Goal: Transaction & Acquisition: Purchase product/service

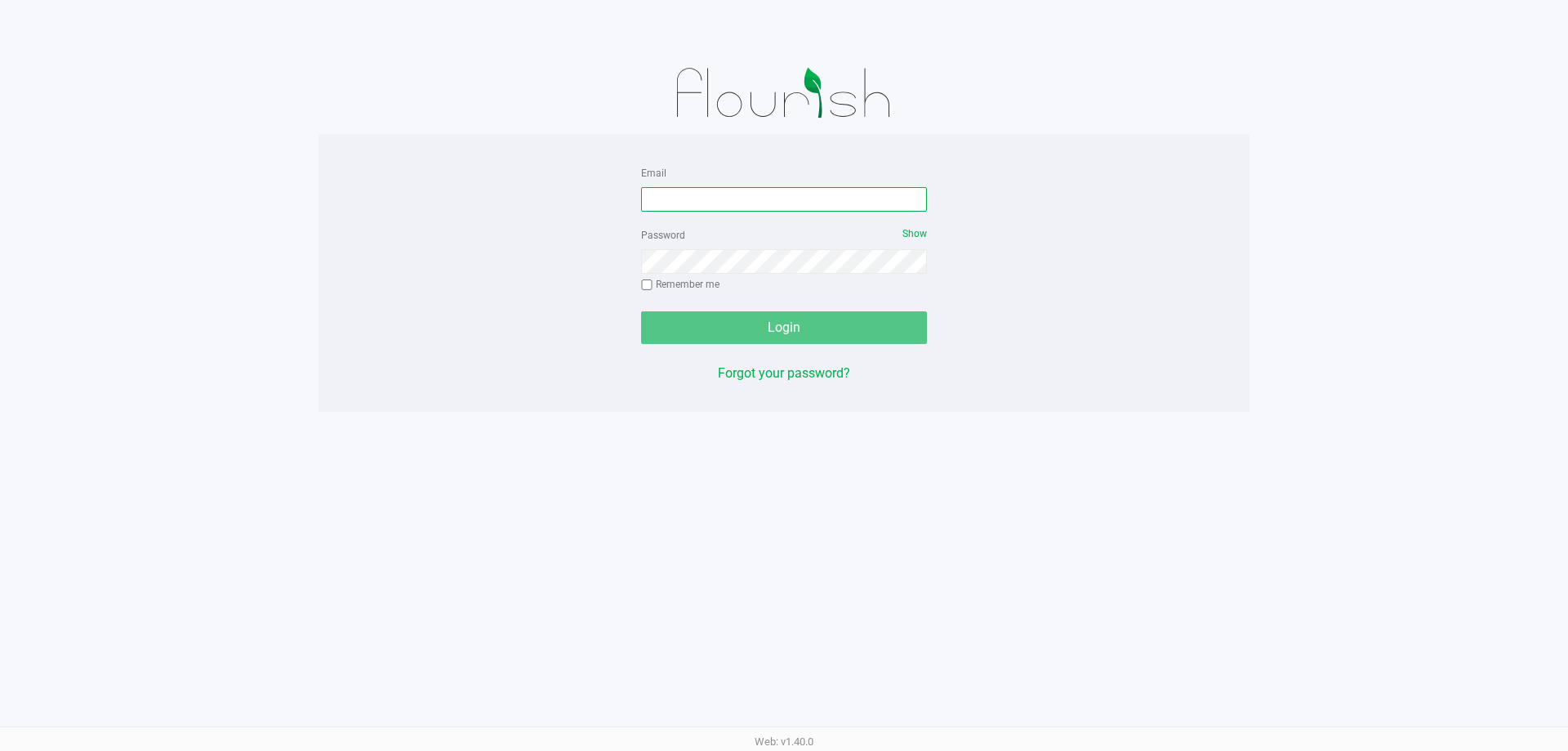
click at [704, 193] on input "Email" at bounding box center [783, 199] width 286 height 25
type input "[EMAIL_ADDRESS][DOMAIN_NAME]"
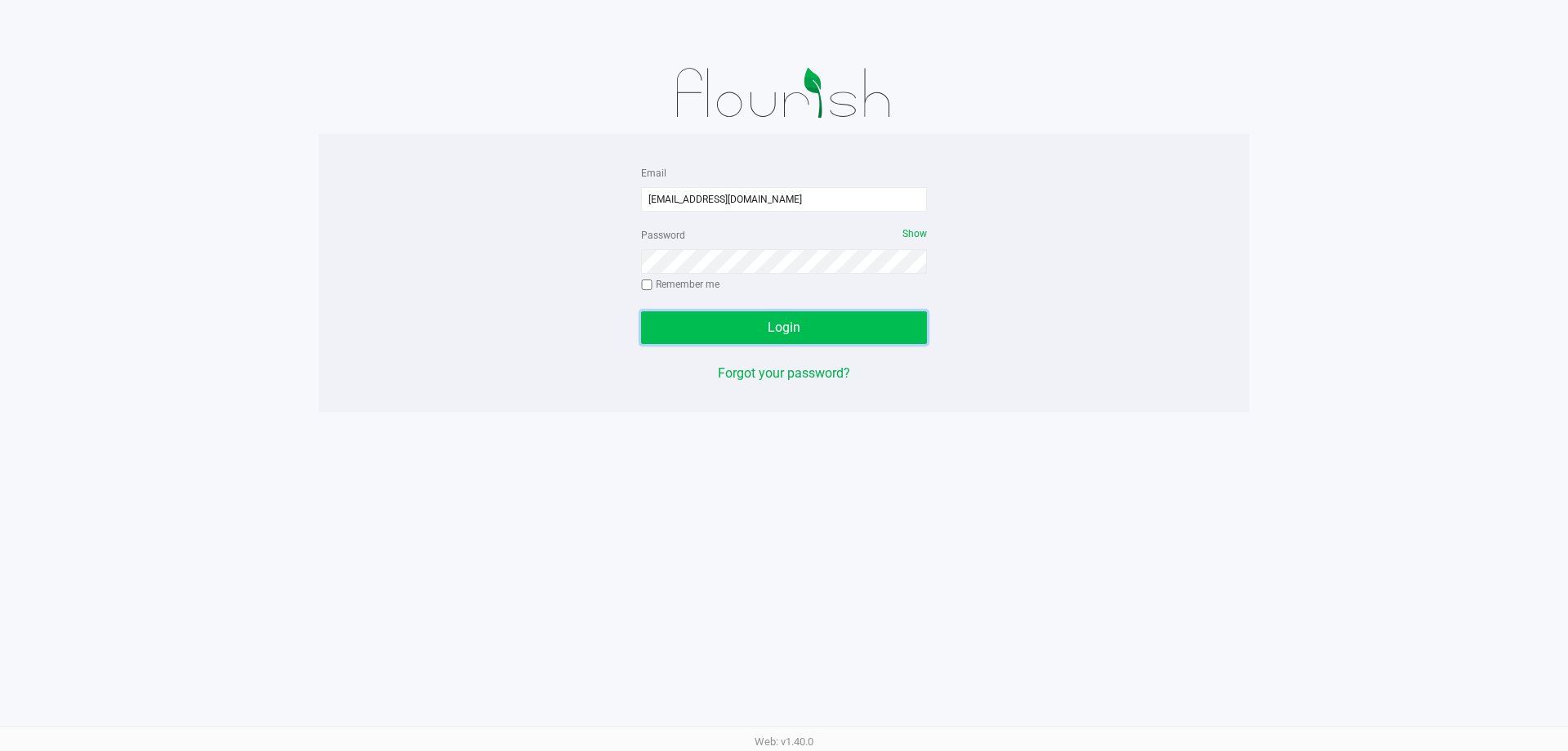
click at [808, 321] on button "Login" at bounding box center [783, 328] width 286 height 32
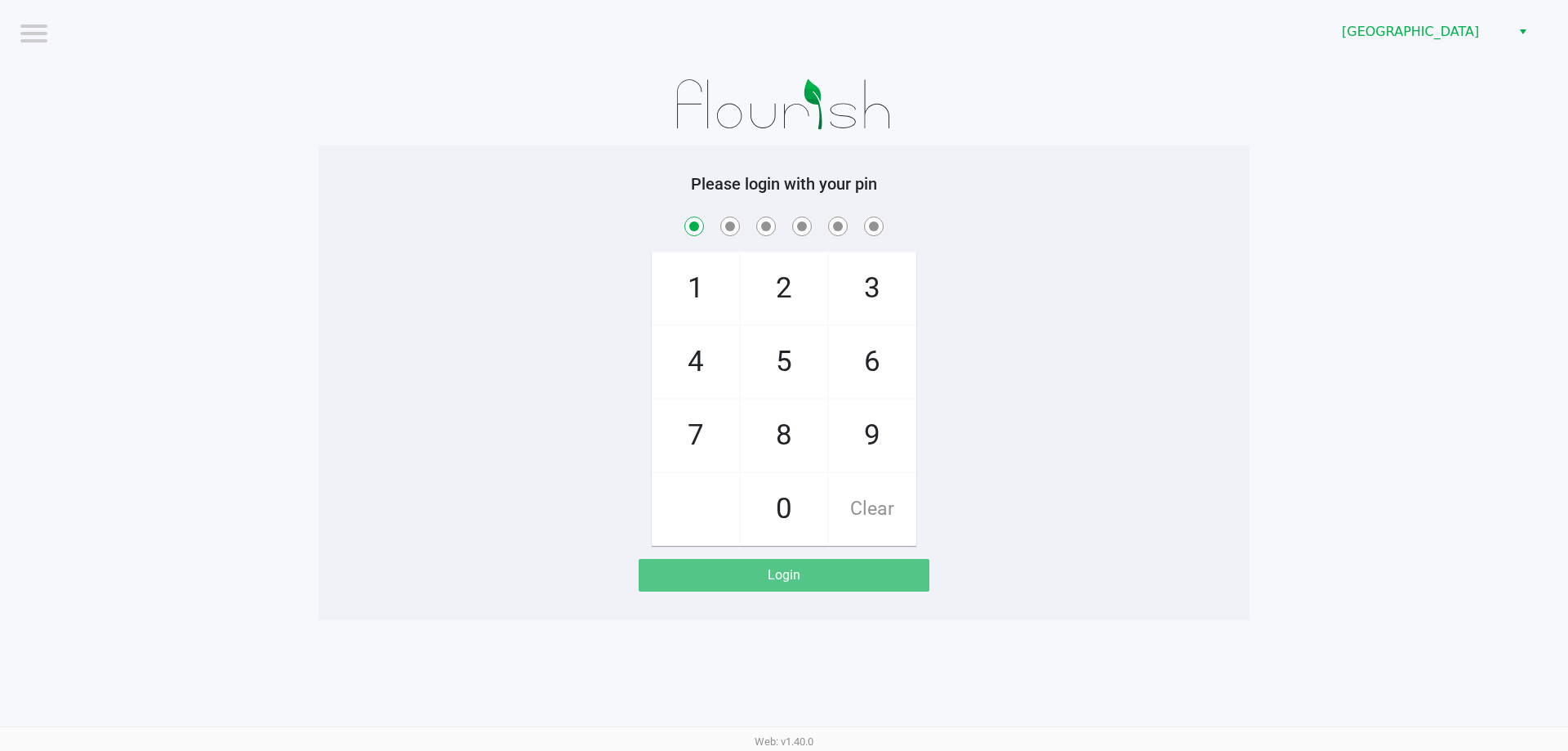
checkbox input "true"
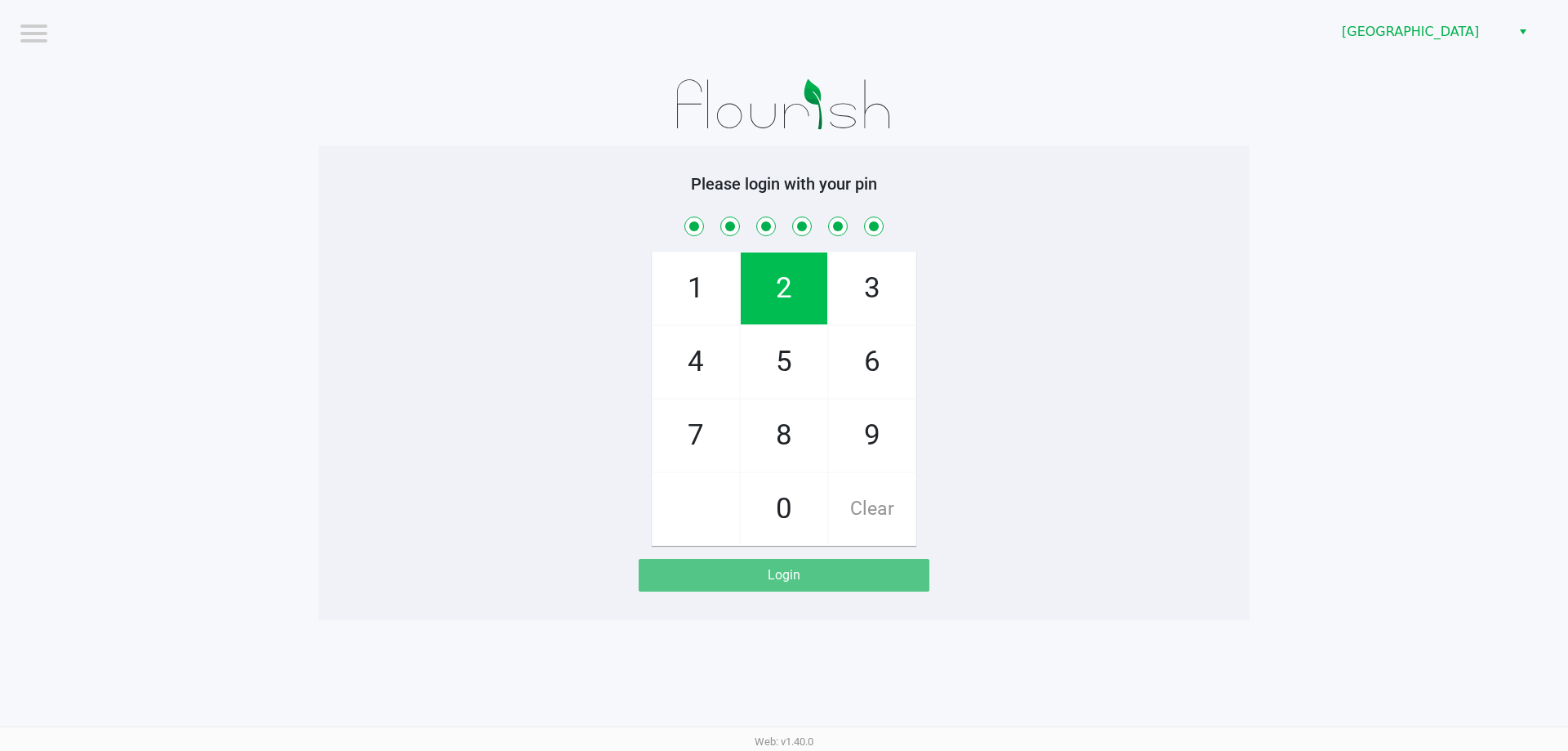
checkbox input "true"
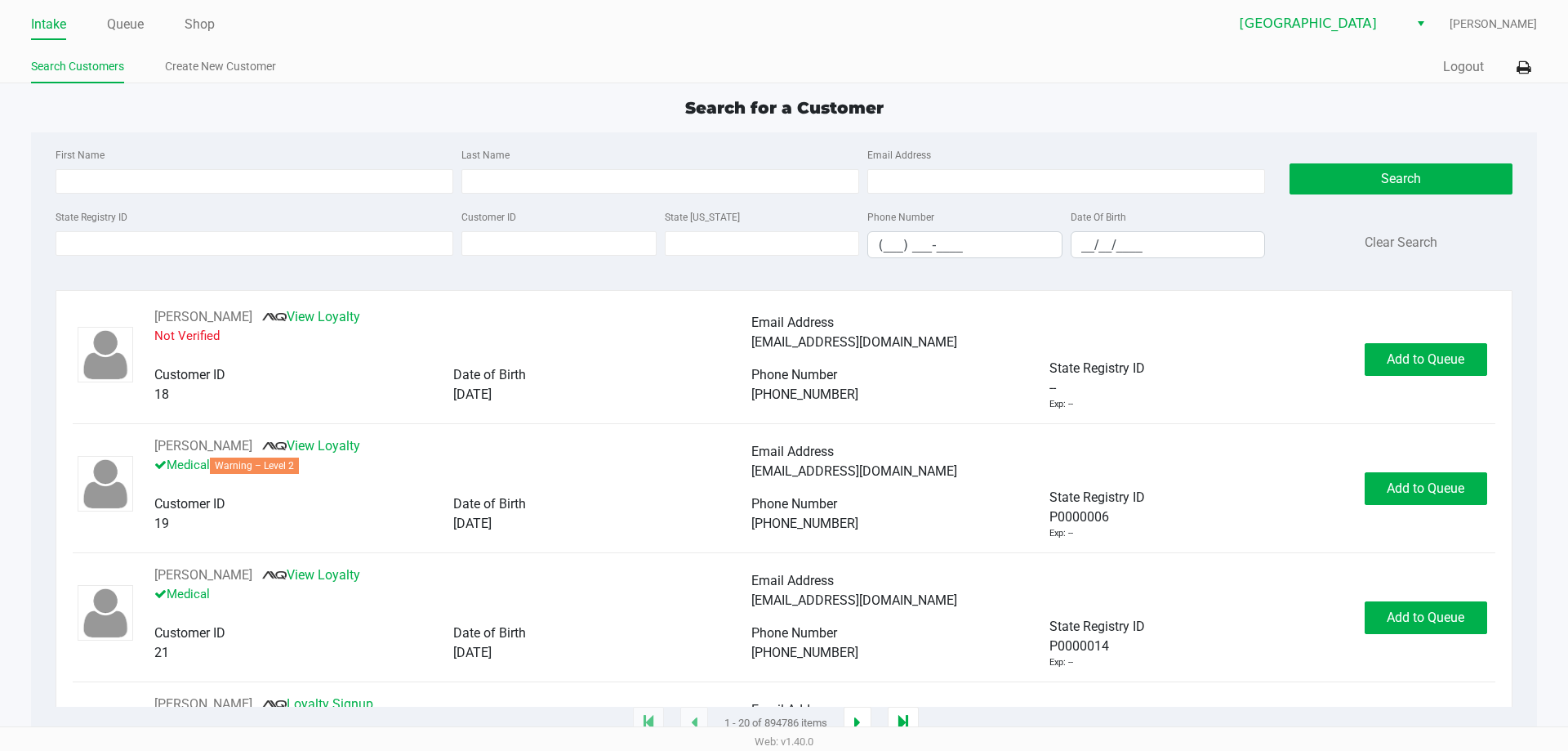
drag, startPoint x: 129, startPoint y: 24, endPoint x: 125, endPoint y: 6, distance: 18.4
click at [128, 24] on link "Queue" at bounding box center [125, 24] width 37 height 23
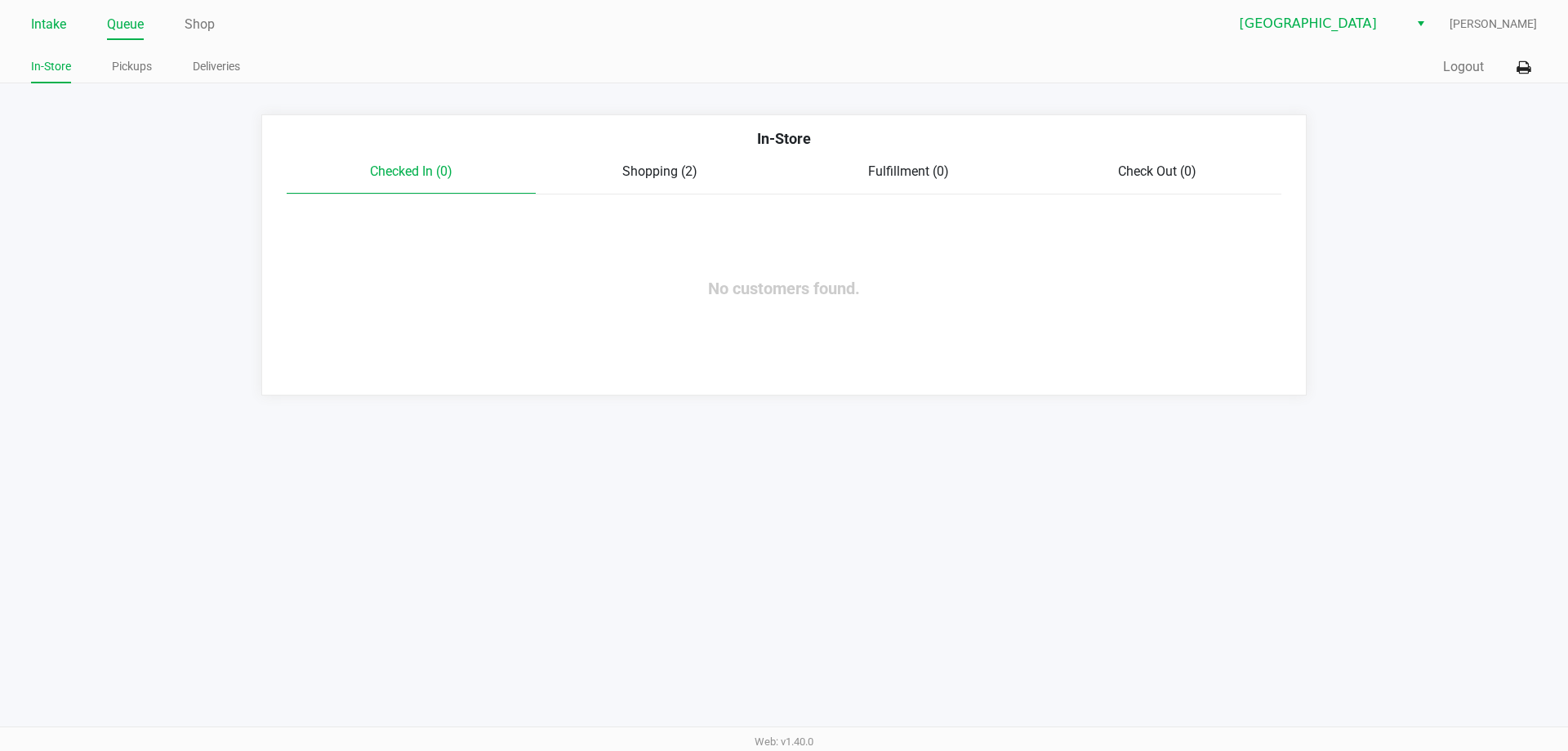
click at [55, 22] on link "Intake" at bounding box center [48, 24] width 35 height 23
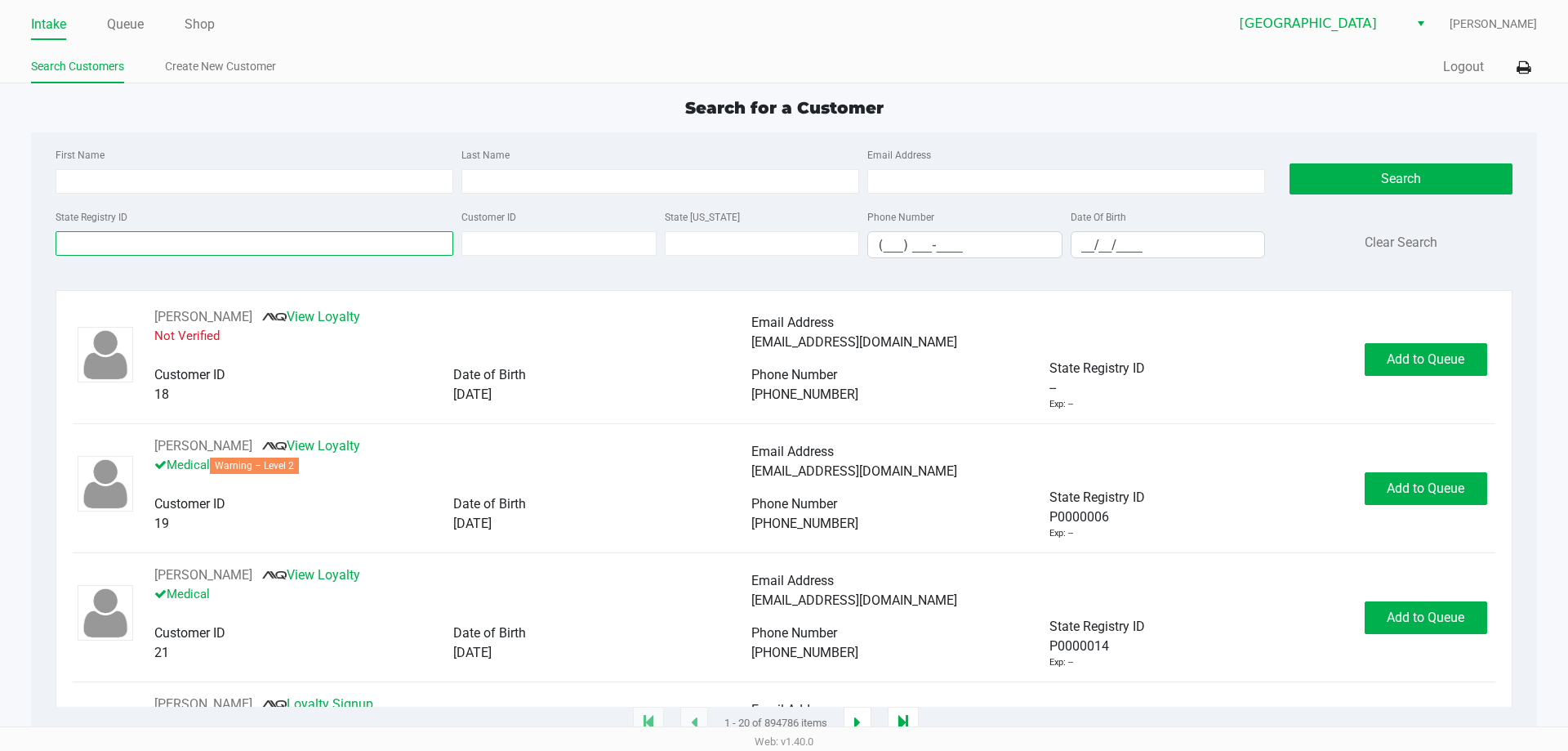
click at [152, 246] on input "State Registry ID" at bounding box center [254, 243] width 398 height 25
type input "ka"
click at [117, 26] on link "Queue" at bounding box center [125, 24] width 37 height 23
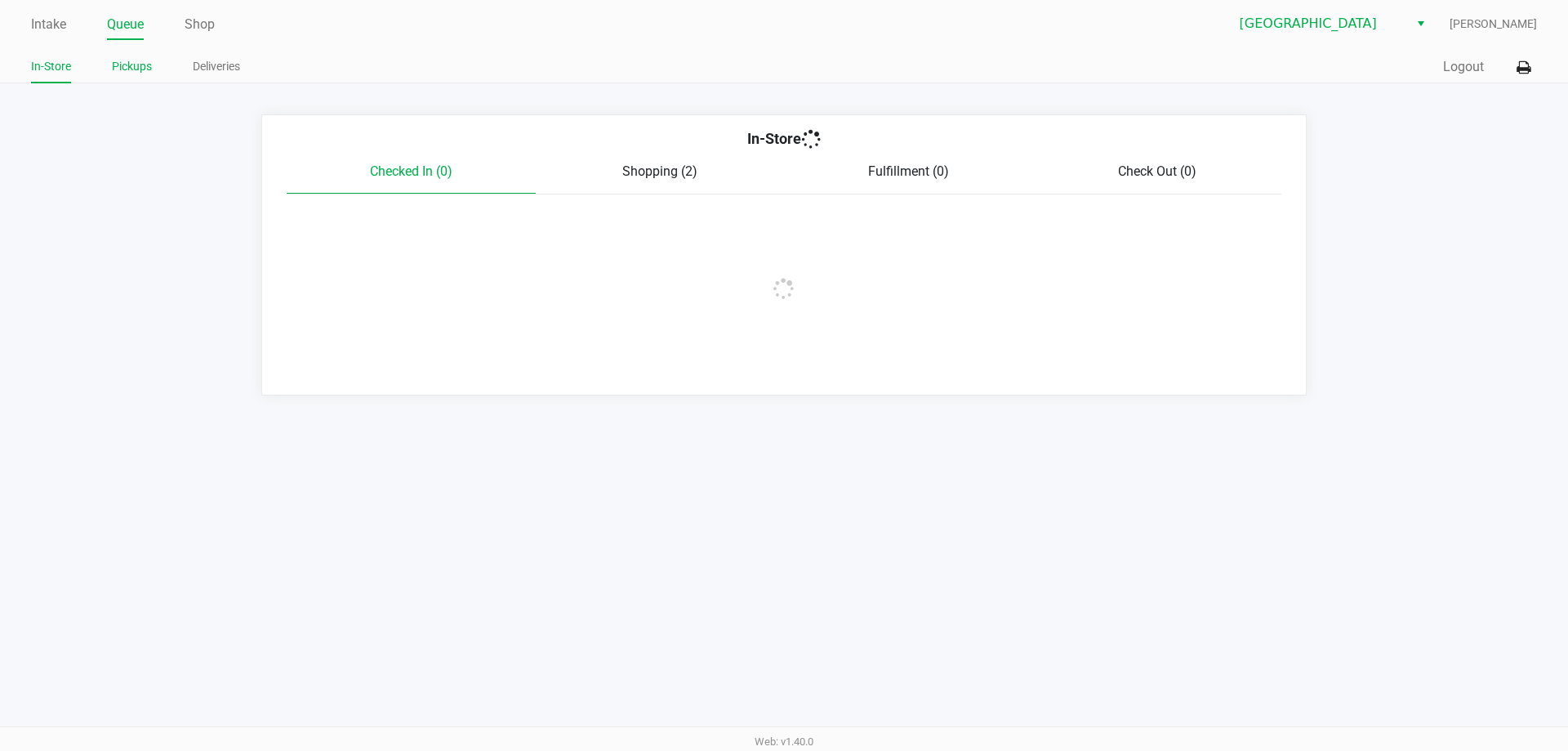
click at [135, 74] on link "Pickups" at bounding box center [131, 67] width 40 height 20
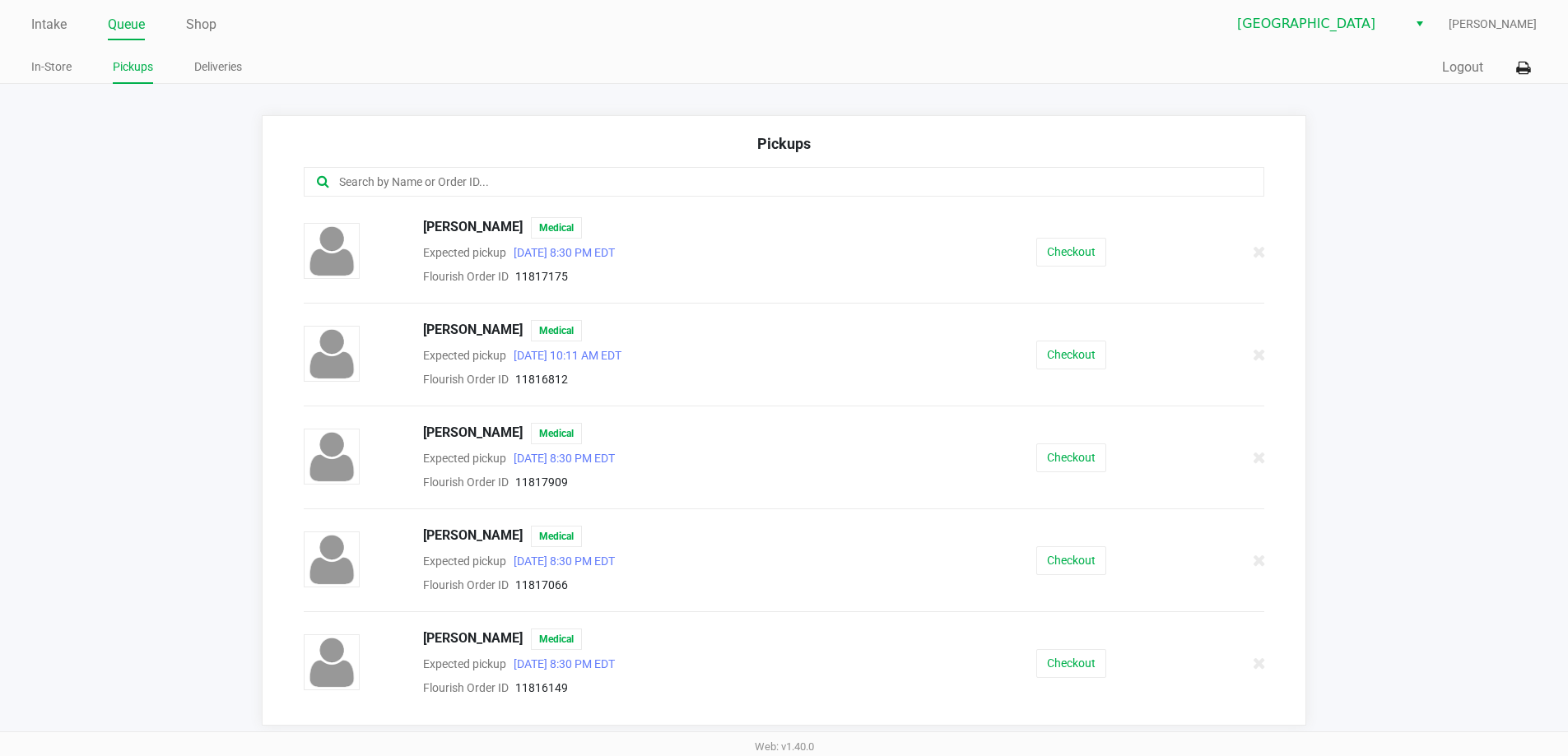
click at [463, 191] on input "text" at bounding box center [757, 182] width 841 height 19
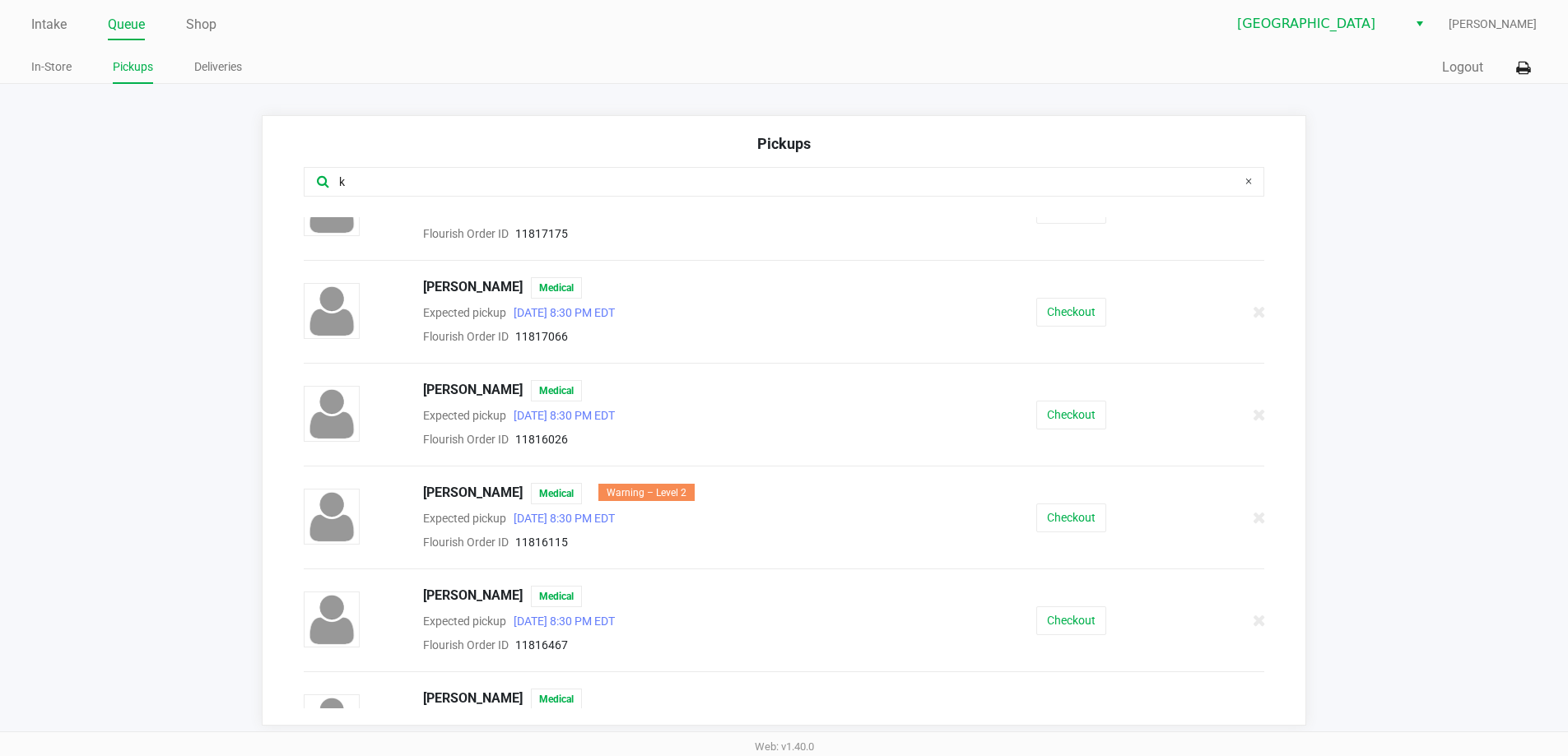
scroll to position [164, 0]
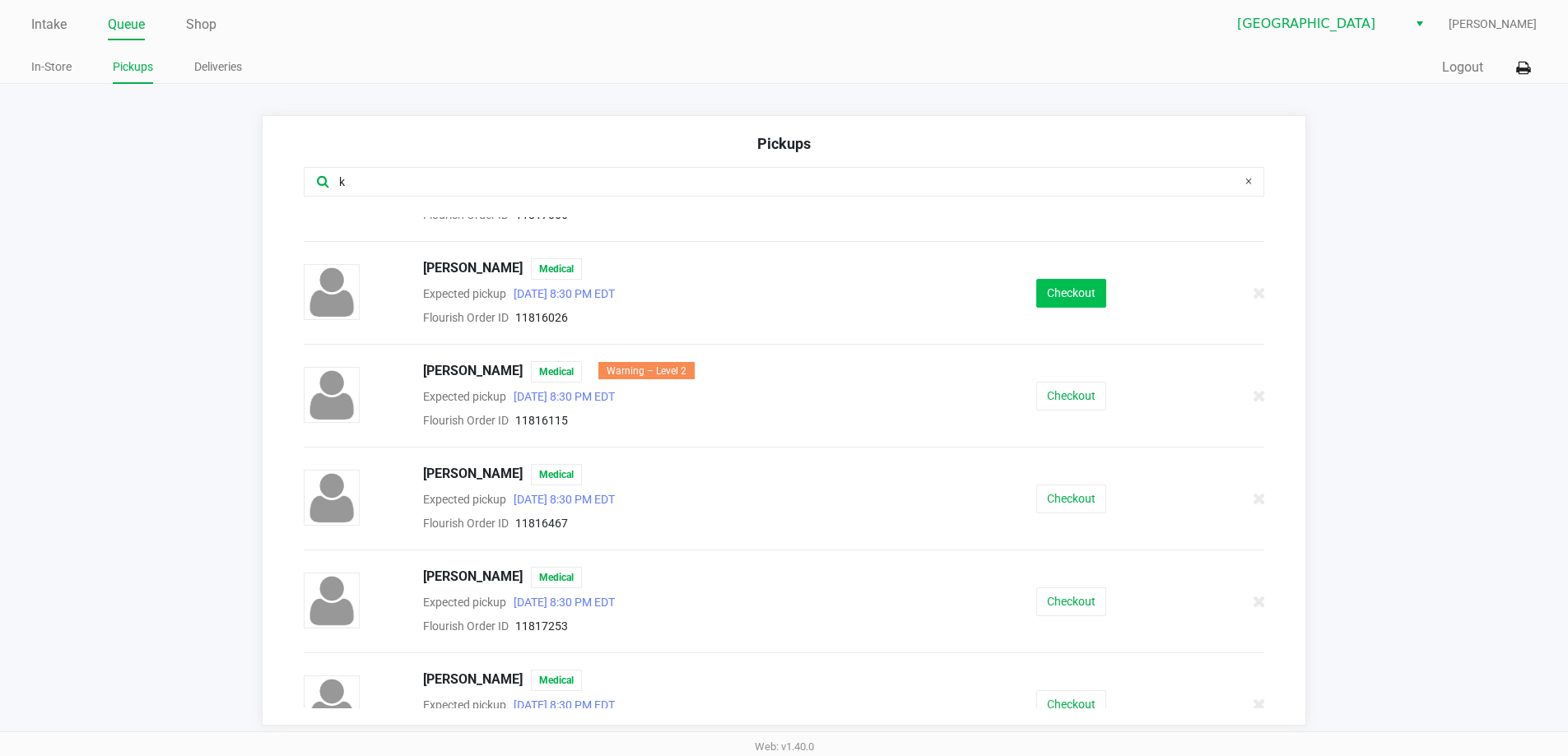
type input "k"
click at [1078, 290] on button "Checkout" at bounding box center [1070, 294] width 70 height 29
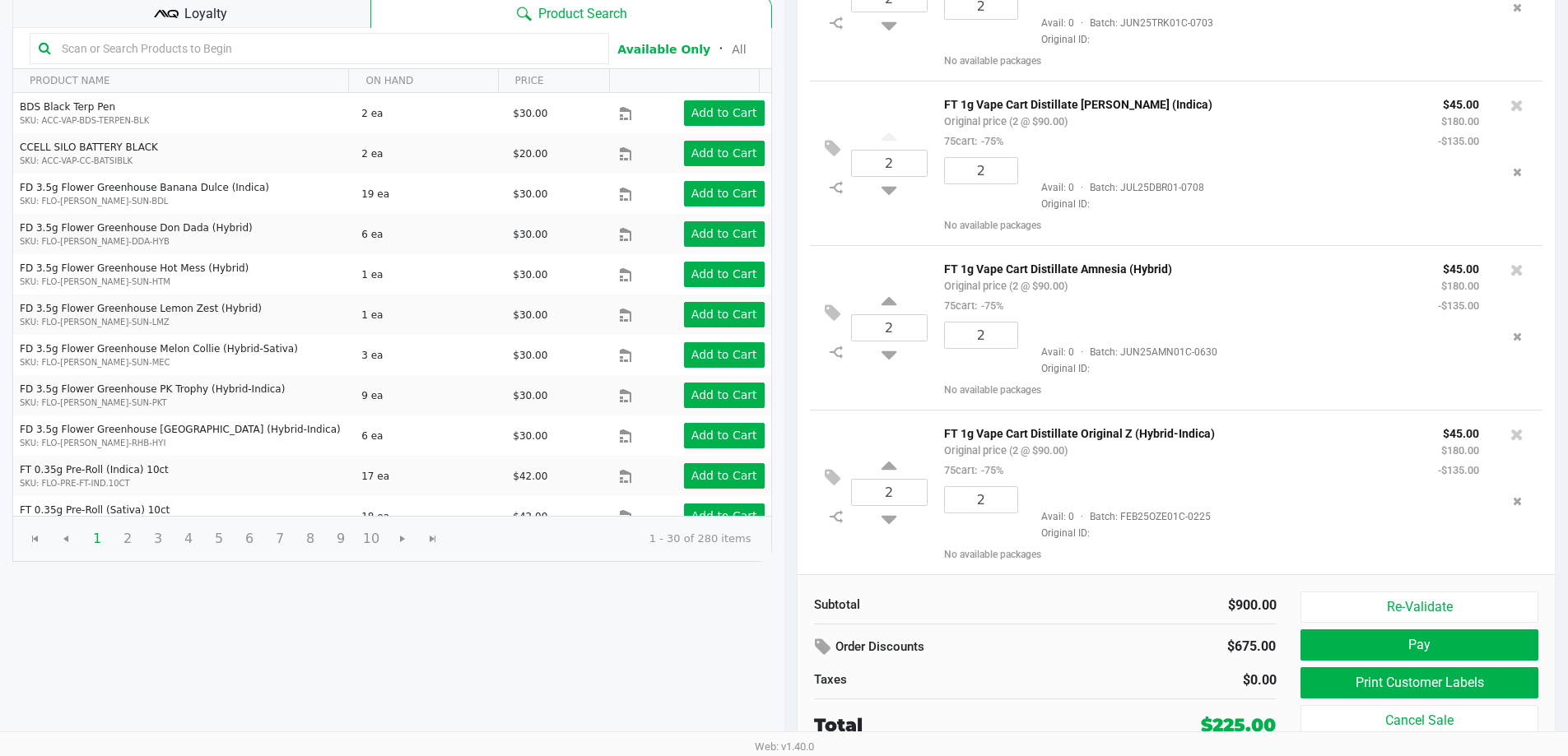
scroll to position [180, 0]
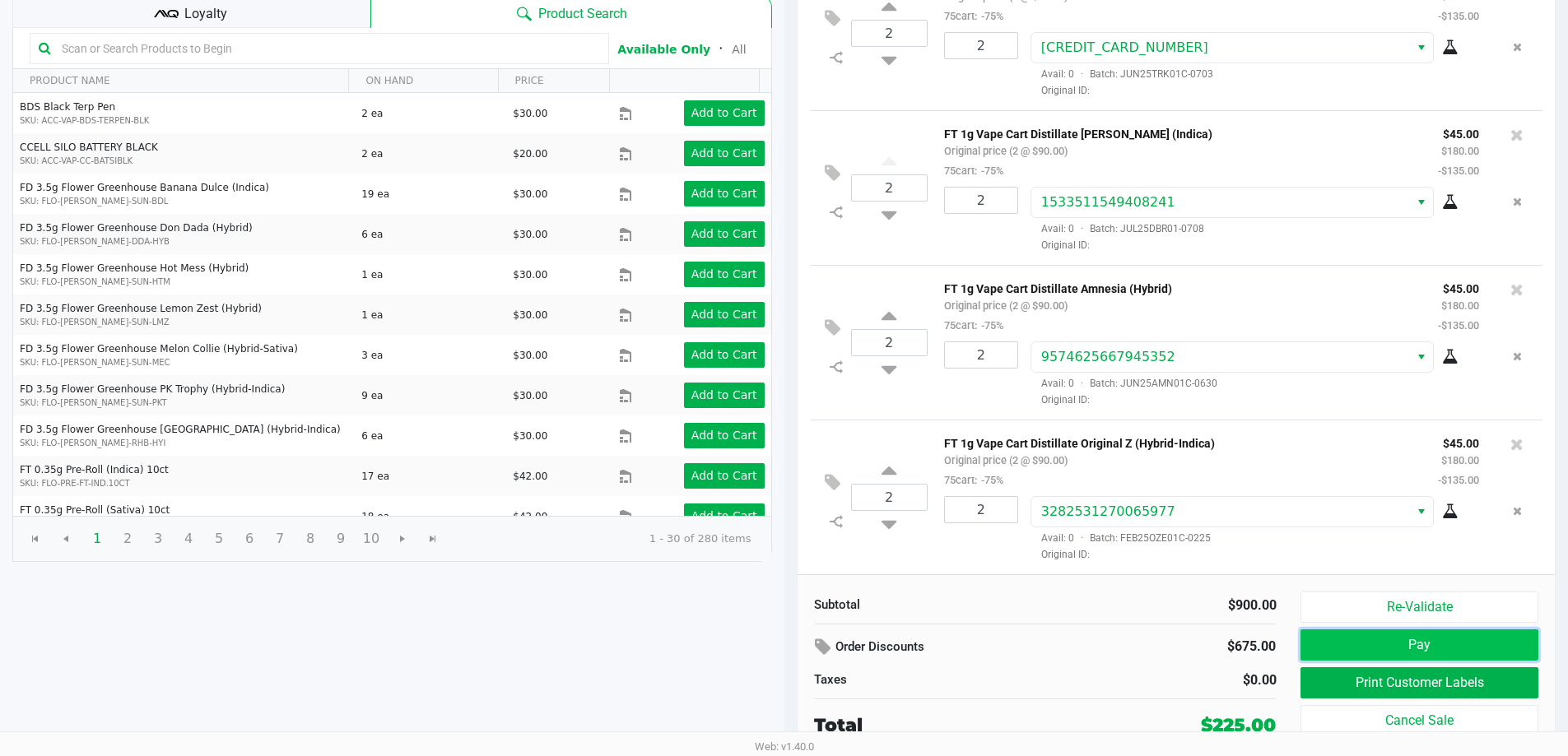
click at [1518, 645] on button "Pay" at bounding box center [1419, 644] width 237 height 31
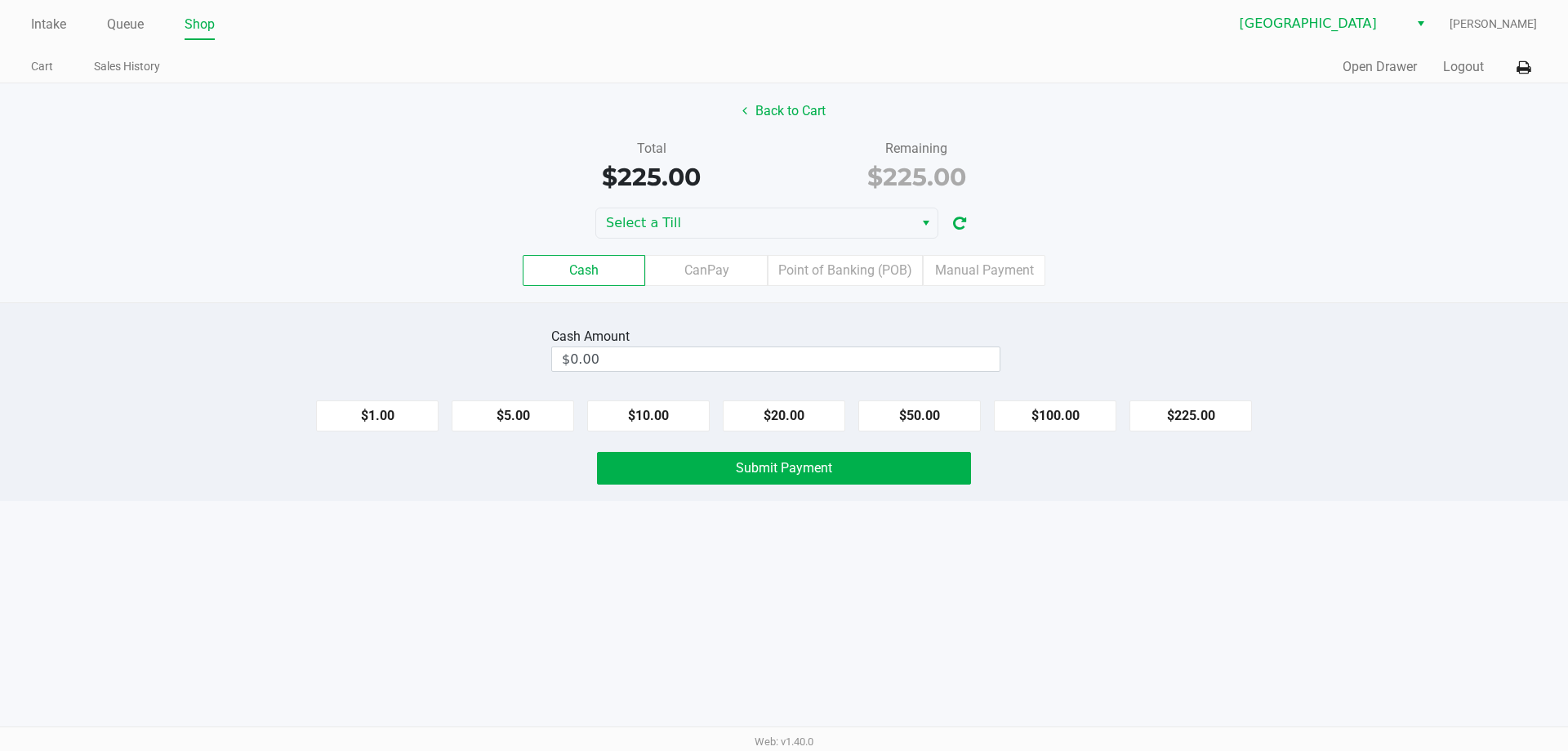
click at [923, 345] on div "Cash Amount" at bounding box center [775, 336] width 450 height 20
click at [920, 362] on input "0" at bounding box center [775, 359] width 448 height 24
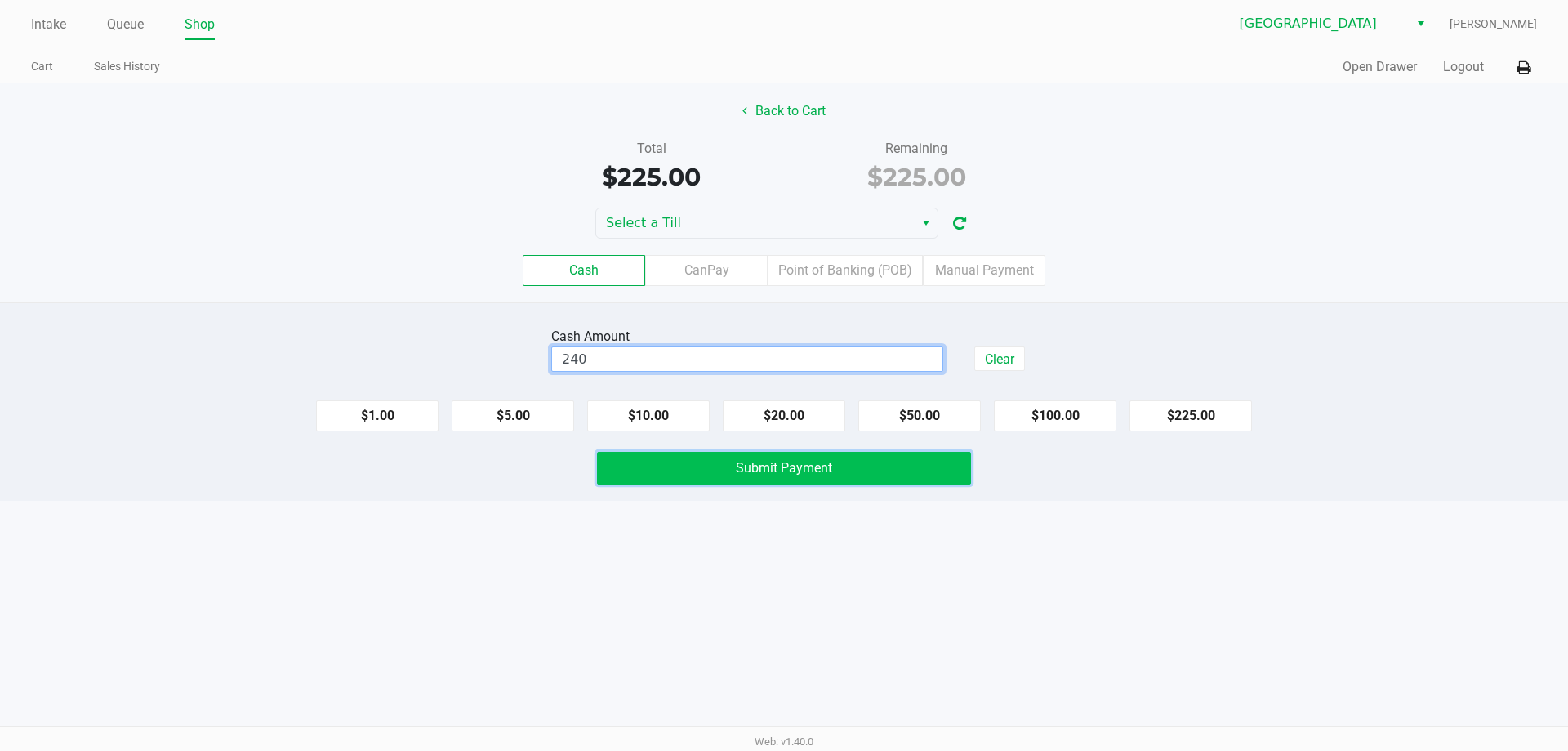
type input "$240.00"
drag, startPoint x: 783, startPoint y: 469, endPoint x: 765, endPoint y: 451, distance: 25.5
click at [775, 462] on span "Submit Payment" at bounding box center [784, 468] width 96 height 15
click at [661, 459] on button "Submit Payment" at bounding box center [784, 468] width 374 height 32
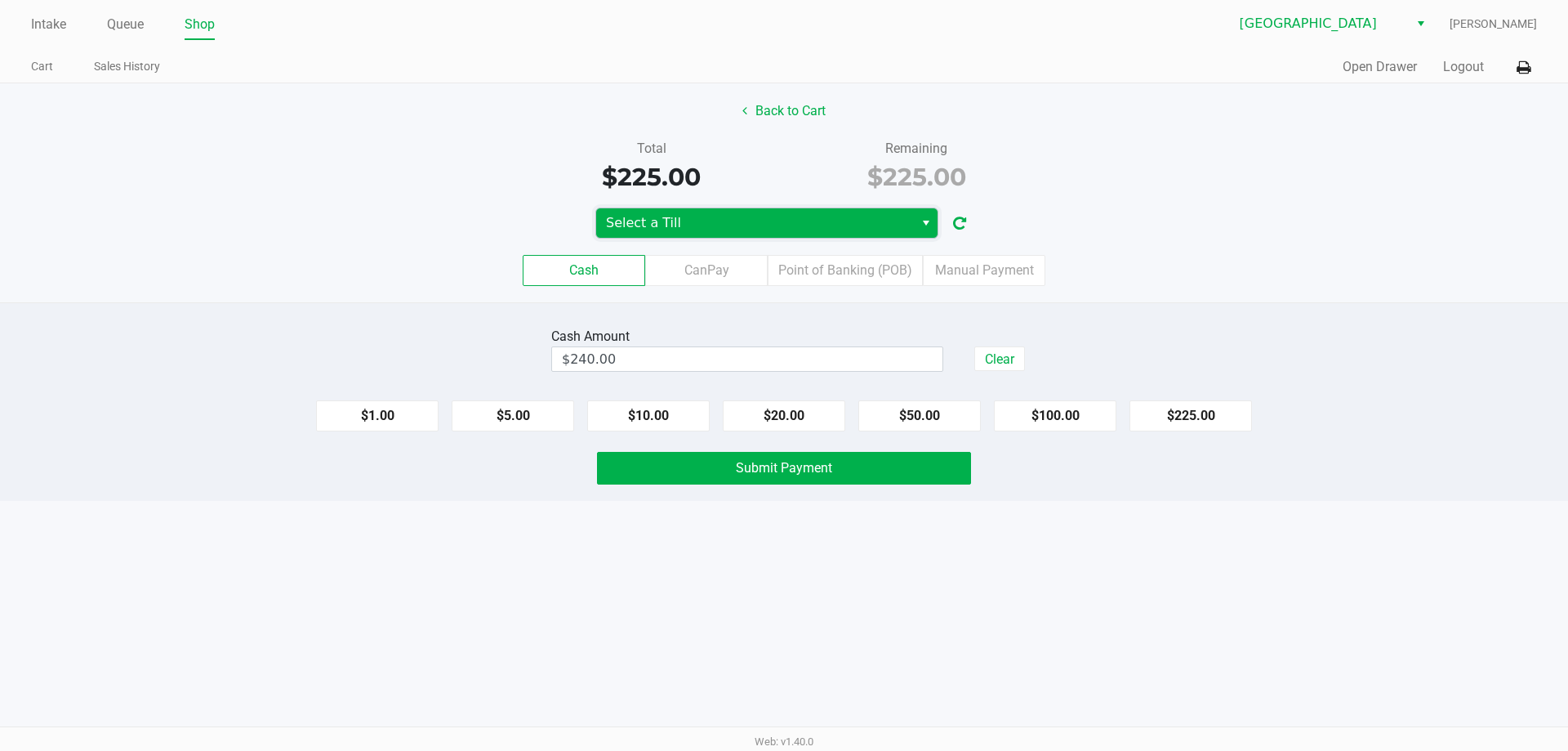
click at [735, 224] on span "Select a Till" at bounding box center [754, 223] width 298 height 20
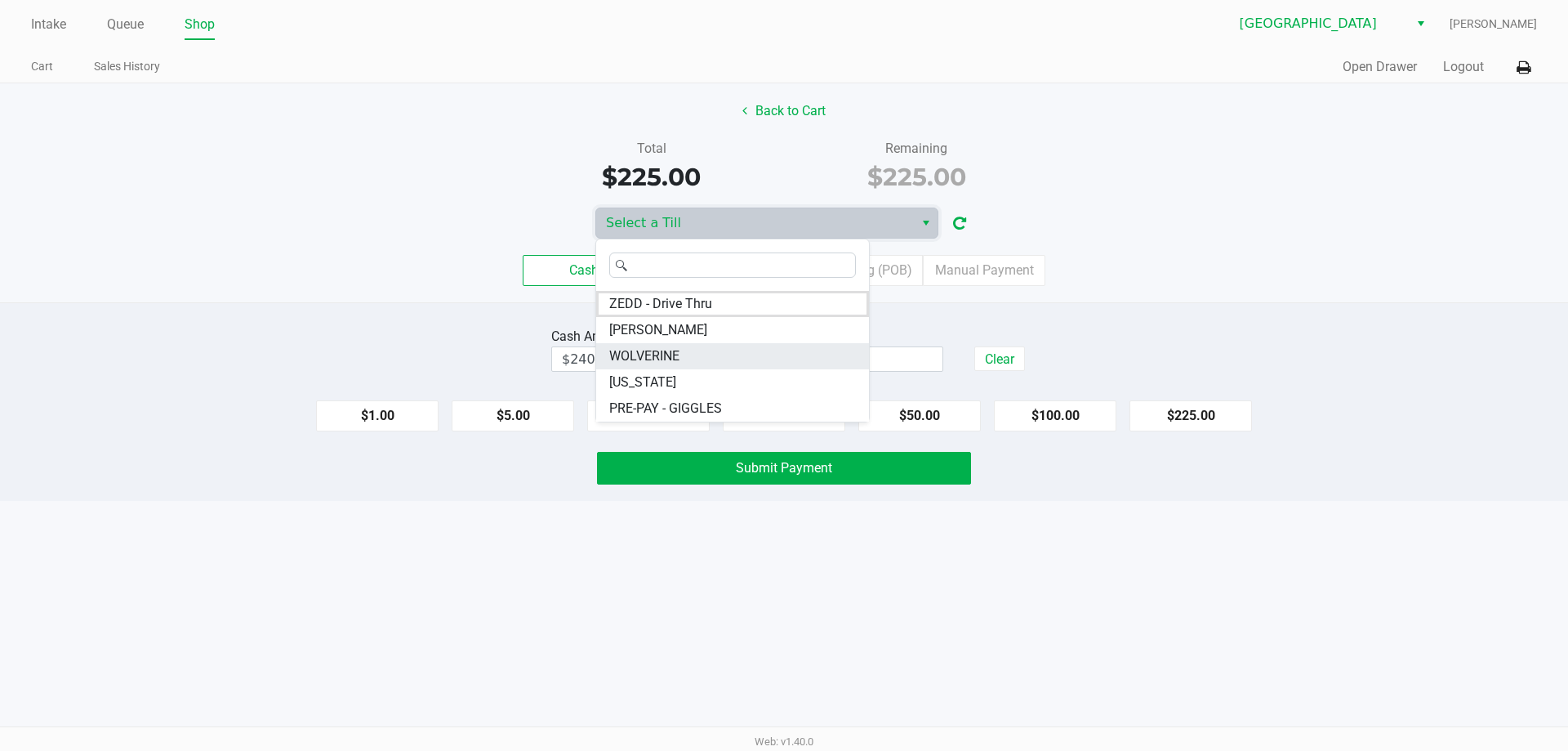
click at [723, 354] on li "WOLVERINE" at bounding box center [733, 356] width 273 height 26
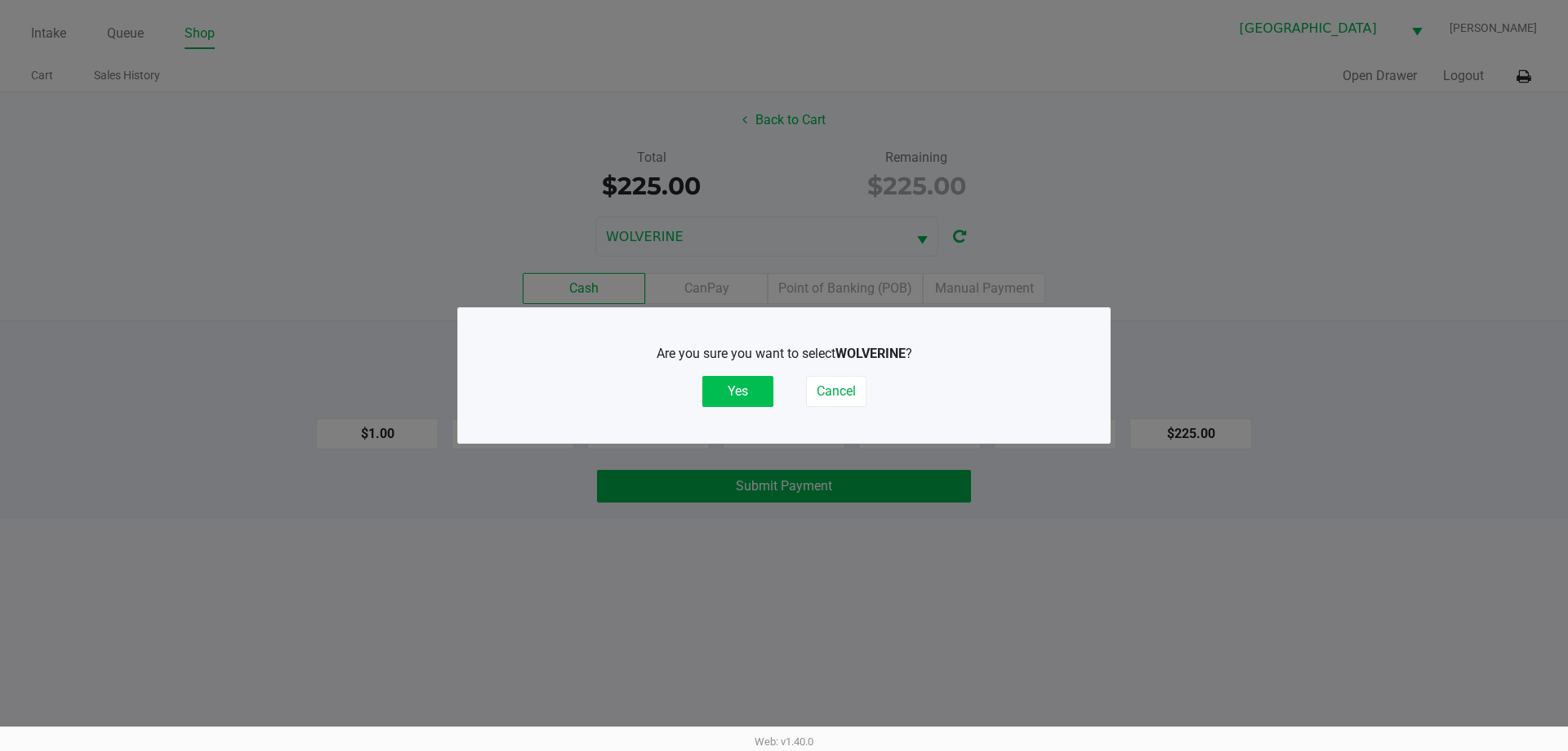
click at [738, 393] on button "Yes" at bounding box center [737, 391] width 71 height 31
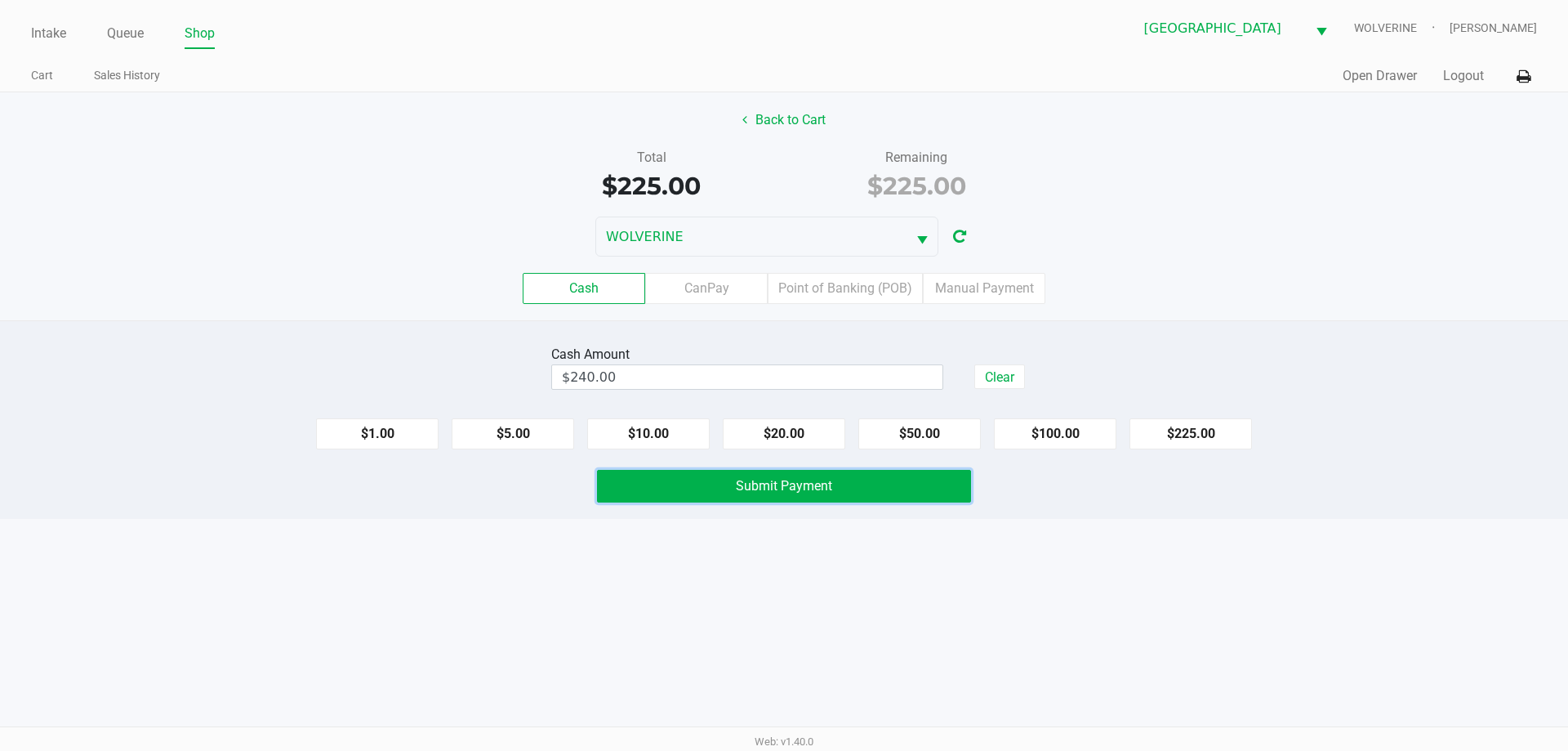
drag, startPoint x: 723, startPoint y: 495, endPoint x: 723, endPoint y: 486, distance: 9.0
click at [723, 494] on button "Submit Payment" at bounding box center [784, 486] width 374 height 32
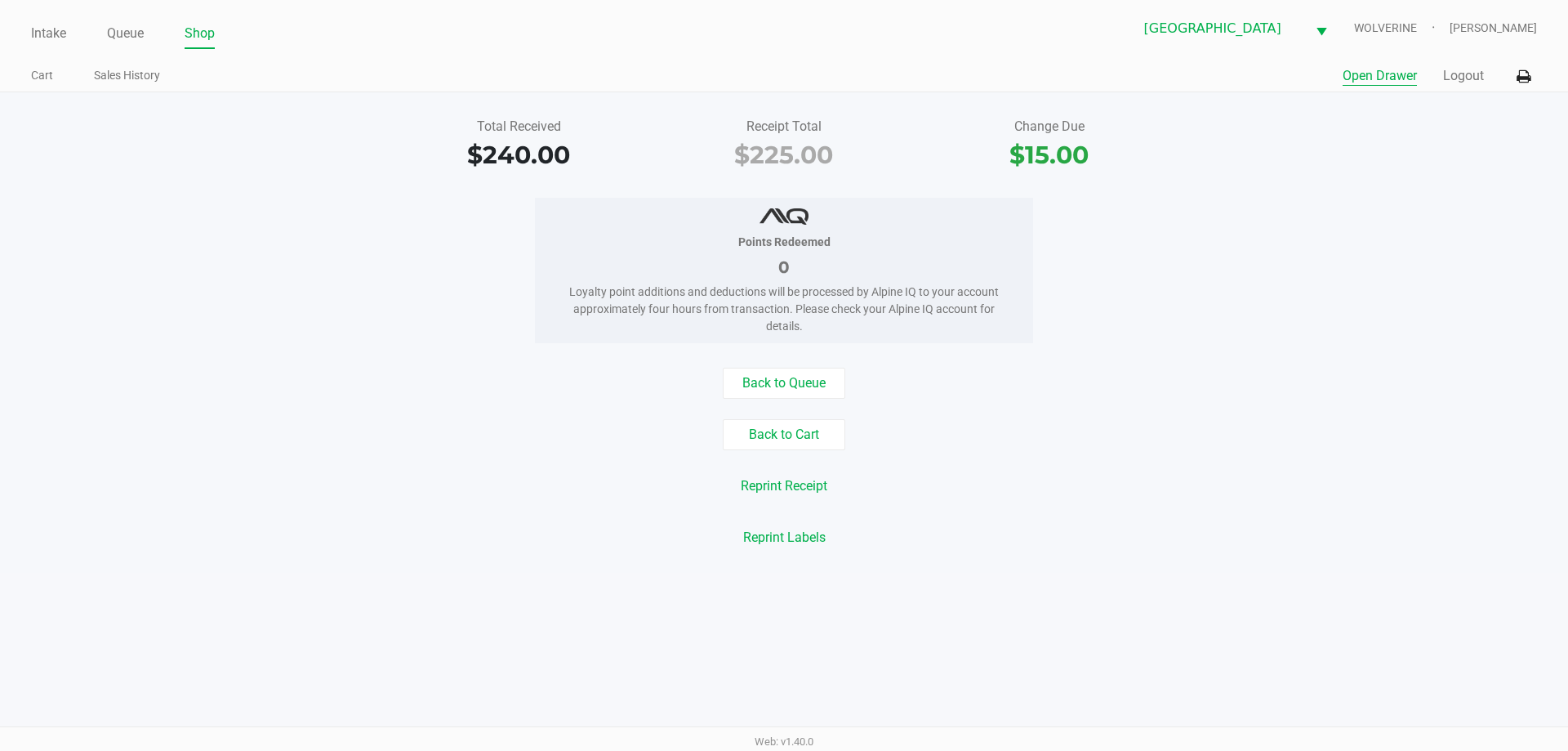
click at [1405, 78] on button "Open Drawer" at bounding box center [1379, 76] width 74 height 20
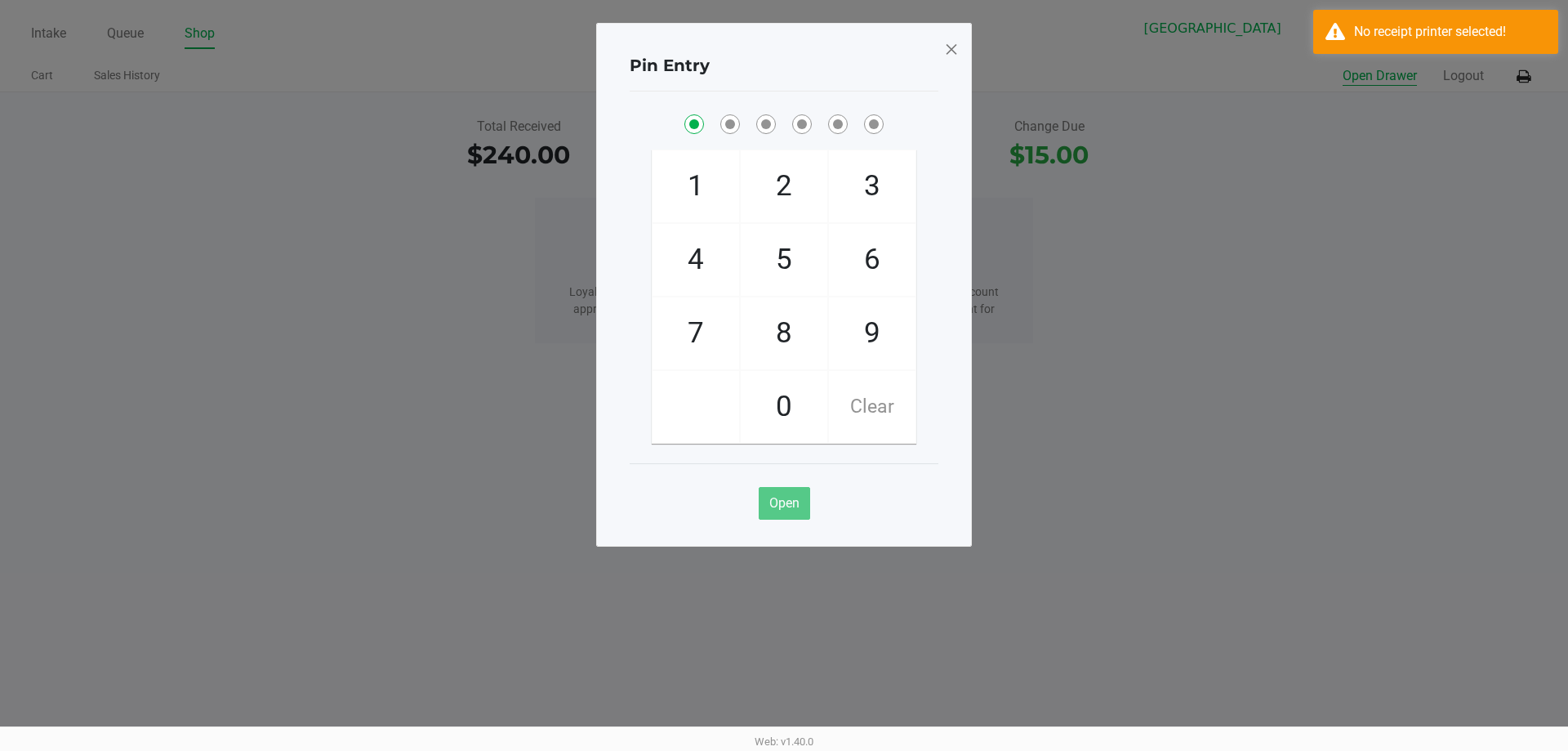
checkbox input "true"
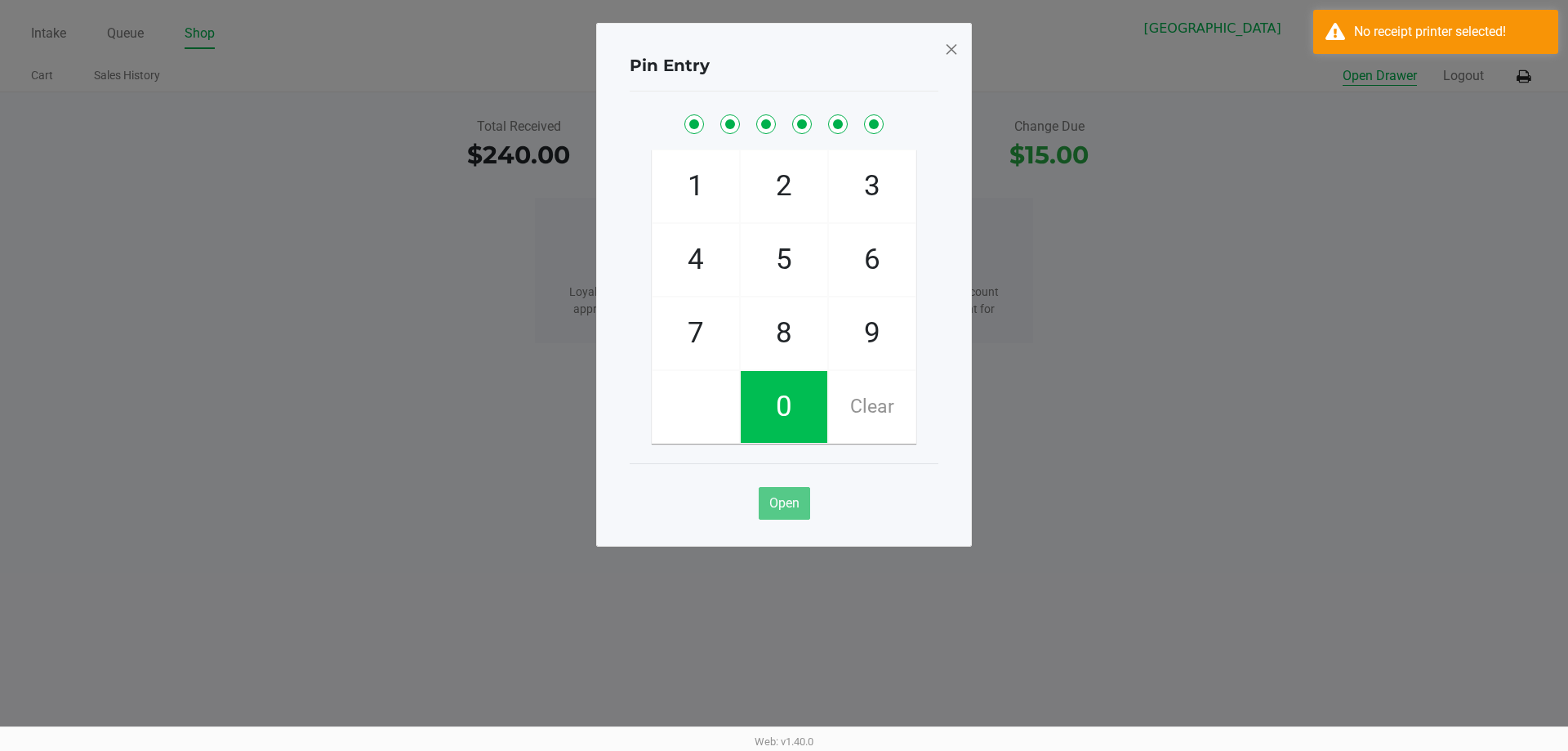
checkbox input "true"
checkbox input "false"
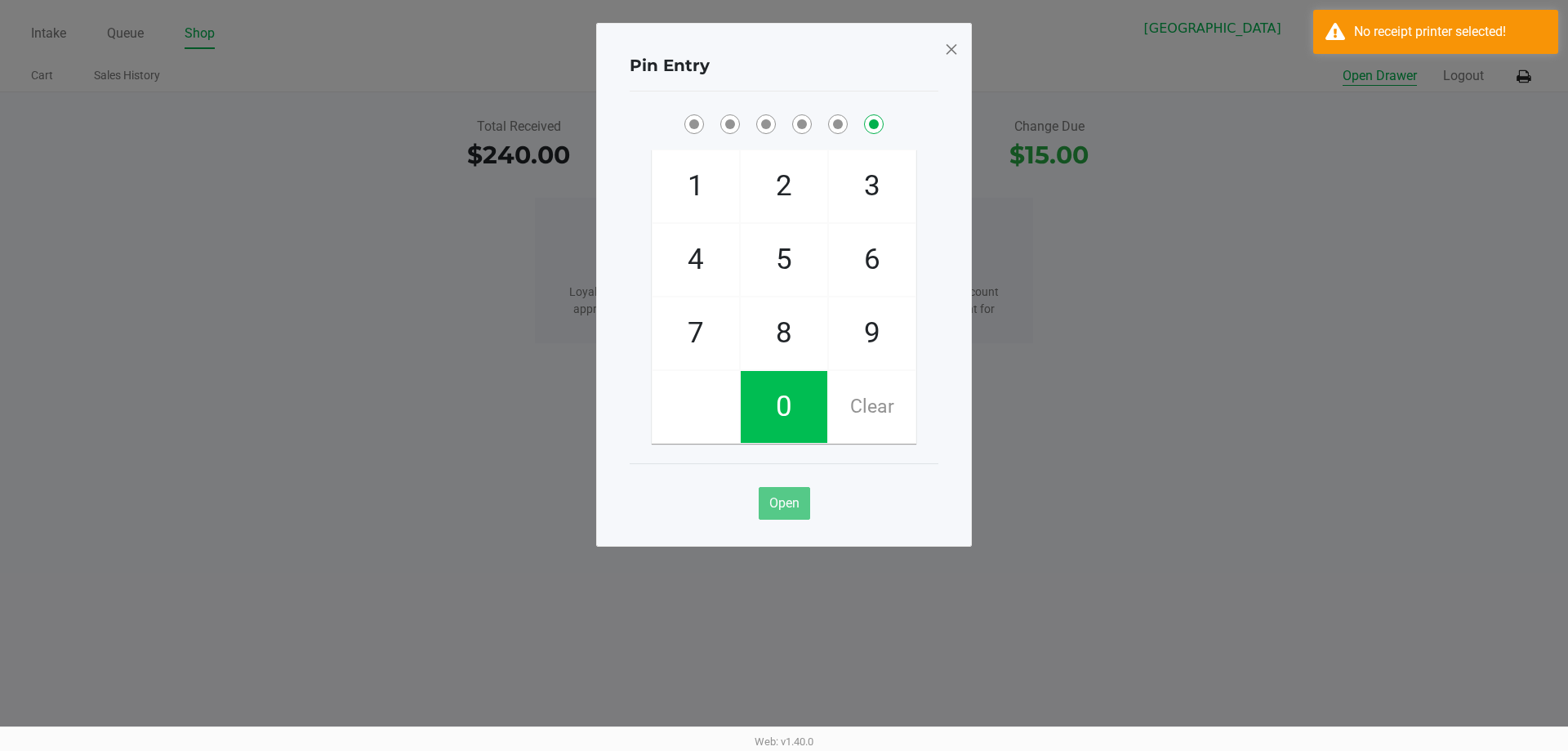
checkbox input "false"
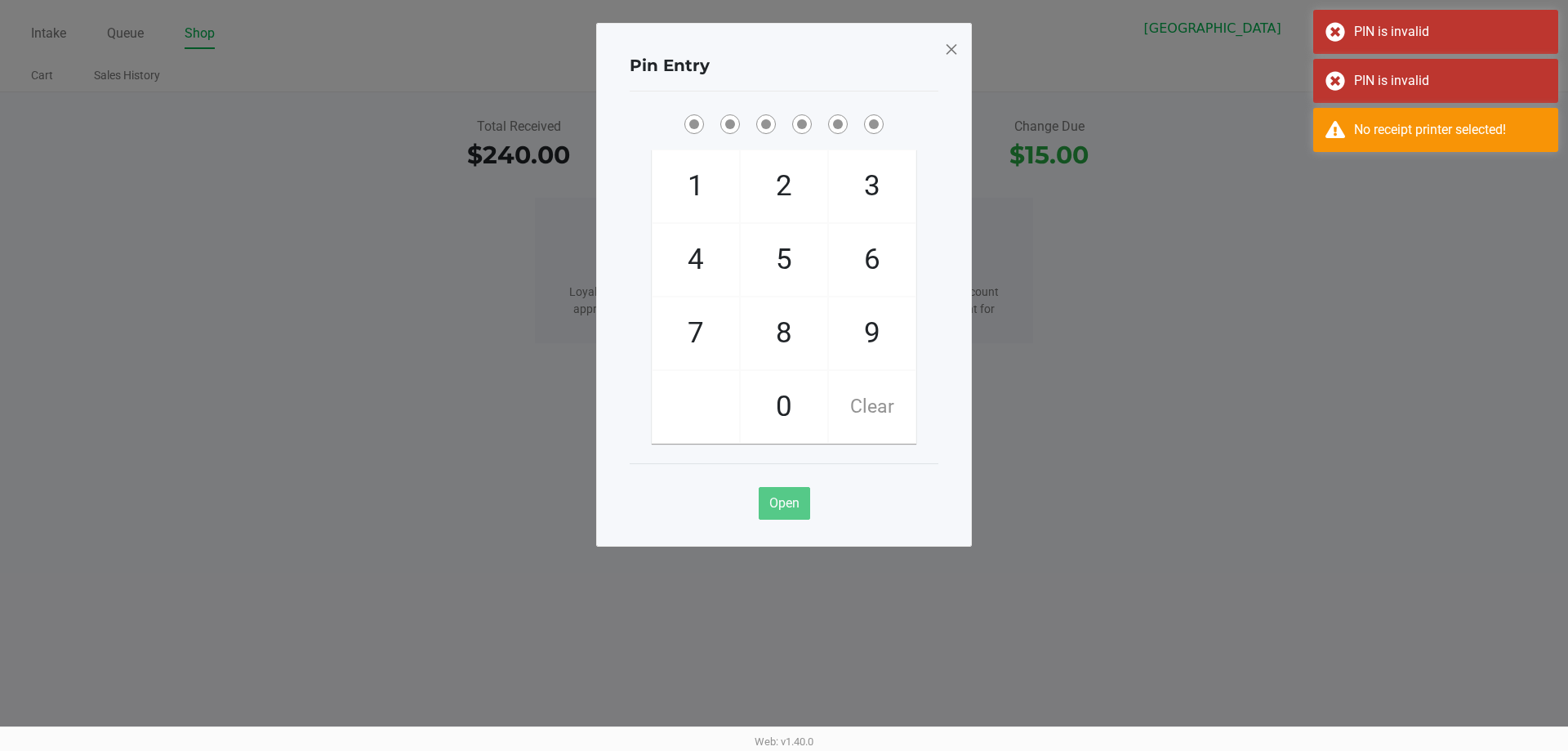
checkbox input "true"
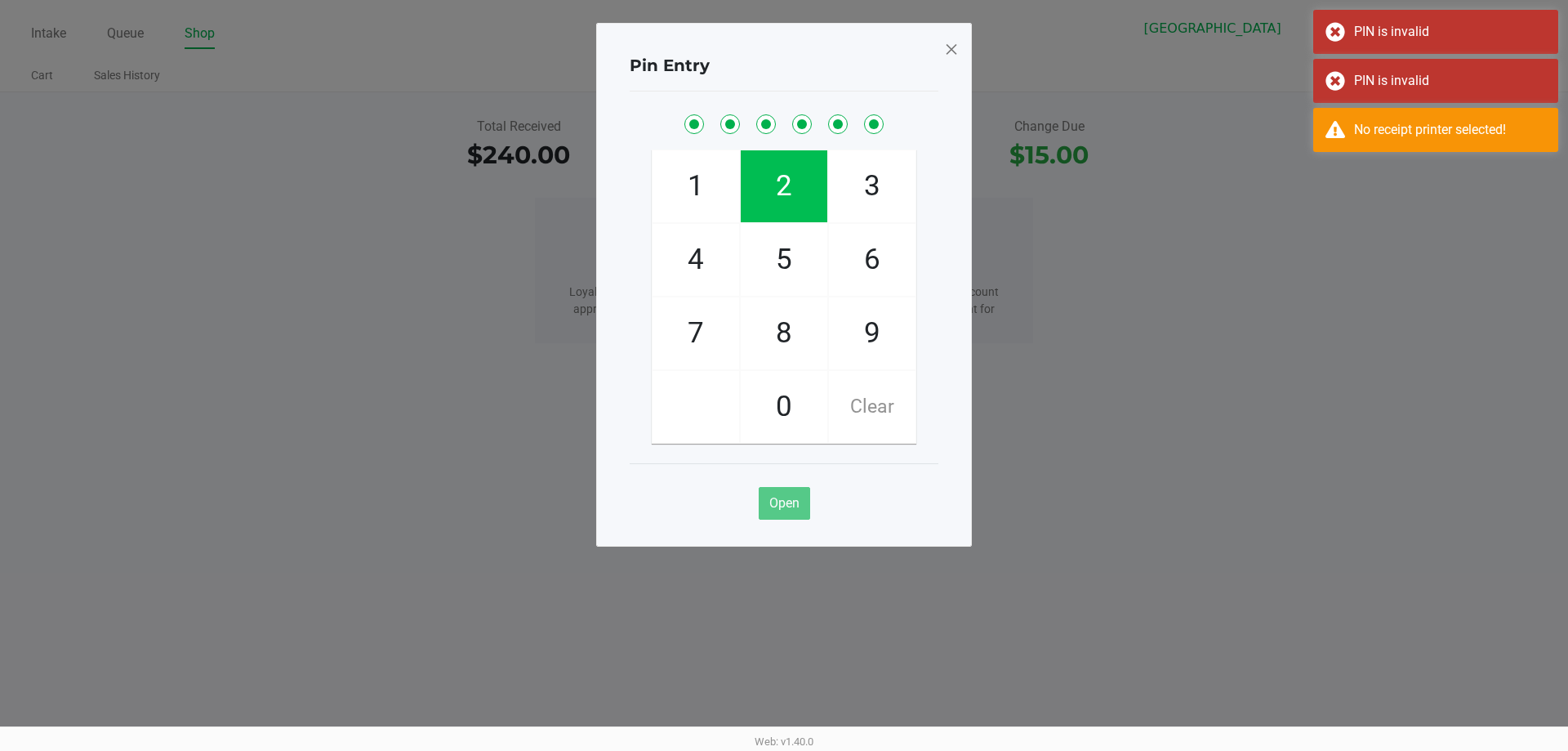
checkbox input "true"
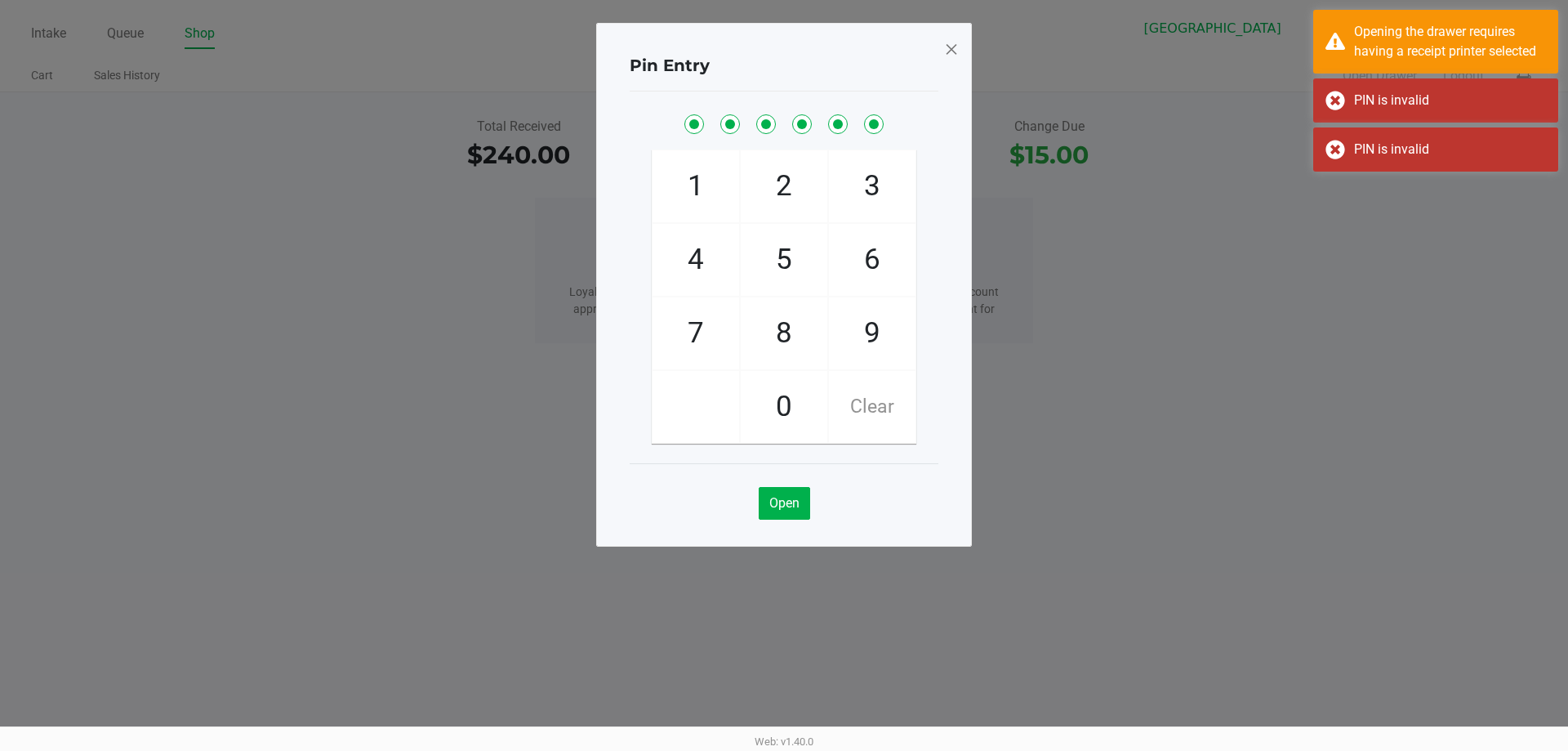
drag, startPoint x: 818, startPoint y: 521, endPoint x: 800, endPoint y: 521, distance: 18.0
click at [813, 521] on div "Open" at bounding box center [784, 497] width 309 height 67
click at [799, 519] on button "Open" at bounding box center [784, 504] width 51 height 32
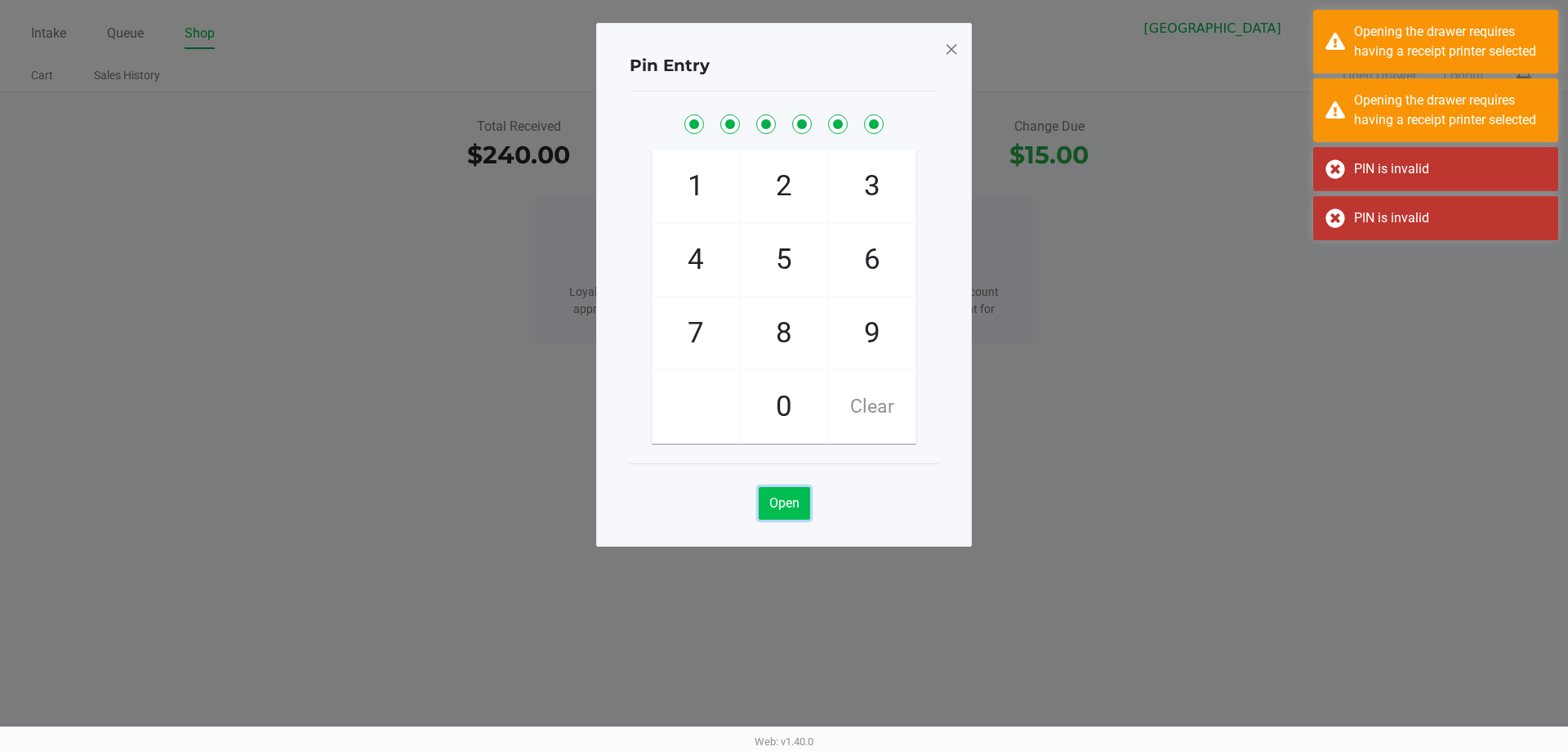
click at [788, 509] on span "Open" at bounding box center [784, 503] width 30 height 15
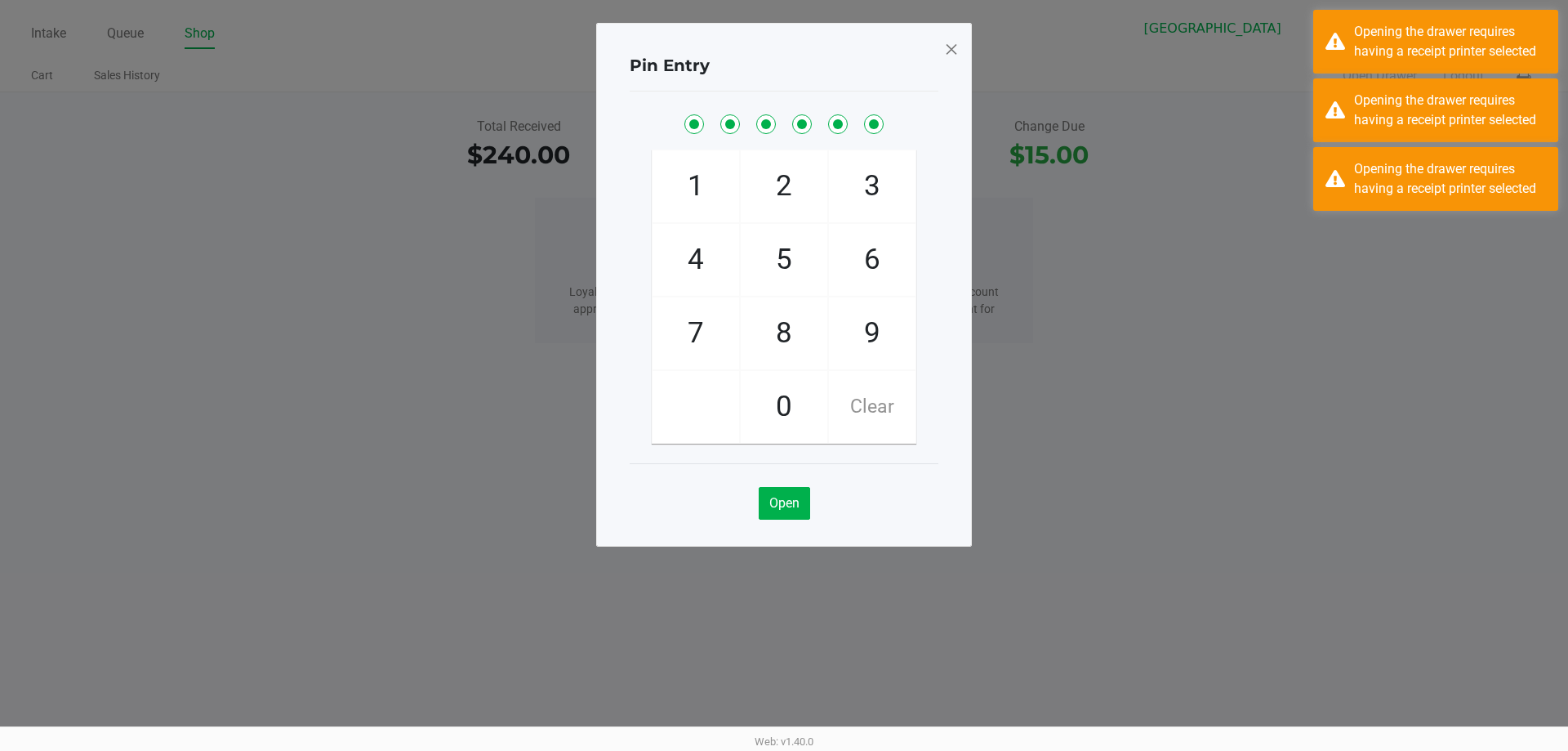
click at [893, 399] on span "Clear" at bounding box center [872, 407] width 86 height 72
checkbox input "false"
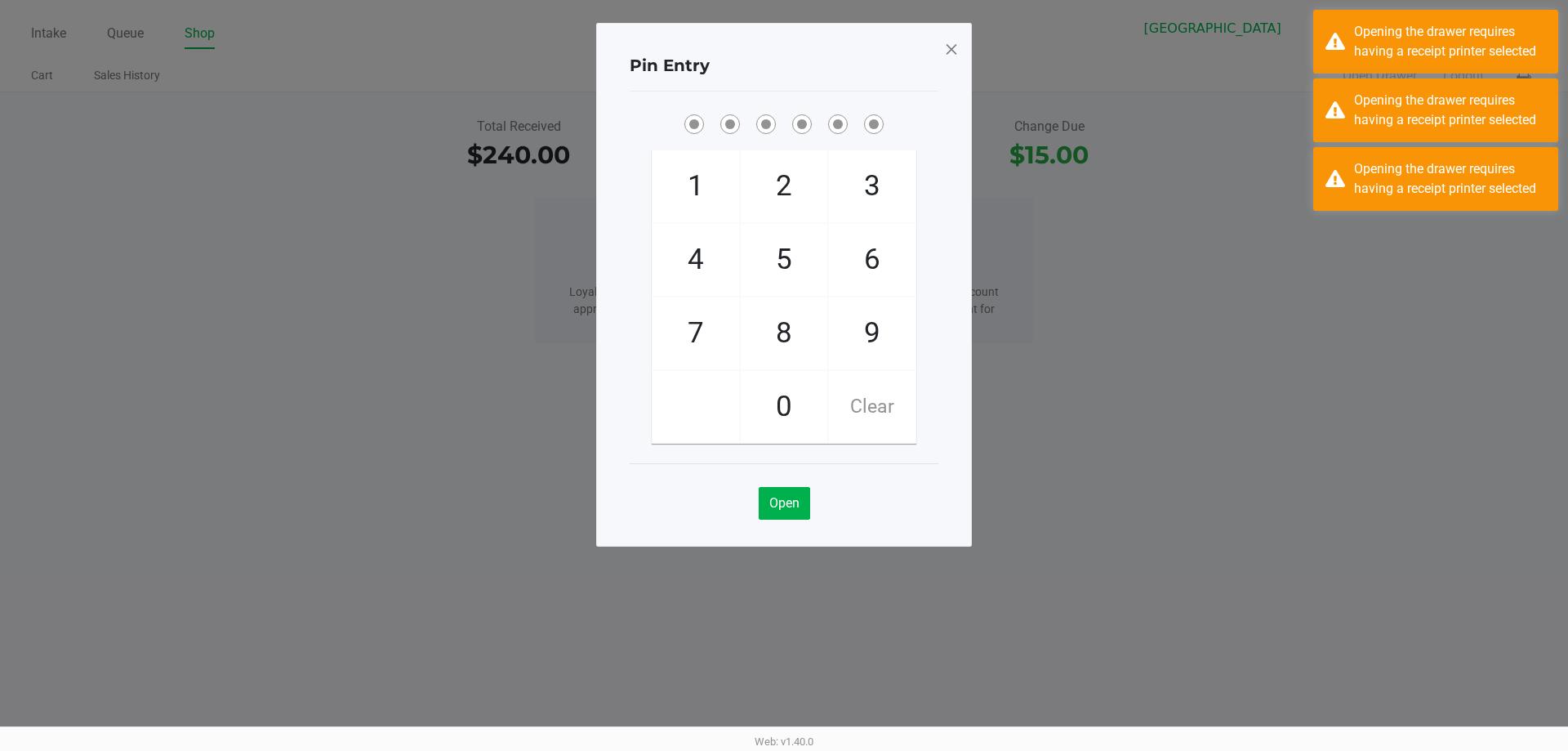
checkbox input "false"
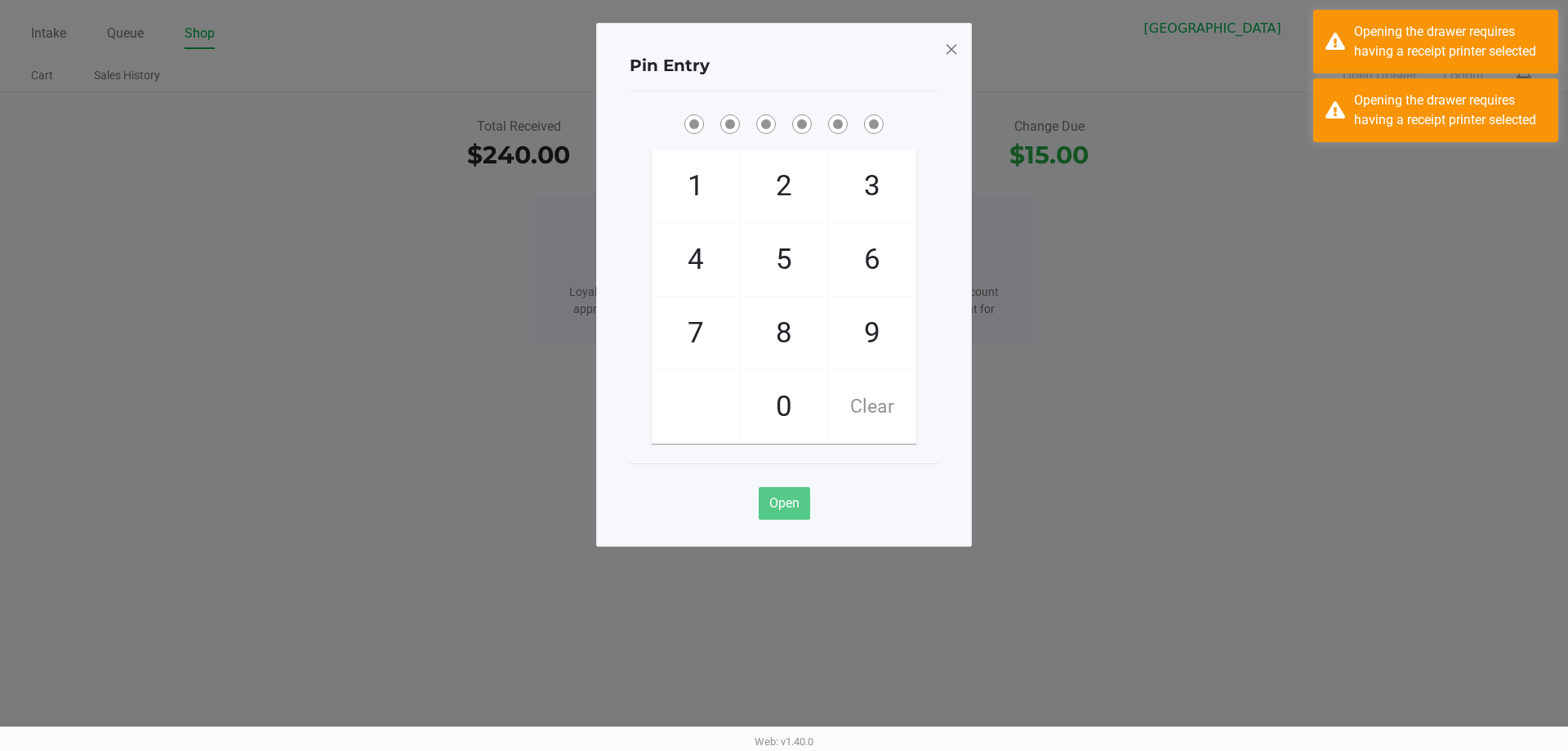
click at [949, 42] on span at bounding box center [951, 49] width 15 height 26
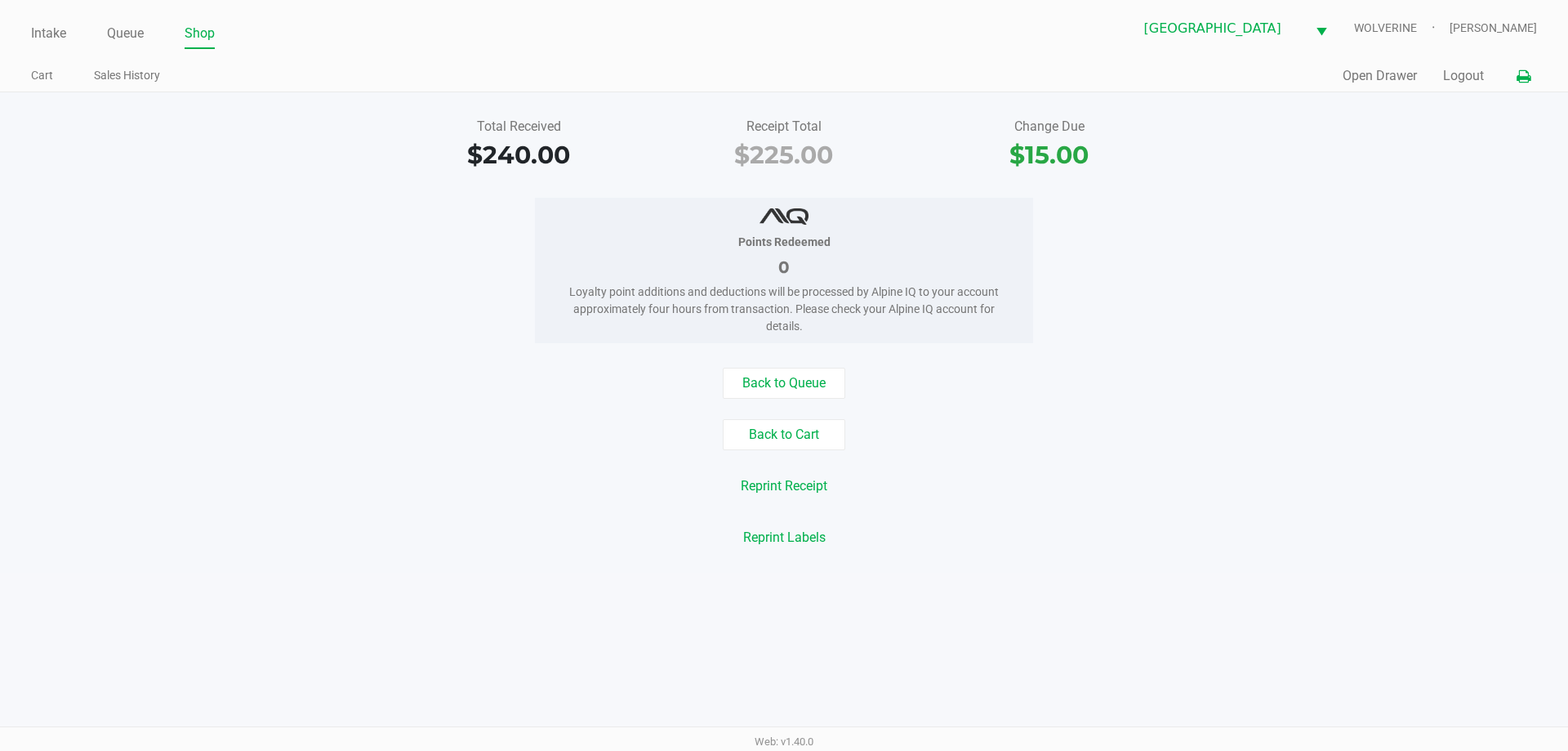
click at [1523, 80] on icon at bounding box center [1524, 76] width 14 height 11
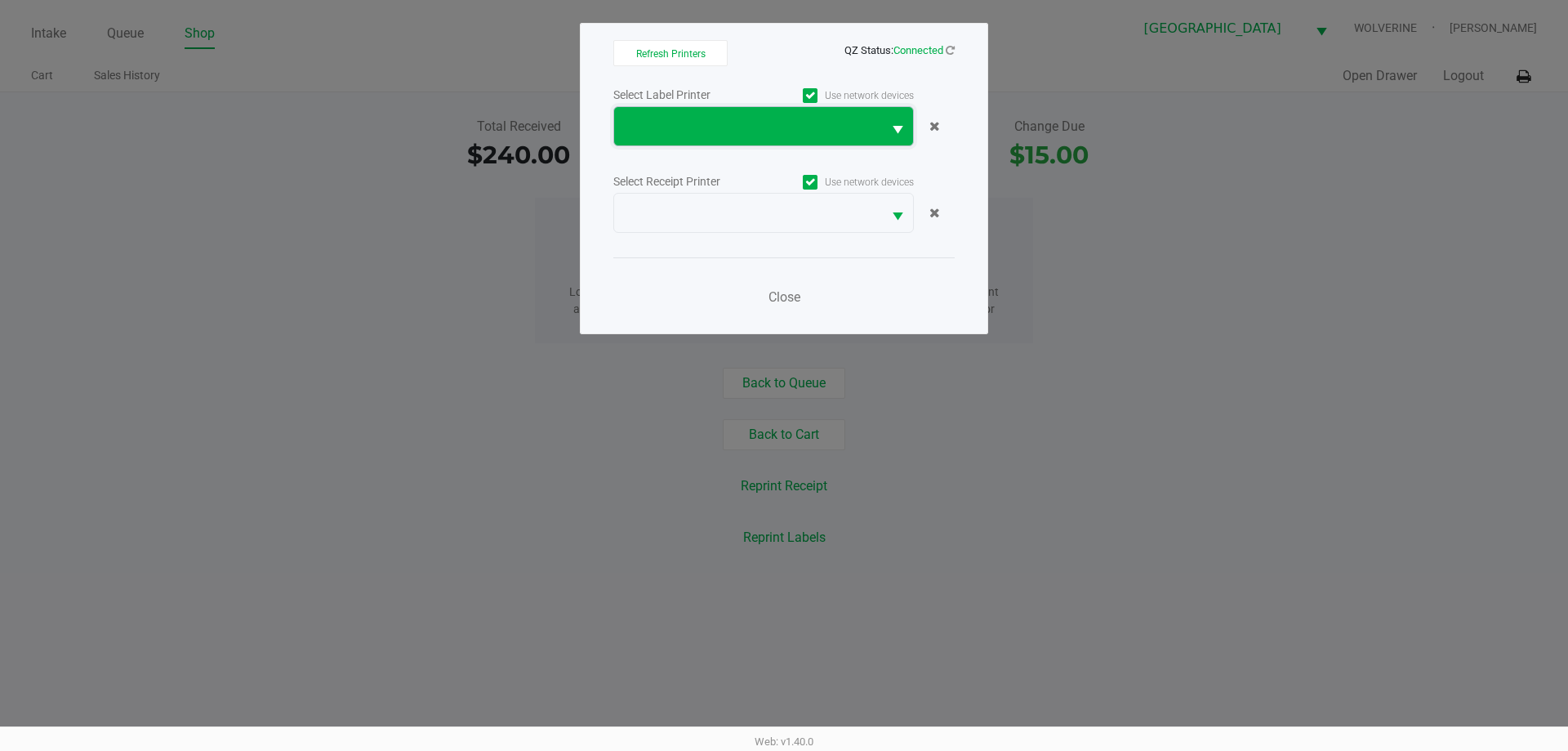
click at [725, 135] on span at bounding box center [747, 126] width 248 height 20
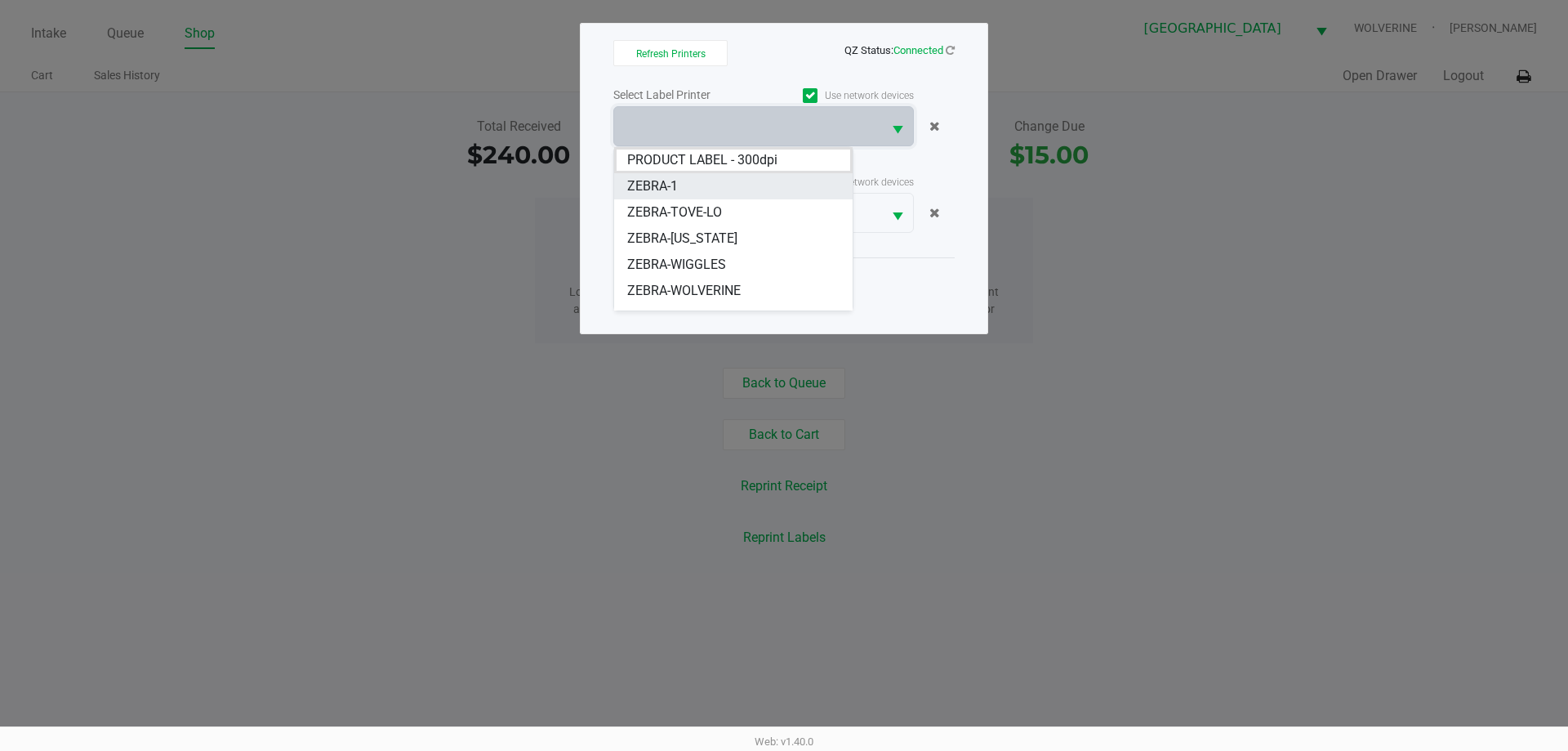
click at [720, 178] on li "ZEBRA-1" at bounding box center [734, 186] width 239 height 26
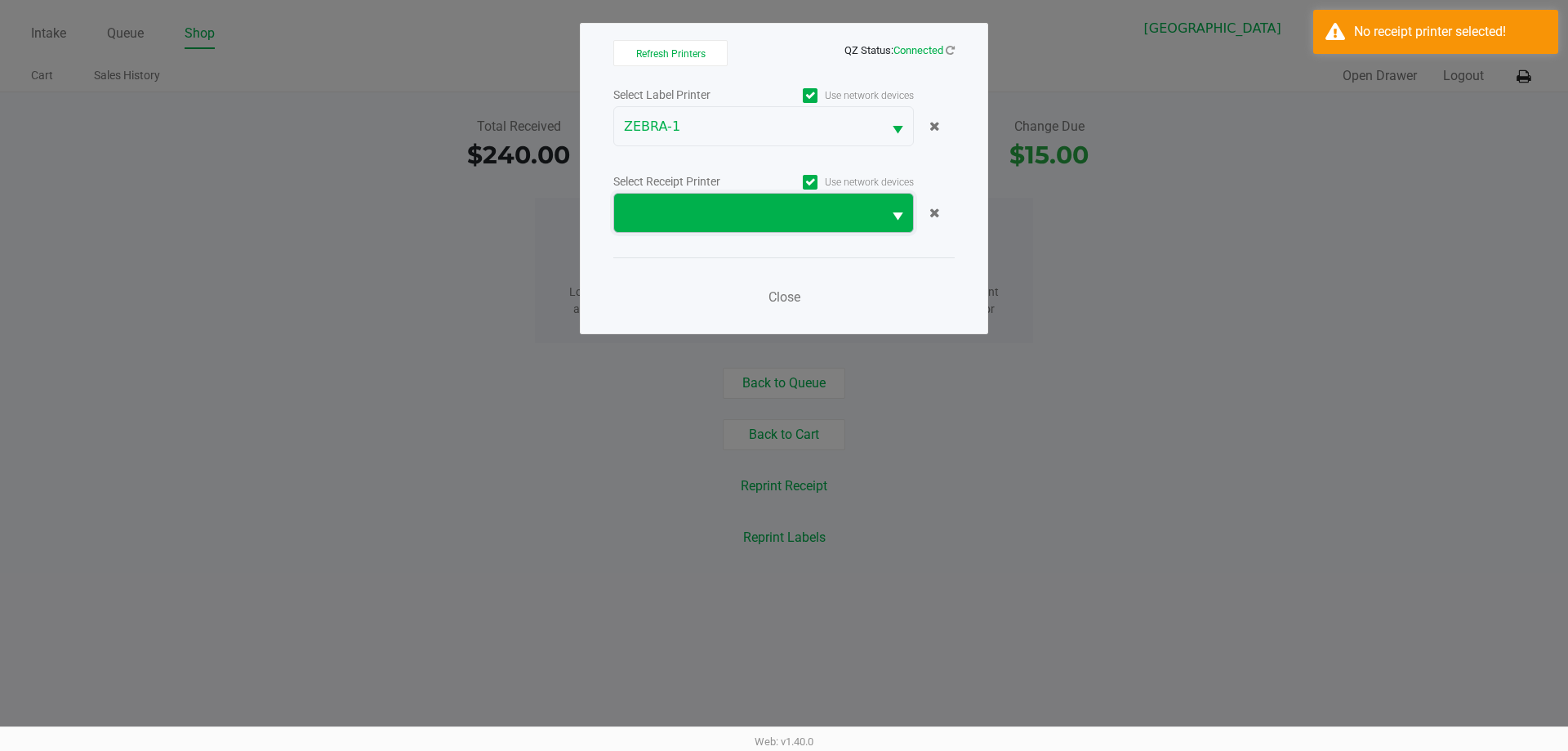
click at [717, 207] on span at bounding box center [747, 212] width 248 height 20
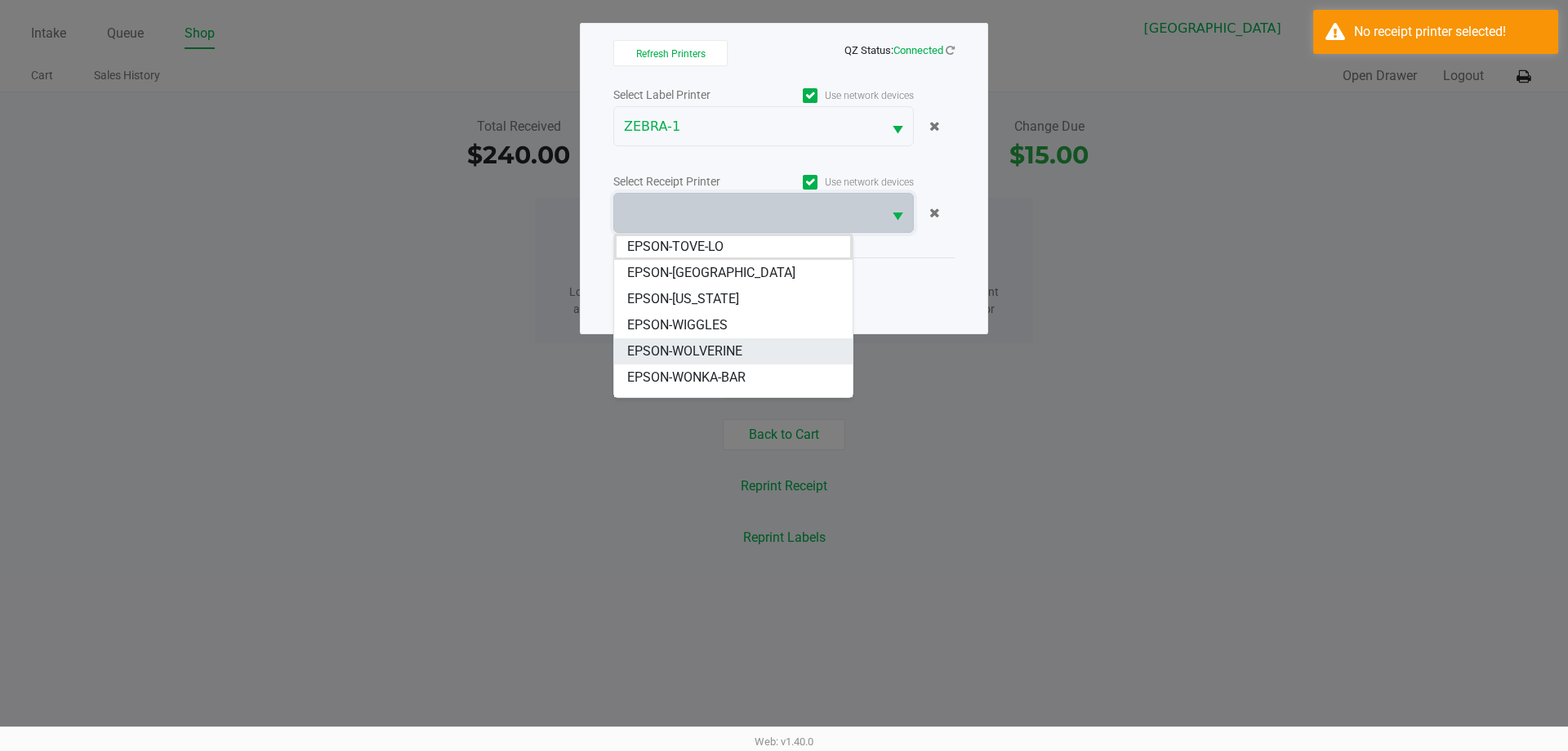
click at [726, 351] on span "EPSON-WOLVERINE" at bounding box center [684, 351] width 115 height 20
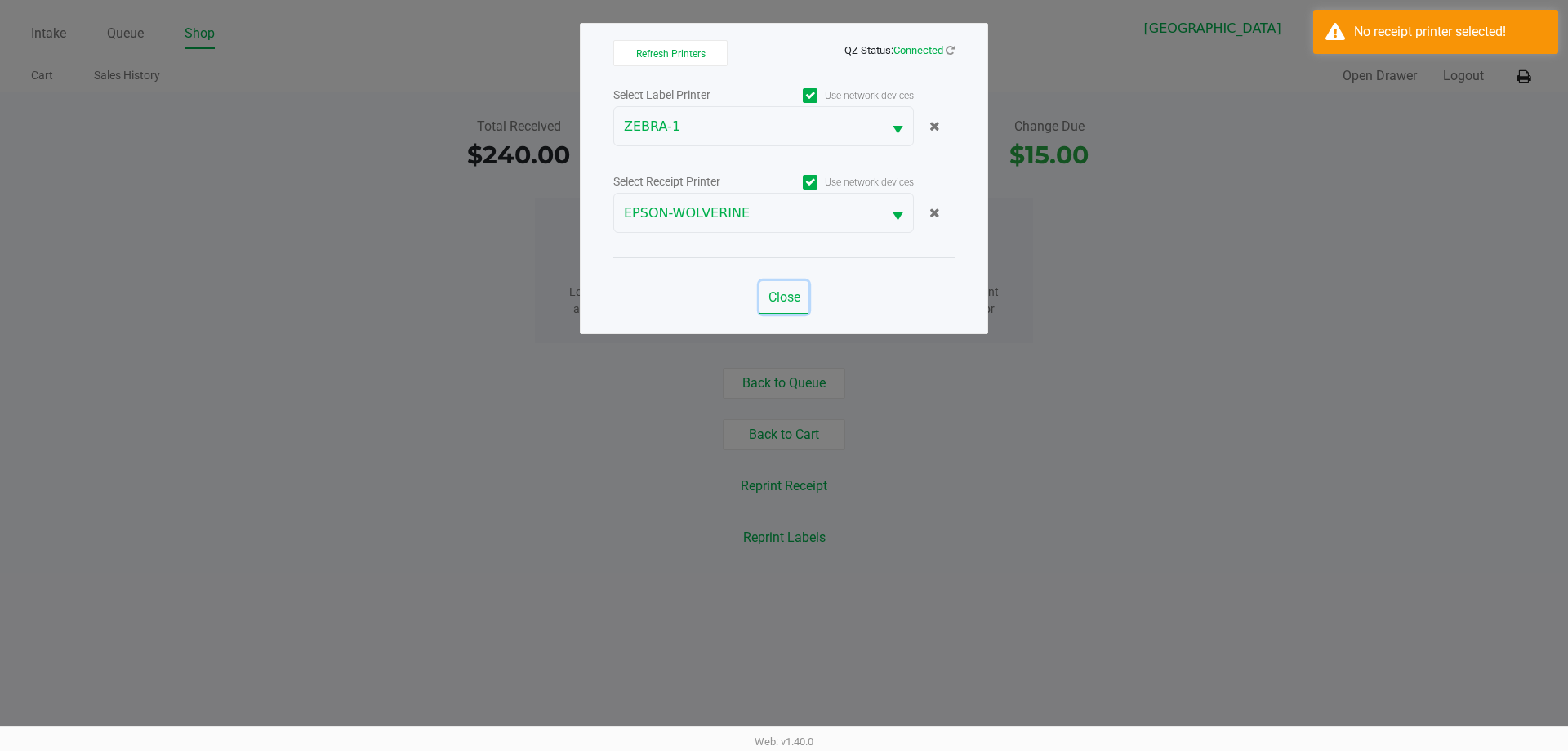
click at [781, 294] on span "Close" at bounding box center [784, 297] width 32 height 15
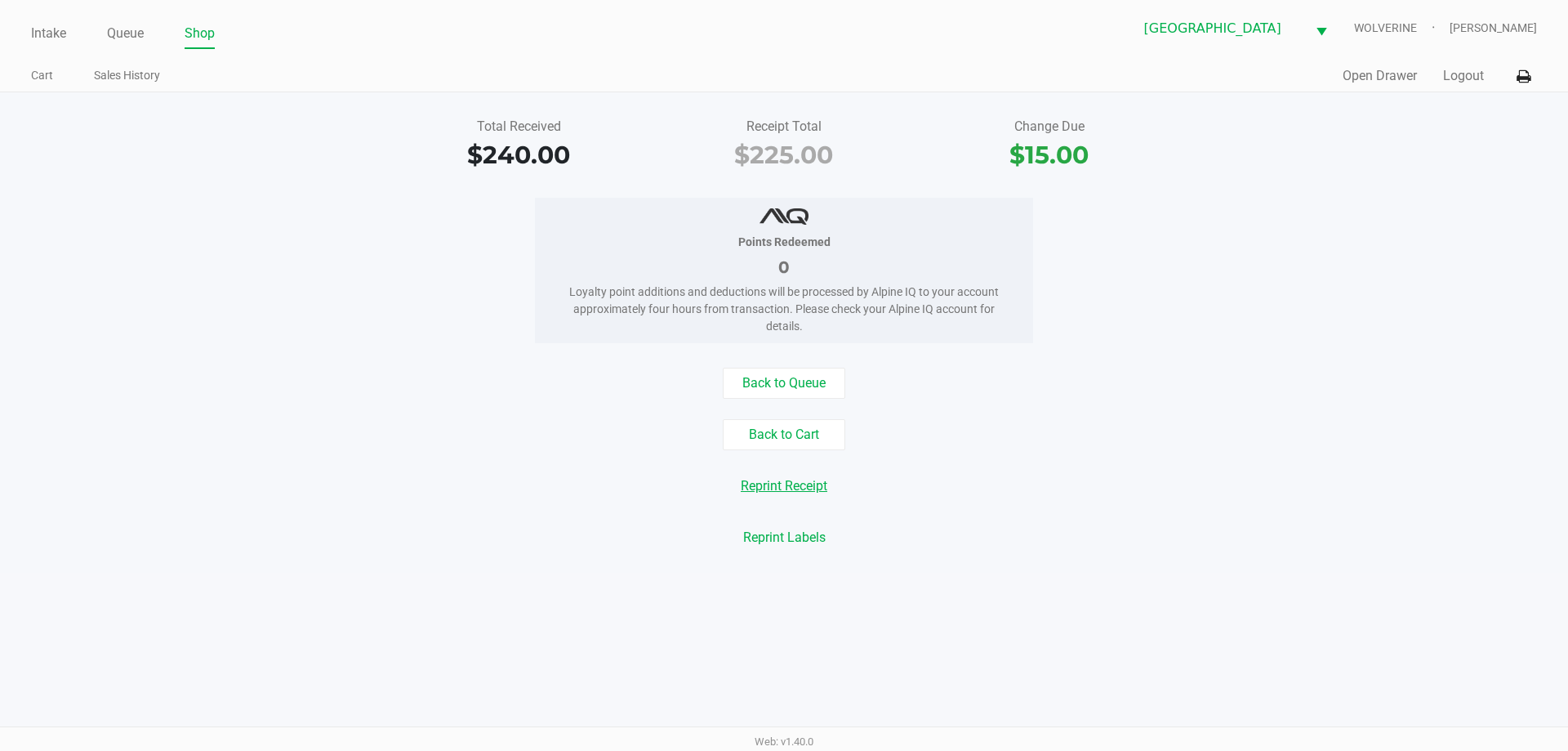
click at [776, 486] on button "Reprint Receipt" at bounding box center [784, 486] width 107 height 31
click at [1384, 77] on button "Open Drawer" at bounding box center [1379, 76] width 74 height 20
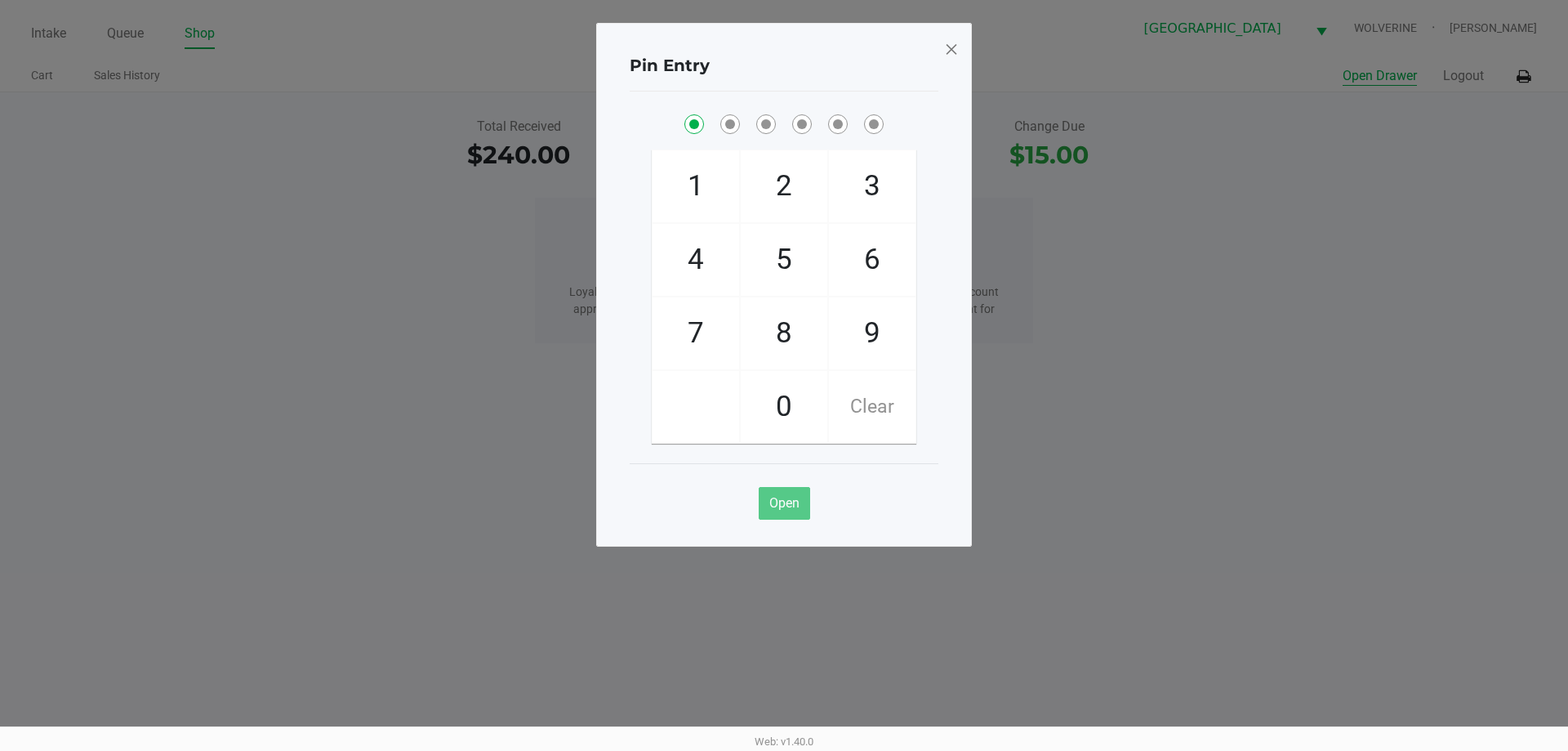
checkbox input "true"
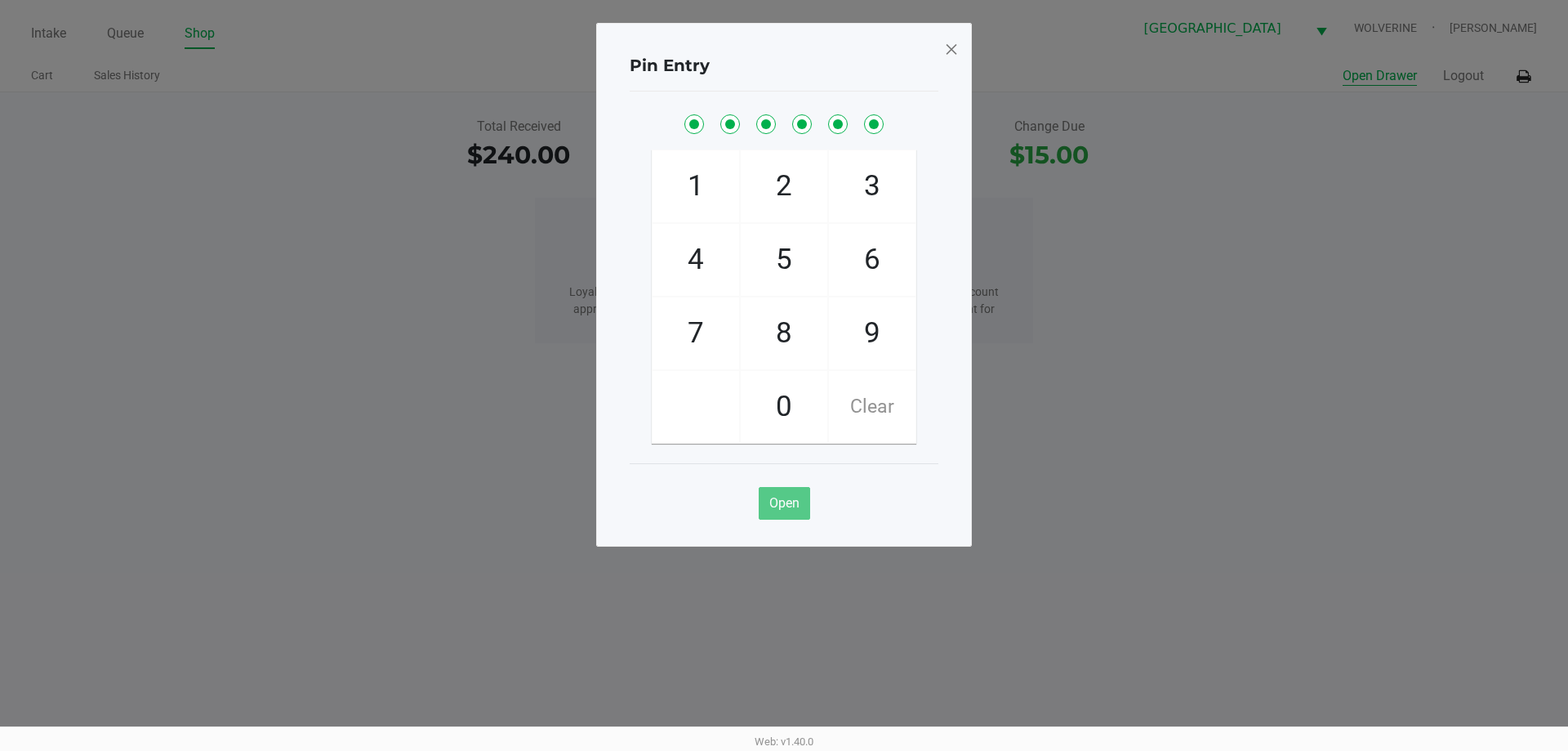
checkbox input "true"
click at [946, 49] on span at bounding box center [951, 49] width 15 height 26
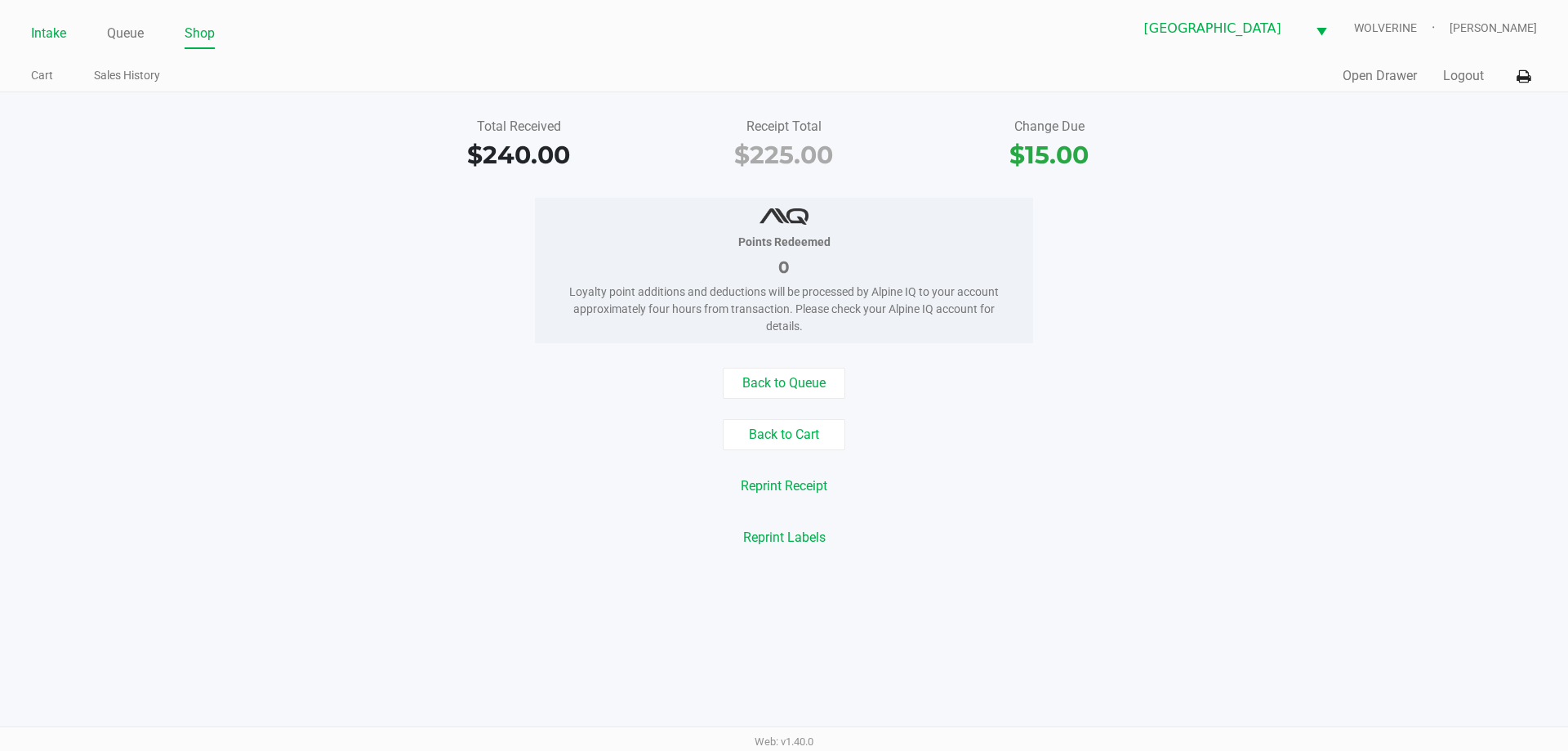
click at [56, 38] on link "Intake" at bounding box center [48, 33] width 35 height 23
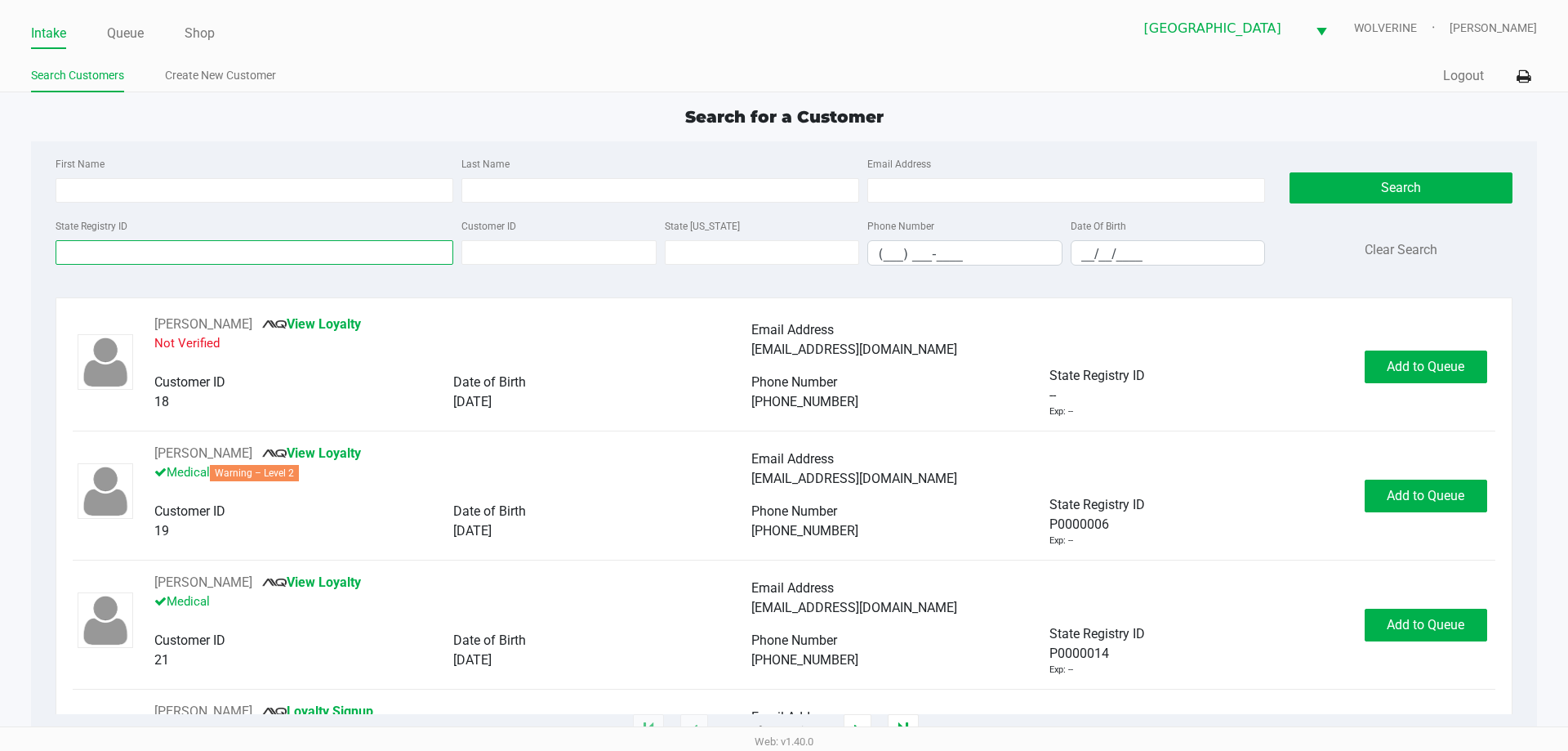
click at [148, 253] on input "State Registry ID" at bounding box center [254, 252] width 398 height 25
click at [115, 33] on link "Queue" at bounding box center [125, 33] width 37 height 23
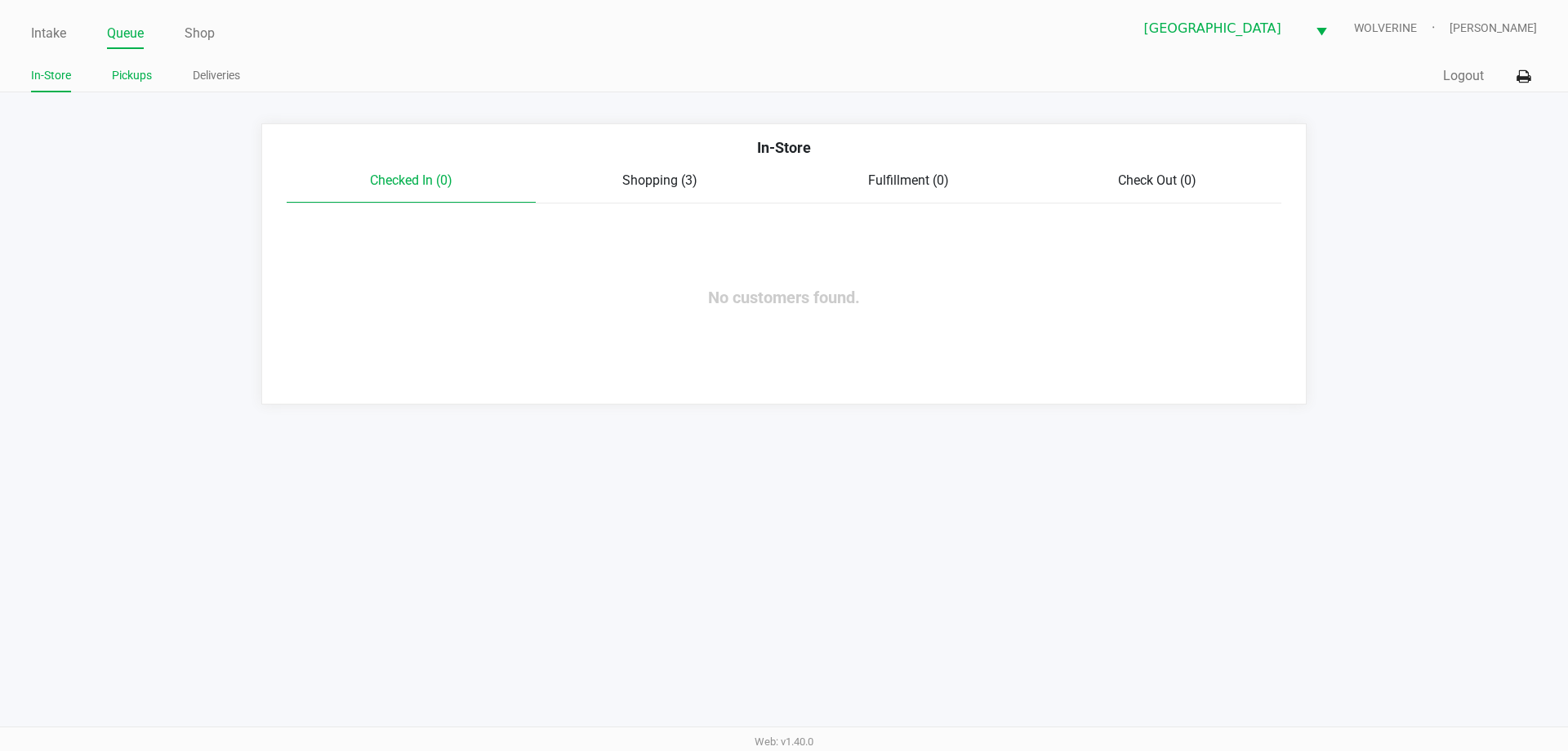
click at [149, 76] on link "Pickups" at bounding box center [131, 76] width 40 height 20
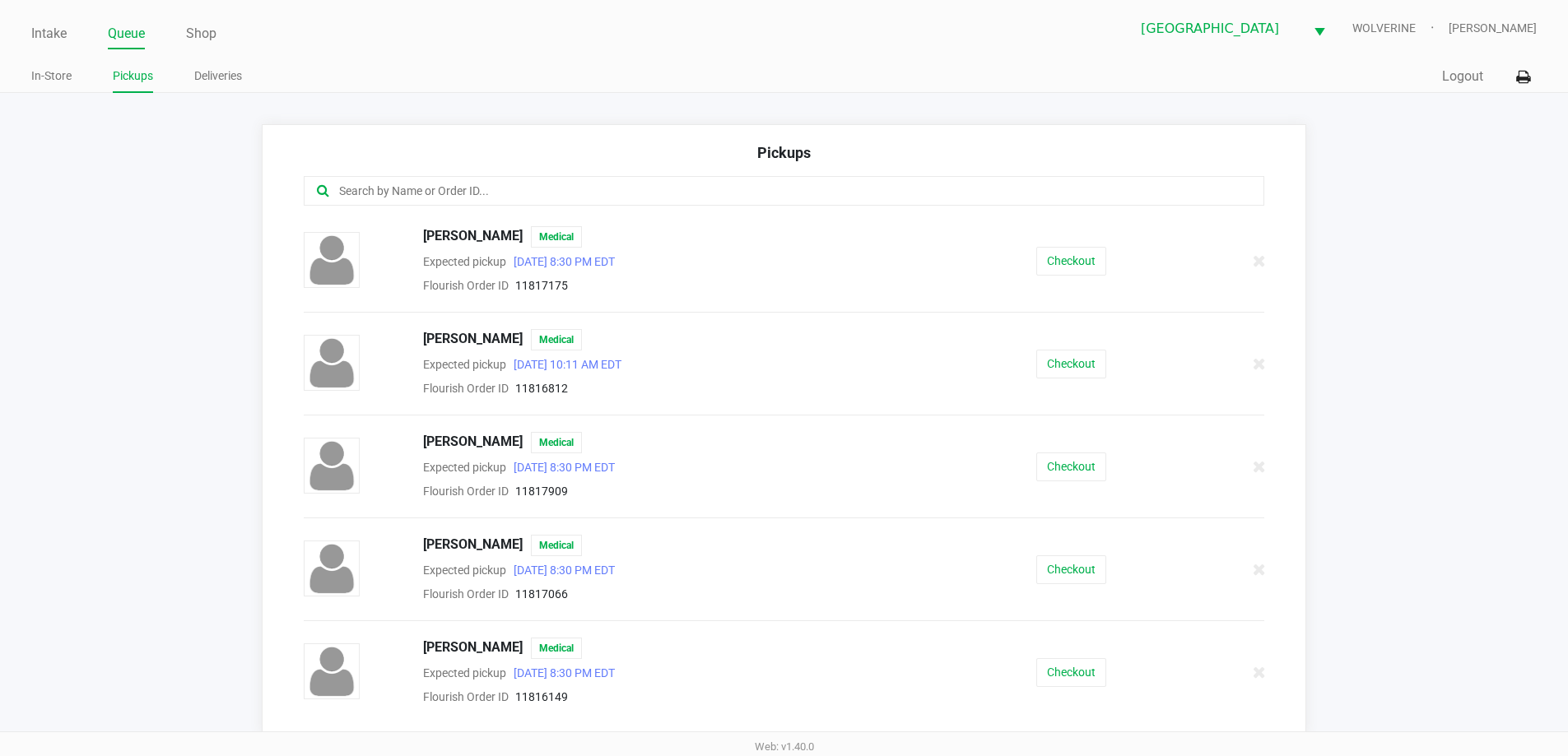
drag, startPoint x: 71, startPoint y: 29, endPoint x: 68, endPoint y: 38, distance: 9.5
click at [70, 30] on ul "Intake Queue Shop" at bounding box center [407, 34] width 752 height 28
click at [65, 40] on link "Intake" at bounding box center [48, 34] width 35 height 23
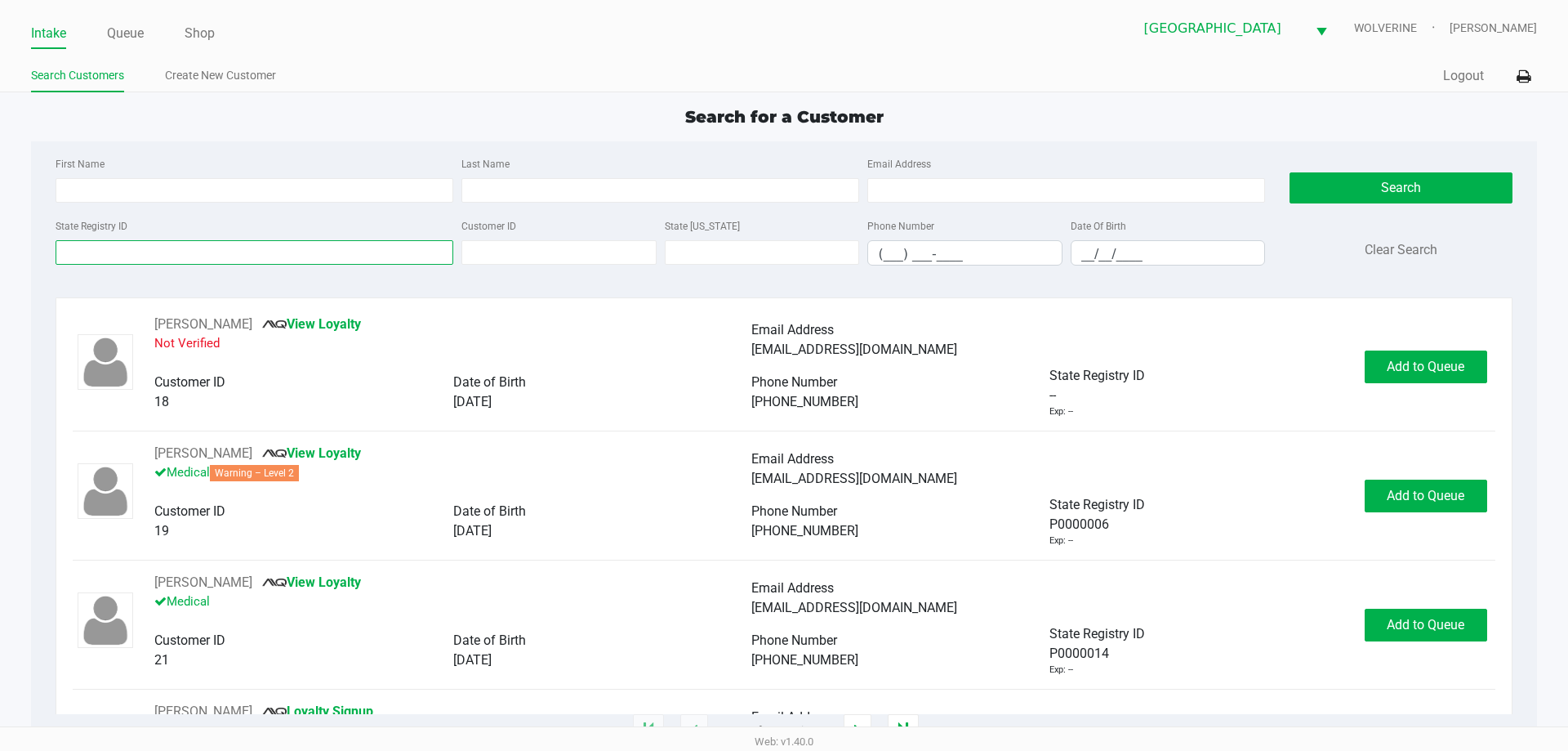
drag, startPoint x: 161, startPoint y: 248, endPoint x: 161, endPoint y: 219, distance: 29.0
click at [160, 233] on div "State Registry ID" at bounding box center [254, 241] width 406 height 49
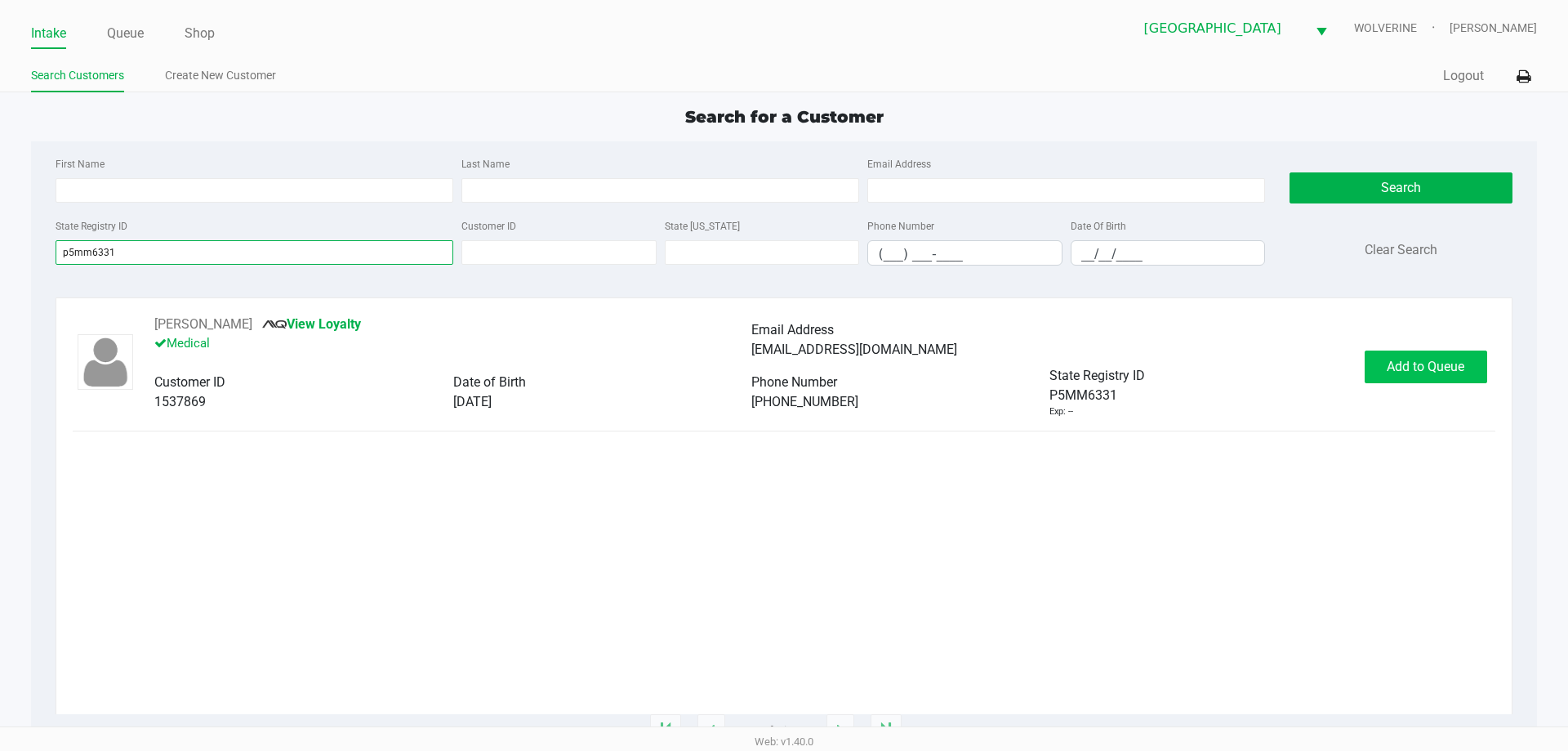
type input "p5mm6331"
click at [1424, 379] on button "Add to Queue" at bounding box center [1426, 367] width 123 height 32
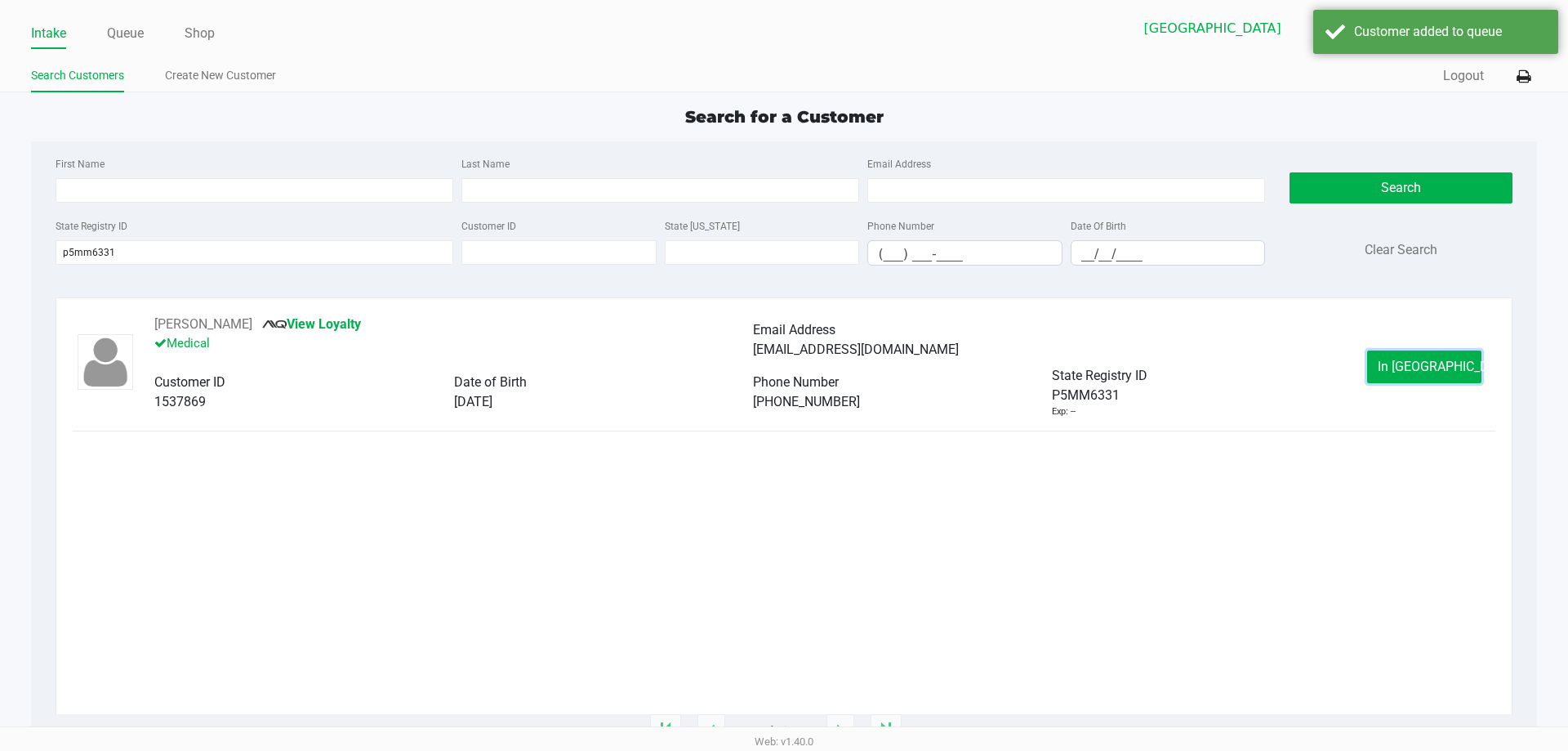
click at [1424, 379] on button "In Queue" at bounding box center [1425, 367] width 114 height 32
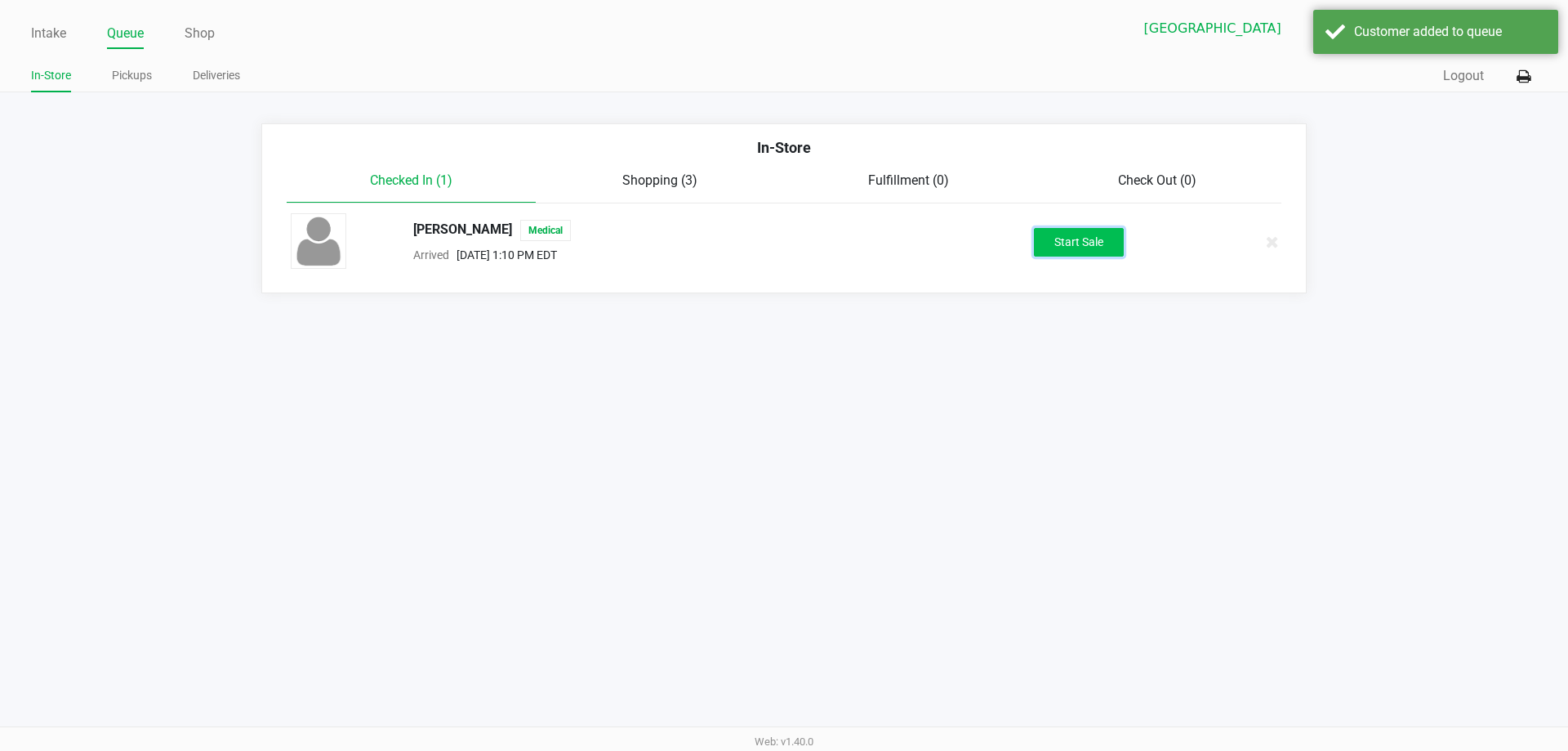
click at [1068, 238] on button "Start Sale" at bounding box center [1078, 242] width 90 height 29
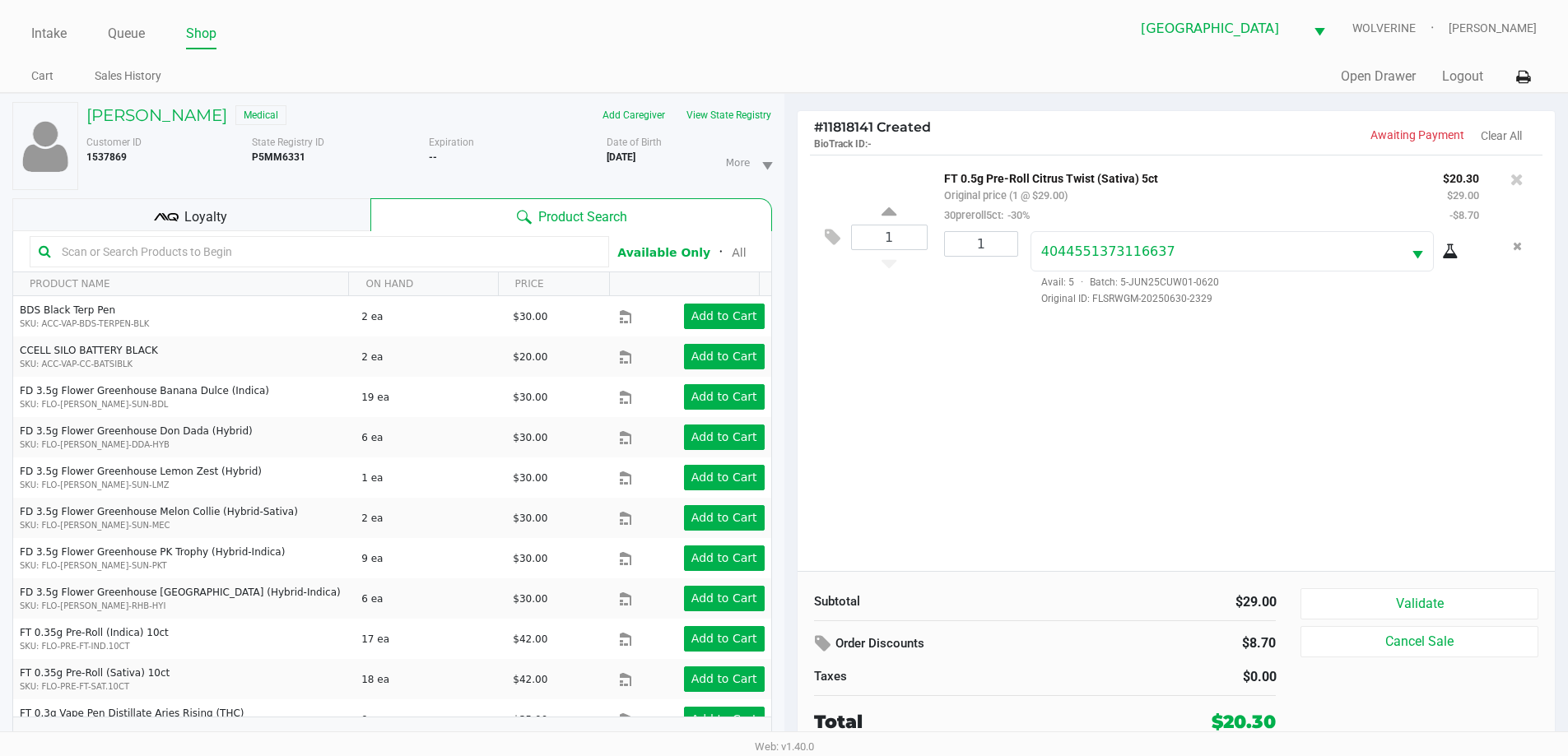
click at [238, 214] on div "Loyalty" at bounding box center [191, 215] width 358 height 33
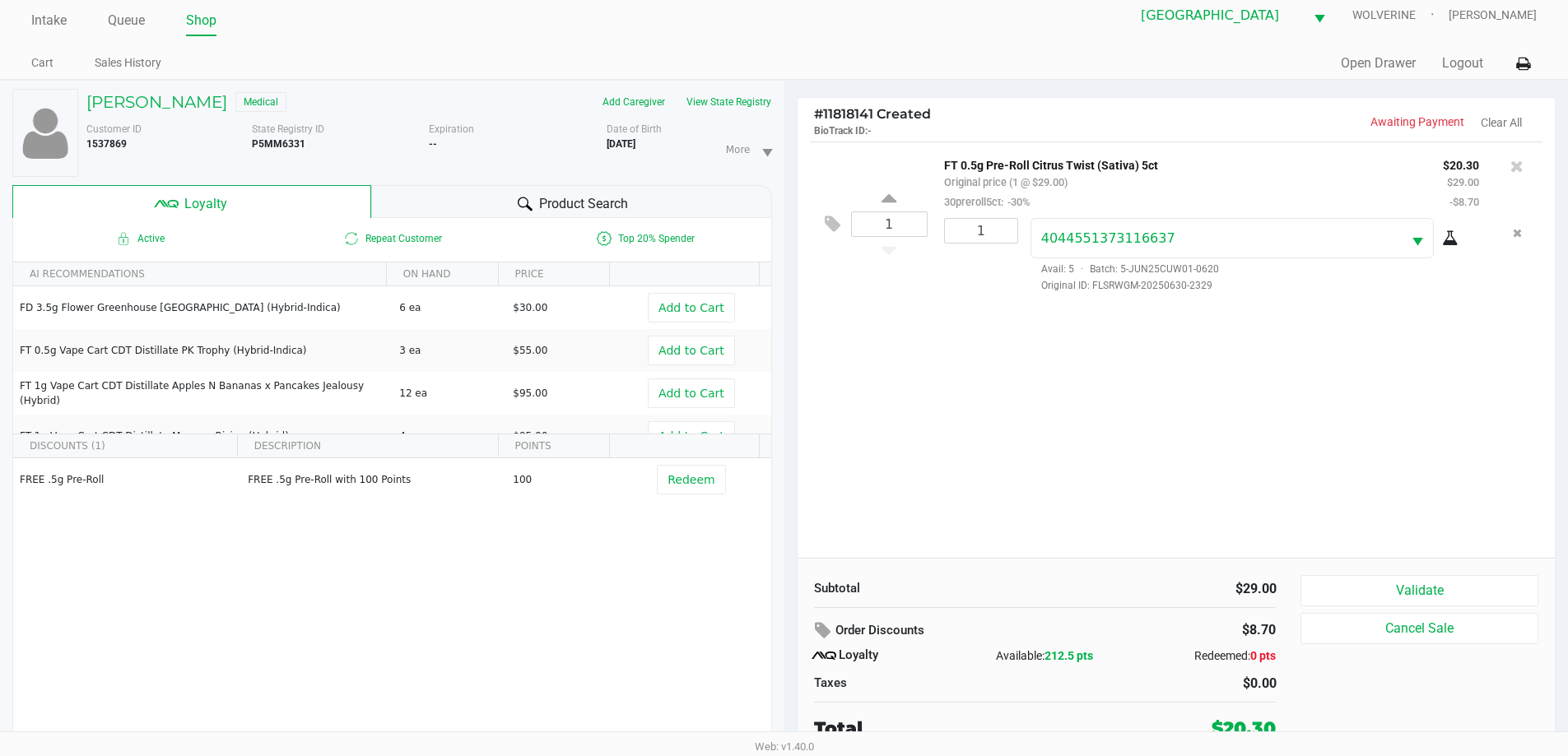
scroll to position [17, 0]
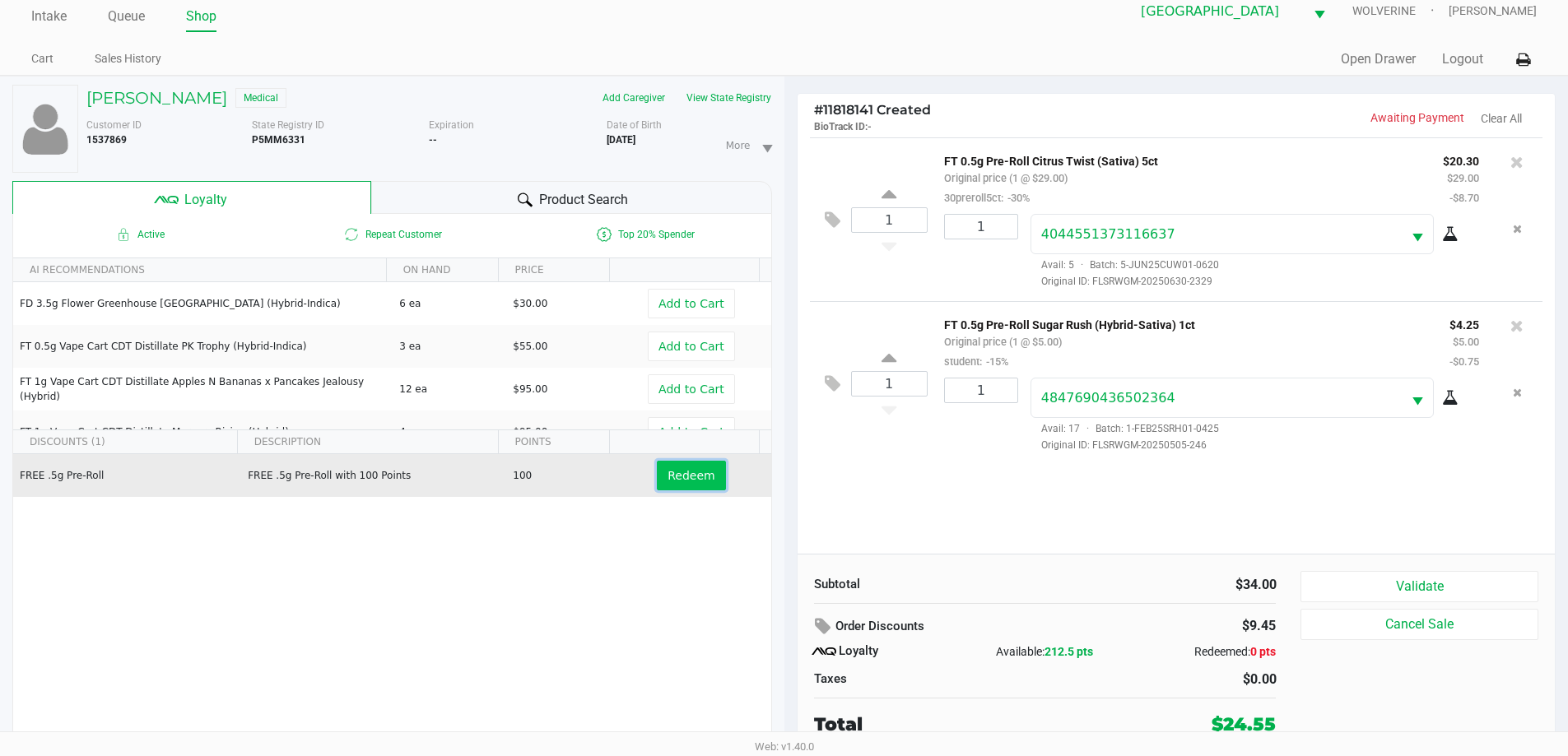
click at [704, 470] on button "Redeem" at bounding box center [690, 475] width 68 height 29
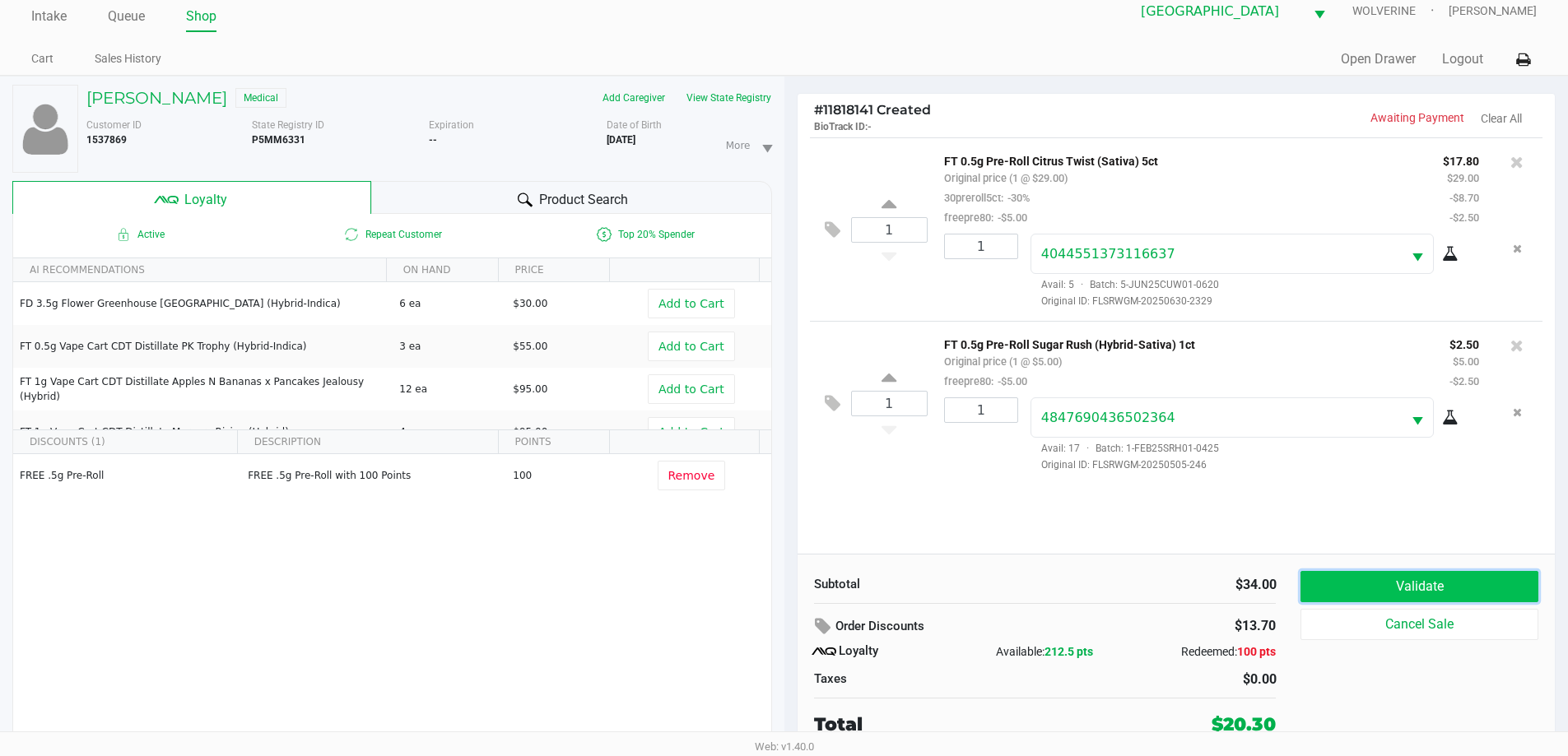
click at [1418, 590] on button "Validate" at bounding box center [1419, 586] width 237 height 31
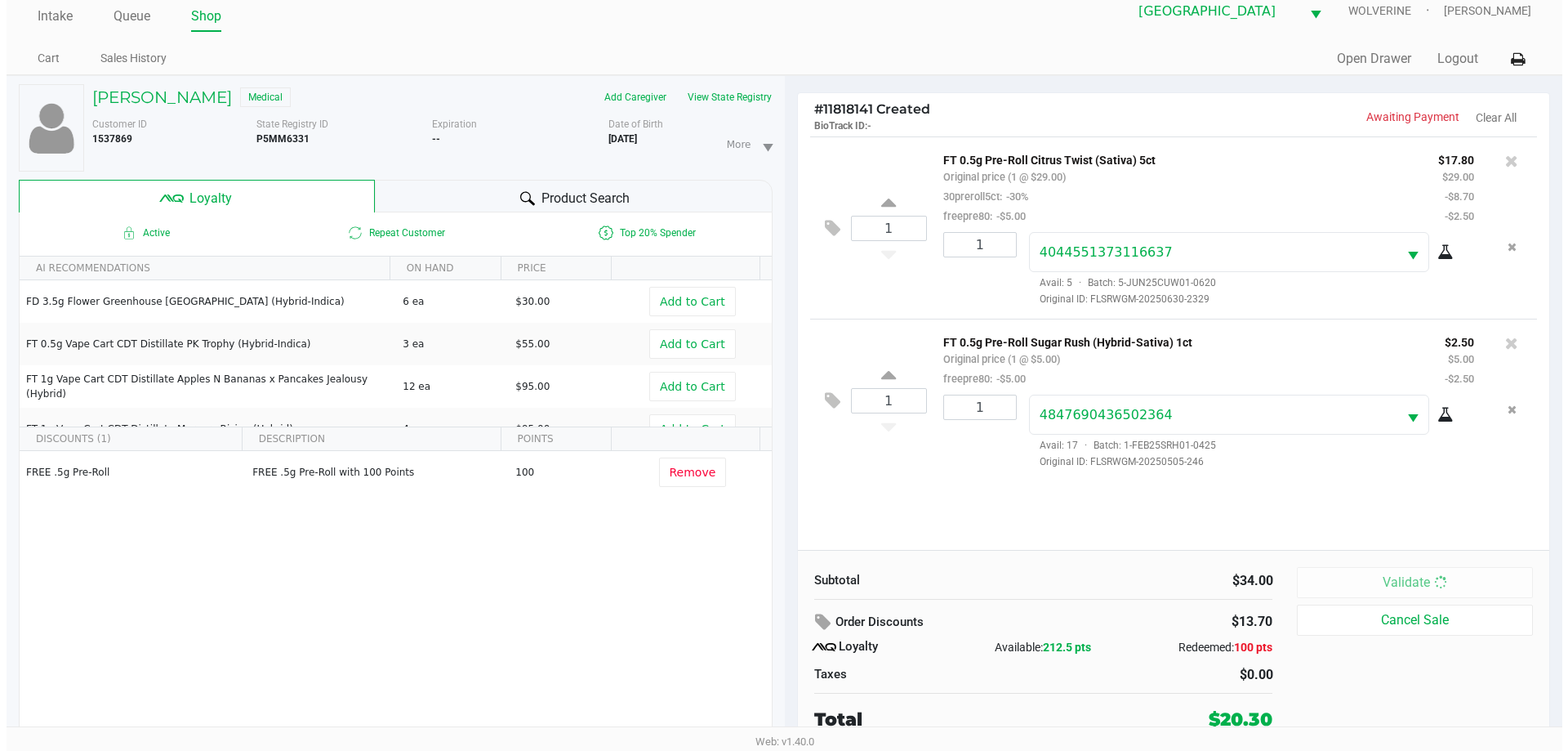
scroll to position [0, 0]
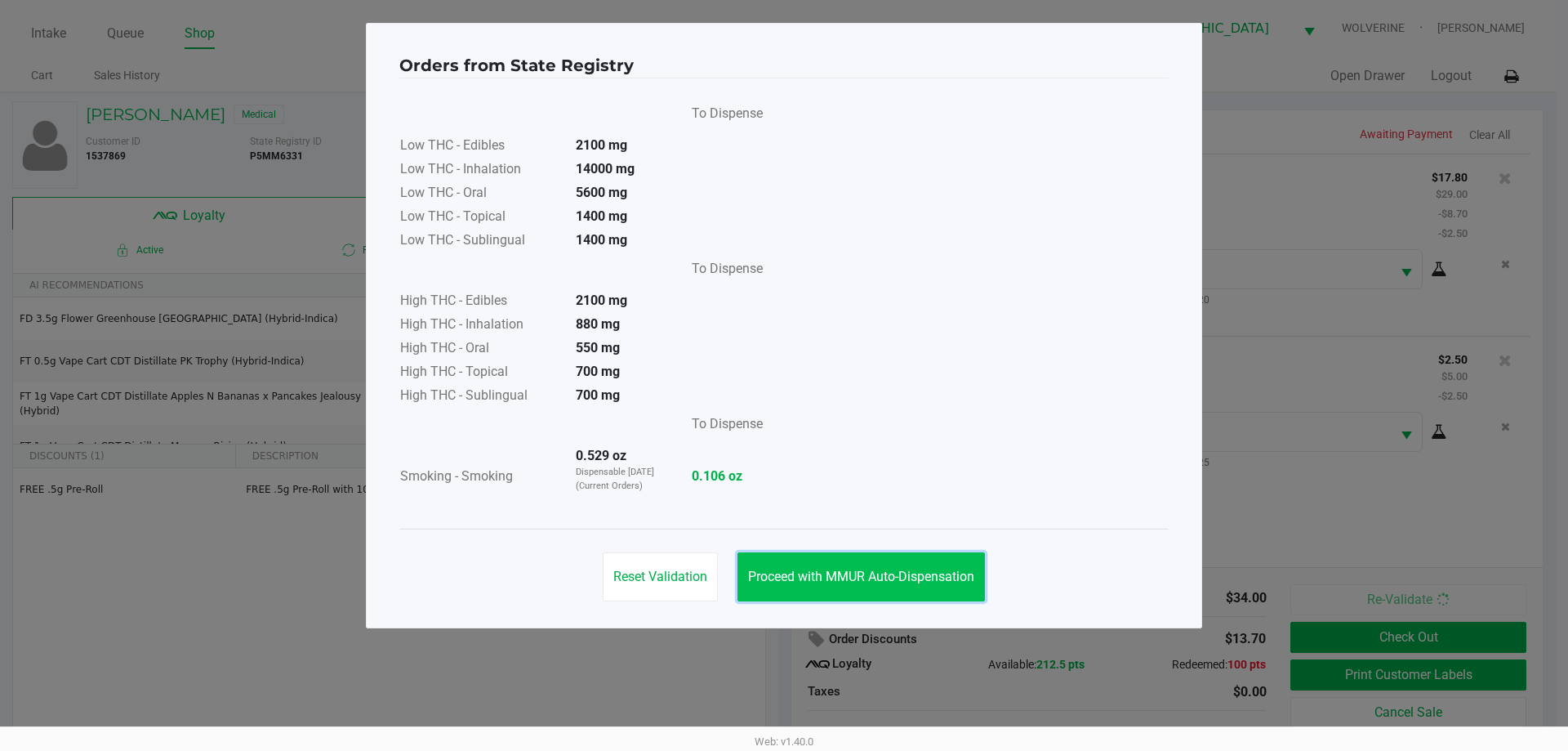
click at [847, 574] on span "Proceed with MMUR Auto-Dispensation" at bounding box center [861, 576] width 226 height 15
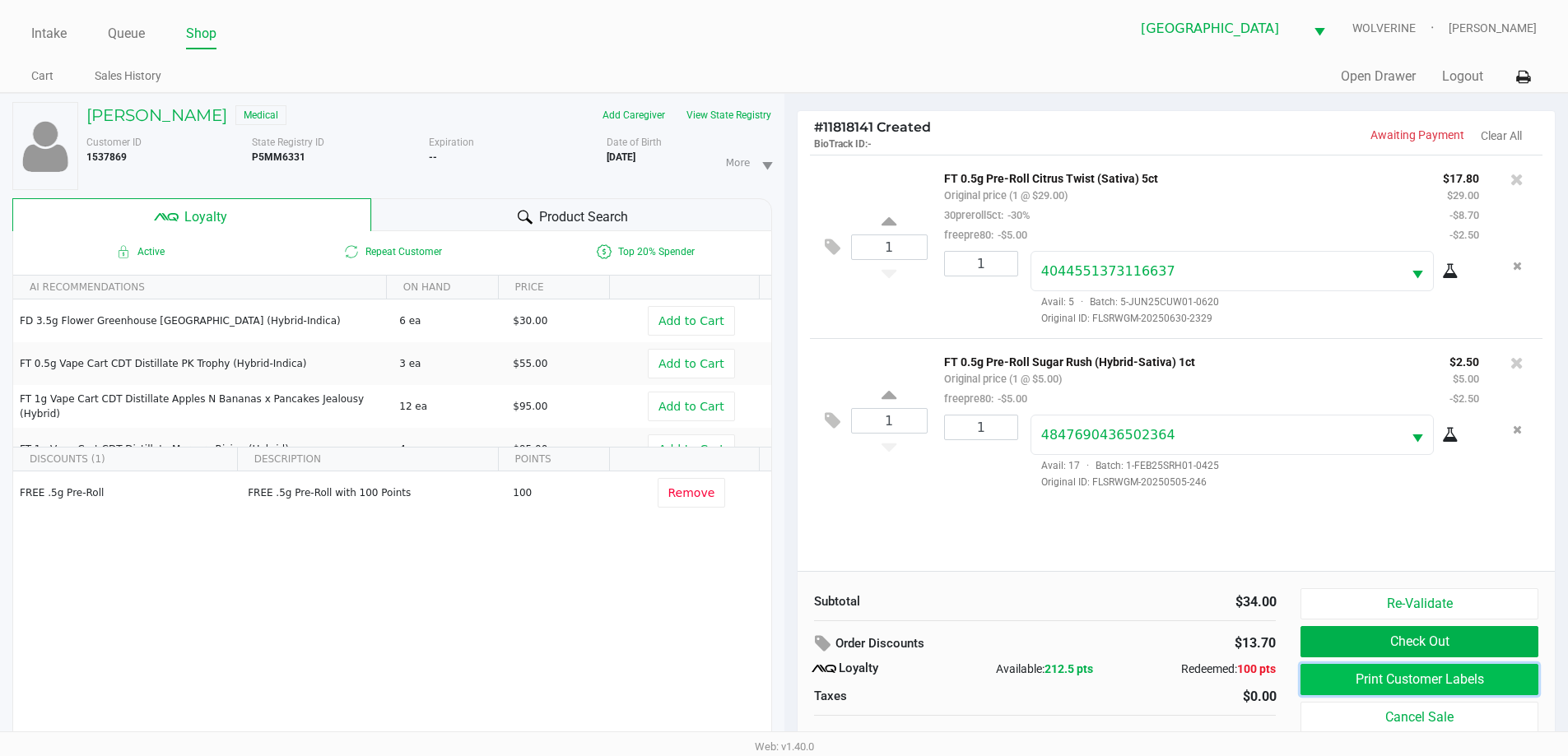
click at [1363, 681] on button "Print Customer Labels" at bounding box center [1419, 680] width 237 height 31
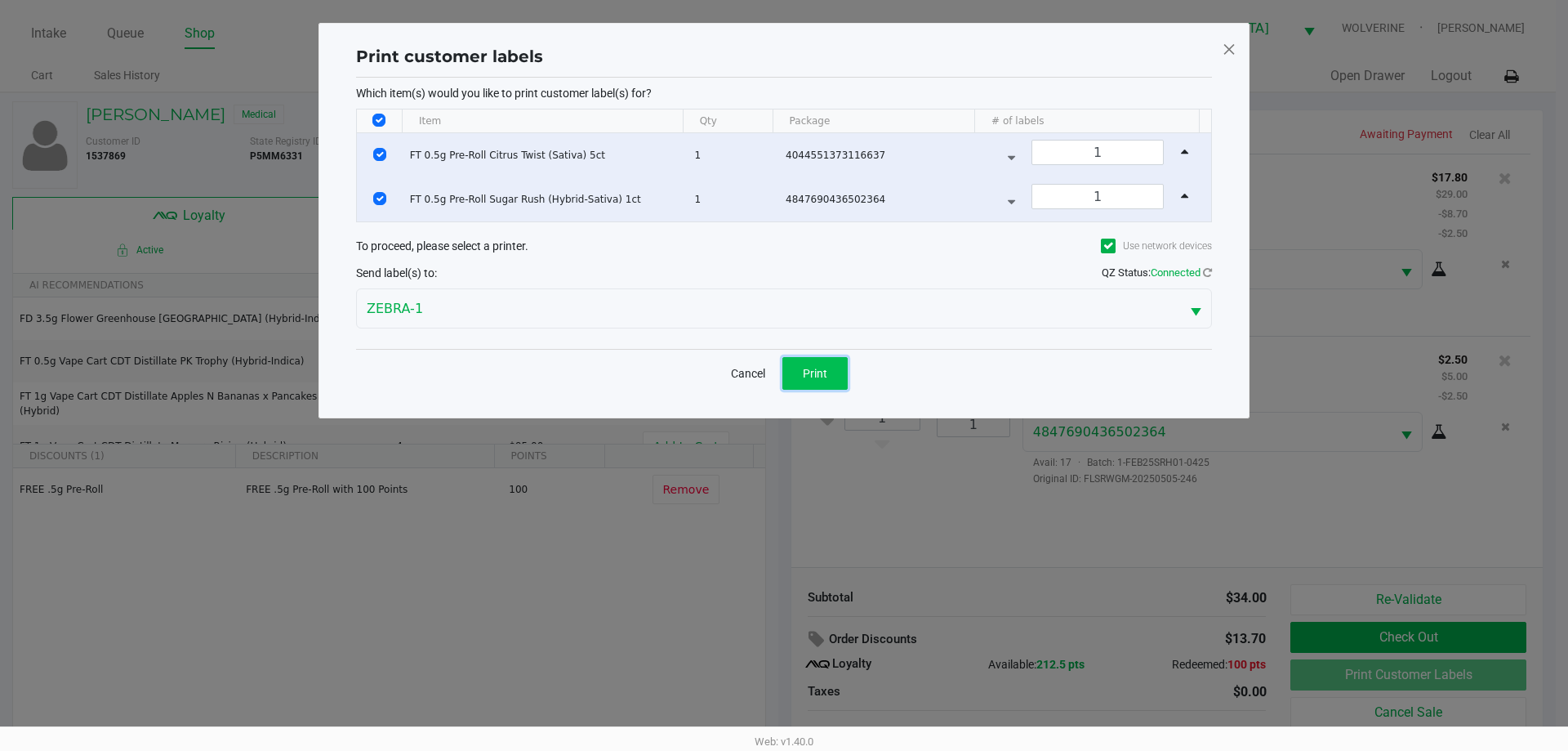
click at [818, 367] on span "Print" at bounding box center [815, 373] width 25 height 13
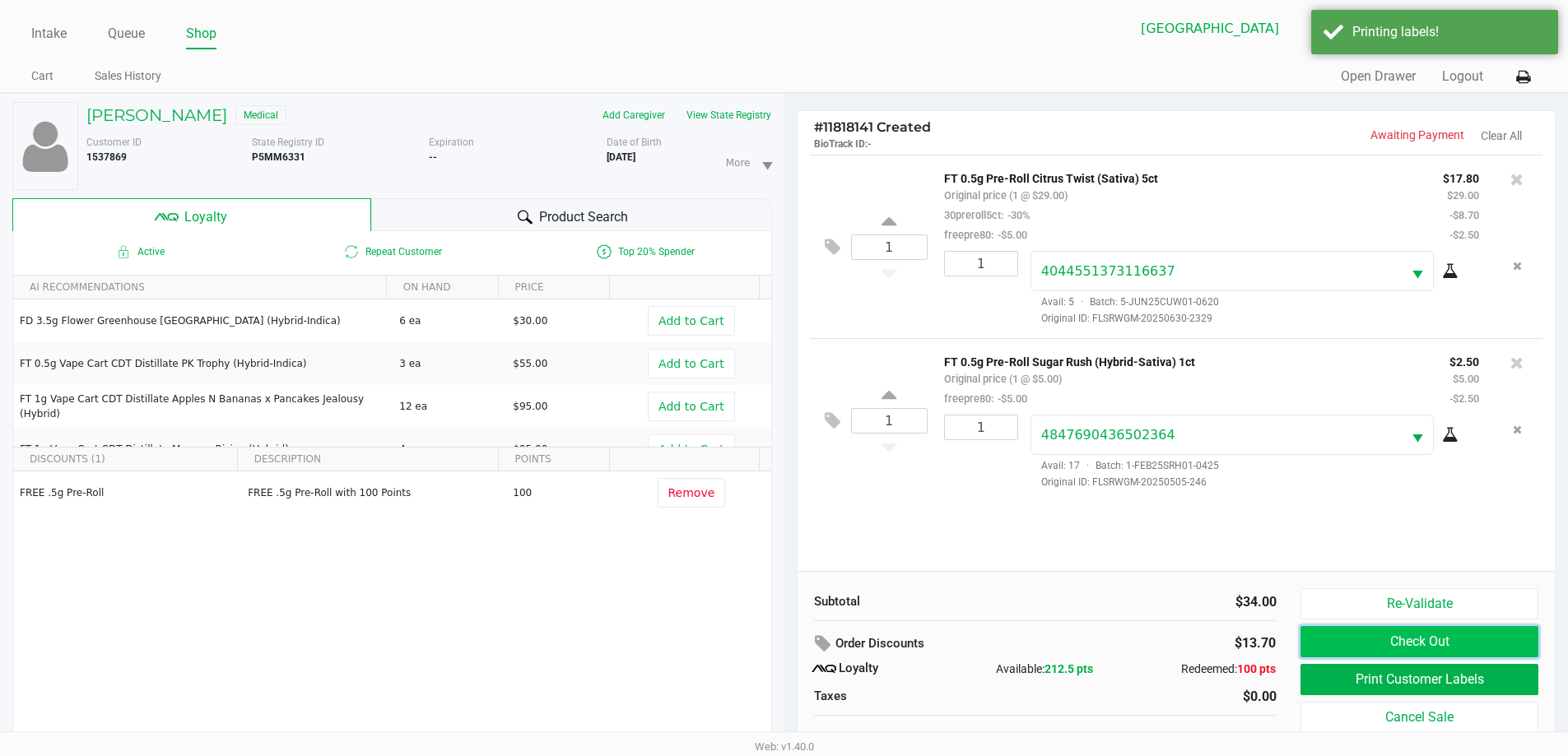
click at [1482, 628] on button "Check Out" at bounding box center [1419, 642] width 237 height 31
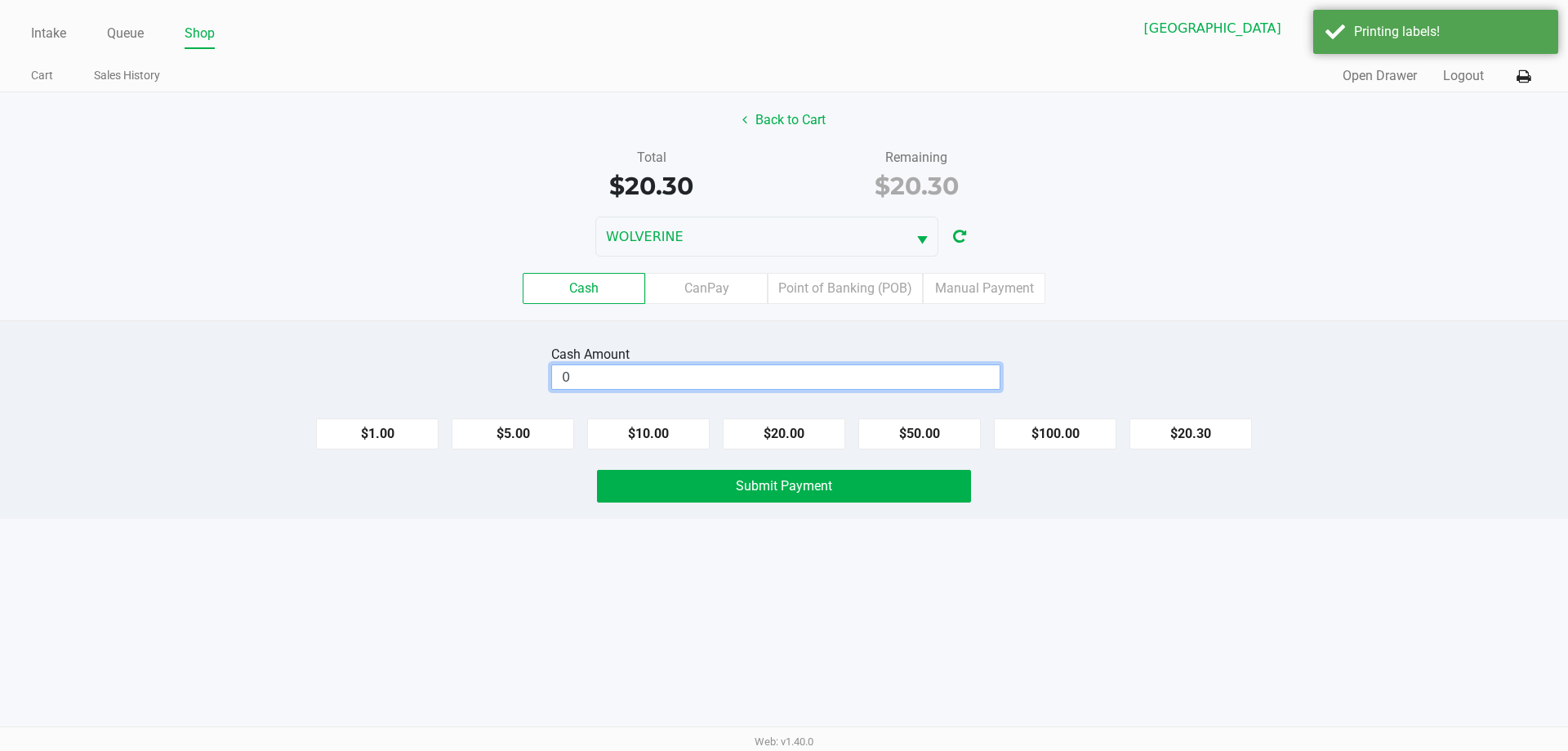
click at [833, 378] on input "0" at bounding box center [775, 377] width 448 height 24
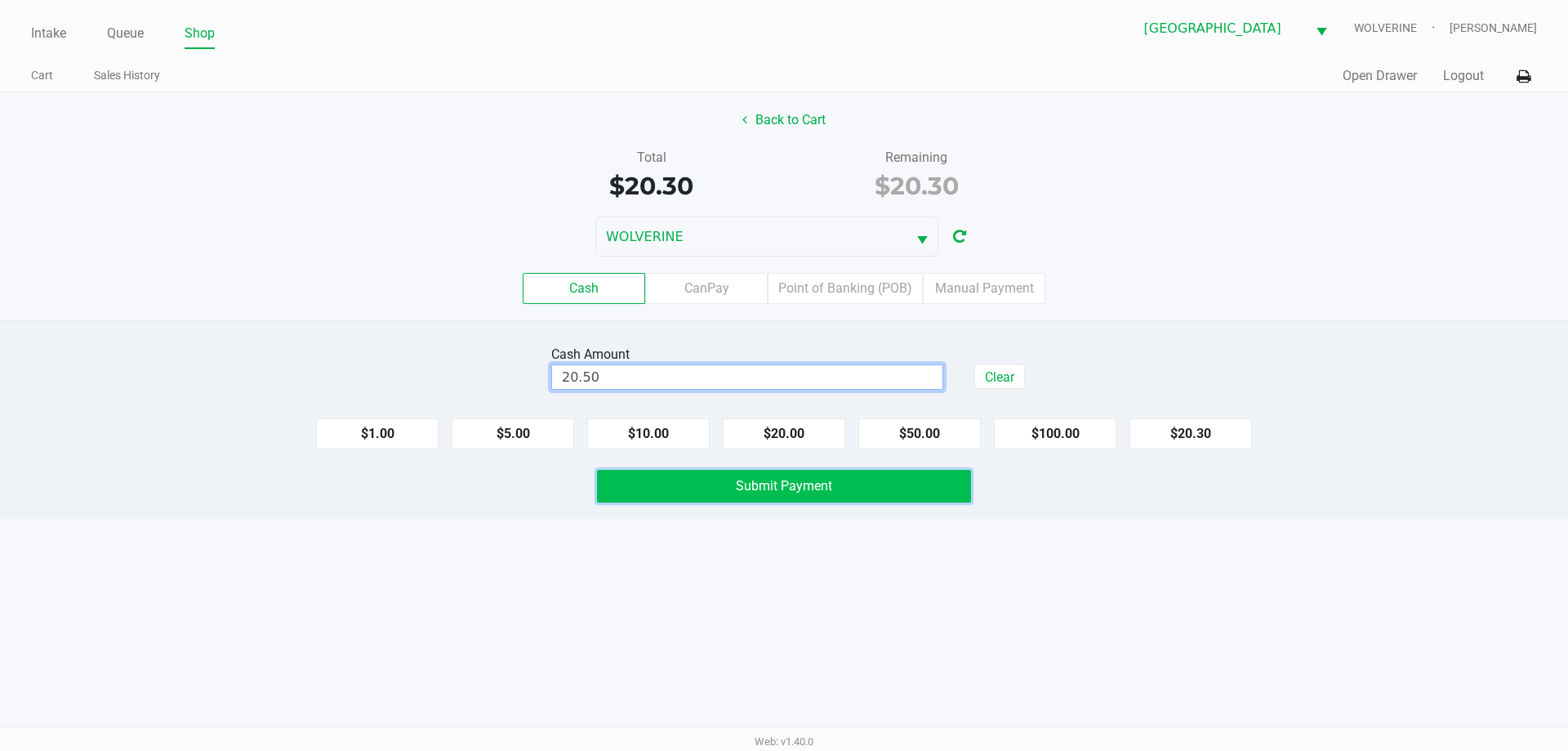
type input "$20.50"
click at [830, 484] on span "Submit Payment" at bounding box center [784, 486] width 96 height 15
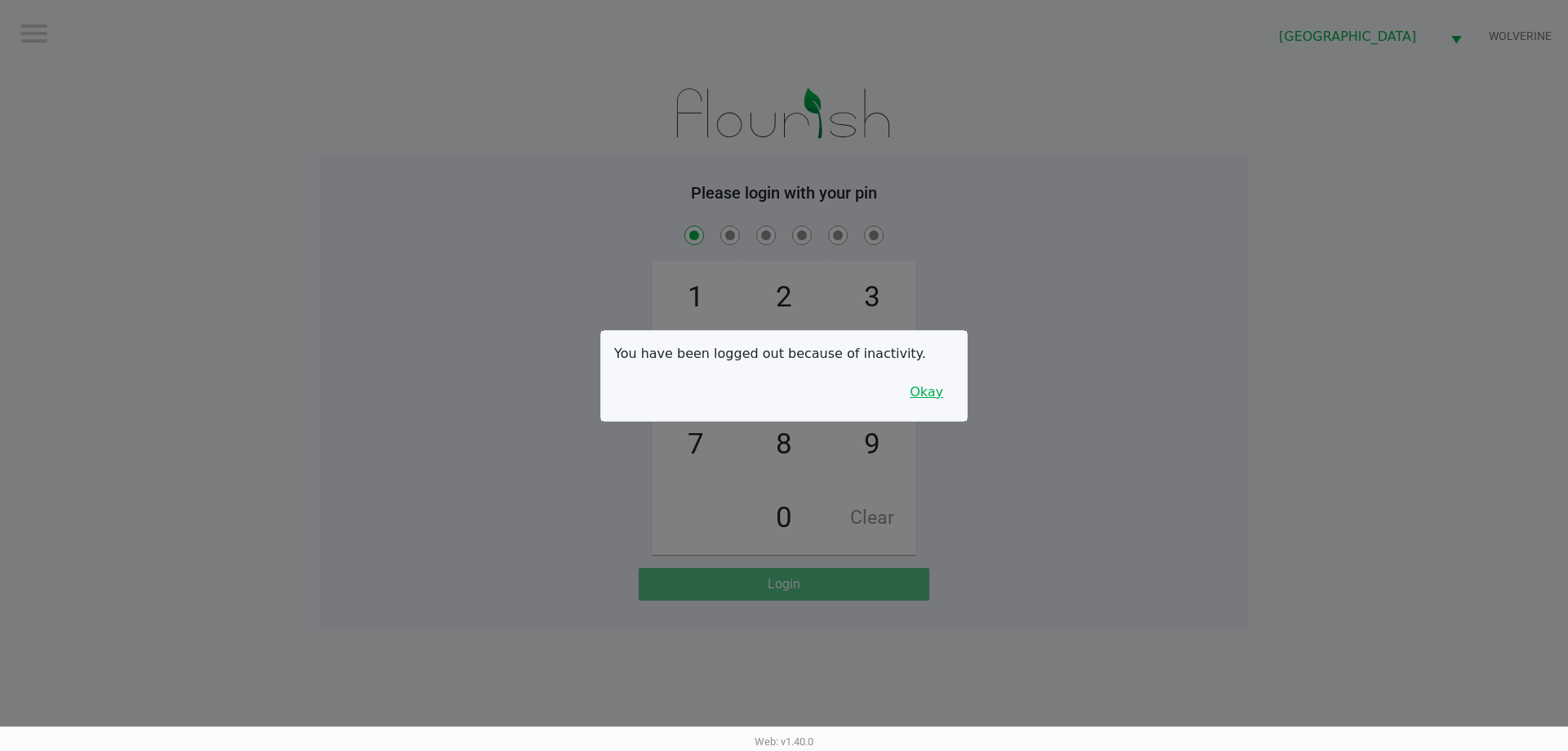
checkbox input "true"
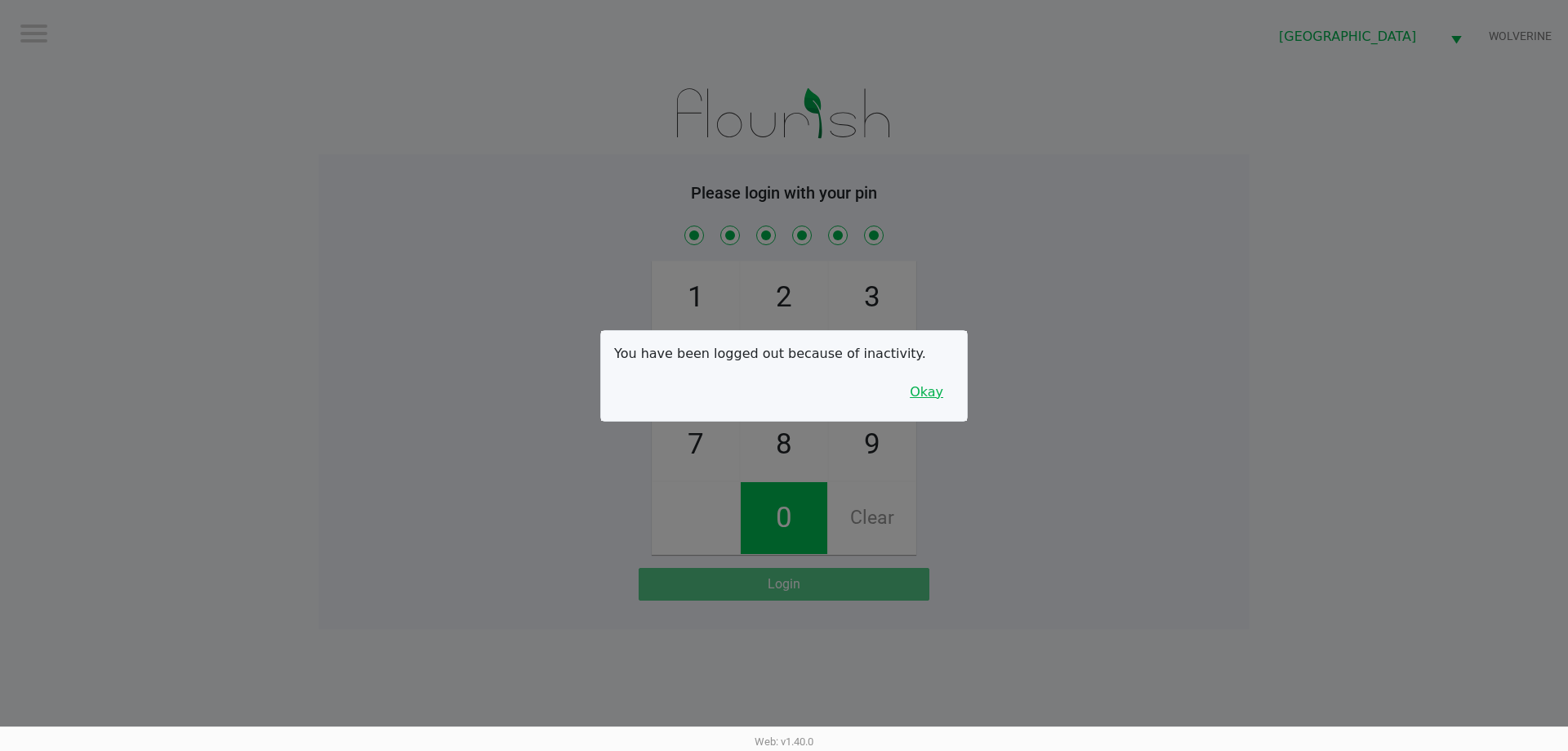
checkbox input "true"
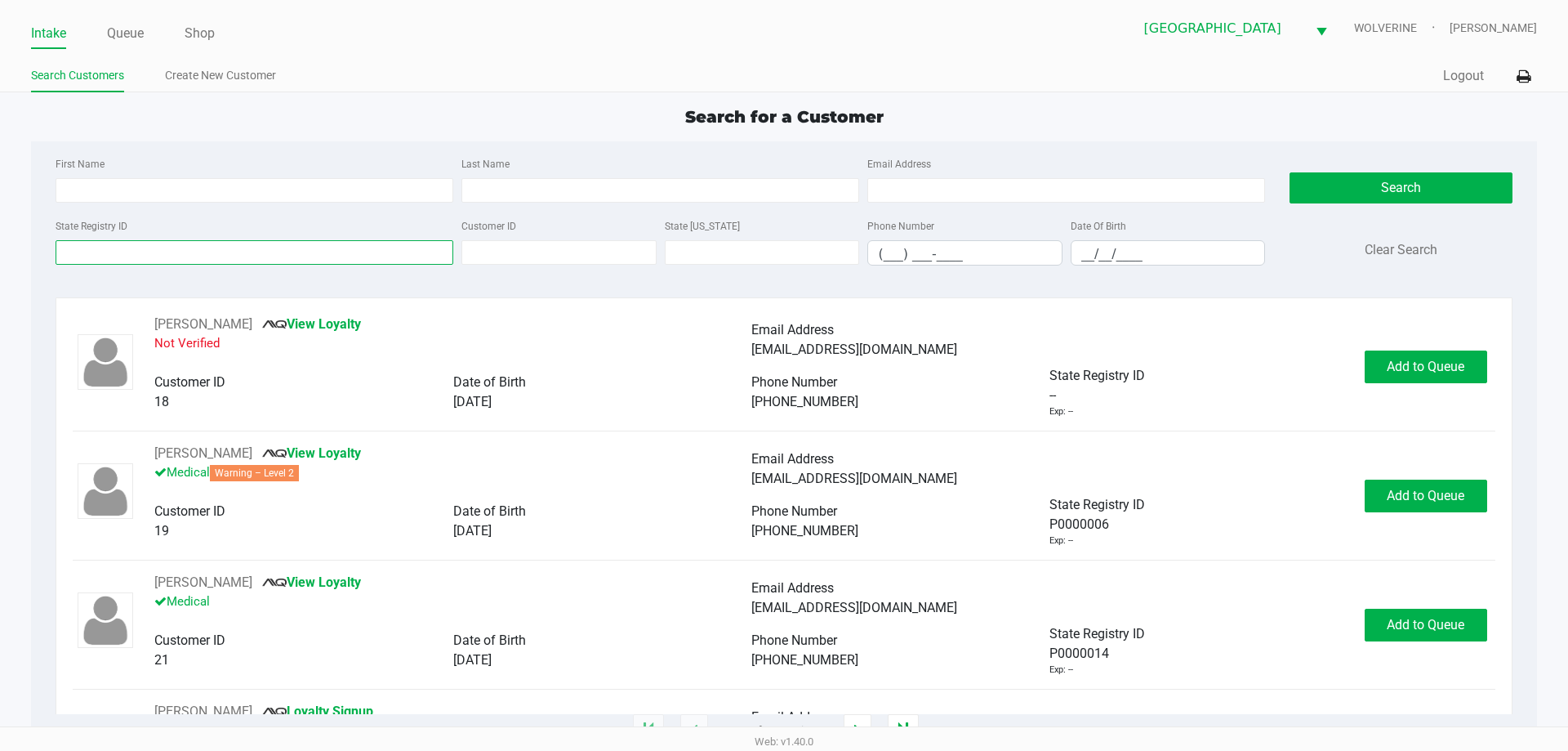
click at [298, 257] on input "State Registry ID" at bounding box center [254, 252] width 398 height 25
click at [239, 251] on input "State Registry ID" at bounding box center [254, 252] width 398 height 25
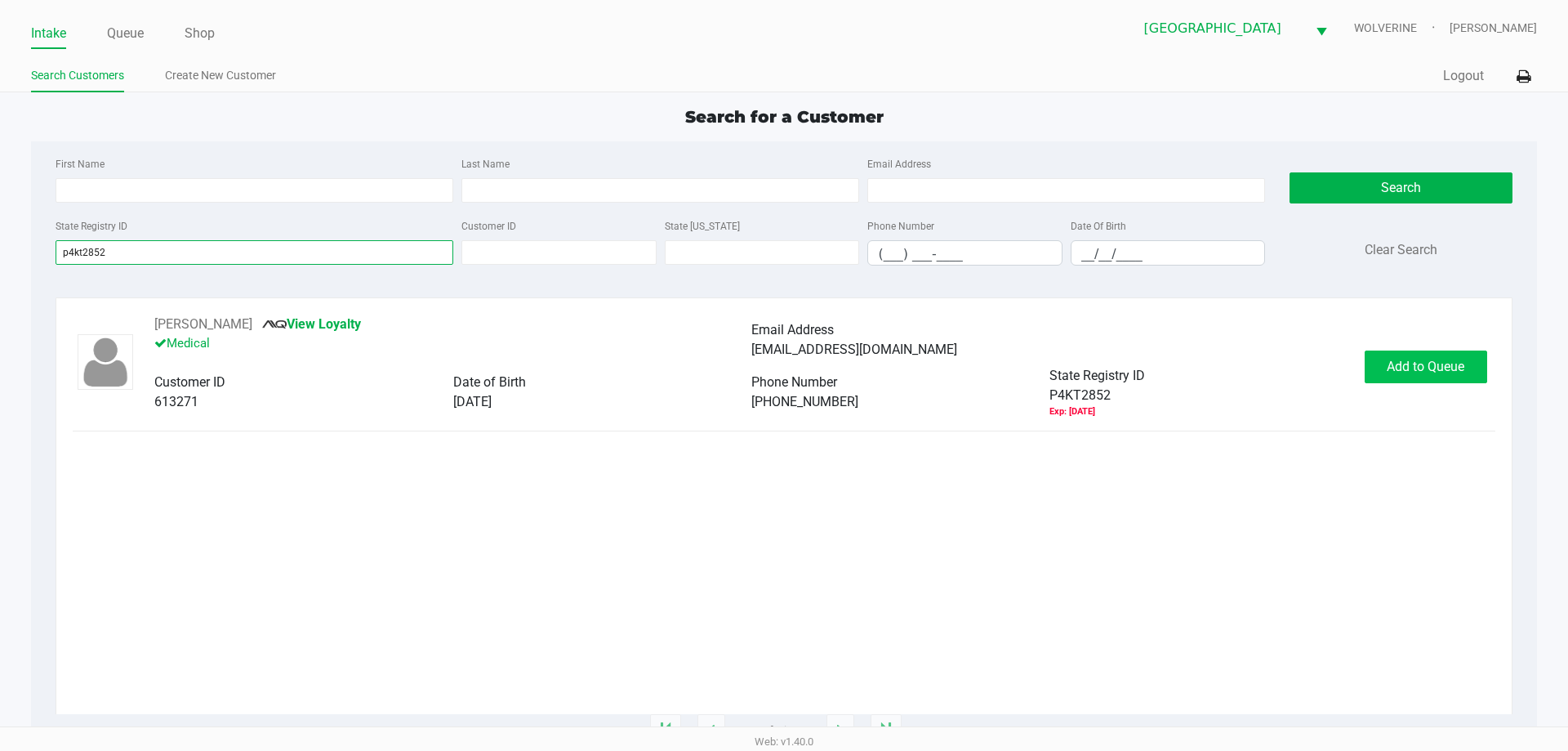
type input "p4kt2852"
click at [1435, 353] on button "Add to Queue" at bounding box center [1426, 367] width 123 height 32
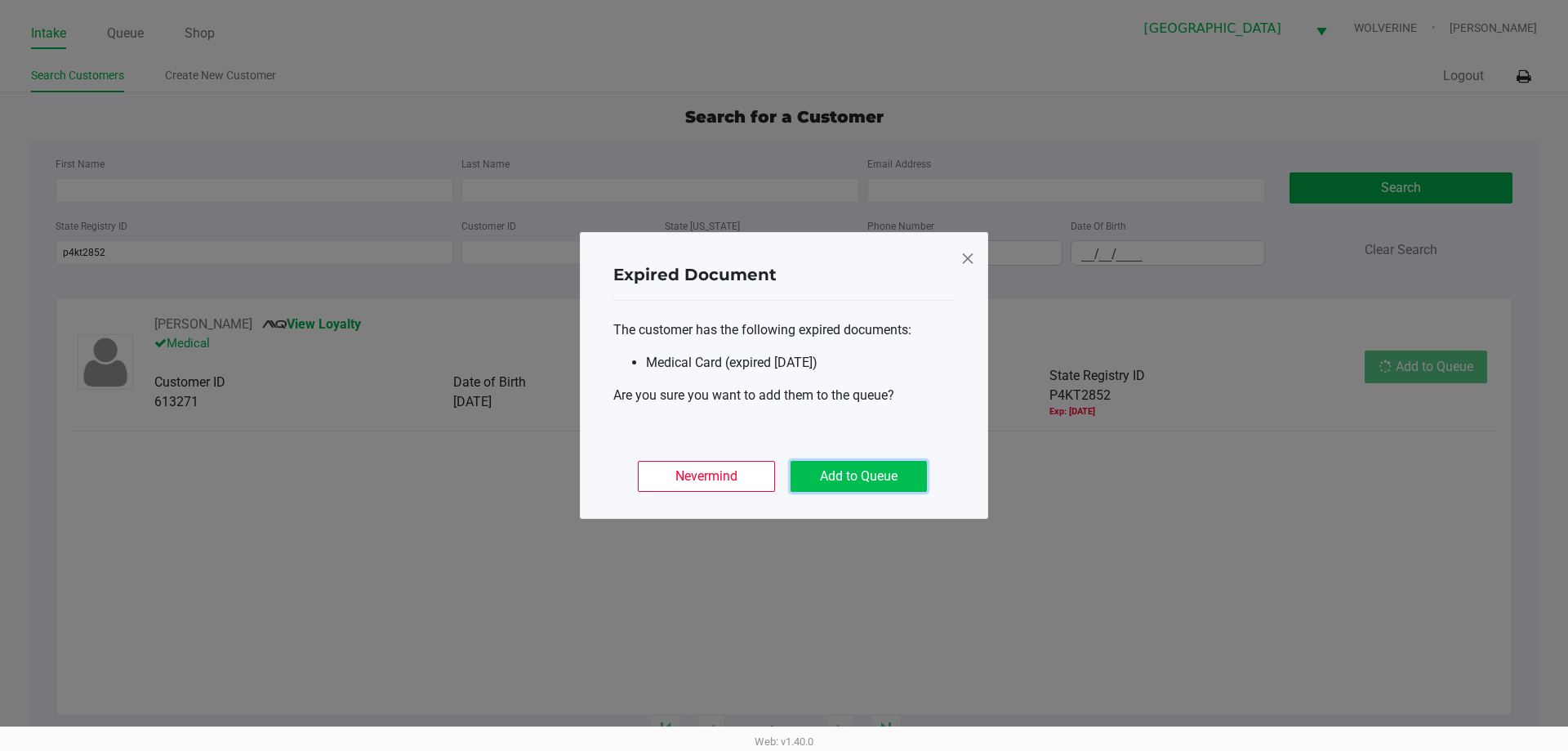
click at [874, 467] on button "Add to Queue" at bounding box center [859, 476] width 136 height 31
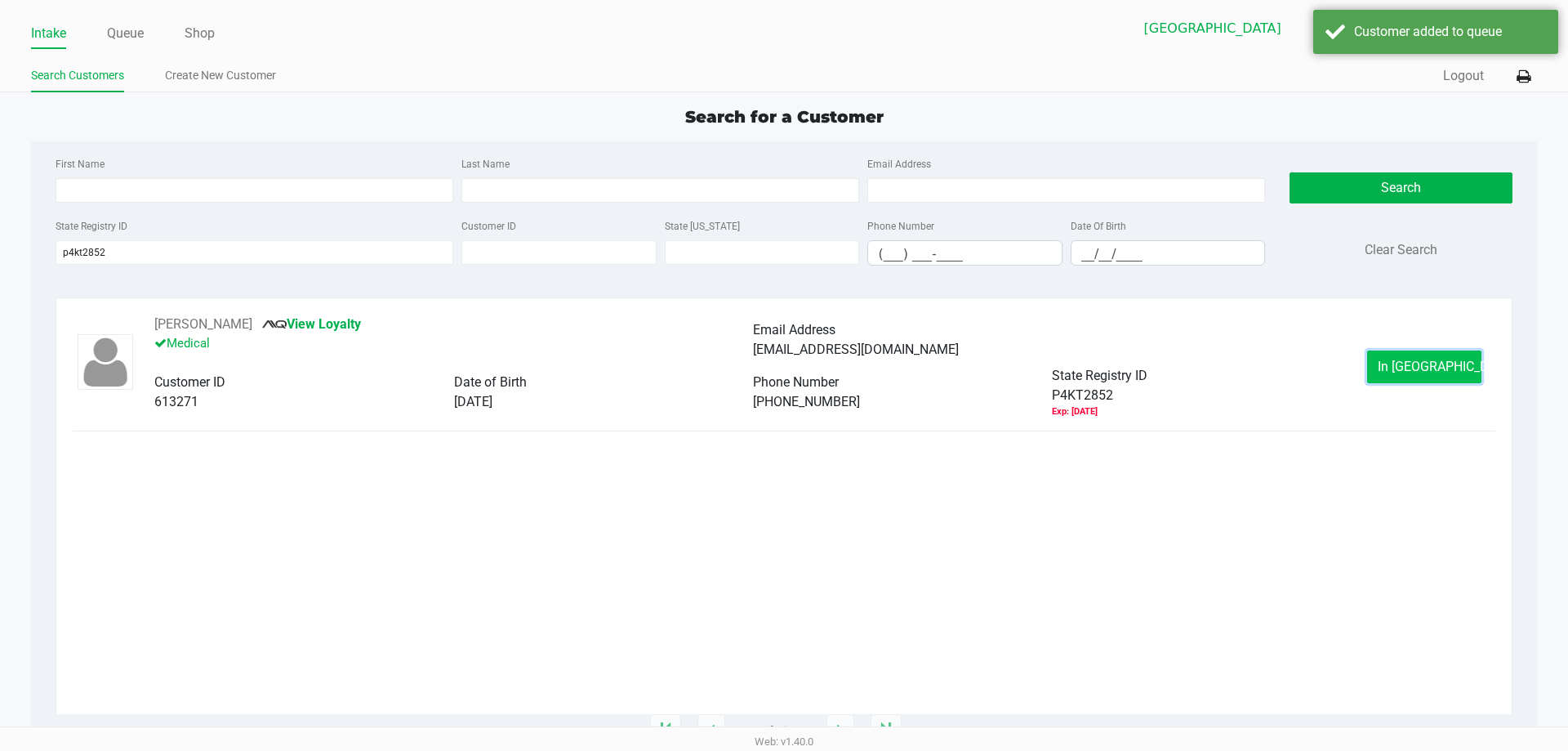
click at [1426, 351] on button "In Queue" at bounding box center [1425, 367] width 114 height 32
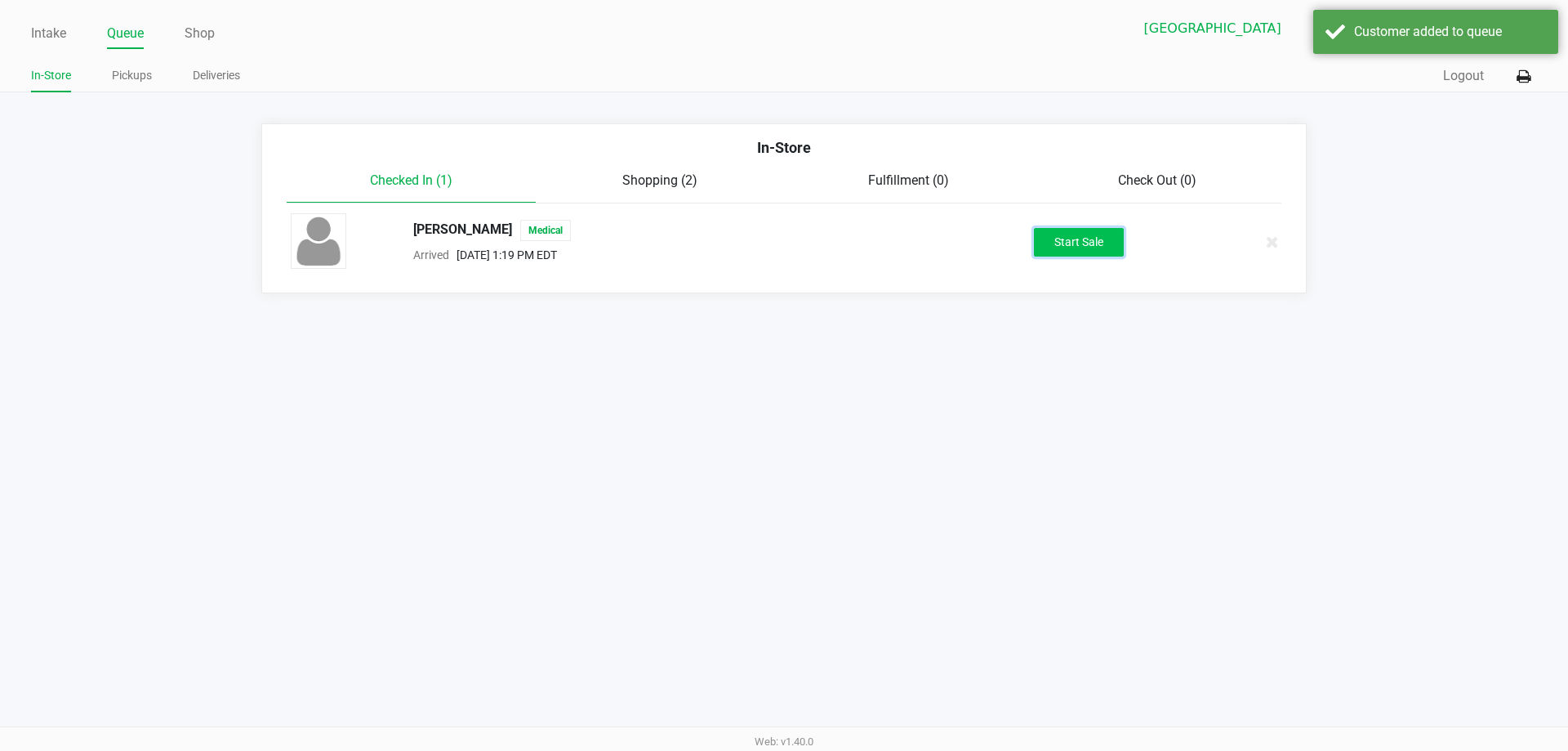
click at [1094, 236] on button "Start Sale" at bounding box center [1078, 242] width 90 height 29
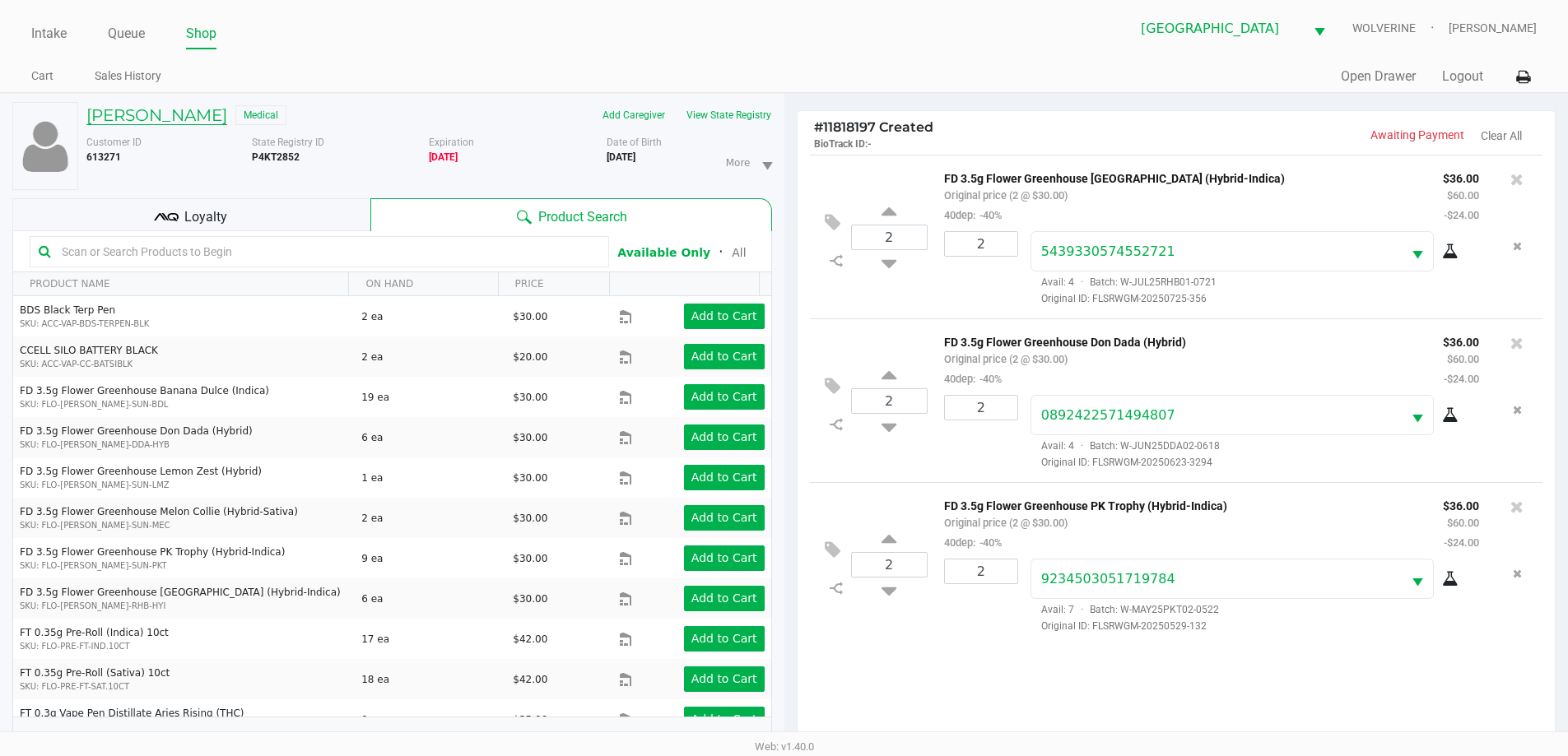
click at [141, 109] on h5 "SUZANNE DAY" at bounding box center [157, 115] width 141 height 20
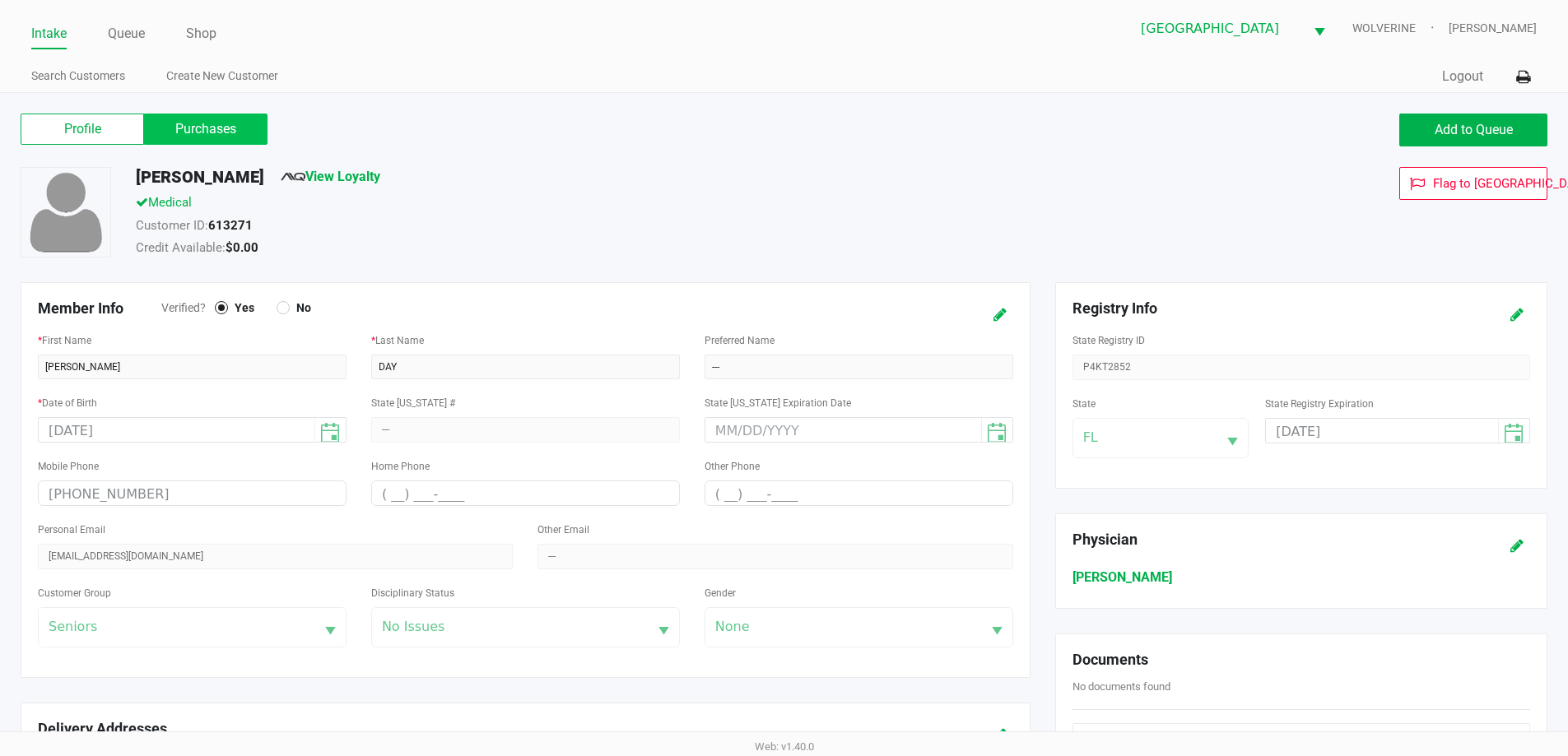
click at [205, 127] on label "Purchases" at bounding box center [206, 129] width 124 height 31
click at [0, 0] on 1 "Purchases" at bounding box center [0, 0] width 0 height 0
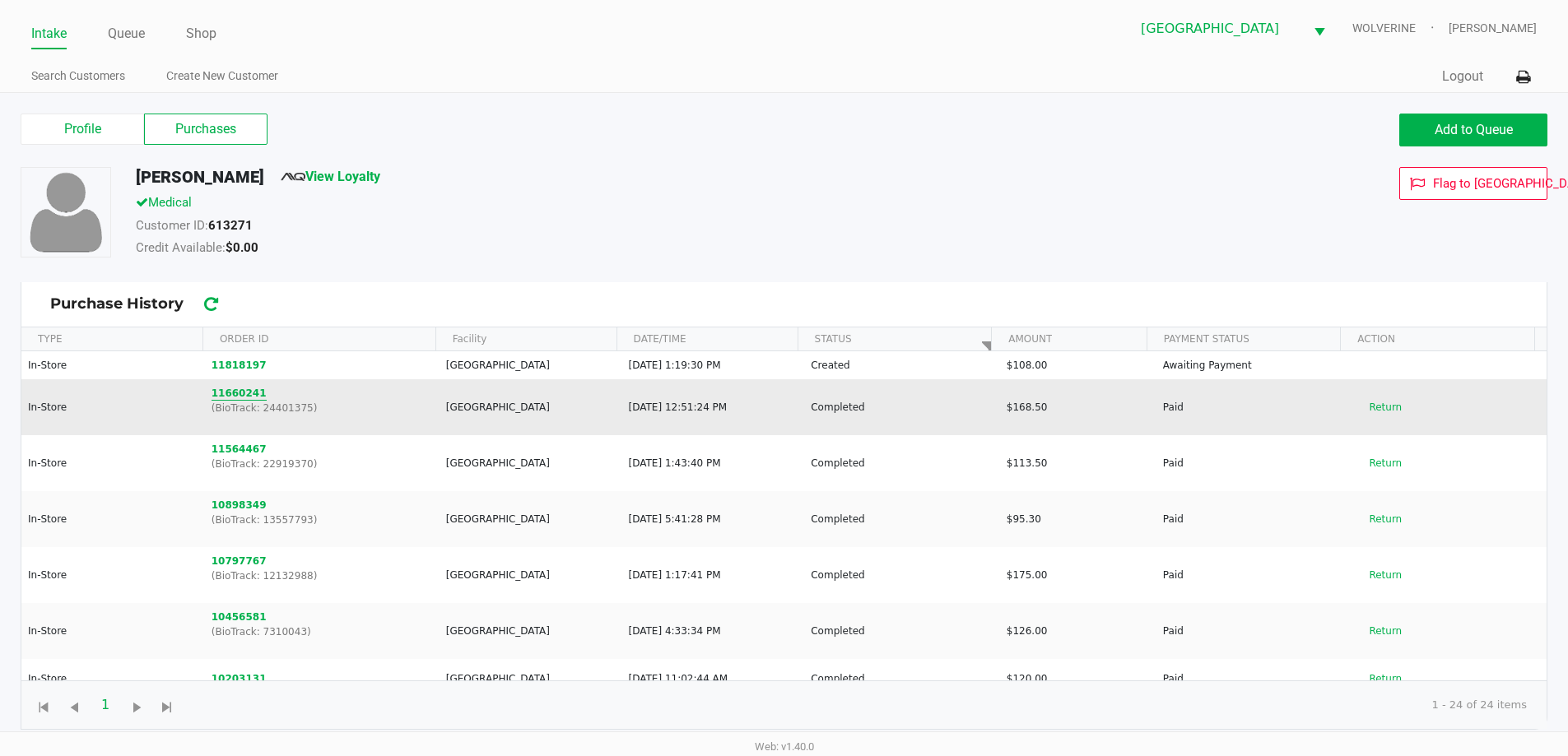
click at [224, 396] on button "11660241" at bounding box center [239, 393] width 55 height 15
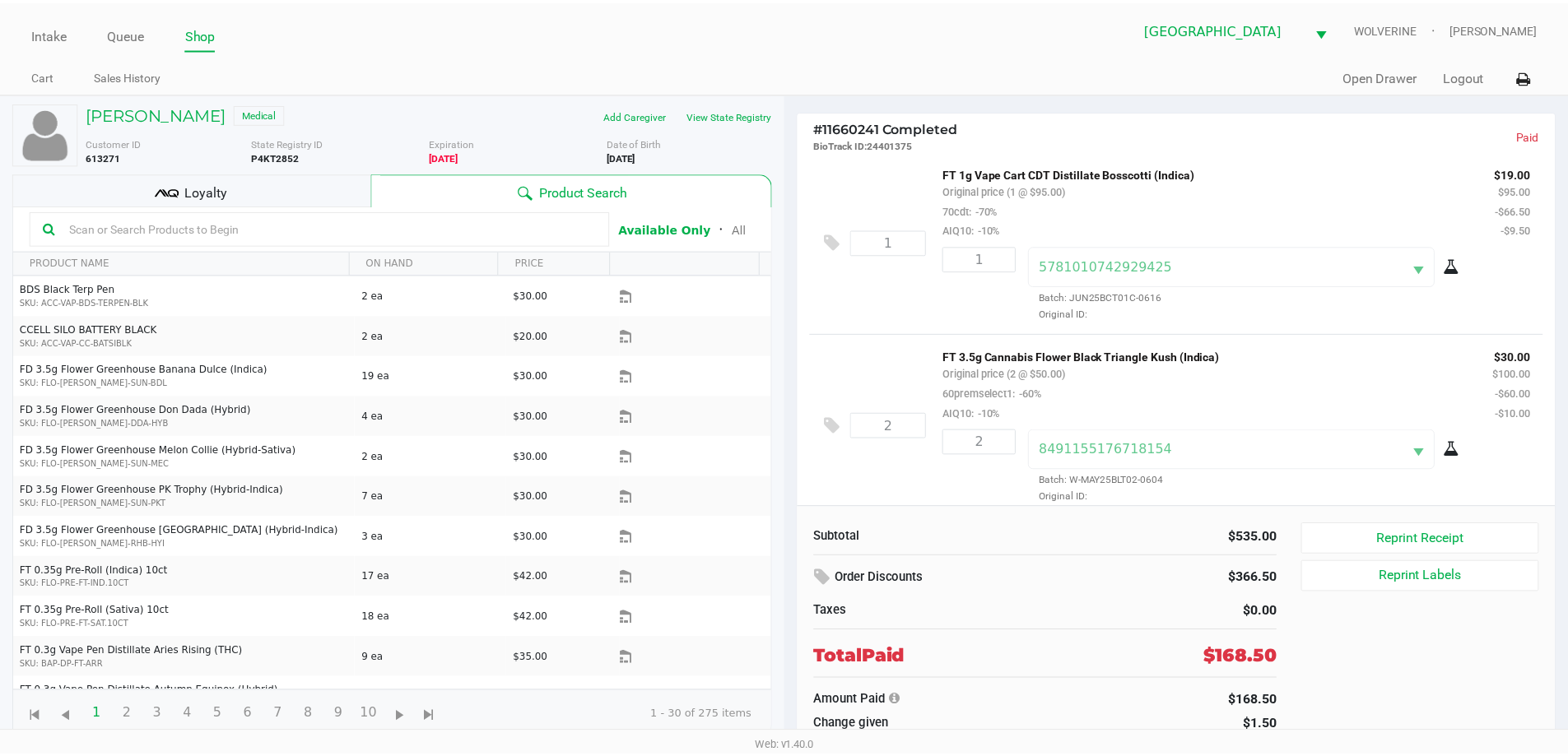
scroll to position [179, 0]
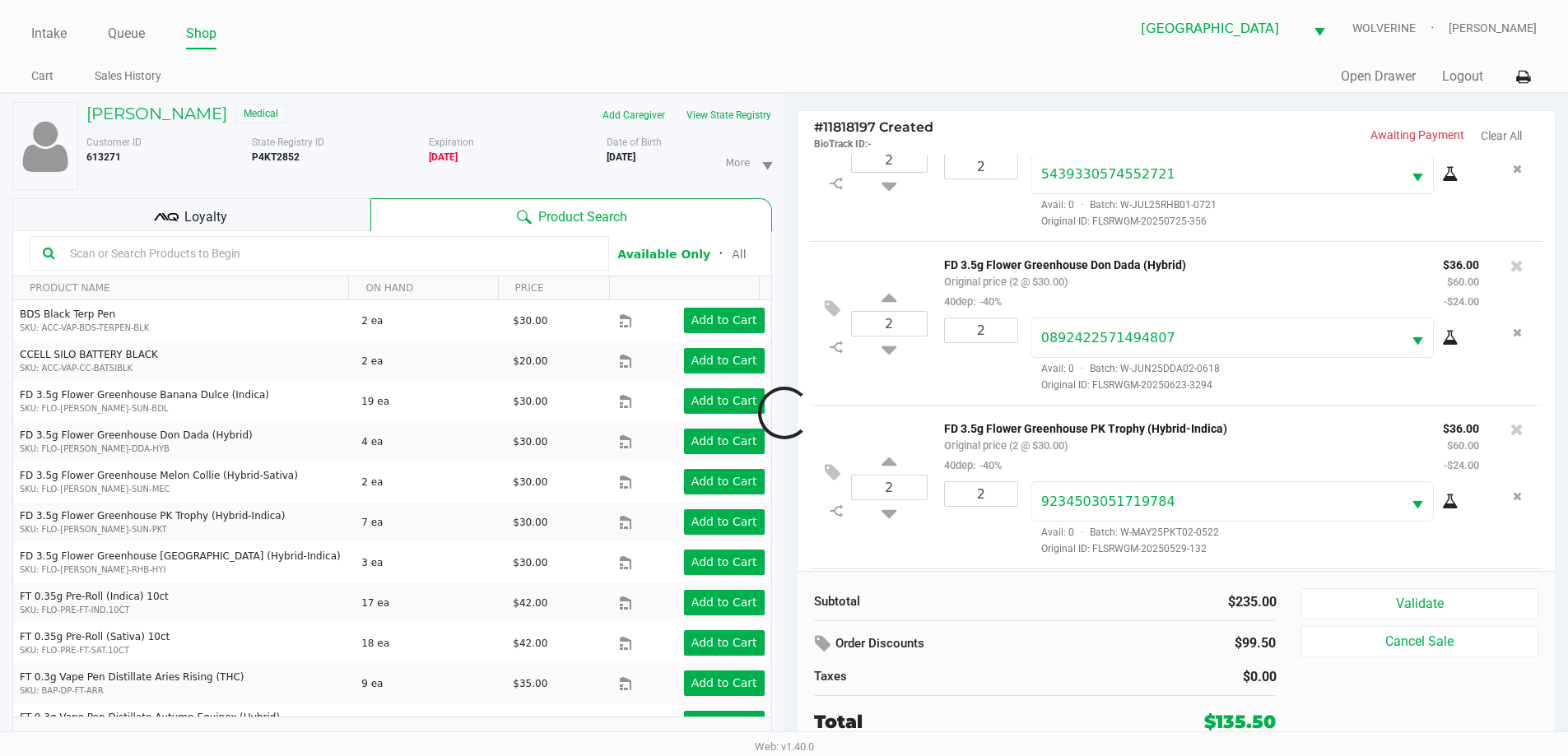
scroll to position [241, 0]
click at [221, 202] on div "Loyalty" at bounding box center [191, 215] width 358 height 33
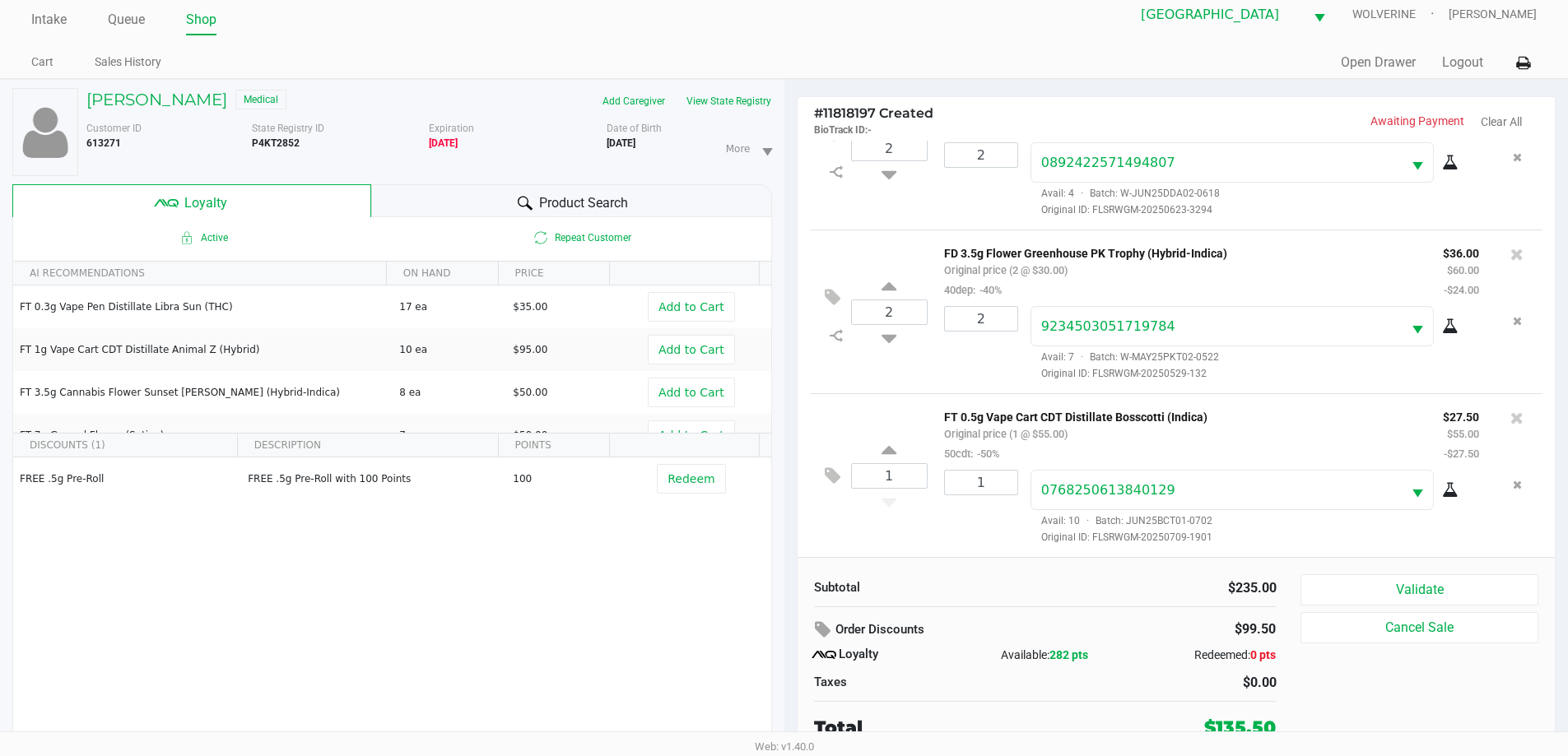
scroll to position [17, 0]
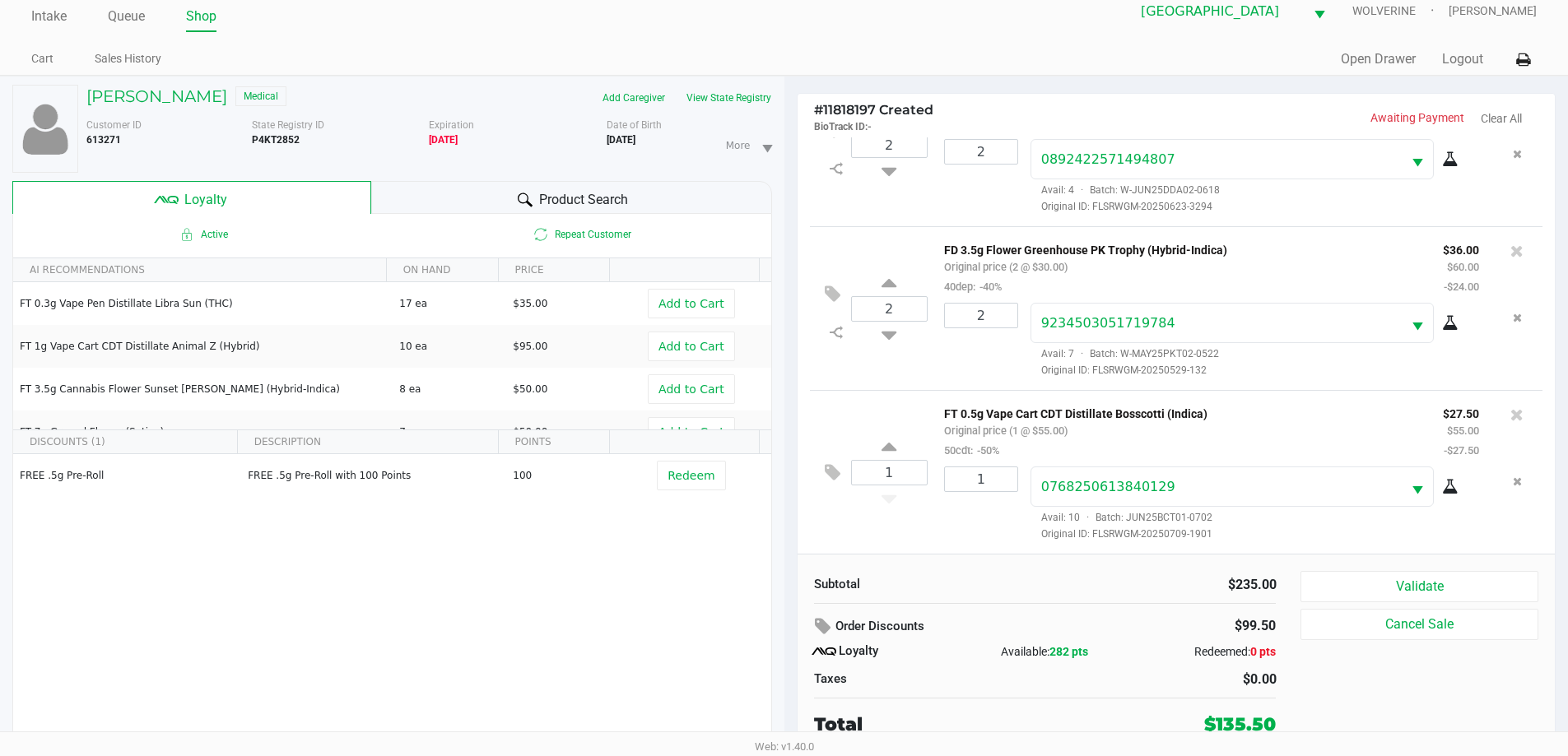
click at [1424, 603] on div "Validate Cancel Sale" at bounding box center [1425, 654] width 249 height 167
click at [1418, 573] on button "Validate" at bounding box center [1419, 586] width 237 height 31
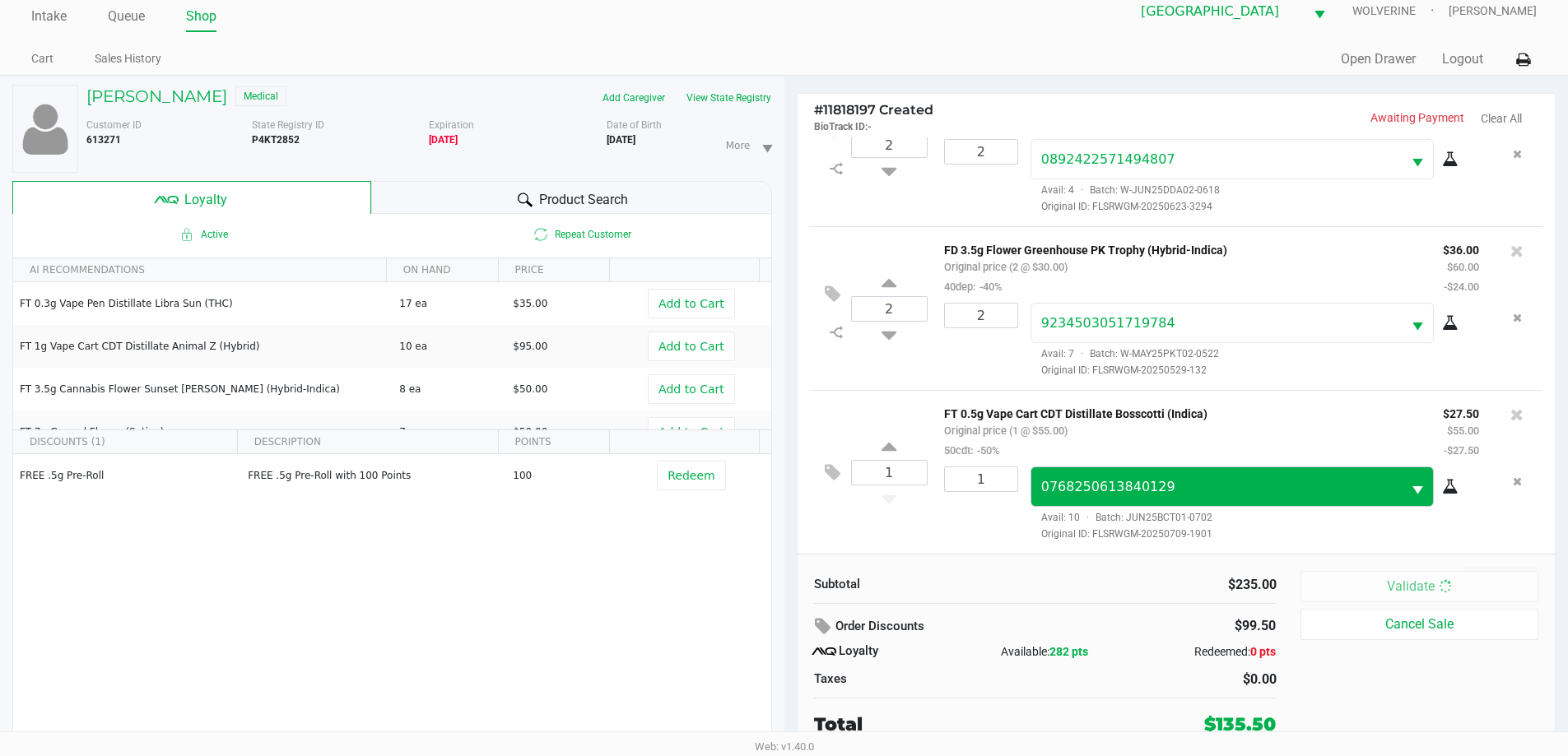
scroll to position [0, 0]
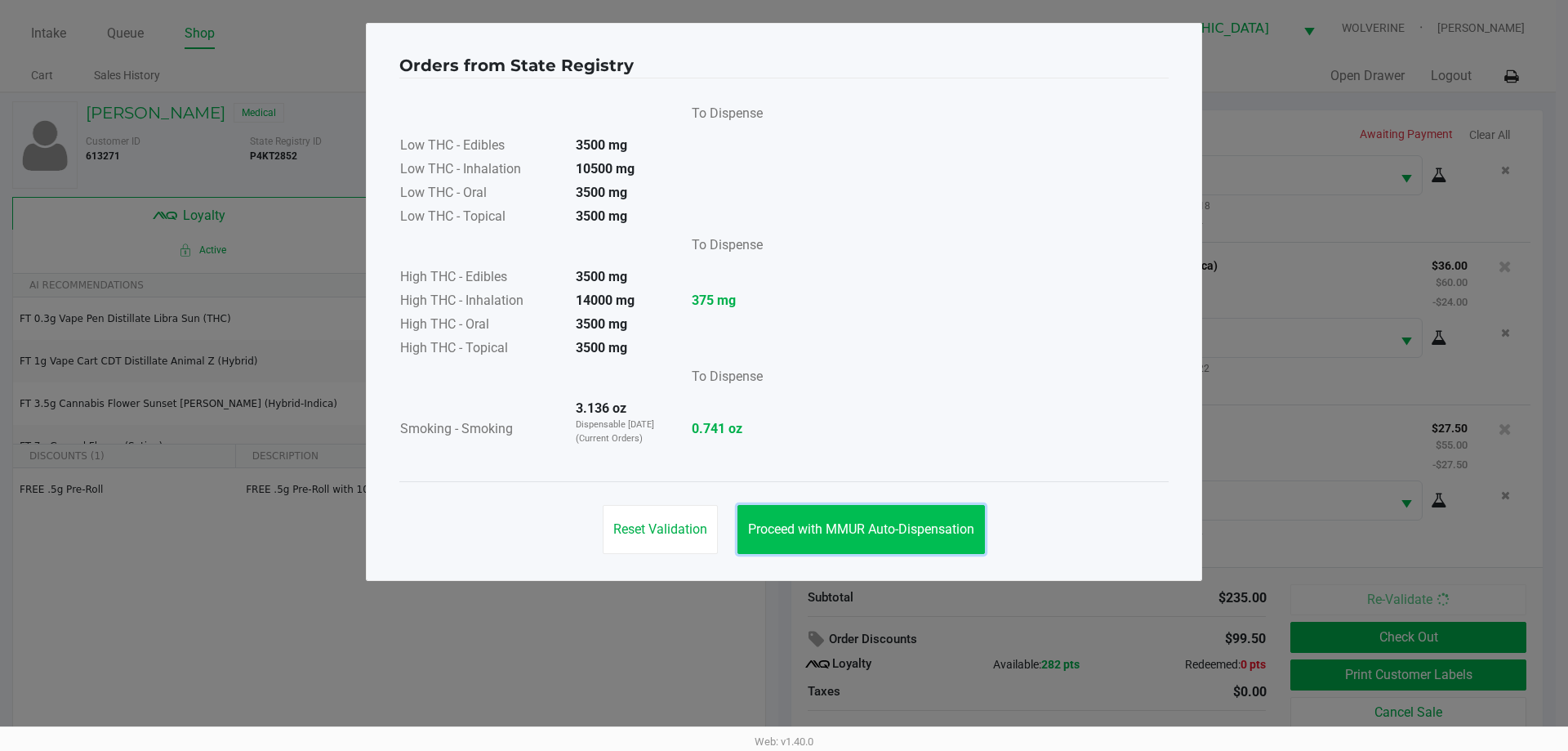
click at [862, 524] on span "Proceed with MMUR Auto-Dispensation" at bounding box center [861, 529] width 226 height 15
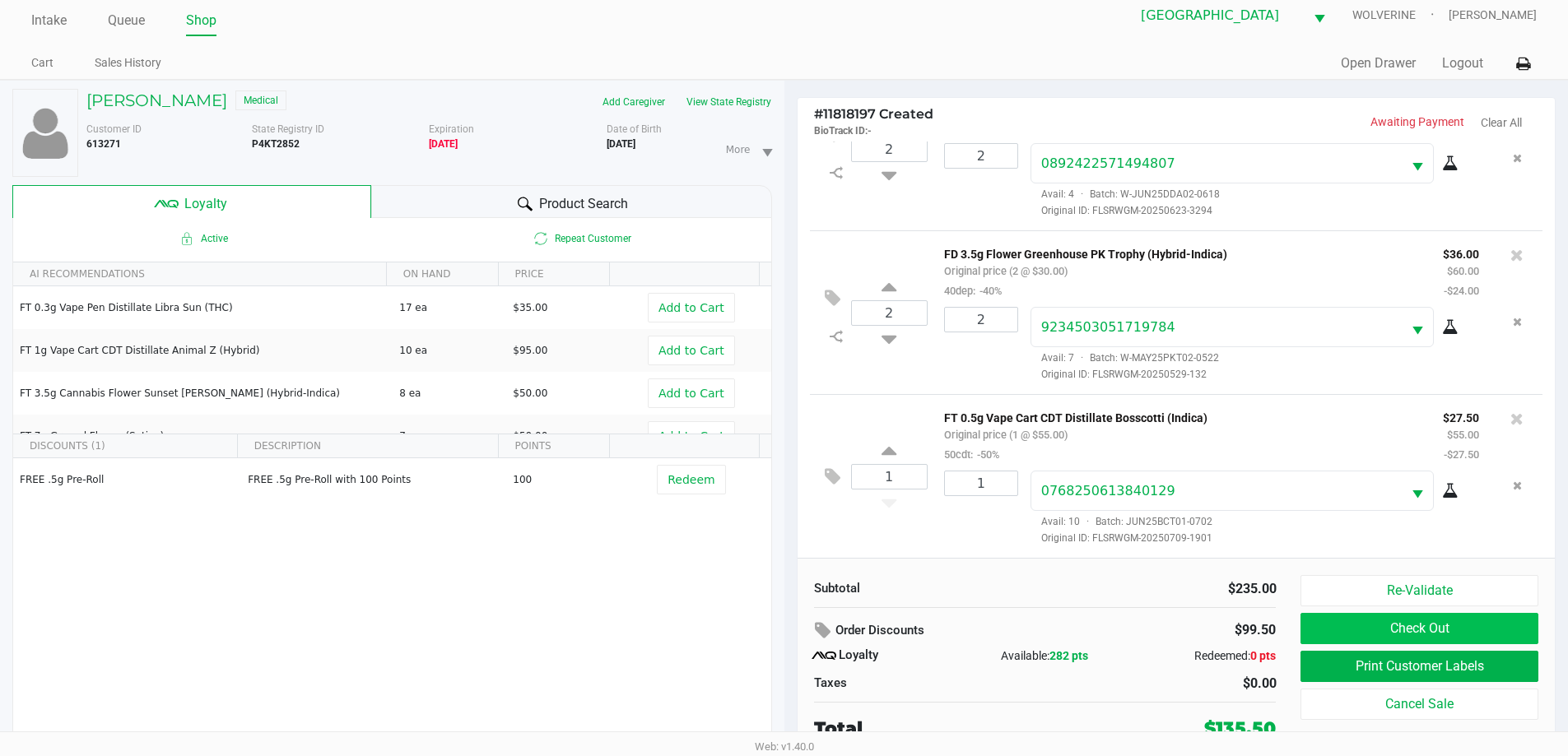
scroll to position [17, 0]
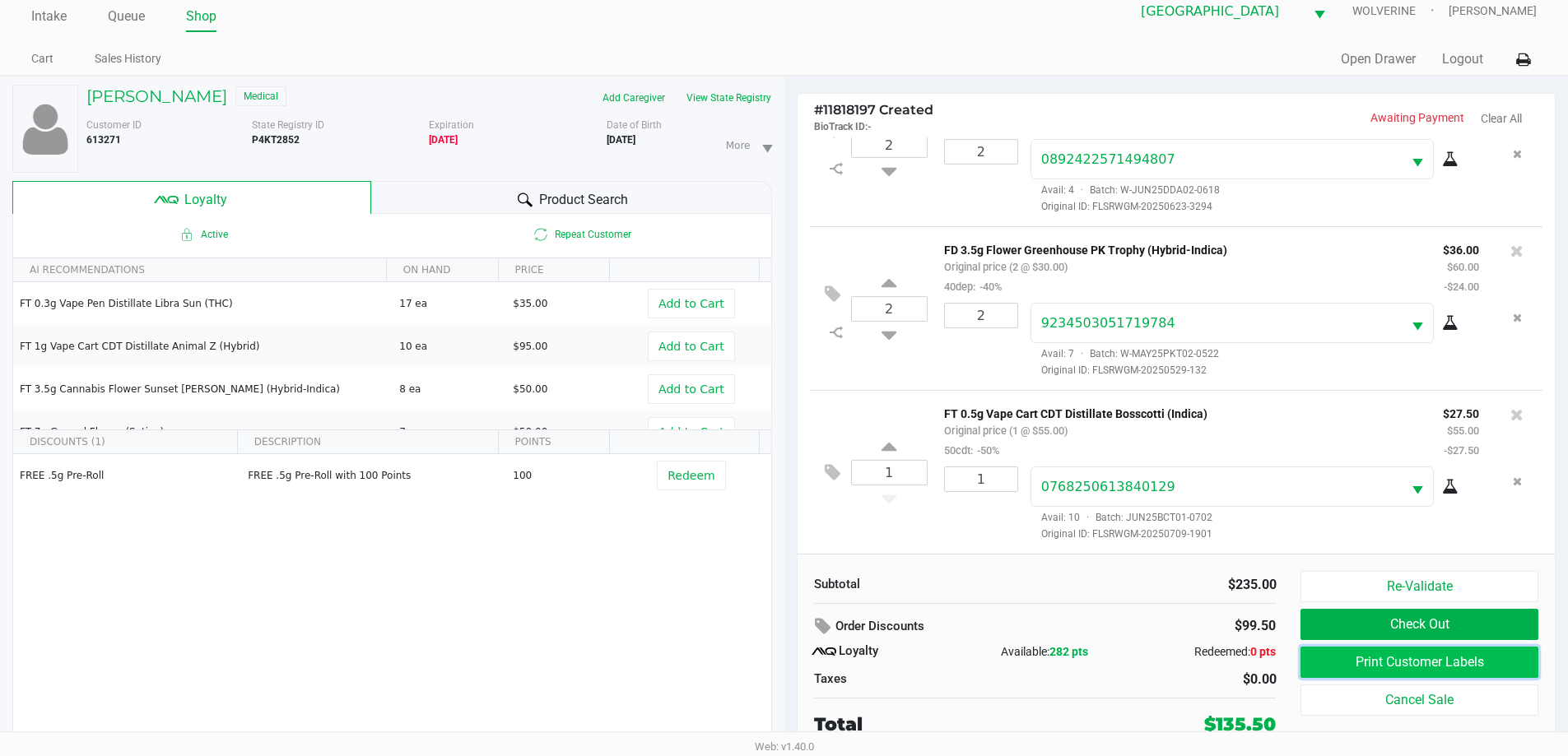
click at [1406, 655] on button "Print Customer Labels" at bounding box center [1419, 662] width 237 height 31
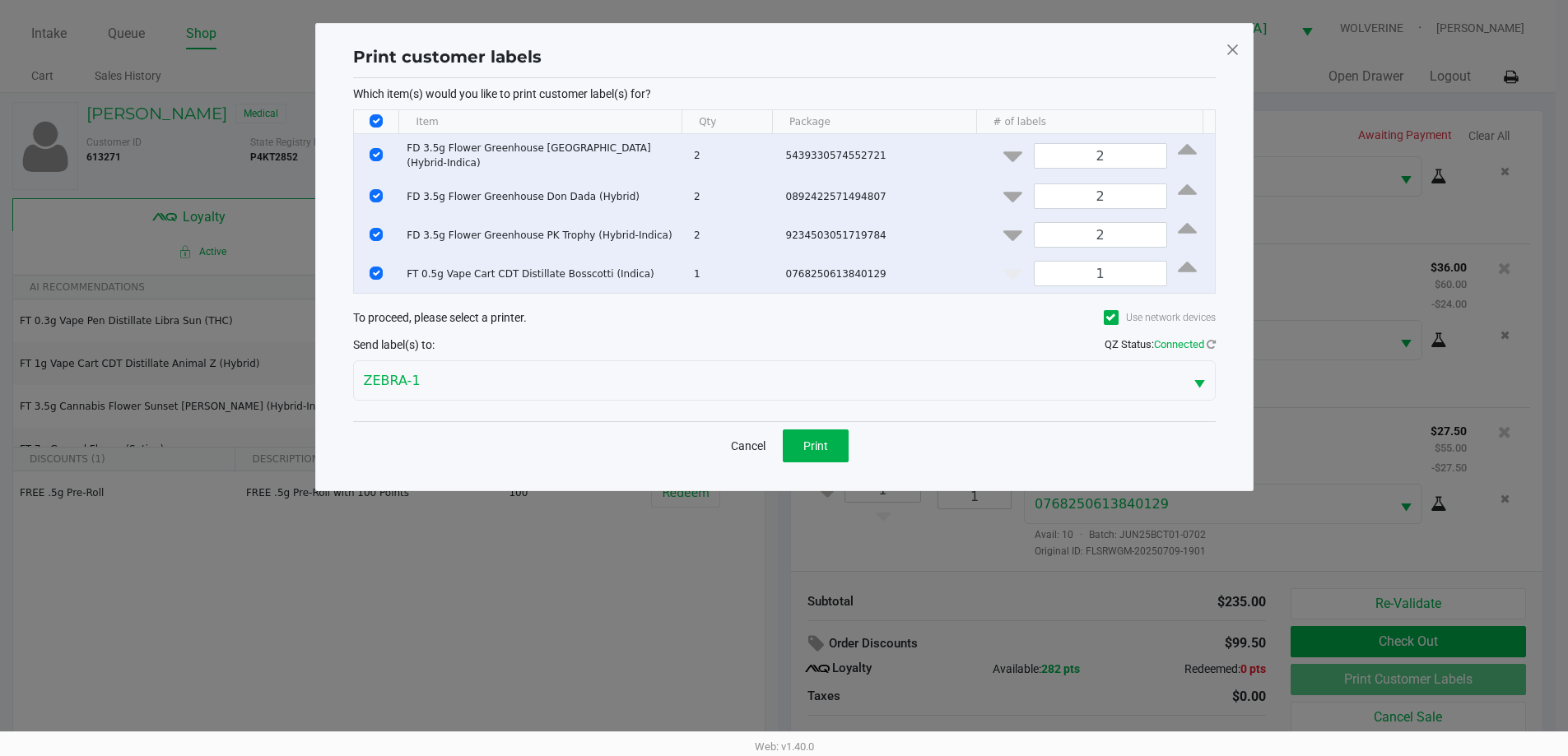
scroll to position [0, 0]
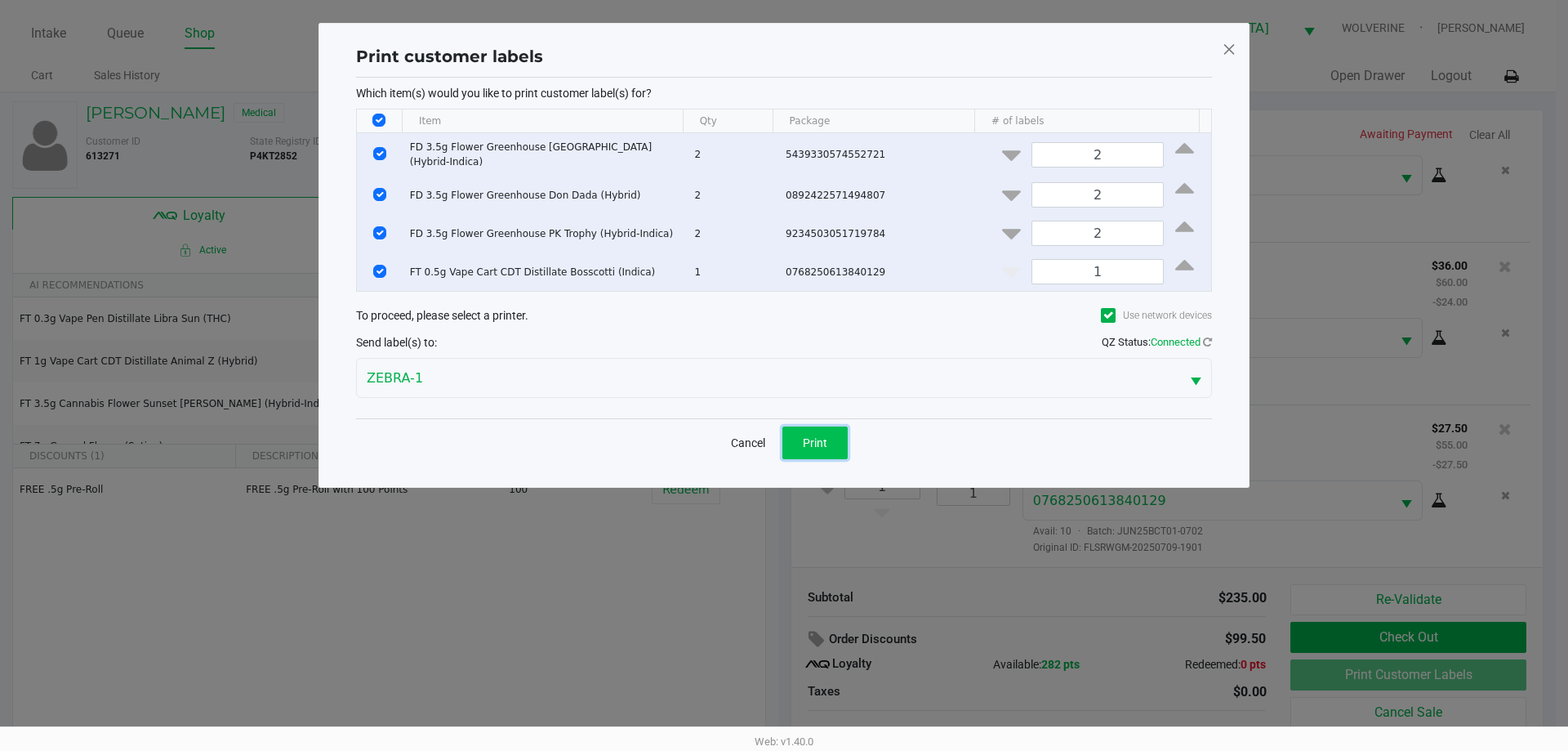
click at [813, 436] on span "Print" at bounding box center [815, 442] width 25 height 13
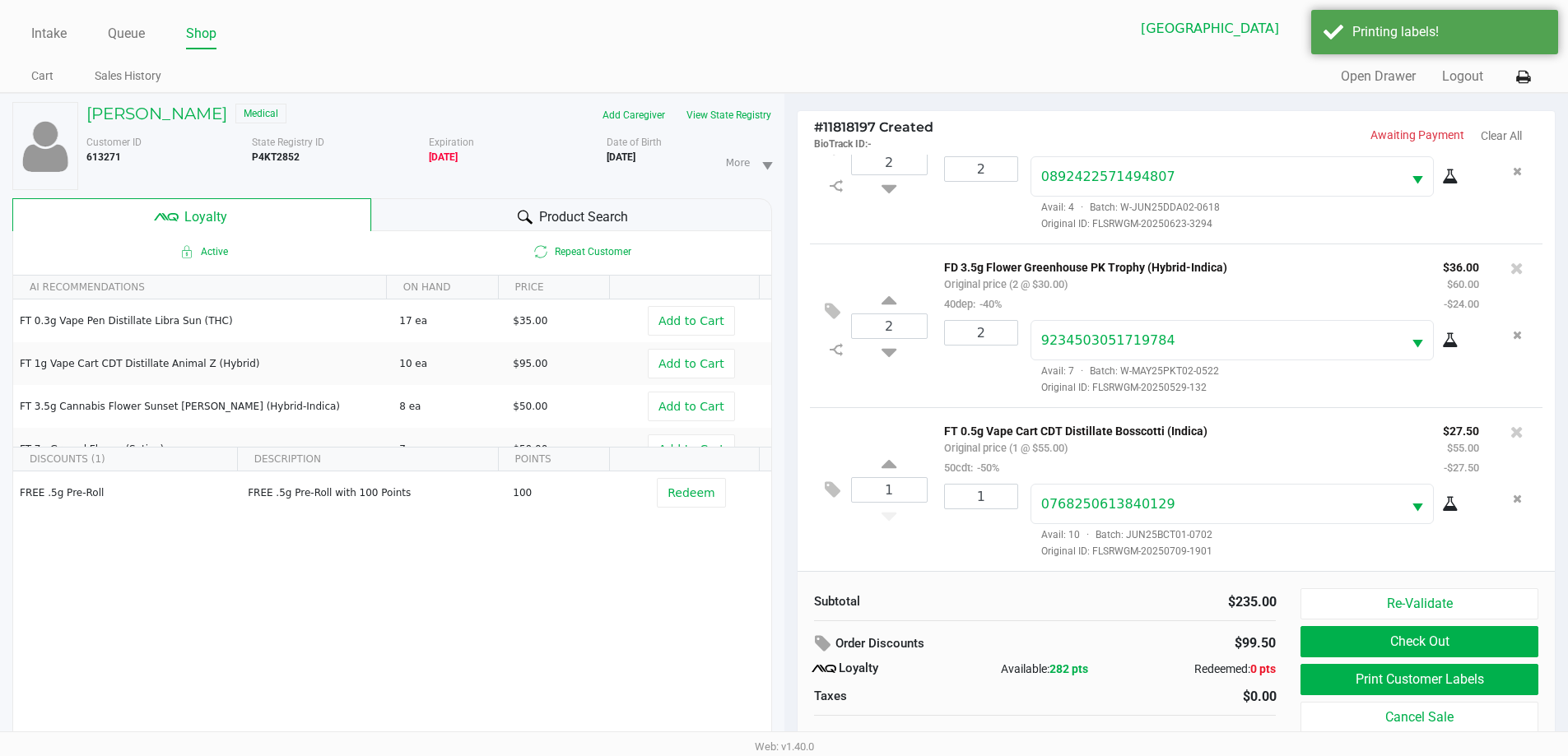
scroll to position [17, 0]
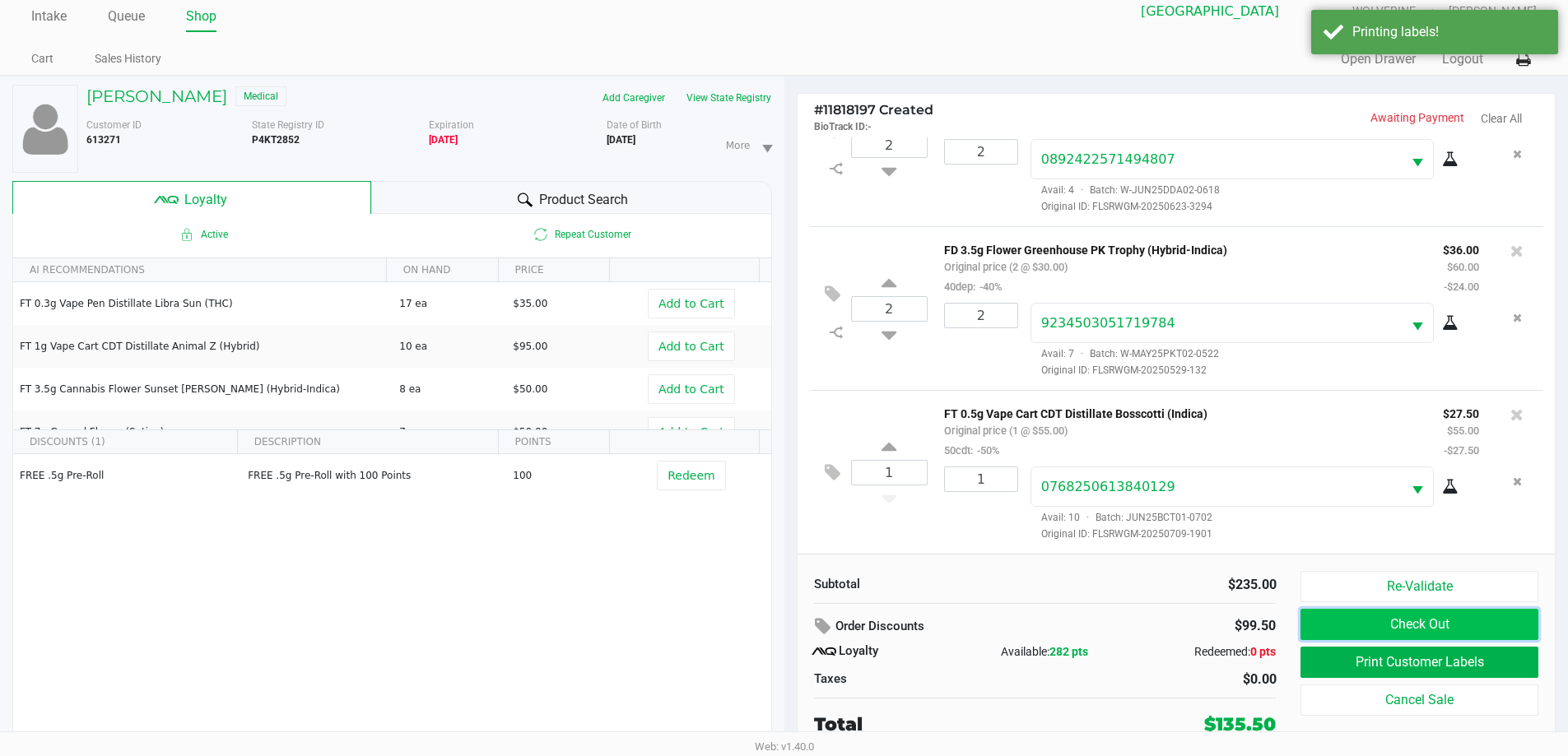
click at [1521, 622] on button "Check Out" at bounding box center [1419, 624] width 237 height 31
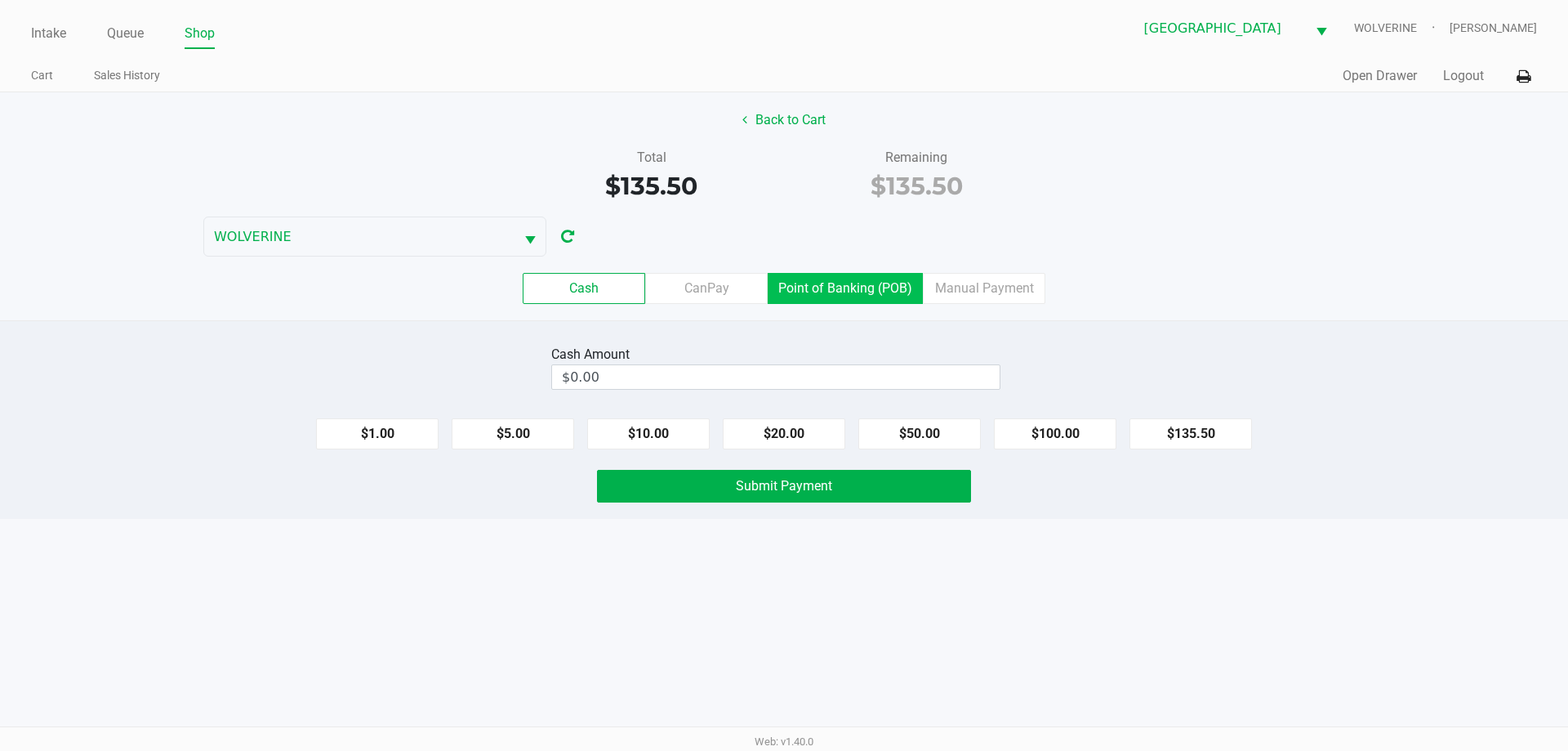
click at [855, 288] on label "Point of Banking (POB)" at bounding box center [845, 288] width 155 height 31
click at [0, 0] on 7 "Point of Banking (POB)" at bounding box center [0, 0] width 0 height 0
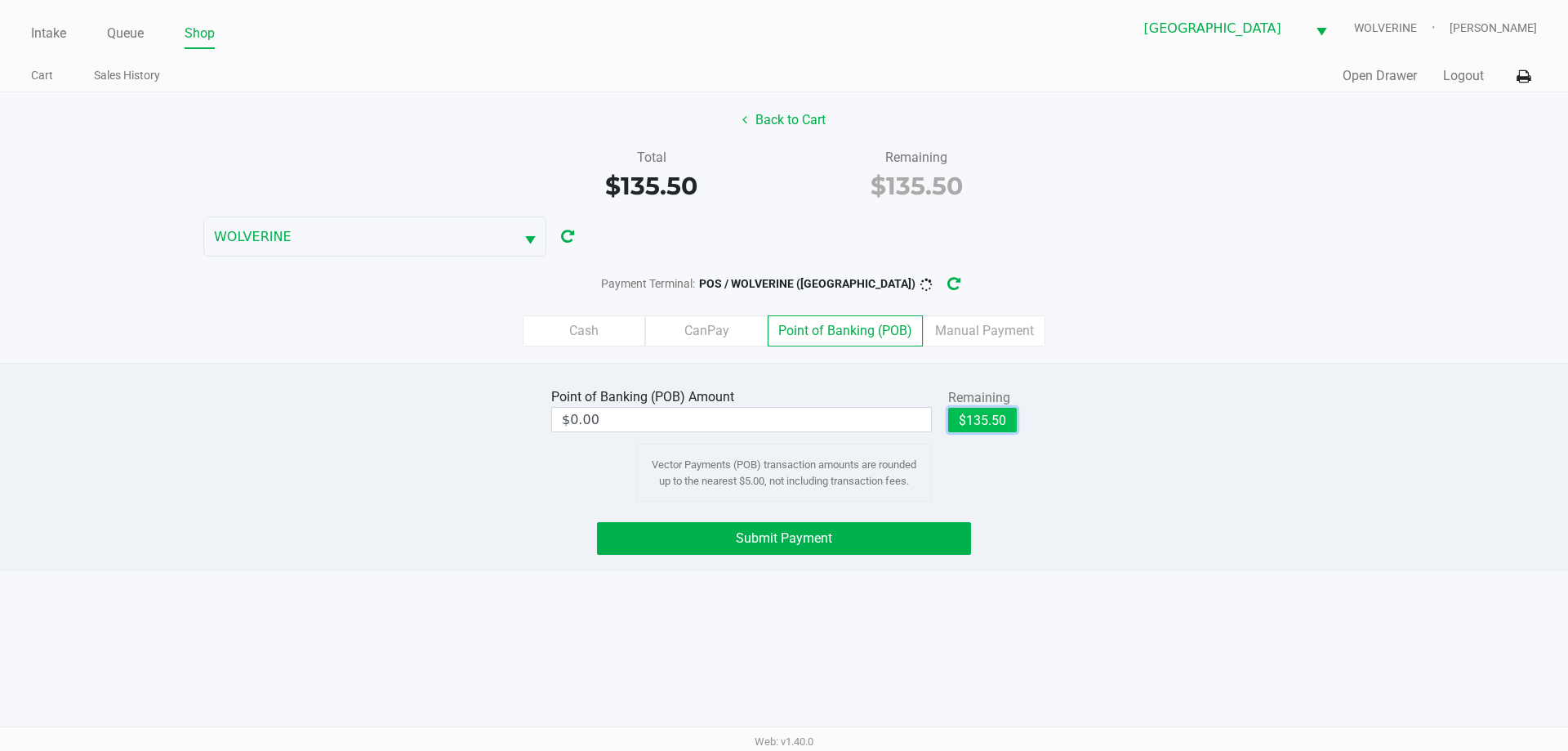
click at [978, 412] on button "$135.50" at bounding box center [982, 420] width 68 height 25
type input "$135.50"
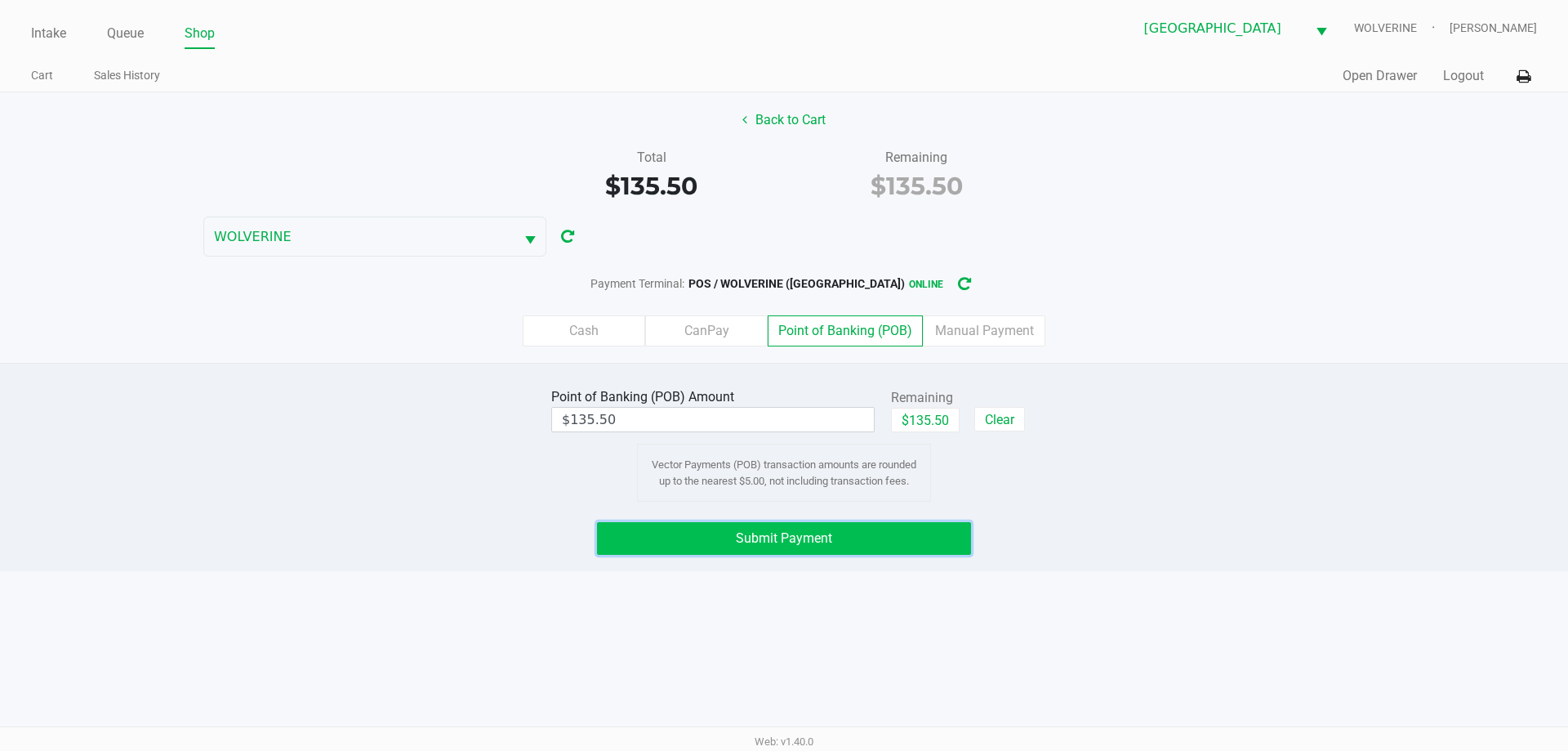
click at [901, 537] on button "Submit Payment" at bounding box center [784, 539] width 374 height 32
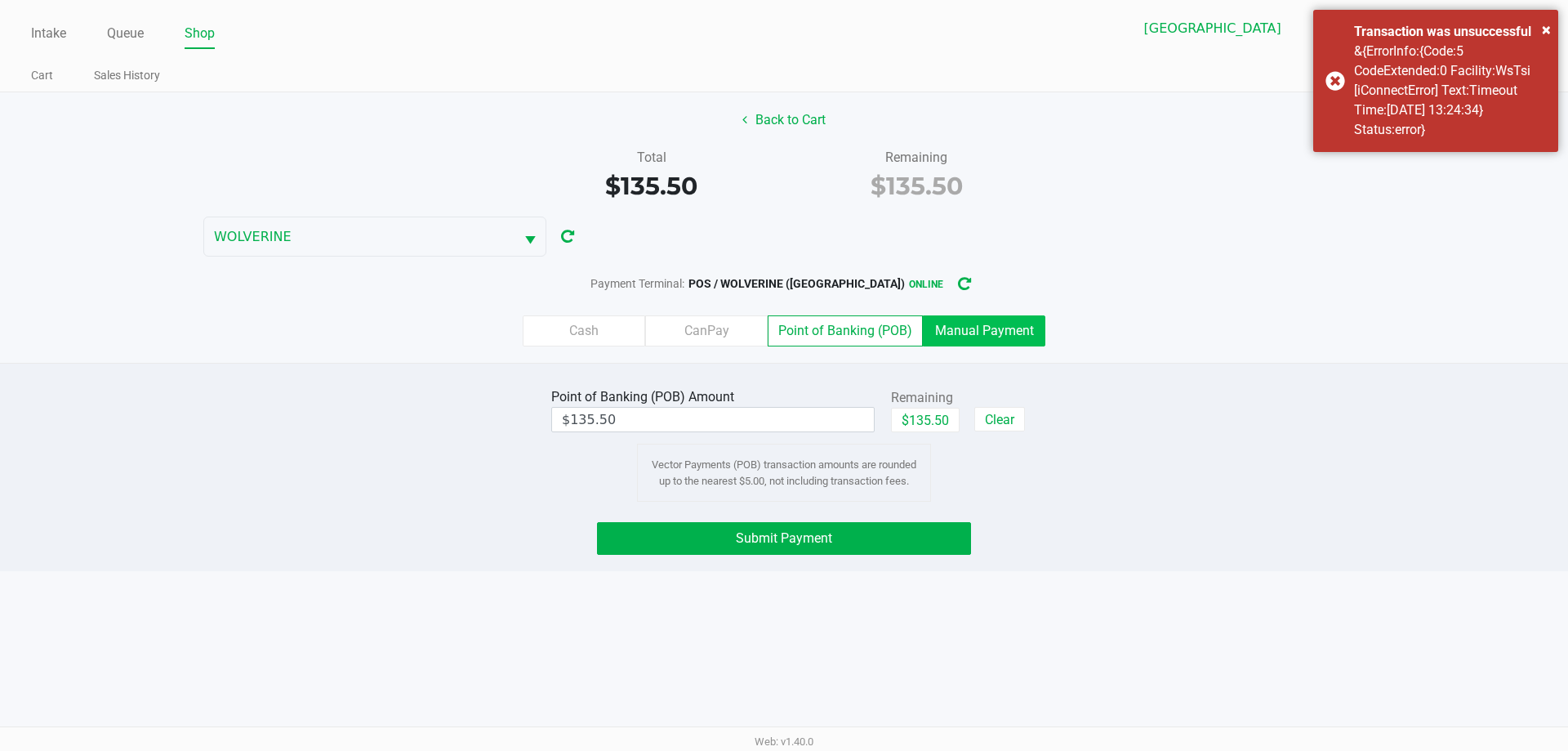
click at [997, 328] on label "Manual Payment" at bounding box center [984, 331] width 123 height 31
click at [0, 0] on 8 "Manual Payment" at bounding box center [0, 0] width 0 height 0
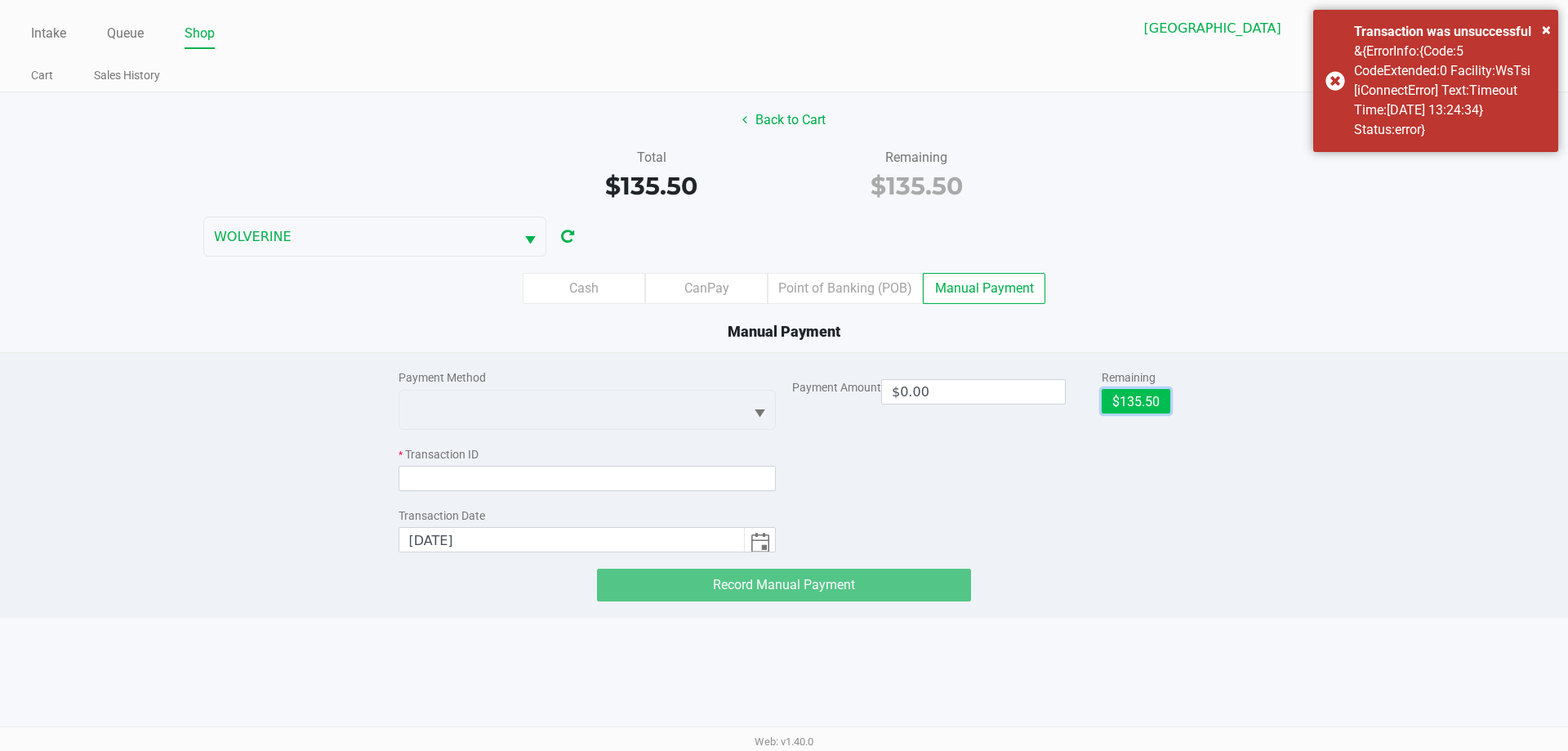
click at [1133, 413] on button "$135.50" at bounding box center [1135, 401] width 68 height 25
type input "$135.50"
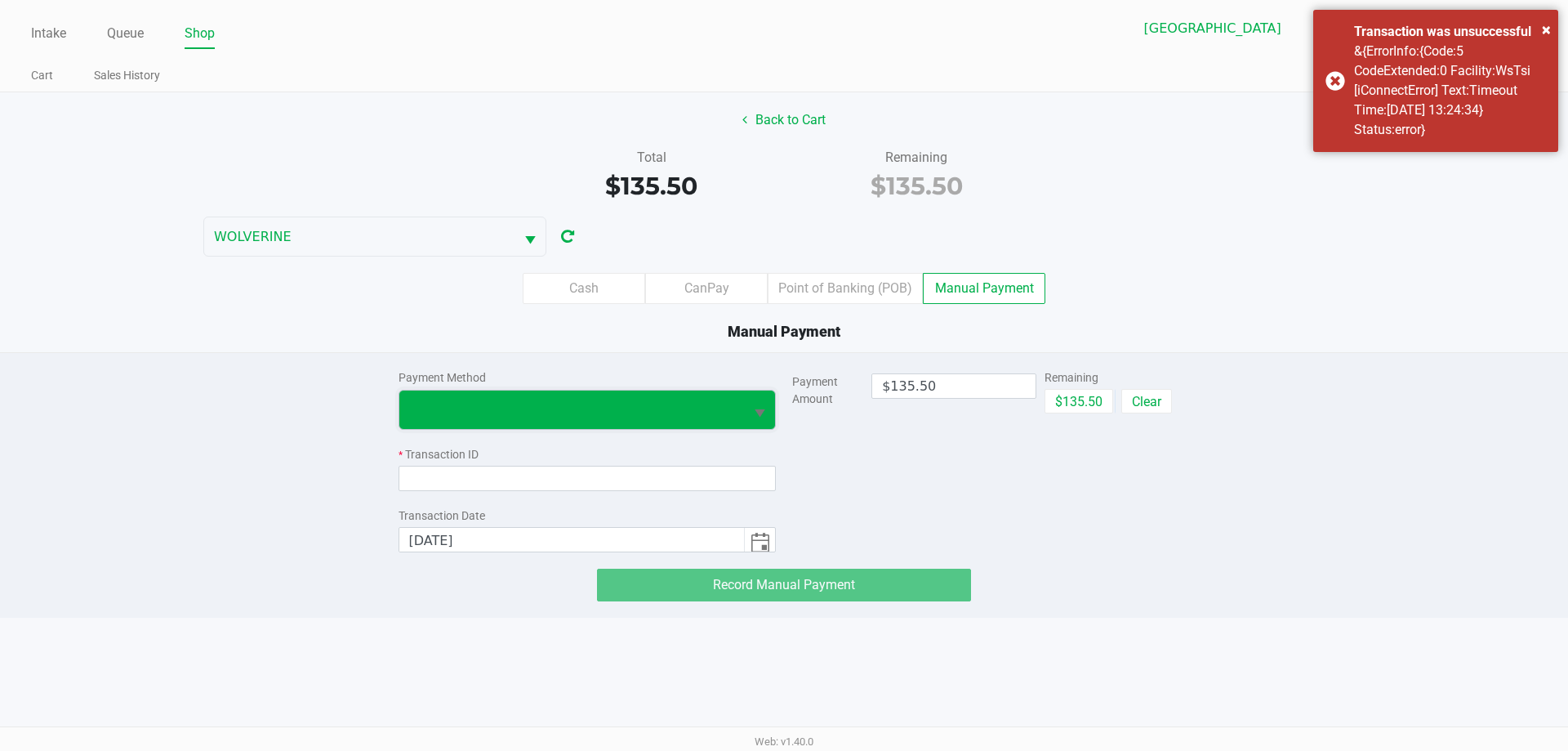
click at [523, 397] on span at bounding box center [572, 410] width 346 height 38
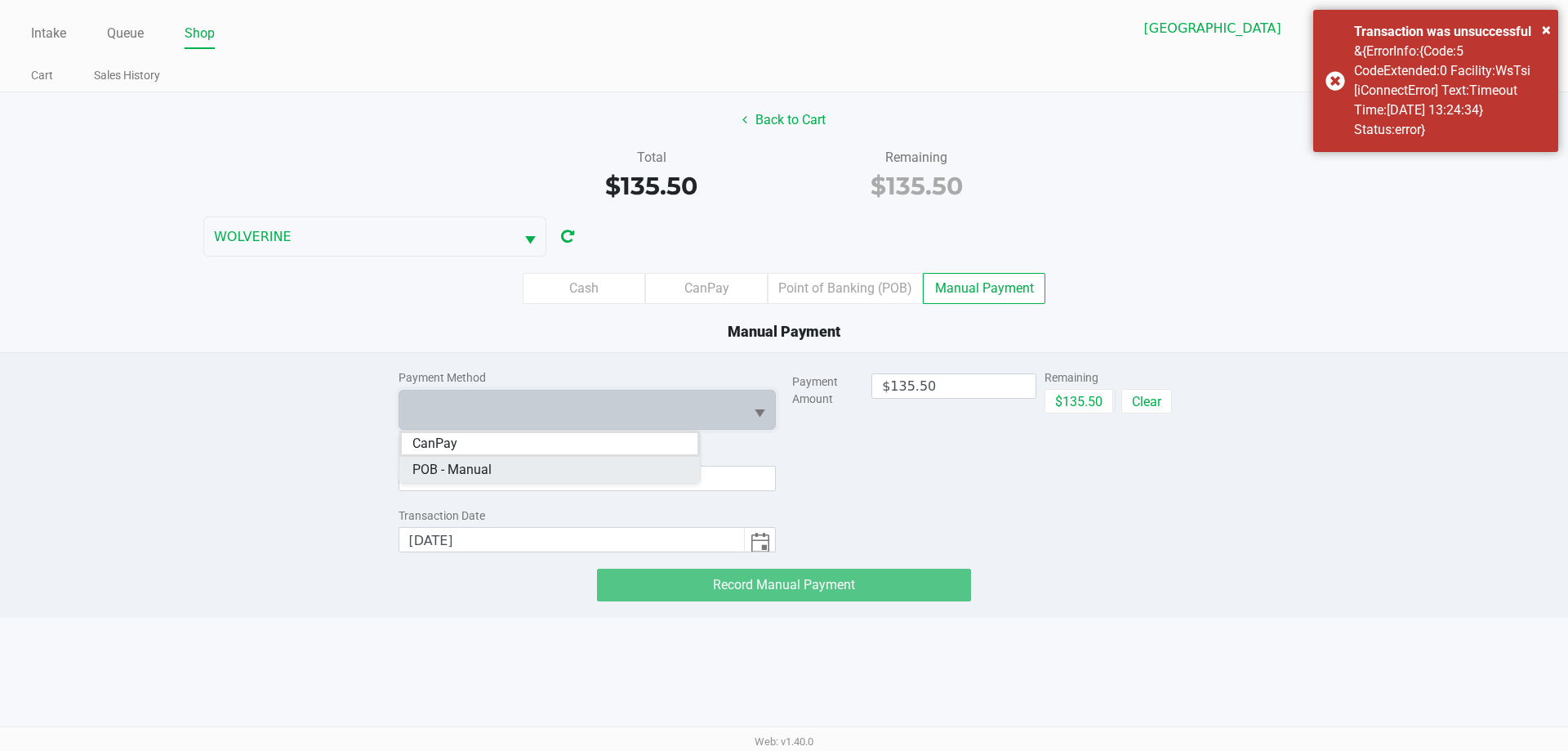
click at [522, 469] on Manual "POB - Manual" at bounding box center [549, 469] width 300 height 26
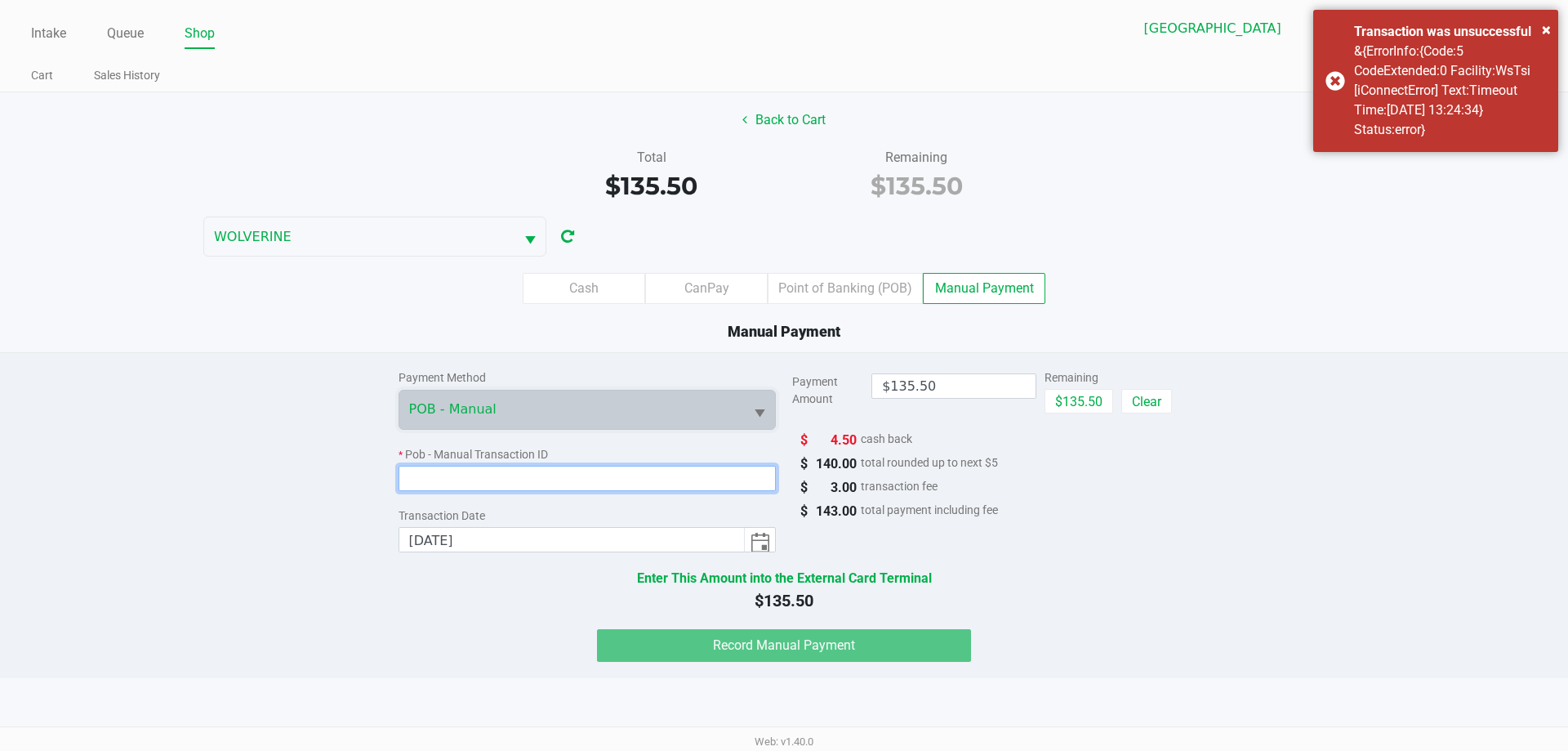
click at [527, 476] on input at bounding box center [587, 479] width 378 height 26
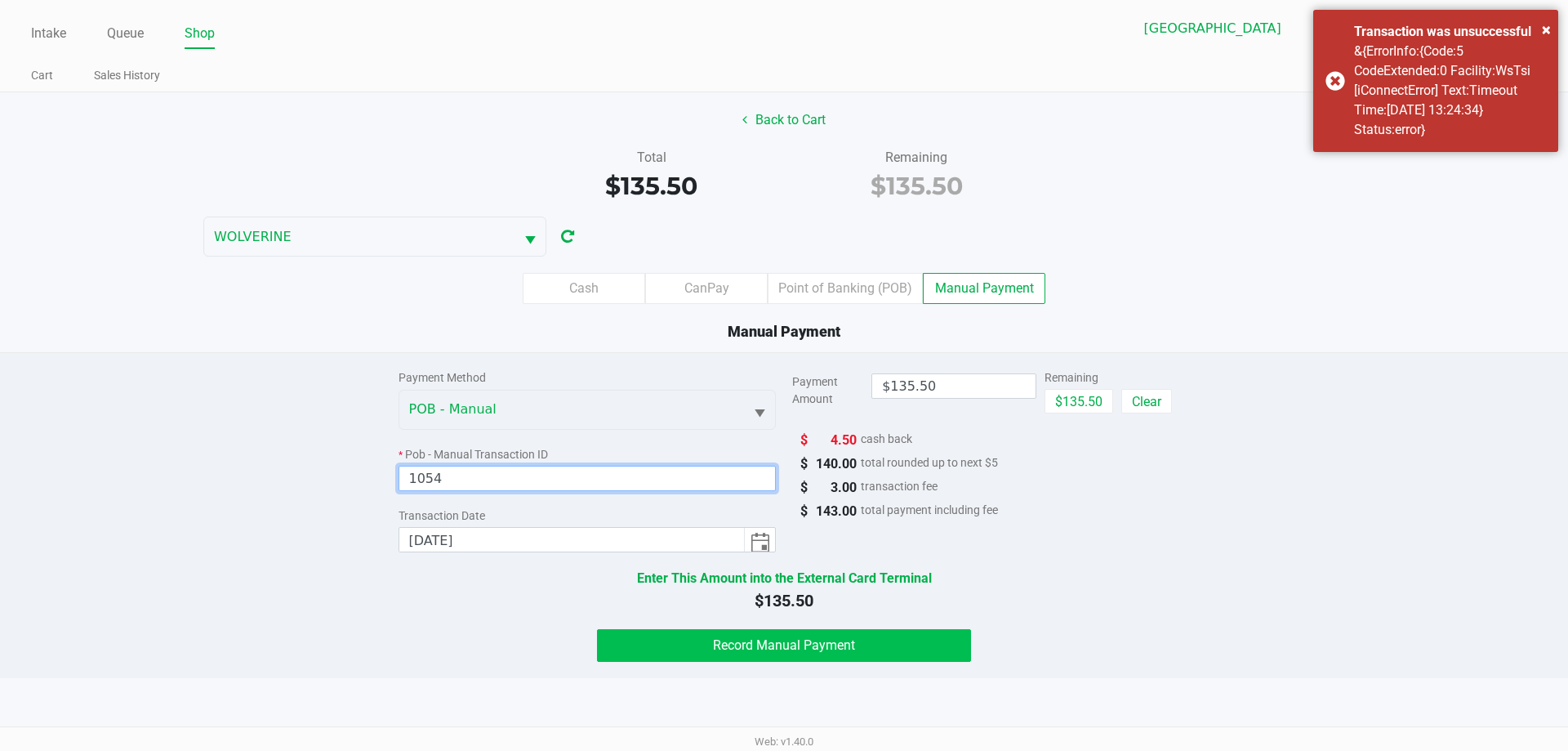
type input "1054"
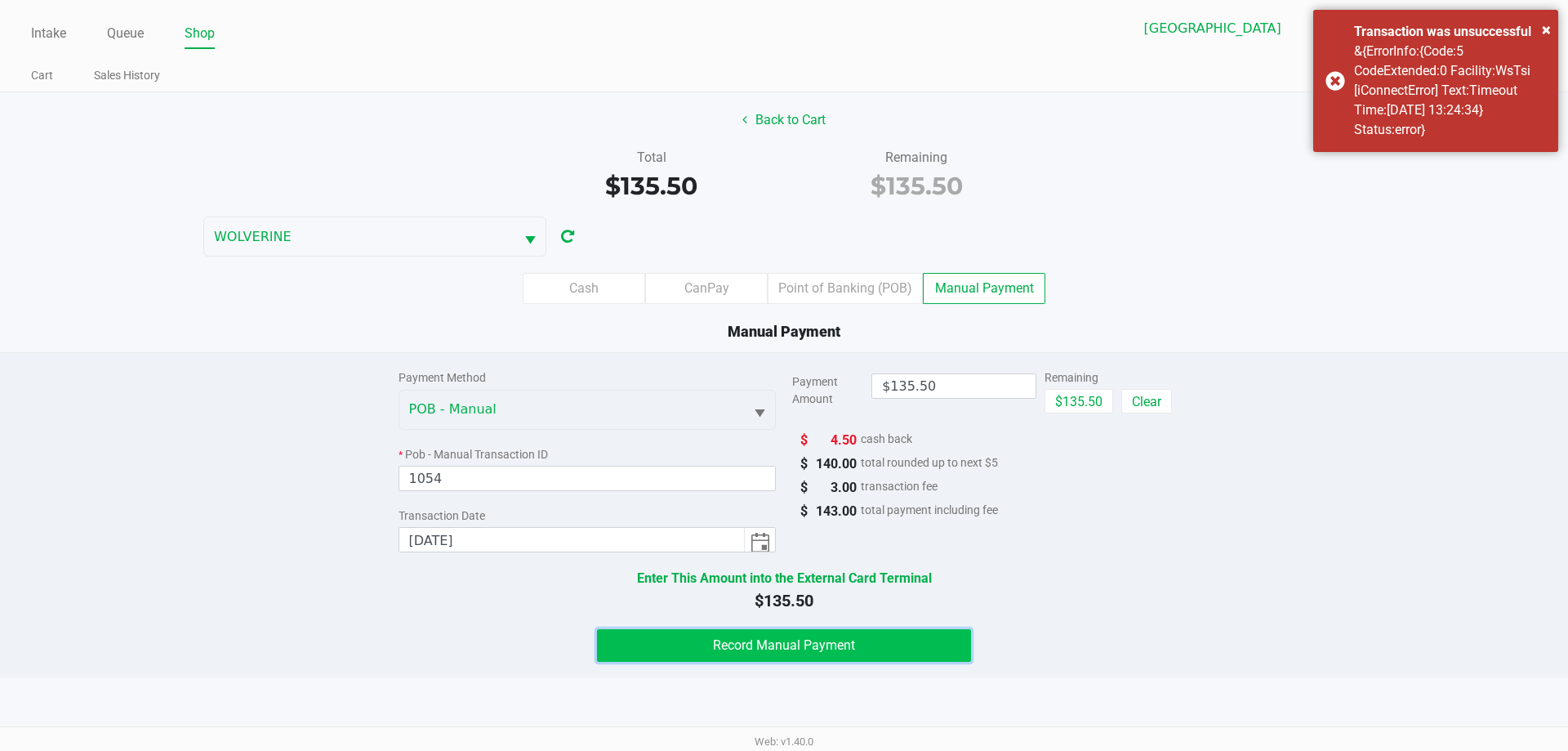
click at [616, 643] on button "Record Manual Payment" at bounding box center [784, 645] width 374 height 32
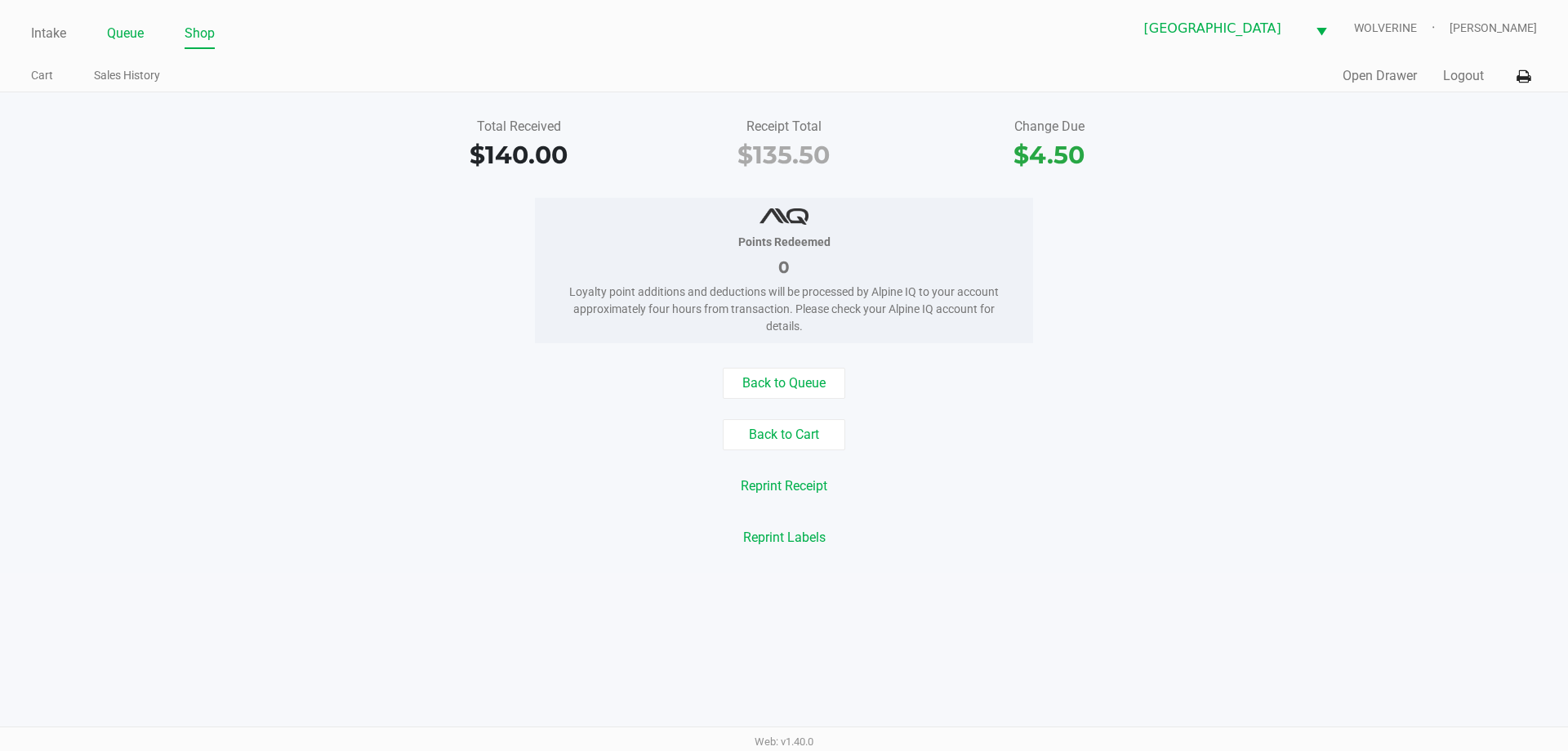
click at [129, 36] on link "Queue" at bounding box center [125, 33] width 37 height 23
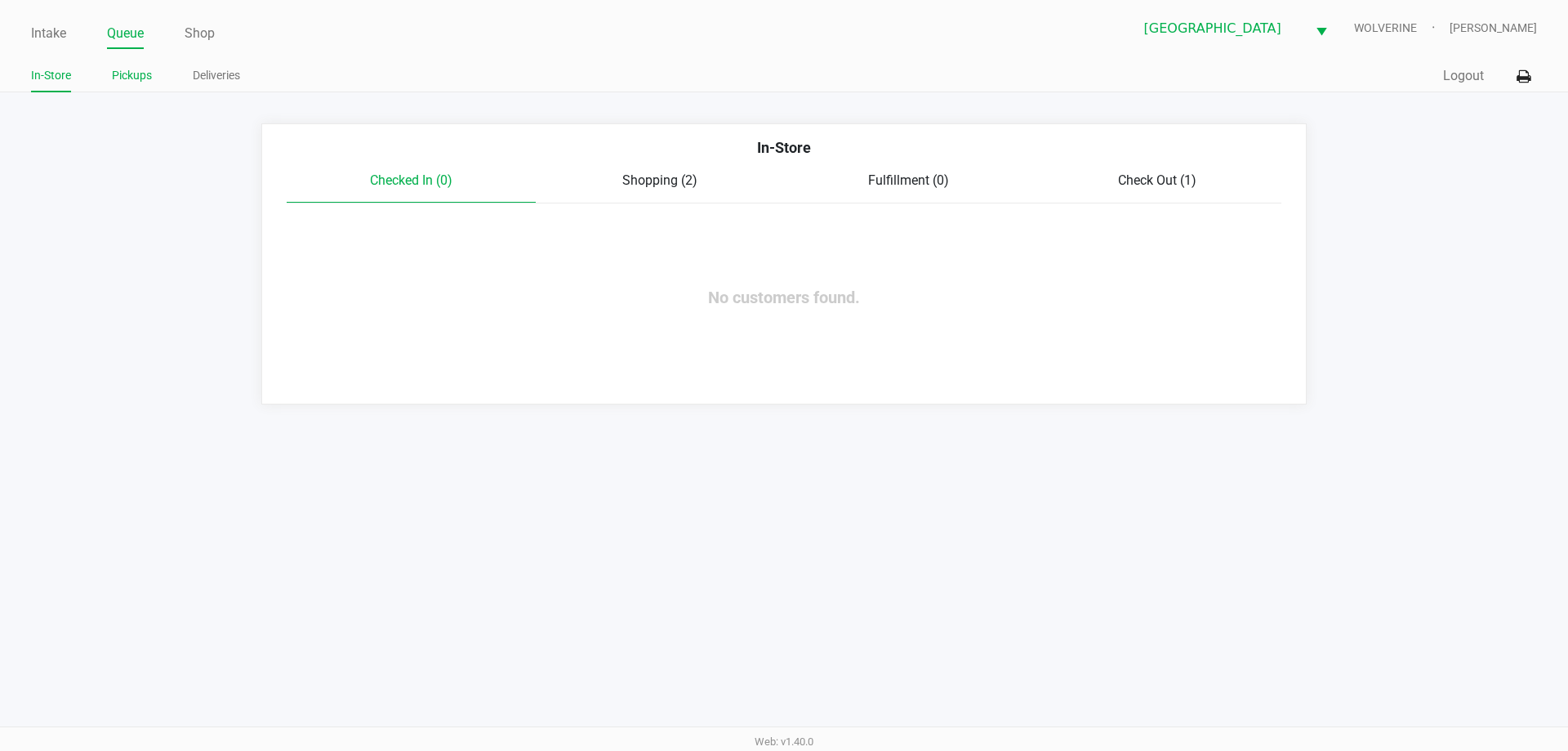
click at [125, 79] on link "Pickups" at bounding box center [131, 76] width 40 height 20
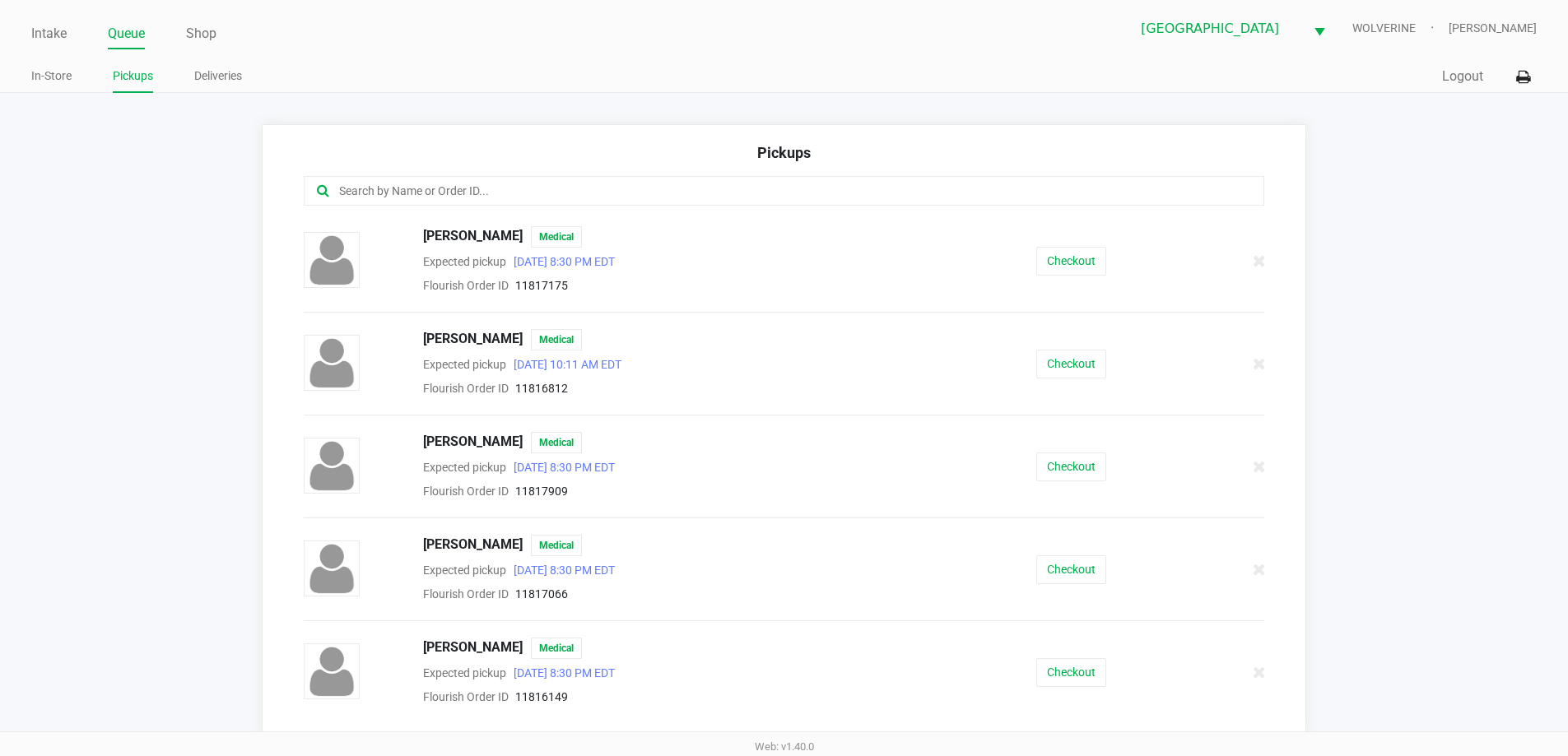
click at [446, 185] on input "text" at bounding box center [757, 192] width 841 height 19
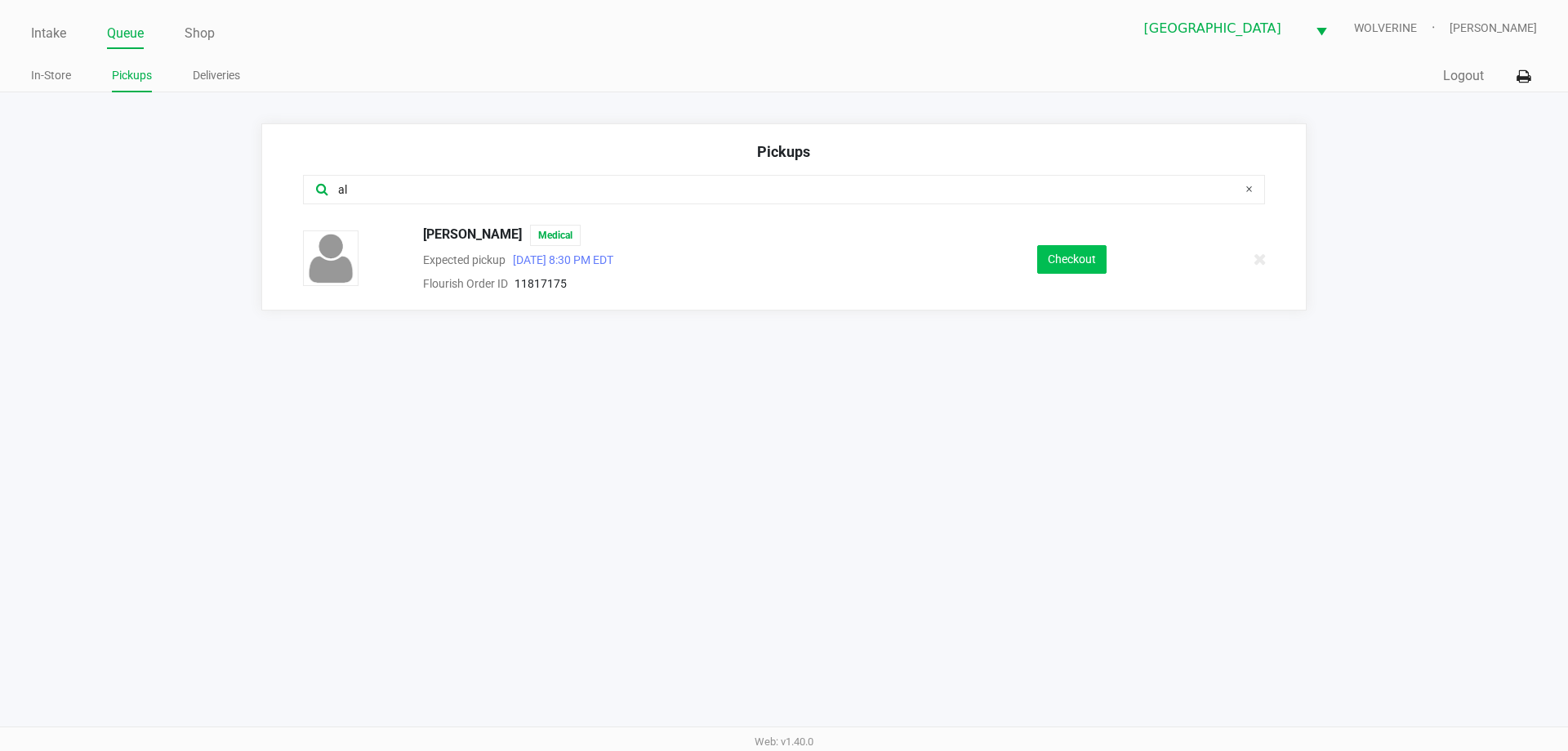
type input "al"
click at [1088, 248] on button "Checkout" at bounding box center [1071, 259] width 69 height 29
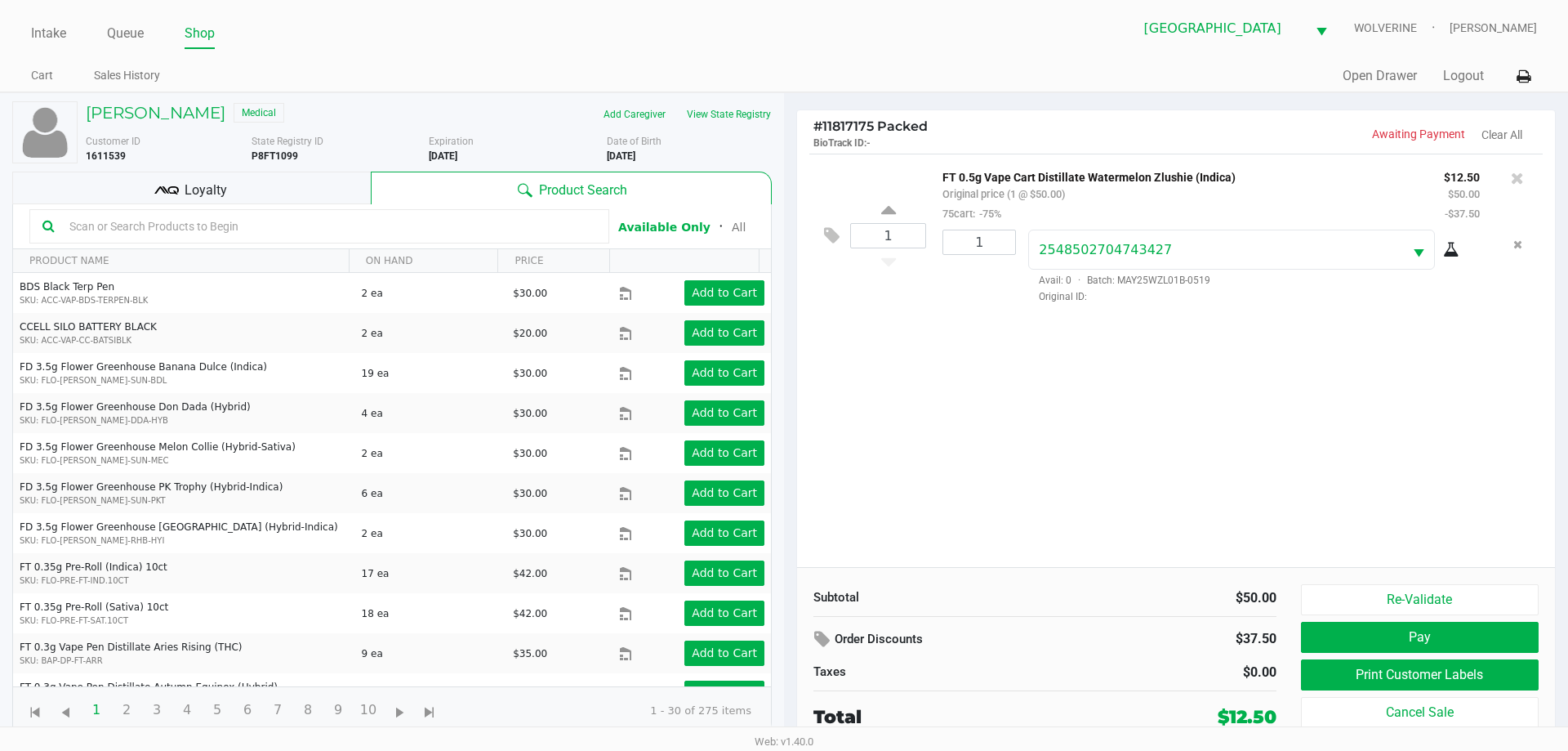
click at [240, 186] on div "Loyalty" at bounding box center [191, 188] width 358 height 32
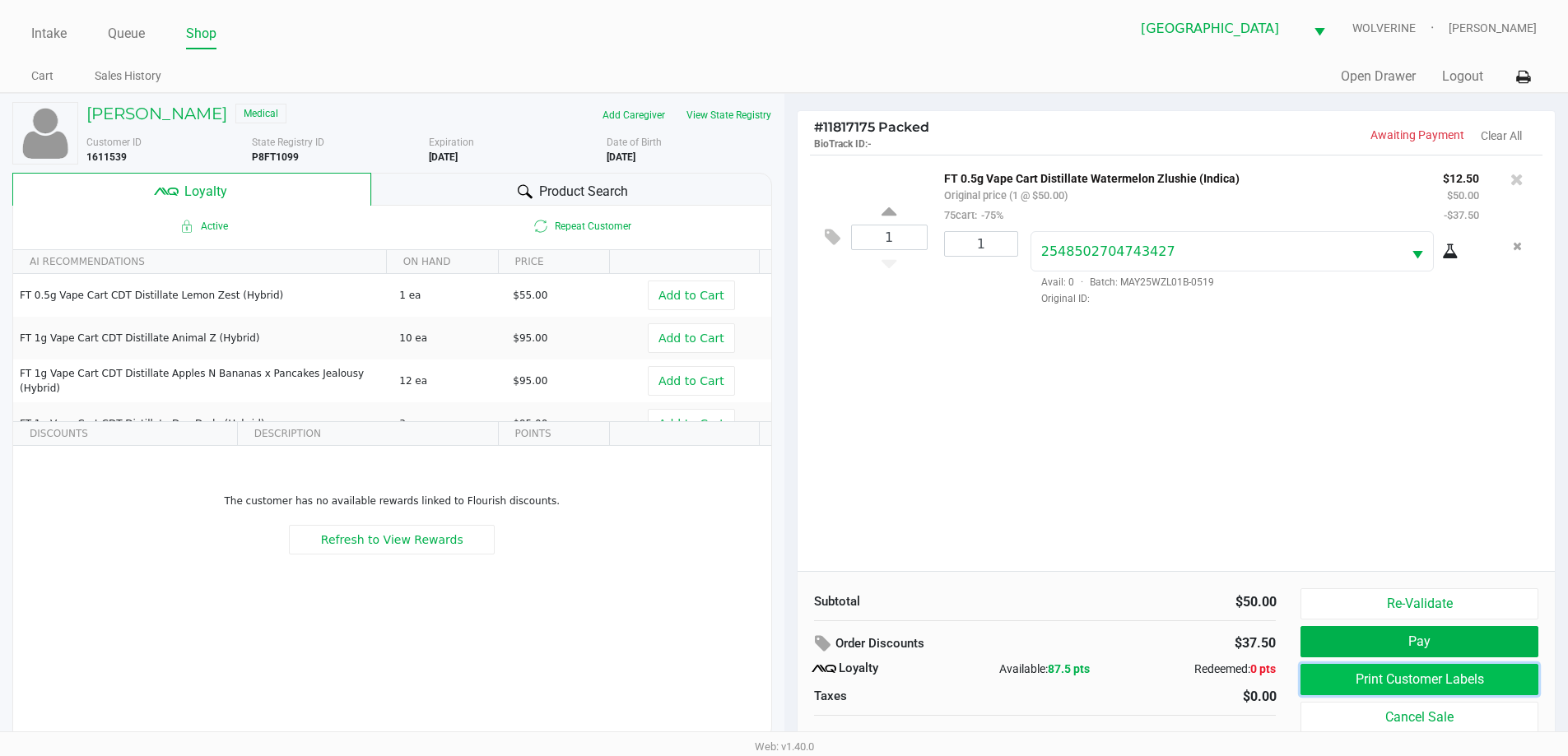
click at [1397, 686] on button "Print Customer Labels" at bounding box center [1419, 680] width 237 height 31
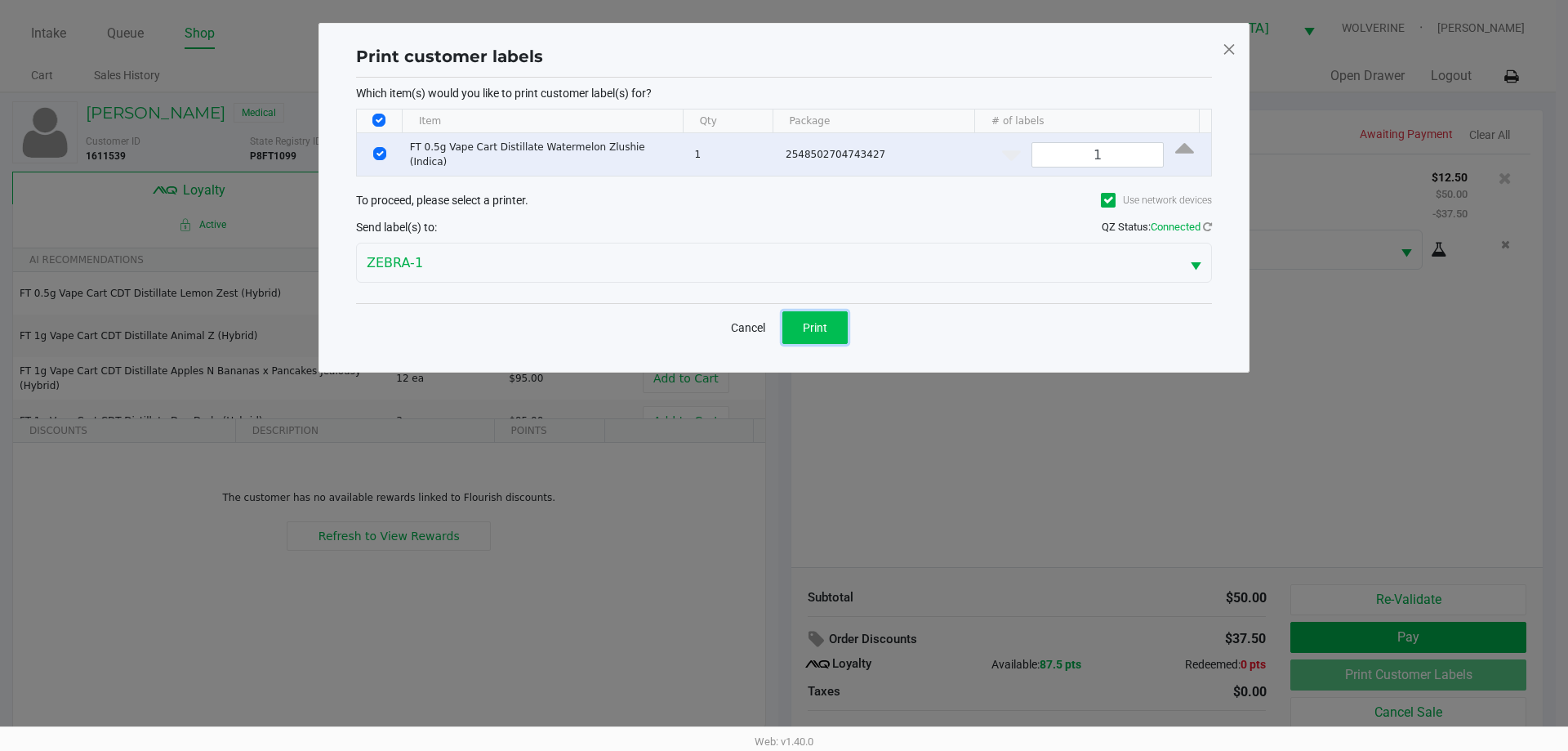
click at [814, 336] on button "Print" at bounding box center [815, 328] width 66 height 32
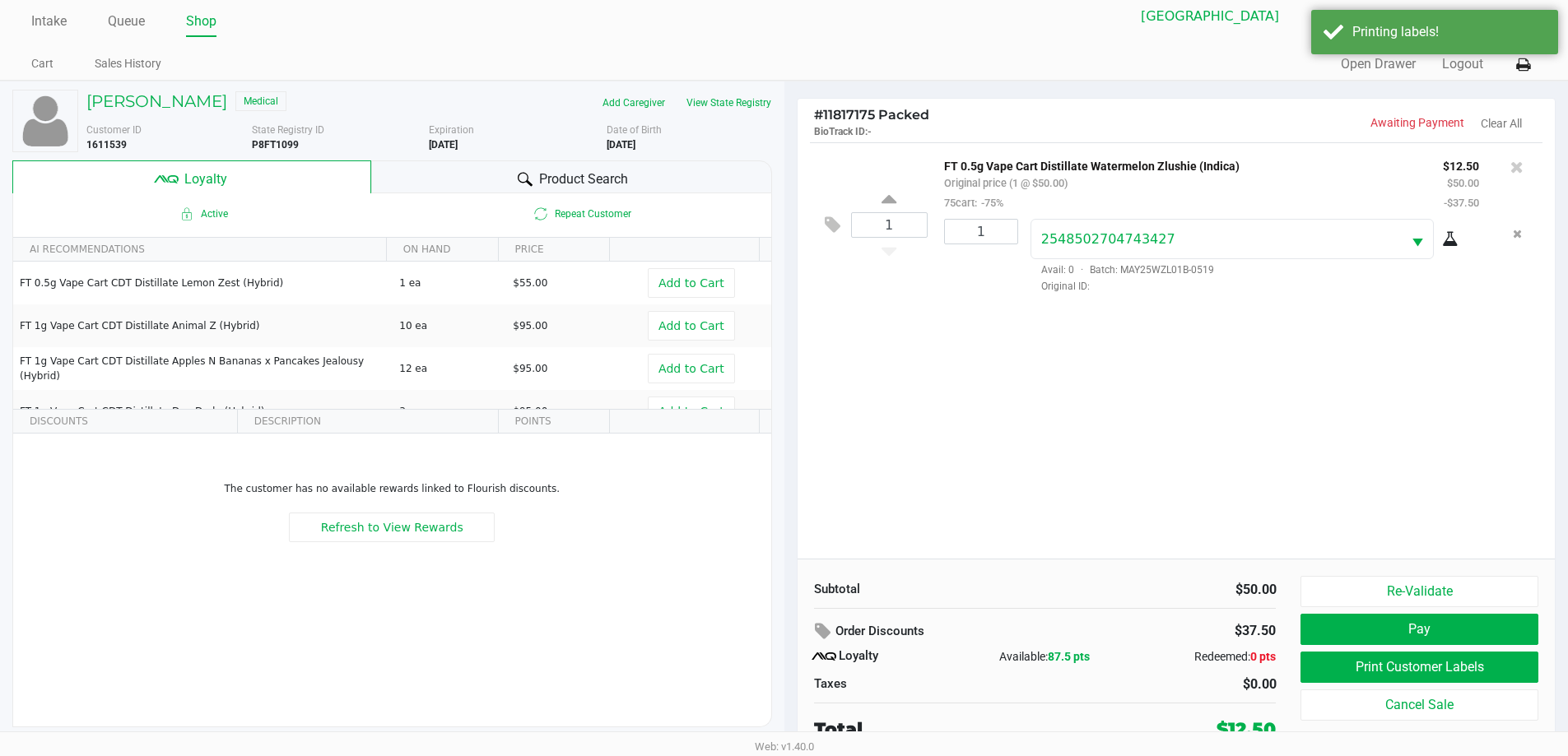
scroll to position [16, 0]
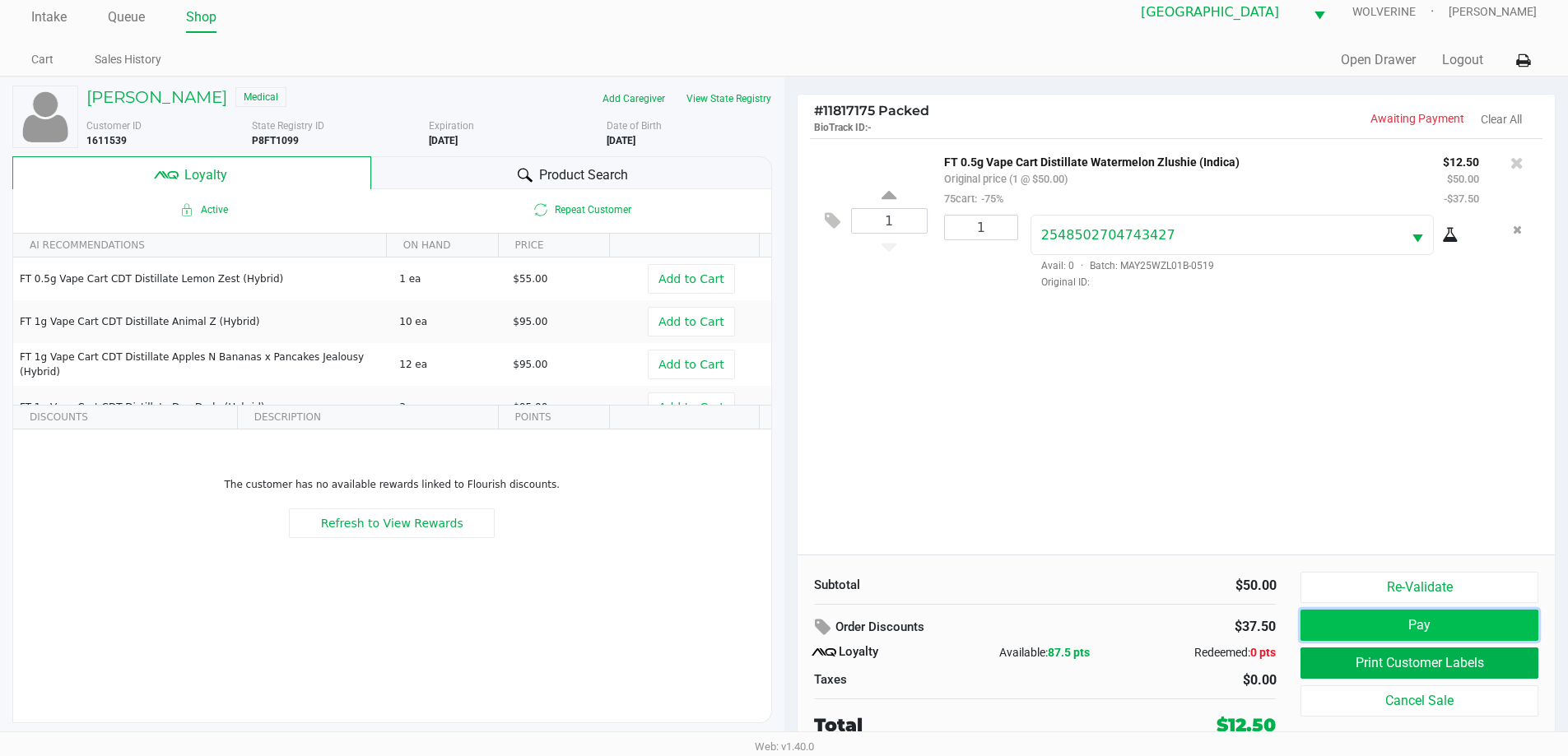
click at [1504, 629] on button "Pay" at bounding box center [1419, 625] width 237 height 31
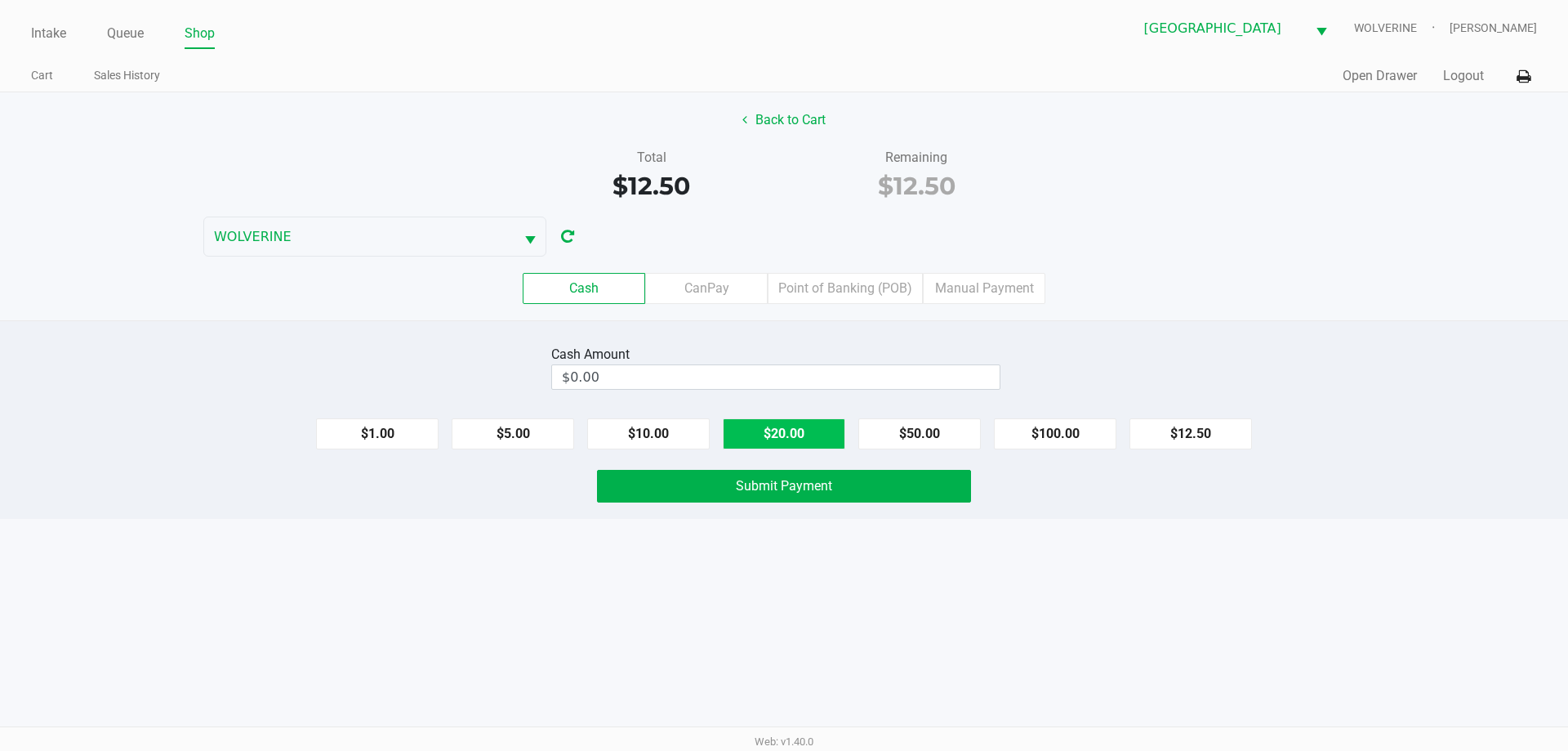
click at [781, 422] on button "$20.00" at bounding box center [784, 434] width 123 height 31
type input "$20.00"
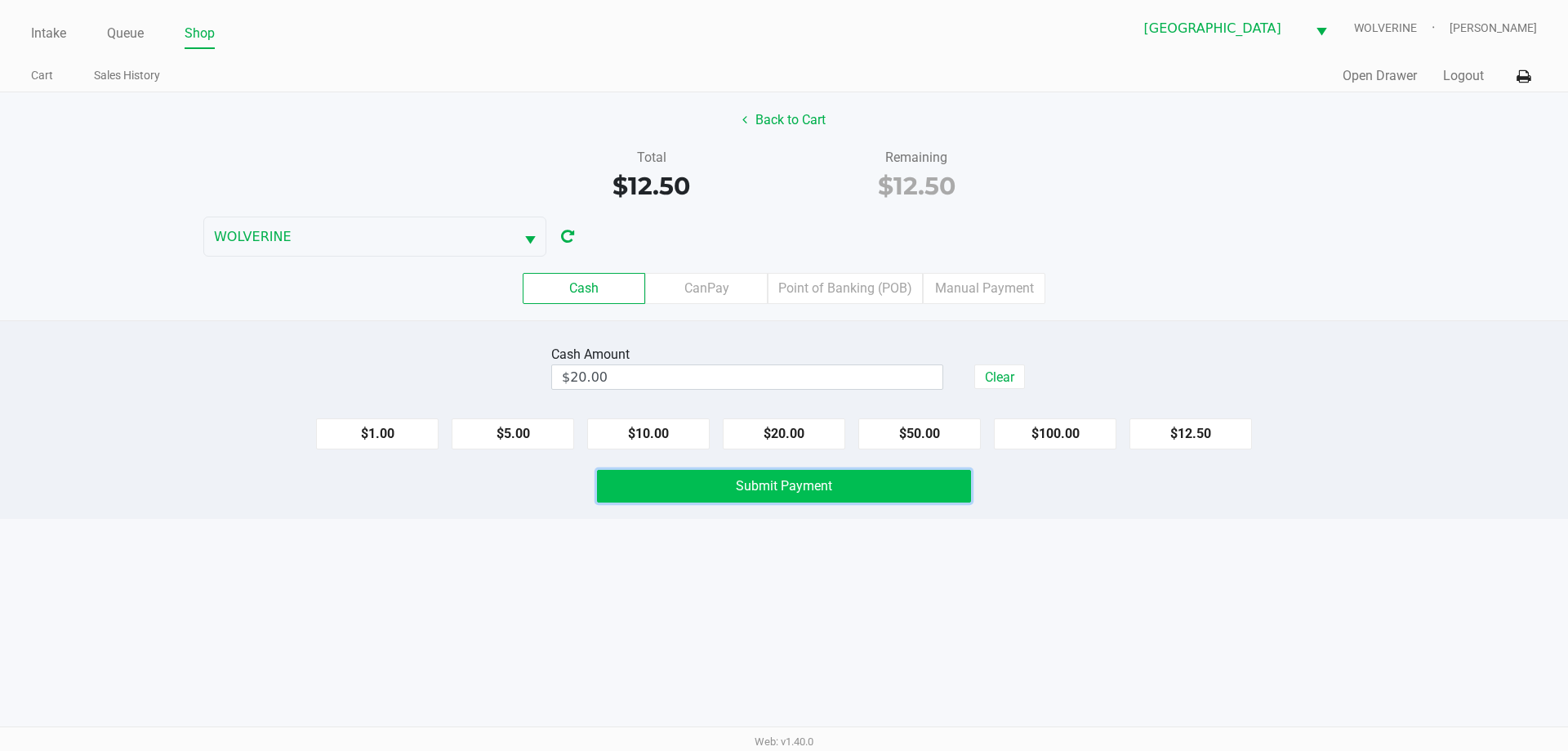
click at [769, 498] on button "Submit Payment" at bounding box center [784, 486] width 374 height 32
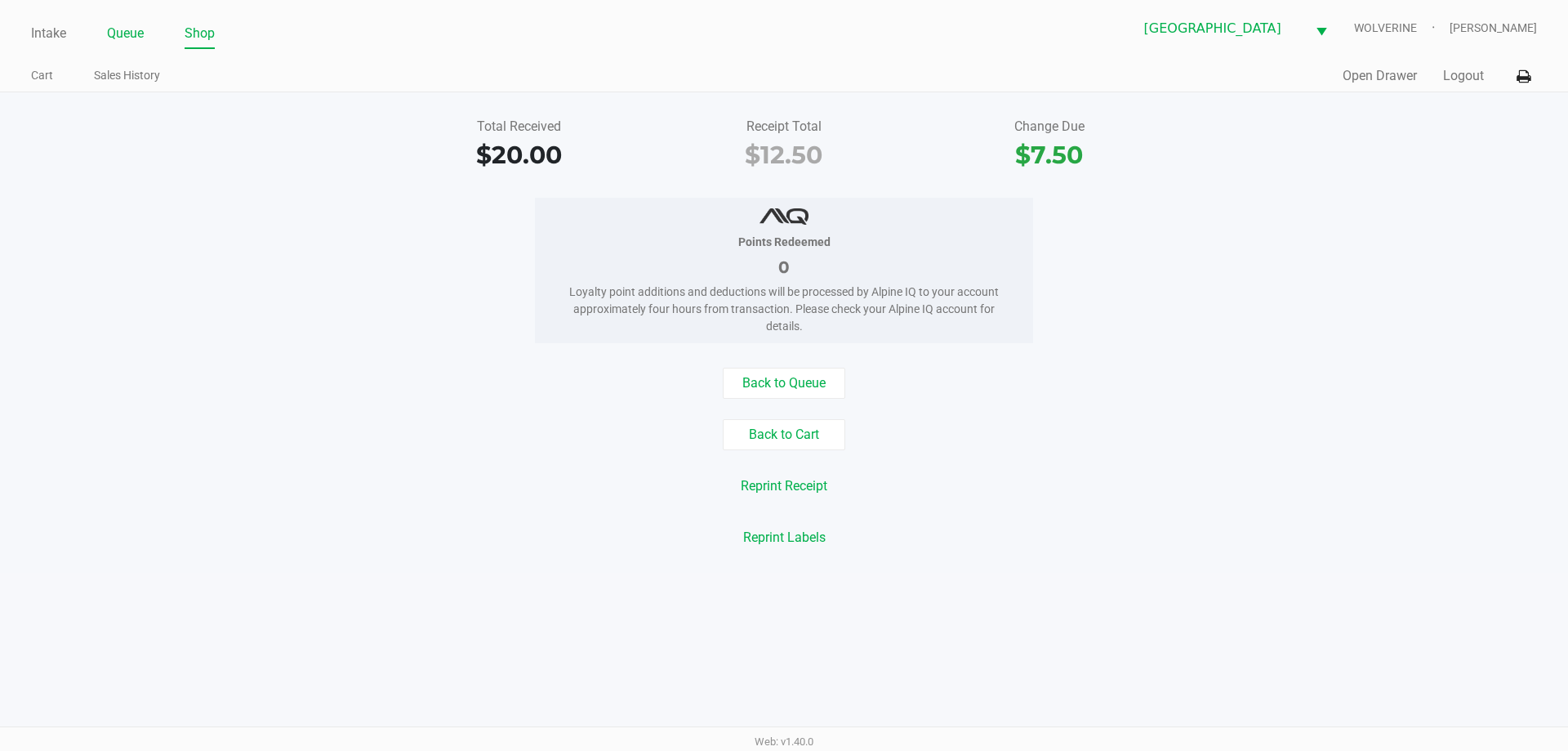
click at [137, 32] on link "Queue" at bounding box center [125, 33] width 37 height 23
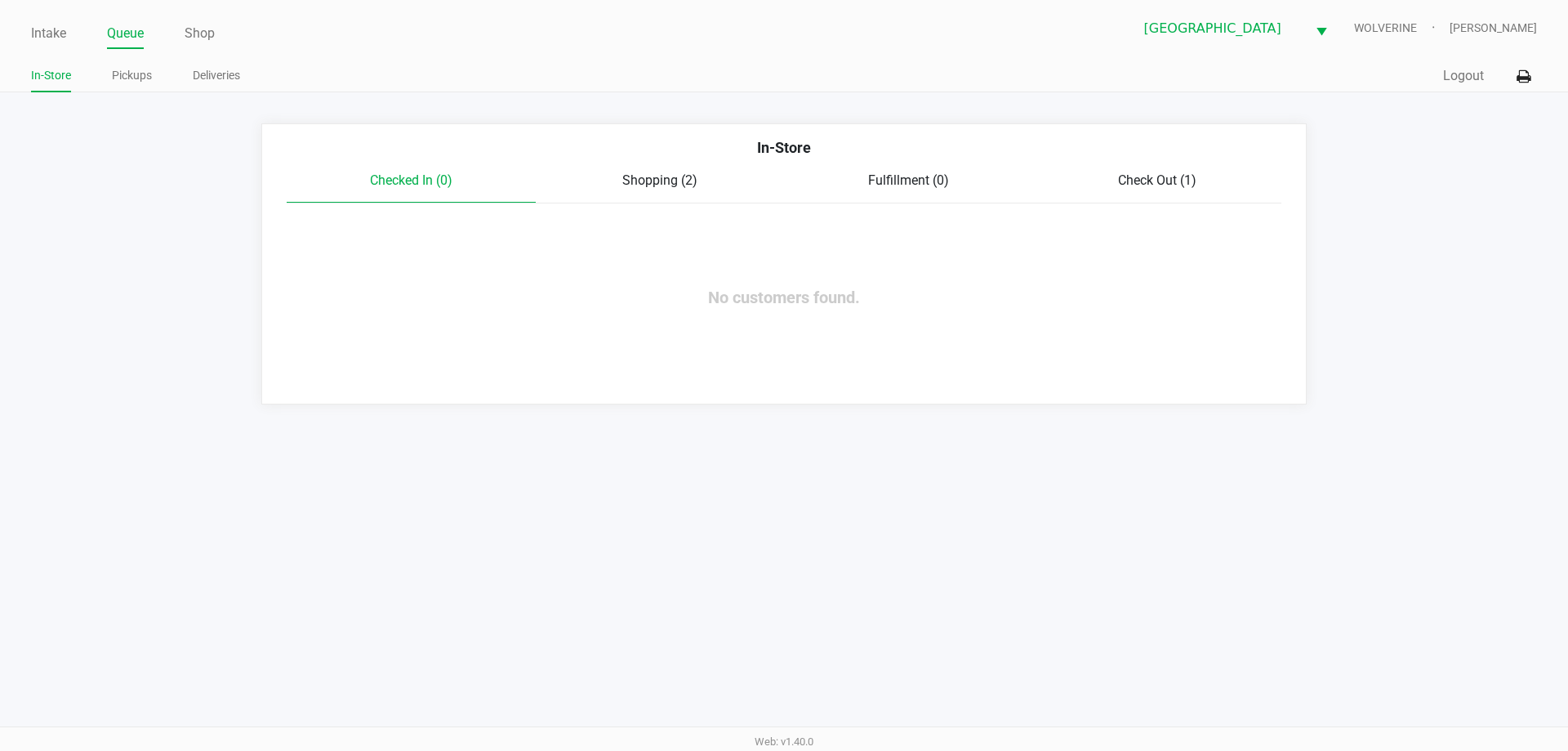
click at [636, 176] on span "Shopping (2)" at bounding box center [659, 180] width 75 height 15
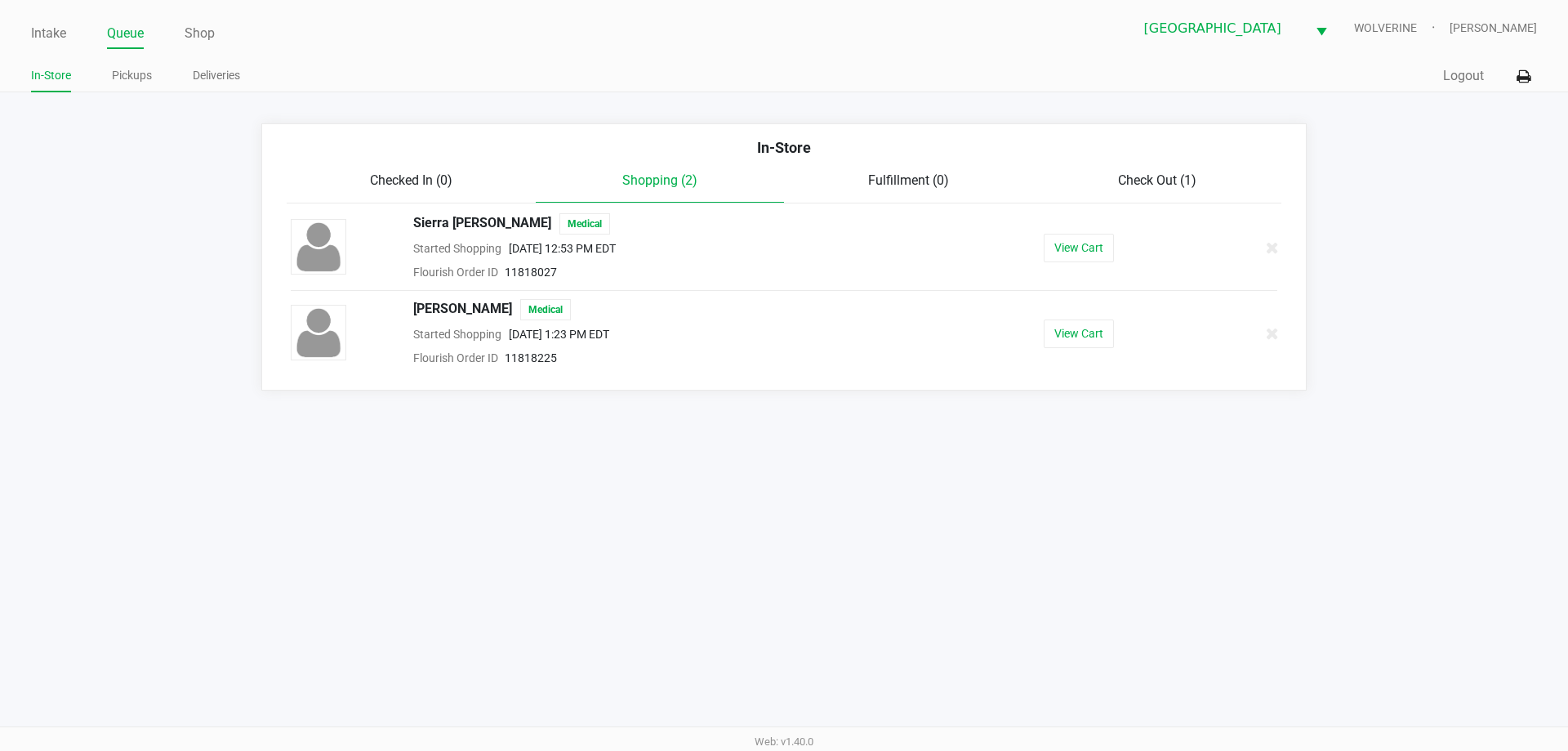
click at [1112, 174] on div "Check Out (1)" at bounding box center [1158, 180] width 249 height 20
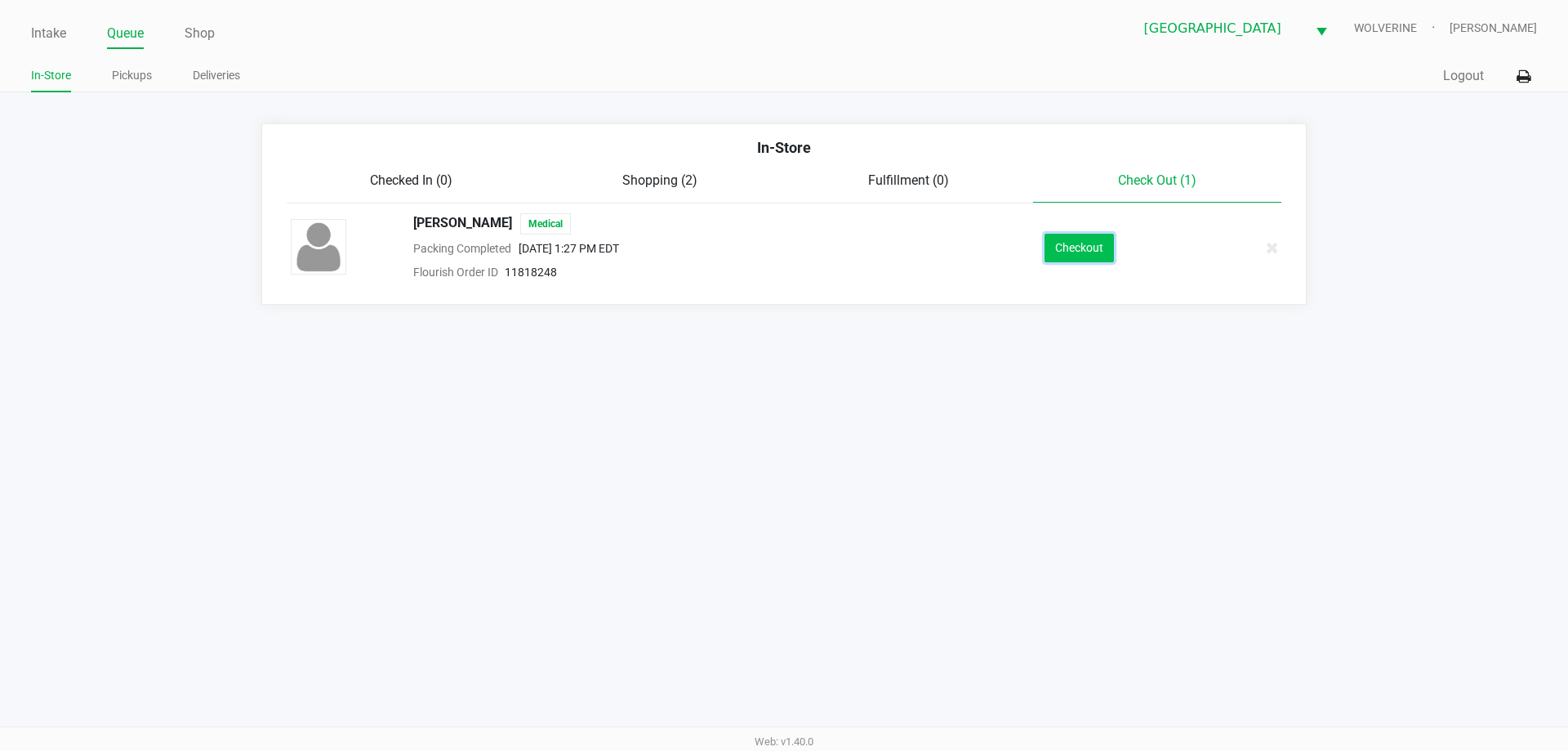
click at [1093, 244] on button "Checkout" at bounding box center [1078, 248] width 69 height 29
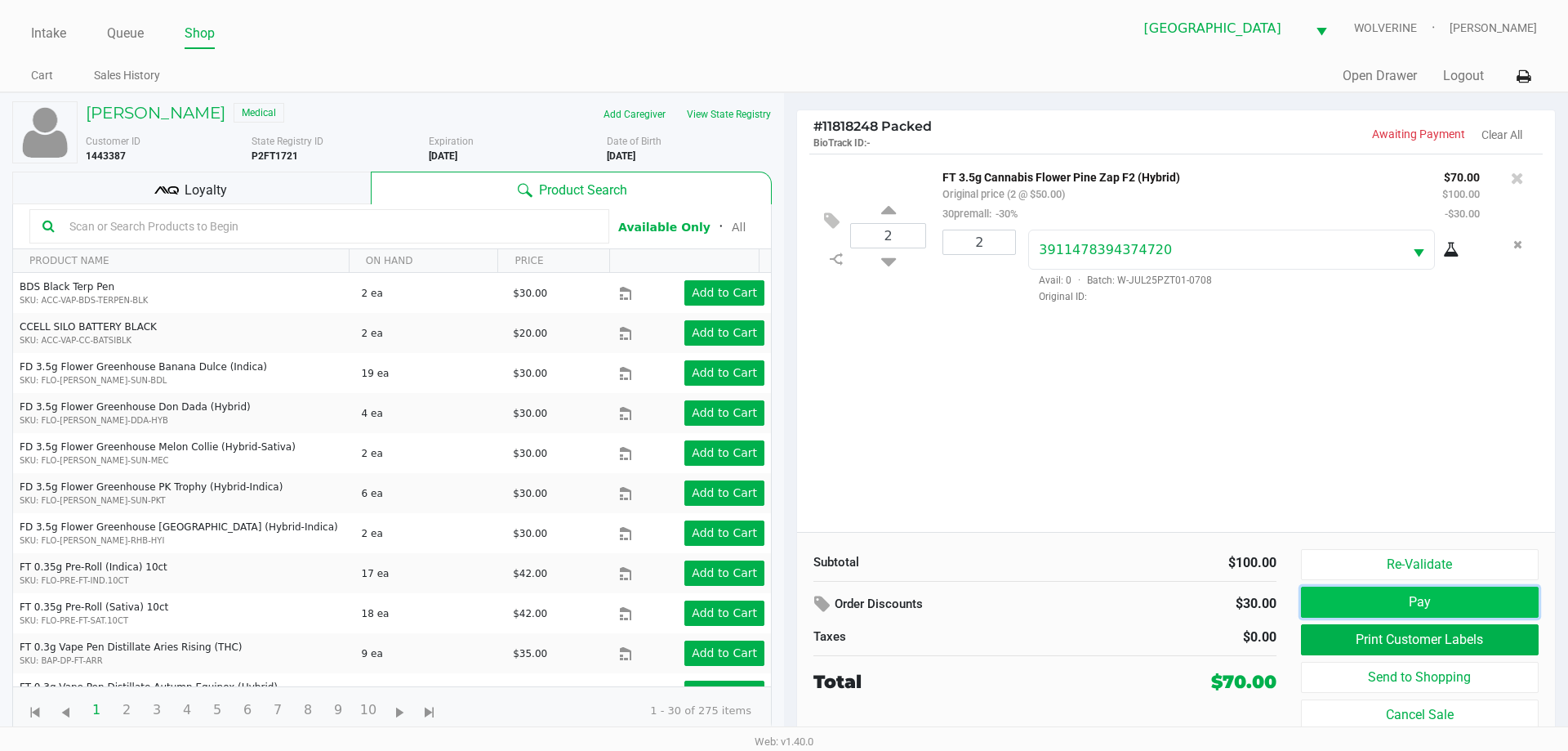
click at [1485, 604] on button "Pay" at bounding box center [1420, 602] width 238 height 31
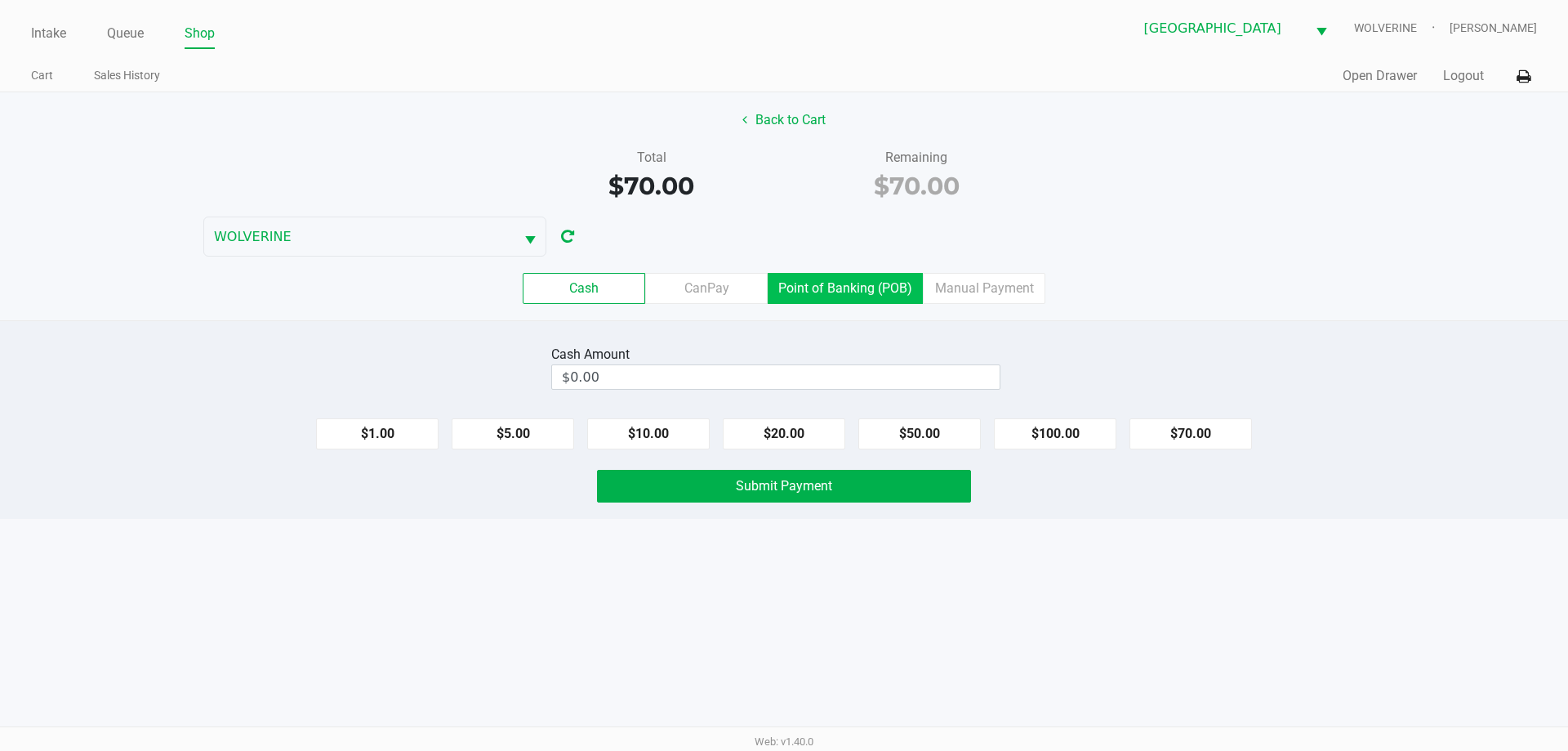
click at [870, 300] on label "Point of Banking (POB)" at bounding box center [845, 288] width 155 height 31
click at [0, 0] on 7 "Point of Banking (POB)" at bounding box center [0, 0] width 0 height 0
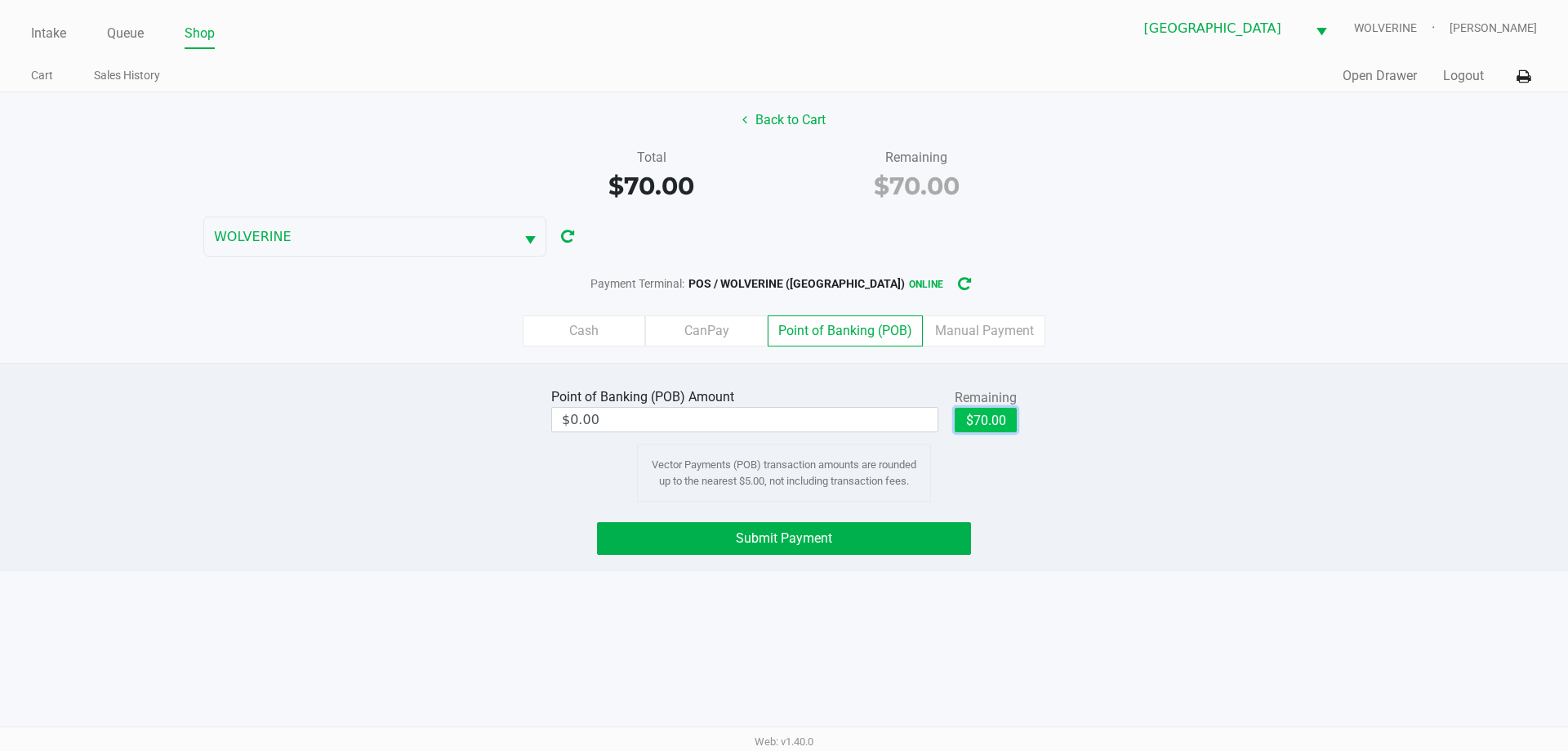
click at [997, 421] on button "$70.00" at bounding box center [985, 420] width 62 height 25
type input "$70.00"
click at [922, 528] on button "Submit Payment" at bounding box center [784, 539] width 374 height 32
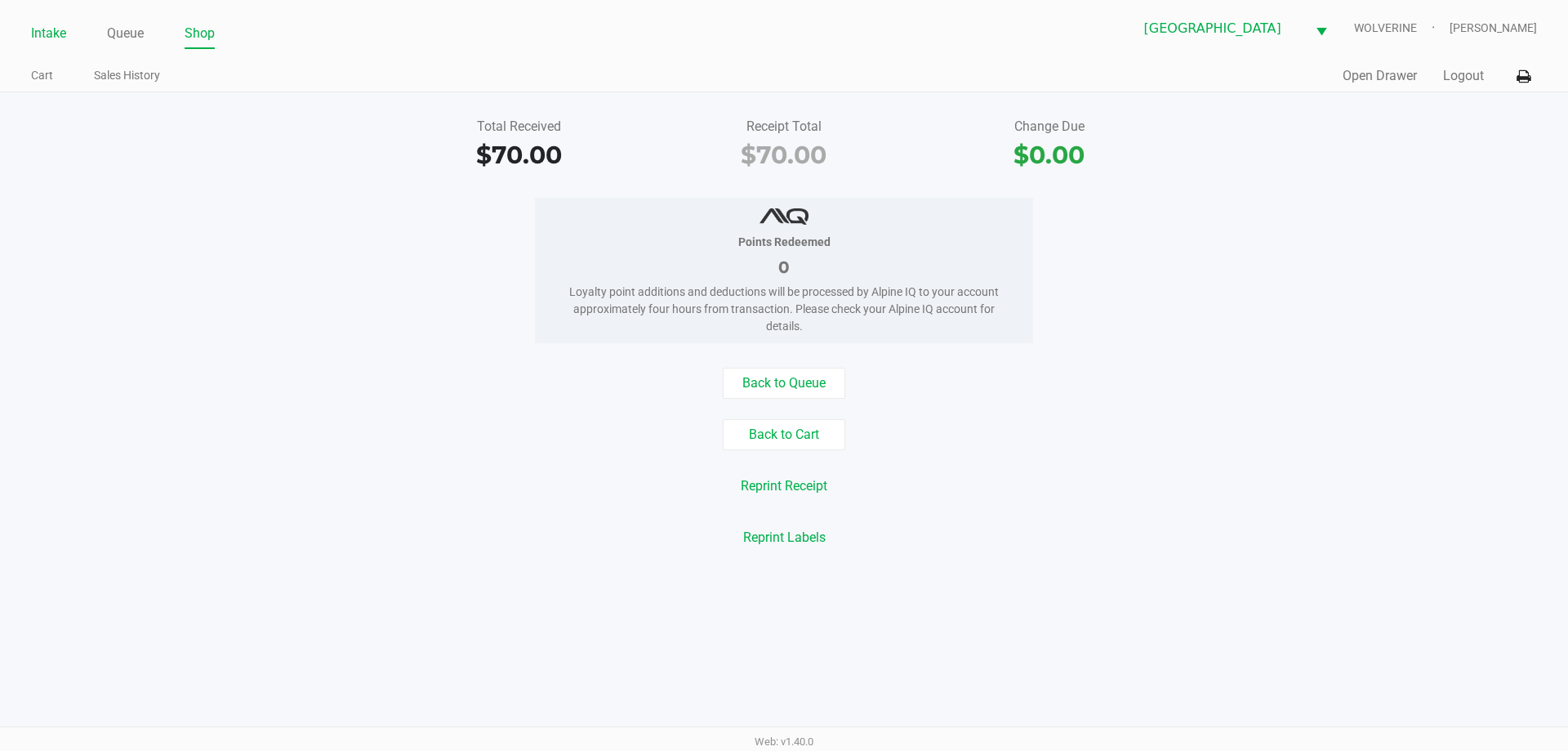
click at [44, 28] on link "Intake" at bounding box center [48, 33] width 35 height 23
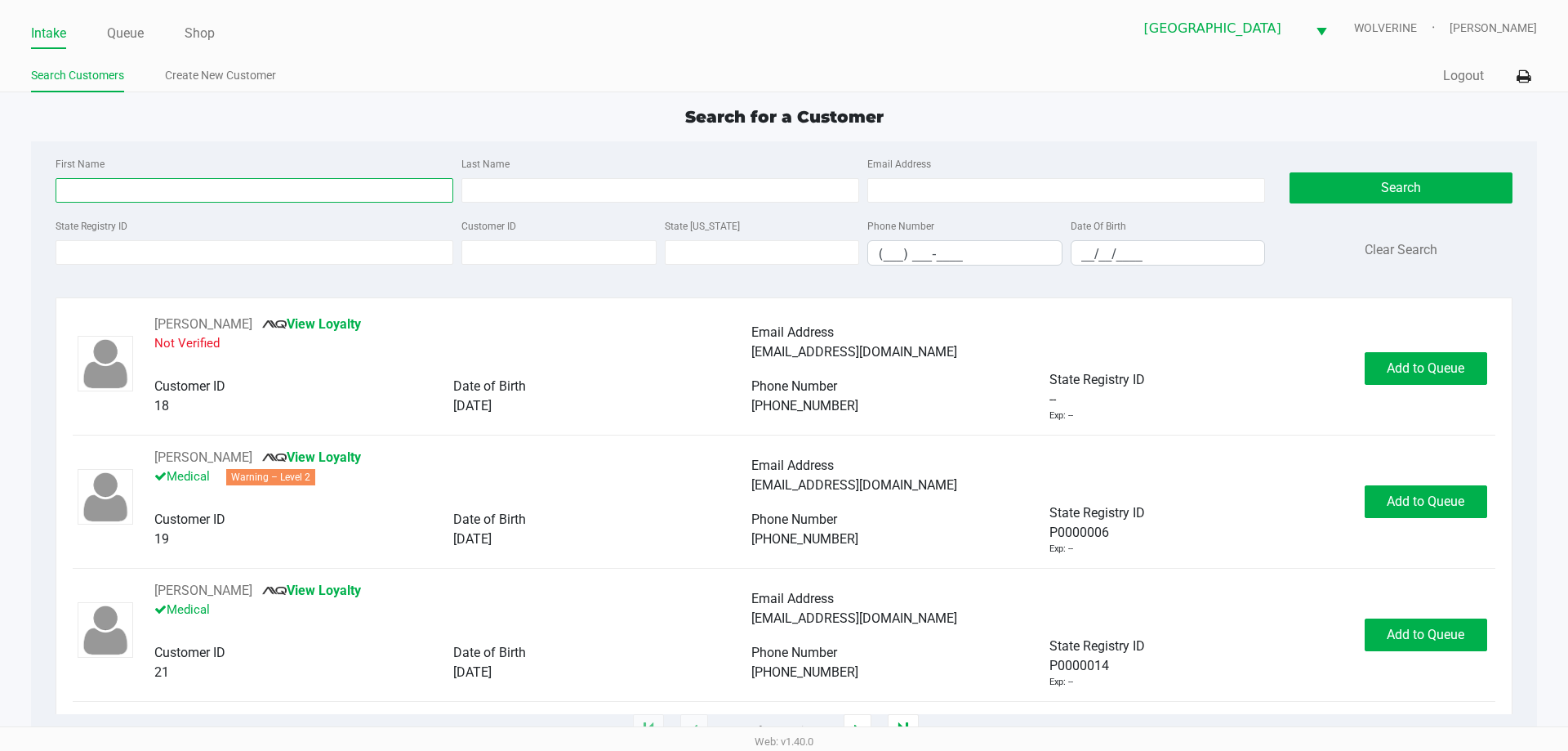
click at [146, 195] on input "First Name" at bounding box center [254, 190] width 398 height 25
type input "joseph"
click at [1095, 254] on input "__/__/____" at bounding box center [1168, 253] width 194 height 26
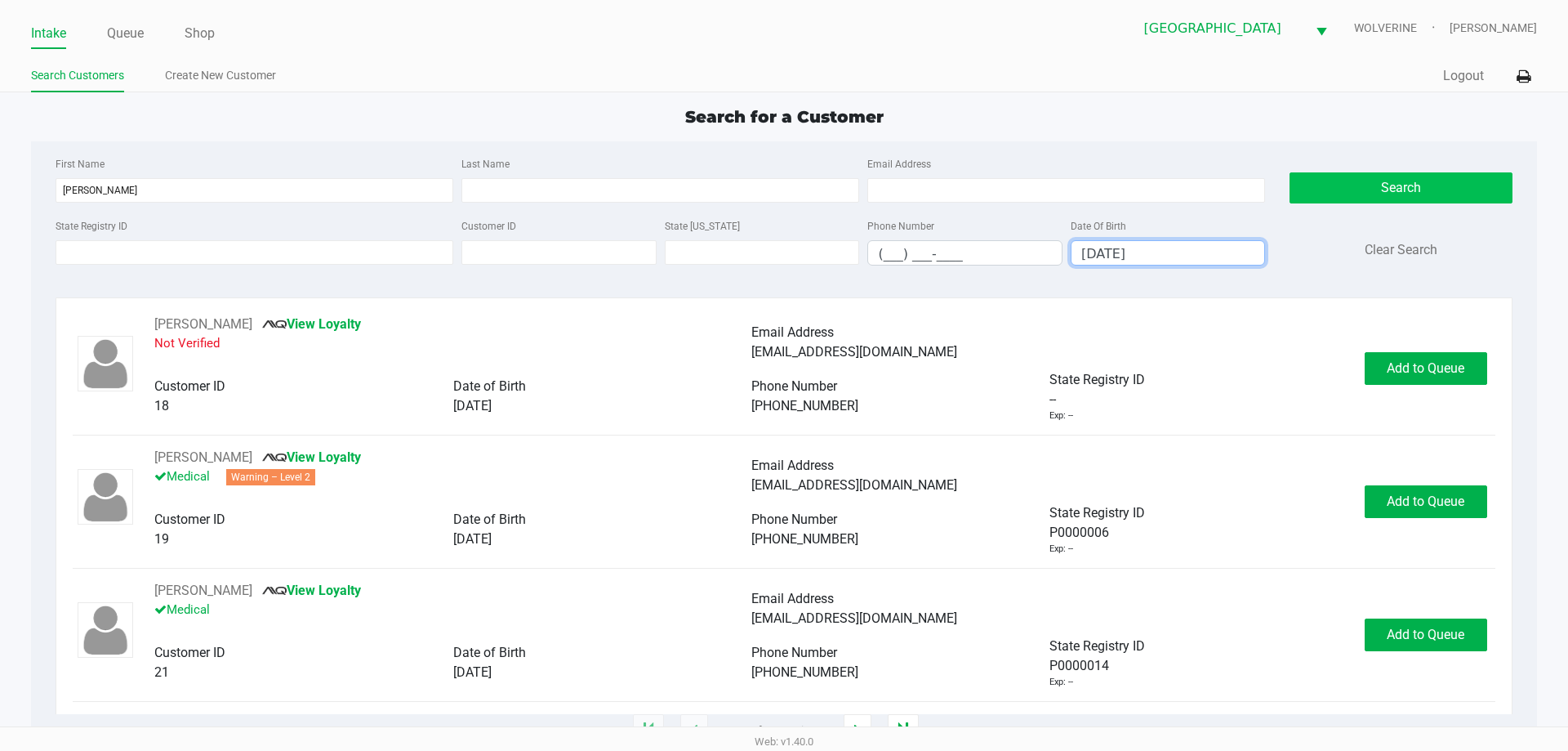
type input "09/15/1997"
click at [1478, 183] on button "Search" at bounding box center [1401, 188] width 222 height 31
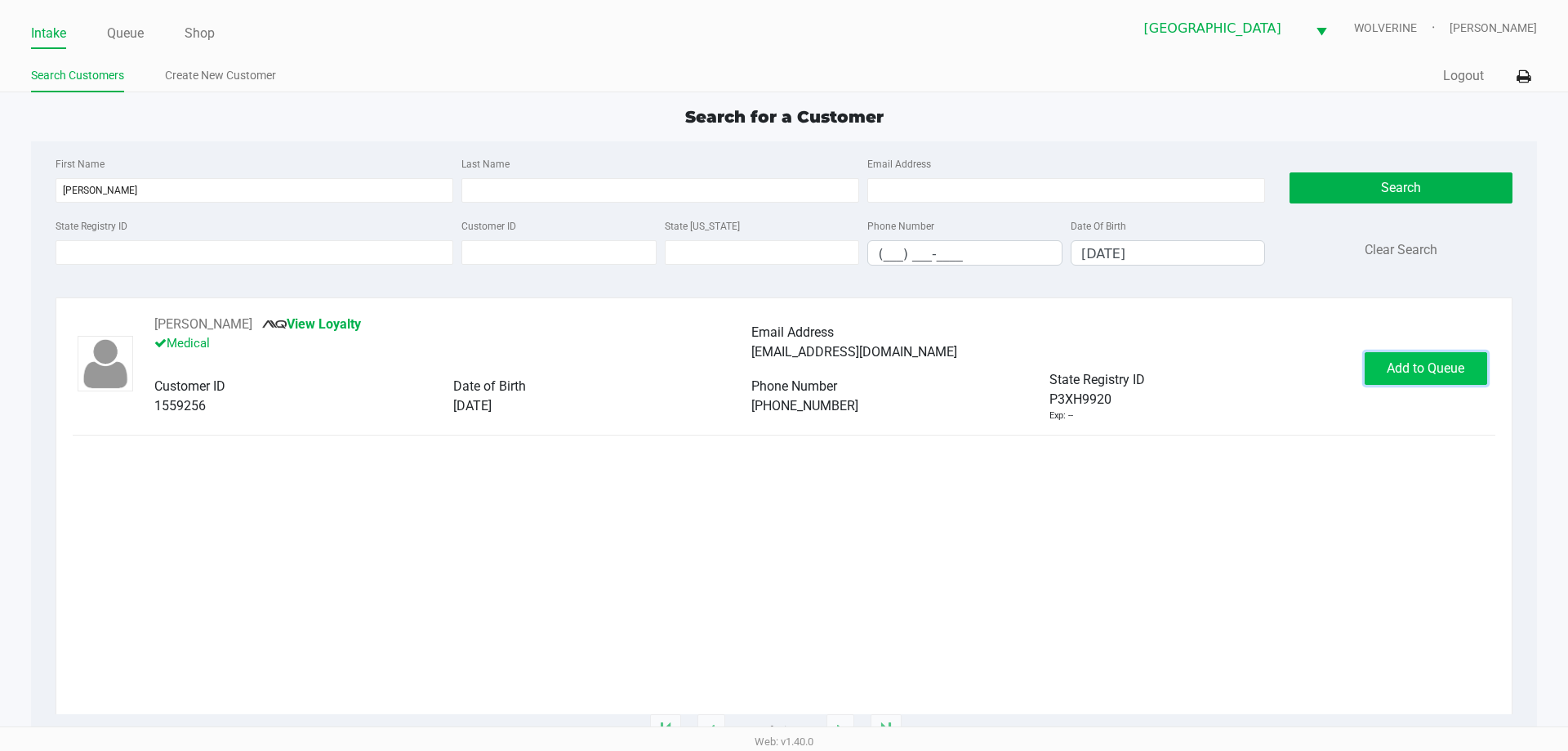
click at [1393, 377] on button "Add to Queue" at bounding box center [1426, 369] width 123 height 32
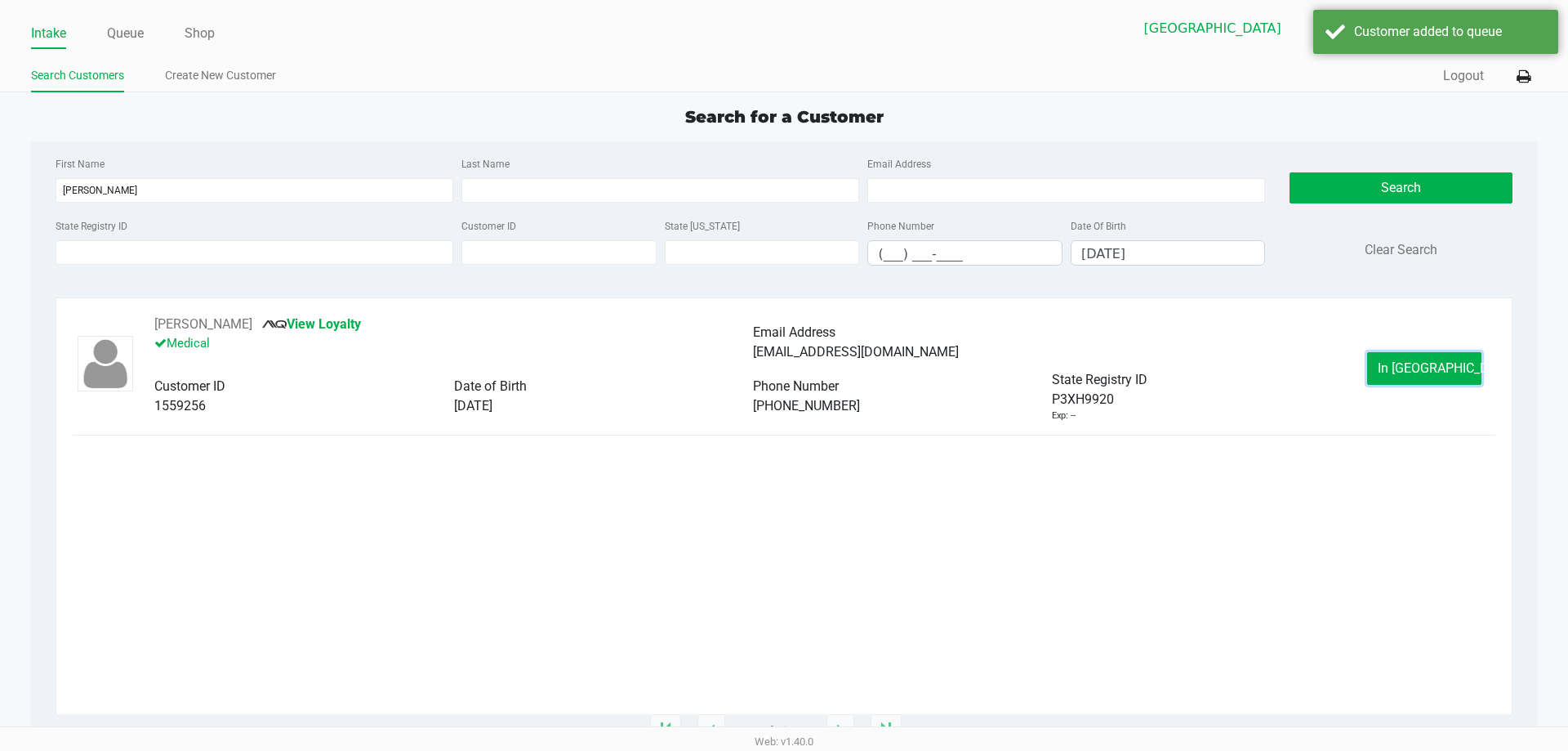
click at [1393, 377] on button "In Queue" at bounding box center [1425, 369] width 114 height 32
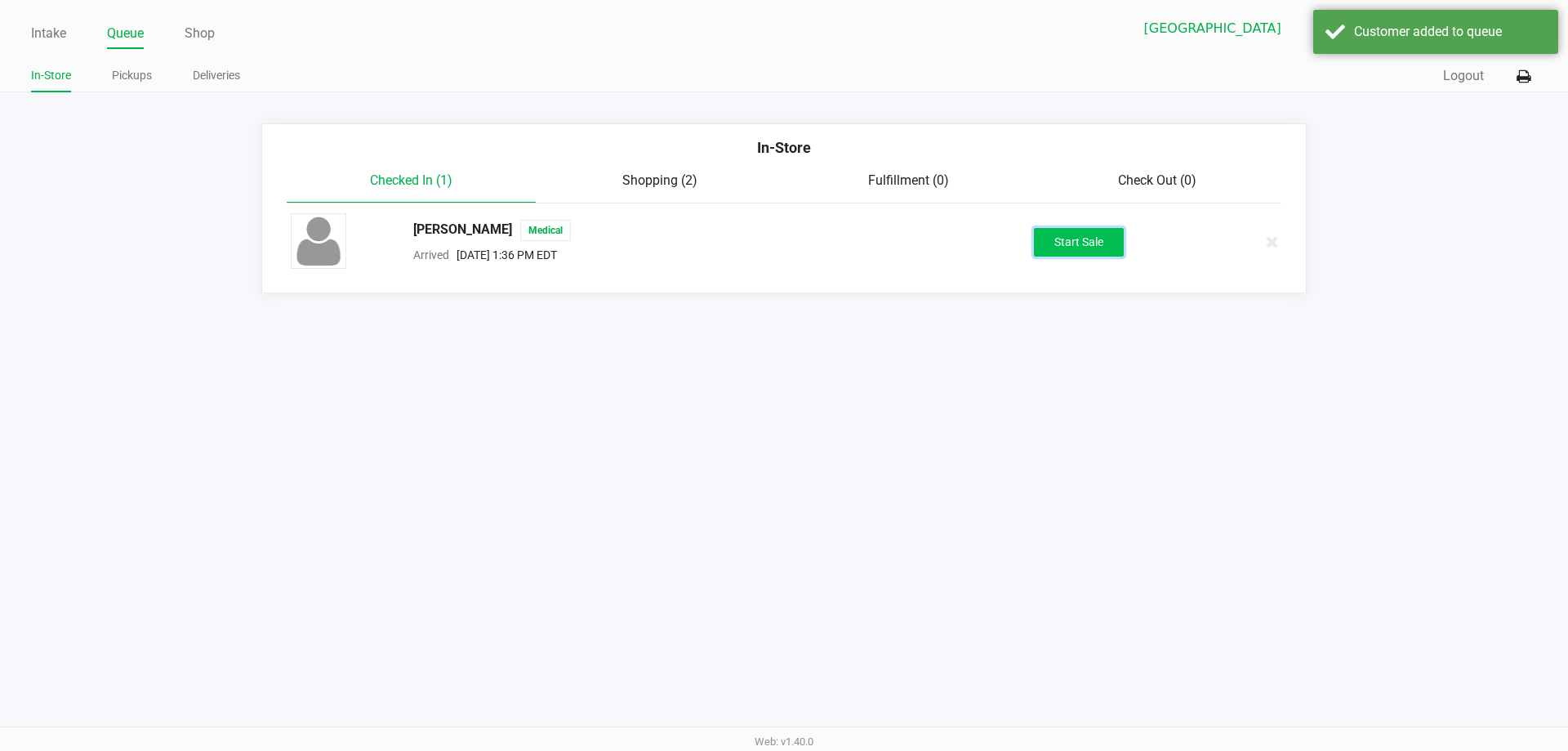
click at [1115, 246] on button "Start Sale" at bounding box center [1078, 242] width 90 height 29
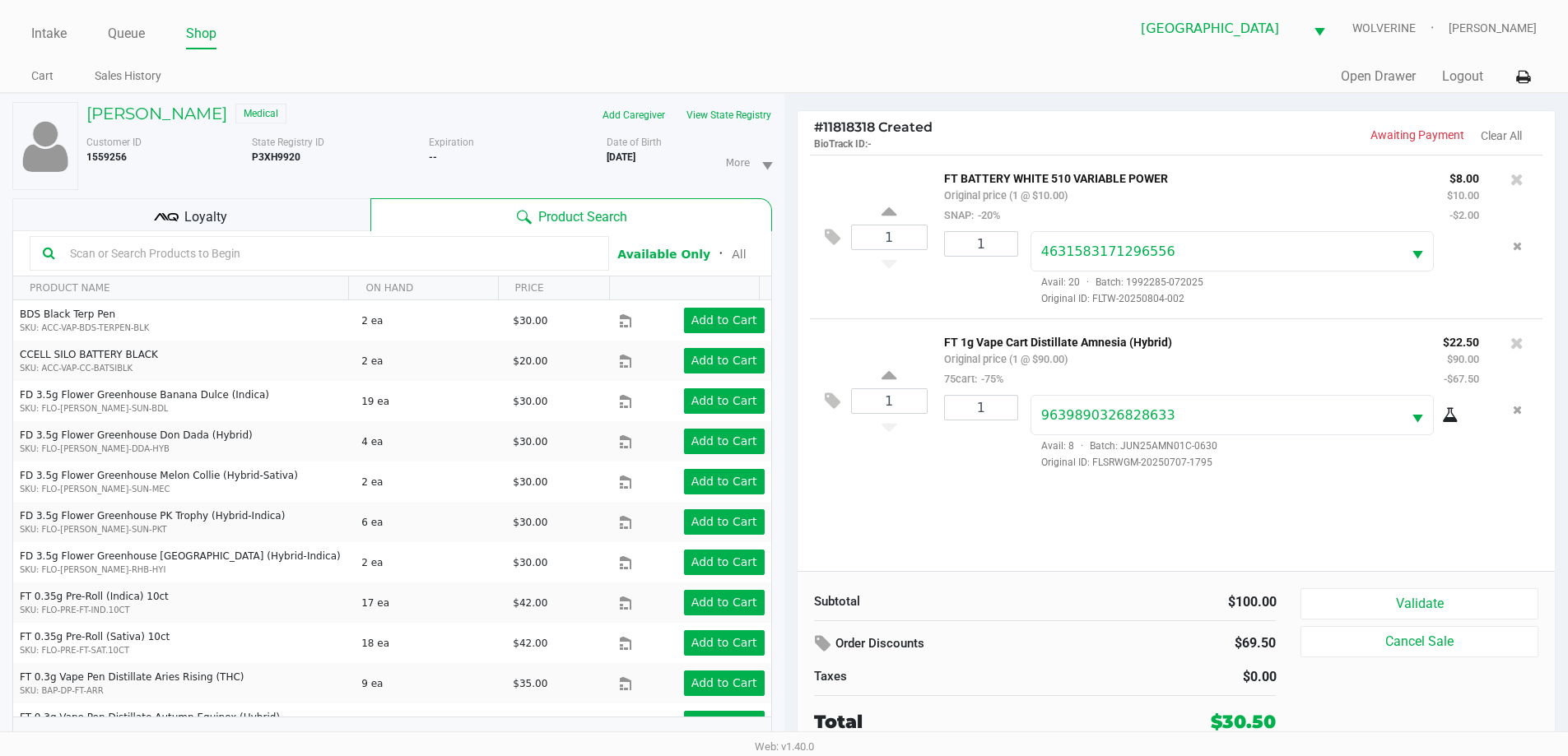
click at [230, 212] on div "Loyalty" at bounding box center [191, 215] width 358 height 33
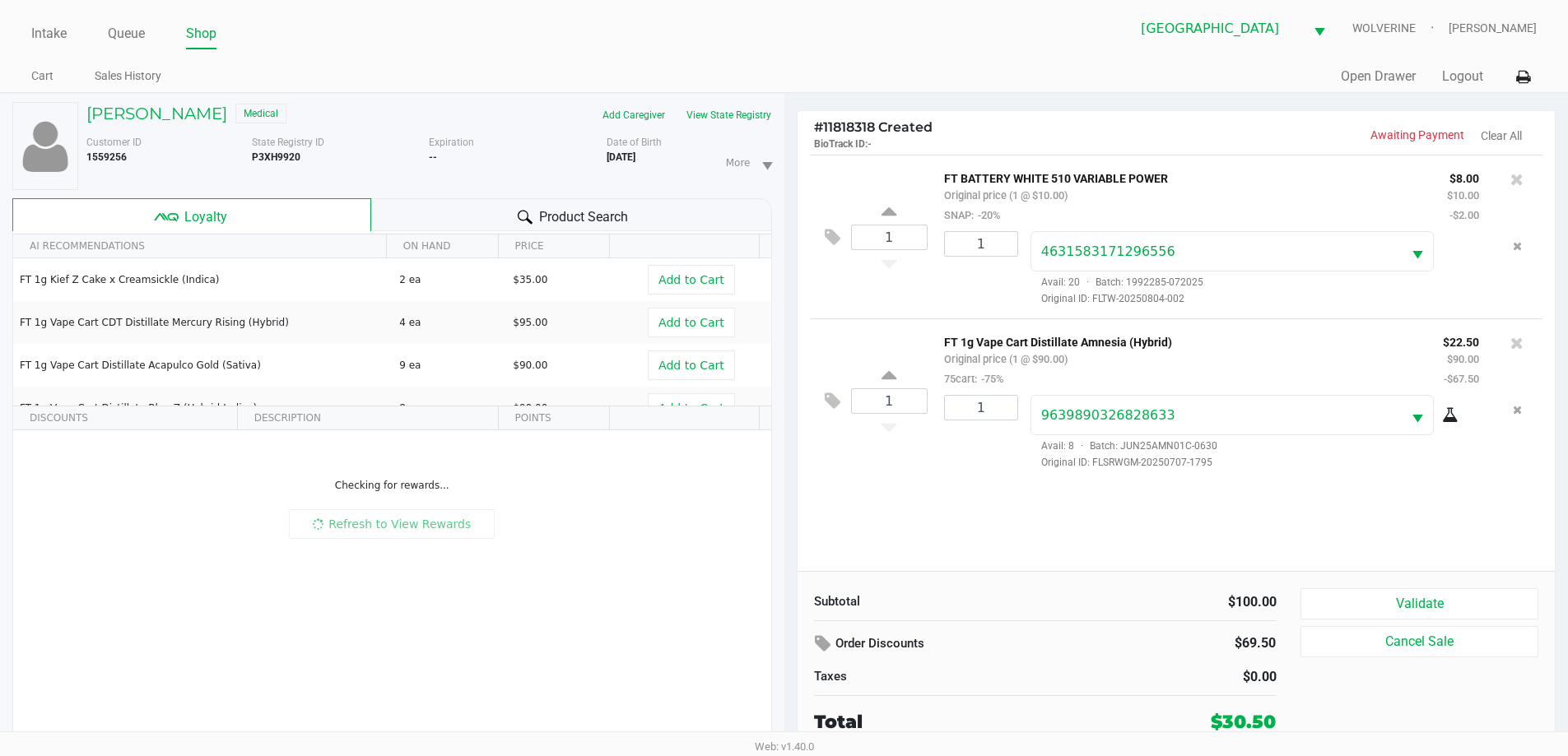
scroll to position [17, 0]
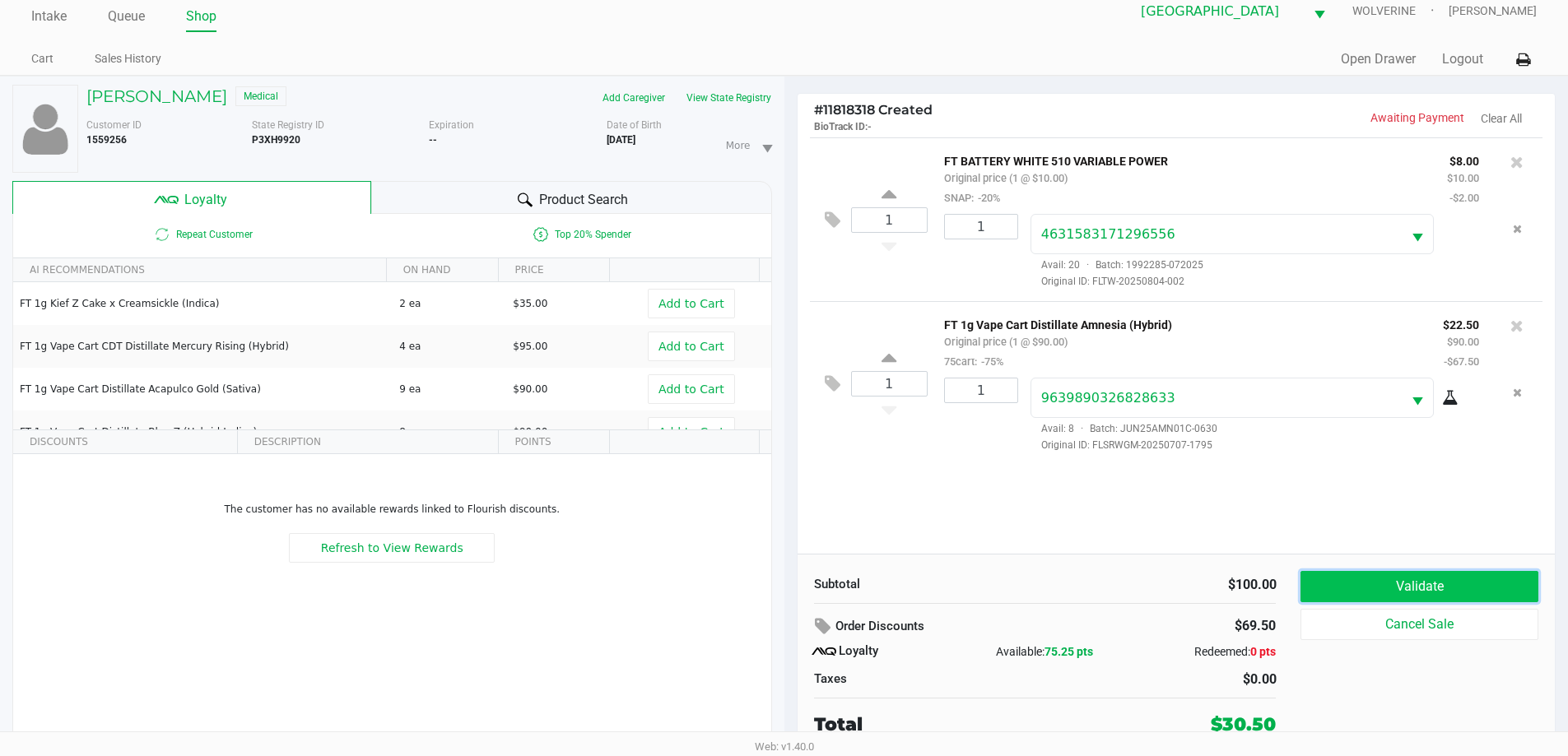
click at [1366, 578] on button "Validate" at bounding box center [1419, 586] width 237 height 31
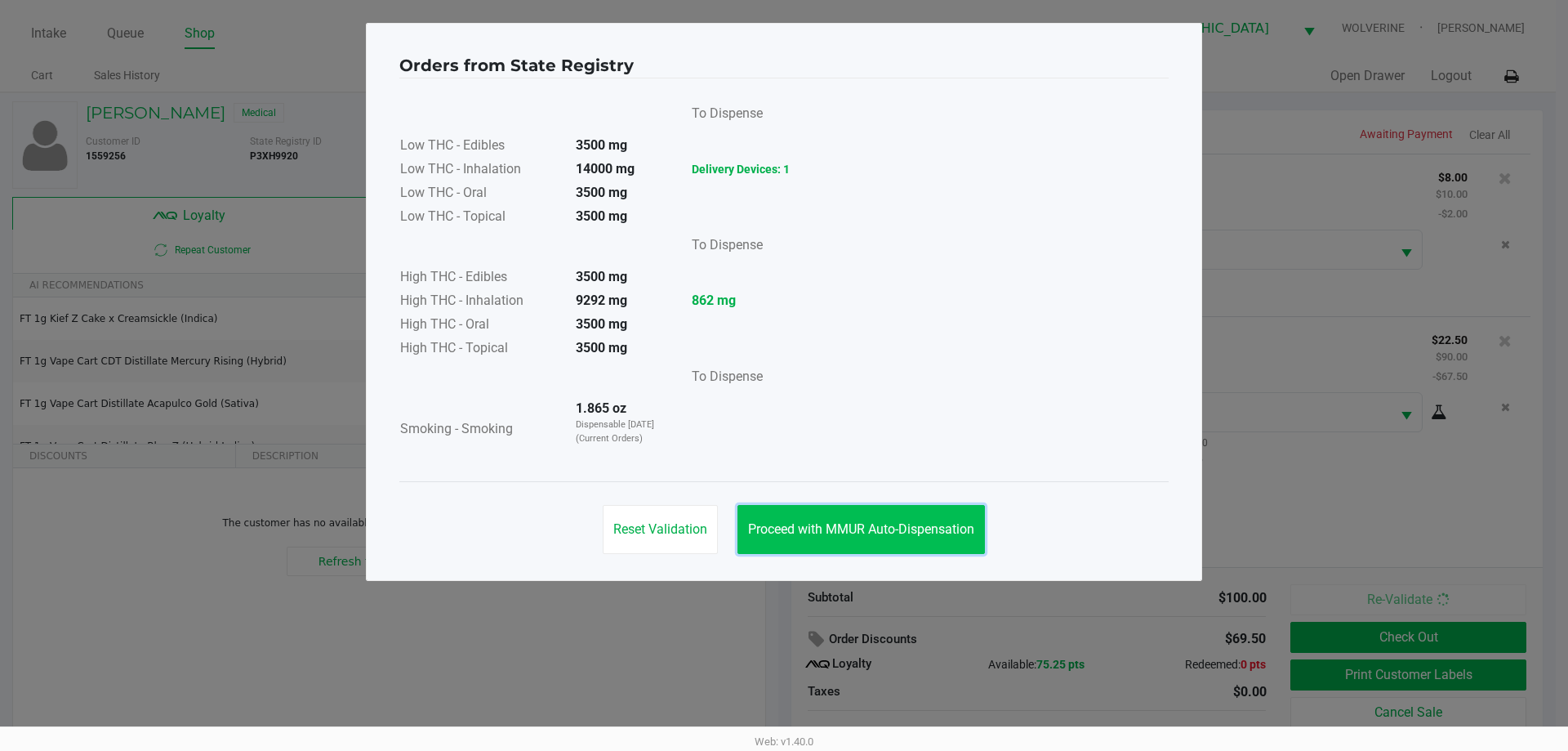
click at [960, 524] on span "Proceed with MMUR Auto-Dispensation" at bounding box center [861, 529] width 226 height 15
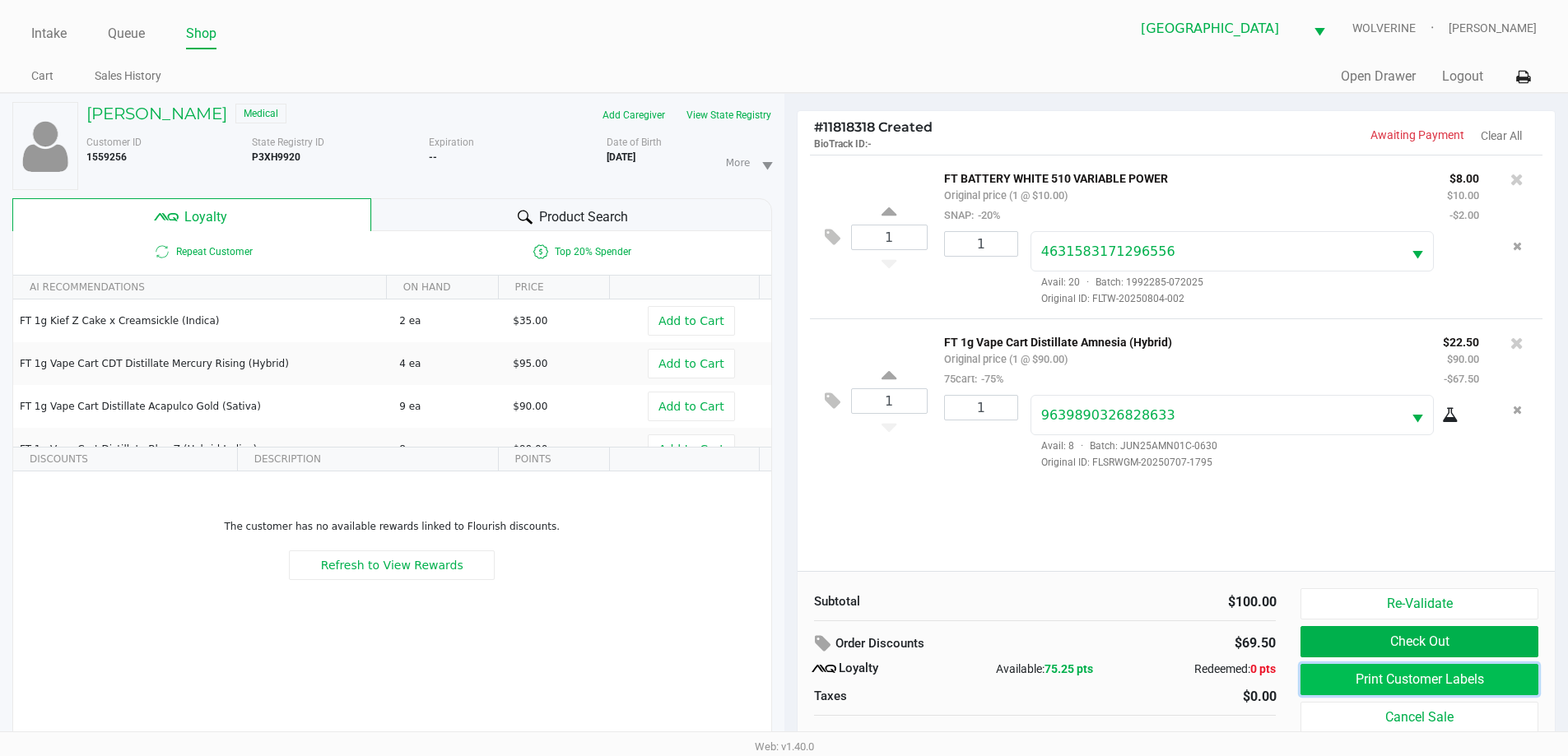
click at [1475, 680] on button "Print Customer Labels" at bounding box center [1419, 680] width 237 height 31
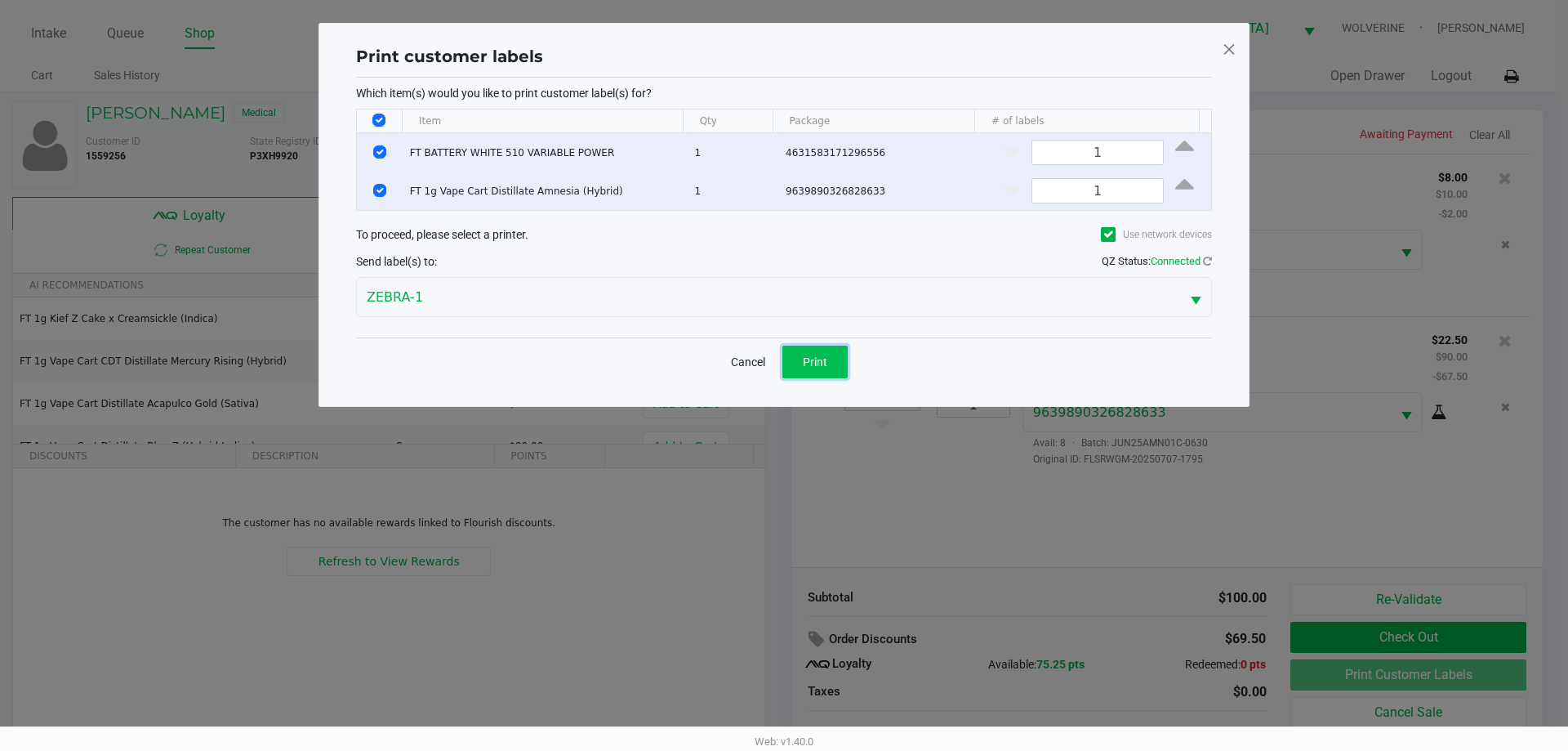
click at [844, 363] on button "Print" at bounding box center [815, 362] width 66 height 32
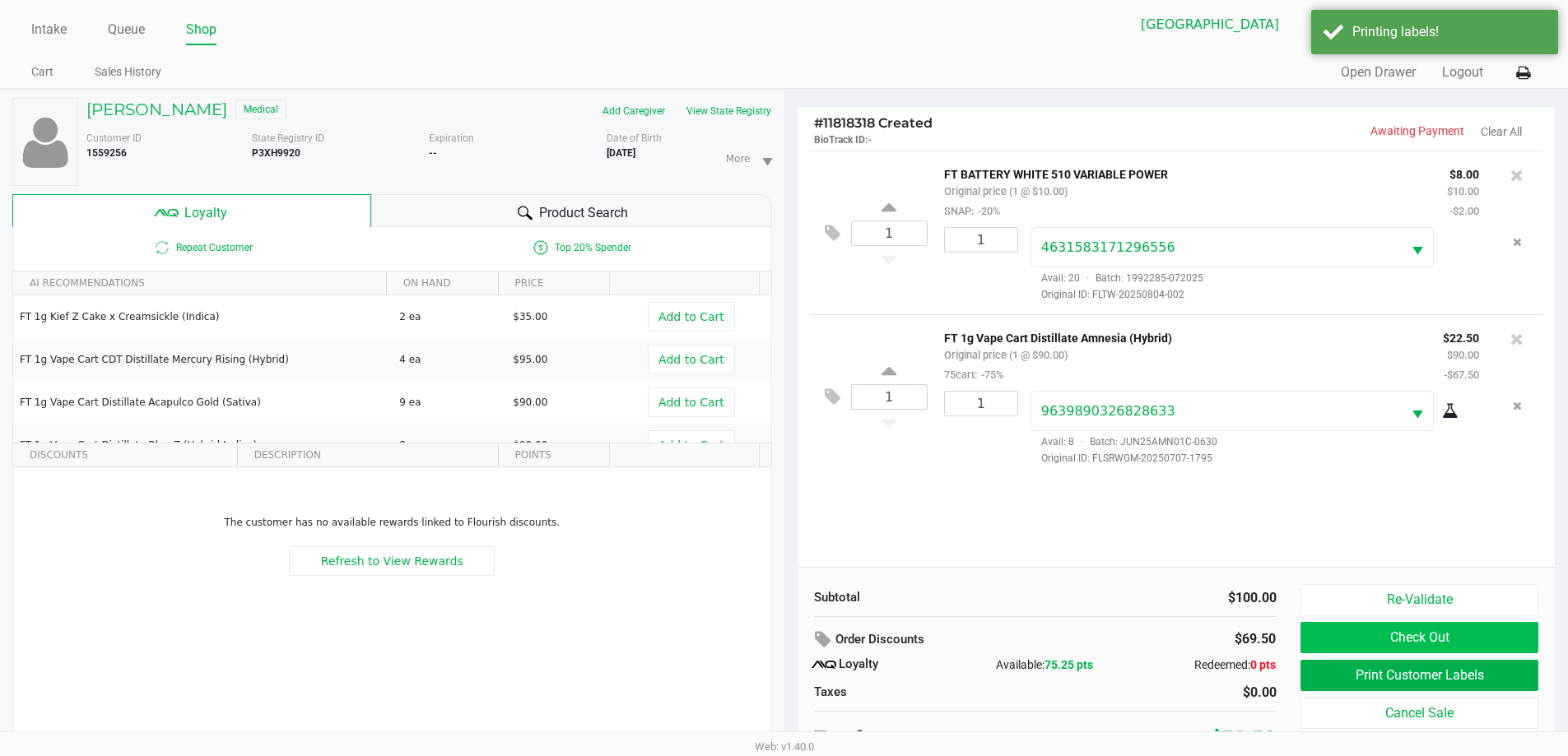
scroll to position [17, 0]
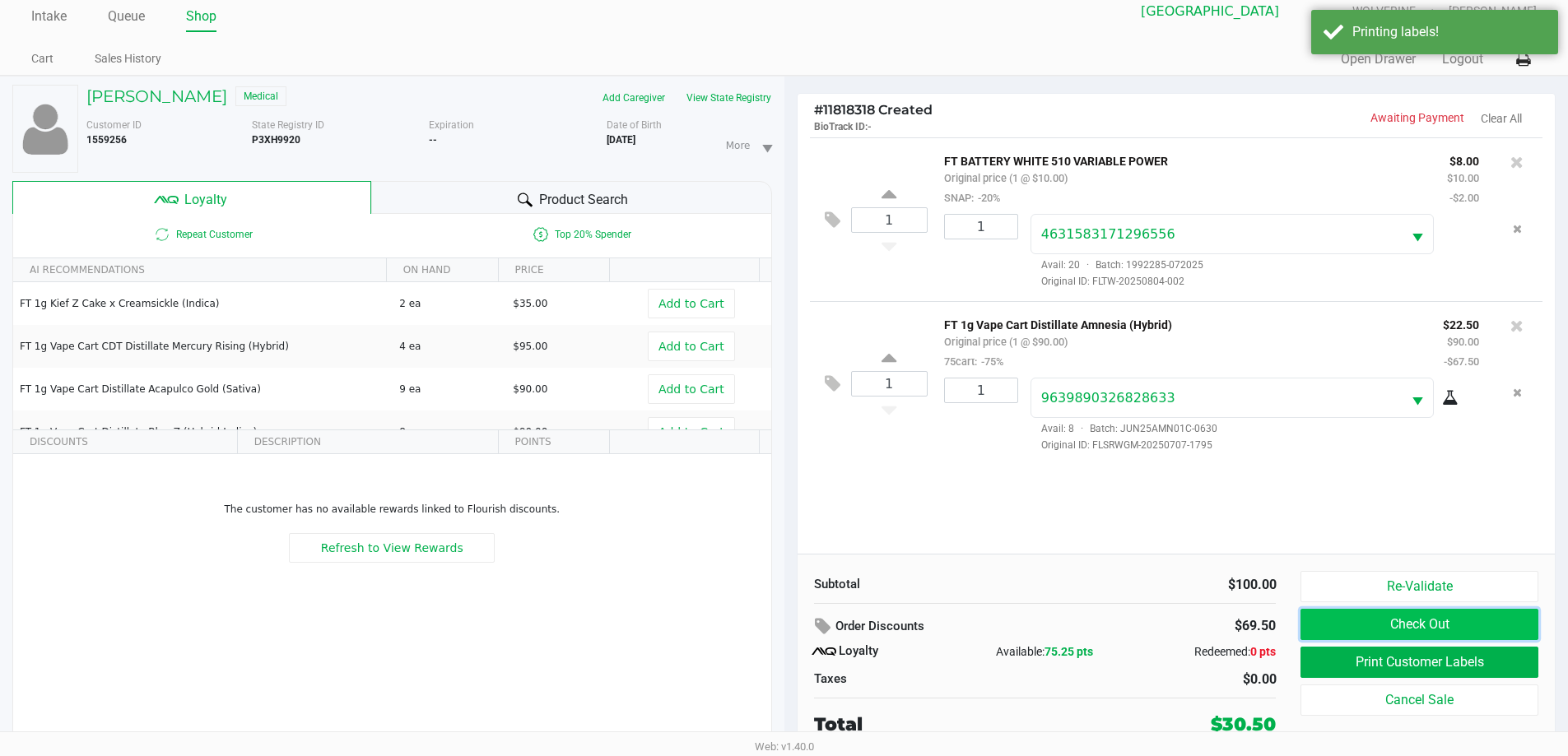
click at [1378, 609] on button "Check Out" at bounding box center [1419, 624] width 237 height 31
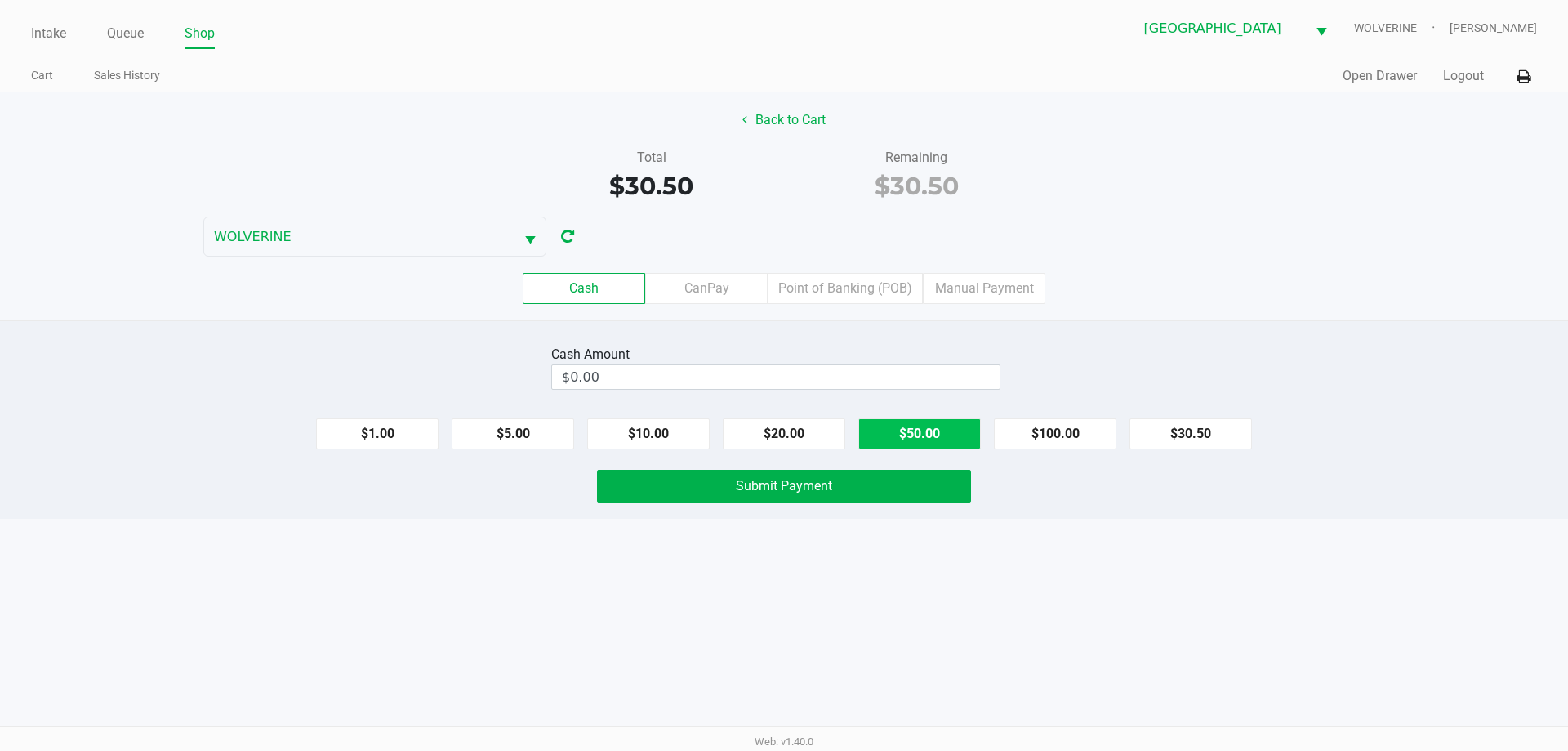
click at [923, 440] on button "$50.00" at bounding box center [920, 434] width 123 height 31
type input "$50.00"
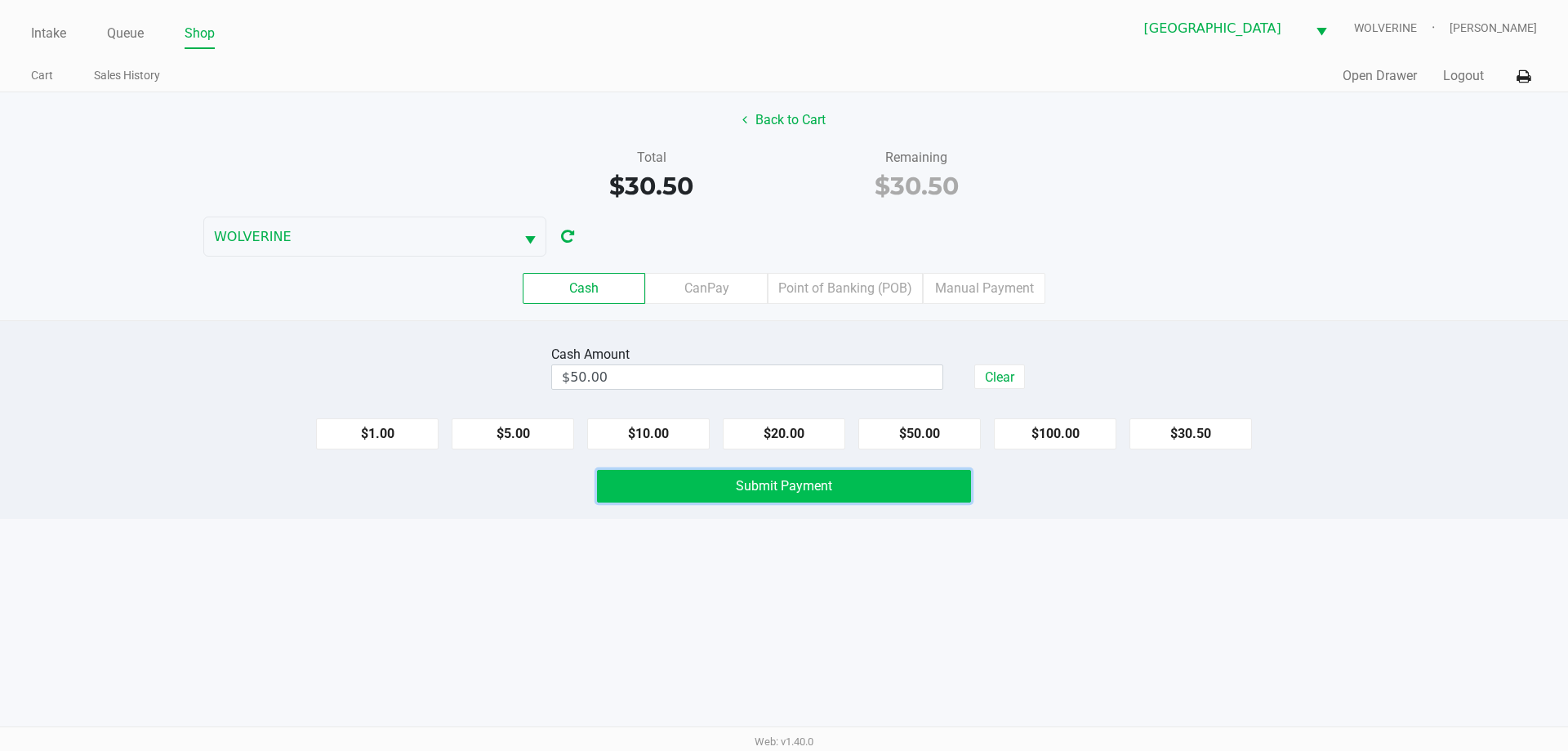
click at [899, 483] on button "Submit Payment" at bounding box center [784, 486] width 374 height 32
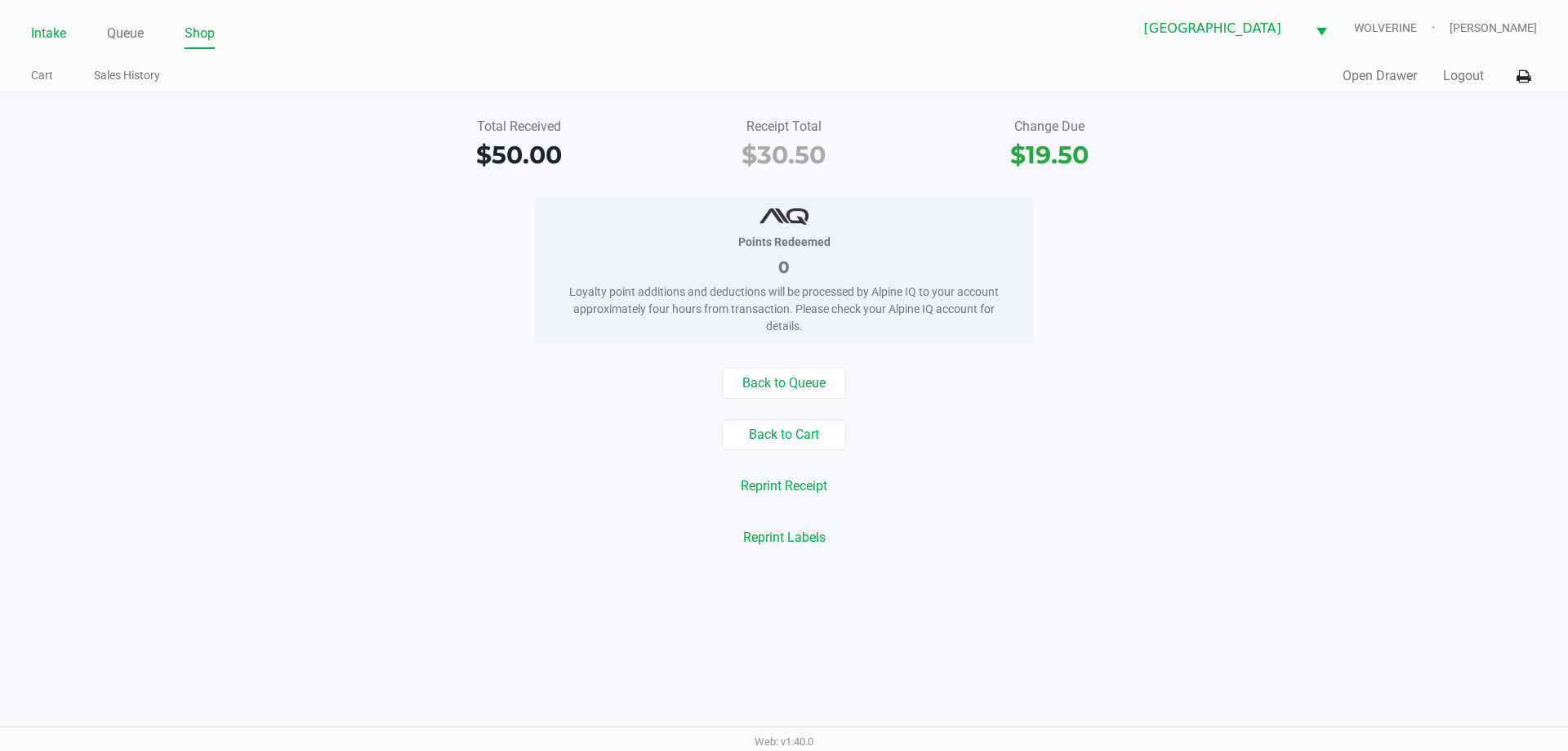
click at [52, 36] on link "Intake" at bounding box center [48, 33] width 35 height 23
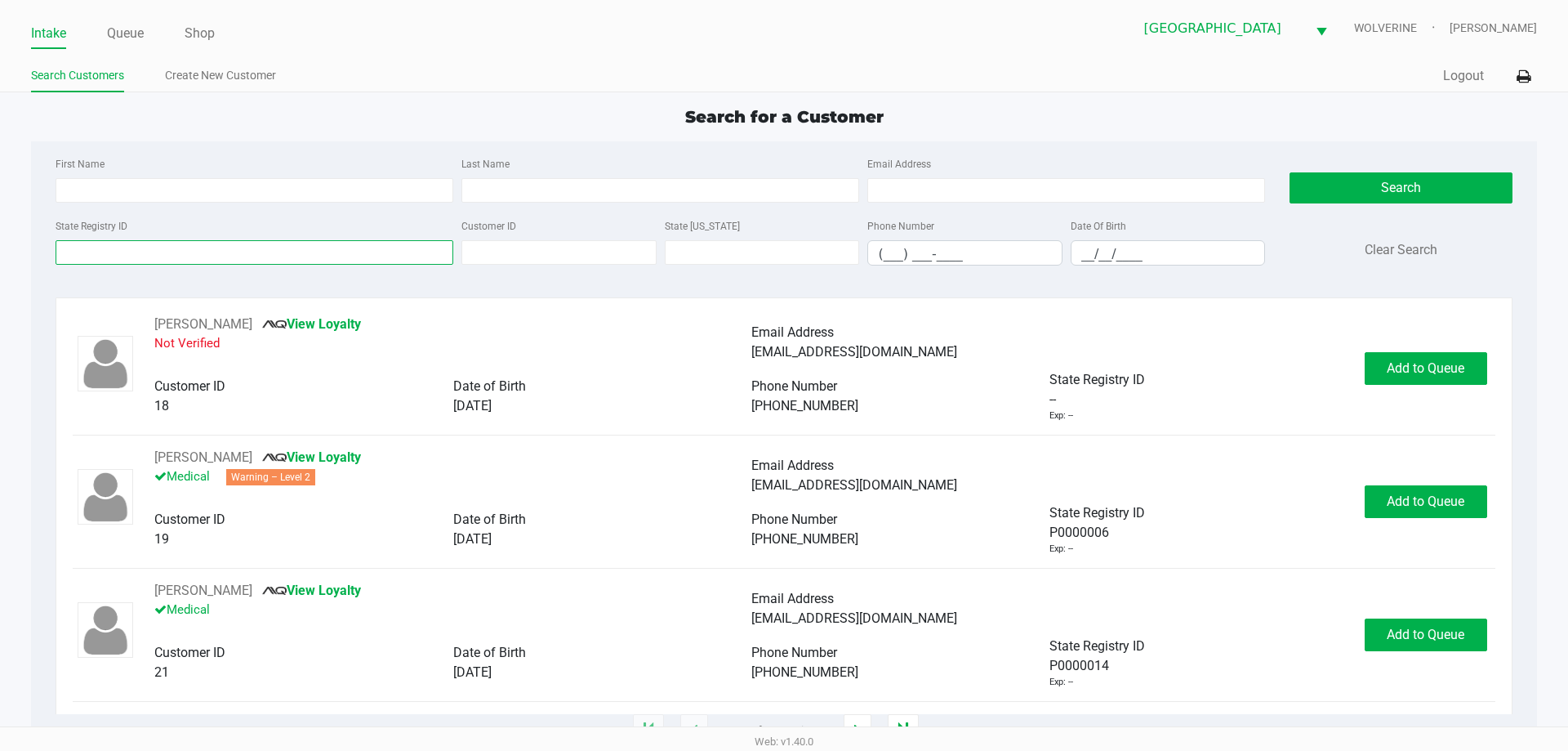
click at [113, 248] on input "State Registry ID" at bounding box center [254, 252] width 398 height 25
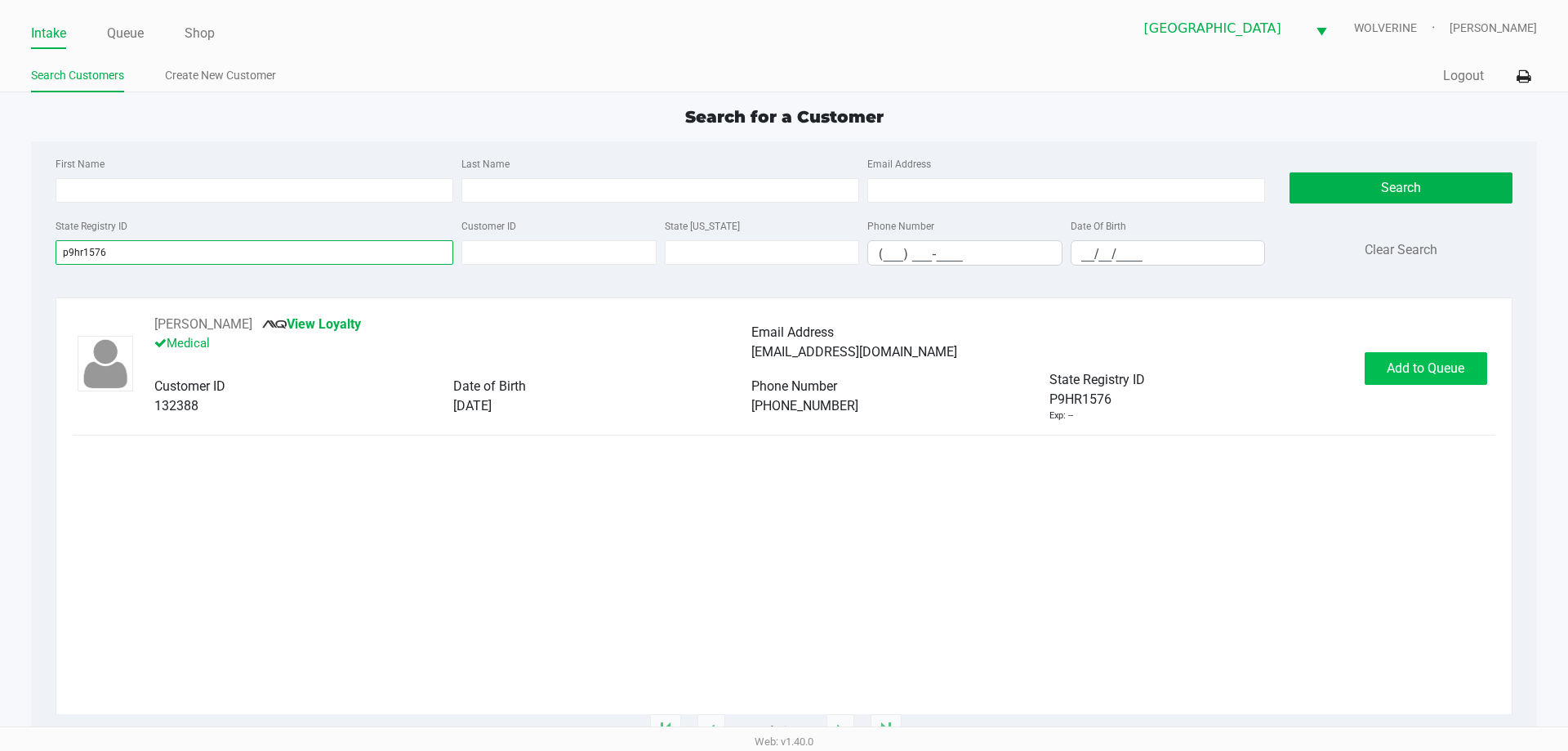
type input "p9hr1576"
click at [1428, 364] on span "Add to Queue" at bounding box center [1425, 368] width 78 height 15
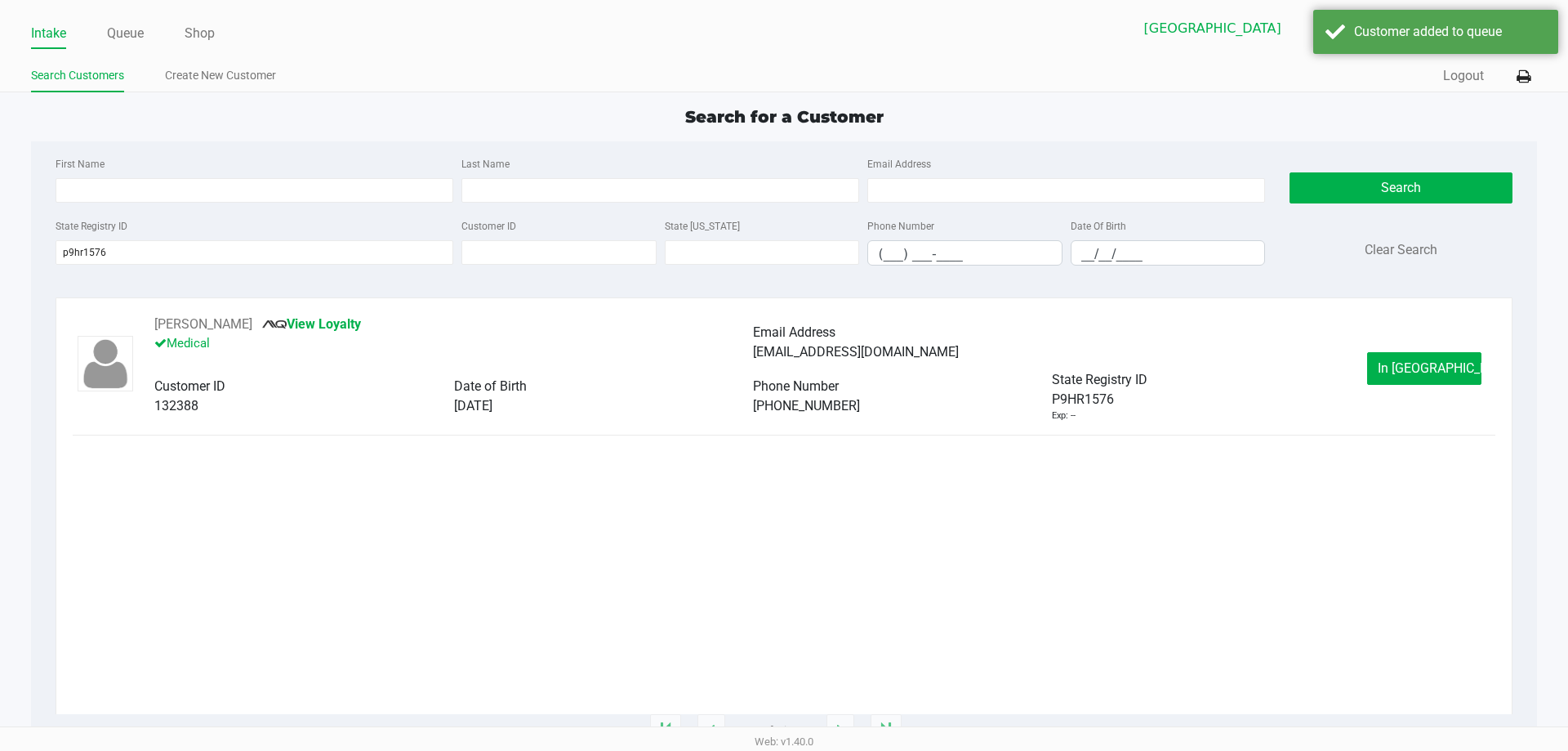
click at [1428, 364] on span "In Queue" at bounding box center [1446, 368] width 137 height 15
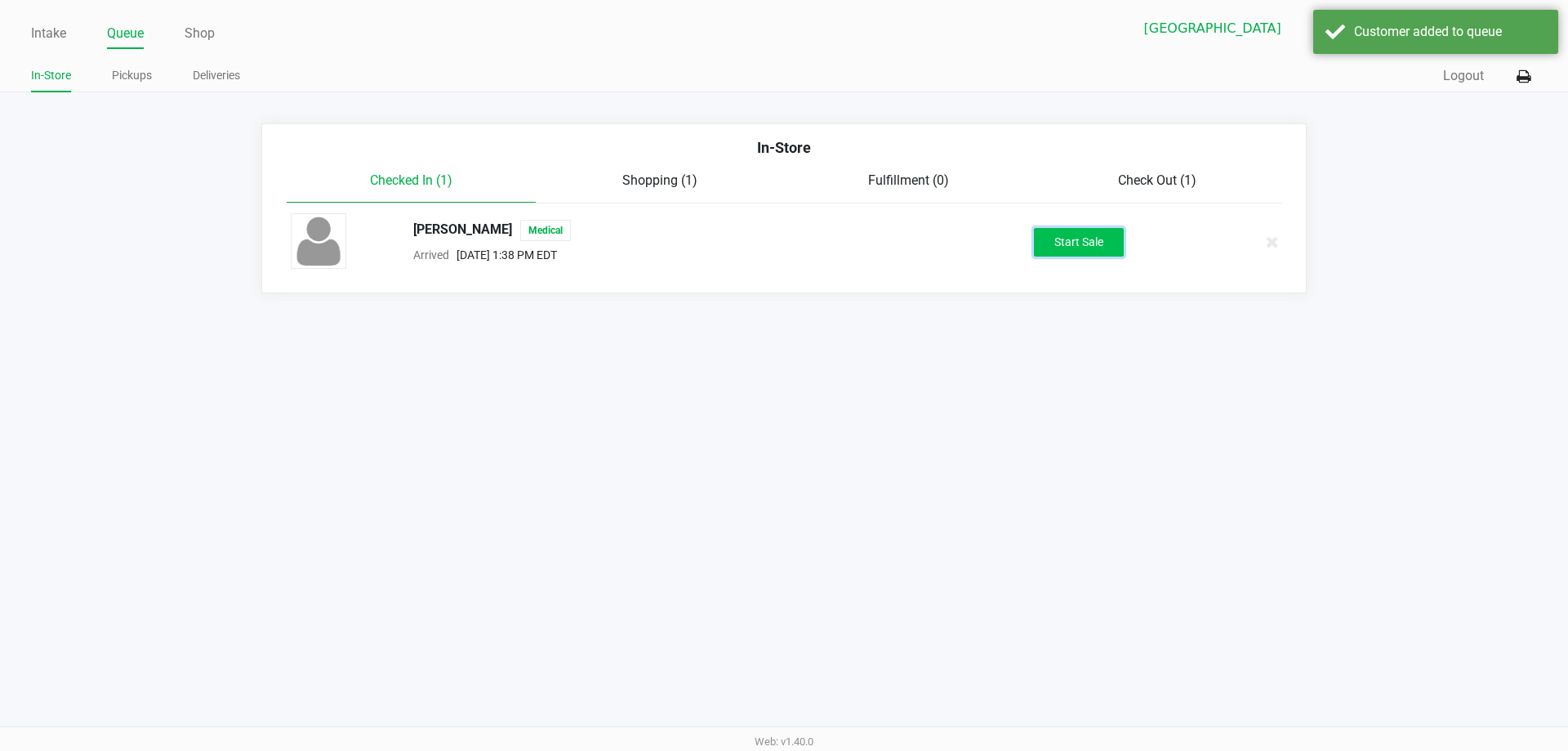
click at [1054, 246] on button "Start Sale" at bounding box center [1078, 242] width 90 height 29
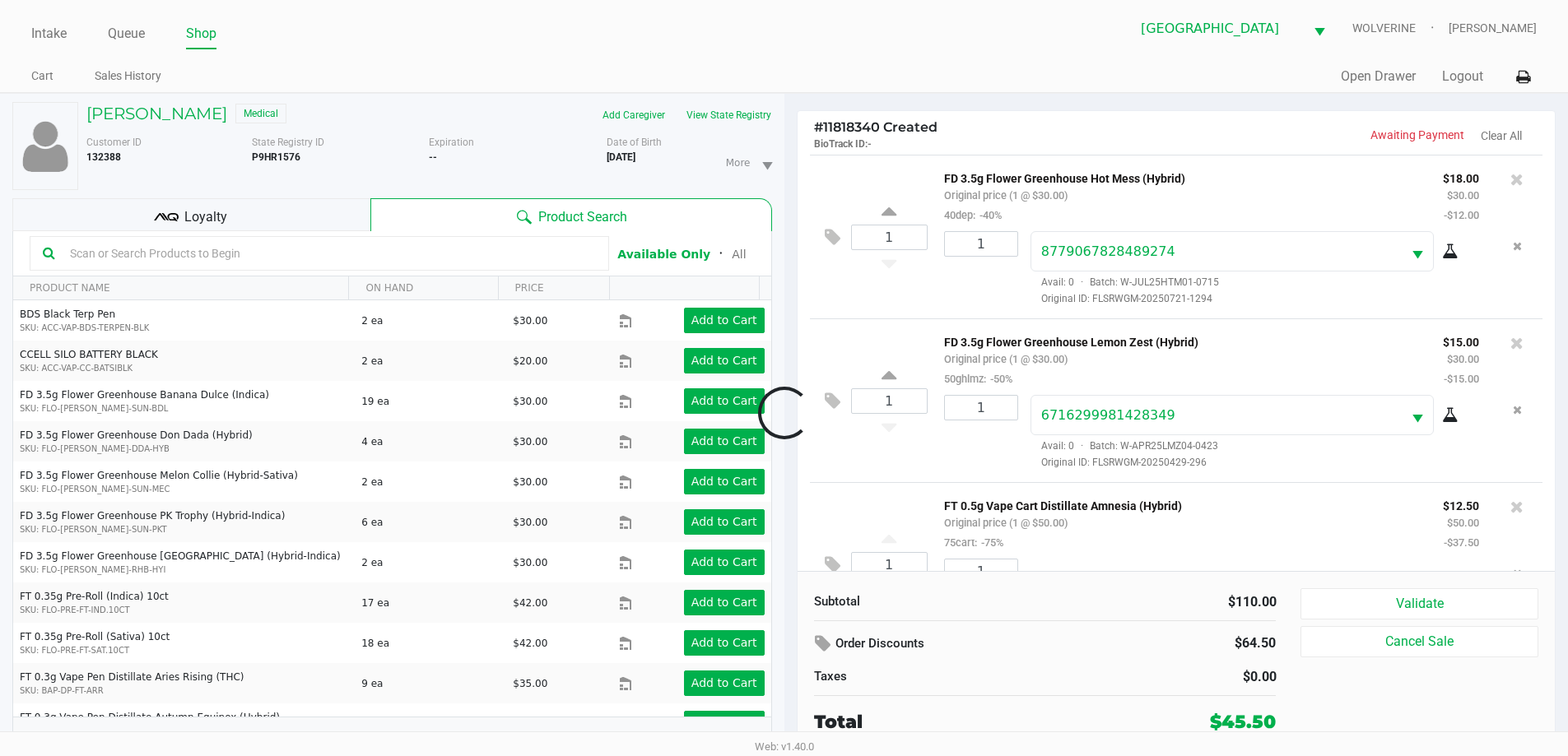
scroll to position [77, 0]
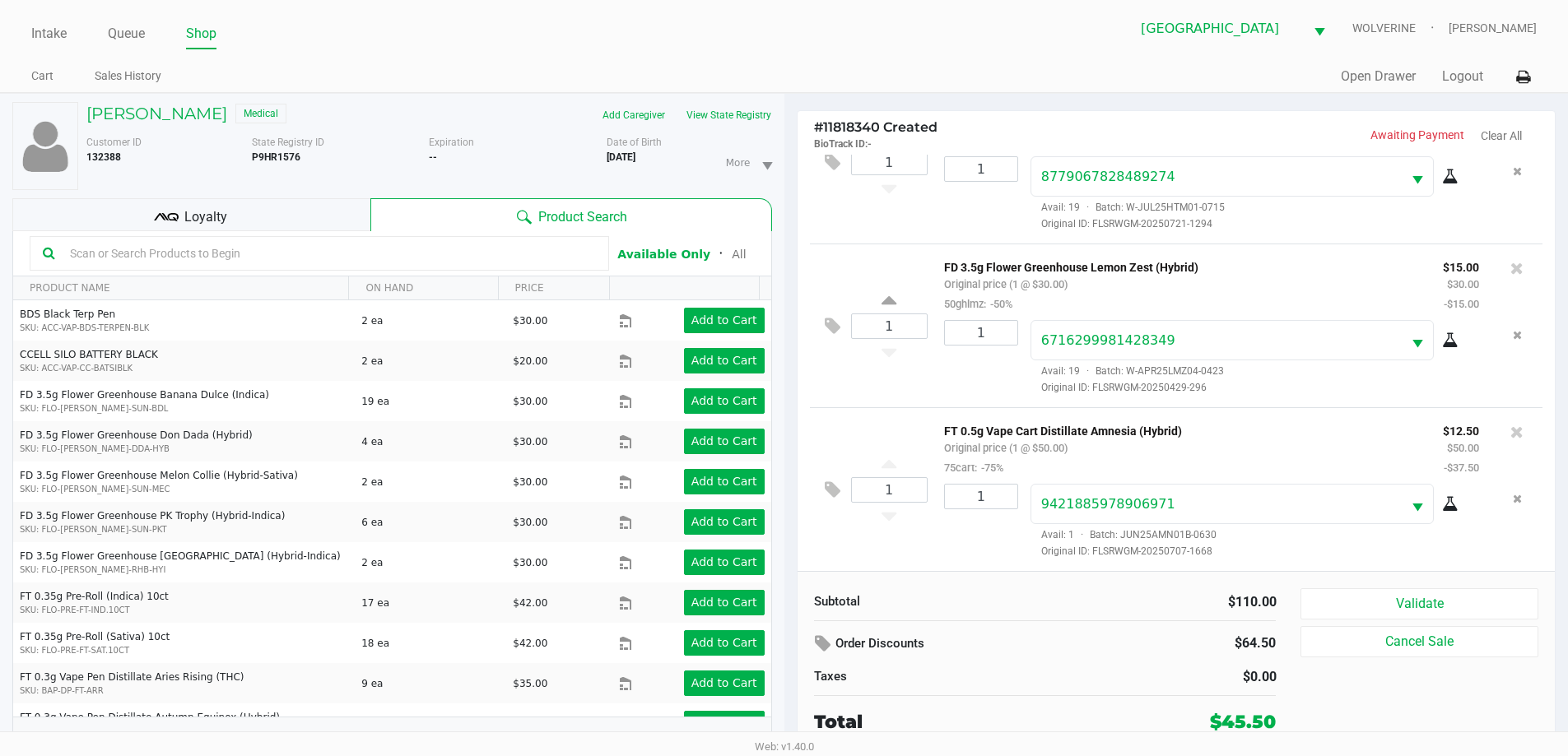
click at [160, 218] on icon at bounding box center [166, 216] width 25 height 25
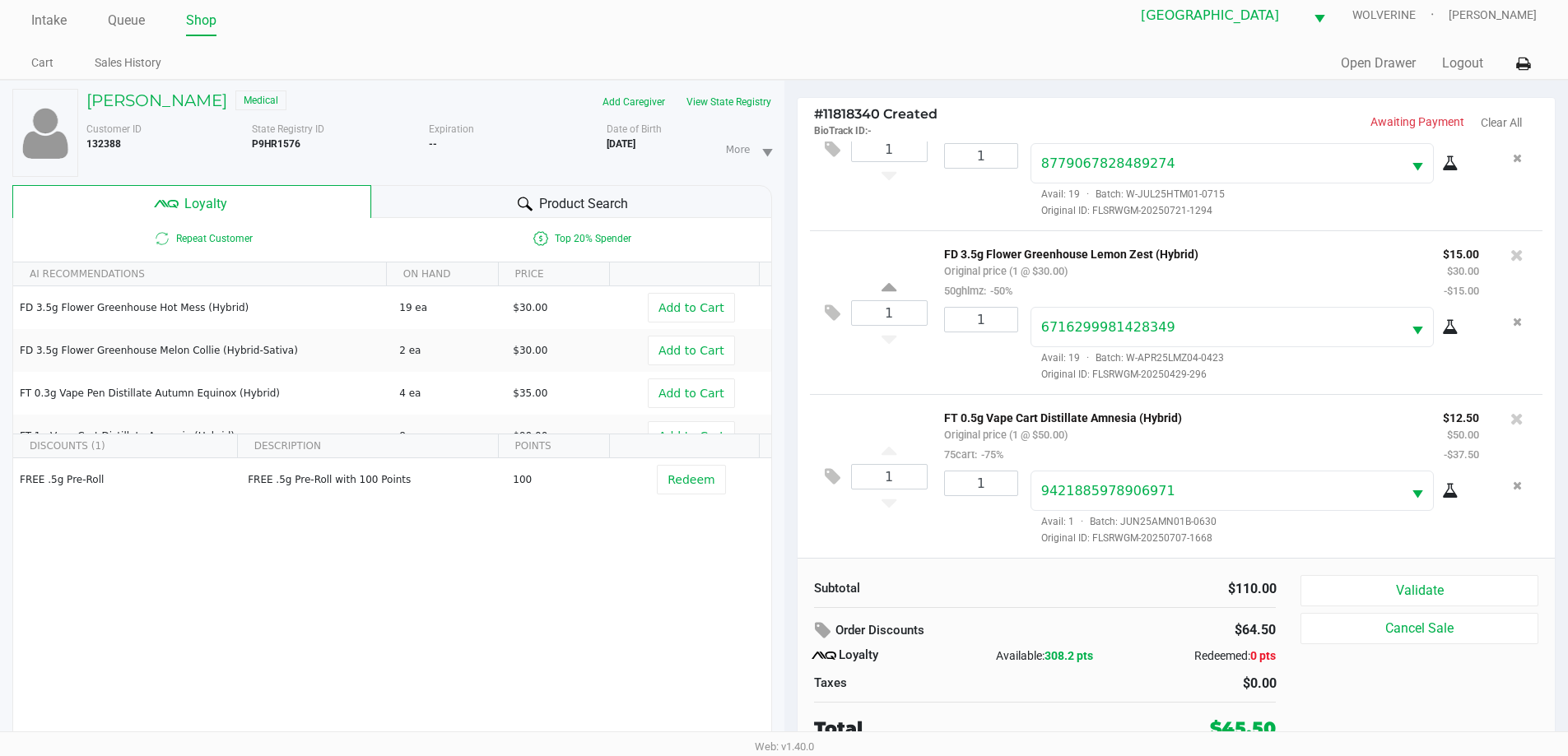
scroll to position [17, 0]
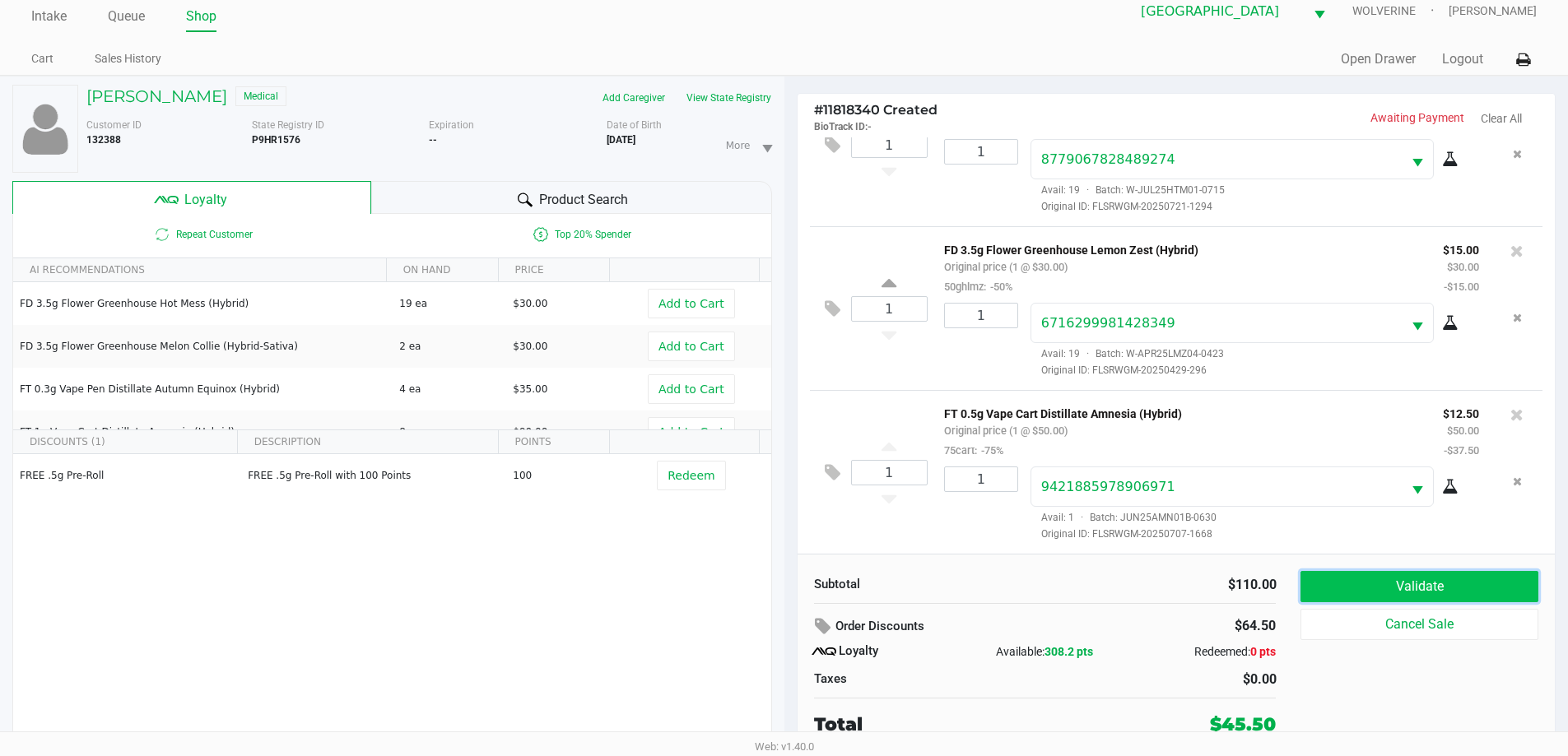
click at [1427, 585] on button "Validate" at bounding box center [1419, 586] width 237 height 31
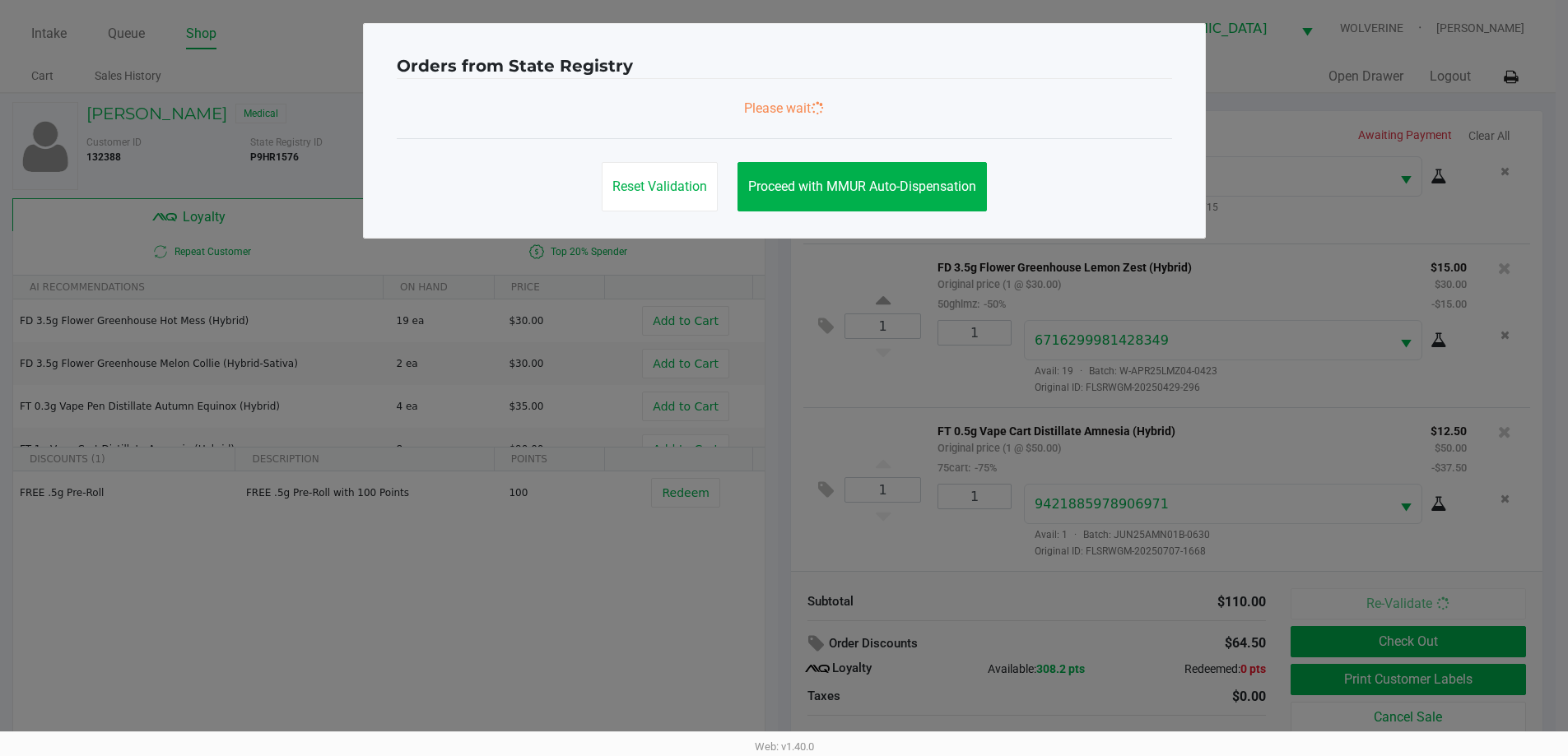
scroll to position [0, 0]
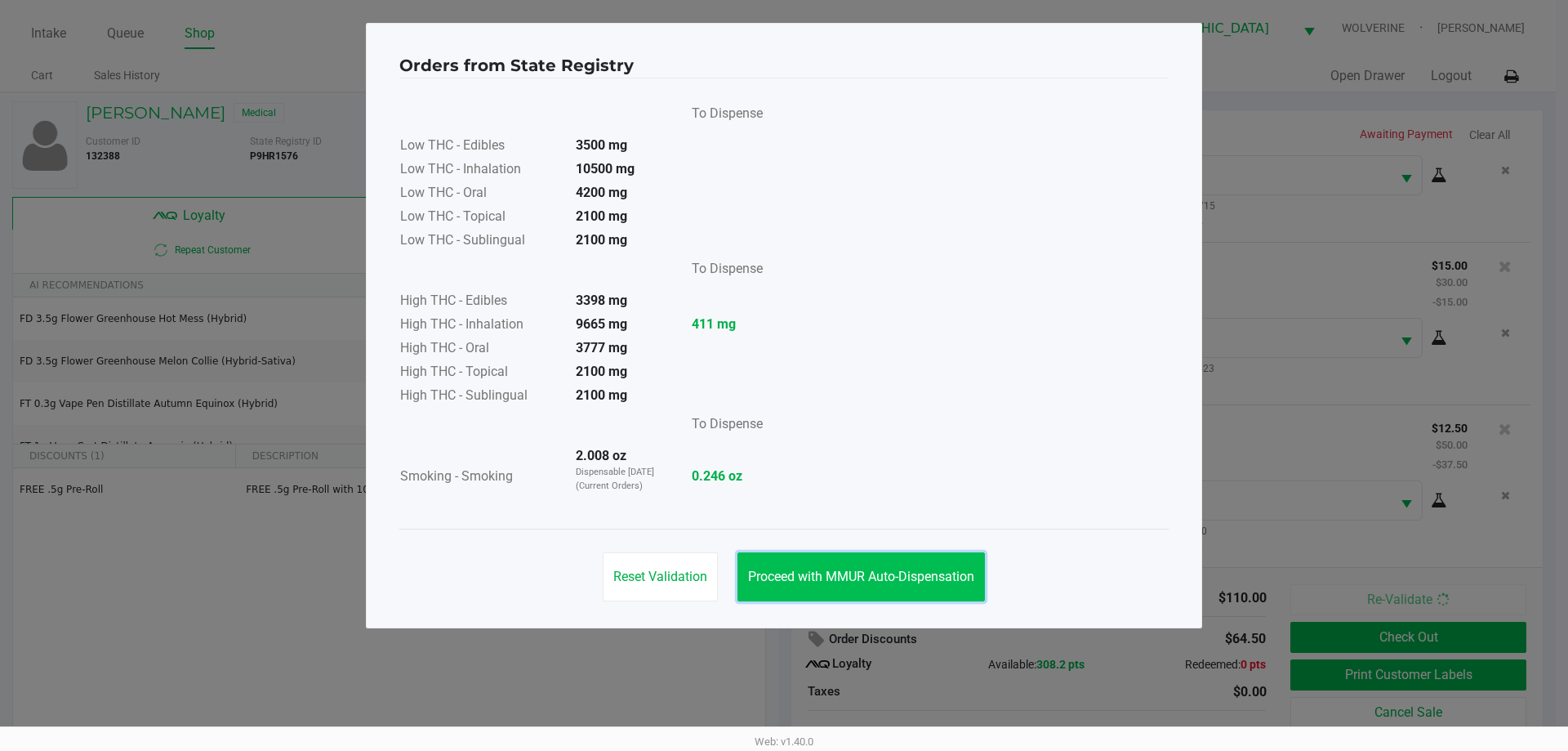
click at [854, 577] on span "Proceed with MMUR Auto-Dispensation" at bounding box center [861, 576] width 226 height 15
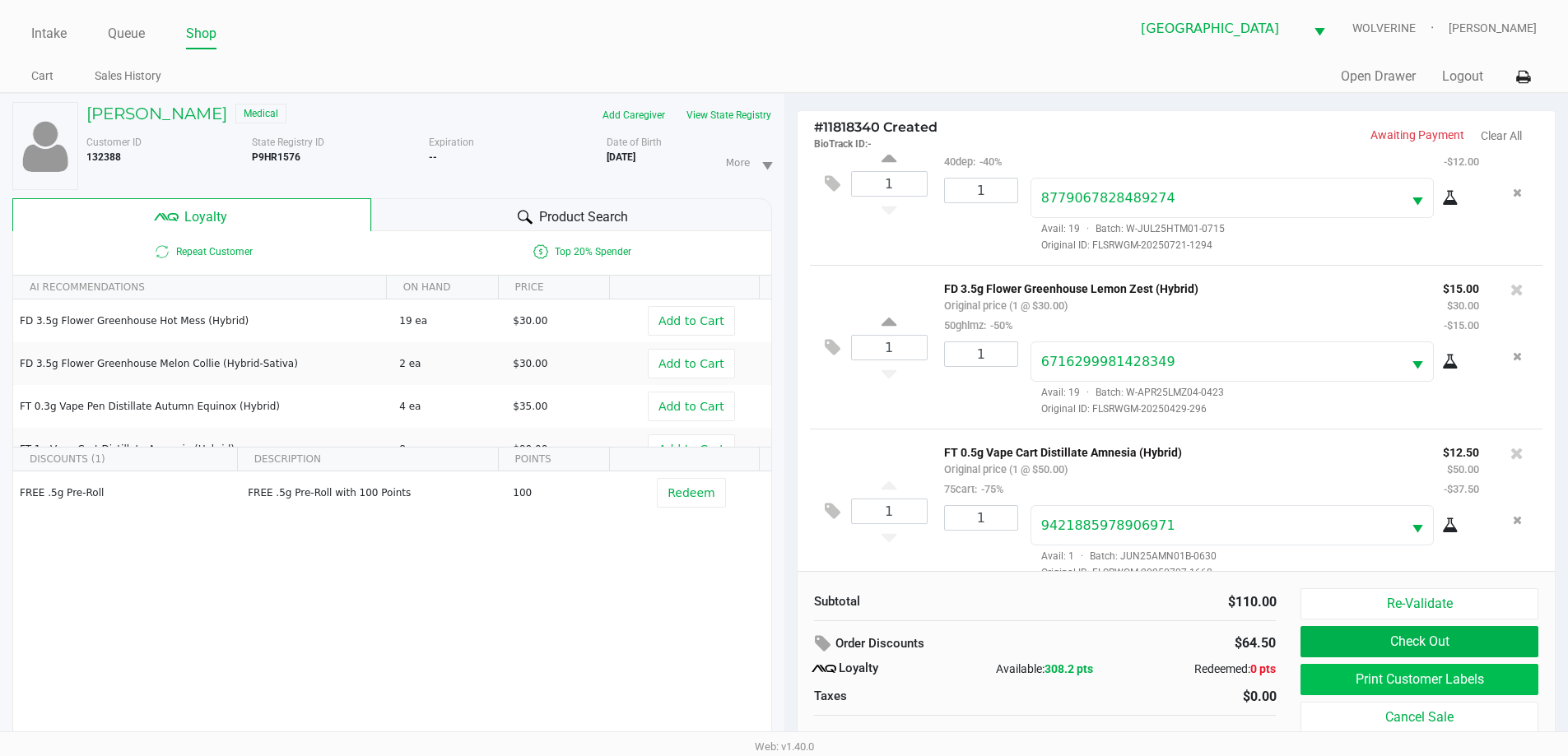
scroll to position [77, 0]
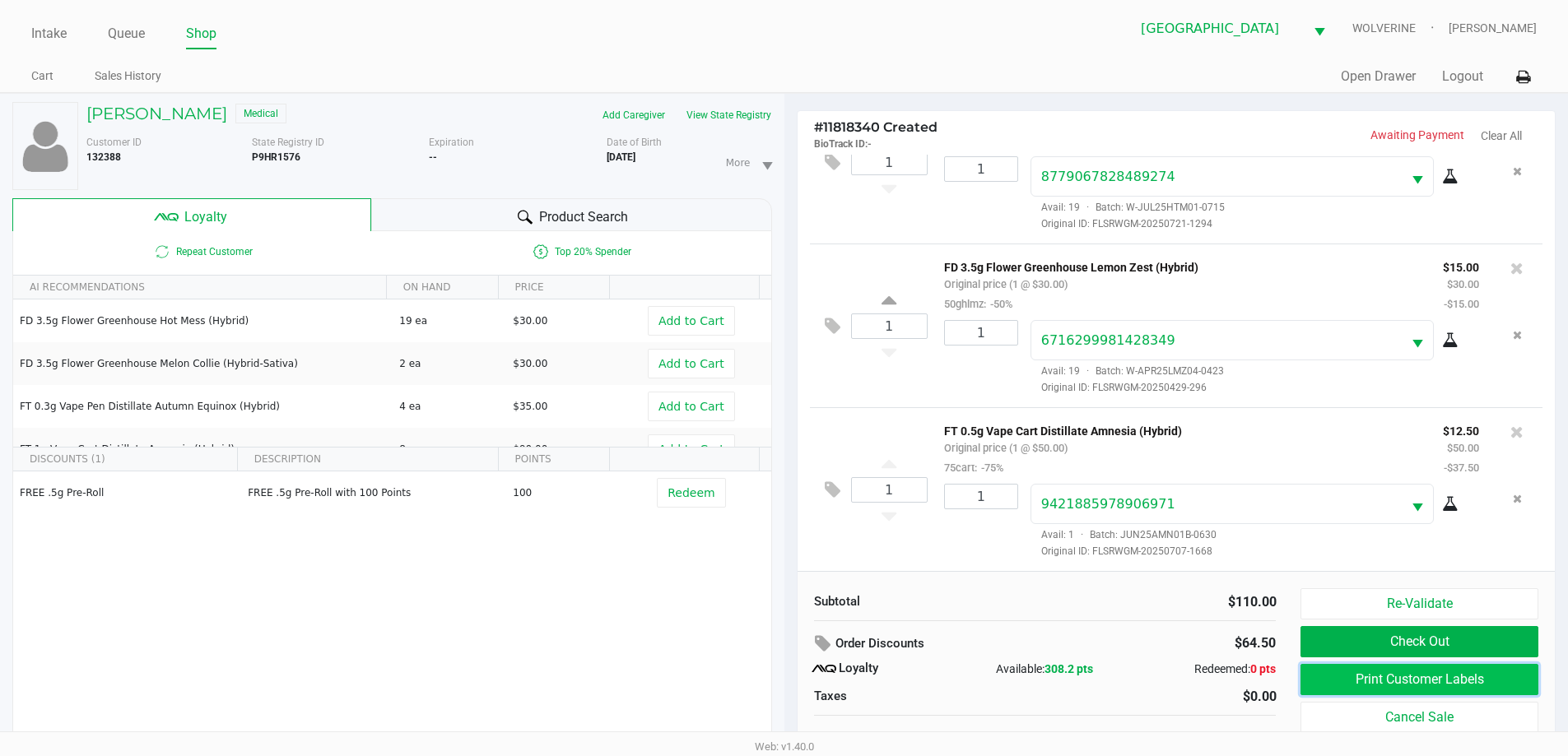
click at [1428, 673] on button "Print Customer Labels" at bounding box center [1419, 680] width 237 height 31
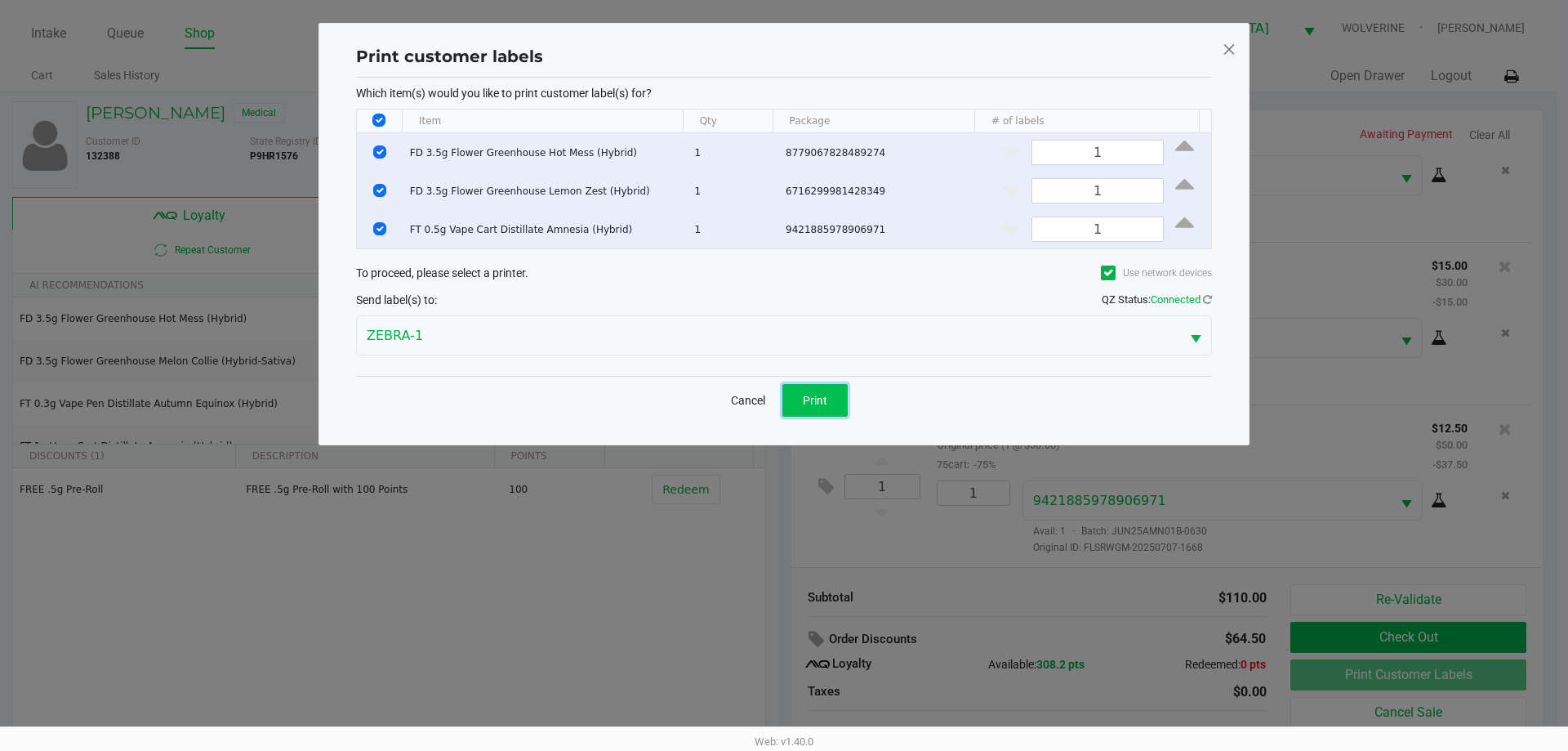
click at [807, 397] on span "Print" at bounding box center [815, 399] width 25 height 13
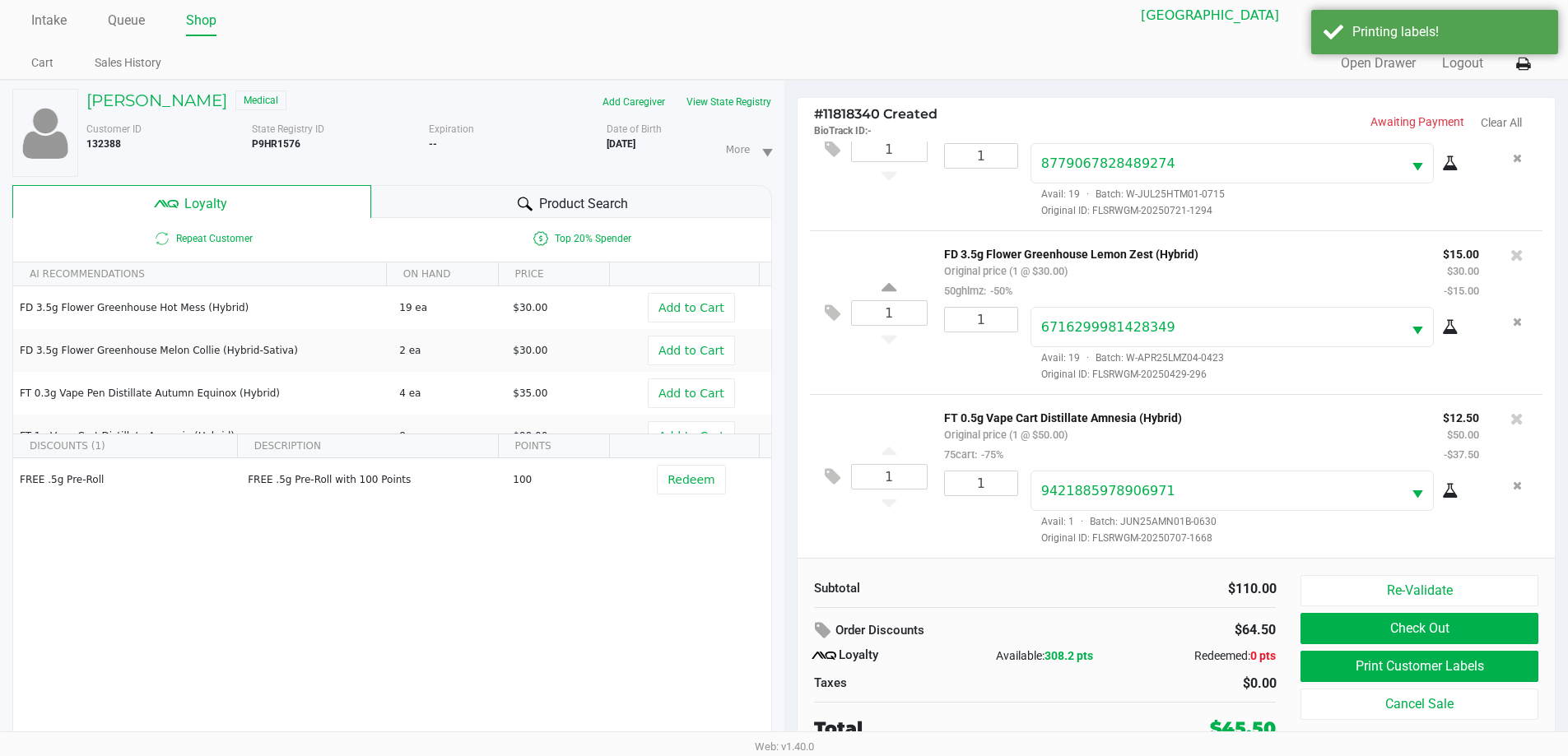
scroll to position [17, 0]
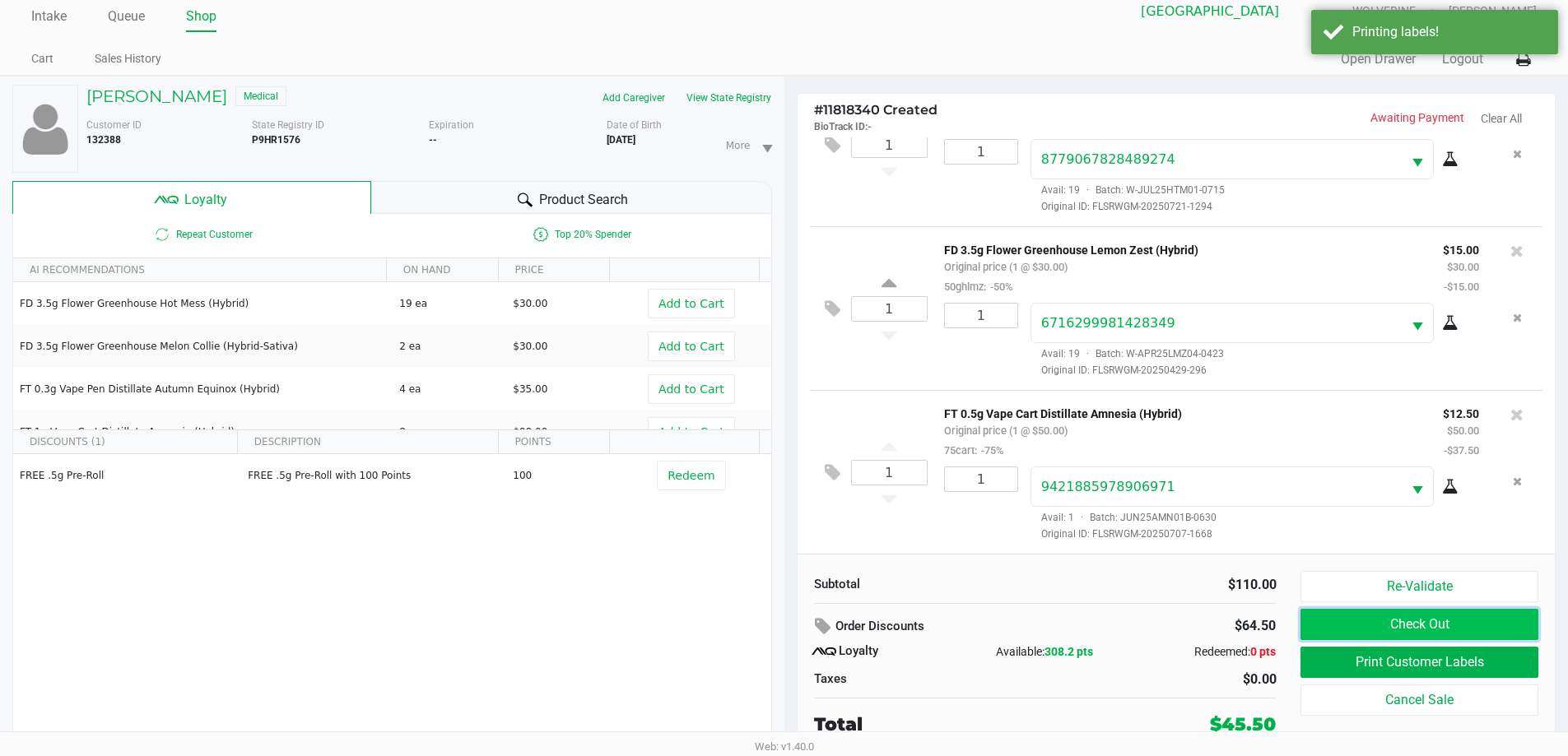
click at [1420, 624] on button "Check Out" at bounding box center [1419, 624] width 237 height 31
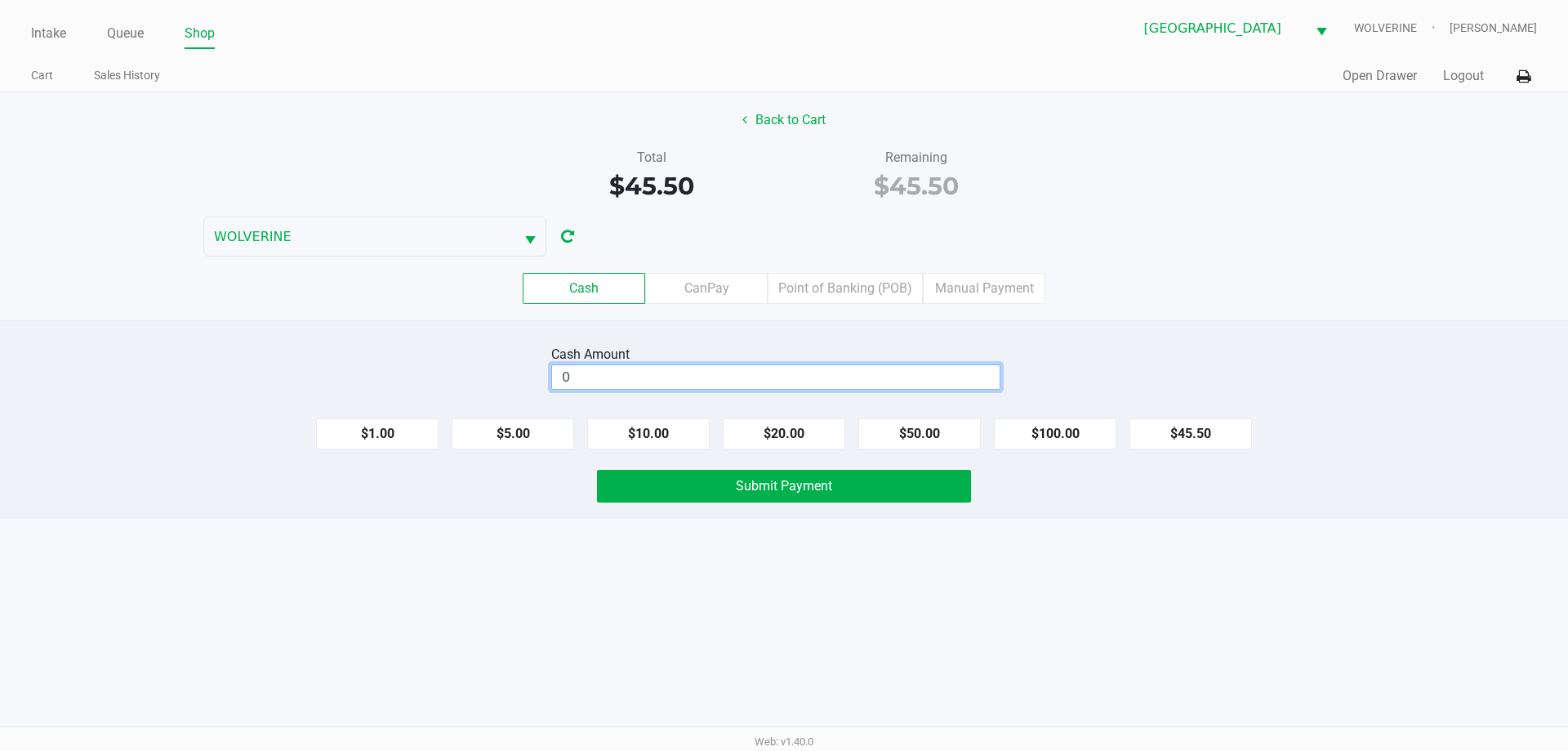
click at [909, 370] on input "0" at bounding box center [775, 377] width 448 height 24
type input "$46.00"
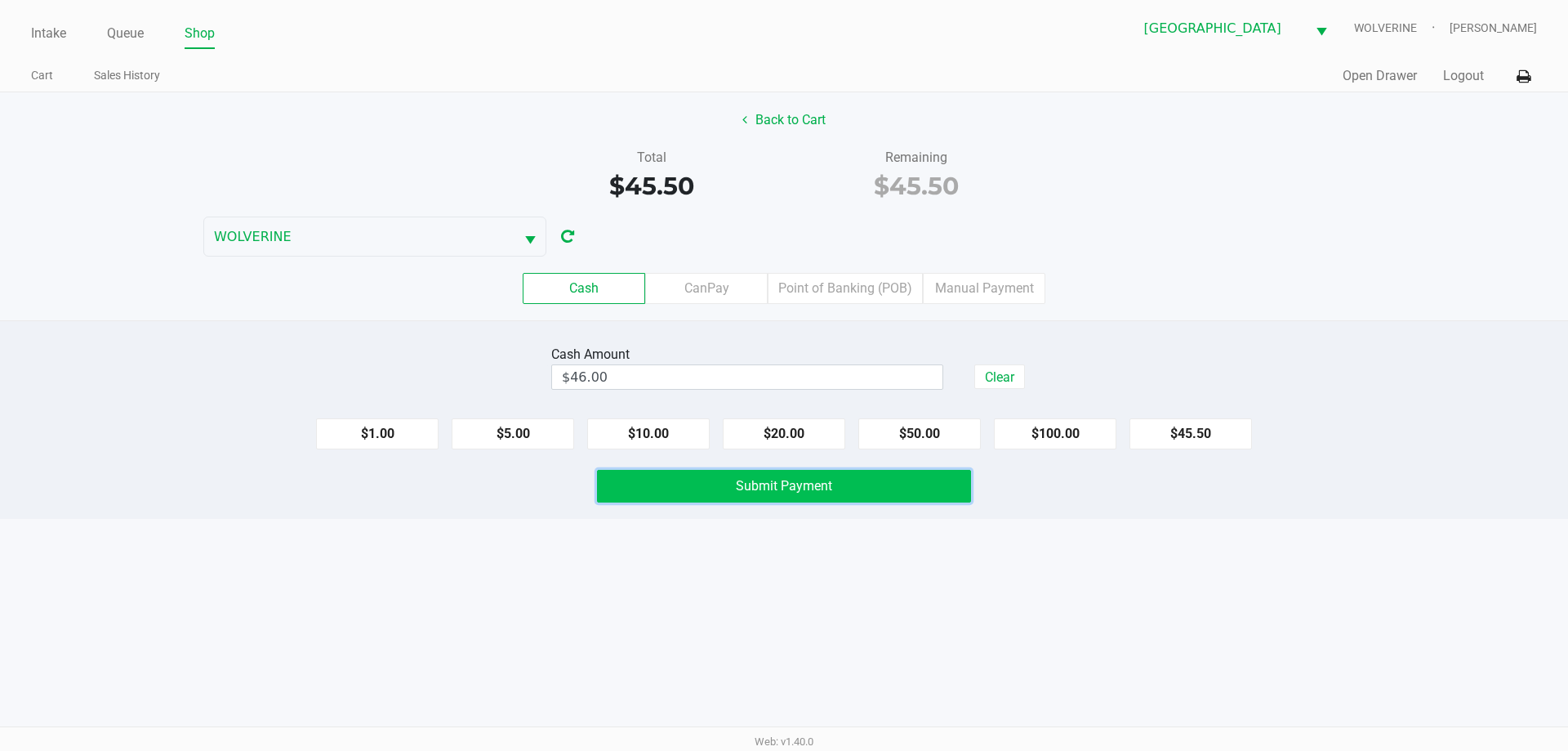
click at [800, 490] on span "Submit Payment" at bounding box center [784, 486] width 96 height 15
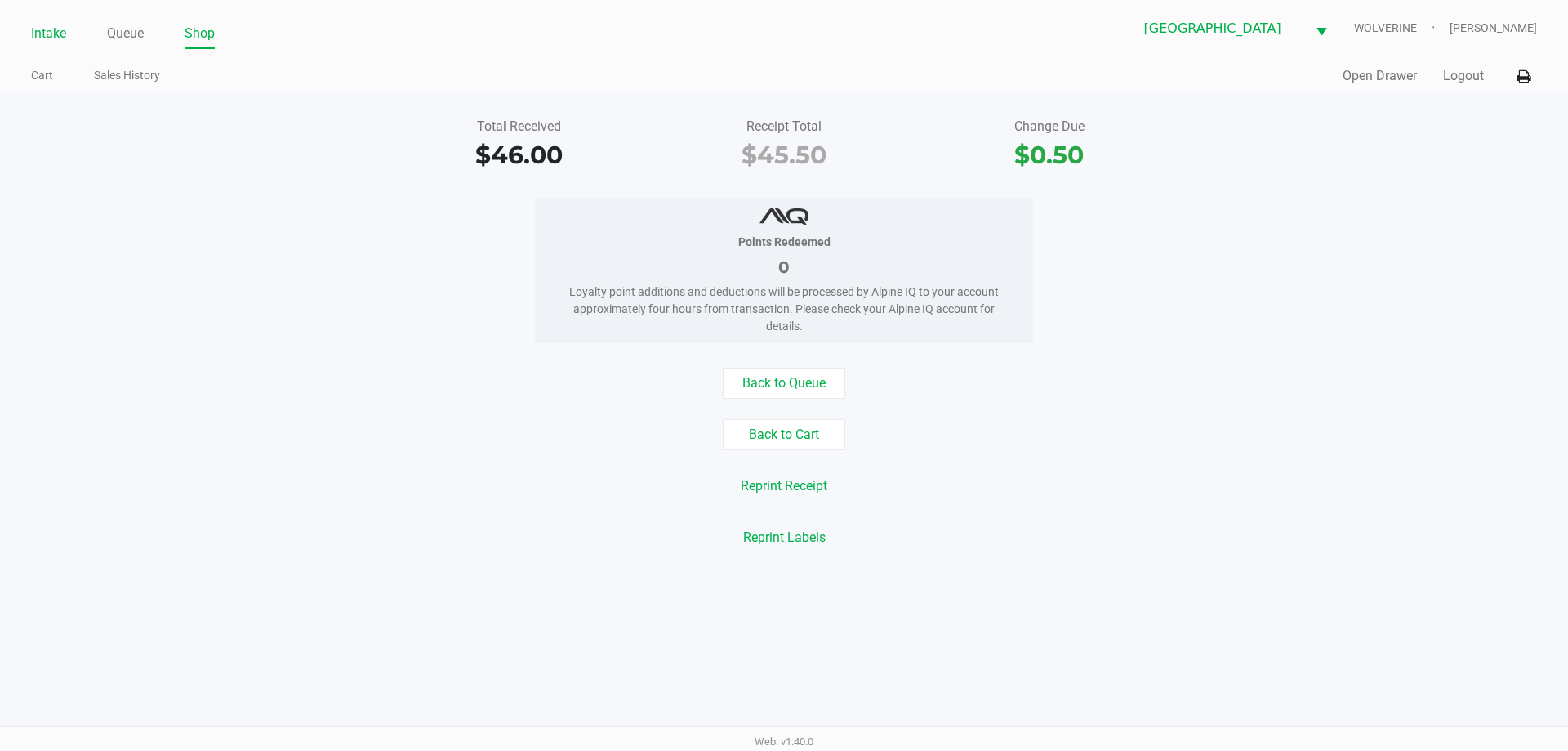
click at [58, 26] on link "Intake" at bounding box center [48, 33] width 35 height 23
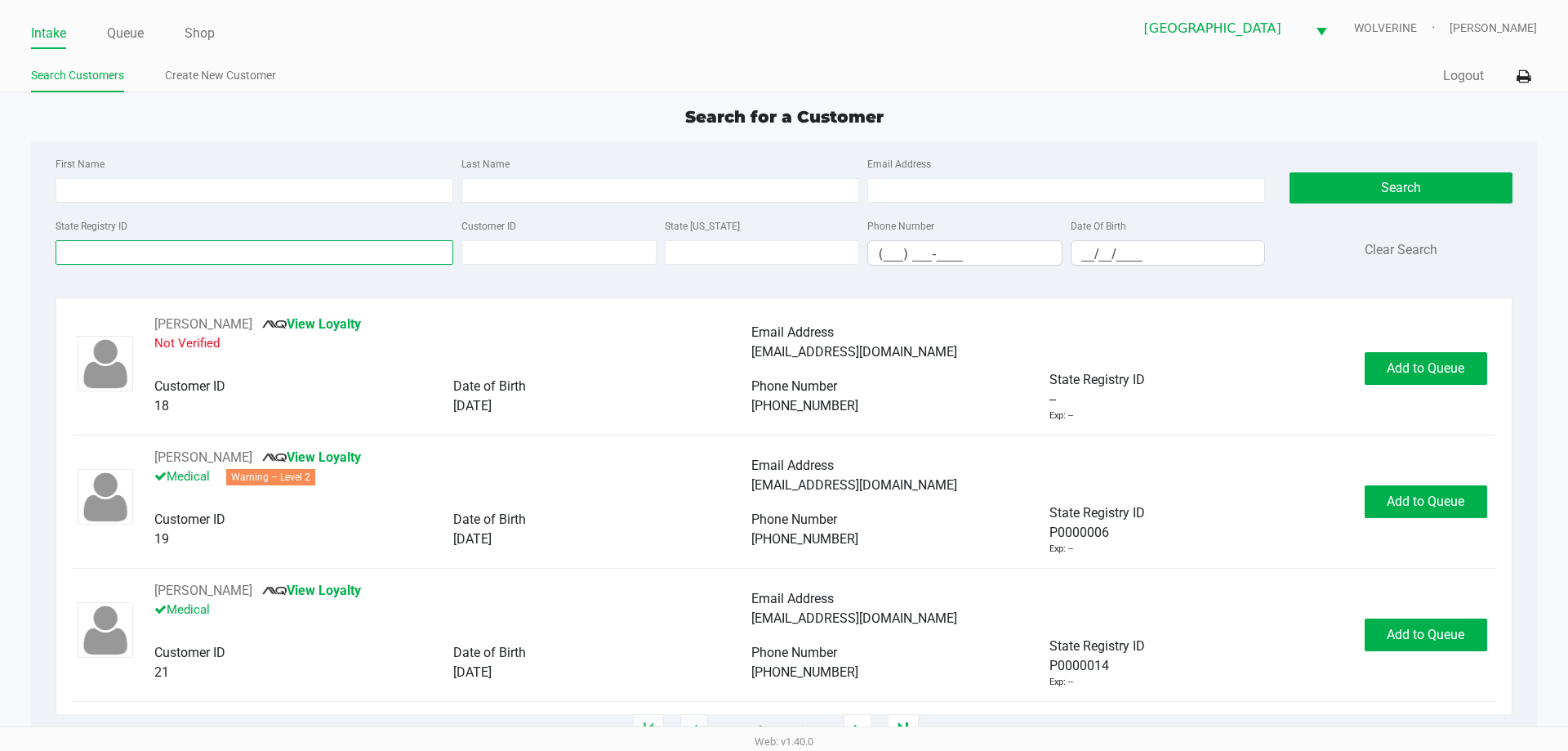
click at [243, 258] on input "State Registry ID" at bounding box center [254, 252] width 398 height 25
click at [317, 243] on input "State Registry ID" at bounding box center [254, 252] width 398 height 25
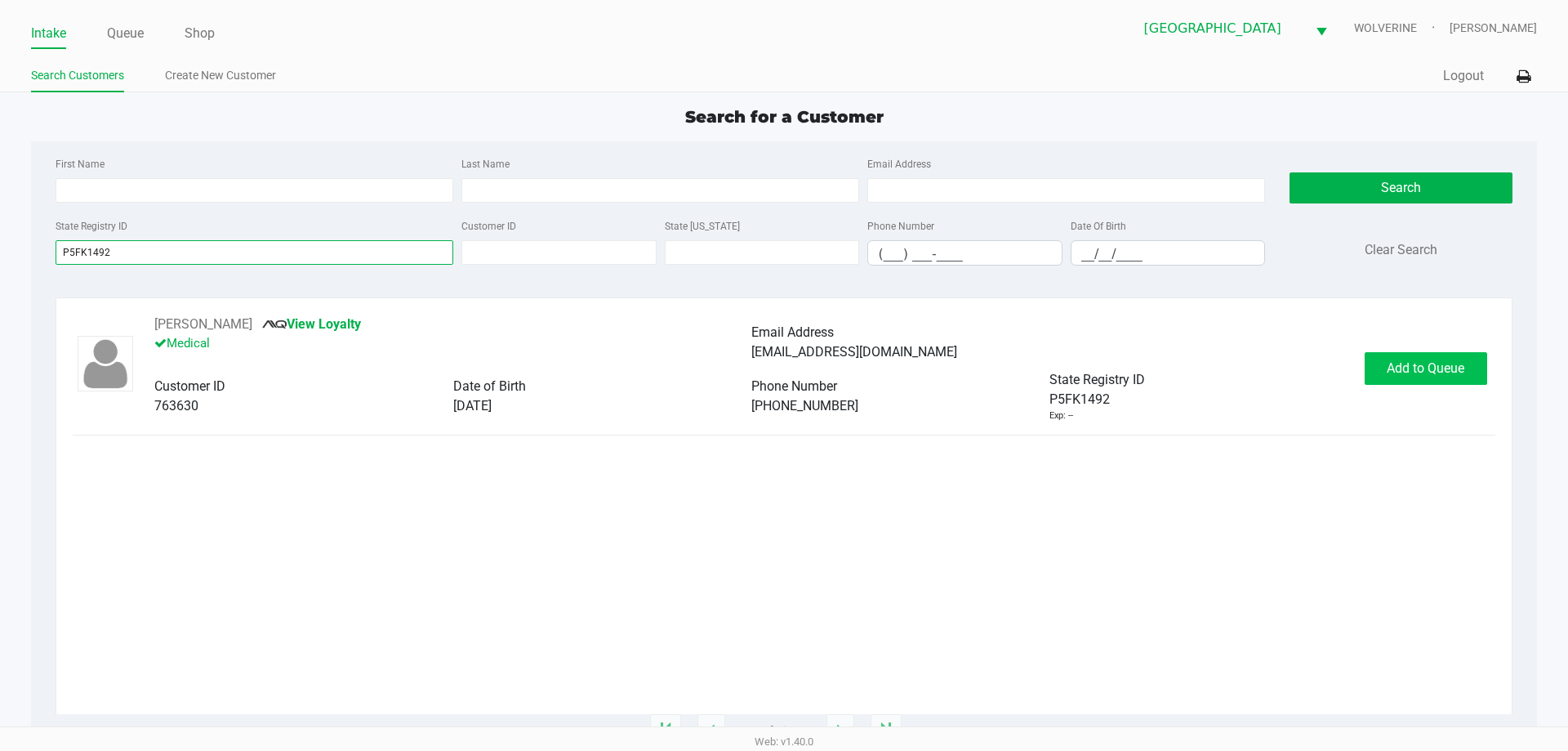
type input "P5FK1492"
click at [1424, 370] on span "Add to Queue" at bounding box center [1425, 368] width 78 height 15
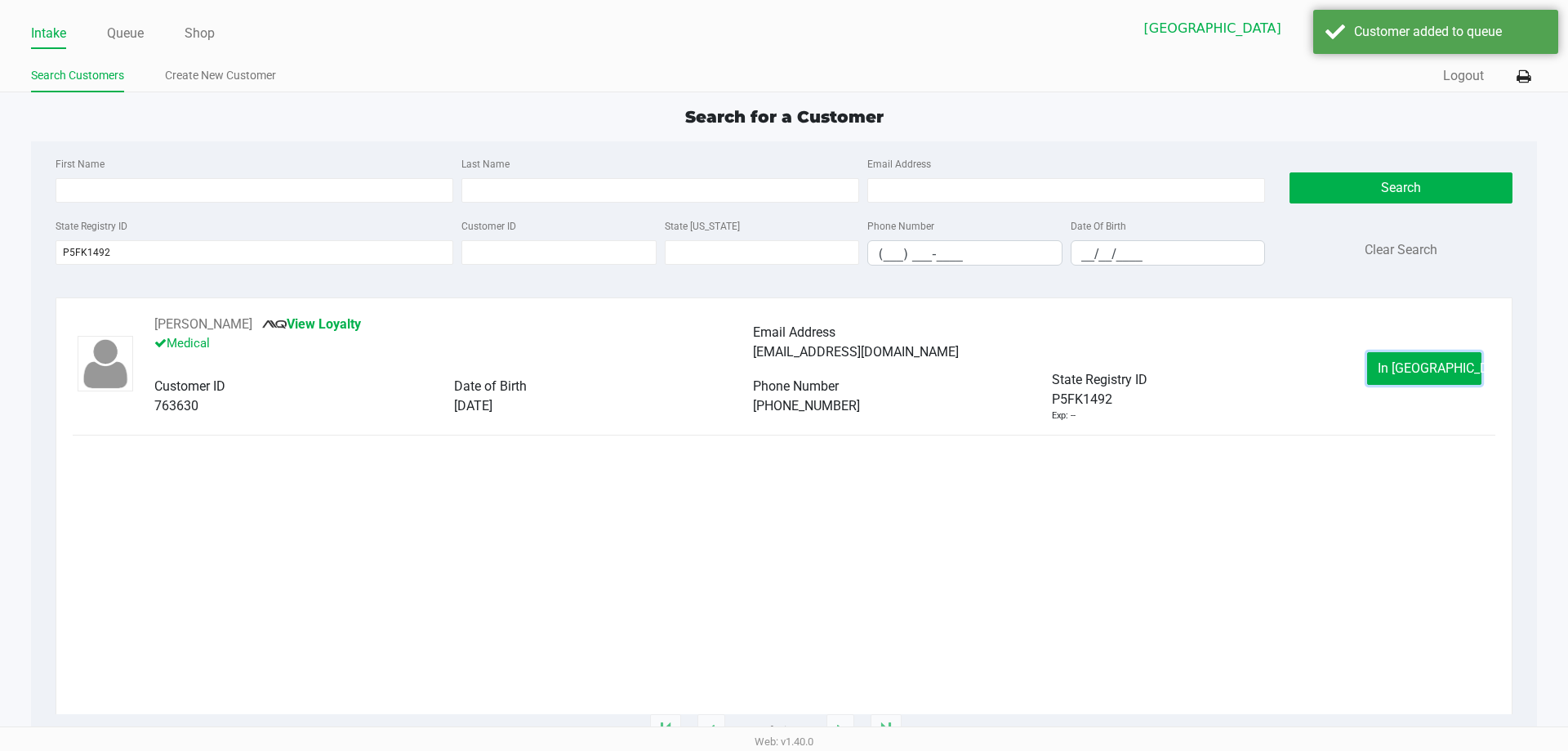
click at [1424, 370] on span "In Queue" at bounding box center [1446, 368] width 137 height 15
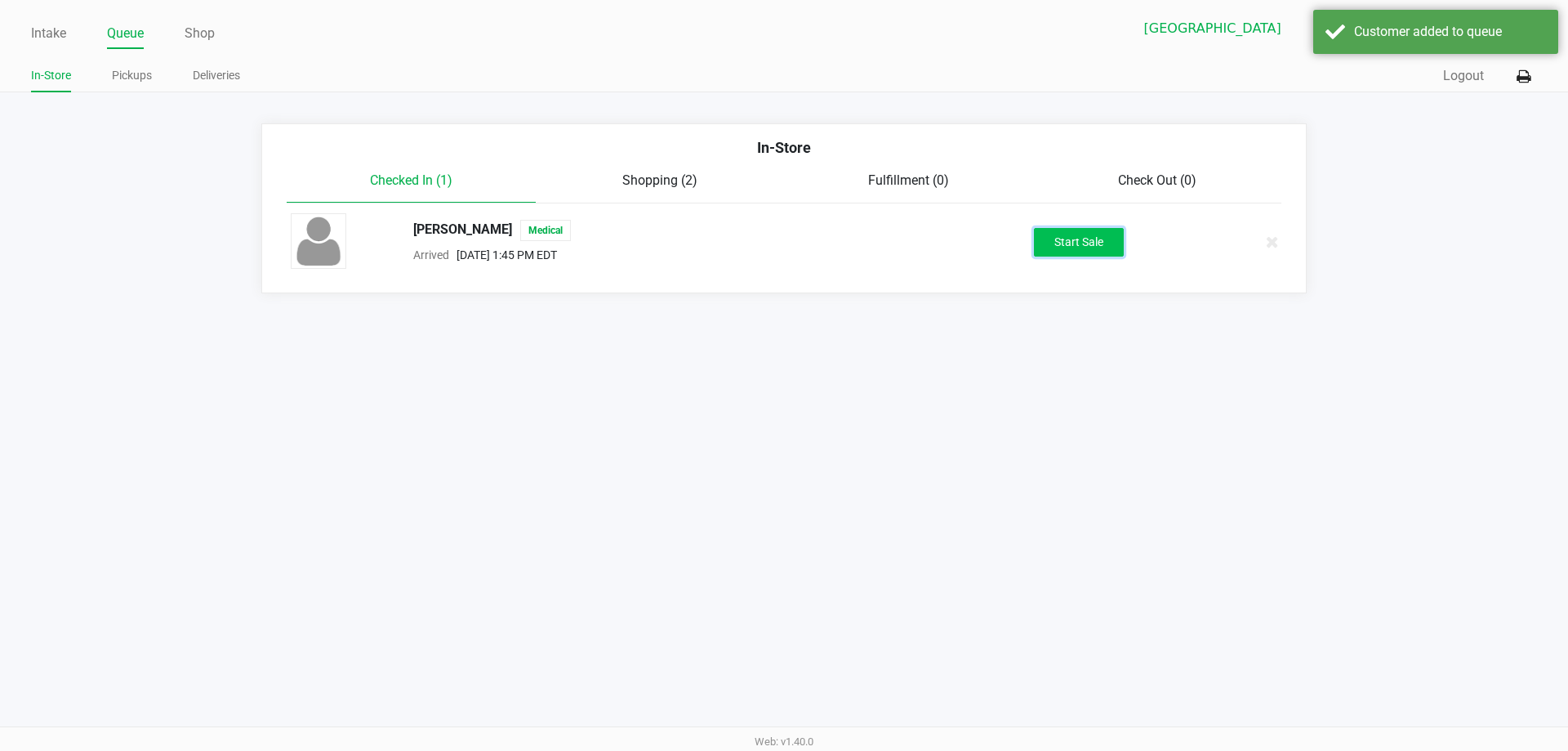
click at [1083, 235] on button "Start Sale" at bounding box center [1078, 242] width 90 height 29
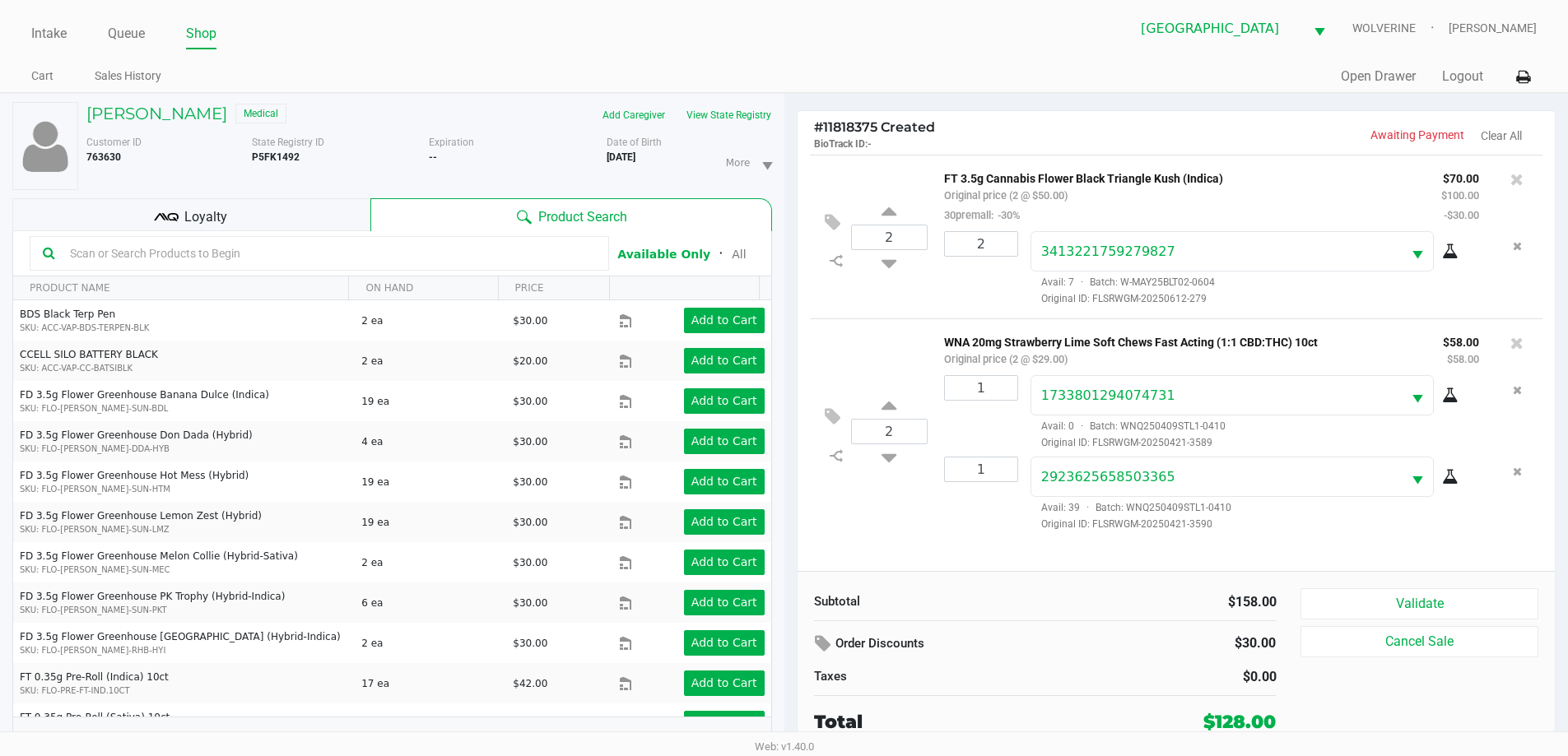
click at [144, 218] on div "Loyalty" at bounding box center [191, 215] width 358 height 33
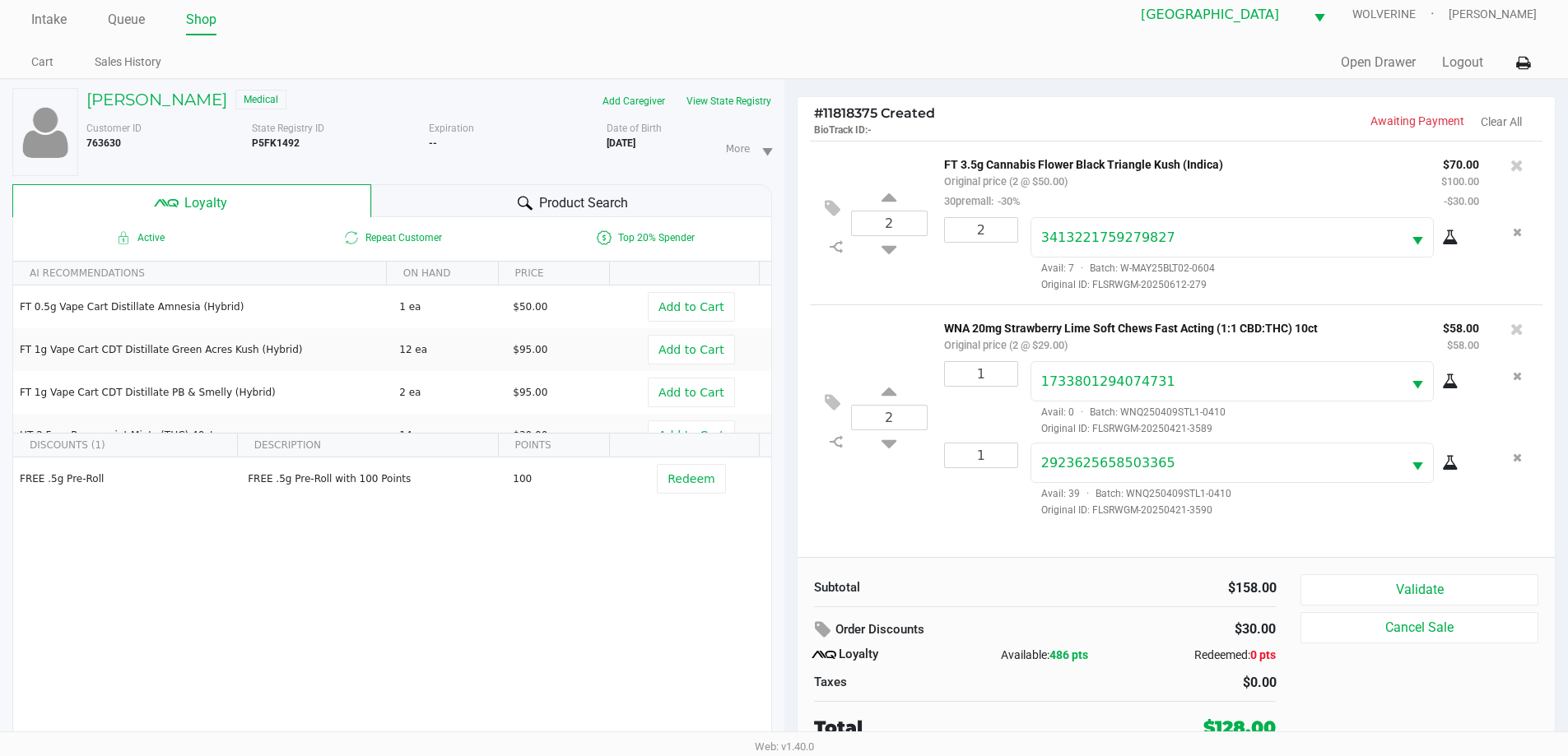
scroll to position [17, 0]
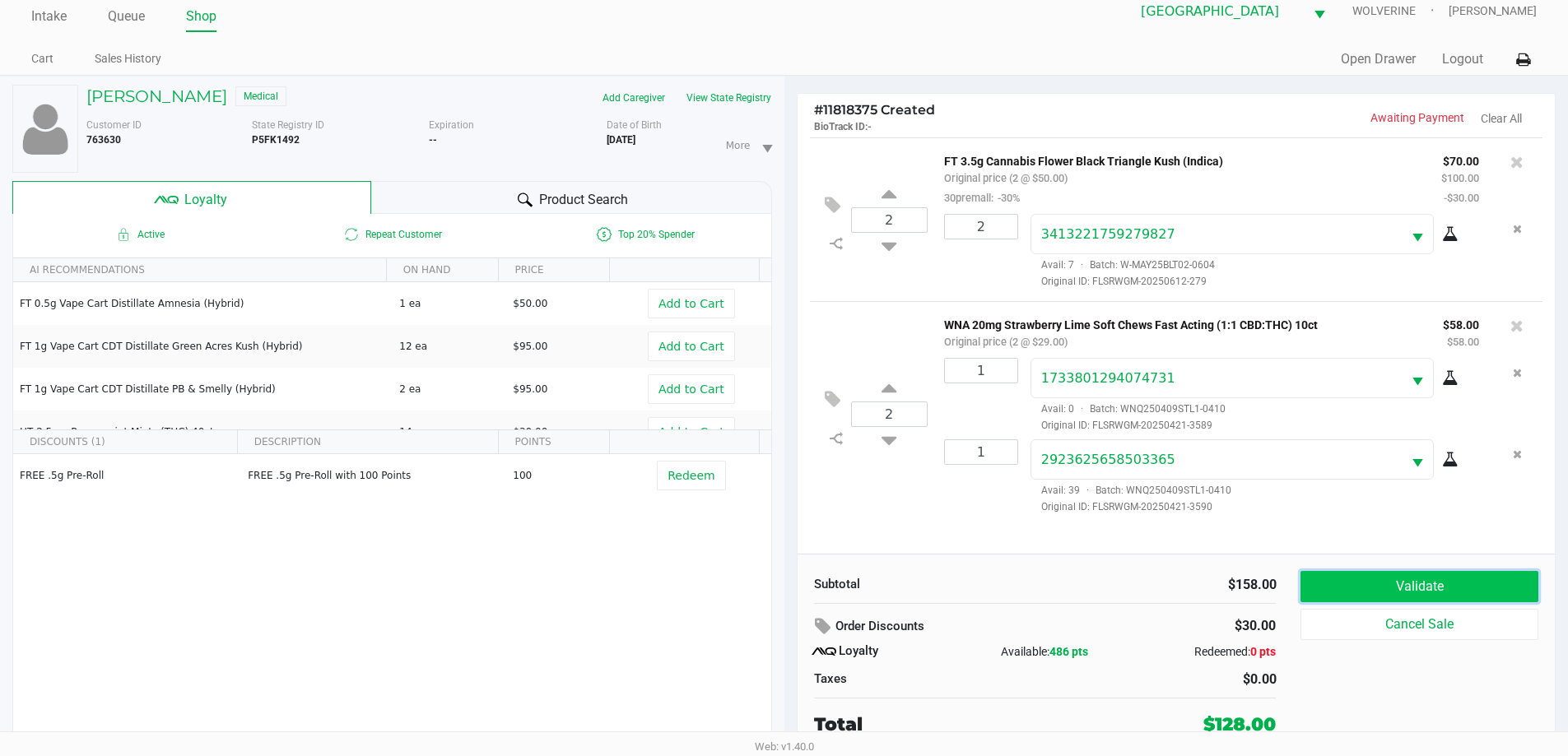
click at [1464, 583] on button "Validate" at bounding box center [1419, 586] width 237 height 31
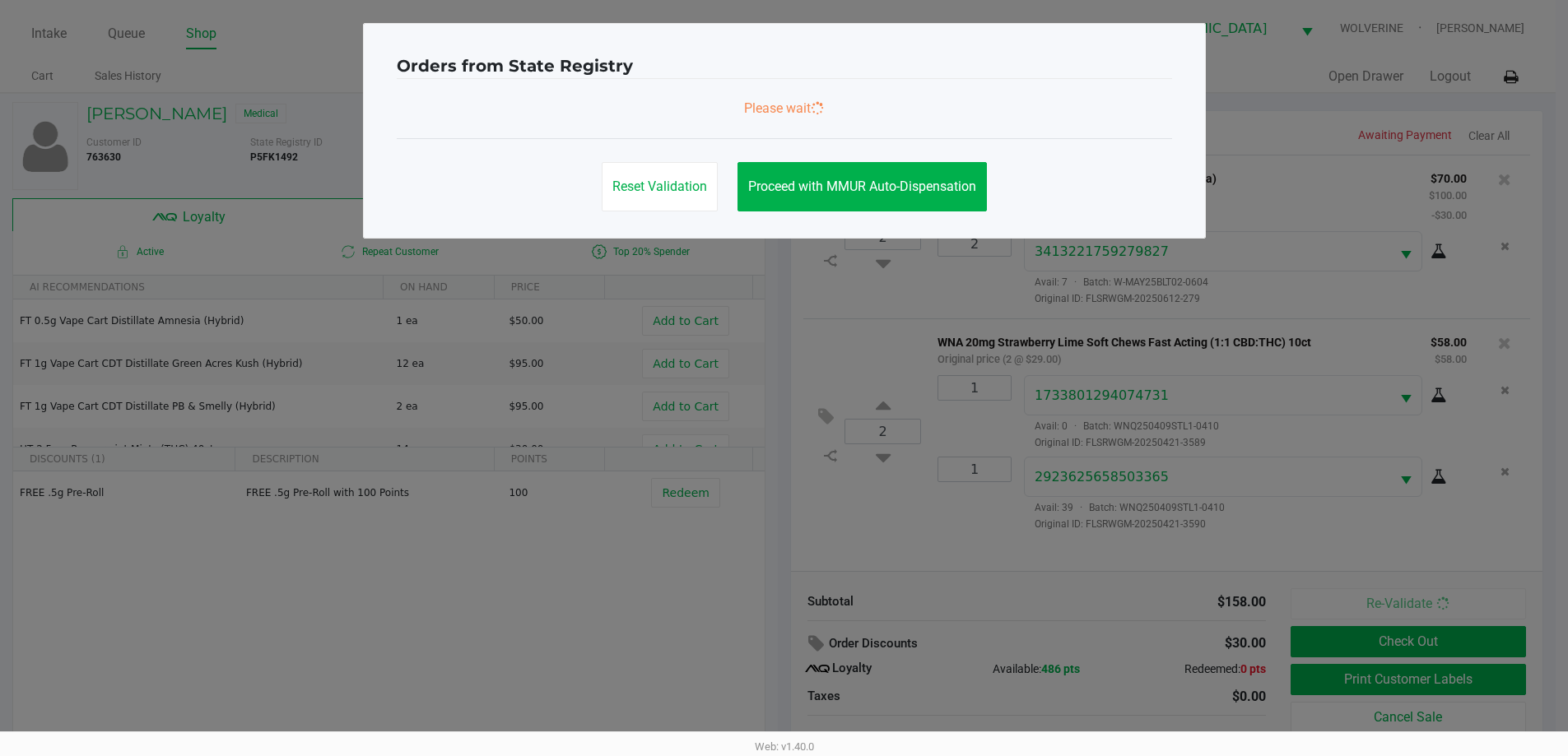
scroll to position [0, 0]
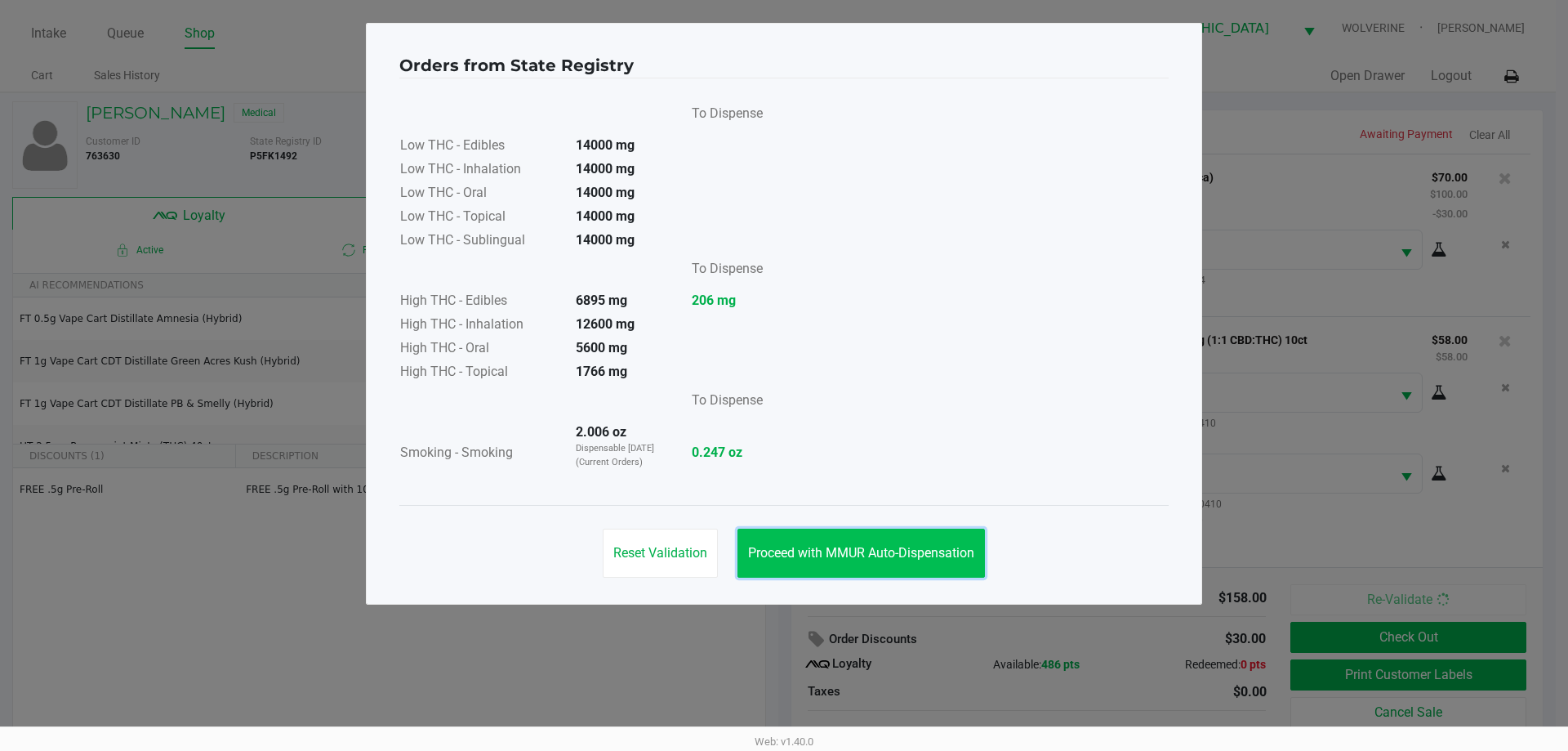
click at [874, 556] on span "Proceed with MMUR Auto-Dispensation" at bounding box center [861, 553] width 226 height 15
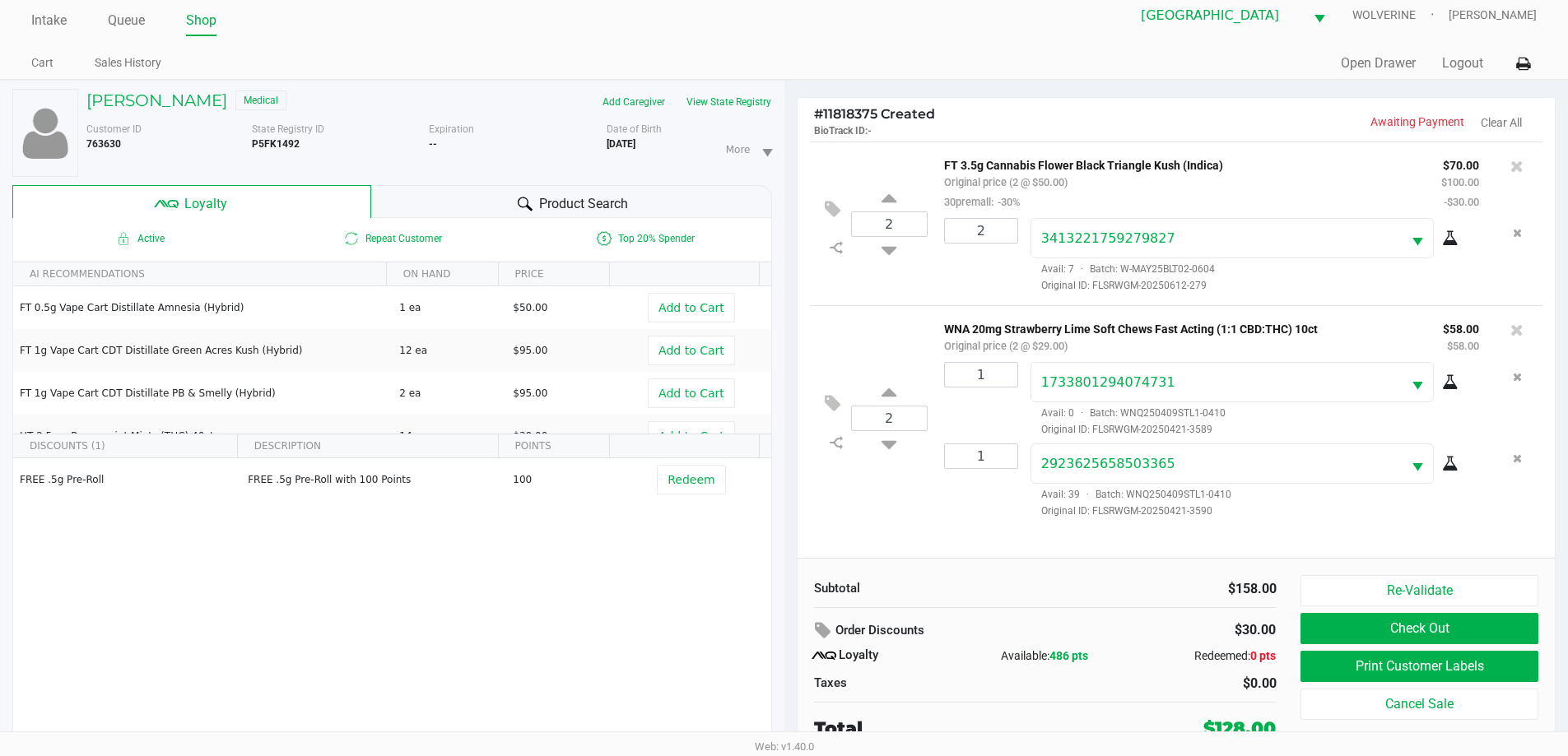
scroll to position [17, 0]
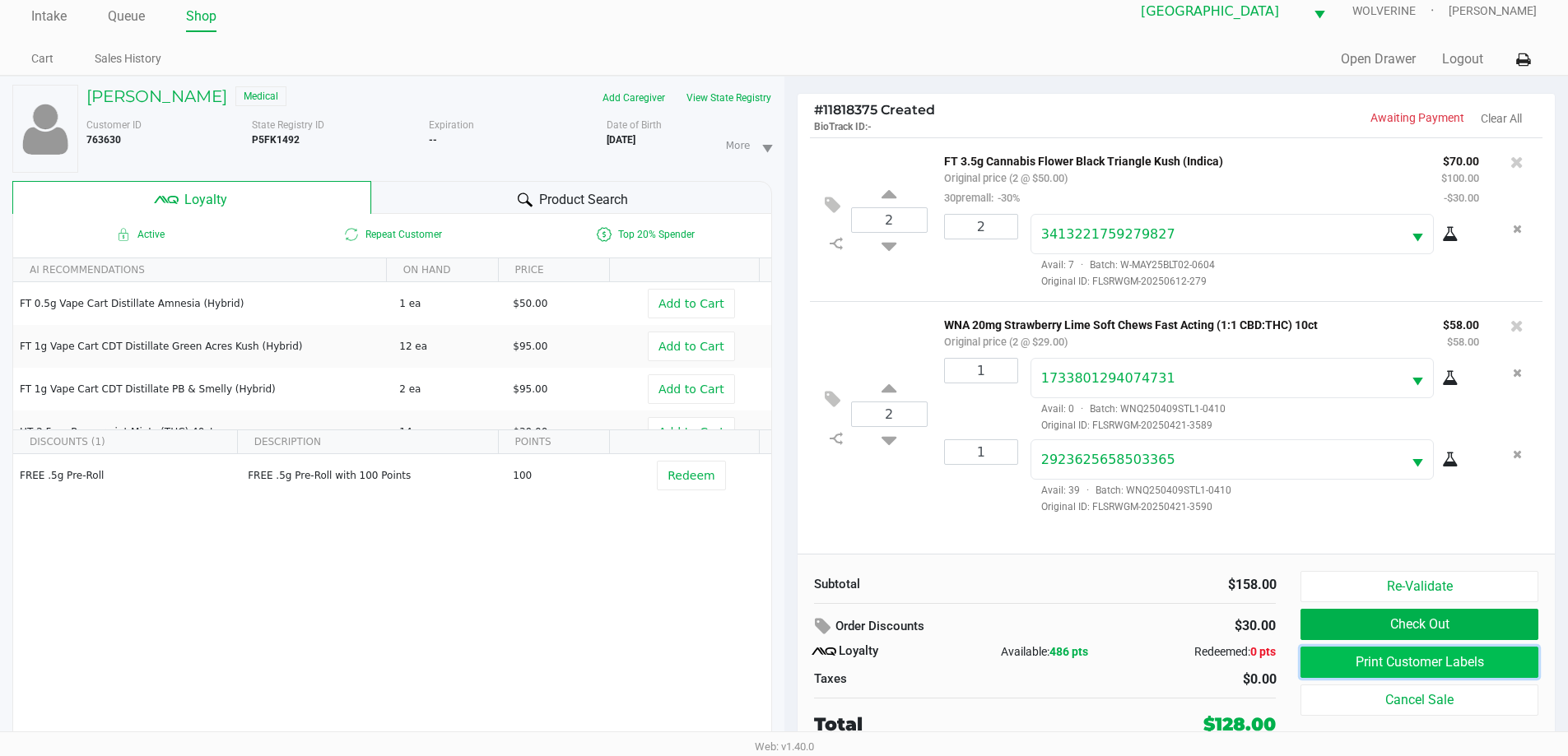
click at [1448, 664] on button "Print Customer Labels" at bounding box center [1419, 662] width 237 height 31
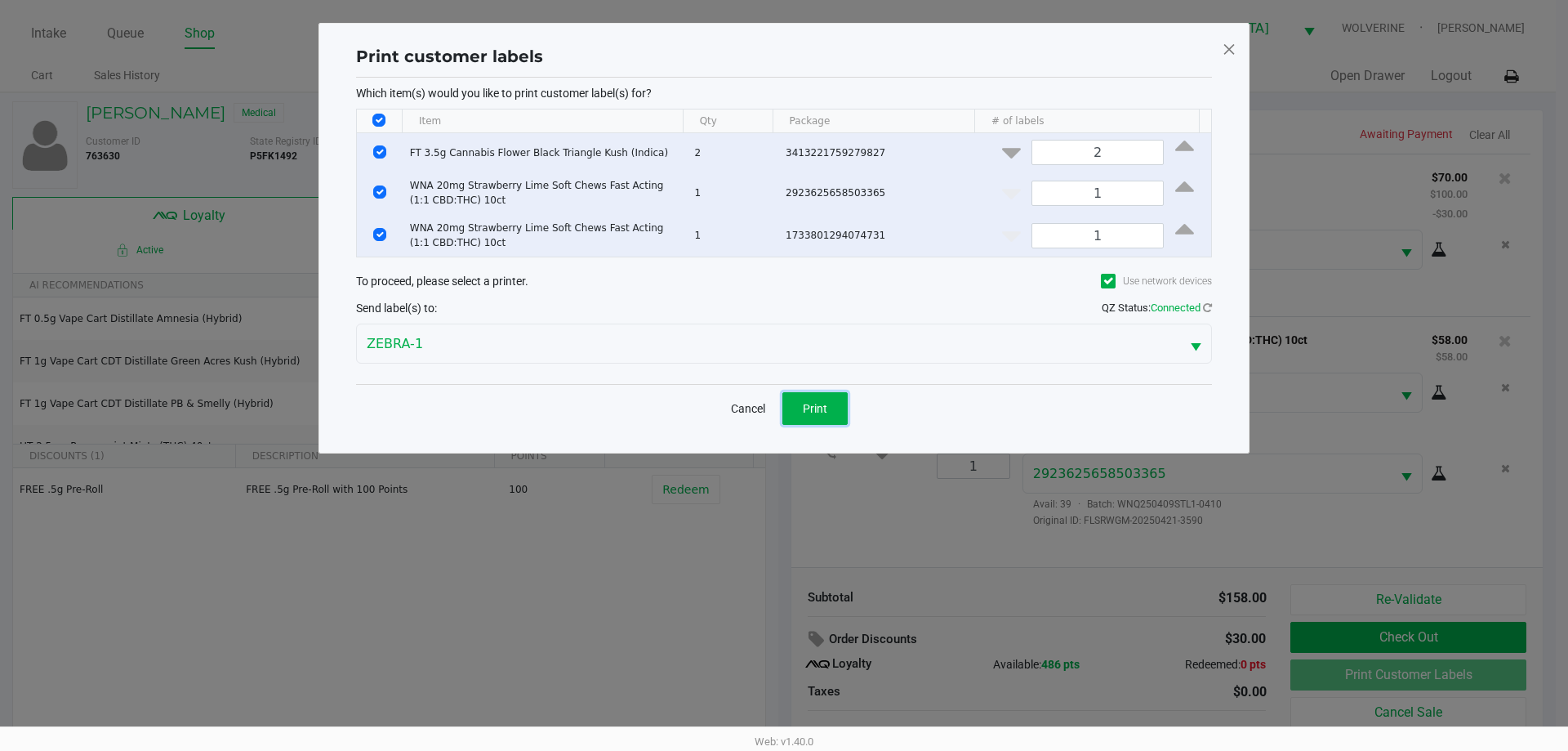
click at [812, 402] on span "Print" at bounding box center [815, 408] width 25 height 13
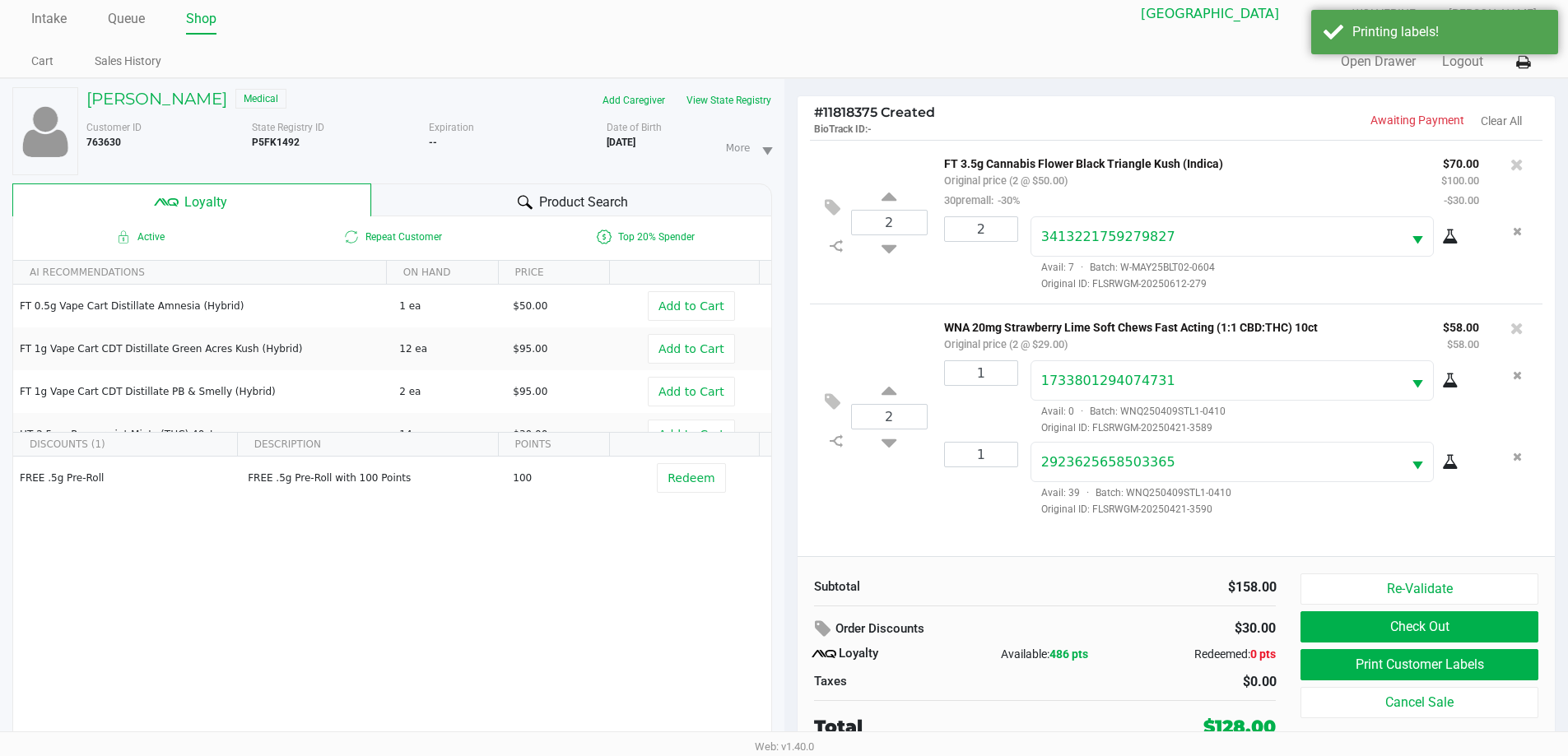
scroll to position [17, 0]
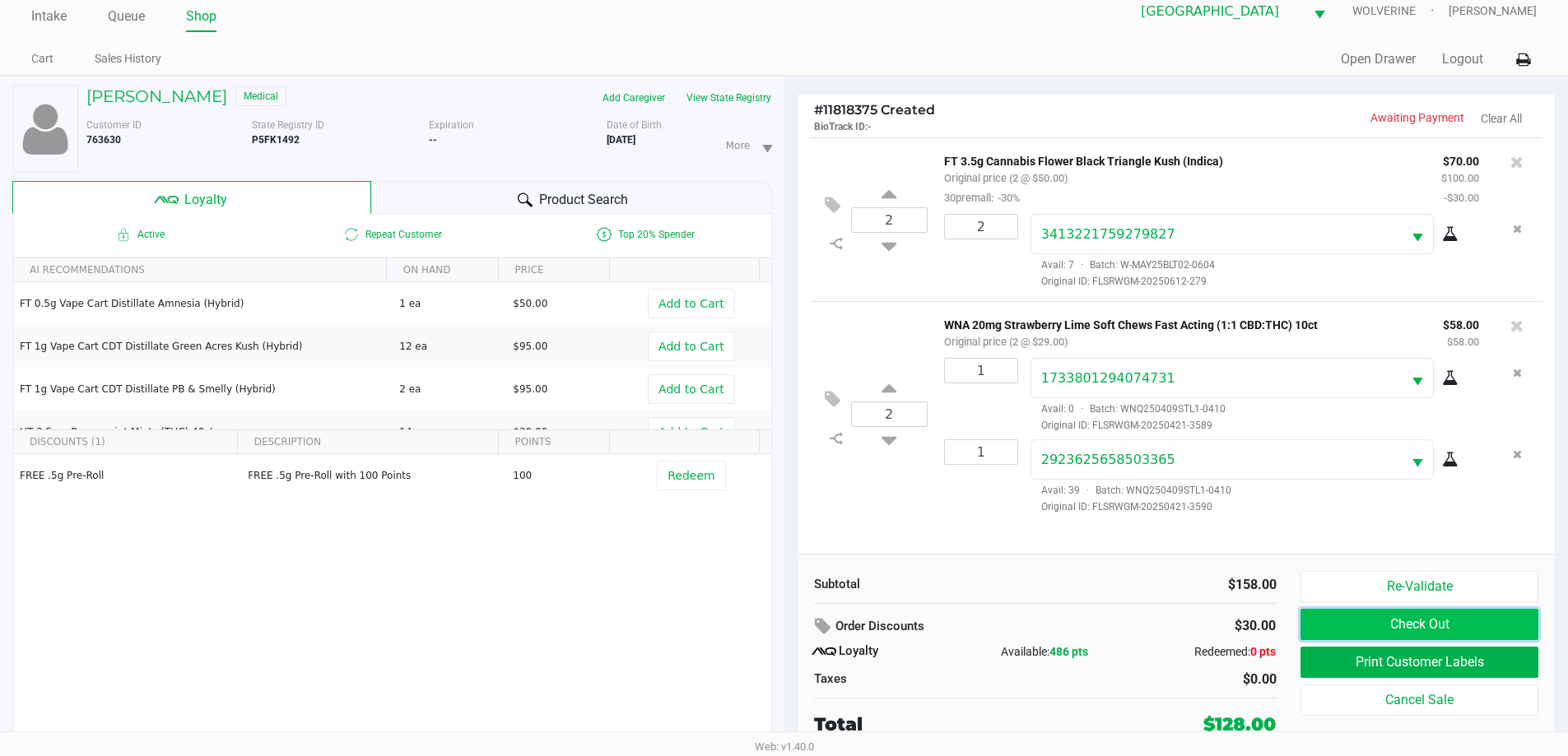
click at [1461, 621] on button "Check Out" at bounding box center [1419, 624] width 237 height 31
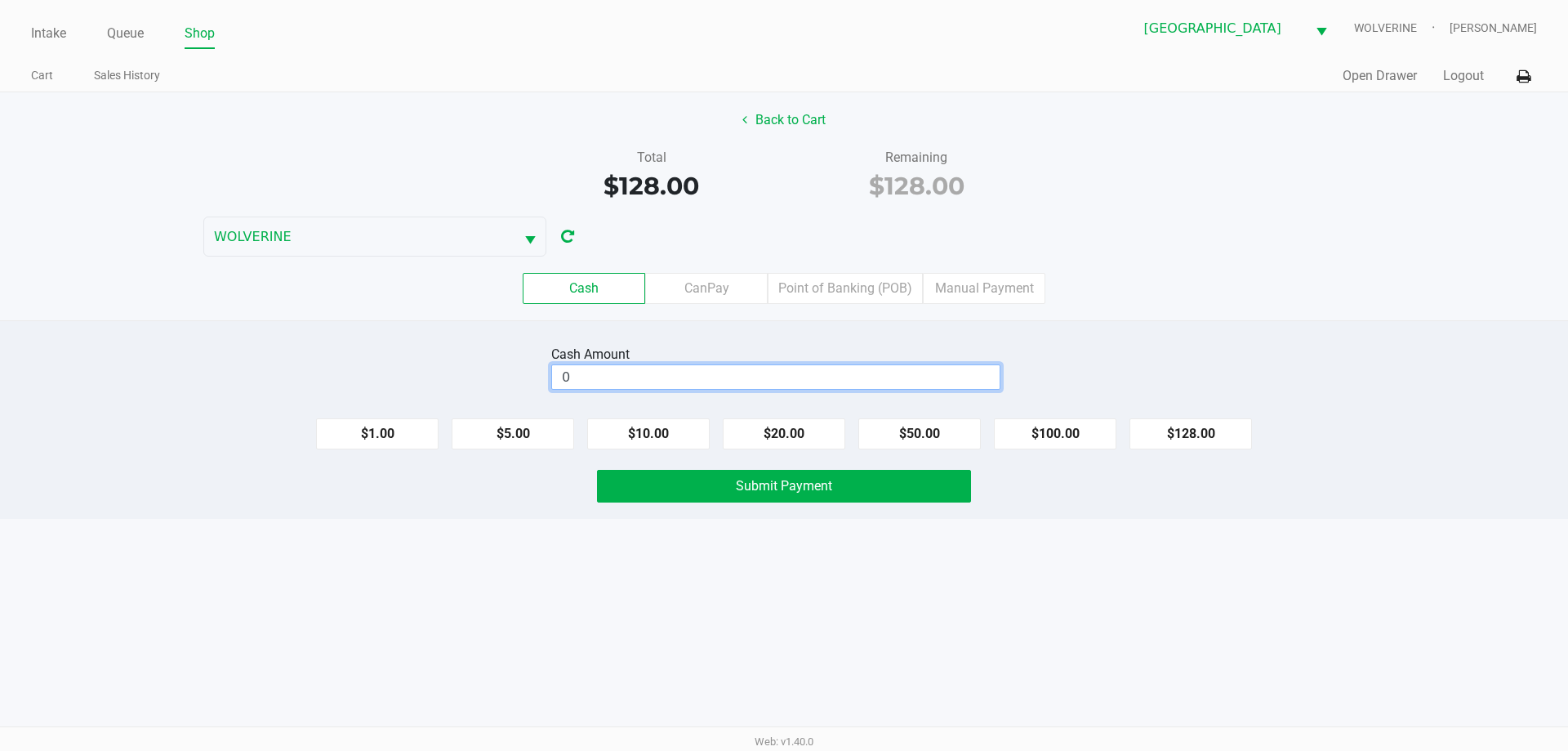
click at [777, 379] on input "0" at bounding box center [775, 377] width 448 height 24
type input "$130.00"
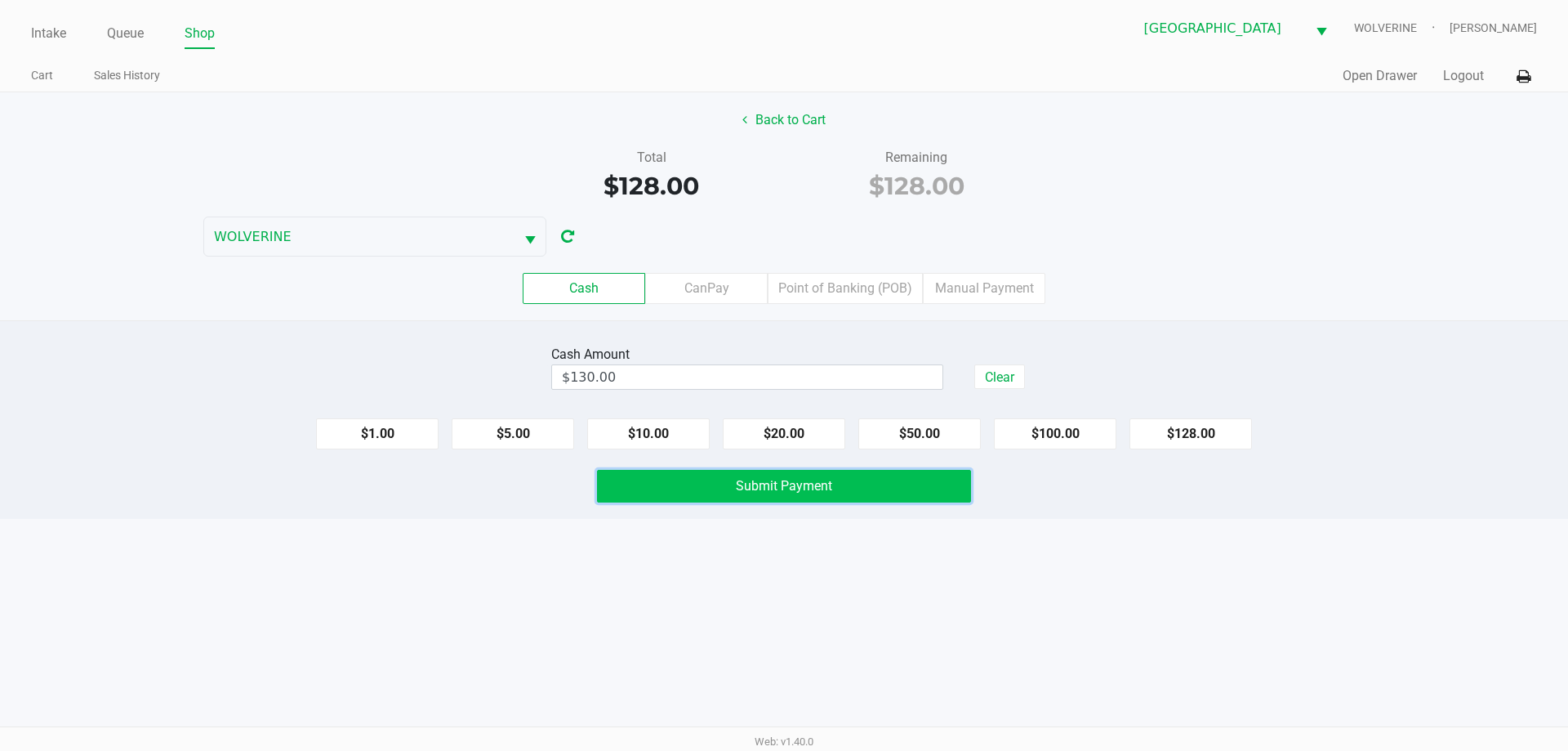
click at [767, 486] on span "Submit Payment" at bounding box center [784, 486] width 96 height 15
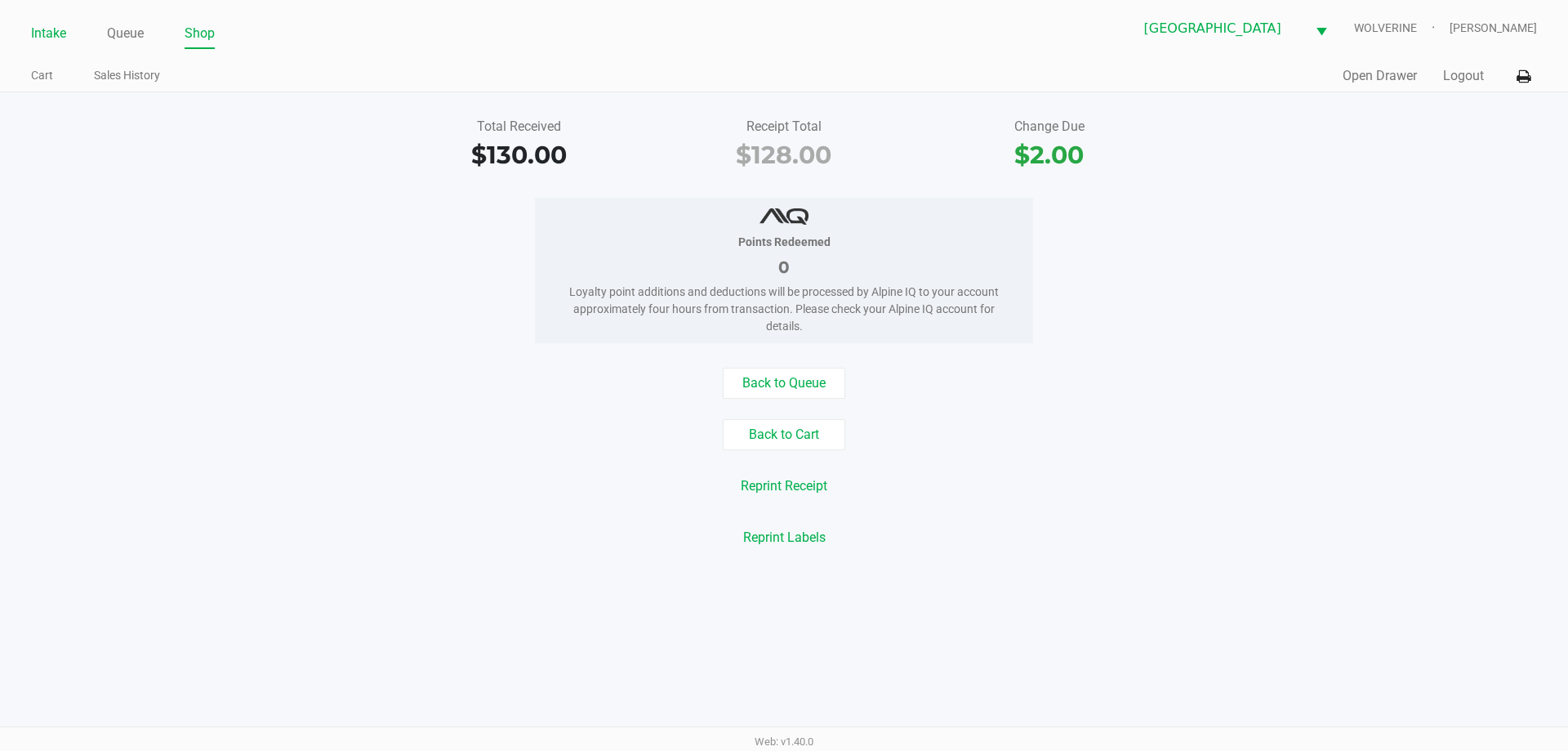
click at [54, 33] on link "Intake" at bounding box center [48, 33] width 35 height 23
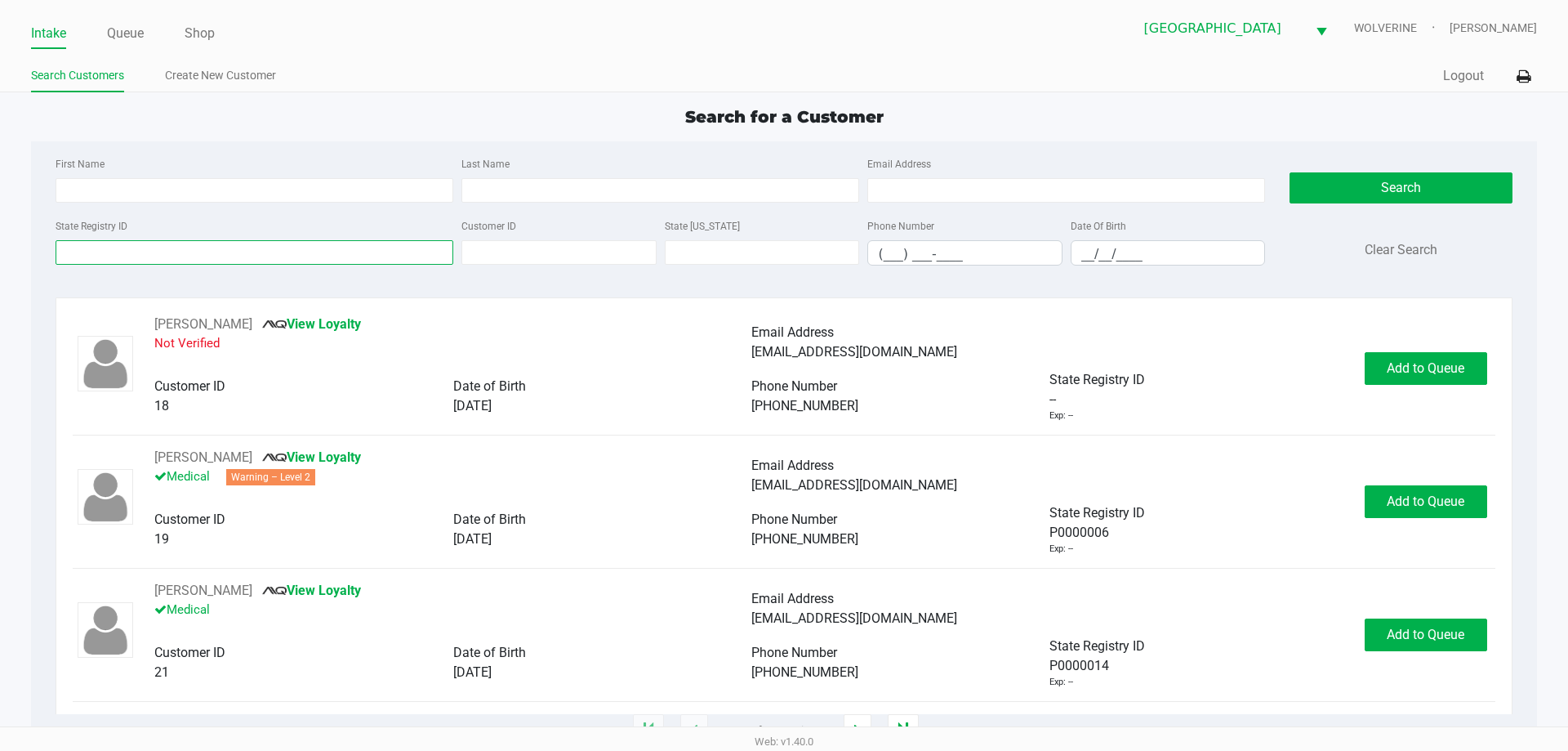
click at [311, 254] on input "State Registry ID" at bounding box center [254, 252] width 398 height 25
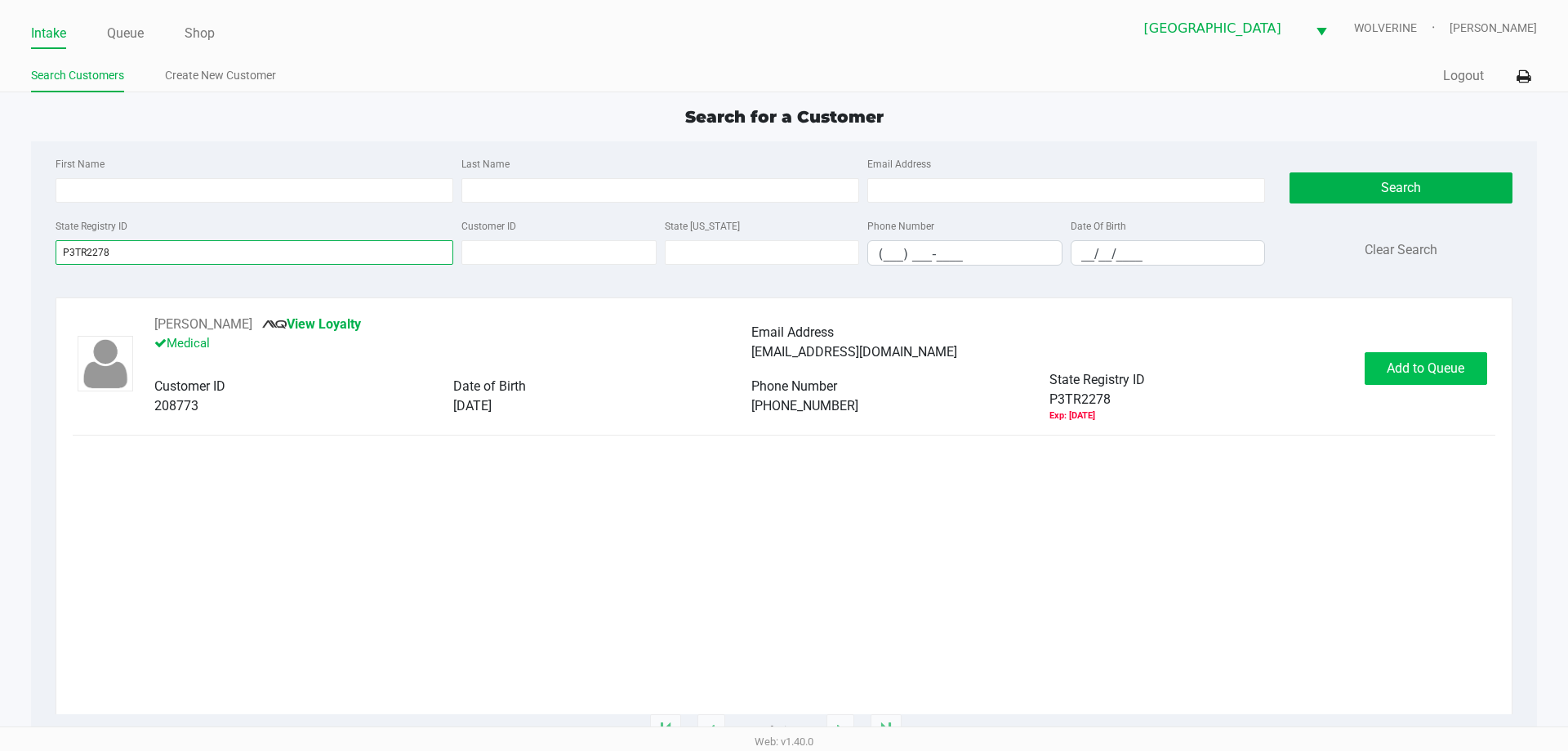
type input "P3TR2278"
click at [1464, 368] on span "Add to Queue" at bounding box center [1425, 368] width 78 height 15
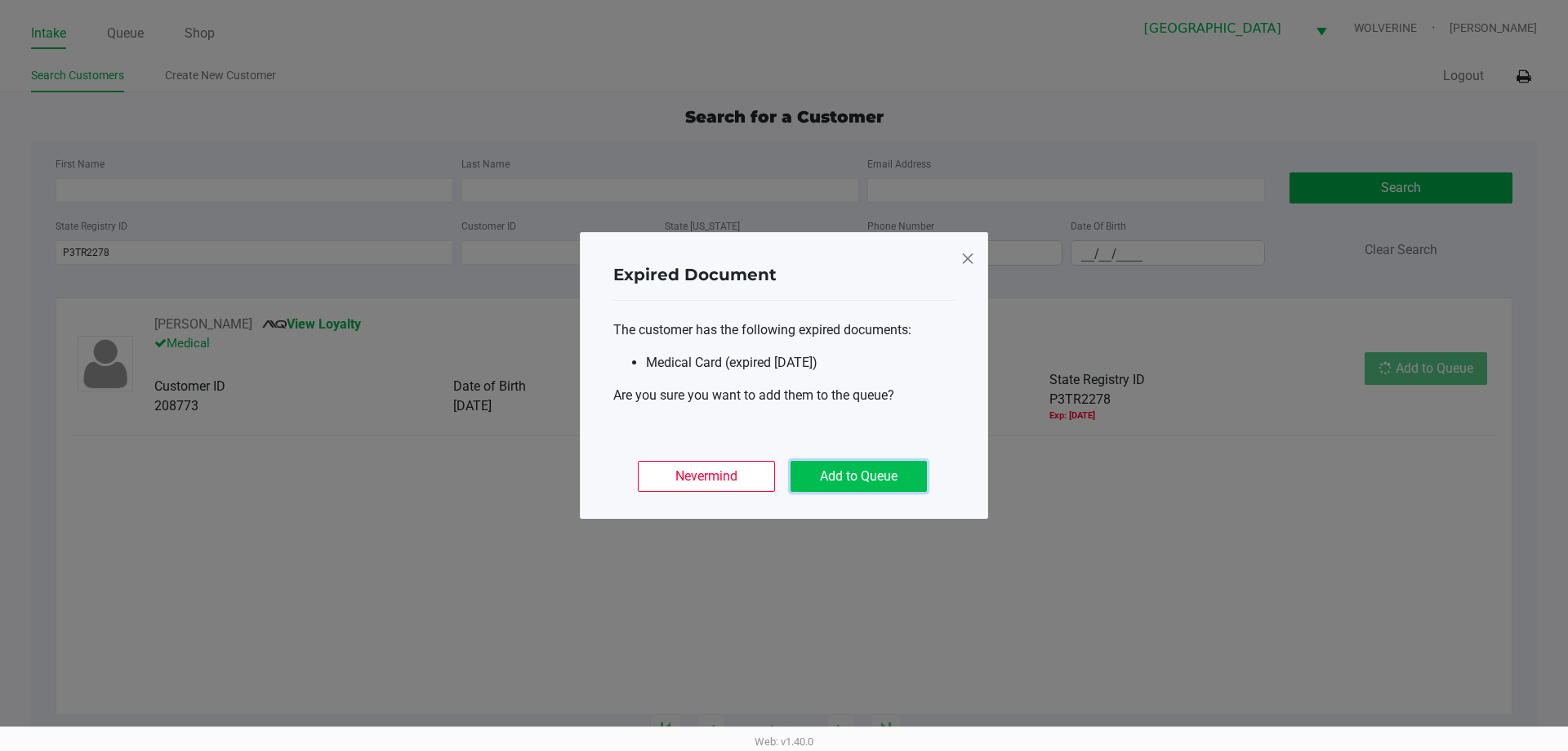
click at [914, 467] on button "Add to Queue" at bounding box center [859, 476] width 136 height 31
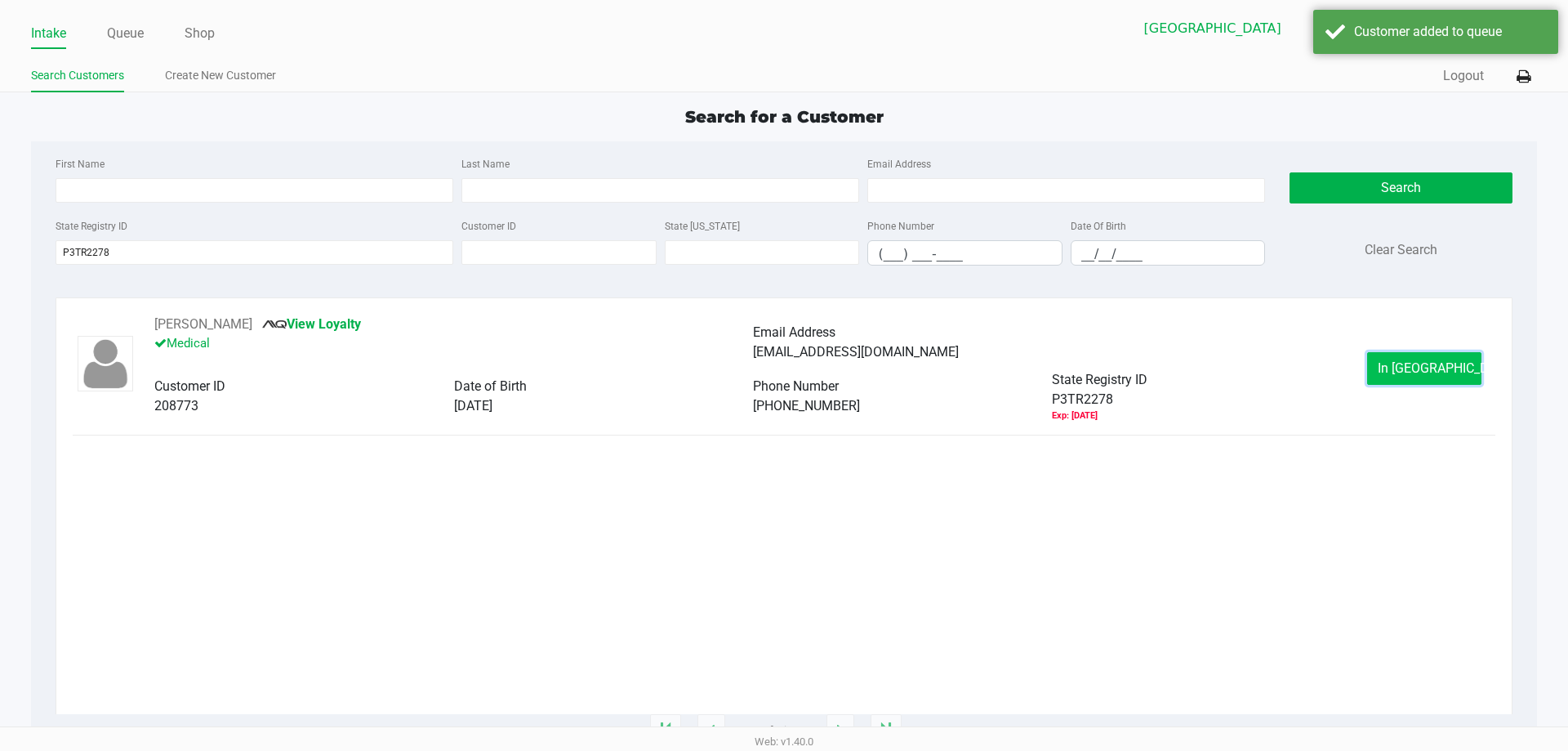
click at [1422, 376] on button "In Queue" at bounding box center [1425, 369] width 114 height 32
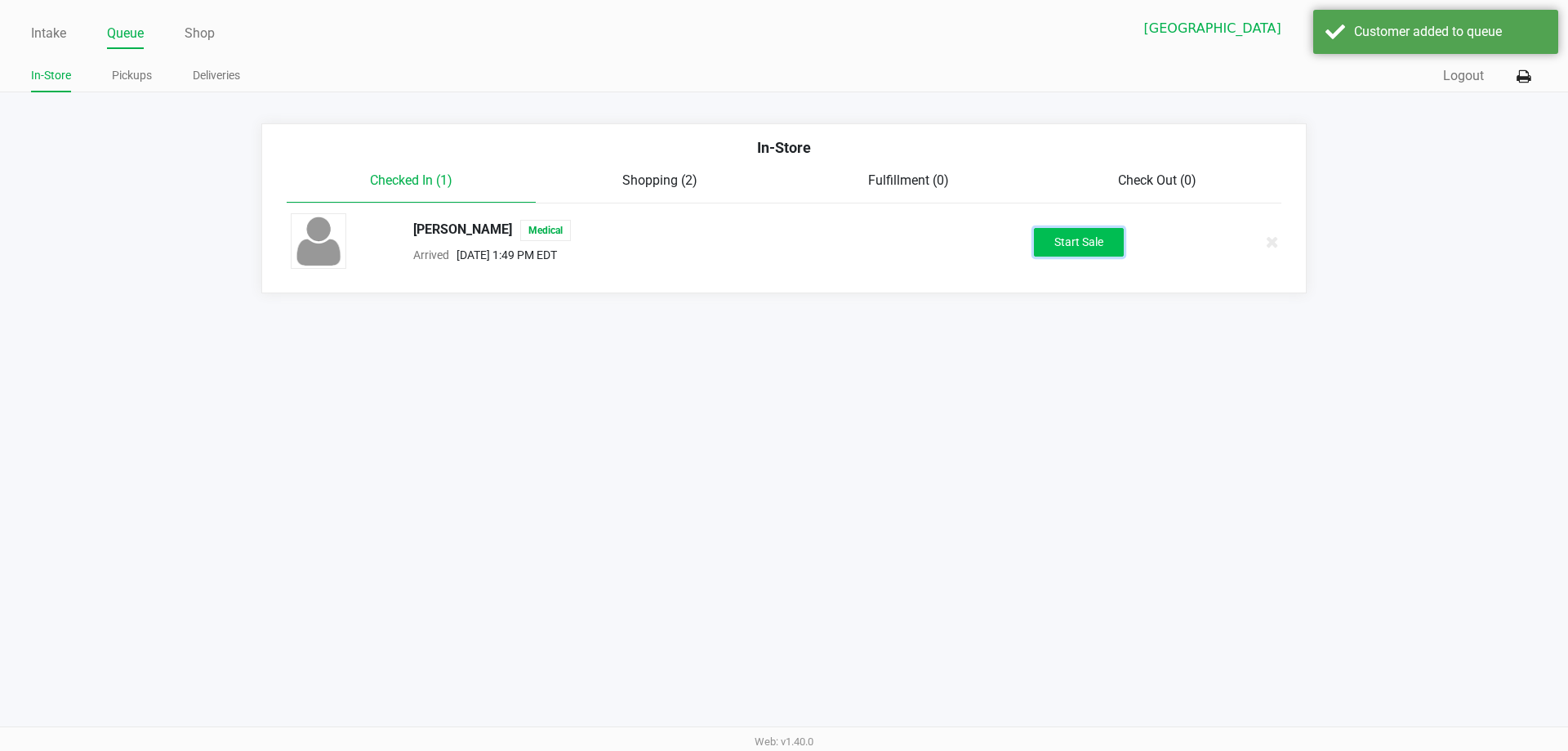
click at [1078, 233] on button "Start Sale" at bounding box center [1078, 242] width 90 height 29
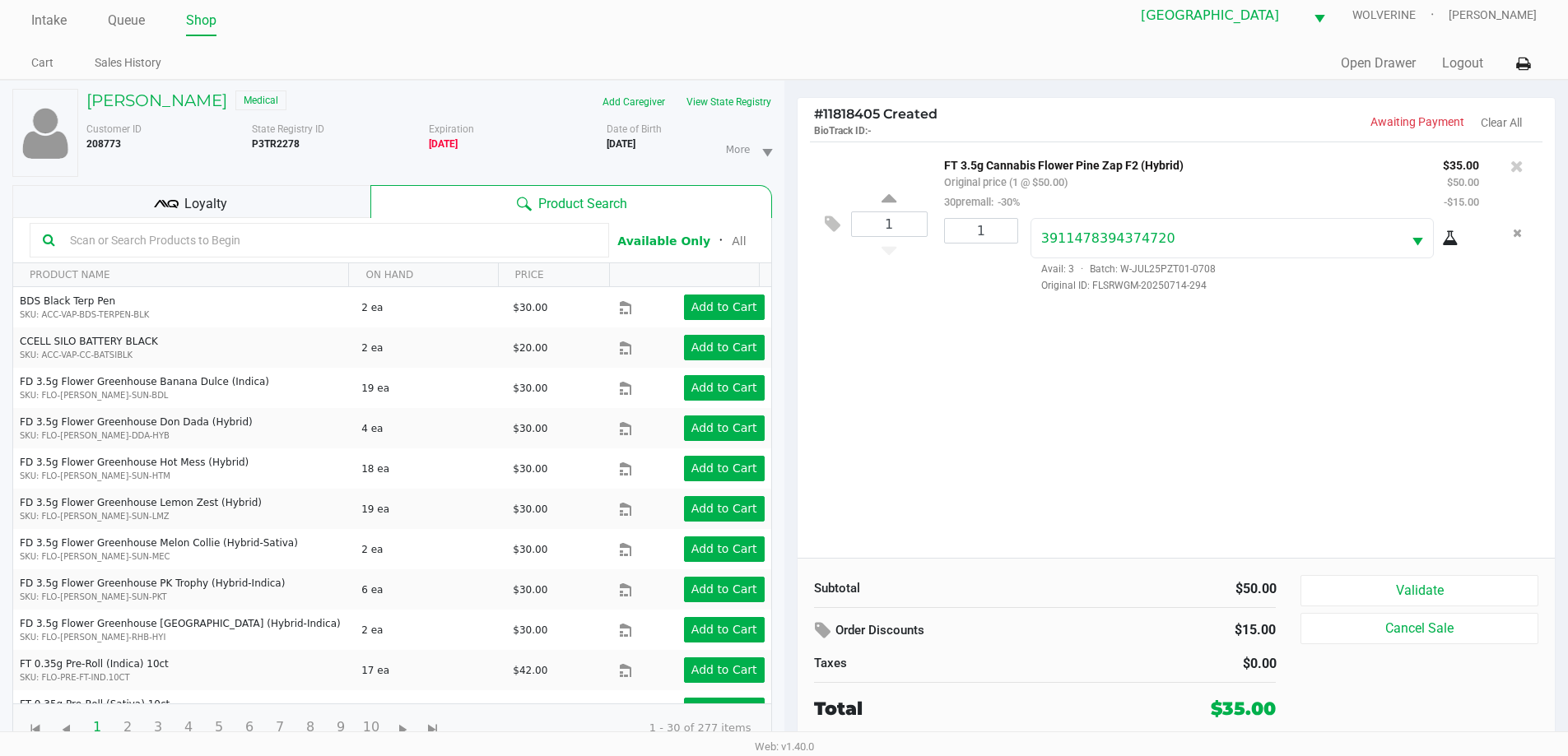
scroll to position [17, 0]
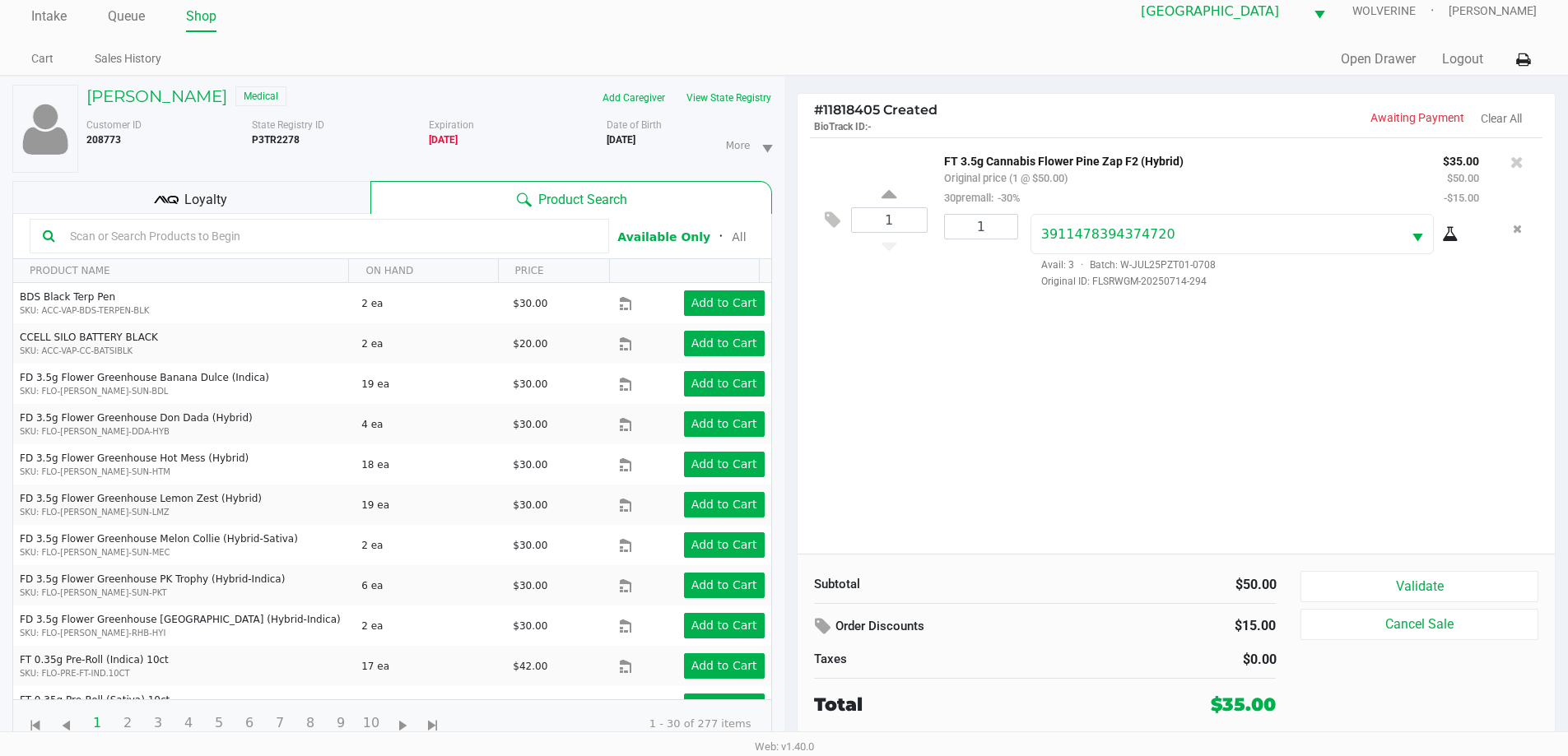
click at [224, 197] on span "Loyalty" at bounding box center [205, 199] width 43 height 20
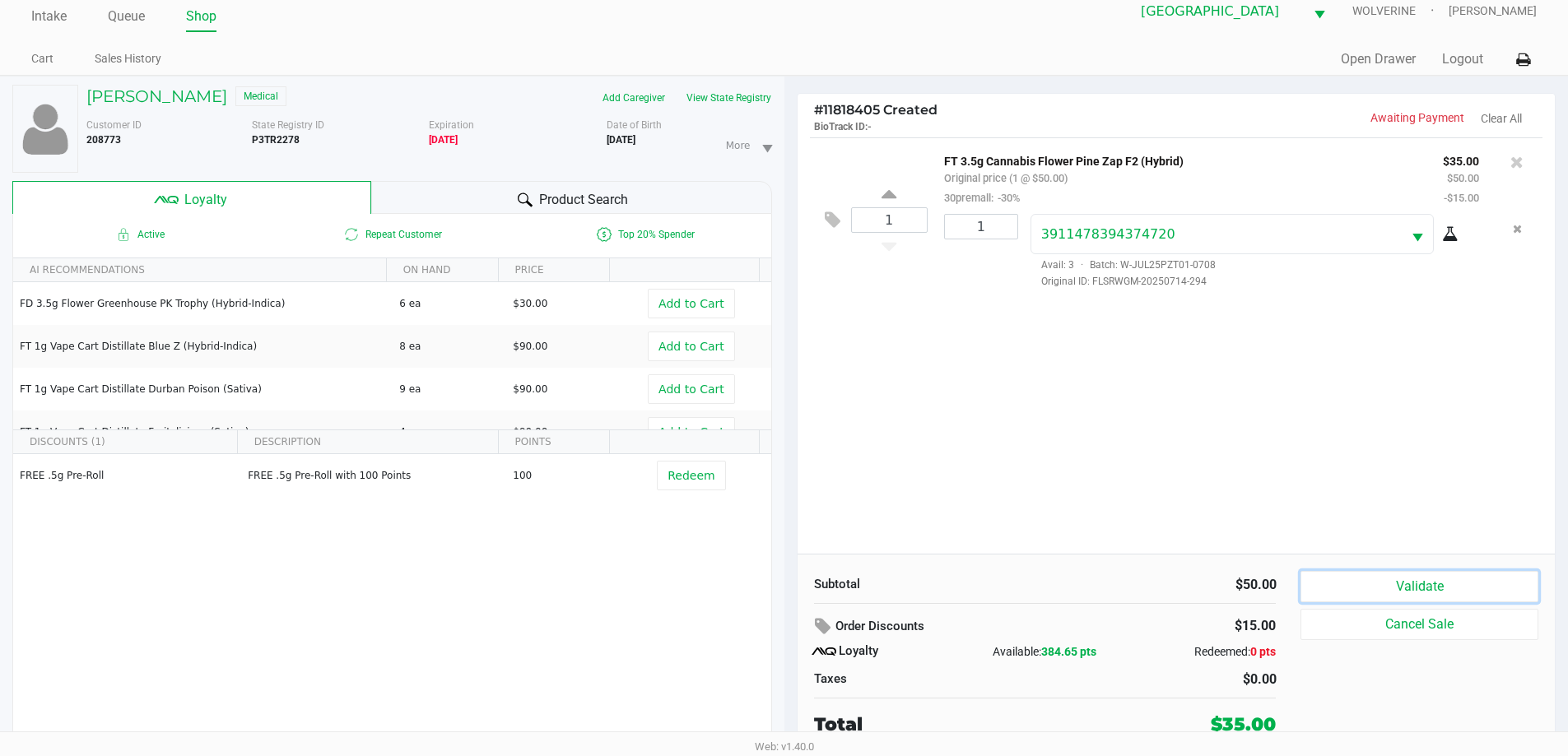
drag, startPoint x: 1405, startPoint y: 602, endPoint x: 1163, endPoint y: 491, distance: 266.2
click at [1404, 603] on div "Validate Cancel Sale" at bounding box center [1425, 654] width 249 height 167
click at [1352, 590] on button "Validate" at bounding box center [1419, 586] width 237 height 31
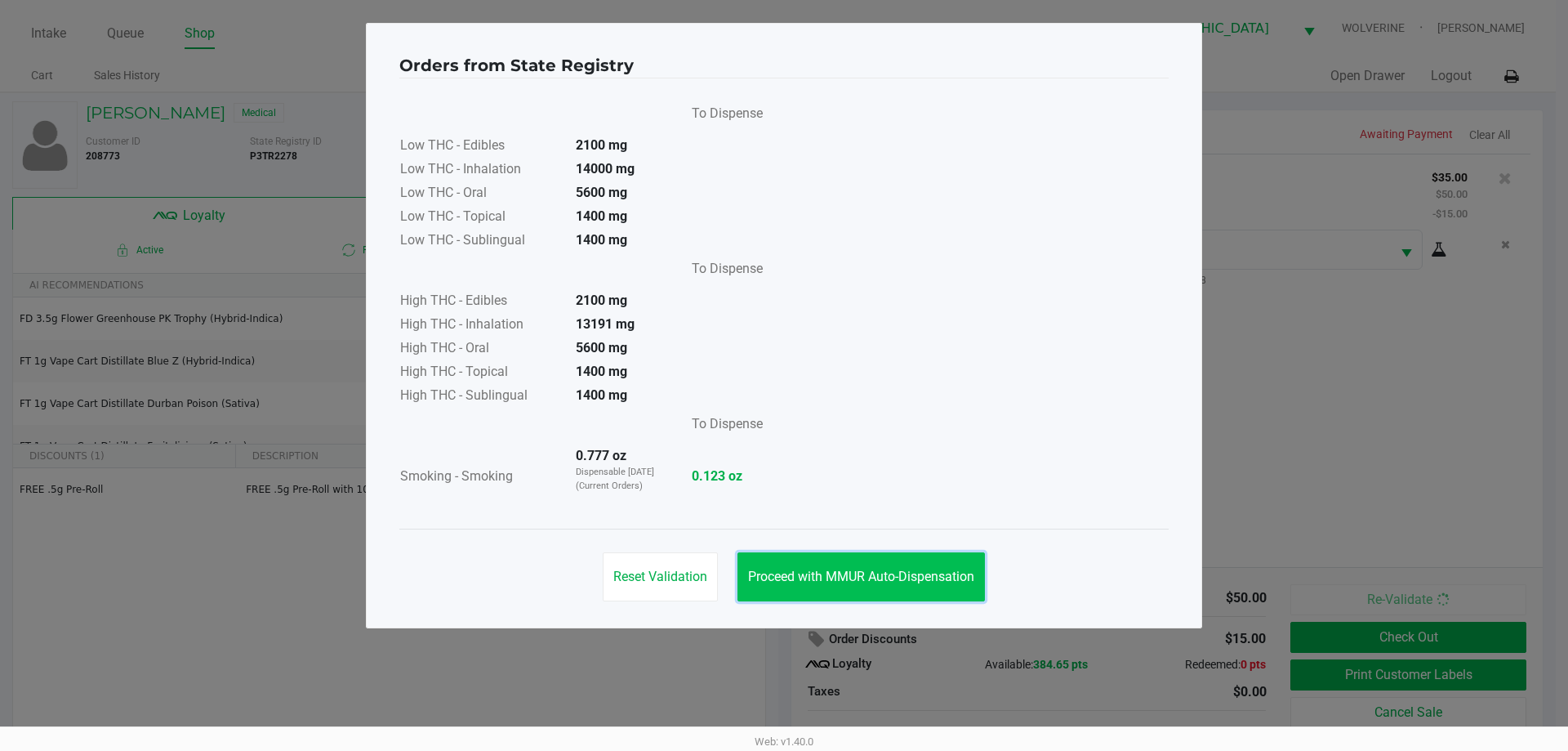
click at [937, 587] on button "Proceed with MMUR Auto-Dispensation" at bounding box center [861, 576] width 247 height 49
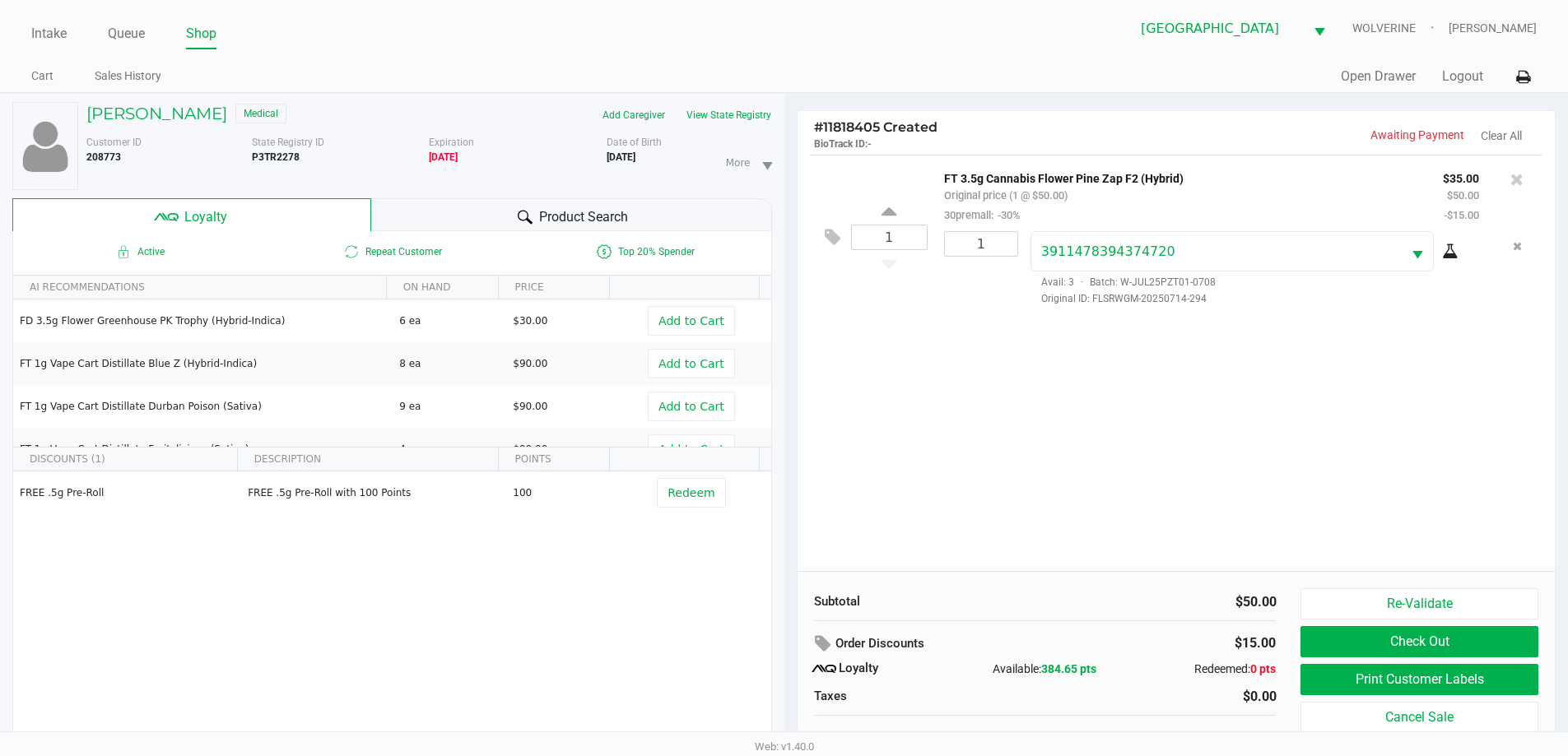
scroll to position [17, 0]
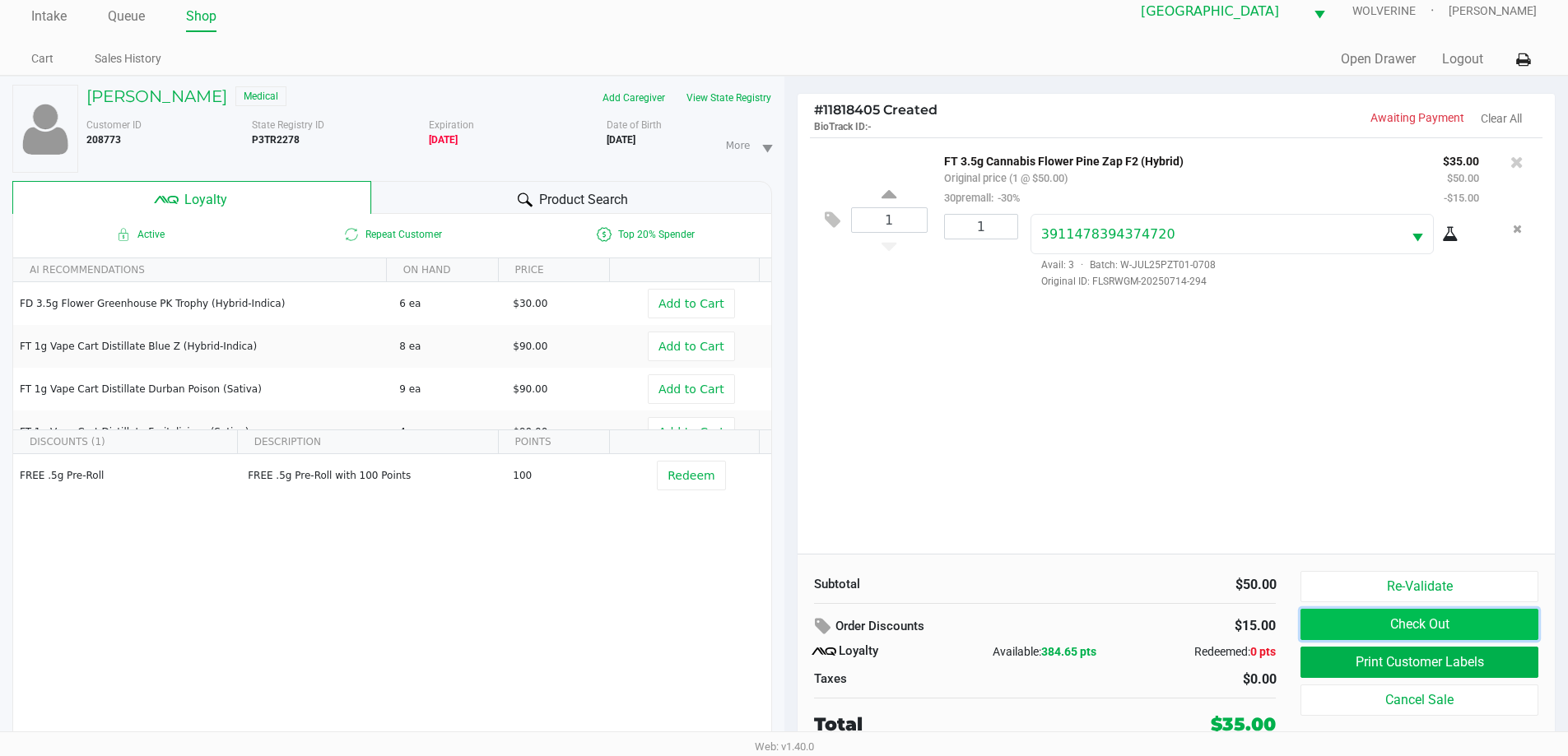
click at [1526, 619] on button "Check Out" at bounding box center [1419, 624] width 237 height 31
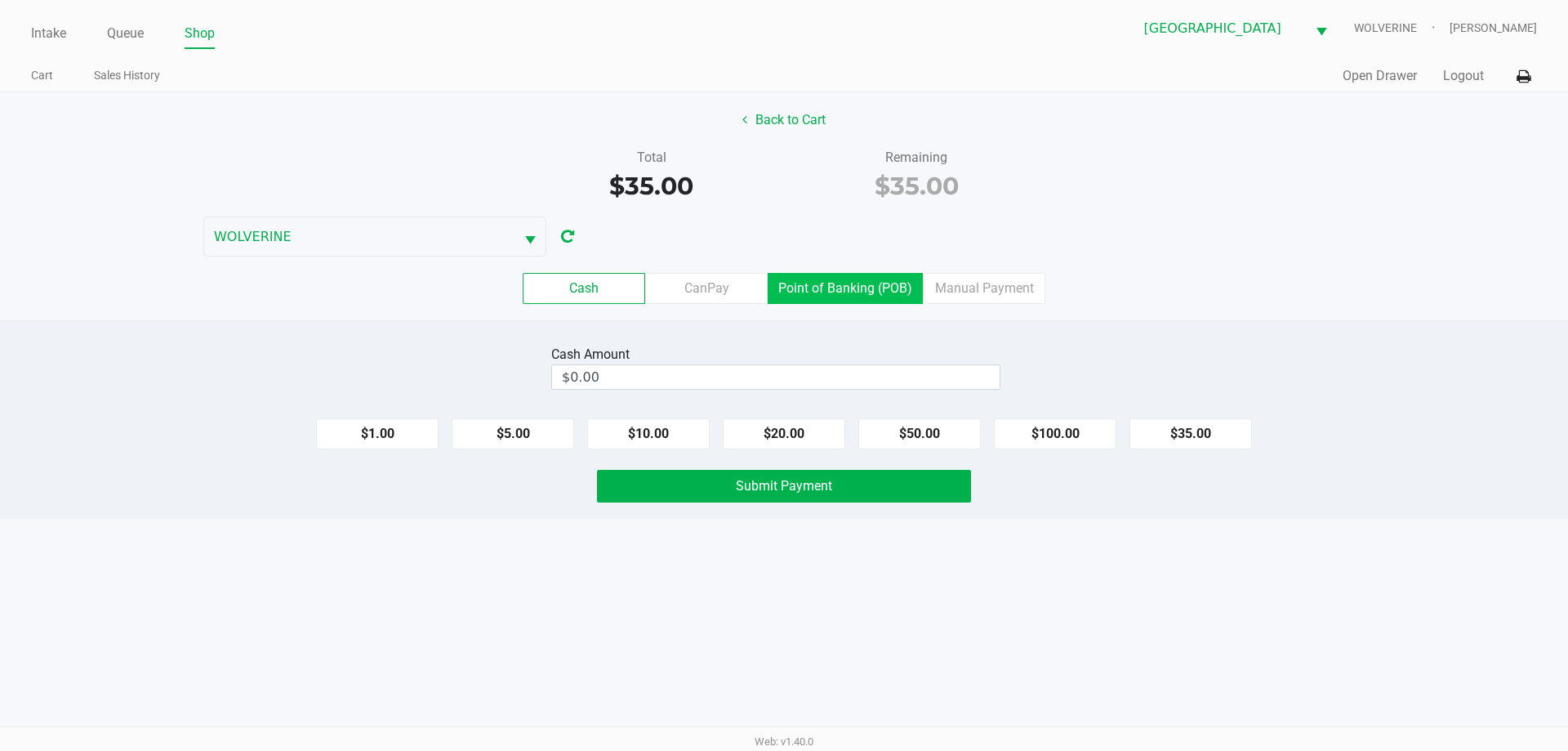
click at [869, 296] on label "Point of Banking (POB)" at bounding box center [845, 288] width 155 height 31
click at [0, 0] on 7 "Point of Banking (POB)" at bounding box center [0, 0] width 0 height 0
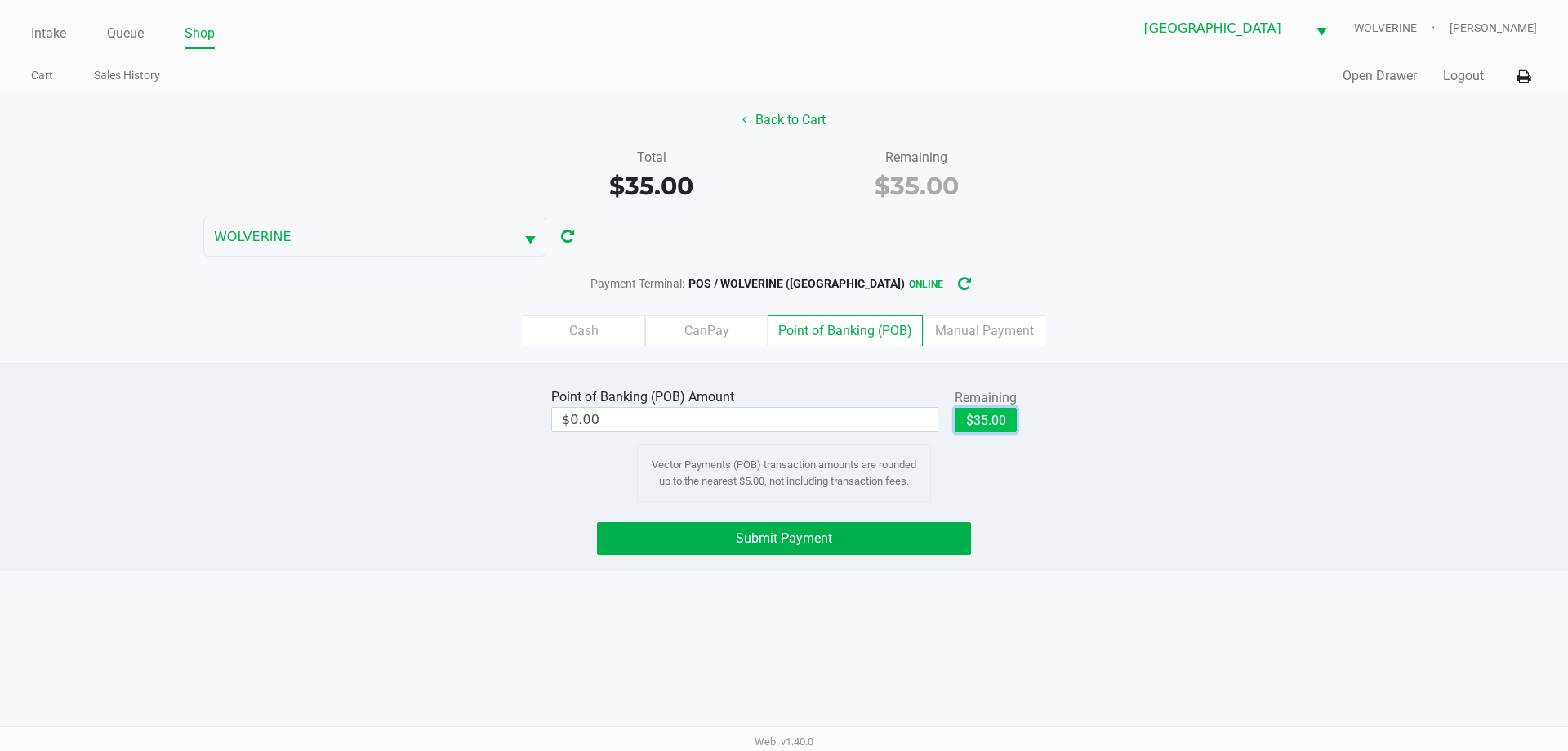
click at [979, 426] on button "$35.00" at bounding box center [985, 420] width 62 height 25
type input "$35.00"
click at [894, 540] on button "Submit Payment" at bounding box center [784, 539] width 374 height 32
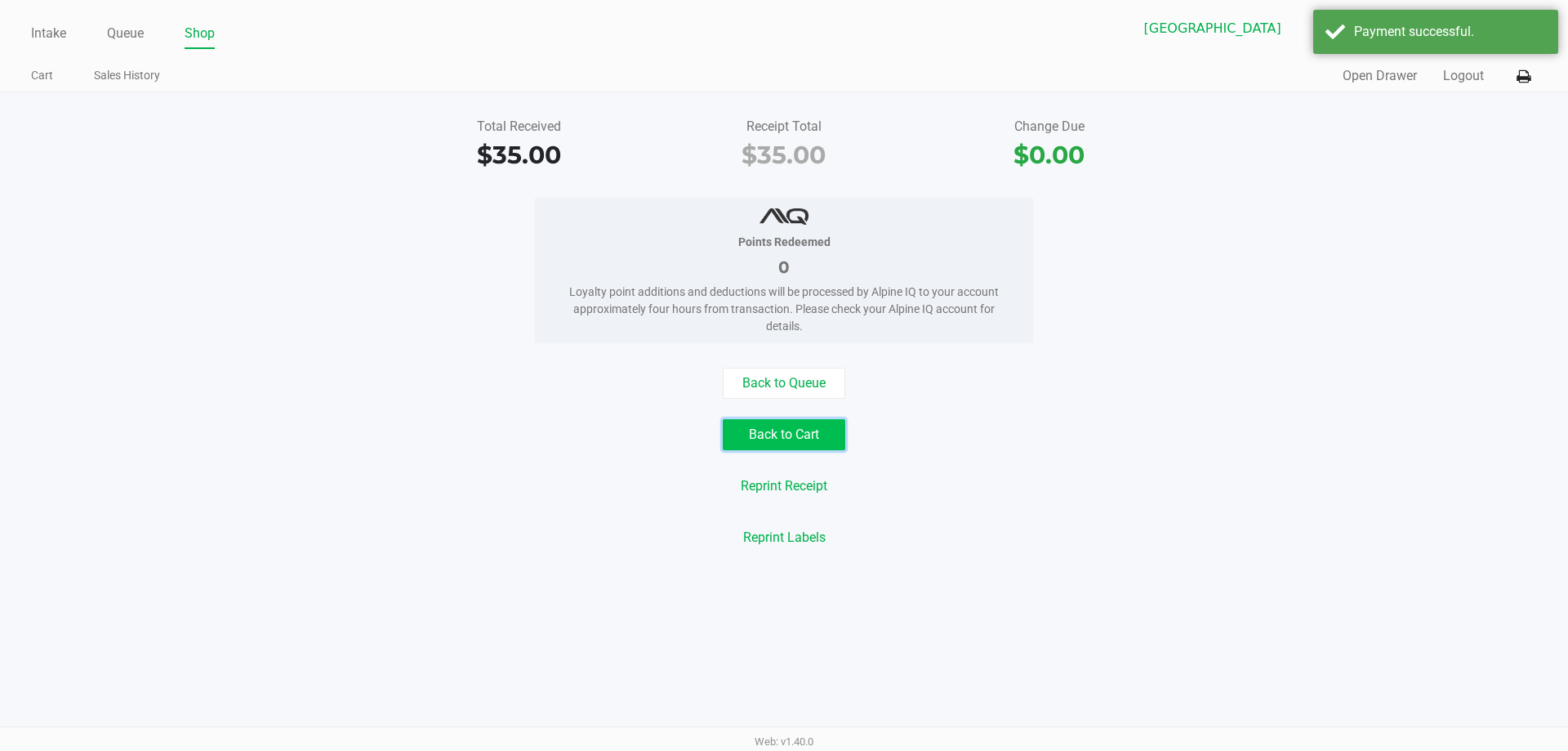
click at [820, 423] on button "Back to Cart" at bounding box center [784, 434] width 123 height 31
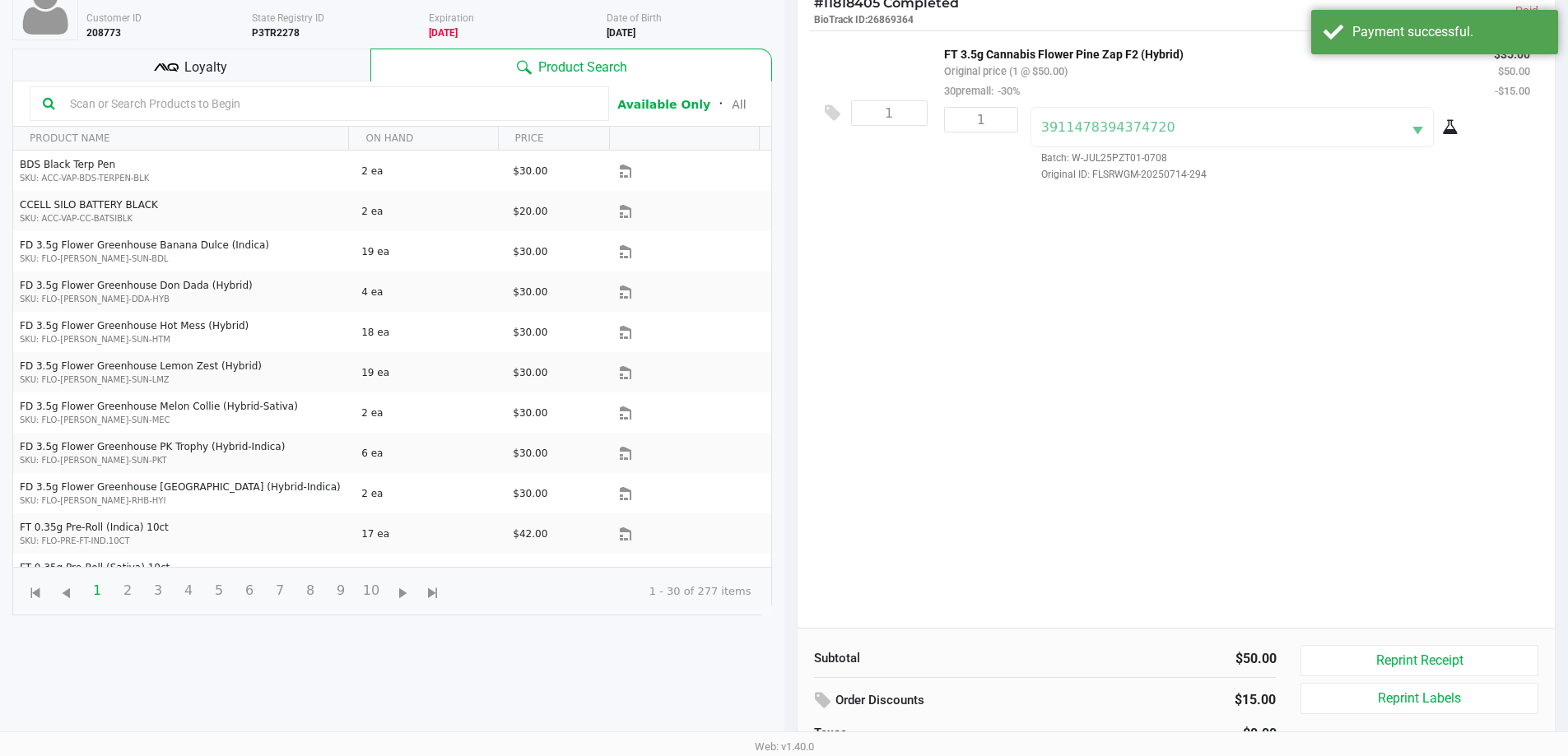
scroll to position [242, 0]
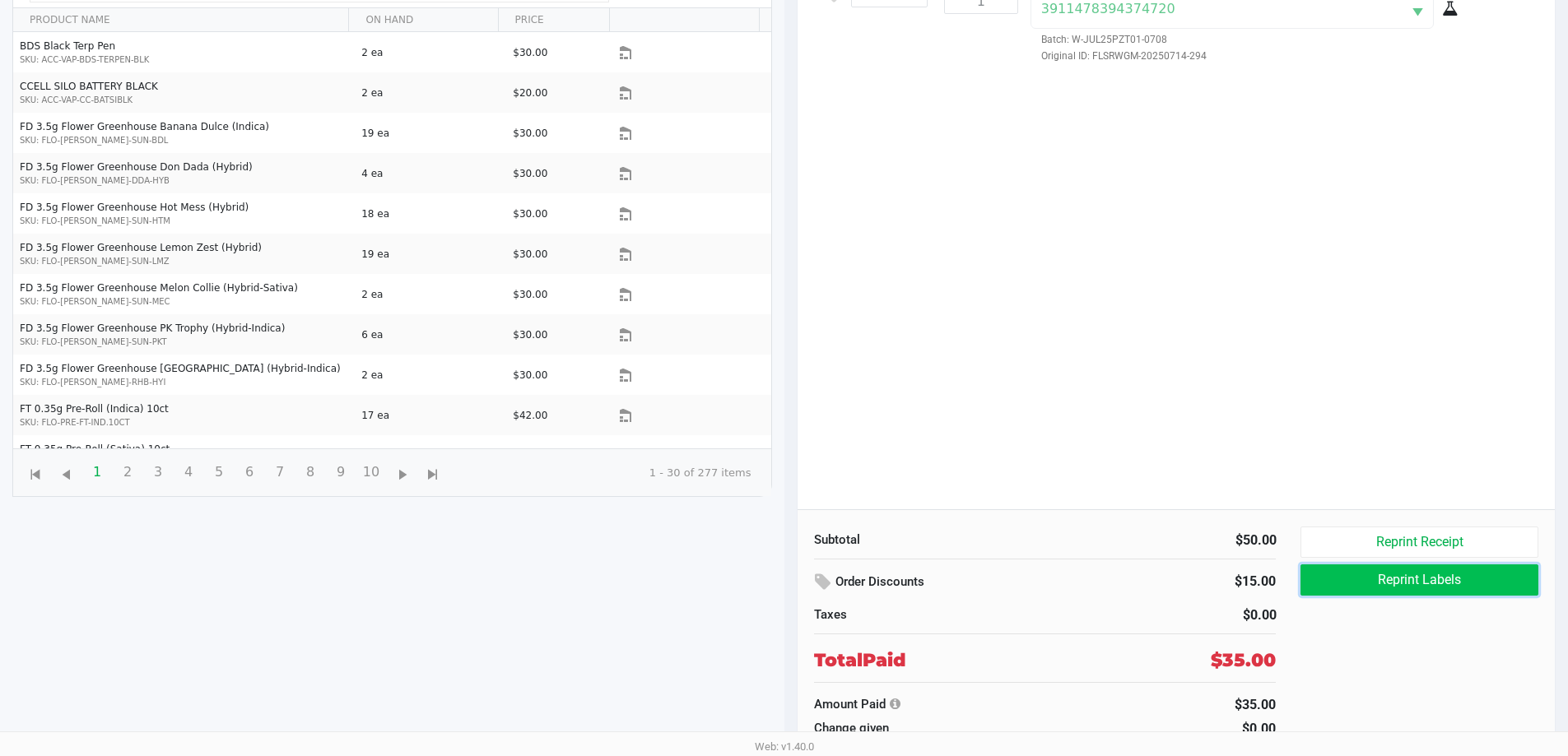
click at [1396, 582] on button "Reprint Labels" at bounding box center [1419, 580] width 237 height 31
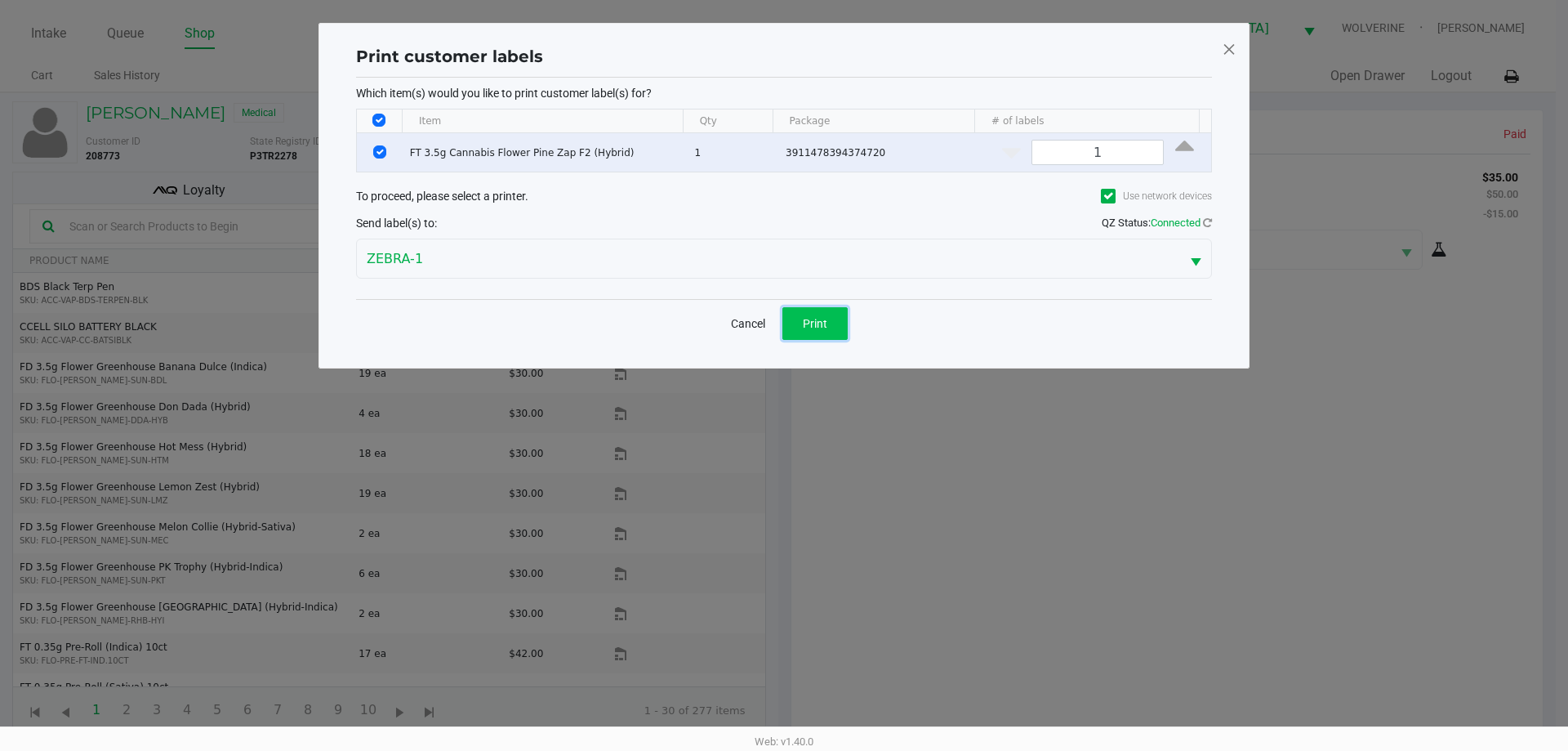
click at [822, 326] on span "Print" at bounding box center [815, 323] width 25 height 13
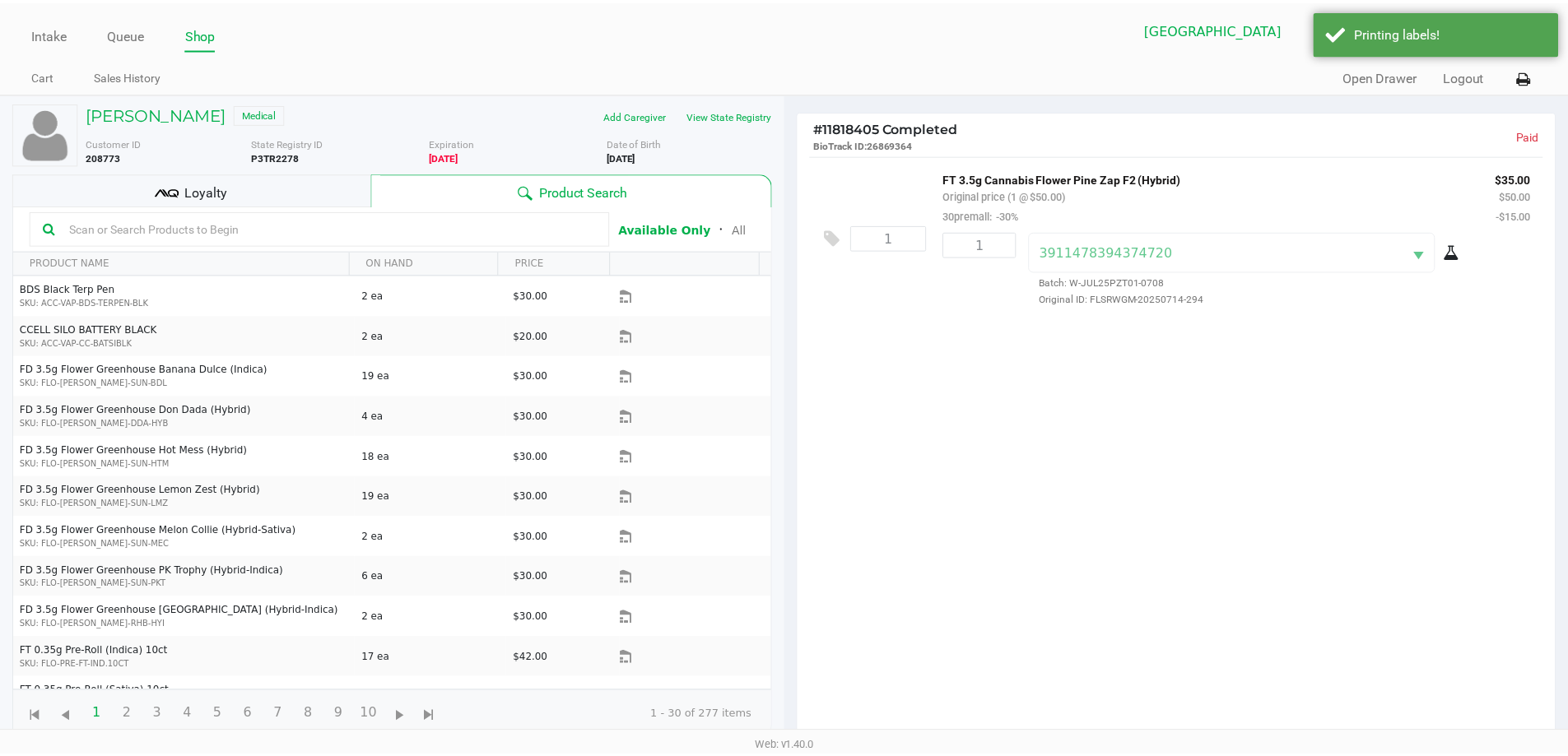
scroll to position [242, 0]
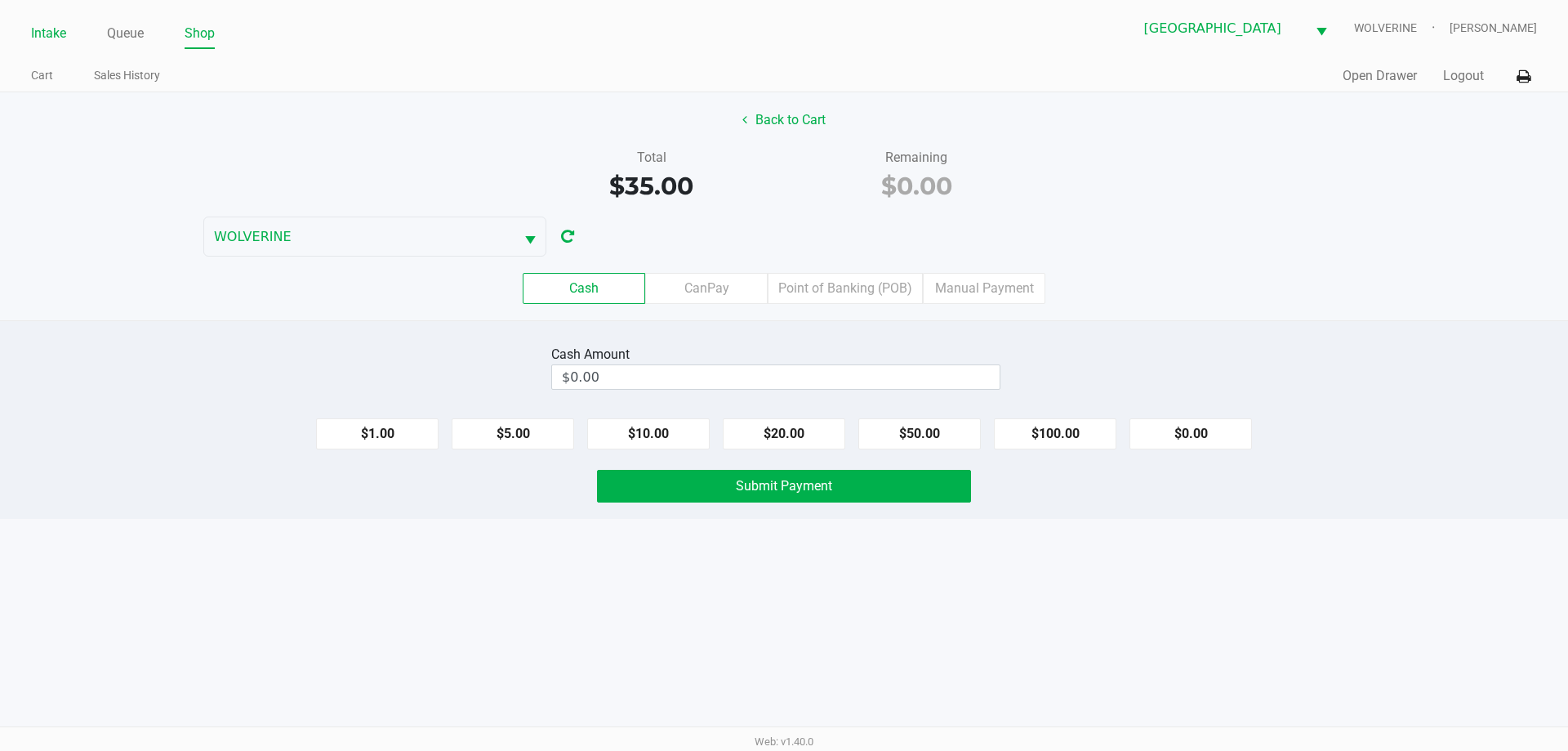
click at [47, 35] on link "Intake" at bounding box center [48, 33] width 35 height 23
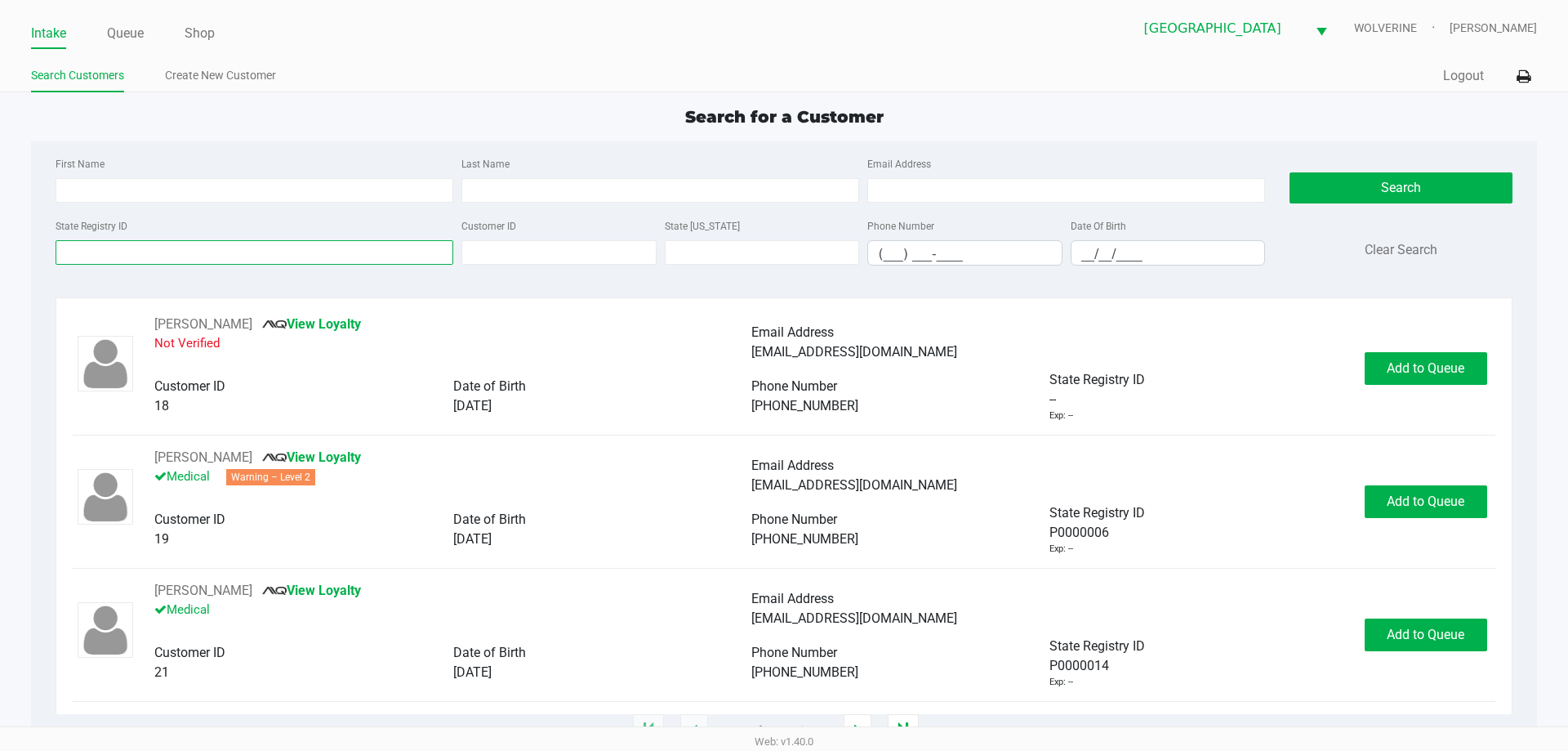
click at [137, 255] on input "State Registry ID" at bounding box center [254, 252] width 398 height 25
click at [117, 22] on link "Queue" at bounding box center [125, 33] width 37 height 23
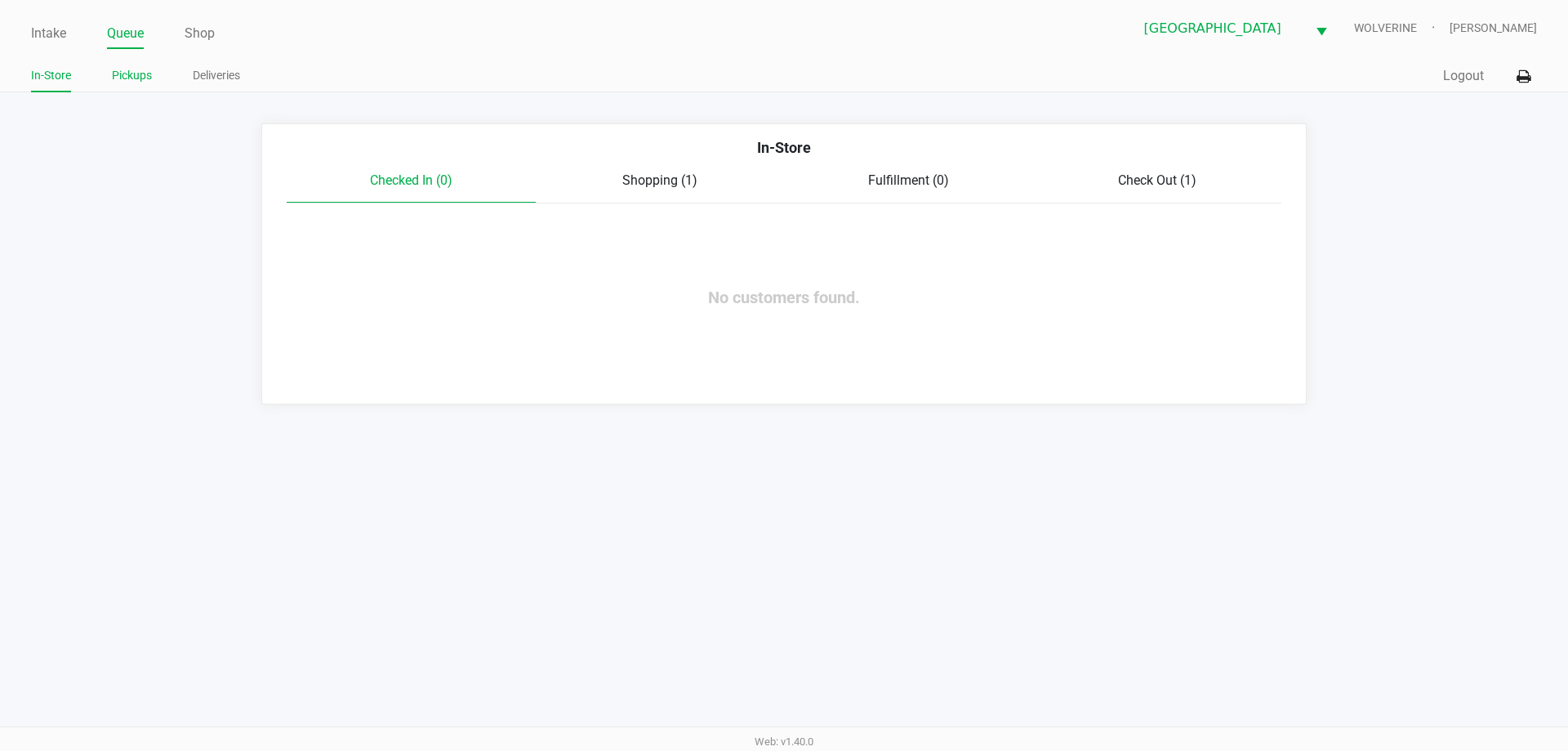
click at [131, 70] on link "Pickups" at bounding box center [131, 76] width 40 height 20
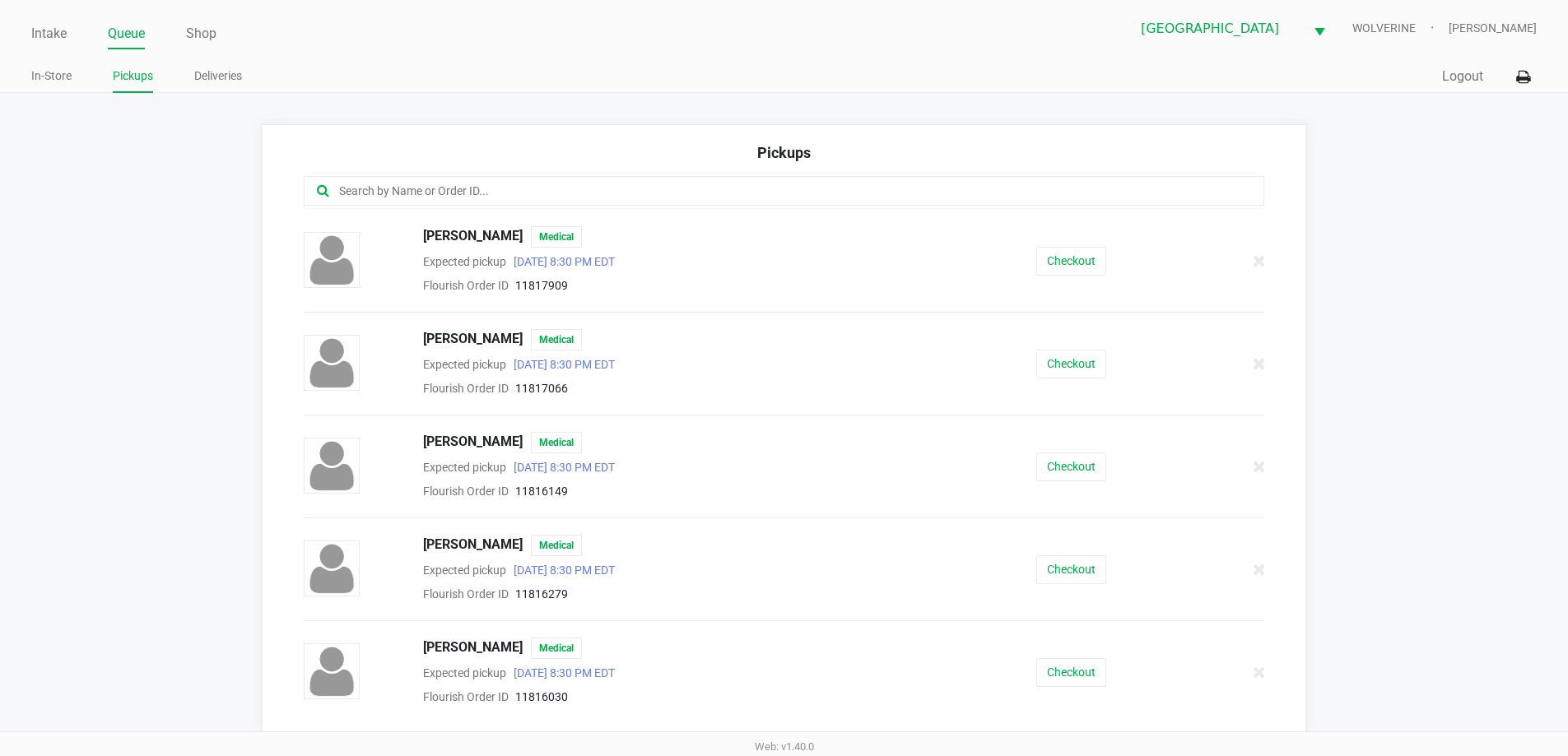
click at [390, 179] on div at bounding box center [784, 191] width 961 height 29
click at [394, 184] on input "text" at bounding box center [757, 192] width 841 height 19
type input "ST"
drag, startPoint x: 1063, startPoint y: 678, endPoint x: 1133, endPoint y: 558, distance: 138.9
click at [1083, 649] on div "Stanley Goldstein Medical Expected pickup Aug 20, 2025 1:15 PM EDT Flourish Ord…" at bounding box center [790, 672] width 994 height 69
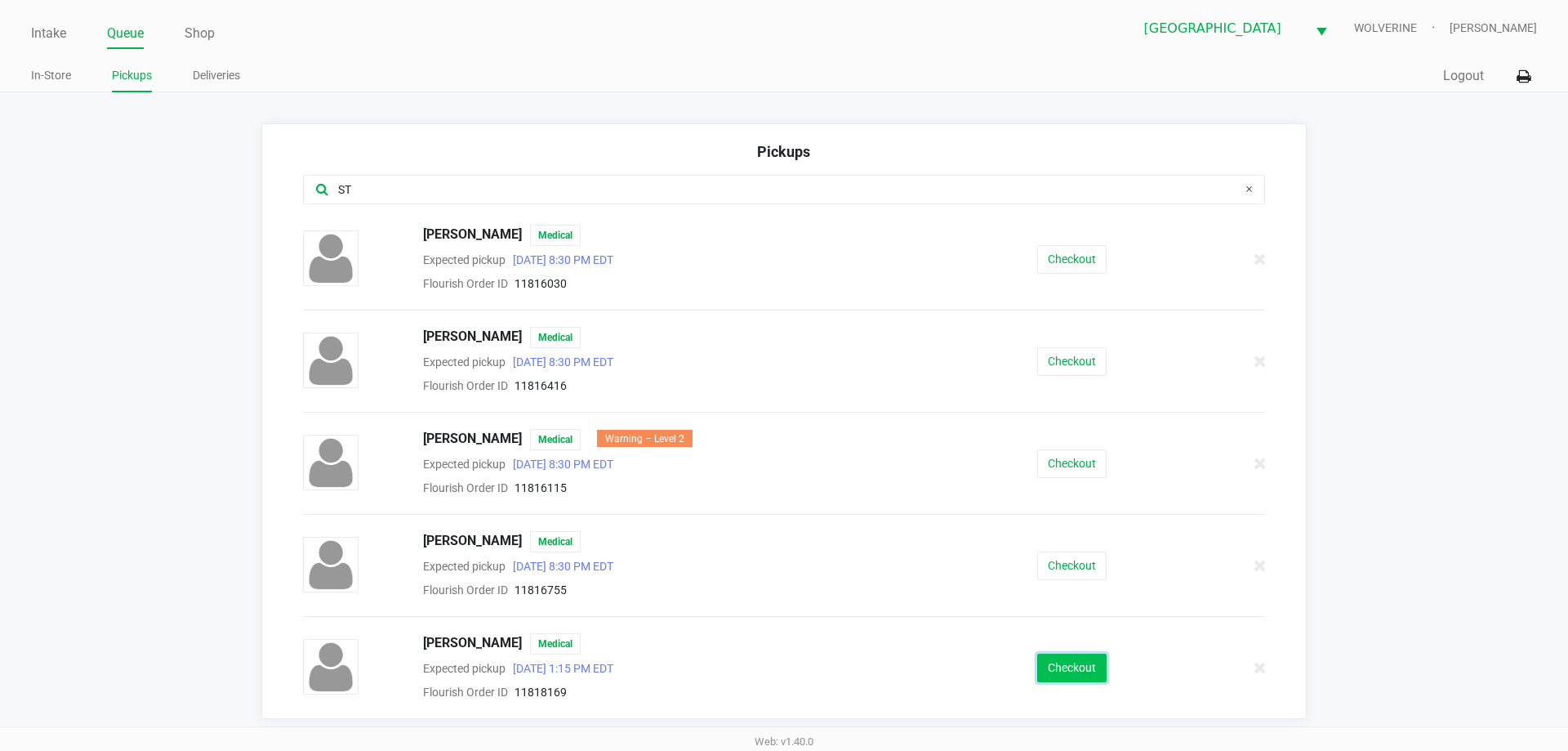
click at [1051, 668] on button "Checkout" at bounding box center [1071, 668] width 69 height 29
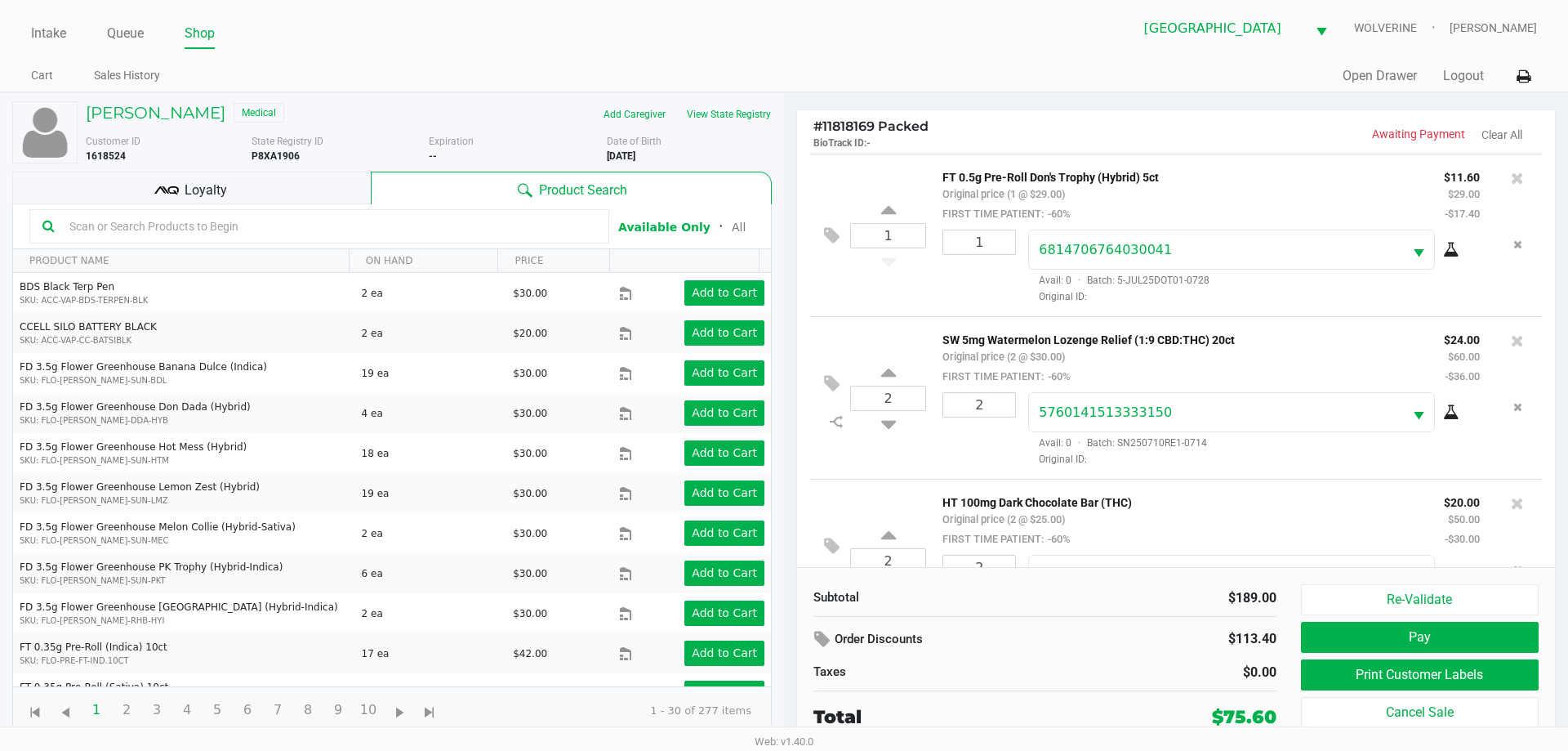
drag, startPoint x: 164, startPoint y: 189, endPoint x: 799, endPoint y: 539, distance: 725.1
click at [165, 189] on icon at bounding box center [166, 189] width 7 height 8
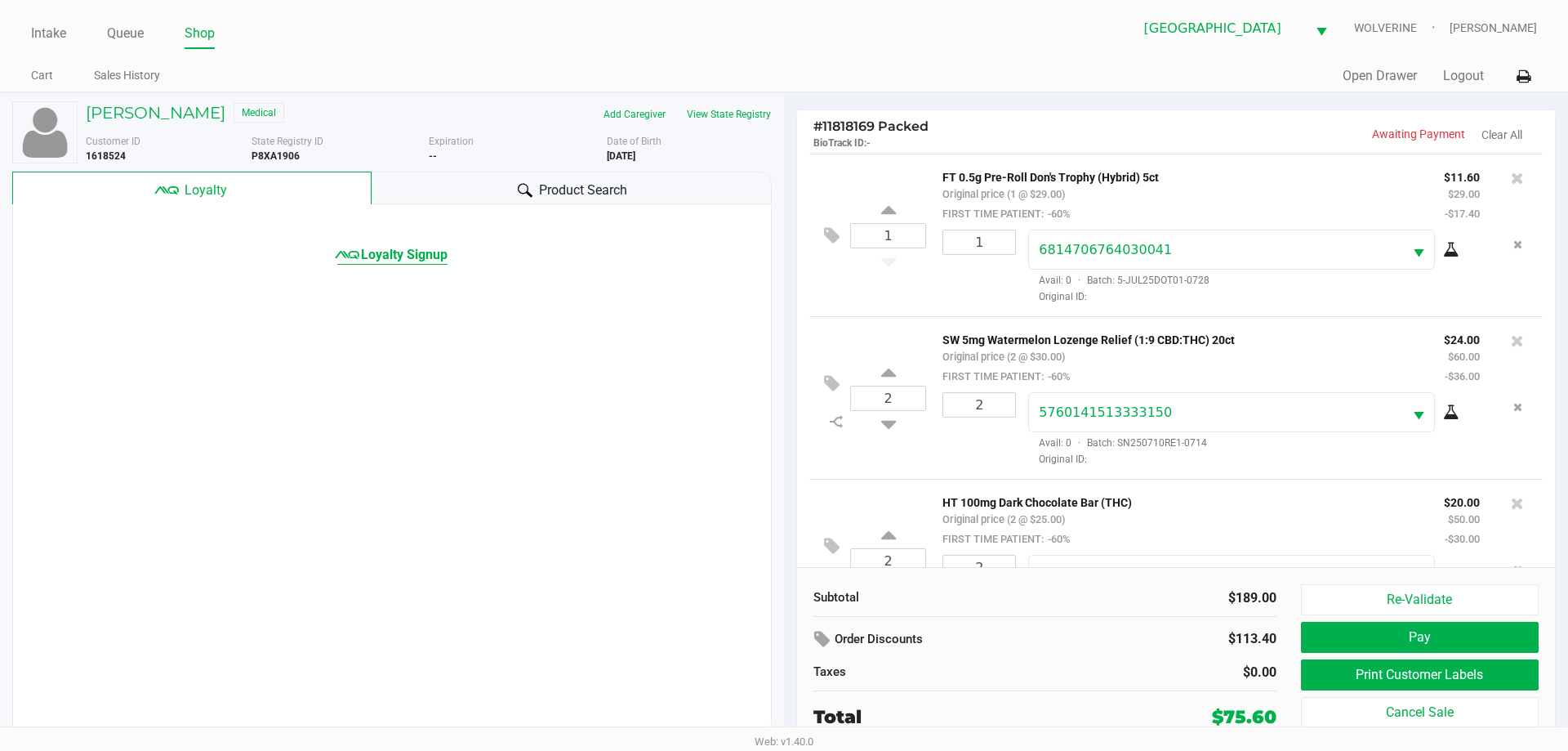
click at [424, 259] on span "Loyalty Signup" at bounding box center [404, 254] width 86 height 20
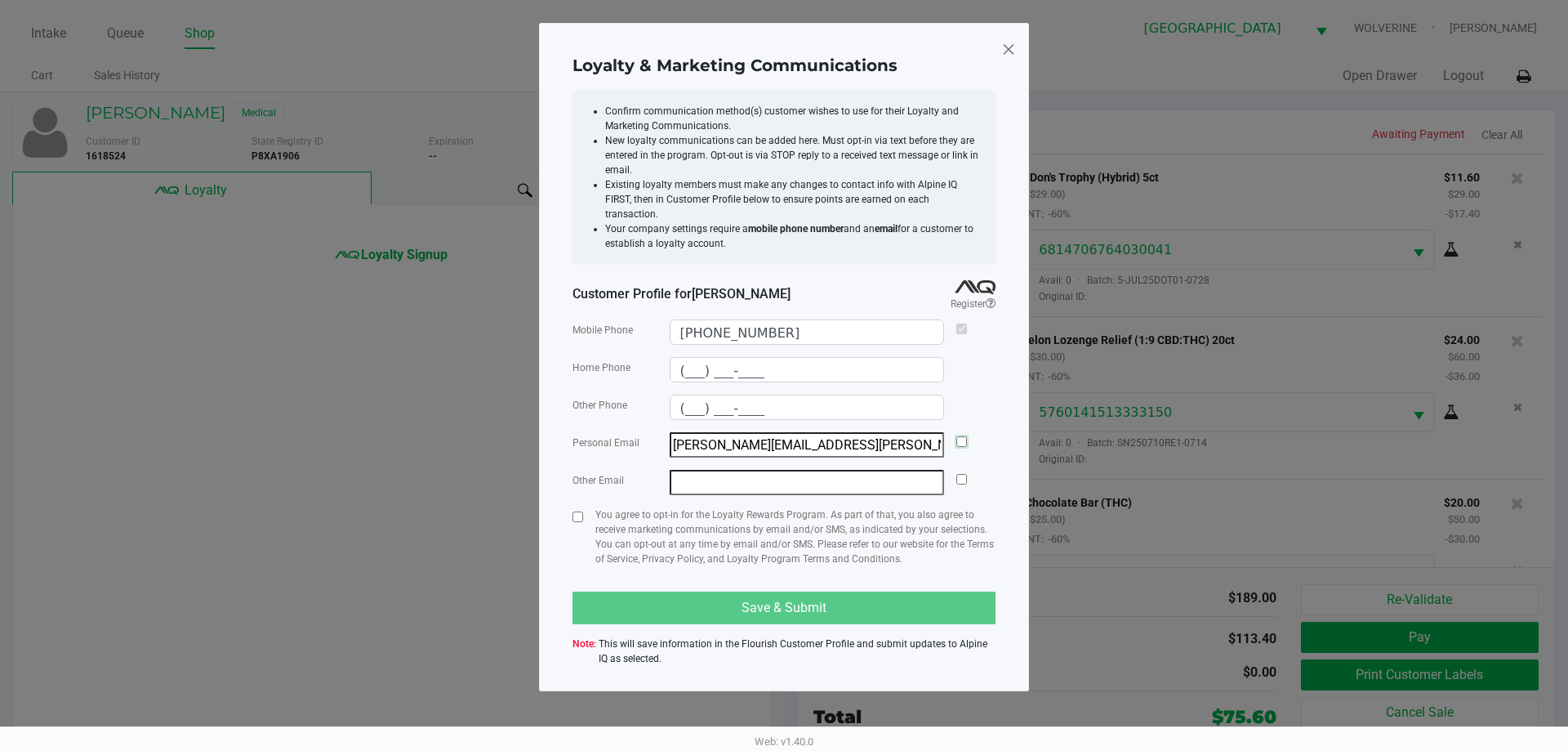
click at [962, 436] on input "checkbox" at bounding box center [961, 441] width 10 height 10
checkbox input "true"
click at [579, 511] on input "checkbox" at bounding box center [578, 516] width 10 height 10
checkbox input "true"
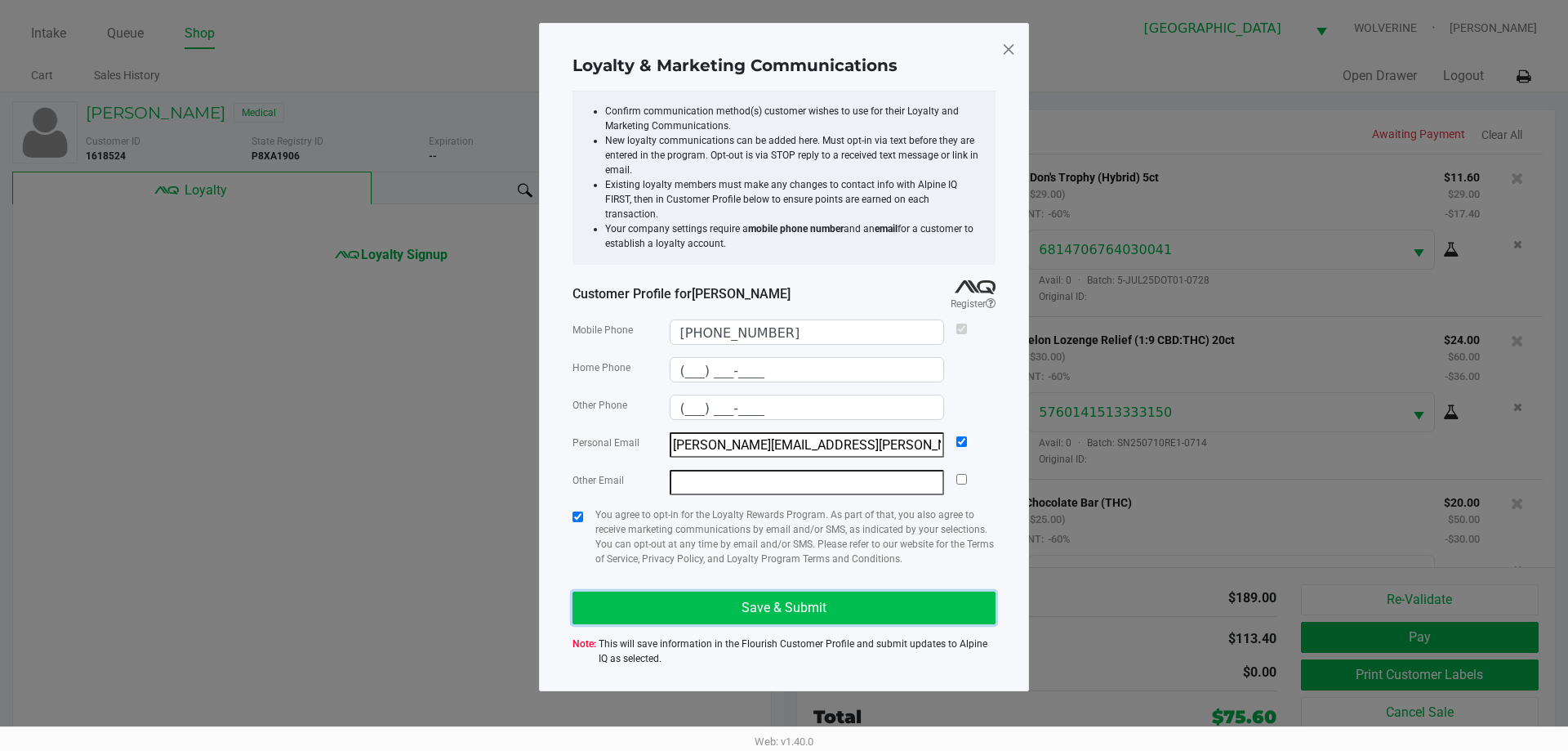
click at [695, 597] on button "Save & Submit" at bounding box center [784, 608] width 423 height 32
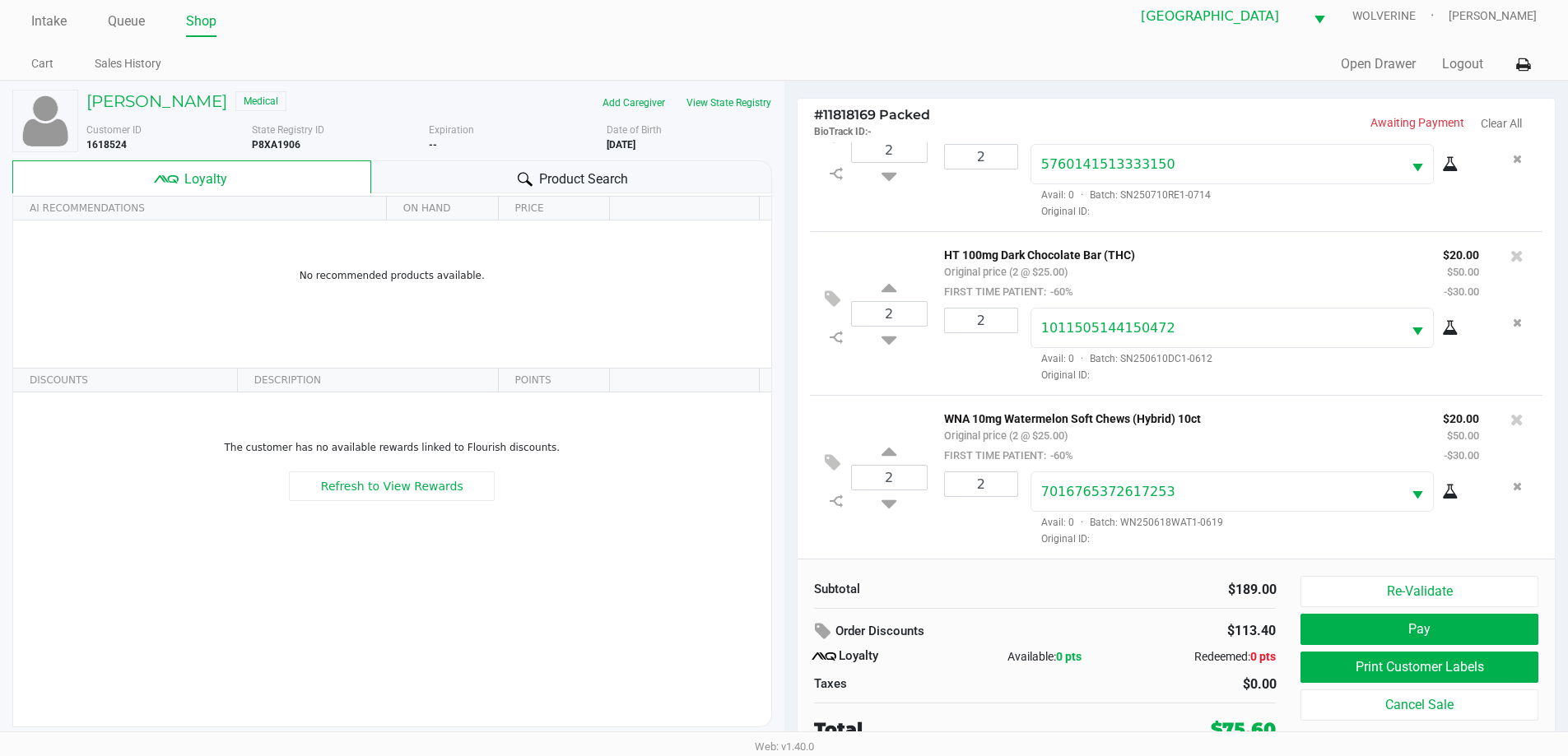
scroll to position [16, 0]
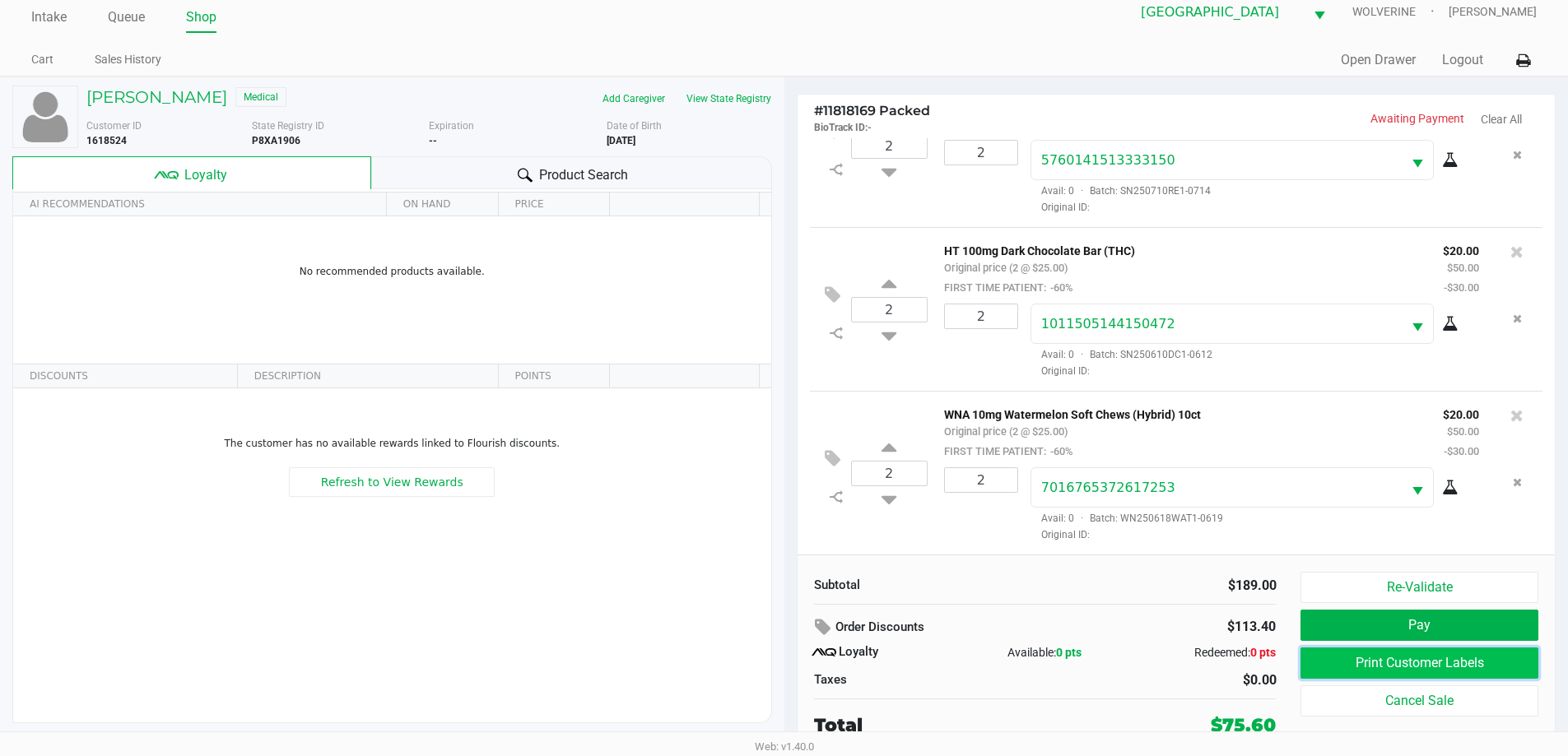
click at [1393, 656] on button "Print Customer Labels" at bounding box center [1419, 662] width 237 height 31
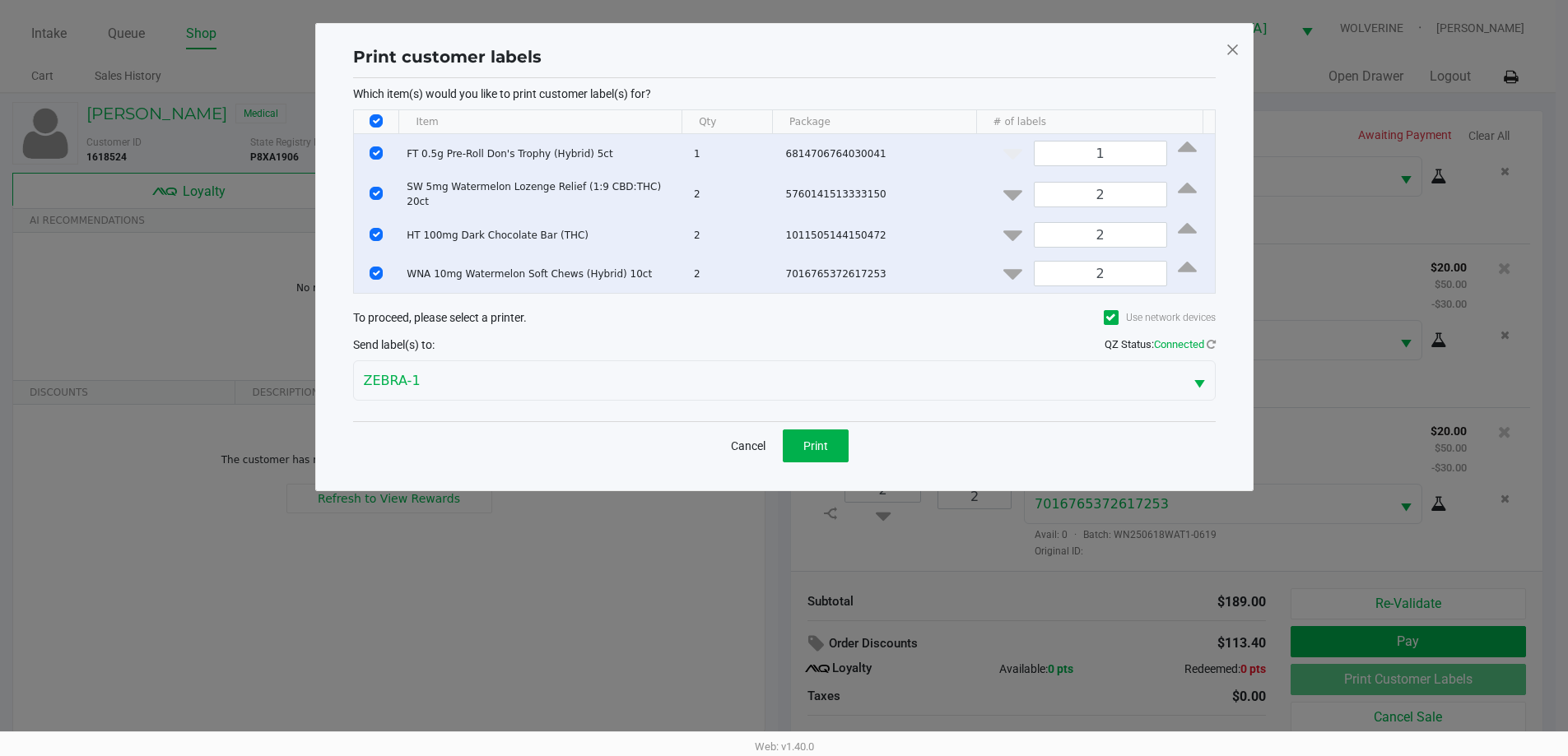
scroll to position [0, 0]
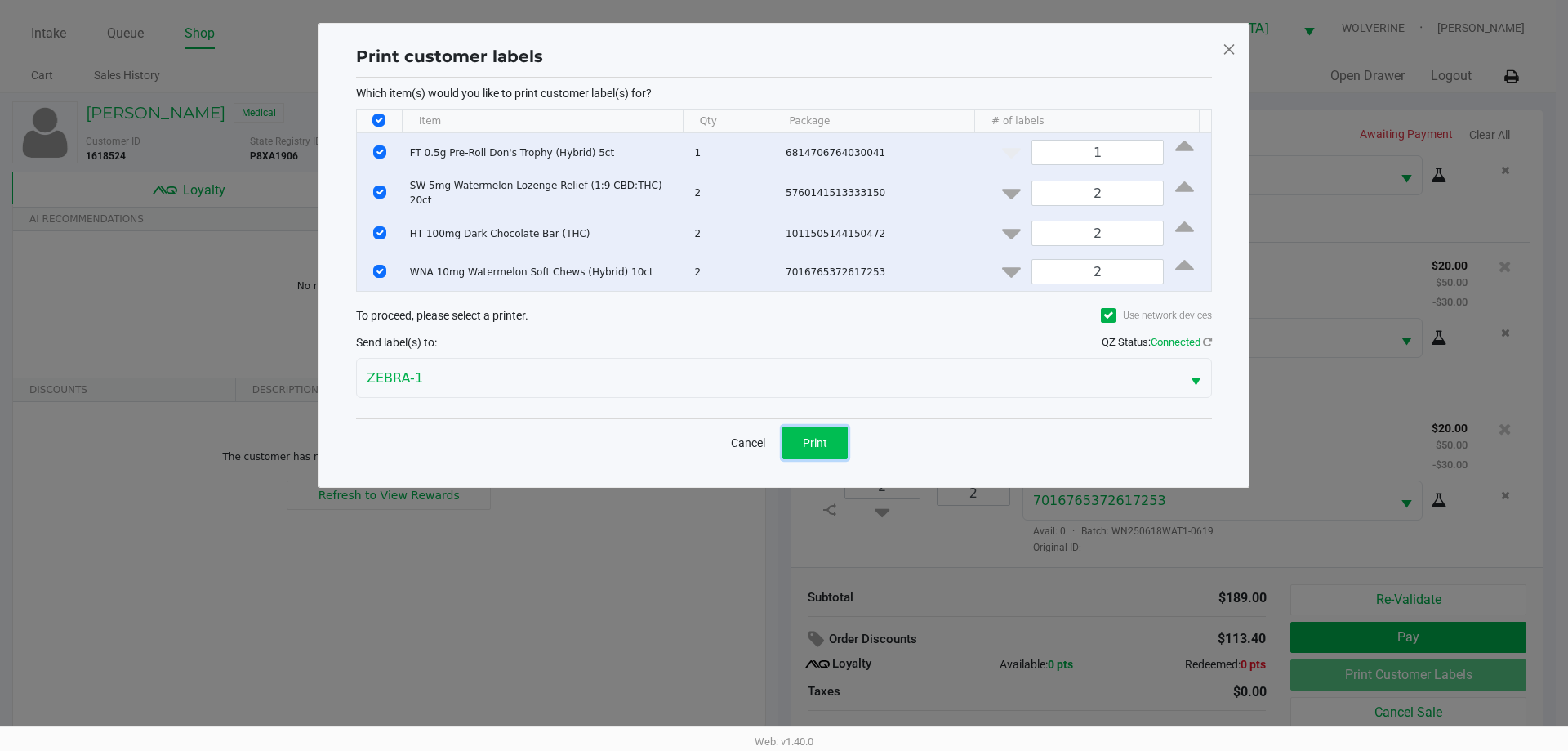
click at [823, 436] on span "Print" at bounding box center [815, 442] width 25 height 13
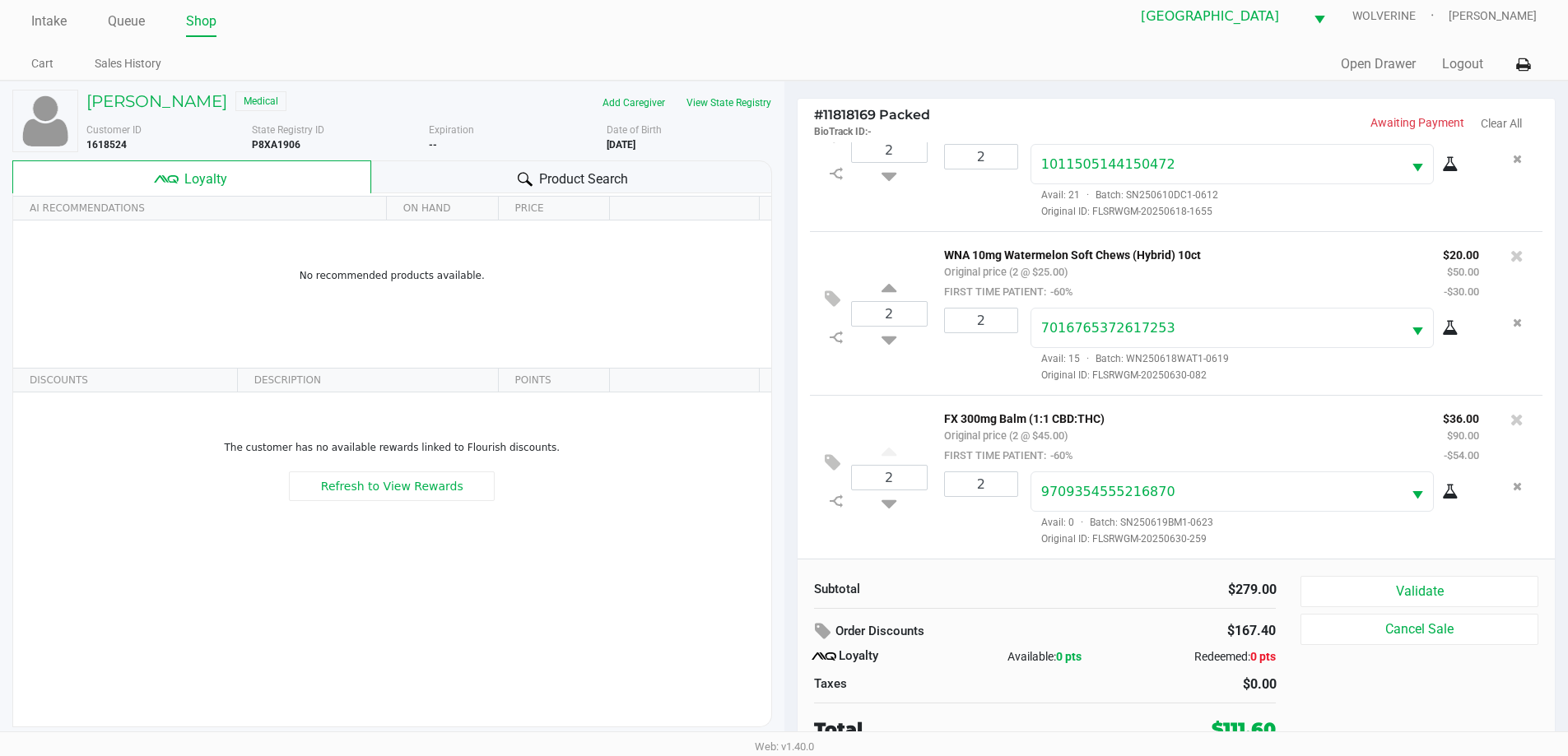
scroll to position [16, 0]
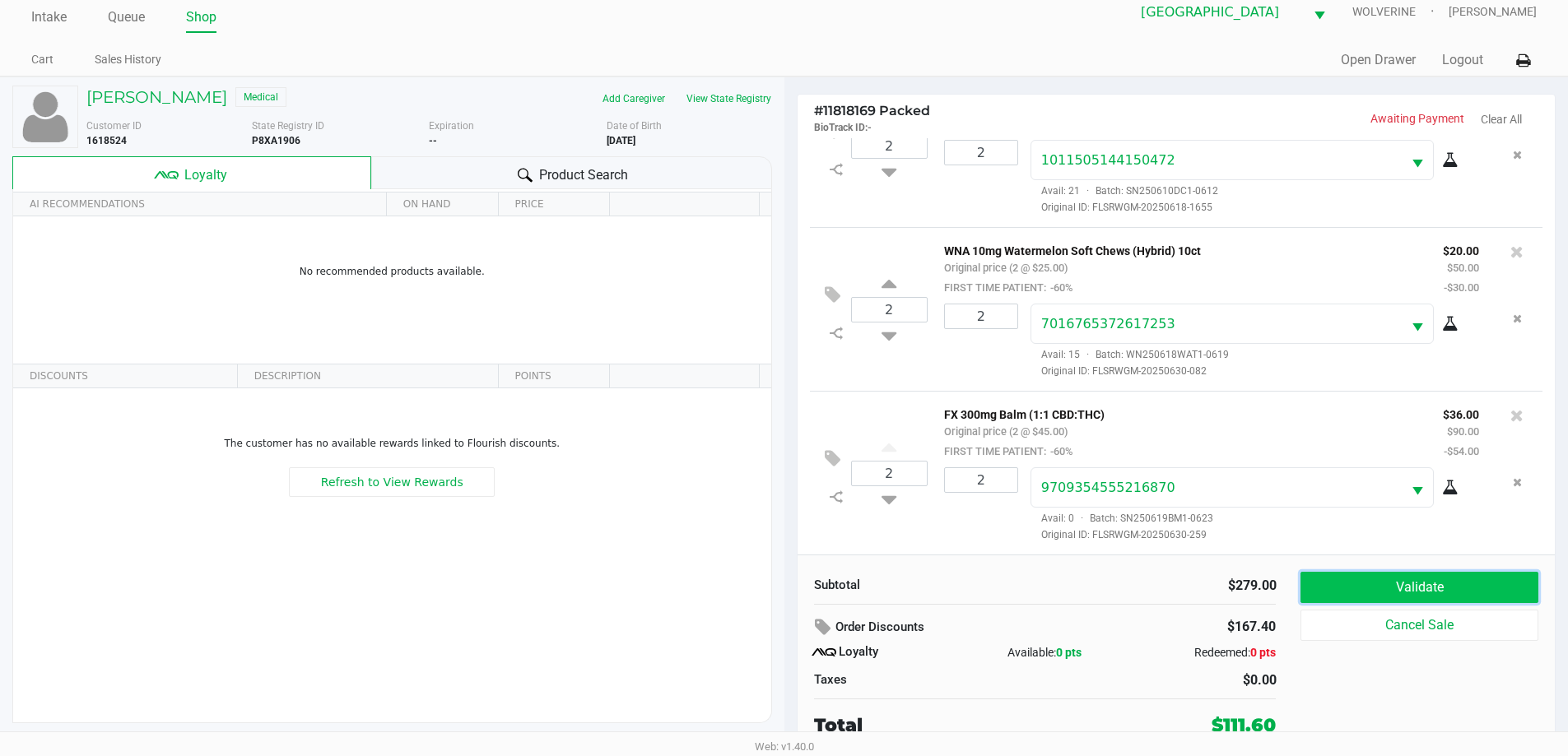
click at [1364, 583] on button "Validate" at bounding box center [1419, 587] width 237 height 31
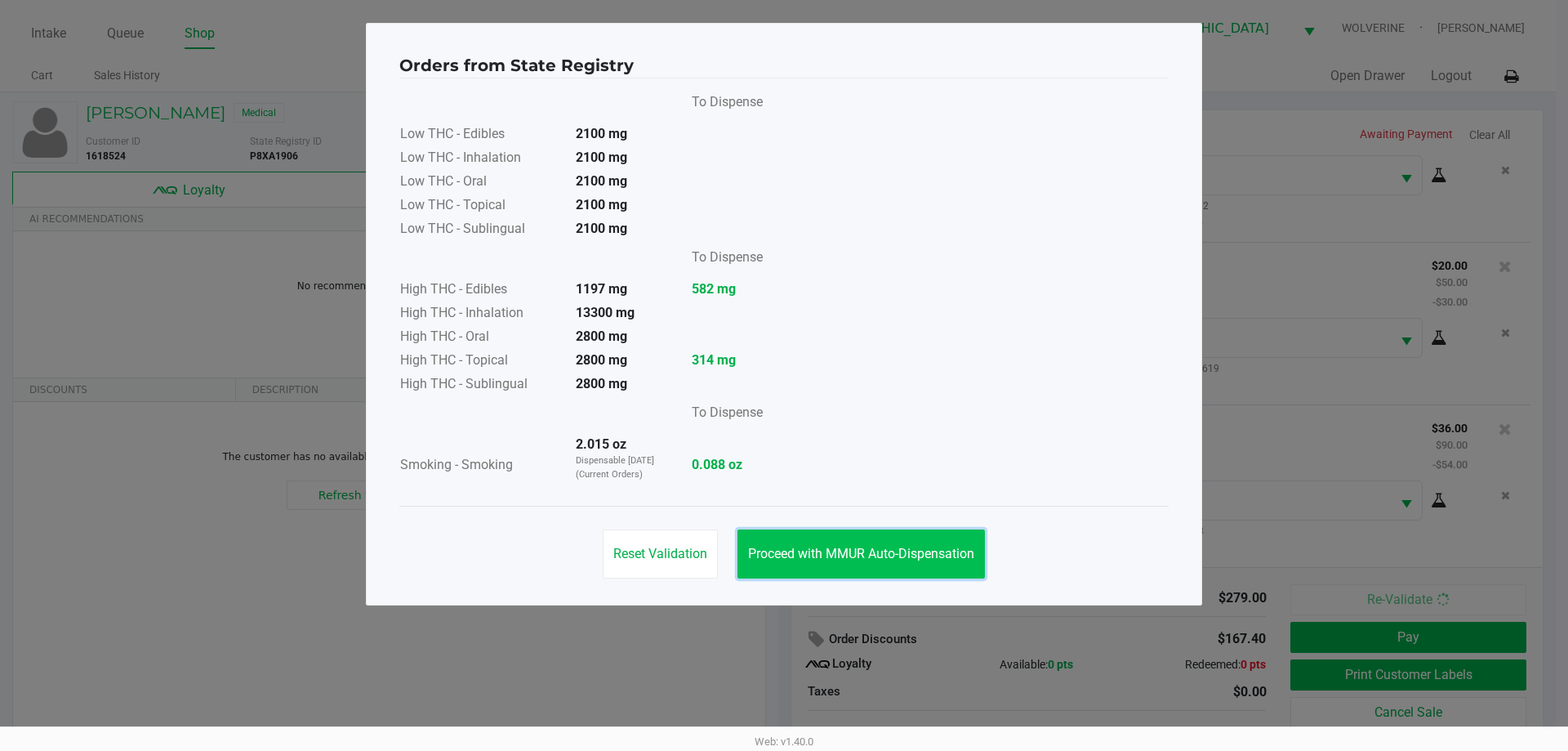
click at [851, 545] on span "Proceed with MMUR Auto-Dispensation" at bounding box center [861, 553] width 226 height 15
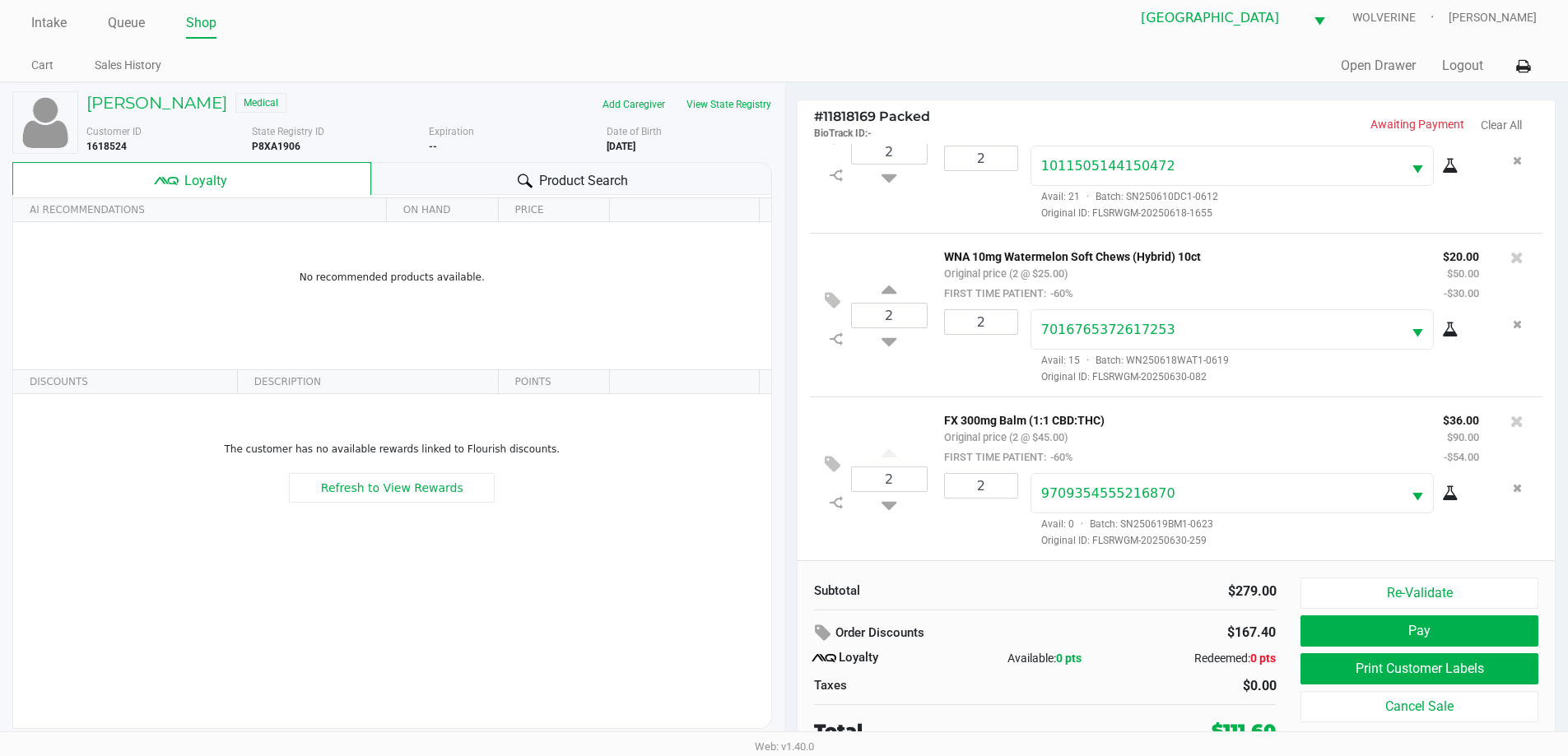
scroll to position [16, 0]
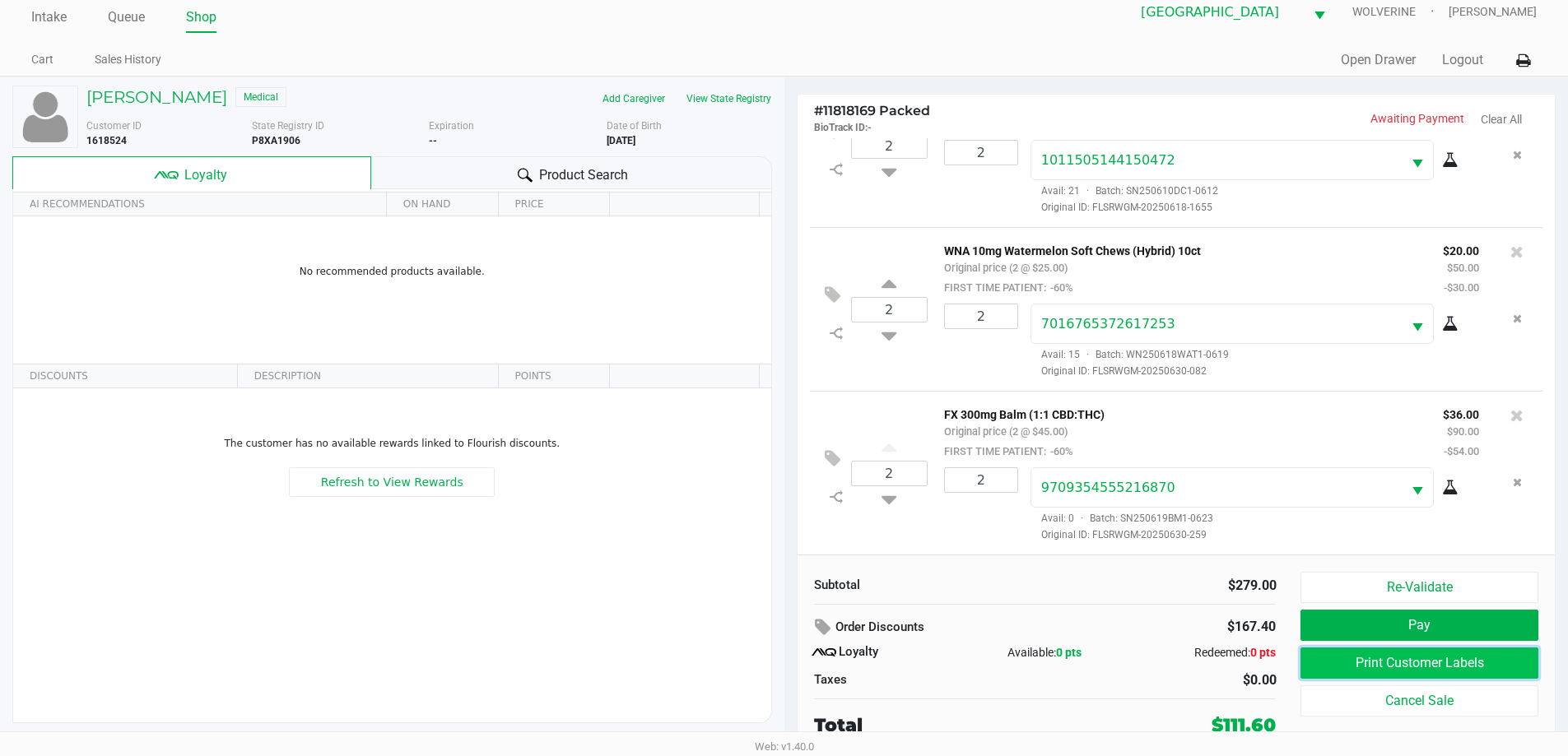
click at [1488, 653] on button "Print Customer Labels" at bounding box center [1419, 662] width 237 height 31
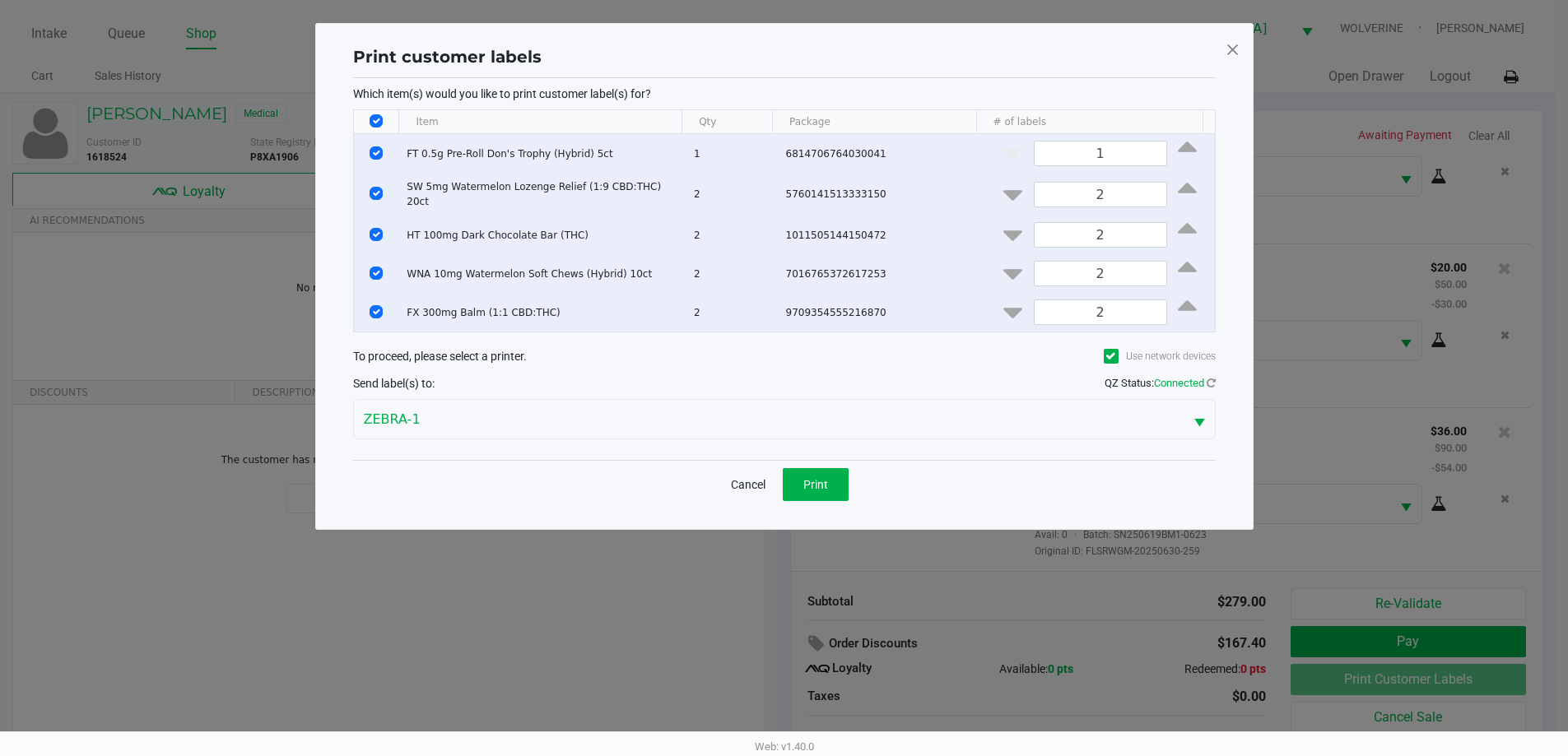
scroll to position [0, 0]
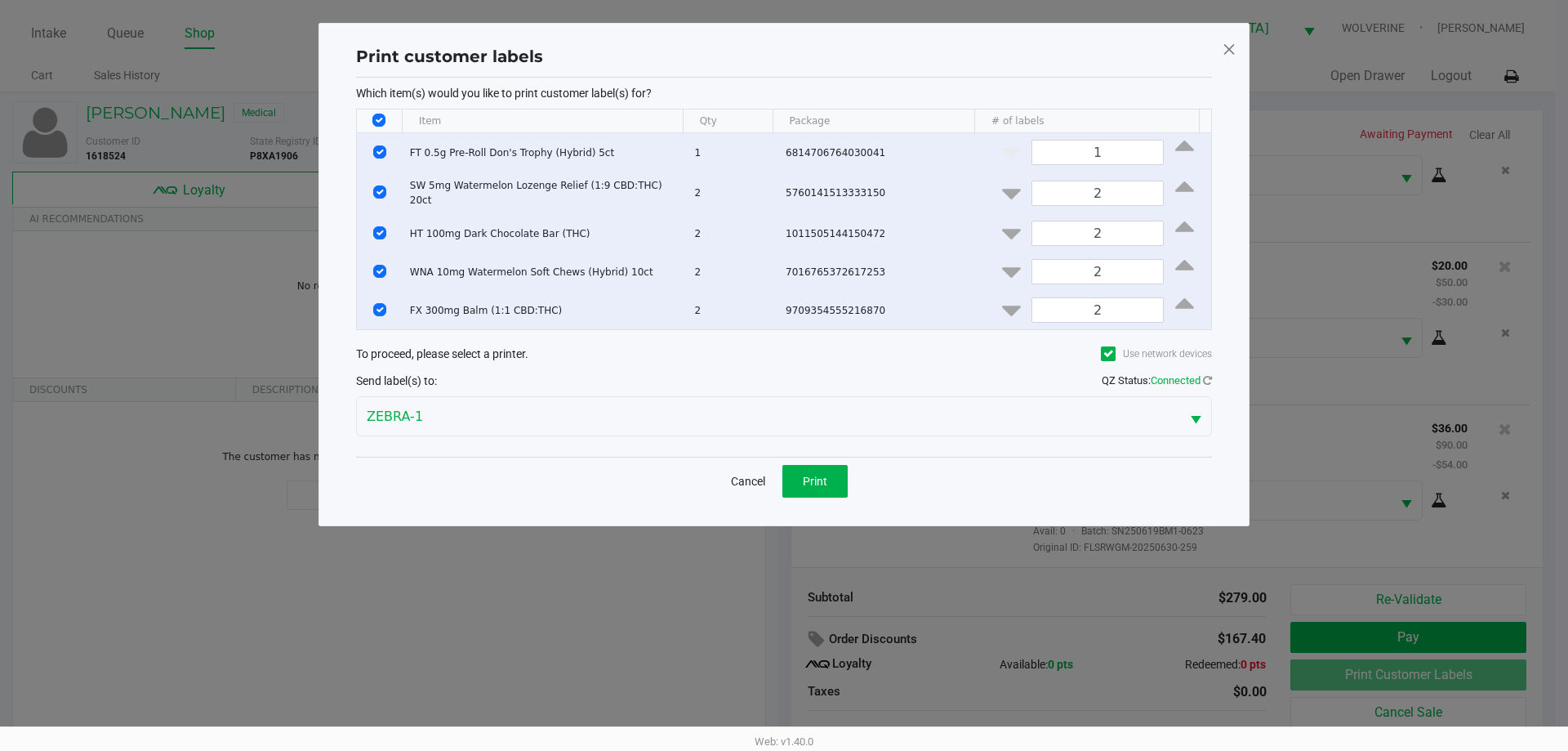
drag, startPoint x: 376, startPoint y: 114, endPoint x: 357, endPoint y: 201, distance: 89.1
click at [377, 114] on input "Select All Rows" at bounding box center [379, 119] width 13 height 13
checkbox input "false"
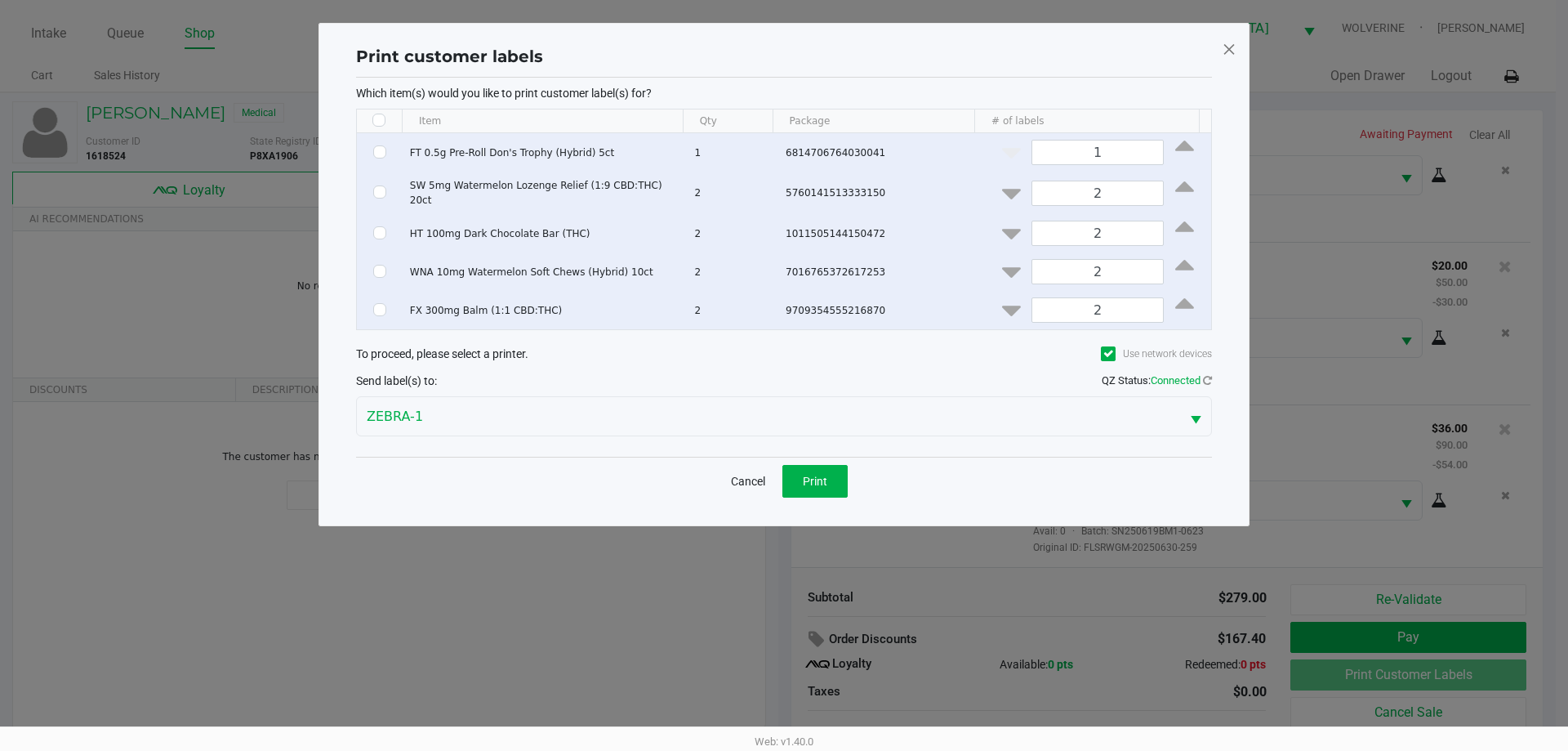
checkbox input "false"
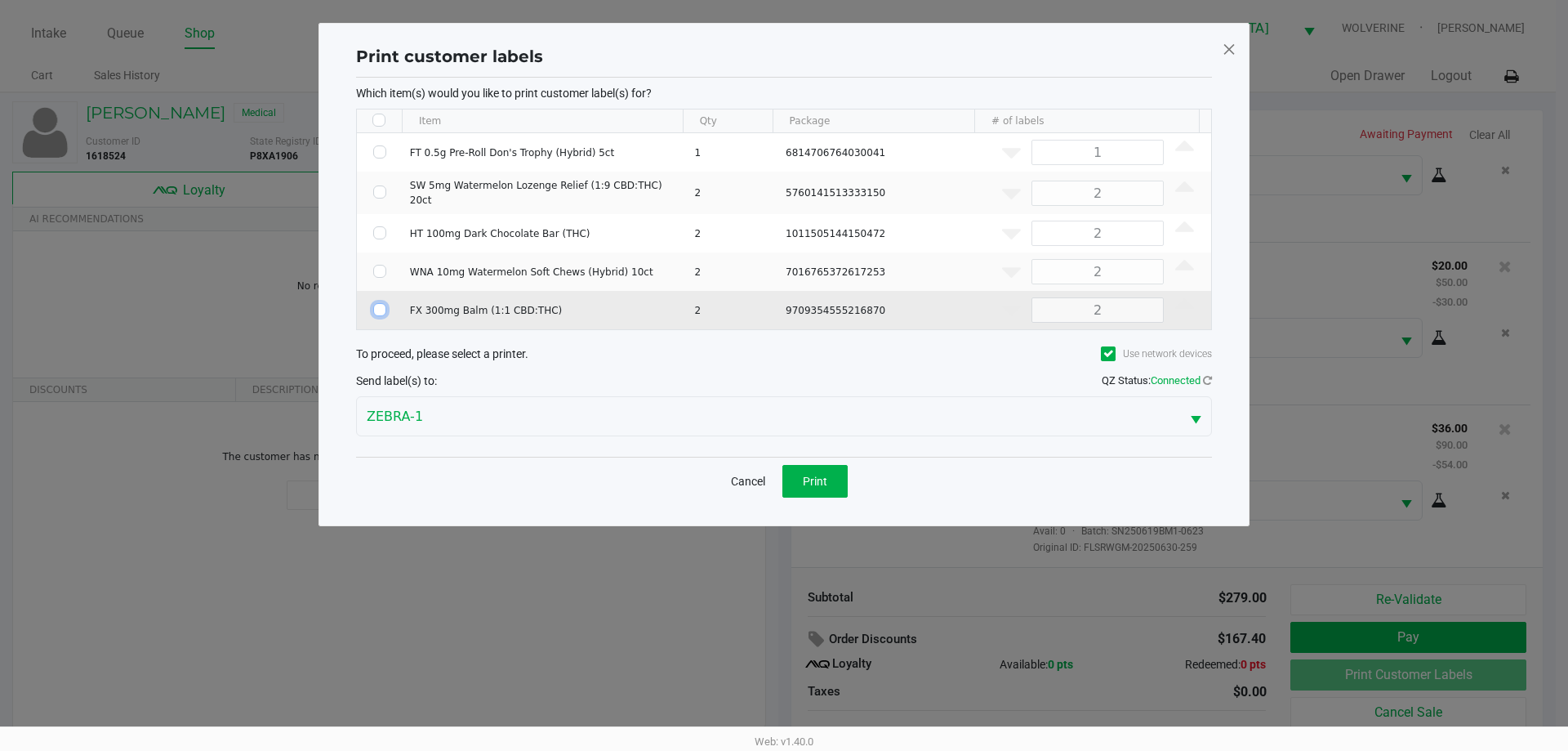
click at [375, 304] on input "Select Row" at bounding box center [379, 309] width 13 height 13
checkbox input "true"
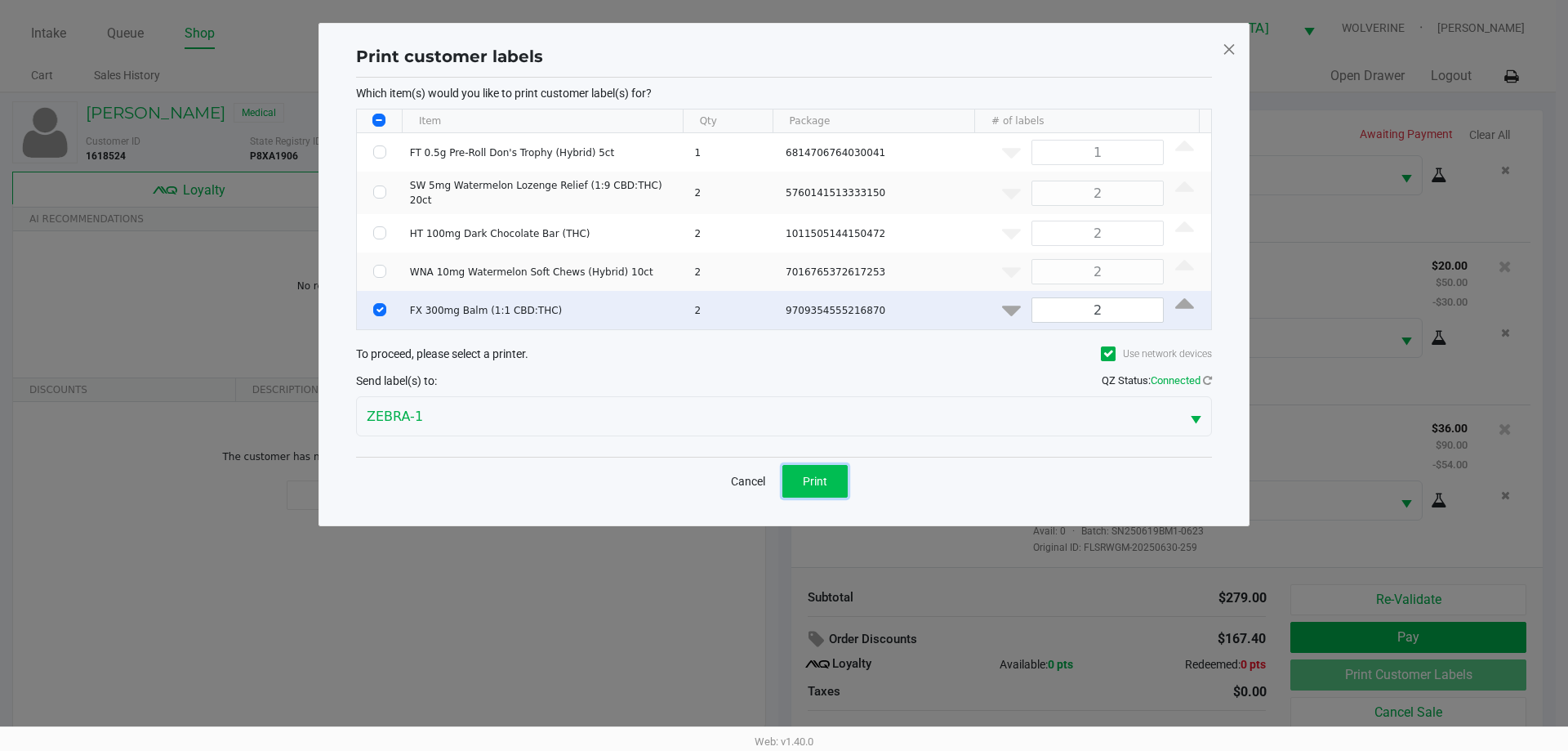
click at [832, 474] on button "Print" at bounding box center [815, 481] width 66 height 32
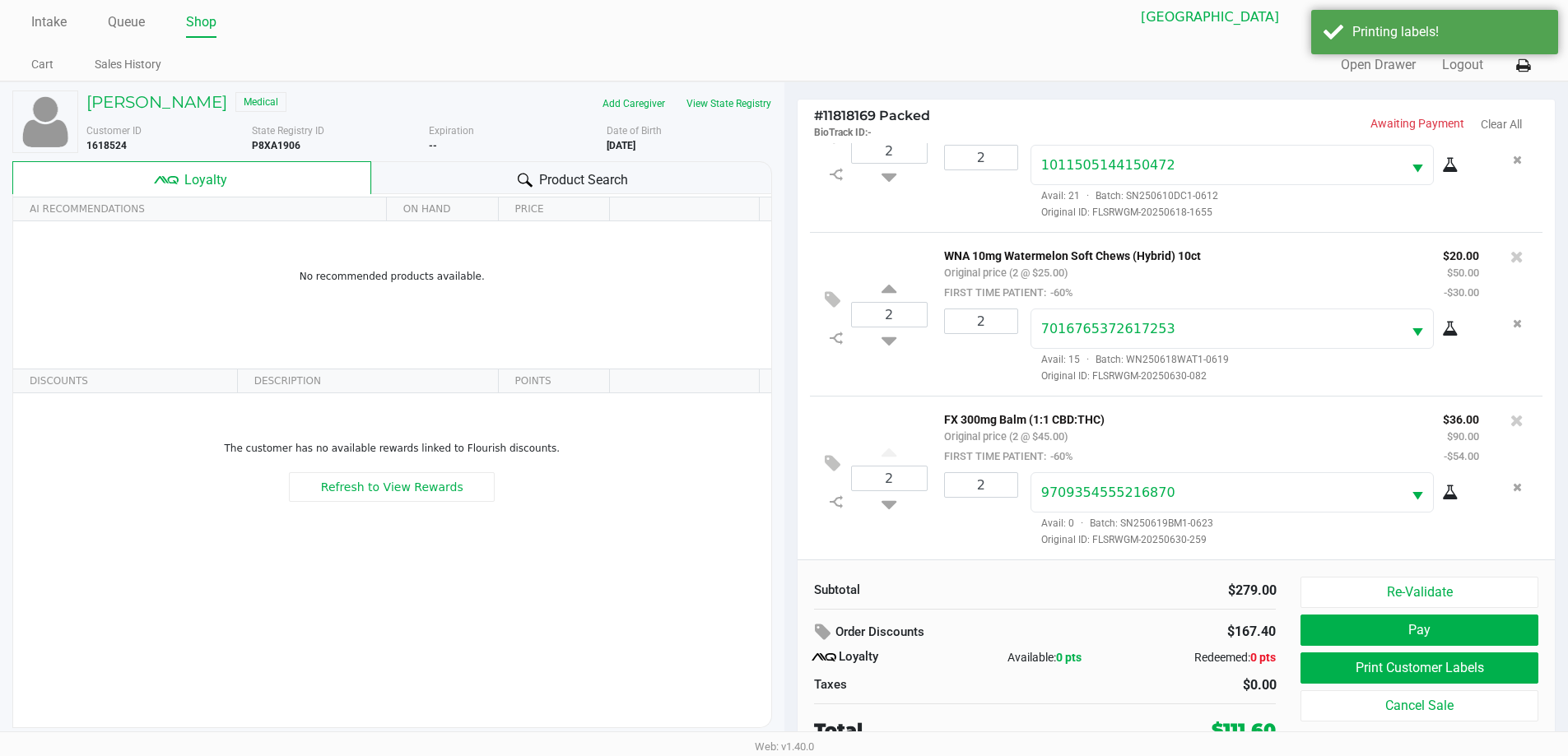
scroll to position [16, 0]
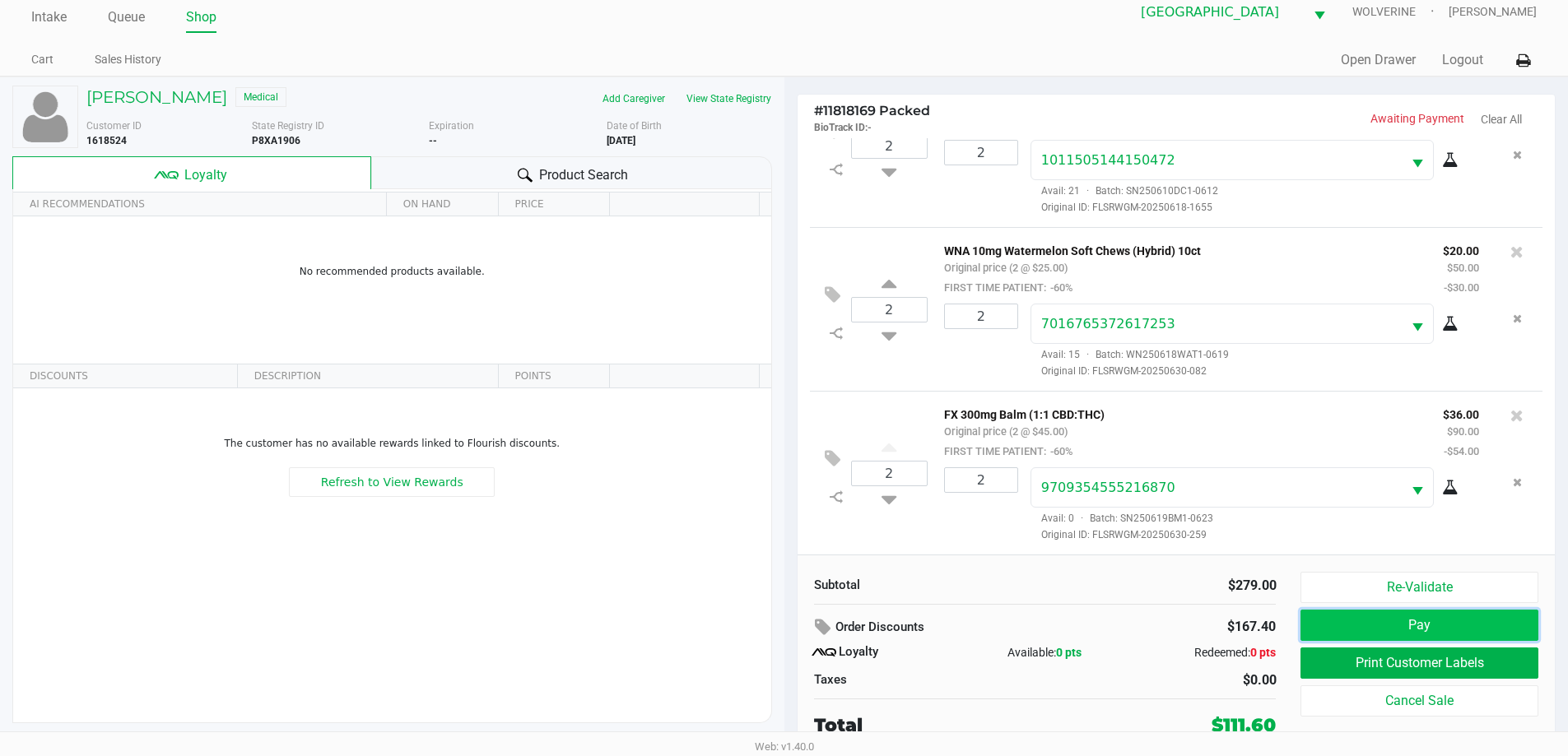
click at [1322, 622] on button "Pay" at bounding box center [1419, 625] width 237 height 31
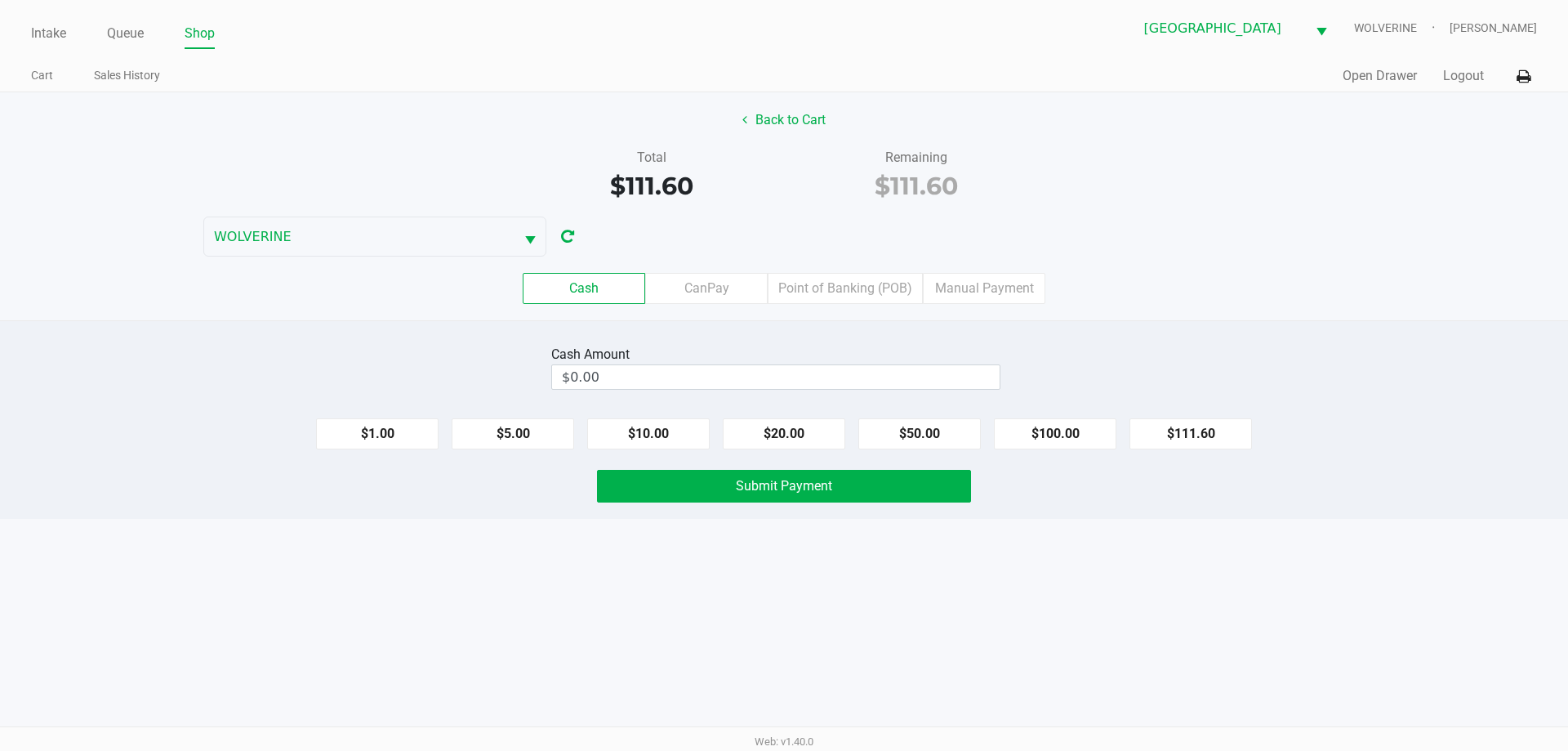
click at [840, 313] on div "Cash CanPay Point of Banking (POB) Manual Payment" at bounding box center [784, 288] width 1593 height 64
click at [848, 293] on label "Point of Banking (POB)" at bounding box center [845, 288] width 155 height 31
click at [0, 0] on 7 "Point of Banking (POB)" at bounding box center [0, 0] width 0 height 0
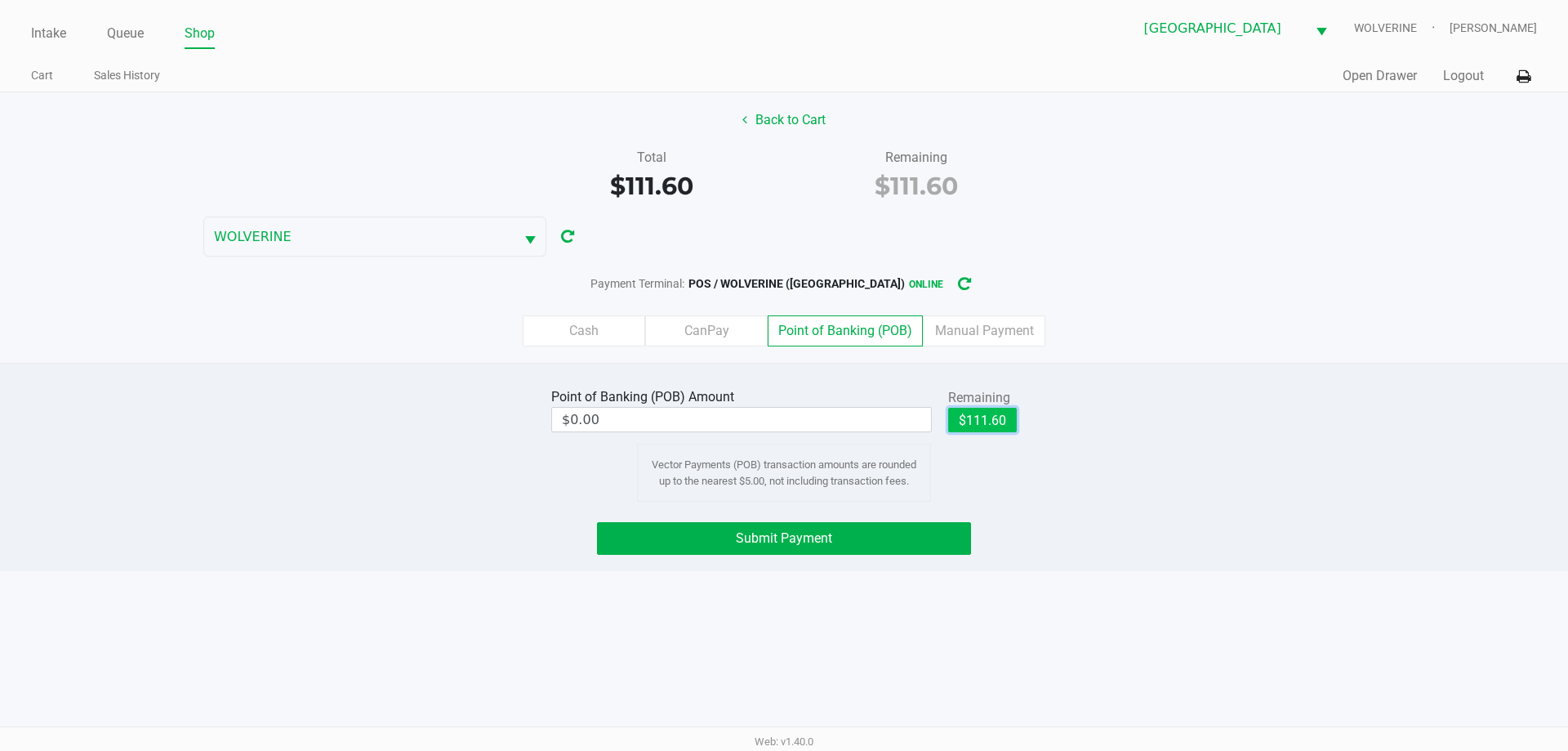
click at [971, 428] on button "$111.60" at bounding box center [982, 420] width 68 height 25
type input "$111.60"
click at [931, 537] on button "Submit Payment" at bounding box center [784, 539] width 374 height 32
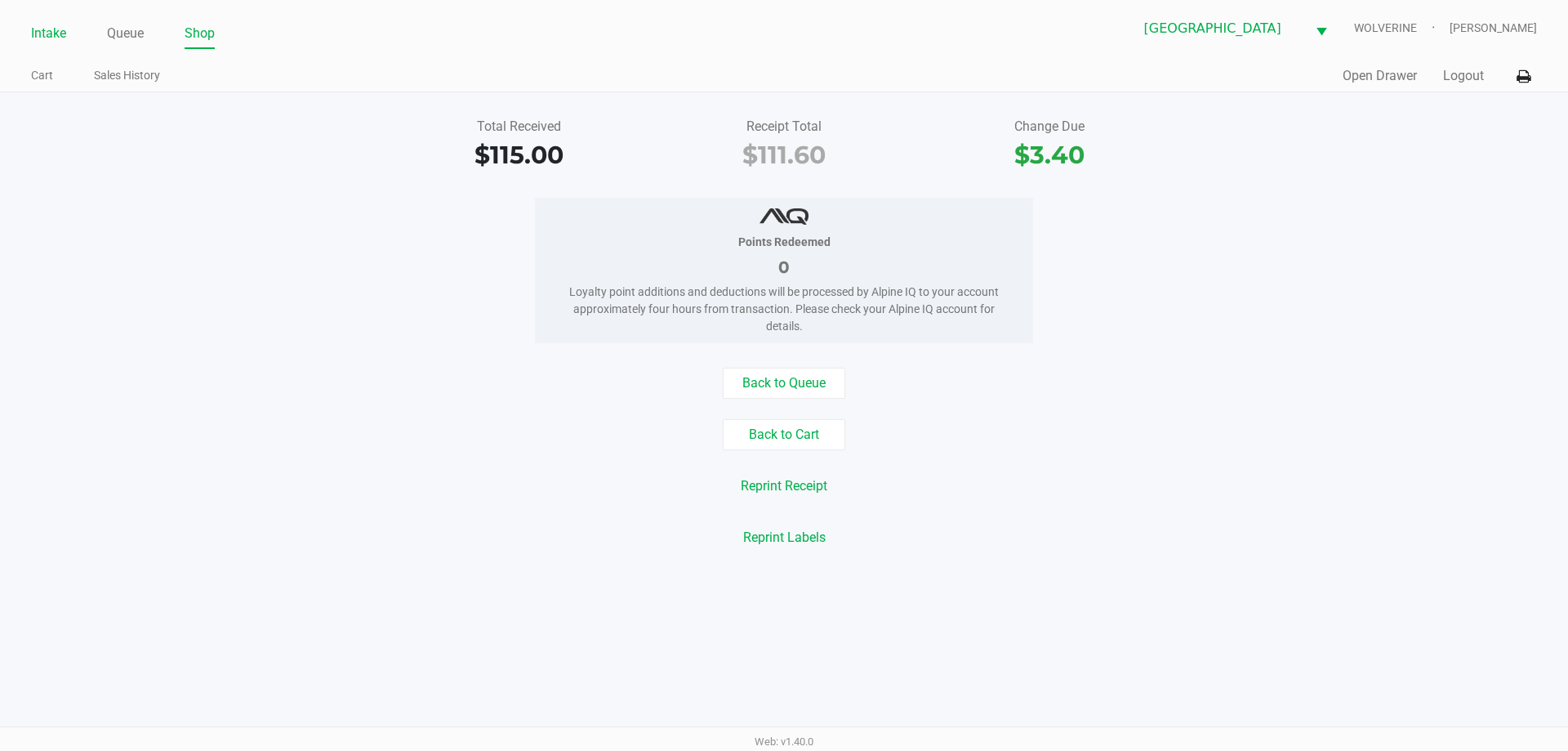
click at [46, 31] on link "Intake" at bounding box center [48, 33] width 35 height 23
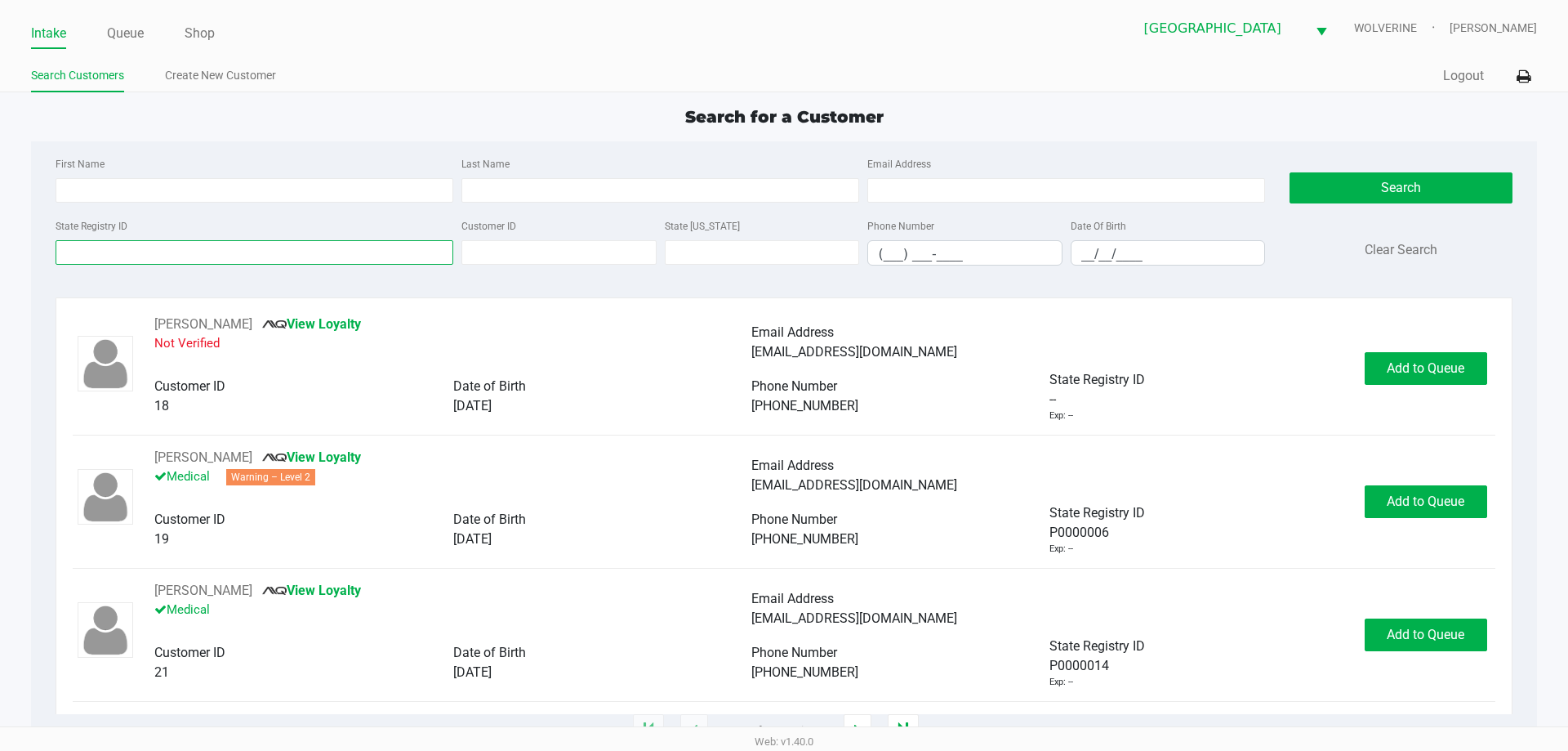
click at [200, 252] on input "State Registry ID" at bounding box center [254, 252] width 398 height 25
click at [112, 252] on input "State Registry ID" at bounding box center [254, 252] width 398 height 25
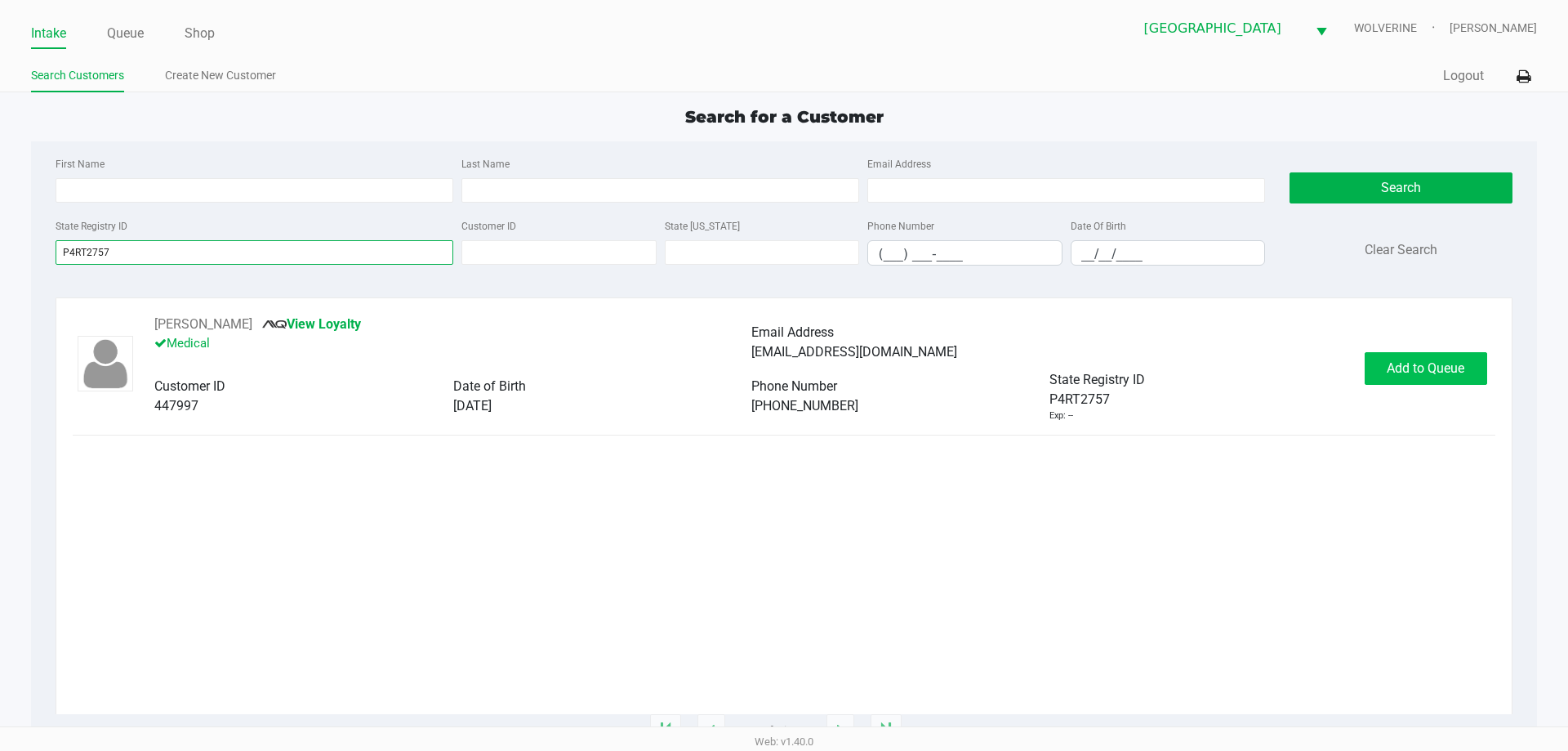
type input "P4RT2757"
click at [1396, 371] on span "Add to Queue" at bounding box center [1425, 368] width 78 height 15
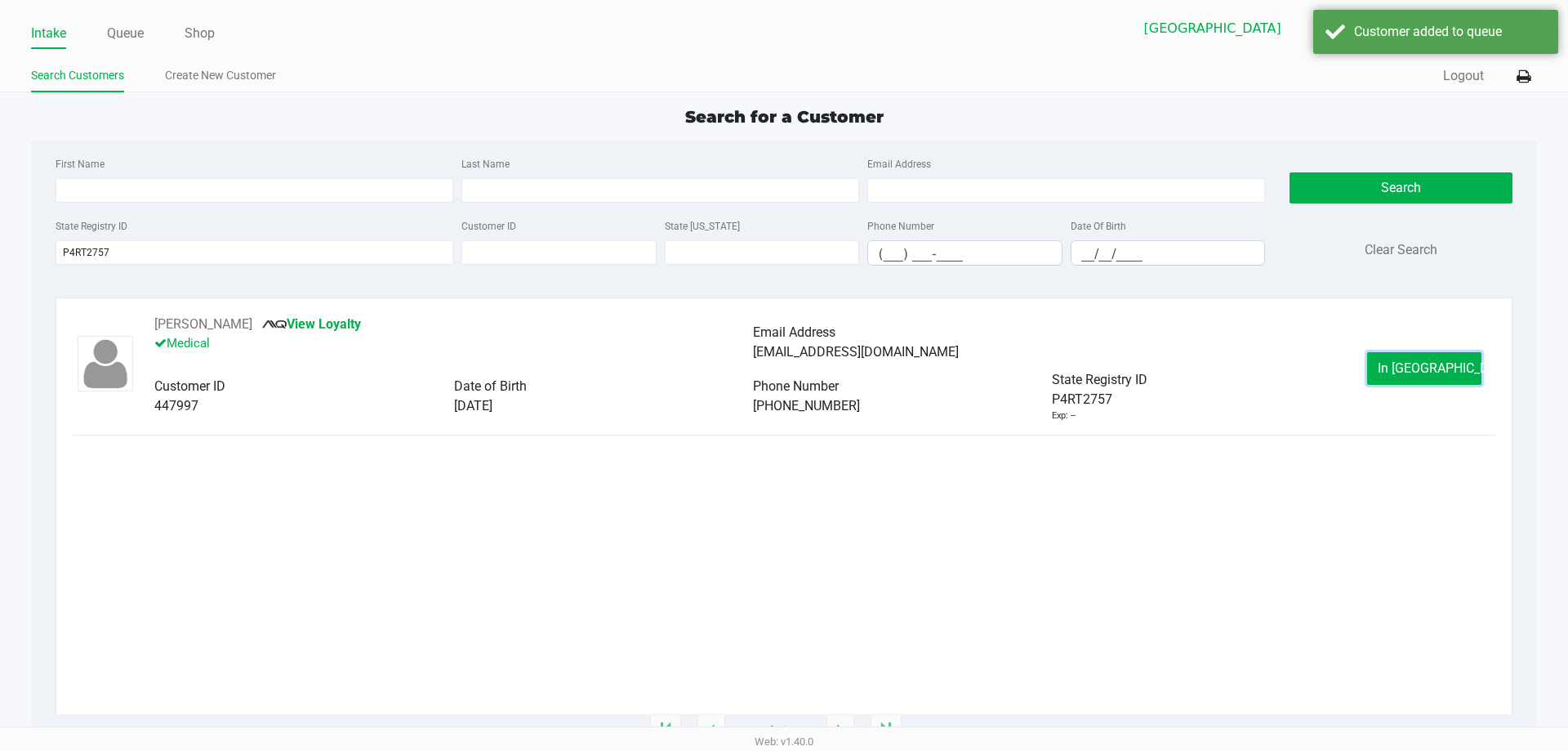
click at [1396, 371] on button "In Queue" at bounding box center [1425, 369] width 114 height 32
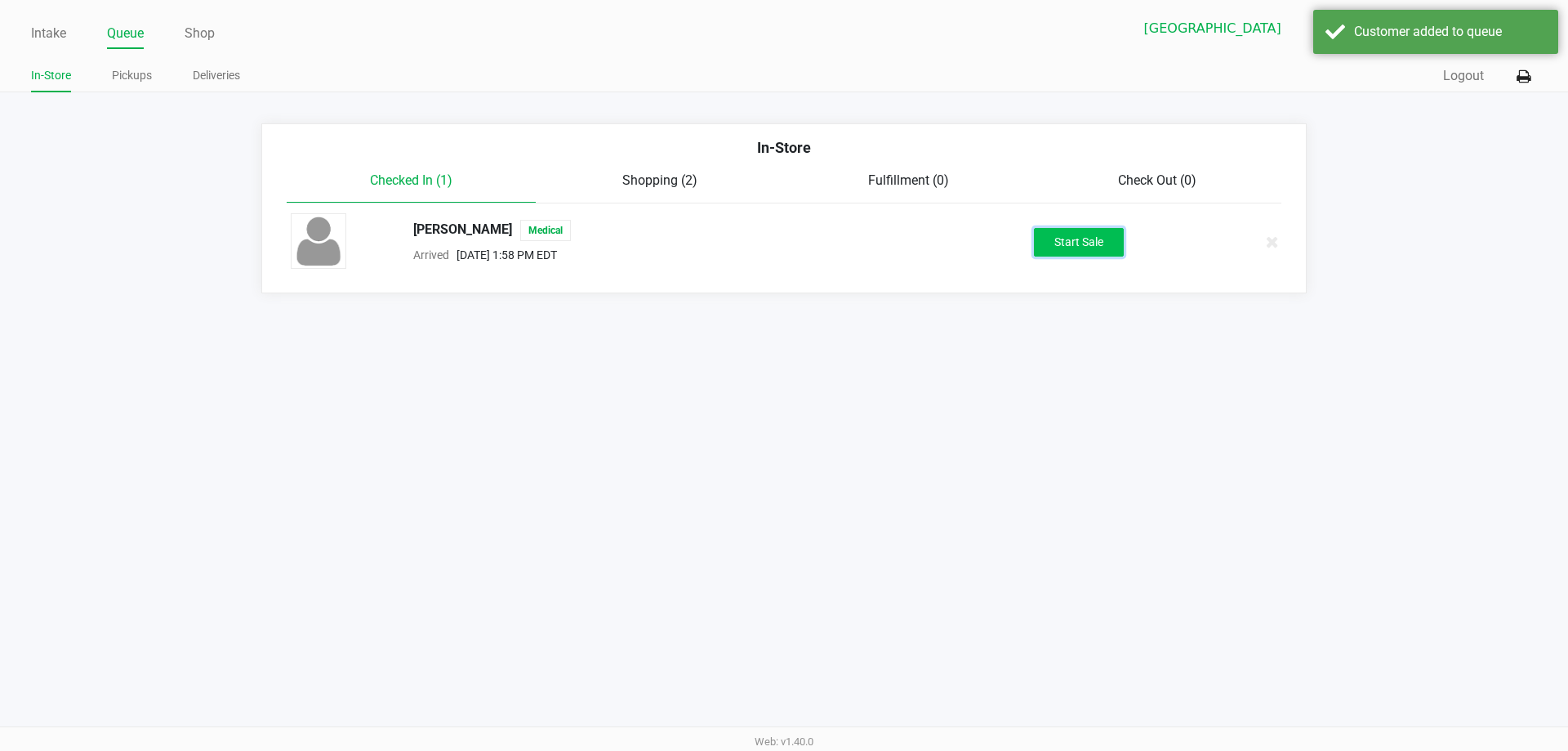
click at [1079, 247] on button "Start Sale" at bounding box center [1078, 242] width 90 height 29
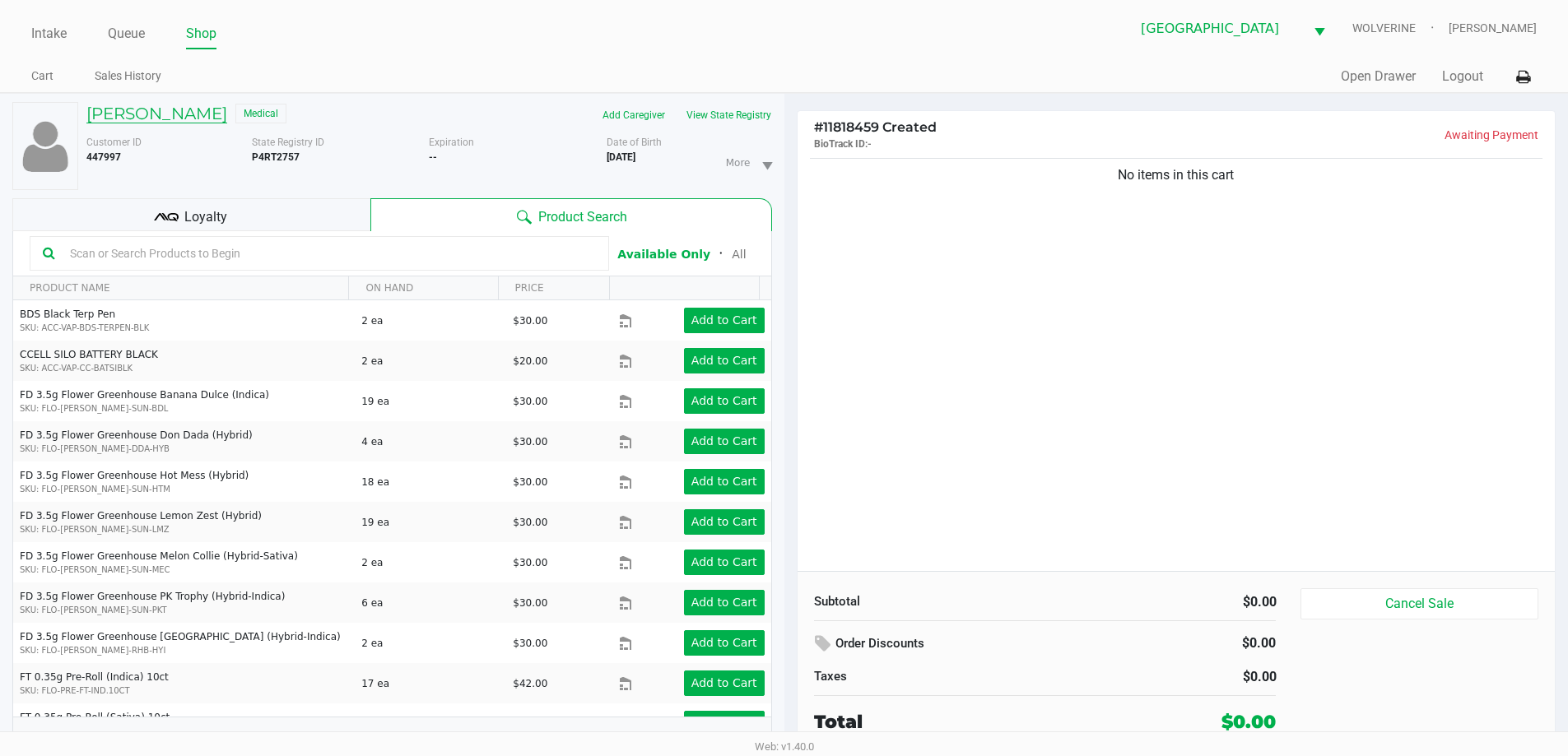
click at [157, 114] on h5 "George Cook" at bounding box center [157, 113] width 141 height 20
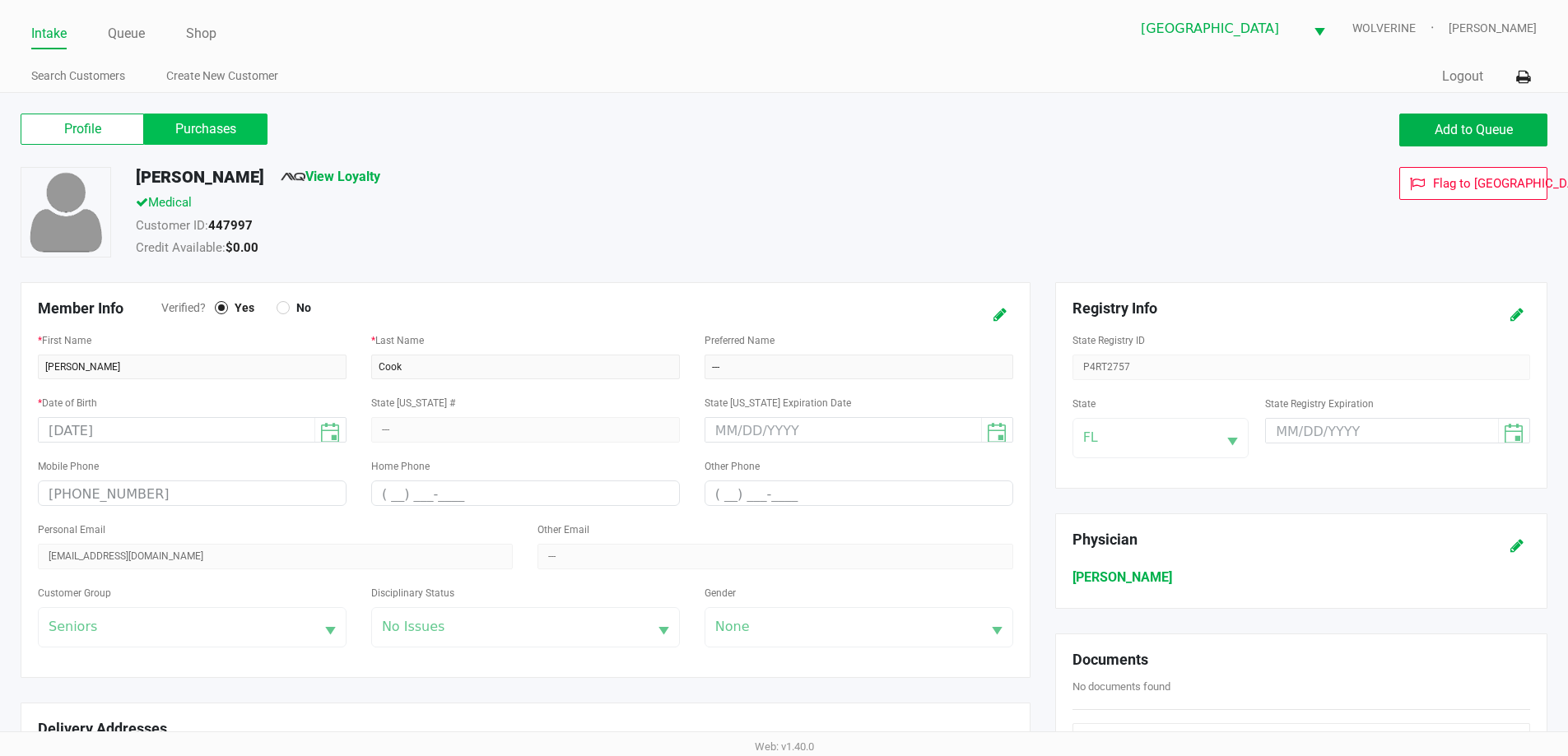
click at [225, 131] on label "Purchases" at bounding box center [206, 129] width 124 height 31
click at [0, 0] on 1 "Purchases" at bounding box center [0, 0] width 0 height 0
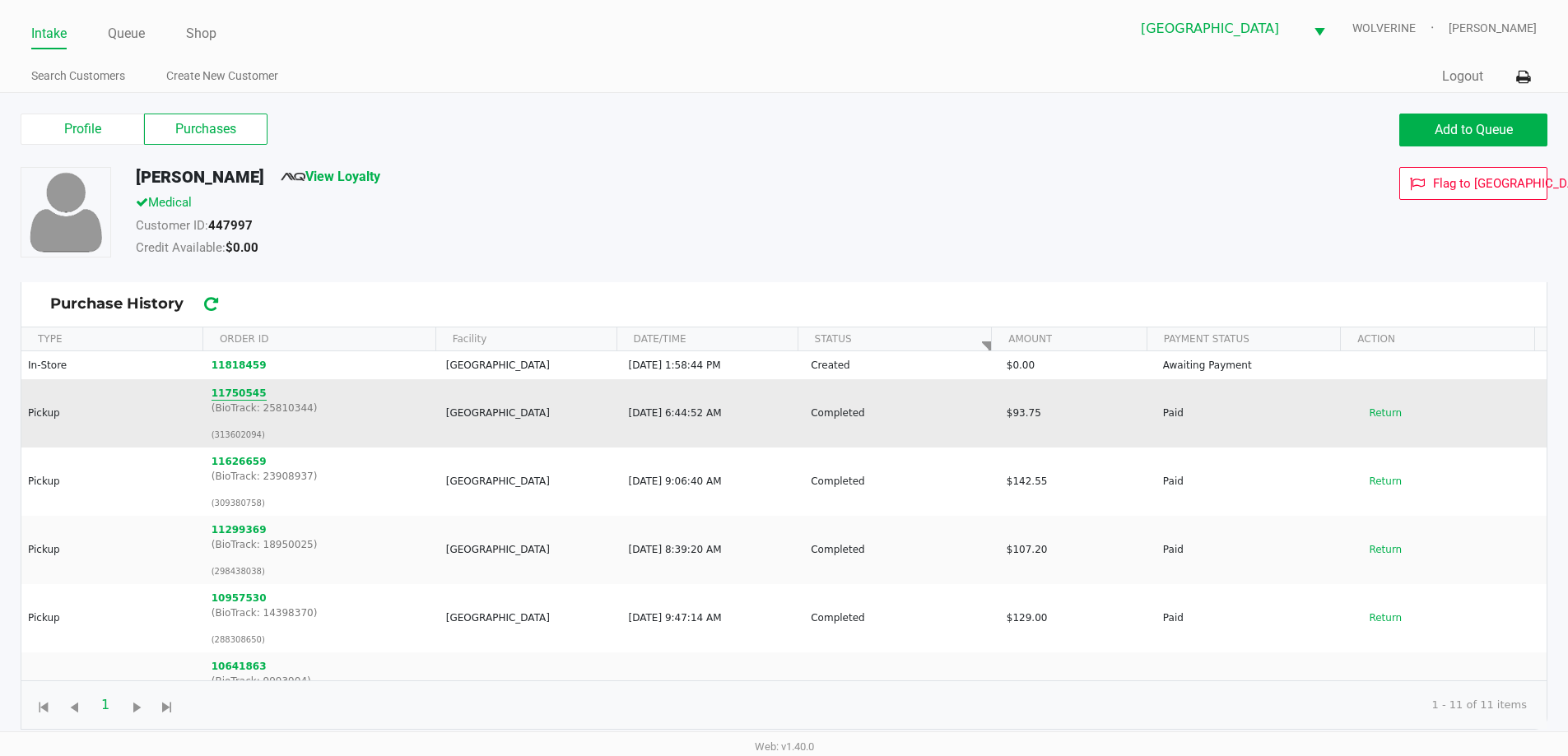
click at [237, 398] on button "11750545" at bounding box center [239, 393] width 55 height 15
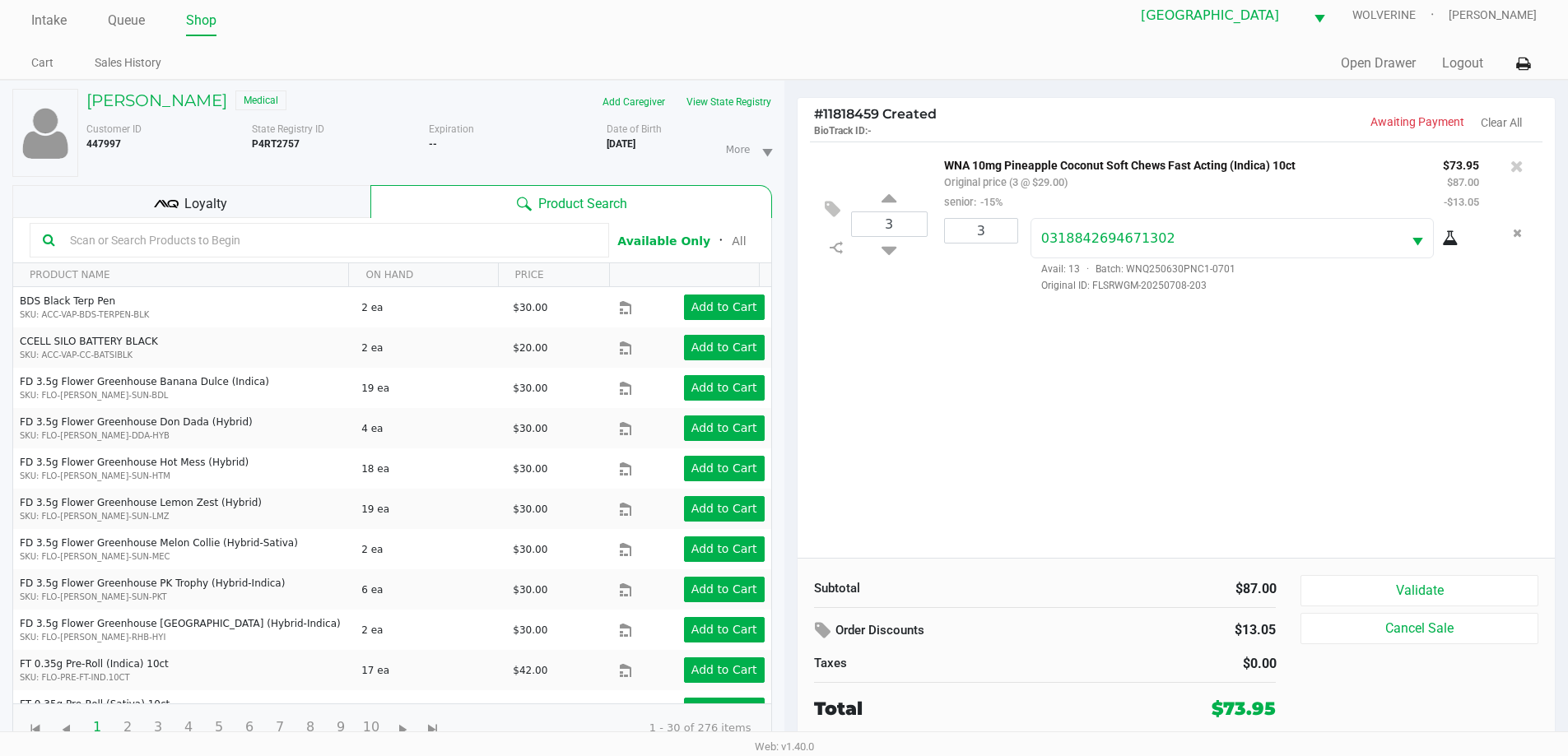
scroll to position [17, 0]
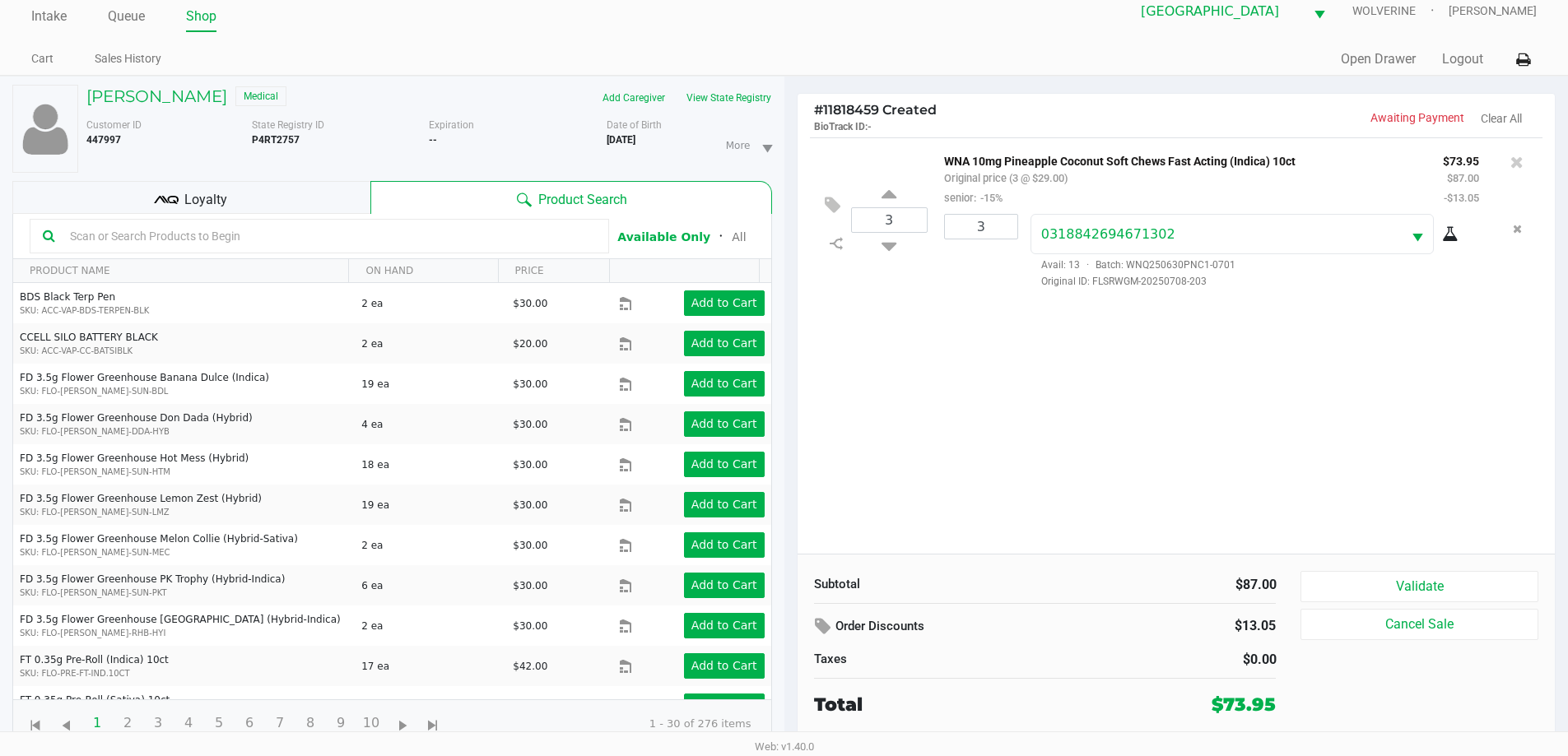
click at [188, 208] on div "Loyalty" at bounding box center [191, 198] width 358 height 33
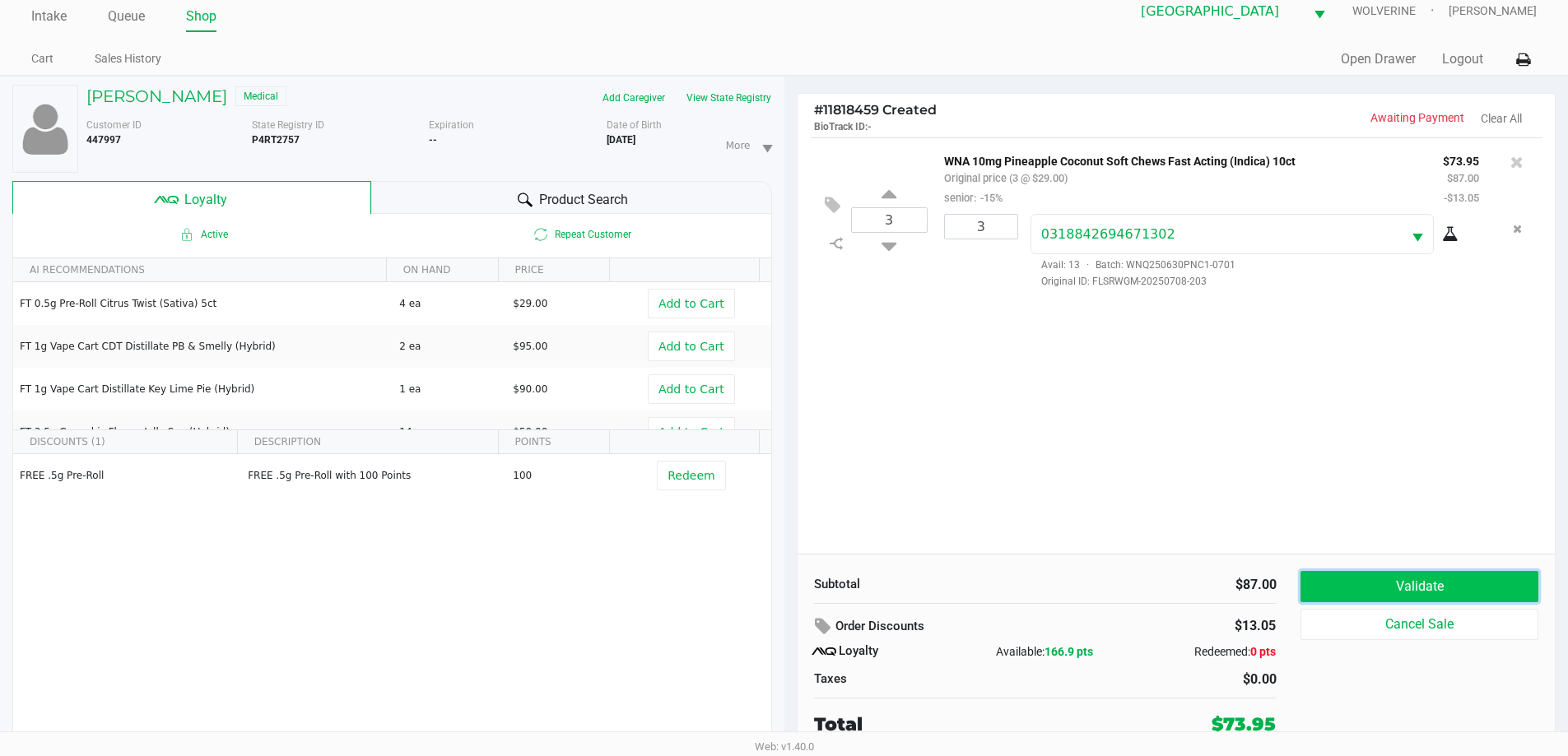
click at [1370, 595] on button "Validate" at bounding box center [1419, 586] width 237 height 31
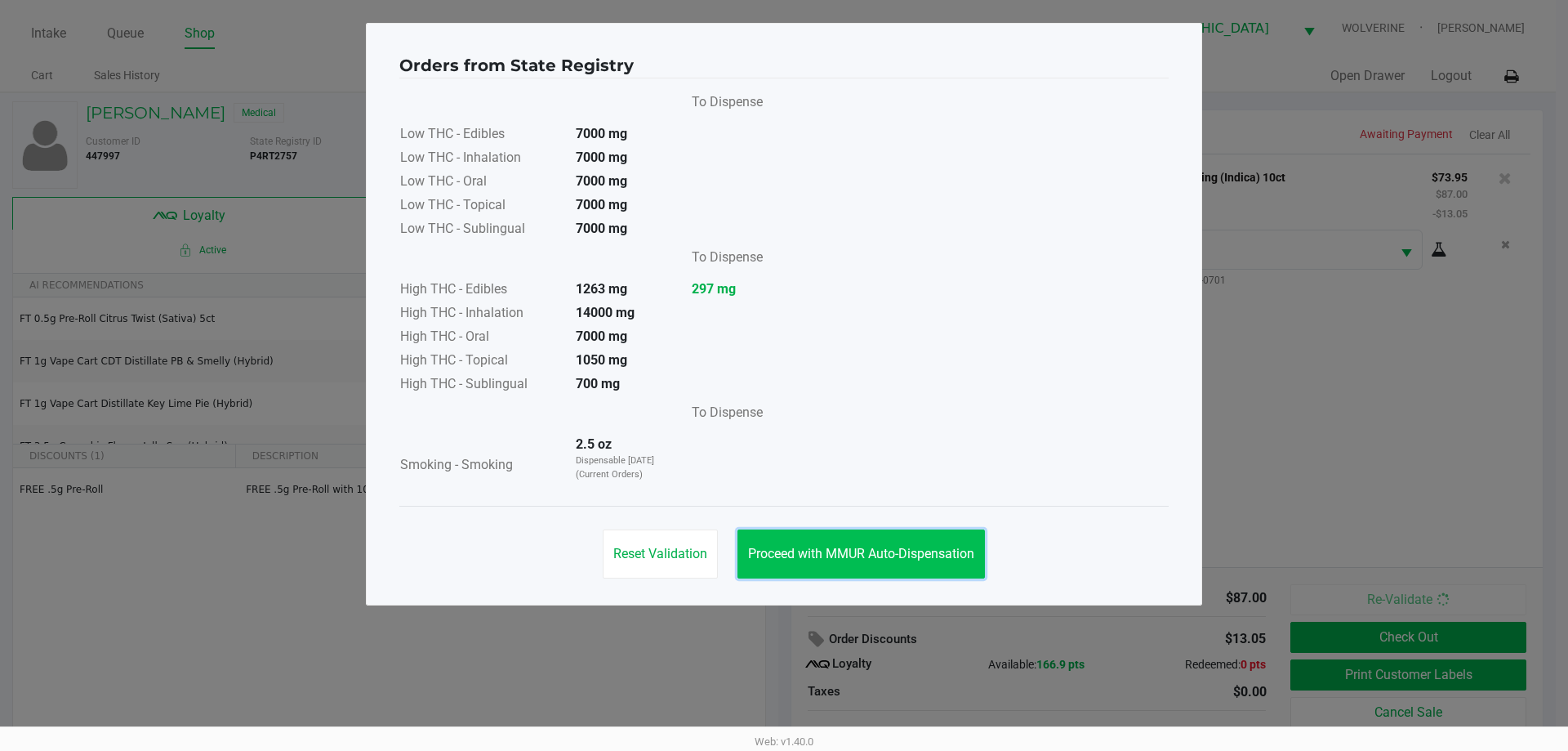
click at [857, 533] on button "Proceed with MMUR Auto-Dispensation" at bounding box center [861, 553] width 247 height 49
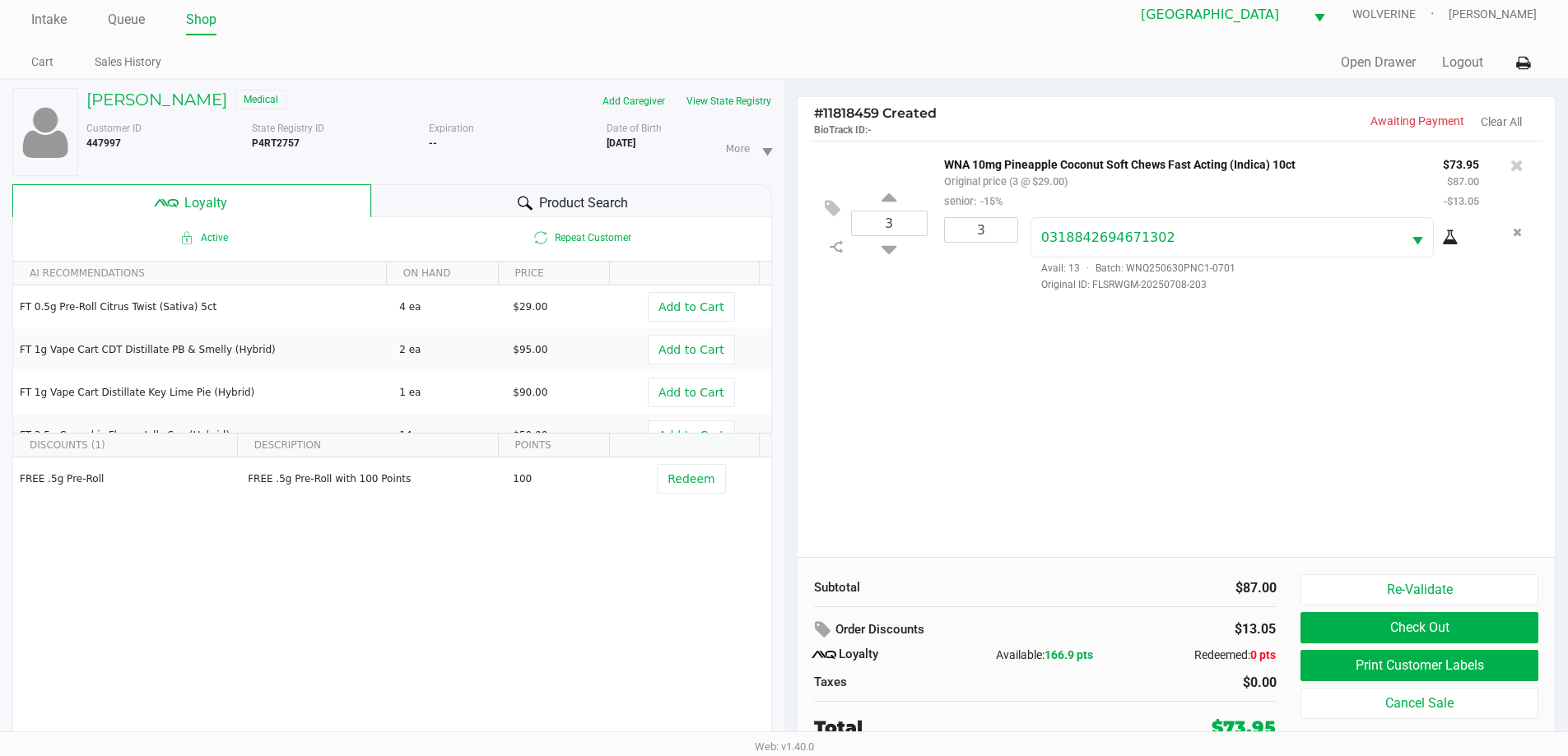
scroll to position [17, 0]
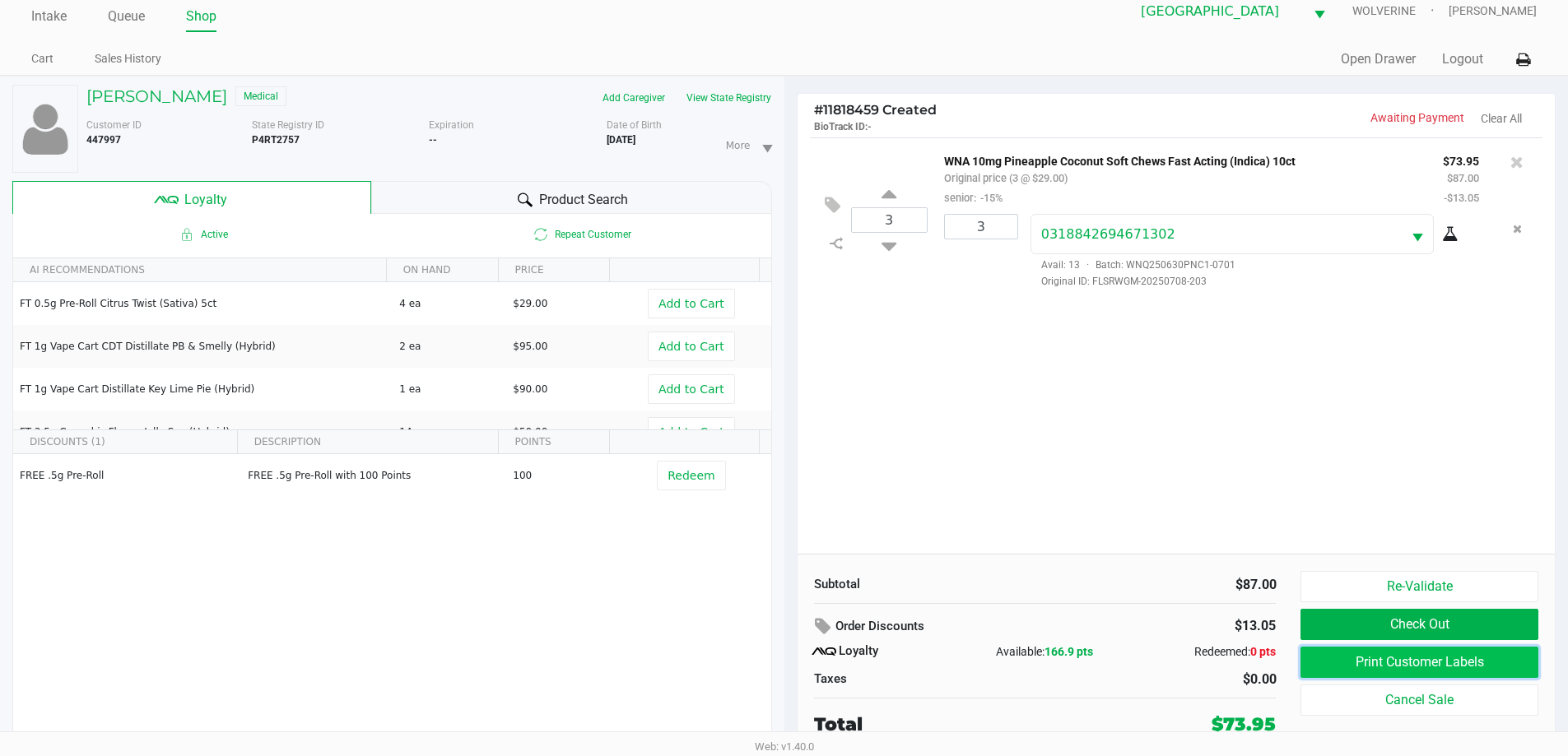
click at [1472, 659] on button "Print Customer Labels" at bounding box center [1419, 662] width 237 height 31
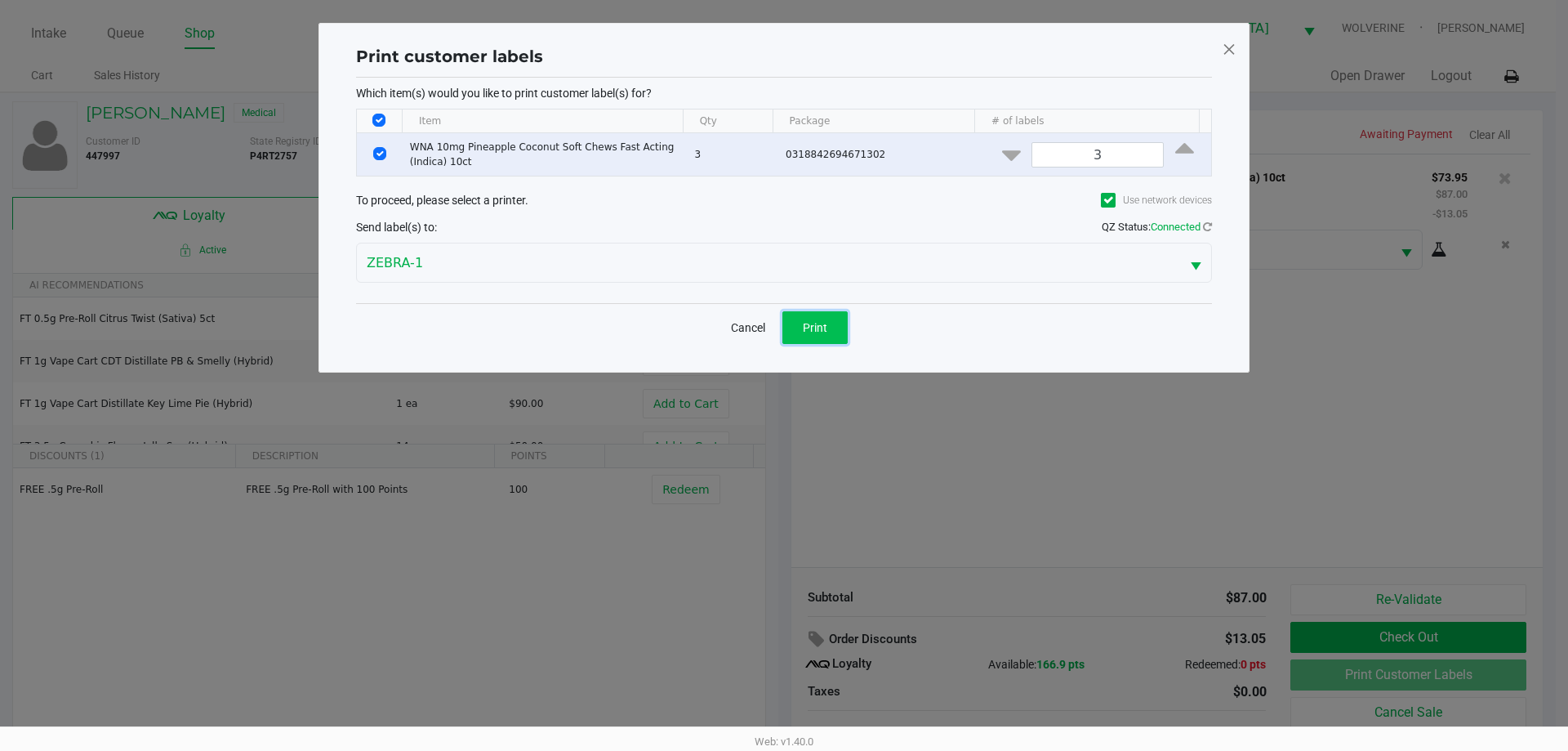
click at [820, 335] on button "Print" at bounding box center [815, 328] width 66 height 32
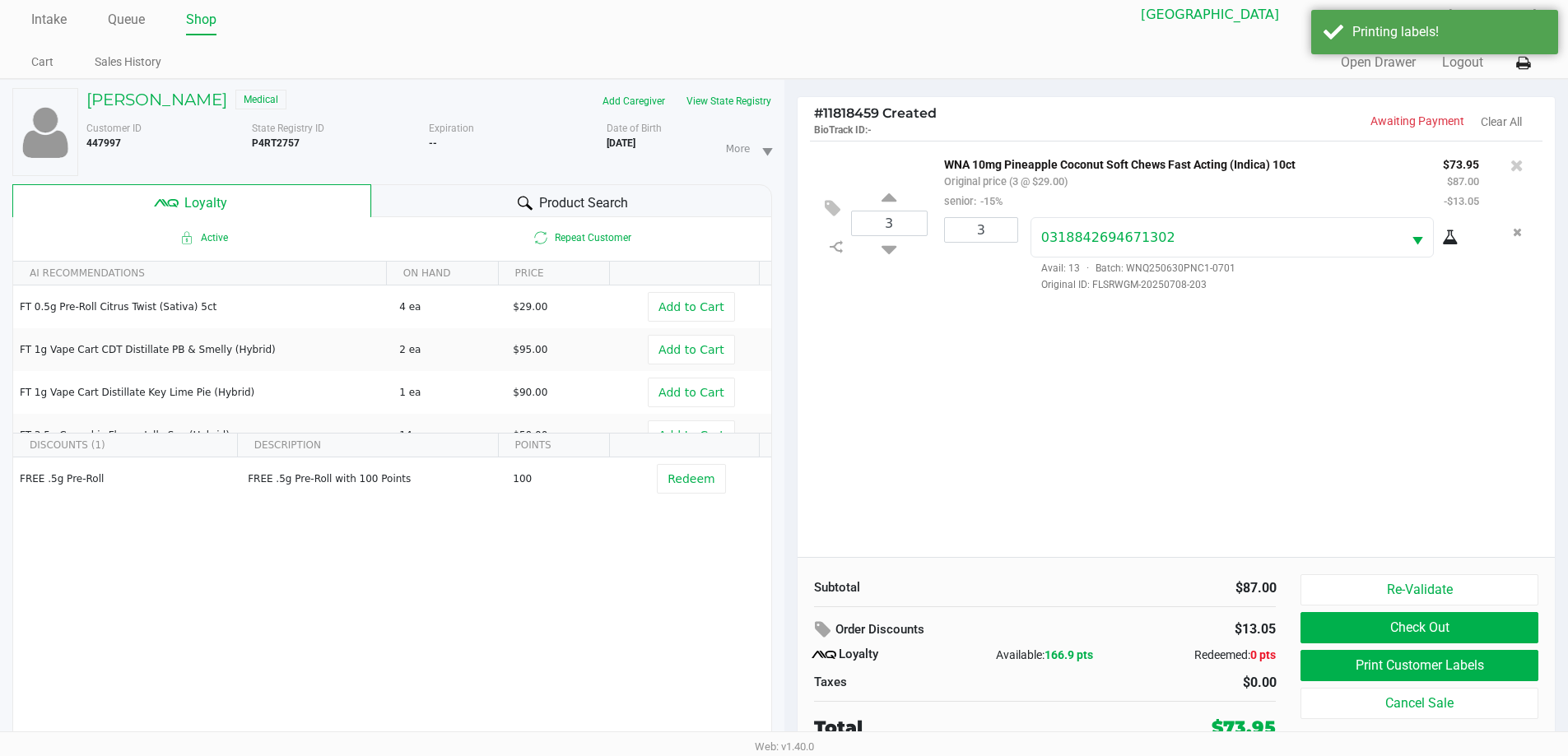
scroll to position [17, 0]
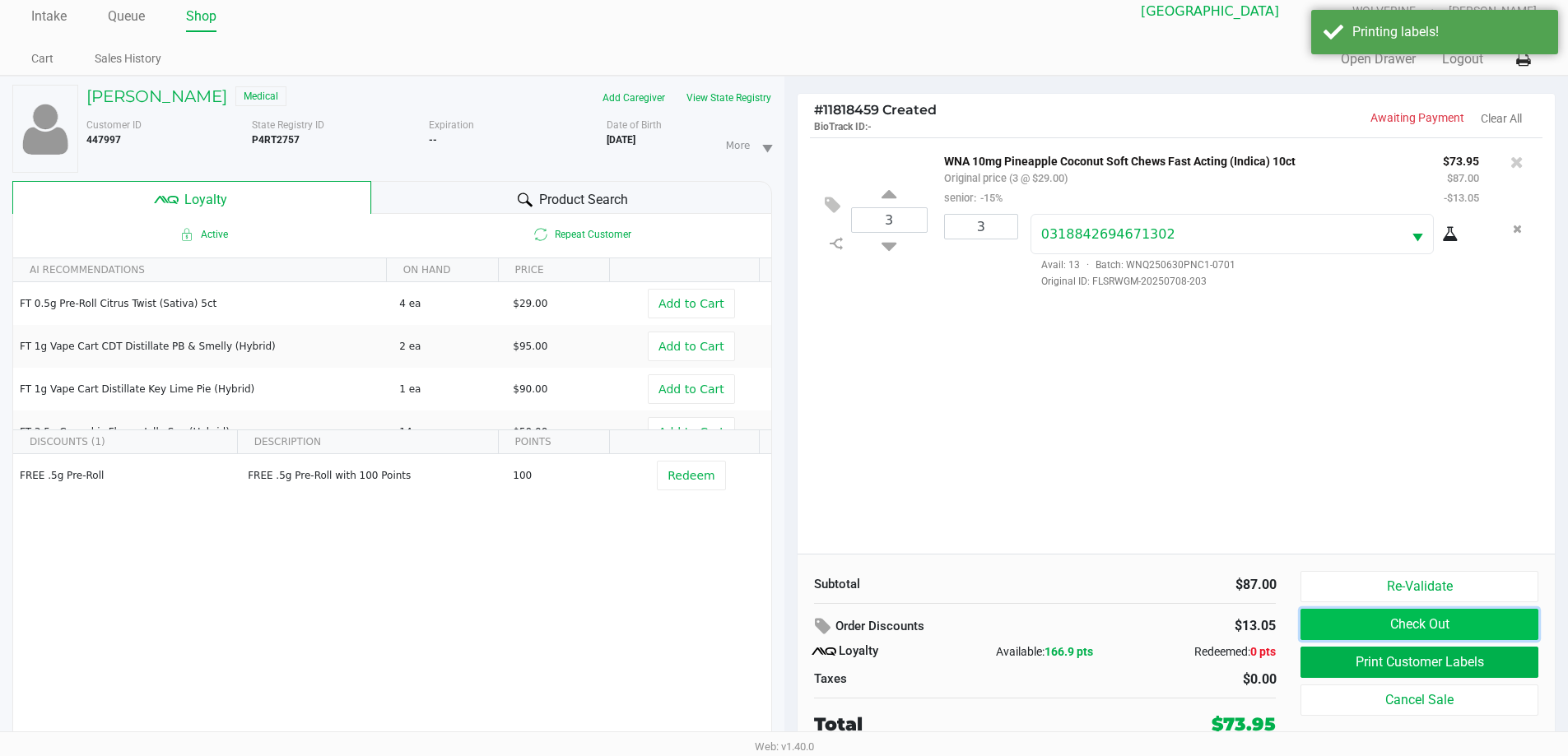
click at [1491, 623] on button "Check Out" at bounding box center [1419, 624] width 237 height 31
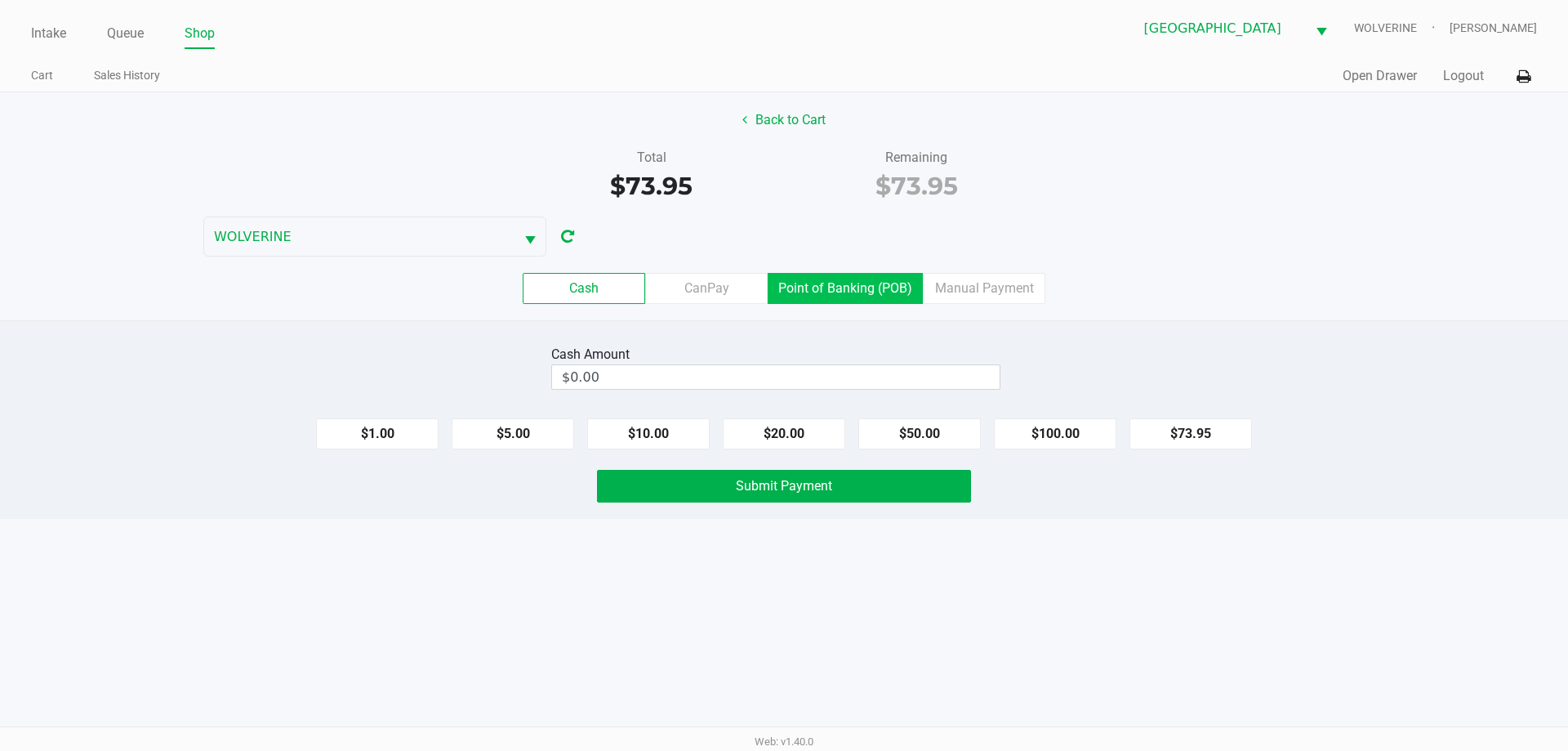
click at [891, 298] on label "Point of Banking (POB)" at bounding box center [845, 288] width 155 height 31
click at [0, 0] on 7 "Point of Banking (POB)" at bounding box center [0, 0] width 0 height 0
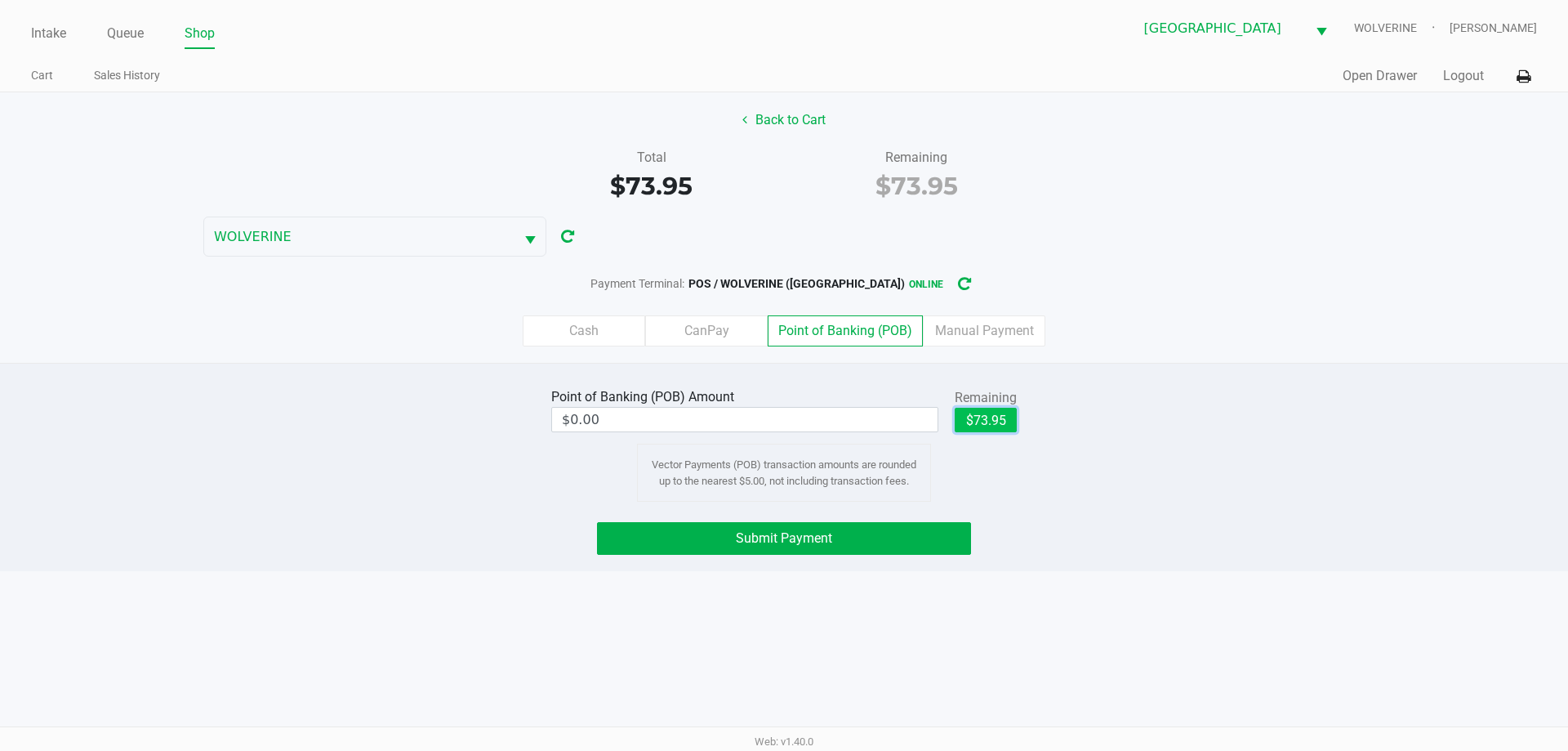
drag, startPoint x: 975, startPoint y: 421, endPoint x: 918, endPoint y: 540, distance: 131.9
click at [973, 424] on button "$73.95" at bounding box center [985, 420] width 62 height 25
type input "$73.95"
drag, startPoint x: 903, startPoint y: 540, endPoint x: 904, endPoint y: 529, distance: 11.0
click at [903, 539] on button "Submit Payment" at bounding box center [784, 539] width 374 height 32
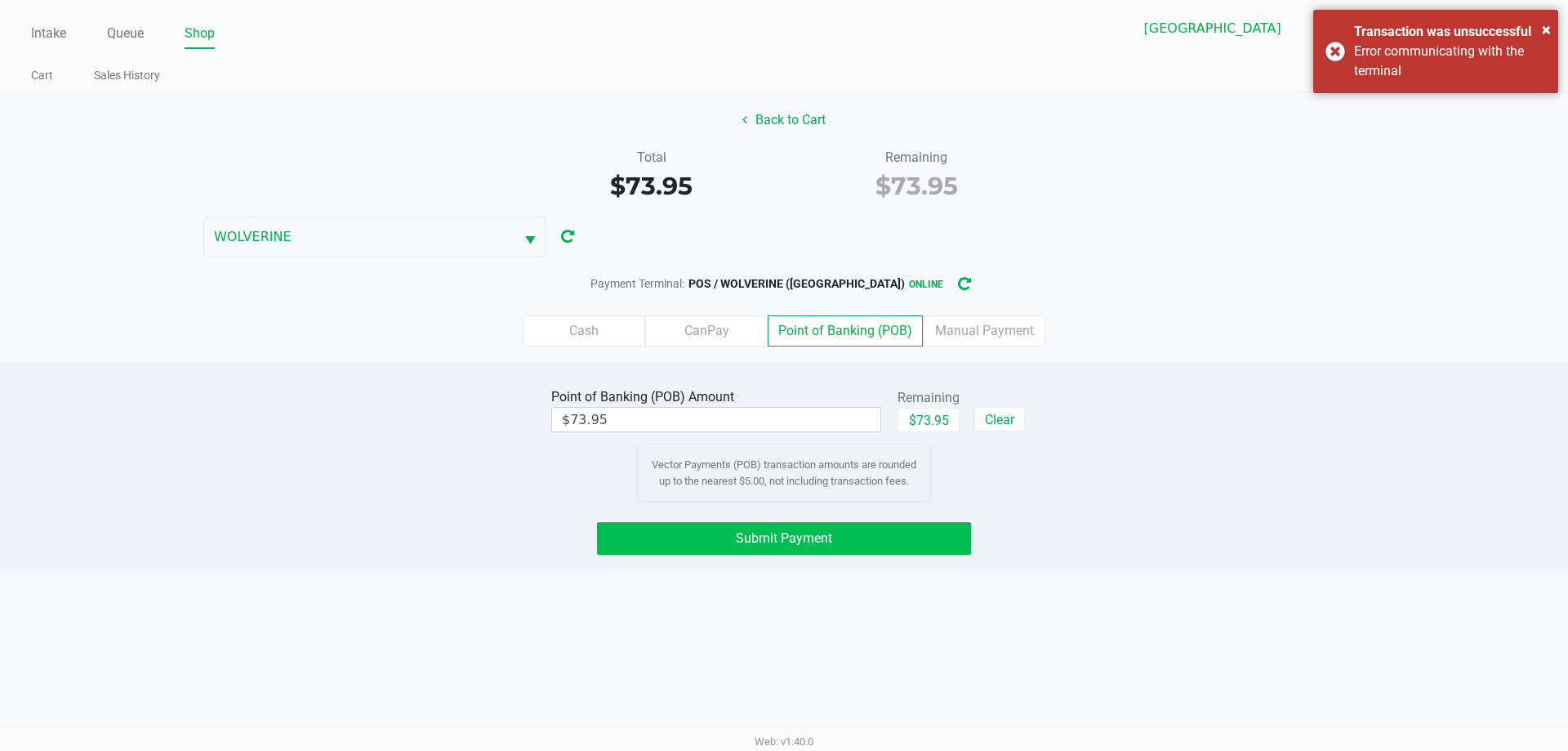
click at [823, 547] on button "Submit Payment" at bounding box center [784, 539] width 374 height 32
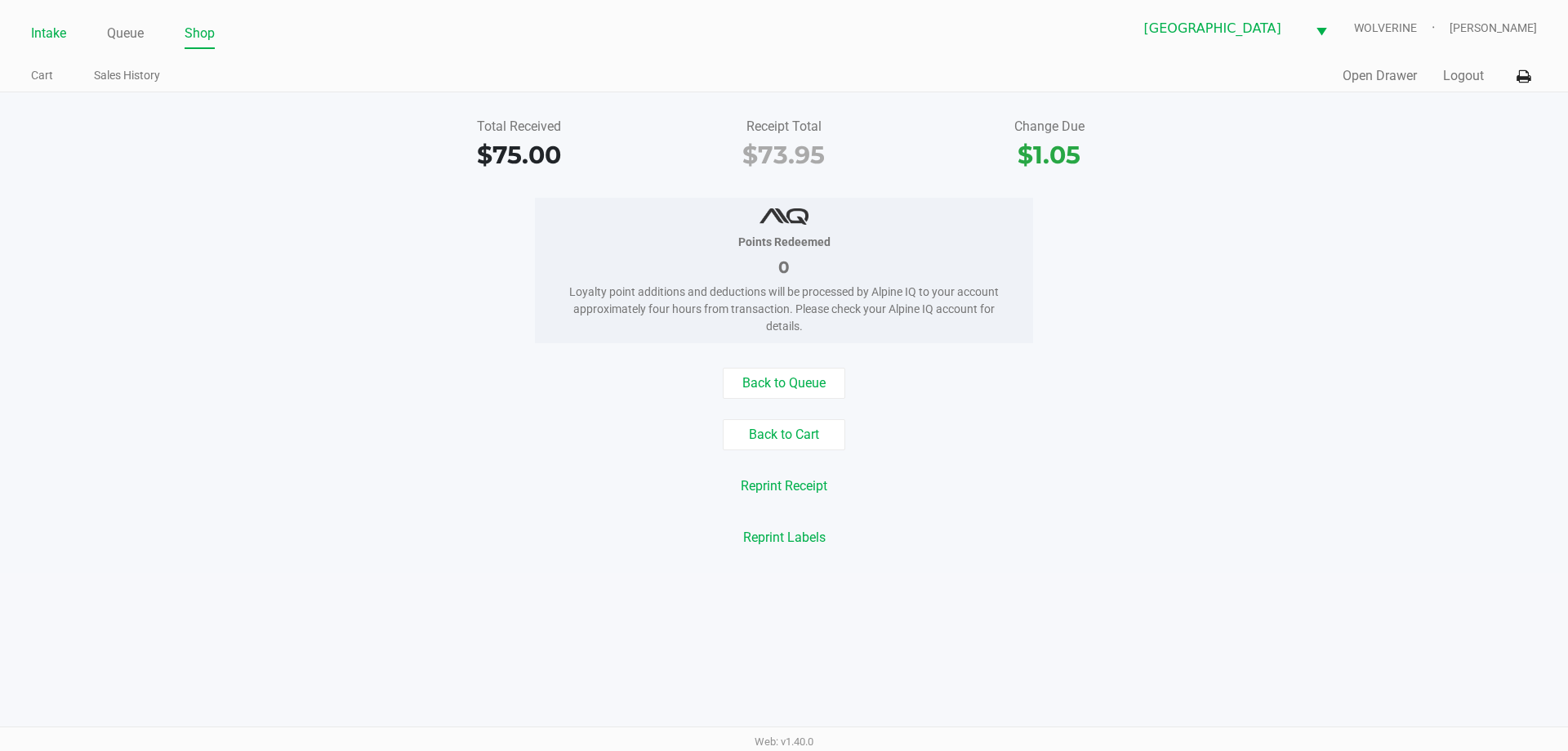
click at [31, 33] on link "Intake" at bounding box center [48, 33] width 35 height 23
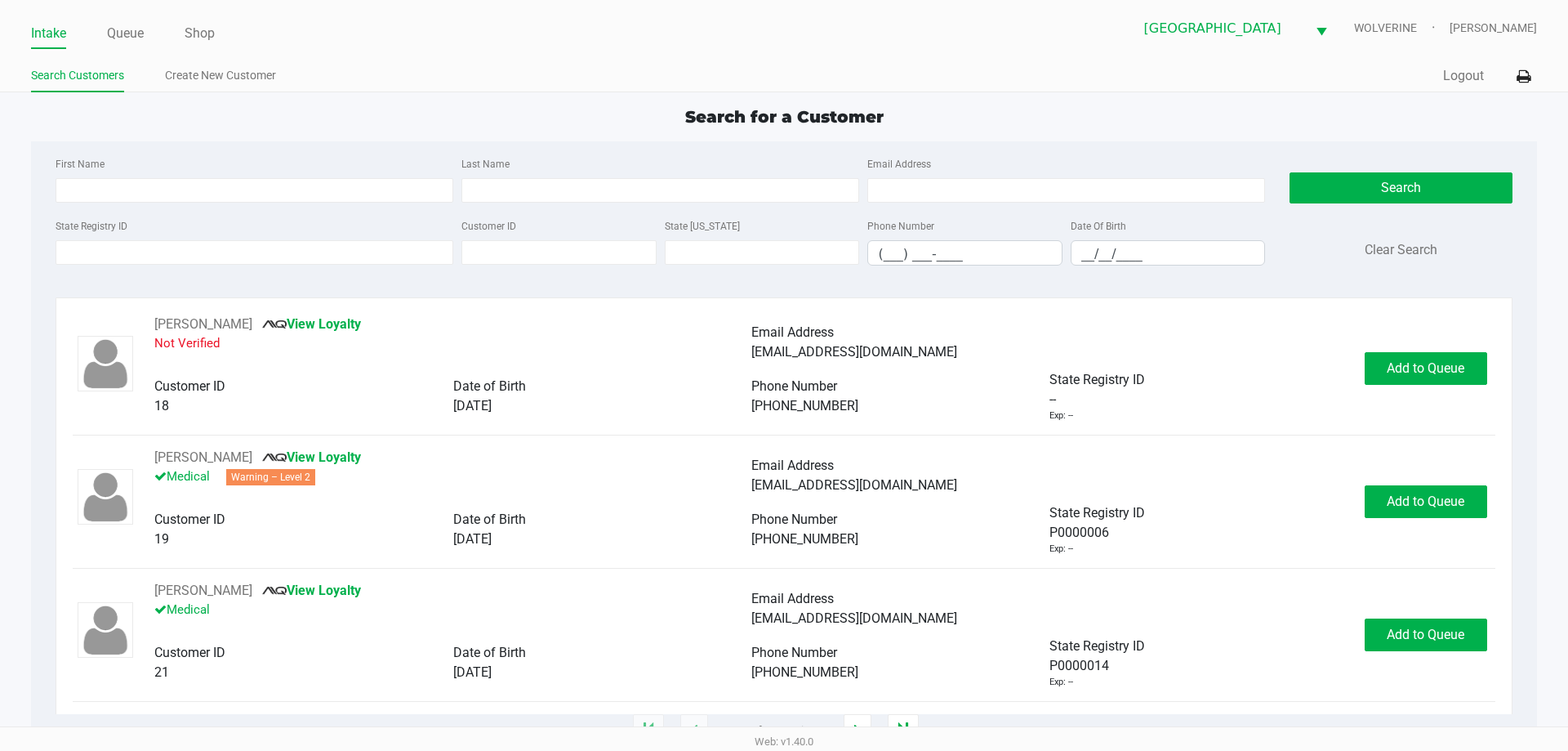
click at [115, 265] on div "State Registry ID" at bounding box center [254, 241] width 406 height 49
click at [118, 247] on input "State Registry ID" at bounding box center [254, 252] width 398 height 25
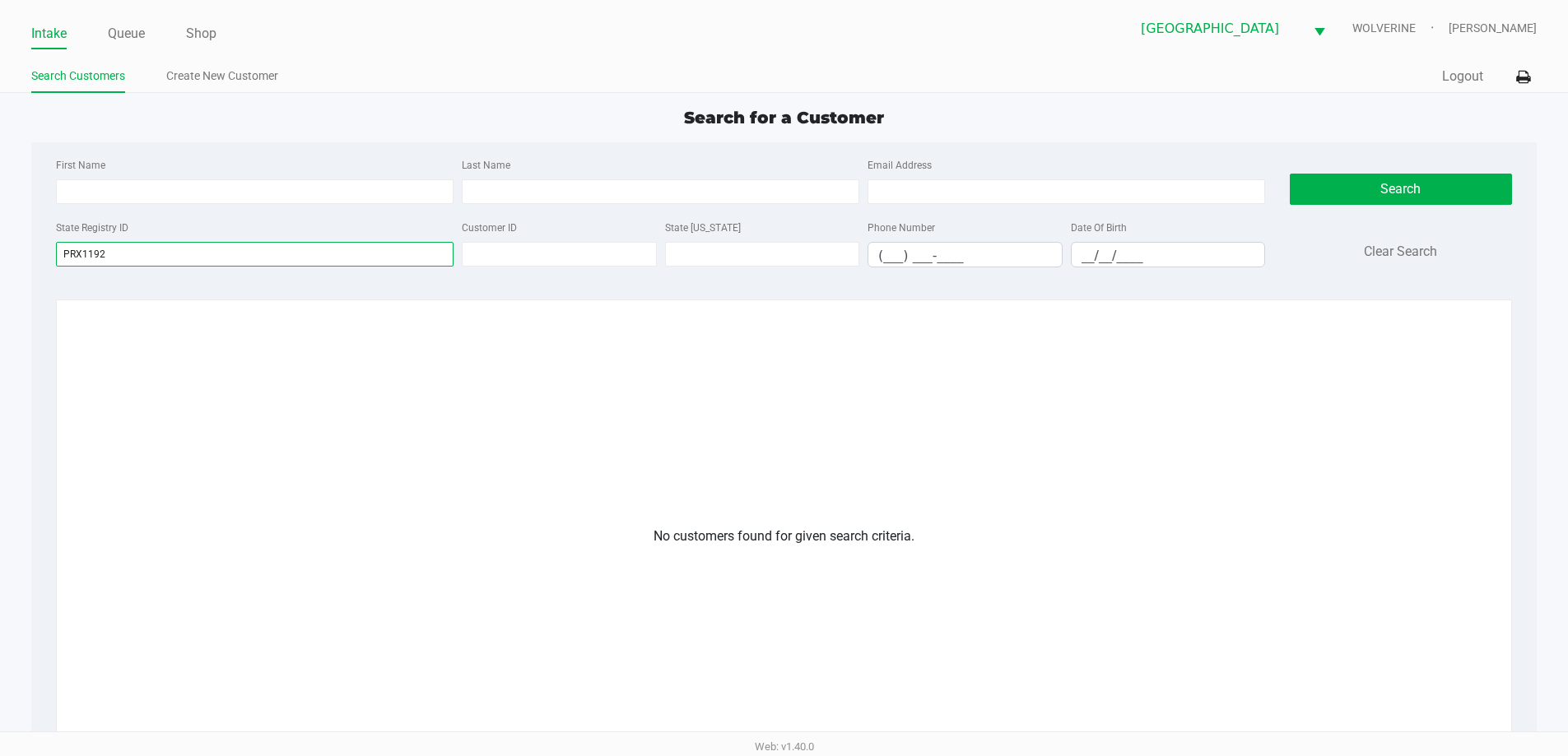
drag, startPoint x: 296, startPoint y: 250, endPoint x: 0, endPoint y: 269, distance: 296.6
click at [0, 269] on app-all-customers "Search for a Customer First Name Last Name Email Address State Registry ID PRX1…" at bounding box center [784, 526] width 1568 height 840
type input "P1RX1192"
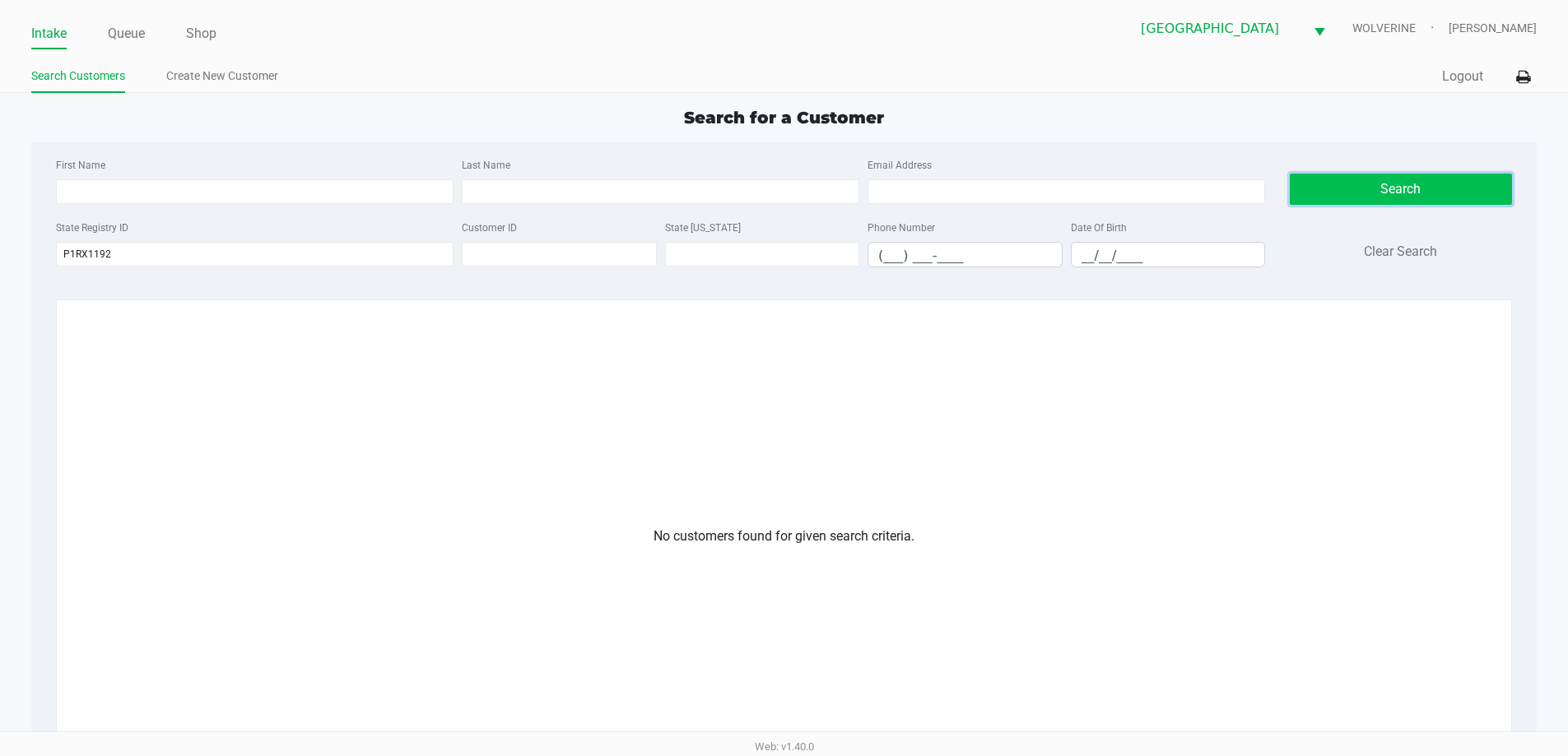
click at [1384, 182] on button "Search" at bounding box center [1400, 189] width 222 height 31
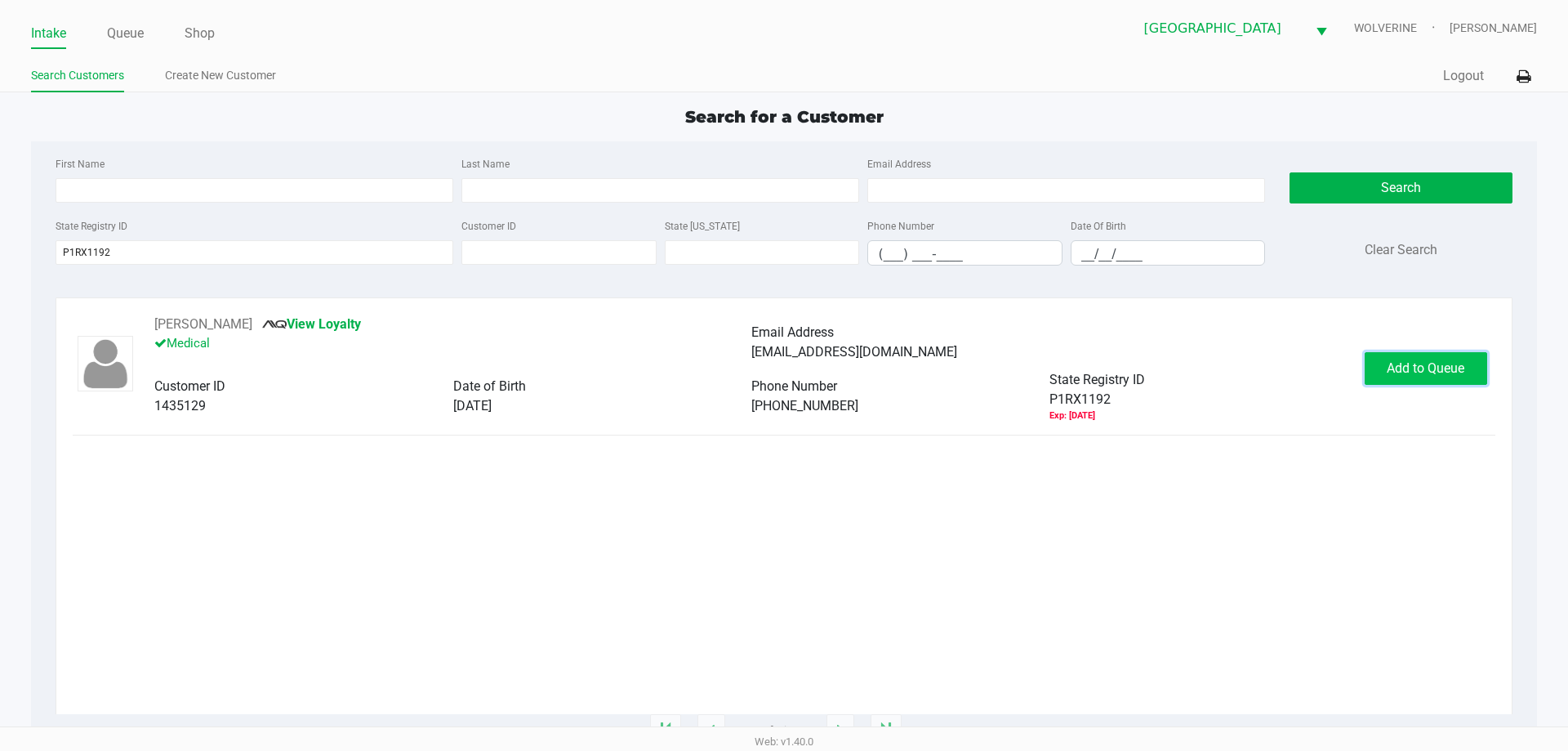
click at [1390, 376] on button "Add to Queue" at bounding box center [1426, 369] width 123 height 32
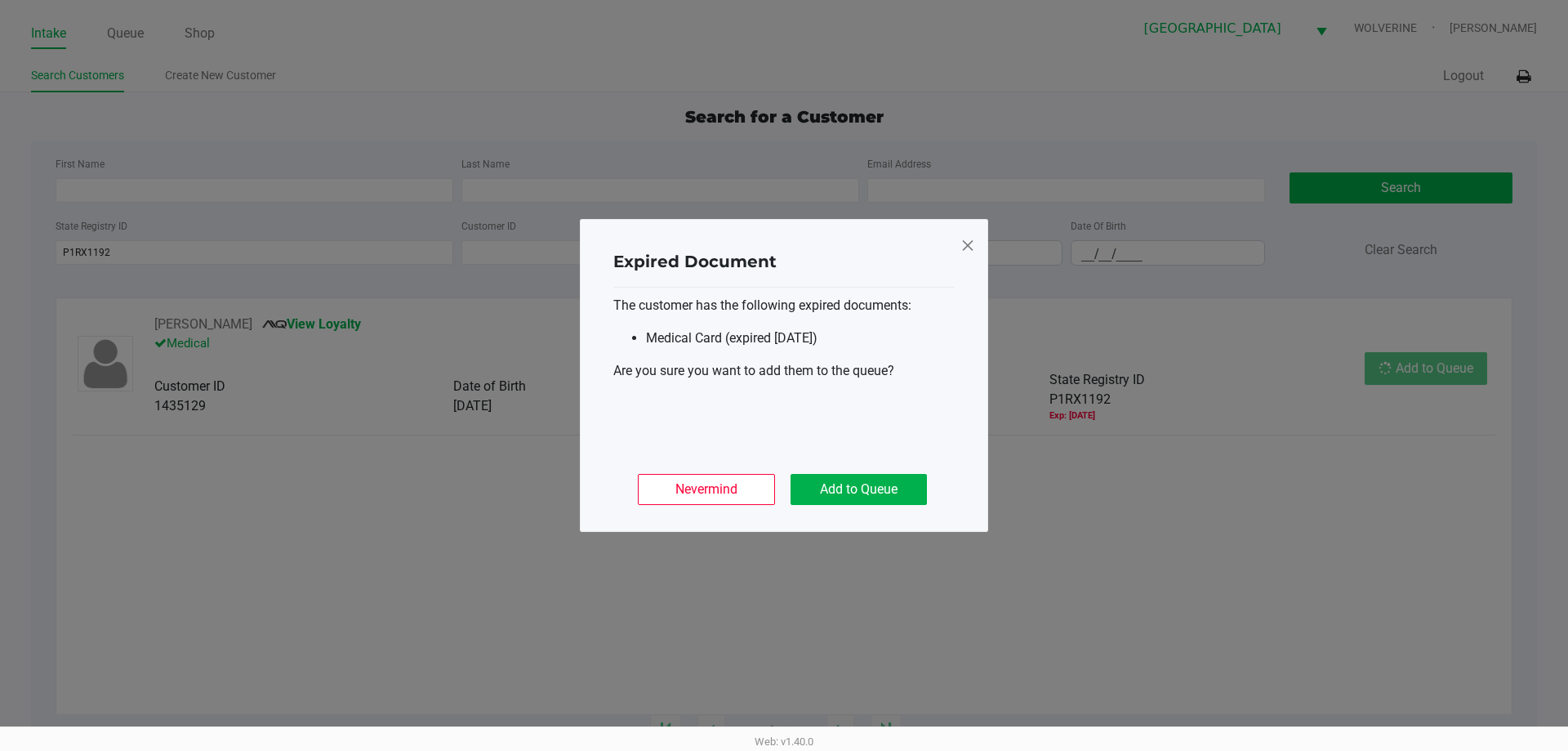
click at [1390, 373] on ngb-modal-window "Expired Document The customer has the following expired documents: Medical Card…" at bounding box center [784, 376] width 1568 height 751
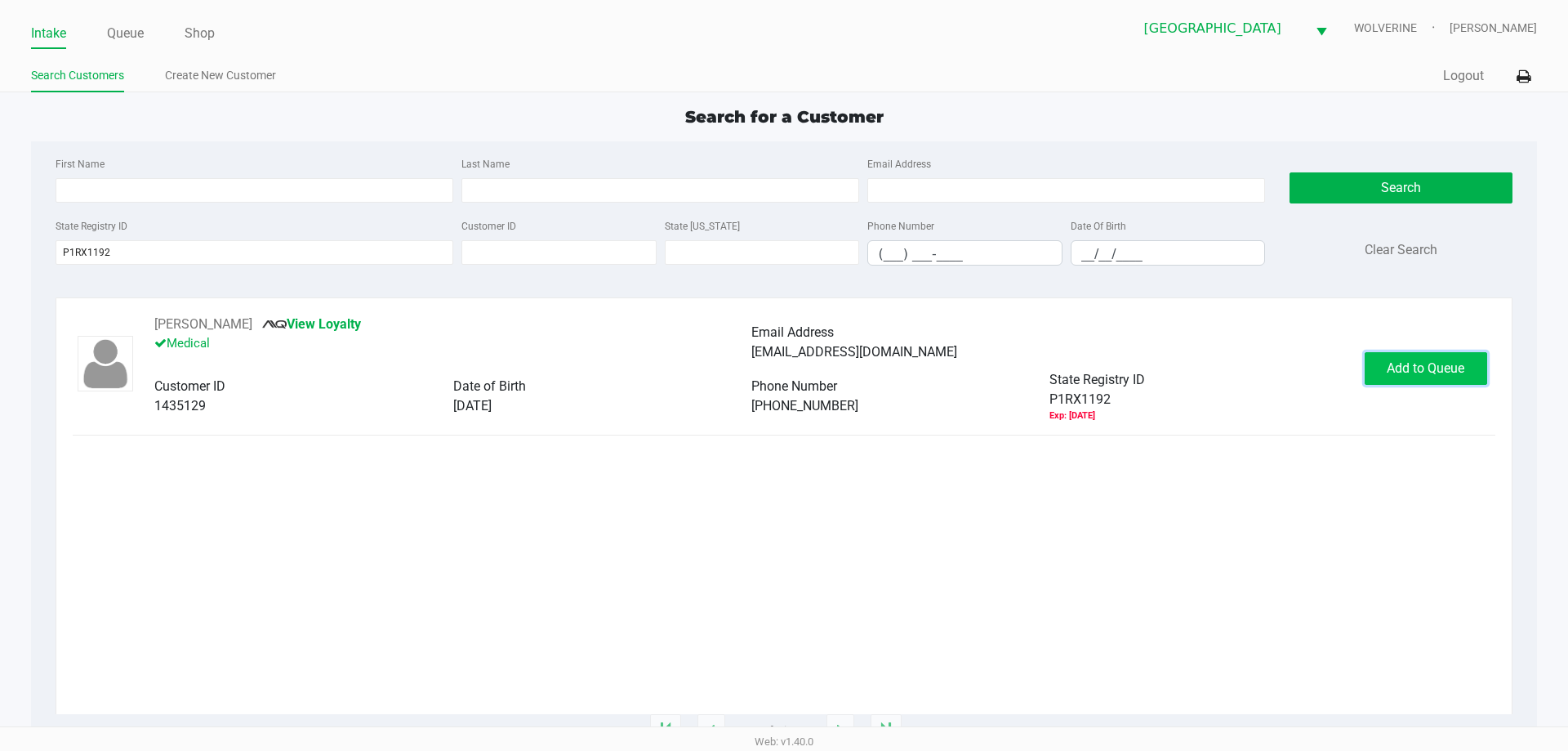
click at [1471, 373] on button "Add to Queue" at bounding box center [1426, 369] width 123 height 32
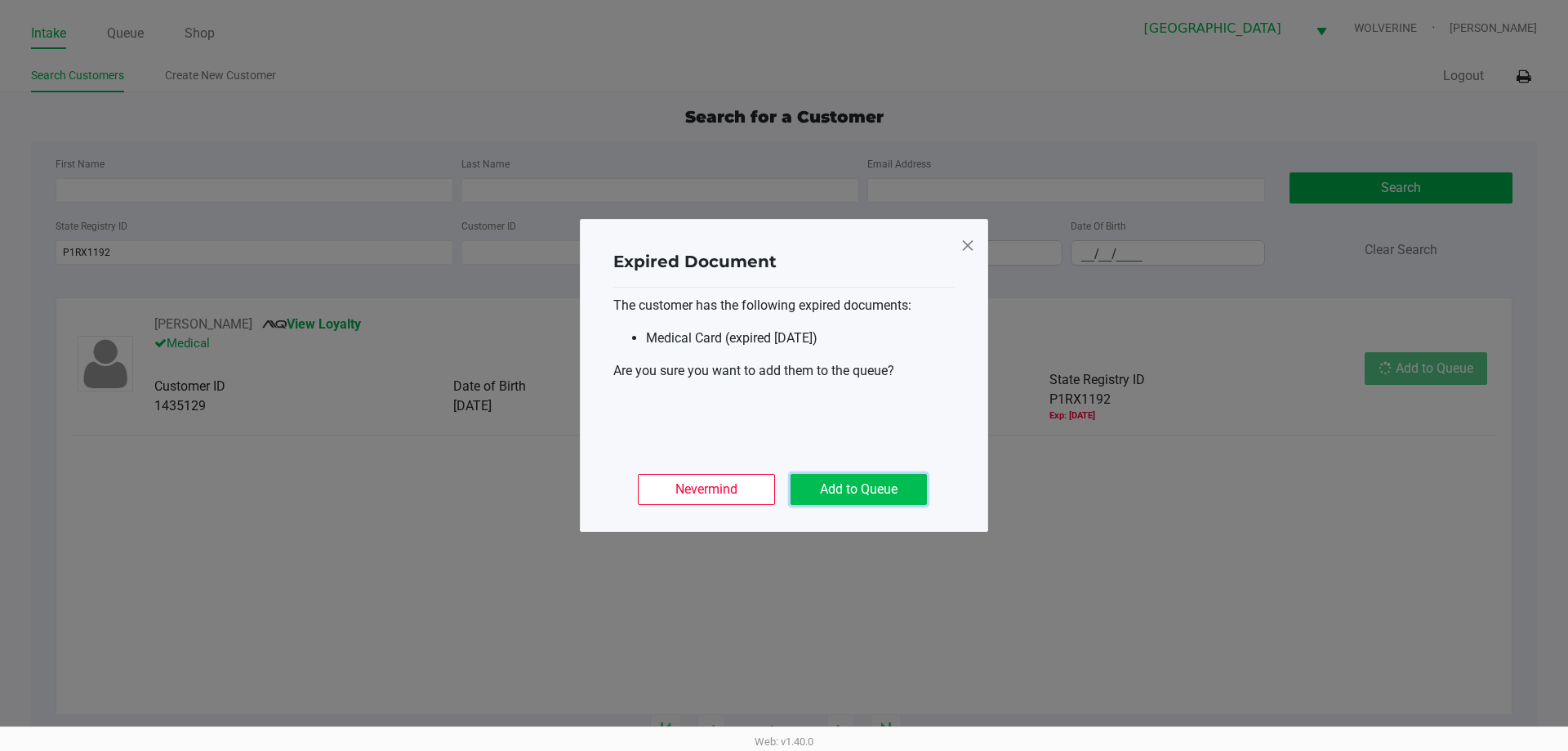
drag, startPoint x: 911, startPoint y: 487, endPoint x: 888, endPoint y: 476, distance: 25.5
click at [909, 487] on button "Add to Queue" at bounding box center [859, 489] width 136 height 31
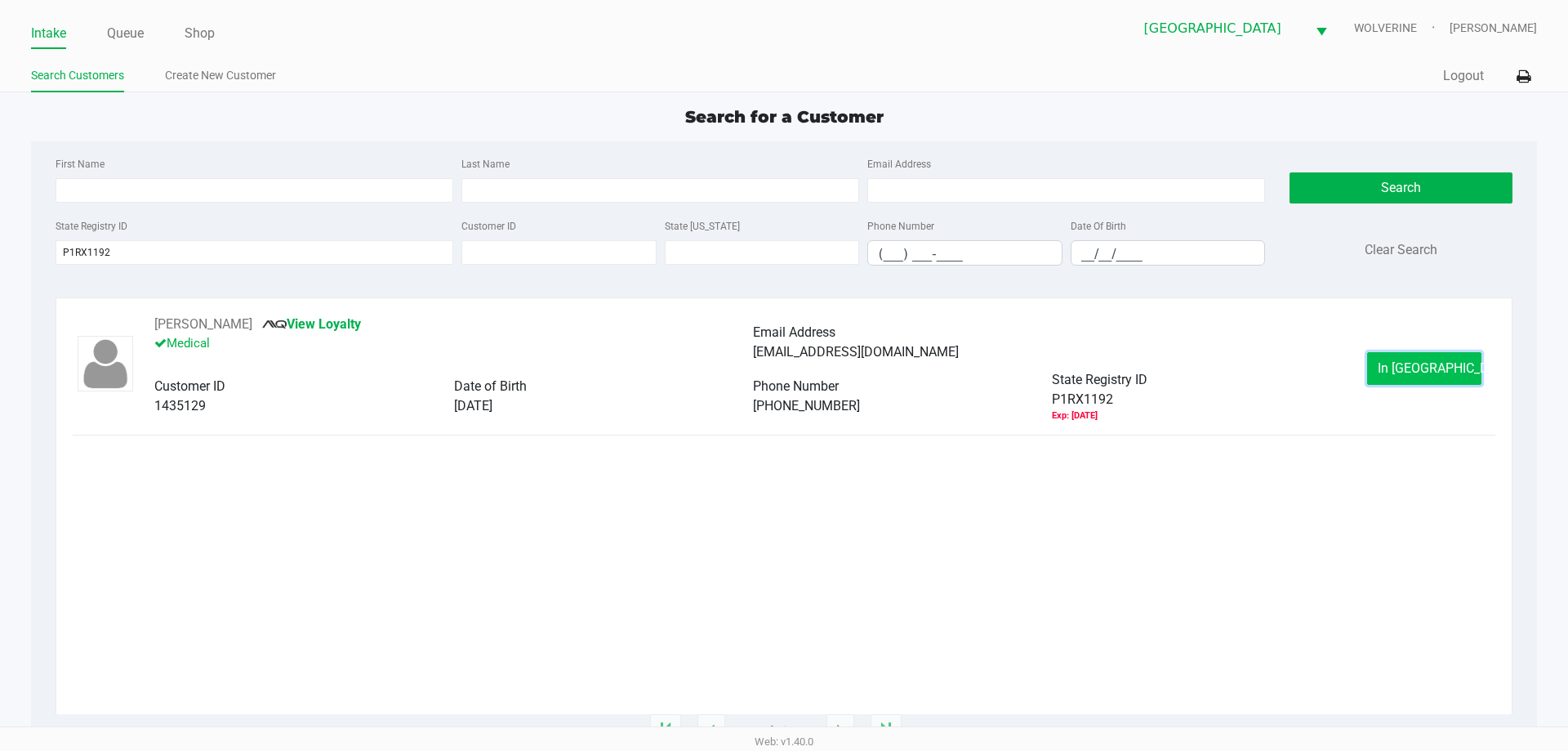
click at [1446, 381] on button "In Queue" at bounding box center [1425, 369] width 114 height 32
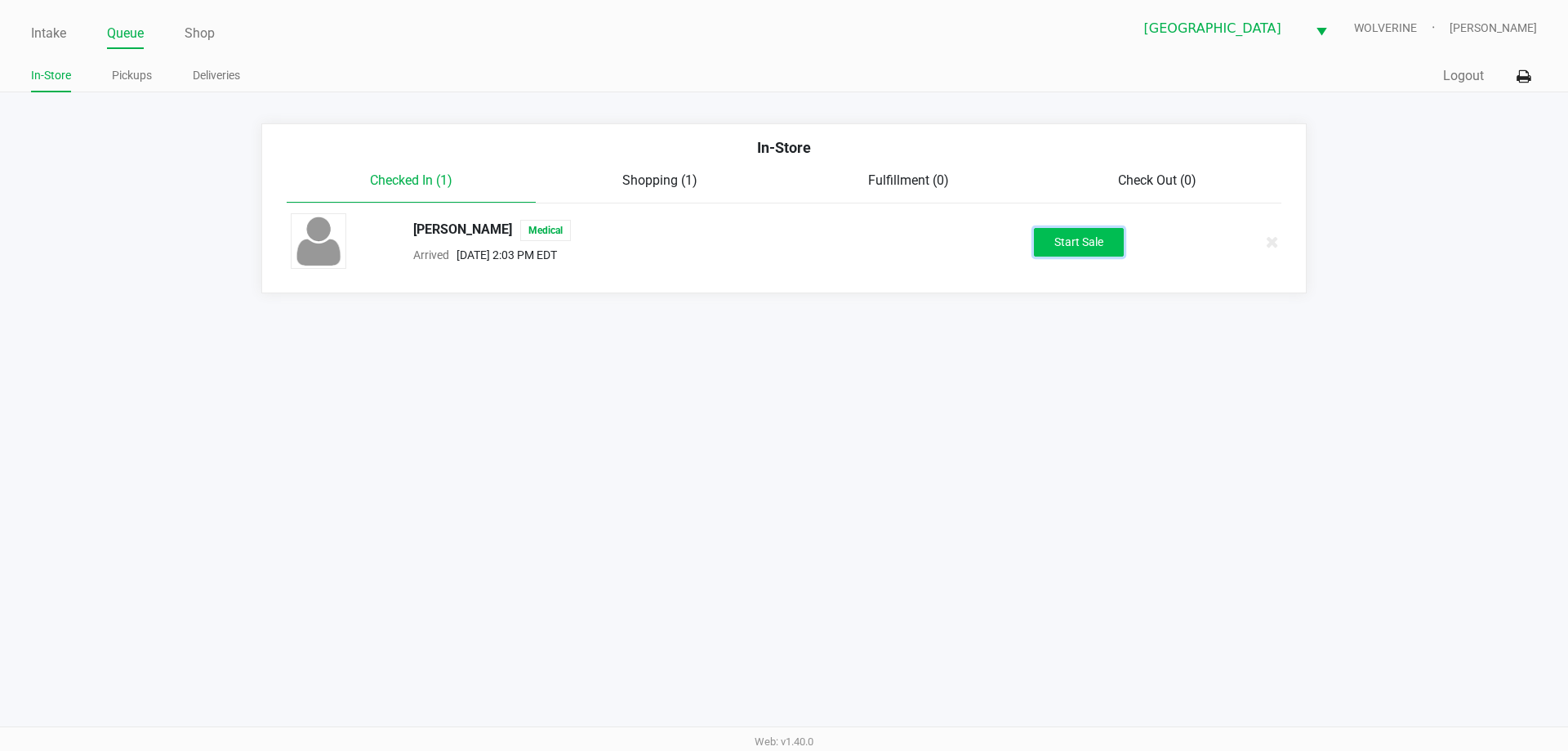
click at [1059, 244] on button "Start Sale" at bounding box center [1078, 242] width 90 height 29
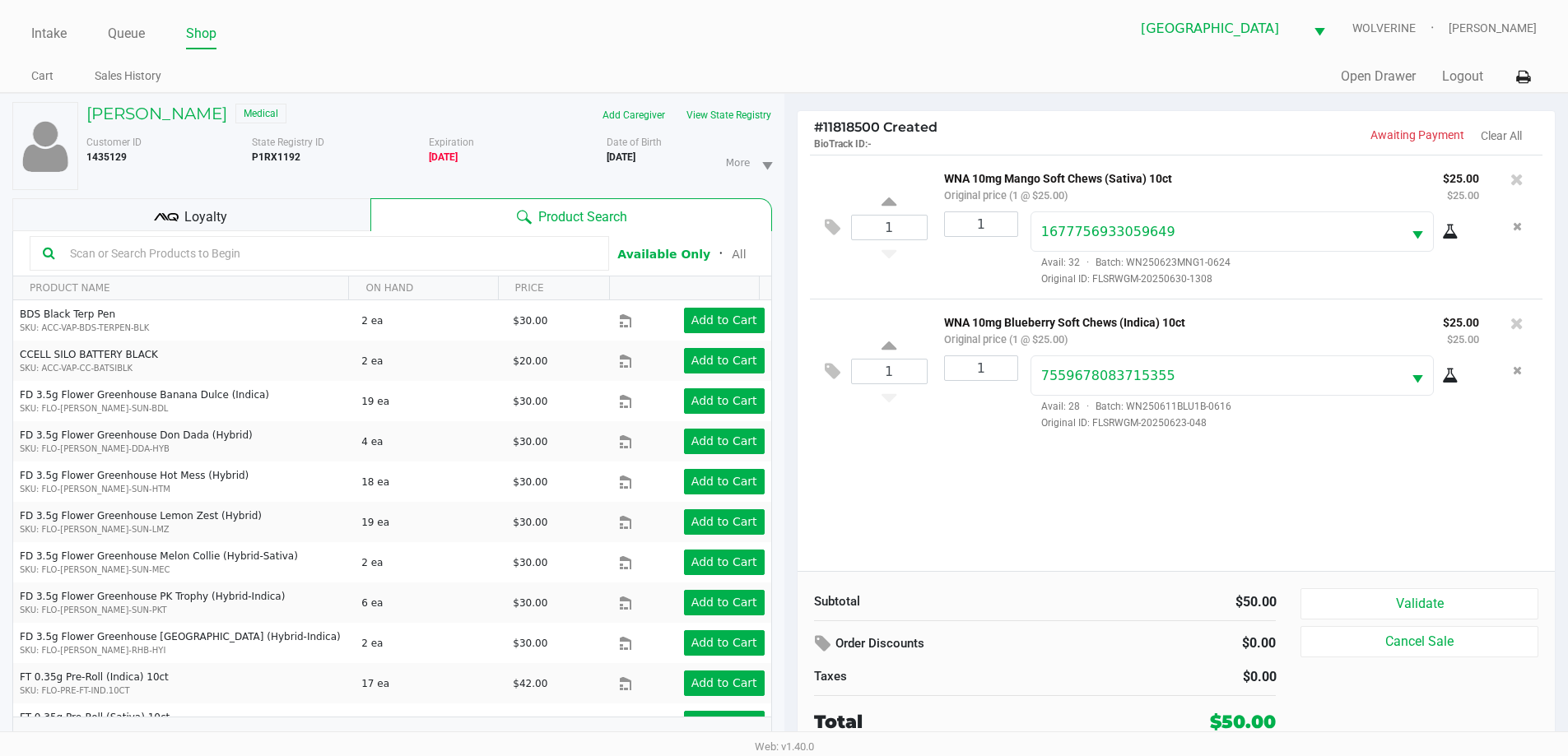
click at [159, 211] on icon at bounding box center [166, 216] width 25 height 25
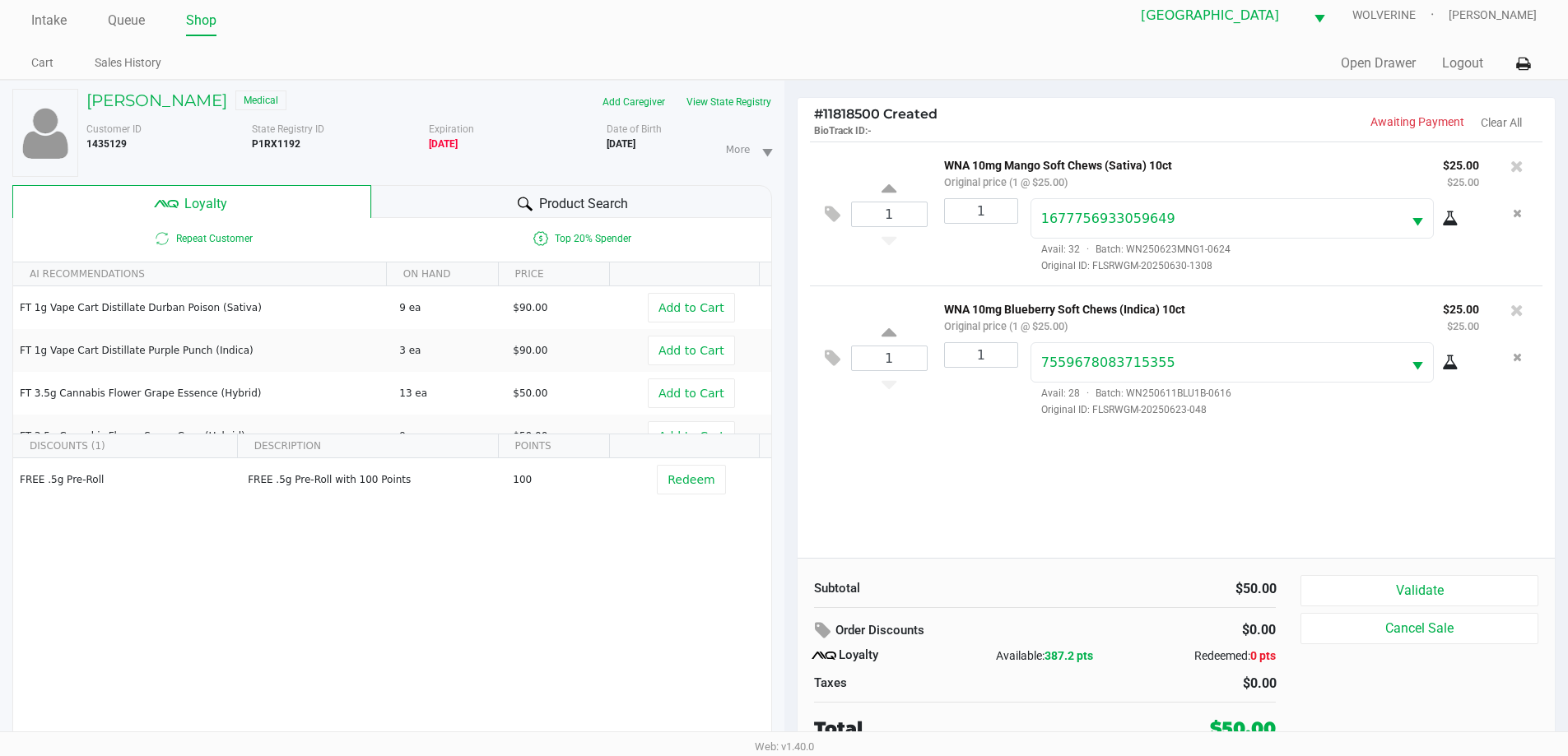
scroll to position [17, 0]
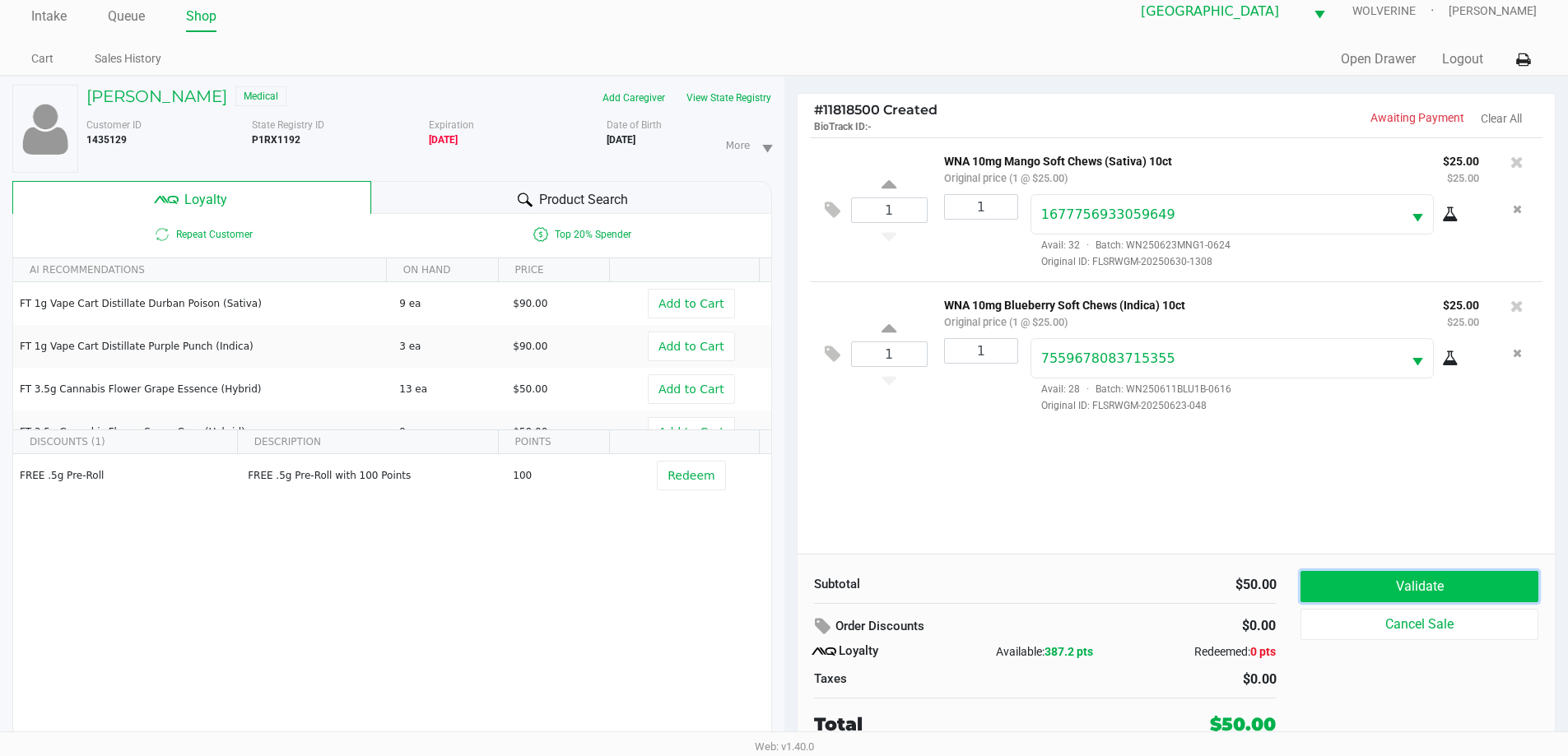
click at [1426, 580] on button "Validate" at bounding box center [1419, 586] width 237 height 31
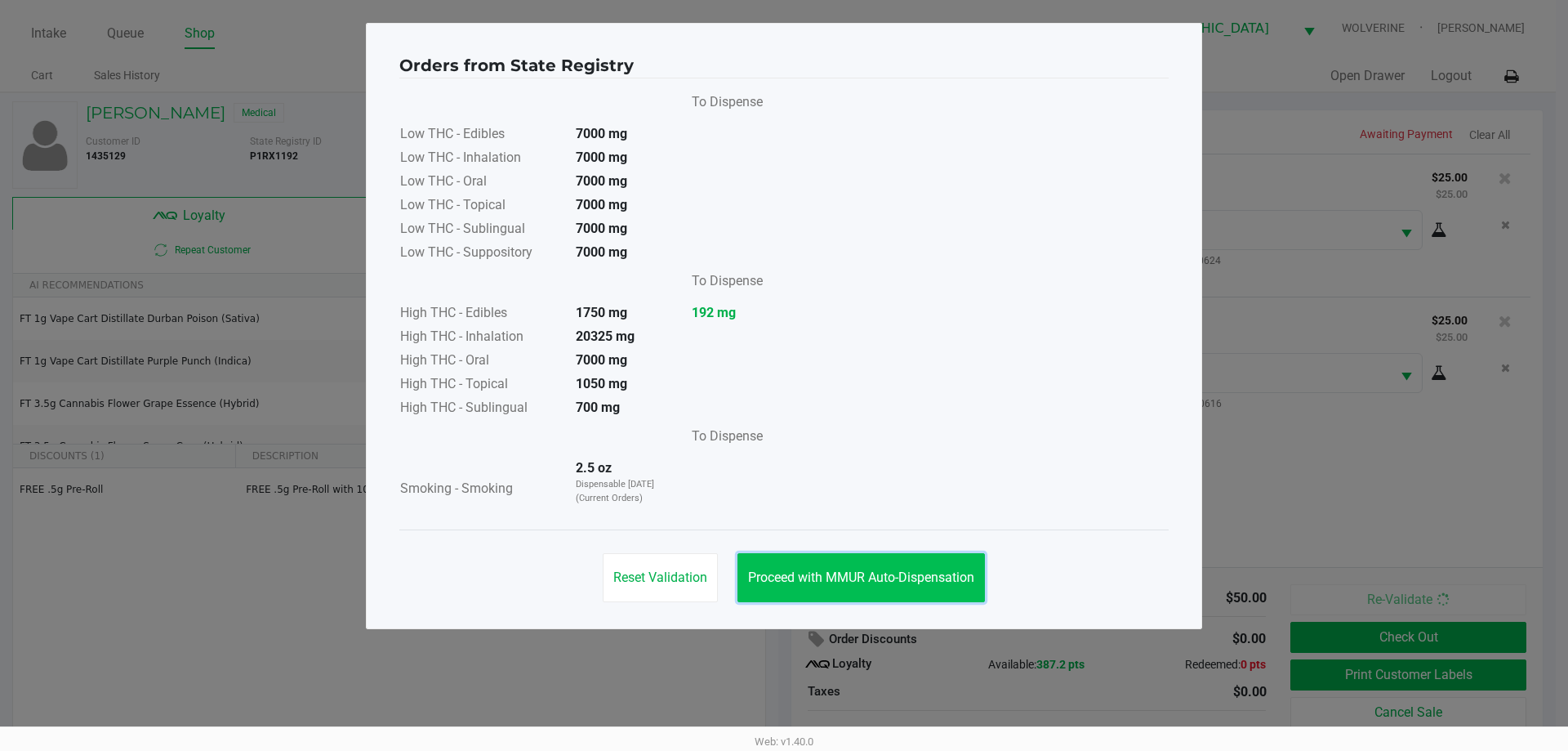
click at [884, 565] on button "Proceed with MMUR Auto-Dispensation" at bounding box center [861, 577] width 247 height 49
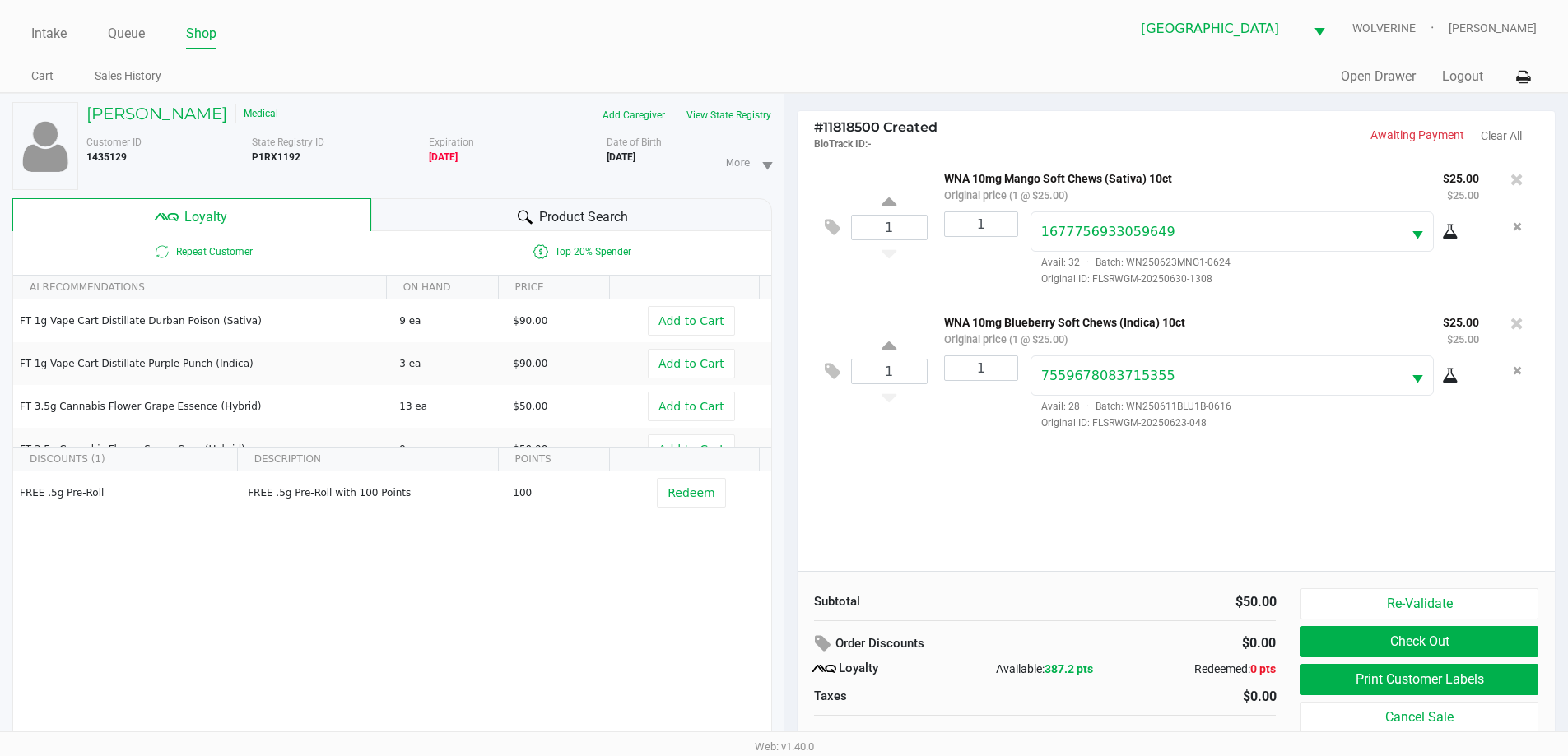
scroll to position [17, 0]
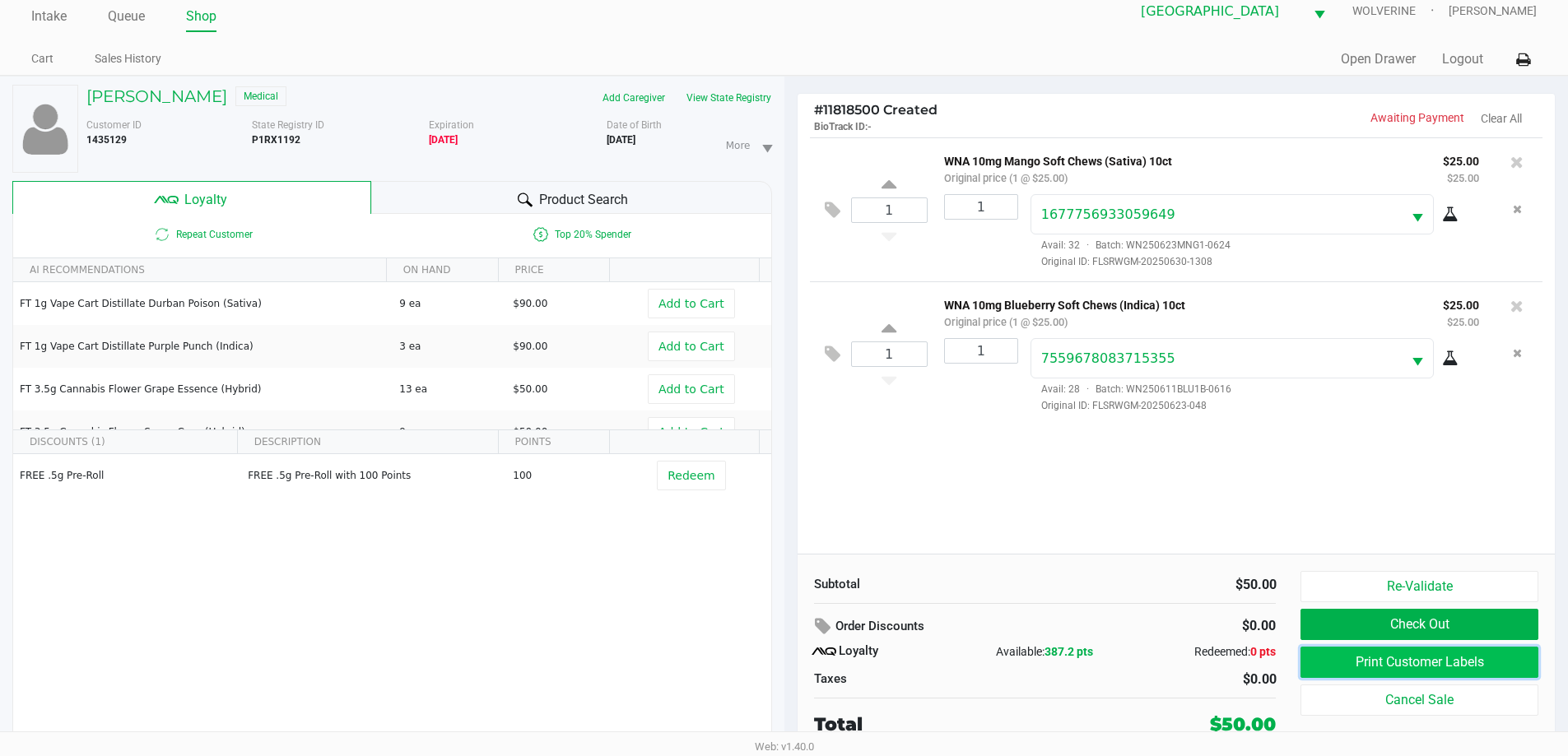
click at [1510, 658] on button "Print Customer Labels" at bounding box center [1419, 662] width 237 height 31
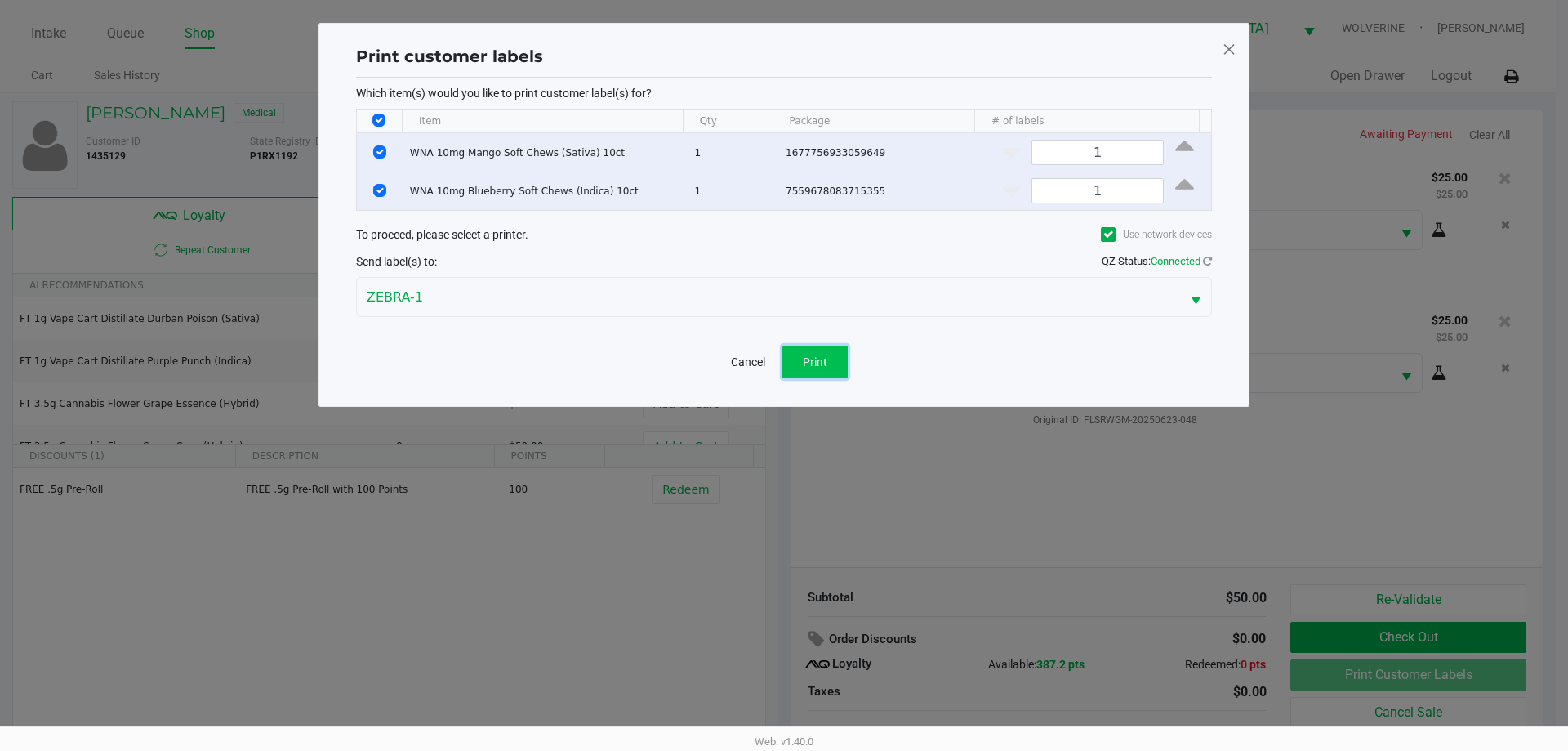
click at [805, 364] on span "Print" at bounding box center [815, 361] width 25 height 13
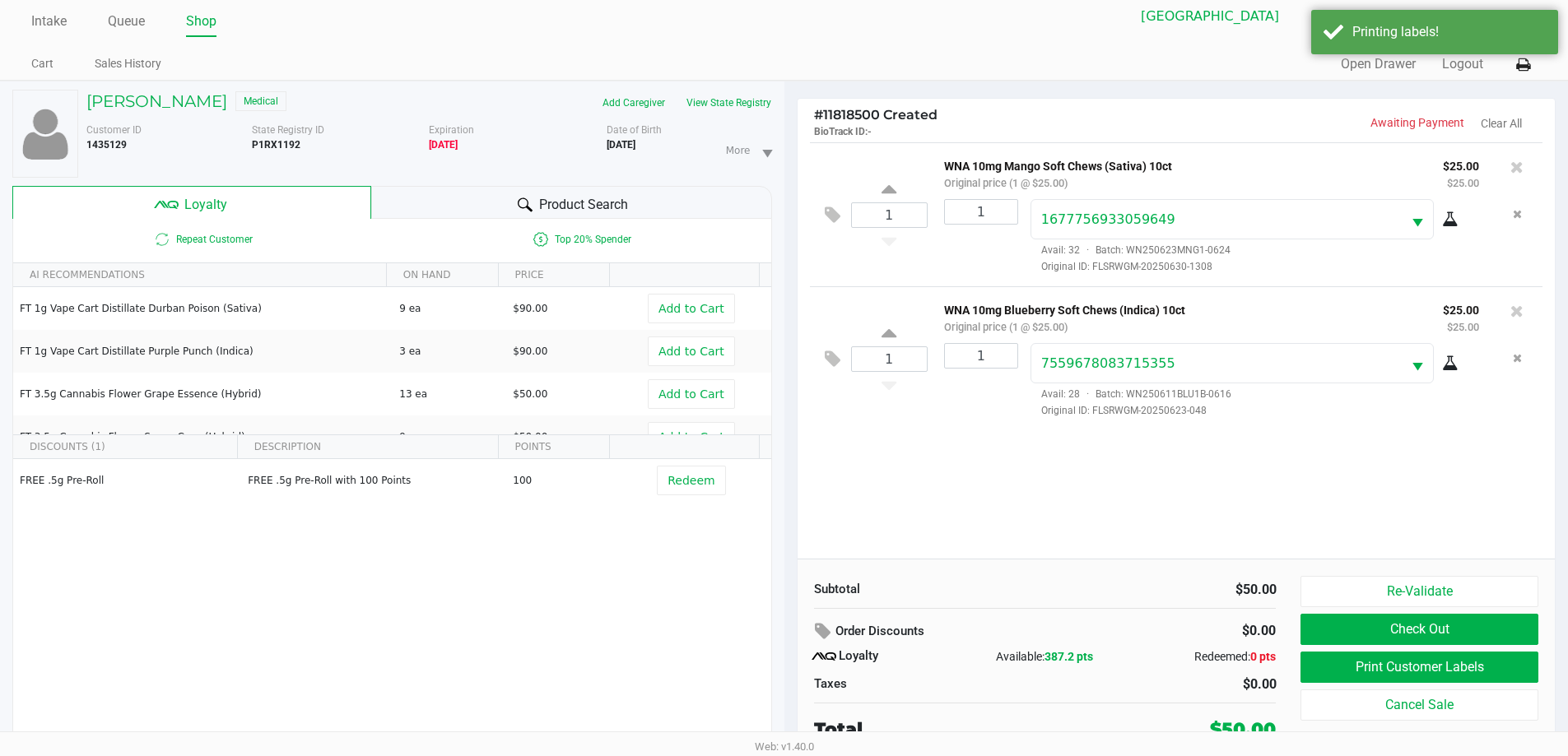
scroll to position [17, 0]
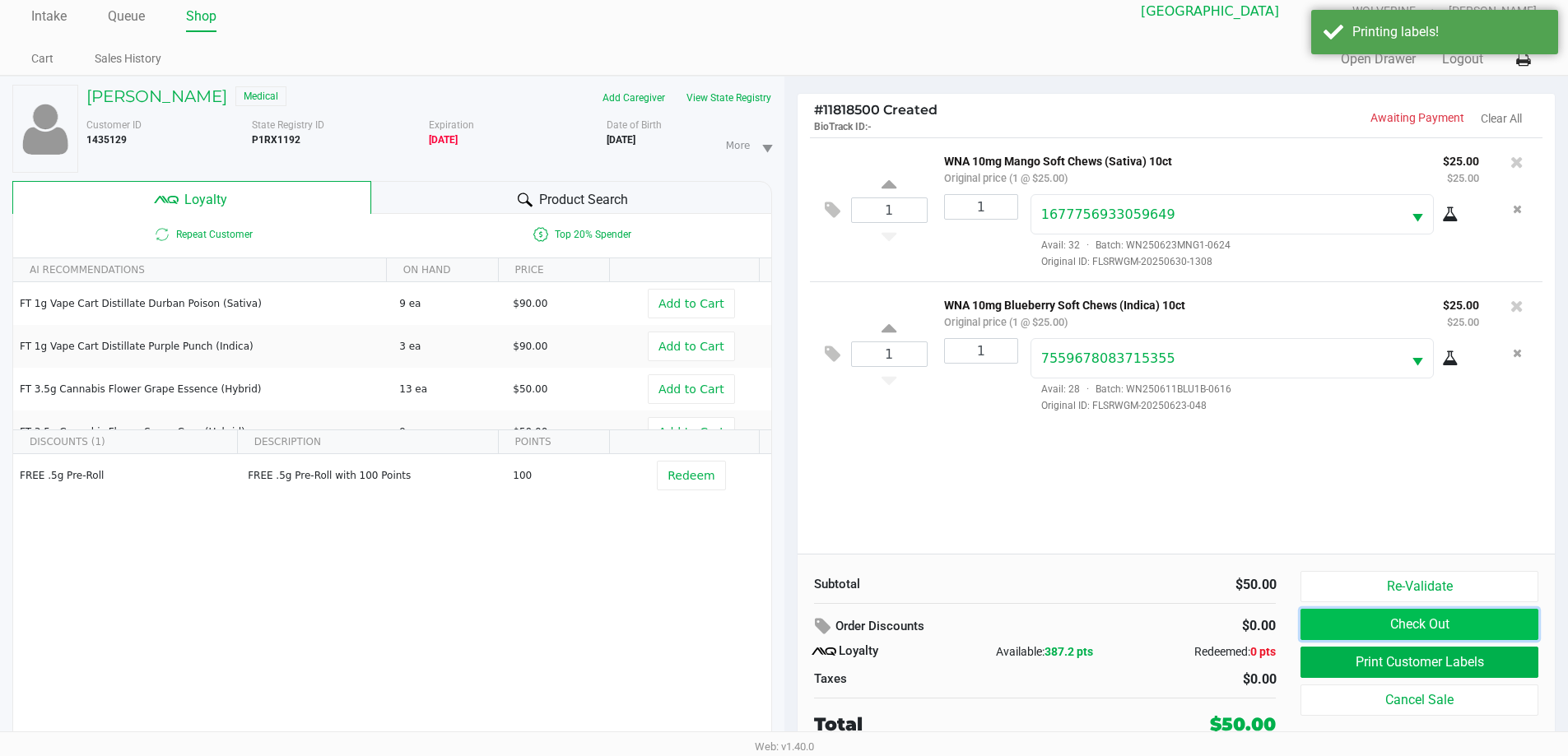
click at [1396, 622] on button "Check Out" at bounding box center [1419, 624] width 237 height 31
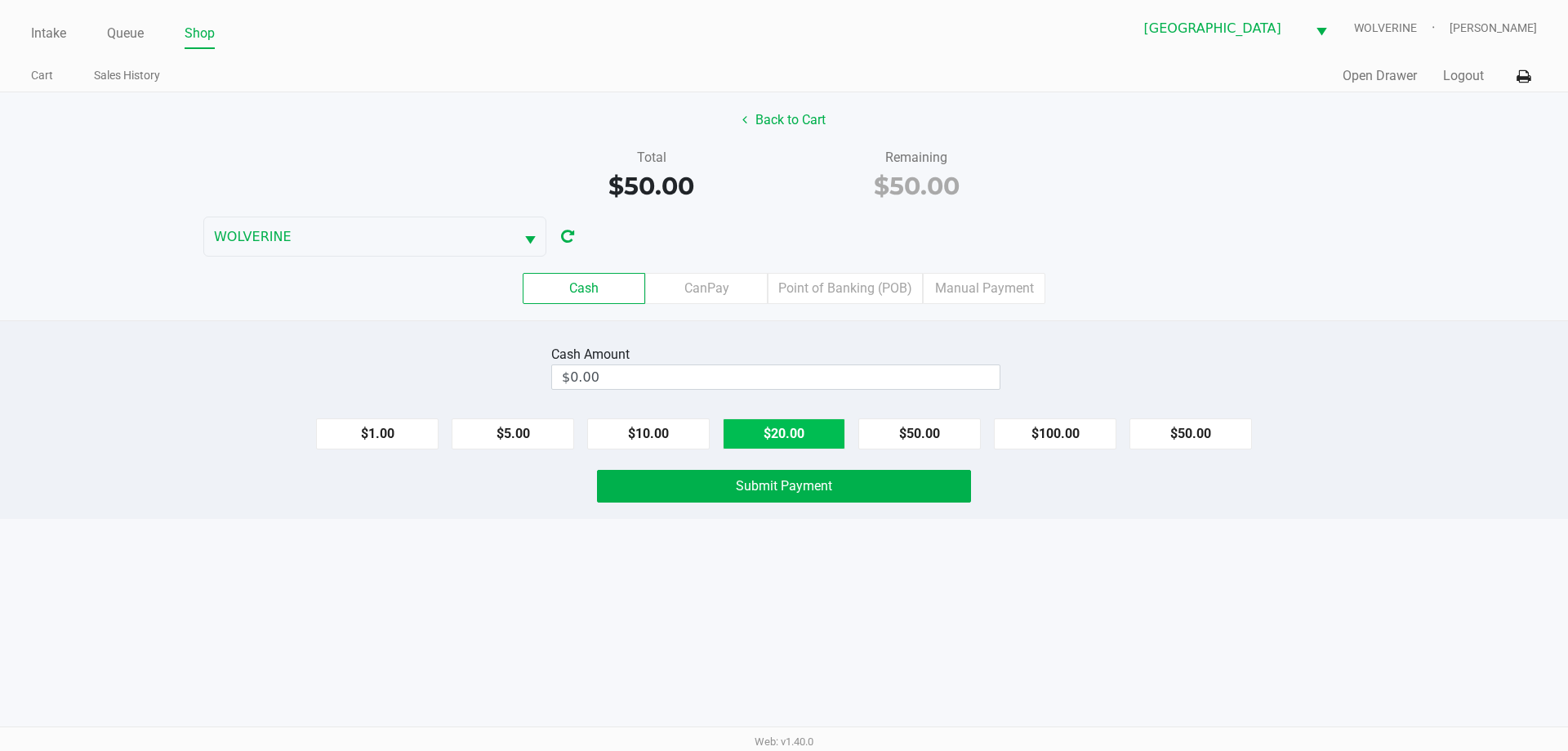
click at [793, 428] on button "$20.00" at bounding box center [784, 434] width 123 height 31
type input "$60.00"
click at [794, 478] on span "Submit Payment" at bounding box center [784, 486] width 96 height 15
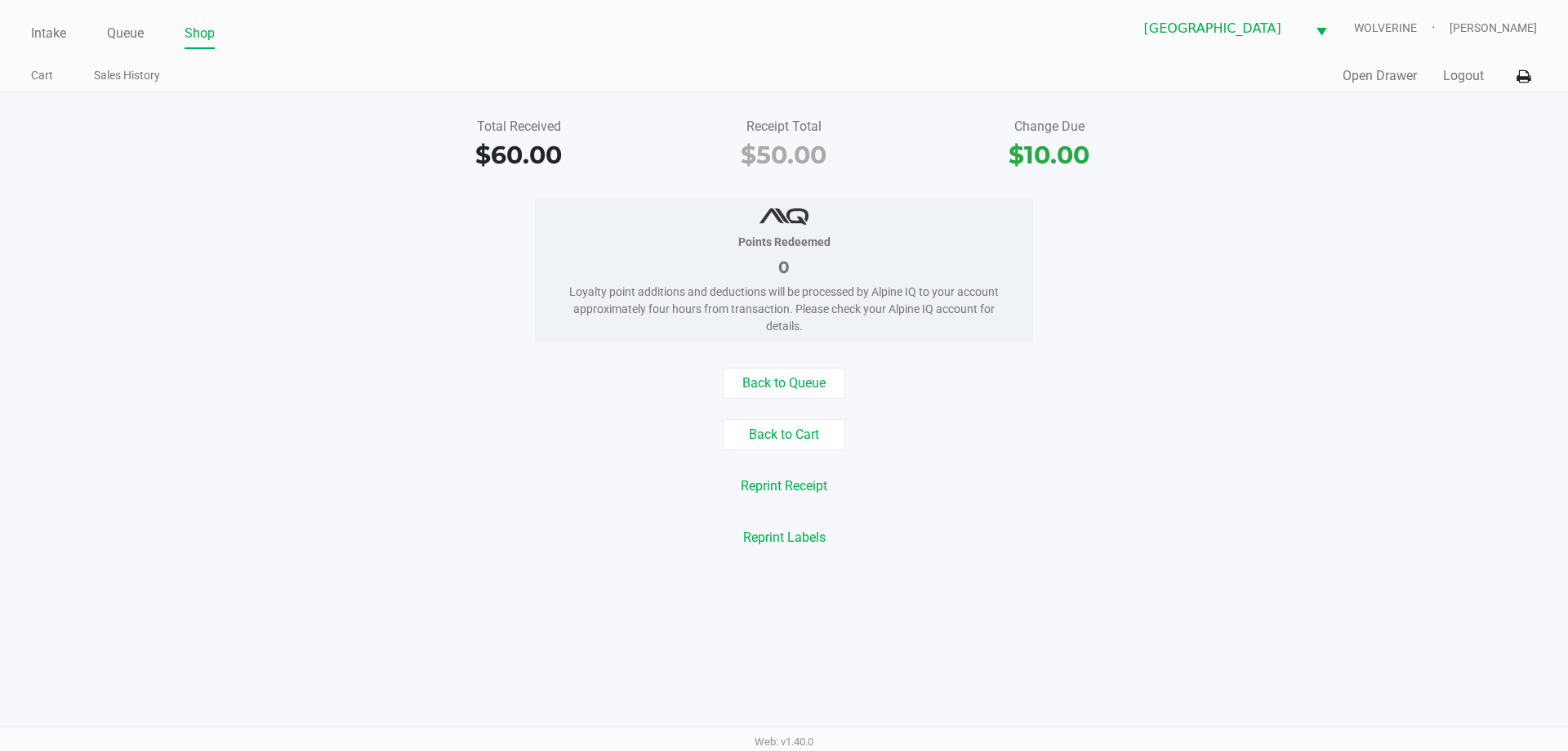
click at [27, 41] on div "Intake Queue Shop Palm Coast WC WOLVERINE Chevy Williams Cart Sales History Qui…" at bounding box center [784, 46] width 1568 height 92
click at [45, 36] on link "Intake" at bounding box center [48, 33] width 35 height 23
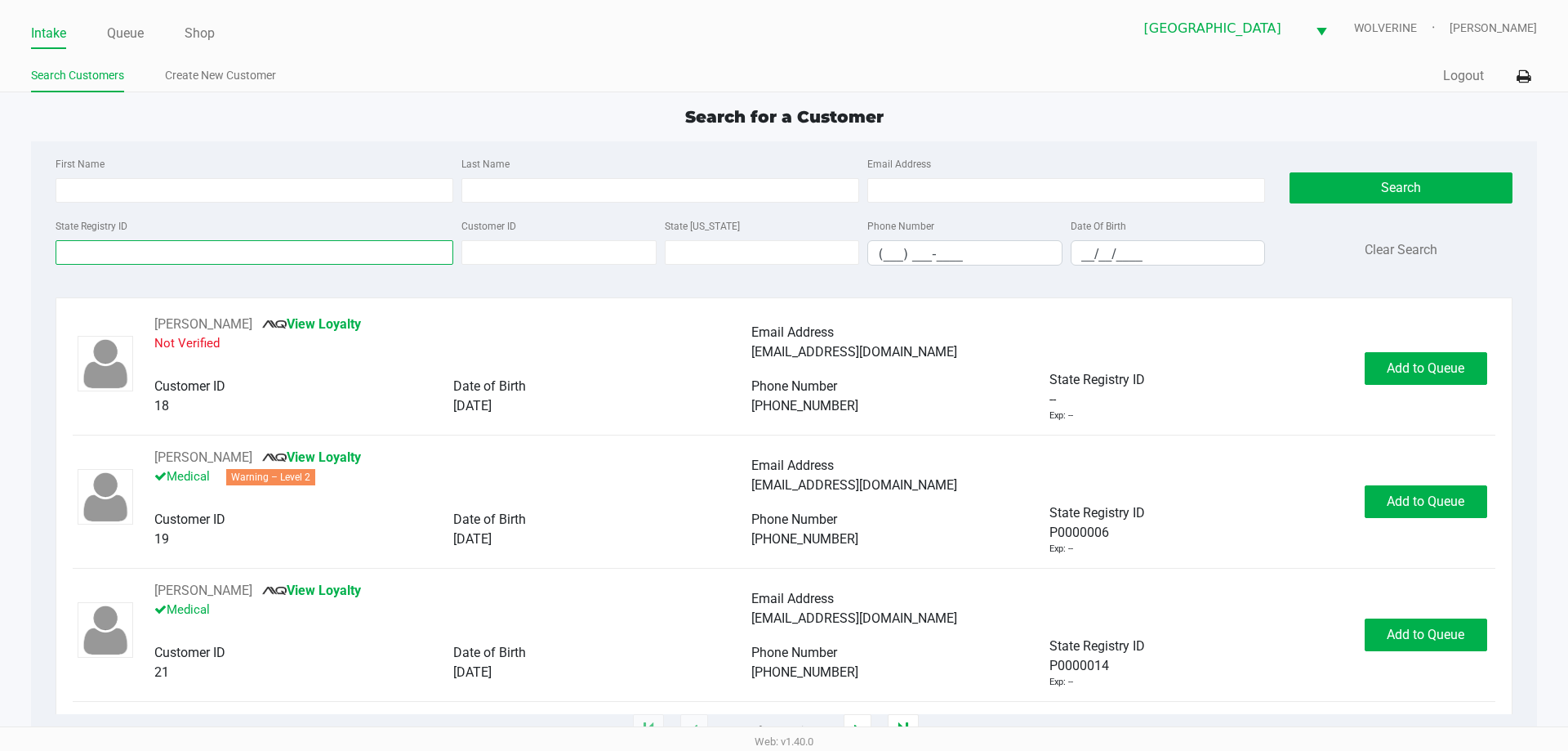
click at [224, 253] on input "State Registry ID" at bounding box center [254, 252] width 398 height 25
click at [219, 247] on input "State Registry ID" at bounding box center [254, 252] width 398 height 25
click at [125, 36] on link "Queue" at bounding box center [125, 33] width 37 height 23
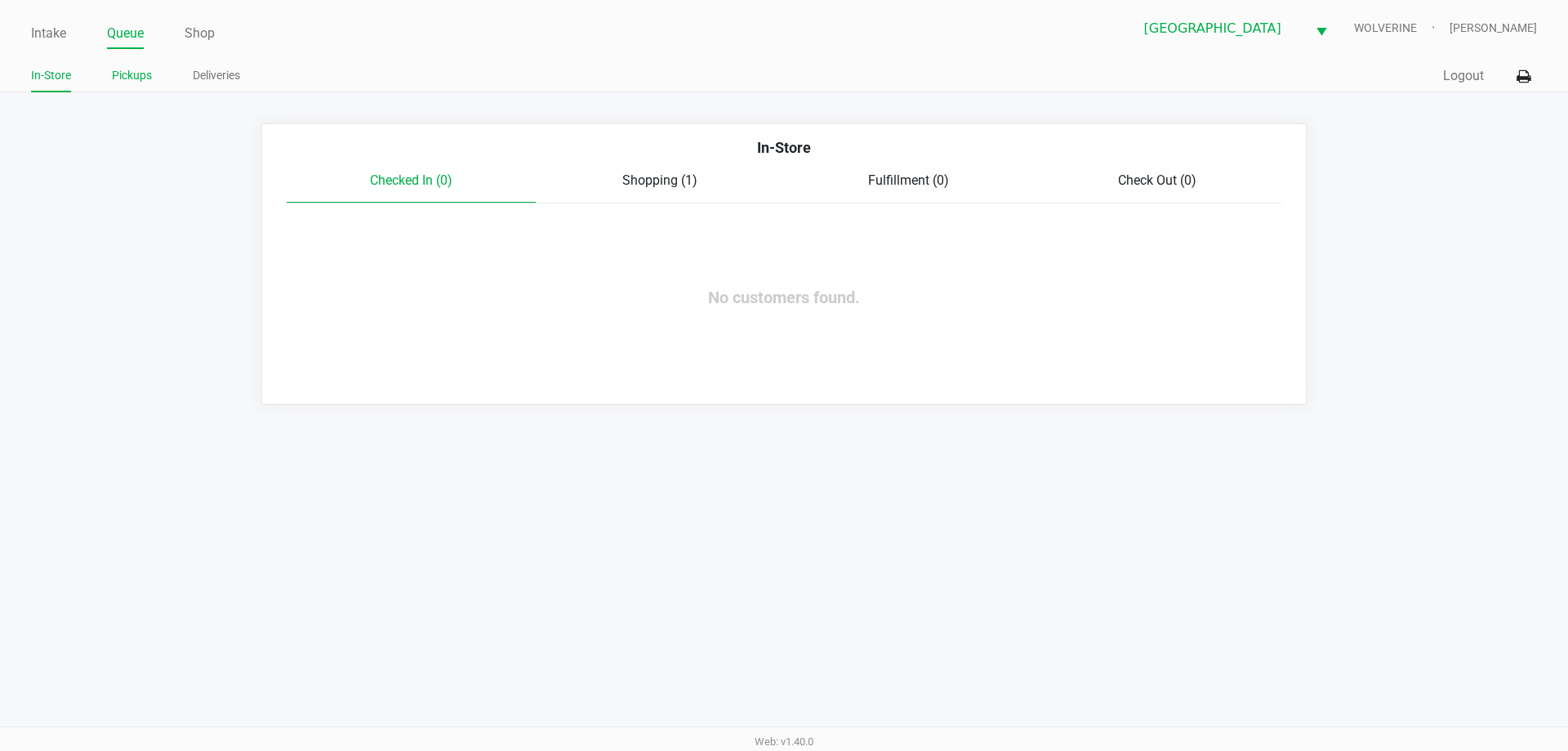
click at [123, 84] on link "Pickups" at bounding box center [131, 76] width 40 height 20
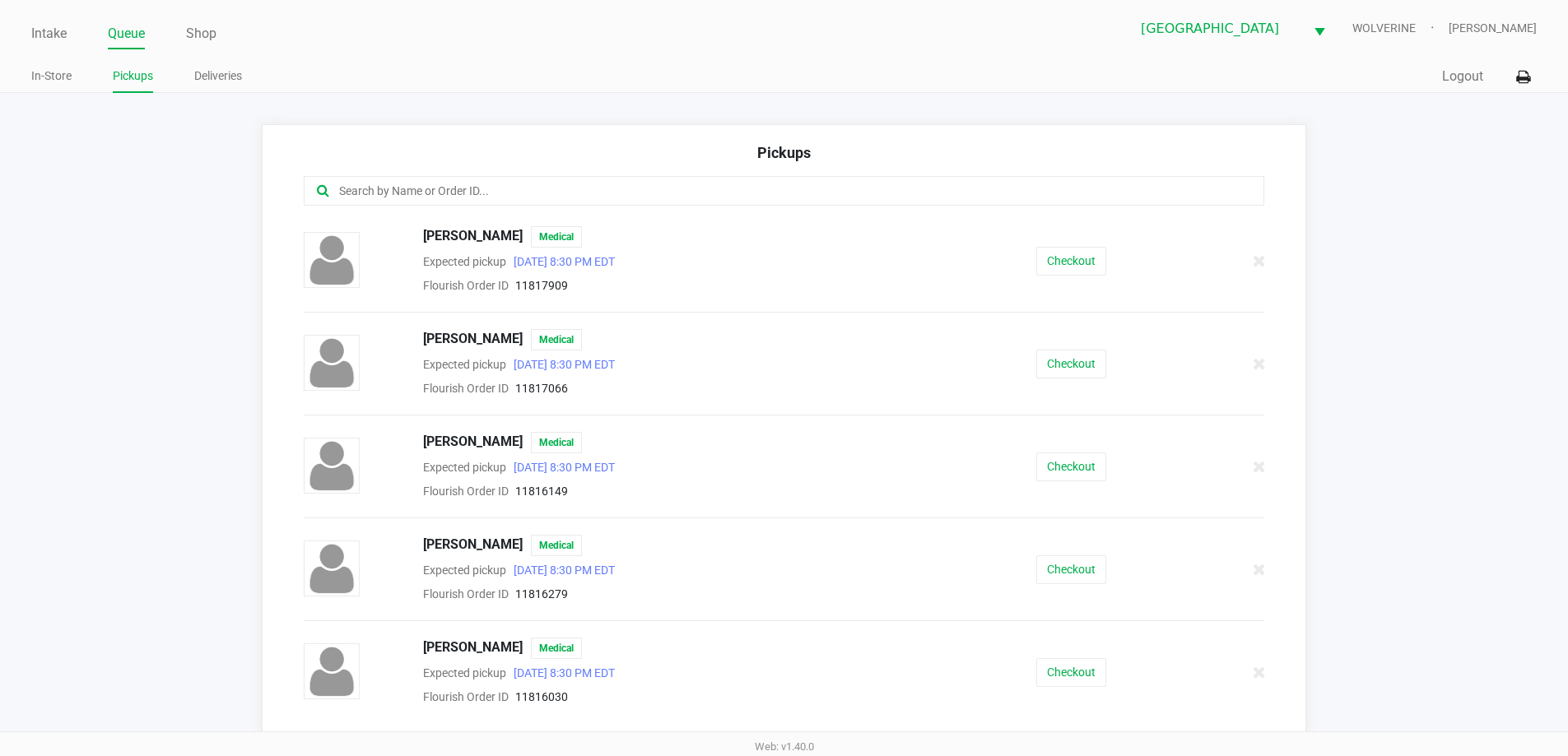
click at [488, 190] on input "text" at bounding box center [757, 192] width 841 height 19
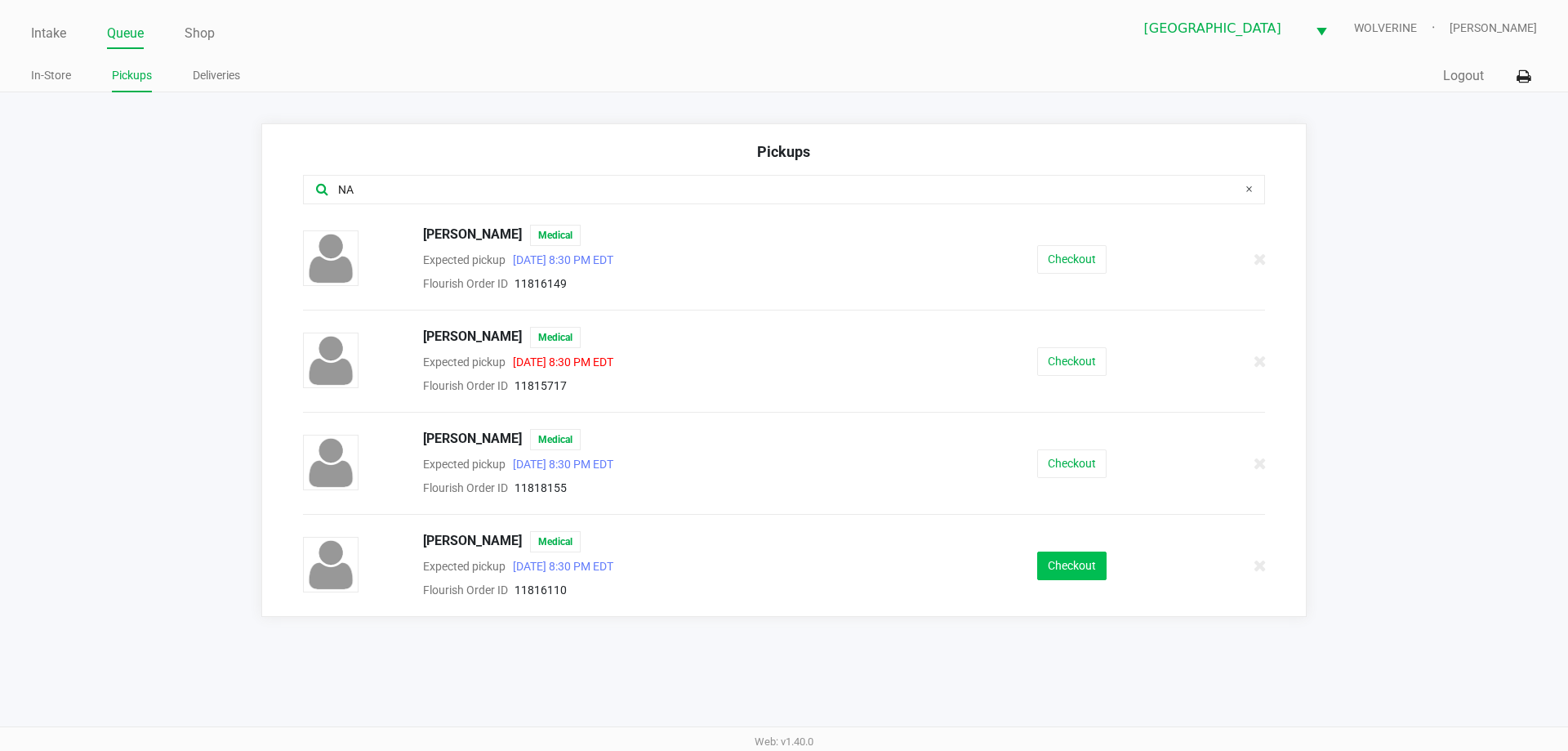
type input "NA"
click at [1071, 557] on button "Checkout" at bounding box center [1071, 566] width 69 height 29
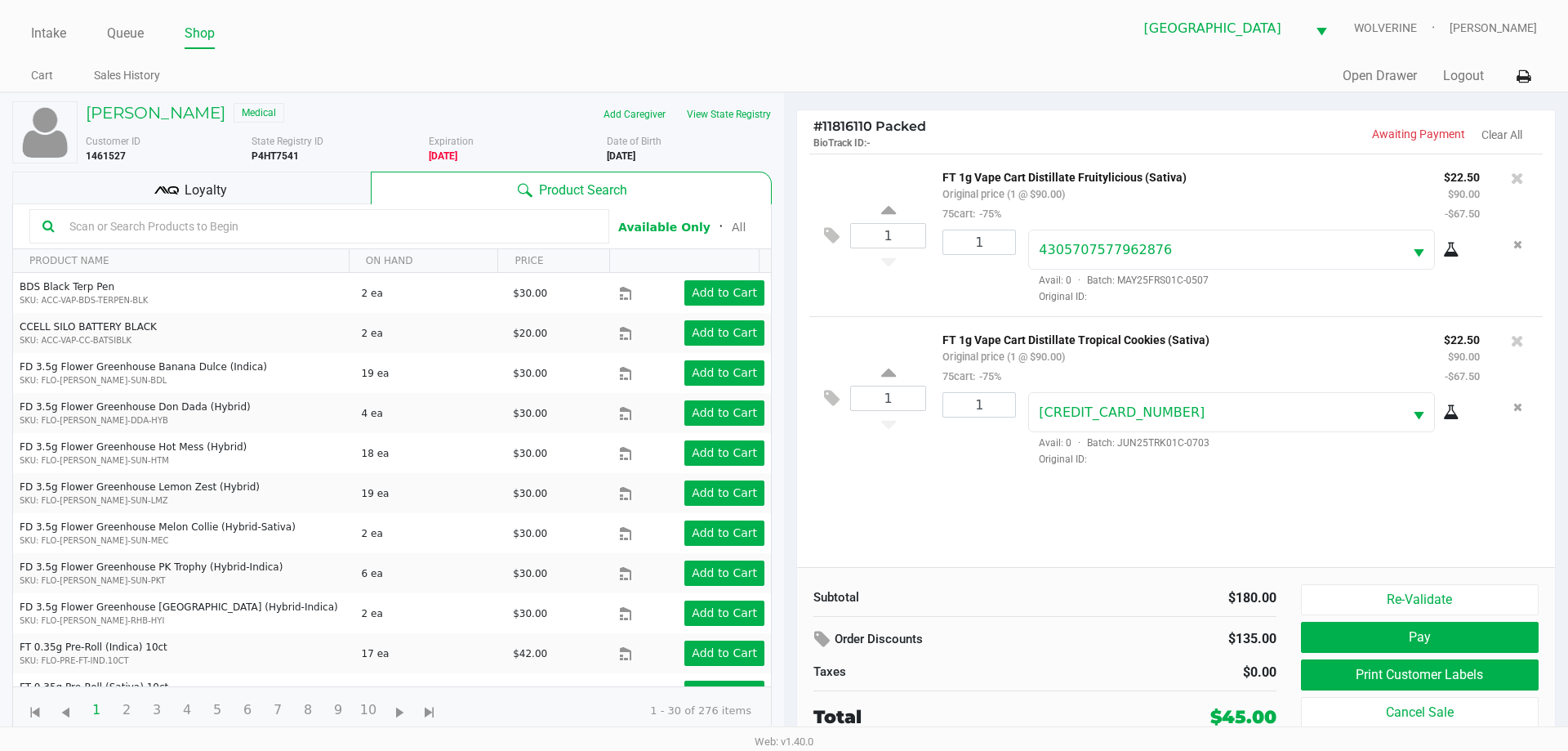
click at [246, 195] on div "Loyalty" at bounding box center [191, 188] width 358 height 32
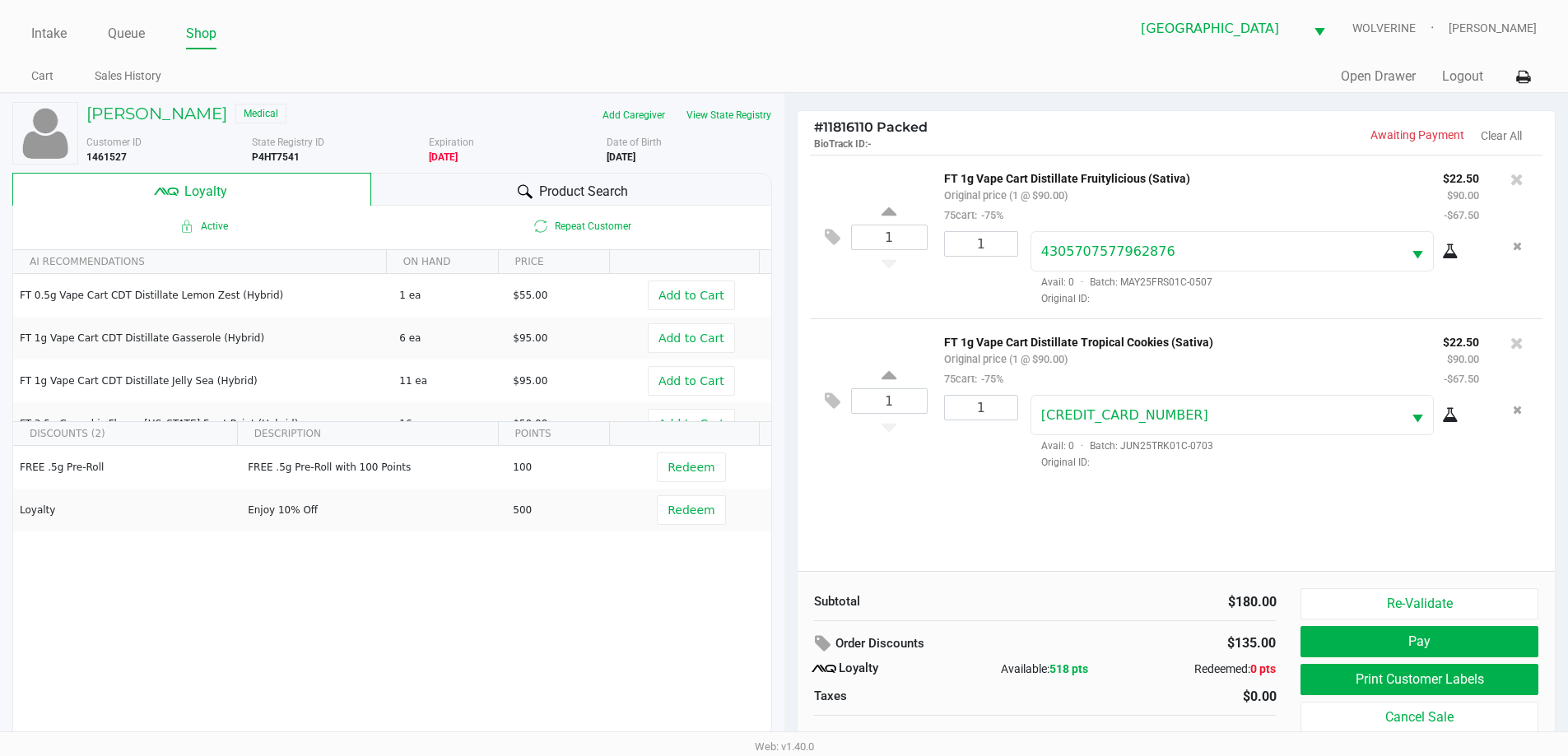
scroll to position [16, 0]
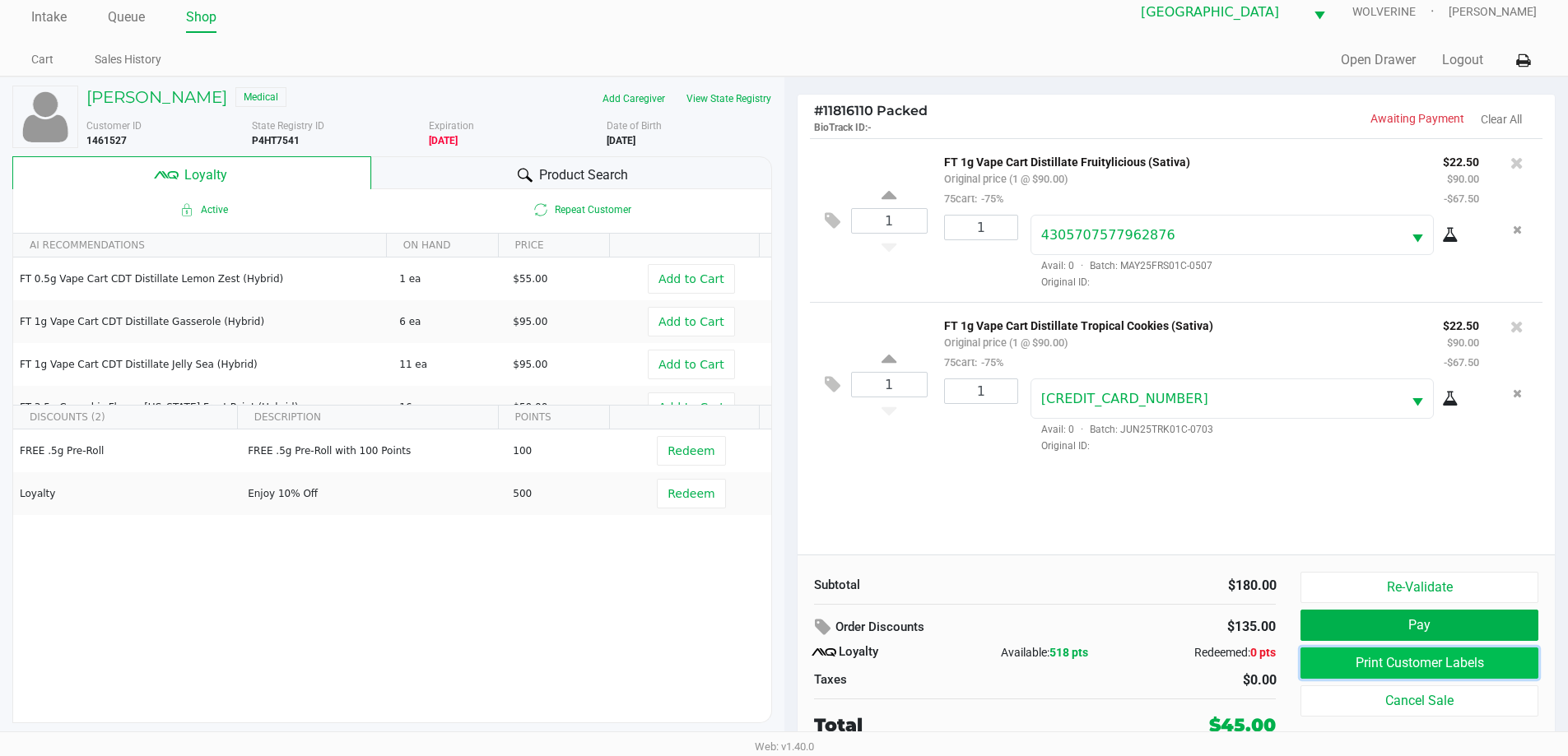
click at [1339, 656] on button "Print Customer Labels" at bounding box center [1419, 662] width 237 height 31
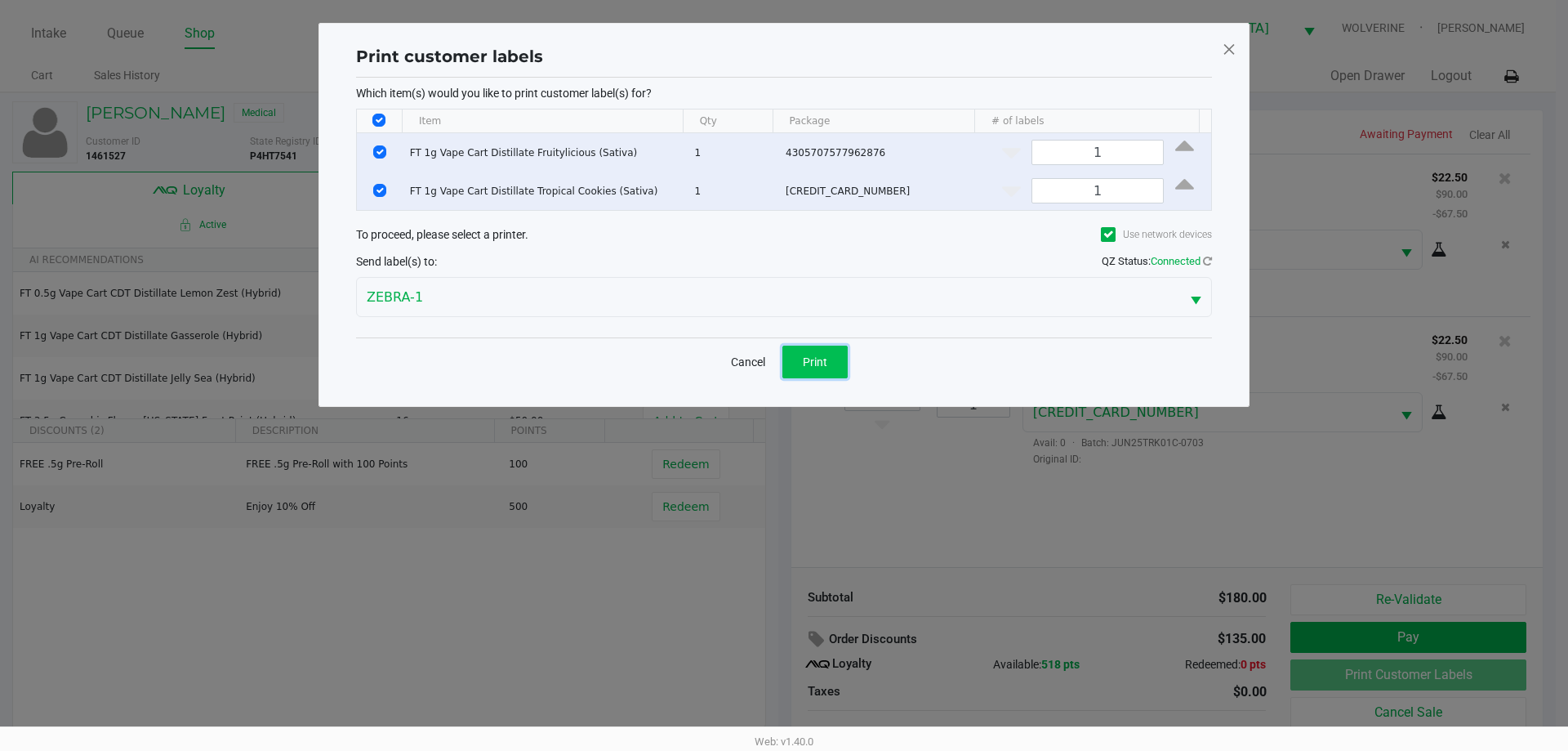
click at [809, 359] on span "Print" at bounding box center [815, 361] width 25 height 13
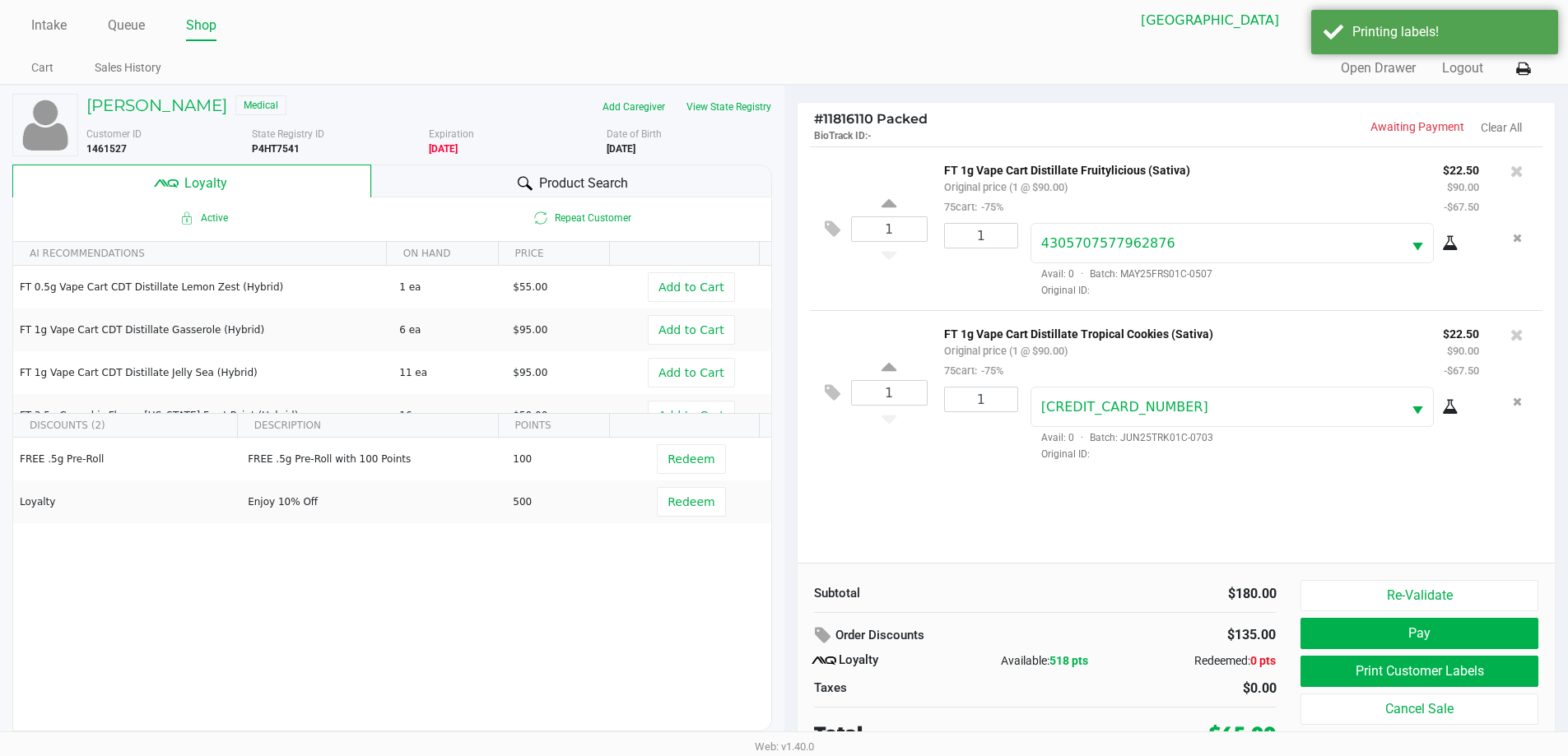
scroll to position [16, 0]
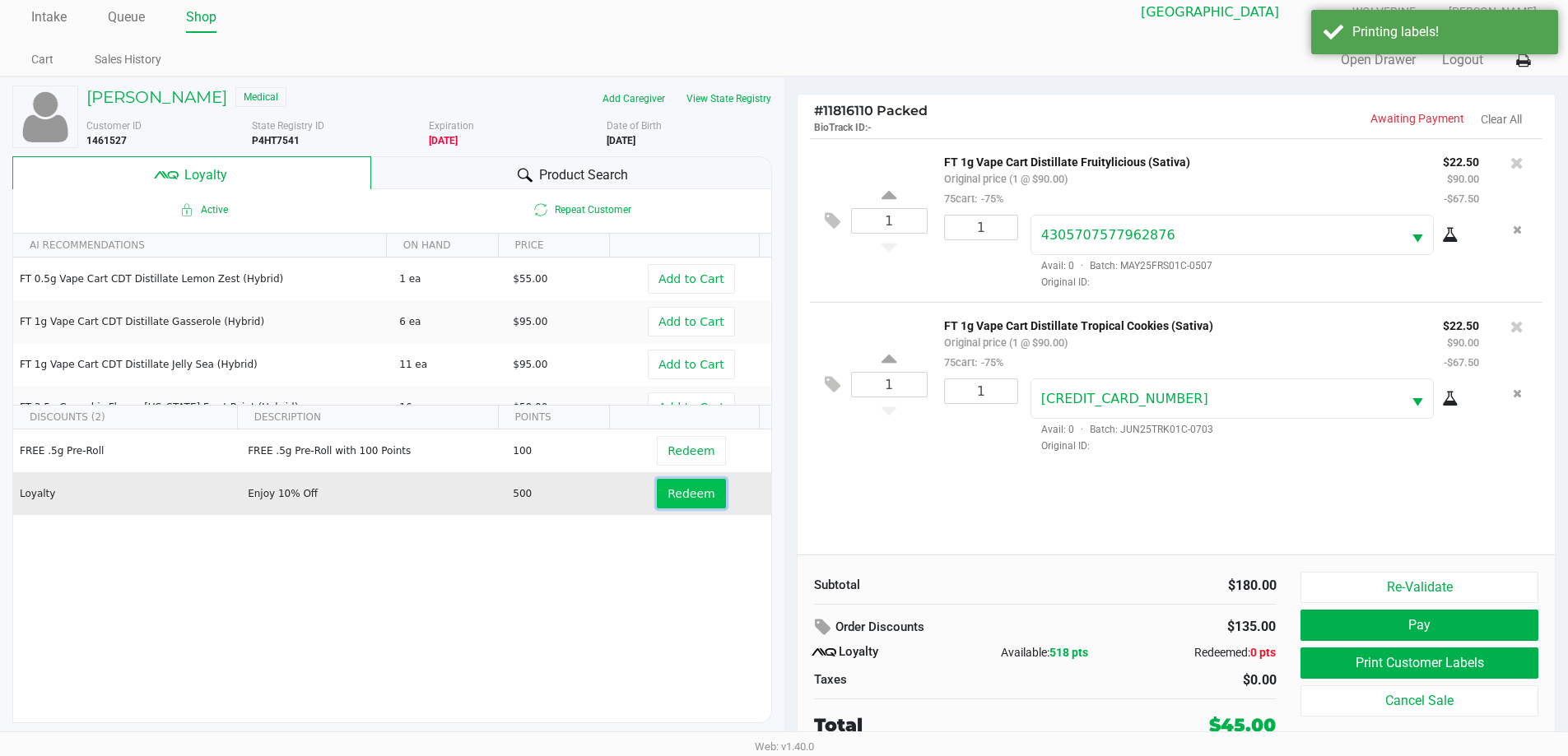
click at [667, 500] on span "Redeem" at bounding box center [690, 493] width 47 height 13
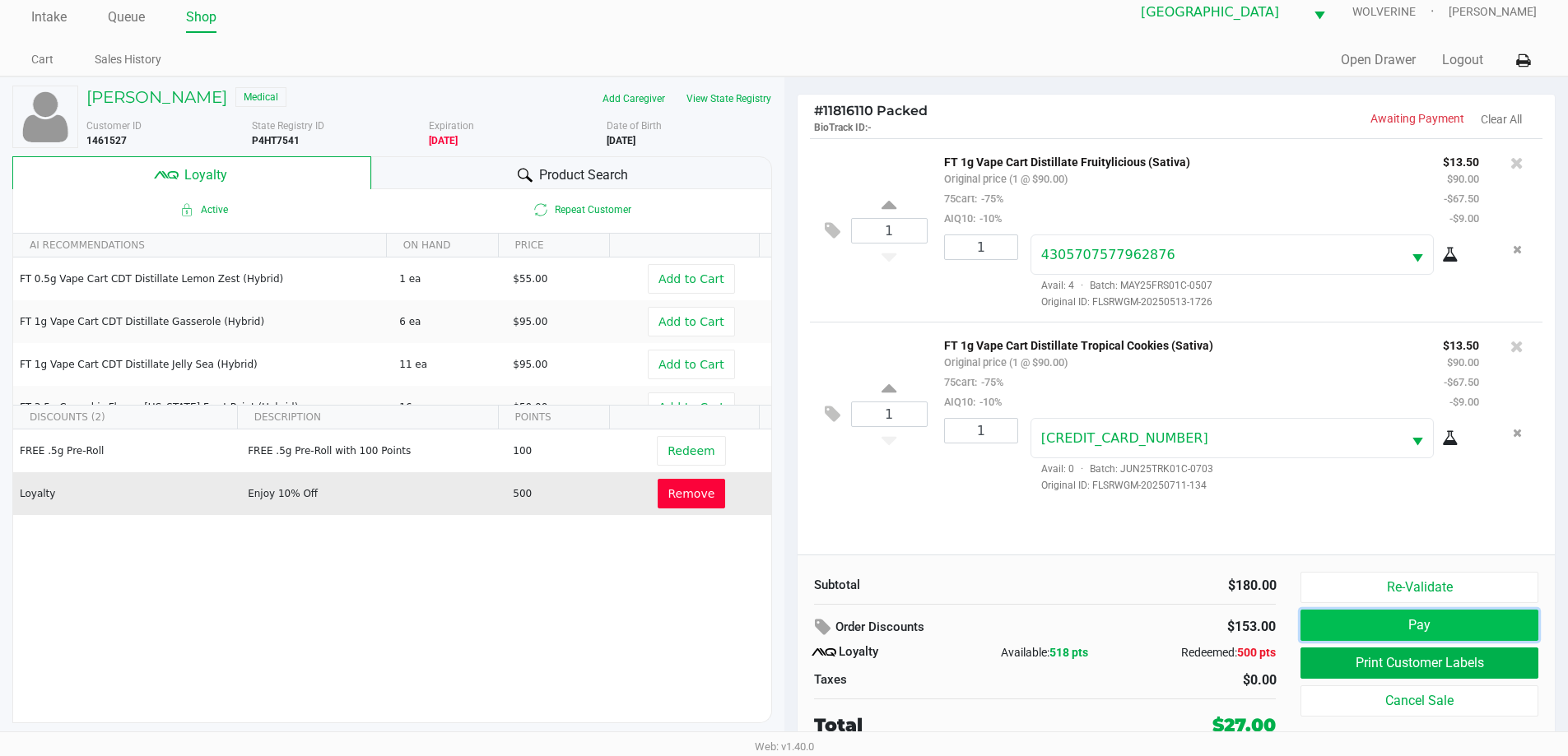
click at [1418, 621] on button "Pay" at bounding box center [1419, 625] width 237 height 31
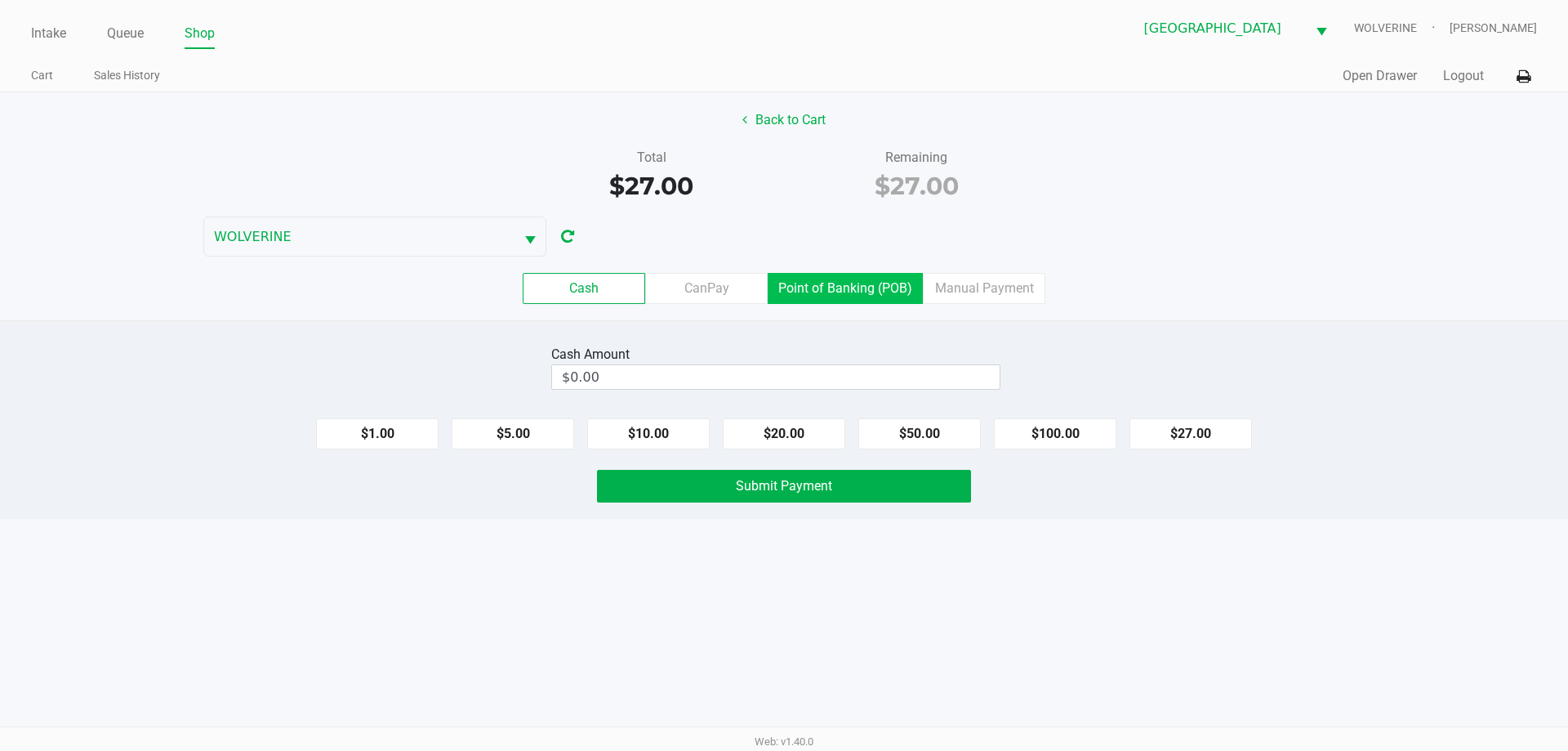
click at [826, 293] on label "Point of Banking (POB)" at bounding box center [845, 288] width 155 height 31
click at [0, 0] on 7 "Point of Banking (POB)" at bounding box center [0, 0] width 0 height 0
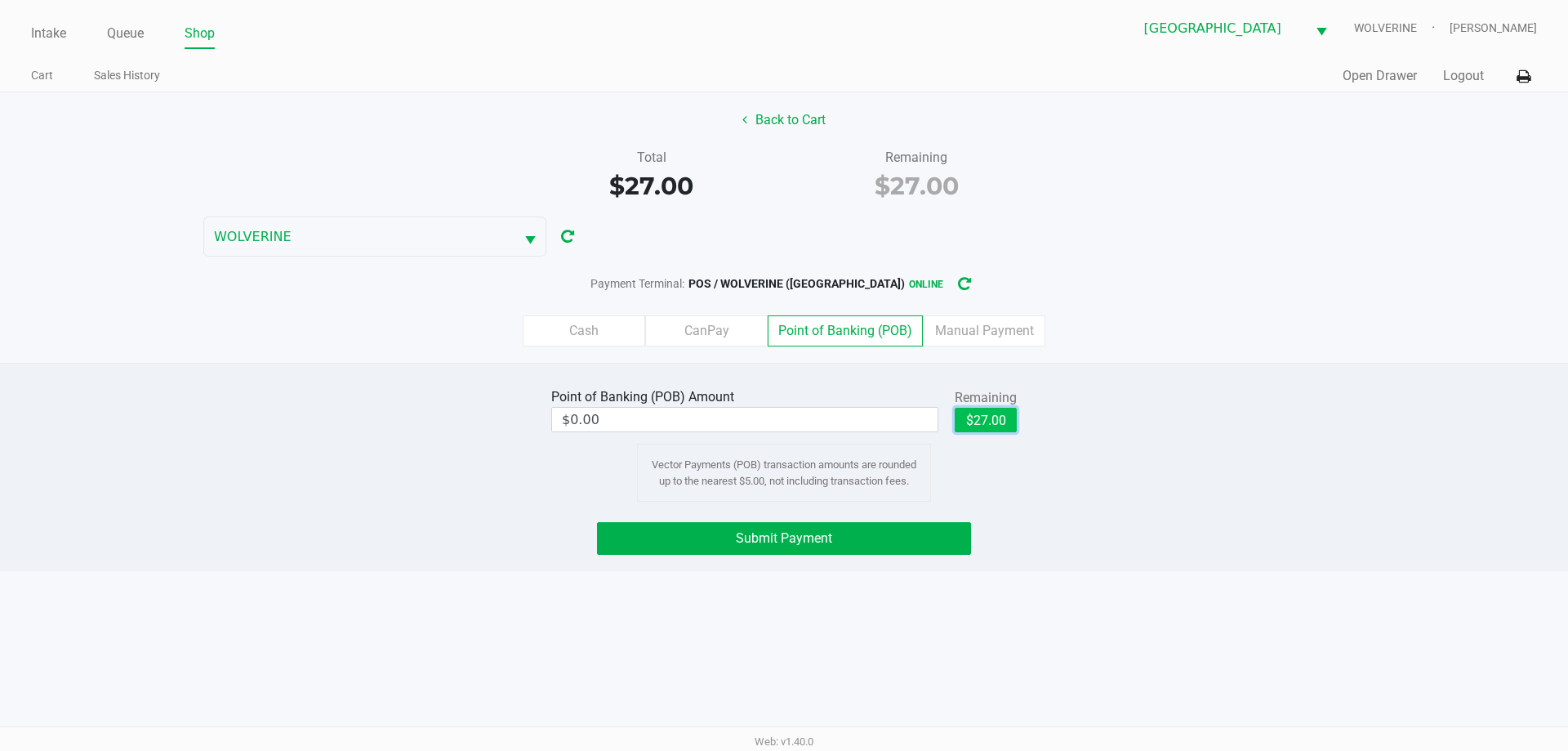
click at [972, 416] on button "$27.00" at bounding box center [985, 420] width 62 height 25
type input "$27.00"
click at [828, 543] on span "Submit Payment" at bounding box center [784, 538] width 96 height 15
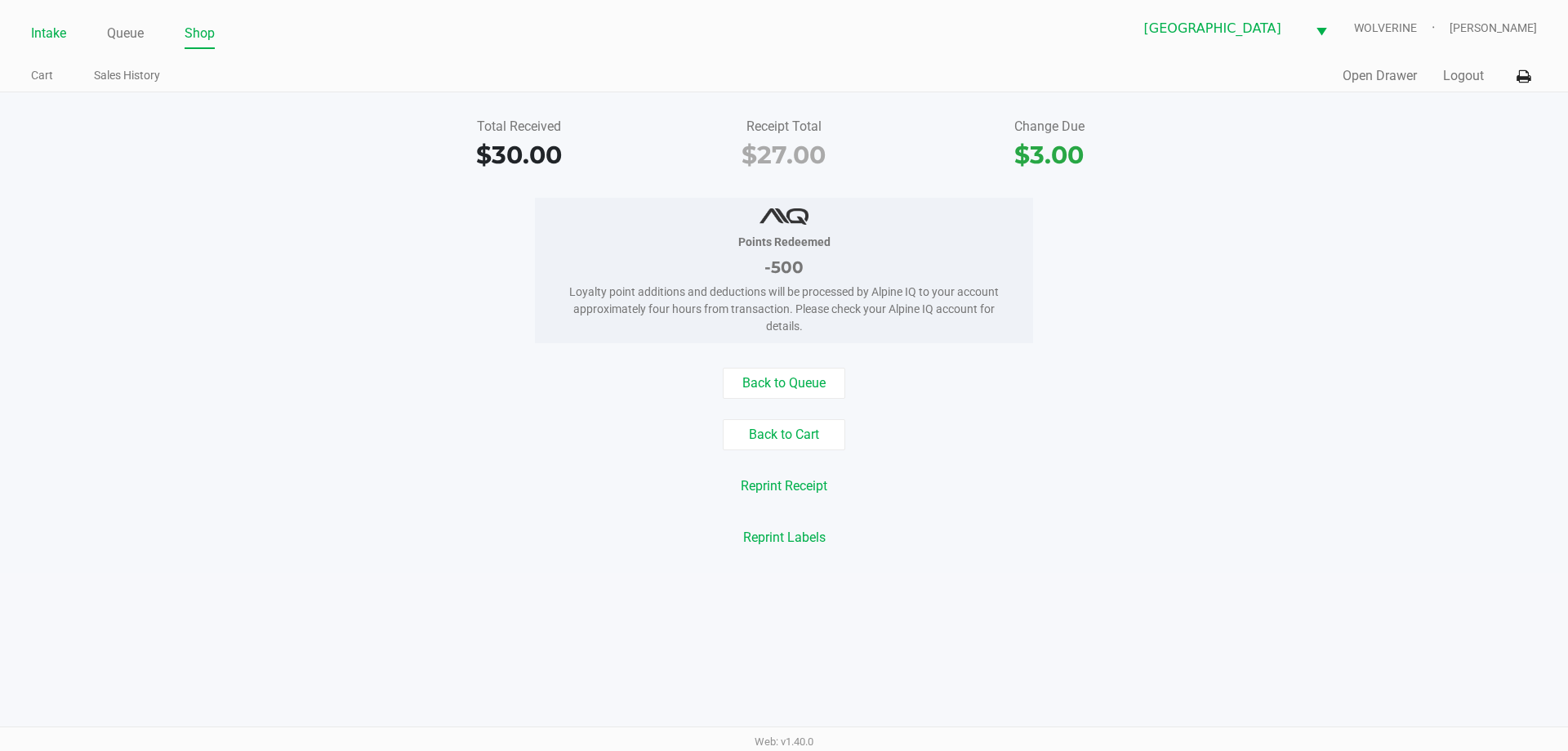
drag, startPoint x: 64, startPoint y: 29, endPoint x: 65, endPoint y: 43, distance: 14.0
click at [64, 31] on link "Intake" at bounding box center [48, 33] width 35 height 23
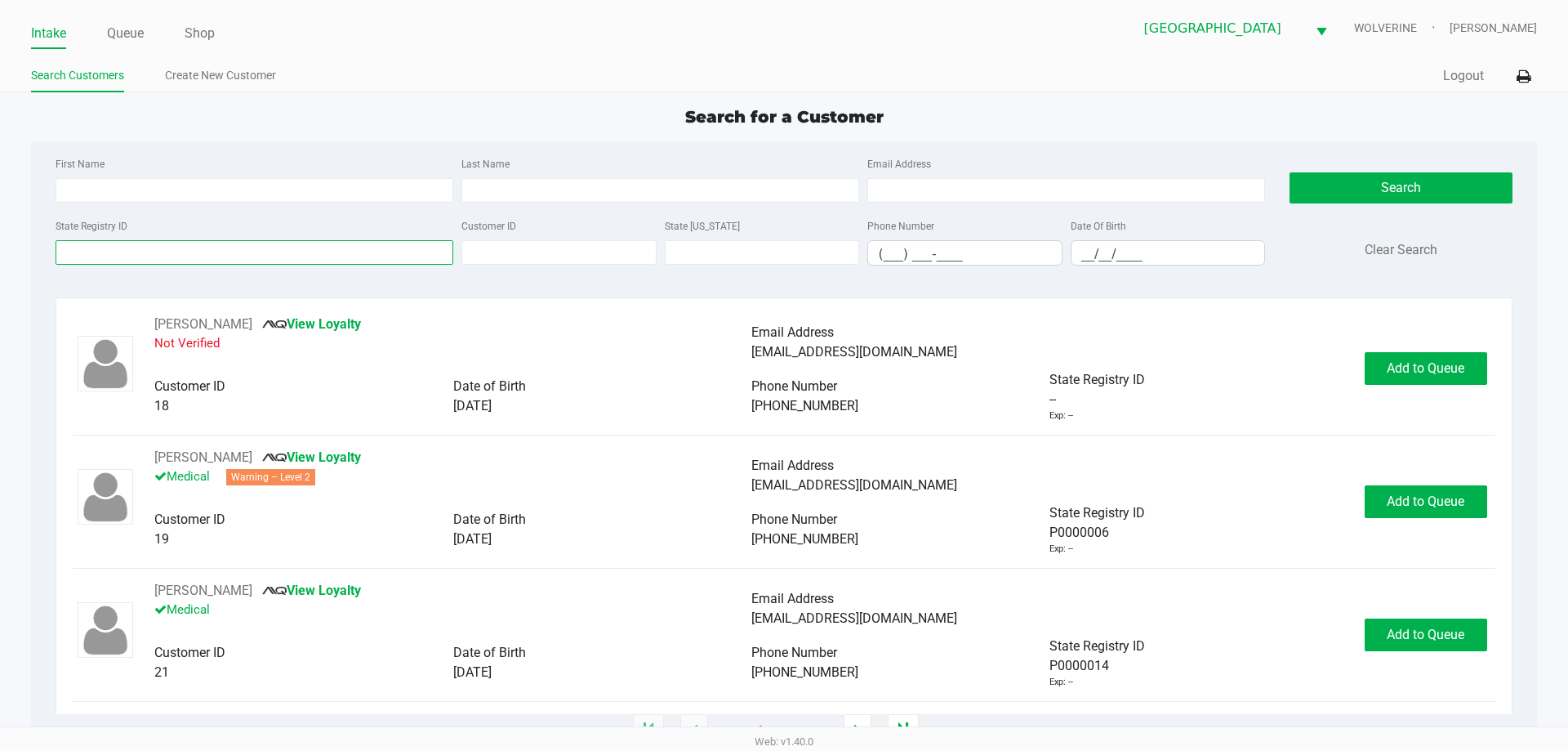
click at [182, 240] on input "State Registry ID" at bounding box center [254, 252] width 398 height 25
click at [155, 247] on input "State Registry ID" at bounding box center [254, 252] width 398 height 25
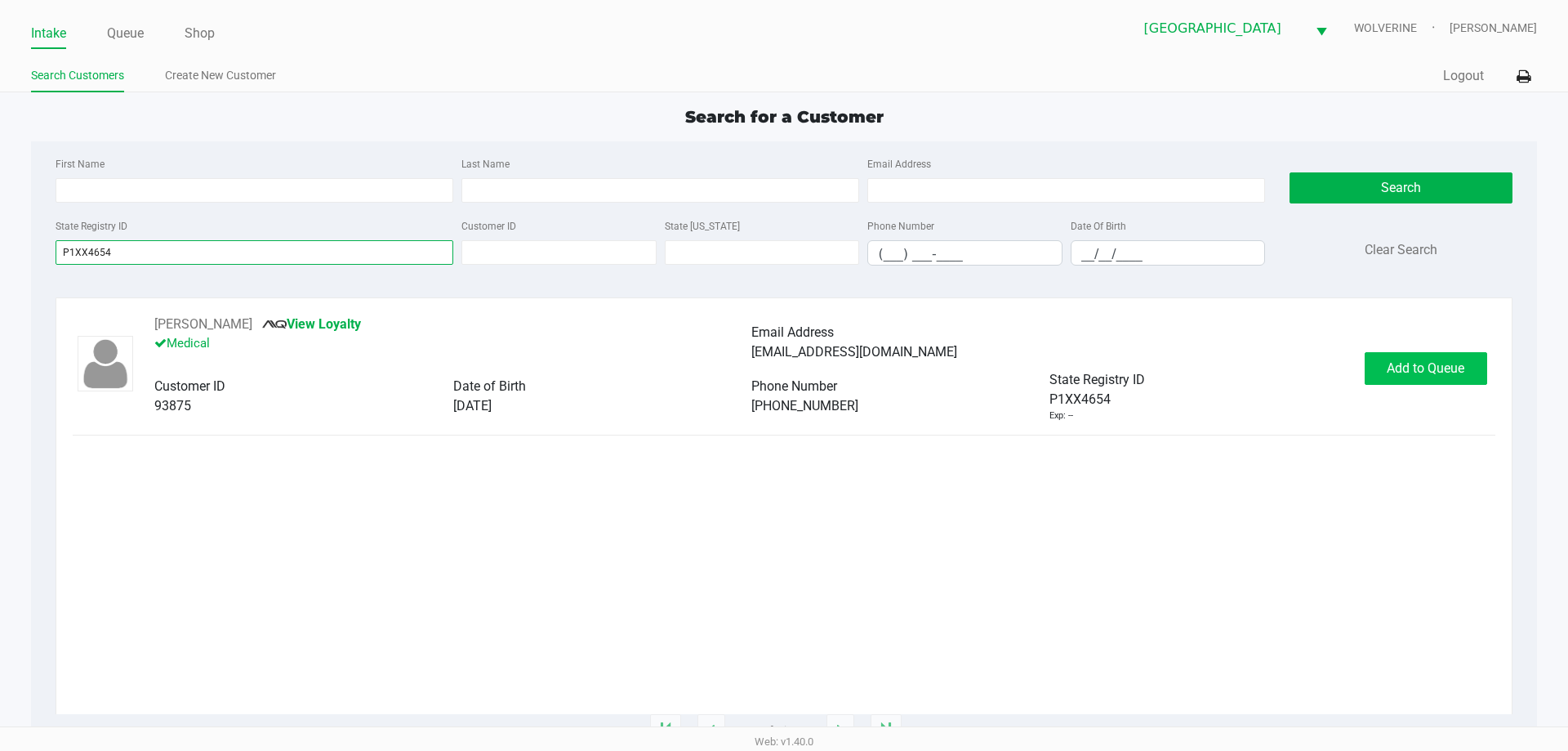
type input "P1XX4654"
click at [1463, 373] on span "Add to Queue" at bounding box center [1425, 368] width 78 height 15
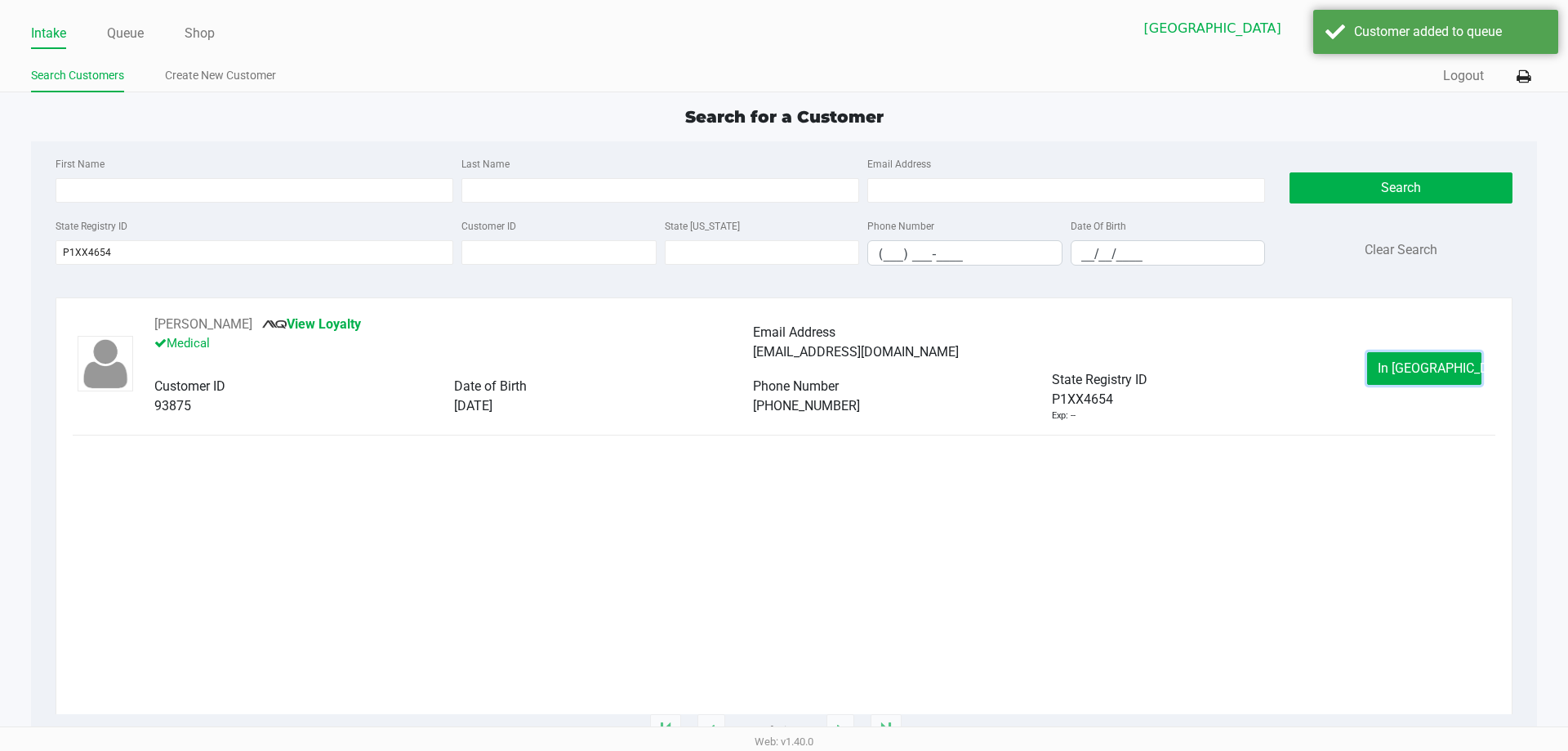
click at [1467, 374] on button "In Queue" at bounding box center [1425, 369] width 114 height 32
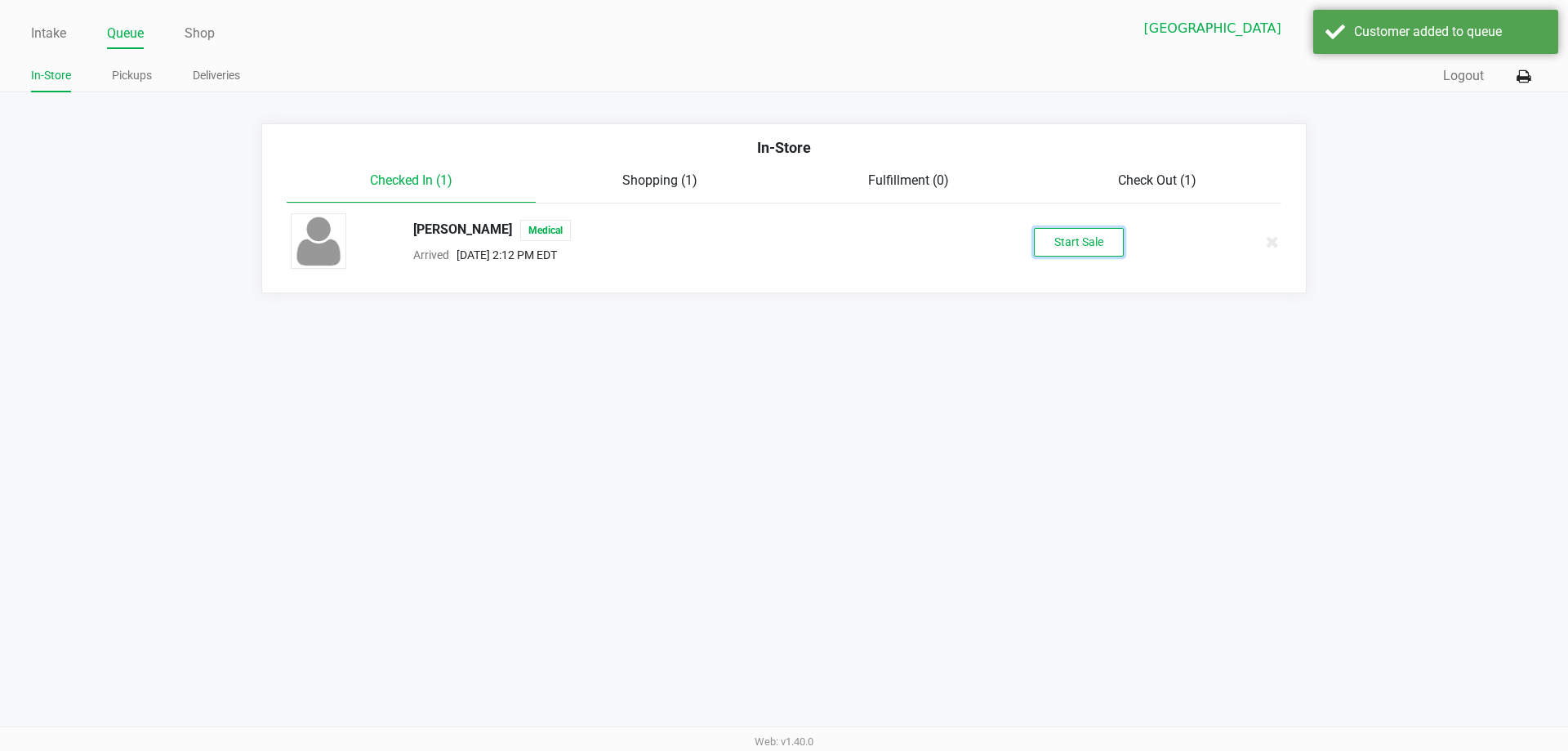
click at [1057, 236] on button "Start Sale" at bounding box center [1078, 242] width 90 height 29
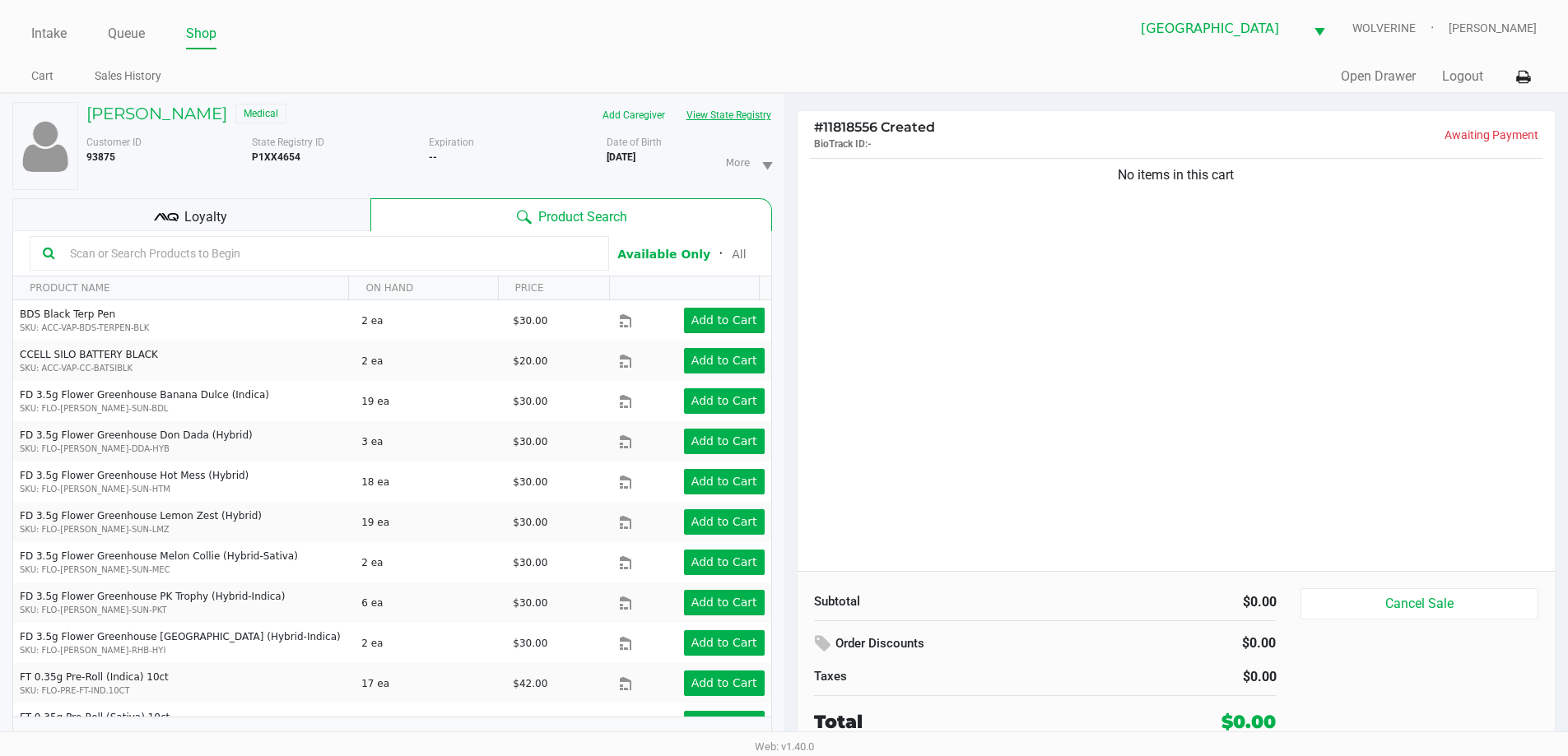
click at [761, 111] on button "View State Registry" at bounding box center [724, 115] width 96 height 27
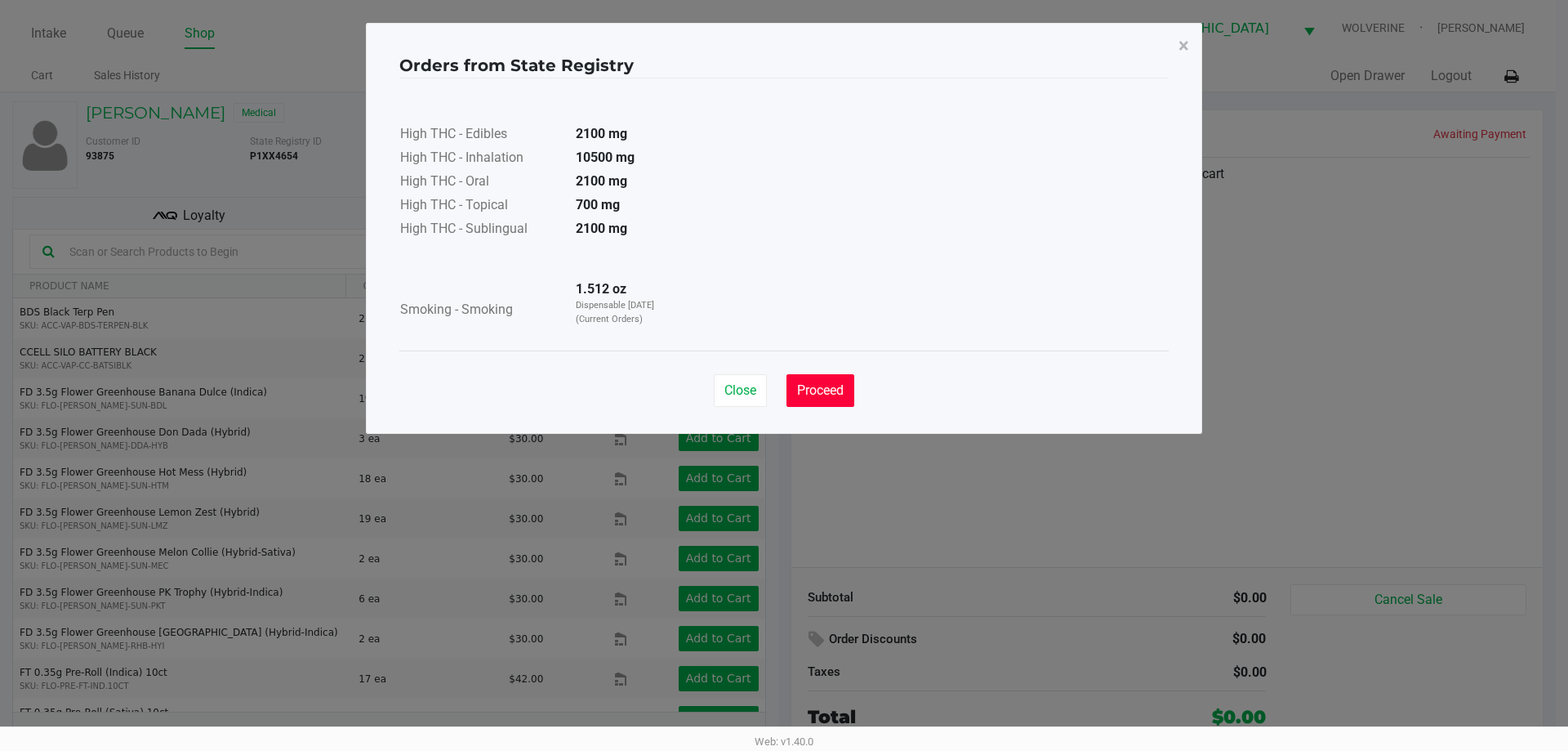
click at [832, 400] on button "Proceed" at bounding box center [820, 390] width 67 height 32
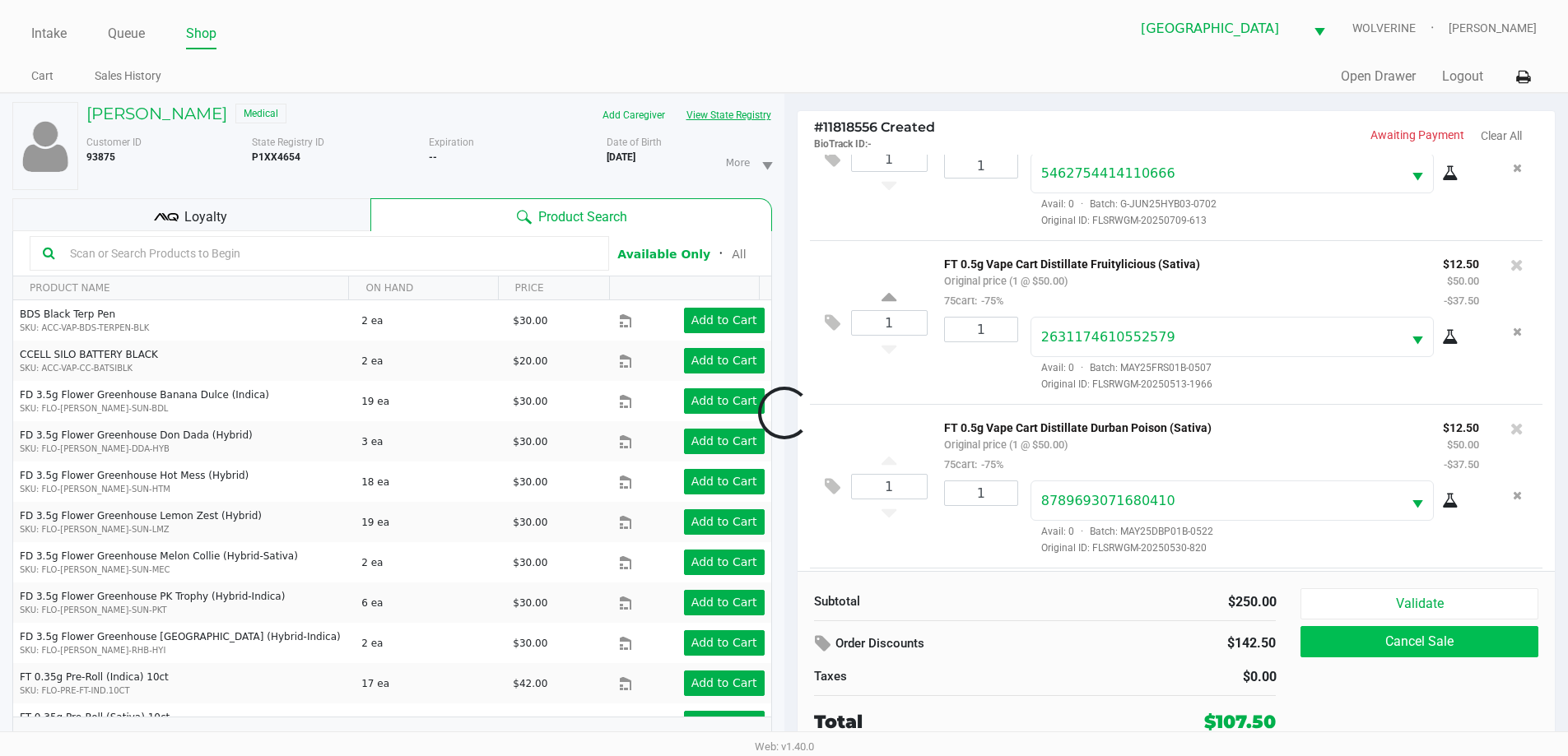
scroll to position [406, 0]
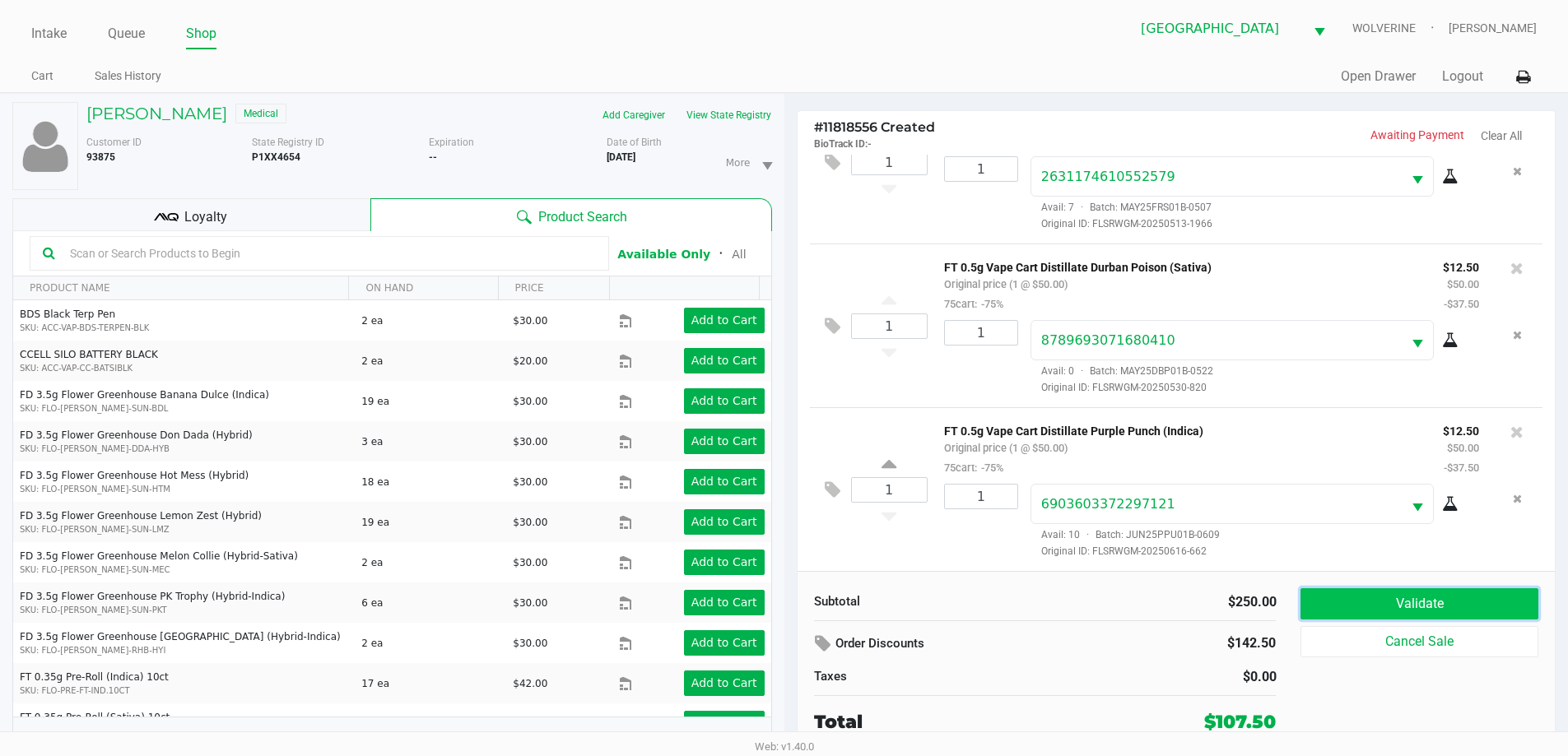
click at [1379, 607] on button "Validate" at bounding box center [1419, 603] width 237 height 31
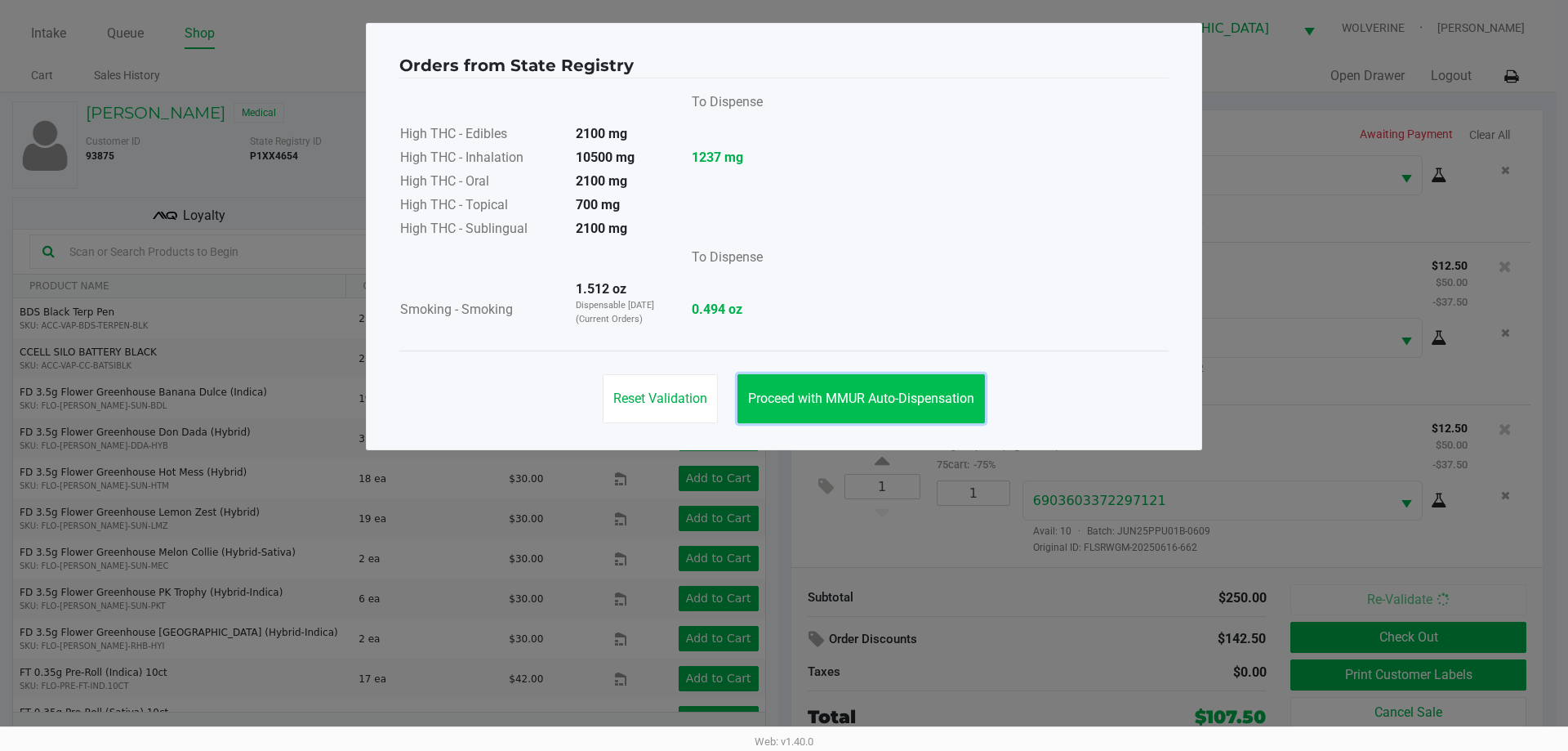
click at [857, 393] on span "Proceed with MMUR Auto-Dispensation" at bounding box center [861, 399] width 226 height 15
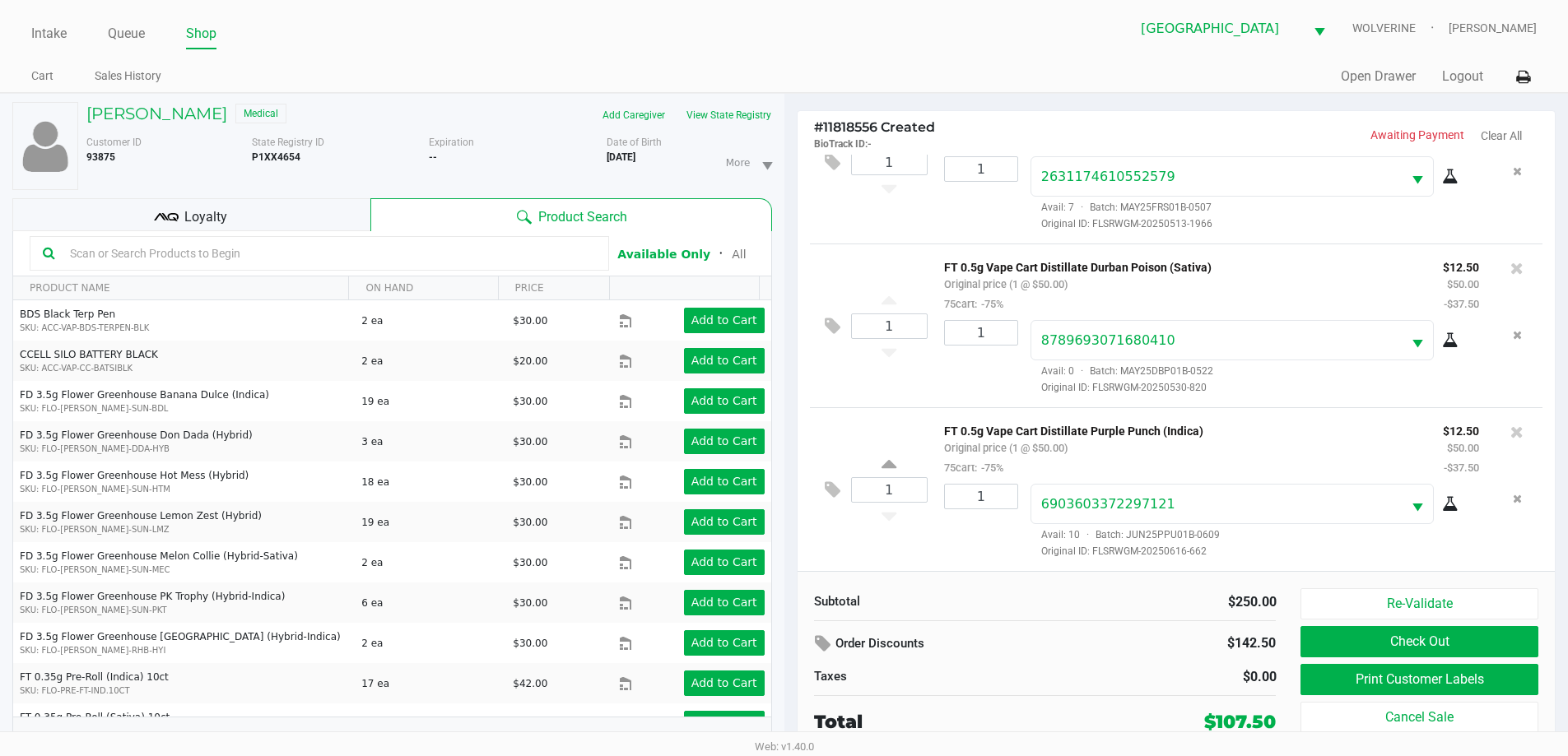
click at [188, 210] on span "Loyalty" at bounding box center [205, 216] width 43 height 20
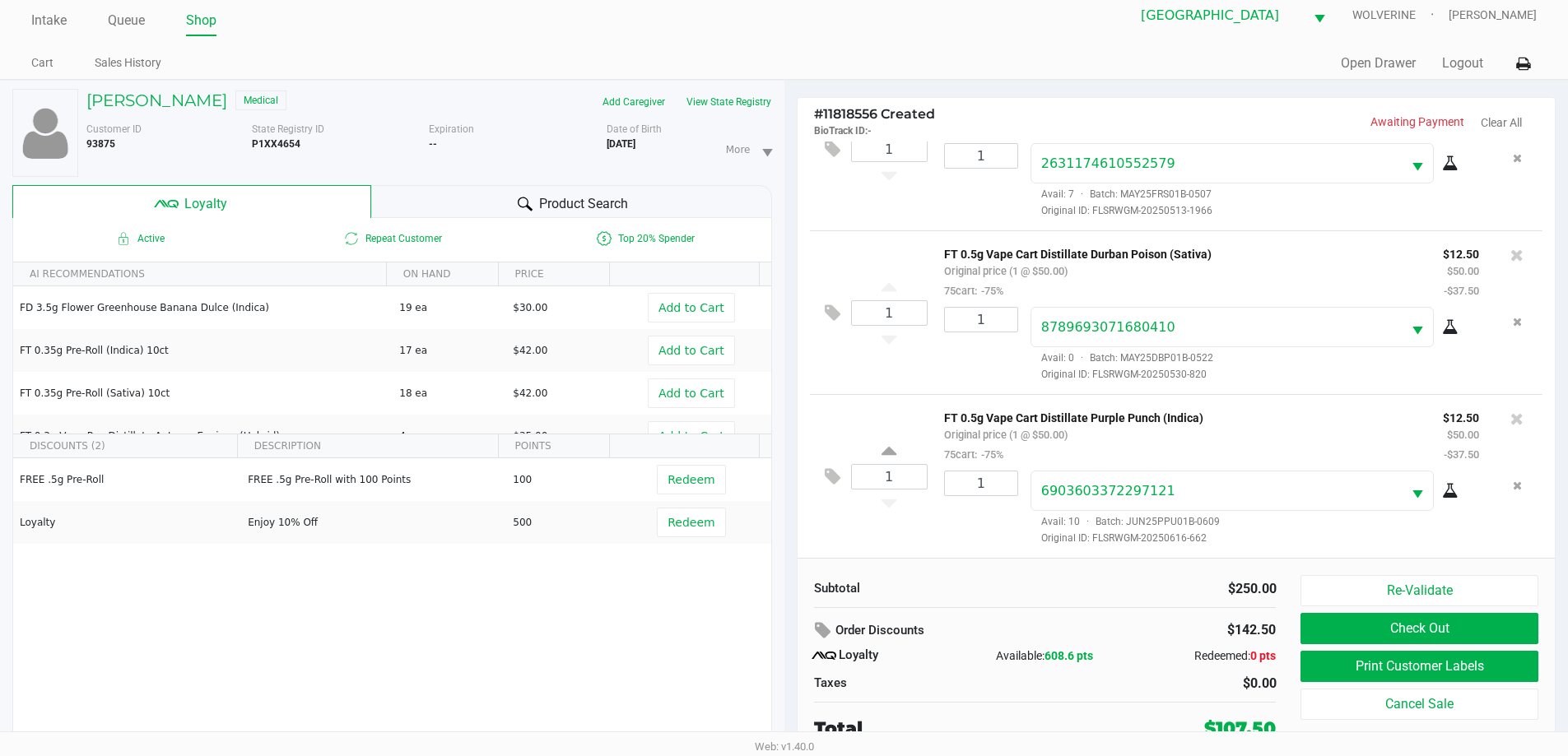
scroll to position [17, 0]
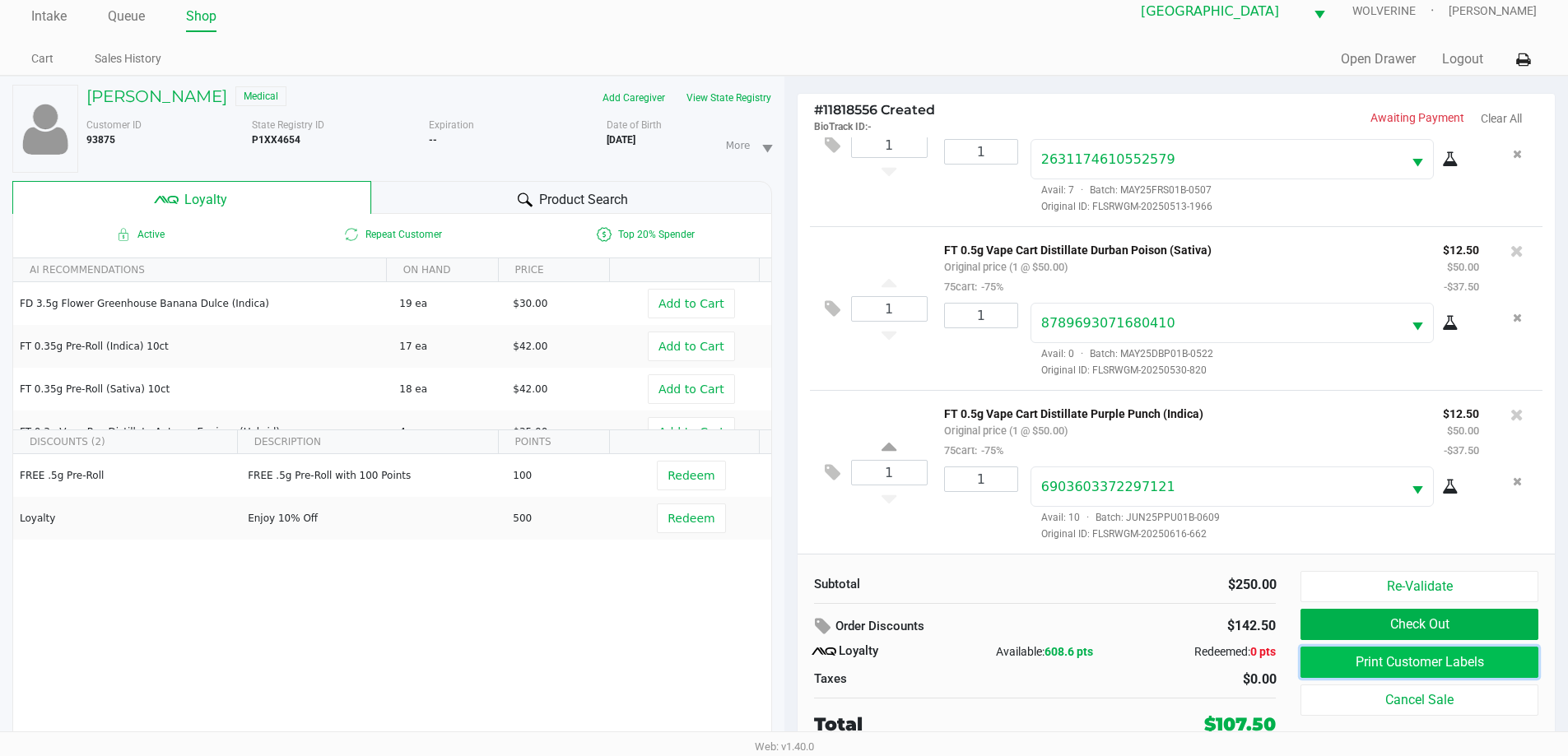
click at [1366, 660] on button "Print Customer Labels" at bounding box center [1419, 662] width 237 height 31
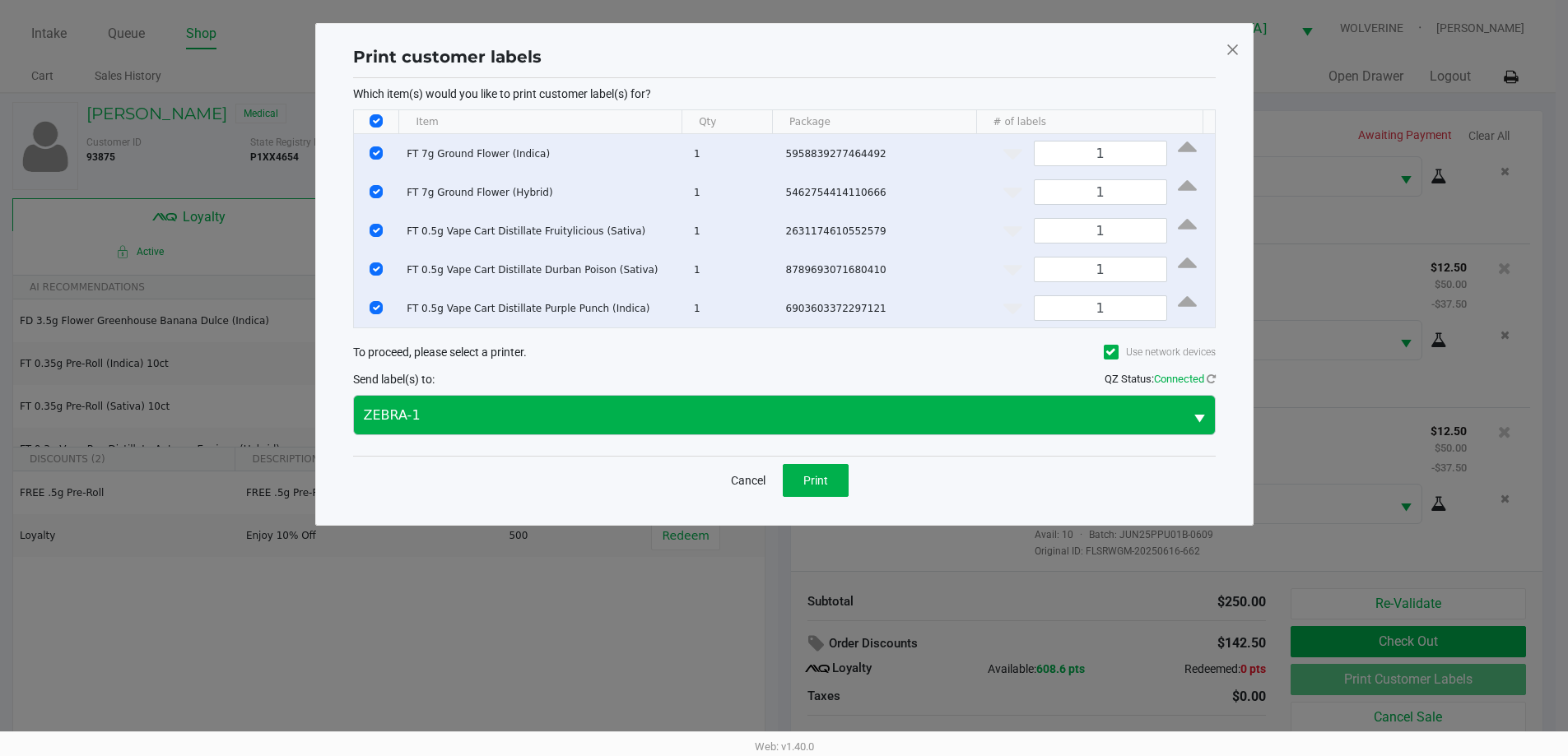
scroll to position [0, 0]
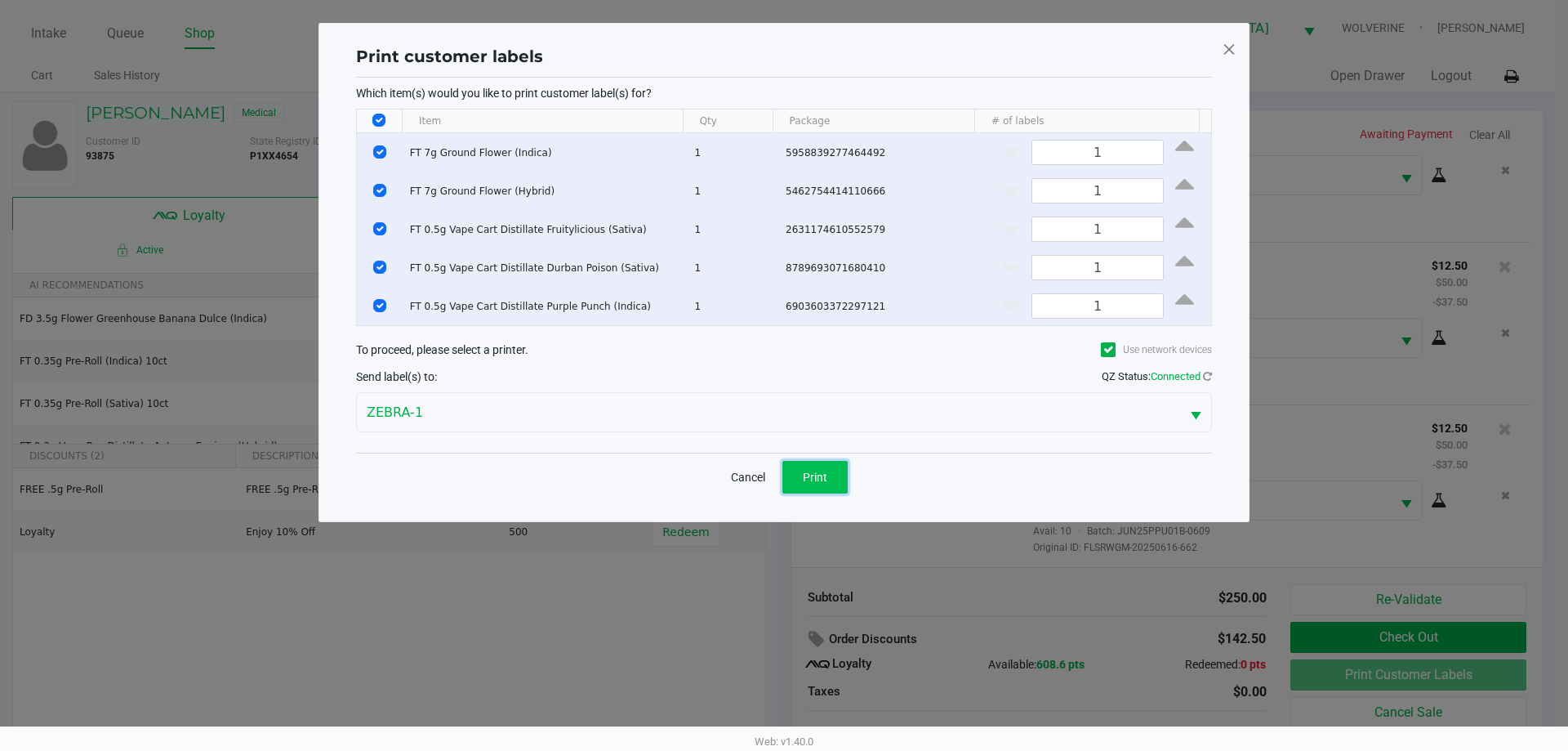
click at [805, 470] on span "Print" at bounding box center [815, 476] width 25 height 13
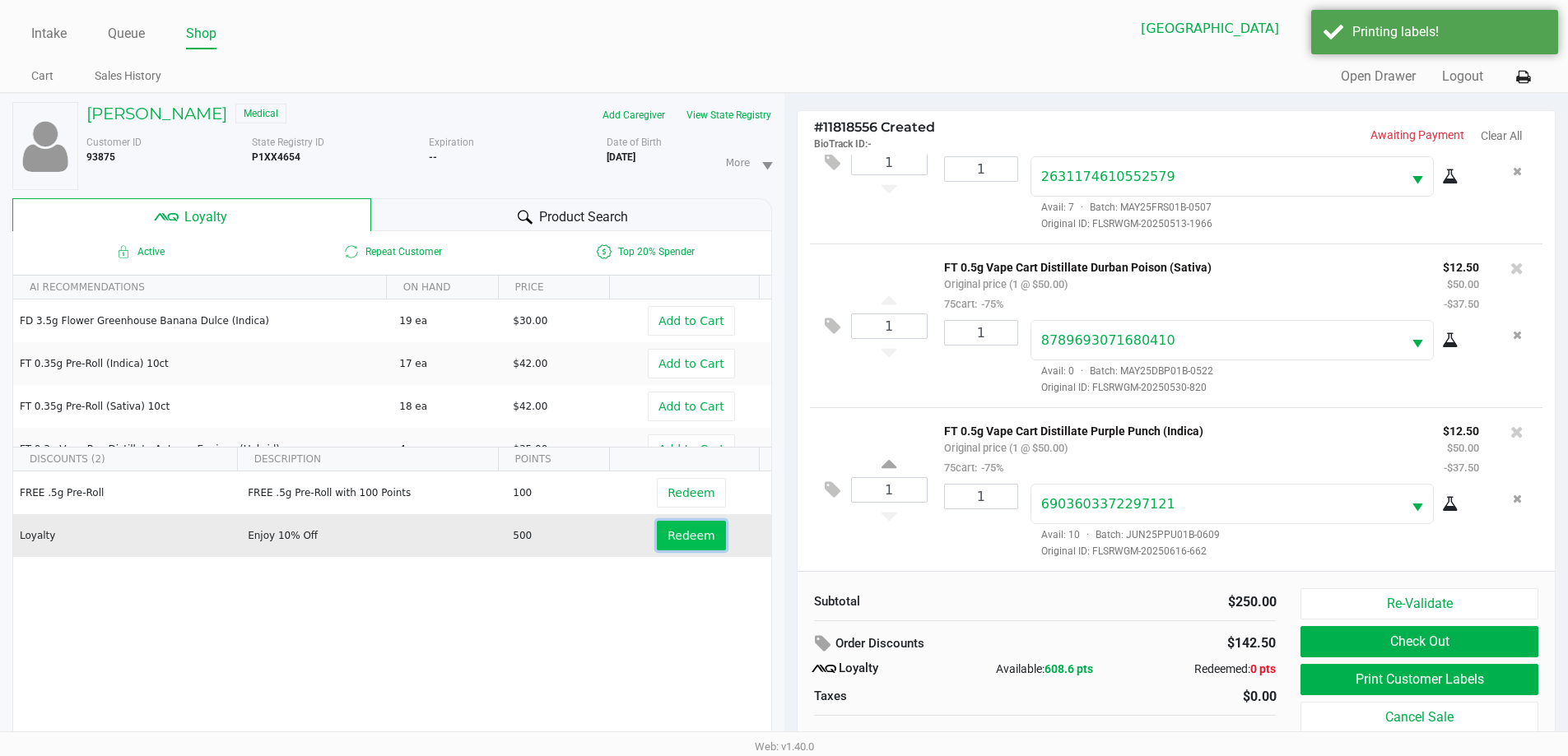
click at [664, 548] on button "Redeem" at bounding box center [690, 535] width 68 height 29
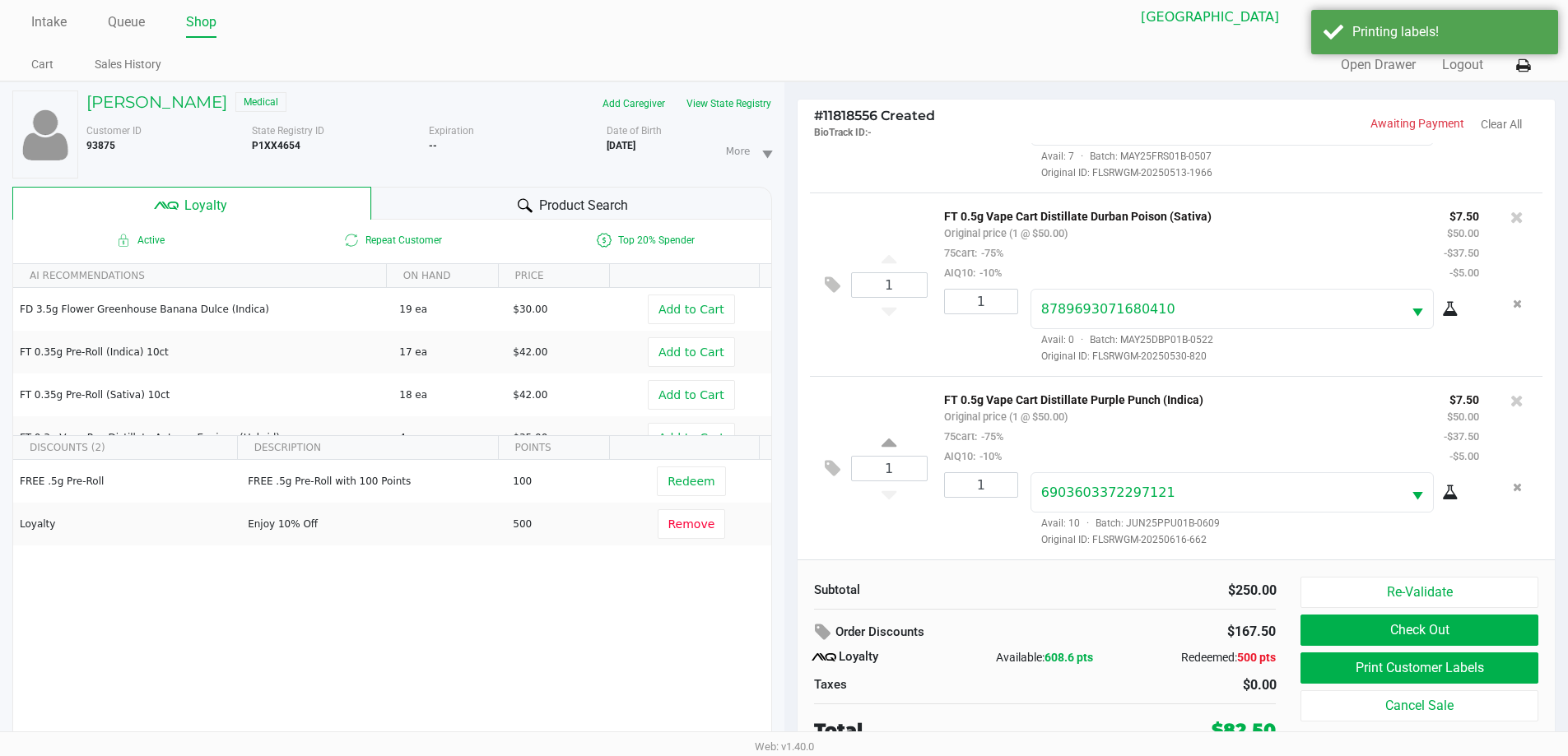
scroll to position [17, 0]
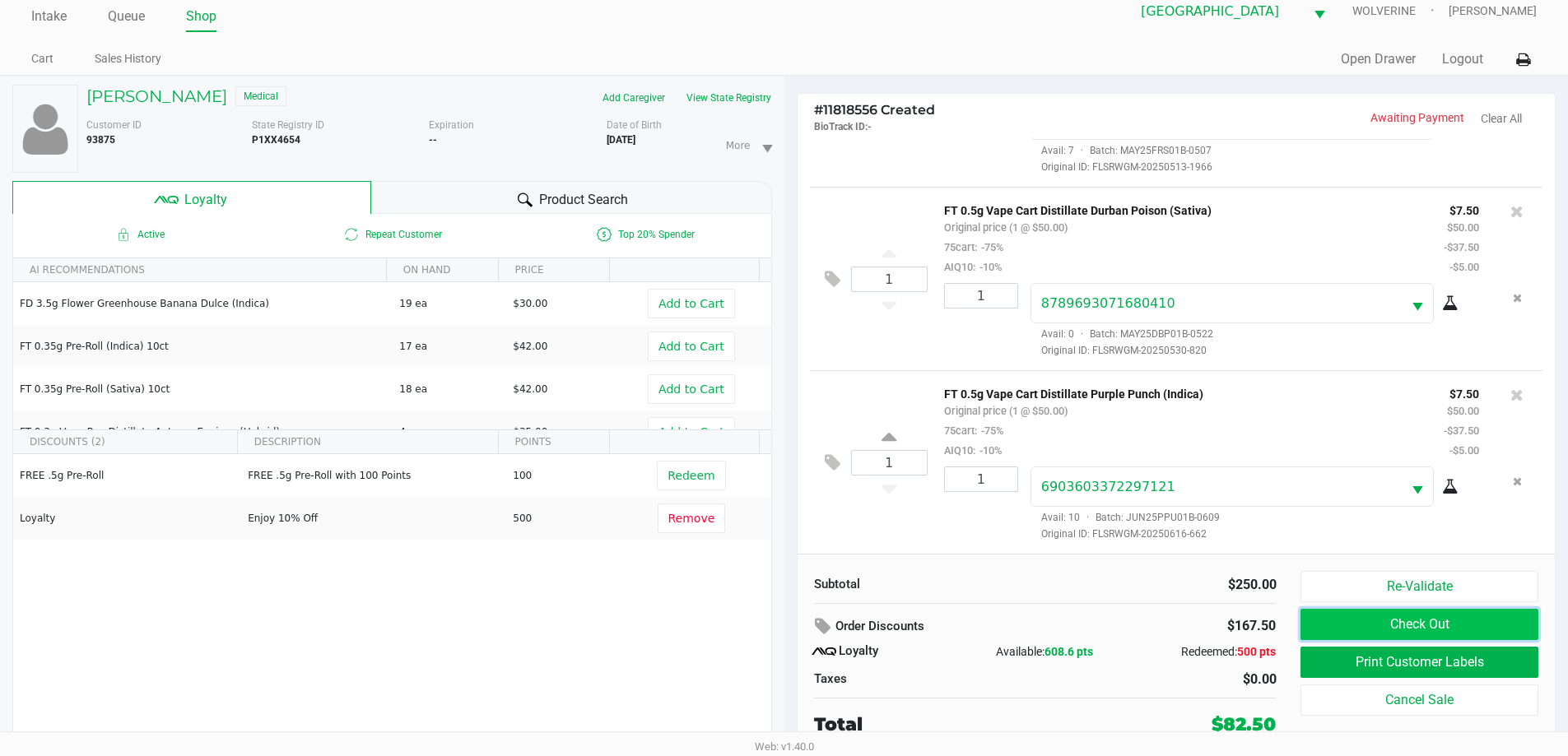
click at [1501, 625] on button "Check Out" at bounding box center [1419, 624] width 237 height 31
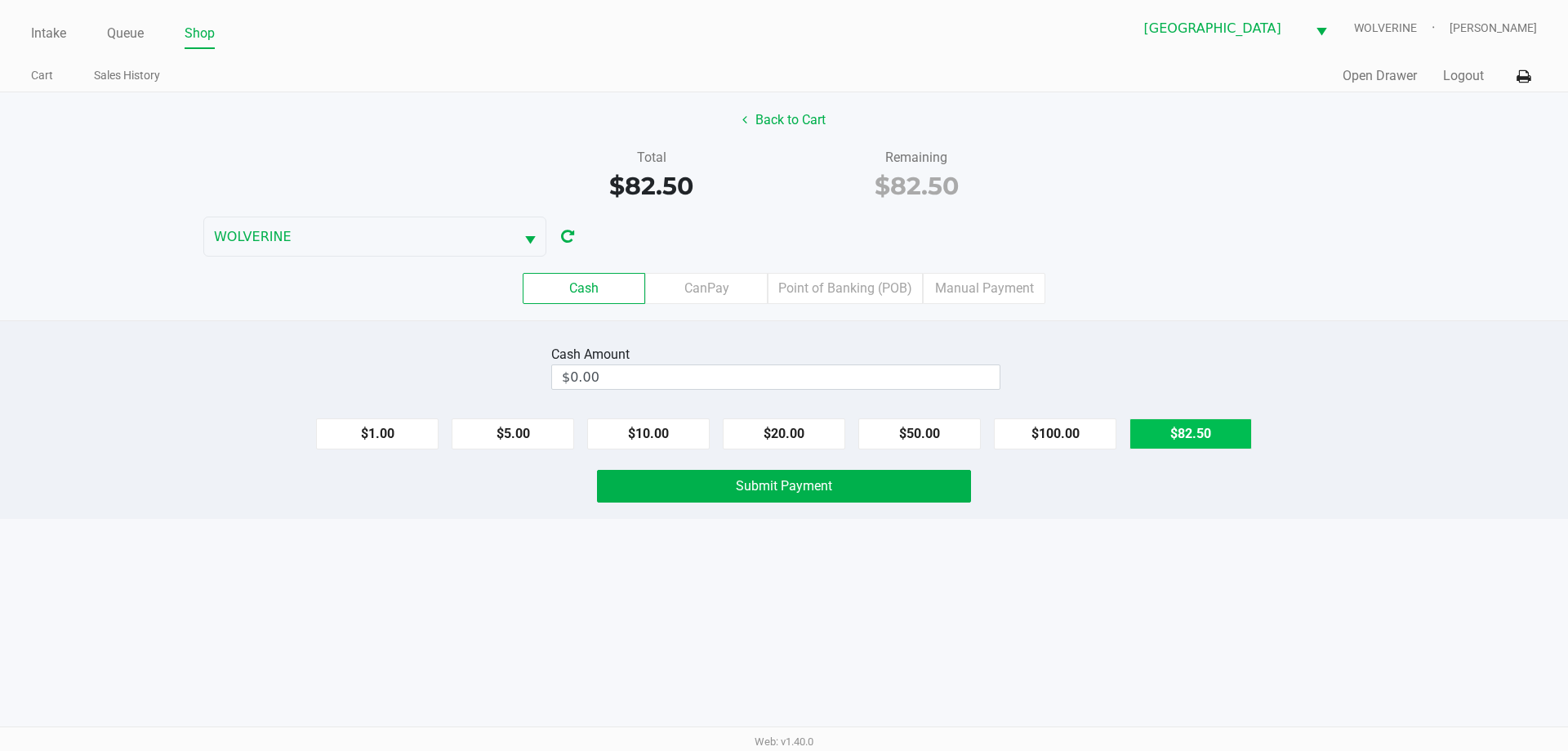
click at [1181, 429] on button "$82.50" at bounding box center [1191, 434] width 123 height 31
type input "$82.50"
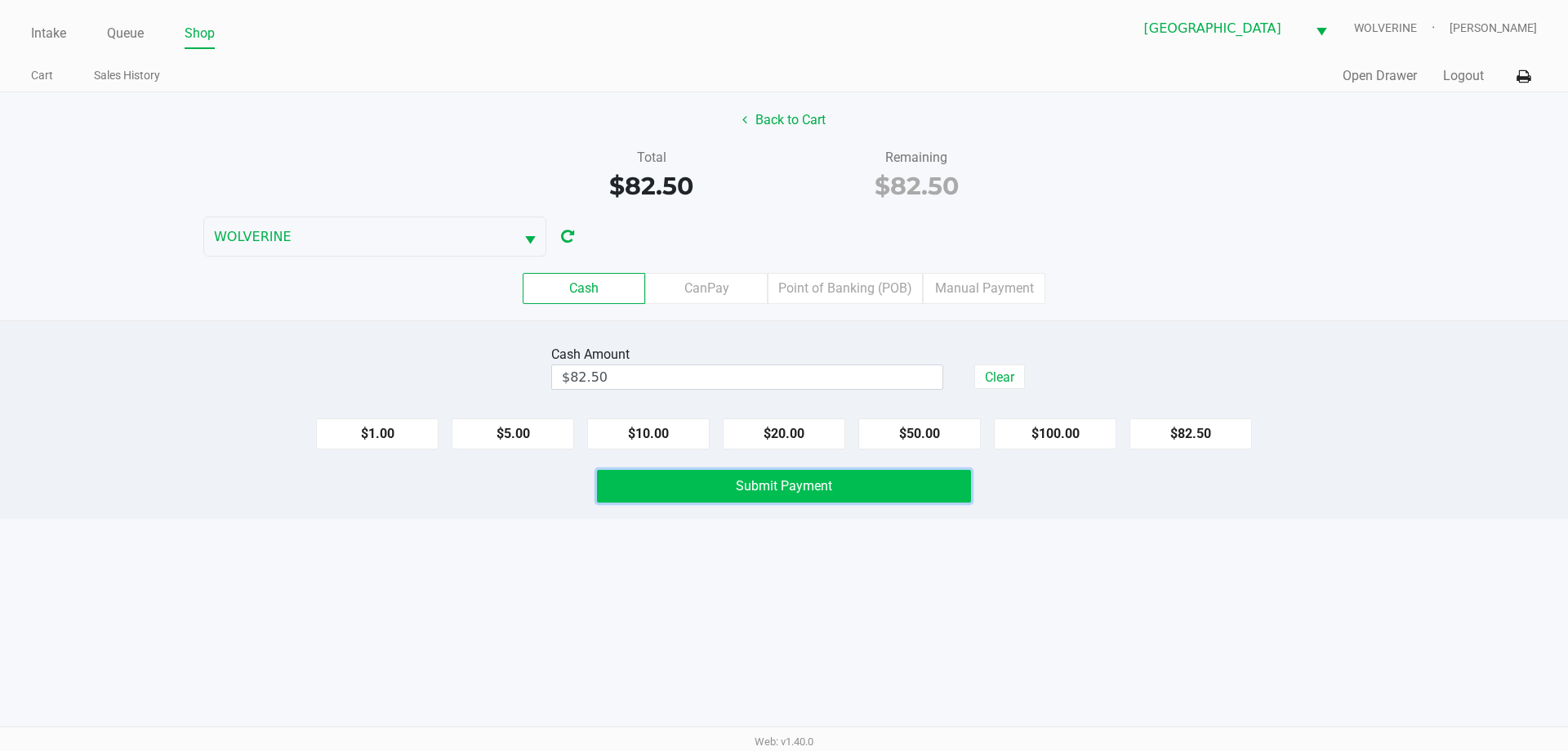
click at [878, 481] on button "Submit Payment" at bounding box center [784, 486] width 374 height 32
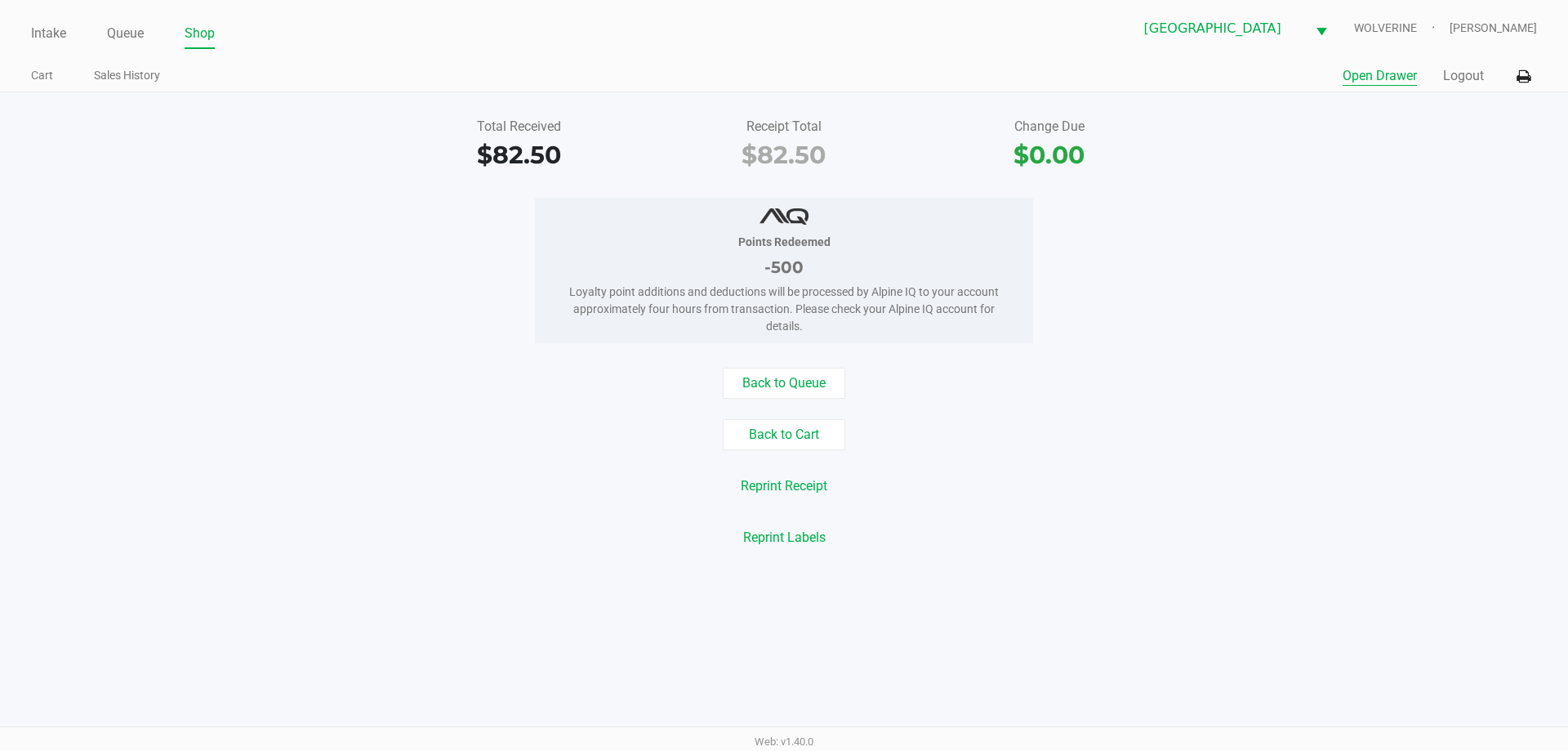
click at [1379, 83] on button "Open Drawer" at bounding box center [1379, 76] width 74 height 20
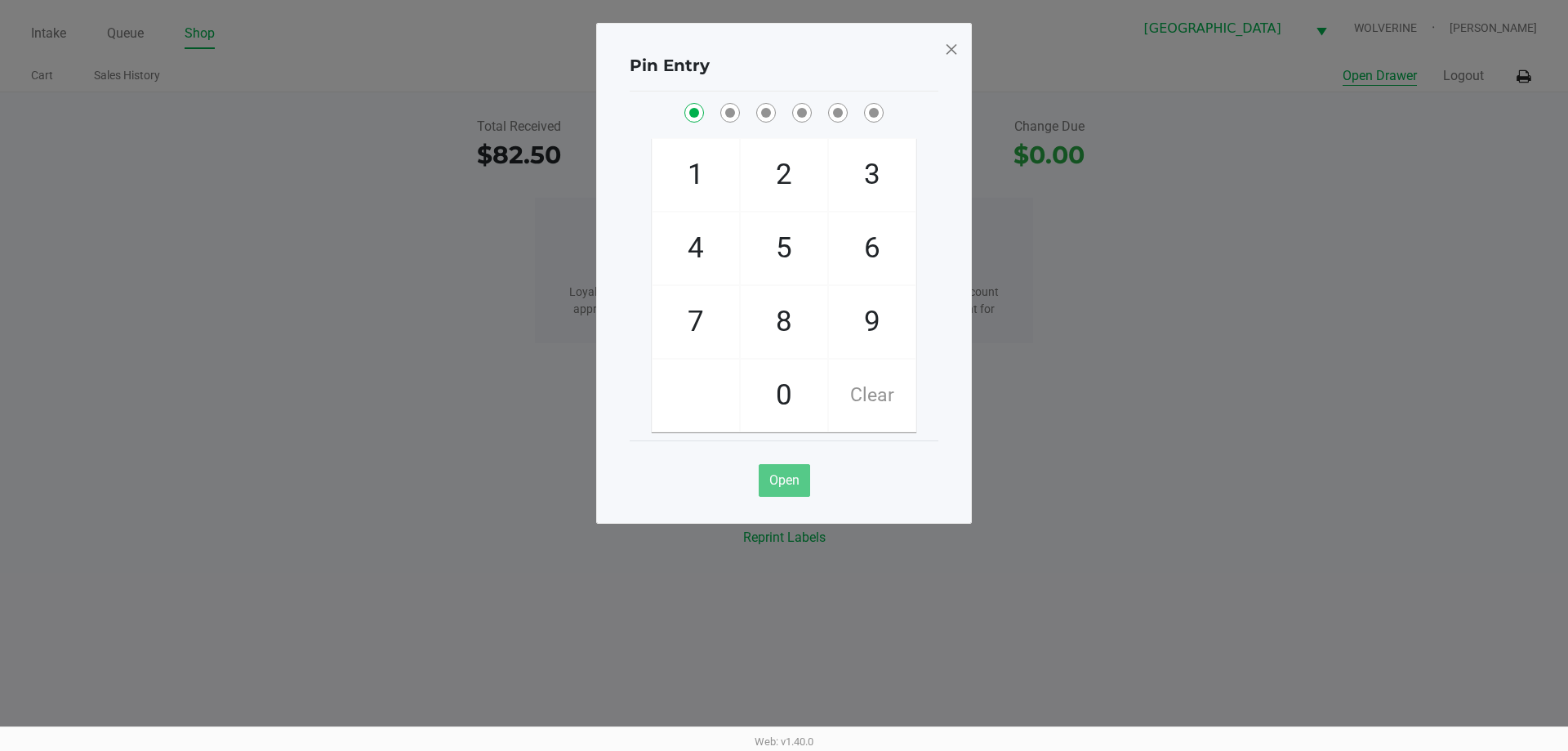
checkbox input "true"
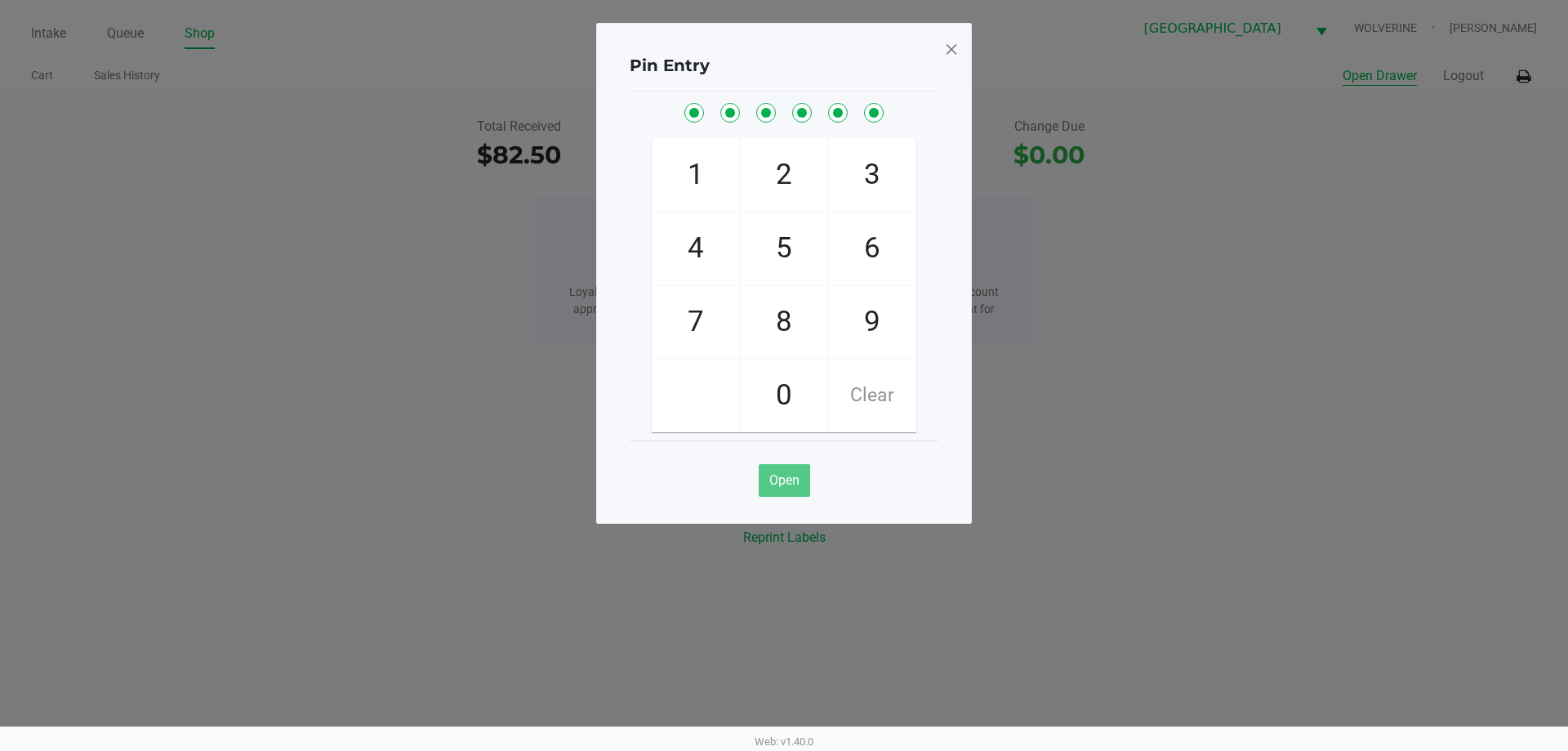
checkbox input "true"
click at [946, 49] on span at bounding box center [951, 49] width 15 height 26
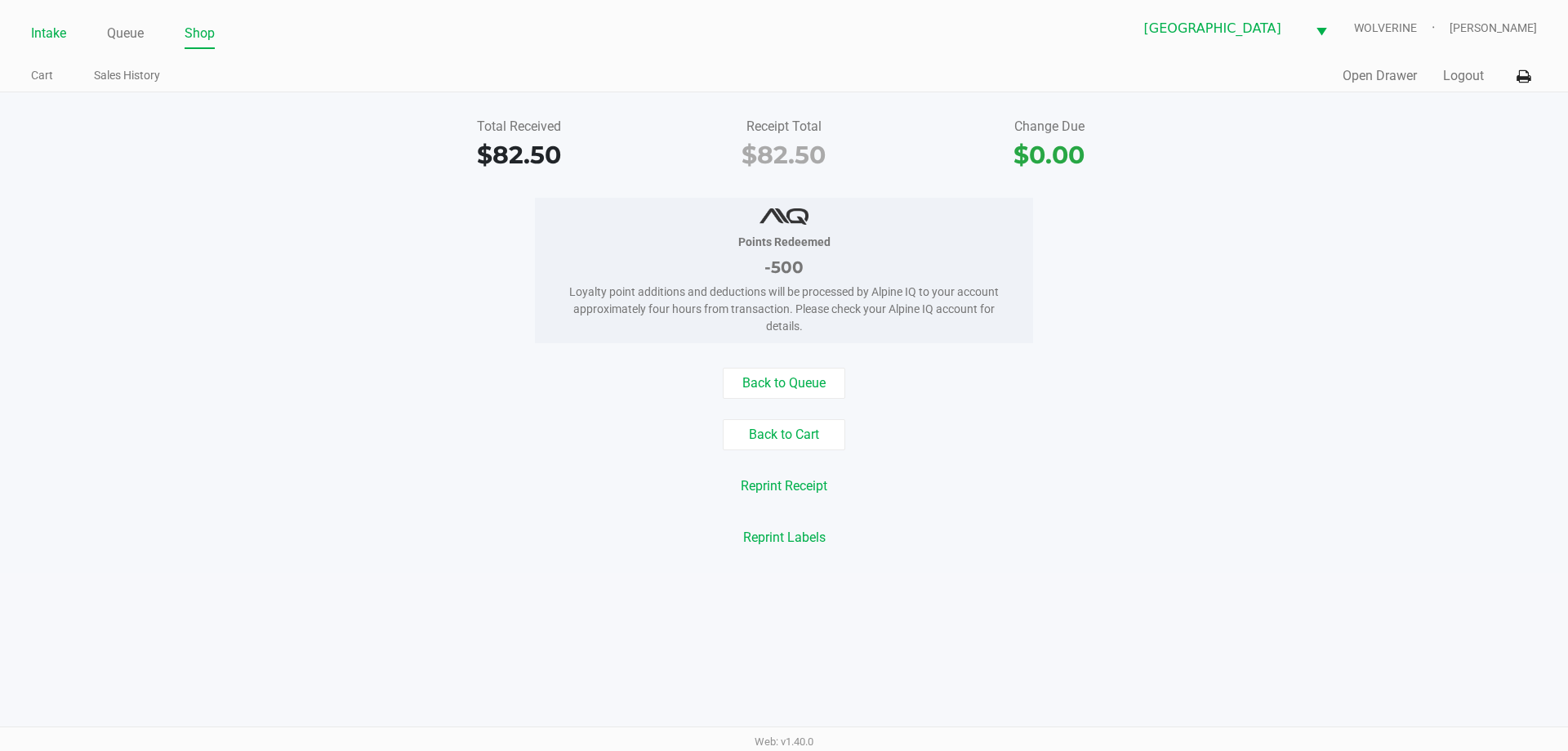
click at [53, 27] on link "Intake" at bounding box center [48, 33] width 35 height 23
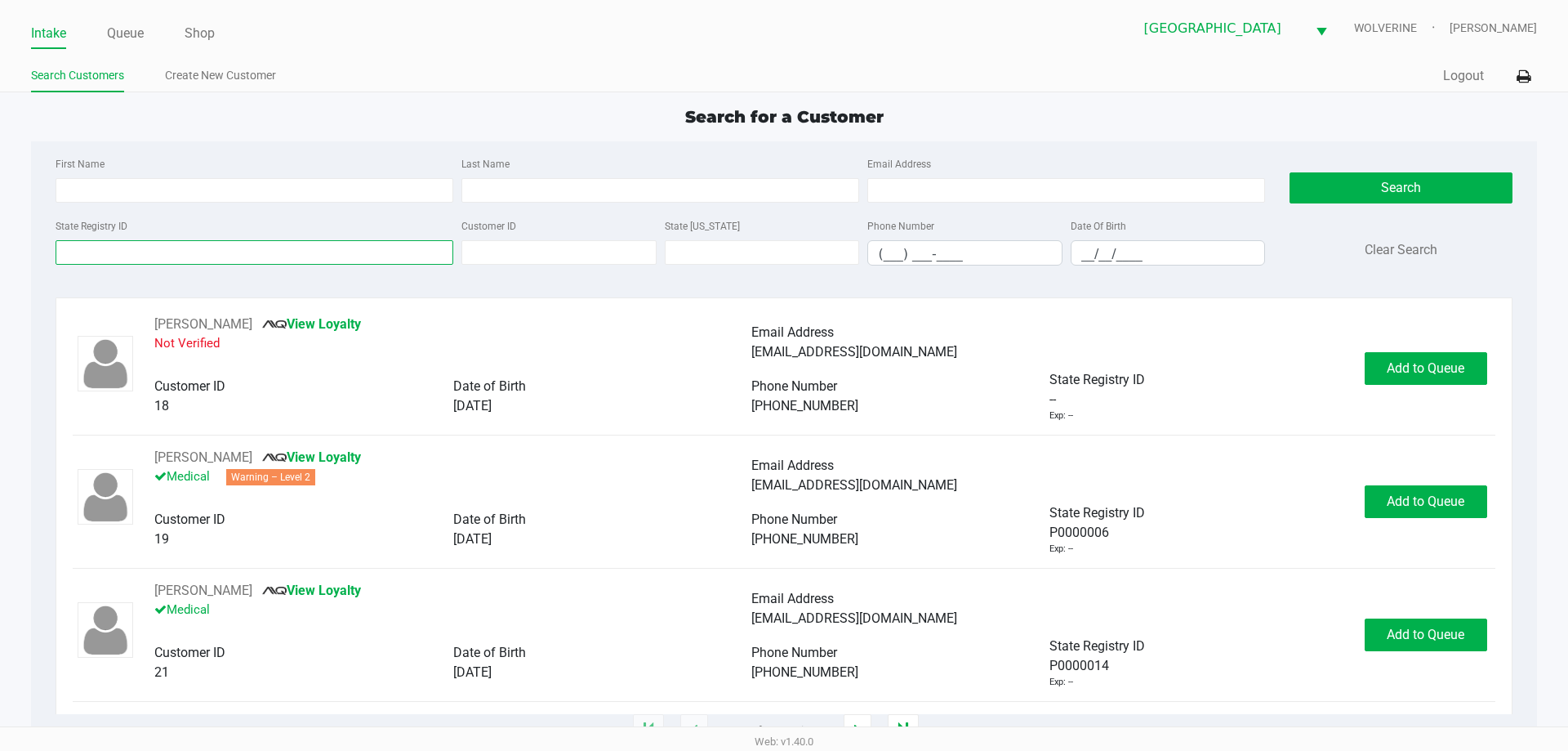
click at [229, 249] on input "State Registry ID" at bounding box center [254, 252] width 398 height 25
click at [47, 26] on link "Intake" at bounding box center [48, 33] width 35 height 23
click at [175, 247] on input "State Registry ID" at bounding box center [254, 252] width 398 height 25
click at [174, 240] on input "State Registry ID" at bounding box center [254, 252] width 398 height 25
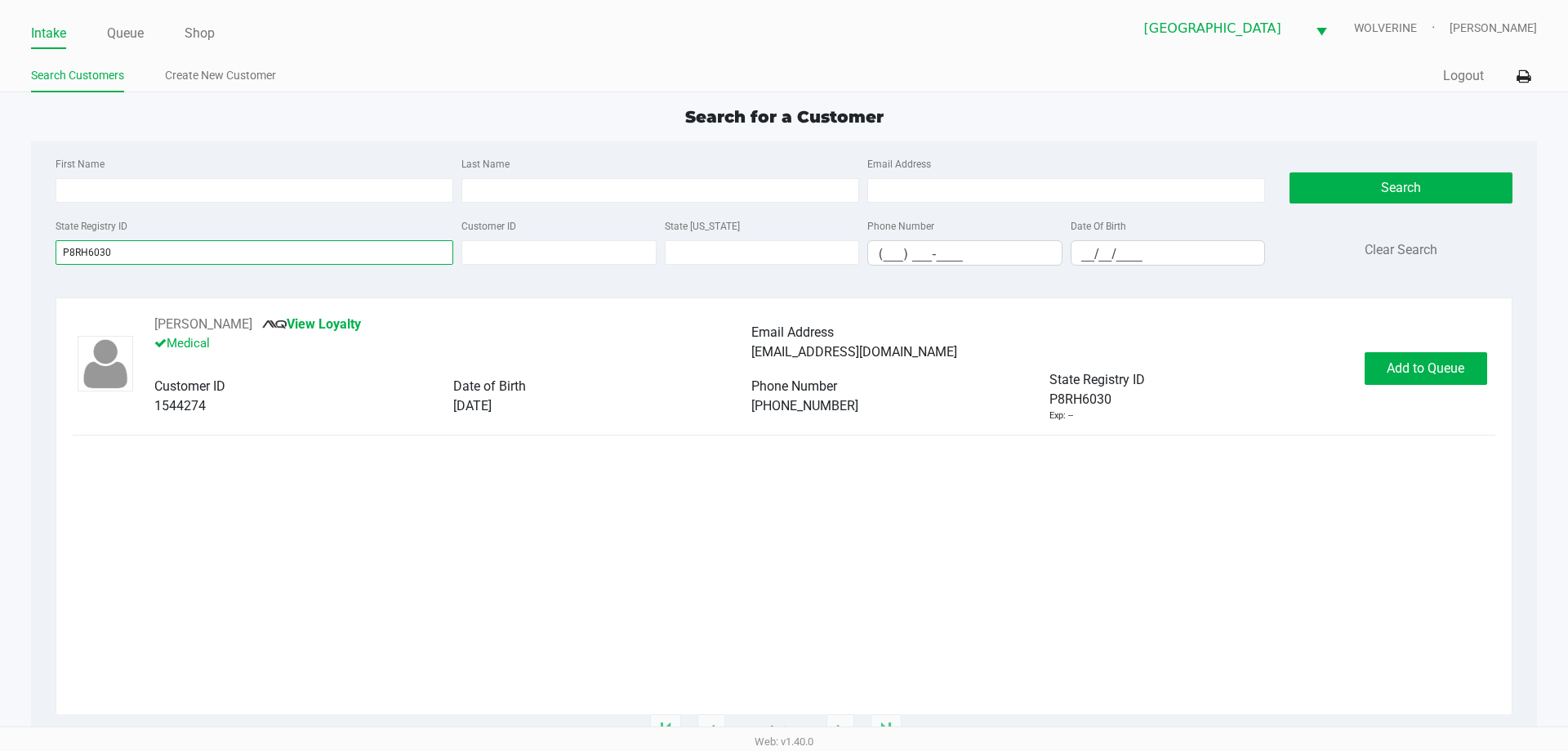
type input "P8RH6030"
click at [1436, 386] on div "ARTUR SINELNIK View Loyalty Medical Email Address helgats88@yahoo.com Customer …" at bounding box center [783, 369] width 1422 height 108
click at [1429, 367] on span "Add to Queue" at bounding box center [1425, 368] width 78 height 15
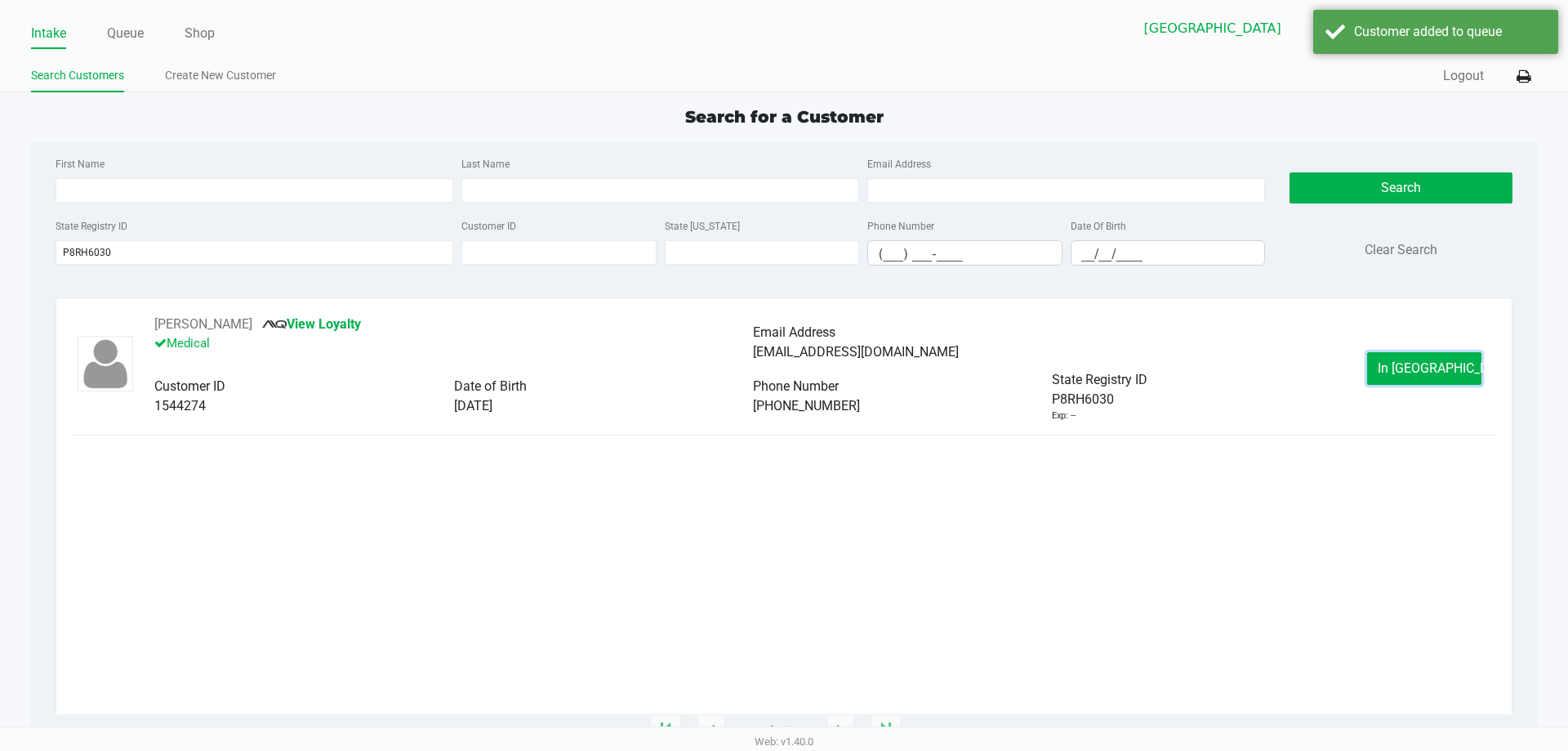
click at [1429, 367] on span "In Queue" at bounding box center [1446, 368] width 137 height 15
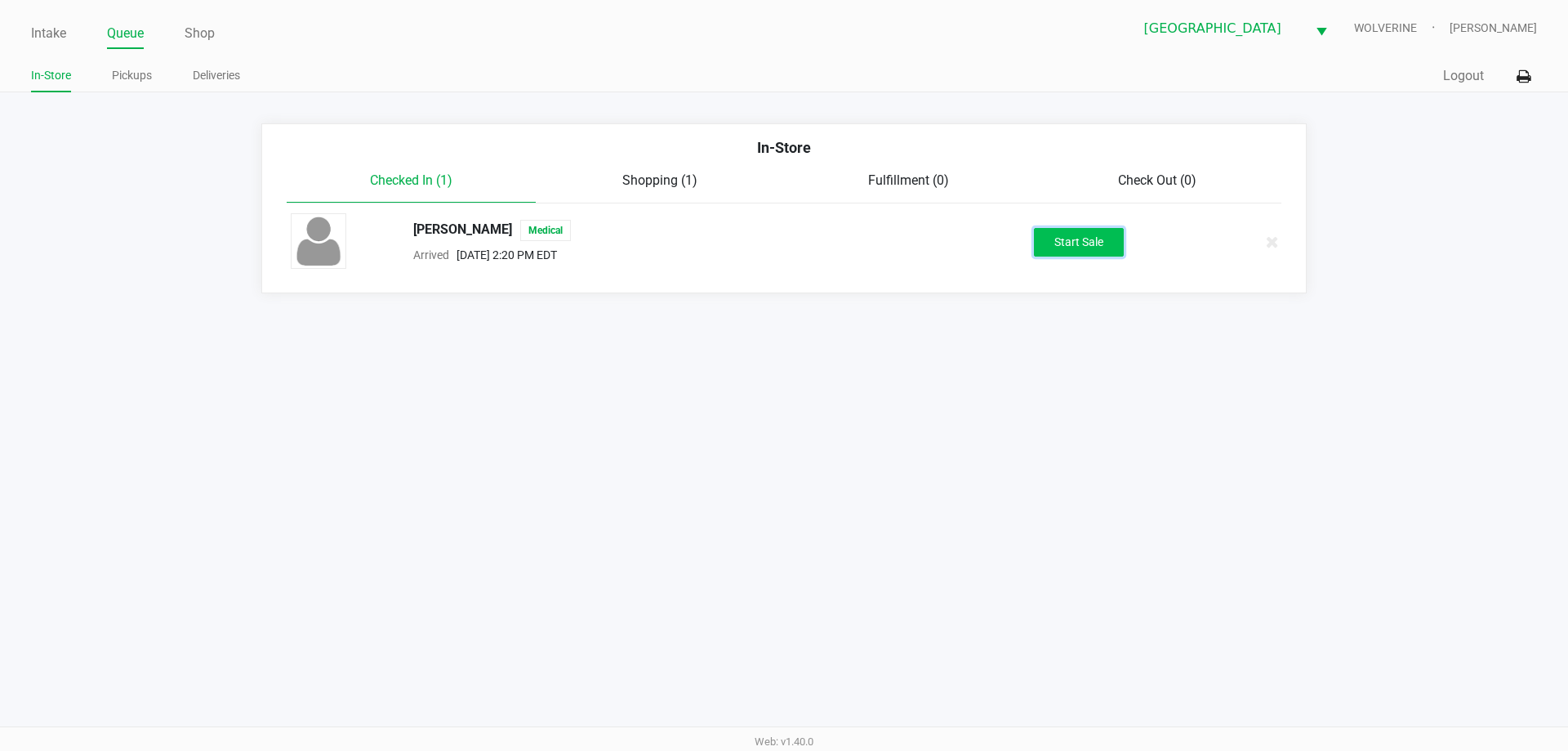
click at [1037, 250] on button "Start Sale" at bounding box center [1078, 242] width 90 height 29
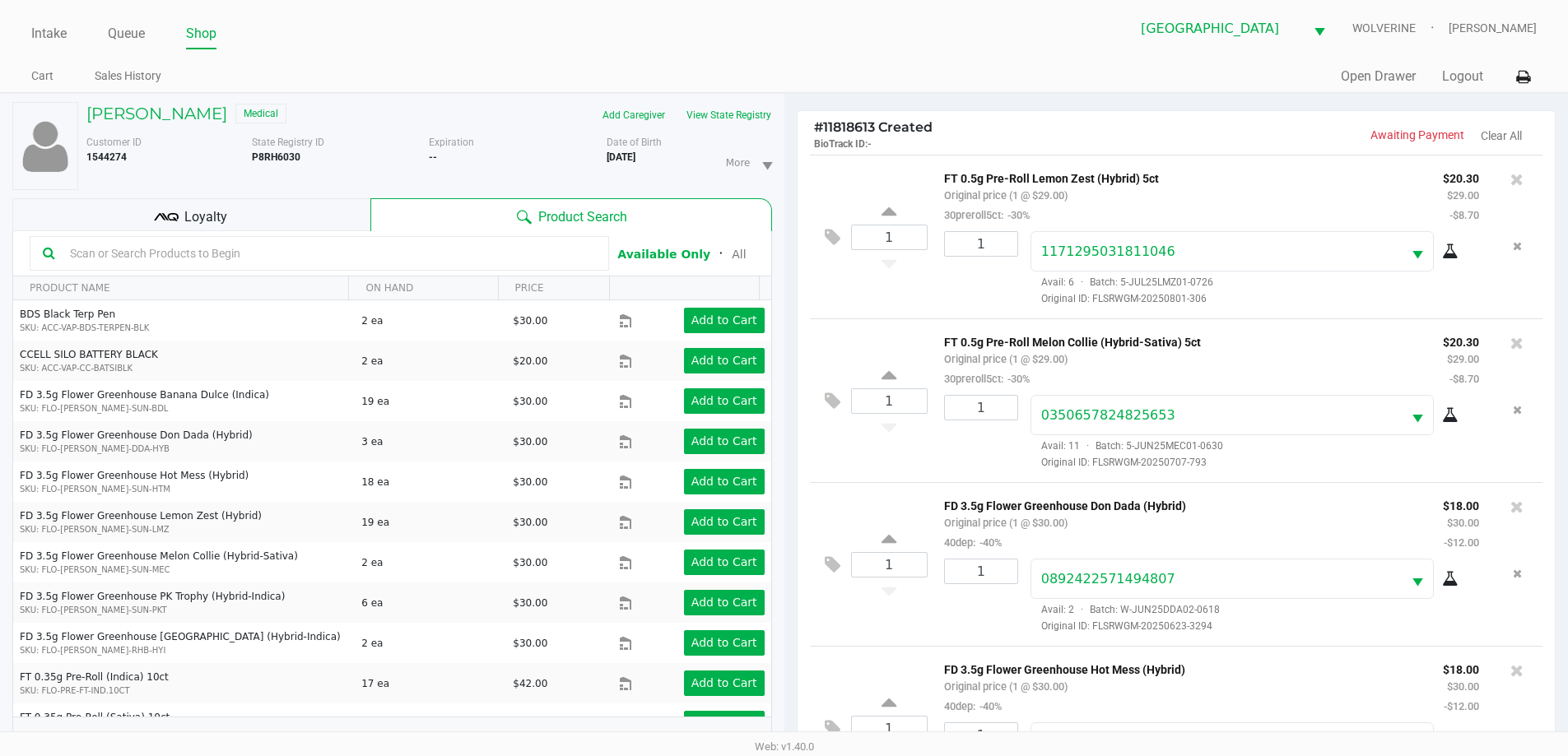
scroll to position [61, 0]
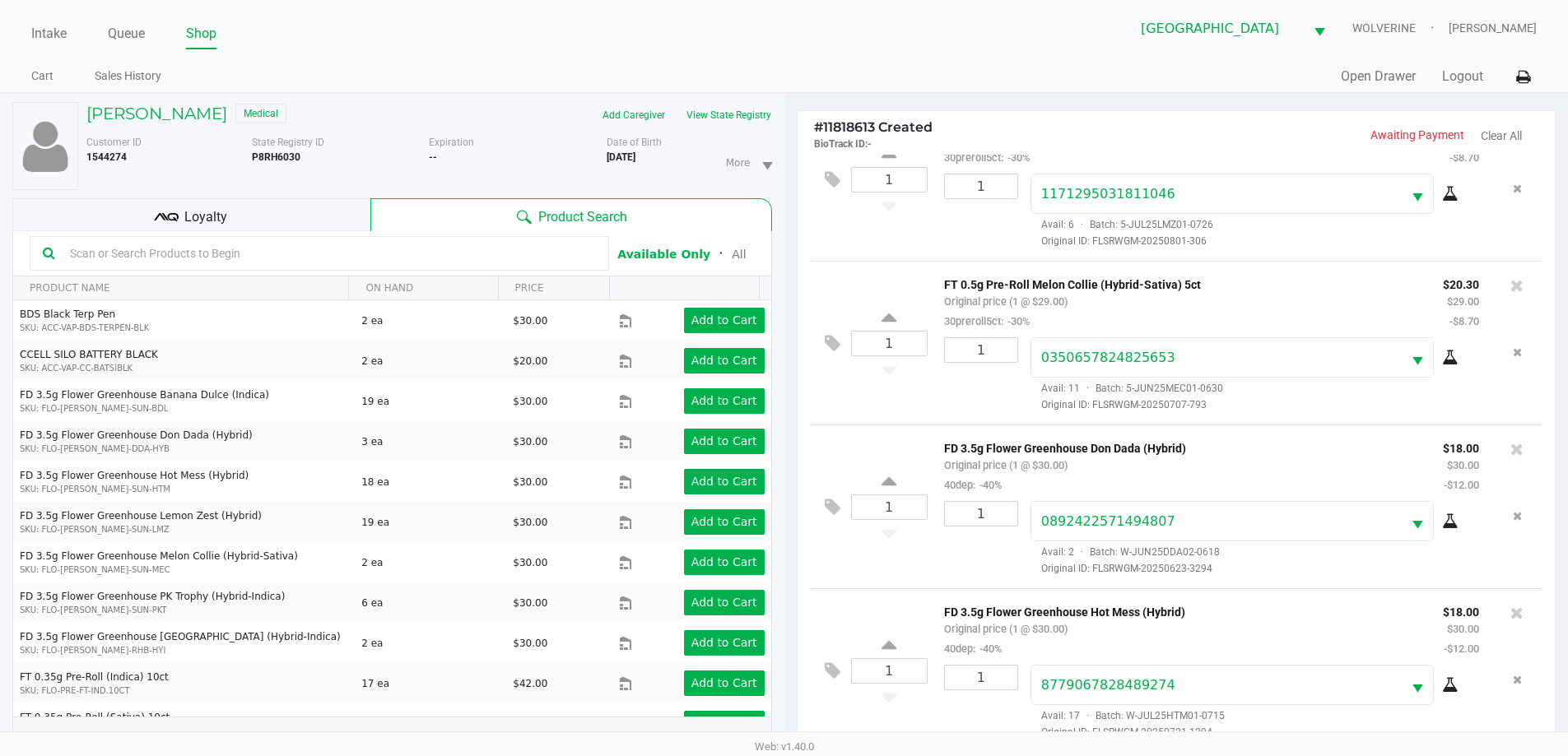
click at [276, 214] on div "Loyalty" at bounding box center [191, 215] width 358 height 33
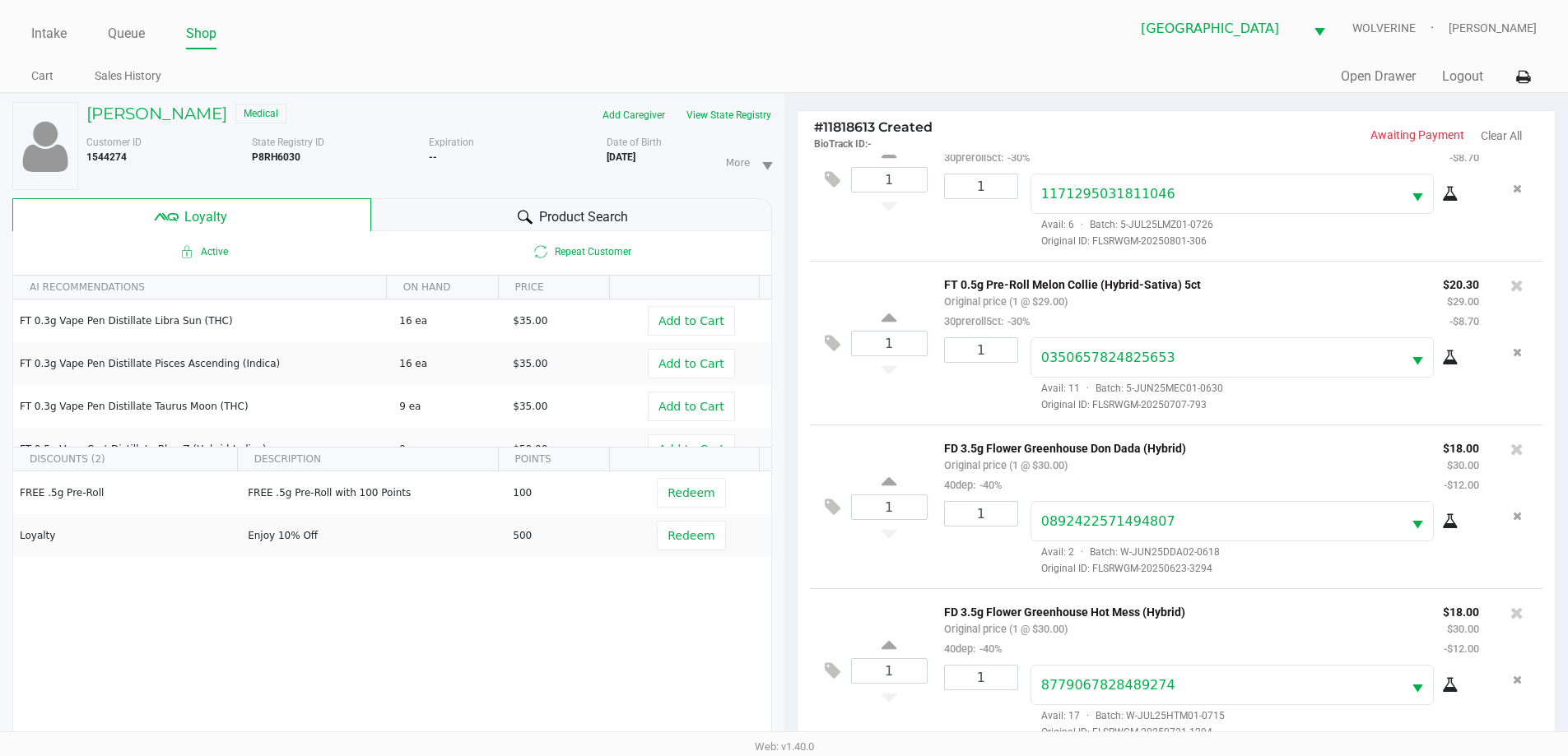
scroll to position [198, 0]
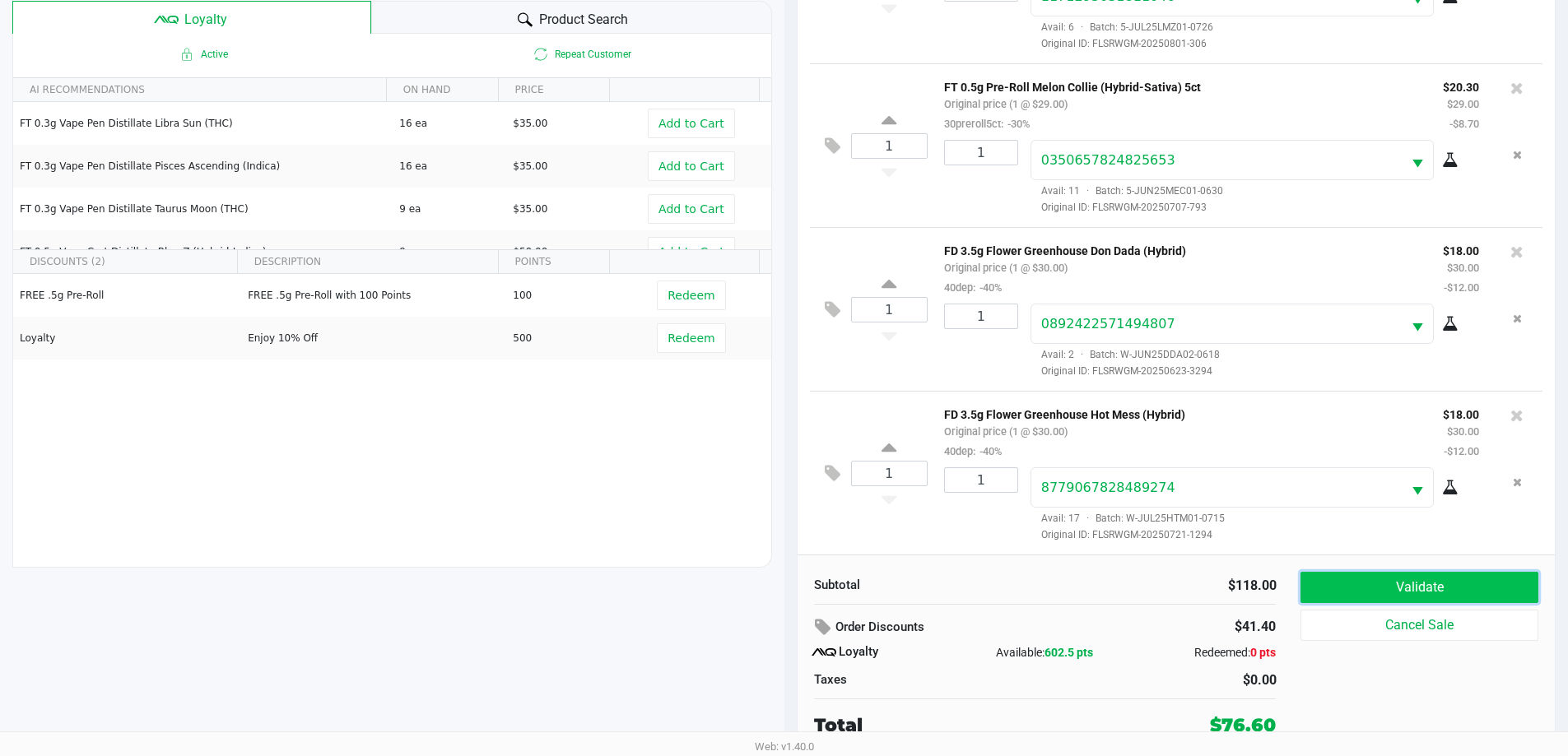
click at [1363, 601] on button "Validate" at bounding box center [1419, 587] width 237 height 31
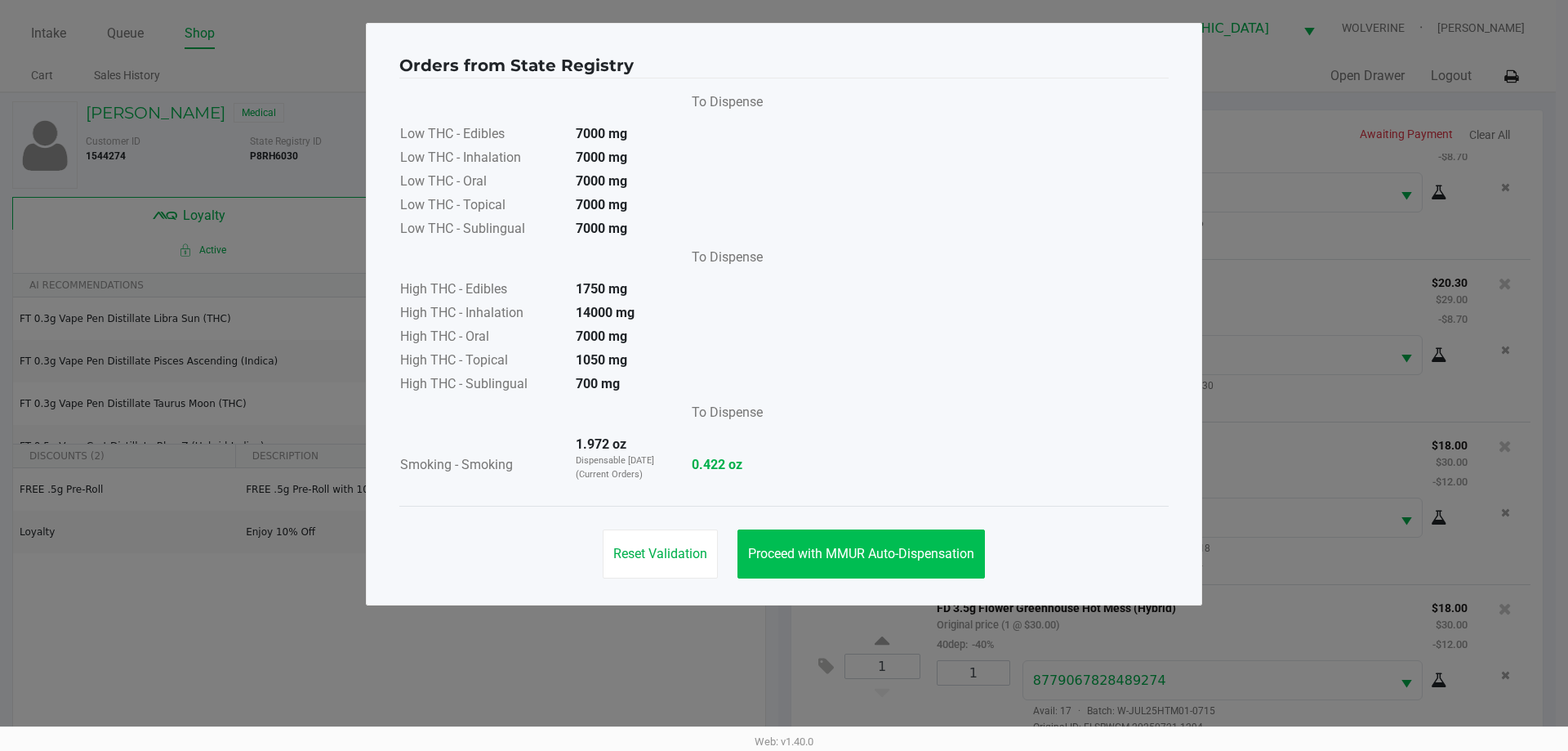
drag, startPoint x: 786, startPoint y: 586, endPoint x: 788, endPoint y: 556, distance: 30.1
click at [786, 585] on div "Reset Validation Proceed with MMUR Auto-Dispensation" at bounding box center [784, 547] width 769 height 83
click at [788, 554] on span "Proceed with MMUR Auto-Dispensation" at bounding box center [861, 553] width 226 height 15
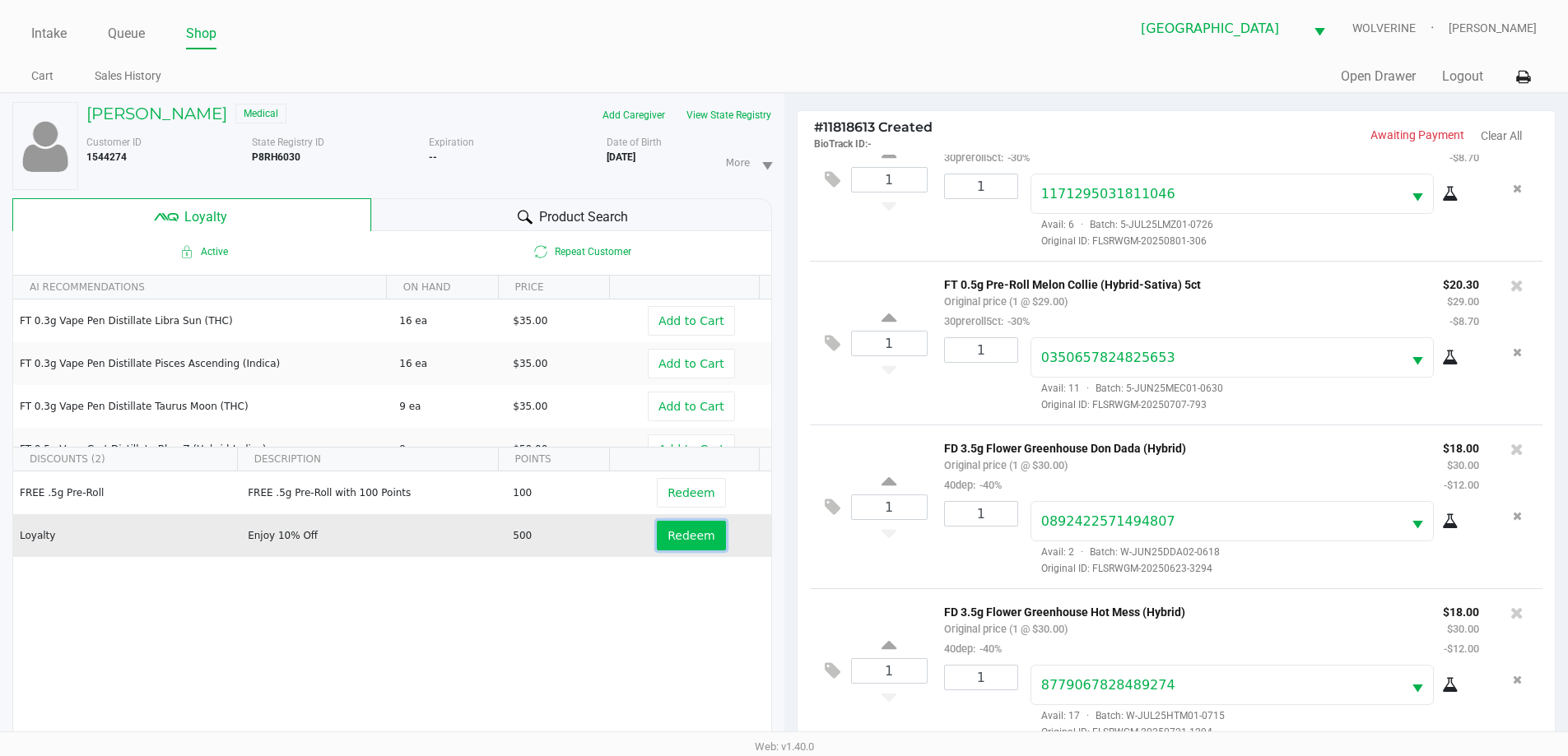
click at [694, 531] on span "Redeem" at bounding box center [690, 535] width 47 height 13
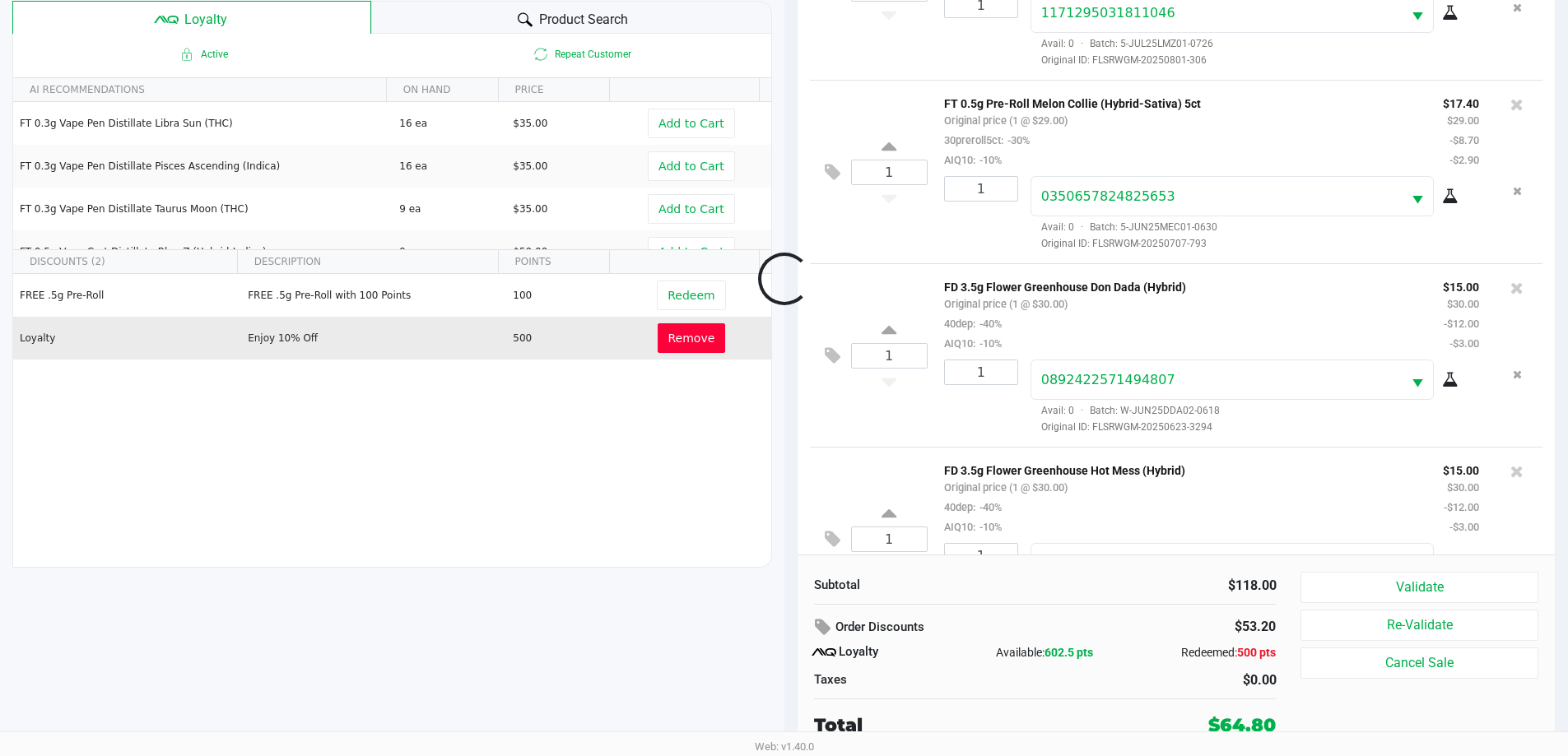
scroll to position [140, 0]
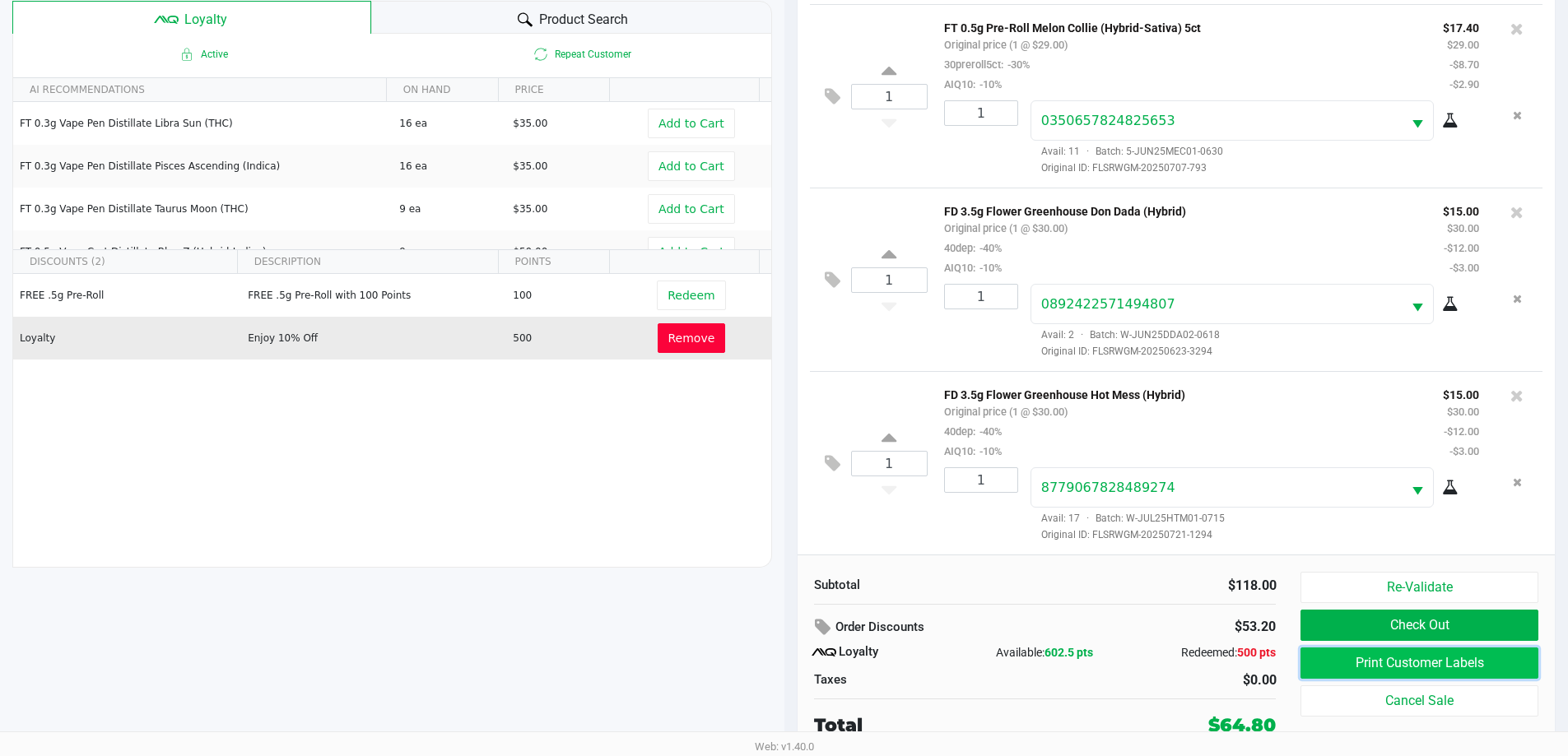
click at [1430, 661] on button "Print Customer Labels" at bounding box center [1419, 662] width 237 height 31
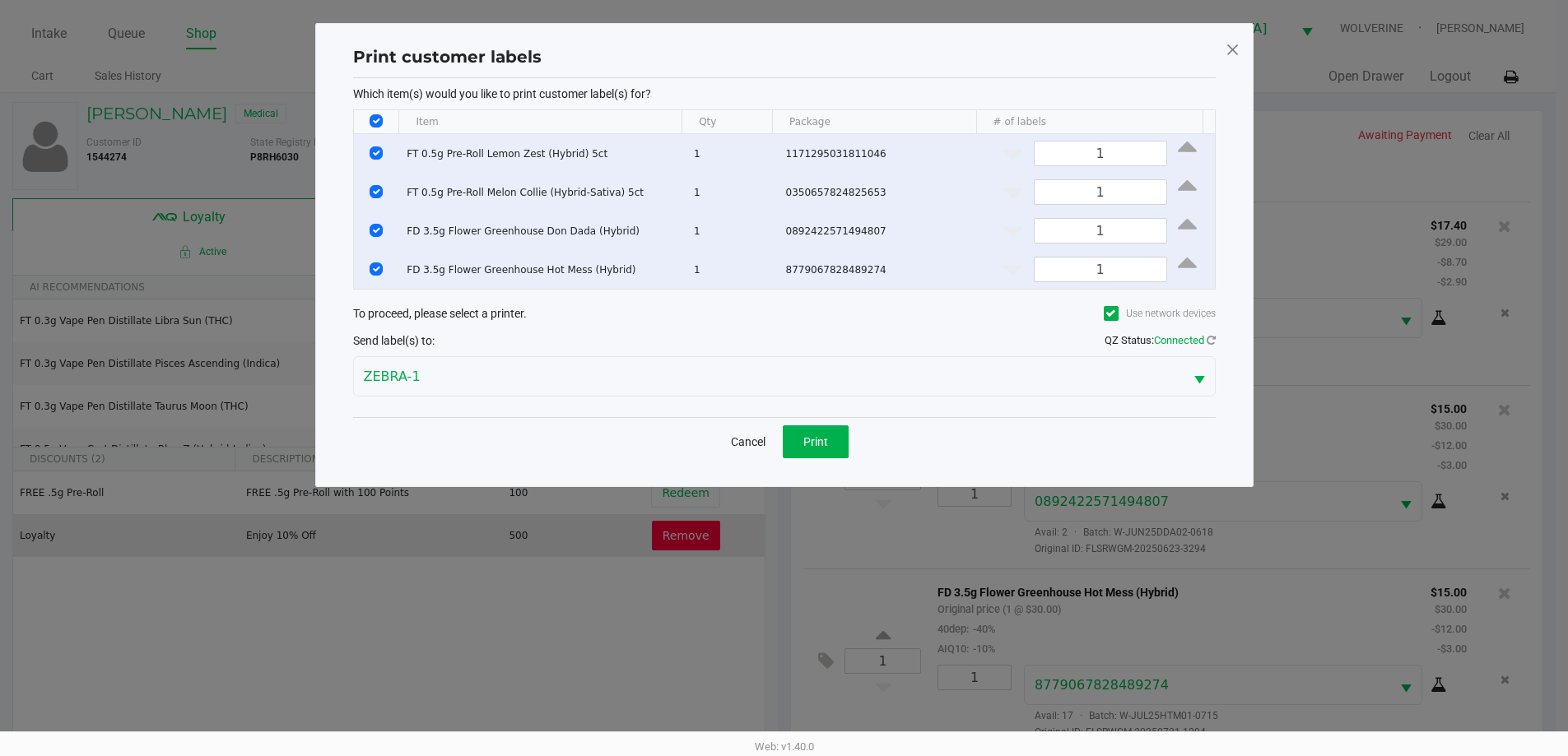
scroll to position [0, 0]
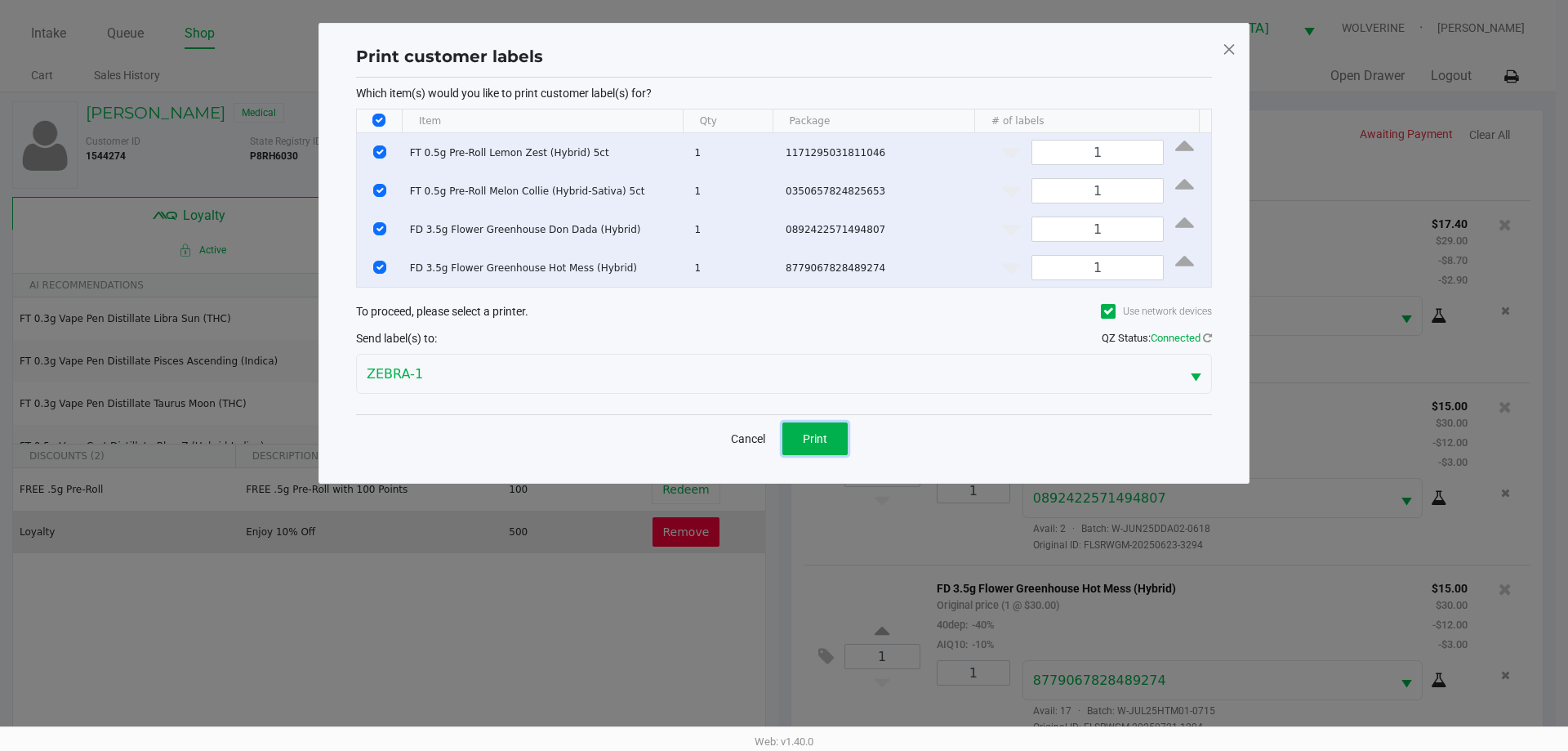
drag, startPoint x: 832, startPoint y: 441, endPoint x: 806, endPoint y: 415, distance: 36.8
click at [806, 415] on div "Cancel Print" at bounding box center [783, 438] width 856 height 48
click at [823, 445] on button "Print" at bounding box center [815, 439] width 66 height 32
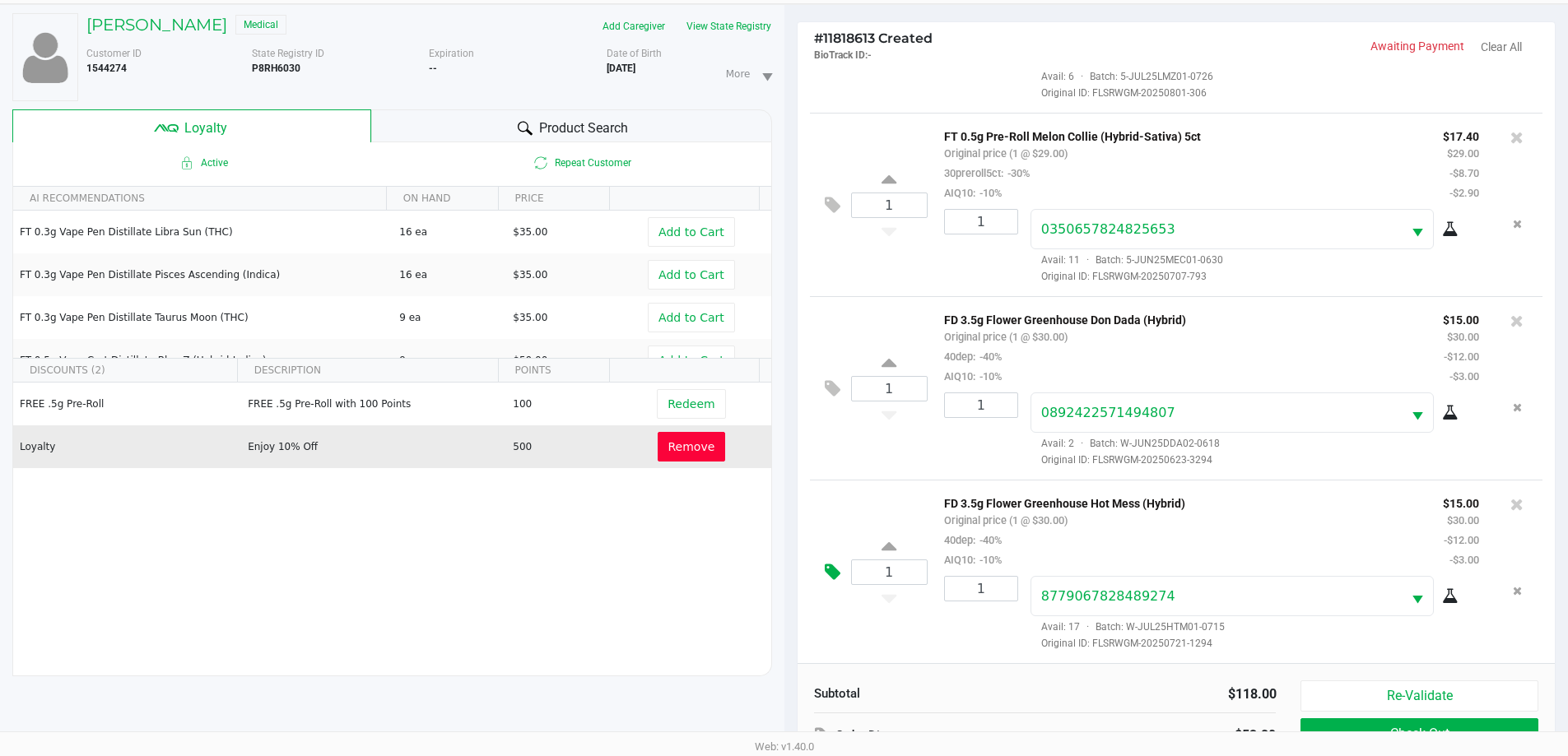
scroll to position [198, 0]
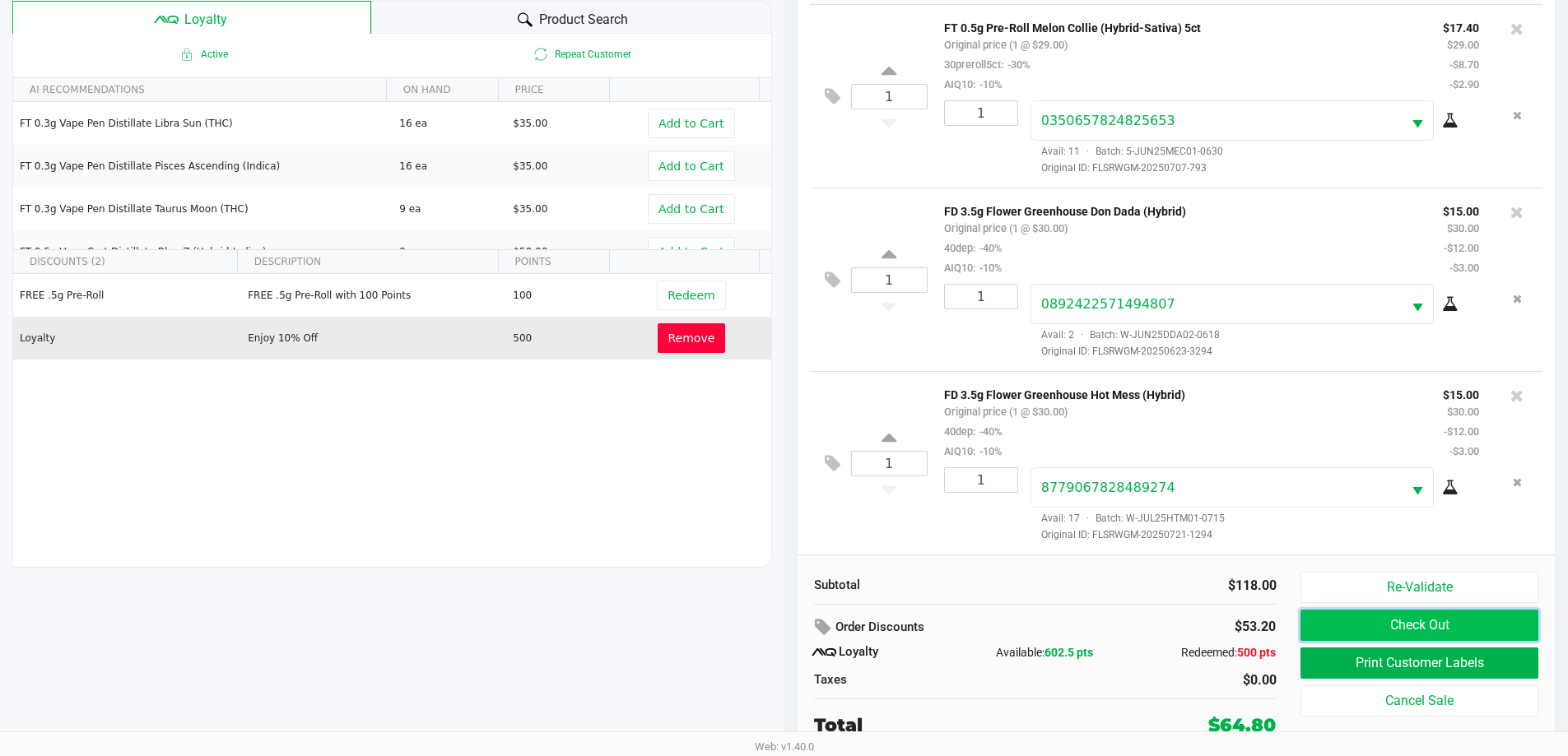
click at [1430, 631] on button "Check Out" at bounding box center [1419, 625] width 237 height 31
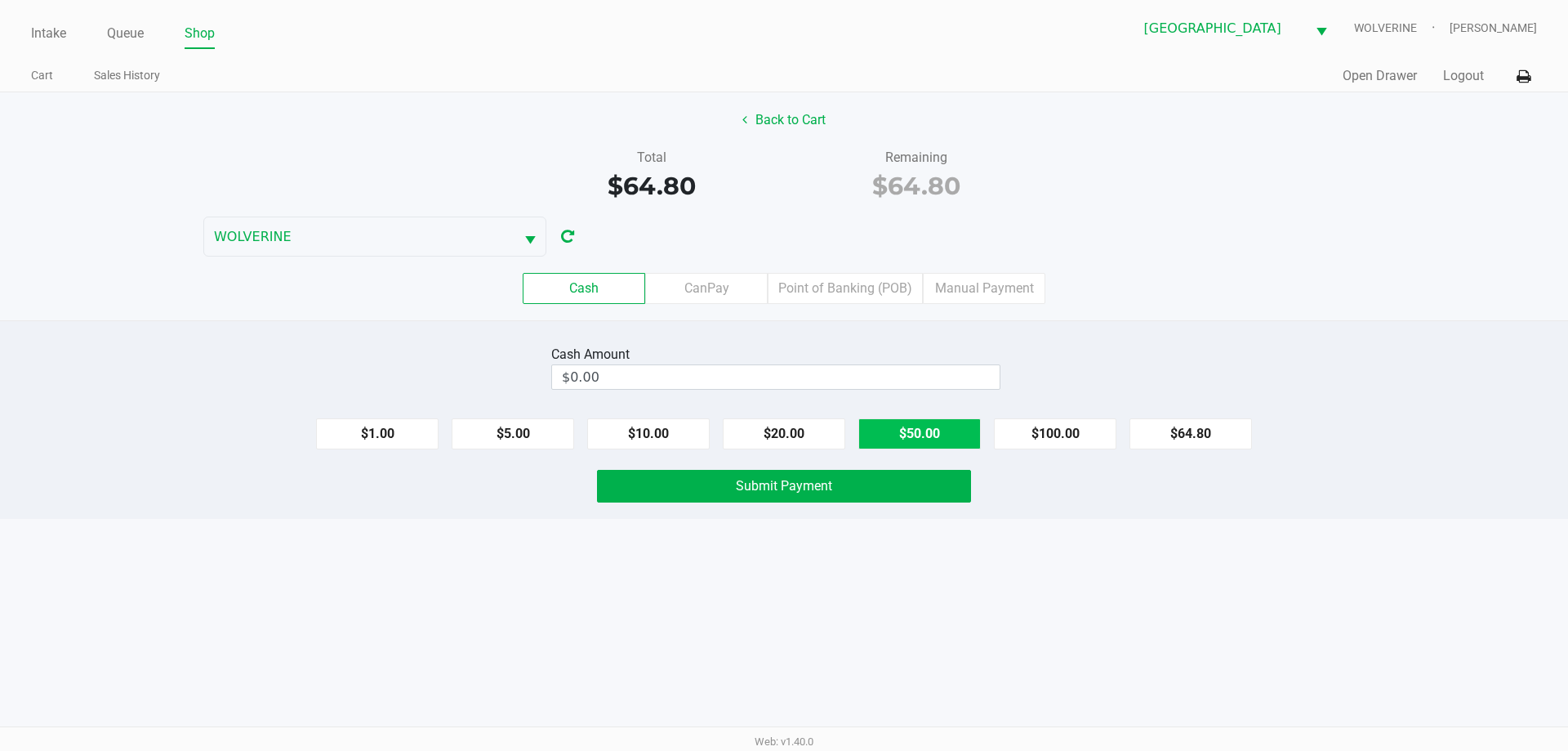
click at [891, 438] on button "$50.00" at bounding box center [920, 434] width 123 height 31
click at [667, 428] on button "$10.00" at bounding box center [648, 434] width 123 height 31
click at [535, 444] on button "$5.00" at bounding box center [513, 434] width 123 height 31
type input "$65.00"
click at [648, 452] on div "Cash Amount $65.00 Clear $1.00 $5.00 $10.00 $20.00 $50.00 $100.00 $64.80 Submit…" at bounding box center [784, 419] width 1568 height 199
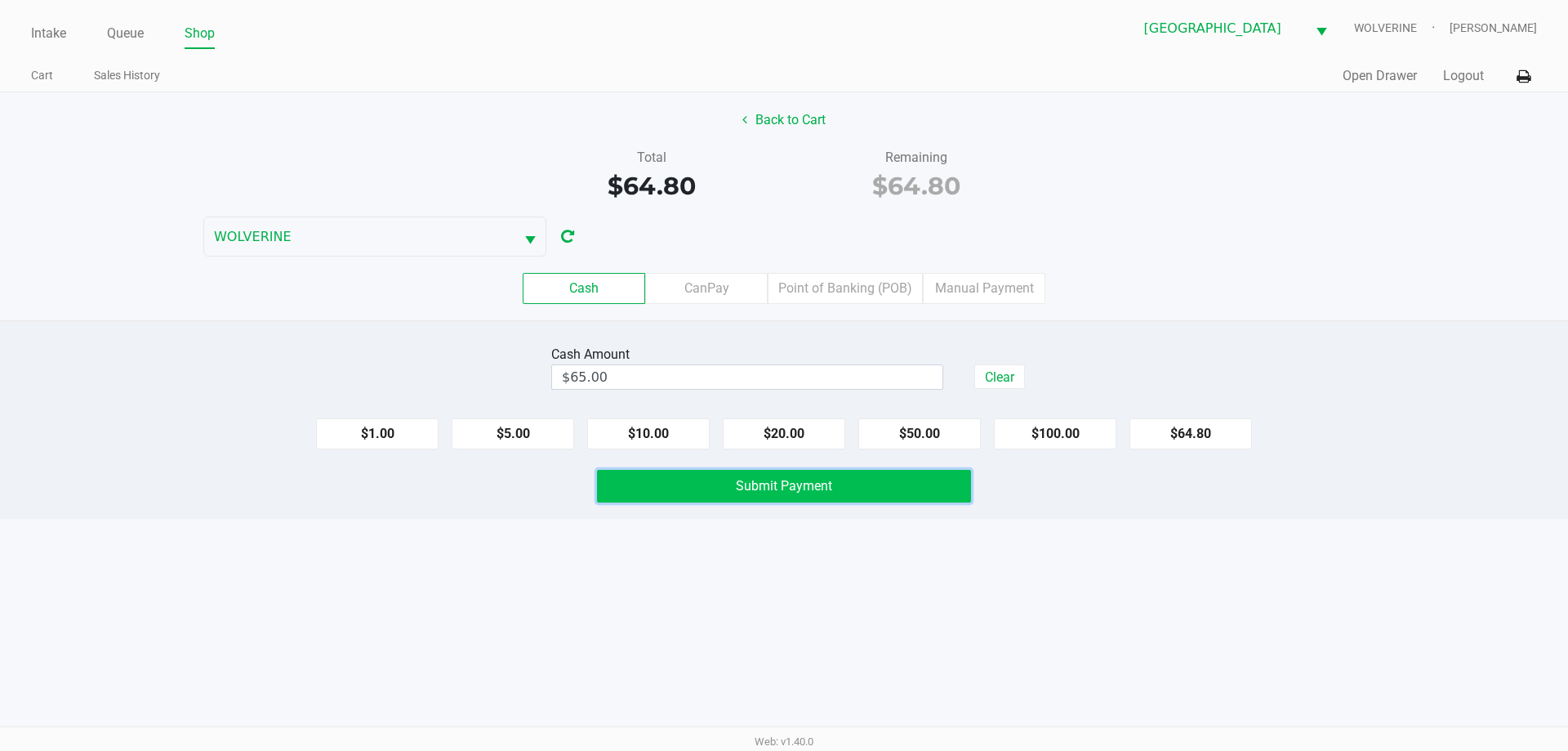
click at [647, 483] on button "Submit Payment" at bounding box center [784, 486] width 374 height 32
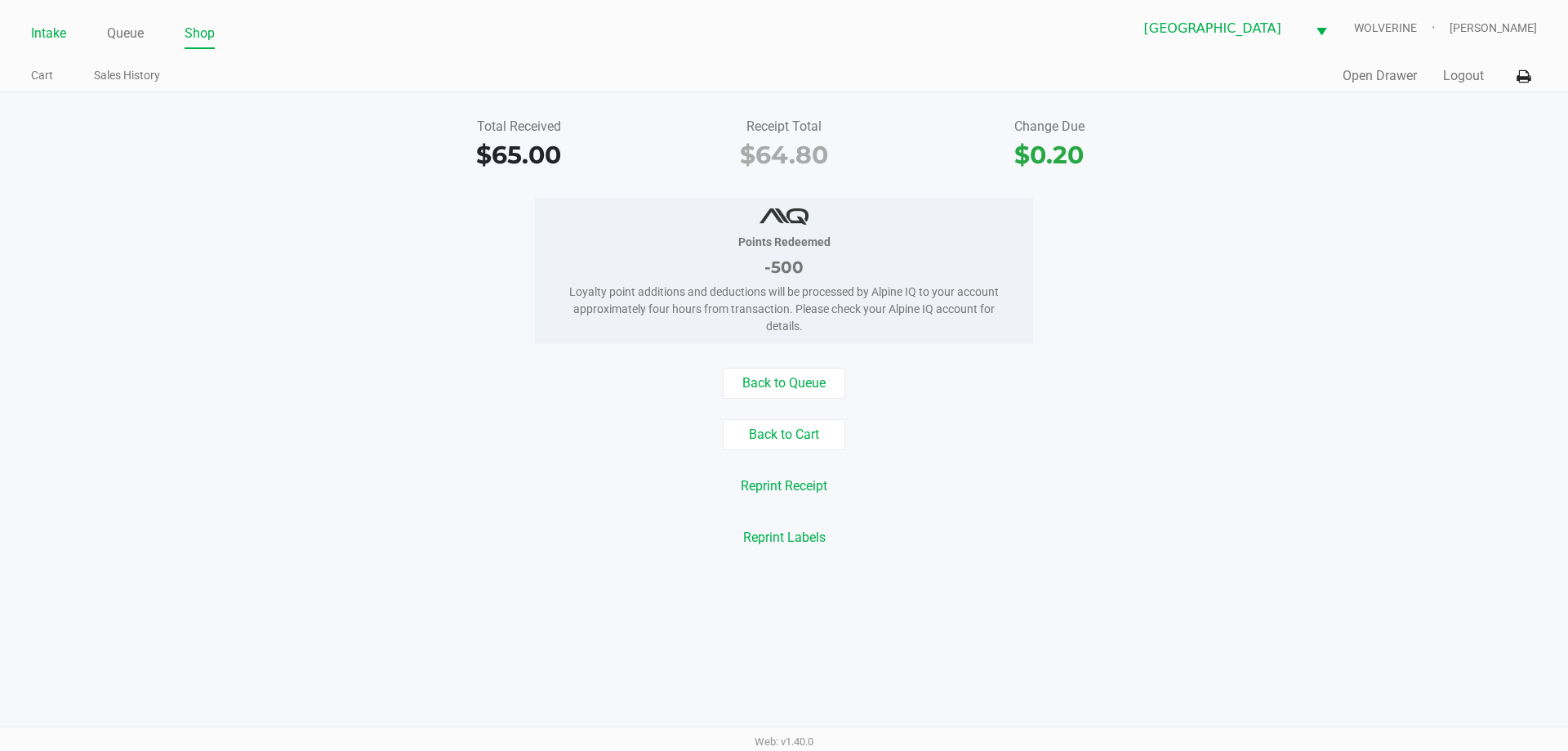
click at [34, 44] on link "Intake" at bounding box center [48, 33] width 35 height 23
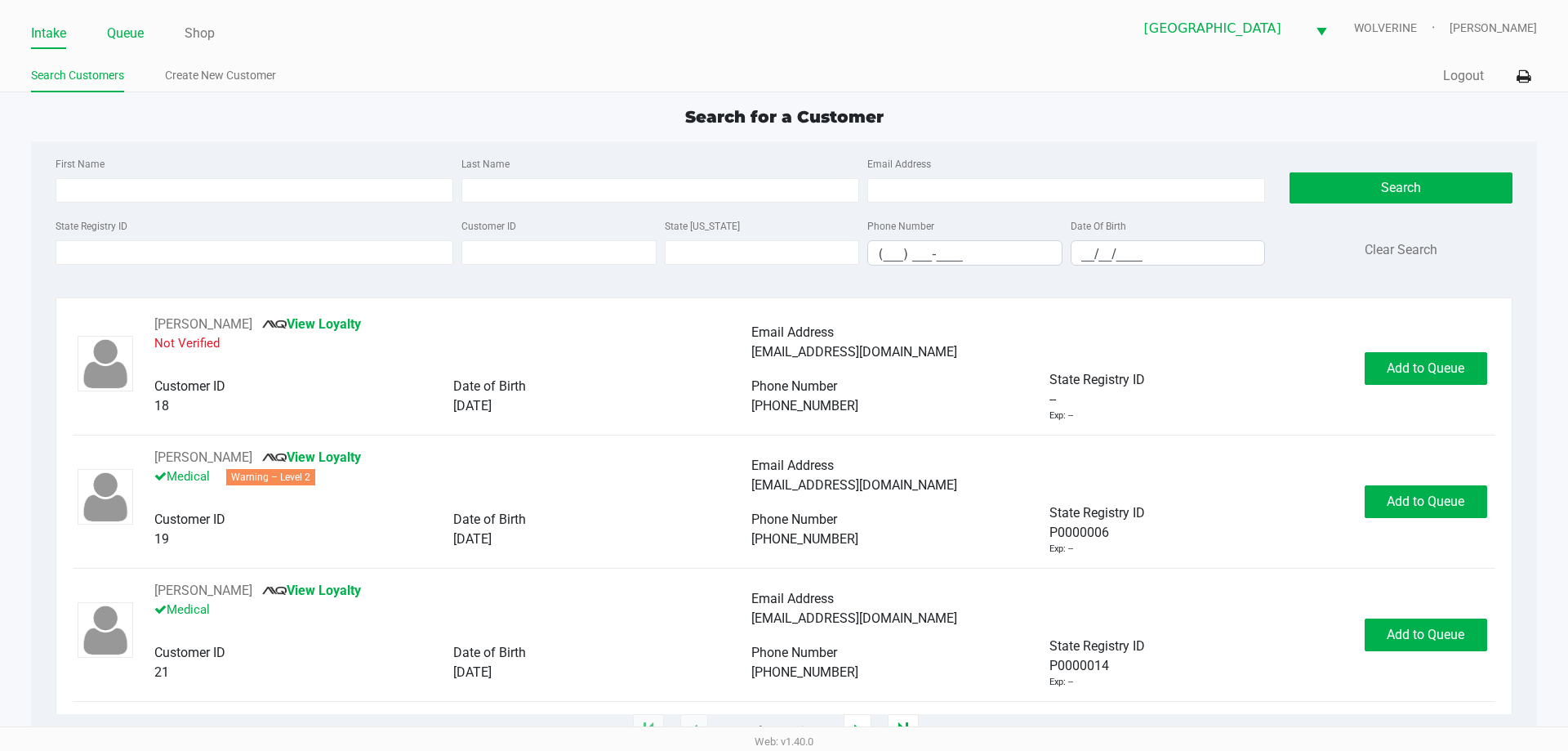
click at [121, 29] on link "Queue" at bounding box center [125, 33] width 37 height 23
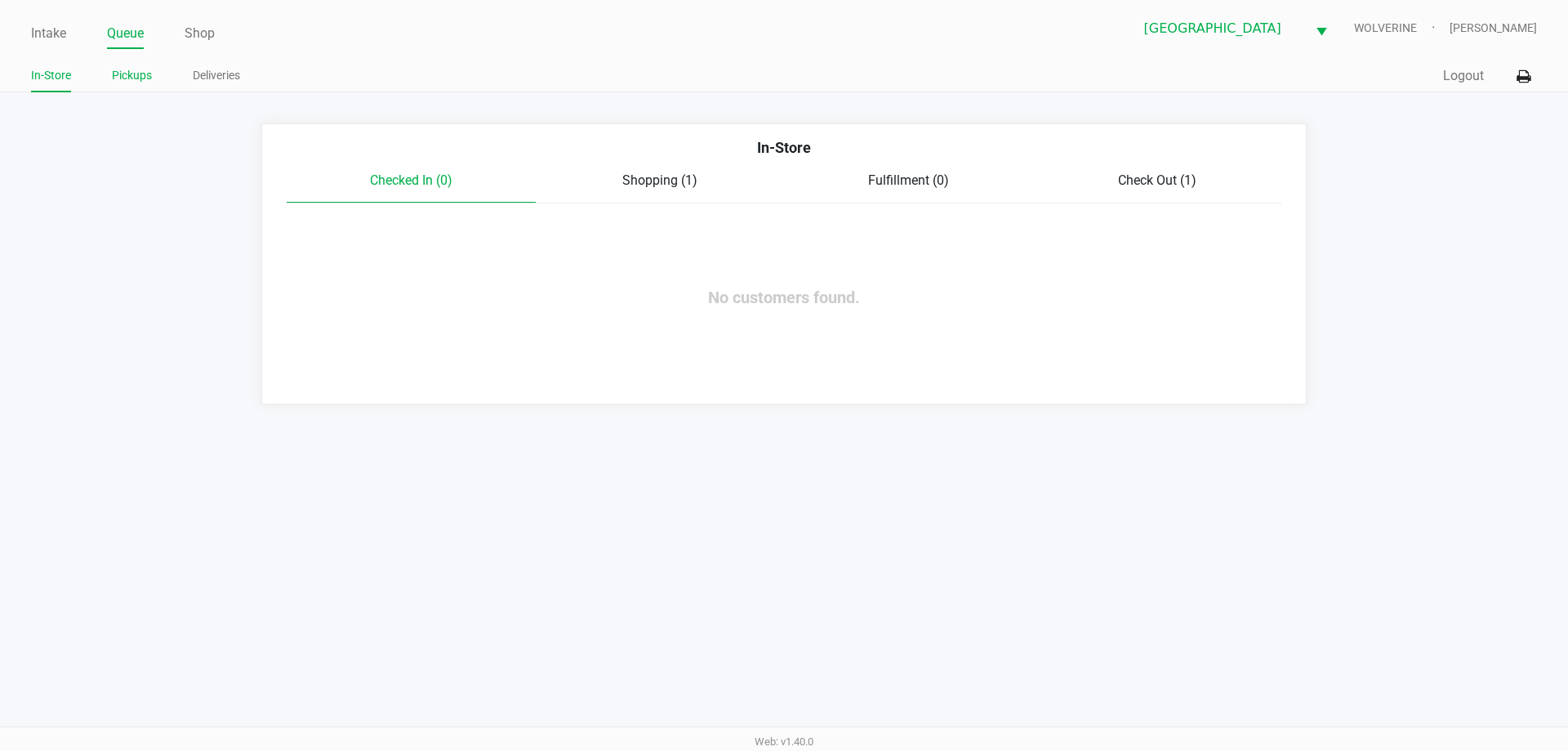
click at [124, 73] on link "Pickups" at bounding box center [131, 76] width 40 height 20
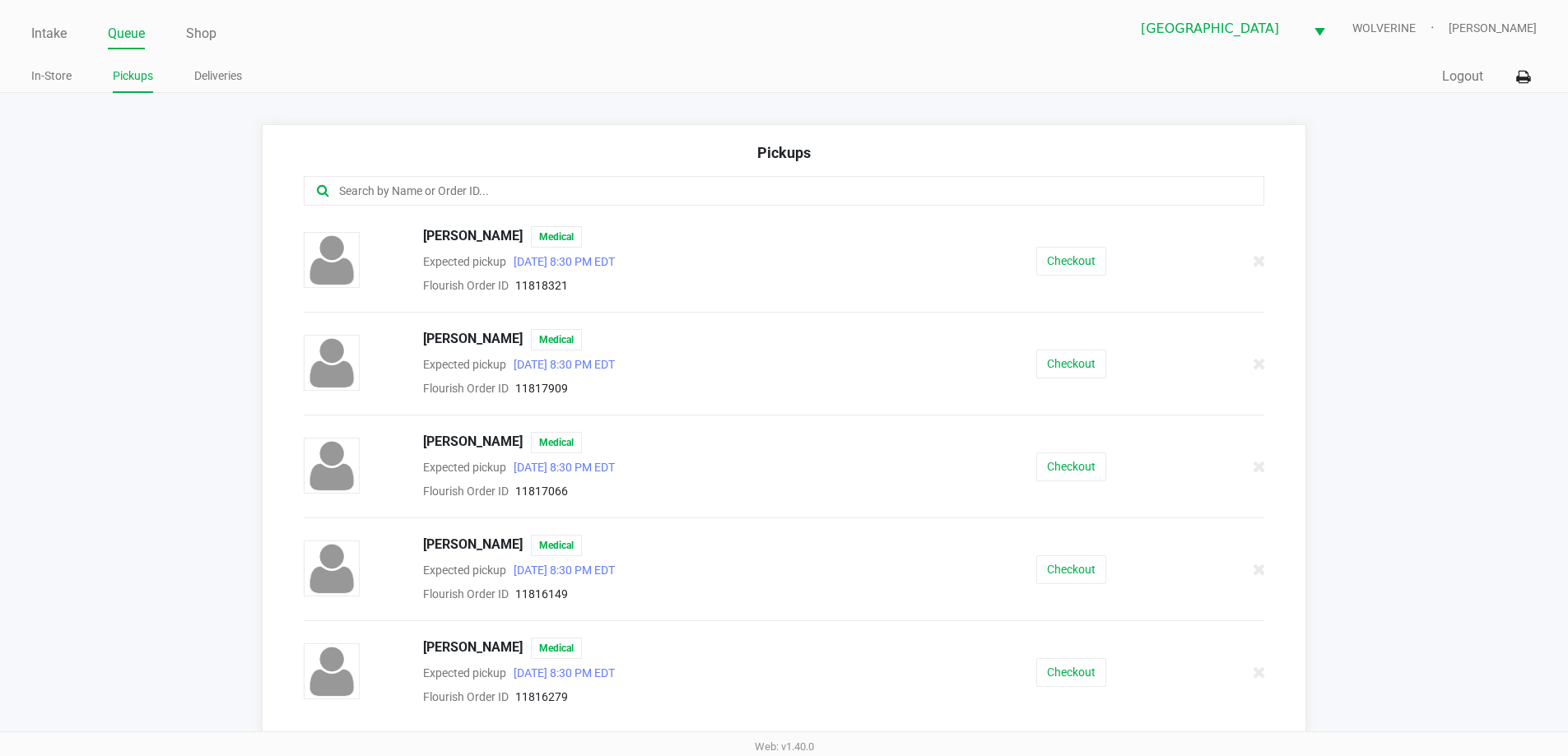
click at [584, 195] on input "text" at bounding box center [757, 192] width 841 height 19
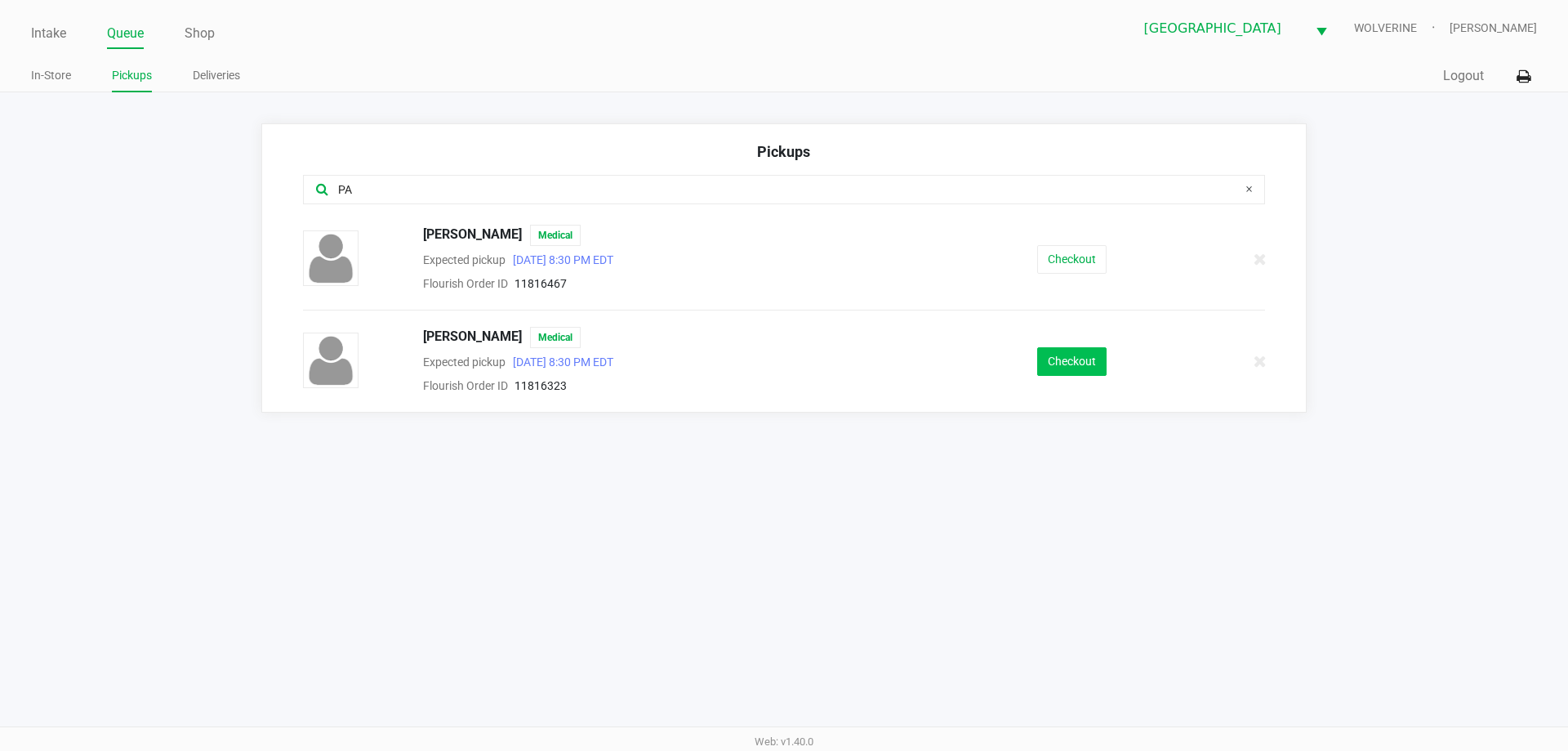
type input "PA"
click at [1078, 362] on button "Checkout" at bounding box center [1071, 362] width 69 height 29
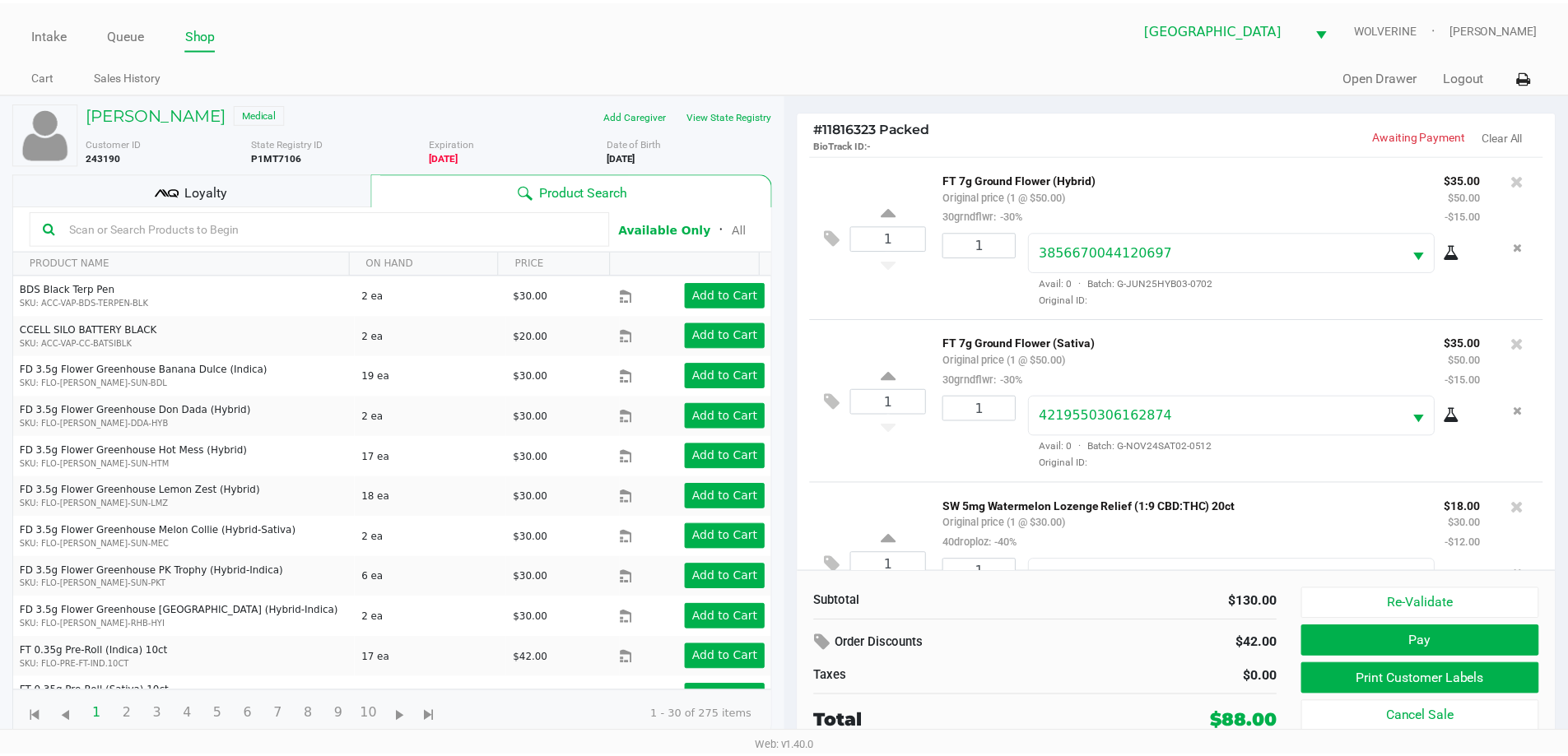
scroll to position [77, 0]
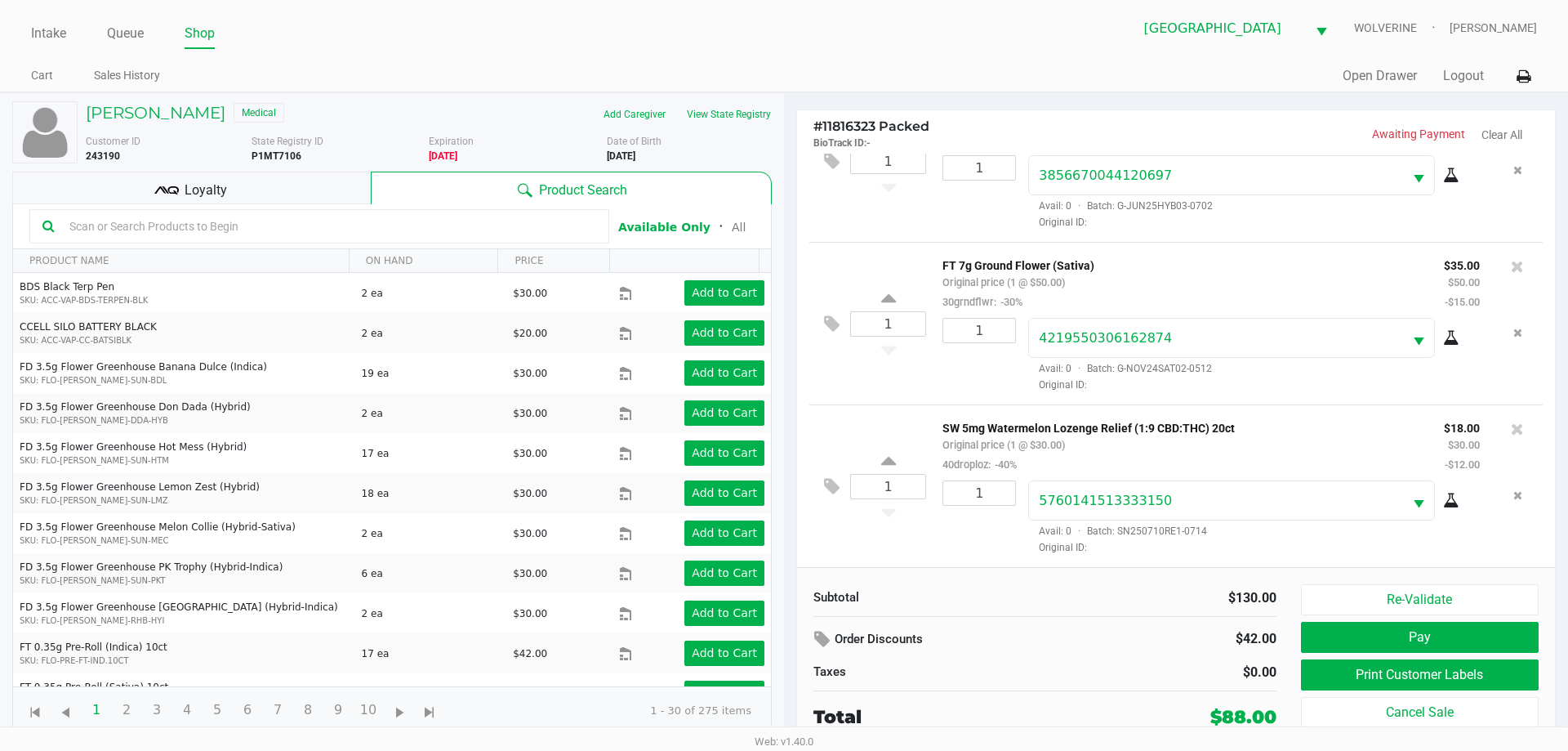
click at [239, 181] on div "Loyalty" at bounding box center [191, 188] width 358 height 32
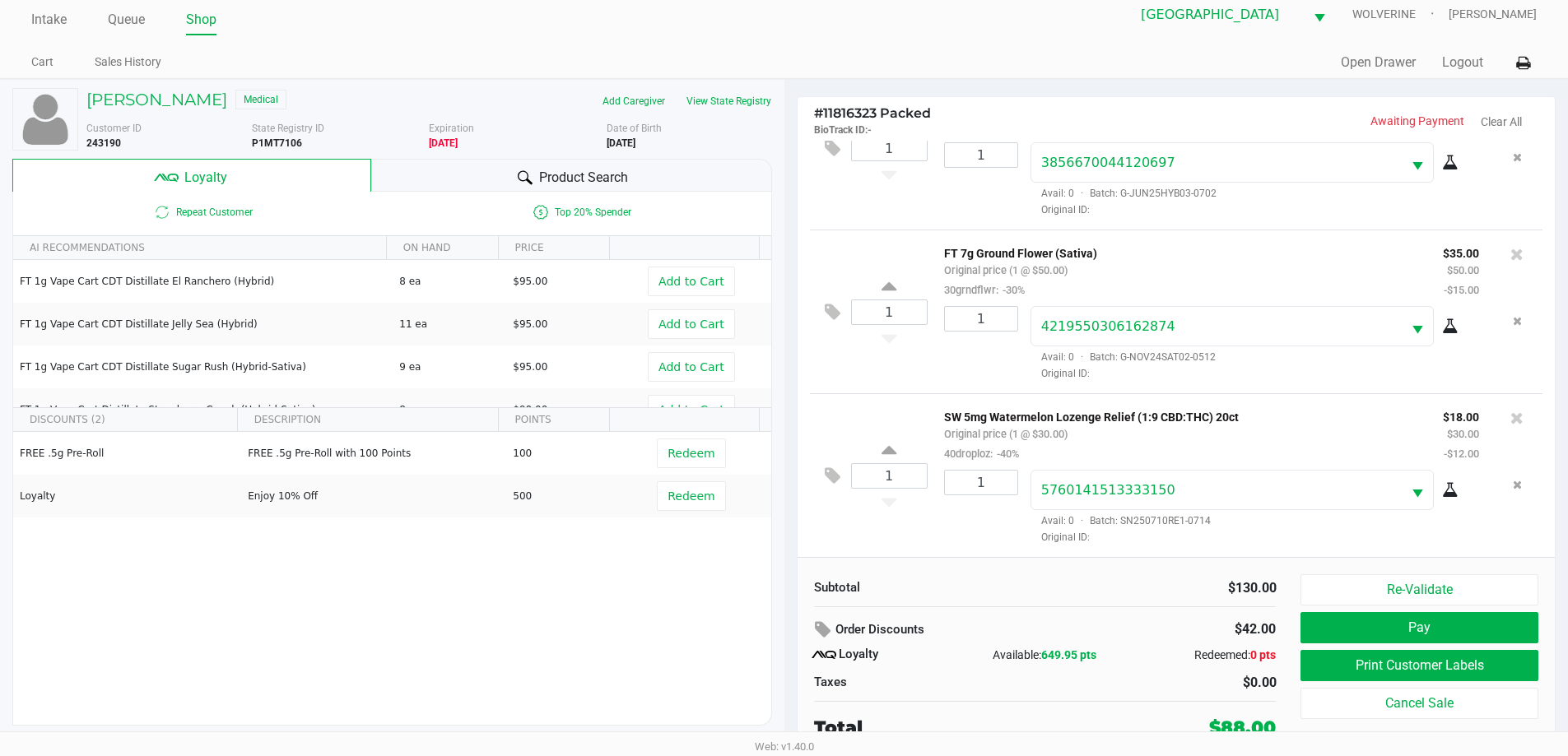
scroll to position [16, 0]
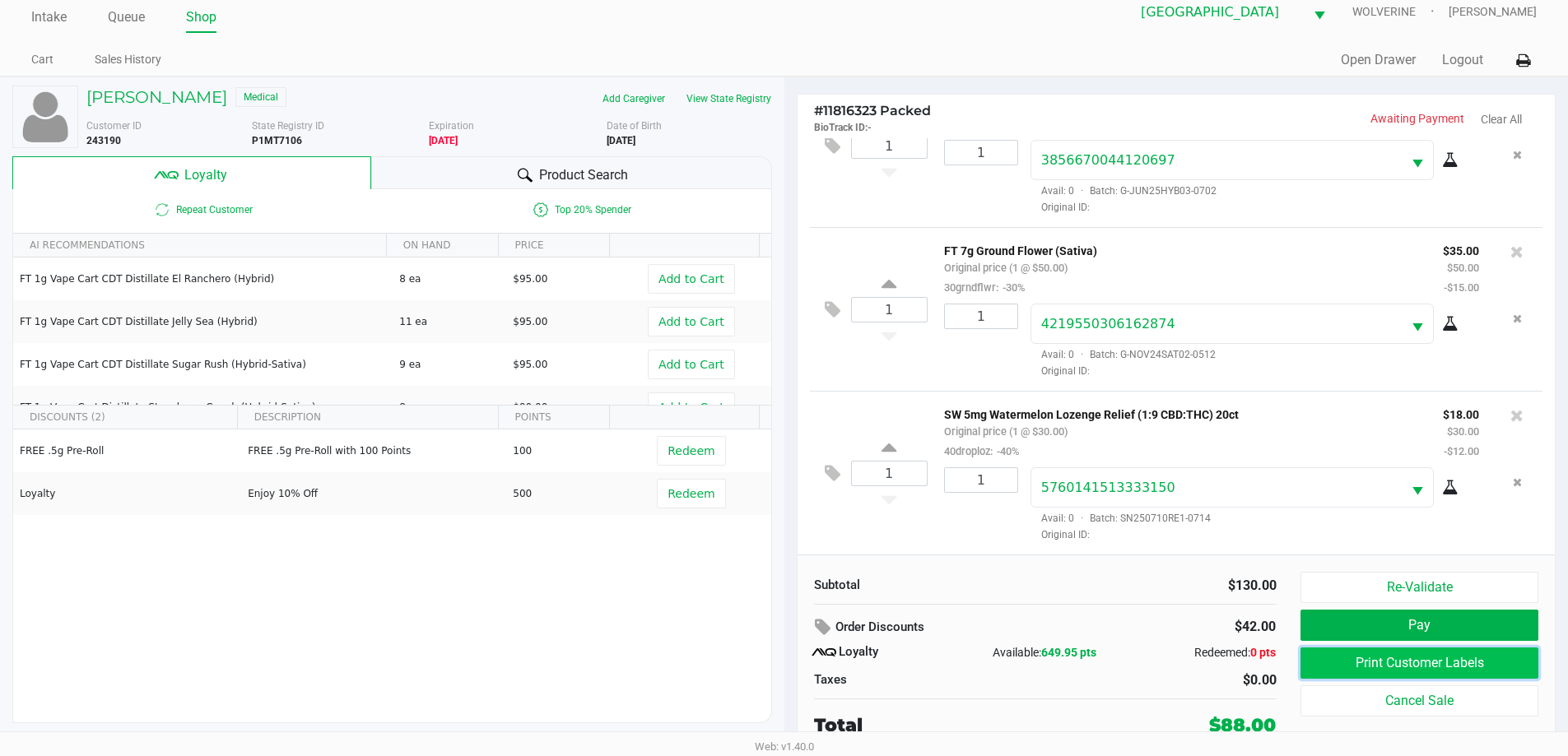
click at [1370, 668] on button "Print Customer Labels" at bounding box center [1419, 662] width 237 height 31
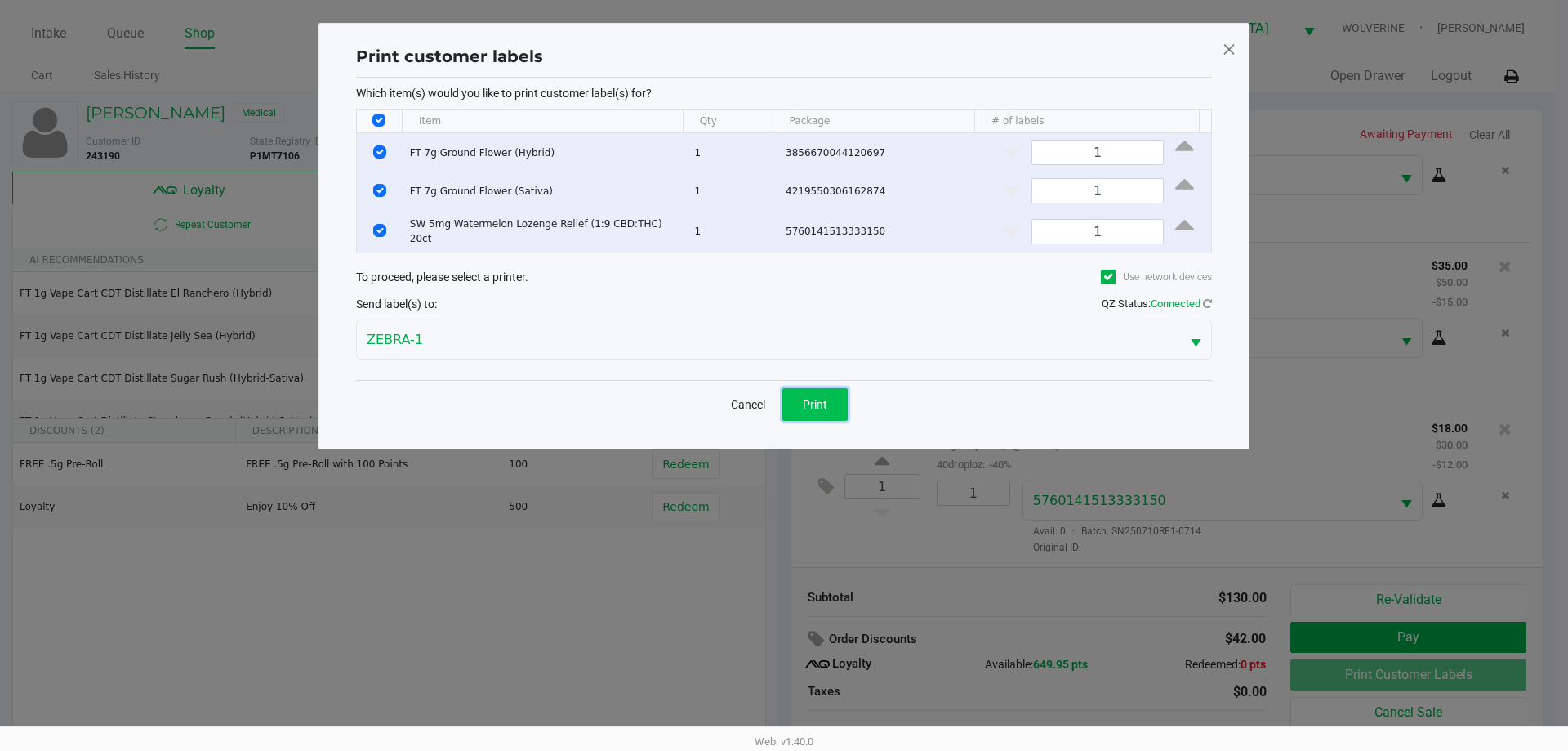
click at [830, 393] on button "Print" at bounding box center [815, 405] width 66 height 32
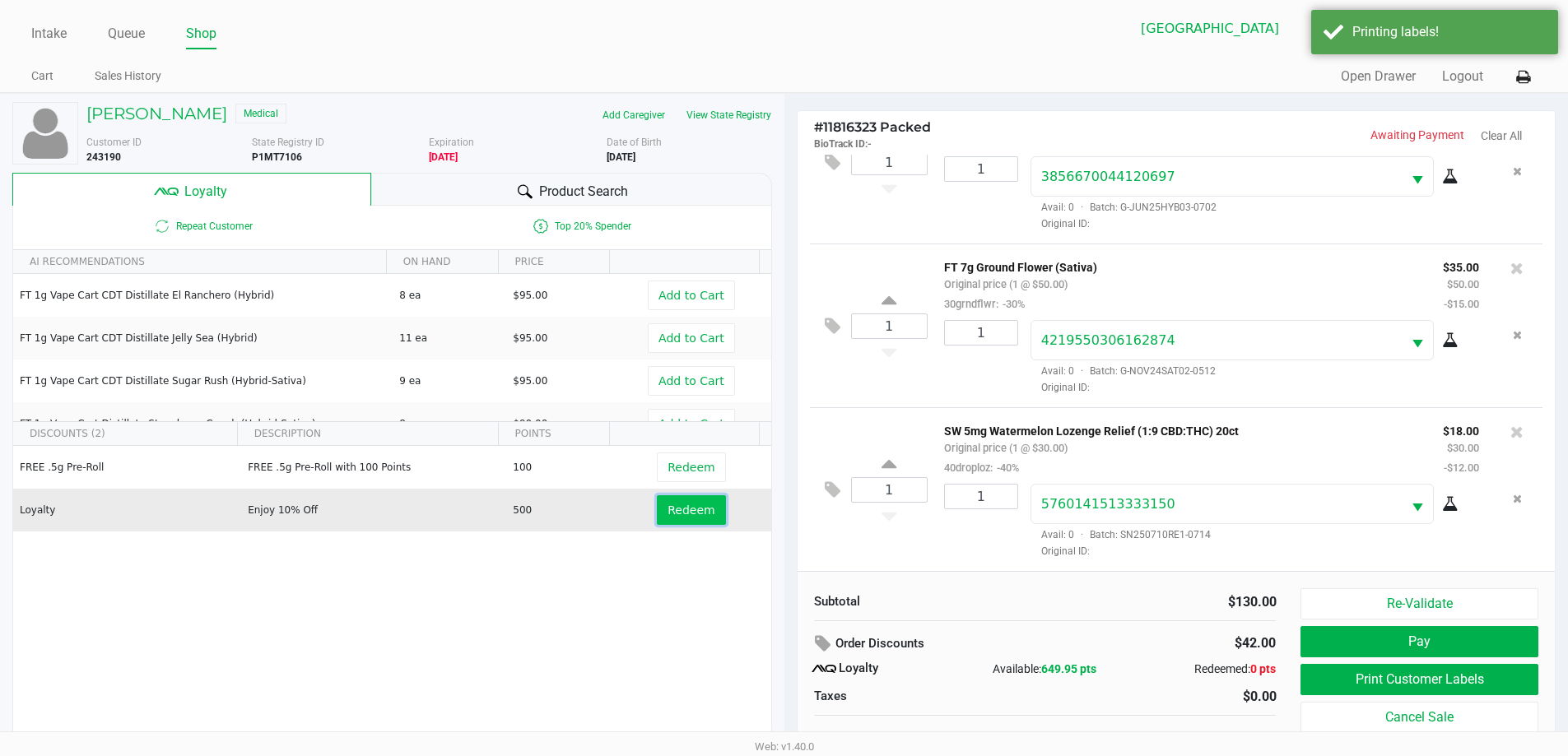
click at [680, 510] on span "Redeem" at bounding box center [690, 509] width 47 height 13
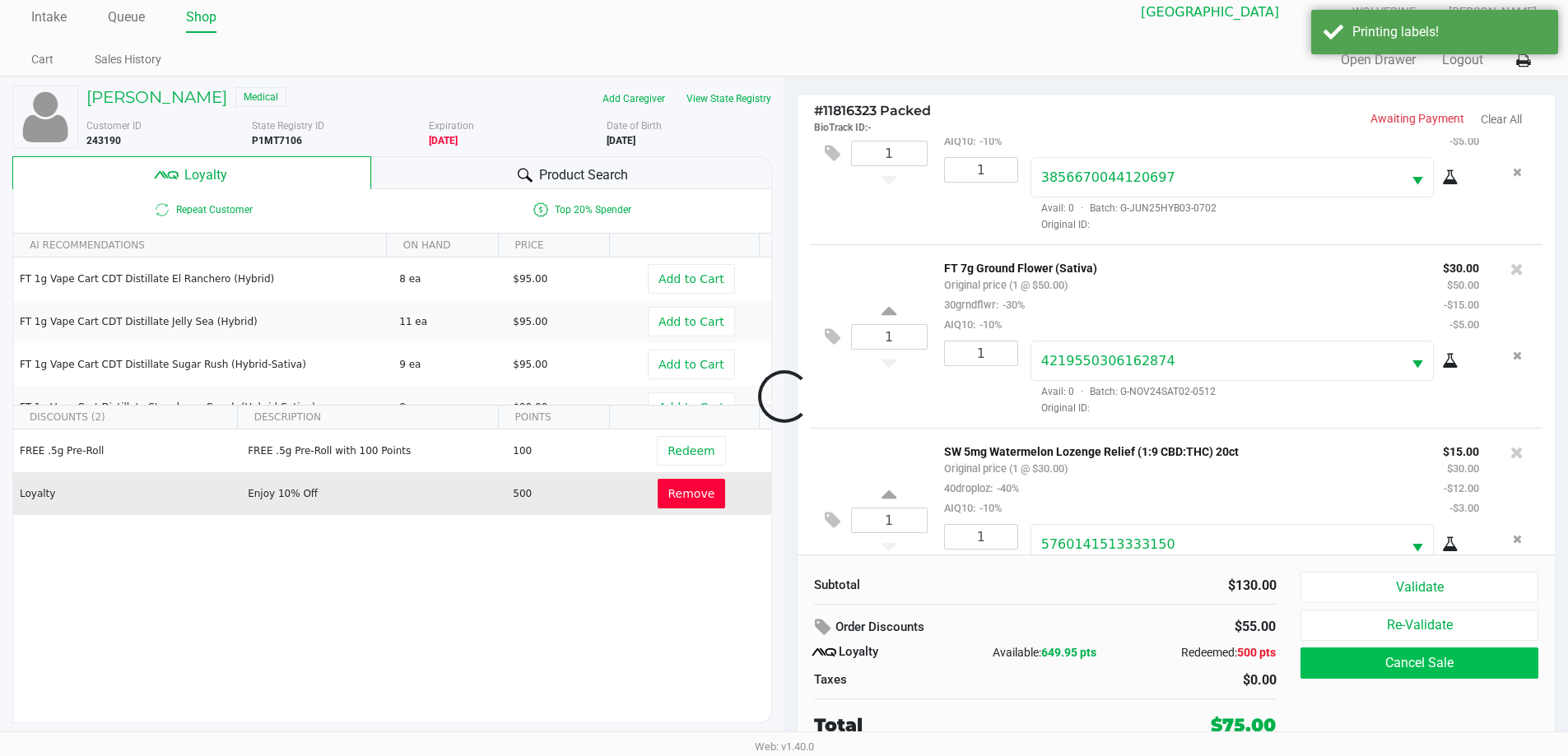
scroll to position [137, 0]
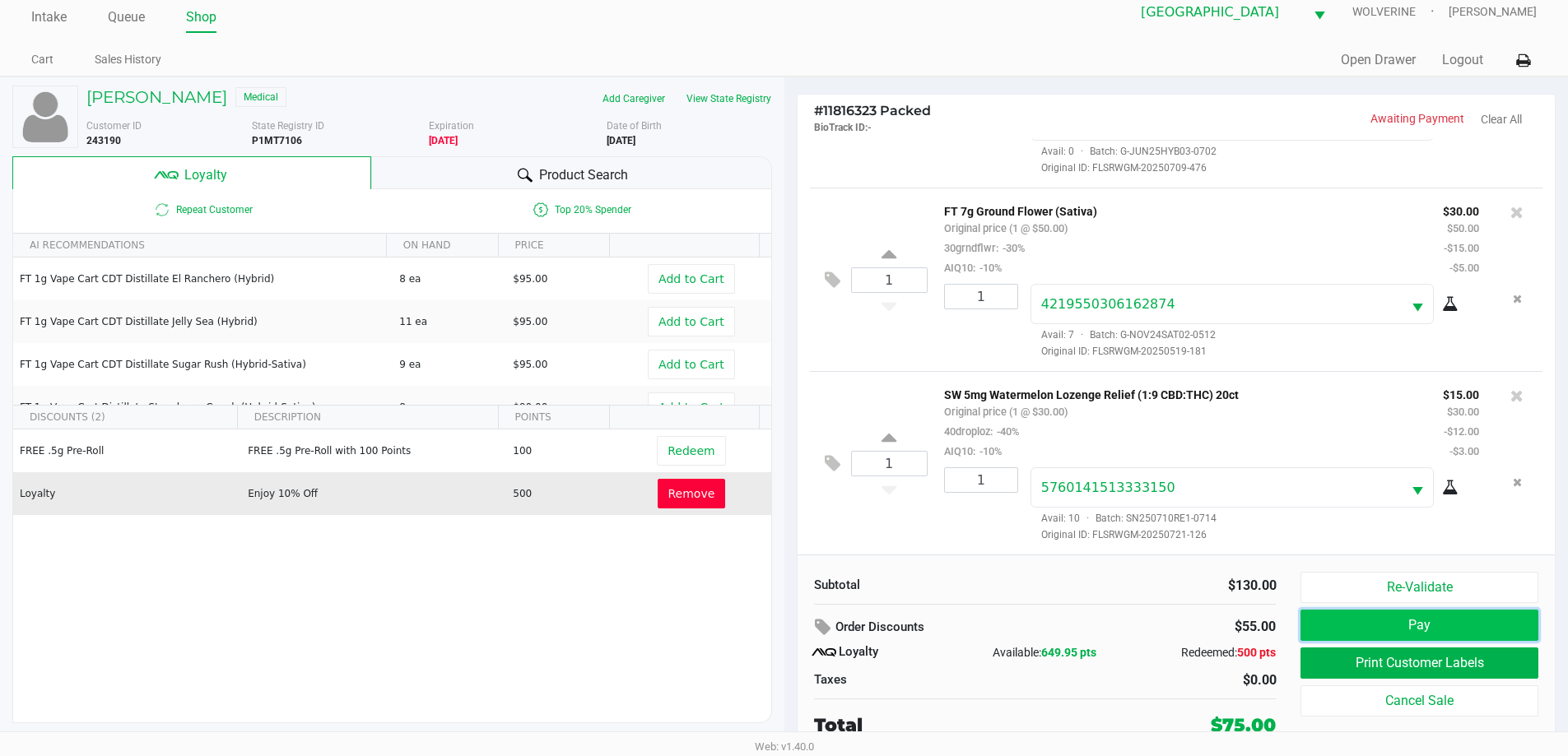
click at [1430, 619] on button "Pay" at bounding box center [1419, 625] width 237 height 31
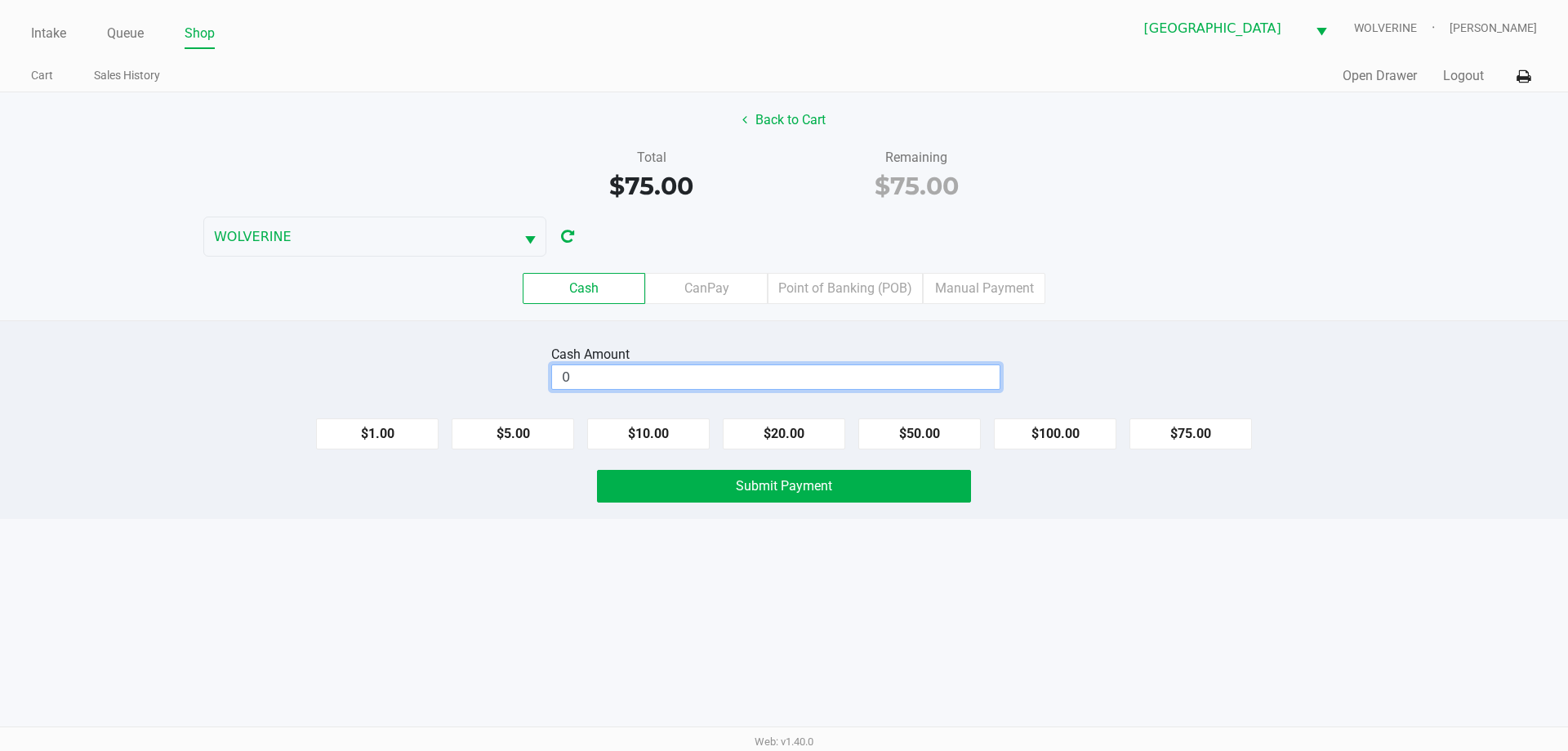
click at [892, 381] on input "0" at bounding box center [775, 377] width 448 height 24
type input "$80.00"
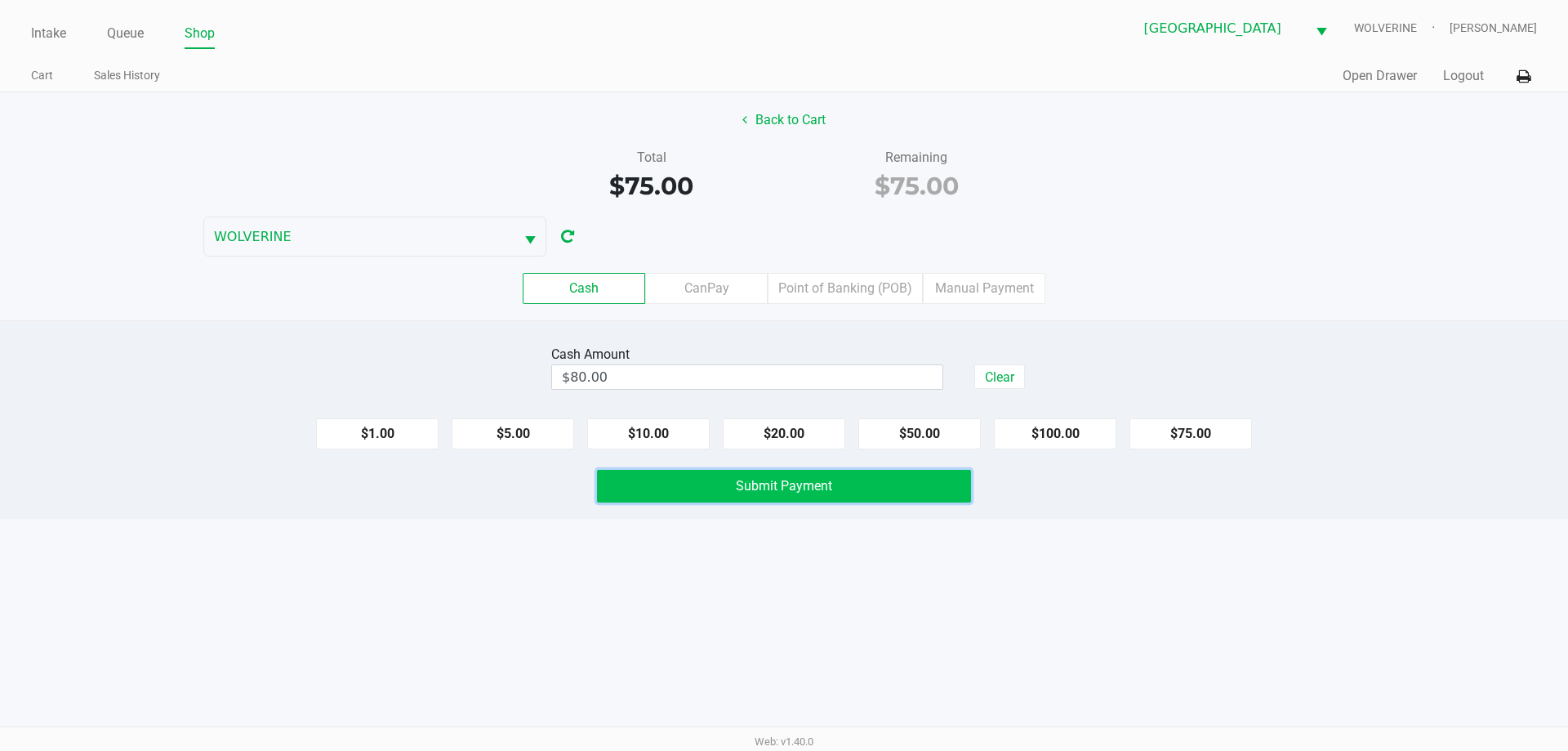
click at [886, 478] on button "Submit Payment" at bounding box center [784, 486] width 374 height 32
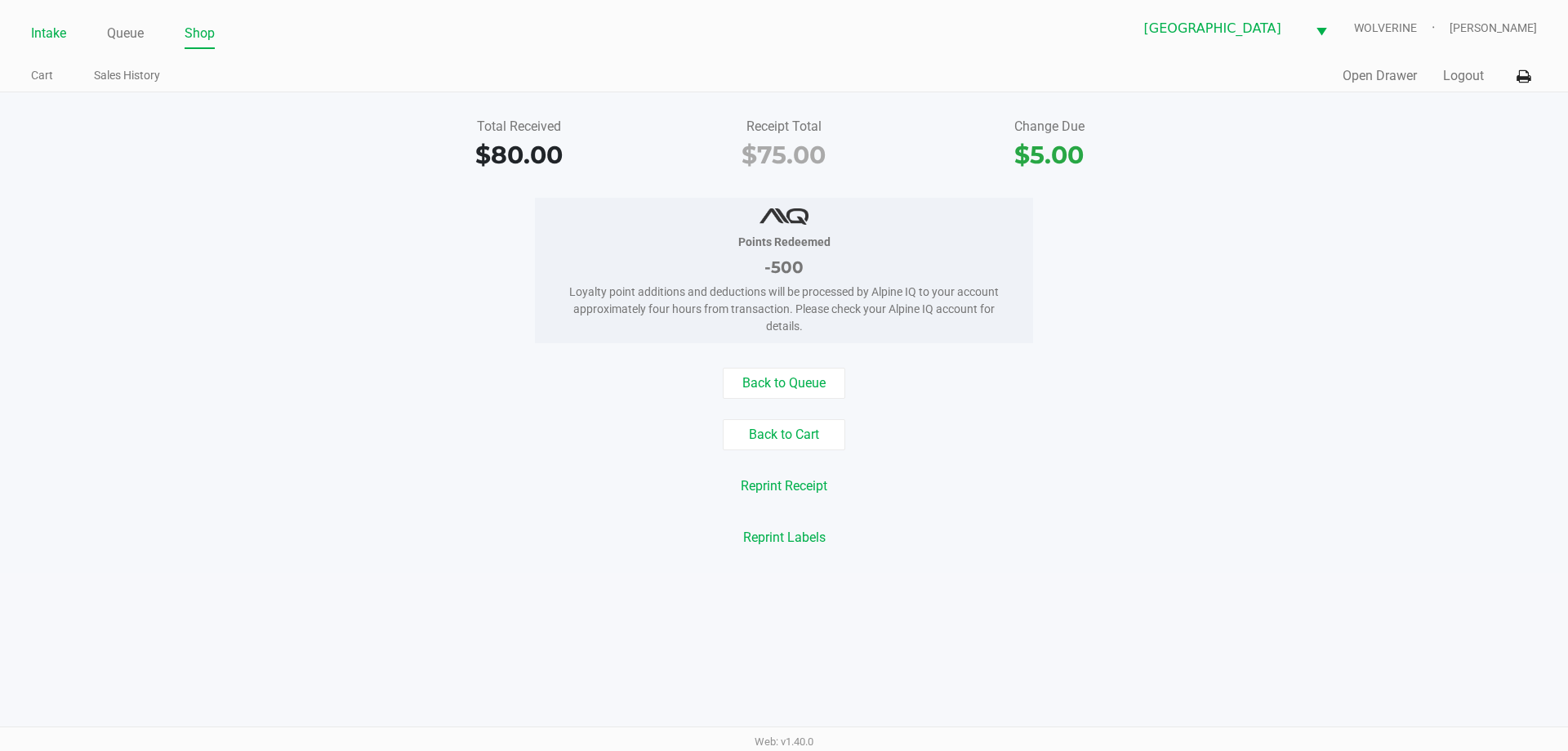
click at [52, 32] on link "Intake" at bounding box center [48, 33] width 35 height 23
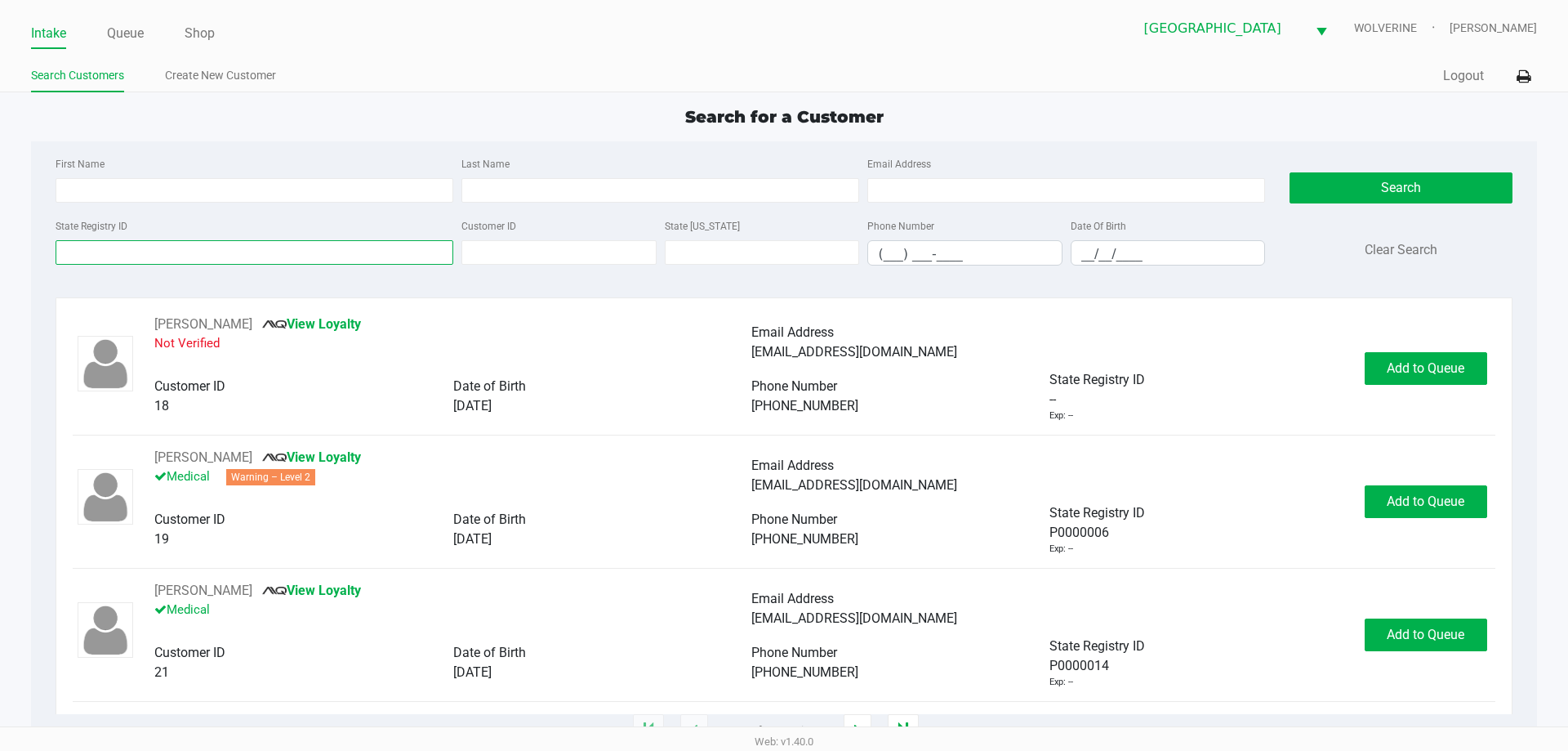
click at [387, 249] on input "State Registry ID" at bounding box center [254, 252] width 398 height 25
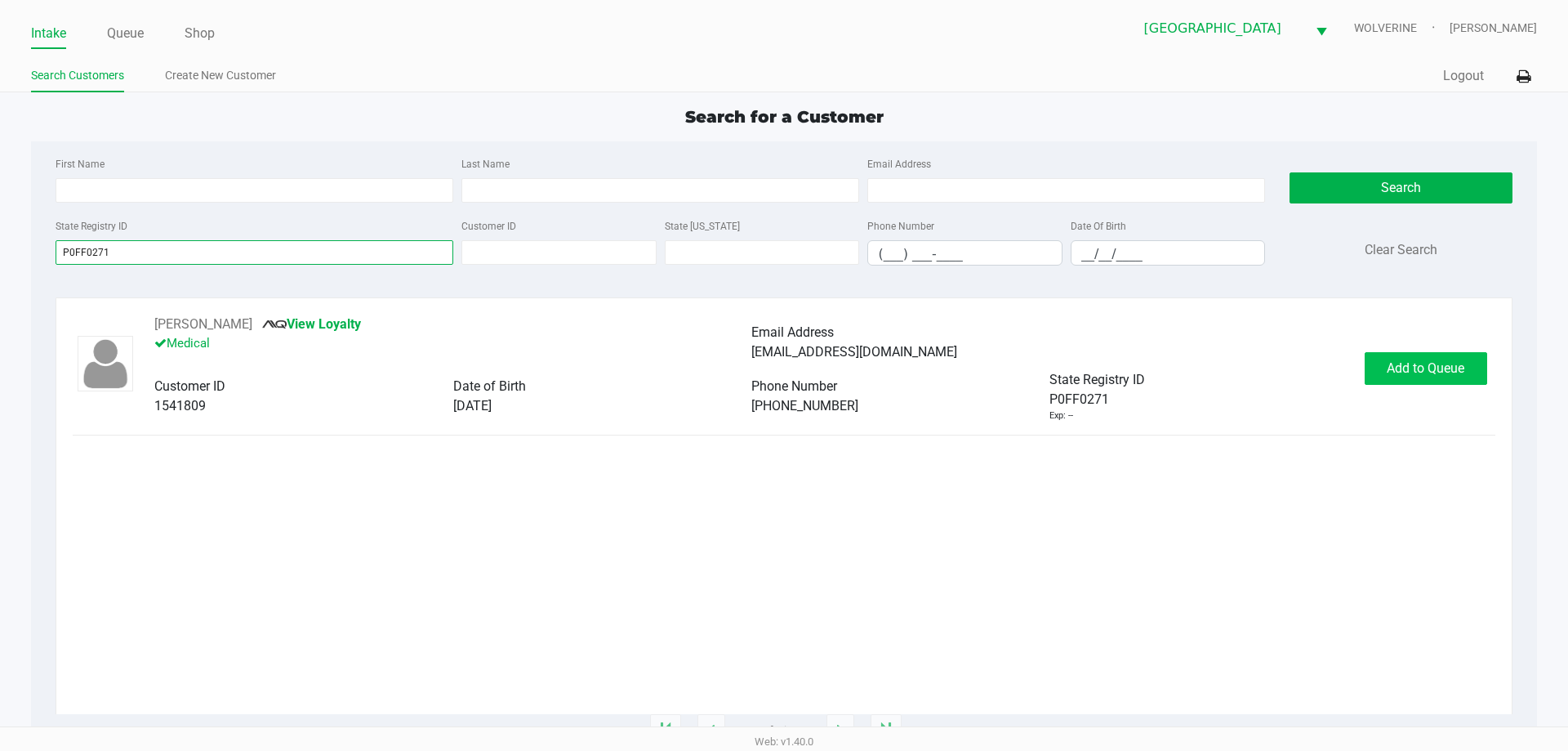
type input "P0FF0271"
click at [1409, 373] on span "Add to Queue" at bounding box center [1425, 368] width 78 height 15
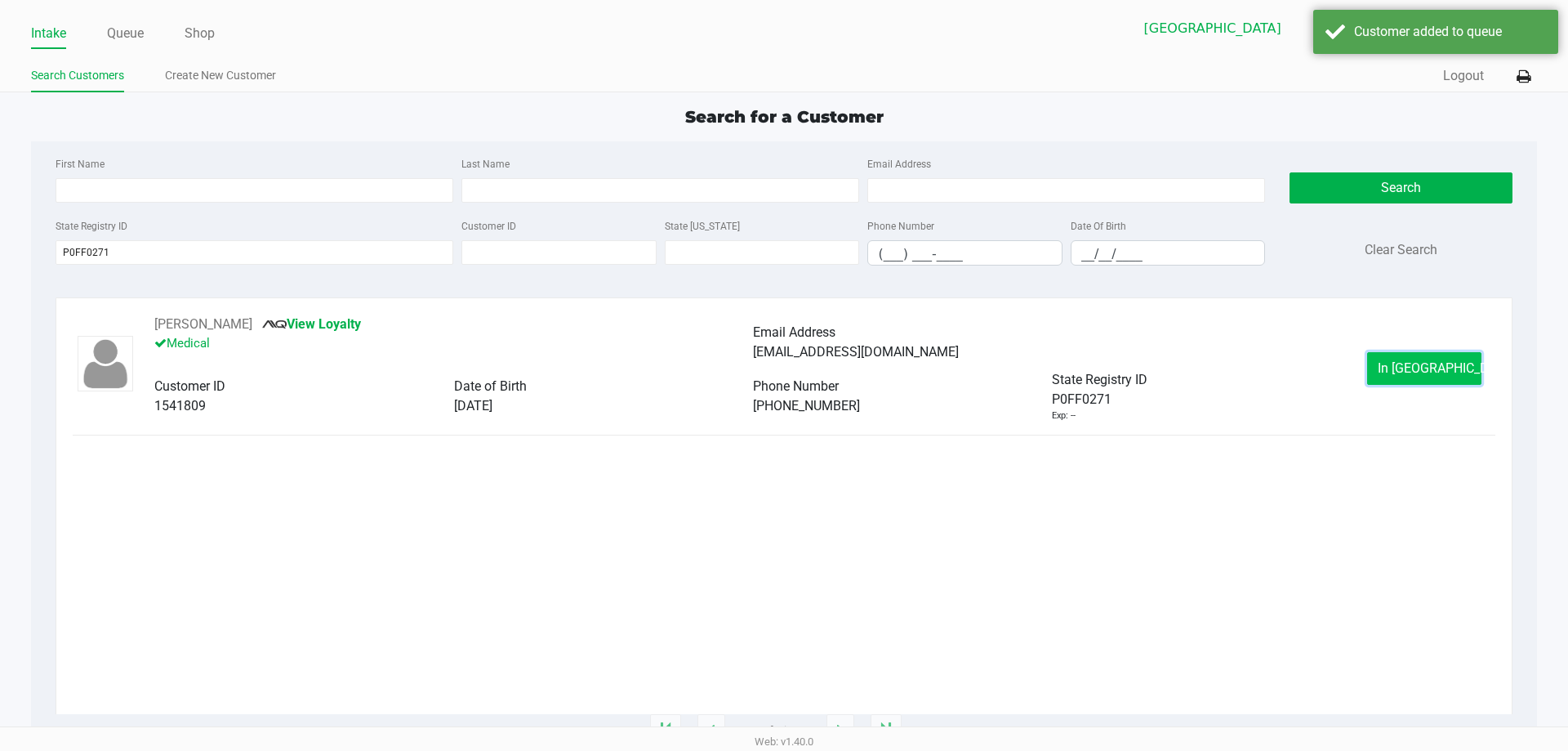
click at [1409, 371] on span "In Queue" at bounding box center [1446, 368] width 137 height 15
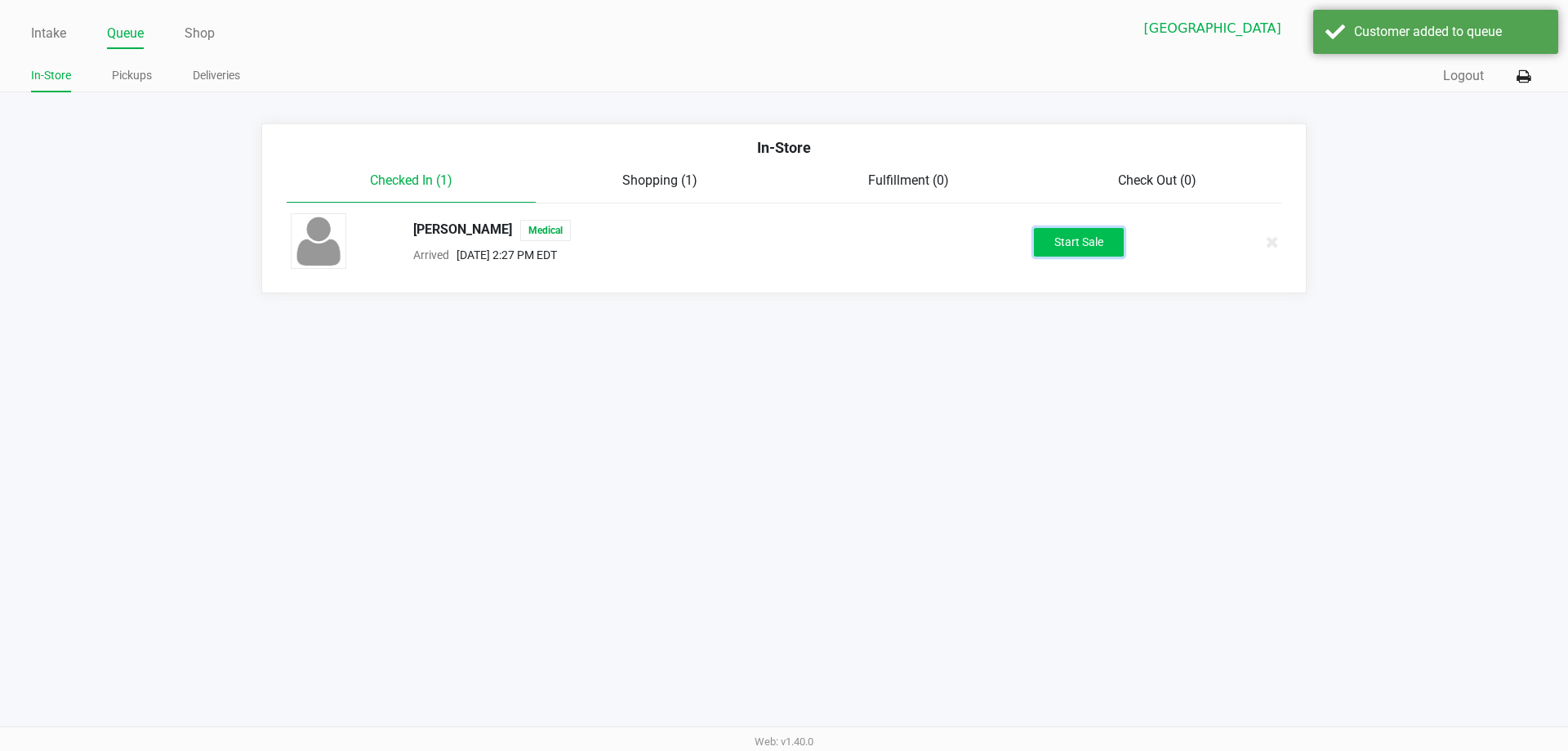
click at [1119, 244] on button "Start Sale" at bounding box center [1078, 242] width 90 height 29
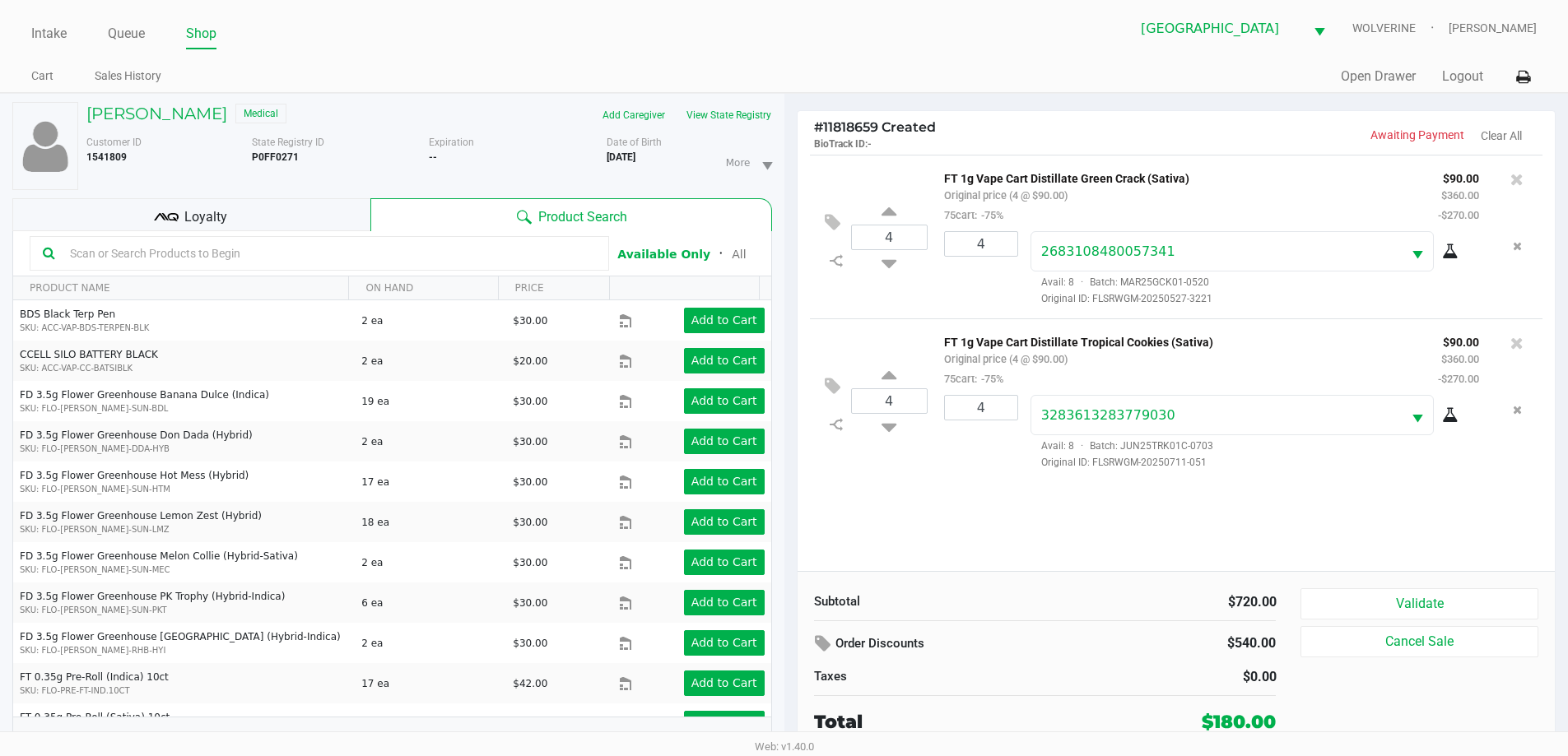
click at [154, 203] on div "Loyalty" at bounding box center [191, 215] width 358 height 33
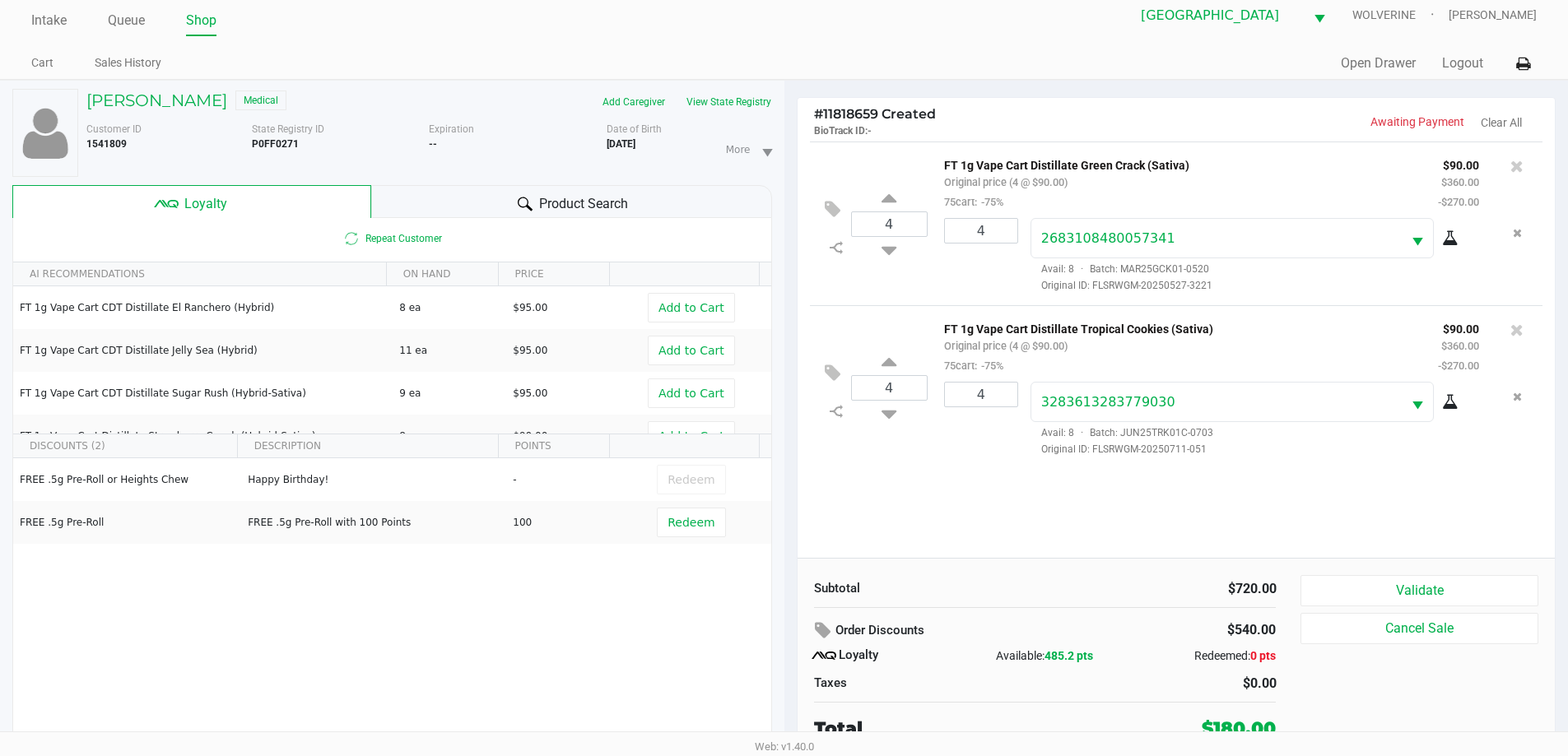
scroll to position [17, 0]
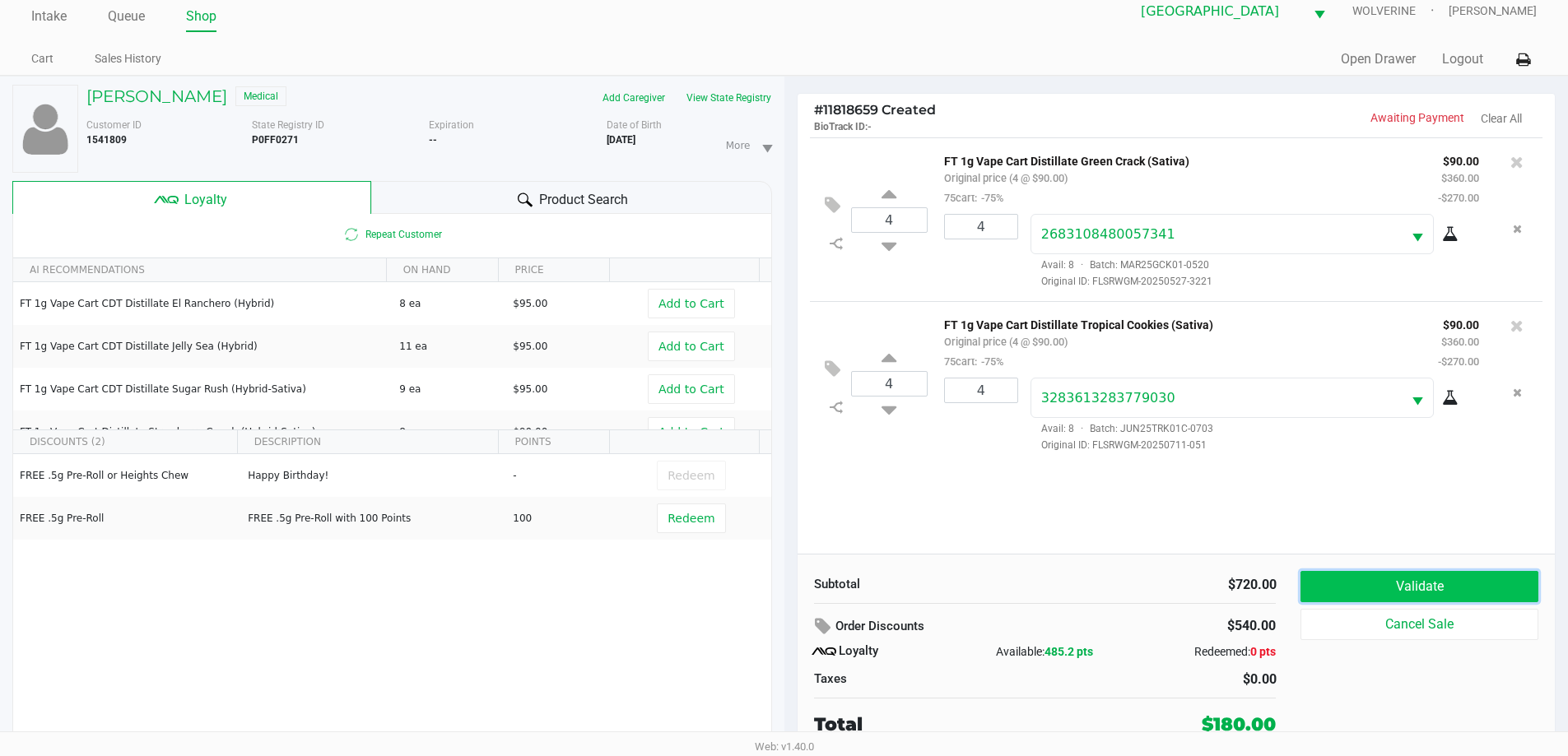
click at [1447, 580] on button "Validate" at bounding box center [1419, 586] width 237 height 31
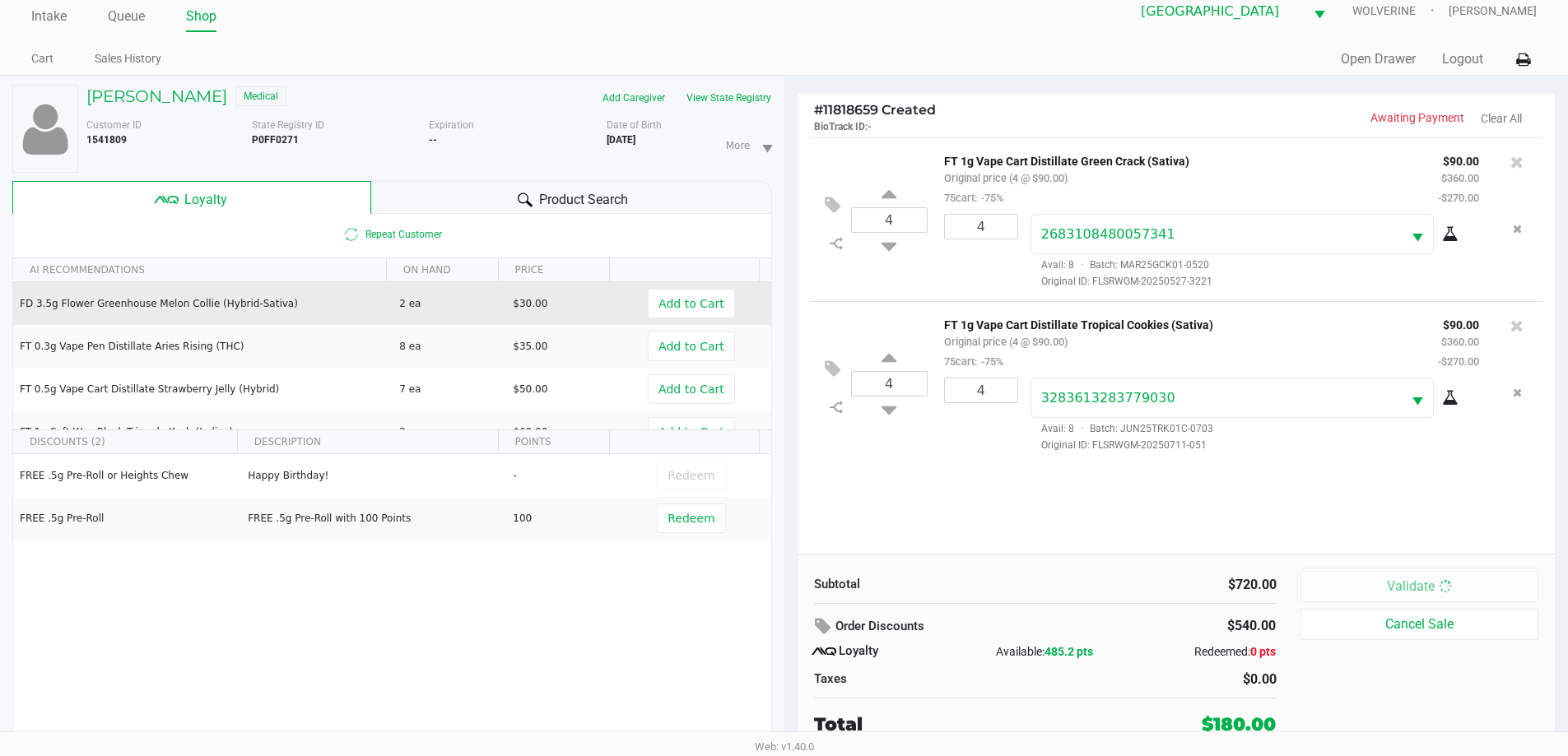
scroll to position [0, 0]
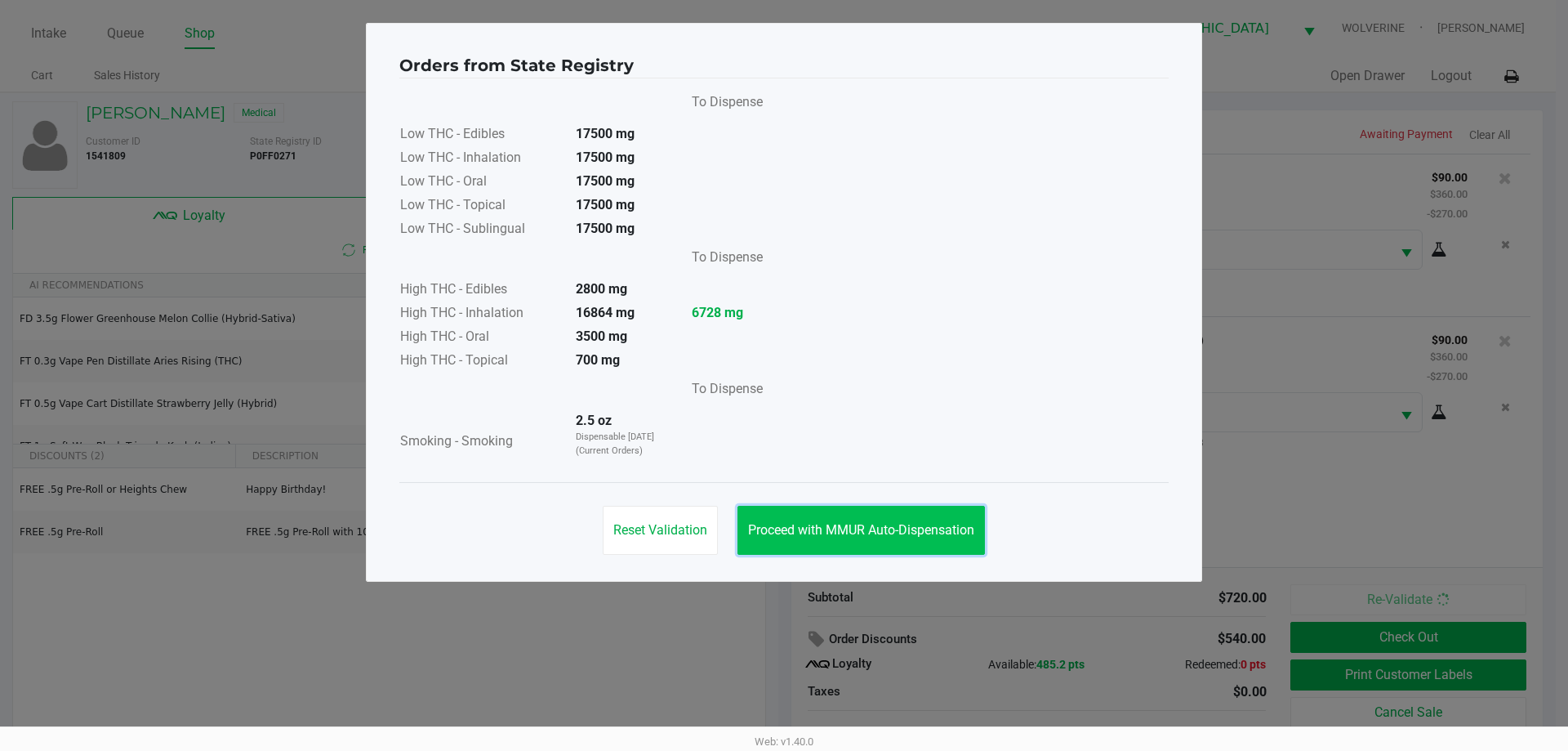
click at [813, 534] on span "Proceed with MMUR Auto-Dispensation" at bounding box center [861, 530] width 226 height 15
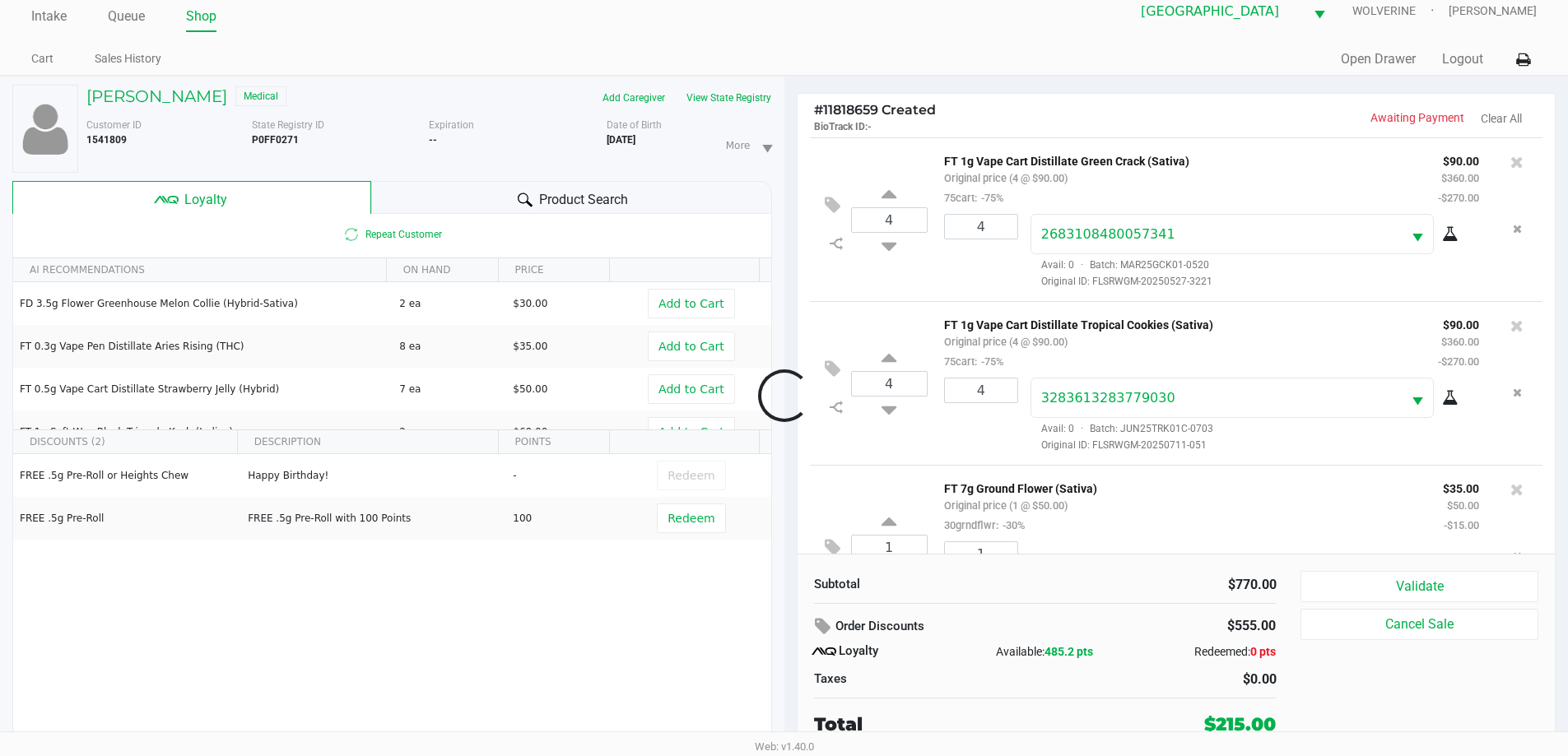
scroll to position [77, 0]
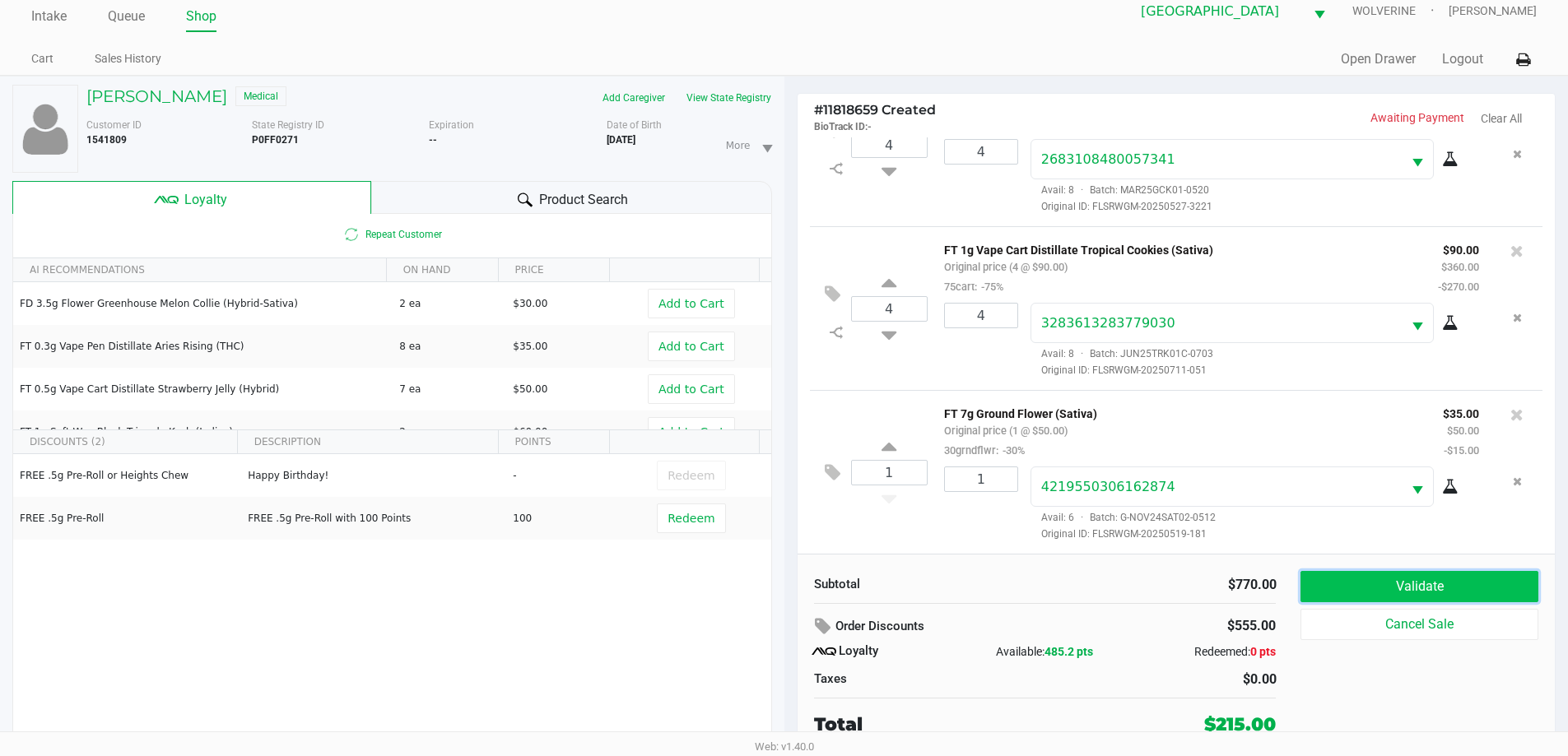
click at [1348, 582] on button "Validate" at bounding box center [1419, 586] width 237 height 31
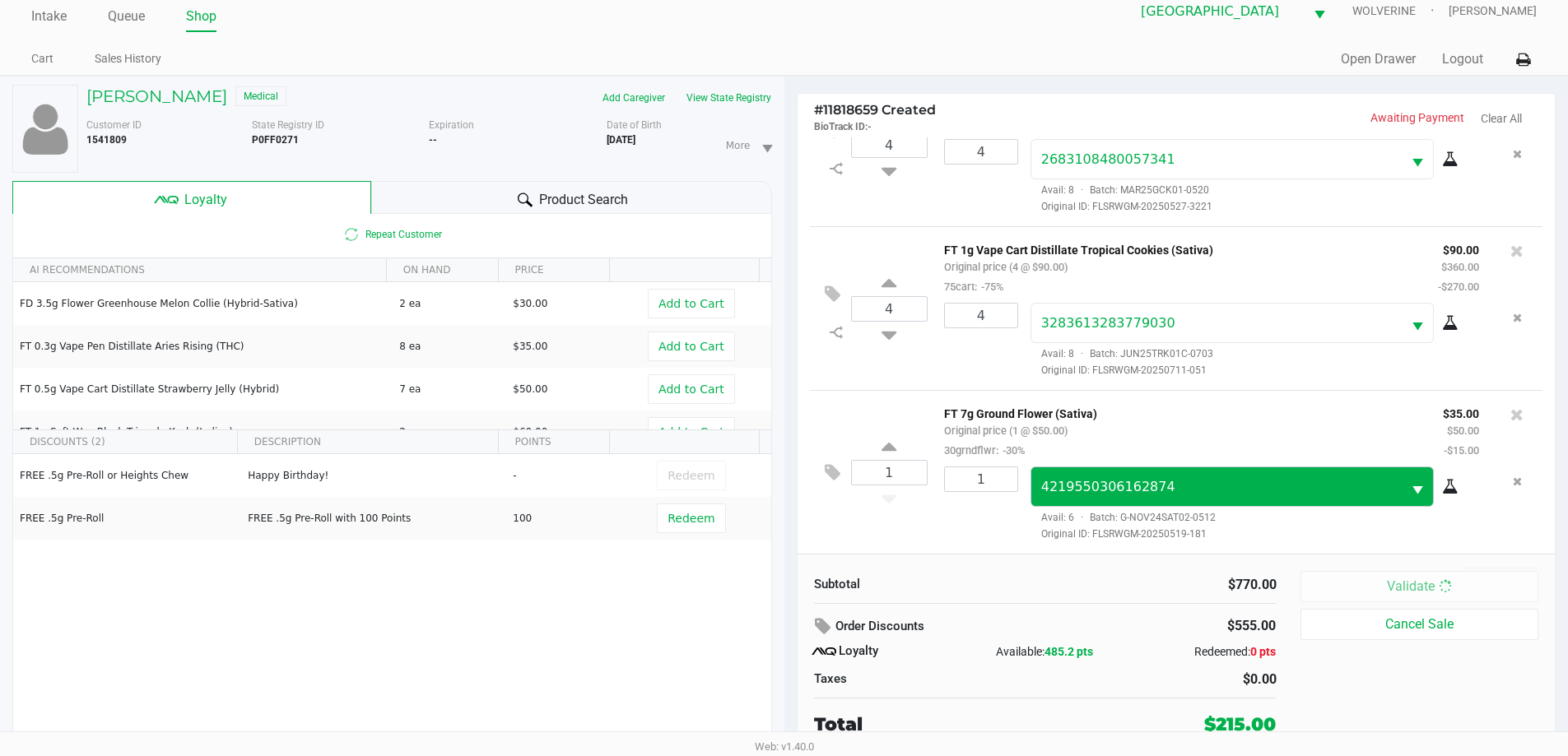
scroll to position [0, 0]
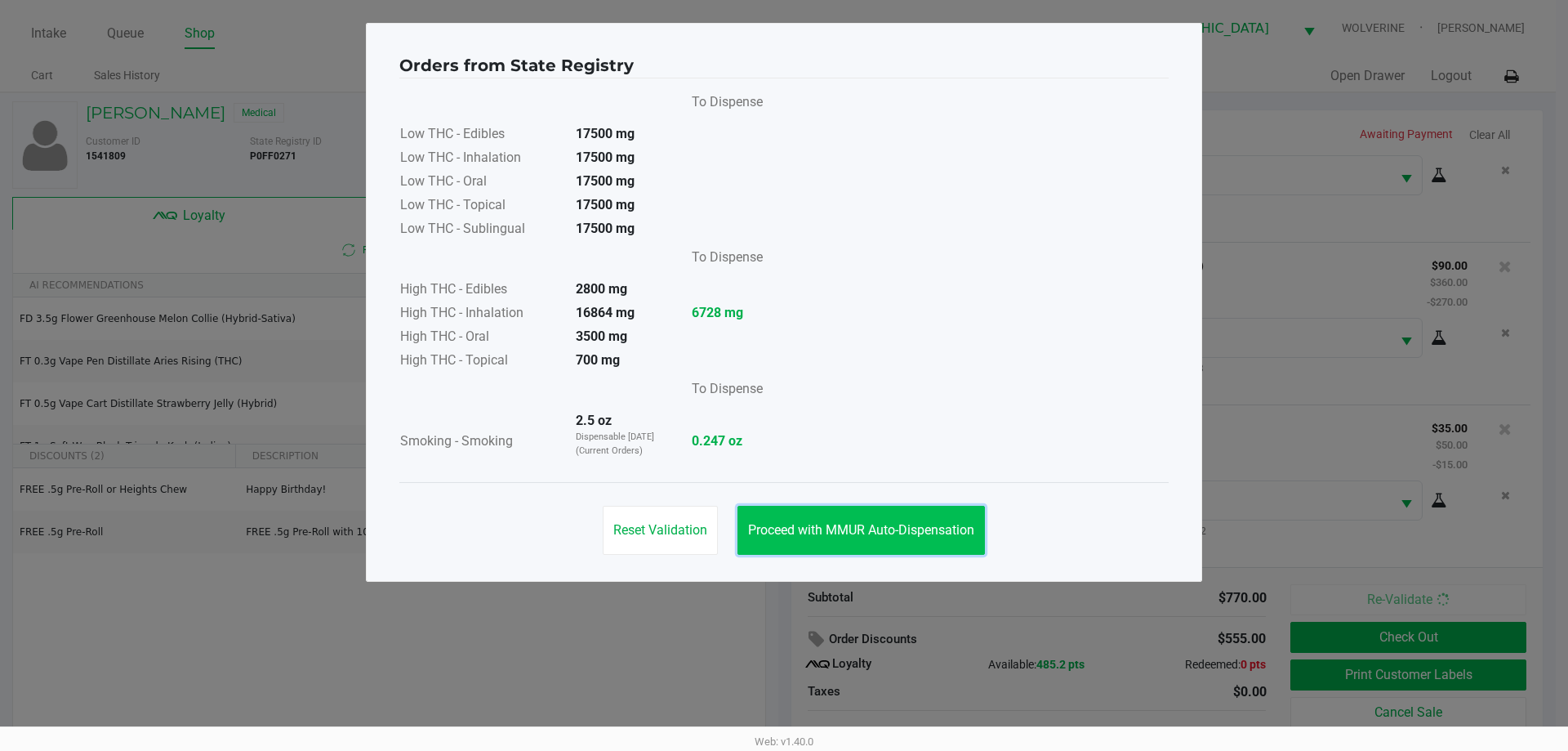
click at [870, 531] on span "Proceed with MMUR Auto-Dispensation" at bounding box center [861, 530] width 226 height 15
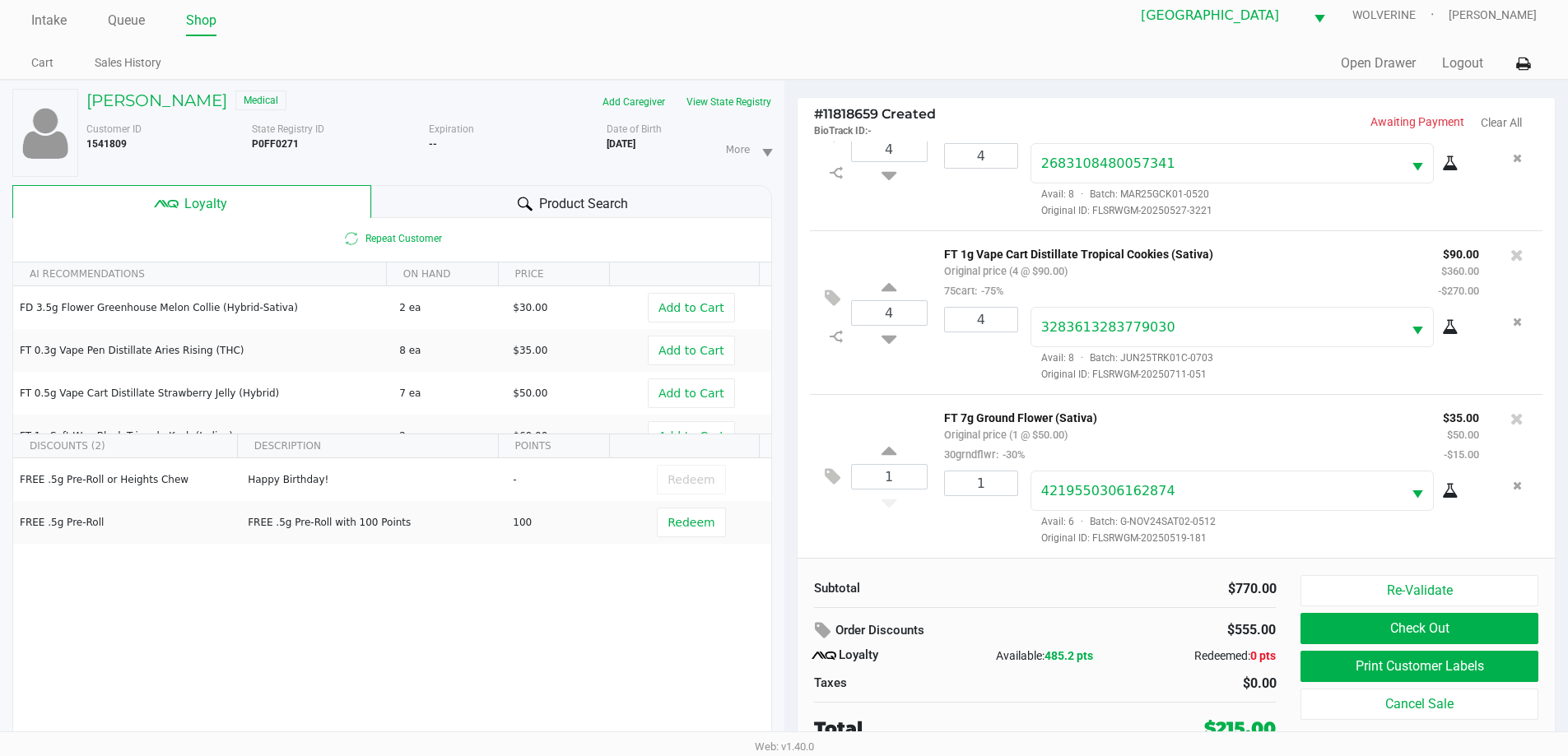
scroll to position [17, 0]
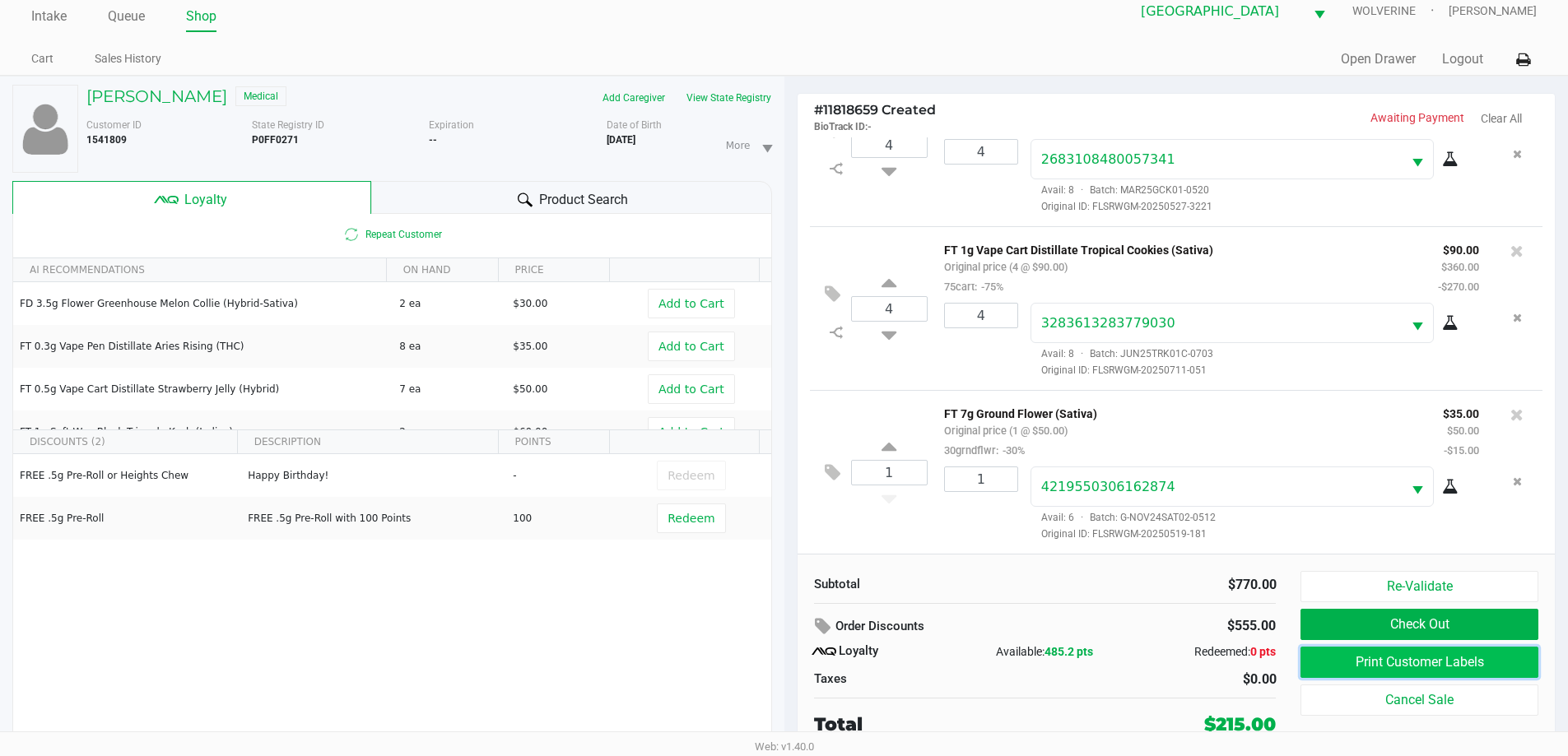
click at [1474, 665] on button "Print Customer Labels" at bounding box center [1419, 662] width 237 height 31
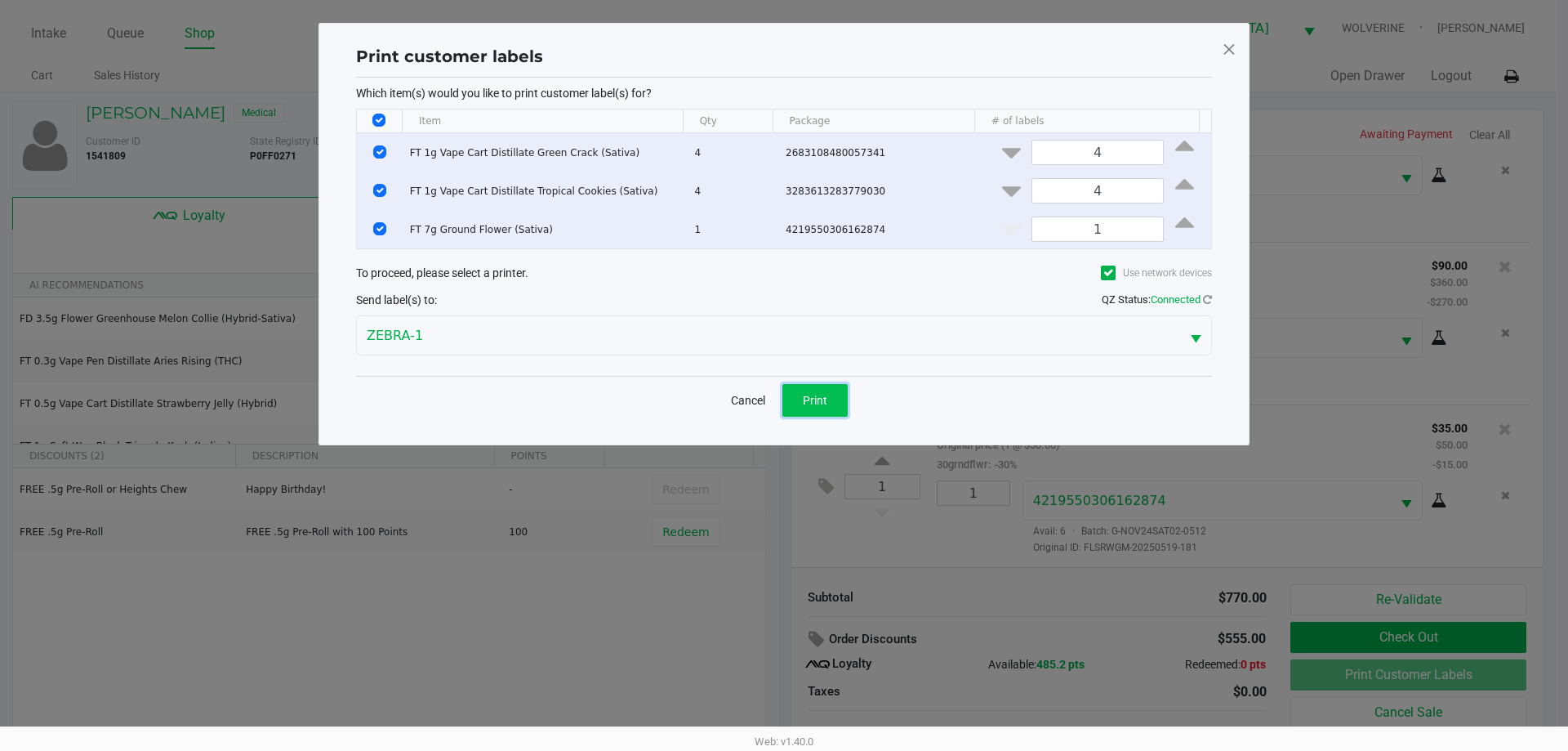
click at [816, 410] on button "Print" at bounding box center [815, 400] width 66 height 32
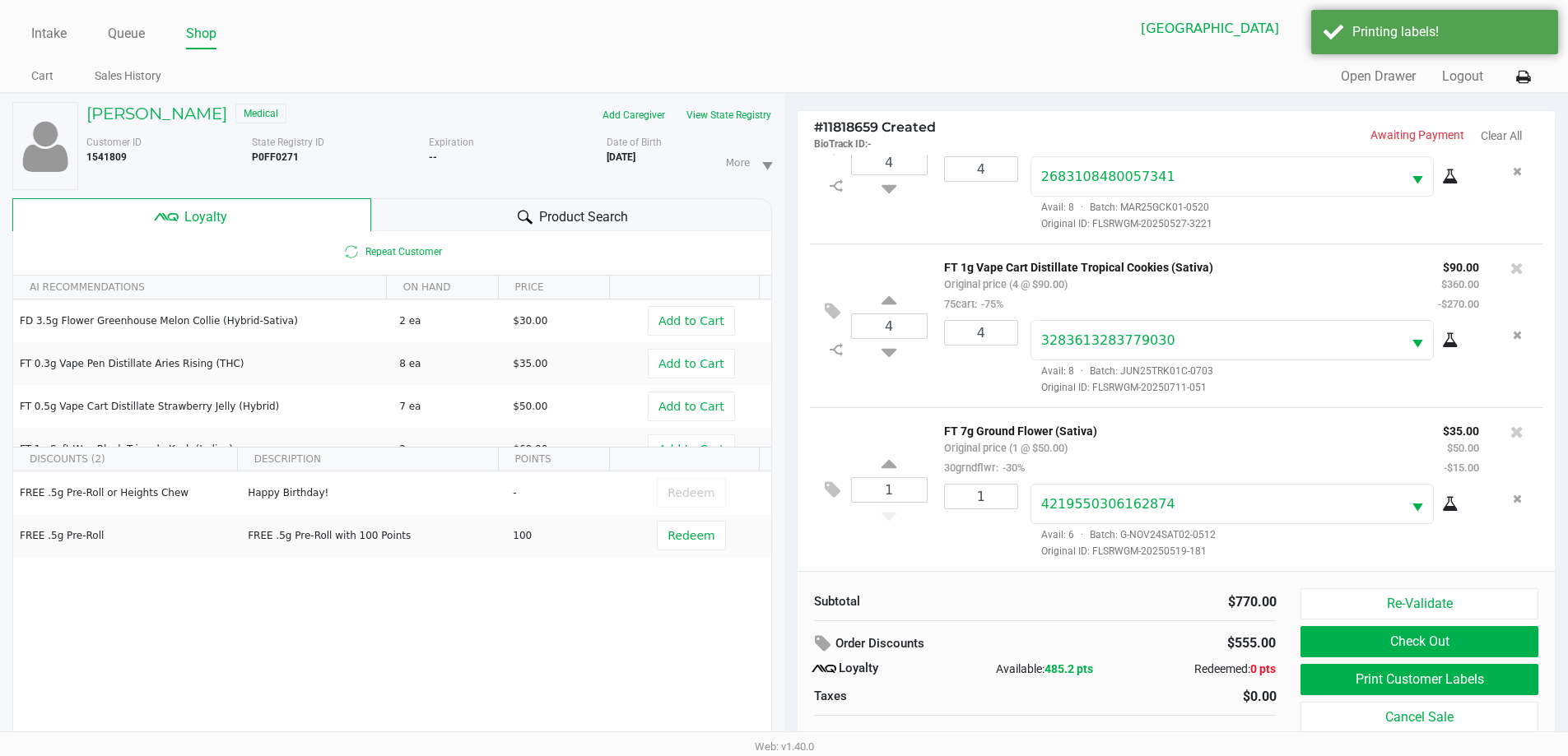
scroll to position [17, 0]
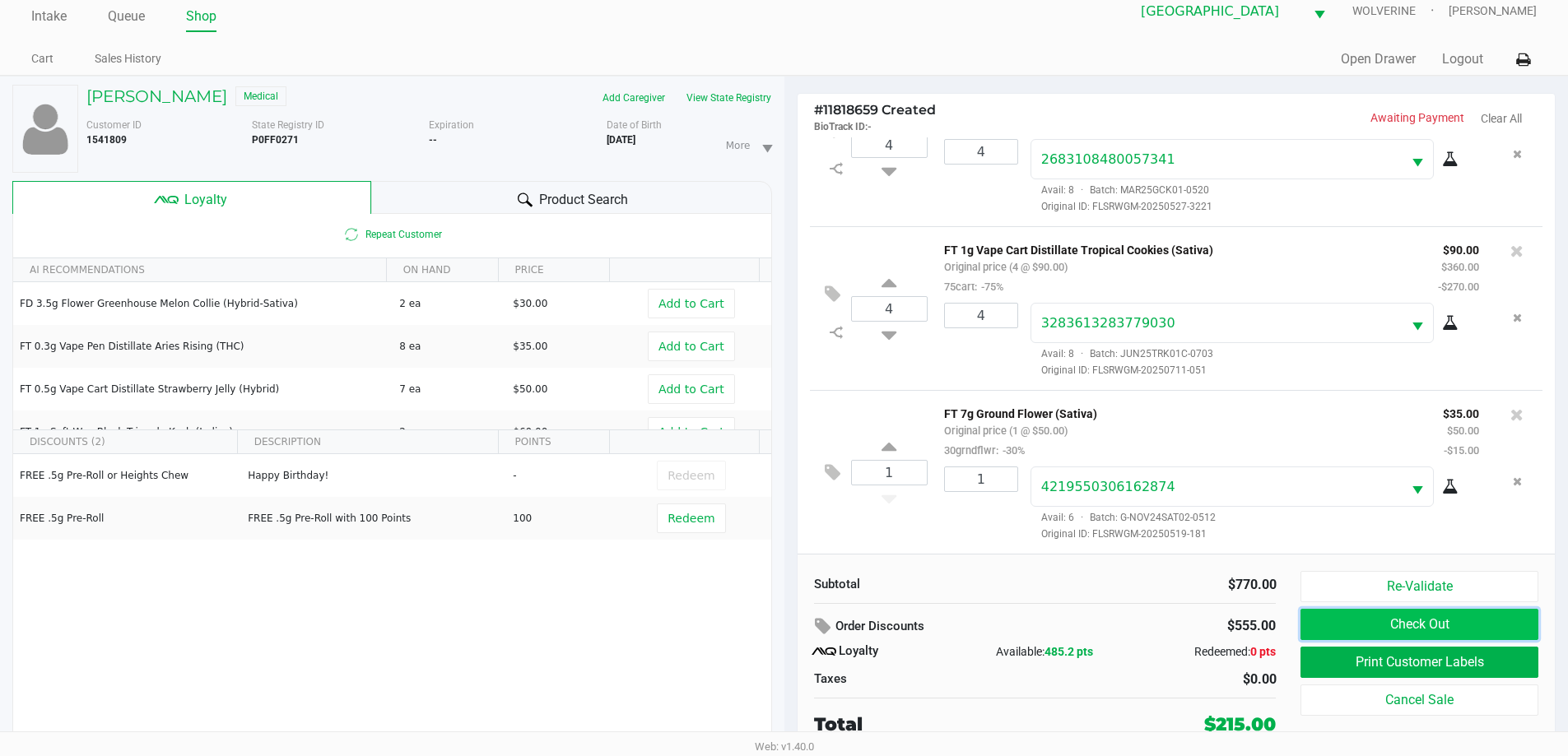
click at [1350, 626] on button "Check Out" at bounding box center [1419, 624] width 237 height 31
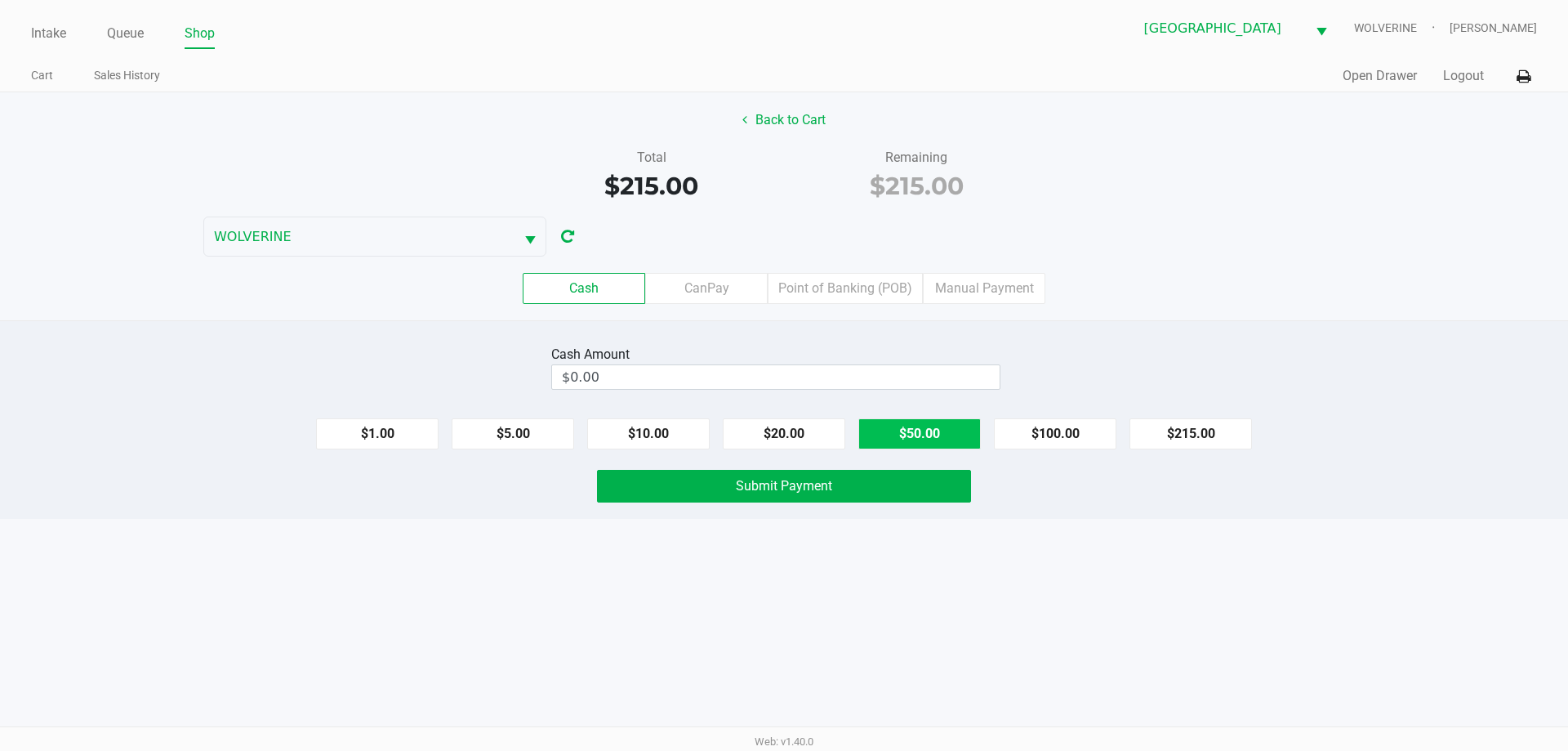
click at [897, 425] on button "$50.00" at bounding box center [920, 434] width 123 height 31
click at [659, 433] on button "$10.00" at bounding box center [648, 434] width 123 height 31
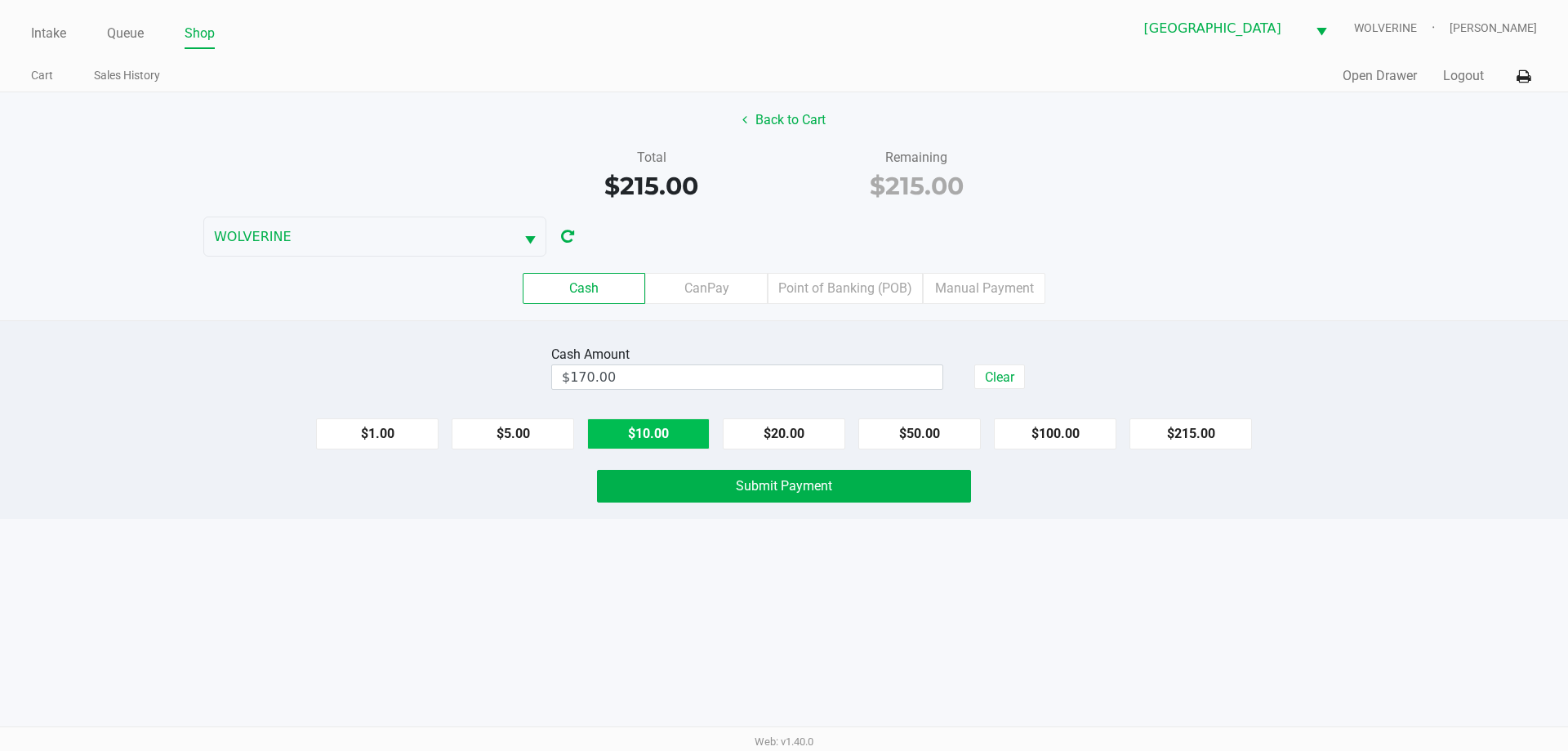
click at [659, 433] on button "$10.00" at bounding box center [648, 434] width 123 height 31
click at [774, 429] on button "$20.00" at bounding box center [784, 434] width 123 height 31
type input "$220.00"
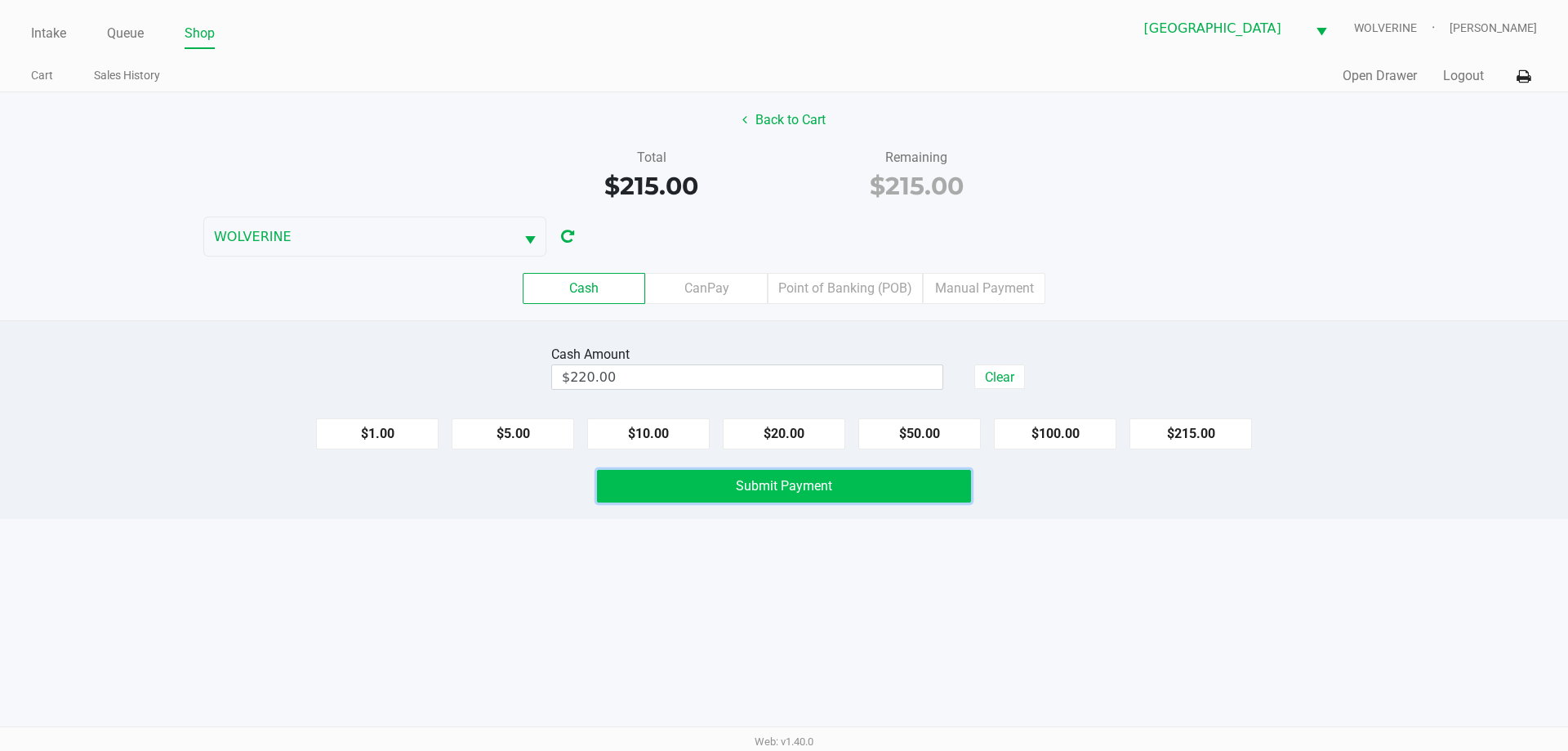
click at [842, 495] on button "Submit Payment" at bounding box center [784, 486] width 374 height 32
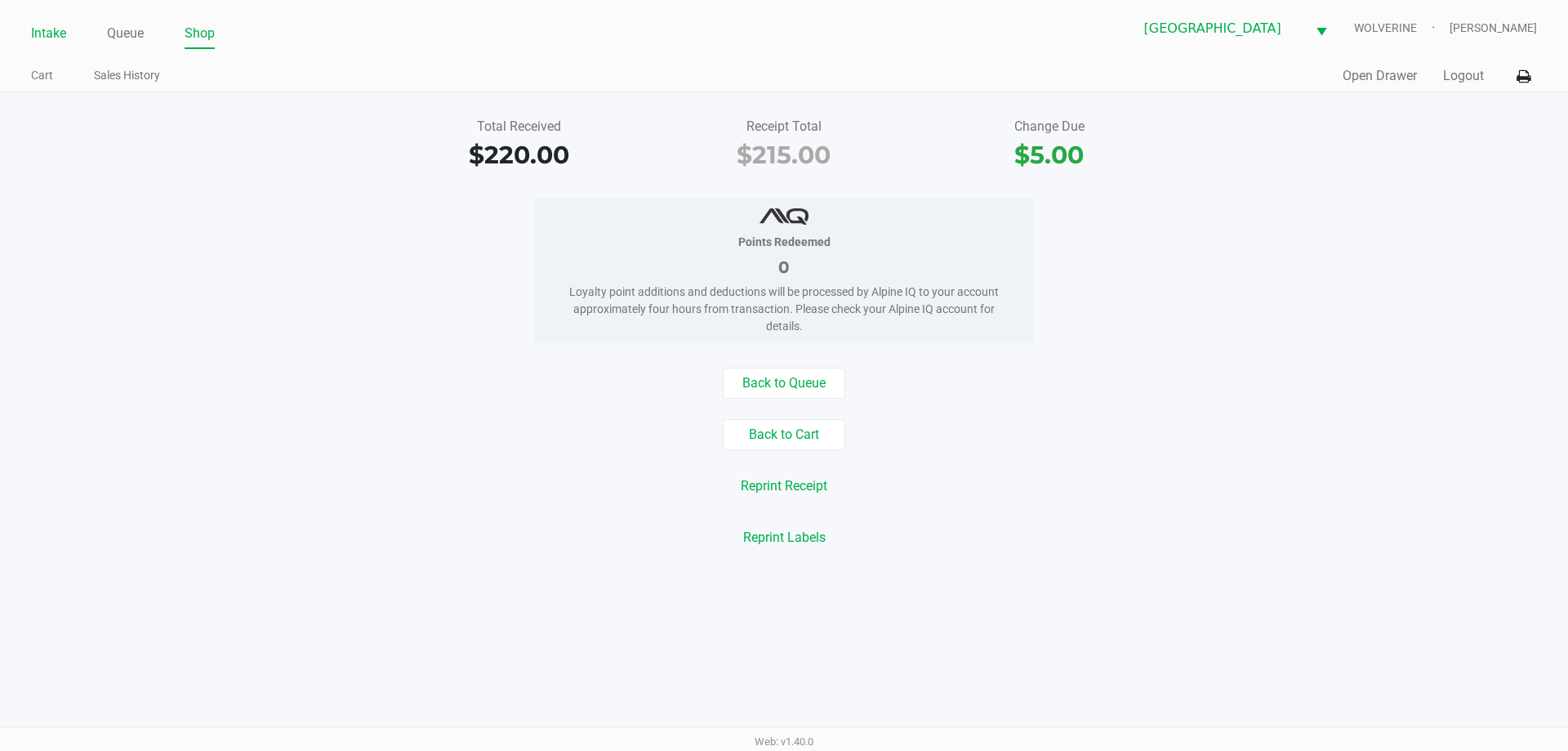
click at [65, 30] on link "Intake" at bounding box center [48, 33] width 35 height 23
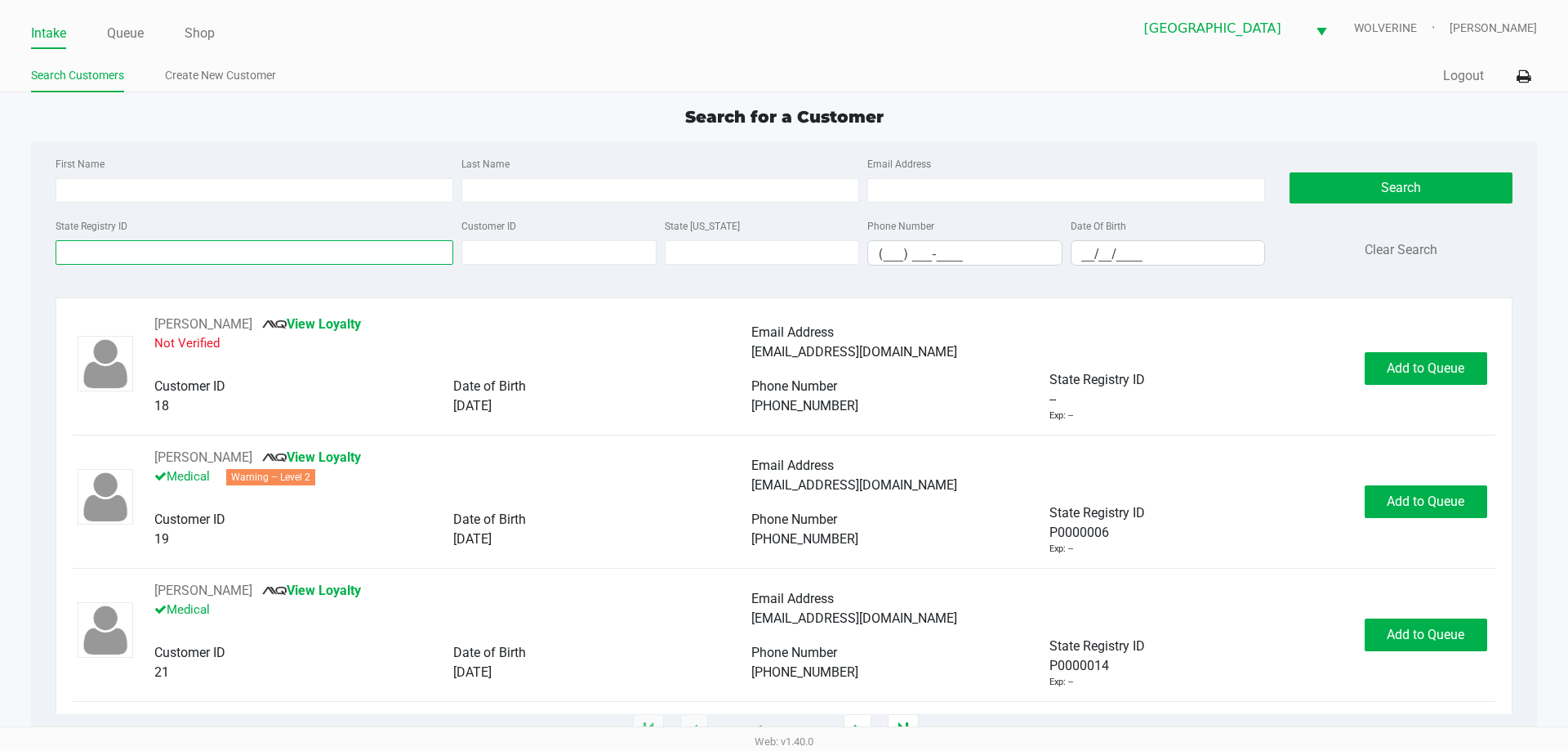
click at [201, 249] on input "State Registry ID" at bounding box center [254, 252] width 398 height 25
click at [207, 255] on input "State Registry ID" at bounding box center [254, 252] width 398 height 25
click at [154, 251] on input "State Registry ID" at bounding box center [254, 252] width 398 height 25
type input "P9MX3244"
click at [1386, 189] on button "Search" at bounding box center [1401, 188] width 222 height 31
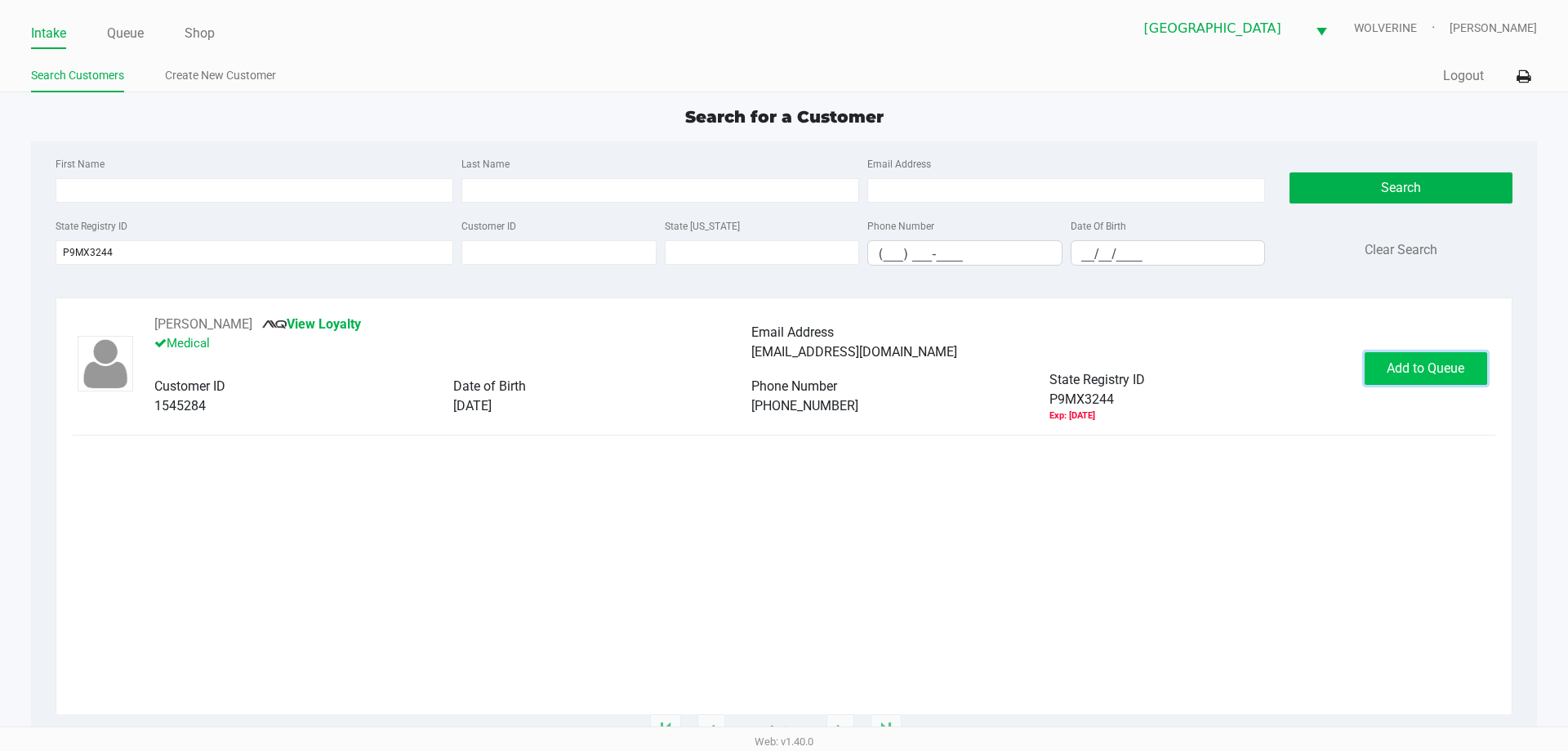
click at [1462, 360] on span "Add to Queue" at bounding box center [1425, 368] width 78 height 15
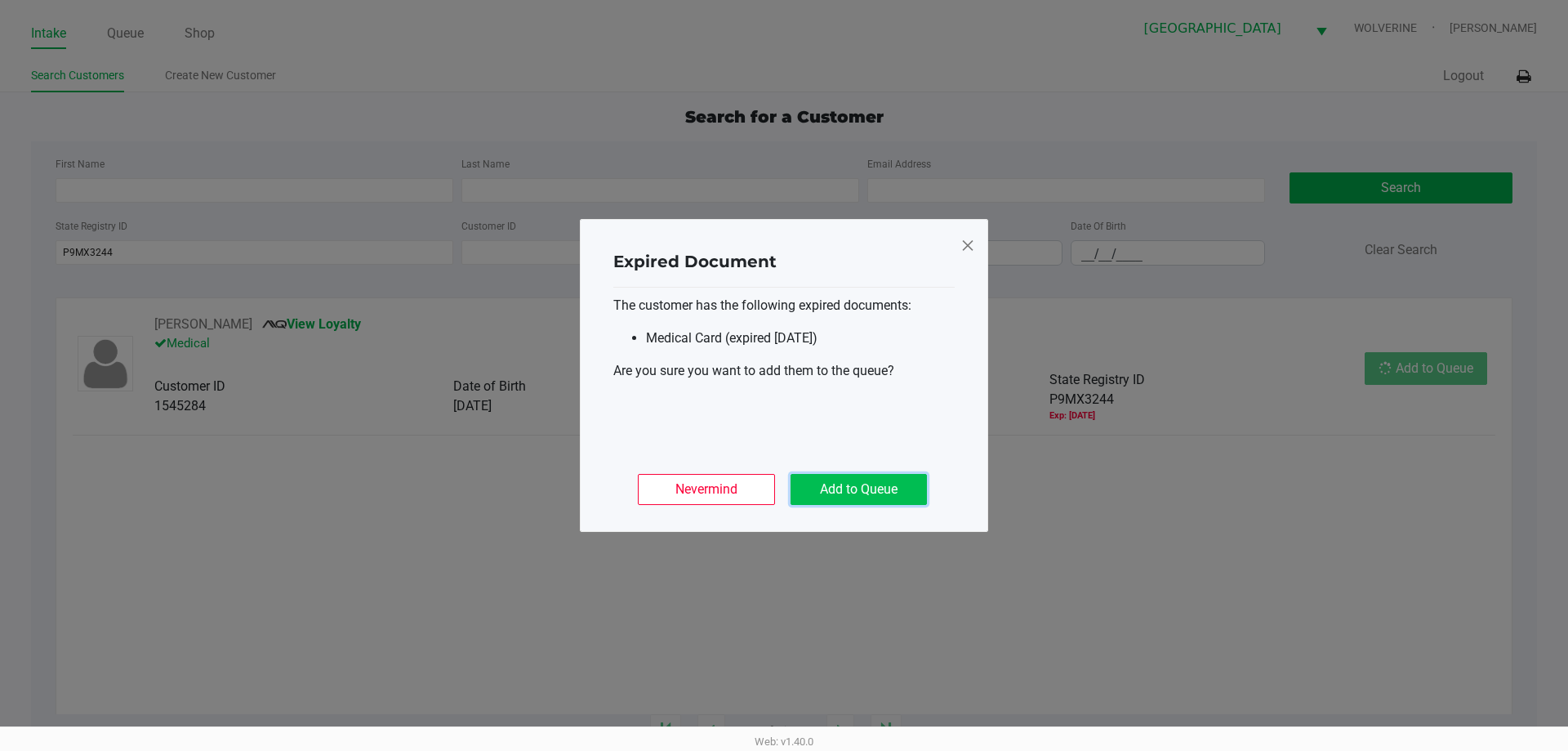
click at [923, 486] on button "Add to Queue" at bounding box center [859, 489] width 136 height 31
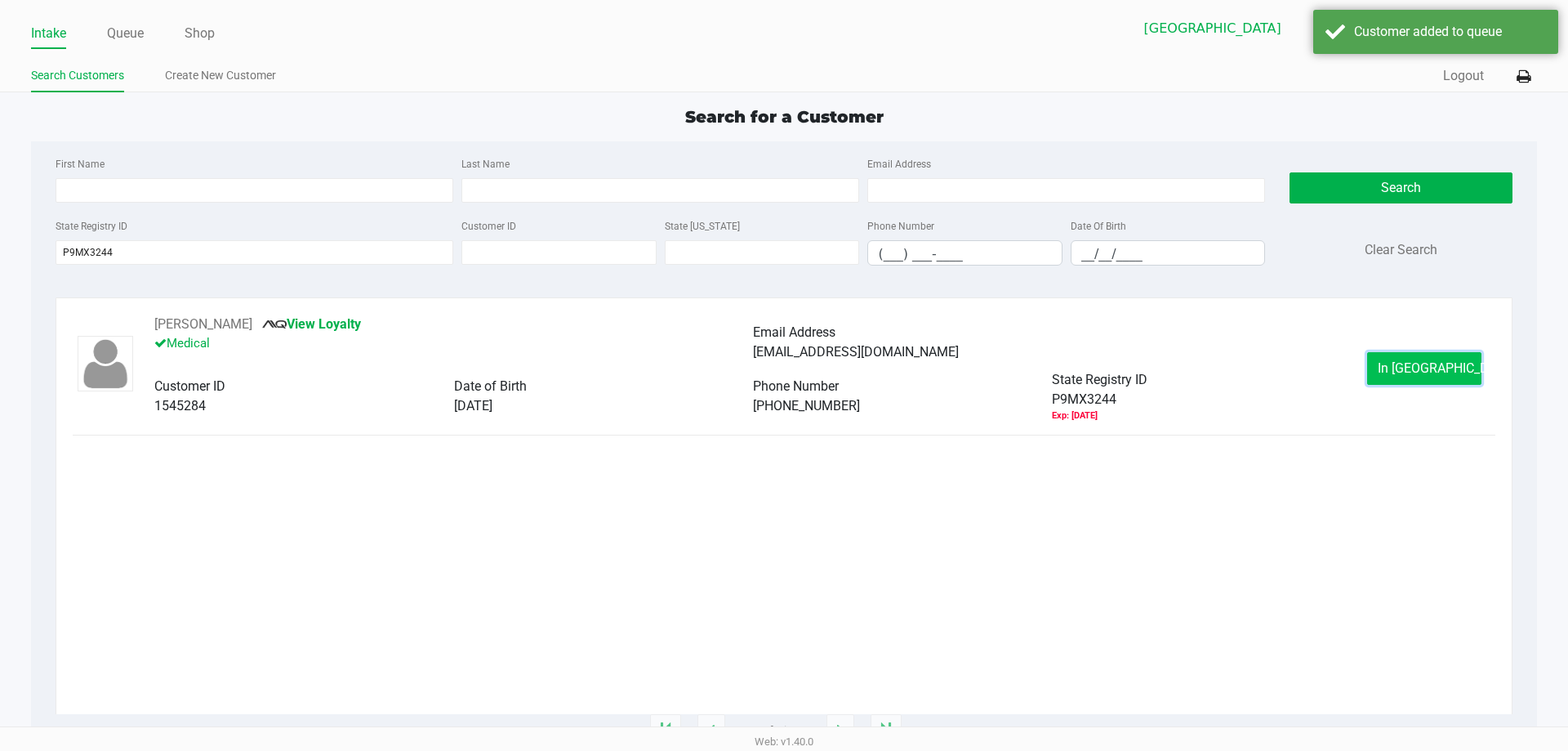
click at [1414, 359] on button "In Queue" at bounding box center [1425, 369] width 114 height 32
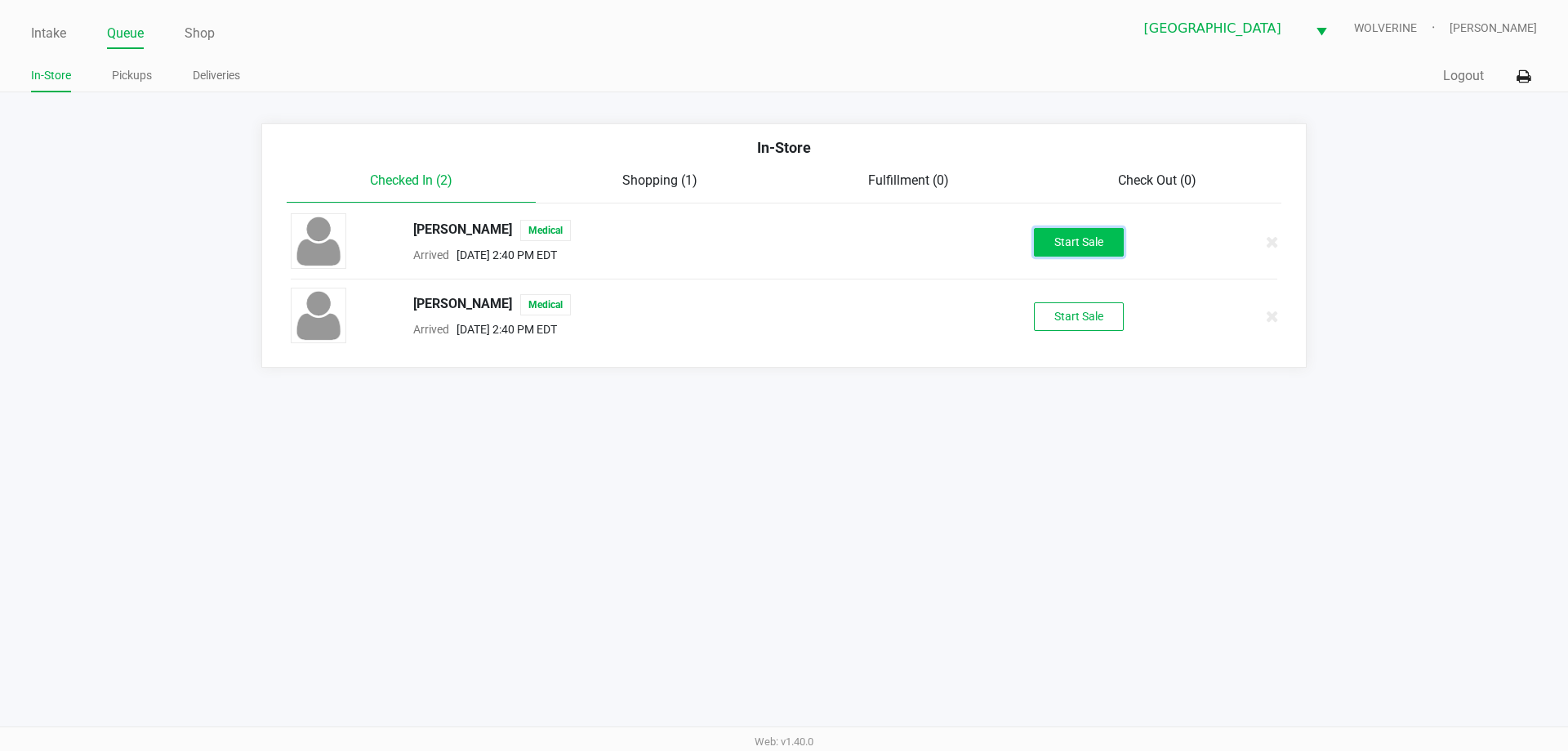
click at [1073, 233] on button "Start Sale" at bounding box center [1078, 242] width 90 height 29
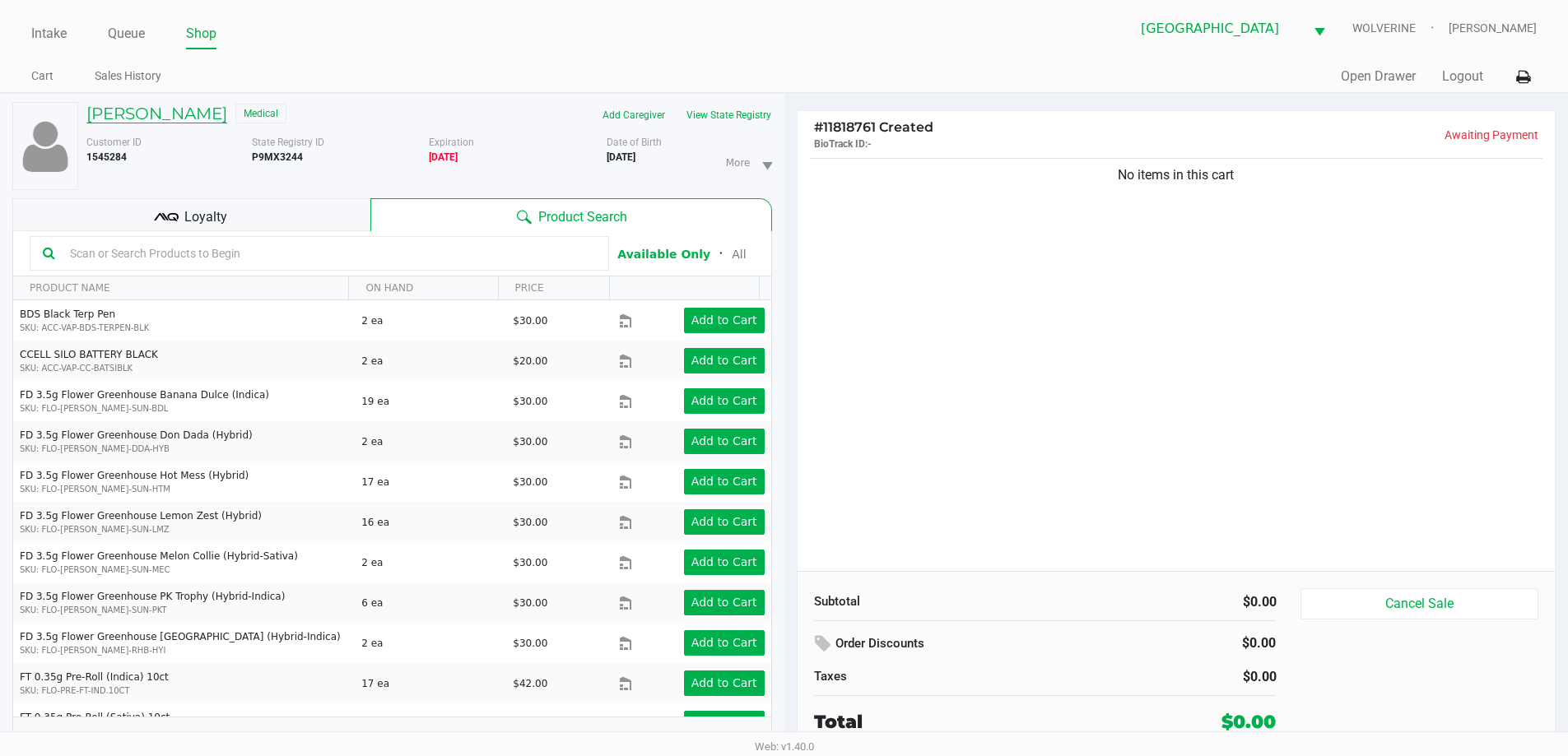
click at [181, 120] on h5 "Randall Bounds" at bounding box center [157, 113] width 141 height 20
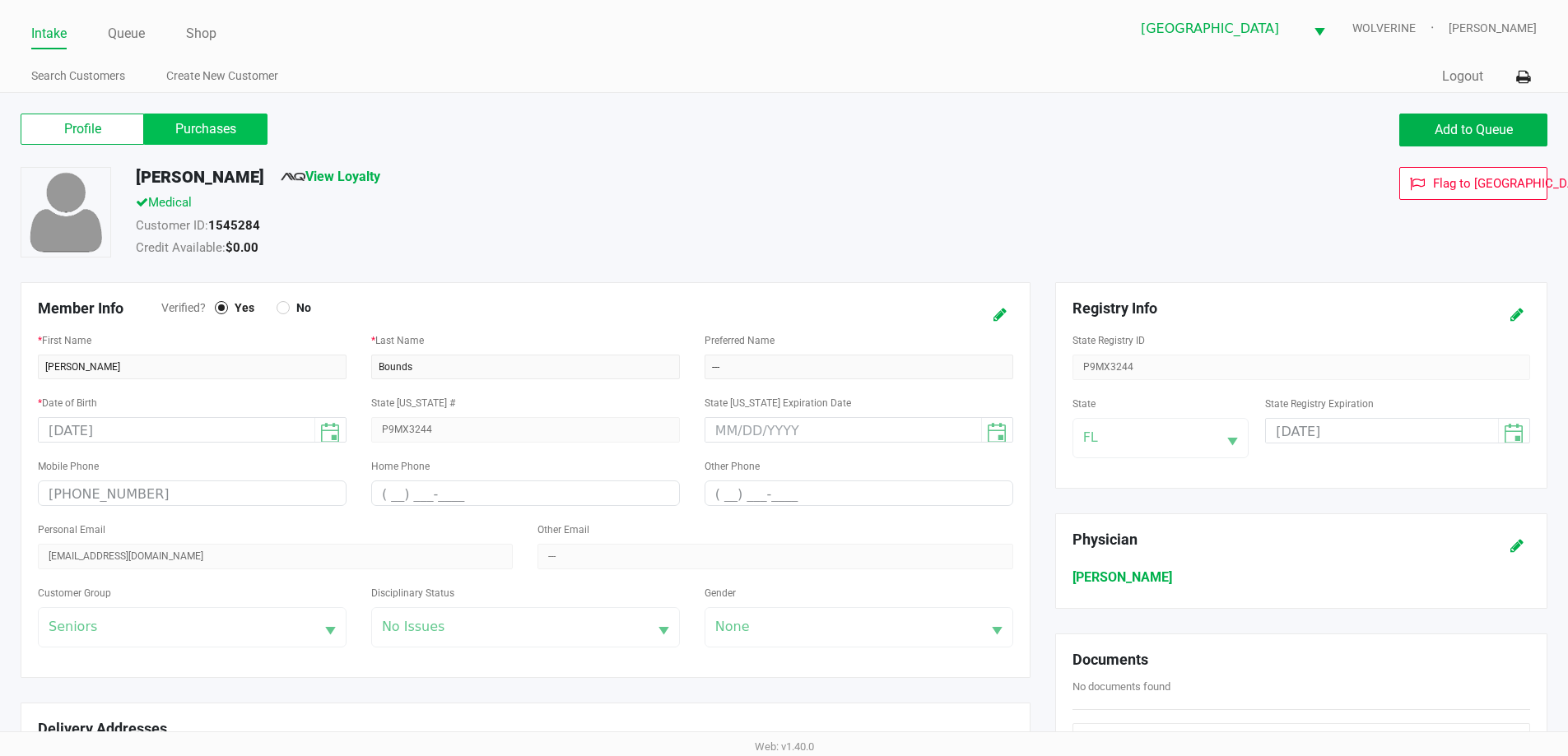
click at [248, 138] on label "Purchases" at bounding box center [206, 129] width 124 height 31
click at [0, 0] on 1 "Purchases" at bounding box center [0, 0] width 0 height 0
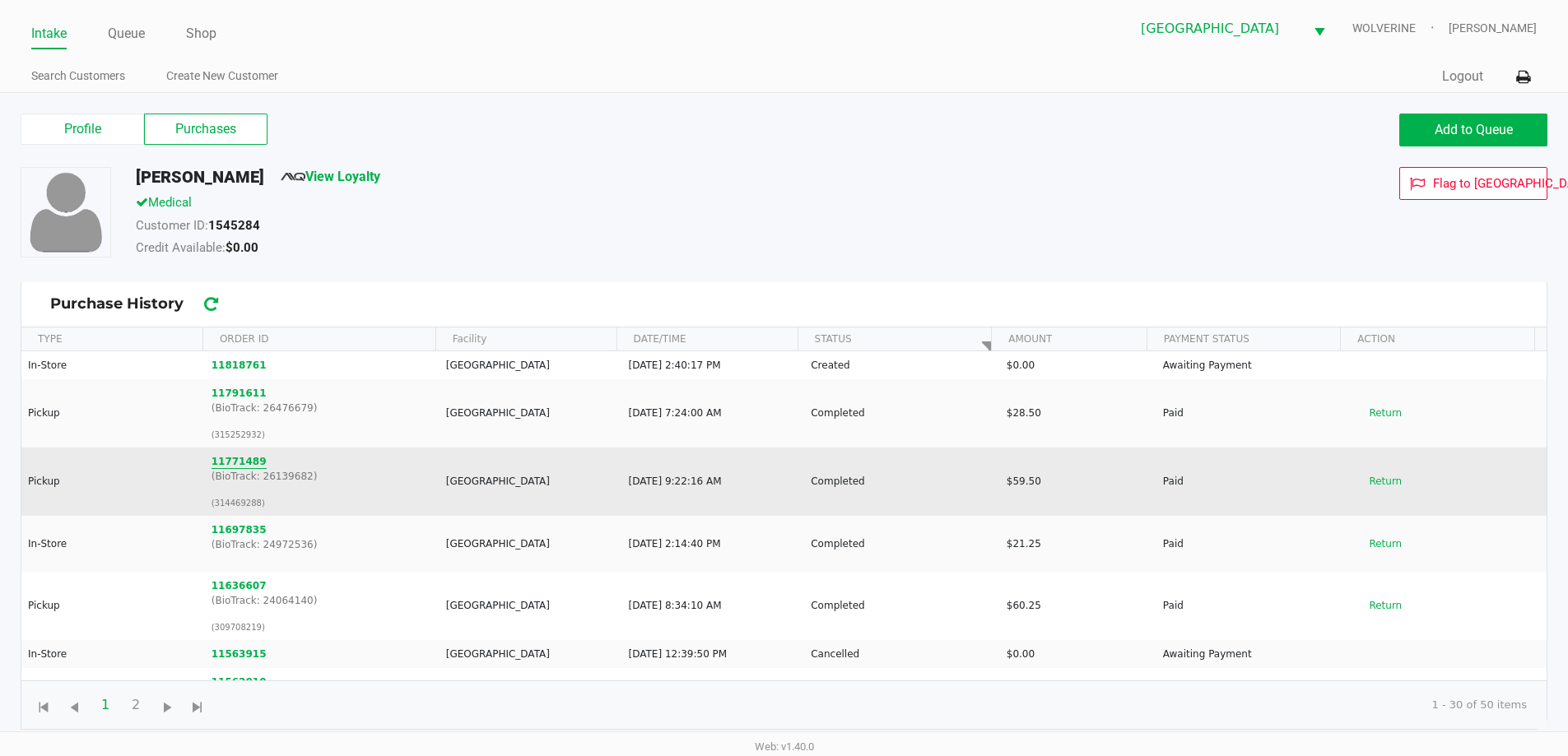
click at [241, 466] on button "11771489" at bounding box center [239, 460] width 55 height 15
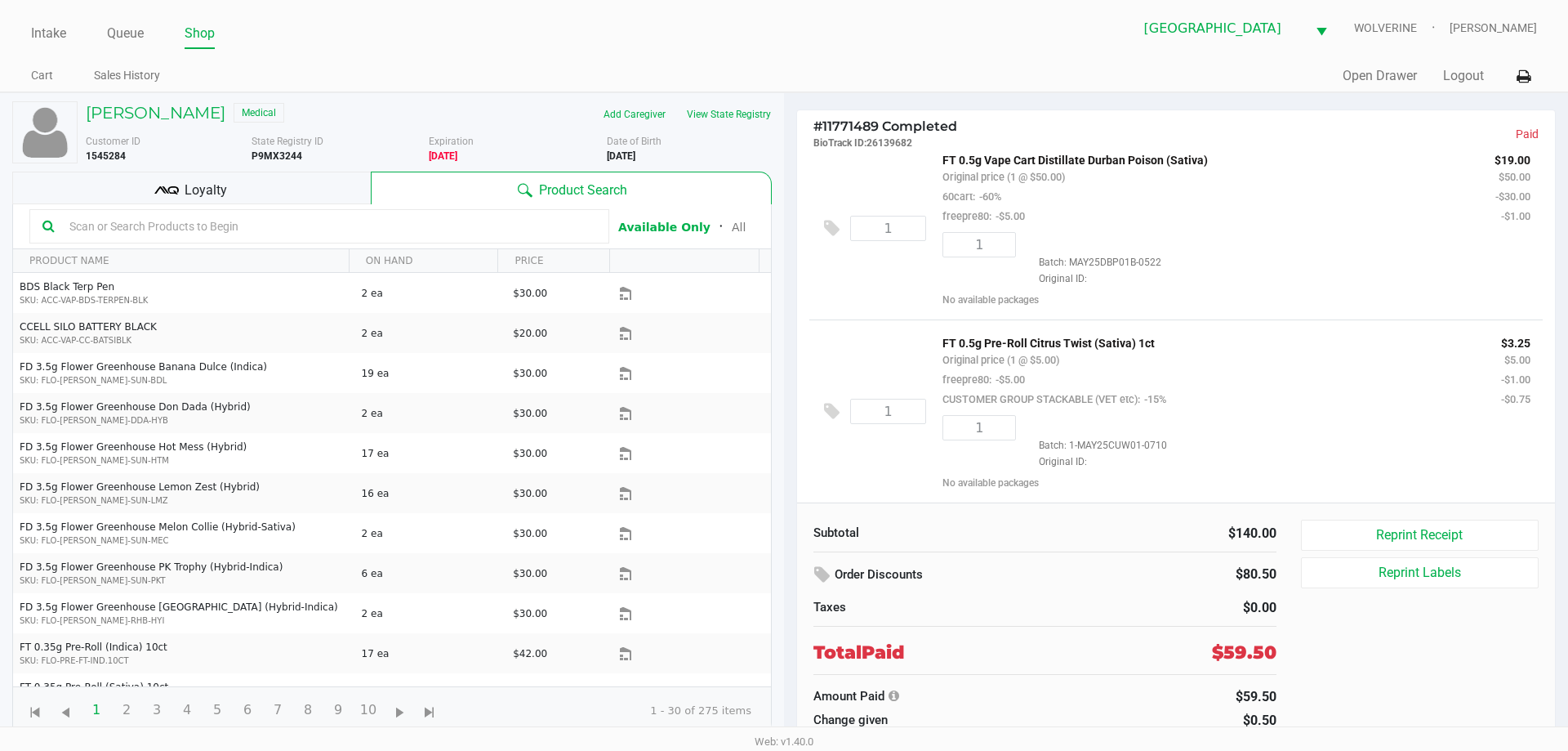
scroll to position [364, 0]
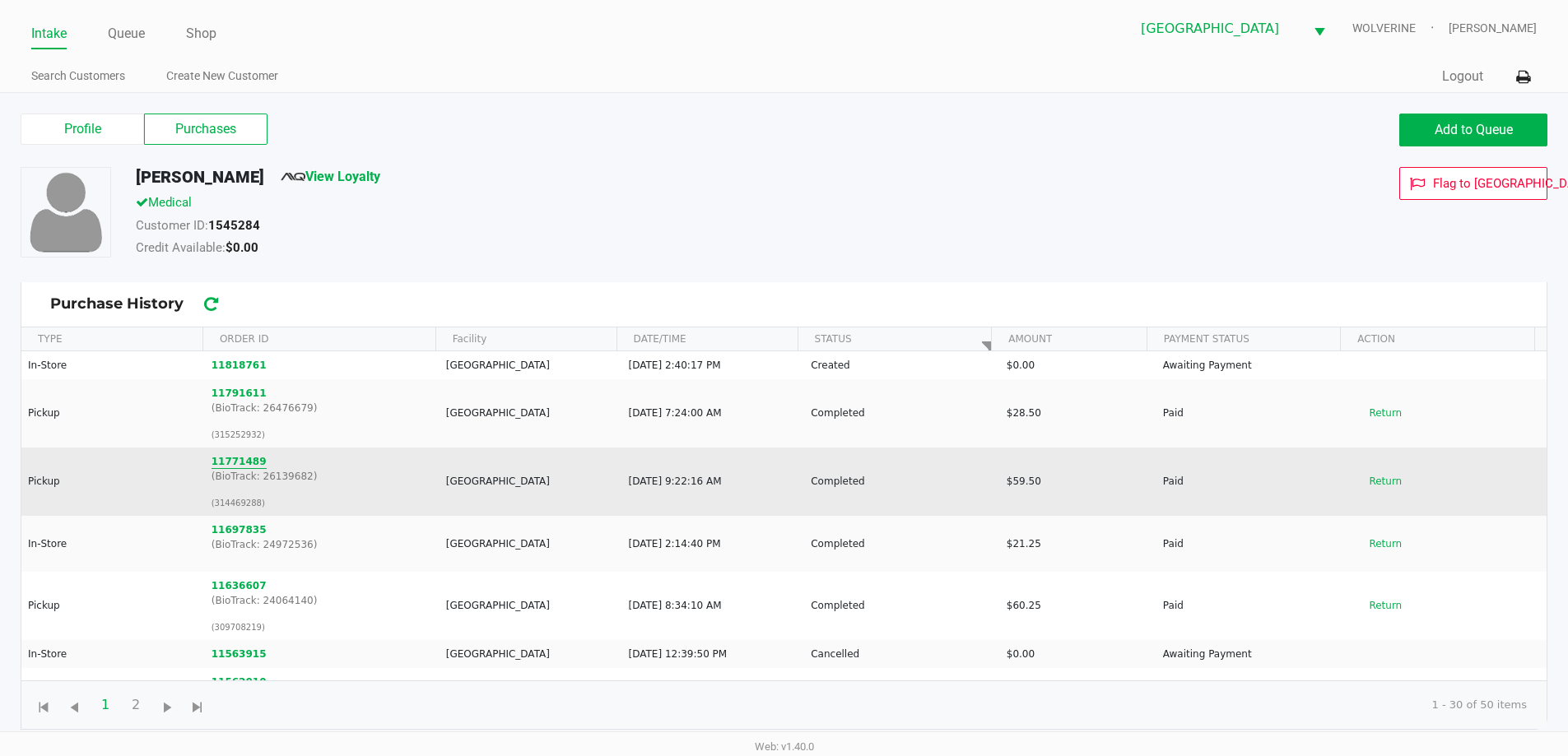
click at [226, 466] on button "11771489" at bounding box center [239, 460] width 55 height 15
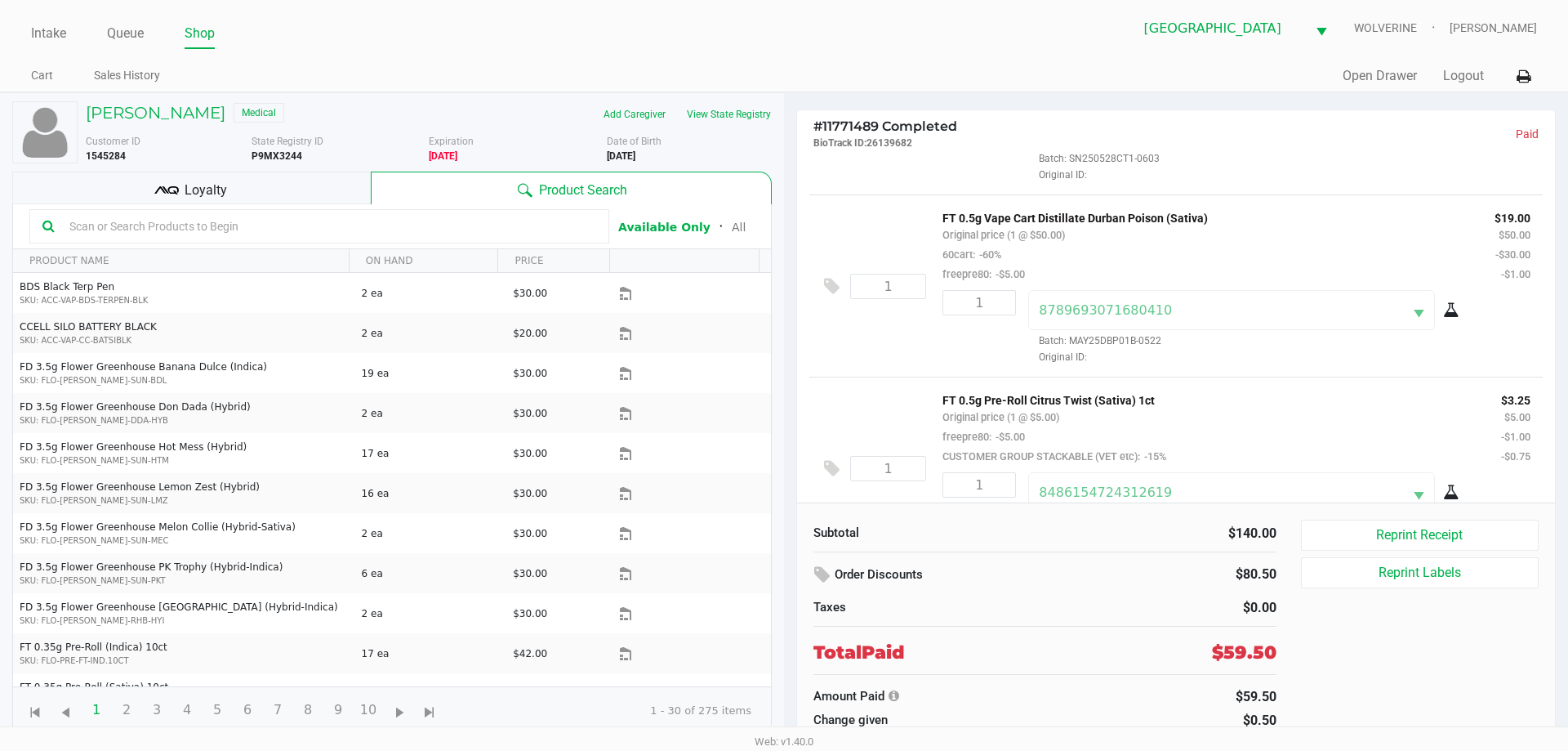
scroll to position [364, 0]
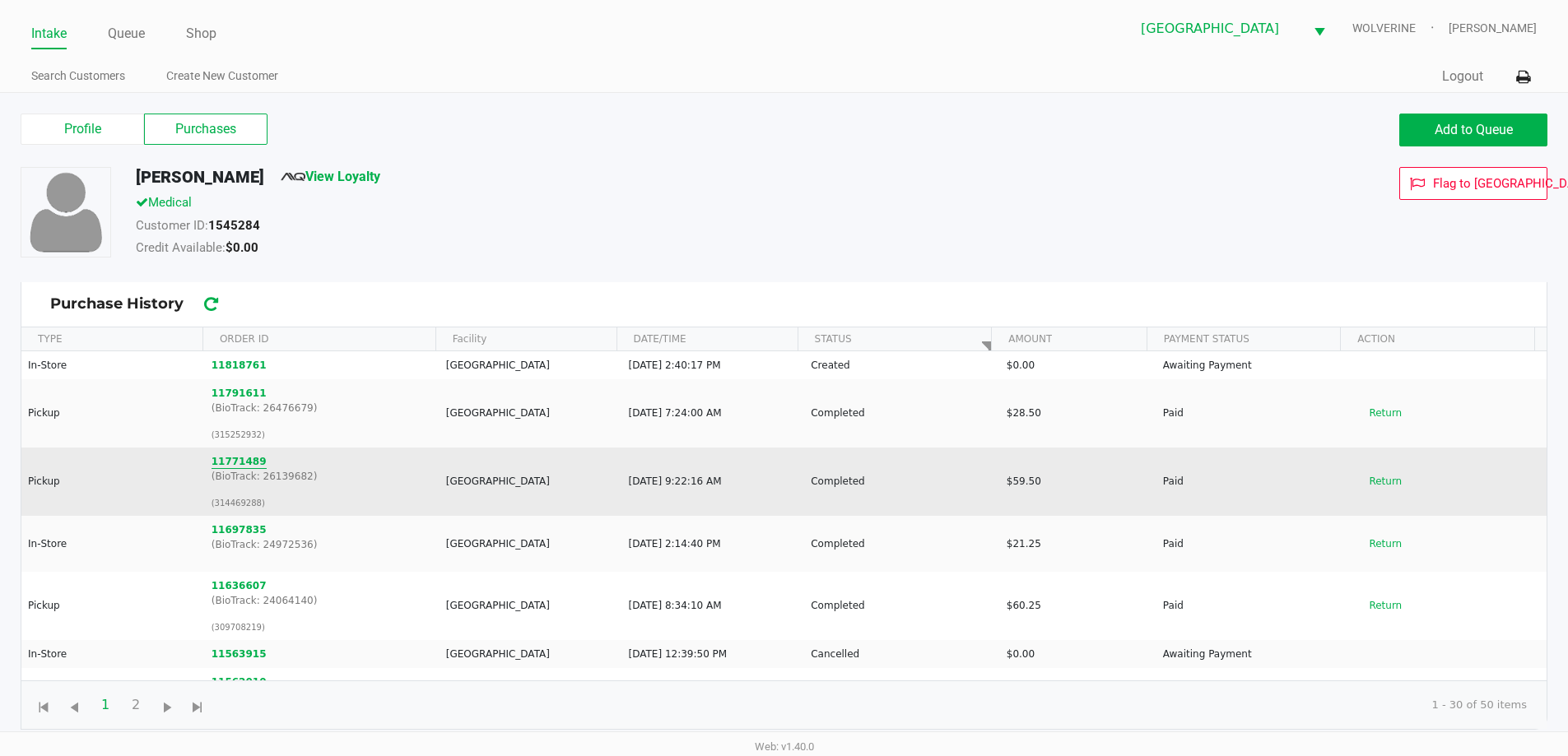
click at [244, 459] on button "11771489" at bounding box center [239, 460] width 55 height 15
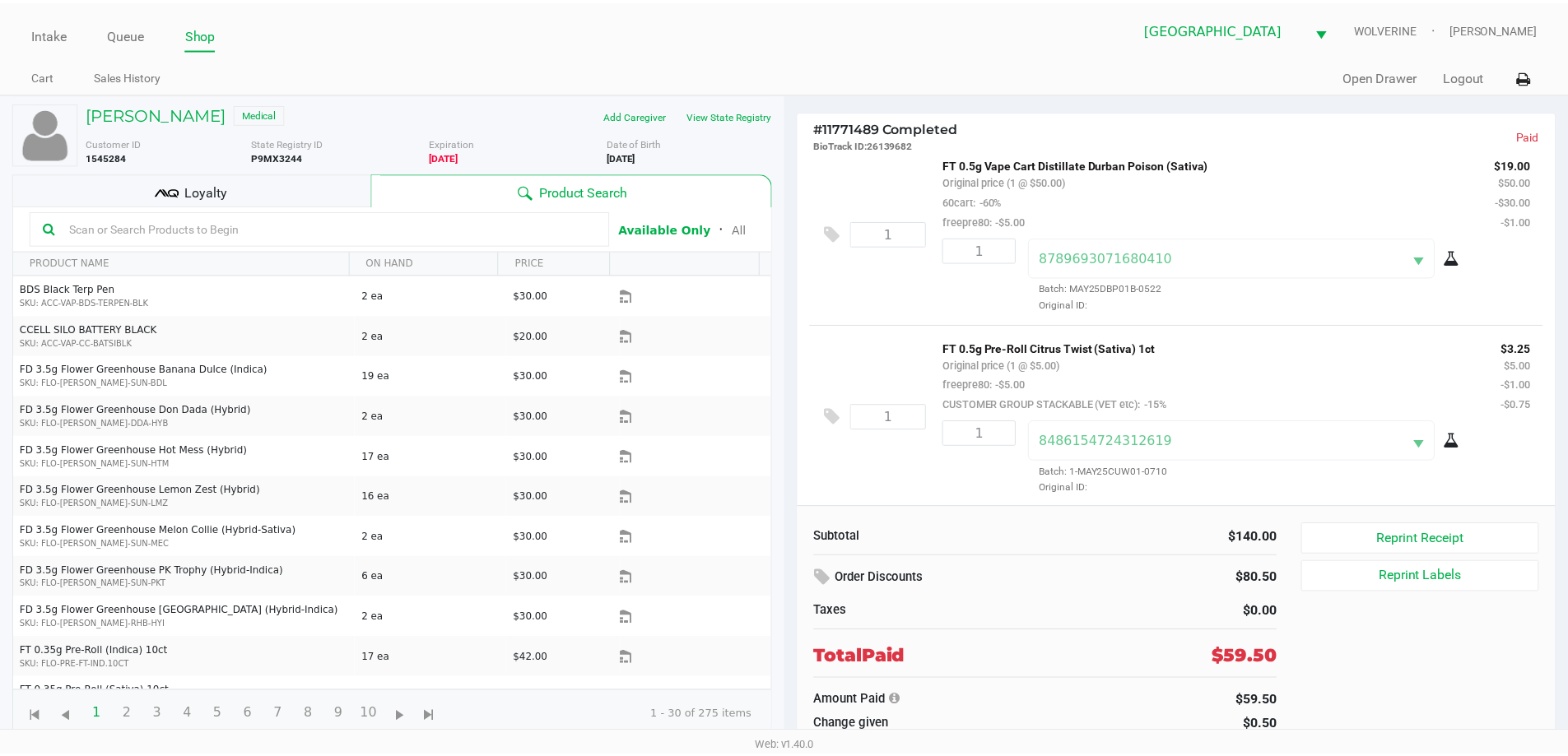
scroll to position [366, 0]
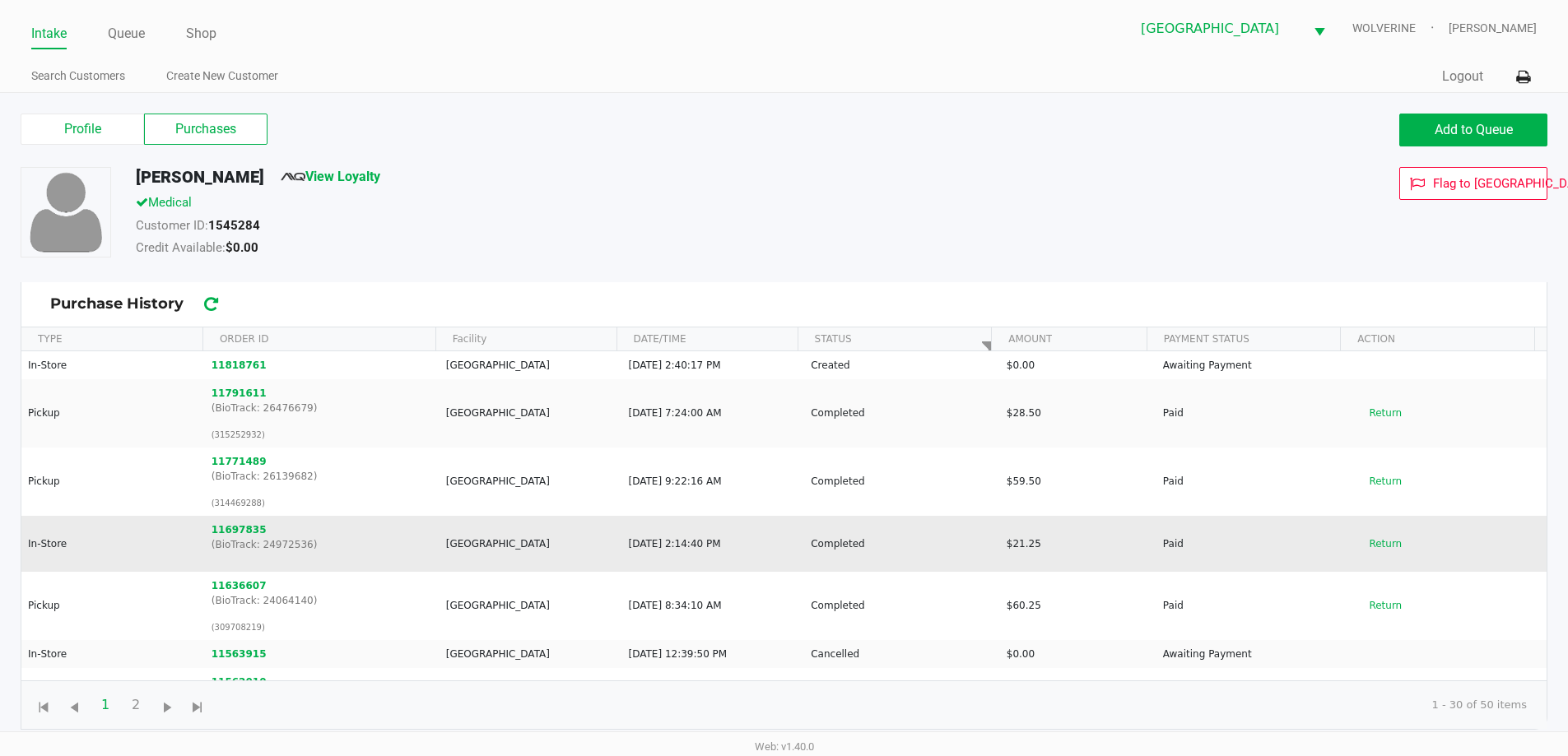
click at [230, 537] on p "(BioTrack: 24972536)" at bounding box center [322, 544] width 221 height 15
click at [230, 530] on button "11697835" at bounding box center [239, 529] width 55 height 15
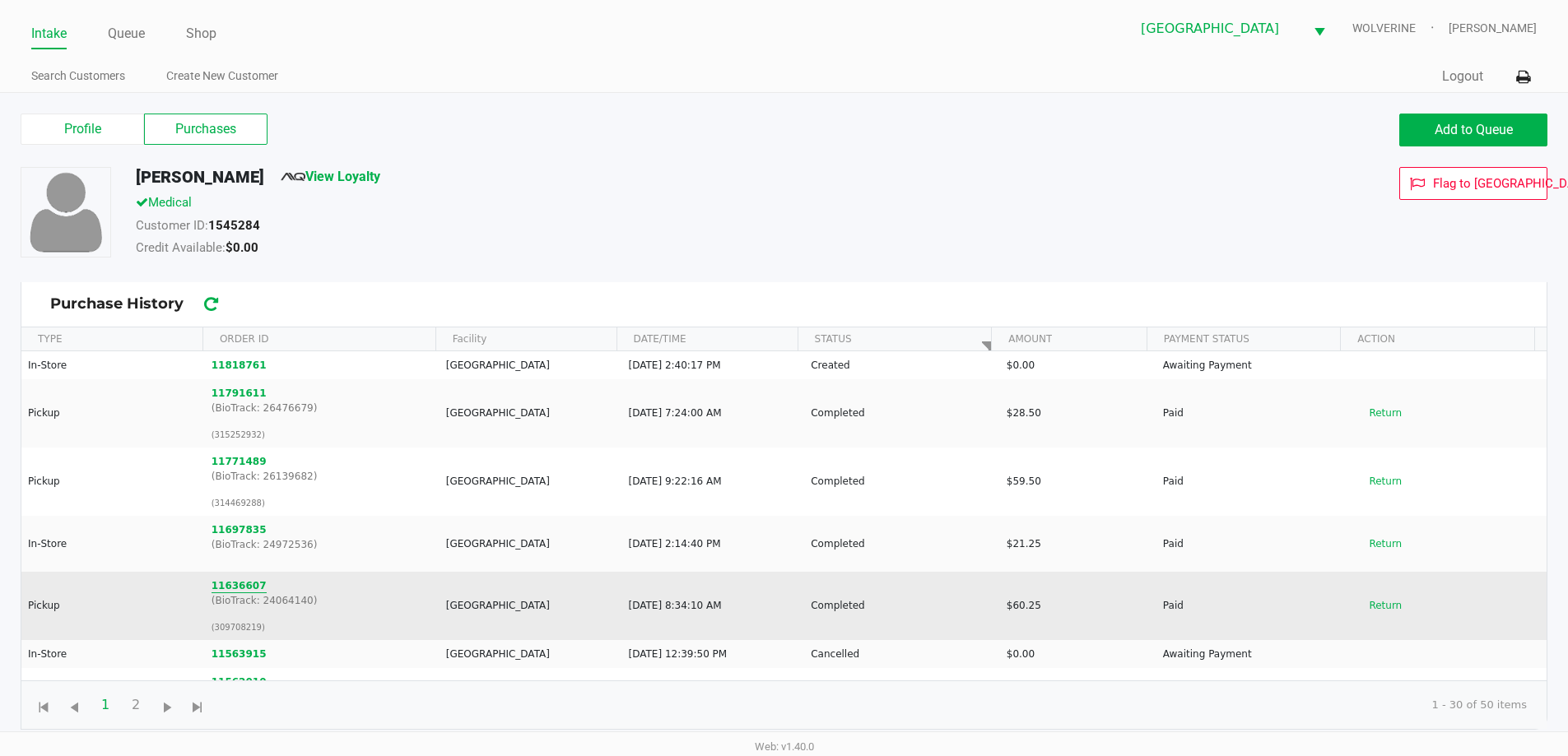
click at [231, 584] on button "11636607" at bounding box center [239, 585] width 55 height 15
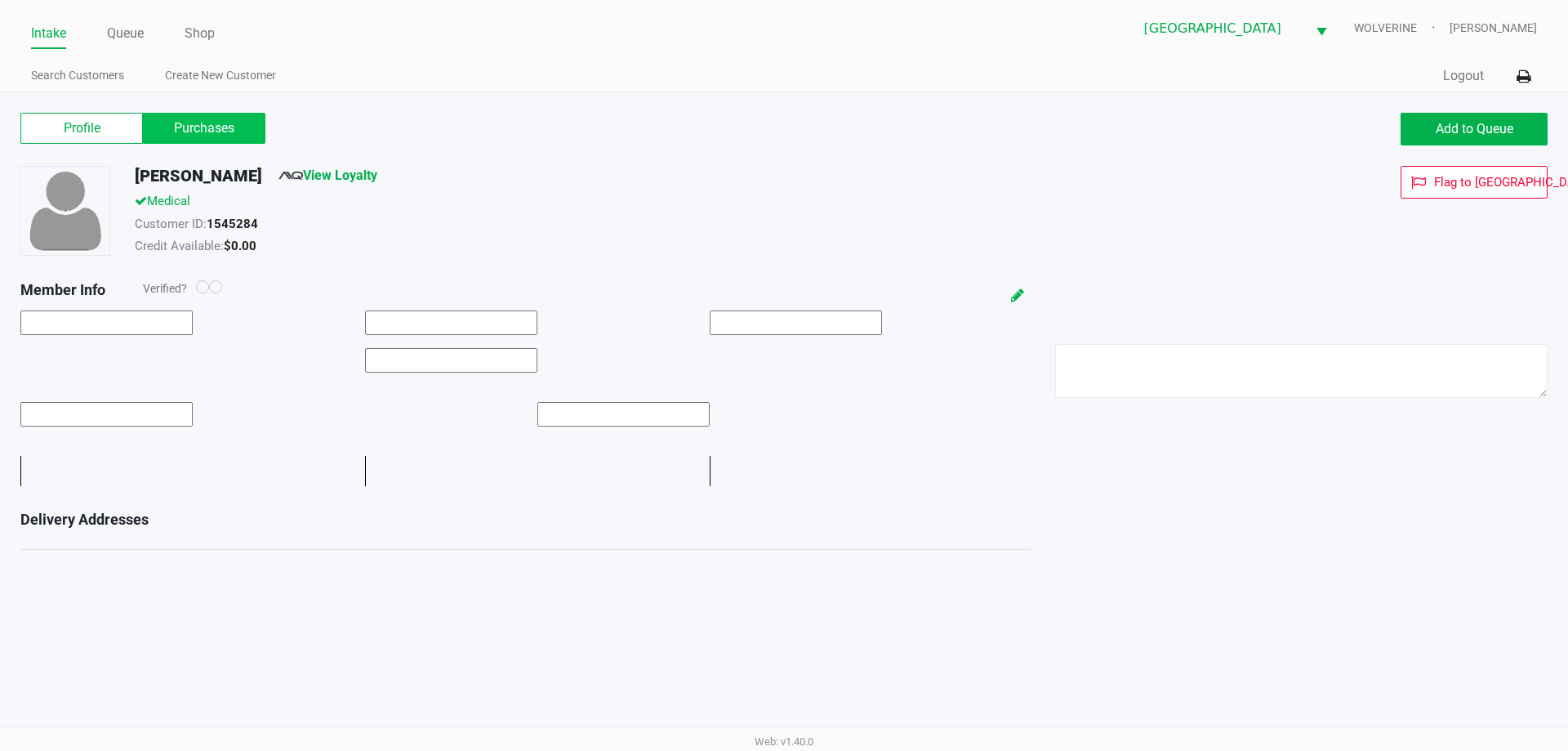
click at [236, 125] on label "Purchases" at bounding box center [205, 128] width 123 height 31
click at [0, 0] on 1 "Purchases" at bounding box center [0, 0] width 0 height 0
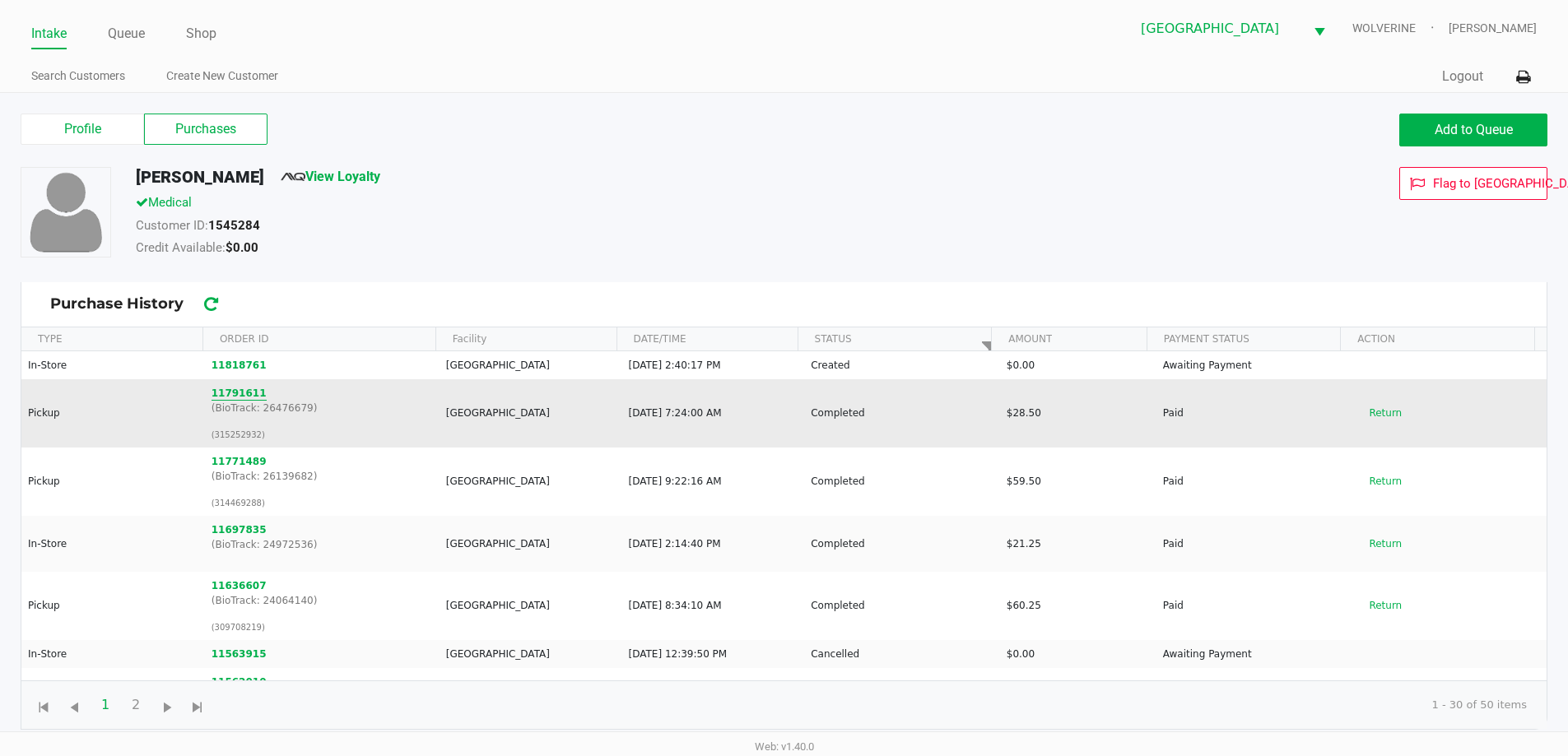
click at [247, 391] on button "11791611" at bounding box center [239, 393] width 55 height 15
click at [1373, 417] on button "Return" at bounding box center [1385, 412] width 54 height 27
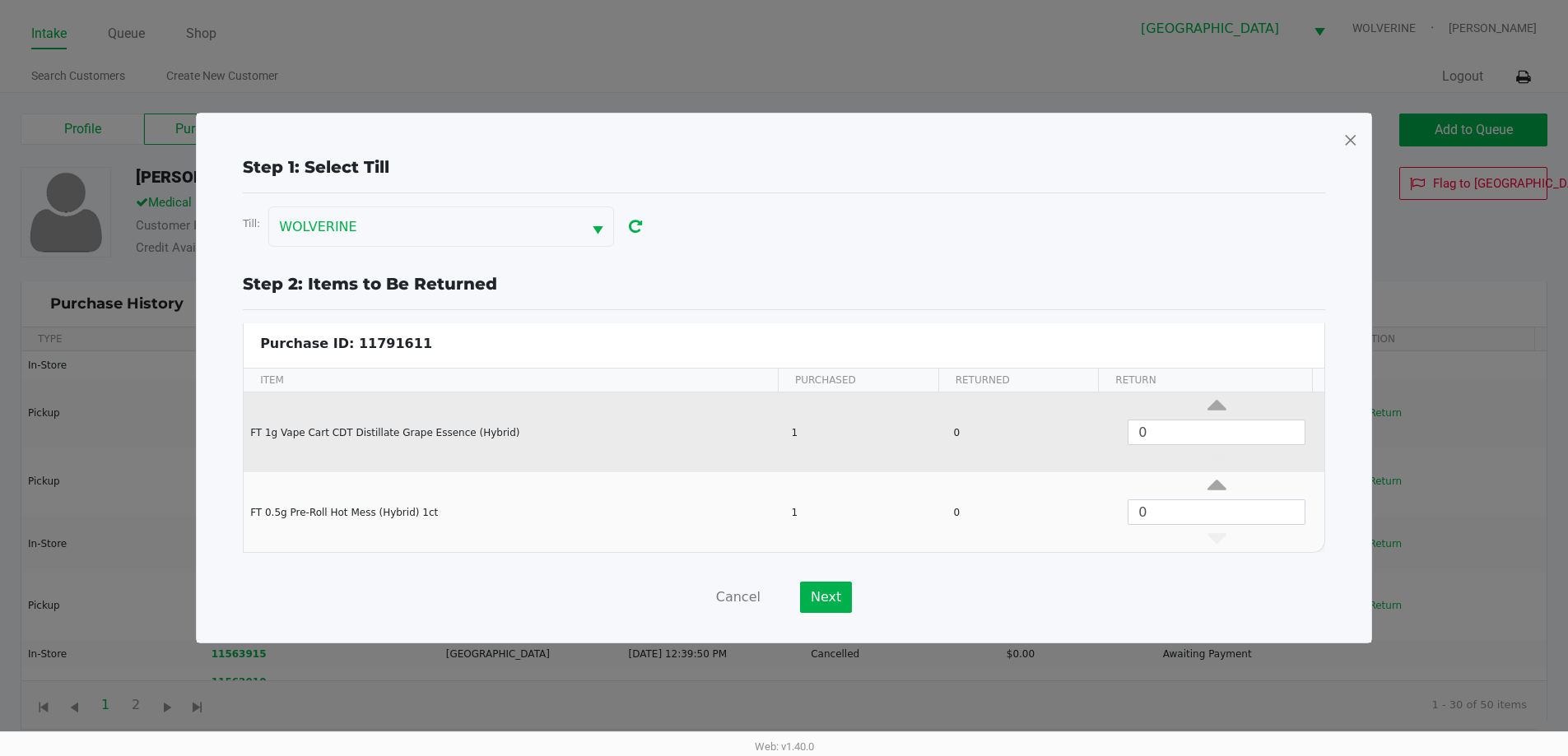
scroll to position [7, 0]
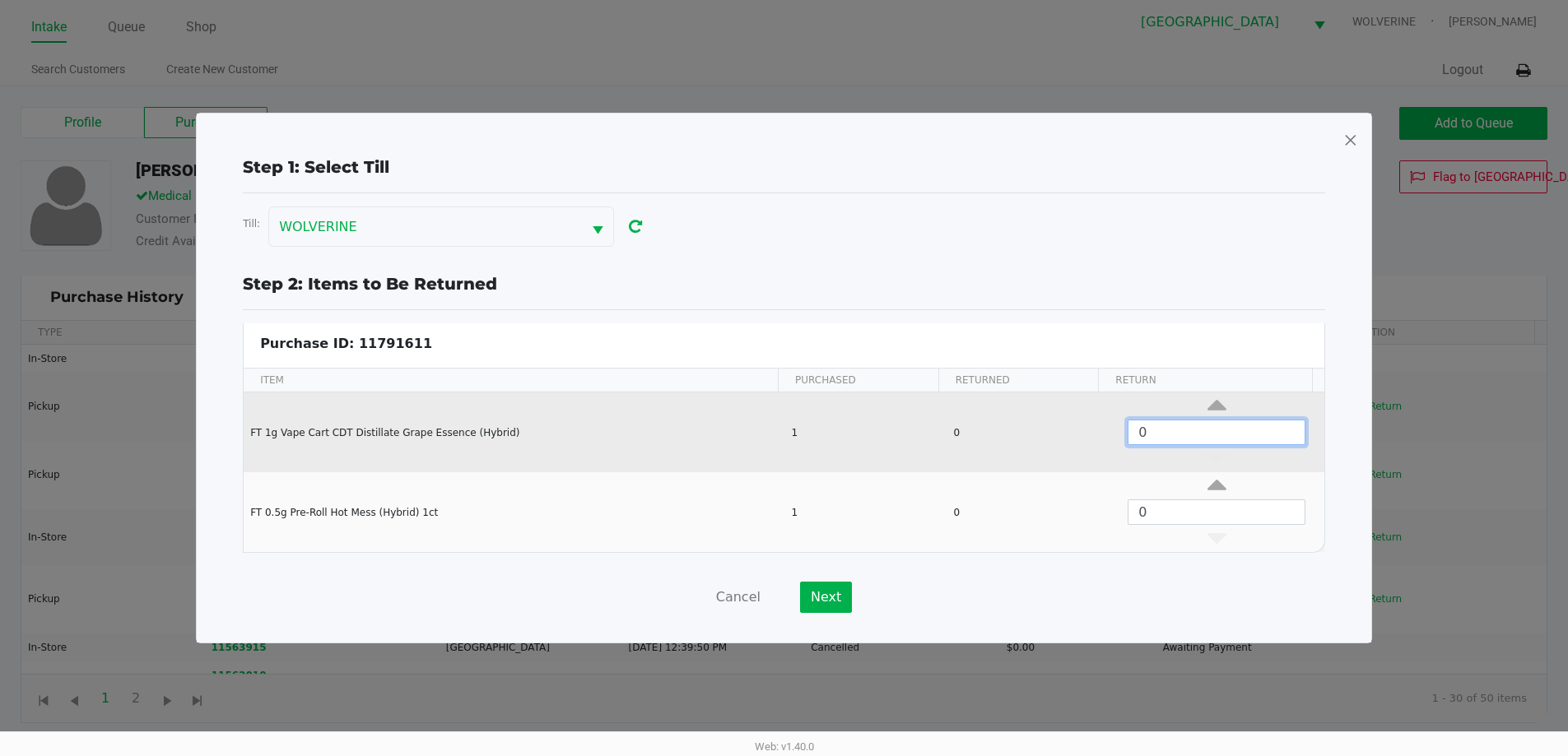
click at [1190, 435] on input "0" at bounding box center [1216, 432] width 176 height 24
click at [1207, 404] on icon "Data table" at bounding box center [1216, 409] width 19 height 21
type input "1"
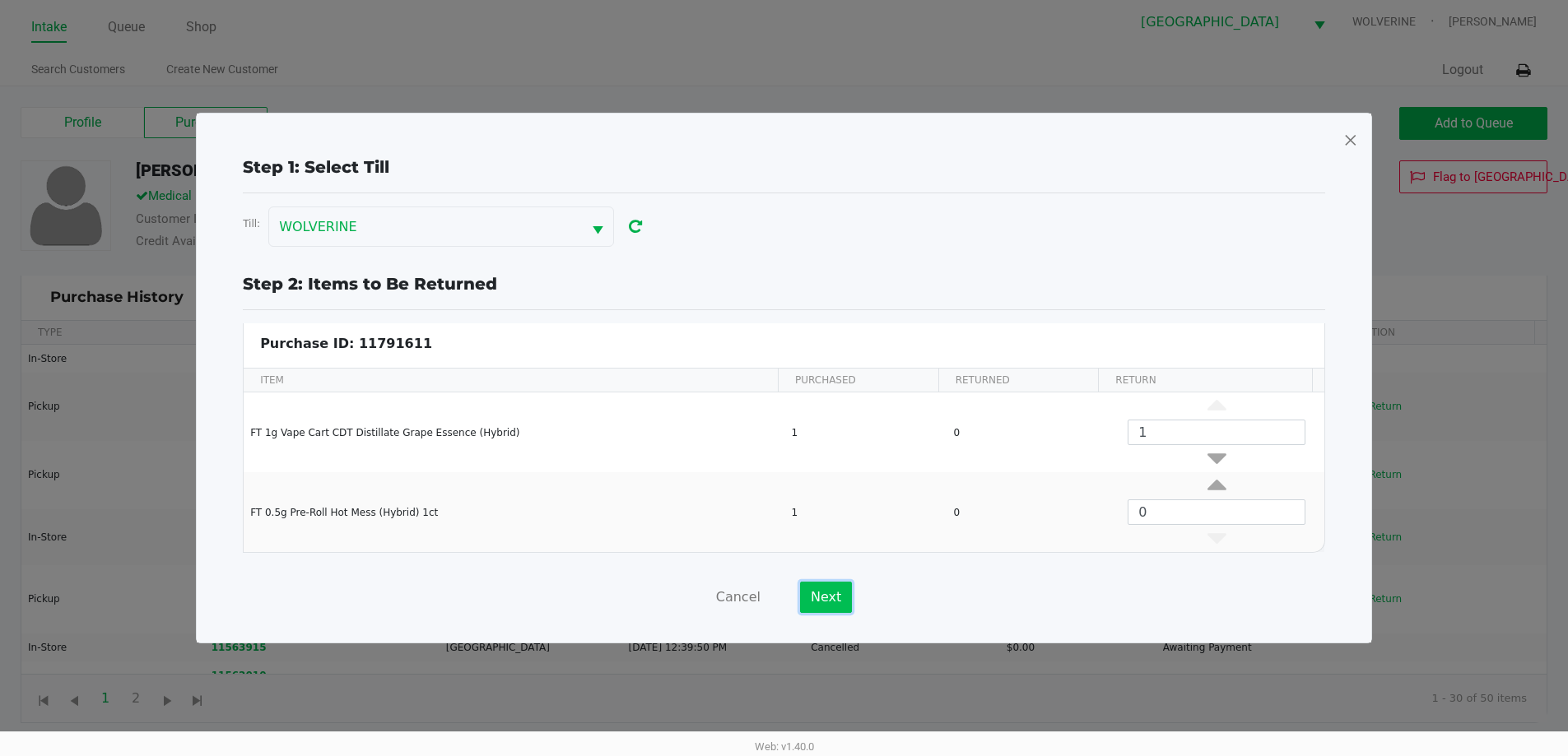
click at [823, 599] on button "Next" at bounding box center [825, 597] width 52 height 31
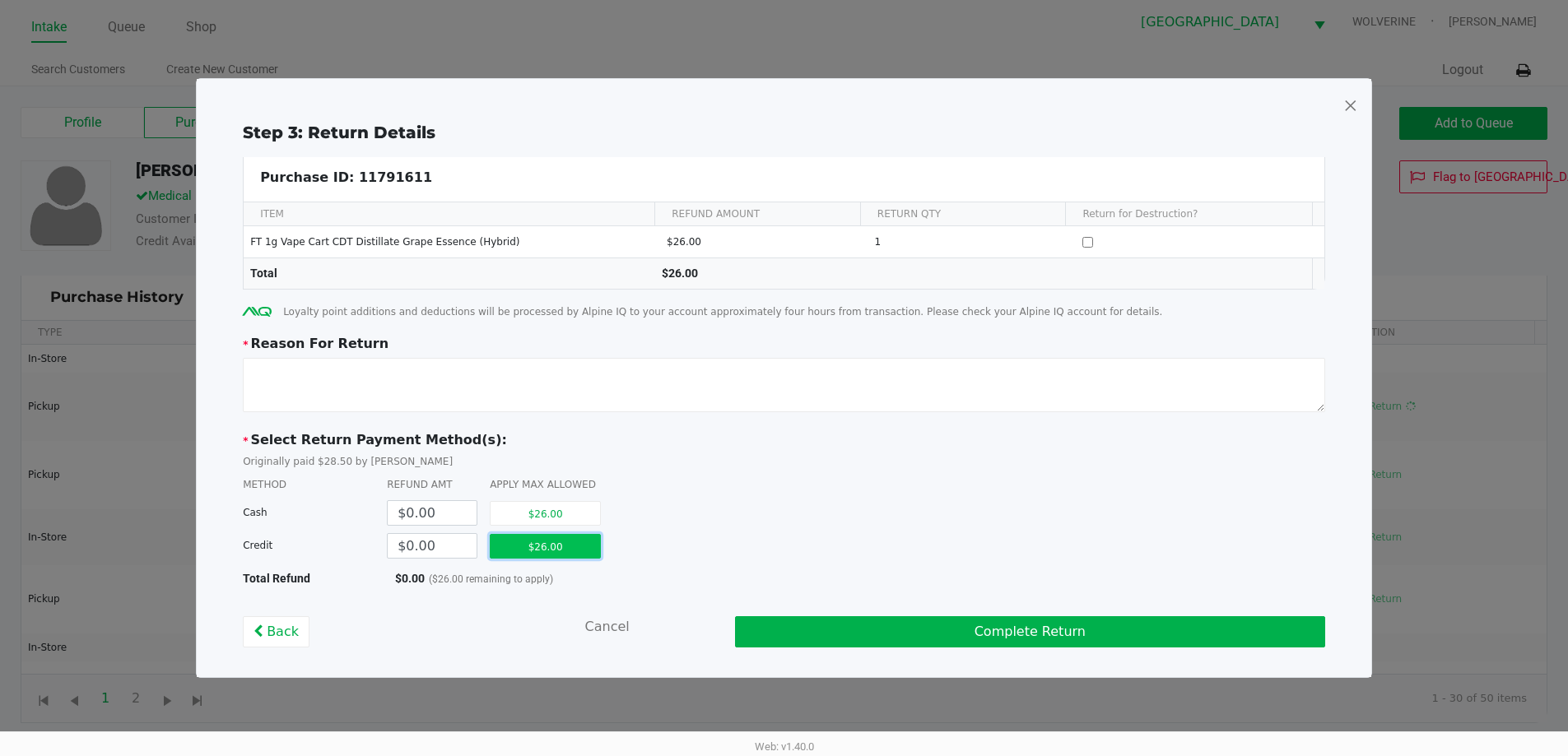
click at [575, 546] on button "$26.00" at bounding box center [545, 546] width 111 height 25
type input "$26.00"
click at [490, 369] on textarea at bounding box center [783, 384] width 1082 height 54
type textarea "s"
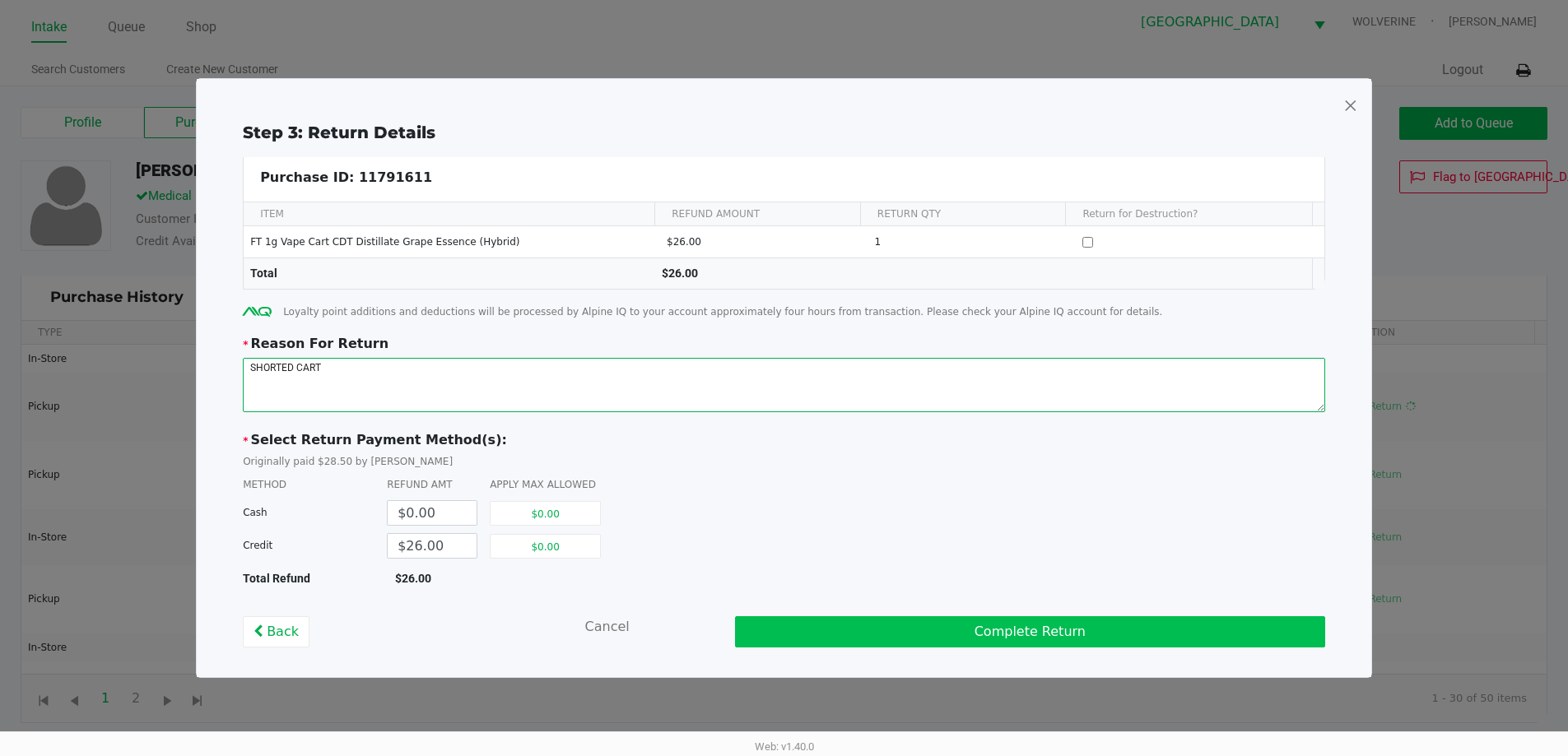
type textarea "SHORTED CART"
click at [946, 629] on button "Complete Return" at bounding box center [1030, 631] width 590 height 31
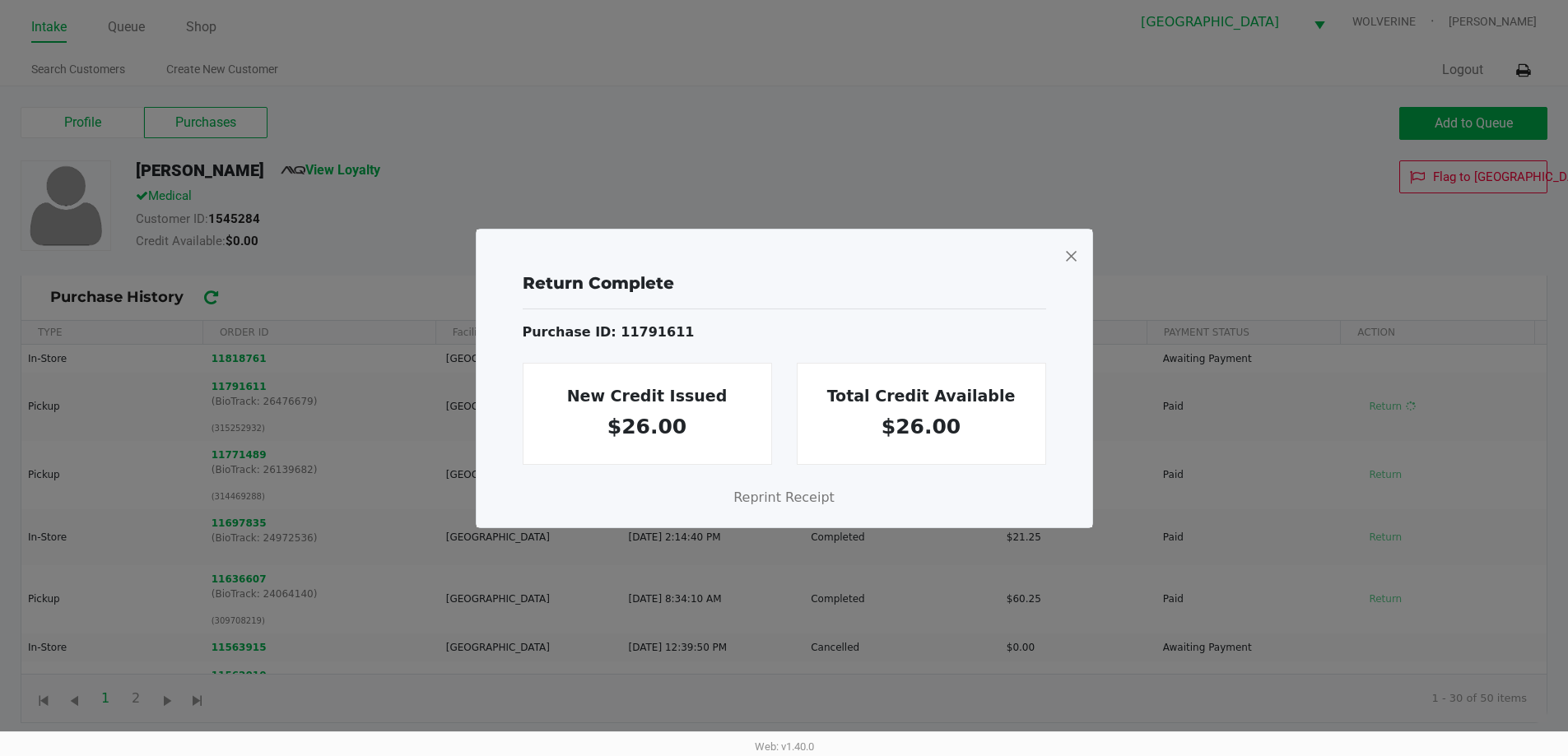
click at [1069, 257] on span at bounding box center [1070, 255] width 15 height 27
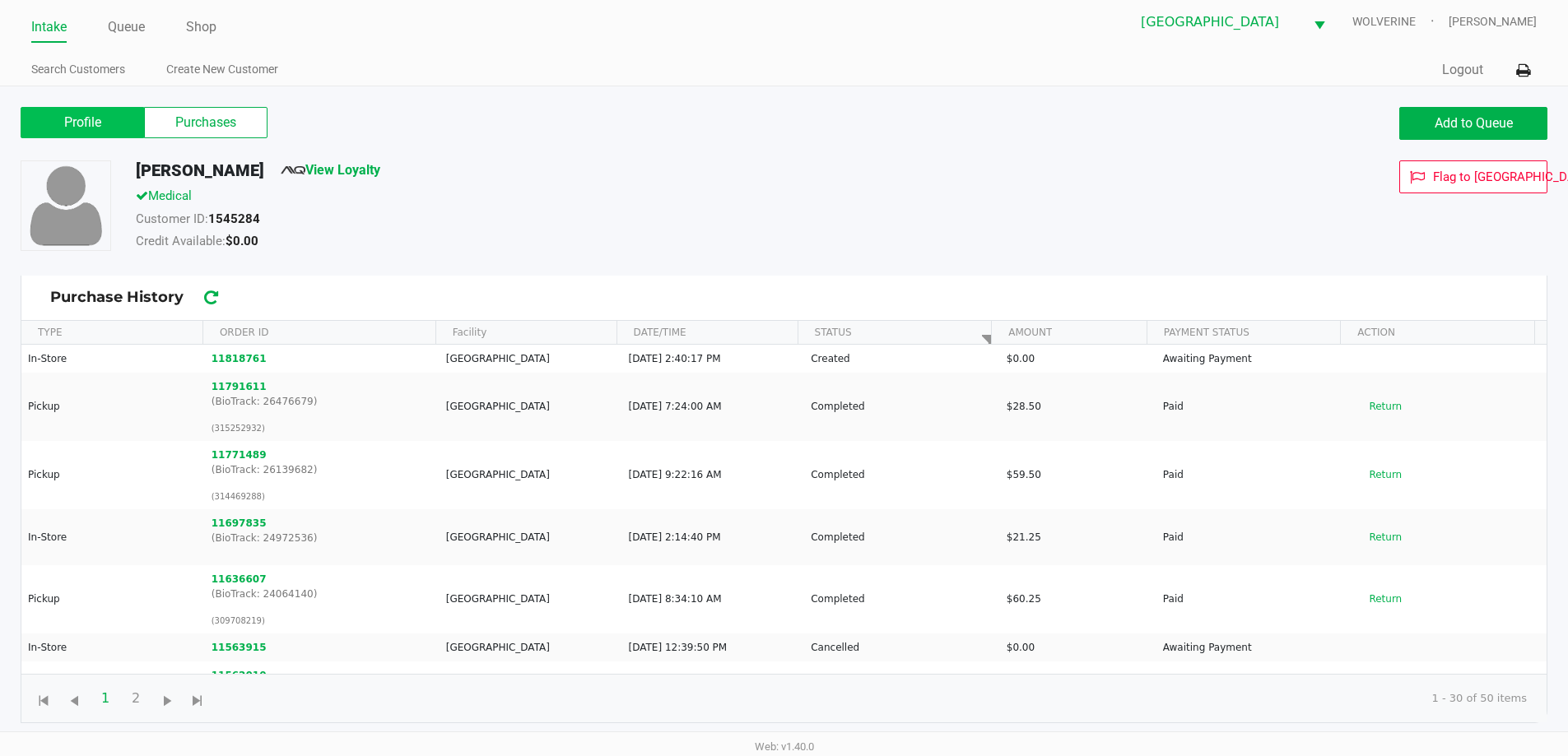
click at [95, 123] on label "Profile" at bounding box center [83, 122] width 124 height 31
click at [0, 0] on 0 "Profile" at bounding box center [0, 0] width 0 height 0
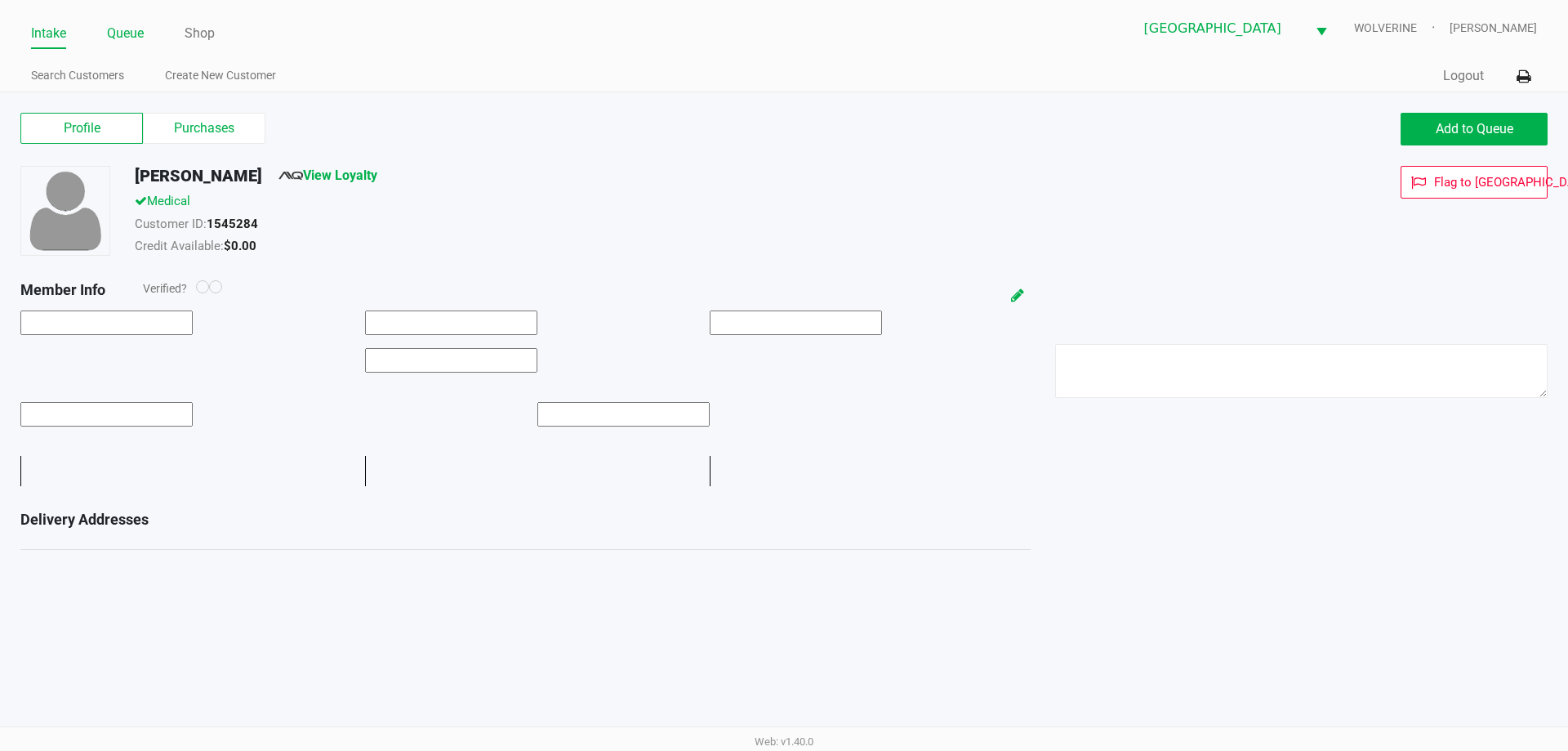
click at [119, 26] on link "Queue" at bounding box center [125, 33] width 37 height 23
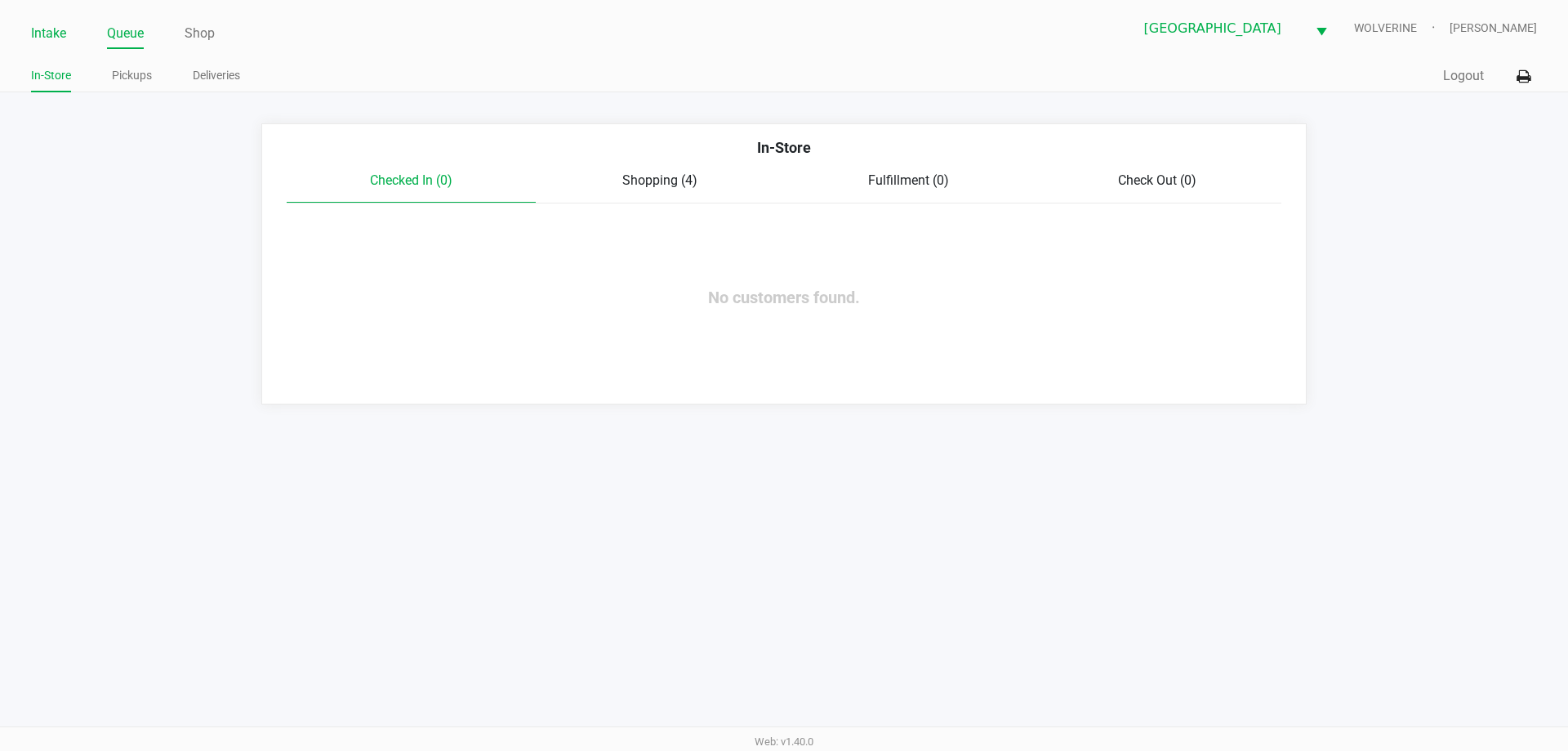
click at [50, 33] on link "Intake" at bounding box center [48, 33] width 35 height 23
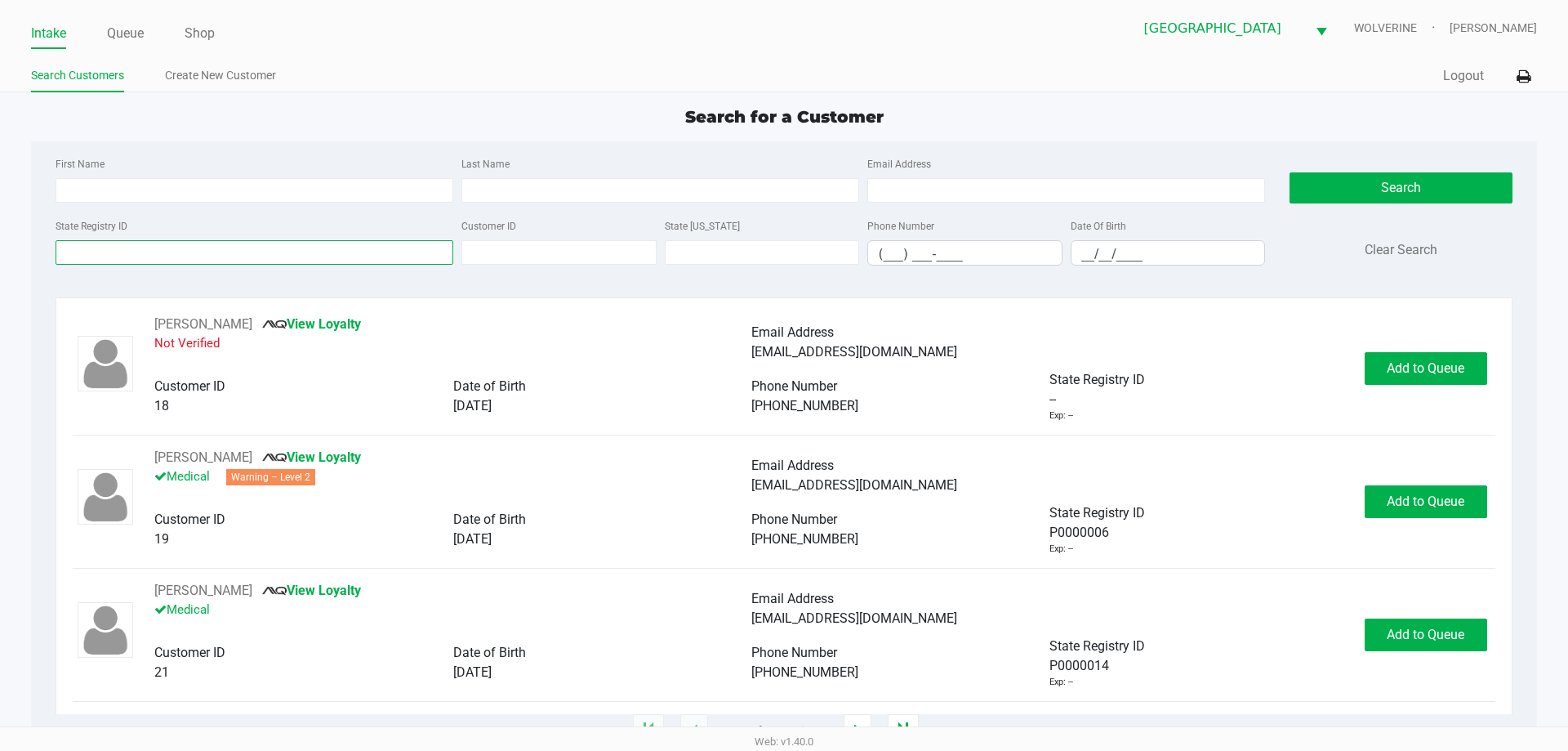
click at [270, 253] on input "State Registry ID" at bounding box center [254, 252] width 398 height 25
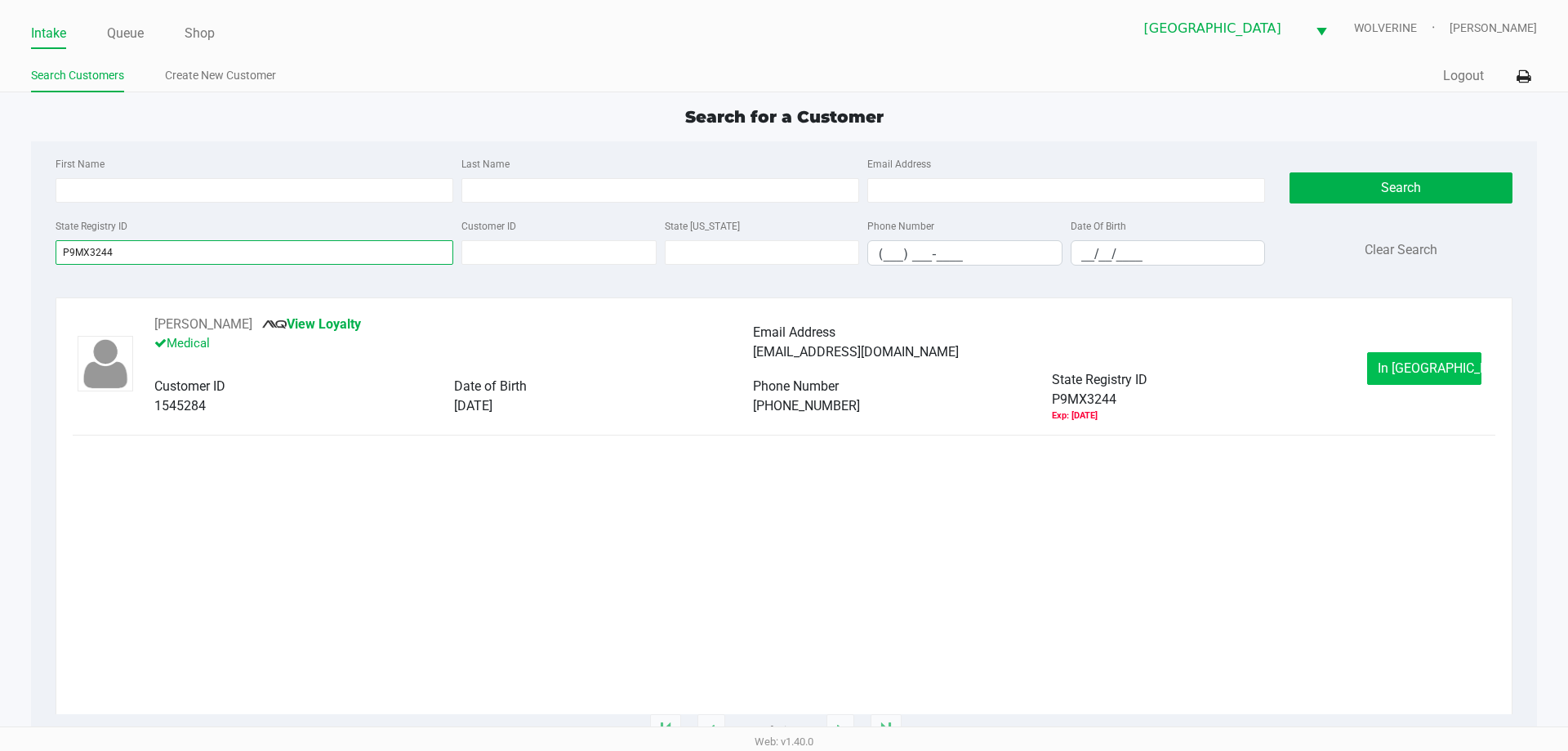
type input "P9MX3244"
click at [1466, 370] on button "In Queue" at bounding box center [1425, 369] width 114 height 32
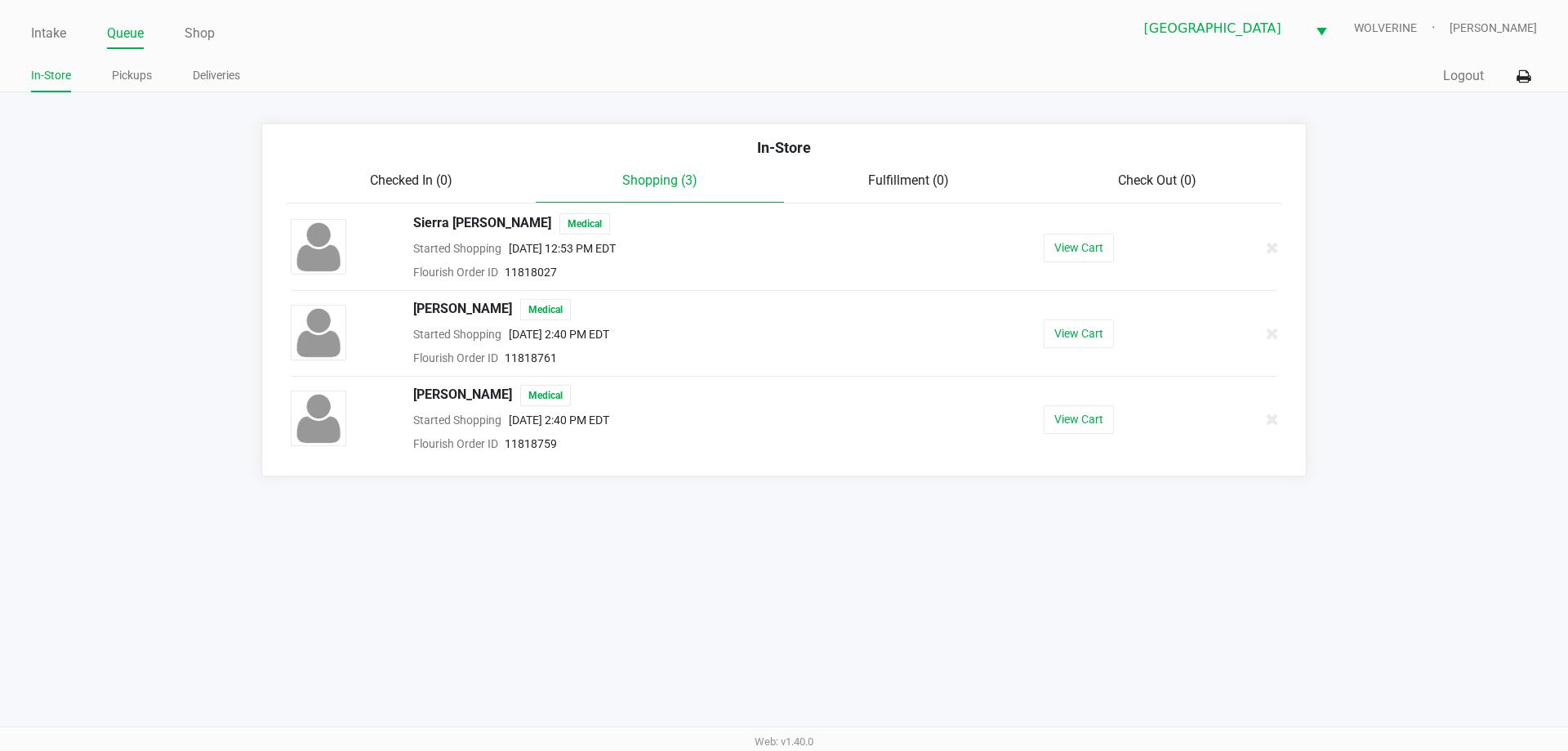
click at [1042, 335] on div "View Cart" at bounding box center [1078, 334] width 253 height 29
click at [1062, 335] on button "View Cart" at bounding box center [1078, 334] width 70 height 29
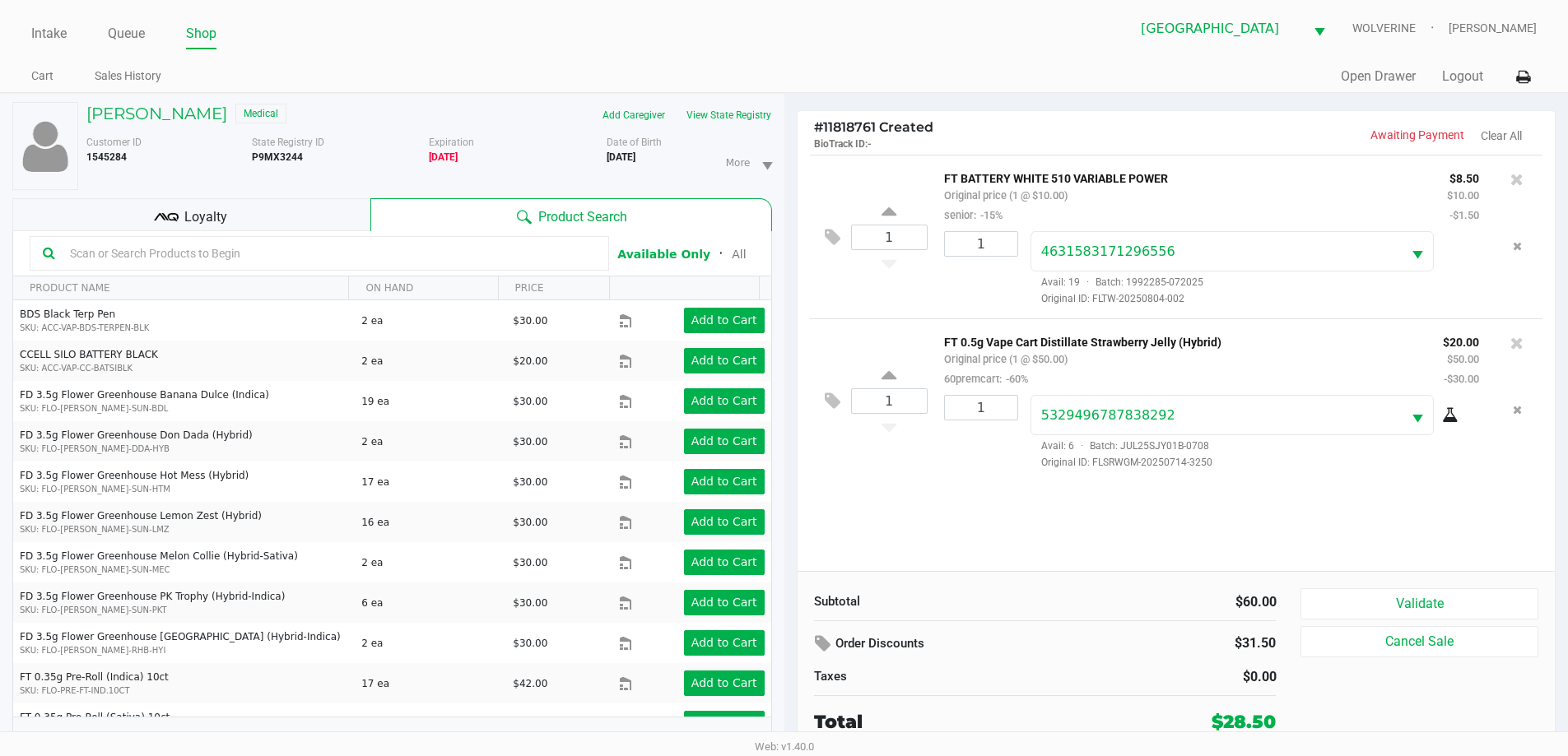
click at [218, 216] on span "Loyalty" at bounding box center [205, 216] width 43 height 20
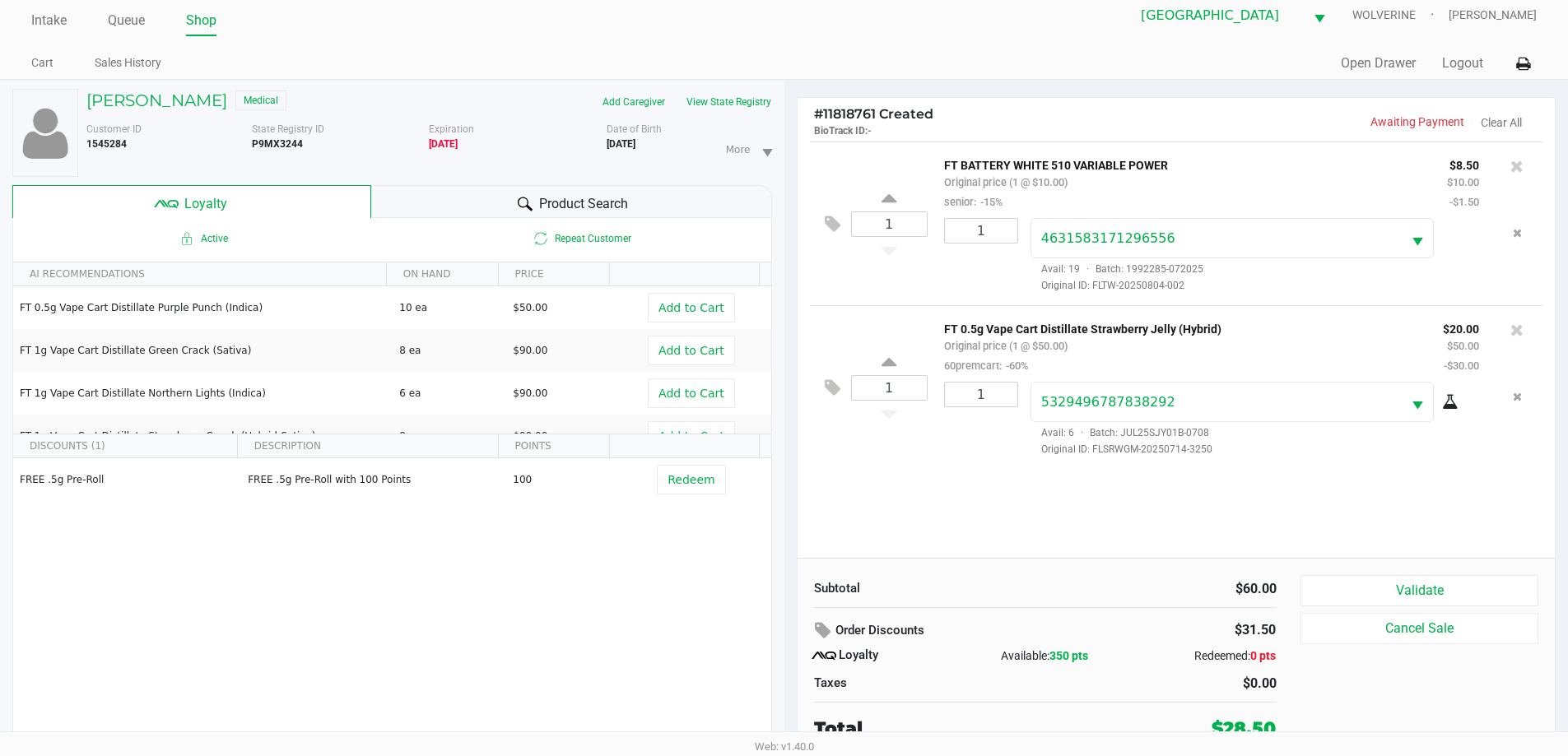
scroll to position [17, 0]
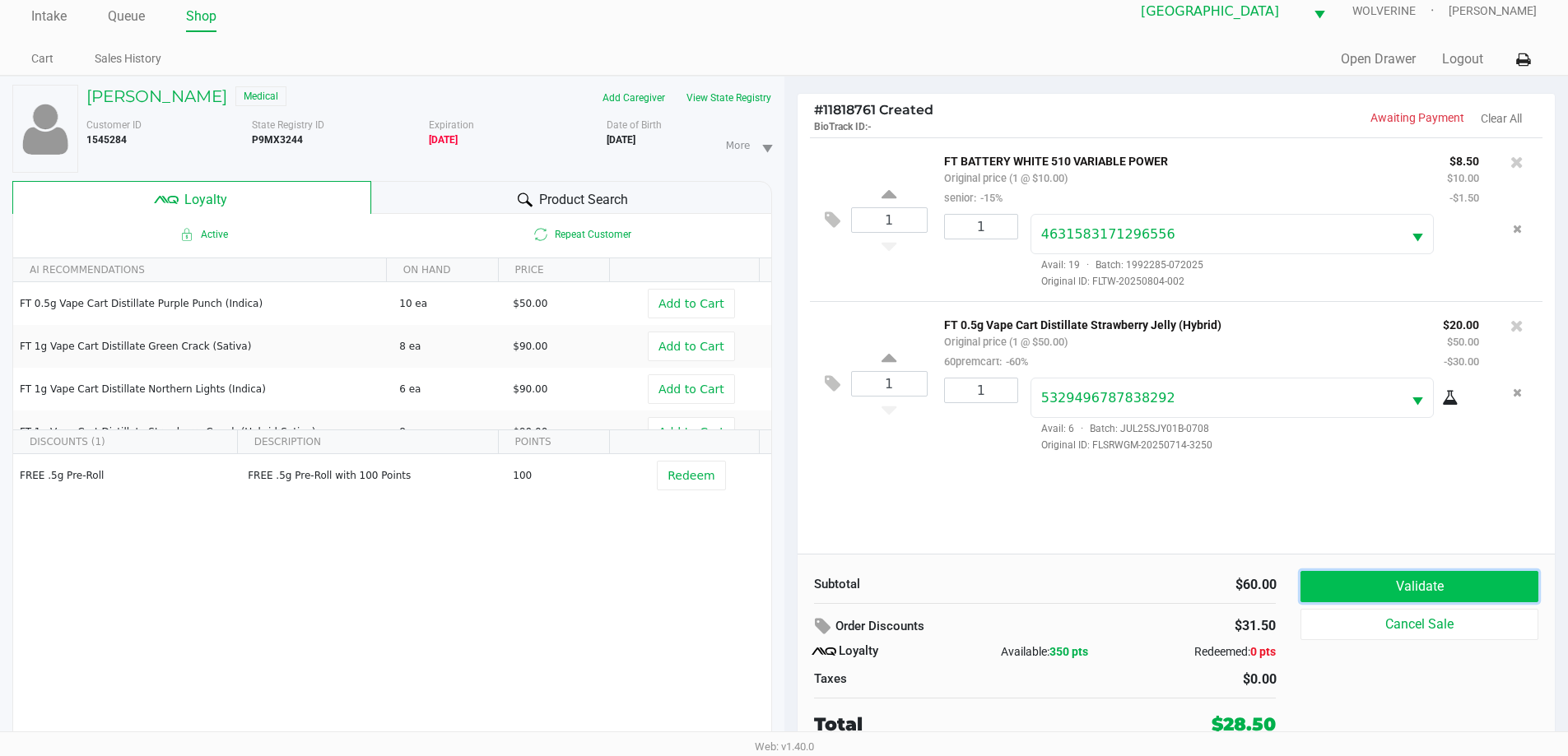
click at [1473, 590] on button "Validate" at bounding box center [1419, 586] width 237 height 31
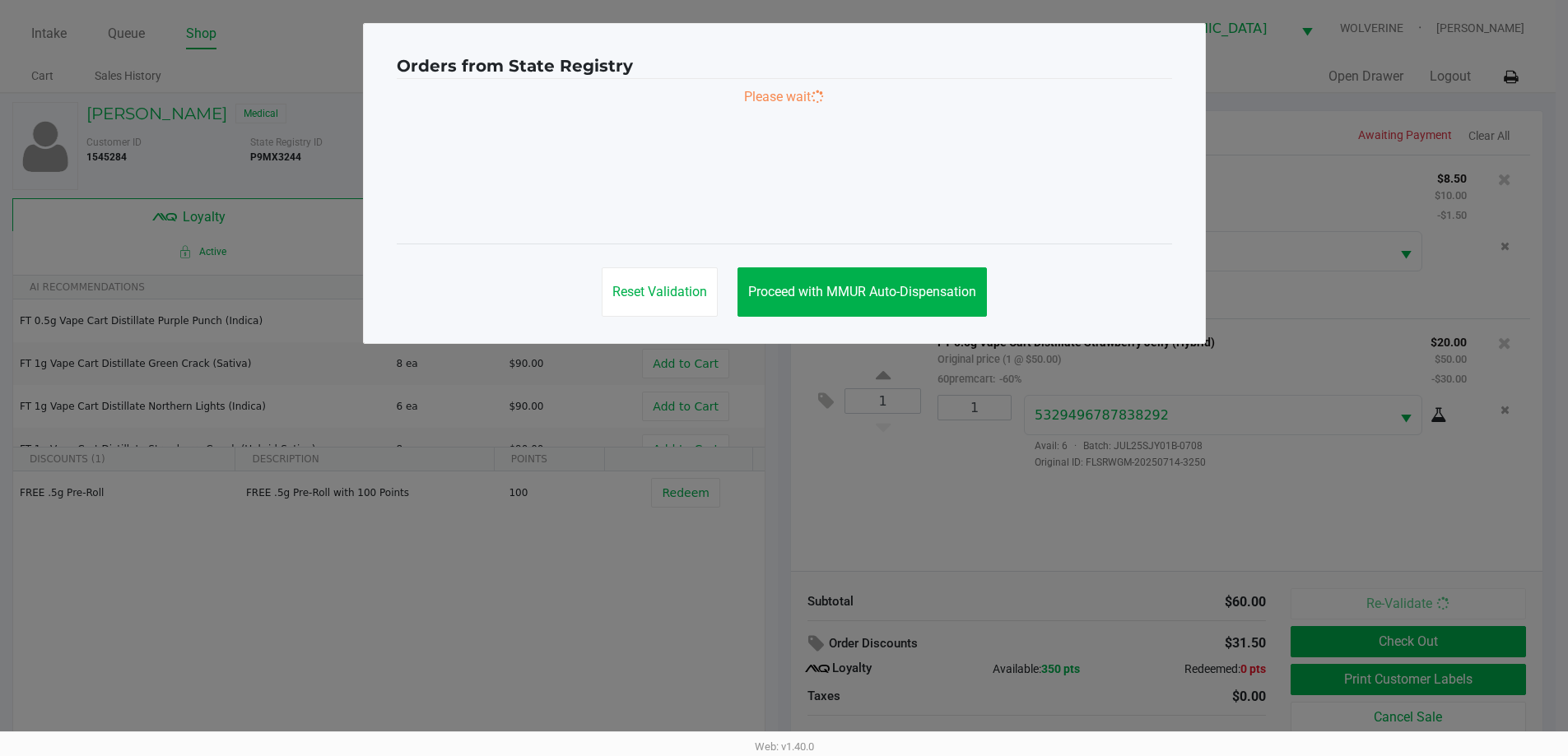
scroll to position [0, 0]
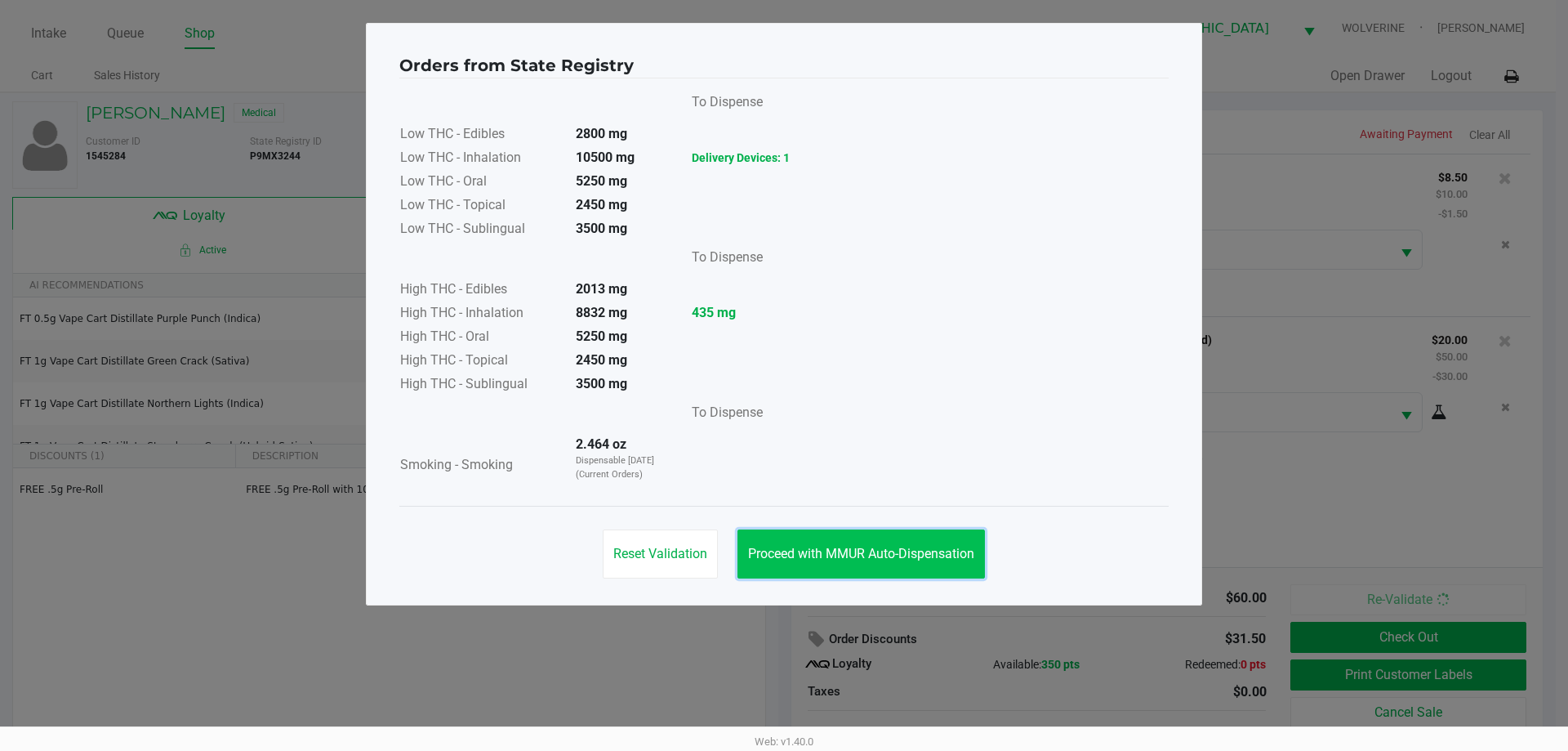
click at [862, 544] on button "Proceed with MMUR Auto-Dispensation" at bounding box center [861, 553] width 247 height 49
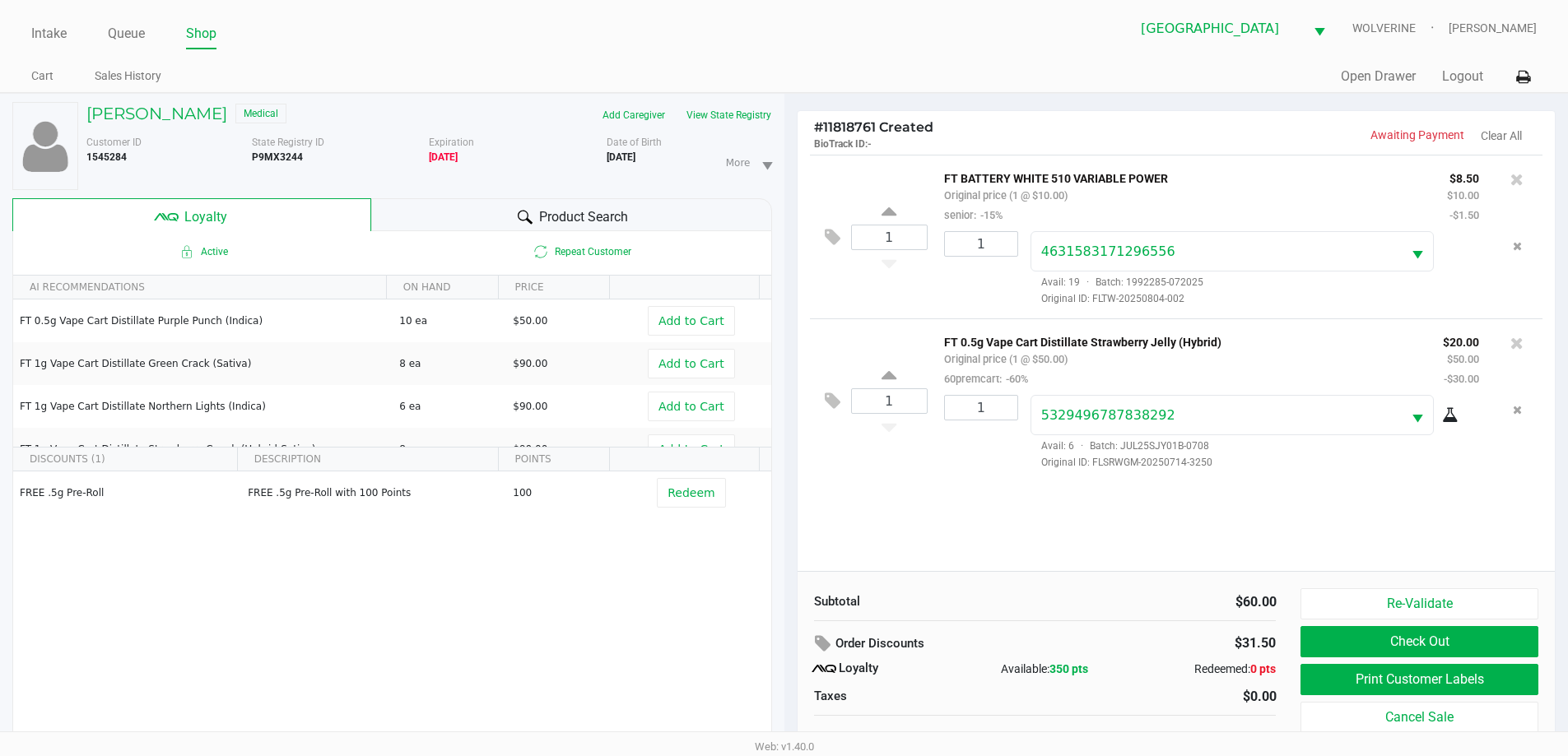
scroll to position [17, 0]
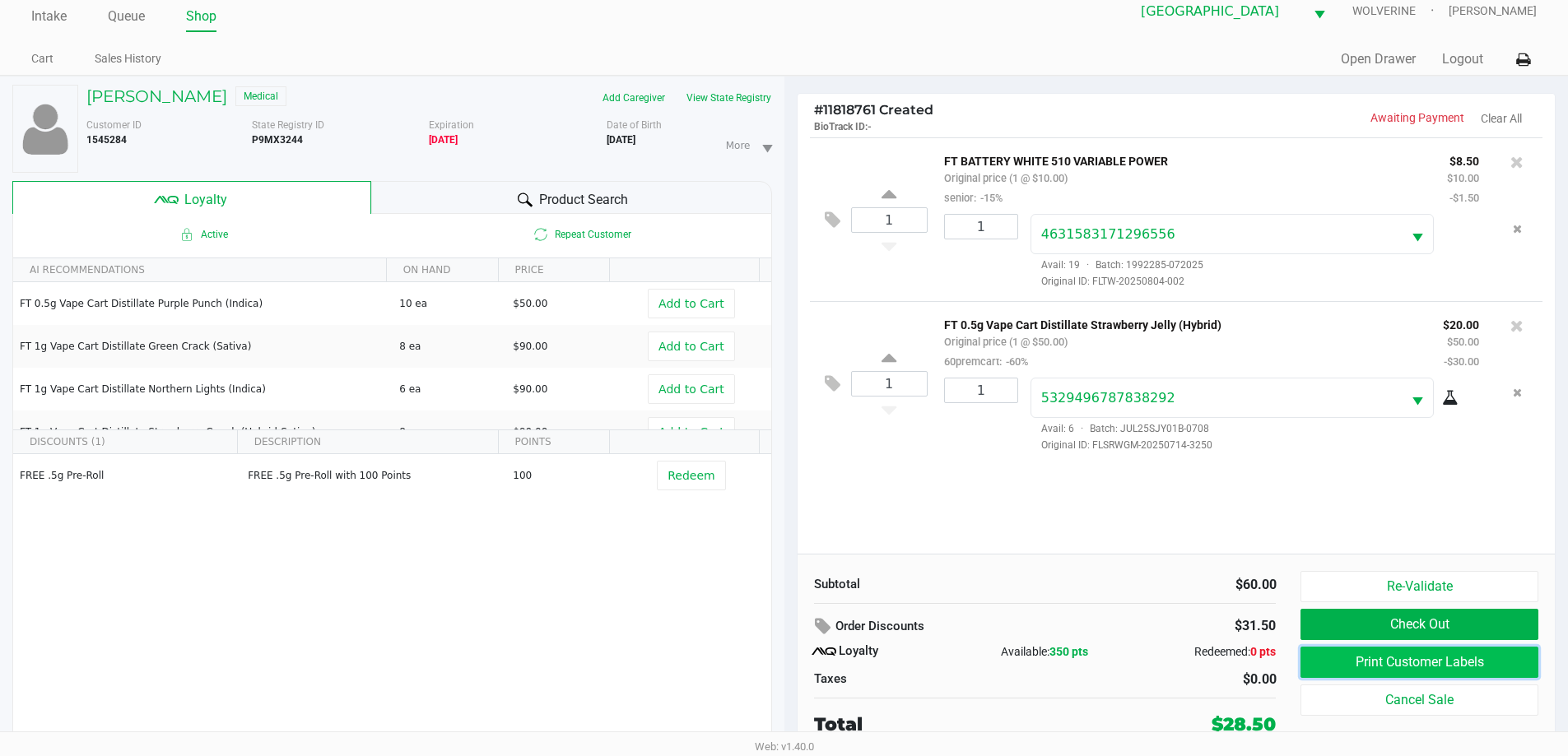
click at [1386, 668] on button "Print Customer Labels" at bounding box center [1419, 662] width 237 height 31
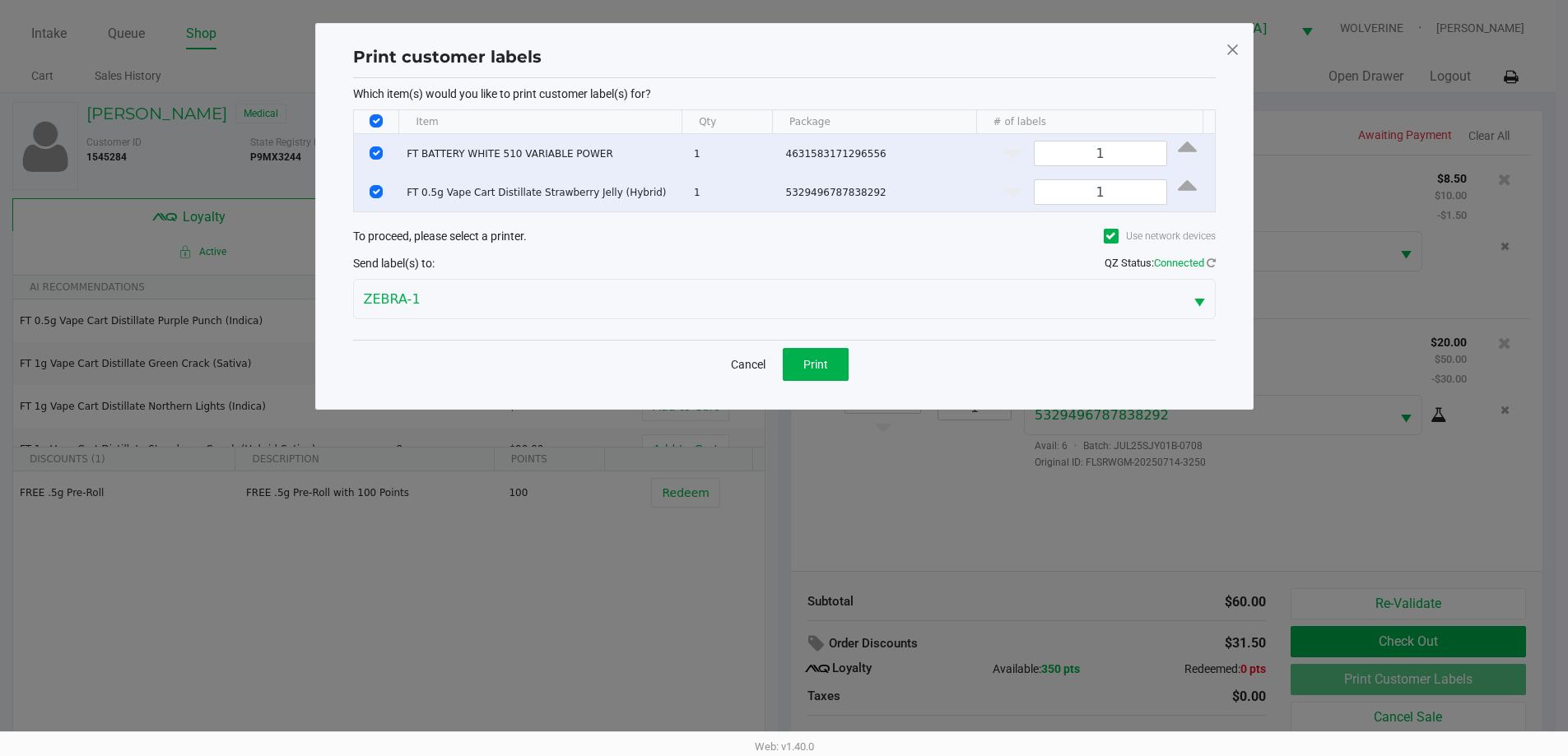
scroll to position [0, 0]
click at [826, 351] on button "Print" at bounding box center [821, 364] width 66 height 33
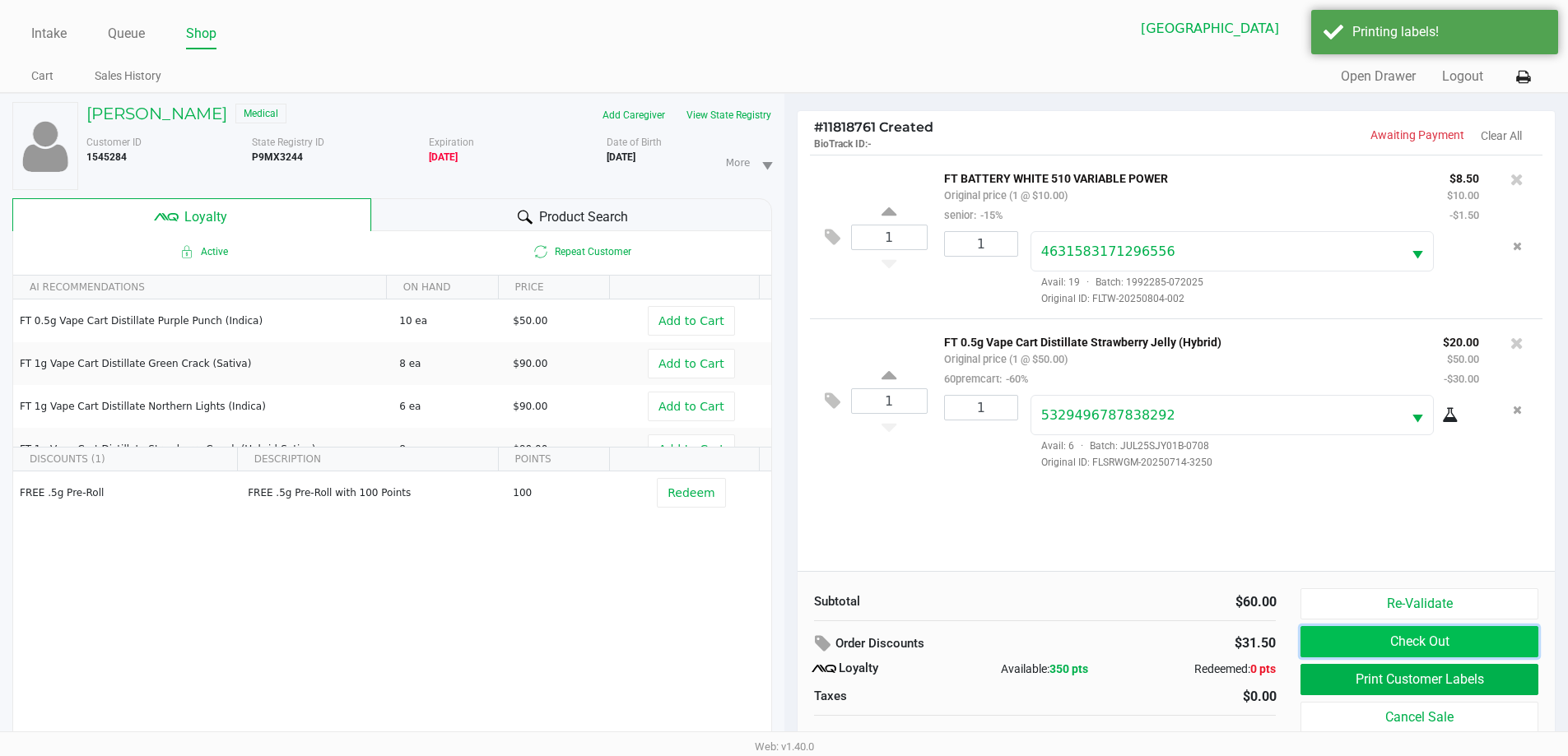
click at [1505, 638] on button "Check Out" at bounding box center [1419, 642] width 237 height 31
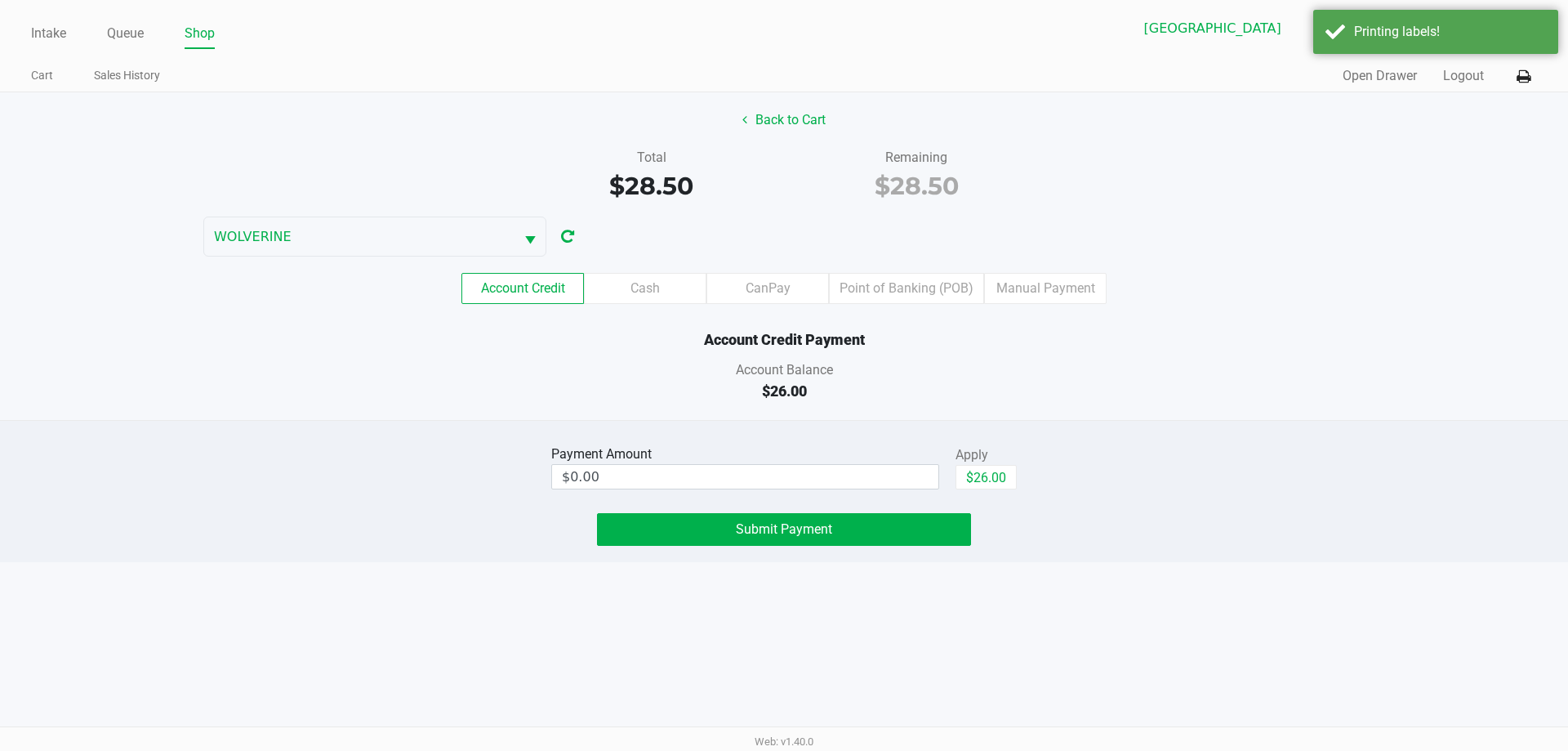
click at [564, 289] on label "Account Credit" at bounding box center [523, 288] width 123 height 31
click at [0, 0] on 0 "Account Credit" at bounding box center [0, 0] width 0 height 0
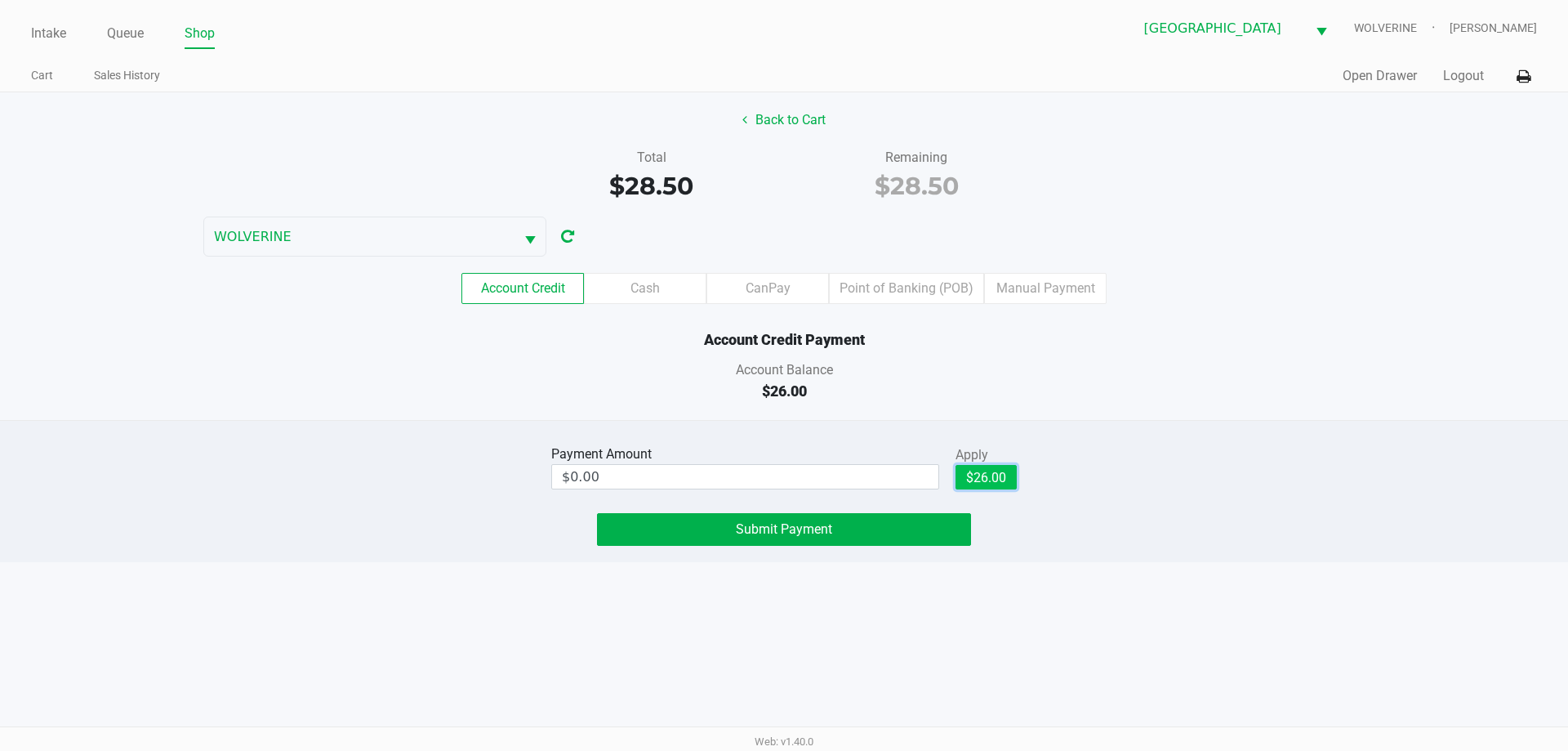
click at [1007, 478] on button "$26.00" at bounding box center [986, 477] width 61 height 25
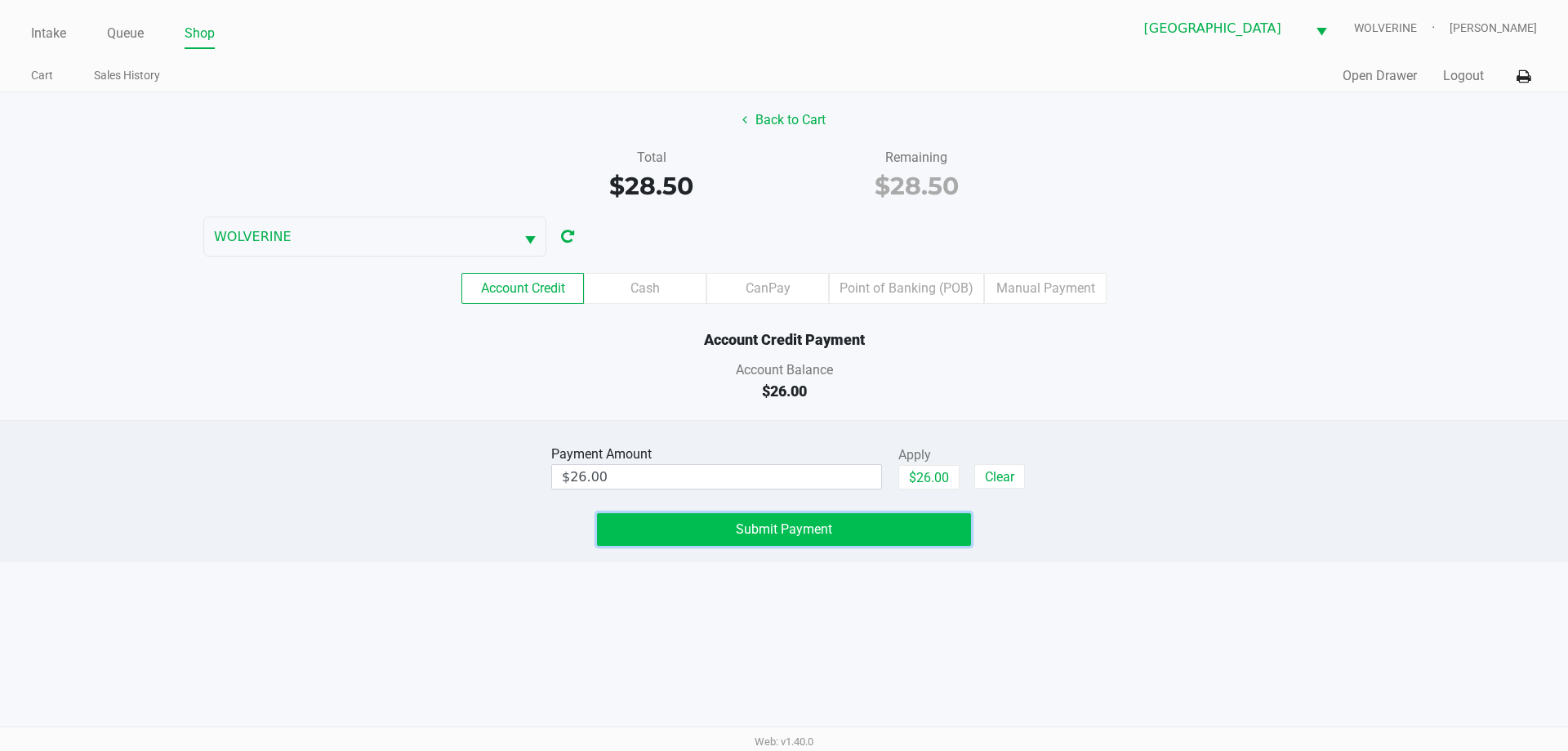
click at [862, 532] on button "Submit Payment" at bounding box center [784, 529] width 374 height 32
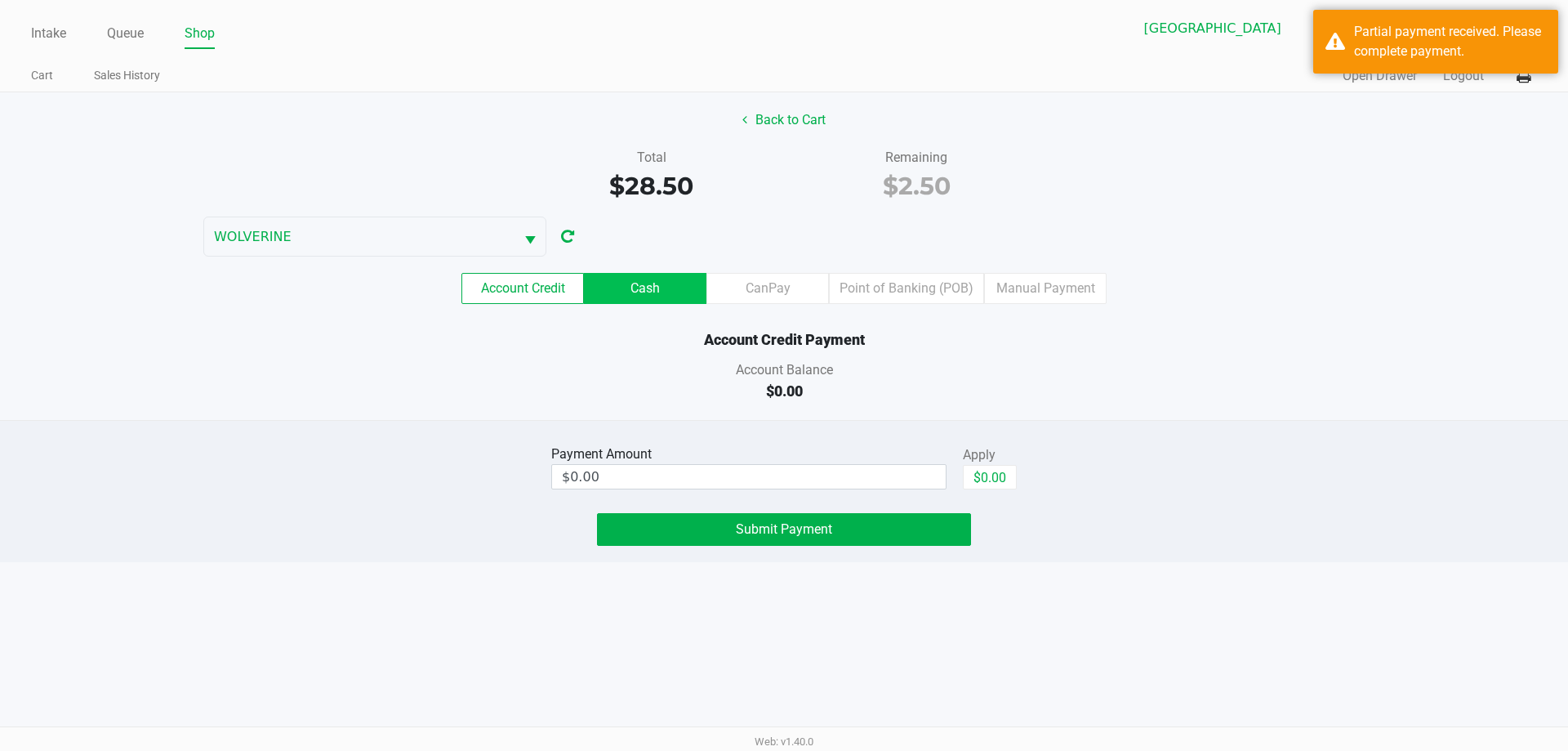
drag, startPoint x: 611, startPoint y: 286, endPoint x: 926, endPoint y: 458, distance: 358.9
click at [612, 286] on label "Cash" at bounding box center [645, 288] width 123 height 31
click at [0, 0] on 1 "Cash" at bounding box center [0, 0] width 0 height 0
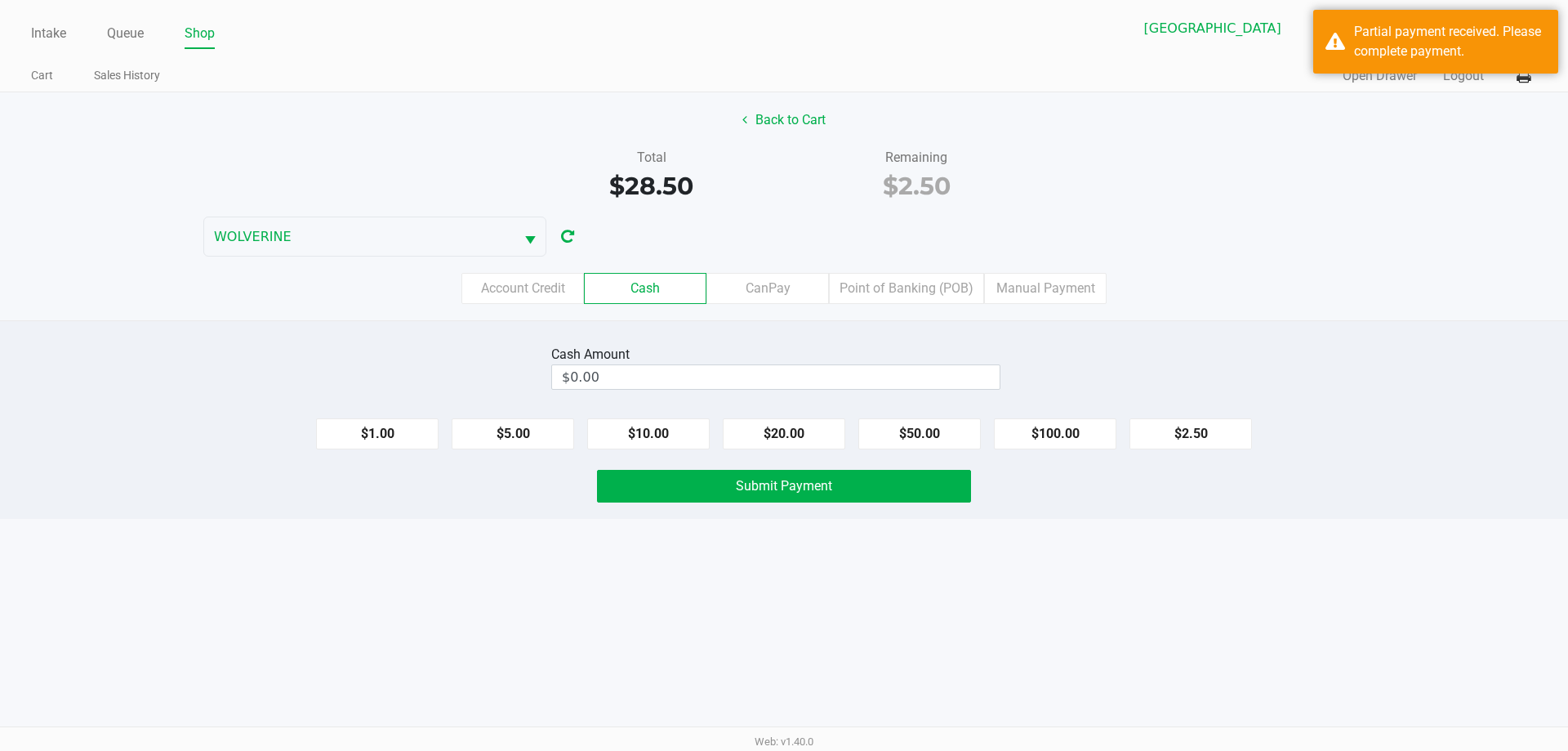
drag, startPoint x: 1225, startPoint y: 424, endPoint x: 1071, endPoint y: 469, distance: 160.4
click at [1224, 424] on button "$2.50" at bounding box center [1191, 434] width 123 height 31
type input "$2.50"
click at [909, 489] on button "Submit Payment" at bounding box center [784, 486] width 374 height 32
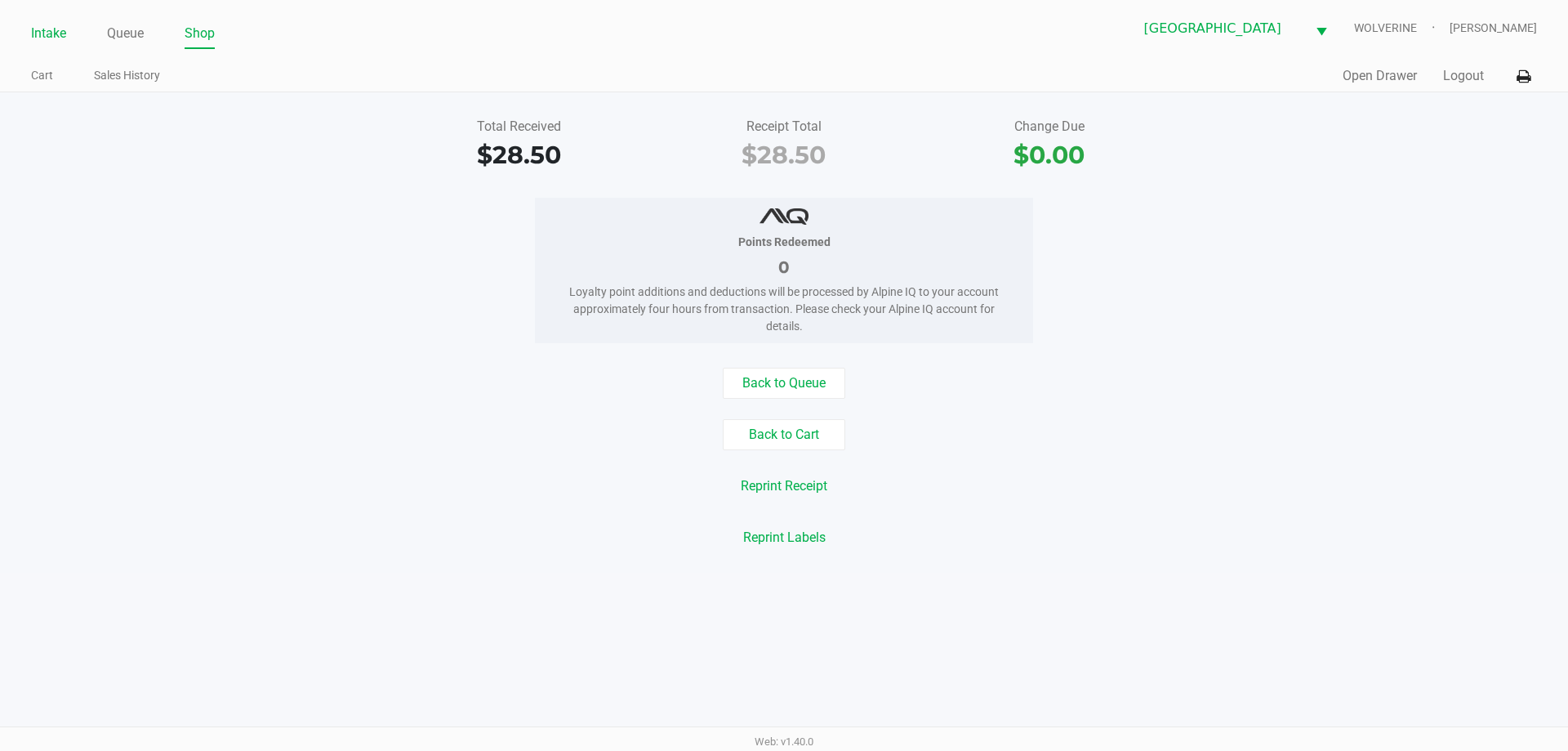
click at [58, 23] on link "Intake" at bounding box center [48, 33] width 35 height 23
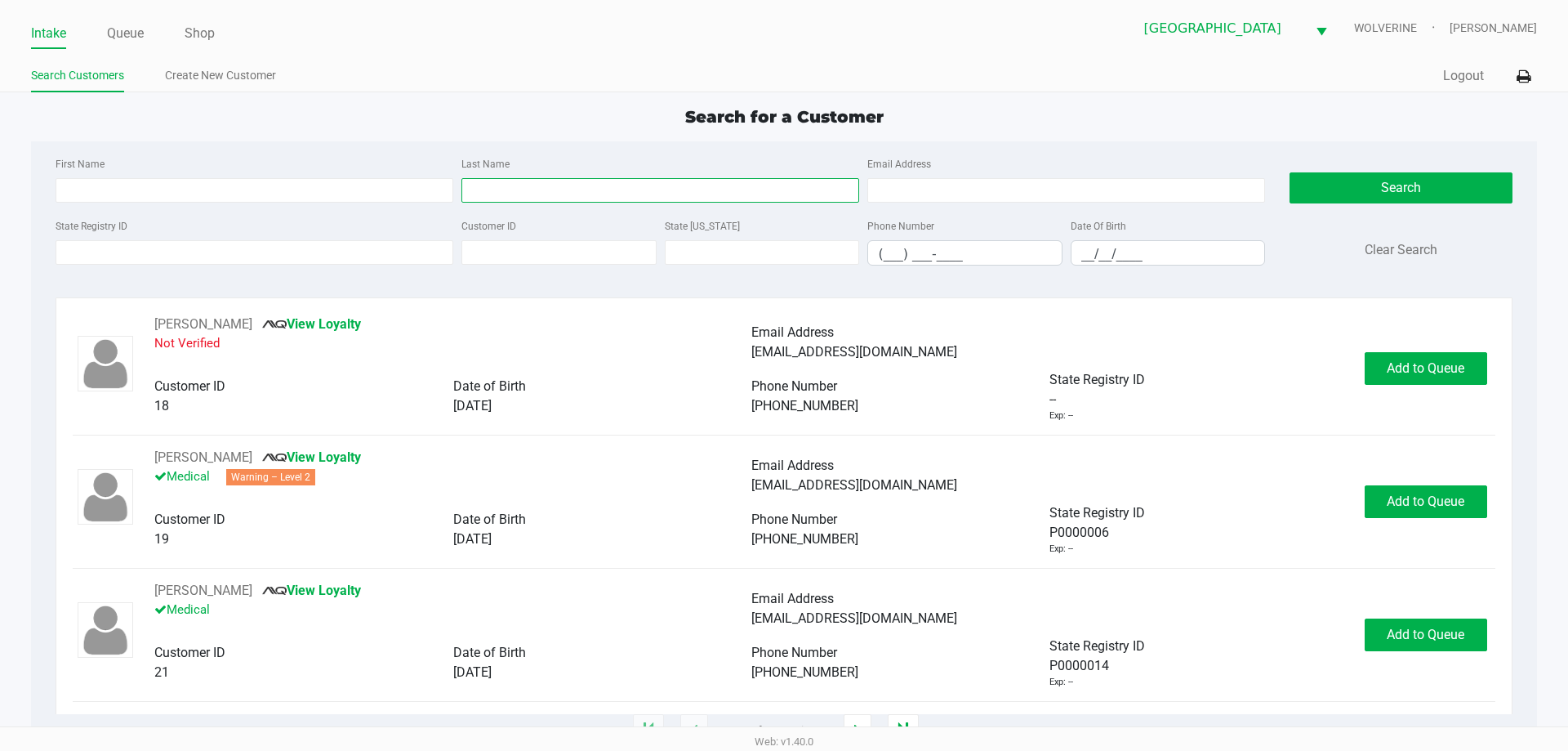
click at [614, 182] on input "Last Name" at bounding box center [660, 190] width 398 height 25
type input "WEST"
click at [1079, 253] on input "__/__/____" at bounding box center [1168, 253] width 194 height 26
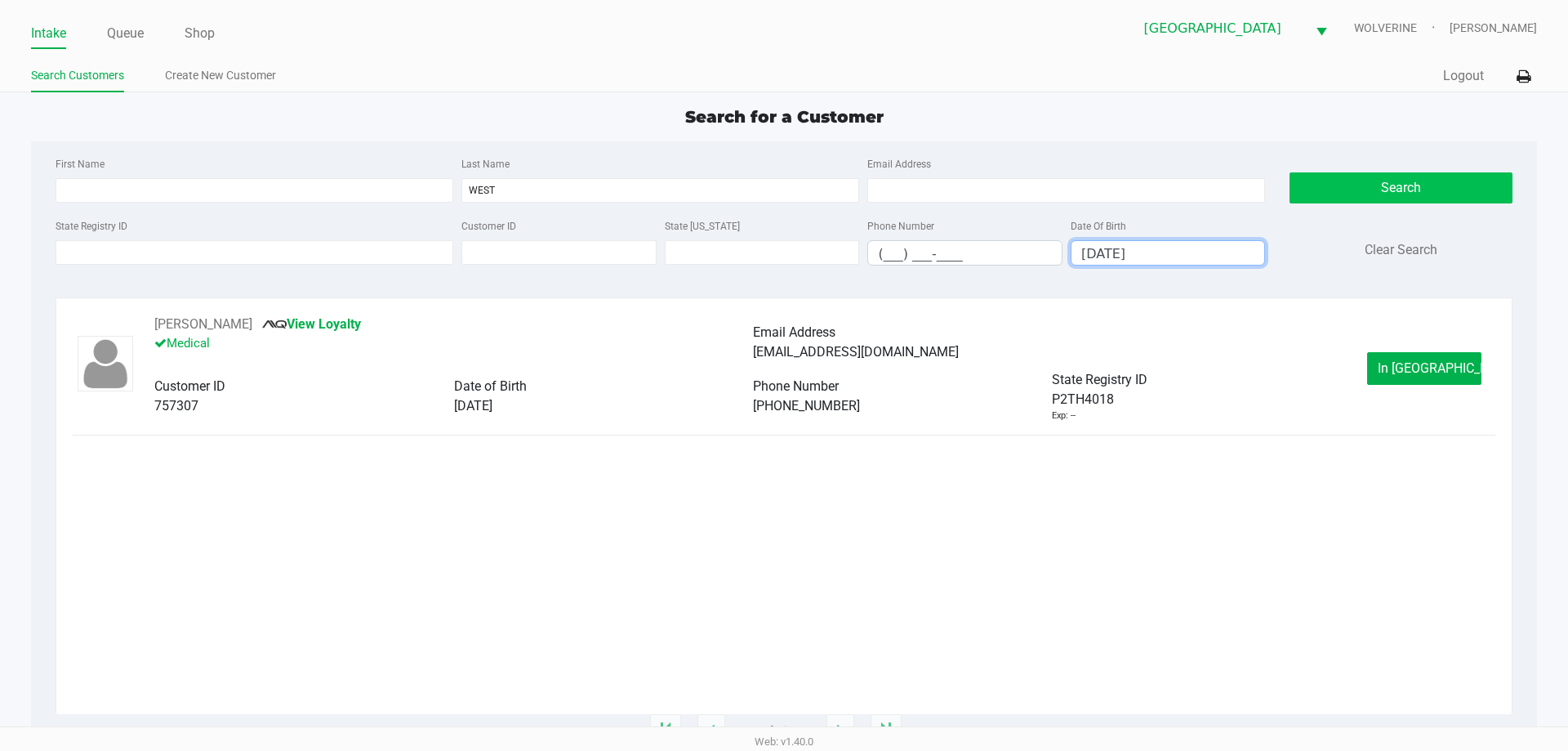
type input "05/18/1985"
click at [1459, 191] on button "Search" at bounding box center [1401, 188] width 222 height 31
click at [1435, 365] on span "In Queue" at bounding box center [1446, 368] width 137 height 15
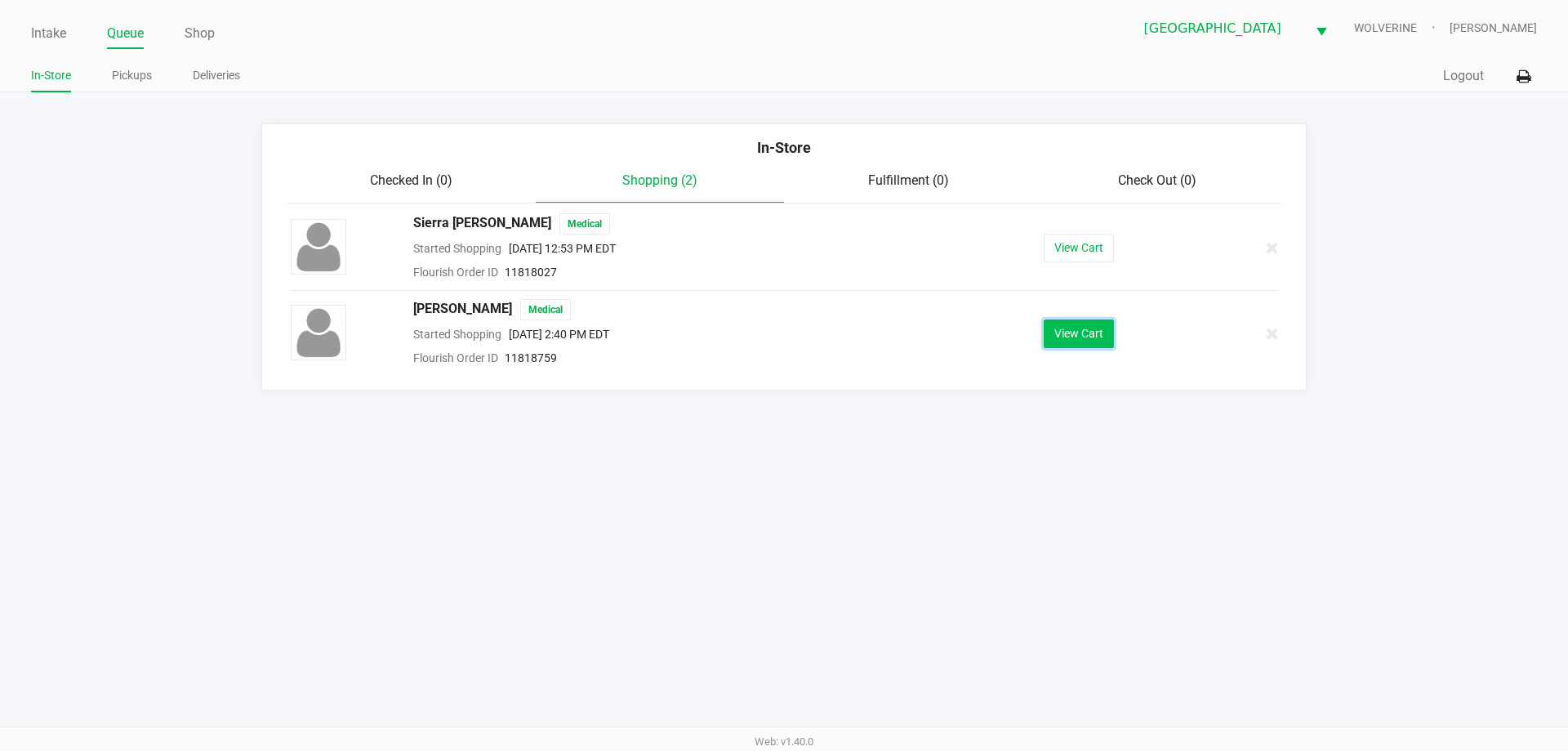
click at [1084, 339] on button "View Cart" at bounding box center [1078, 334] width 70 height 29
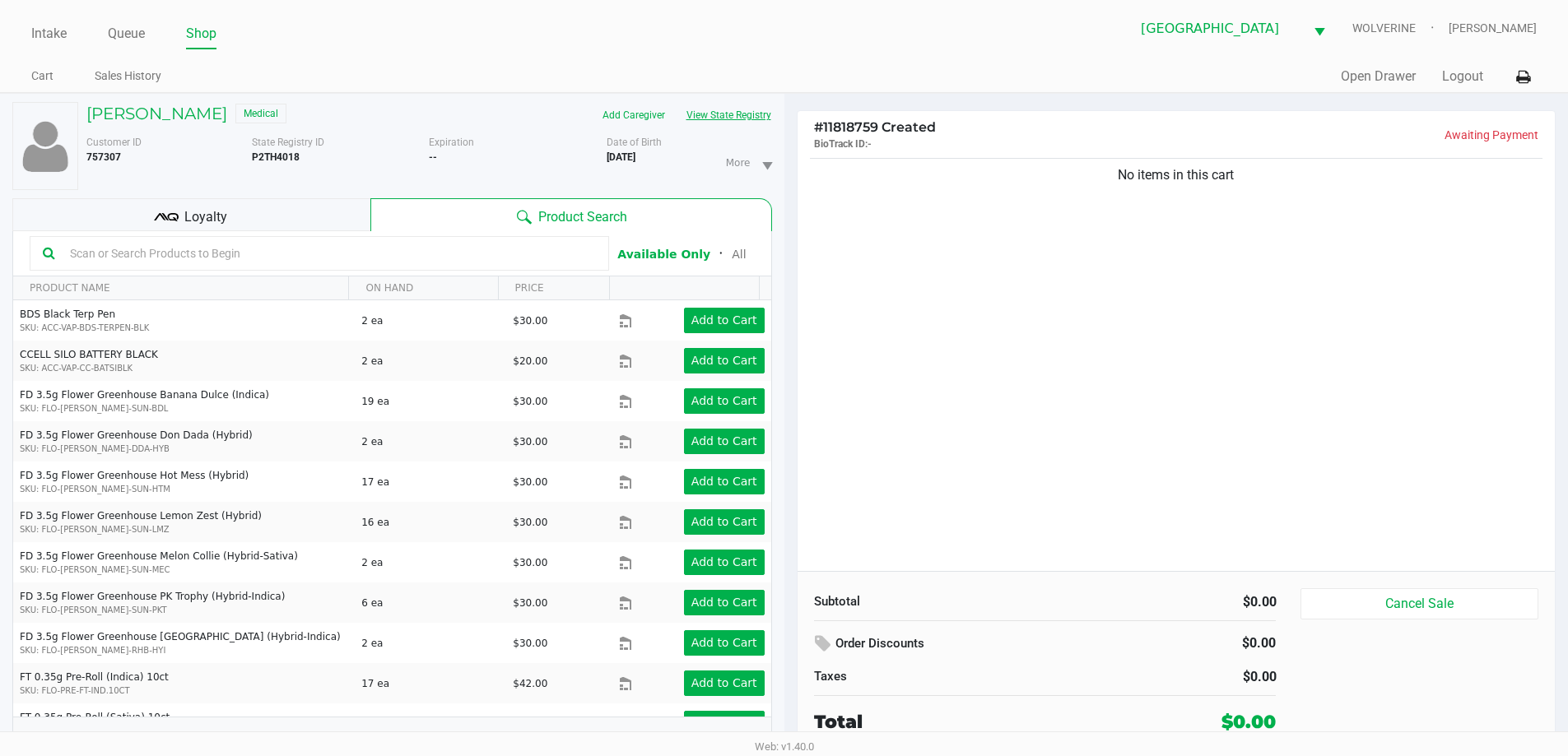
click at [724, 106] on button "View State Registry" at bounding box center [724, 115] width 96 height 27
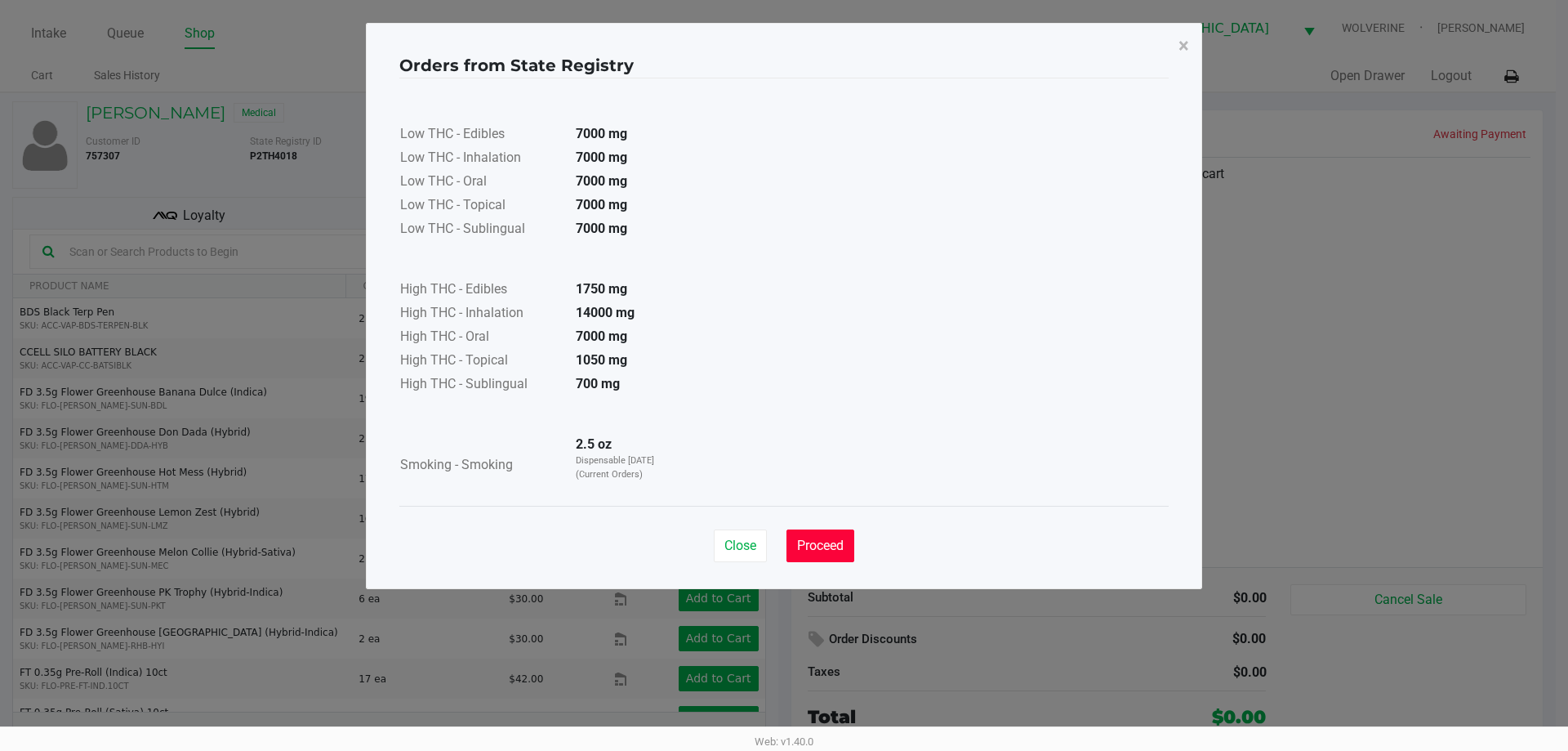
click at [825, 555] on button "Proceed" at bounding box center [820, 545] width 67 height 32
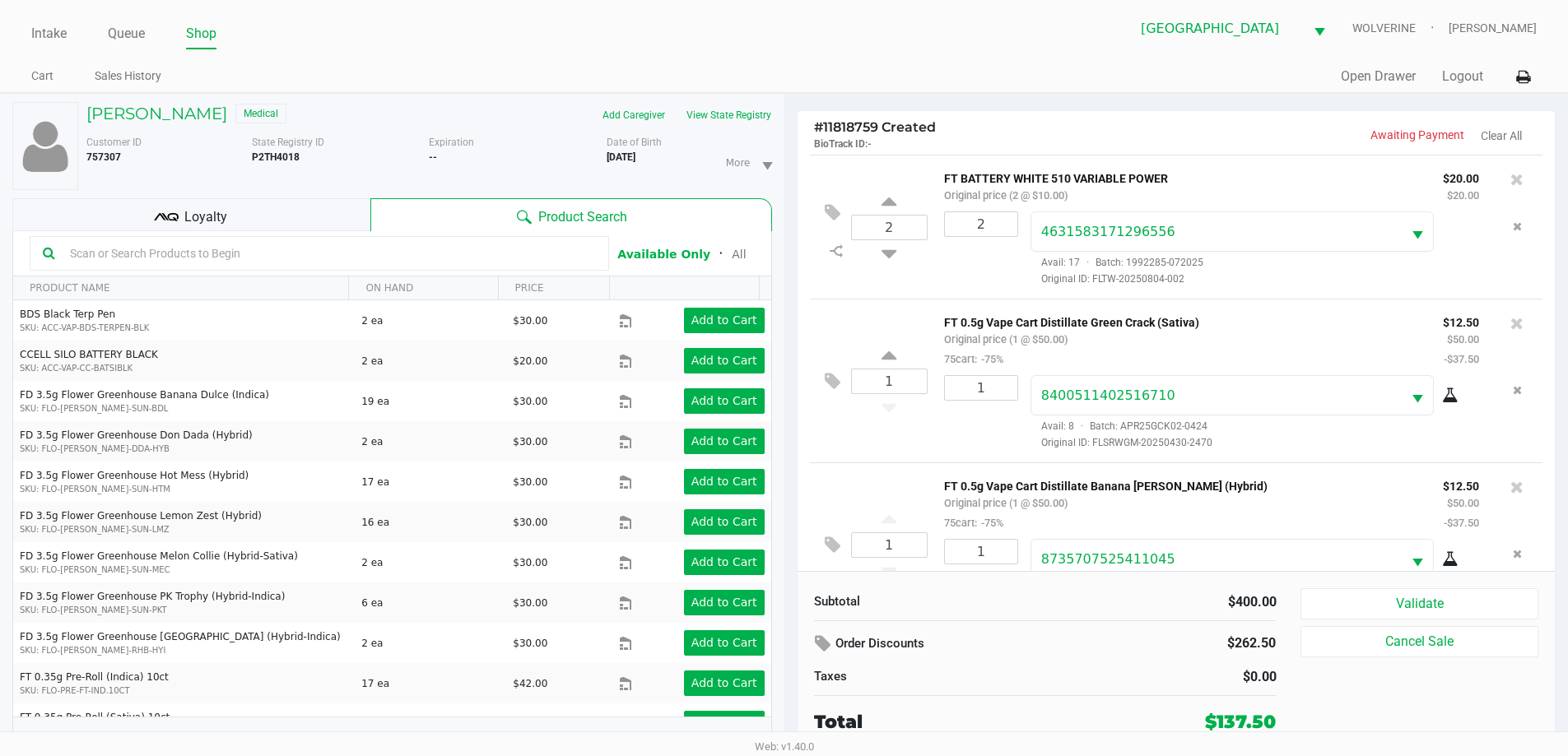
click at [268, 206] on div "Loyalty" at bounding box center [191, 215] width 358 height 33
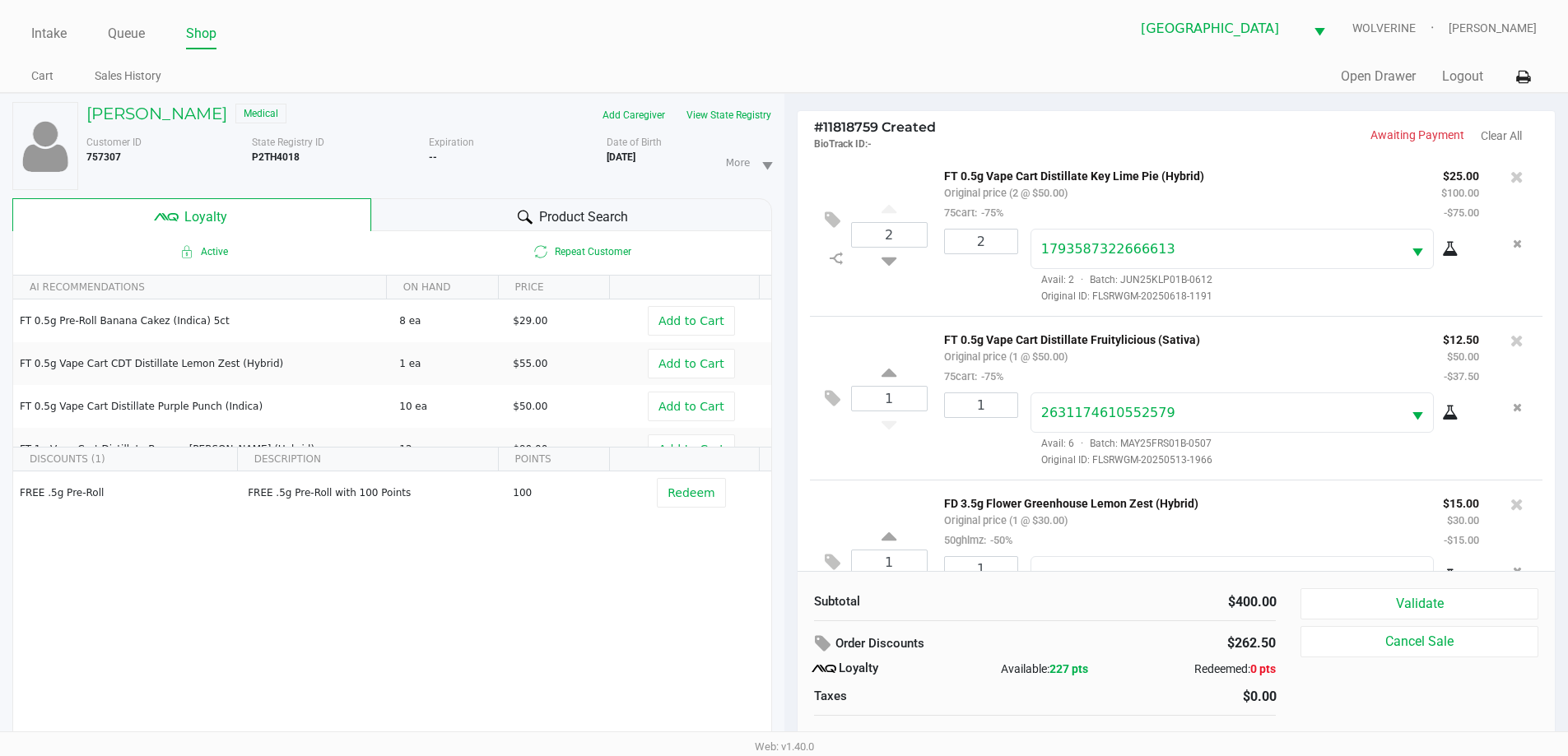
scroll to position [880, 0]
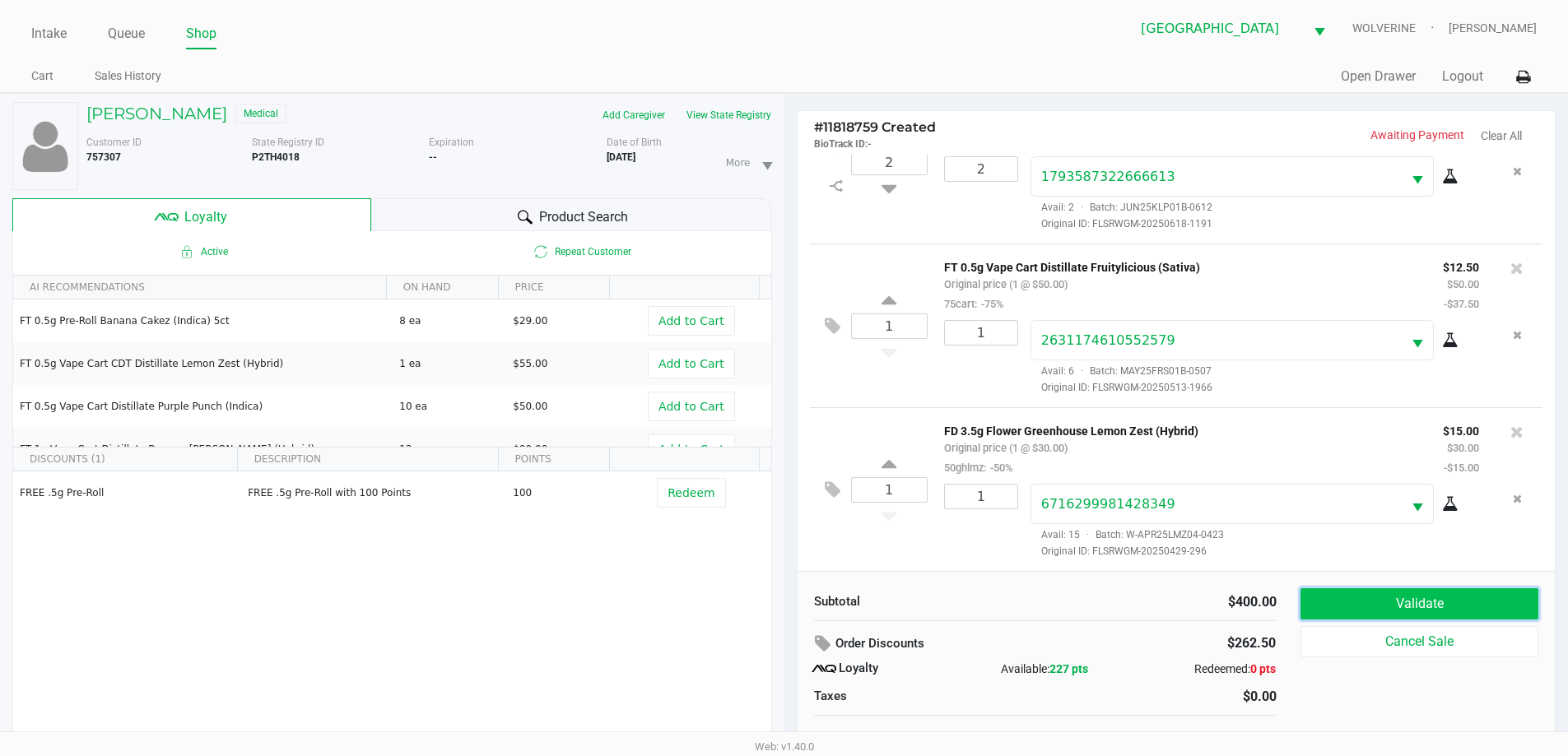
click at [1359, 613] on button "Validate" at bounding box center [1419, 603] width 237 height 31
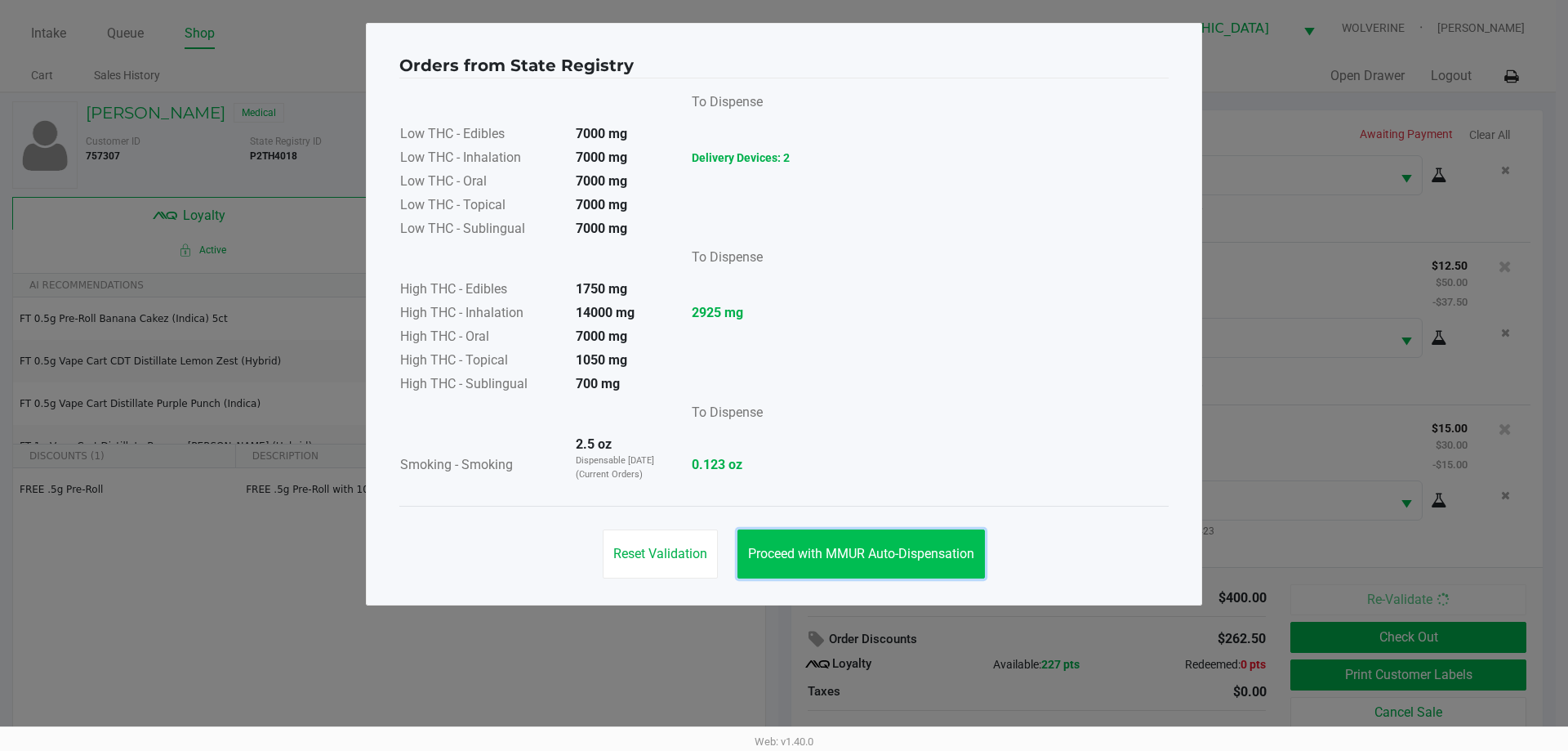
click at [876, 545] on span "Proceed with MMUR Auto-Dispensation" at bounding box center [861, 553] width 226 height 15
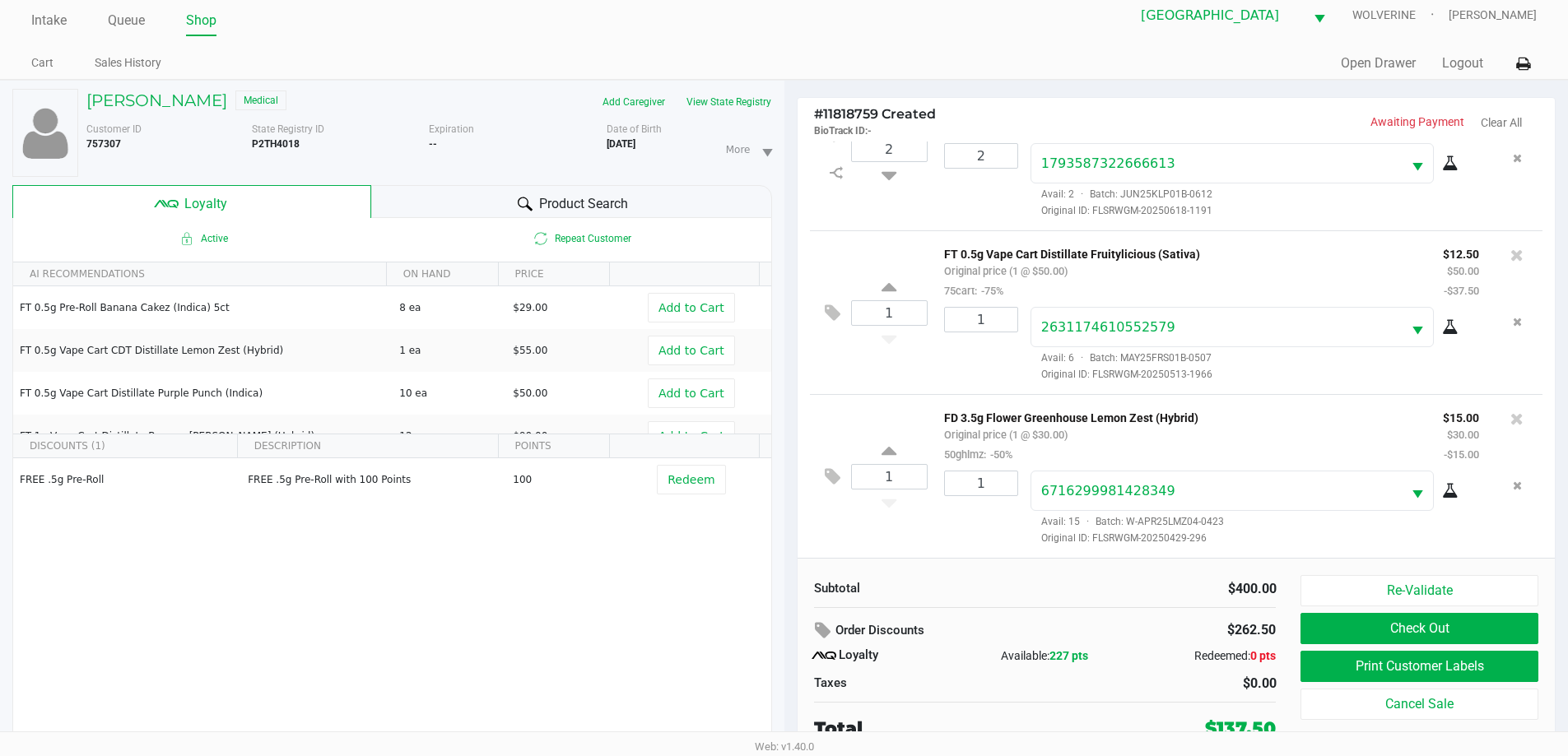
scroll to position [17, 0]
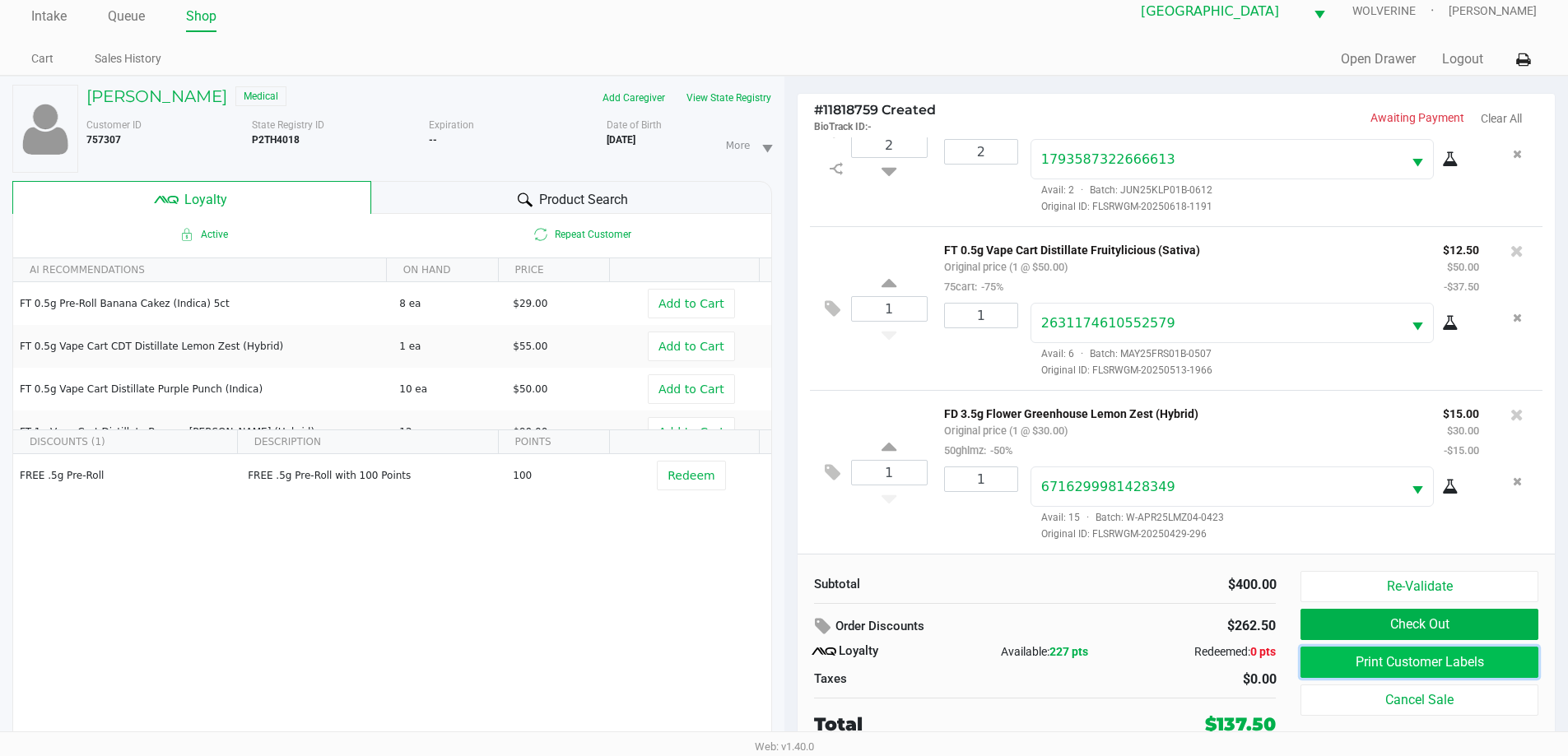
click at [1397, 665] on button "Print Customer Labels" at bounding box center [1419, 662] width 237 height 31
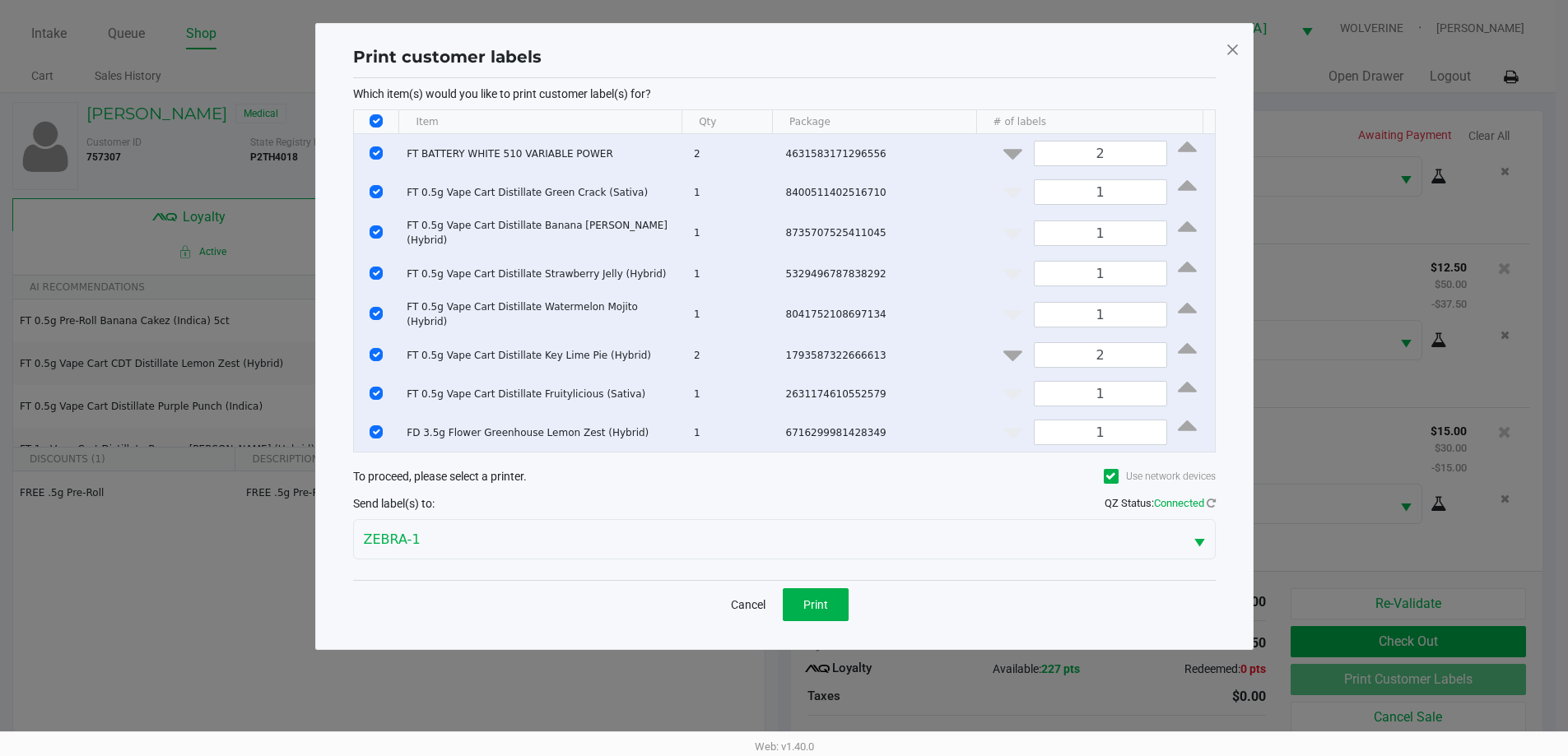
scroll to position [0, 0]
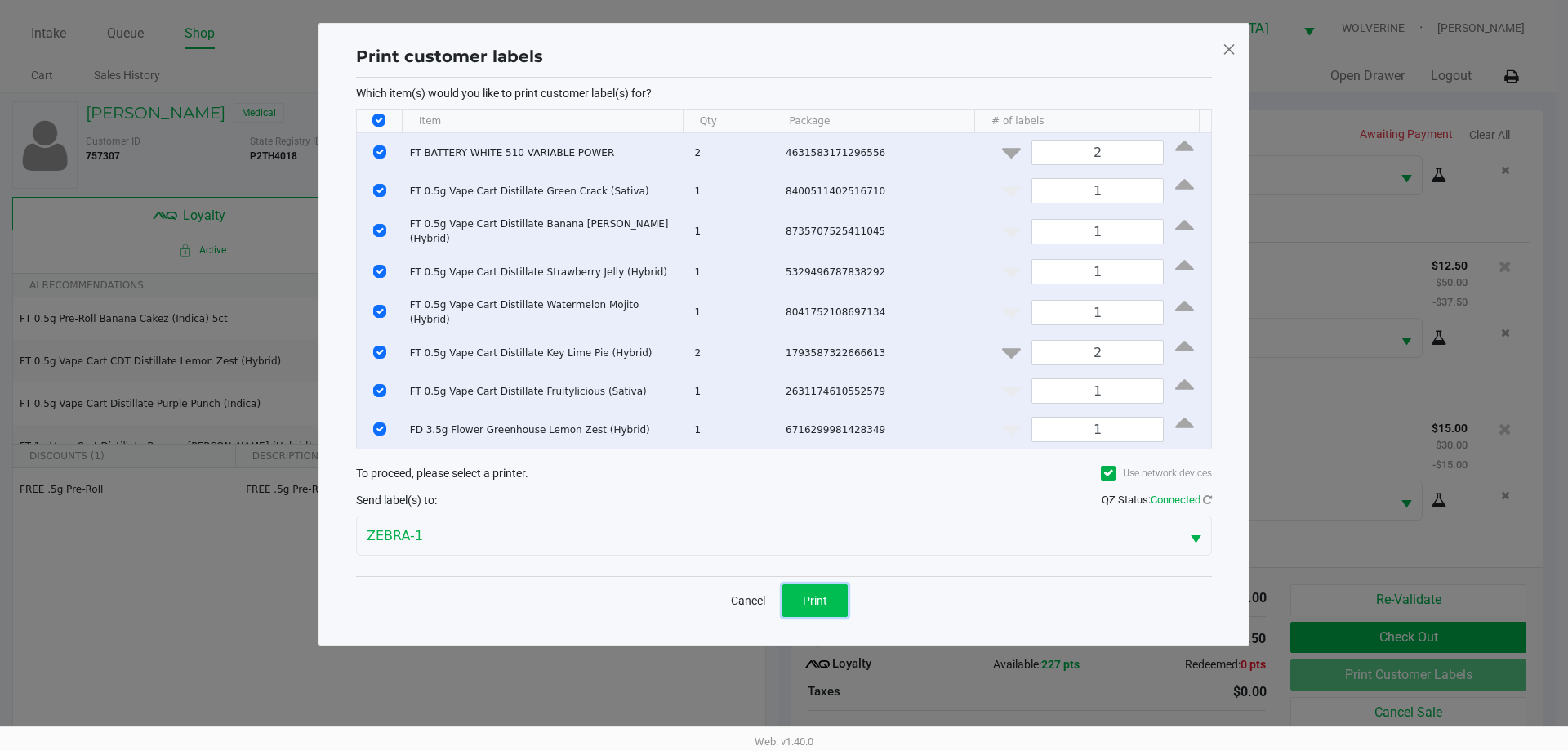
click at [810, 584] on button "Print" at bounding box center [815, 600] width 66 height 32
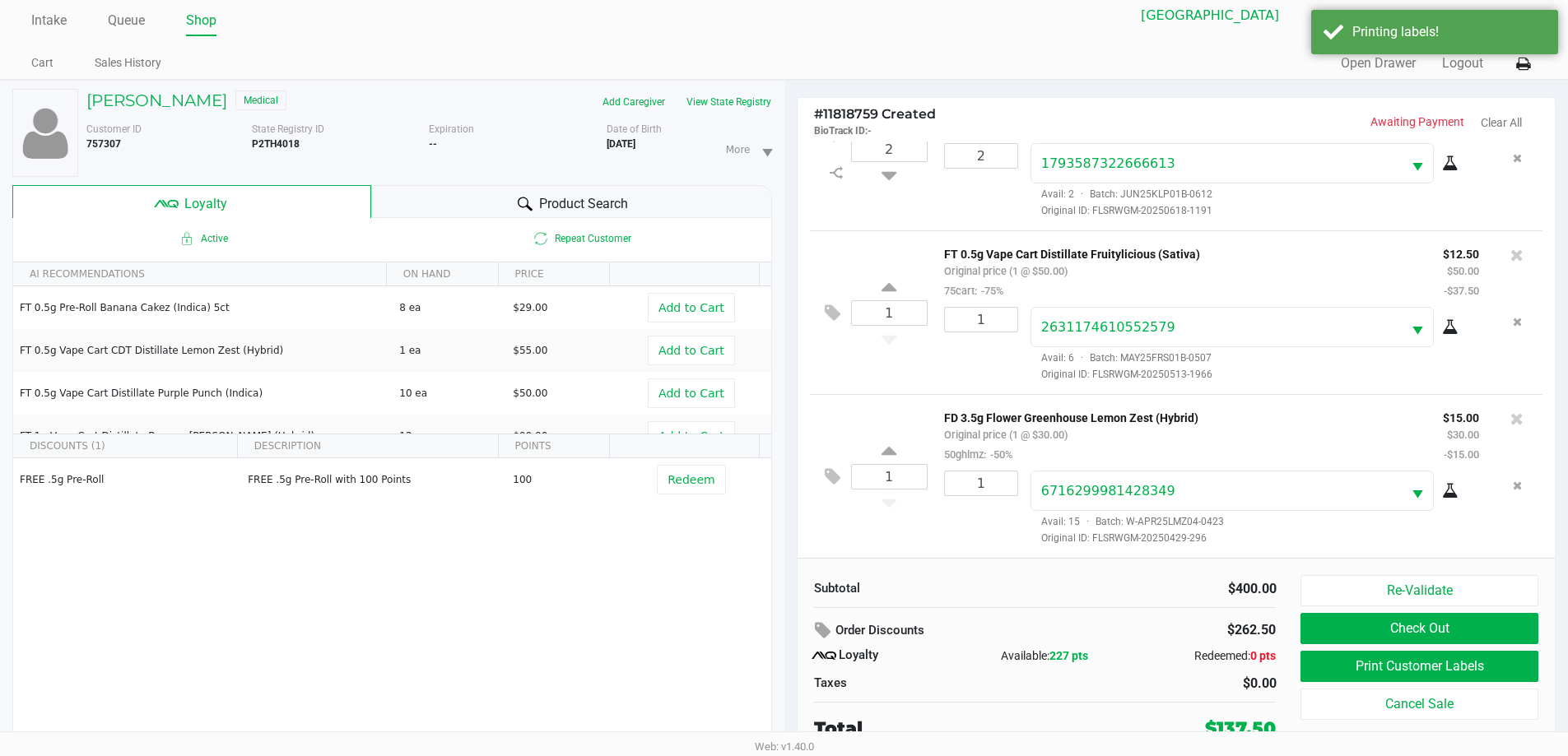
scroll to position [17, 0]
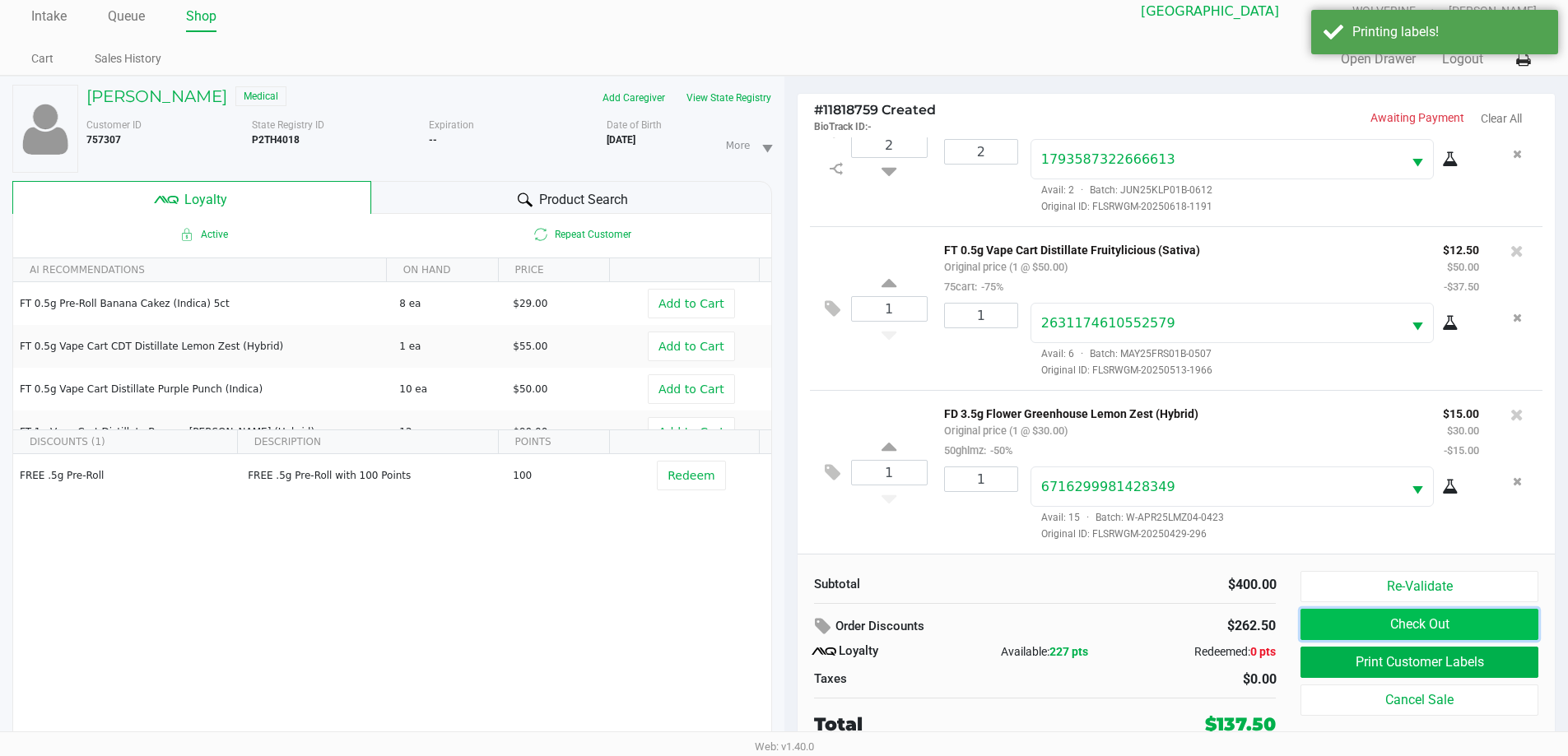
click at [1442, 618] on button "Check Out" at bounding box center [1419, 624] width 237 height 31
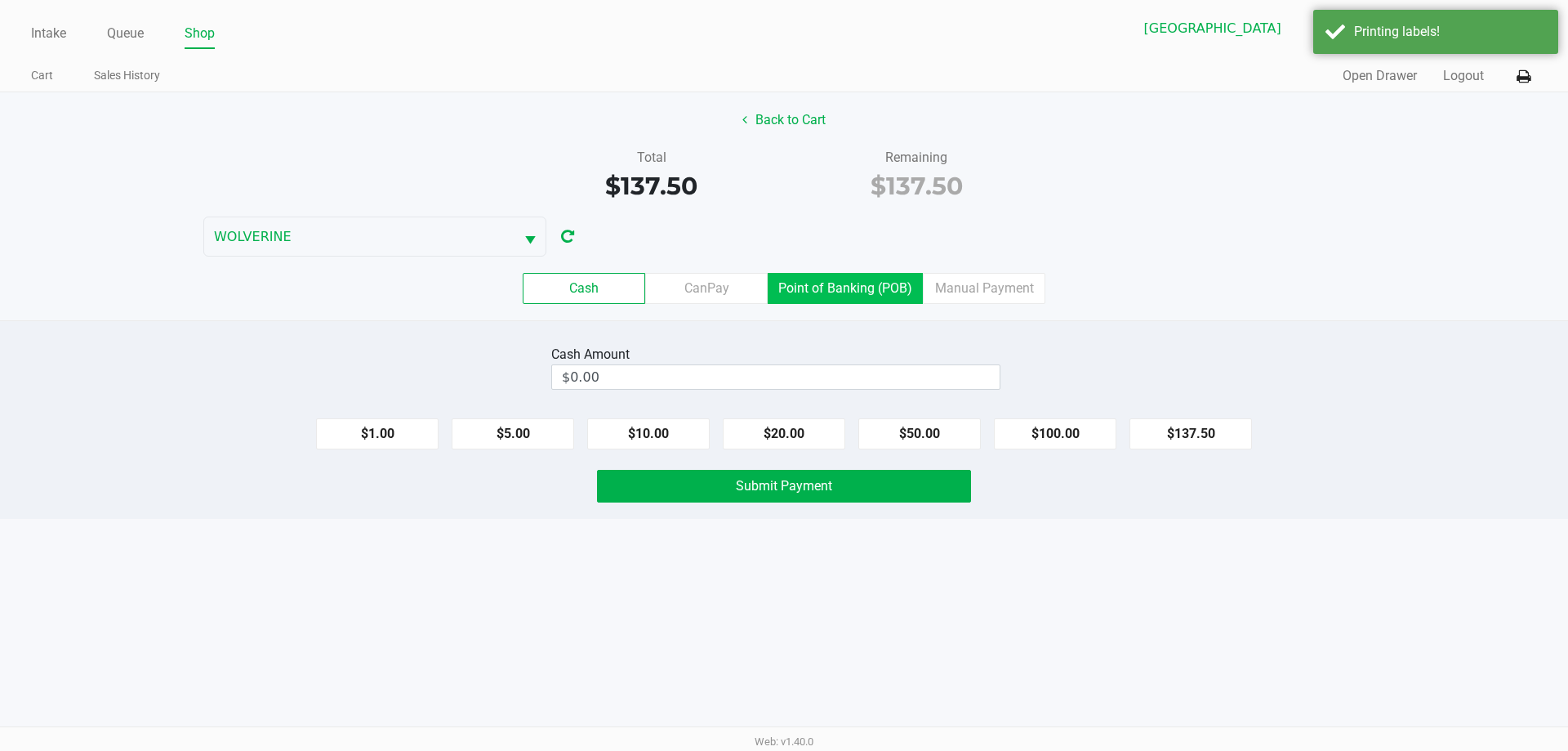
click at [850, 278] on label "Point of Banking (POB)" at bounding box center [845, 288] width 155 height 31
click at [0, 0] on 7 "Point of Banking (POB)" at bounding box center [0, 0] width 0 height 0
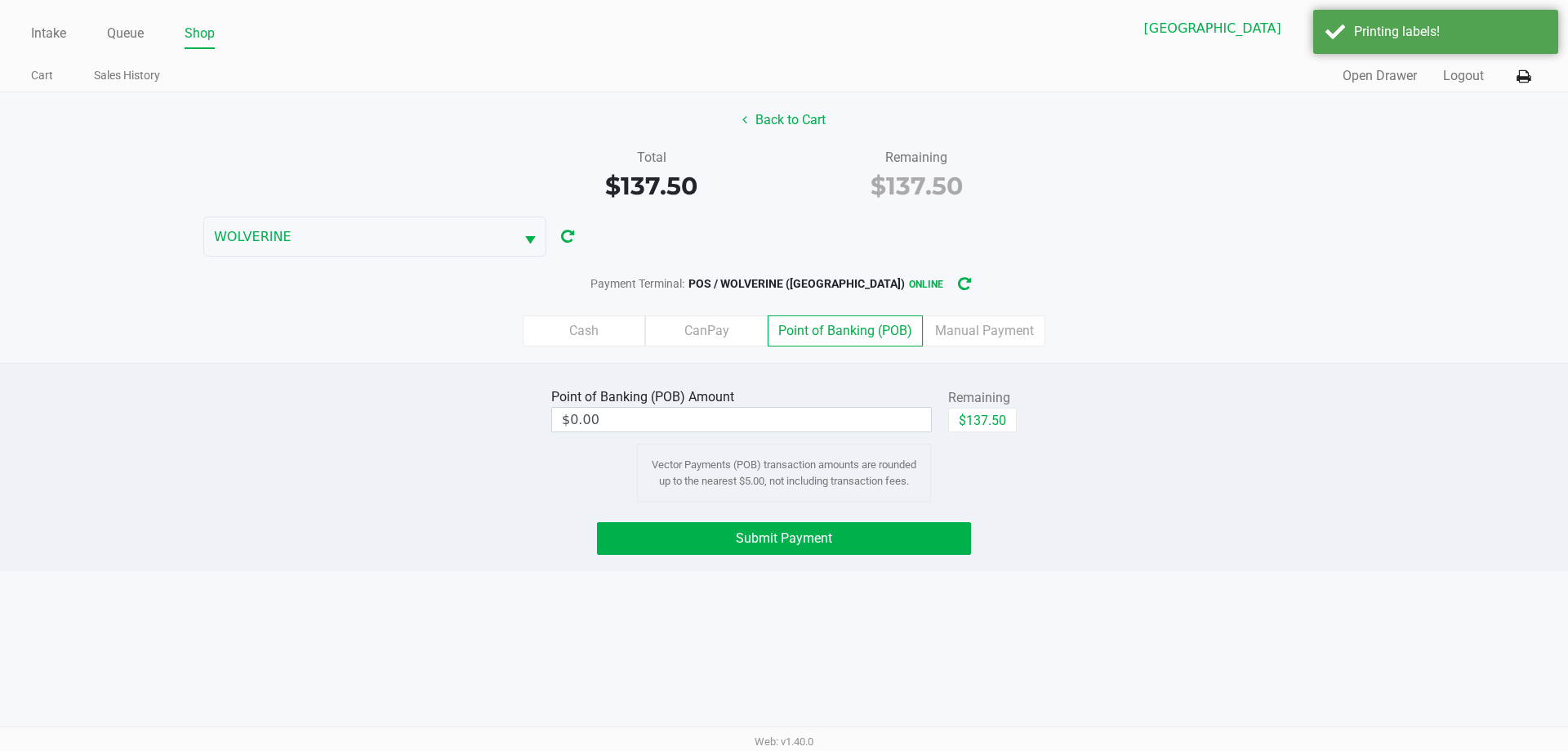
click at [1002, 432] on div "$137.50" at bounding box center [982, 426] width 68 height 37
click at [1002, 430] on button "$137.50" at bounding box center [982, 420] width 68 height 25
type input "$137.50"
click at [909, 539] on button "Submit Payment" at bounding box center [784, 539] width 374 height 32
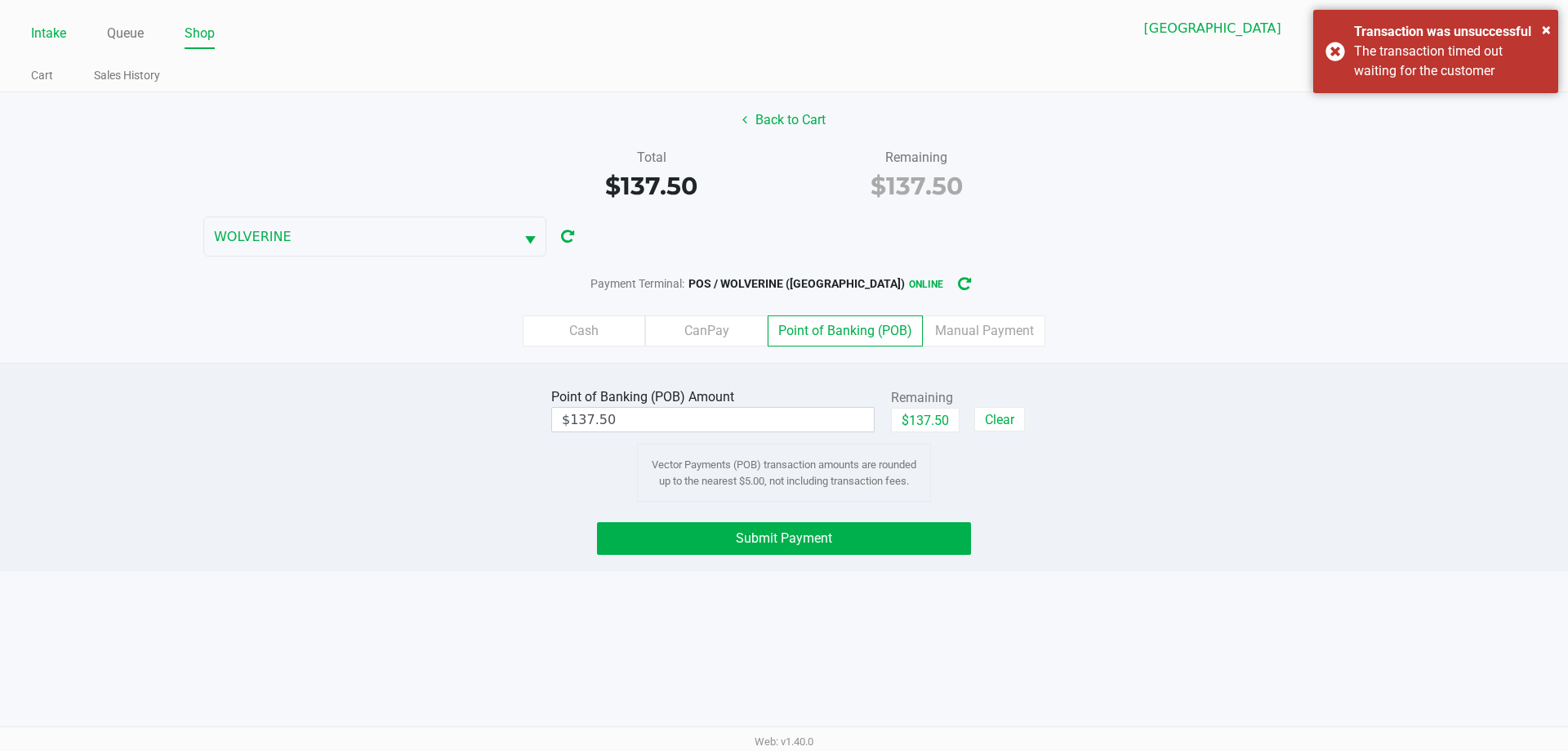
click at [40, 35] on link "Intake" at bounding box center [48, 33] width 35 height 23
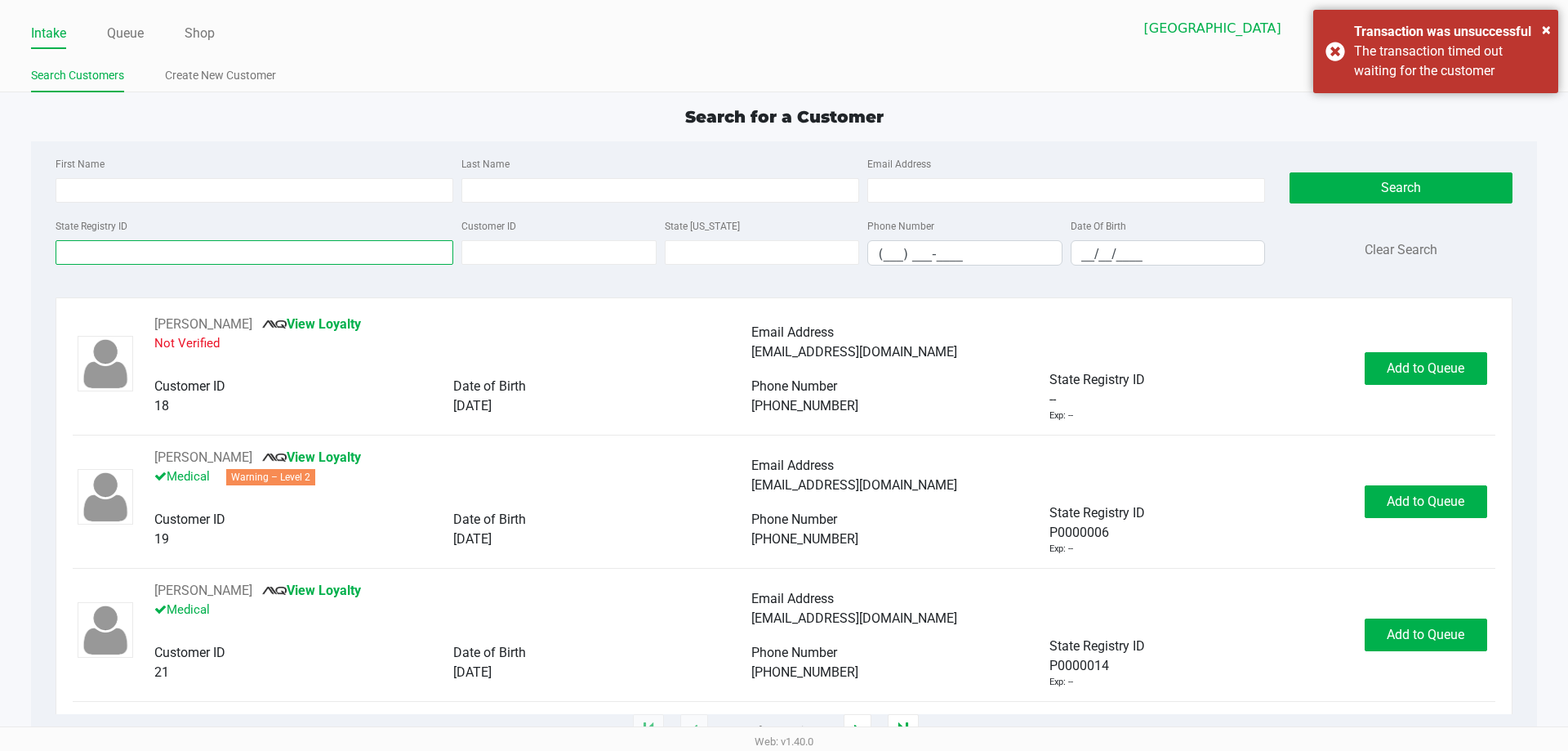
click at [183, 242] on input "State Registry ID" at bounding box center [254, 252] width 398 height 25
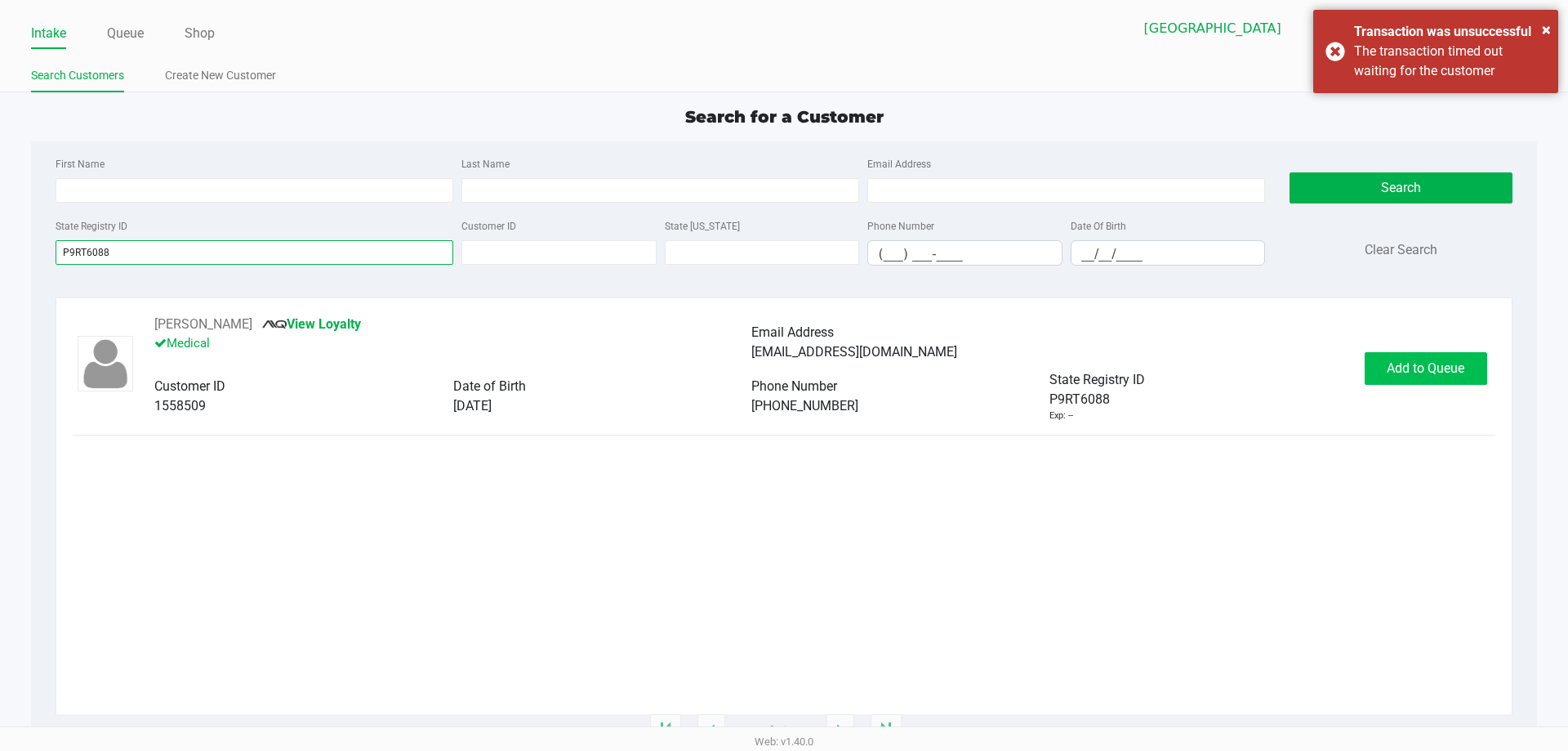
type input "P9RT6088"
click at [1407, 377] on button "Add to Queue" at bounding box center [1426, 369] width 123 height 32
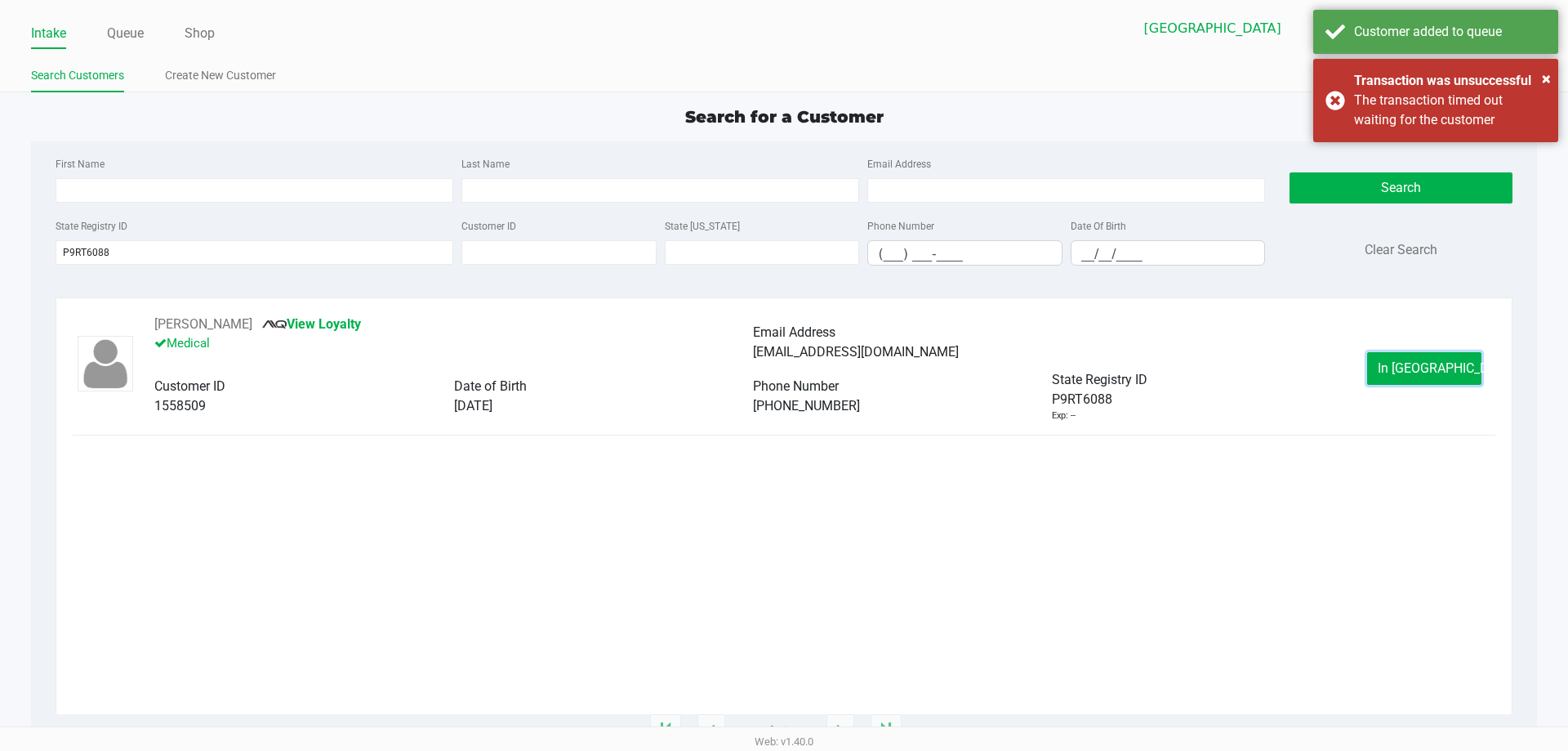
click at [1407, 377] on button "In Queue" at bounding box center [1425, 369] width 114 height 32
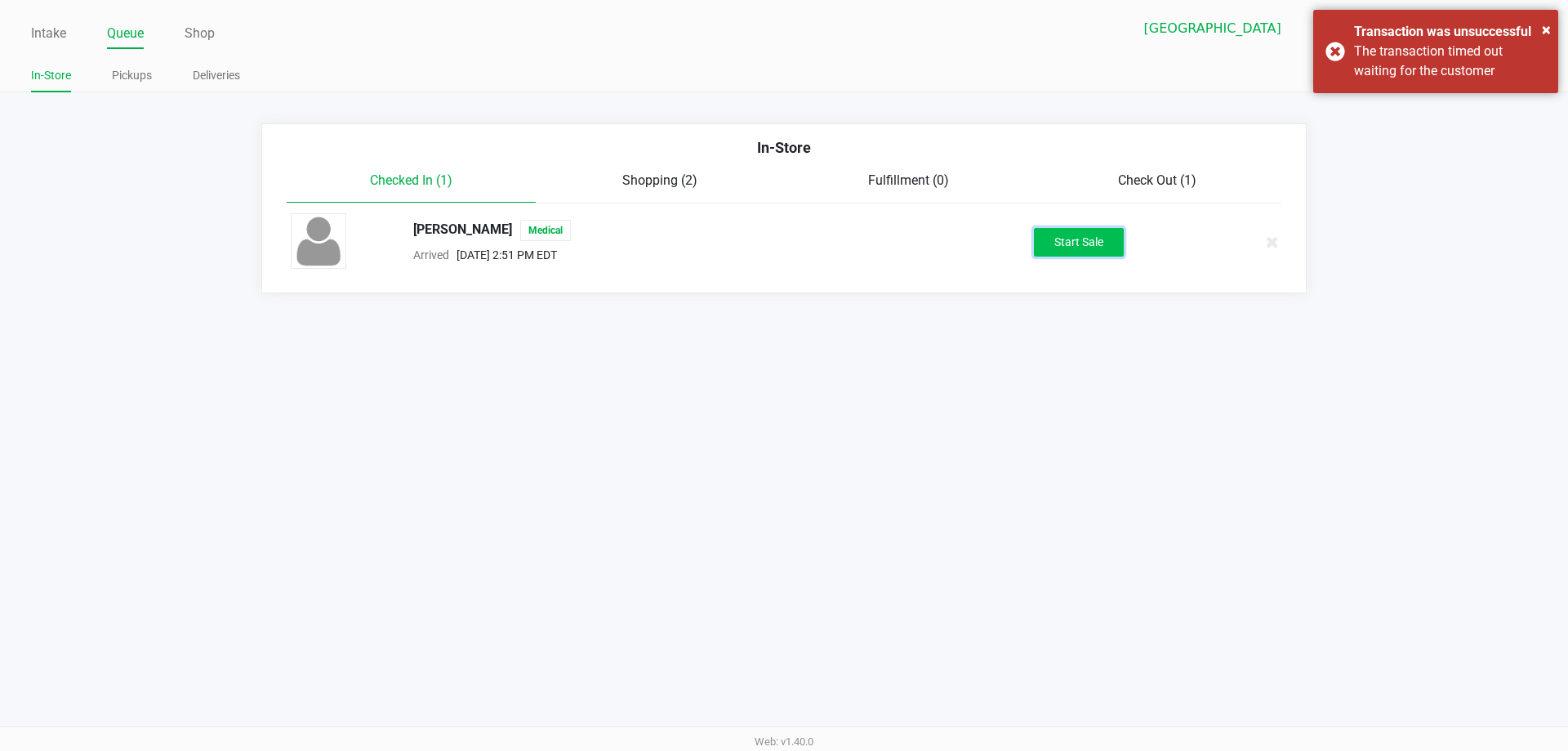
click at [1115, 247] on button "Start Sale" at bounding box center [1078, 242] width 90 height 29
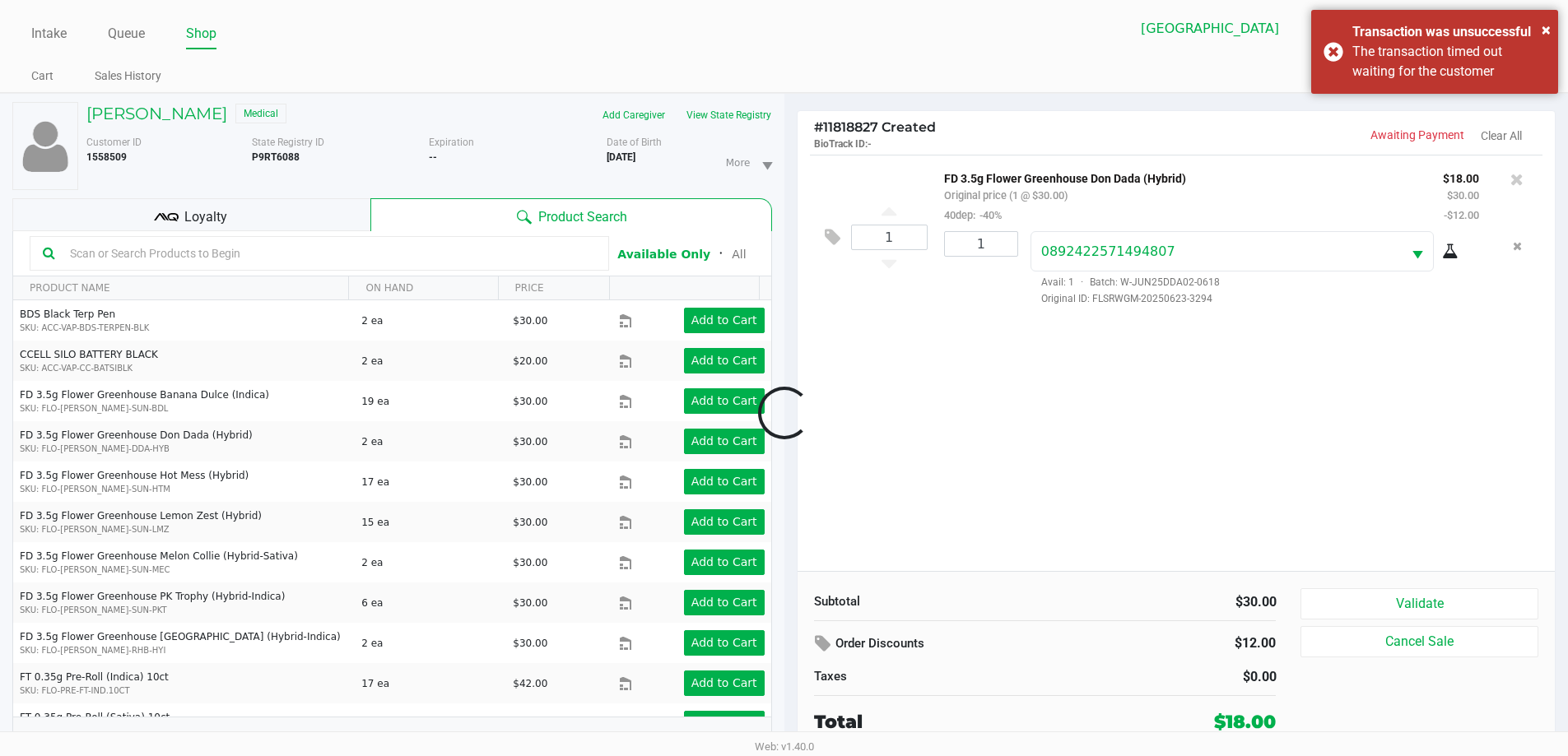
click at [202, 216] on div at bounding box center [784, 413] width 1568 height 476
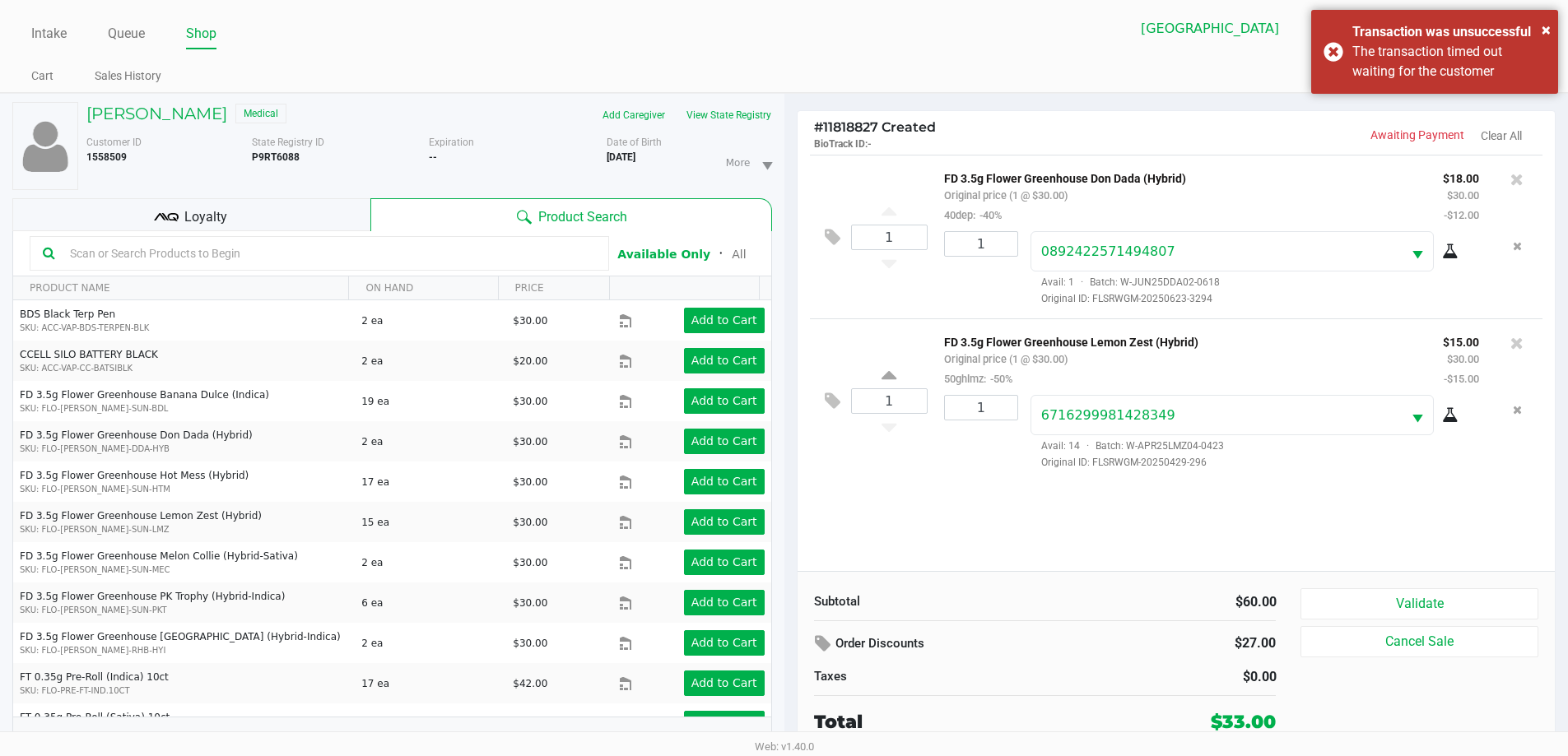
click at [187, 214] on span "Loyalty" at bounding box center [205, 216] width 43 height 20
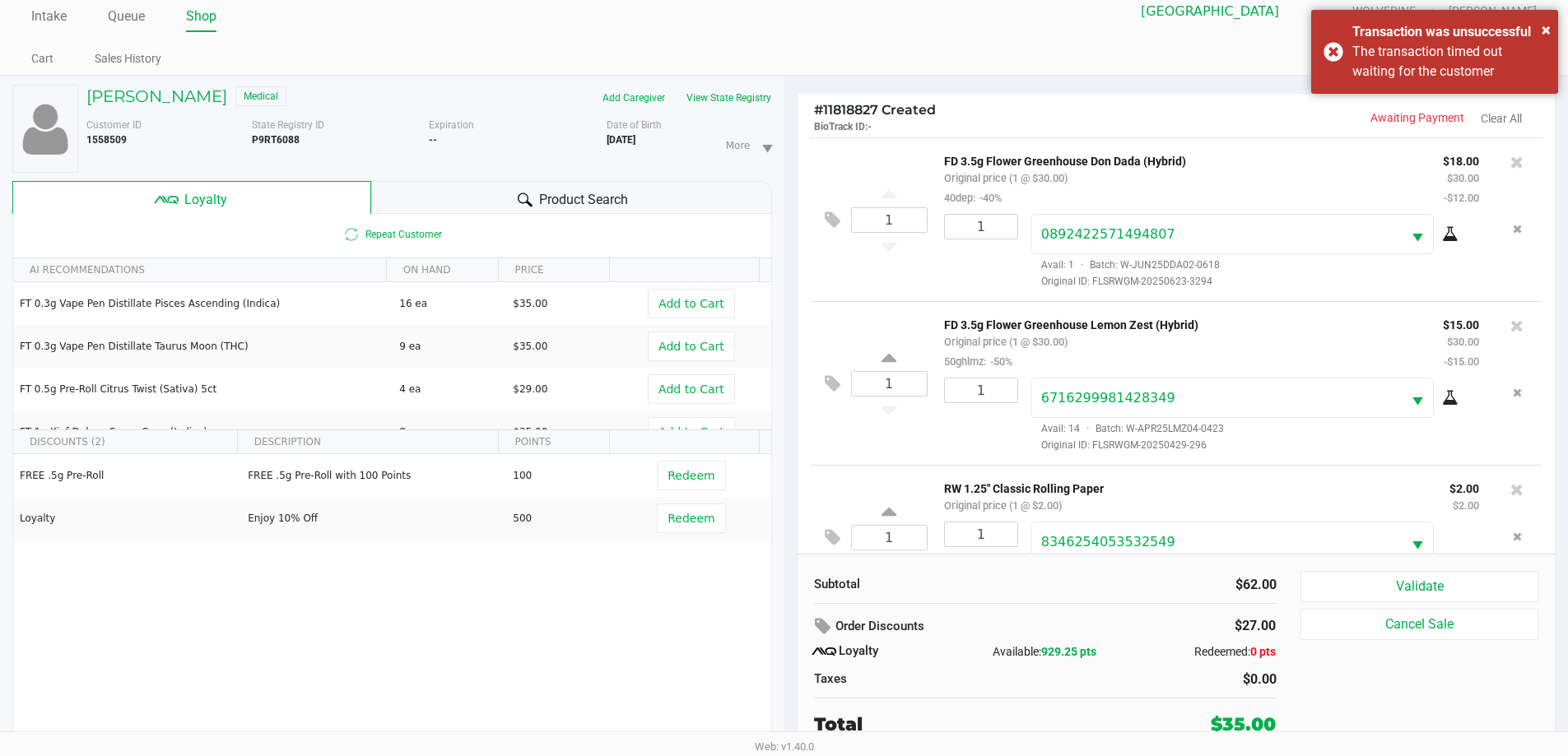
scroll to position [58, 0]
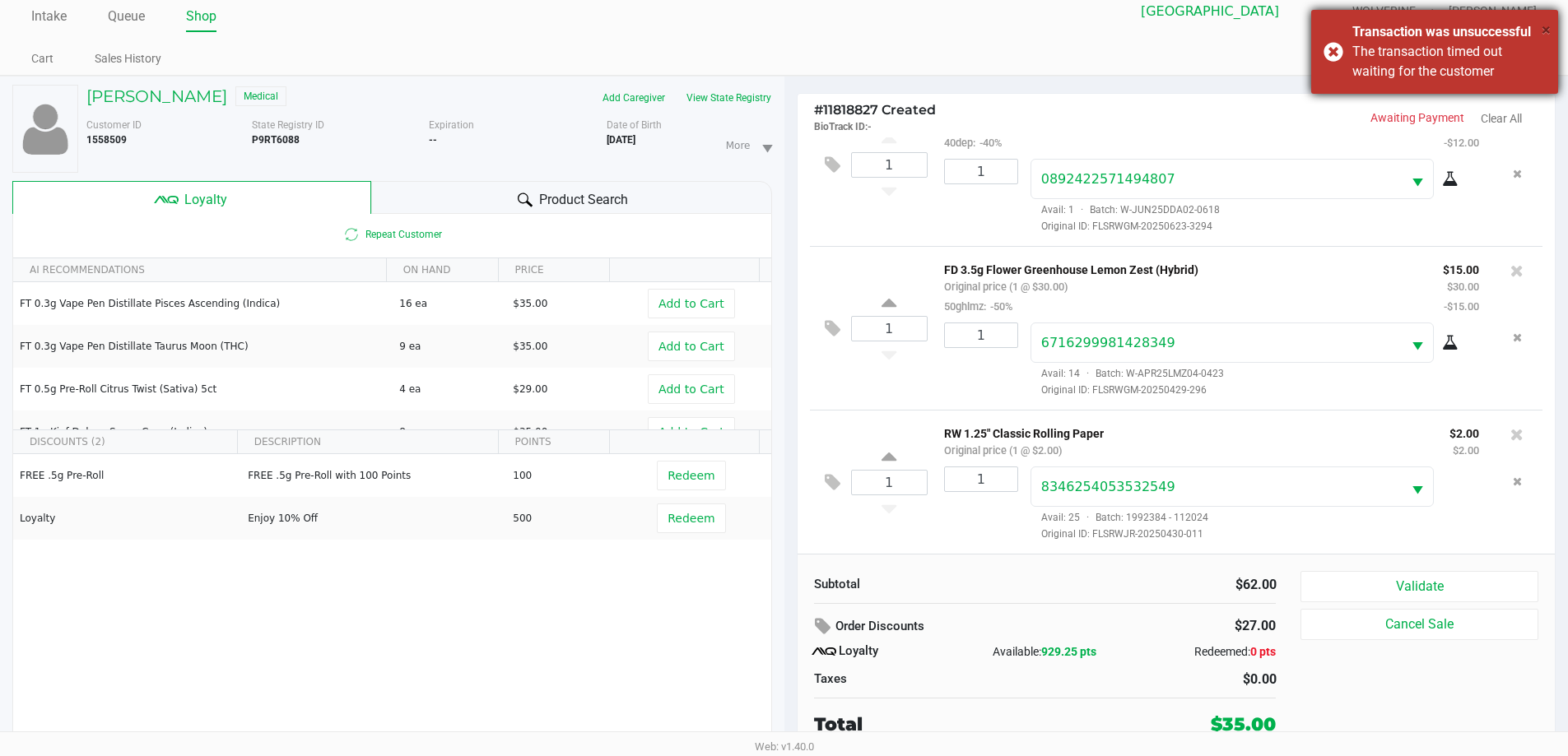
click at [1546, 26] on span "×" at bounding box center [1546, 29] width 9 height 20
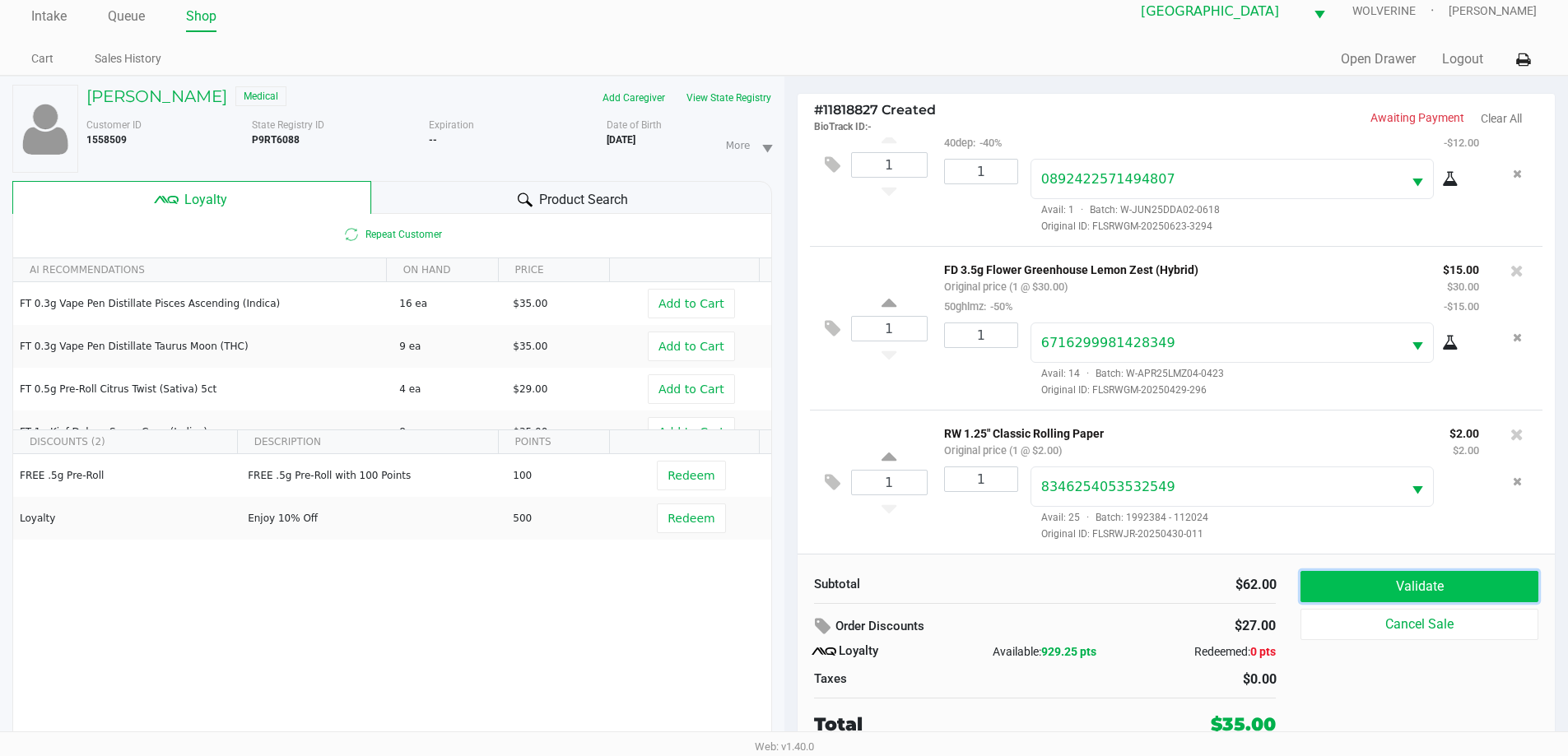
click at [1418, 582] on button "Validate" at bounding box center [1419, 586] width 237 height 31
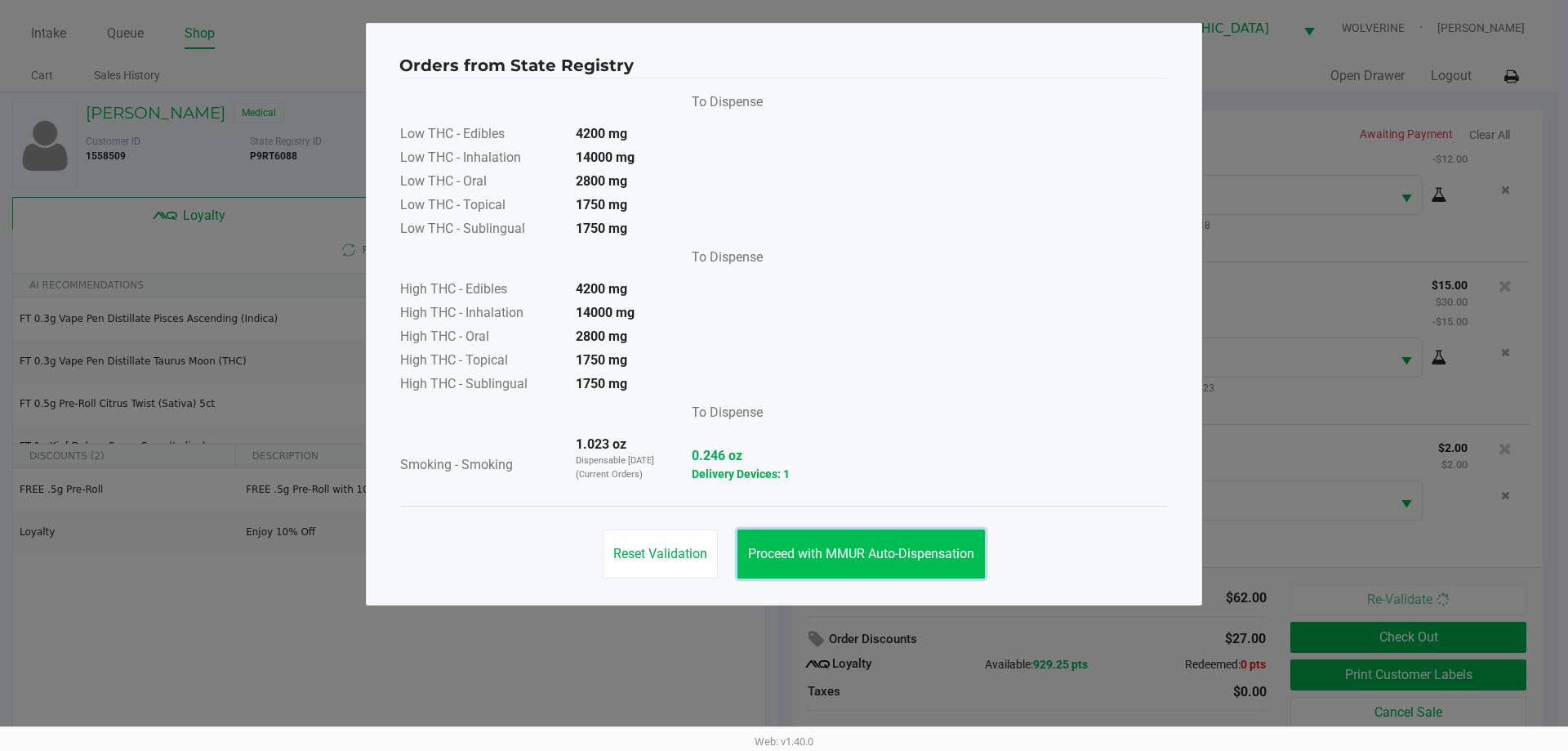
click at [862, 544] on button "Proceed with MMUR Auto-Dispensation" at bounding box center [861, 553] width 247 height 49
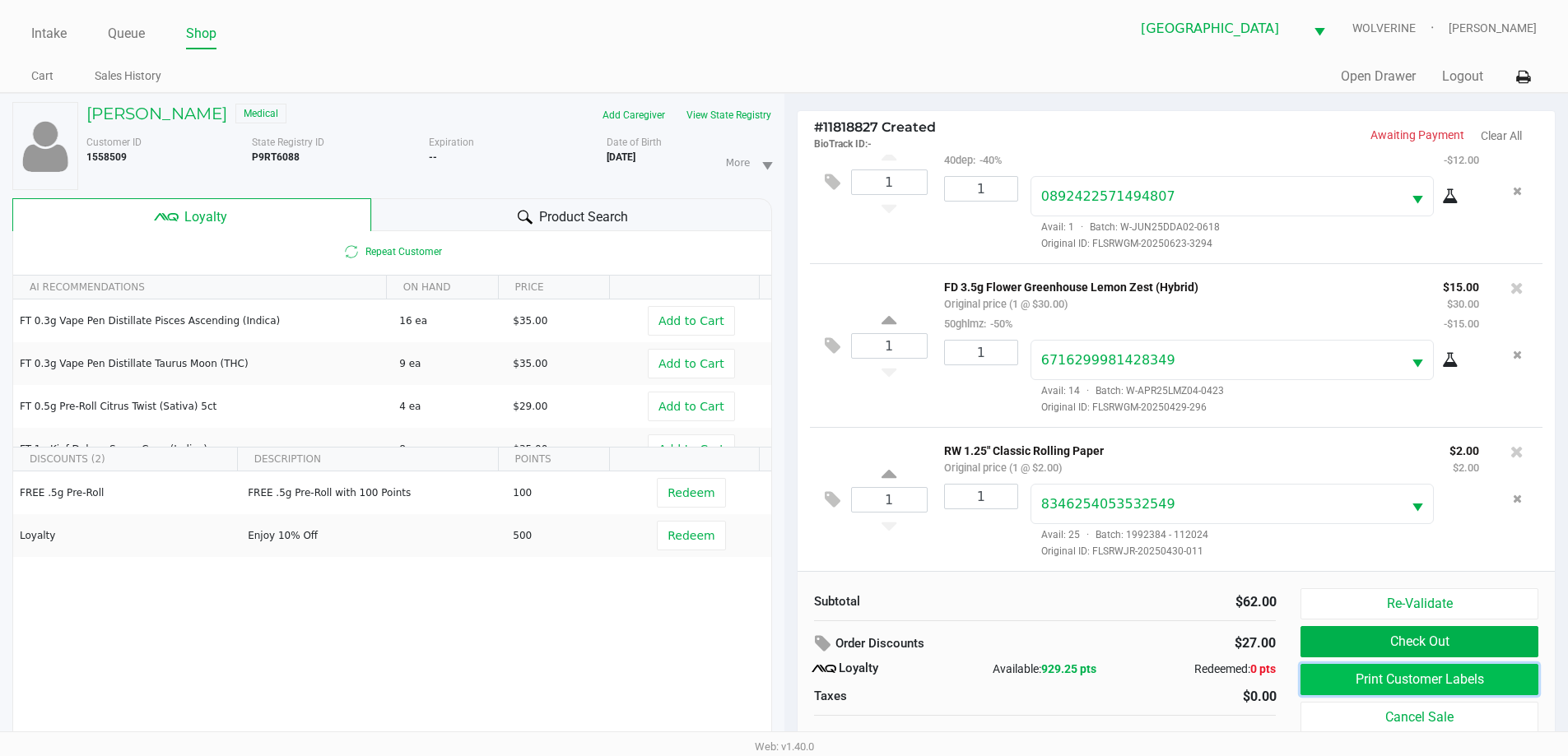
click at [1511, 679] on button "Print Customer Labels" at bounding box center [1419, 680] width 237 height 31
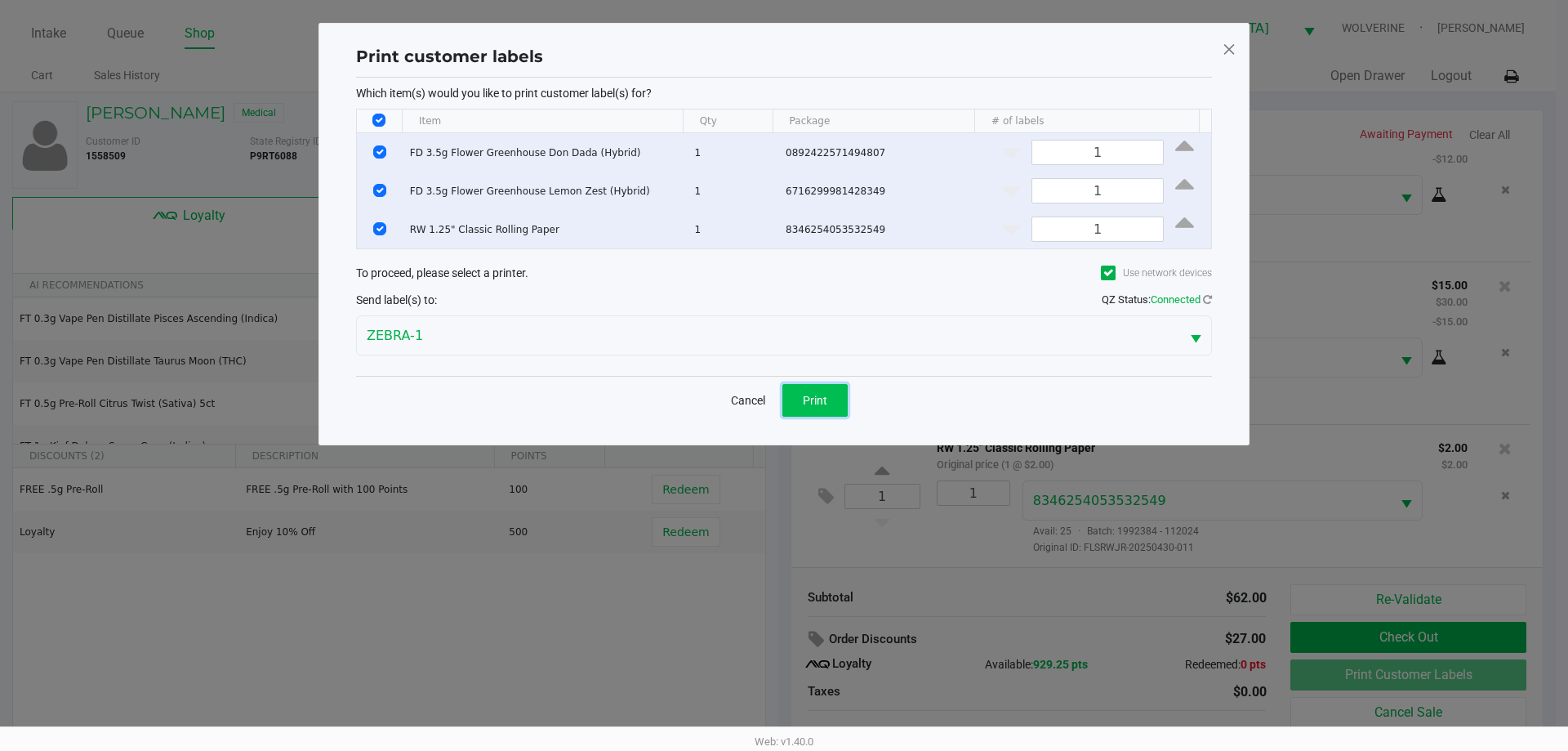
click at [829, 384] on button "Print" at bounding box center [815, 400] width 66 height 32
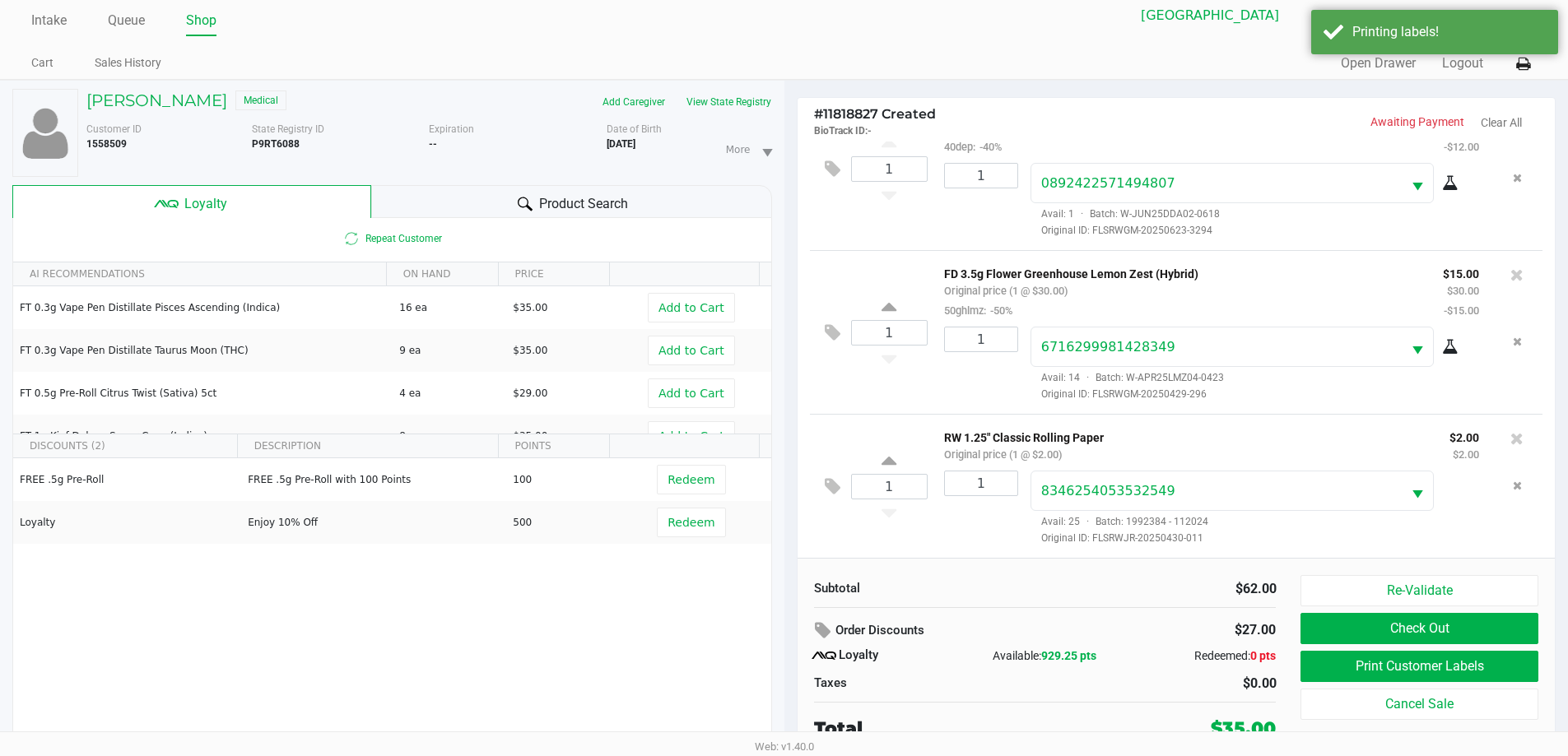
scroll to position [17, 0]
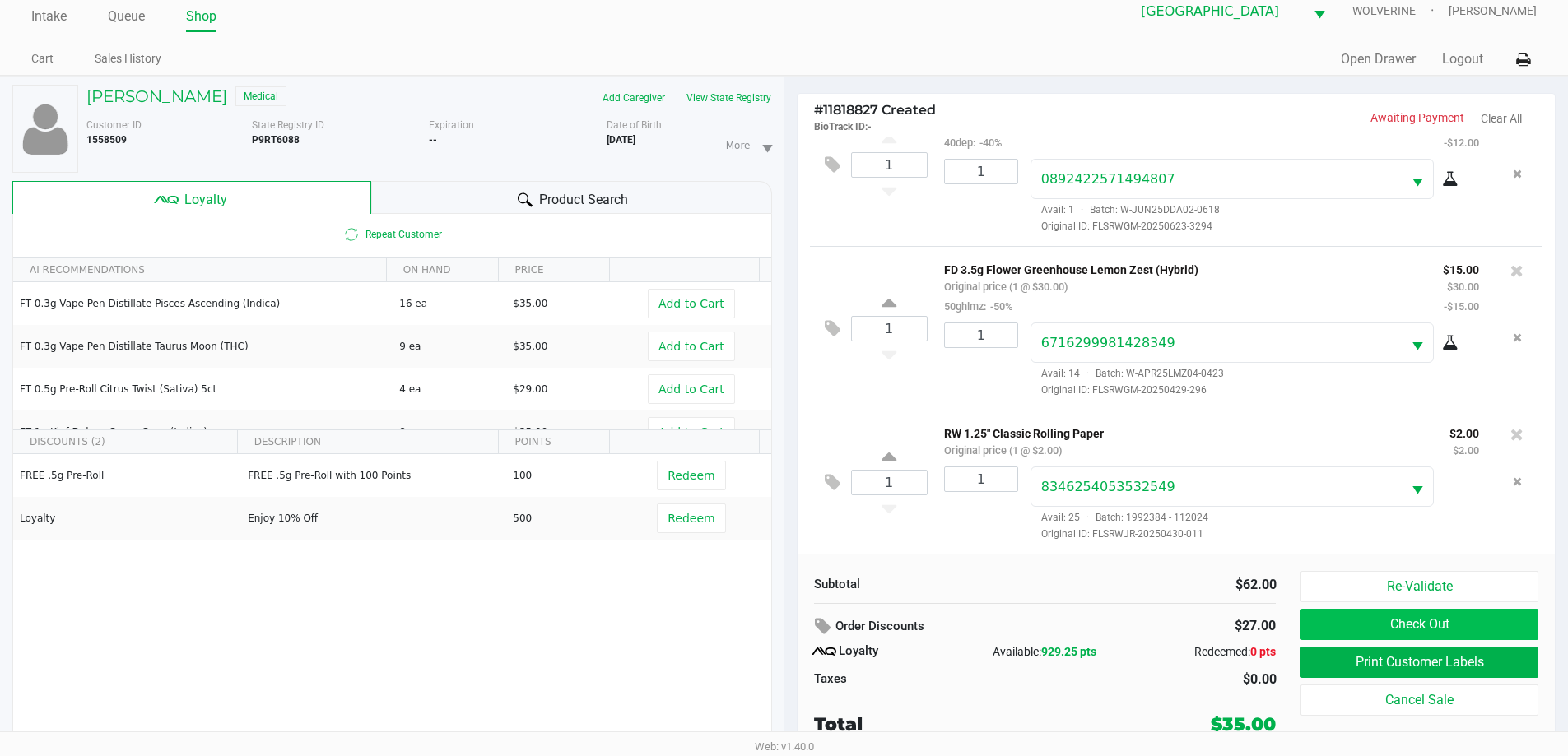
click at [1481, 631] on button "Check Out" at bounding box center [1419, 624] width 237 height 31
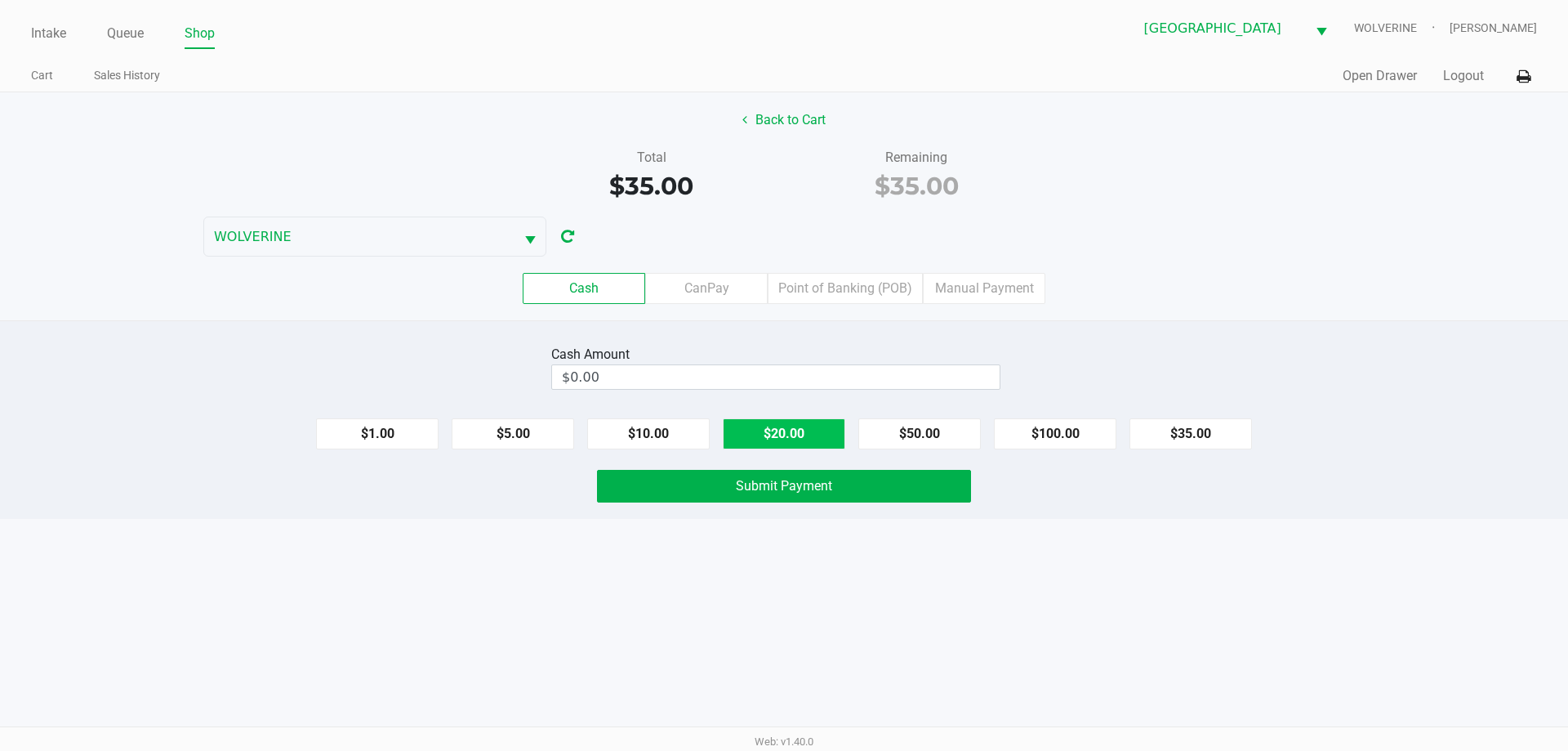
click at [811, 428] on button "$20.00" at bounding box center [784, 434] width 123 height 31
click at [796, 428] on button "$20.00" at bounding box center [784, 434] width 123 height 31
type input "$40.00"
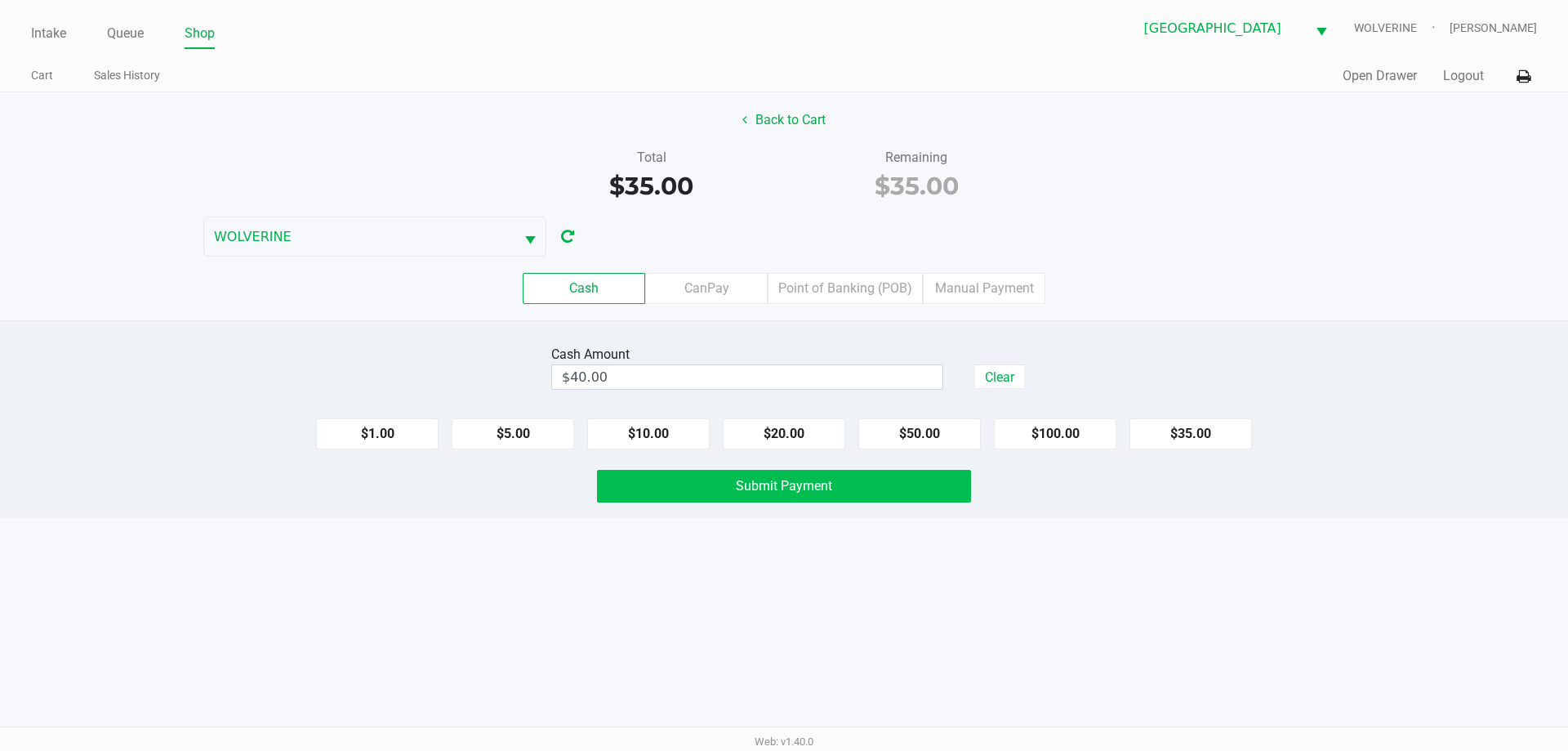
click at [784, 489] on span "Submit Payment" at bounding box center [784, 486] width 96 height 15
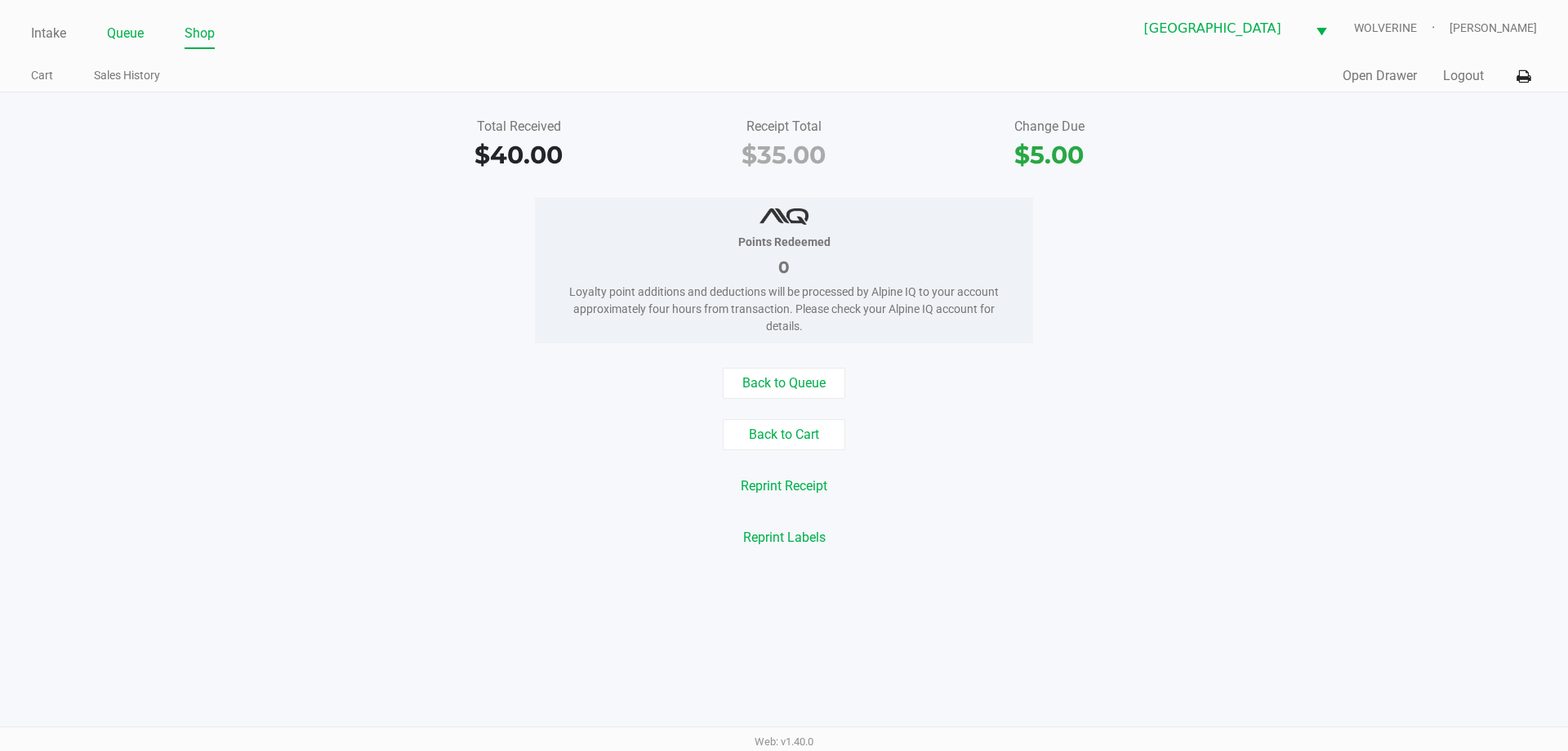
click at [123, 26] on link "Queue" at bounding box center [125, 33] width 37 height 23
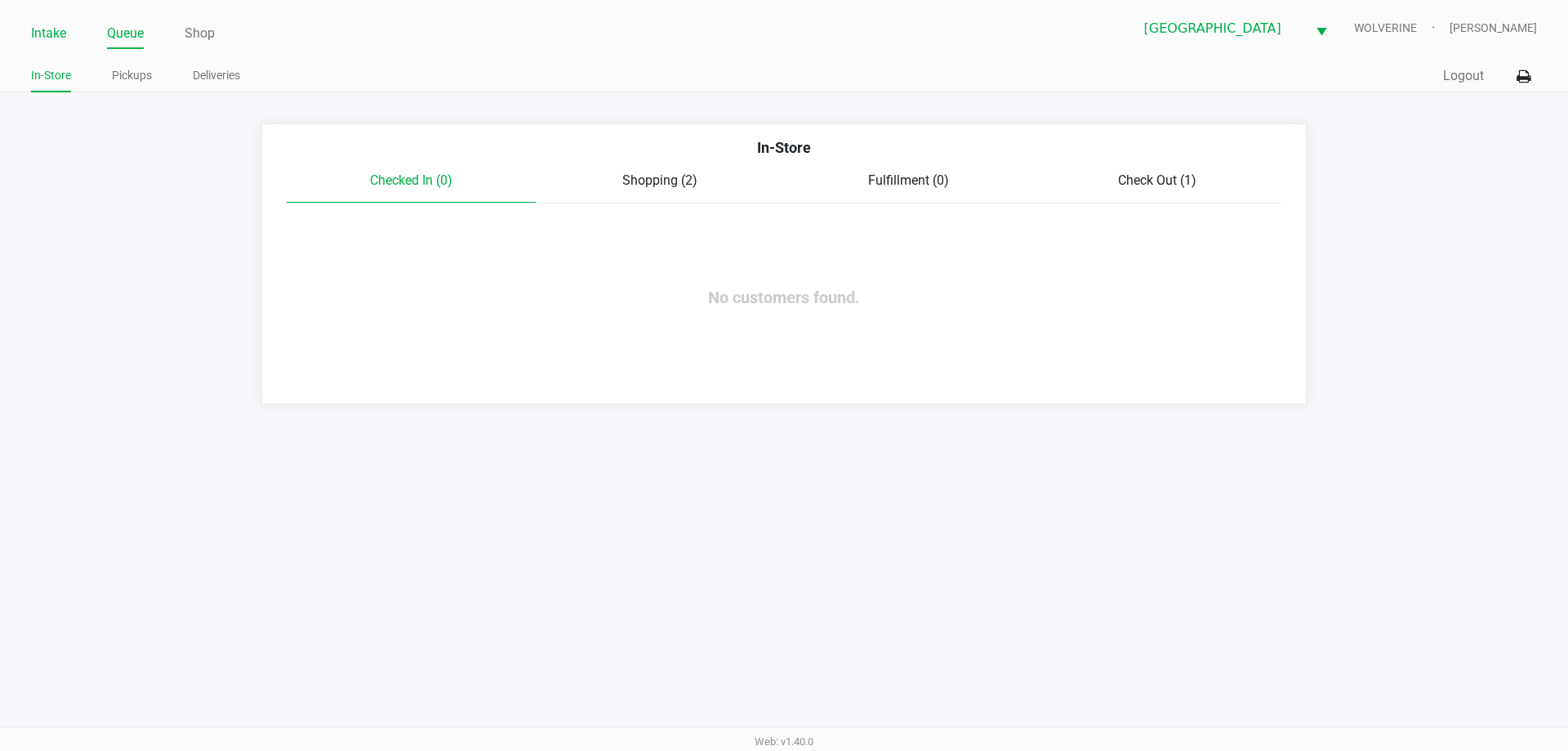
click at [66, 38] on link "Intake" at bounding box center [48, 33] width 35 height 23
click at [74, 78] on link "Search Customers" at bounding box center [77, 76] width 93 height 20
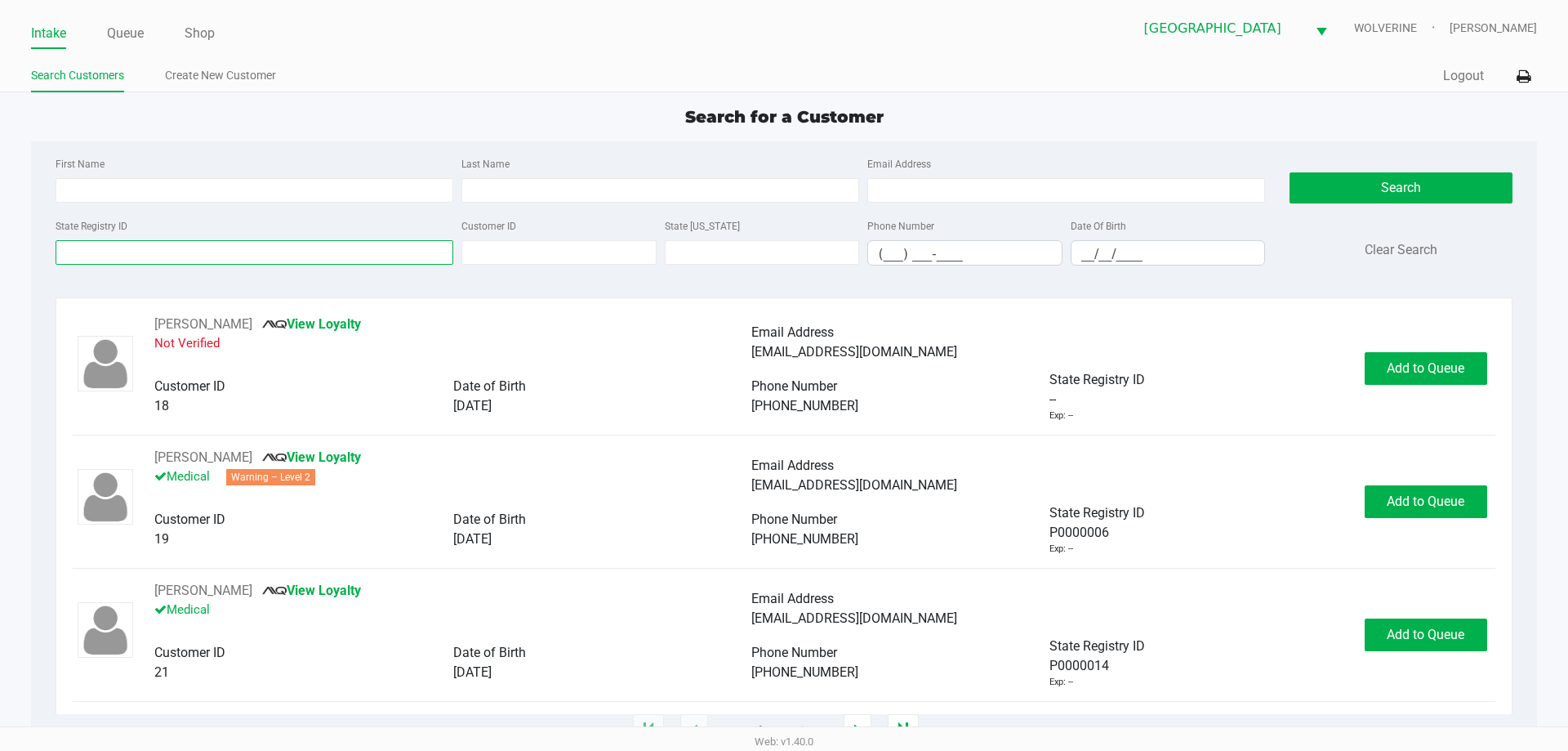
click at [105, 244] on input "State Registry ID" at bounding box center [254, 252] width 398 height 25
type input "P9HM6375"
click at [1360, 177] on button "Search" at bounding box center [1401, 188] width 222 height 31
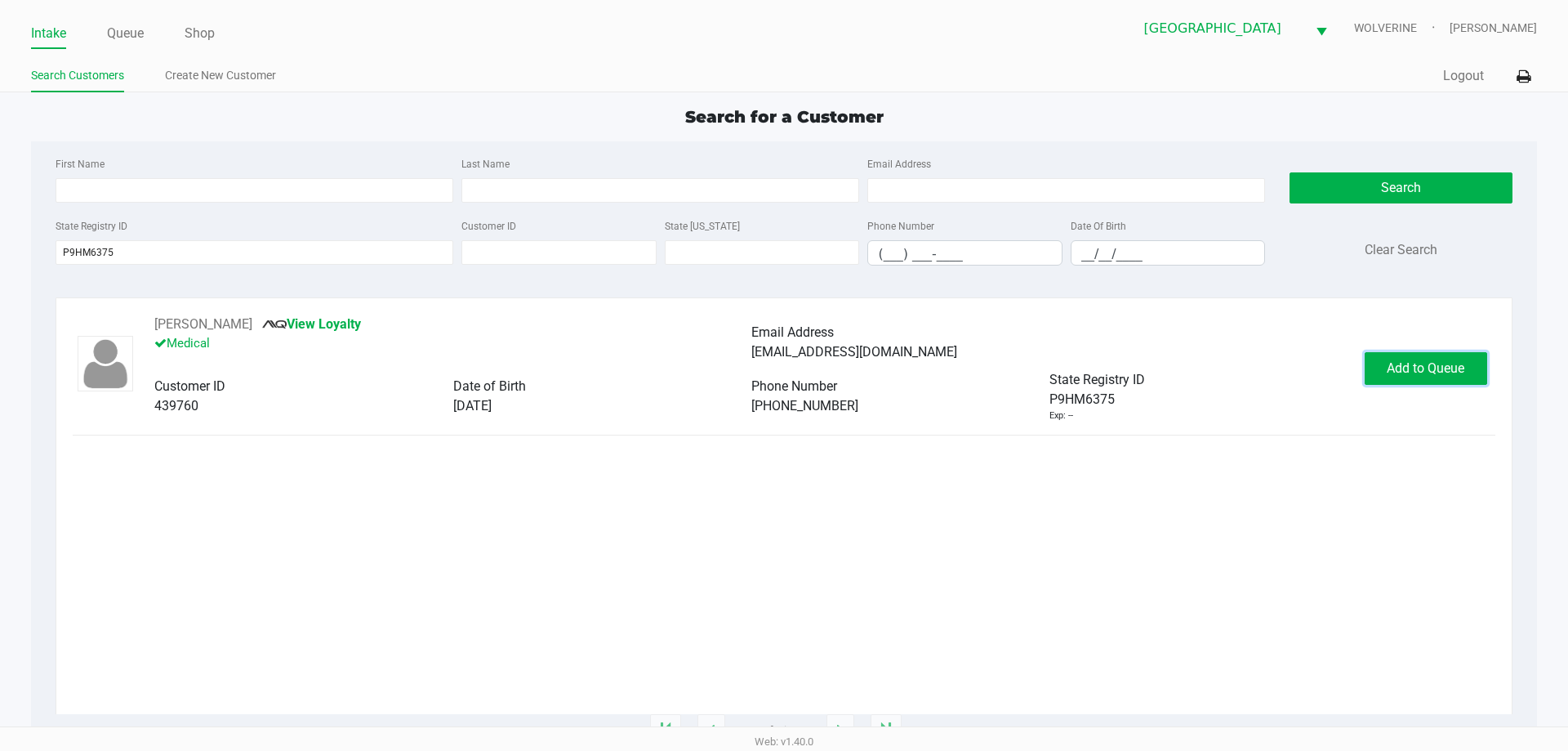
click at [1383, 365] on button "Add to Queue" at bounding box center [1426, 369] width 123 height 32
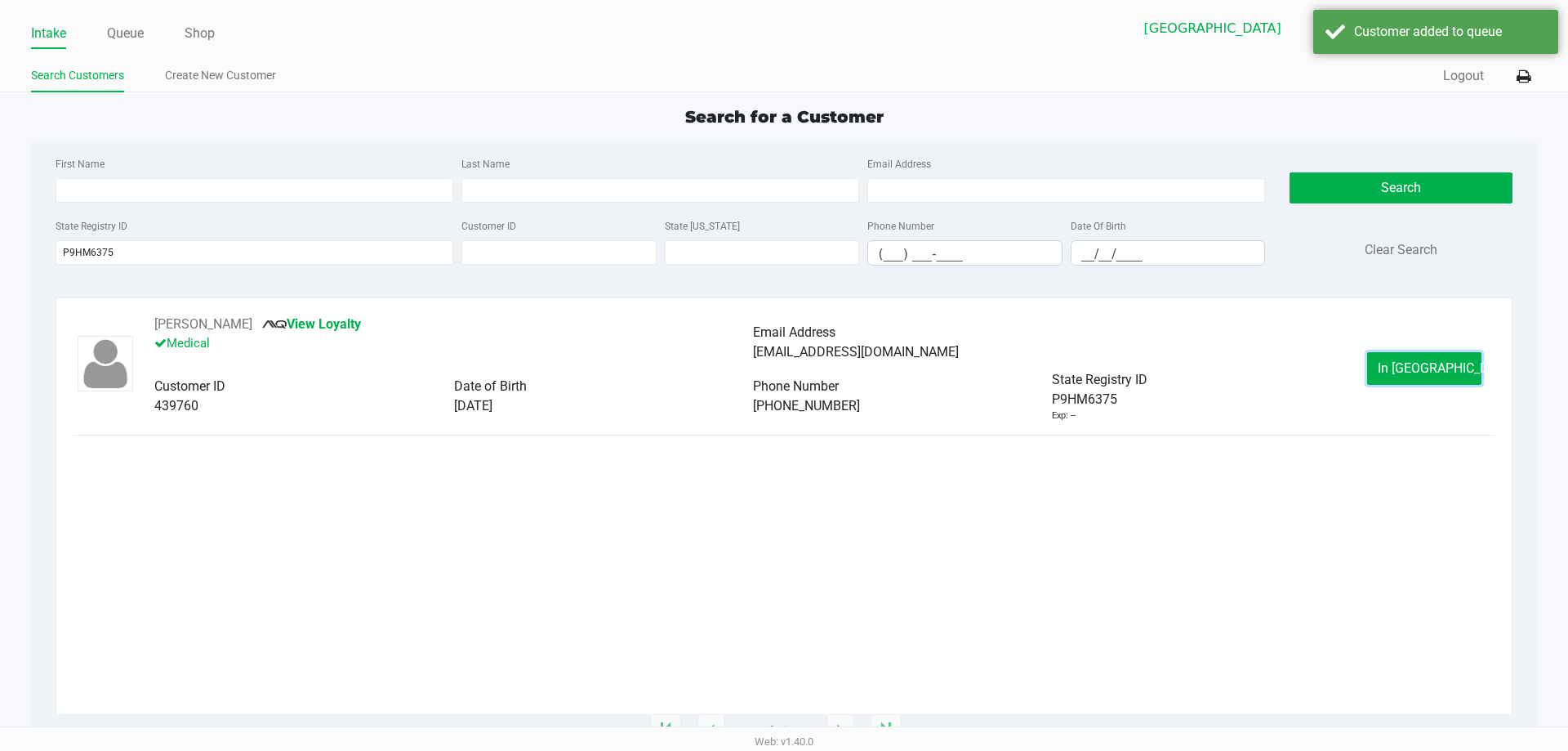
click at [1383, 364] on button "In Queue" at bounding box center [1425, 369] width 114 height 32
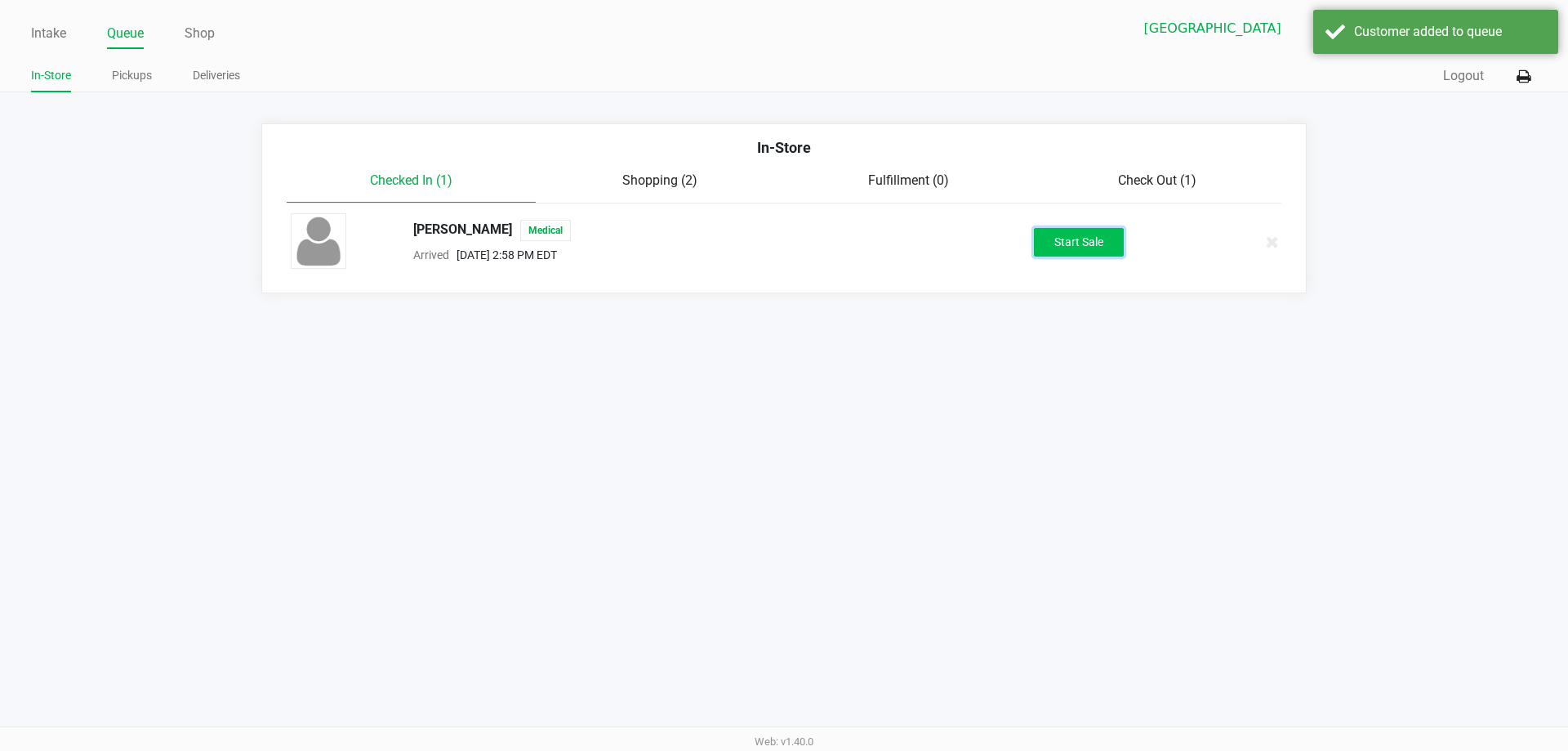
click at [1083, 238] on button "Start Sale" at bounding box center [1078, 242] width 90 height 29
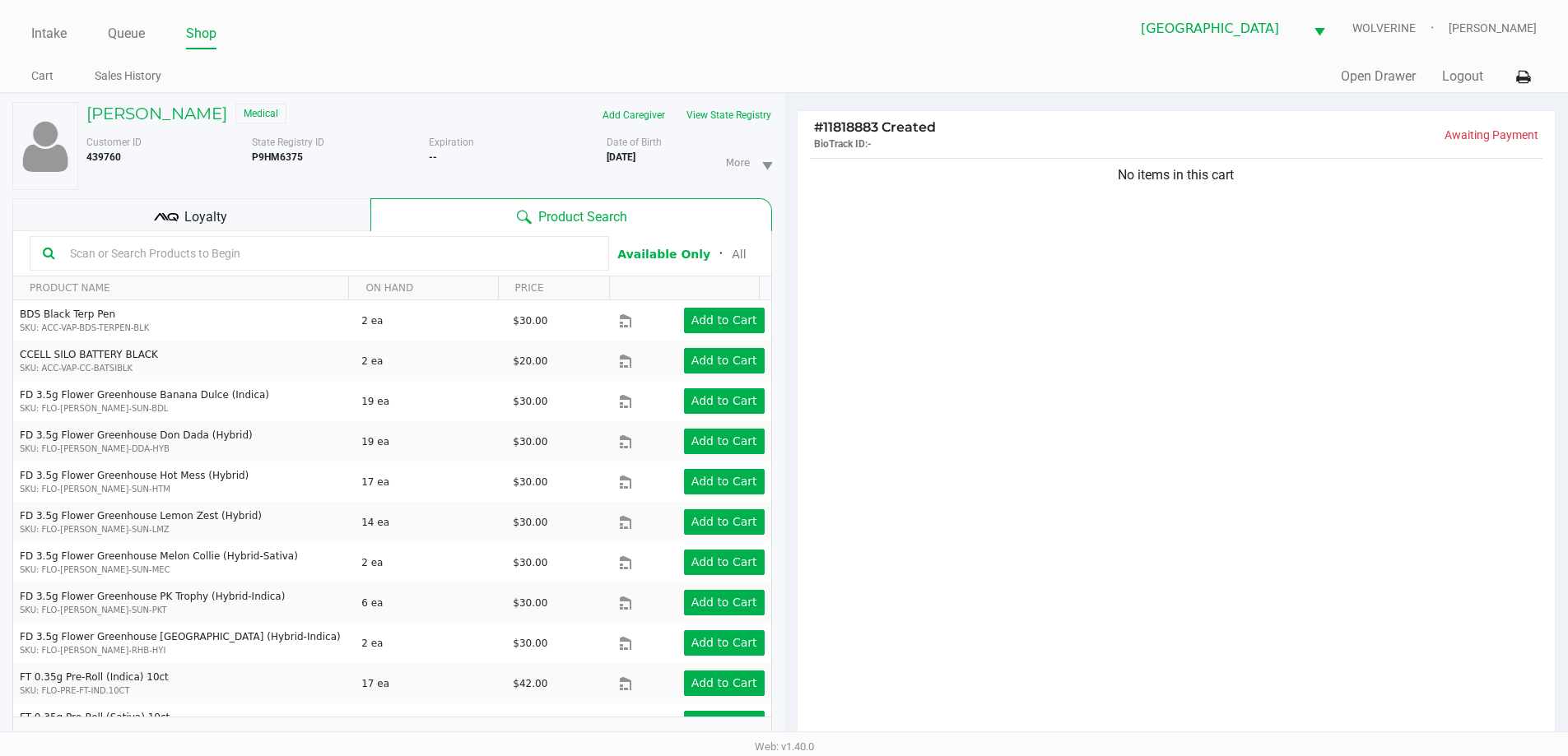
click at [1359, 442] on div "No items in this cart" at bounding box center [1177, 453] width 758 height 597
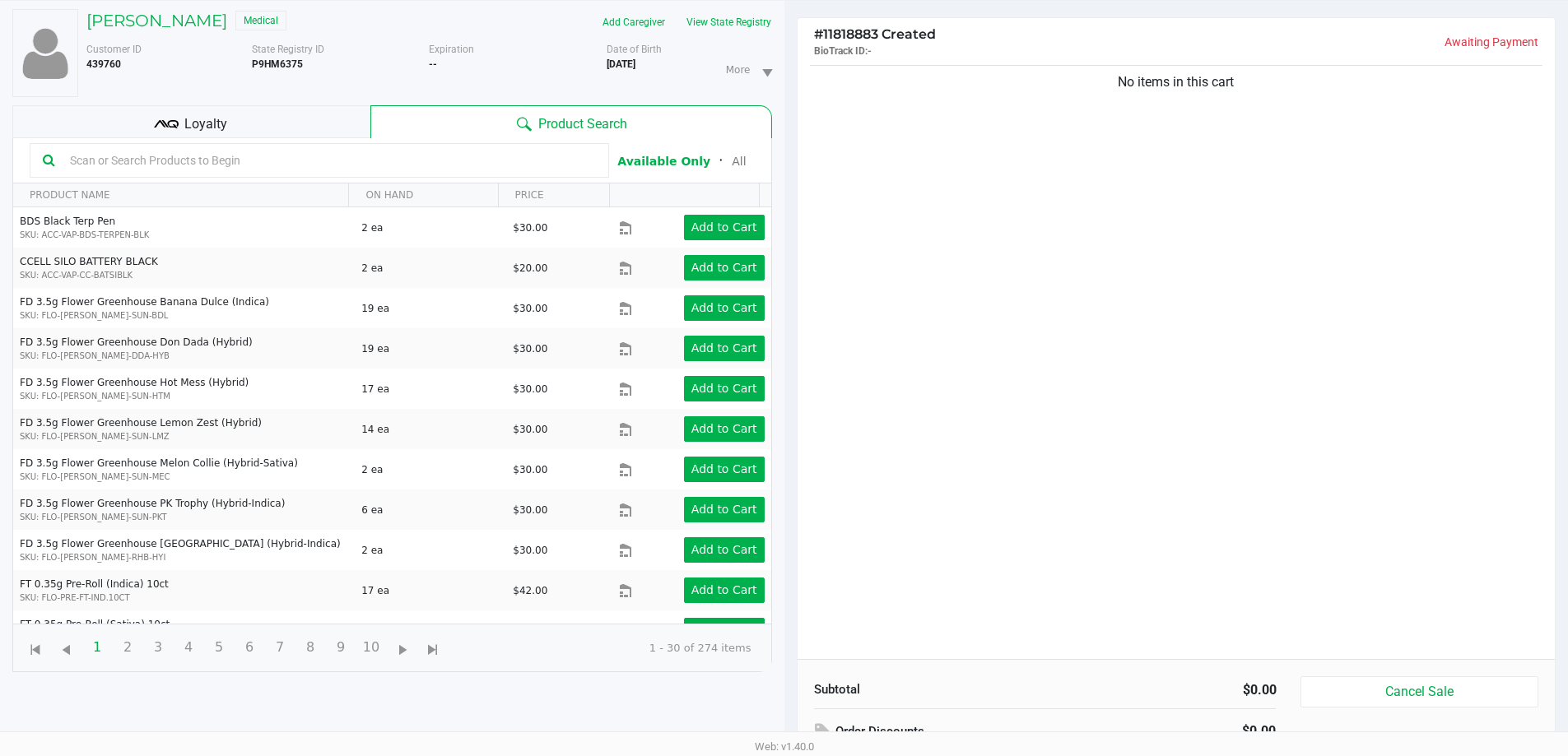
scroll to position [178, 0]
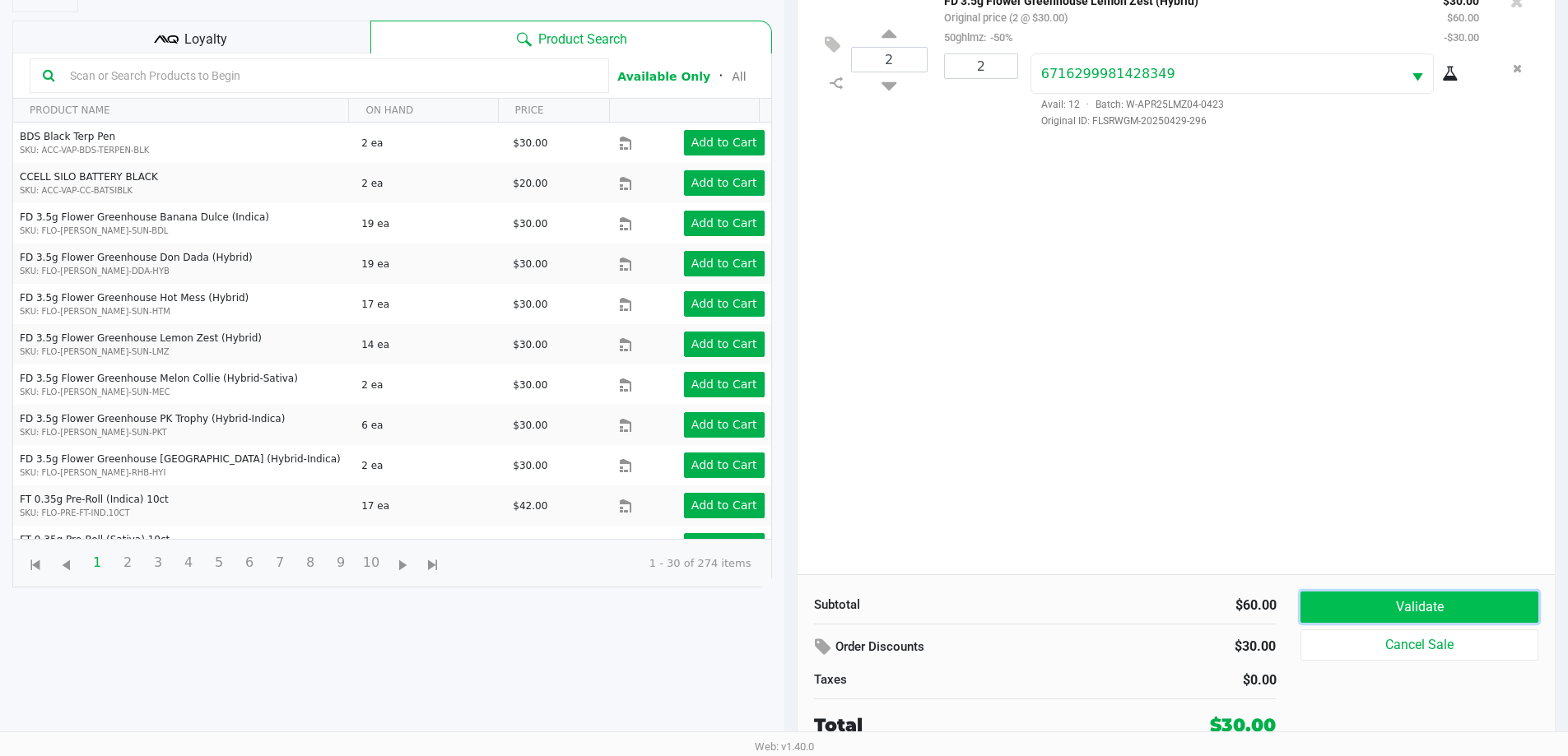
drag, startPoint x: 1457, startPoint y: 618, endPoint x: 1460, endPoint y: 609, distance: 9.5
click at [1457, 615] on button "Validate" at bounding box center [1419, 607] width 237 height 31
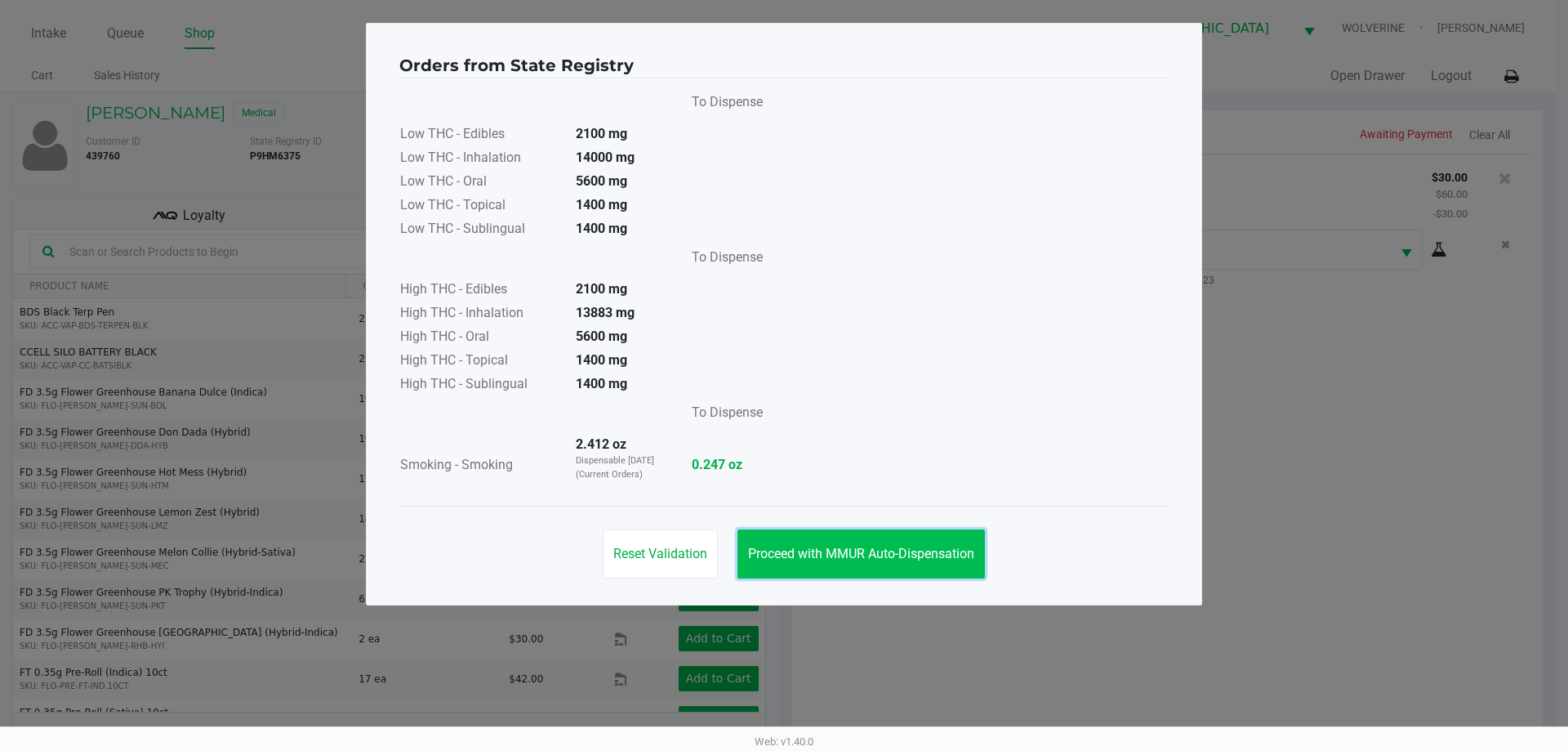
click at [852, 568] on button "Proceed with MMUR Auto-Dispensation" at bounding box center [861, 553] width 247 height 49
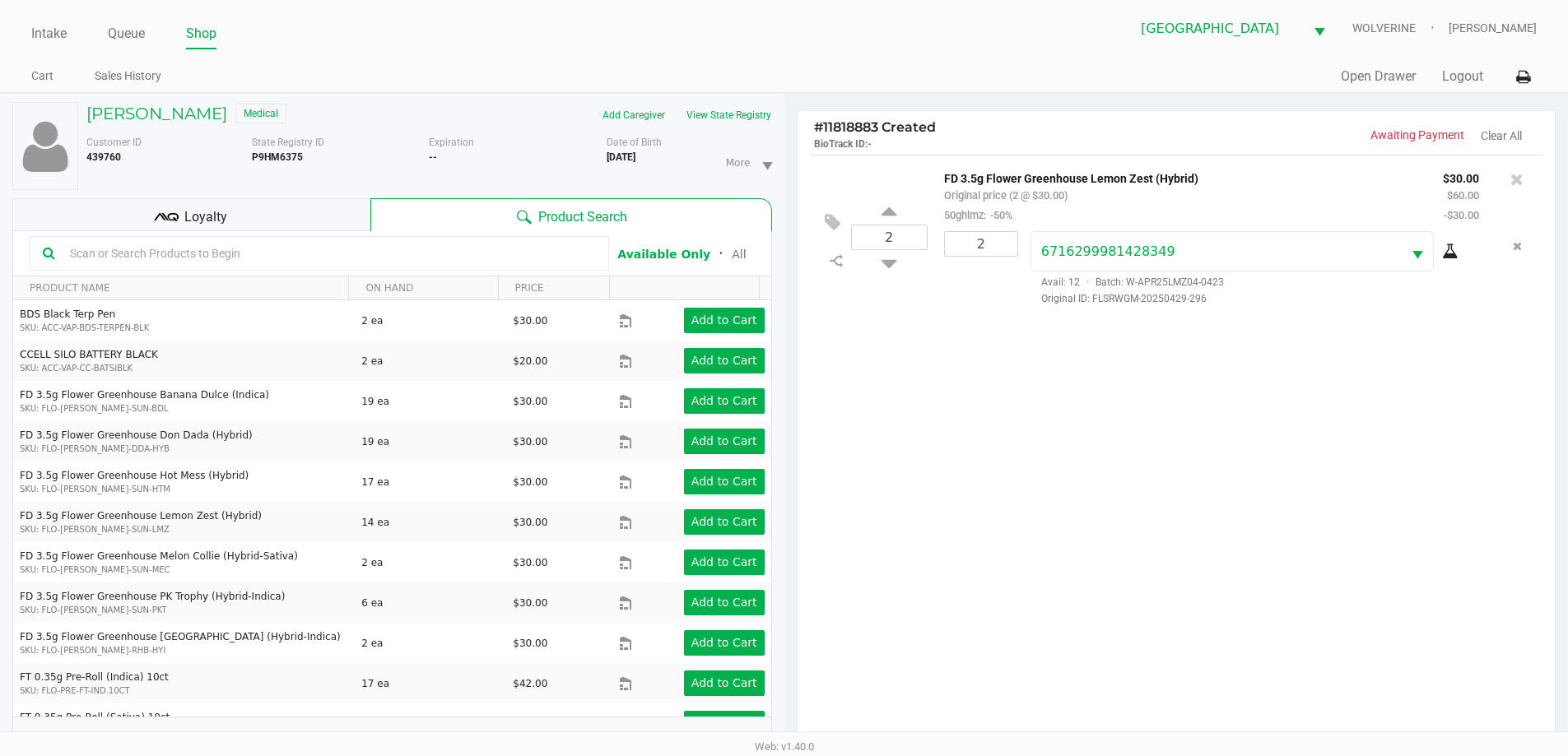
scroll to position [178, 0]
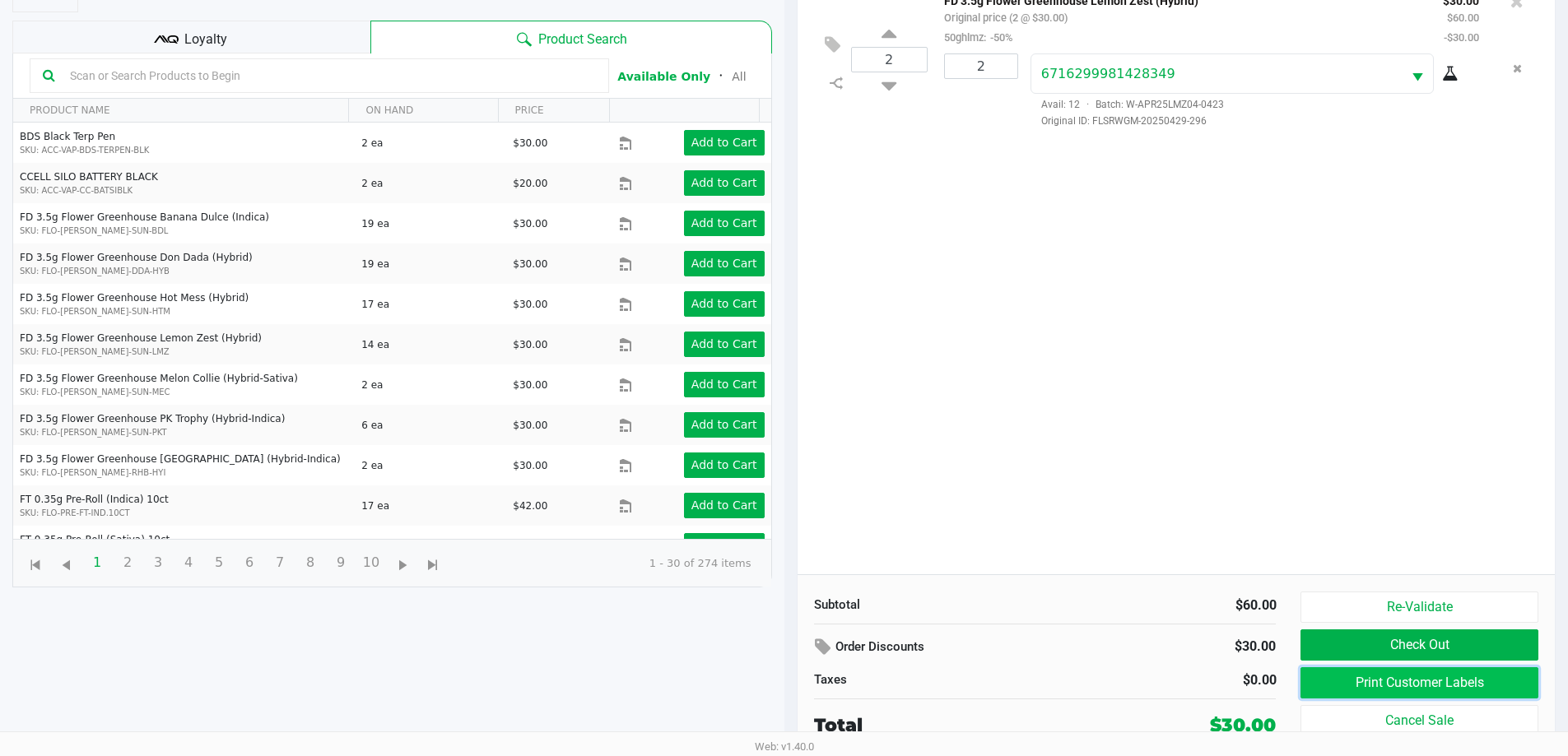
click at [1393, 684] on button "Print Customer Labels" at bounding box center [1419, 682] width 237 height 31
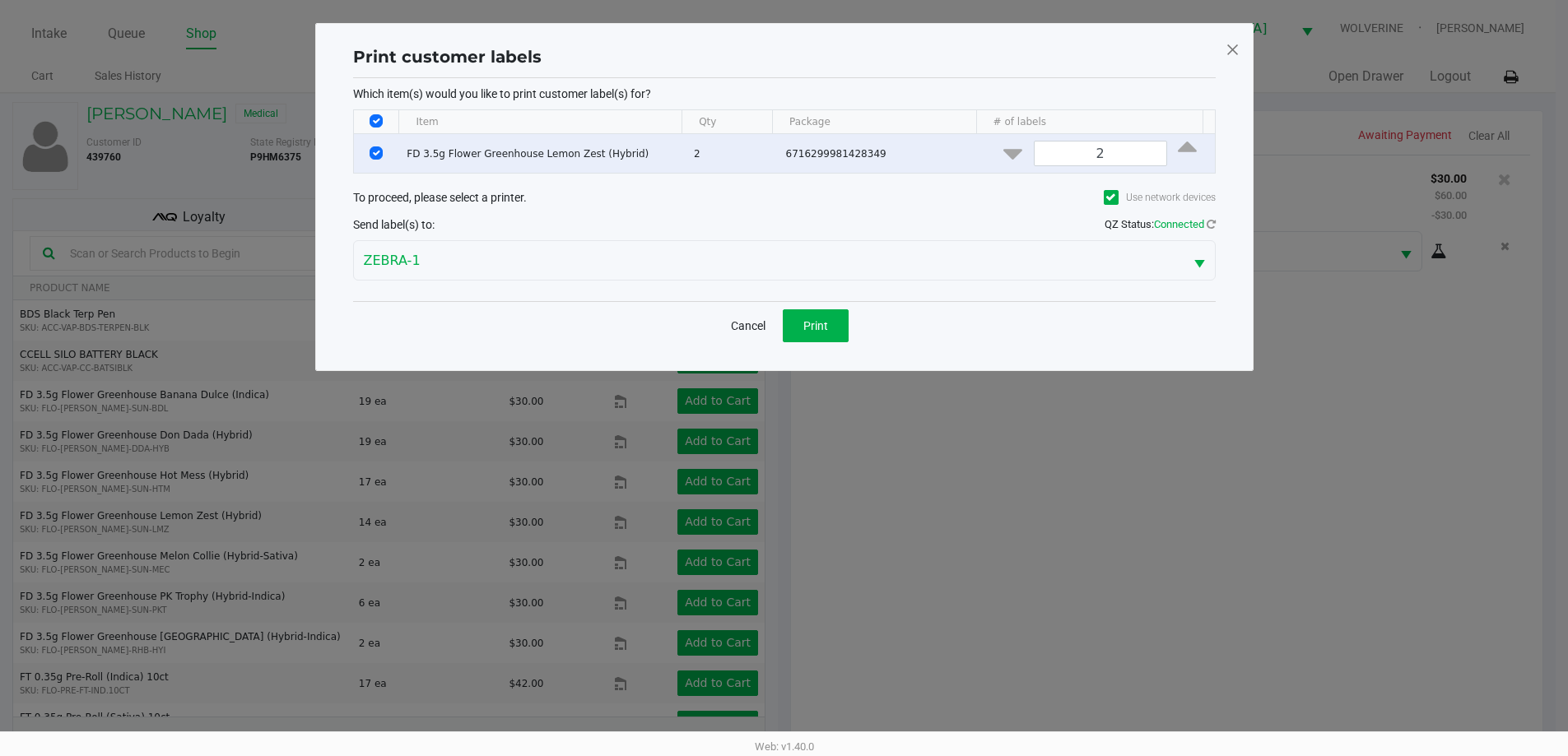
scroll to position [0, 0]
click at [846, 335] on button "Print" at bounding box center [821, 326] width 66 height 33
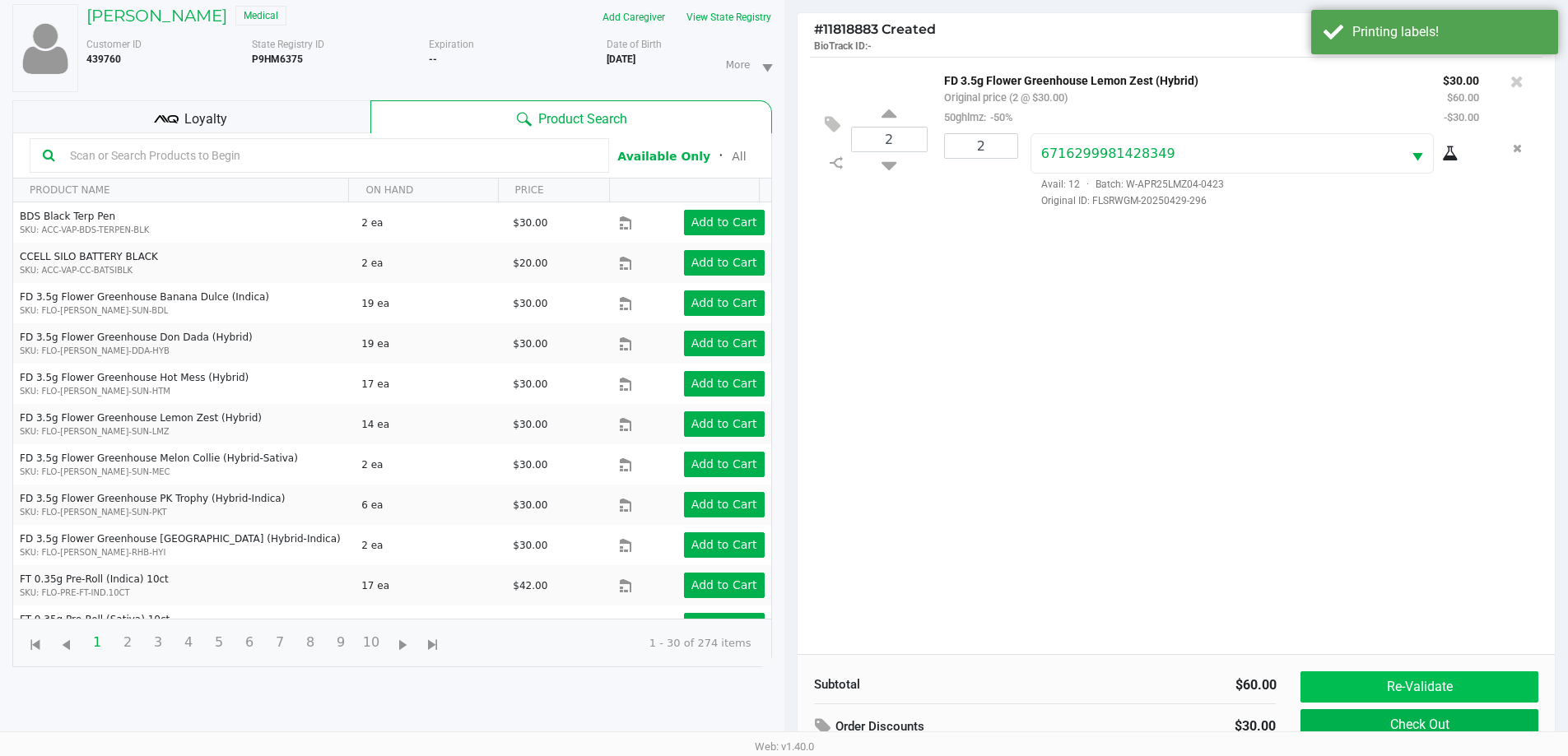
scroll to position [178, 0]
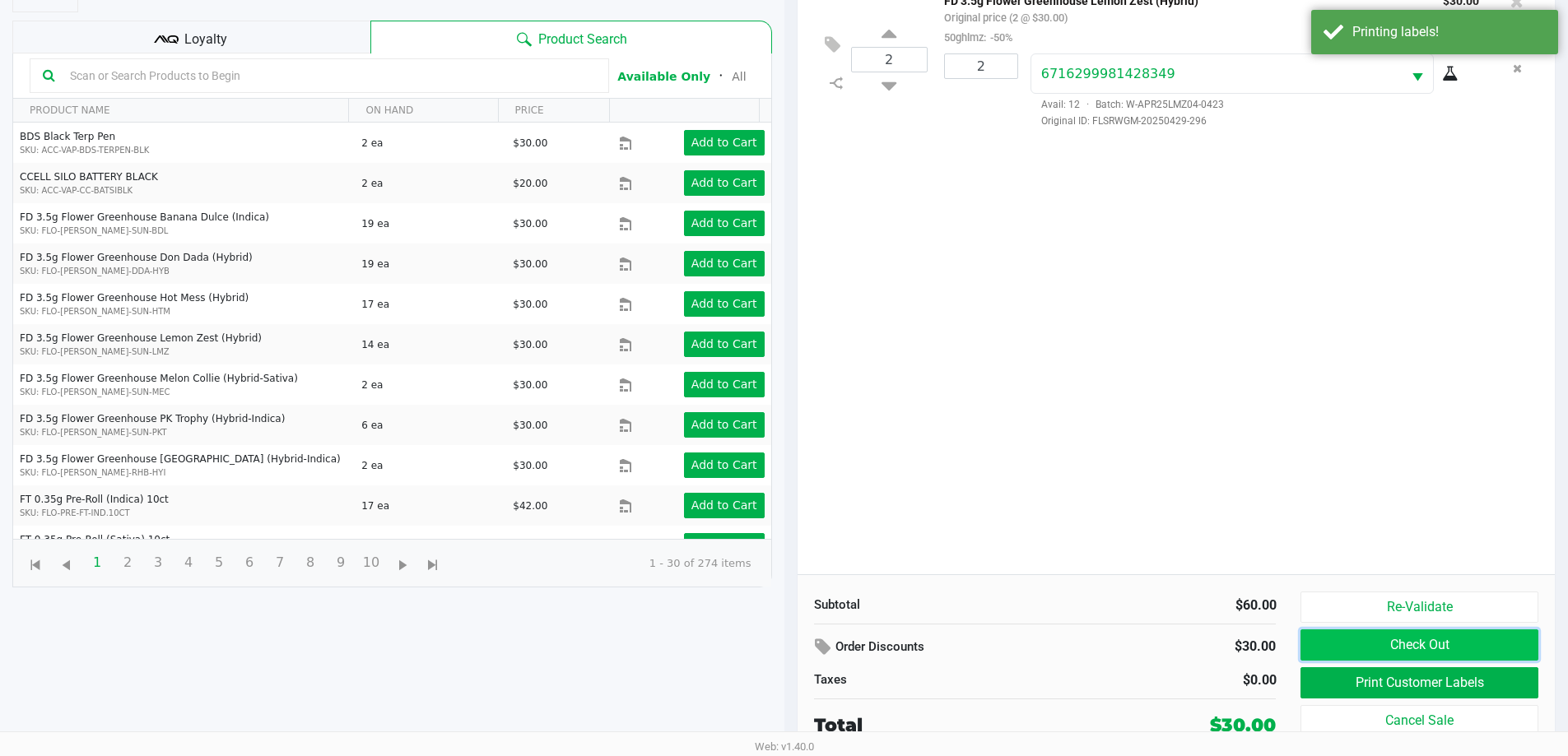
click at [1524, 645] on button "Check Out" at bounding box center [1419, 644] width 237 height 31
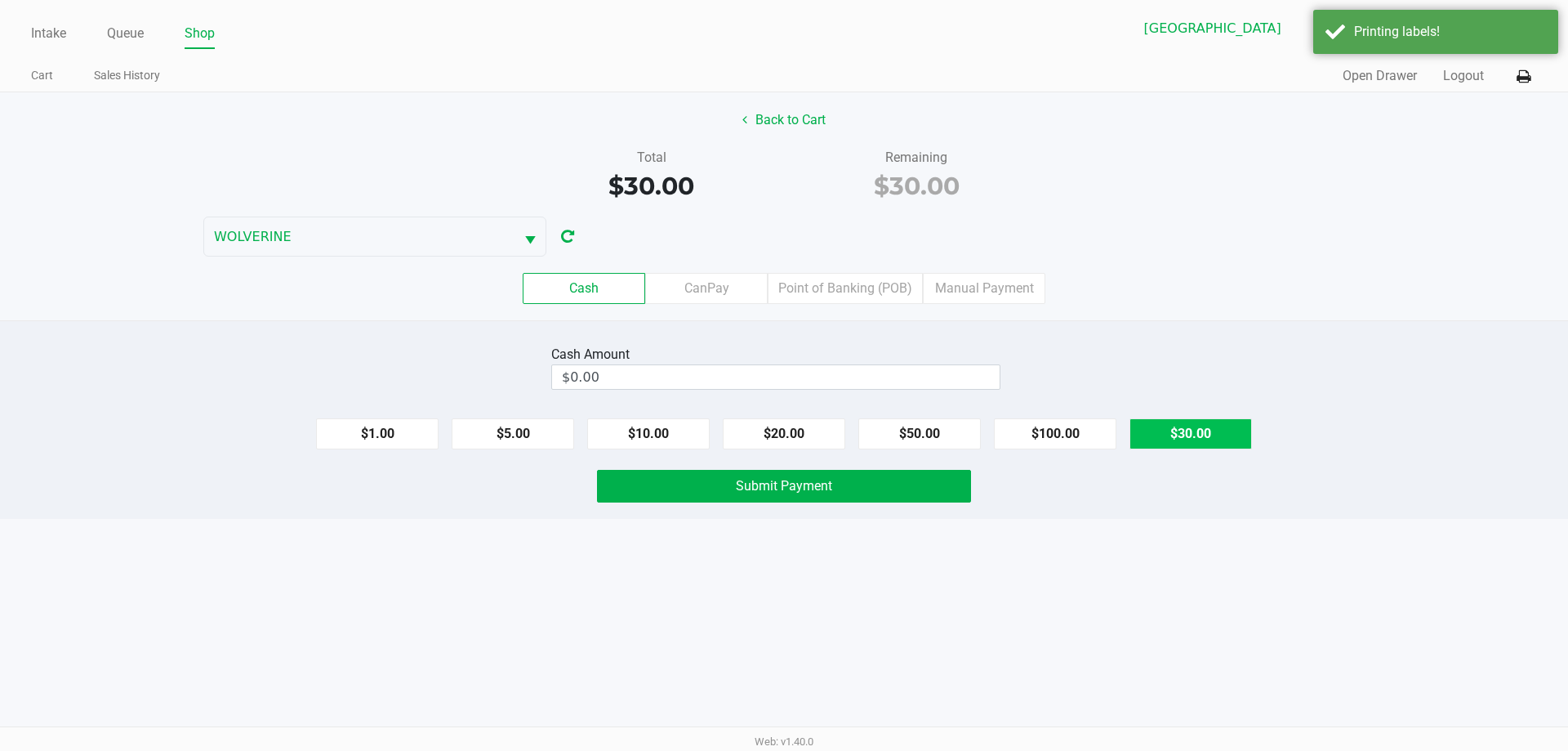
click at [1214, 428] on button "$30.00" at bounding box center [1191, 434] width 123 height 31
type input "$30.00"
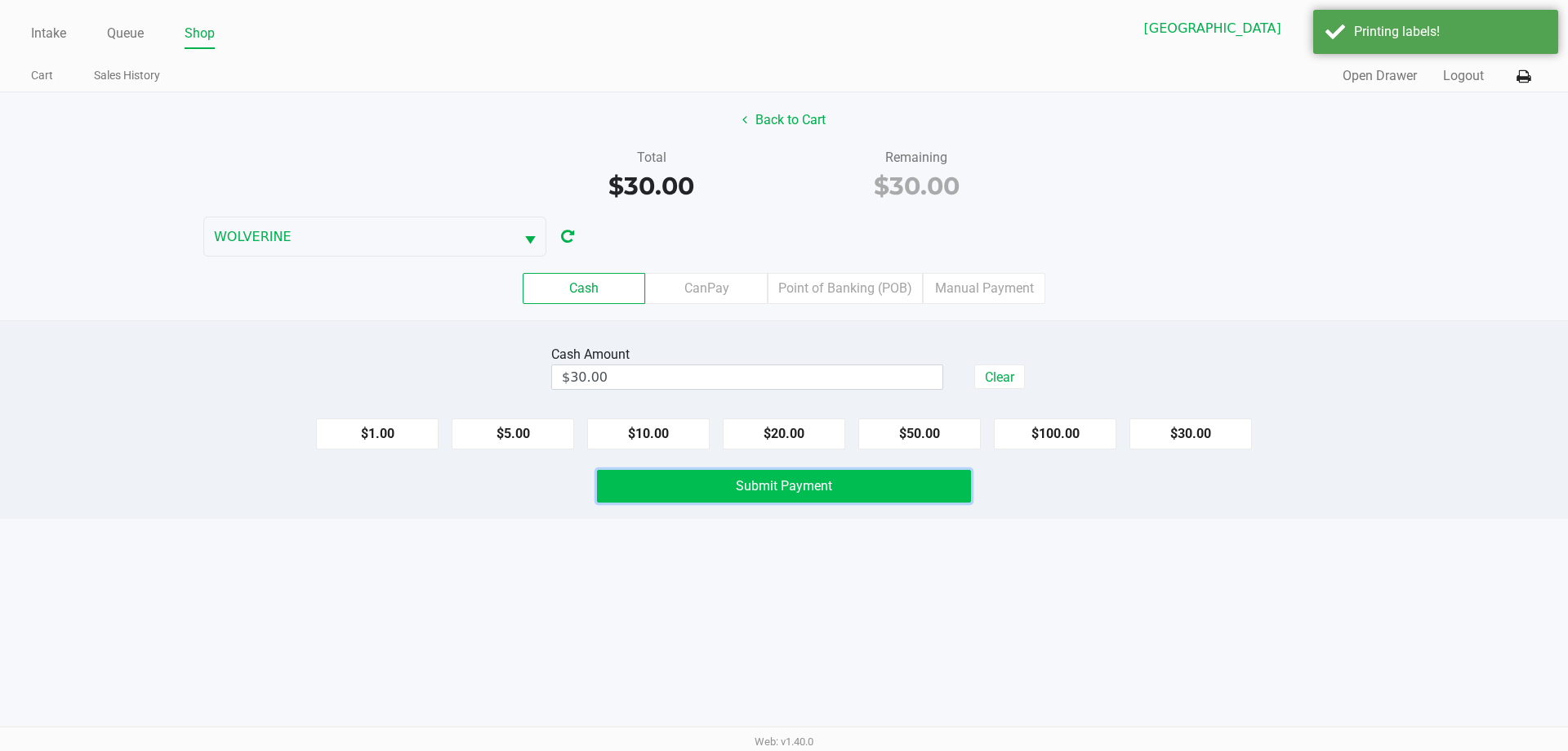
click at [928, 492] on button "Submit Payment" at bounding box center [784, 486] width 374 height 32
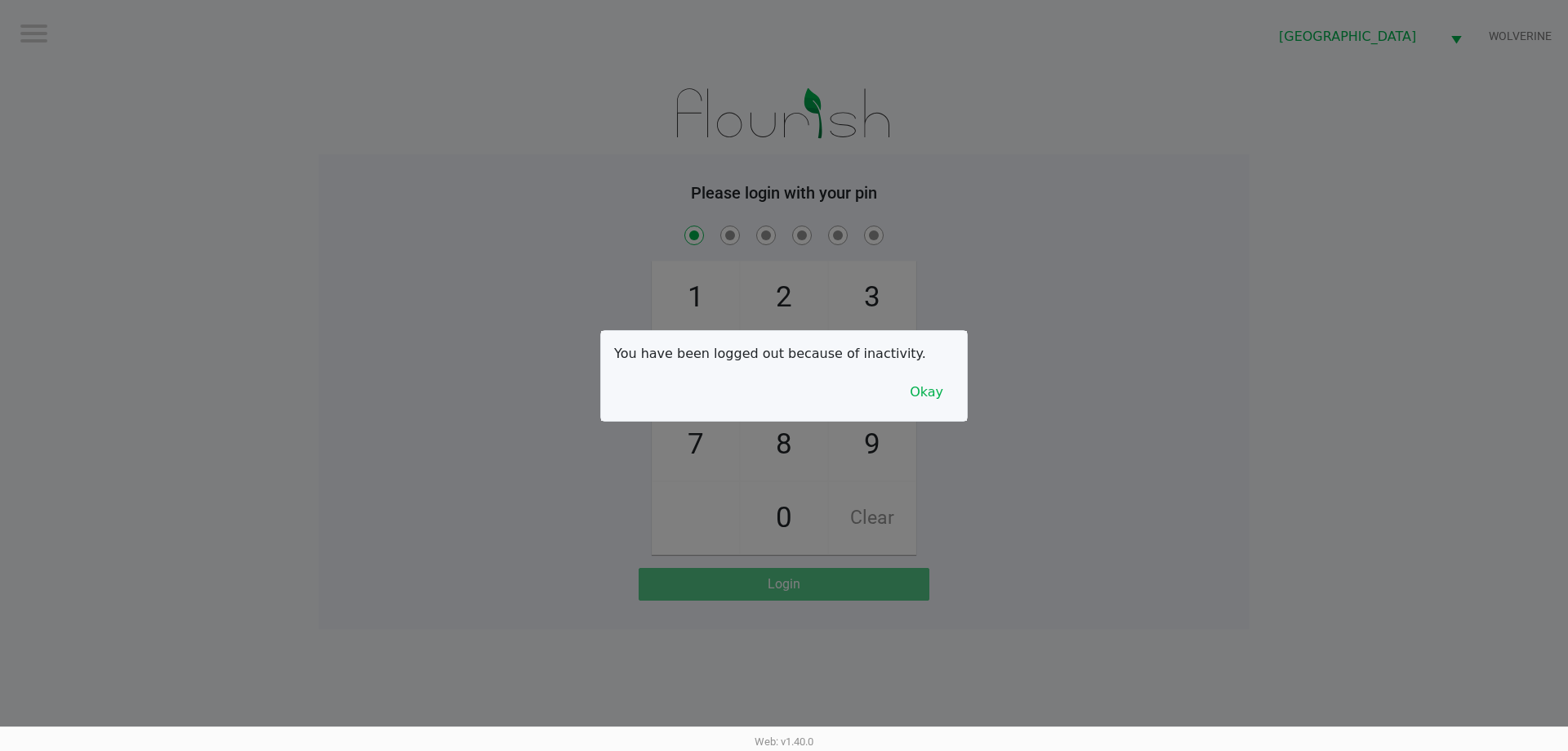
checkbox input "true"
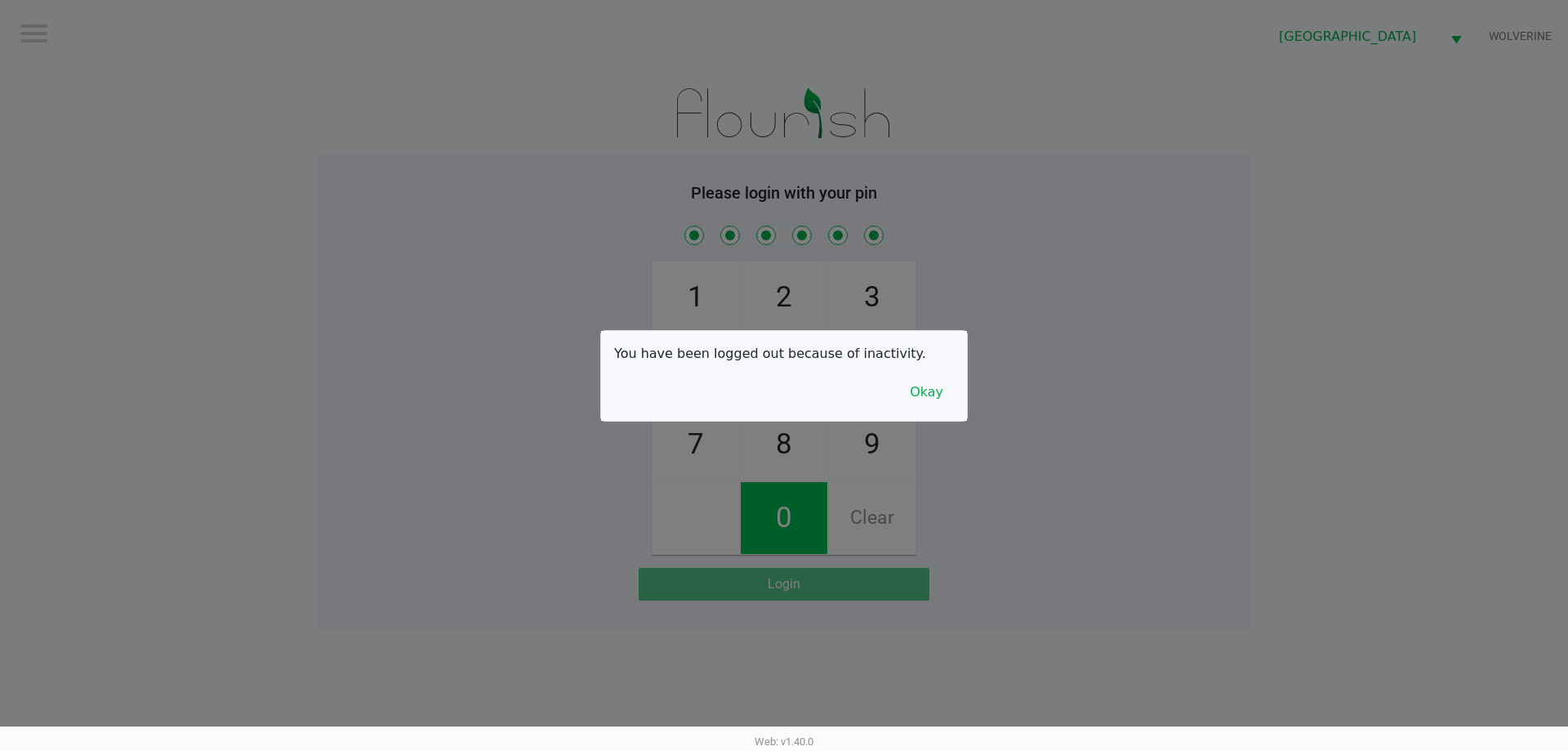
checkbox input "true"
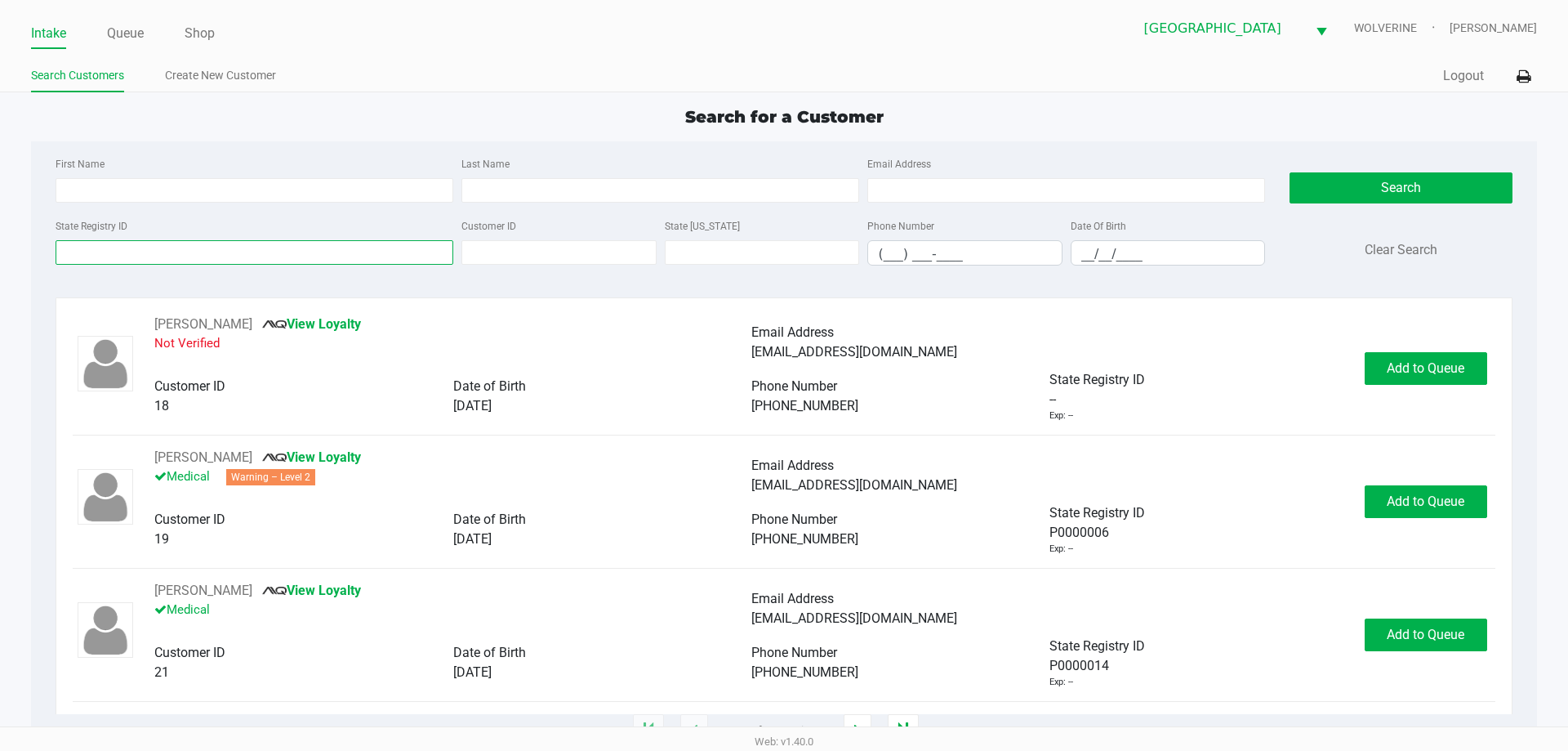
click at [149, 259] on input "State Registry ID" at bounding box center [254, 252] width 398 height 25
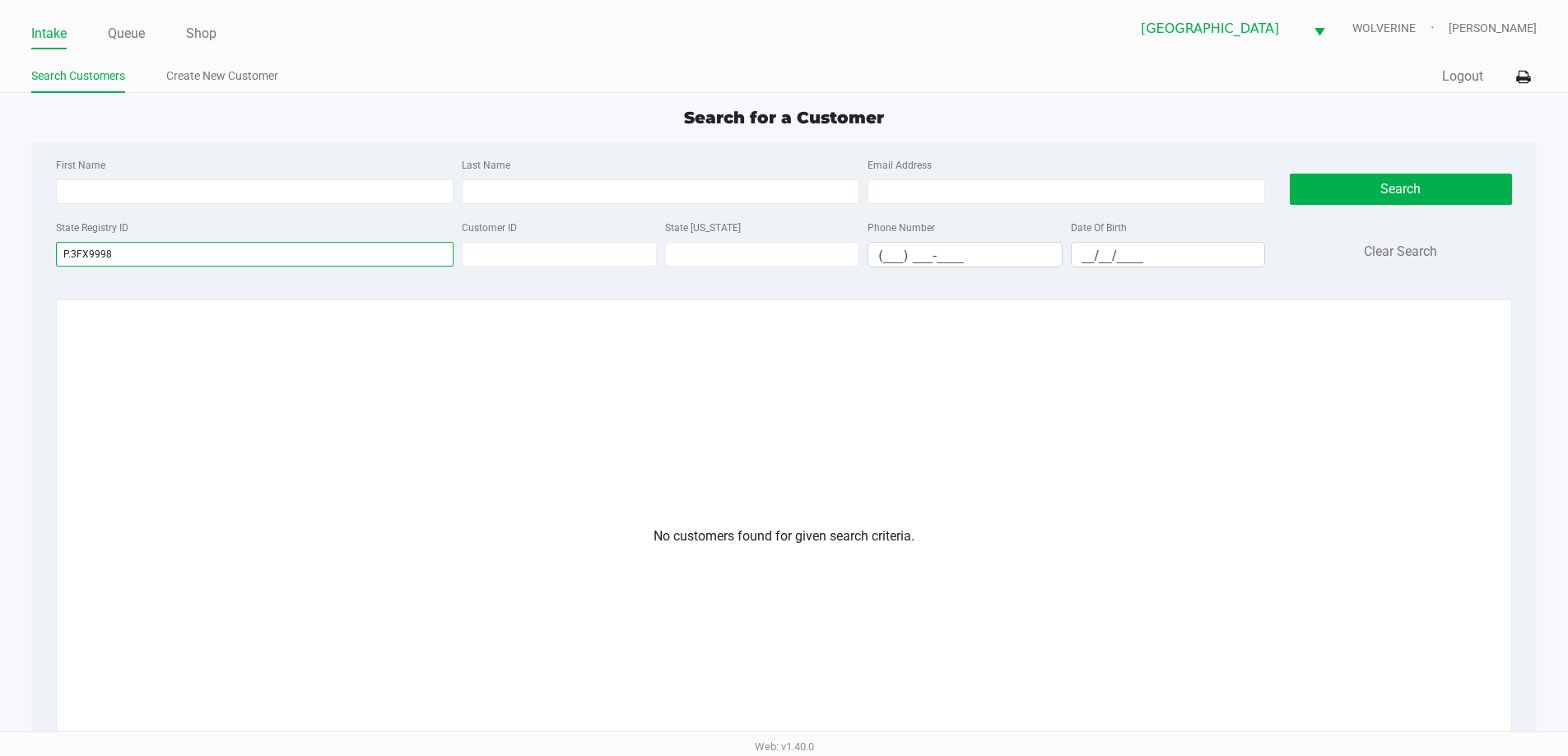
click at [150, 255] on input "P.3FX9998" at bounding box center [254, 253] width 397 height 25
type input "P"
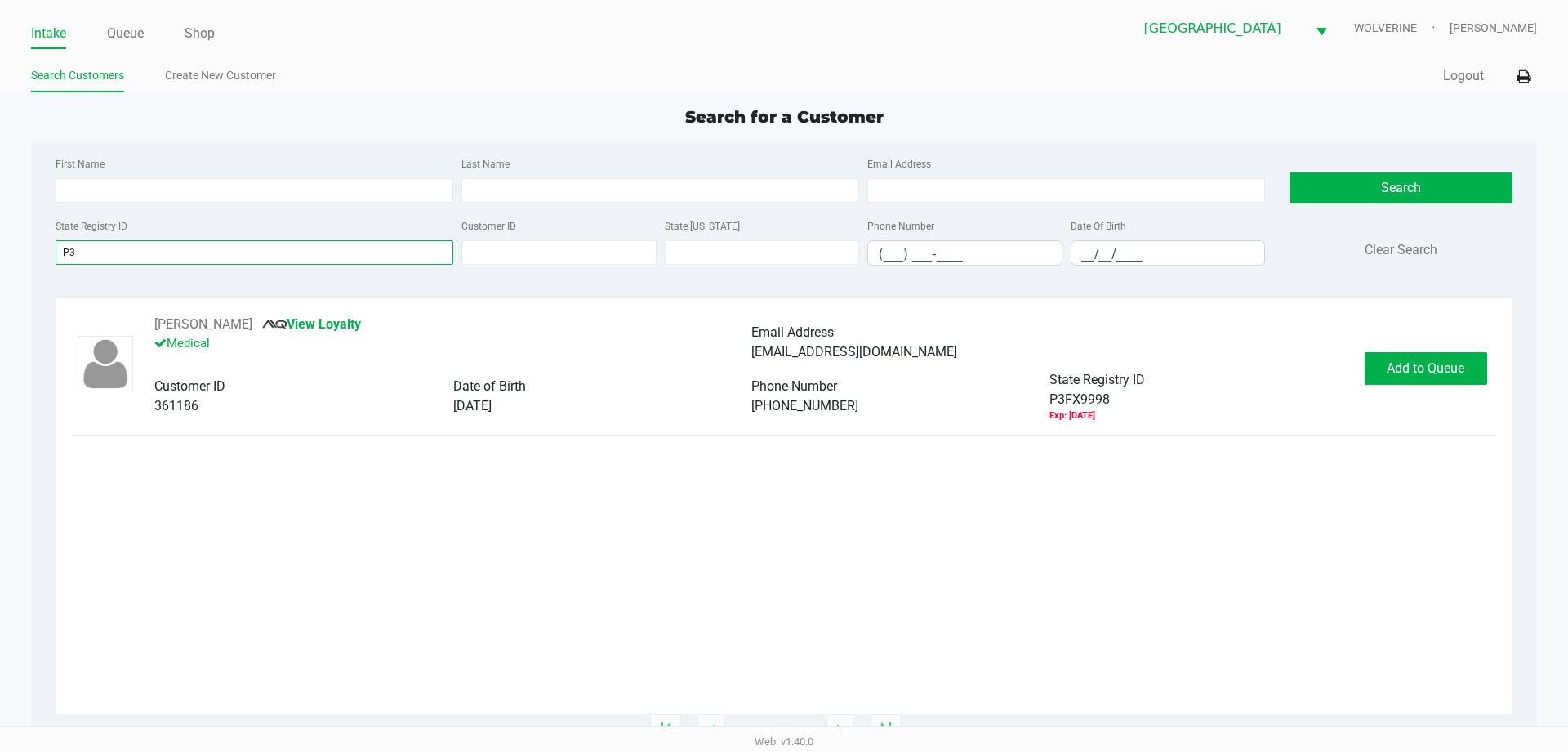
type input "P"
click at [1459, 364] on span "Add to Queue" at bounding box center [1425, 368] width 78 height 15
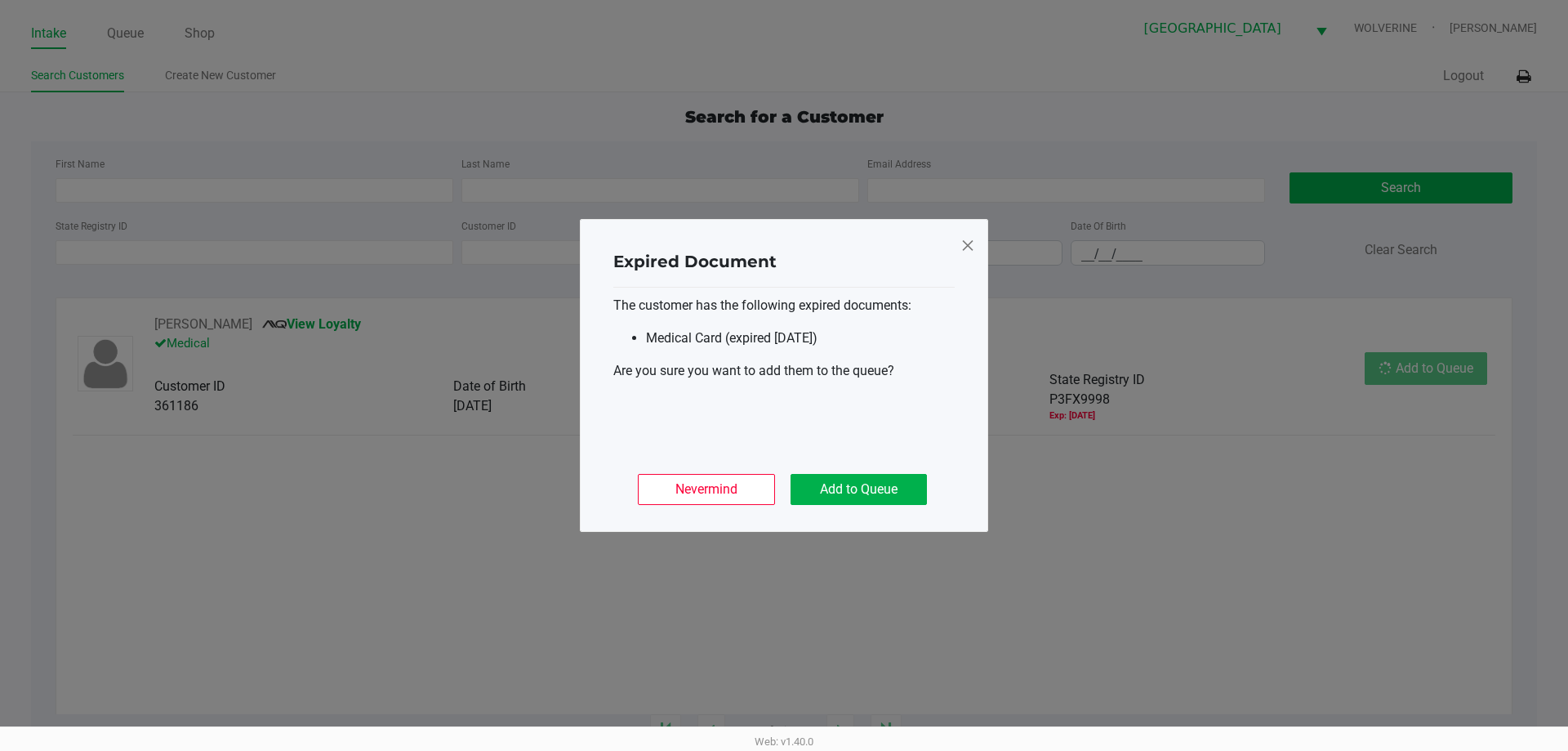
click at [785, 471] on div "Nevermind Add to Queue" at bounding box center [784, 482] width 341 height 64
click at [804, 480] on button "Add to Queue" at bounding box center [859, 489] width 136 height 31
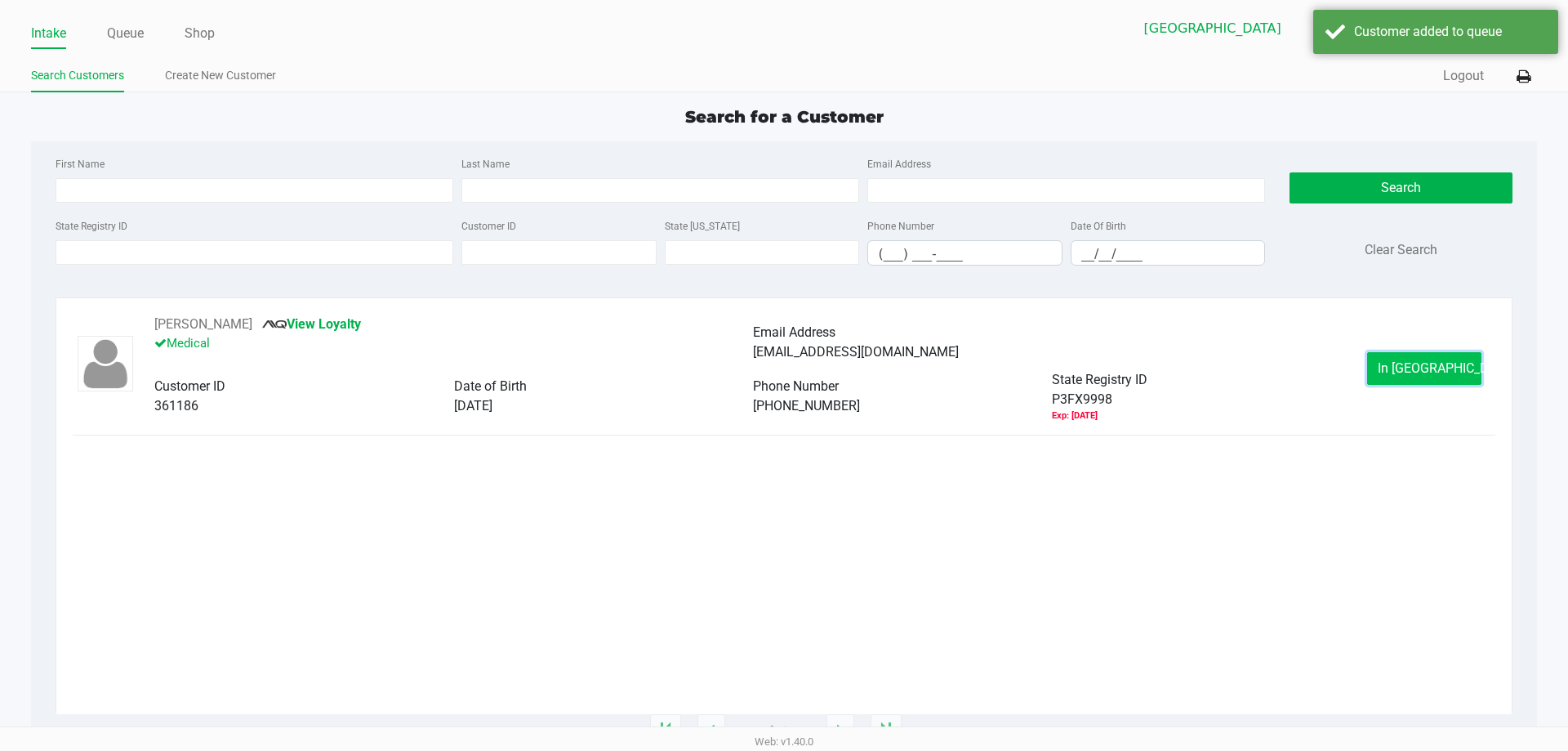
click at [1416, 376] on button "In Queue" at bounding box center [1425, 369] width 114 height 32
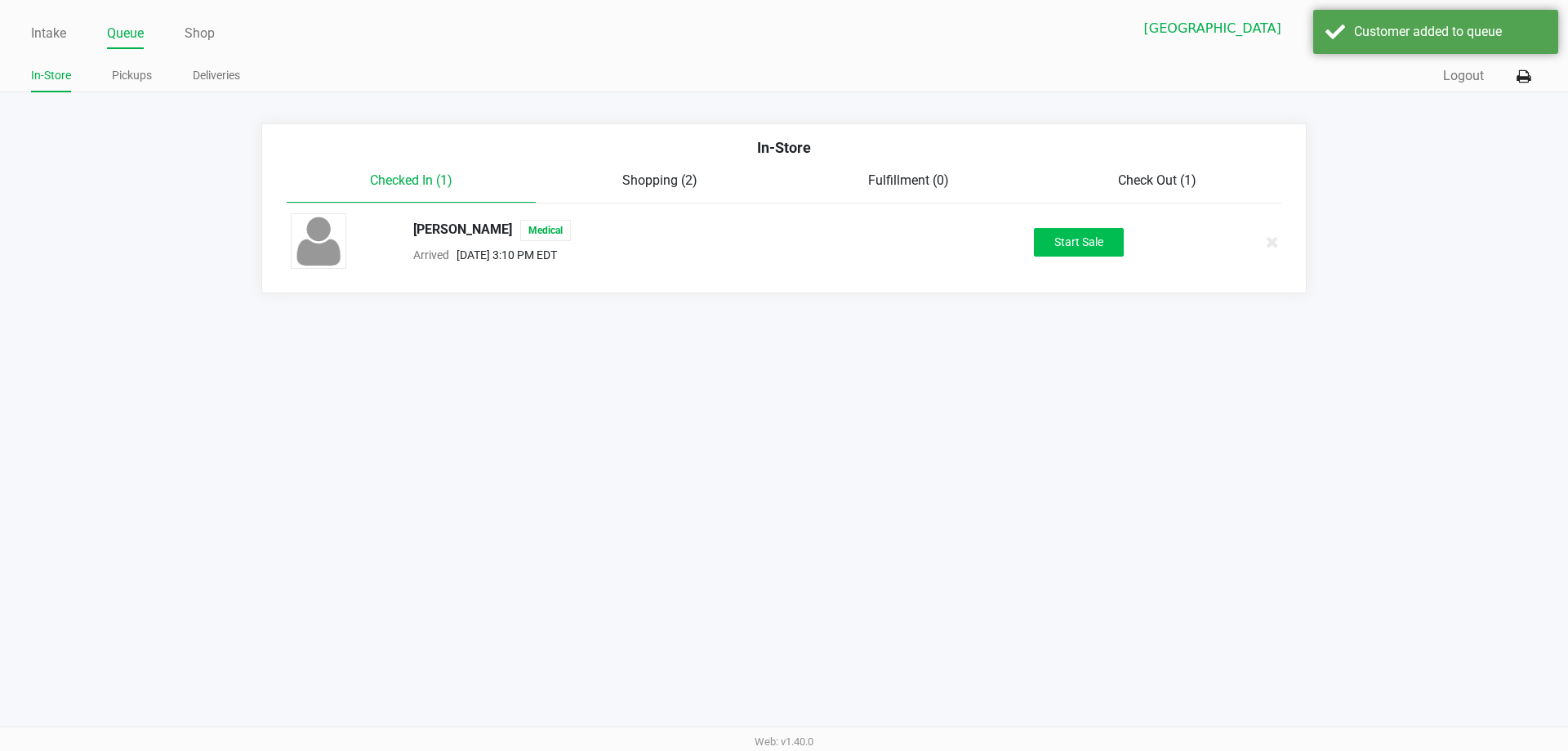
drag, startPoint x: 1089, startPoint y: 224, endPoint x: 1094, endPoint y: 238, distance: 14.9
click at [1094, 226] on div "Maegen Noble Medical Arrived Aug 20, 2025 3:10 PM EDT Start Sale" at bounding box center [783, 242] width 1011 height 57
click at [1093, 241] on button "Start Sale" at bounding box center [1078, 242] width 90 height 29
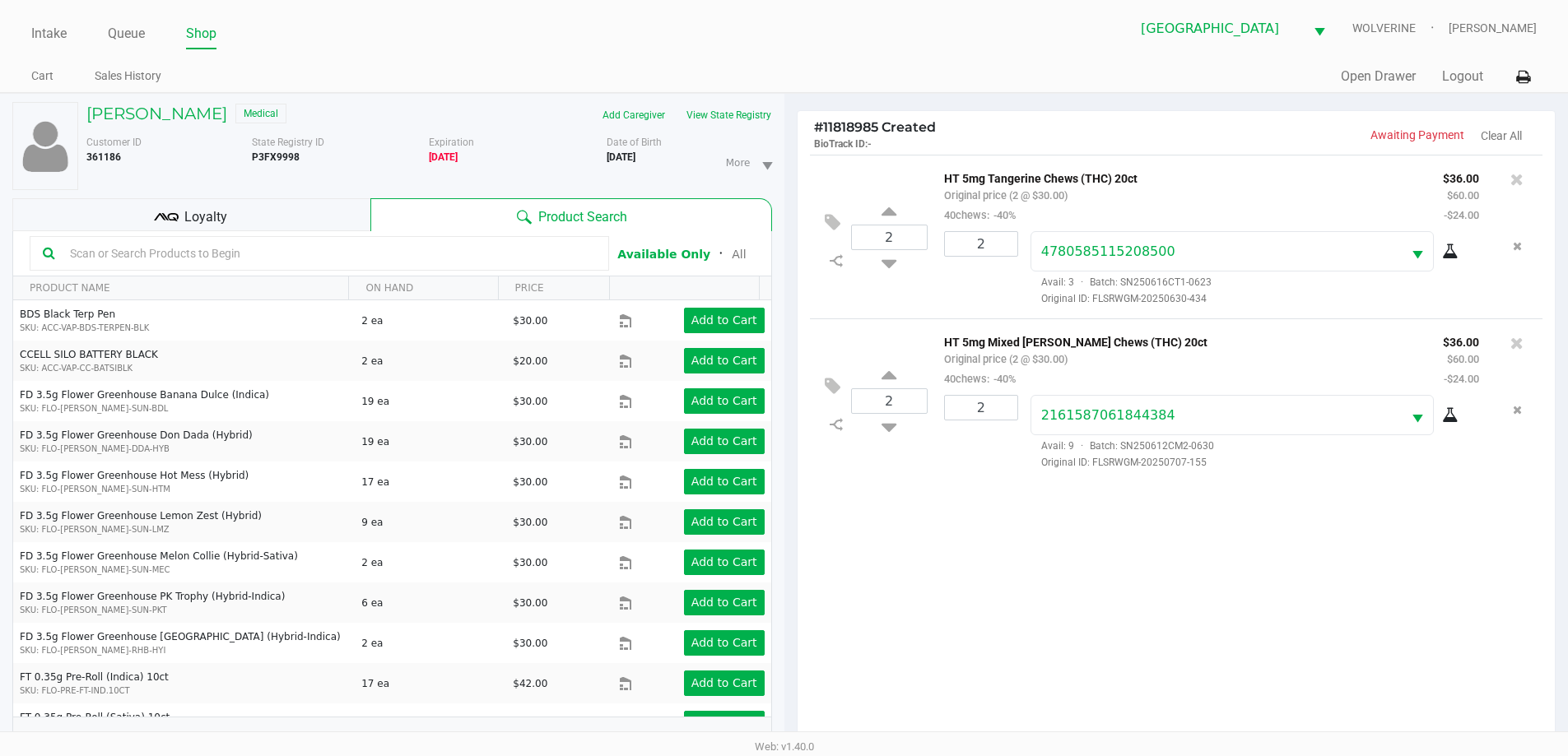
click at [261, 221] on div "Loyalty" at bounding box center [191, 215] width 358 height 33
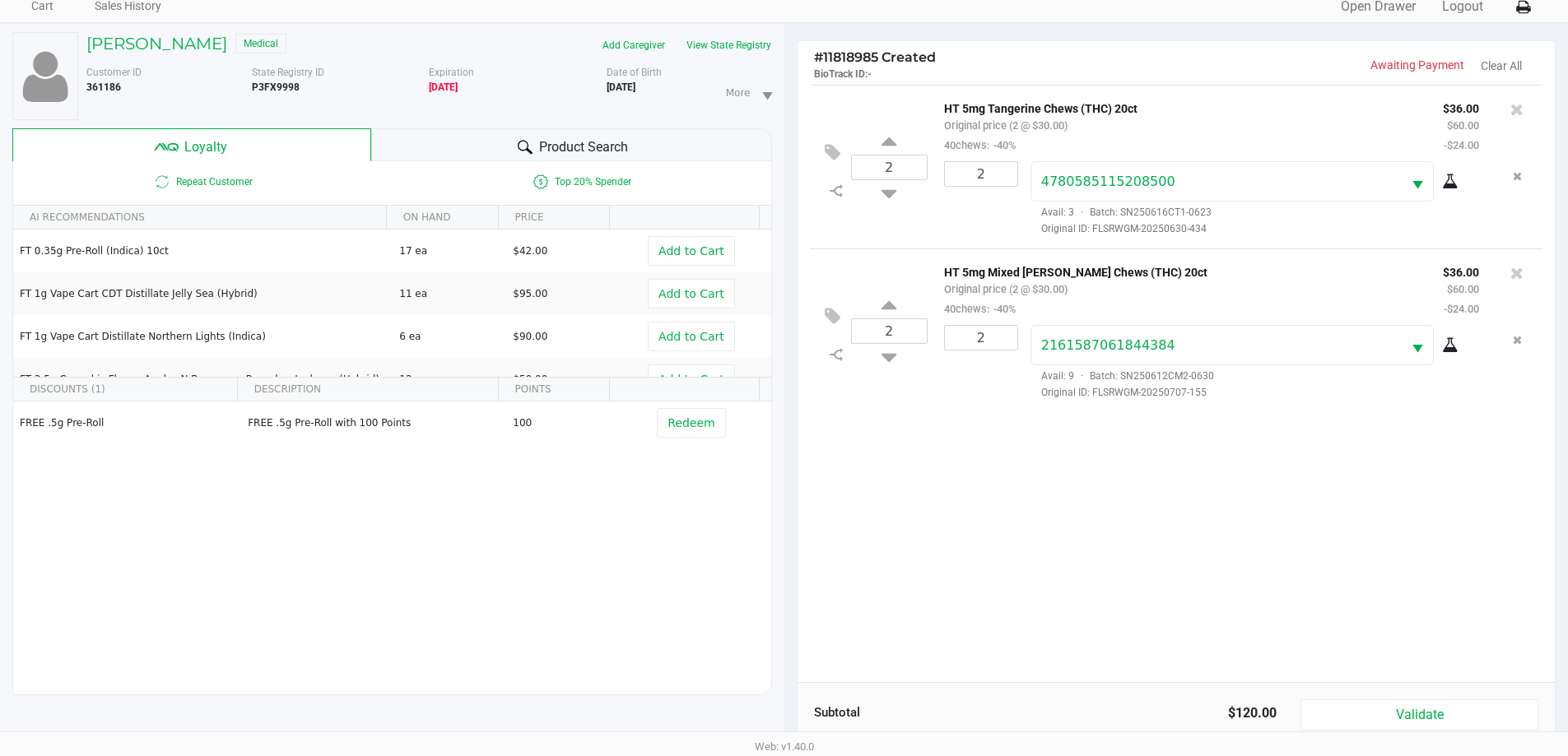
scroll to position [198, 0]
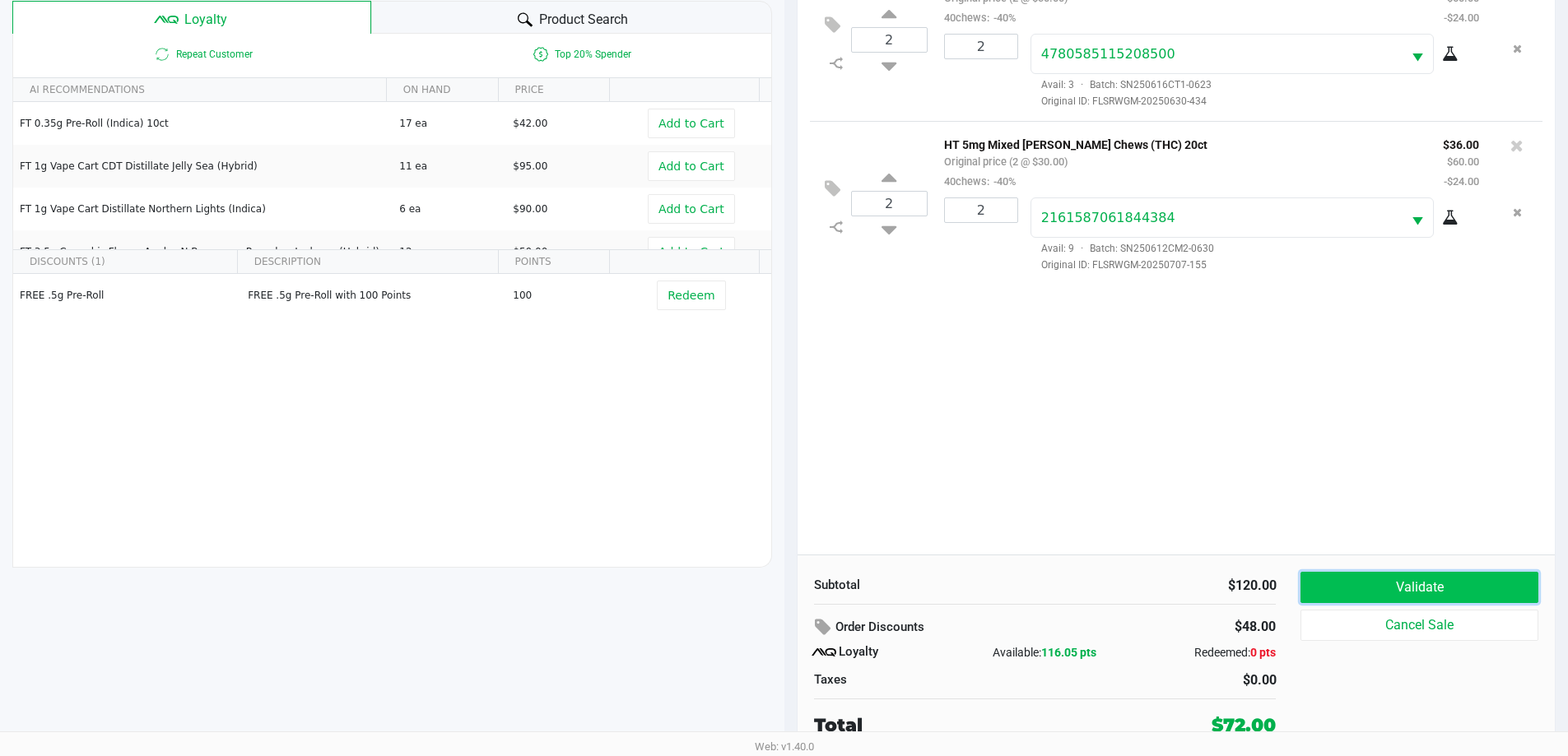
click at [1381, 592] on button "Validate" at bounding box center [1419, 587] width 237 height 31
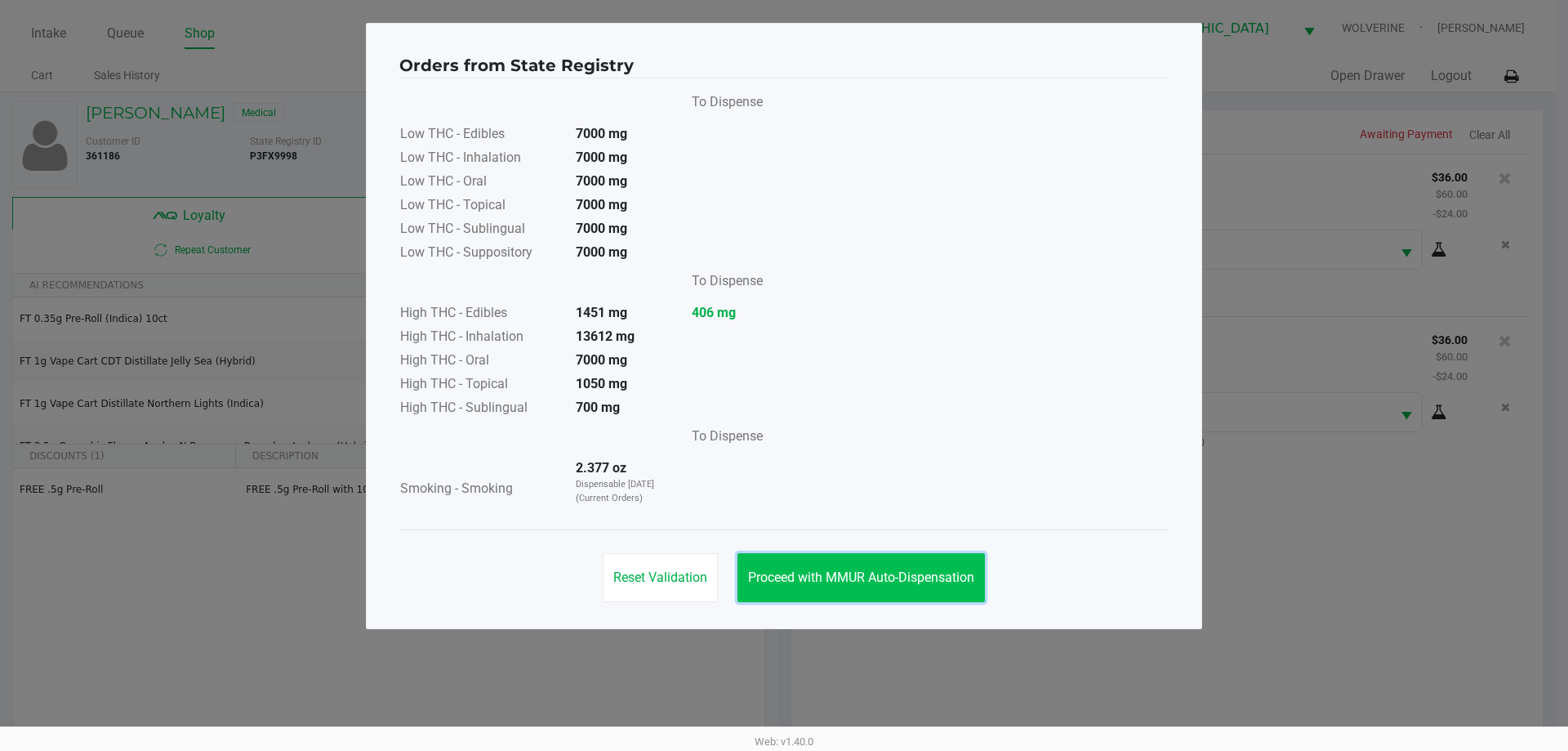
click at [927, 562] on button "Proceed with MMUR Auto-Dispensation" at bounding box center [861, 577] width 247 height 49
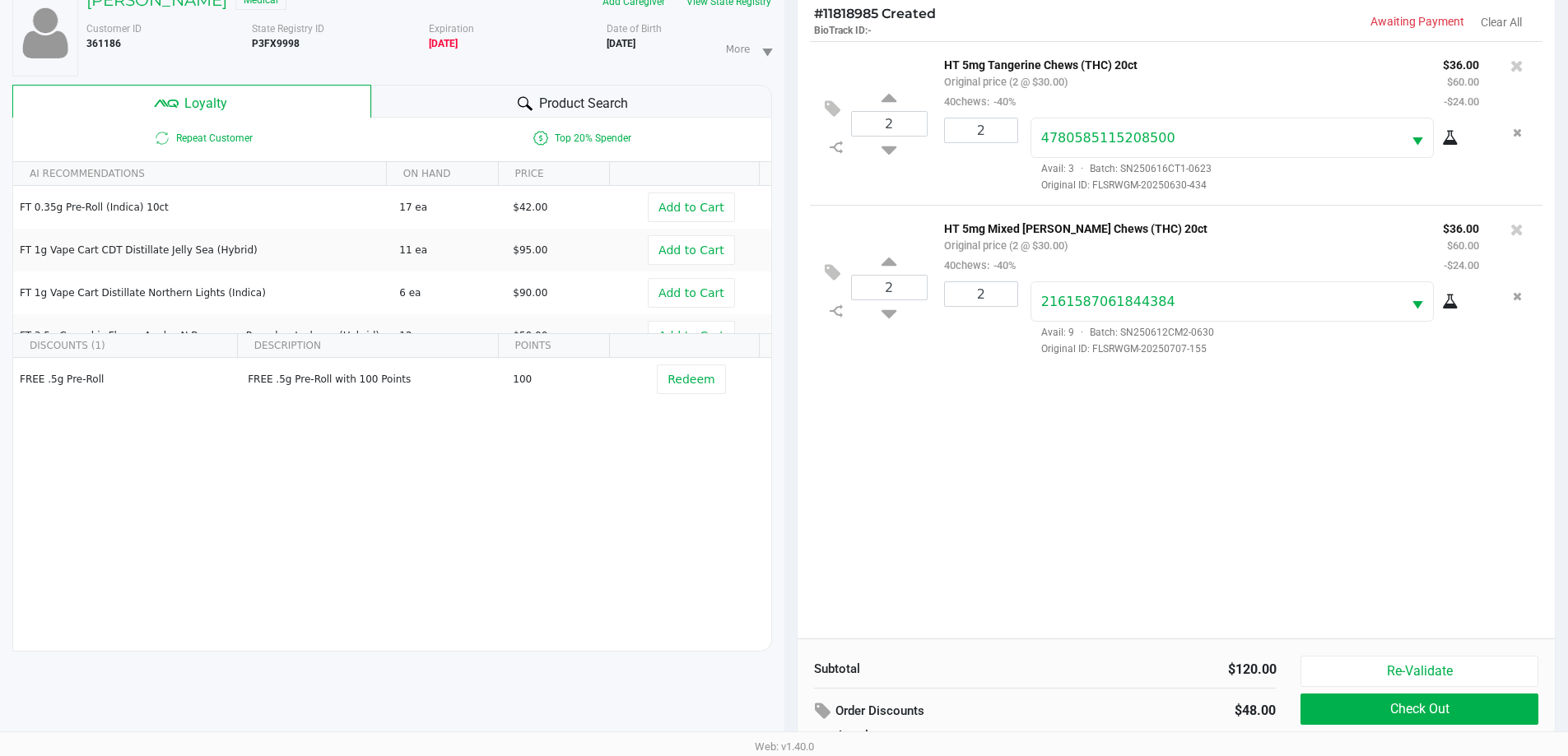
scroll to position [198, 0]
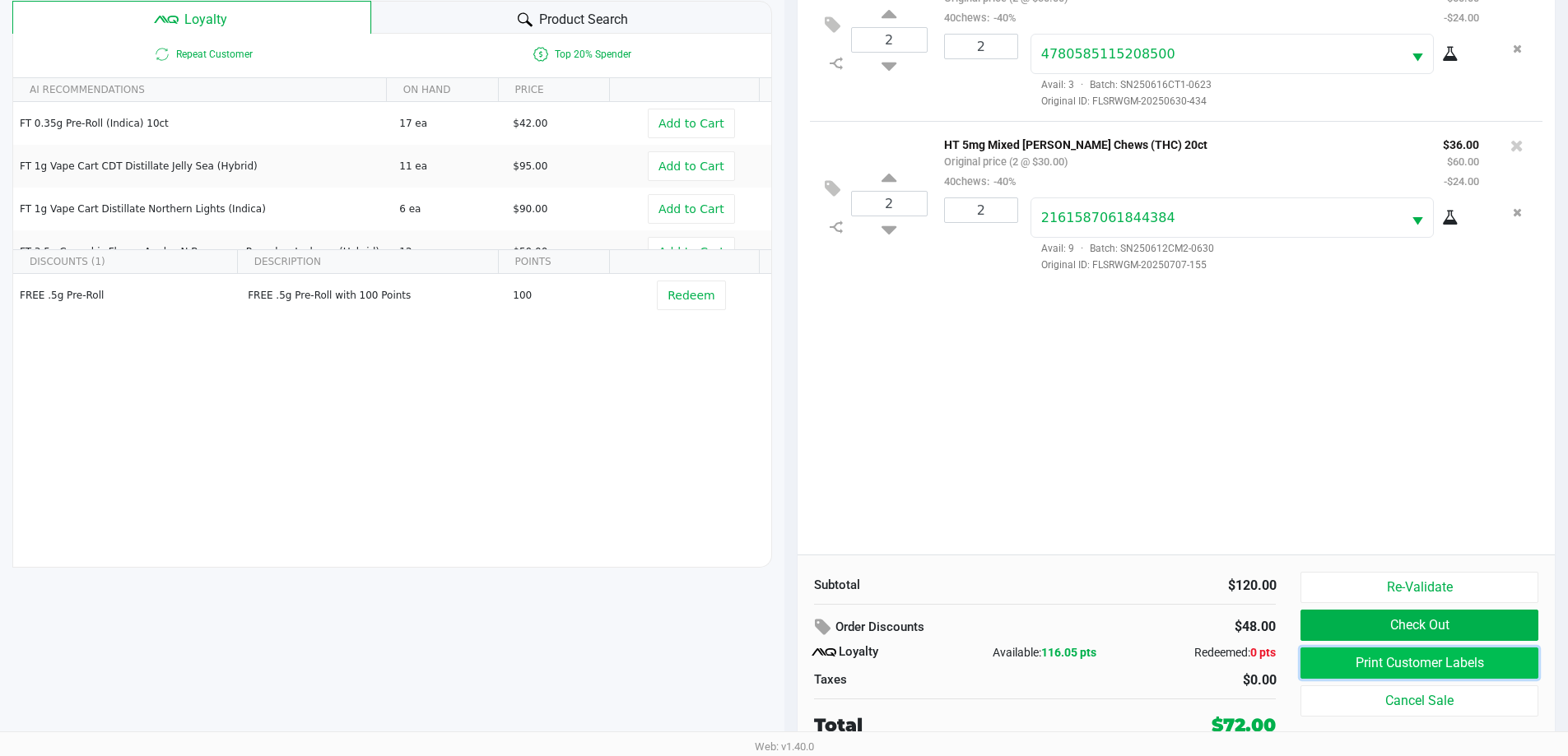
click at [1504, 659] on button "Print Customer Labels" at bounding box center [1419, 662] width 237 height 31
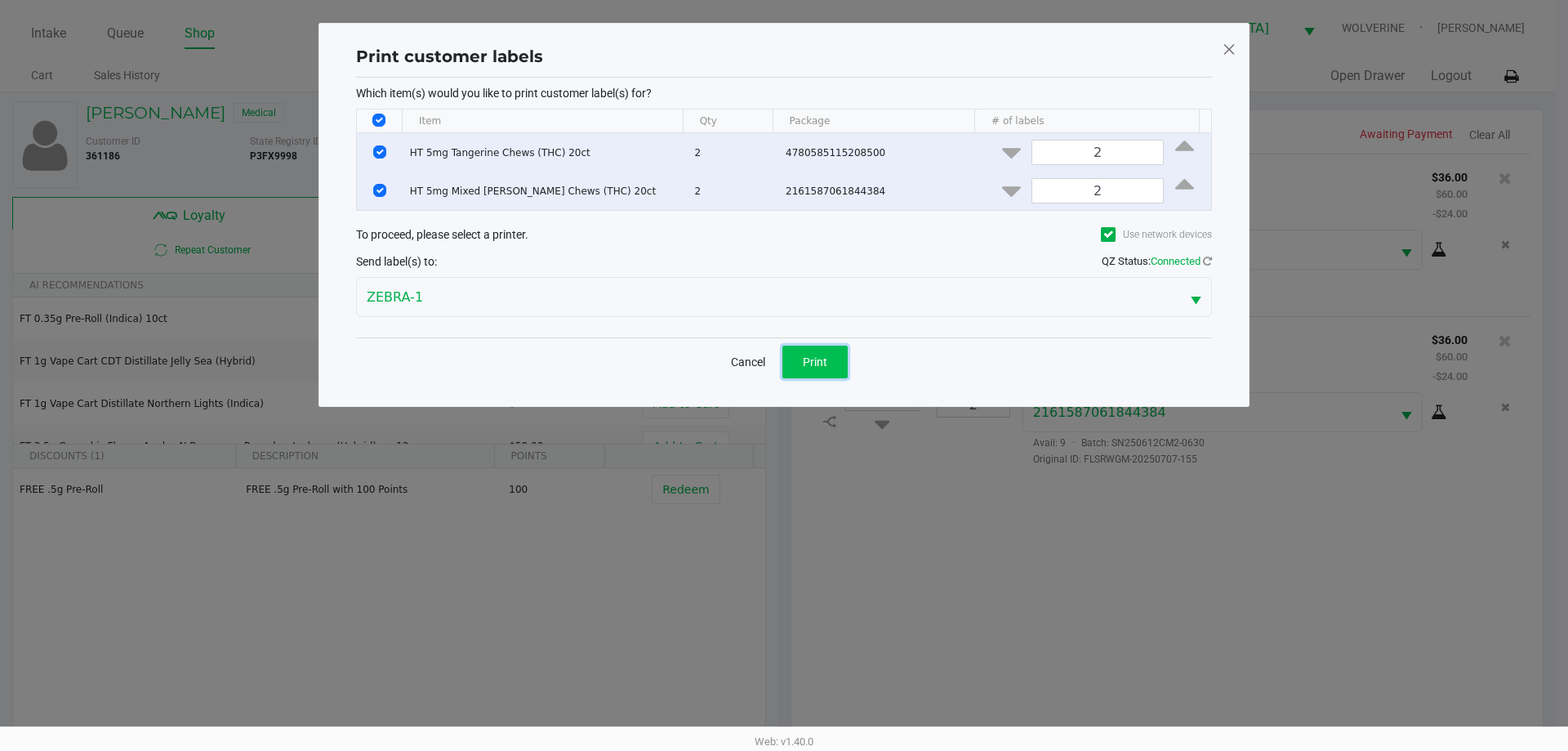
click at [825, 366] on span "Print" at bounding box center [815, 361] width 25 height 13
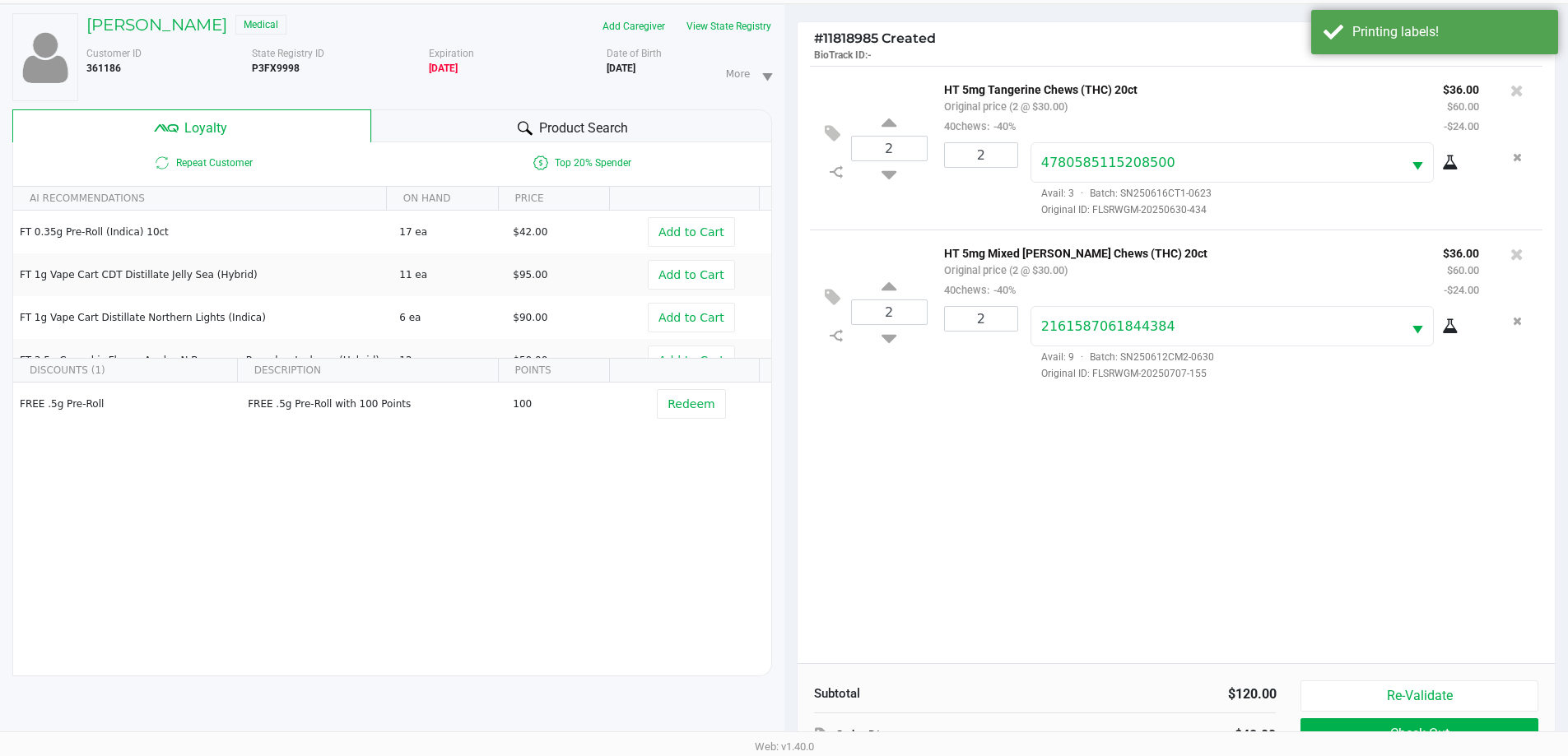
scroll to position [198, 0]
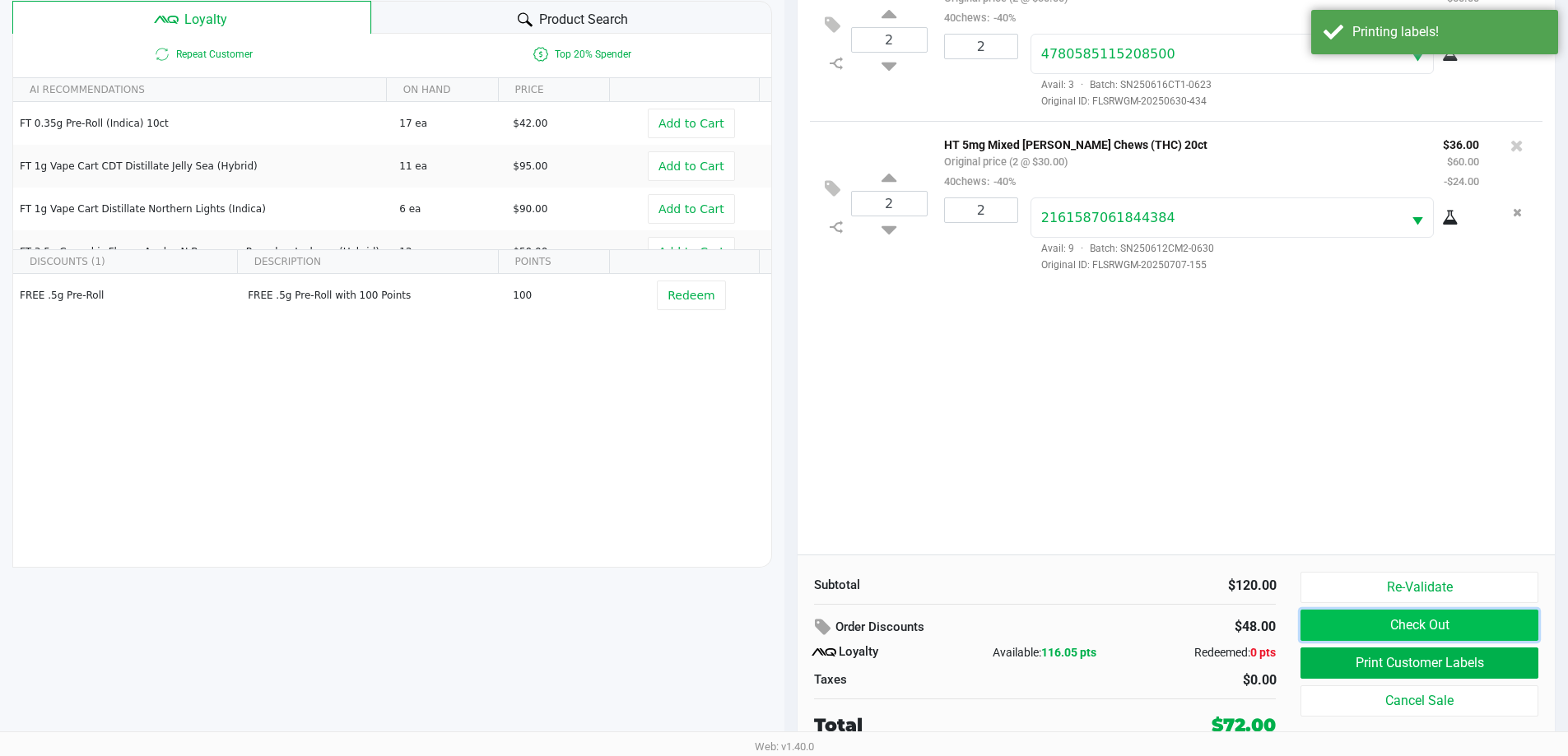
click at [1476, 612] on button "Check Out" at bounding box center [1419, 625] width 237 height 31
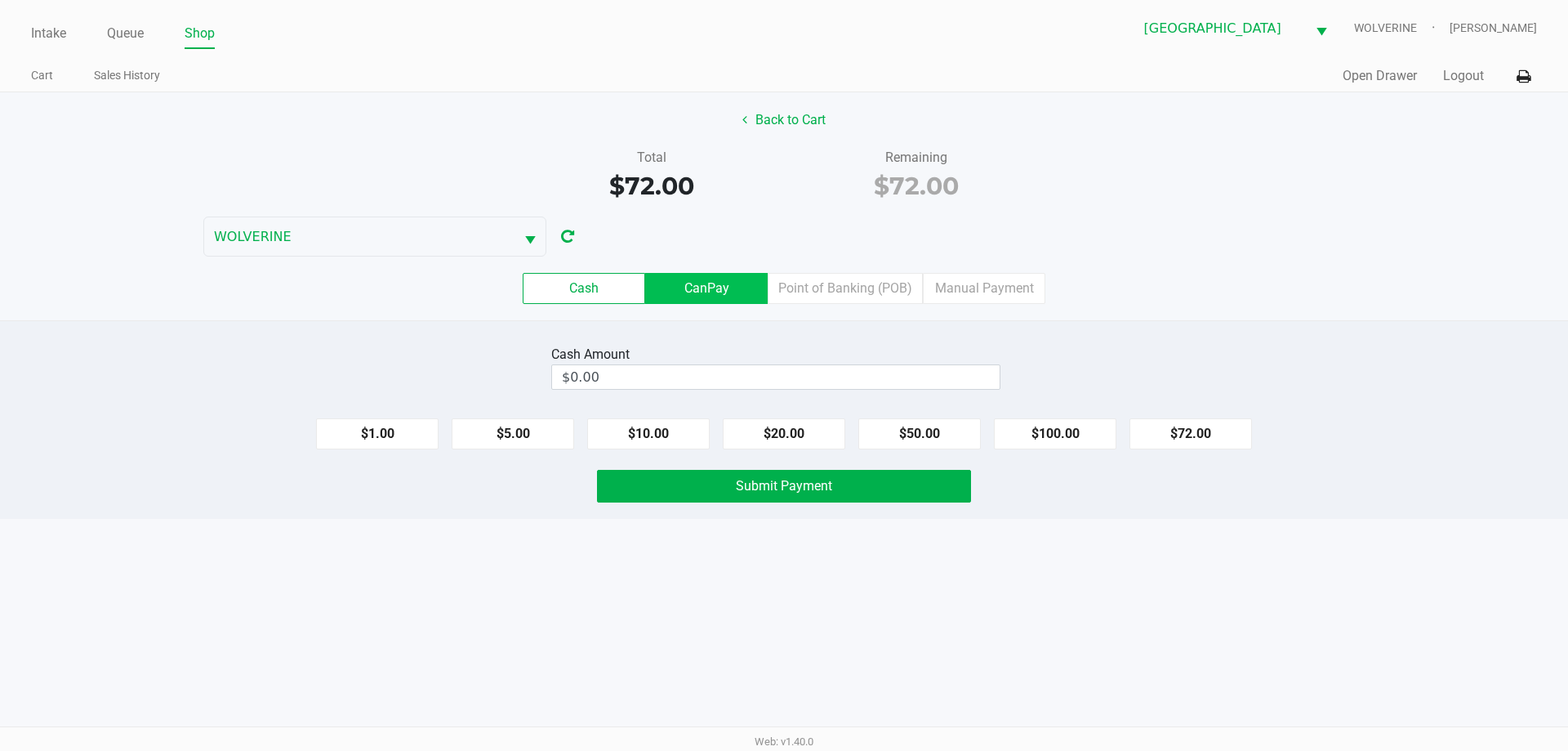
click at [662, 287] on label "CanPay" at bounding box center [706, 288] width 123 height 31
click at [0, 0] on 2 "CanPay" at bounding box center [0, 0] width 0 height 0
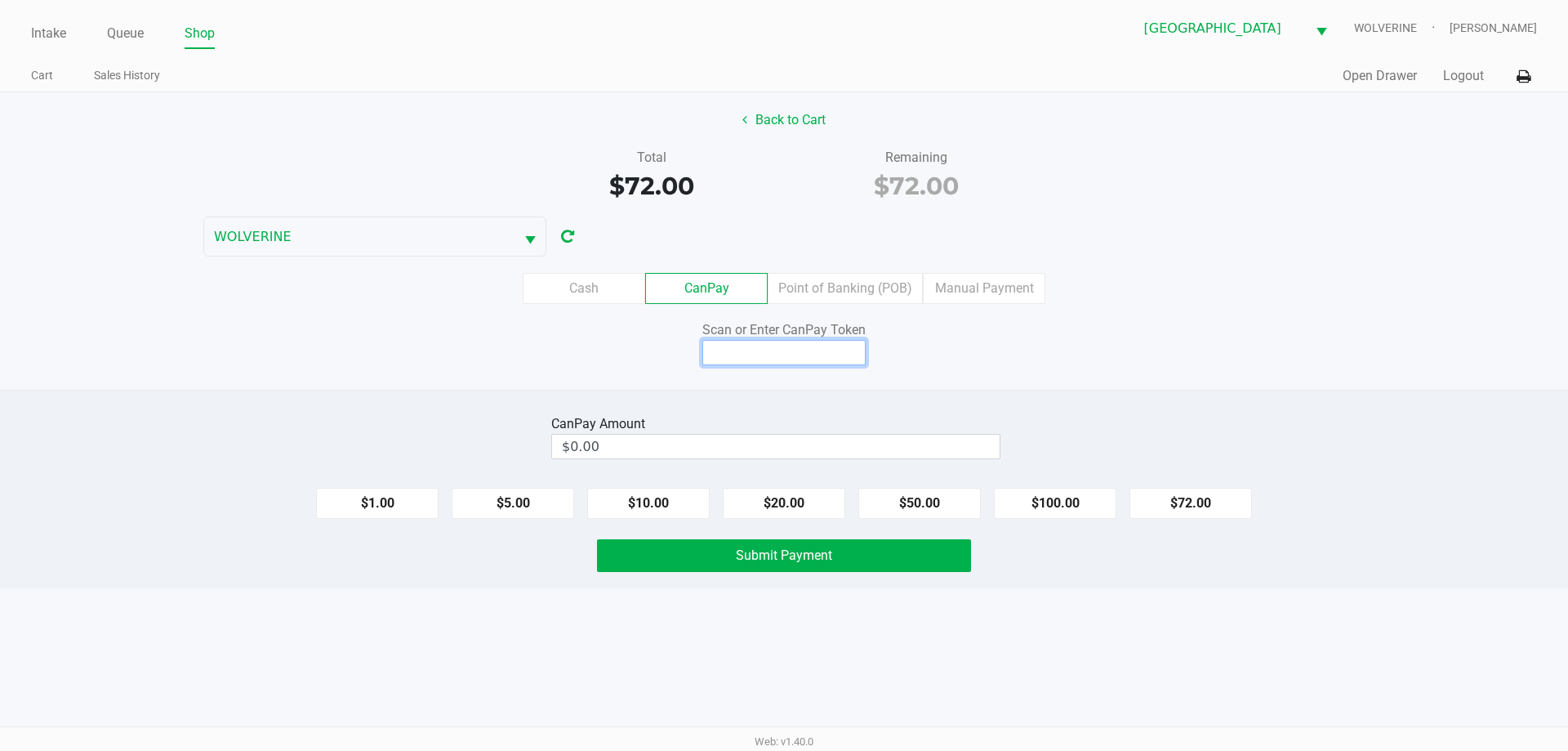
click at [797, 354] on input at bounding box center [783, 352] width 163 height 26
type input "x0272733q"
click at [1185, 500] on button "$72.00" at bounding box center [1191, 504] width 123 height 31
type input "$72.00"
click at [868, 572] on div "CanPay Amount $72.00 Clear $1.00 $5.00 $10.00 $20.00 $50.00 $100.00 $72.00 Subm…" at bounding box center [784, 489] width 1568 height 199
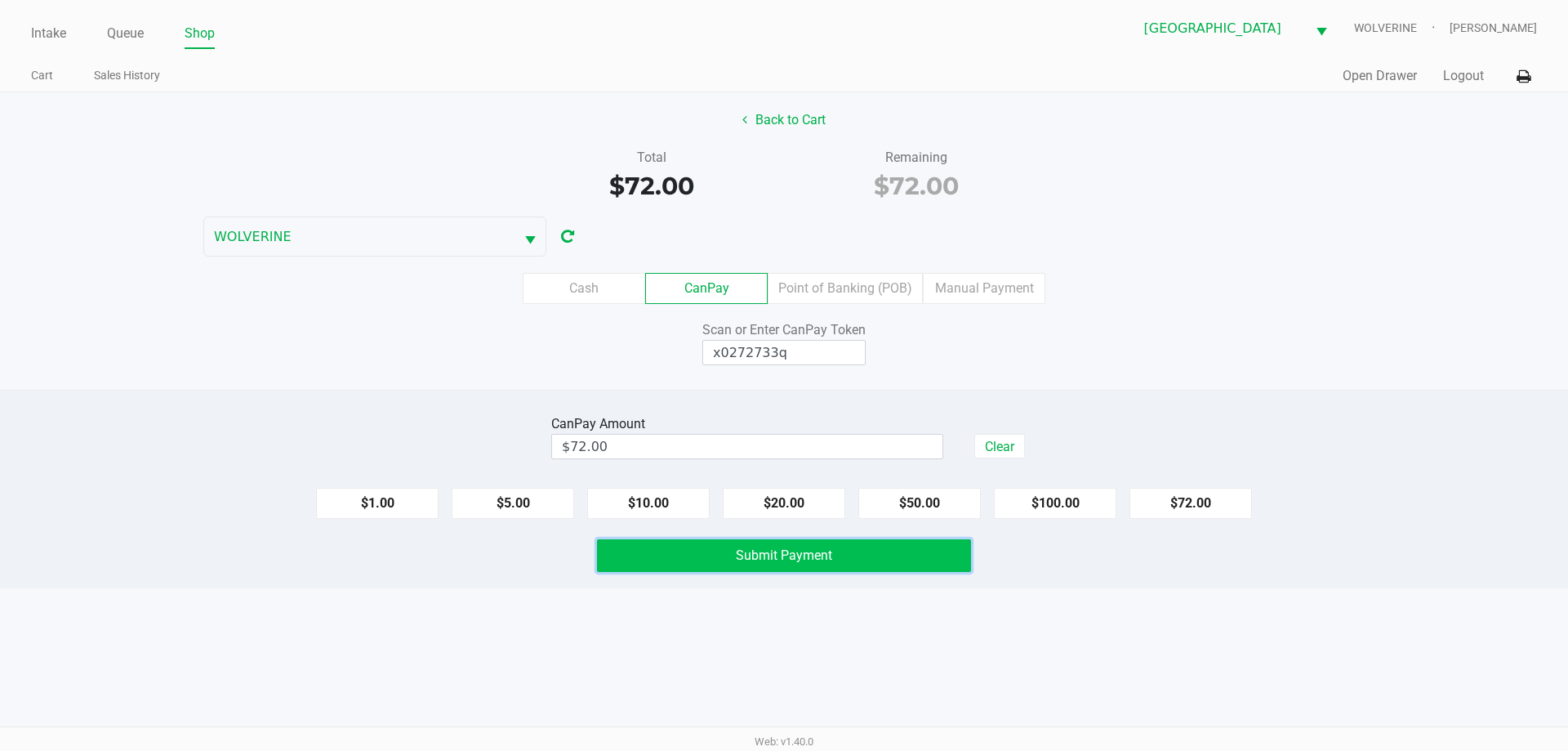
click at [793, 551] on span "Submit Payment" at bounding box center [784, 555] width 96 height 15
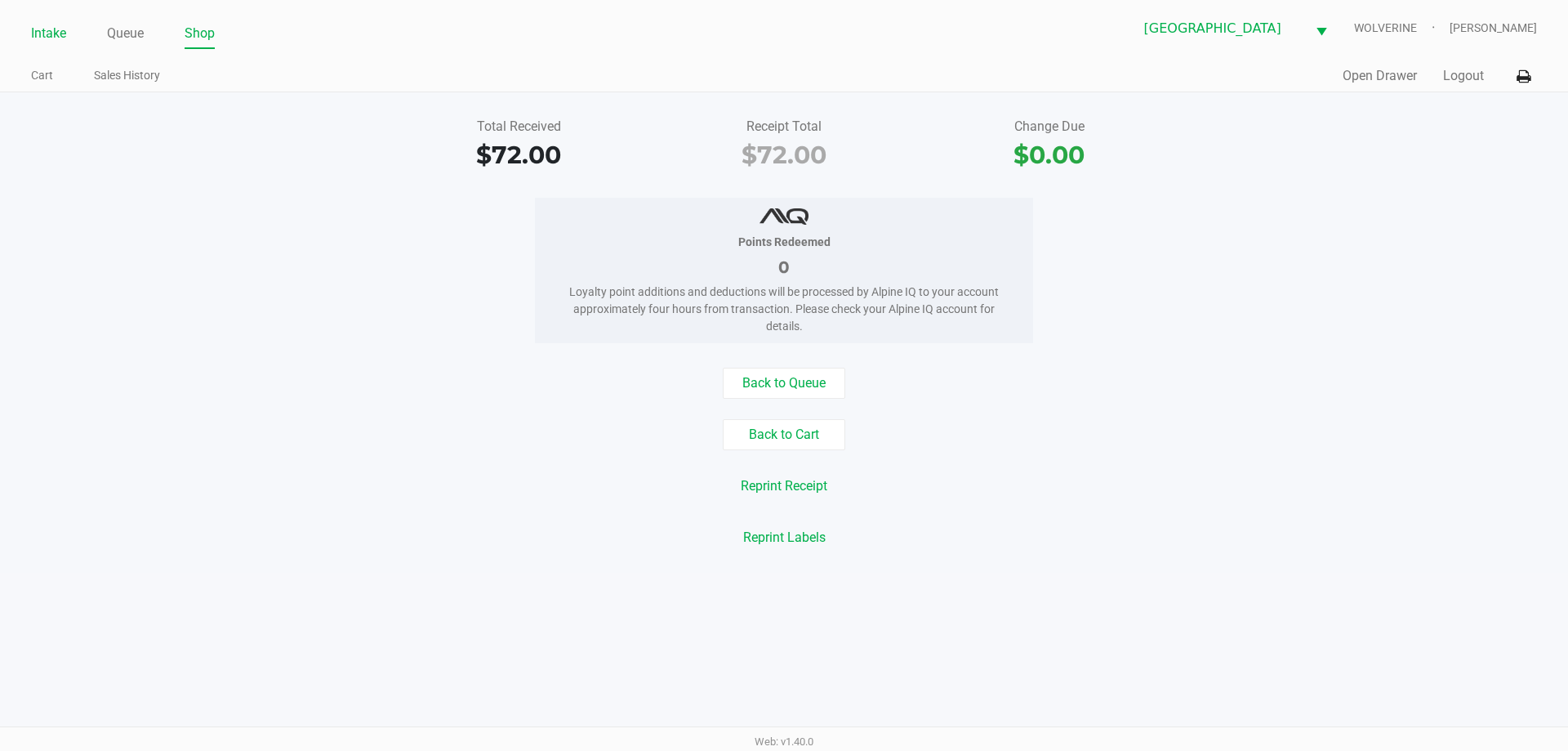
click at [43, 26] on link "Intake" at bounding box center [48, 33] width 35 height 23
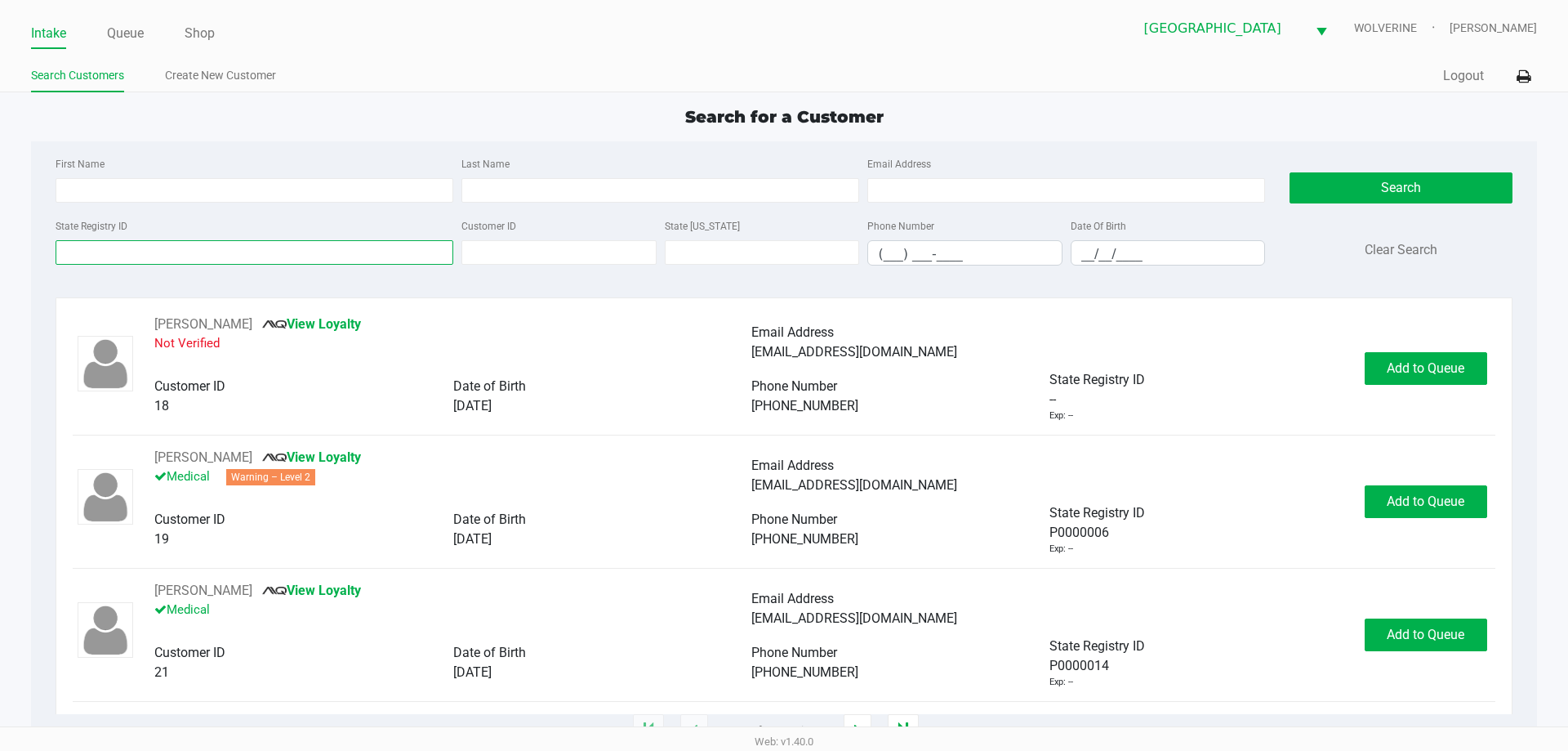
click at [403, 256] on input "State Registry ID" at bounding box center [254, 252] width 398 height 25
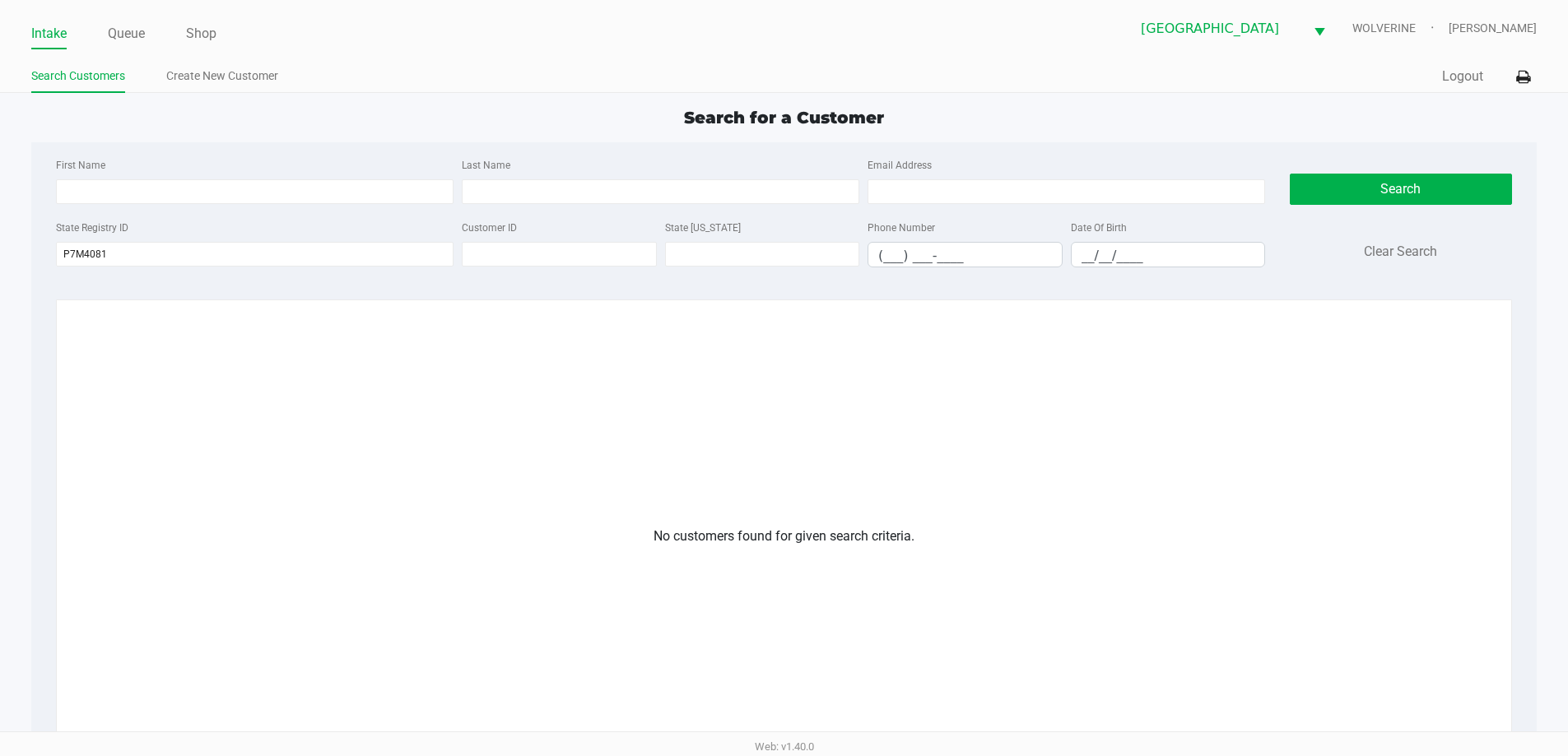
click at [187, 267] on div "State Registry ID P7M4081 Customer ID State ID Phone Number (___) ___-____ Date…" at bounding box center [660, 249] width 1217 height 64
click at [187, 254] on input "P7M4081" at bounding box center [254, 253] width 397 height 25
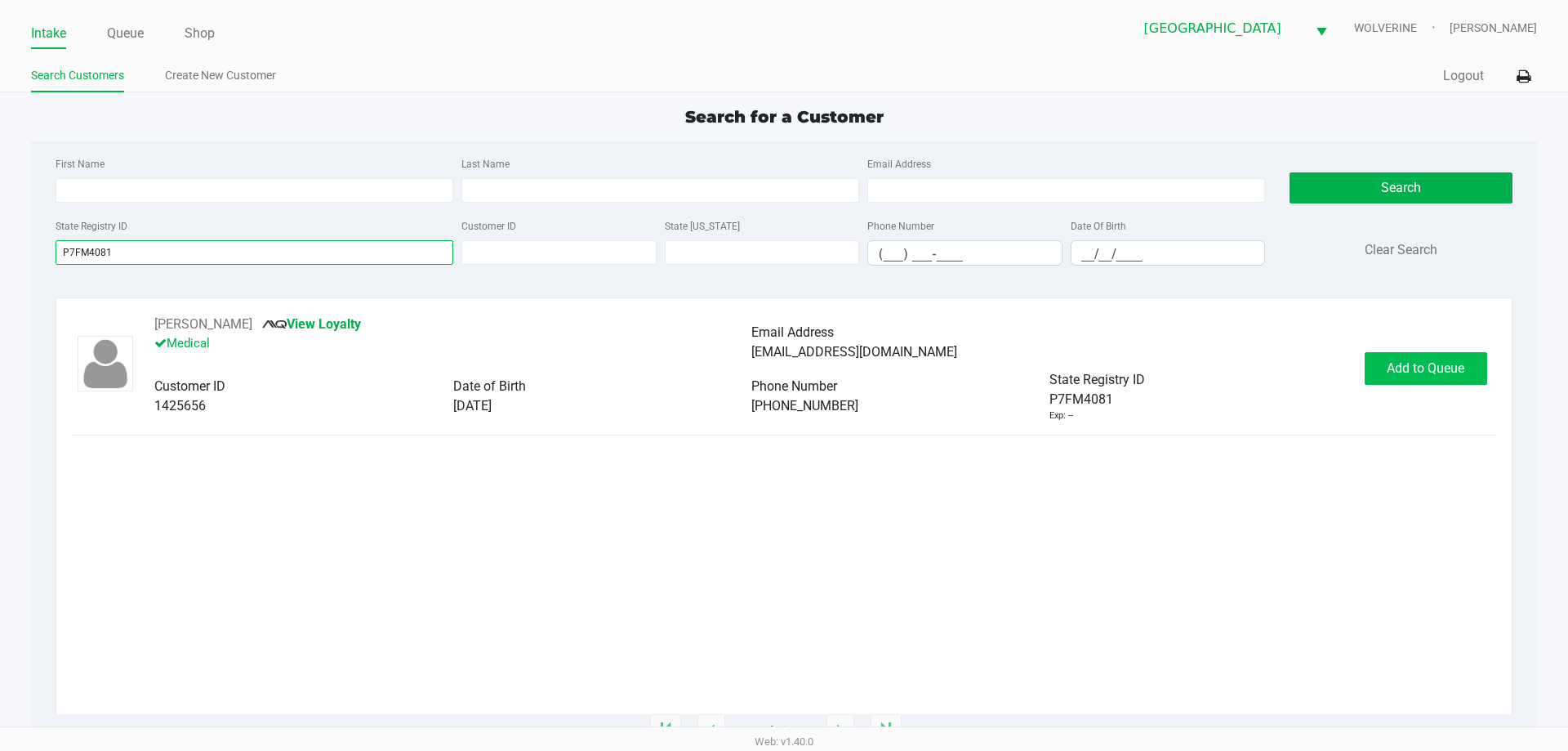
type input "P7FM4081"
drag, startPoint x: 1432, startPoint y: 363, endPoint x: 1432, endPoint y: 299, distance: 64.0
click at [1432, 329] on div "MICHAEL AKIALIS View Loyalty Medical Email Address michaelakialis@hotmail.com C…" at bounding box center [783, 369] width 1422 height 108
click at [1437, 376] on button "Add to Queue" at bounding box center [1426, 369] width 123 height 32
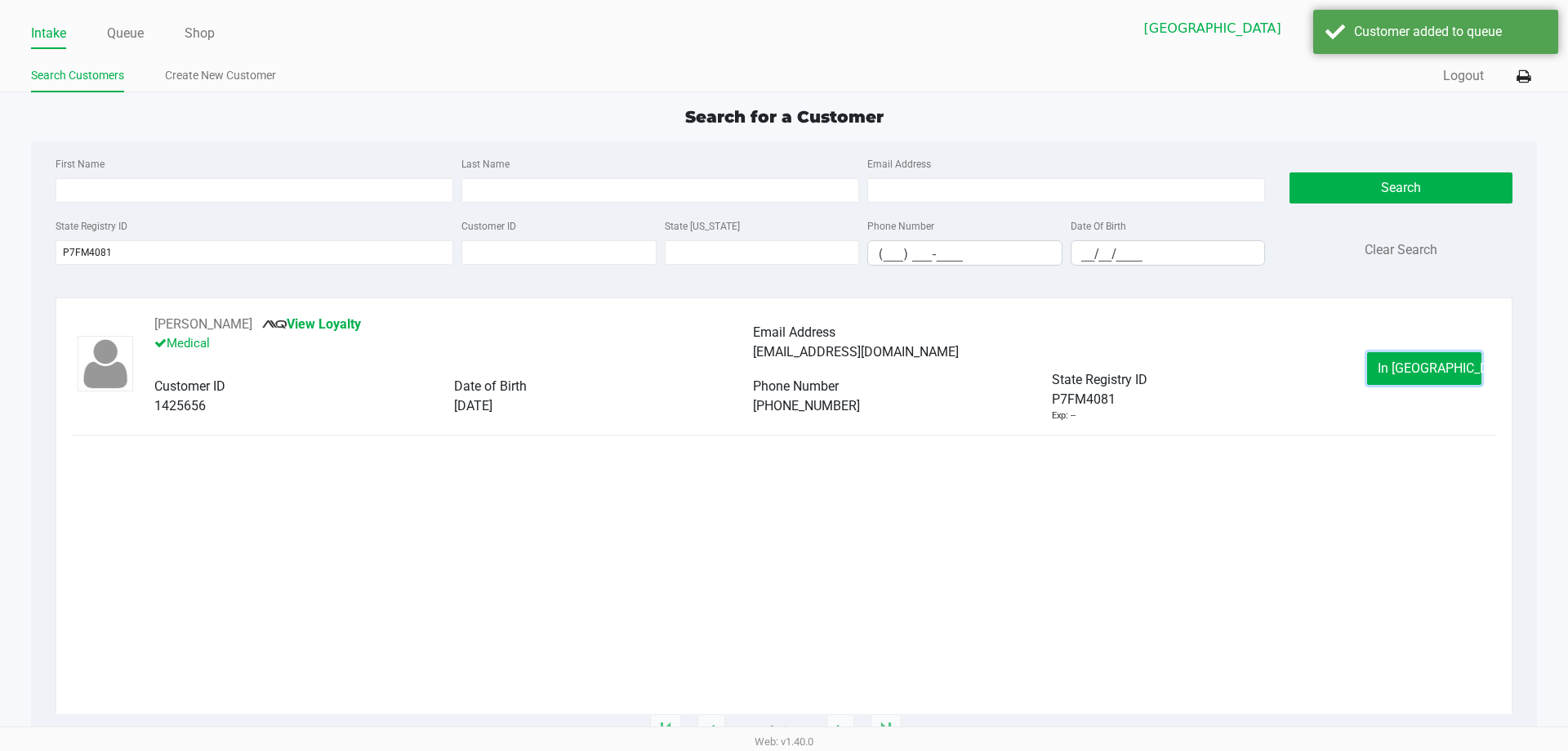
click at [1436, 370] on span "In Queue" at bounding box center [1446, 368] width 137 height 15
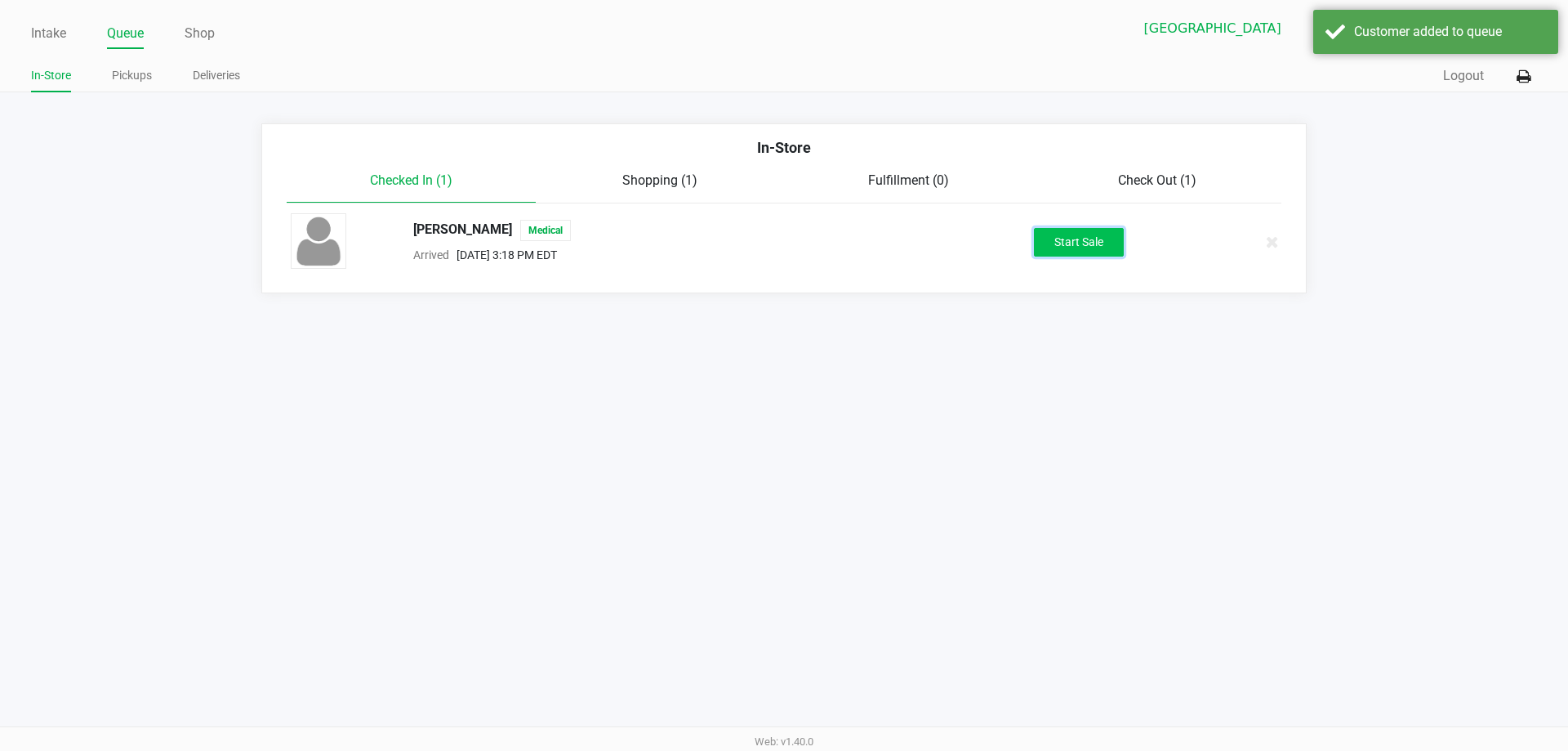
click at [1106, 240] on button "Start Sale" at bounding box center [1078, 242] width 90 height 29
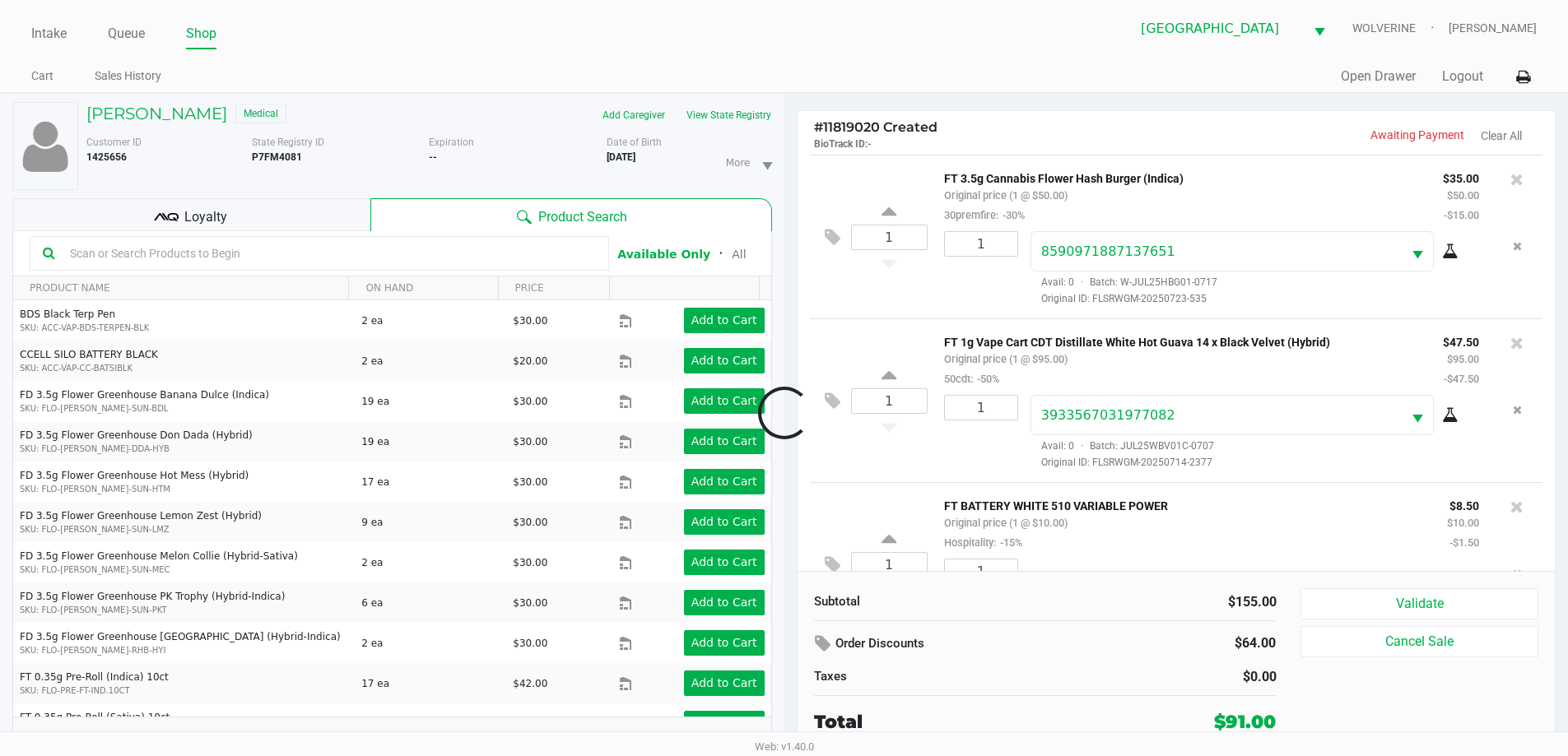
scroll to position [77, 0]
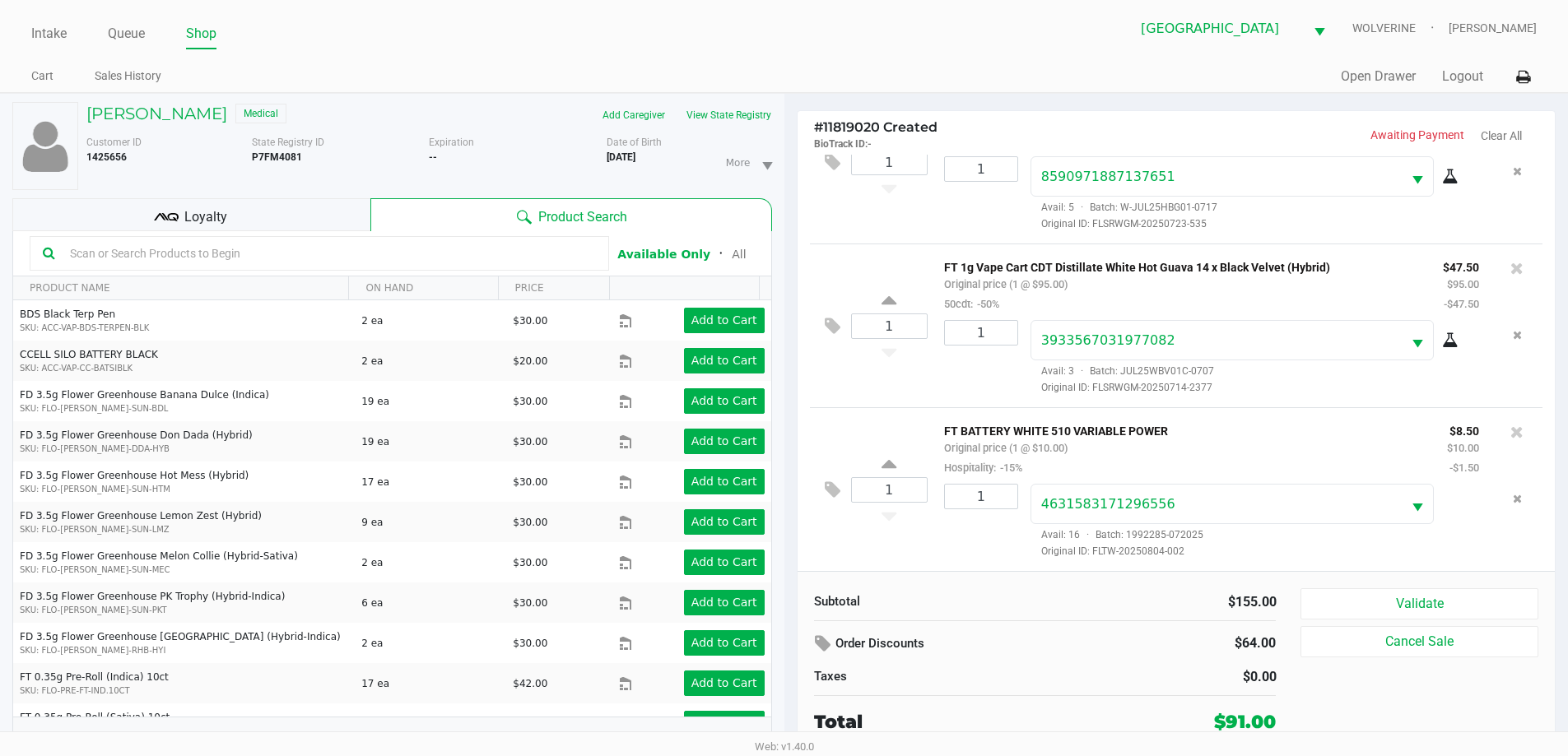
click at [210, 210] on span "Loyalty" at bounding box center [205, 216] width 43 height 20
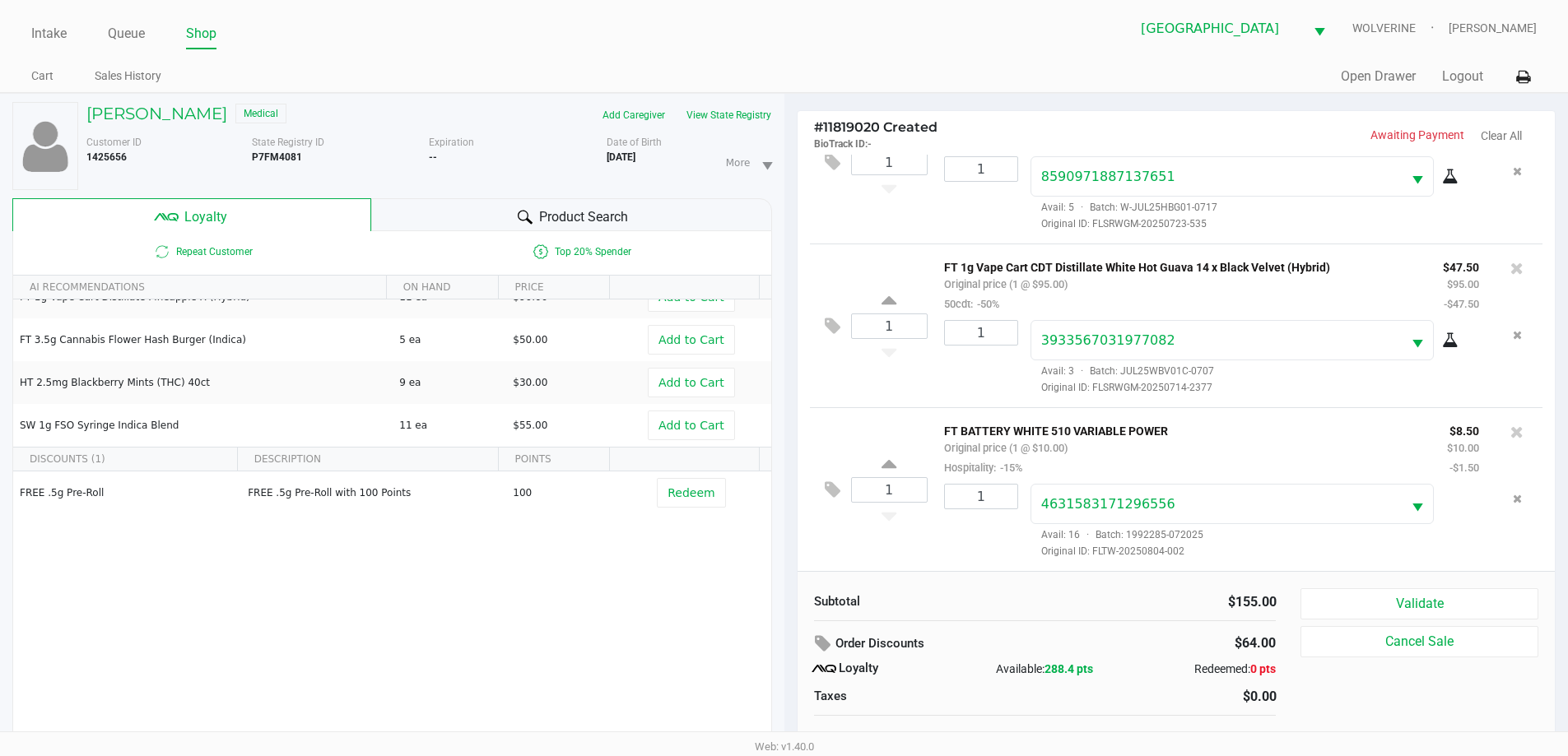
scroll to position [17, 0]
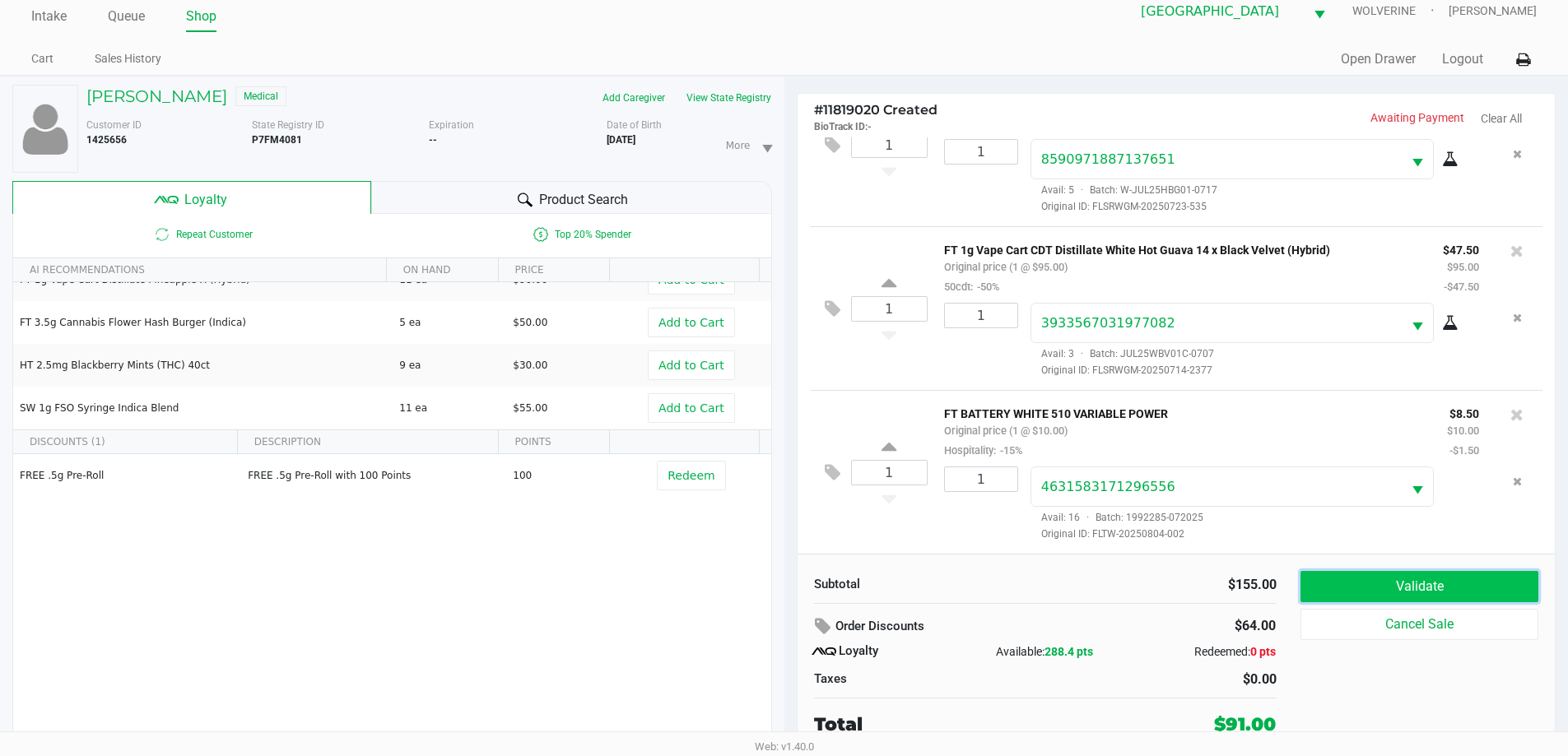
click at [1359, 599] on button "Validate" at bounding box center [1419, 586] width 237 height 31
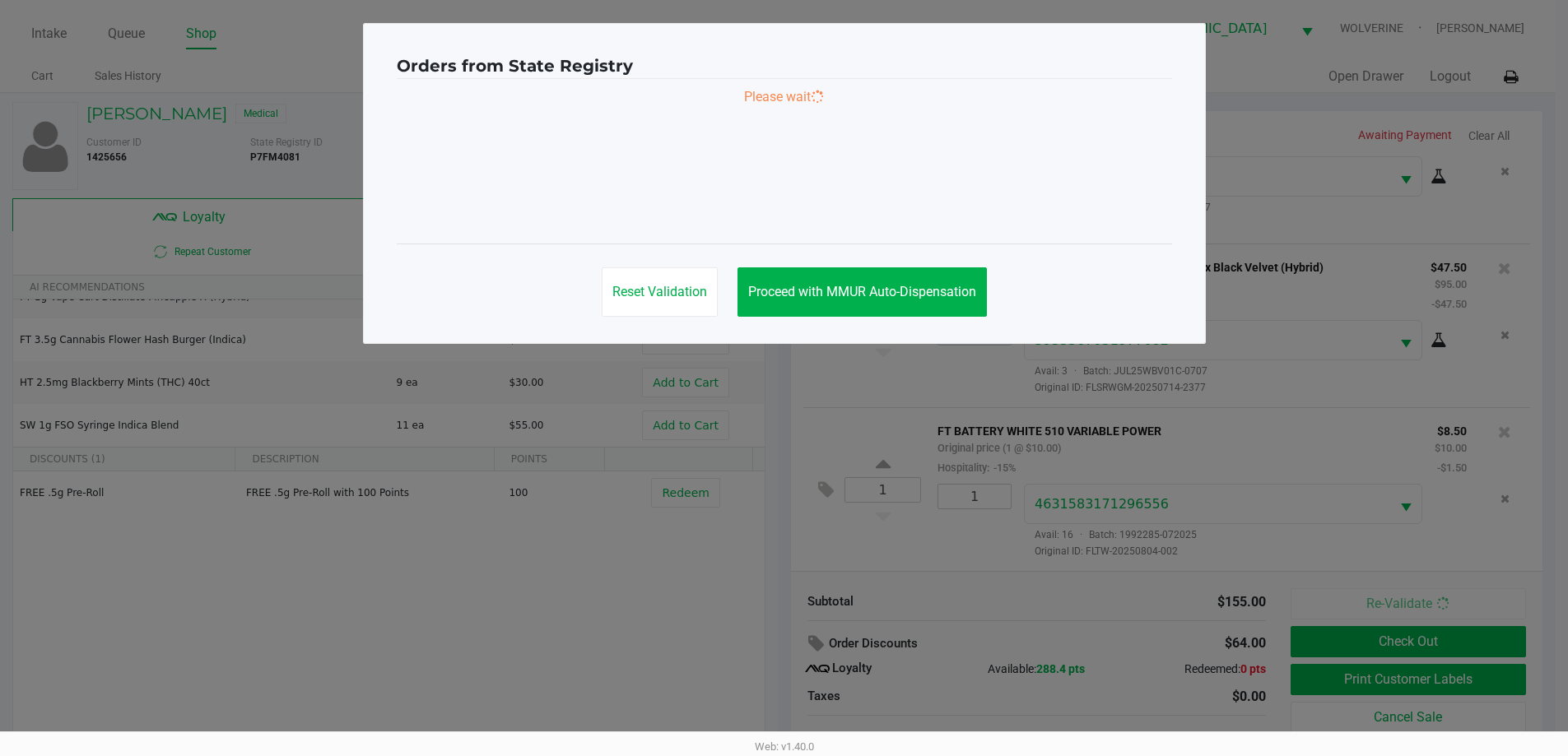
scroll to position [0, 0]
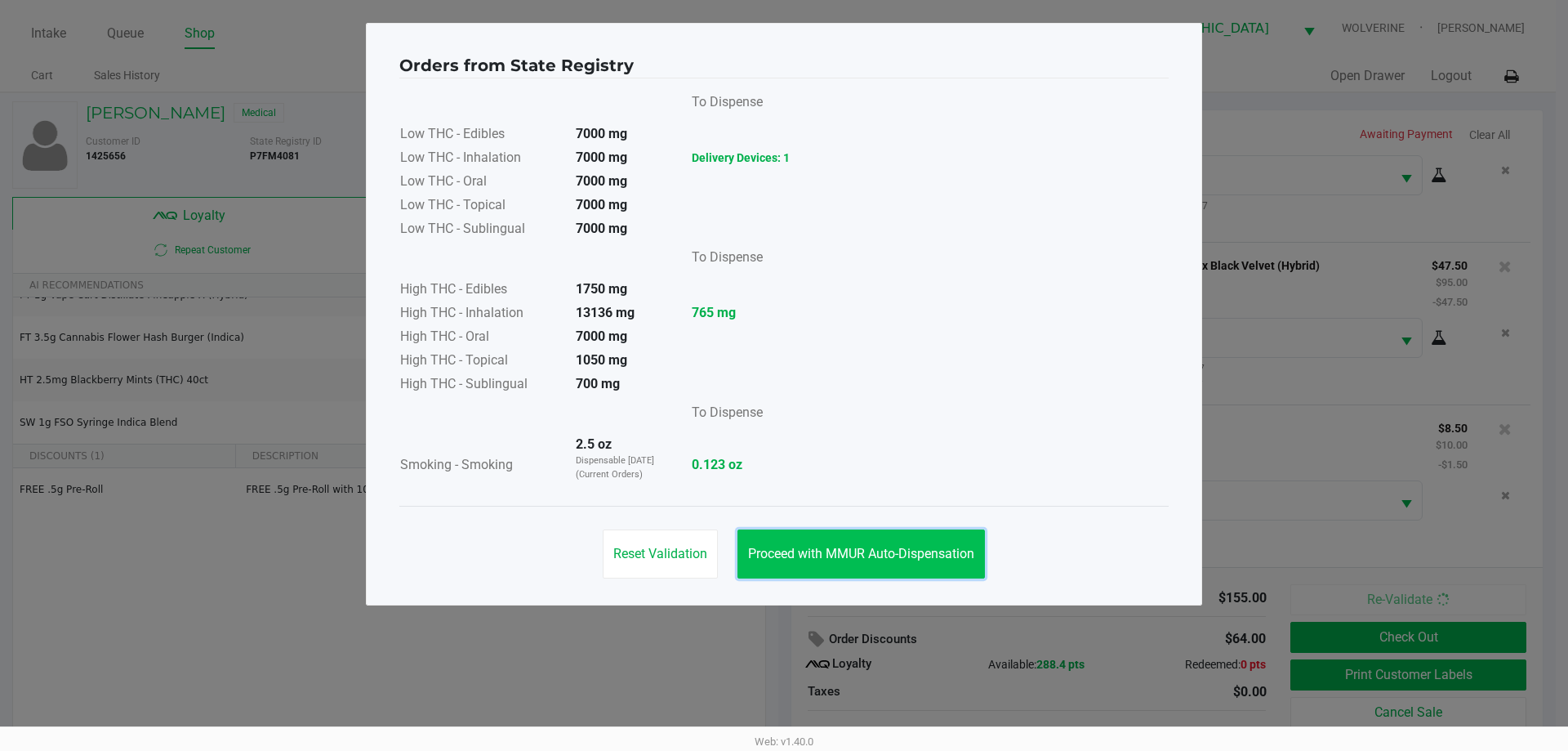
click at [866, 568] on button "Proceed with MMUR Auto-Dispensation" at bounding box center [861, 553] width 247 height 49
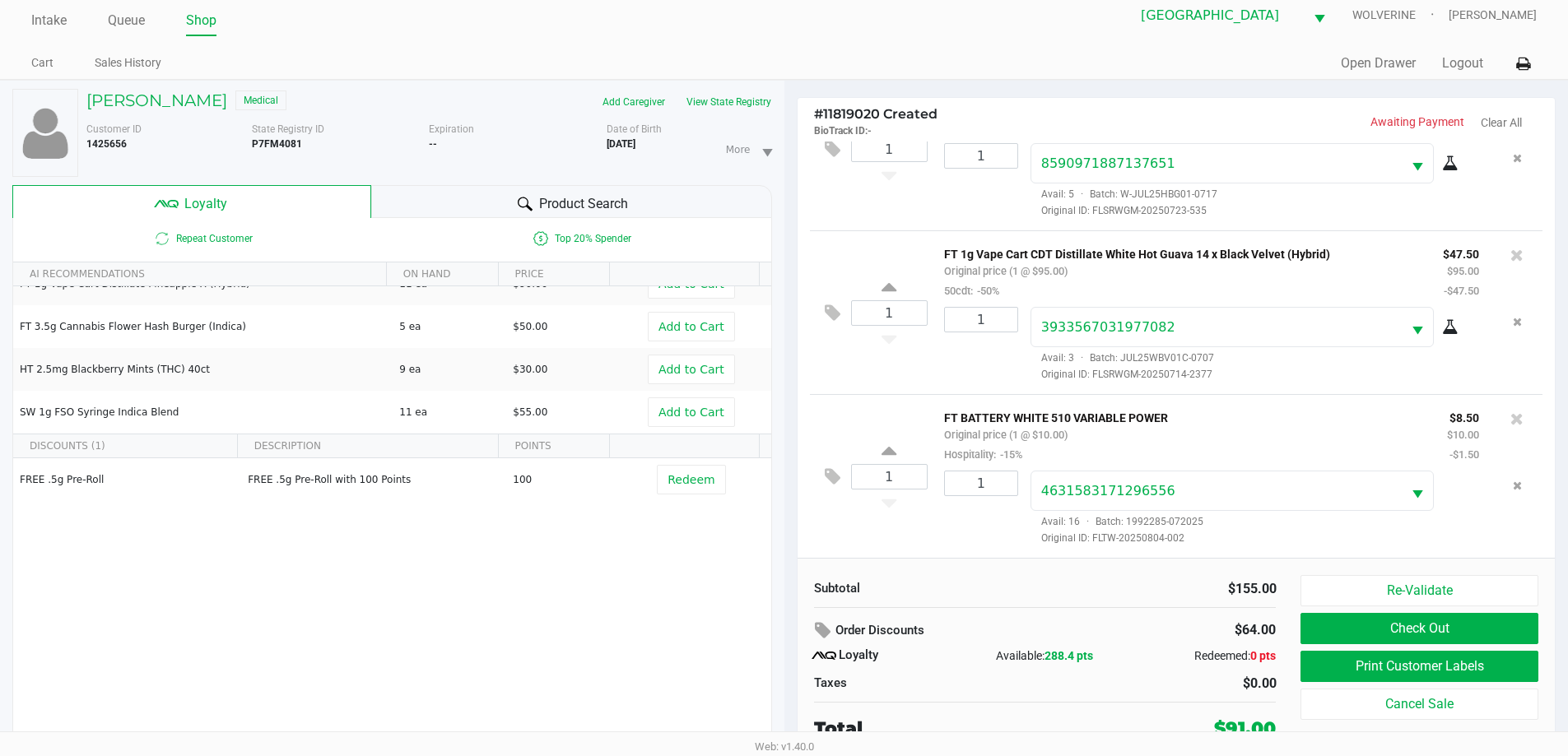
scroll to position [17, 0]
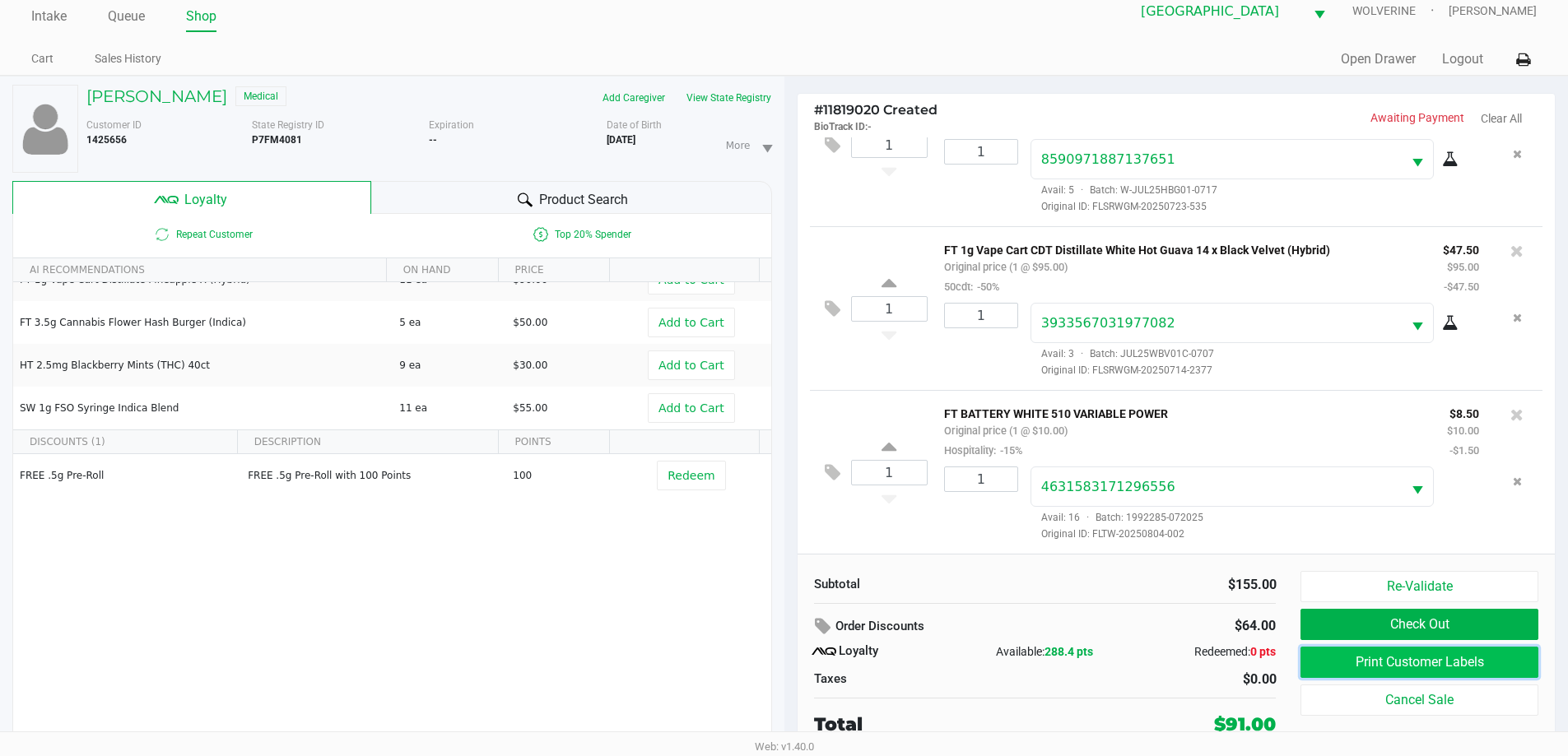
click at [1491, 662] on button "Print Customer Labels" at bounding box center [1419, 662] width 237 height 31
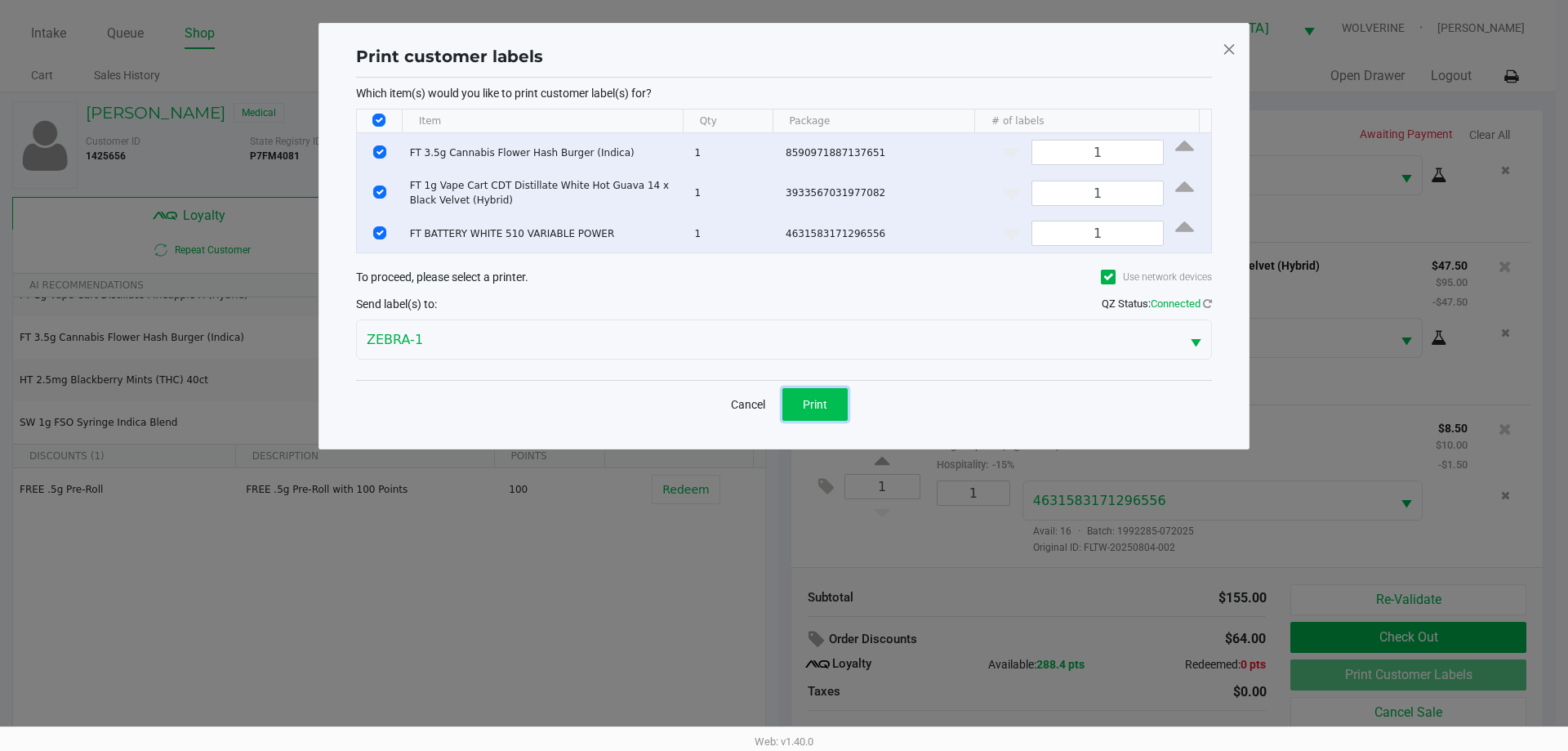
click at [795, 393] on button "Print" at bounding box center [815, 405] width 66 height 32
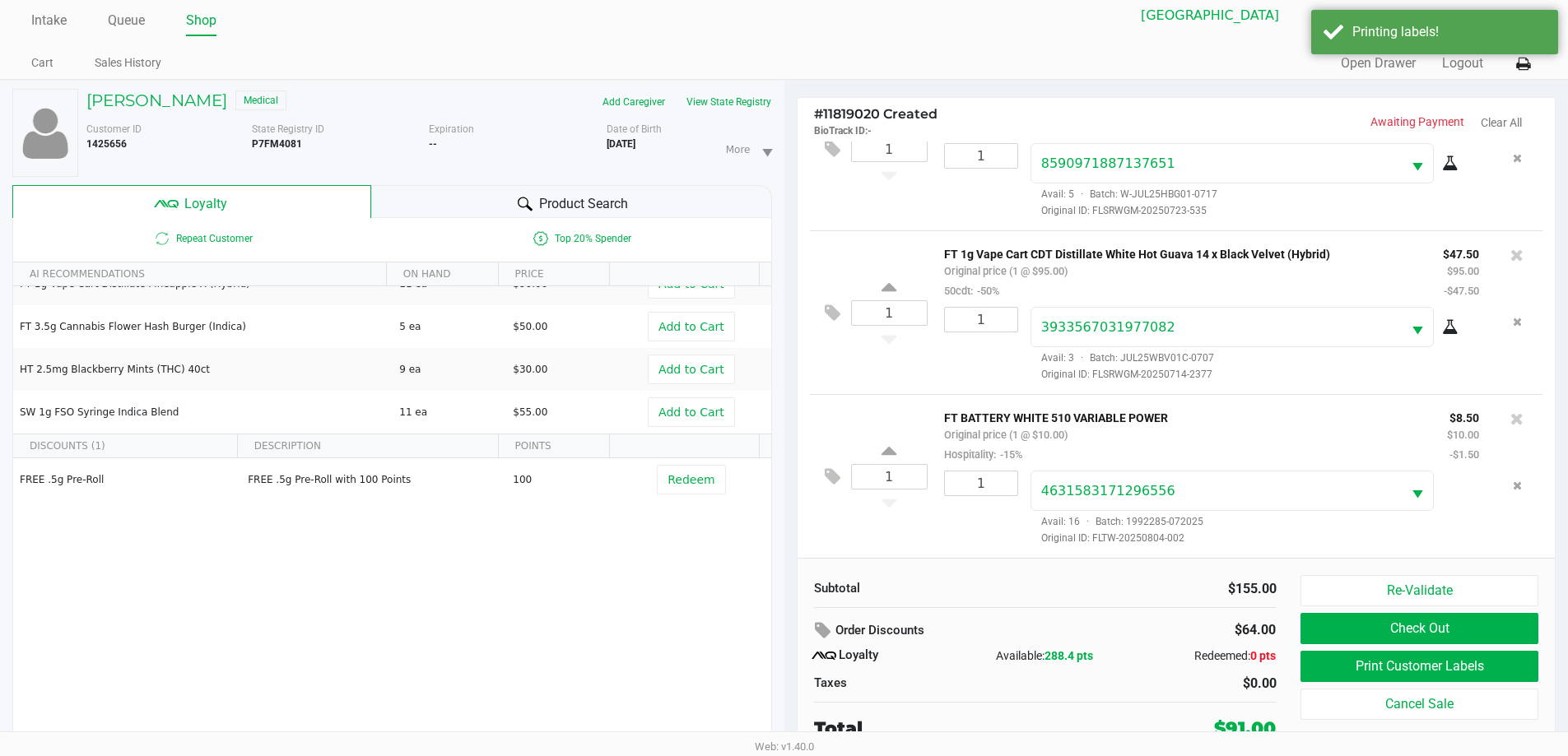
scroll to position [17, 0]
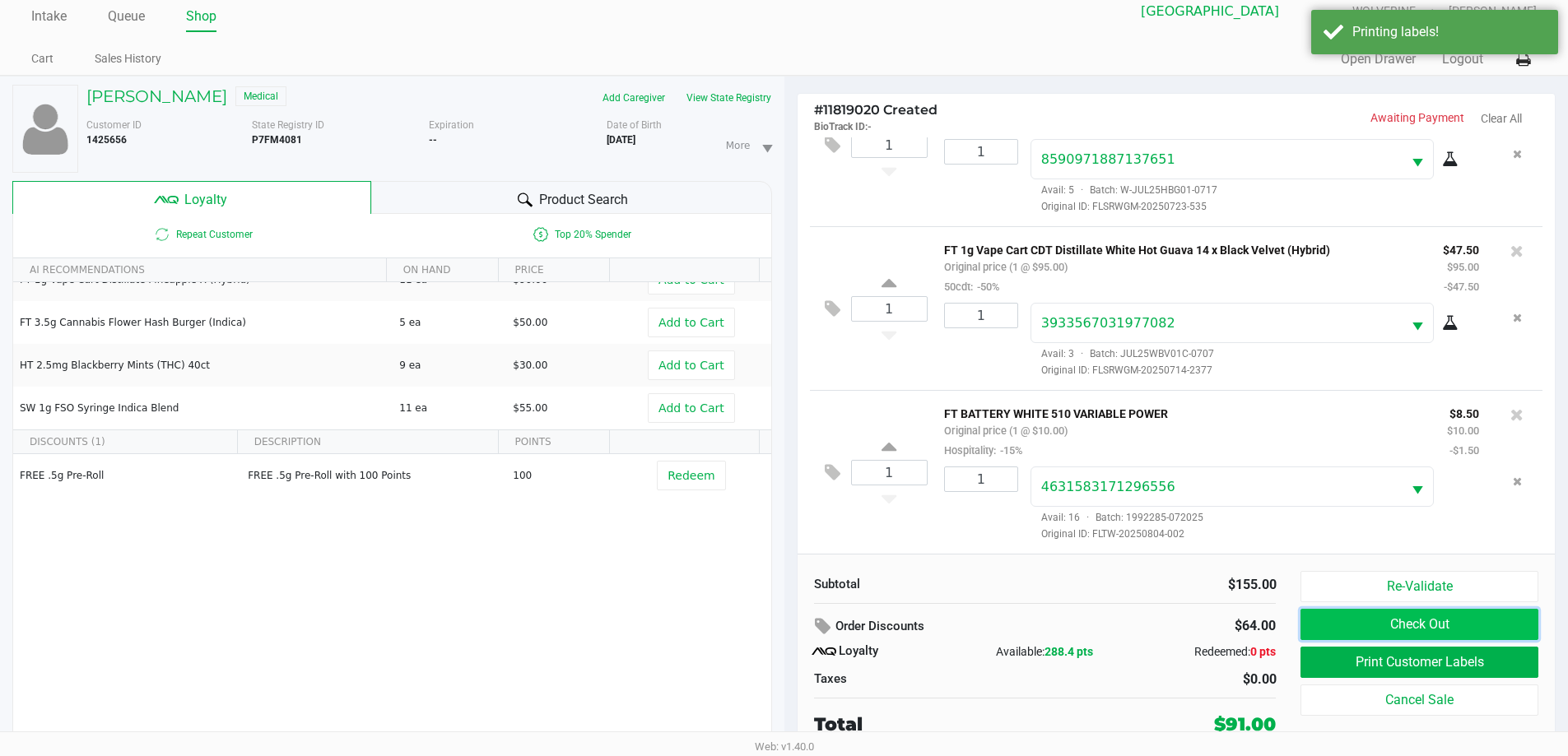
click at [1449, 624] on button "Check Out" at bounding box center [1419, 624] width 237 height 31
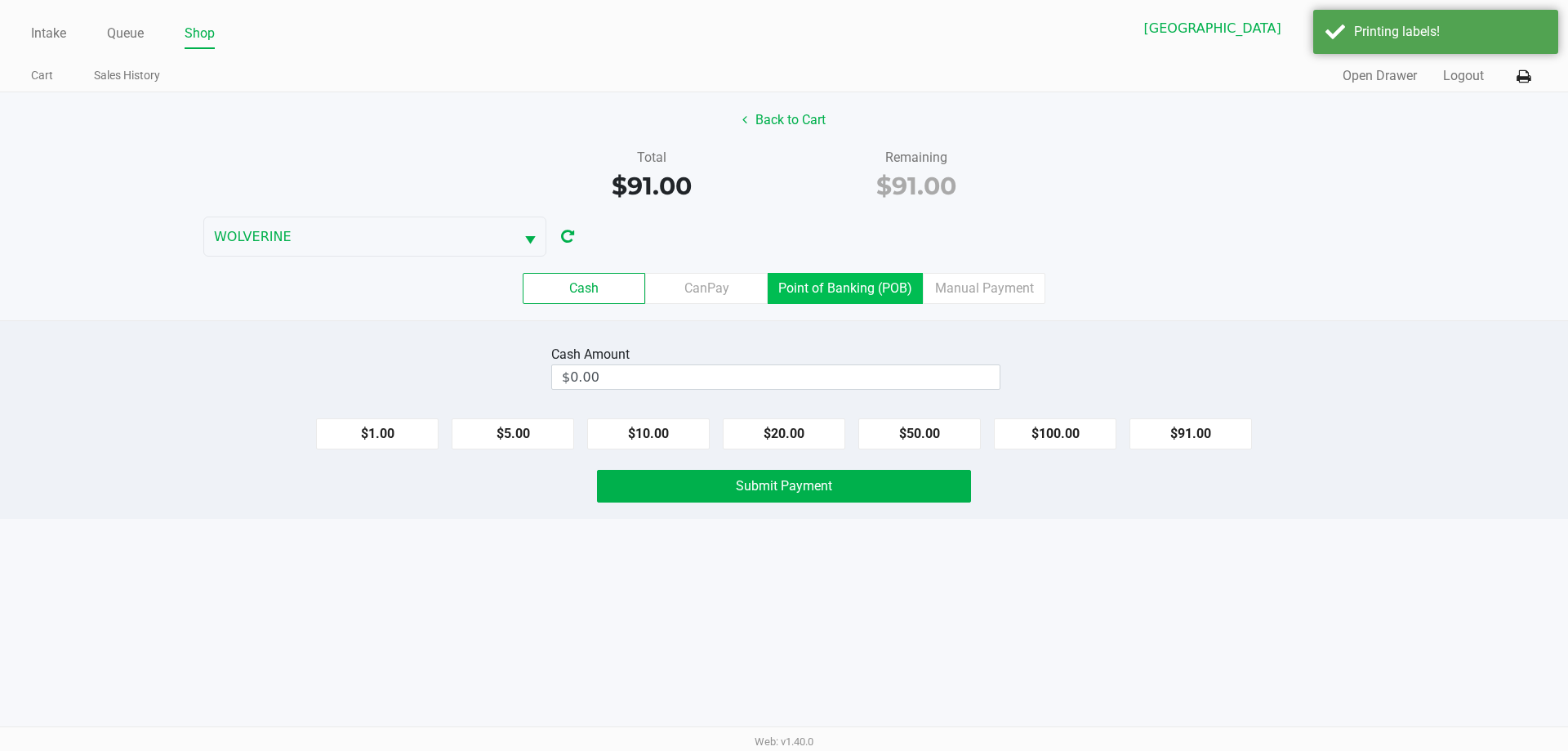
click at [845, 282] on label "Point of Banking (POB)" at bounding box center [845, 288] width 155 height 31
click at [0, 0] on 7 "Point of Banking (POB)" at bounding box center [0, 0] width 0 height 0
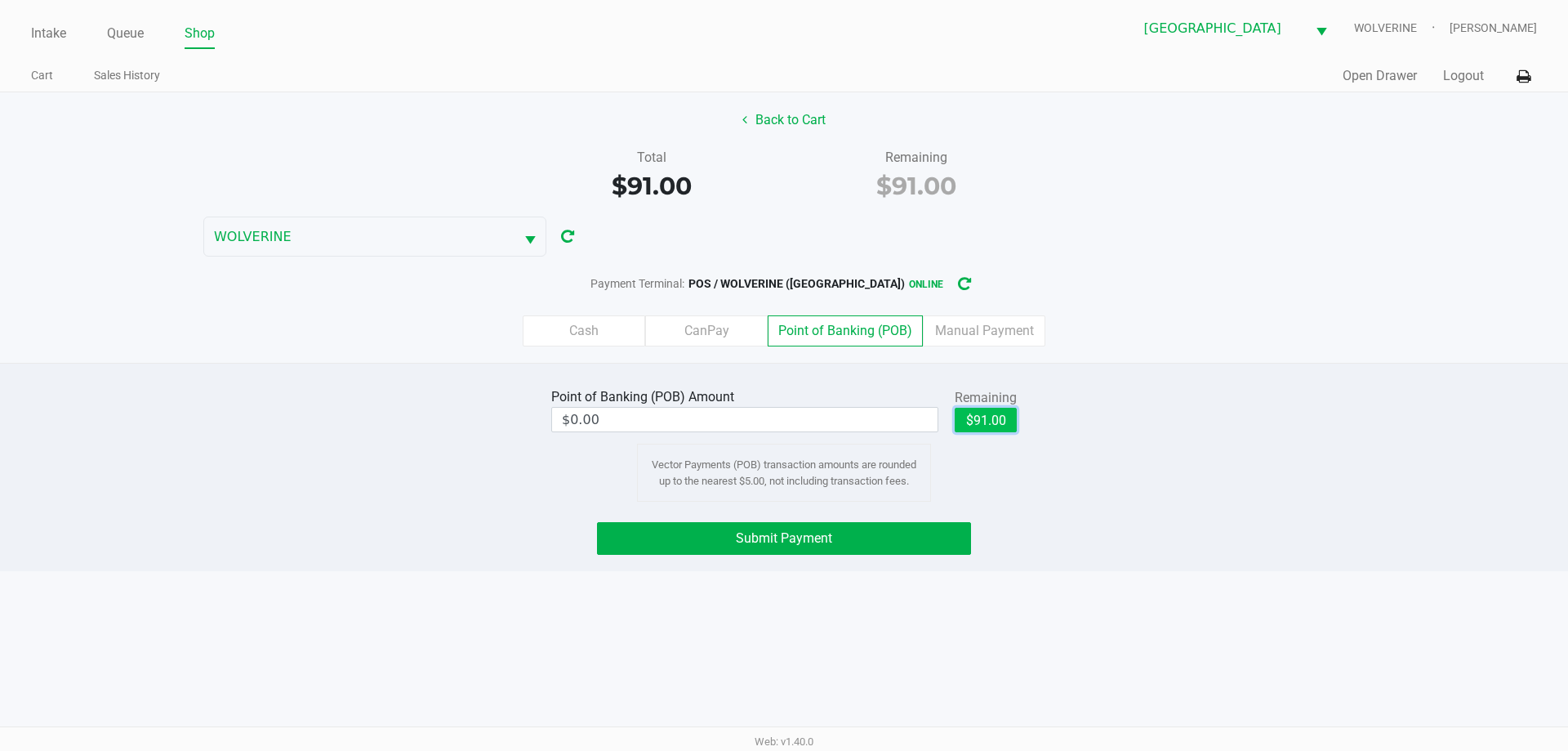
click at [975, 422] on button "$91.00" at bounding box center [985, 420] width 62 height 25
type input "$91.00"
drag, startPoint x: 888, startPoint y: 530, endPoint x: 874, endPoint y: 562, distance: 34.9
click at [876, 560] on div "Point of Banking (POB) Amount $91.00 Remaining $91.00 Clear Vector Payments (PO…" at bounding box center [784, 467] width 1568 height 208
click at [922, 533] on button "Submit Payment" at bounding box center [784, 539] width 374 height 32
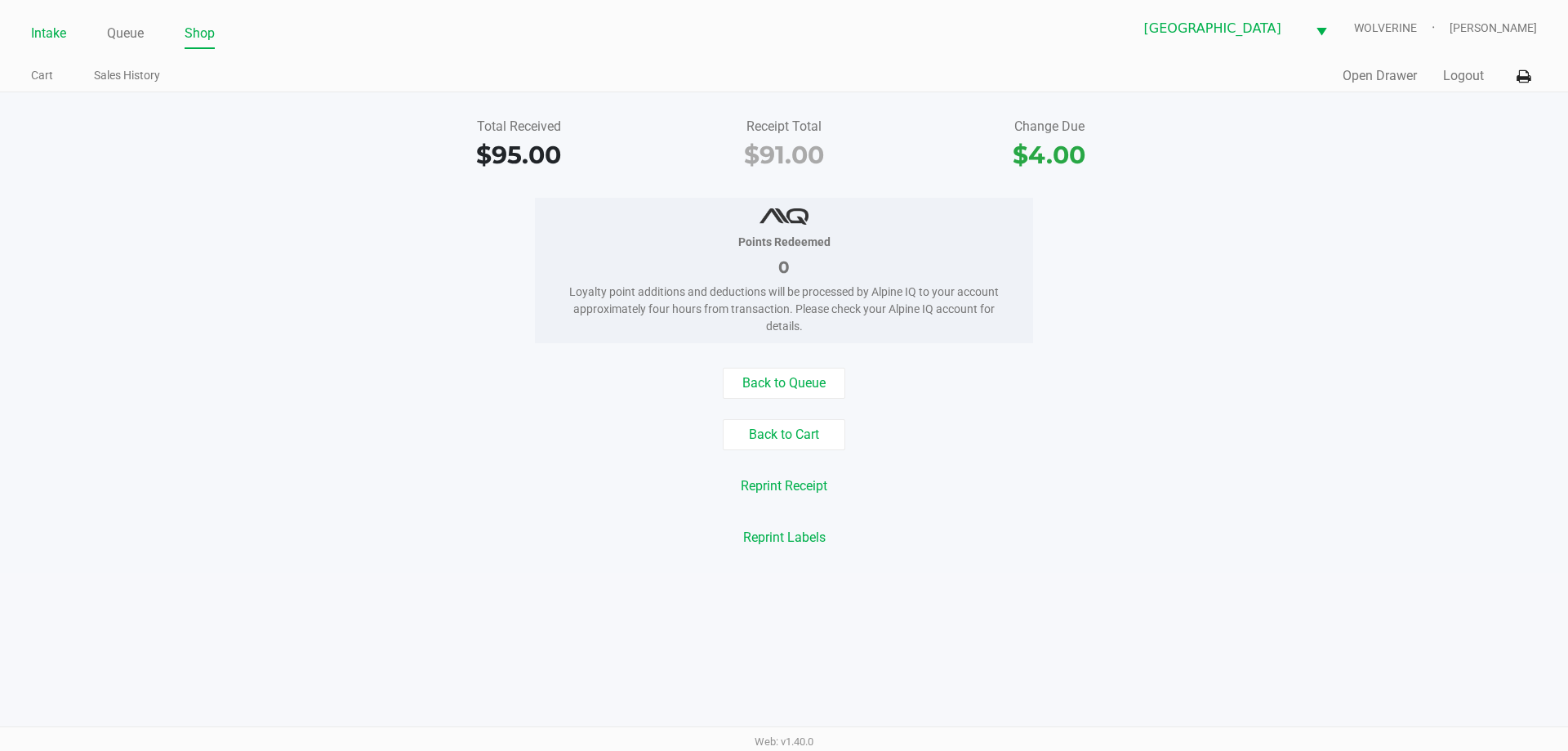
click at [61, 32] on link "Intake" at bounding box center [48, 33] width 35 height 23
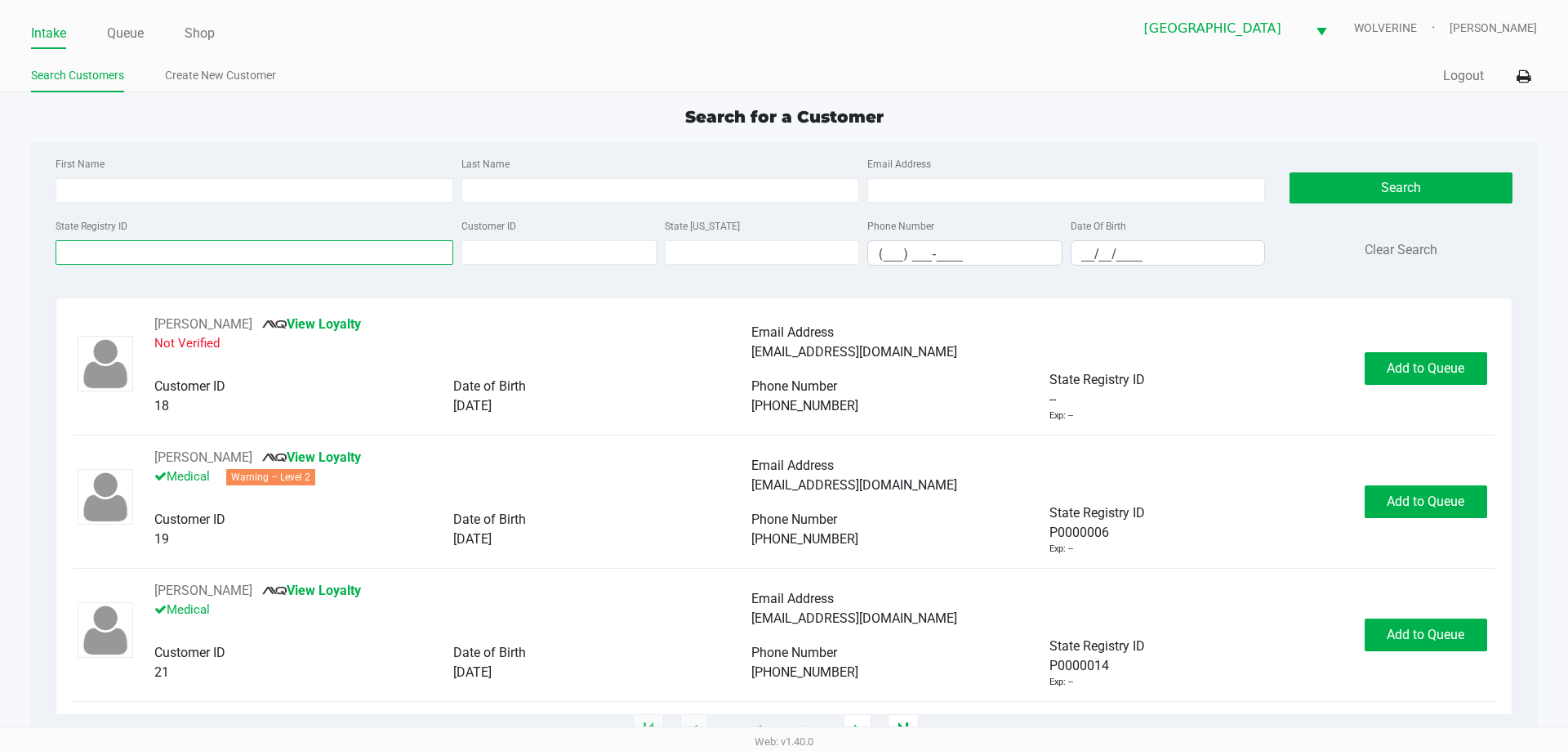
drag, startPoint x: 190, startPoint y: 247, endPoint x: 200, endPoint y: 122, distance: 125.4
click at [193, 217] on div "State Registry ID" at bounding box center [254, 241] width 406 height 49
click at [125, 254] on input "State Registry ID" at bounding box center [254, 252] width 398 height 25
type input "P8RK3307"
click at [1374, 193] on button "Search" at bounding box center [1401, 188] width 222 height 31
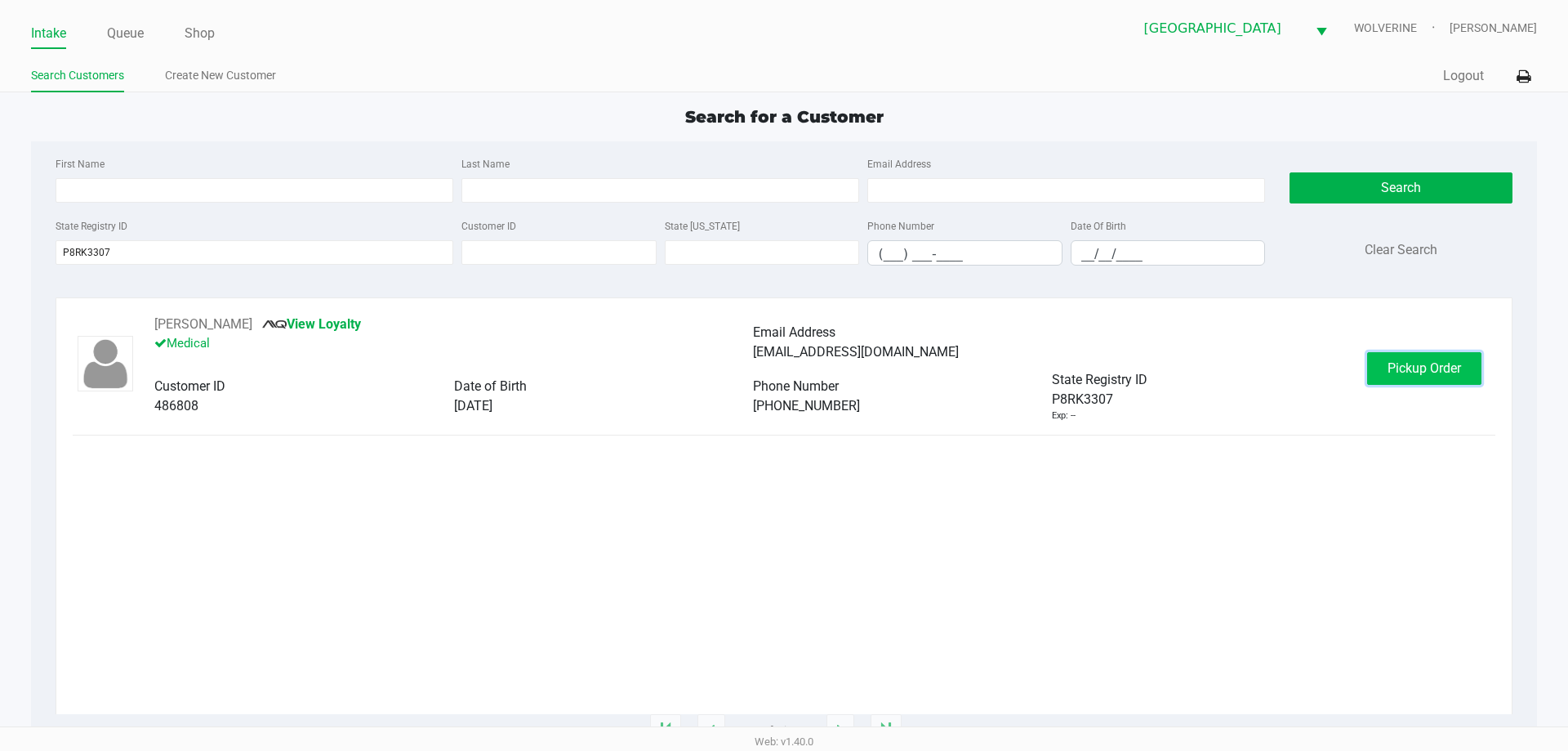
click at [1458, 360] on span "Pickup Order" at bounding box center [1424, 368] width 73 height 15
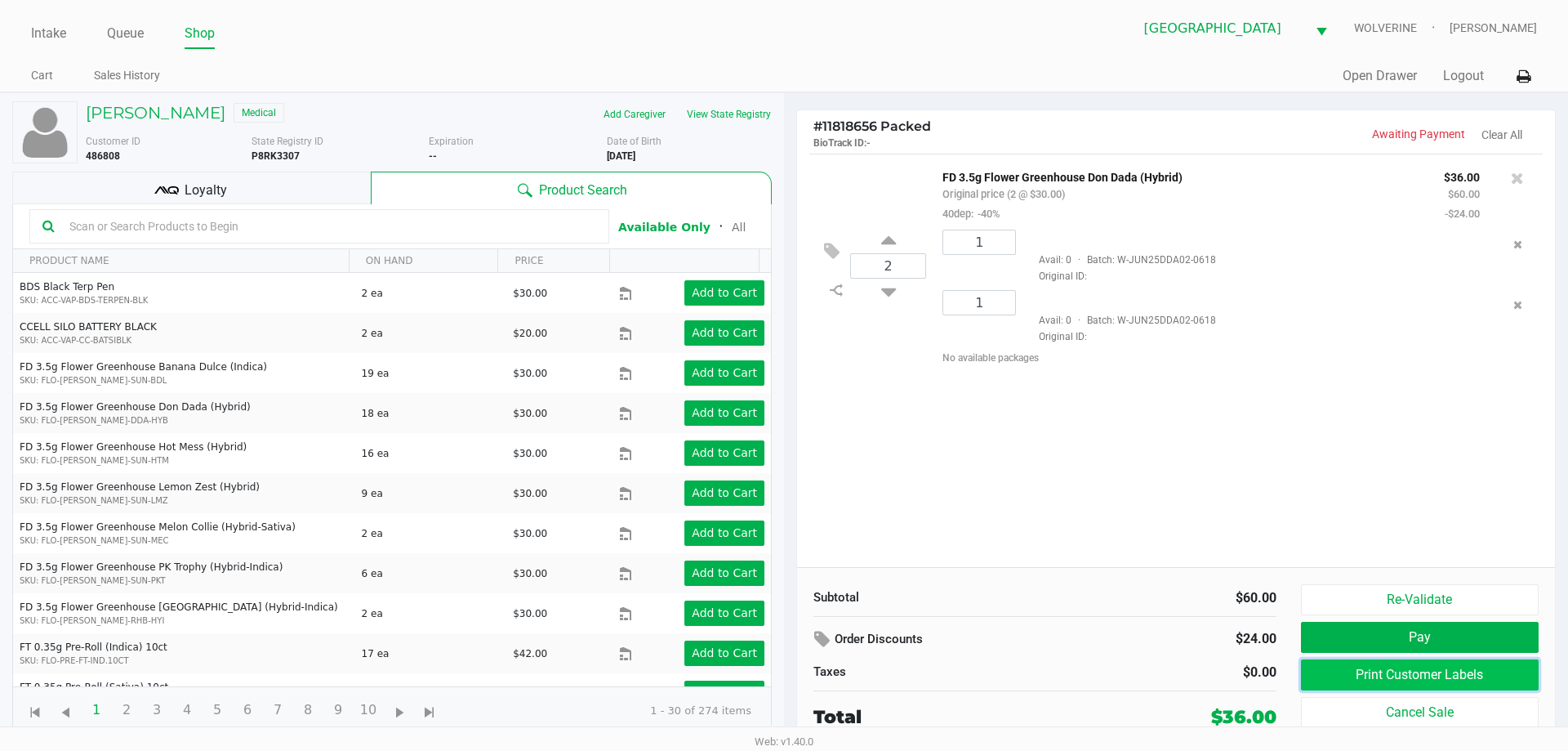
click at [1348, 684] on button "Print Customer Labels" at bounding box center [1420, 675] width 238 height 31
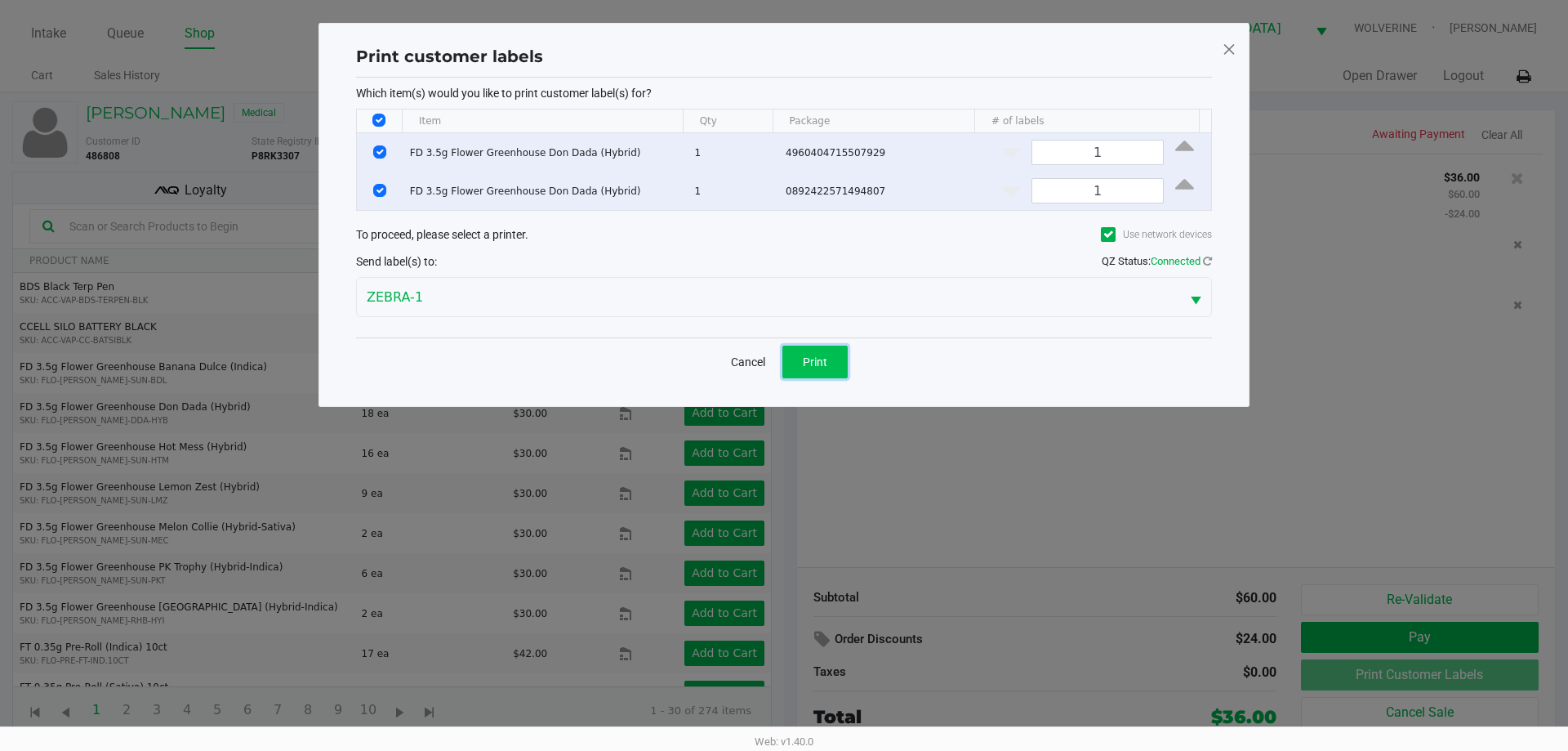
click at [839, 376] on button "Print" at bounding box center [815, 362] width 66 height 32
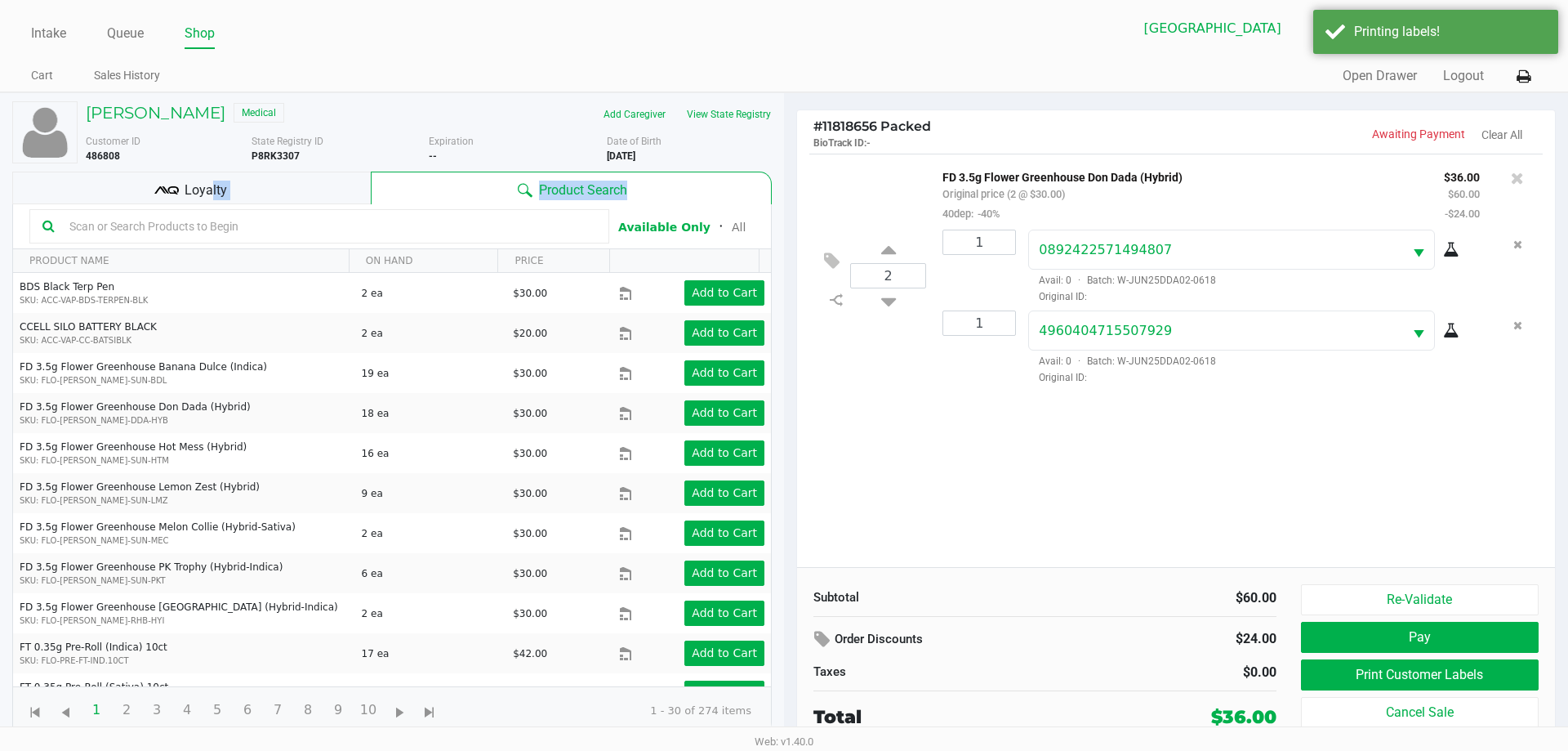
click at [206, 203] on div "AMY FAAS-MCKINLEY Medical Add Caregiver View State Registry Customer ID 486808 …" at bounding box center [392, 417] width 759 height 649
click at [1386, 649] on button "Pay" at bounding box center [1420, 637] width 238 height 31
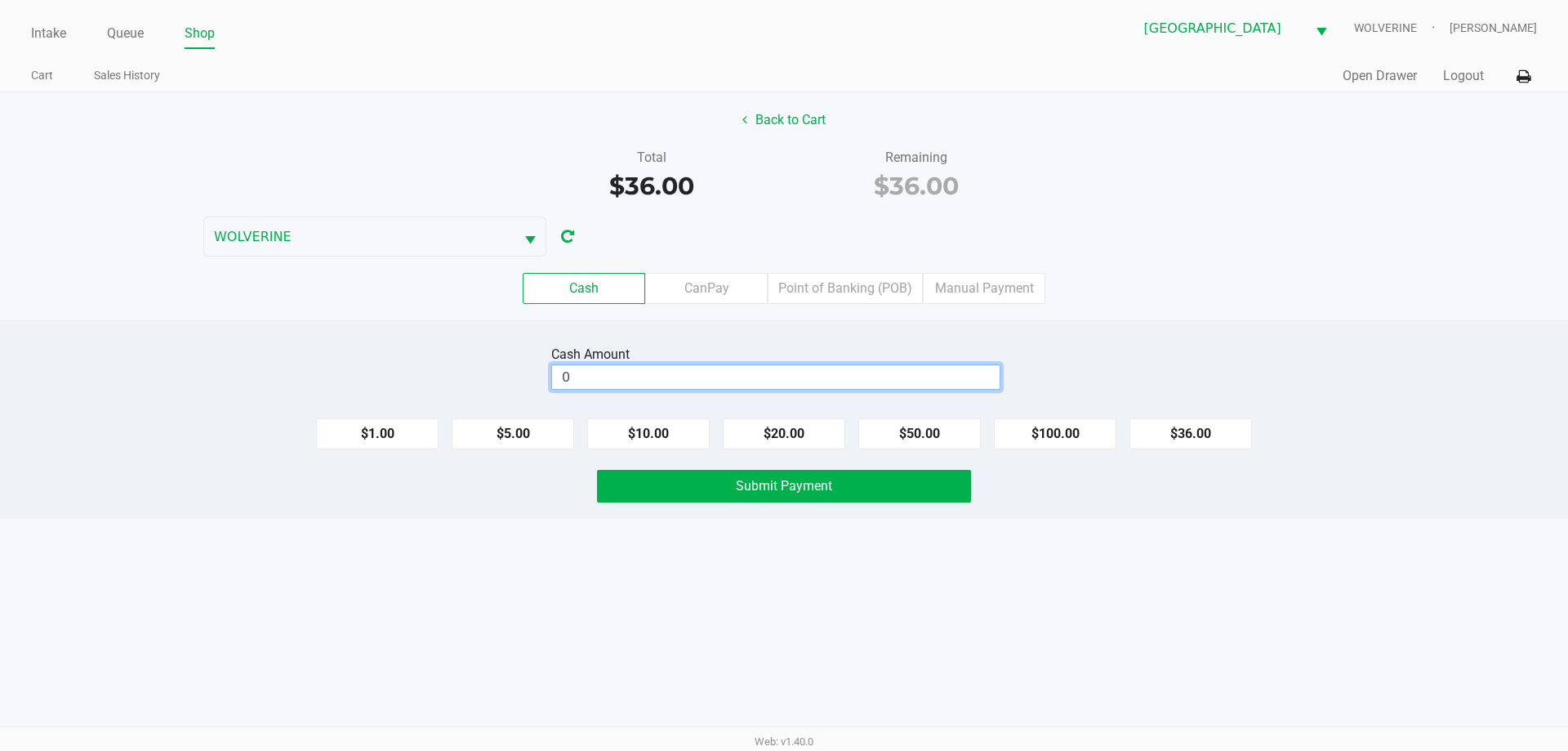
click at [702, 377] on input "0" at bounding box center [775, 377] width 448 height 24
type input "$41.00"
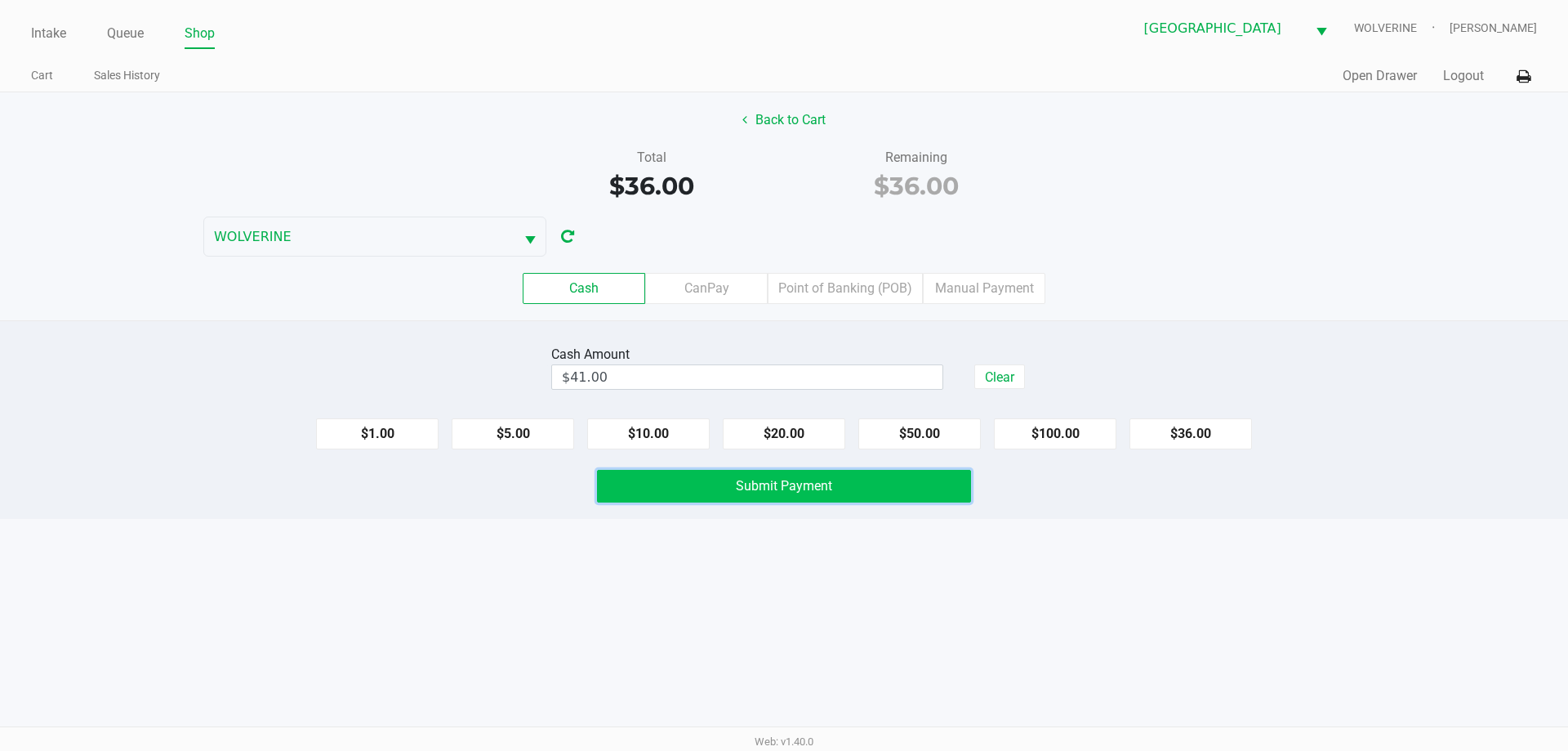
click at [730, 478] on button "Submit Payment" at bounding box center [784, 486] width 374 height 32
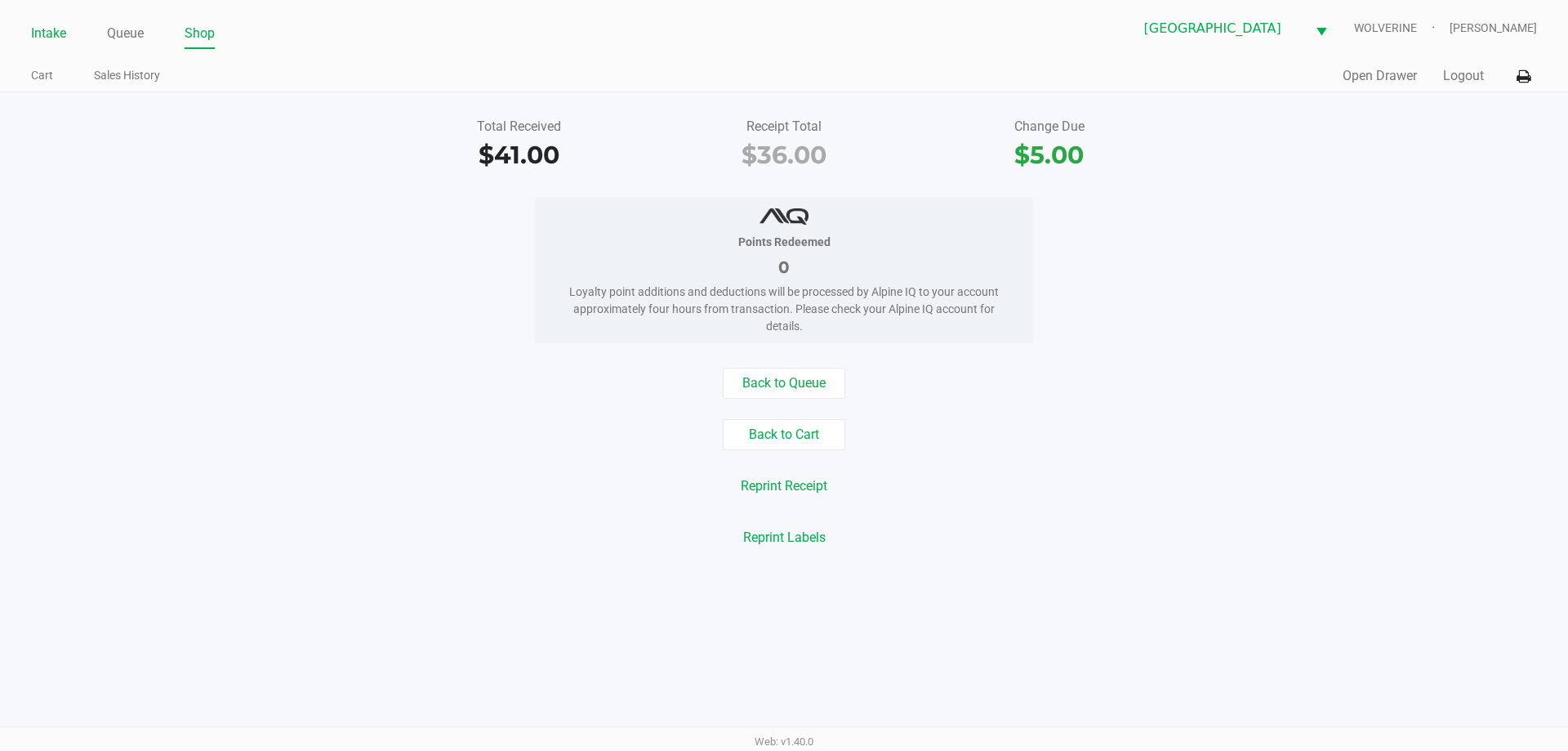
click at [55, 36] on link "Intake" at bounding box center [48, 33] width 35 height 23
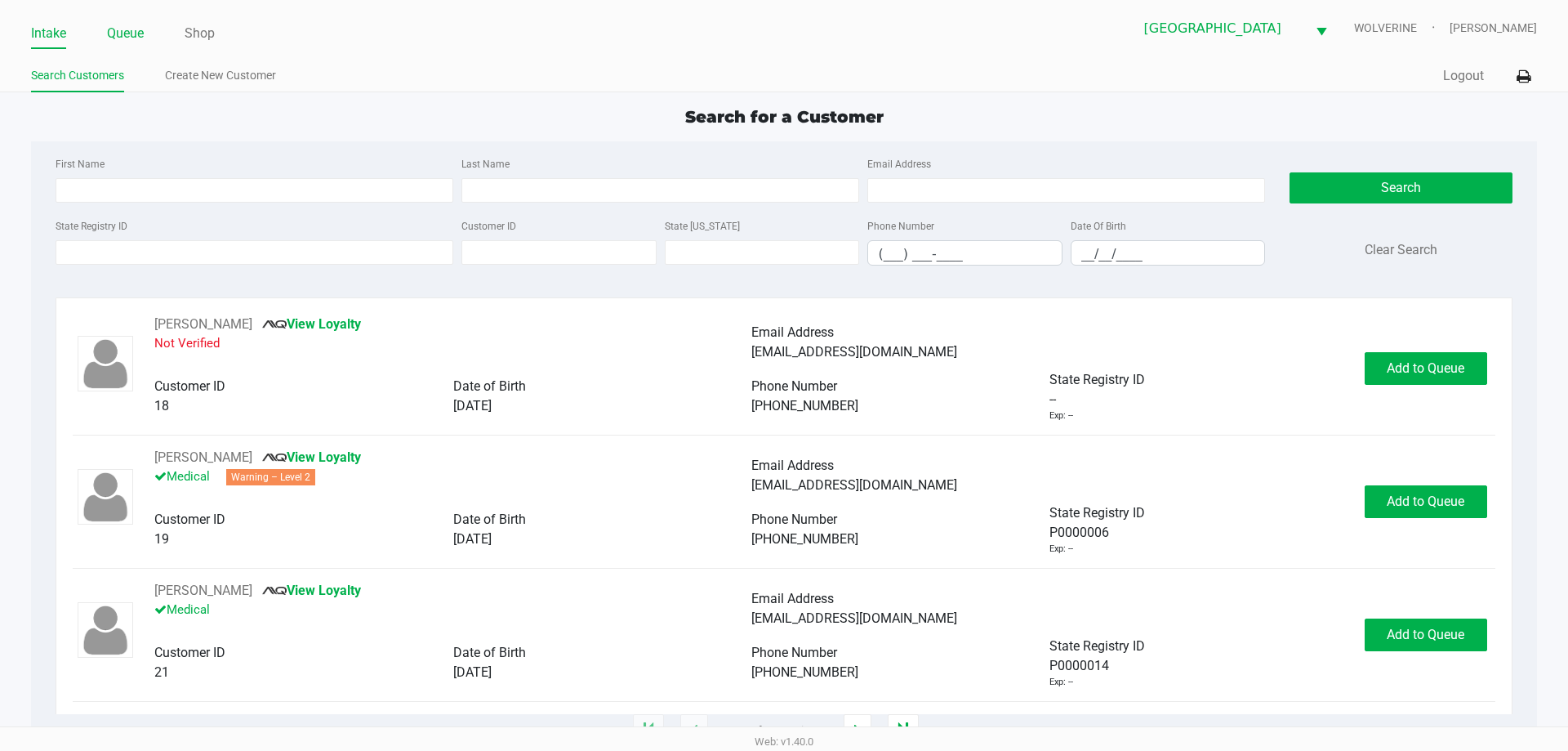
click at [128, 32] on link "Queue" at bounding box center [125, 33] width 37 height 23
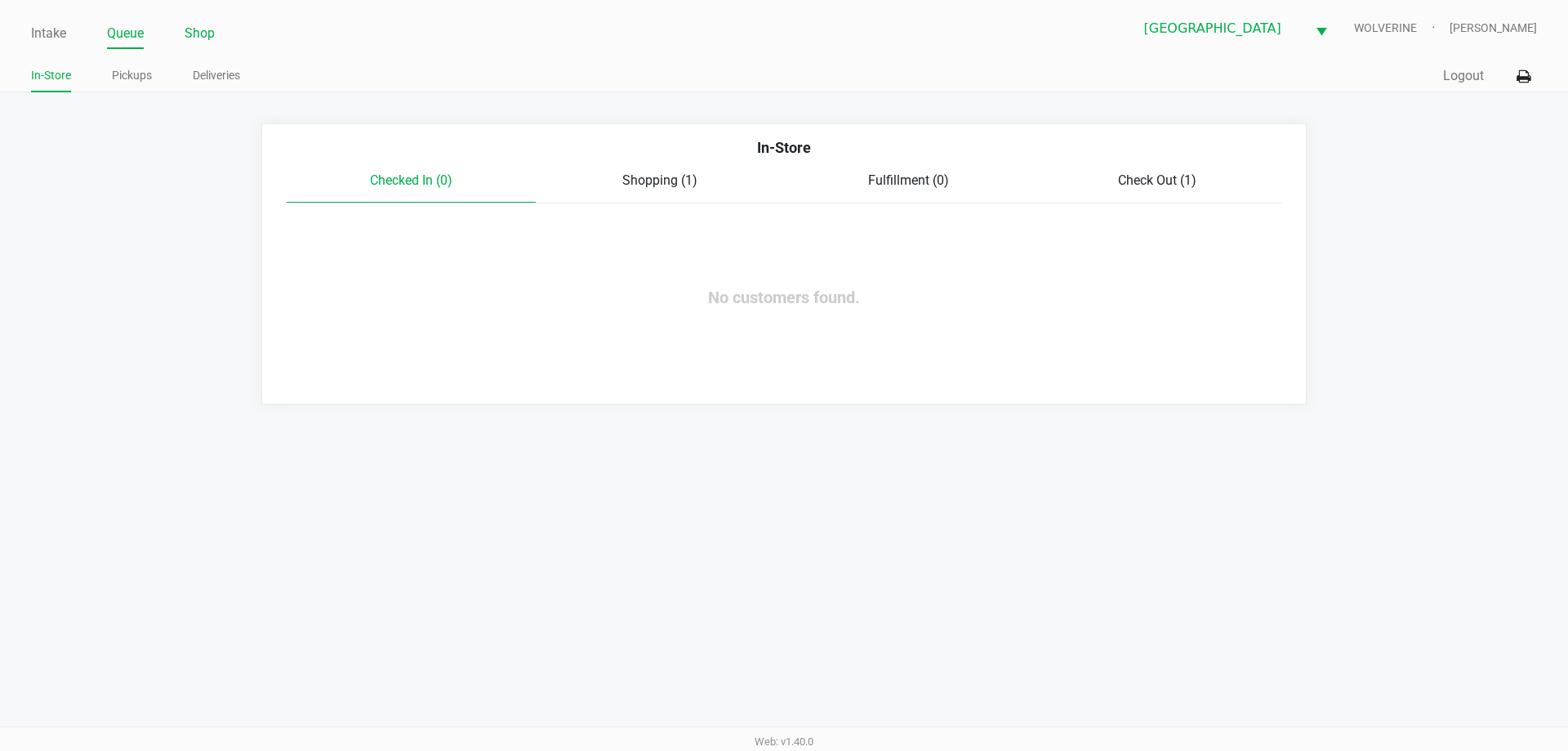
click at [188, 35] on link "Shop" at bounding box center [199, 33] width 30 height 23
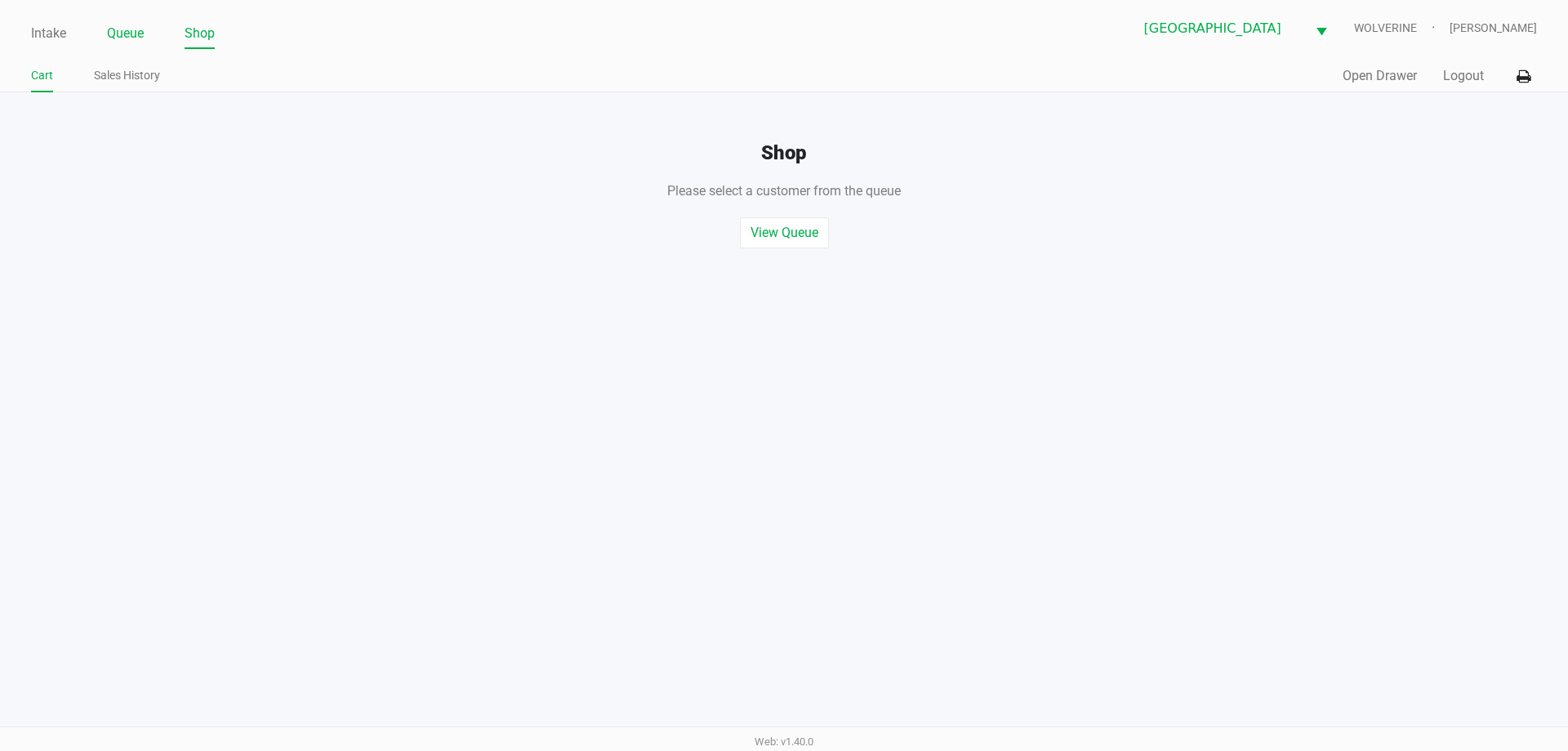
click at [124, 32] on link "Queue" at bounding box center [125, 33] width 37 height 23
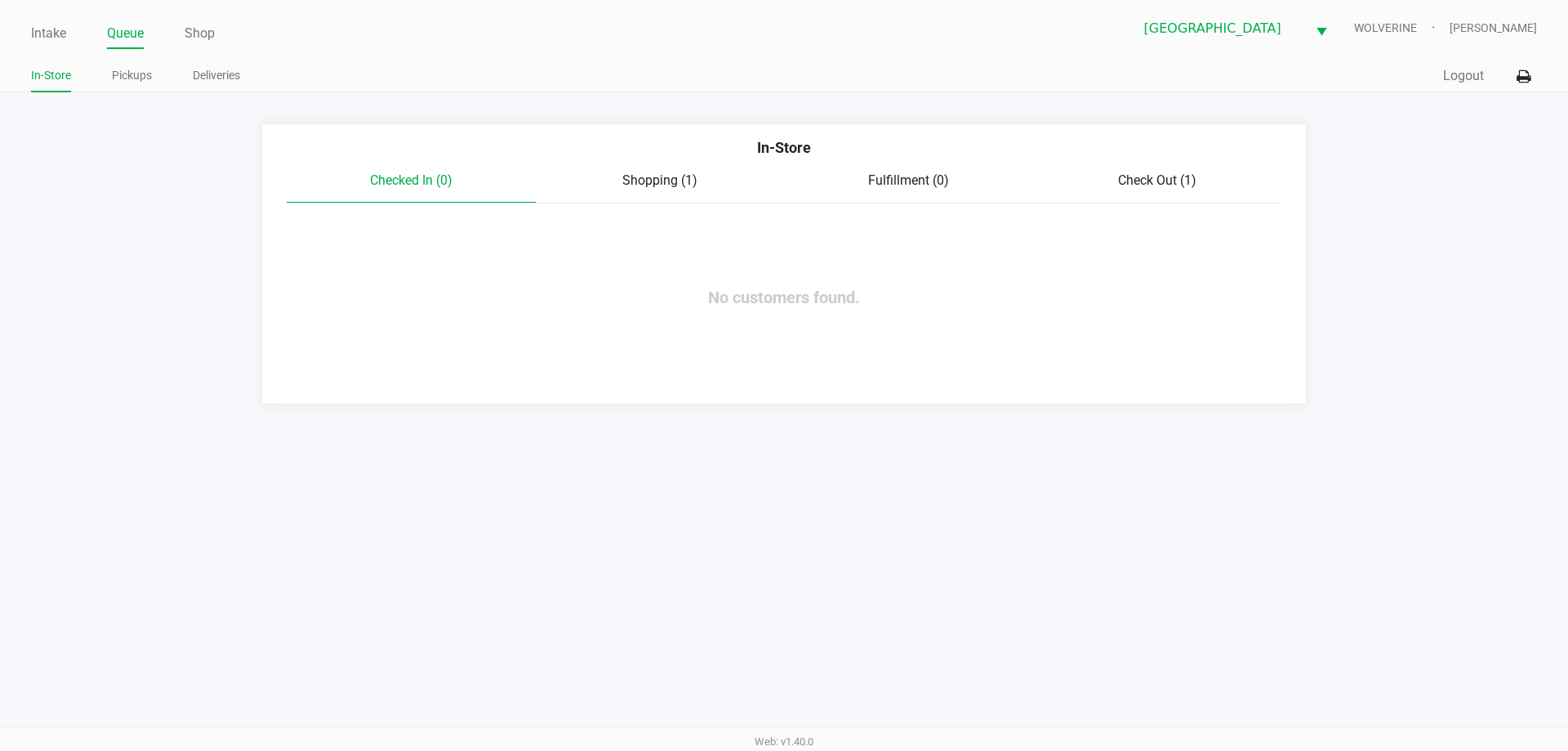
click at [1174, 174] on span "Check Out (1)" at bounding box center [1158, 180] width 78 height 15
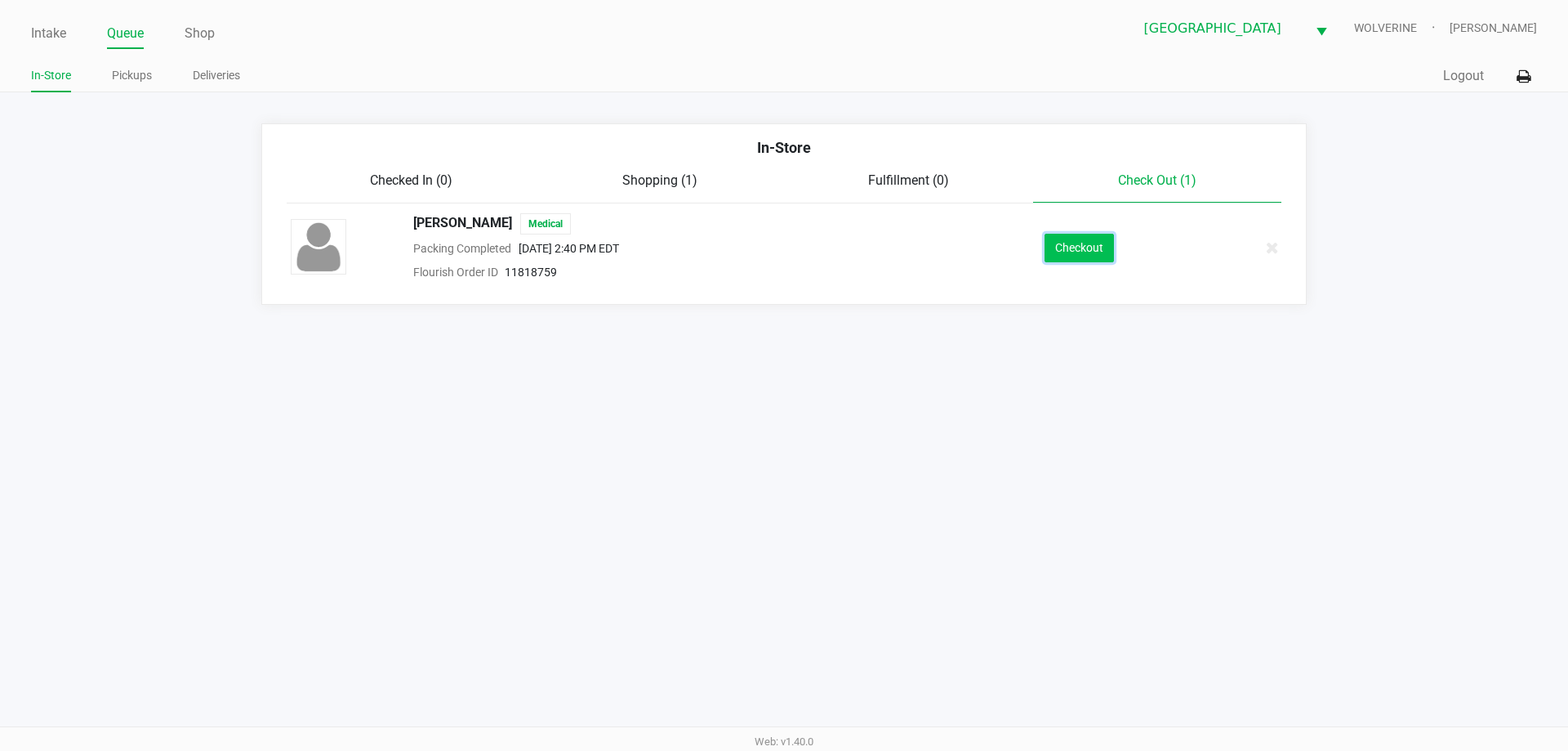
click at [1087, 250] on button "Checkout" at bounding box center [1078, 248] width 69 height 29
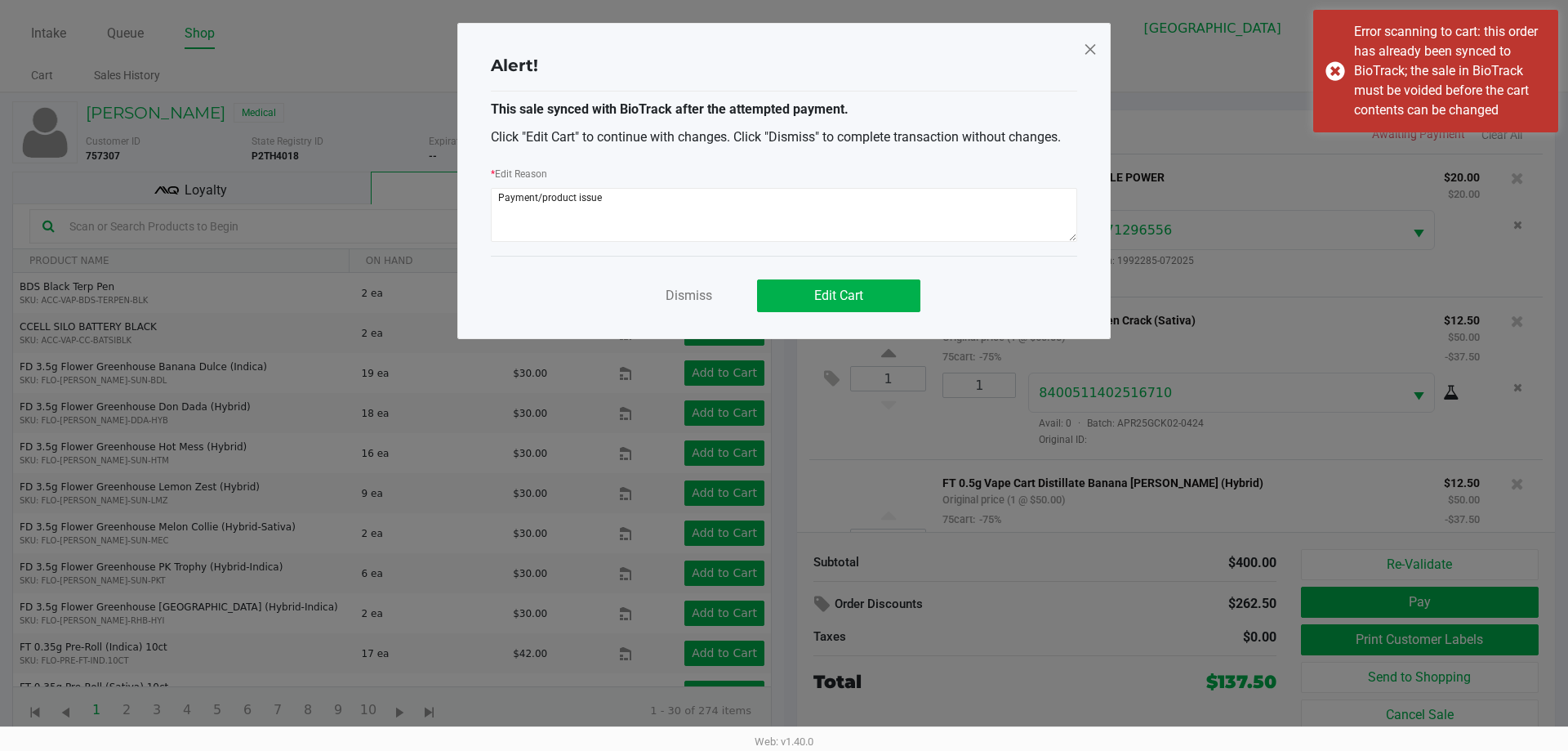
scroll to position [909, 0]
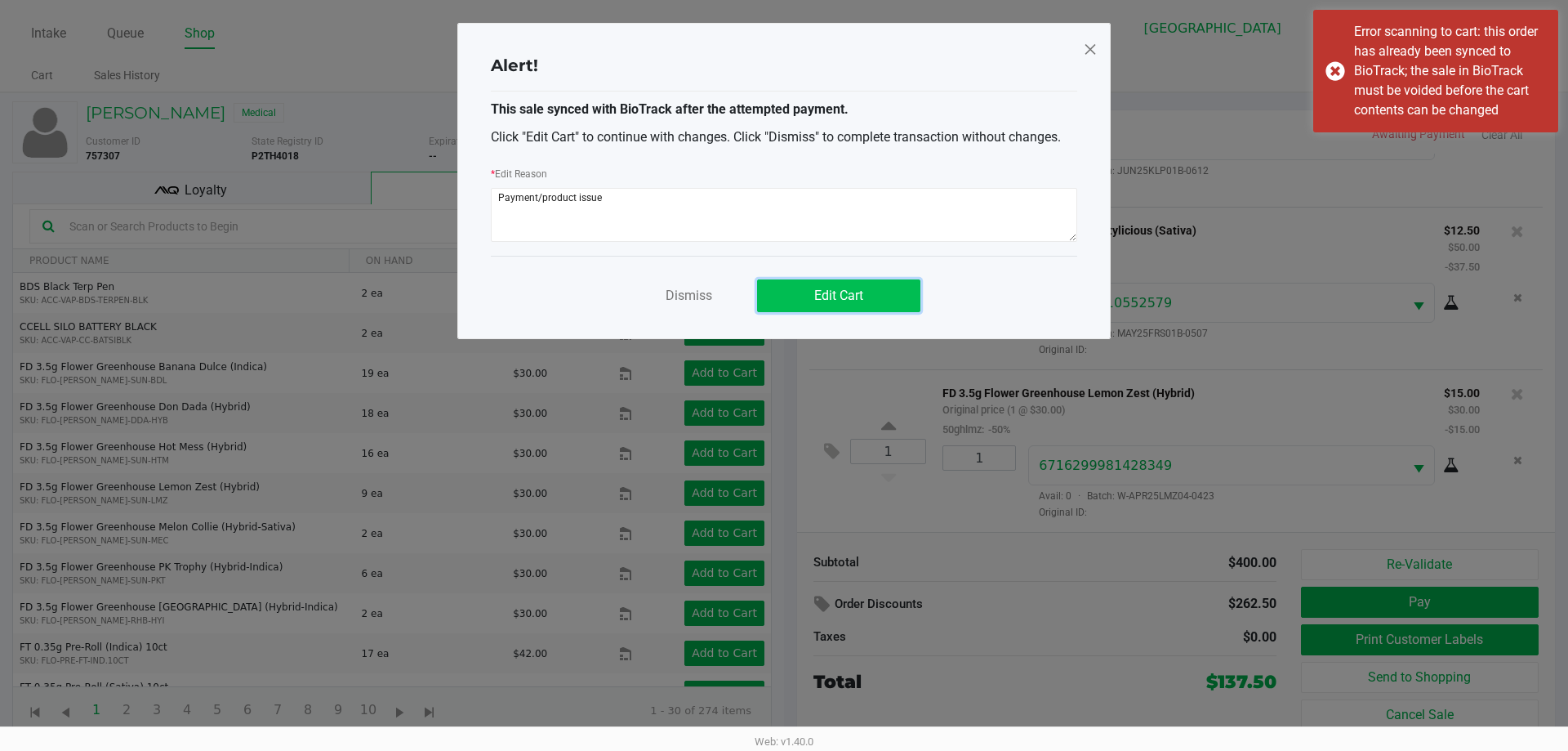
click at [904, 285] on button "Edit Cart" at bounding box center [838, 295] width 163 height 32
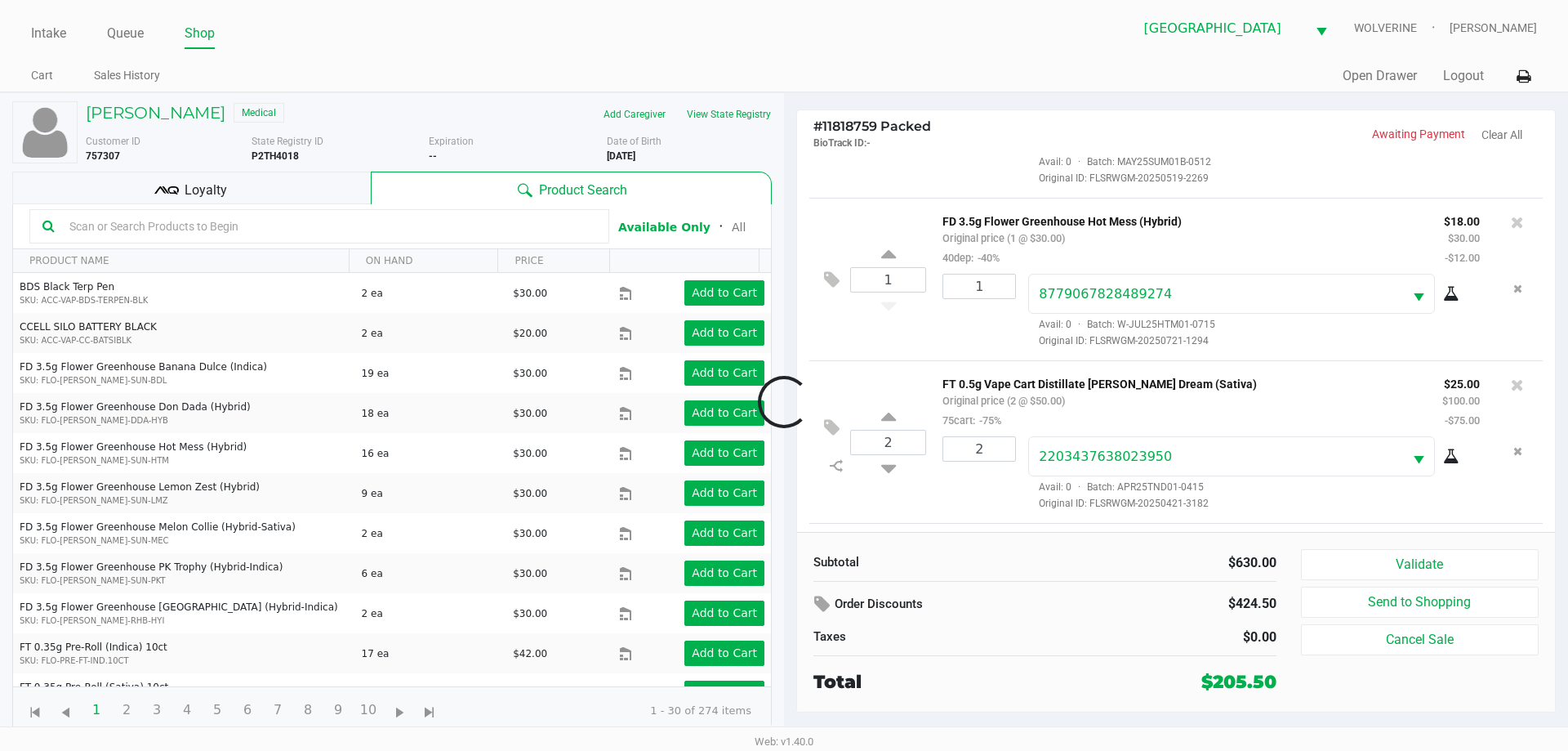
scroll to position [1563, 0]
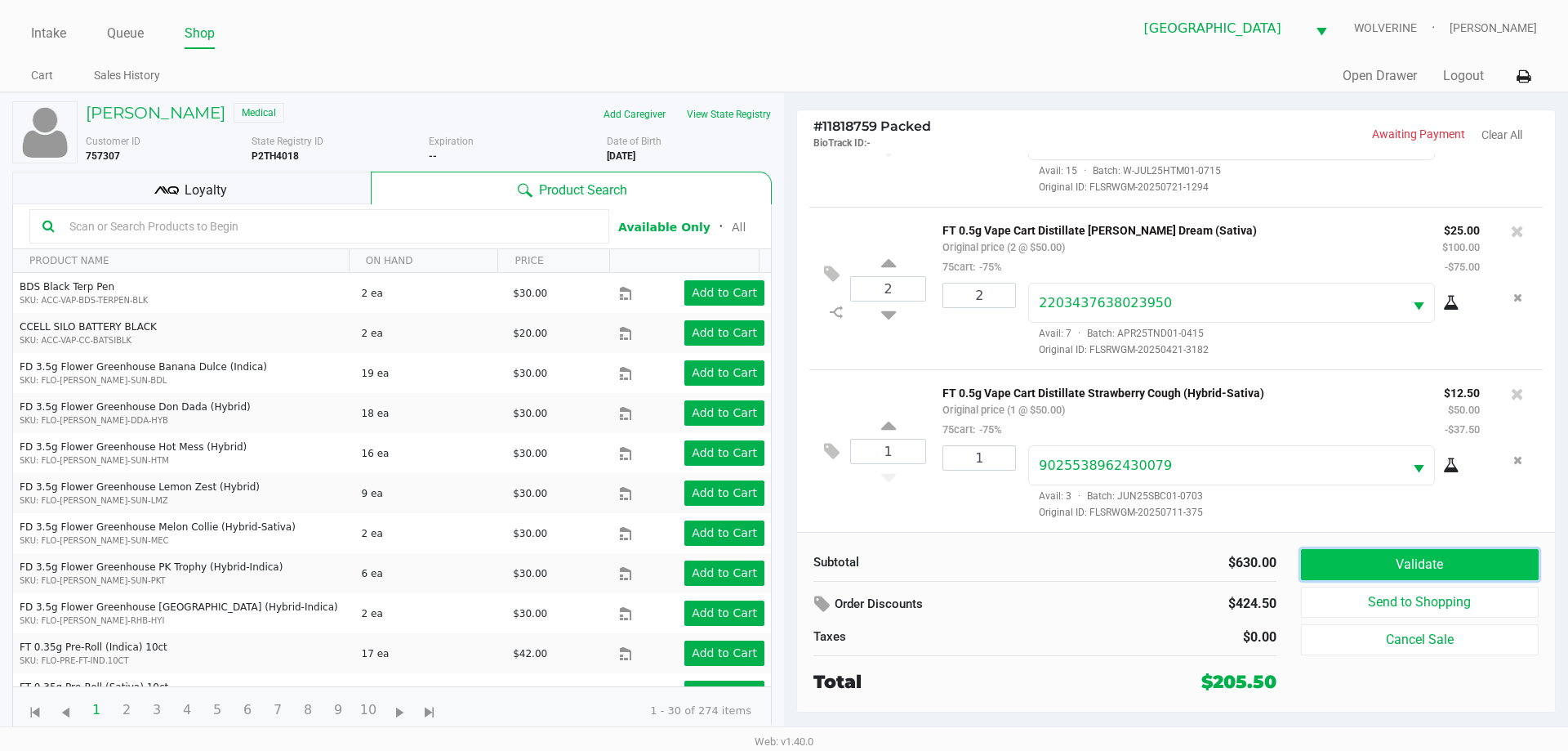
click at [1424, 564] on button "Validate" at bounding box center [1420, 564] width 238 height 31
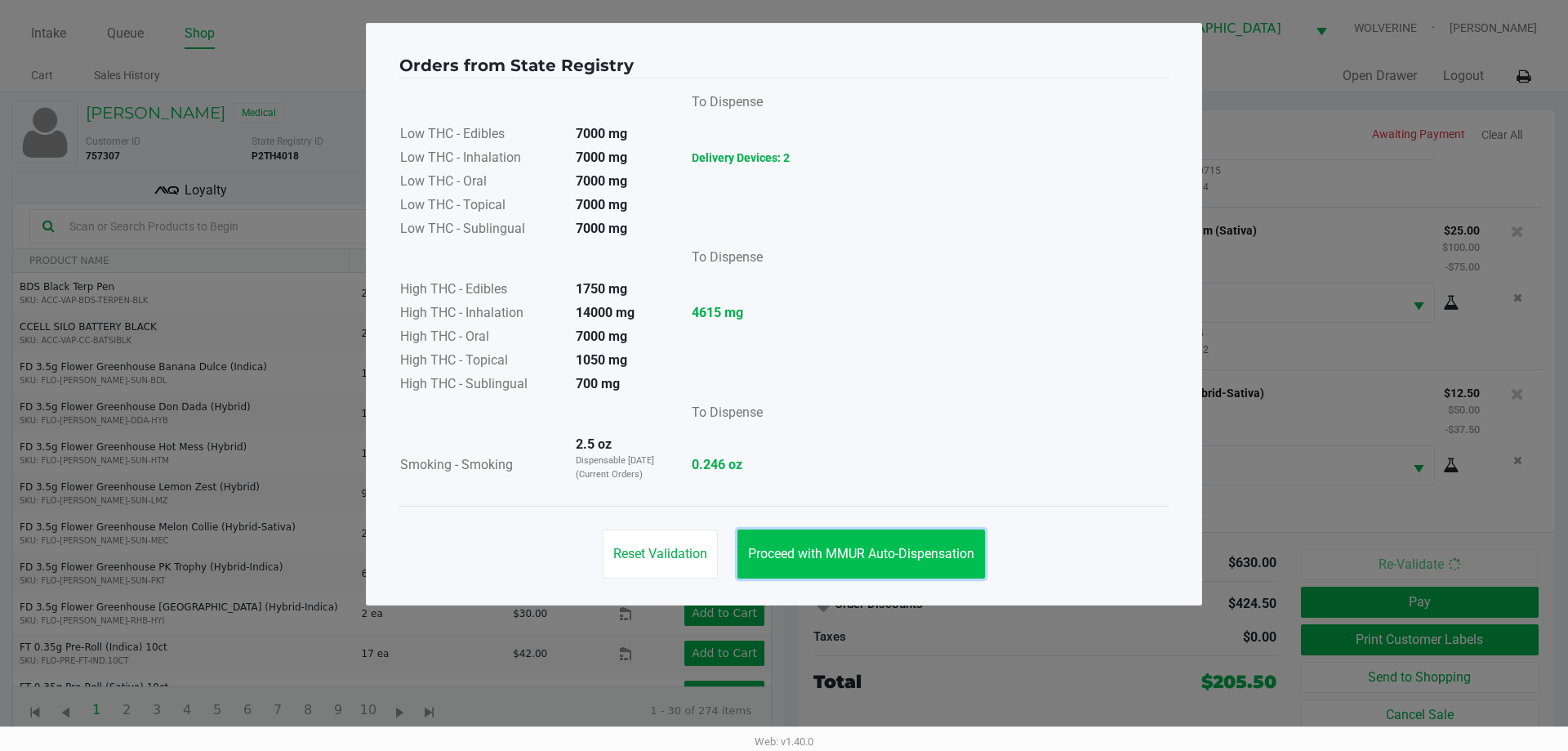
click at [897, 540] on button "Proceed with MMUR Auto-Dispensation" at bounding box center [861, 553] width 247 height 49
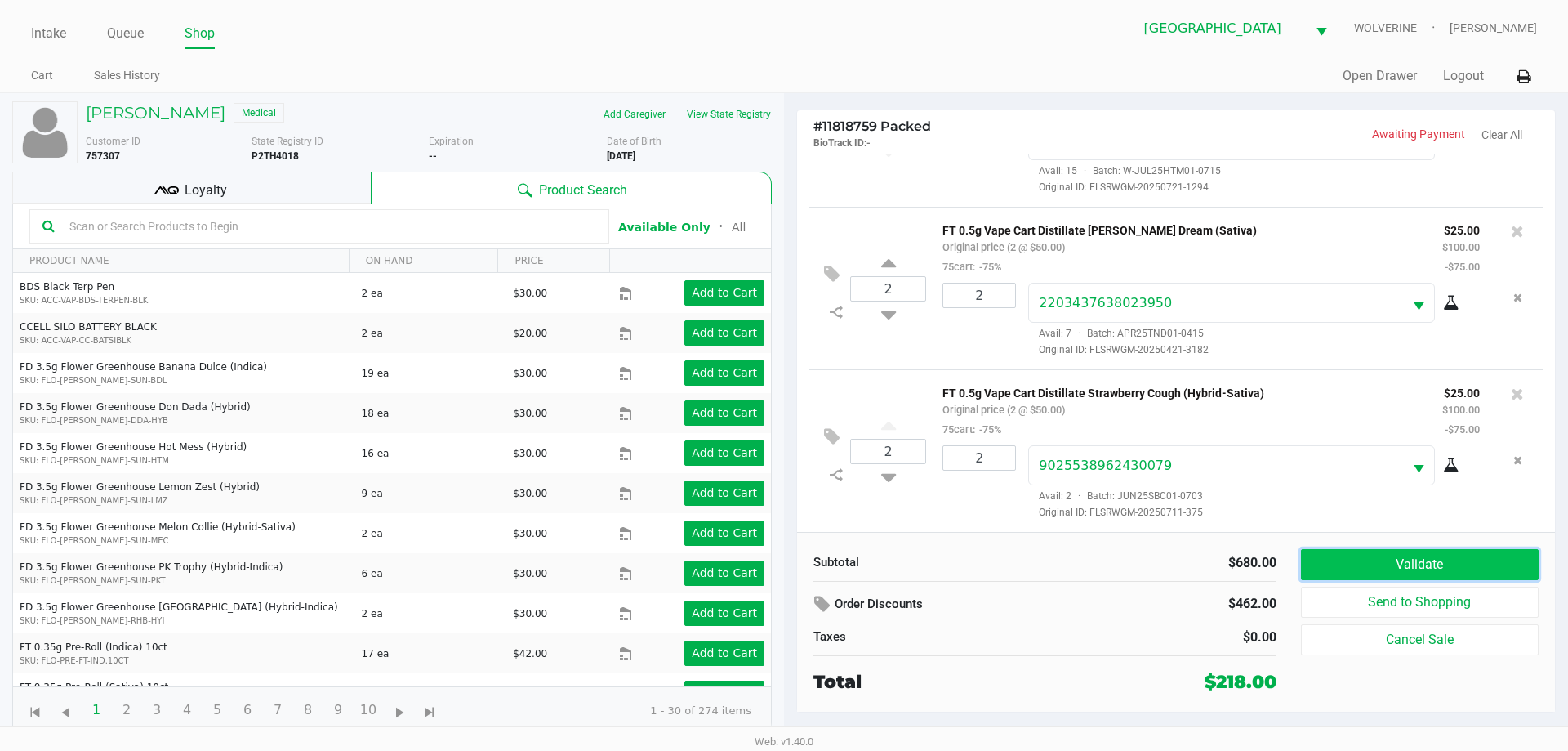
click at [1388, 567] on button "Validate" at bounding box center [1420, 564] width 238 height 31
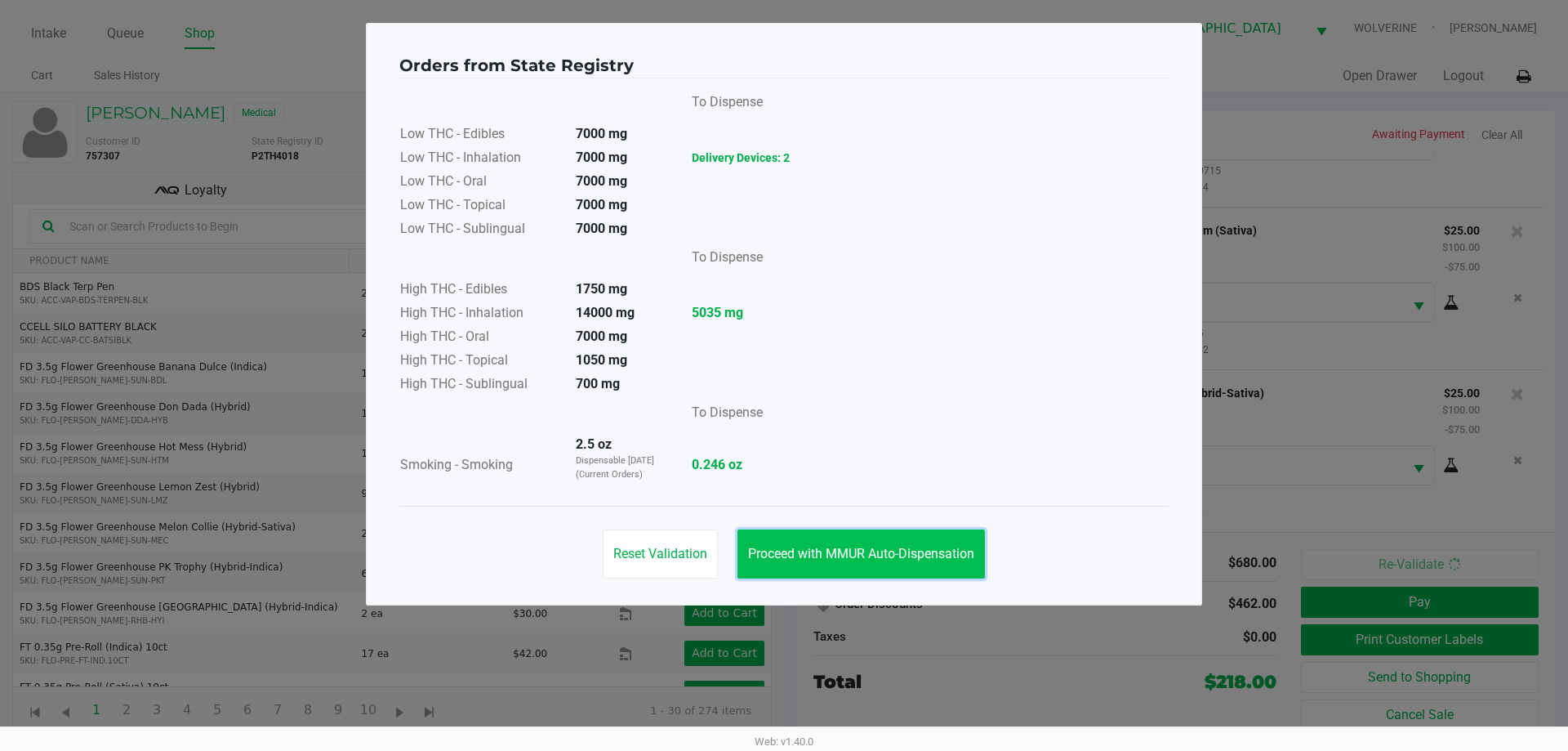
click at [946, 551] on span "Proceed with MMUR Auto-Dispensation" at bounding box center [861, 553] width 226 height 15
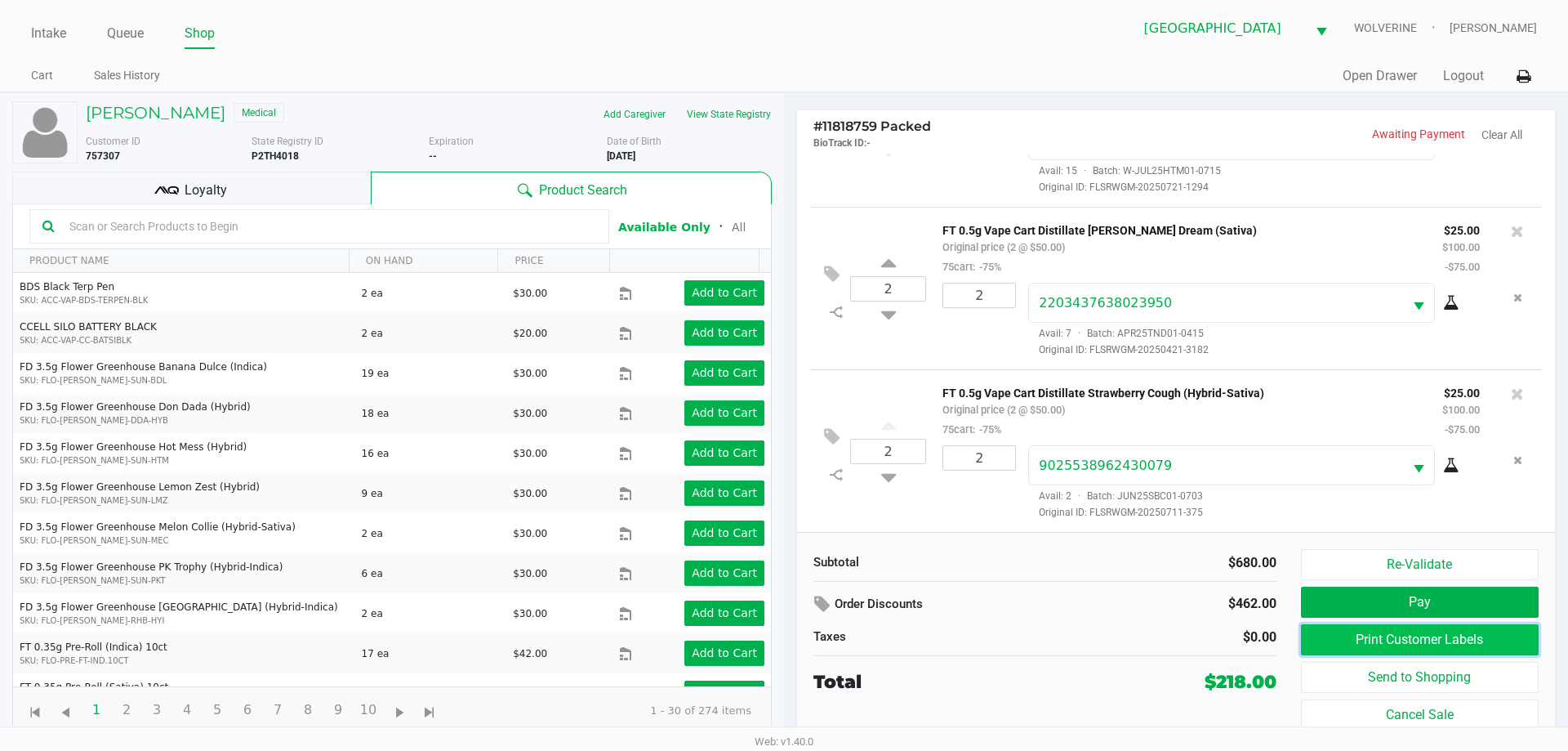
click at [1416, 635] on button "Print Customer Labels" at bounding box center [1420, 639] width 238 height 31
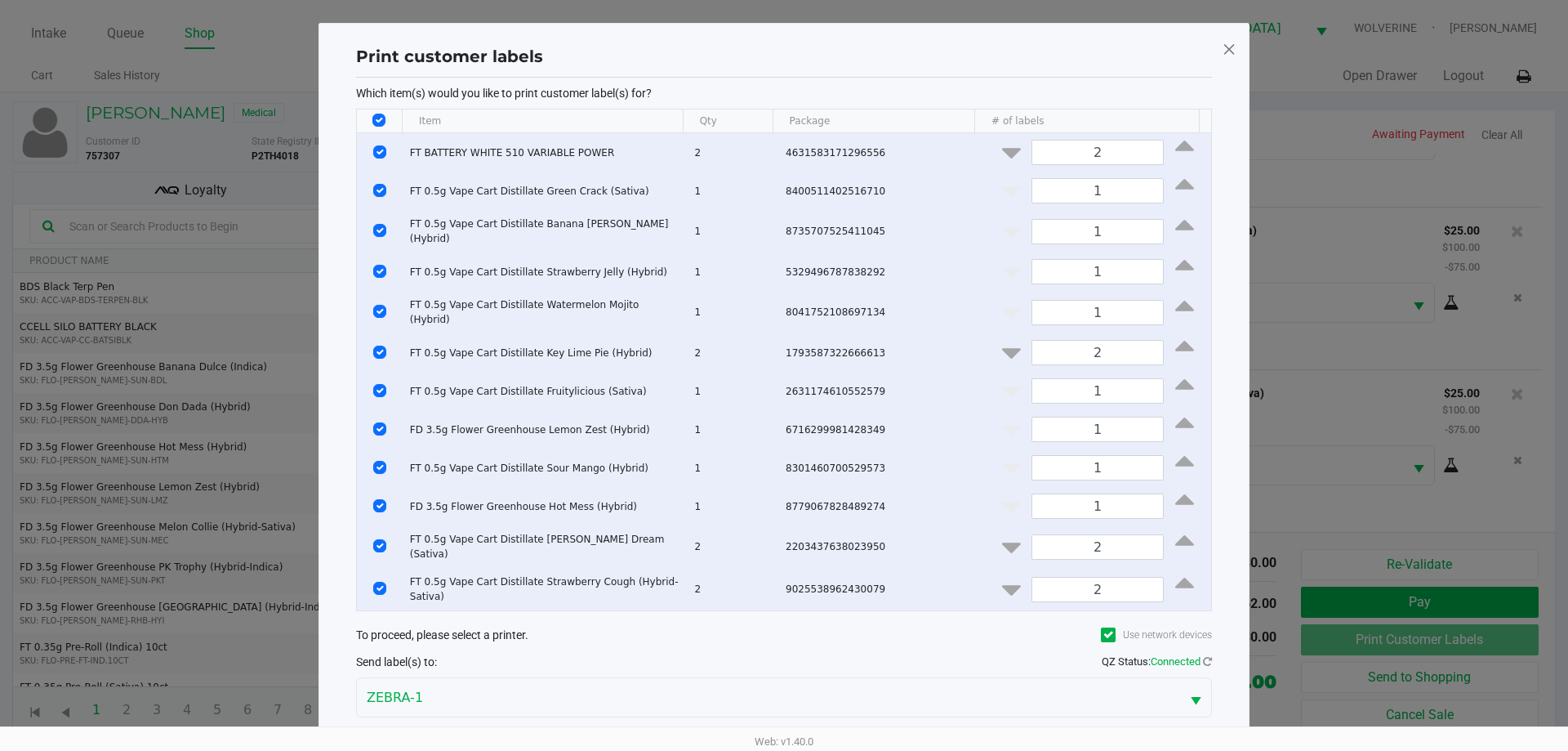
click at [382, 121] on input "Select All Rows" at bounding box center [379, 119] width 13 height 13
checkbox input "false"
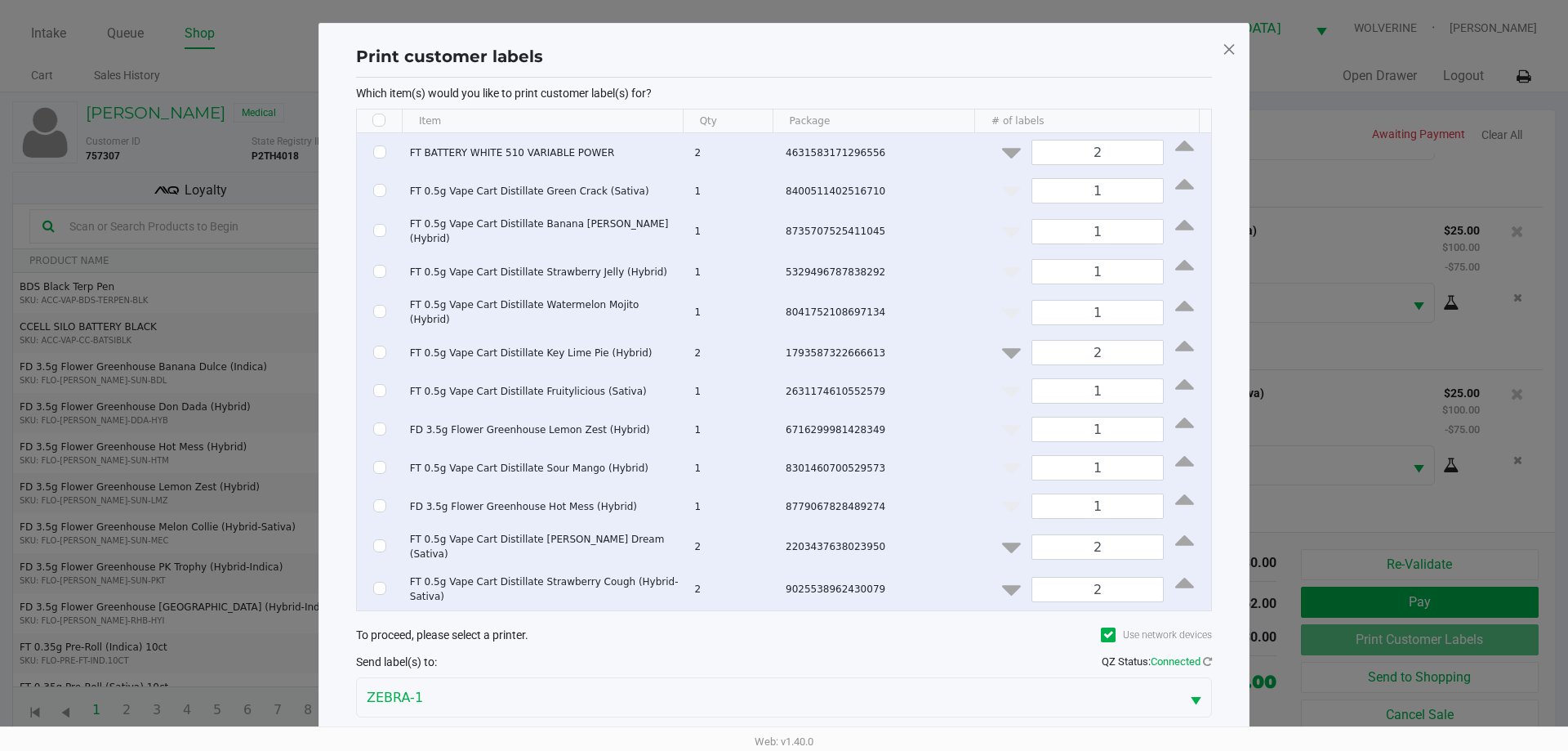
checkbox input "false"
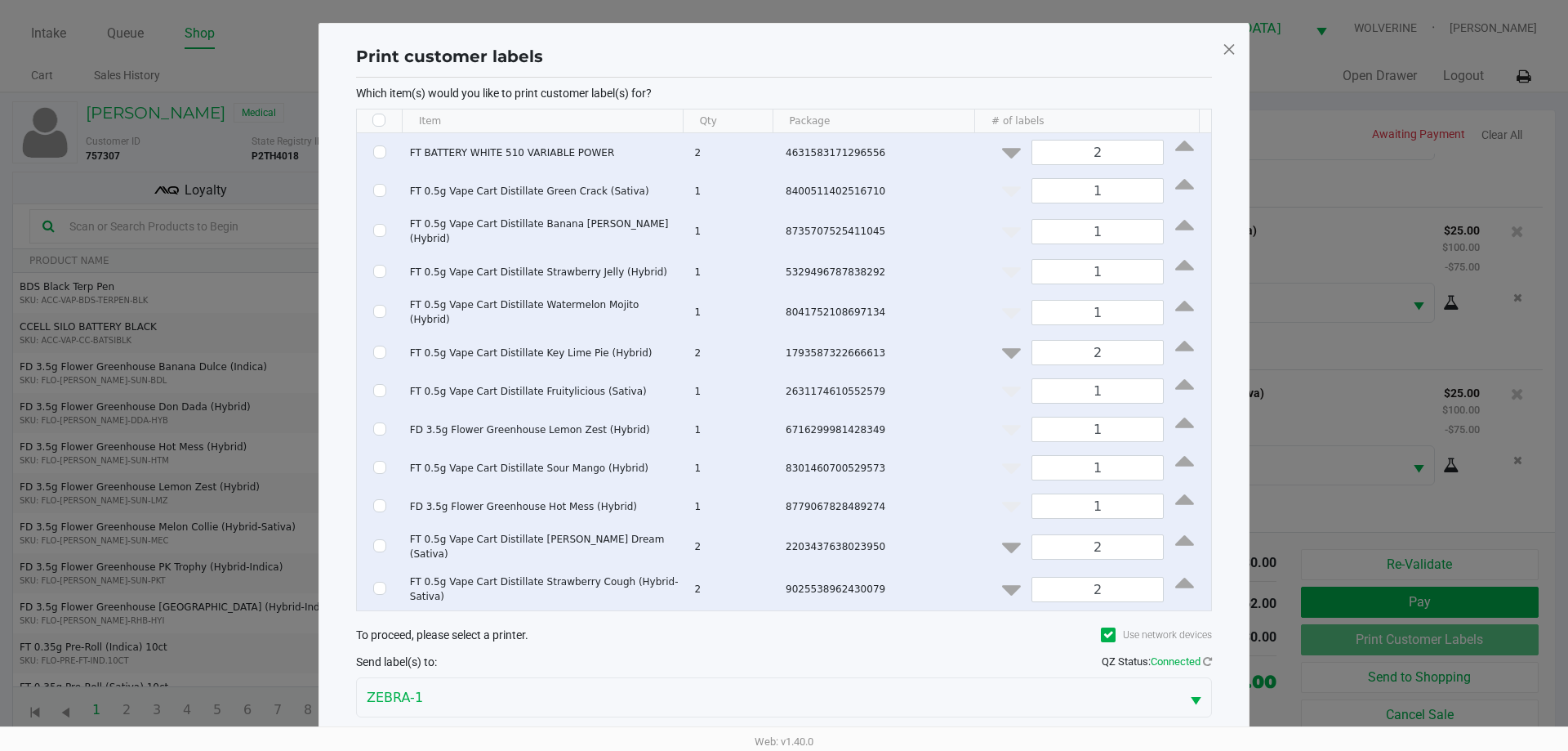
checkbox input "false"
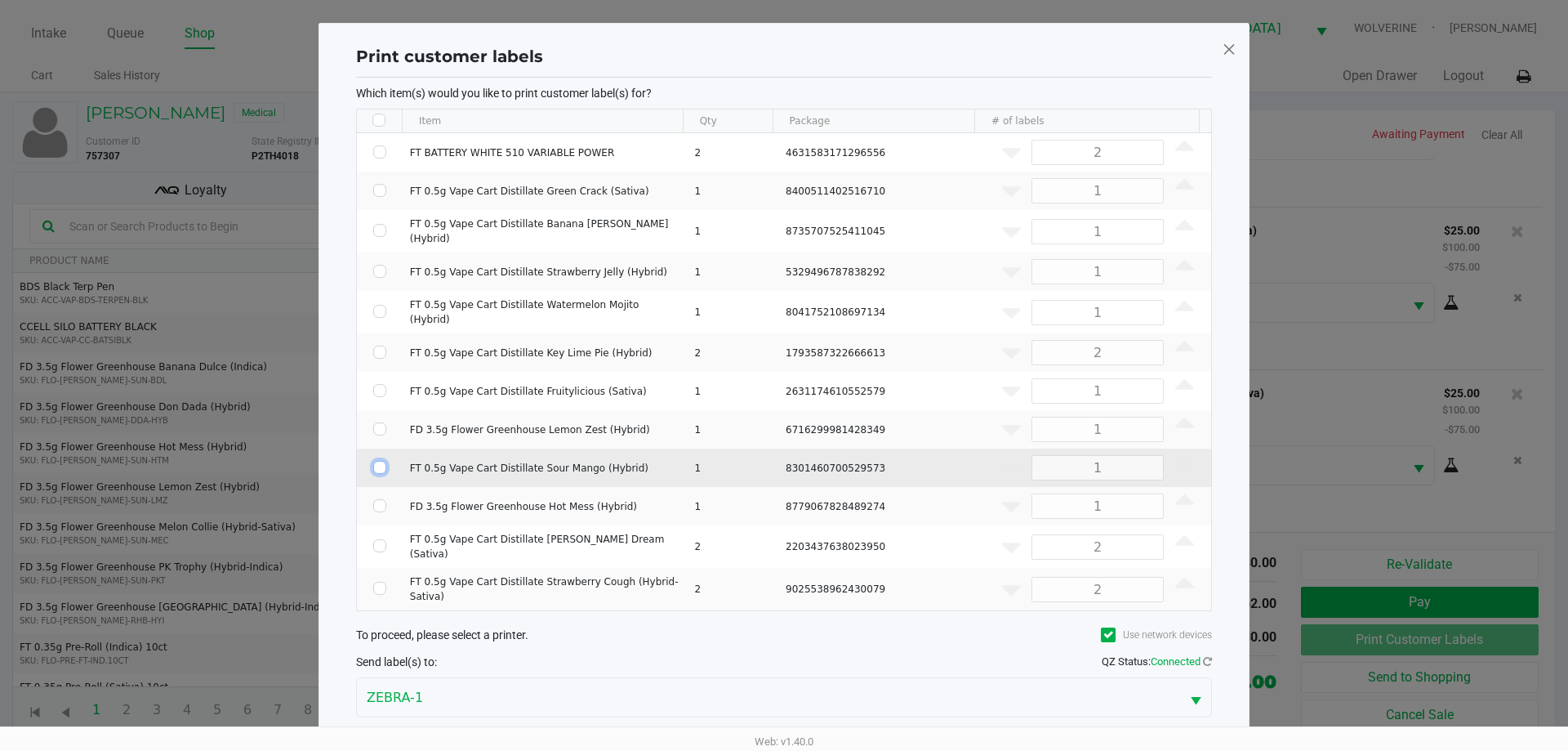
click at [376, 461] on input "Select Row" at bounding box center [379, 467] width 13 height 13
checkbox input "true"
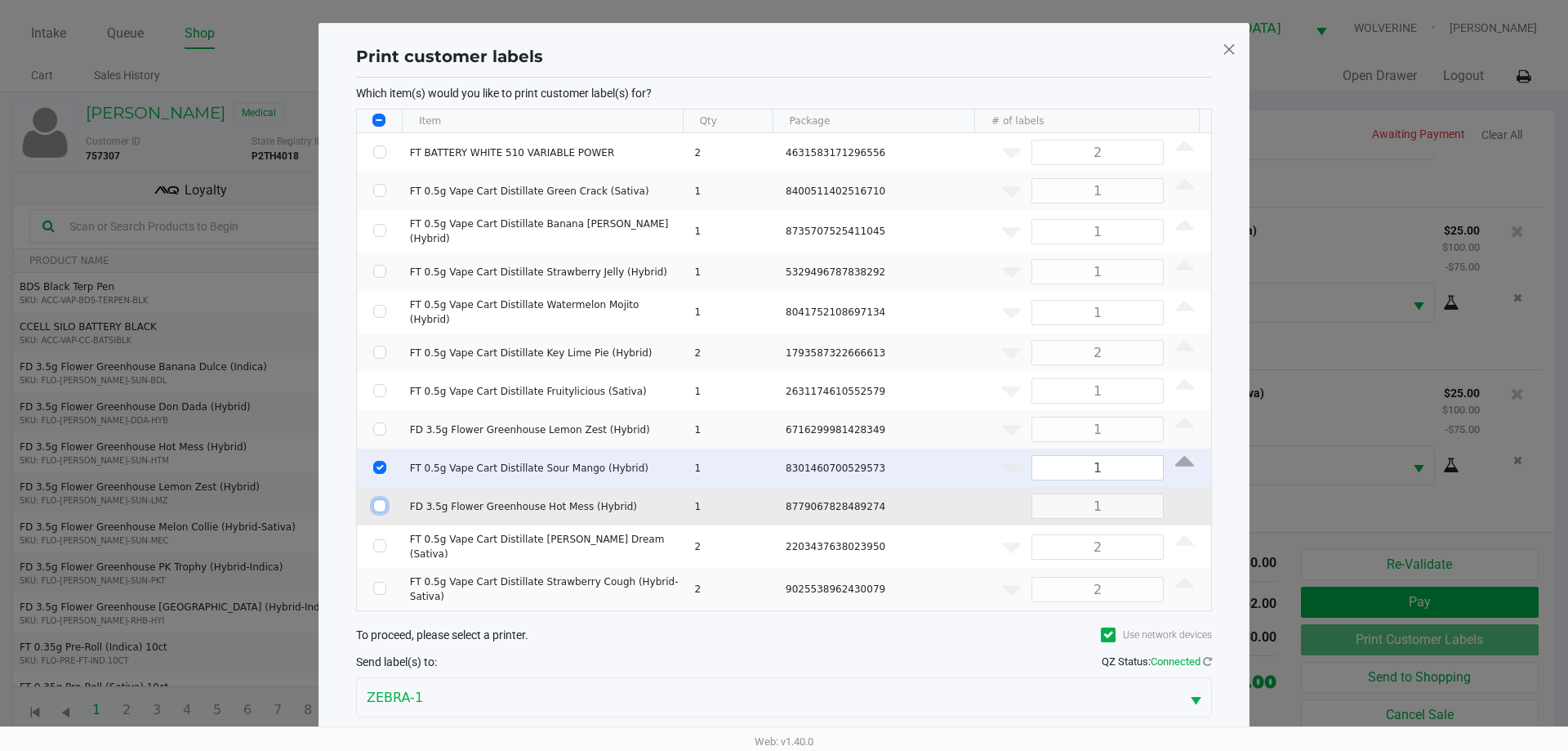
click at [378, 499] on input "Select Row" at bounding box center [379, 505] width 13 height 13
checkbox input "true"
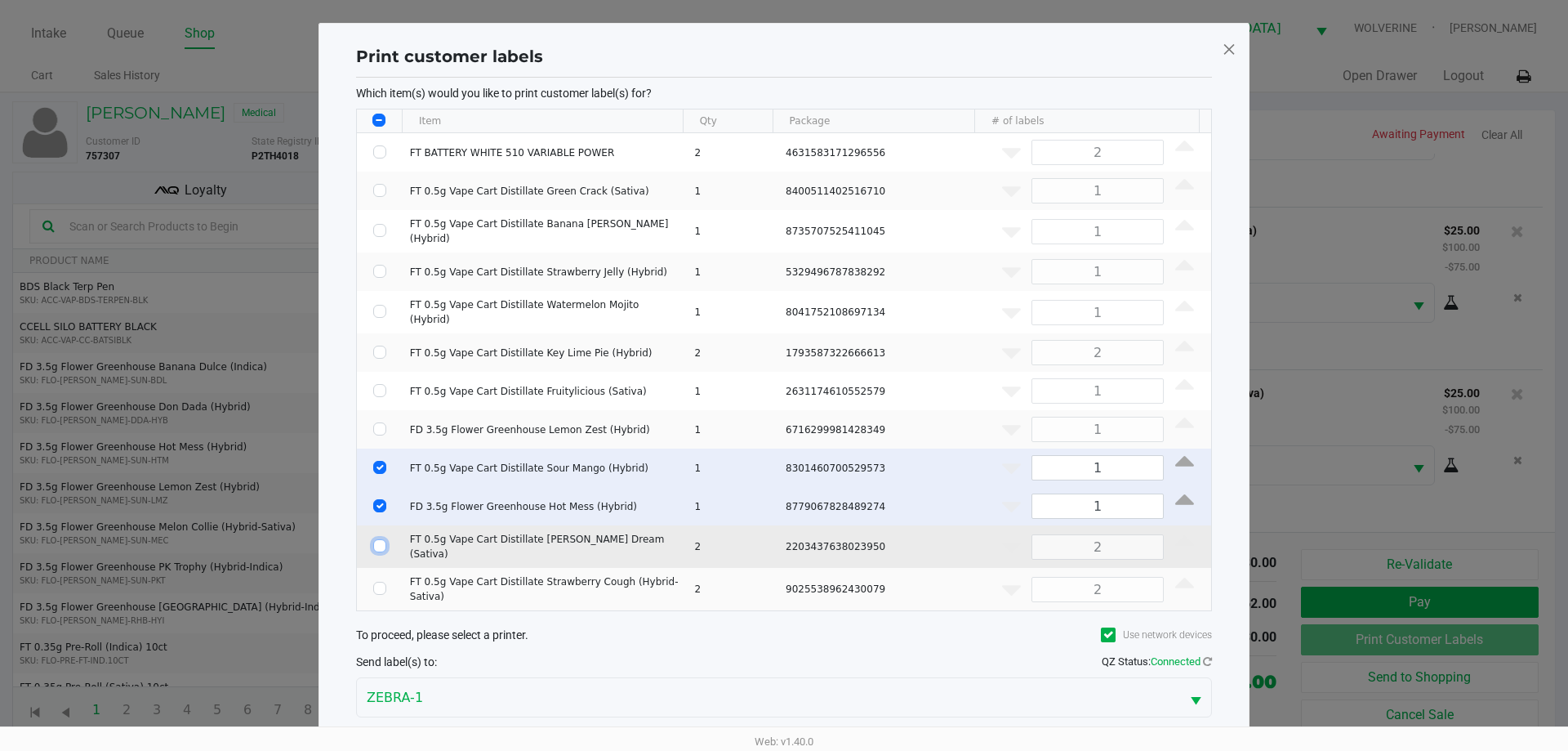
click at [380, 539] on input "Select Row" at bounding box center [379, 545] width 13 height 13
checkbox input "true"
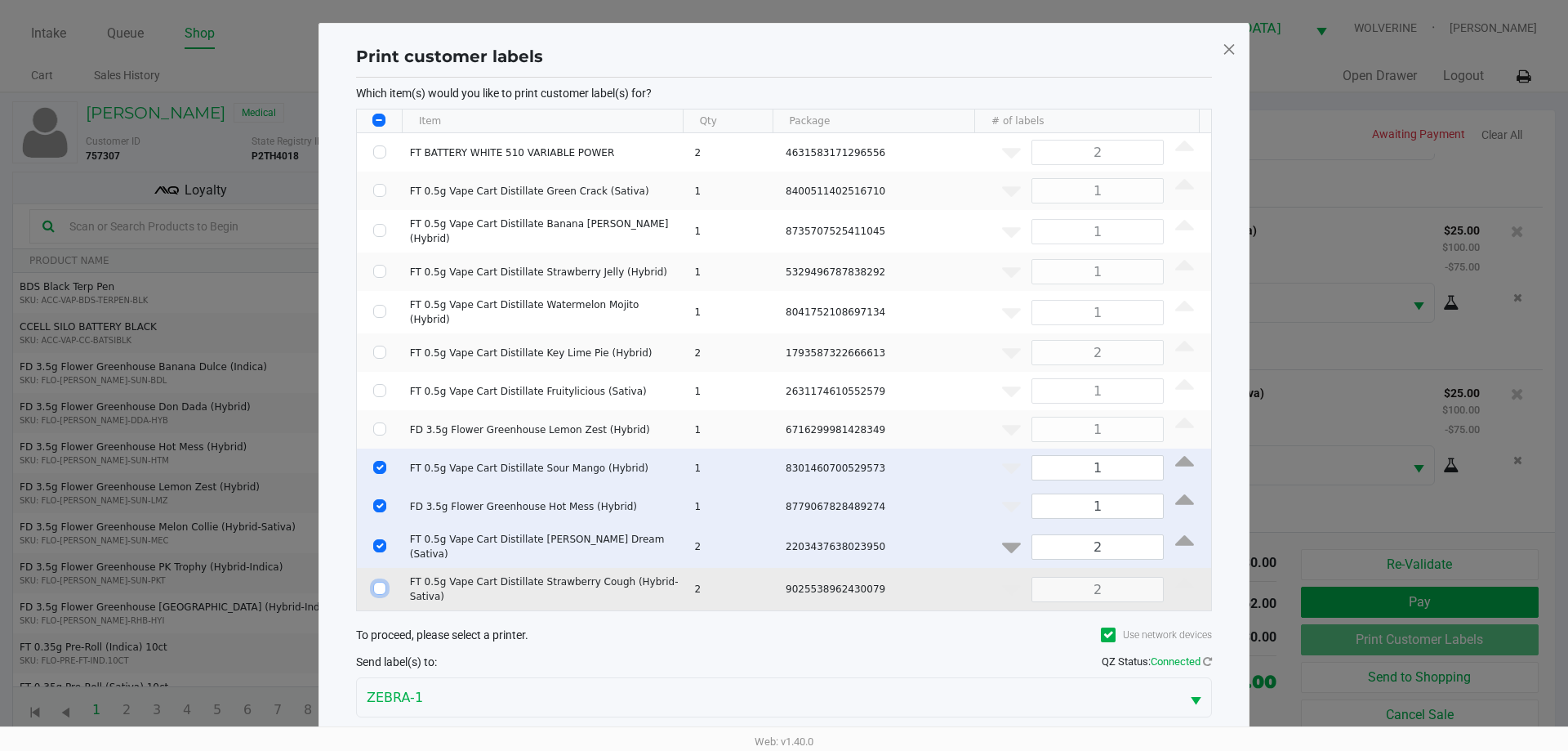
click at [382, 582] on input "Select Row" at bounding box center [379, 588] width 13 height 13
checkbox input "true"
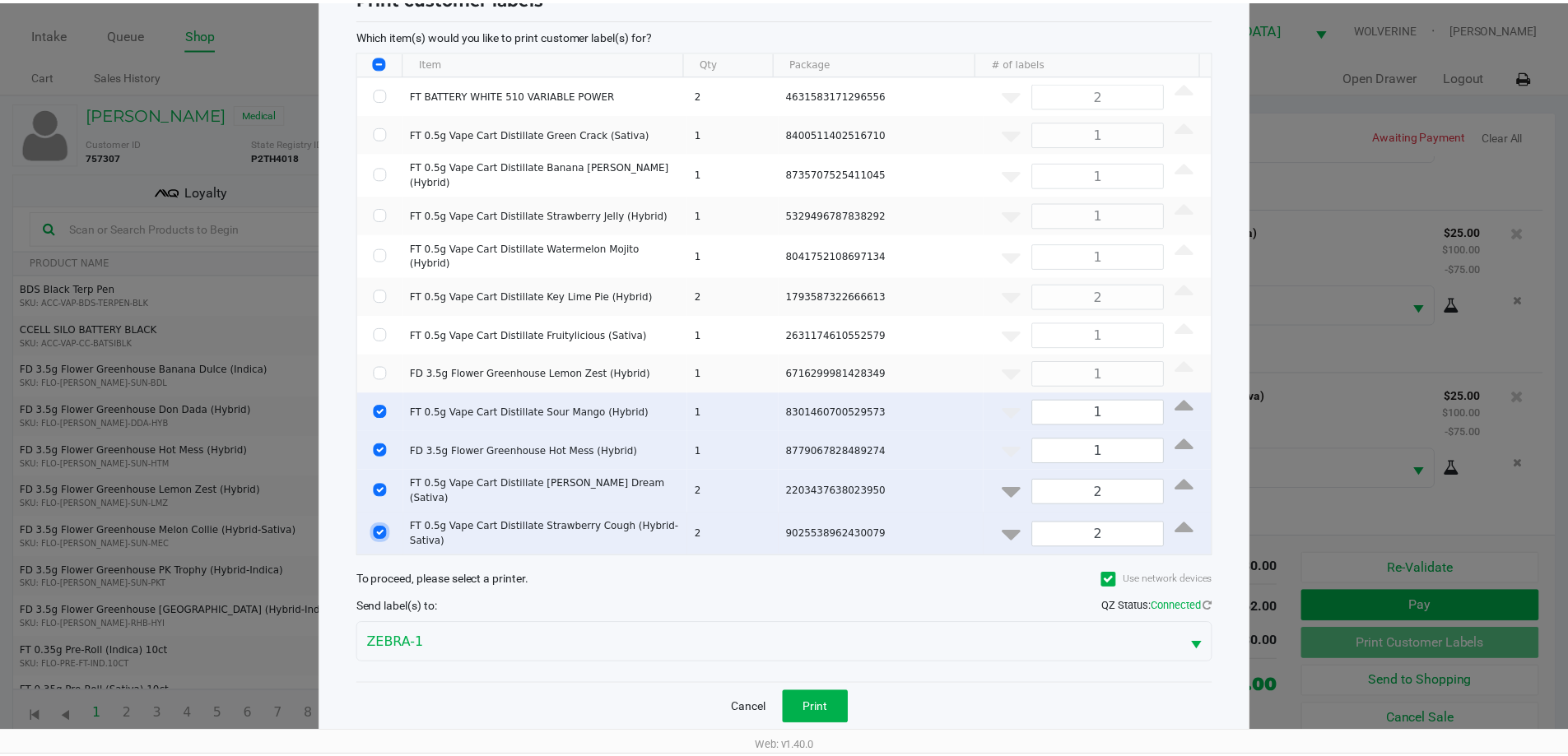
scroll to position [63, 0]
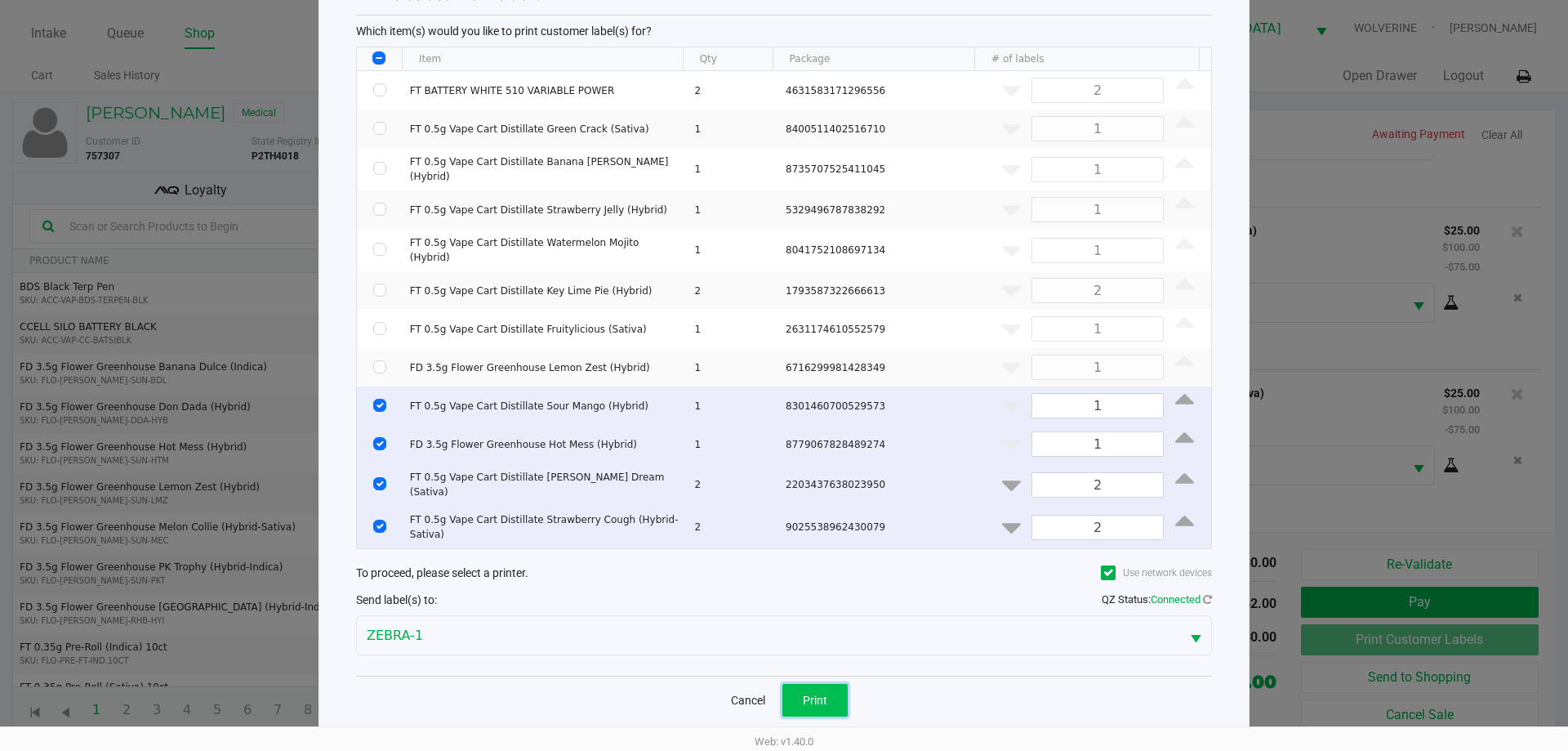
click at [802, 684] on button "Print" at bounding box center [815, 700] width 66 height 32
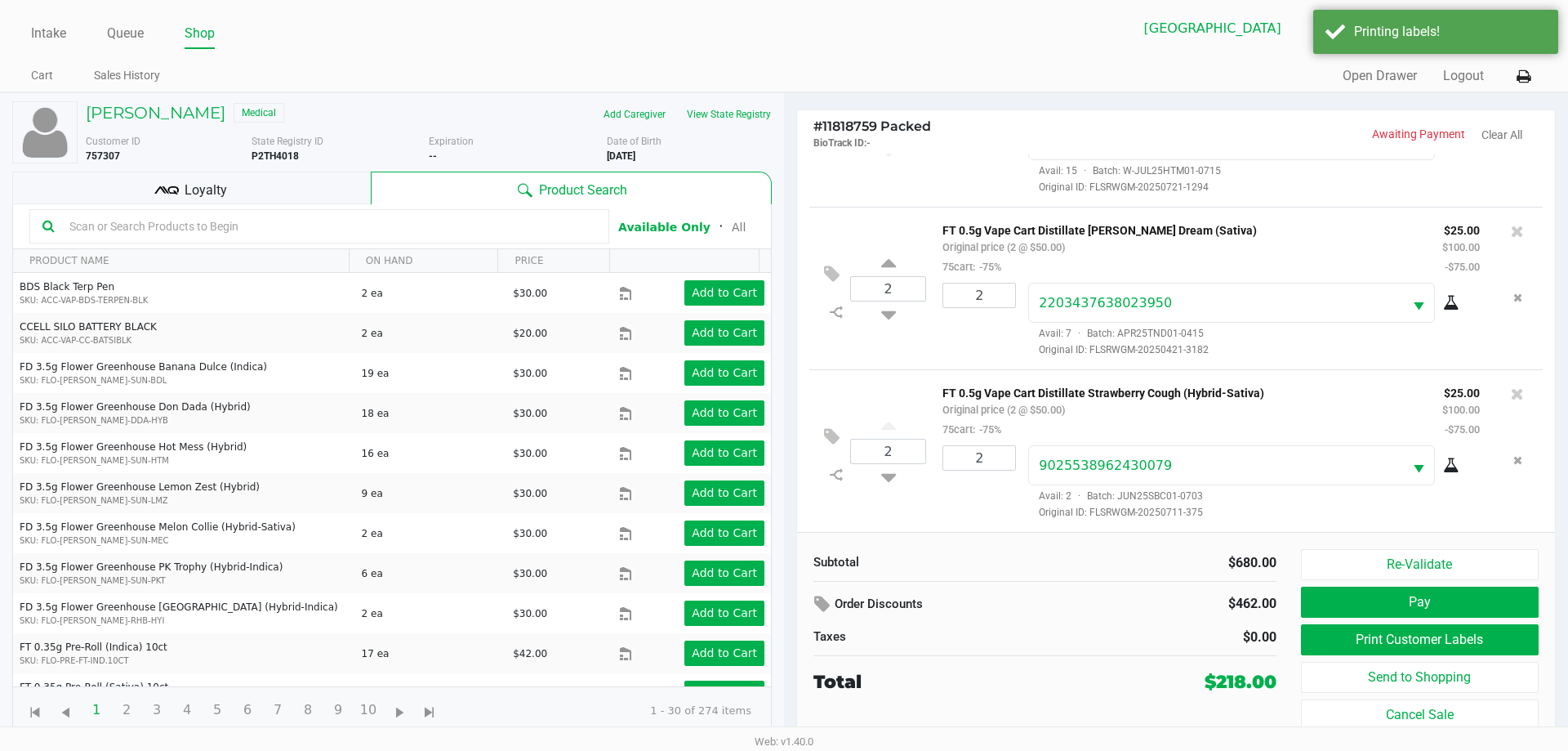
click at [164, 187] on icon at bounding box center [166, 189] width 7 height 8
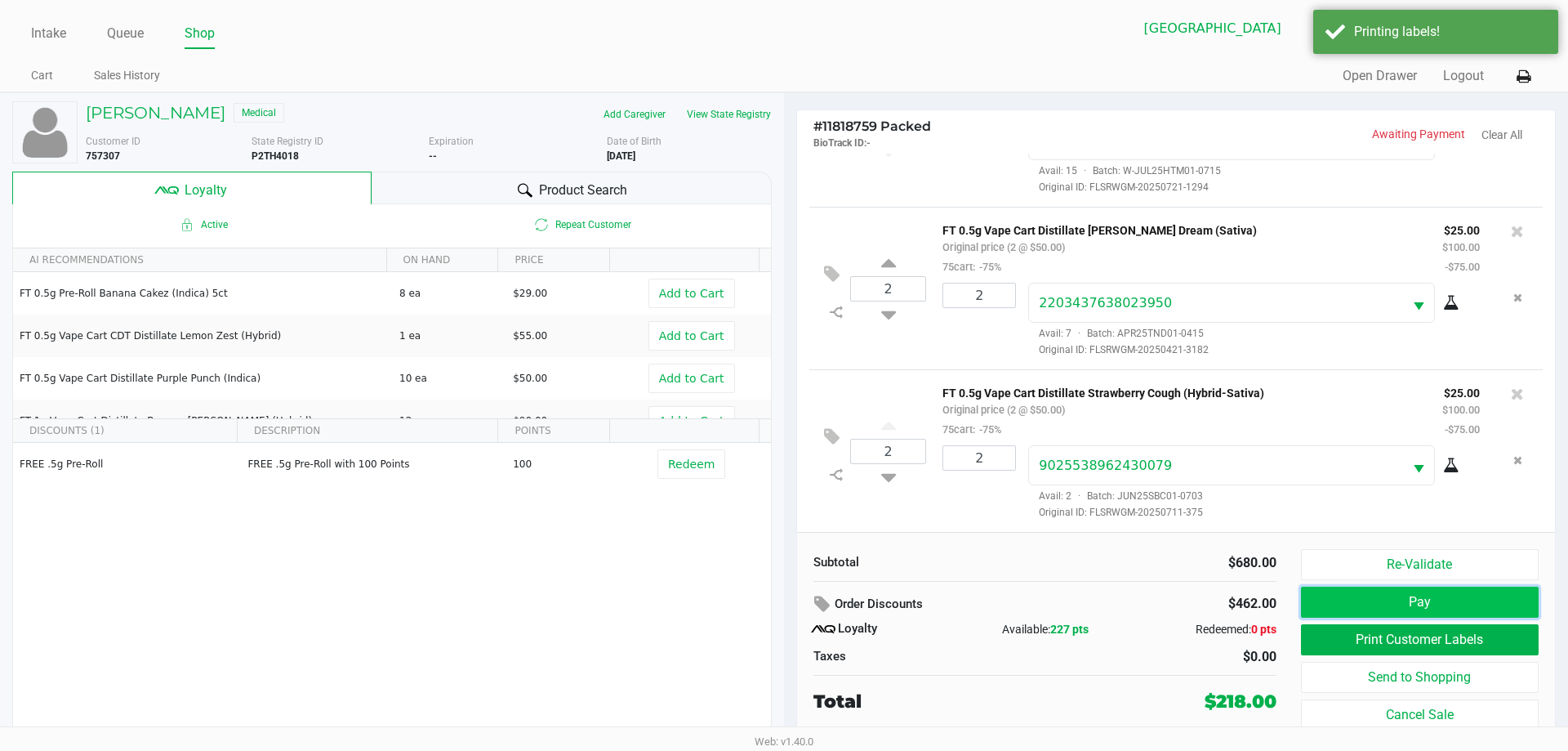
click at [1388, 607] on button "Pay" at bounding box center [1420, 602] width 238 height 31
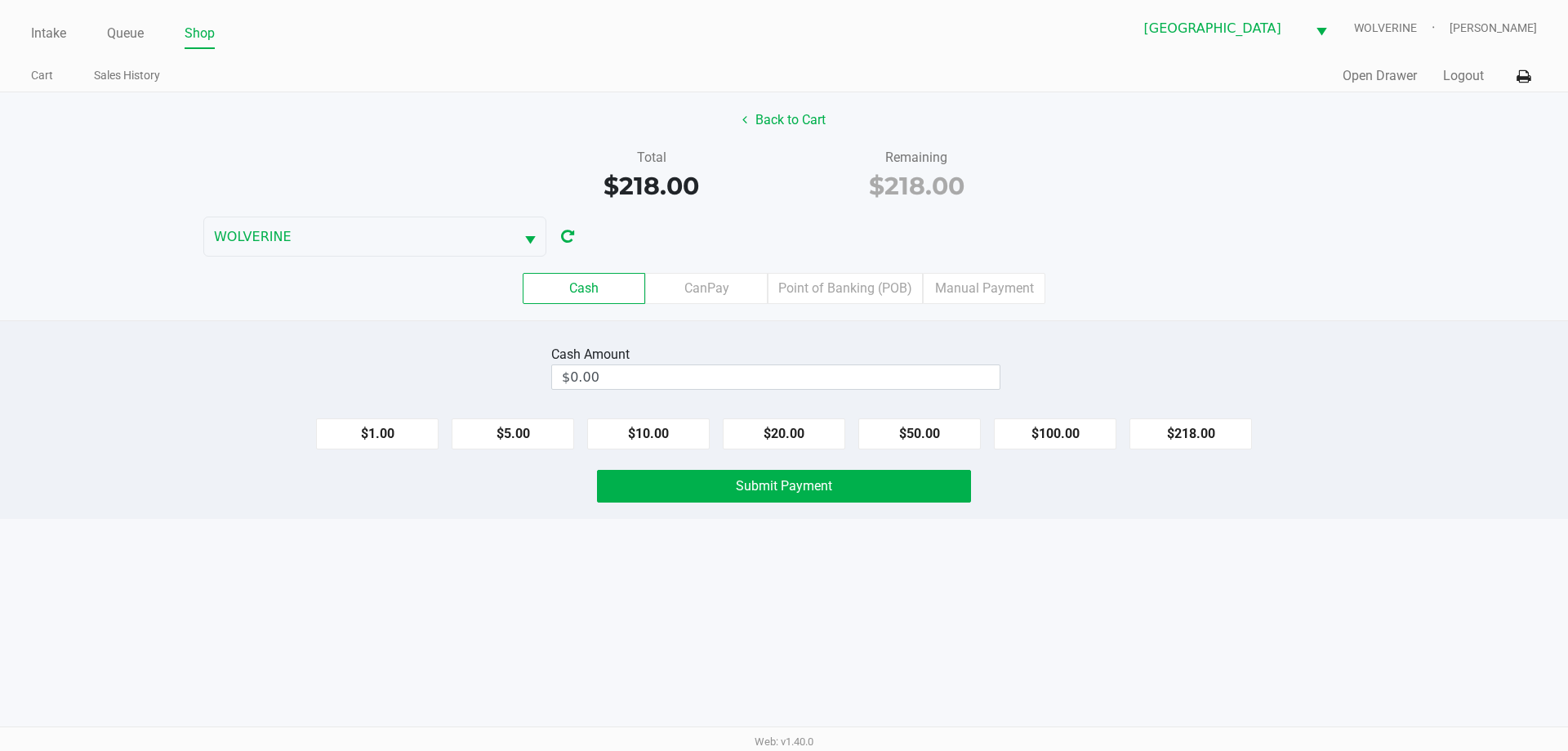
drag, startPoint x: 896, startPoint y: 294, endPoint x: 980, endPoint y: 384, distance: 123.1
click at [902, 294] on label "Point of Banking (POB)" at bounding box center [845, 288] width 155 height 31
click at [0, 0] on 7 "Point of Banking (POB)" at bounding box center [0, 0] width 0 height 0
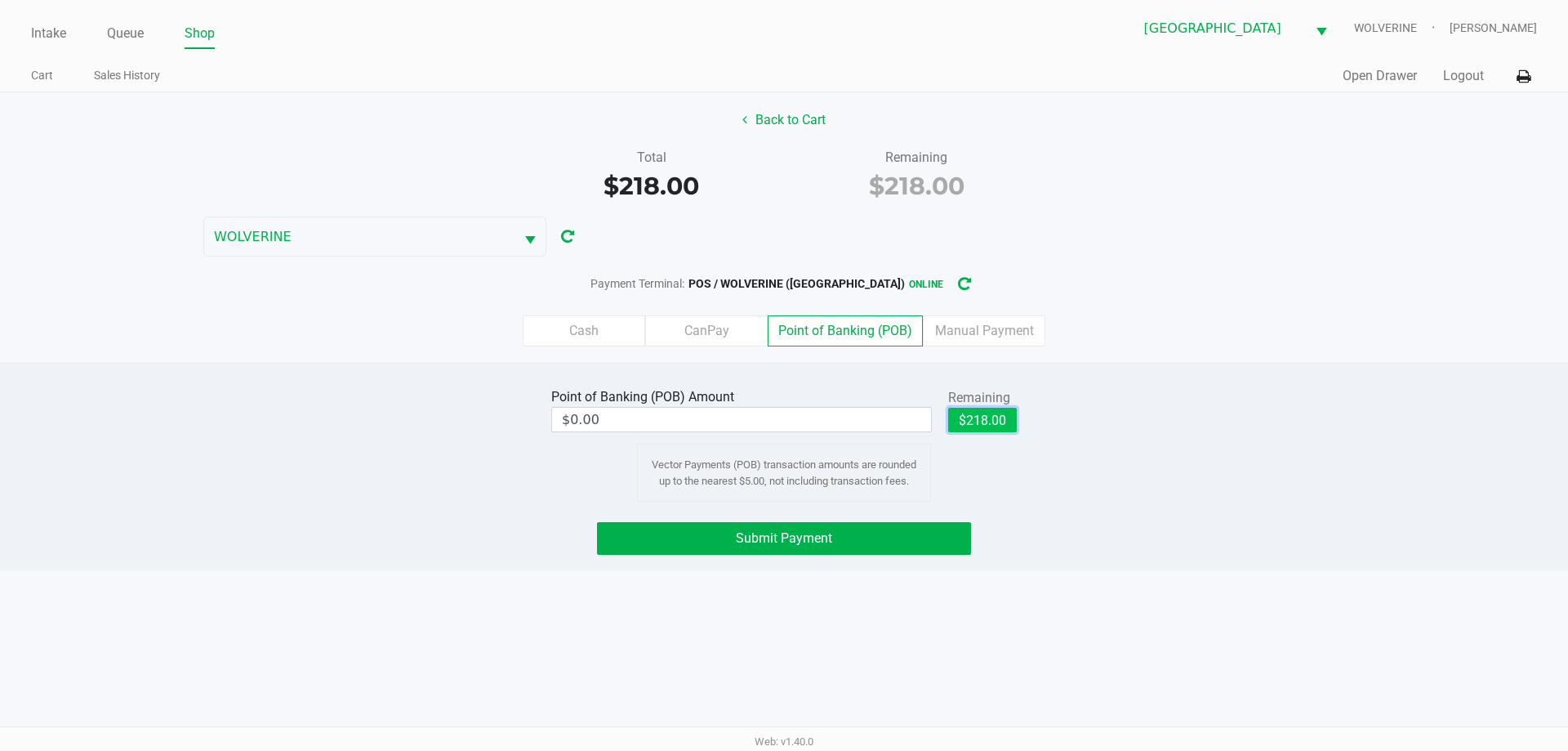
click at [973, 418] on button "$218.00" at bounding box center [982, 420] width 68 height 25
type input "$218.00"
click at [800, 545] on span "Submit Payment" at bounding box center [784, 538] width 96 height 15
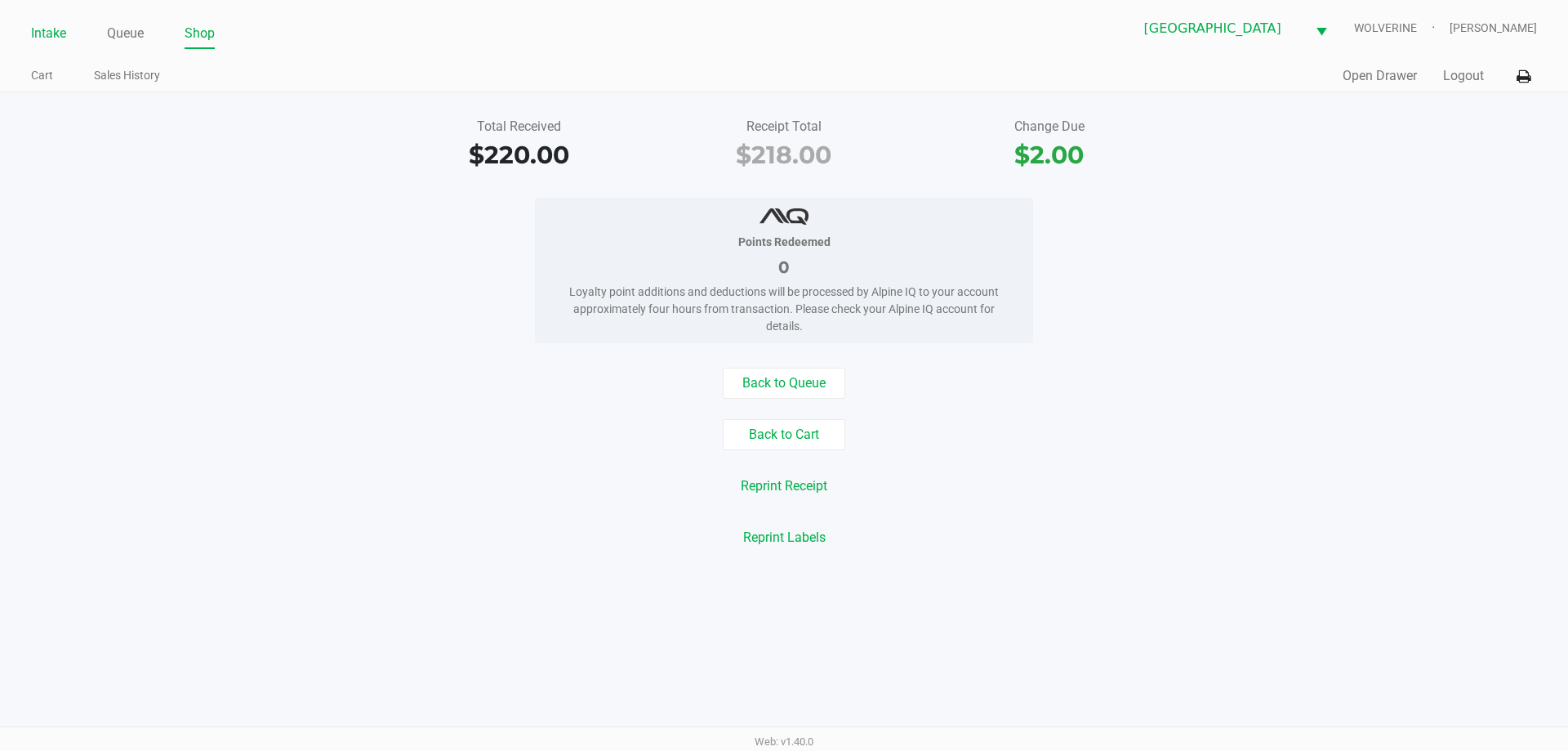
click at [44, 32] on link "Intake" at bounding box center [48, 33] width 35 height 23
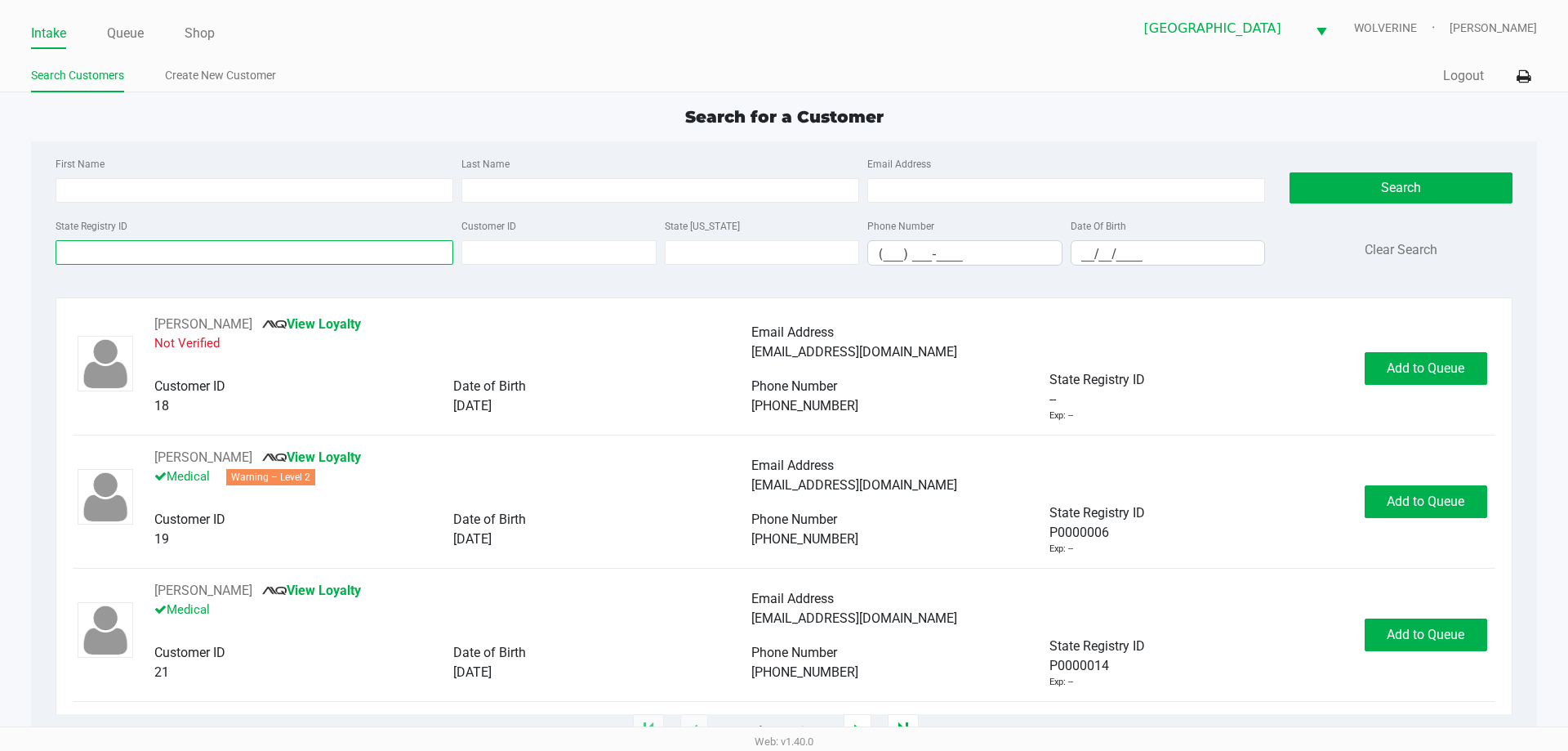
click at [151, 250] on input "State Registry ID" at bounding box center [254, 252] width 398 height 25
type input "P1FK8951"
click at [1328, 183] on button "Search" at bounding box center [1401, 188] width 222 height 31
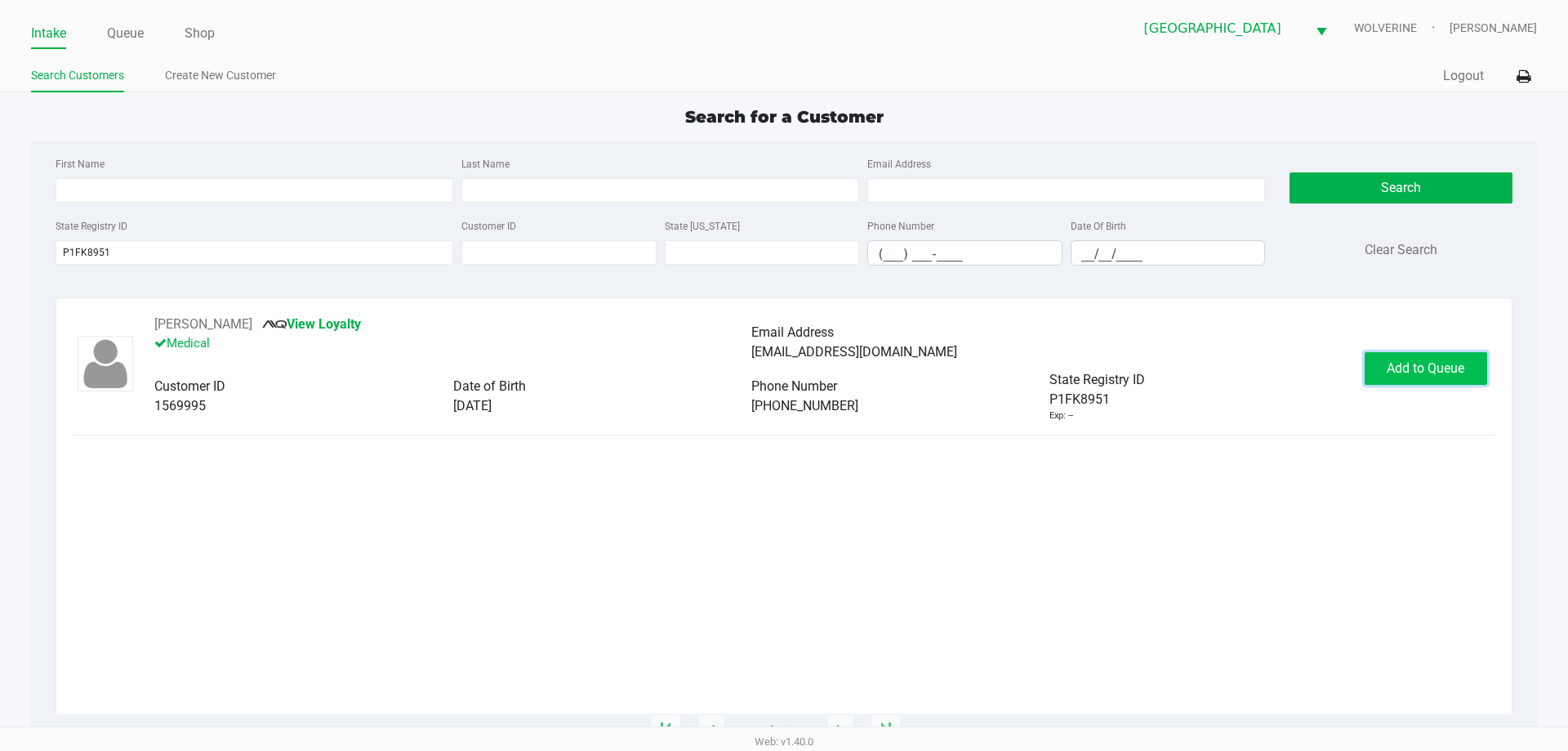
click at [1466, 362] on button "Add to Queue" at bounding box center [1426, 369] width 123 height 32
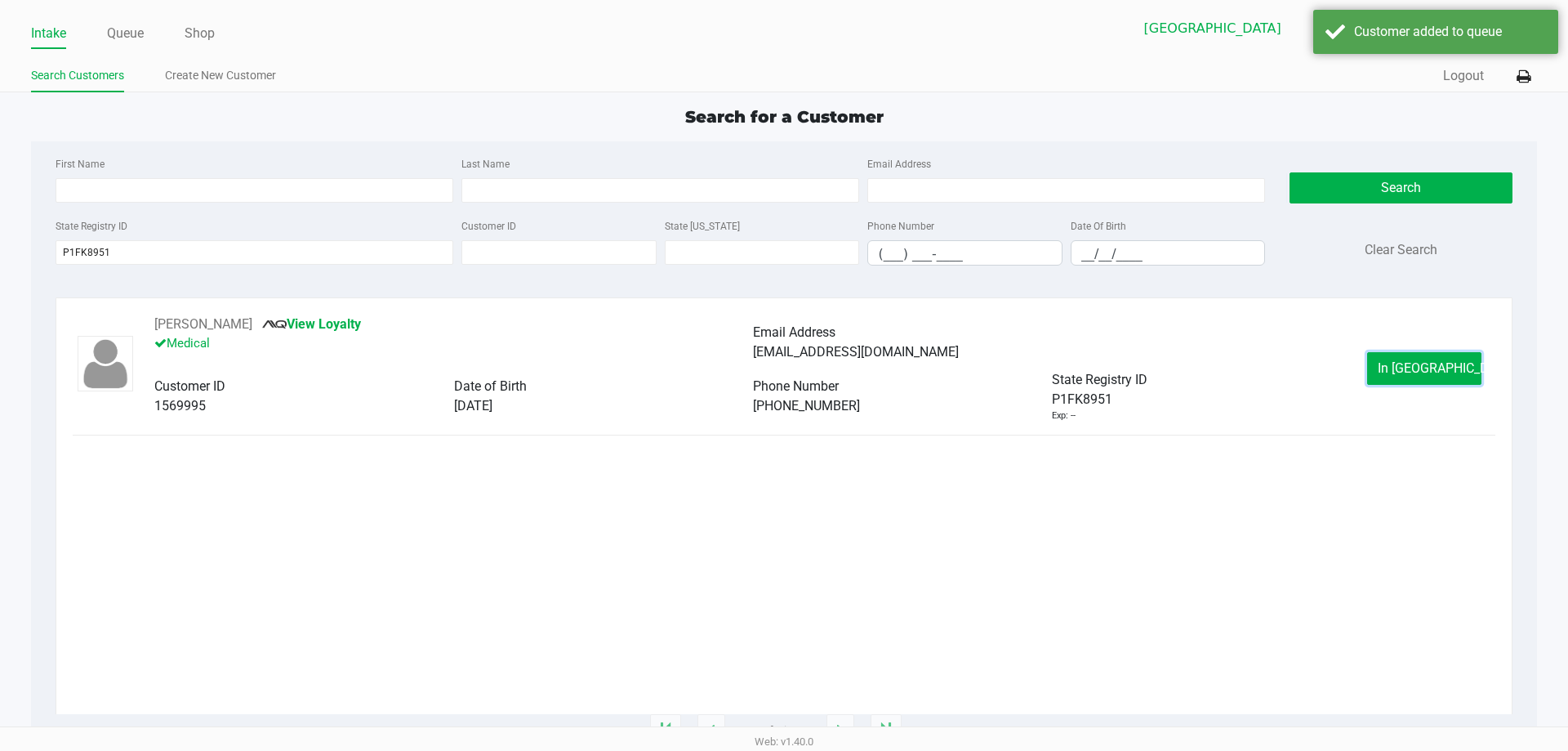
click at [1465, 356] on button "In Queue" at bounding box center [1425, 369] width 114 height 32
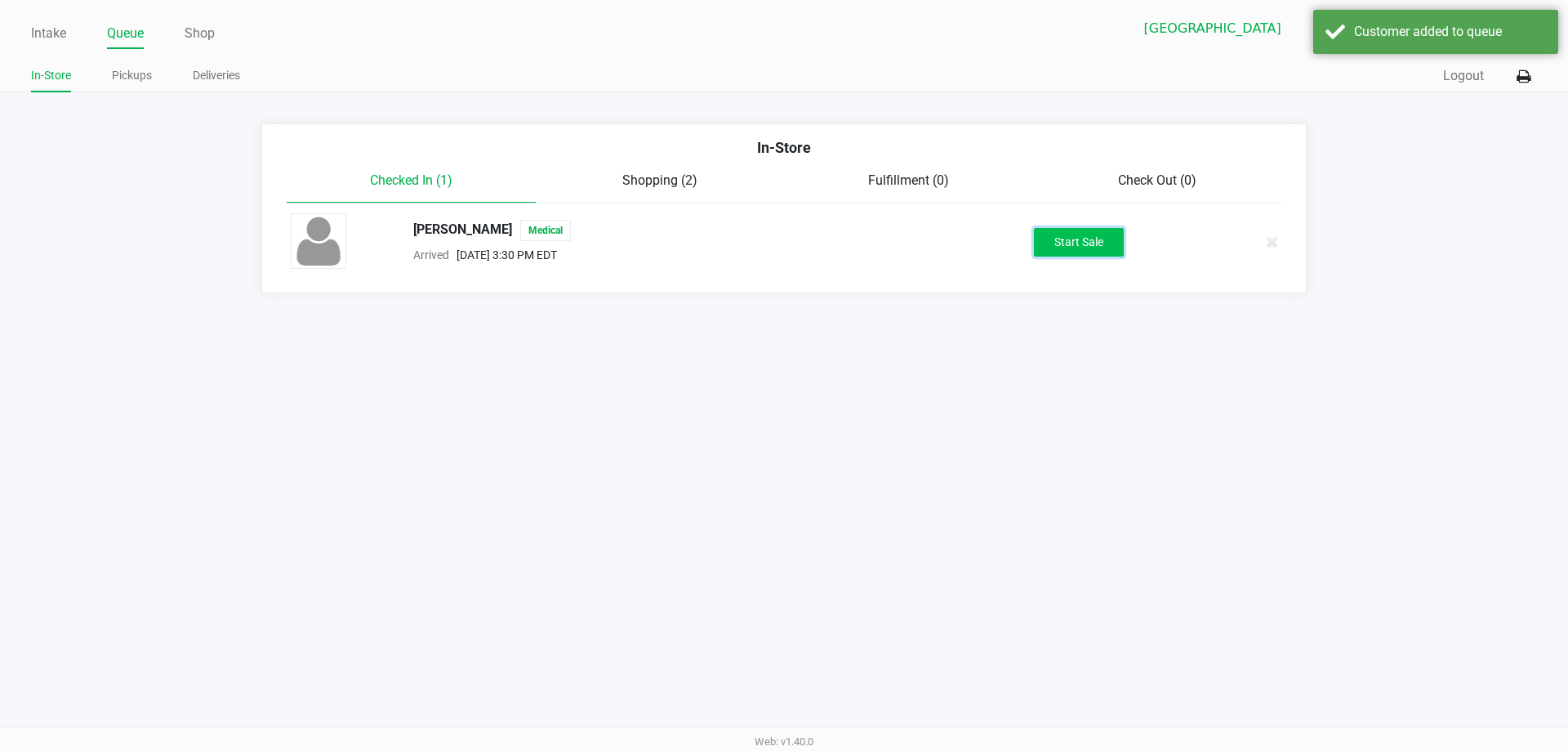
click at [1104, 239] on button "Start Sale" at bounding box center [1078, 242] width 90 height 29
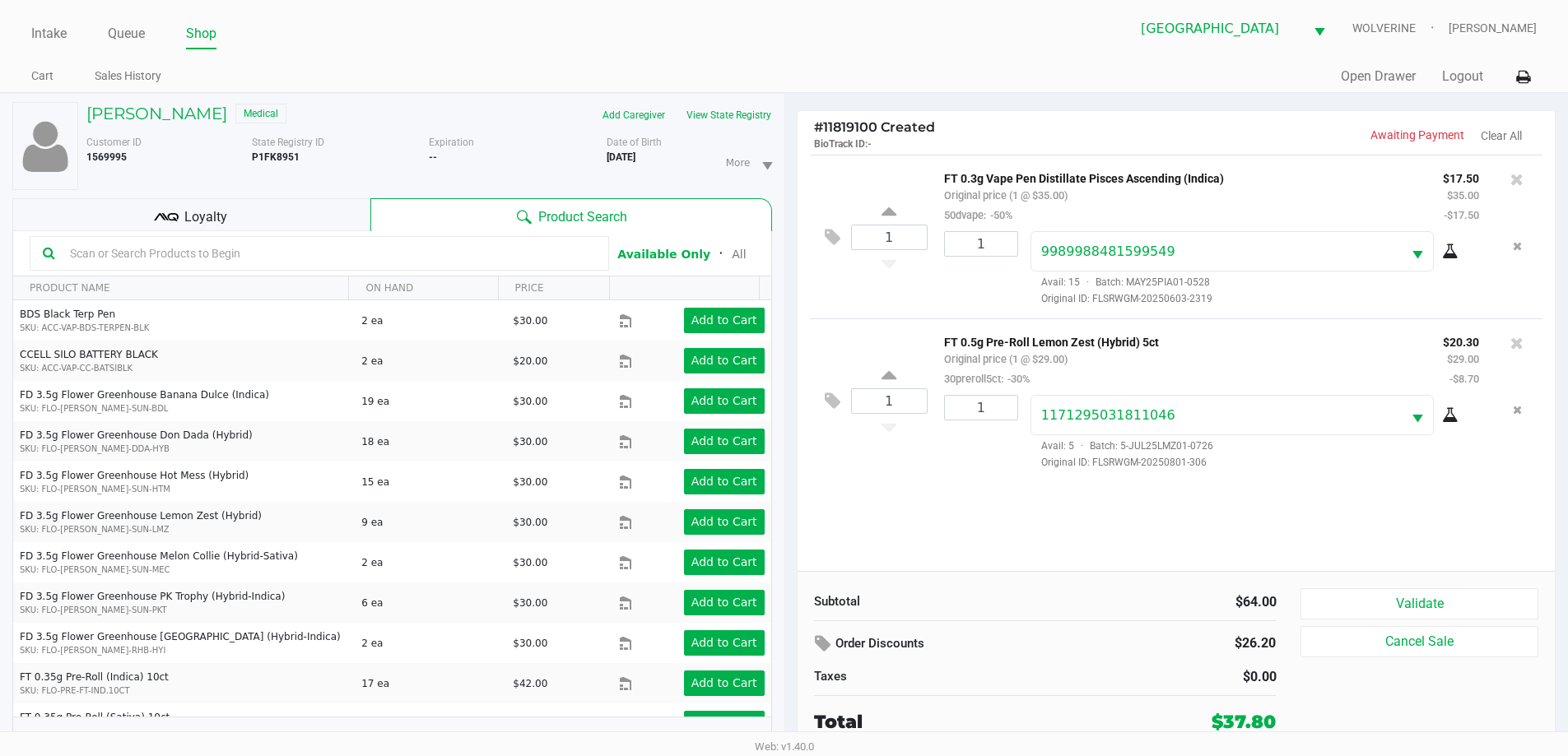
click at [225, 208] on span "Loyalty" at bounding box center [205, 216] width 43 height 20
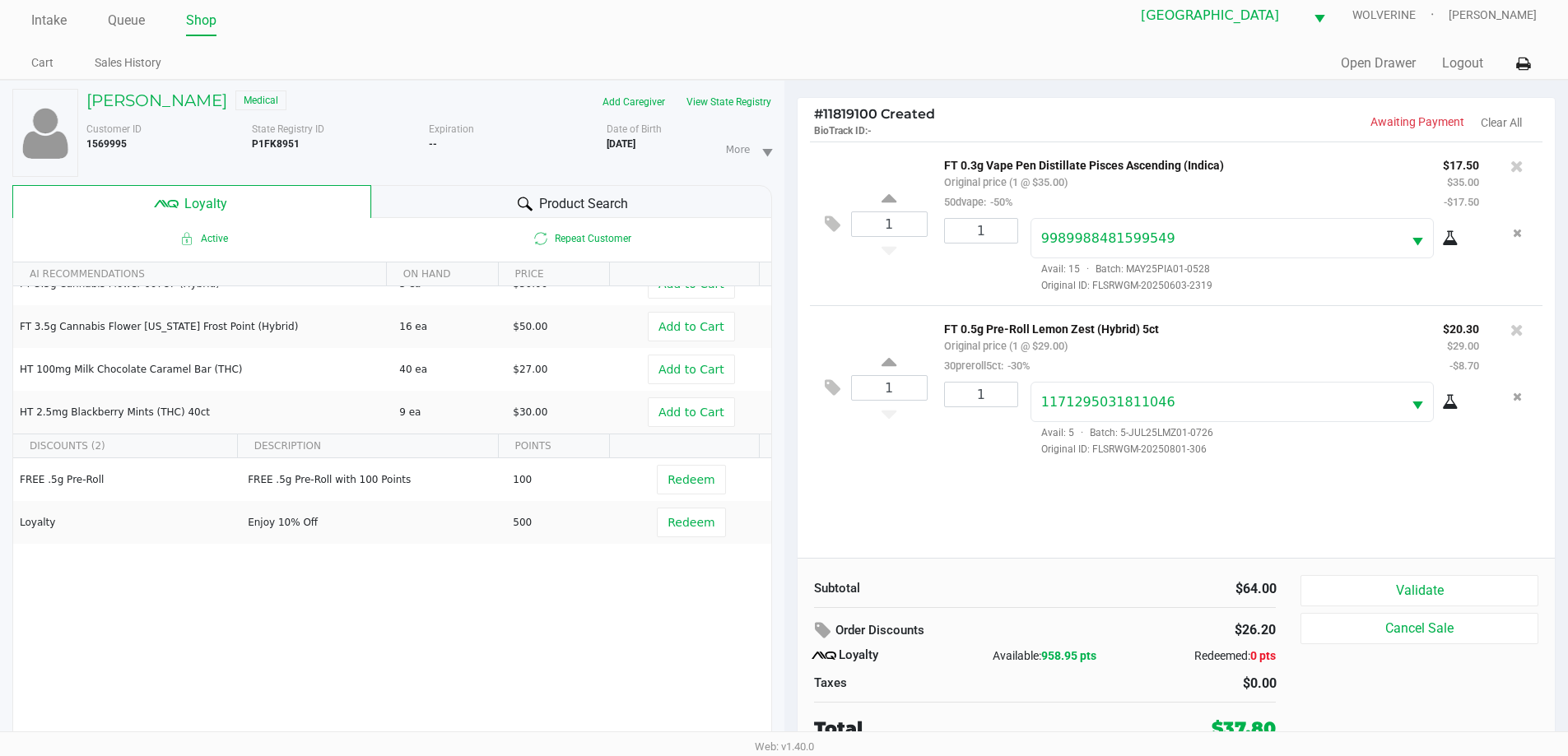
scroll to position [17, 0]
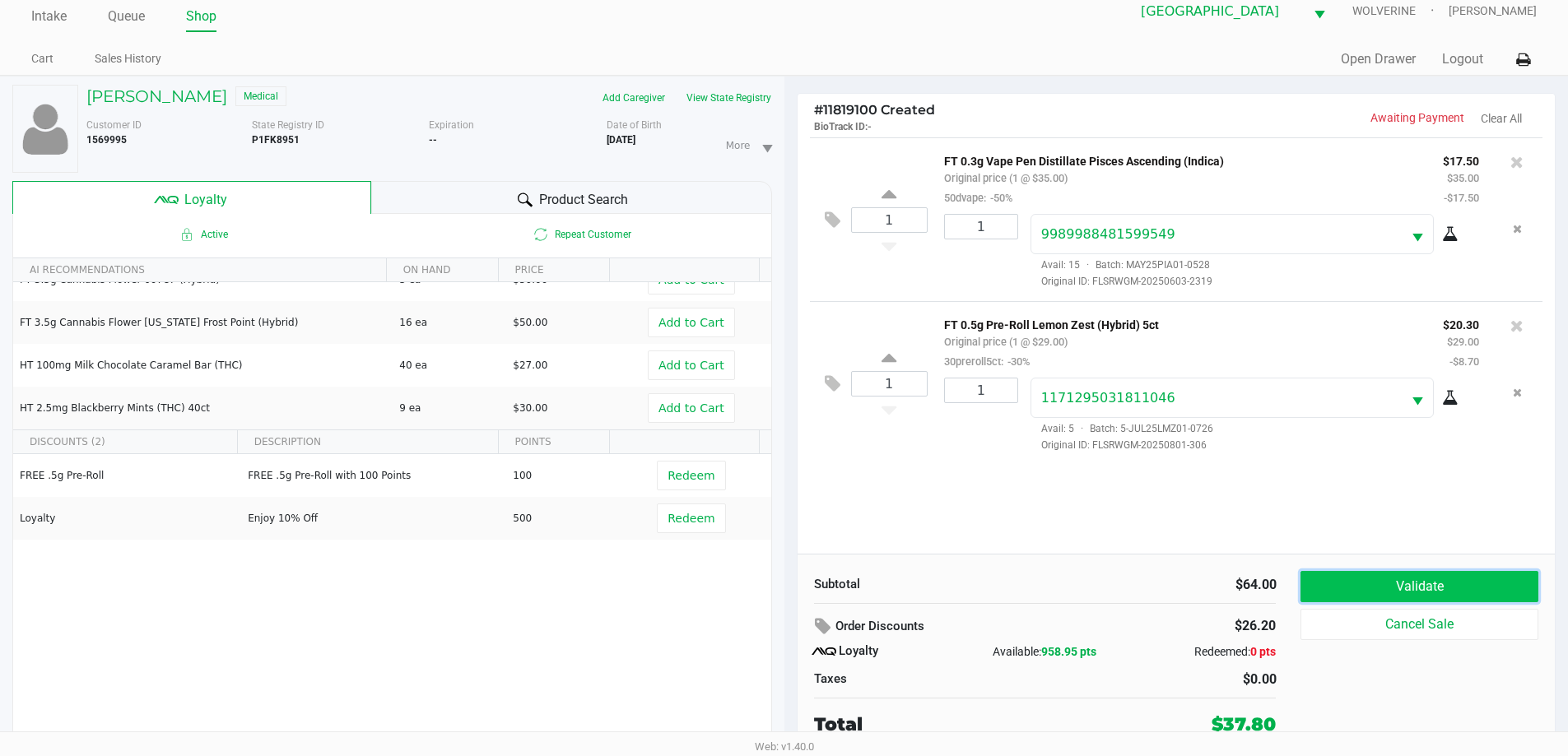
click at [1412, 596] on button "Validate" at bounding box center [1419, 586] width 237 height 31
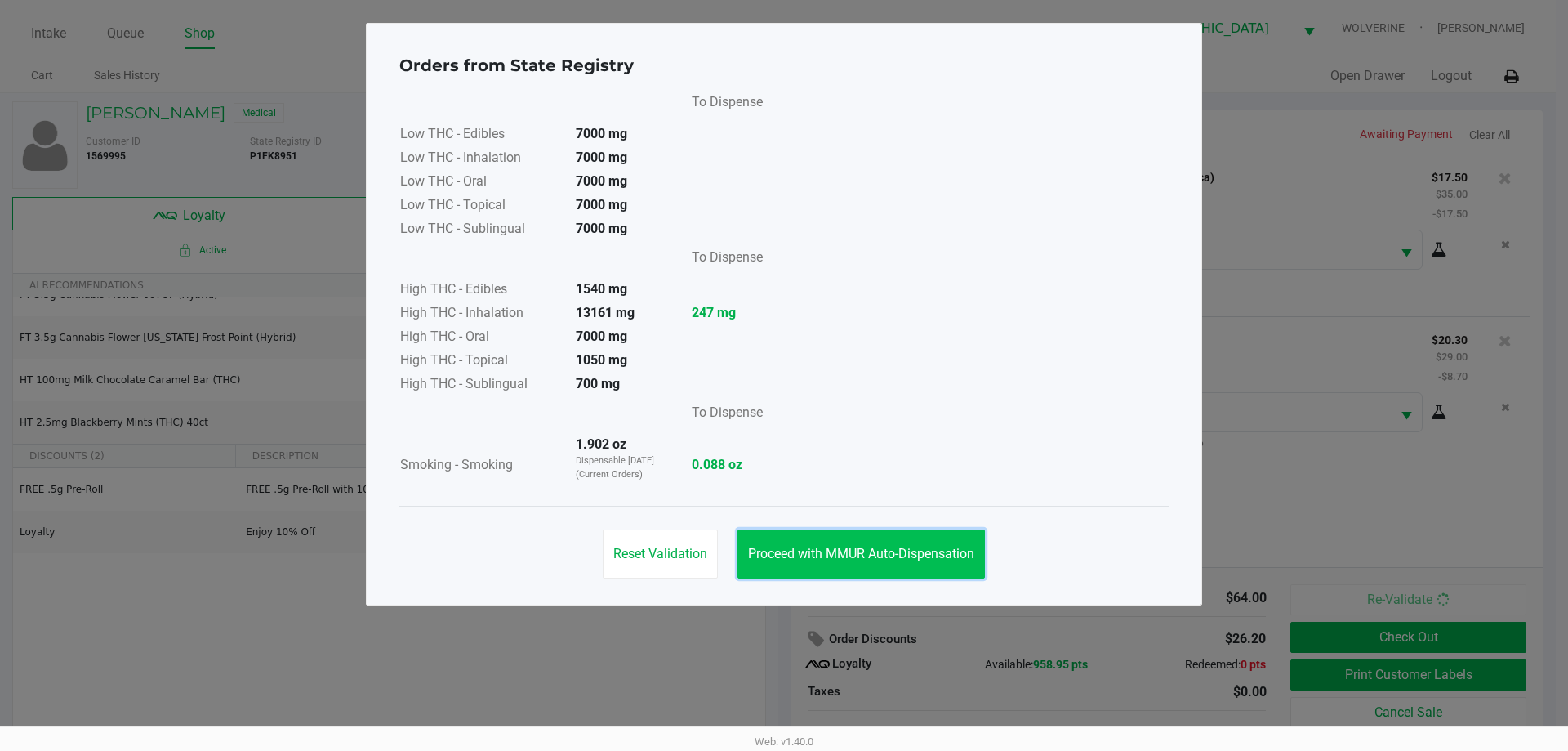
click at [862, 558] on span "Proceed with MMUR Auto-Dispensation" at bounding box center [861, 553] width 226 height 15
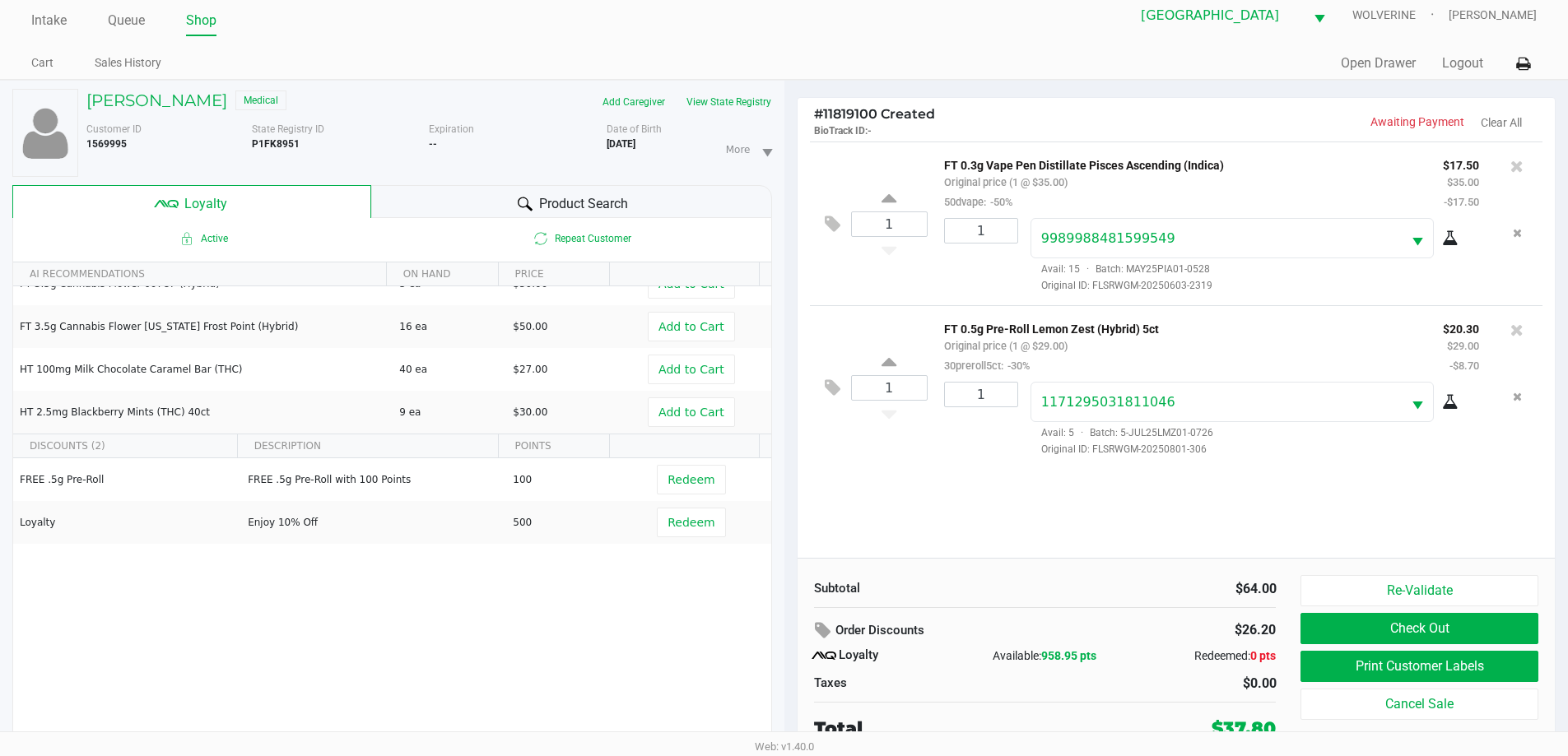
scroll to position [17, 0]
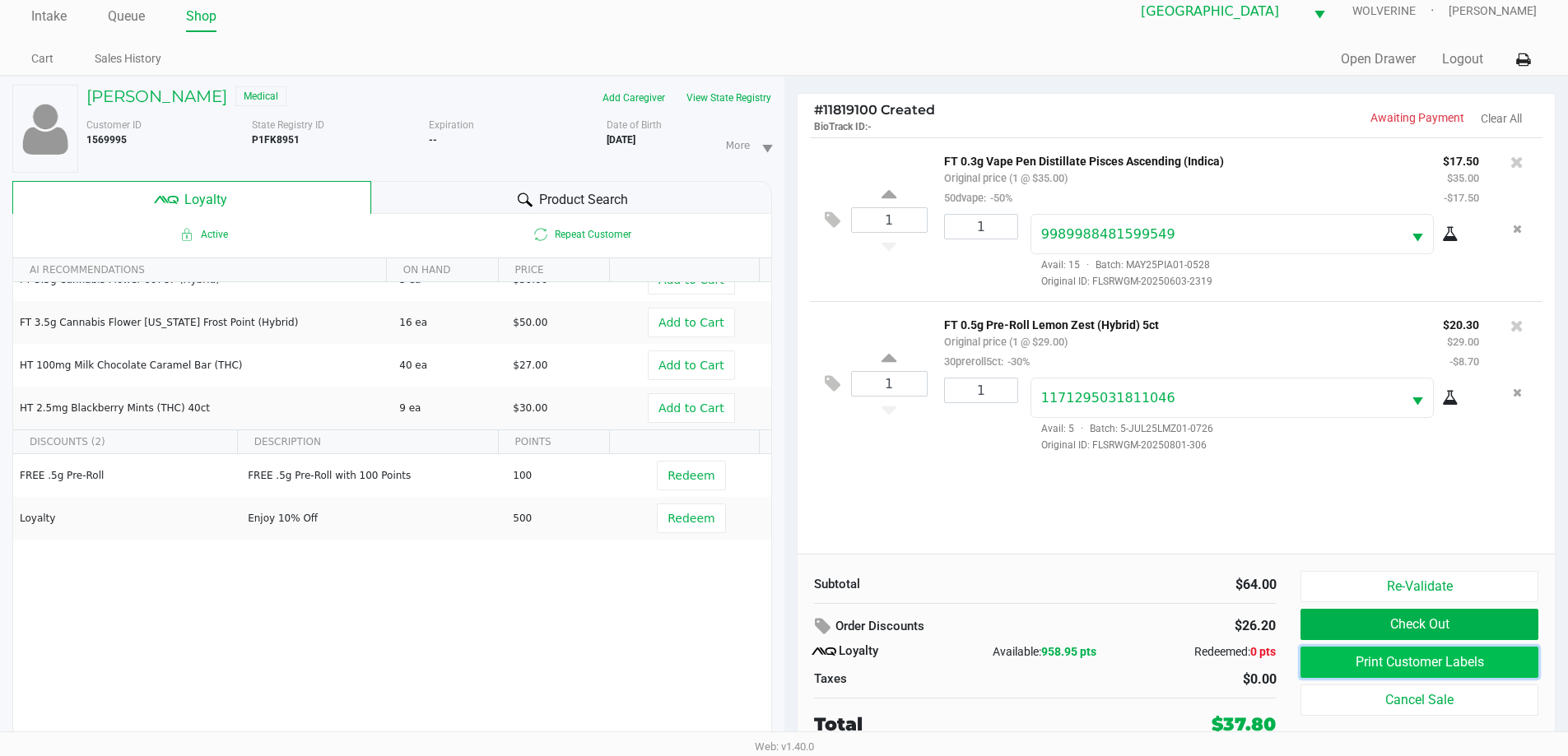
click at [1402, 661] on button "Print Customer Labels" at bounding box center [1419, 662] width 237 height 31
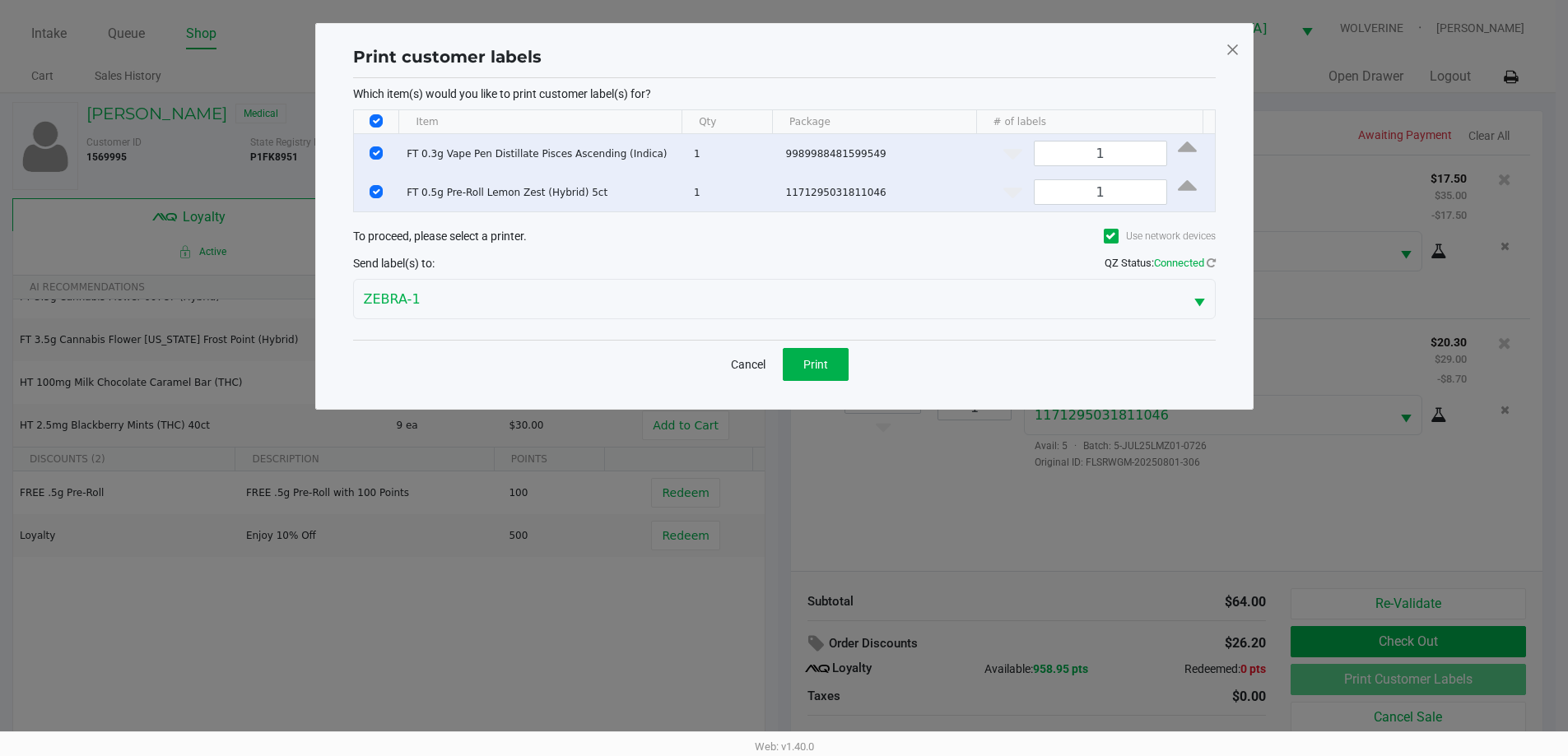
scroll to position [0, 0]
click at [838, 352] on button "Print" at bounding box center [821, 364] width 66 height 33
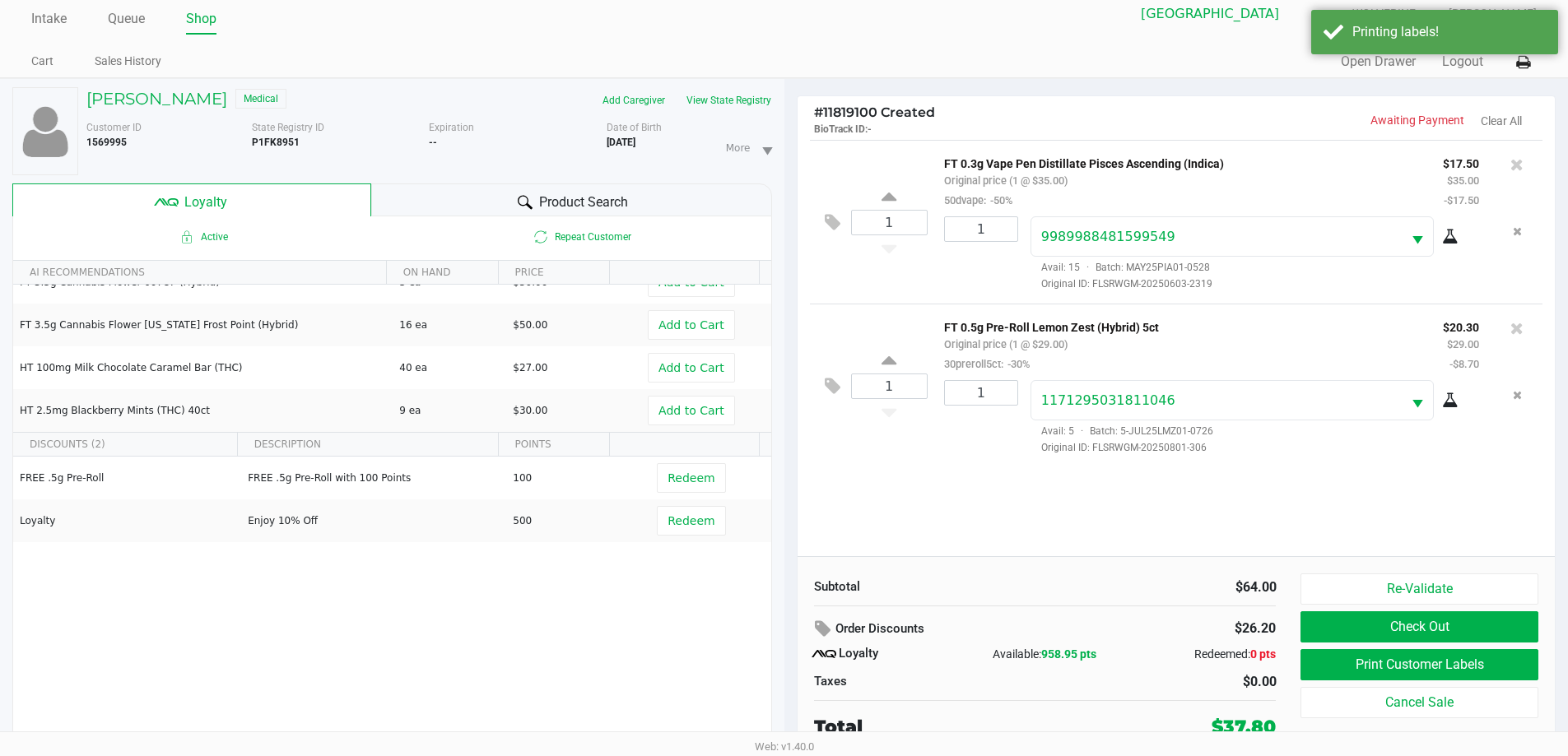
scroll to position [17, 0]
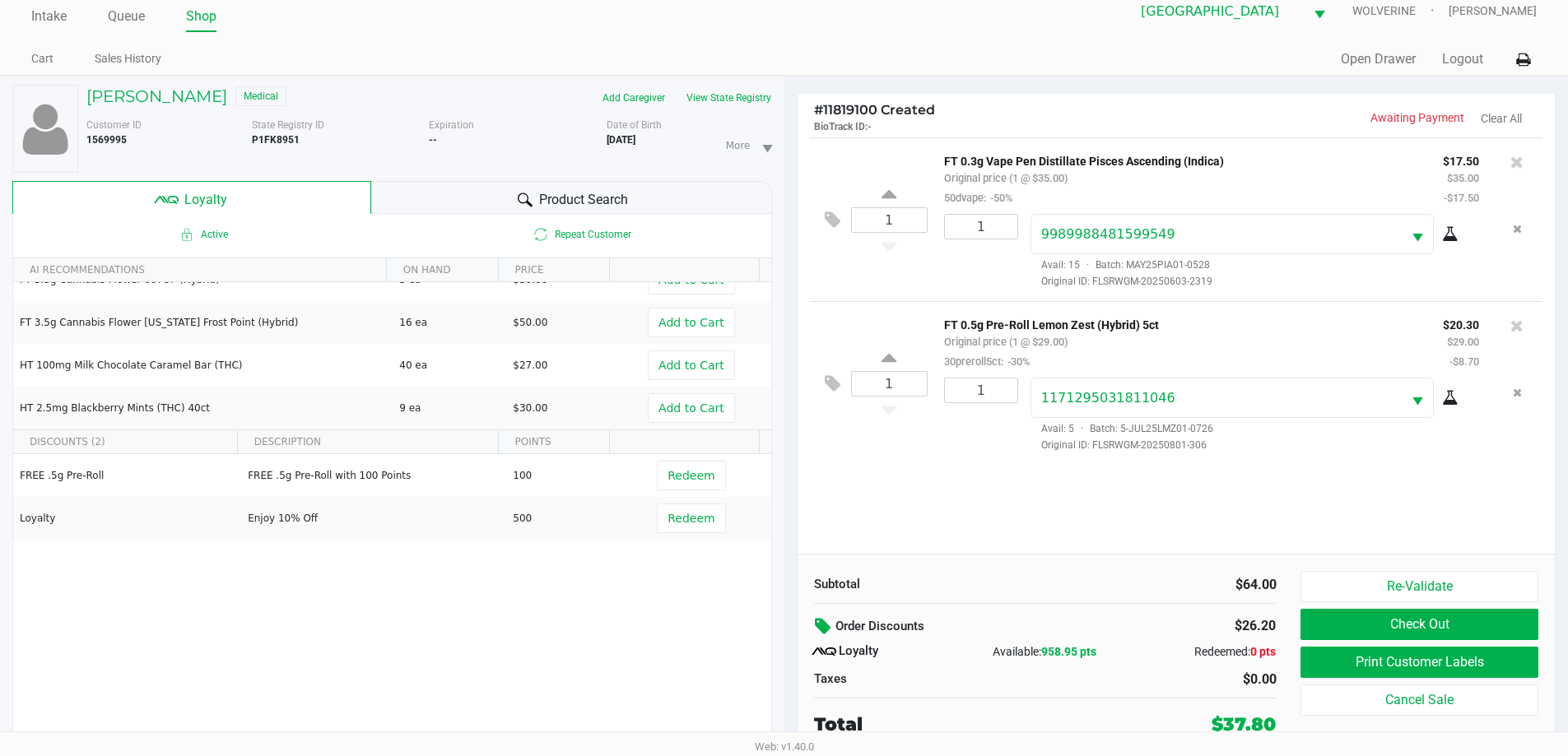
click at [820, 626] on icon at bounding box center [824, 626] width 20 height 19
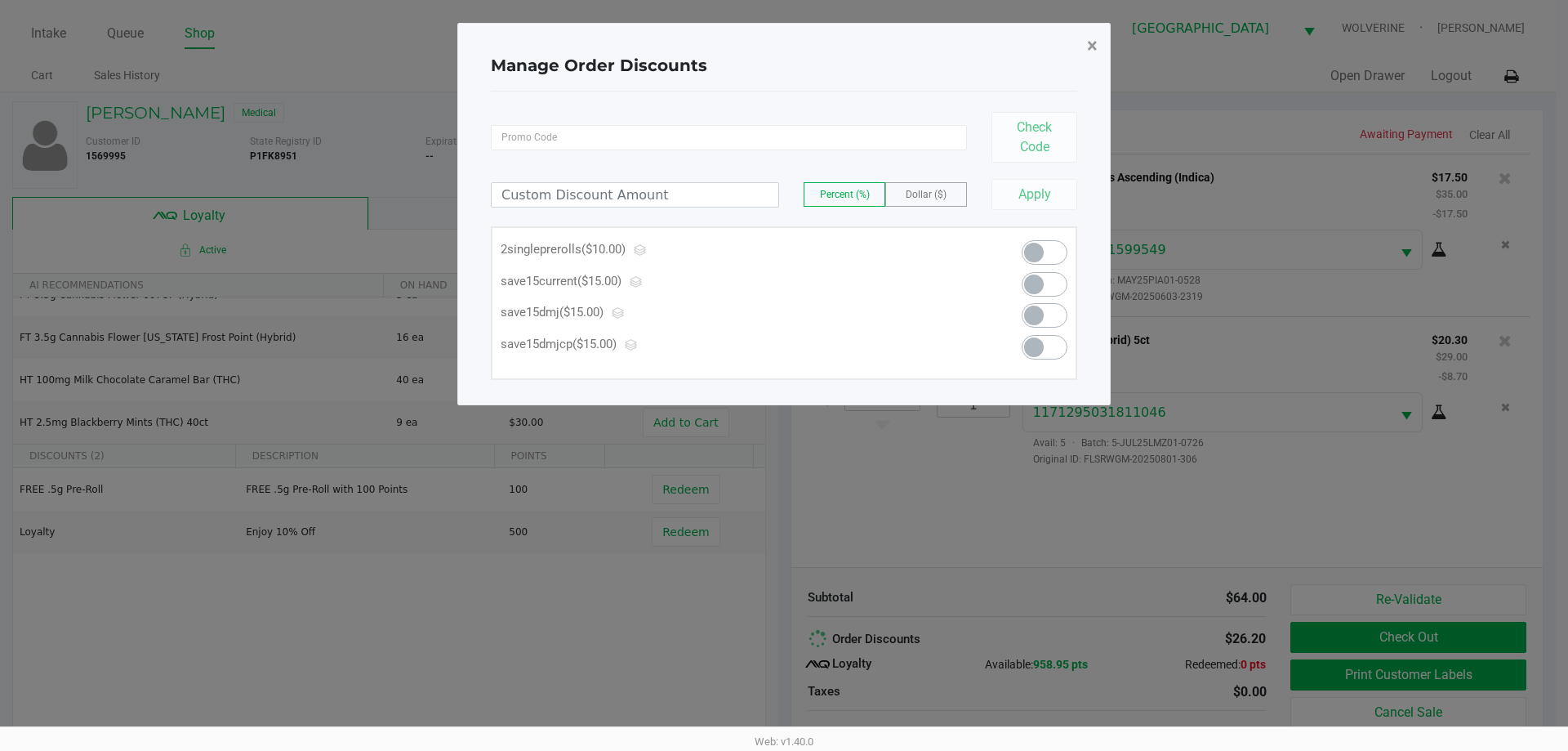
click at [1089, 38] on span "×" at bounding box center [1092, 45] width 10 height 23
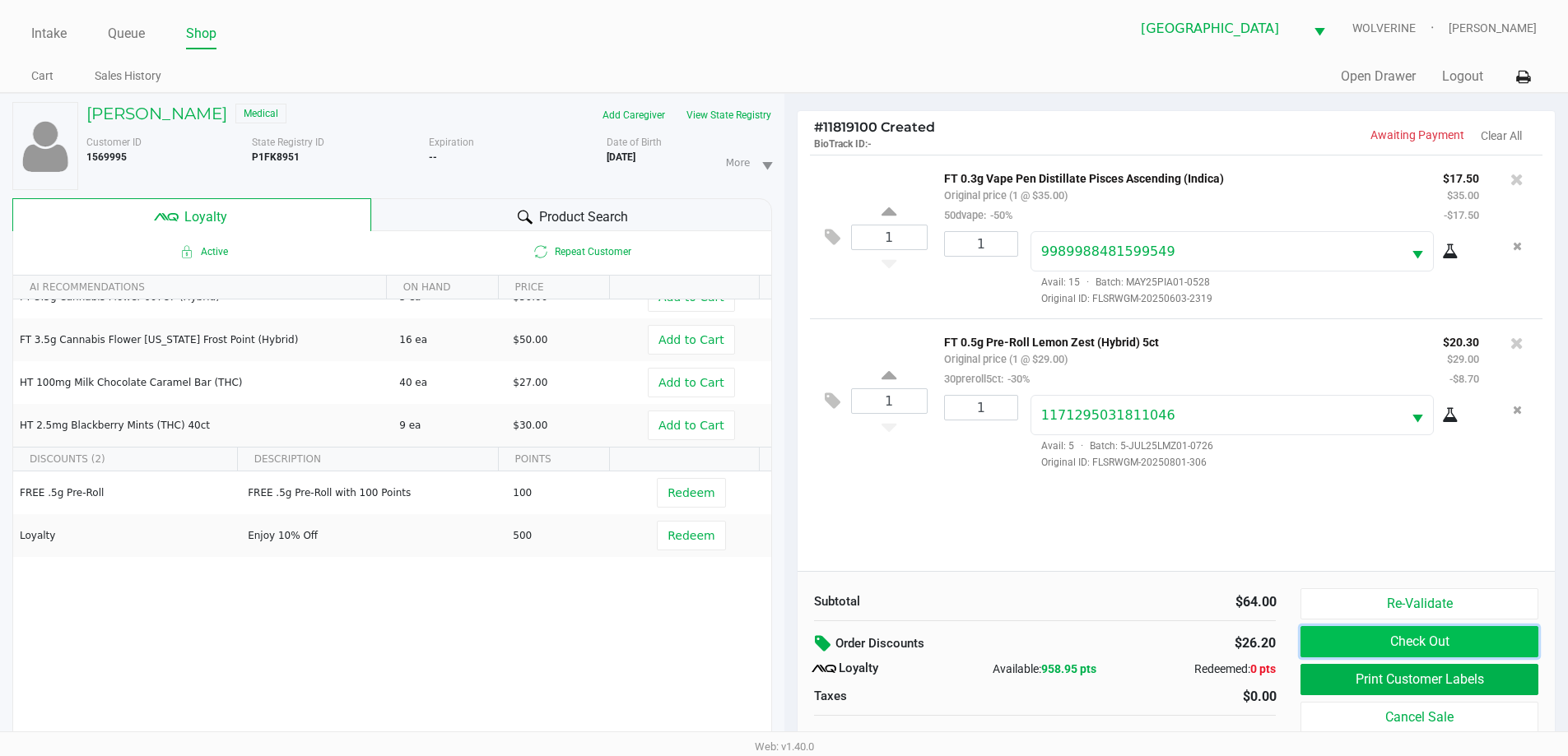
click at [1415, 647] on button "Check Out" at bounding box center [1419, 642] width 237 height 31
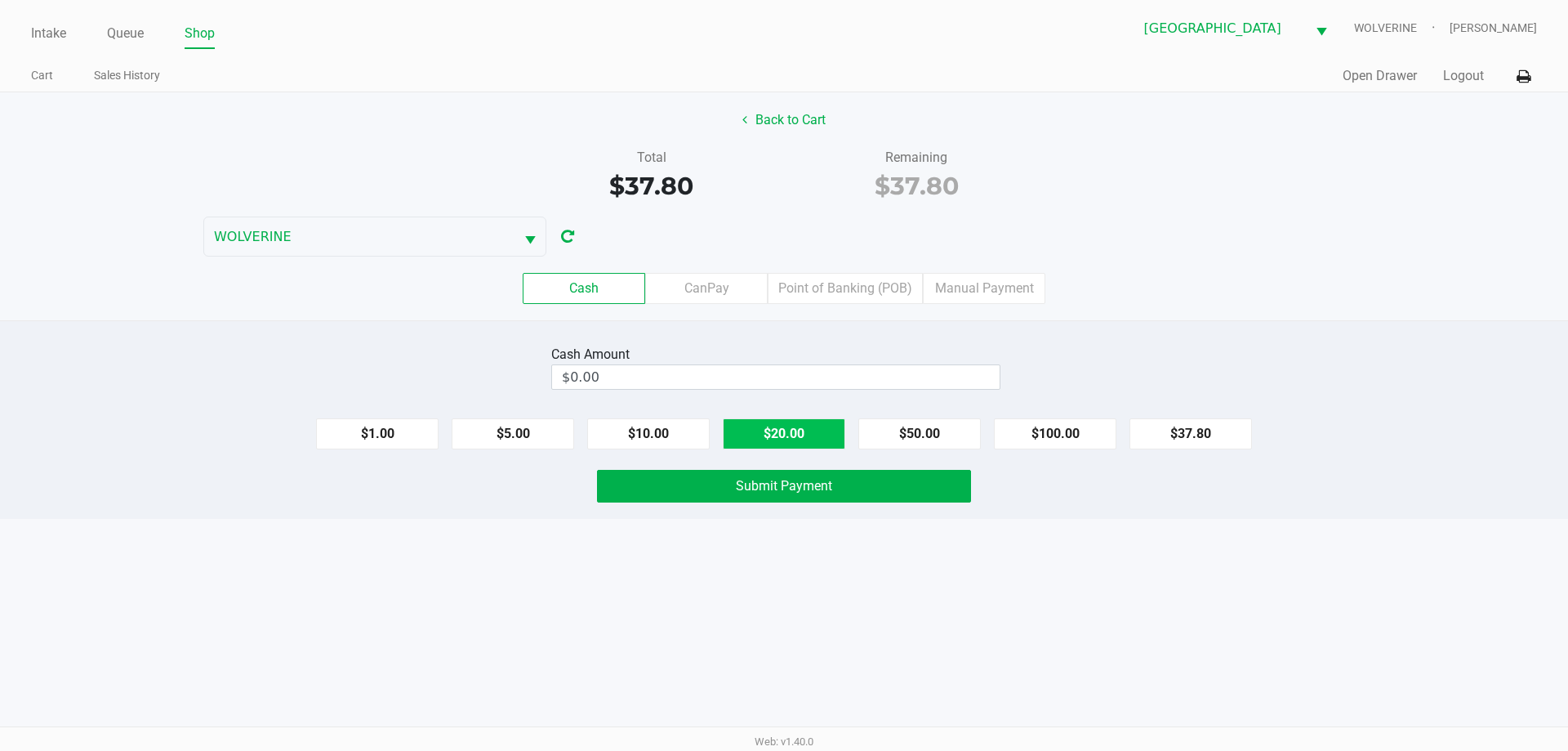
click at [780, 431] on button "$20.00" at bounding box center [784, 434] width 123 height 31
click at [691, 430] on button "$10.00" at bounding box center [648, 434] width 123 height 31
type input "$40.00"
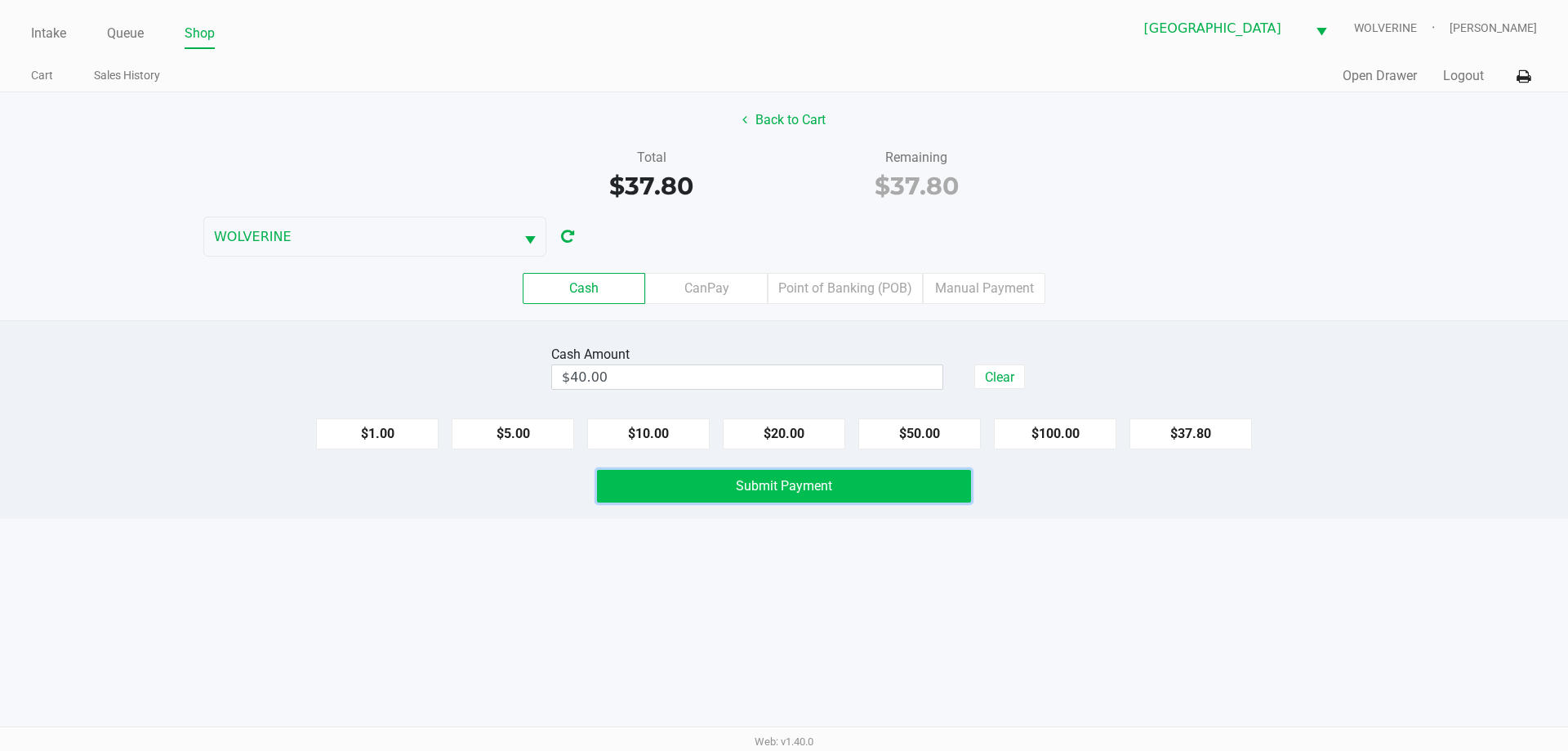
click at [682, 480] on button "Submit Payment" at bounding box center [784, 486] width 374 height 32
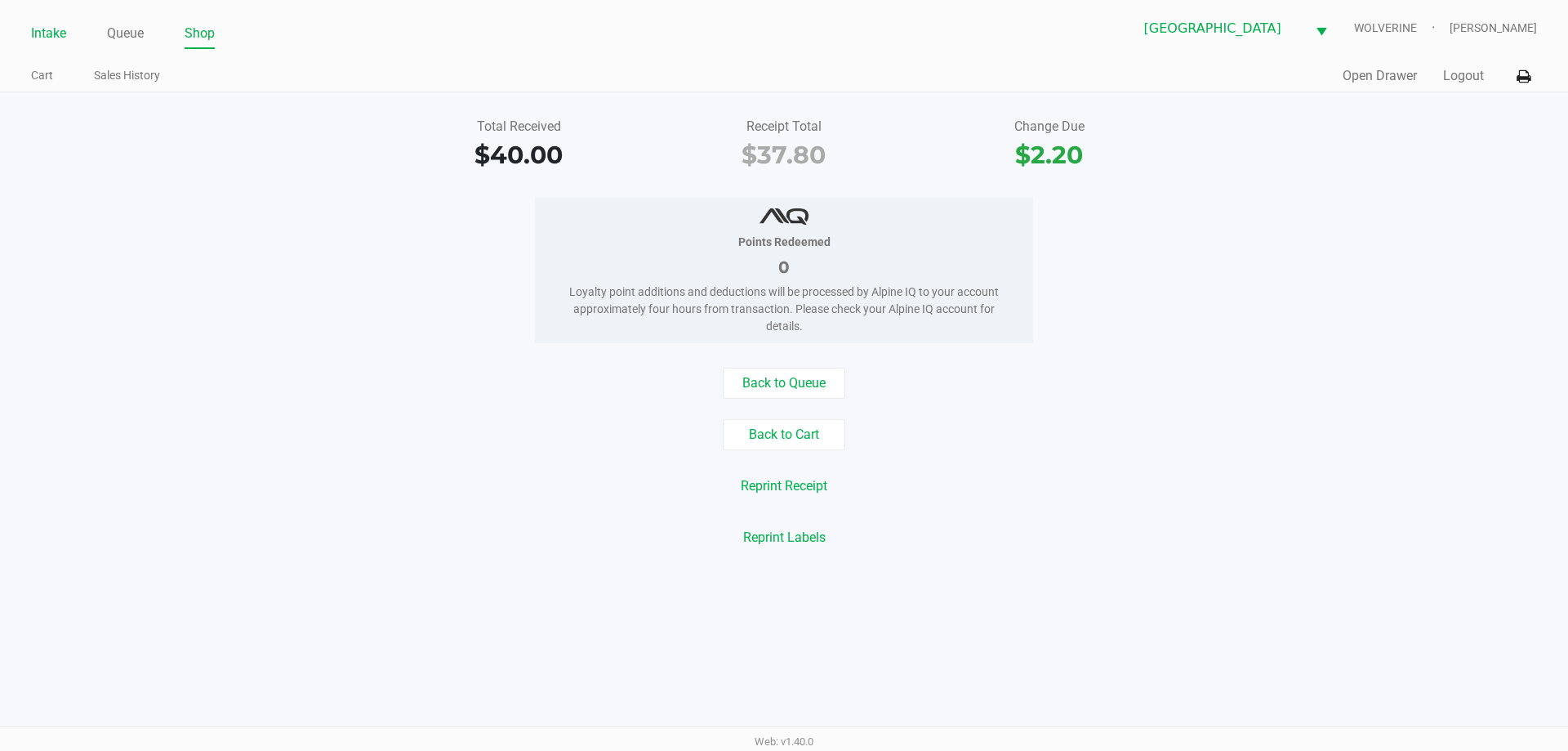
click at [51, 33] on link "Intake" at bounding box center [48, 33] width 35 height 23
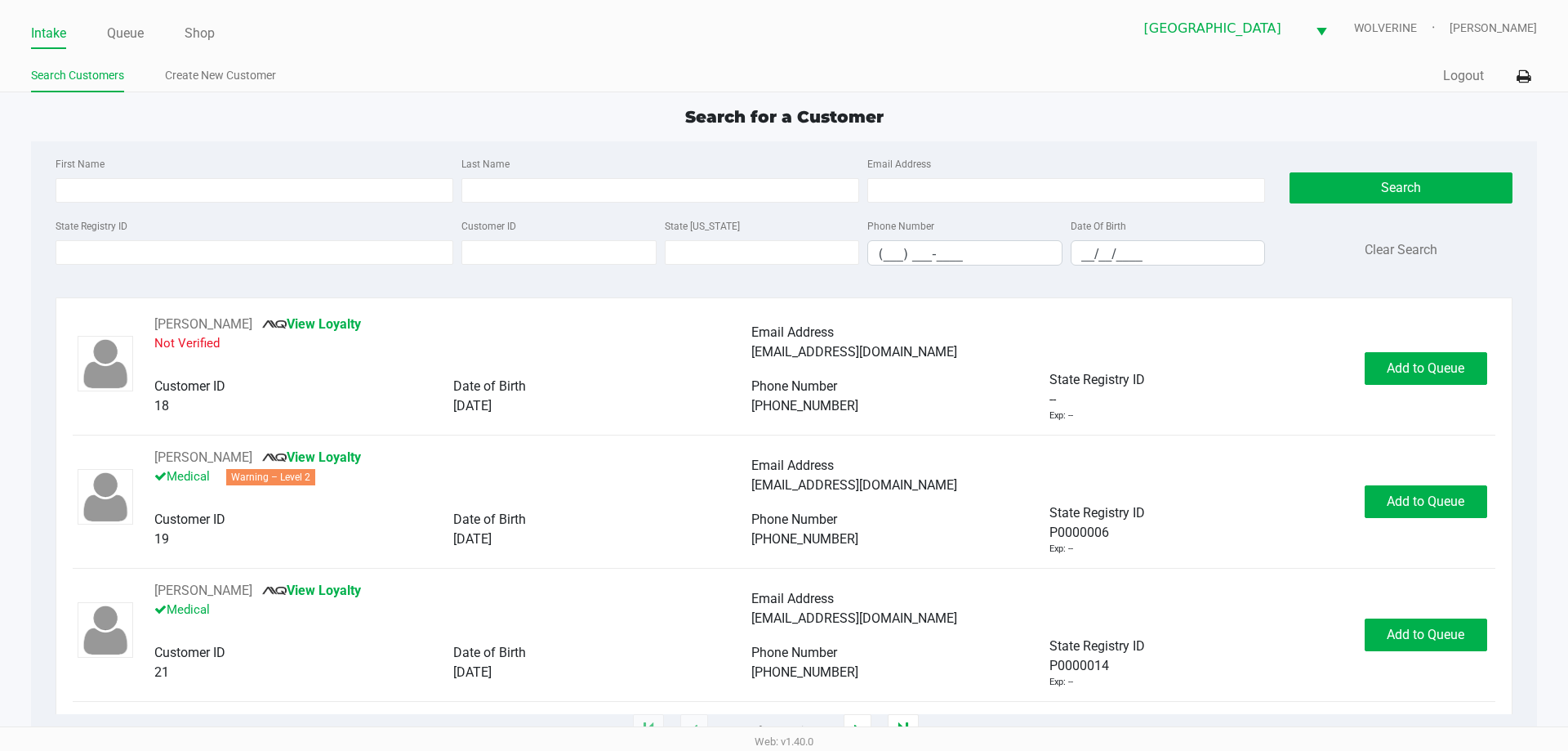
click at [308, 239] on div "State Registry ID" at bounding box center [254, 241] width 406 height 49
click at [119, 29] on link "Queue" at bounding box center [125, 33] width 37 height 23
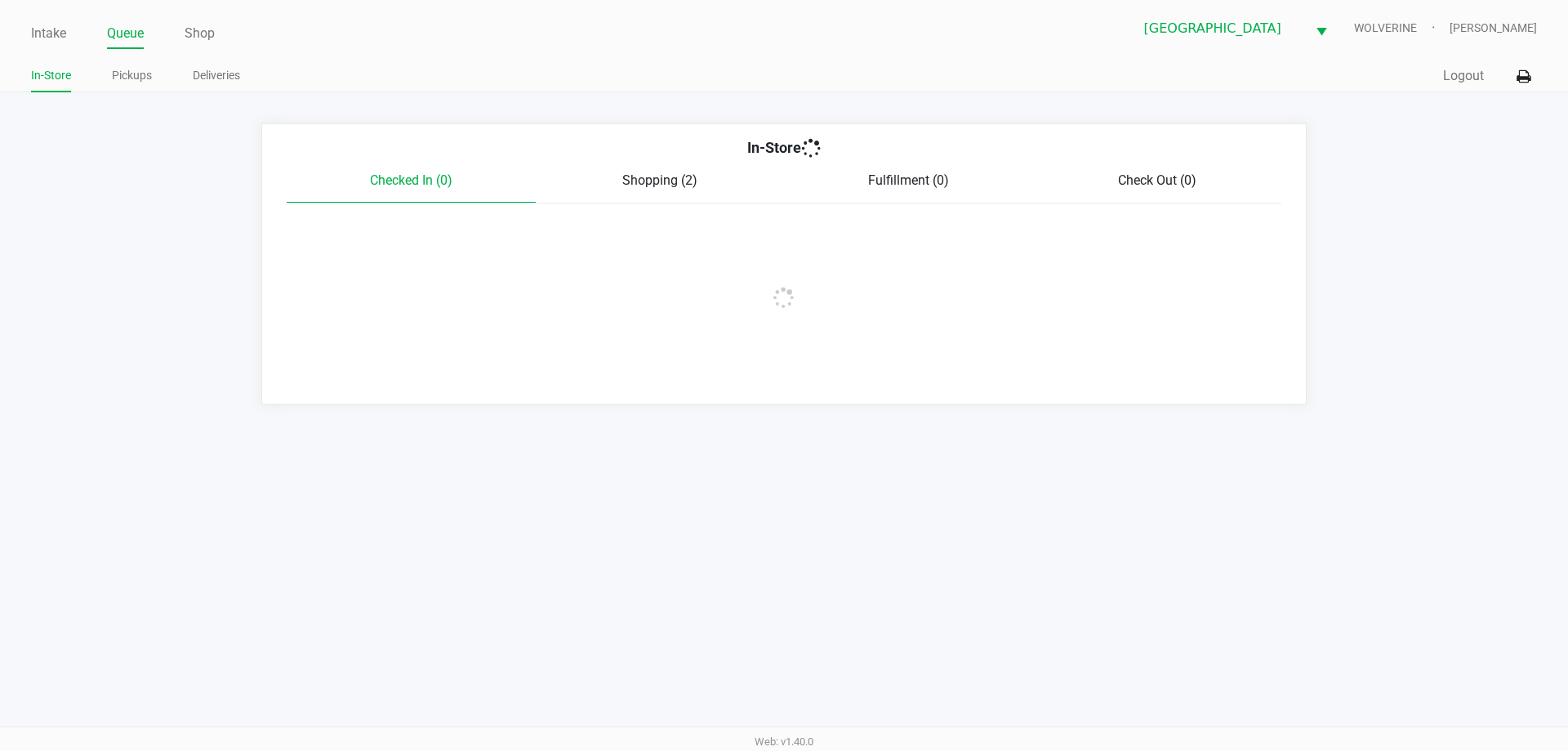
click at [139, 92] on app-point-of-sale "Intake Queue Shop Palm Coast WC WOLVERINE Chevy Williams In-Store Pickups Deliv…" at bounding box center [784, 202] width 1568 height 405
click at [136, 79] on link "Pickups" at bounding box center [131, 76] width 40 height 20
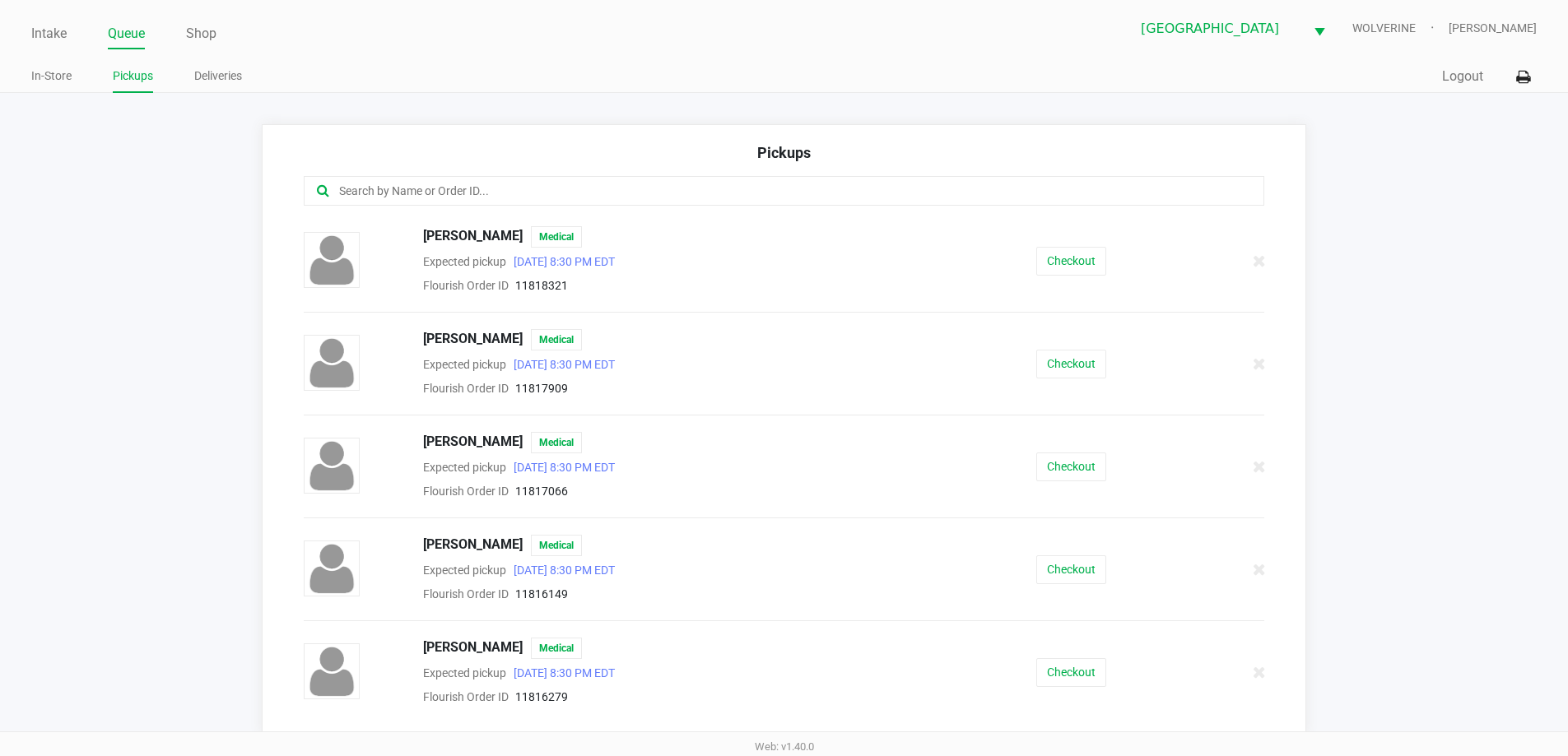
click at [428, 199] on input "text" at bounding box center [757, 192] width 841 height 19
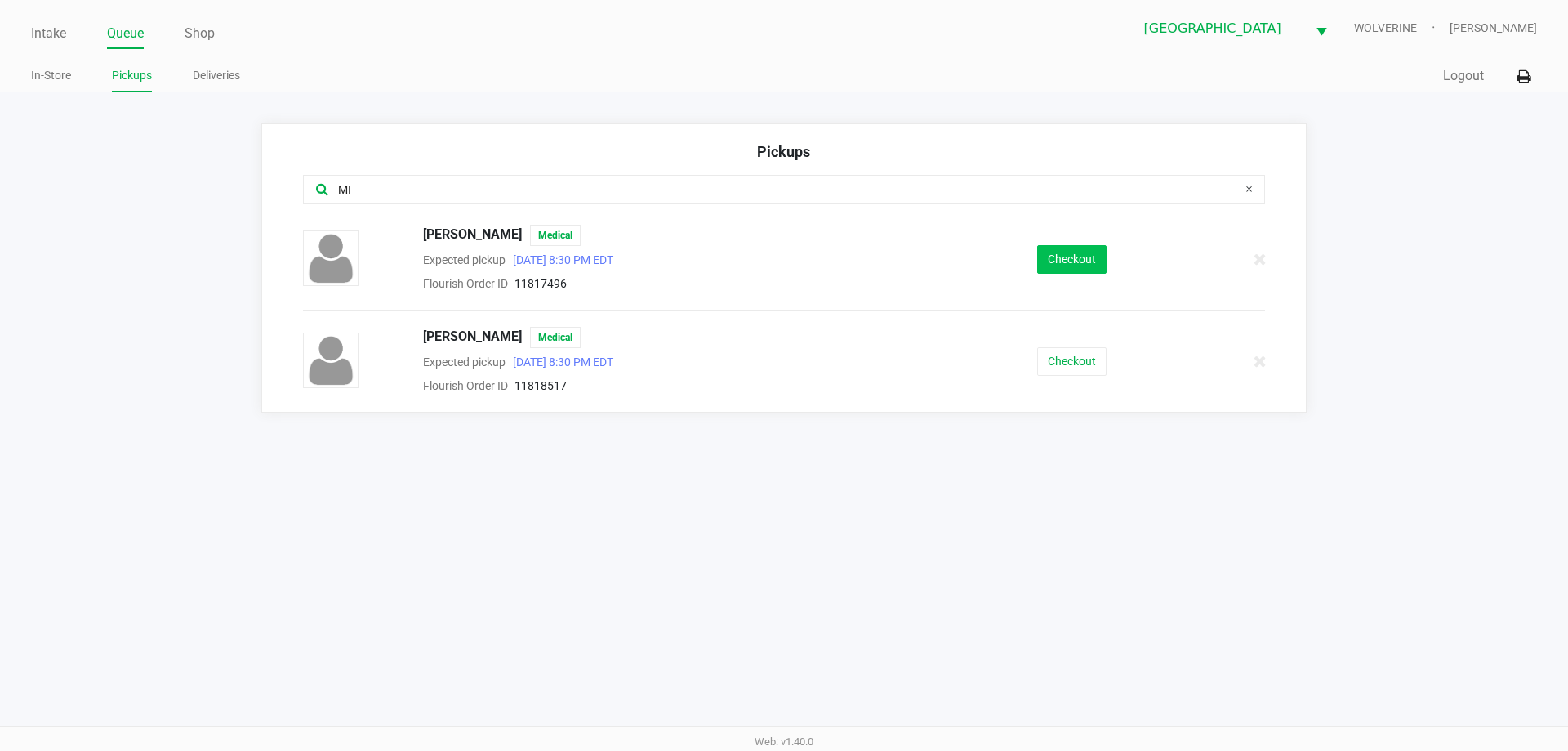
type input "MI"
click at [1072, 261] on button "Checkout" at bounding box center [1071, 259] width 69 height 29
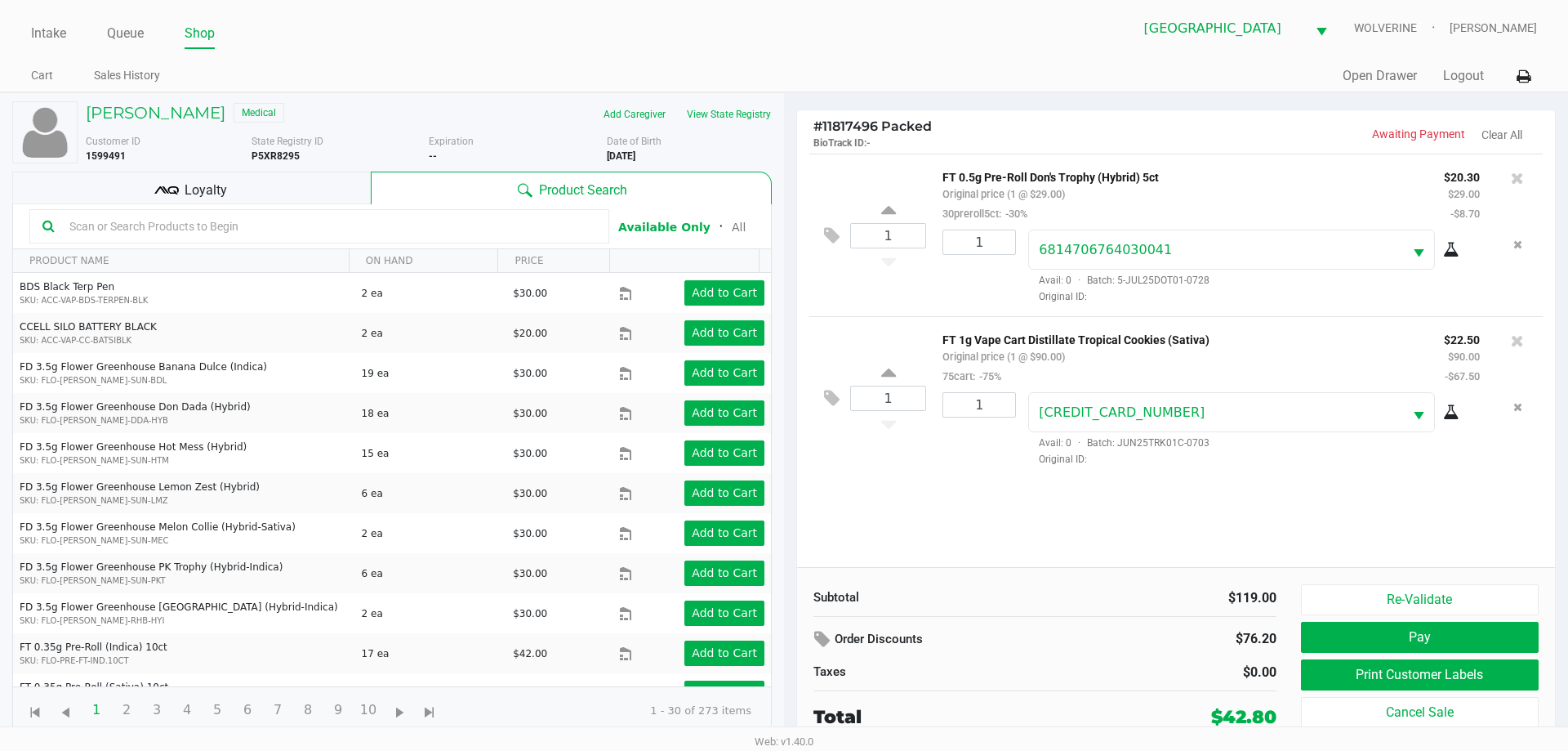
click at [235, 189] on div "Loyalty" at bounding box center [191, 188] width 358 height 32
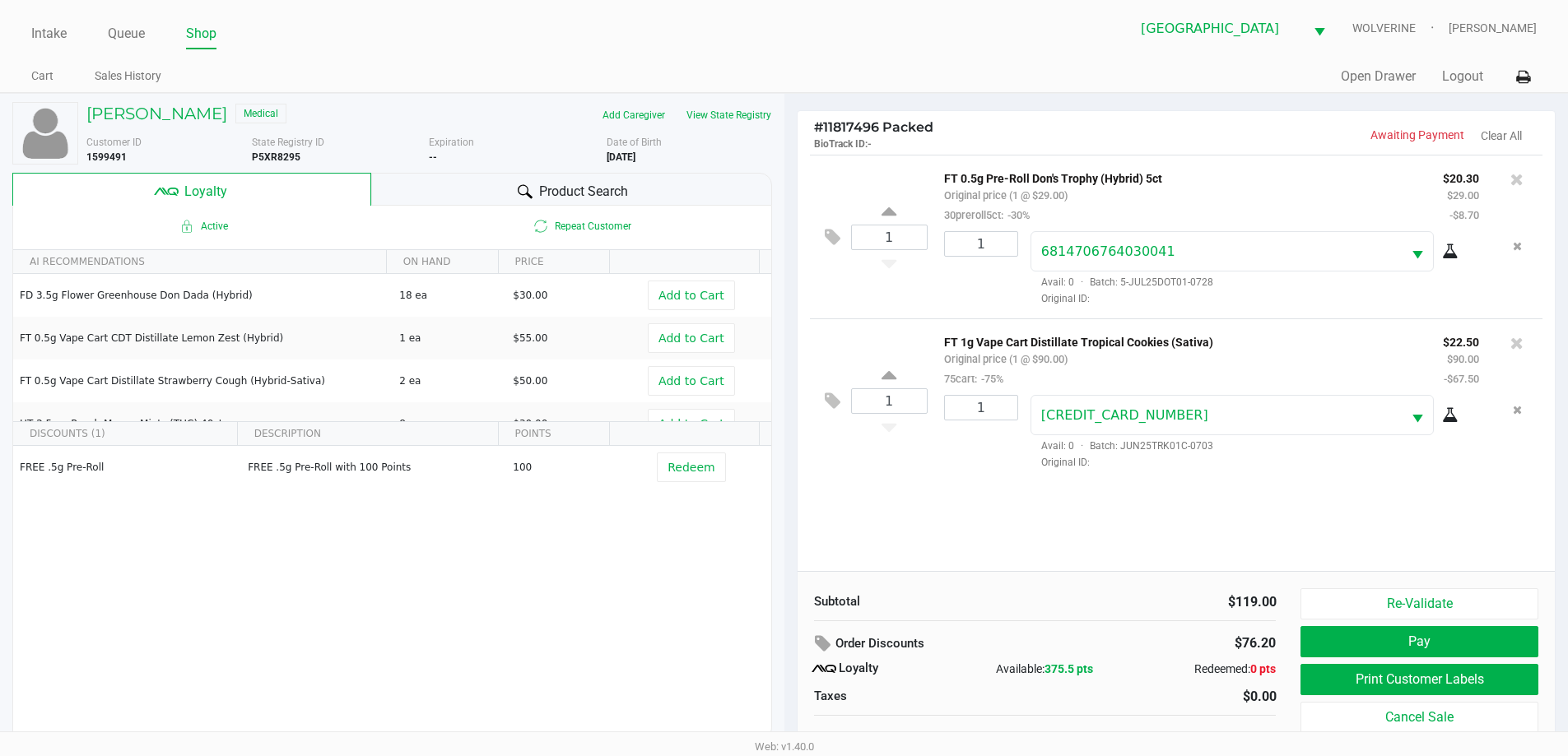
scroll to position [16, 0]
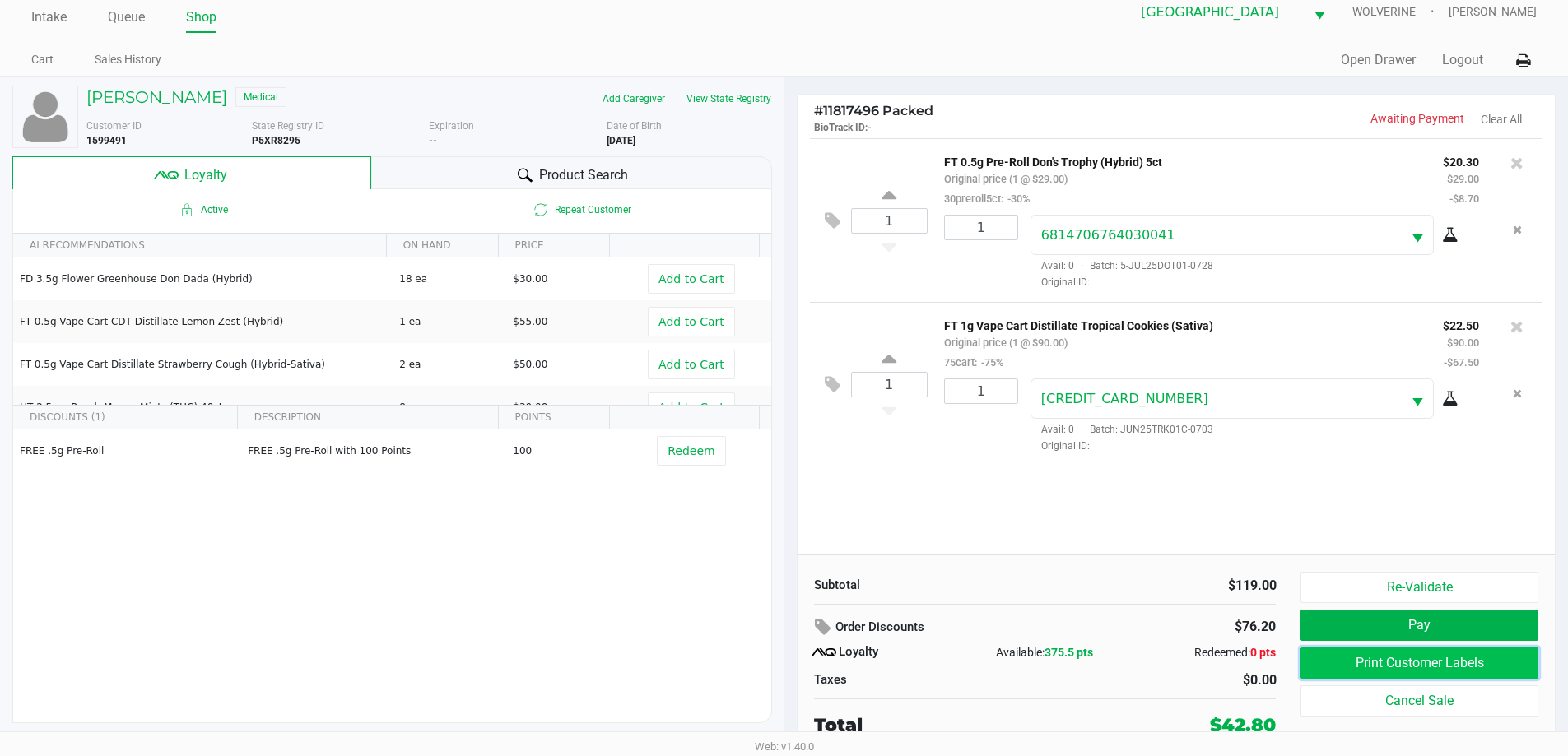
click at [1491, 669] on button "Print Customer Labels" at bounding box center [1419, 662] width 237 height 31
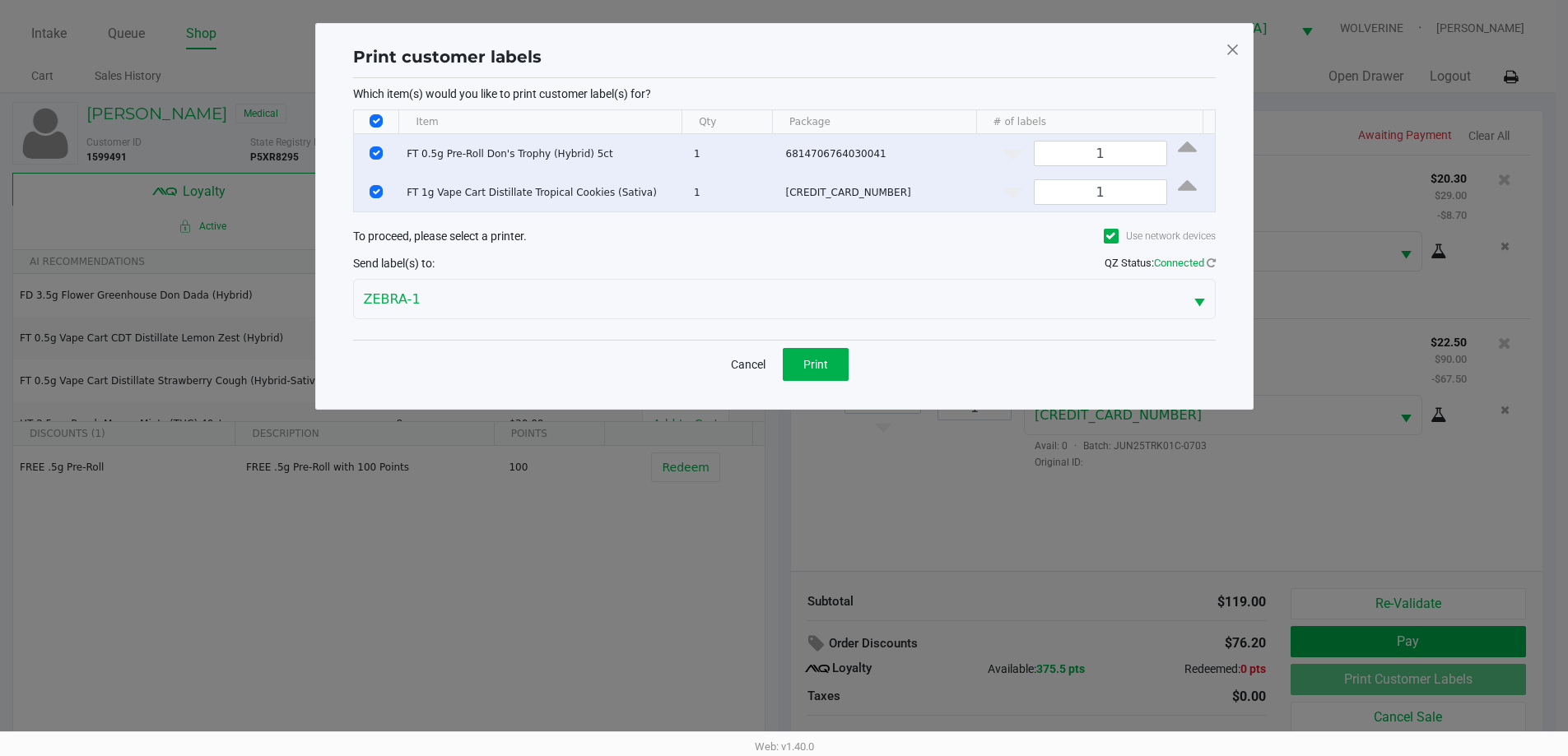
scroll to position [0, 0]
click at [819, 364] on span "Print" at bounding box center [821, 363] width 25 height 13
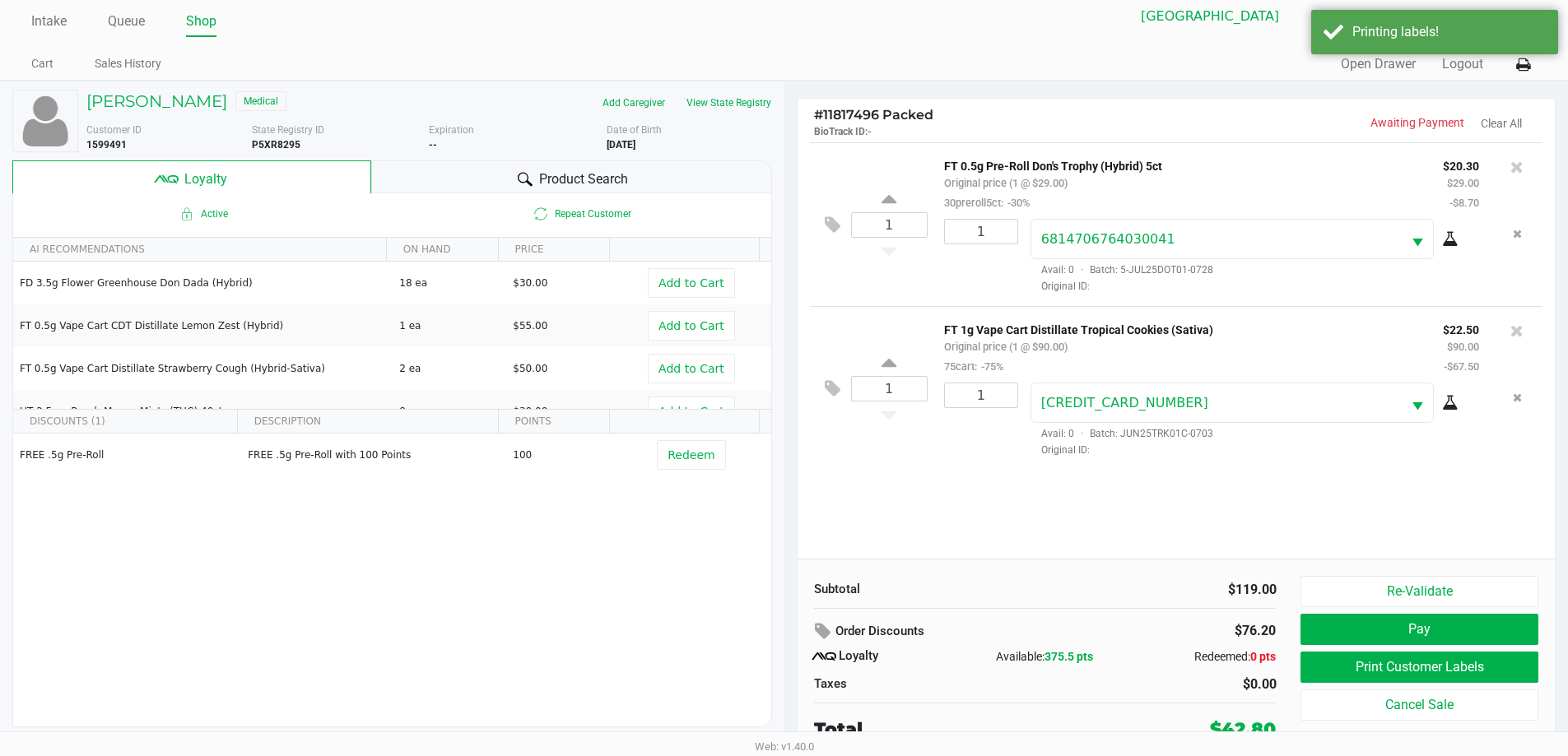
scroll to position [16, 0]
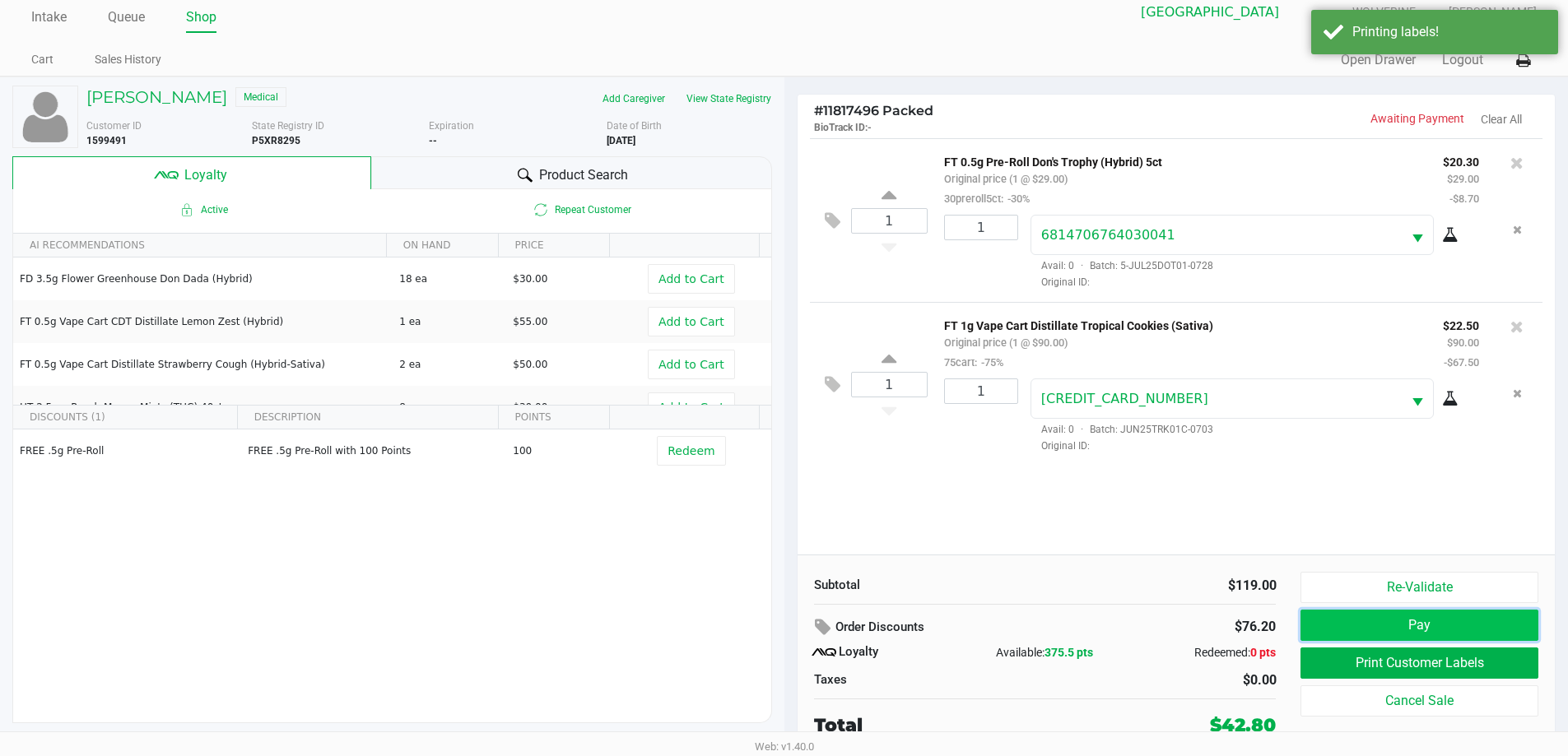
click at [1458, 625] on button "Pay" at bounding box center [1419, 625] width 237 height 31
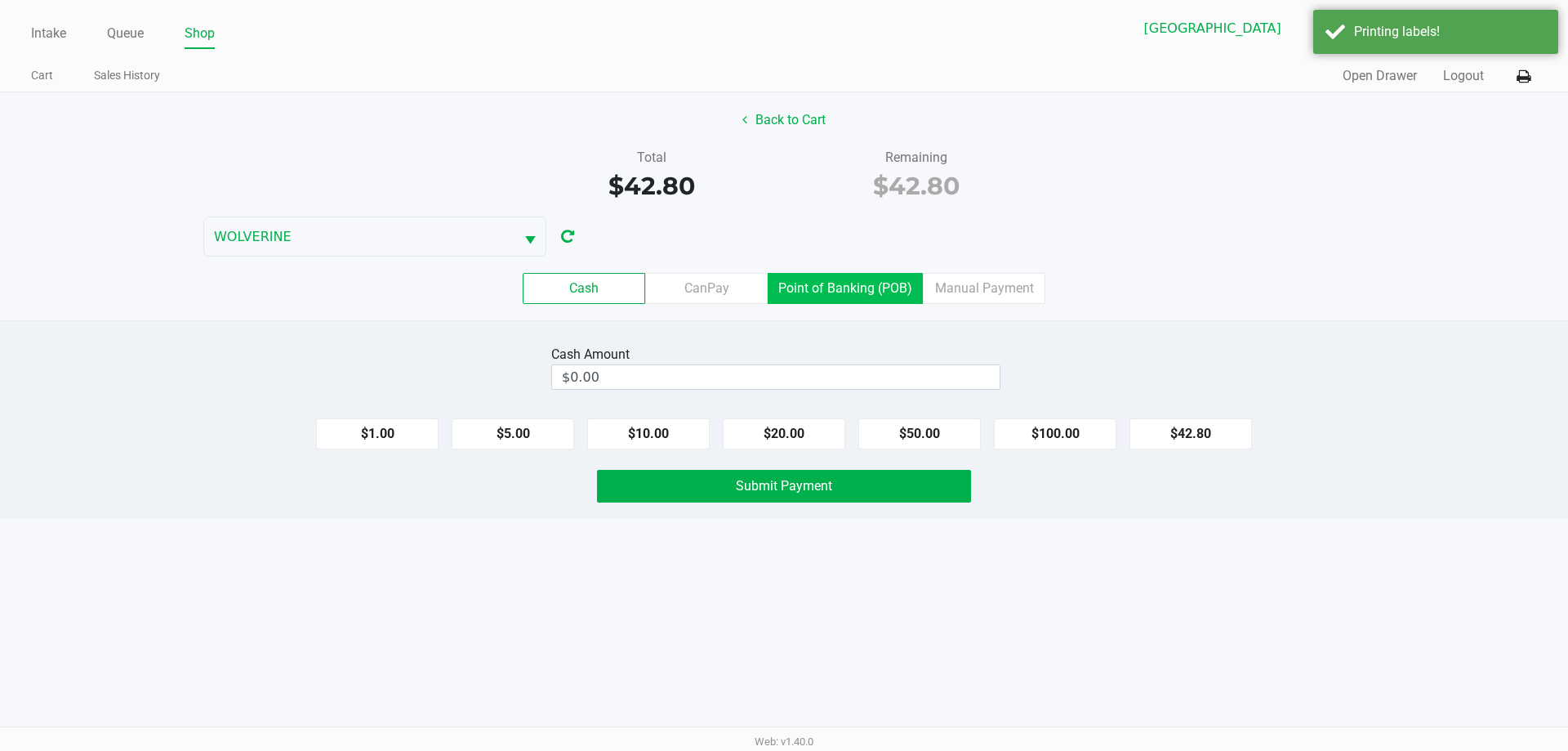
click at [851, 278] on label "Point of Banking (POB)" at bounding box center [845, 288] width 155 height 31
click at [0, 0] on 7 "Point of Banking (POB)" at bounding box center [0, 0] width 0 height 0
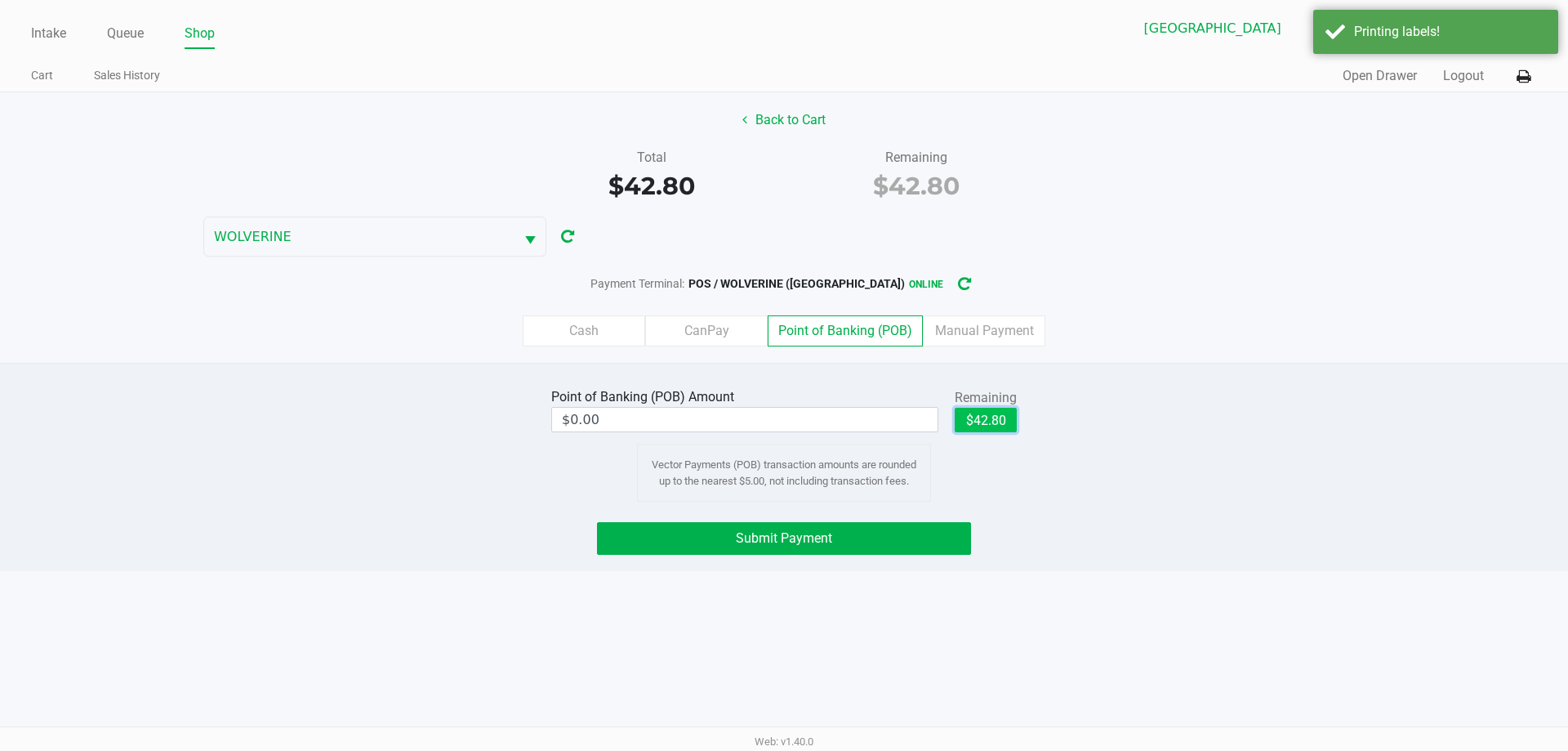
click at [988, 417] on button "$42.80" at bounding box center [985, 420] width 62 height 25
type input "$42.80"
click at [874, 529] on button "Submit Payment" at bounding box center [784, 539] width 374 height 32
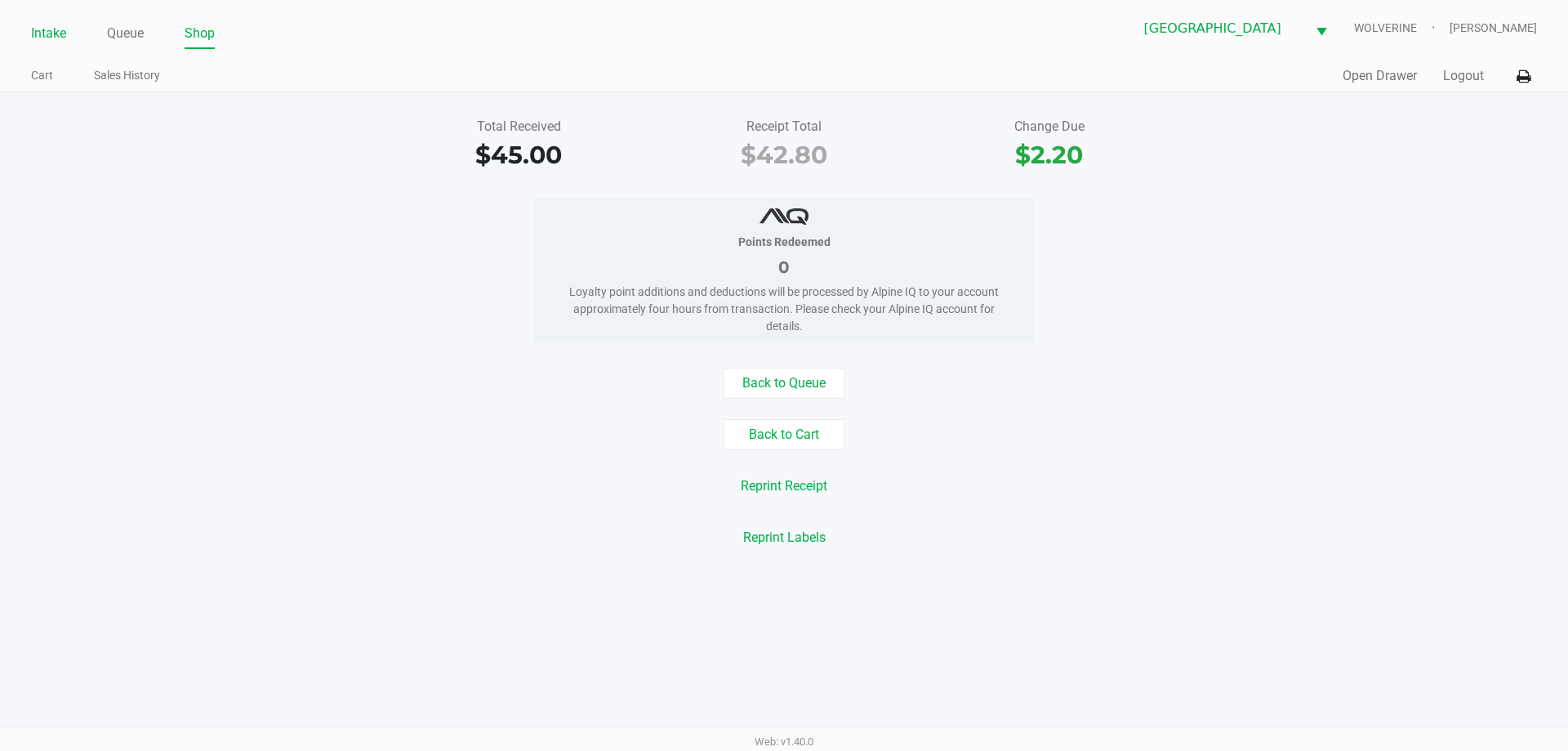
click at [46, 31] on link "Intake" at bounding box center [48, 33] width 35 height 23
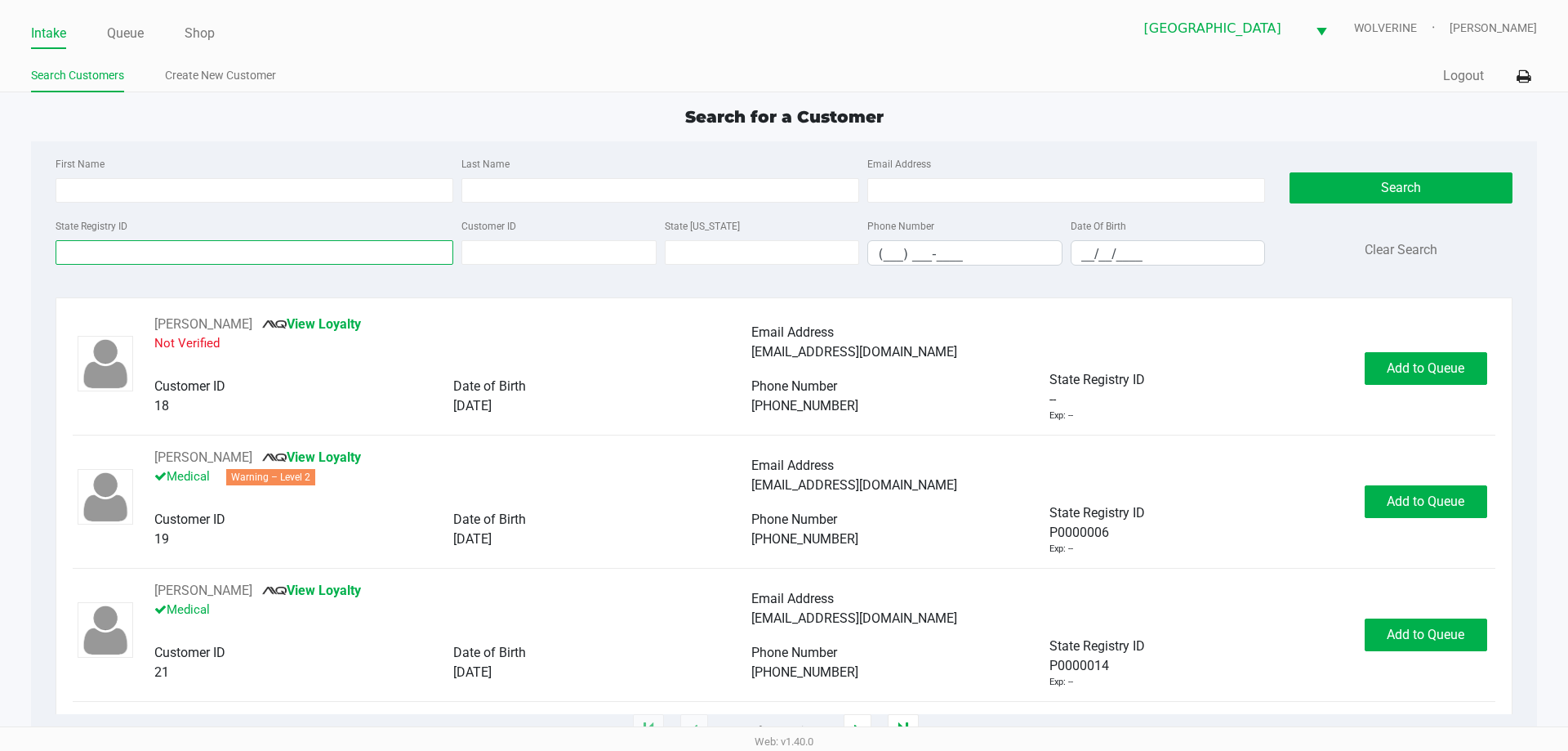
click at [224, 253] on input "State Registry ID" at bounding box center [254, 252] width 398 height 25
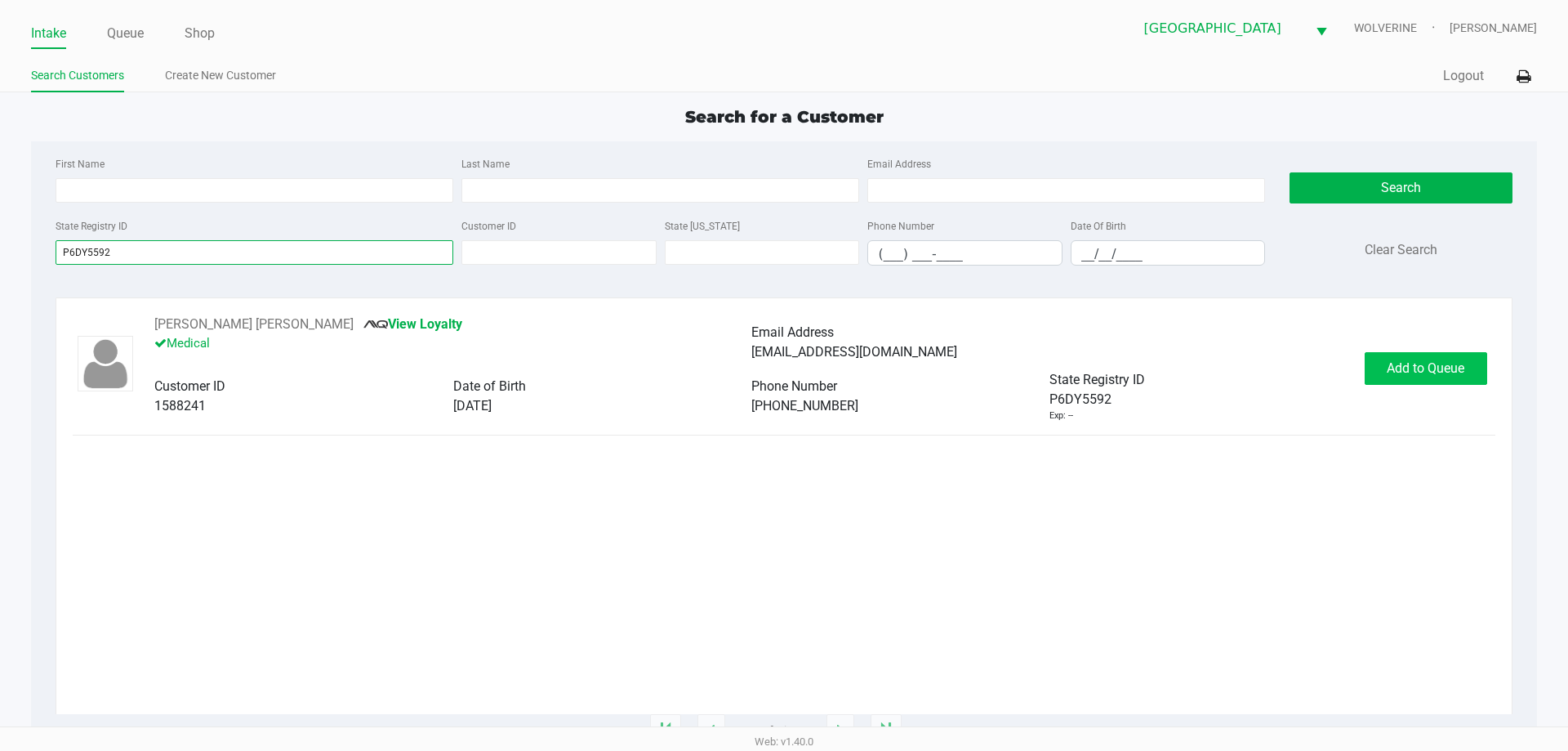
type input "P6DY5592"
click at [1411, 364] on span "Add to Queue" at bounding box center [1425, 368] width 78 height 15
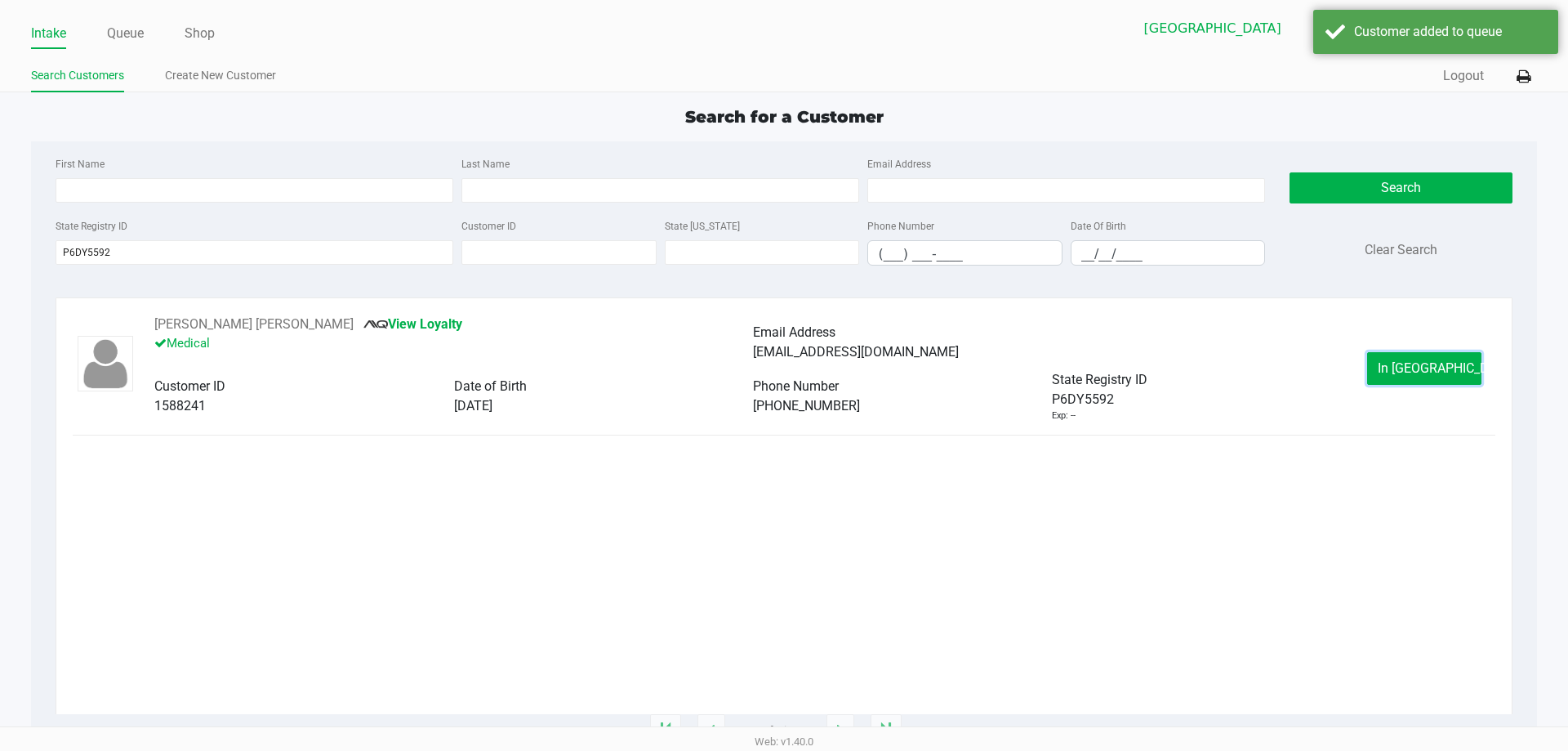
click at [1415, 364] on span "In Queue" at bounding box center [1446, 368] width 137 height 15
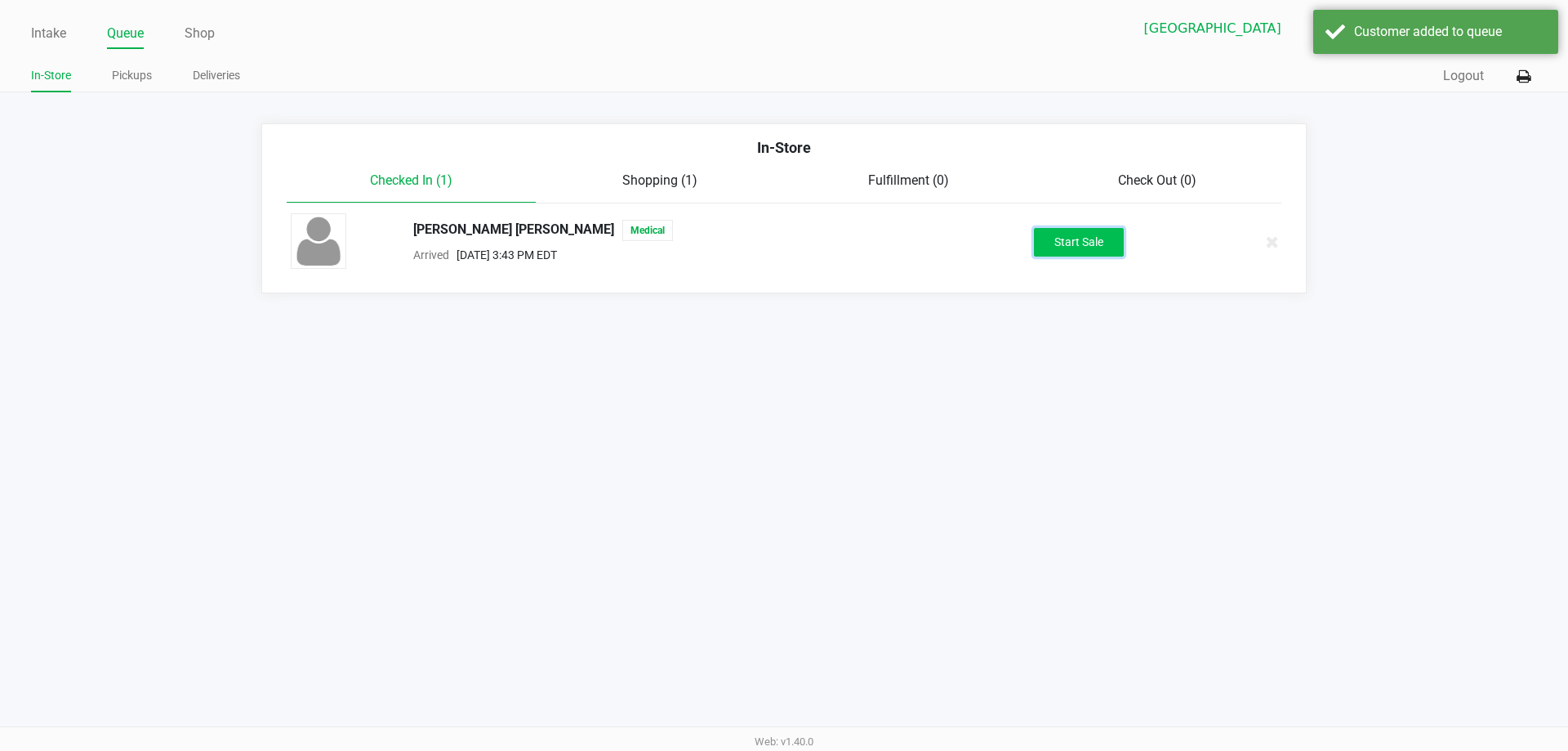
click at [1080, 238] on button "Start Sale" at bounding box center [1078, 242] width 90 height 29
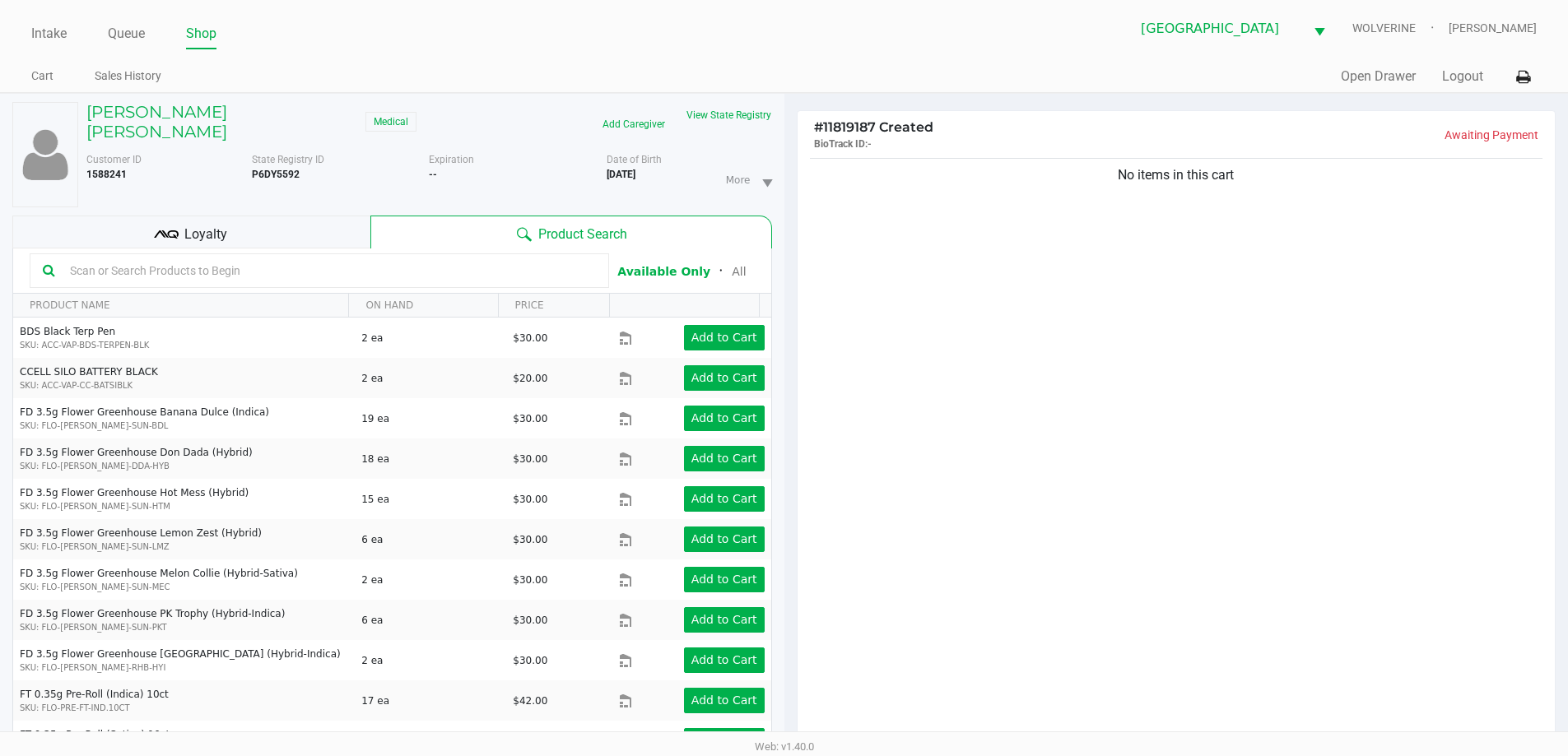
click at [1020, 359] on div "No items in this cart" at bounding box center [1177, 453] width 758 height 597
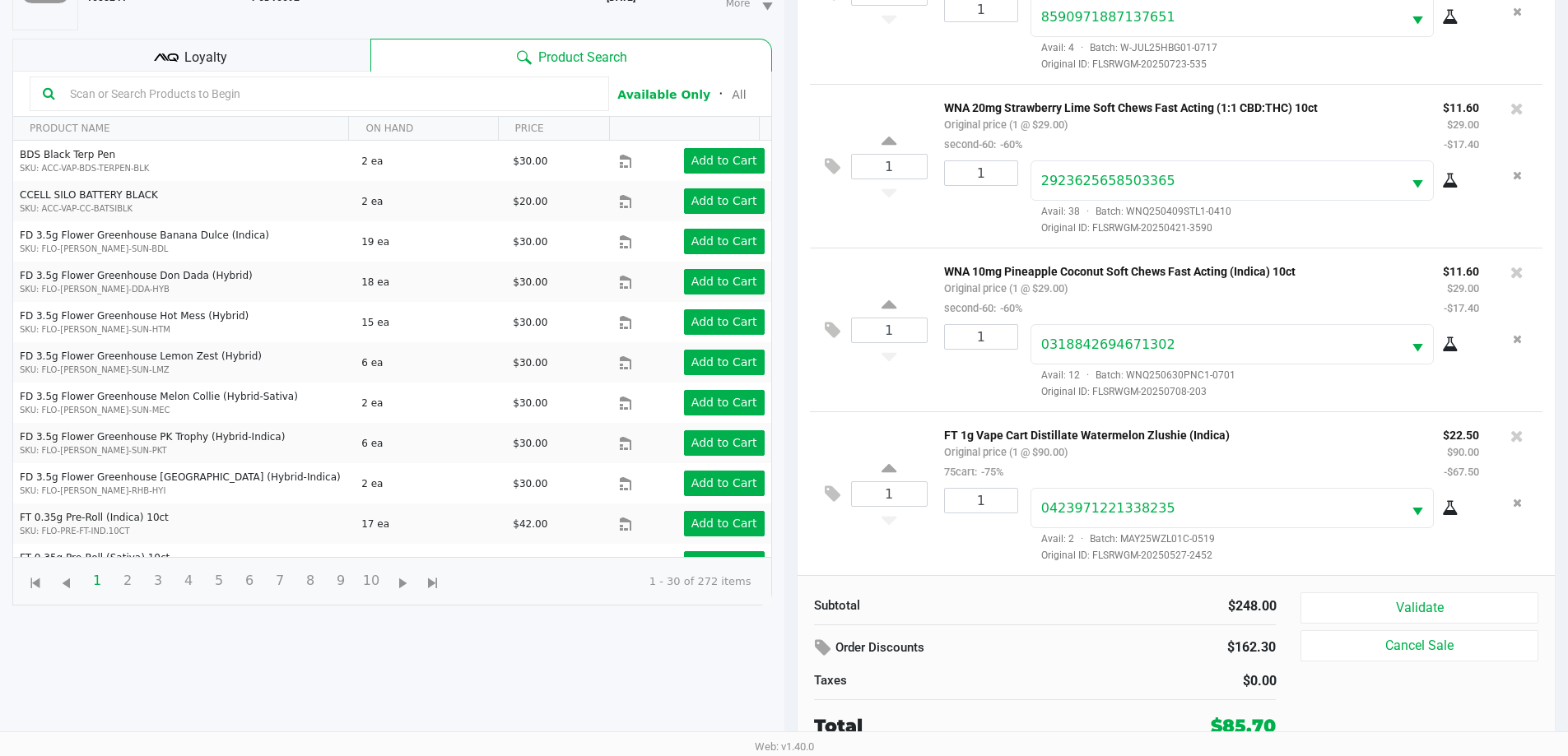
scroll to position [225, 0]
click at [1510, 433] on icon at bounding box center [1516, 435] width 13 height 16
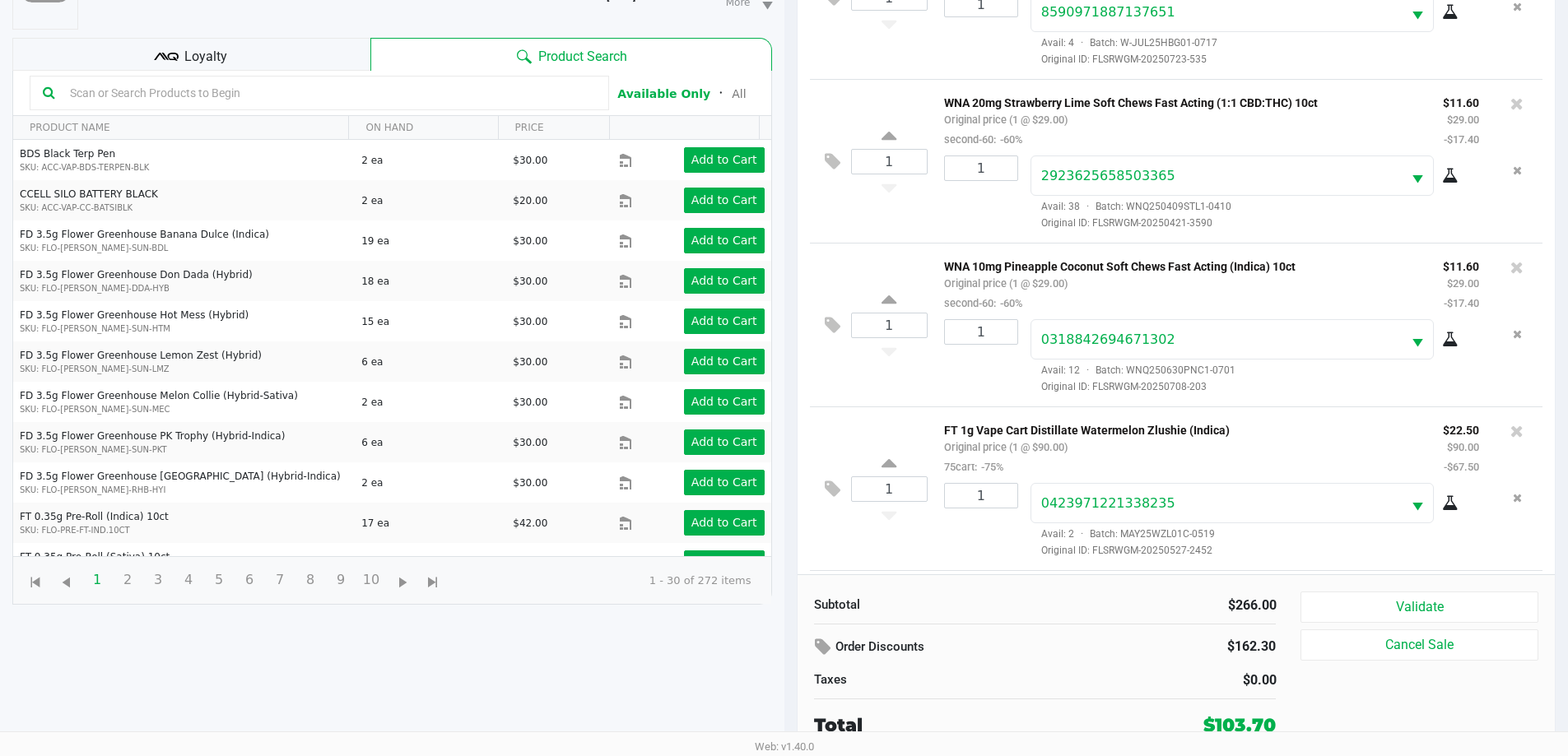
scroll to position [370, 0]
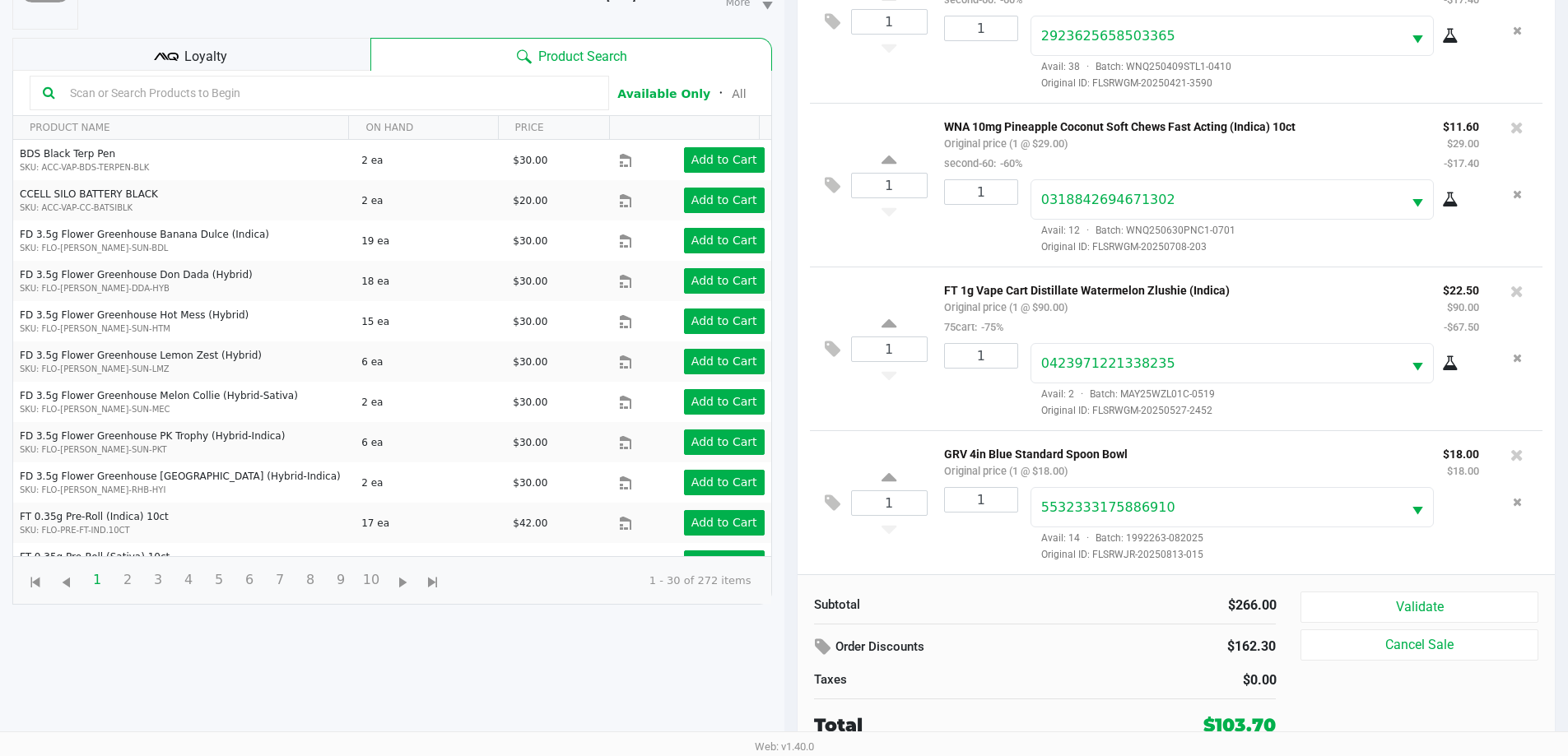
click at [142, 38] on div "Loyalty" at bounding box center [191, 54] width 358 height 33
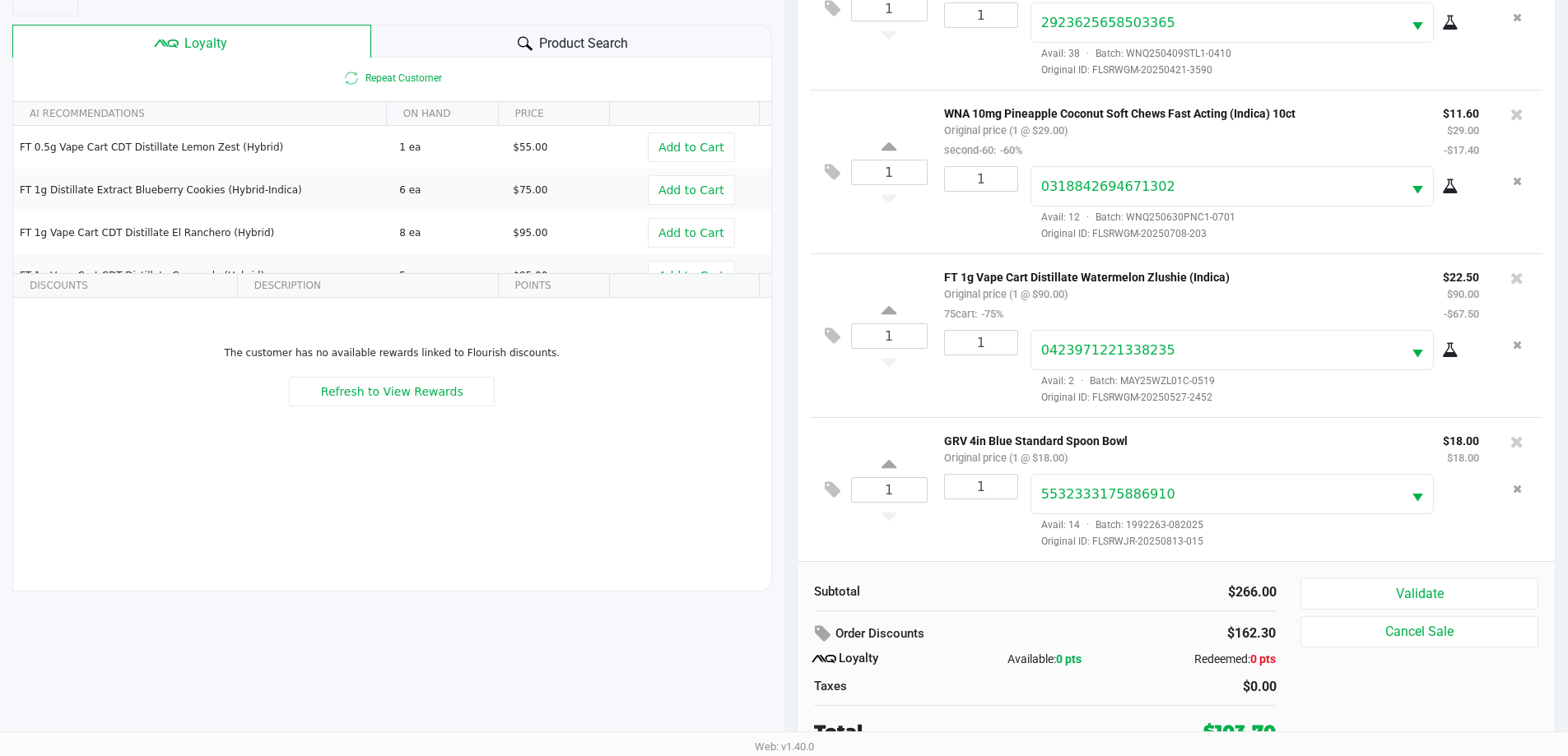
scroll to position [198, 0]
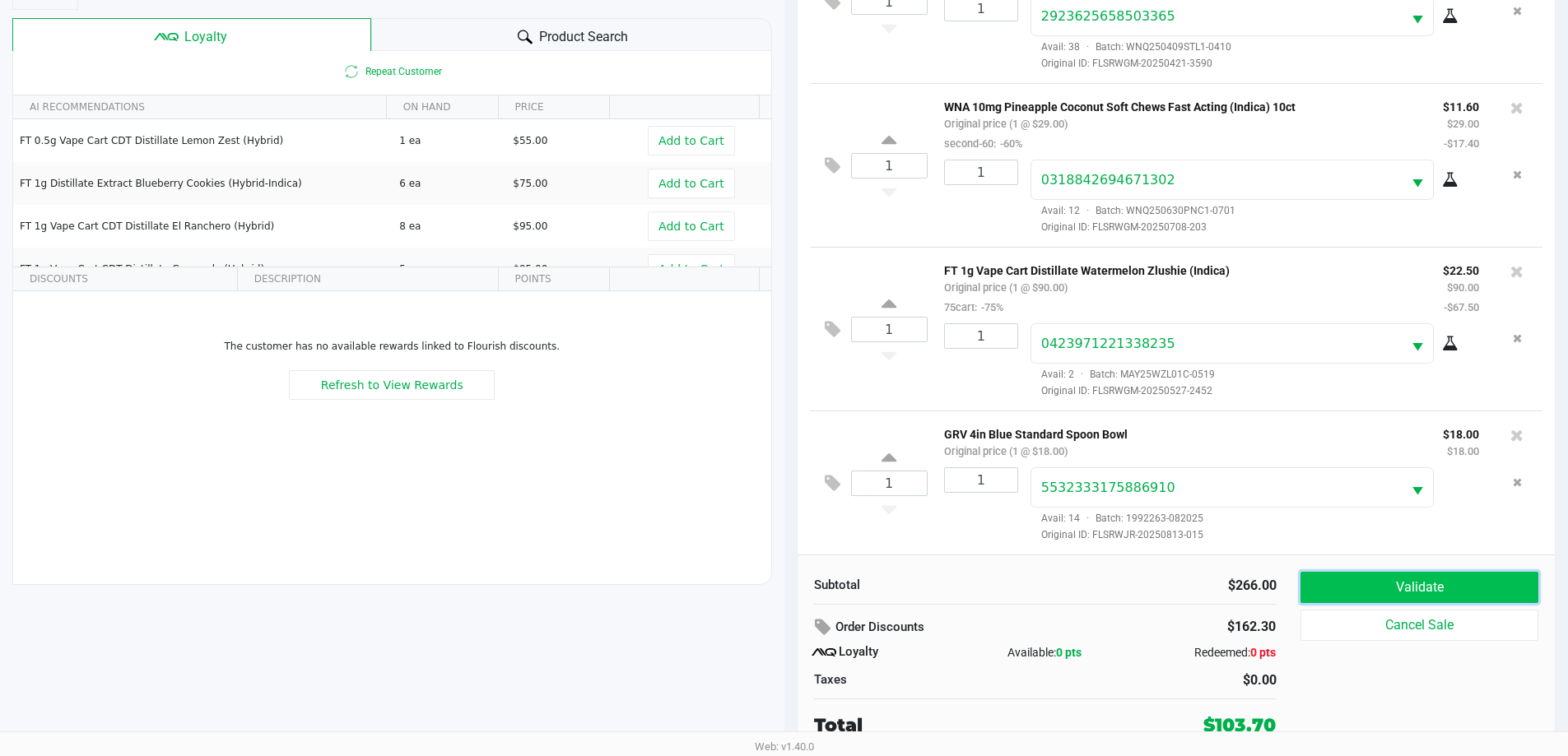
click at [1504, 594] on button "Validate" at bounding box center [1419, 587] width 237 height 31
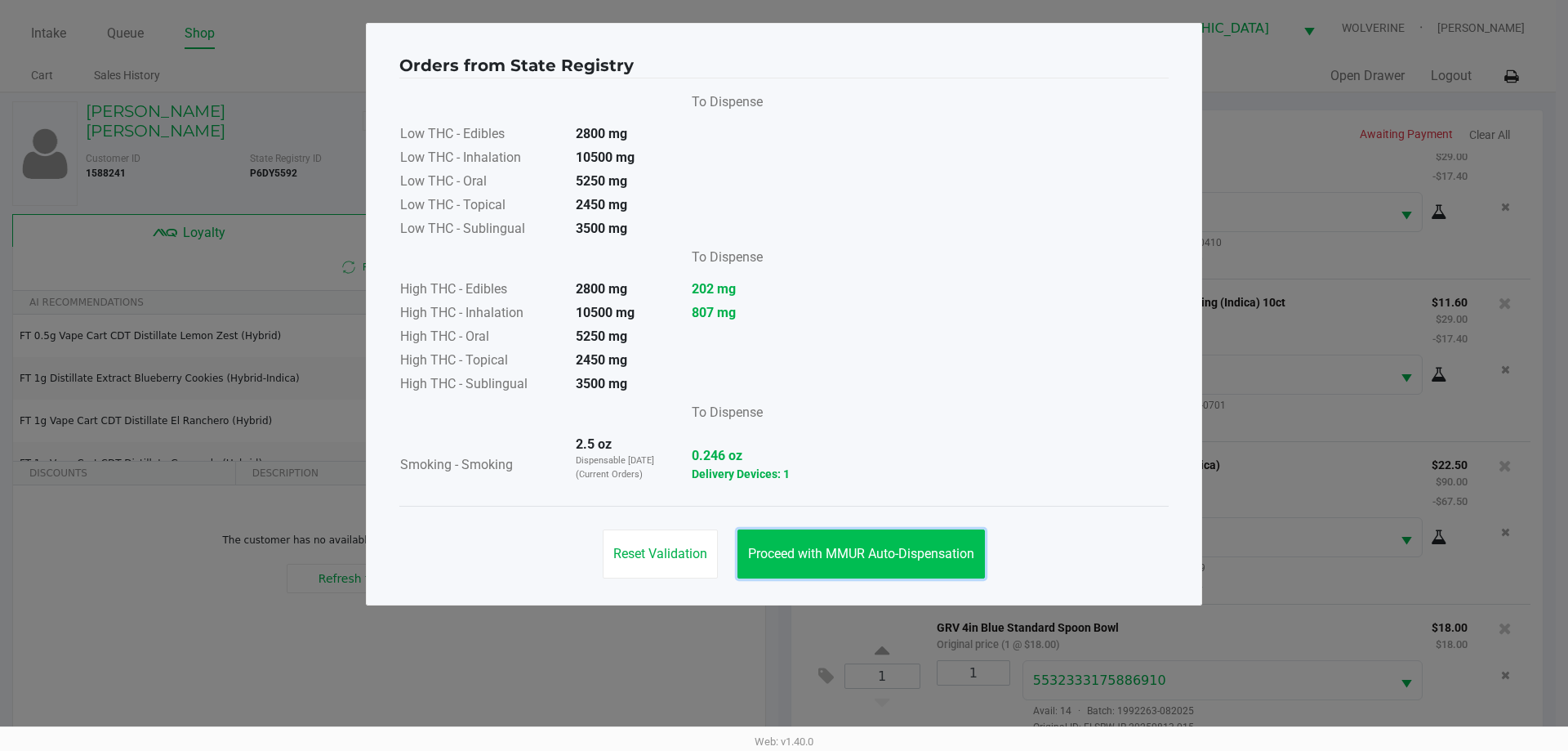
click at [802, 544] on button "Proceed with MMUR Auto-Dispensation" at bounding box center [861, 553] width 247 height 49
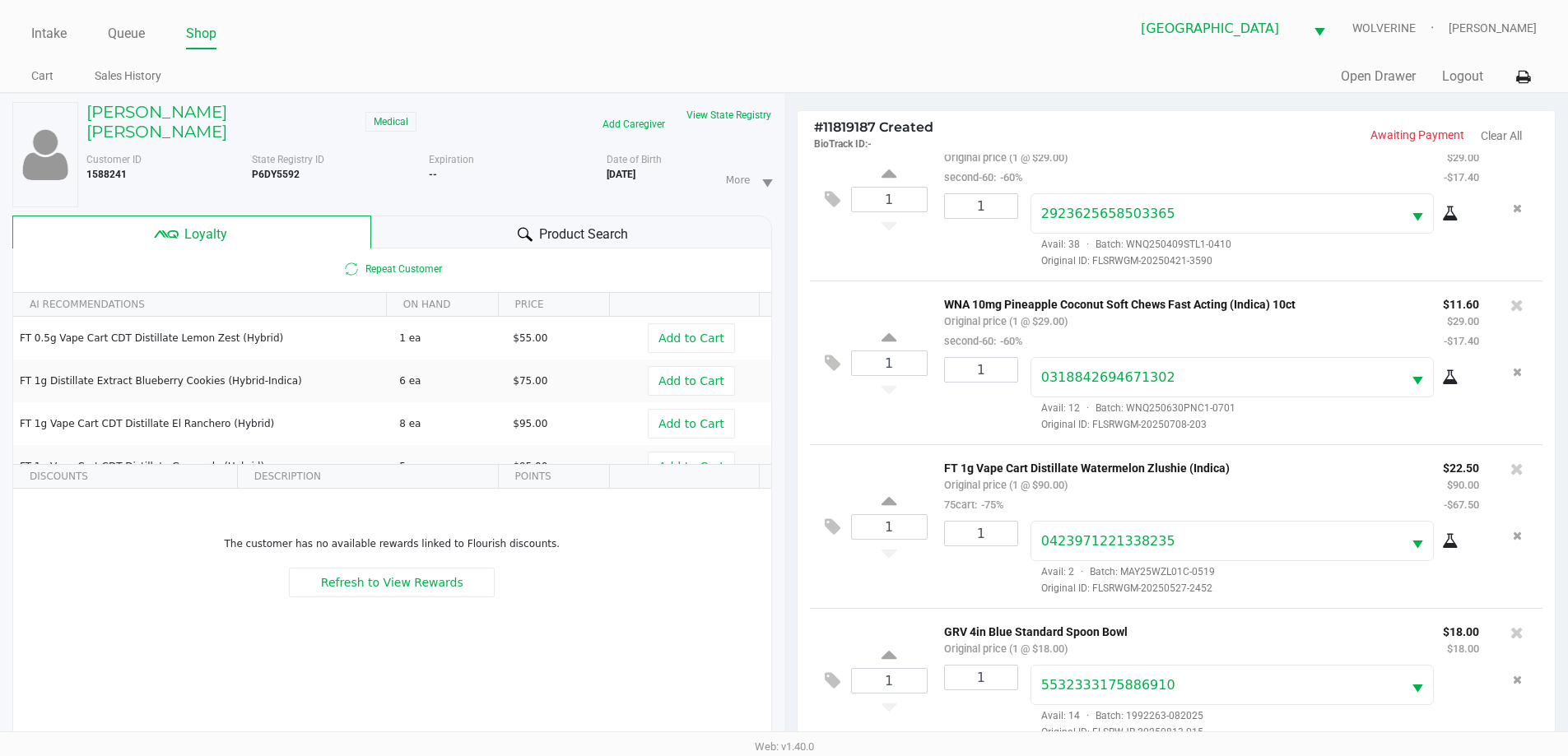
scroll to position [198, 0]
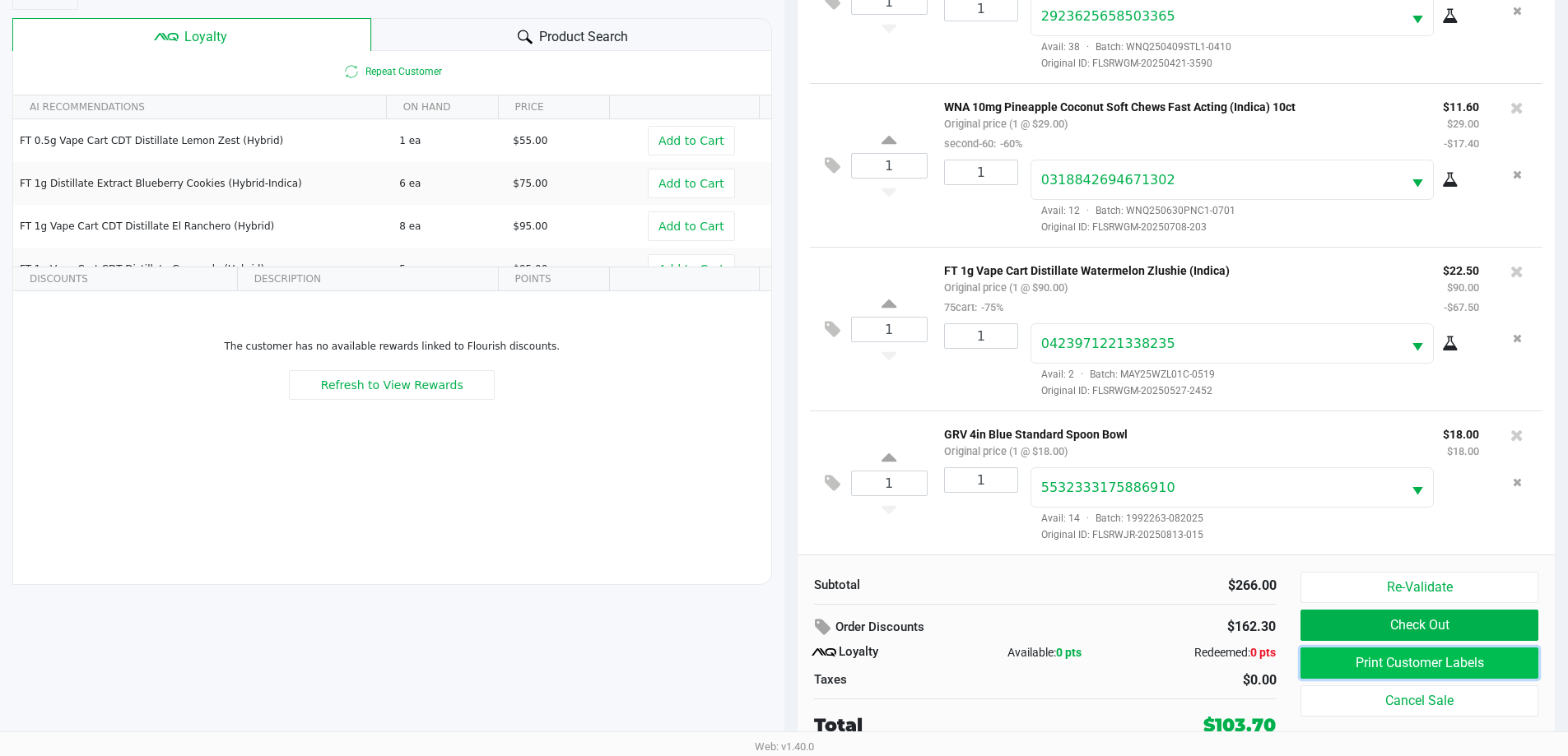
click at [1466, 664] on button "Print Customer Labels" at bounding box center [1419, 662] width 237 height 31
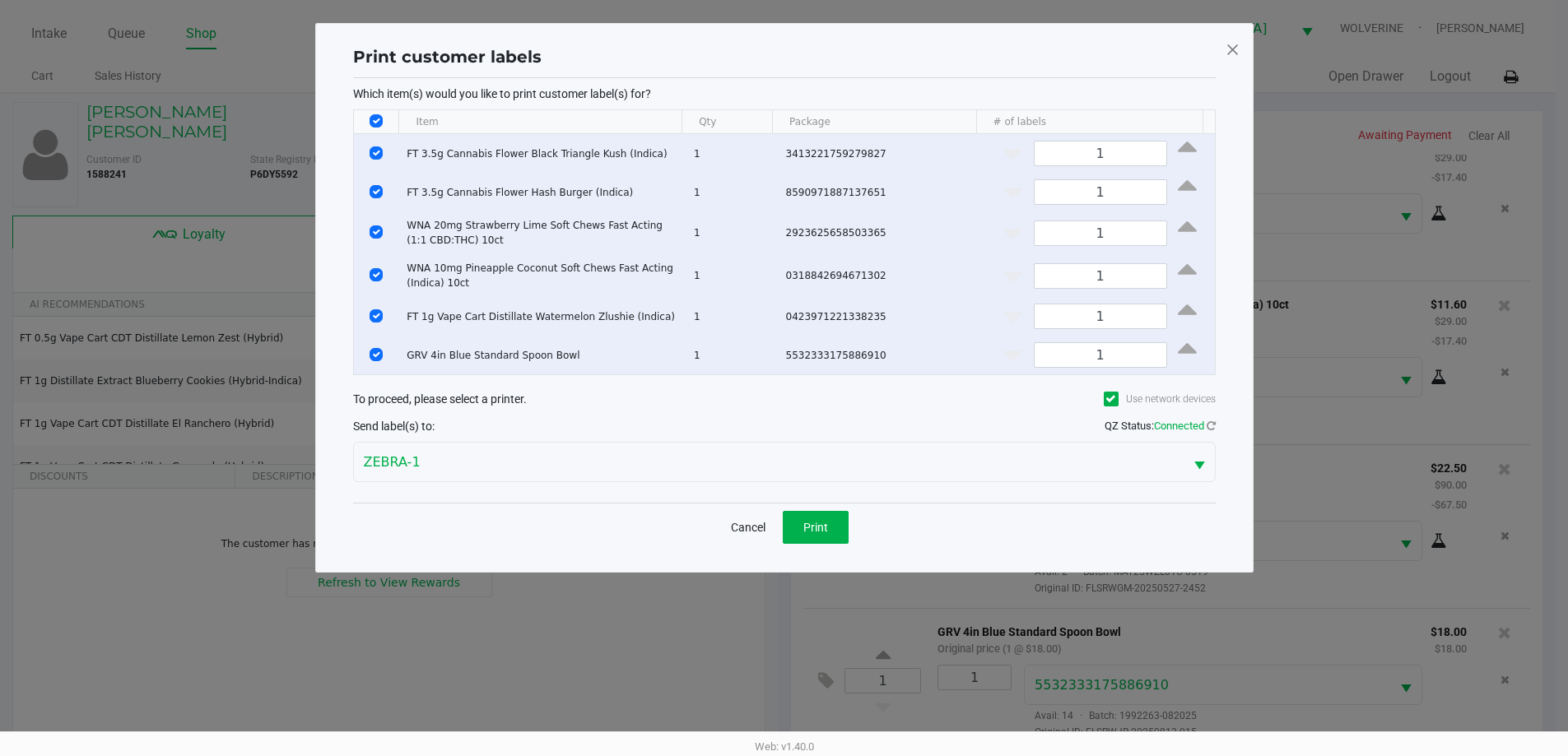
scroll to position [0, 0]
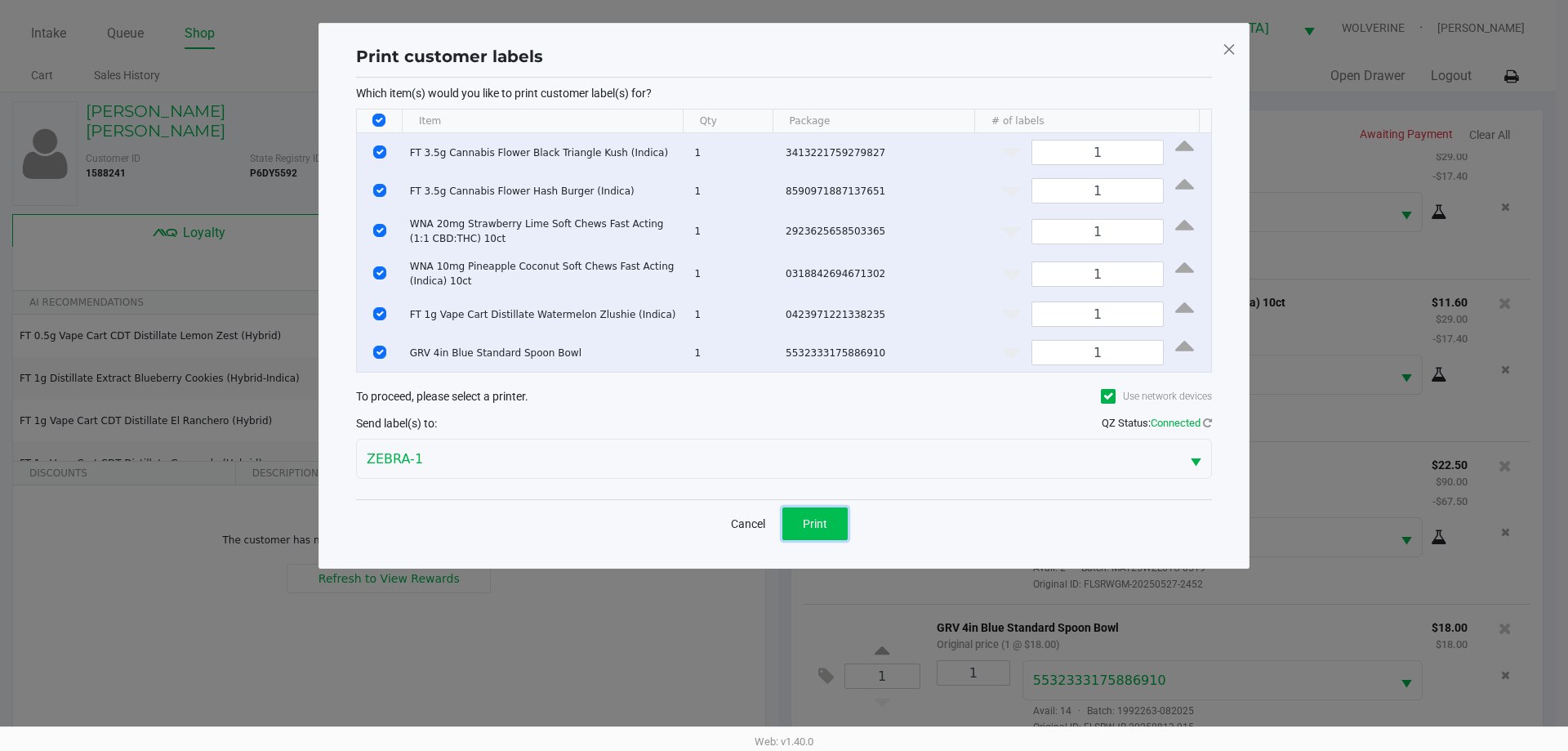
click at [830, 513] on button "Print" at bounding box center [815, 523] width 66 height 32
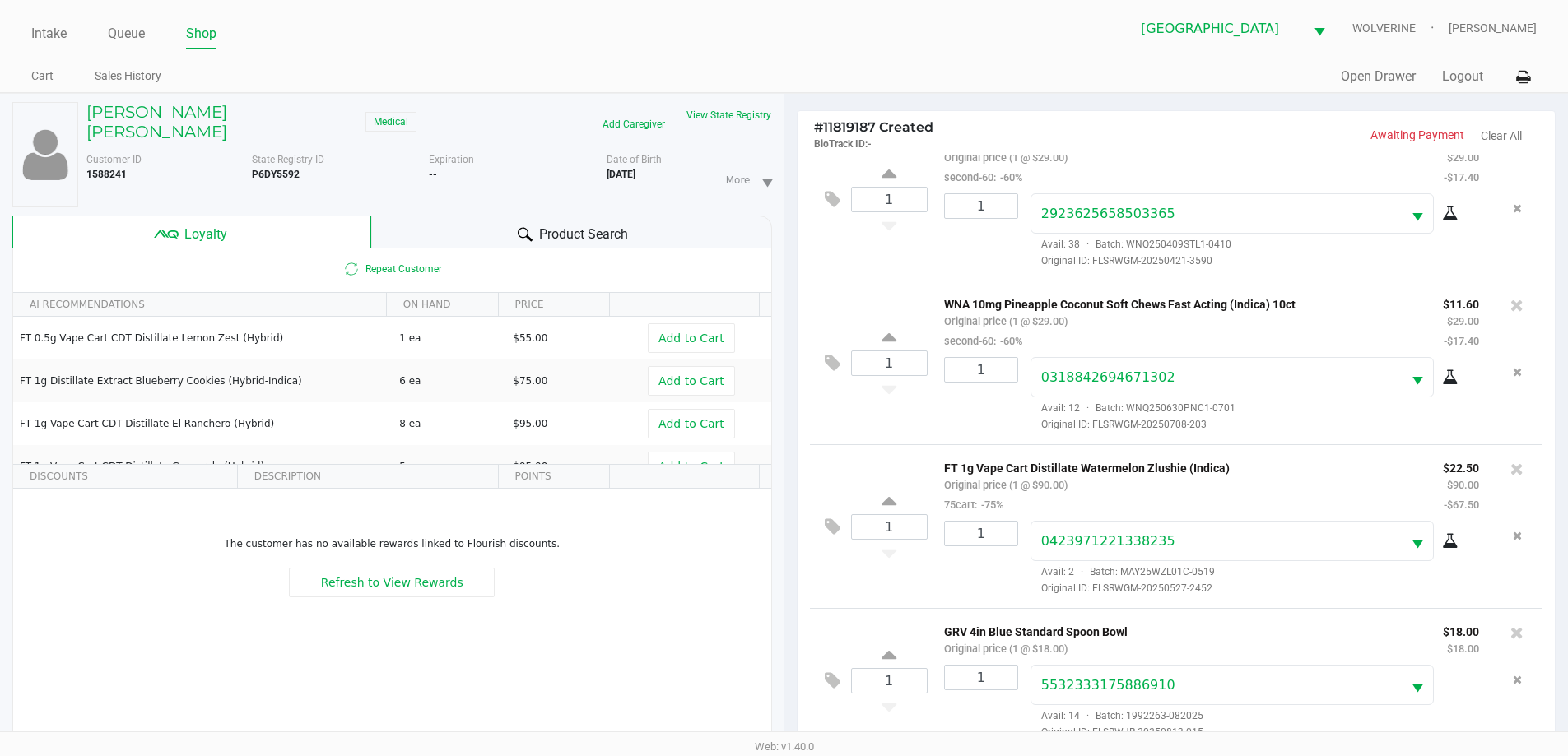
scroll to position [198, 0]
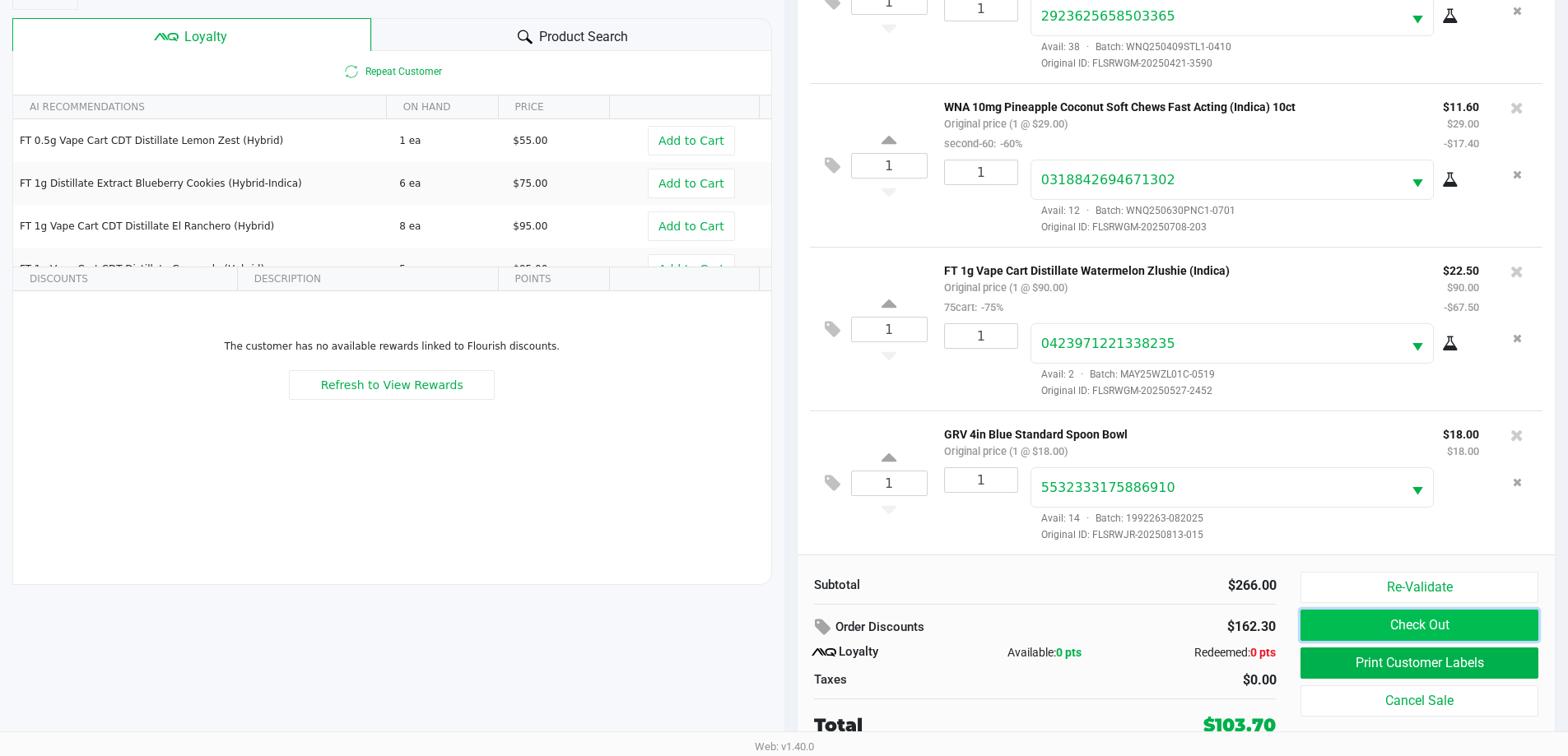
click at [1495, 621] on button "Check Out" at bounding box center [1419, 625] width 237 height 31
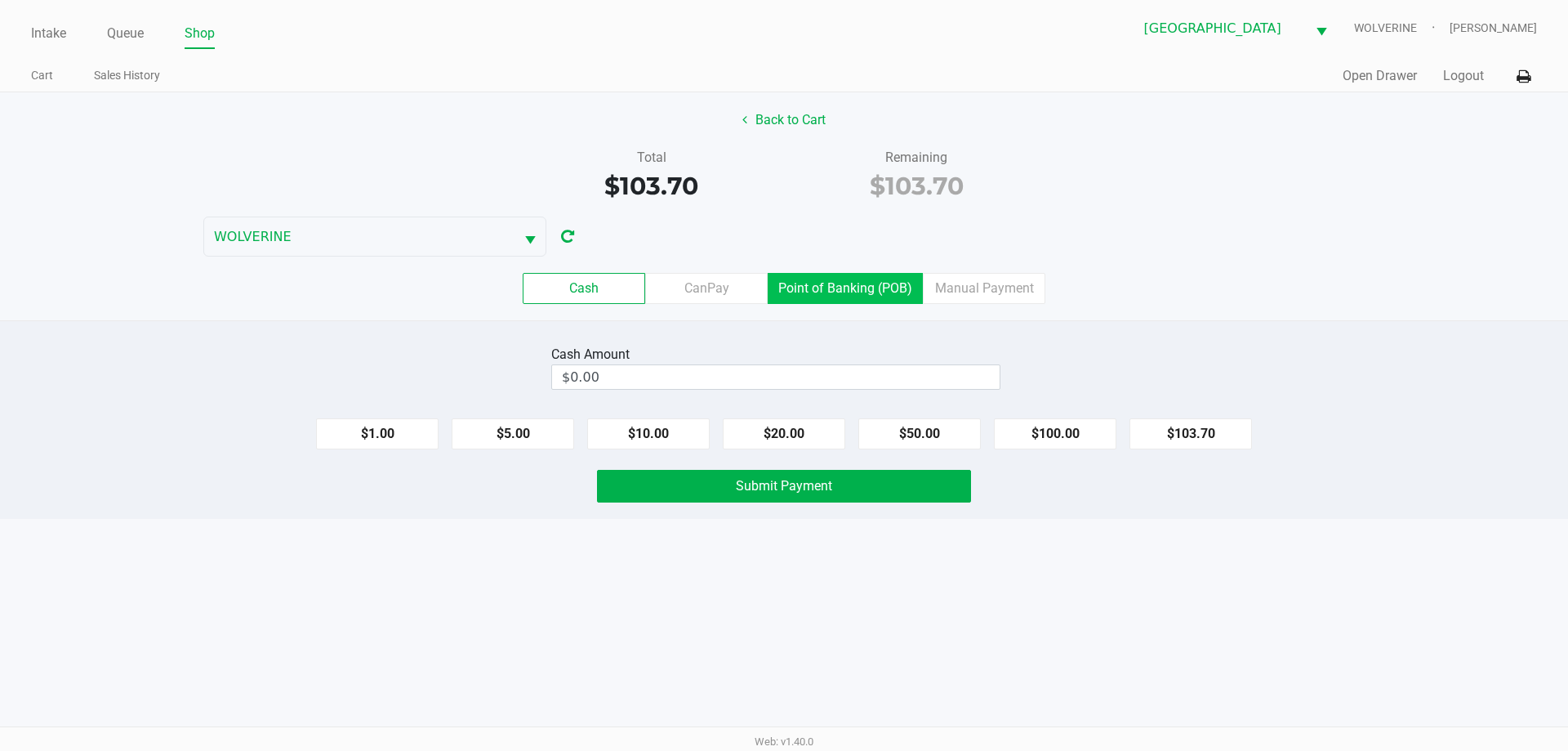
click at [909, 286] on label "Point of Banking (POB)" at bounding box center [845, 288] width 155 height 31
click at [0, 0] on 7 "Point of Banking (POB)" at bounding box center [0, 0] width 0 height 0
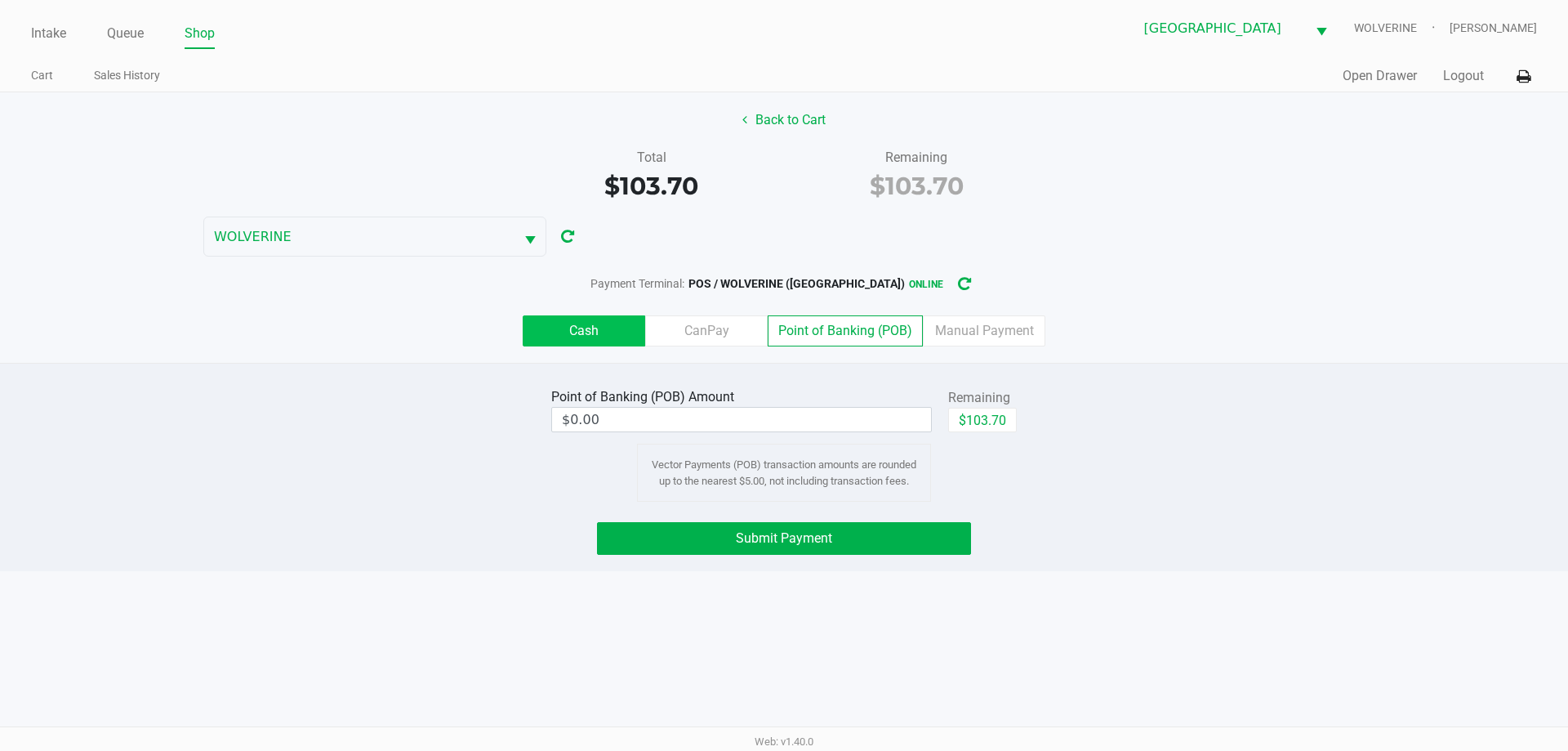
click at [622, 325] on label "Cash" at bounding box center [584, 331] width 123 height 31
click at [0, 0] on 0 "Cash" at bounding box center [0, 0] width 0 height 0
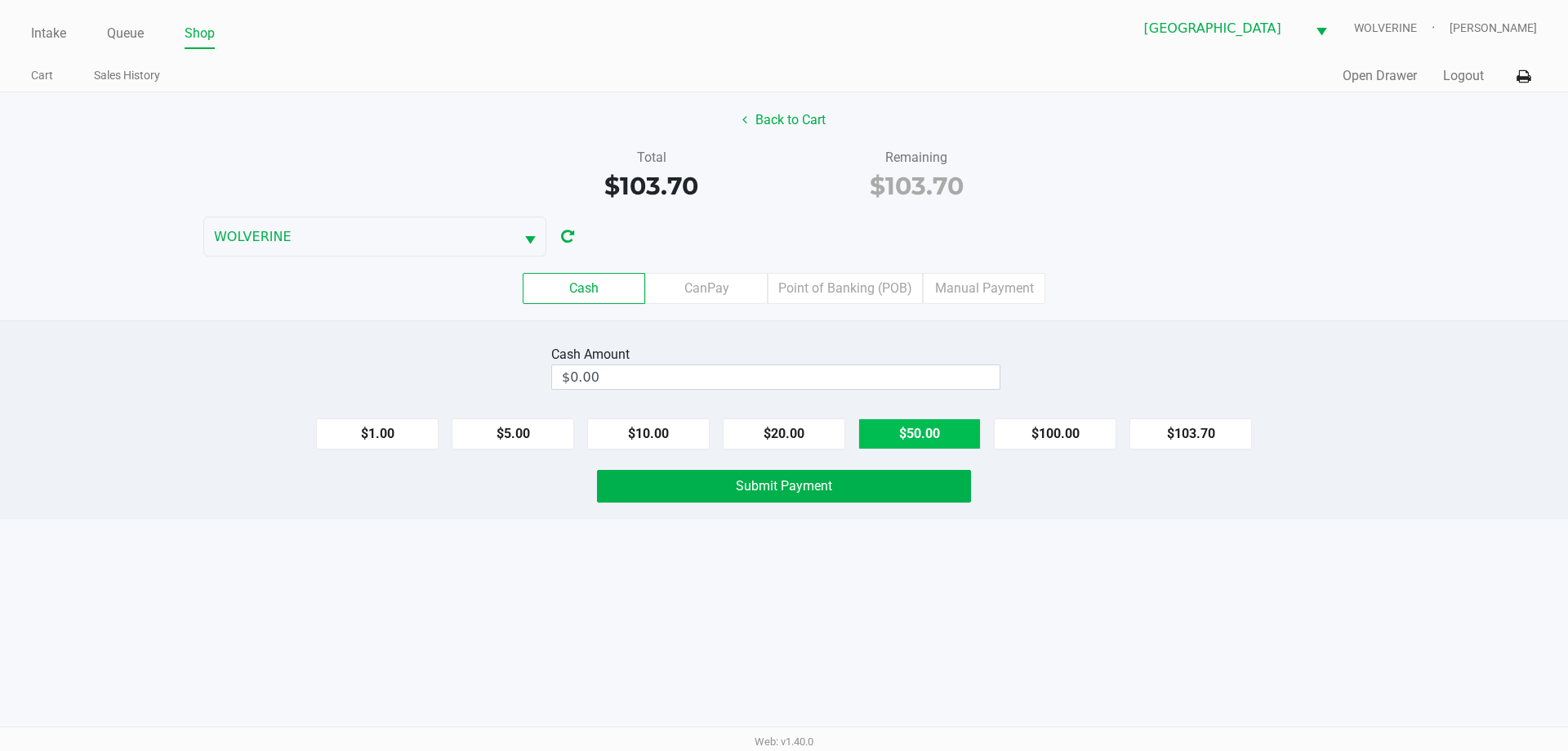
drag, startPoint x: 1206, startPoint y: 430, endPoint x: 890, endPoint y: 447, distance: 316.5
click at [1207, 430] on button "$103.70" at bounding box center [1191, 434] width 123 height 31
type input "$103.70"
click at [863, 474] on button "Submit Payment" at bounding box center [784, 486] width 374 height 32
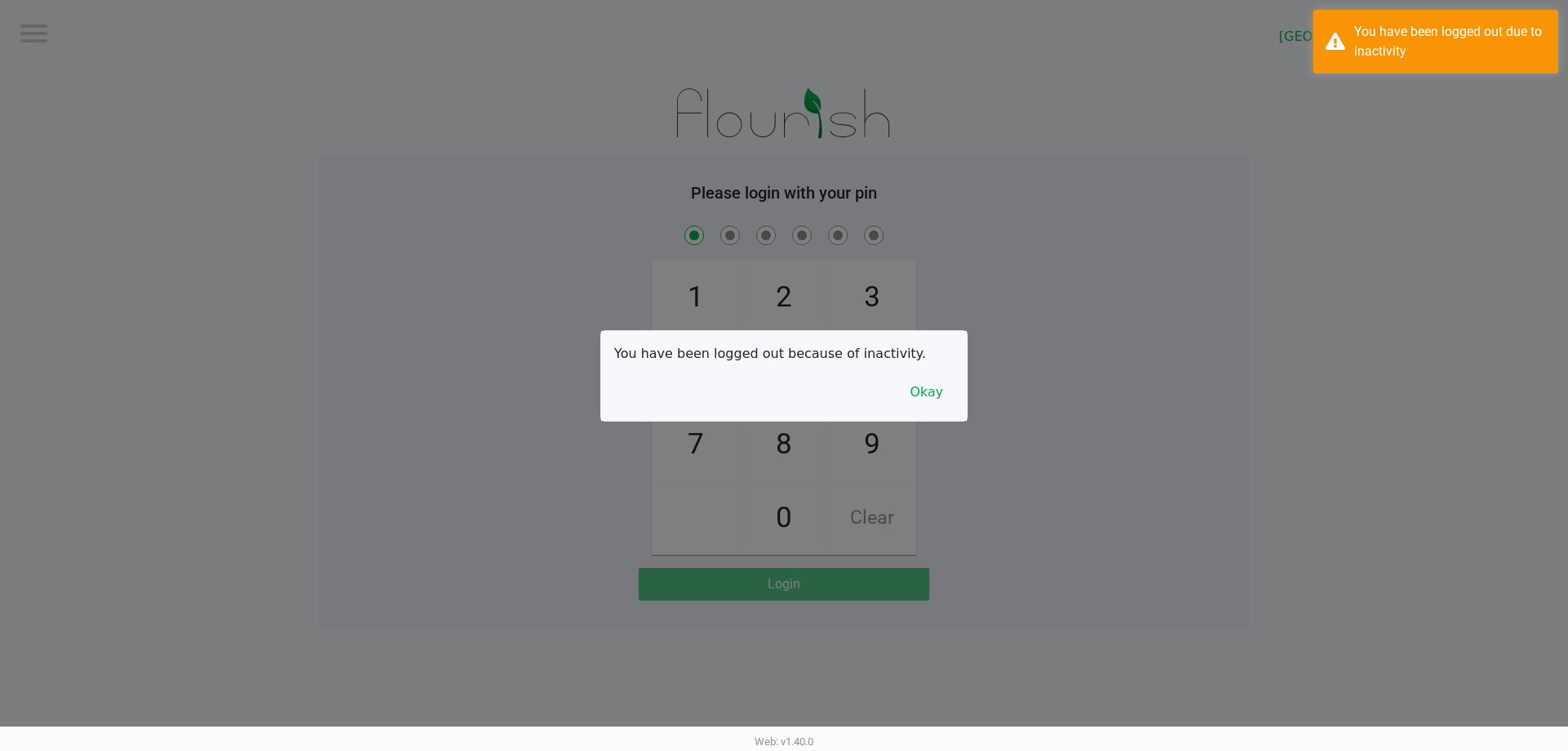
checkbox input "true"
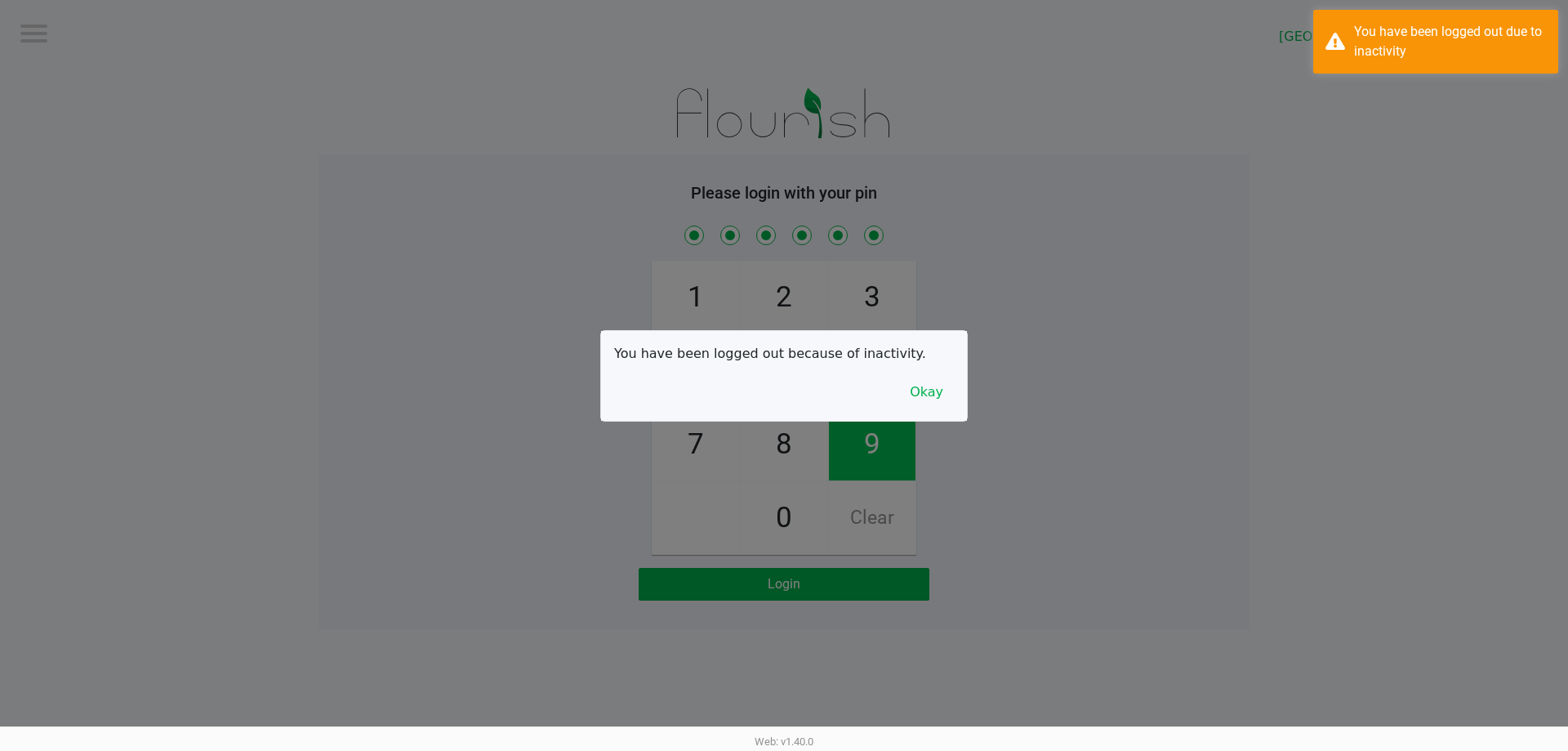
checkbox input "true"
checkbox input "false"
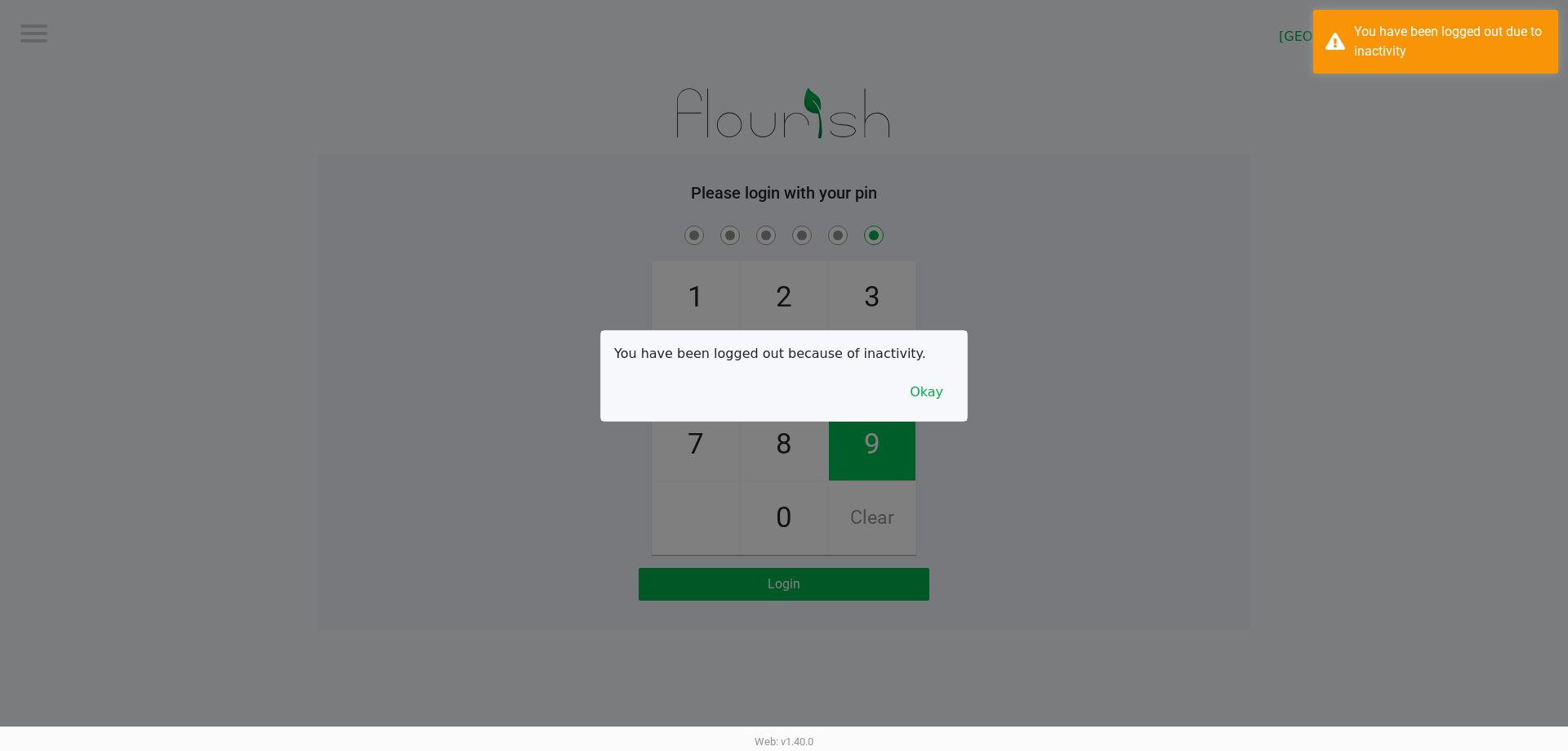
checkbox input "false"
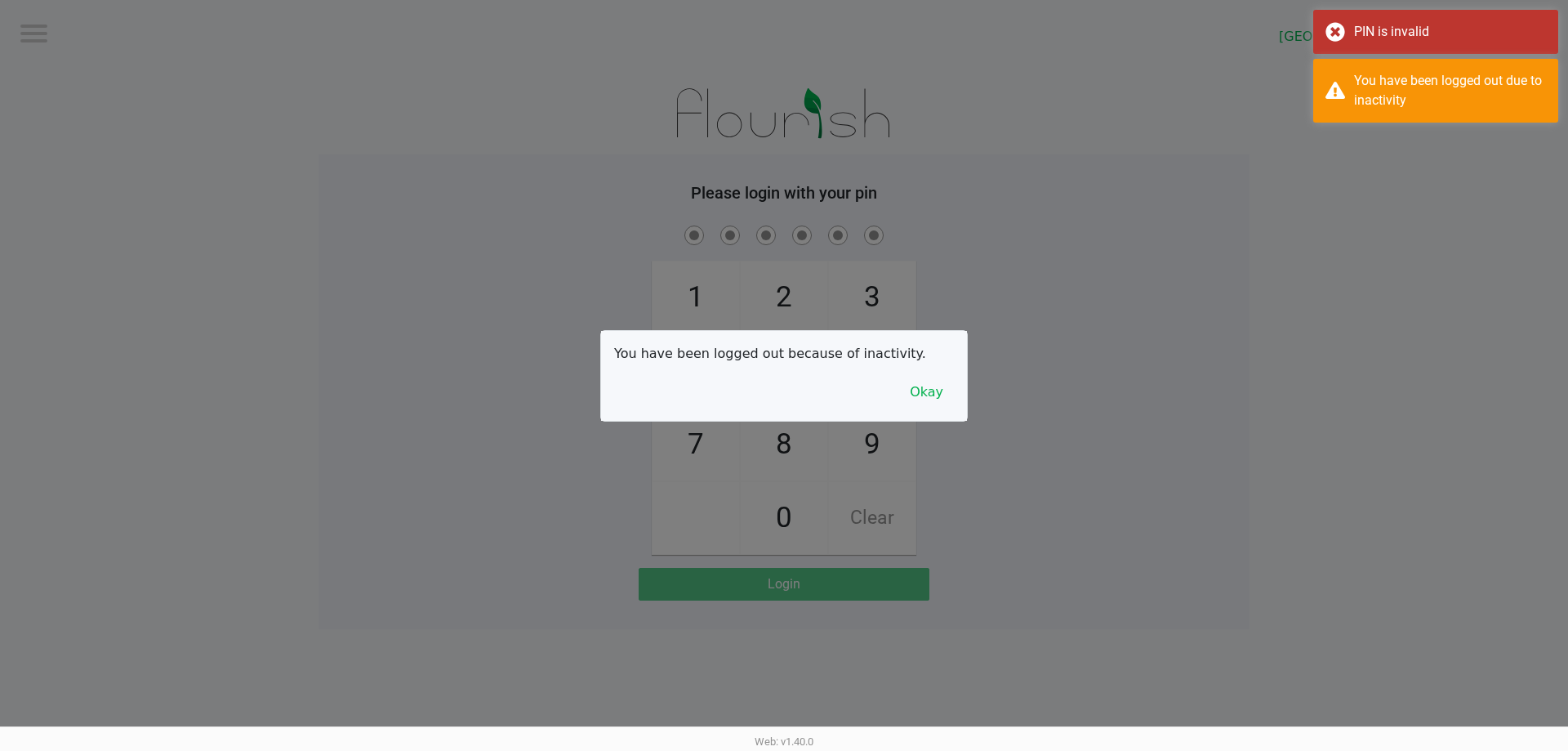
checkbox input "true"
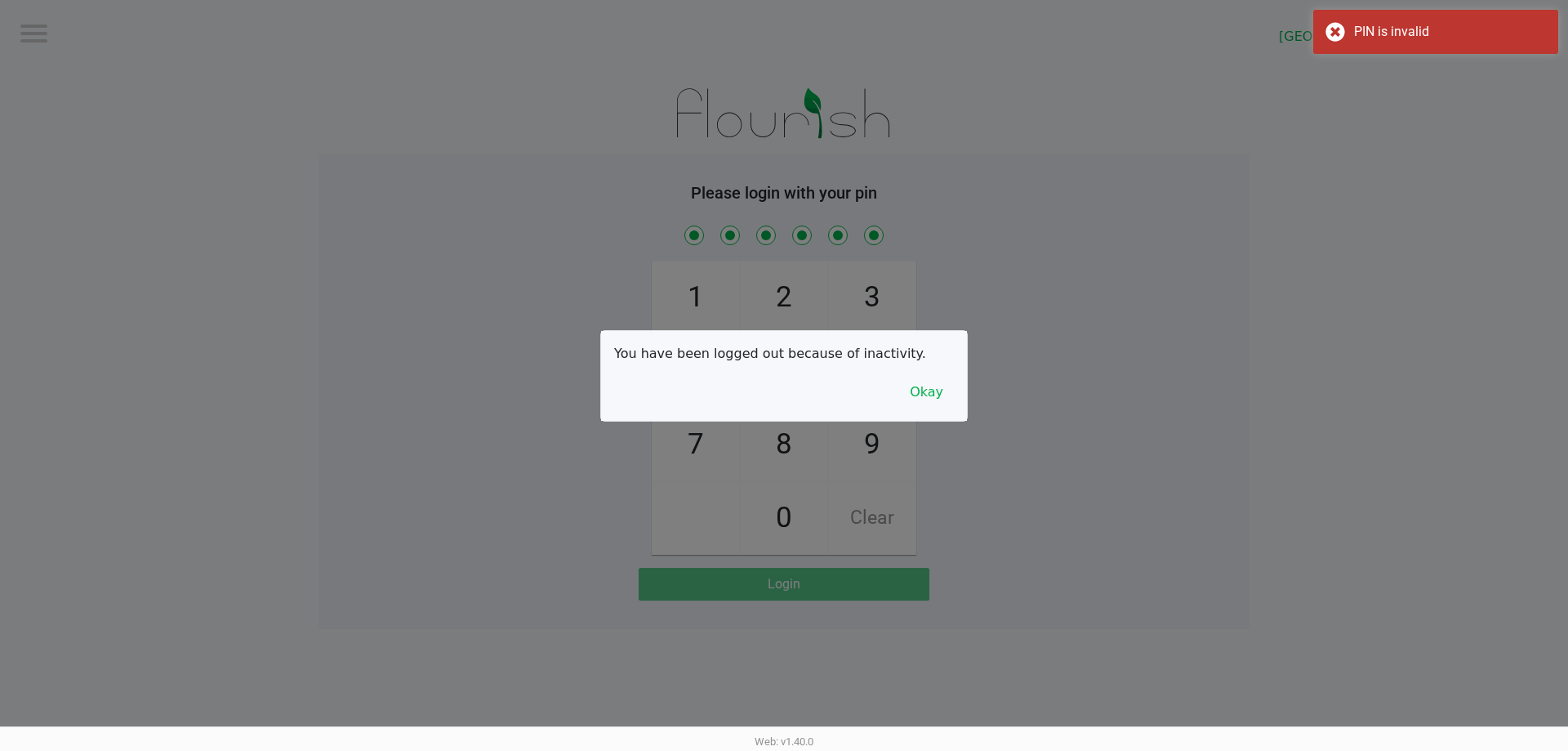
checkbox input "true"
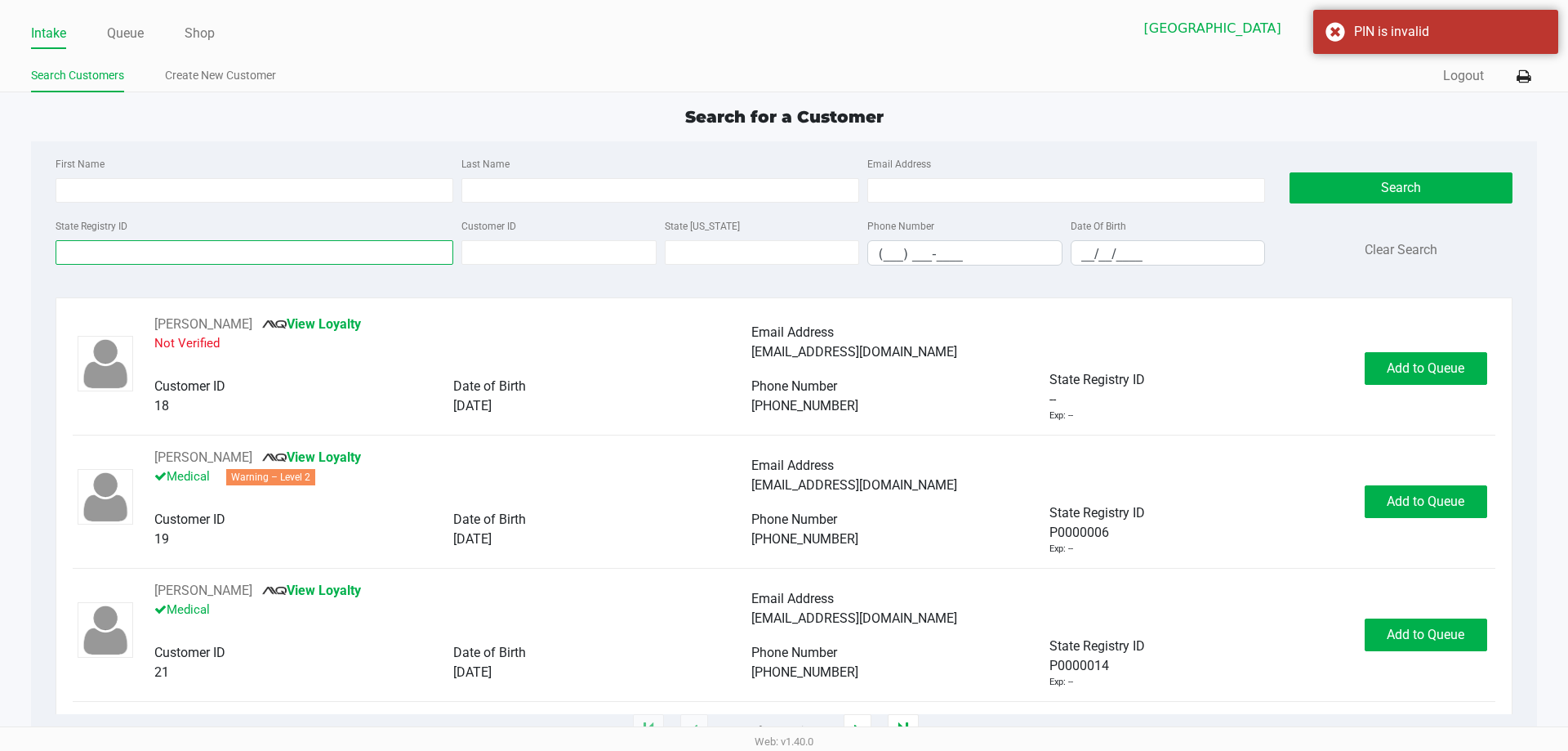
click at [247, 258] on input "State Registry ID" at bounding box center [254, 252] width 398 height 25
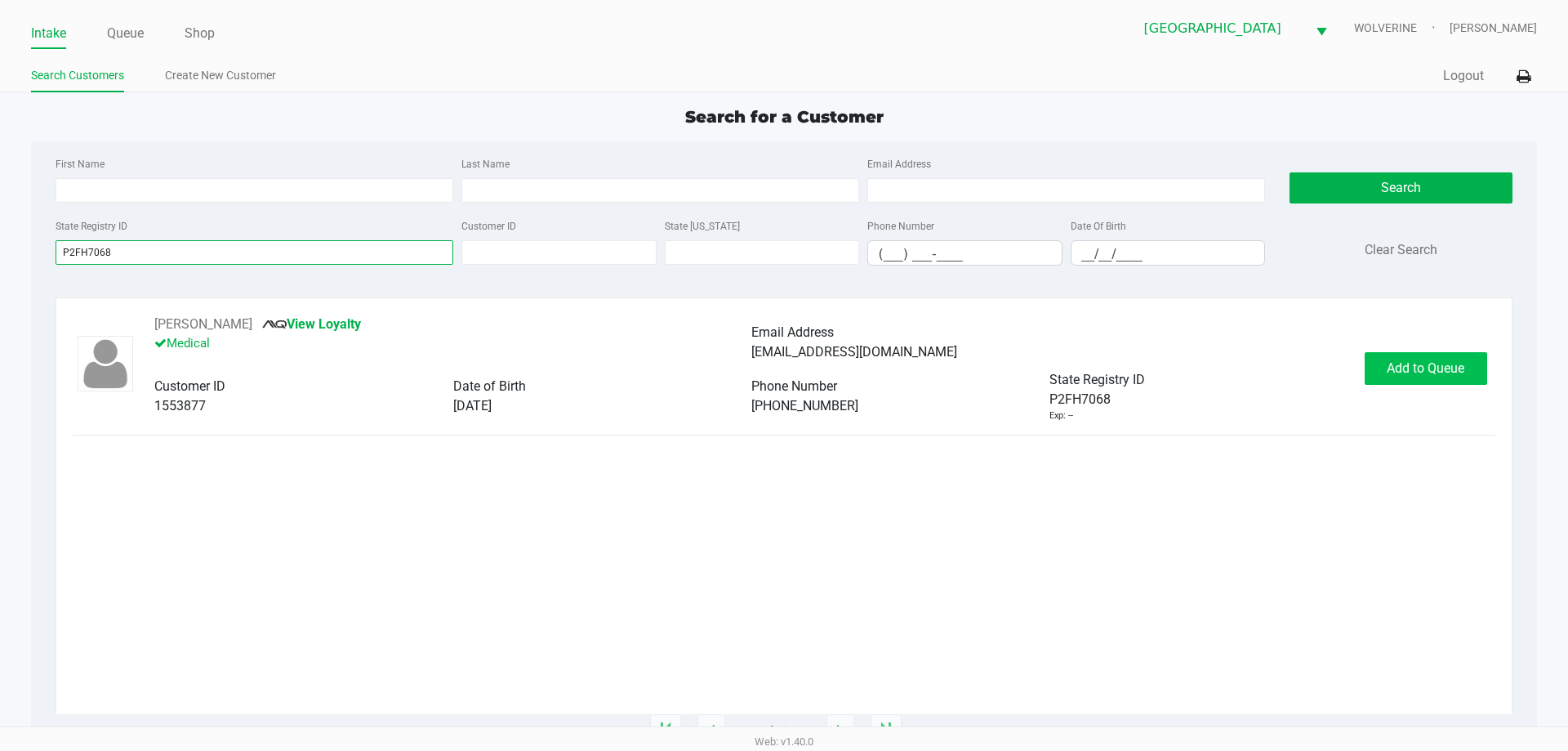
type input "P2FH7068"
click at [1447, 379] on button "Add to Queue" at bounding box center [1426, 369] width 123 height 32
click at [1446, 364] on span "In Queue" at bounding box center [1446, 368] width 137 height 15
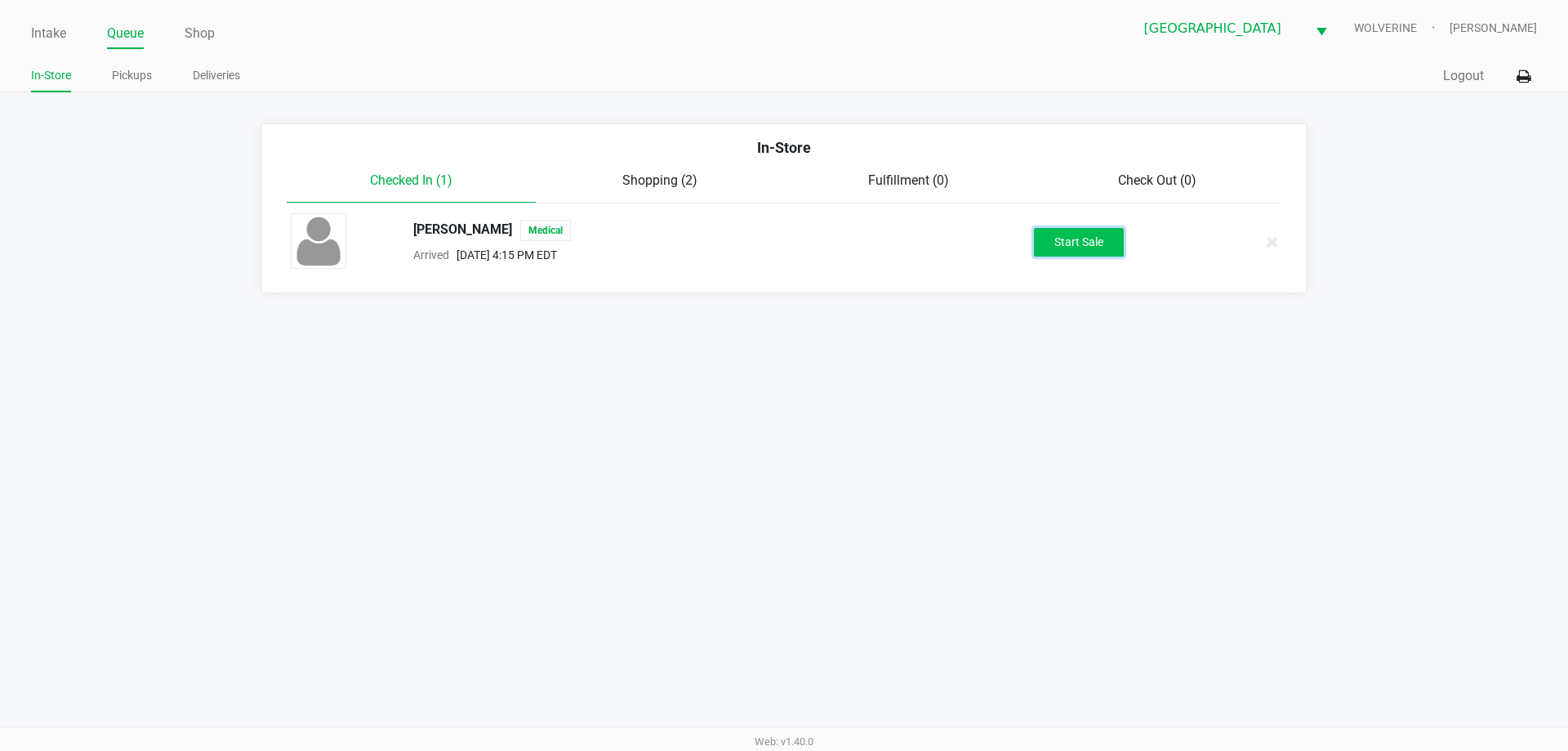
click at [1053, 247] on button "Start Sale" at bounding box center [1078, 242] width 90 height 29
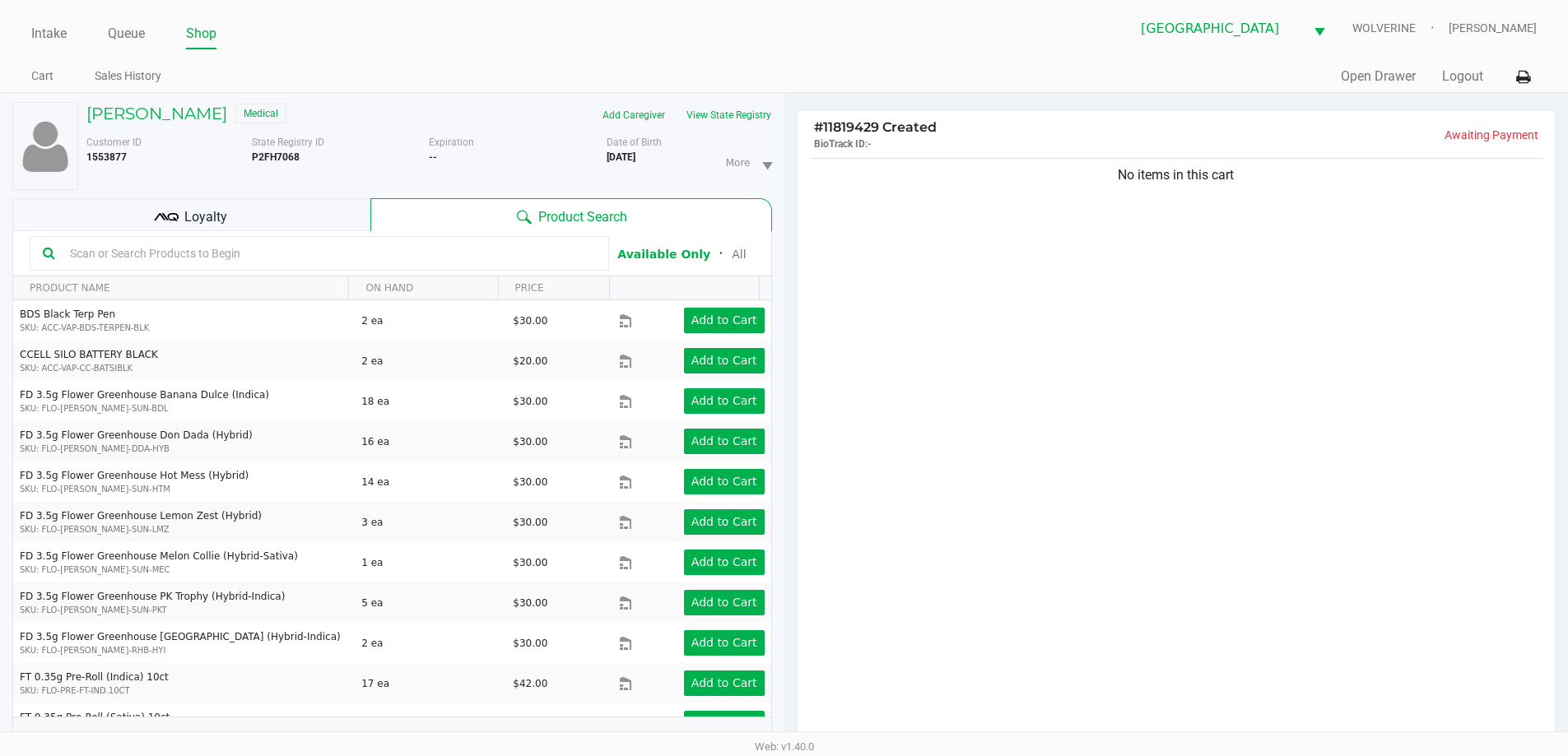
click at [158, 204] on icon at bounding box center [166, 216] width 25 height 25
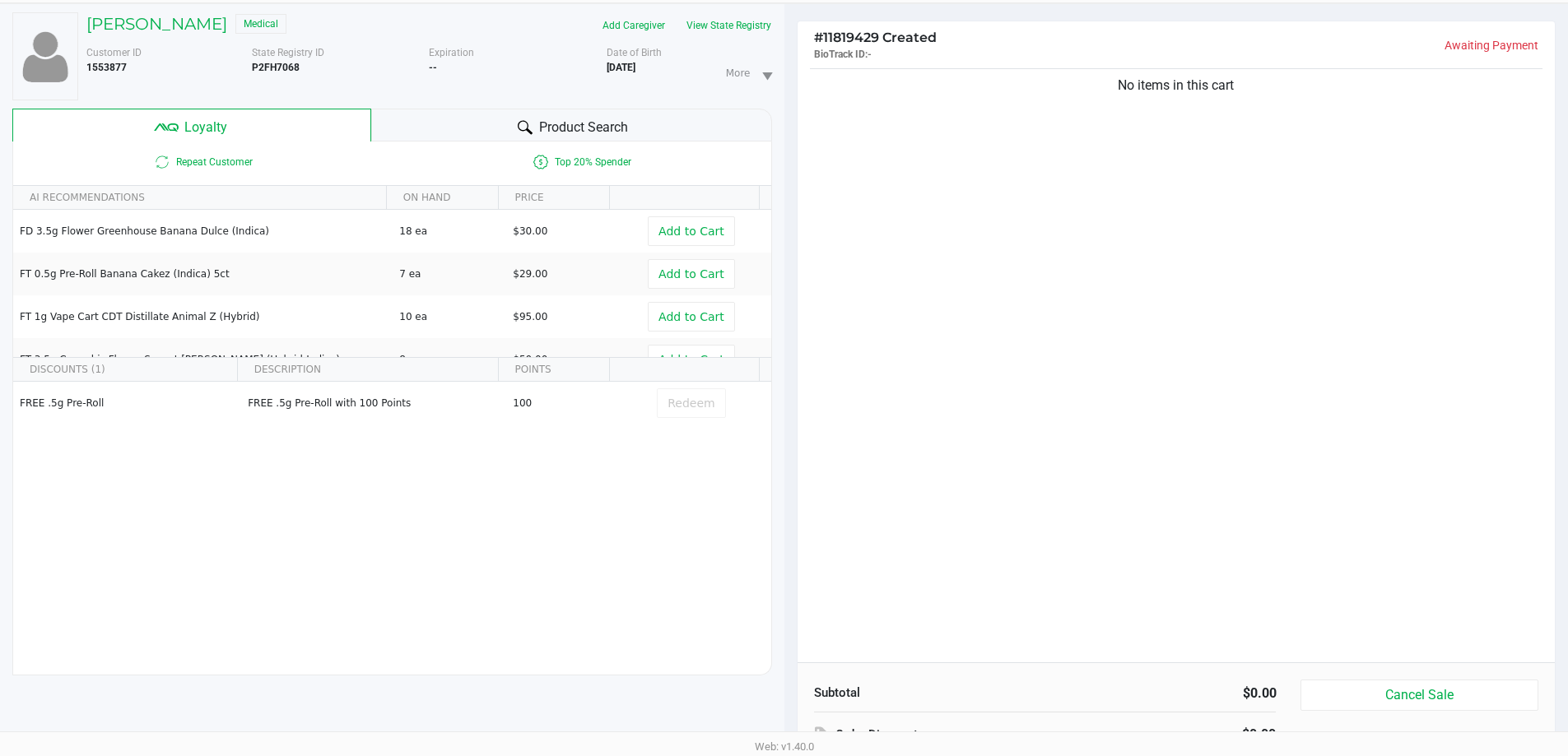
scroll to position [198, 0]
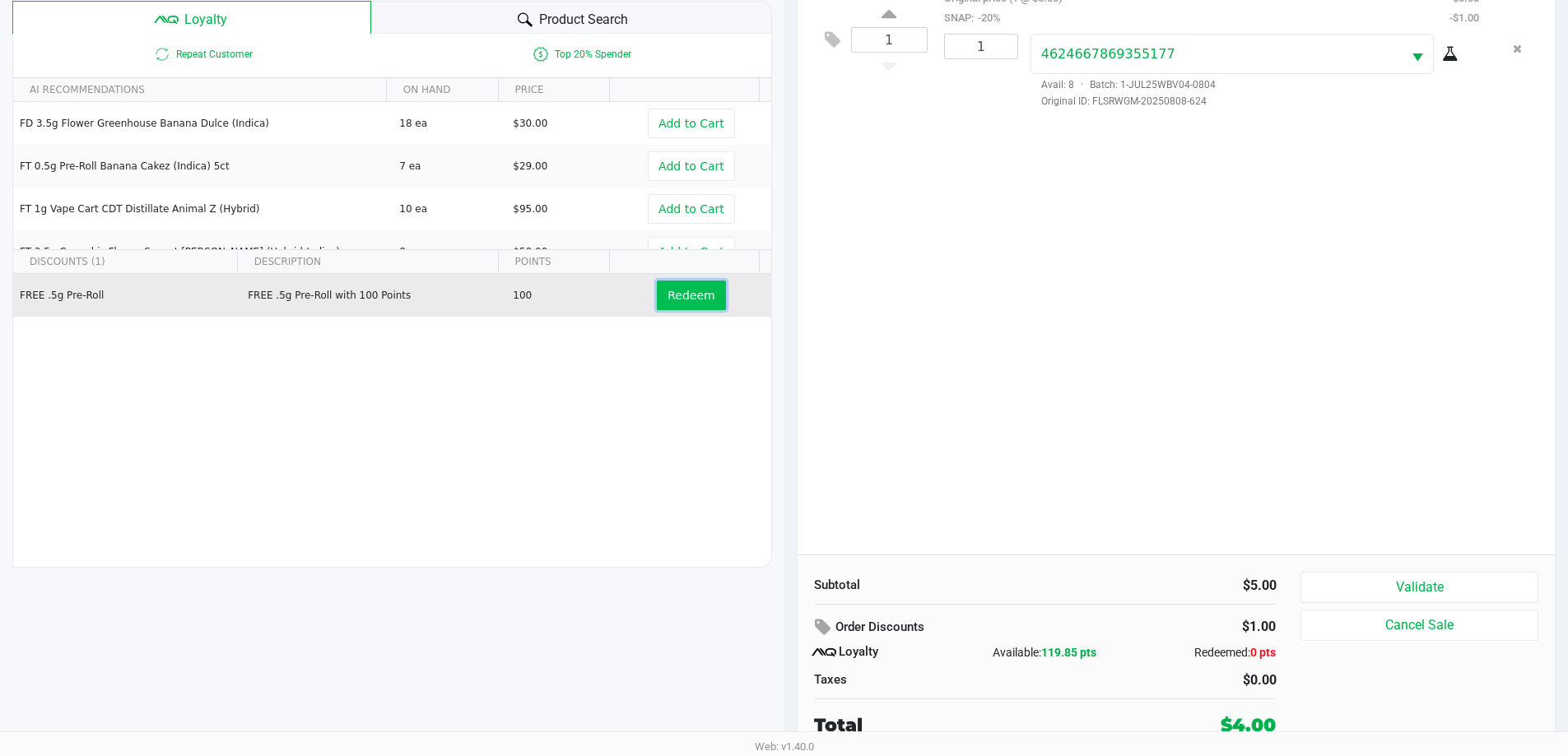
click at [657, 301] on button "Redeem" at bounding box center [690, 295] width 68 height 29
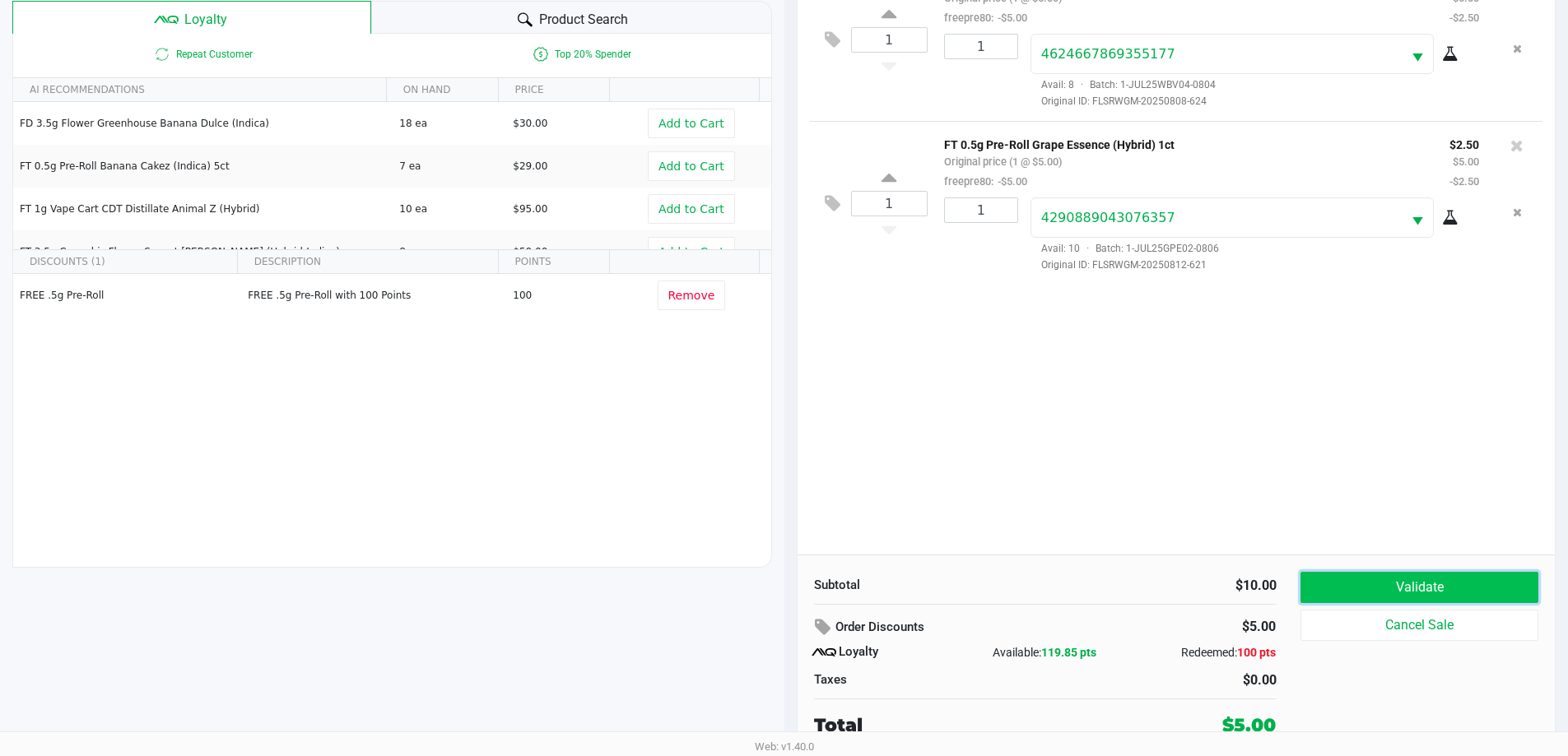
click at [1426, 581] on button "Validate" at bounding box center [1419, 587] width 237 height 31
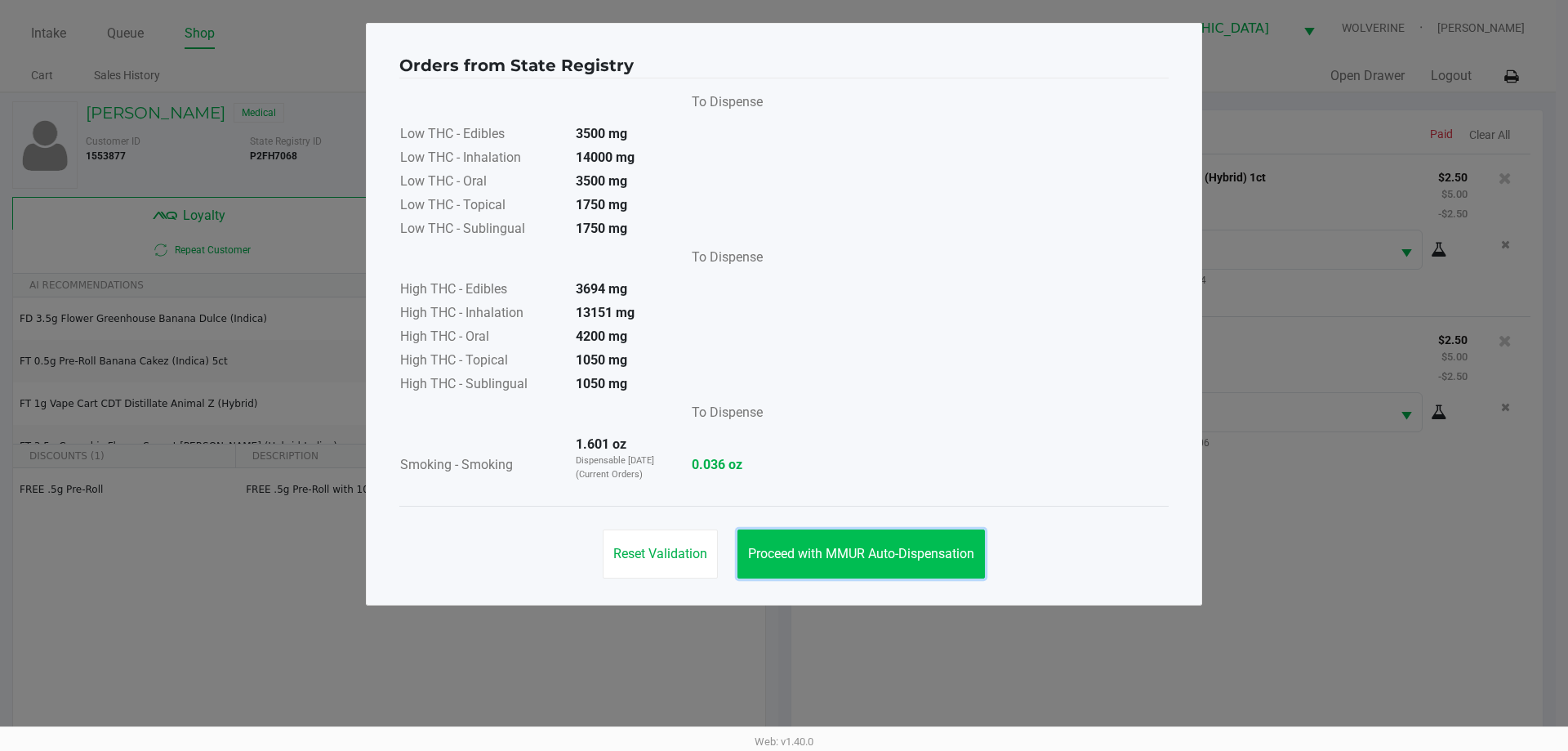
click at [858, 575] on button "Proceed with MMUR Auto-Dispensation" at bounding box center [861, 553] width 247 height 49
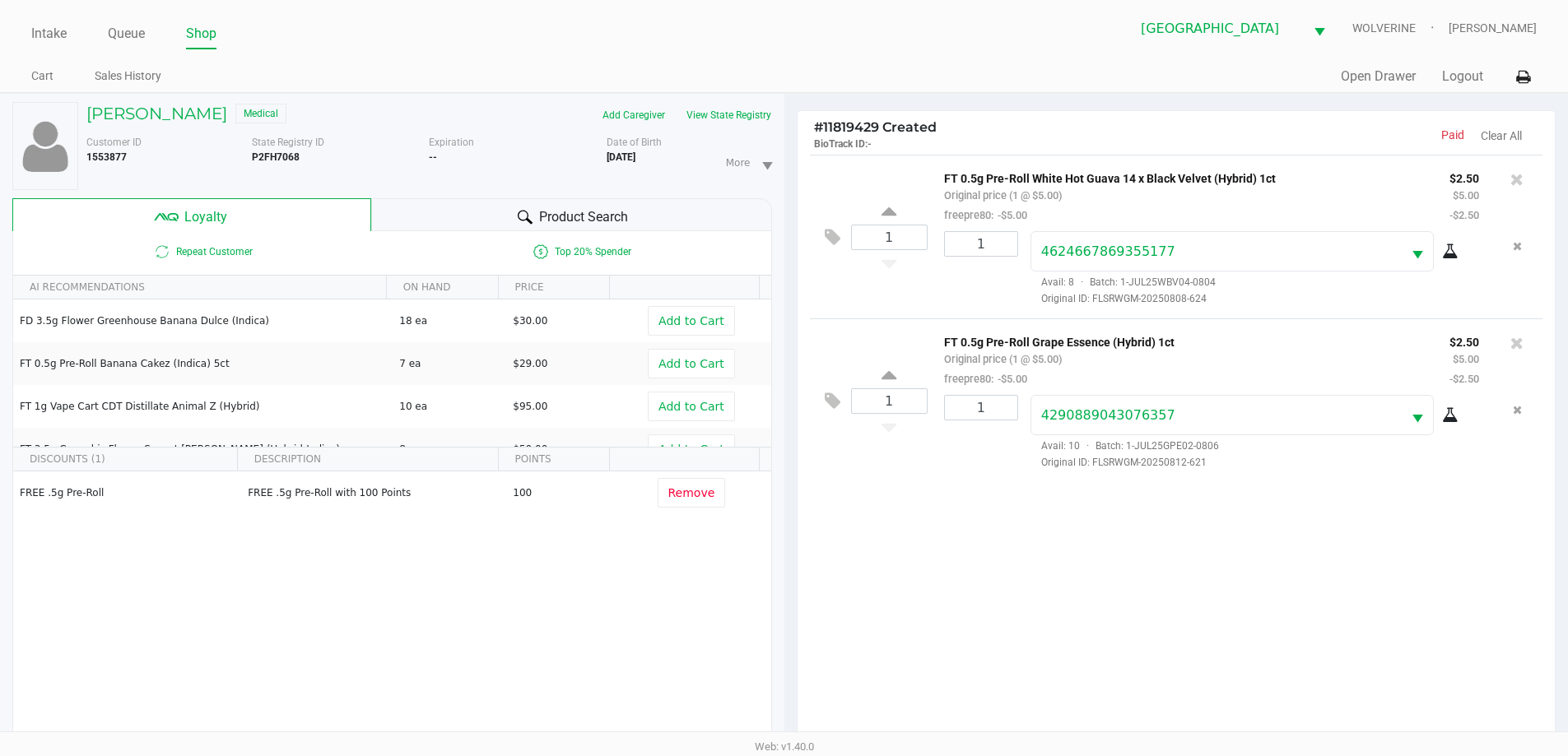
click at [864, 564] on div "Orders from State Registry To Dispense Low THC - Edibles 3500 mg Low THC - Inha…" at bounding box center [784, 275] width 842 height 587
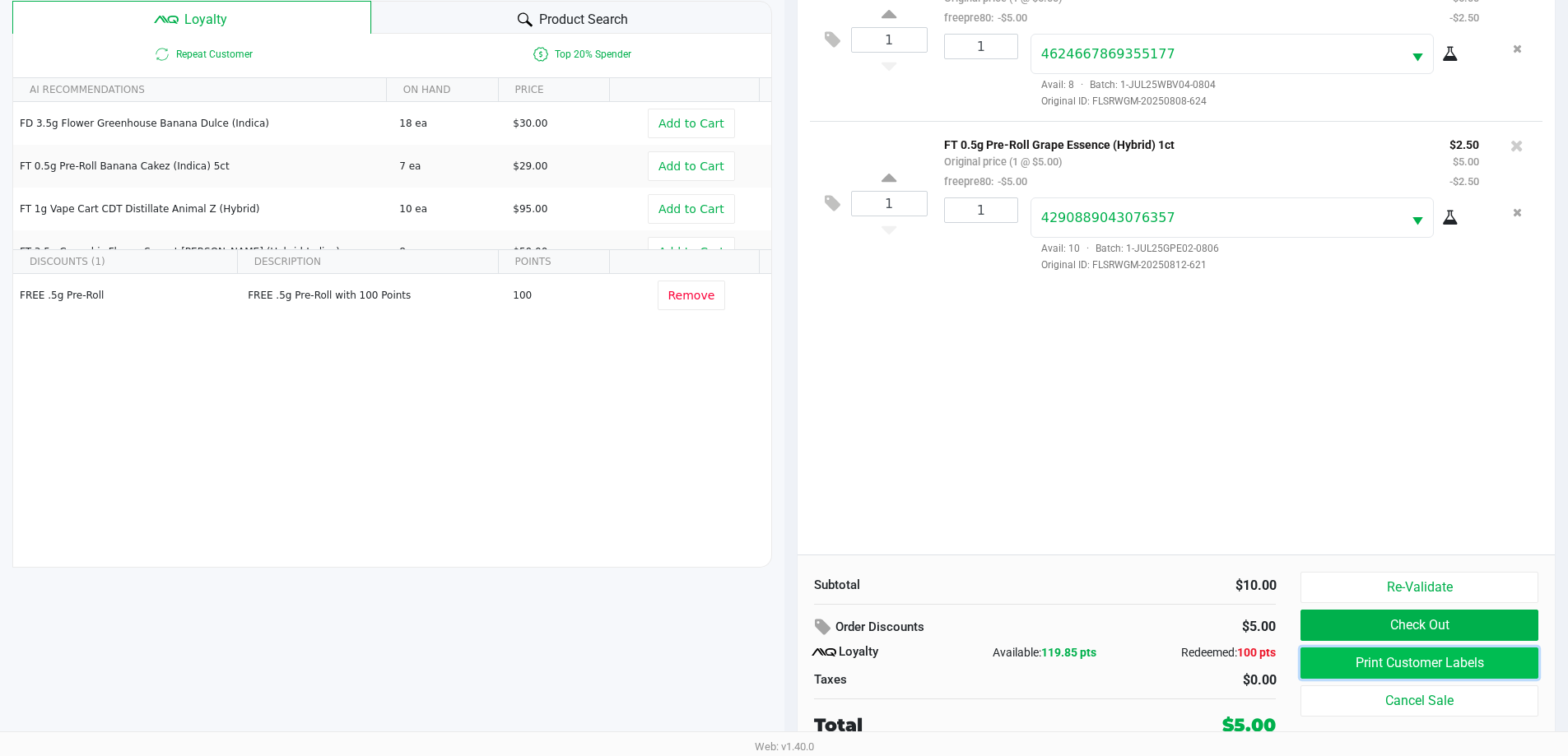
click at [1450, 674] on button "Print Customer Labels" at bounding box center [1419, 662] width 237 height 31
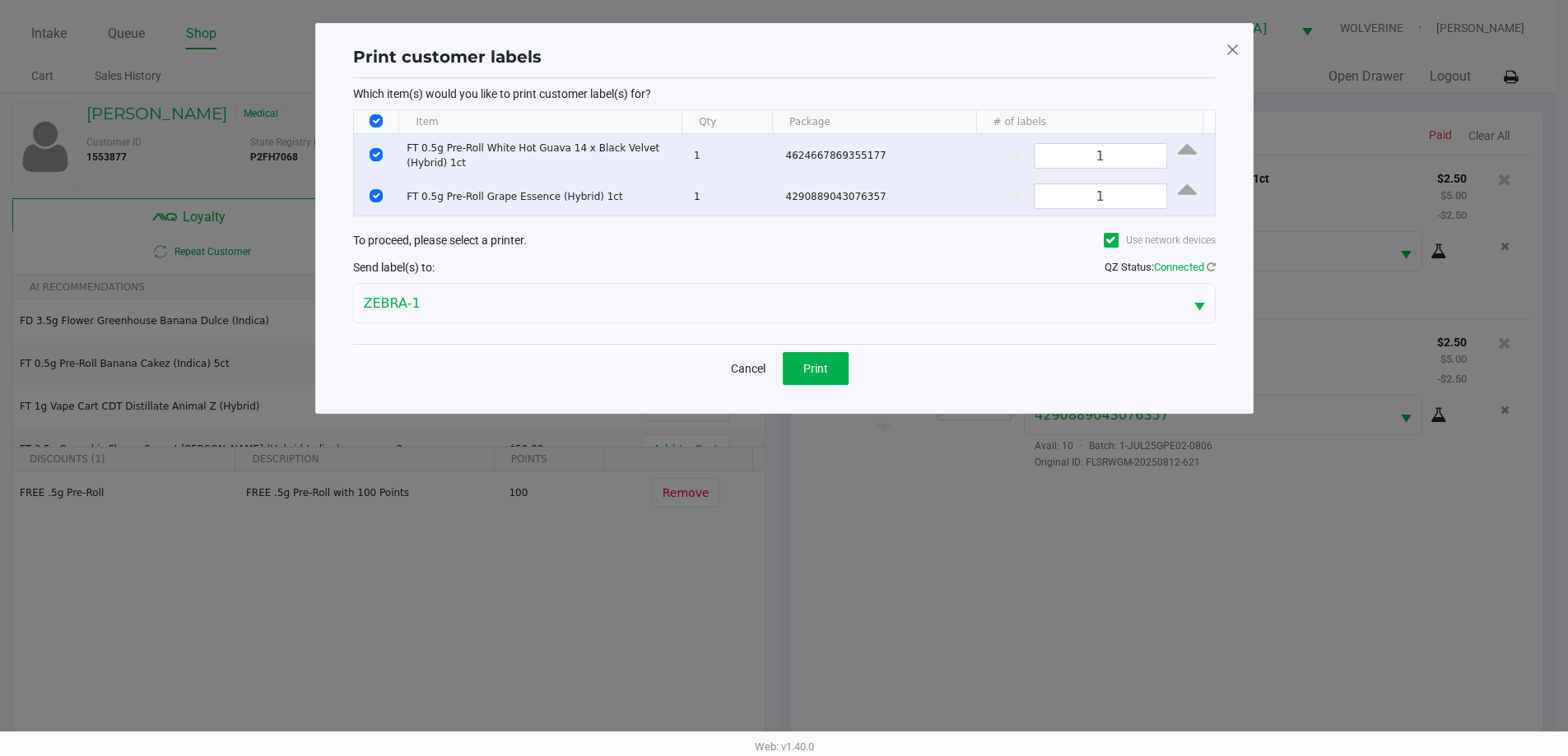
scroll to position [0, 0]
click at [819, 374] on span "Print" at bounding box center [821, 368] width 25 height 13
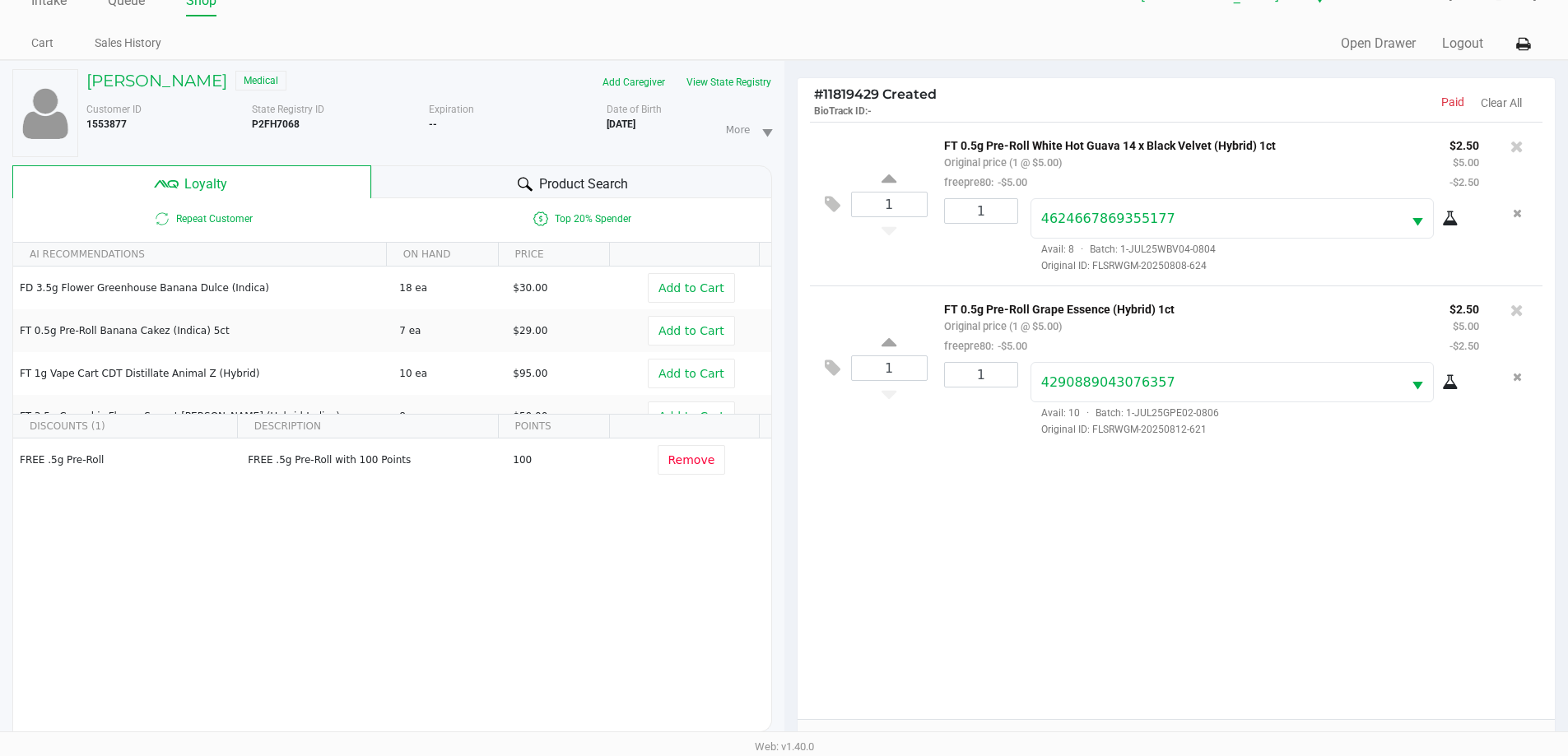
scroll to position [198, 0]
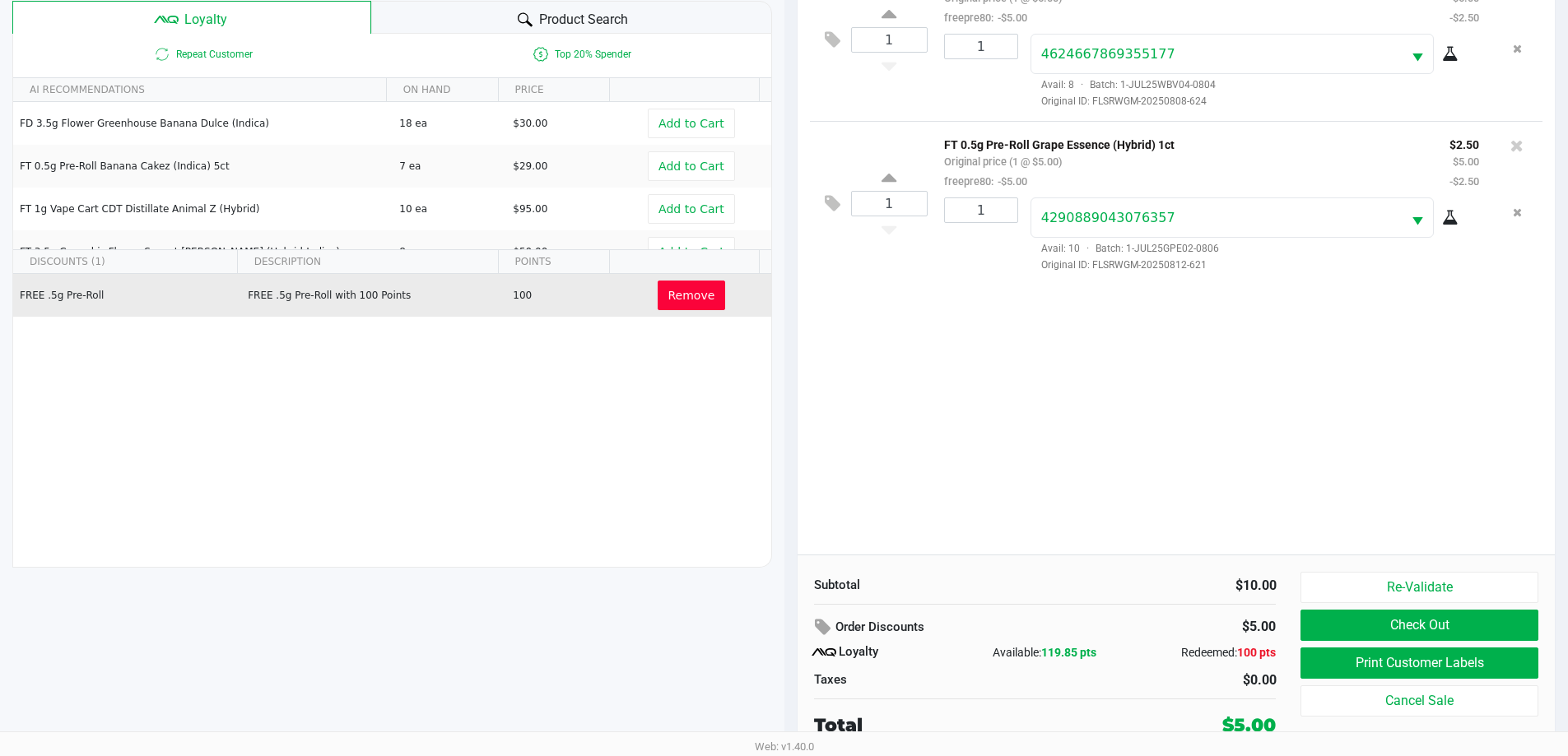
click at [658, 289] on button "Remove" at bounding box center [691, 295] width 68 height 29
click at [696, 289] on span "Redeem" at bounding box center [690, 295] width 47 height 13
click at [1455, 622] on button "Check Out" at bounding box center [1419, 625] width 237 height 31
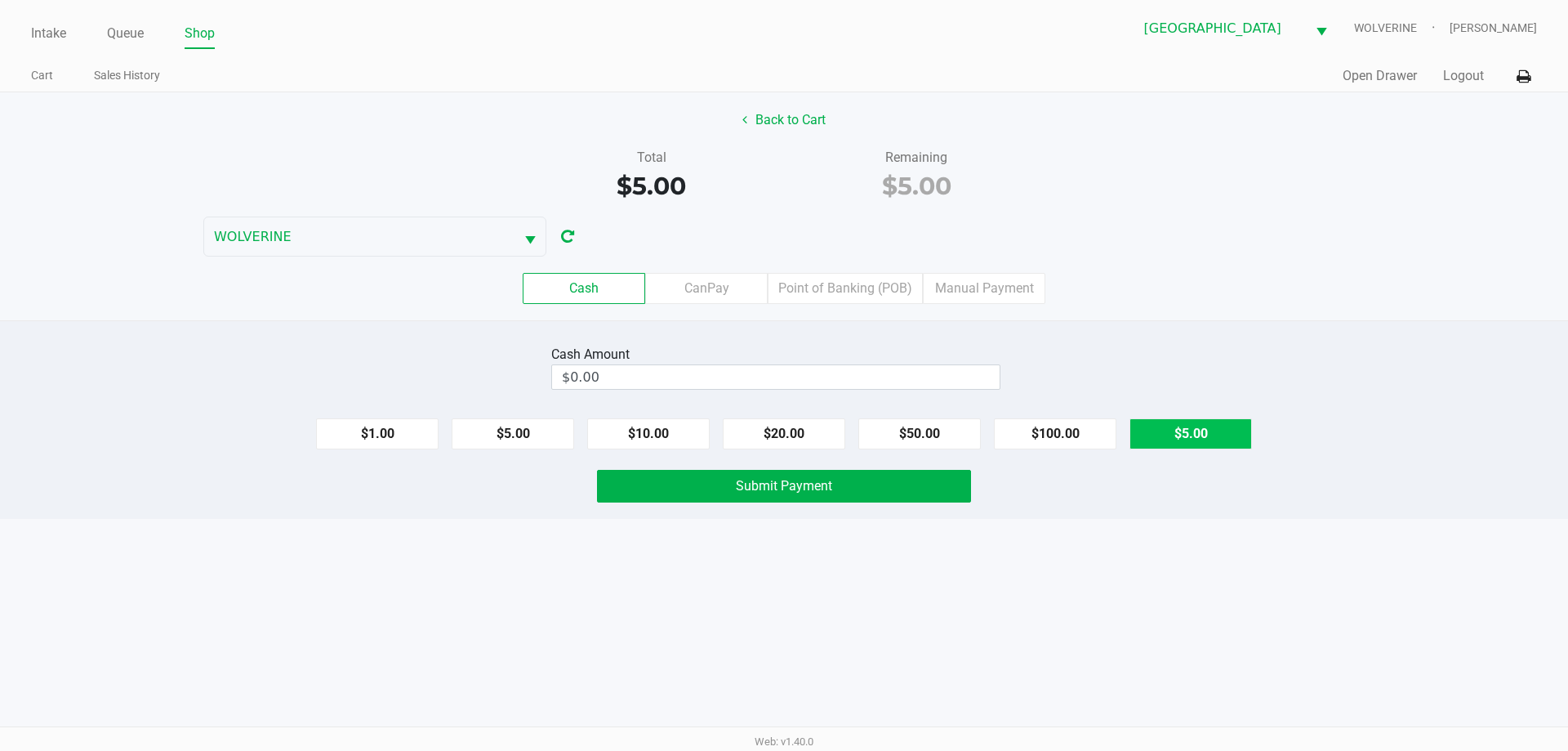
click at [1205, 445] on button "$5.00" at bounding box center [1191, 434] width 123 height 31
type input "$5.00"
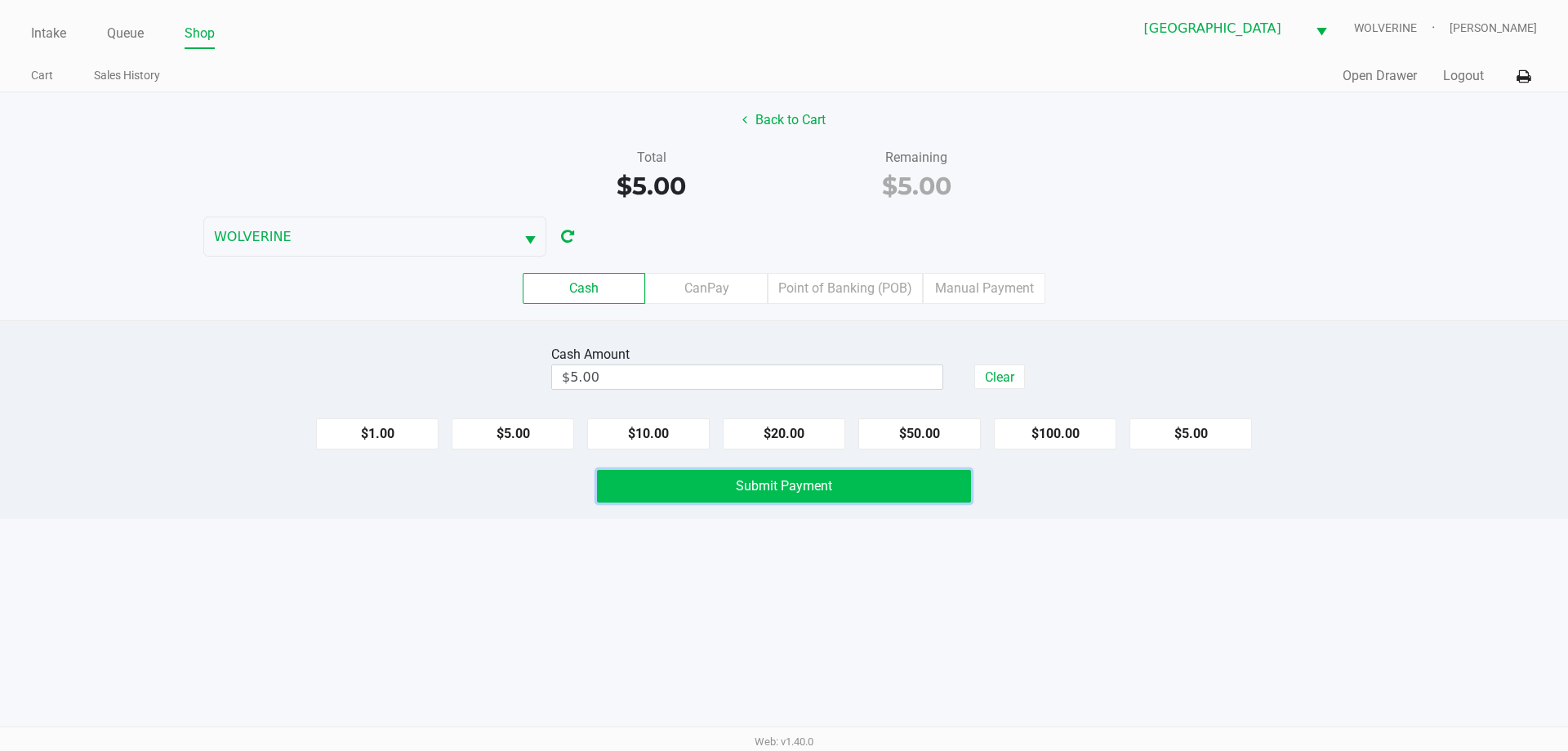
click at [755, 488] on span "Submit Payment" at bounding box center [784, 486] width 96 height 15
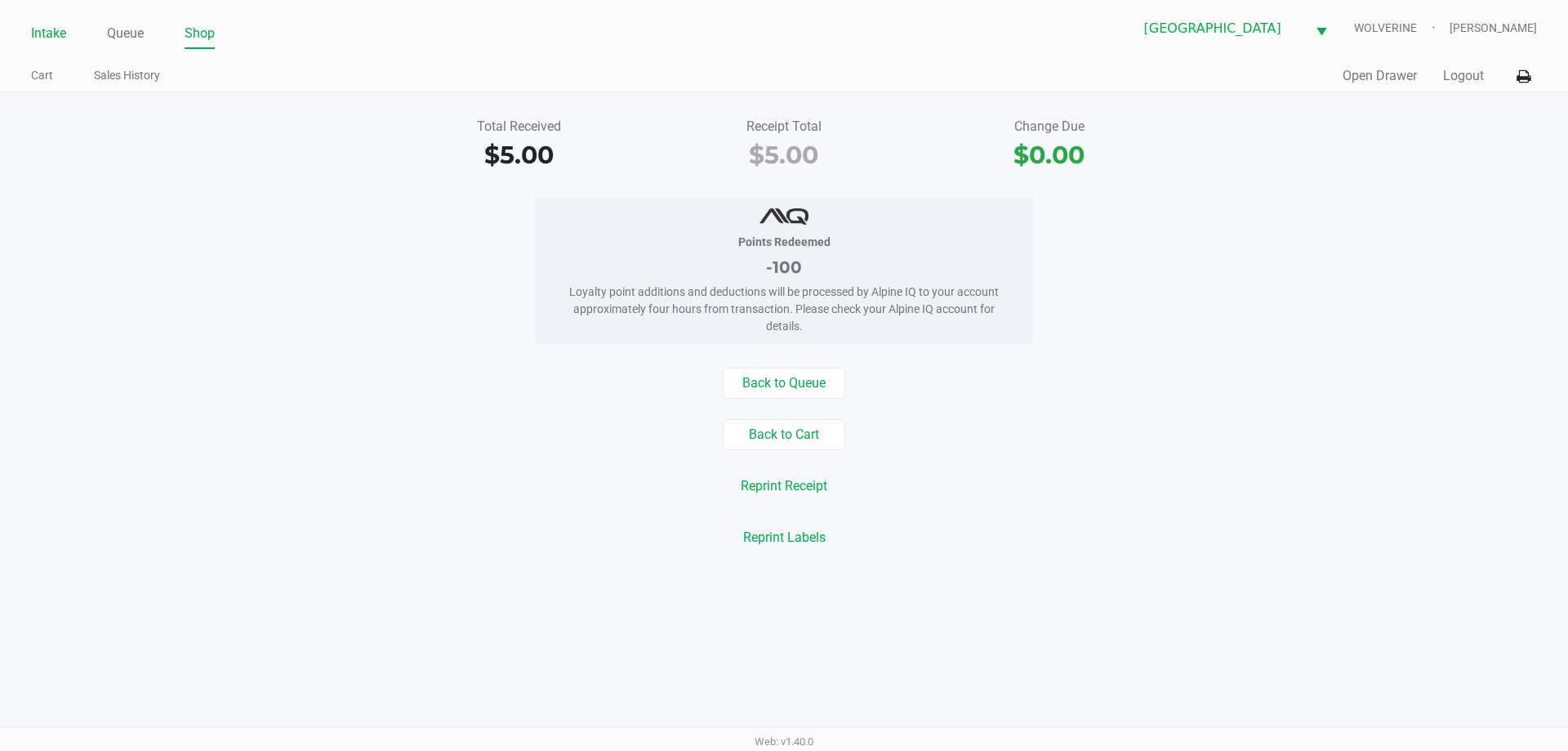
click at [44, 32] on link "Intake" at bounding box center [48, 33] width 35 height 23
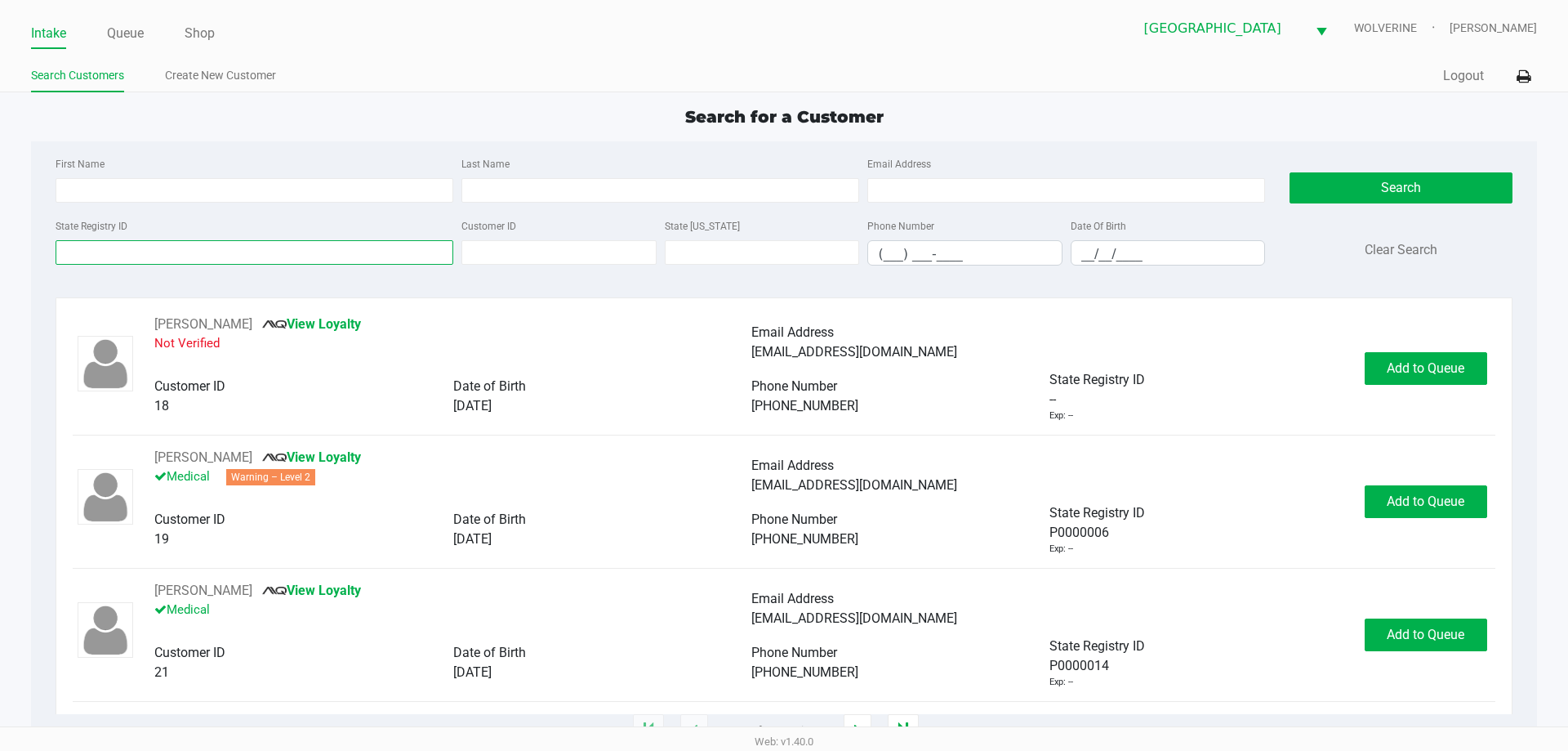
click at [135, 264] on input "State Registry ID" at bounding box center [254, 252] width 398 height 25
click at [195, 256] on input "State Registry ID" at bounding box center [254, 252] width 398 height 25
click at [306, 252] on input "State Registry ID" at bounding box center [254, 252] width 398 height 25
click at [544, 190] on input "Last Name" at bounding box center [660, 190] width 398 height 25
type input "HOLLENDACK"
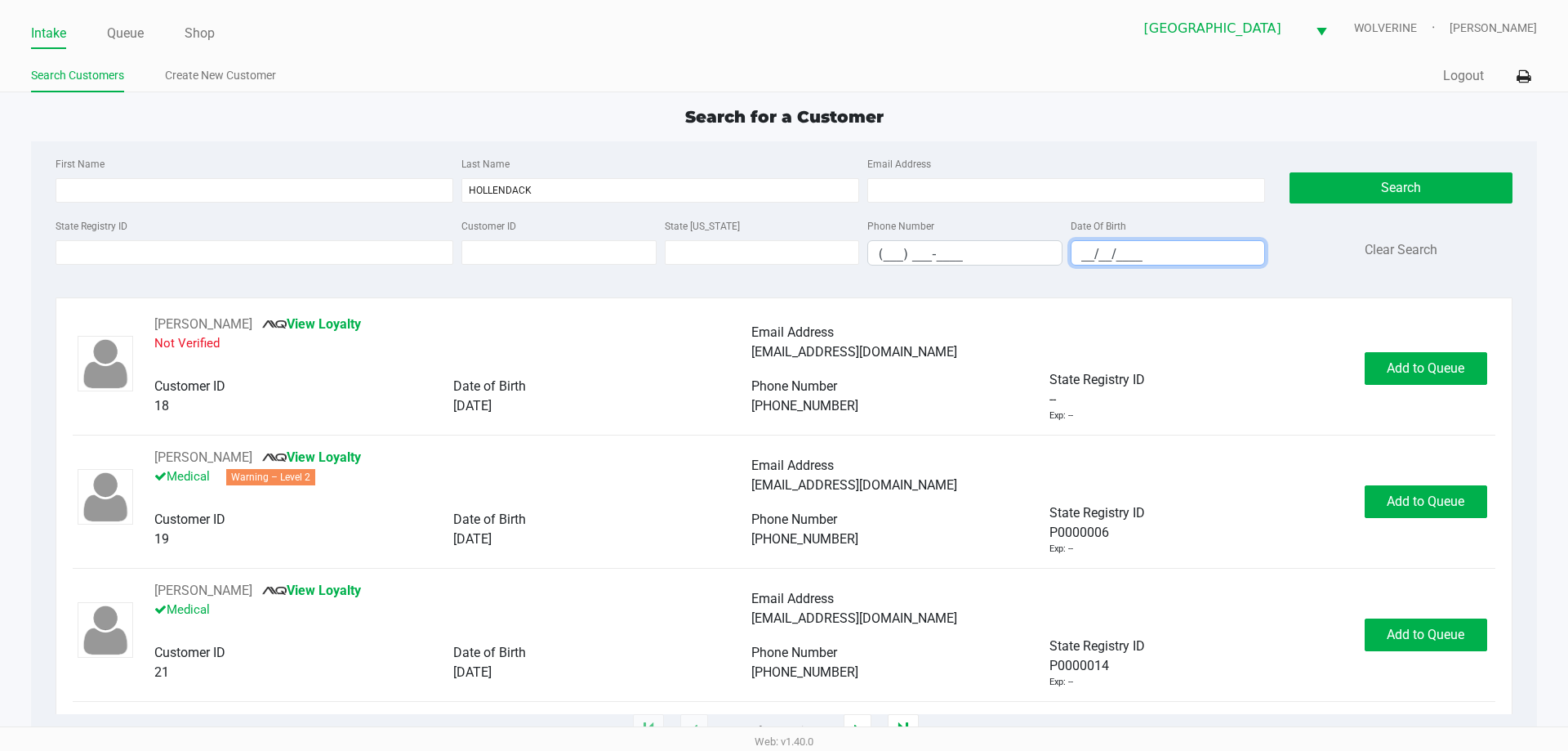
click at [1086, 256] on input "__/__/____" at bounding box center [1168, 253] width 194 height 26
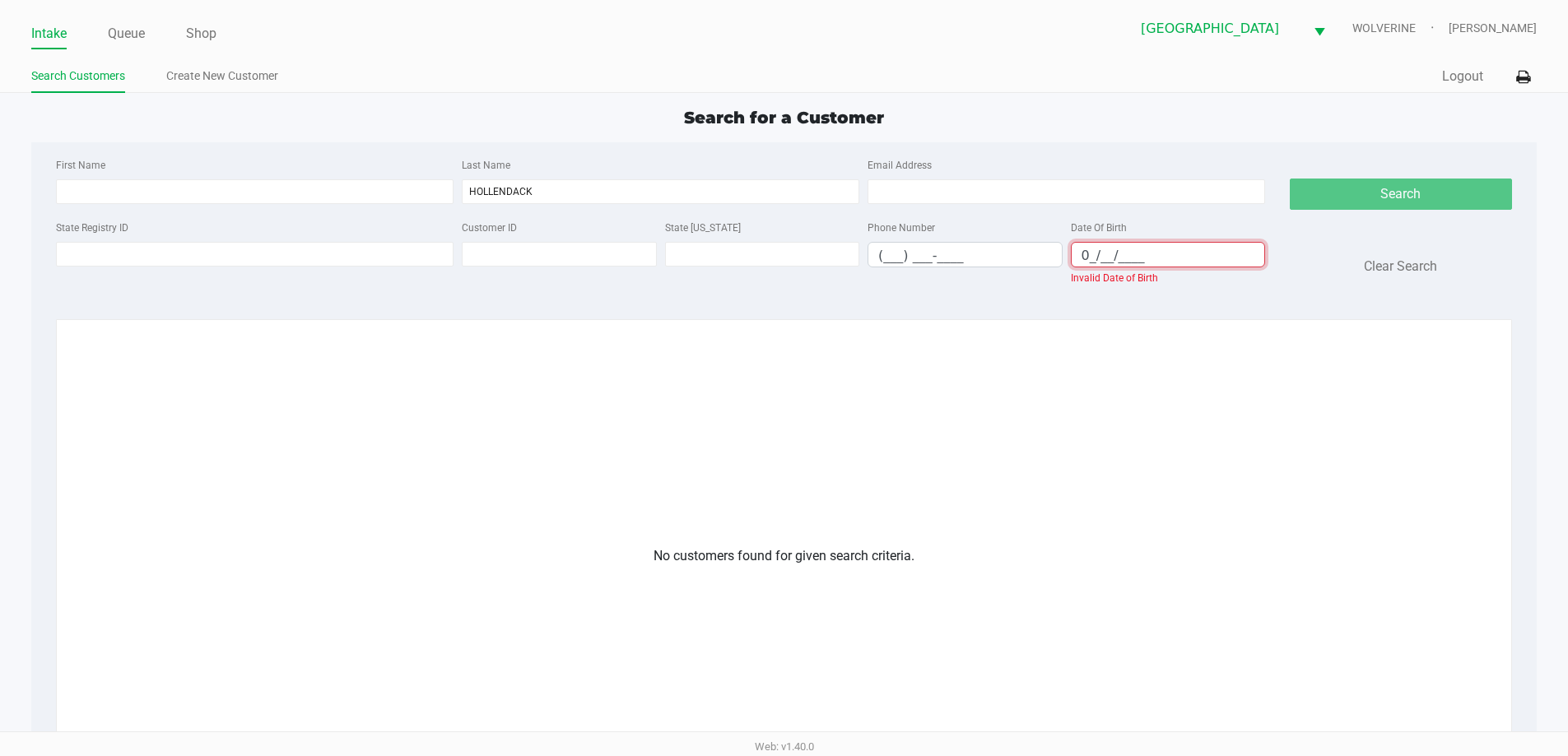
type input "__/__/____"
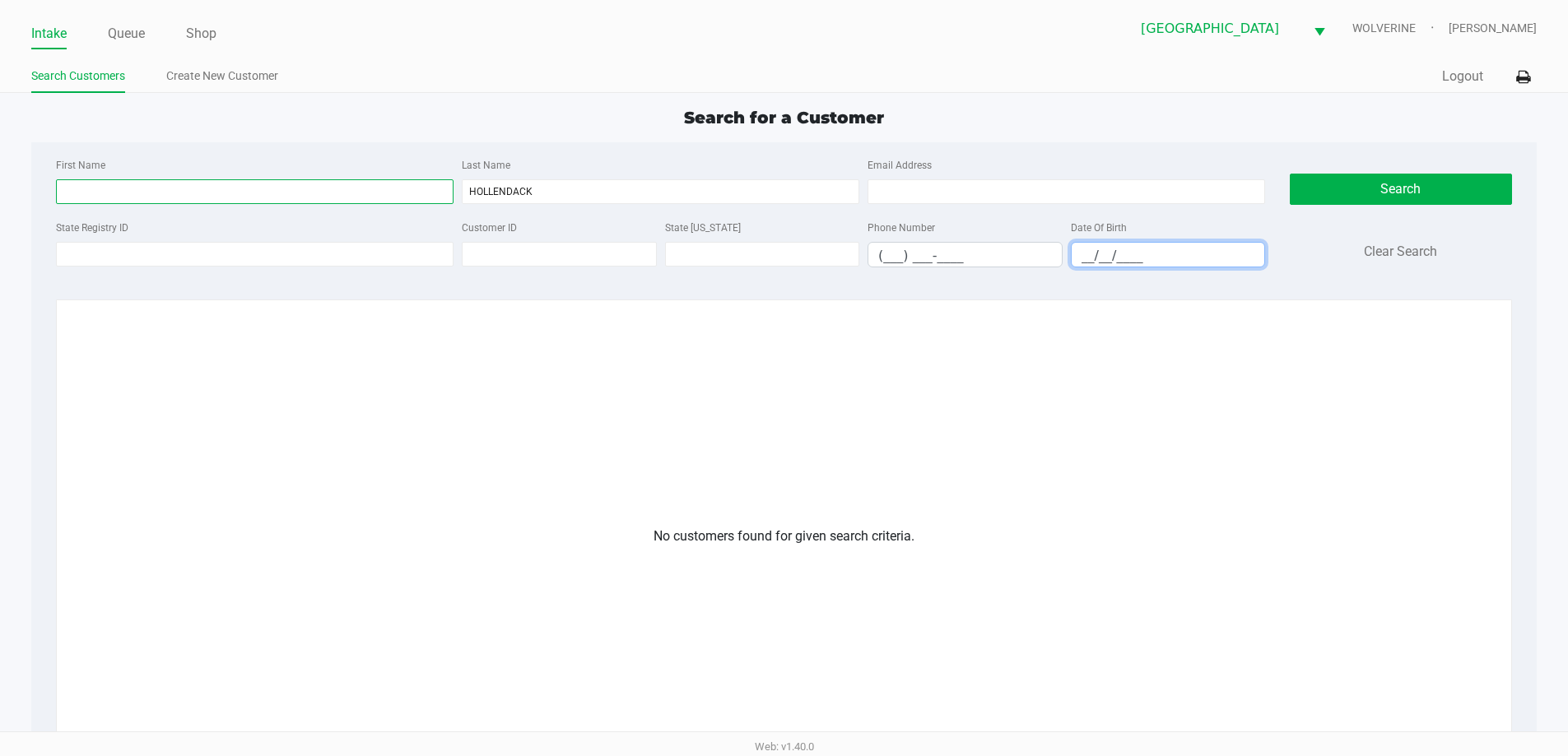
click at [170, 188] on input "First Name" at bounding box center [254, 192] width 397 height 25
type input "SETH"
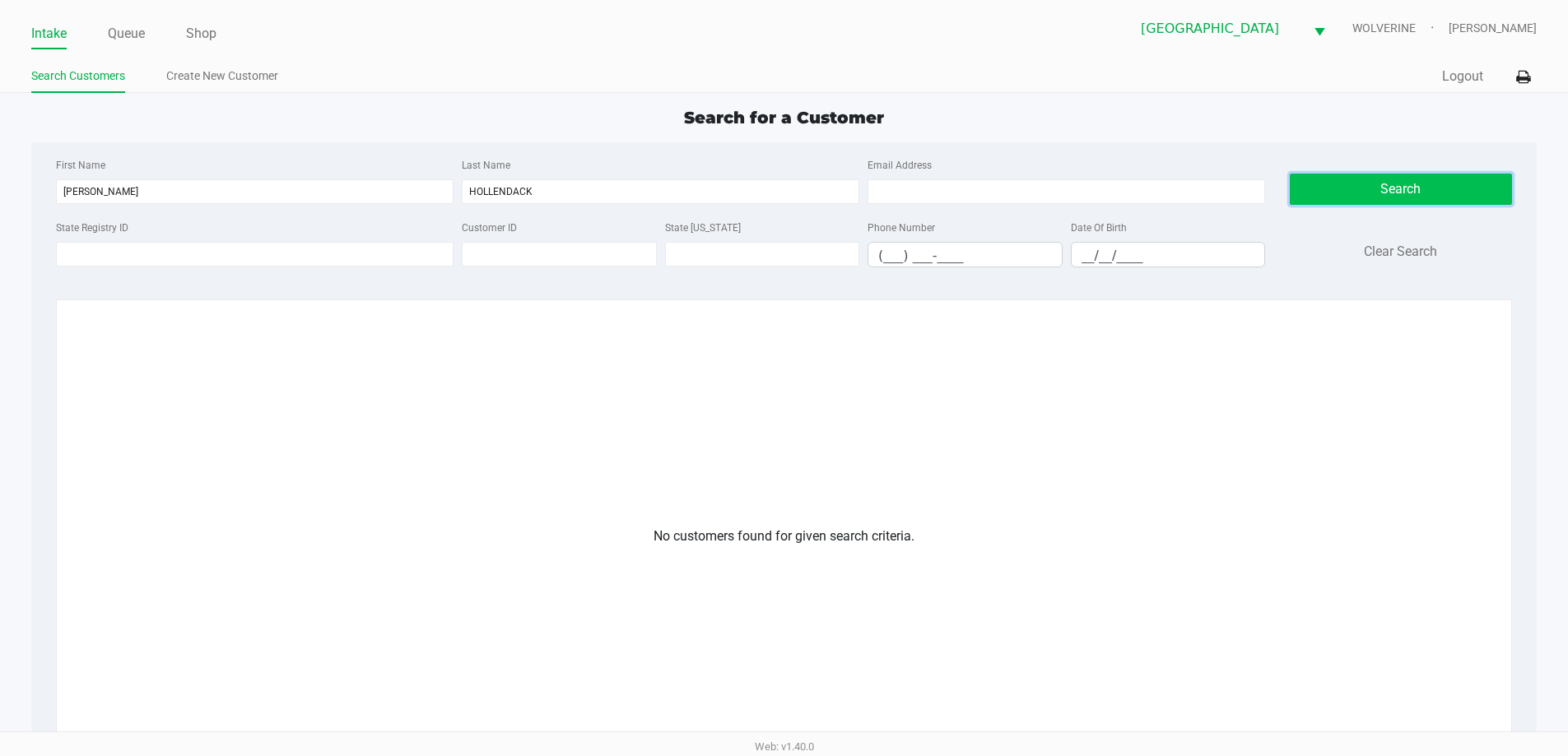
click at [1469, 186] on button "Search" at bounding box center [1400, 189] width 222 height 31
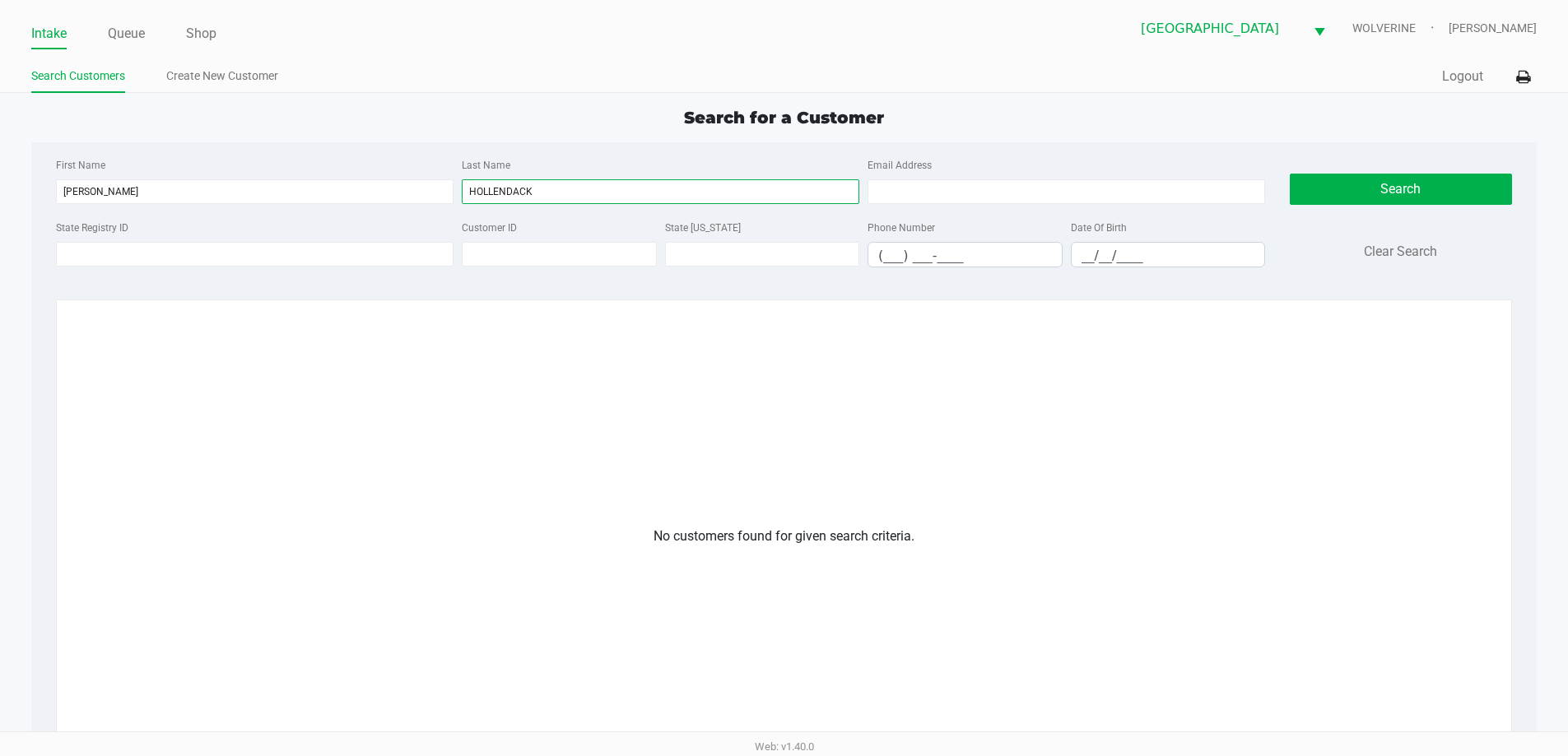
click at [742, 189] on input "HOLLENDACK" at bounding box center [660, 192] width 397 height 25
type input "H"
click at [1081, 263] on input "__/__/____" at bounding box center [1167, 255] width 193 height 26
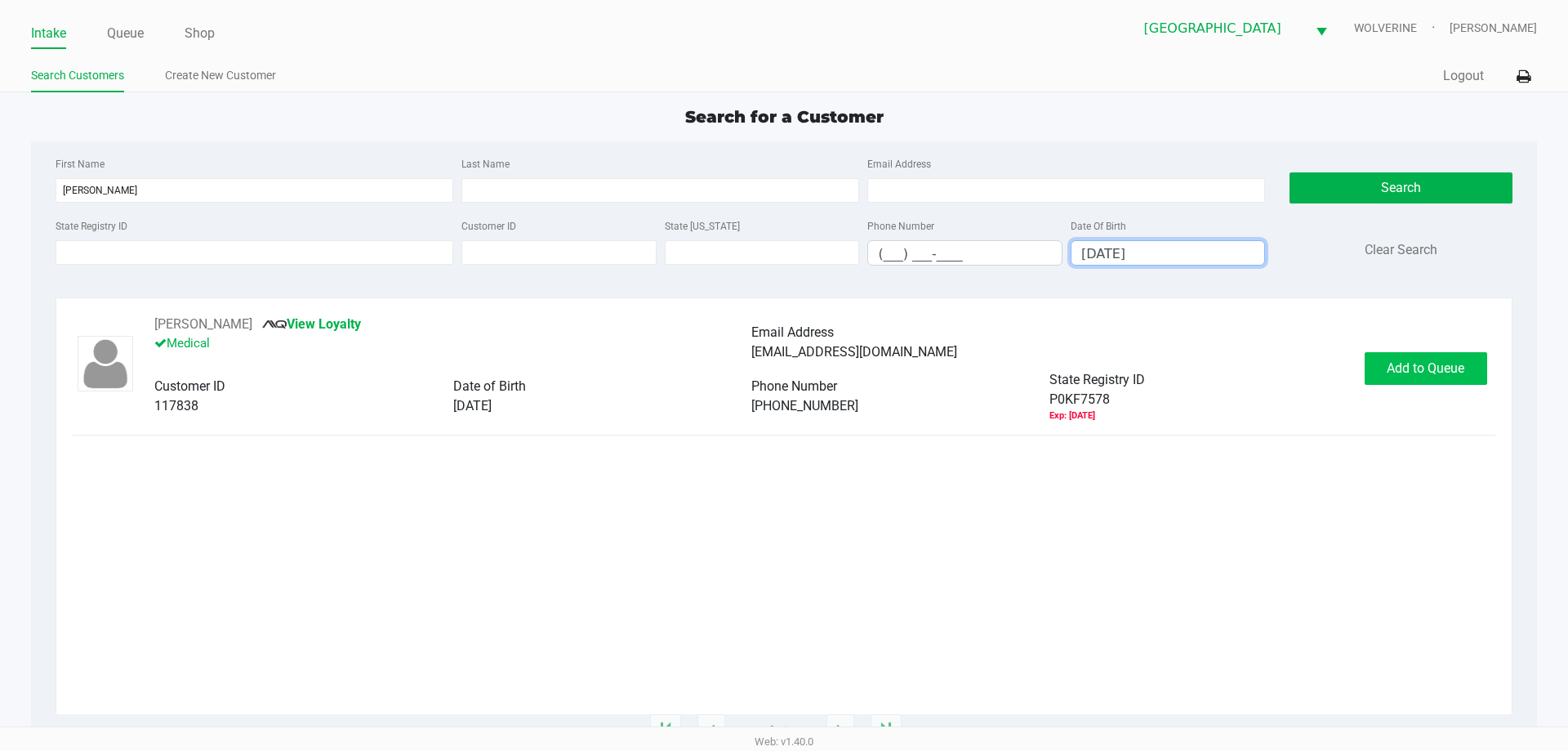
type input "06/04/1988"
click at [1425, 358] on button "Add to Queue" at bounding box center [1426, 369] width 123 height 32
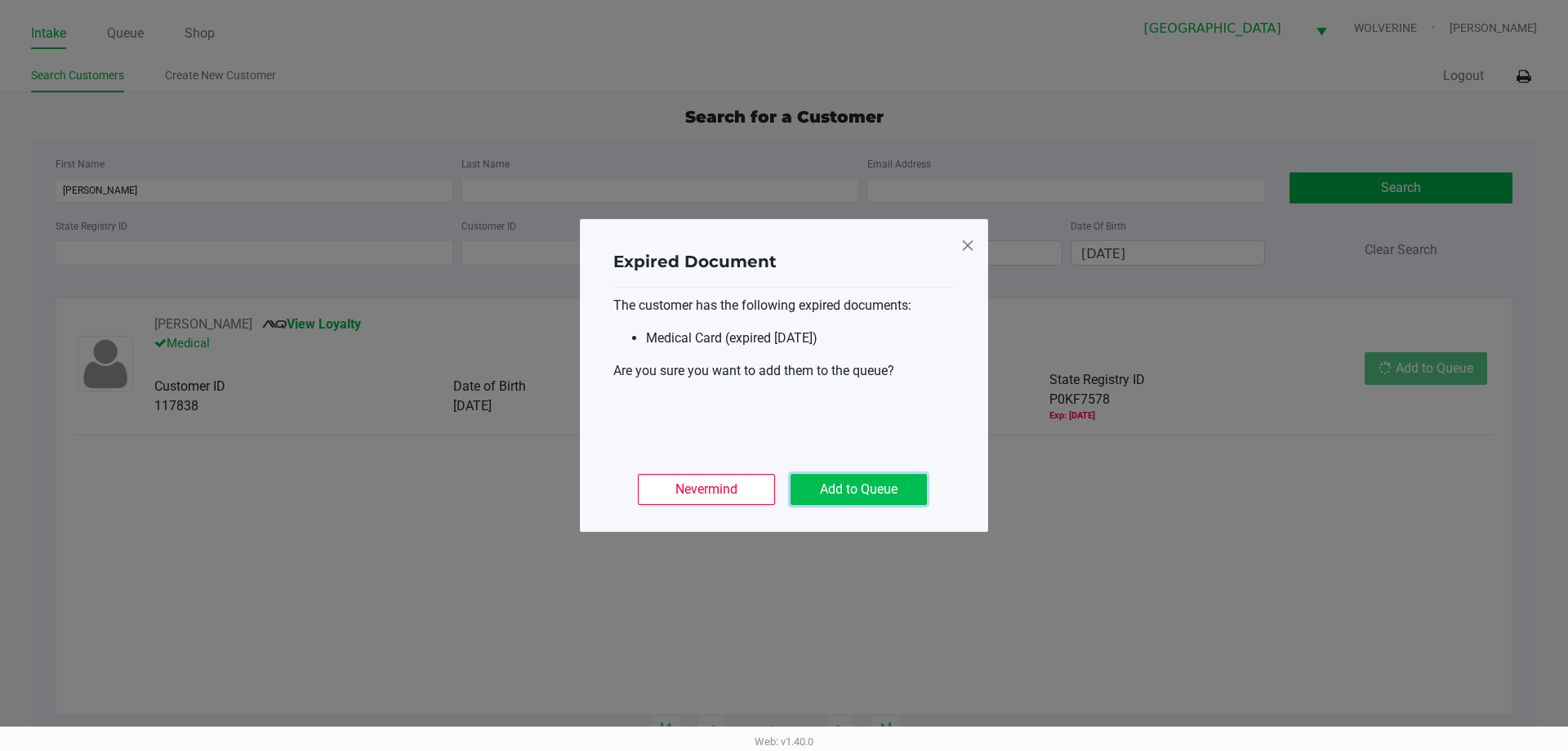
click at [907, 499] on button "Add to Queue" at bounding box center [859, 489] width 136 height 31
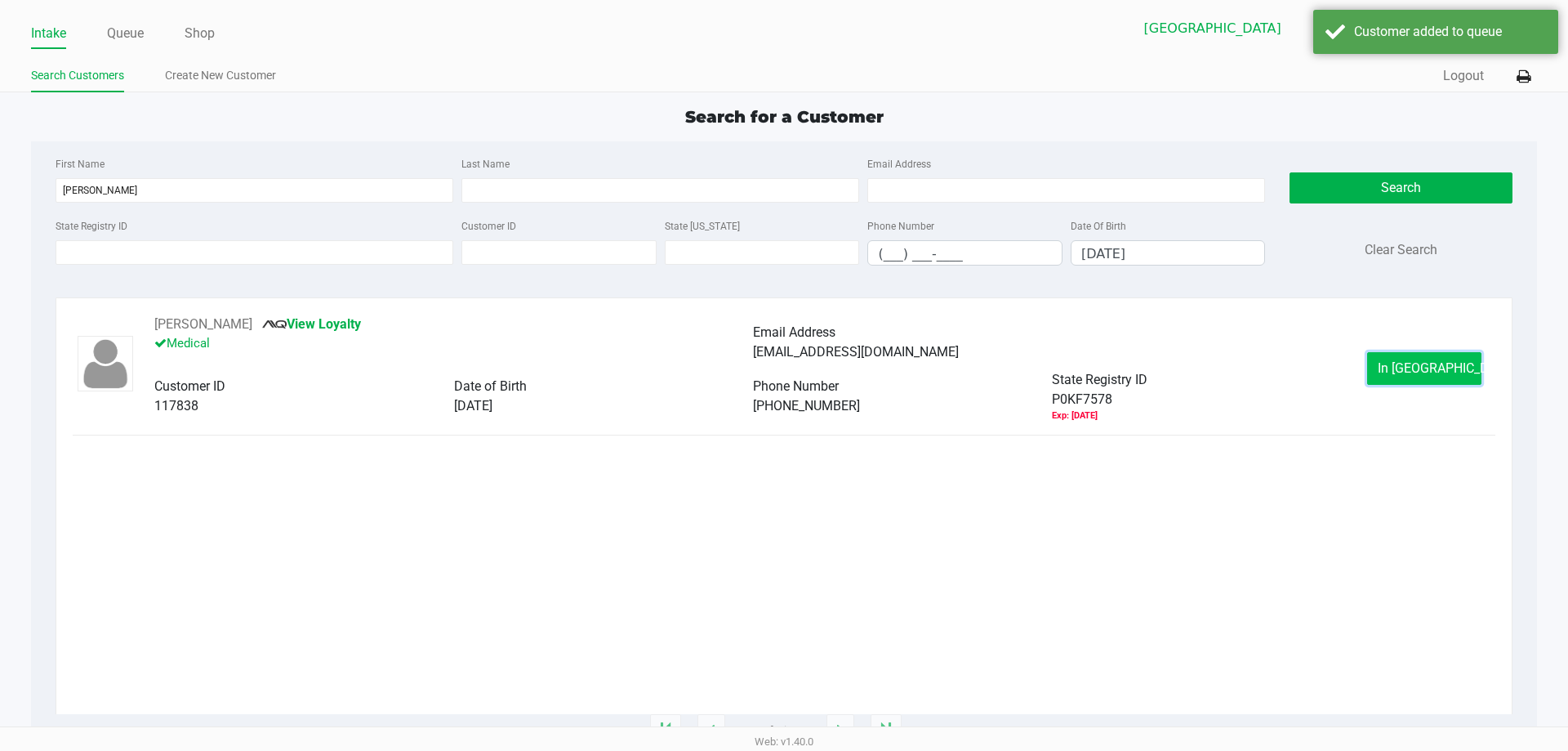
click at [1448, 377] on button "In Queue" at bounding box center [1425, 369] width 114 height 32
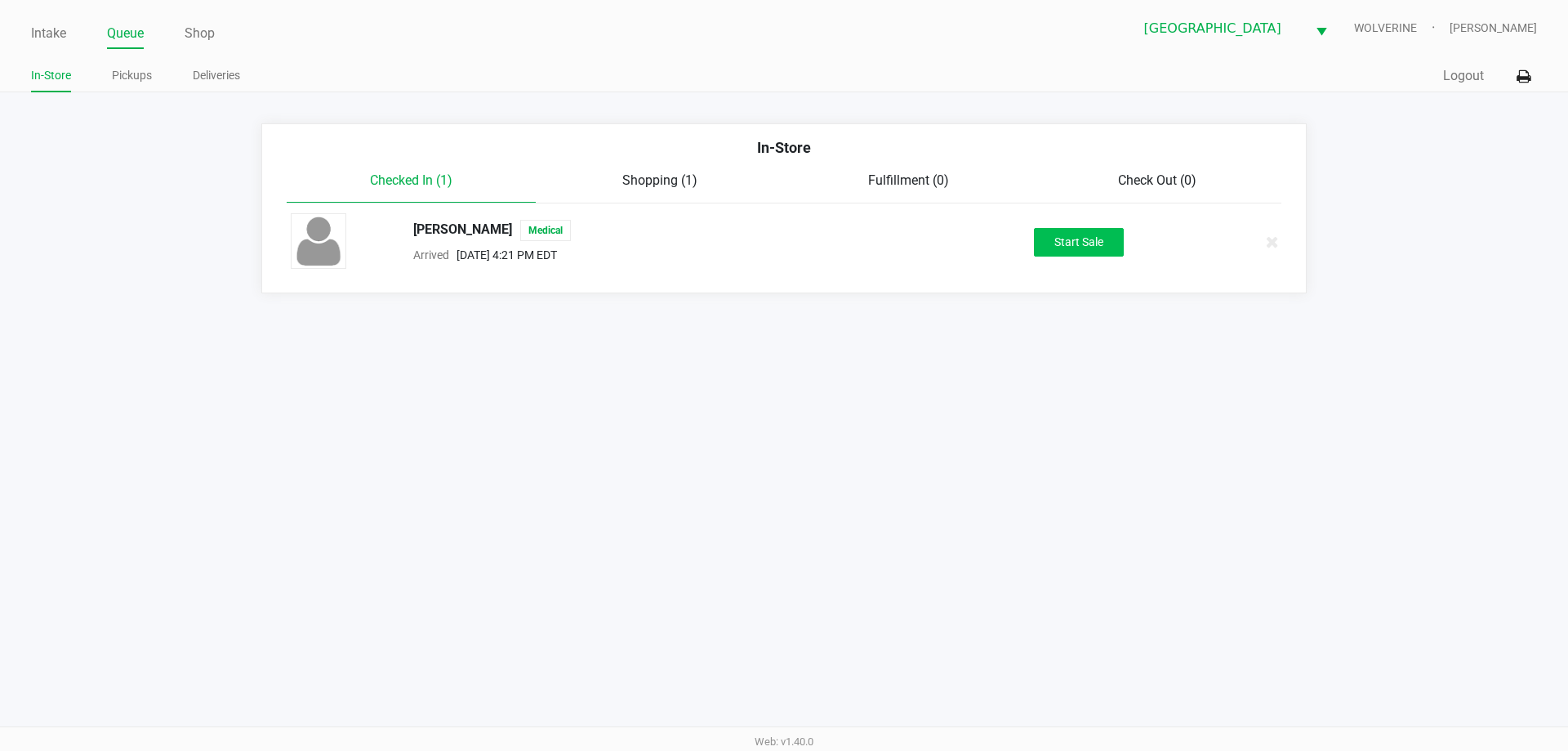
click at [1078, 235] on button "Start Sale" at bounding box center [1078, 242] width 90 height 29
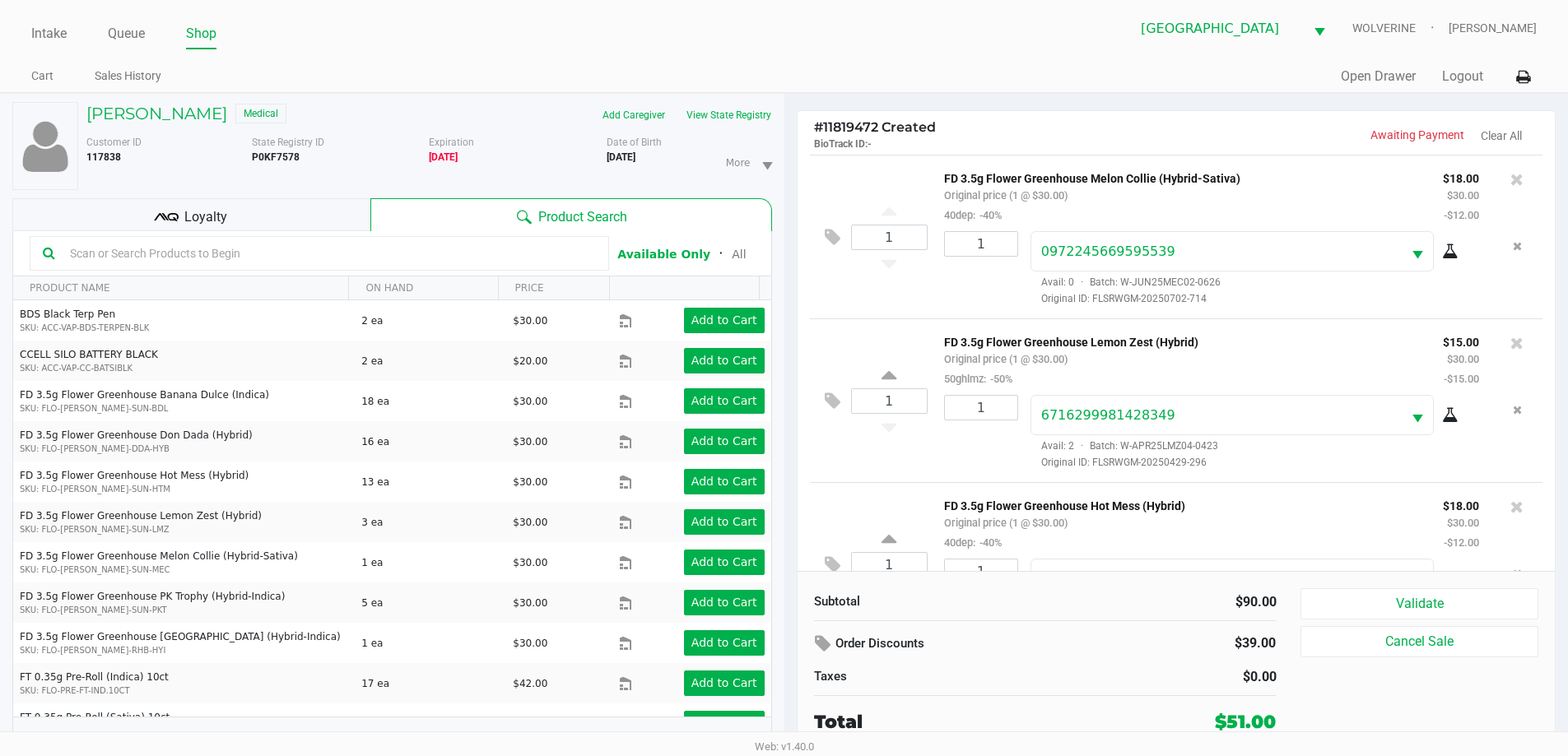
scroll to position [77, 0]
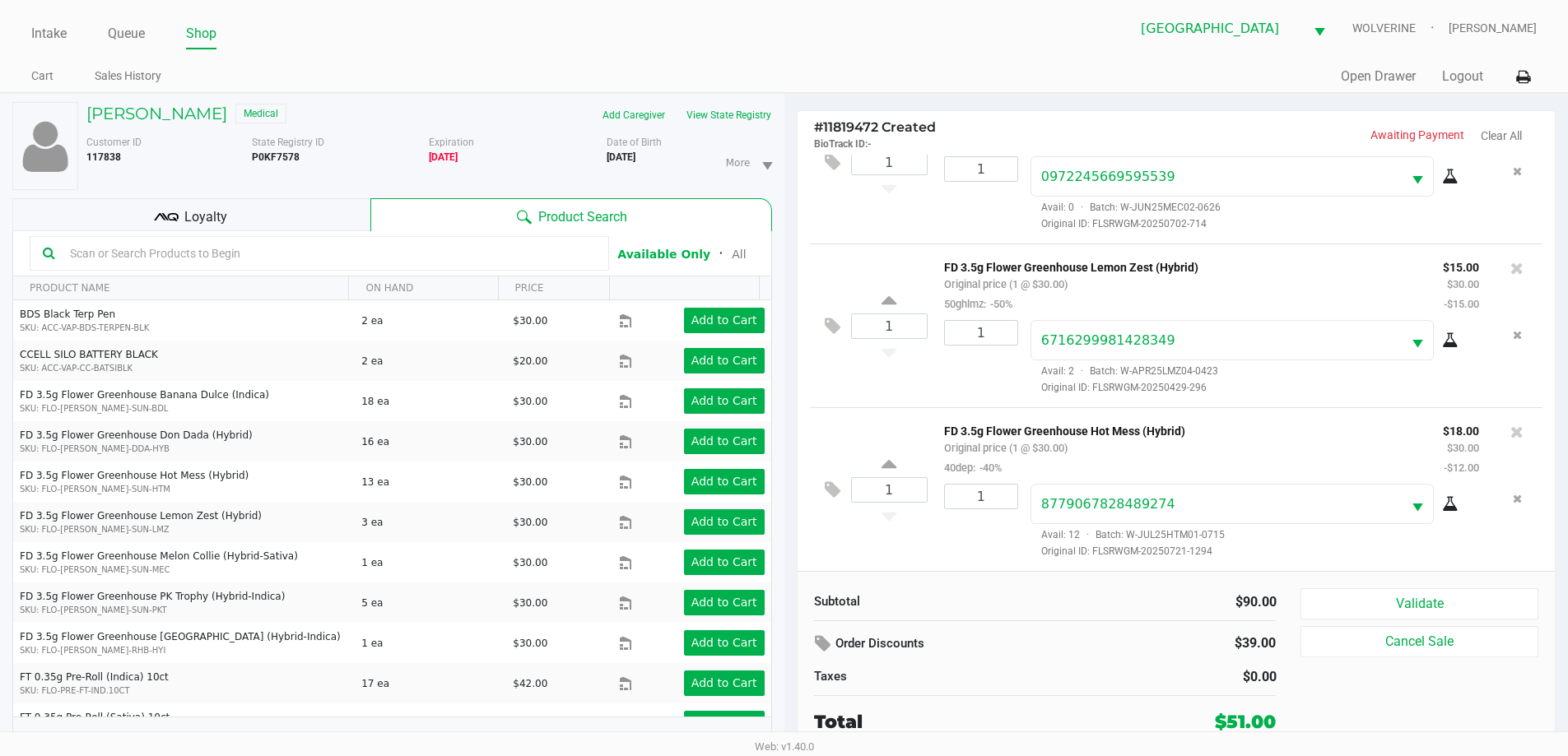
click at [224, 212] on span "Loyalty" at bounding box center [205, 216] width 43 height 20
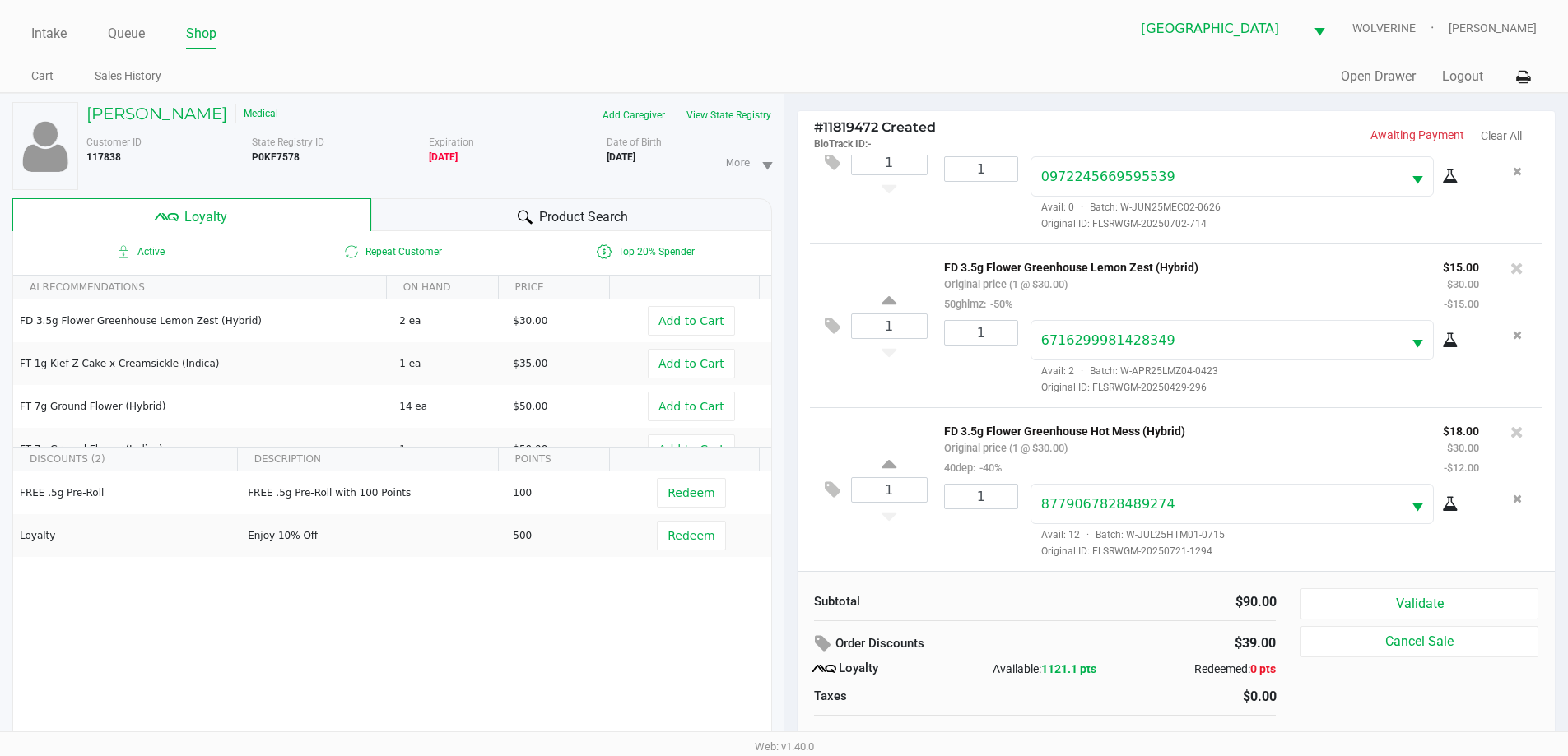
scroll to position [17, 0]
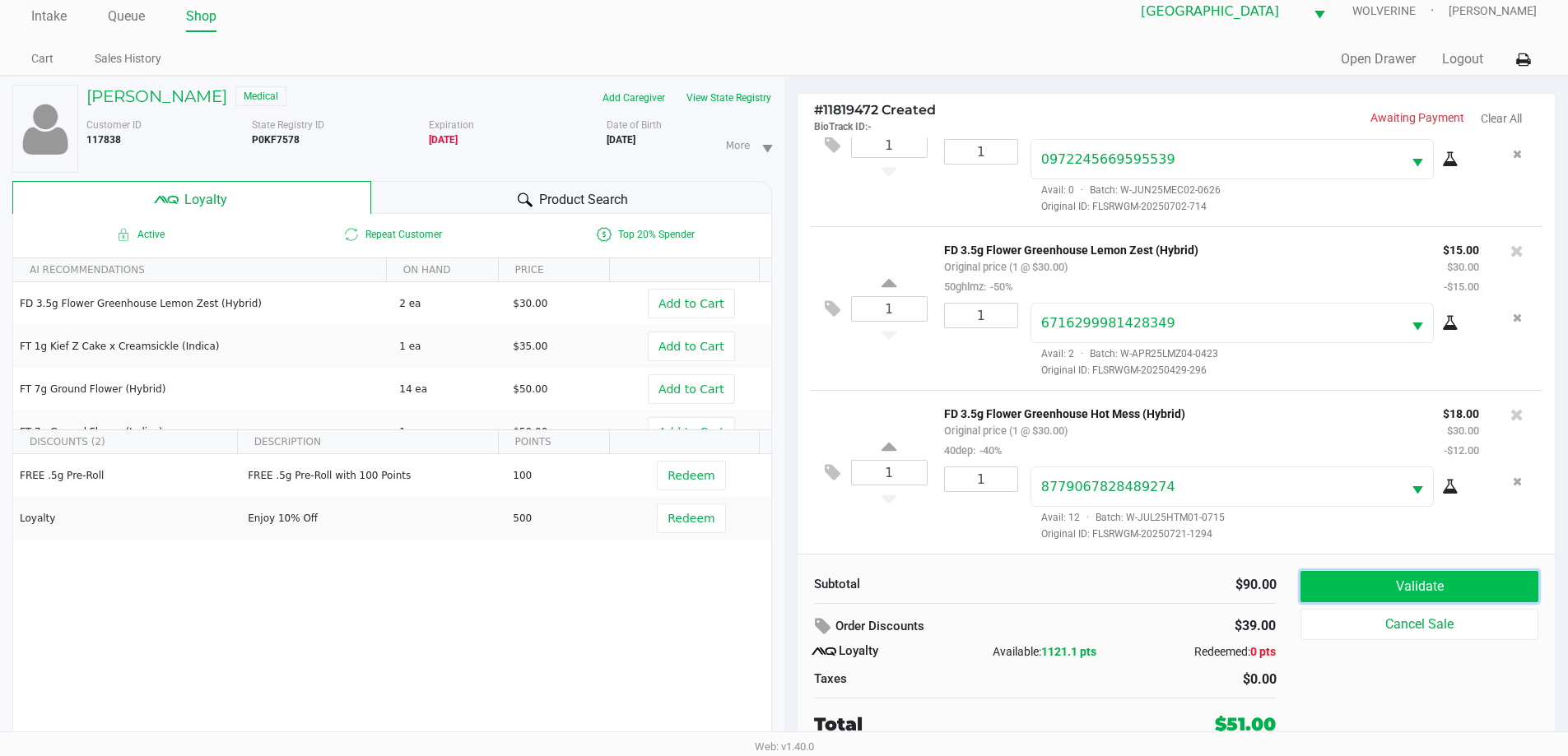
click at [1397, 594] on button "Validate" at bounding box center [1419, 586] width 237 height 31
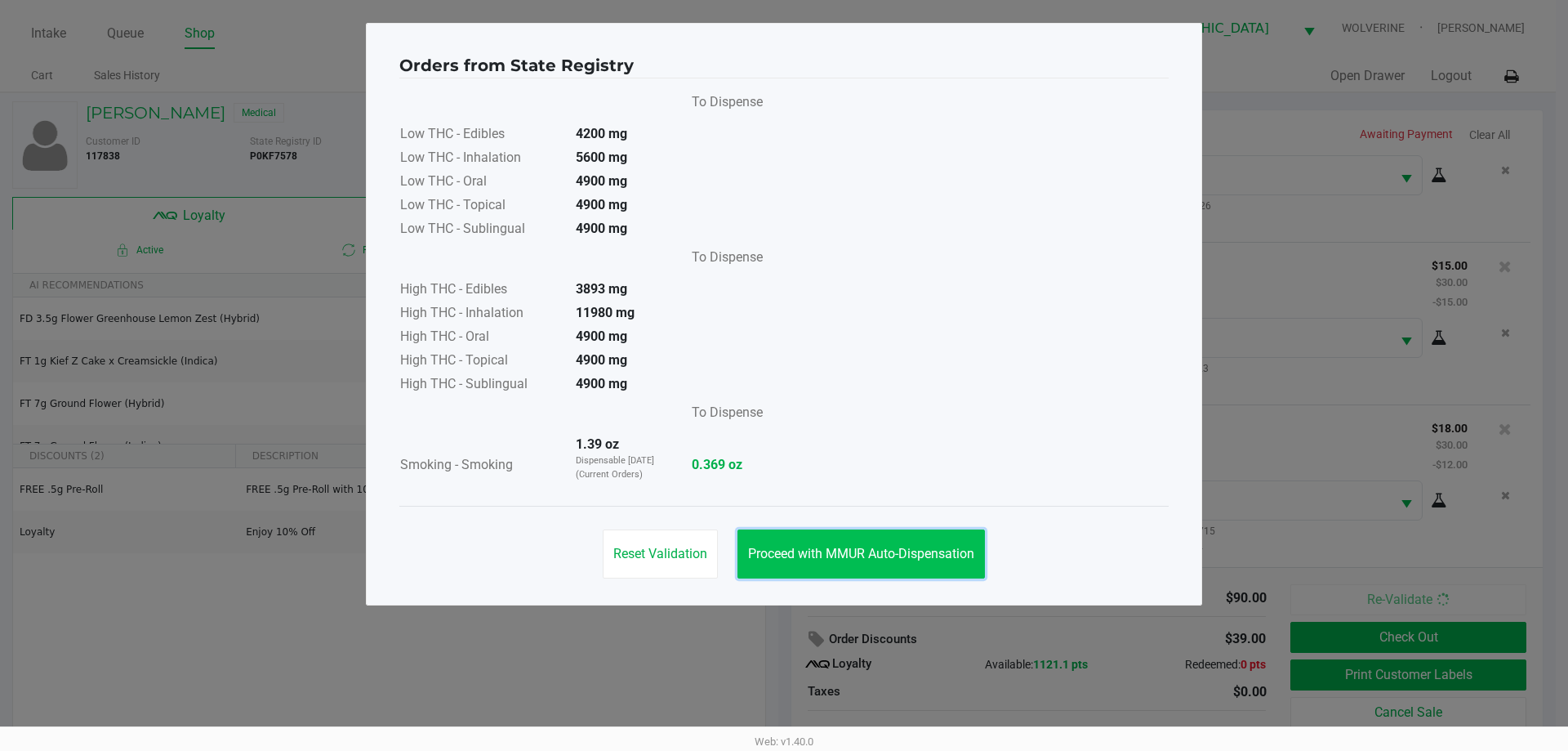
click at [861, 537] on button "Proceed with MMUR Auto-Dispensation" at bounding box center [861, 553] width 247 height 49
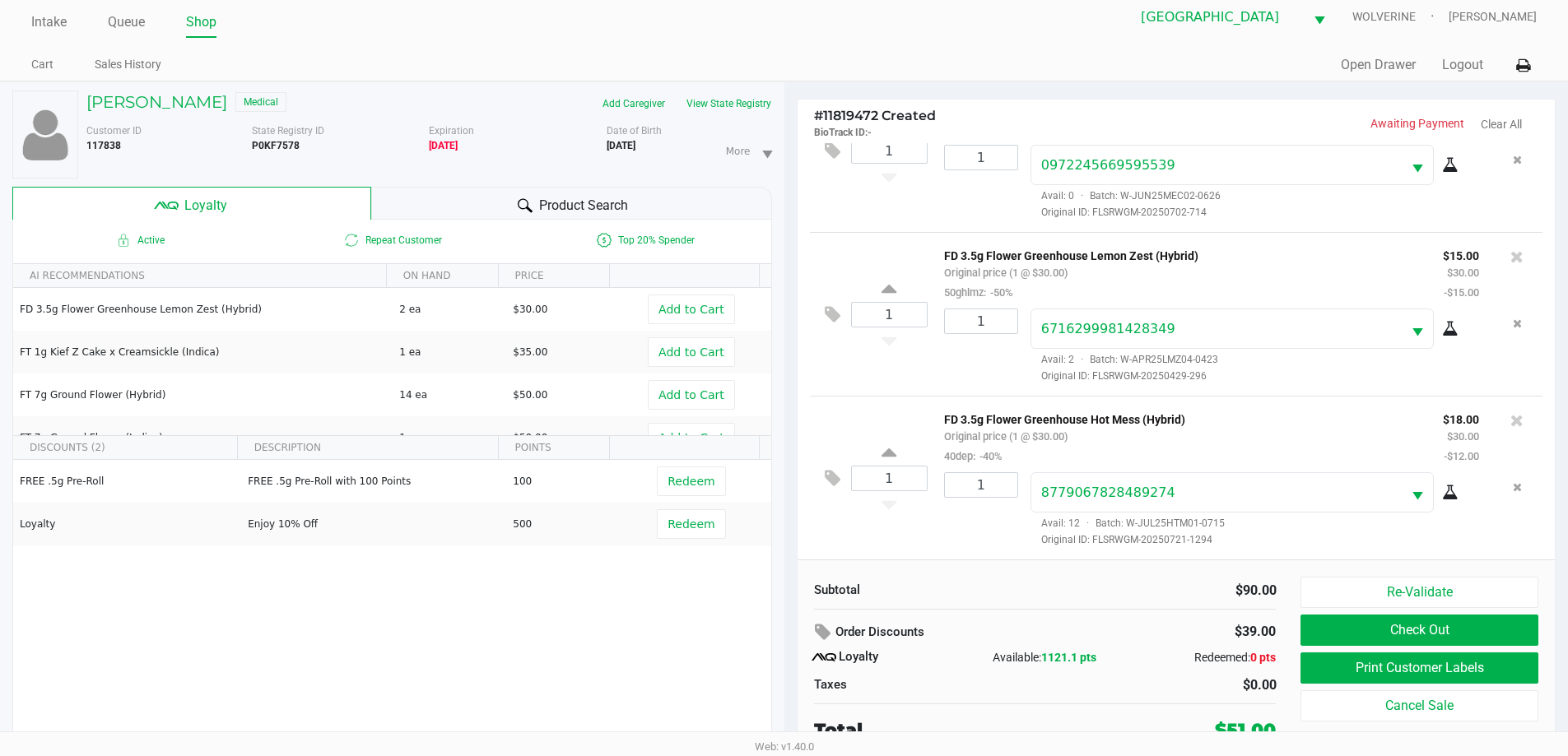
scroll to position [17, 0]
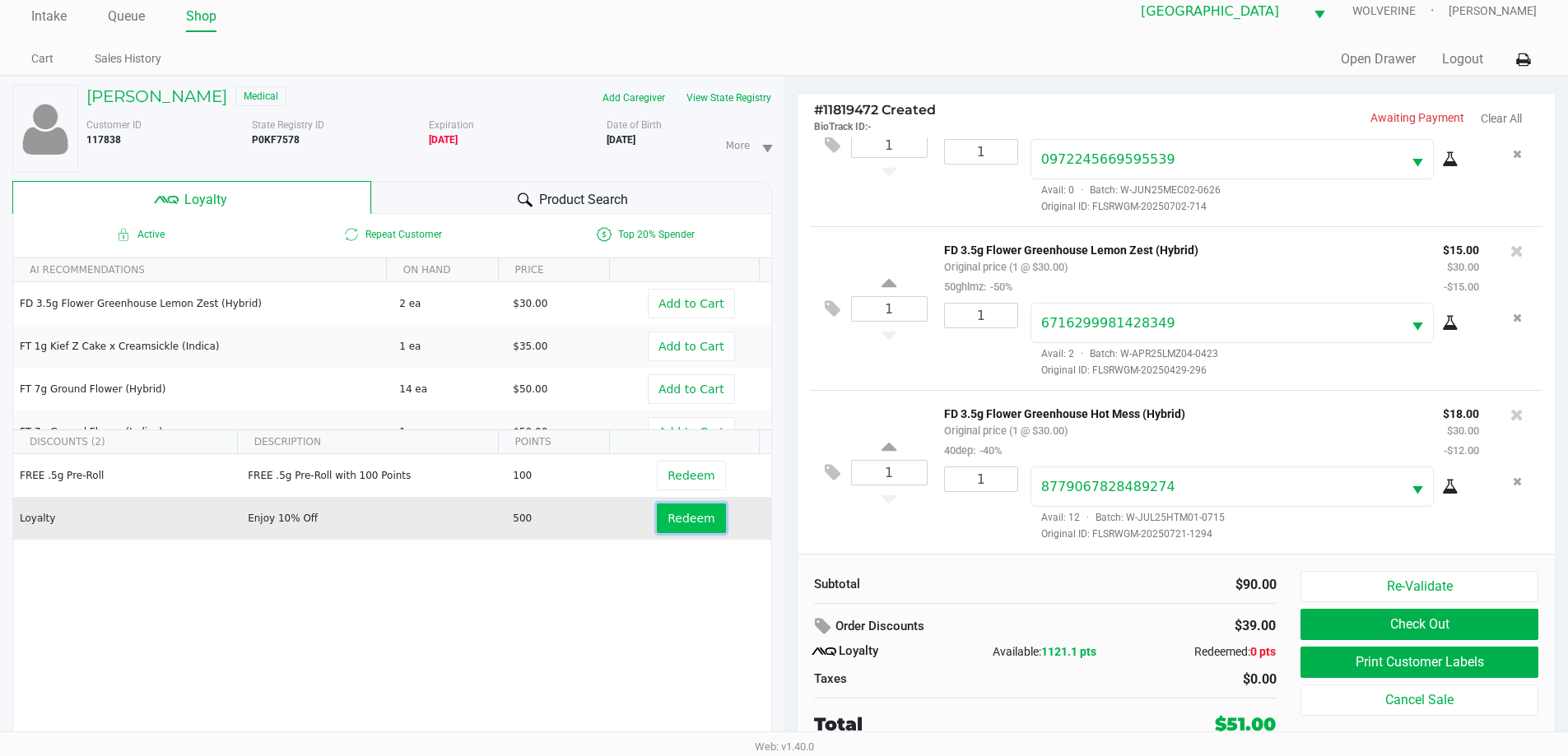
click at [692, 521] on span "Redeem" at bounding box center [690, 517] width 47 height 13
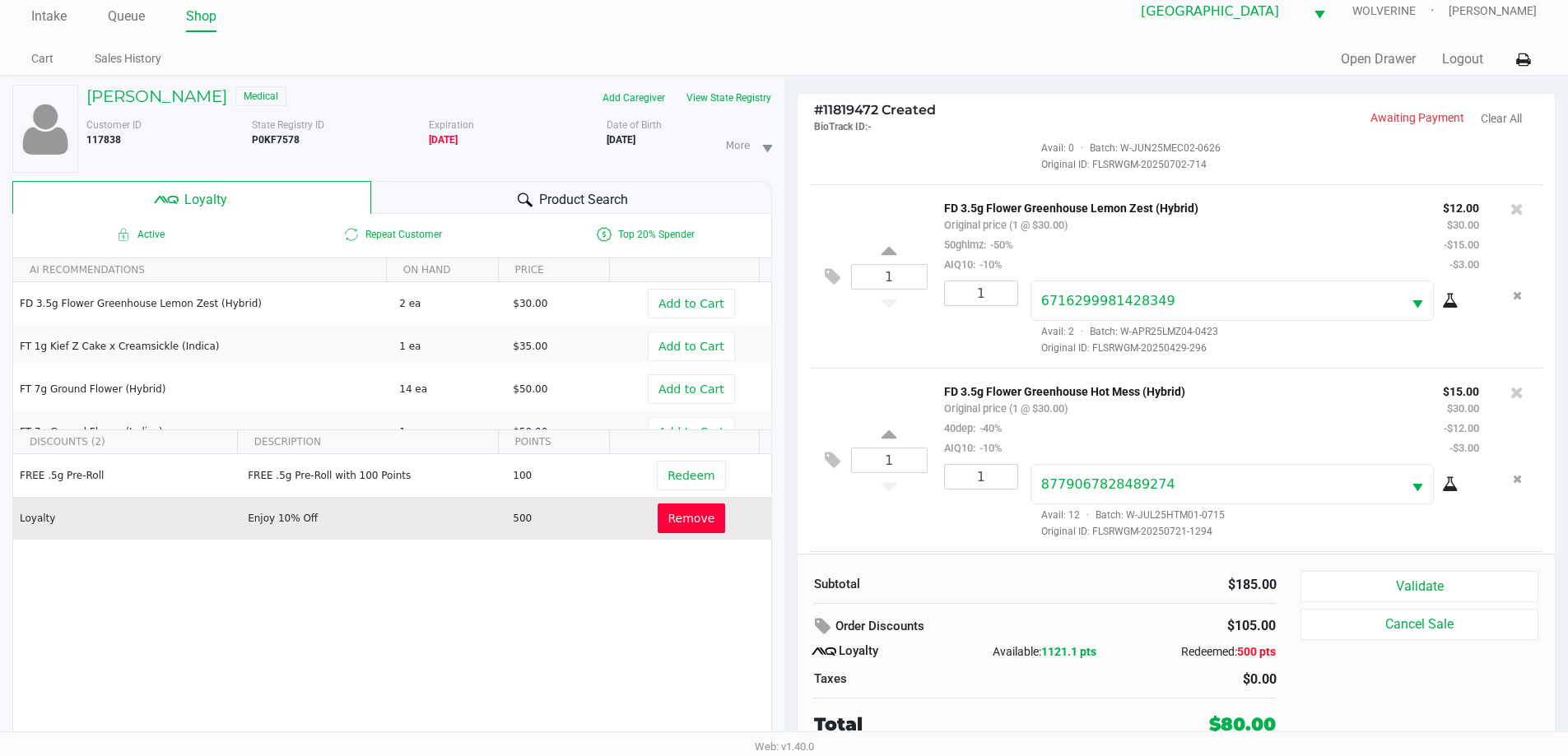
scroll to position [320, 0]
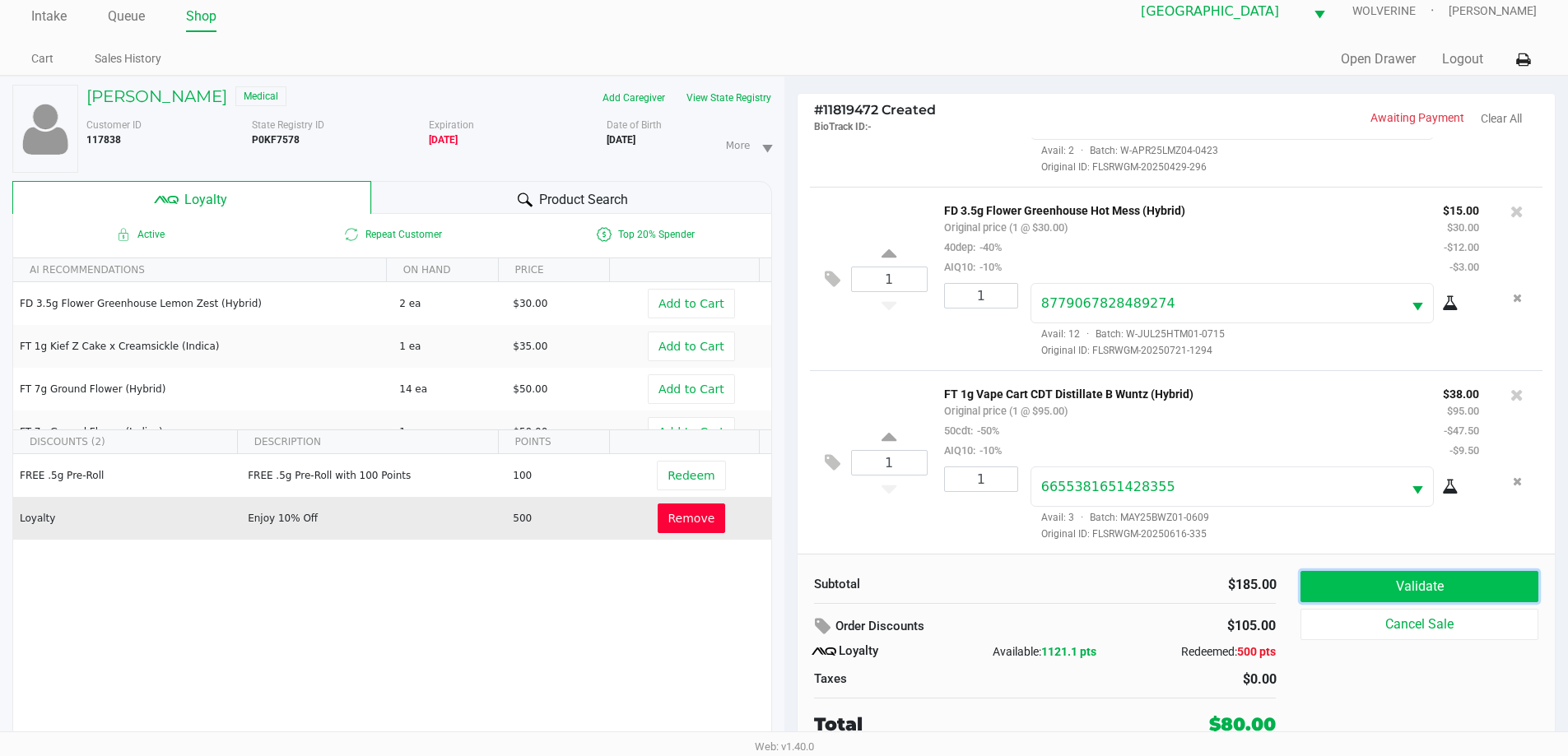
click at [1403, 591] on button "Validate" at bounding box center [1419, 586] width 237 height 31
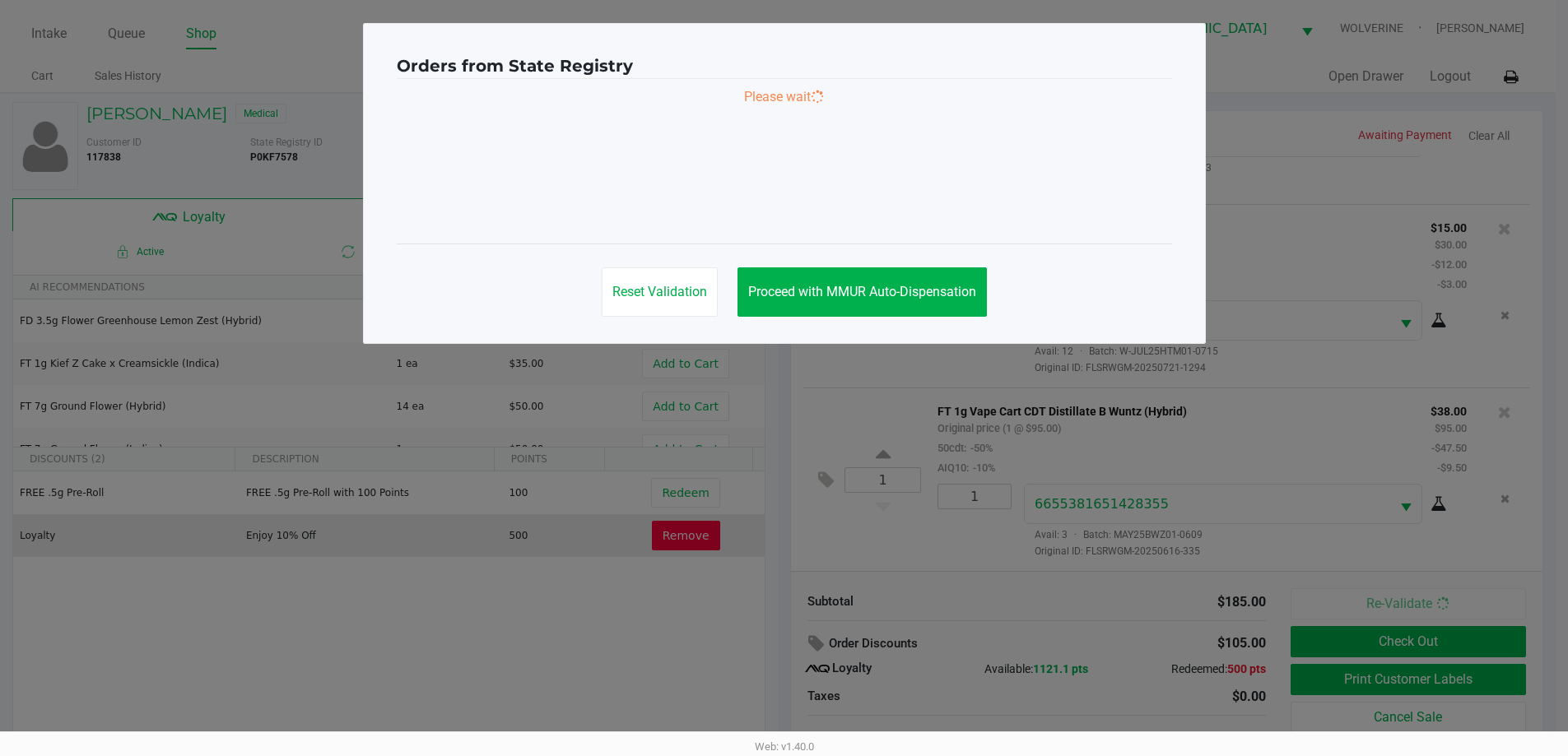
scroll to position [0, 0]
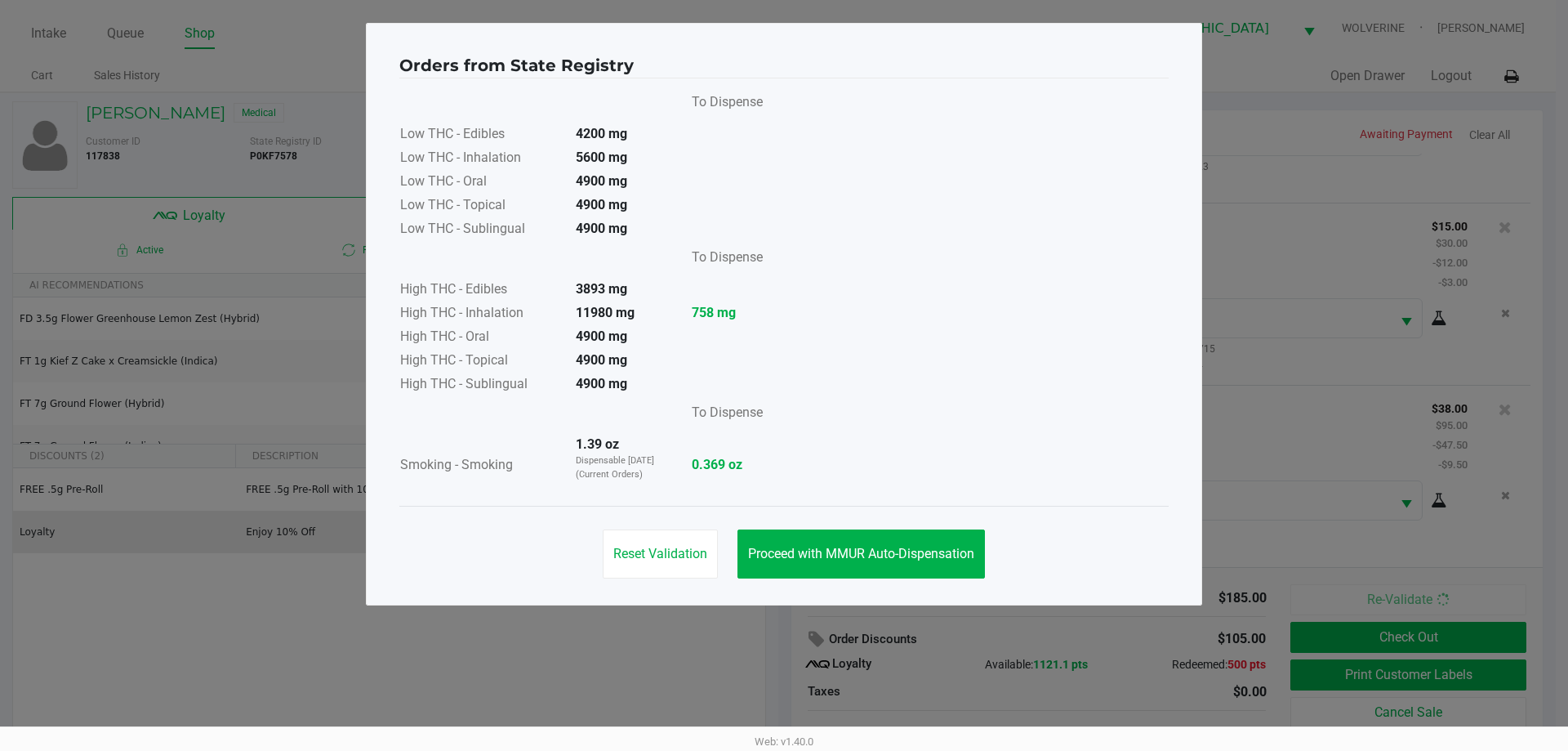
click at [934, 528] on div "Reset Validation Proceed with MMUR Auto-Dispensation" at bounding box center [784, 547] width 769 height 83
click at [939, 550] on span "Proceed with MMUR Auto-Dispensation" at bounding box center [861, 553] width 226 height 15
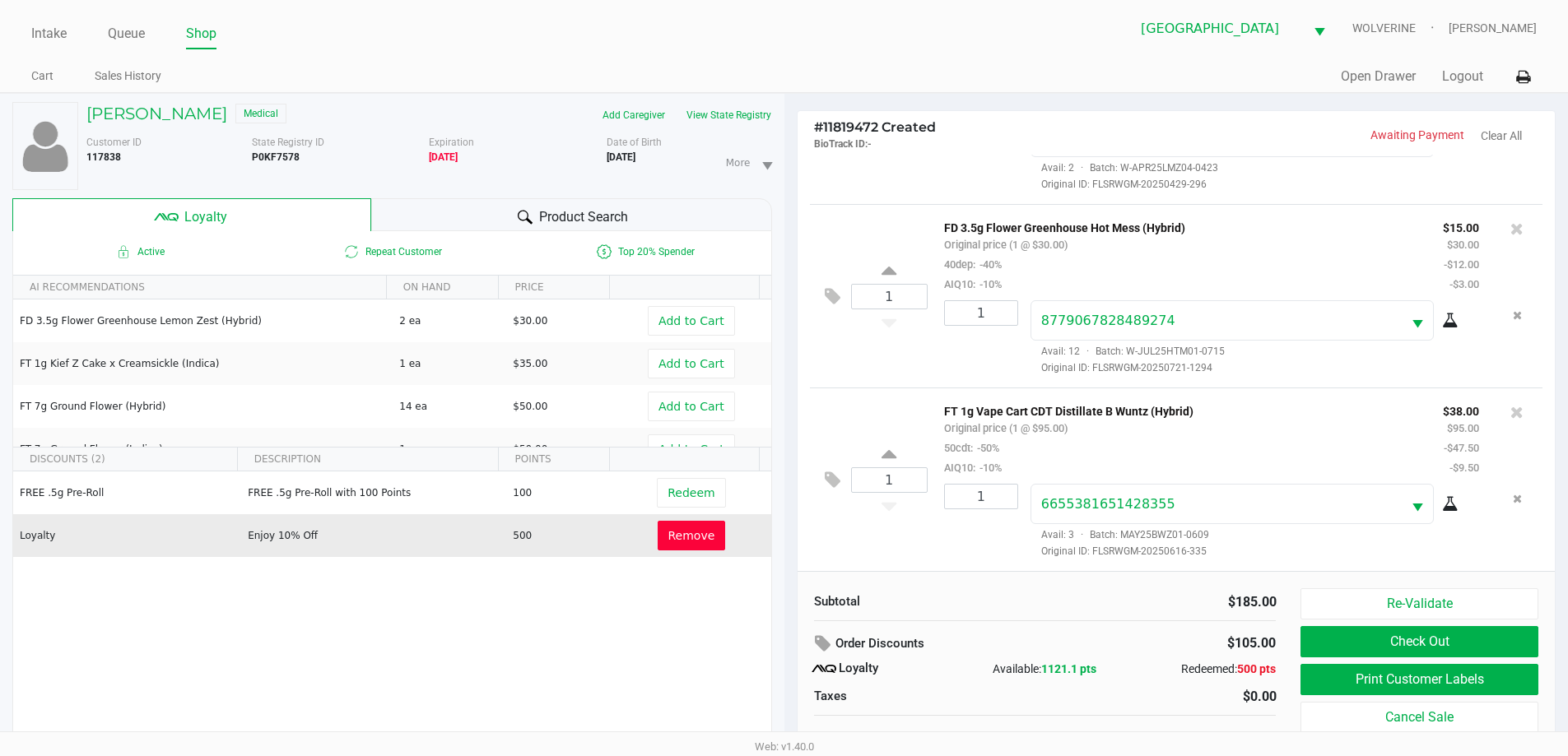
scroll to position [17, 0]
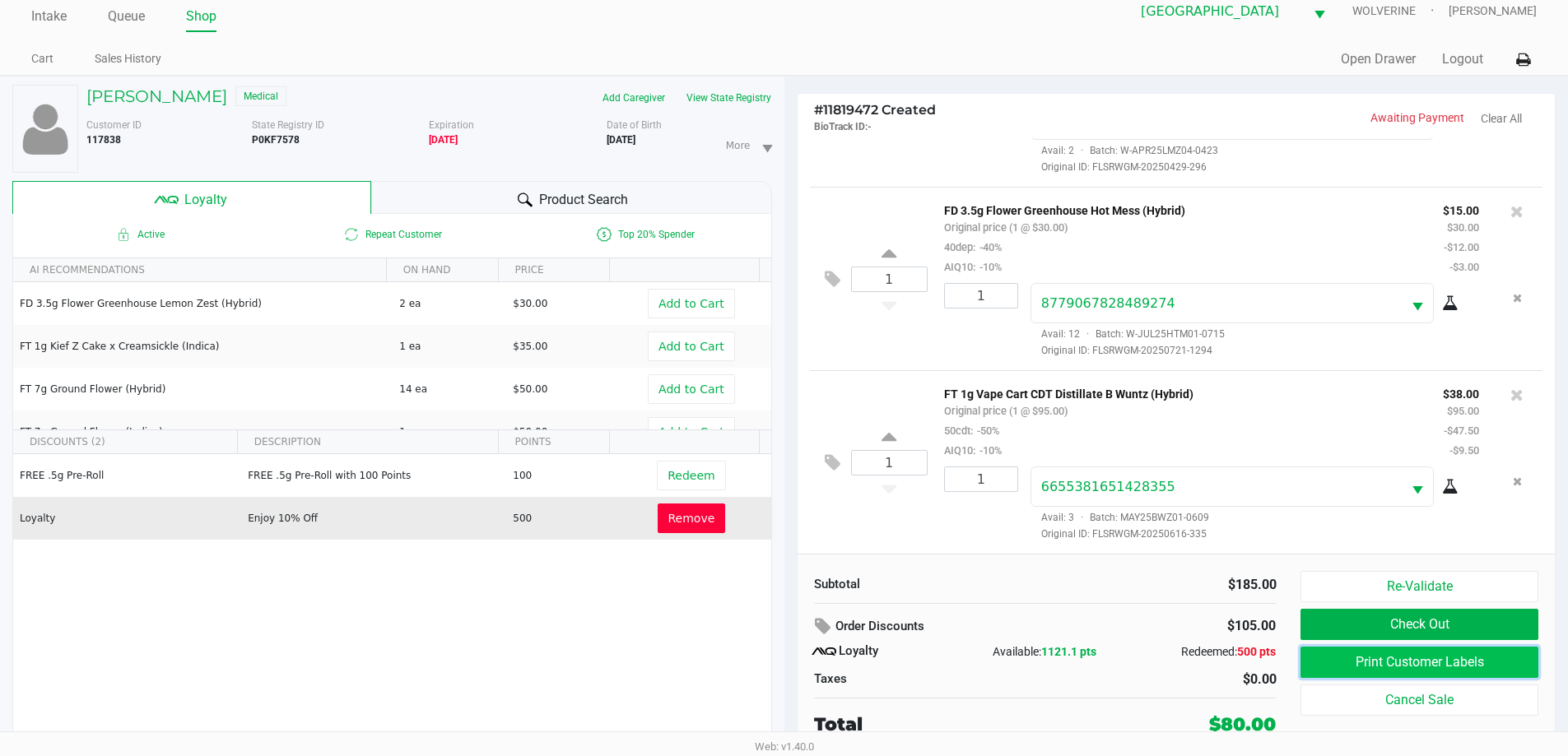
click at [1354, 662] on button "Print Customer Labels" at bounding box center [1419, 662] width 237 height 31
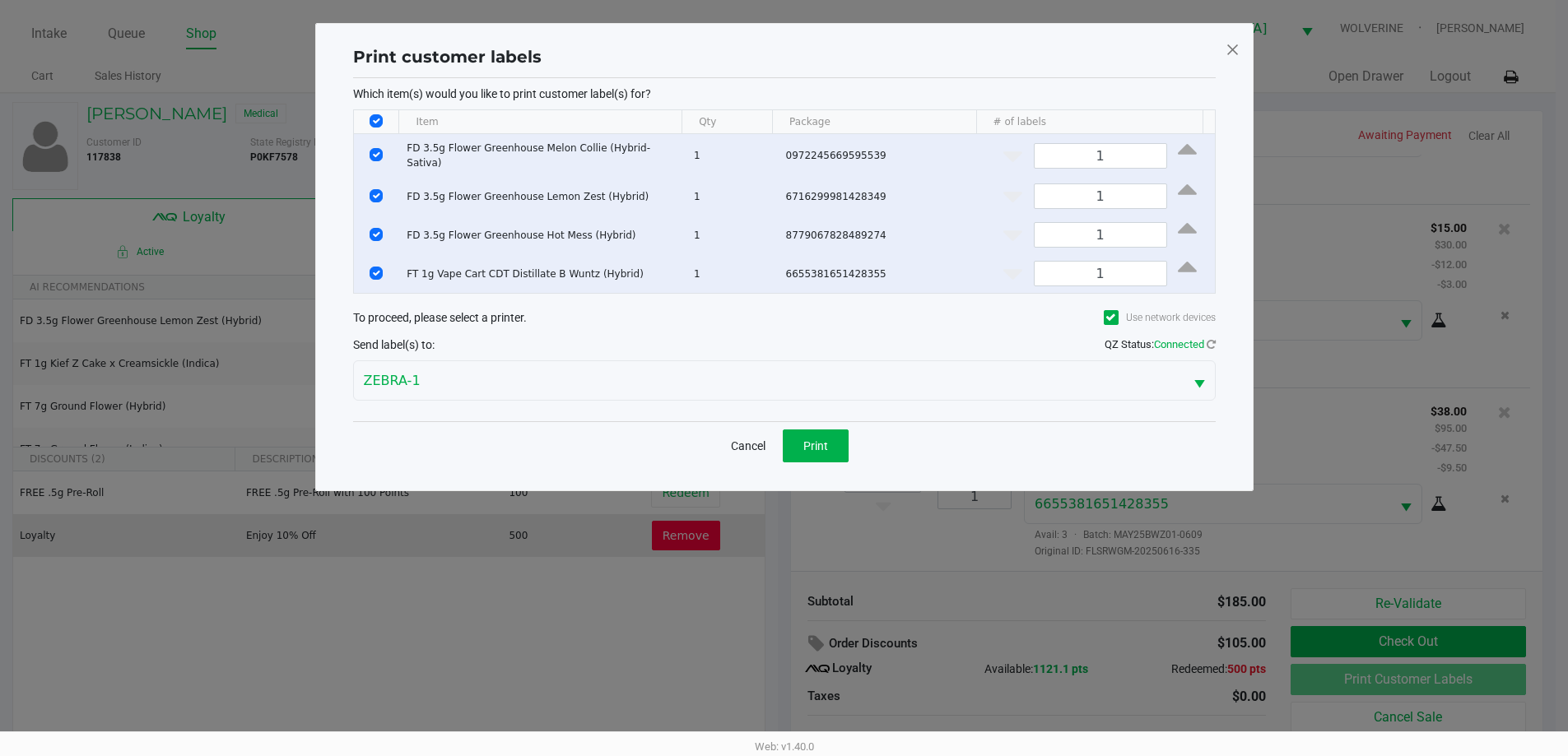
scroll to position [0, 0]
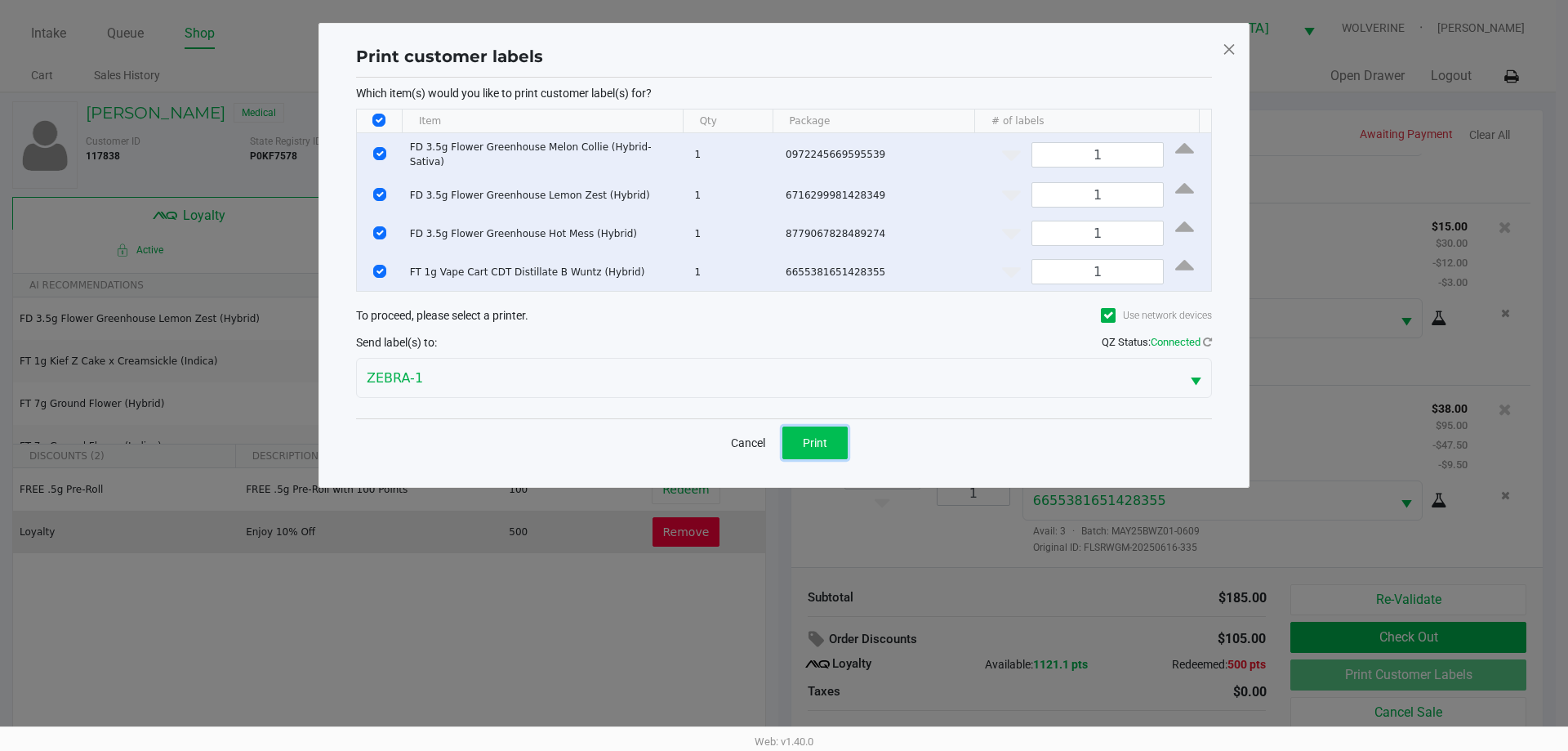
click at [827, 445] on button "Print" at bounding box center [815, 443] width 66 height 32
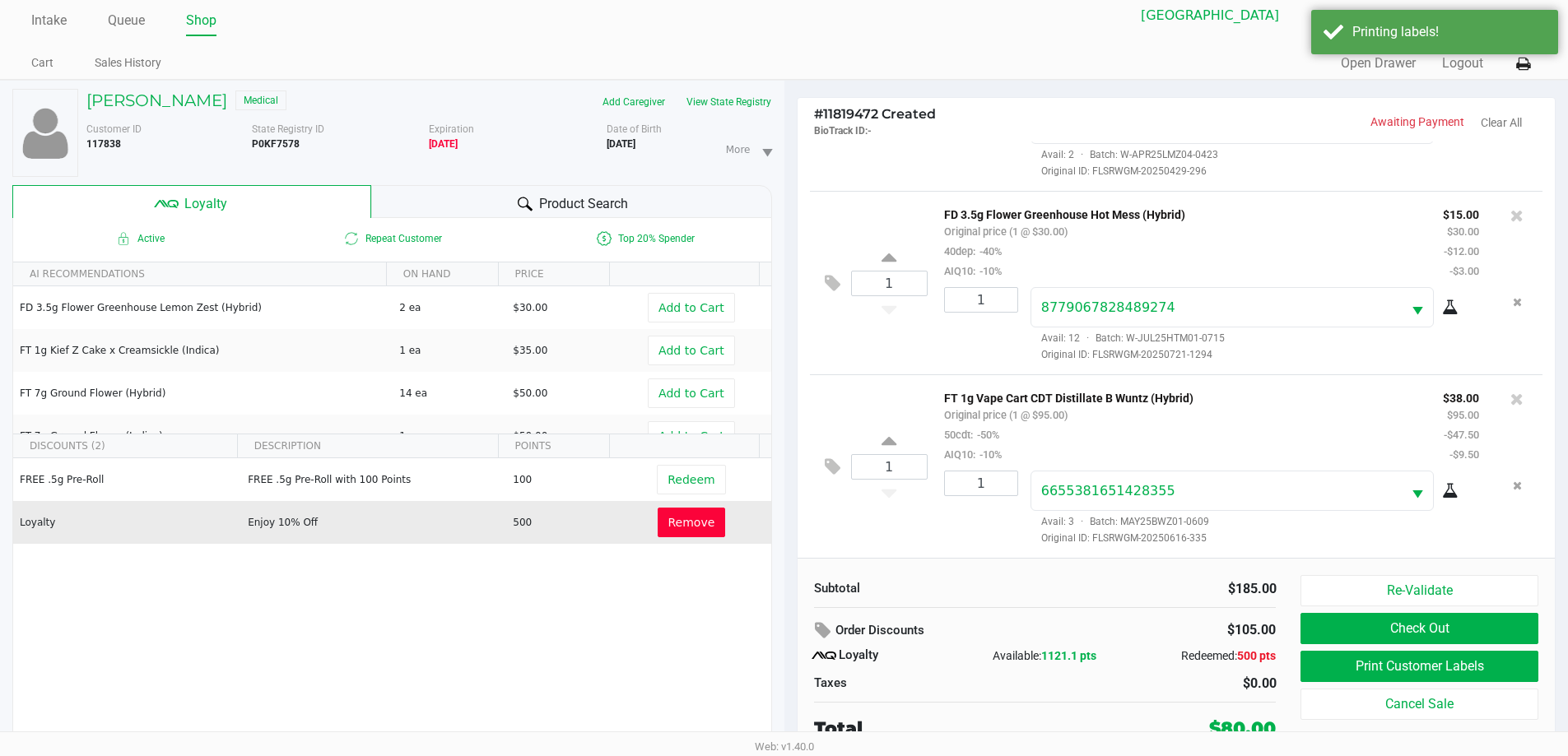
scroll to position [17, 0]
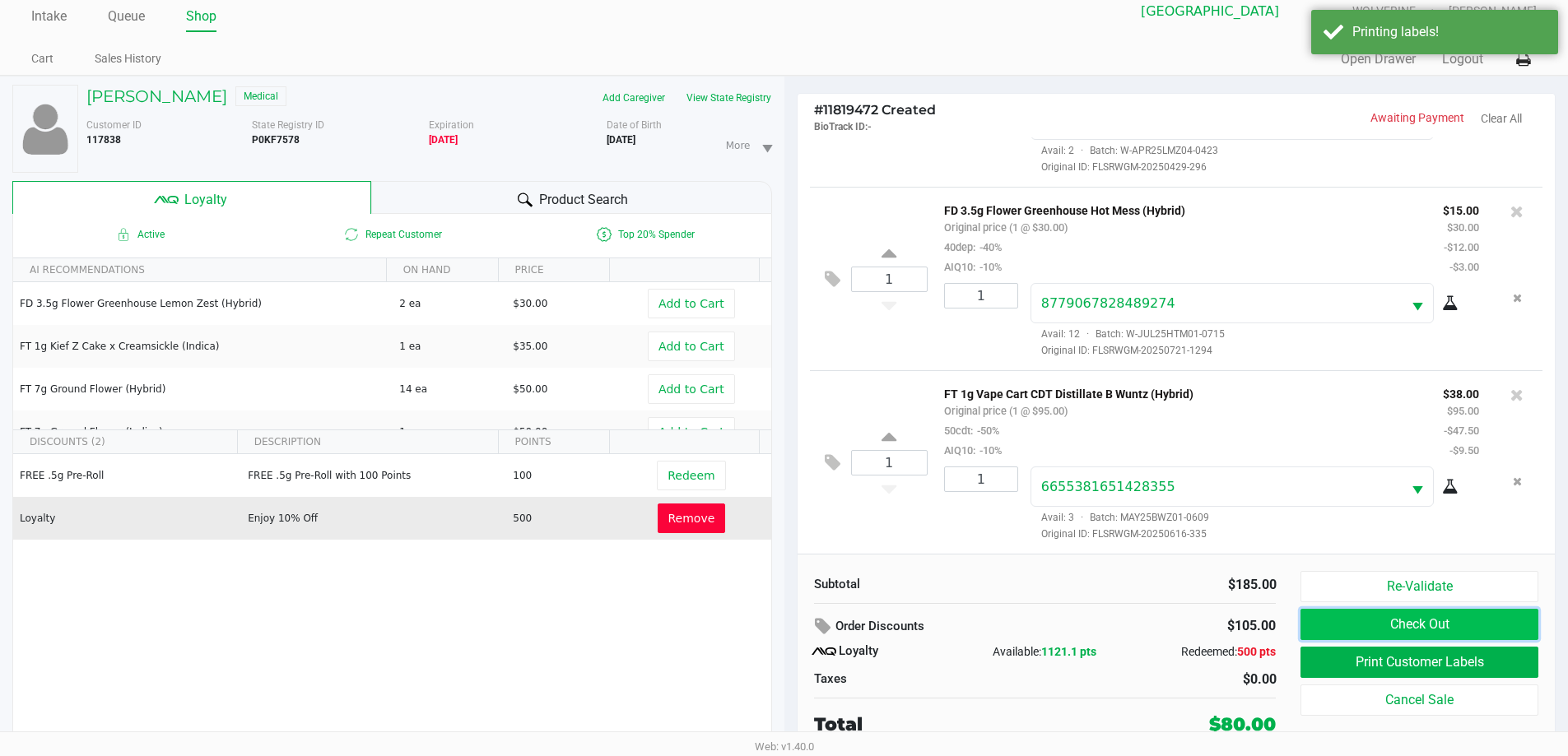
click at [1452, 618] on button "Check Out" at bounding box center [1419, 624] width 237 height 31
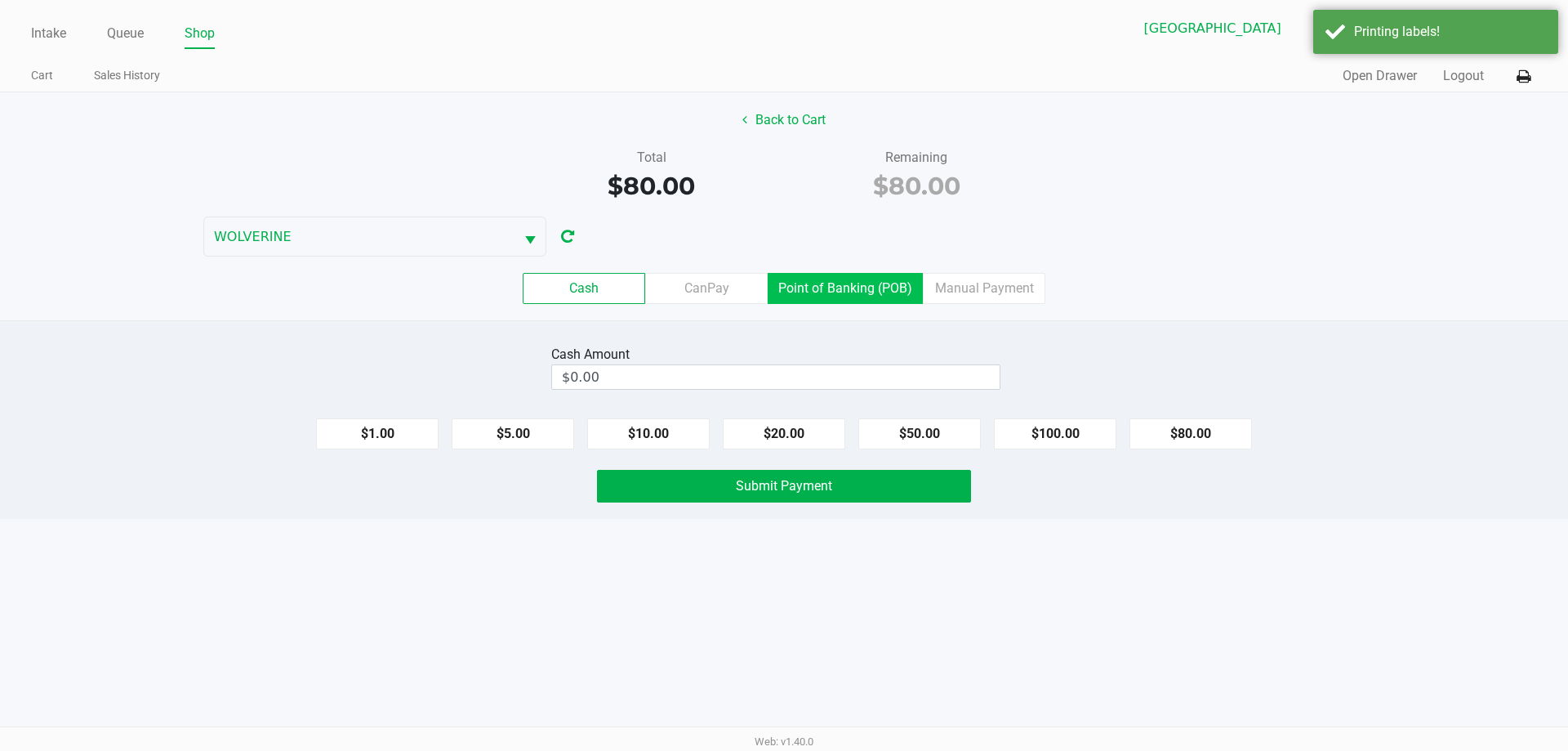
drag, startPoint x: 851, startPoint y: 298, endPoint x: 961, endPoint y: 368, distance: 130.4
click at [852, 299] on label "Point of Banking (POB)" at bounding box center [845, 288] width 155 height 31
click at [0, 0] on 7 "Point of Banking (POB)" at bounding box center [0, 0] width 0 height 0
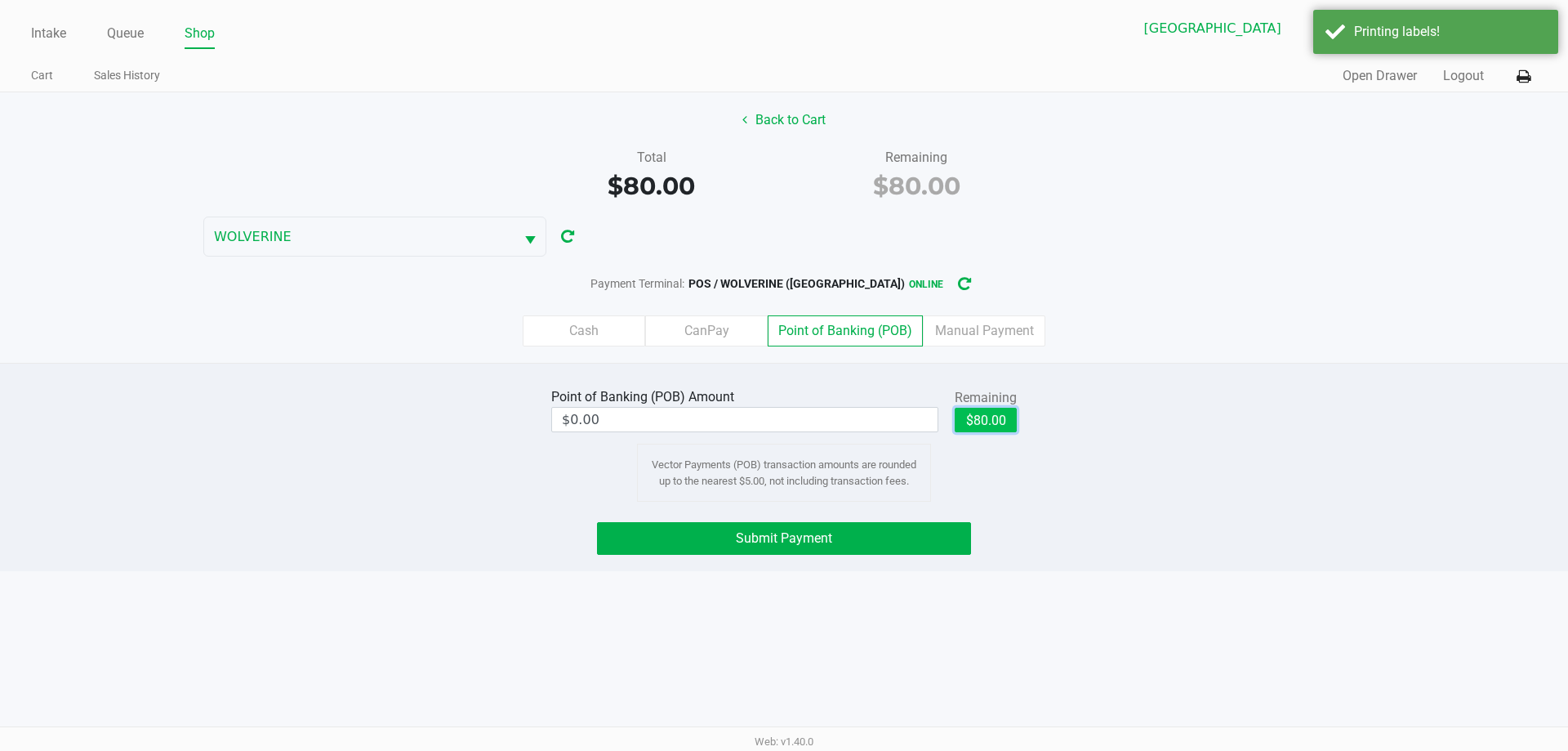
click at [975, 411] on button "$80.00" at bounding box center [985, 420] width 62 height 25
type input "$80.00"
click at [950, 529] on button "Submit Payment" at bounding box center [784, 539] width 374 height 32
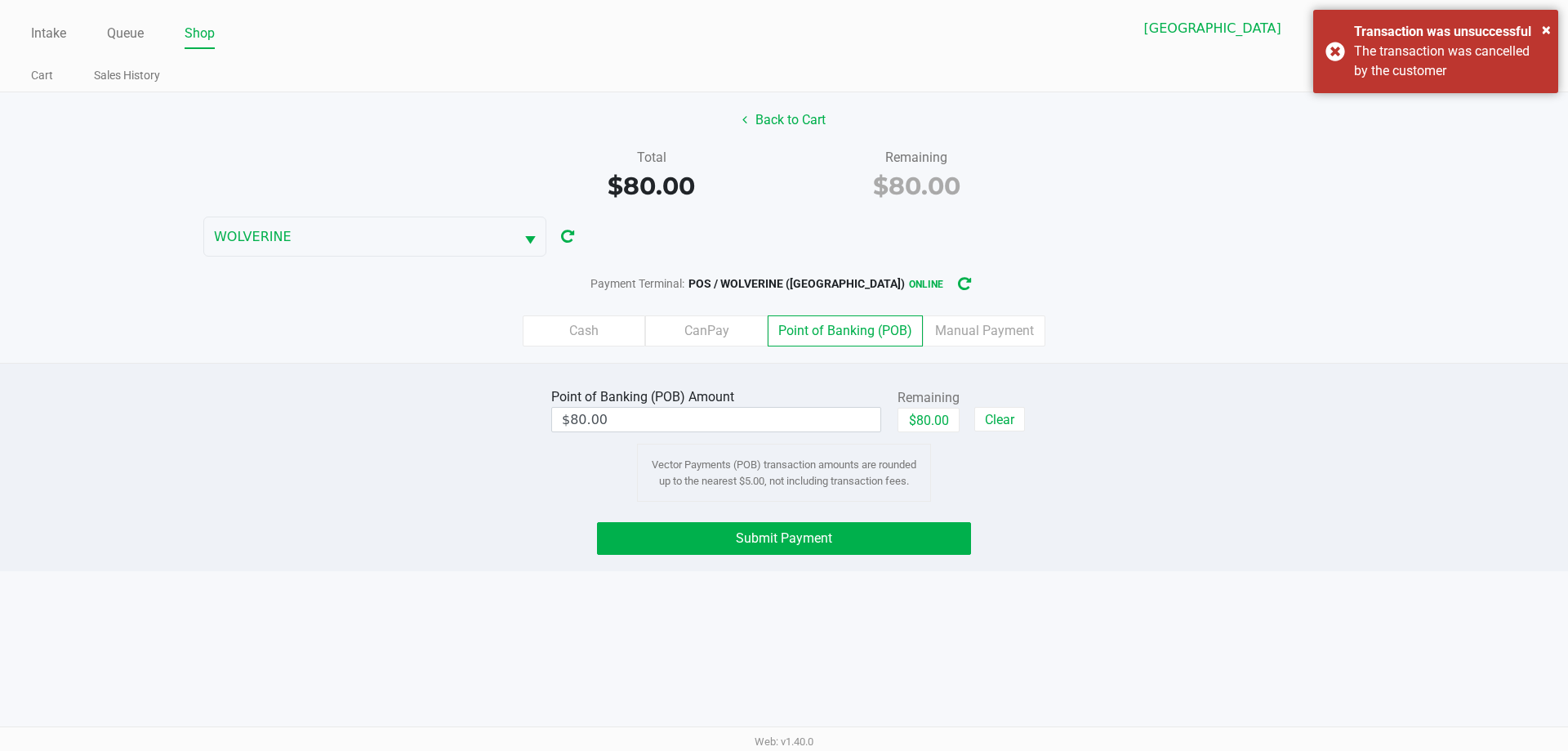
click at [884, 523] on button "Submit Payment" at bounding box center [784, 539] width 374 height 32
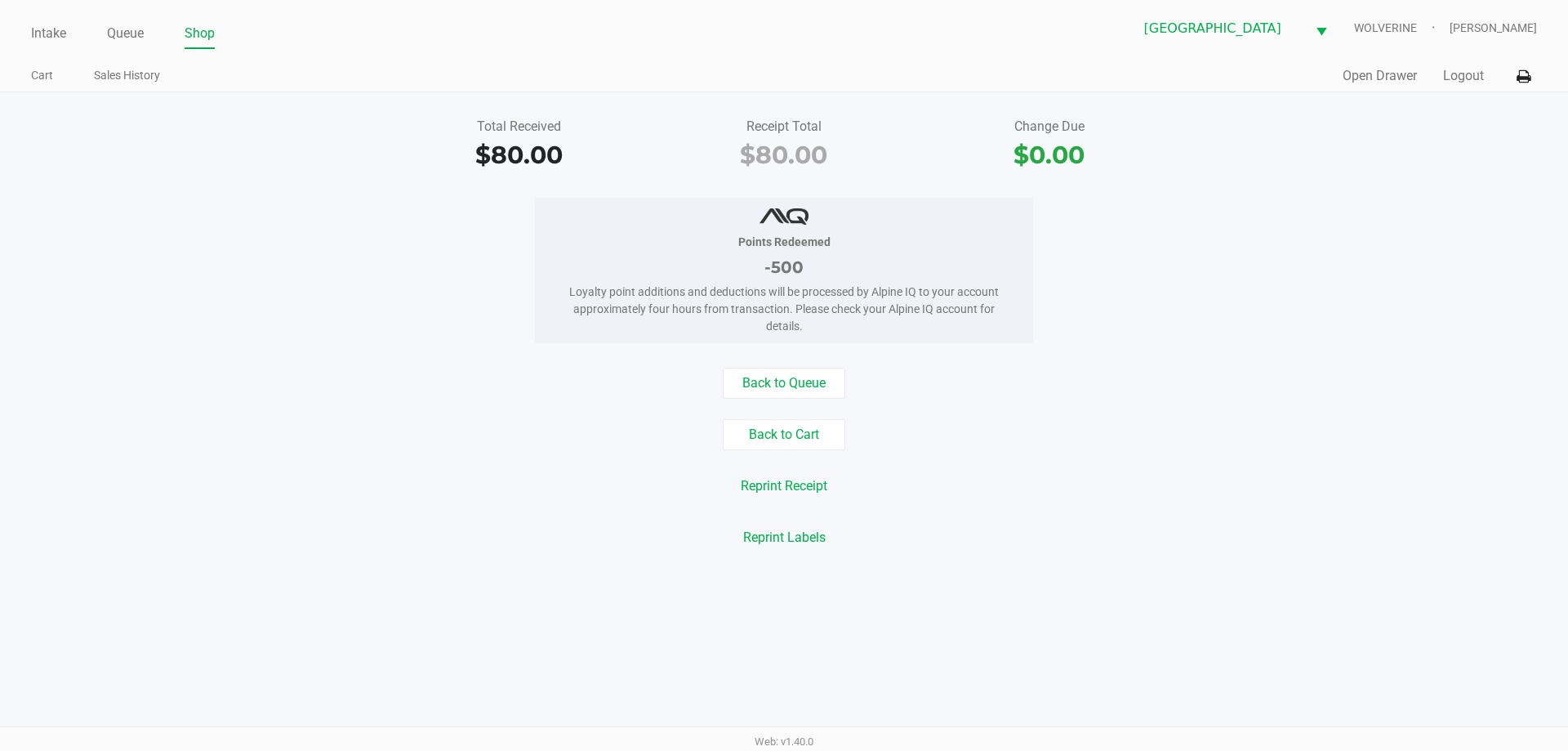
drag, startPoint x: 330, startPoint y: 311, endPoint x: 281, endPoint y: 199, distance: 122.2
click at [328, 306] on div "Points Redeemed -500 Loyalty point additions and deductions will be processed b…" at bounding box center [784, 271] width 1593 height 145
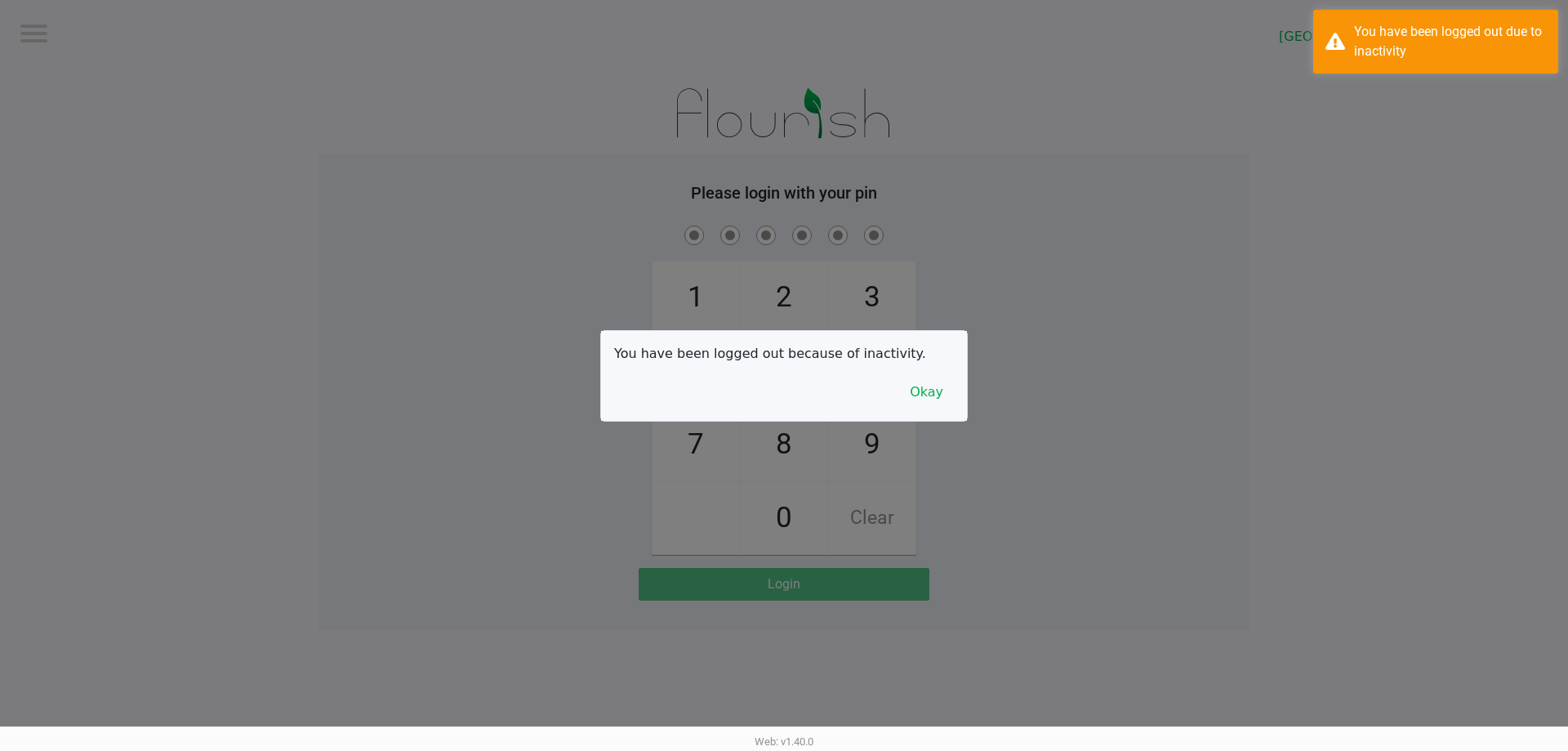
click at [119, 29] on div at bounding box center [784, 376] width 1568 height 751
checkbox input "true"
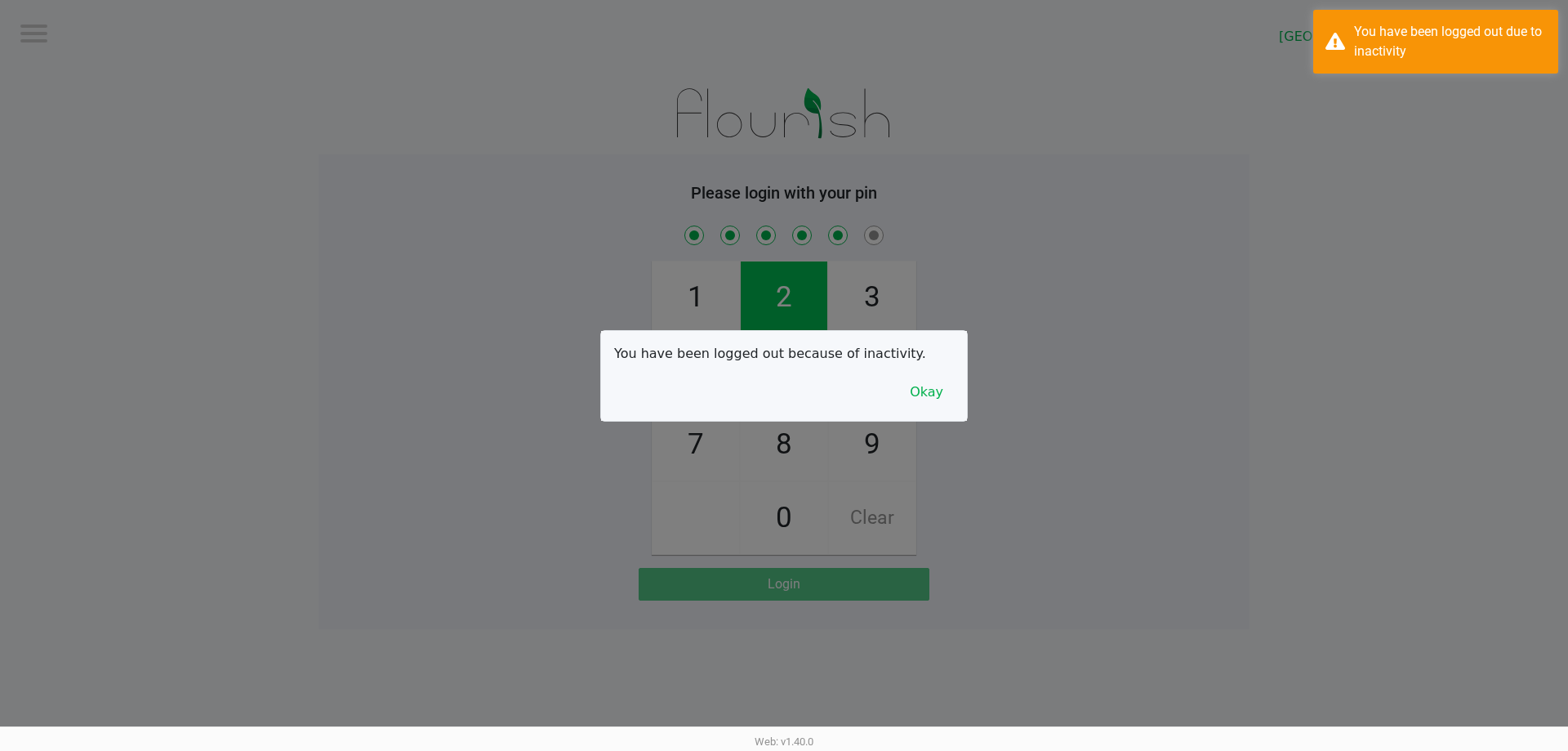
checkbox input "true"
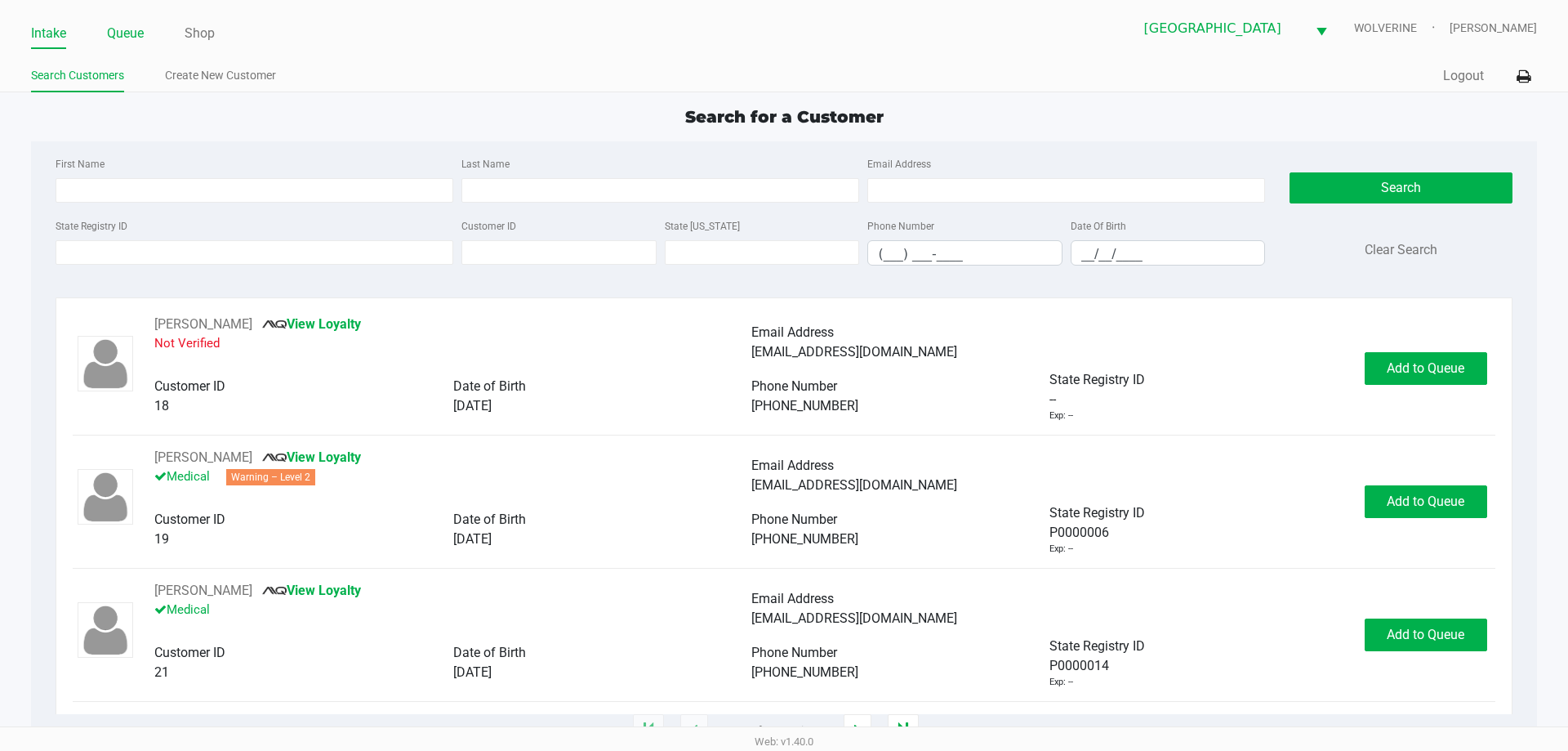
click at [134, 43] on link "Queue" at bounding box center [125, 33] width 37 height 23
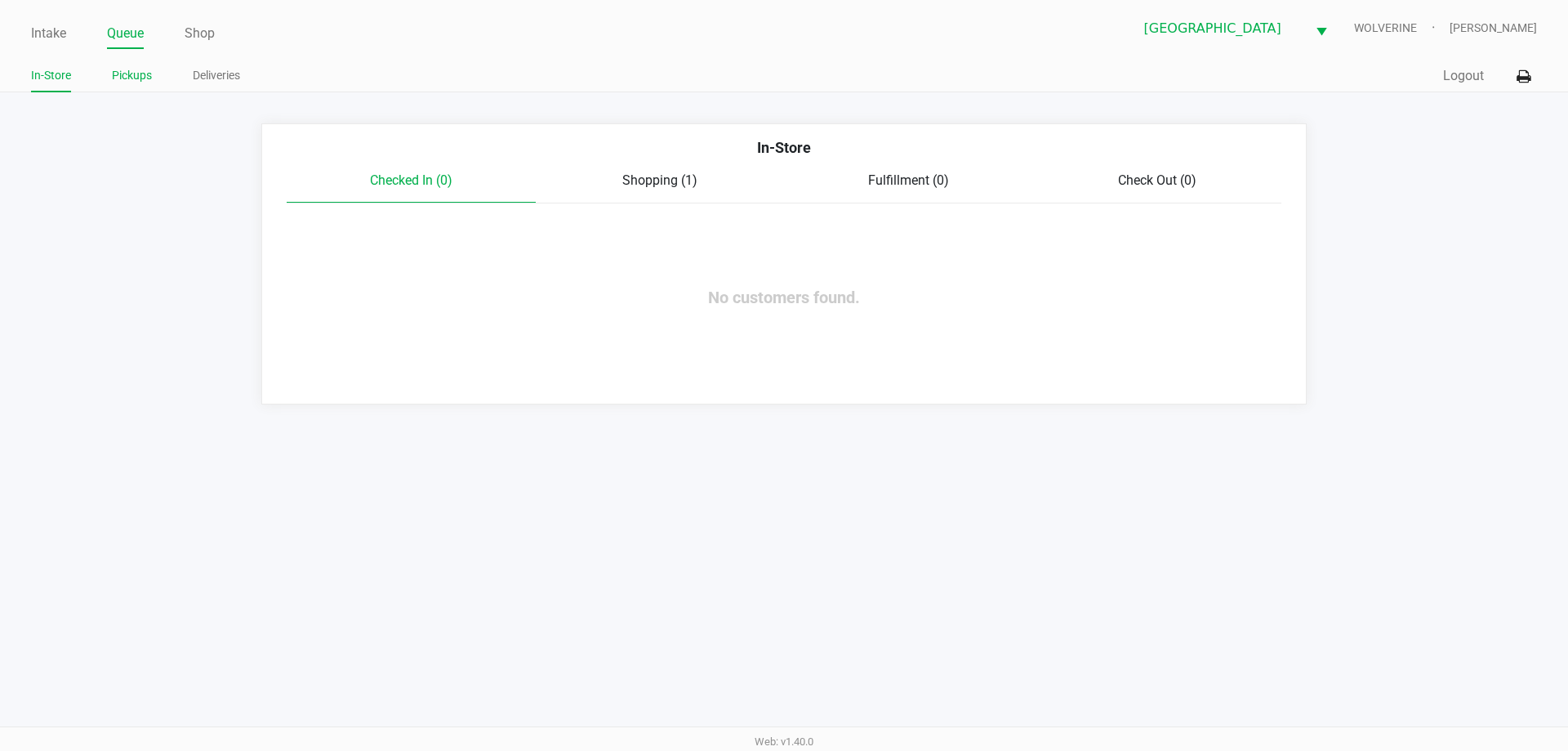
click at [151, 84] on link "Pickups" at bounding box center [131, 76] width 40 height 20
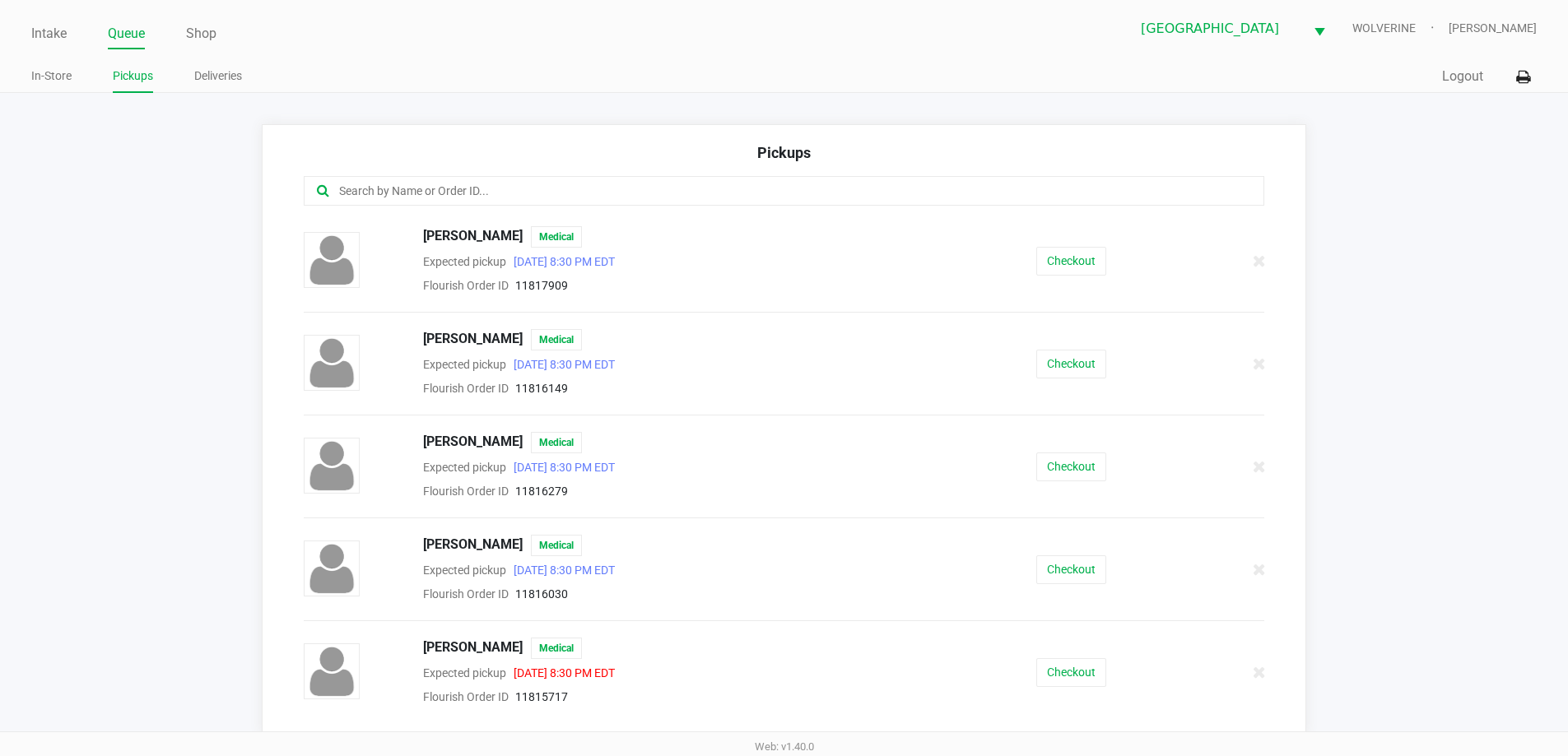
click at [591, 196] on input "text" at bounding box center [757, 192] width 841 height 19
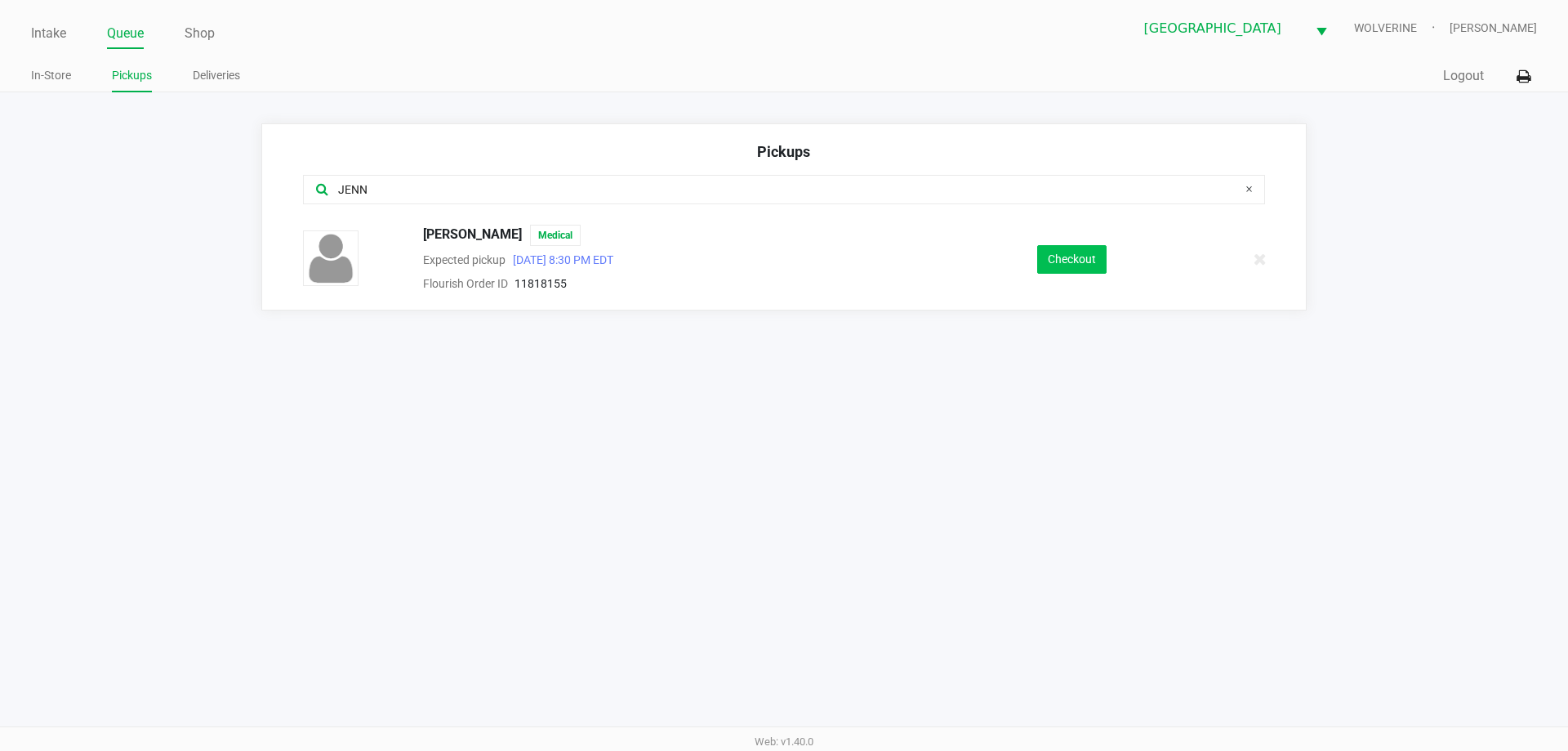
type input "JENN"
click at [1071, 253] on button "Checkout" at bounding box center [1071, 259] width 69 height 29
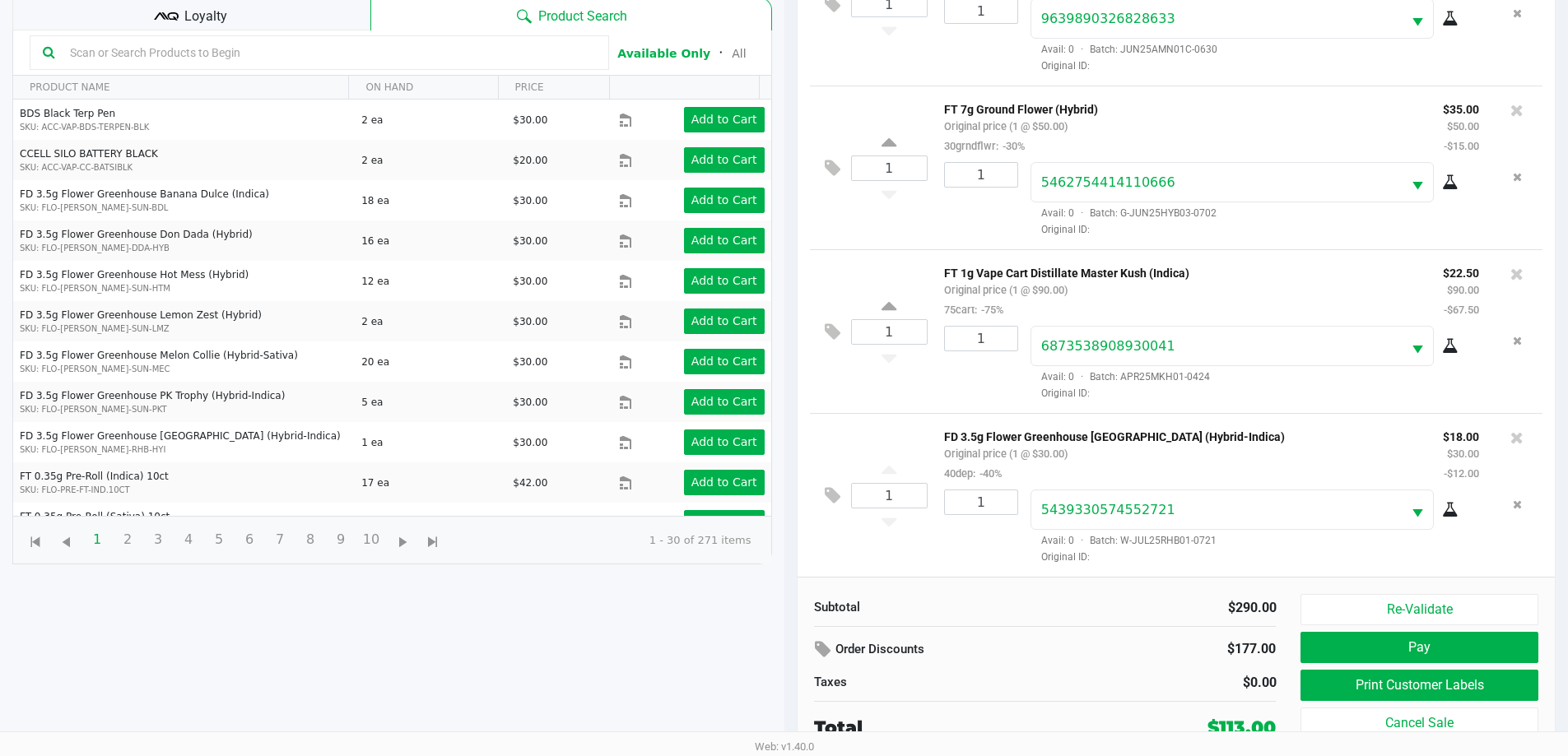
scroll to position [178, 0]
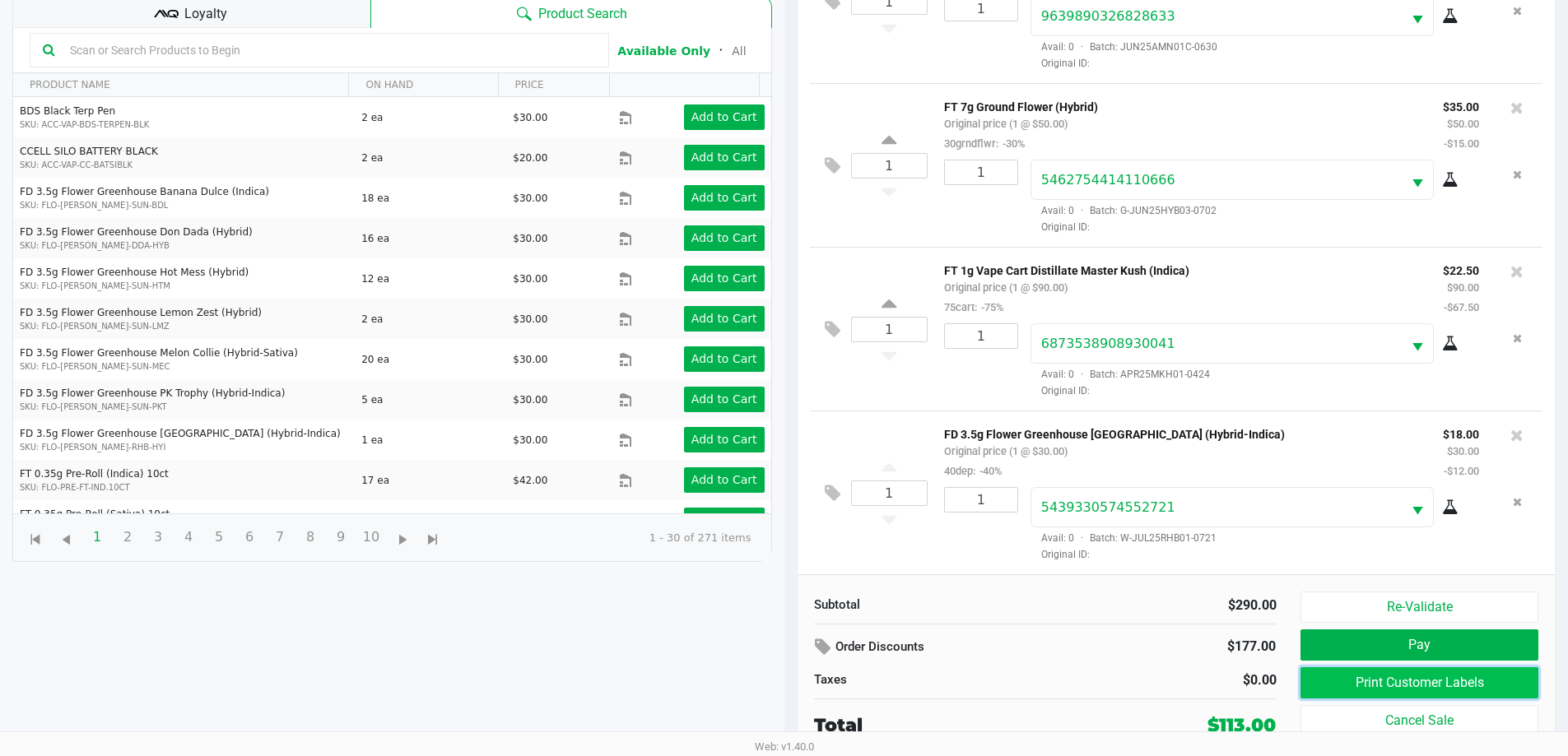
click at [1442, 687] on button "Print Customer Labels" at bounding box center [1419, 682] width 237 height 31
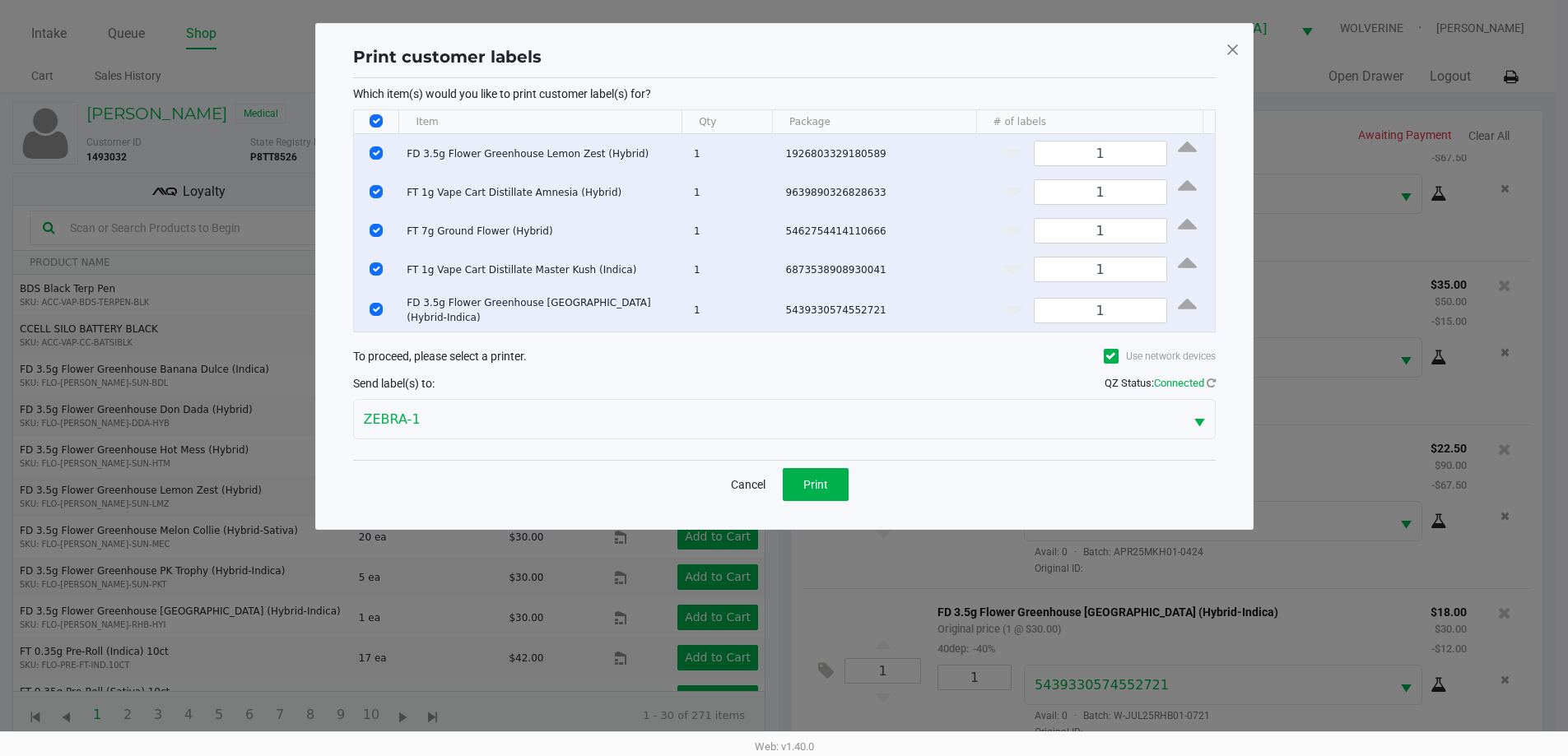
scroll to position [0, 0]
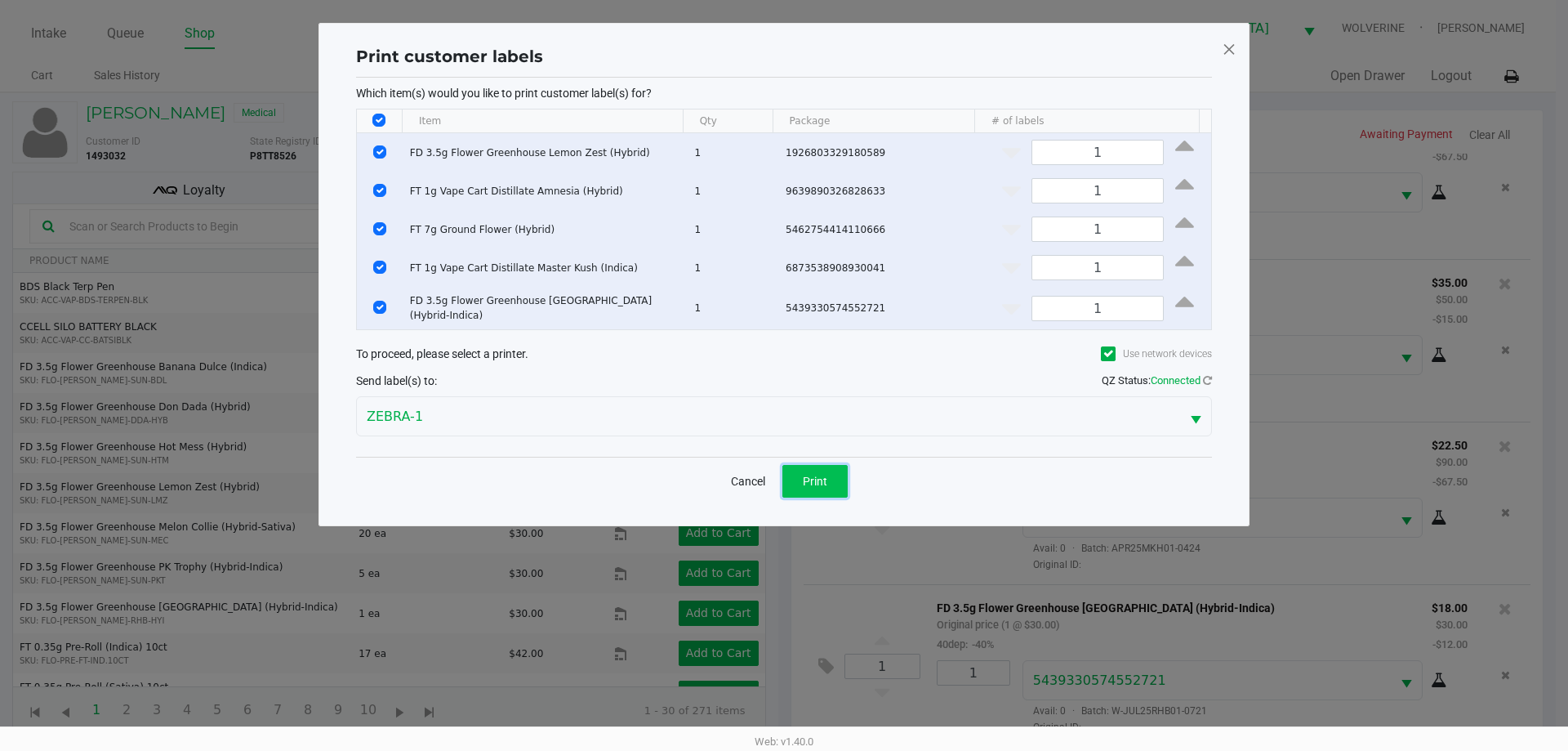
click at [821, 474] on span "Print" at bounding box center [815, 480] width 25 height 13
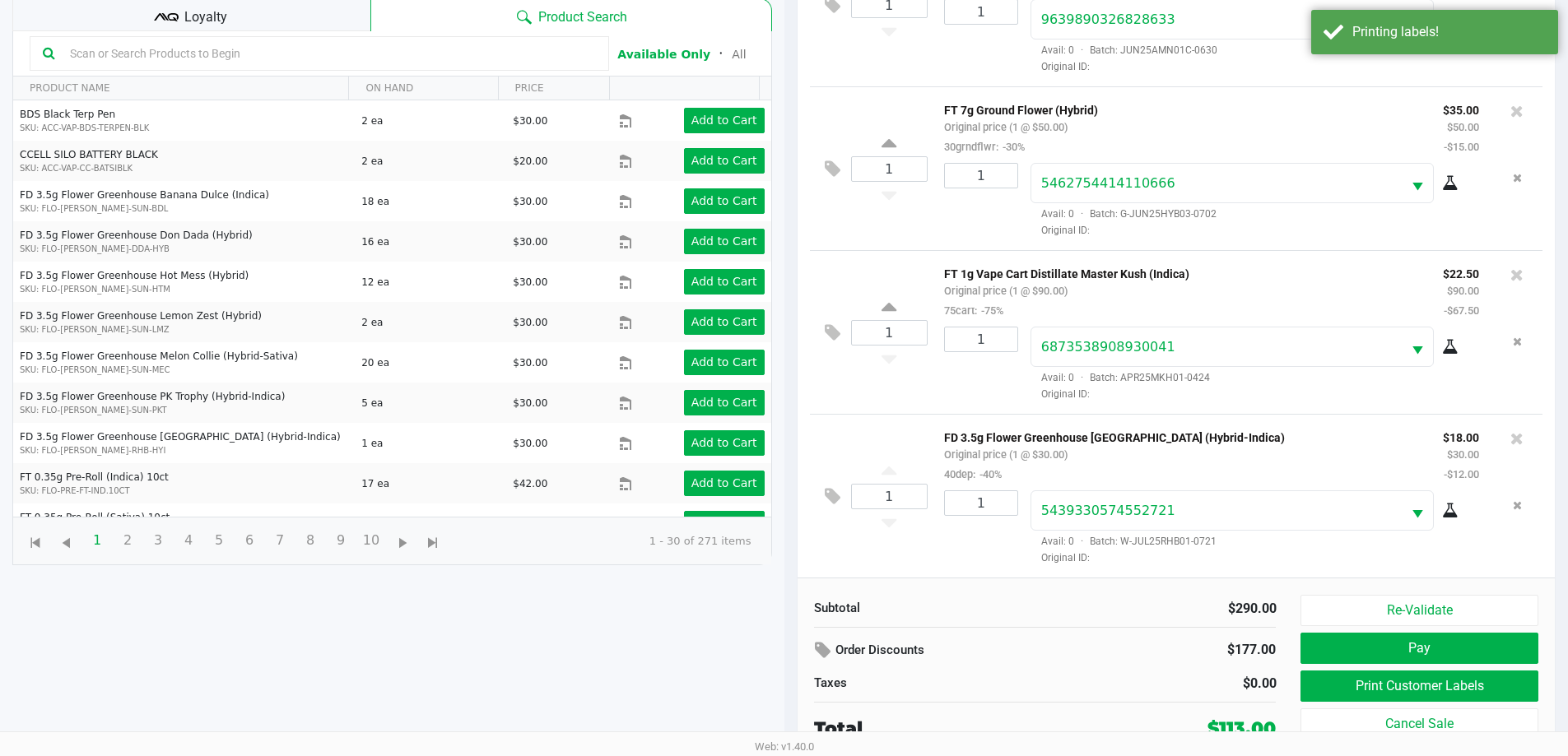
scroll to position [178, 0]
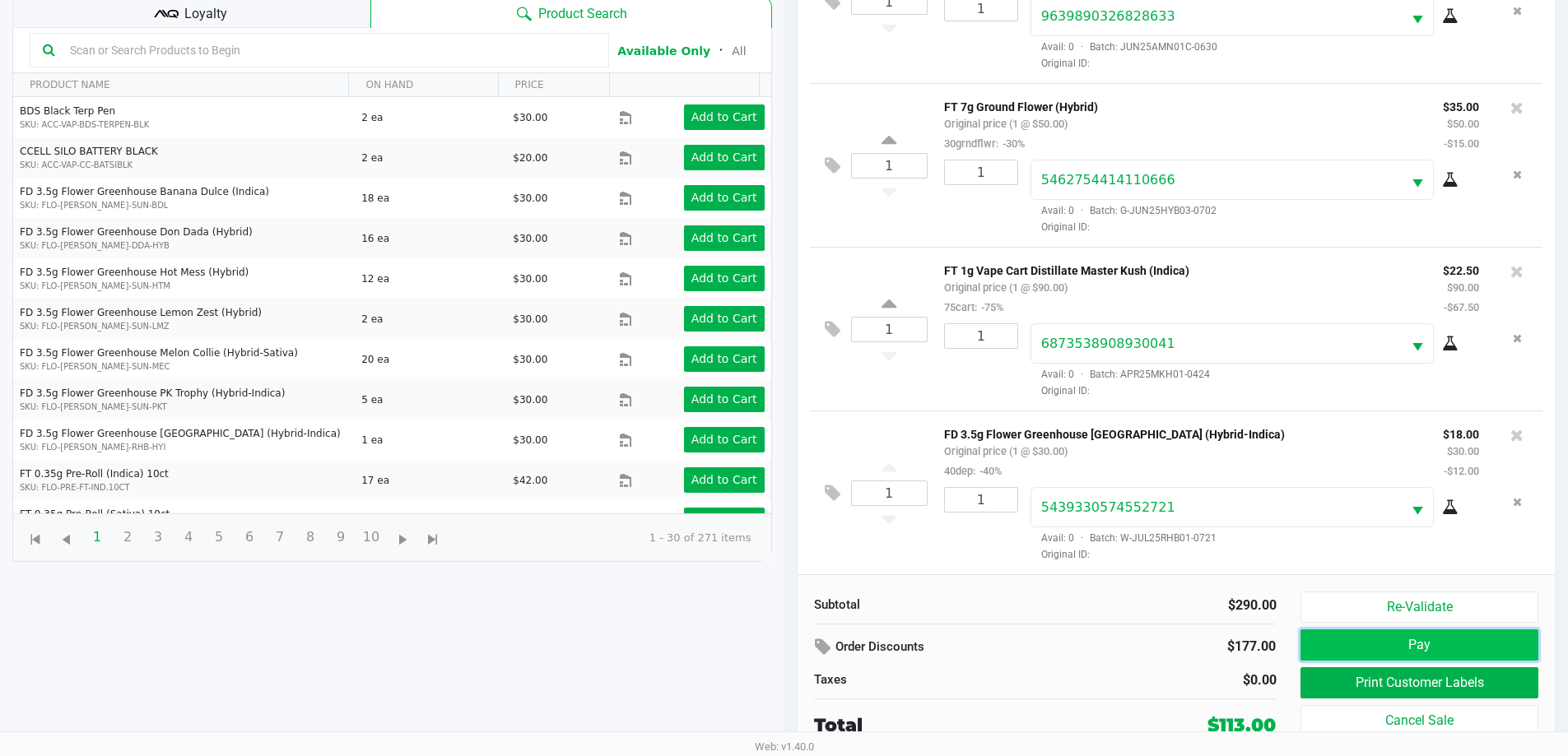
click at [1461, 640] on button "Pay" at bounding box center [1419, 644] width 237 height 31
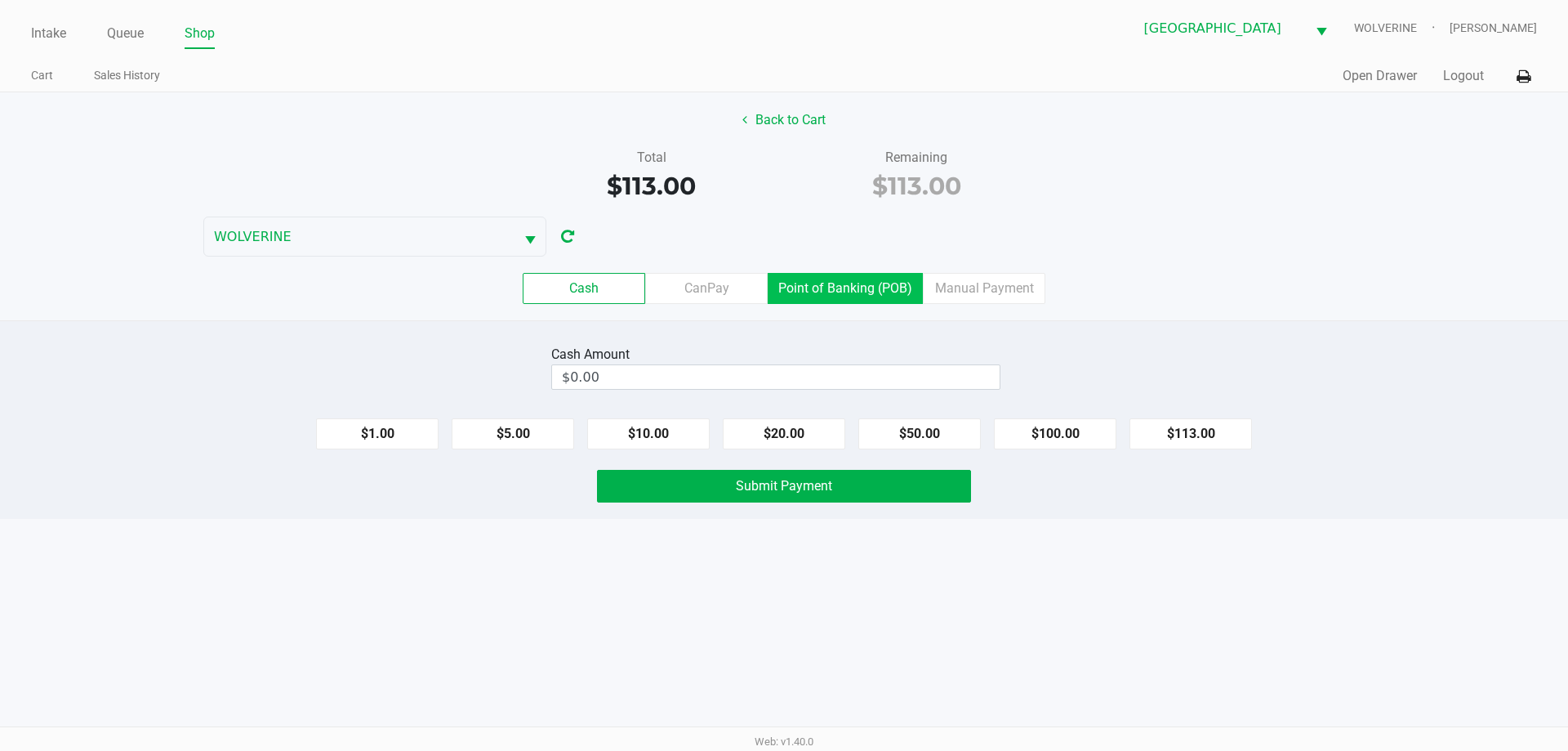
click at [827, 288] on label "Point of Banking (POB)" at bounding box center [845, 288] width 155 height 31
click at [0, 0] on 7 "Point of Banking (POB)" at bounding box center [0, 0] width 0 height 0
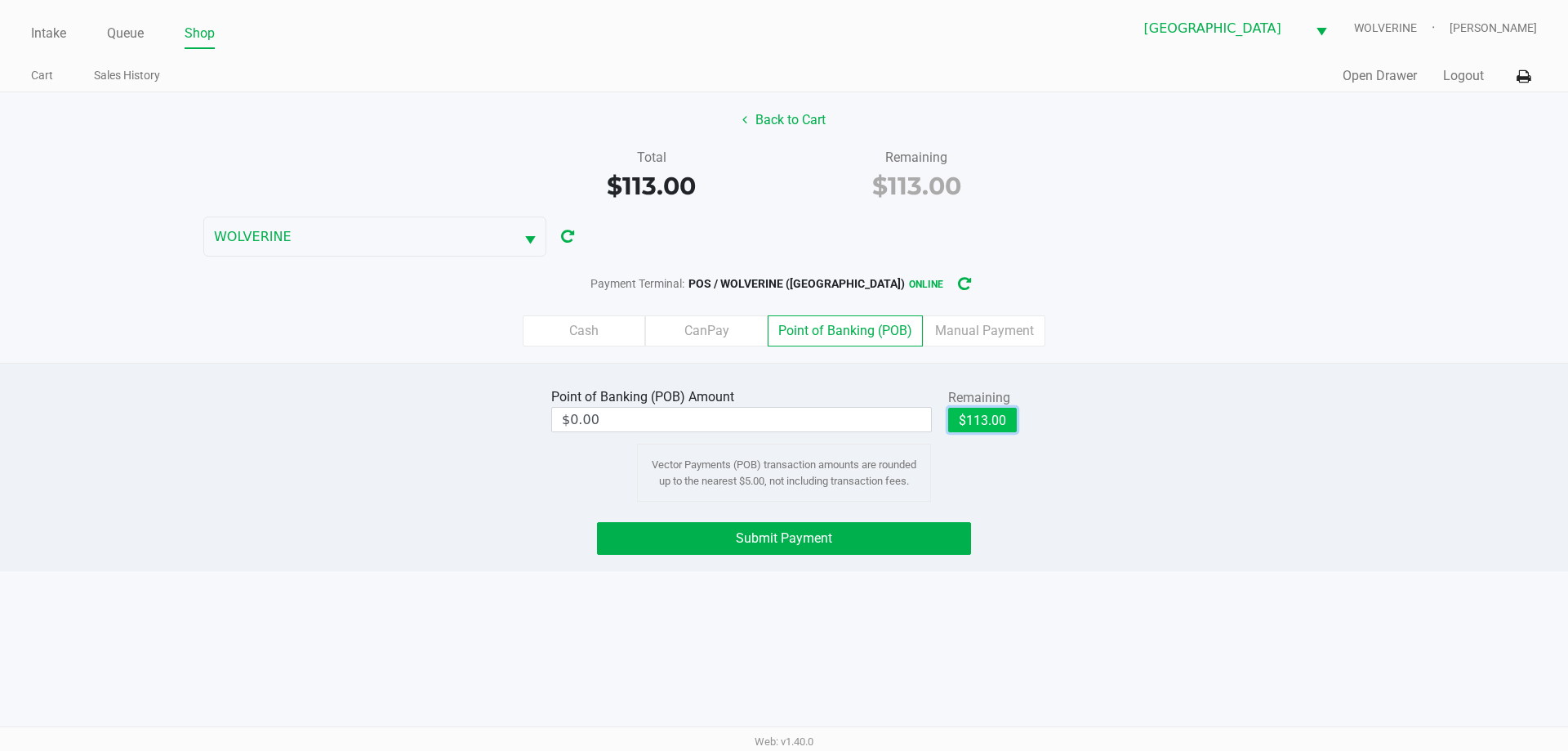
click at [999, 419] on button "$113.00" at bounding box center [982, 420] width 68 height 25
type input "$113.00"
click at [914, 535] on button "Submit Payment" at bounding box center [784, 539] width 374 height 32
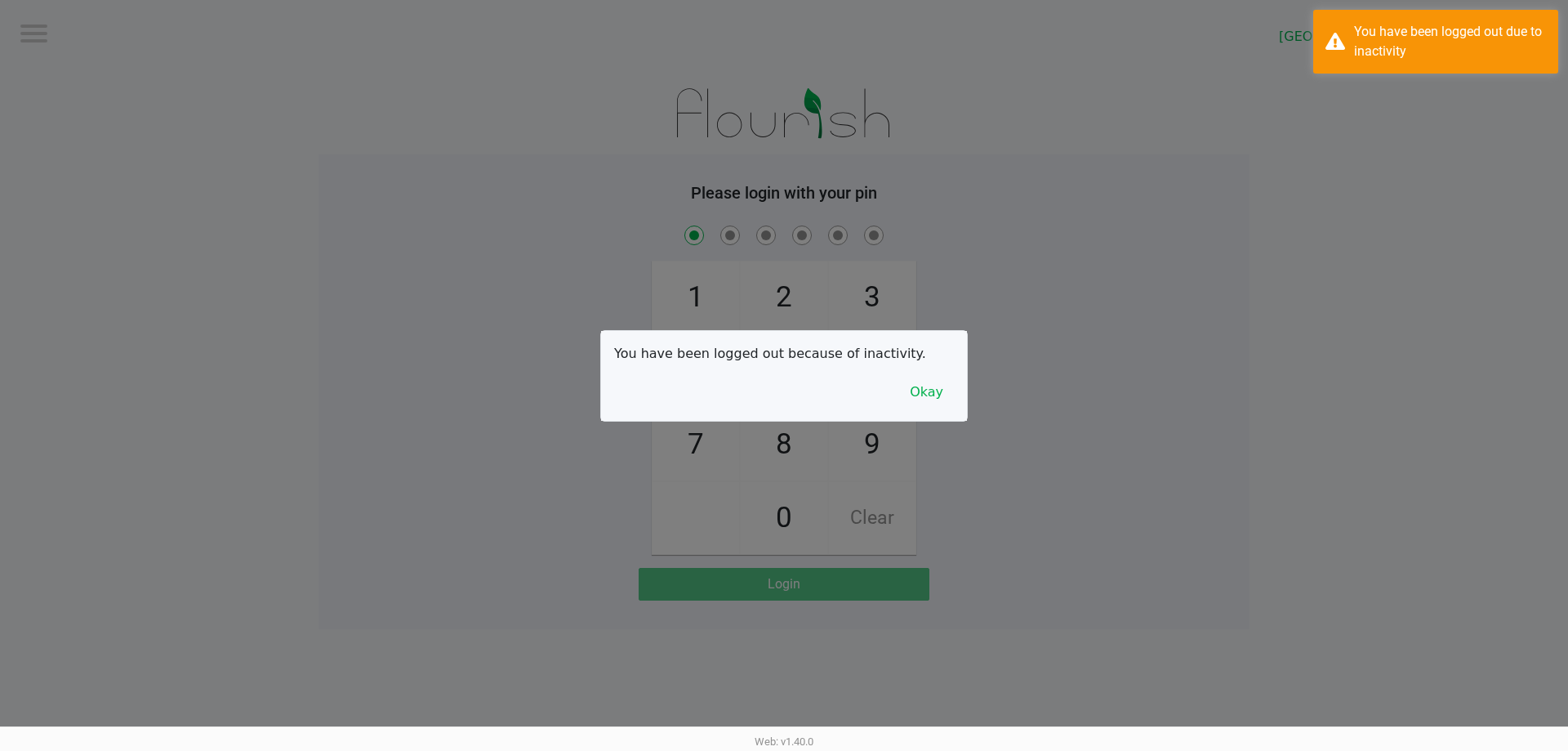
checkbox input "true"
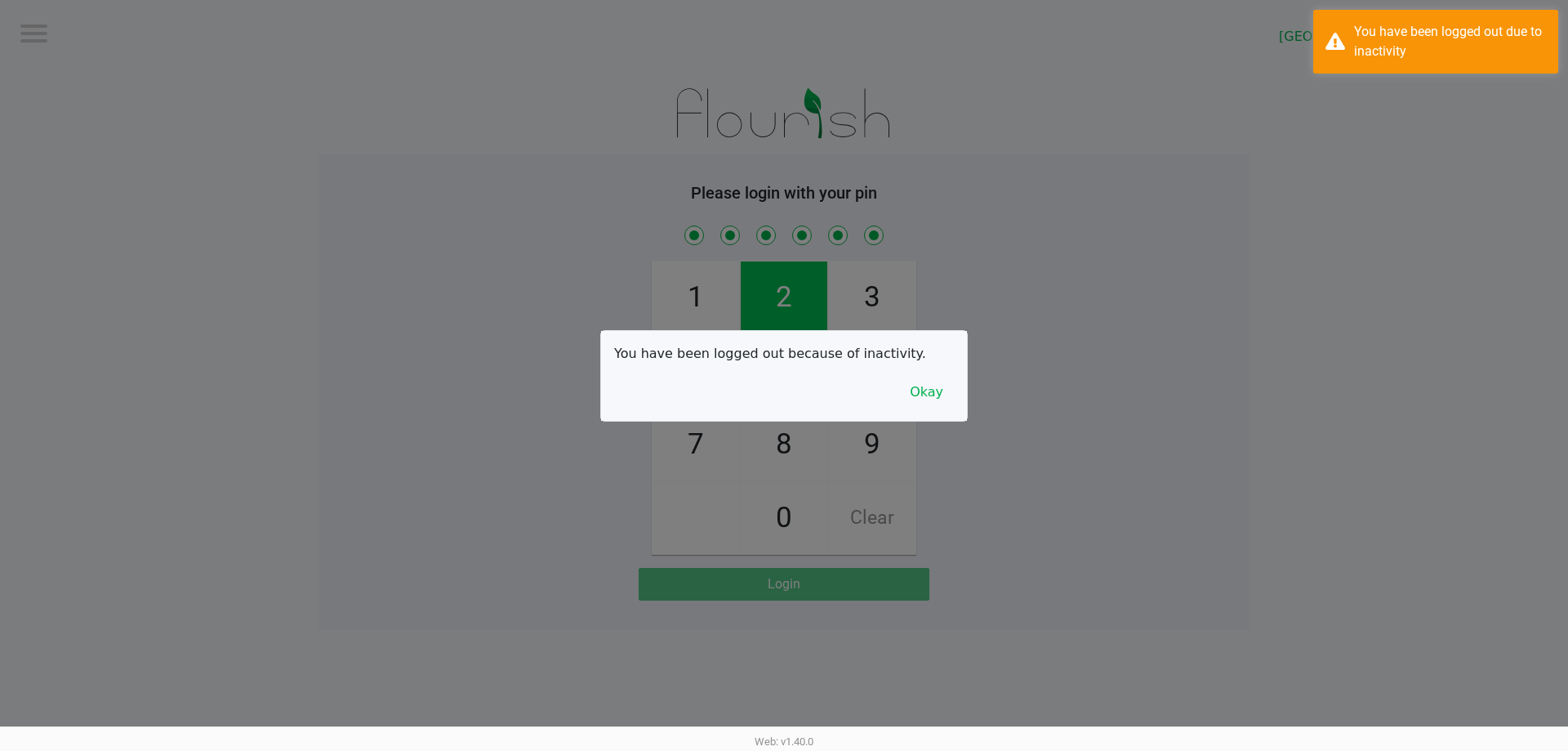
checkbox input "true"
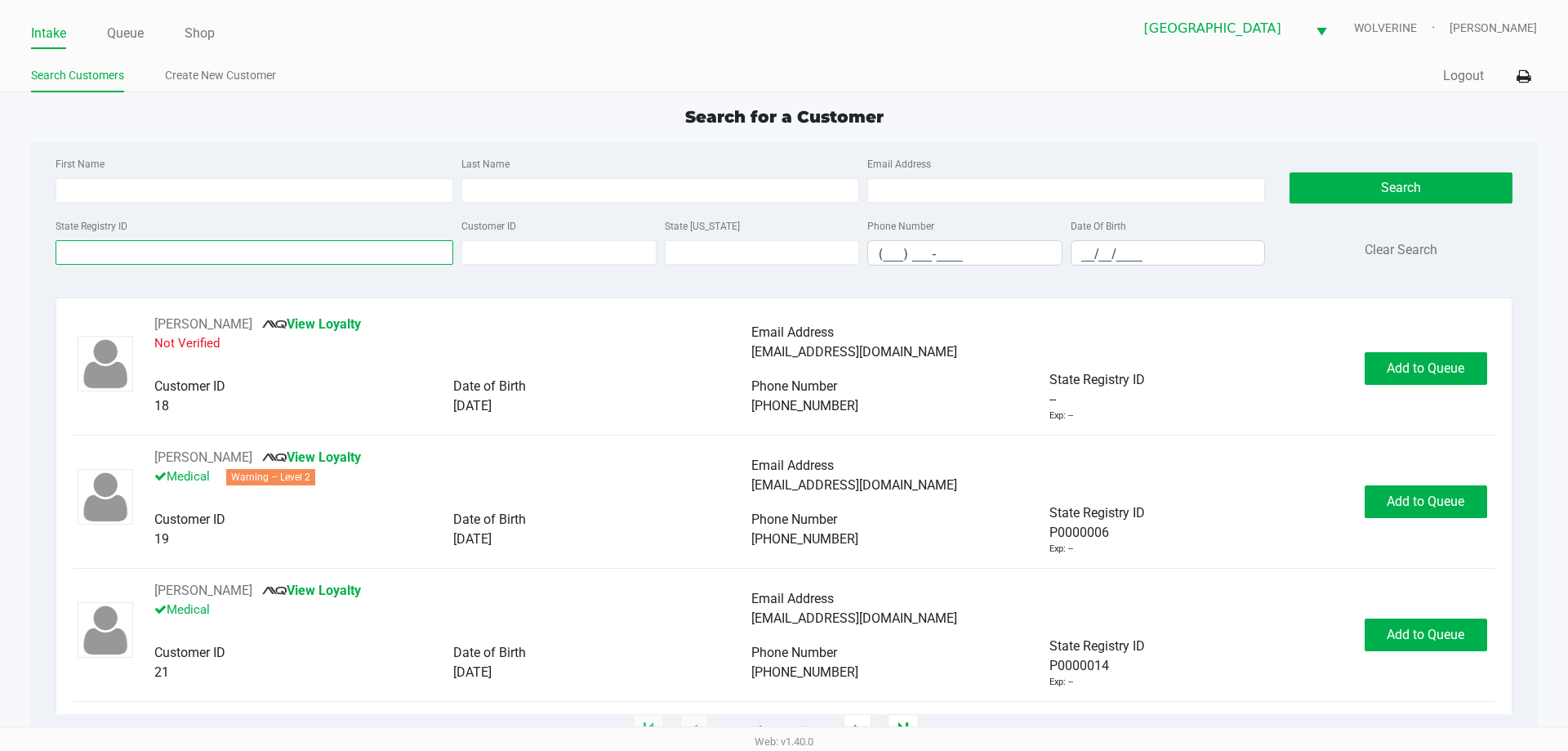
click at [93, 253] on input "State Registry ID" at bounding box center [254, 252] width 398 height 25
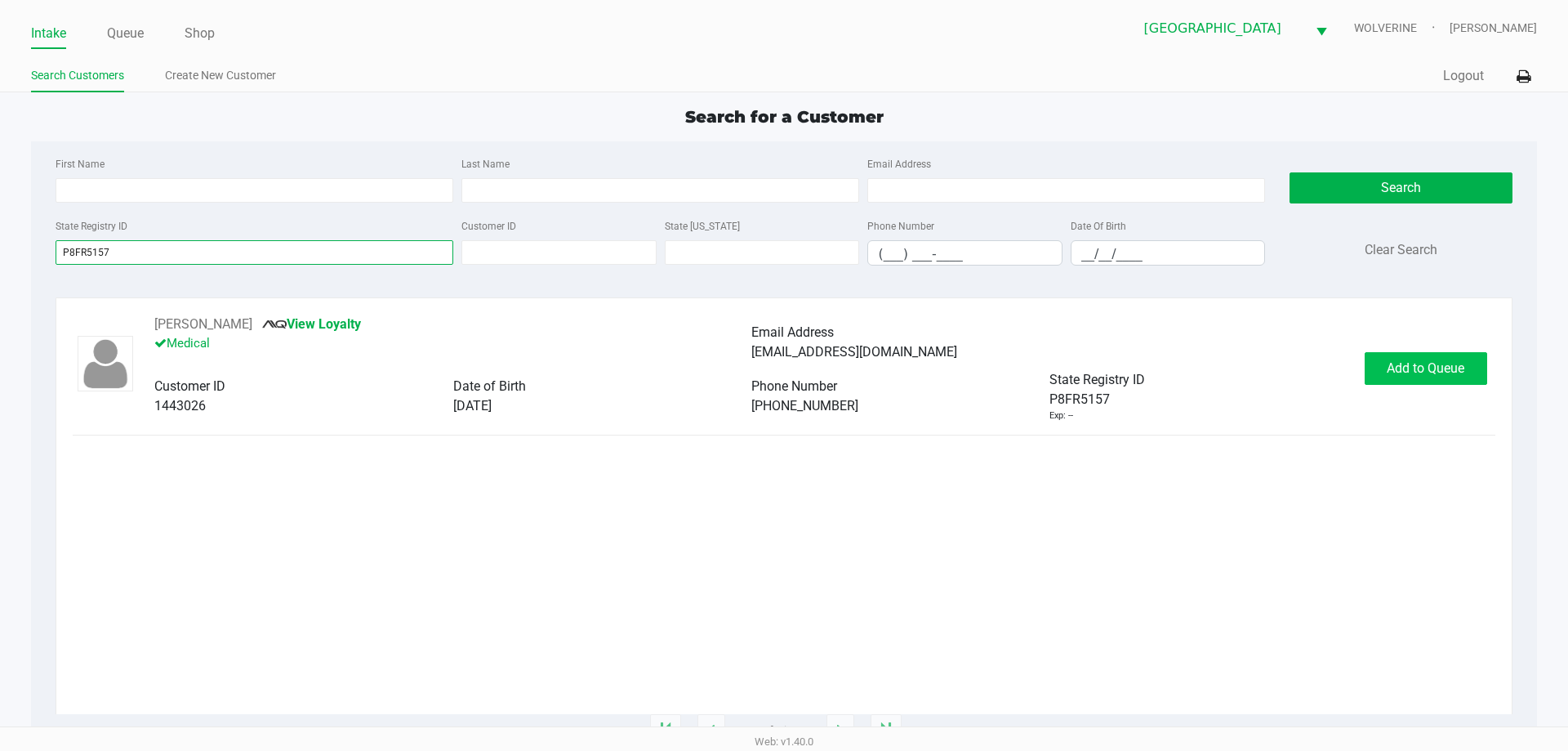
type input "P8FR5157"
click at [1466, 367] on button "Add to Queue" at bounding box center [1426, 369] width 123 height 32
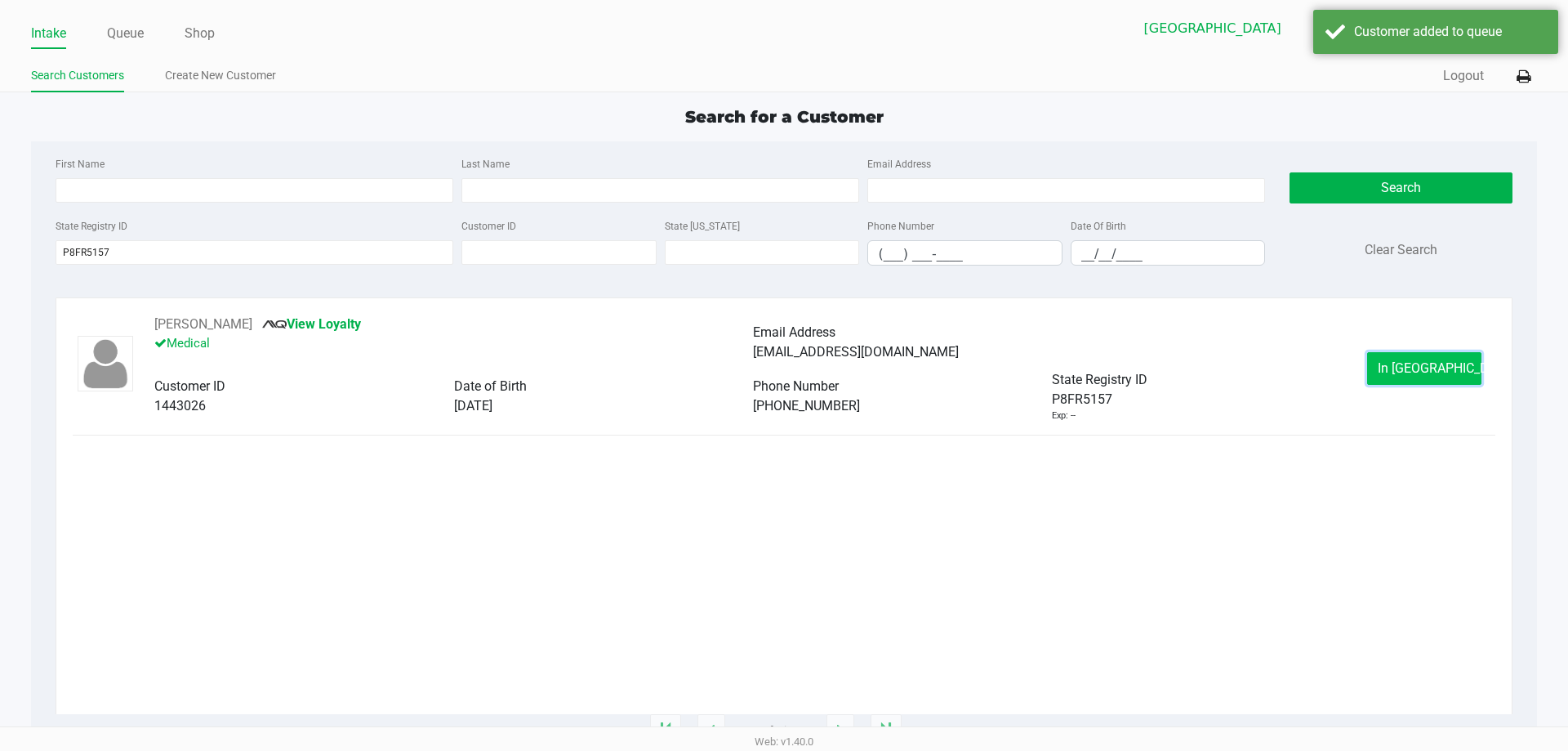
click at [1414, 369] on span "In Queue" at bounding box center [1446, 368] width 137 height 15
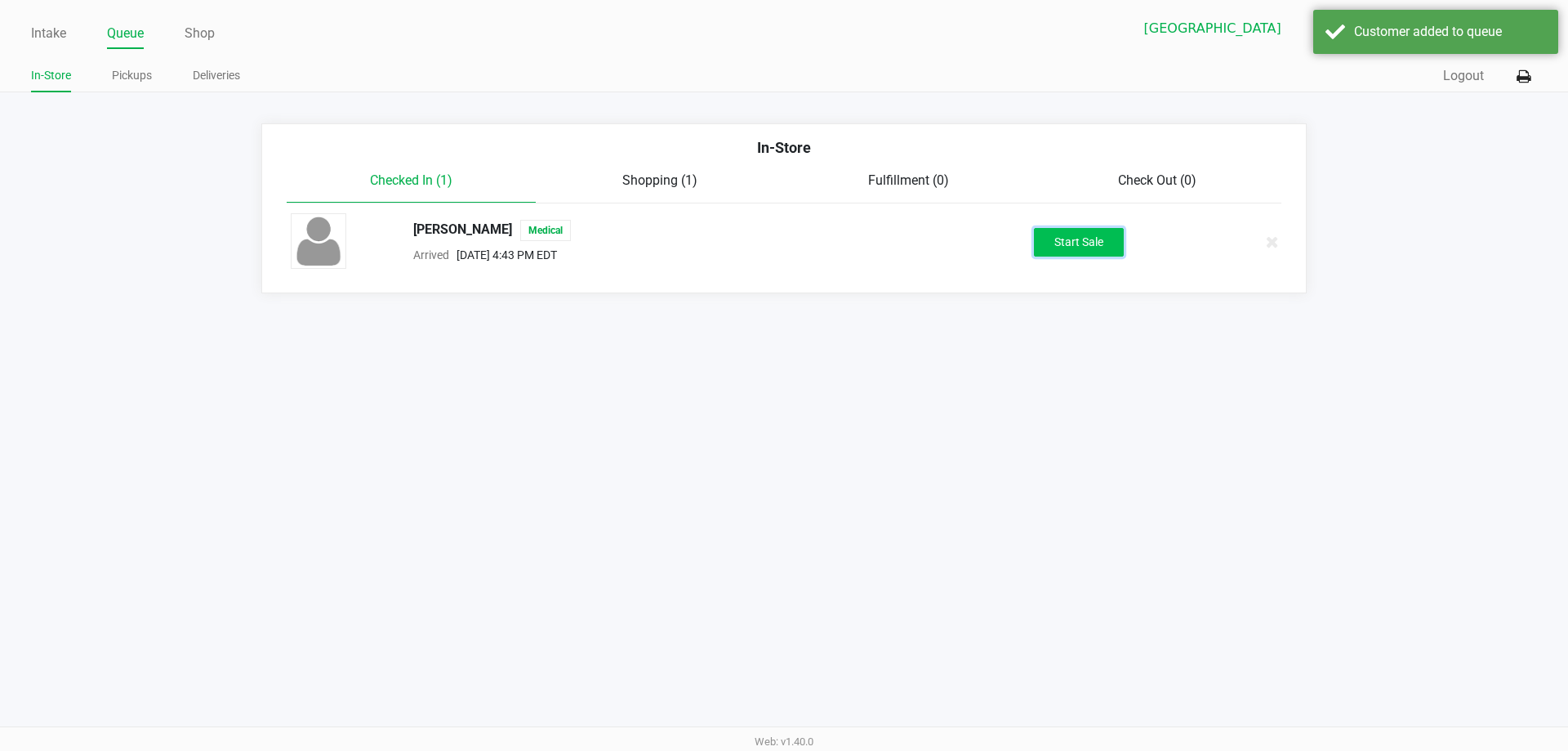
click at [1081, 246] on button "Start Sale" at bounding box center [1078, 242] width 90 height 29
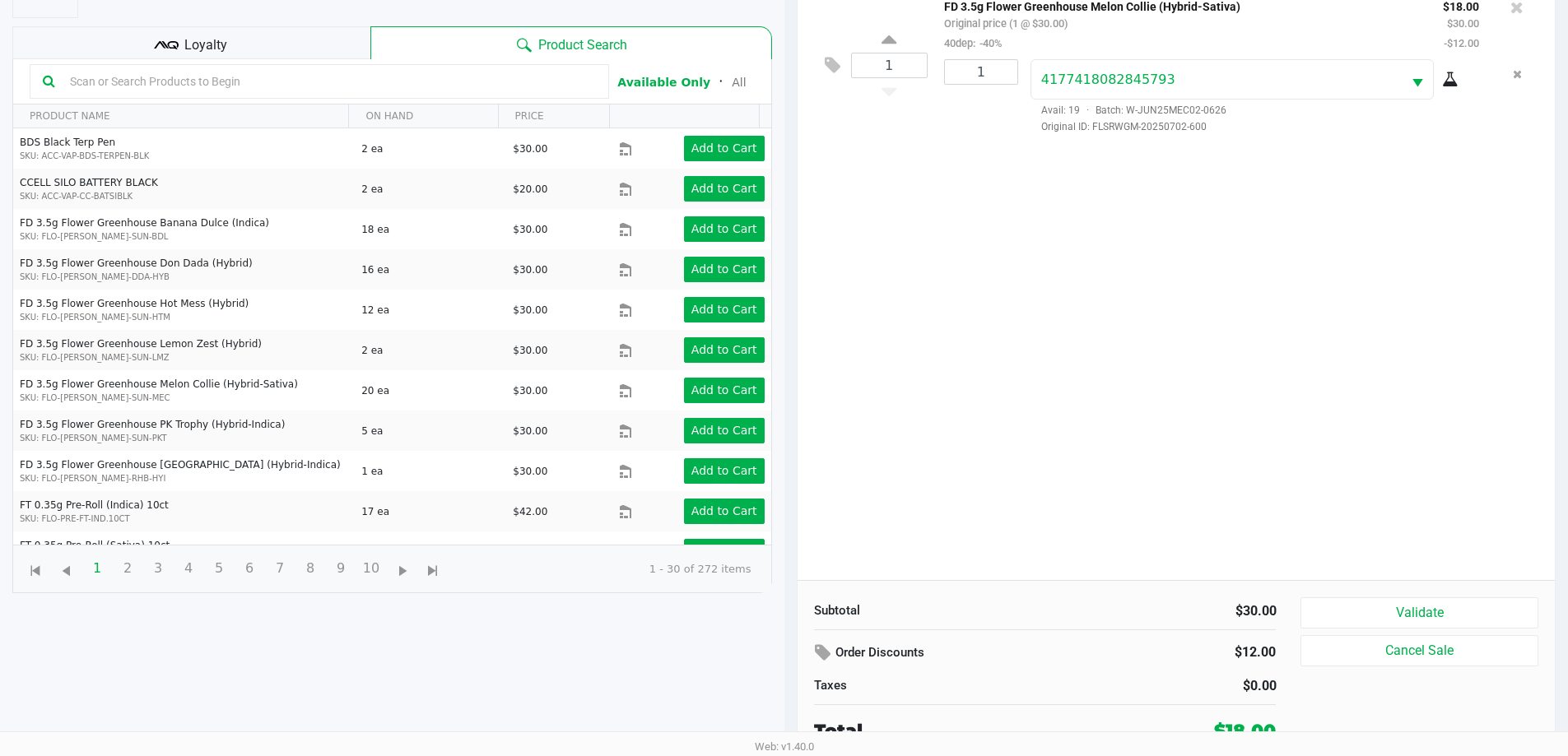
scroll to position [178, 0]
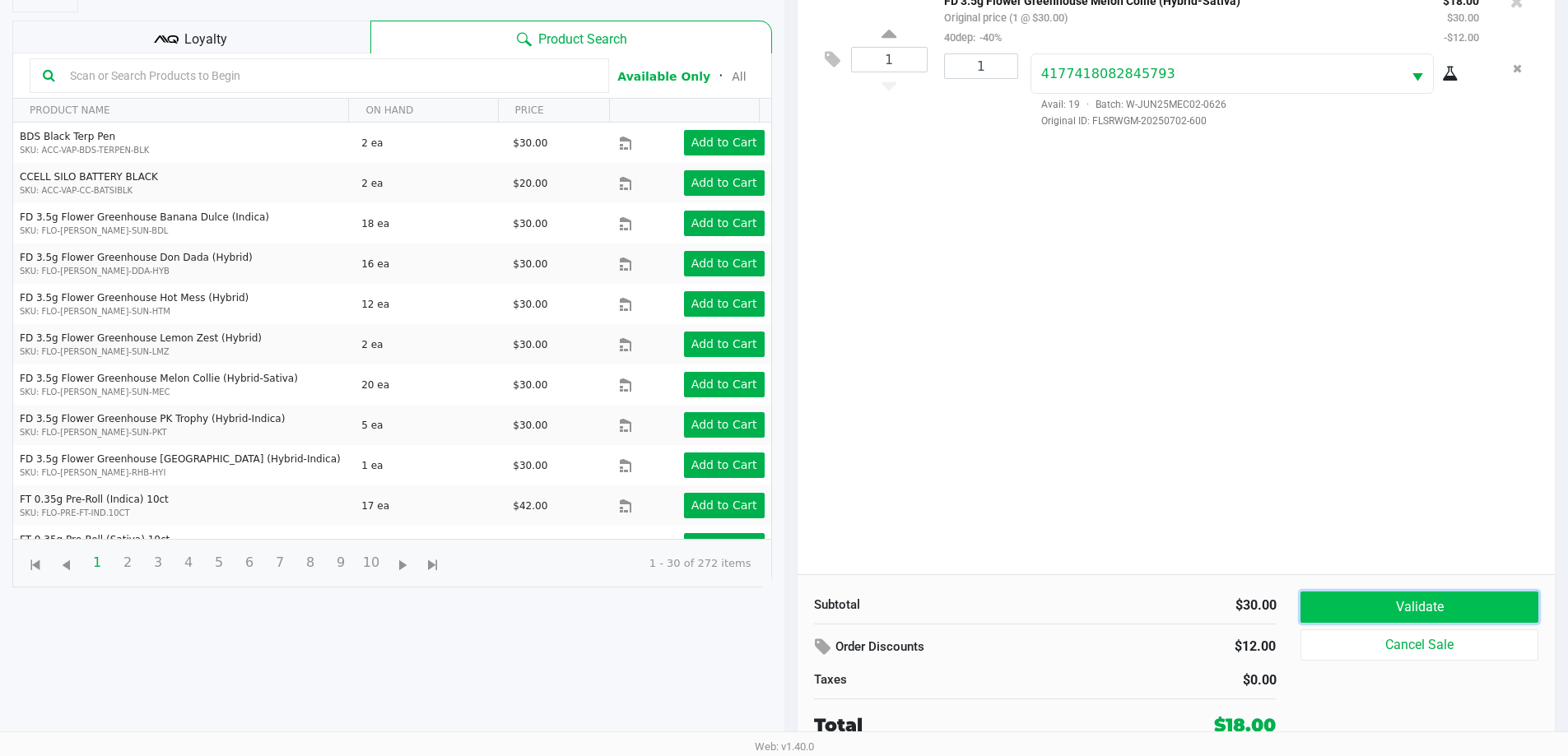
click at [1435, 600] on button "Validate" at bounding box center [1419, 607] width 237 height 31
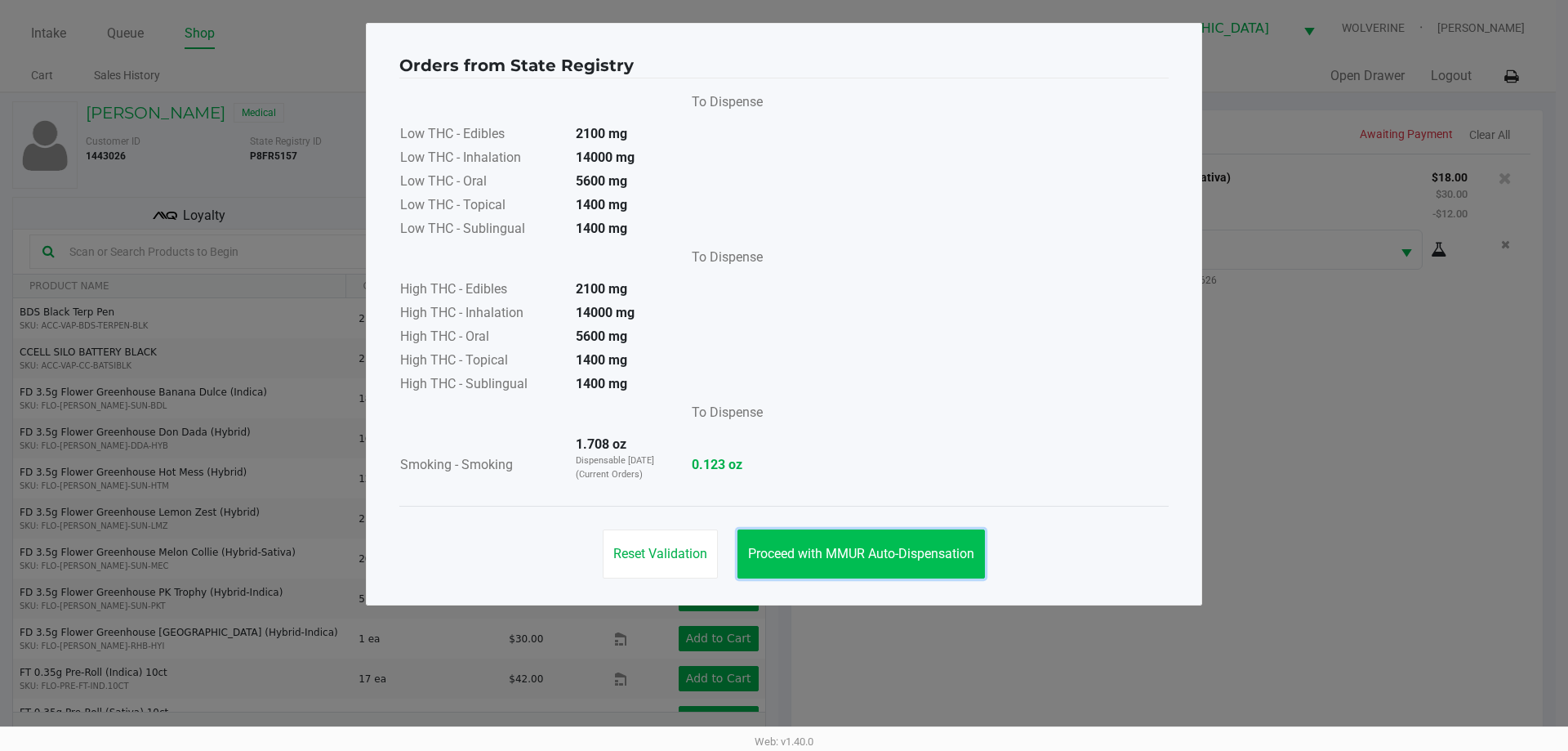
click at [959, 565] on button "Proceed with MMUR Auto-Dispensation" at bounding box center [861, 553] width 247 height 49
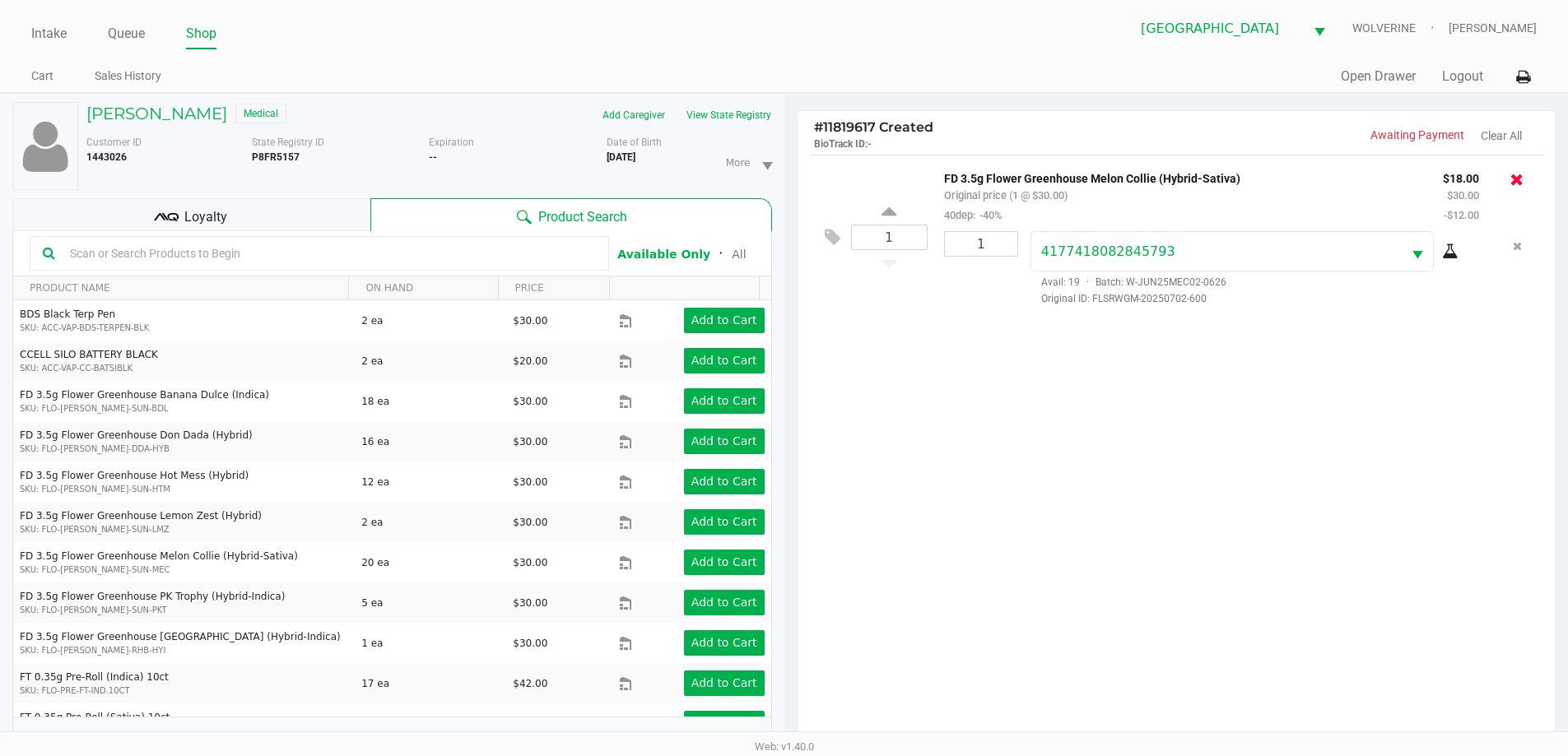
click at [1520, 178] on icon at bounding box center [1516, 179] width 13 height 16
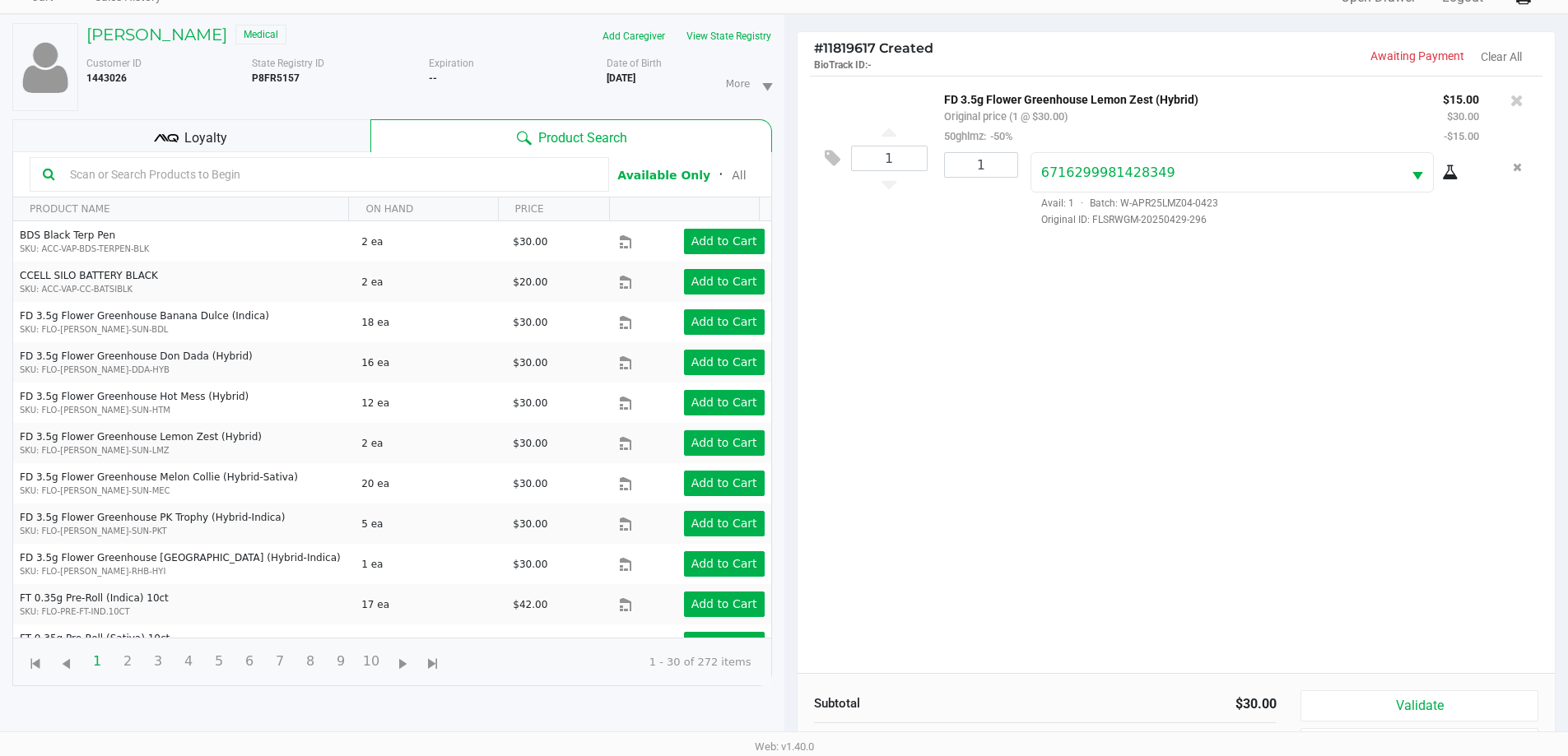
scroll to position [178, 0]
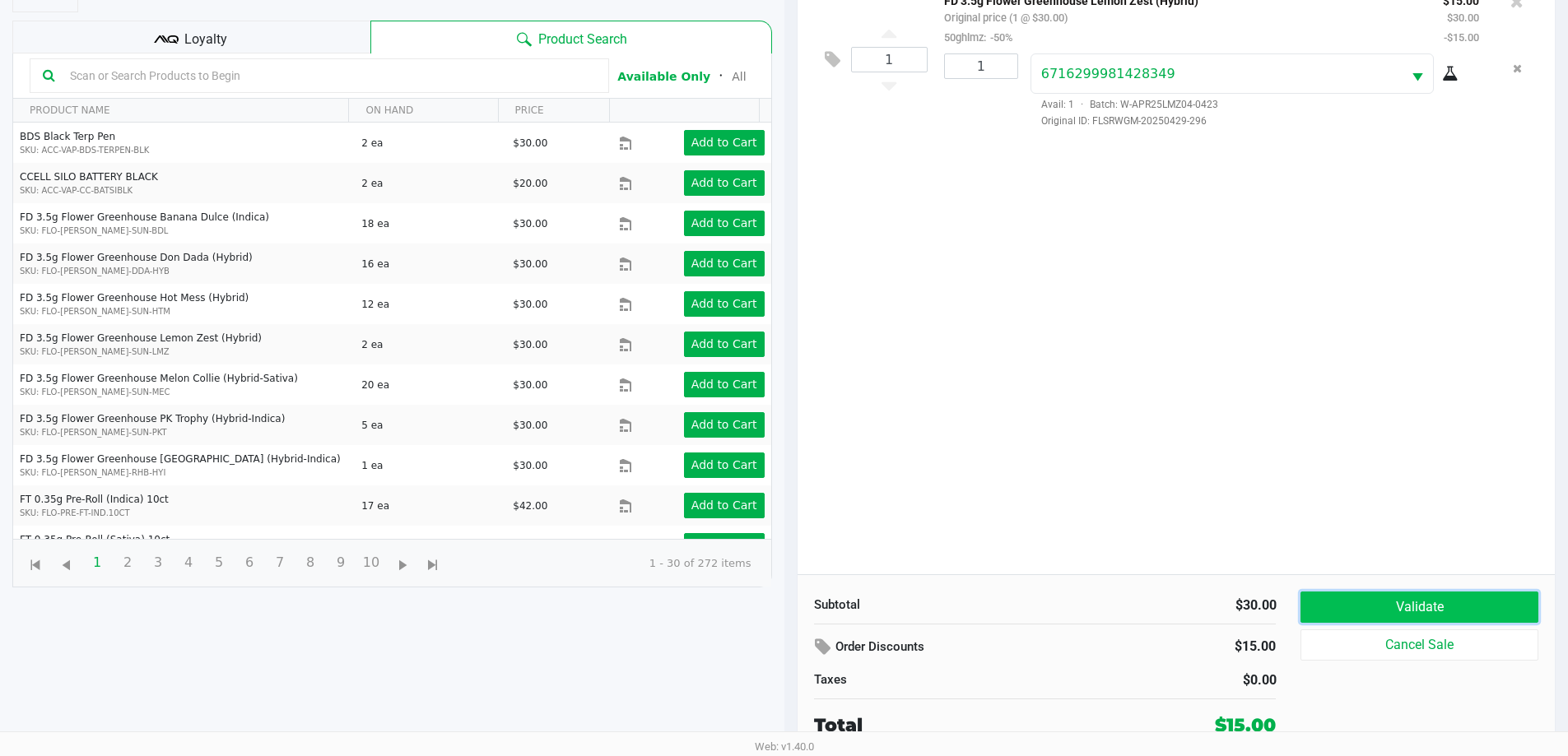
click at [1484, 598] on button "Validate" at bounding box center [1419, 607] width 237 height 31
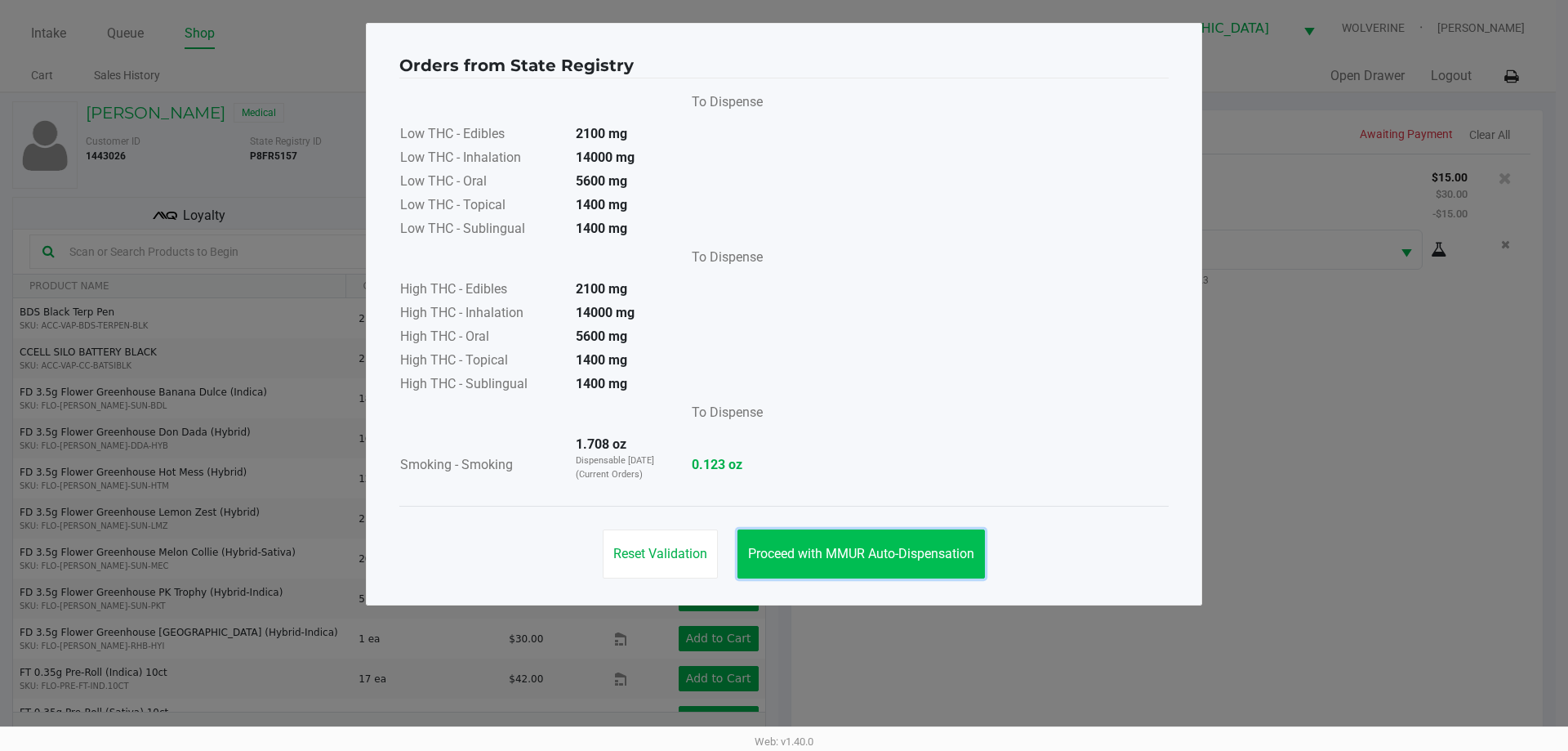
click at [931, 544] on button "Proceed with MMUR Auto-Dispensation" at bounding box center [861, 553] width 247 height 49
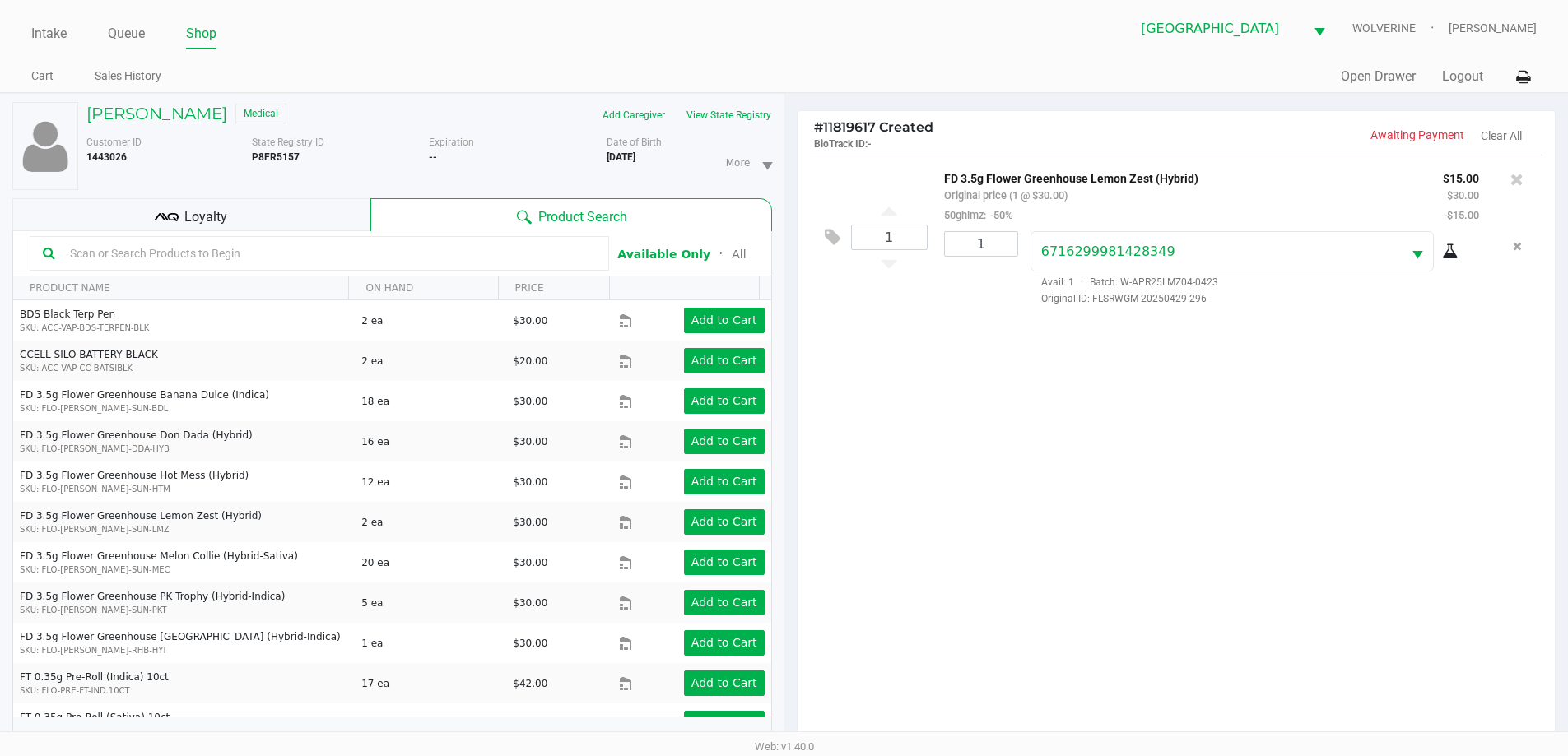
scroll to position [178, 0]
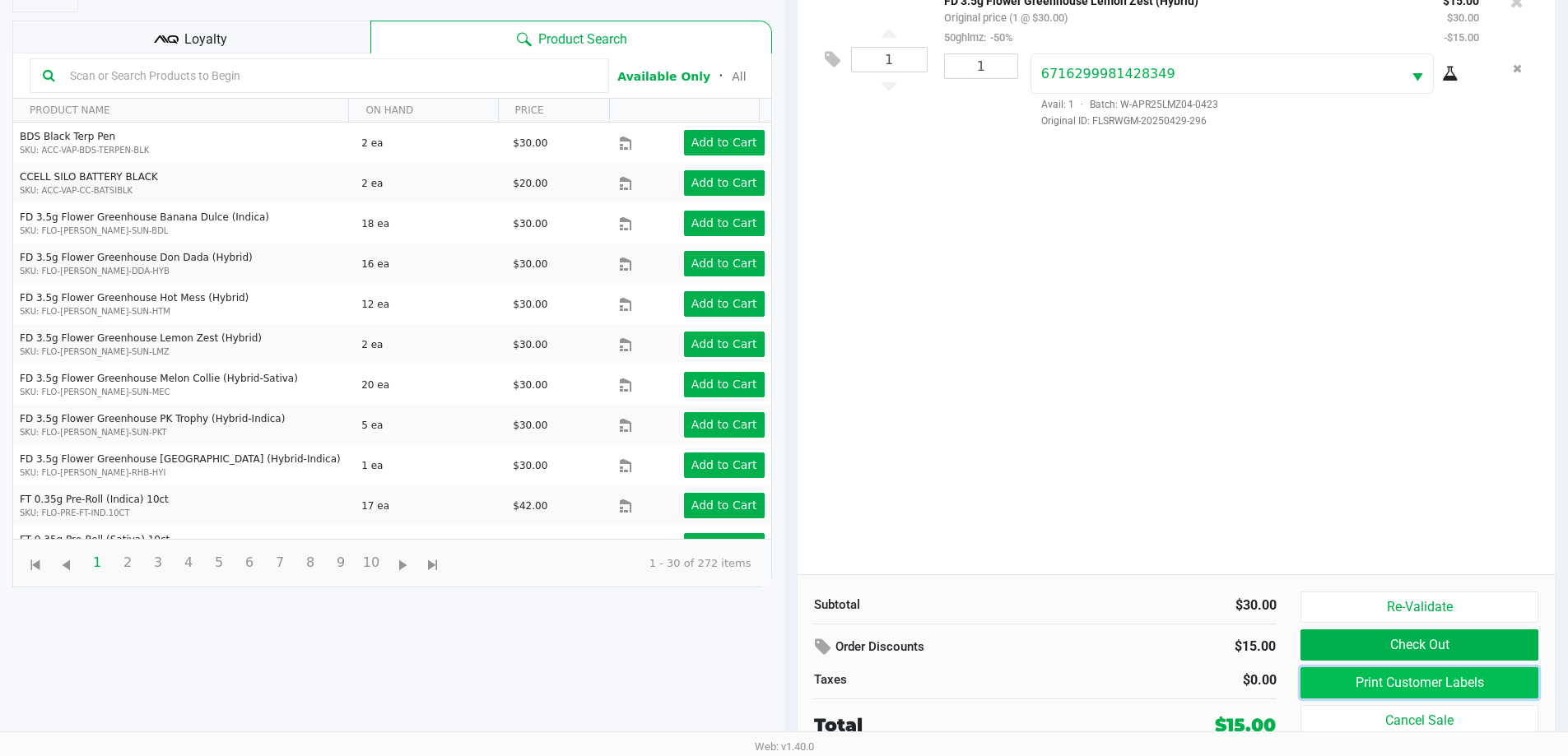
click at [1404, 678] on button "Print Customer Labels" at bounding box center [1419, 682] width 237 height 31
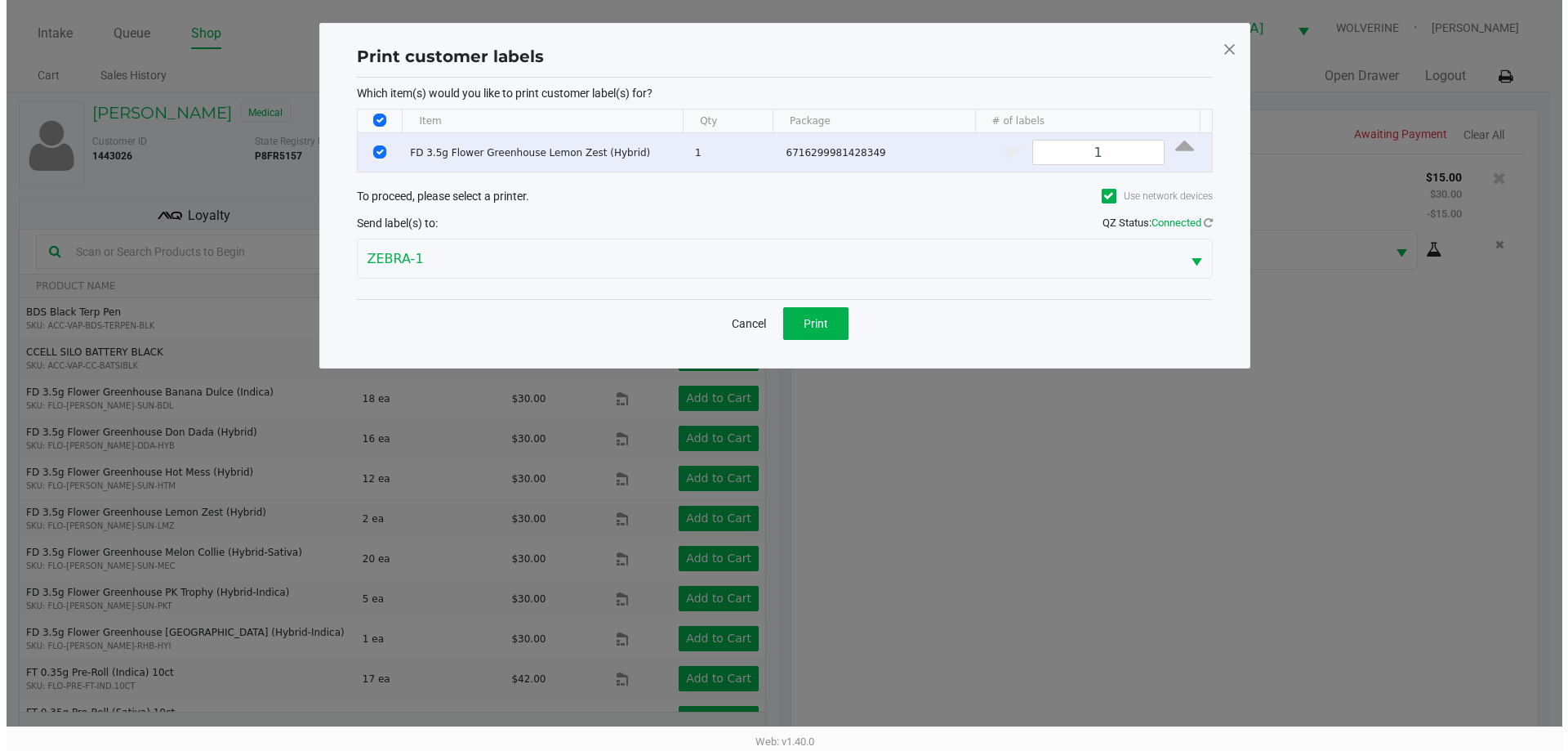
scroll to position [0, 0]
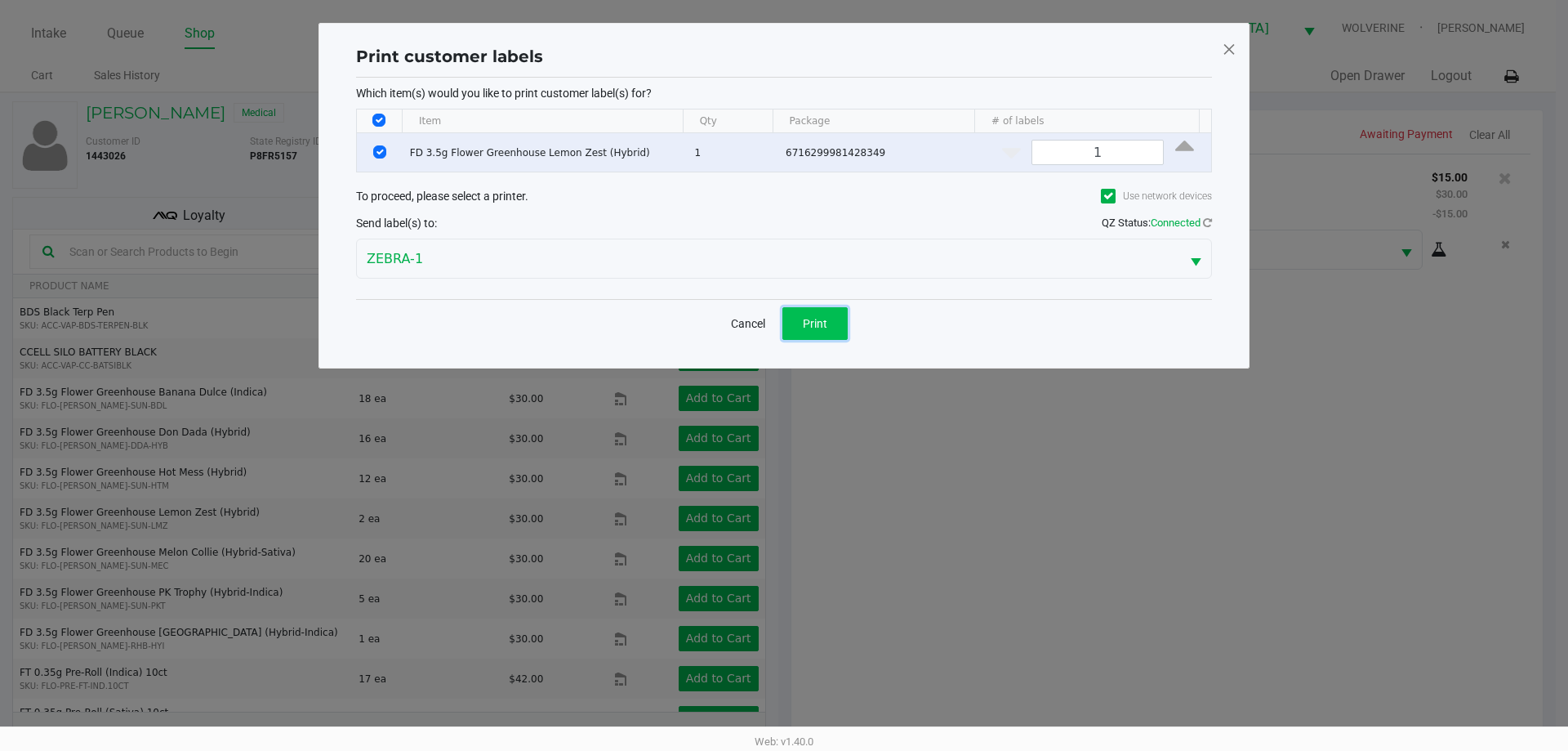
click at [839, 315] on button "Print" at bounding box center [815, 323] width 66 height 32
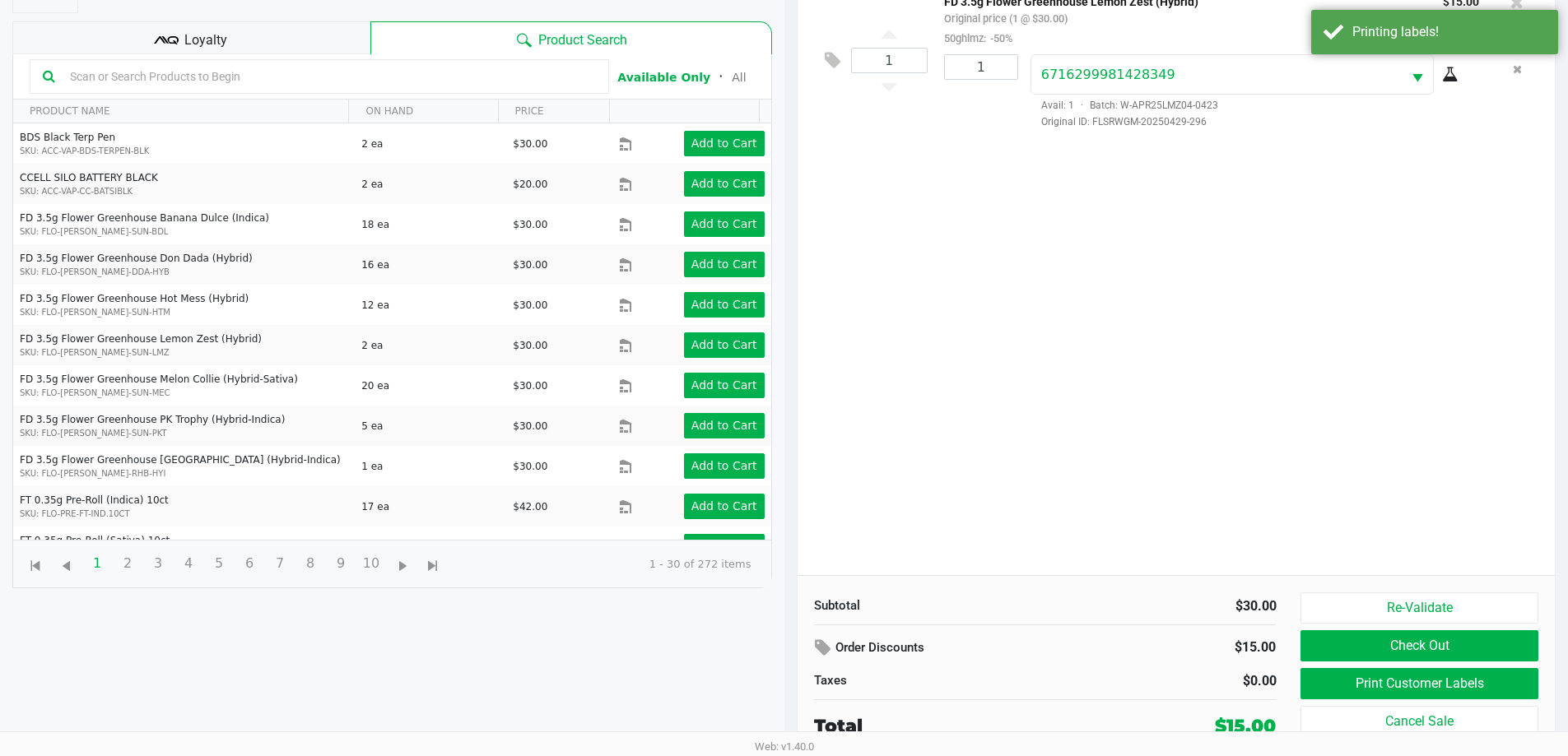
scroll to position [178, 0]
click at [1338, 655] on button "Check Out" at bounding box center [1419, 644] width 237 height 31
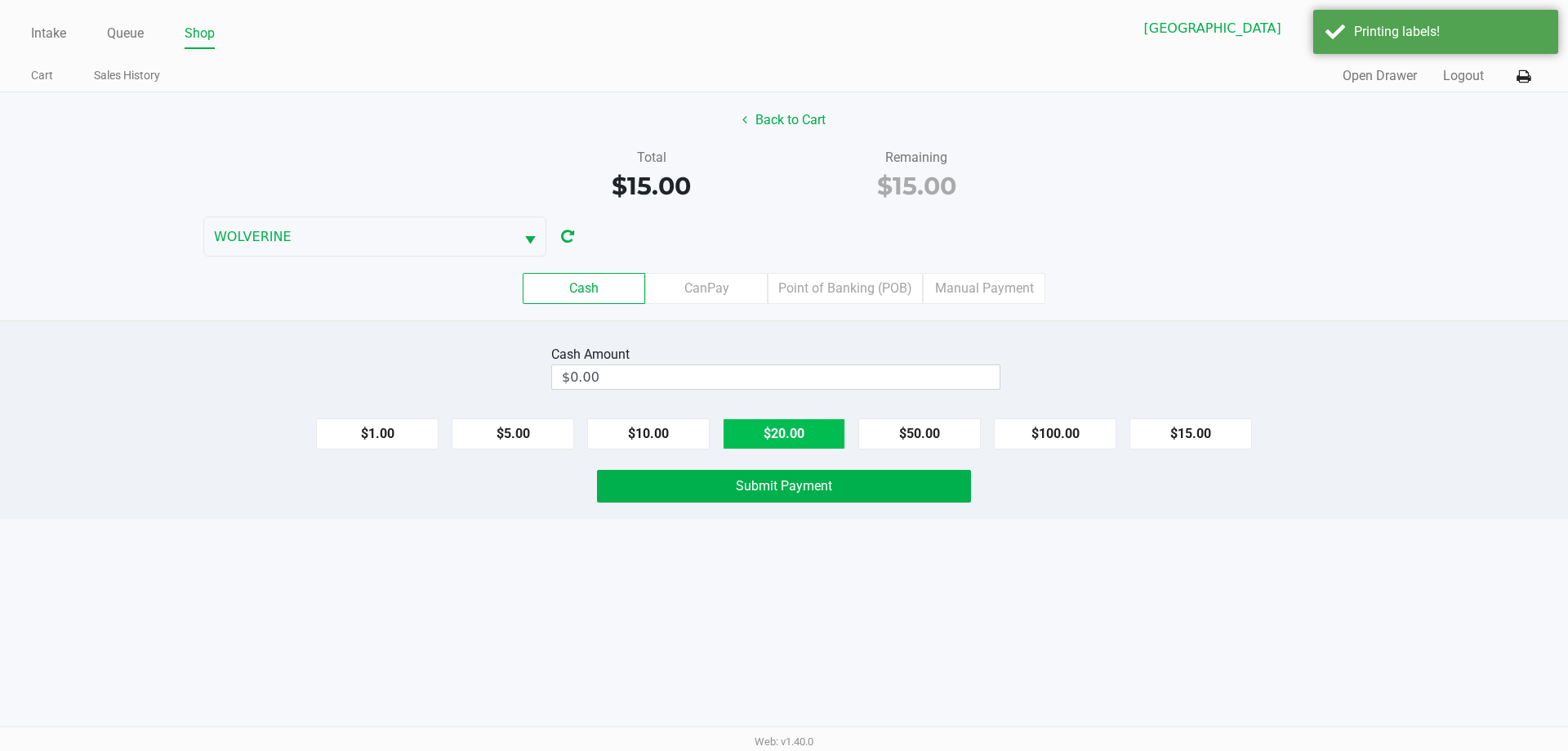
click at [736, 430] on button "$20.00" at bounding box center [784, 434] width 123 height 31
type input "$20.00"
click at [729, 486] on button "Submit Payment" at bounding box center [784, 486] width 374 height 32
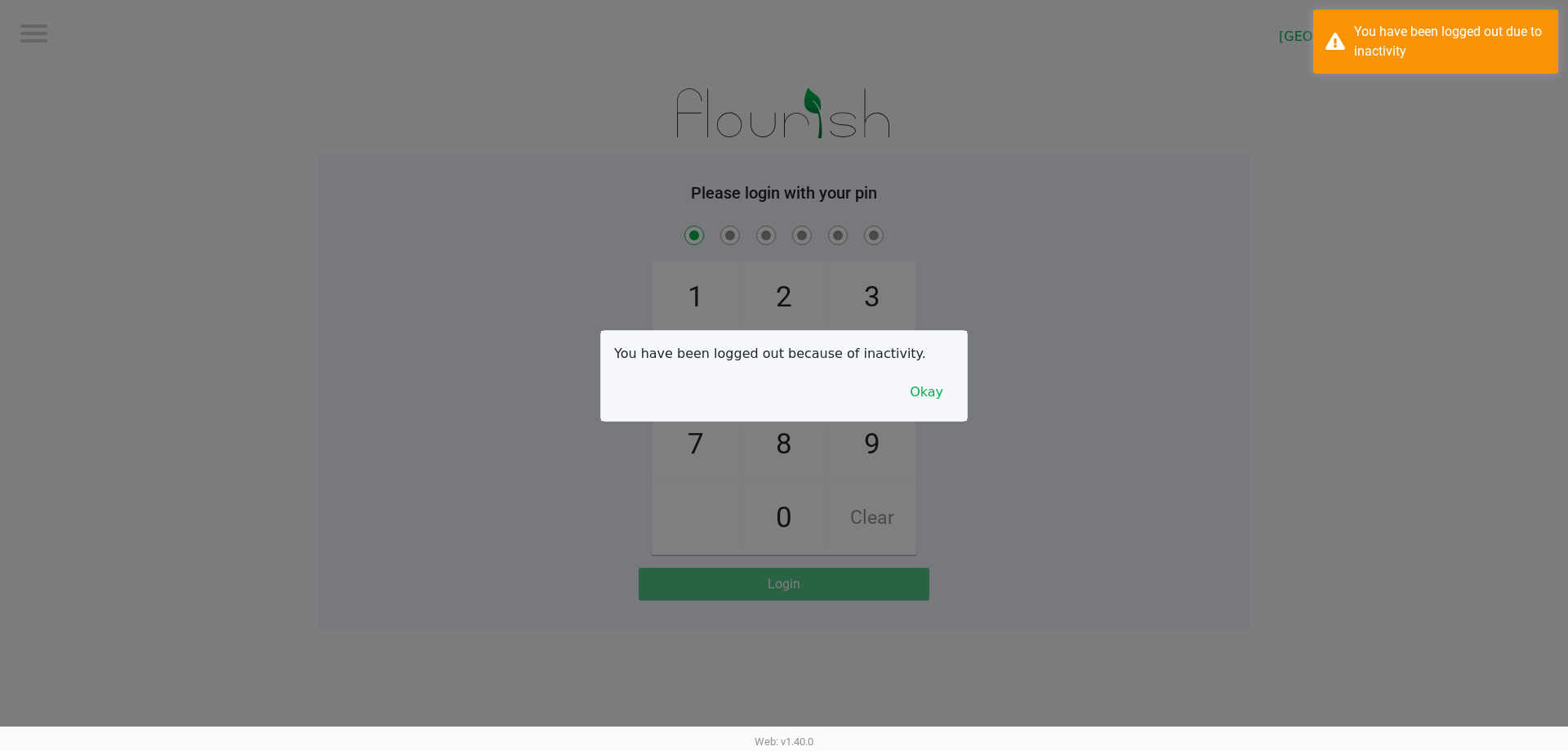
checkbox input "true"
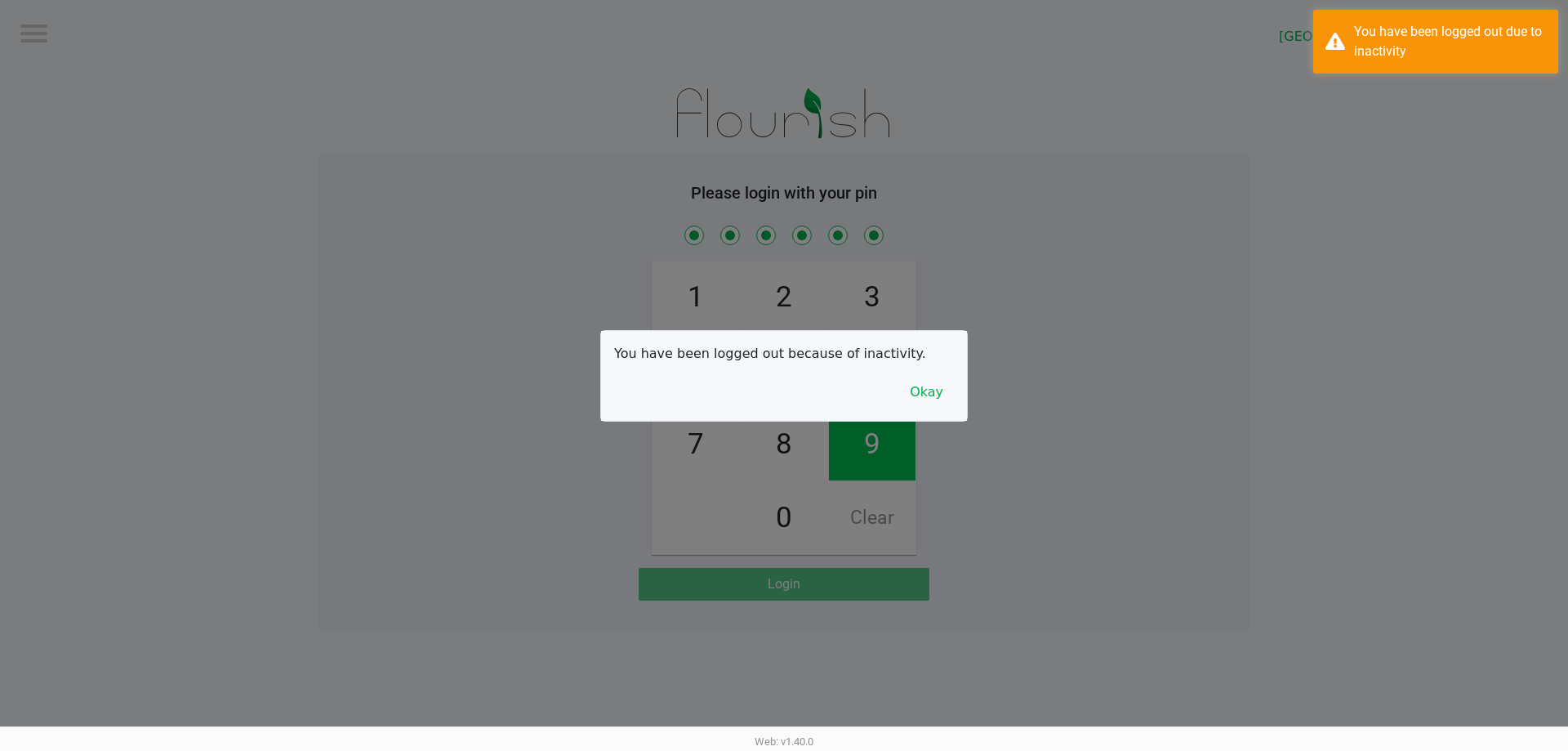
checkbox input "true"
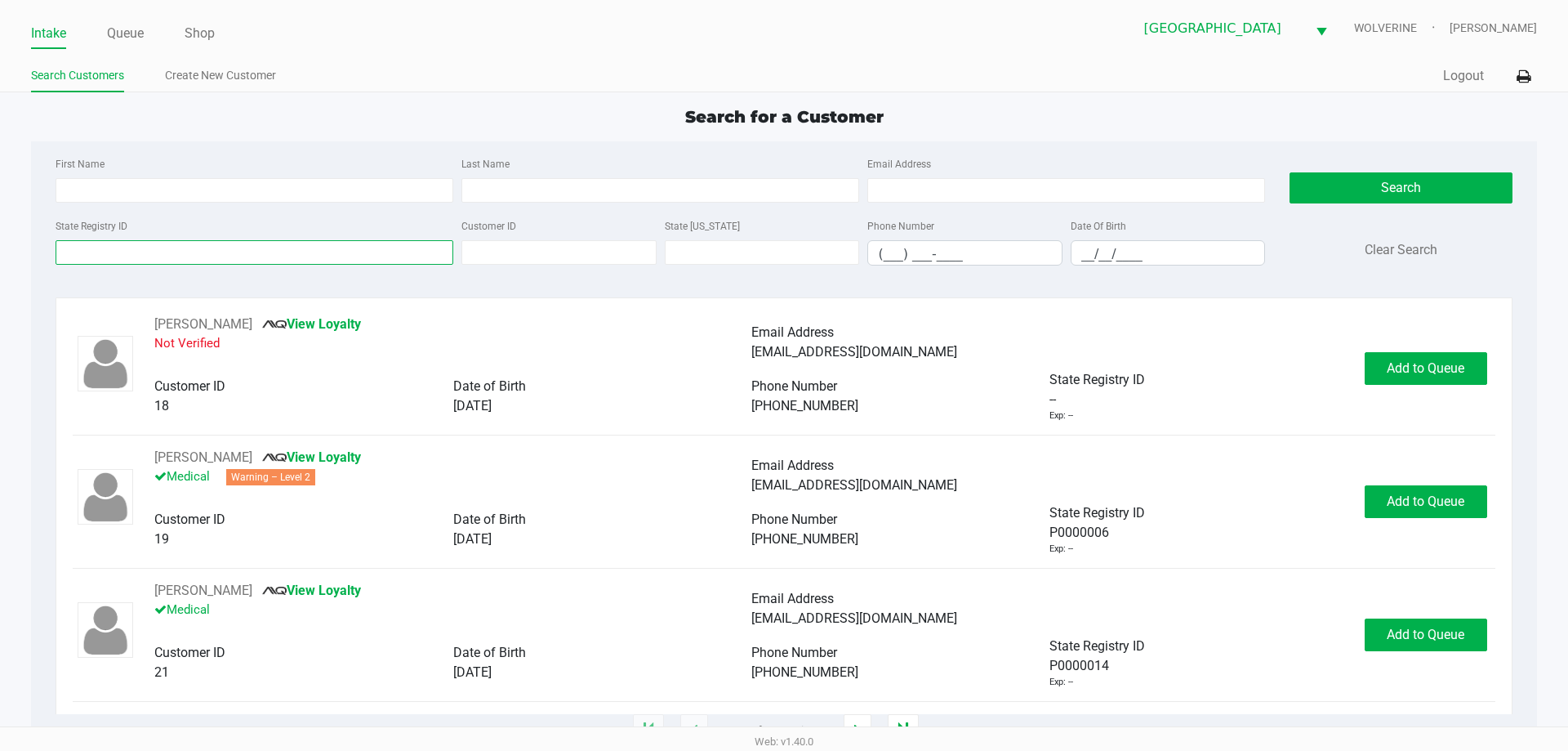
click at [404, 244] on input "State Registry ID" at bounding box center [254, 252] width 398 height 25
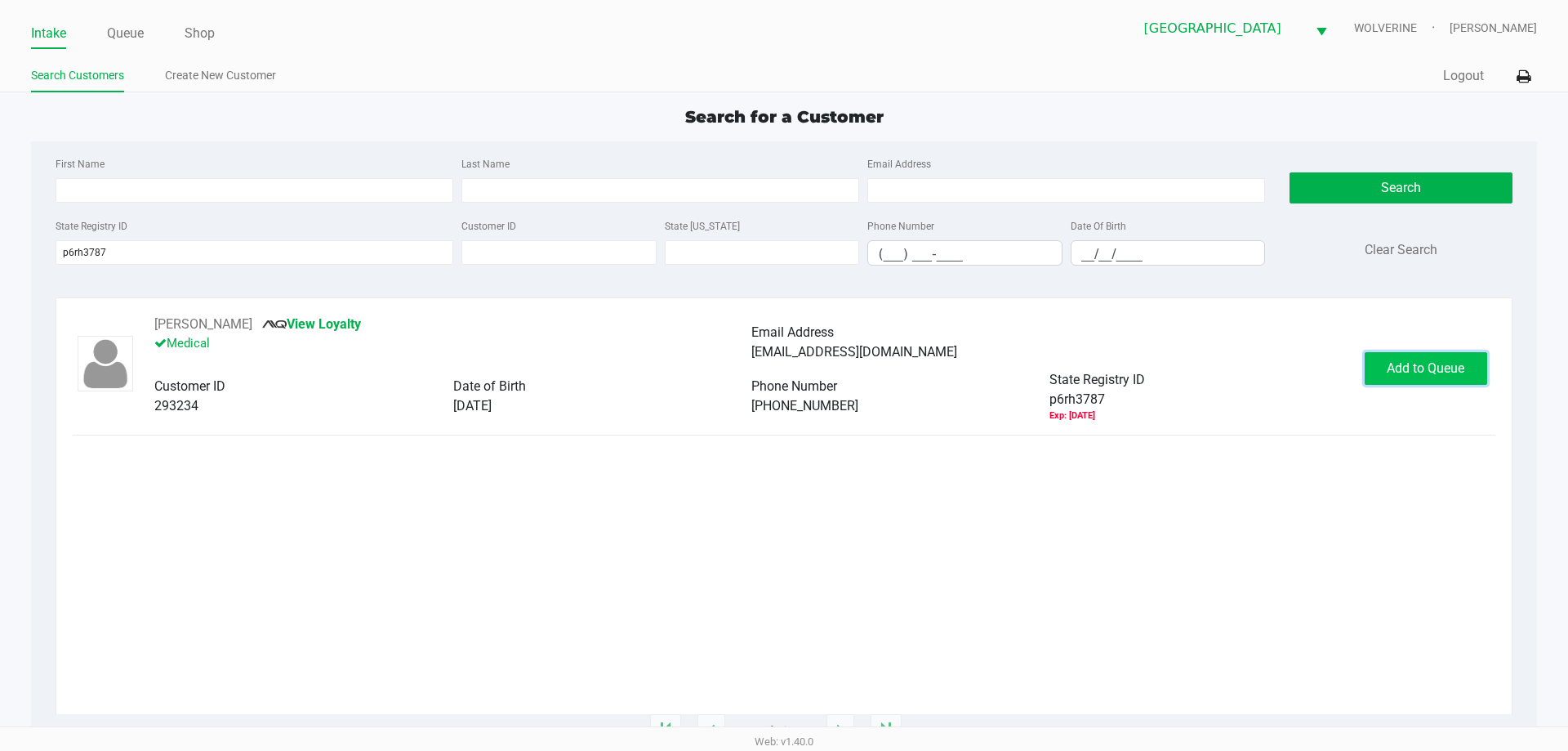
click at [1406, 375] on span "Add to Queue" at bounding box center [1425, 368] width 78 height 15
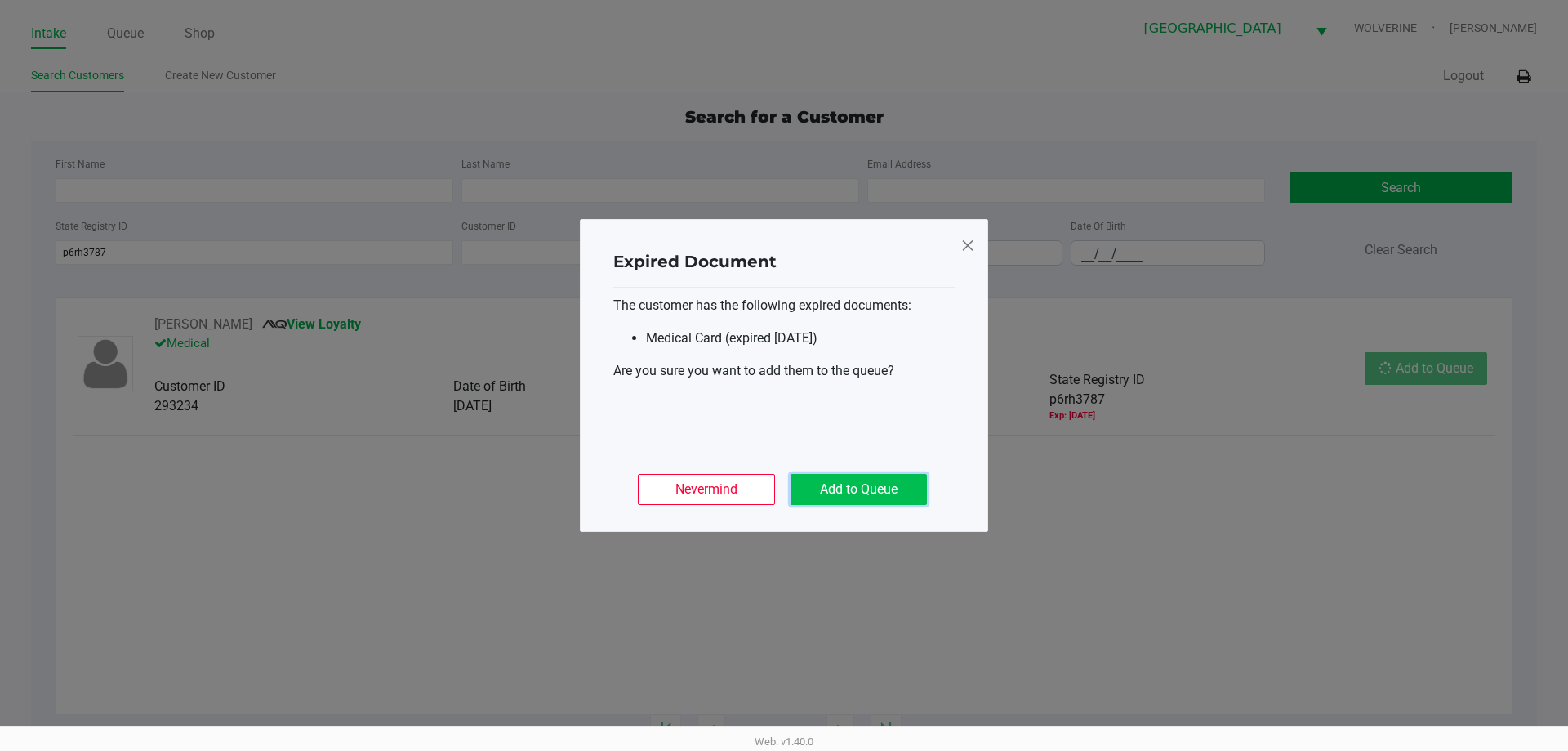
click at [891, 492] on button "Add to Queue" at bounding box center [859, 489] width 136 height 31
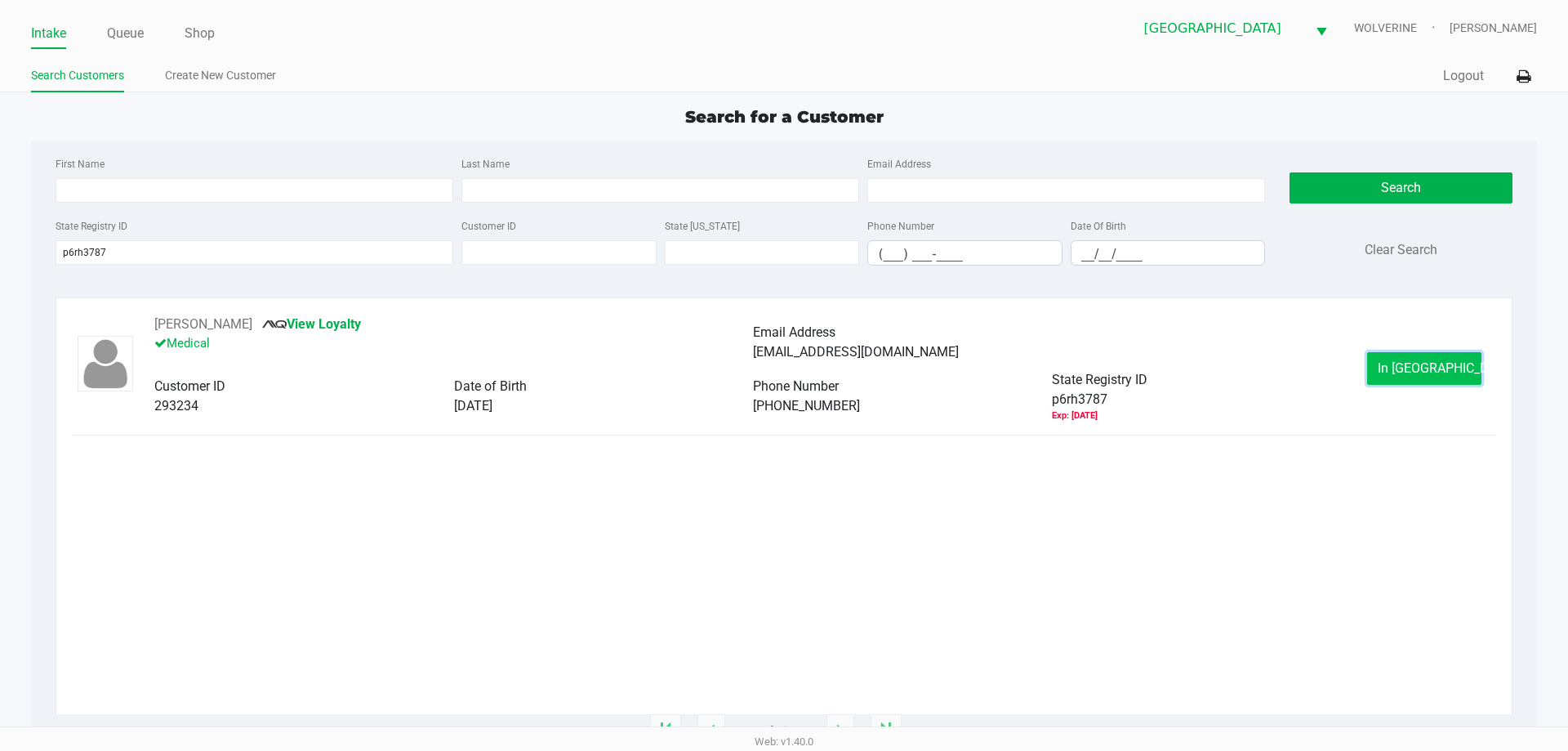
click at [1415, 361] on span "In Queue" at bounding box center [1446, 368] width 137 height 15
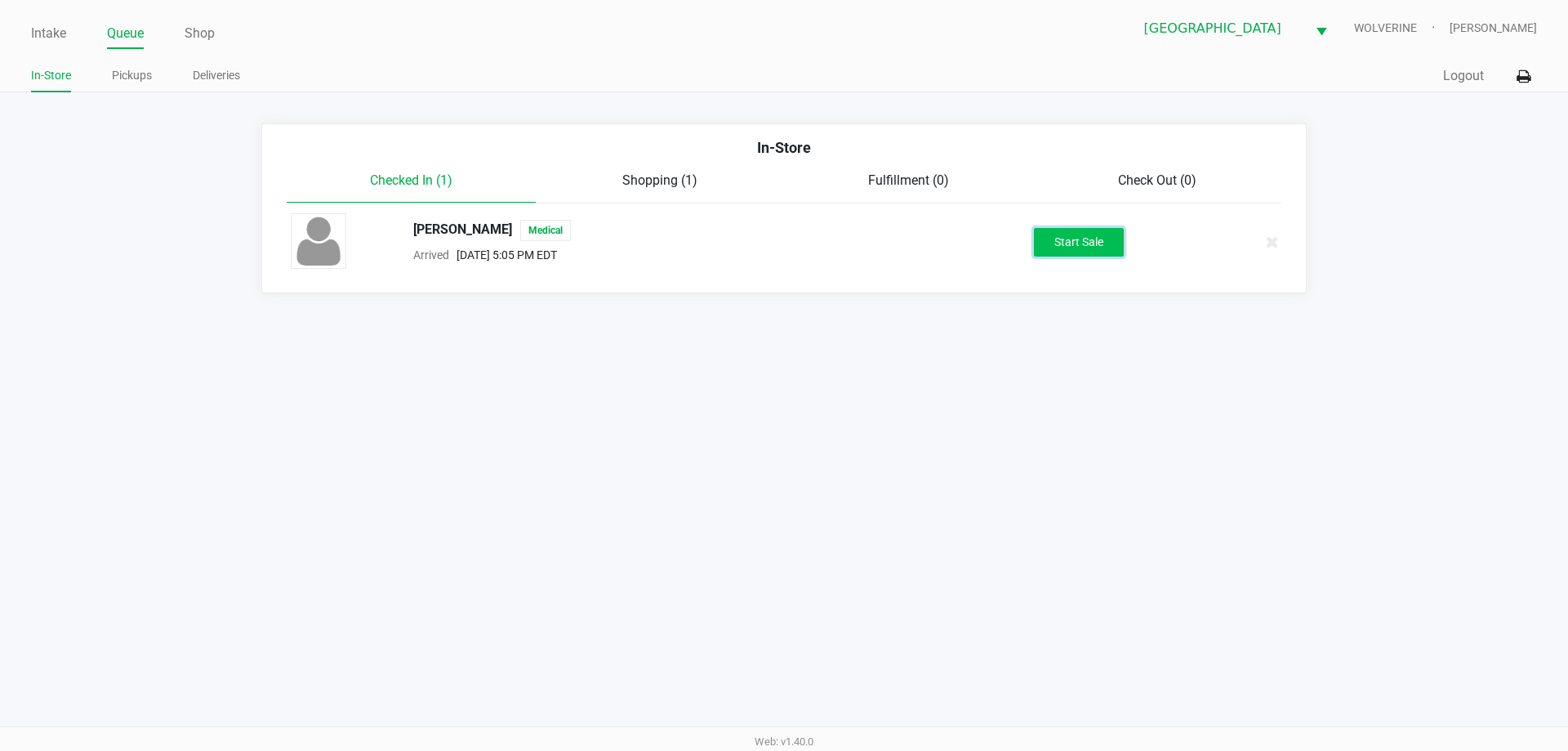
click at [1098, 239] on button "Start Sale" at bounding box center [1078, 242] width 90 height 29
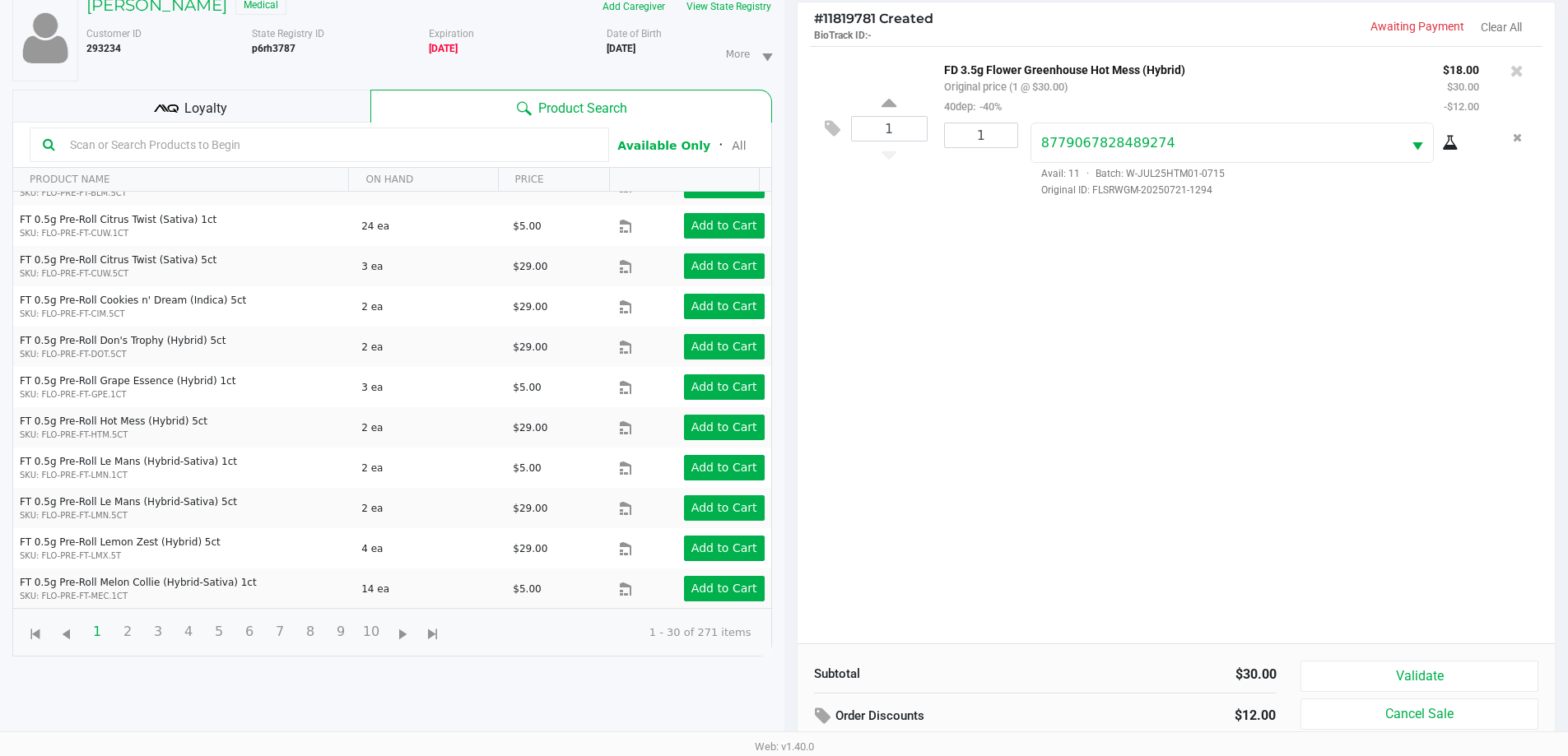
scroll to position [178, 0]
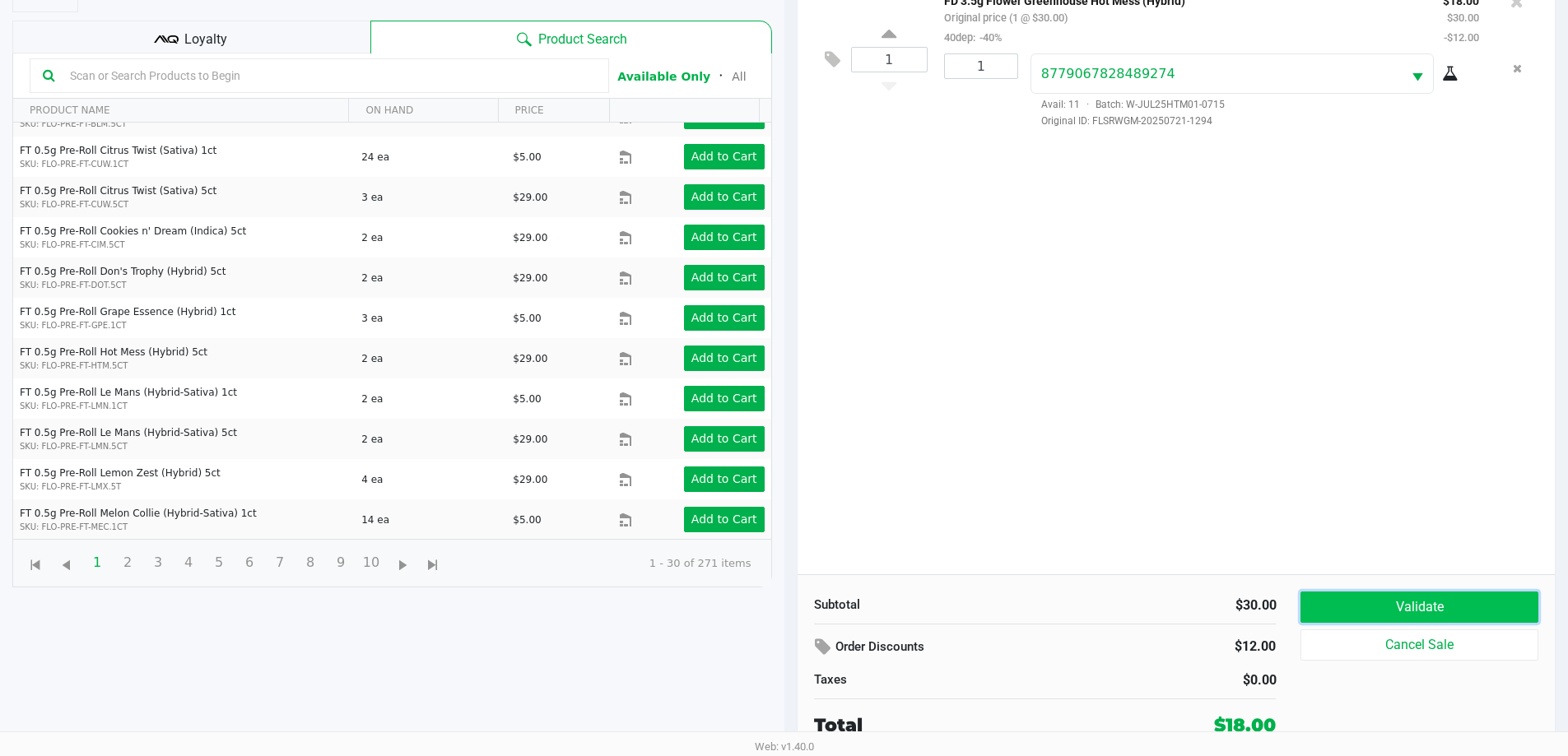
click at [1469, 618] on button "Validate" at bounding box center [1419, 607] width 237 height 31
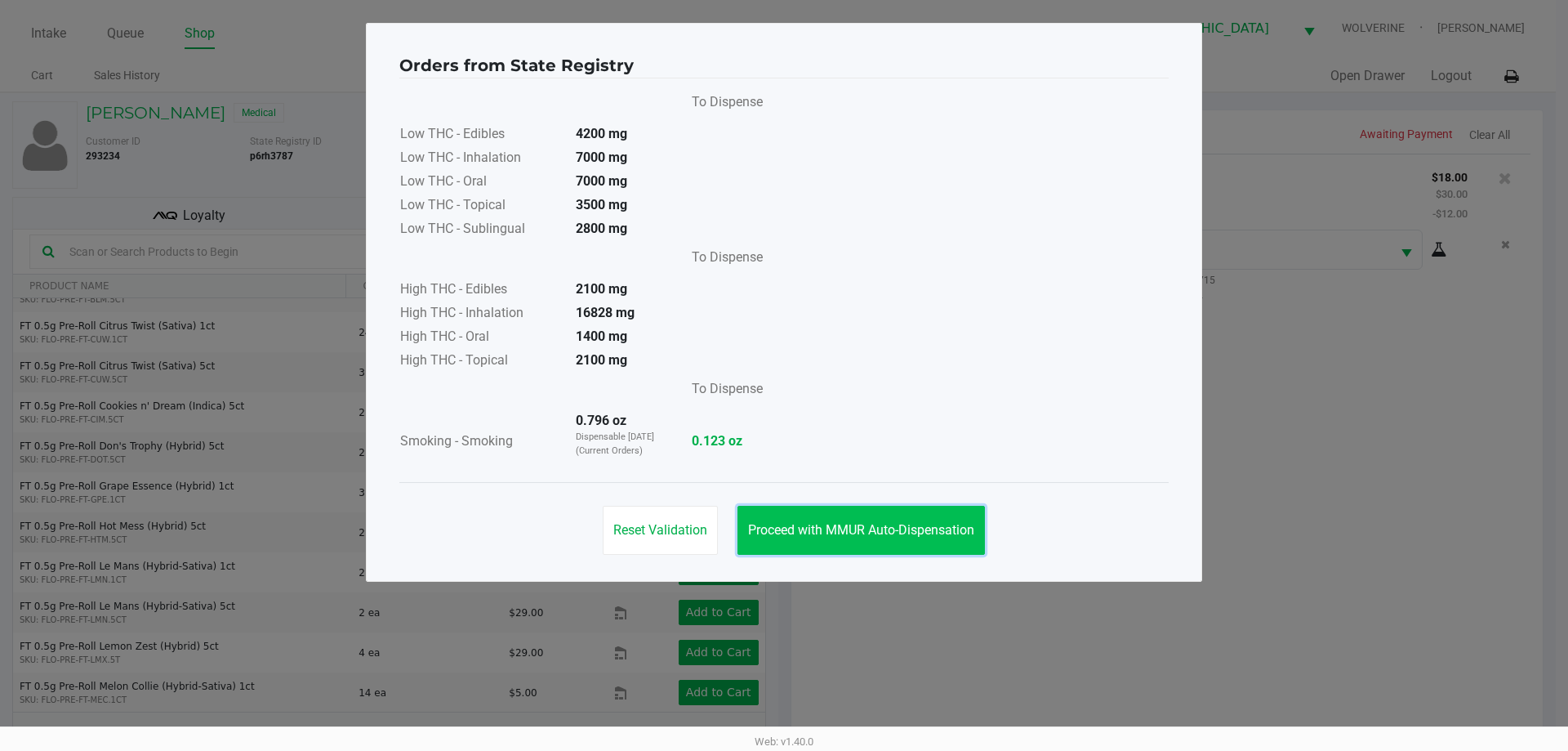
click at [828, 527] on span "Proceed with MMUR Auto-Dispensation" at bounding box center [861, 530] width 226 height 15
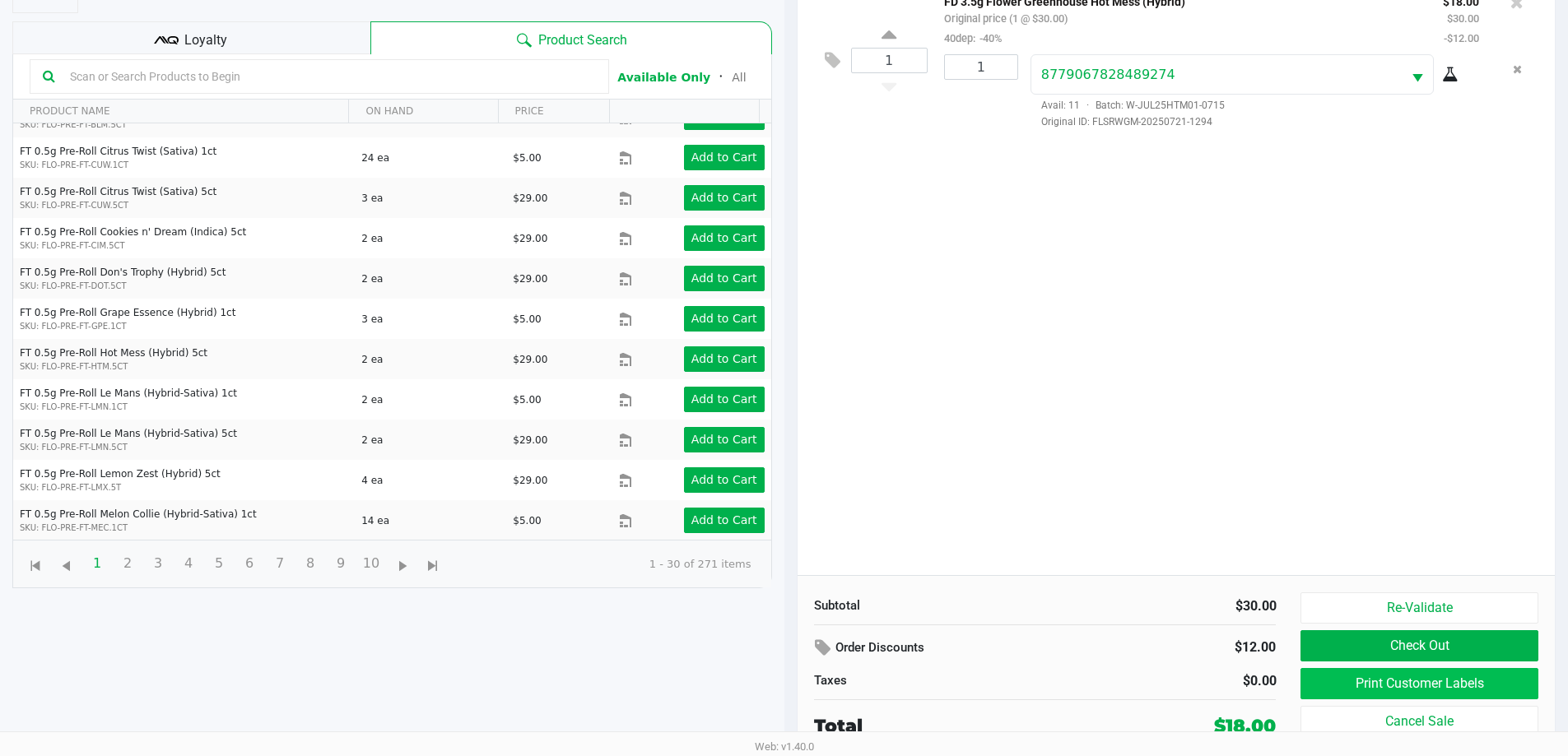
scroll to position [178, 0]
click at [1406, 674] on button "Print Customer Labels" at bounding box center [1419, 682] width 237 height 31
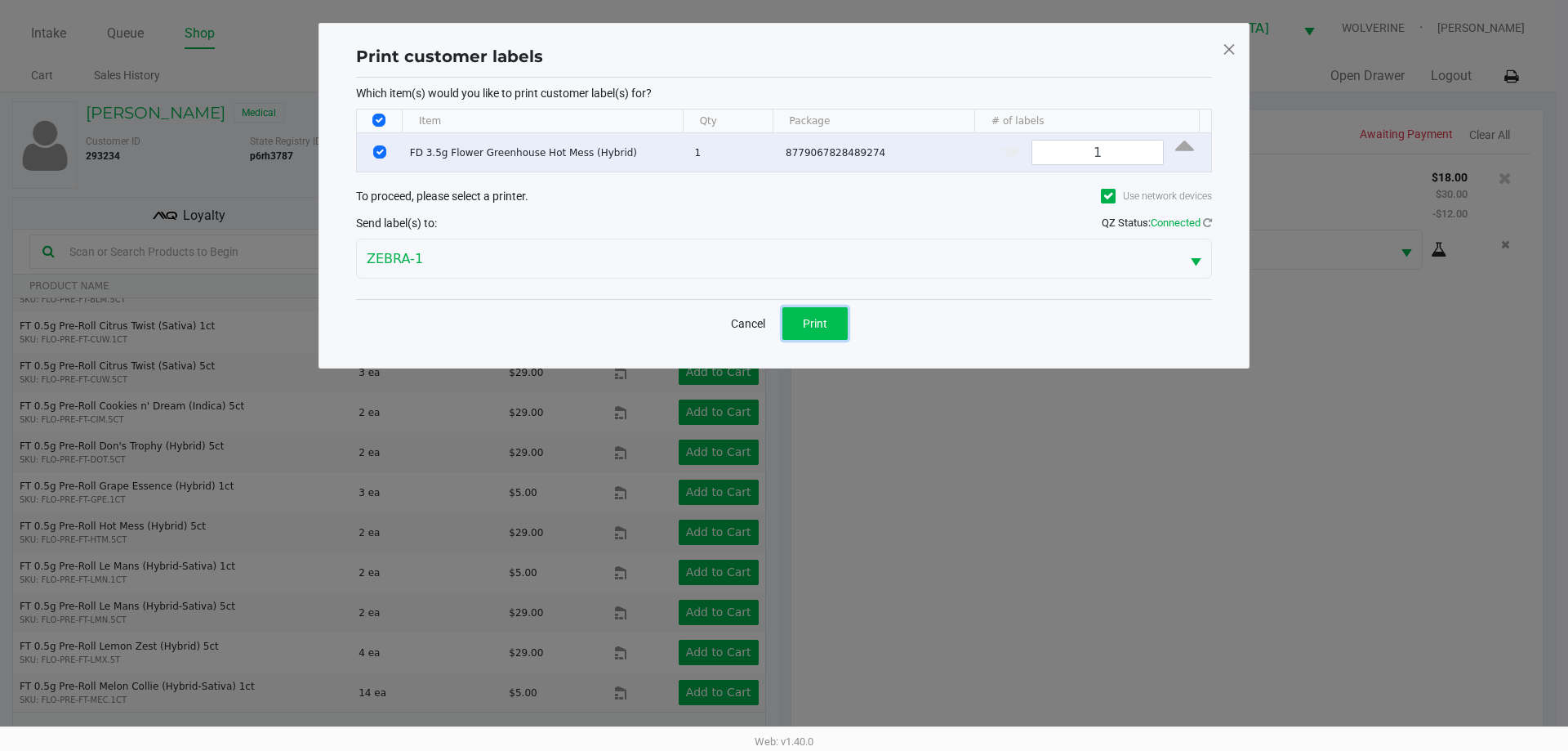
click at [804, 317] on span "Print" at bounding box center [815, 323] width 25 height 13
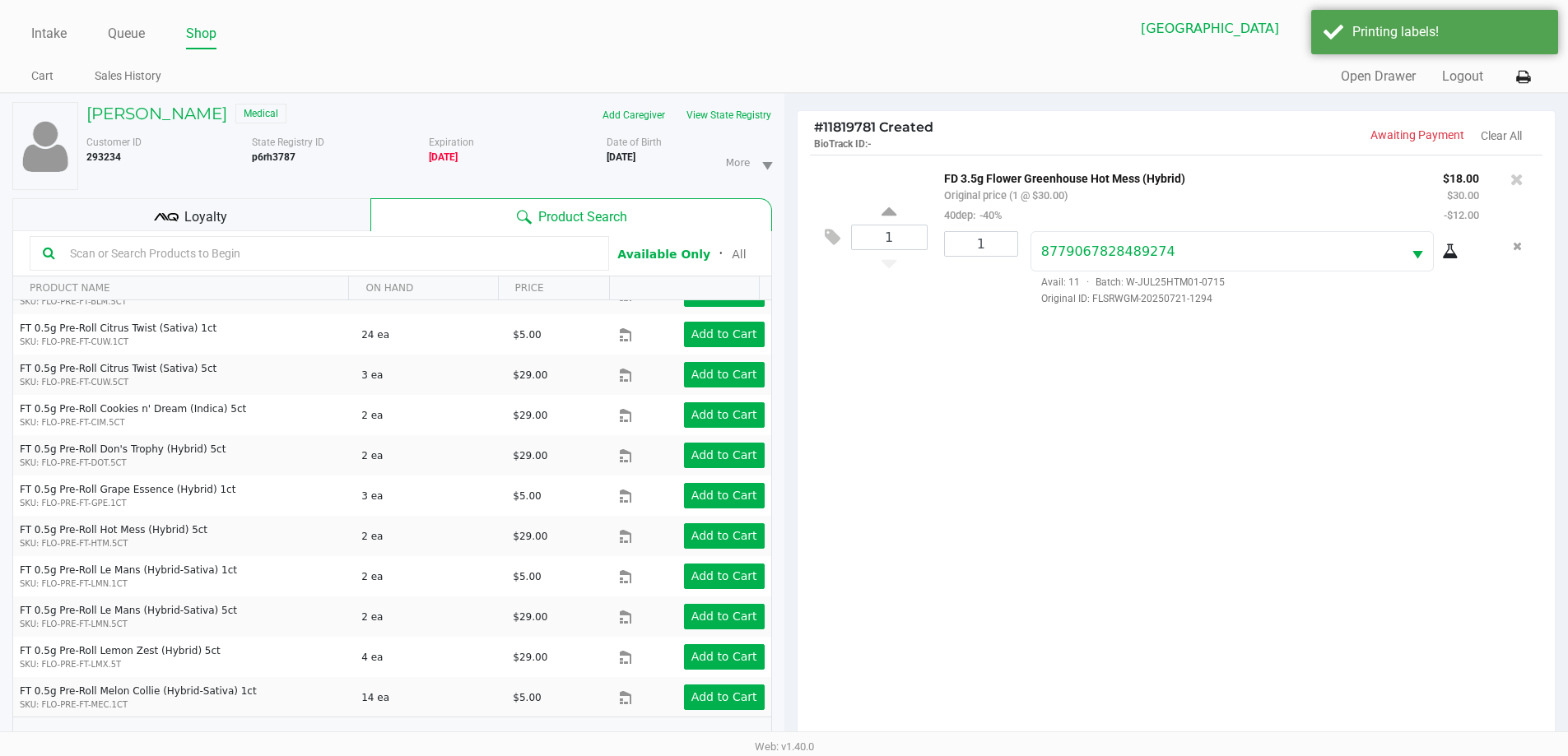
click at [1524, 694] on div "1 FD 3.5g Flower Greenhouse Hot Mess (Hybrid) Original price (1 @ $30.00) 40dep…" at bounding box center [1177, 453] width 758 height 597
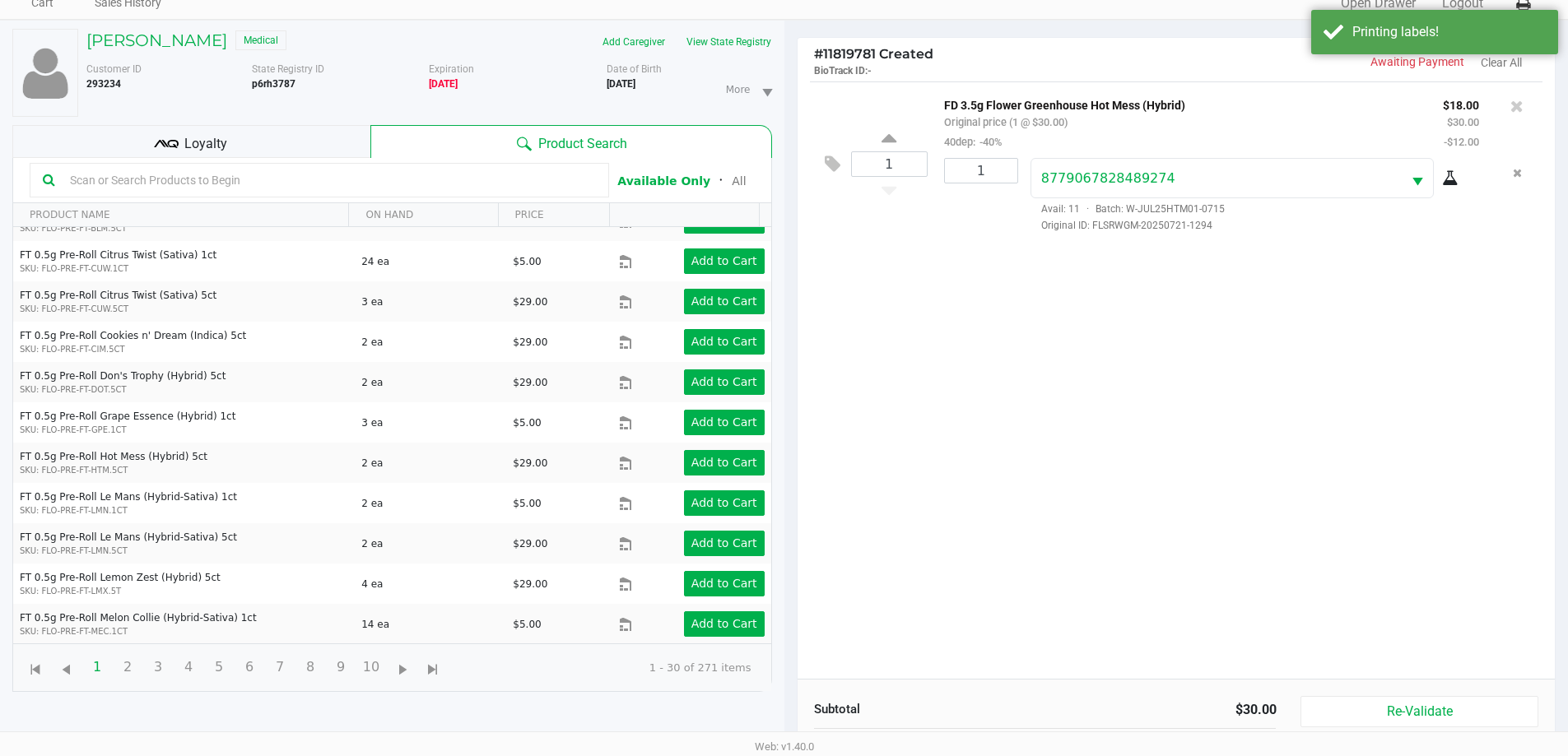
scroll to position [178, 0]
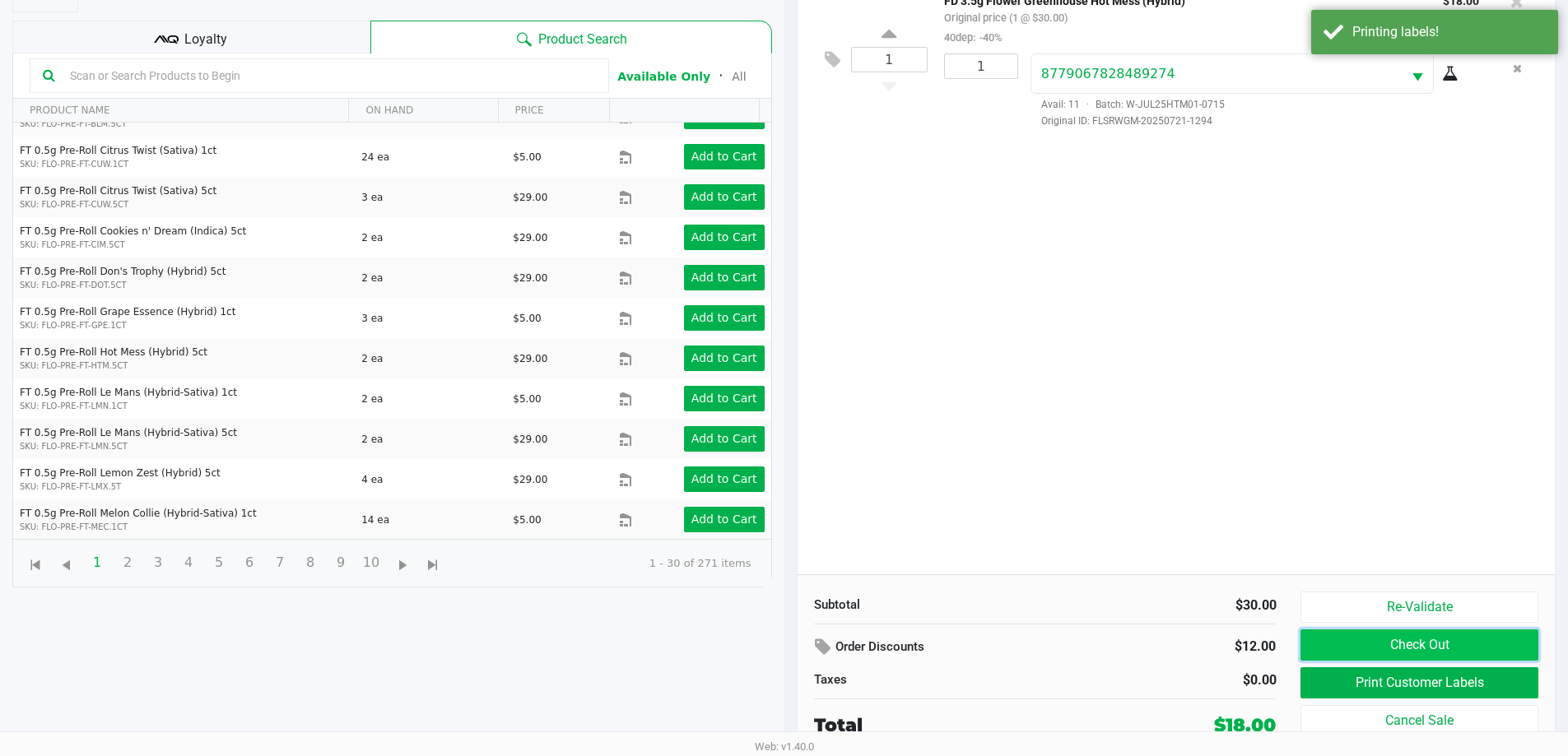
click at [1479, 637] on button "Check Out" at bounding box center [1419, 644] width 237 height 31
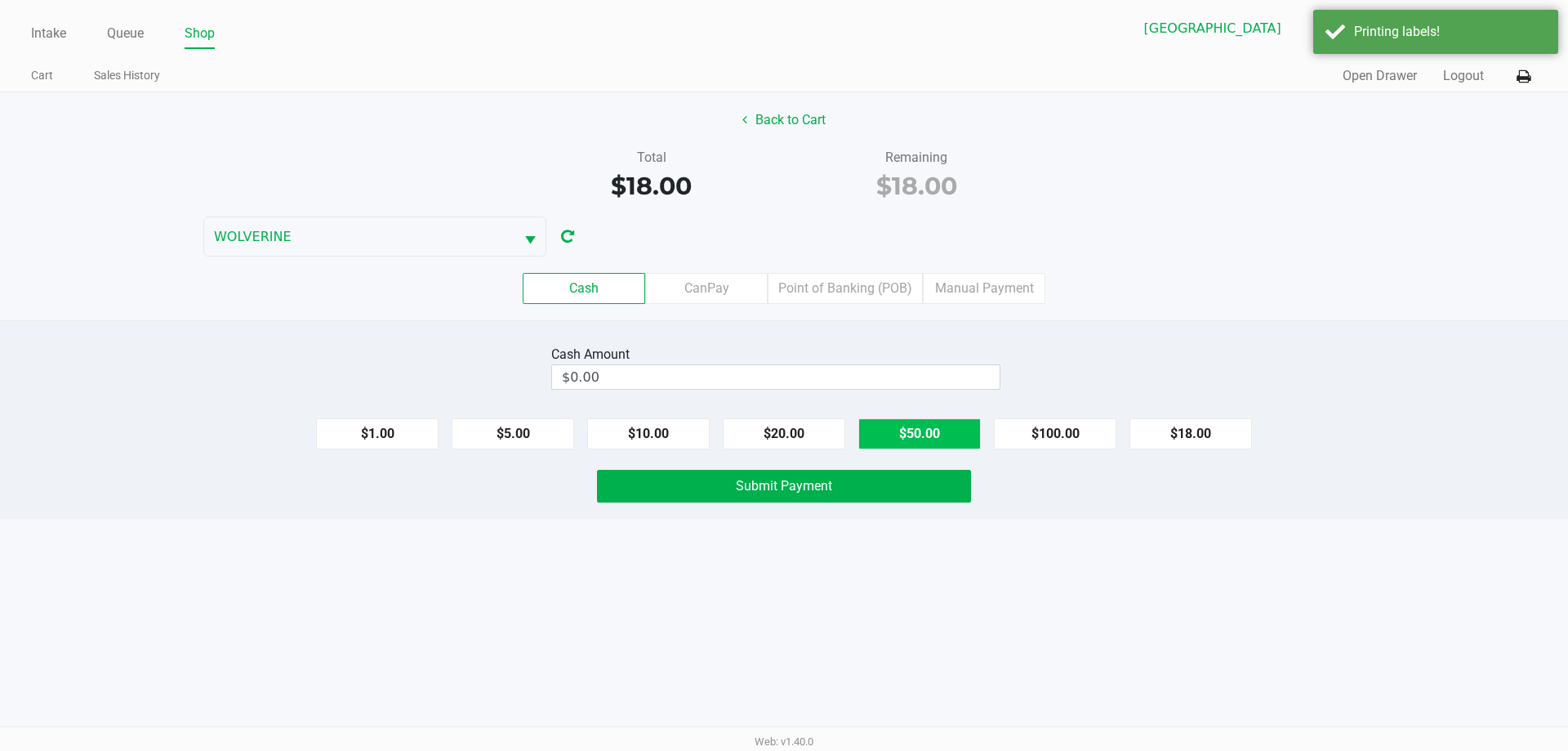
drag, startPoint x: 1194, startPoint y: 434, endPoint x: 948, endPoint y: 436, distance: 246.0
click at [1192, 434] on button "$18.00" at bounding box center [1191, 434] width 123 height 31
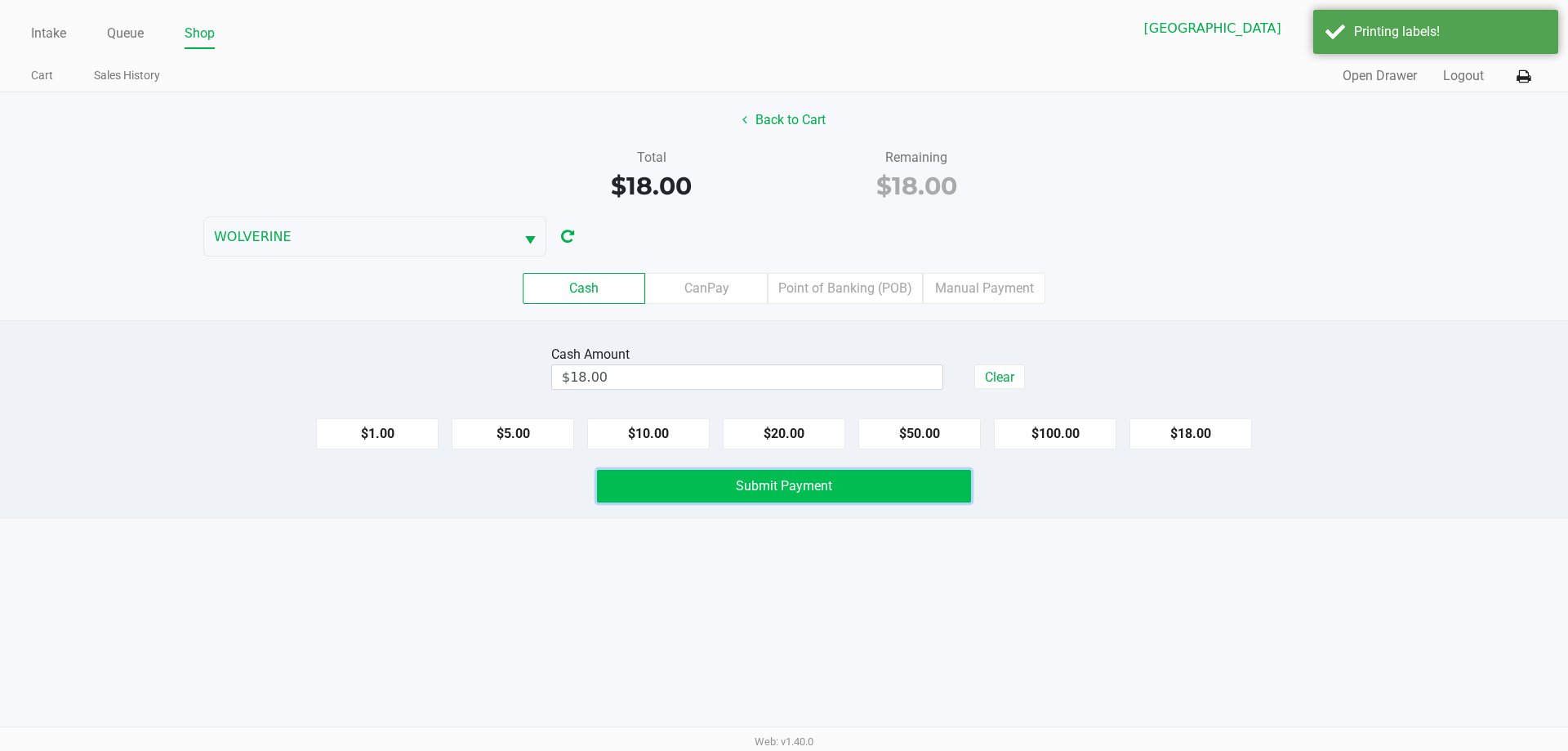
click at [873, 475] on button "Submit Payment" at bounding box center [784, 486] width 374 height 32
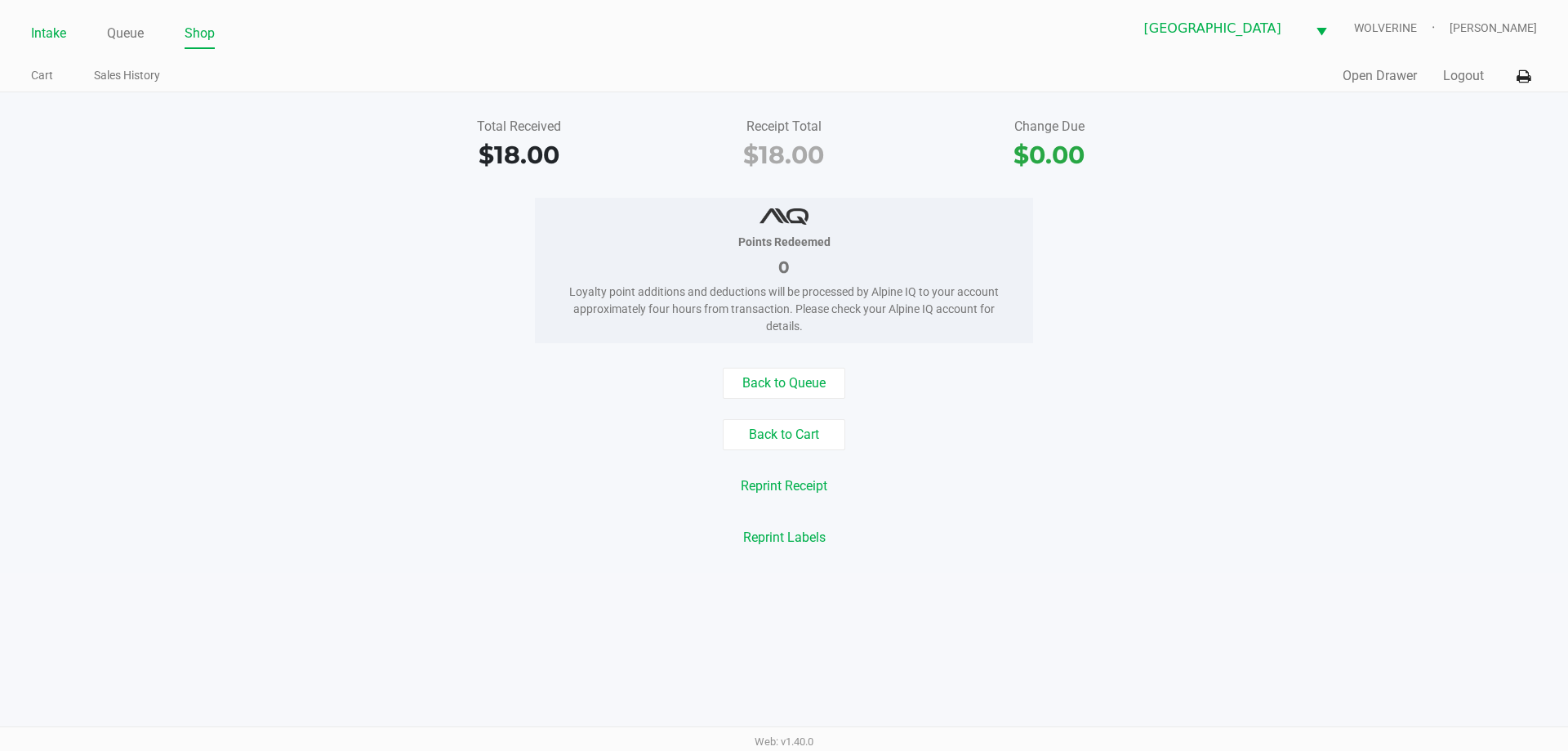
drag, startPoint x: 30, startPoint y: 29, endPoint x: 38, endPoint y: 28, distance: 8.1
click at [38, 28] on div "Intake Queue Shop Palm Coast WC WOLVERINE Chevy Williams Cart Sales History Qui…" at bounding box center [784, 46] width 1568 height 92
click at [40, 20] on div "Intake Queue Shop Palm Coast WC WOLVERINE Chevy Williams" at bounding box center [783, 28] width 1505 height 40
click at [40, 25] on link "Intake" at bounding box center [48, 33] width 35 height 23
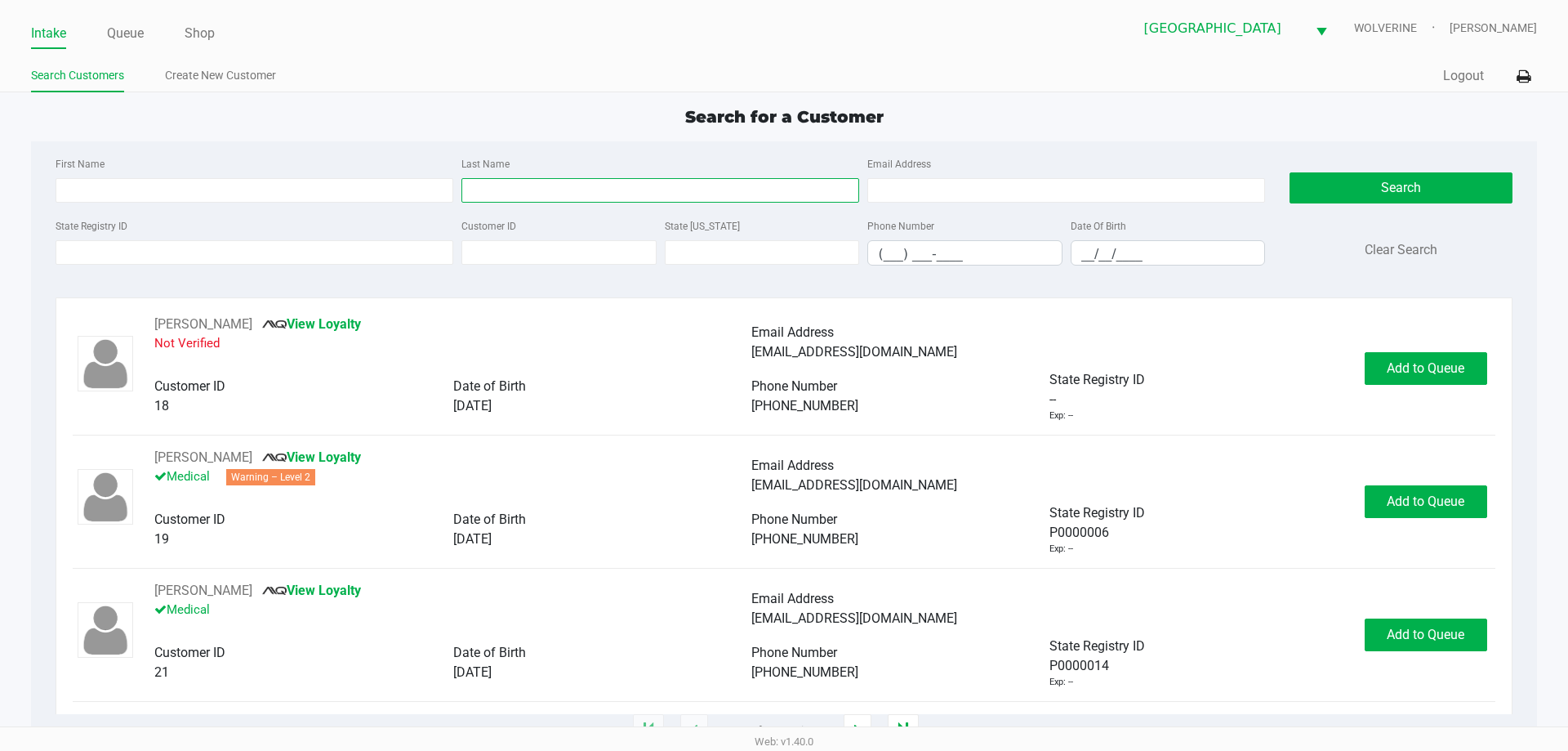
click at [540, 186] on input "Last Name" at bounding box center [660, 190] width 398 height 25
click at [1082, 260] on input "__/__/____" at bounding box center [1168, 253] width 194 height 26
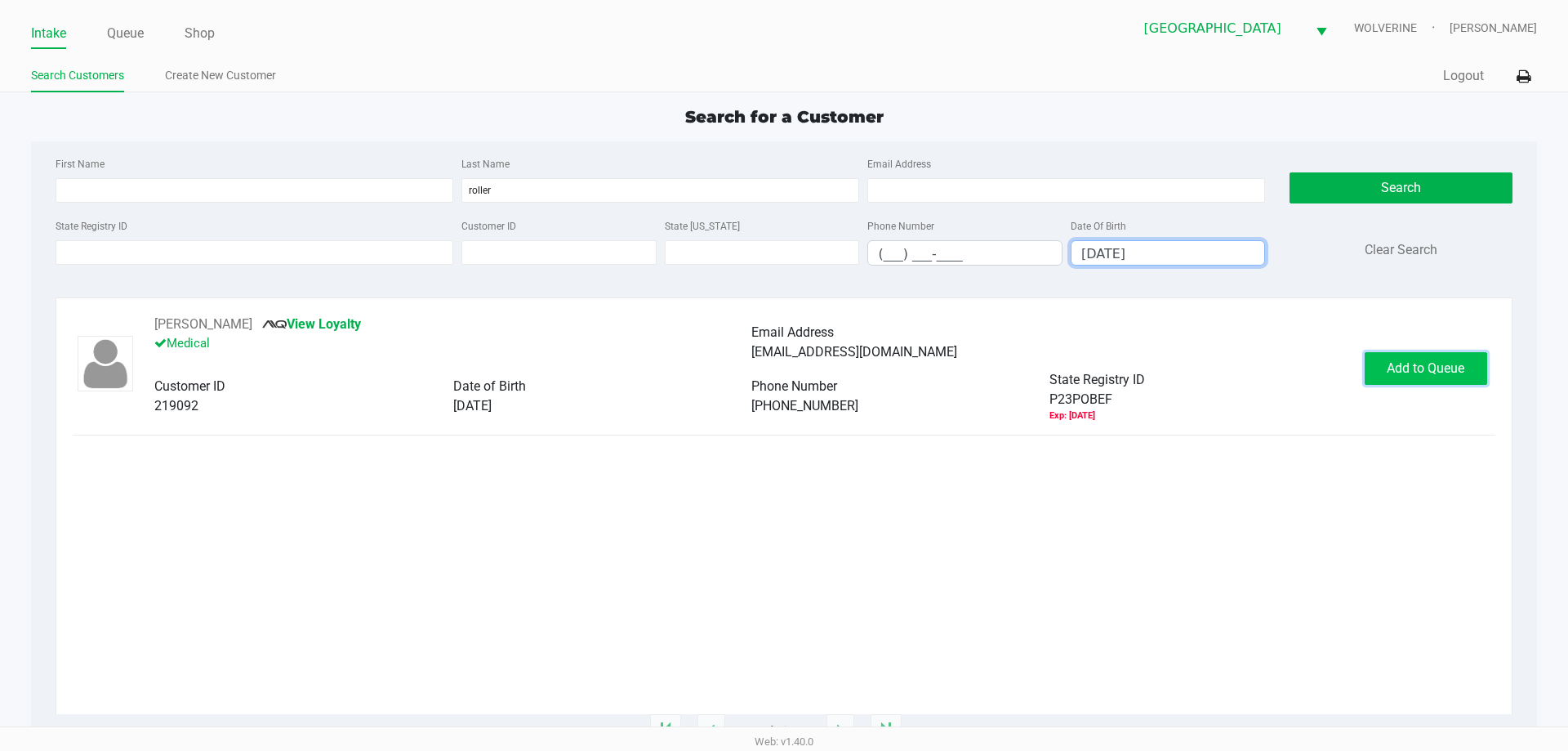
click at [1424, 363] on span "Add to Queue" at bounding box center [1425, 368] width 78 height 15
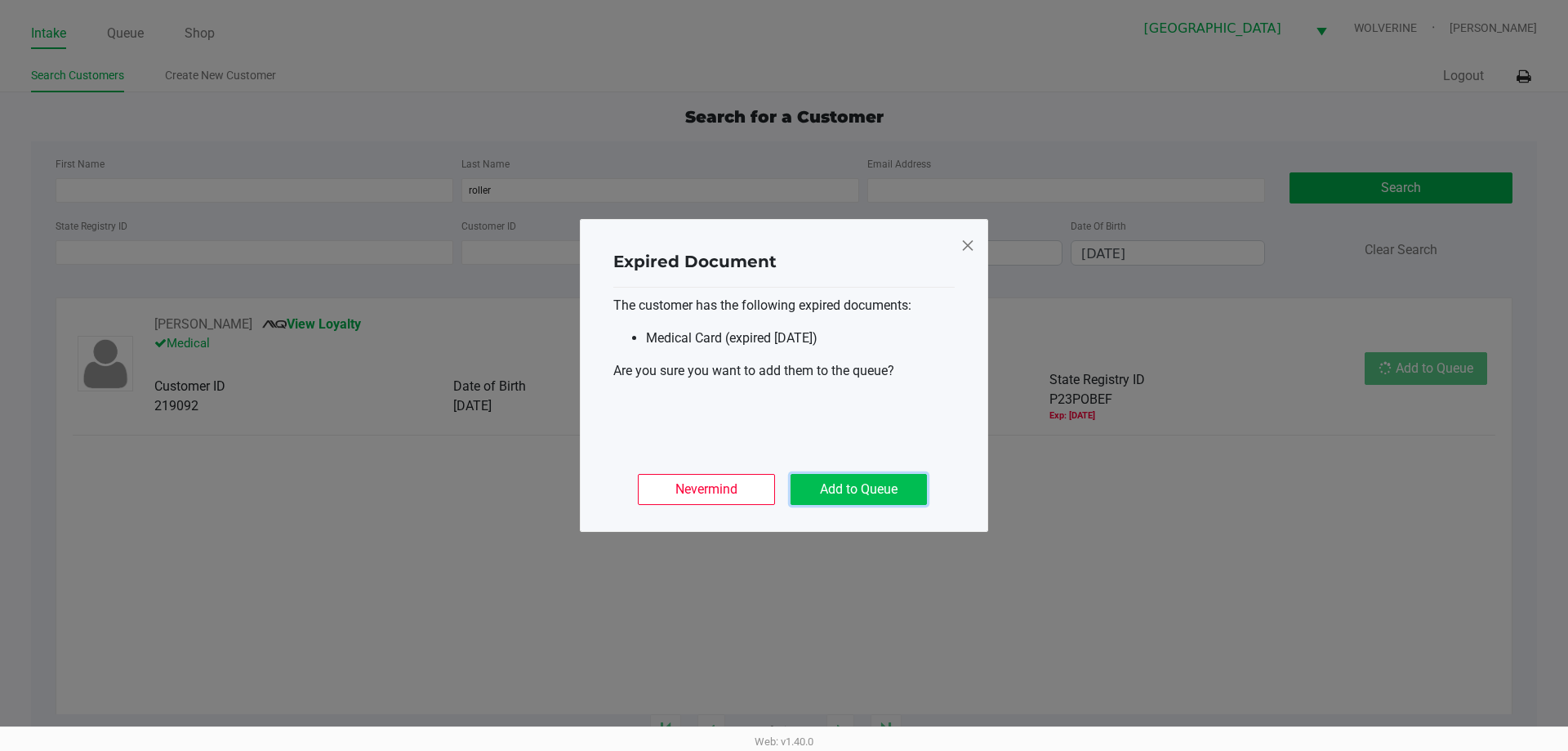
click at [874, 480] on button "Add to Queue" at bounding box center [859, 489] width 136 height 31
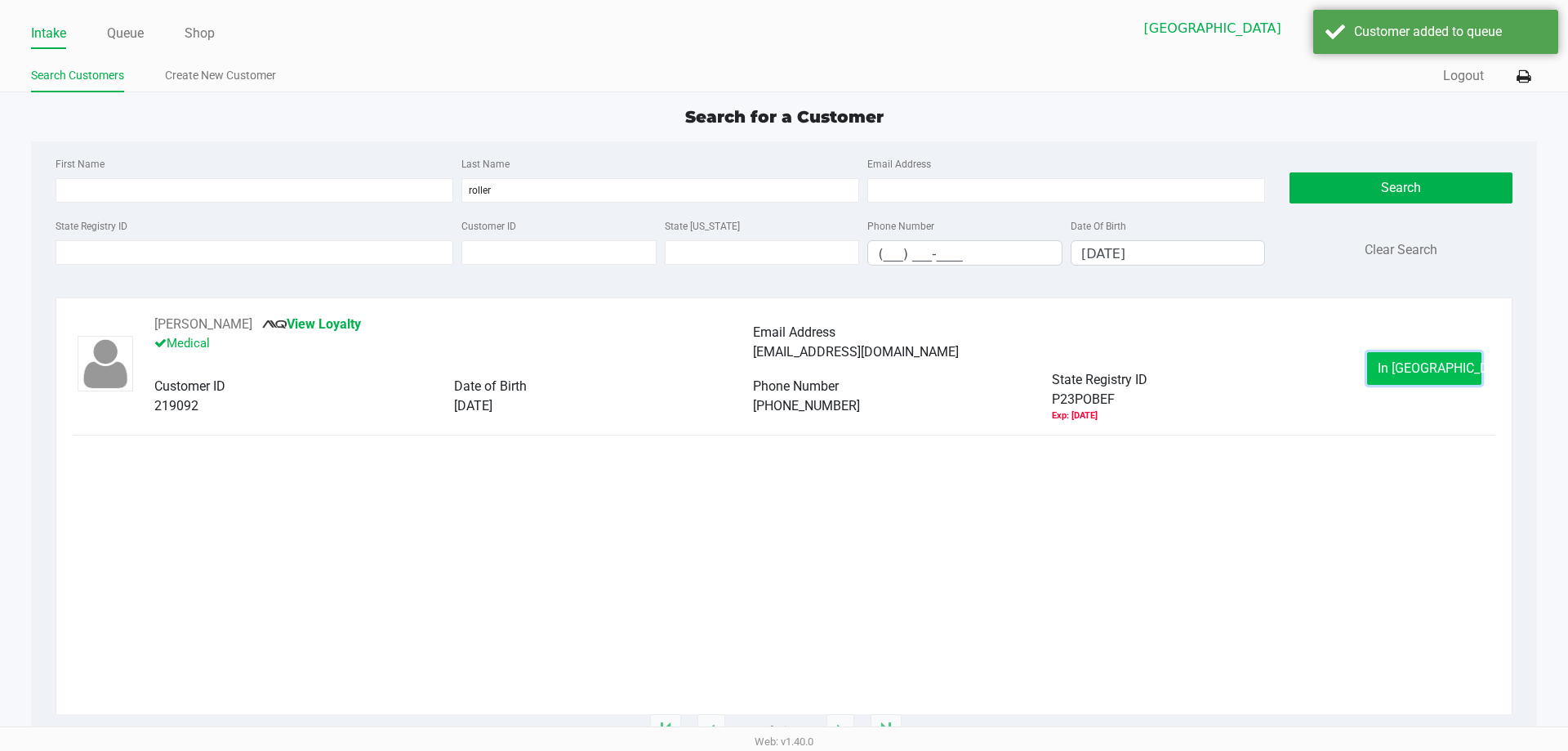
click at [1427, 362] on span "In Queue" at bounding box center [1446, 368] width 137 height 15
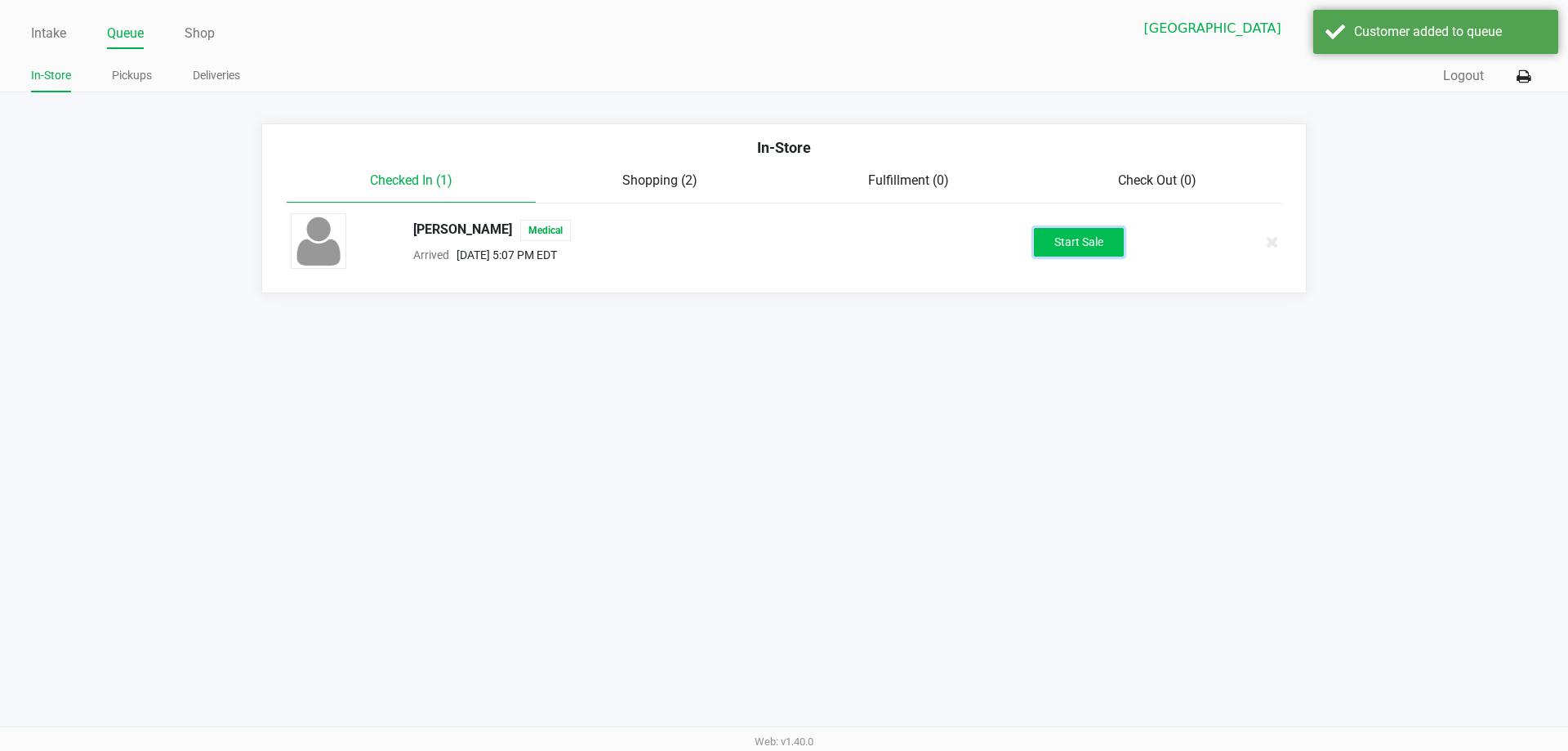
click at [1099, 240] on button "Start Sale" at bounding box center [1078, 242] width 90 height 29
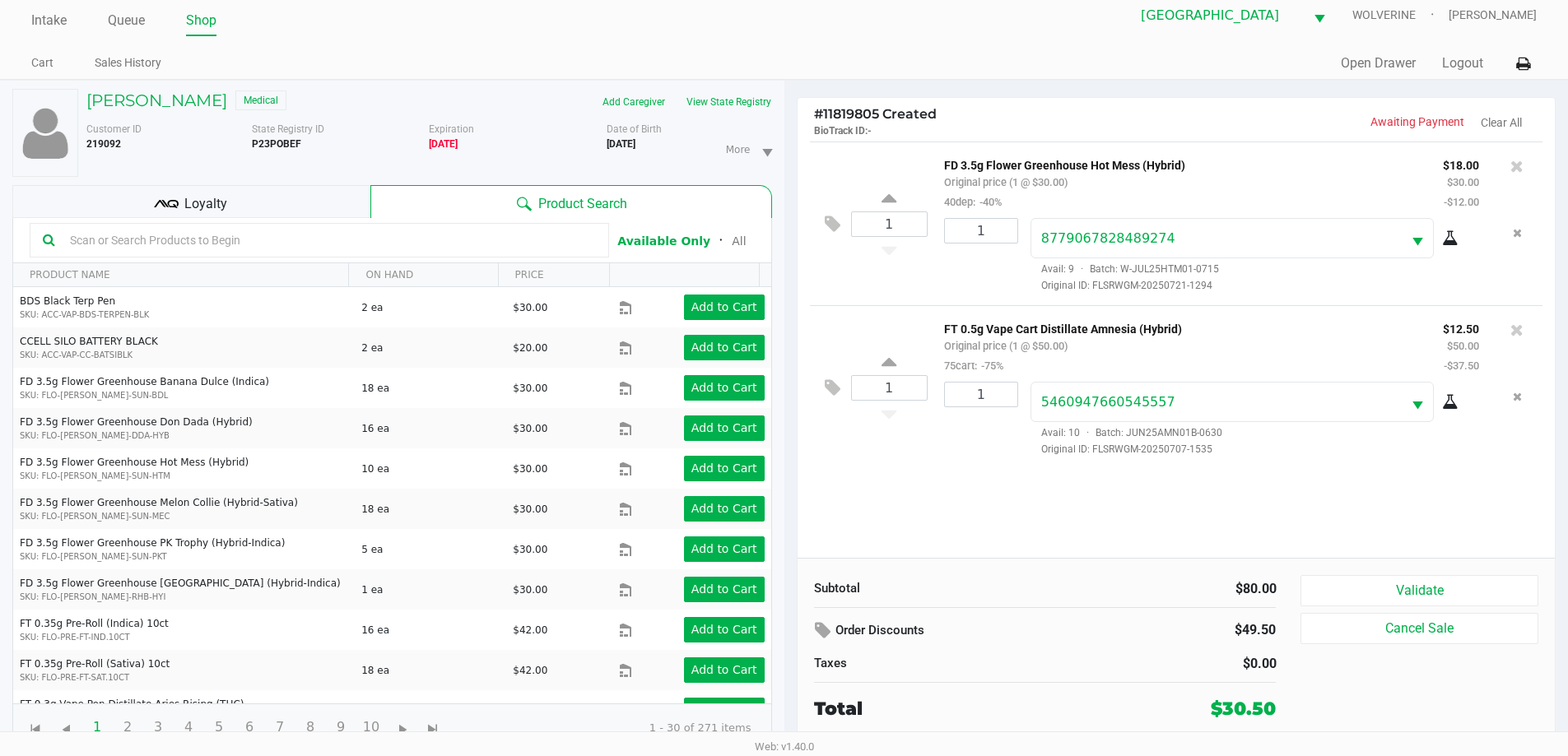
scroll to position [17, 0]
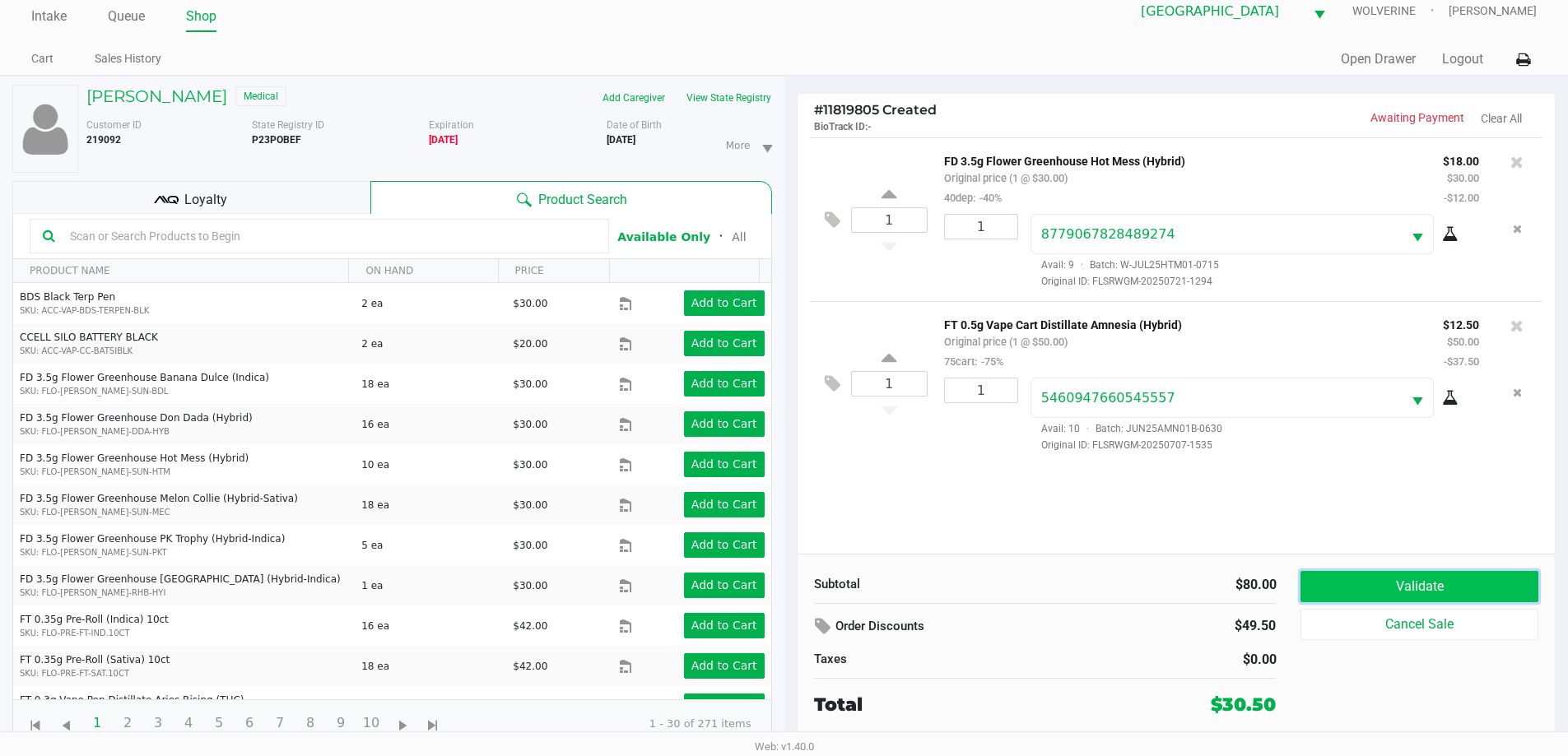
click at [1400, 596] on button "Validate" at bounding box center [1419, 586] width 237 height 31
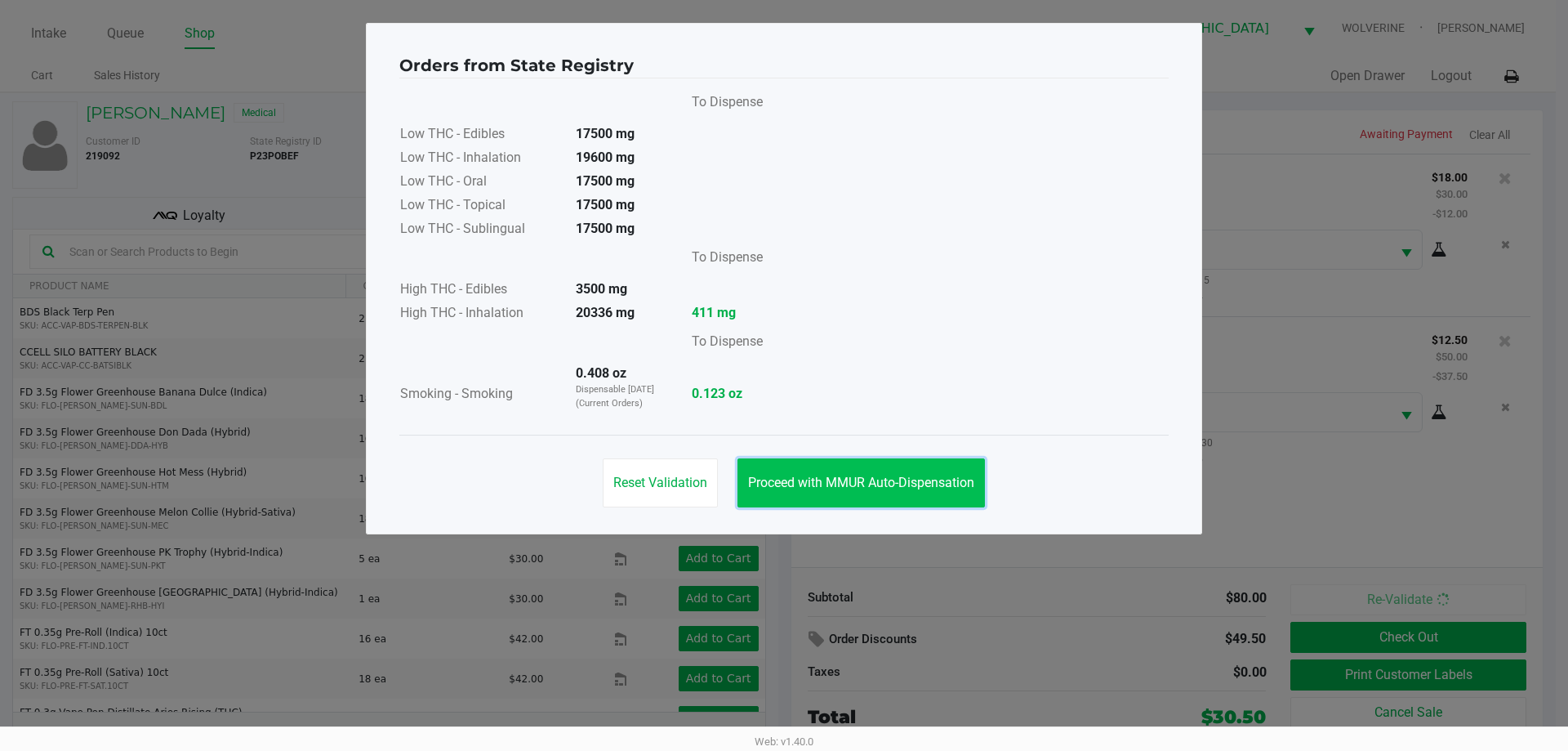
click at [865, 470] on button "Proceed with MMUR Auto-Dispensation" at bounding box center [861, 482] width 247 height 49
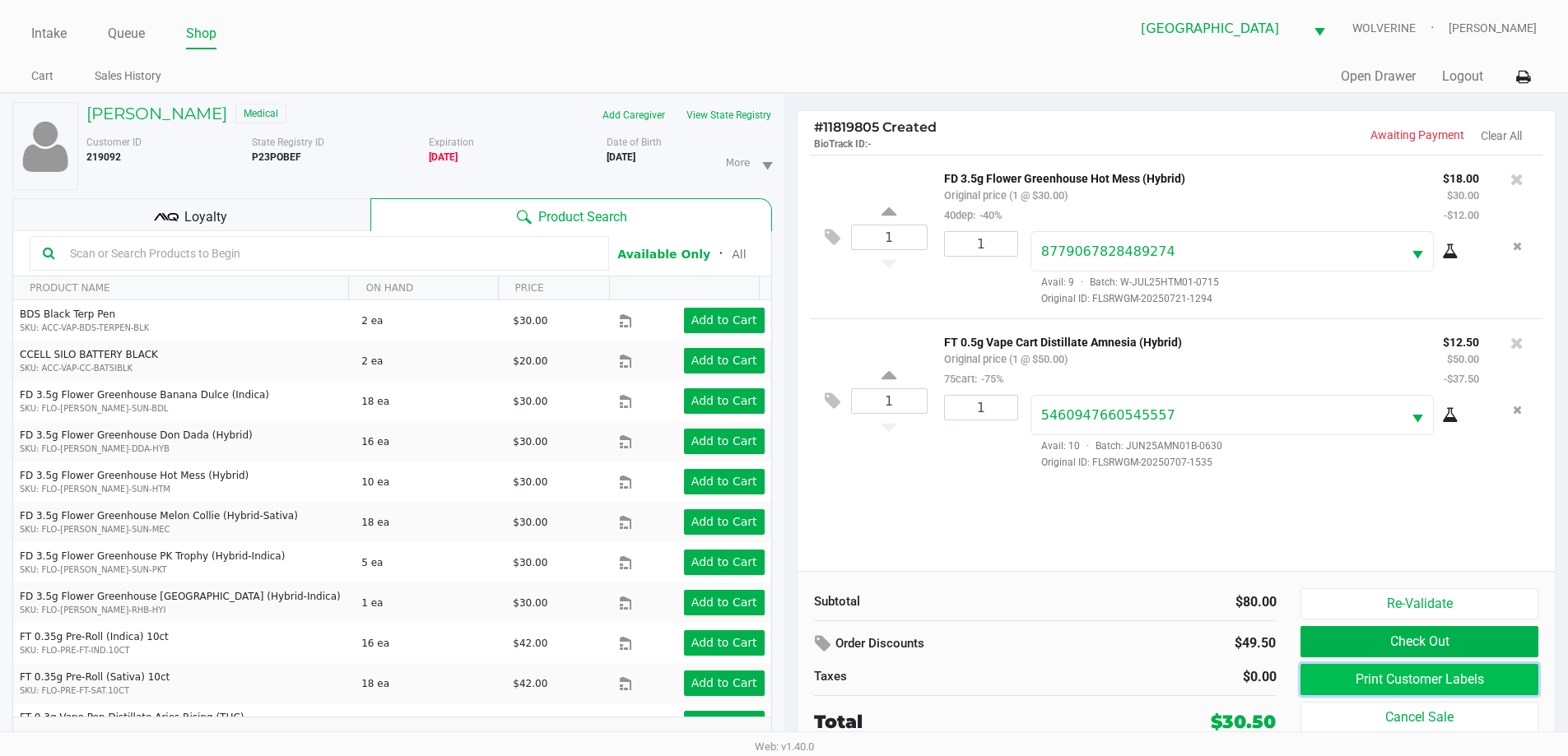
click at [1487, 680] on button "Print Customer Labels" at bounding box center [1419, 680] width 237 height 31
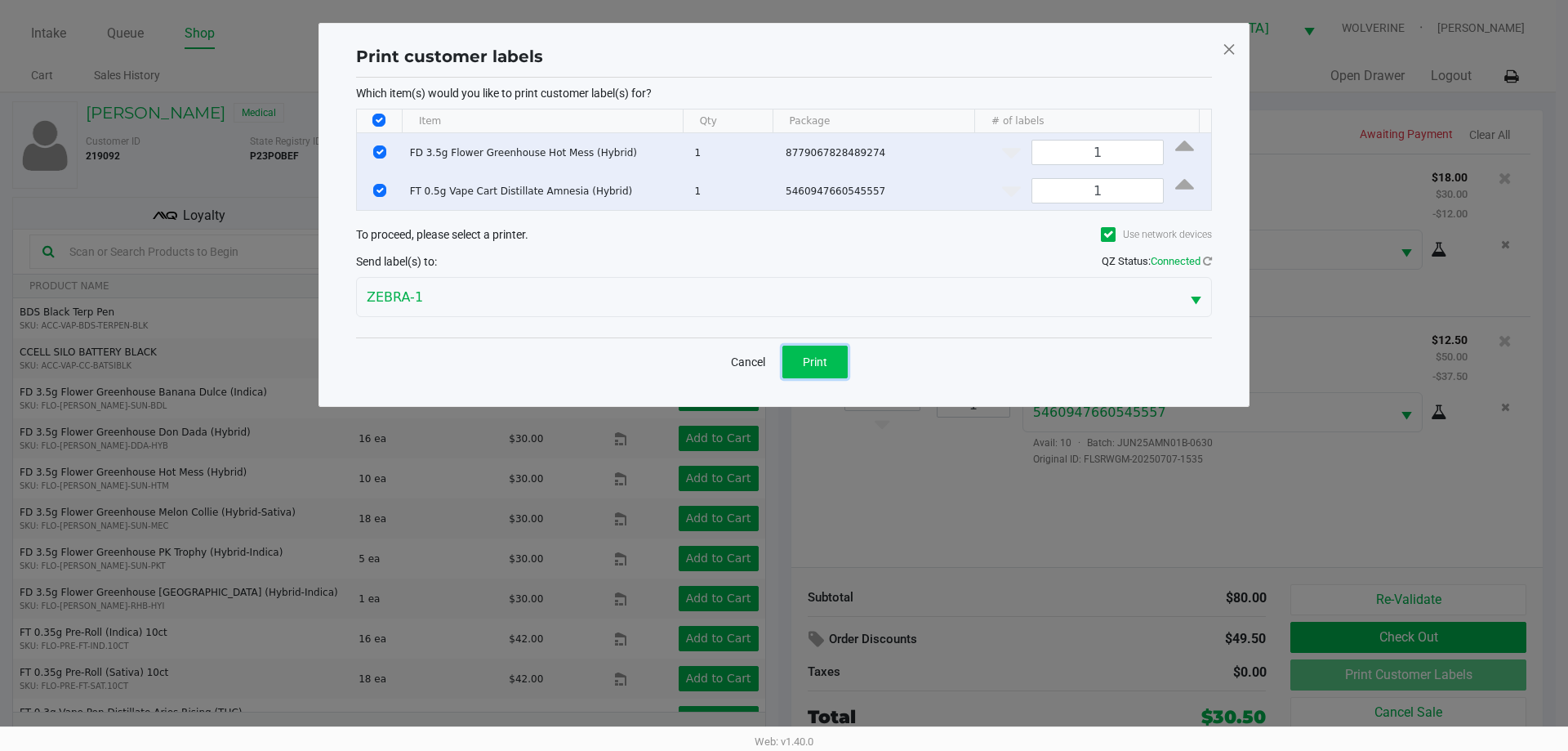
click at [839, 362] on button "Print" at bounding box center [815, 362] width 66 height 32
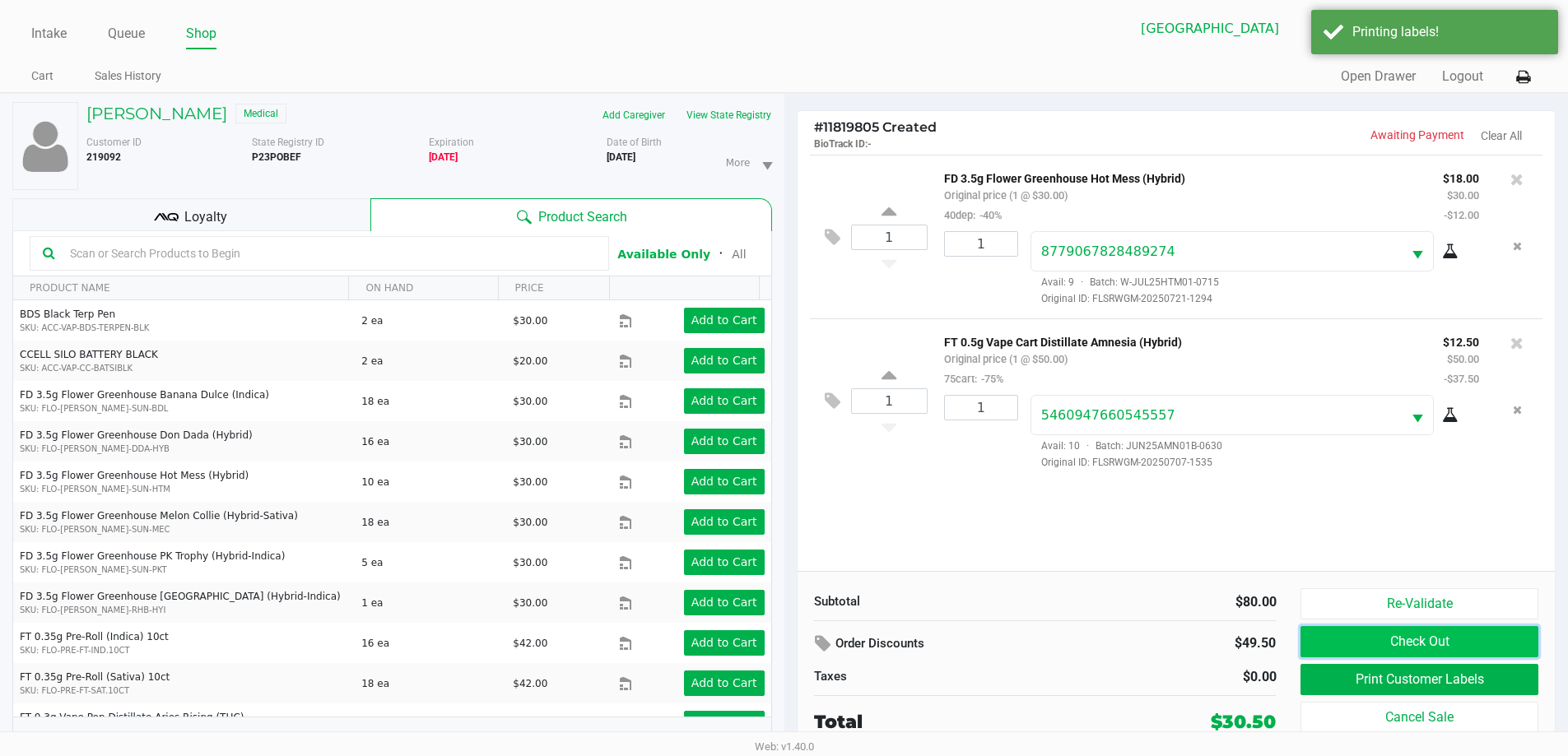
click at [1367, 654] on button "Check Out" at bounding box center [1419, 642] width 237 height 31
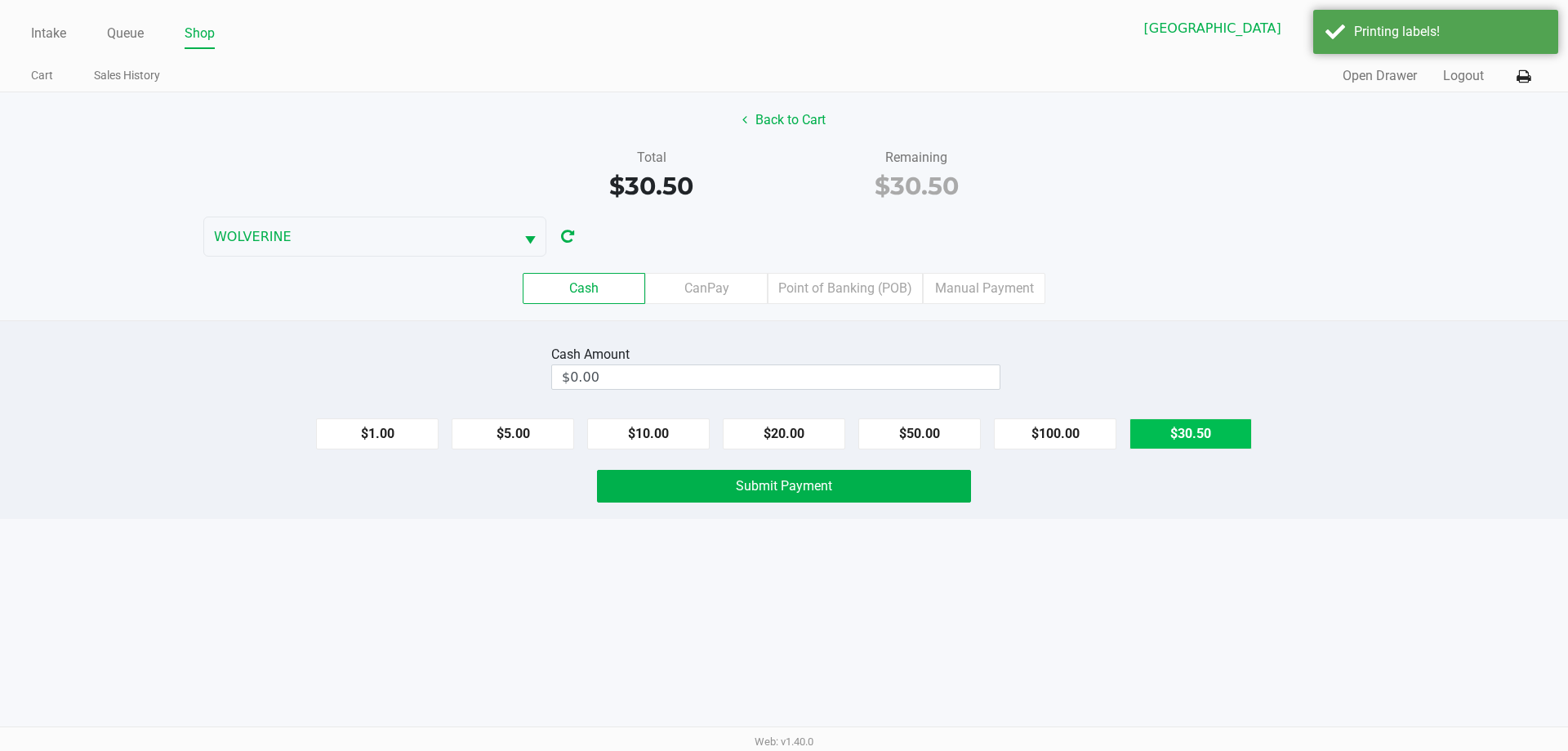
click at [1181, 435] on button "$30.50" at bounding box center [1191, 434] width 123 height 31
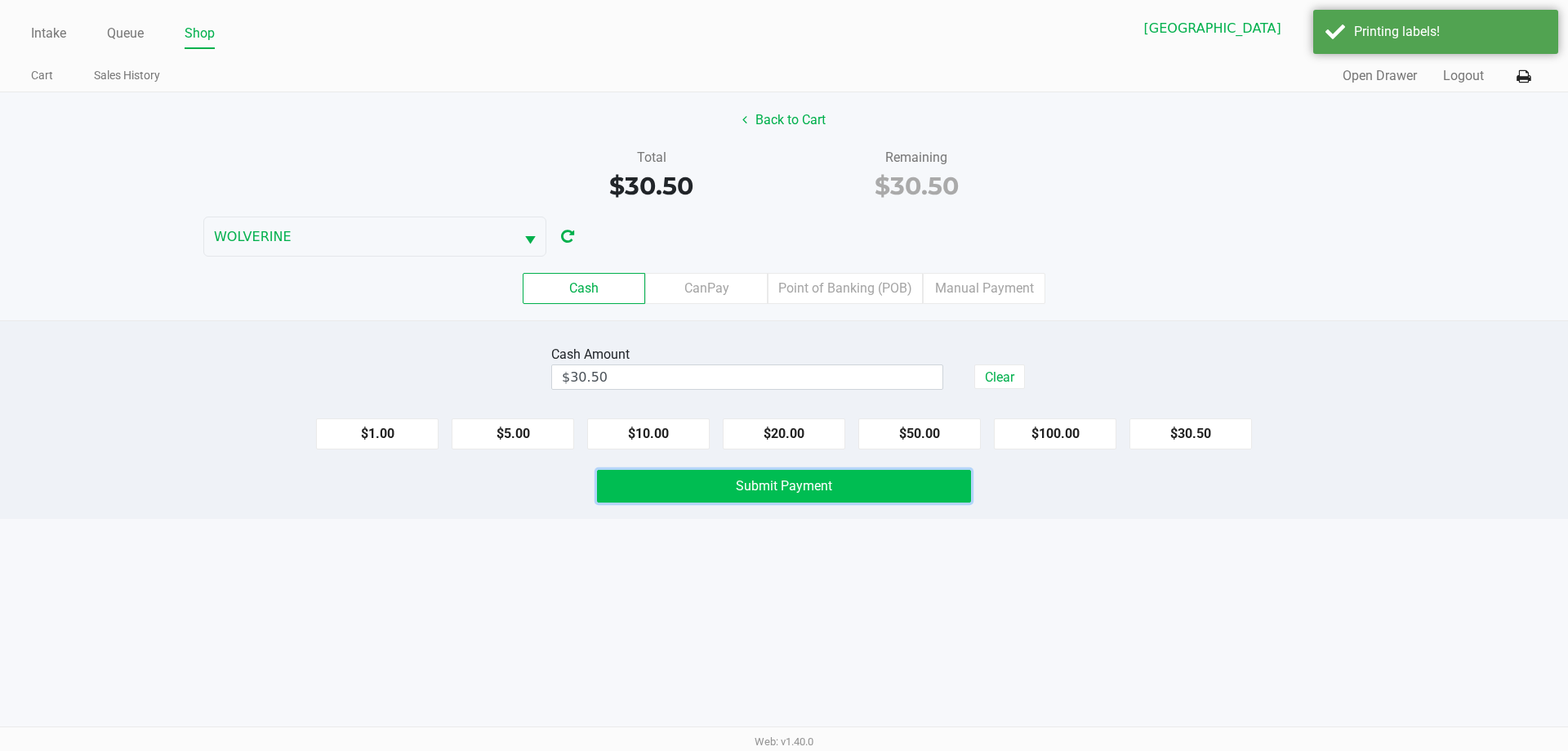
click at [848, 482] on button "Submit Payment" at bounding box center [784, 486] width 374 height 32
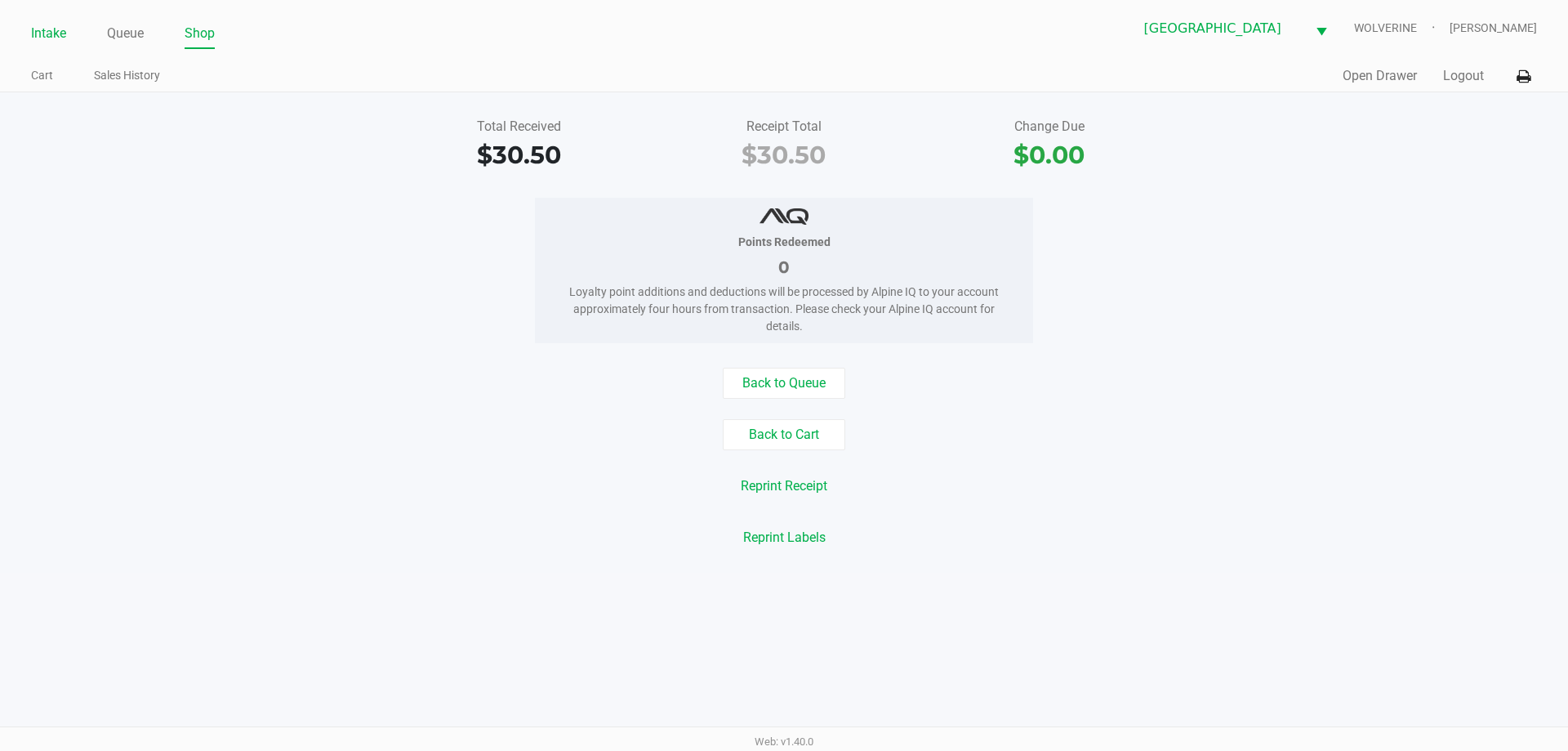
click at [48, 47] on li "Intake" at bounding box center [48, 35] width 35 height 29
click at [48, 43] on link "Intake" at bounding box center [48, 33] width 35 height 23
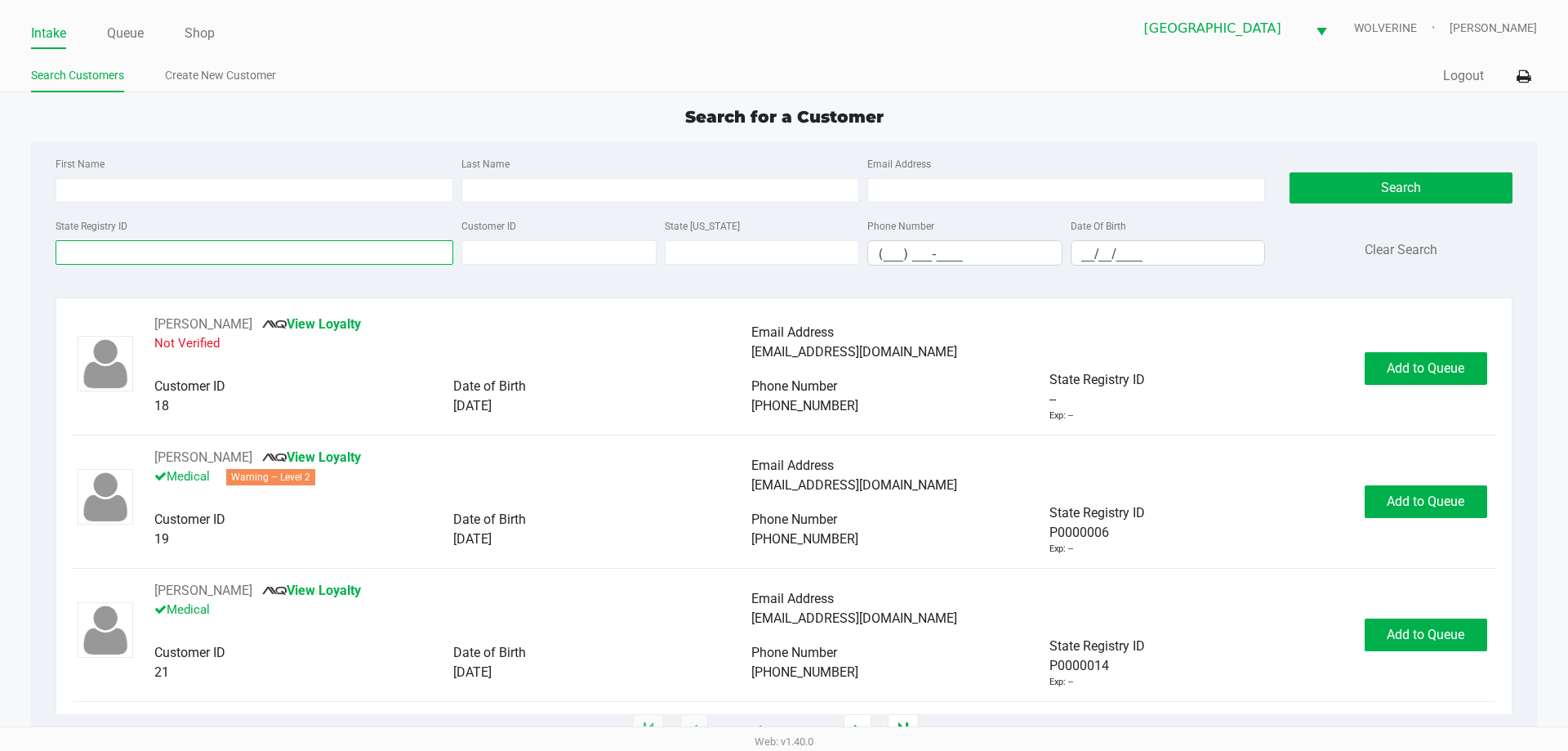
click at [161, 261] on input "State Registry ID" at bounding box center [254, 252] width 398 height 25
click at [222, 259] on input "State Registry ID" at bounding box center [254, 252] width 398 height 25
click at [1471, 195] on button "Search" at bounding box center [1401, 188] width 222 height 31
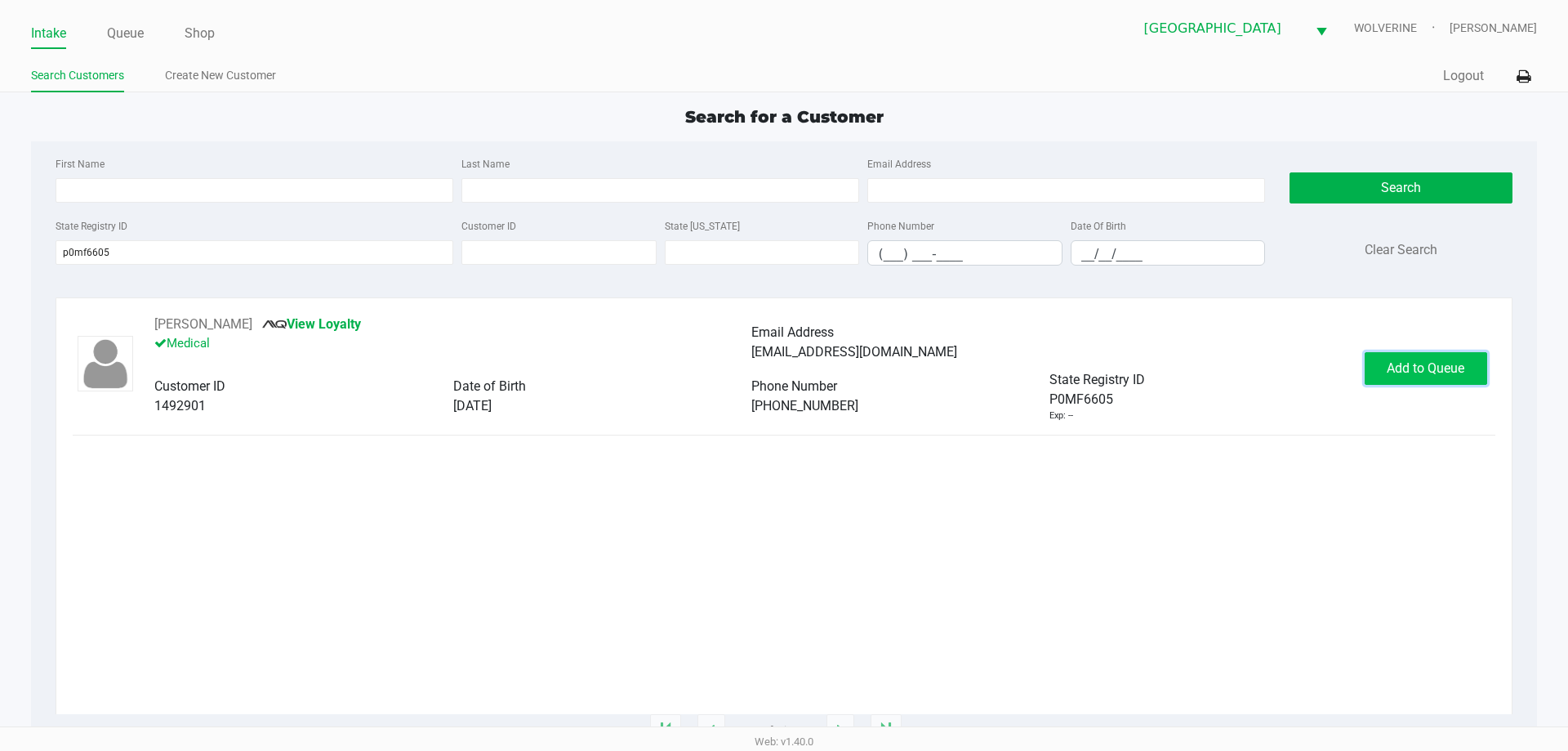
click at [1437, 363] on span "Add to Queue" at bounding box center [1425, 368] width 78 height 15
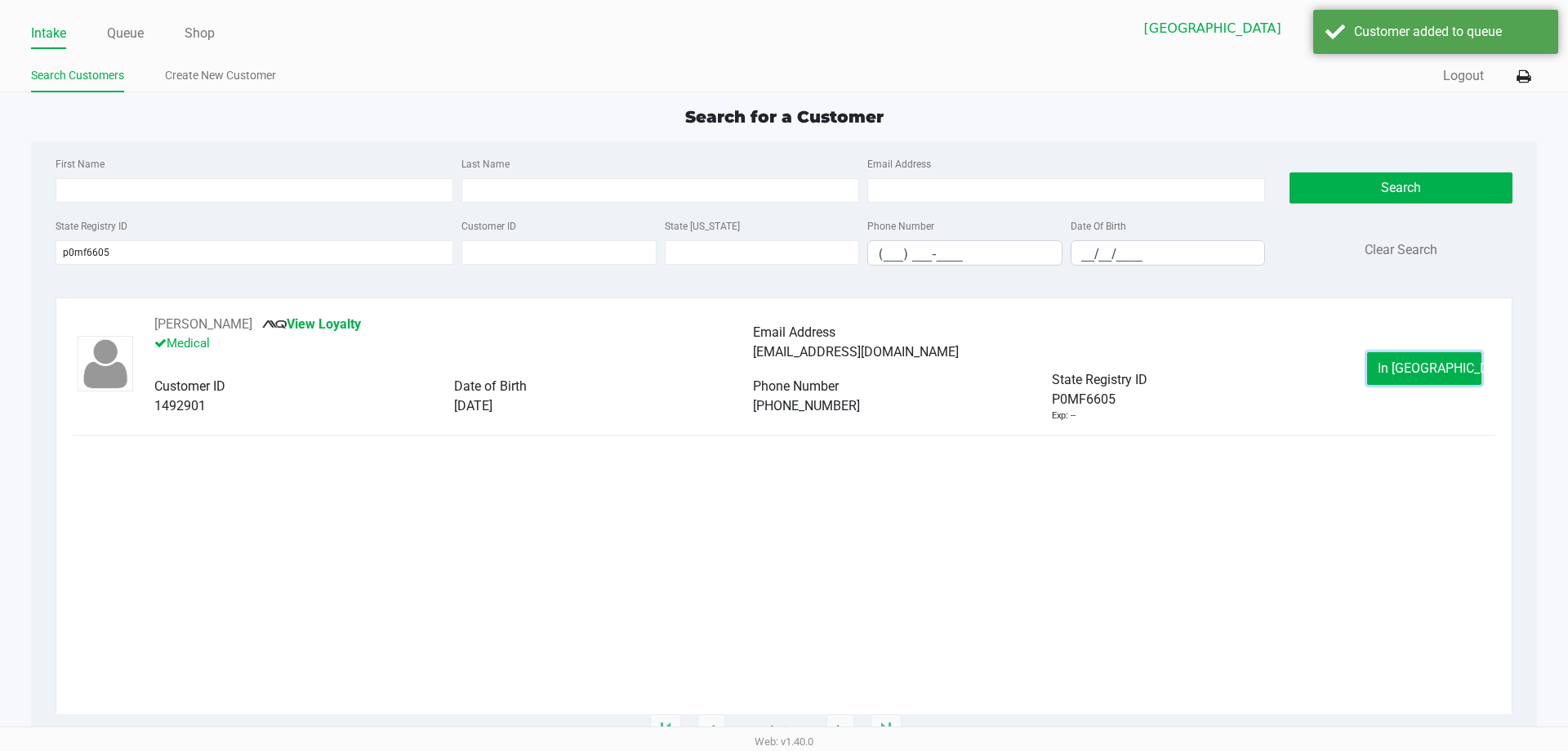
click at [1441, 363] on span "In Queue" at bounding box center [1446, 368] width 137 height 15
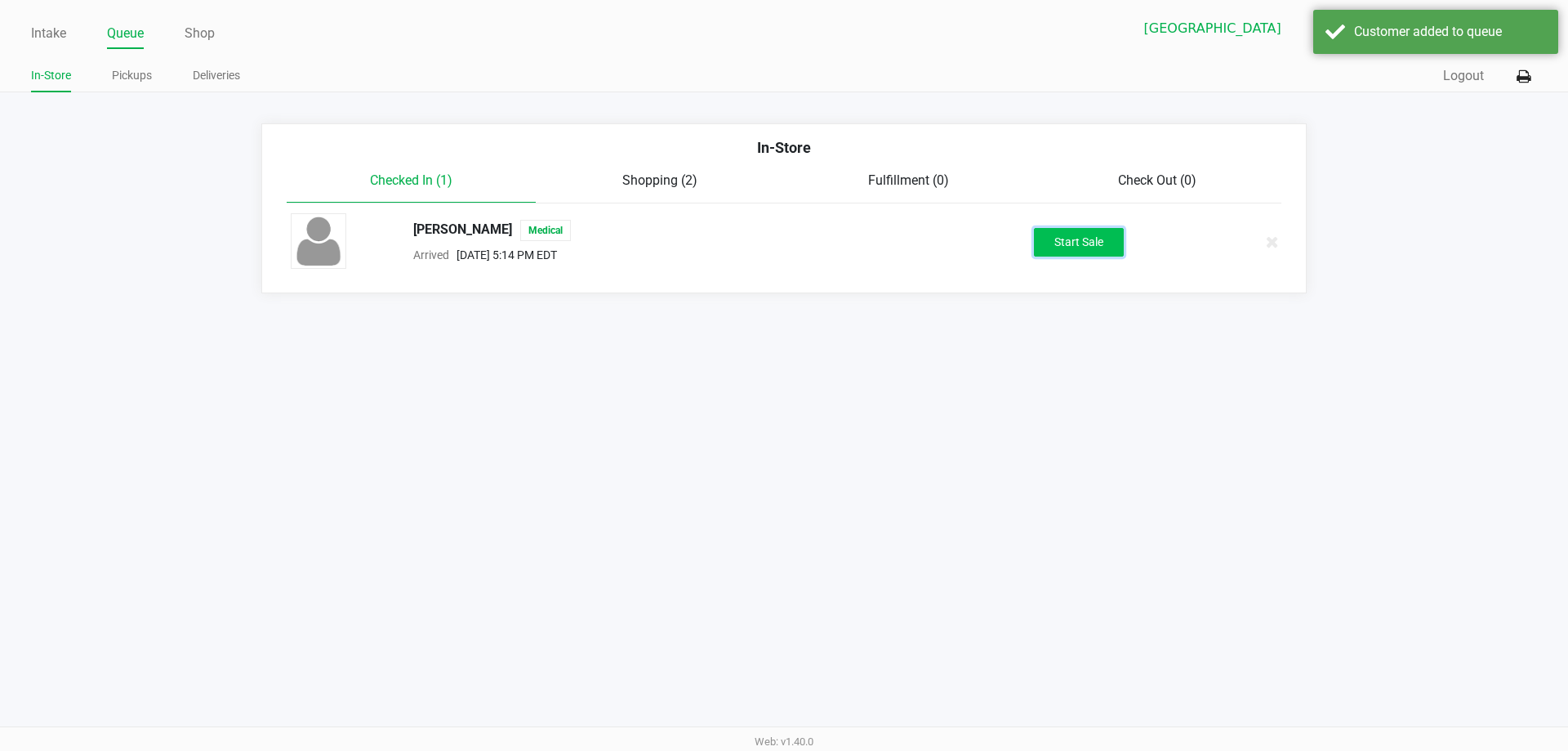
click at [1048, 236] on button "Start Sale" at bounding box center [1078, 242] width 90 height 29
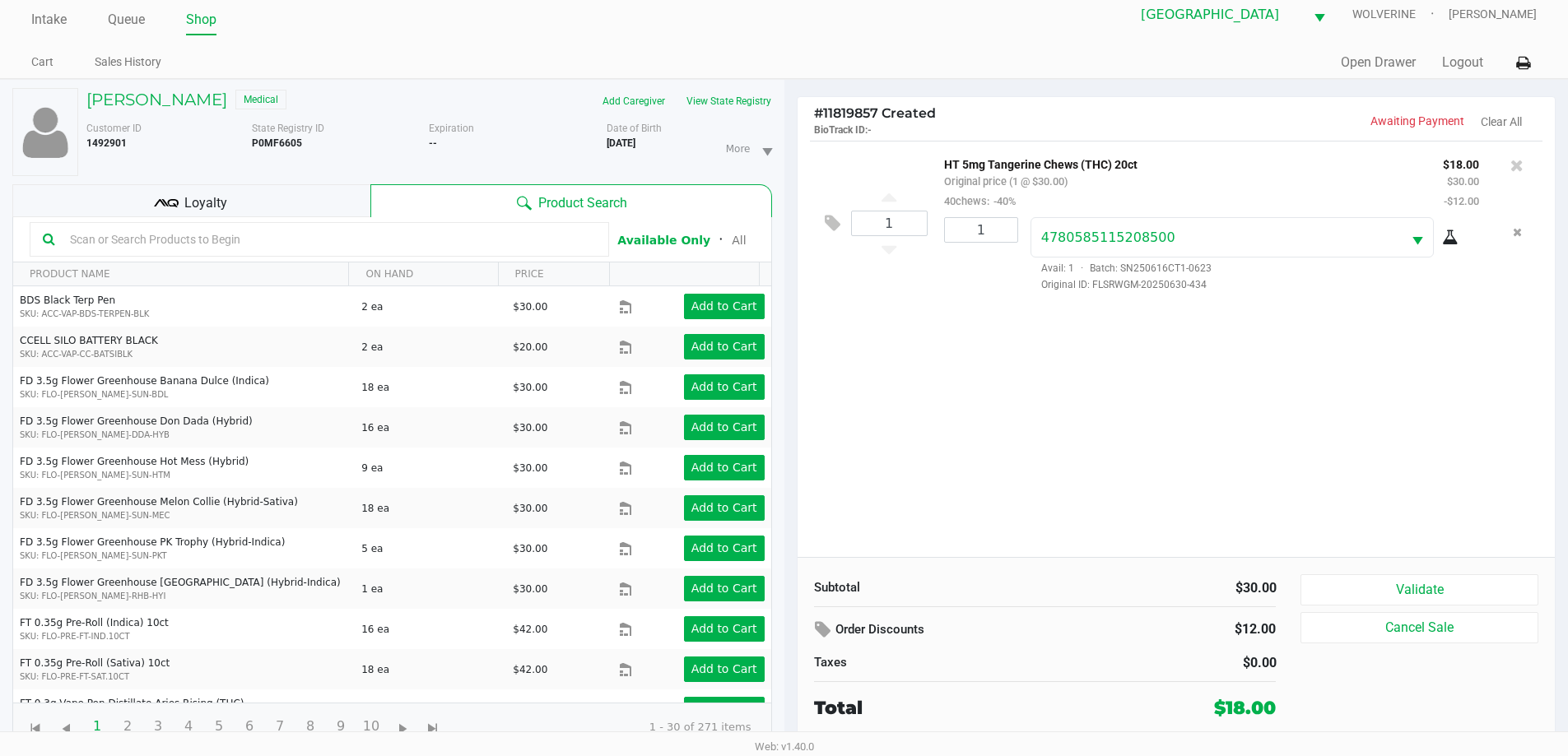
scroll to position [17, 0]
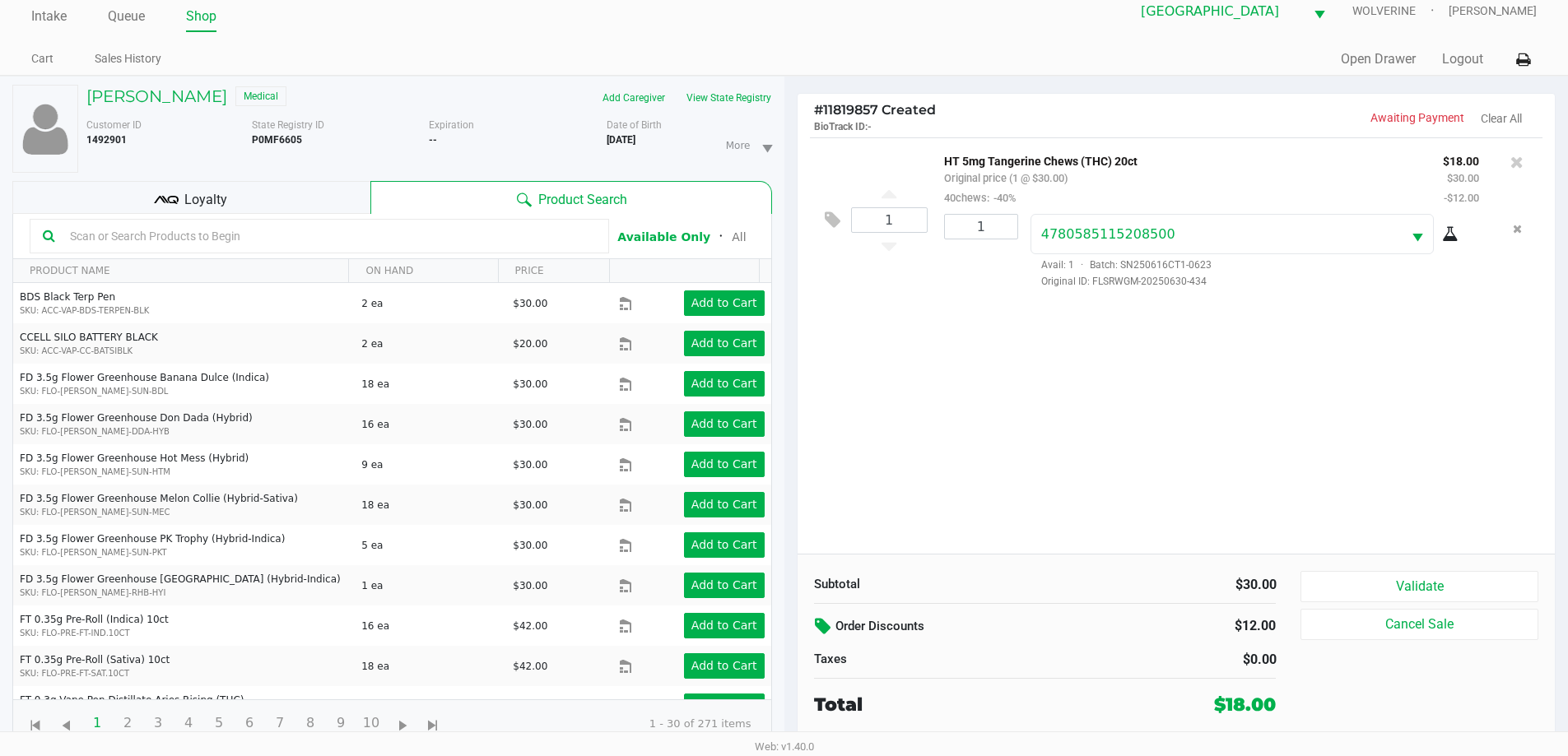
click at [819, 627] on icon at bounding box center [824, 626] width 20 height 19
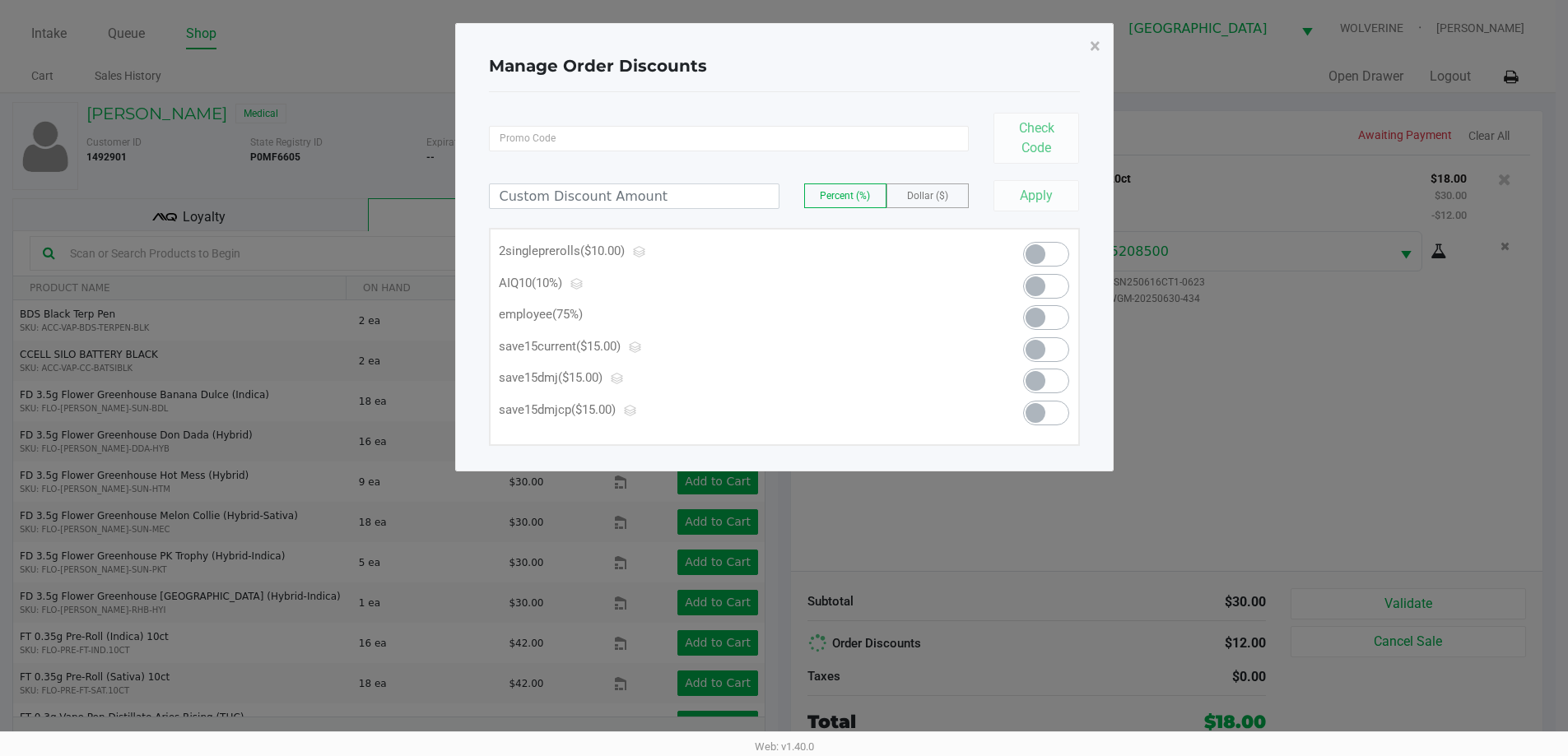
scroll to position [0, 0]
click at [1062, 314] on span at bounding box center [1053, 317] width 46 height 25
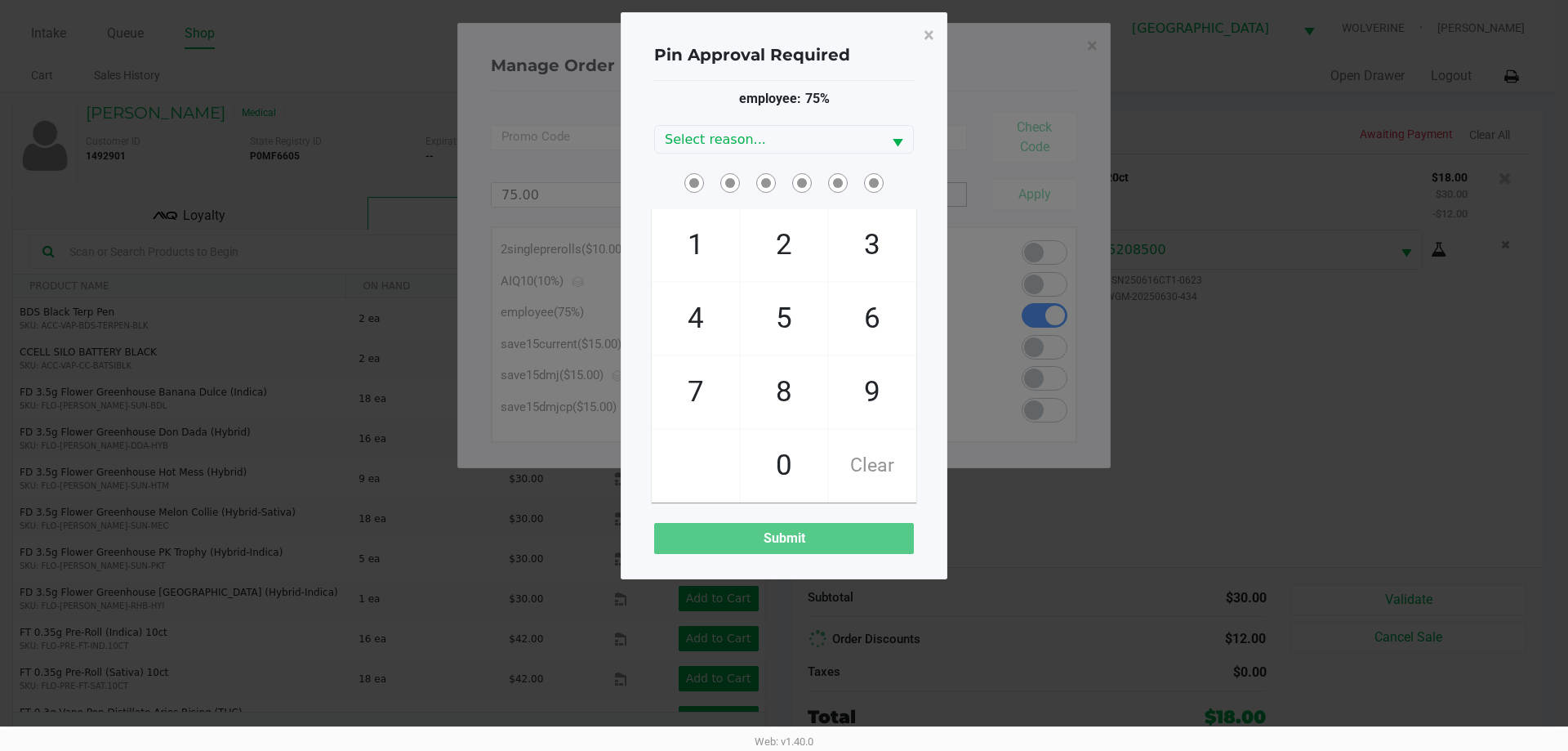
click at [780, 401] on span "8" at bounding box center [783, 392] width 86 height 72
click at [781, 242] on span "2" at bounding box center [783, 245] width 86 height 72
click at [870, 385] on span "9" at bounding box center [872, 392] width 86 height 72
click at [793, 240] on span "2" at bounding box center [783, 245] width 86 height 72
click at [796, 315] on span "5" at bounding box center [783, 318] width 86 height 72
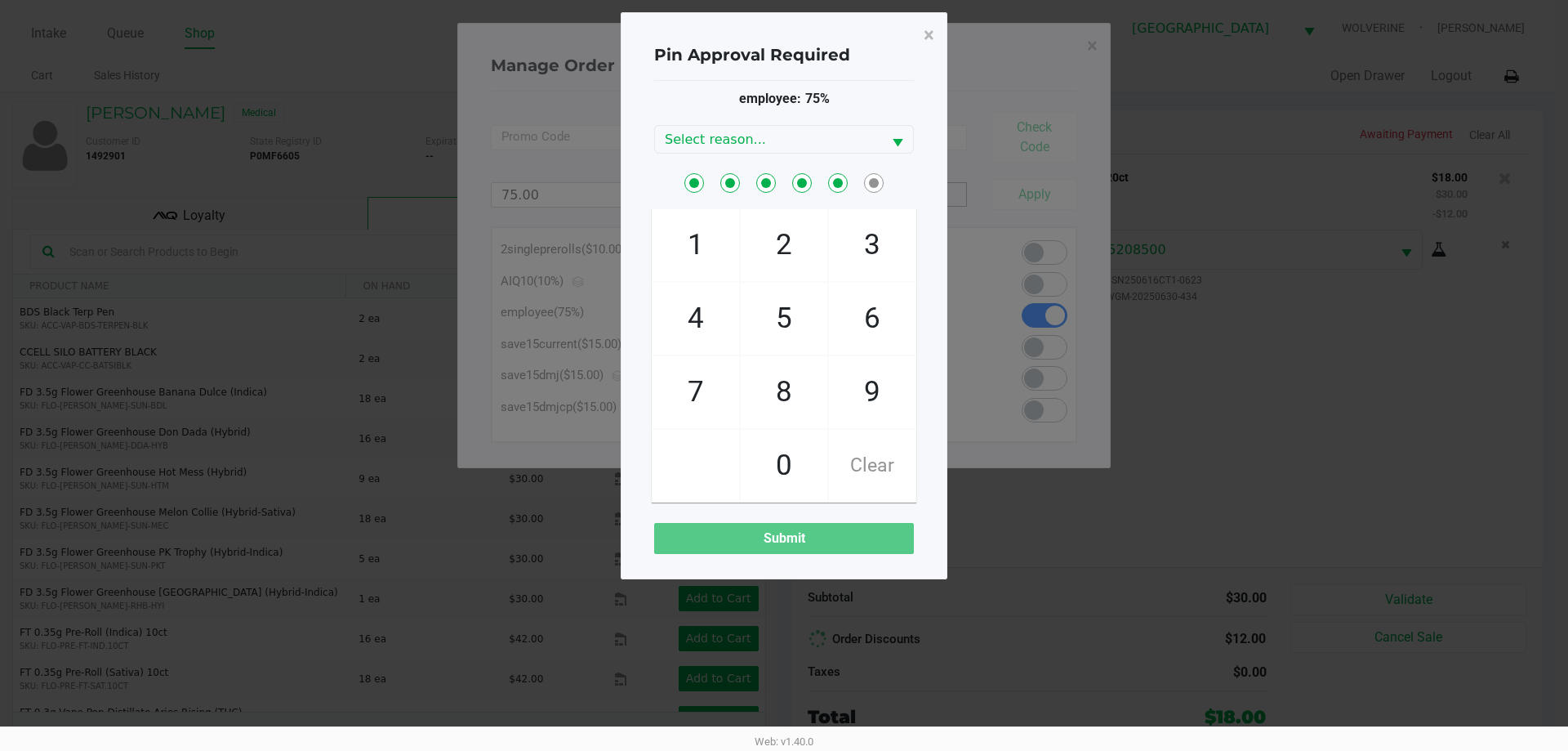
click at [785, 252] on span "2" at bounding box center [783, 245] width 86 height 72
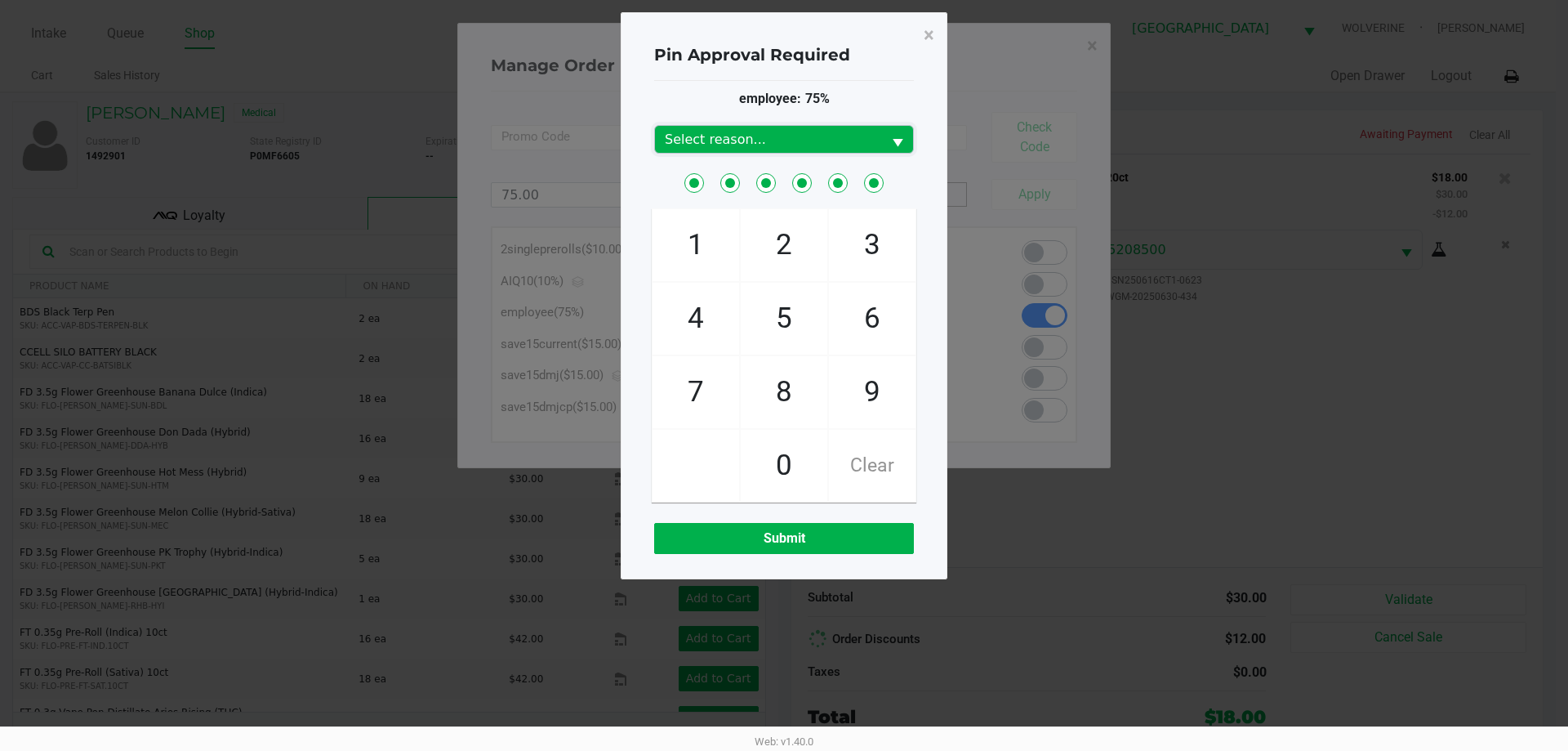
click at [851, 132] on span "Select reason..." at bounding box center [768, 139] width 207 height 20
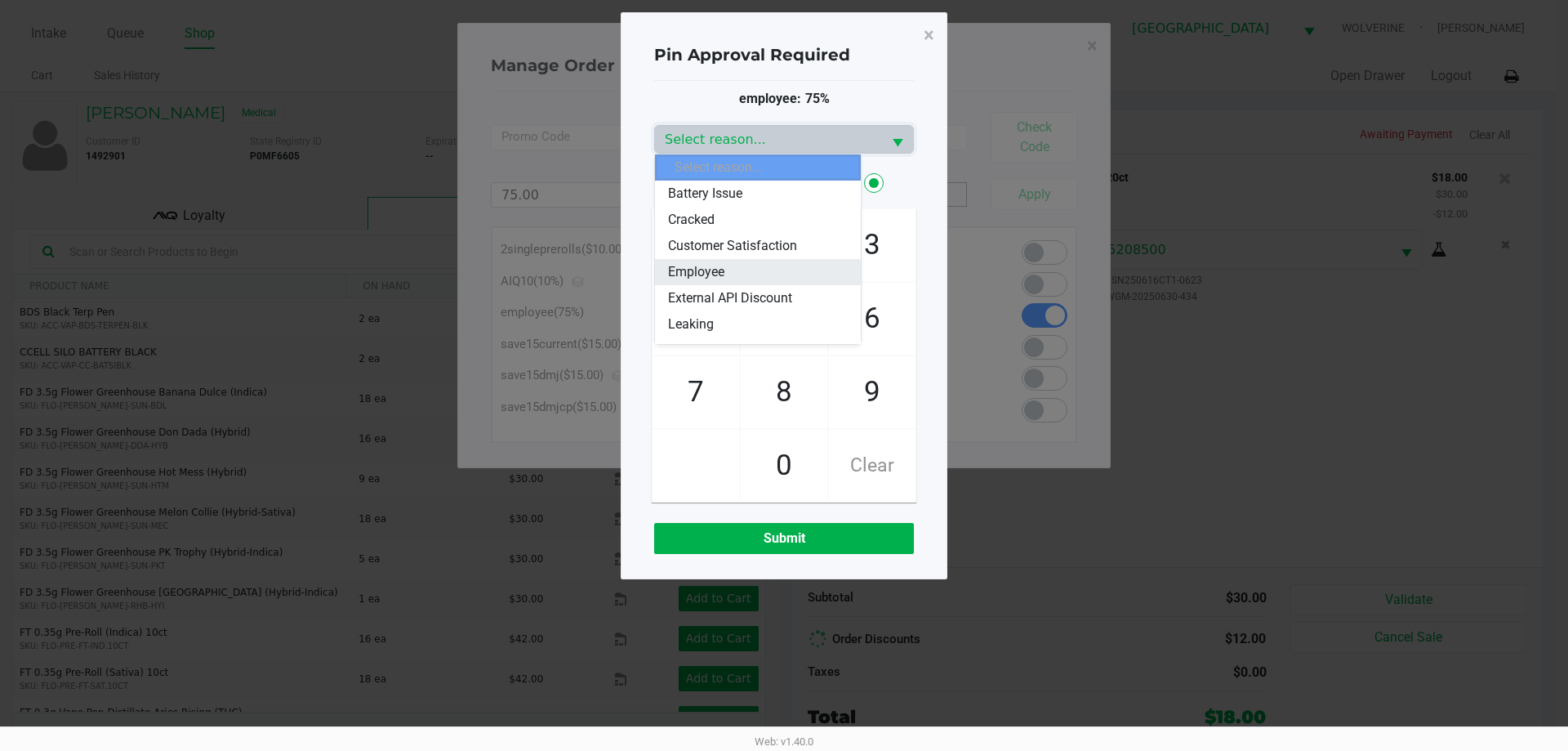
click at [687, 275] on span "Employee" at bounding box center [696, 271] width 56 height 20
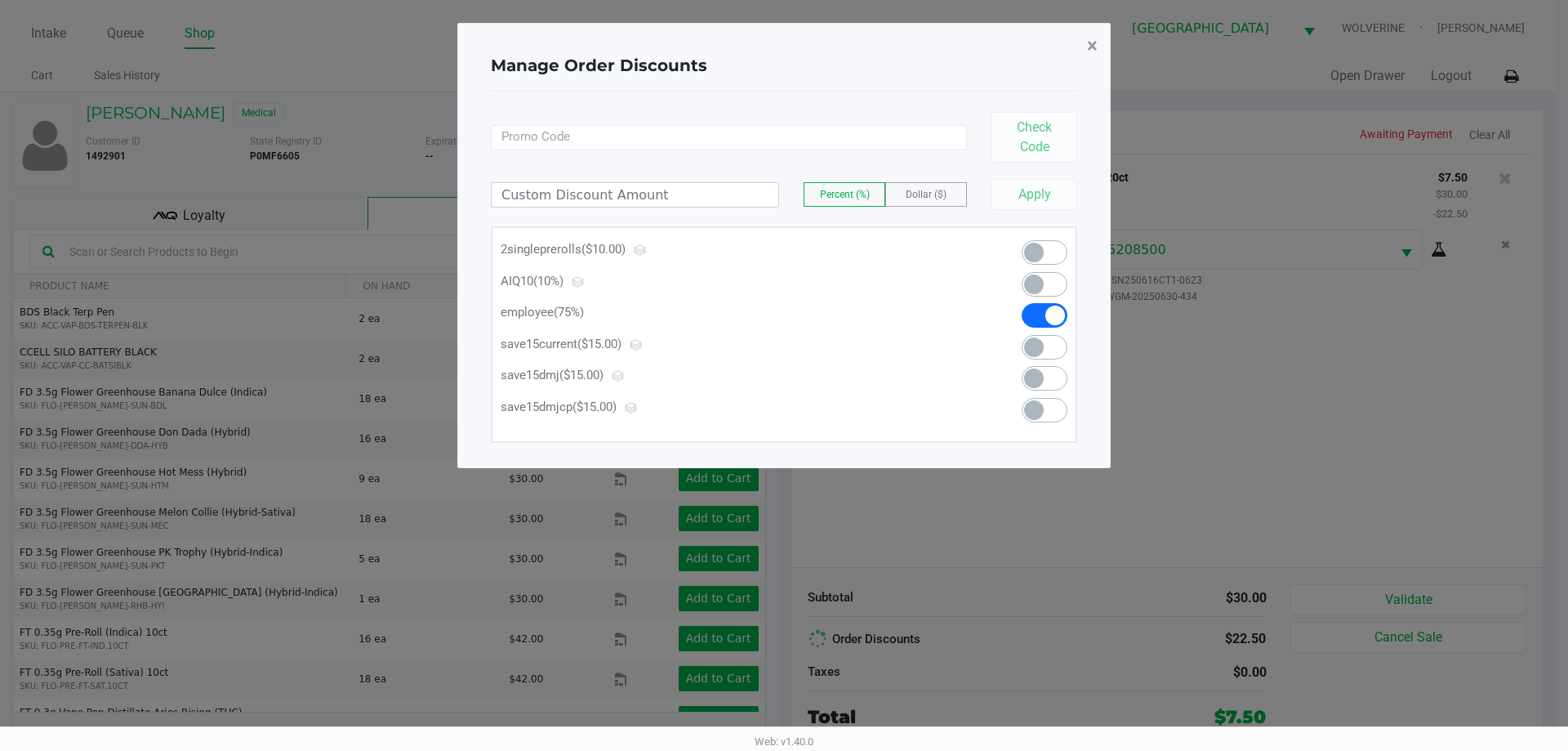
click at [1091, 45] on span "×" at bounding box center [1092, 45] width 10 height 23
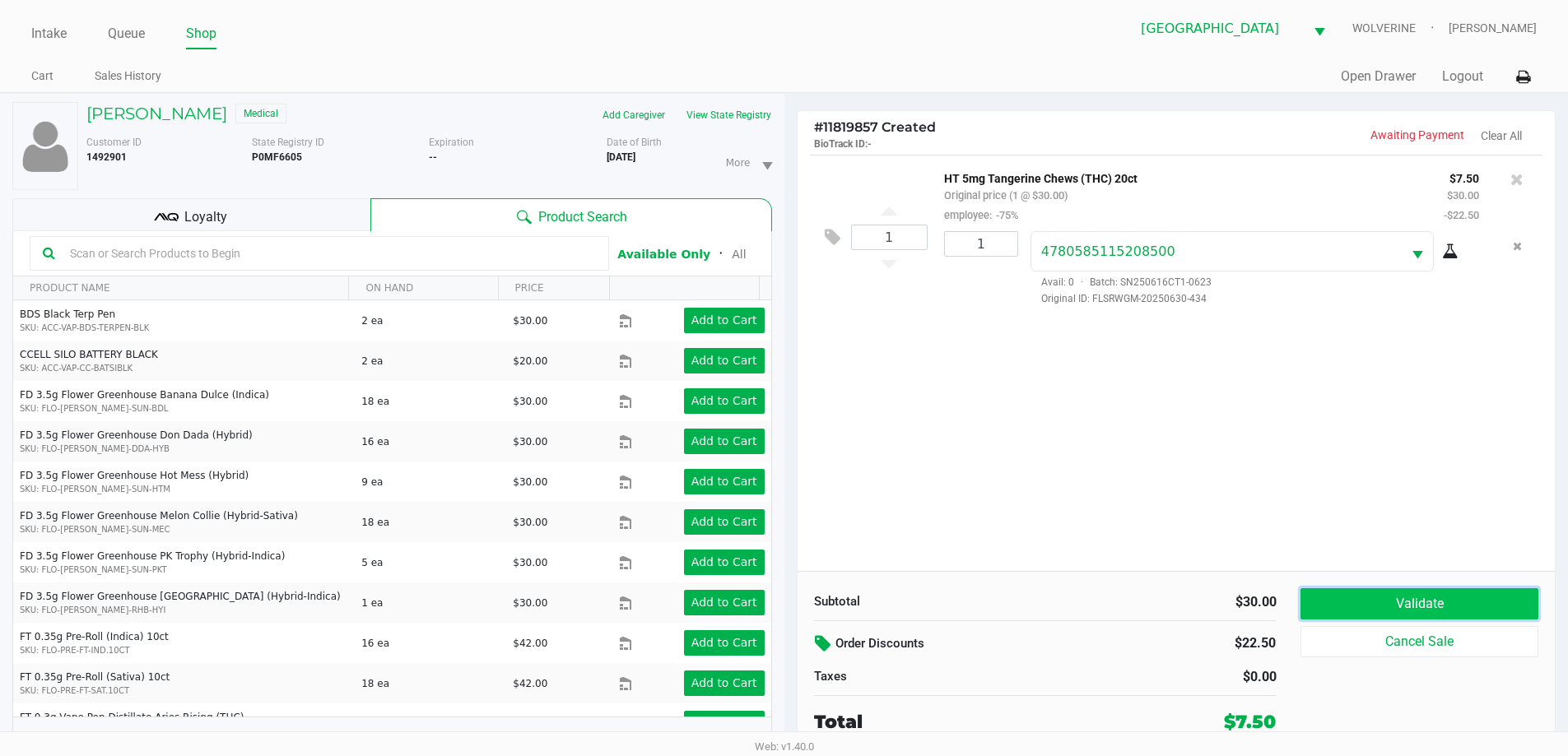
click at [1458, 608] on button "Validate" at bounding box center [1419, 603] width 237 height 31
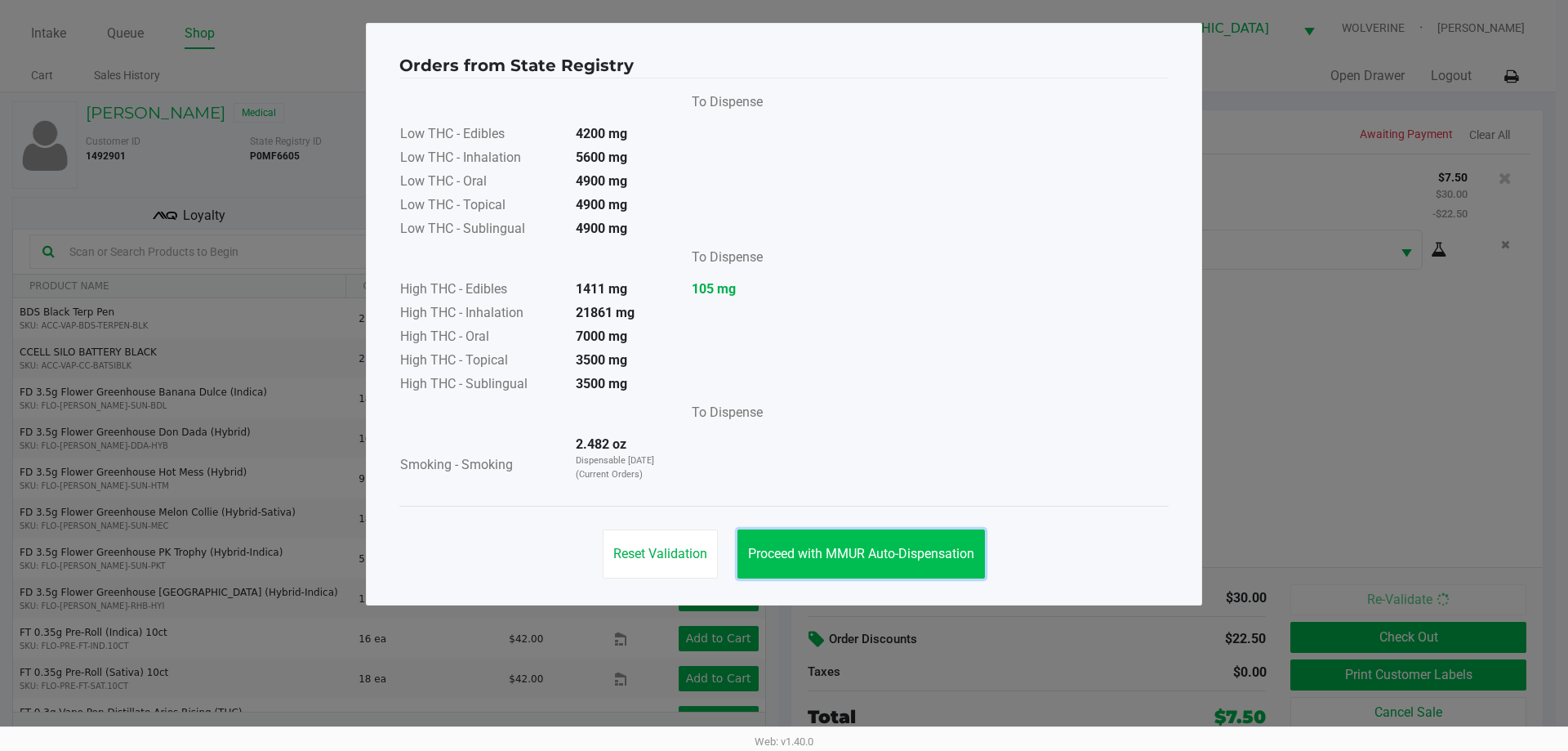
click at [908, 551] on span "Proceed with MMUR Auto-Dispensation" at bounding box center [861, 553] width 226 height 15
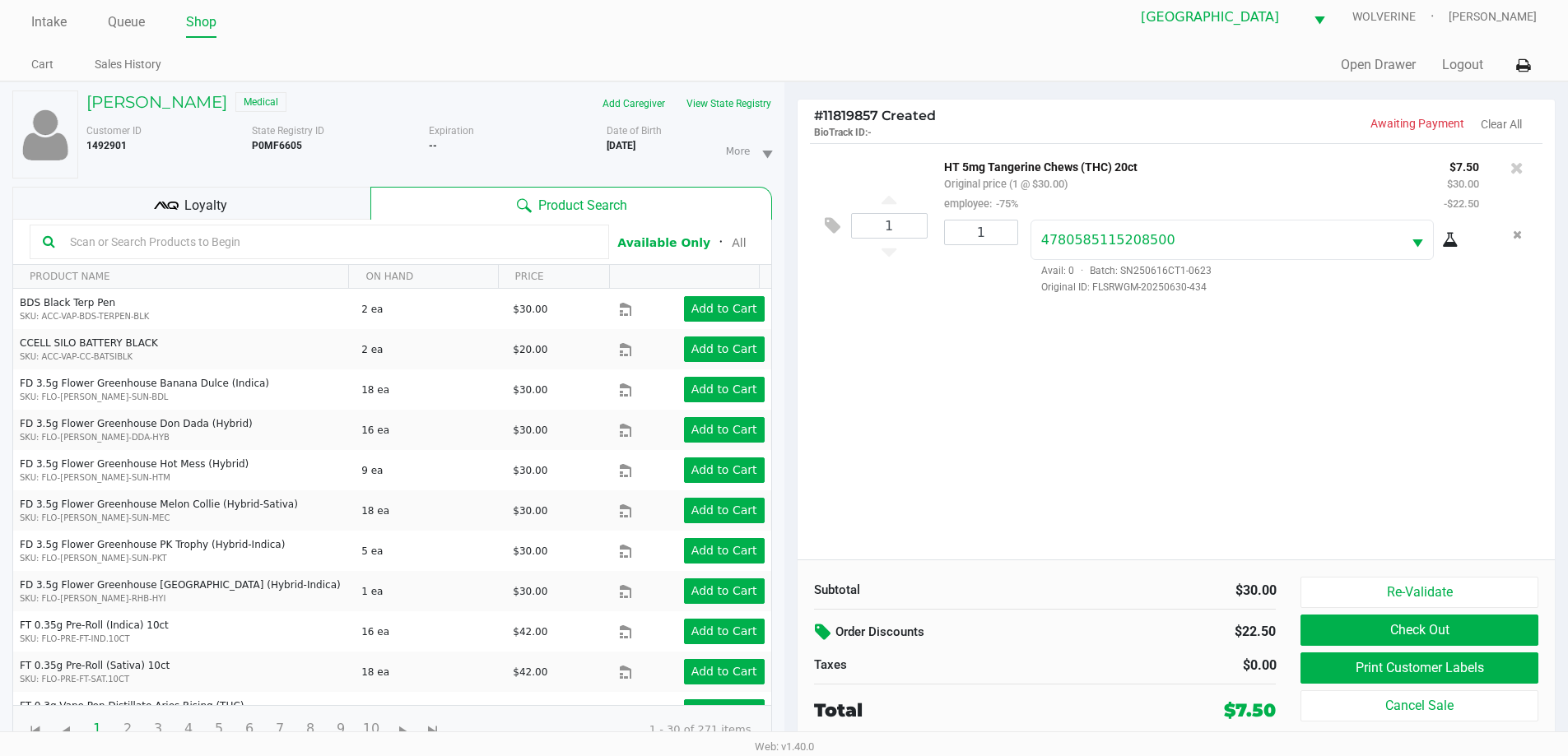
scroll to position [17, 0]
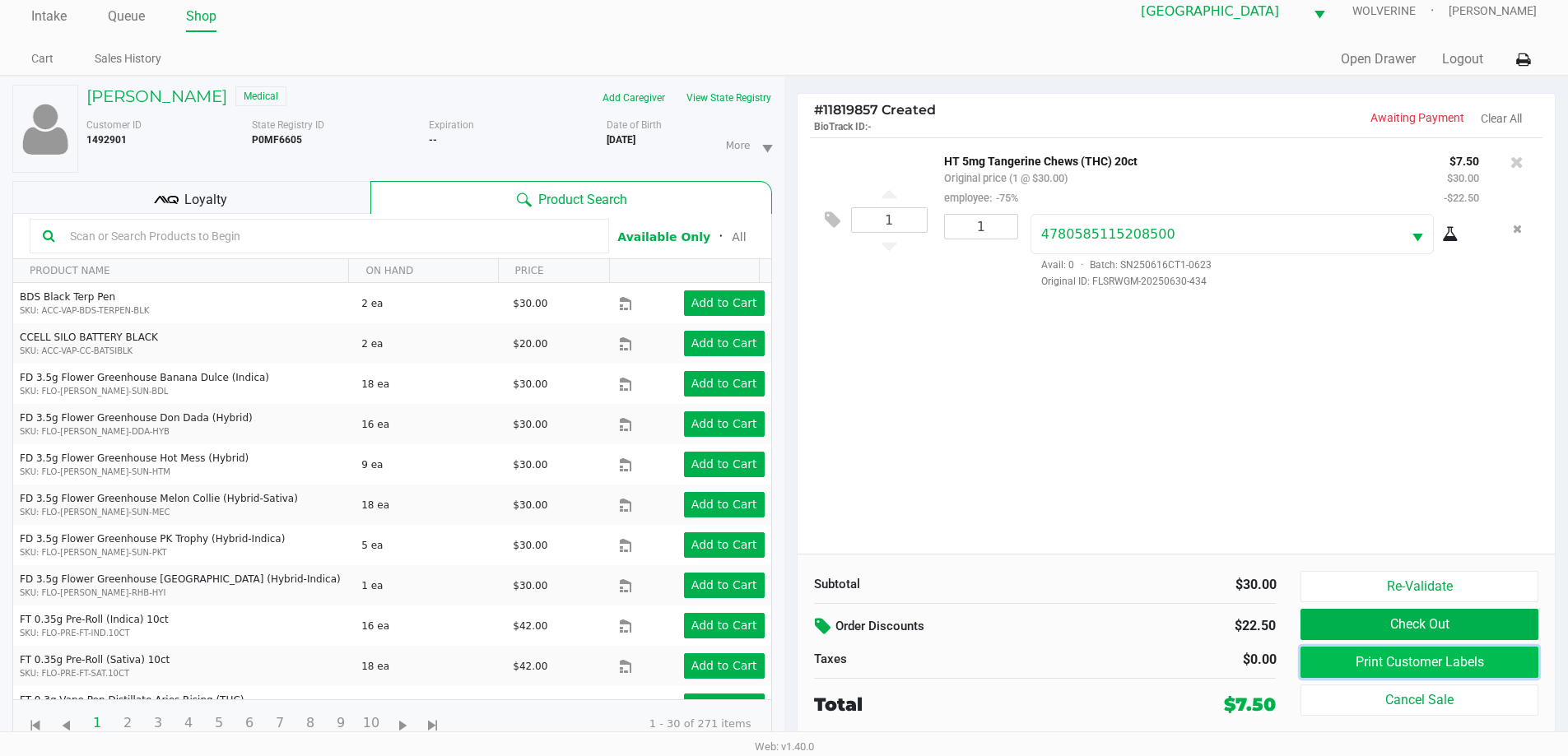
click at [1339, 662] on button "Print Customer Labels" at bounding box center [1419, 662] width 237 height 31
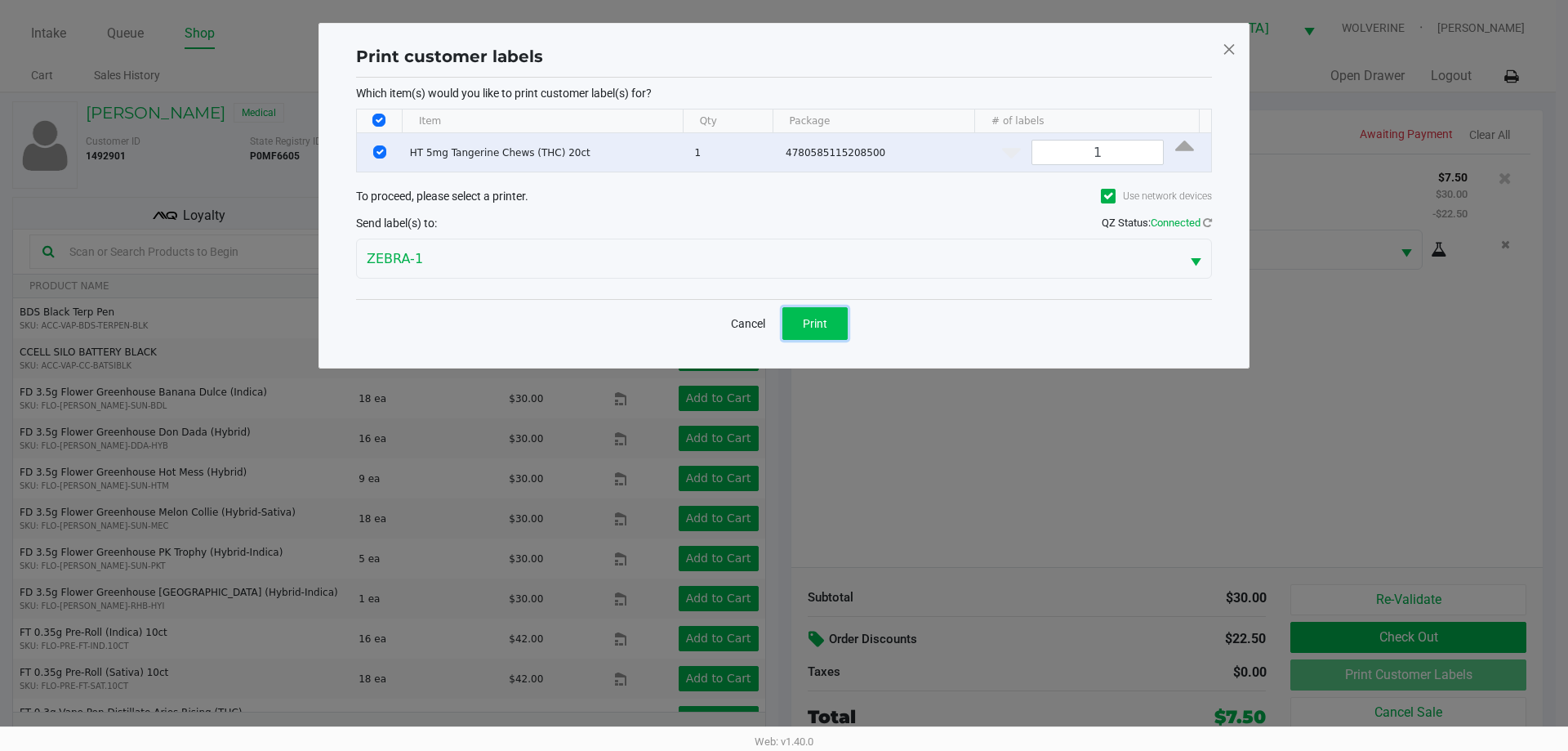
click at [809, 317] on span "Print" at bounding box center [815, 323] width 25 height 13
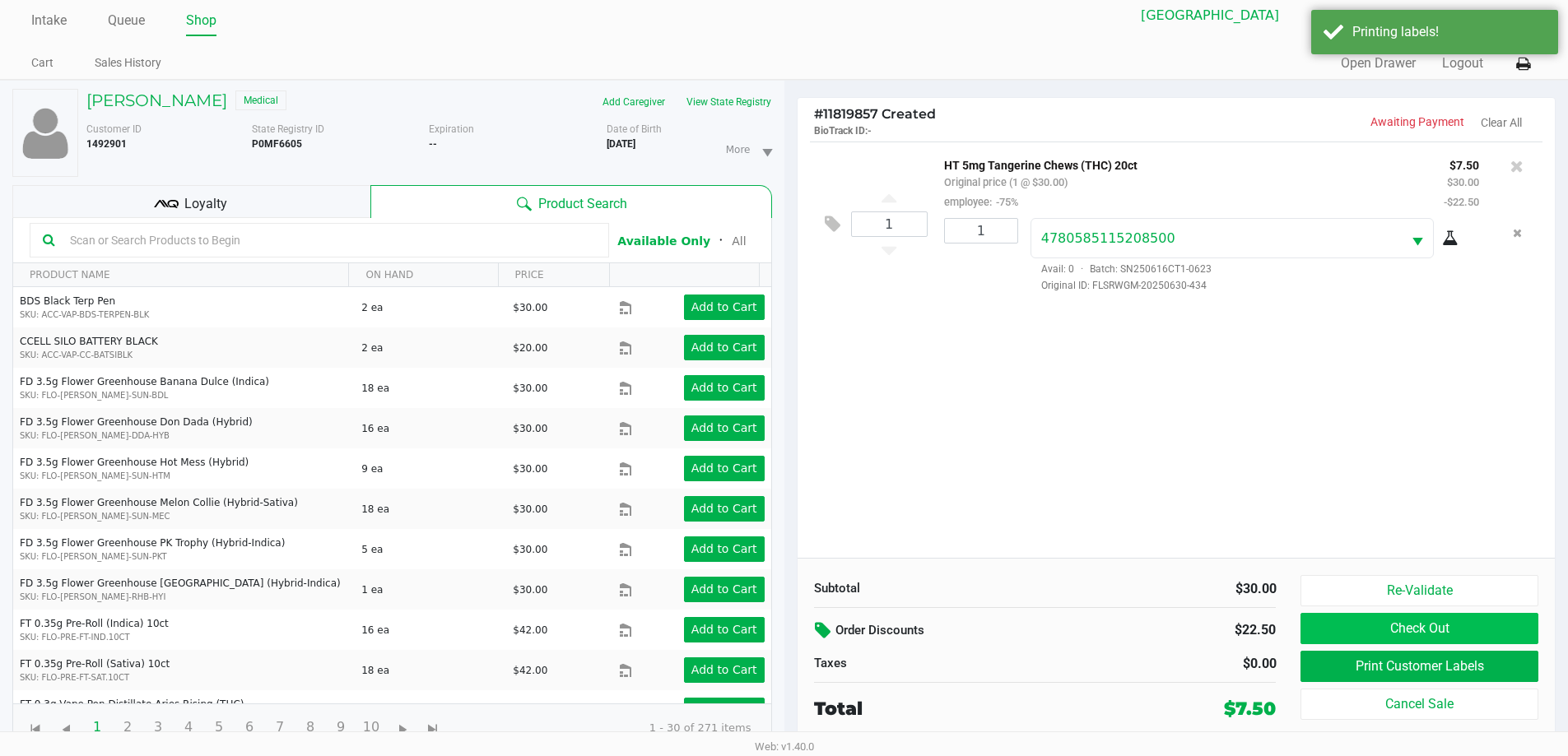
scroll to position [17, 0]
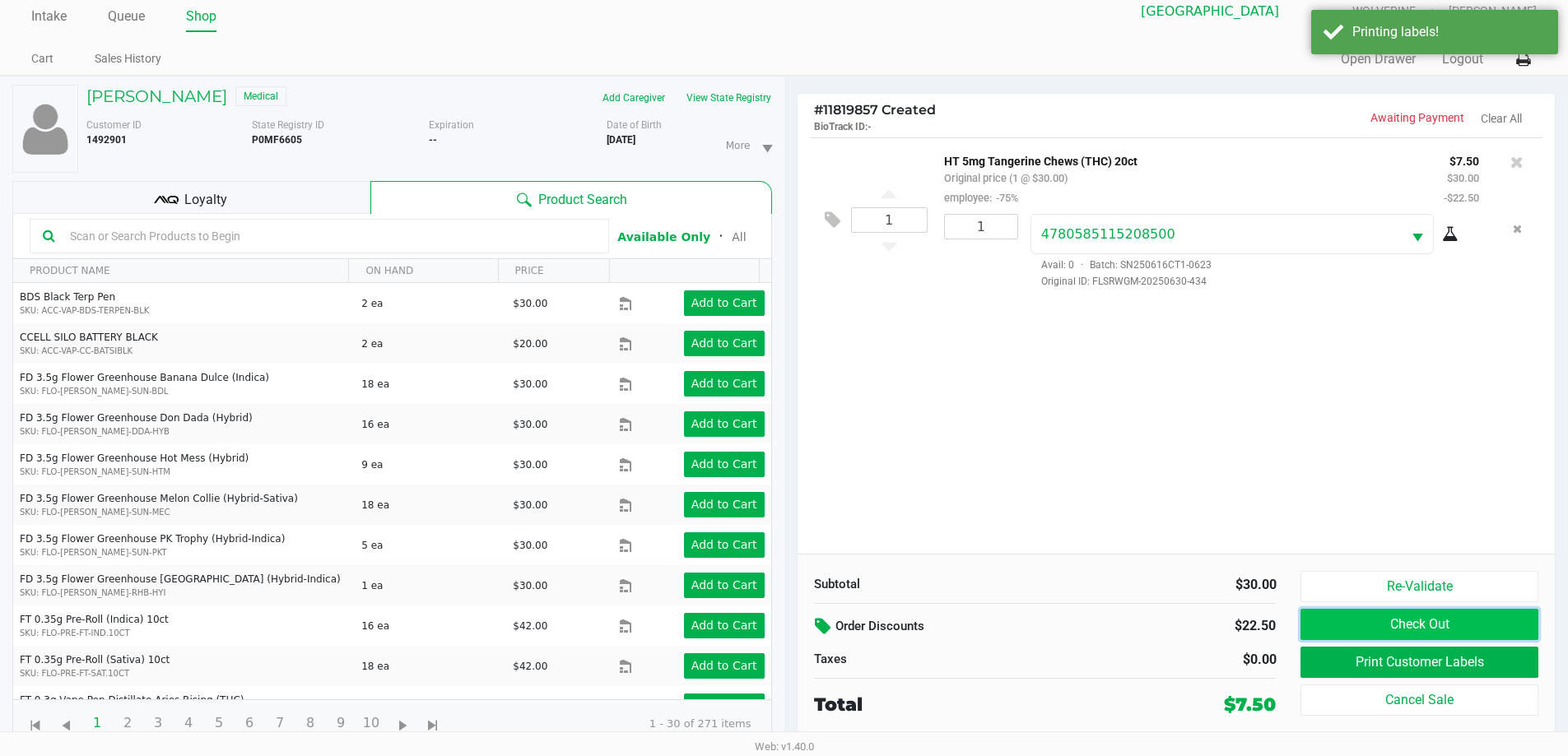
click at [1411, 632] on button "Check Out" at bounding box center [1419, 624] width 237 height 31
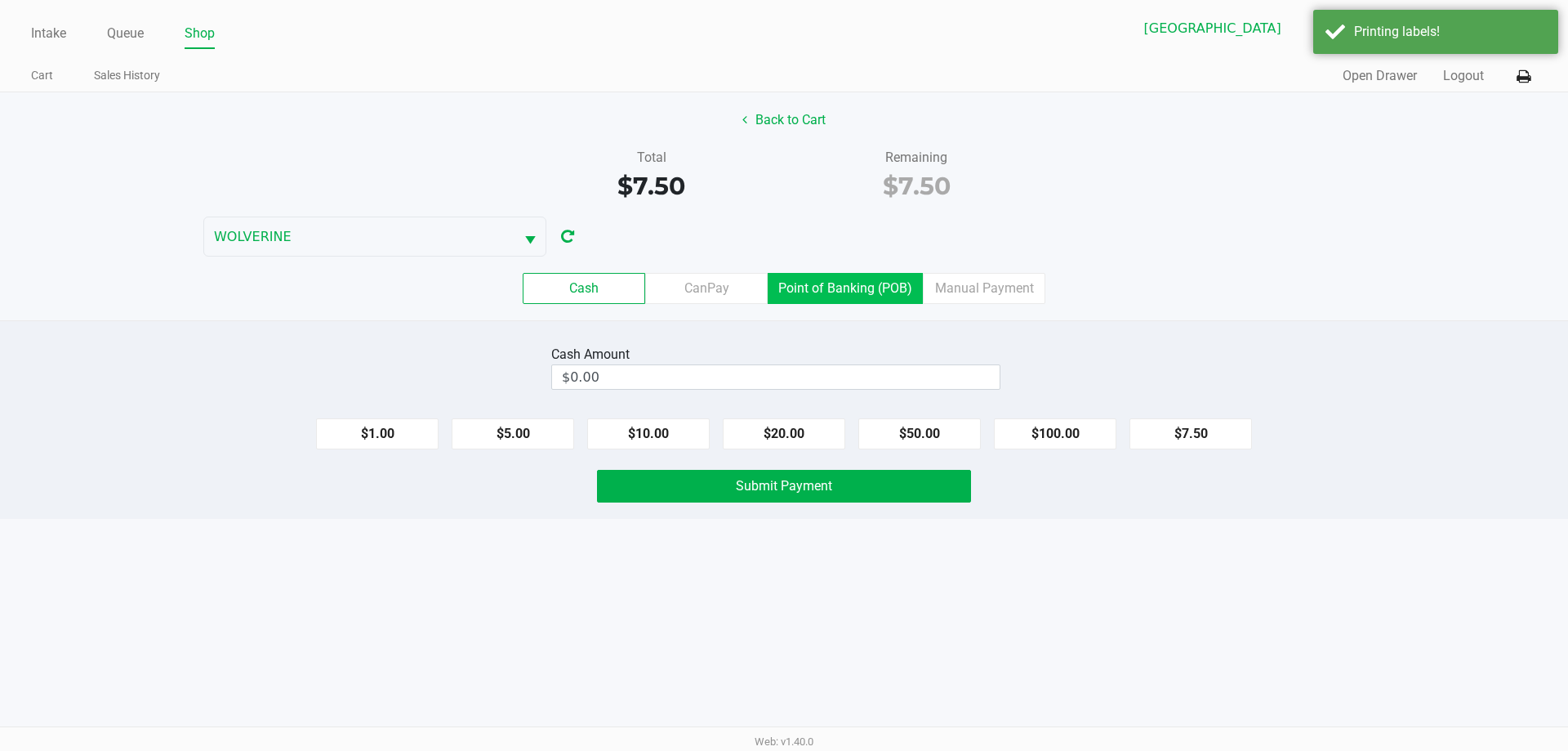
click at [886, 291] on label "Point of Banking (POB)" at bounding box center [845, 288] width 155 height 31
click at [0, 0] on 7 "Point of Banking (POB)" at bounding box center [0, 0] width 0 height 0
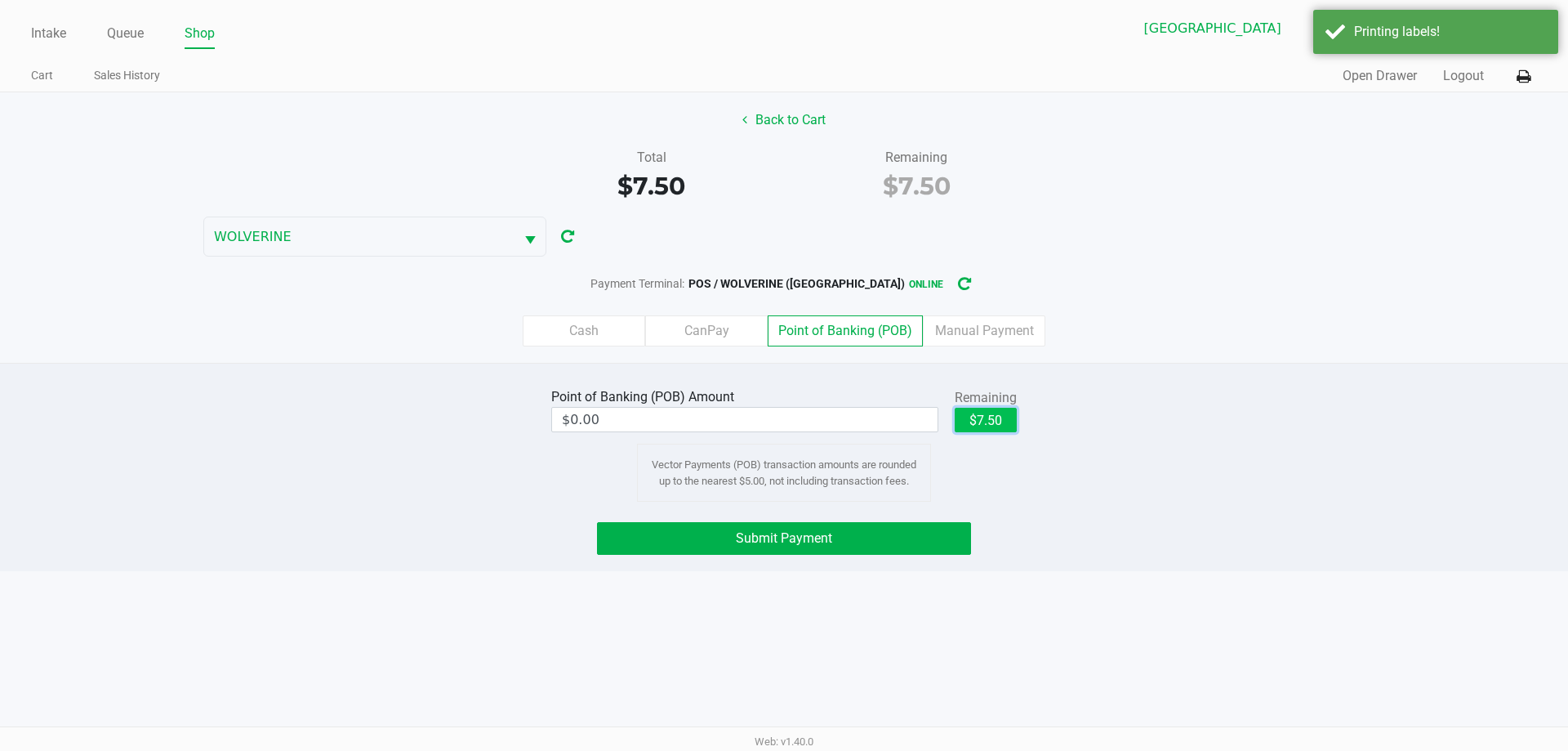
click at [1002, 422] on button "$7.50" at bounding box center [985, 420] width 62 height 25
click at [929, 534] on button "Submit Payment" at bounding box center [784, 539] width 374 height 32
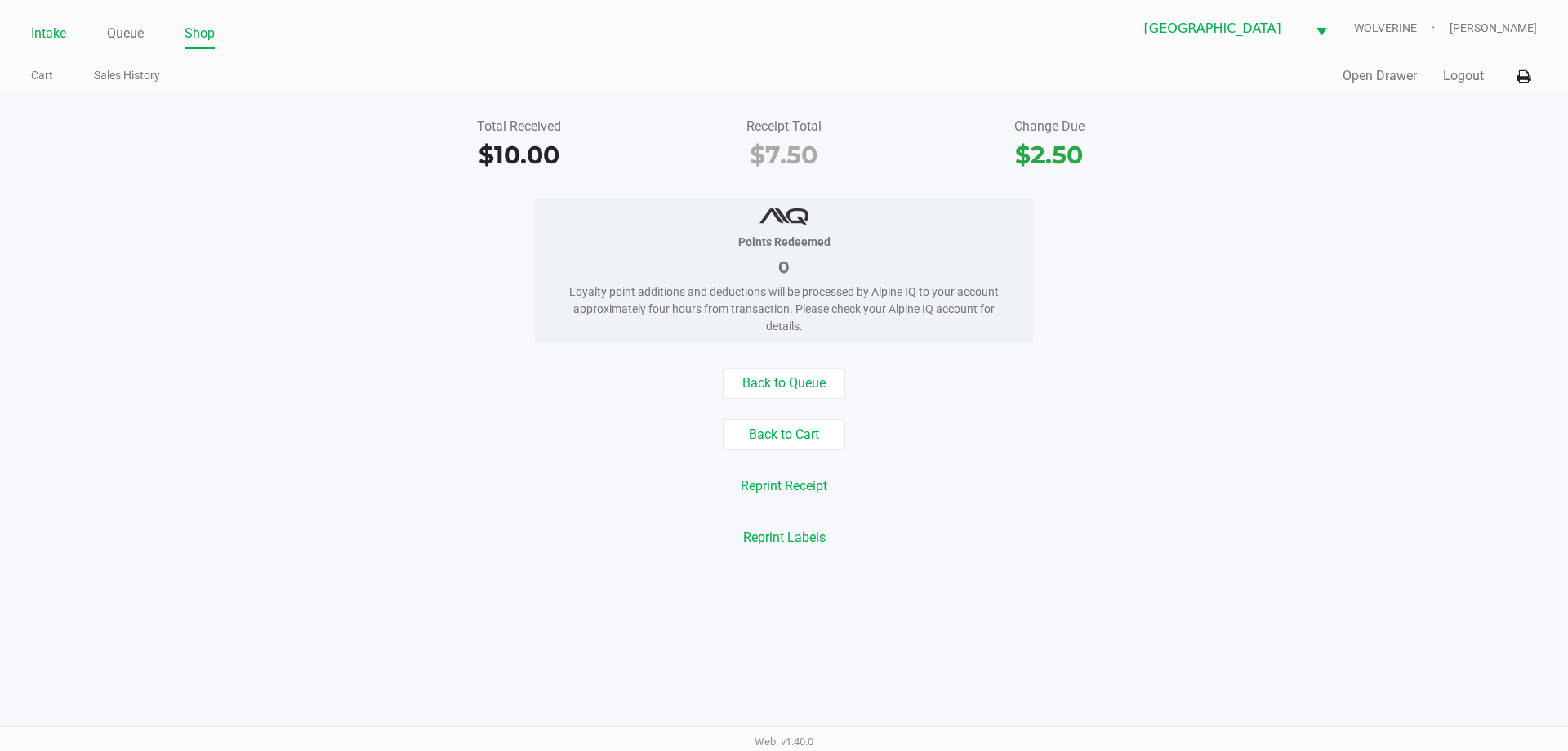
click at [63, 36] on link "Intake" at bounding box center [48, 33] width 35 height 23
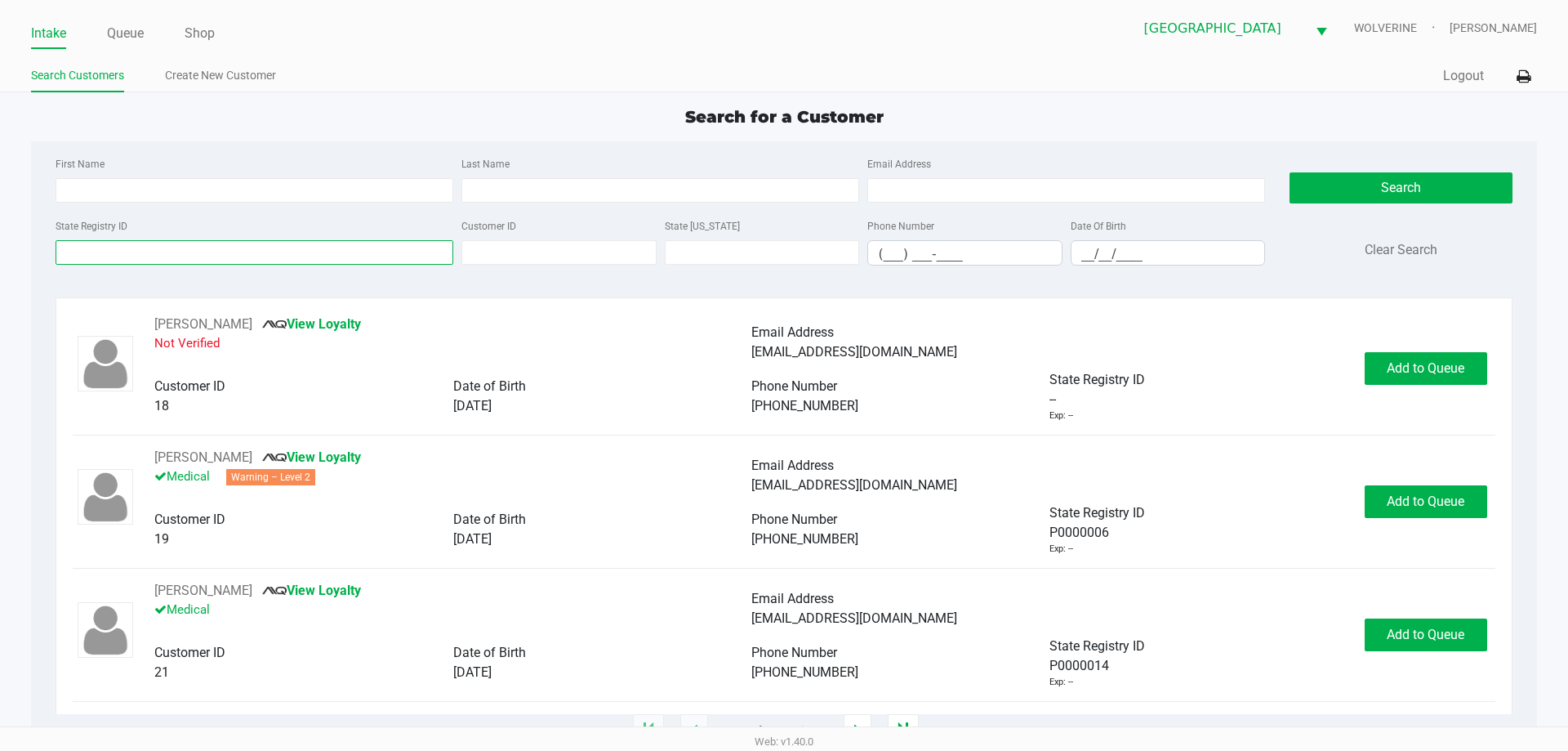
click at [107, 258] on input "State Registry ID" at bounding box center [254, 252] width 398 height 25
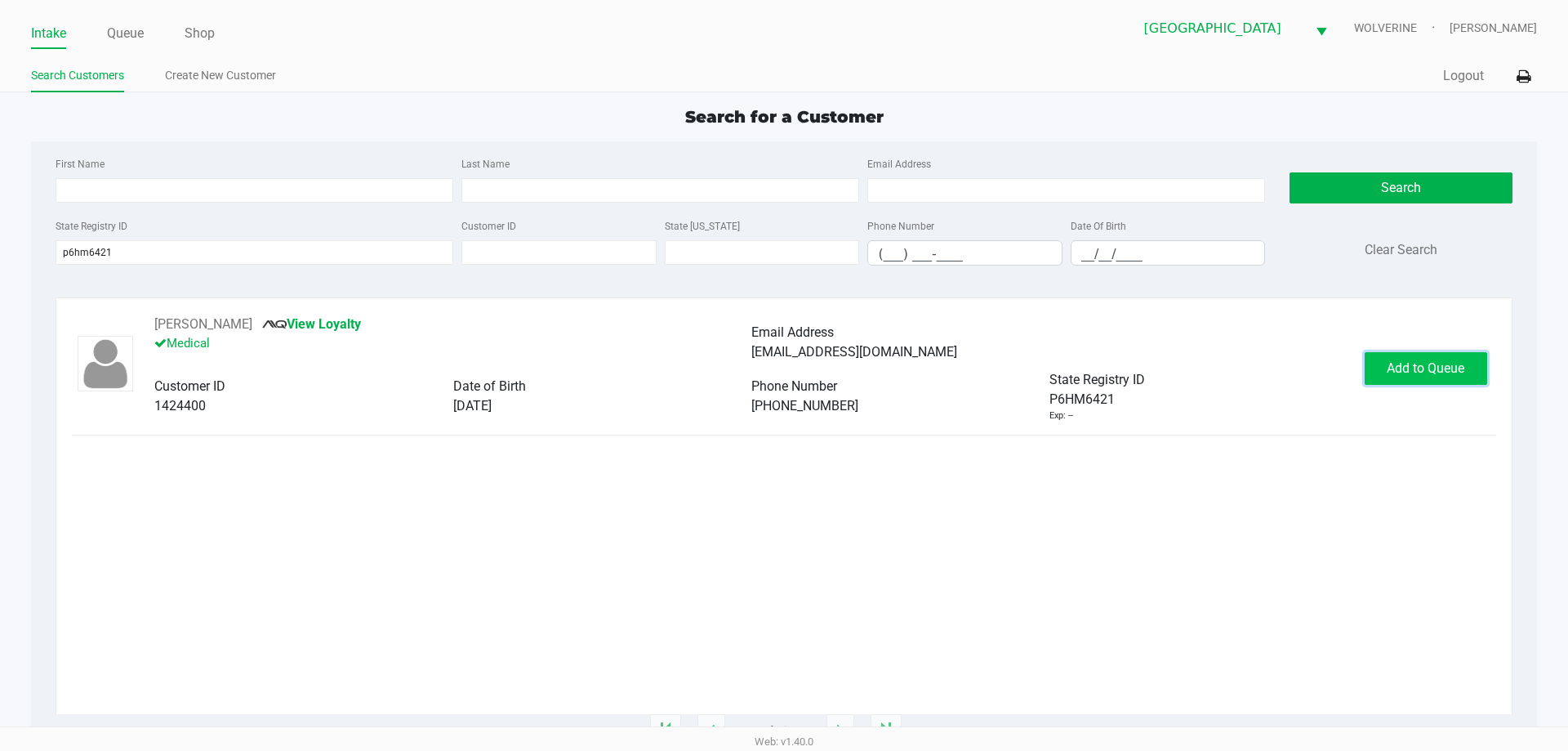
click at [1412, 375] on span "Add to Queue" at bounding box center [1425, 368] width 78 height 15
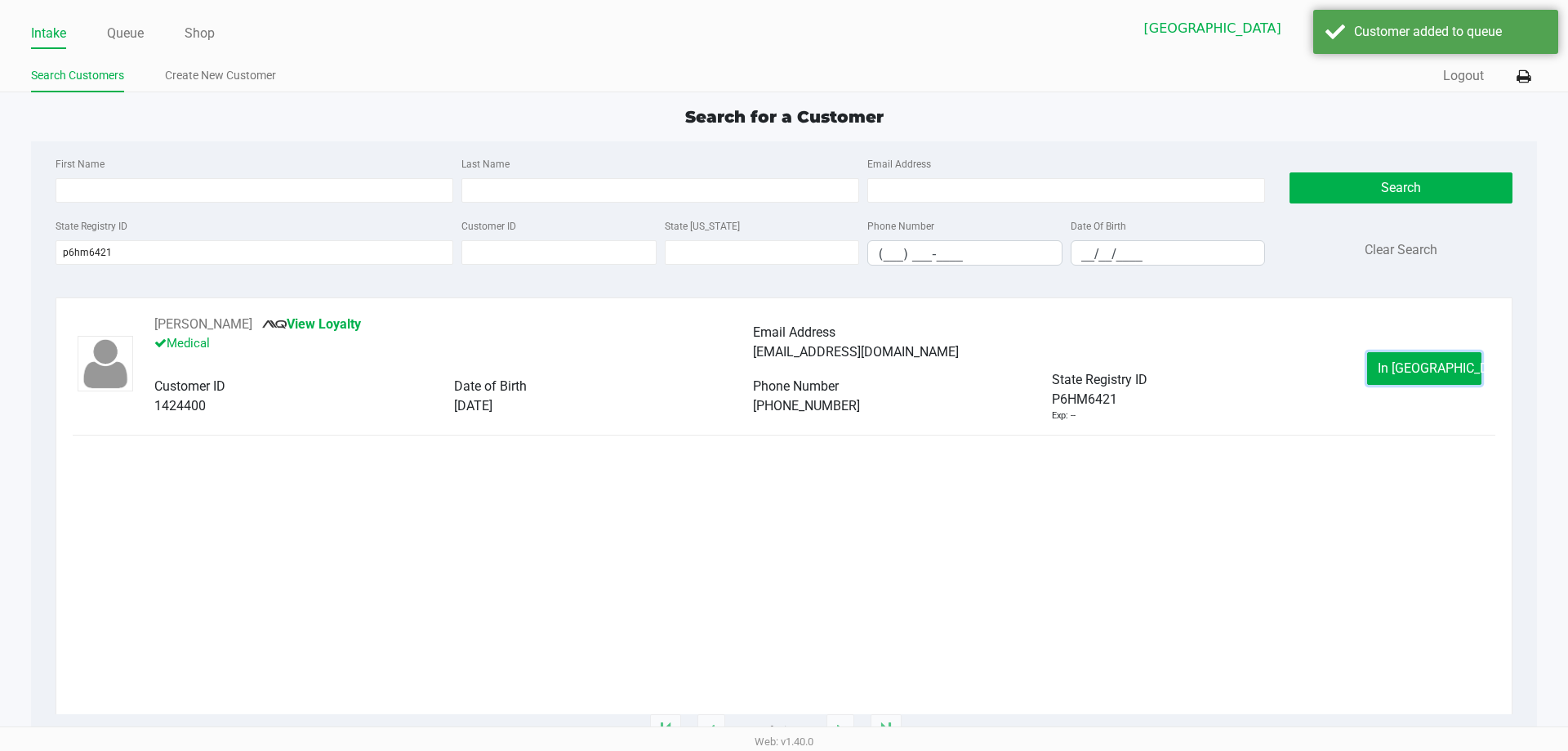
click at [1415, 370] on span "In Queue" at bounding box center [1446, 368] width 137 height 15
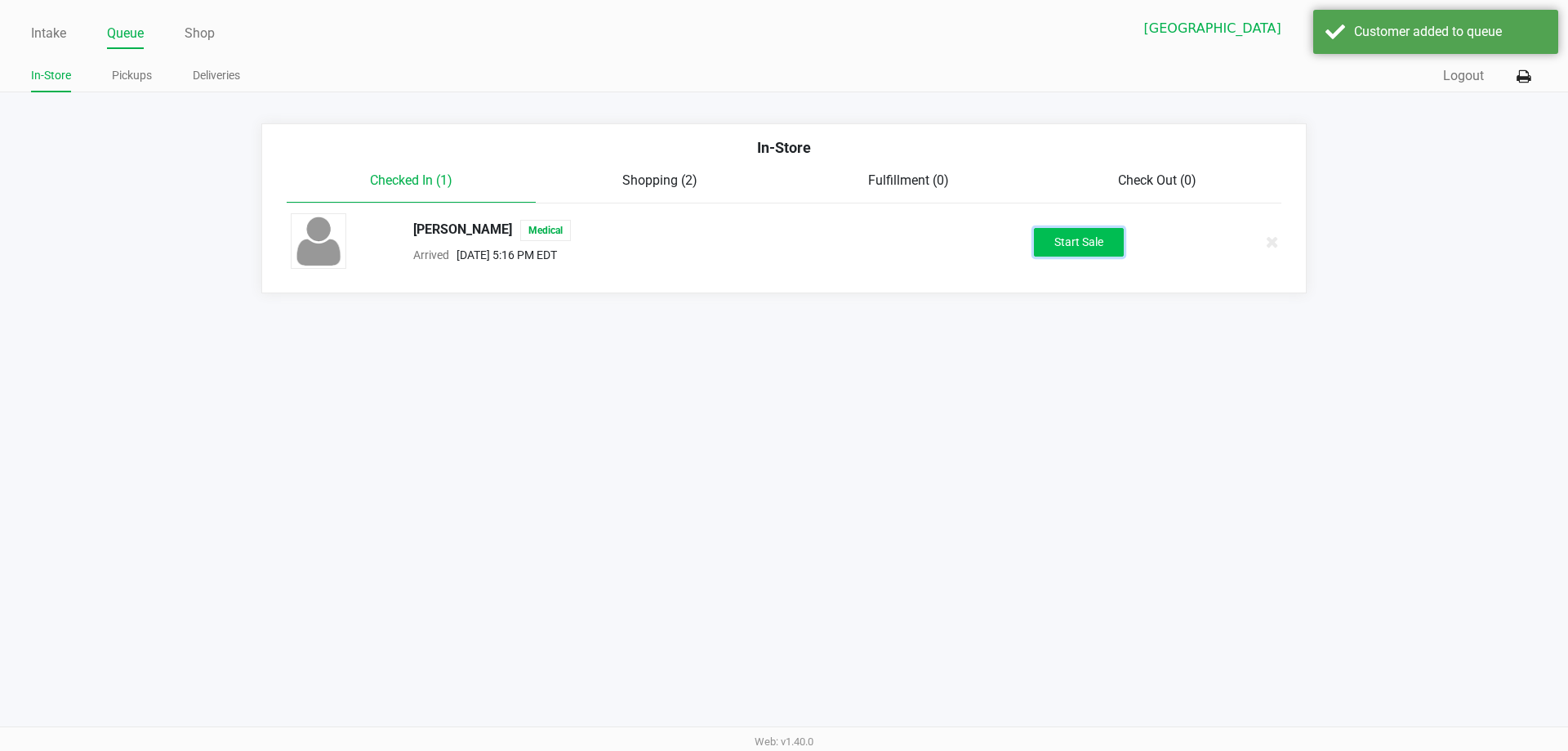
click at [1106, 251] on button "Start Sale" at bounding box center [1078, 242] width 90 height 29
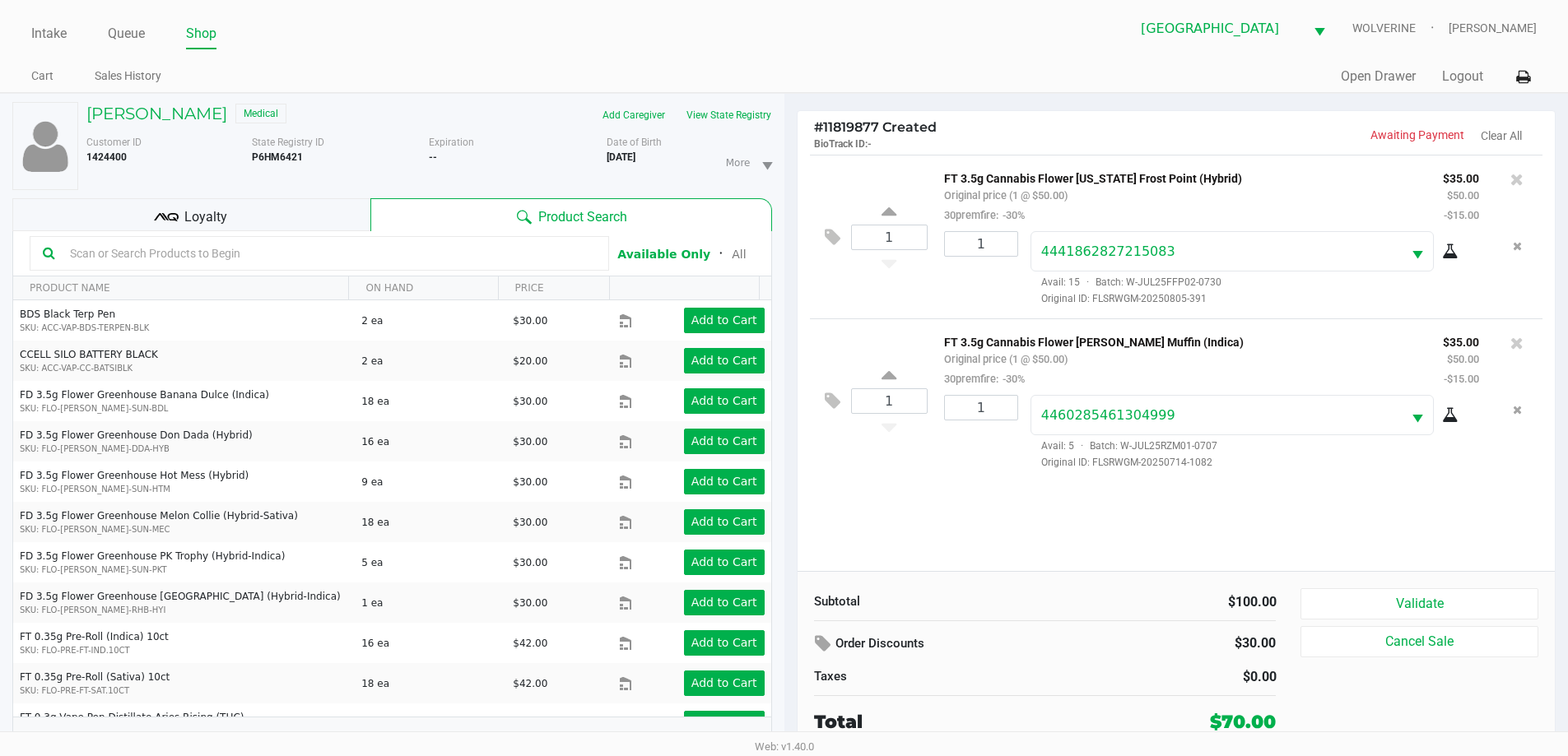
click at [297, 221] on div "Loyalty" at bounding box center [191, 215] width 358 height 33
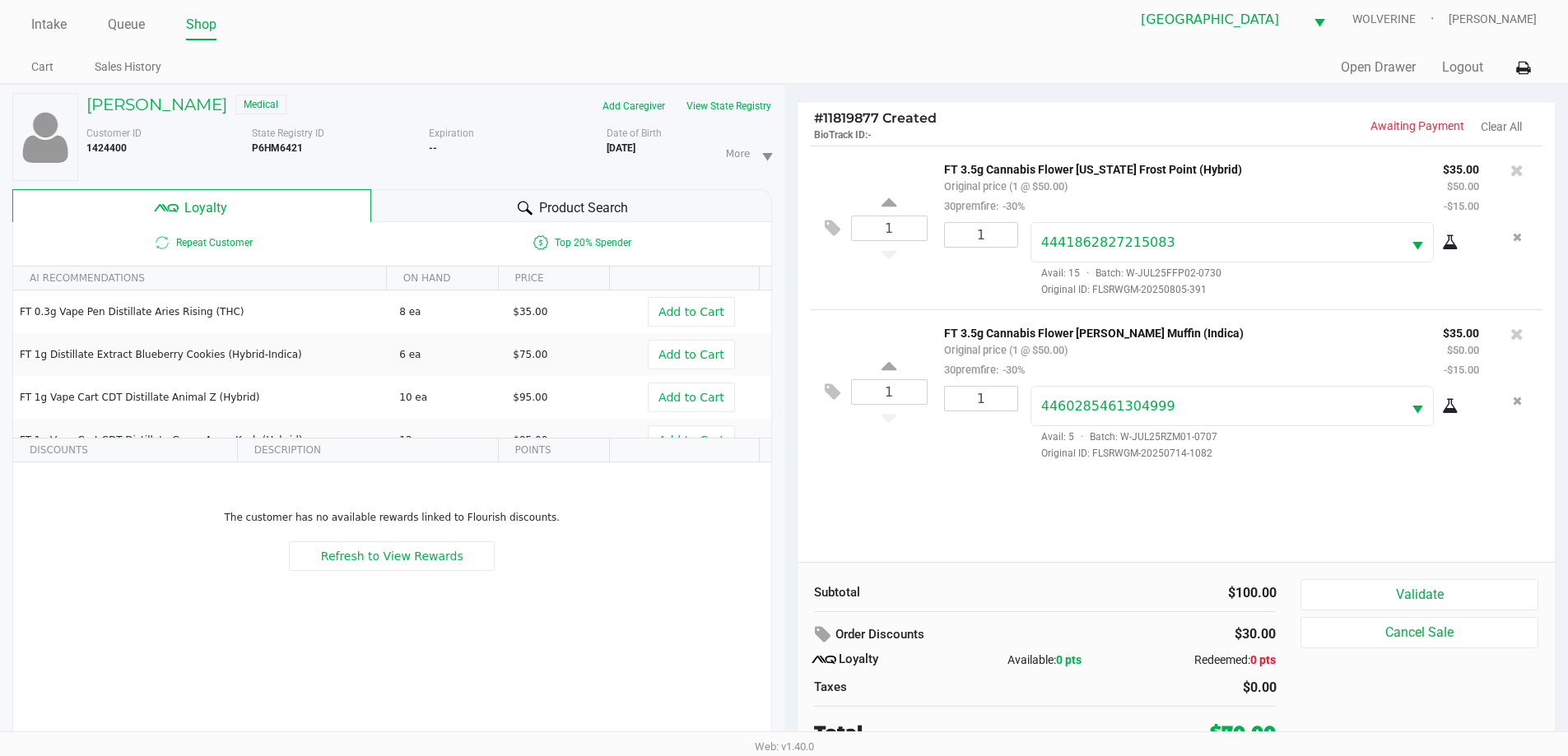
scroll to position [17, 0]
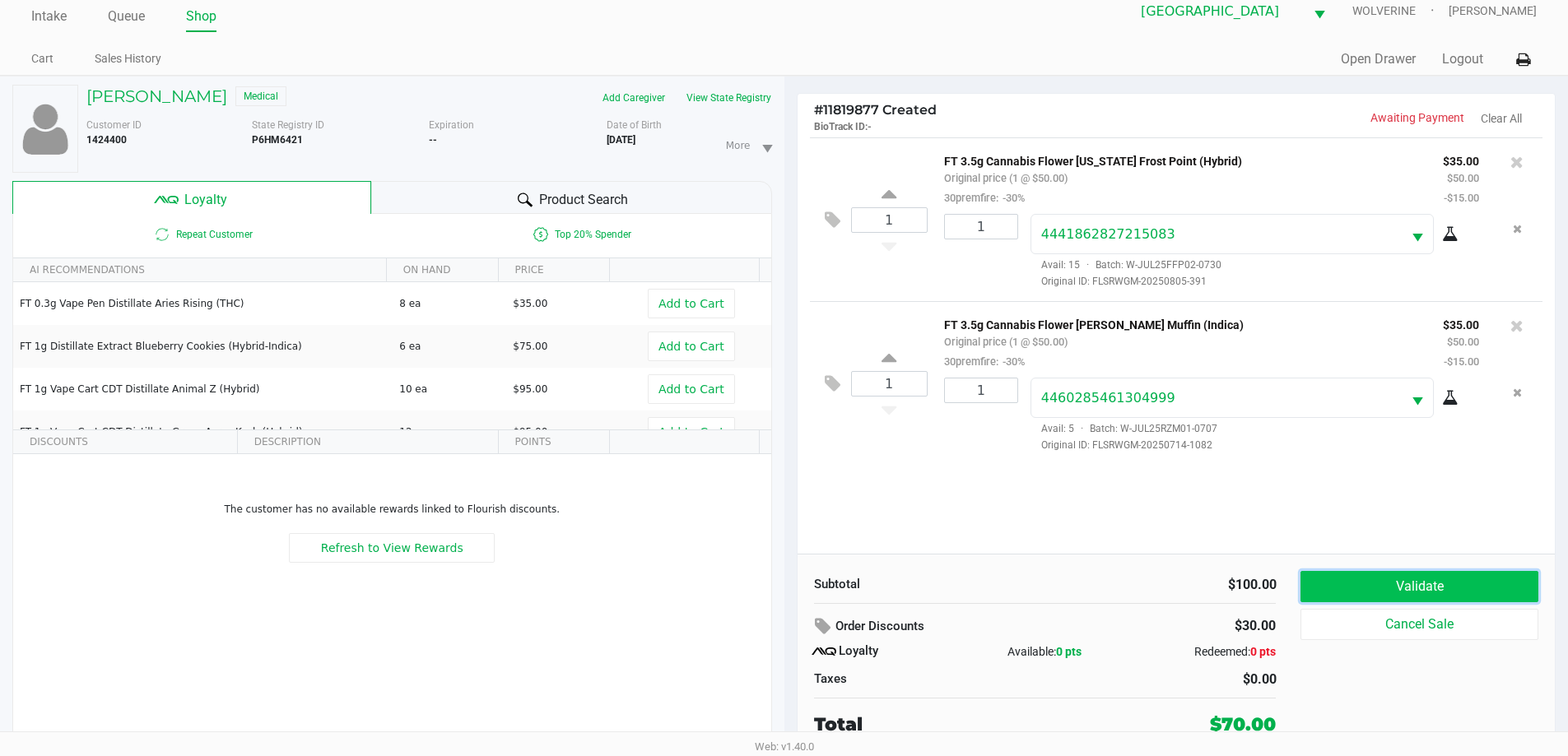
click at [1424, 591] on button "Validate" at bounding box center [1419, 586] width 237 height 31
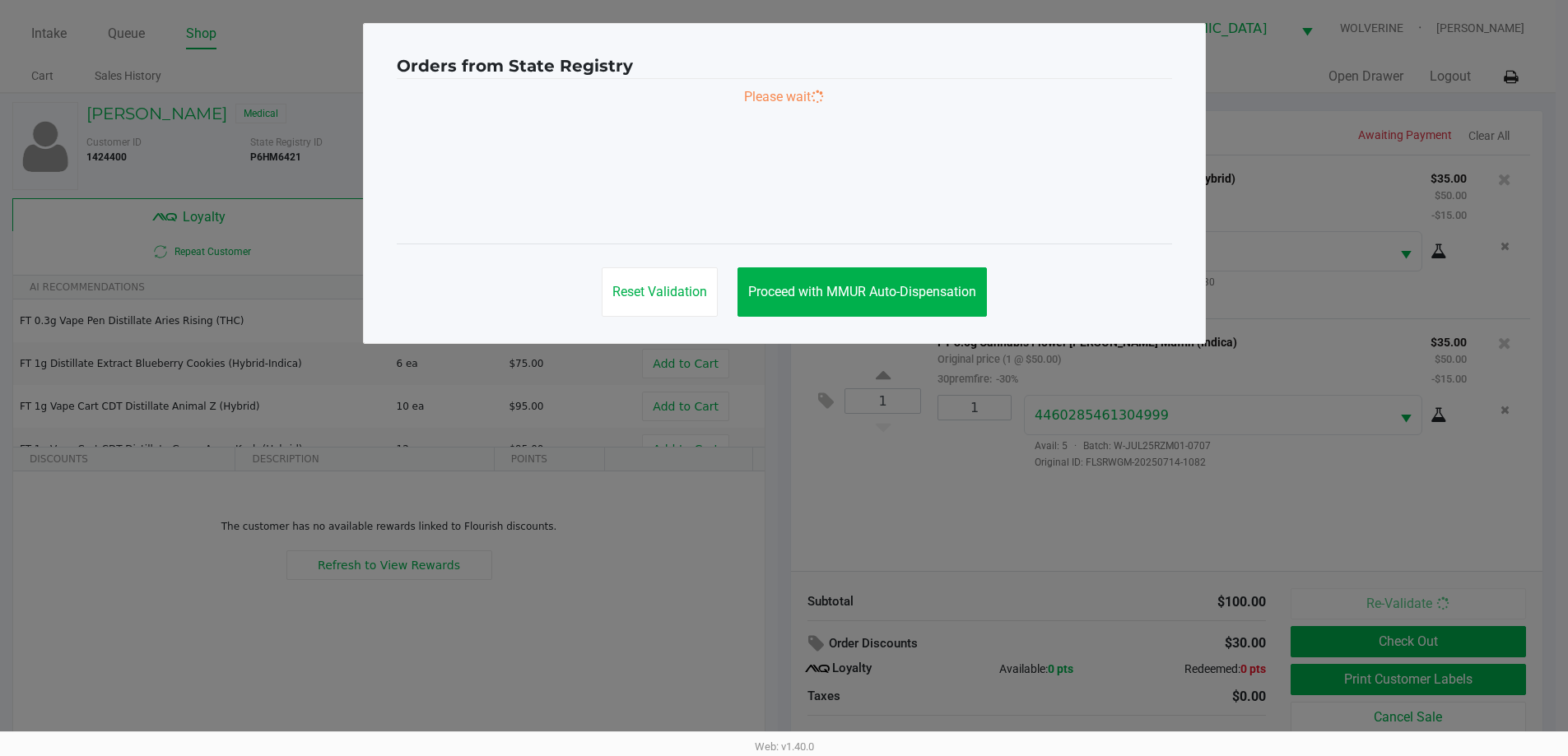
scroll to position [0, 0]
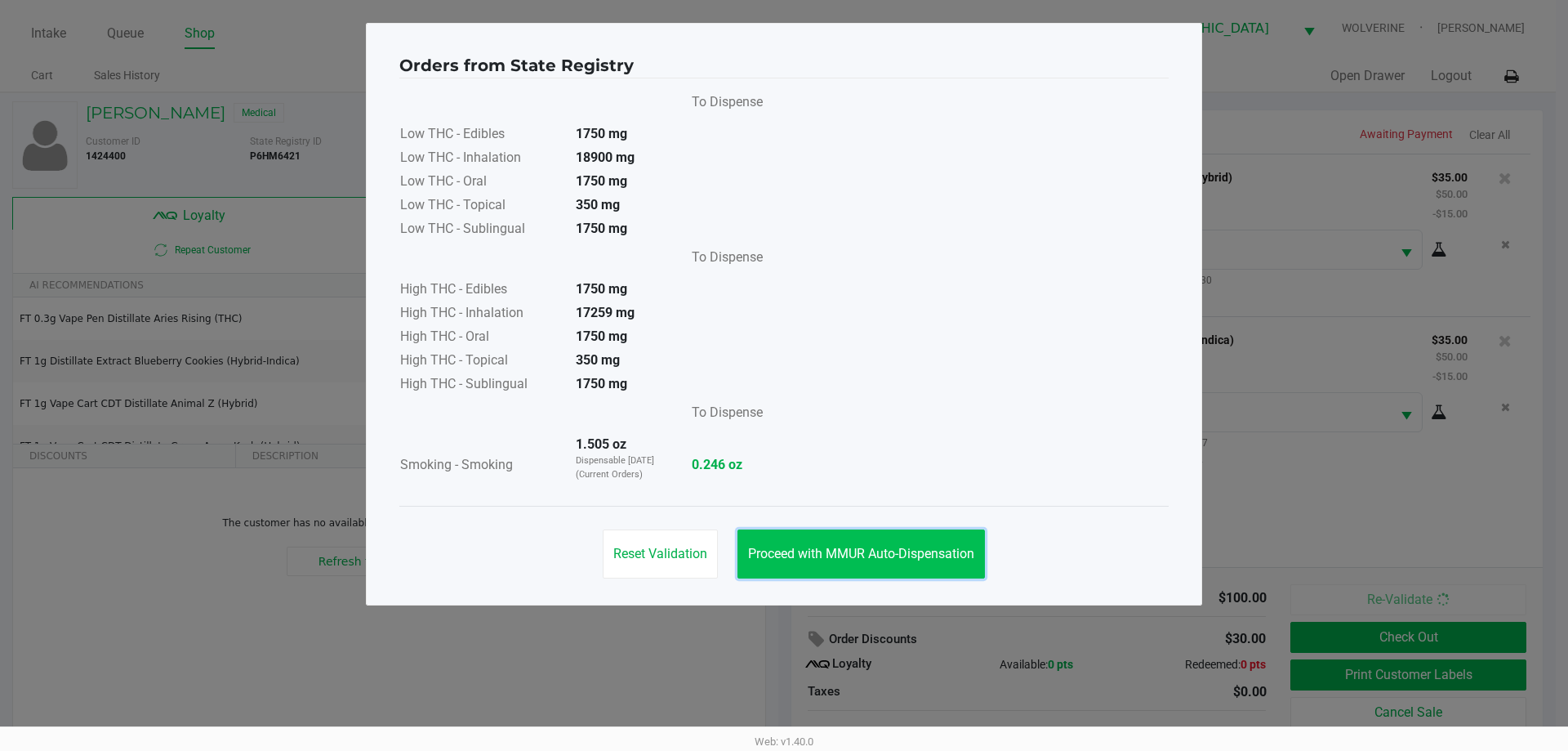
click at [909, 551] on span "Proceed with MMUR Auto-Dispensation" at bounding box center [861, 553] width 226 height 15
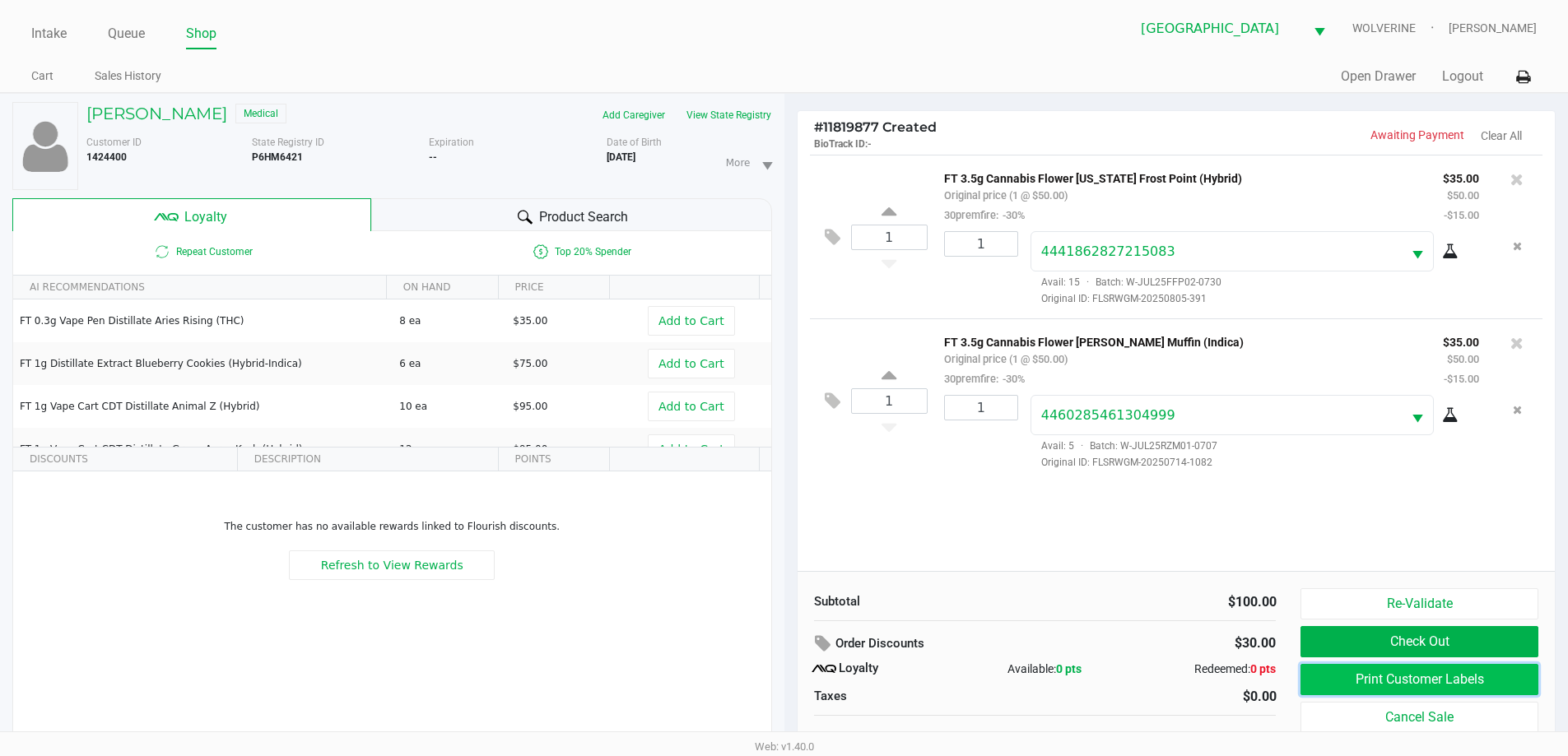
click at [1393, 683] on button "Print Customer Labels" at bounding box center [1419, 680] width 237 height 31
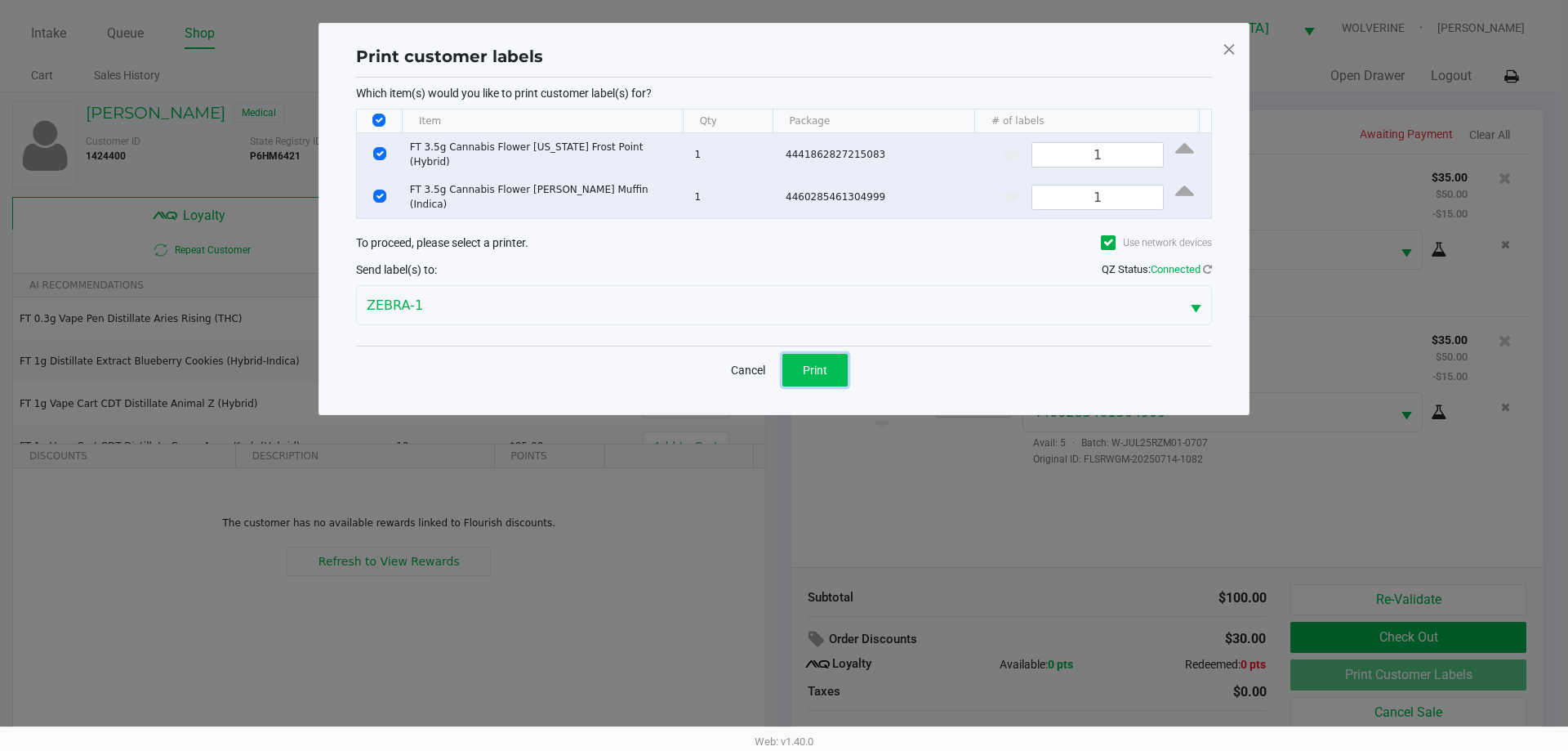
click at [819, 354] on button "Print" at bounding box center [815, 370] width 66 height 32
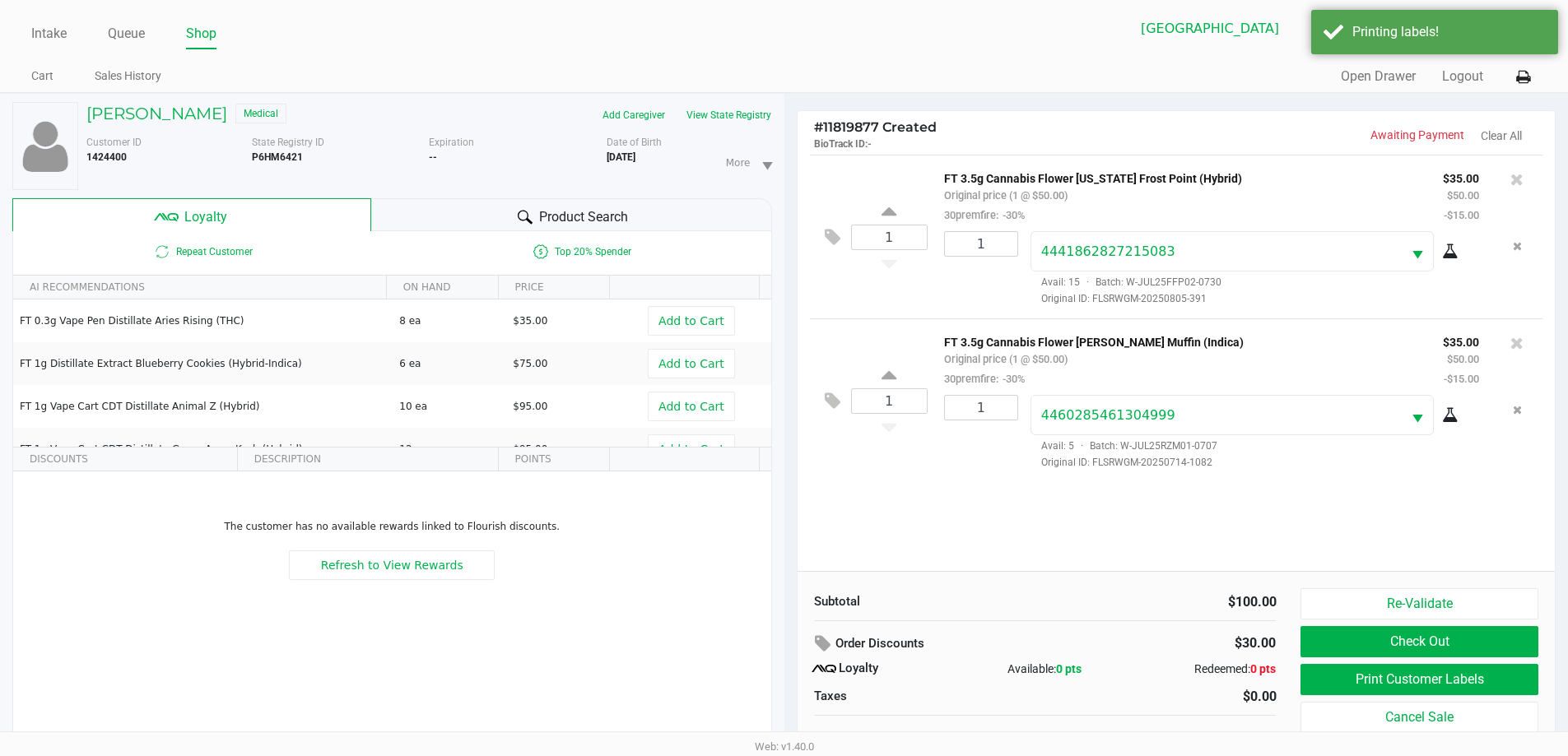
scroll to position [17, 0]
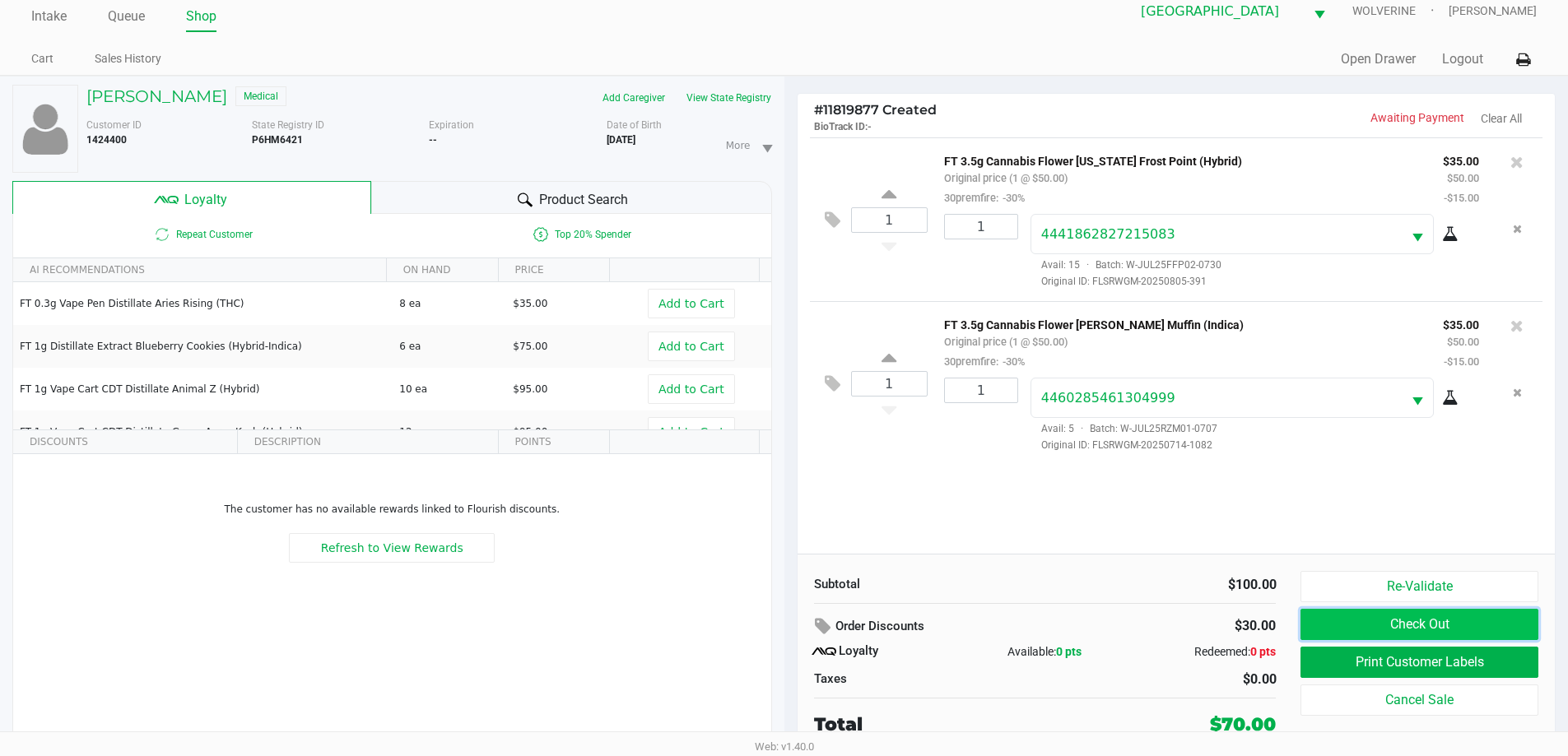
click at [1504, 625] on button "Check Out" at bounding box center [1419, 624] width 237 height 31
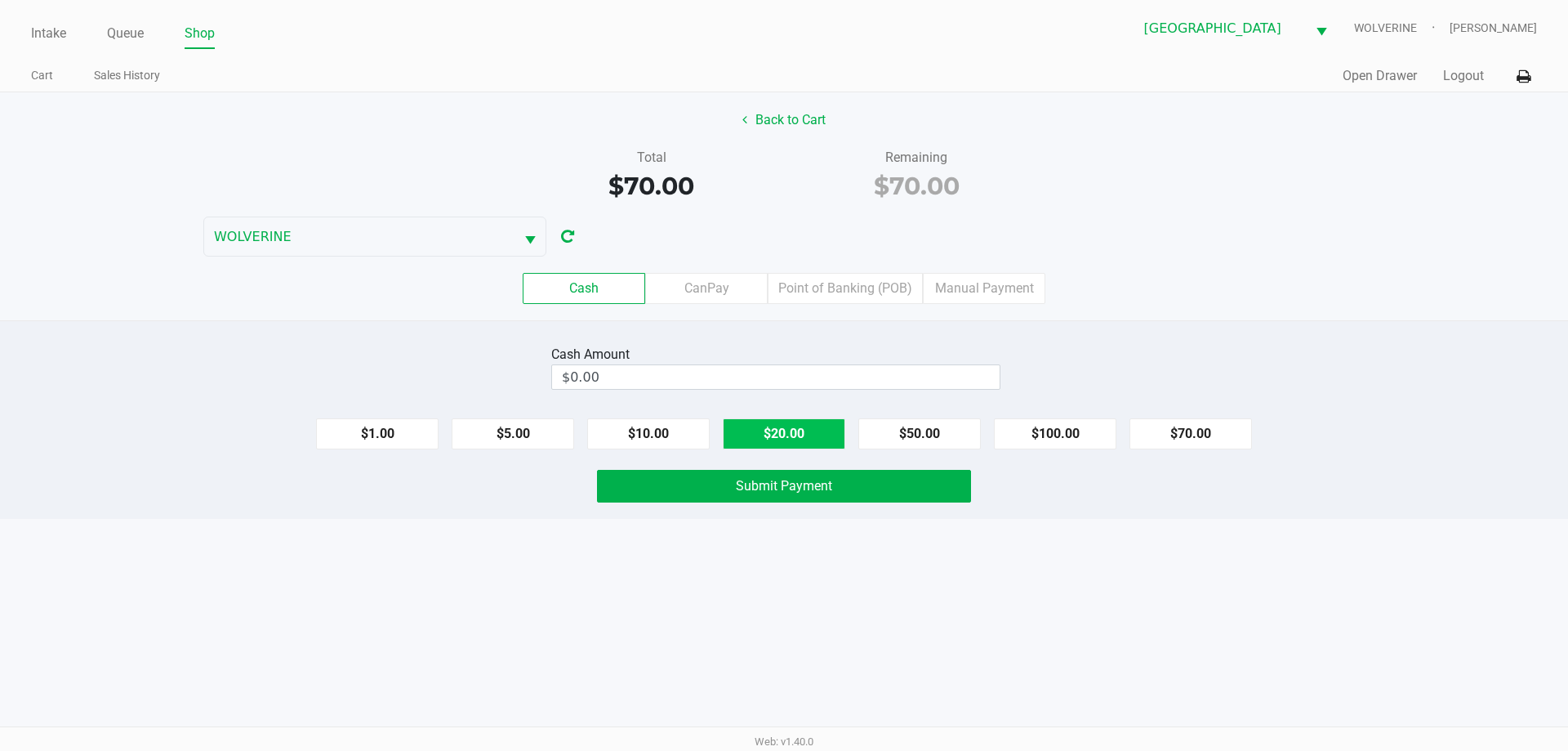
click at [818, 434] on button "$20.00" at bounding box center [784, 434] width 123 height 31
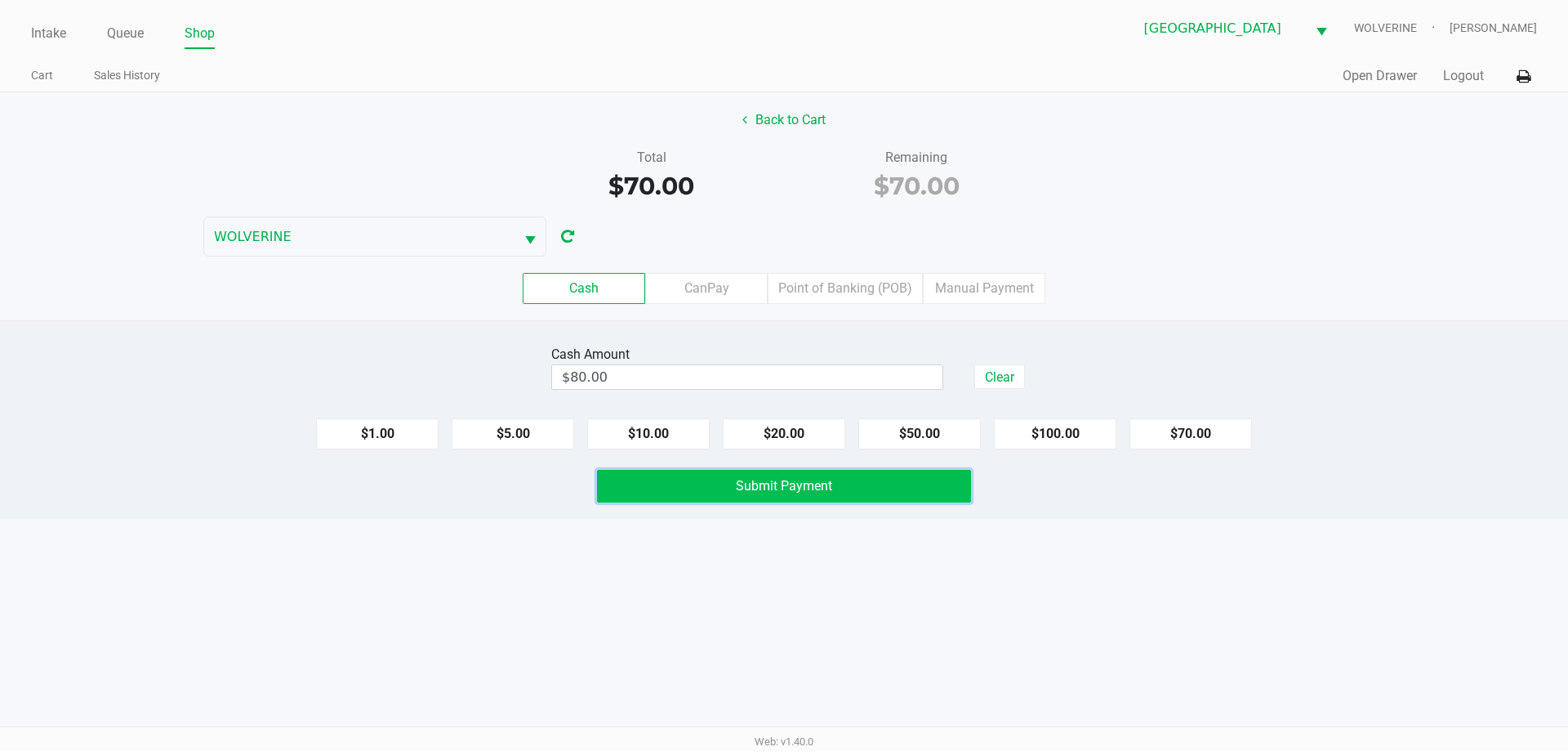
click at [882, 490] on button "Submit Payment" at bounding box center [784, 486] width 374 height 32
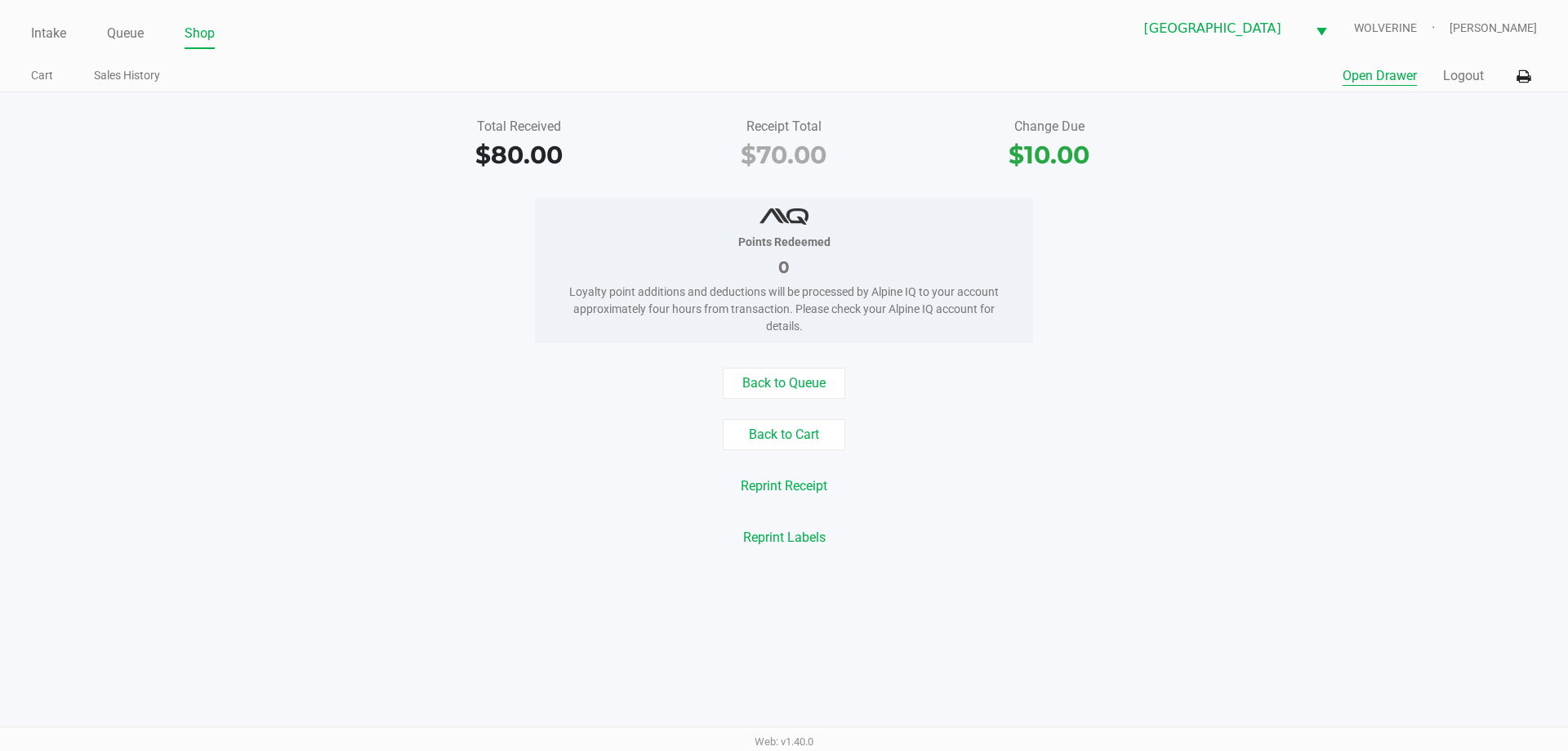
click at [1352, 84] on button "Open Drawer" at bounding box center [1379, 76] width 74 height 20
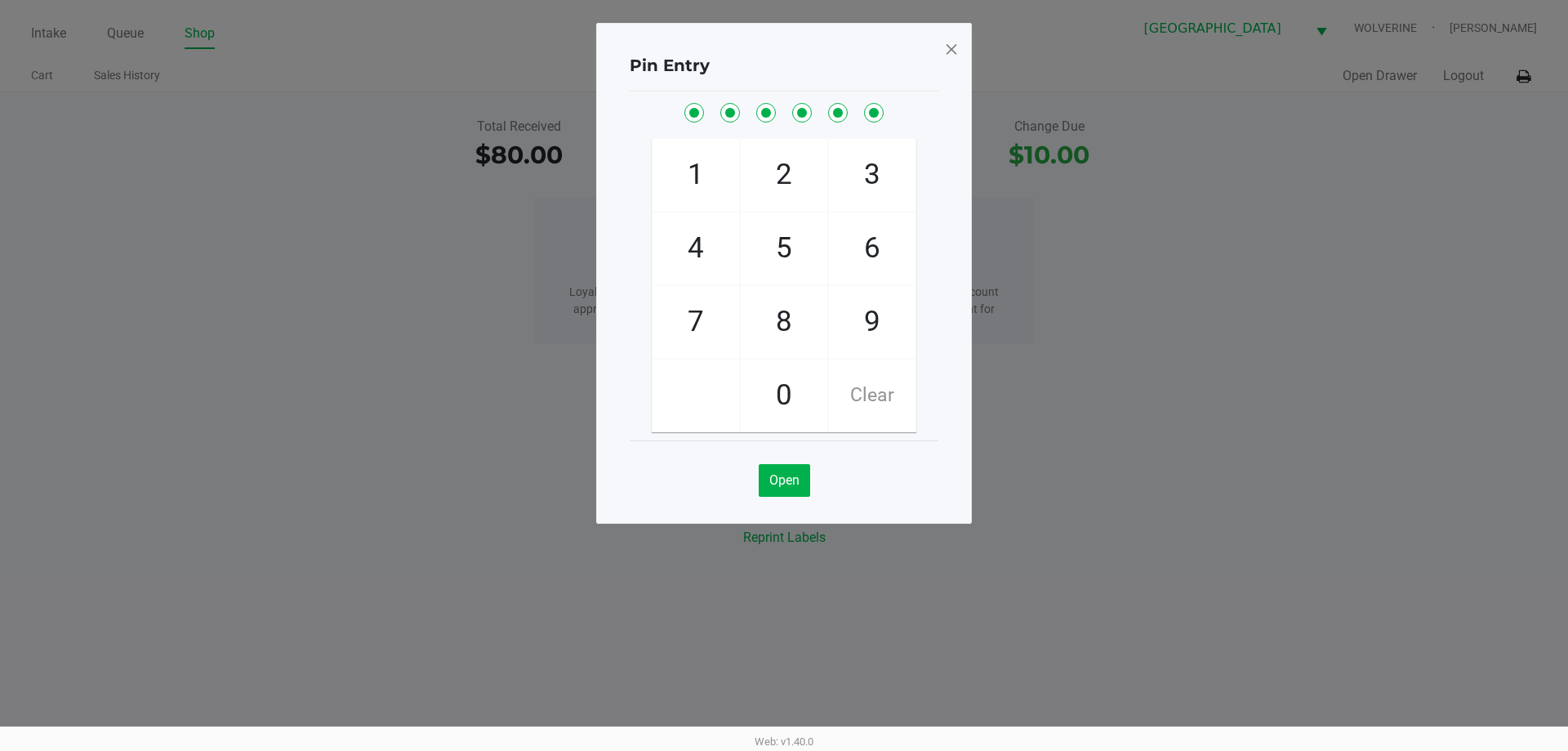
click at [947, 48] on span at bounding box center [951, 49] width 15 height 26
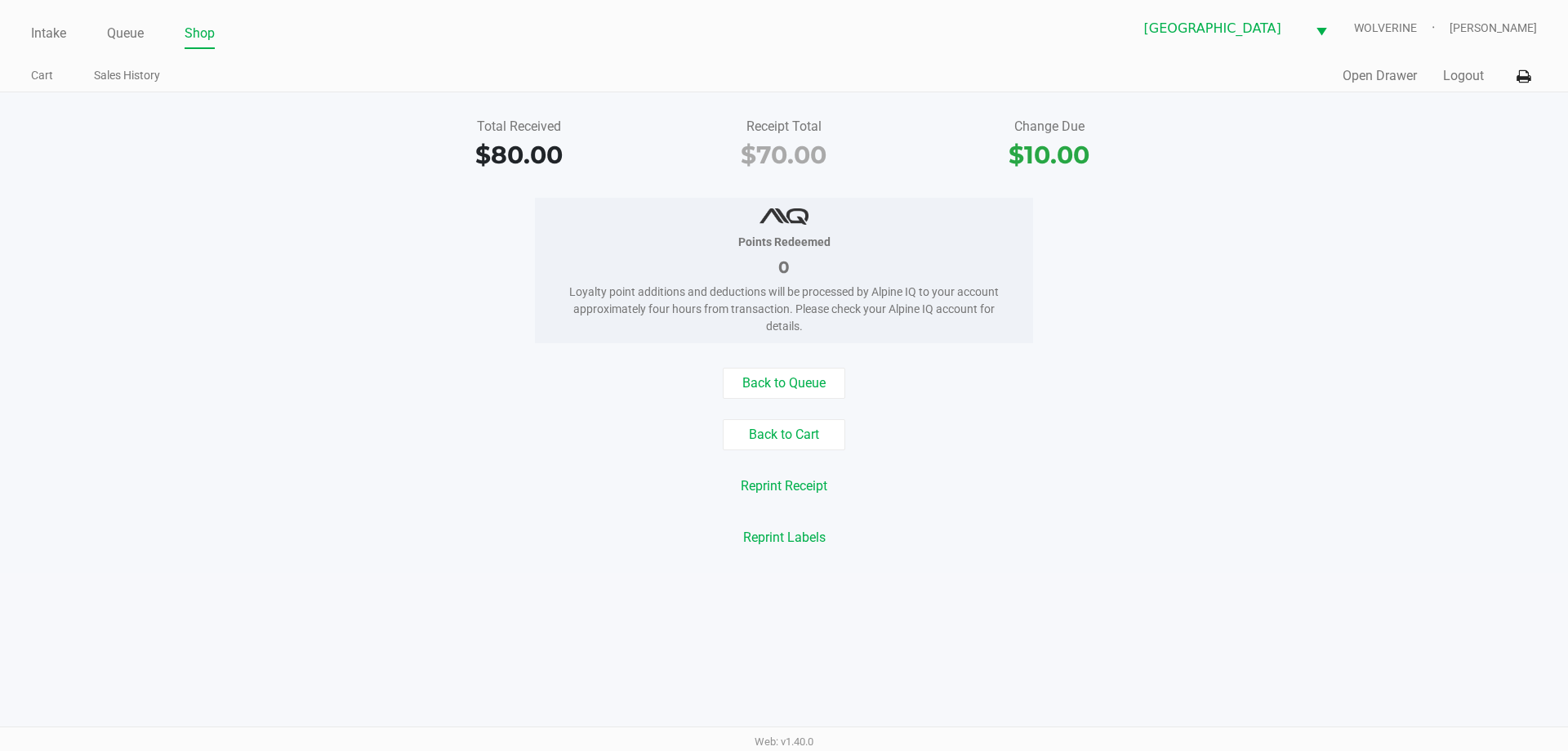
click at [1106, 307] on div "Points Redeemed 0 Loyalty point additions and deductions will be processed by A…" at bounding box center [784, 271] width 1593 height 145
click at [52, 28] on link "Intake" at bounding box center [48, 33] width 35 height 23
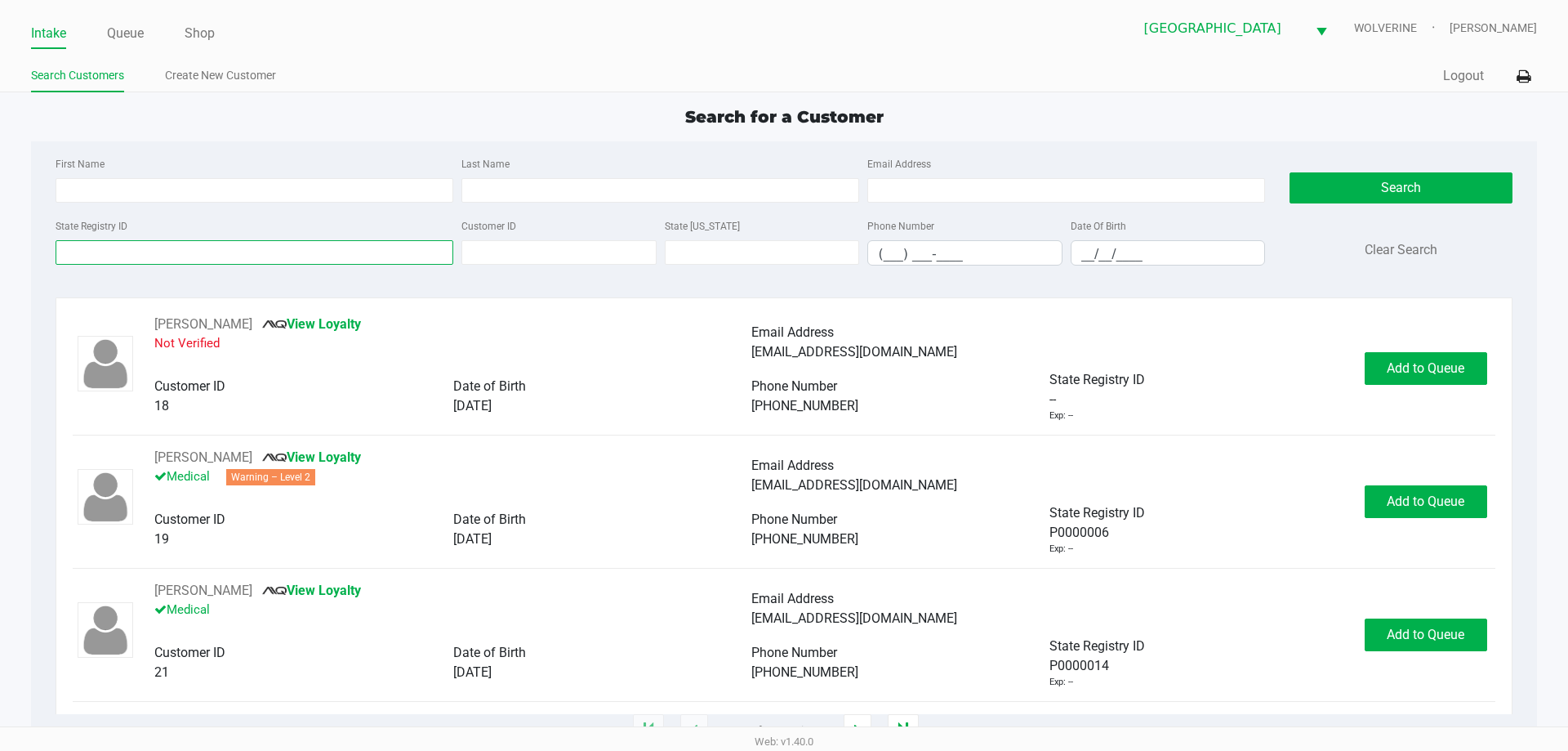
click at [115, 252] on input "State Registry ID" at bounding box center [254, 252] width 398 height 25
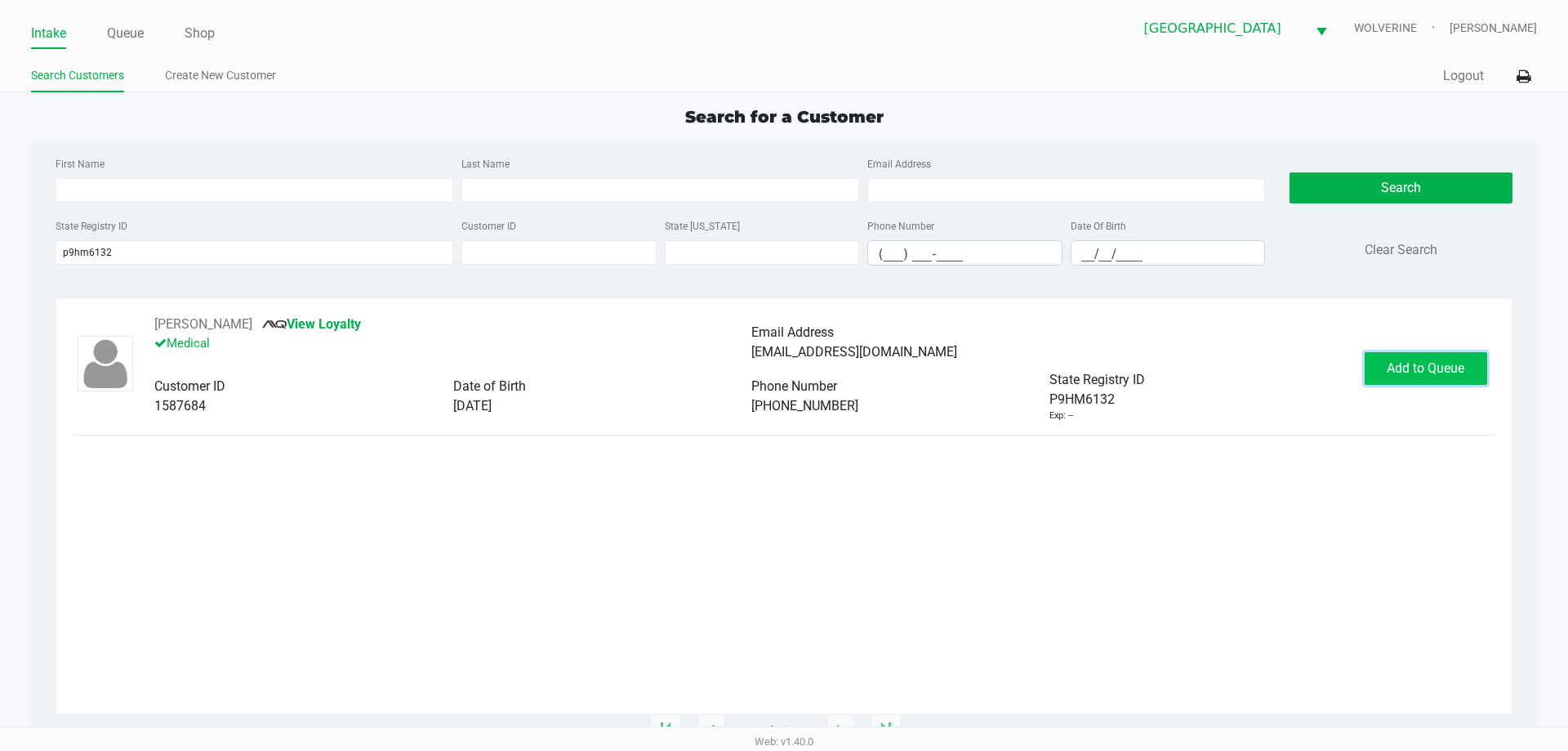
click at [1393, 364] on span "Add to Queue" at bounding box center [1425, 368] width 78 height 15
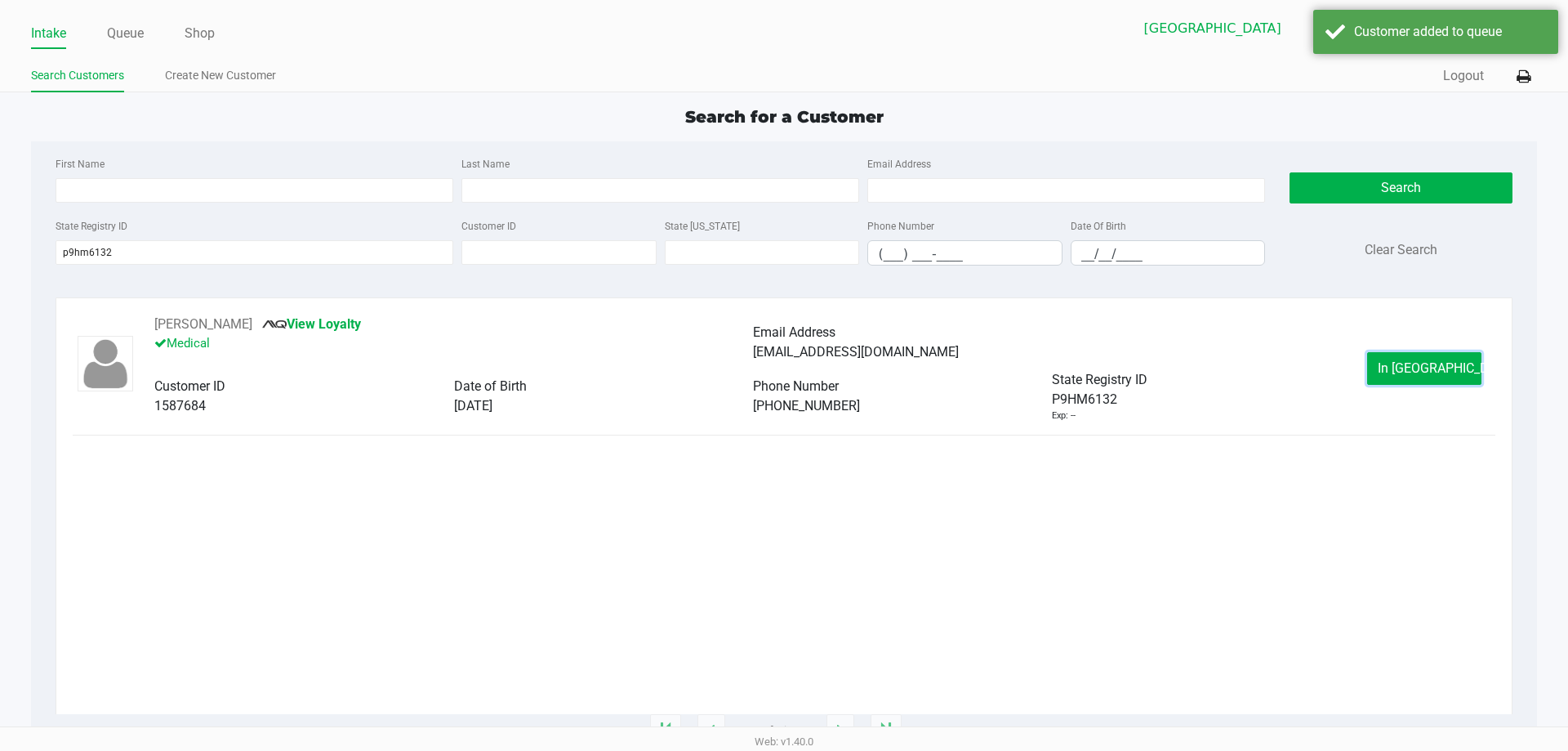
click at [1393, 364] on button "In Queue" at bounding box center [1425, 369] width 114 height 32
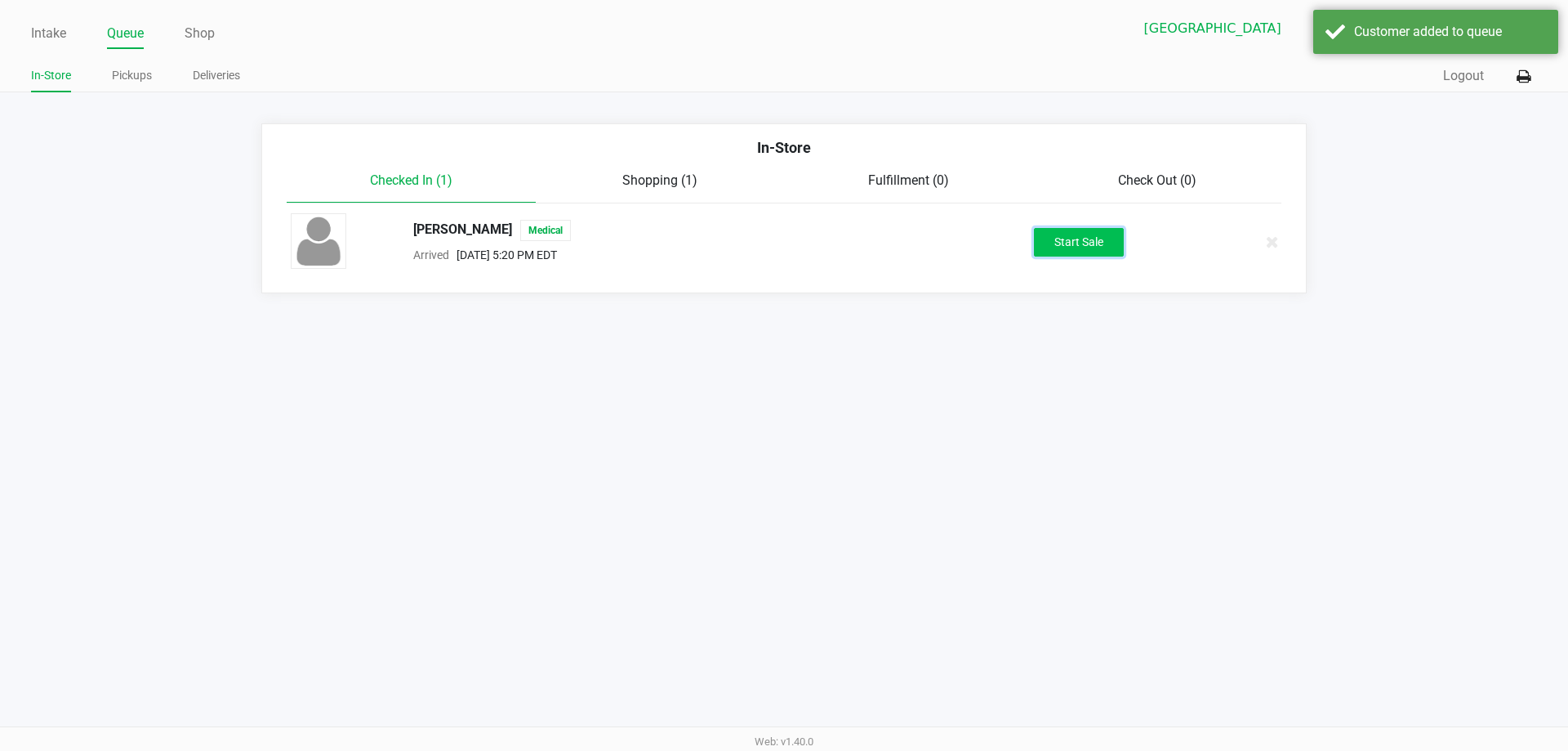
click at [1043, 238] on button "Start Sale" at bounding box center [1078, 242] width 90 height 29
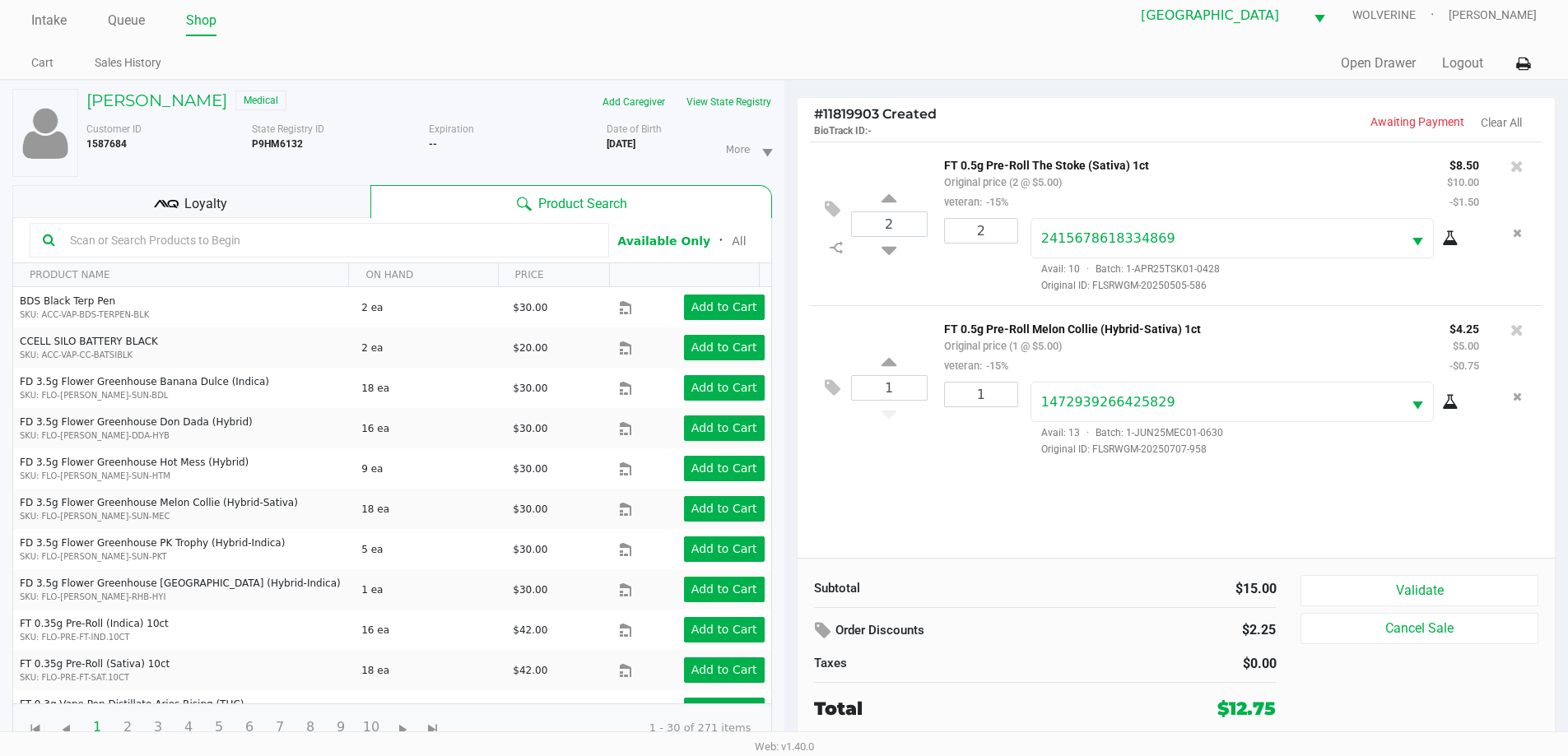
scroll to position [17, 0]
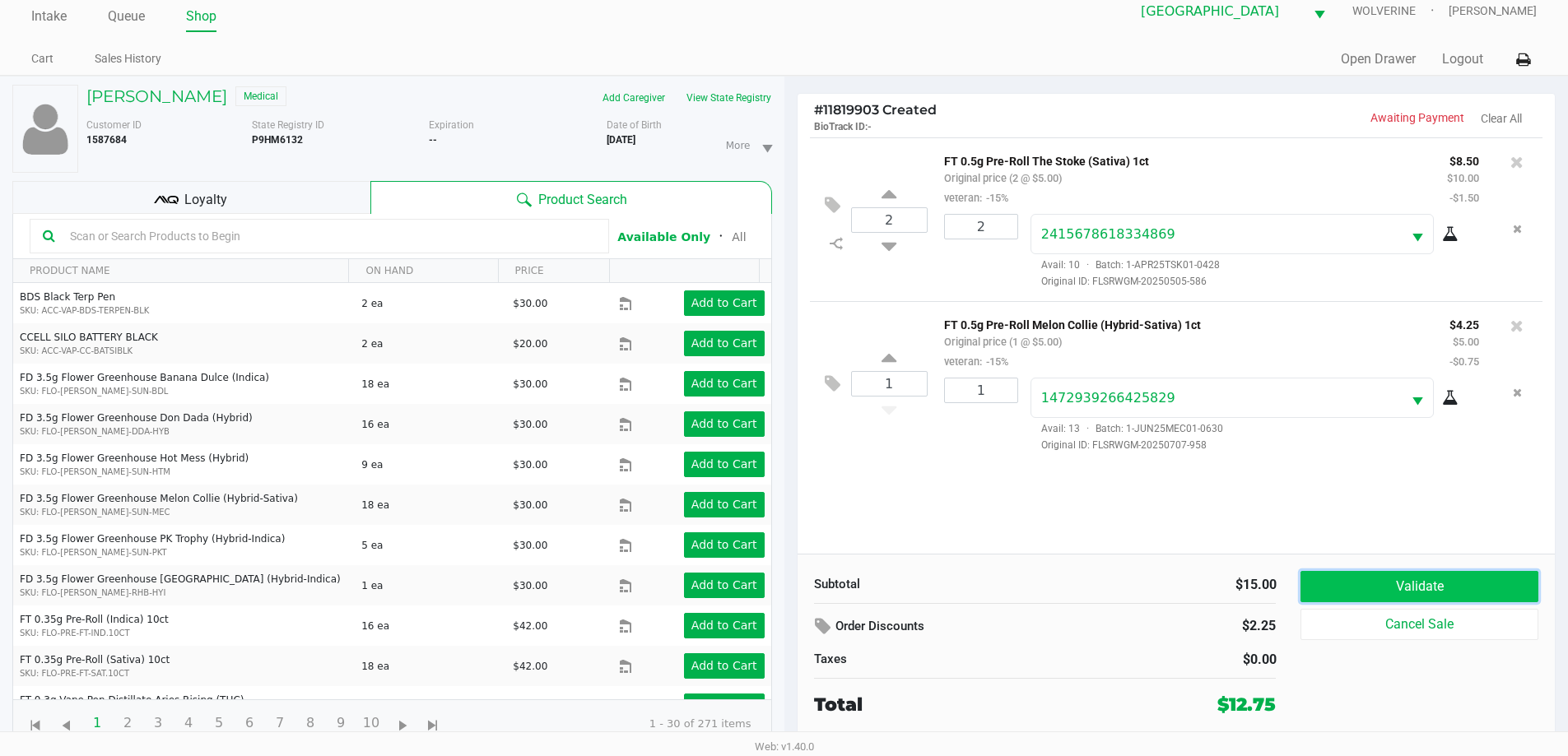
click at [1406, 582] on button "Validate" at bounding box center [1419, 586] width 237 height 31
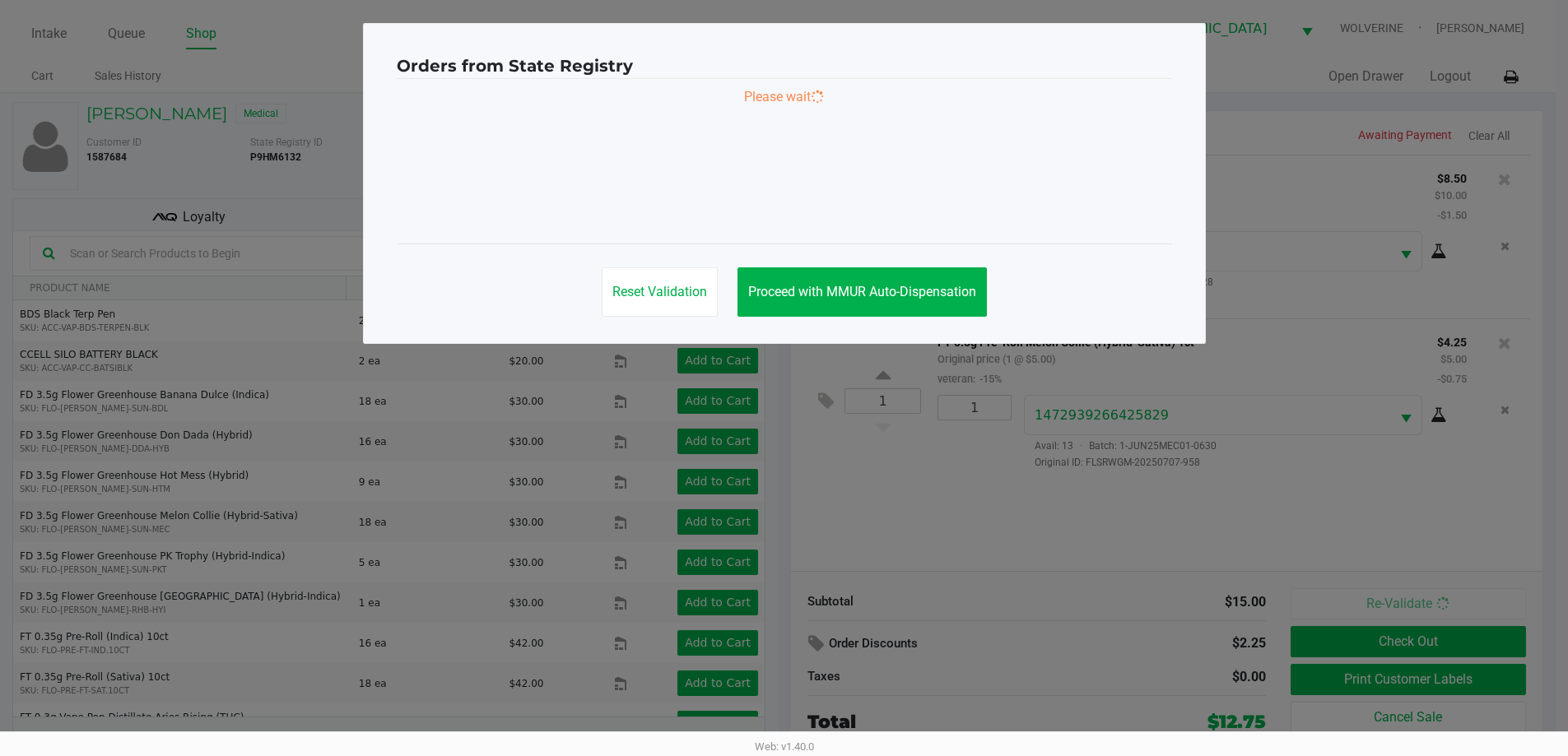
scroll to position [0, 0]
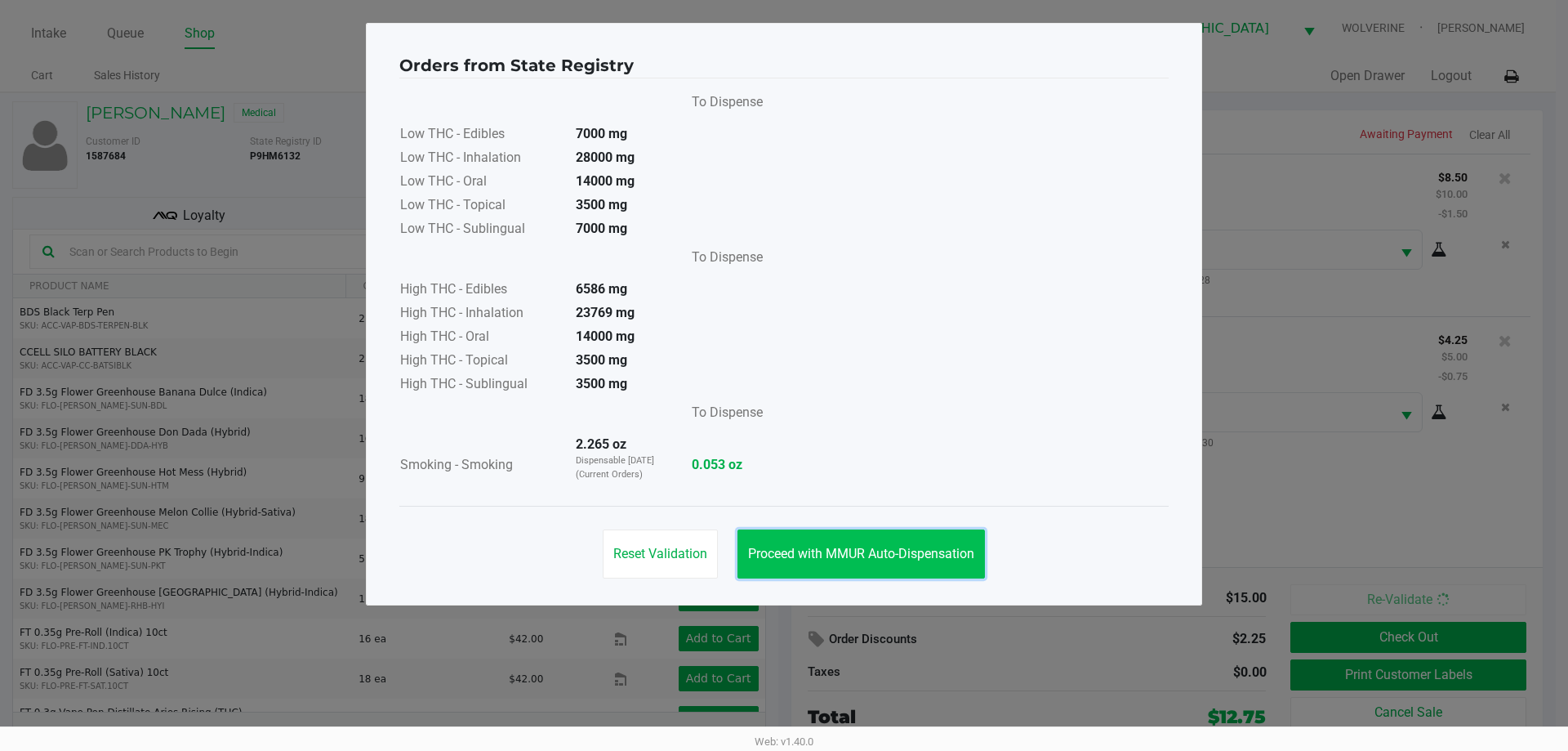
click at [801, 539] on button "Proceed with MMUR Auto-Dispensation" at bounding box center [861, 553] width 247 height 49
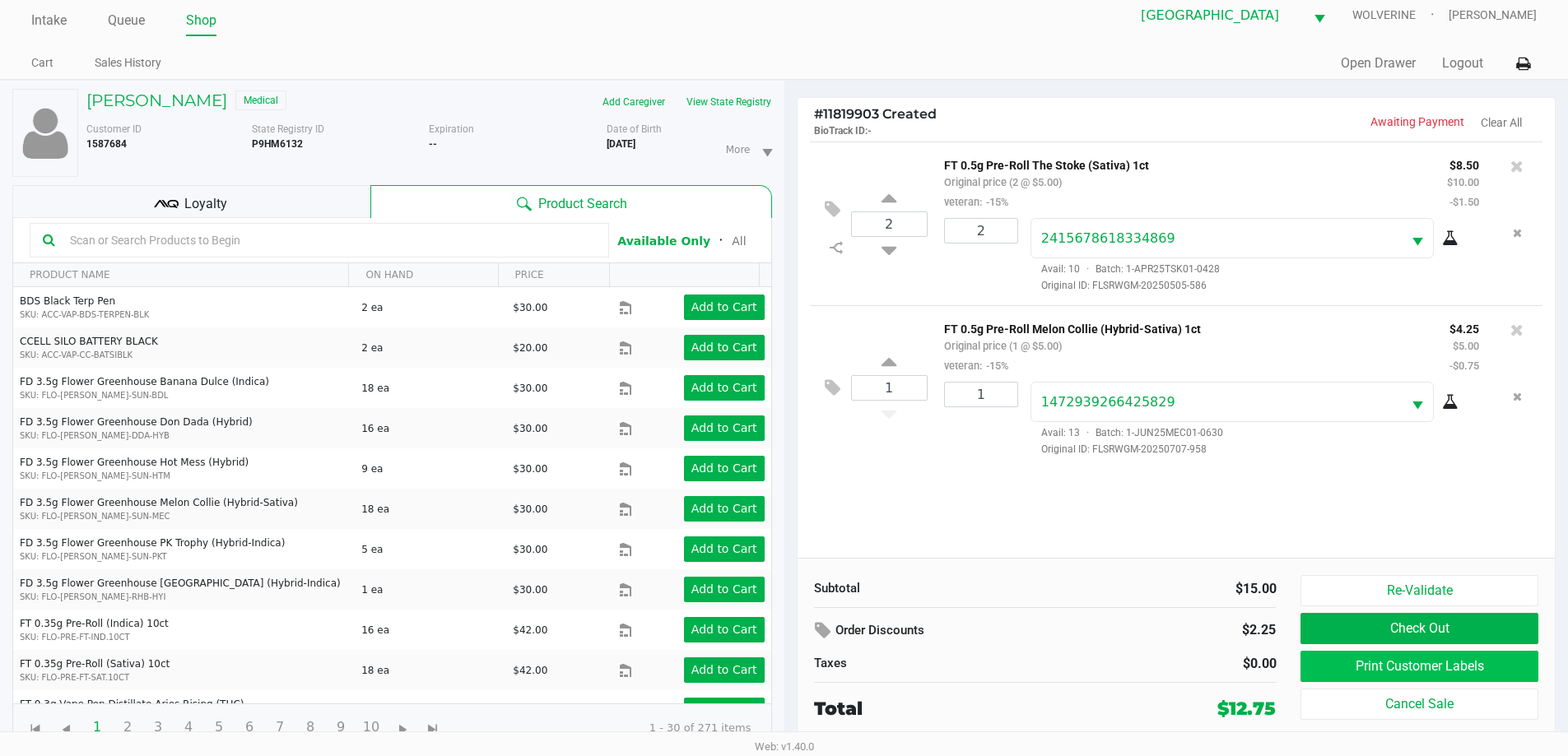
scroll to position [17, 0]
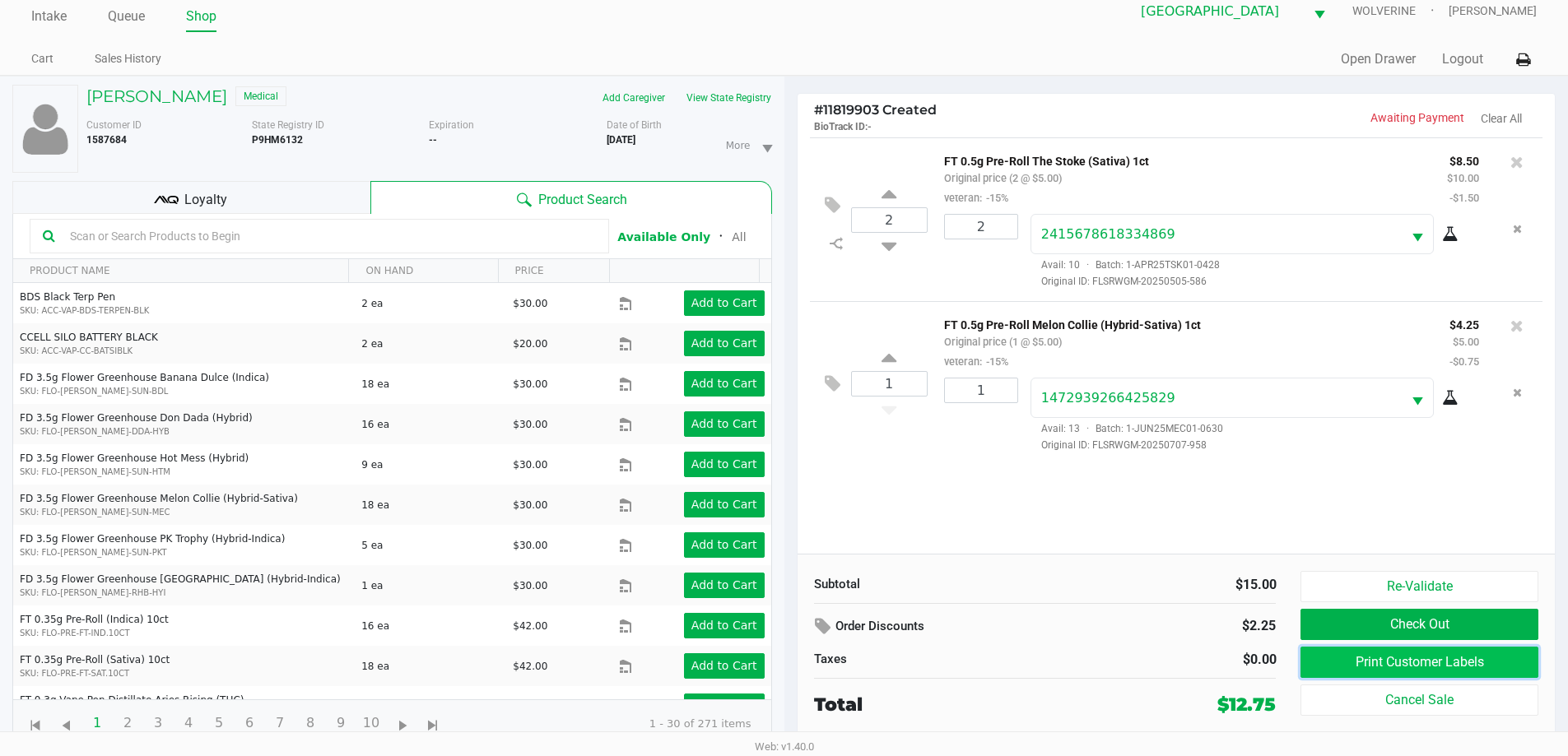
click at [1414, 664] on button "Print Customer Labels" at bounding box center [1419, 662] width 237 height 31
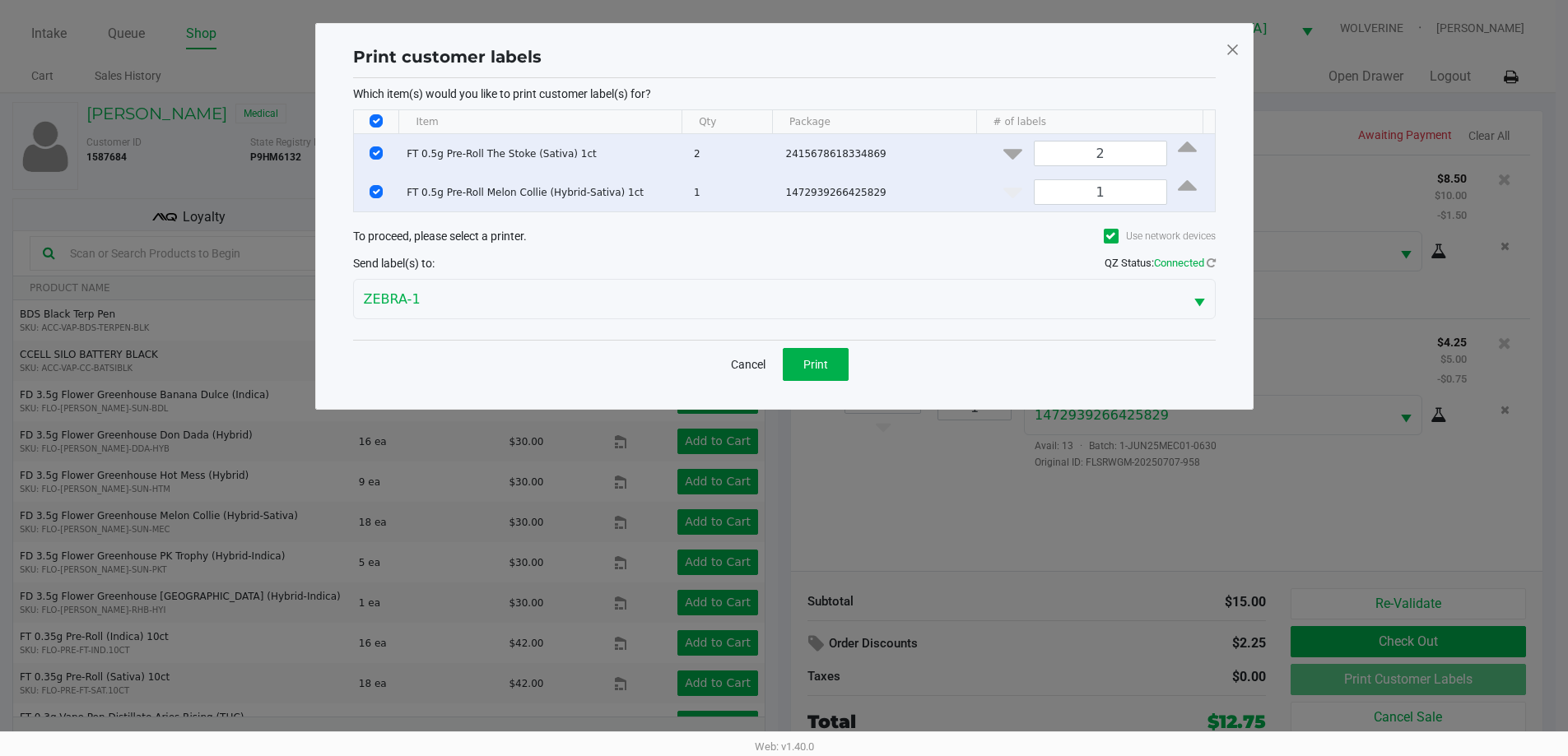
scroll to position [0, 0]
click at [817, 353] on button "Print" at bounding box center [821, 364] width 66 height 33
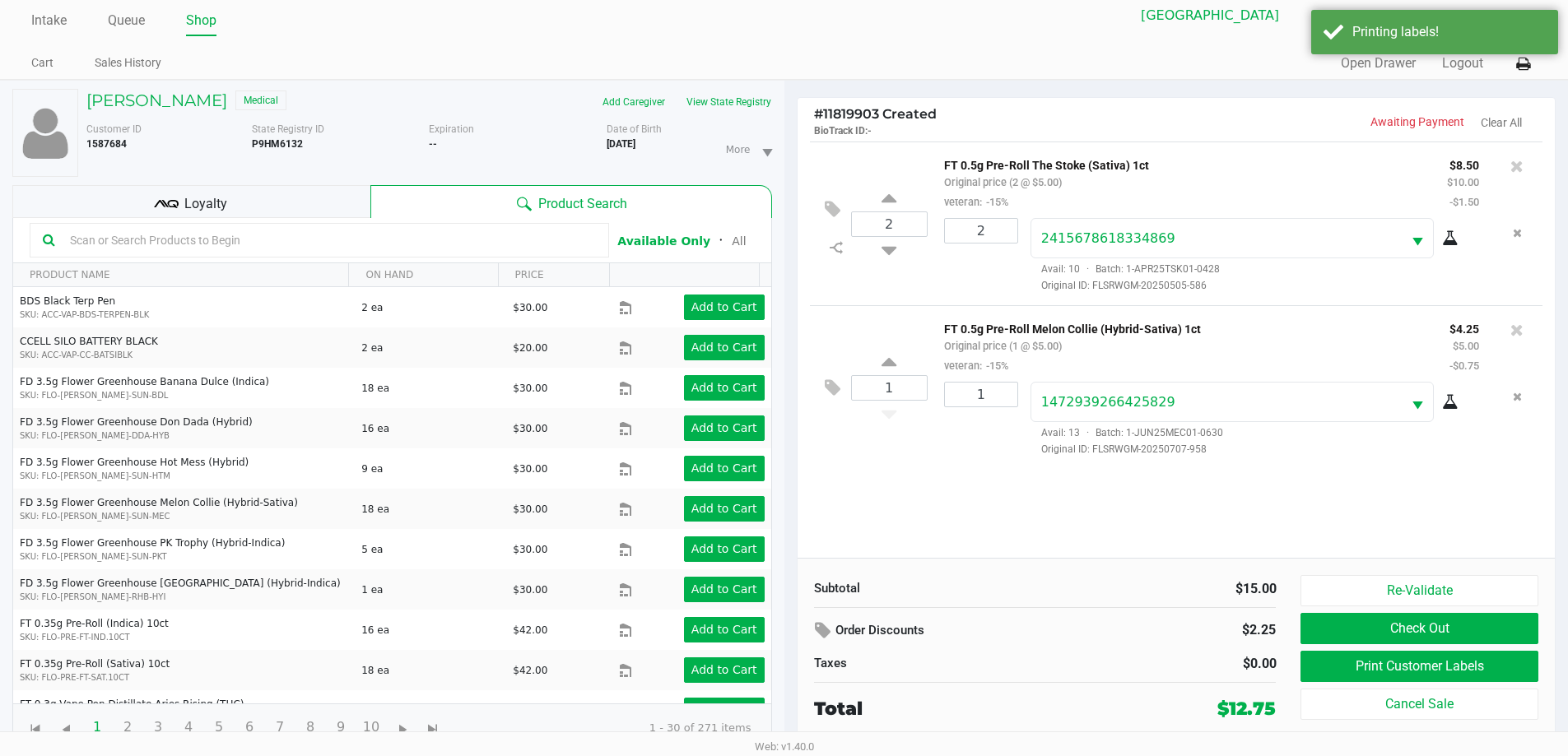
scroll to position [17, 0]
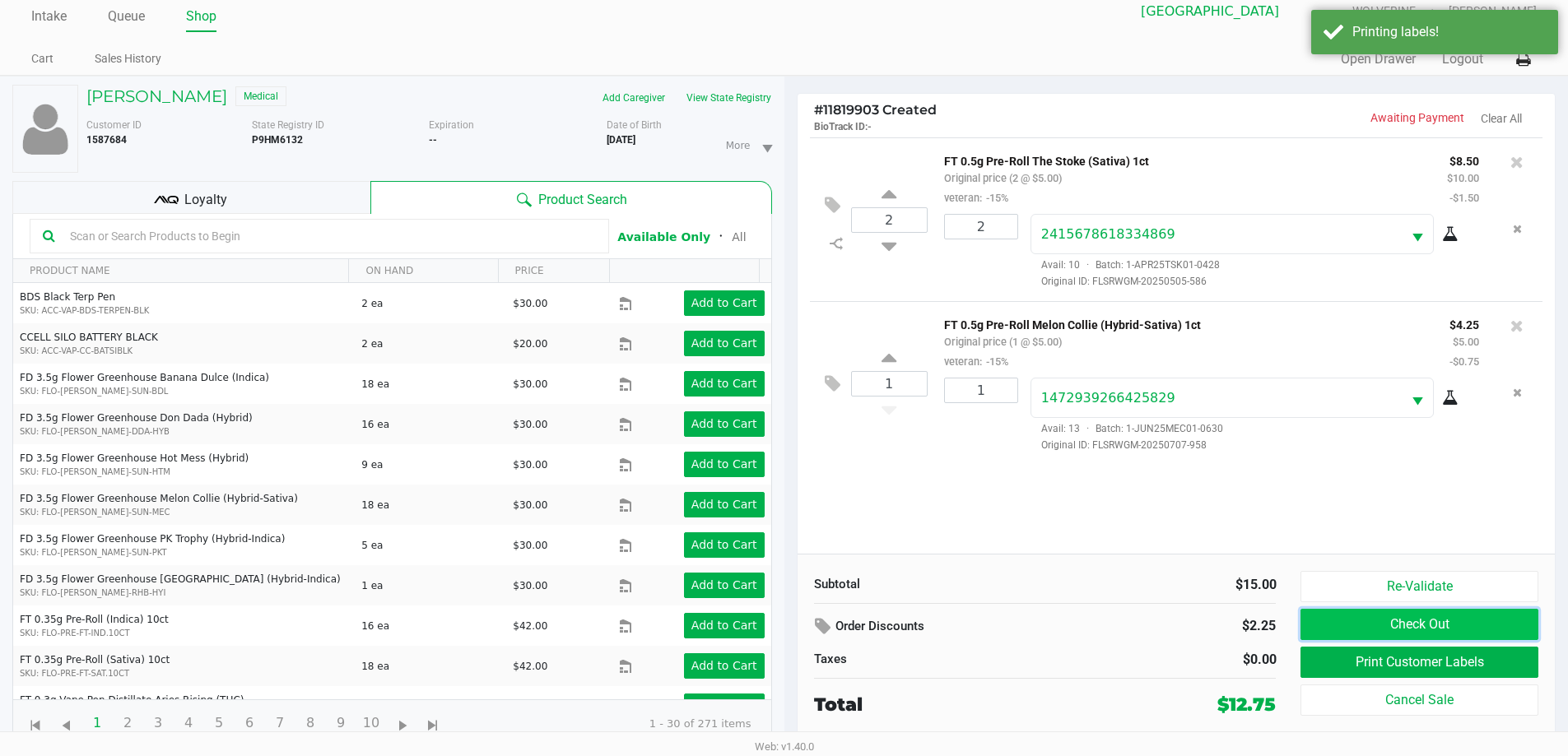
click at [1384, 624] on button "Check Out" at bounding box center [1419, 624] width 237 height 31
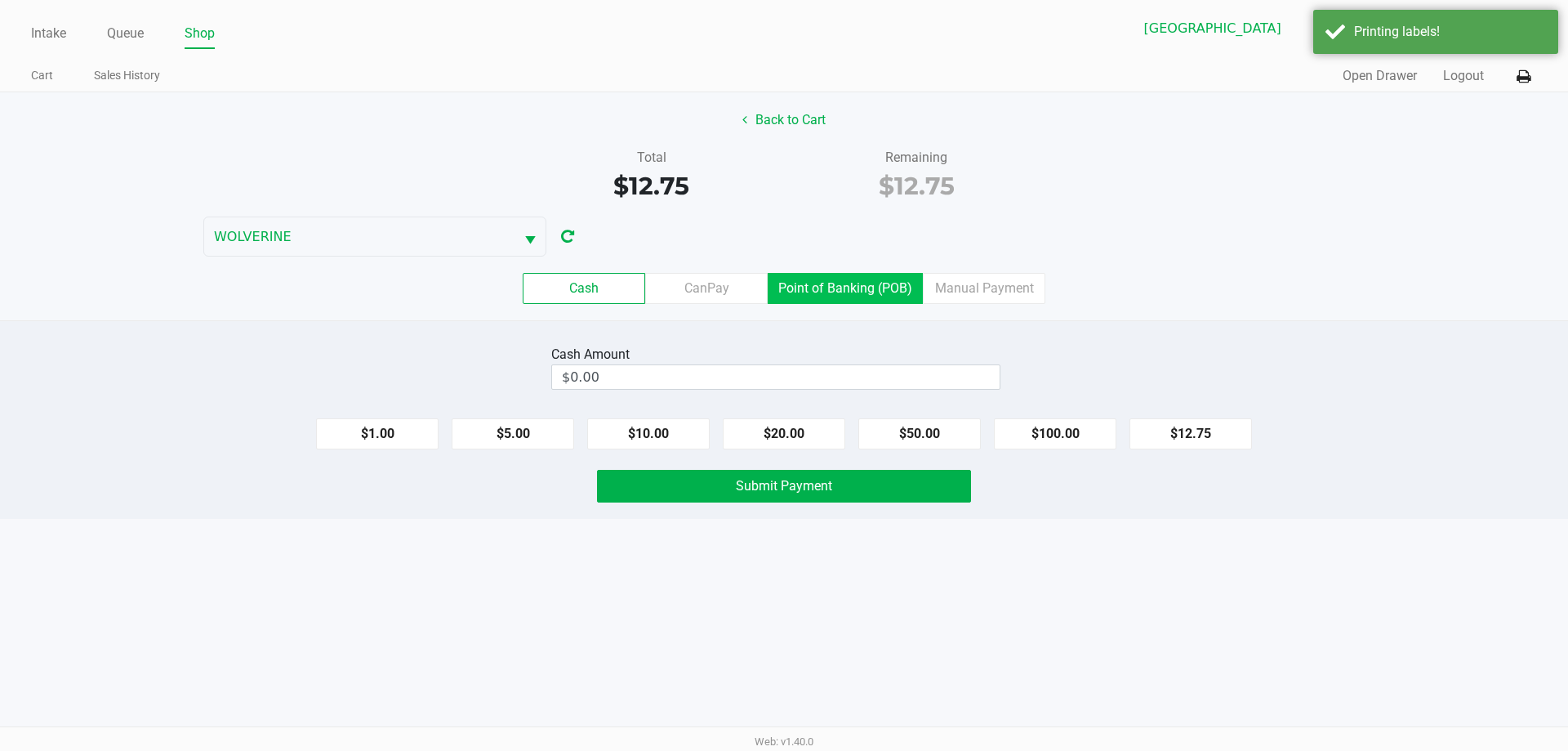
click at [797, 284] on label "Point of Banking (POB)" at bounding box center [845, 288] width 155 height 31
click at [0, 0] on 7 "Point of Banking (POB)" at bounding box center [0, 0] width 0 height 0
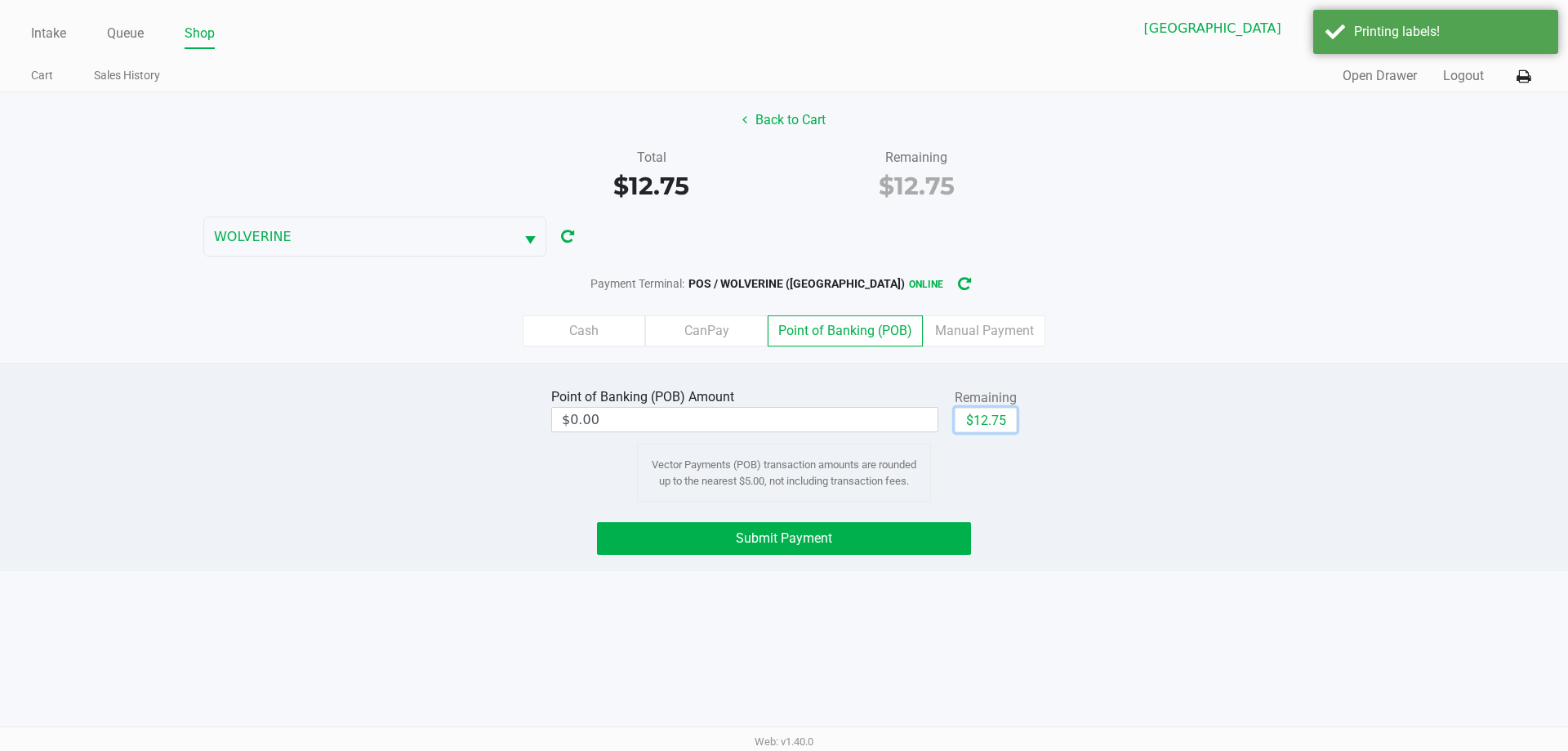
drag, startPoint x: 991, startPoint y: 411, endPoint x: 938, endPoint y: 487, distance: 92.7
click at [992, 423] on button "$12.75" at bounding box center [985, 420] width 62 height 25
click at [923, 536] on button "Submit Payment" at bounding box center [784, 539] width 374 height 32
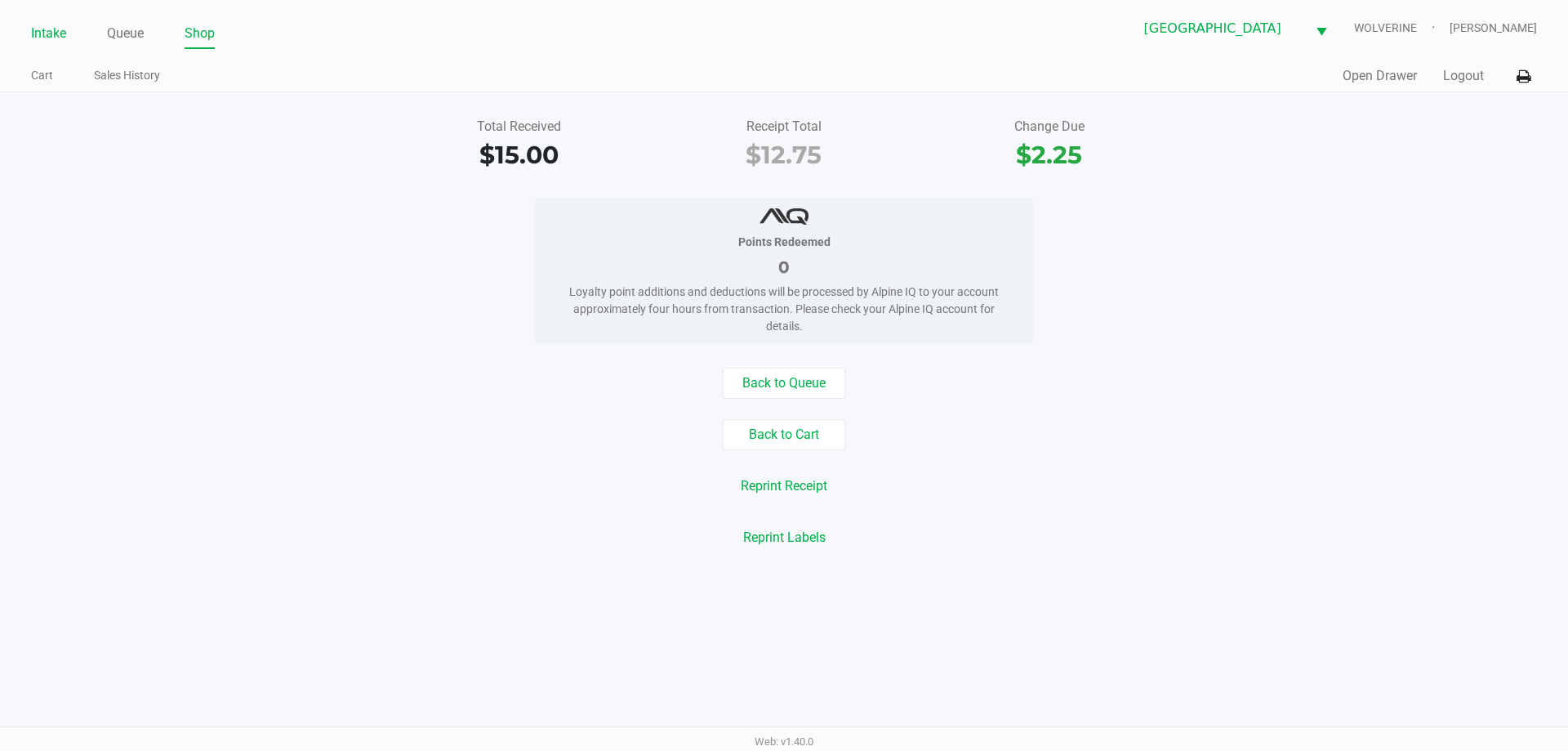
drag, startPoint x: 59, startPoint y: 38, endPoint x: 64, endPoint y: 27, distance: 12.1
click at [61, 32] on link "Intake" at bounding box center [48, 33] width 35 height 23
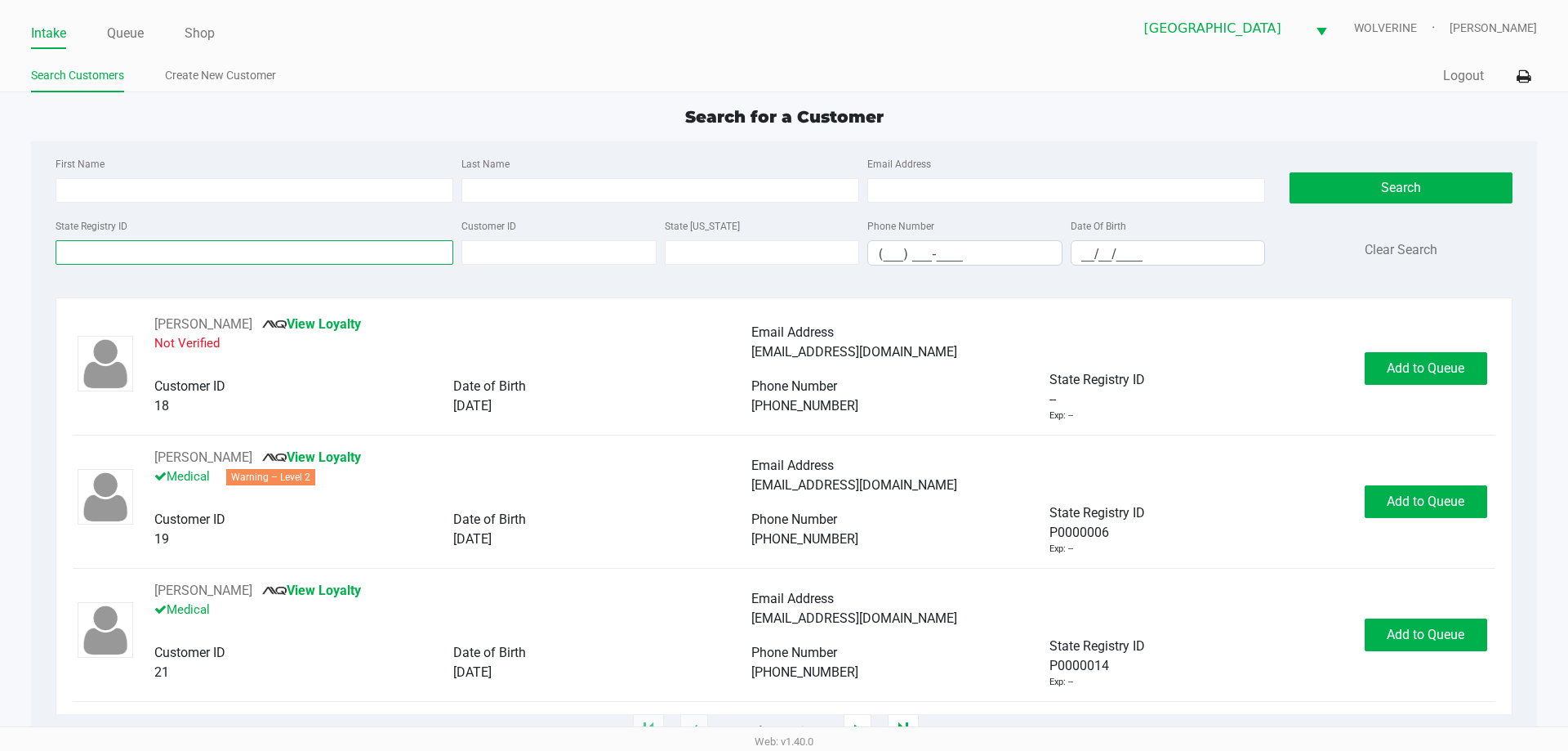
click at [236, 250] on input "State Registry ID" at bounding box center [254, 252] width 398 height 25
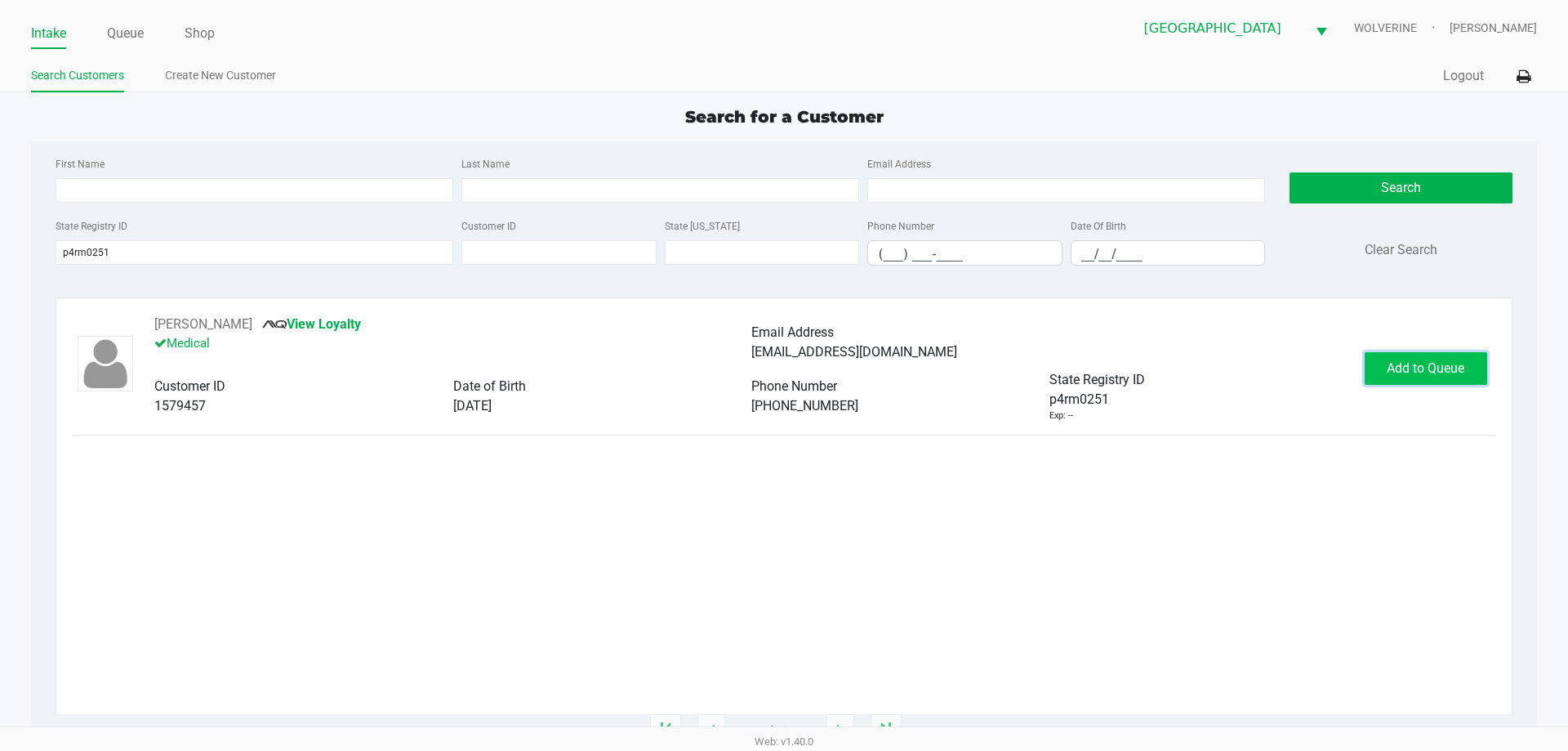
click at [1447, 368] on span "Add to Queue" at bounding box center [1425, 368] width 78 height 15
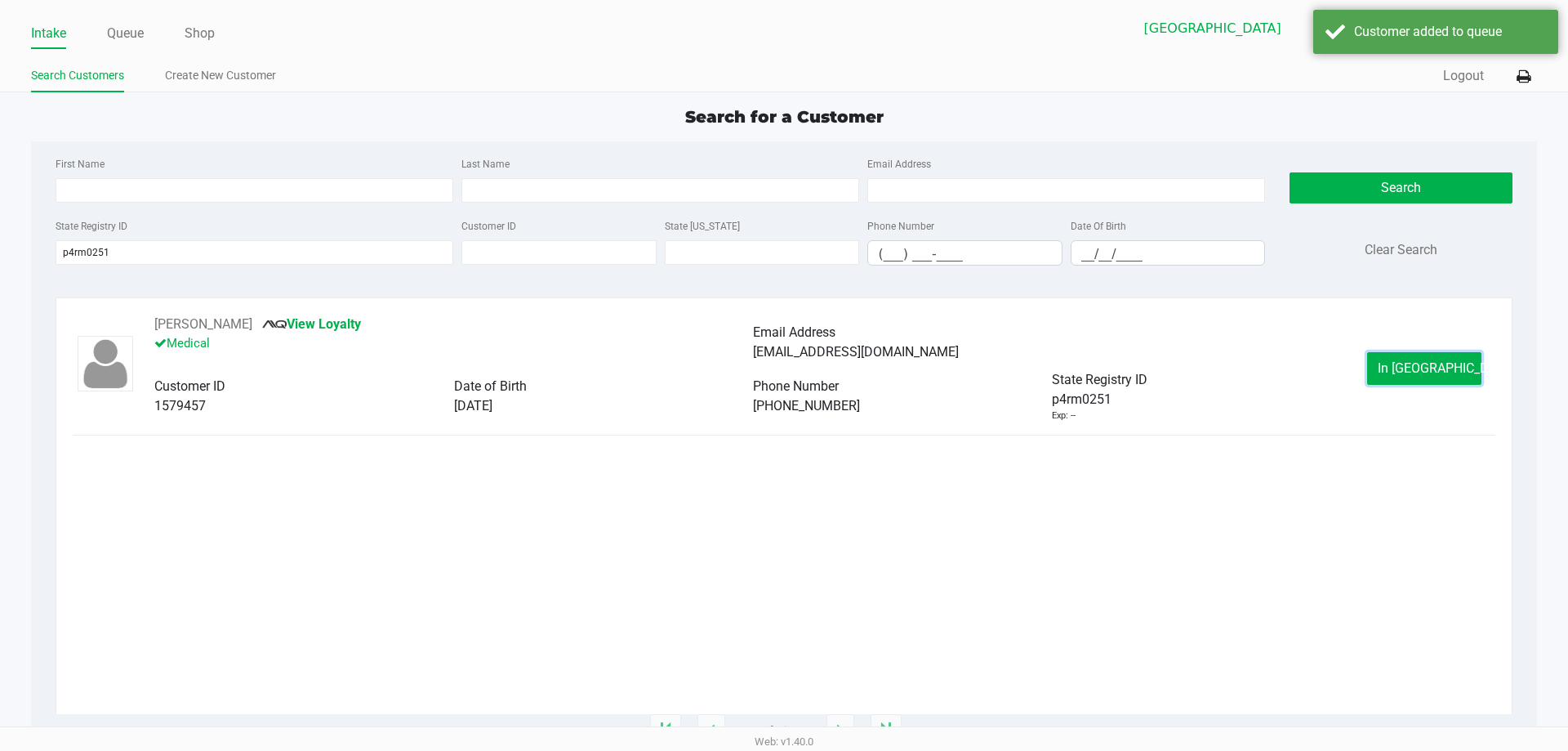
click at [1447, 368] on span "In Queue" at bounding box center [1446, 368] width 137 height 15
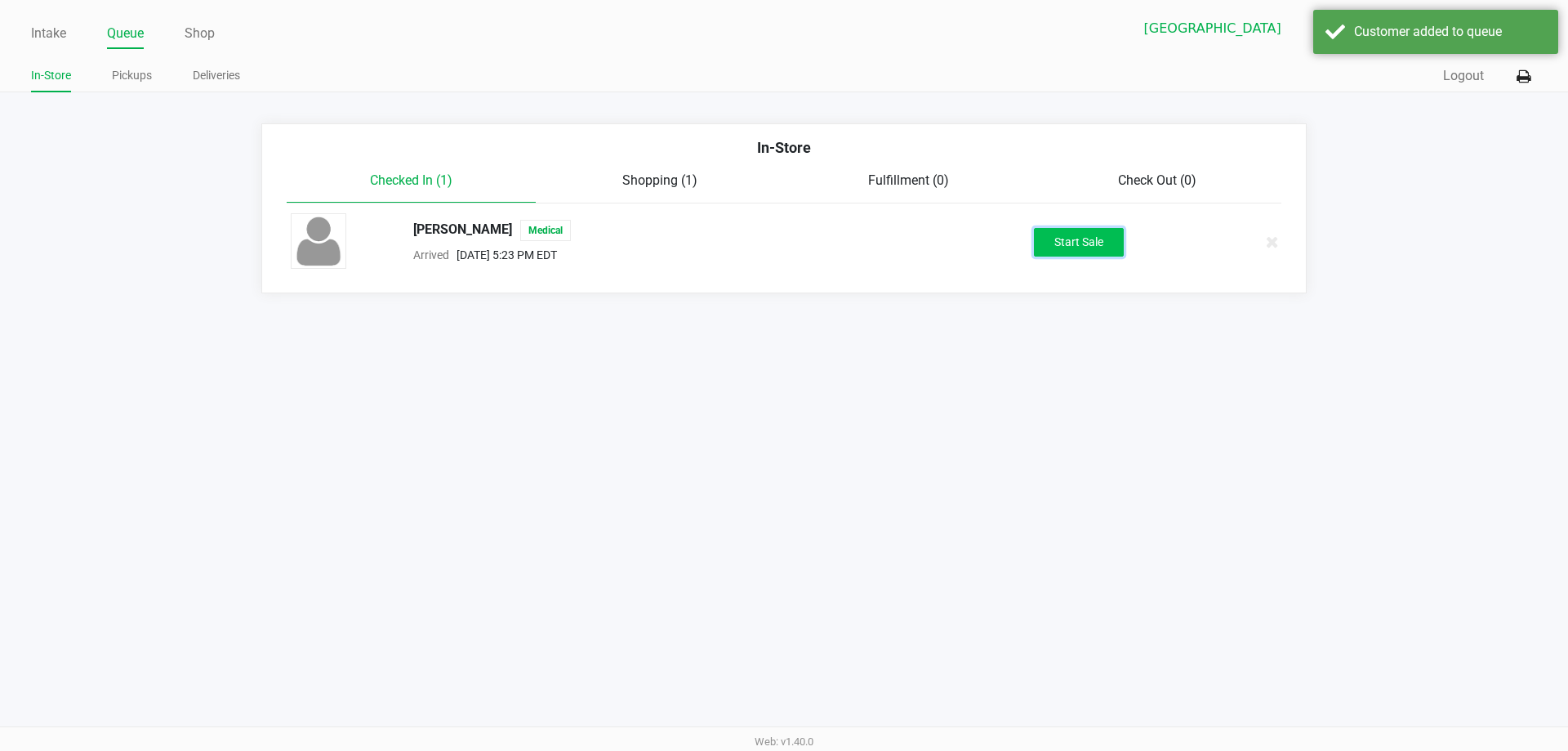
click at [1059, 236] on button "Start Sale" at bounding box center [1078, 242] width 90 height 29
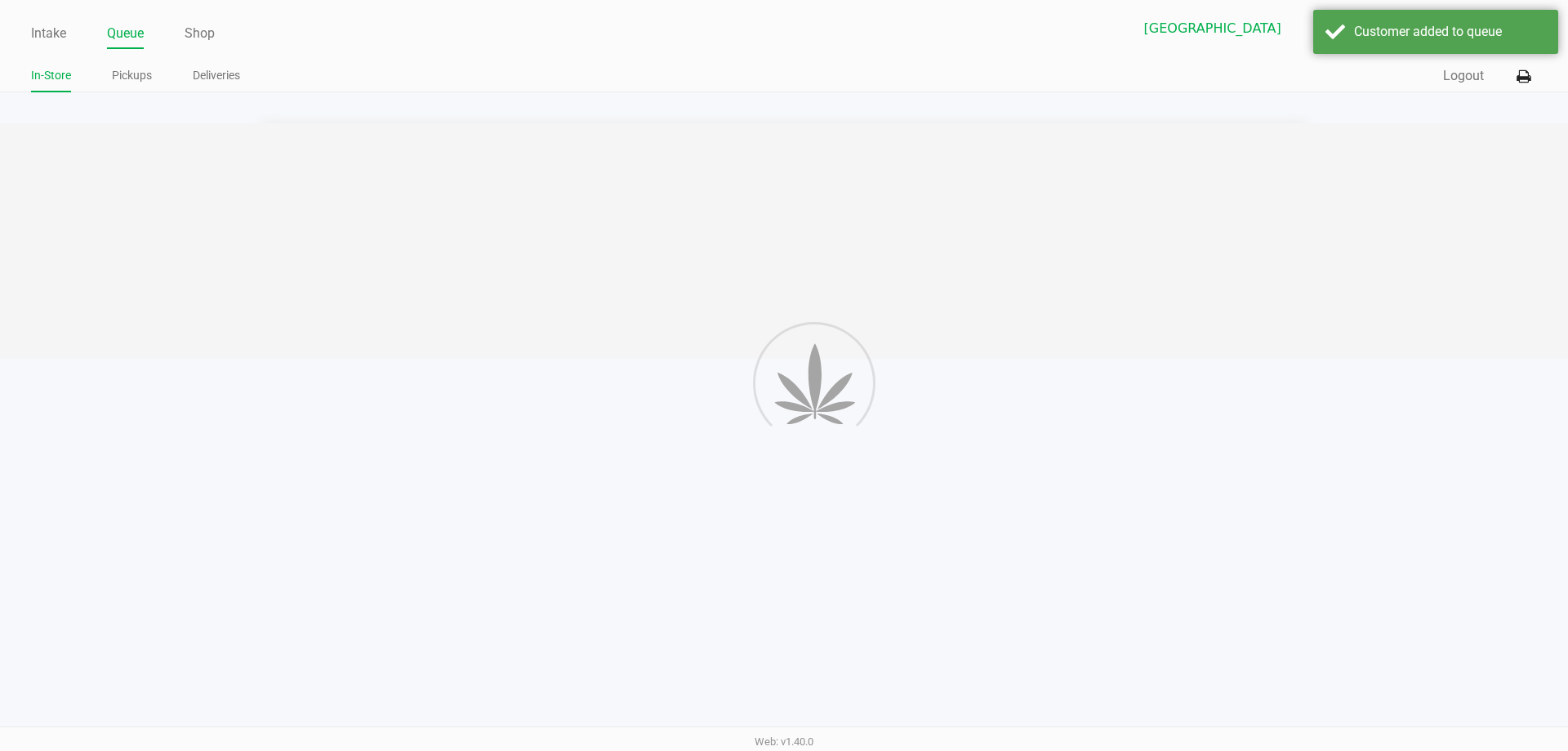
click at [1059, 236] on div at bounding box center [784, 242] width 1568 height 236
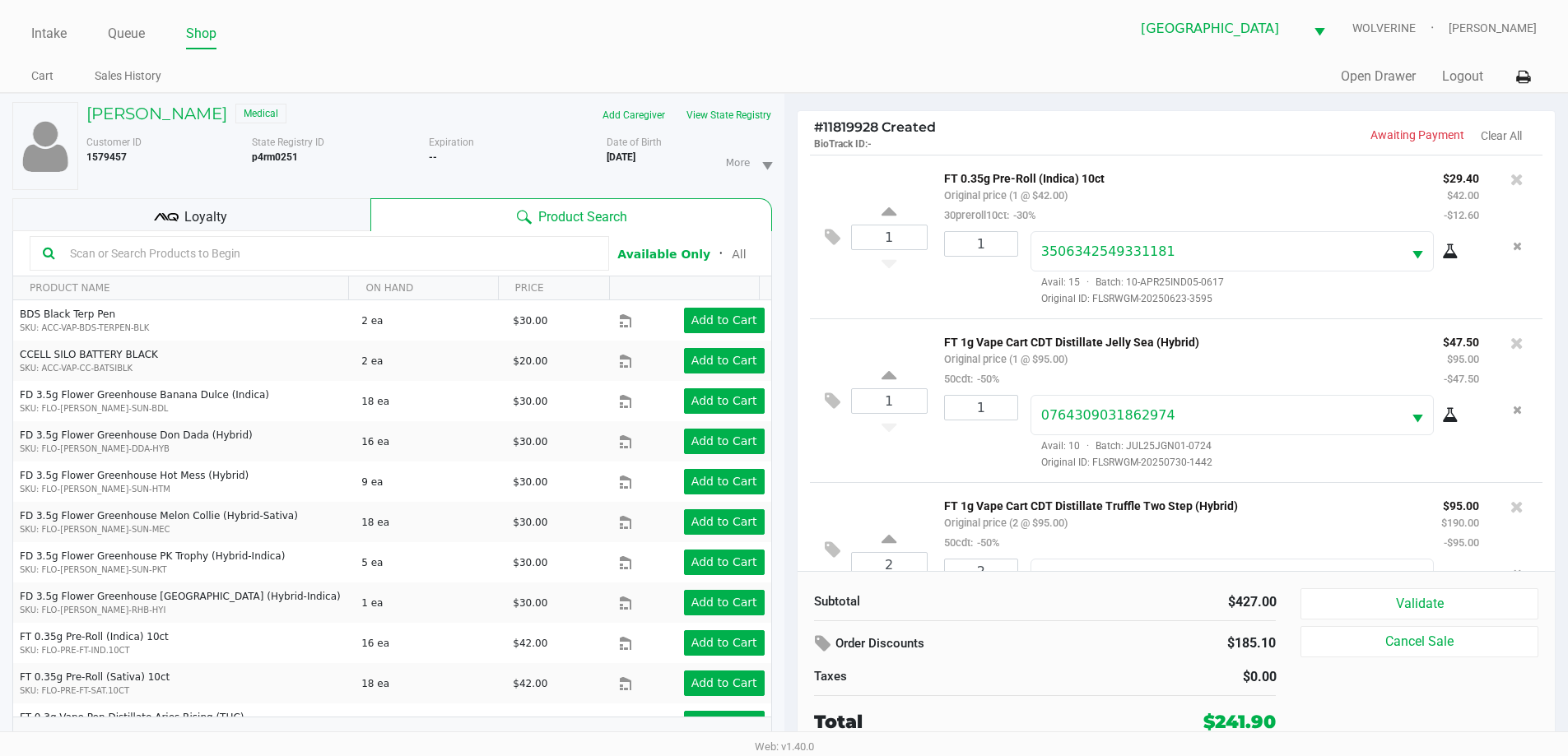
click at [173, 222] on icon at bounding box center [166, 216] width 25 height 25
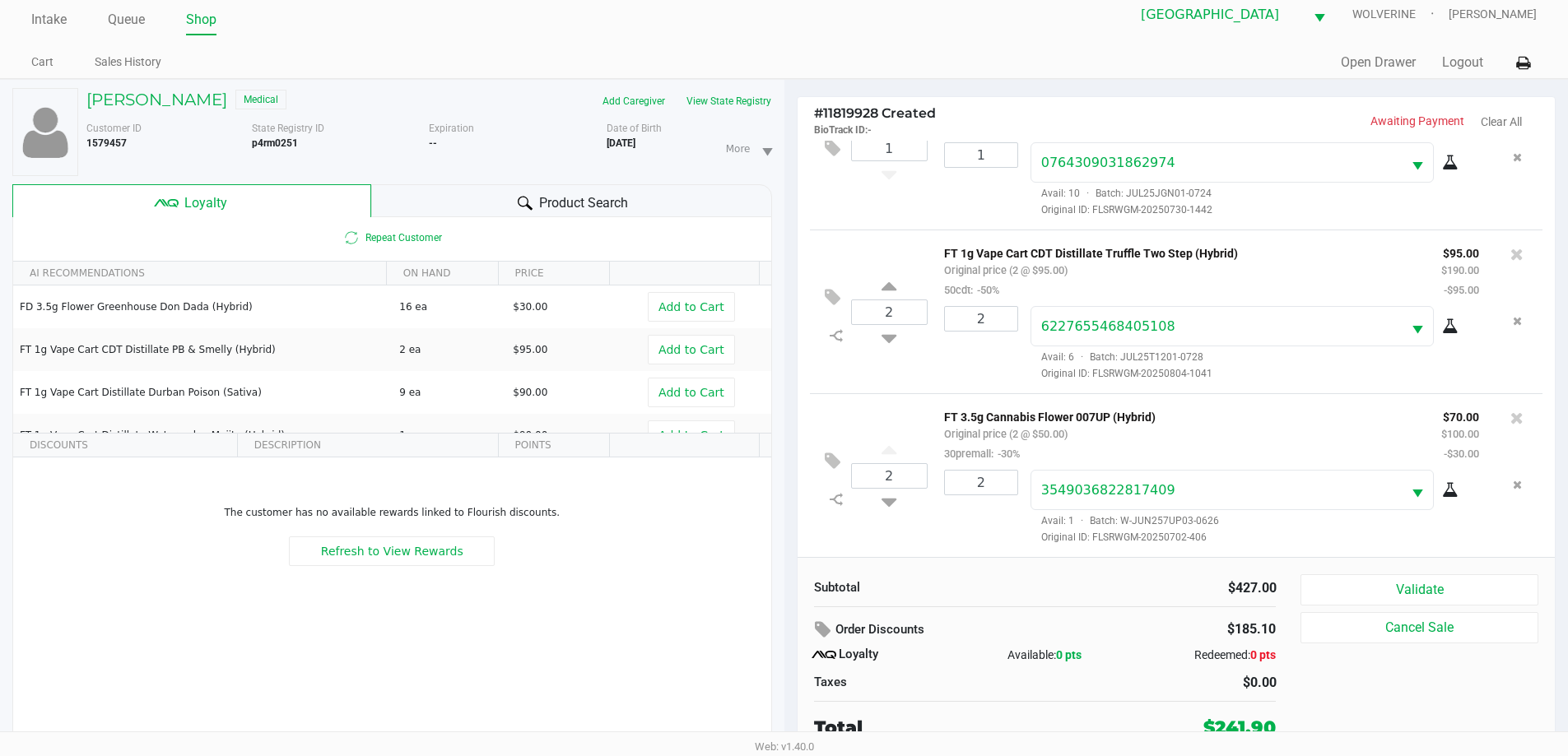
scroll to position [17, 0]
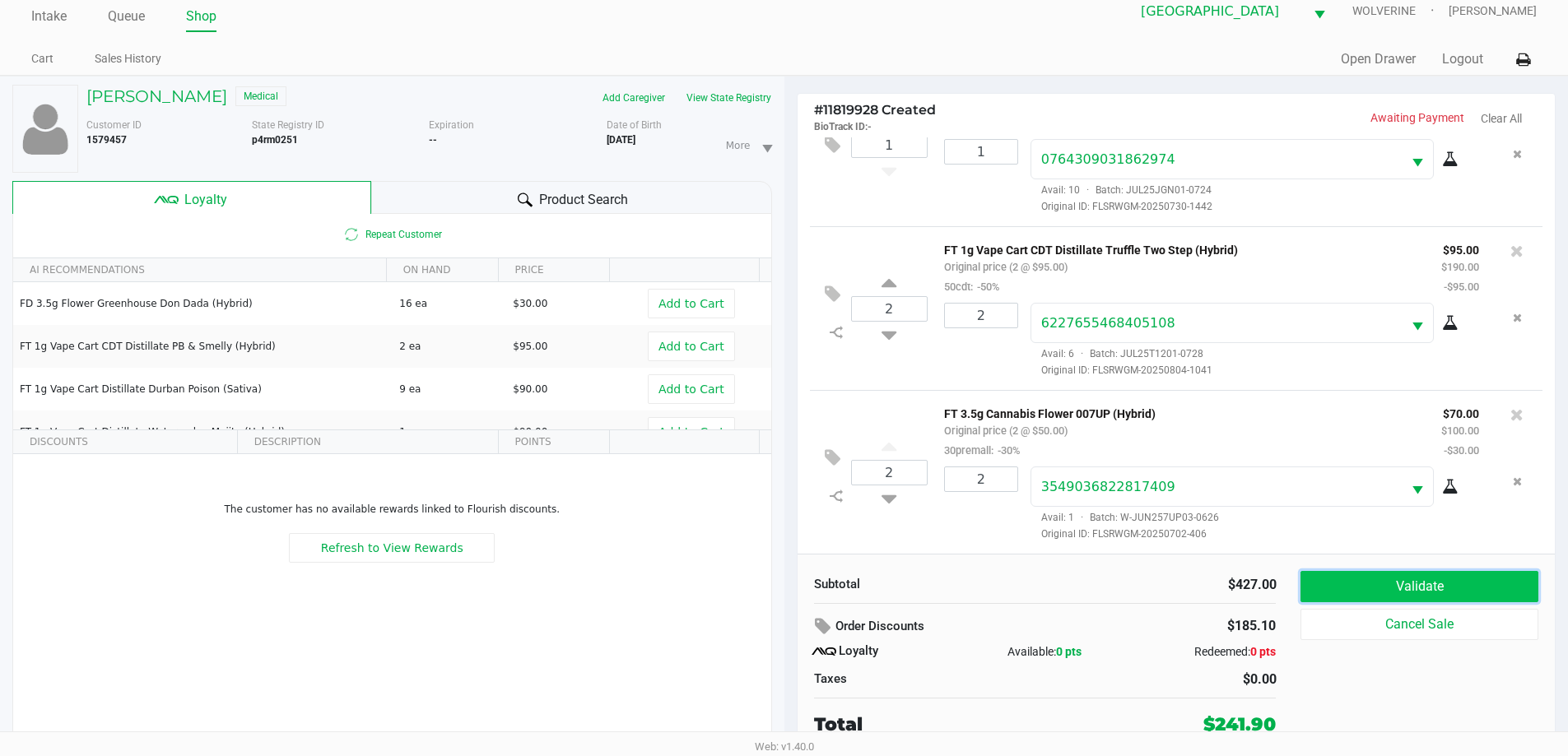
click at [1455, 576] on button "Validate" at bounding box center [1419, 586] width 237 height 31
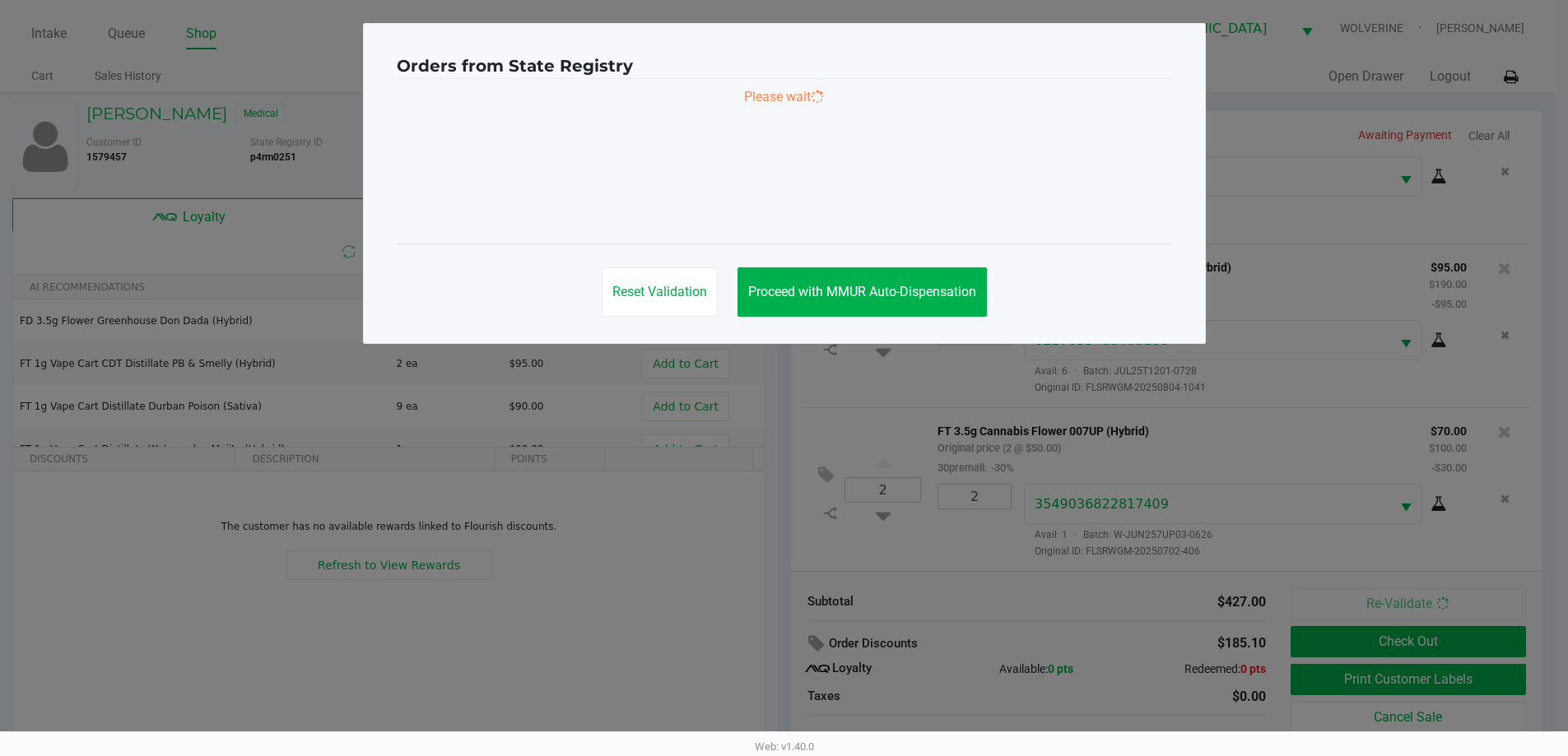
scroll to position [0, 0]
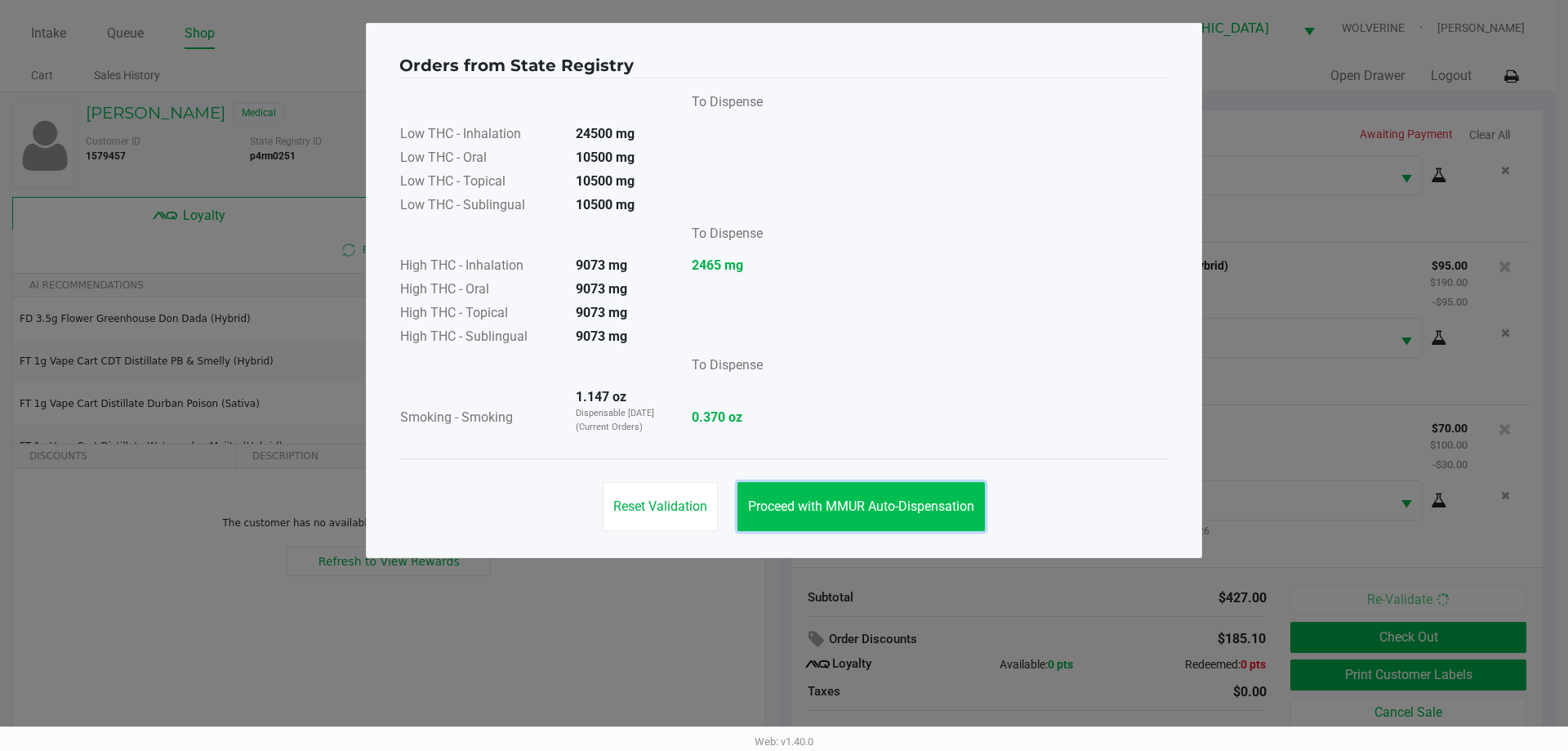
drag, startPoint x: 856, startPoint y: 506, endPoint x: 886, endPoint y: 509, distance: 30.1
click at [856, 507] on span "Proceed with MMUR Auto-Dispensation" at bounding box center [861, 506] width 226 height 15
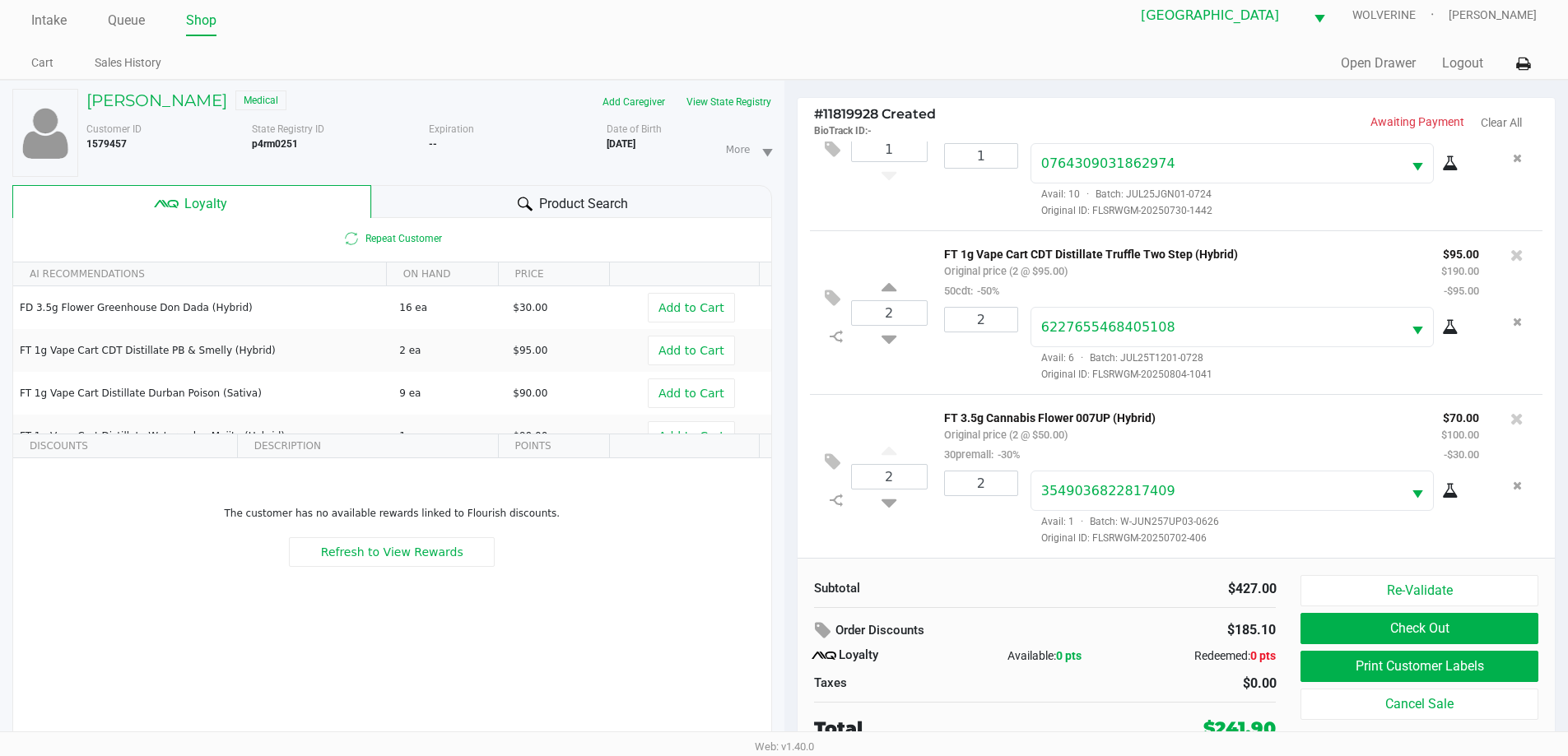
scroll to position [17, 0]
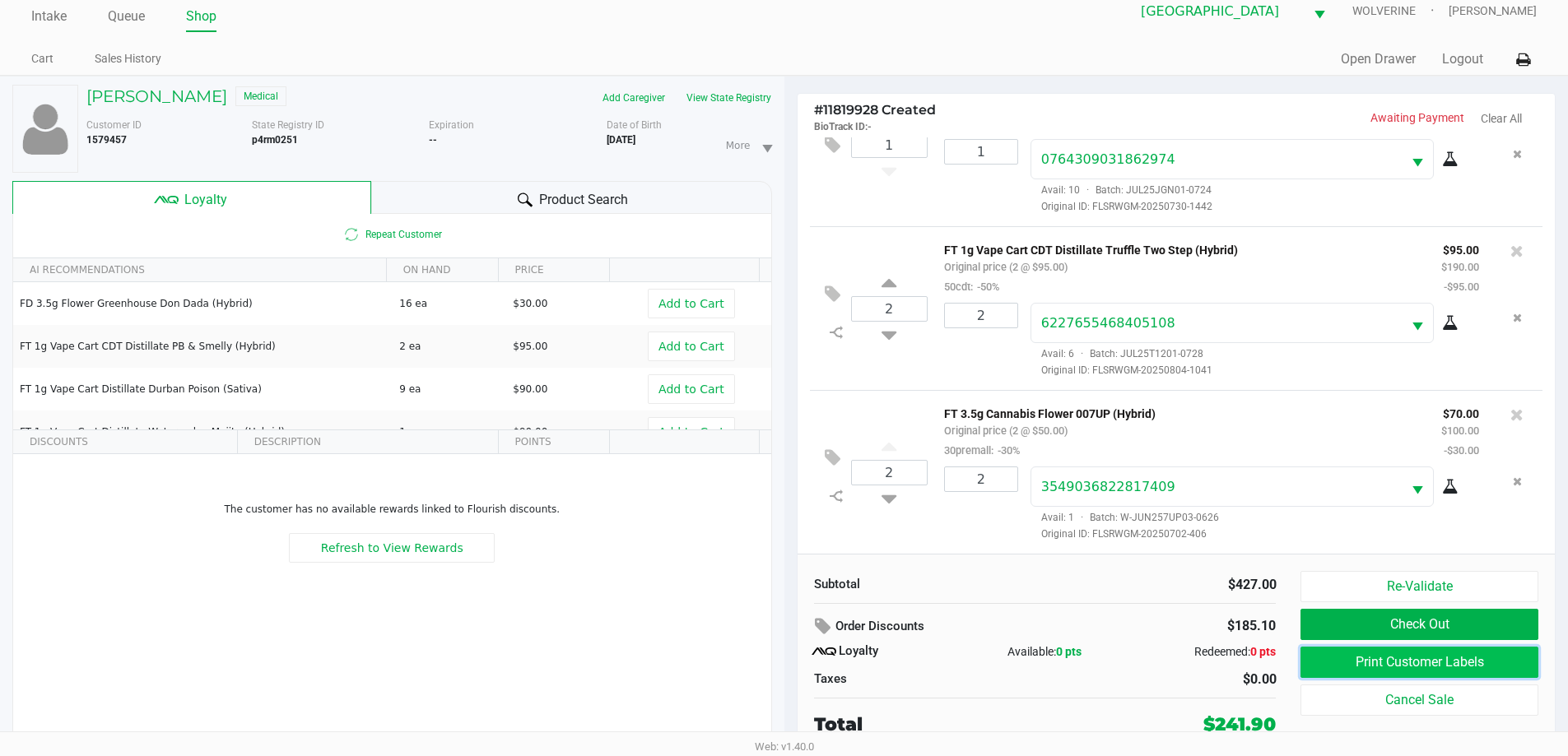
click at [1375, 664] on button "Print Customer Labels" at bounding box center [1419, 662] width 237 height 31
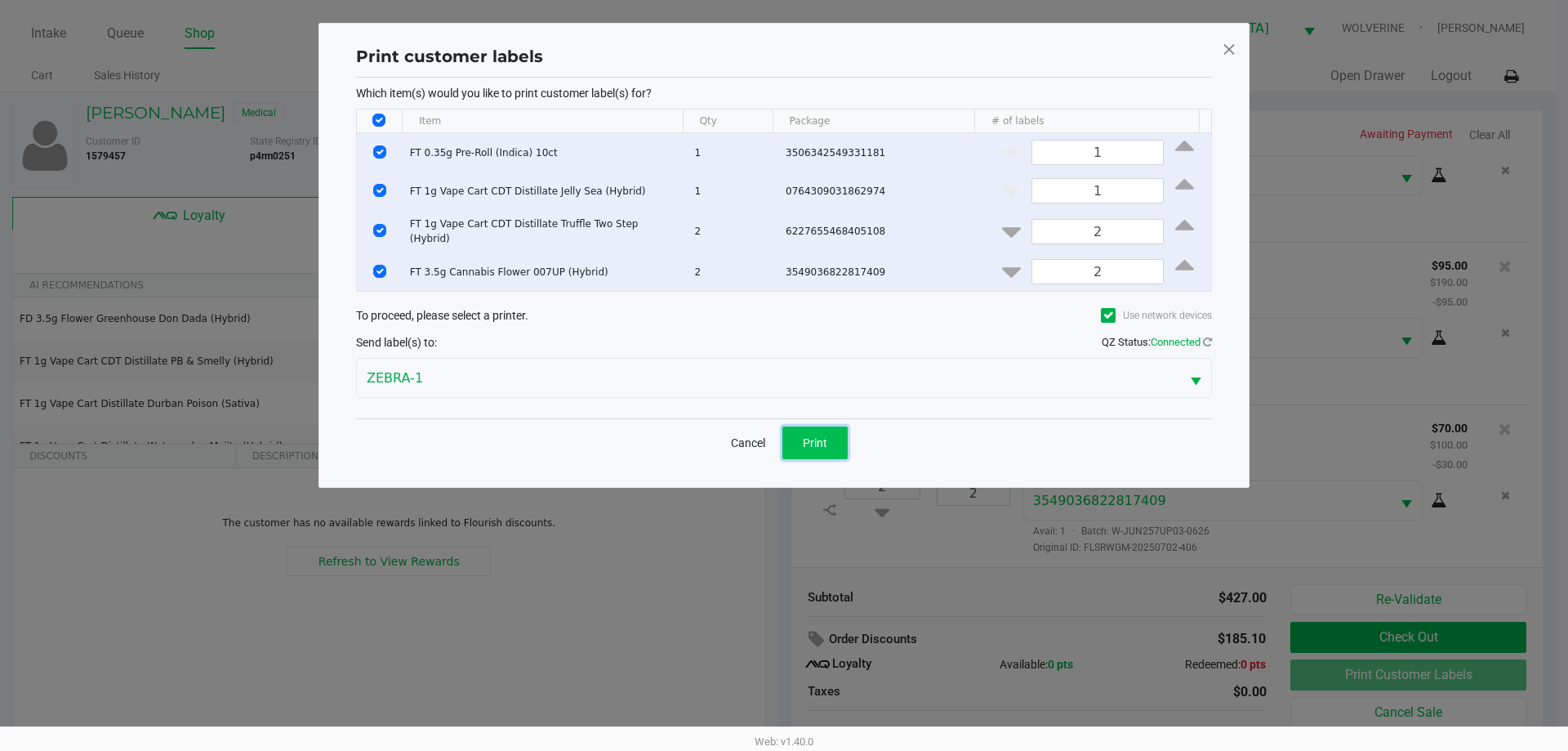
click at [810, 429] on button "Print" at bounding box center [815, 443] width 66 height 32
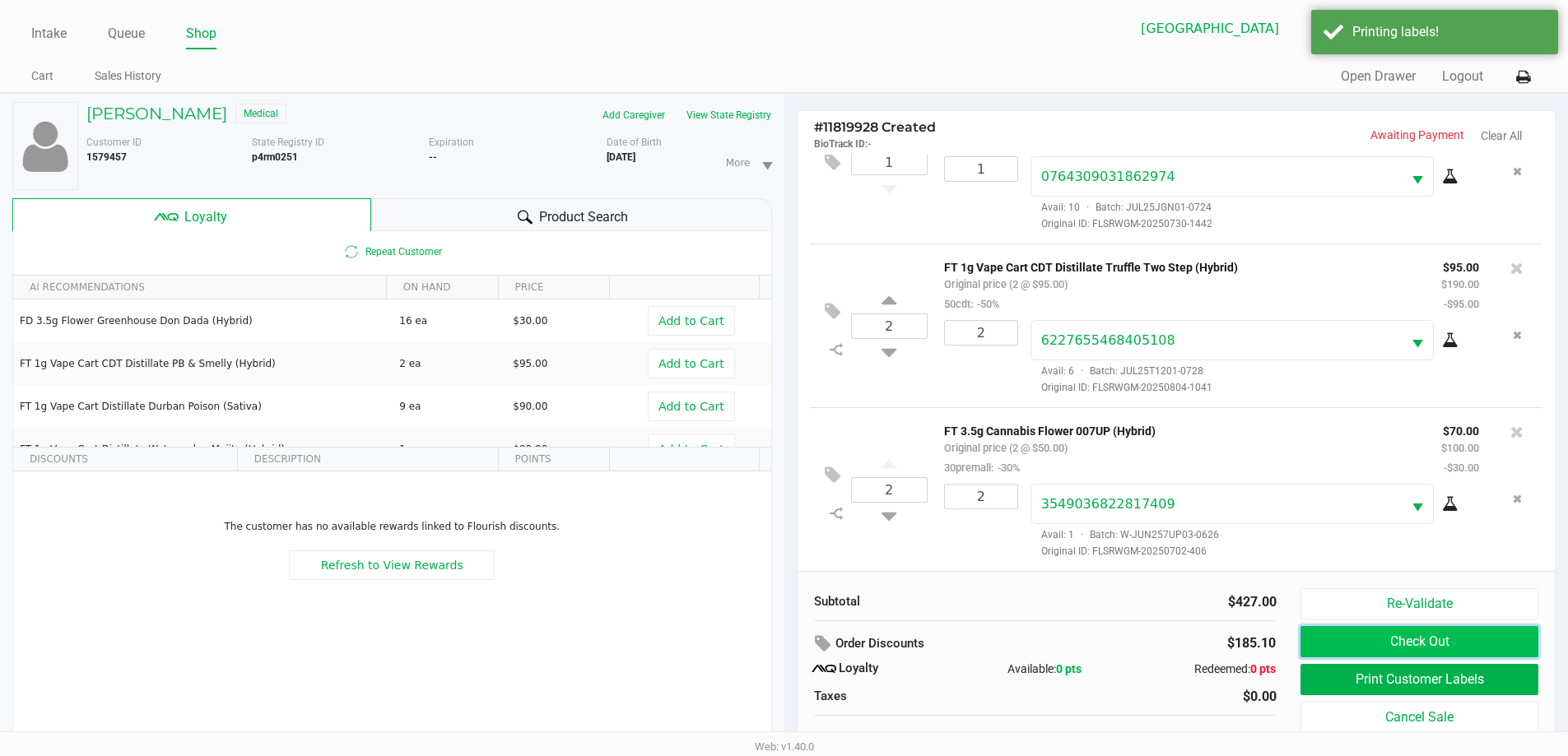
click at [1412, 646] on button "Check Out" at bounding box center [1419, 642] width 237 height 31
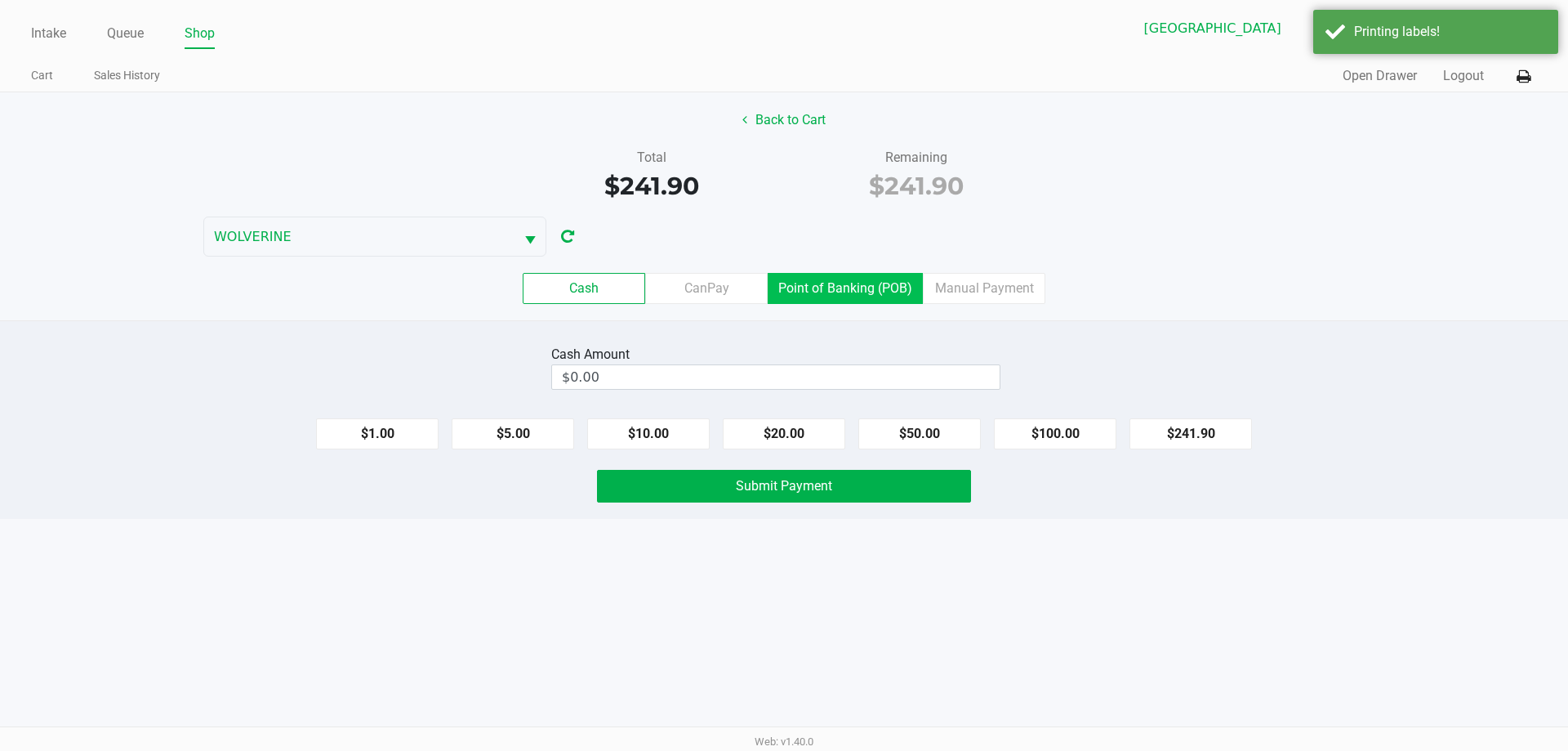
click at [870, 286] on label "Point of Banking (POB)" at bounding box center [845, 288] width 155 height 31
click at [0, 0] on 7 "Point of Banking (POB)" at bounding box center [0, 0] width 0 height 0
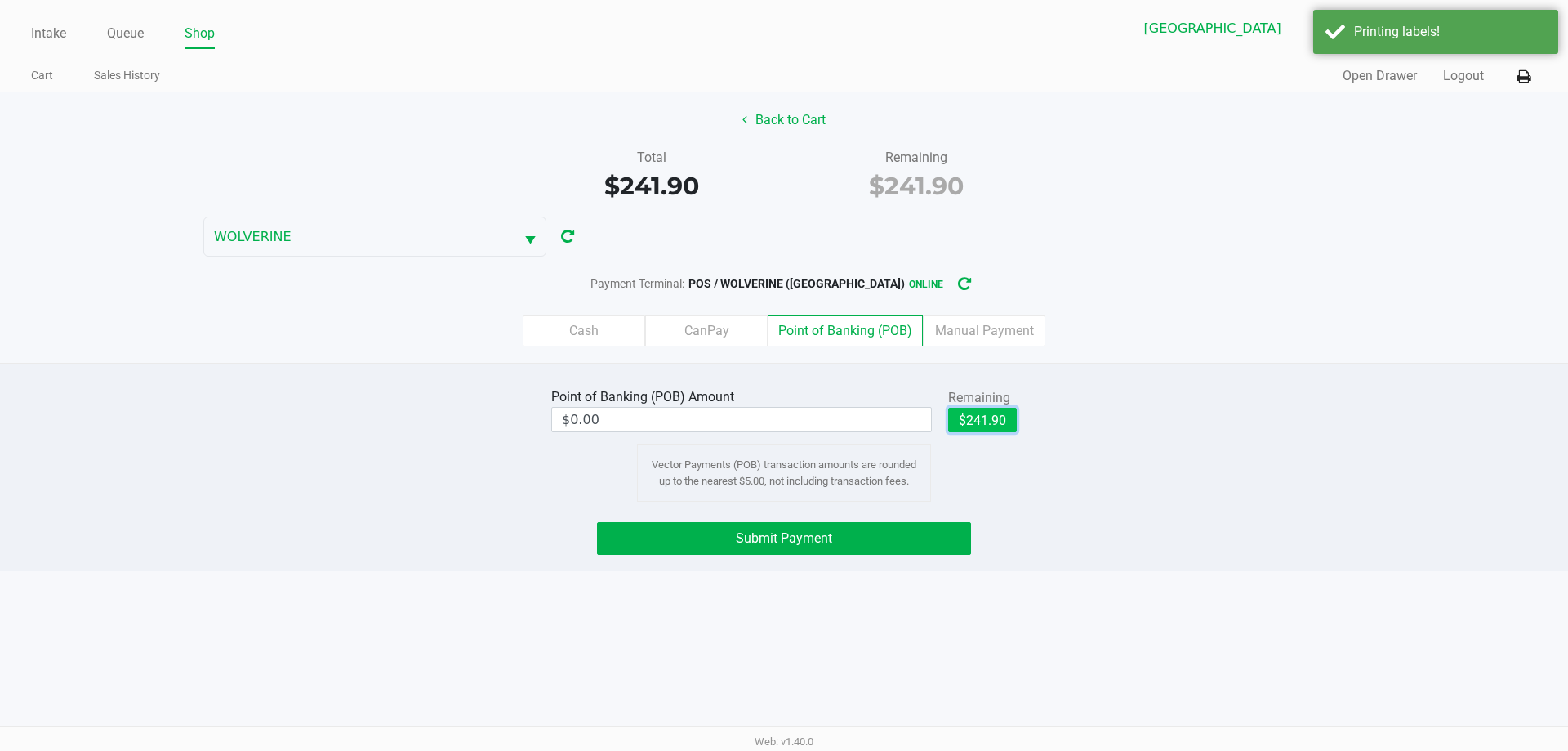
click at [992, 415] on button "$241.90" at bounding box center [982, 420] width 68 height 25
click at [938, 545] on button "Submit Payment" at bounding box center [784, 539] width 374 height 32
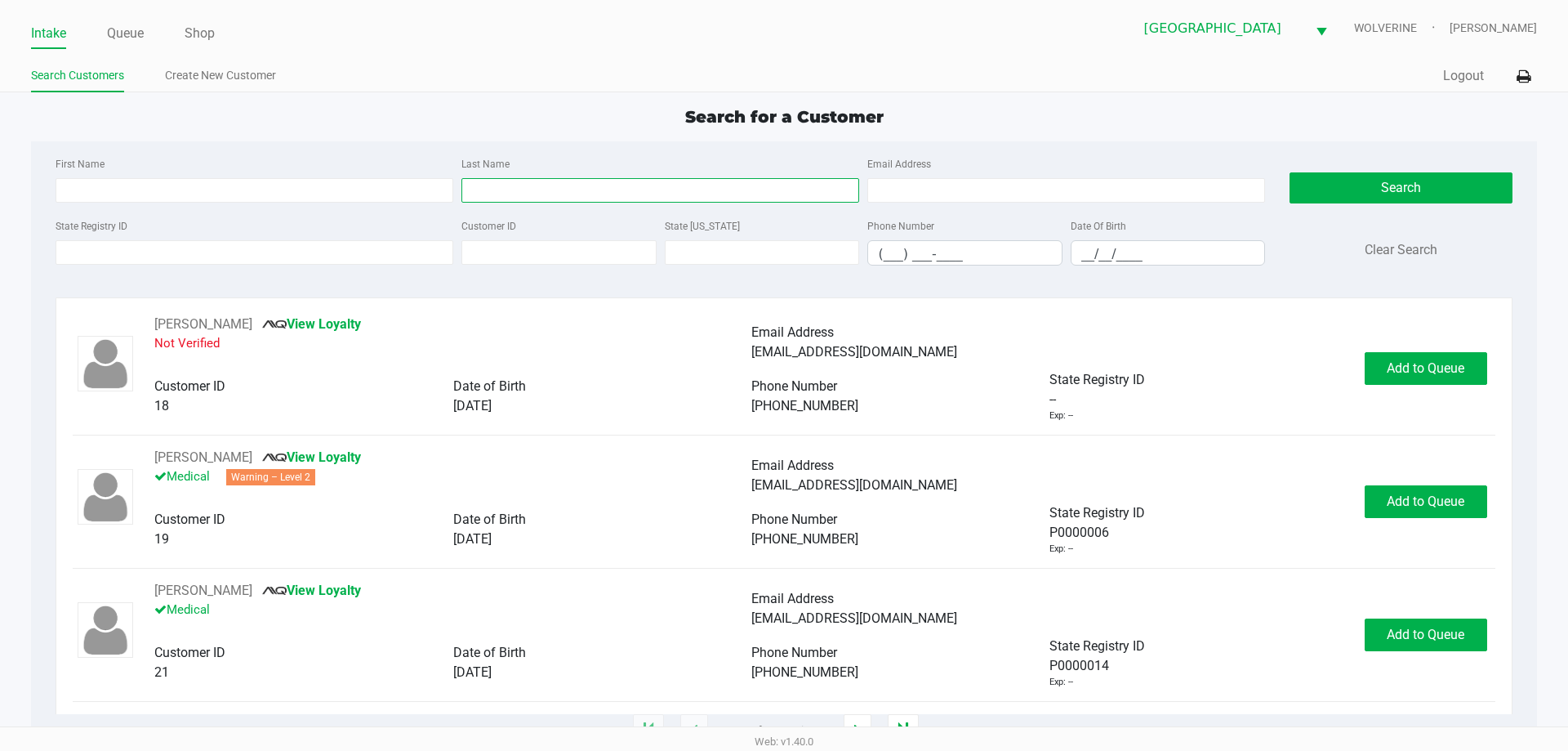
click at [549, 201] on input "Last Name" at bounding box center [660, 190] width 398 height 25
click at [140, 40] on link "Queue" at bounding box center [125, 33] width 37 height 23
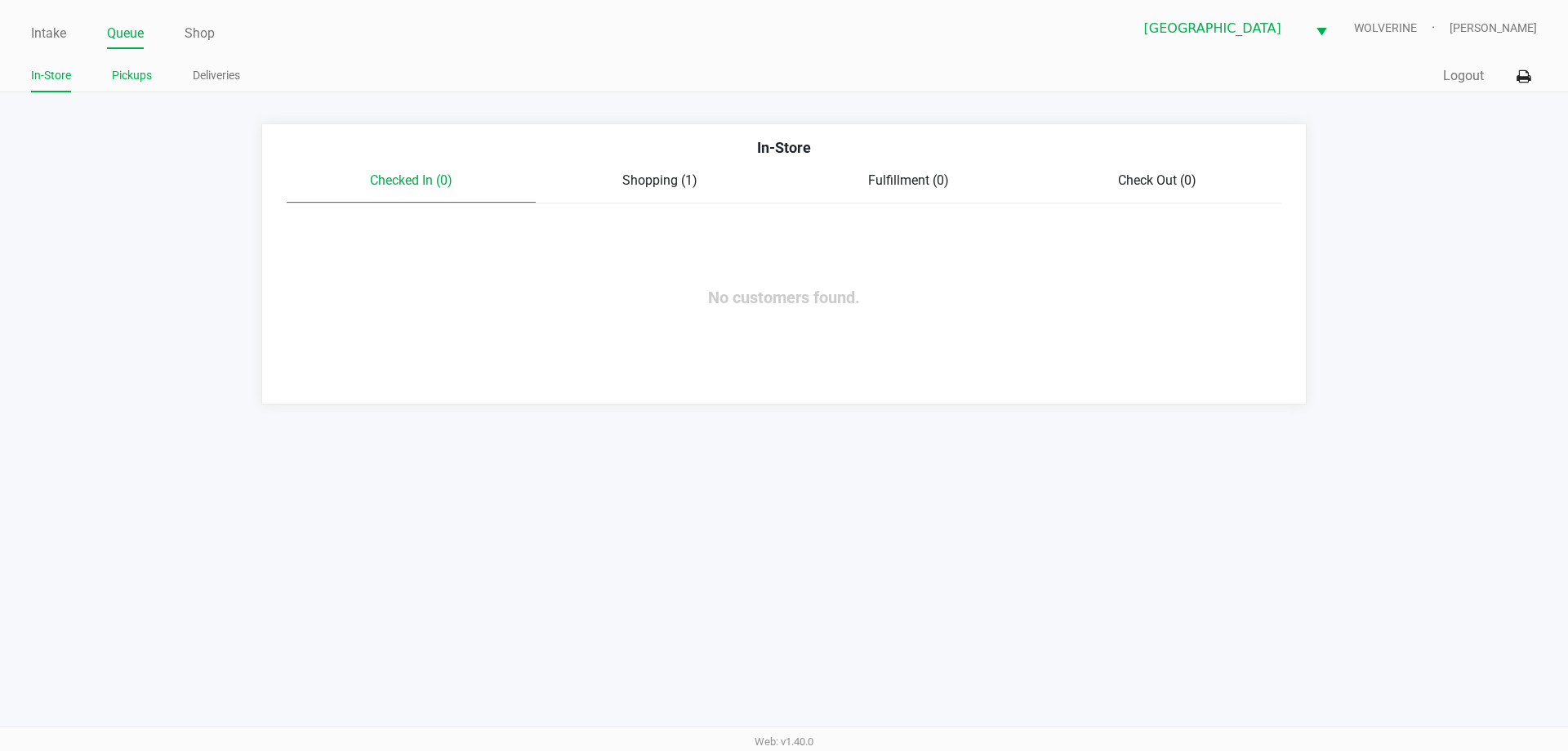
click at [139, 77] on link "Pickups" at bounding box center [131, 76] width 40 height 20
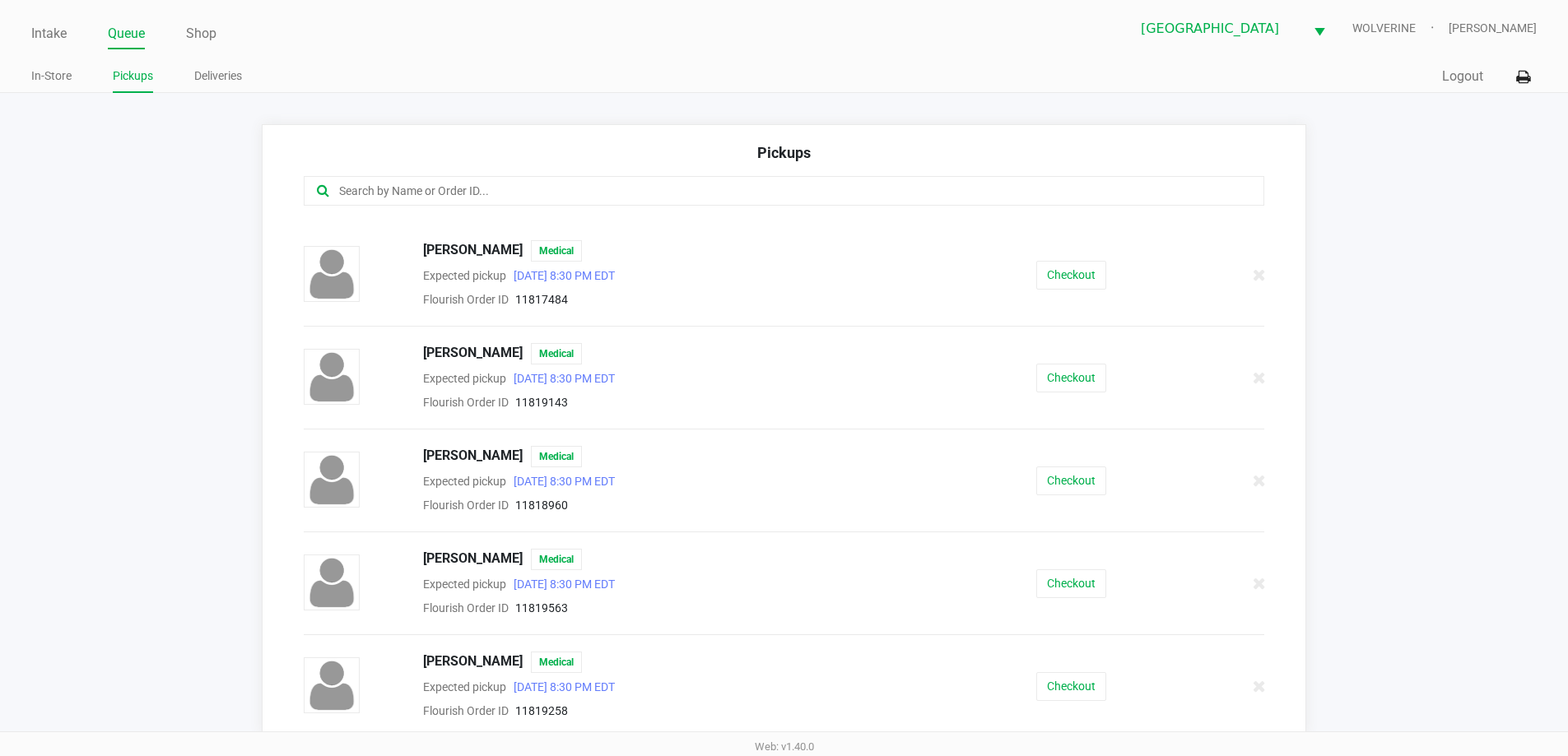
scroll to position [1017, 0]
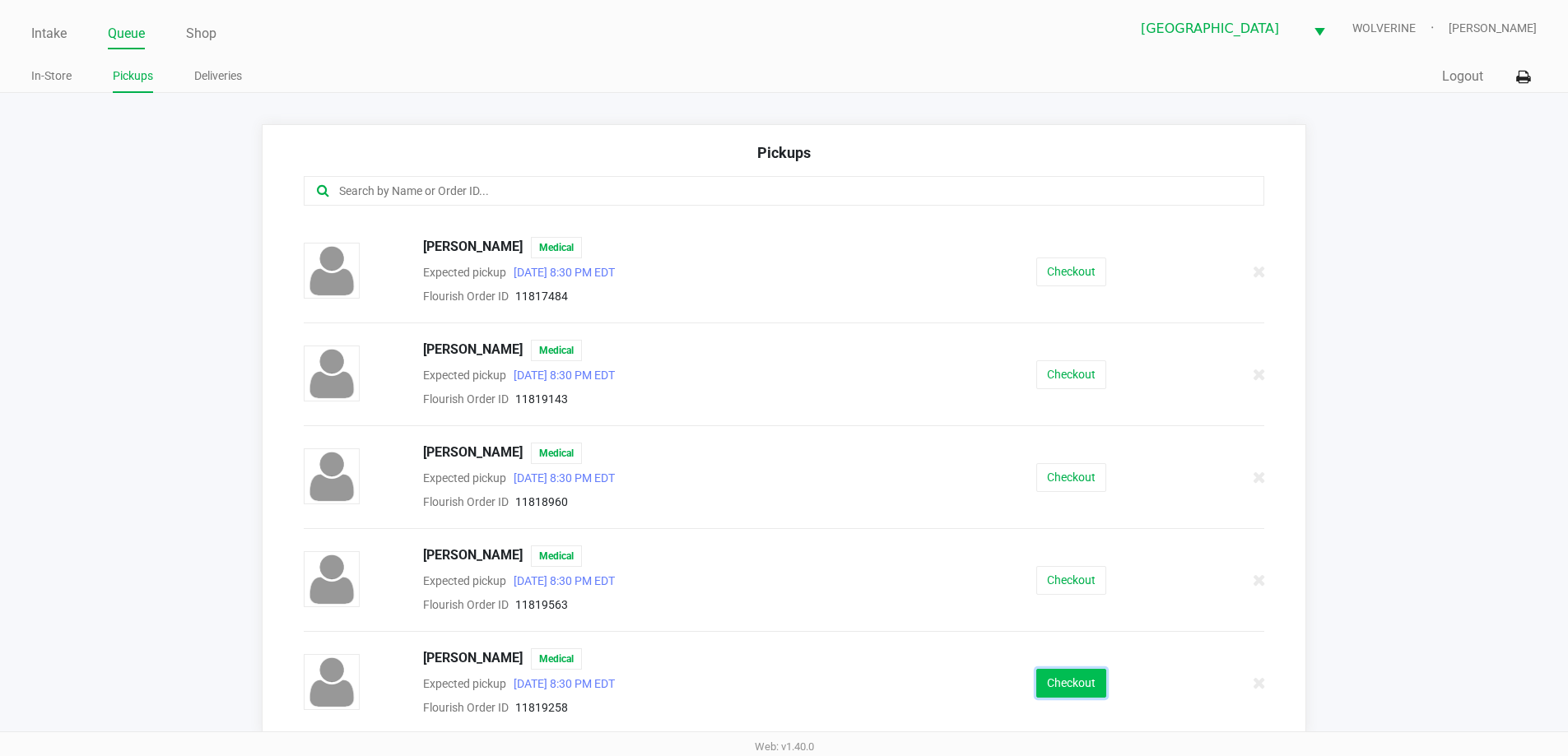
click at [1052, 688] on button "Checkout" at bounding box center [1070, 683] width 70 height 29
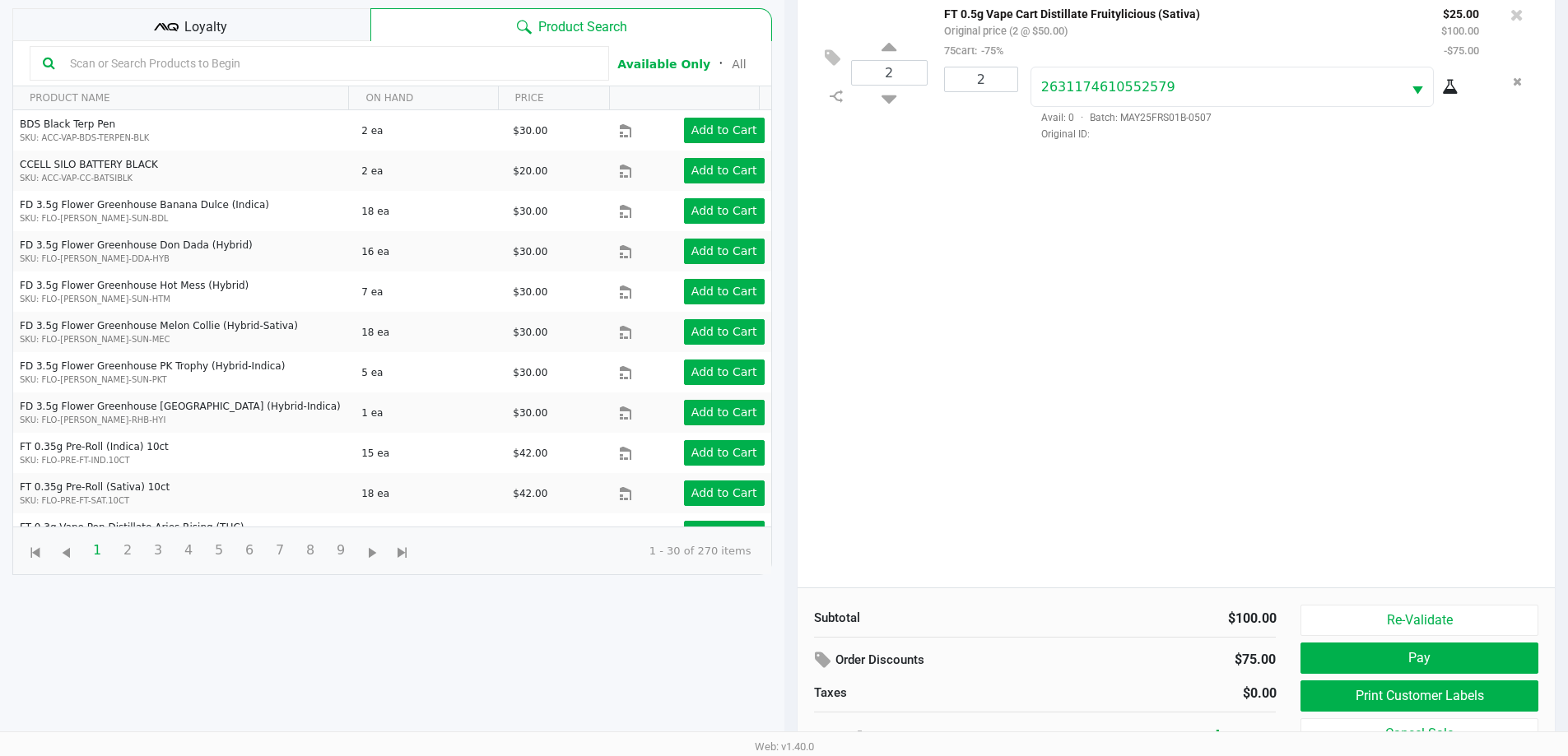
scroll to position [178, 0]
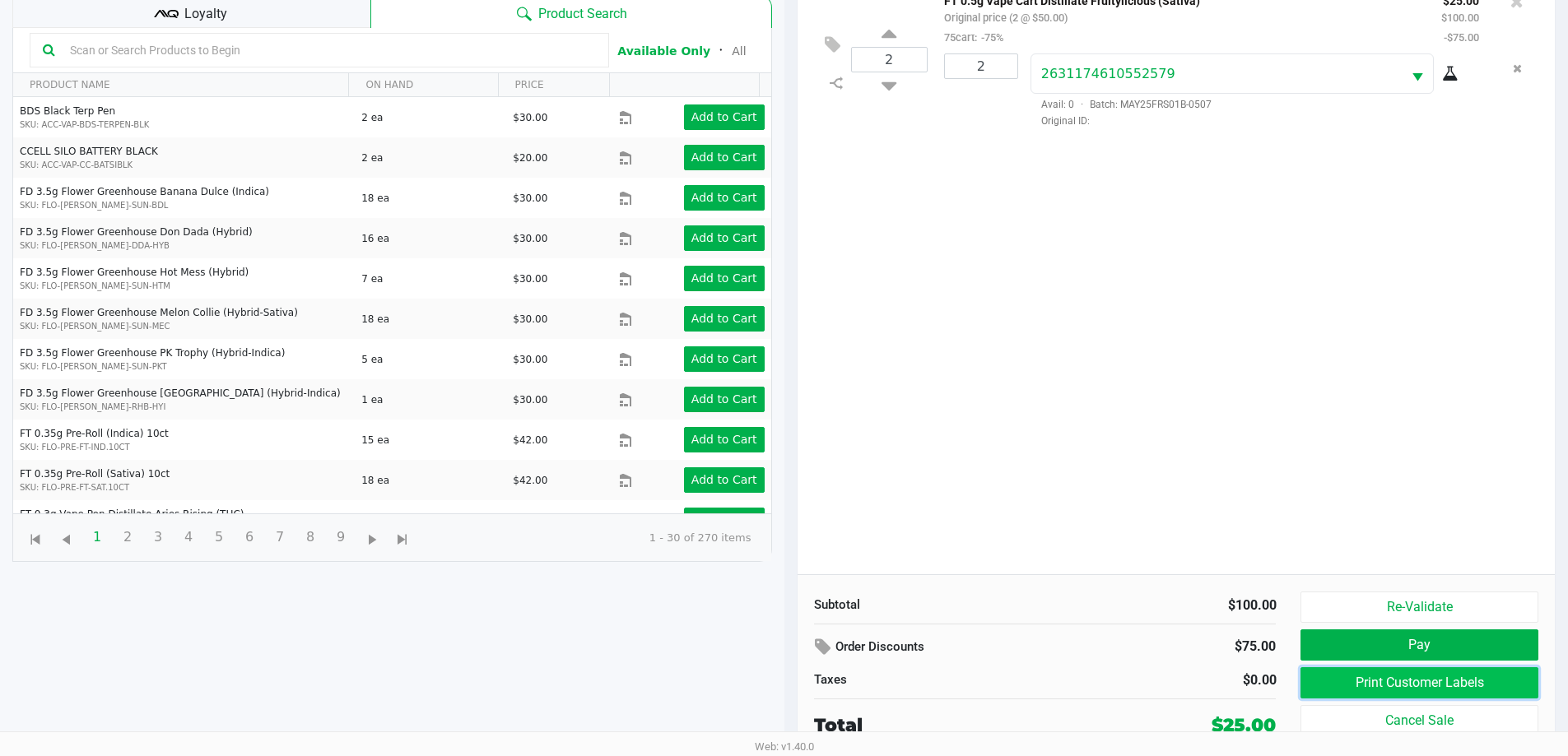
click at [1418, 686] on button "Print Customer Labels" at bounding box center [1419, 682] width 237 height 31
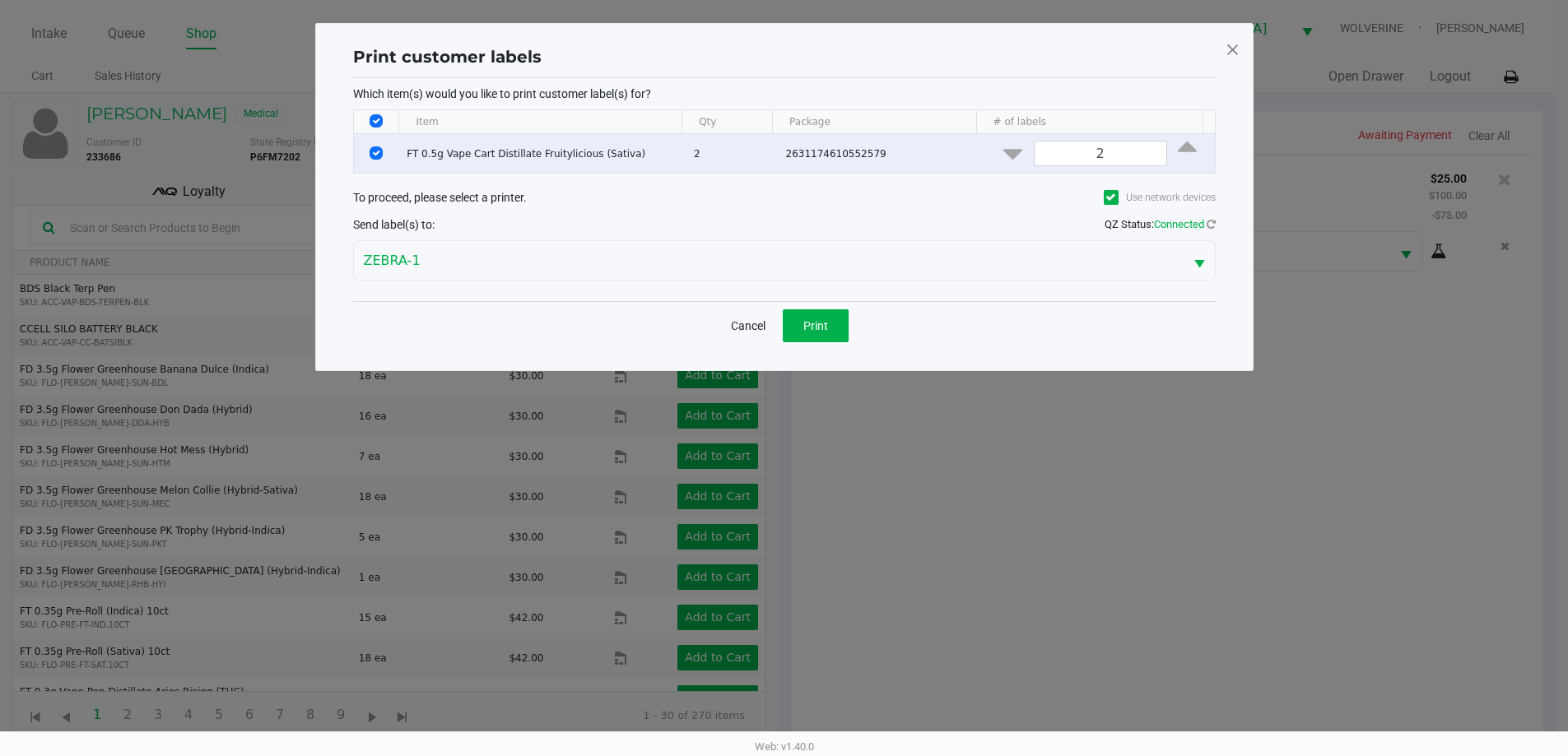
scroll to position [0, 0]
click at [835, 317] on button "Print" at bounding box center [821, 326] width 66 height 33
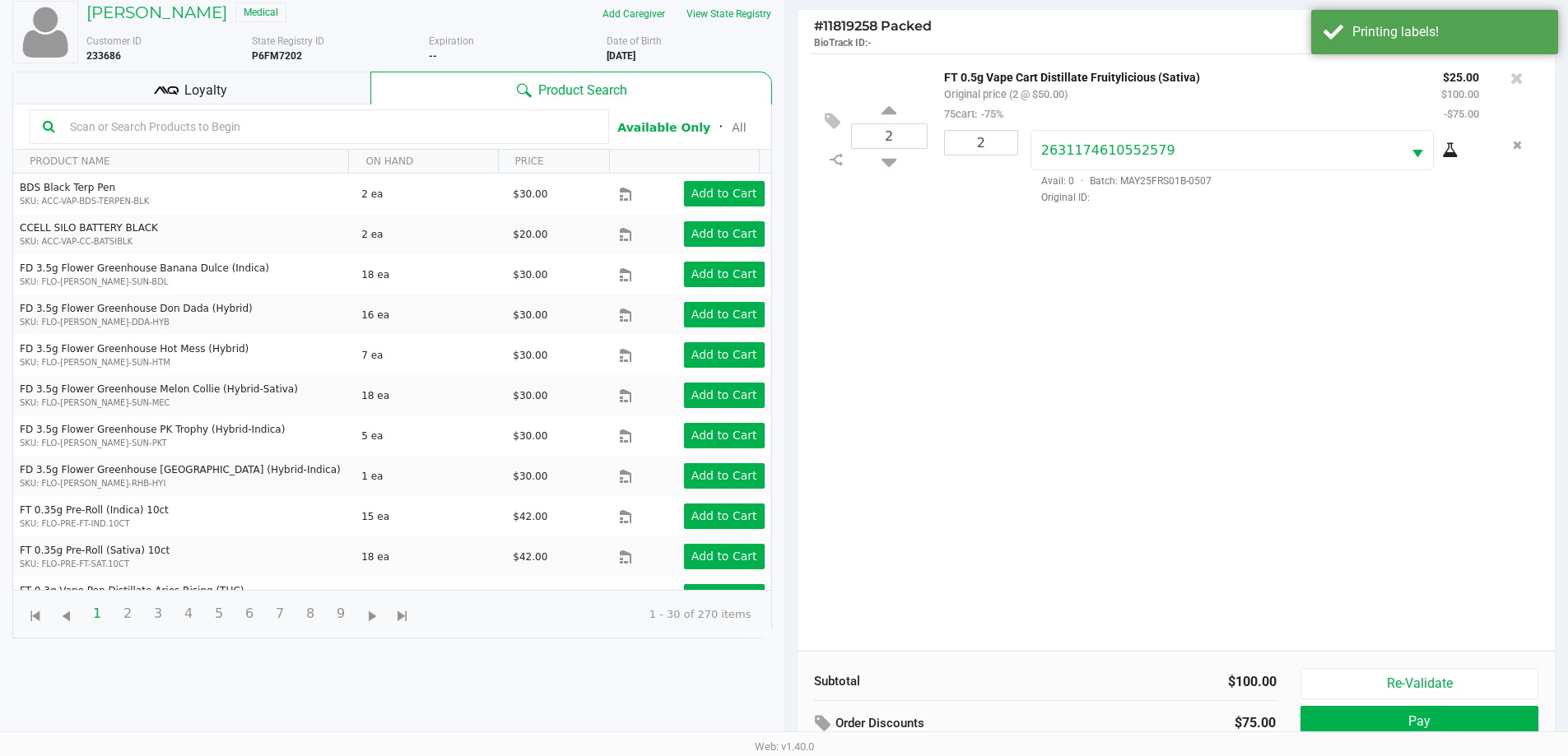
scroll to position [178, 0]
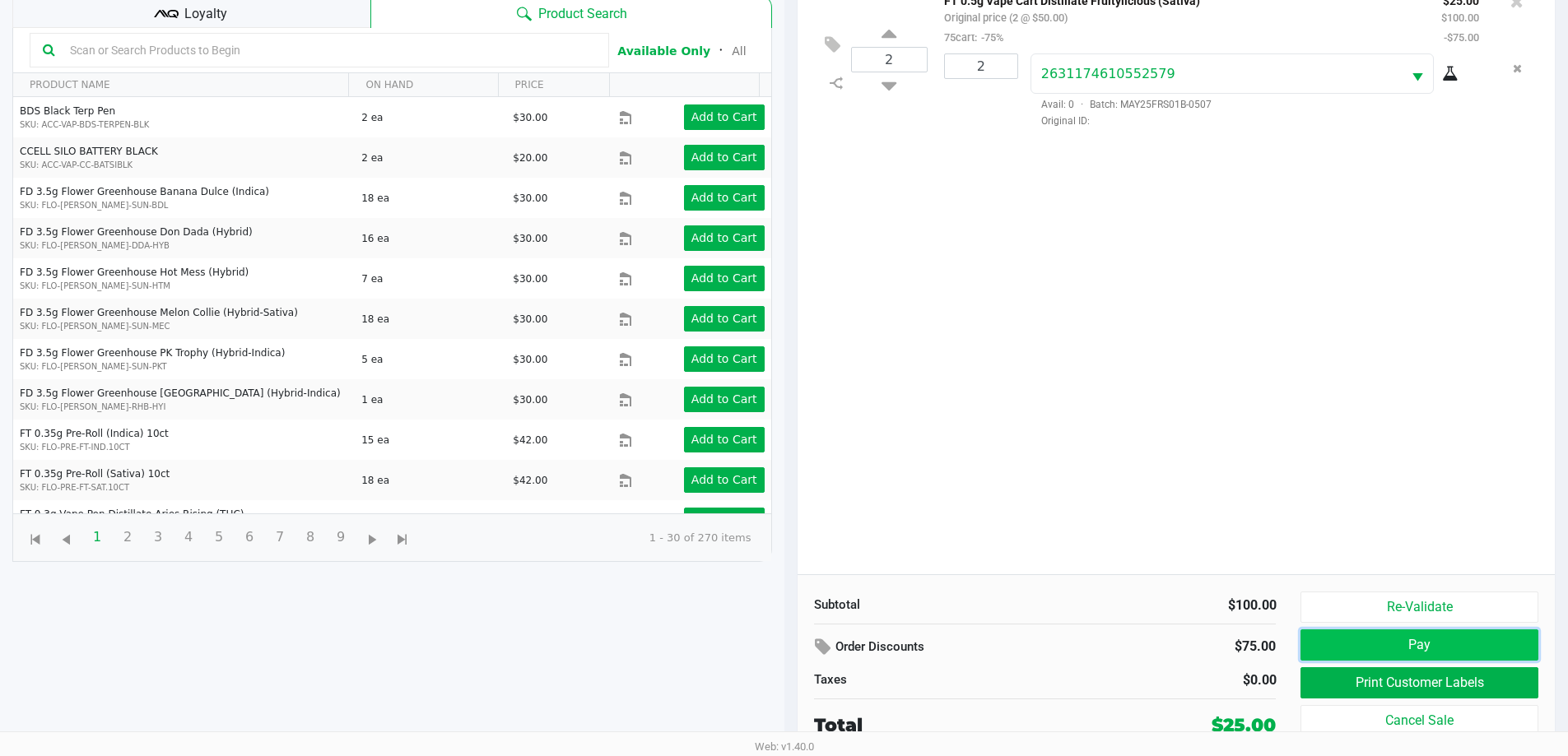
click at [1503, 631] on button "Pay" at bounding box center [1419, 644] width 237 height 31
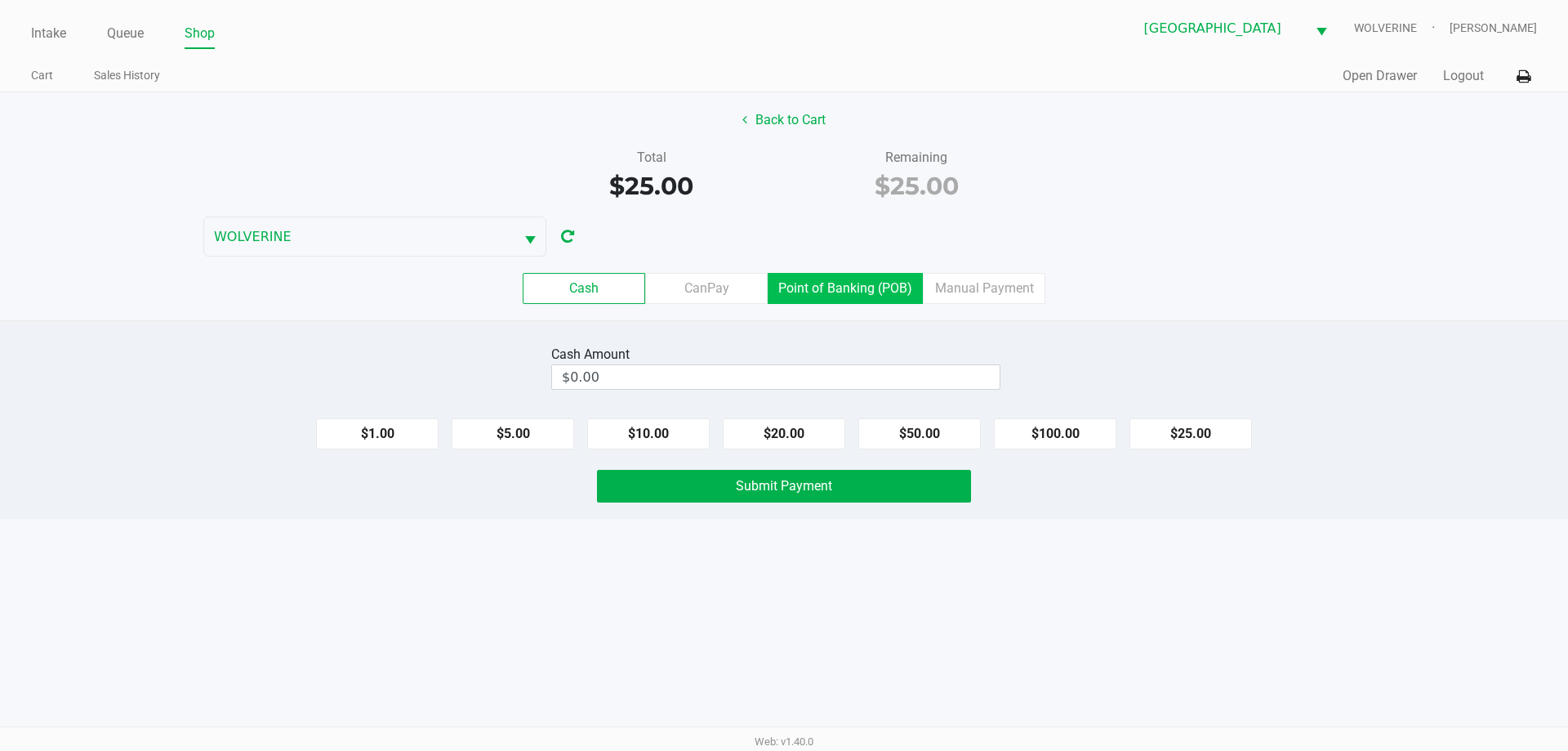
click at [840, 277] on label "Point of Banking (POB)" at bounding box center [845, 288] width 155 height 31
click at [0, 0] on 7 "Point of Banking (POB)" at bounding box center [0, 0] width 0 height 0
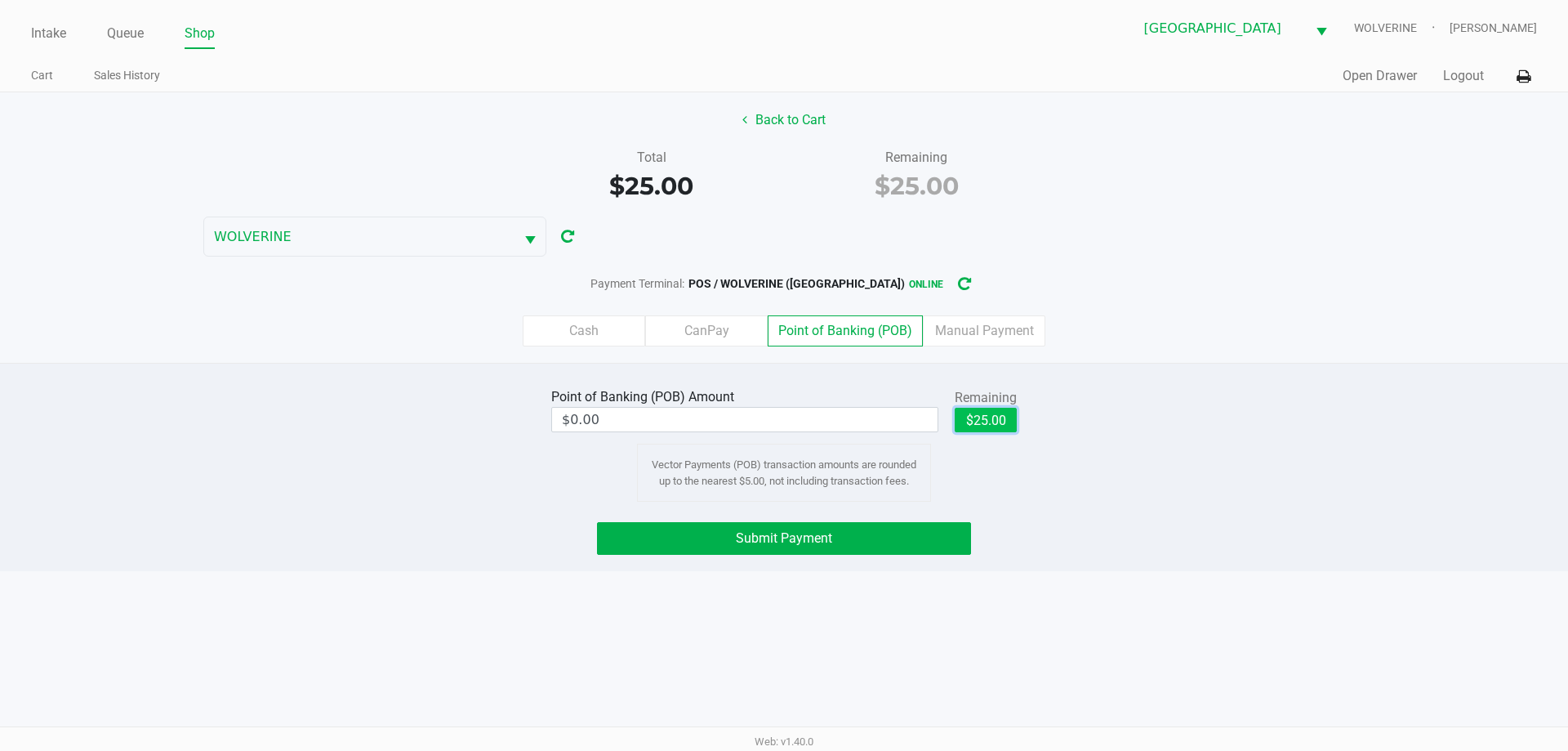
click at [984, 422] on button "$25.00" at bounding box center [985, 420] width 62 height 25
click at [914, 544] on button "Submit Payment" at bounding box center [784, 539] width 374 height 32
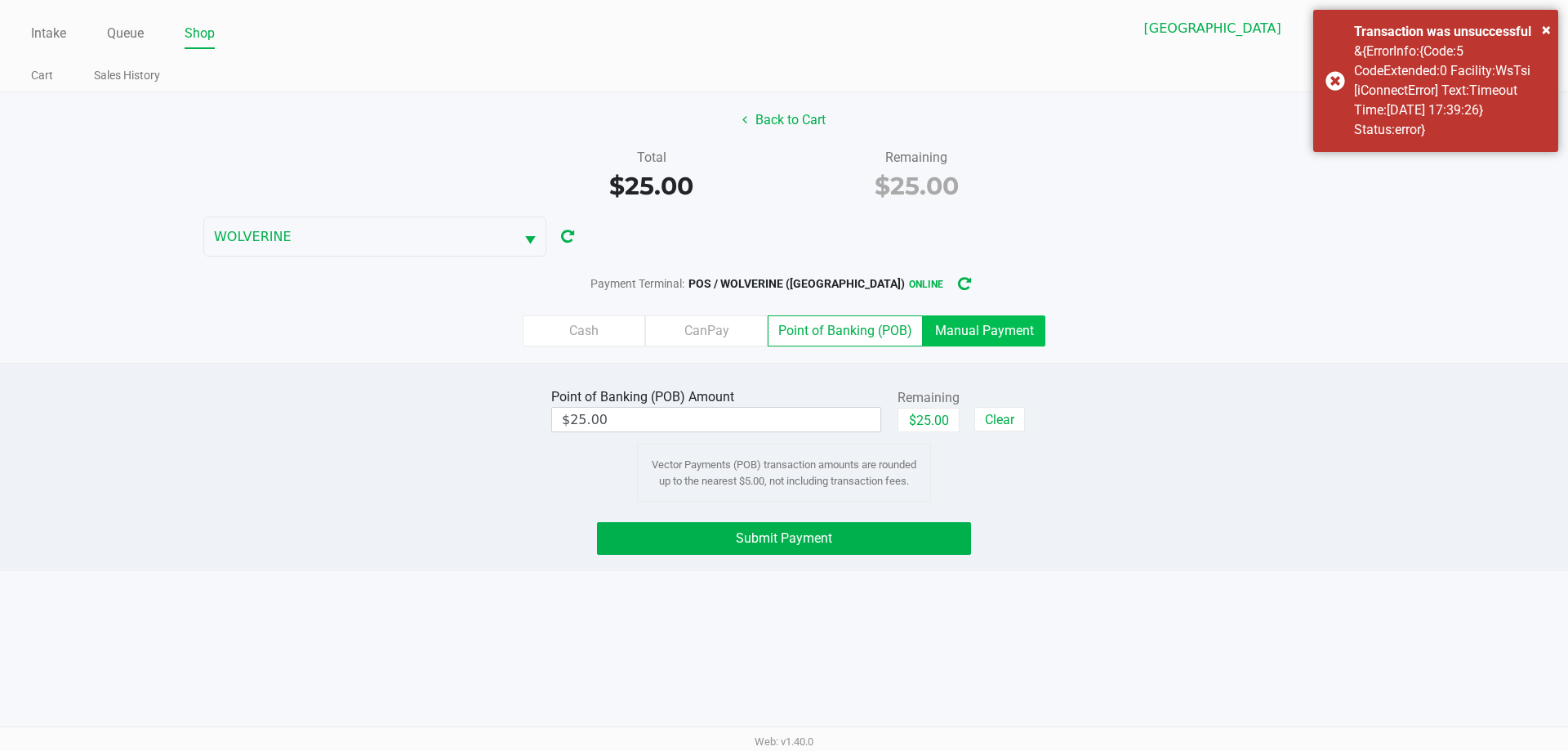
click at [976, 330] on label "Manual Payment" at bounding box center [984, 331] width 123 height 31
click at [0, 0] on 8 "Manual Payment" at bounding box center [0, 0] width 0 height 0
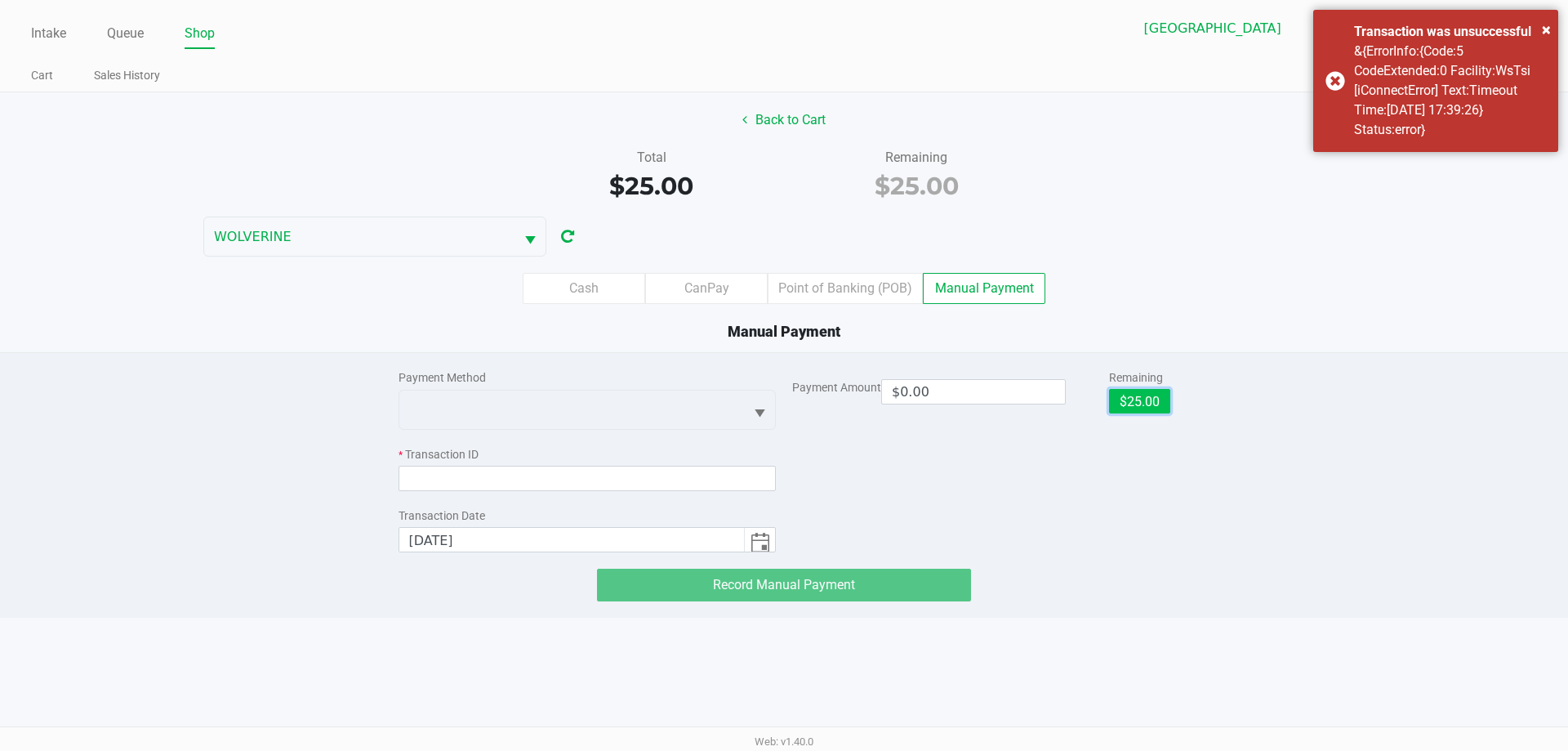
click at [1123, 412] on button "$25.00" at bounding box center [1140, 401] width 61 height 25
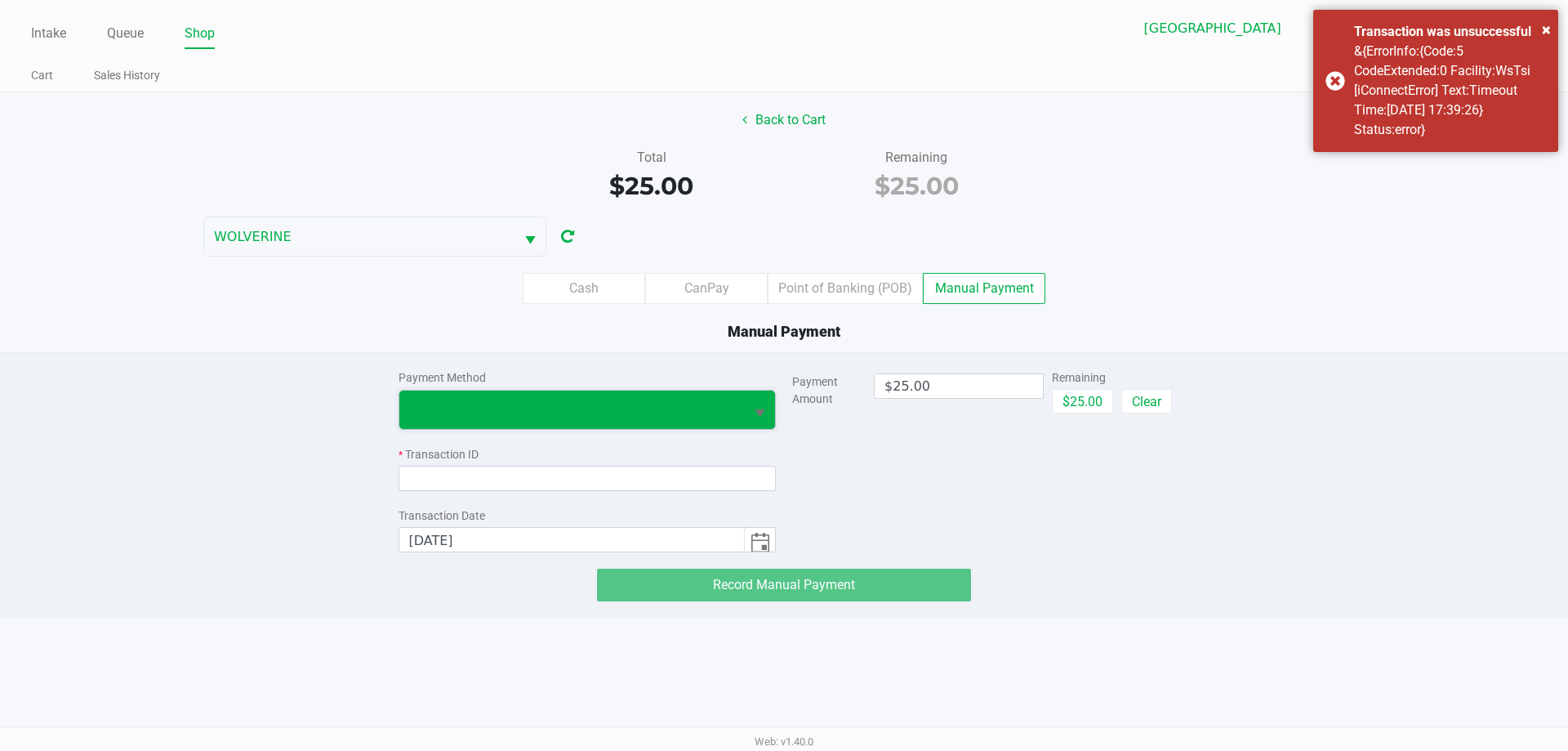
click at [441, 409] on span at bounding box center [572, 409] width 326 height 20
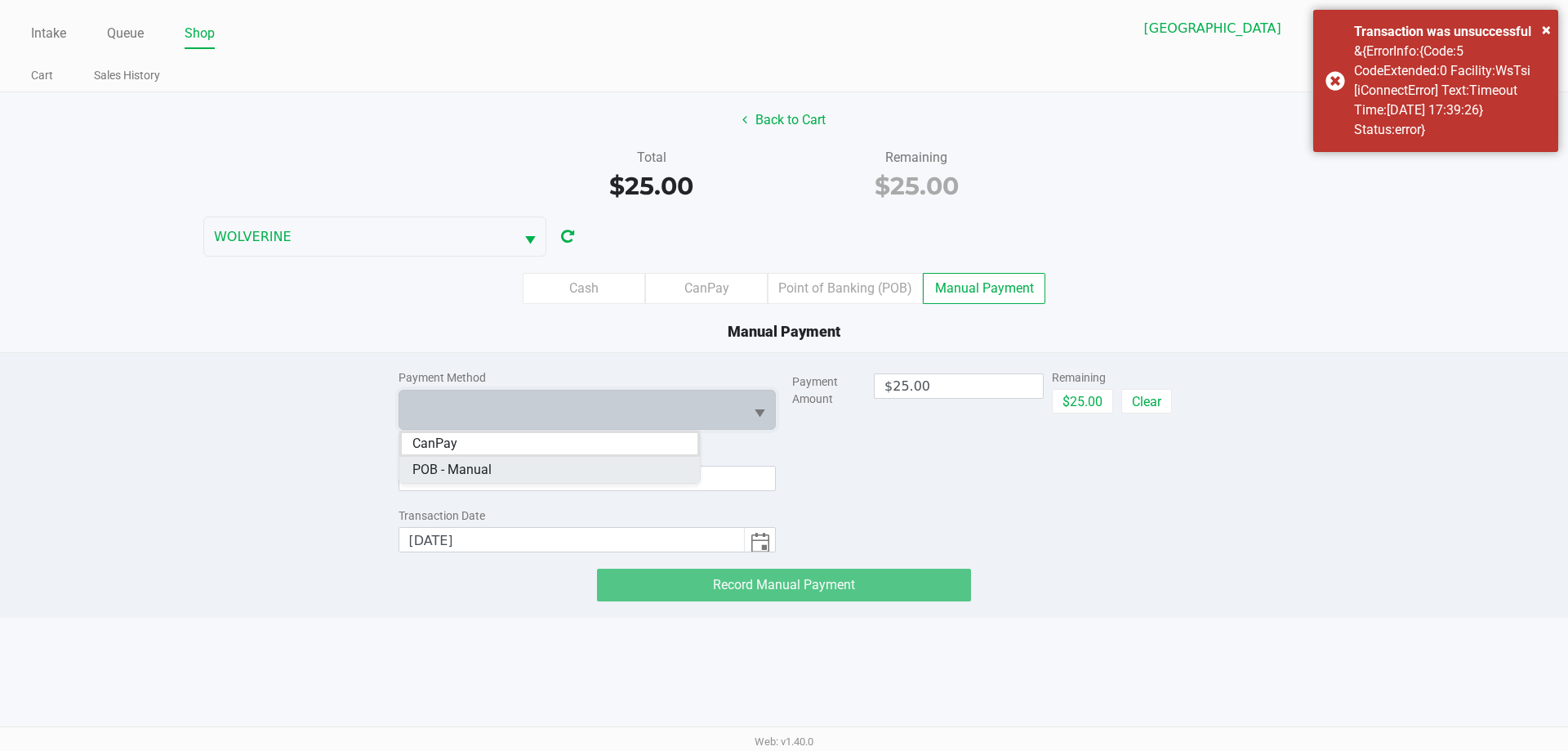
click at [483, 480] on Manual "POB - Manual" at bounding box center [549, 469] width 300 height 26
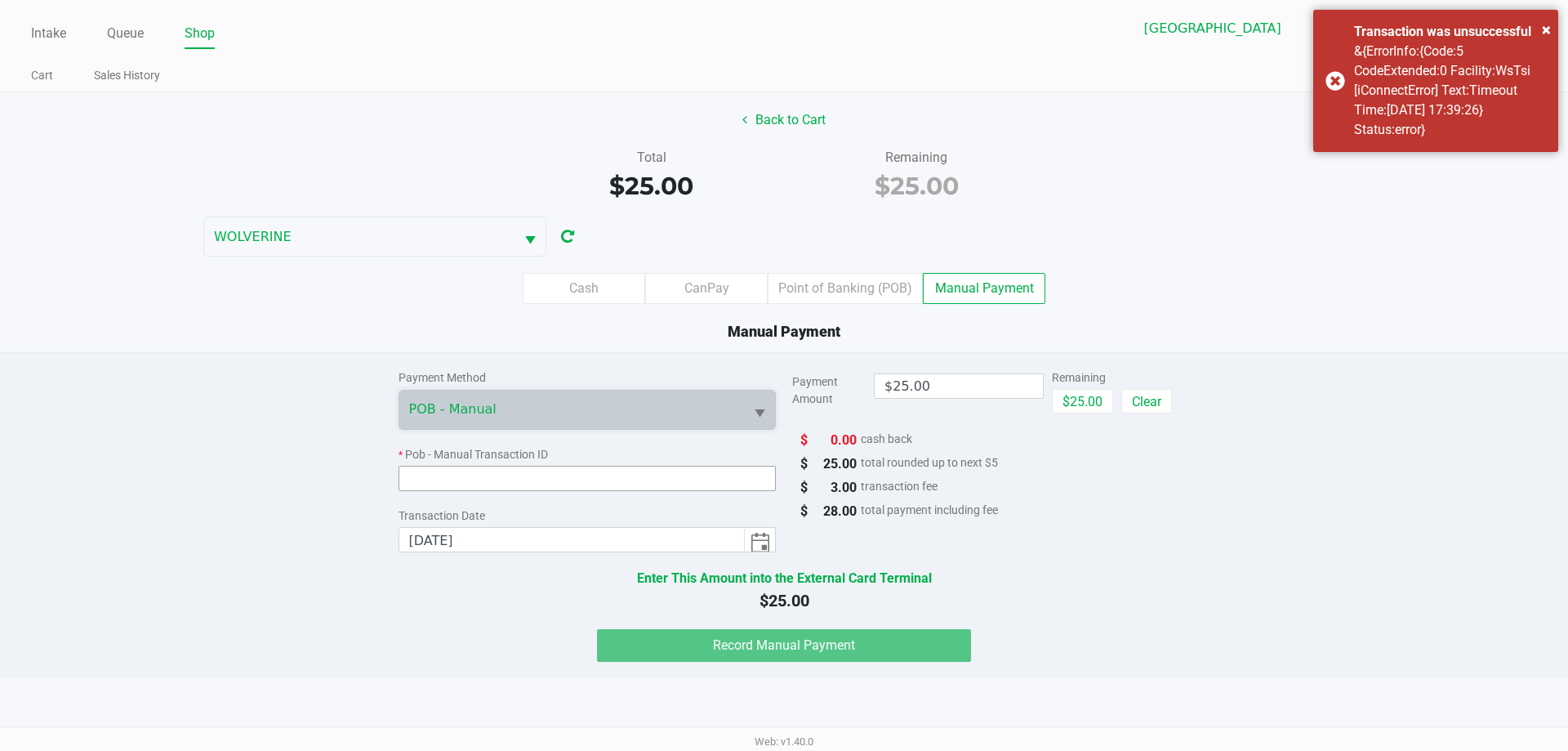
click at [484, 479] on input at bounding box center [587, 479] width 378 height 26
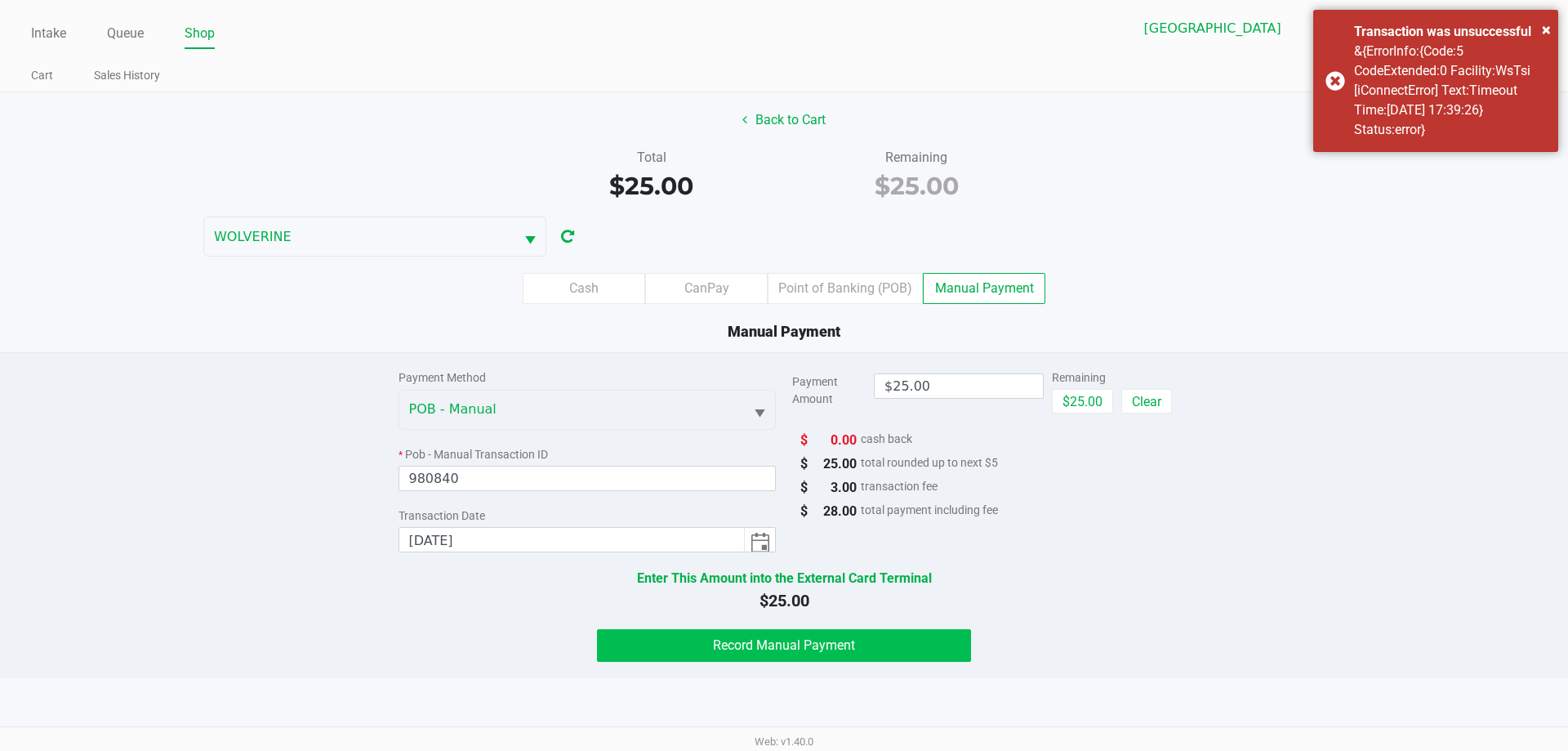
click at [900, 649] on button "Record Manual Payment" at bounding box center [784, 645] width 374 height 32
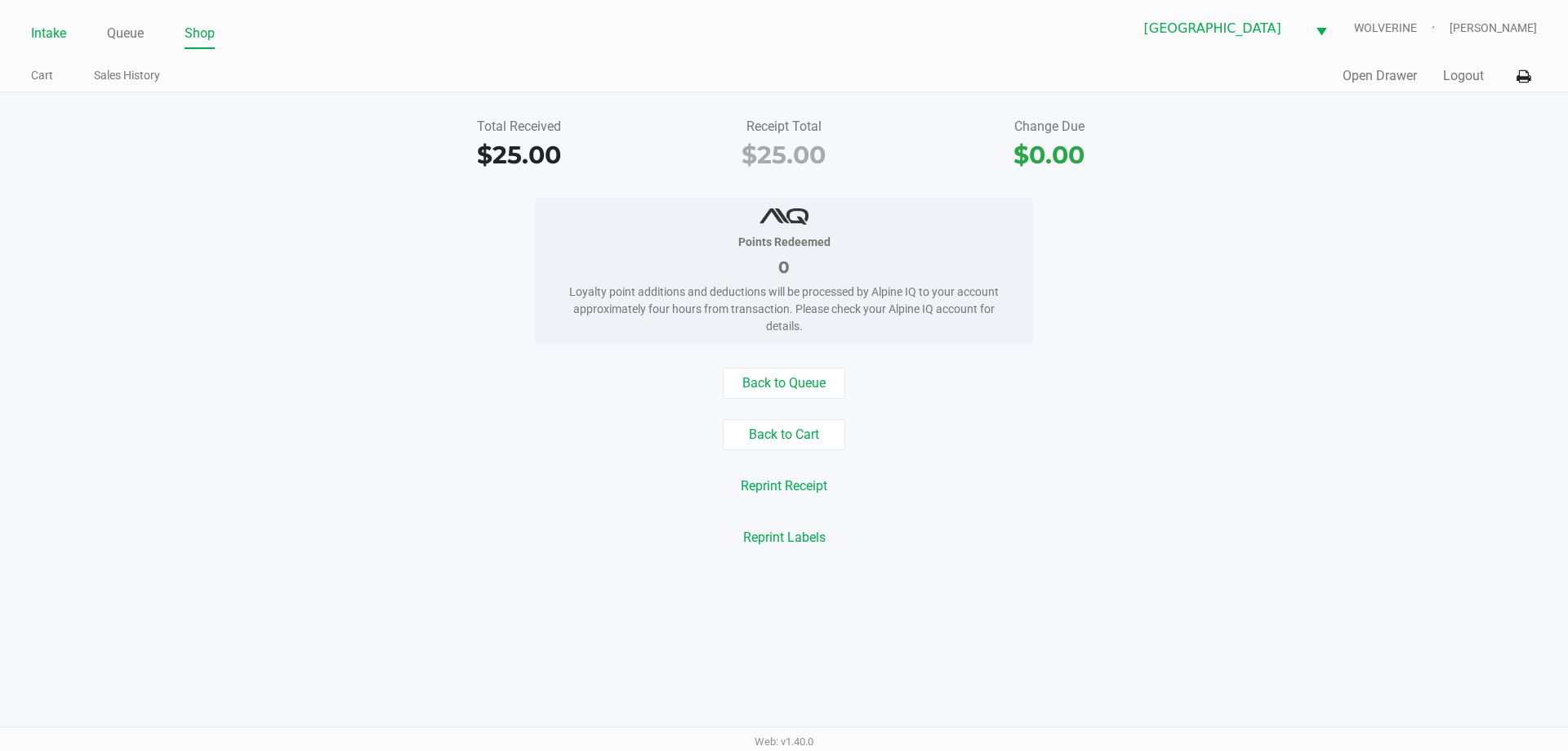
click at [60, 29] on link "Intake" at bounding box center [48, 33] width 35 height 23
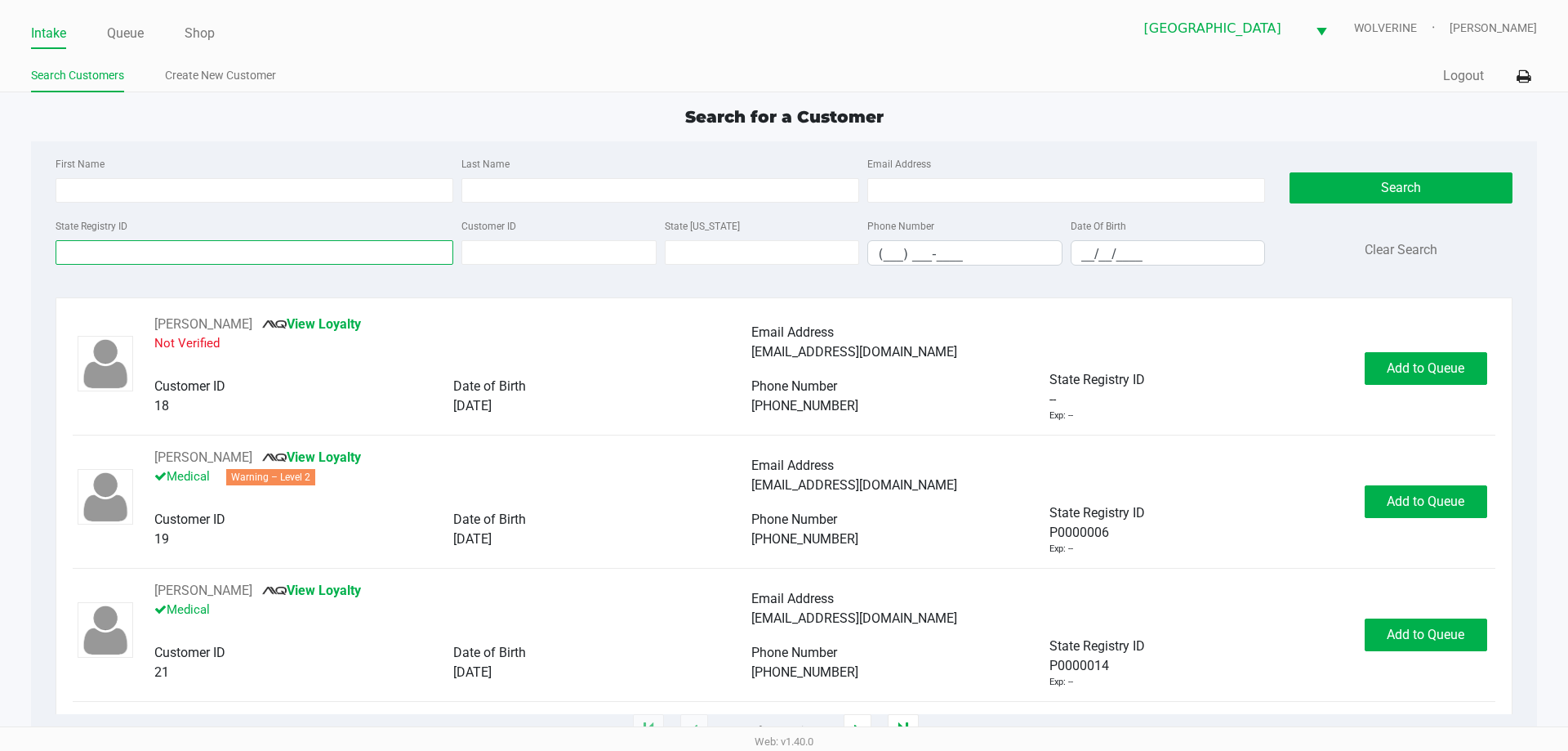
click at [344, 246] on input "State Registry ID" at bounding box center [254, 252] width 398 height 25
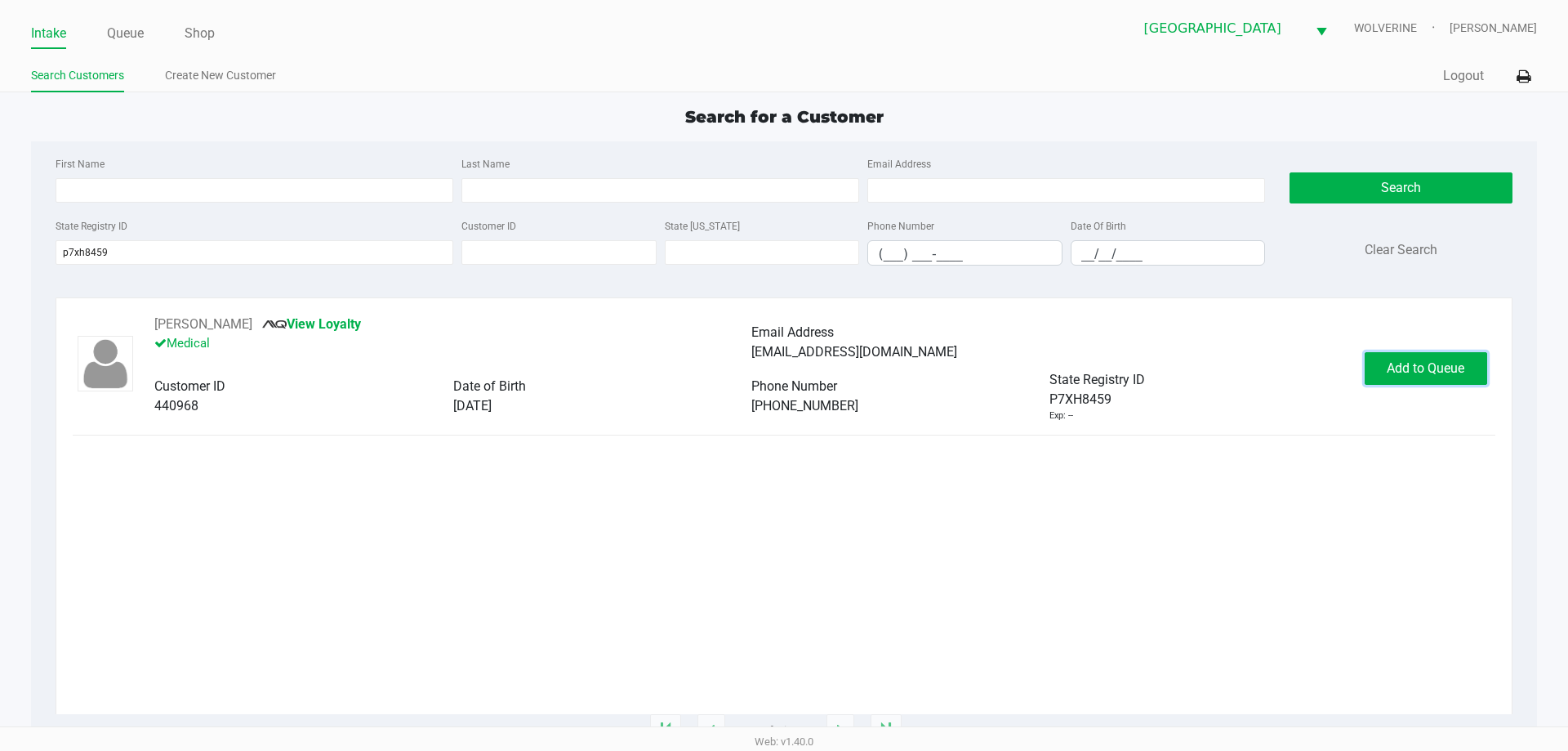
click at [1445, 372] on span "Add to Queue" at bounding box center [1425, 368] width 78 height 15
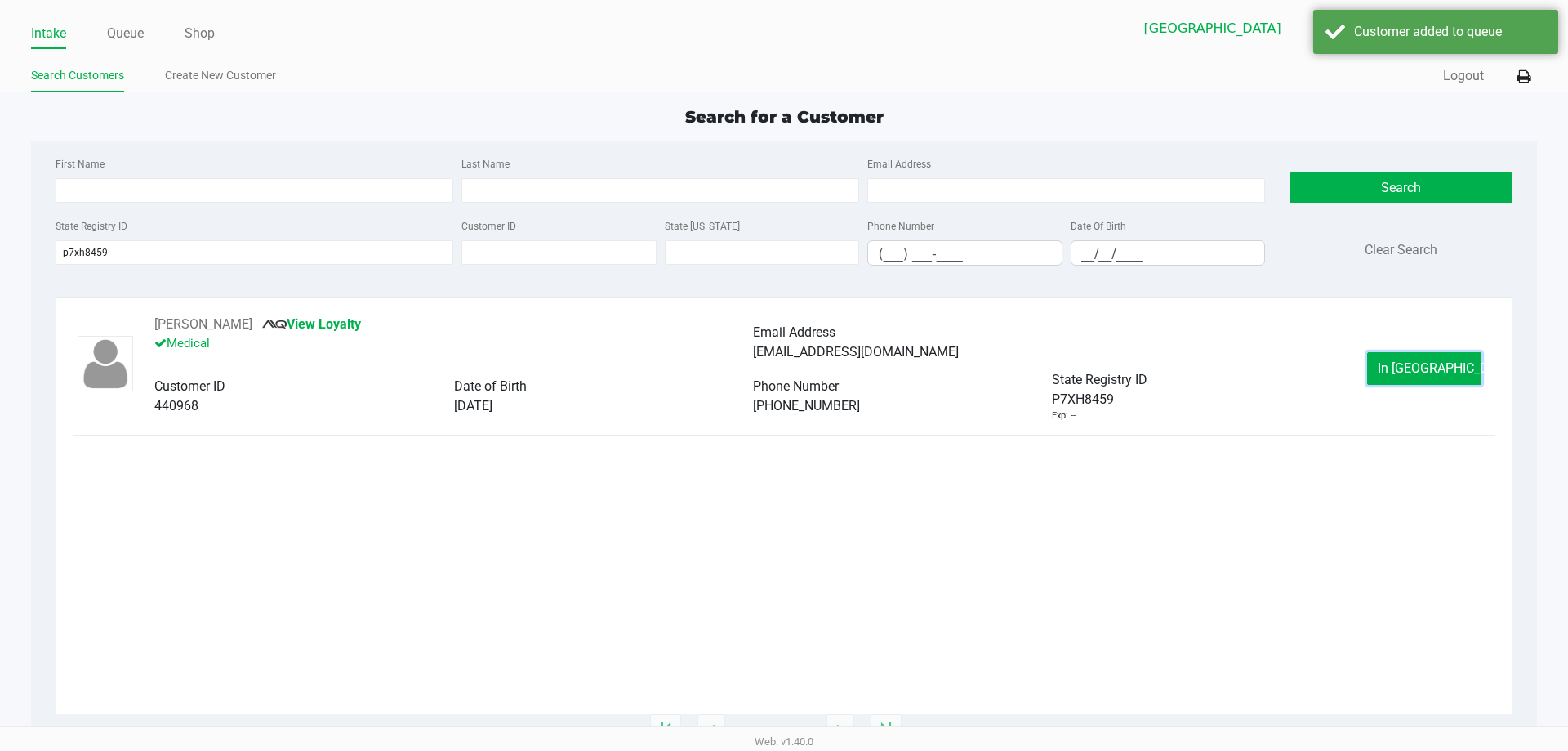
click at [1445, 372] on span "In Queue" at bounding box center [1446, 368] width 137 height 15
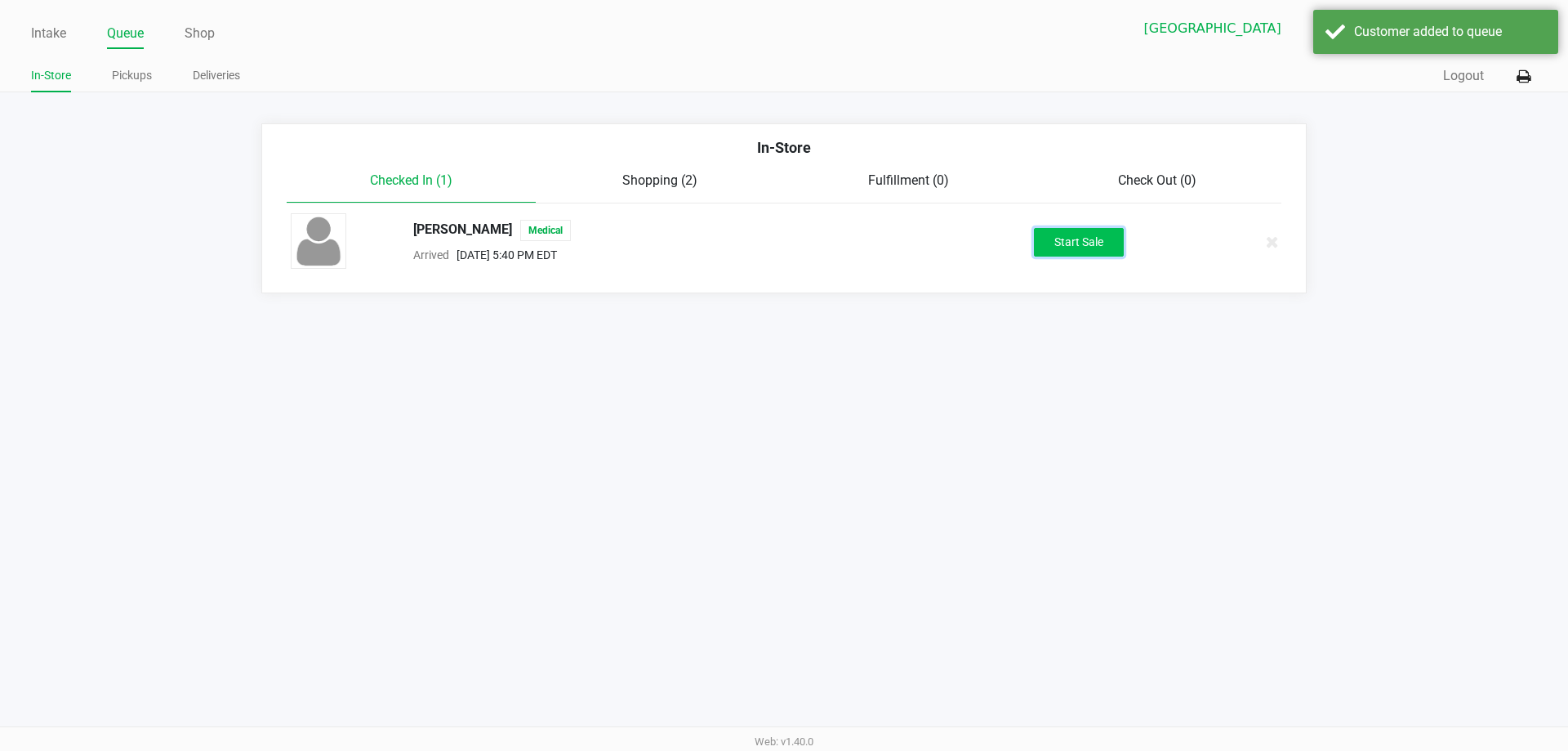
click at [1088, 245] on button "Start Sale" at bounding box center [1078, 242] width 90 height 29
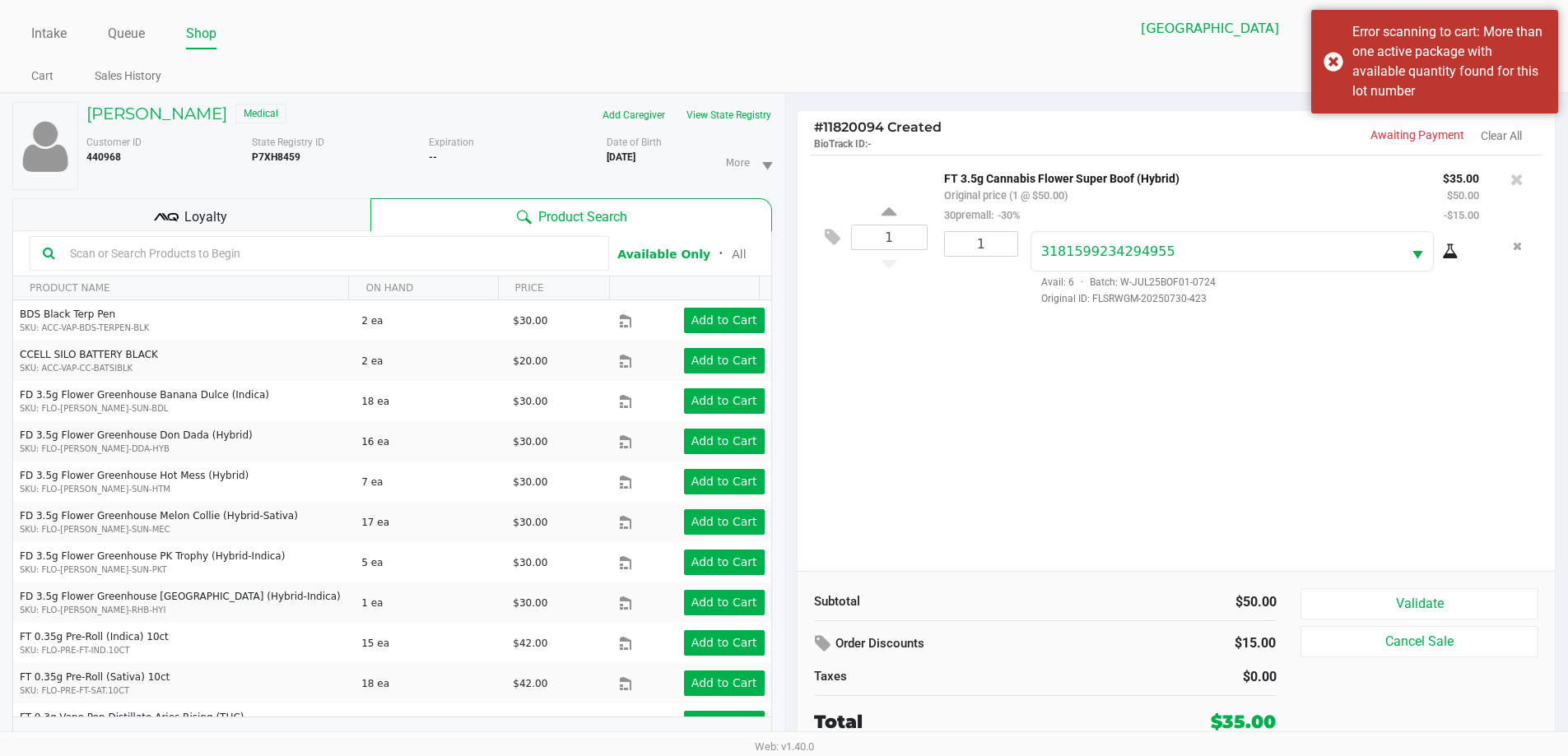
click at [265, 259] on input "text" at bounding box center [329, 253] width 532 height 25
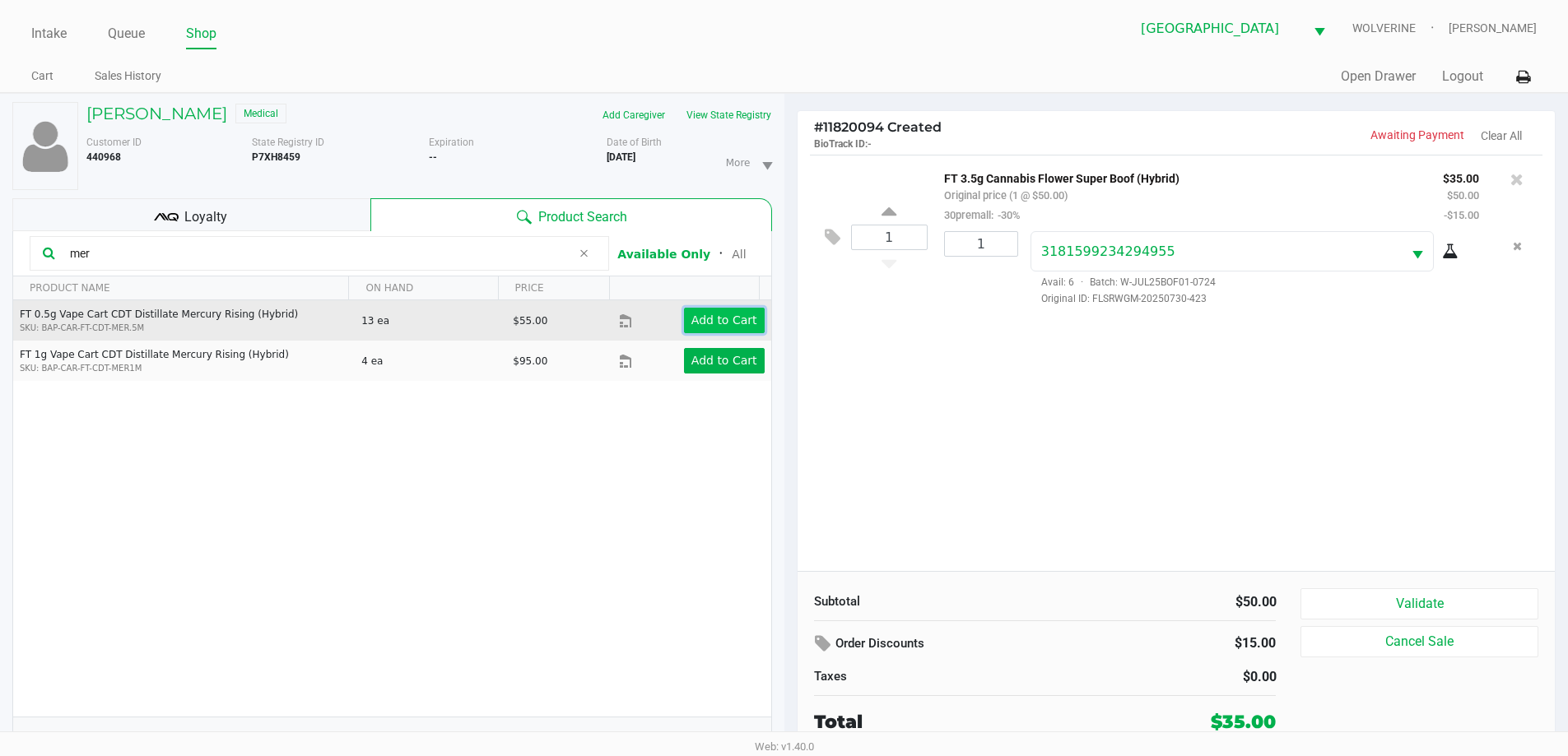
click at [696, 320] on app-button-loader "Add to Cart" at bounding box center [724, 320] width 66 height 13
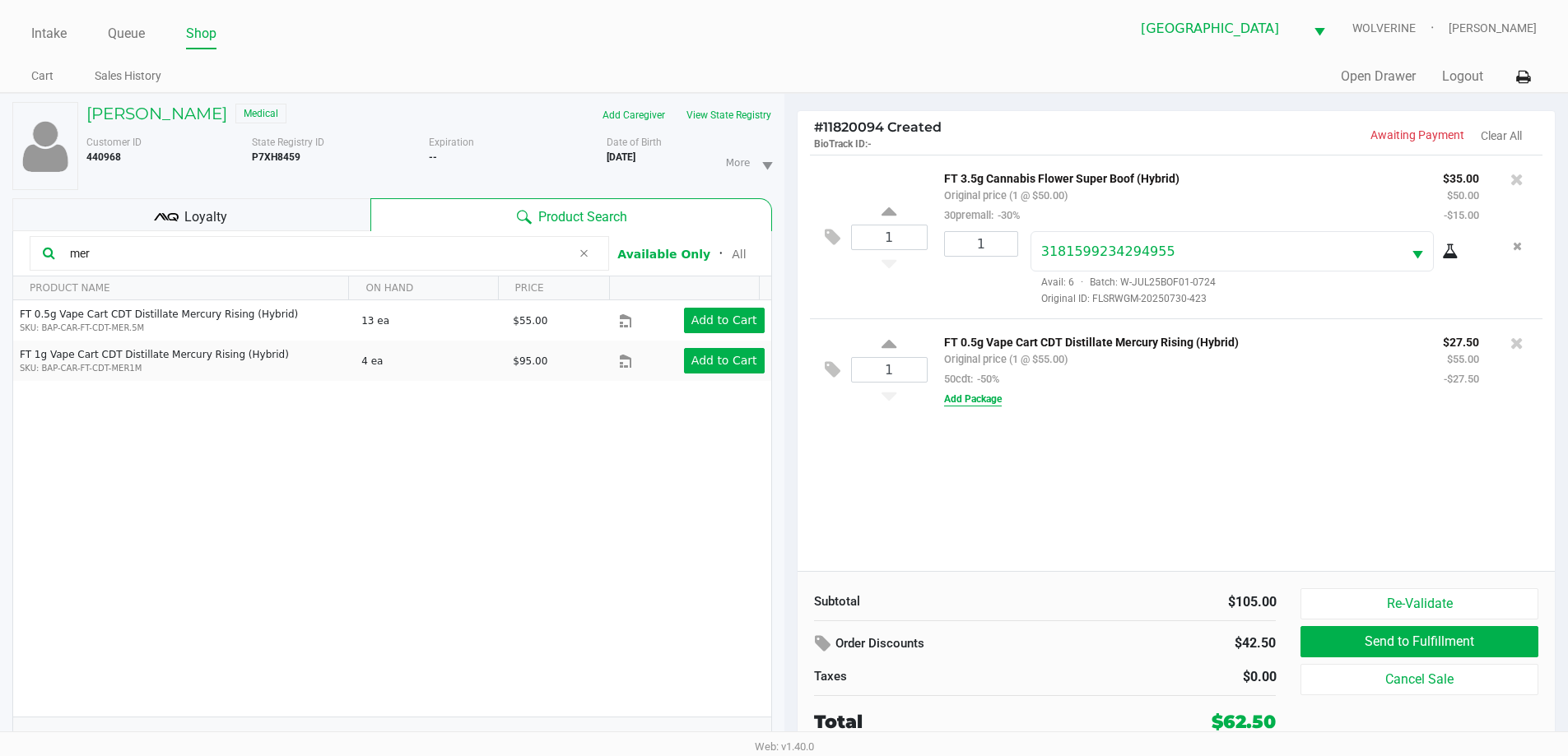
click at [971, 401] on button "Add Package" at bounding box center [972, 399] width 58 height 15
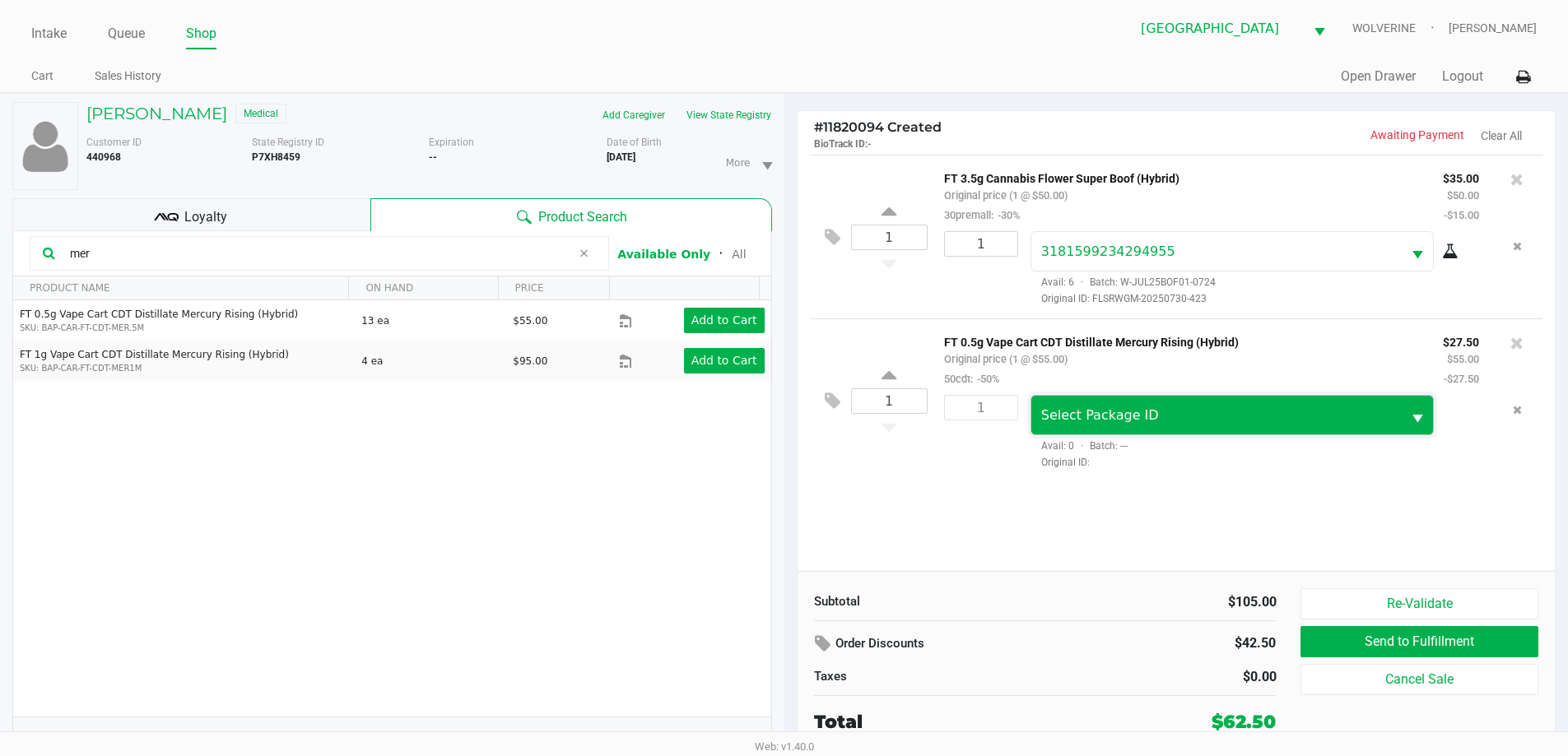
click at [1110, 419] on span "Select Package ID" at bounding box center [1099, 415] width 118 height 15
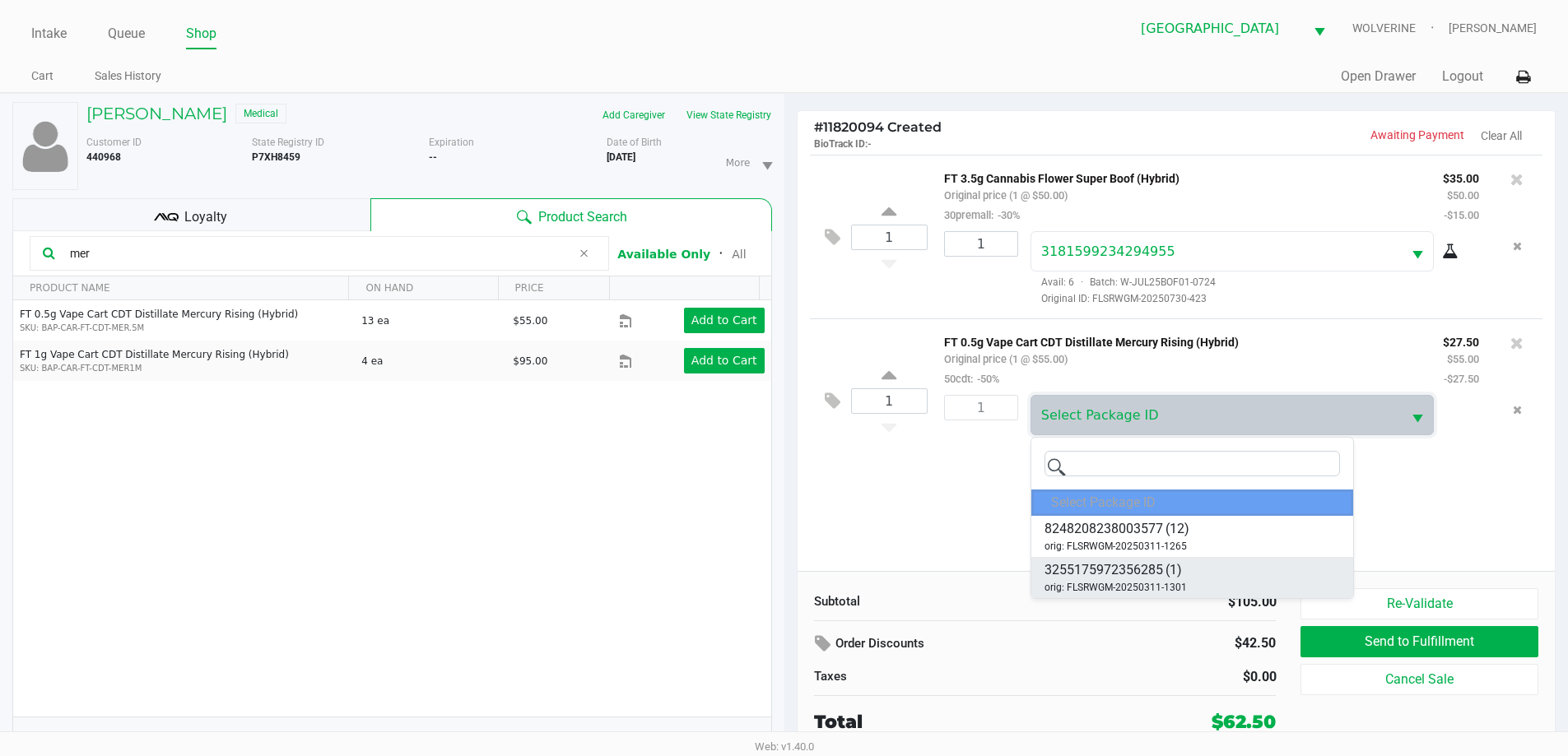
click at [1168, 588] on span "orig: FLSRWGM-20250311-1301" at bounding box center [1116, 587] width 143 height 15
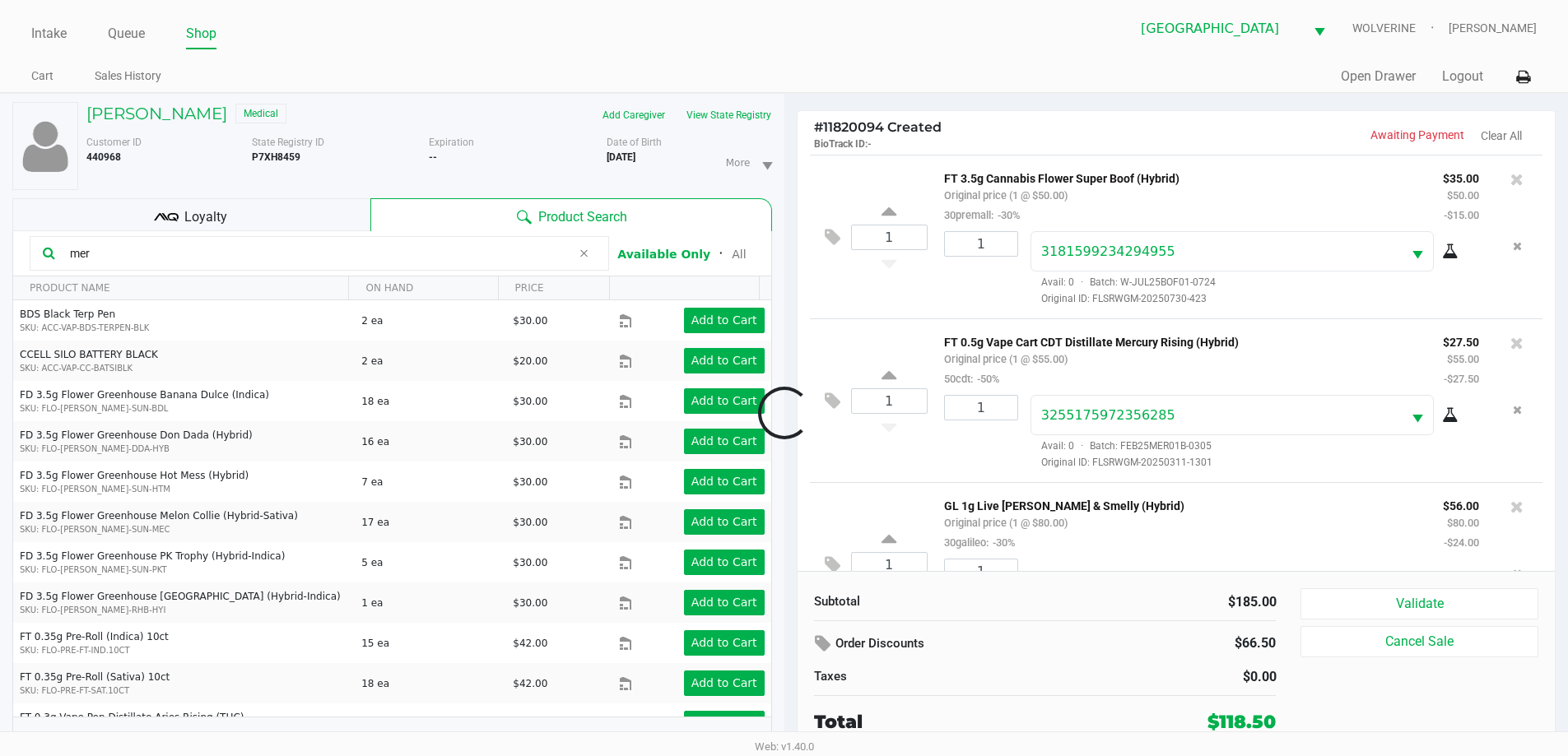
scroll to position [77, 0]
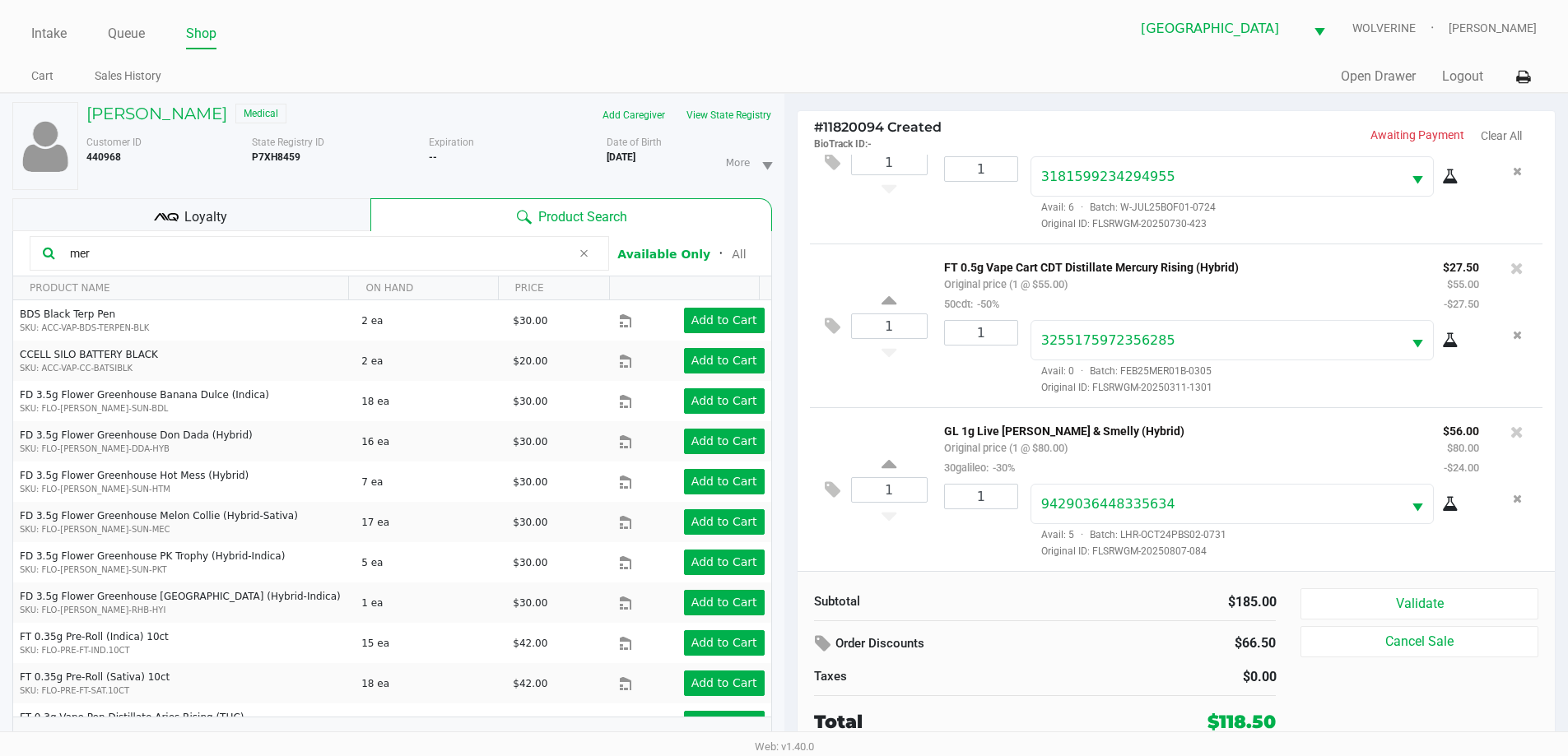
click at [156, 225] on icon at bounding box center [166, 216] width 25 height 25
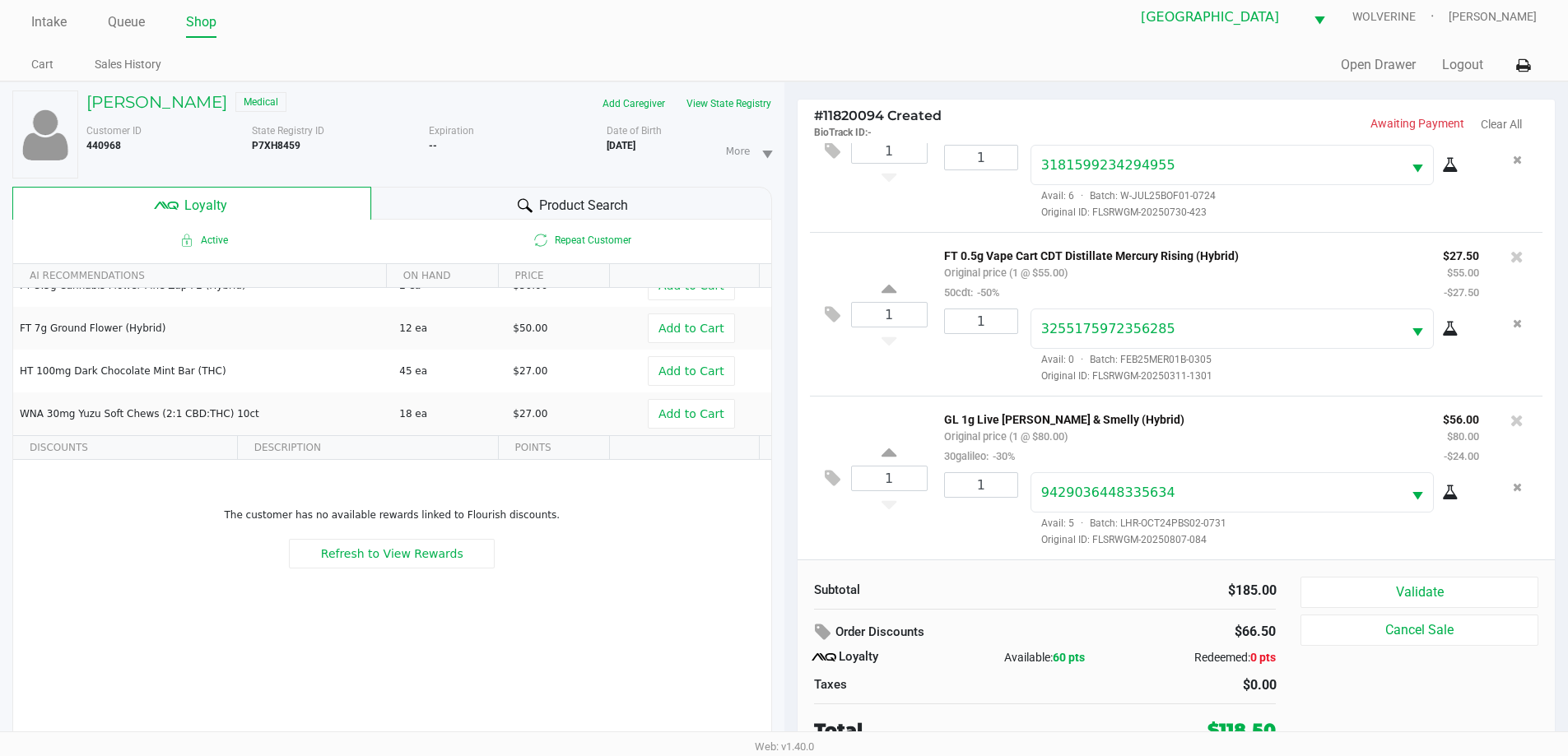
scroll to position [17, 0]
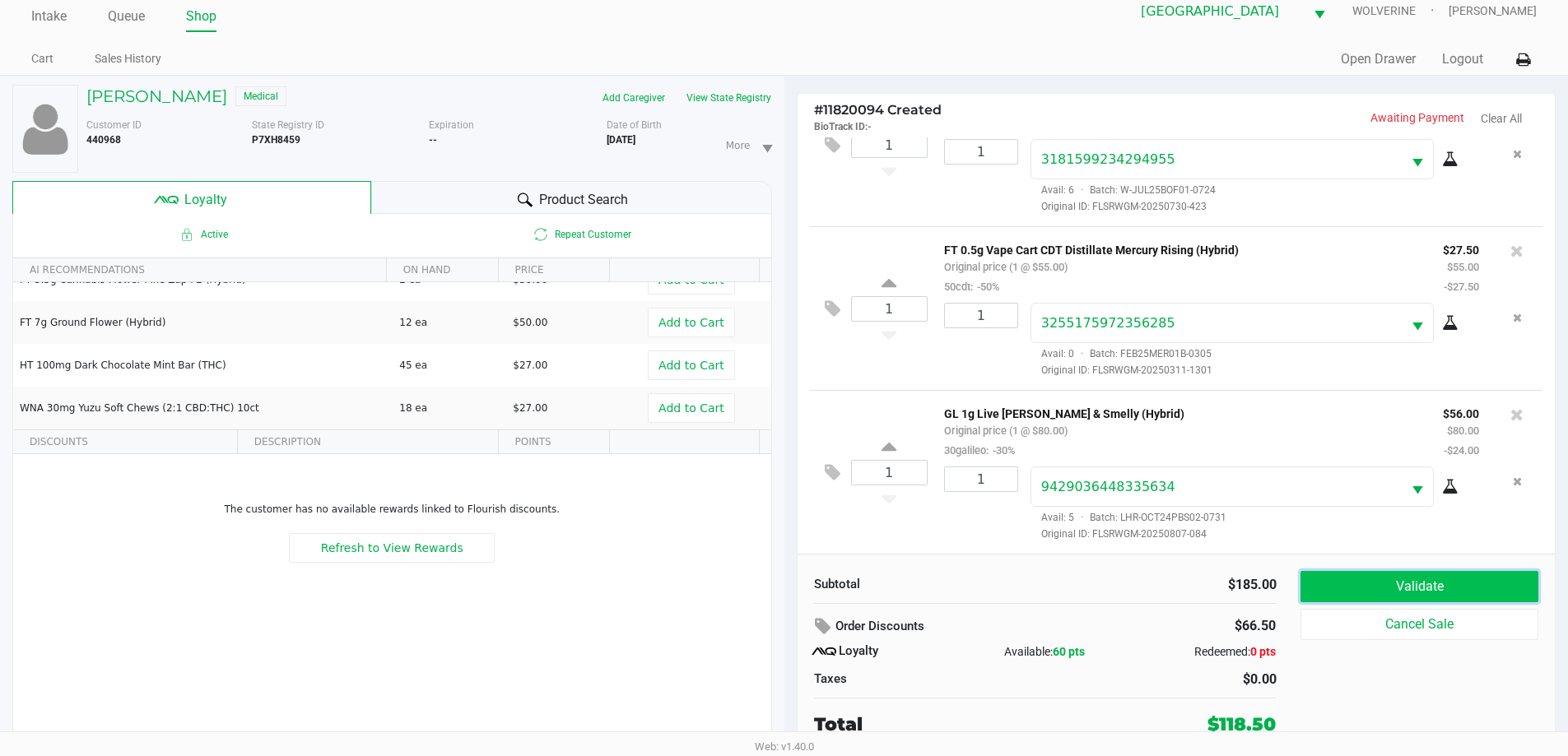
click at [1485, 588] on button "Validate" at bounding box center [1419, 586] width 237 height 31
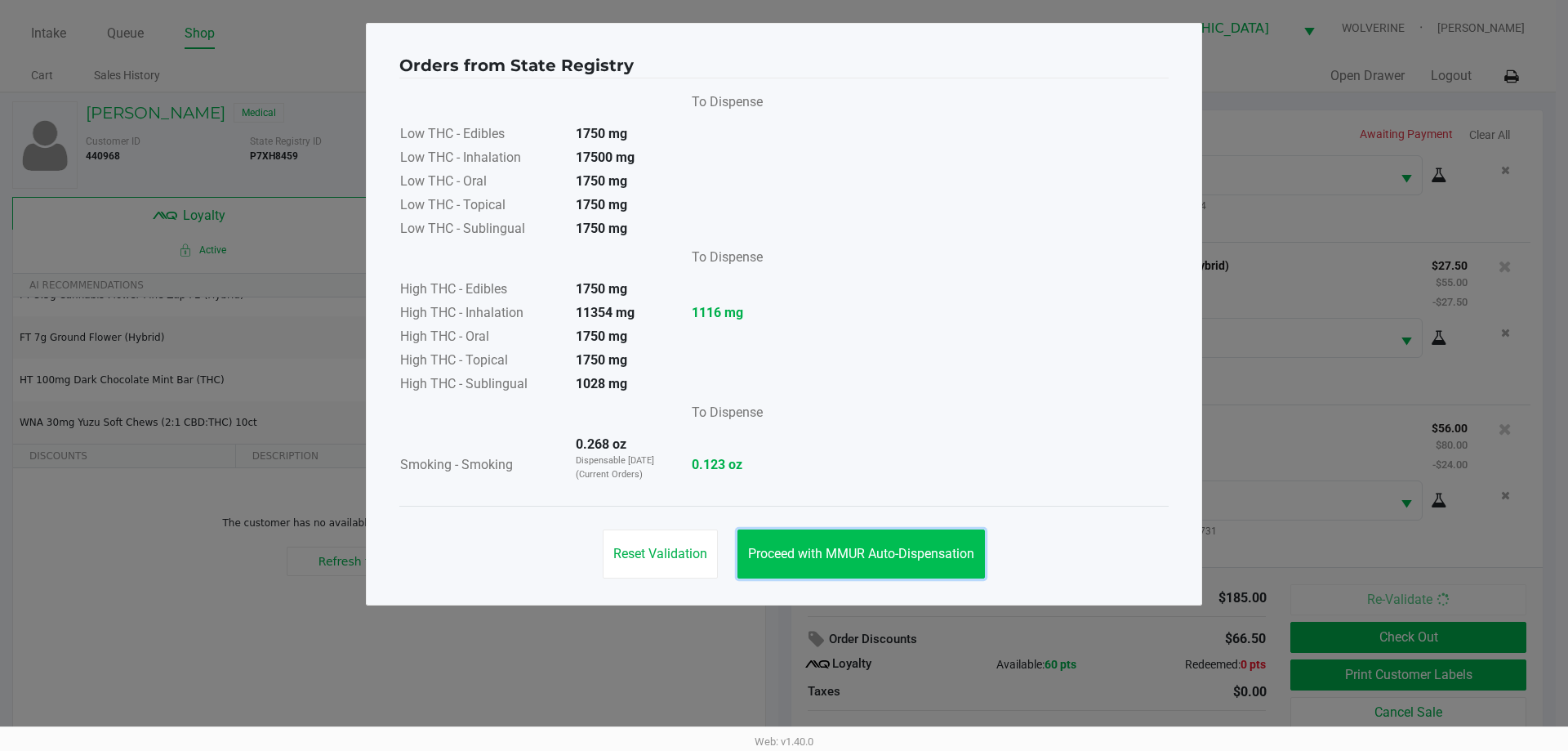
click at [765, 556] on span "Proceed with MMUR Auto-Dispensation" at bounding box center [861, 553] width 226 height 15
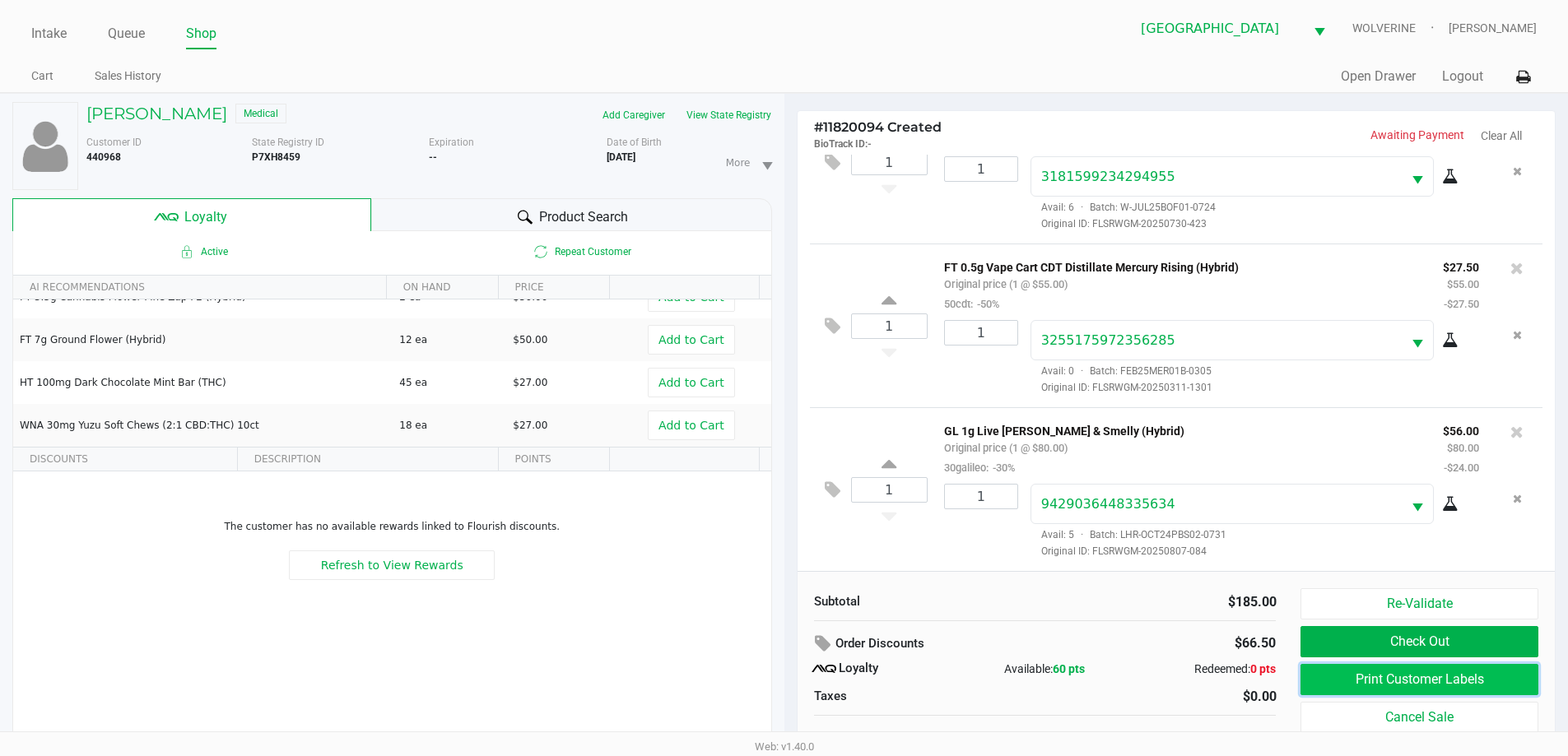
click at [1332, 680] on button "Print Customer Labels" at bounding box center [1419, 680] width 237 height 31
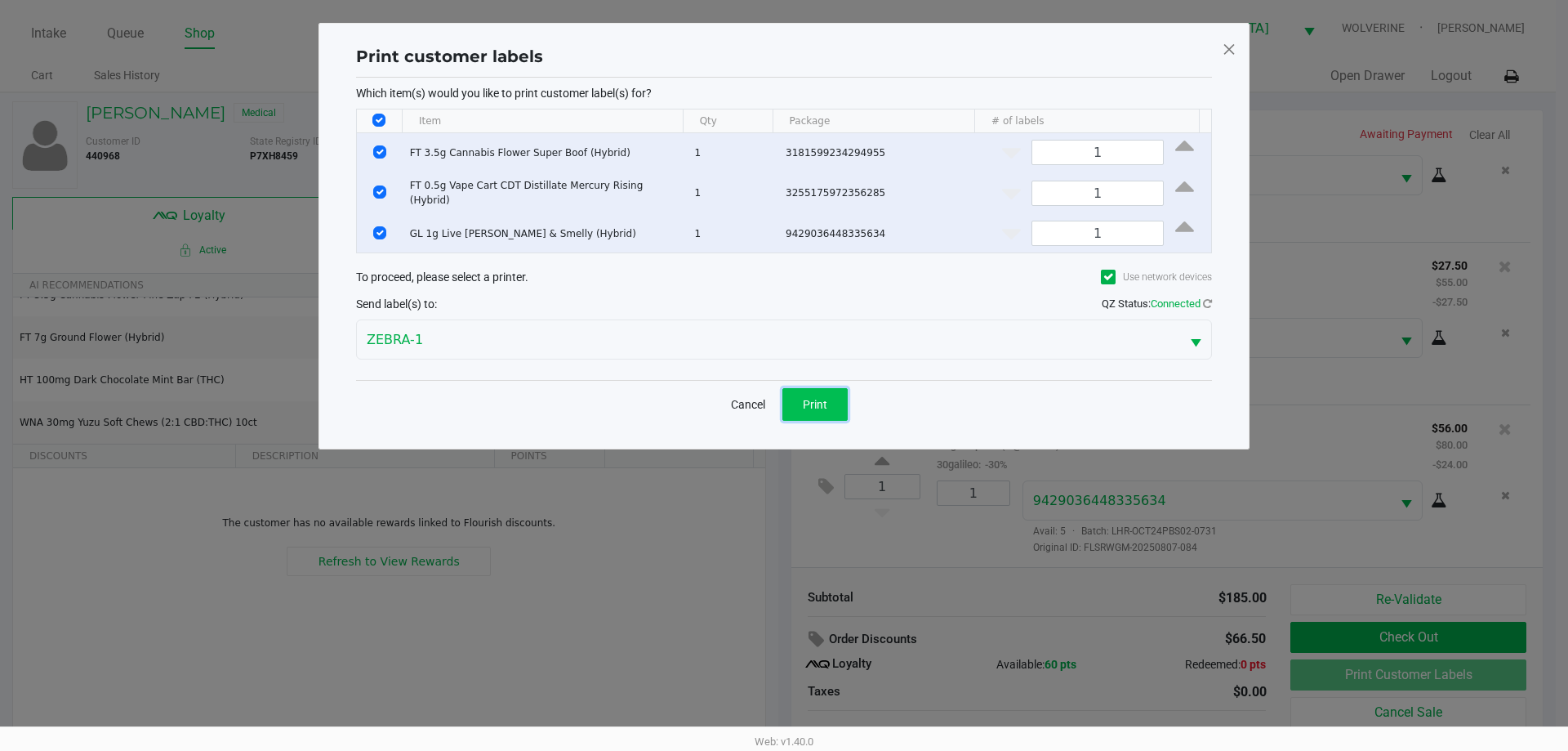
click at [812, 389] on button "Print" at bounding box center [815, 405] width 66 height 32
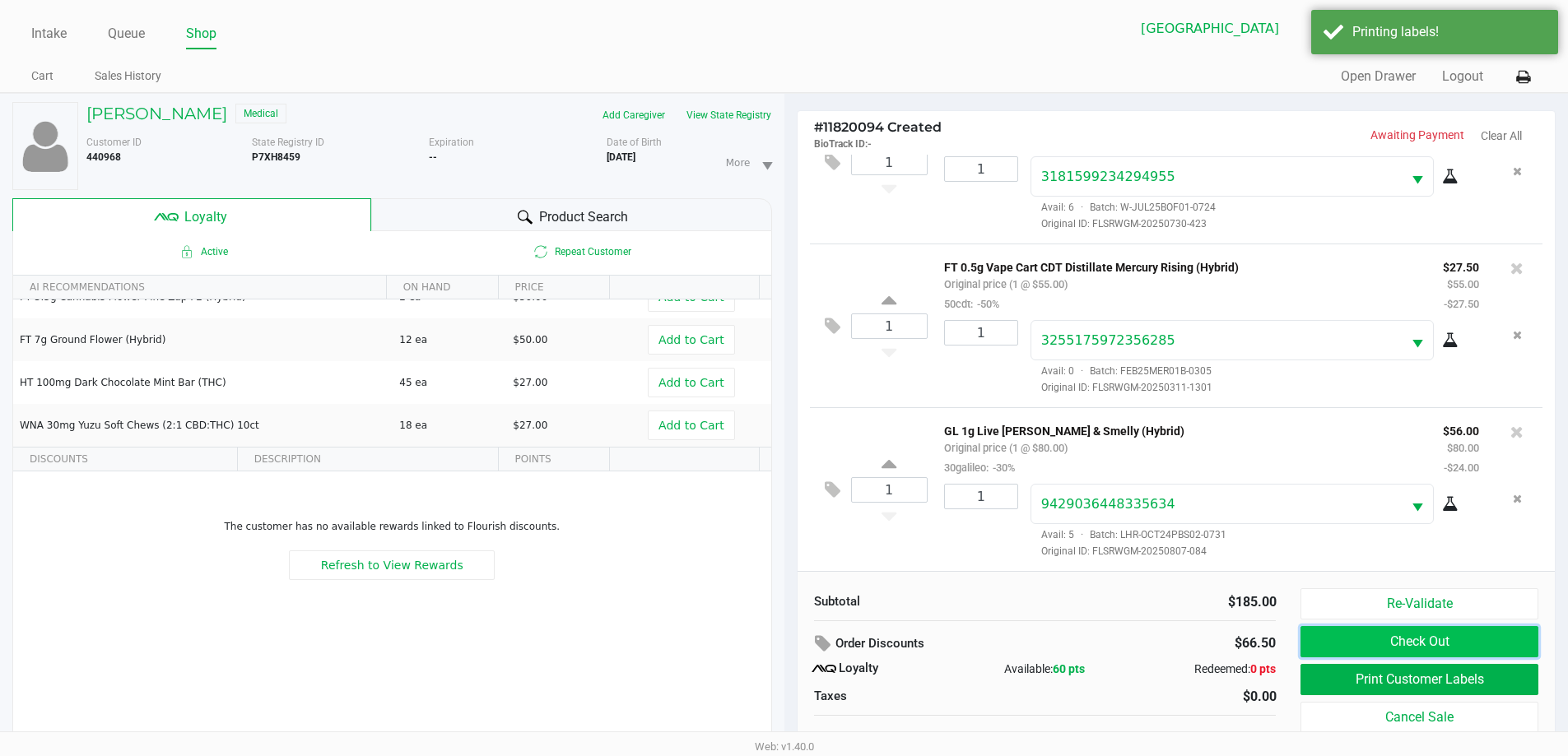
click at [1349, 636] on button "Check Out" at bounding box center [1419, 642] width 237 height 31
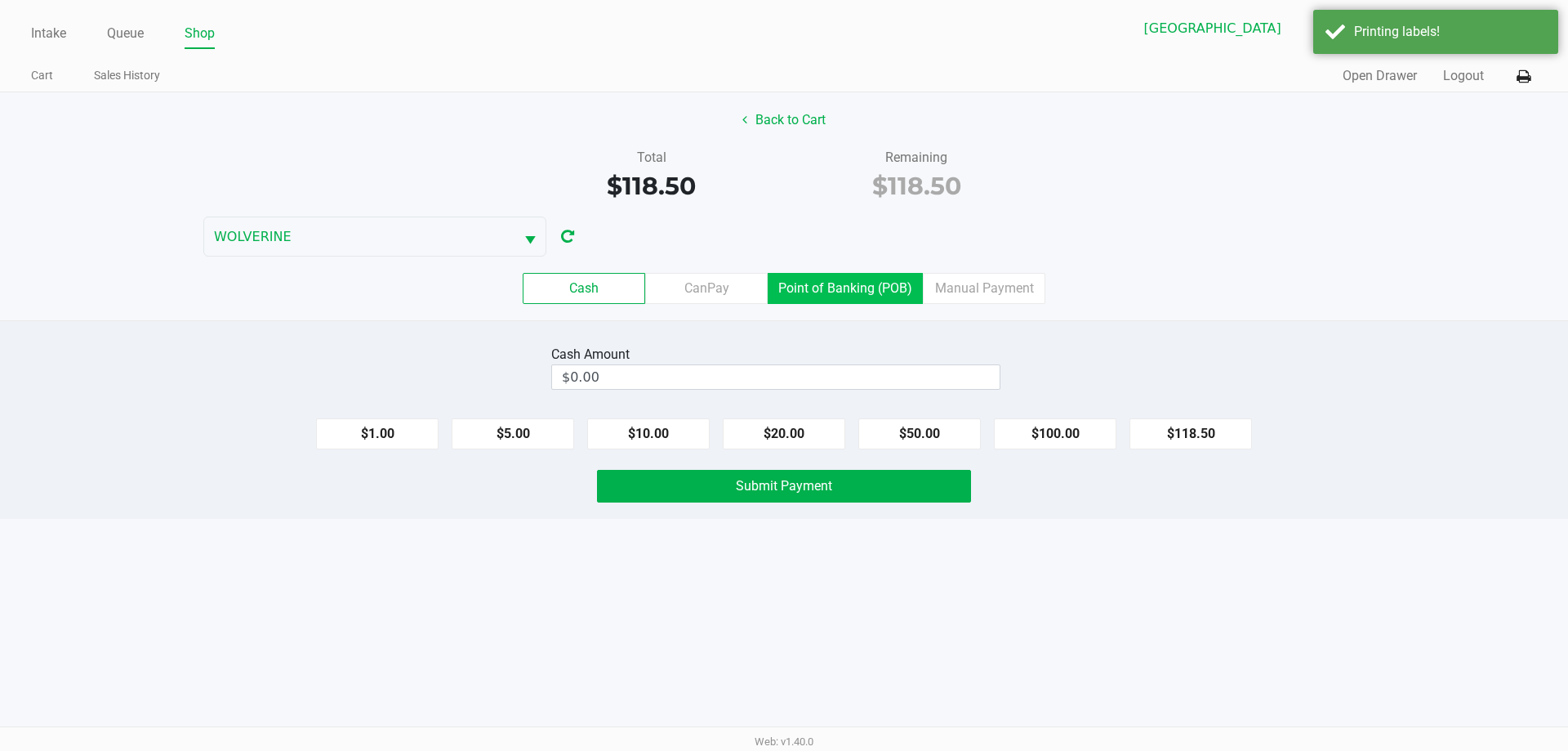
click at [876, 294] on label "Point of Banking (POB)" at bounding box center [845, 288] width 155 height 31
click at [0, 0] on 7 "Point of Banking (POB)" at bounding box center [0, 0] width 0 height 0
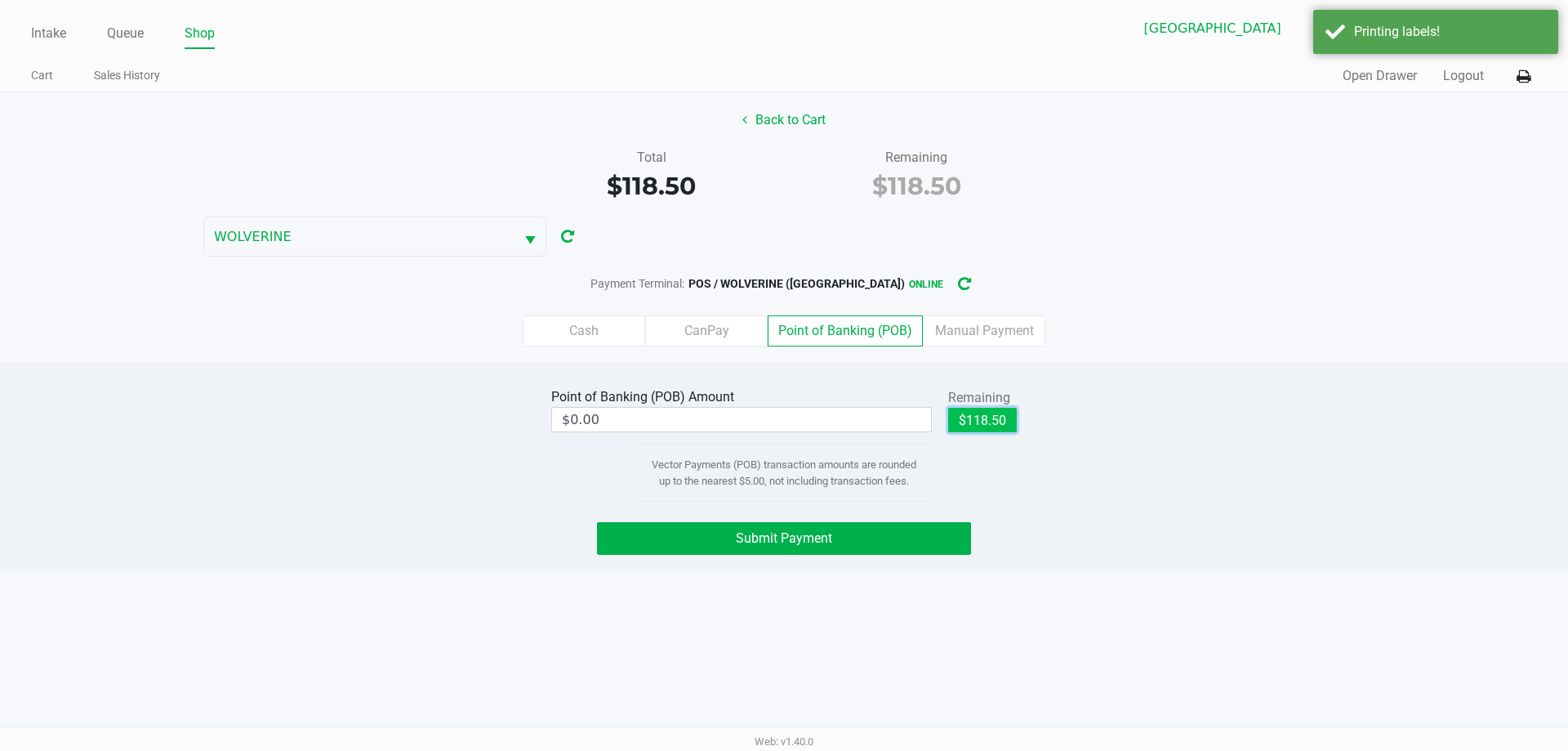
click at [974, 428] on button "$118.50" at bounding box center [982, 420] width 68 height 25
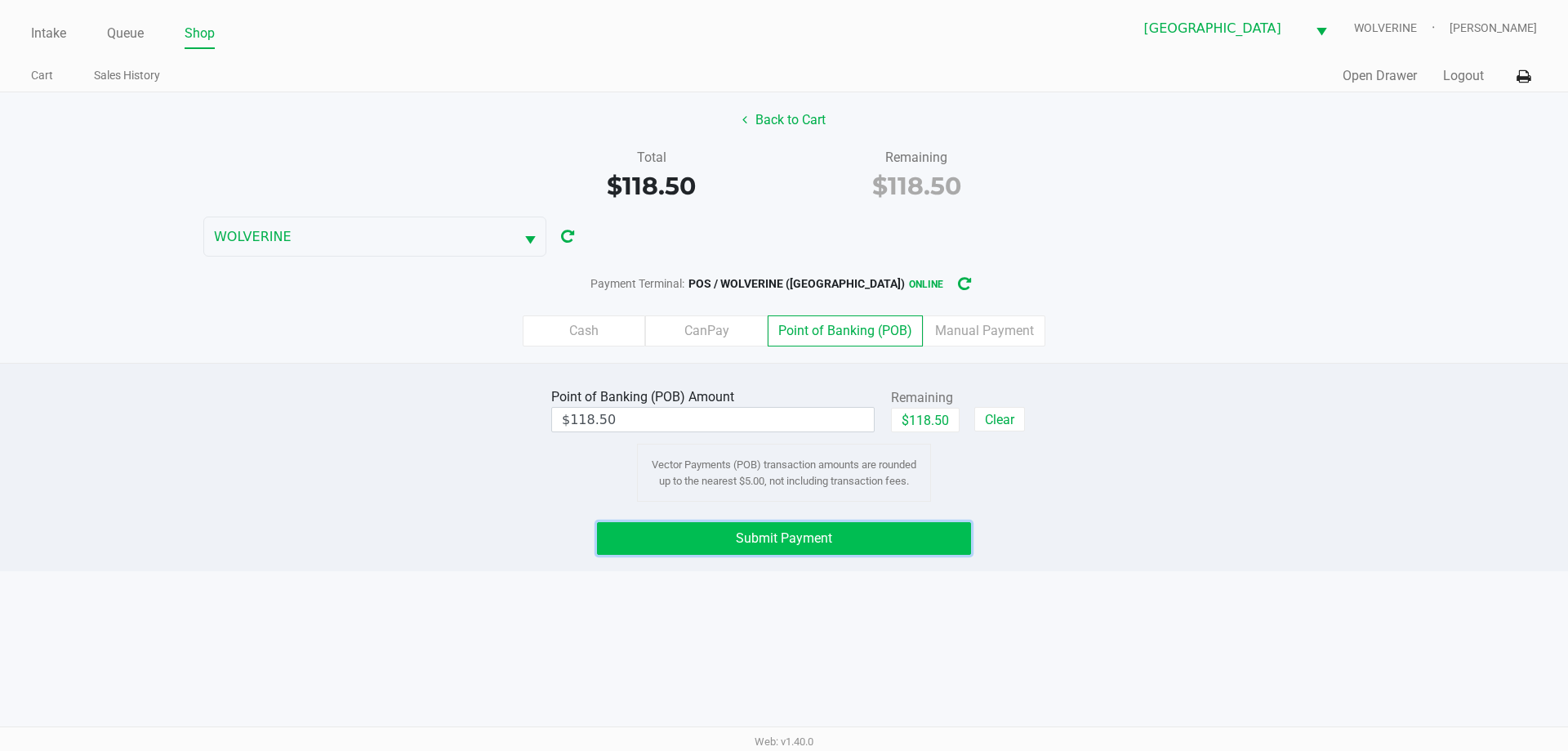
click at [944, 532] on button "Submit Payment" at bounding box center [784, 539] width 374 height 32
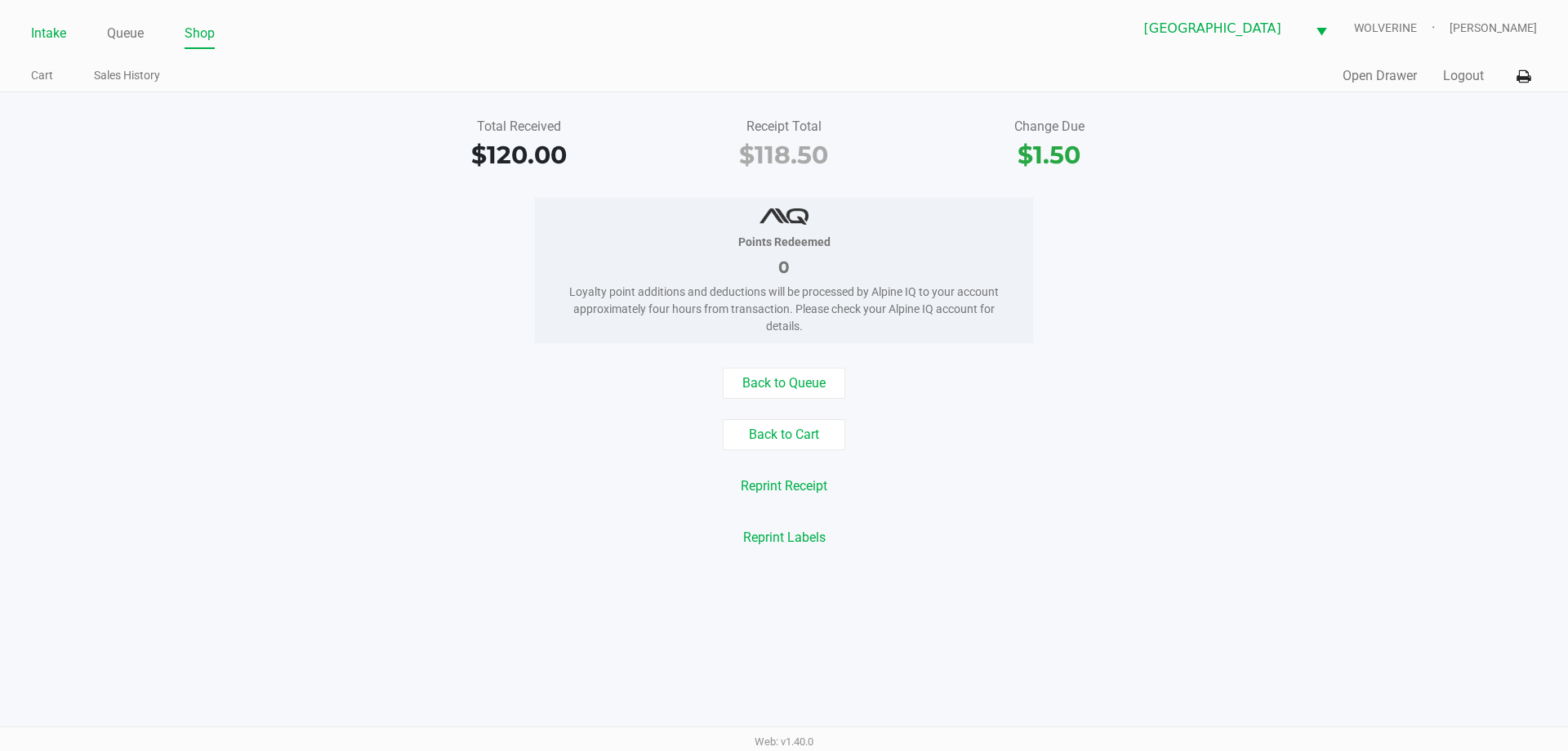
click at [49, 31] on link "Intake" at bounding box center [48, 33] width 35 height 23
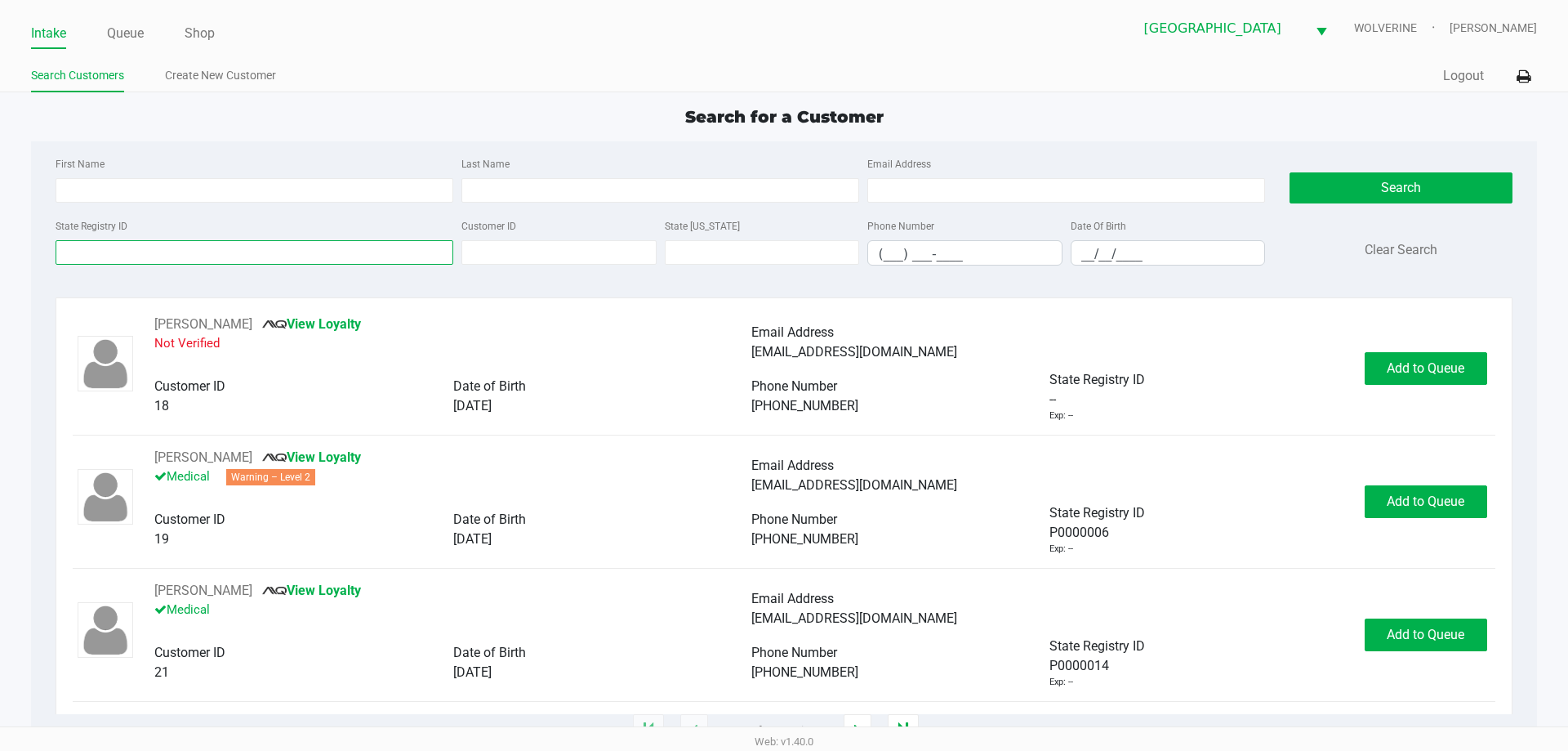
click at [178, 255] on input "State Registry ID" at bounding box center [254, 252] width 398 height 25
click at [125, 33] on link "Queue" at bounding box center [125, 33] width 37 height 23
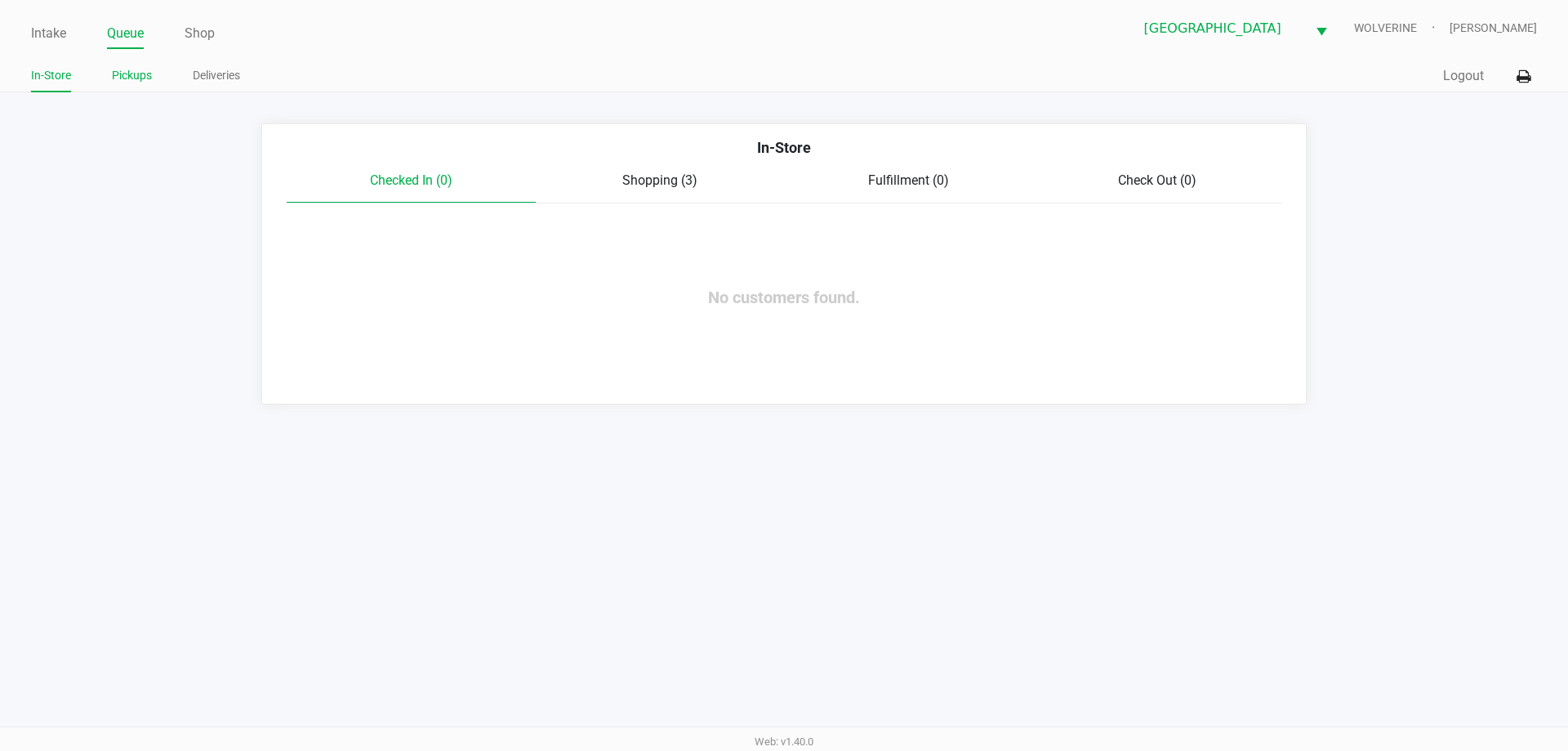
click at [127, 73] on link "Pickups" at bounding box center [131, 76] width 40 height 20
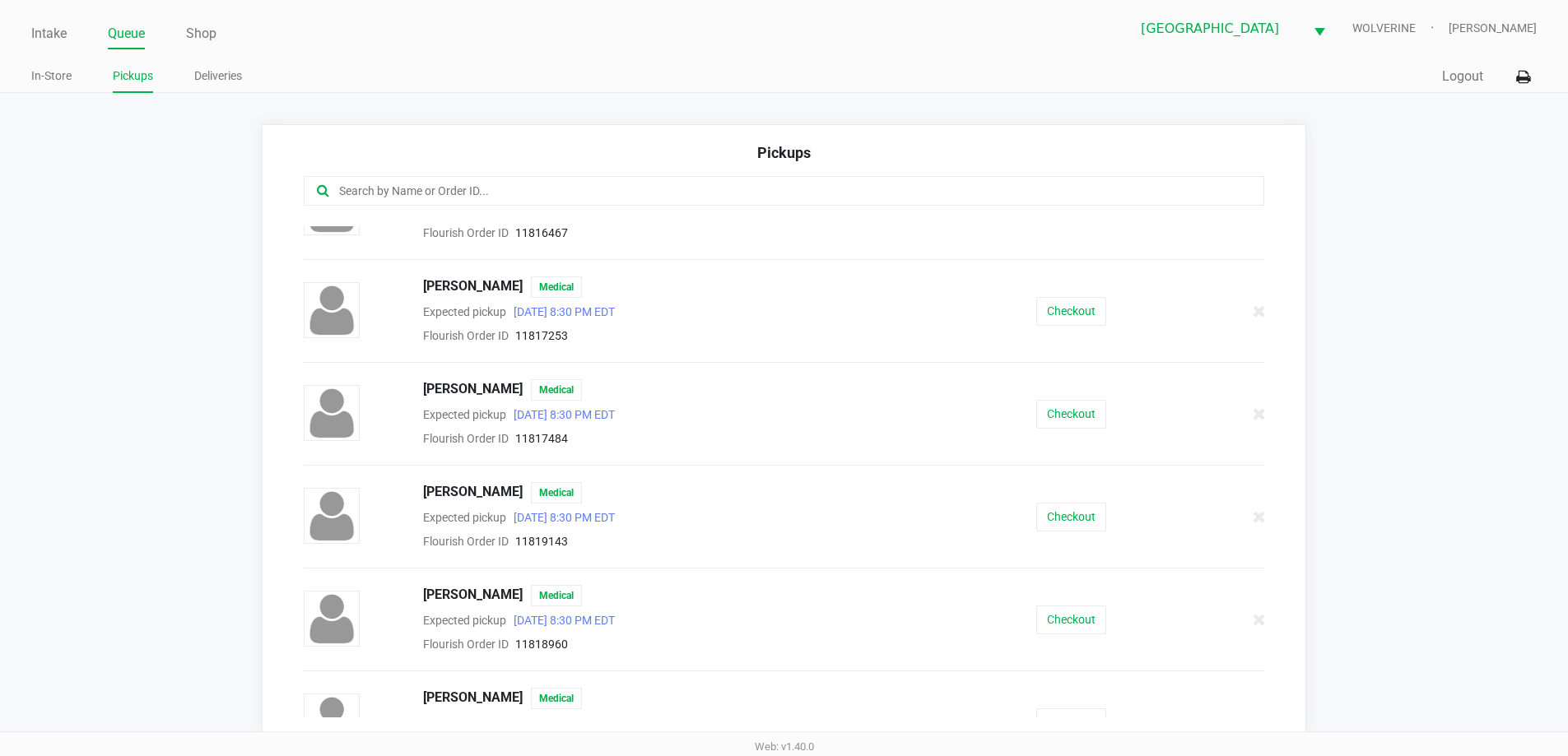
scroll to position [905, 0]
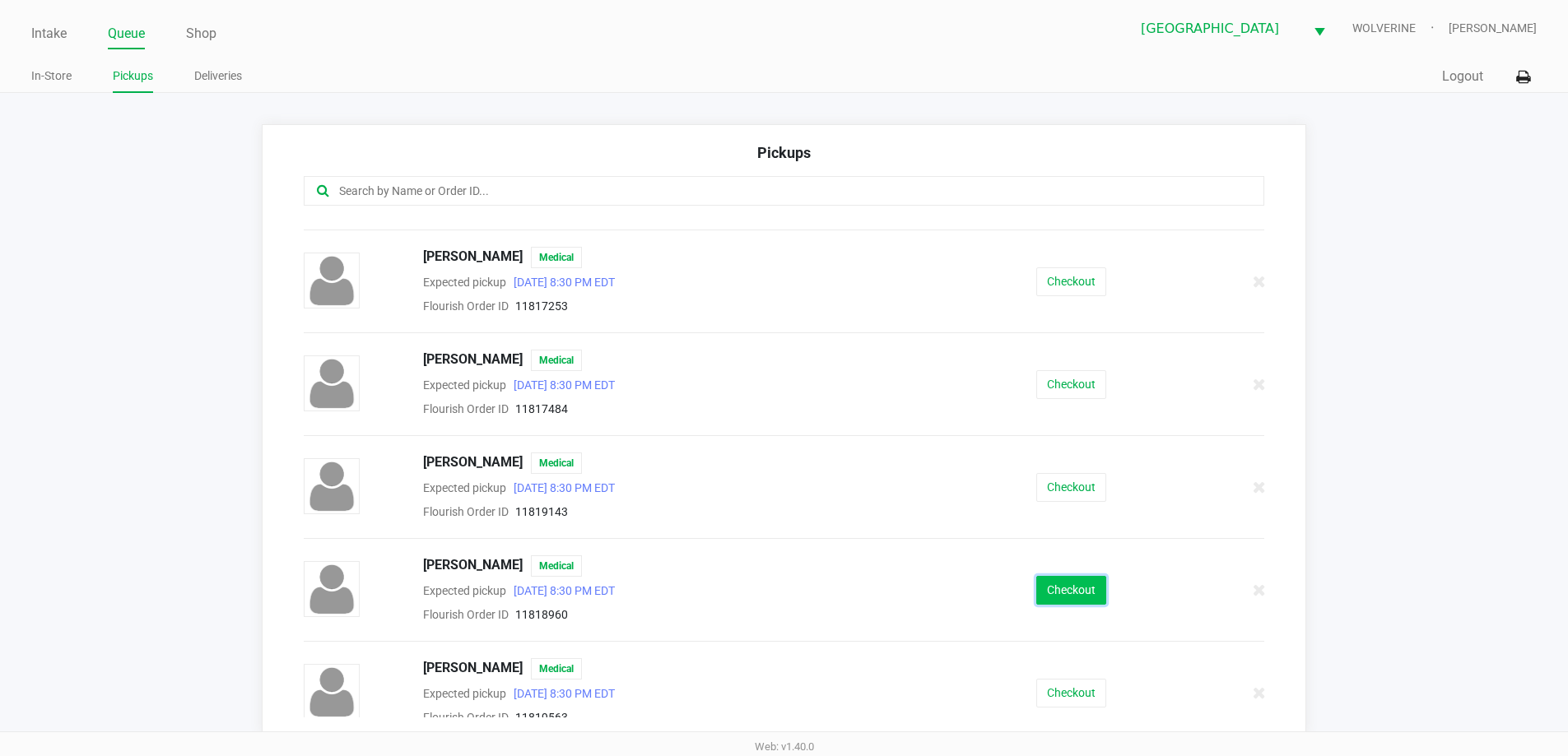
click at [1049, 582] on button "Checkout" at bounding box center [1070, 590] width 70 height 29
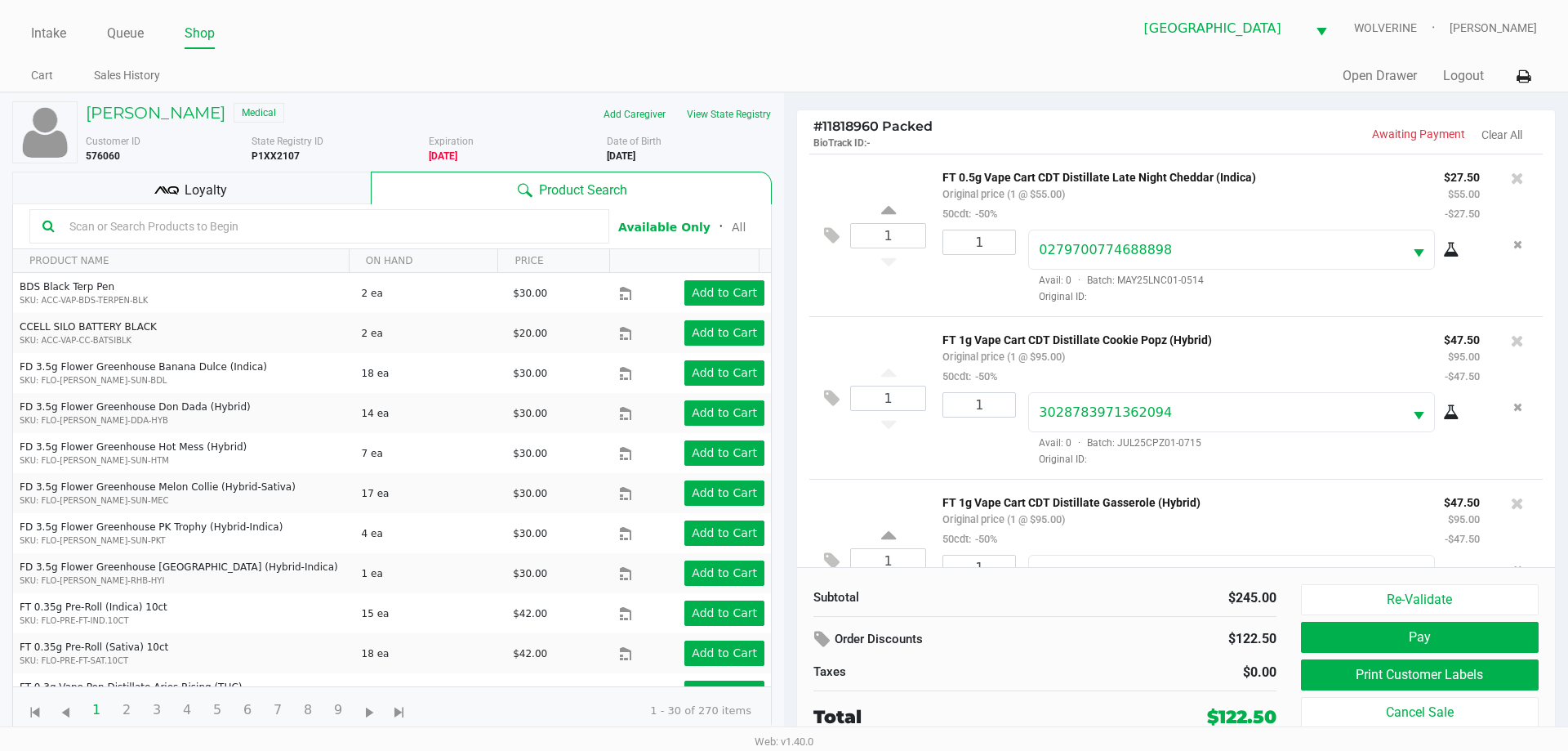
click at [188, 184] on span "Loyalty" at bounding box center [206, 190] width 43 height 20
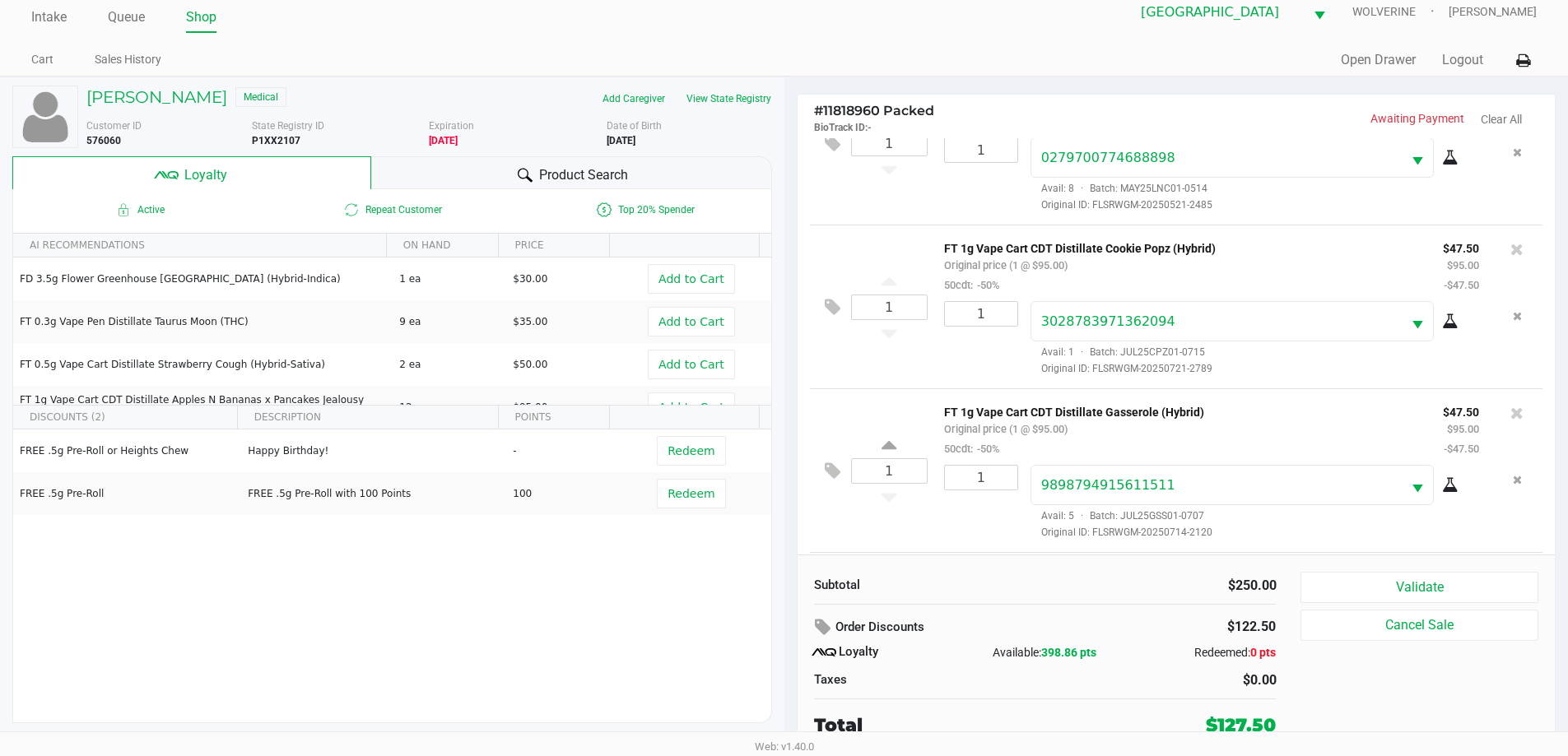
scroll to position [222, 0]
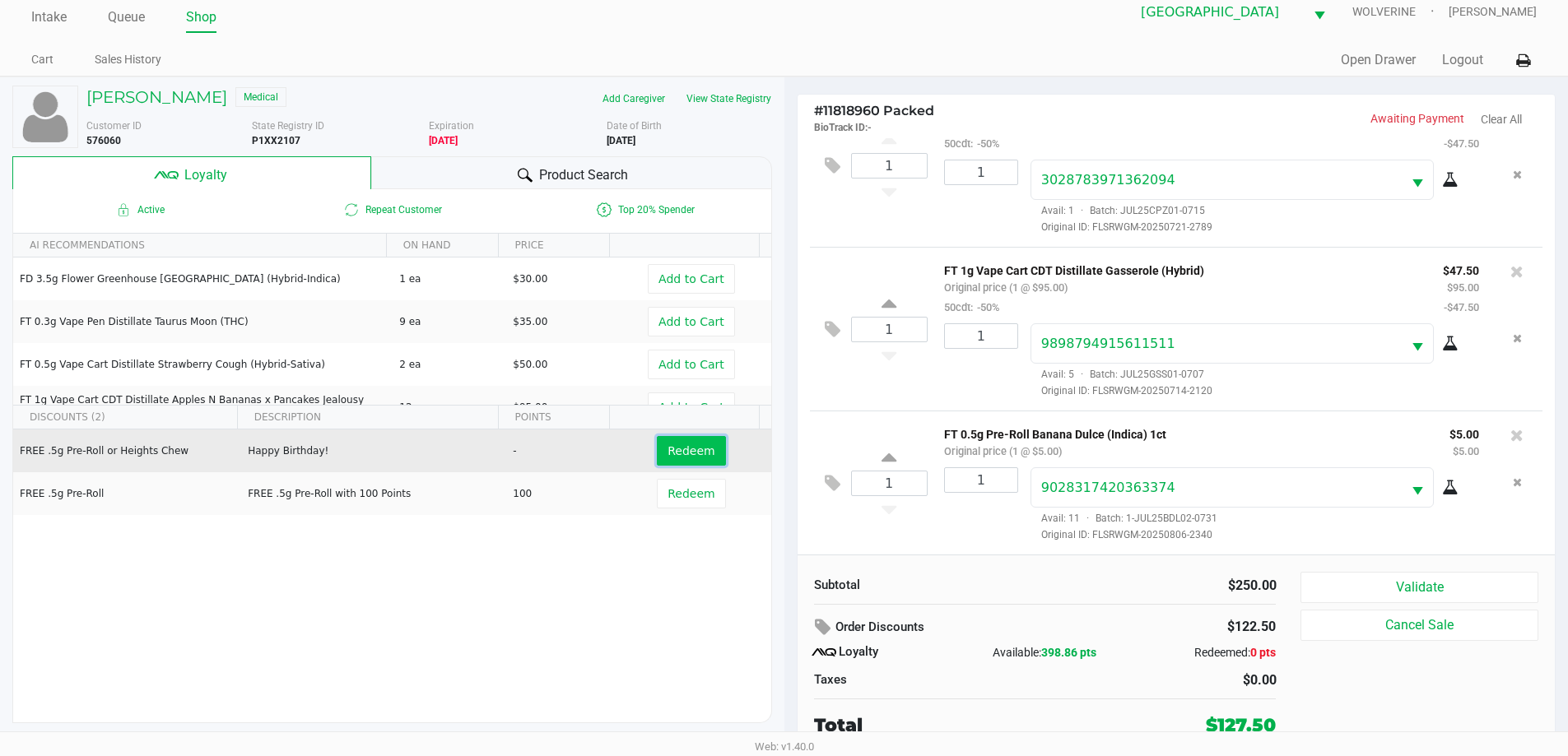
click at [670, 449] on span "Redeem" at bounding box center [690, 450] width 47 height 13
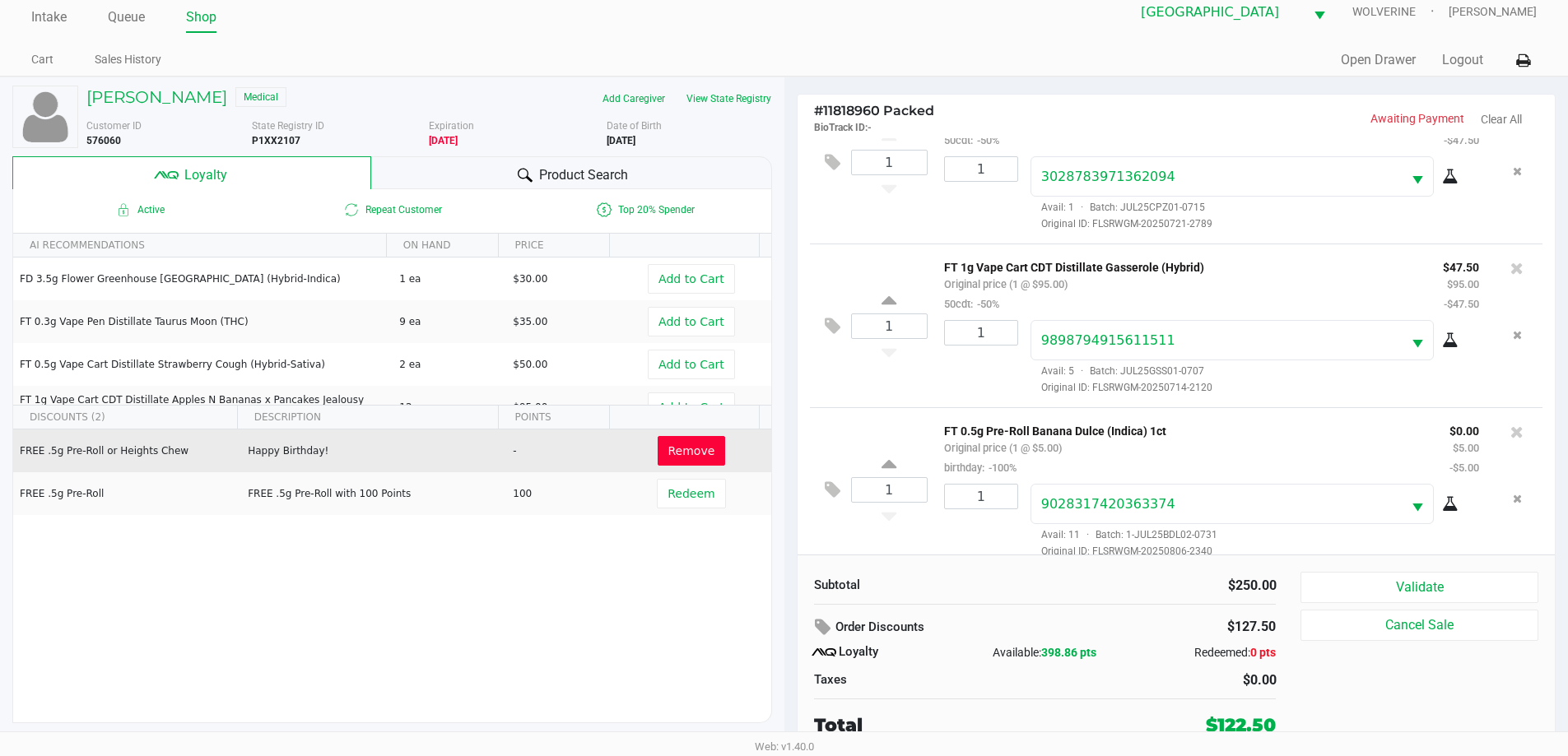
scroll to position [241, 0]
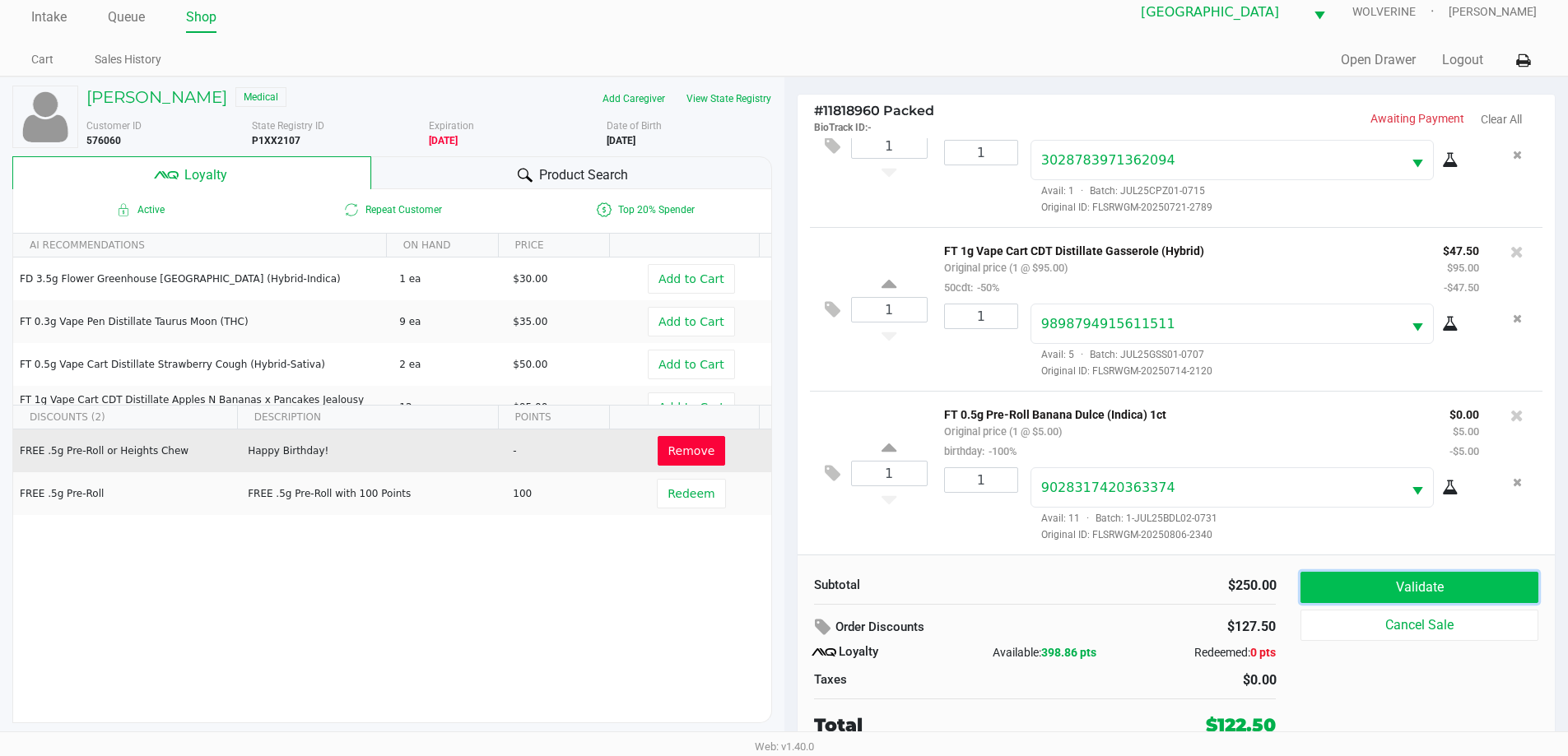
click at [1400, 594] on button "Validate" at bounding box center [1419, 587] width 237 height 31
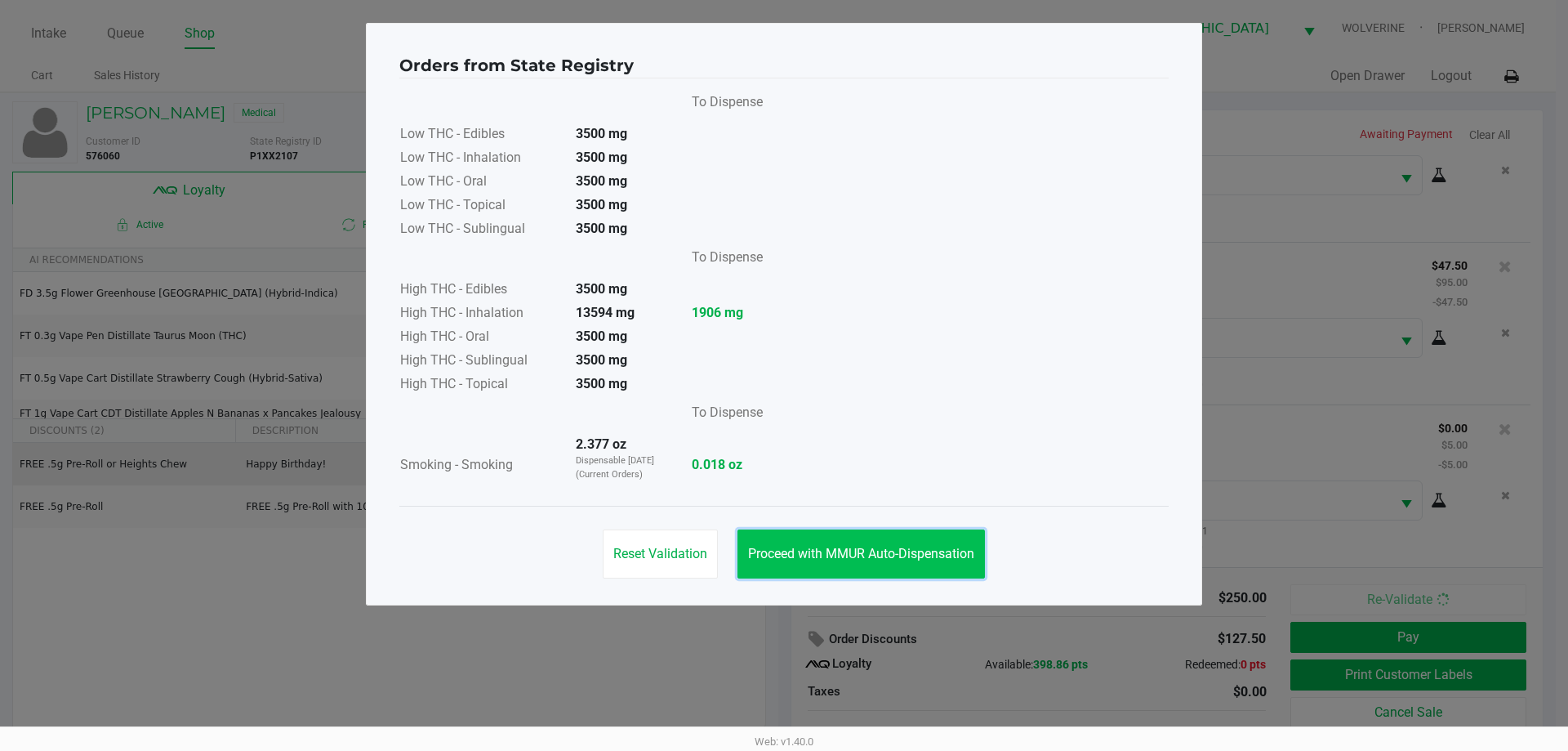
click at [940, 552] on span "Proceed with MMUR Auto-Dispensation" at bounding box center [861, 553] width 226 height 15
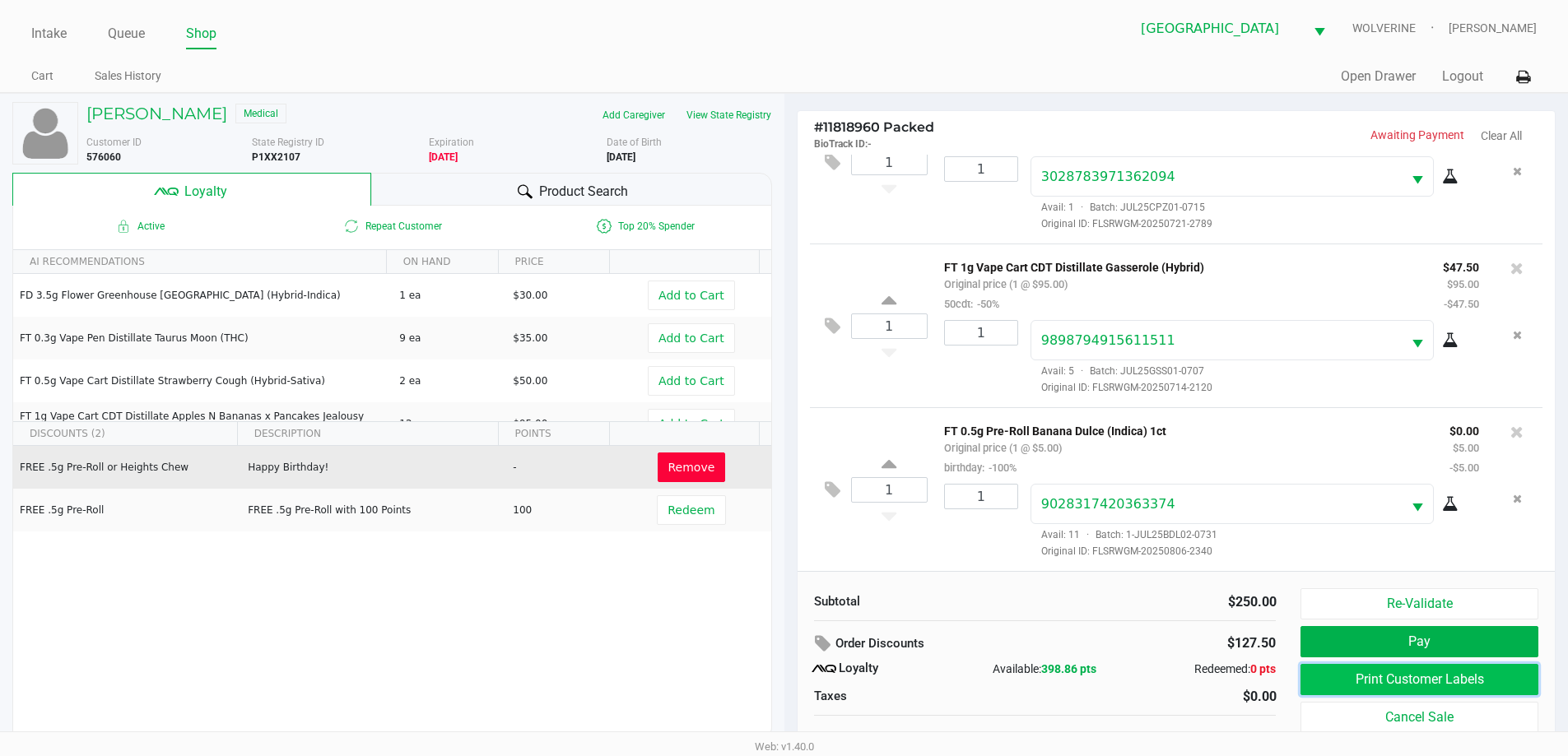
click at [1358, 679] on button "Print Customer Labels" at bounding box center [1419, 680] width 237 height 31
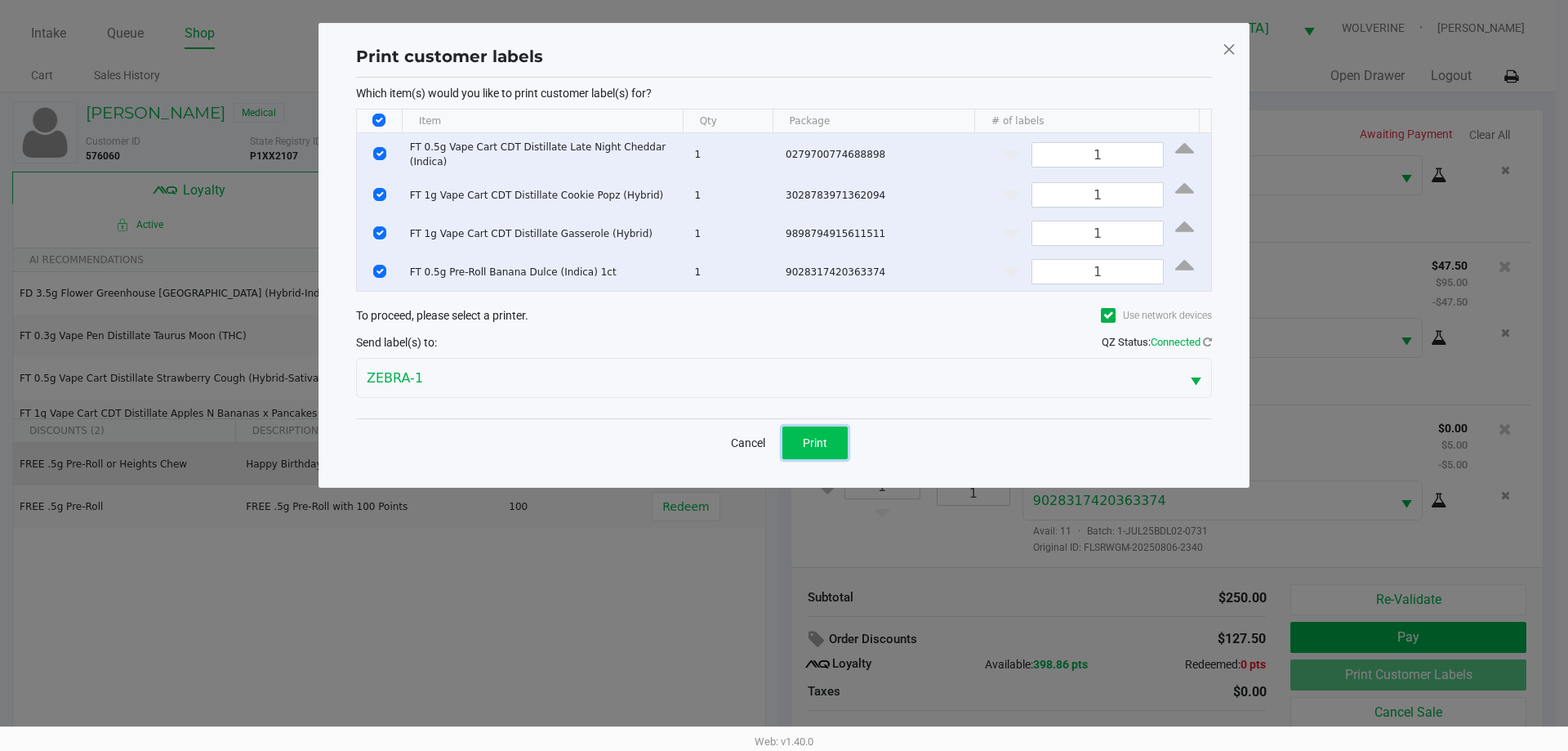
click at [807, 436] on span "Print" at bounding box center [815, 442] width 25 height 13
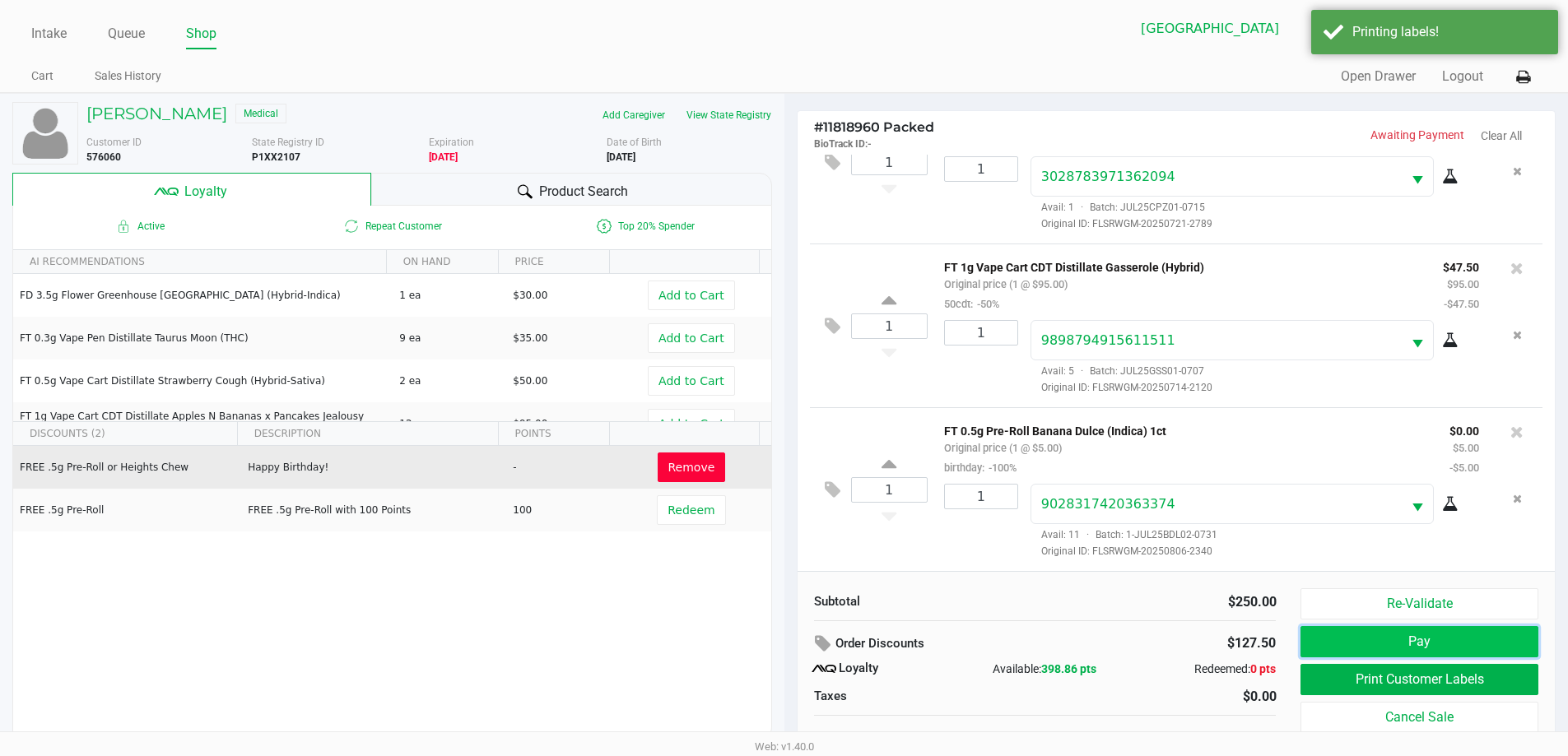
click at [1410, 640] on button "Pay" at bounding box center [1419, 642] width 237 height 31
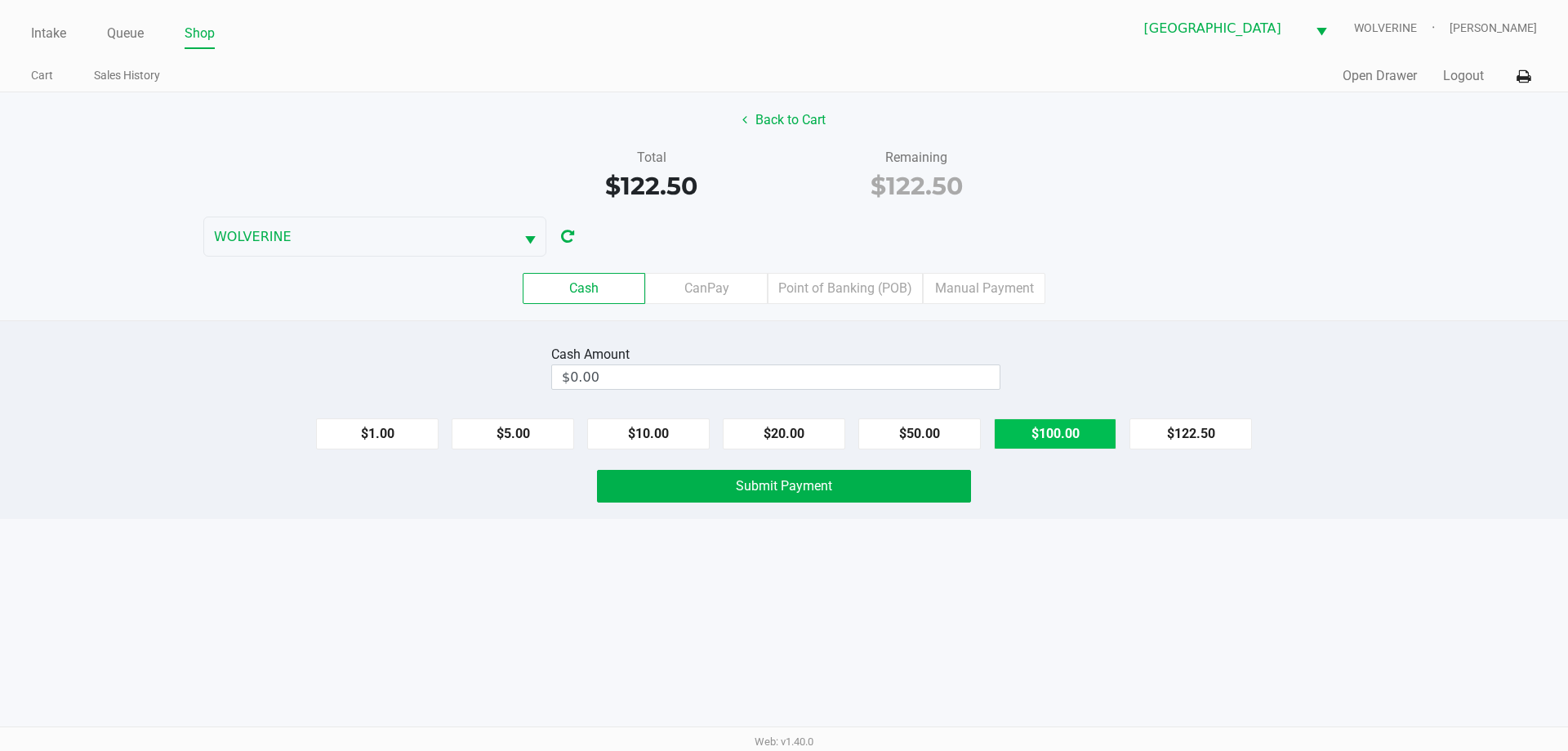
click at [1083, 439] on button "$100.00" at bounding box center [1055, 434] width 123 height 31
click at [797, 434] on button "$20.00" at bounding box center [784, 434] width 123 height 31
click at [796, 434] on button "$20.00" at bounding box center [784, 434] width 123 height 31
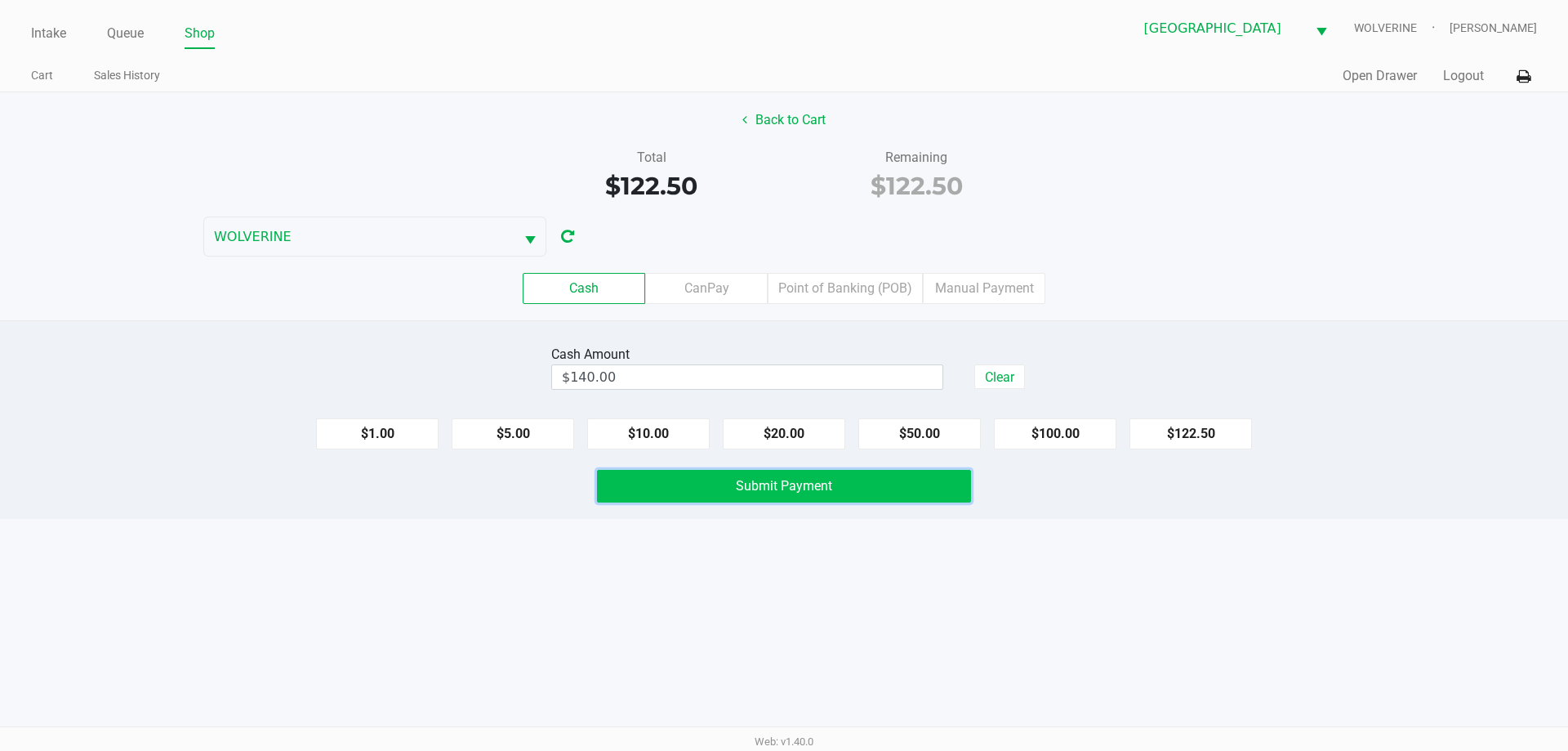
click at [796, 479] on span "Submit Payment" at bounding box center [784, 486] width 96 height 15
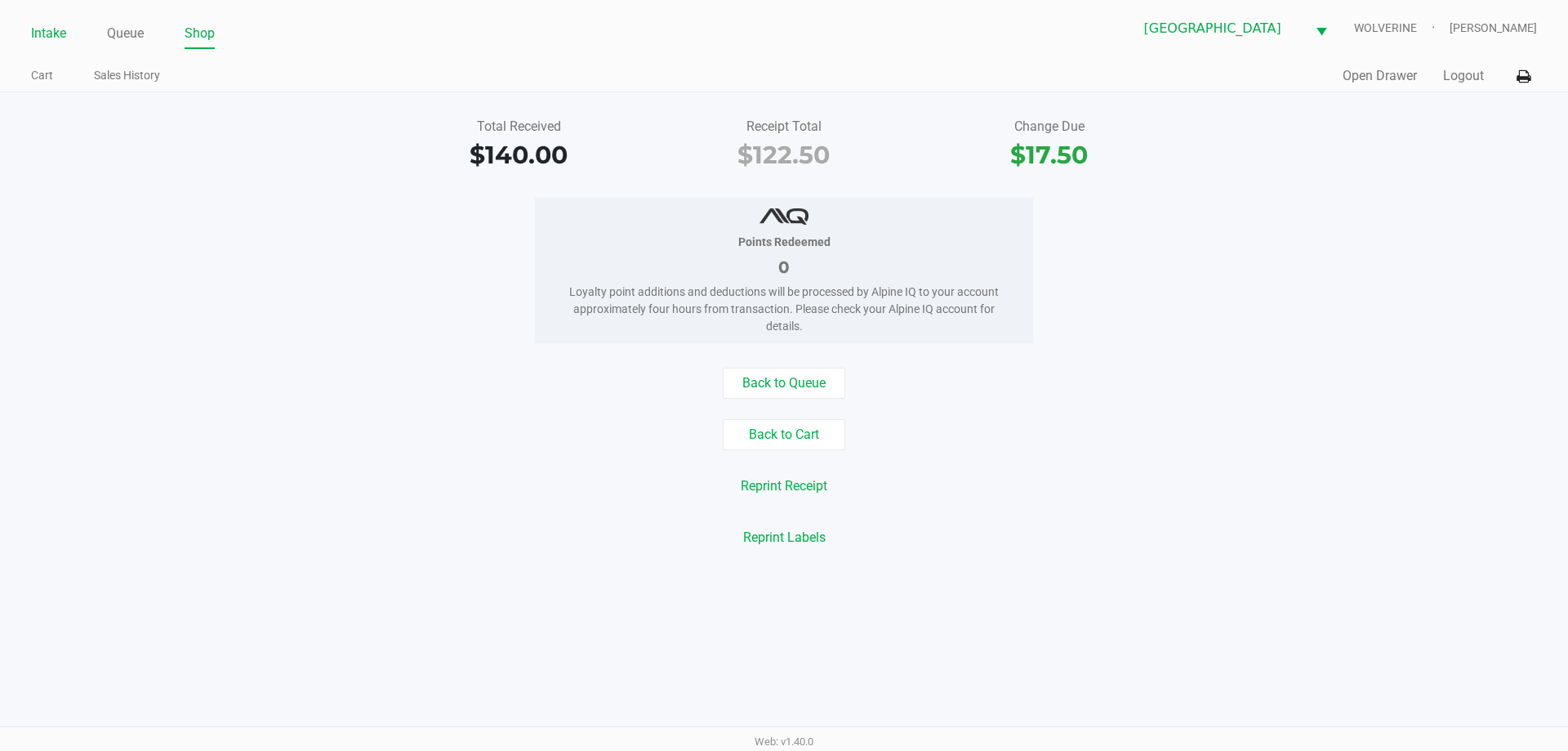
click at [44, 26] on link "Intake" at bounding box center [48, 33] width 35 height 23
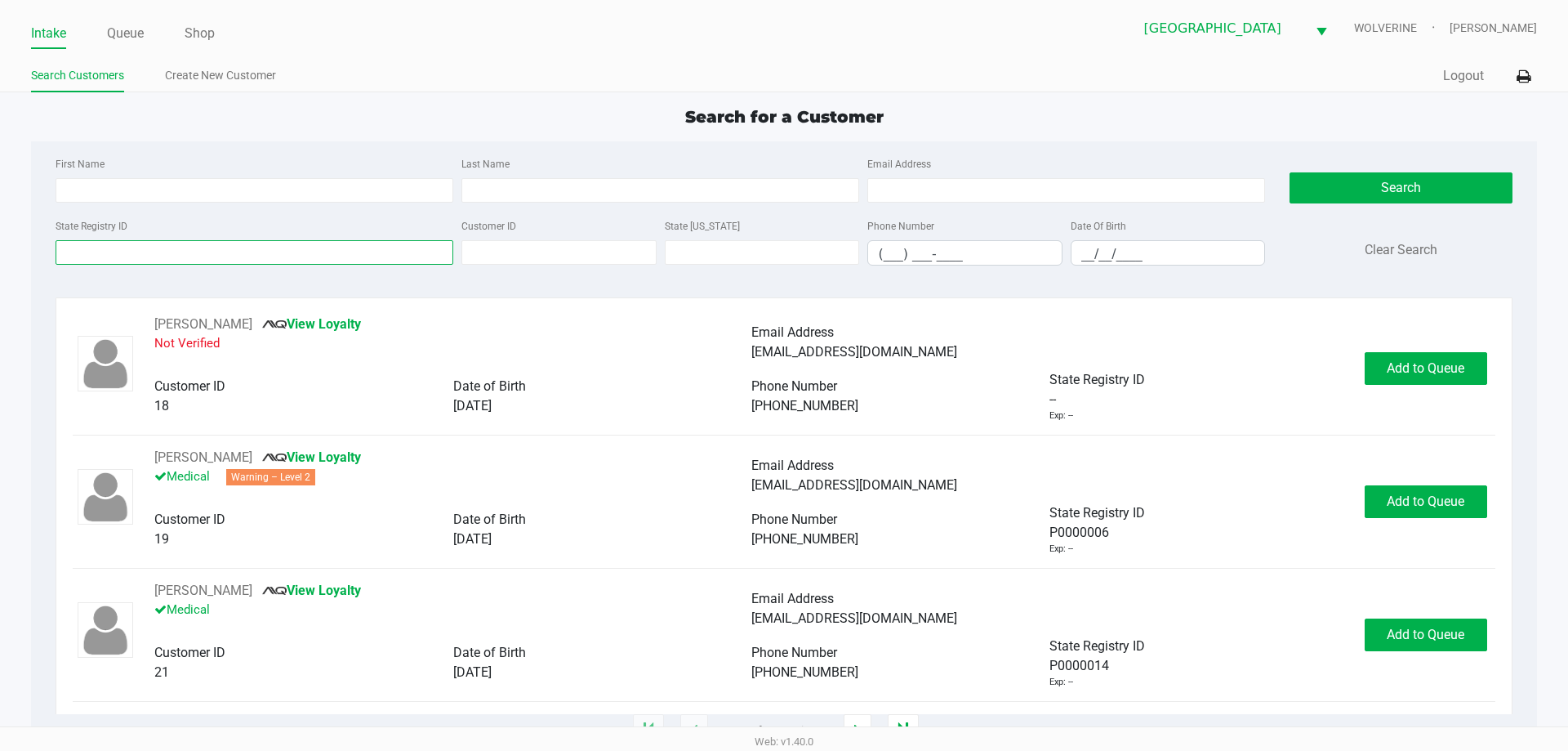
click at [183, 259] on input "State Registry ID" at bounding box center [254, 252] width 398 height 25
click at [183, 263] on input "State Registry ID" at bounding box center [254, 252] width 398 height 25
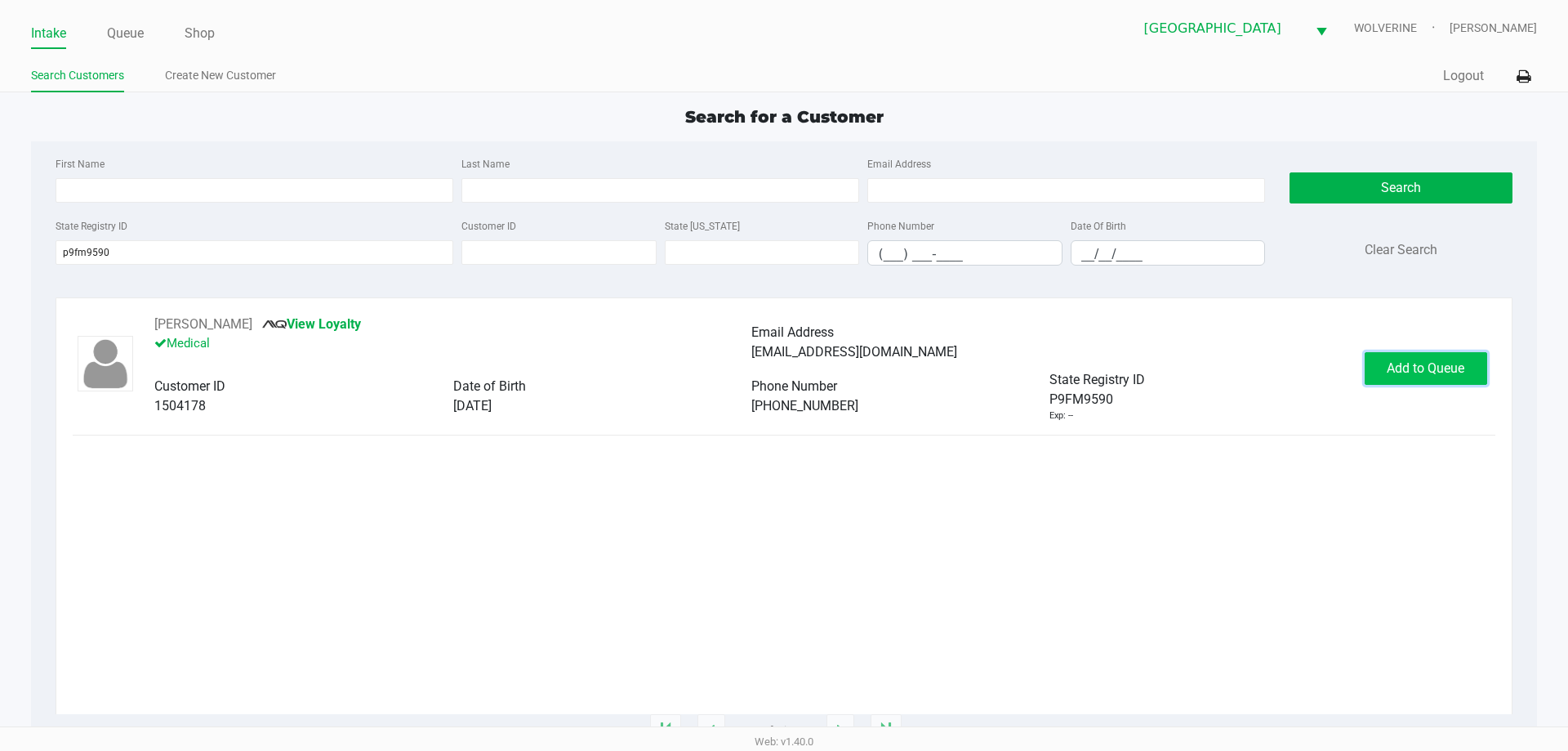
click at [1460, 365] on span "Add to Queue" at bounding box center [1425, 368] width 78 height 15
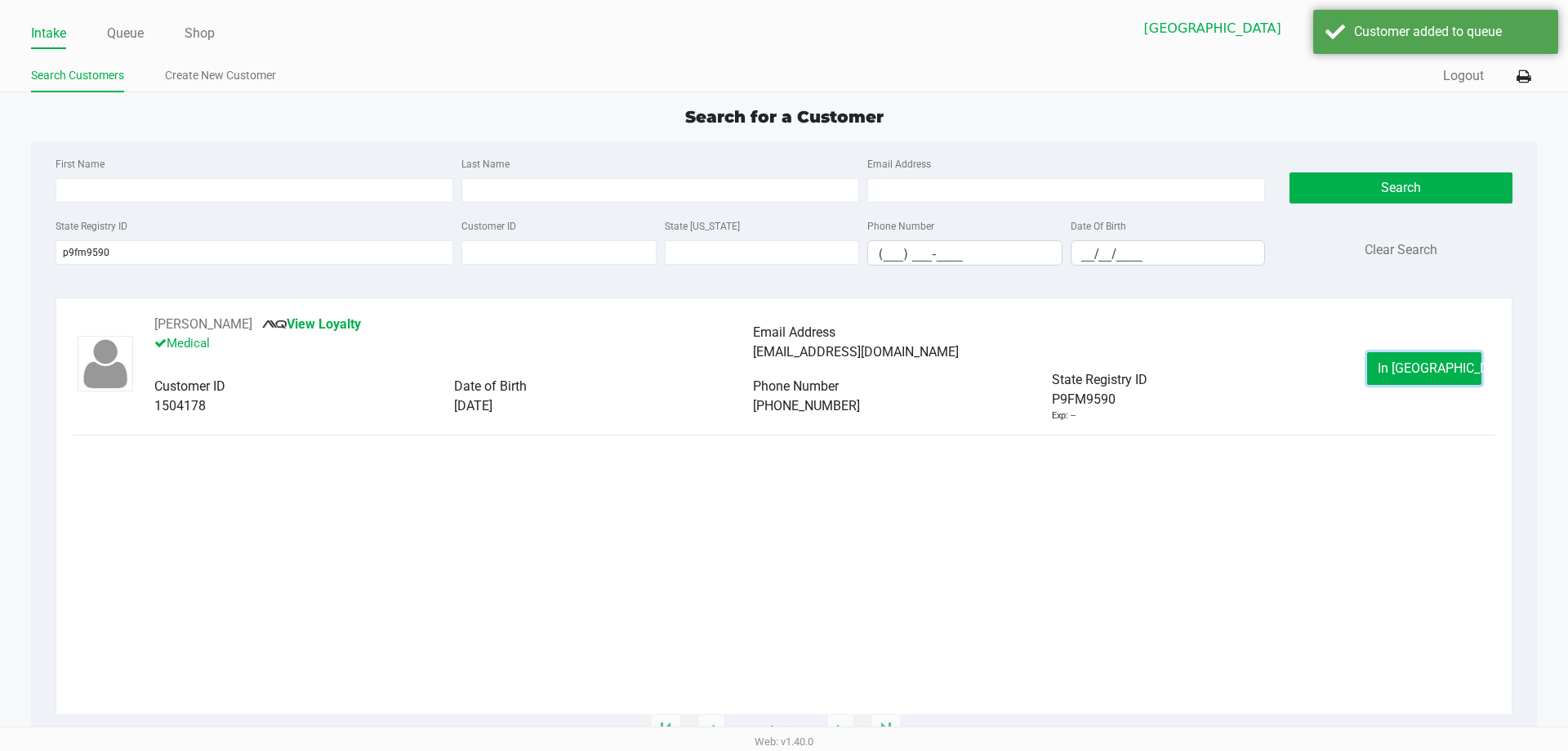
click at [1460, 365] on button "In Queue" at bounding box center [1425, 369] width 114 height 32
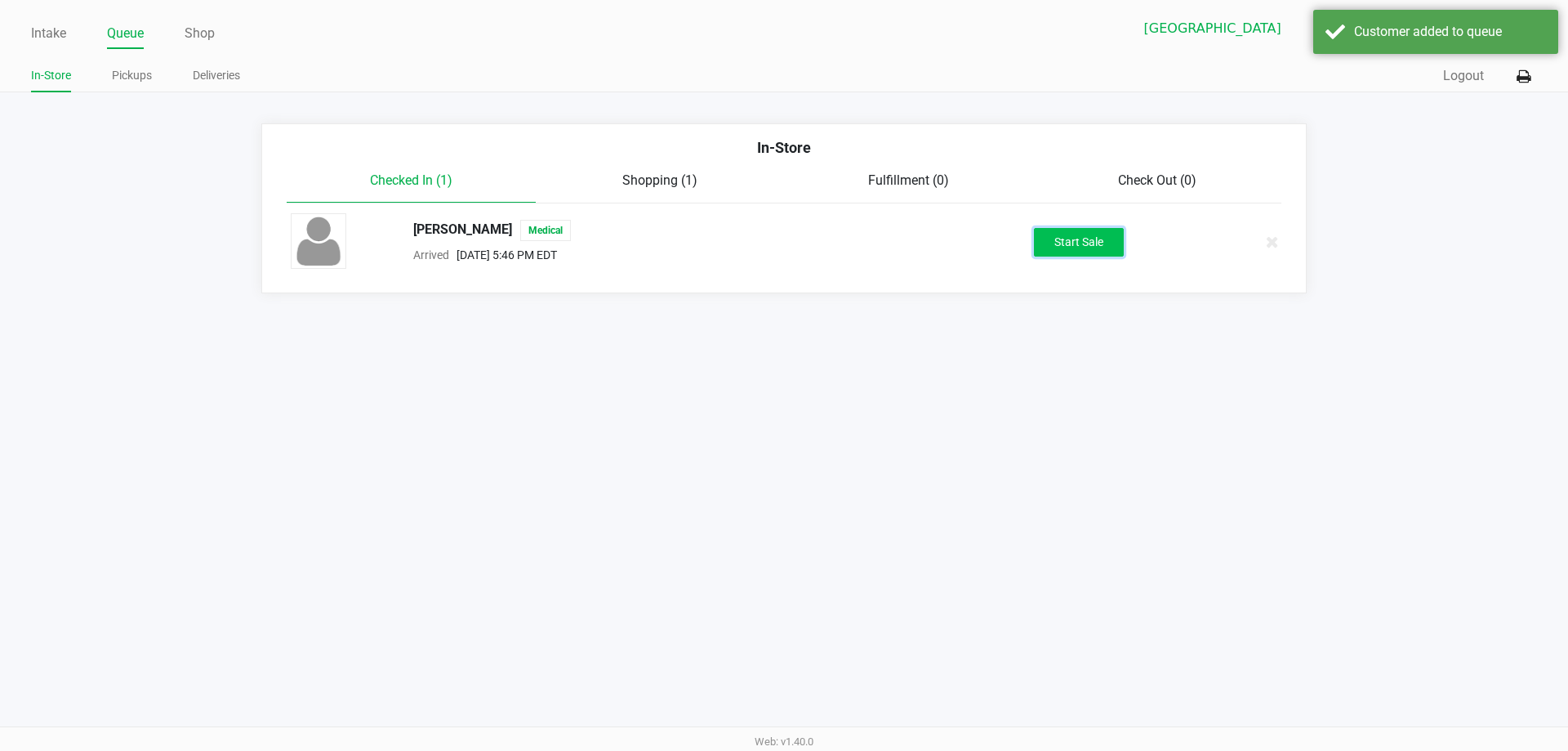
click at [1076, 233] on button "Start Sale" at bounding box center [1078, 242] width 90 height 29
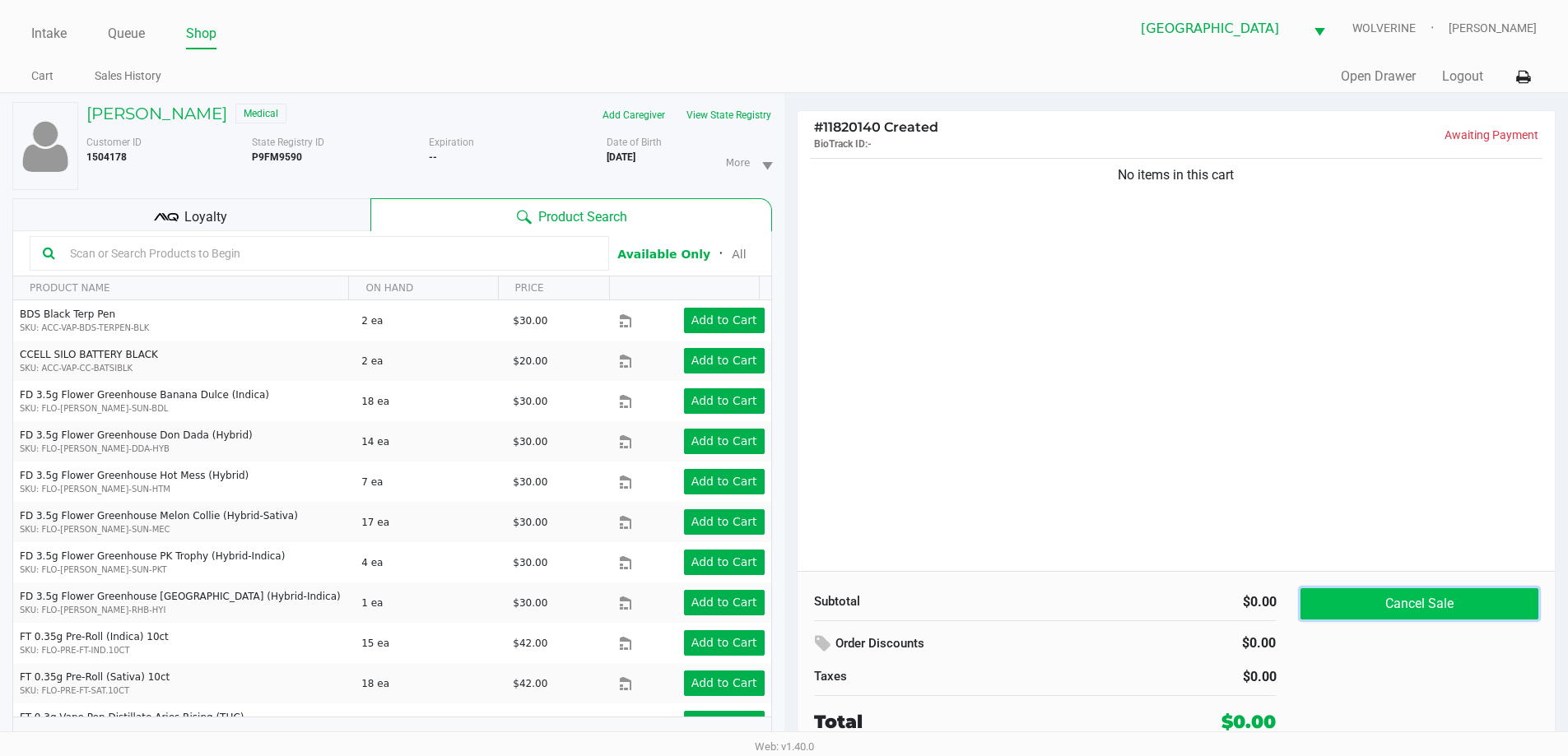
click at [1477, 597] on button "Cancel Sale" at bounding box center [1419, 603] width 237 height 31
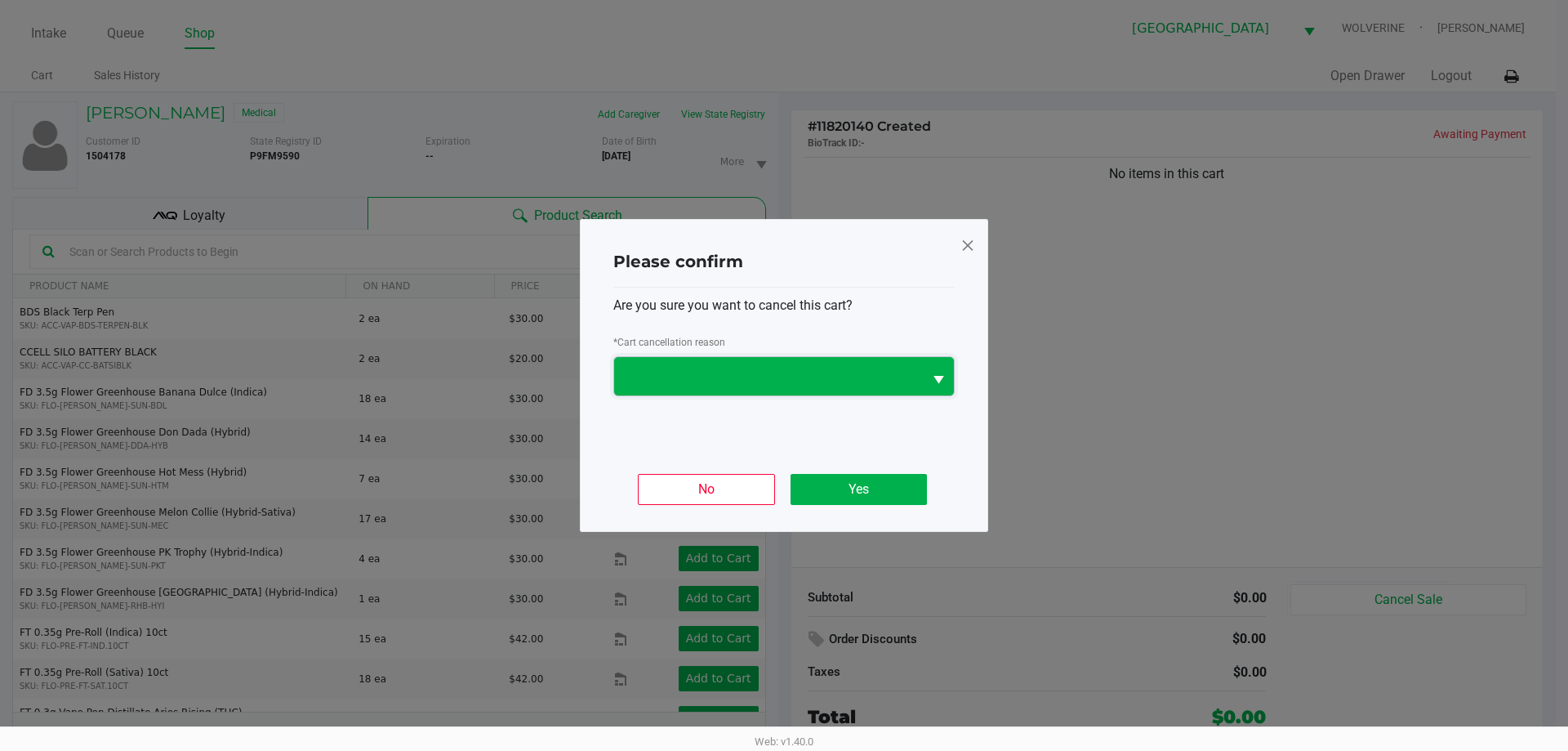
click at [785, 377] on span at bounding box center [768, 376] width 289 height 20
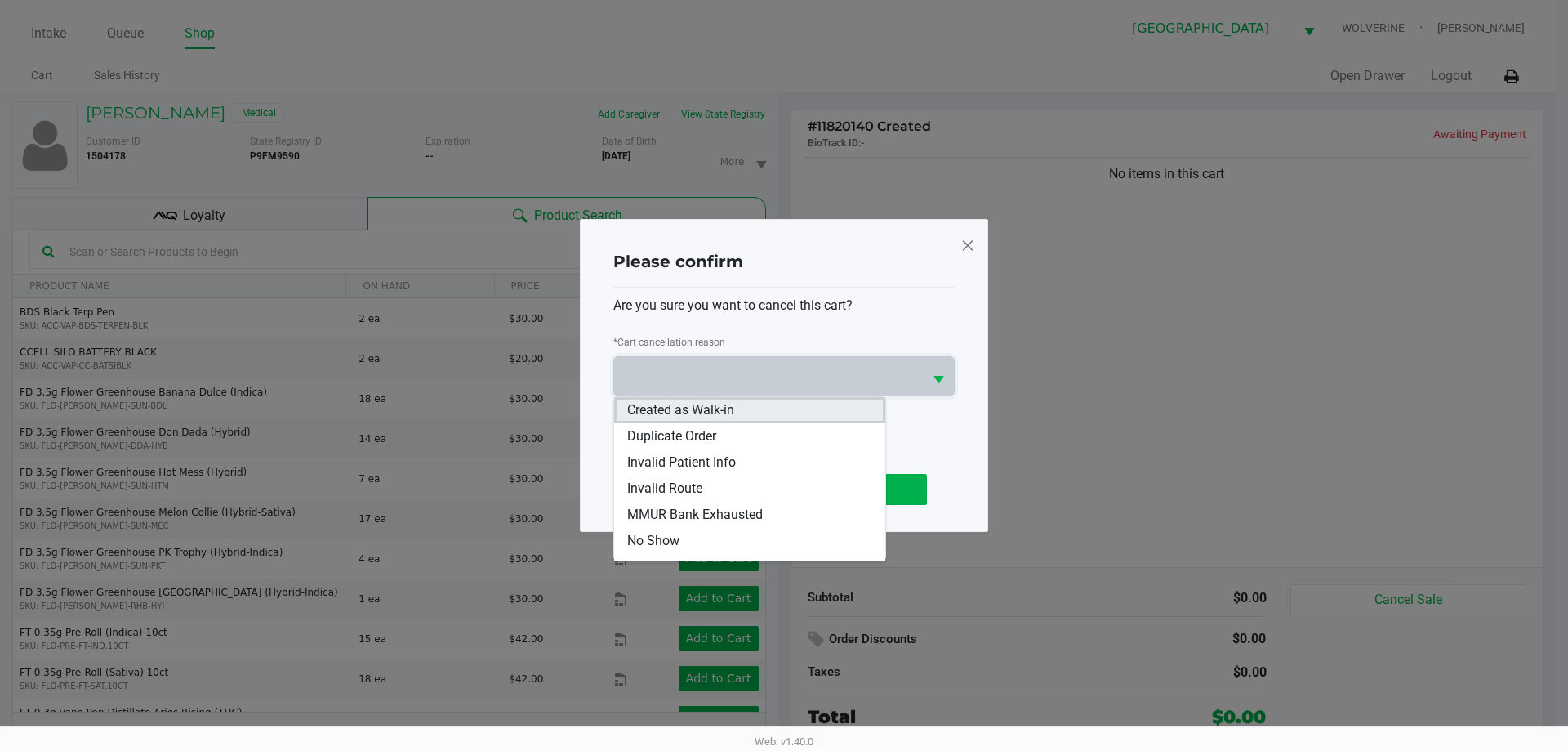
click at [780, 409] on li "Created as Walk-in" at bounding box center [750, 410] width 271 height 26
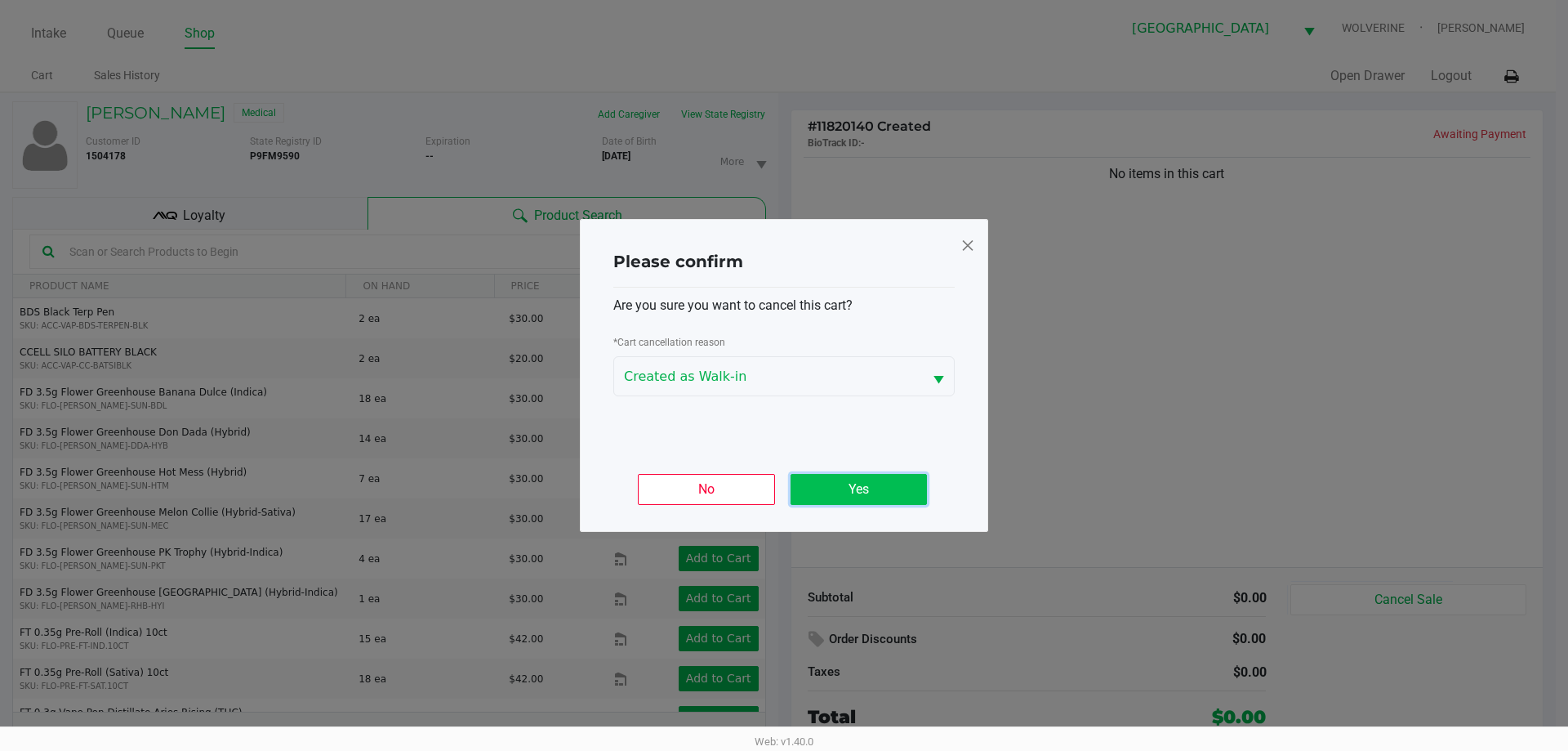
click at [888, 497] on button "Yes" at bounding box center [859, 489] width 136 height 31
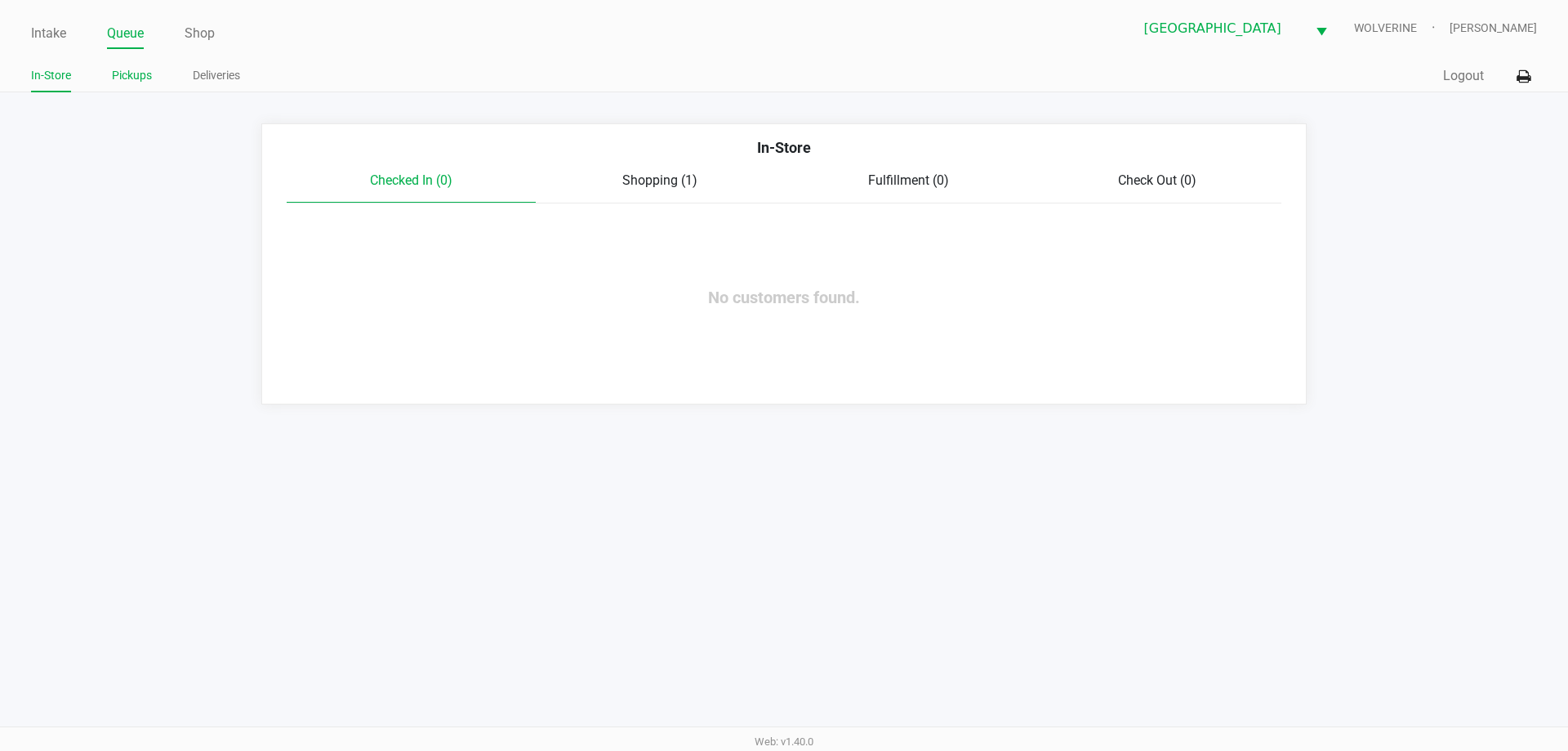
click at [137, 73] on link "Pickups" at bounding box center [131, 76] width 40 height 20
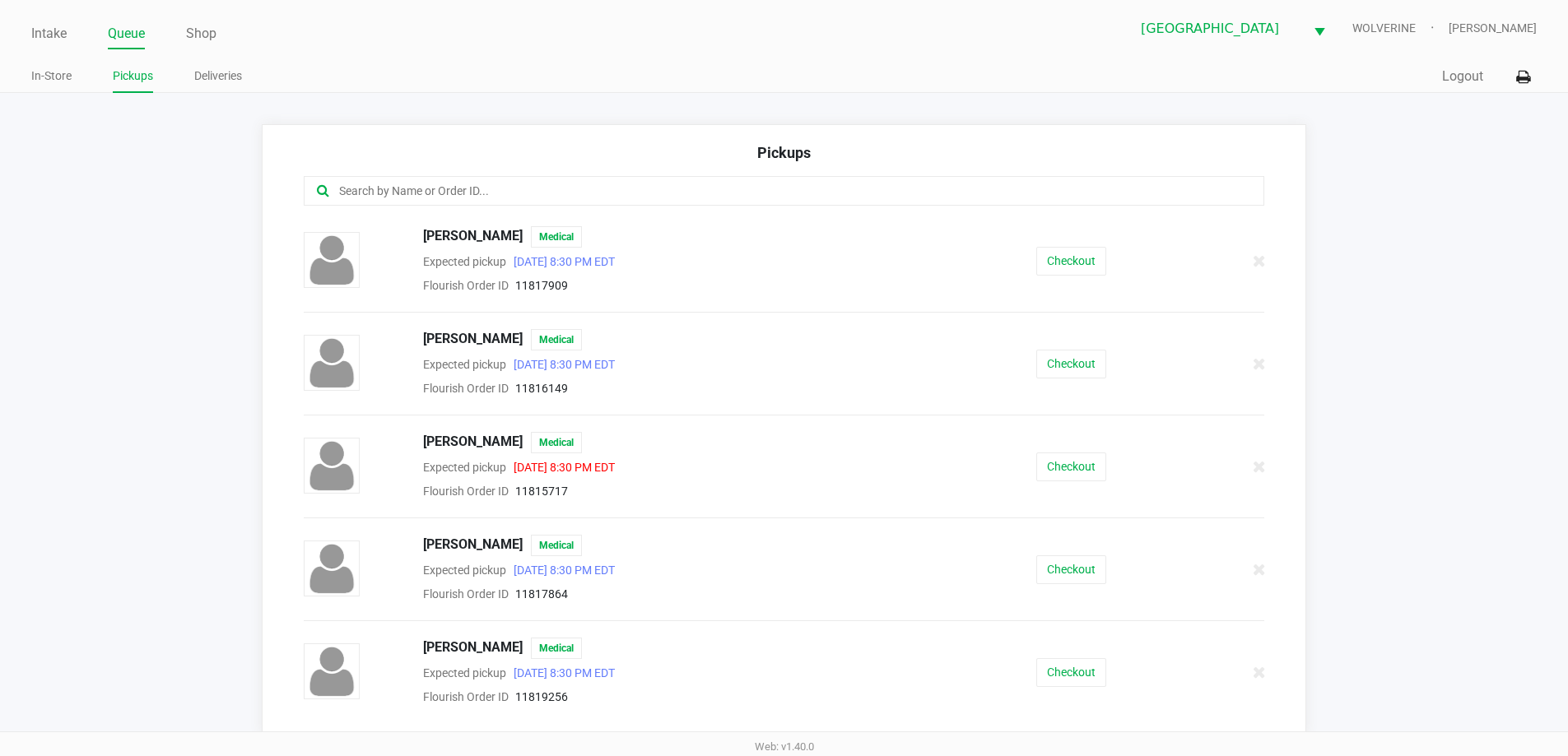
click at [546, 191] on input "text" at bounding box center [757, 192] width 841 height 19
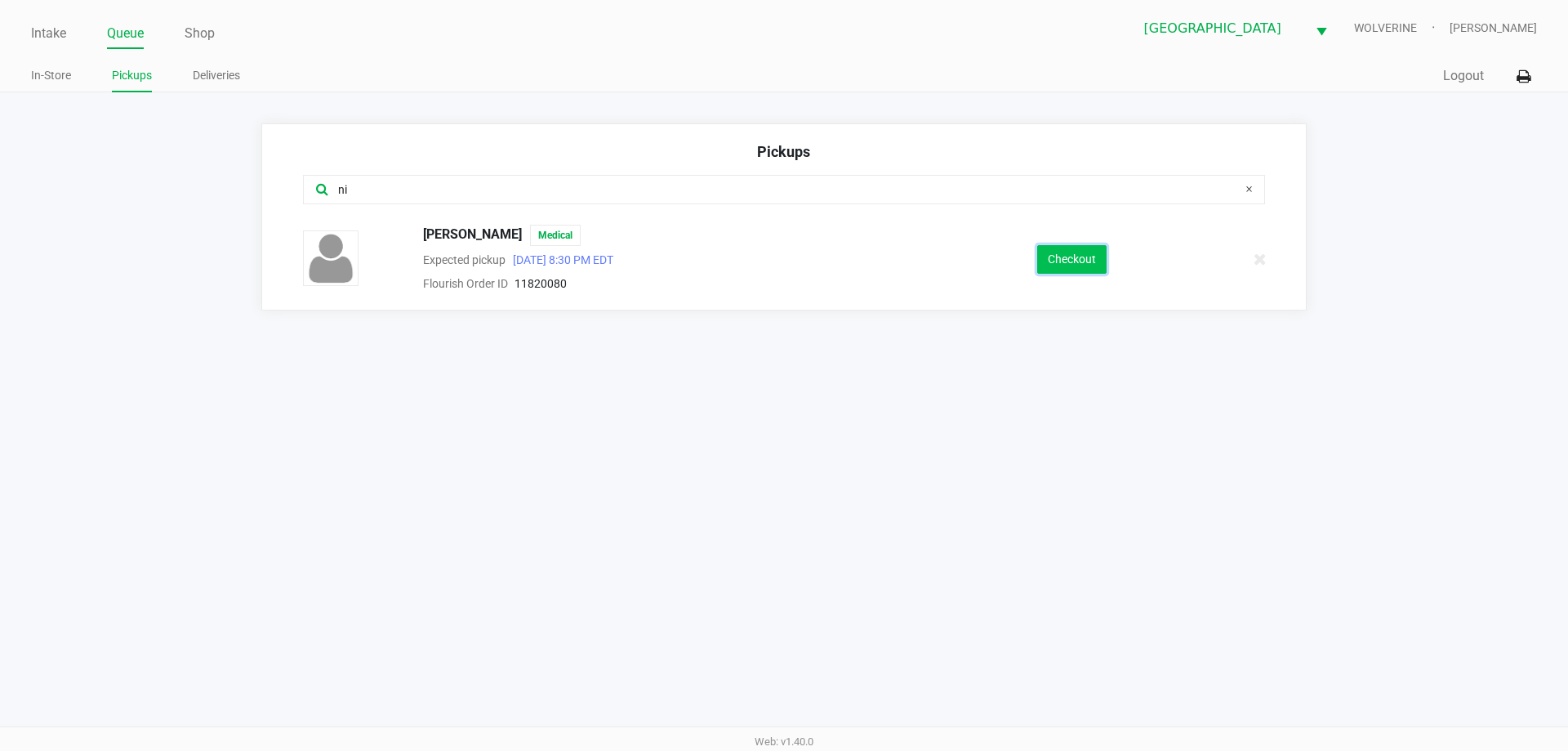
click at [1069, 260] on button "Checkout" at bounding box center [1071, 259] width 69 height 29
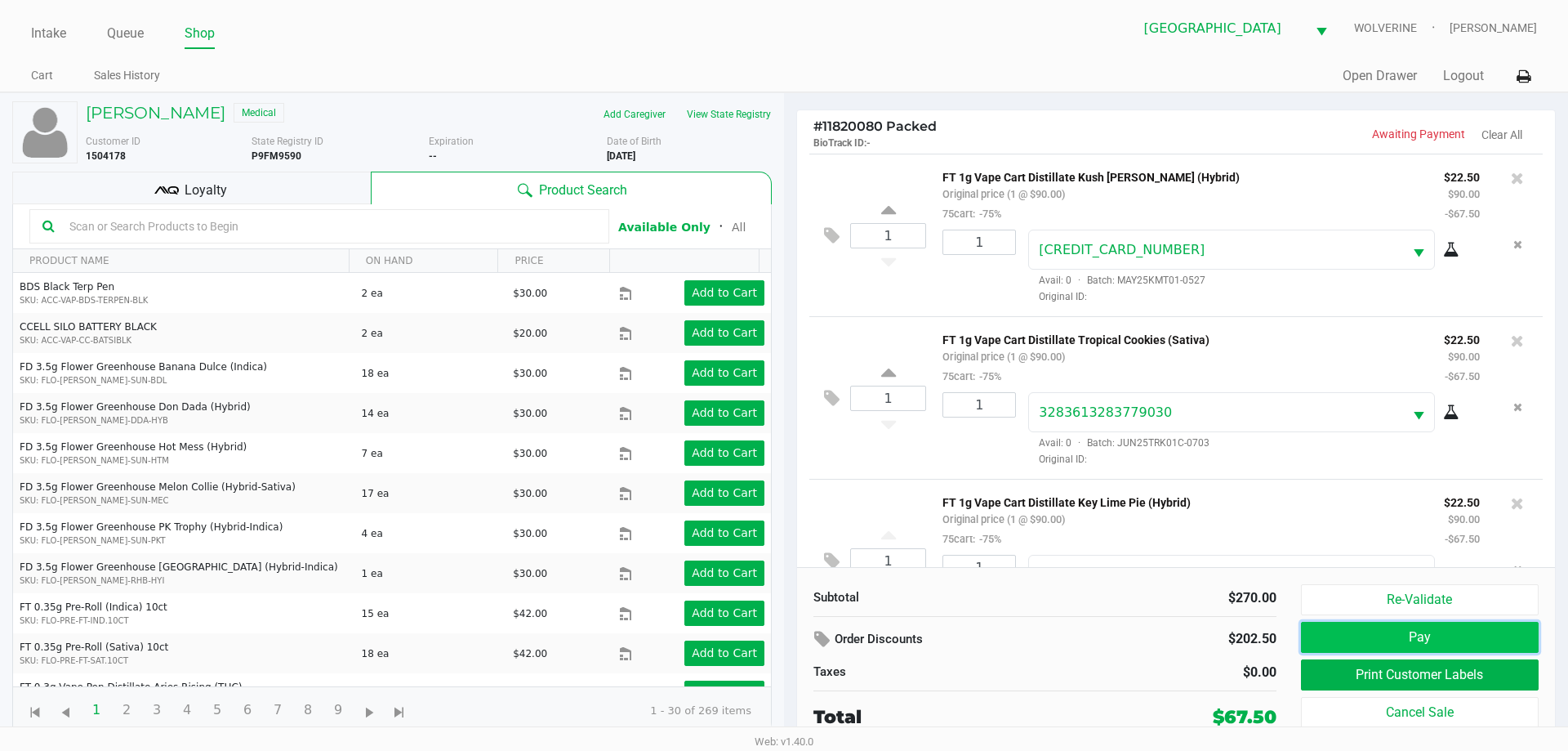
click at [1344, 632] on button "Pay" at bounding box center [1420, 637] width 238 height 31
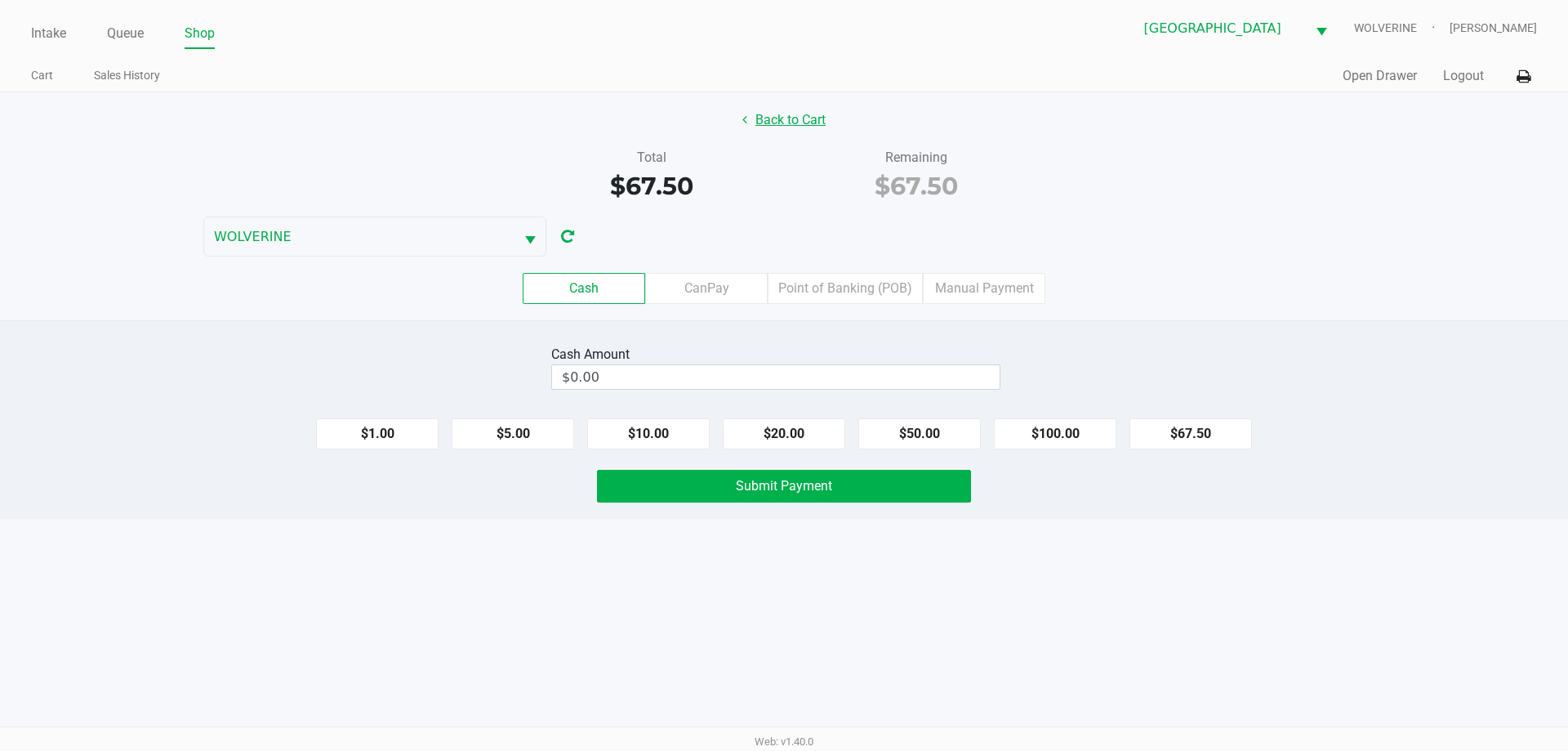
click at [827, 120] on button "Back to Cart" at bounding box center [784, 120] width 105 height 31
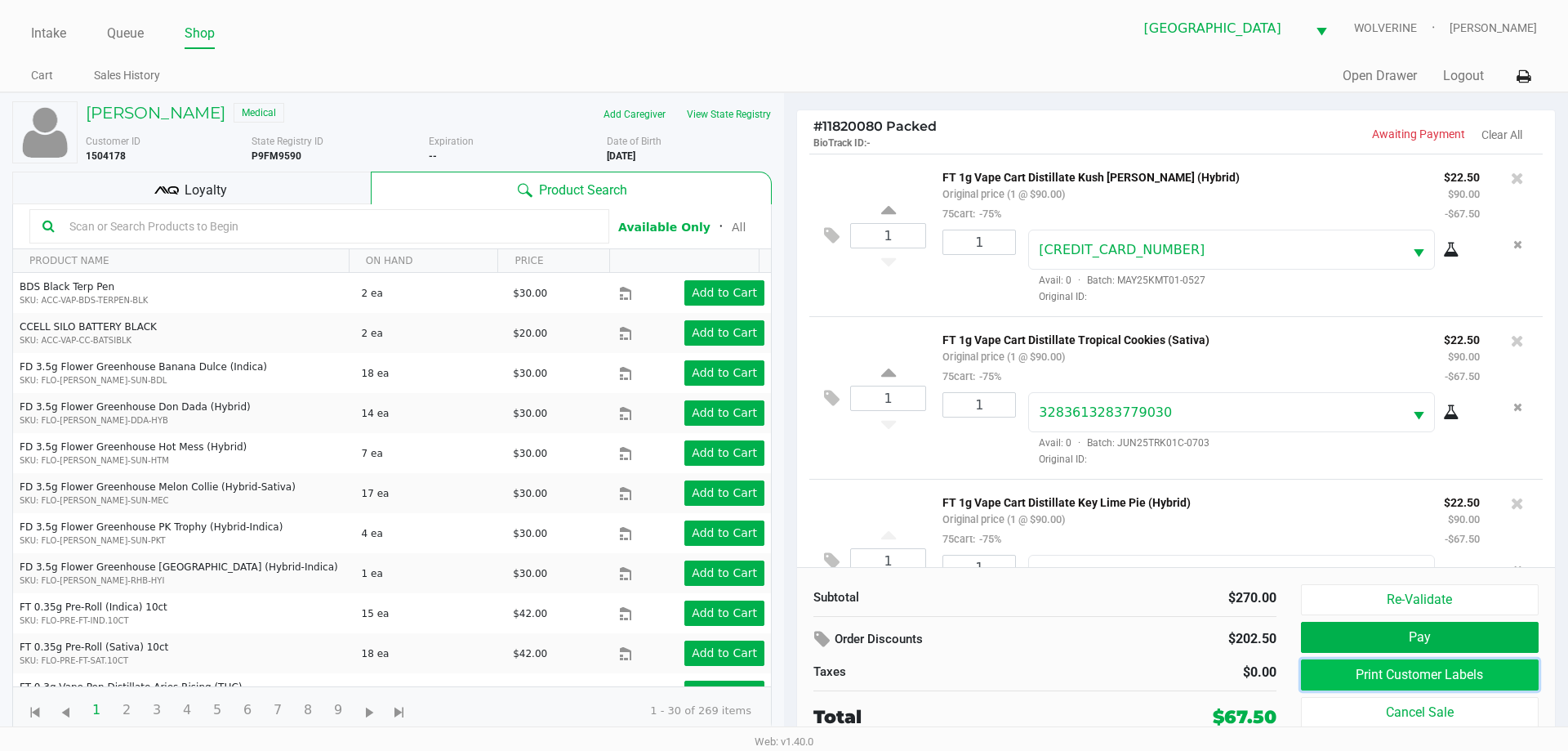
click at [1473, 681] on button "Print Customer Labels" at bounding box center [1420, 675] width 238 height 31
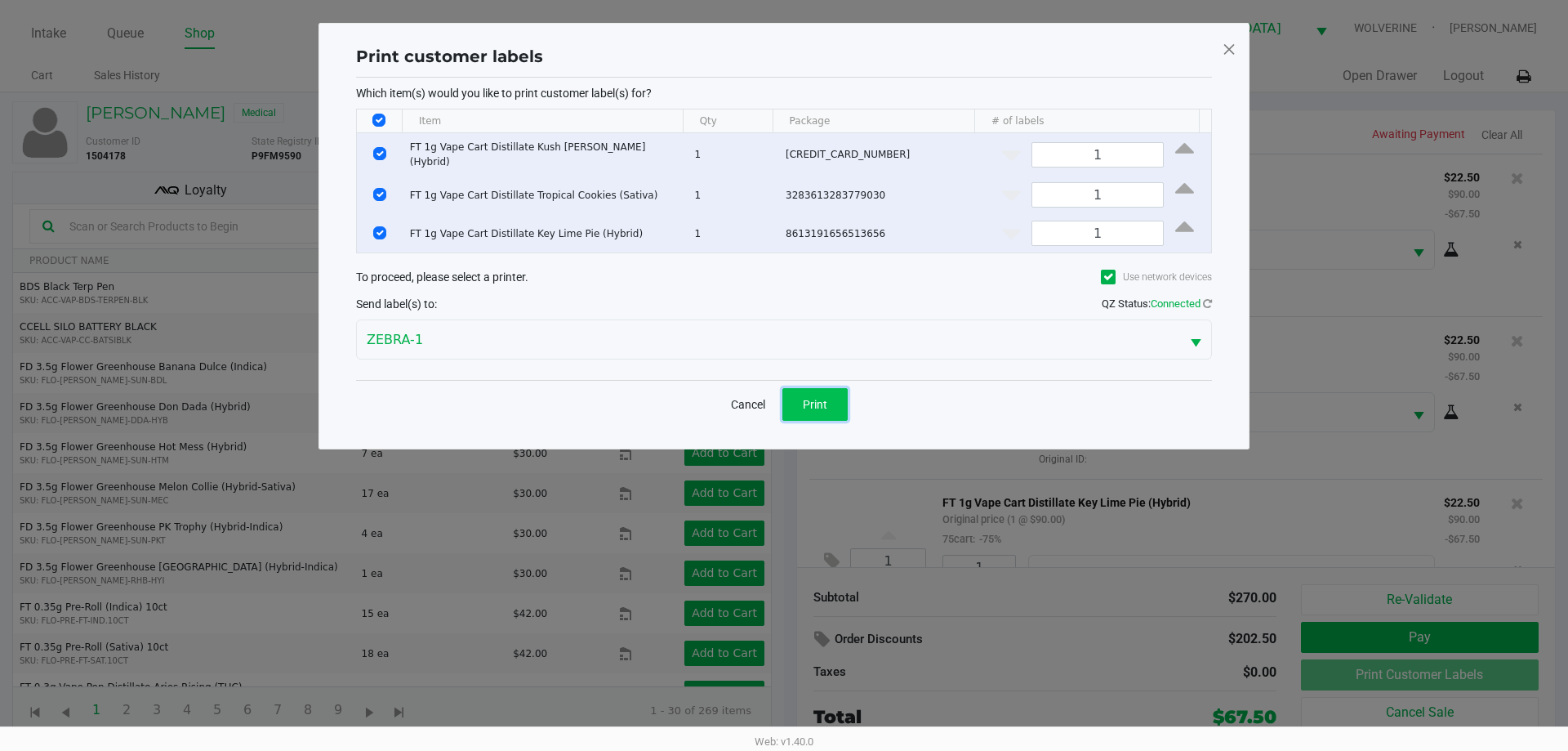
click at [802, 393] on button "Print" at bounding box center [815, 405] width 66 height 32
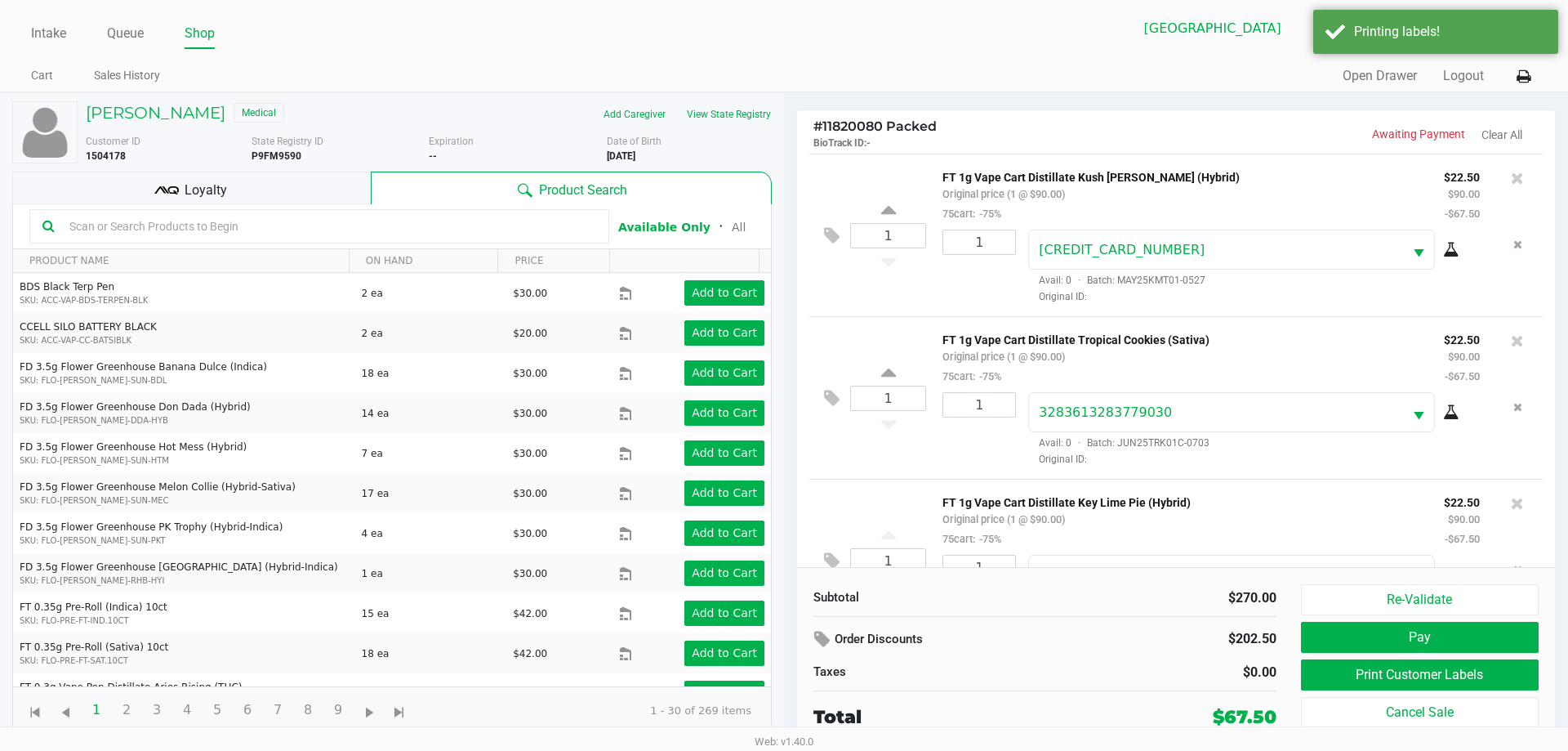
click at [249, 173] on div "Loyalty" at bounding box center [191, 188] width 358 height 32
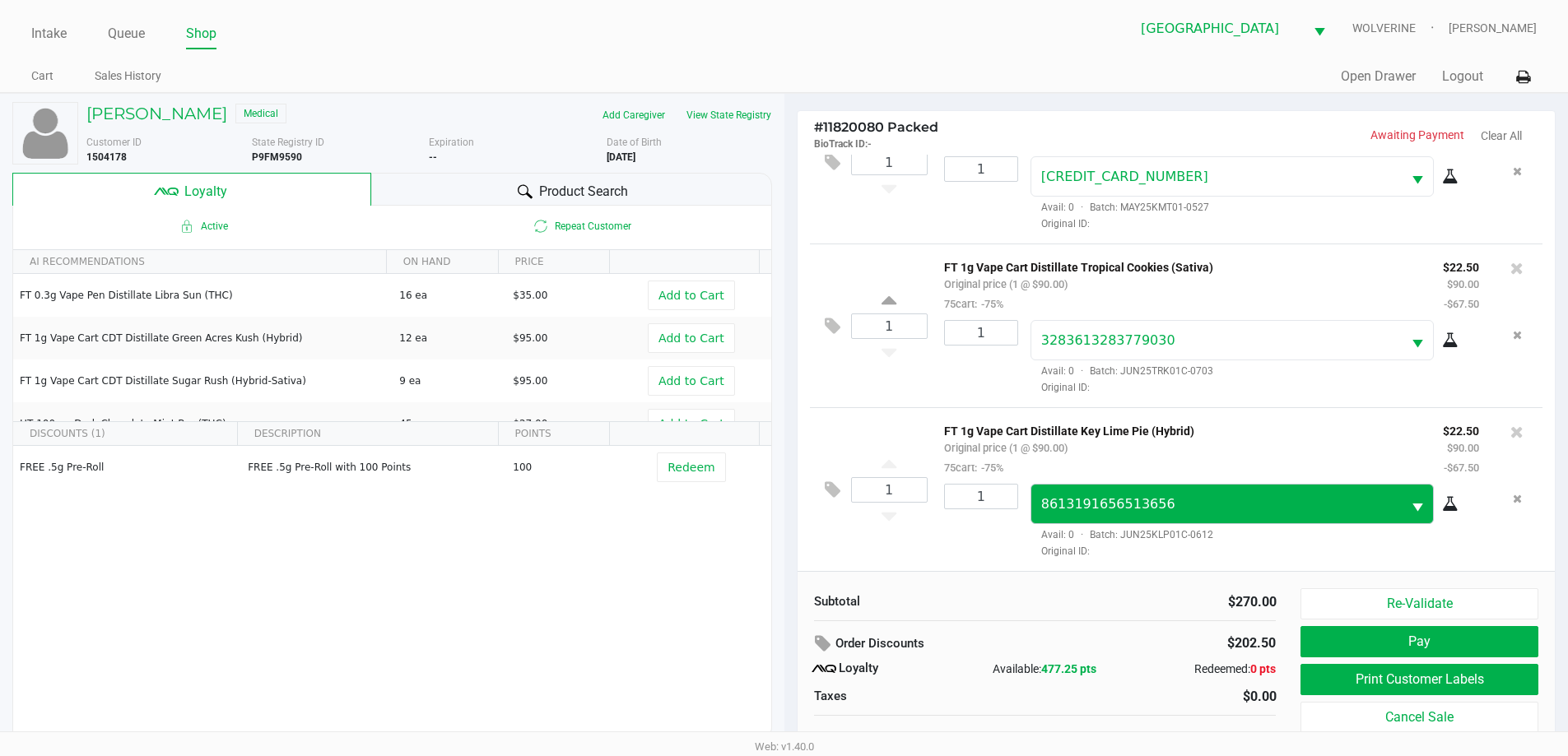
scroll to position [16, 0]
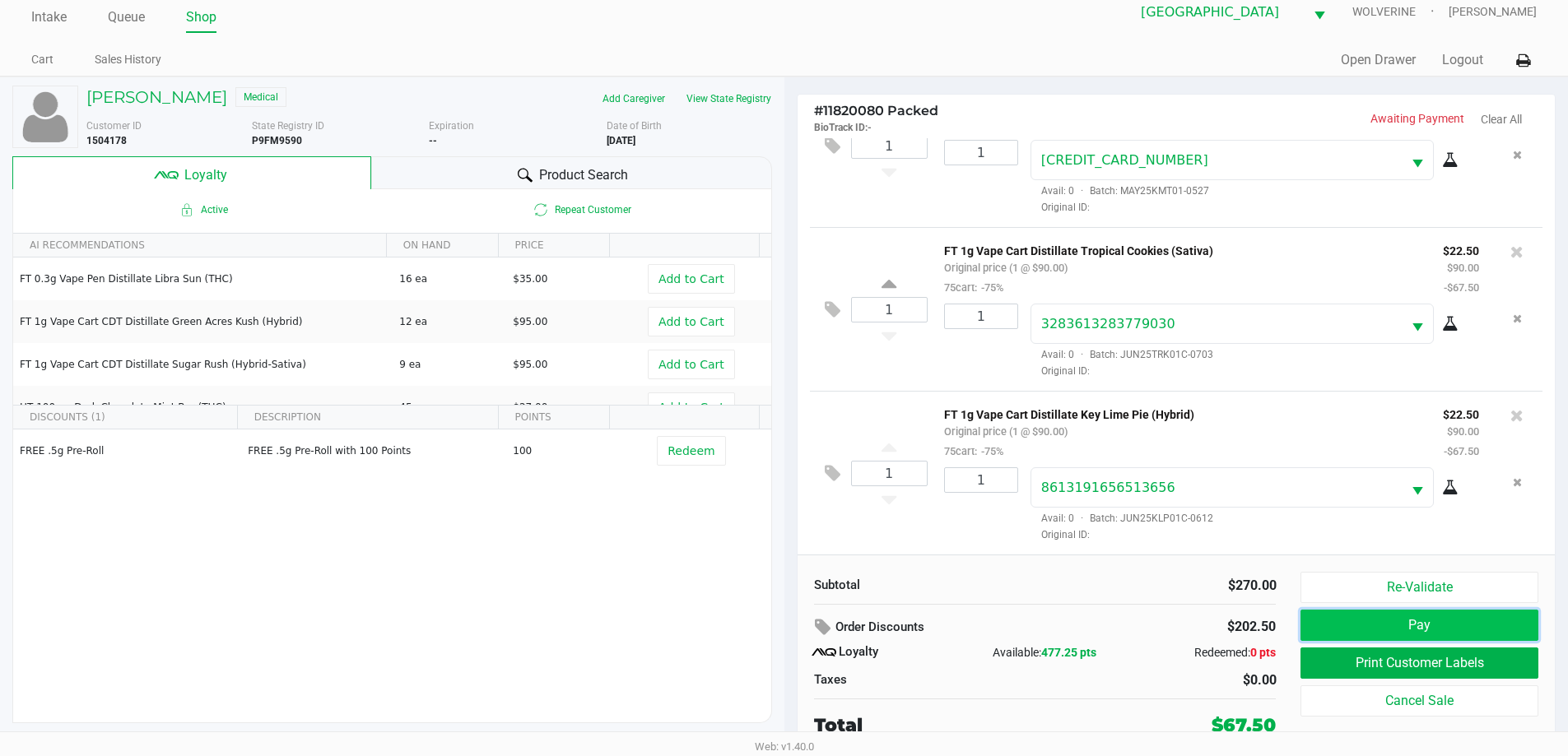
click at [1366, 626] on button "Pay" at bounding box center [1419, 625] width 237 height 31
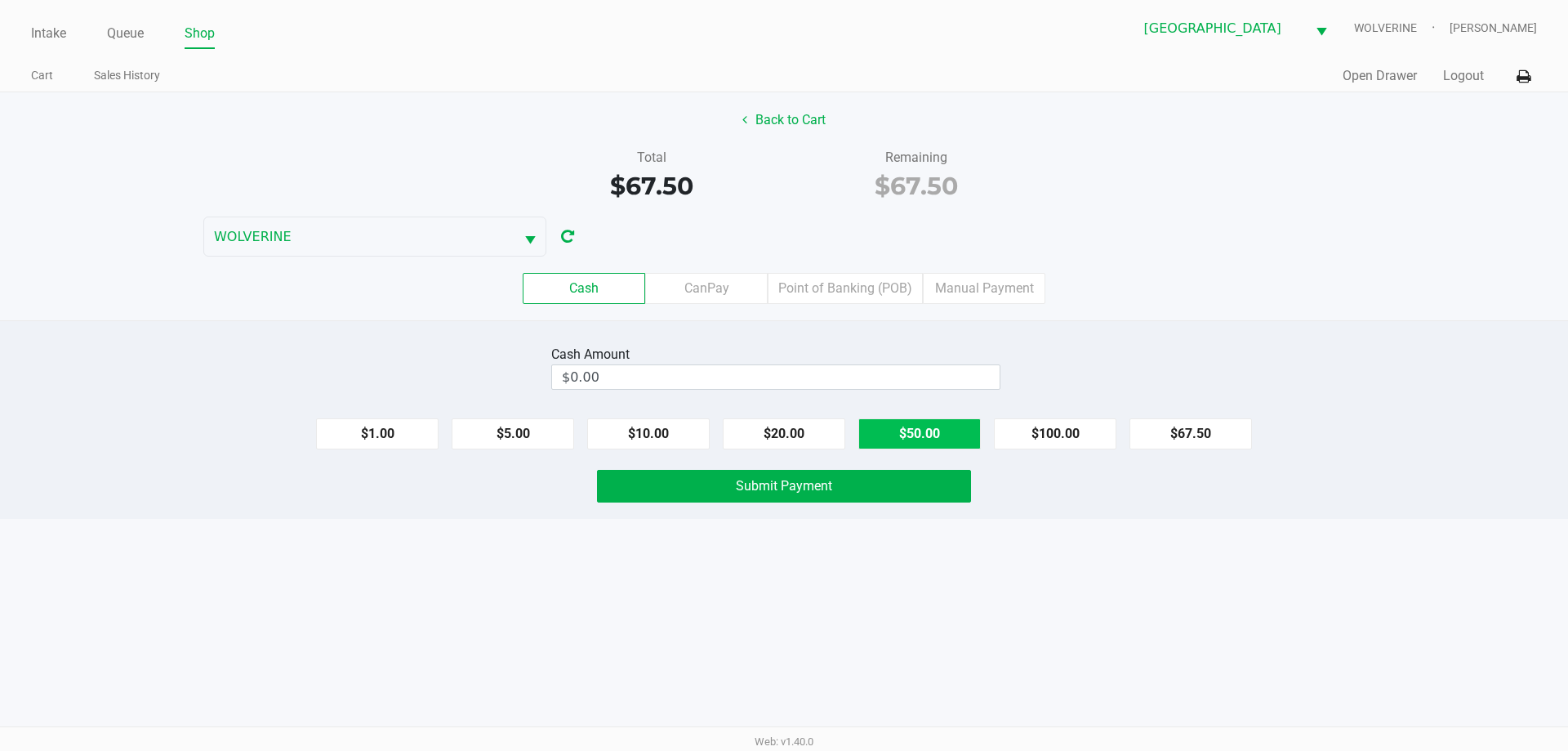
click at [967, 442] on button "$50.00" at bounding box center [920, 434] width 123 height 31
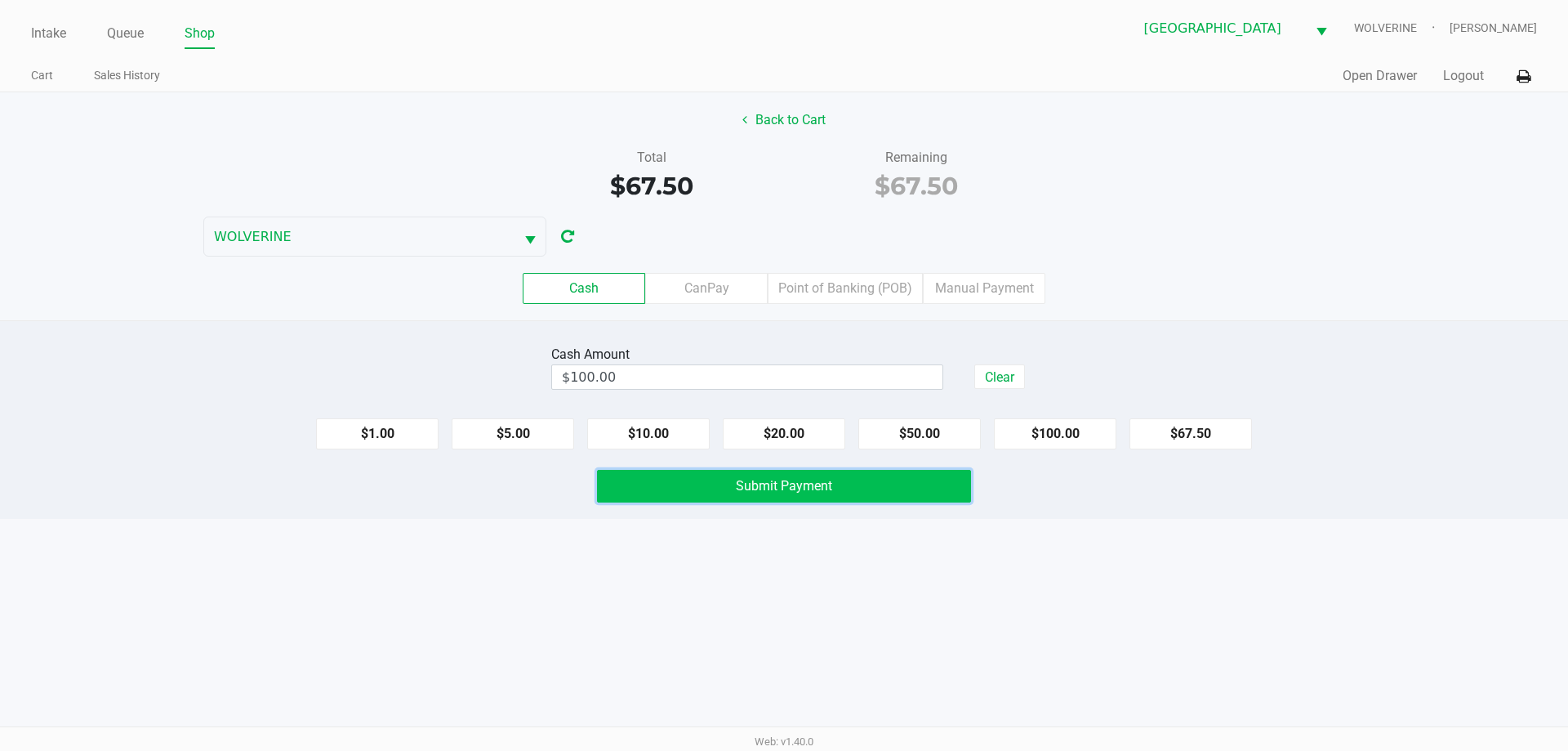
click at [843, 488] on button "Submit Payment" at bounding box center [784, 486] width 374 height 32
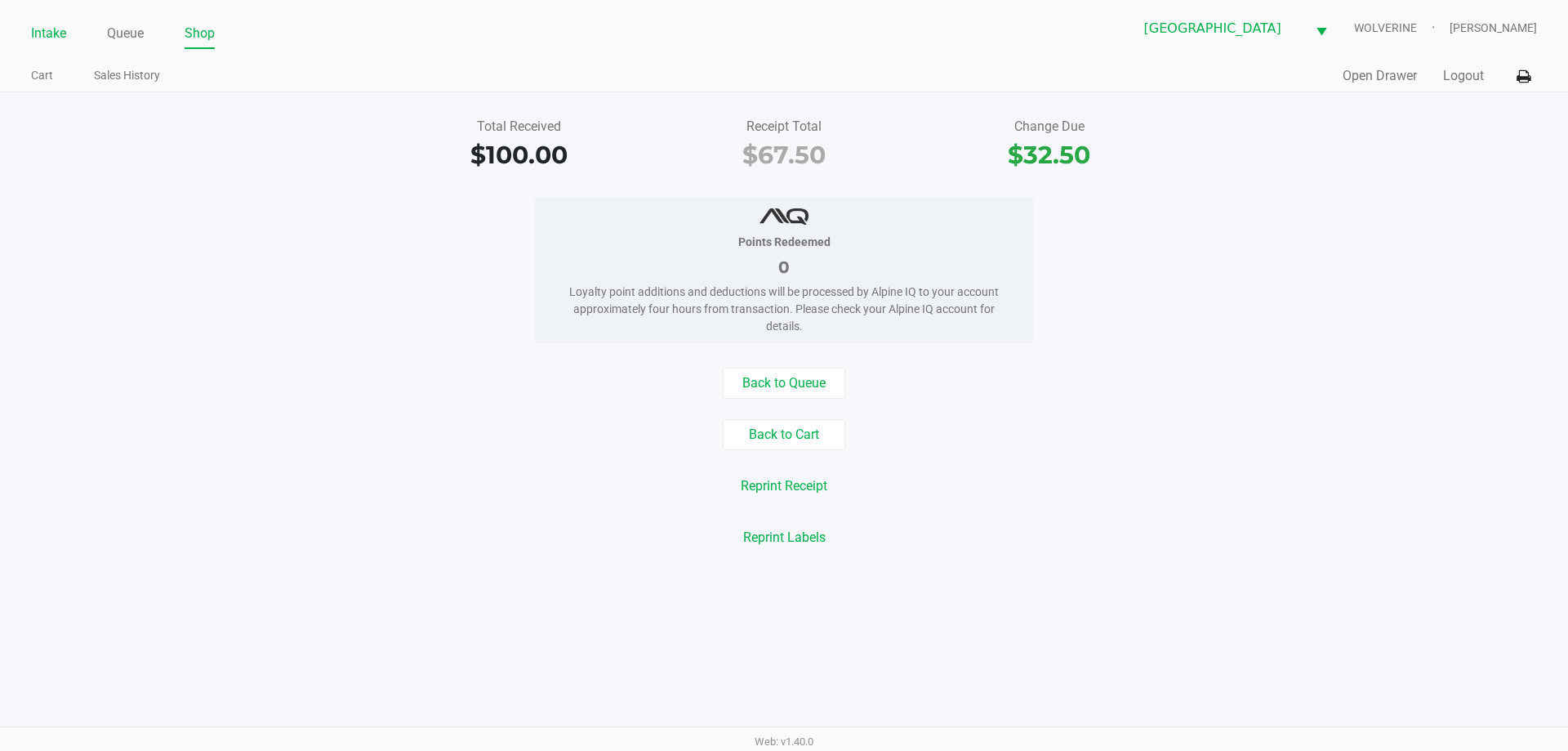
click at [53, 39] on link "Intake" at bounding box center [48, 33] width 35 height 23
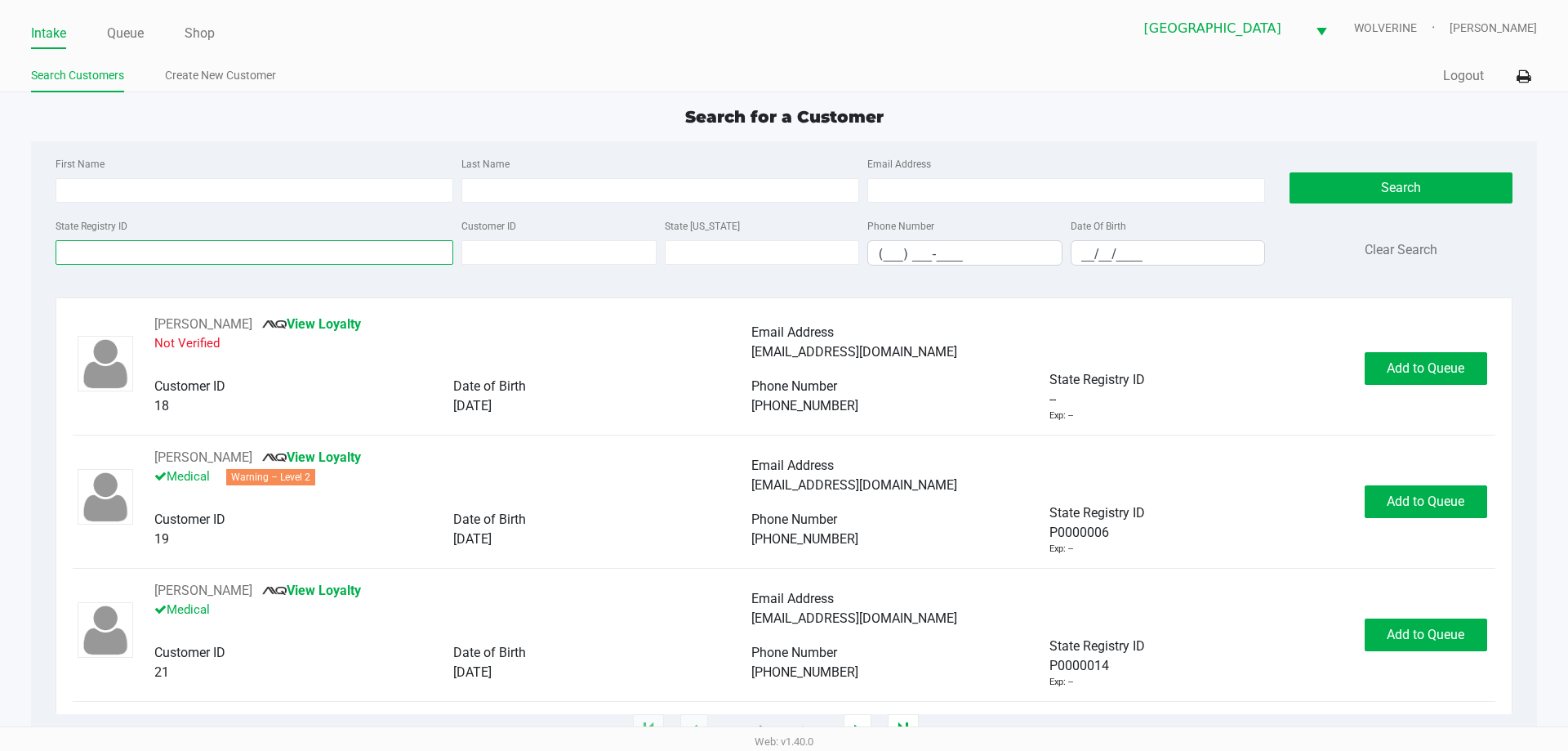
click at [230, 258] on input "State Registry ID" at bounding box center [254, 252] width 398 height 25
click at [118, 40] on link "Queue" at bounding box center [125, 33] width 37 height 23
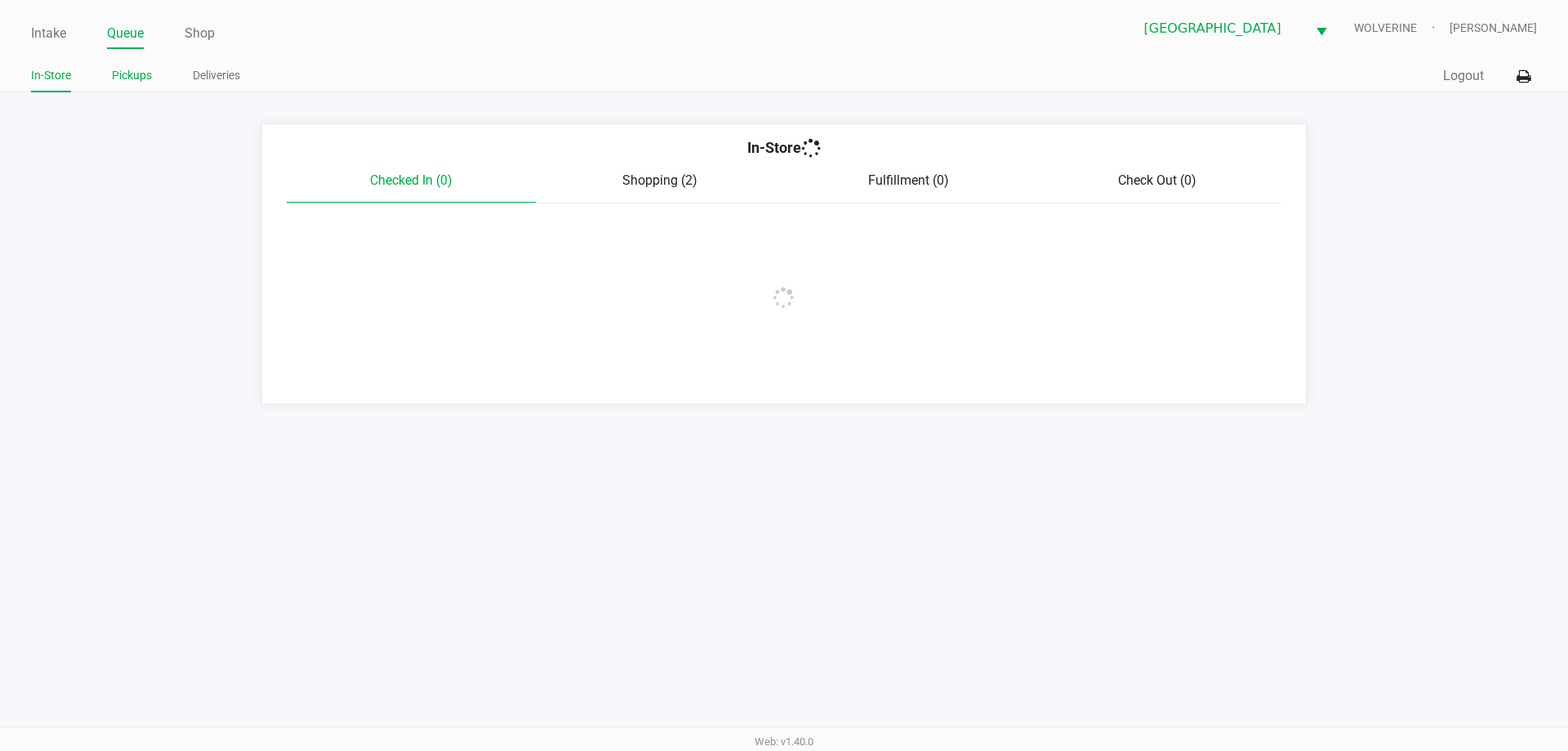
click at [131, 80] on link "Pickups" at bounding box center [131, 76] width 40 height 20
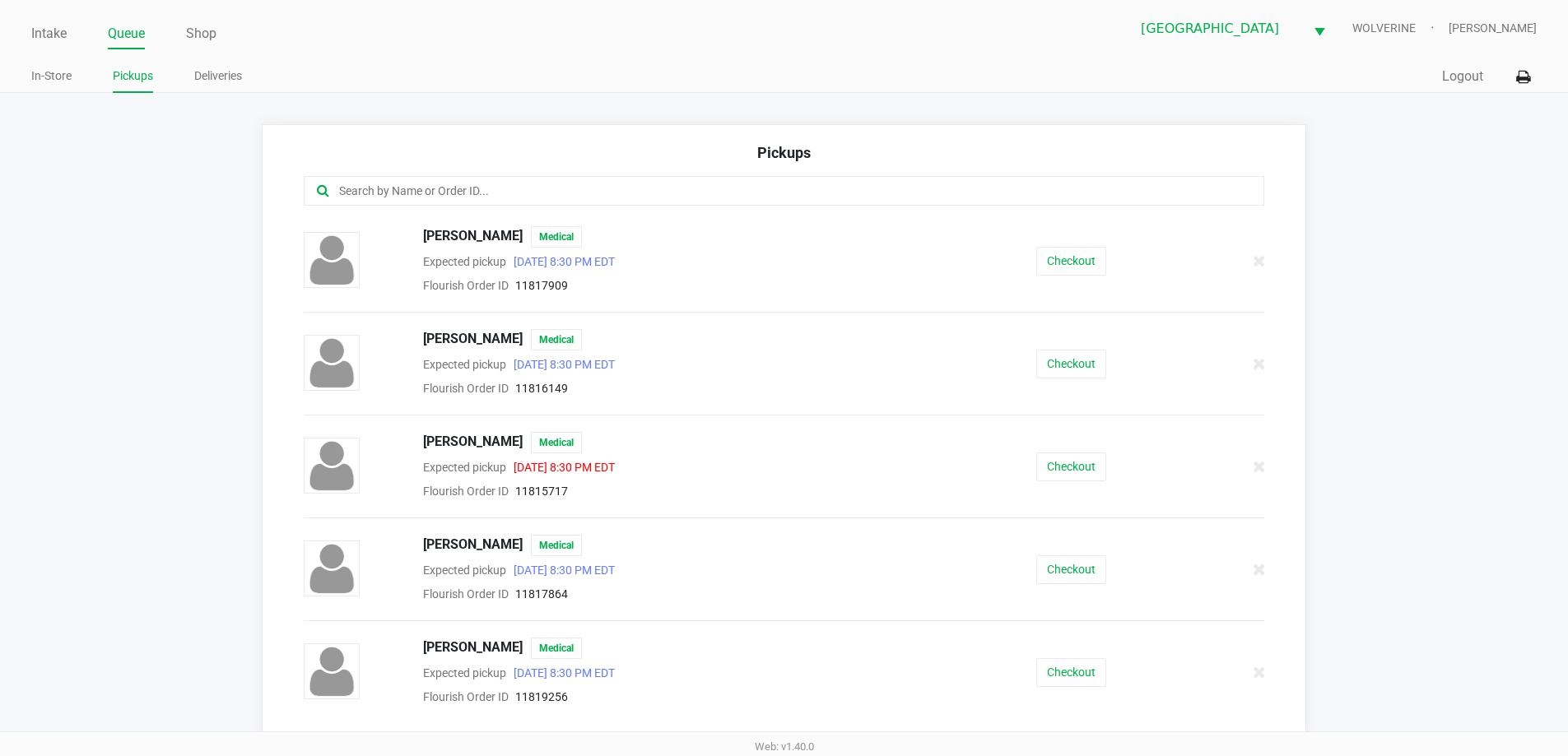
click at [553, 197] on input "text" at bounding box center [757, 192] width 841 height 19
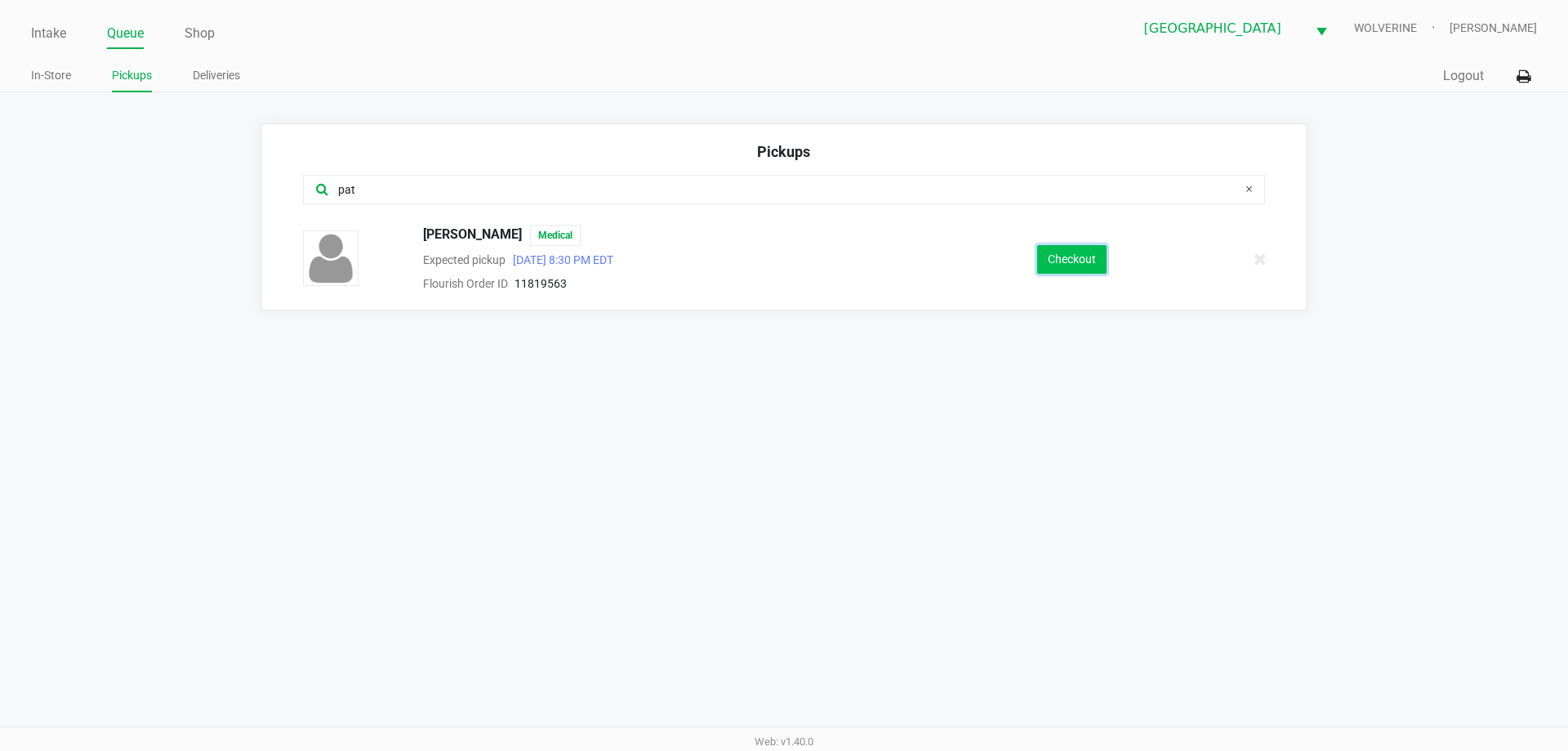
click at [1101, 266] on button "Checkout" at bounding box center [1071, 259] width 69 height 29
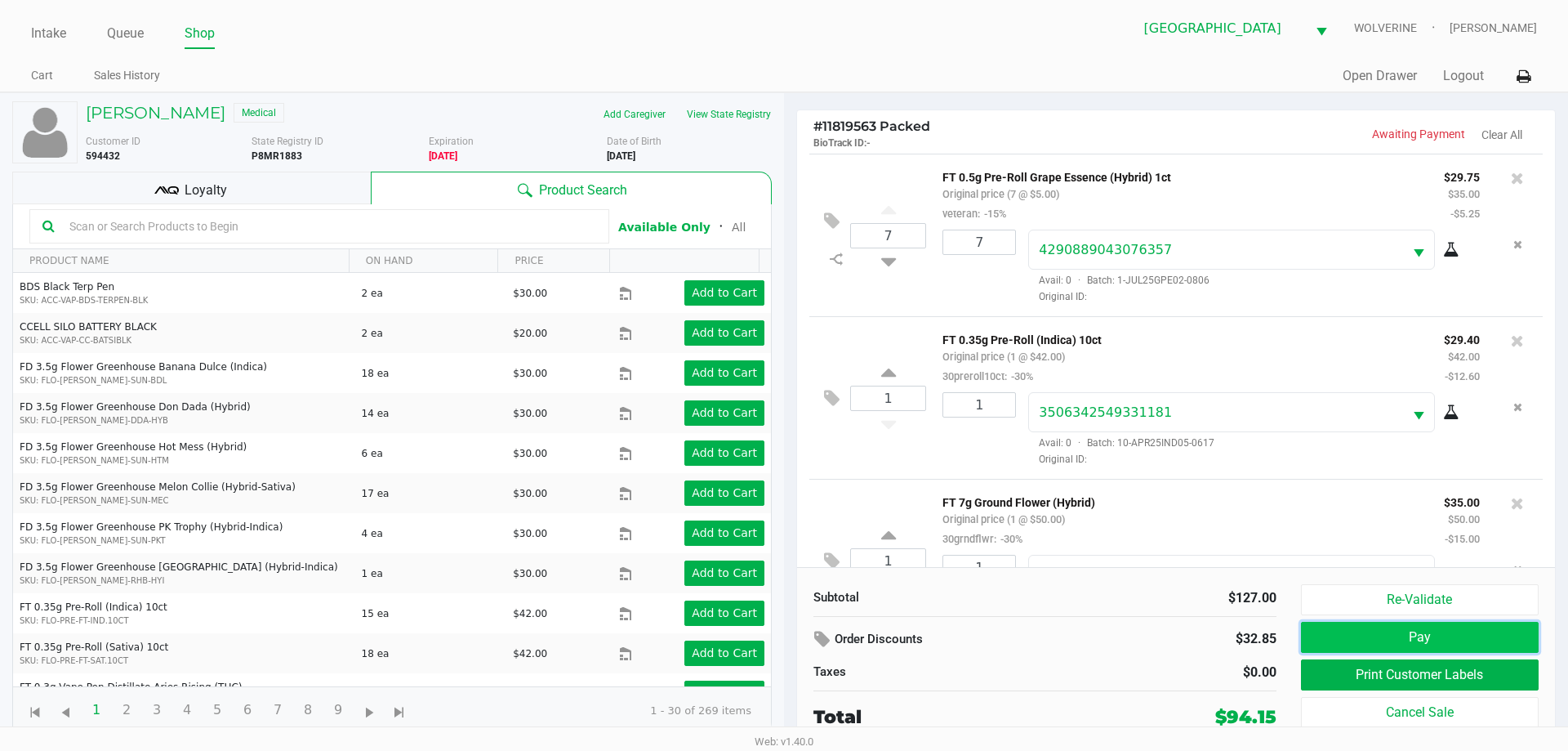
click at [1410, 626] on button "Pay" at bounding box center [1420, 637] width 238 height 31
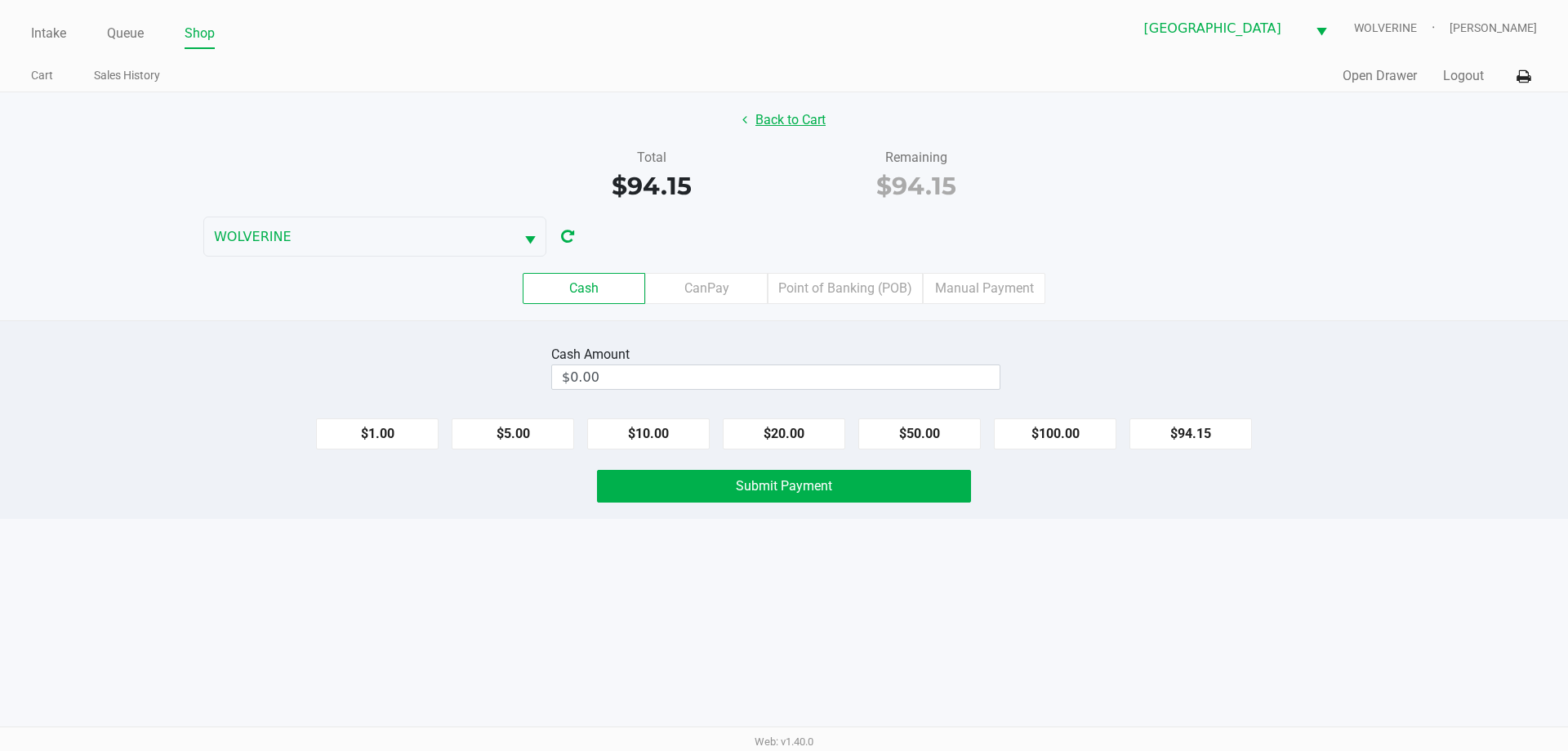
click at [765, 118] on button "Back to Cart" at bounding box center [784, 120] width 105 height 31
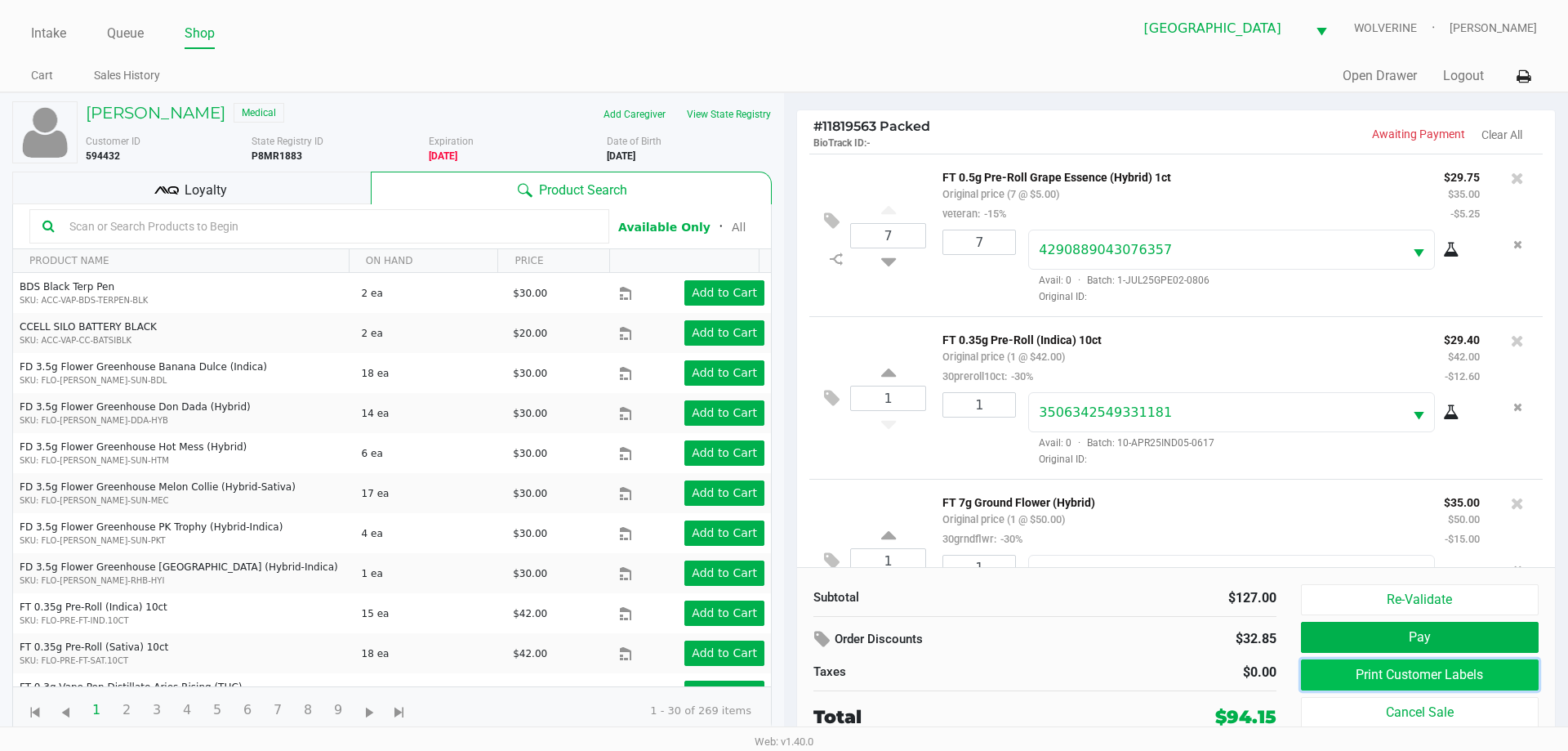
click at [1397, 677] on button "Print Customer Labels" at bounding box center [1420, 675] width 238 height 31
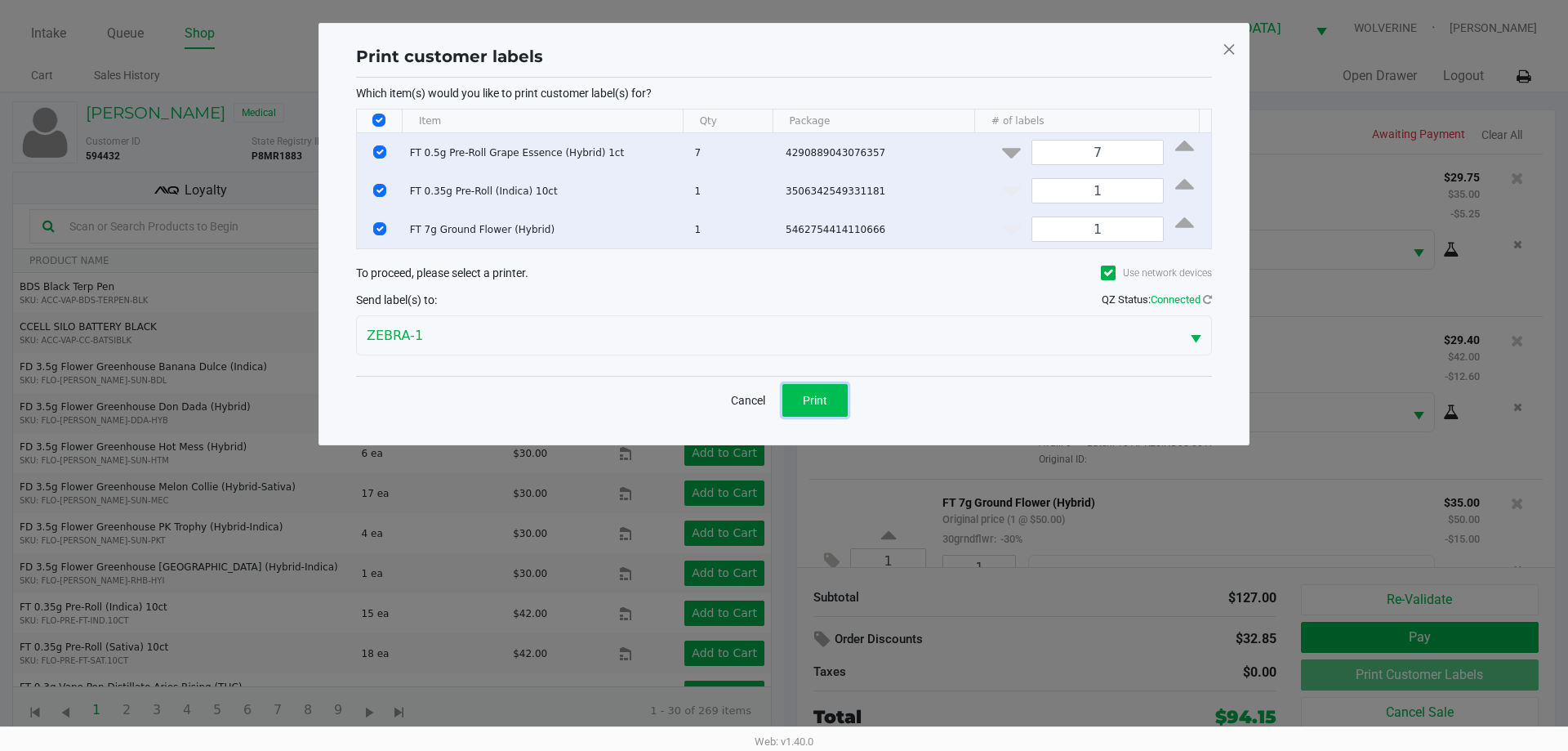
click at [833, 390] on button "Print" at bounding box center [815, 400] width 66 height 32
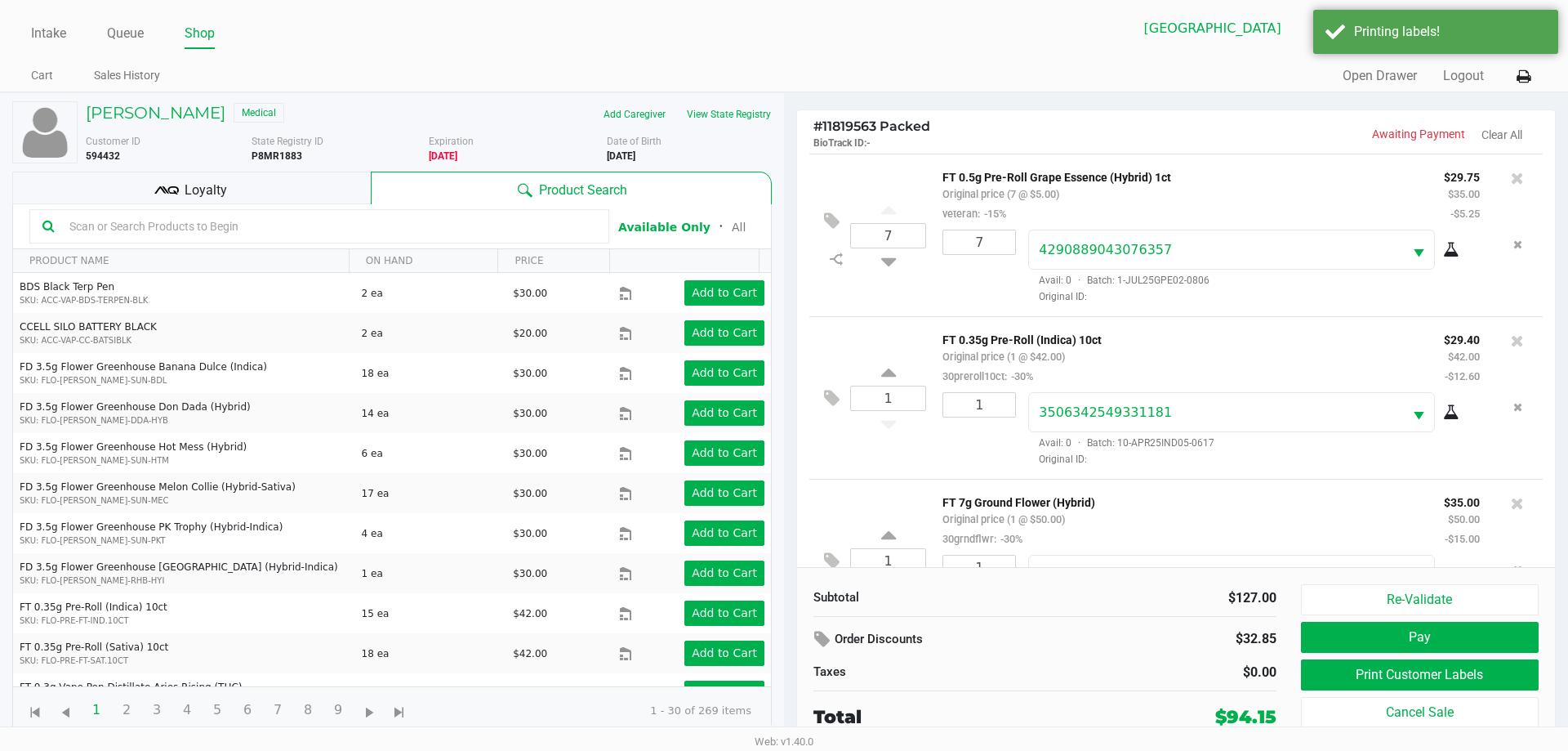
click at [244, 200] on div "Loyalty" at bounding box center [191, 188] width 358 height 32
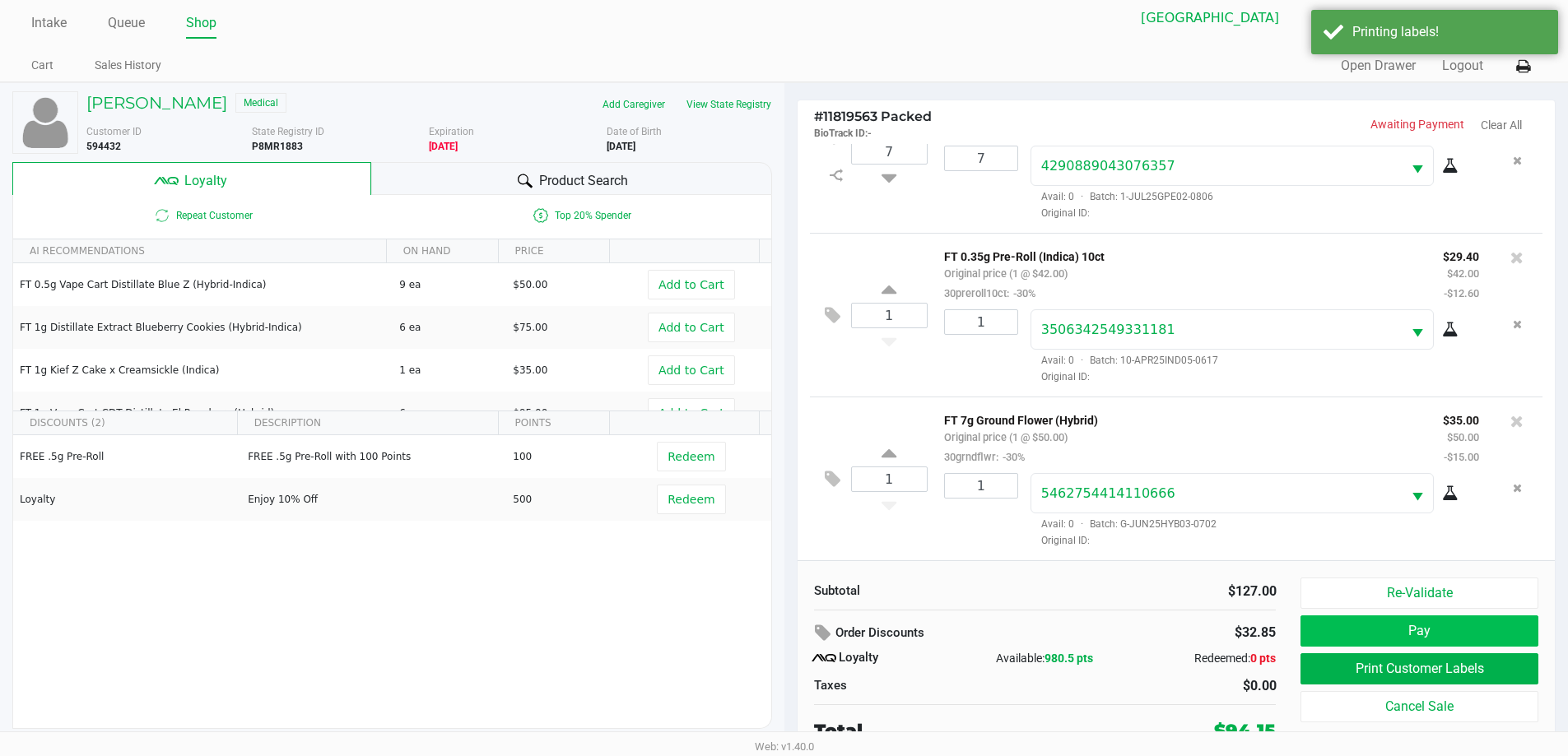
scroll to position [16, 0]
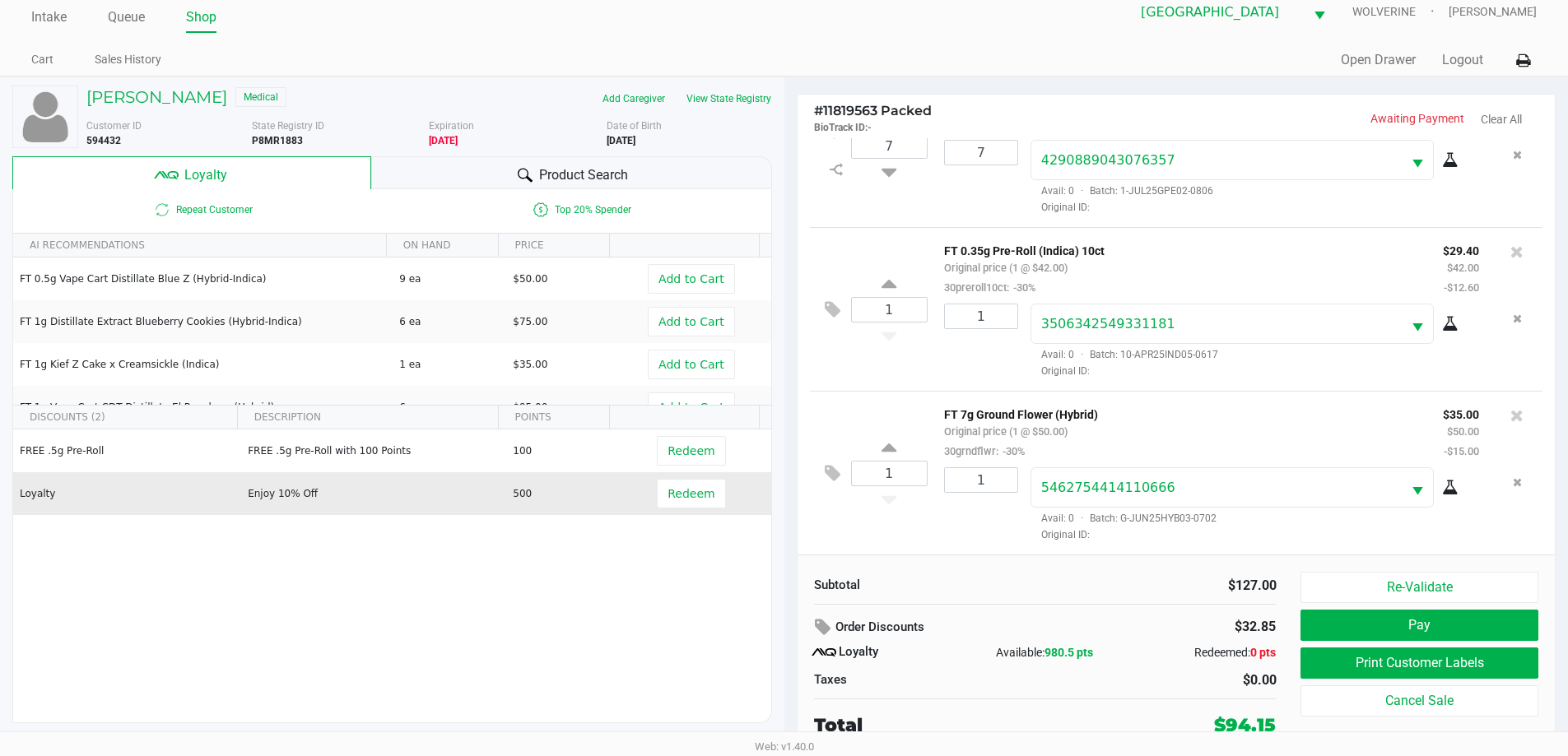
click at [690, 509] on td "Redeem" at bounding box center [695, 493] width 151 height 43
click at [691, 494] on span "Redeem" at bounding box center [690, 493] width 47 height 13
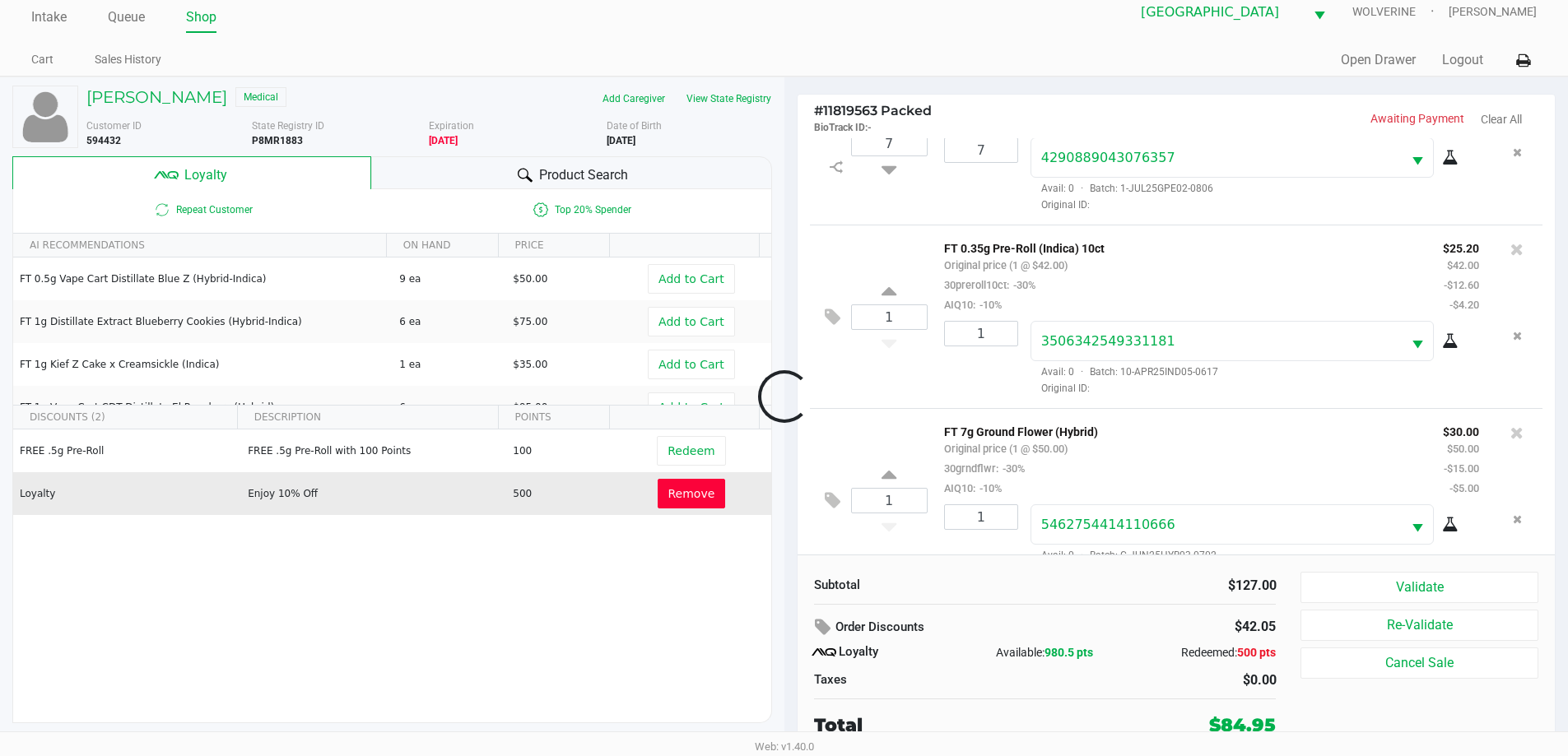
scroll to position [117, 0]
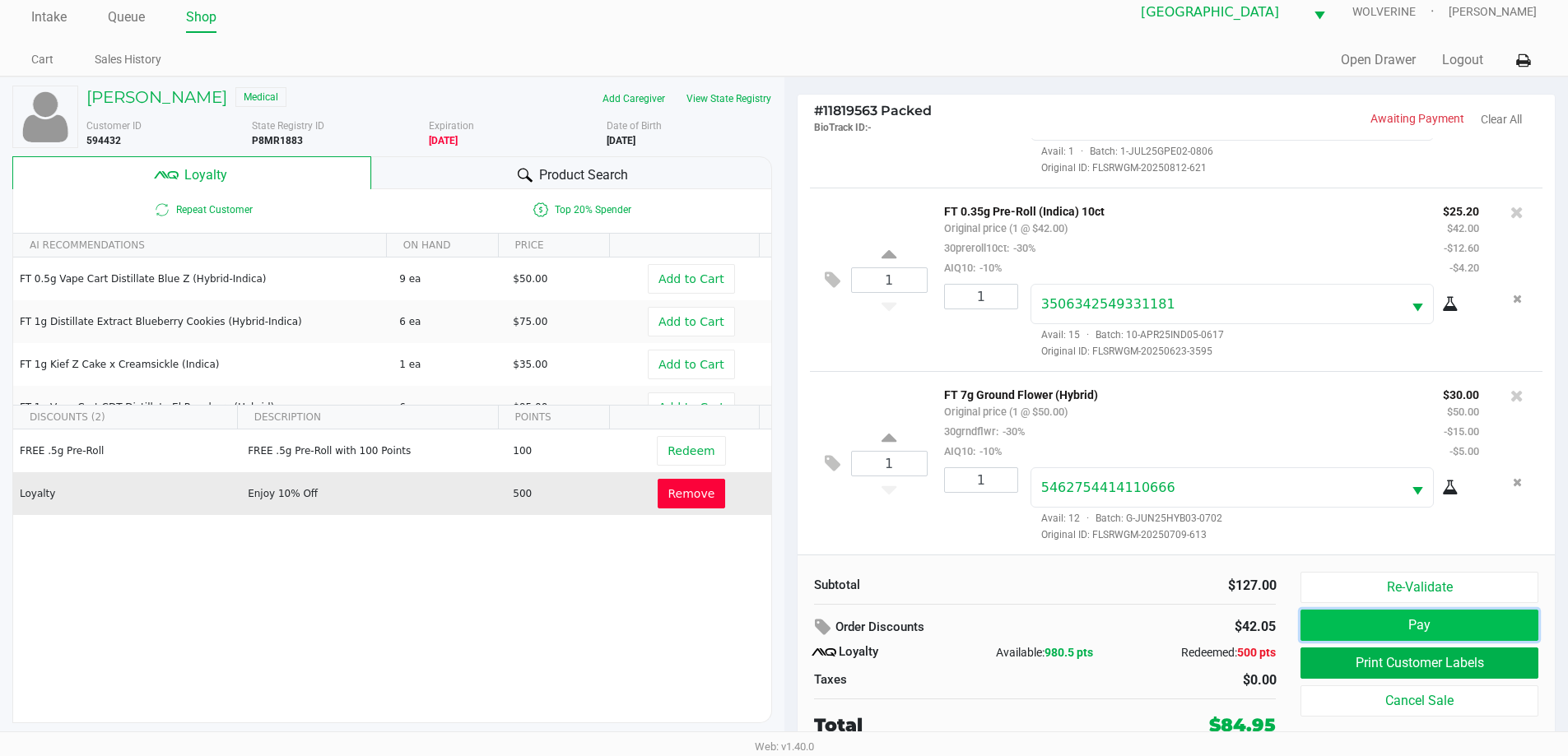
click at [1401, 630] on button "Pay" at bounding box center [1419, 625] width 237 height 31
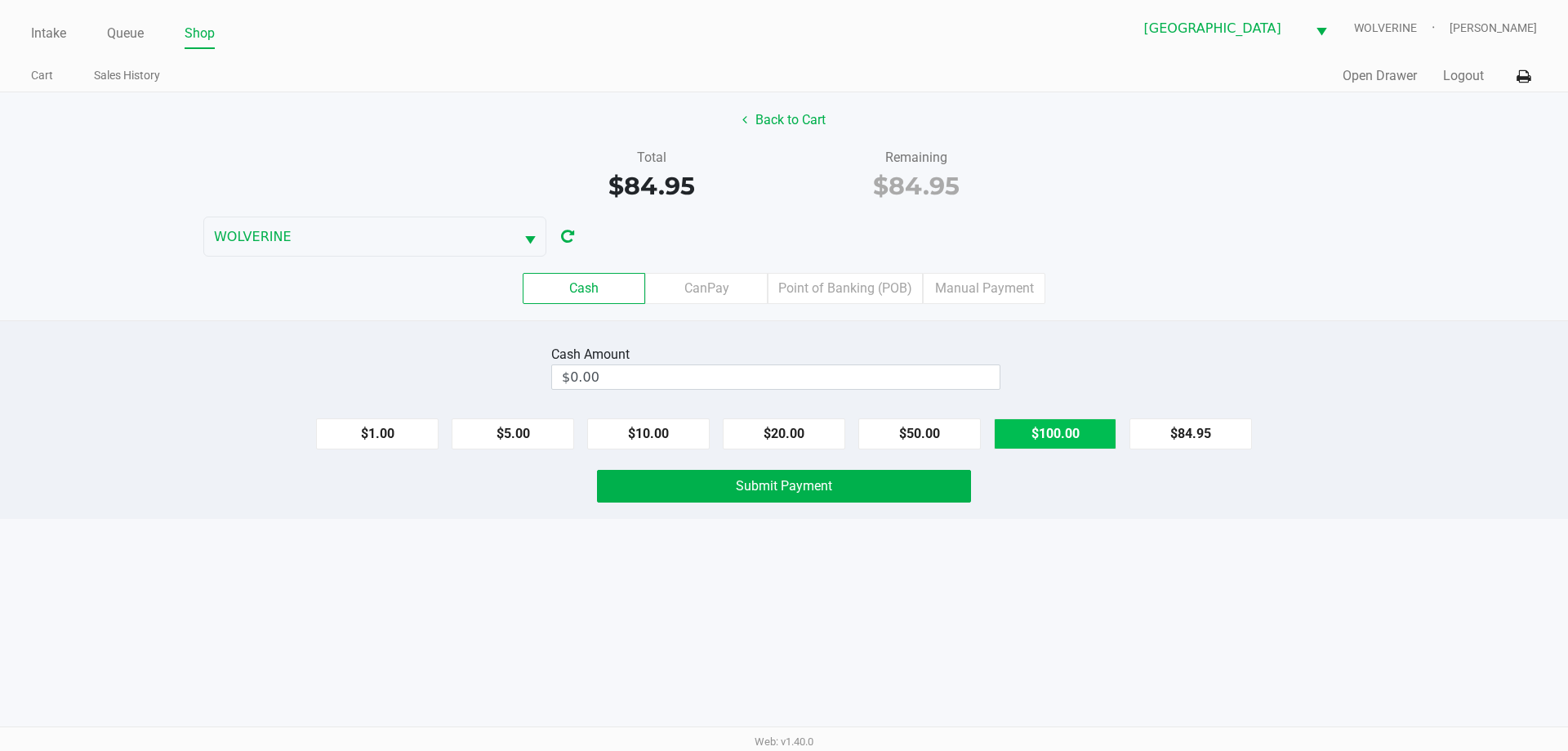
click at [1053, 422] on button "$100.00" at bounding box center [1055, 434] width 123 height 31
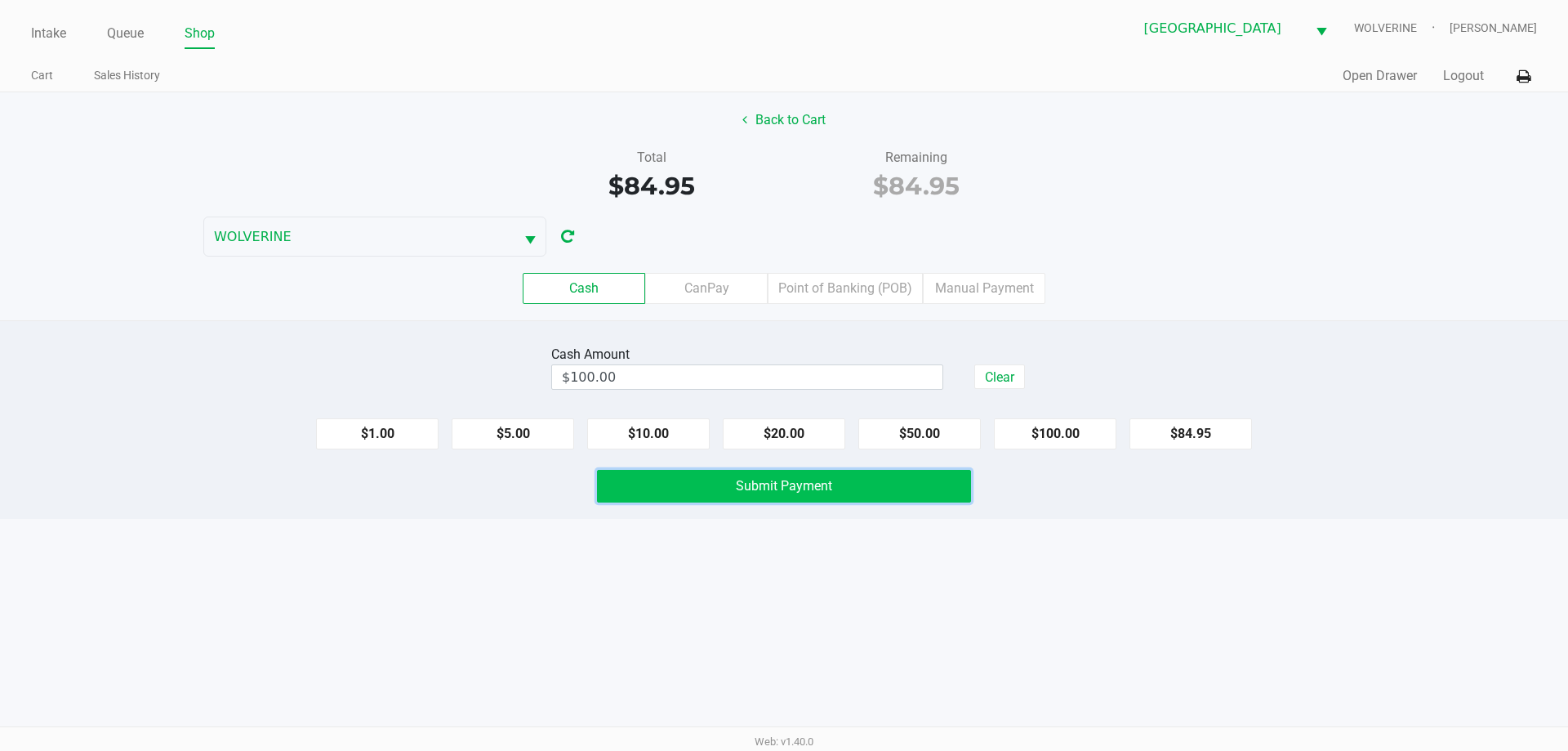
click at [787, 474] on button "Submit Payment" at bounding box center [784, 486] width 374 height 32
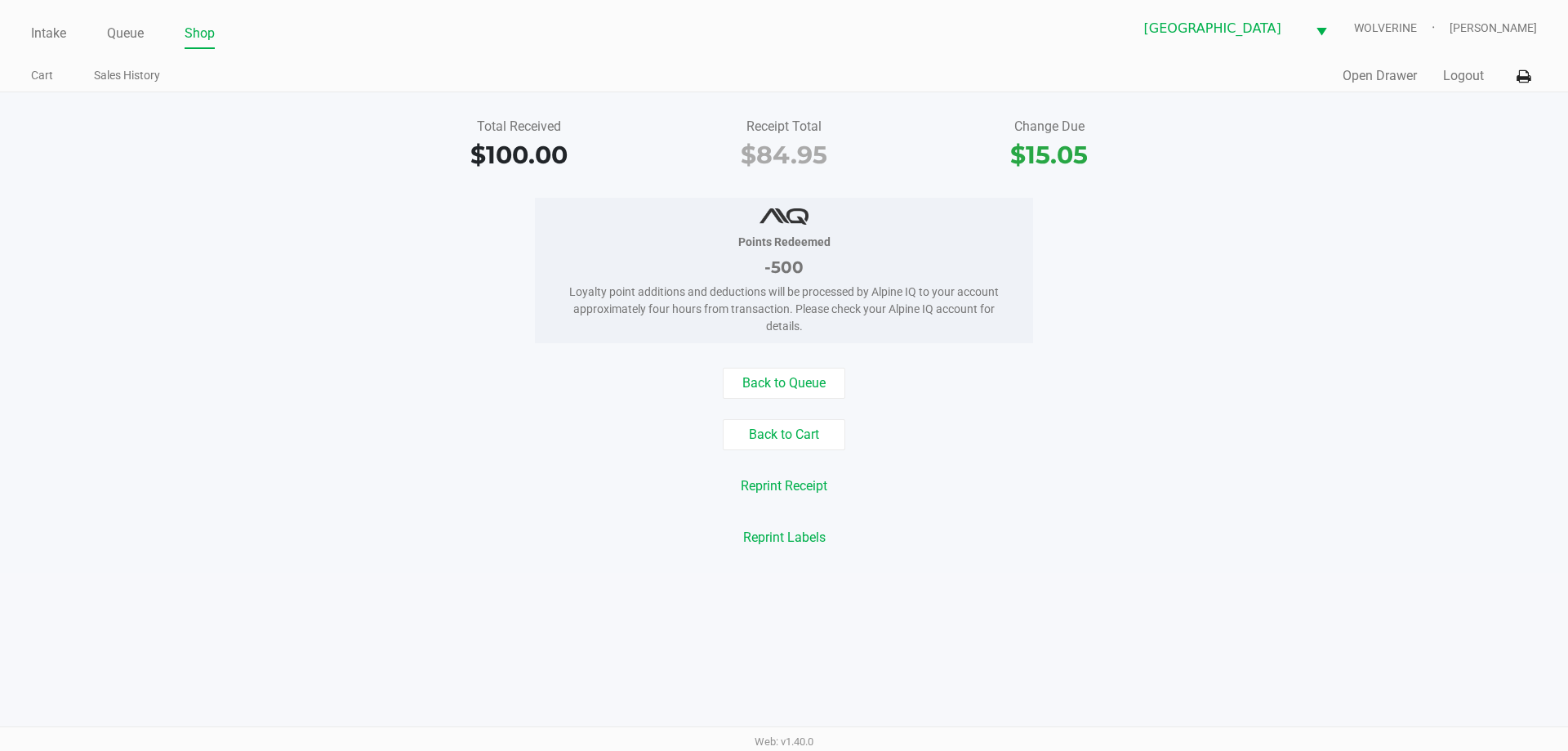
click at [69, 36] on ul "Intake Queue Shop" at bounding box center [407, 34] width 753 height 28
click at [51, 31] on link "Intake" at bounding box center [48, 33] width 35 height 23
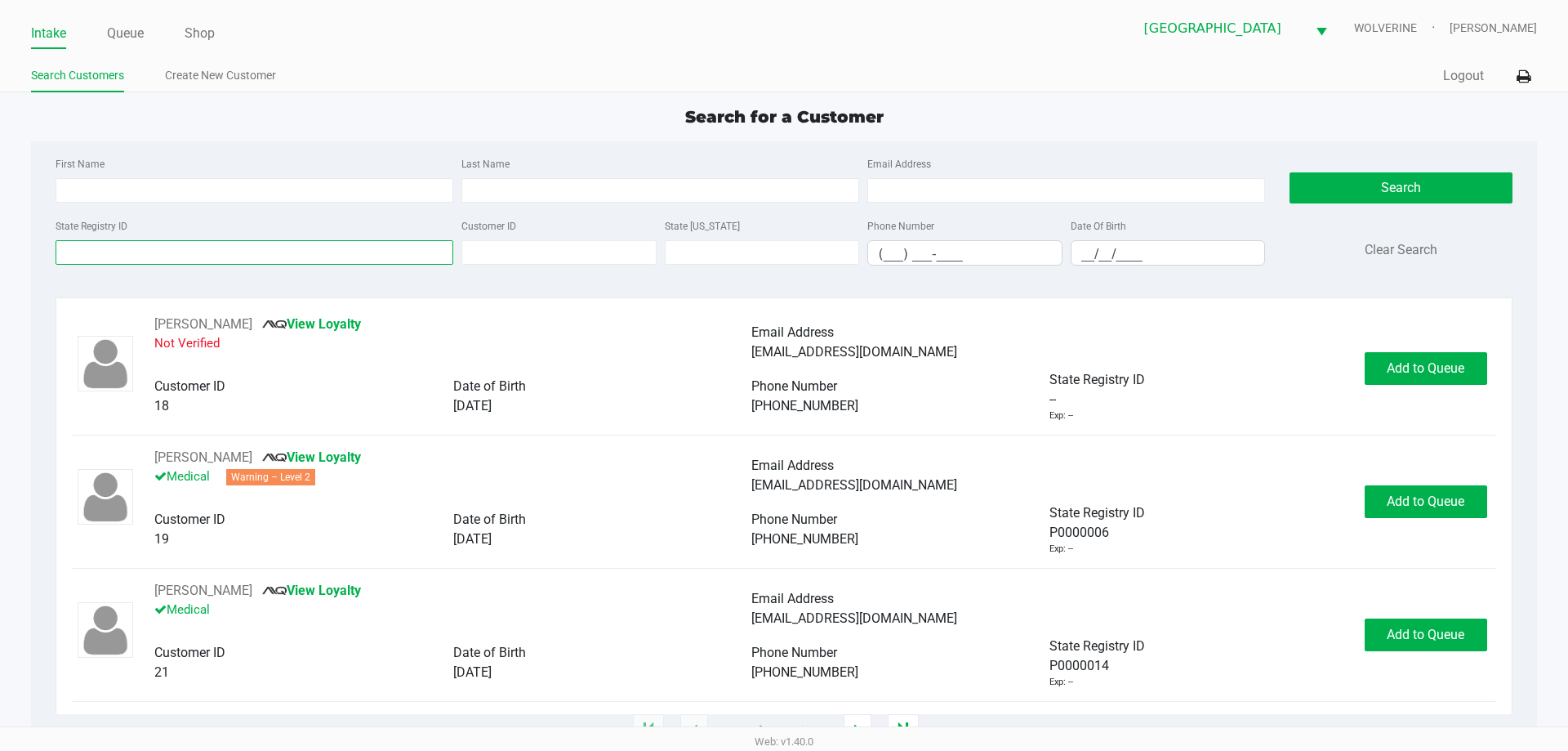
click at [363, 253] on input "State Registry ID" at bounding box center [254, 252] width 398 height 25
click at [392, 245] on input "State Registry ID" at bounding box center [254, 252] width 398 height 25
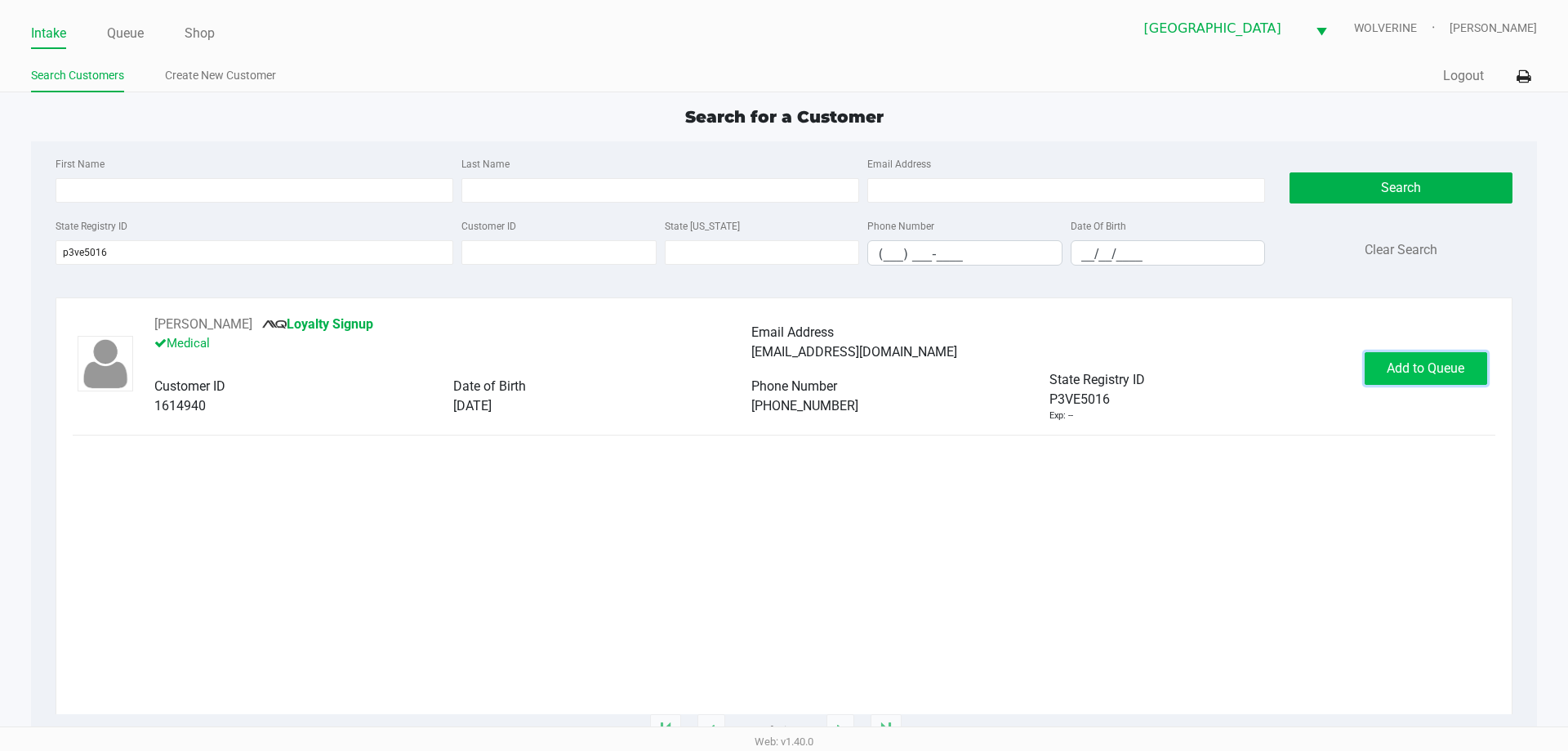
click at [1422, 366] on span "Add to Queue" at bounding box center [1425, 368] width 78 height 15
click at [1418, 358] on button "In Queue" at bounding box center [1425, 369] width 114 height 32
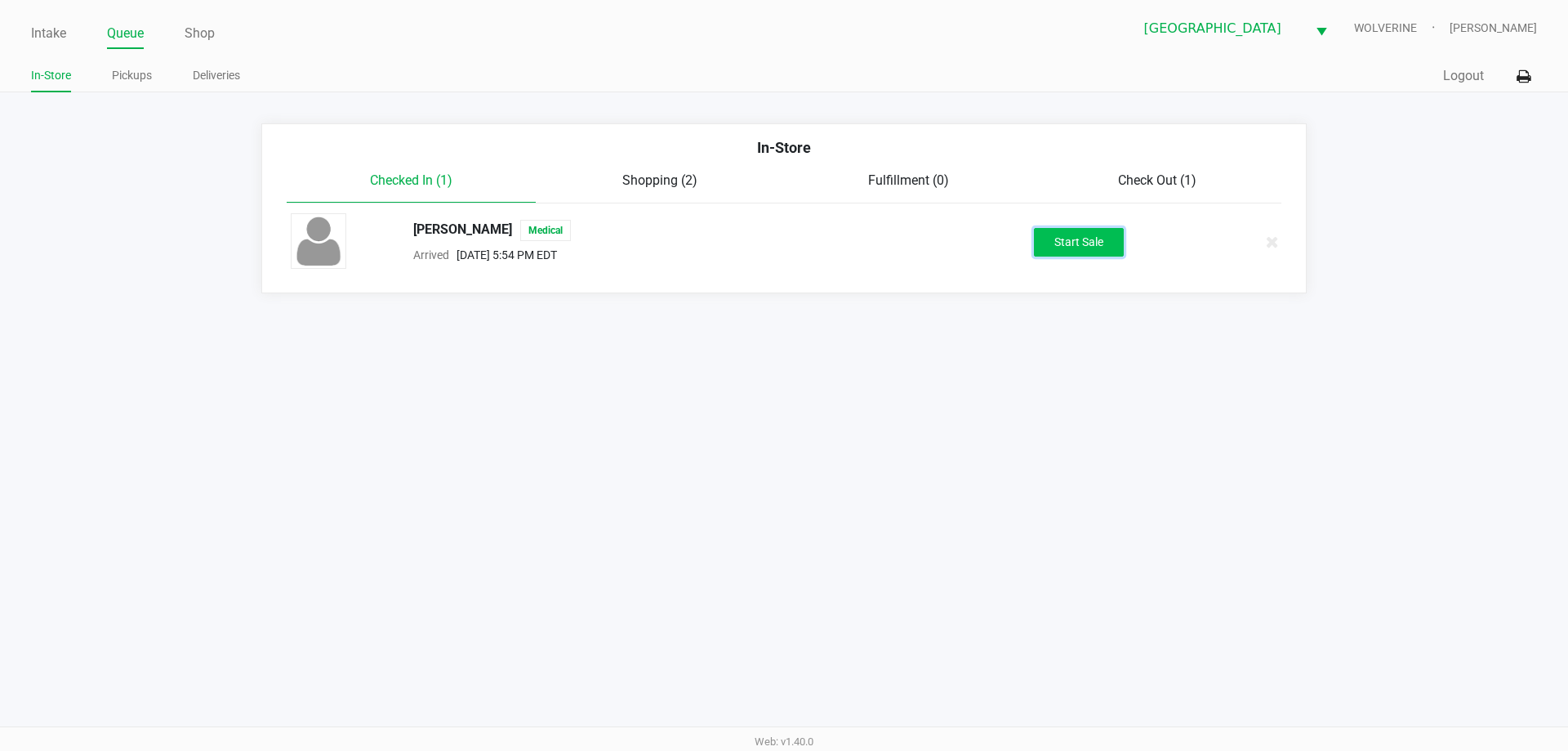
click at [1050, 242] on button "Start Sale" at bounding box center [1078, 242] width 90 height 29
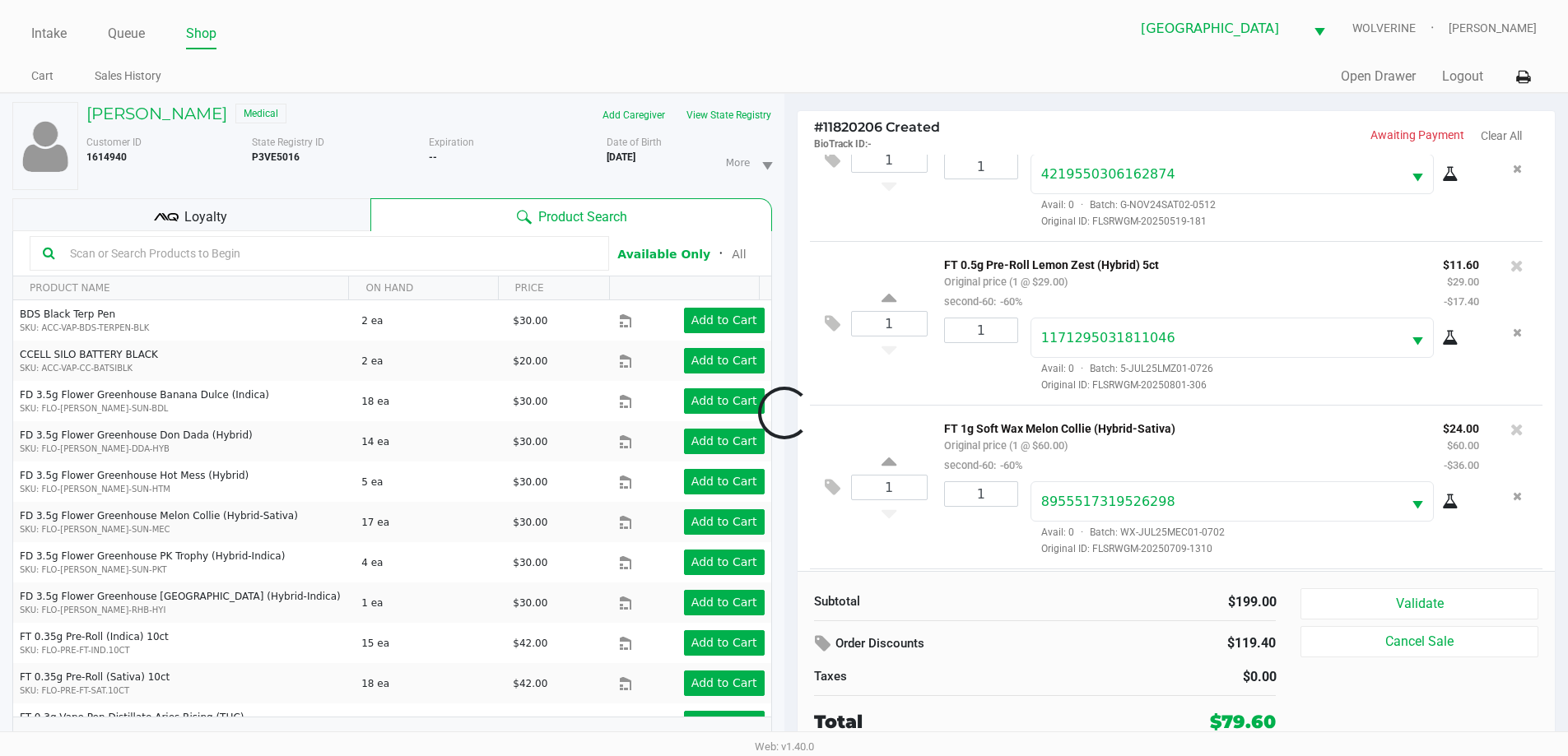
scroll to position [241, 0]
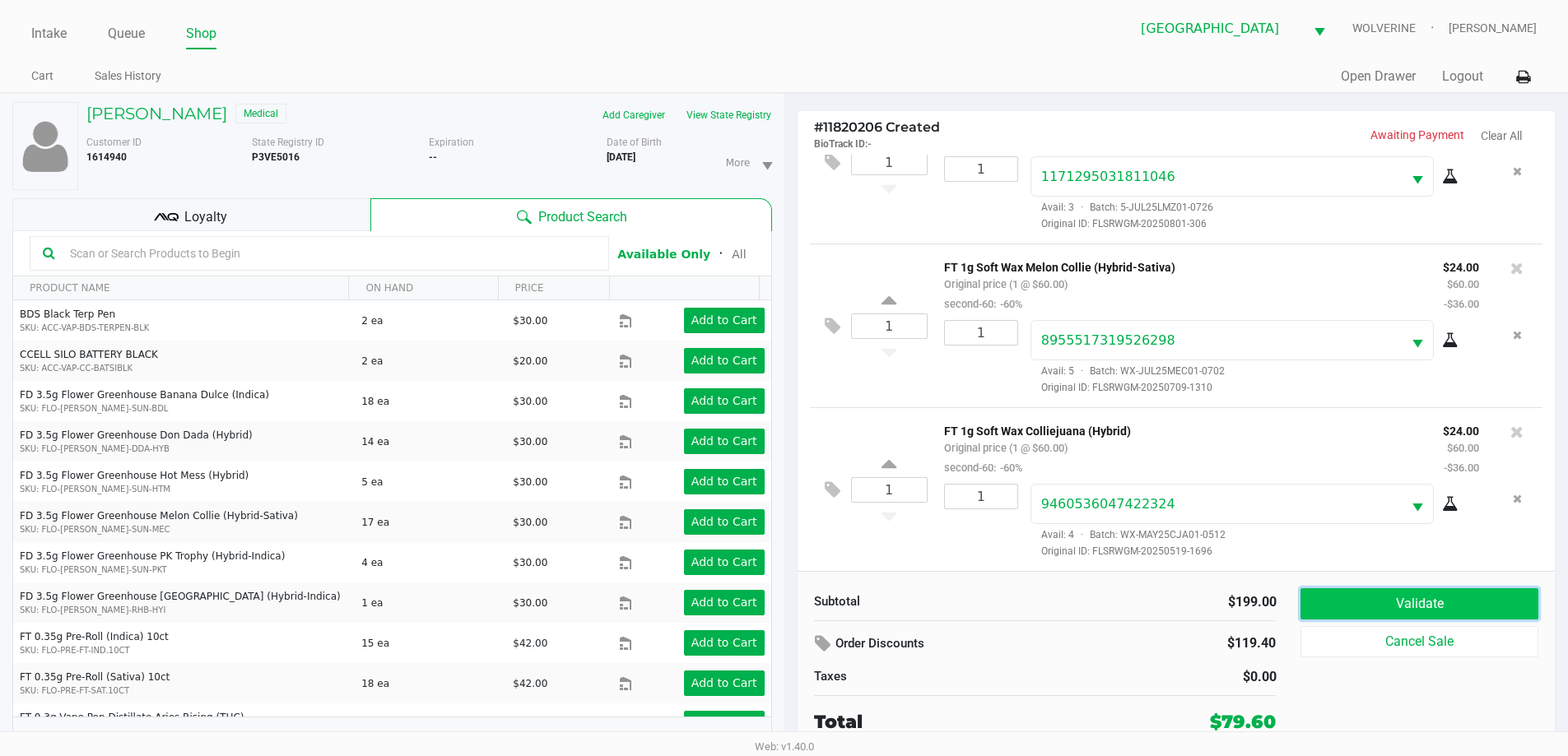
click at [1386, 594] on button "Validate" at bounding box center [1419, 603] width 237 height 31
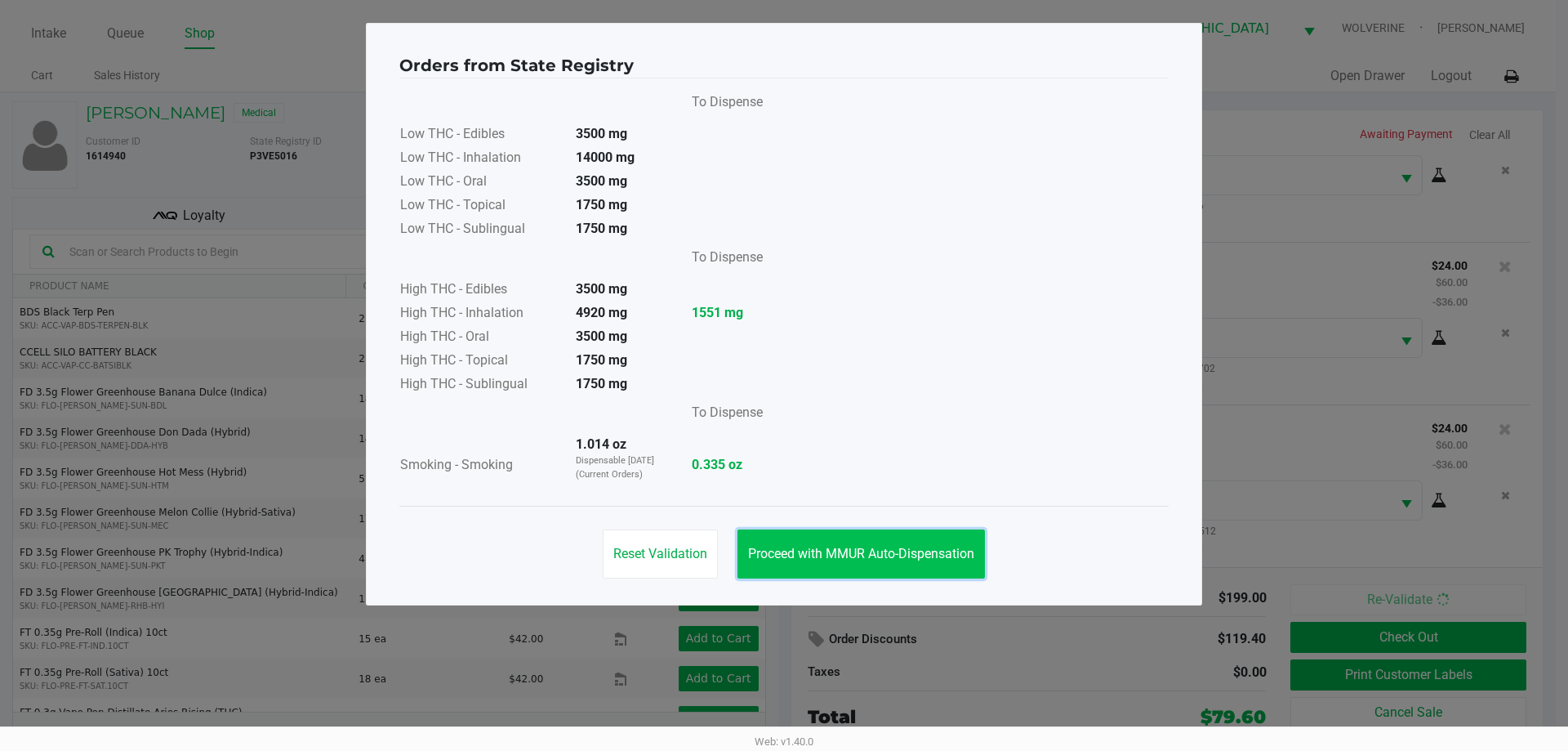
click at [868, 552] on span "Proceed with MMUR Auto-Dispensation" at bounding box center [861, 553] width 226 height 15
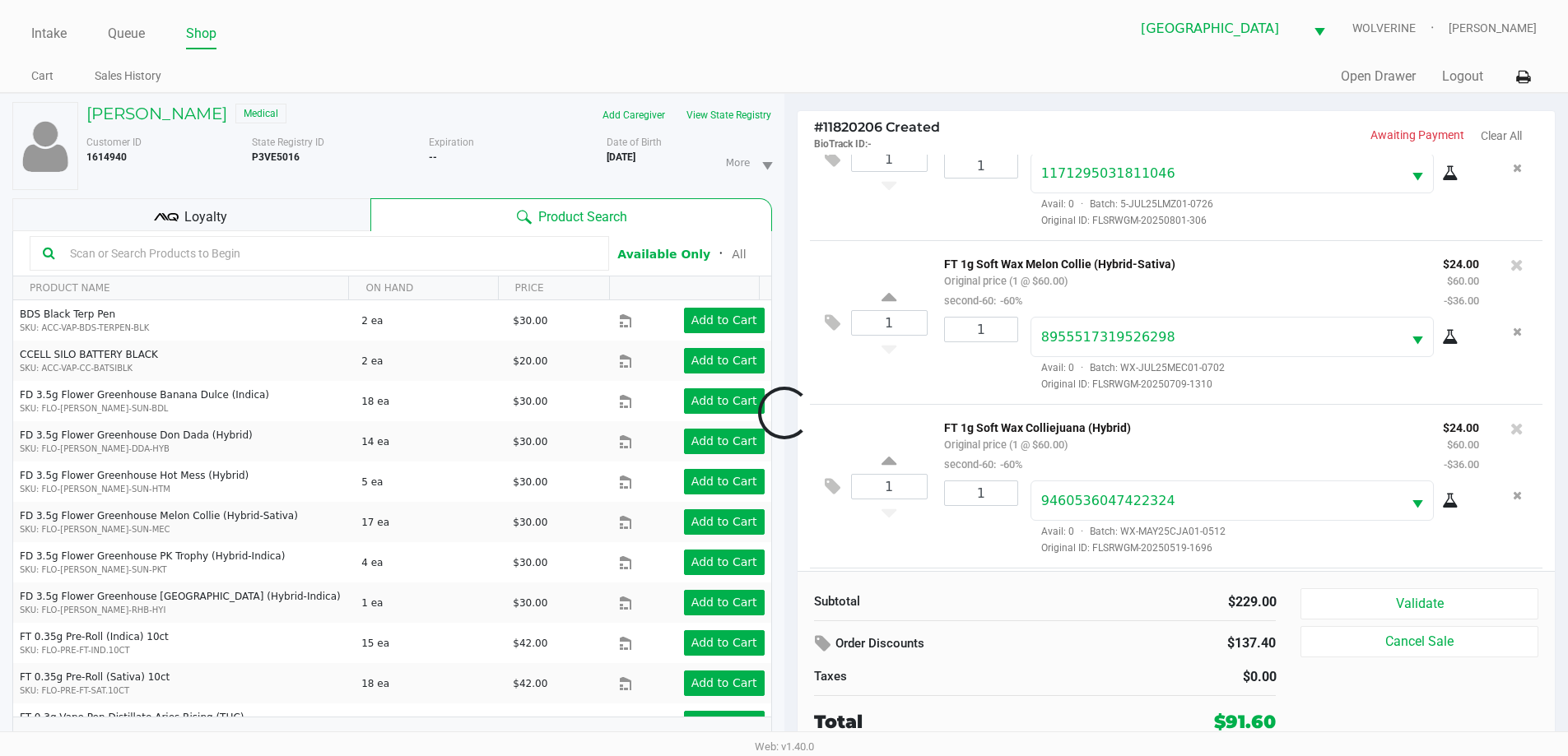
scroll to position [406, 0]
click at [175, 201] on div "Loyalty" at bounding box center [191, 215] width 358 height 33
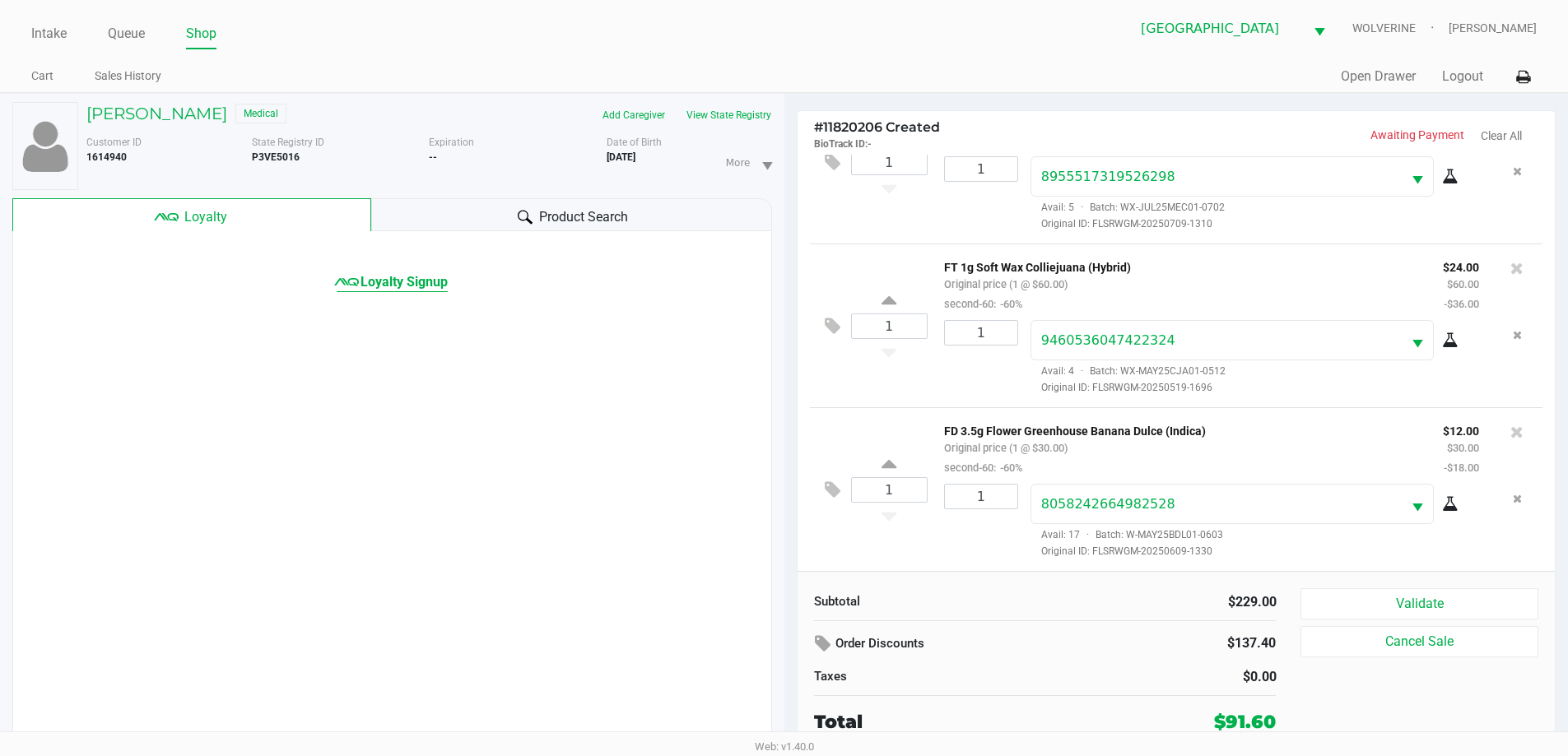
click at [421, 277] on span "Loyalty Signup" at bounding box center [403, 282] width 87 height 20
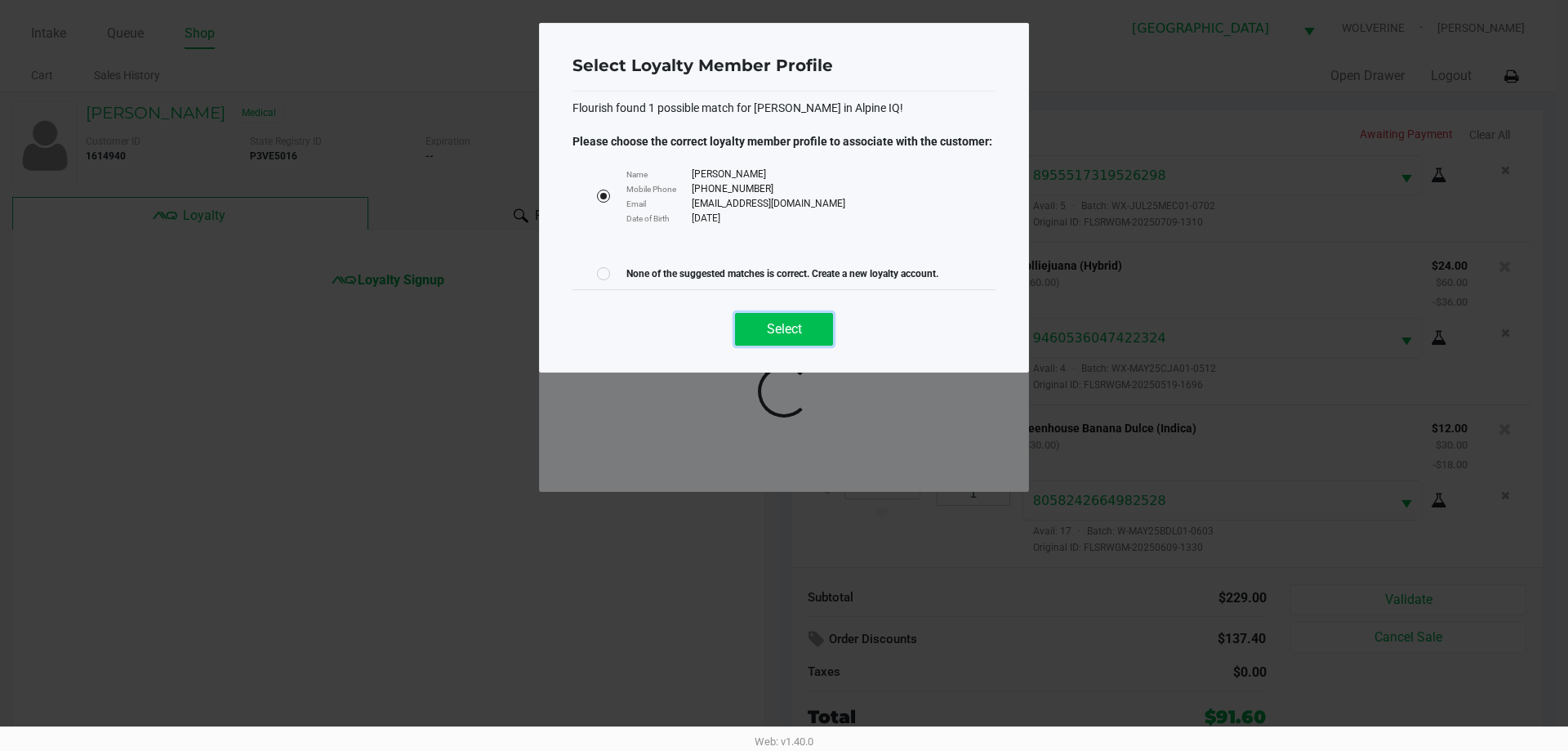
click at [780, 337] on button "Select" at bounding box center [784, 329] width 98 height 32
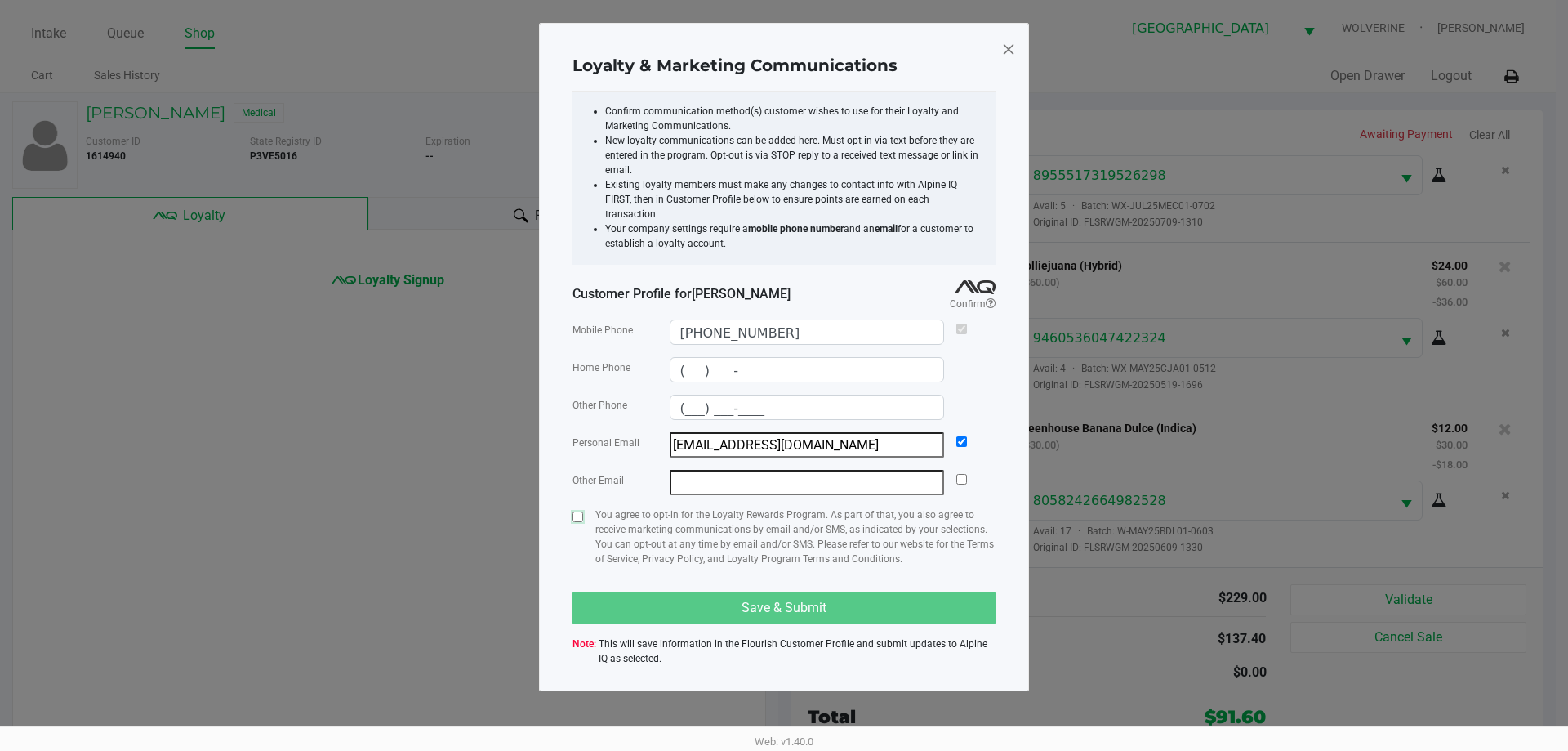
click at [575, 511] on input "checkbox" at bounding box center [578, 516] width 10 height 10
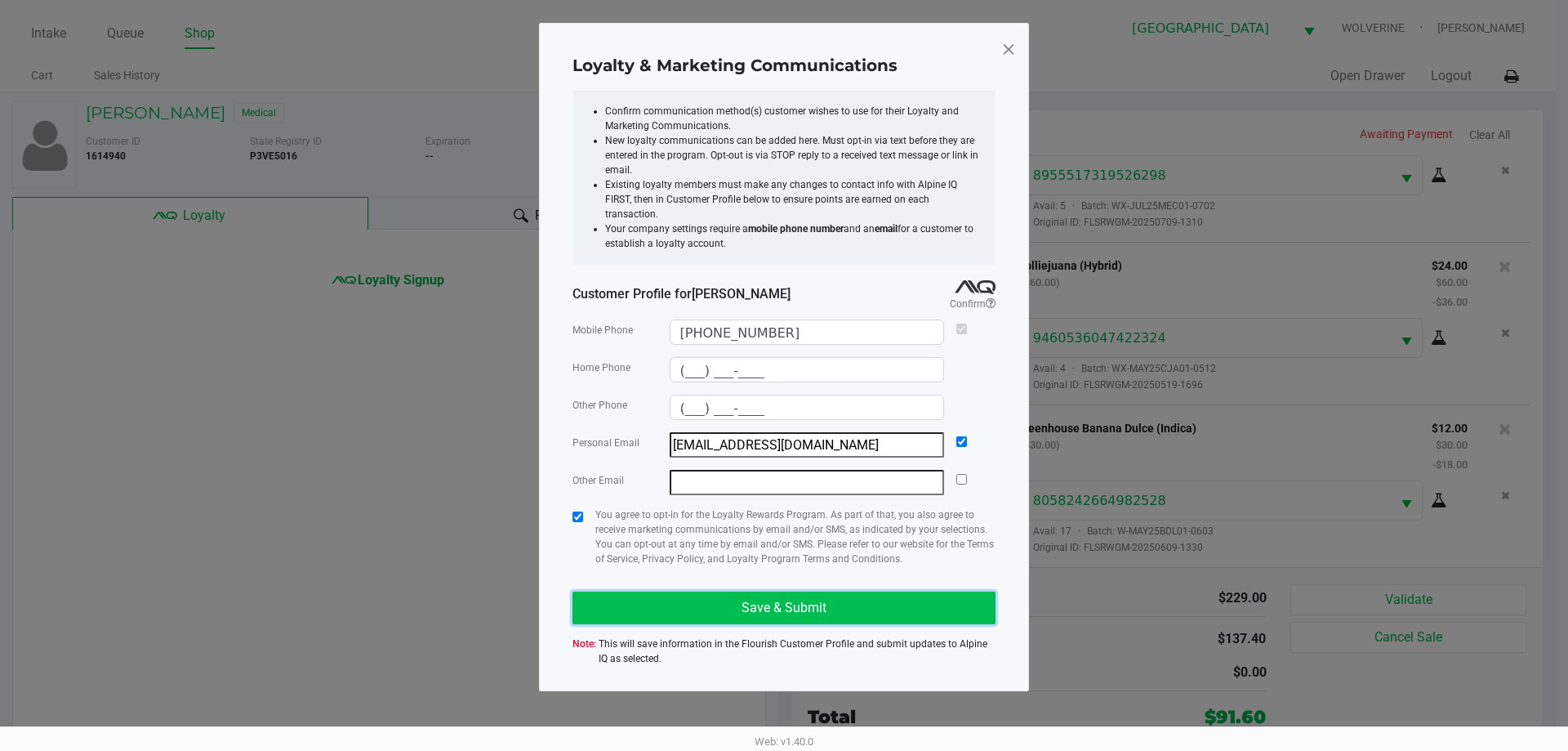
click at [694, 592] on button "Save & Submit" at bounding box center [784, 608] width 423 height 32
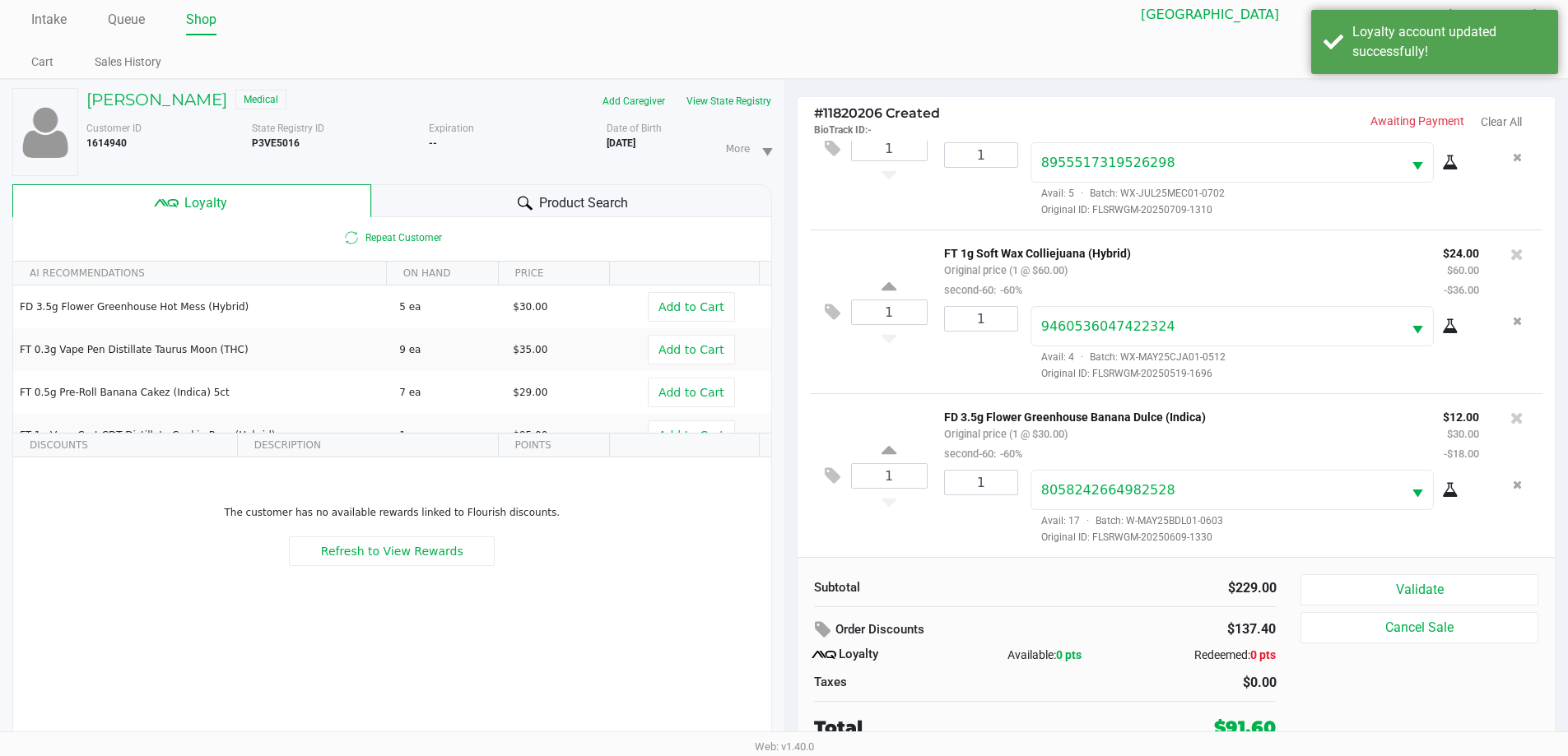
scroll to position [17, 0]
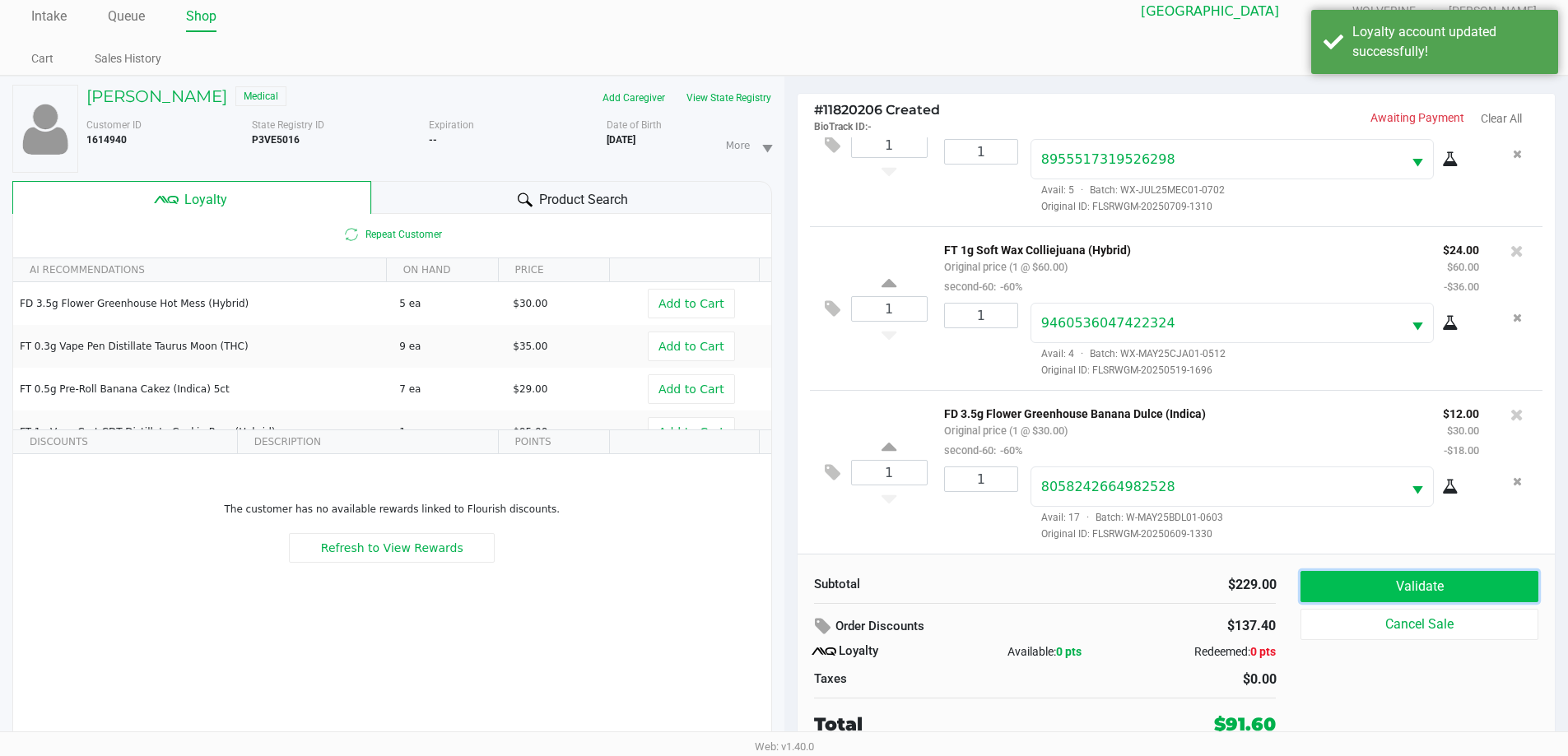
click at [1370, 597] on button "Validate" at bounding box center [1419, 586] width 237 height 31
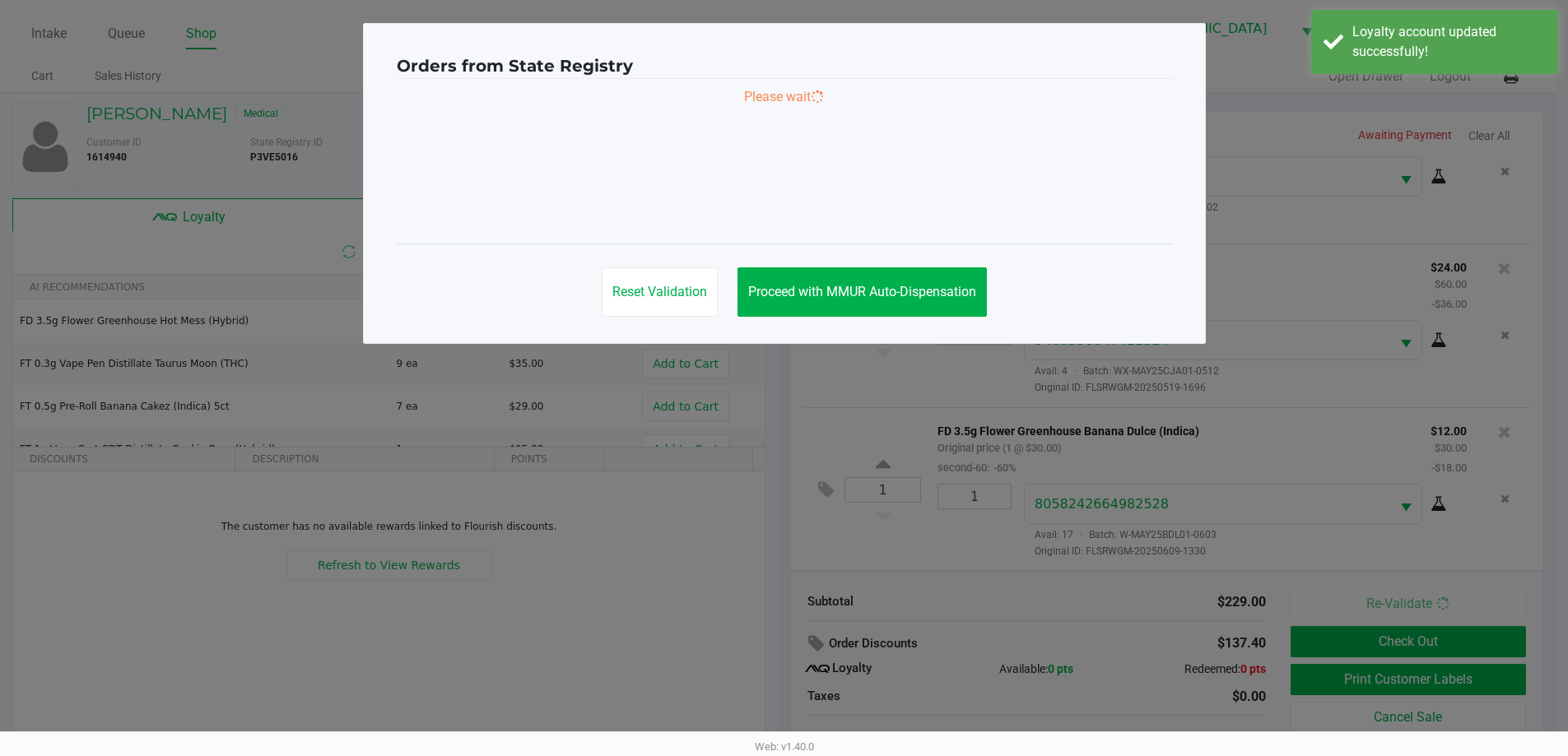
scroll to position [0, 0]
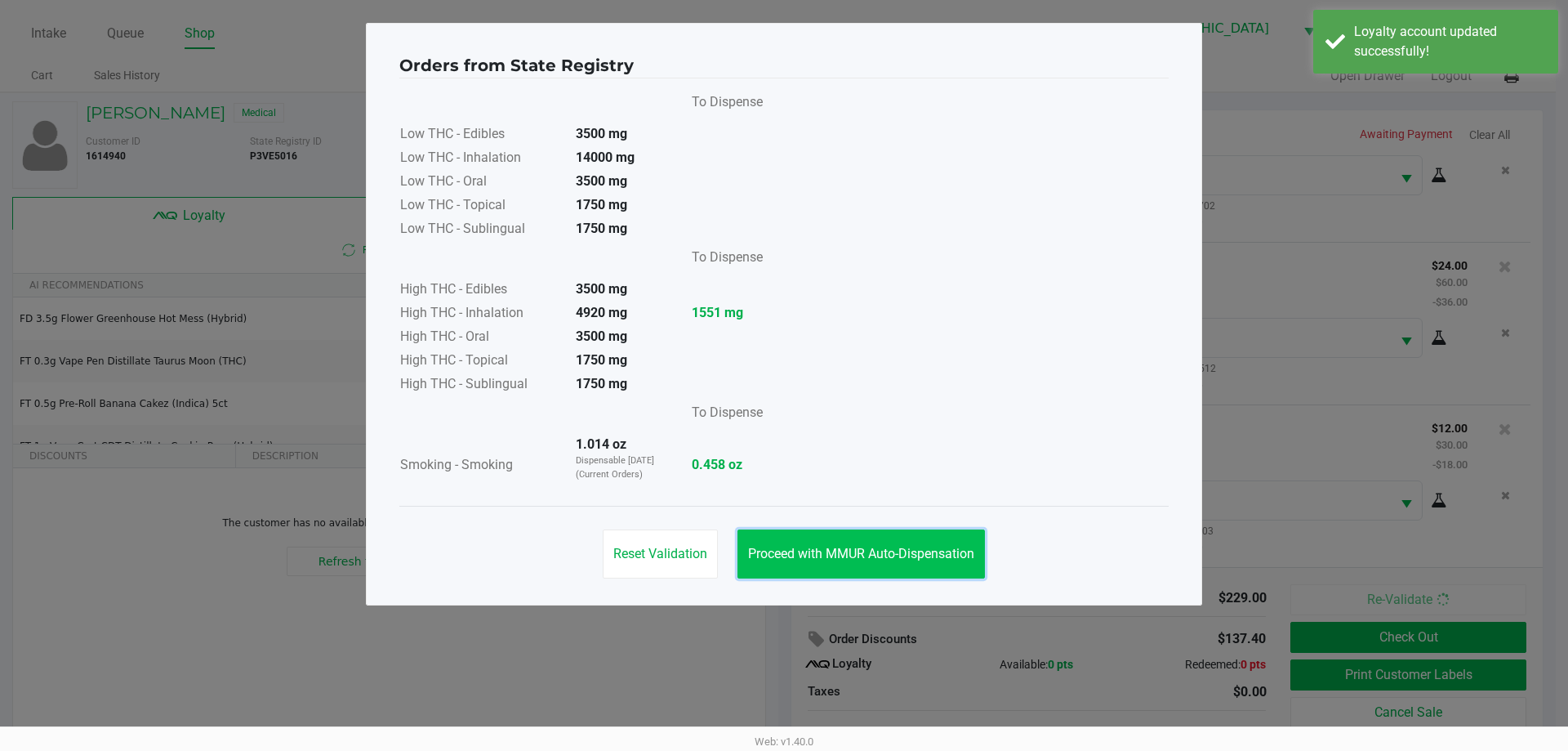
click at [895, 545] on button "Proceed with MMUR Auto-Dispensation" at bounding box center [861, 553] width 247 height 49
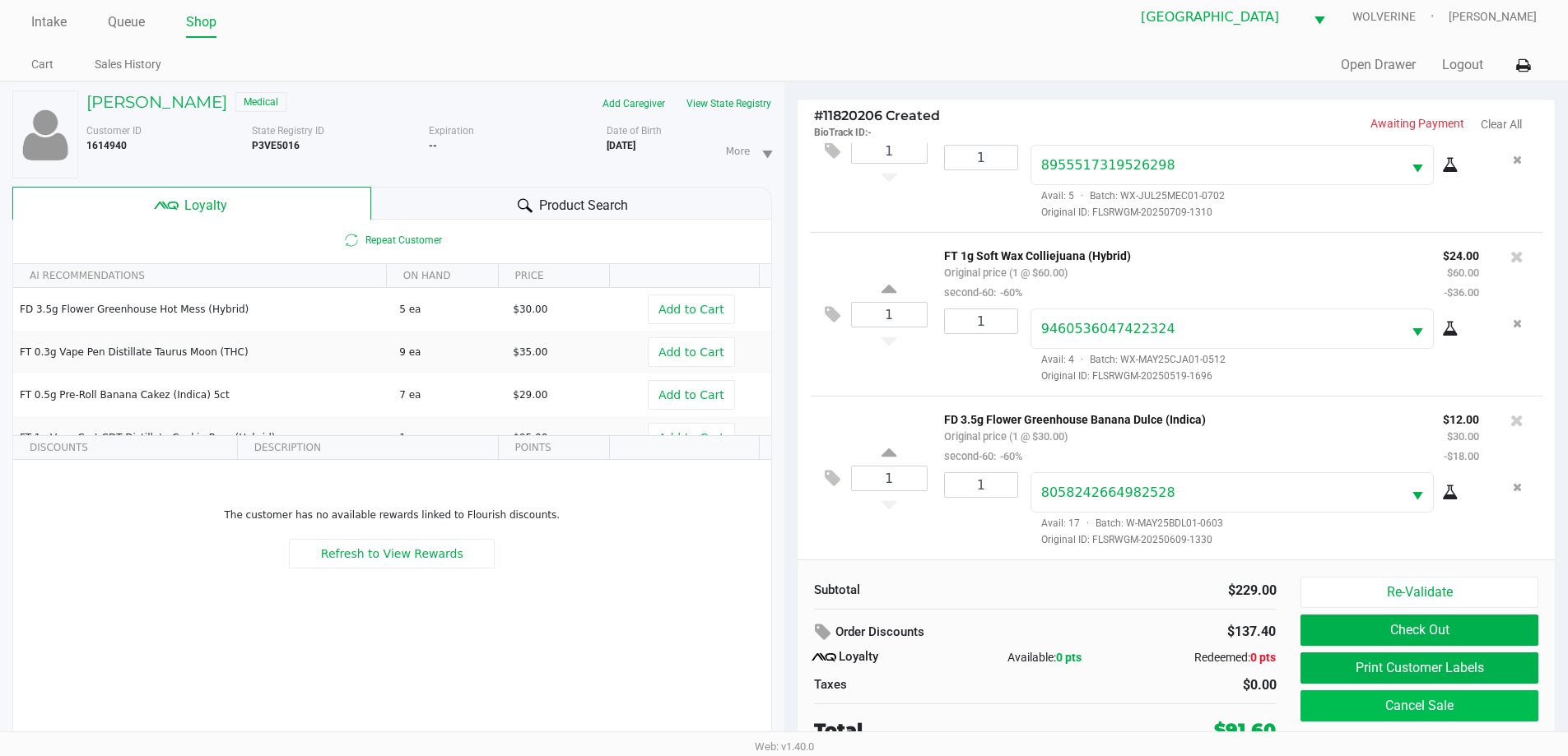
scroll to position [17, 0]
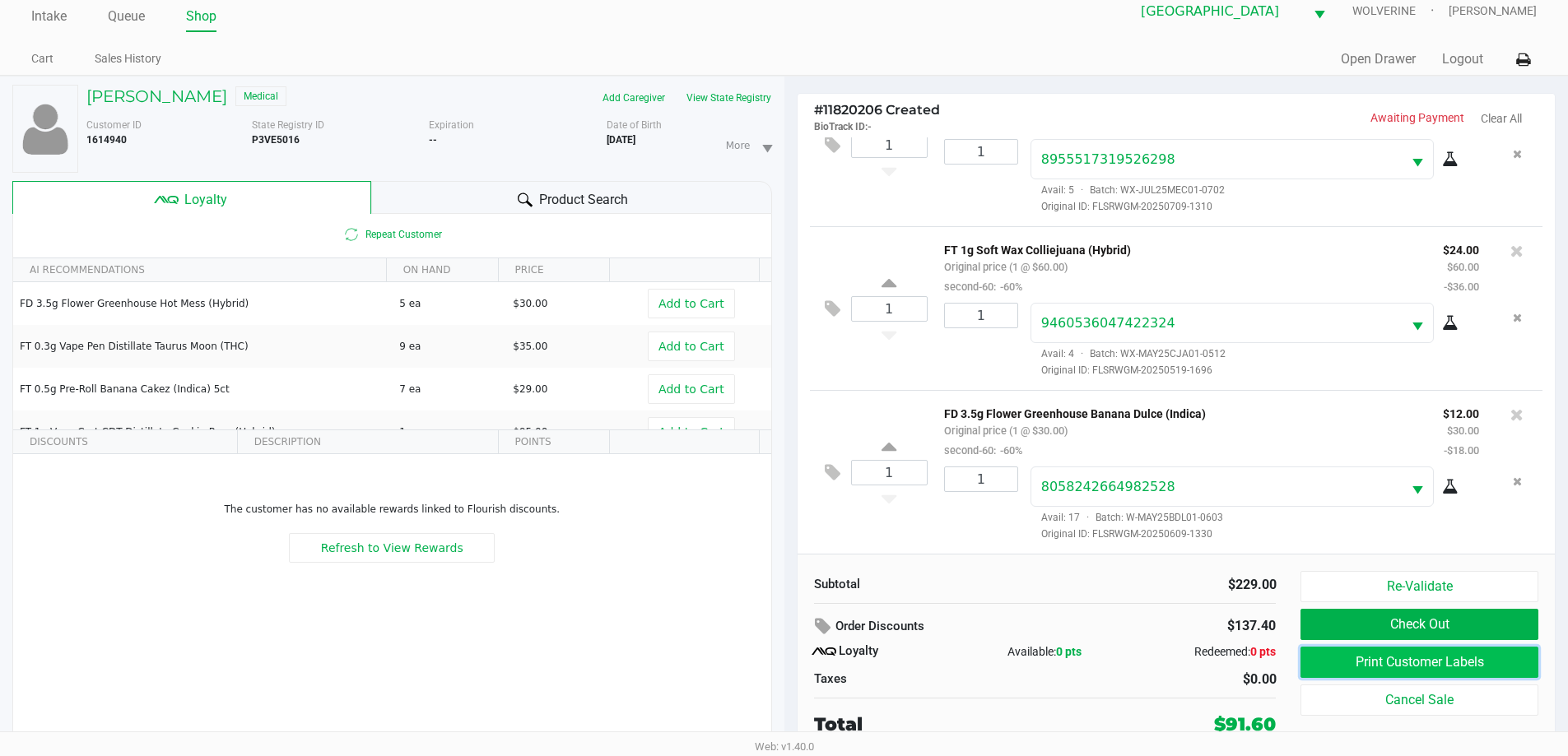
click at [1398, 662] on button "Print Customer Labels" at bounding box center [1419, 662] width 237 height 31
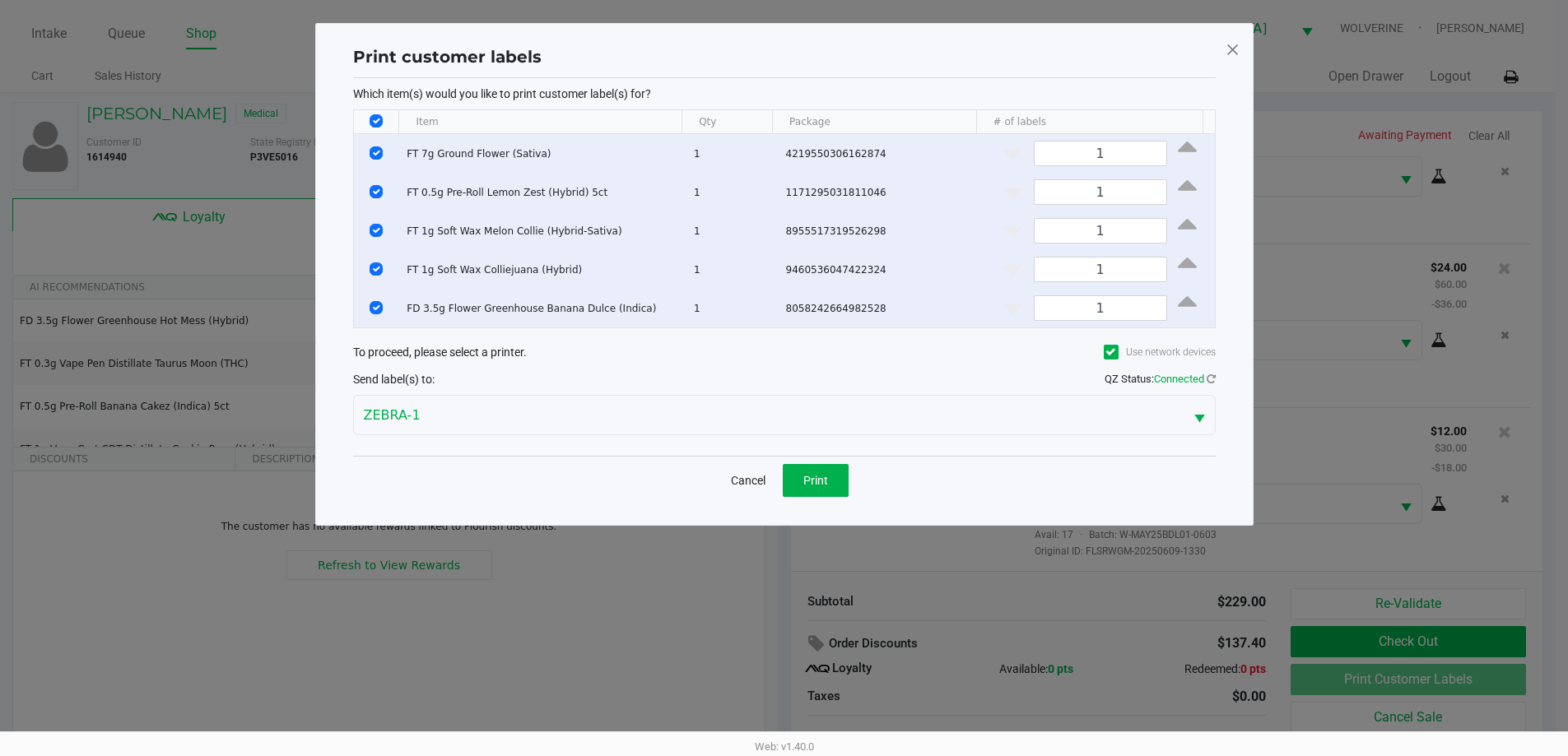
scroll to position [0, 0]
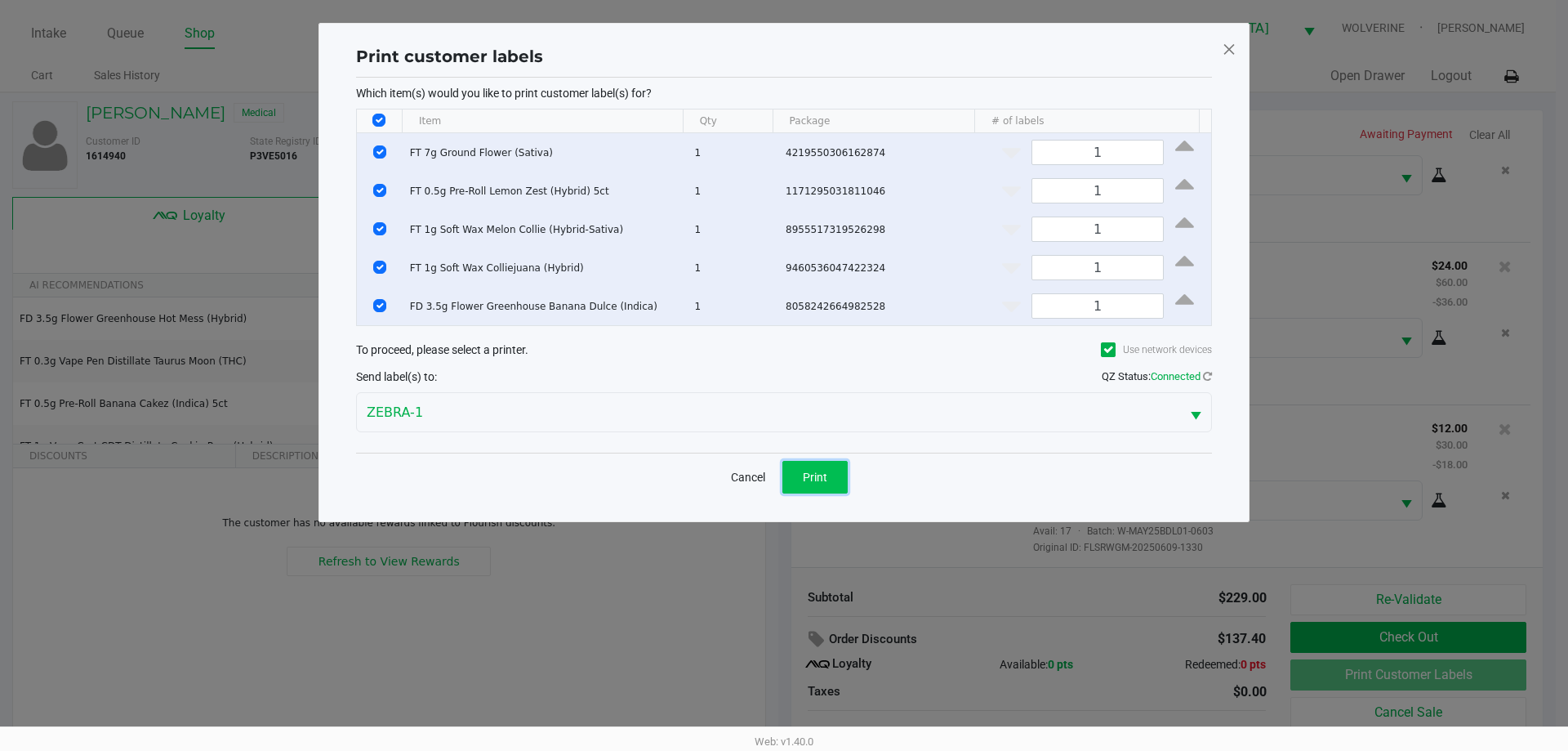
click at [835, 473] on button "Print" at bounding box center [815, 477] width 66 height 32
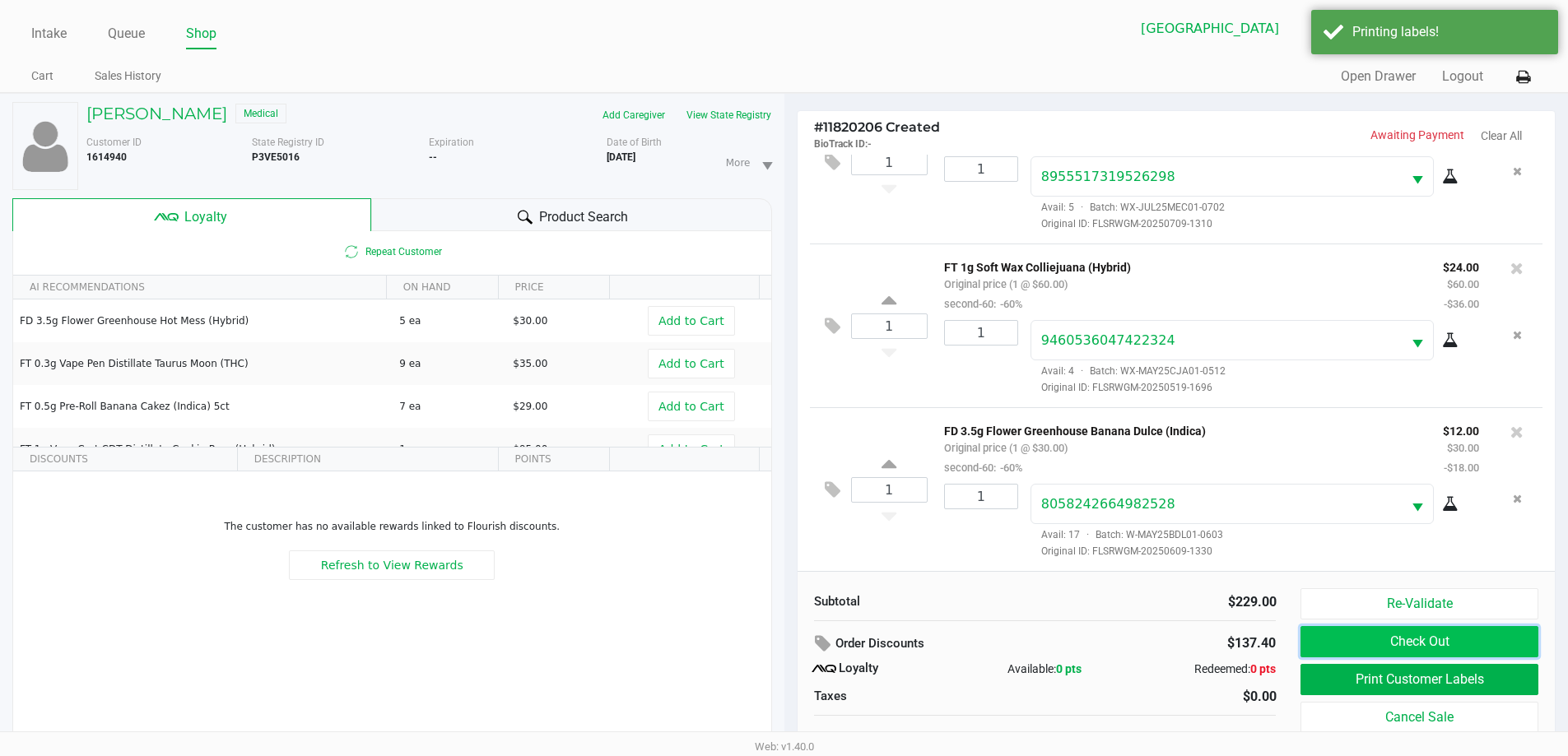
click at [1331, 639] on button "Check Out" at bounding box center [1419, 642] width 237 height 31
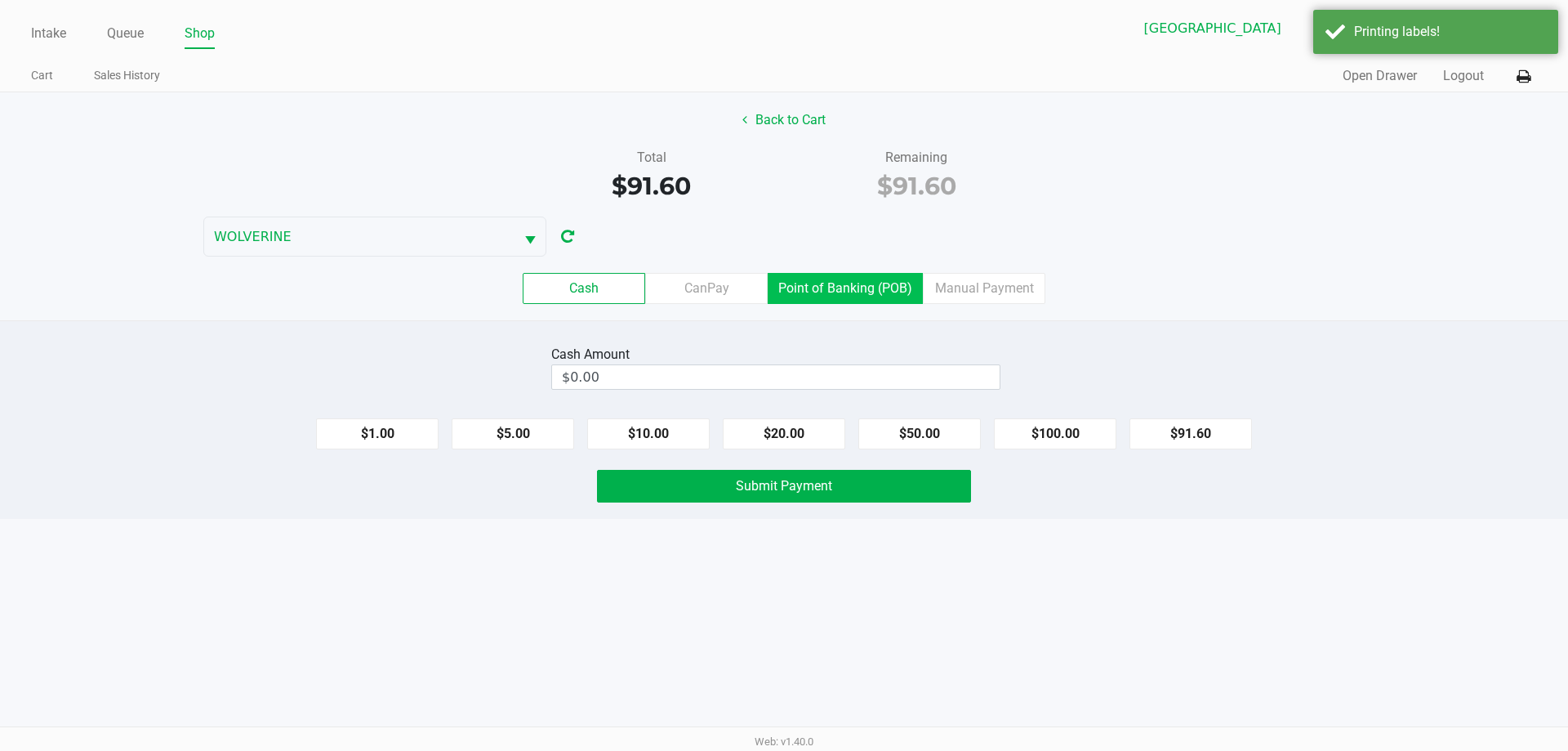
click at [847, 290] on label "Point of Banking (POB)" at bounding box center [845, 288] width 155 height 31
click at [0, 0] on 7 "Point of Banking (POB)" at bounding box center [0, 0] width 0 height 0
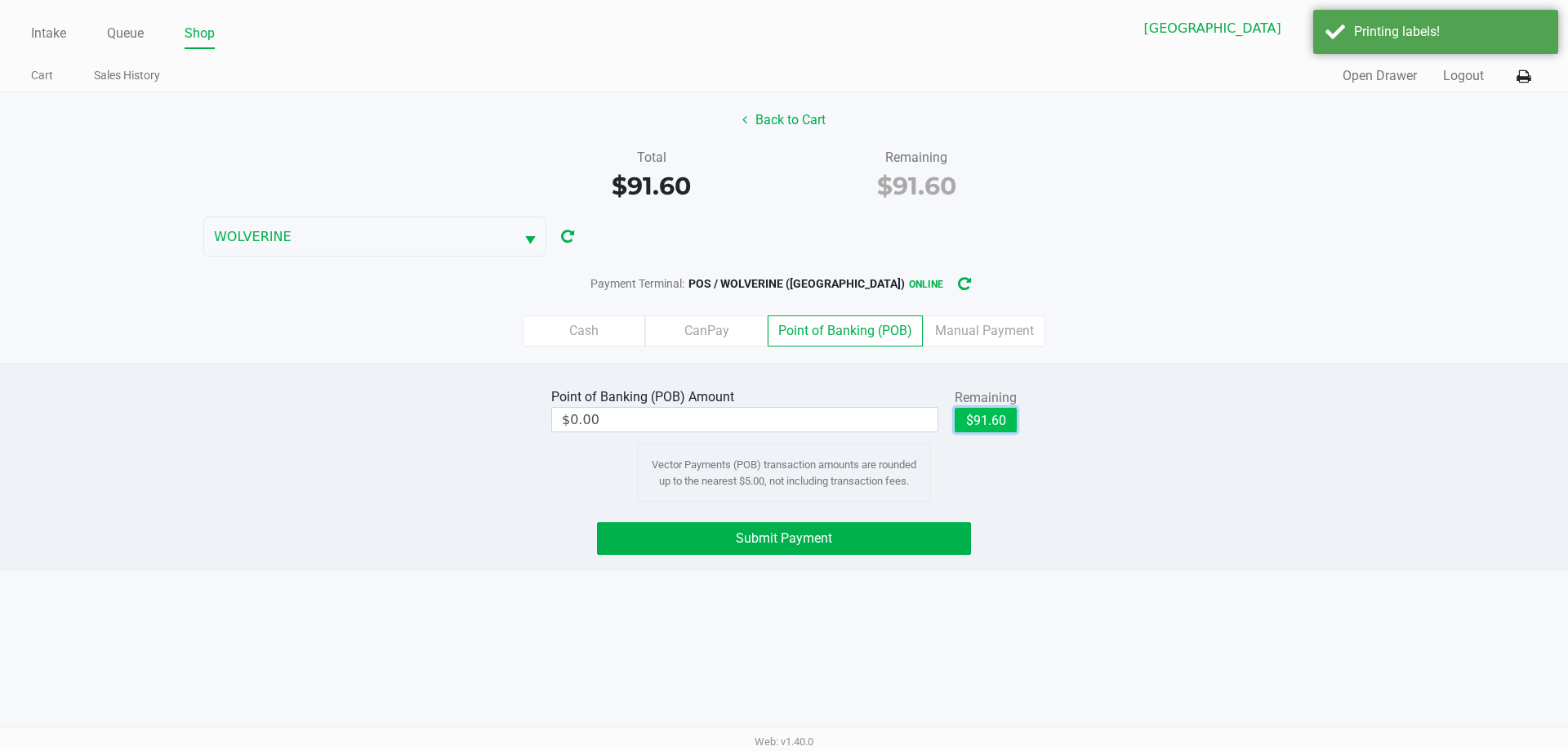
click at [990, 408] on button "$91.60" at bounding box center [985, 420] width 62 height 25
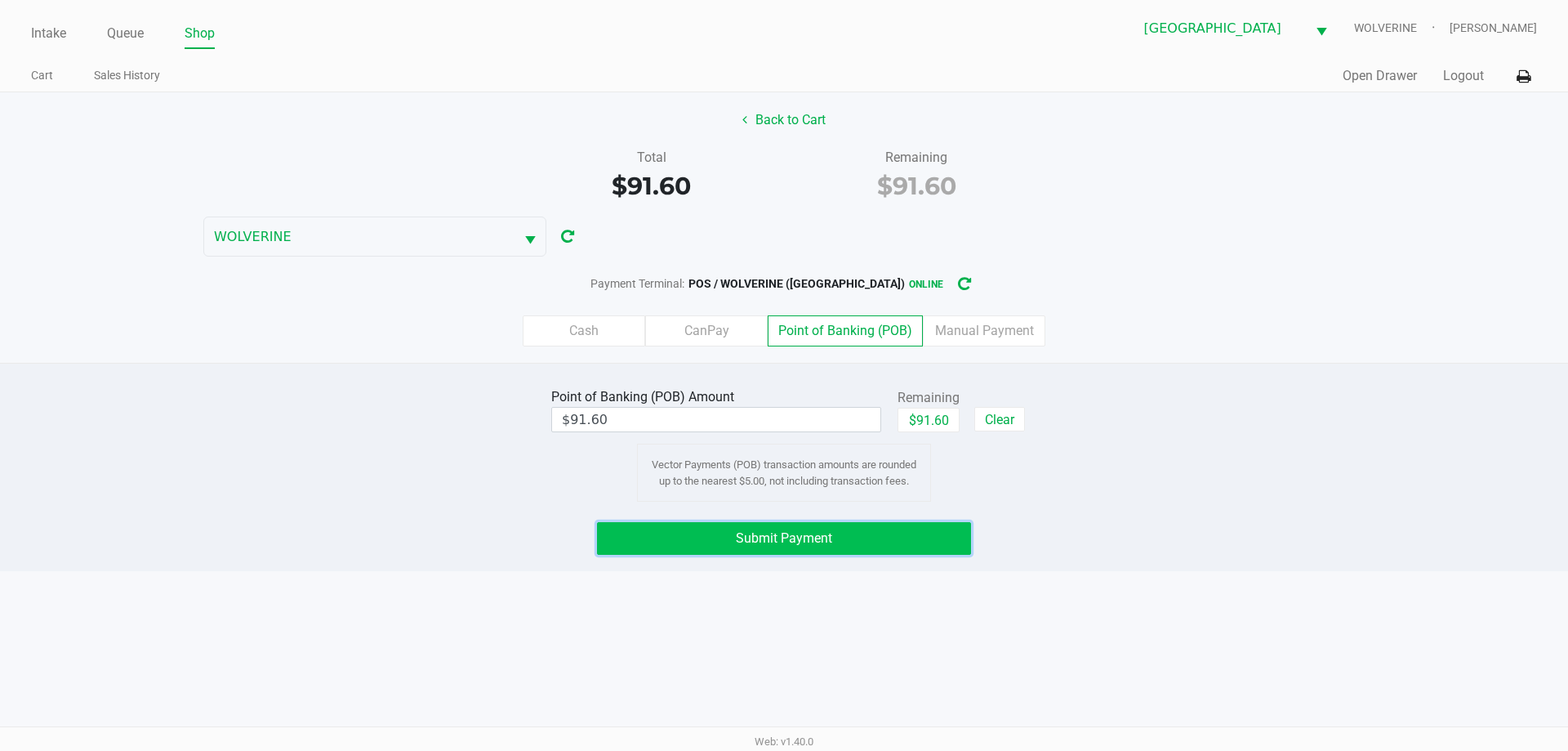
click at [869, 540] on button "Submit Payment" at bounding box center [784, 539] width 374 height 32
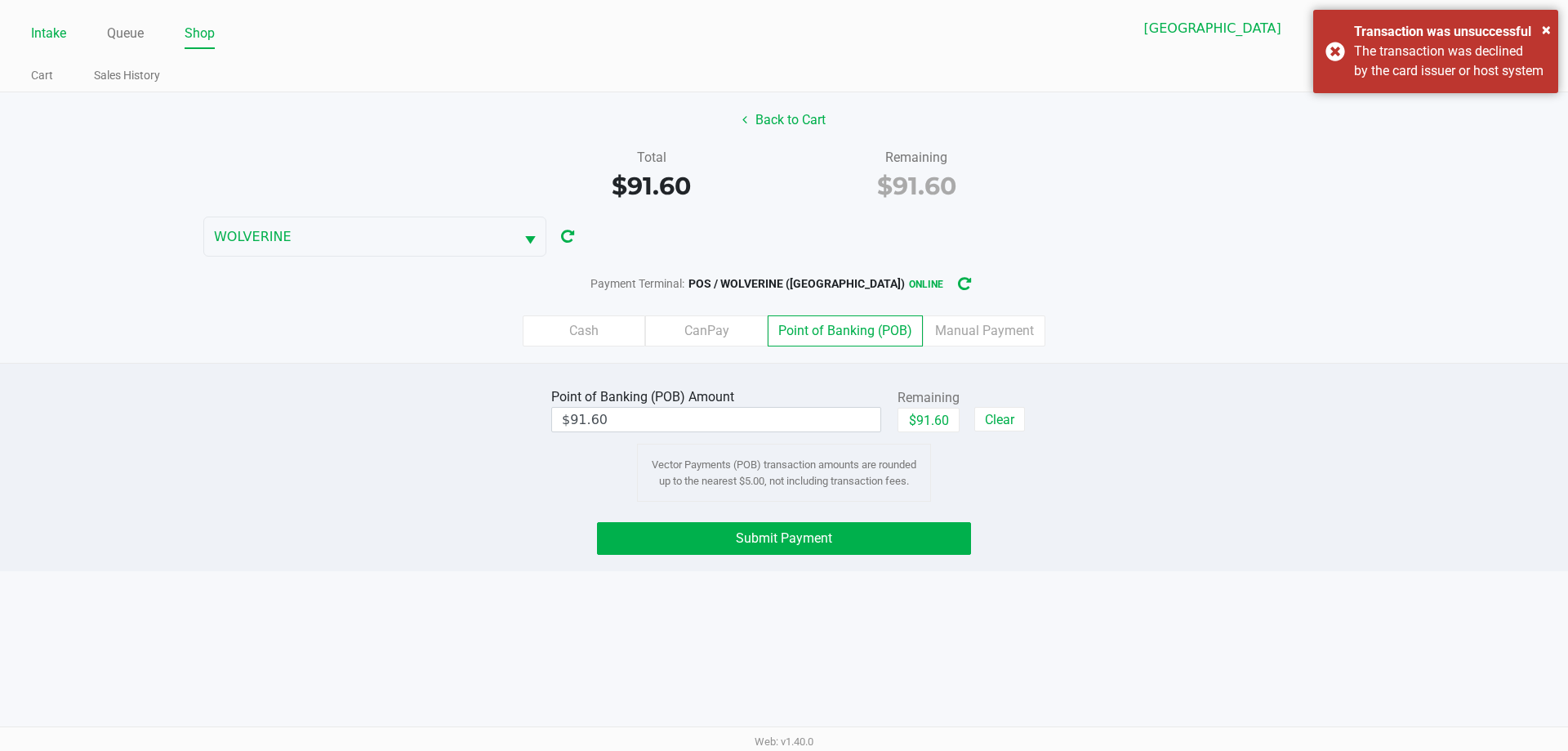
click at [54, 24] on link "Intake" at bounding box center [48, 33] width 35 height 23
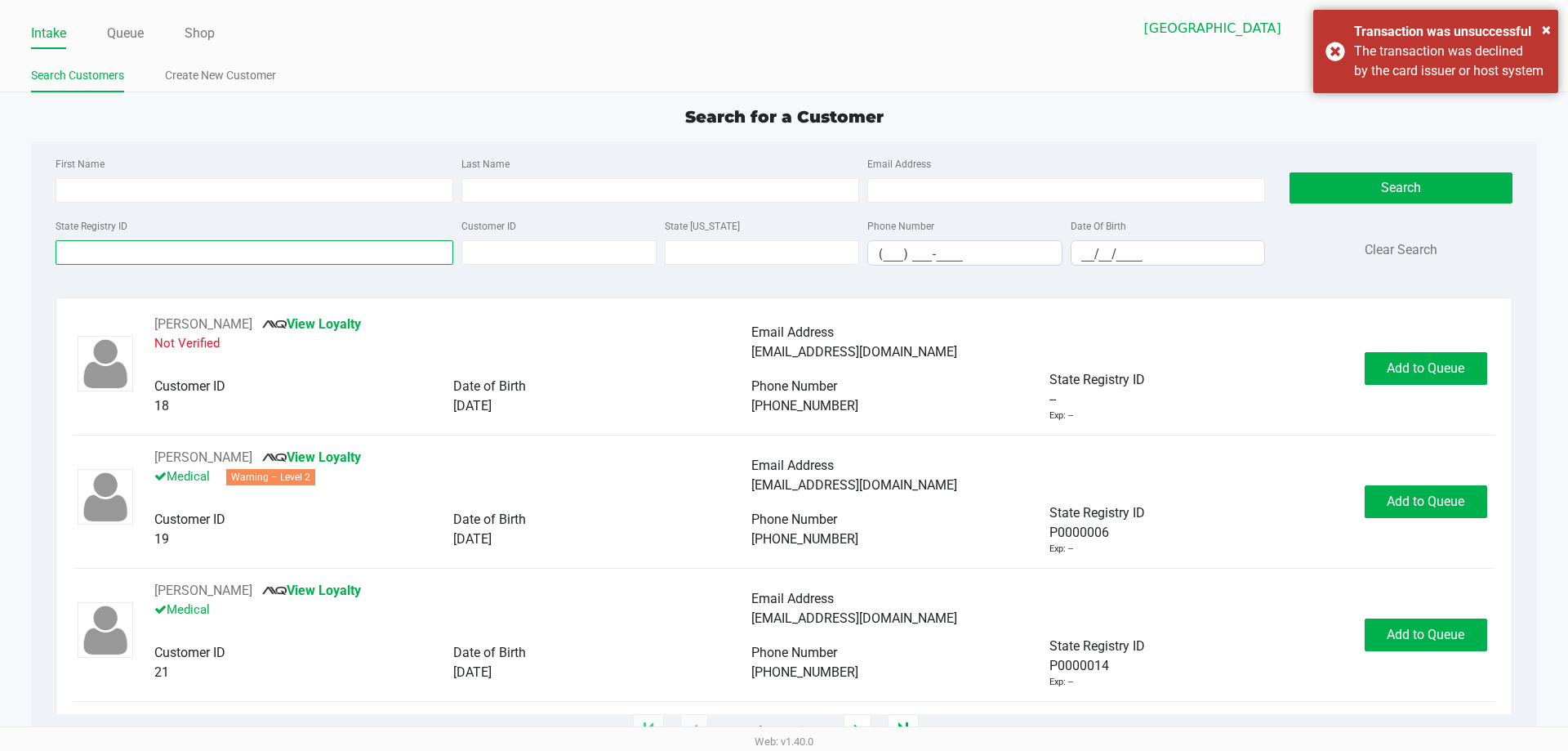
click at [248, 259] on input "State Registry ID" at bounding box center [254, 252] width 398 height 25
click at [189, 73] on link "Create New Customer" at bounding box center [220, 76] width 111 height 20
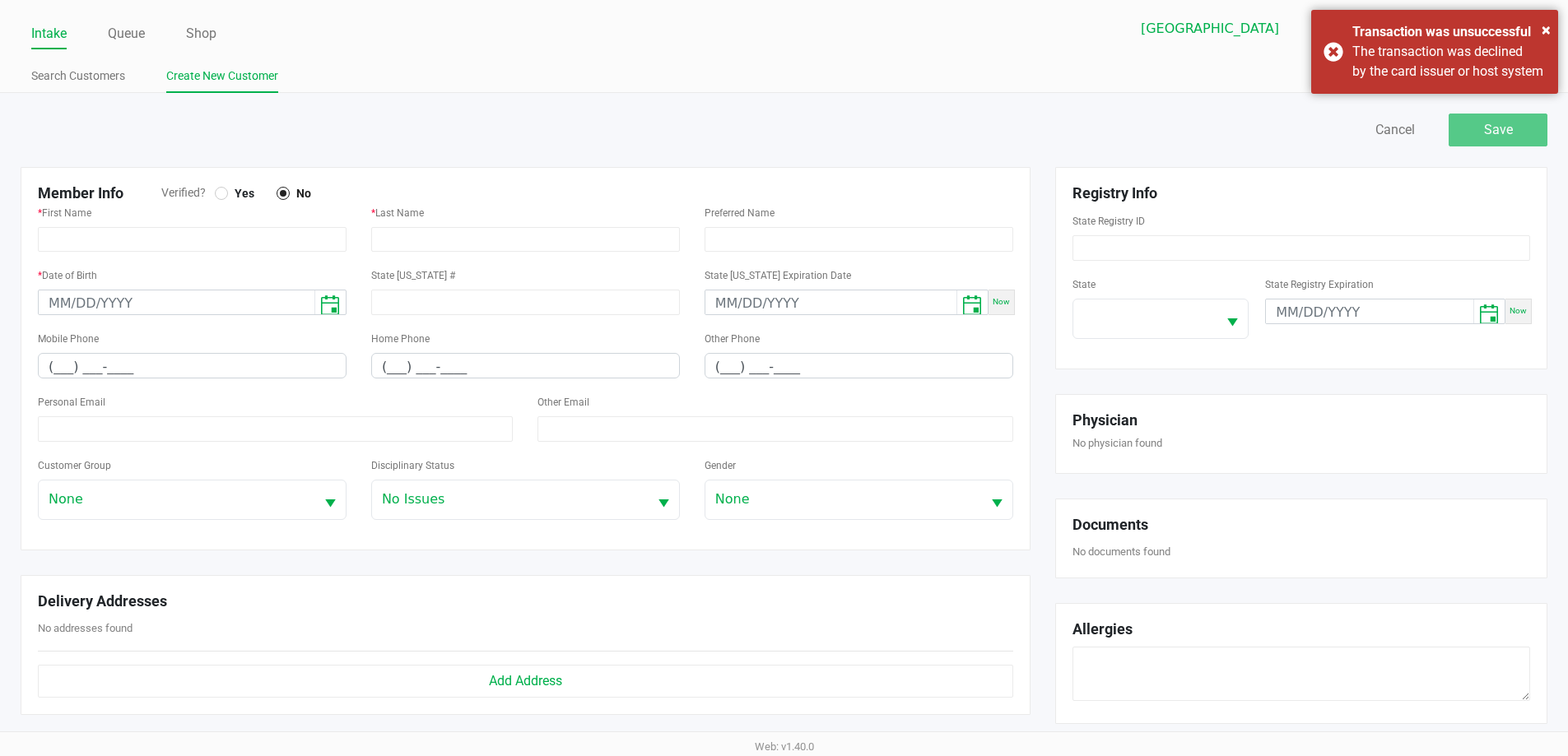
click at [222, 192] on div at bounding box center [222, 193] width 7 height 7
click at [235, 234] on input "text" at bounding box center [192, 239] width 309 height 25
paste input "DAWN"
click at [414, 244] on input "text" at bounding box center [525, 239] width 309 height 25
paste input "FULTZ"
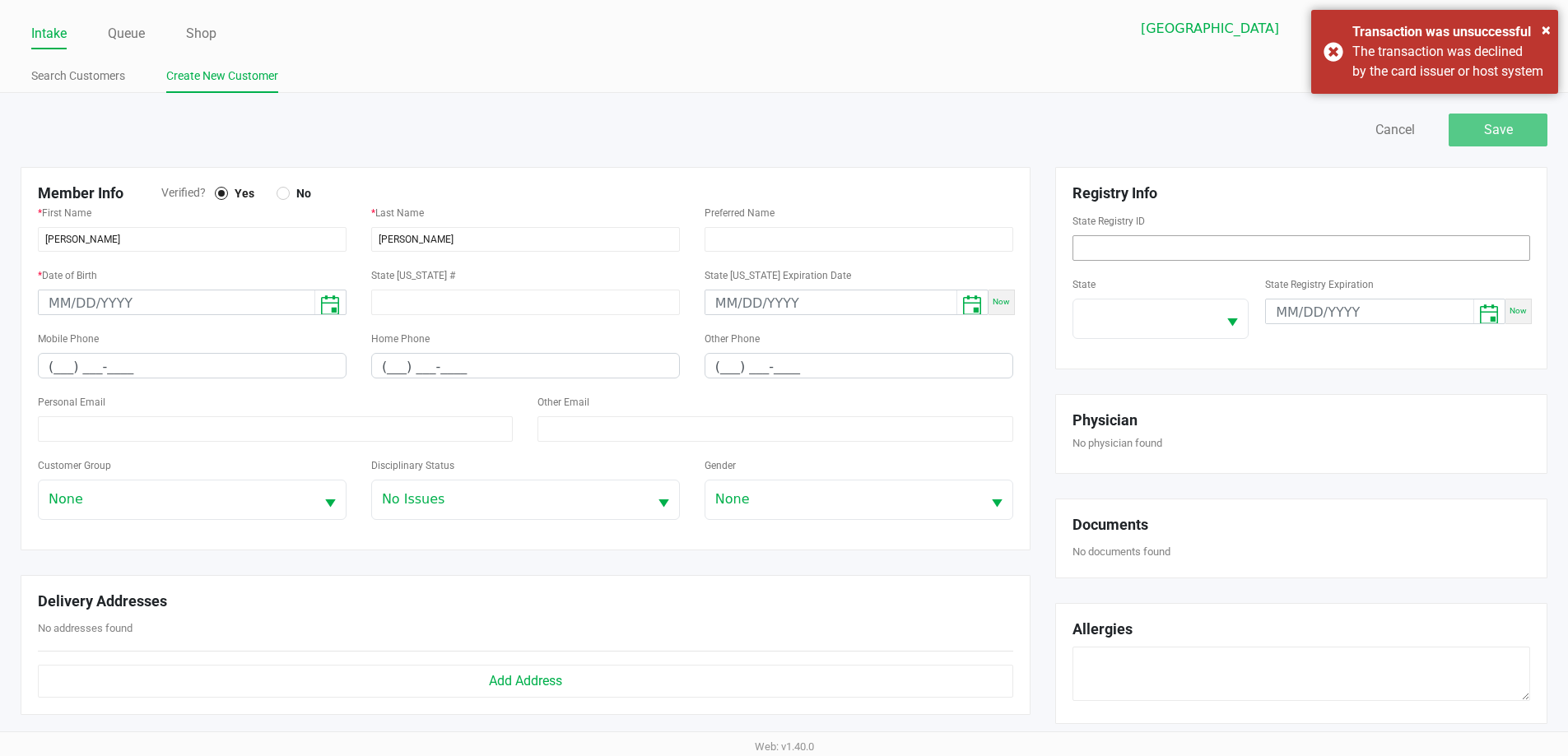
click at [1112, 254] on input at bounding box center [1301, 248] width 457 height 26
paste input "P6XR7475"
click at [1107, 324] on span at bounding box center [1145, 318] width 125 height 20
click at [59, 371] on input "(___) ___-____" at bounding box center [192, 367] width 307 height 26
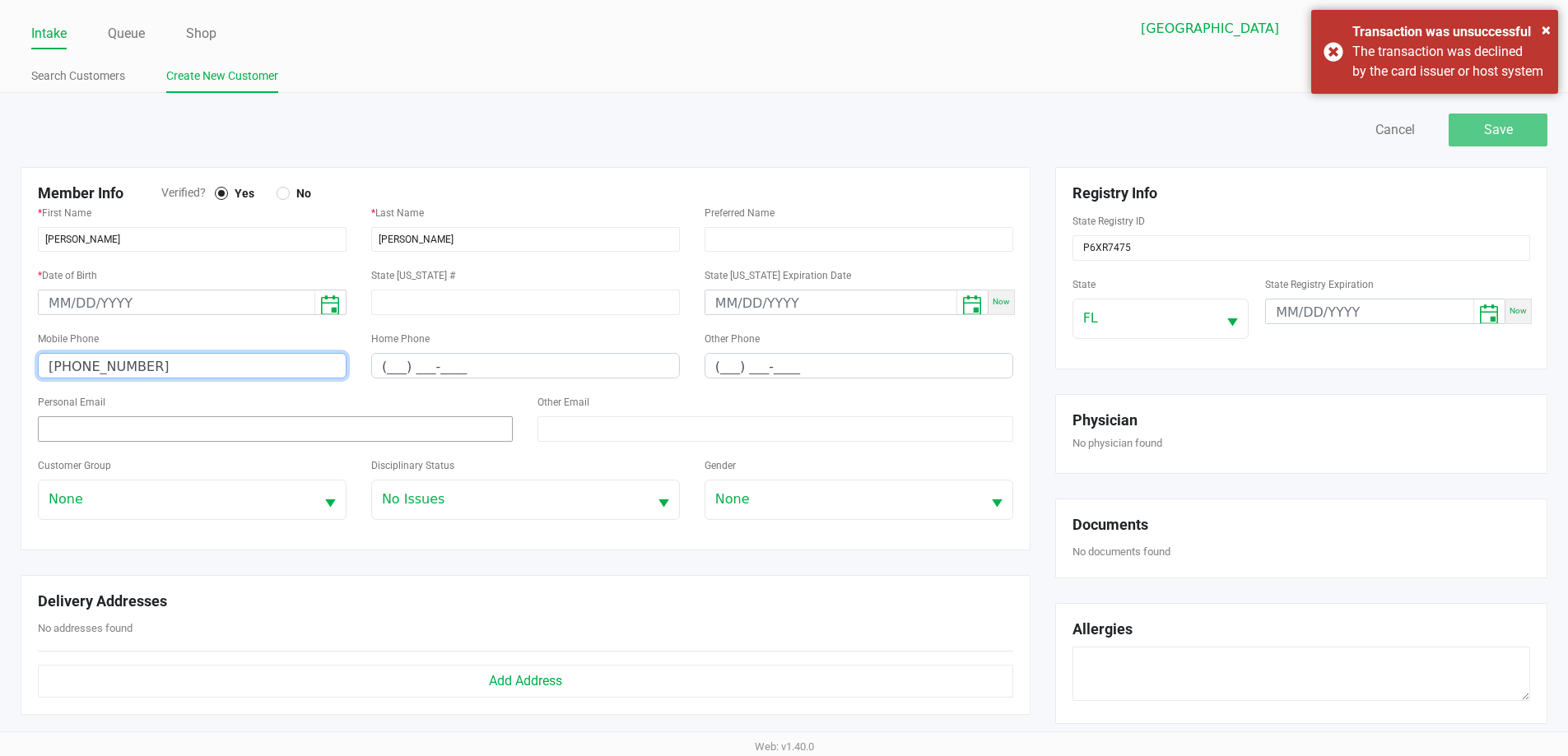
click at [201, 433] on input at bounding box center [275, 429] width 475 height 26
paste input "dawnfultz11@yahoo.com"
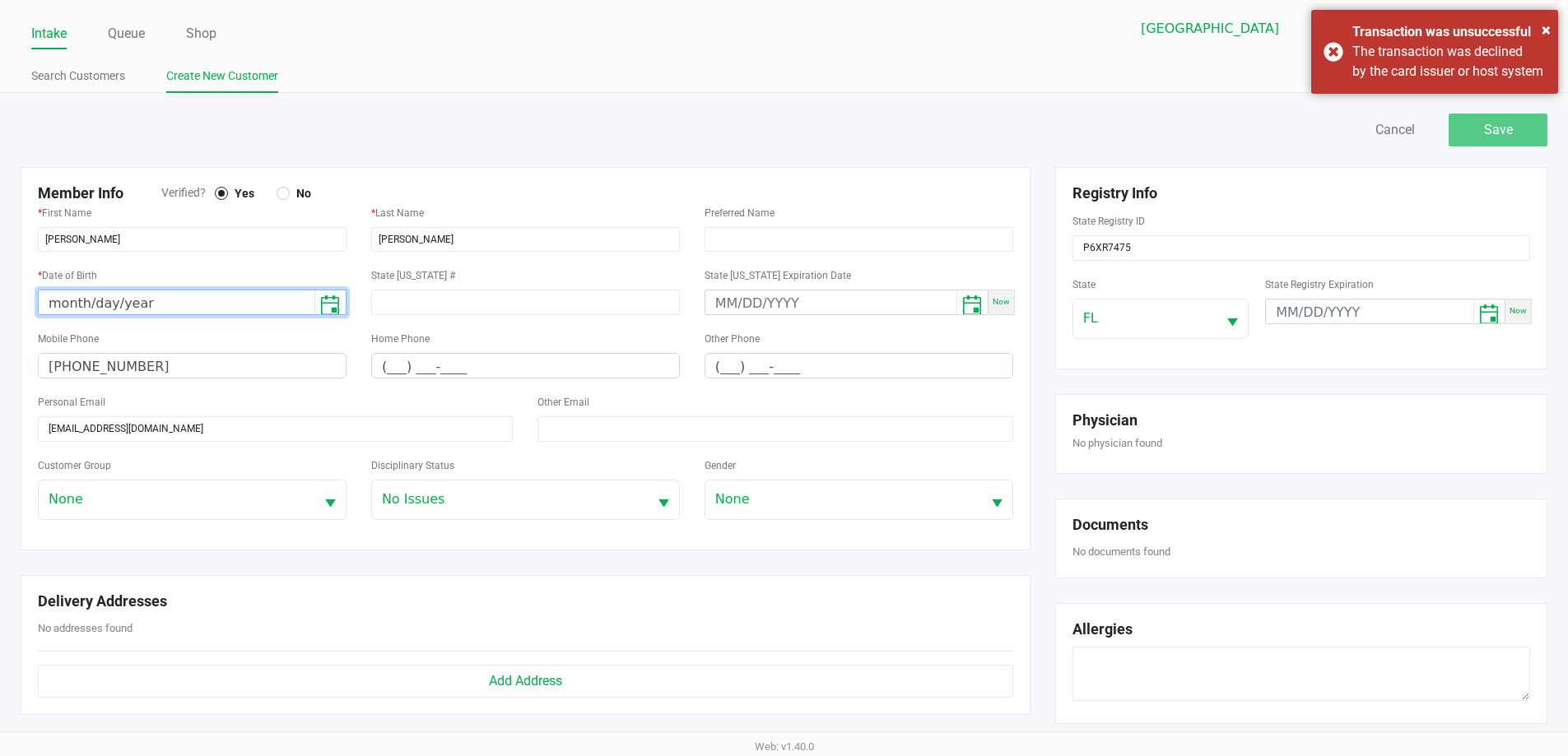
click at [46, 303] on input "month/day/year" at bounding box center [176, 303] width 276 height 26
click at [1234, 144] on div "Save Cancel" at bounding box center [1172, 130] width 776 height 33
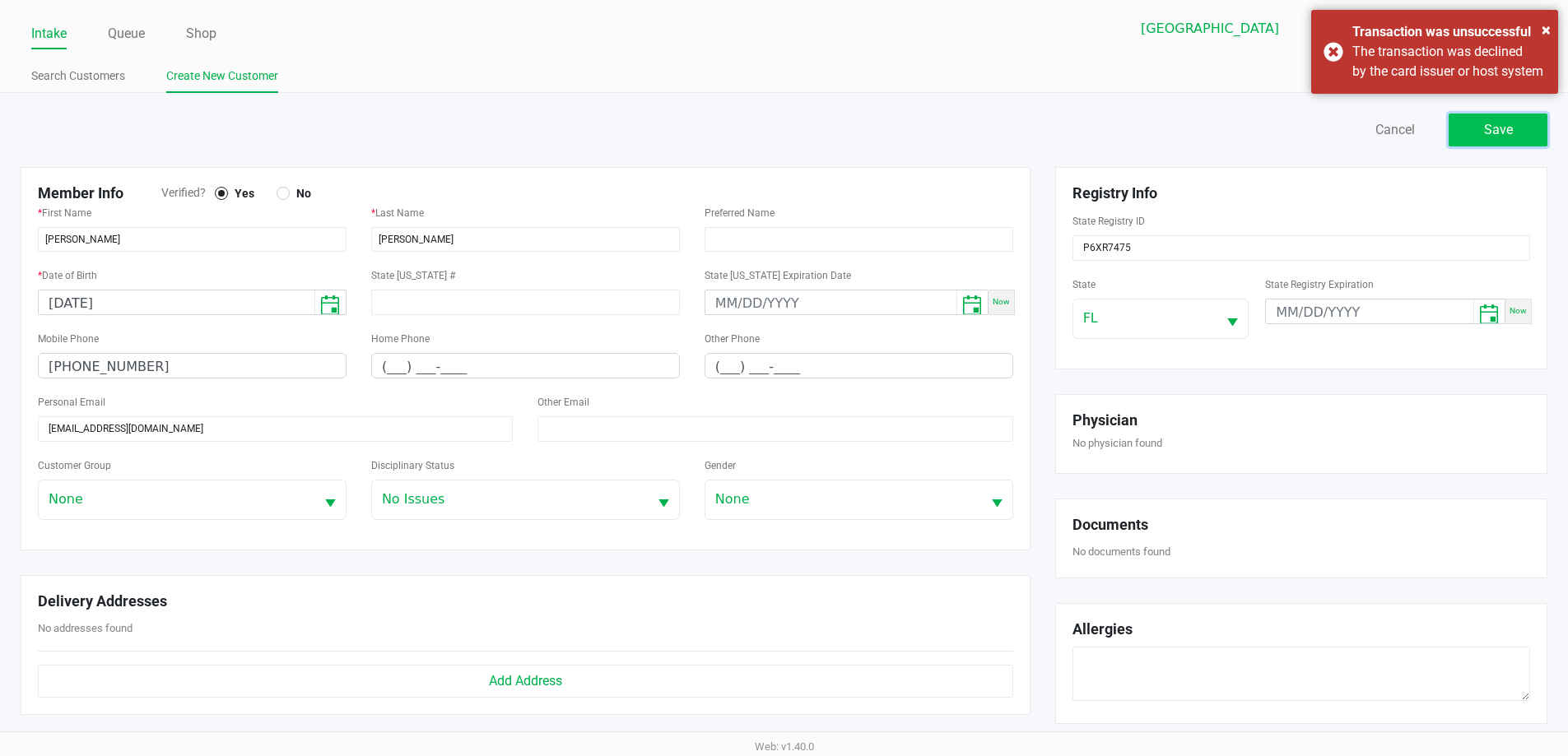
click at [1507, 141] on button "Save" at bounding box center [1498, 130] width 99 height 33
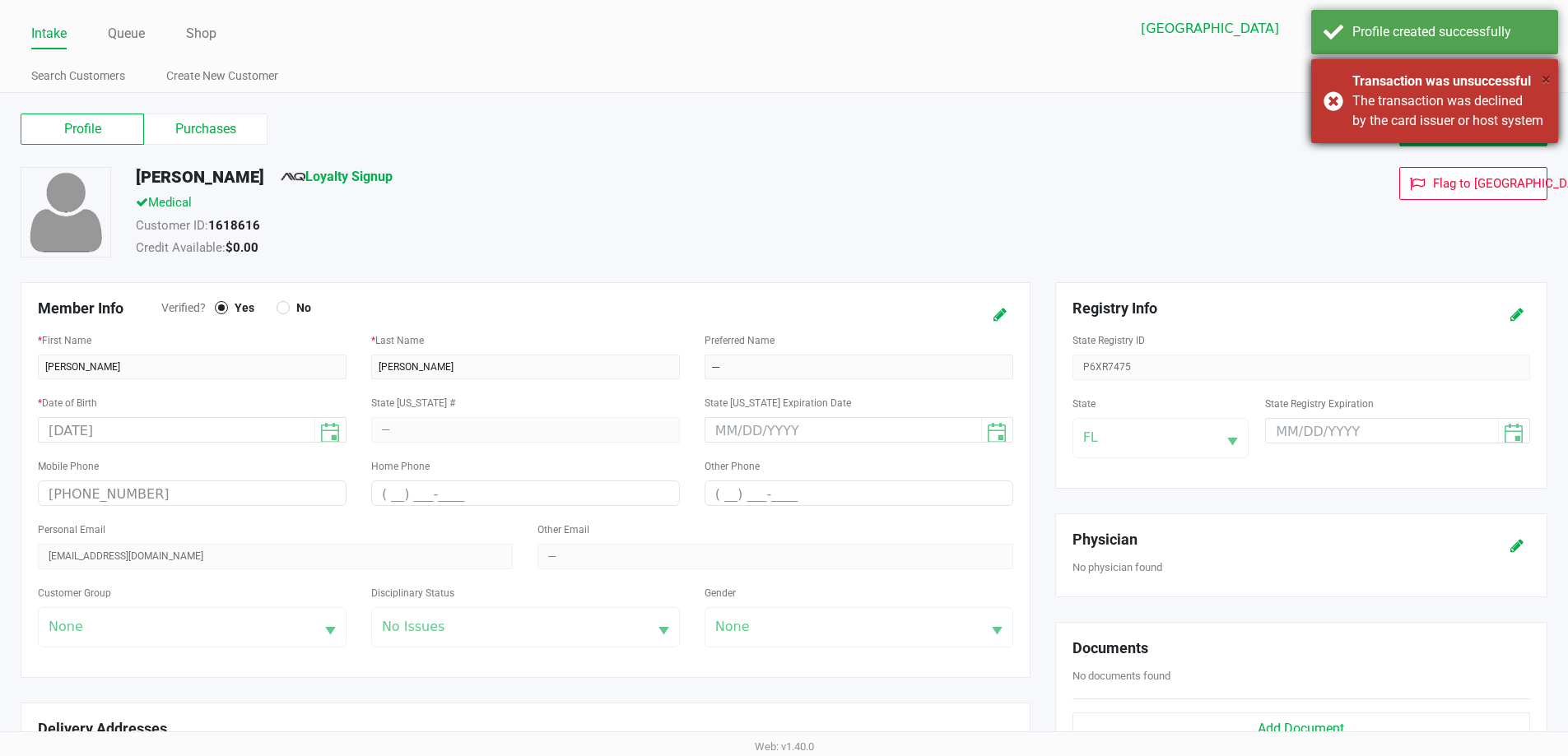
click at [1547, 80] on span "×" at bounding box center [1546, 78] width 9 height 20
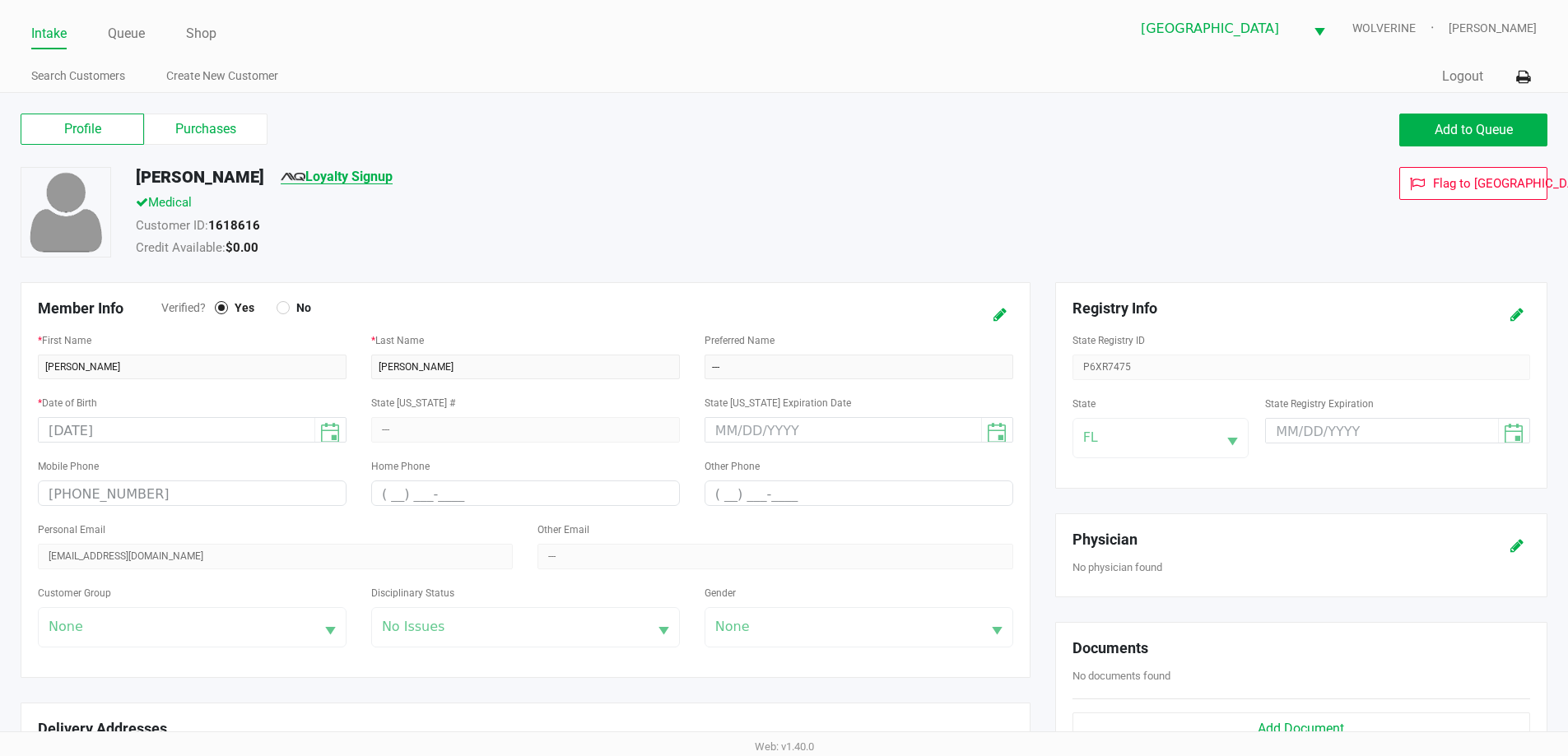
click at [309, 170] on link "Loyalty Signup" at bounding box center [336, 176] width 112 height 15
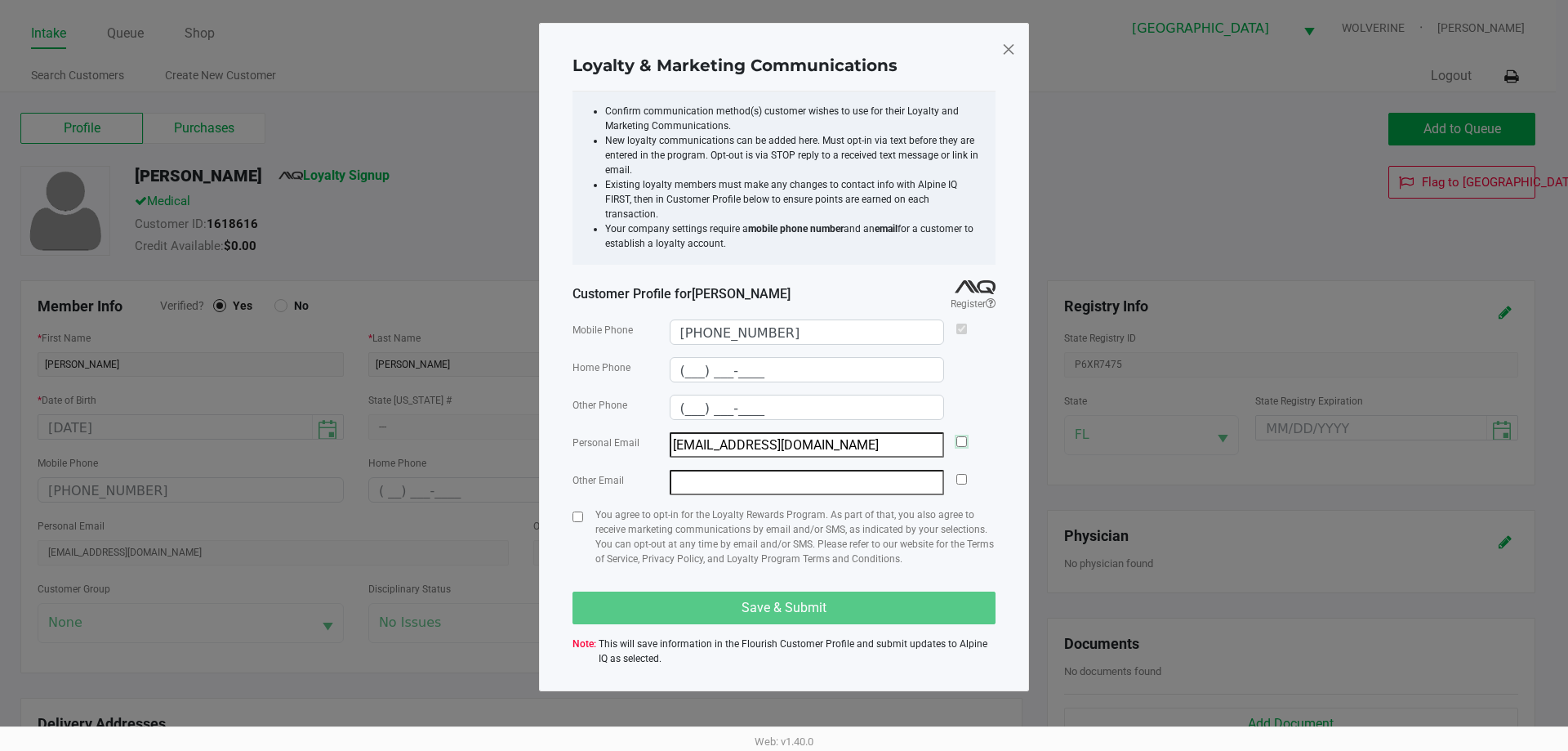
click at [966, 436] on input "checkbox" at bounding box center [961, 441] width 10 height 10
click at [577, 511] on input "checkbox" at bounding box center [578, 516] width 10 height 10
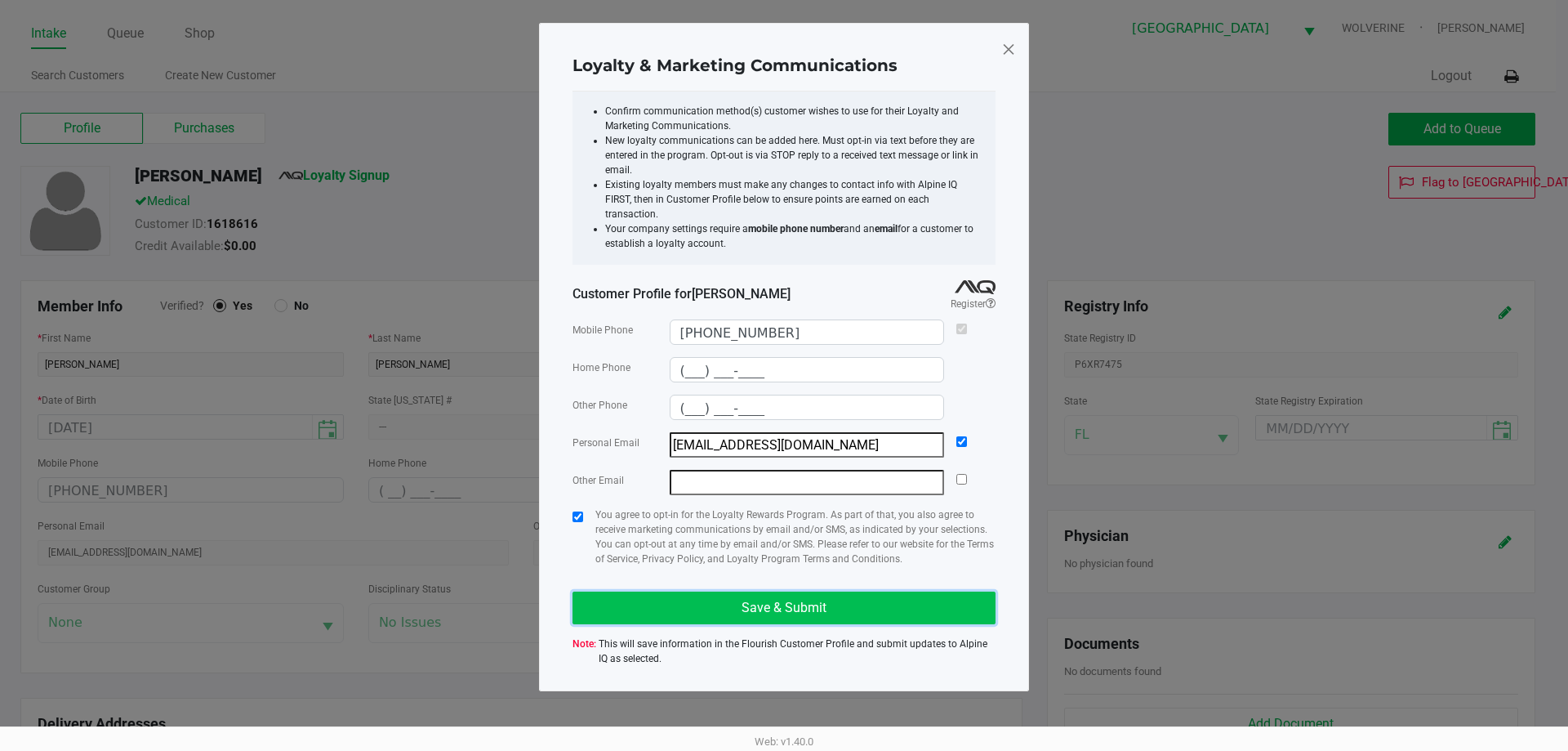
click at [718, 591] on button "Save & Submit" at bounding box center [784, 608] width 423 height 32
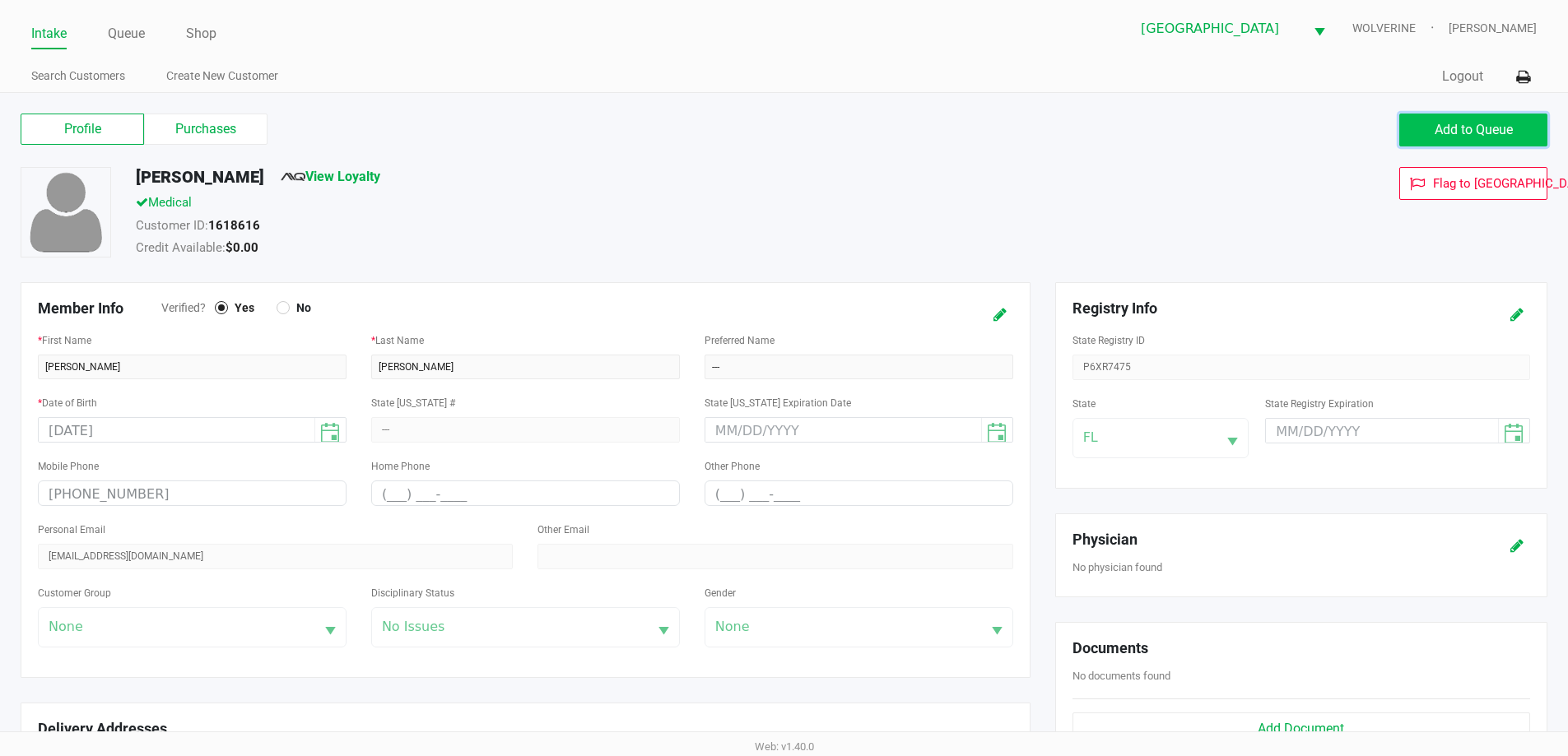
click at [1476, 131] on span "Add to Queue" at bounding box center [1473, 130] width 78 height 15
click at [235, 121] on label "Purchases" at bounding box center [206, 129] width 124 height 31
click at [0, 0] on 1 "Purchases" at bounding box center [0, 0] width 0 height 0
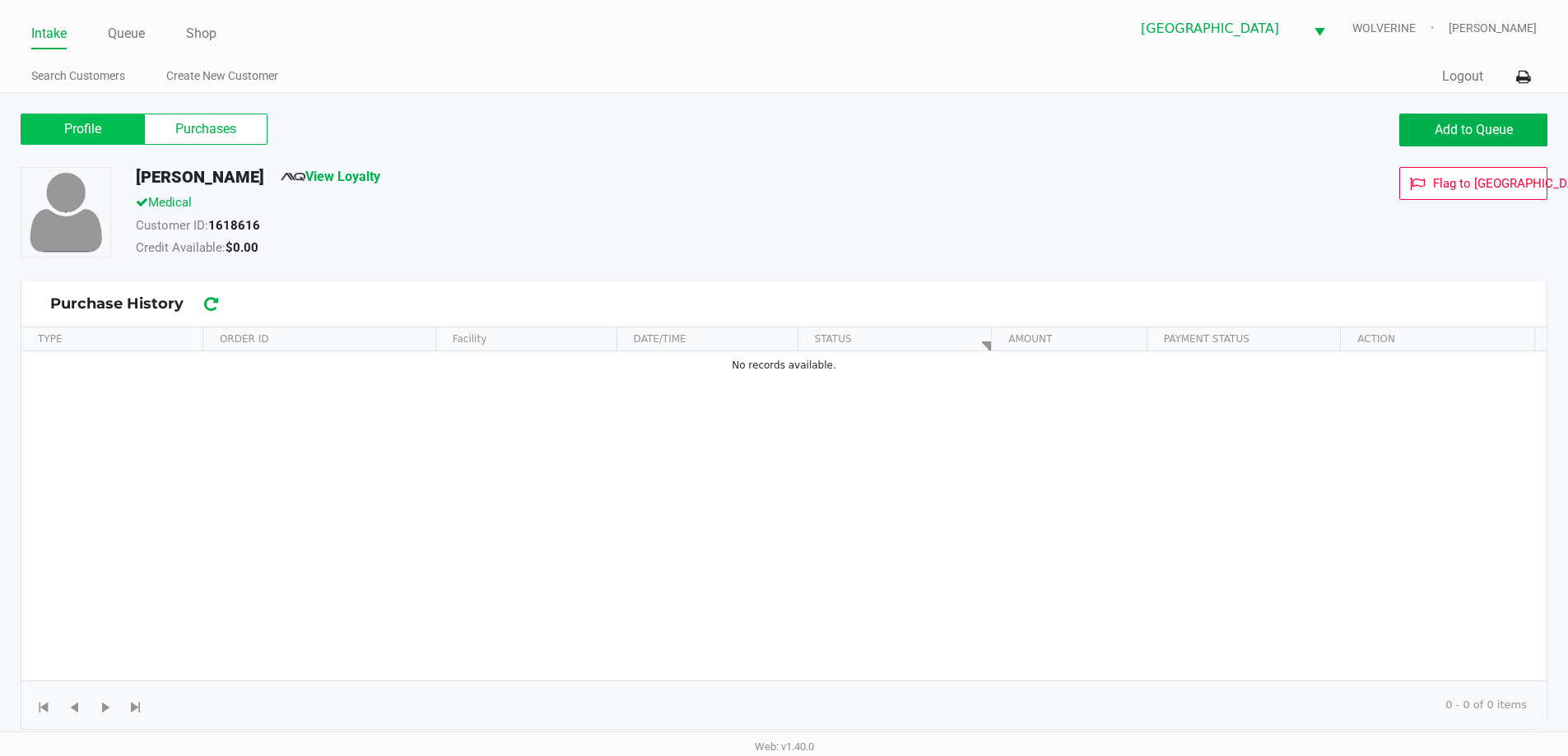
click at [68, 128] on label "Profile" at bounding box center [83, 129] width 124 height 31
click at [0, 0] on 0 "Profile" at bounding box center [0, 0] width 0 height 0
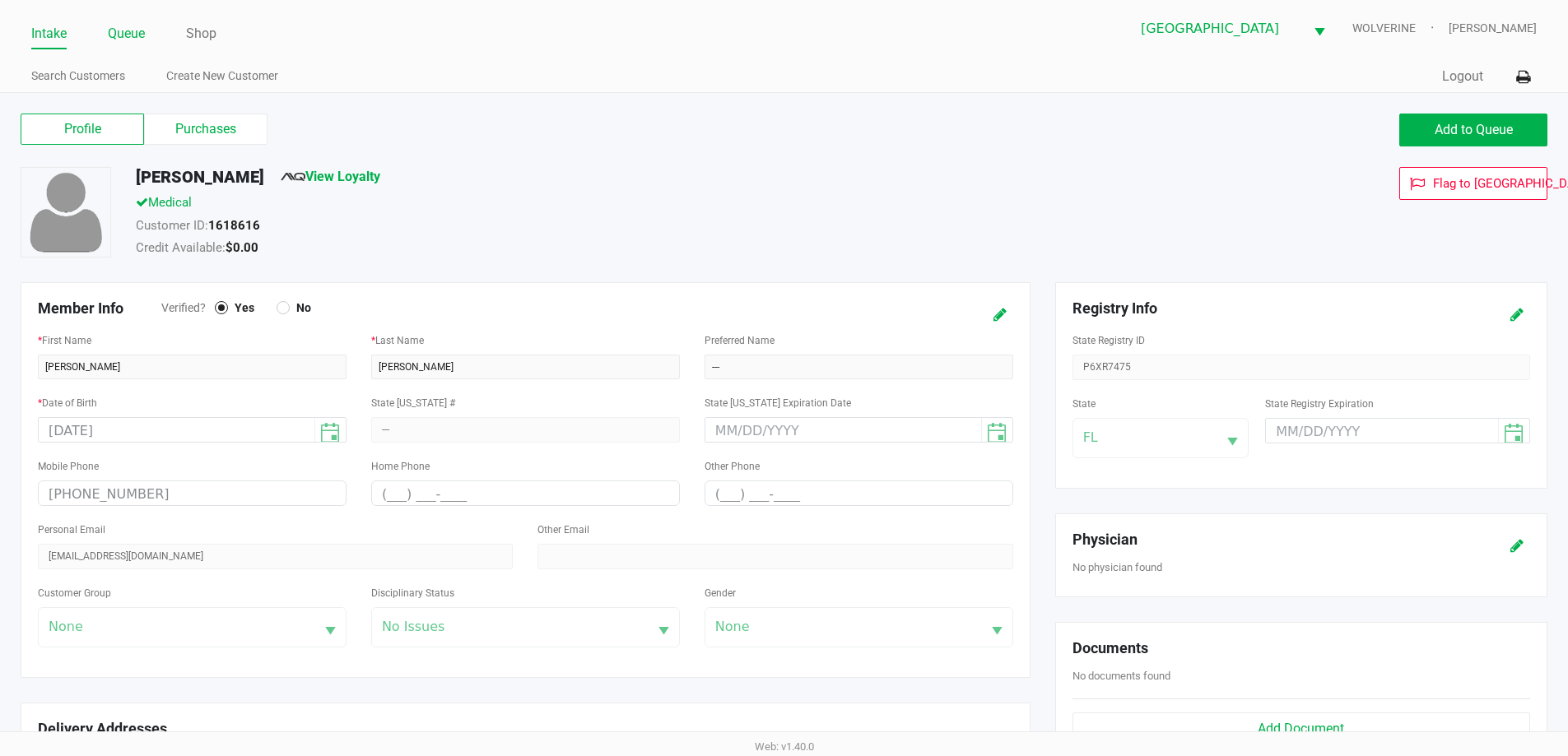
click at [114, 34] on link "Queue" at bounding box center [126, 34] width 37 height 23
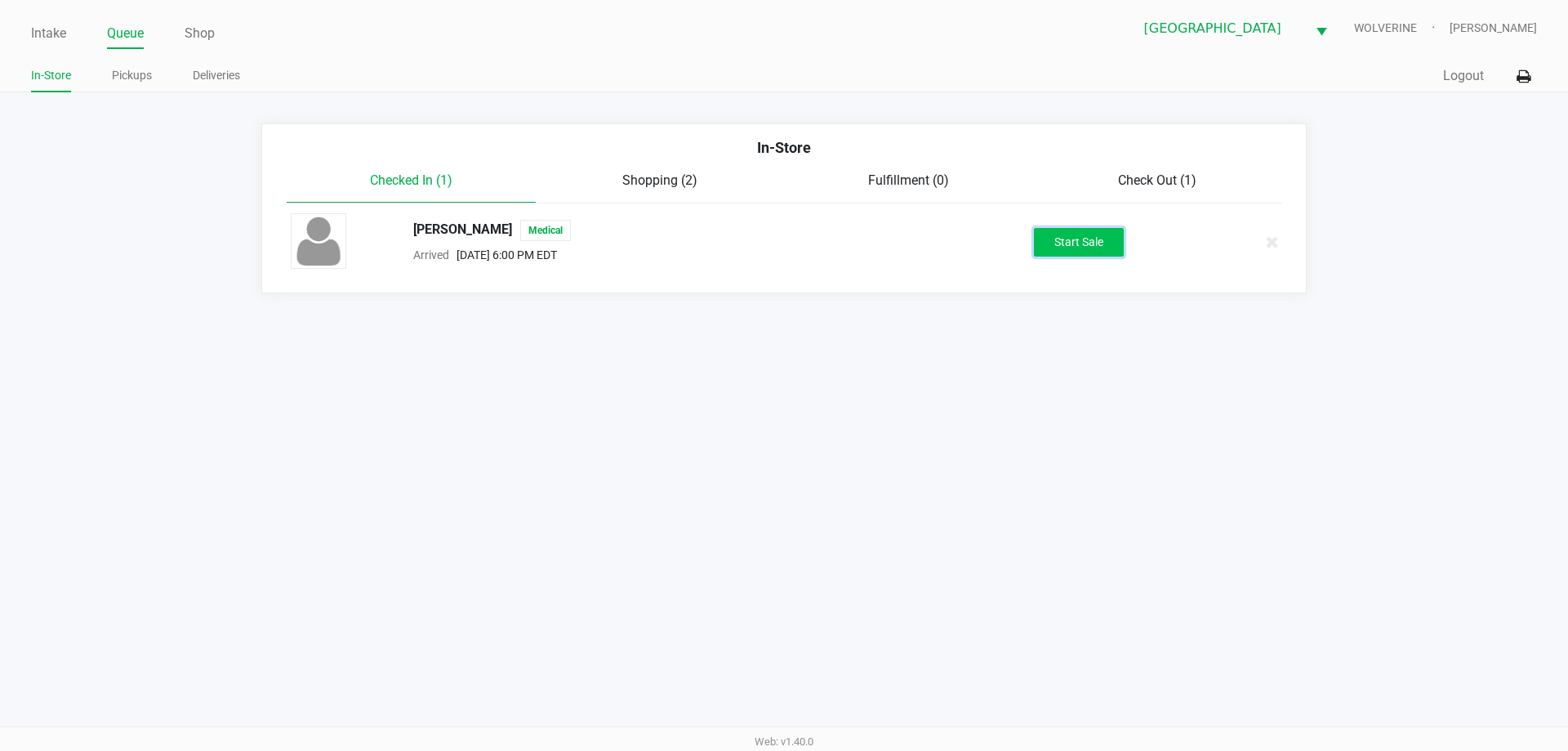
click at [1057, 234] on button "Start Sale" at bounding box center [1078, 242] width 90 height 29
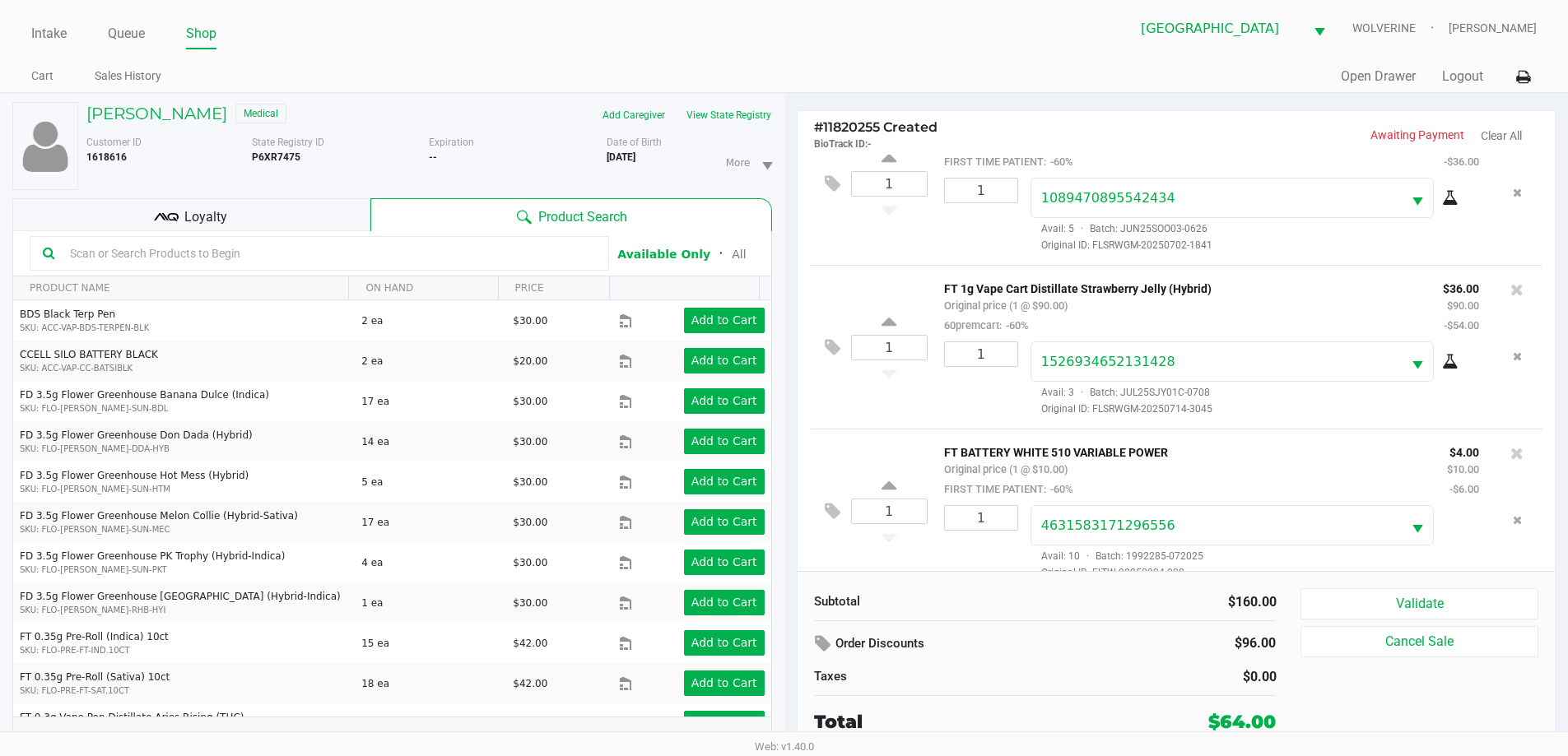
scroll to position [77, 0]
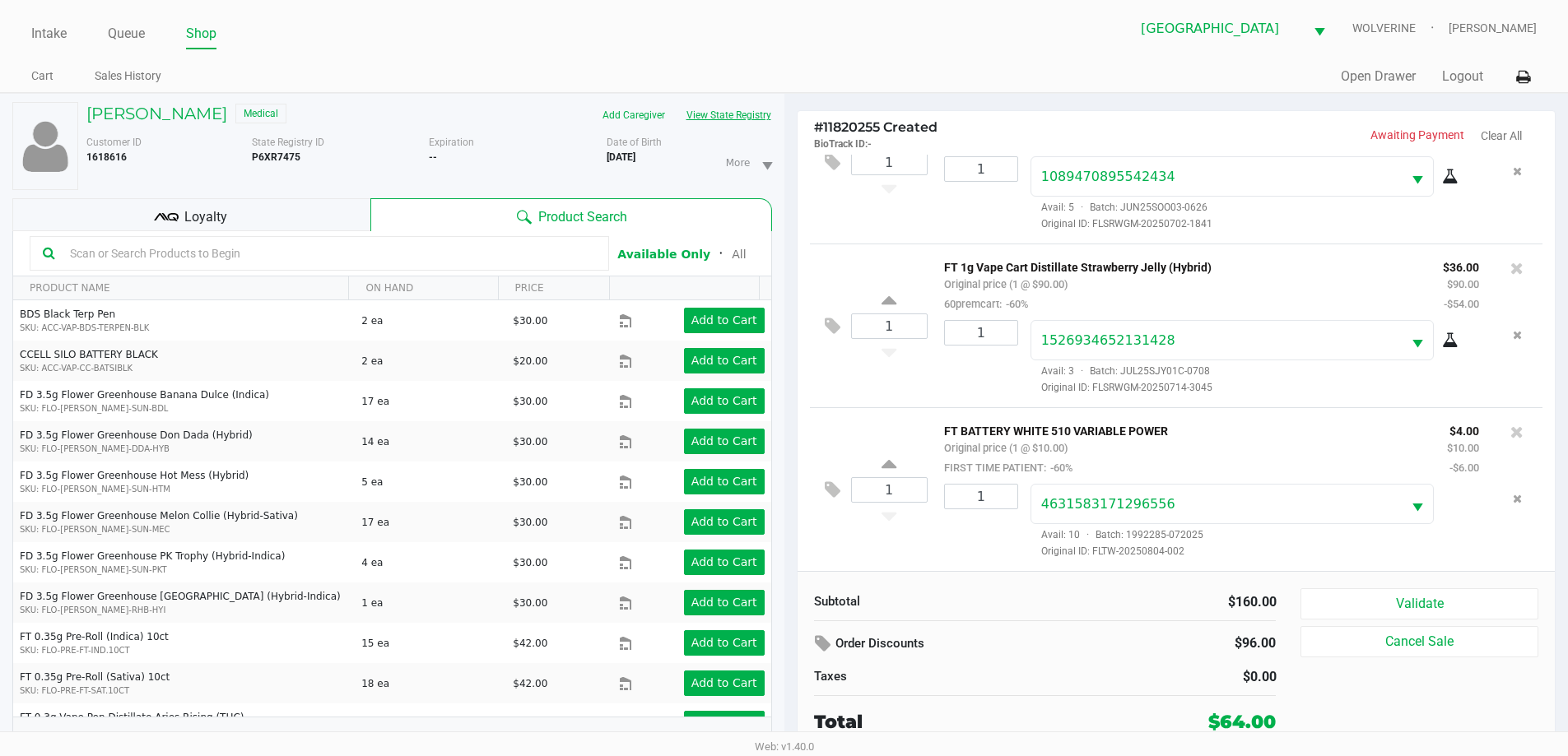
click at [731, 120] on button "View State Registry" at bounding box center [724, 115] width 96 height 27
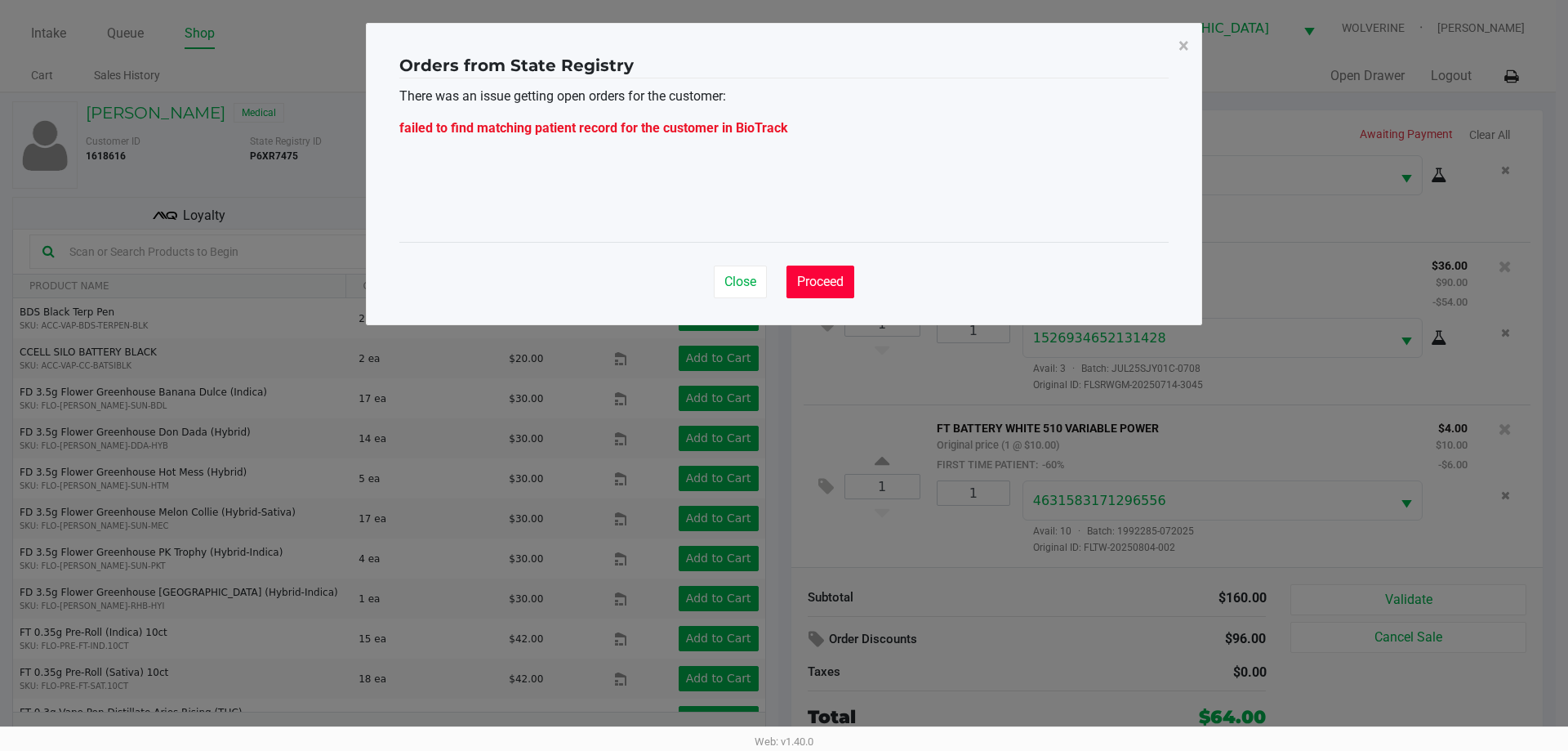
click at [813, 277] on span "Proceed" at bounding box center [820, 282] width 47 height 15
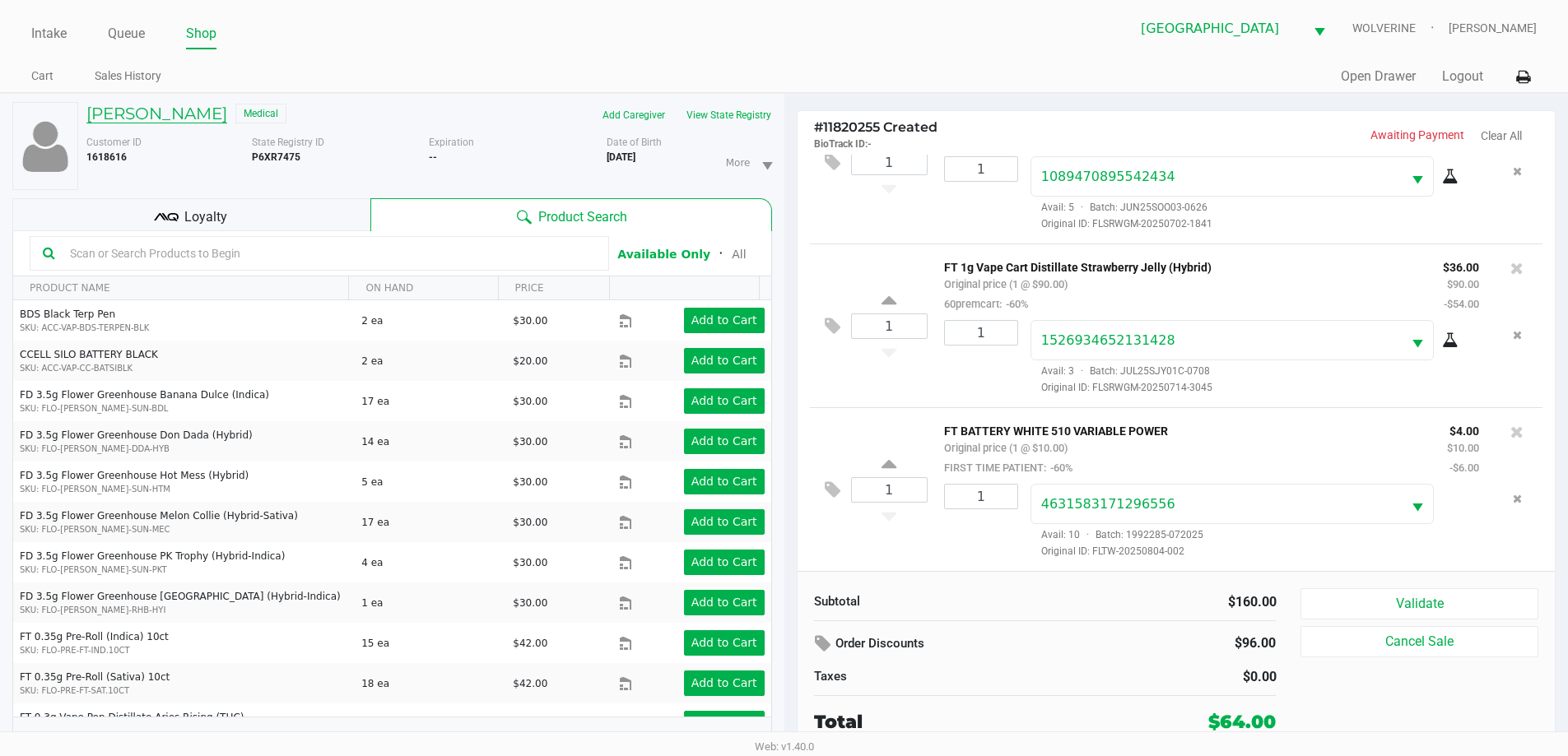
click at [177, 112] on h5 "DAWN FULTZ" at bounding box center [157, 113] width 141 height 20
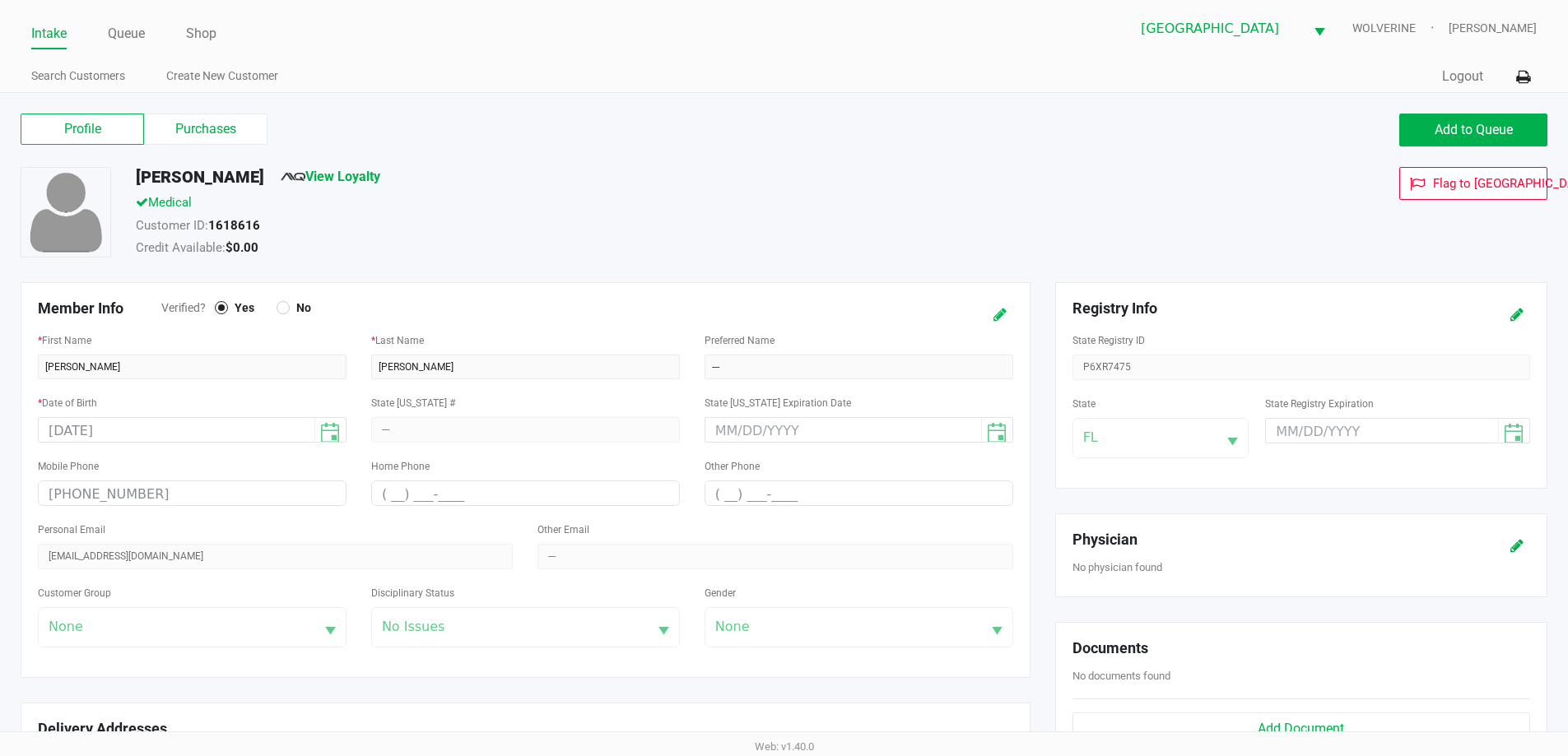
click at [1000, 312] on icon at bounding box center [999, 314] width 13 height 11
click at [82, 430] on input "05/14/1966" at bounding box center [176, 430] width 276 height 26
click at [991, 317] on button at bounding box center [983, 314] width 27 height 30
click at [42, 40] on link "Intake" at bounding box center [48, 34] width 35 height 23
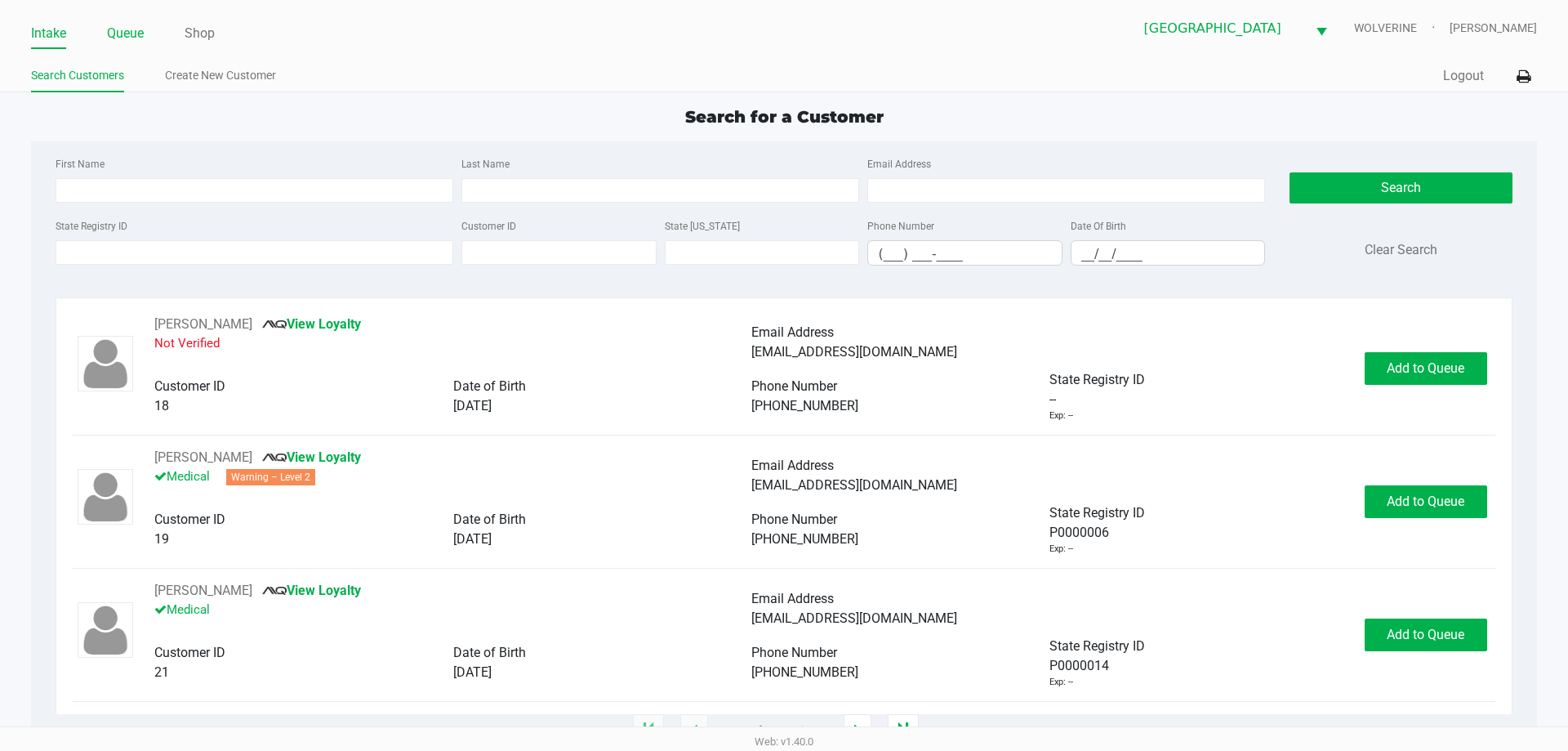
click at [119, 35] on link "Queue" at bounding box center [125, 33] width 37 height 23
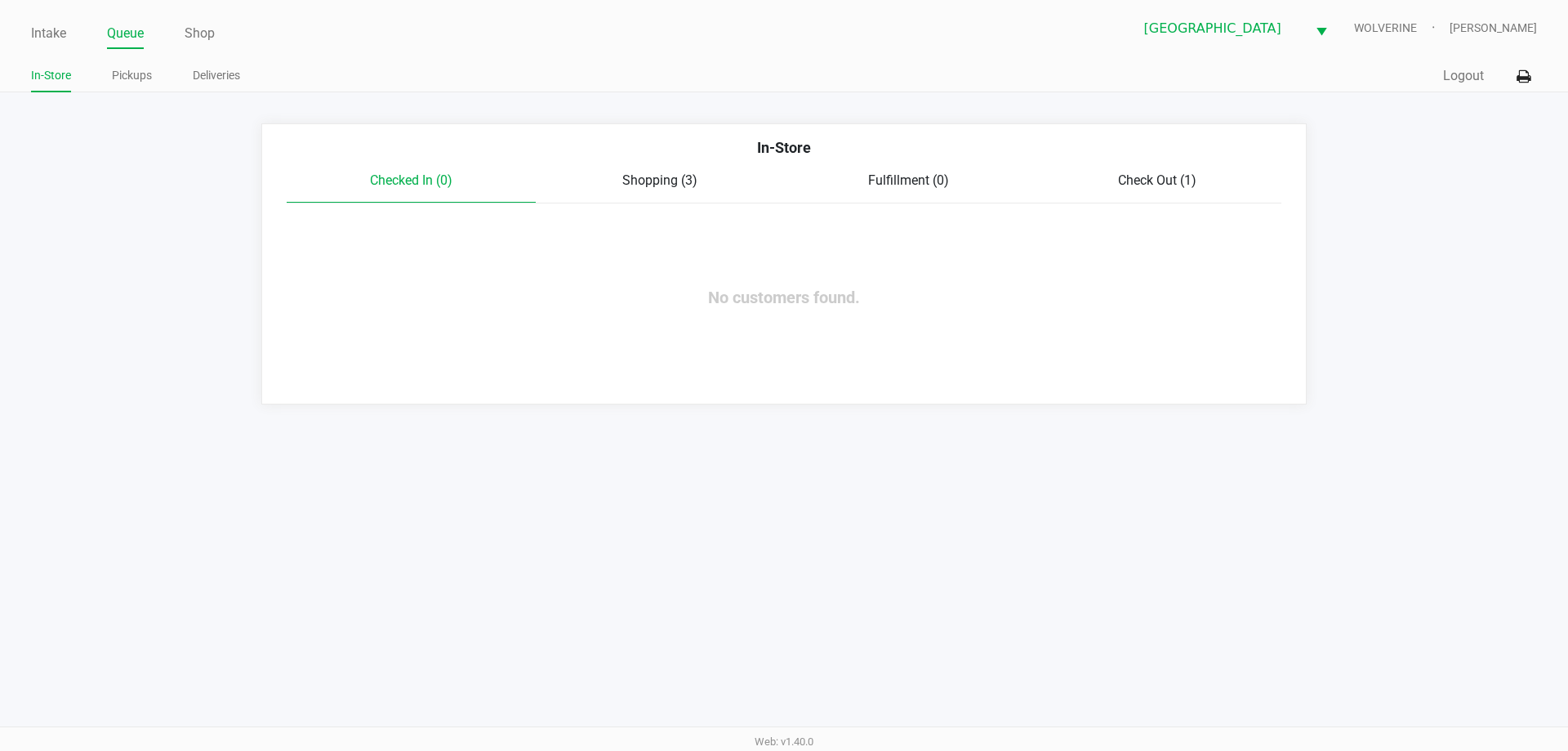
click at [1124, 182] on span "Check Out (1)" at bounding box center [1158, 180] width 78 height 15
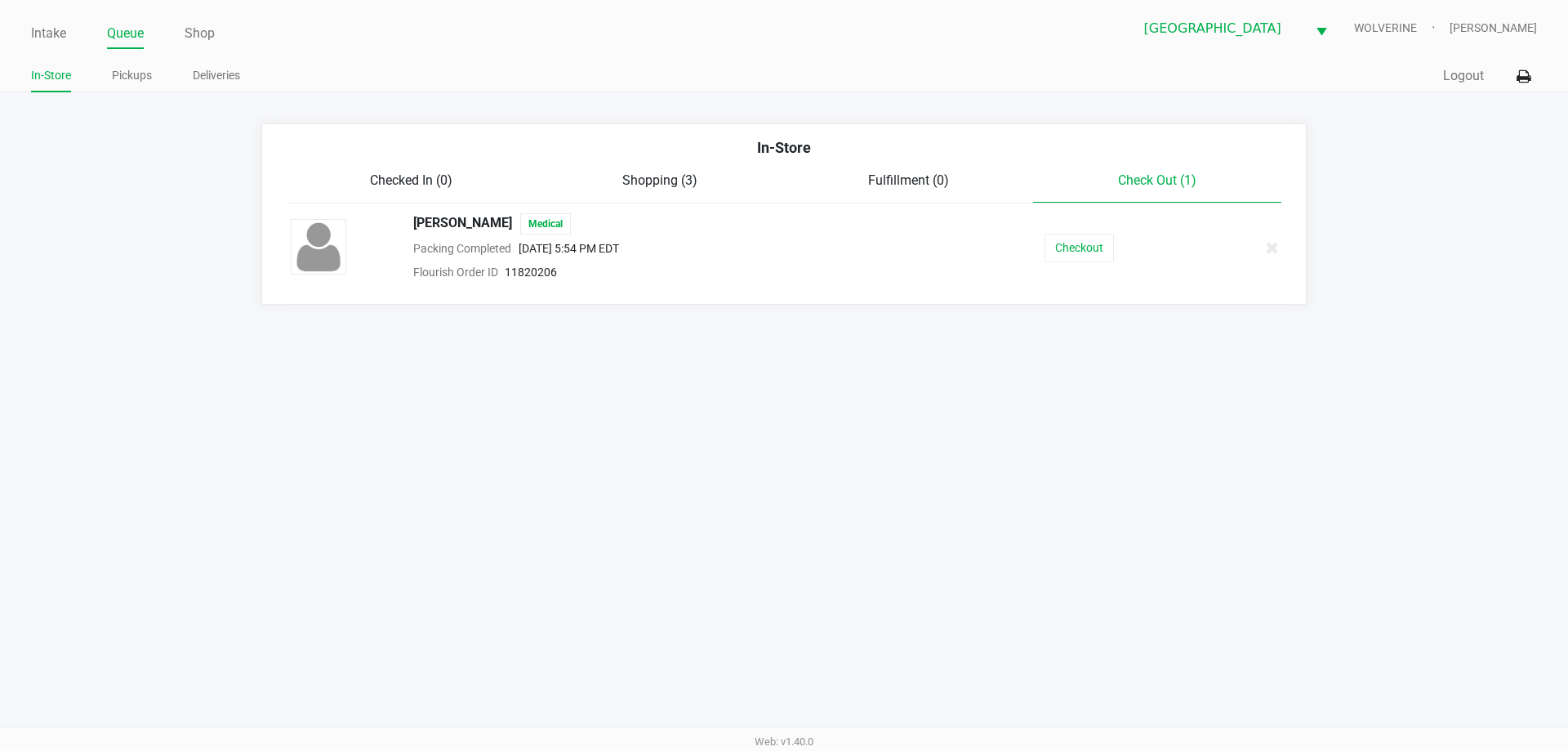
click at [665, 186] on span "Shopping (3)" at bounding box center [659, 180] width 75 height 15
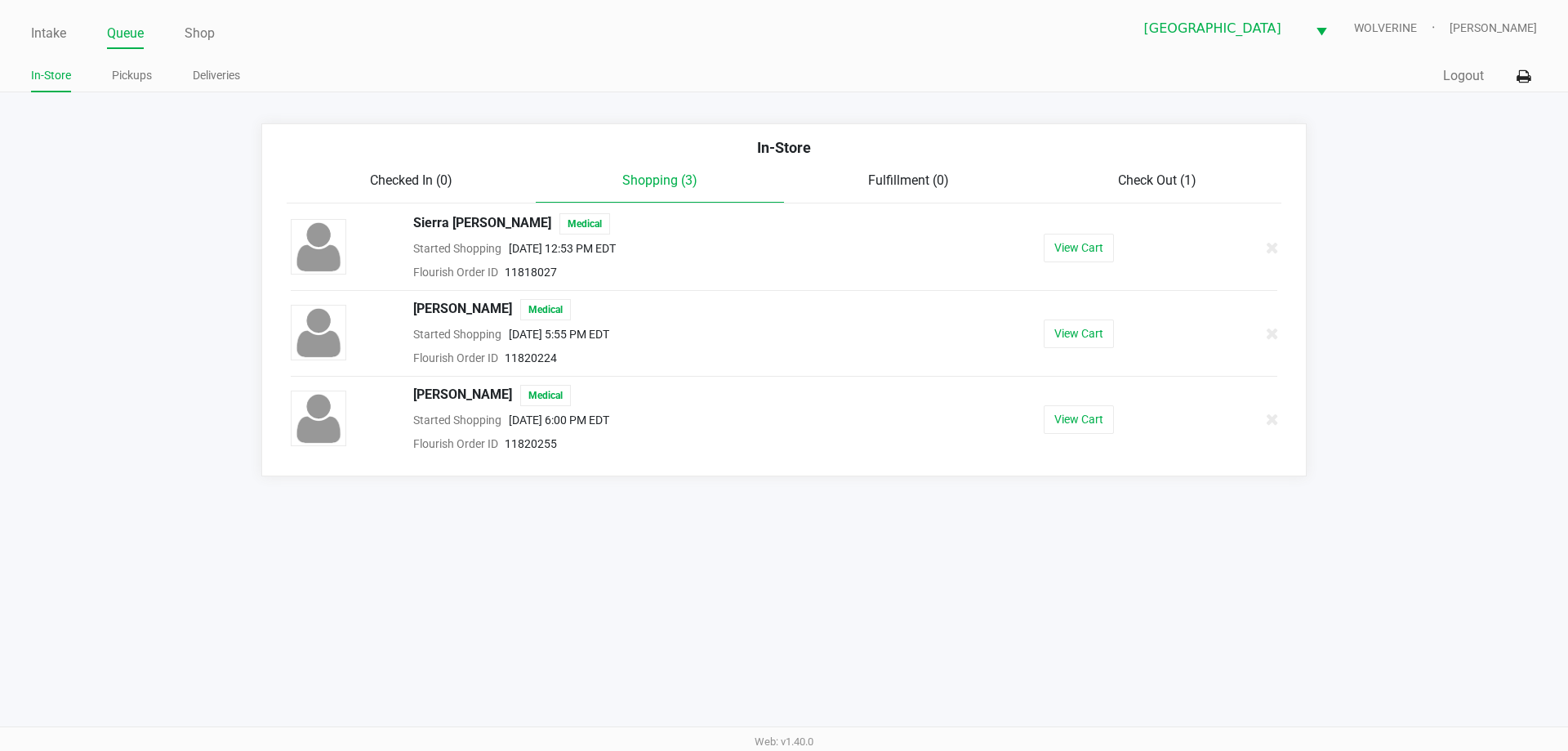
click at [1121, 412] on div "View Cart" at bounding box center [1078, 420] width 253 height 29
click at [1103, 418] on button "View Cart" at bounding box center [1078, 420] width 70 height 29
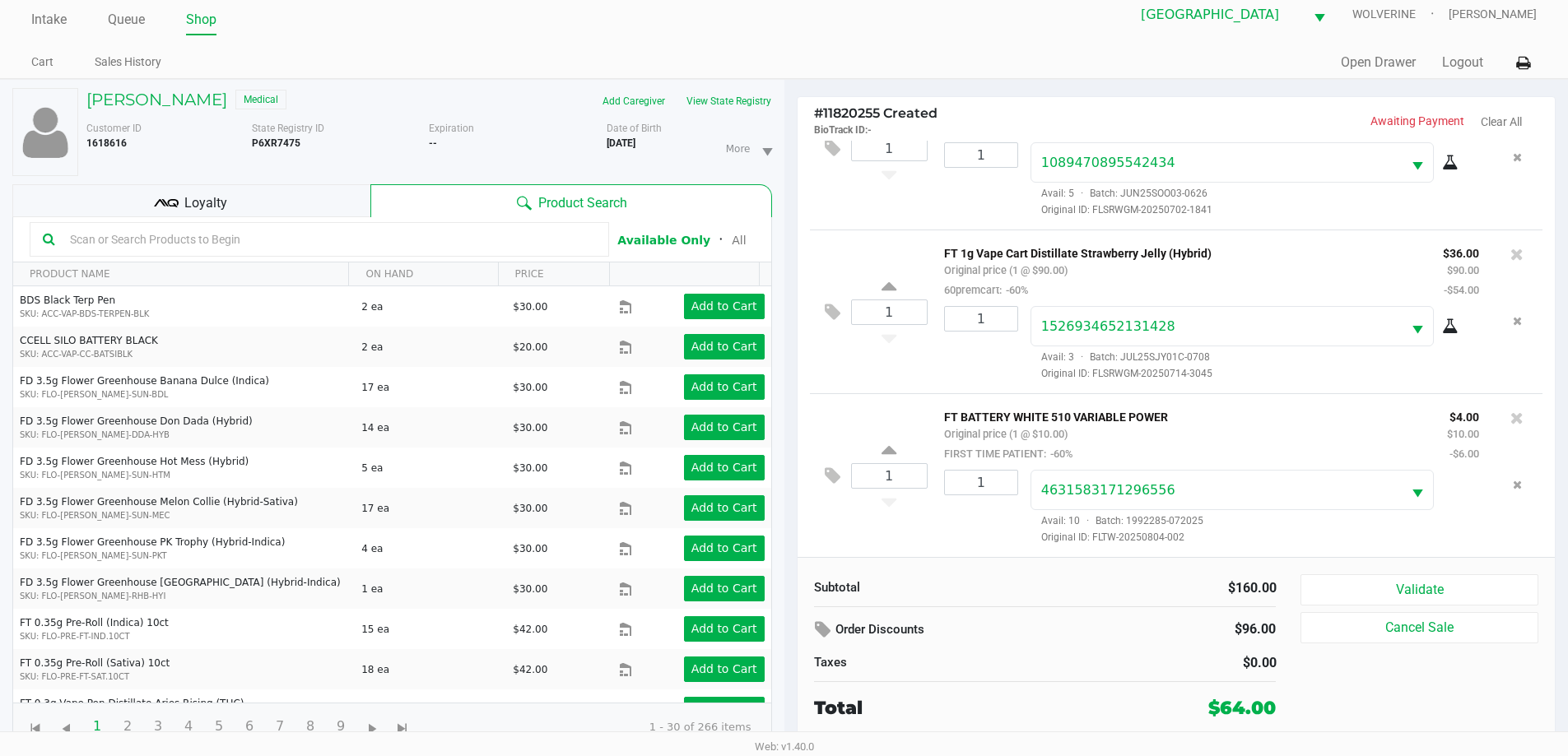
scroll to position [17, 0]
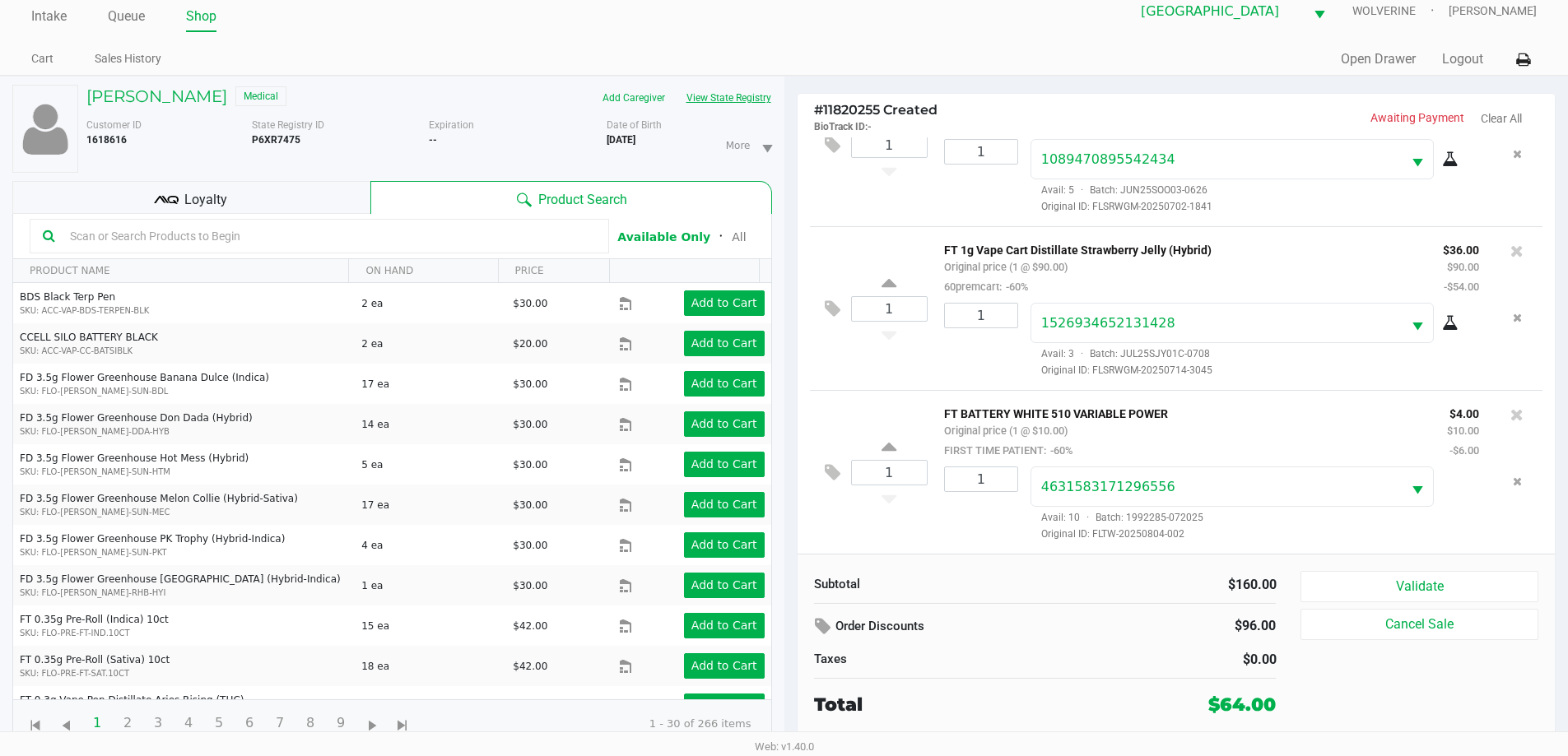
click at [739, 99] on button "View State Registry" at bounding box center [724, 98] width 96 height 27
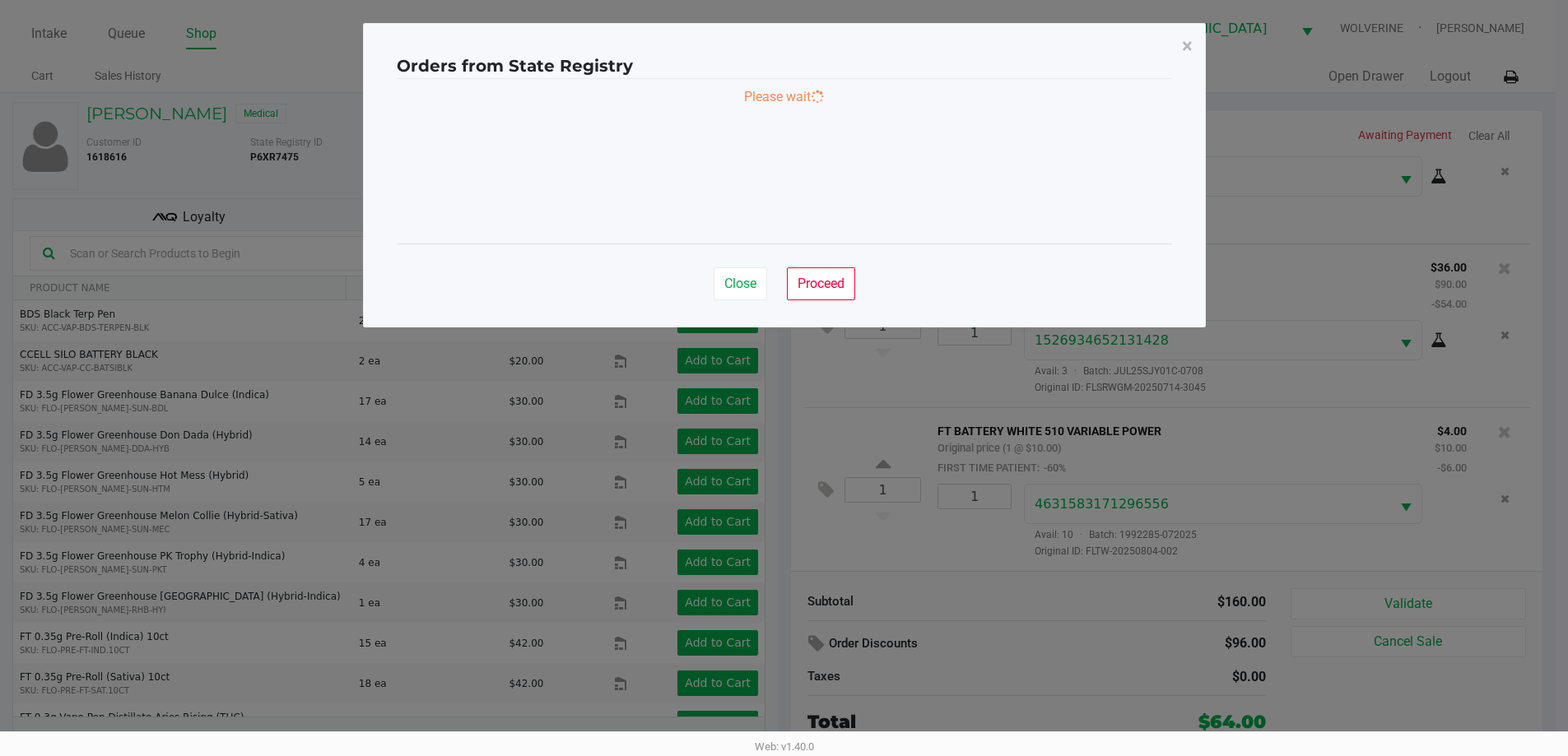
scroll to position [0, 0]
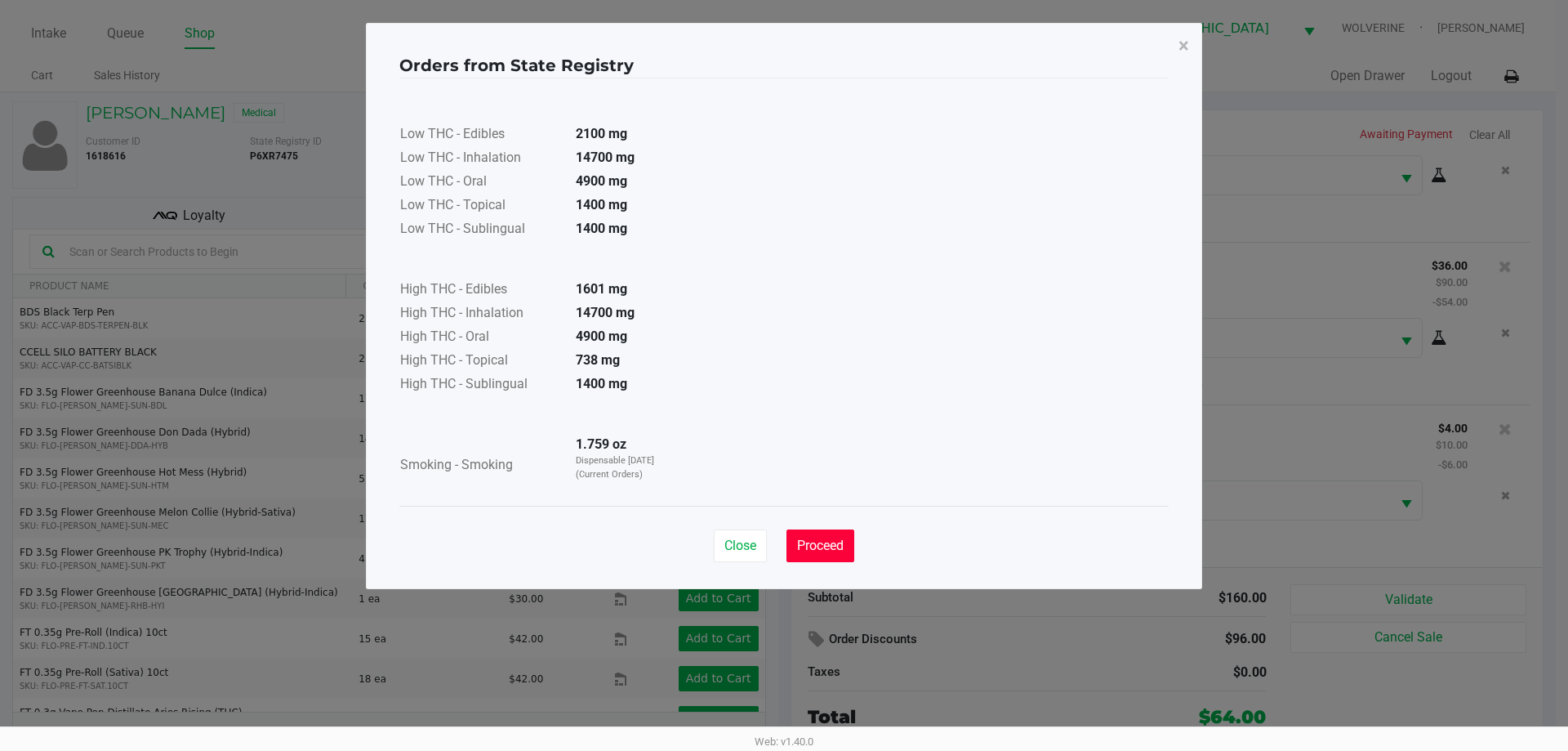
click at [844, 539] on span "Proceed" at bounding box center [820, 545] width 47 height 15
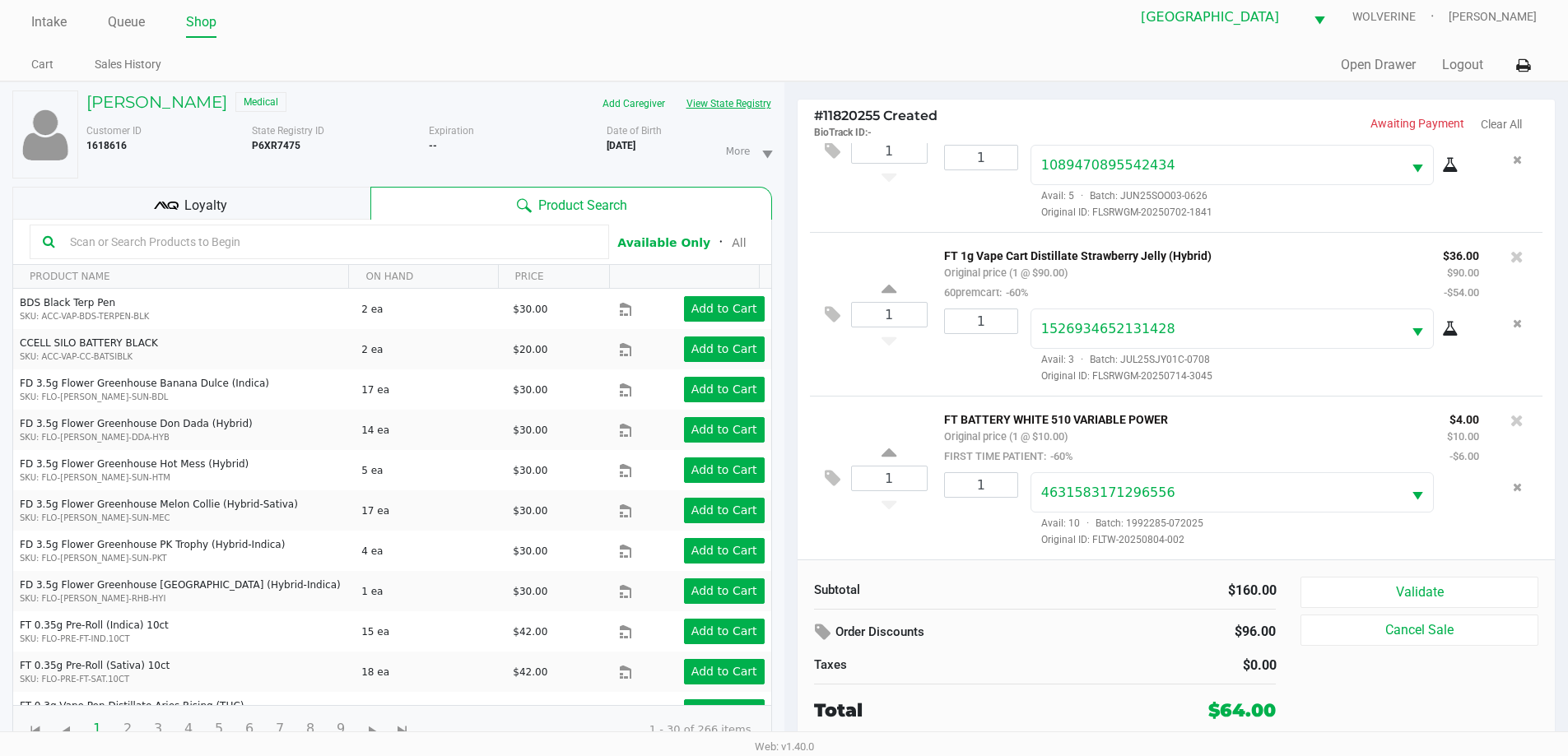
scroll to position [17, 0]
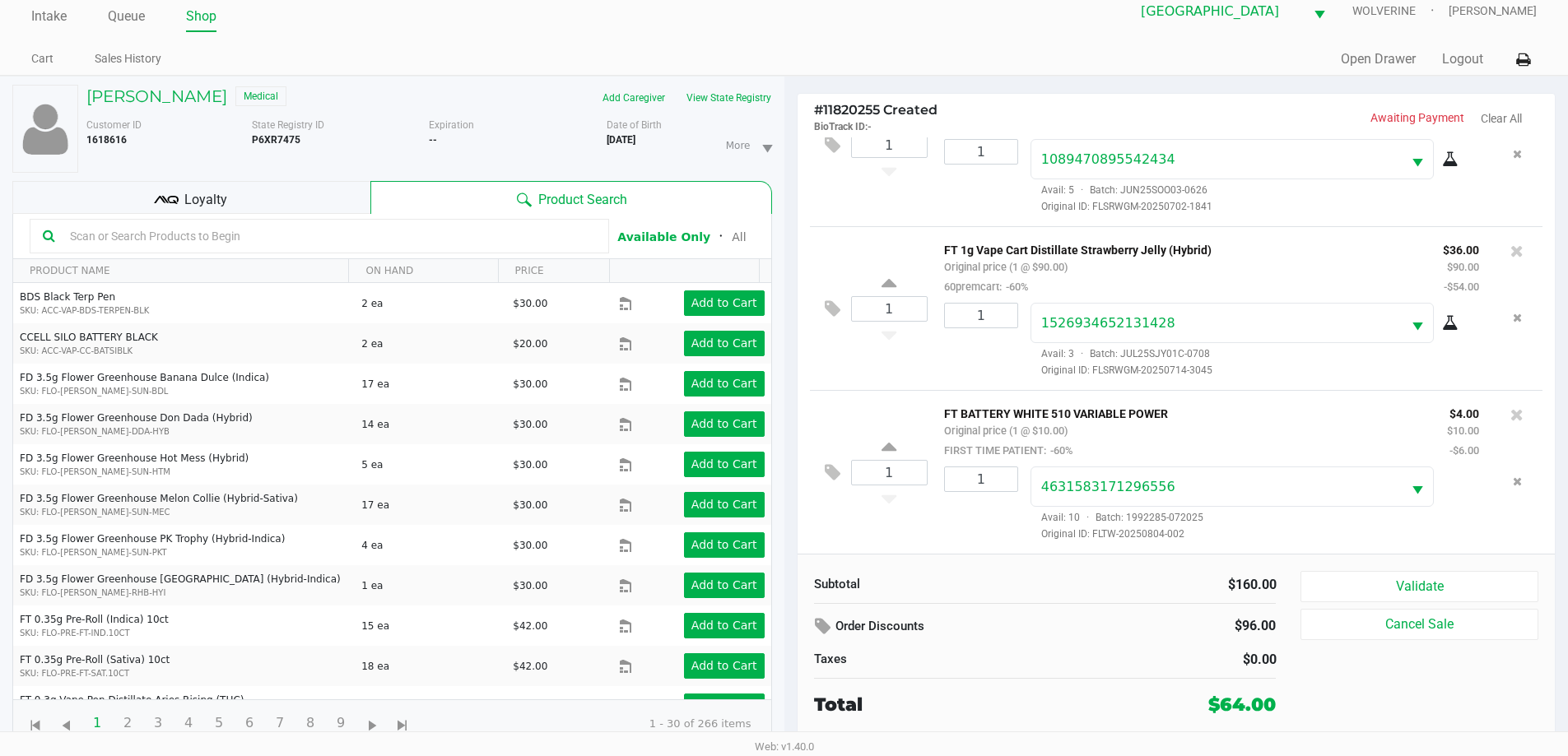
click at [234, 200] on div "Loyalty" at bounding box center [191, 198] width 358 height 33
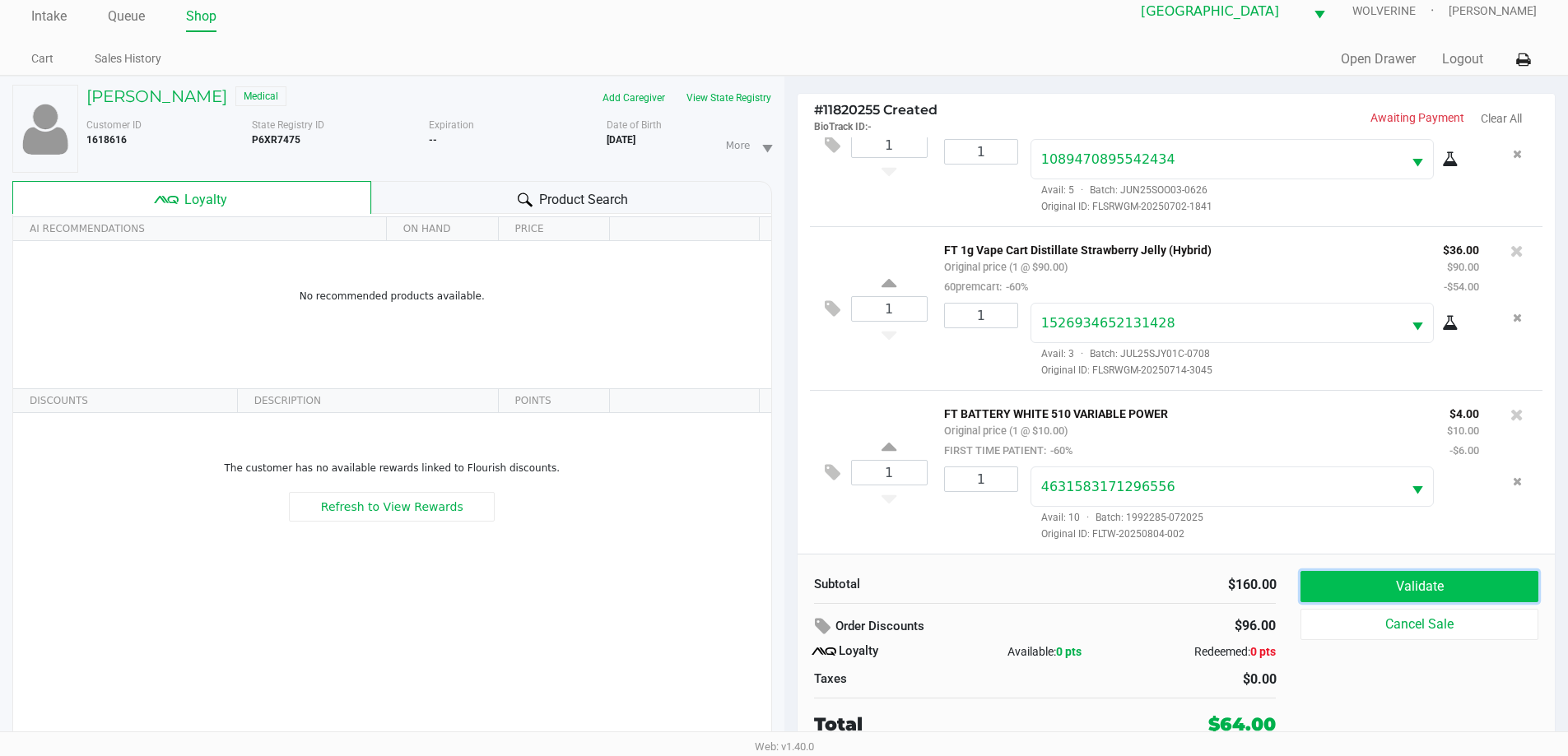
click at [1490, 583] on button "Validate" at bounding box center [1419, 586] width 237 height 31
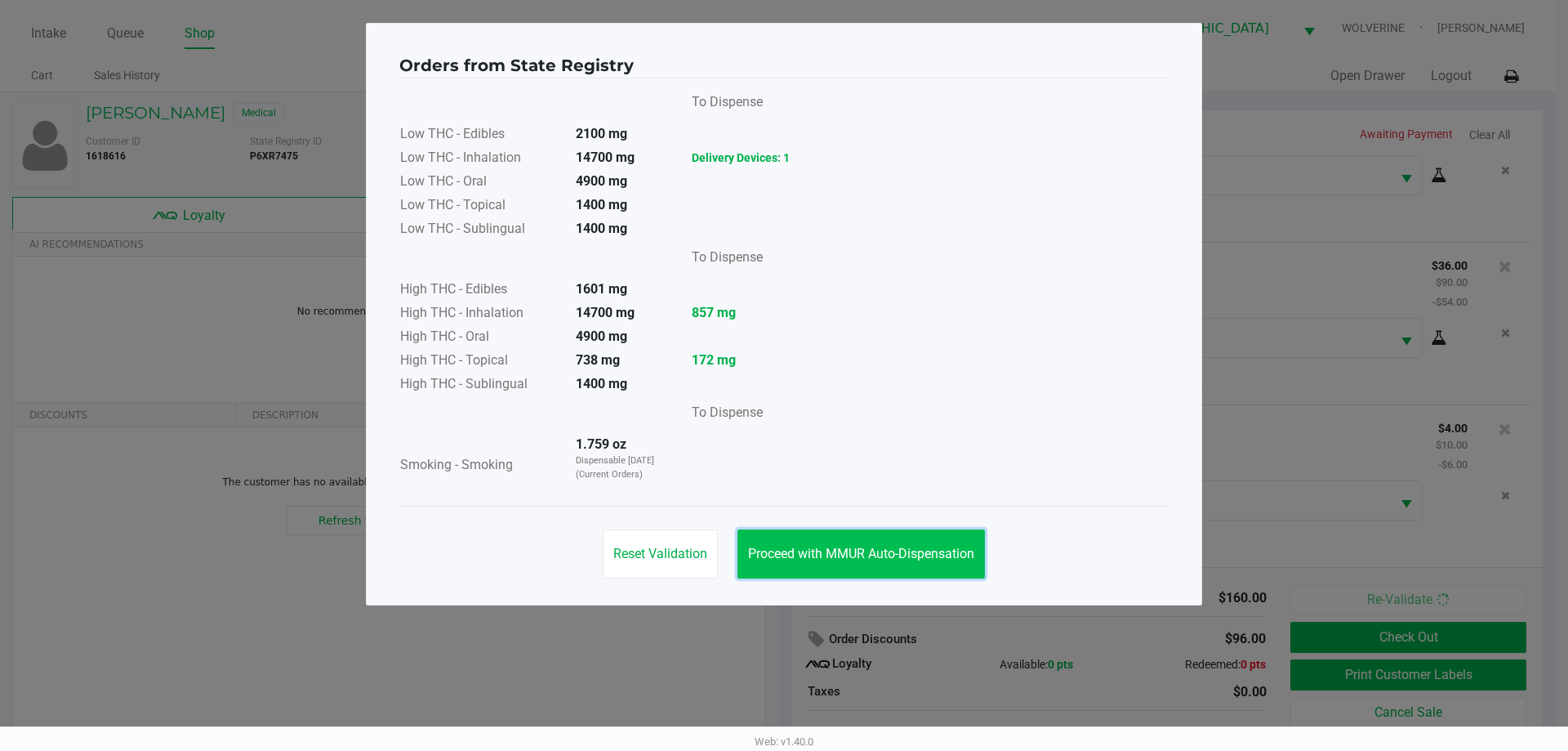
click at [929, 550] on span "Proceed with MMUR Auto-Dispensation" at bounding box center [861, 553] width 226 height 15
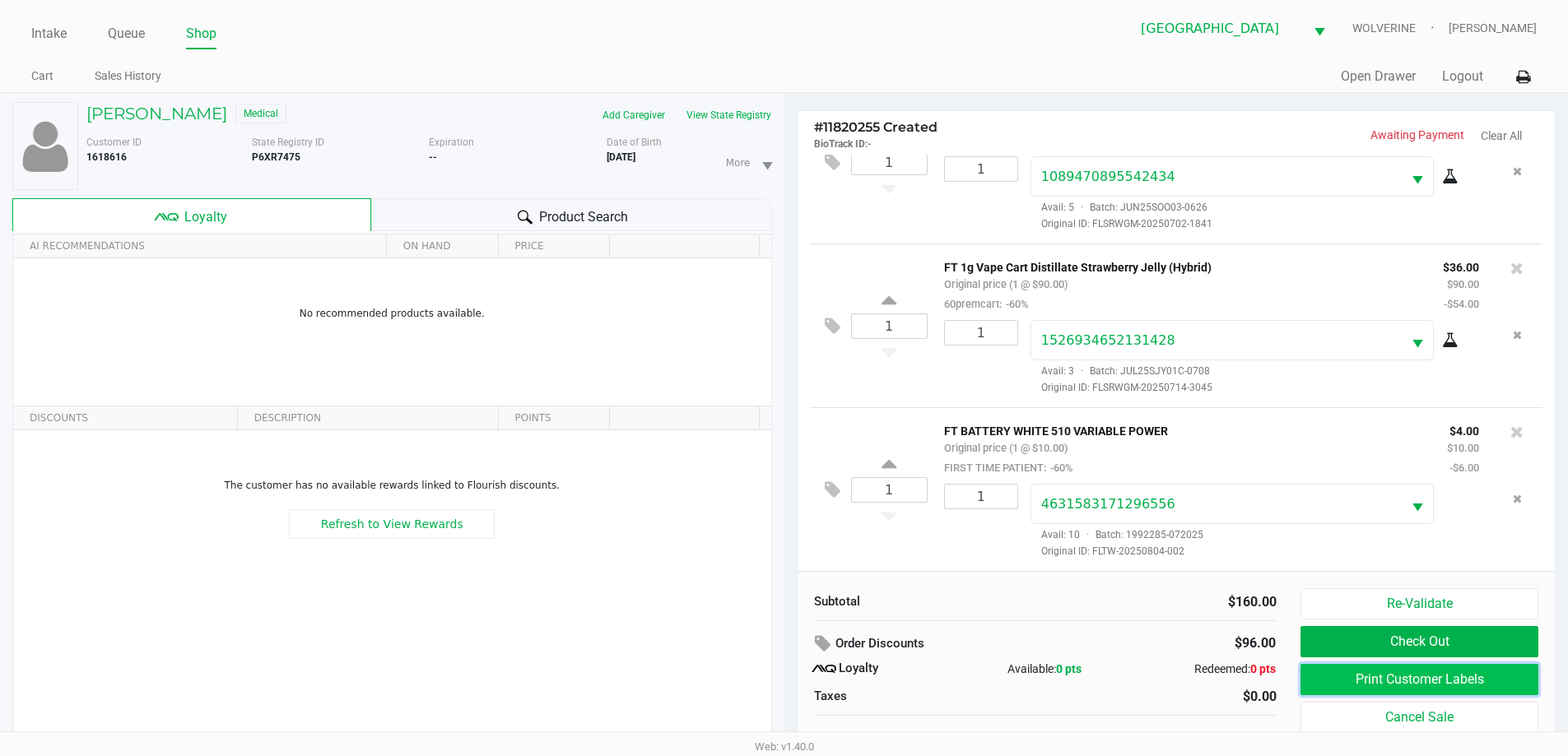
click at [1344, 682] on button "Print Customer Labels" at bounding box center [1419, 680] width 237 height 31
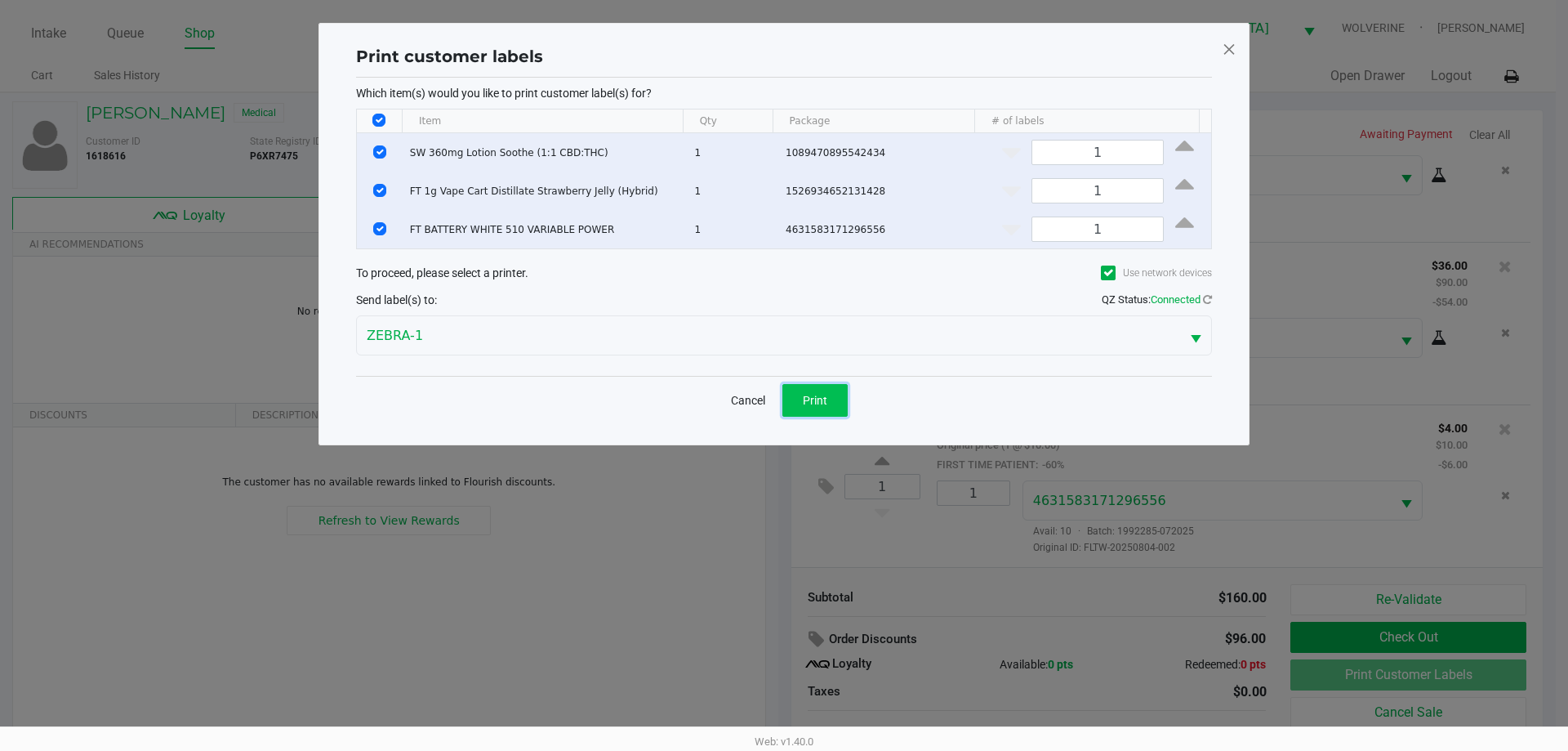
click at [815, 394] on span "Print" at bounding box center [815, 399] width 25 height 13
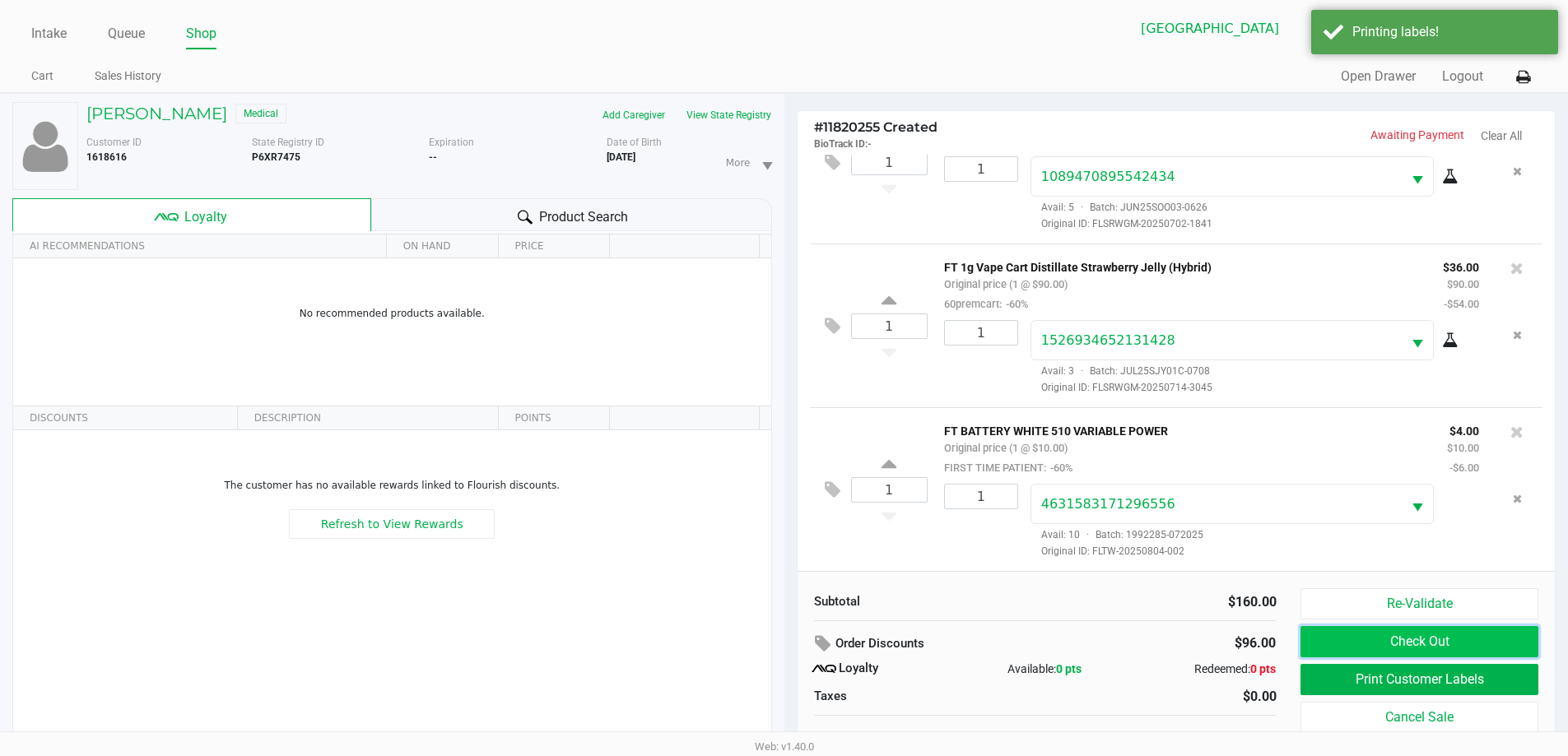
click at [1508, 637] on button "Check Out" at bounding box center [1419, 642] width 237 height 31
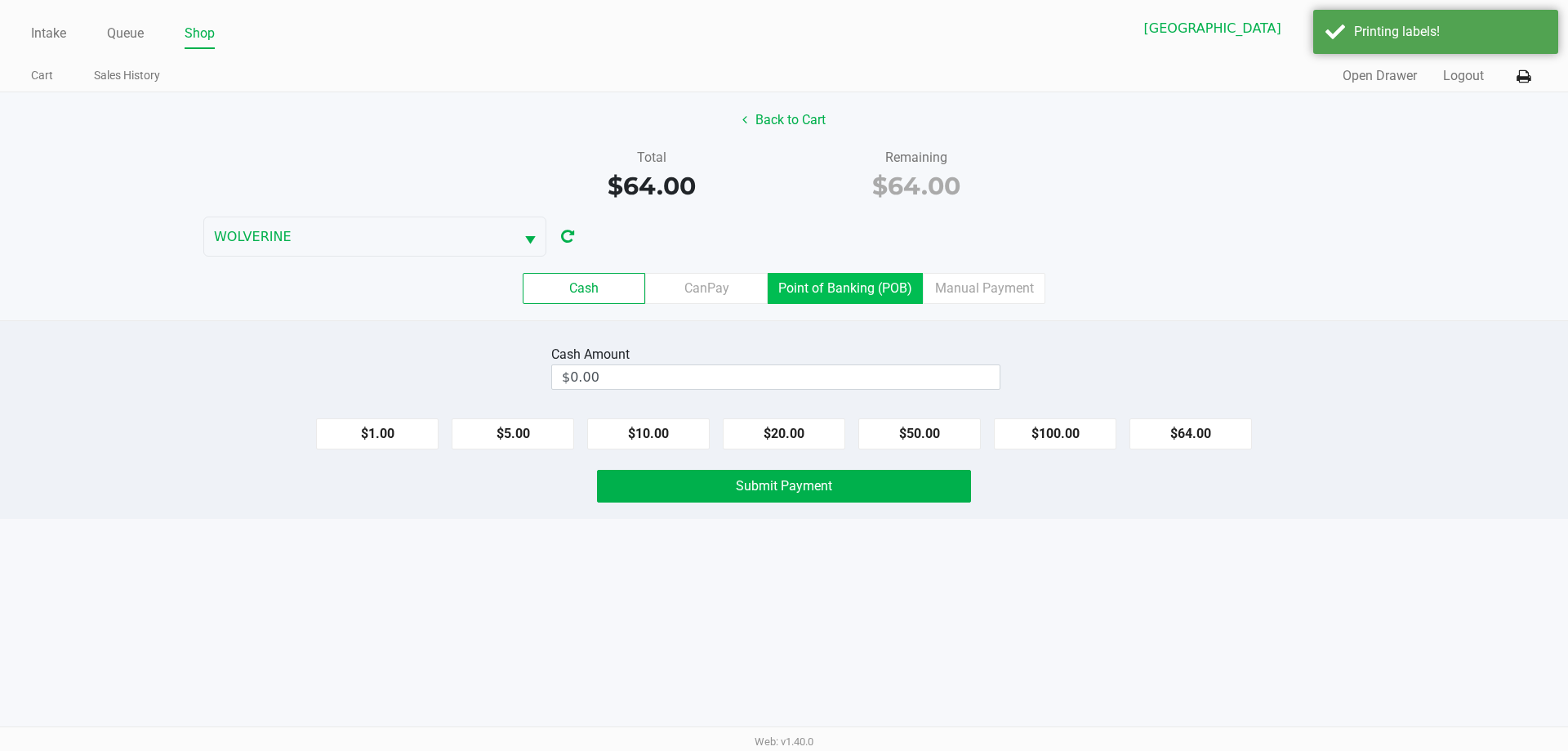
click at [812, 290] on label "Point of Banking (POB)" at bounding box center [845, 288] width 155 height 31
click at [0, 0] on 7 "Point of Banking (POB)" at bounding box center [0, 0] width 0 height 0
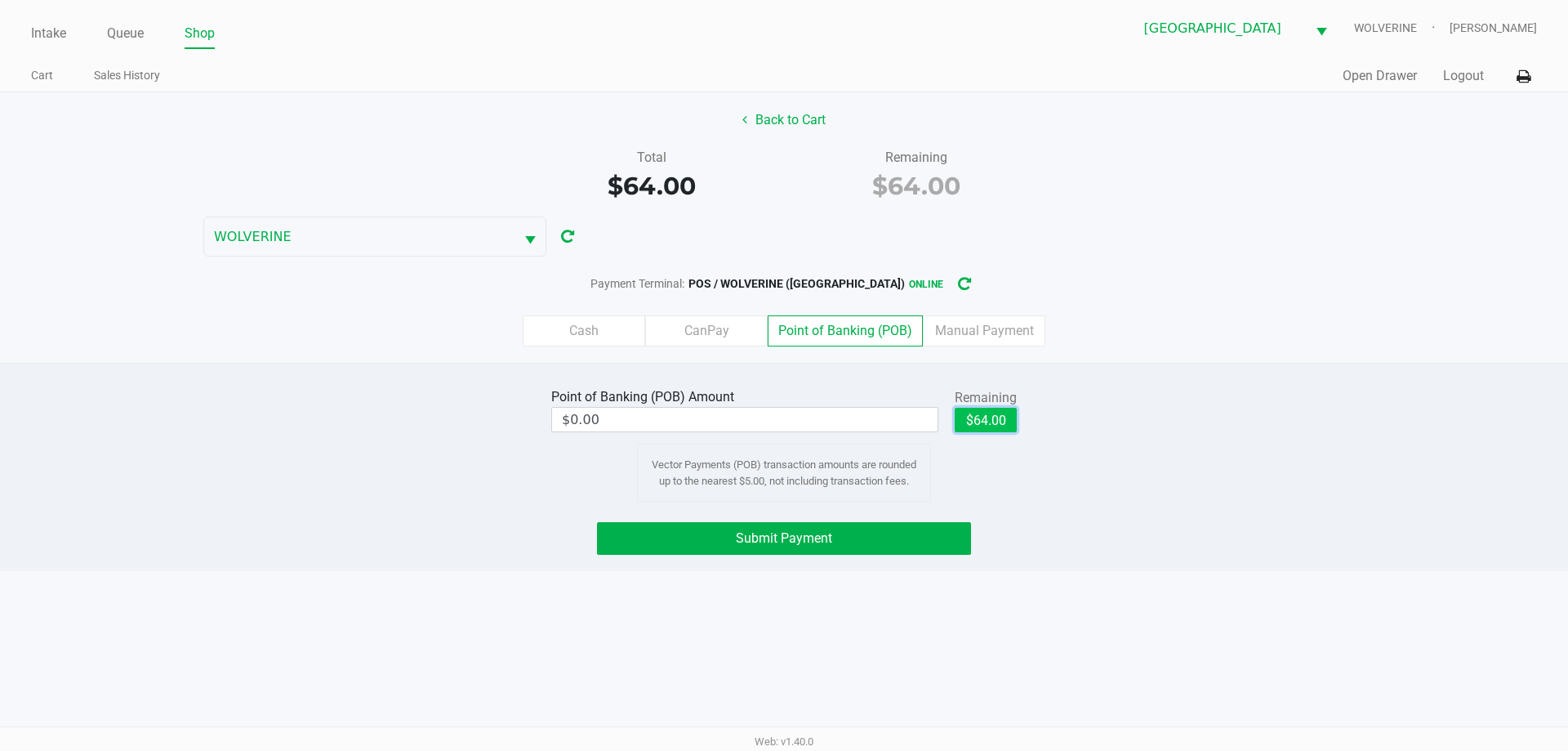
click at [977, 409] on button "$64.00" at bounding box center [985, 420] width 62 height 25
click at [870, 540] on button "Submit Payment" at bounding box center [784, 539] width 374 height 32
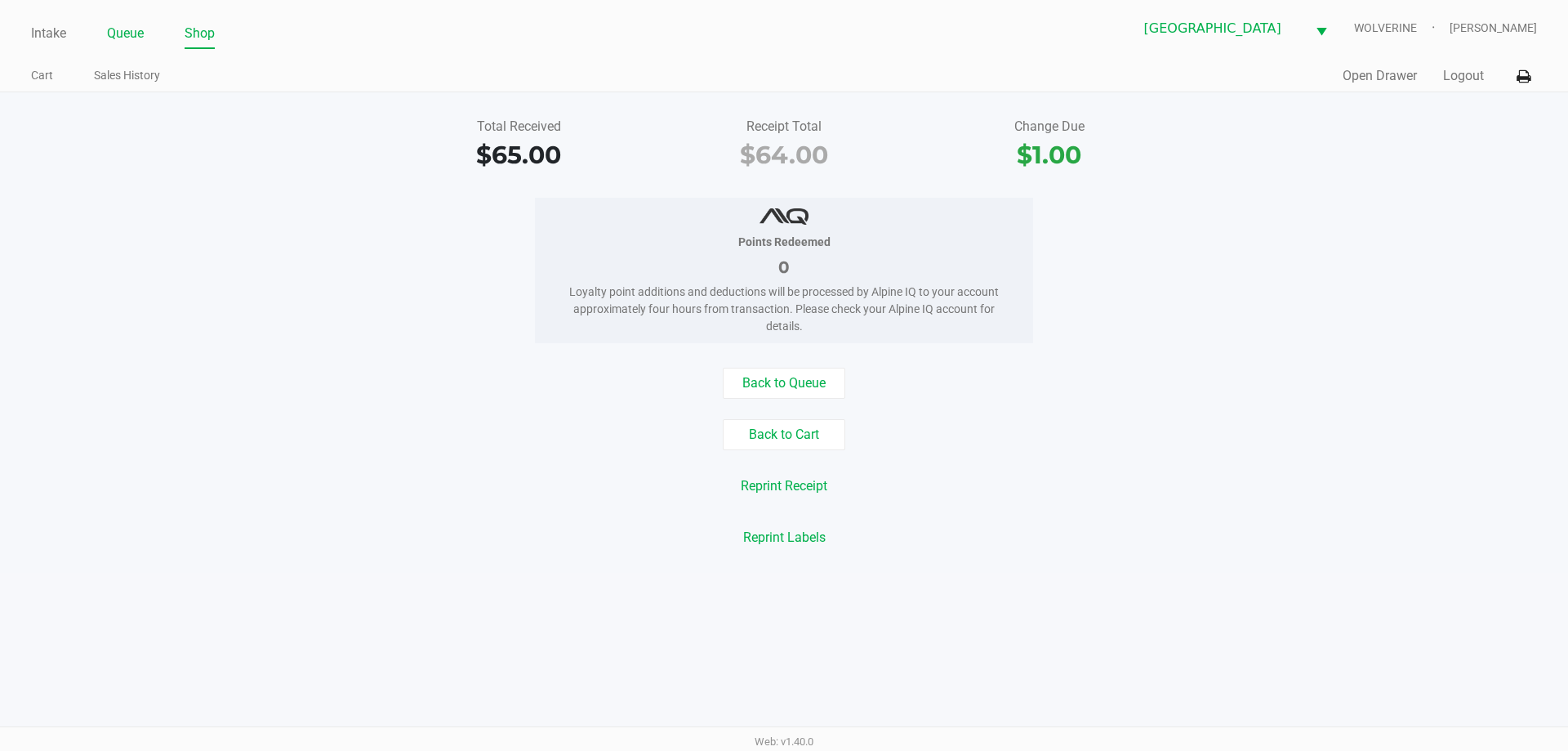
click at [140, 26] on link "Queue" at bounding box center [125, 33] width 37 height 23
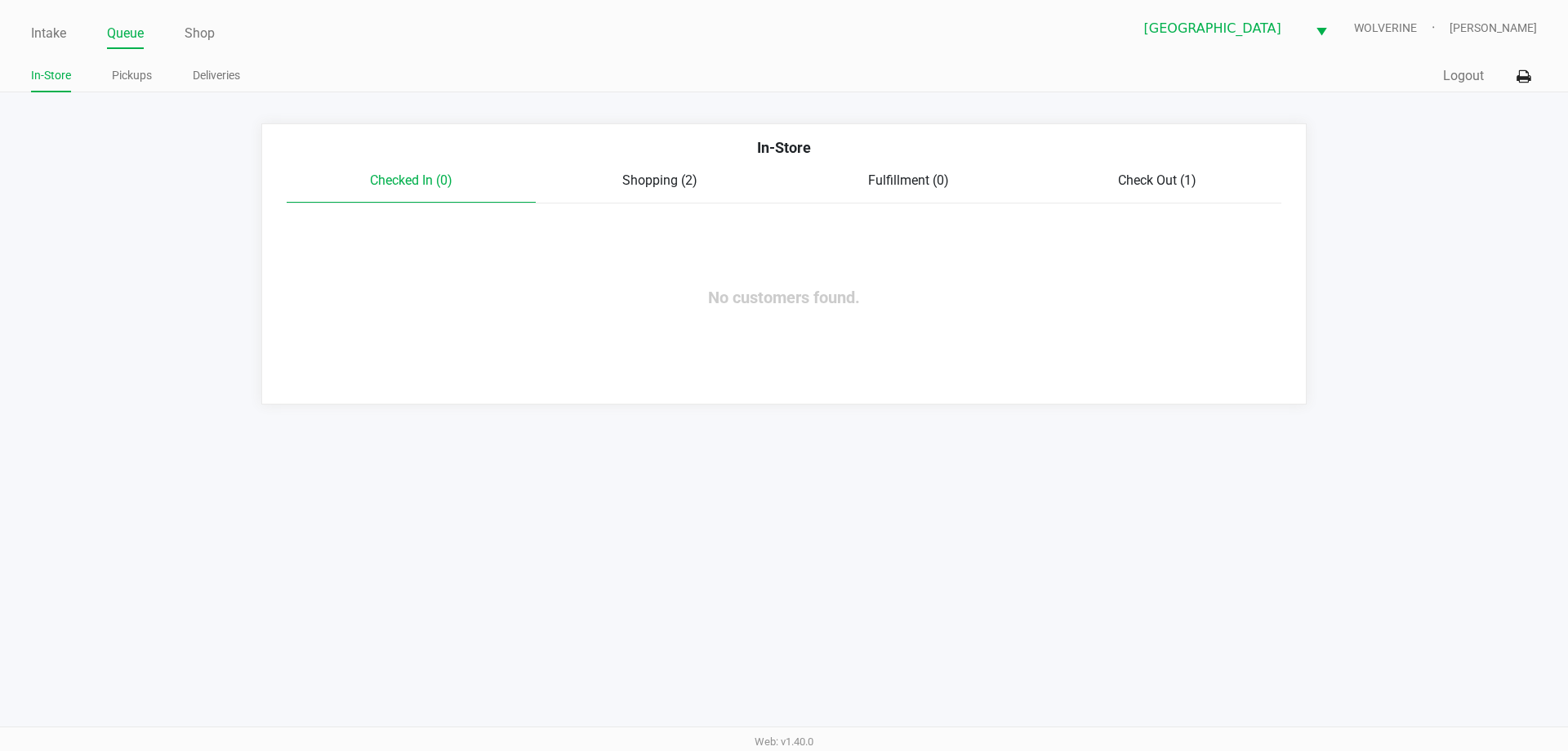
click at [1200, 180] on div "Check Out (1)" at bounding box center [1158, 180] width 249 height 20
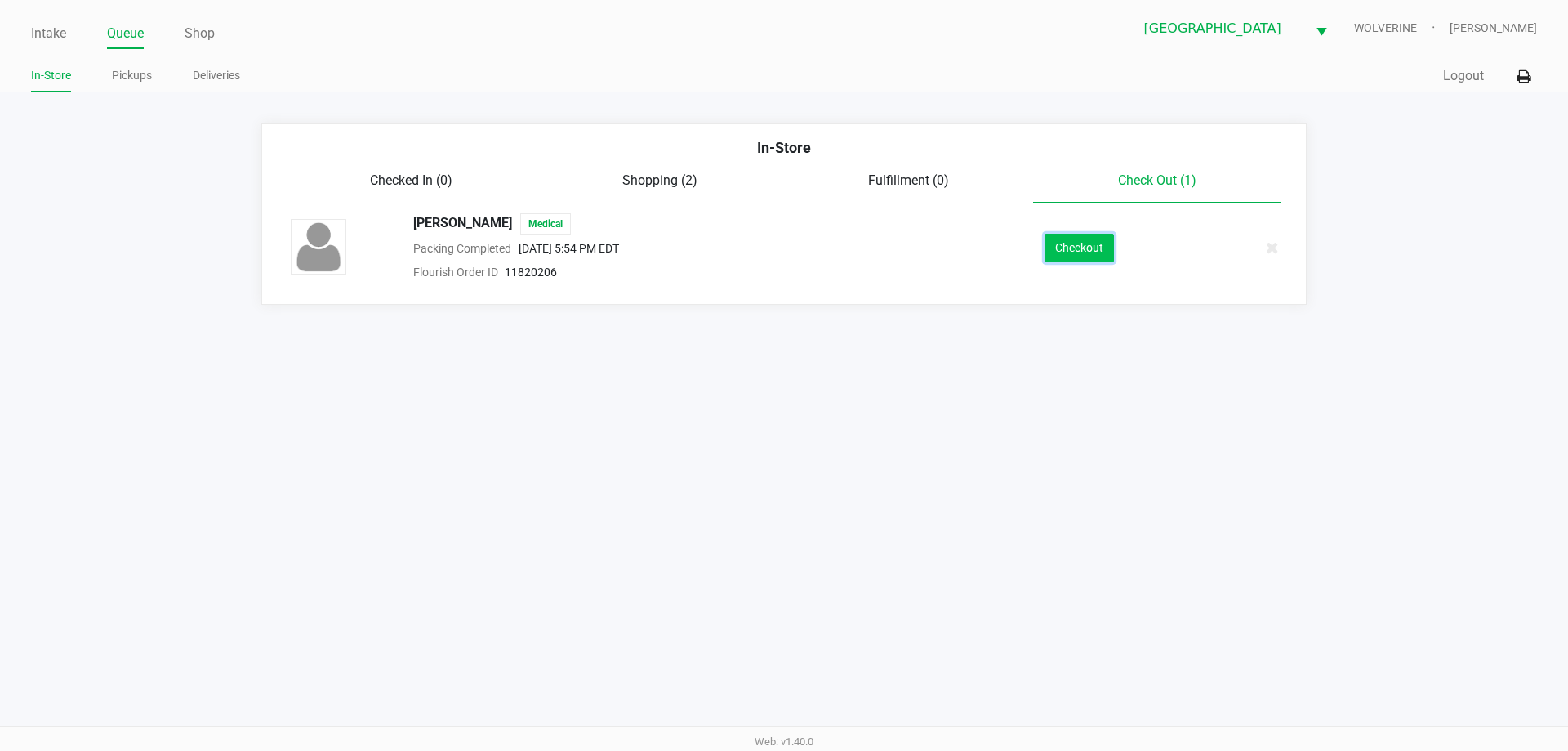
click at [1088, 245] on button "Checkout" at bounding box center [1078, 248] width 69 height 29
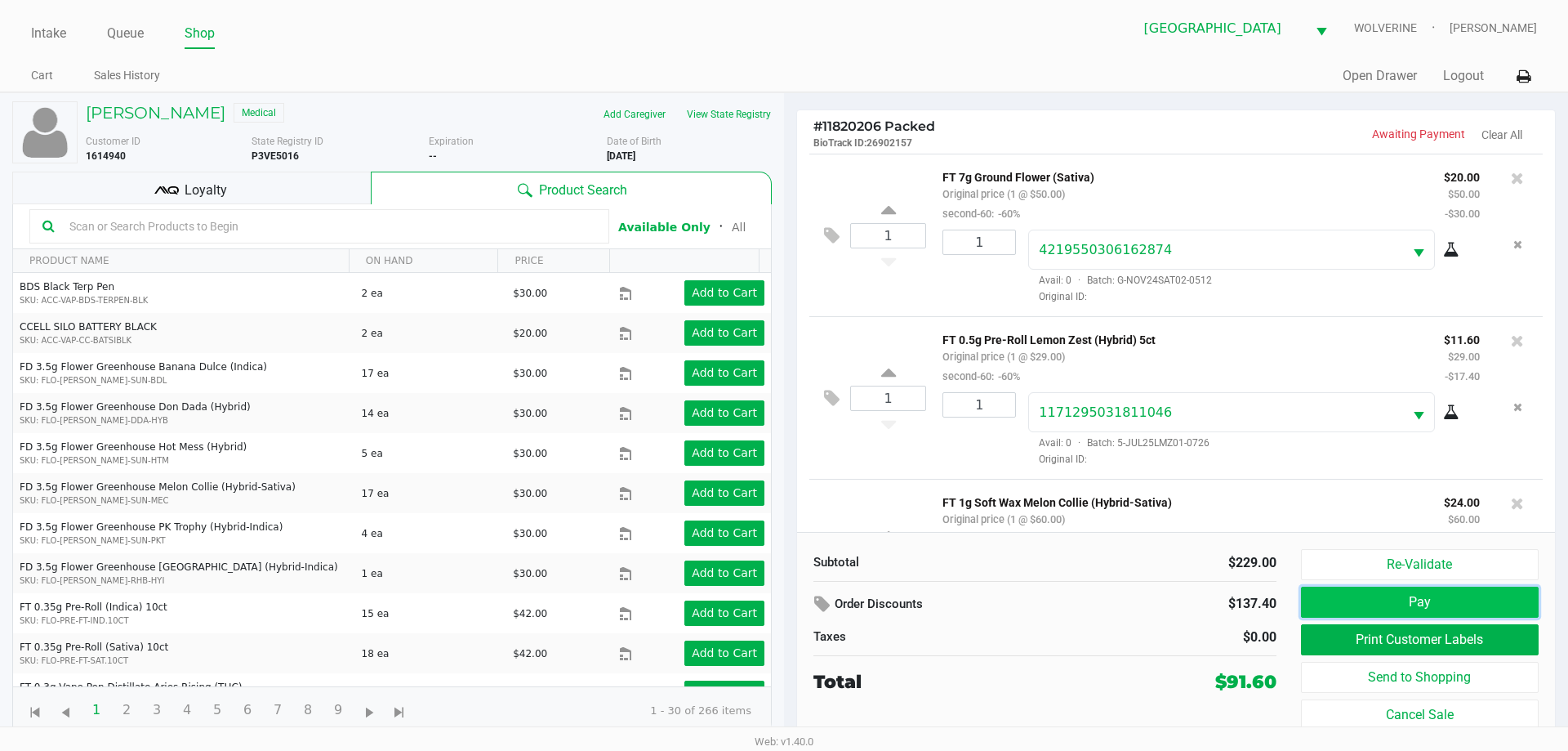
click at [1437, 597] on button "Pay" at bounding box center [1420, 602] width 238 height 31
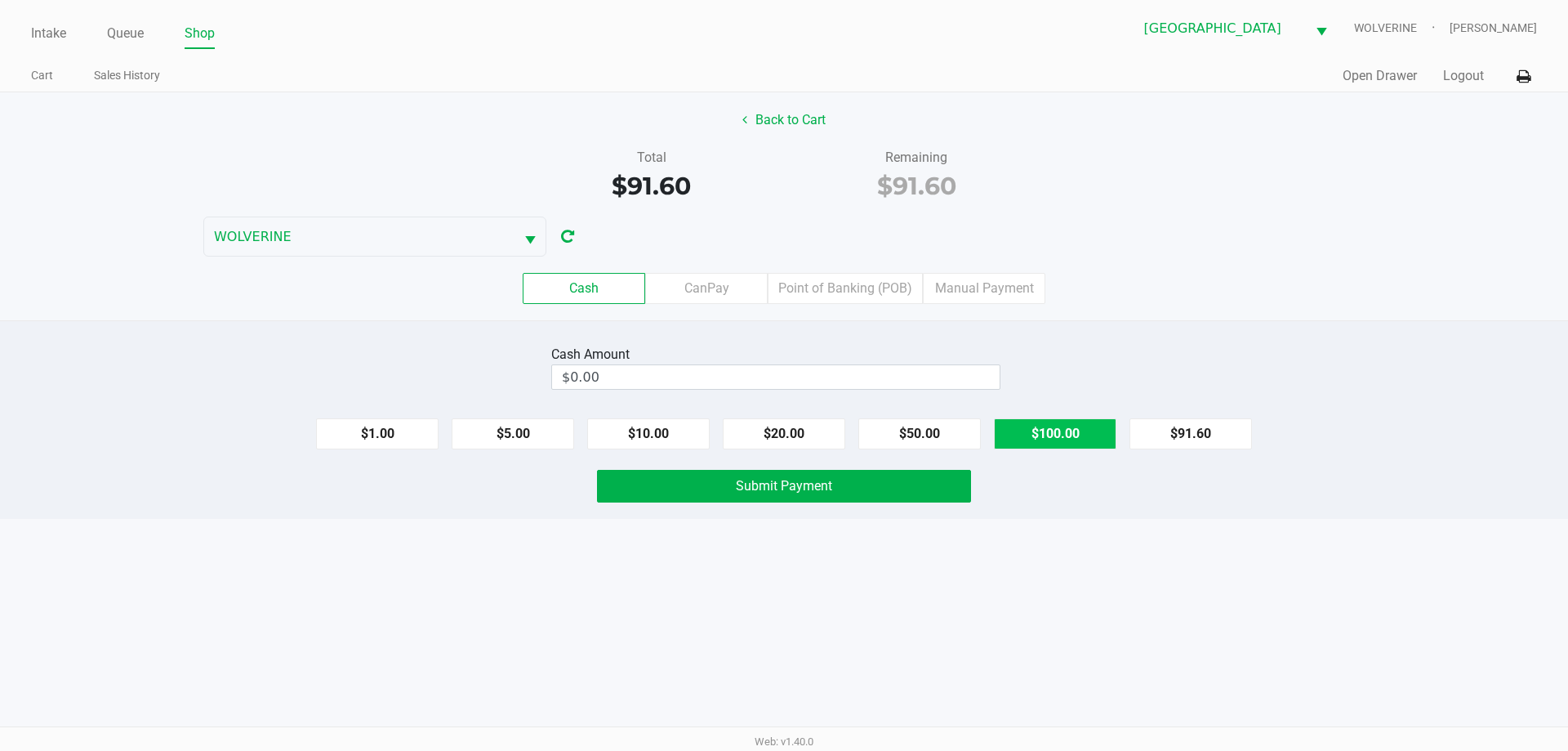
click at [1048, 429] on button "$100.00" at bounding box center [1055, 434] width 123 height 31
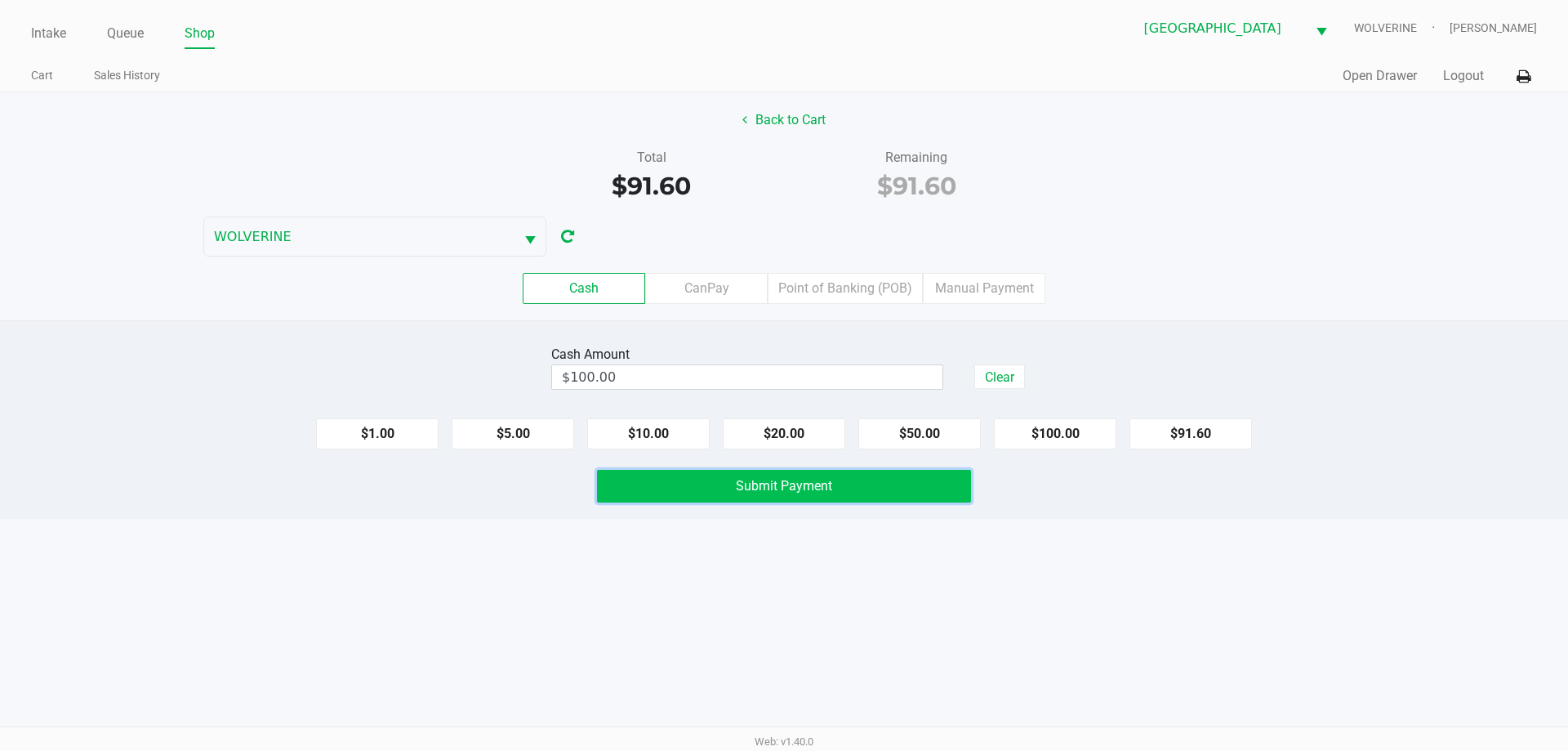
click at [859, 489] on button "Submit Payment" at bounding box center [784, 486] width 374 height 32
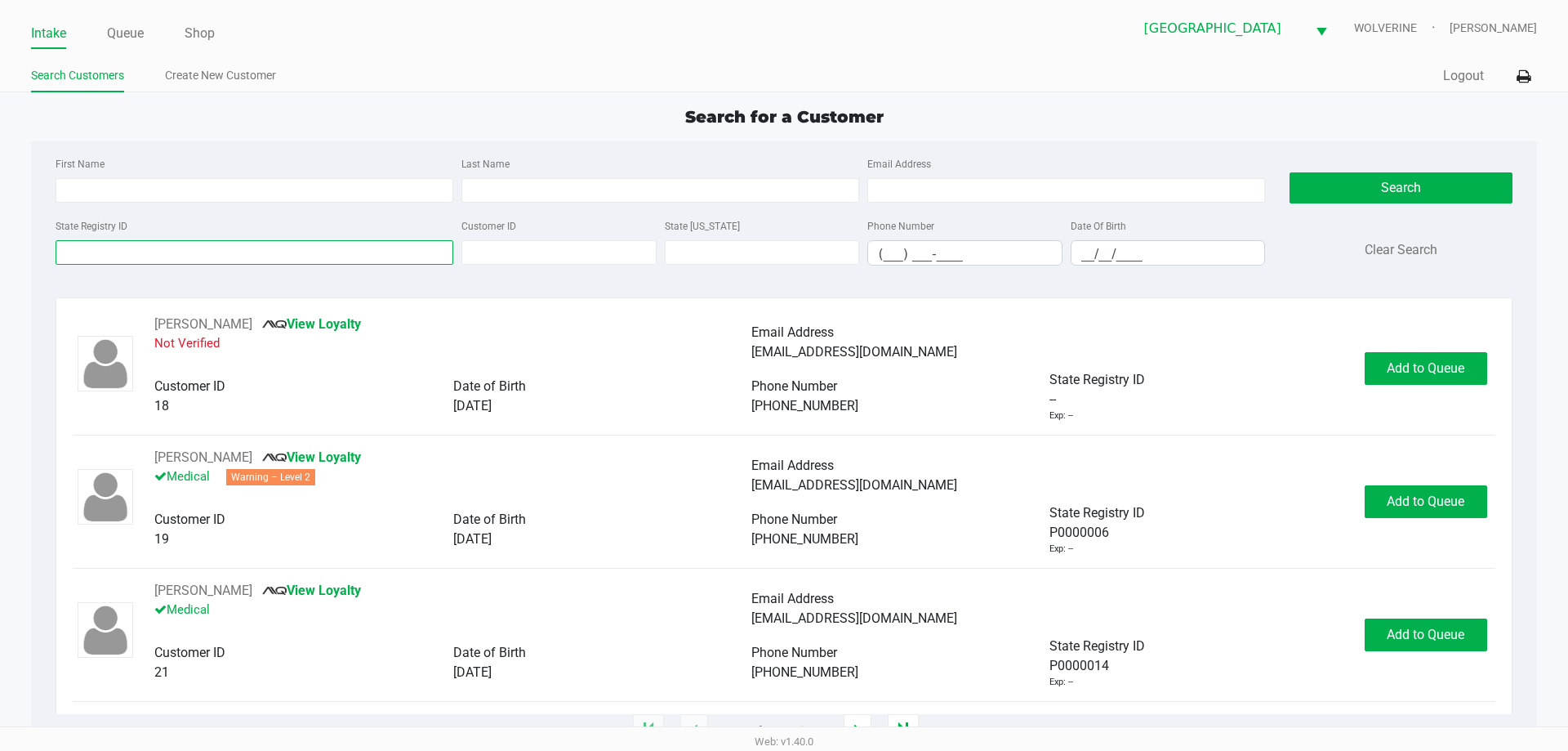
click at [113, 248] on input "State Registry ID" at bounding box center [254, 252] width 398 height 25
click at [375, 250] on input "State Registry ID" at bounding box center [254, 252] width 398 height 25
click at [373, 247] on input "State Registry ID" at bounding box center [254, 252] width 398 height 25
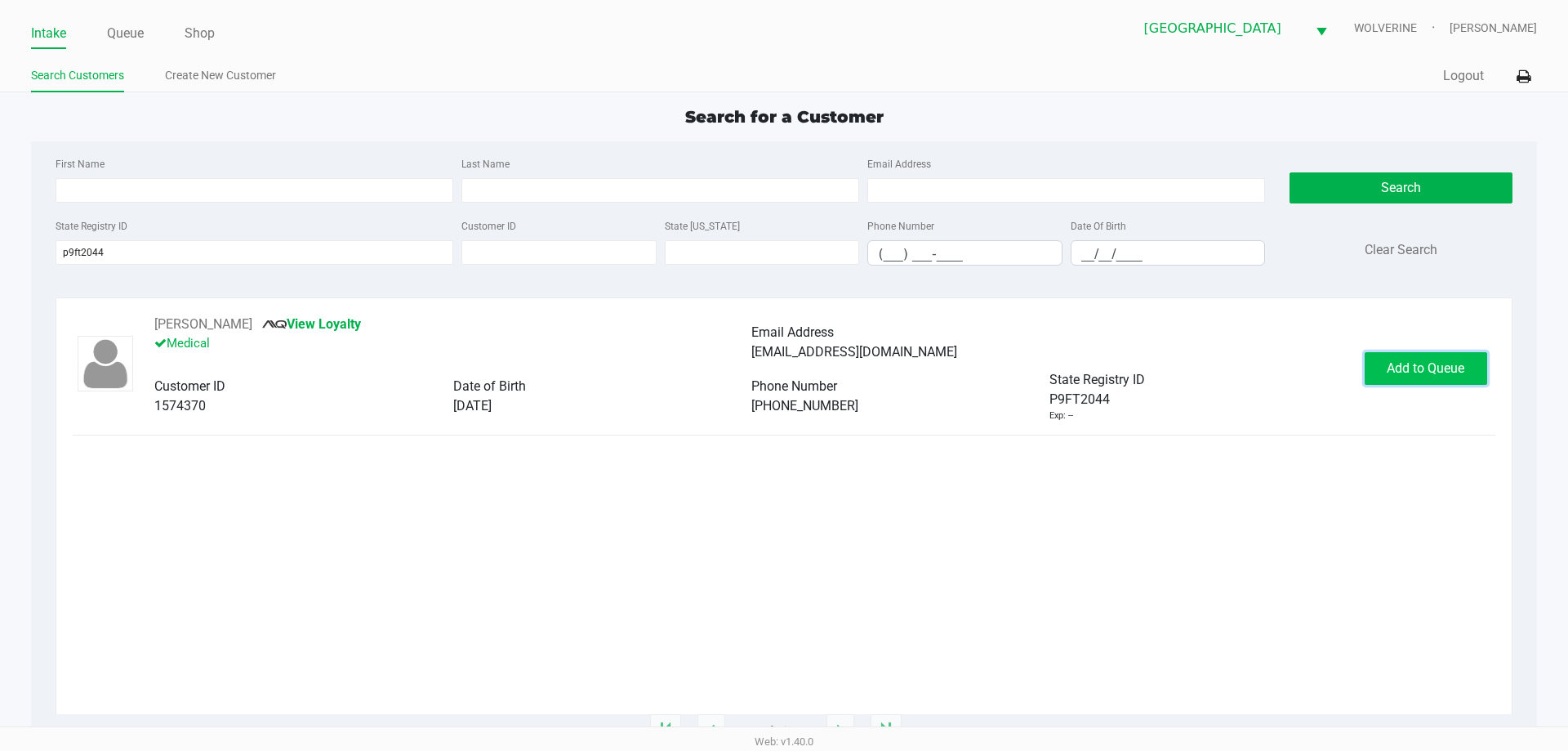
click at [1434, 371] on span "Add to Queue" at bounding box center [1425, 368] width 78 height 15
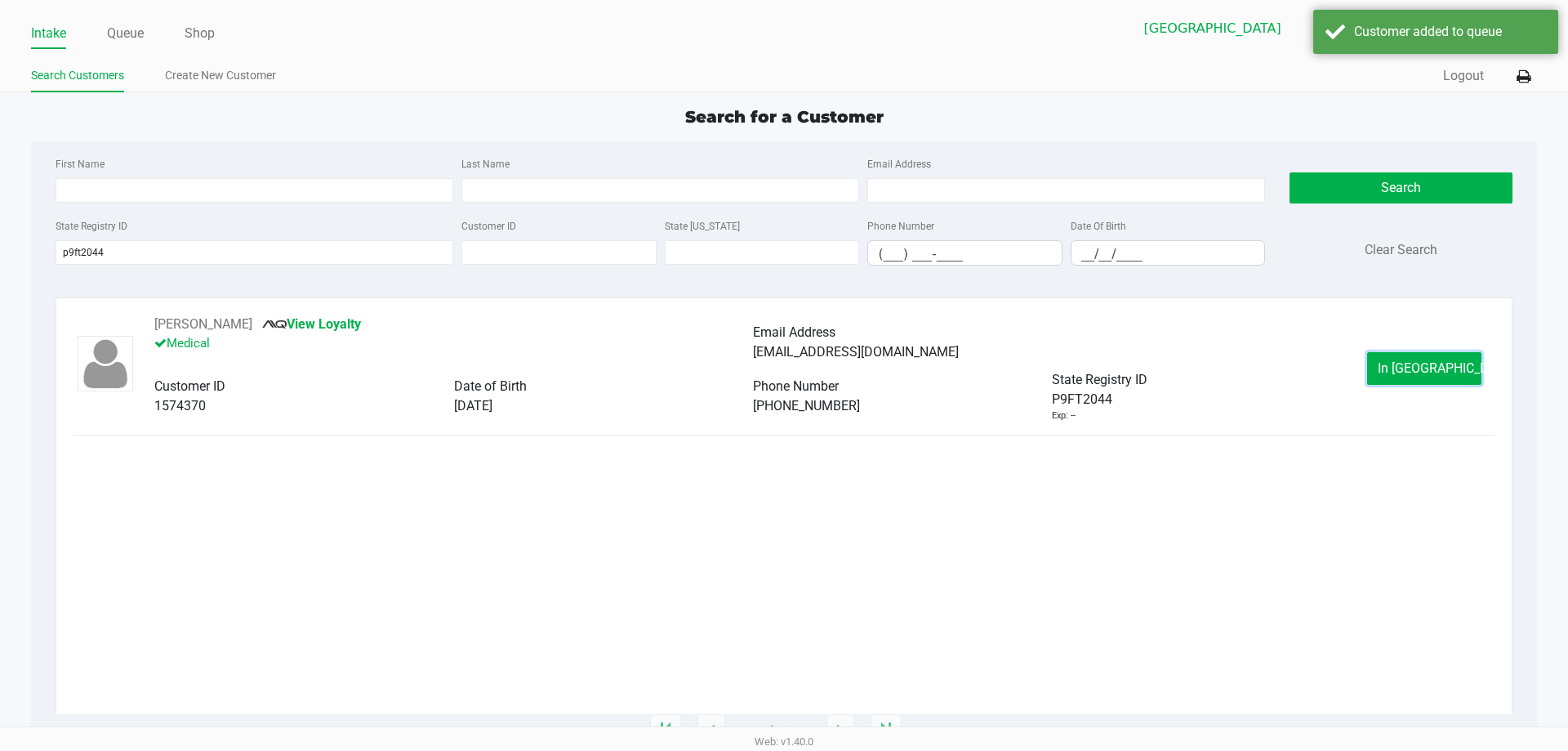
click at [1434, 371] on span "In Queue" at bounding box center [1446, 368] width 137 height 15
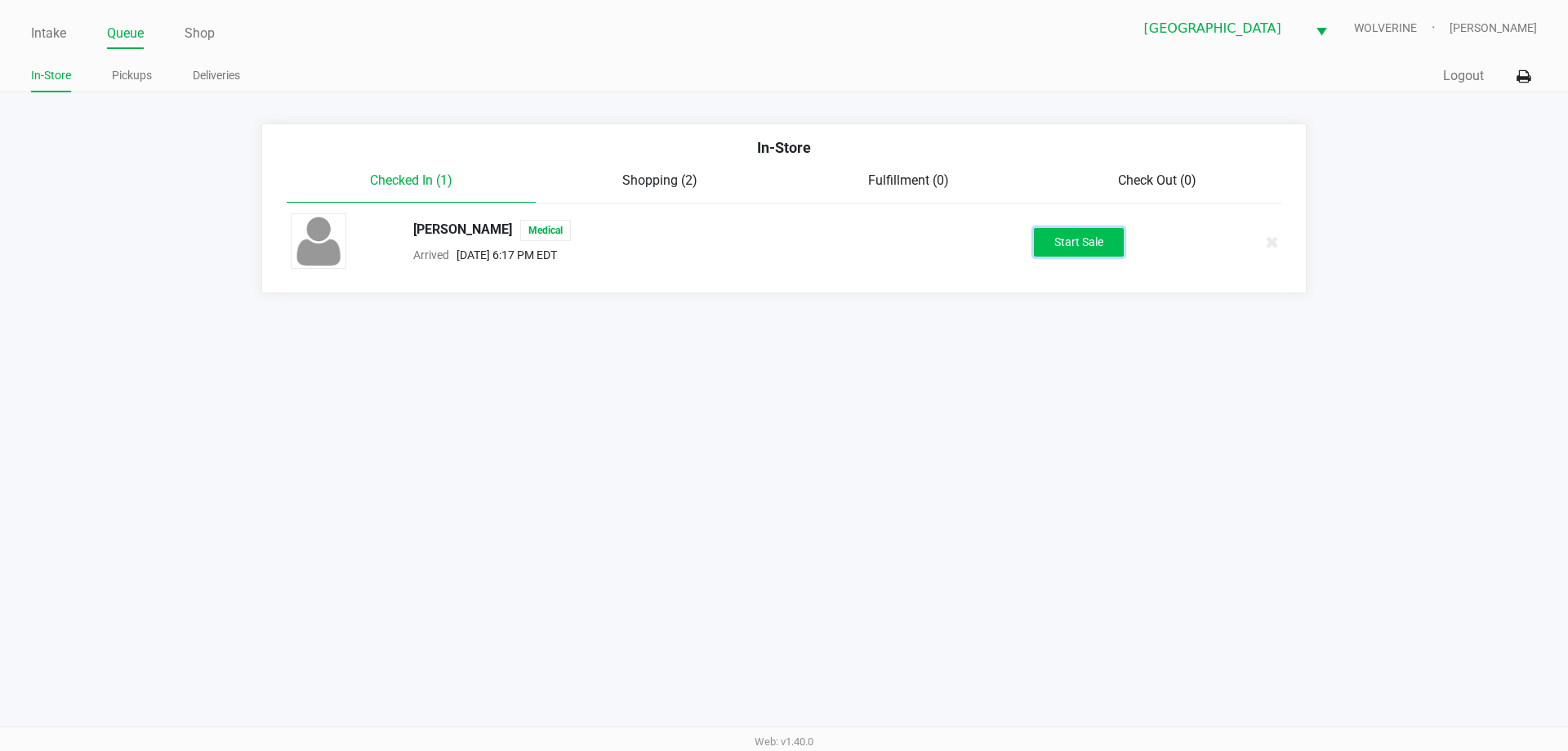
click at [1104, 231] on button "Start Sale" at bounding box center [1078, 242] width 90 height 29
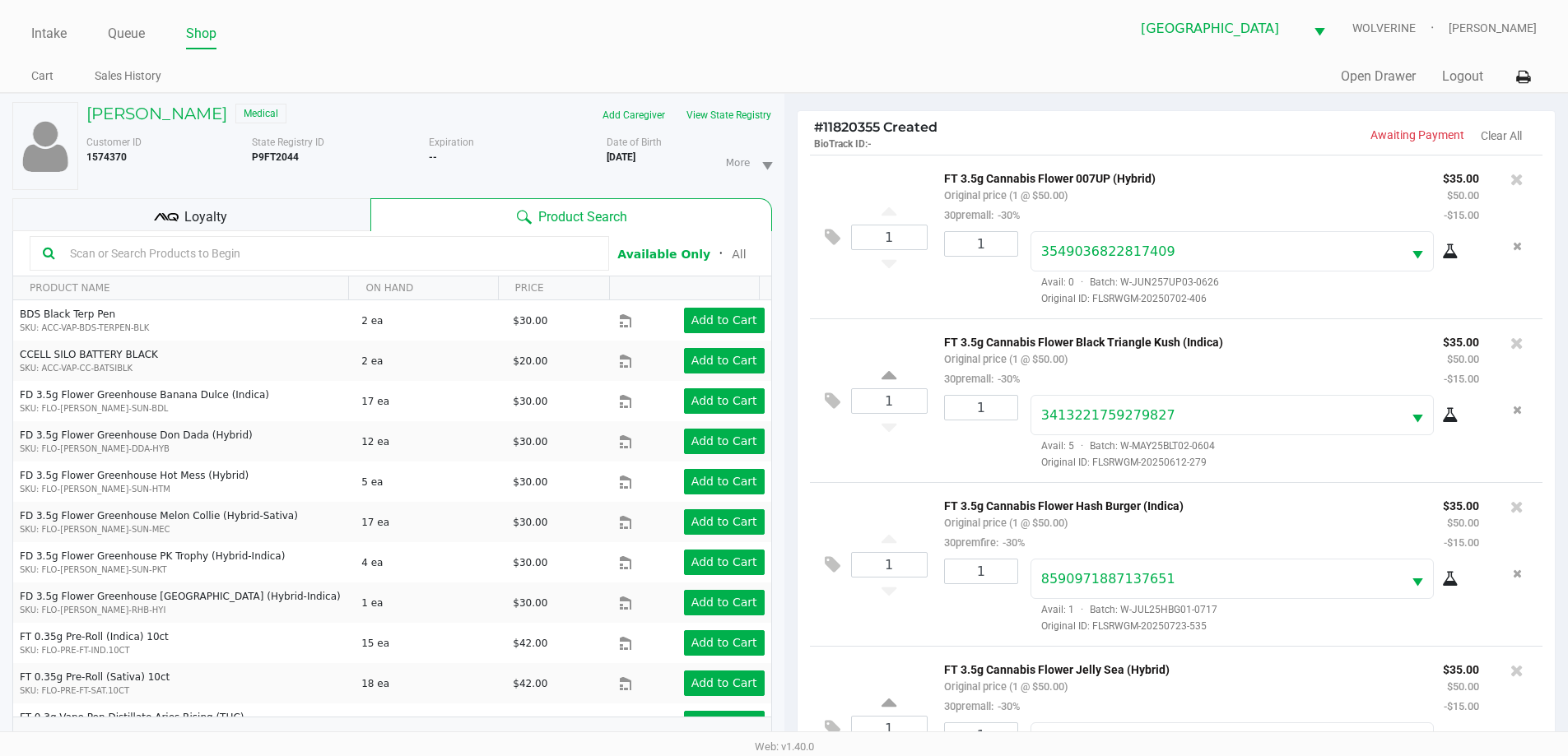
scroll to position [61, 0]
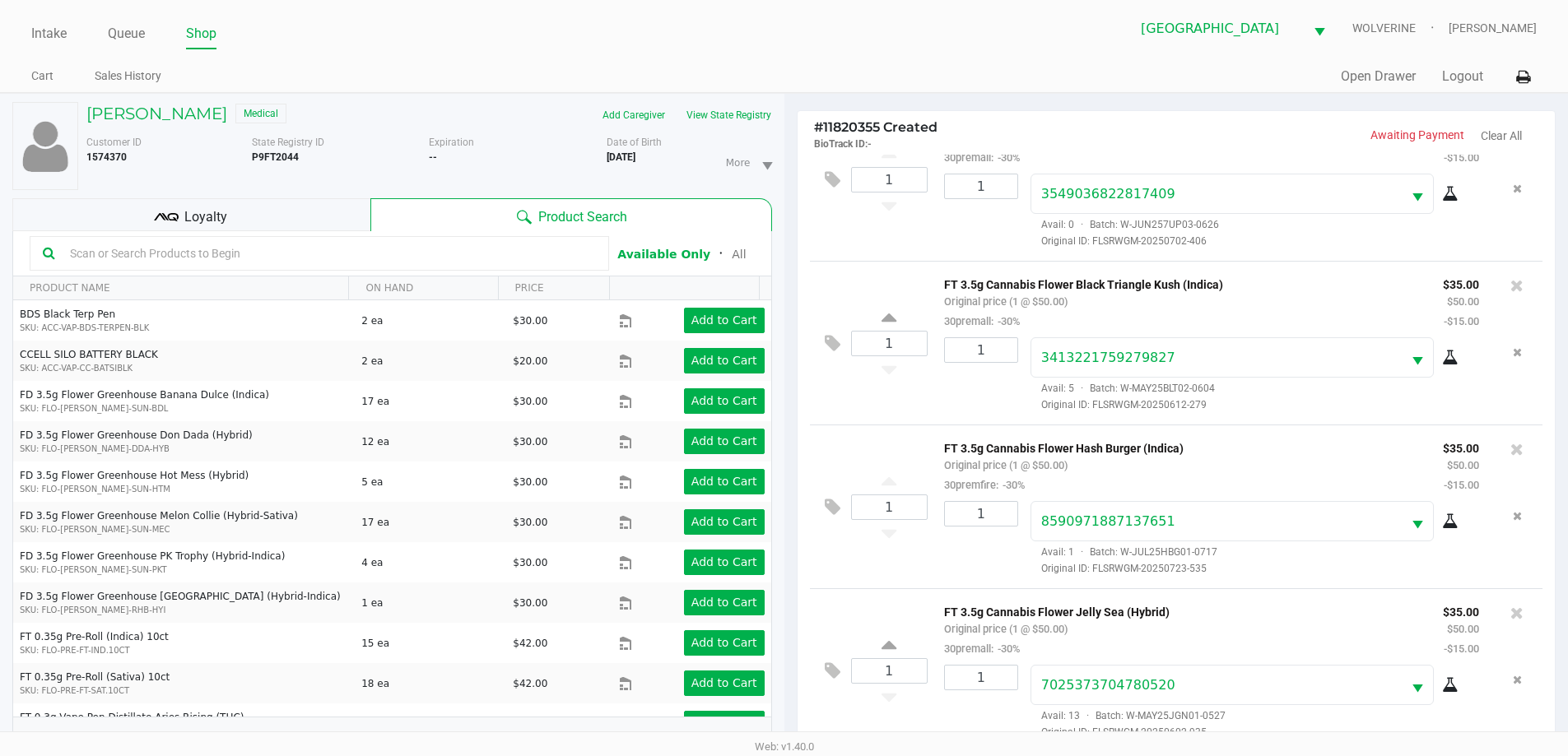
click at [293, 221] on div "Loyalty" at bounding box center [191, 215] width 358 height 33
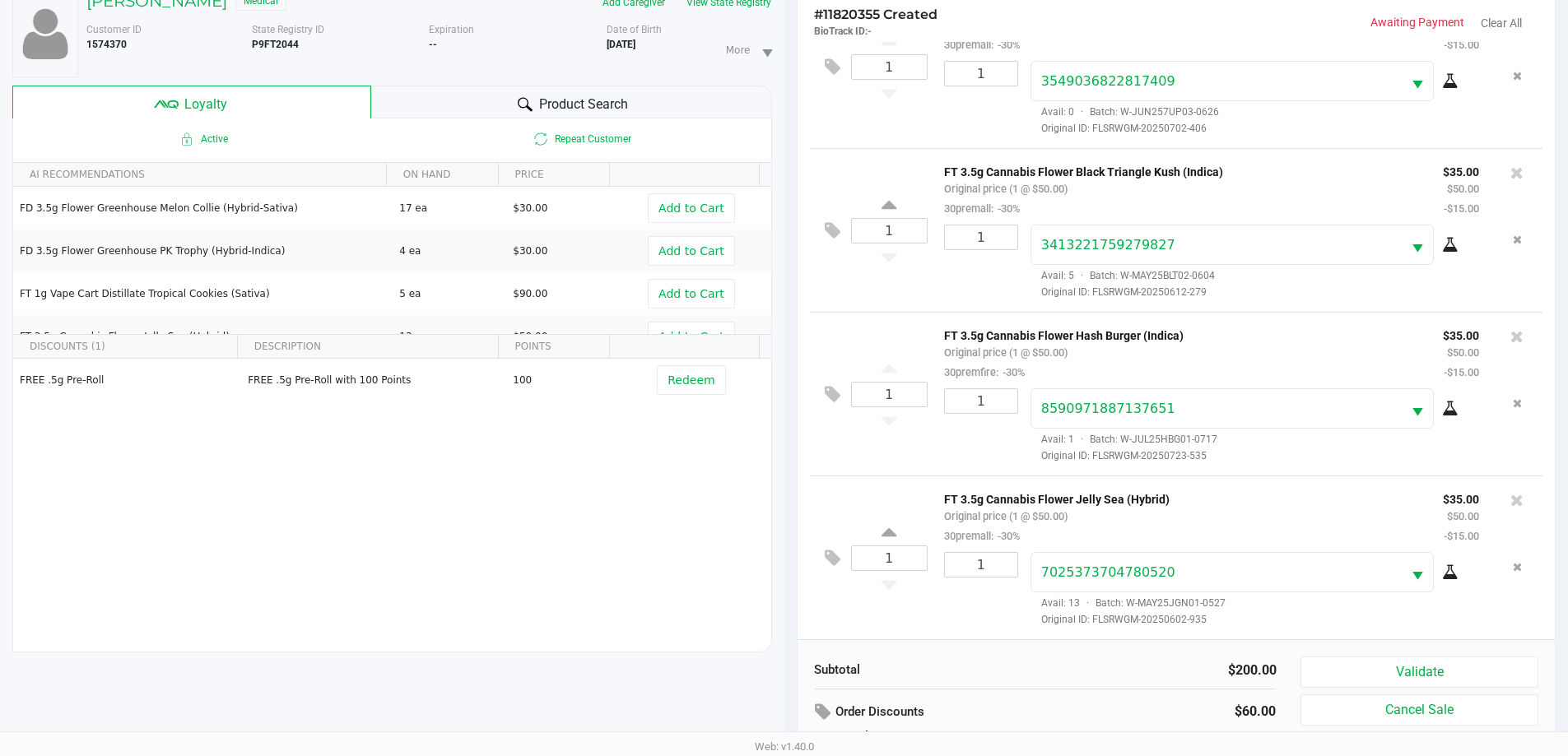
scroll to position [198, 0]
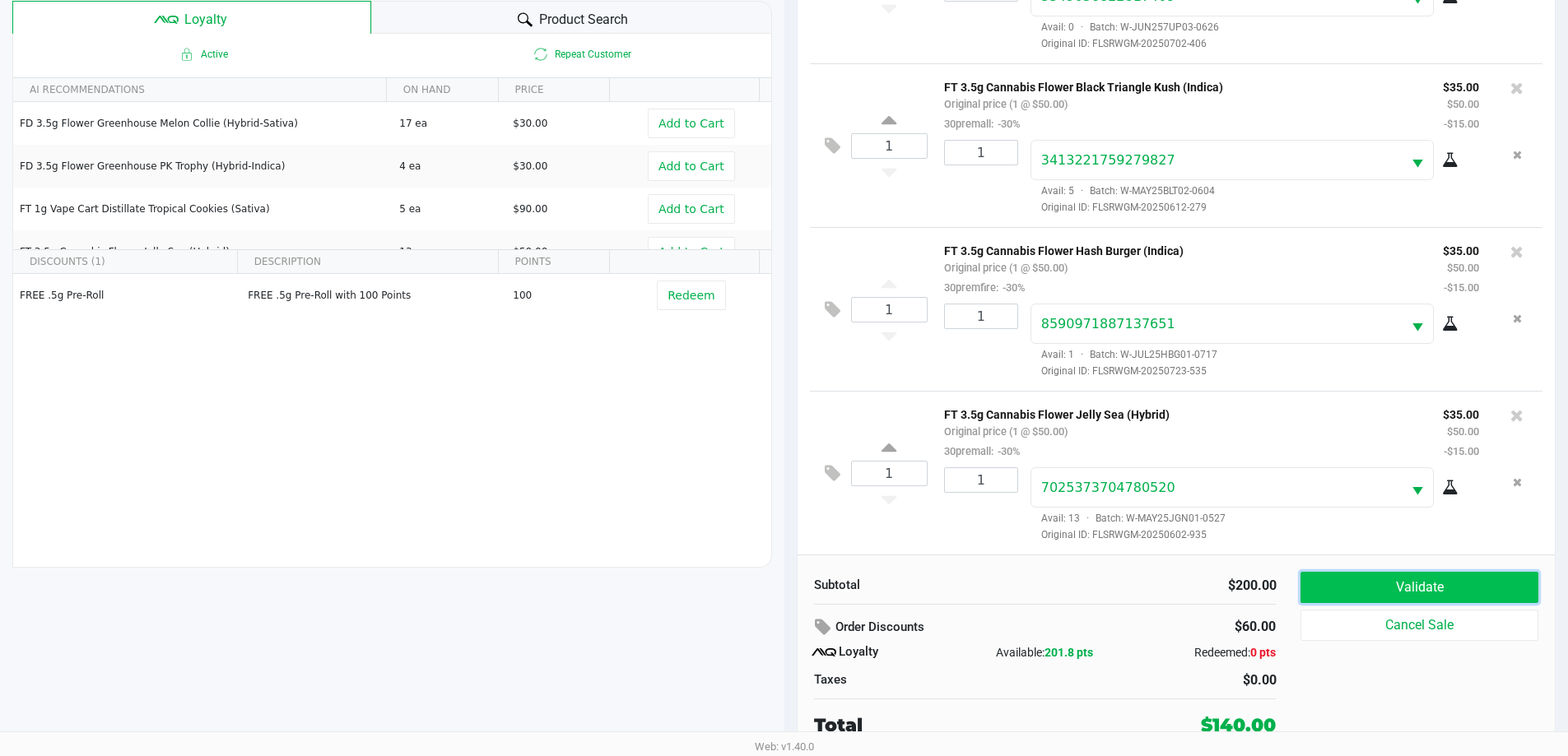
click at [1507, 579] on button "Validate" at bounding box center [1419, 587] width 237 height 31
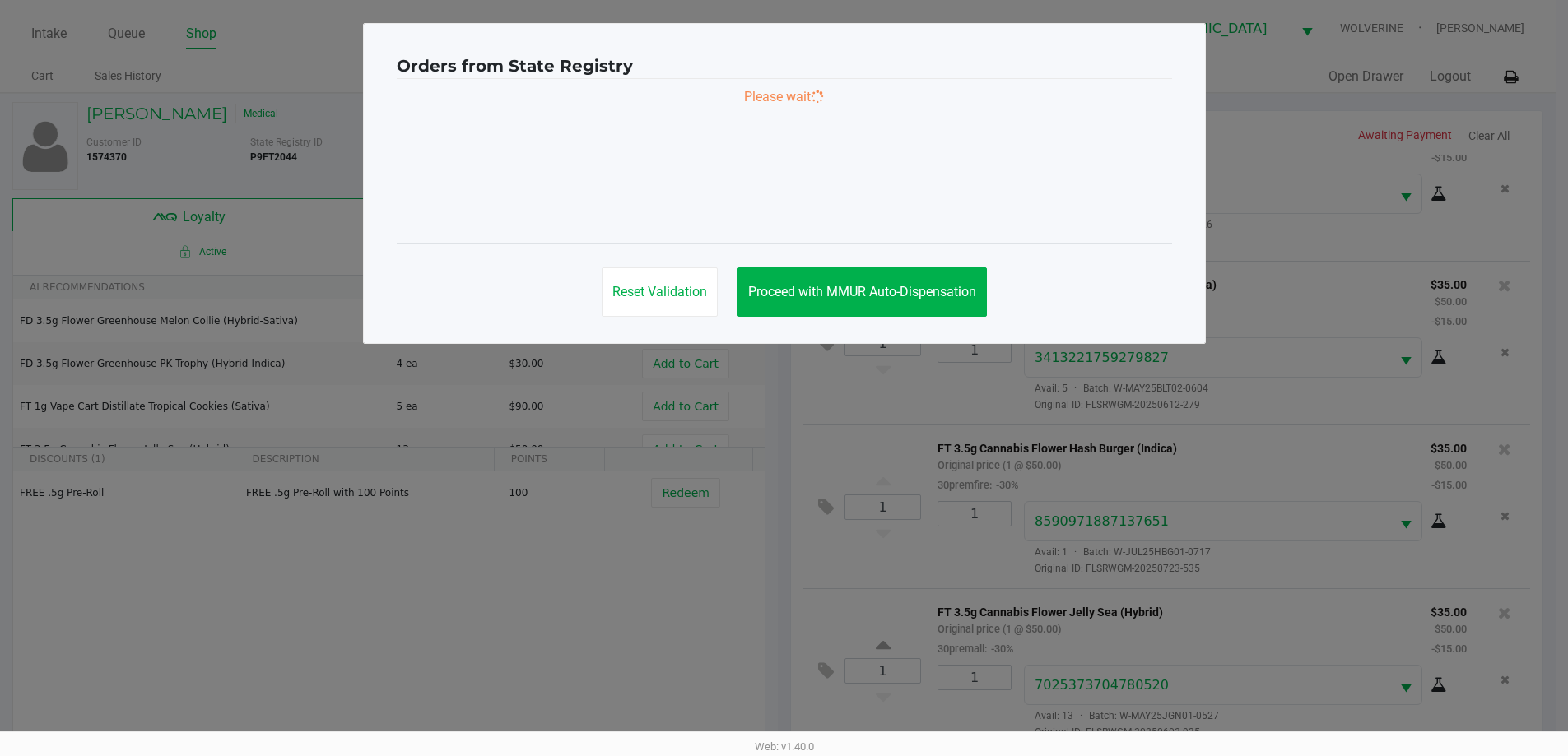
scroll to position [0, 0]
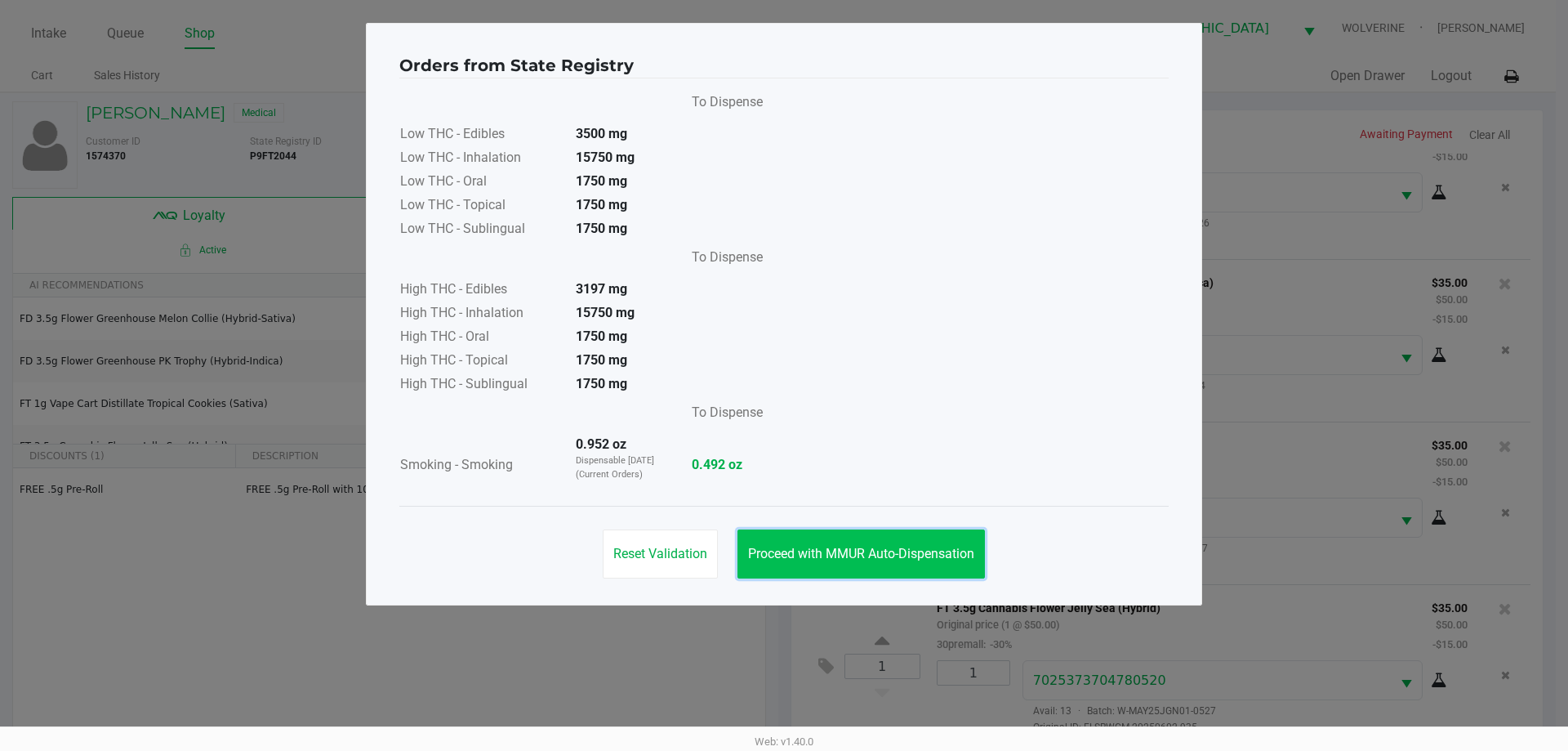
click at [851, 549] on span "Proceed with MMUR Auto-Dispensation" at bounding box center [861, 553] width 226 height 15
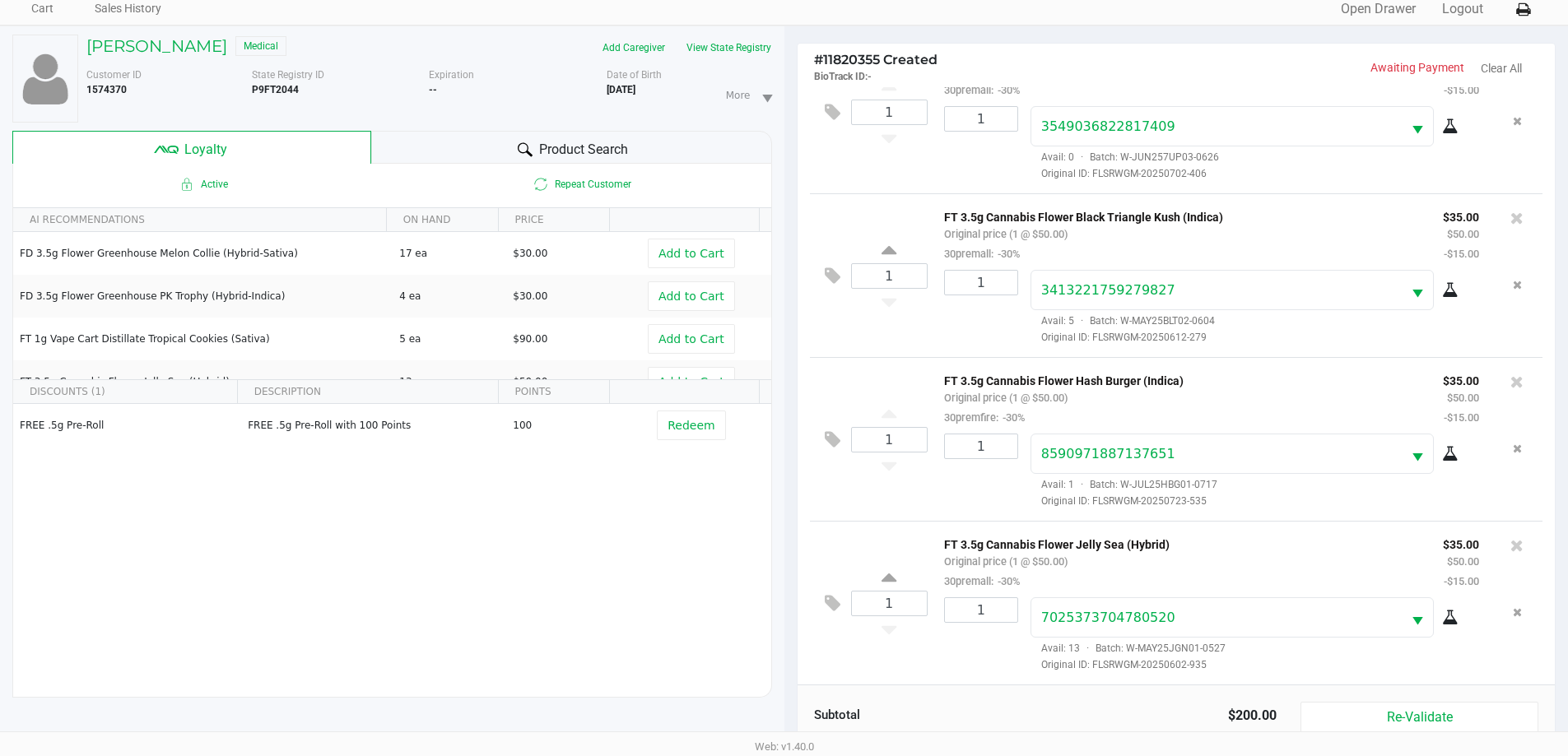
scroll to position [198, 0]
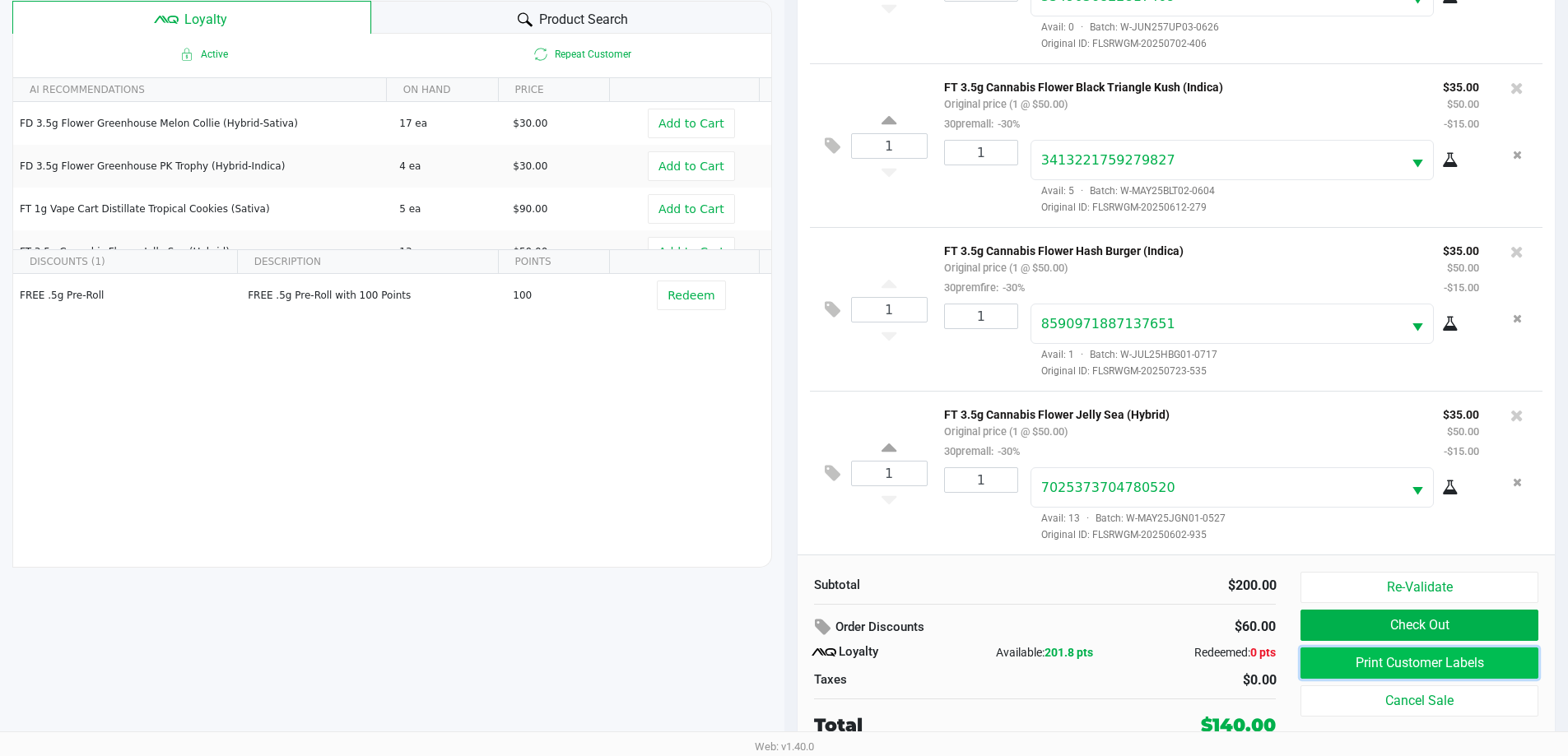
click at [1400, 655] on button "Print Customer Labels" at bounding box center [1419, 662] width 237 height 31
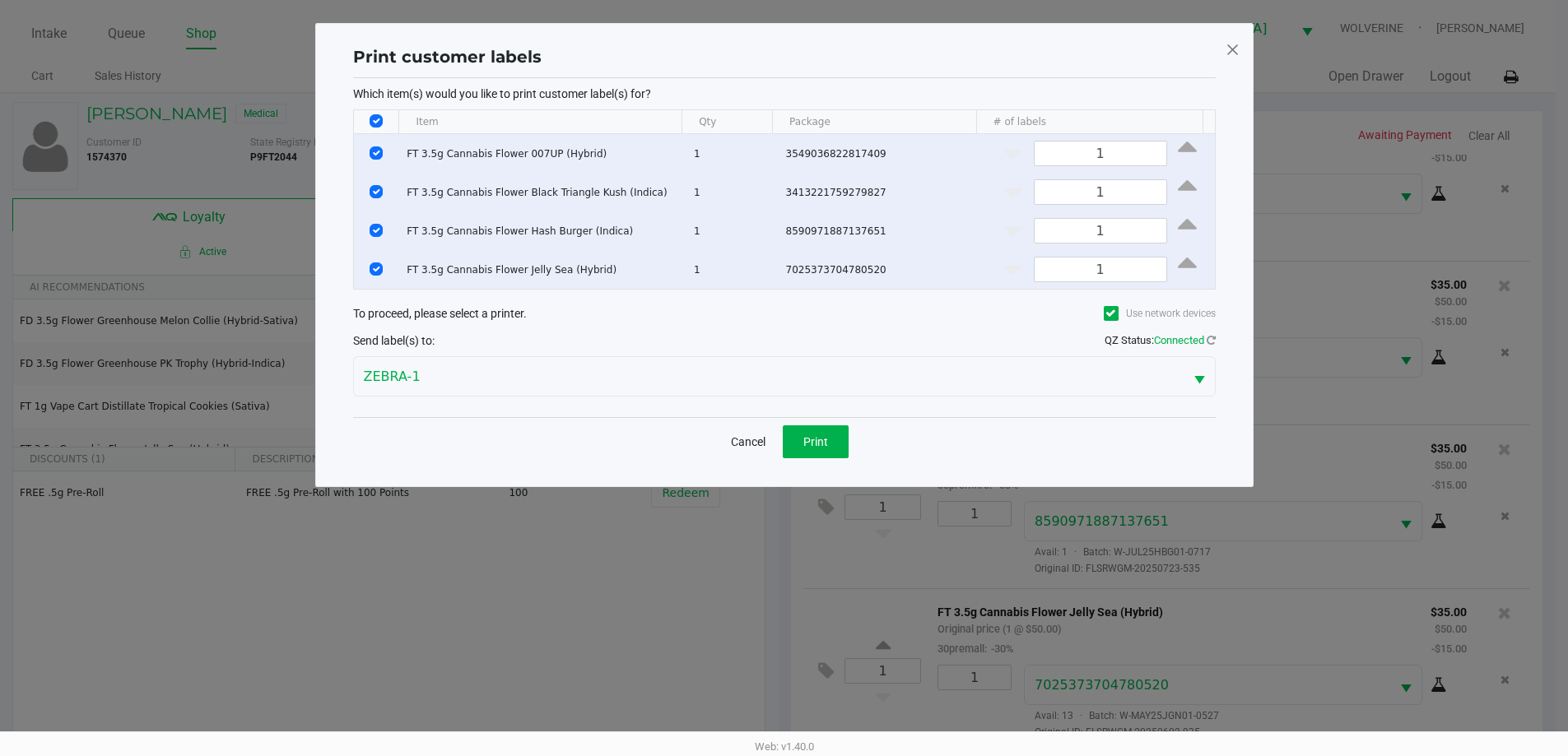
scroll to position [0, 0]
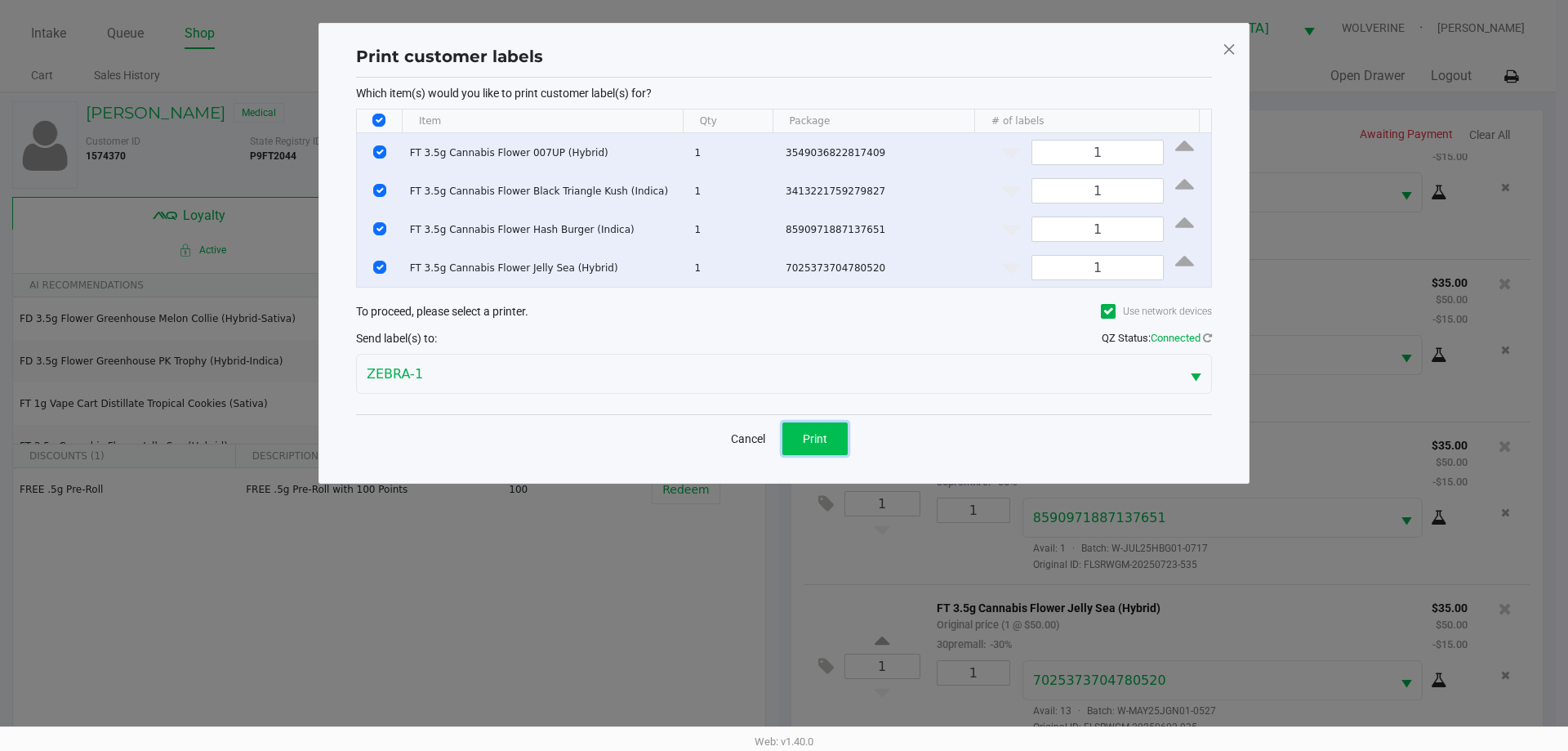
click at [828, 428] on button "Print" at bounding box center [815, 439] width 66 height 32
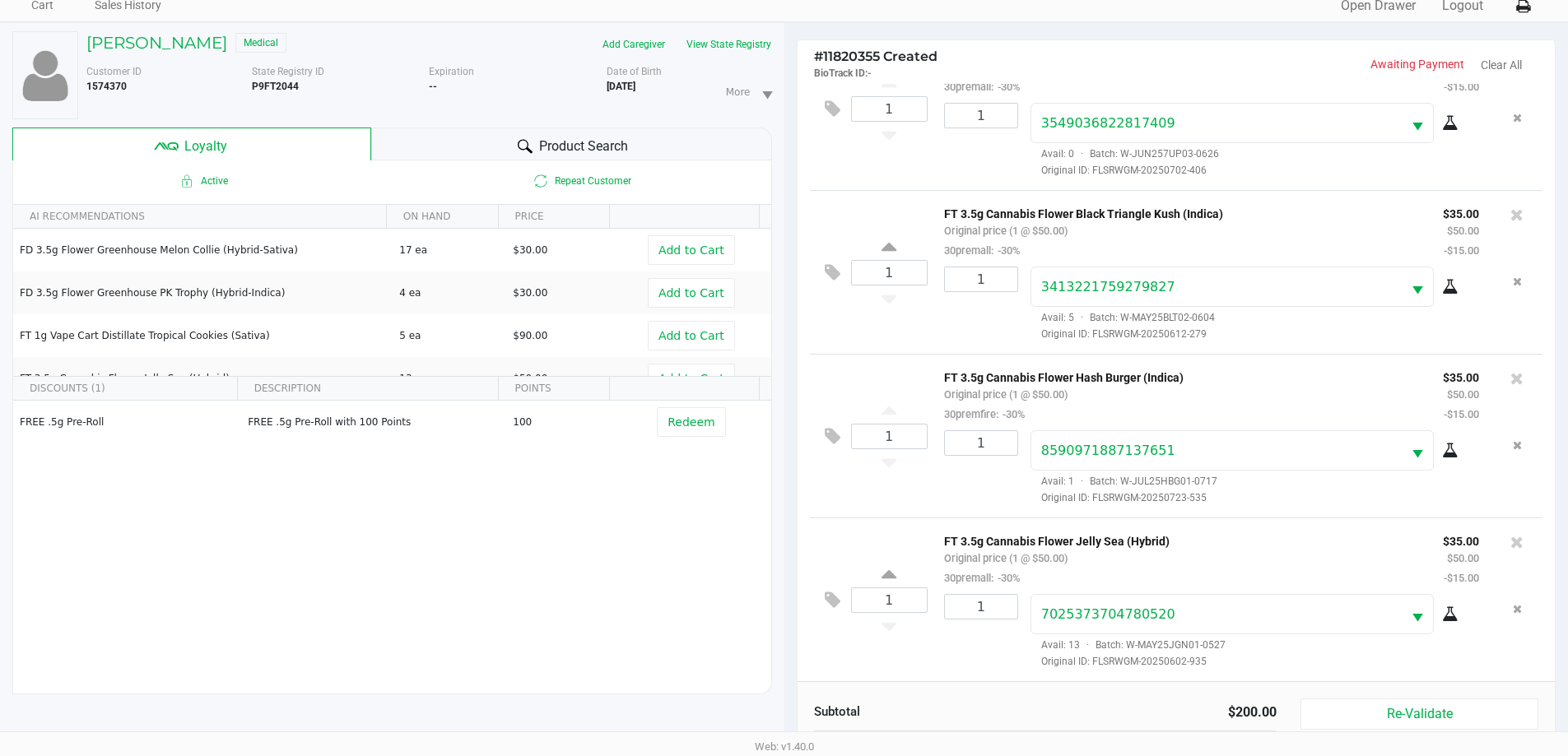
scroll to position [198, 0]
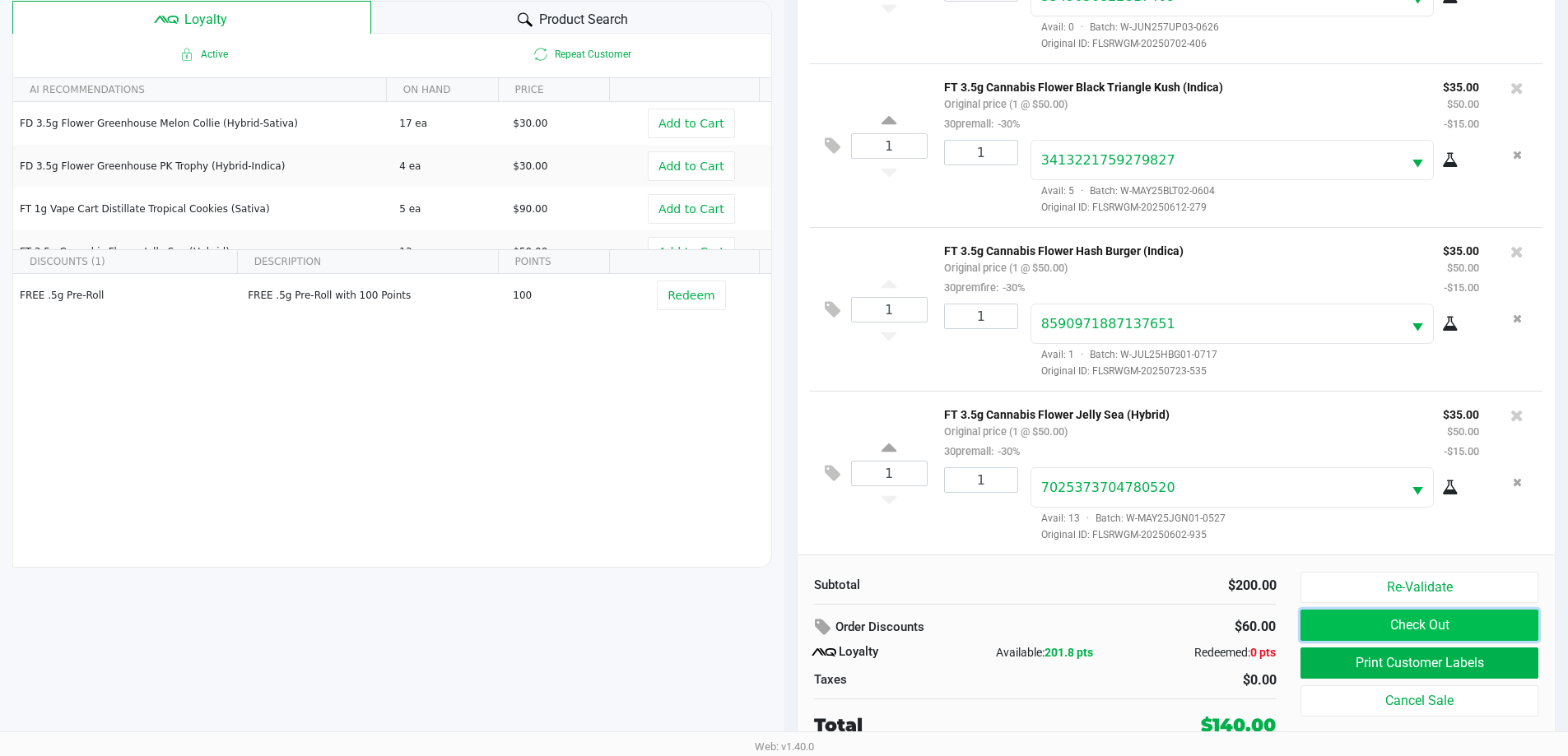
click at [1398, 625] on button "Check Out" at bounding box center [1419, 625] width 237 height 31
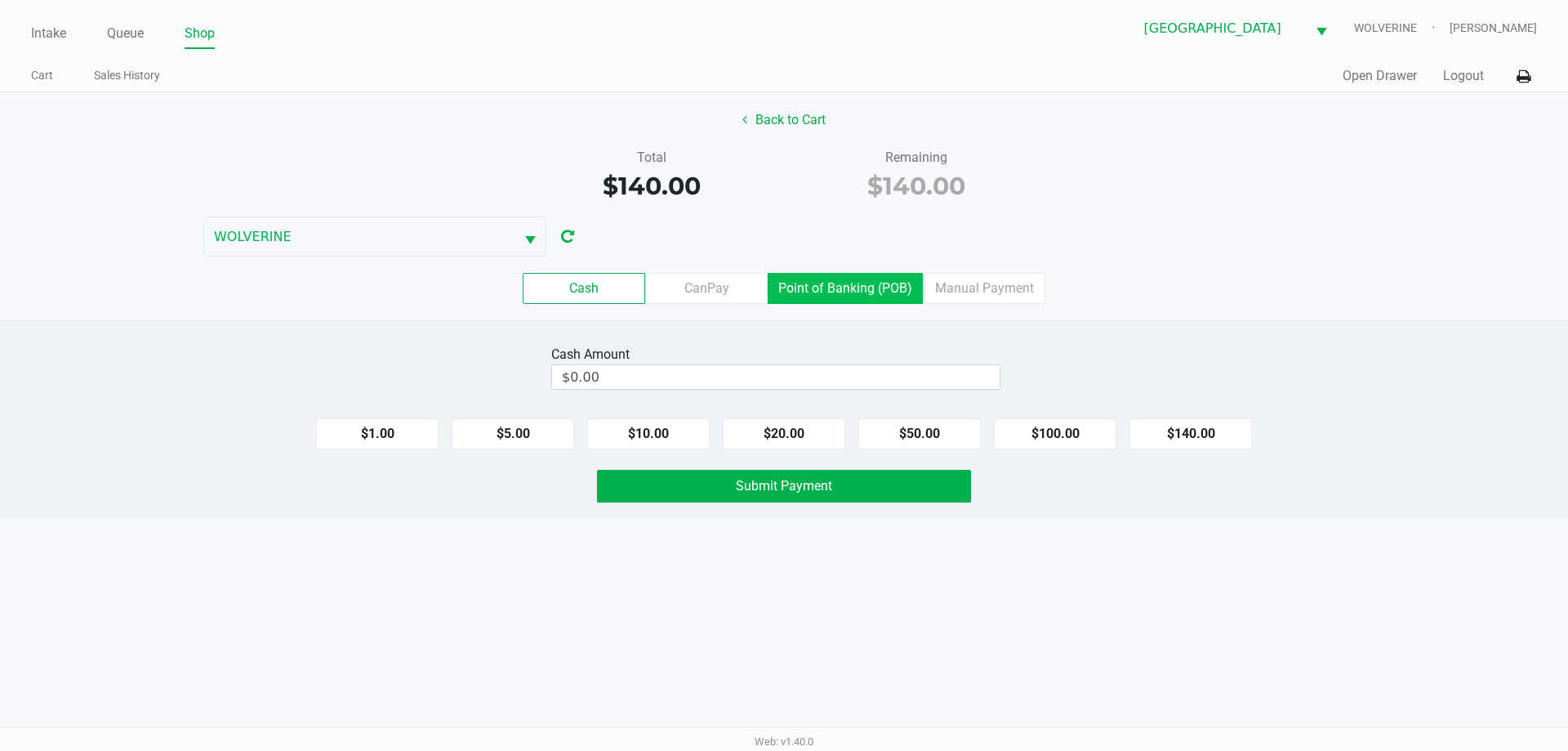
click at [862, 284] on label "Point of Banking (POB)" at bounding box center [845, 288] width 155 height 31
click at [0, 0] on 7 "Point of Banking (POB)" at bounding box center [0, 0] width 0 height 0
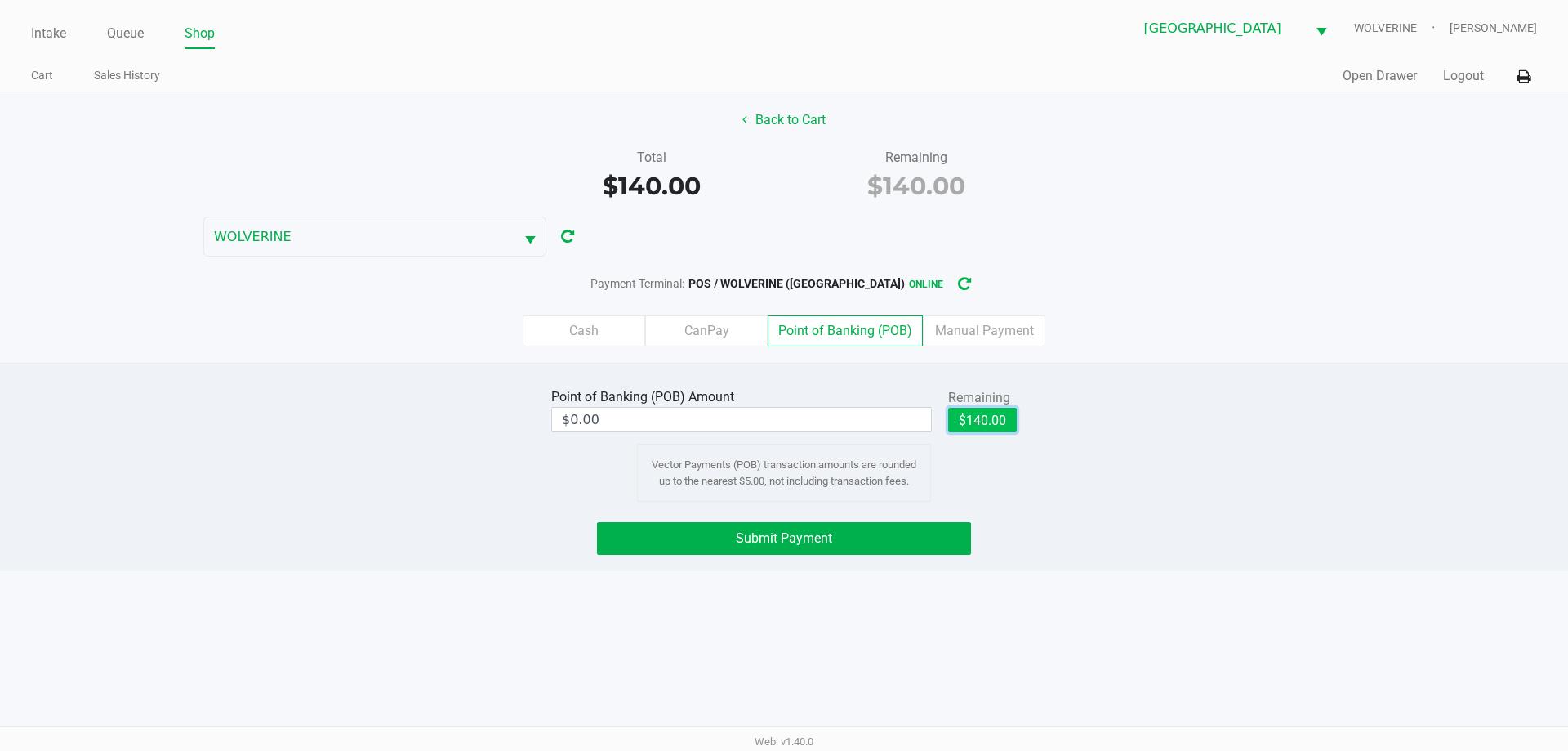
click at [989, 419] on button "$140.00" at bounding box center [982, 420] width 68 height 25
click at [906, 531] on button "Submit Payment" at bounding box center [784, 539] width 374 height 32
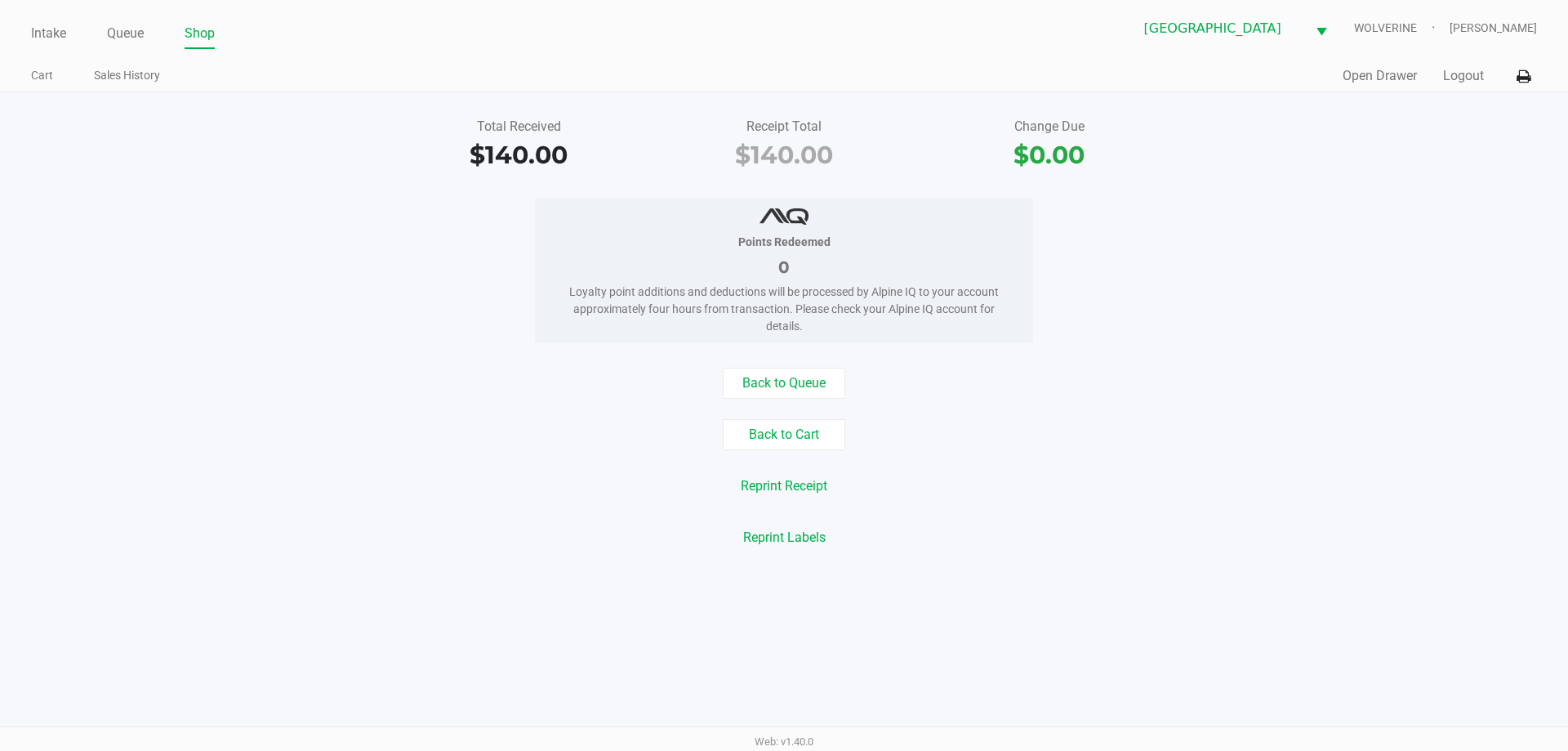
drag, startPoint x: 39, startPoint y: 29, endPoint x: 44, endPoint y: 10, distance: 19.6
click at [41, 23] on link "Intake" at bounding box center [48, 33] width 35 height 23
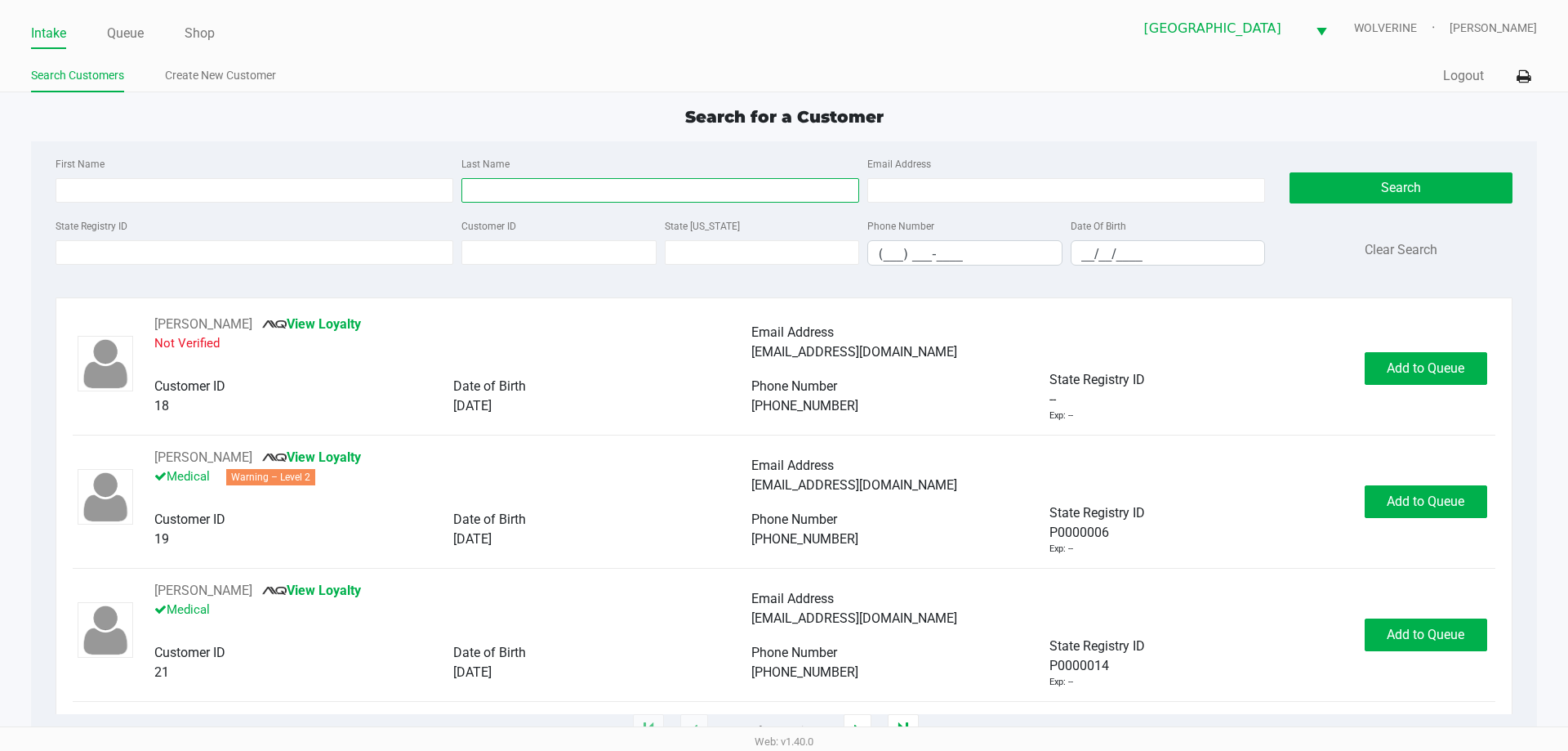
click at [609, 198] on input "Last Name" at bounding box center [660, 190] width 398 height 25
click at [1081, 253] on input "__/__/____" at bounding box center [1168, 253] width 194 height 26
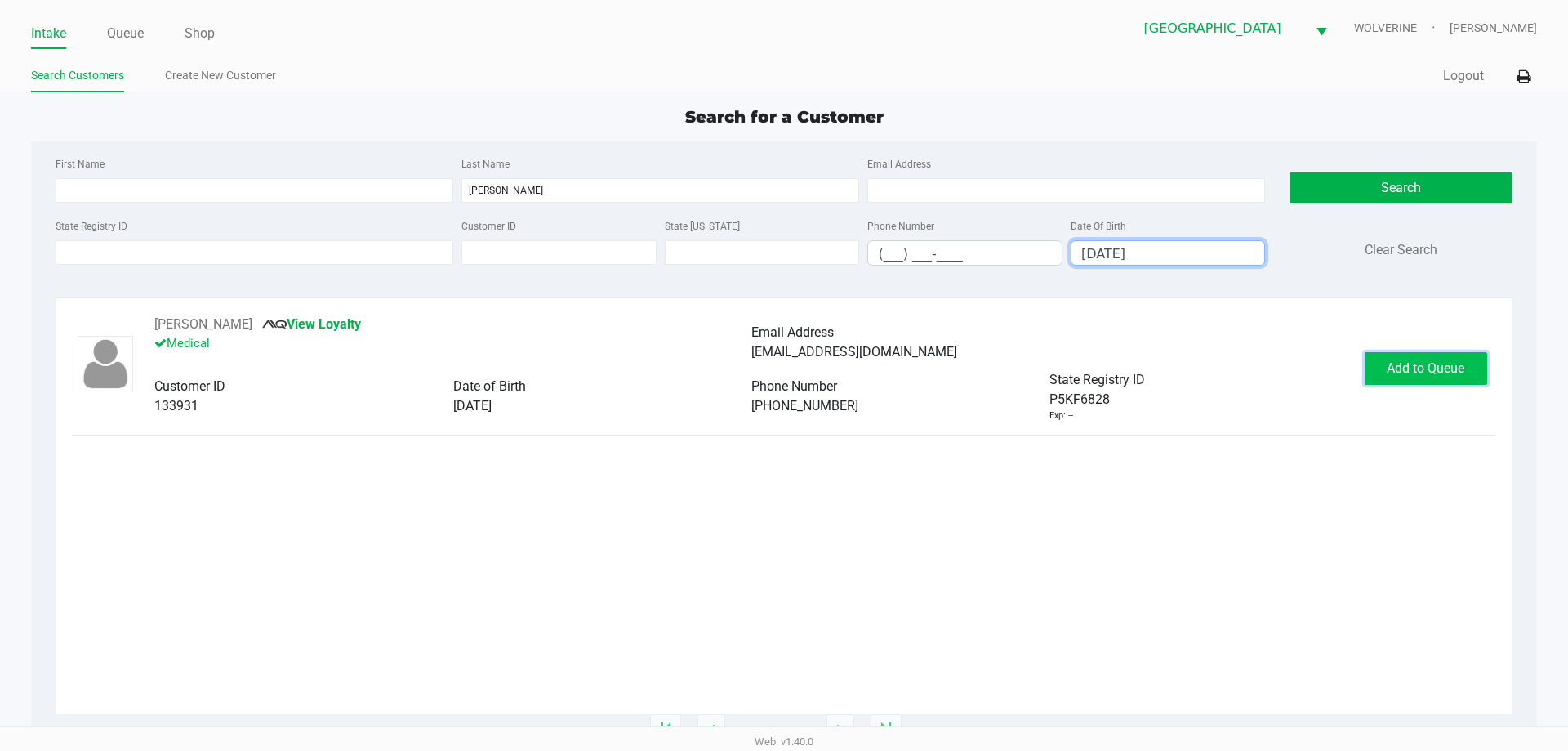
click at [1461, 366] on span "Add to Queue" at bounding box center [1425, 368] width 78 height 15
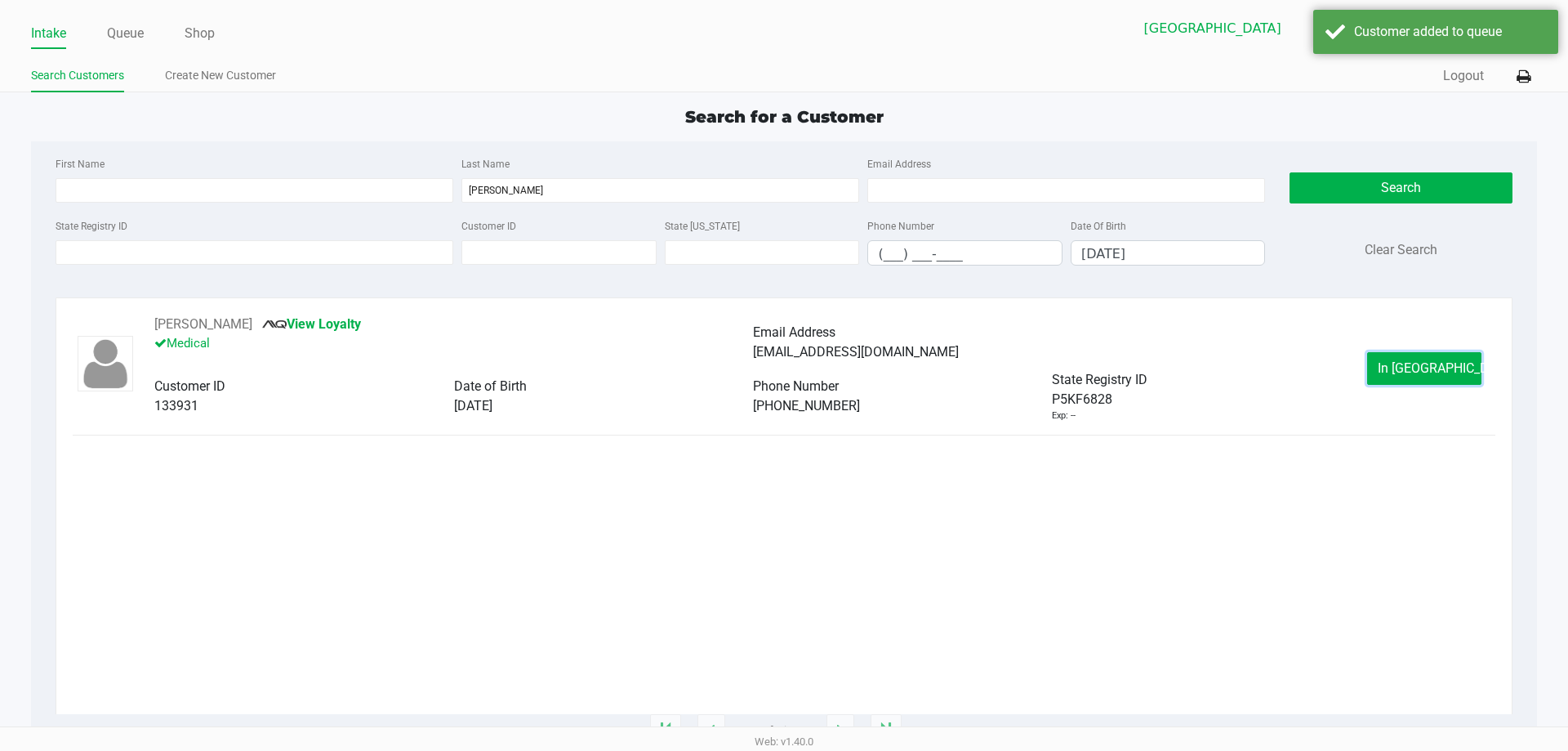
click at [1461, 366] on button "In Queue" at bounding box center [1425, 369] width 114 height 32
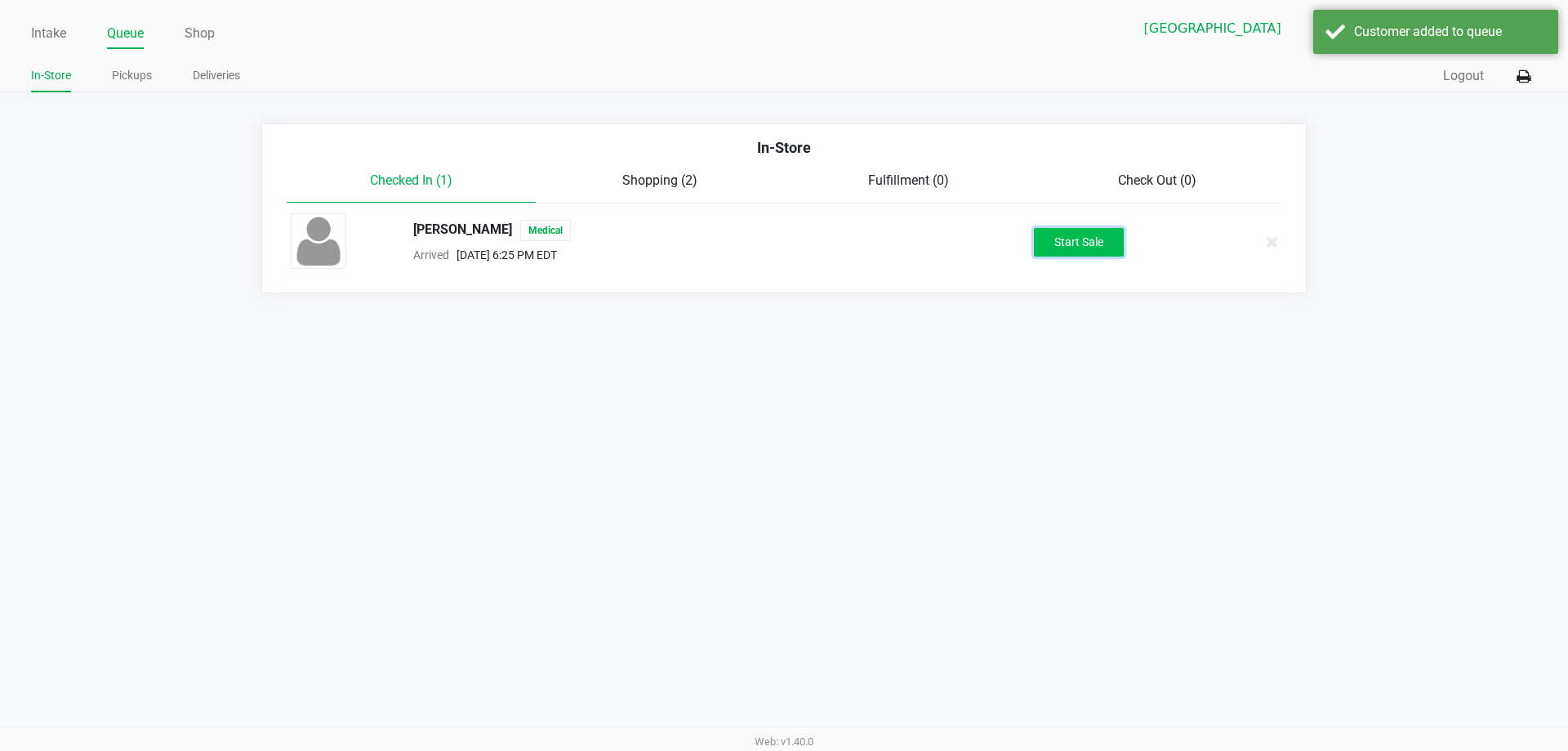
click at [1112, 242] on button "Start Sale" at bounding box center [1078, 242] width 90 height 29
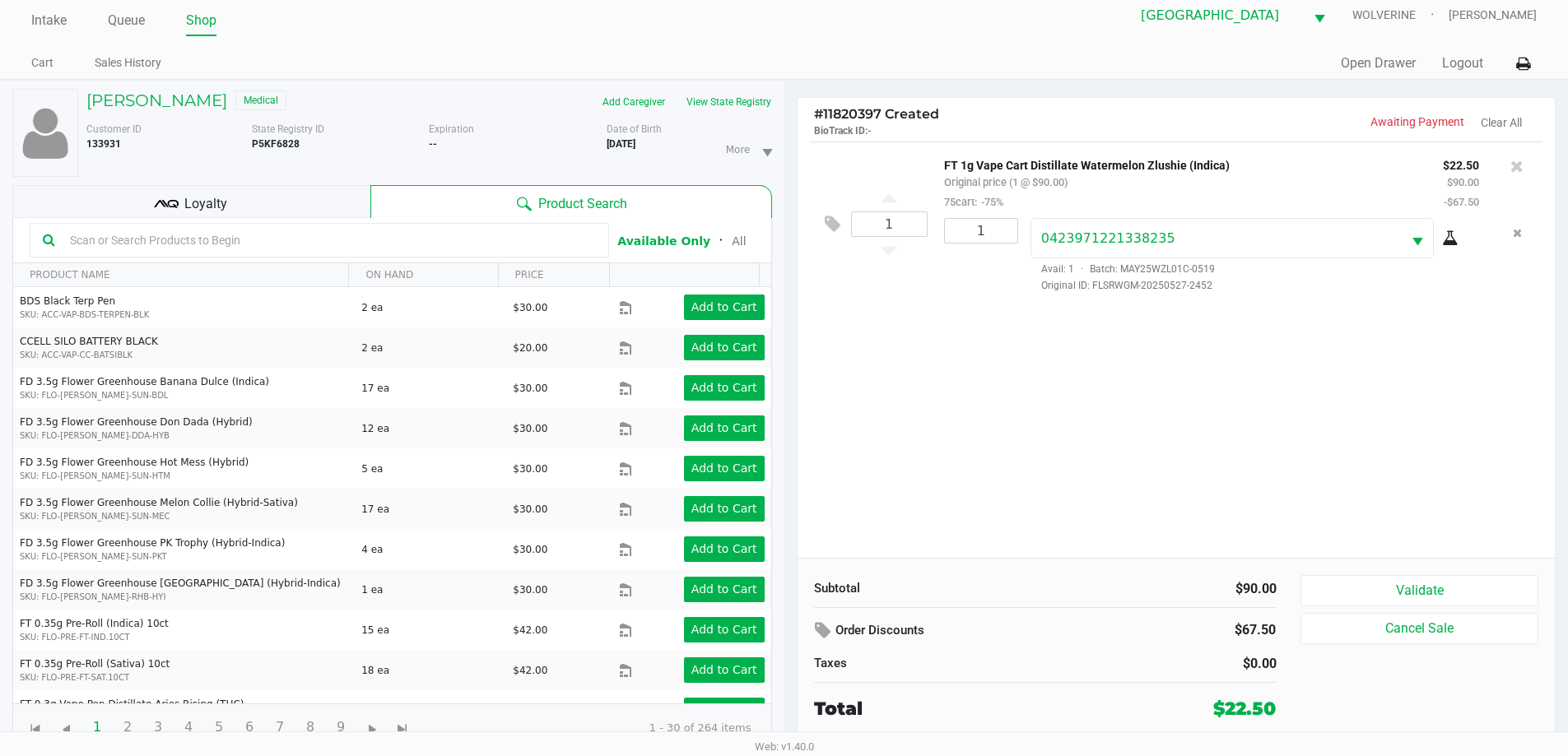
scroll to position [17, 0]
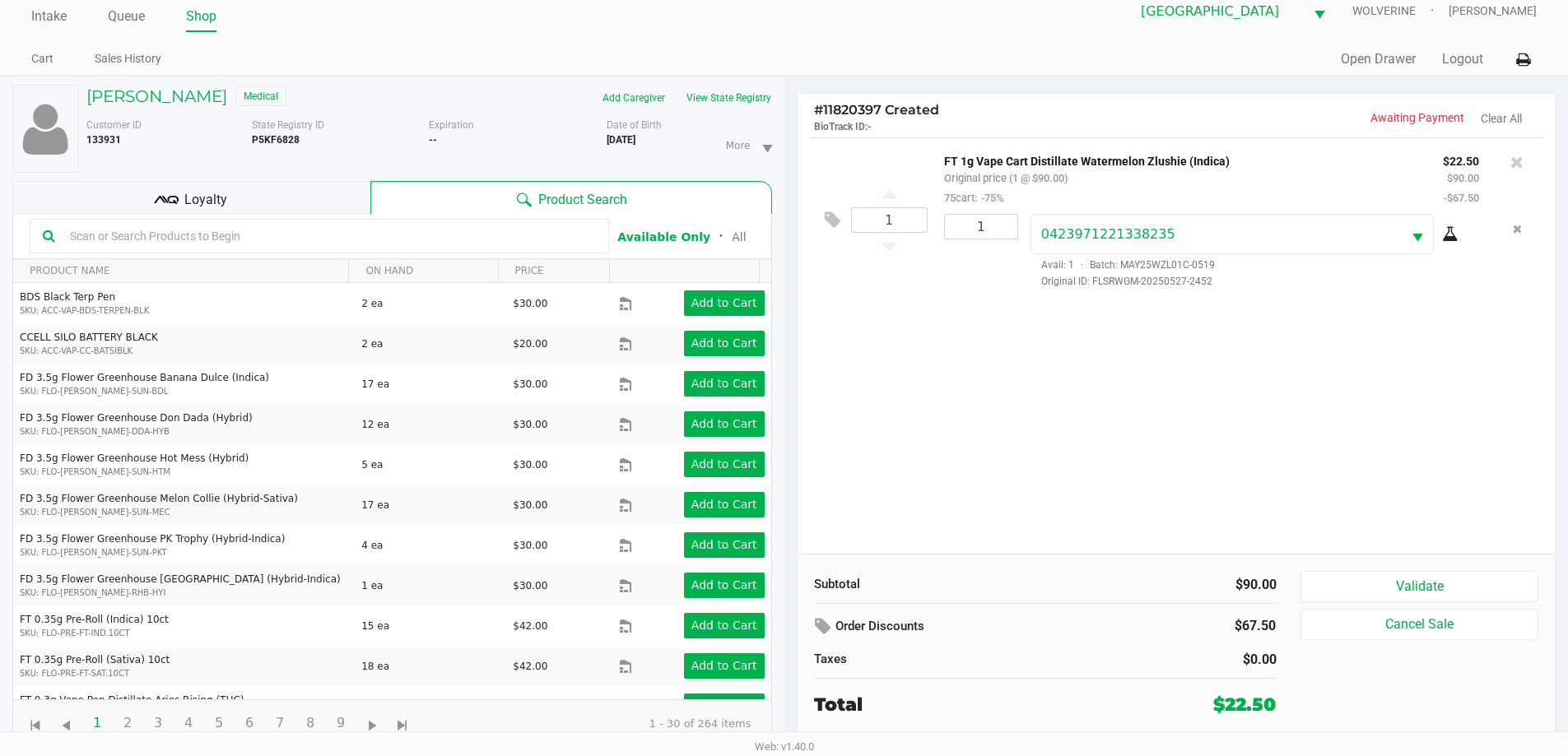
click at [1438, 566] on div "Subtotal $90.00 Order Discounts $67.50 Taxes $0.00 Total $22.50 Validate Cancel…" at bounding box center [1177, 643] width 758 height 181
click at [1435, 576] on button "Validate" at bounding box center [1419, 586] width 237 height 31
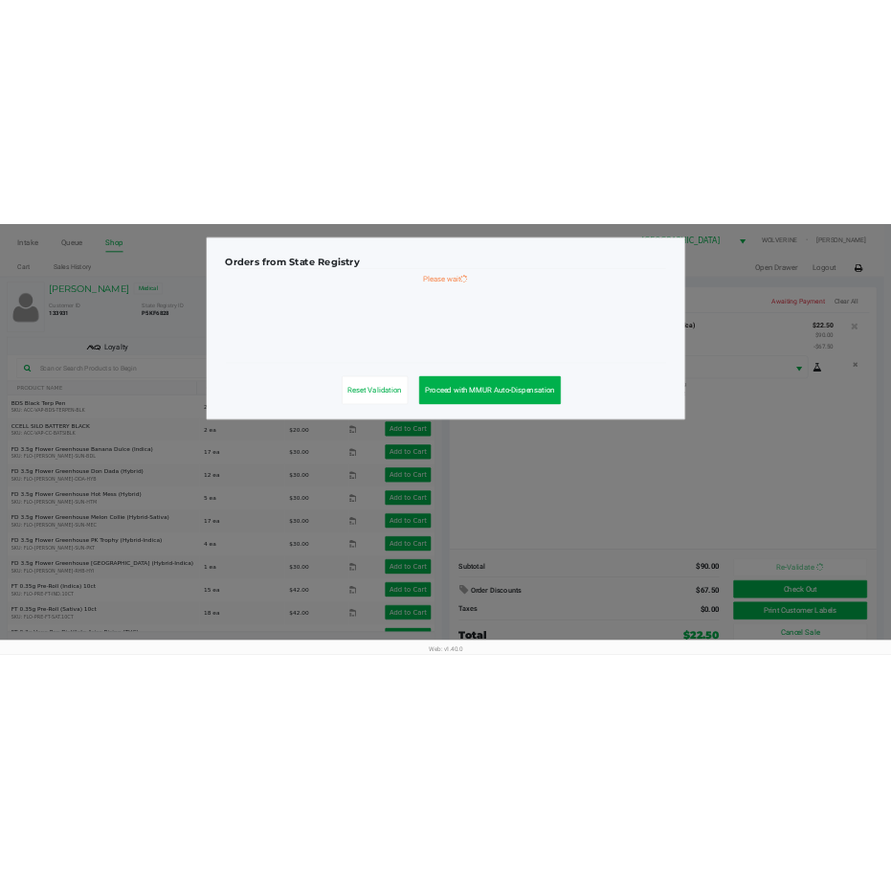
scroll to position [0, 0]
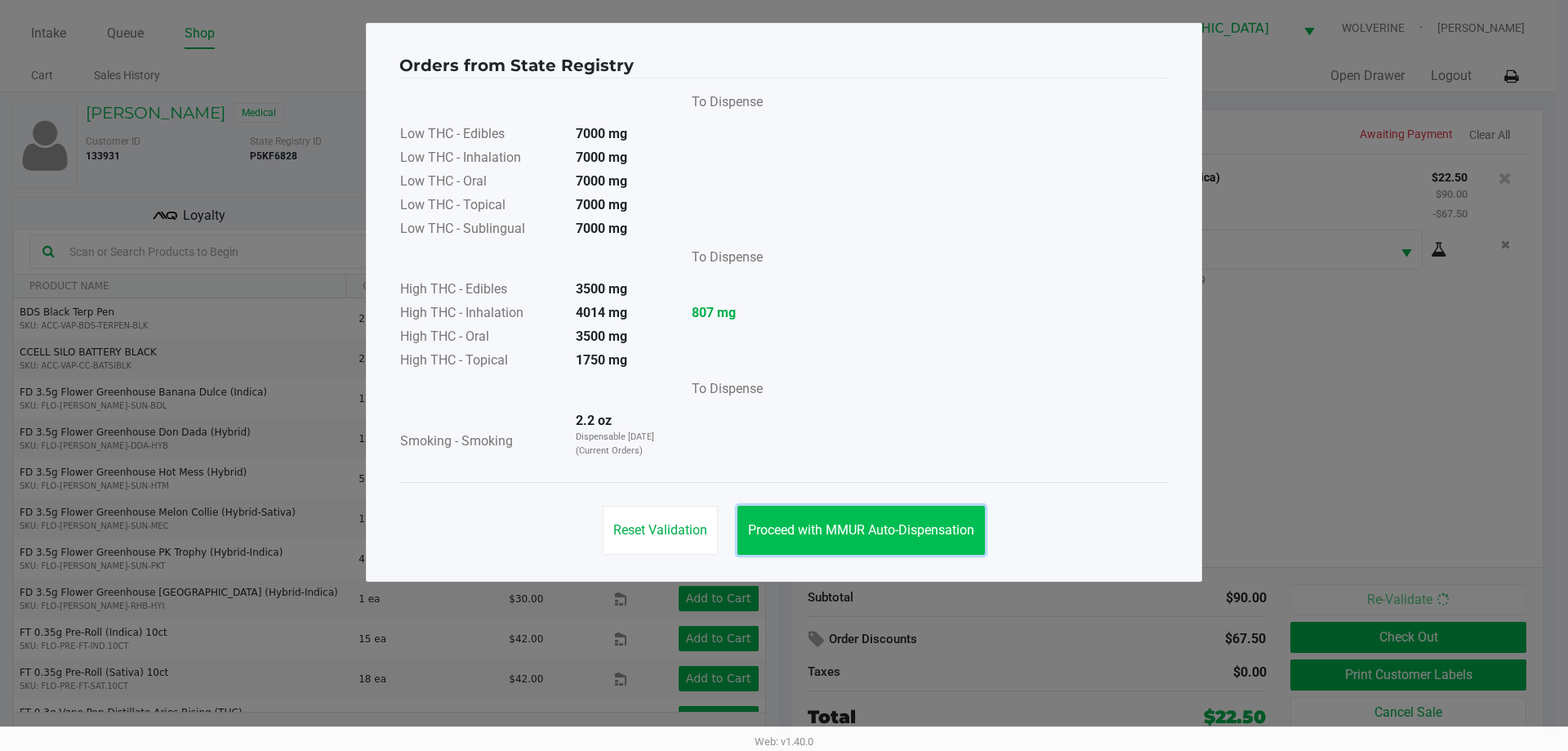
click at [812, 523] on span "Proceed with MMUR Auto-Dispensation" at bounding box center [861, 530] width 226 height 15
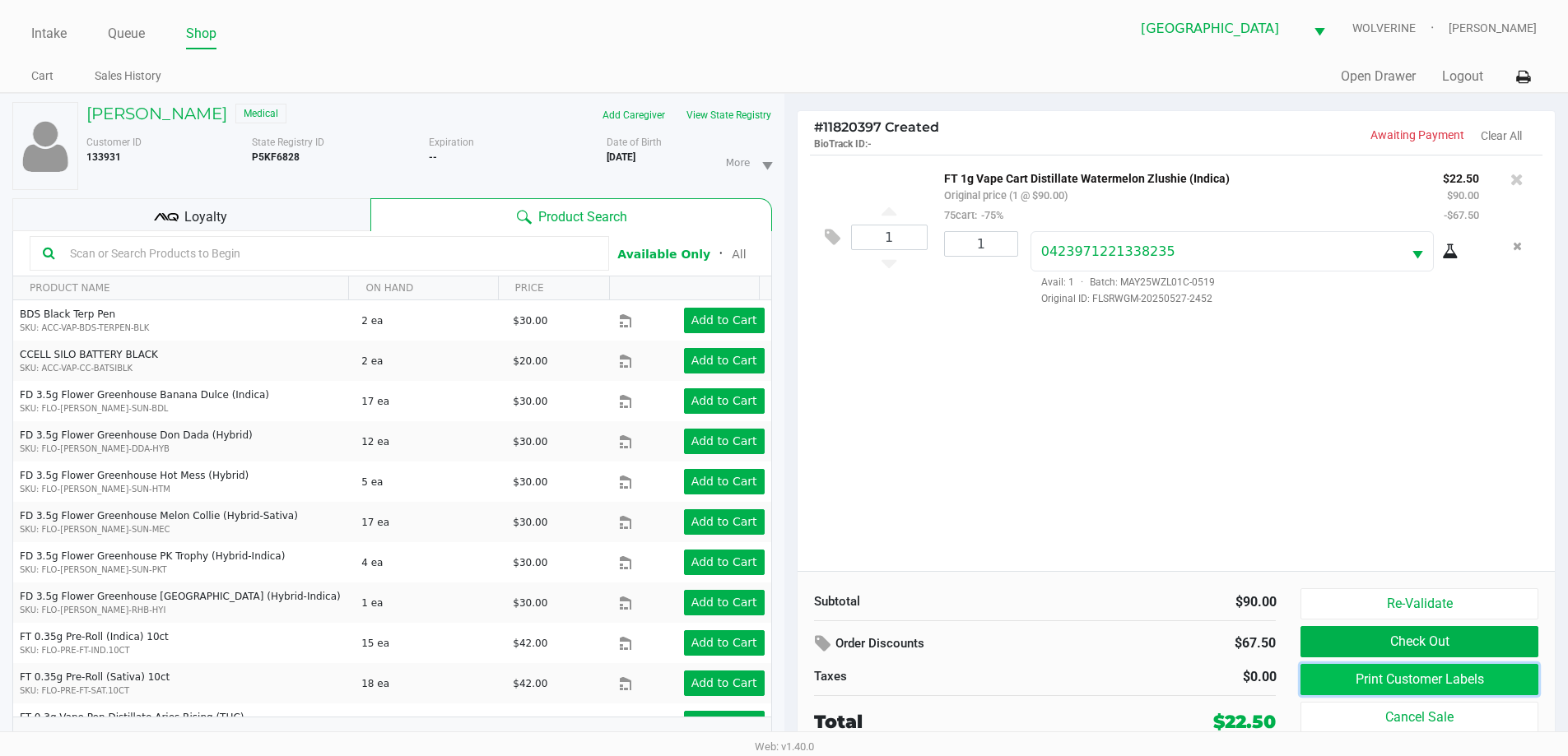
click at [1397, 686] on button "Print Customer Labels" at bounding box center [1419, 680] width 237 height 31
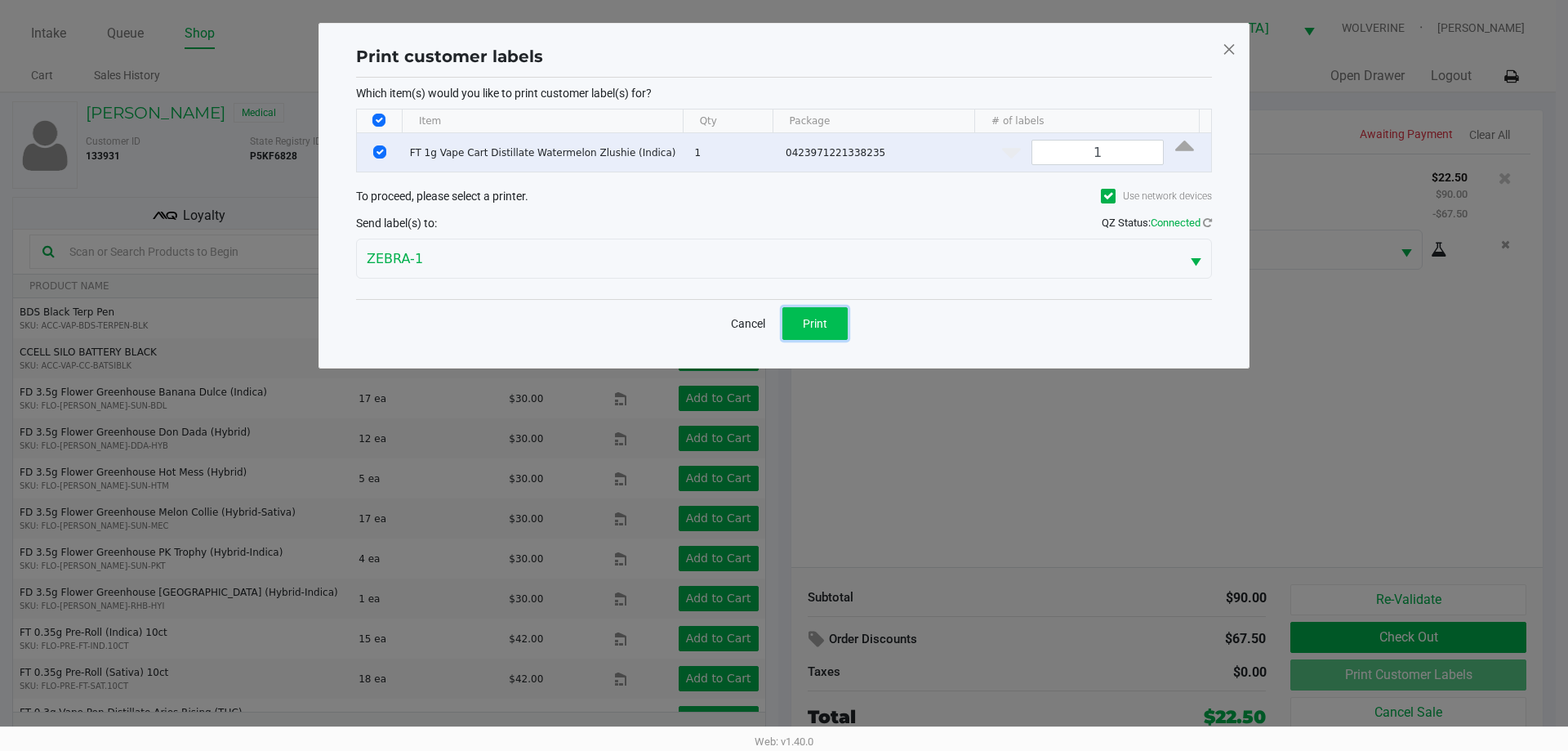
click at [828, 316] on button "Print" at bounding box center [815, 323] width 66 height 32
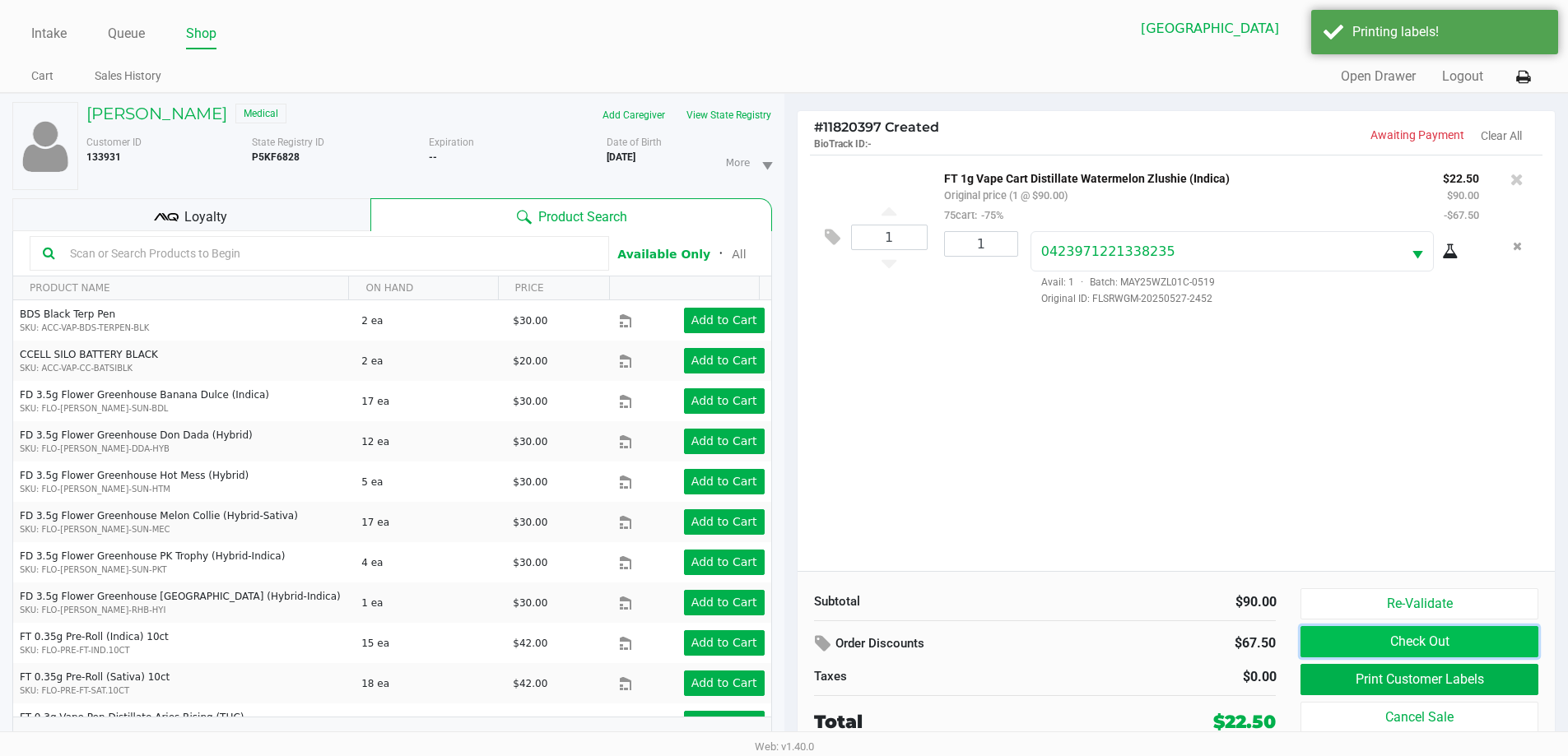
click at [1477, 640] on button "Check Out" at bounding box center [1419, 642] width 237 height 31
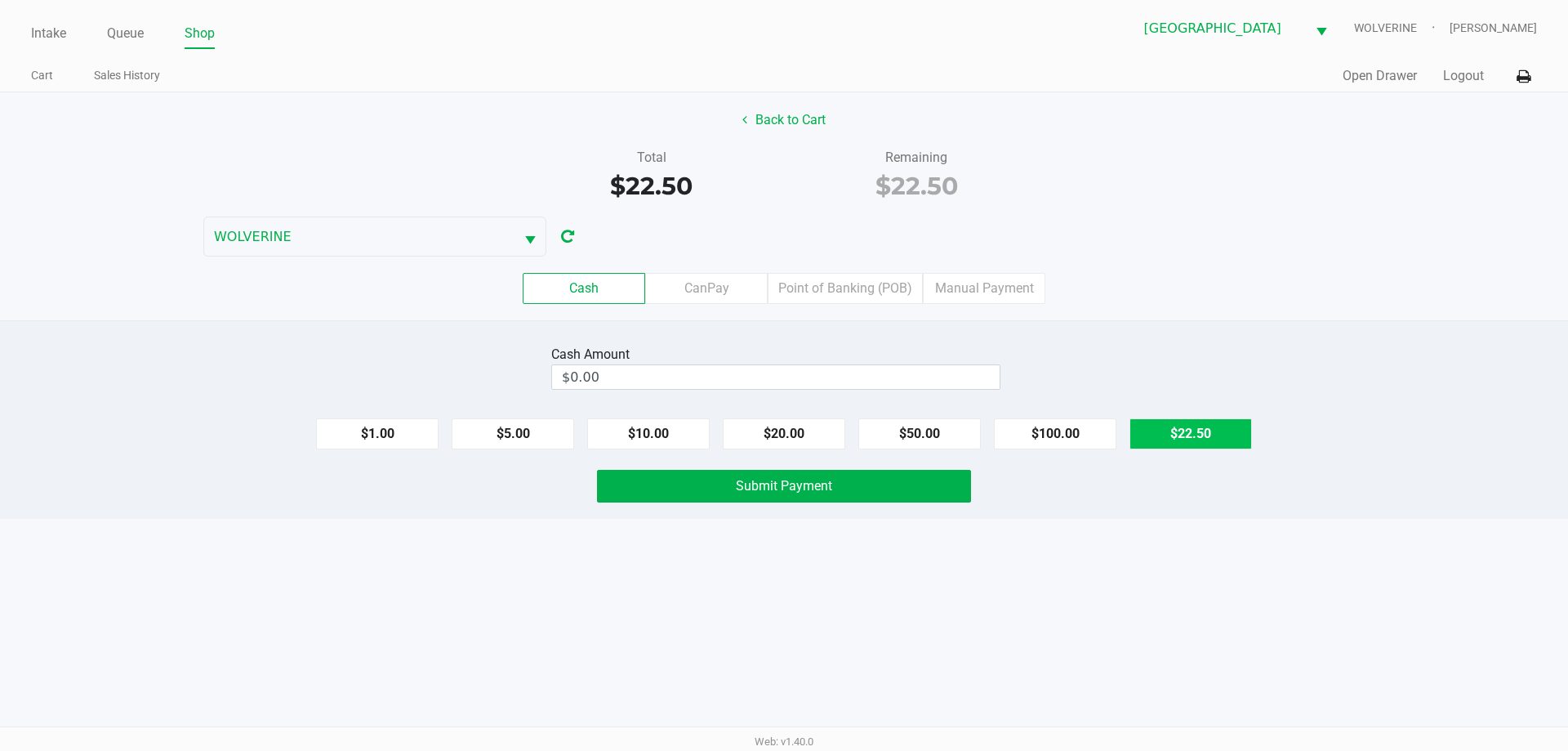
click at [1220, 430] on button "$22.50" at bounding box center [1191, 434] width 123 height 31
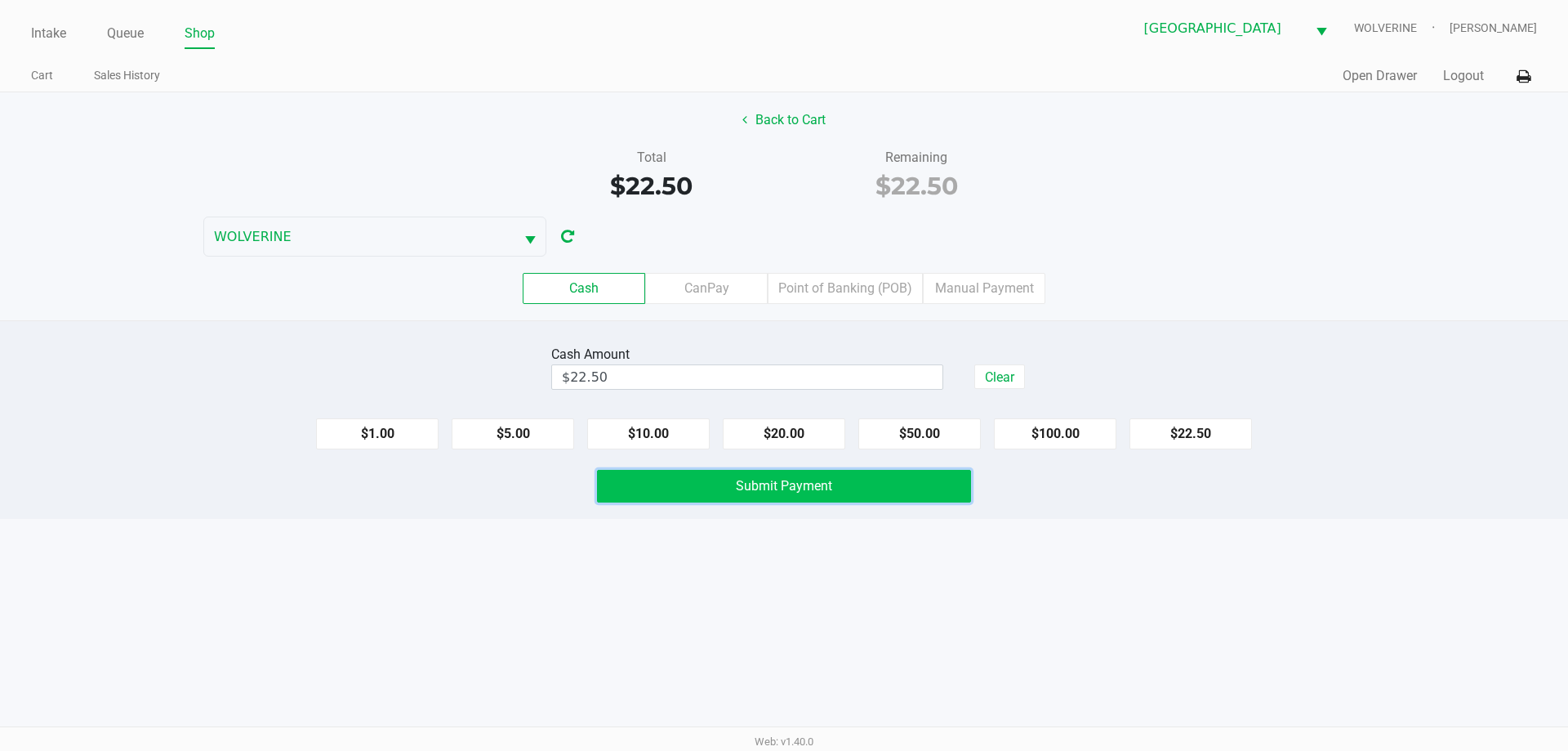
click at [914, 498] on button "Submit Payment" at bounding box center [784, 486] width 374 height 32
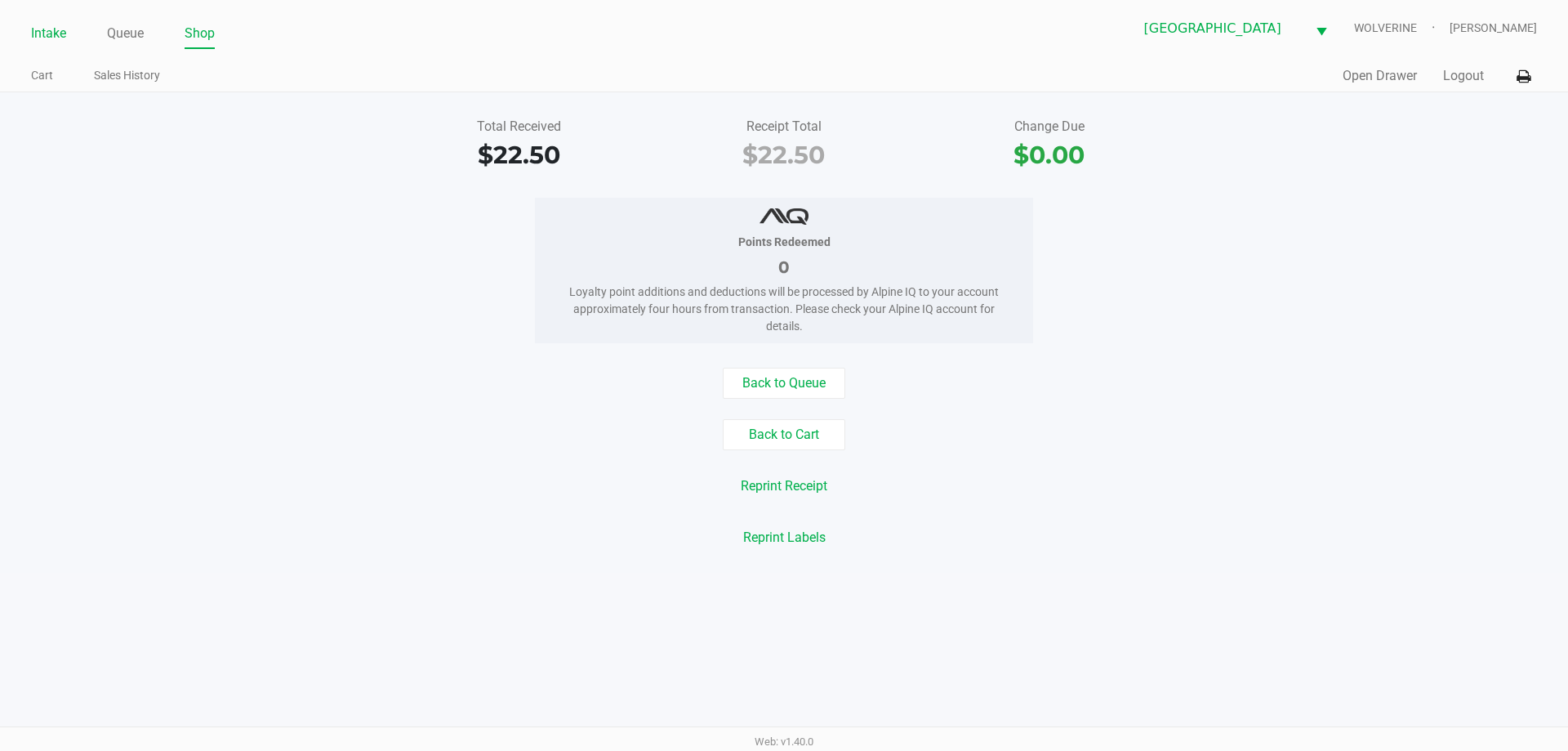
drag, startPoint x: 21, startPoint y: 26, endPoint x: 36, endPoint y: 34, distance: 17.0
click at [23, 29] on div "Intake Queue Shop Palm Coast WC WOLVERINE Chevy Williams Cart Sales History Qui…" at bounding box center [784, 46] width 1568 height 92
drag, startPoint x: 44, startPoint y: 34, endPoint x: 73, endPoint y: 17, distance: 33.6
click at [73, 17] on div "Intake Queue Shop Palm Coast WC WOLVERINE Chevy Williams" at bounding box center [783, 28] width 1505 height 40
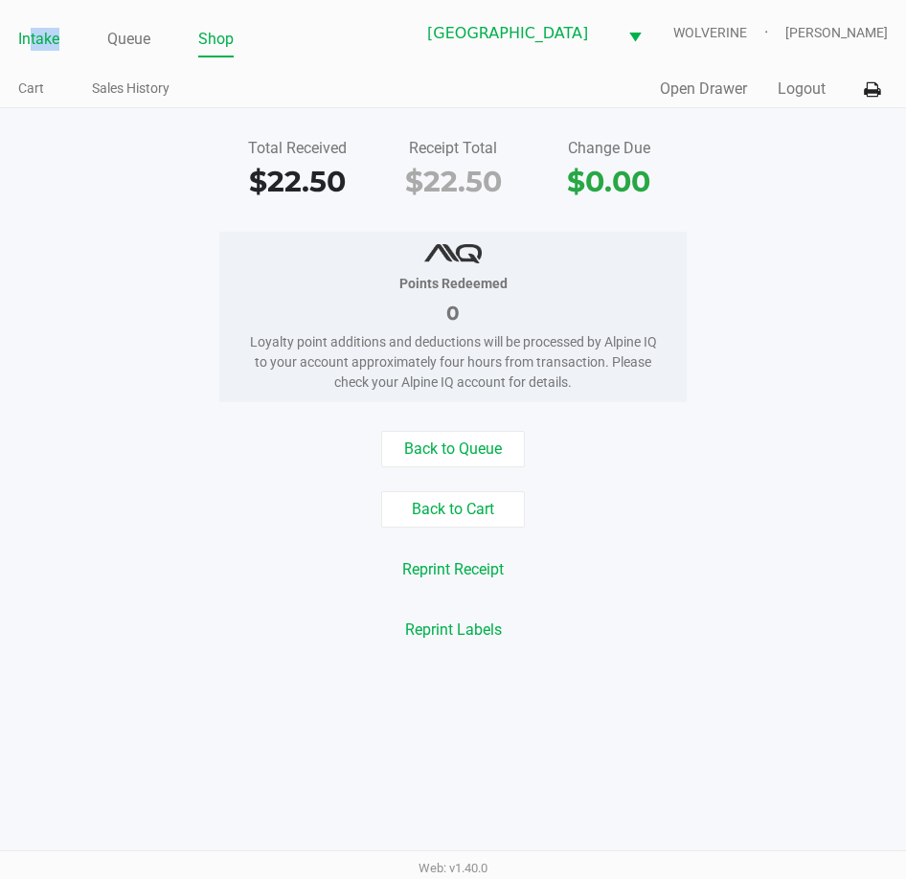
click at [28, 38] on link "Intake" at bounding box center [38, 39] width 41 height 27
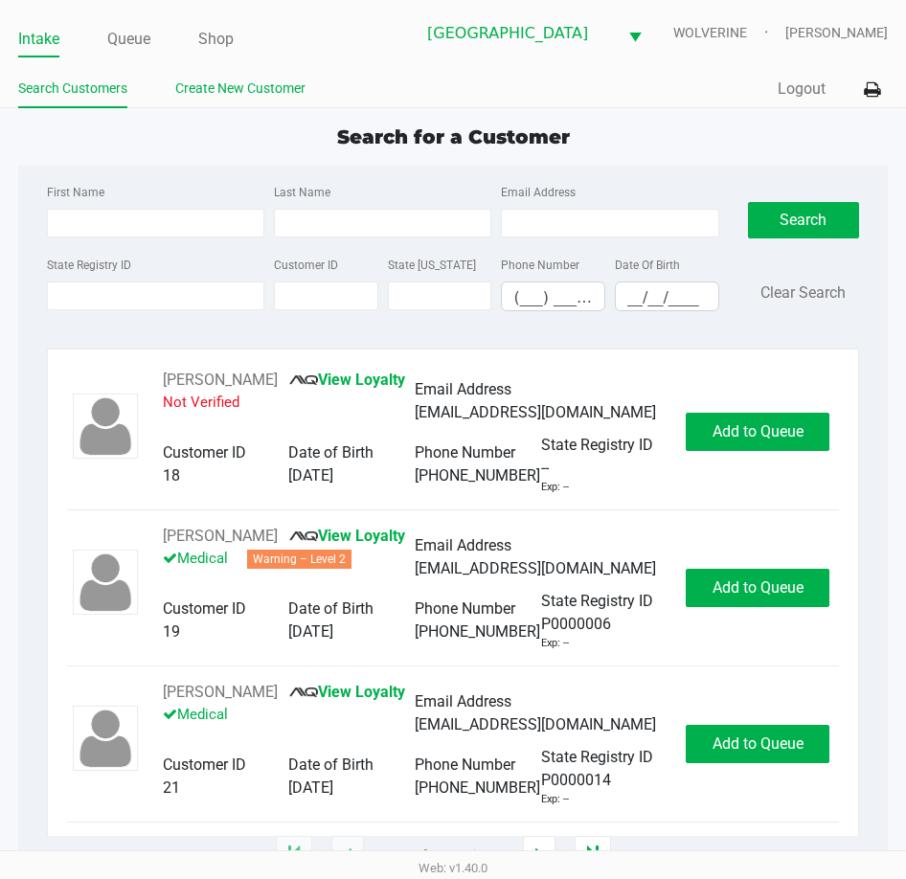
click at [280, 94] on link "Create New Customer" at bounding box center [240, 89] width 130 height 24
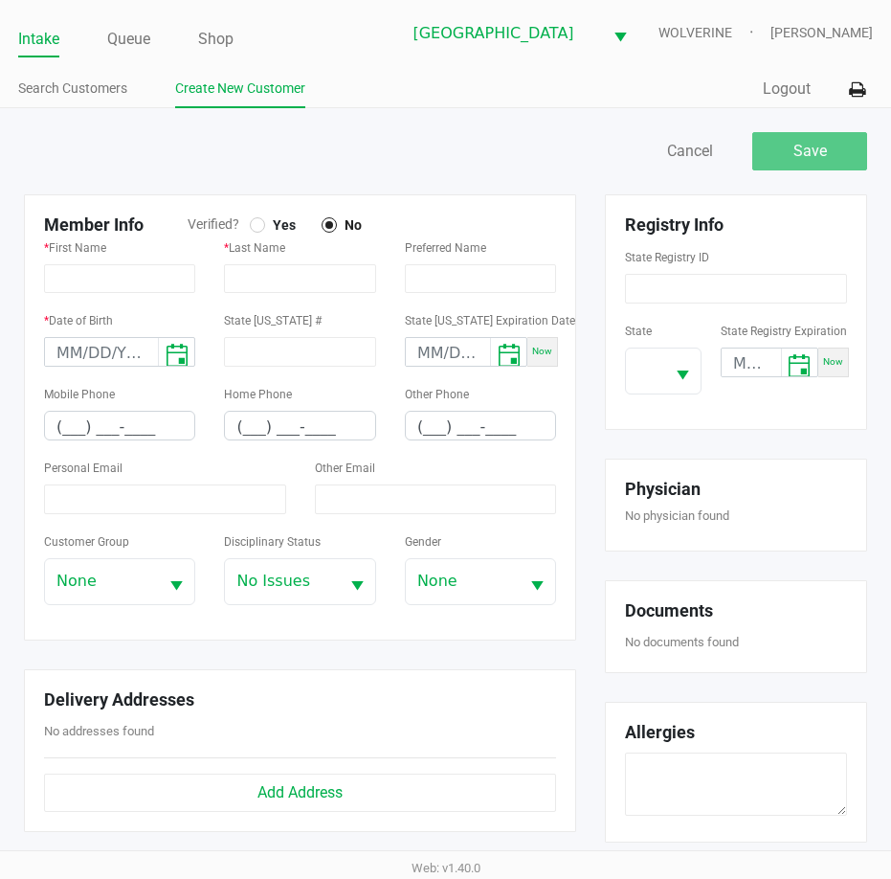
click at [257, 226] on div at bounding box center [258, 225] width 8 height 8
click at [736, 295] on input at bounding box center [736, 289] width 222 height 30
paste input "P1EV1060"
click at [672, 372] on span "Select" at bounding box center [683, 376] width 24 height 24
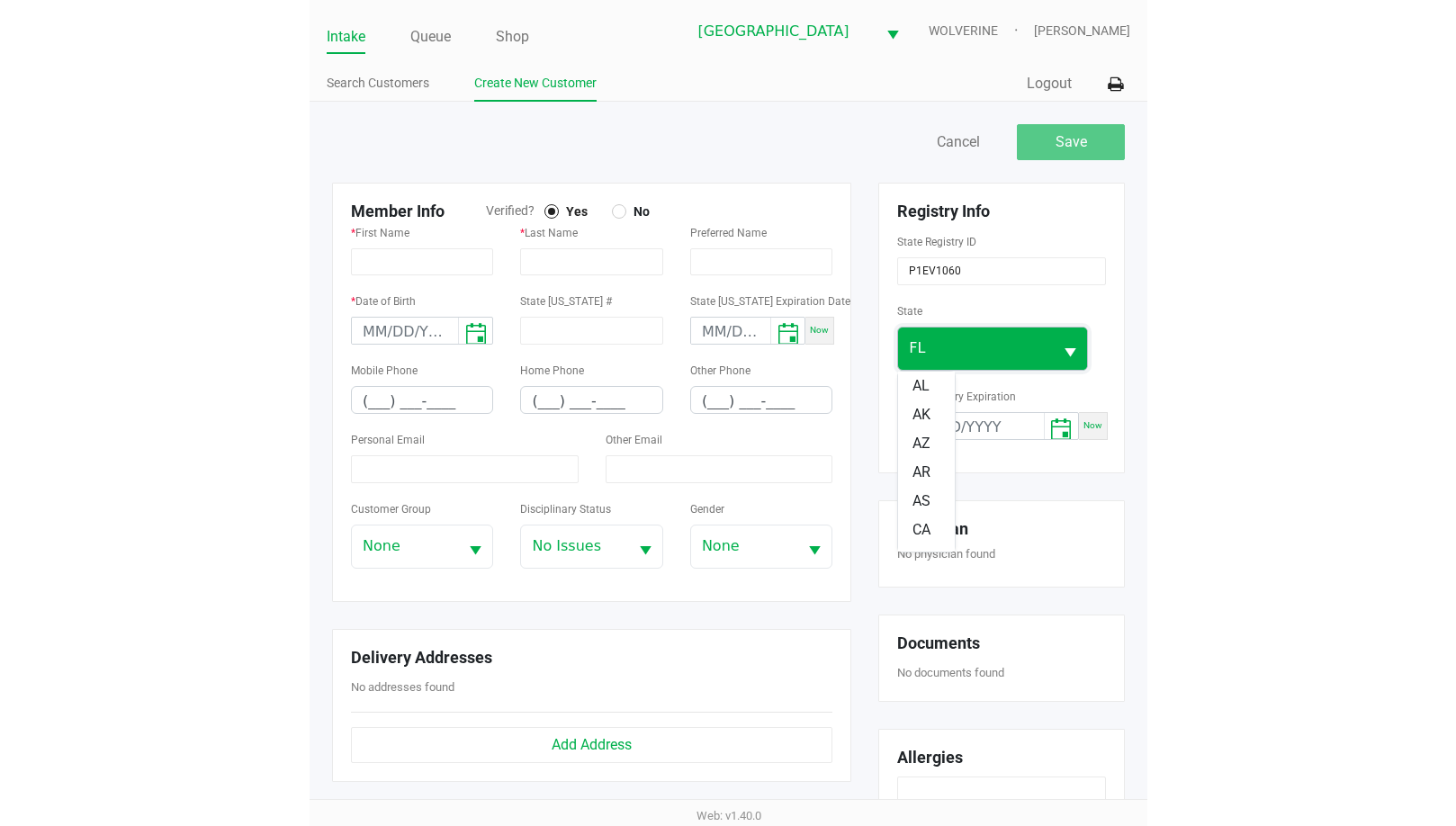
scroll to position [137, 0]
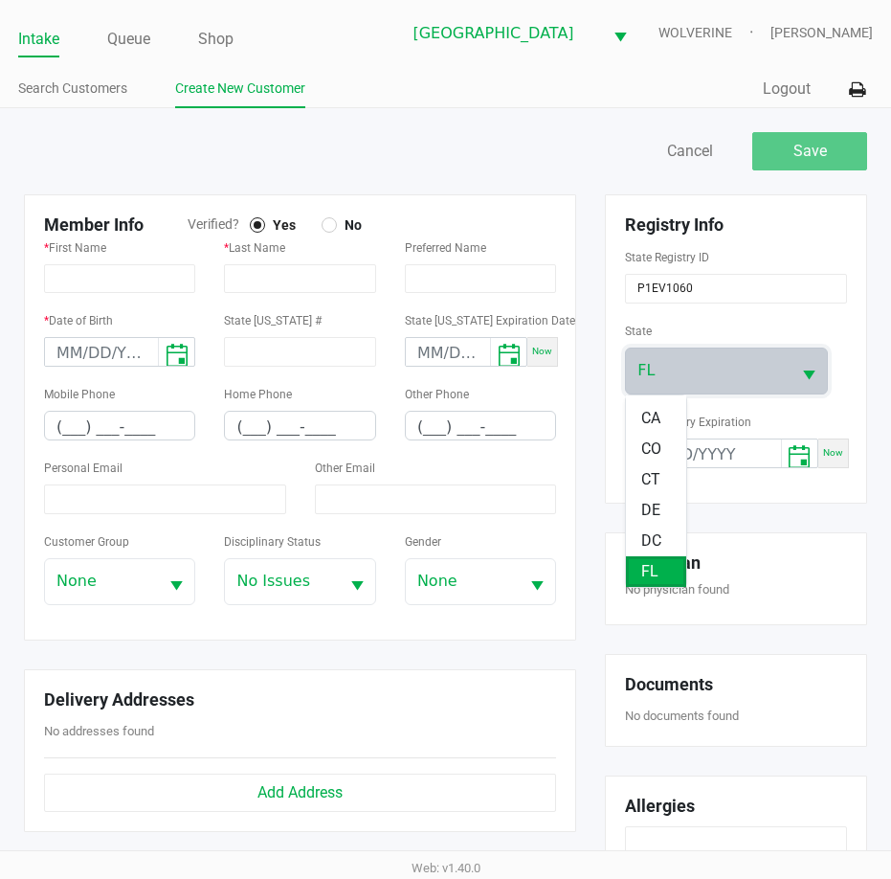
click at [646, 568] on span "FL" at bounding box center [649, 571] width 17 height 23
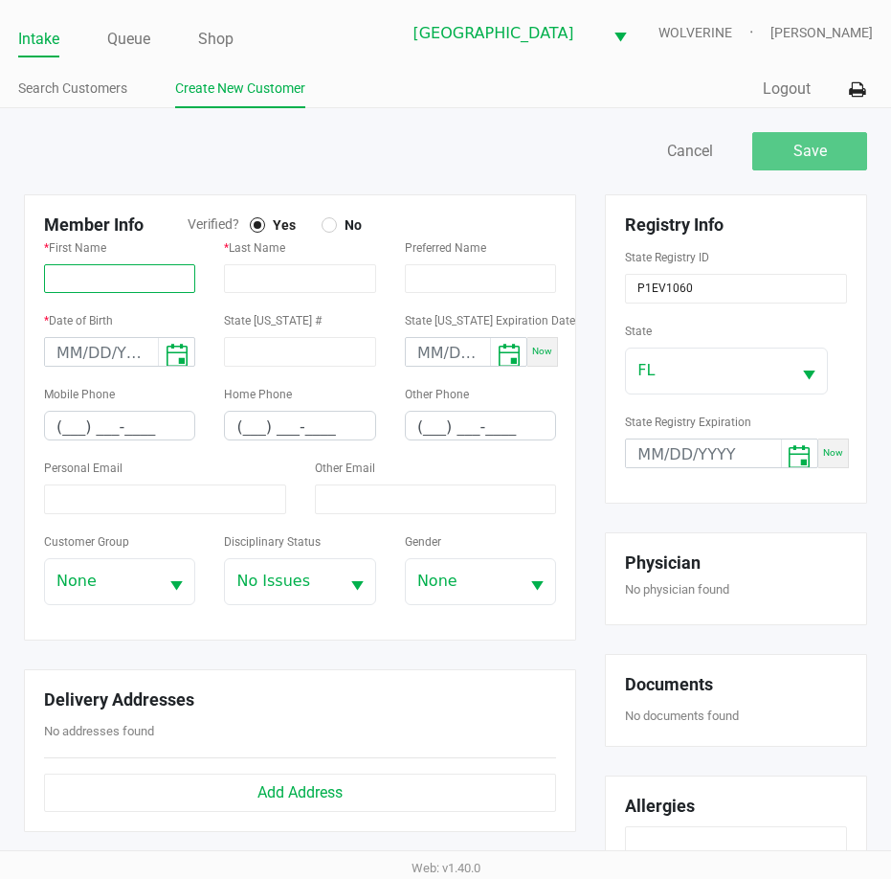
click at [113, 283] on input "text" at bounding box center [119, 278] width 151 height 29
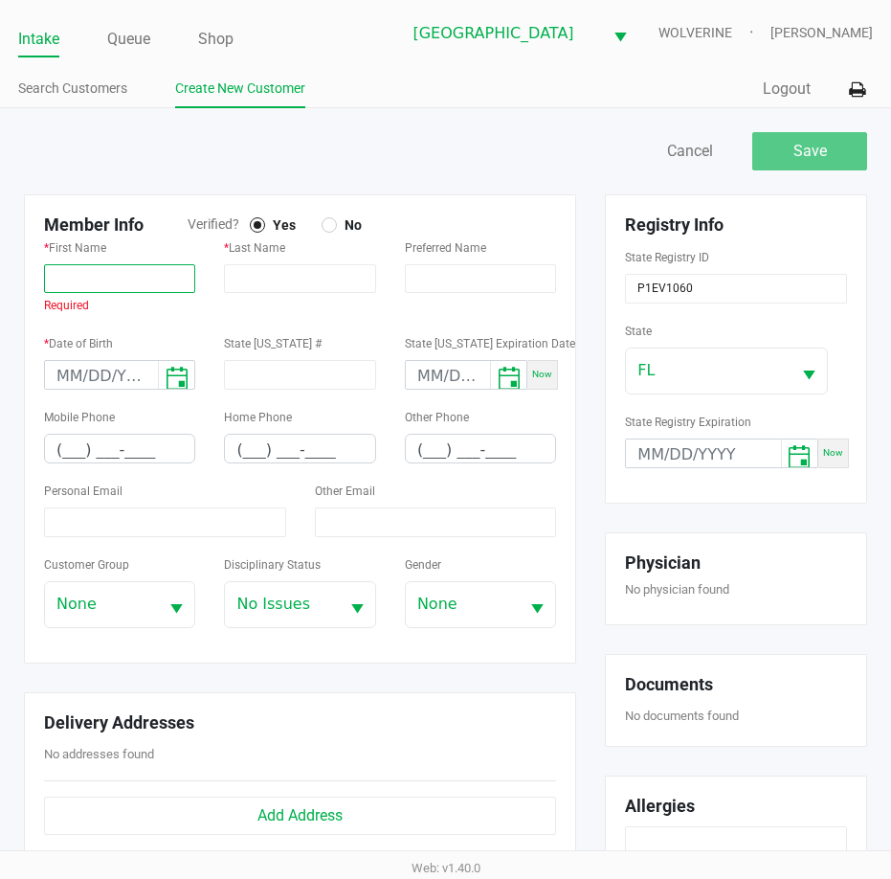
click at [132, 281] on input "text" at bounding box center [119, 278] width 151 height 29
paste input "MICHAEL"
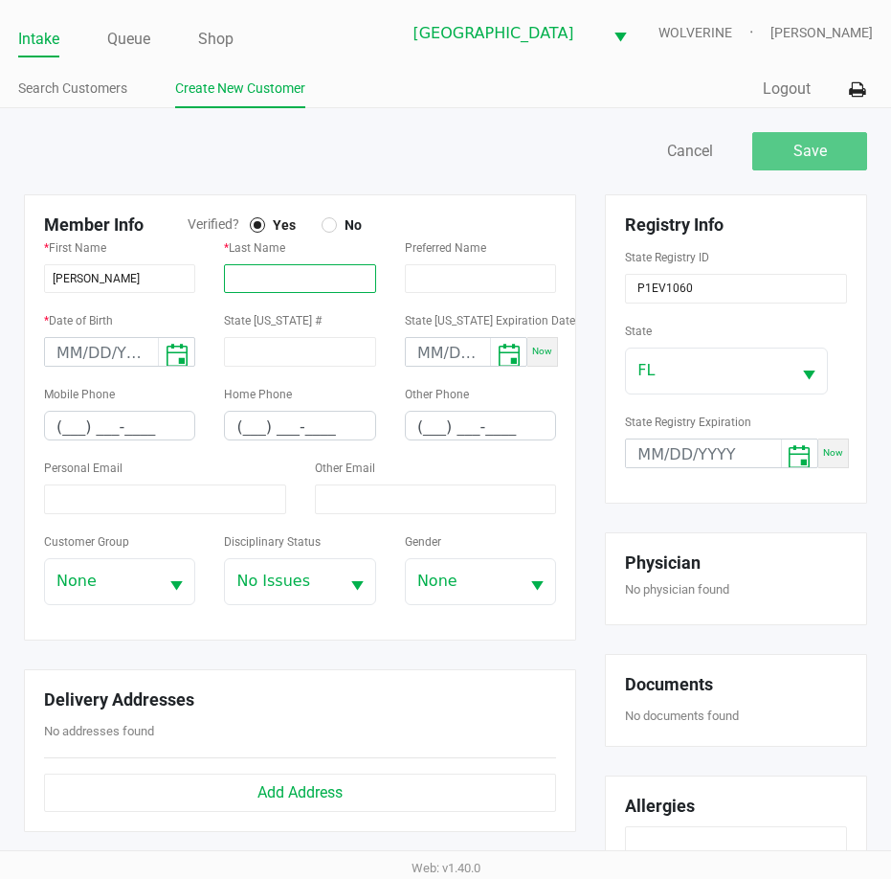
click at [345, 283] on div "* Last Name" at bounding box center [299, 263] width 151 height 57
click at [53, 359] on input "month/day/year" at bounding box center [101, 353] width 113 height 30
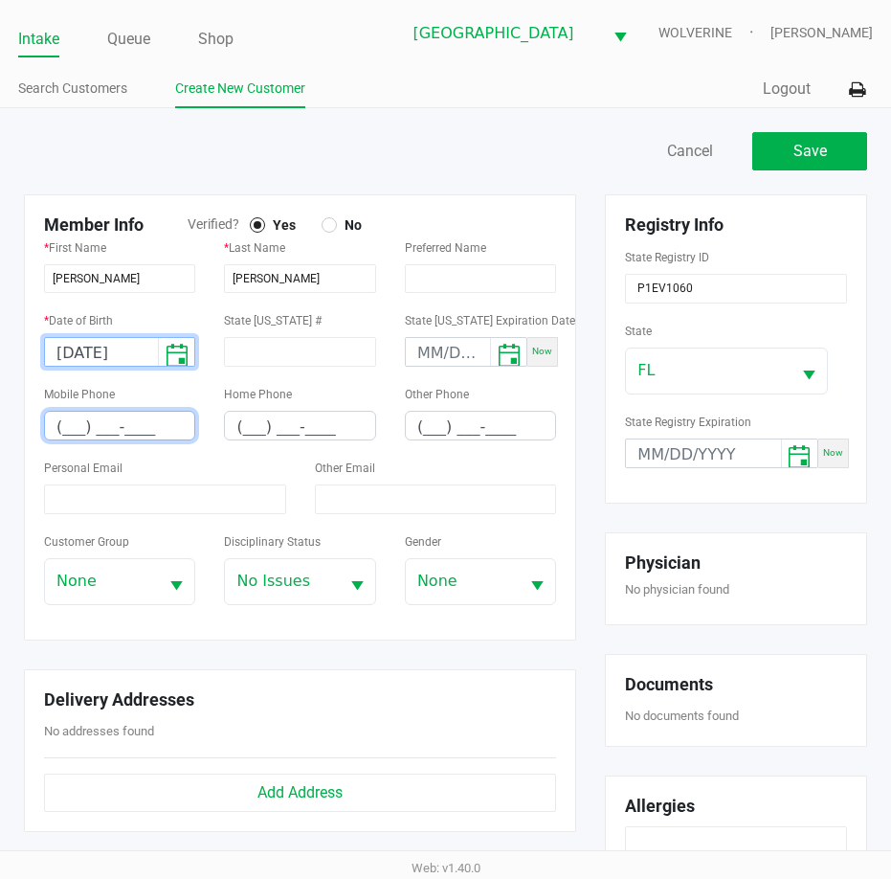
click at [65, 435] on input "(___) ___-____" at bounding box center [119, 427] width 149 height 30
click at [125, 499] on input at bounding box center [165, 499] width 242 height 30
paste input "49palmdrive@gmail.com"
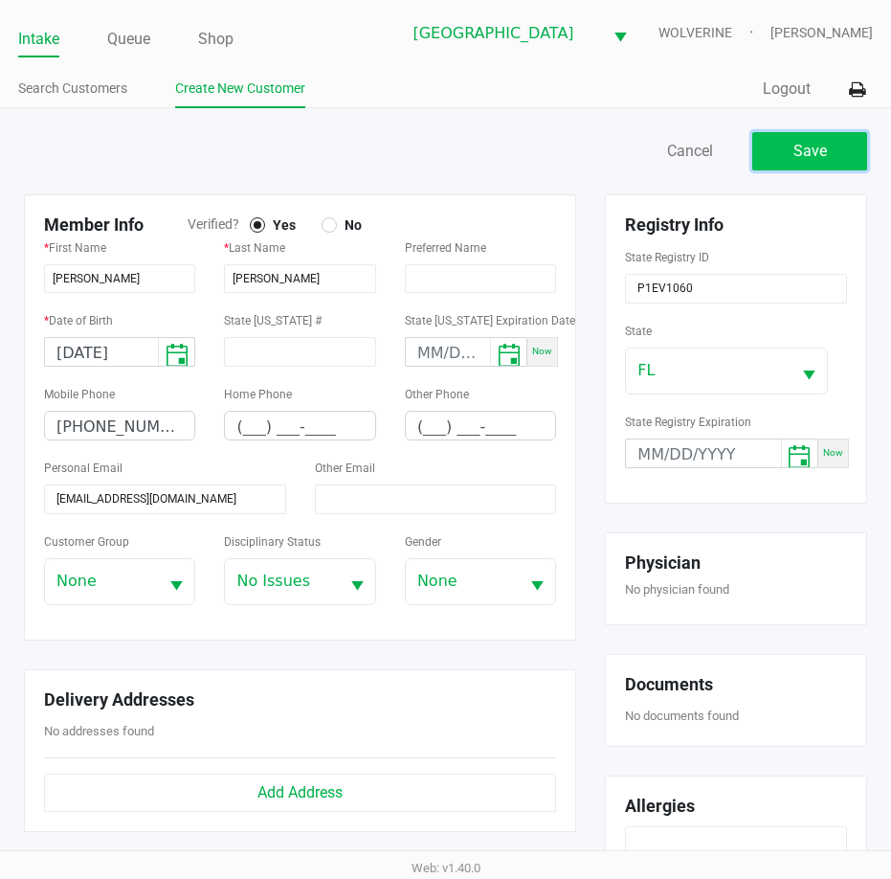
click at [818, 145] on span "Save" at bounding box center [811, 151] width 34 height 18
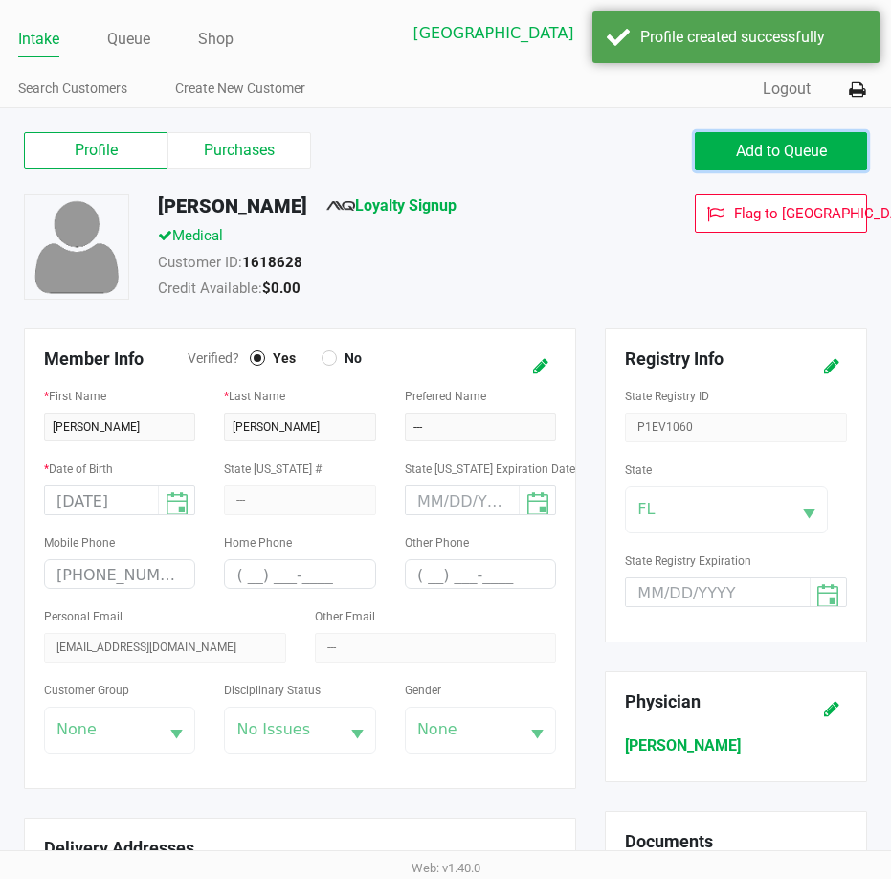
drag, startPoint x: 761, startPoint y: 148, endPoint x: 522, endPoint y: 71, distance: 251.6
click at [760, 148] on span "Add to Queue" at bounding box center [781, 151] width 91 height 18
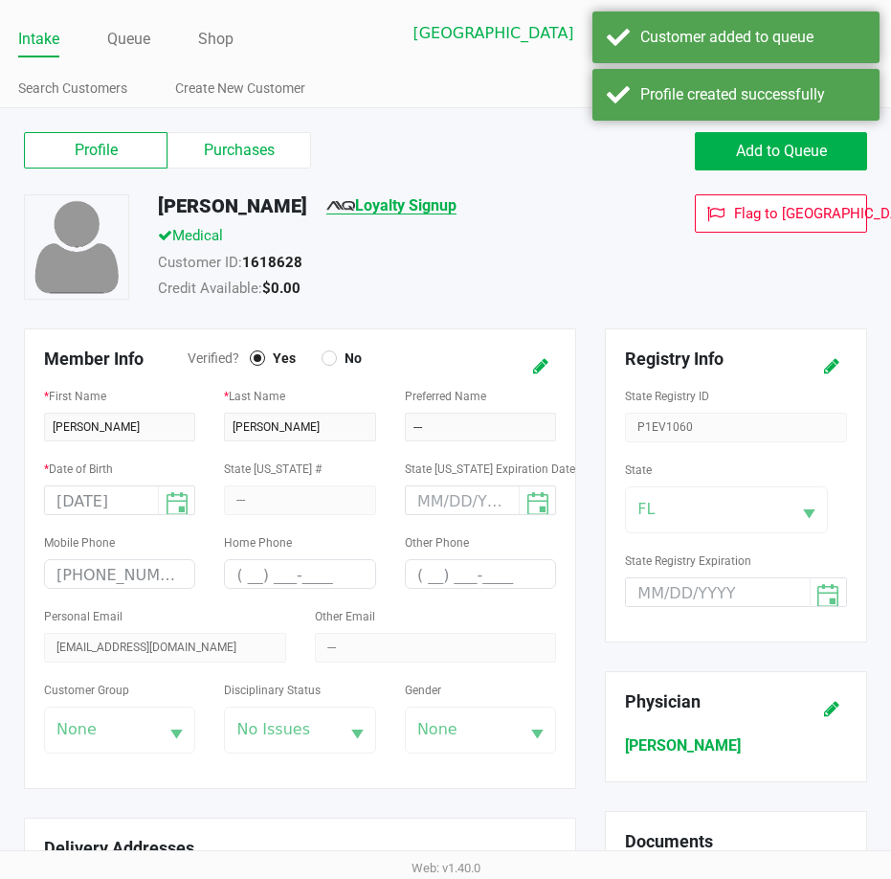
click at [344, 196] on link "Loyalty Signup" at bounding box center [391, 205] width 130 height 18
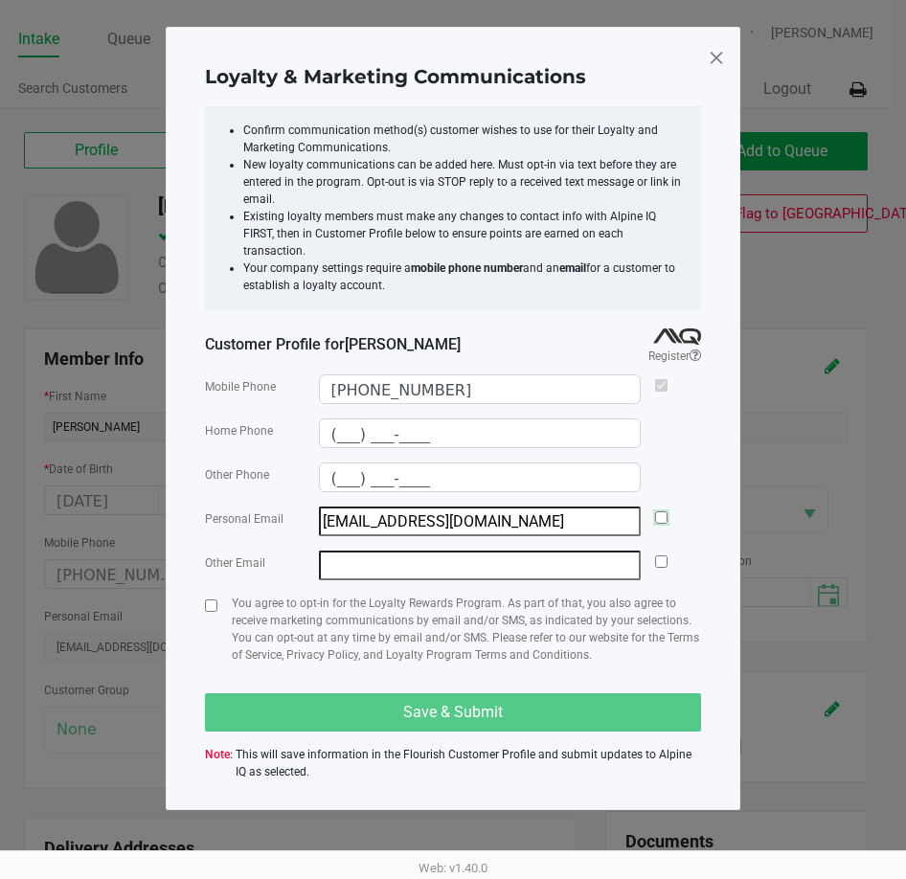
click at [658, 511] on input "checkbox" at bounding box center [661, 517] width 12 height 12
click at [216, 599] on input "checkbox" at bounding box center [211, 605] width 12 height 12
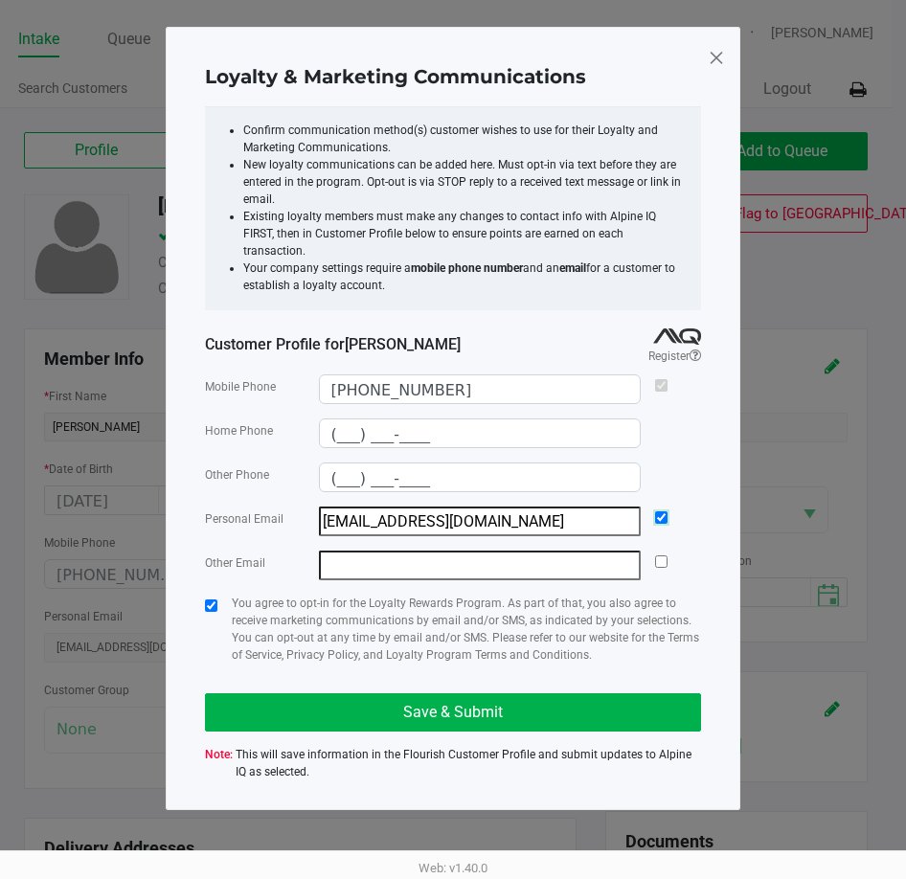
click at [660, 511] on input "checkbox" at bounding box center [661, 517] width 12 height 12
click at [214, 599] on input "checkbox" at bounding box center [211, 605] width 12 height 12
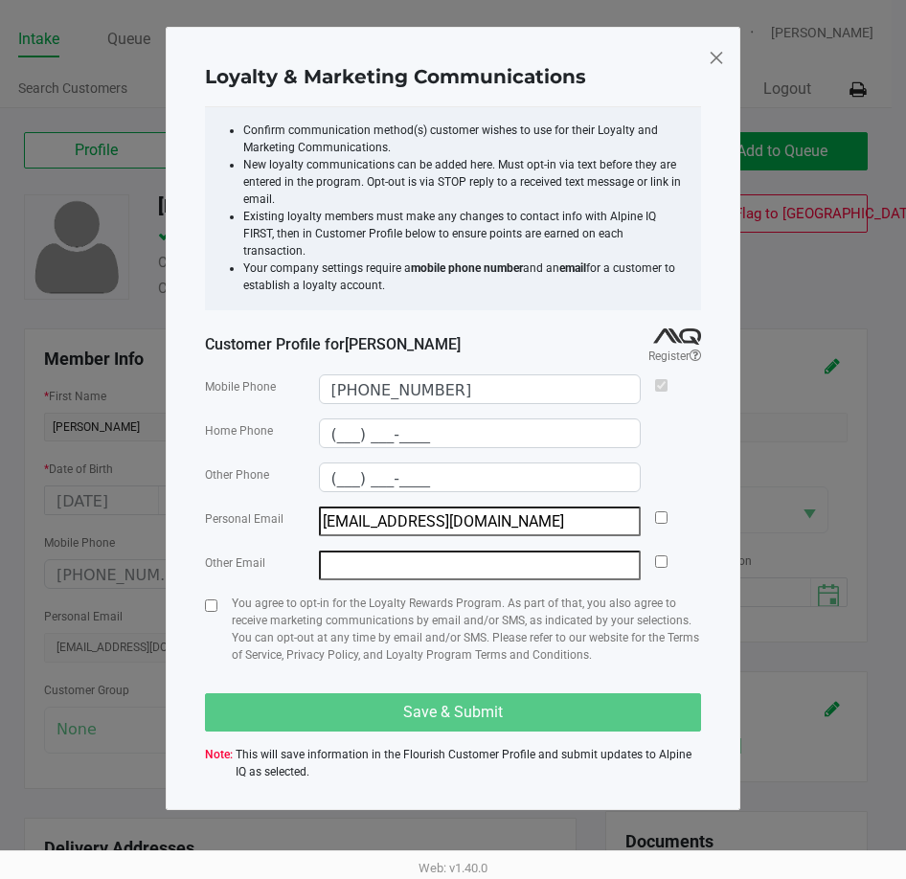
click at [728, 57] on div "Loyalty & Marketing Communications Confirm communication method(s) customer wis…" at bounding box center [453, 418] width 574 height 783
click at [721, 57] on span at bounding box center [715, 57] width 17 height 31
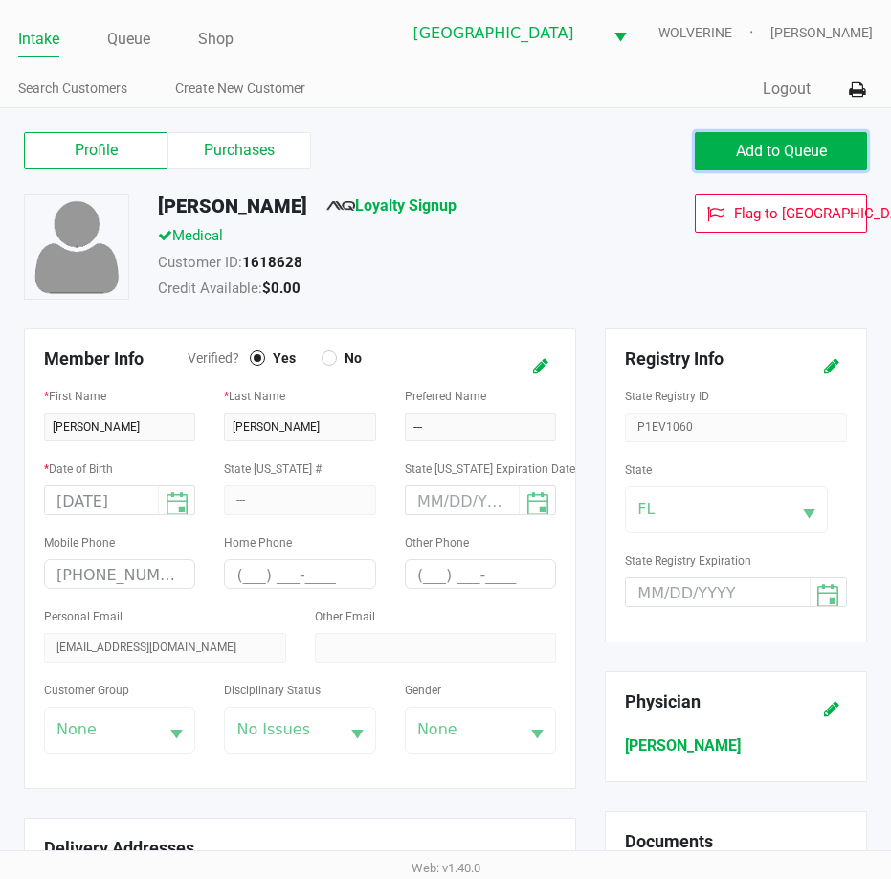
click at [778, 144] on span "Add to Queue" at bounding box center [781, 151] width 91 height 18
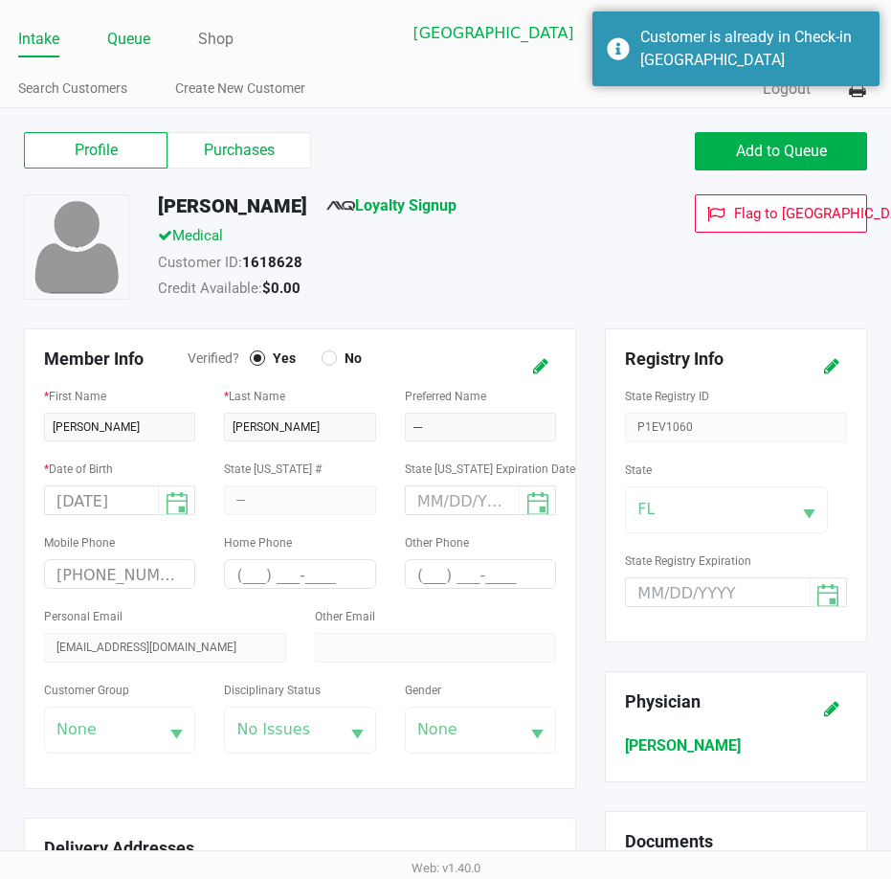
click at [138, 30] on link "Queue" at bounding box center [128, 39] width 43 height 27
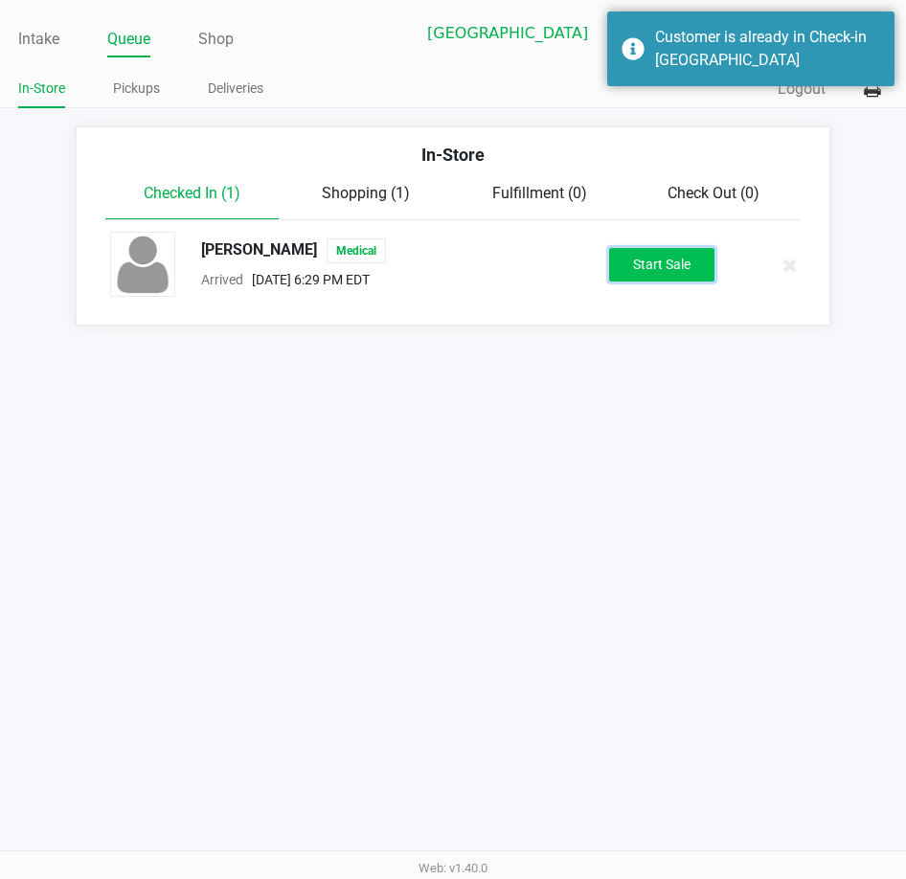
click at [639, 276] on button "Start Sale" at bounding box center [661, 265] width 105 height 34
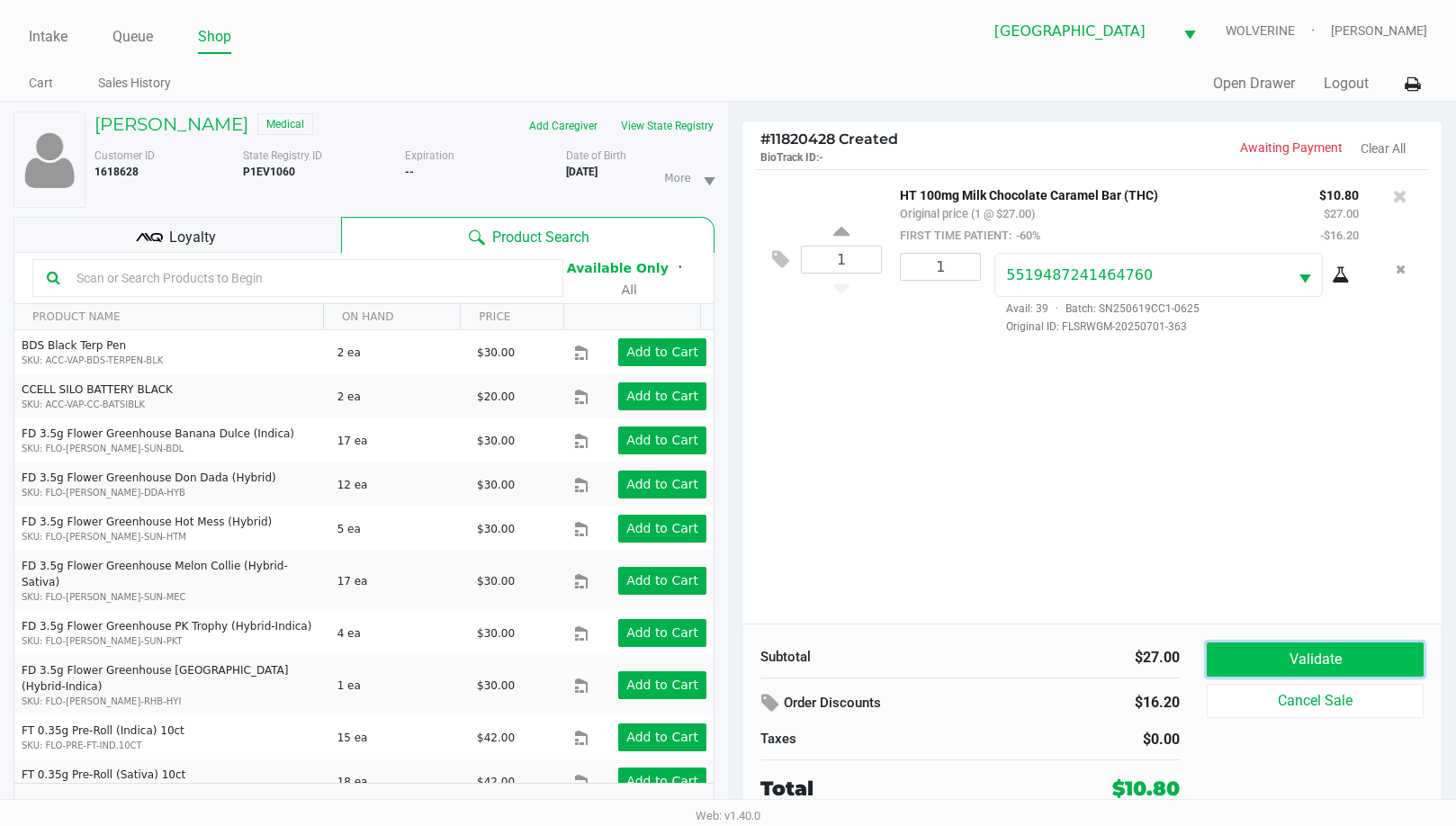
click at [1292, 664] on button "Validate" at bounding box center [1315, 660] width 217 height 34
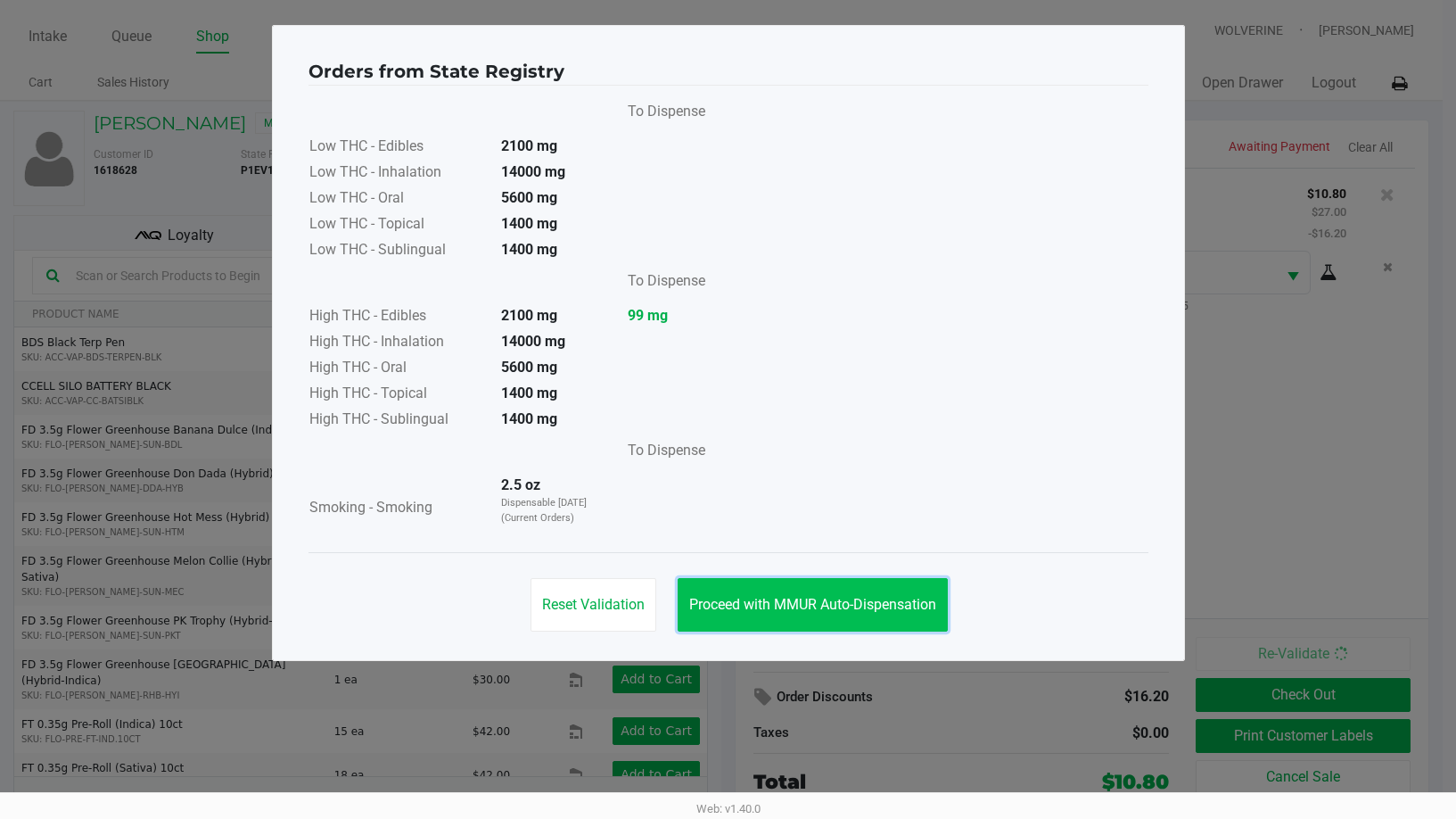
click at [830, 617] on button "Proceed with MMUR Auto-Dispensation" at bounding box center [813, 604] width 270 height 53
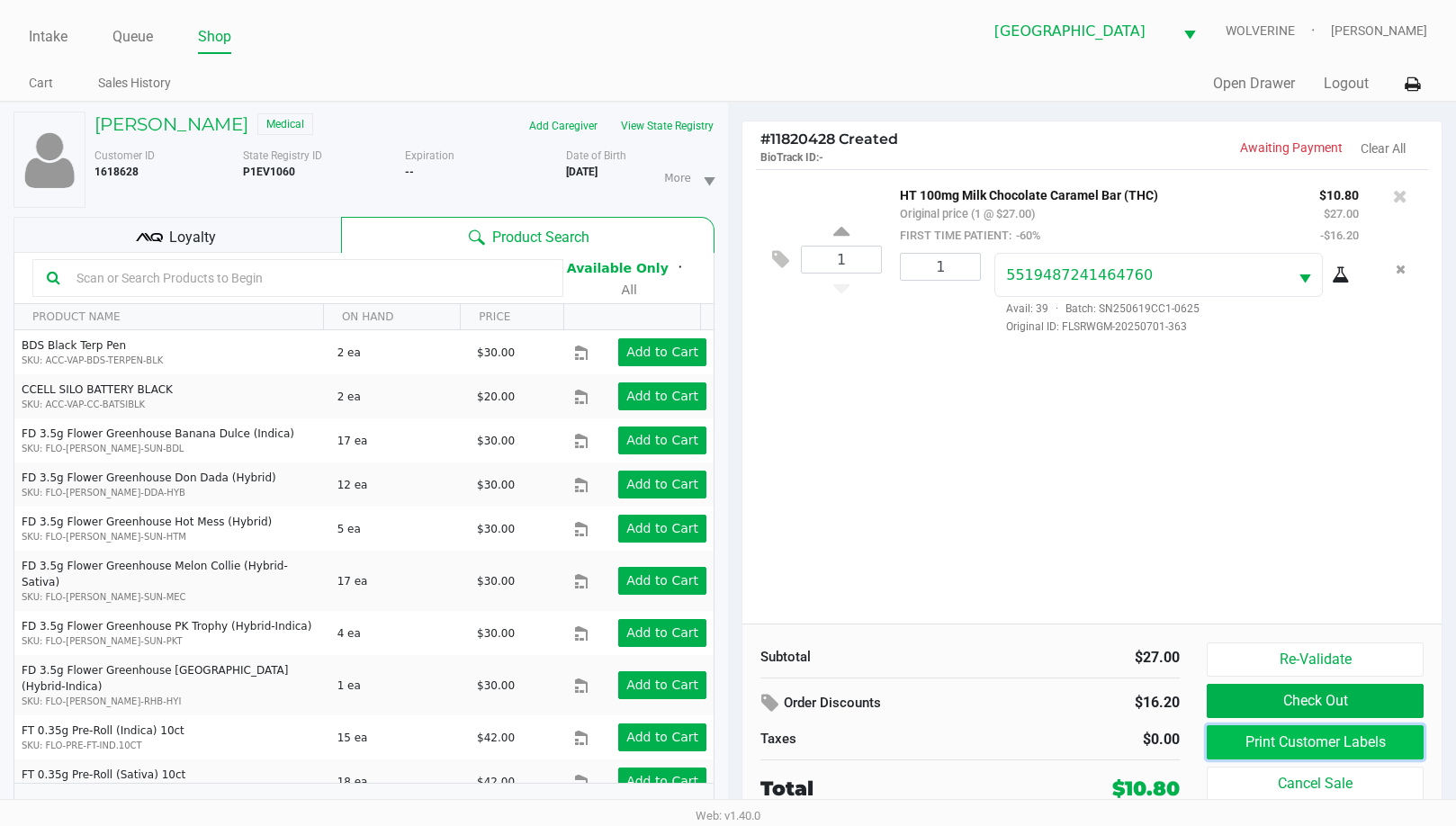
click at [1303, 751] on button "Print Customer Labels" at bounding box center [1315, 742] width 217 height 34
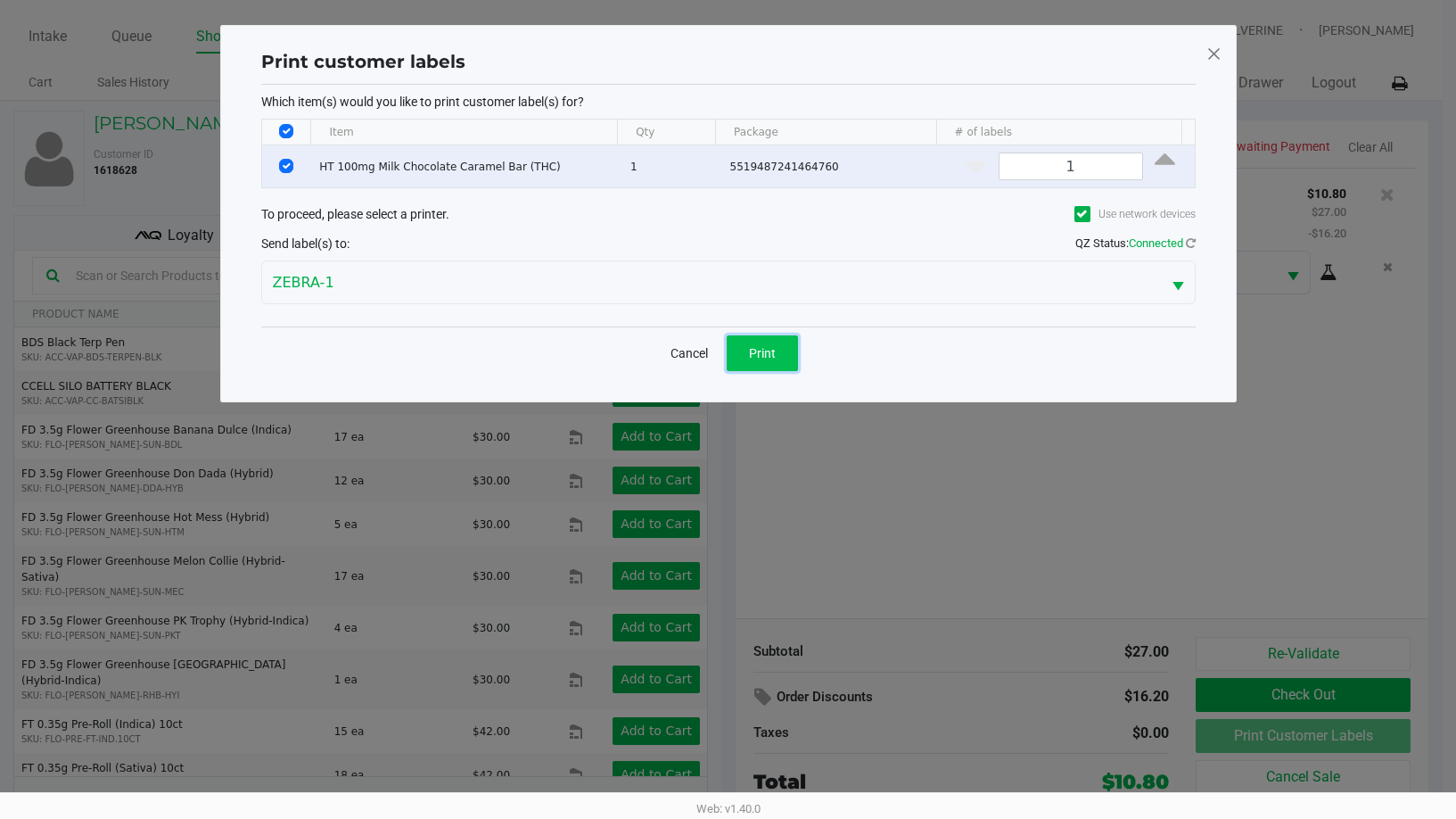
click at [777, 345] on button "Print" at bounding box center [762, 353] width 72 height 35
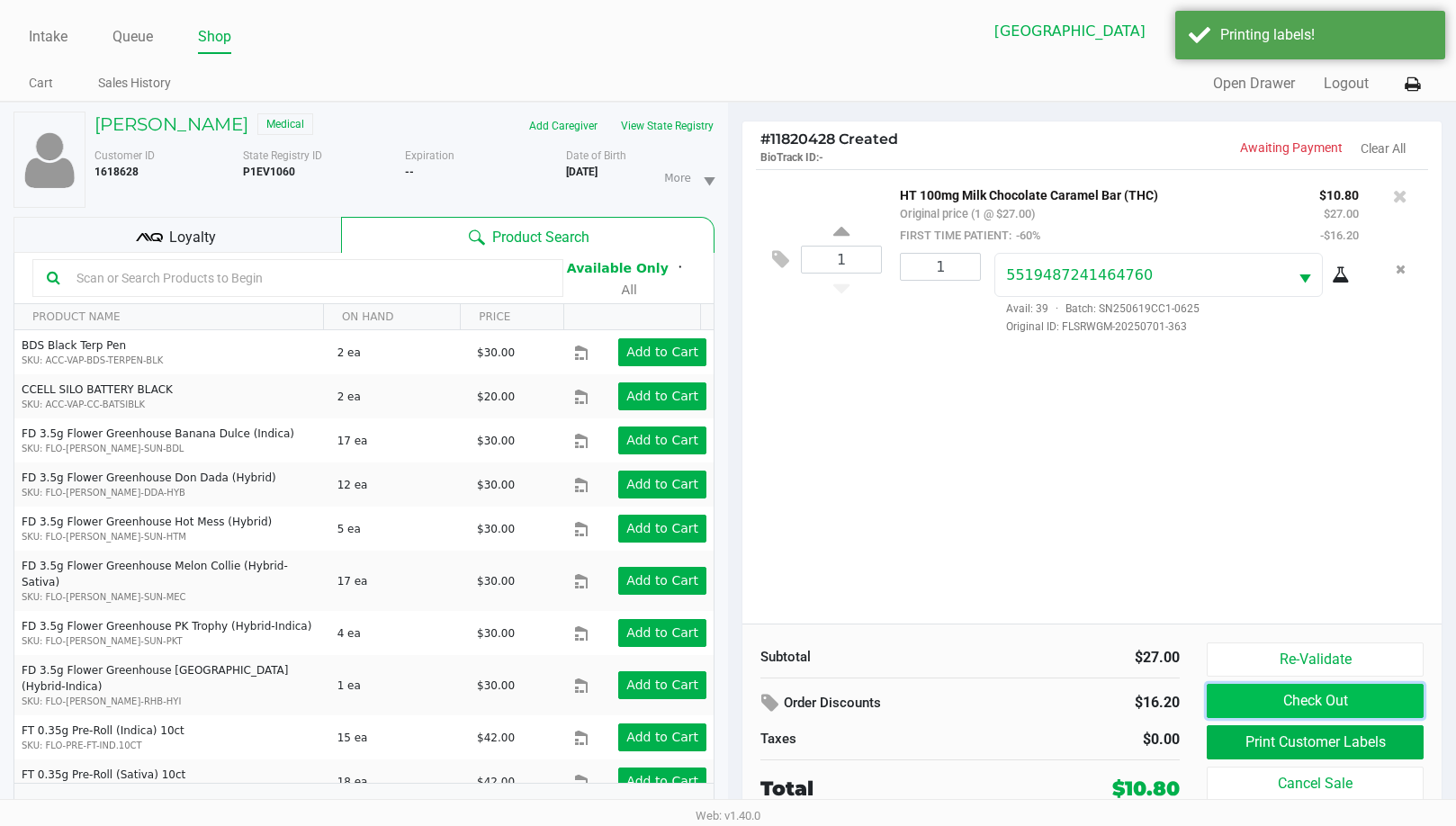
click at [1345, 699] on button "Check Out" at bounding box center [1315, 701] width 217 height 34
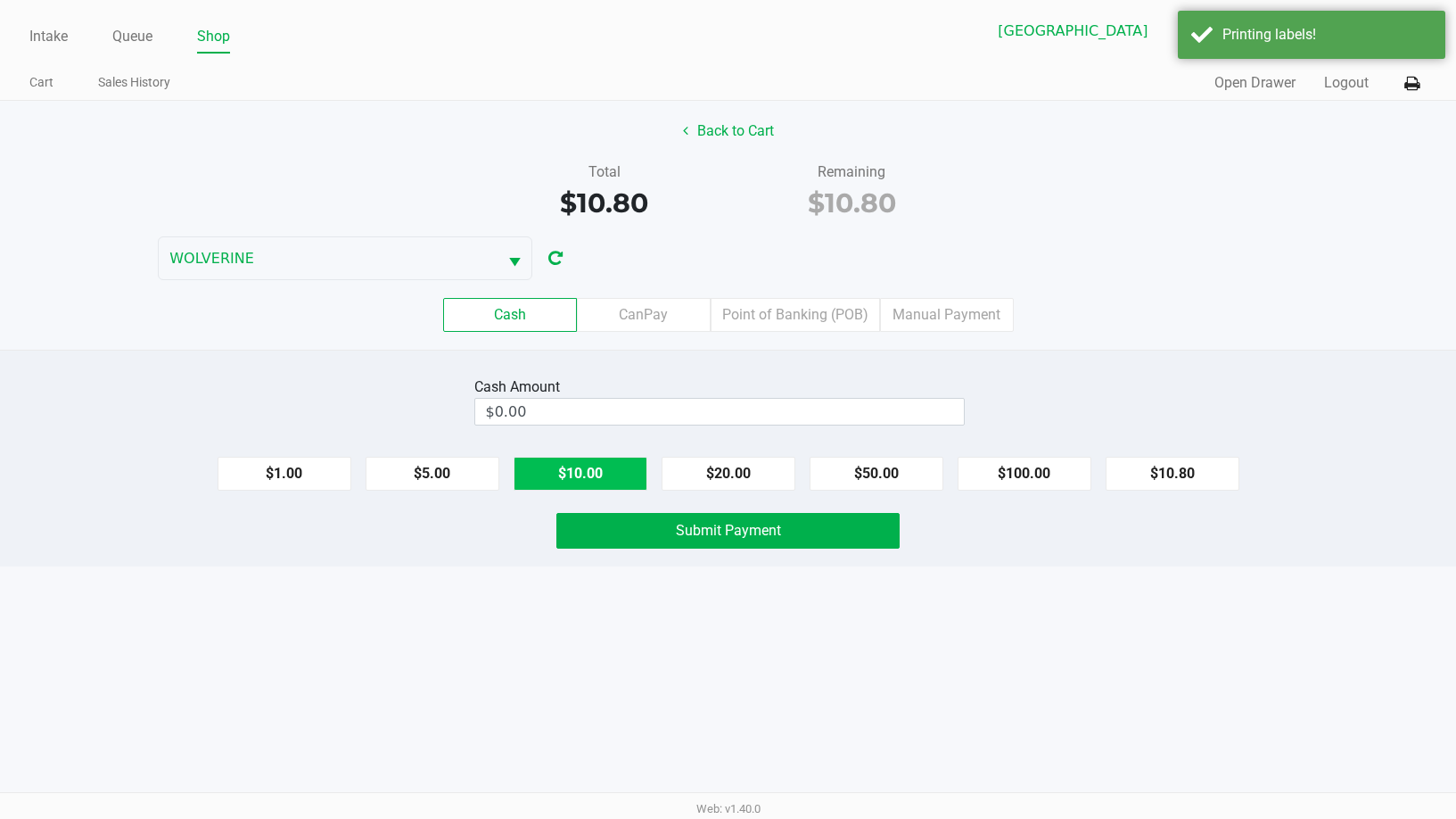
click at [617, 481] on button "$10.00" at bounding box center [580, 473] width 134 height 34
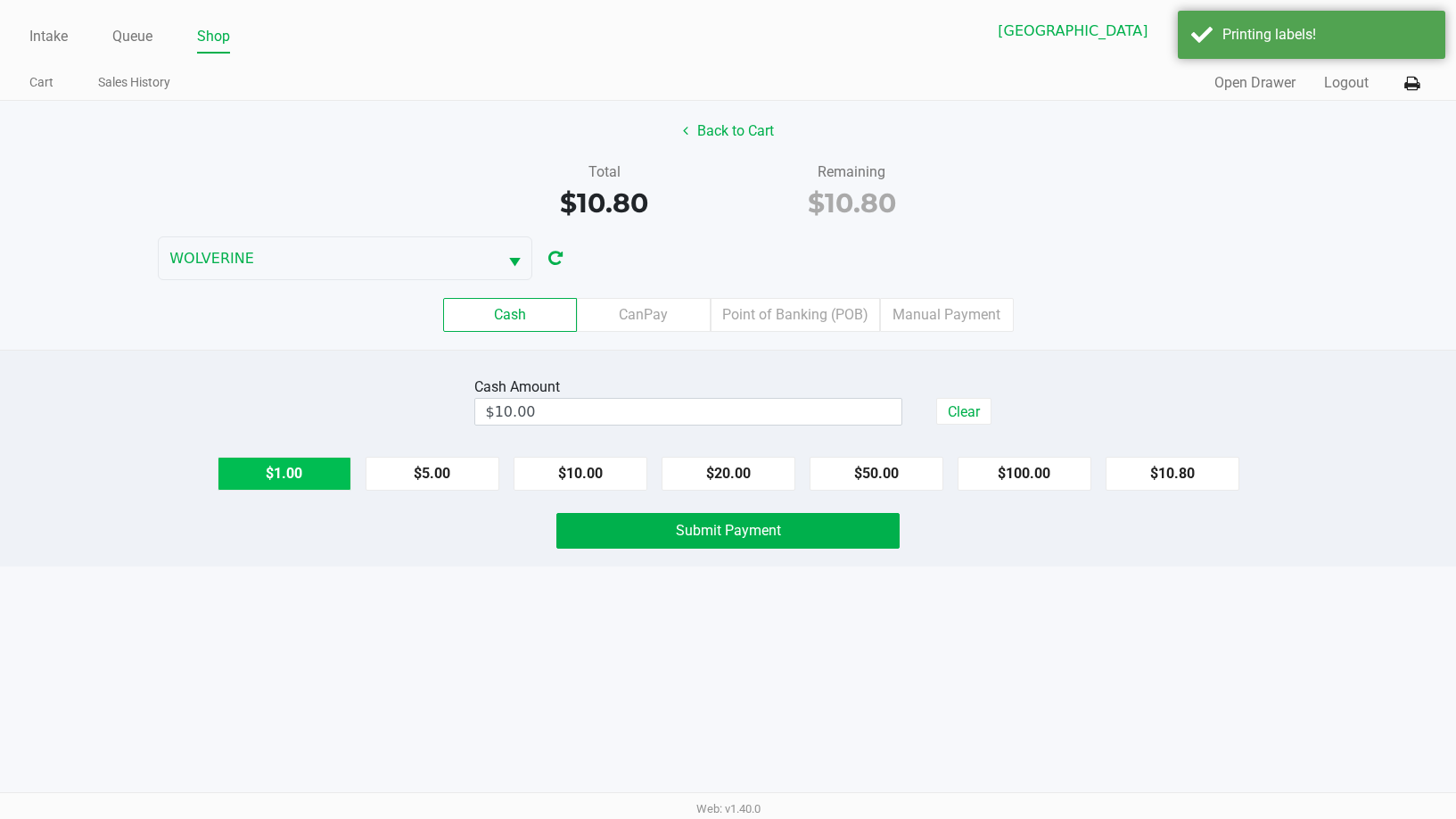
drag, startPoint x: 285, startPoint y: 471, endPoint x: 325, endPoint y: 488, distance: 43.5
click at [284, 471] on button "$1.00" at bounding box center [285, 473] width 134 height 34
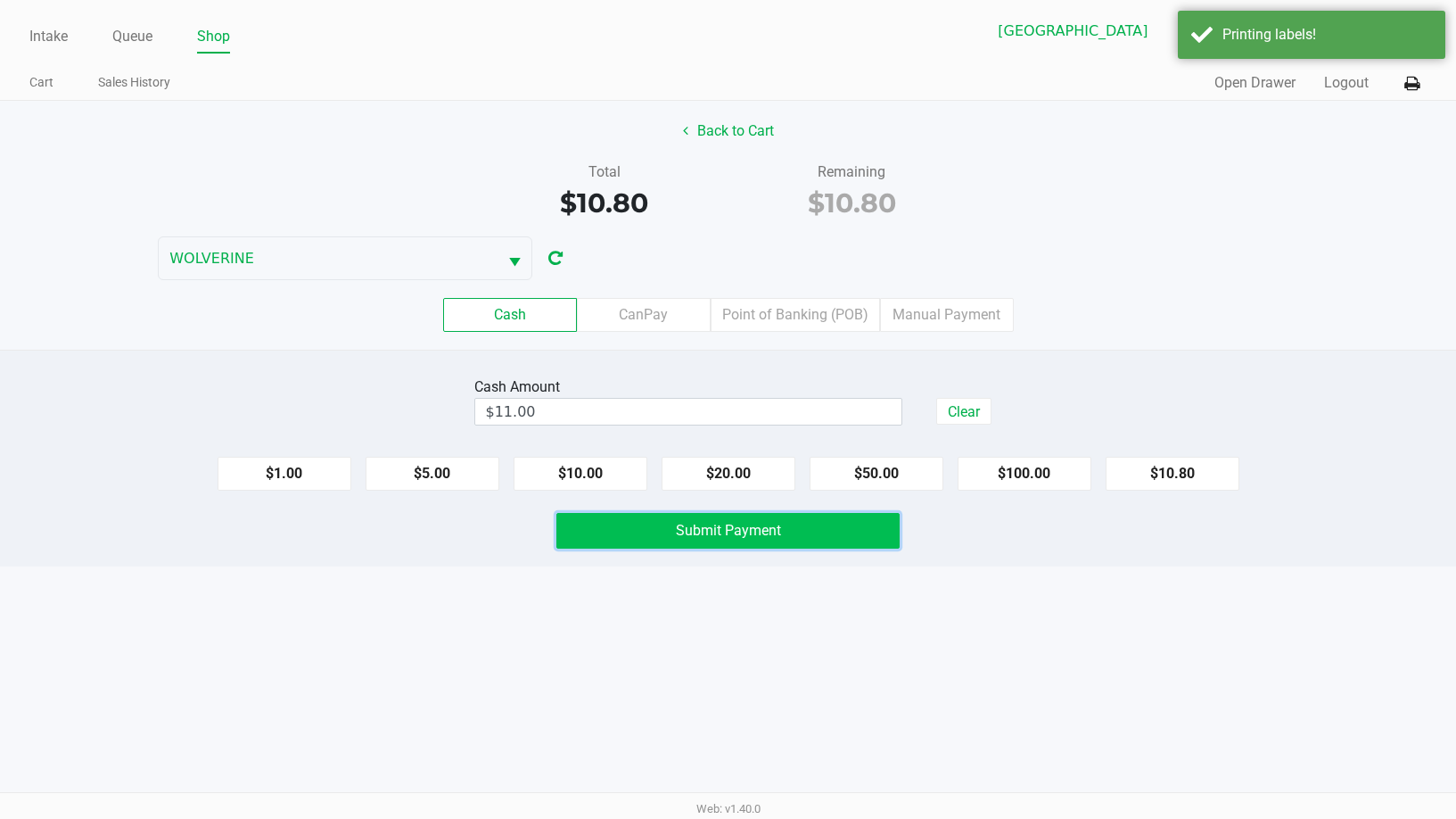
click at [628, 516] on button "Submit Payment" at bounding box center [728, 530] width 345 height 35
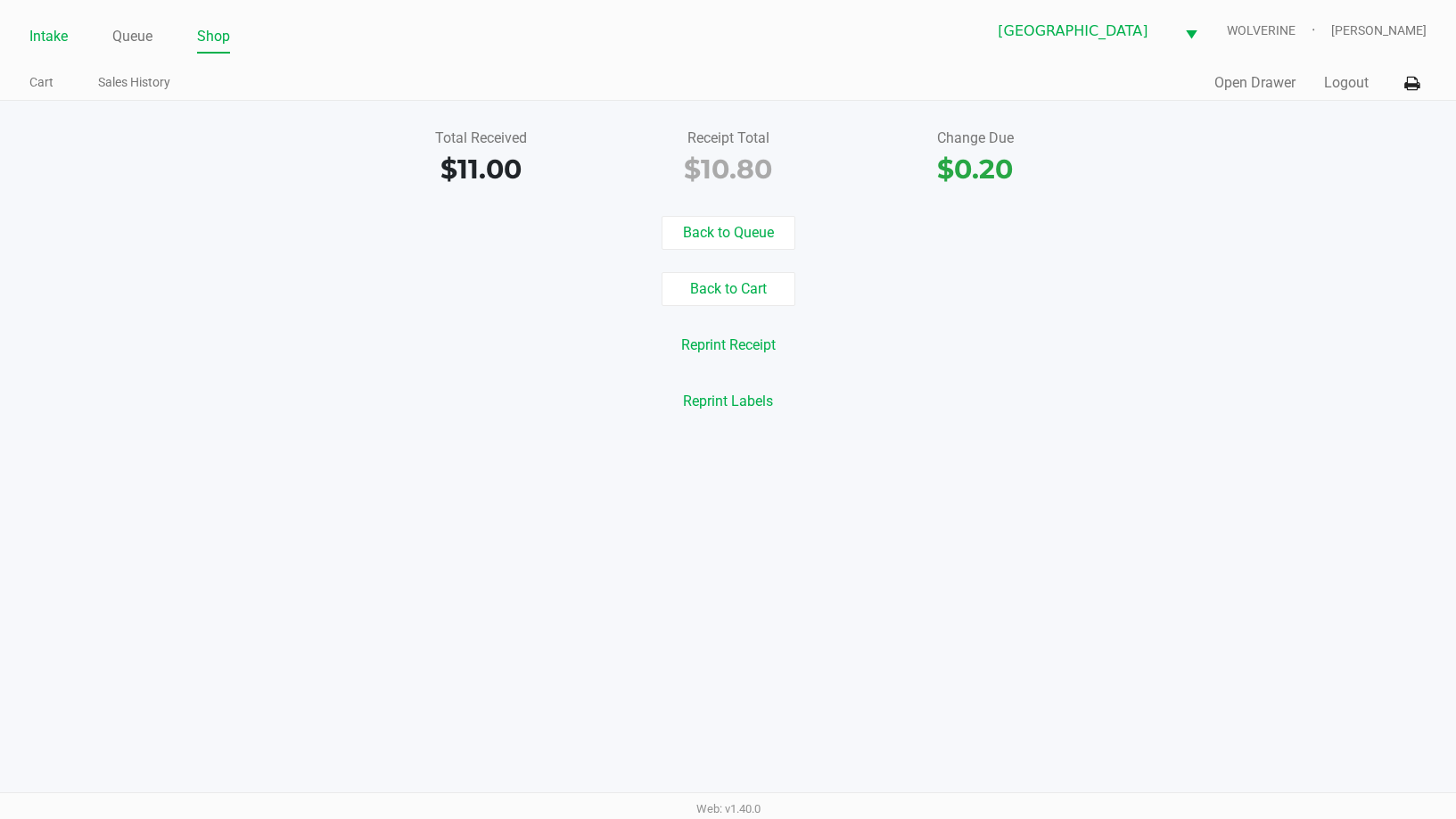
click at [42, 25] on link "Intake" at bounding box center [48, 36] width 38 height 25
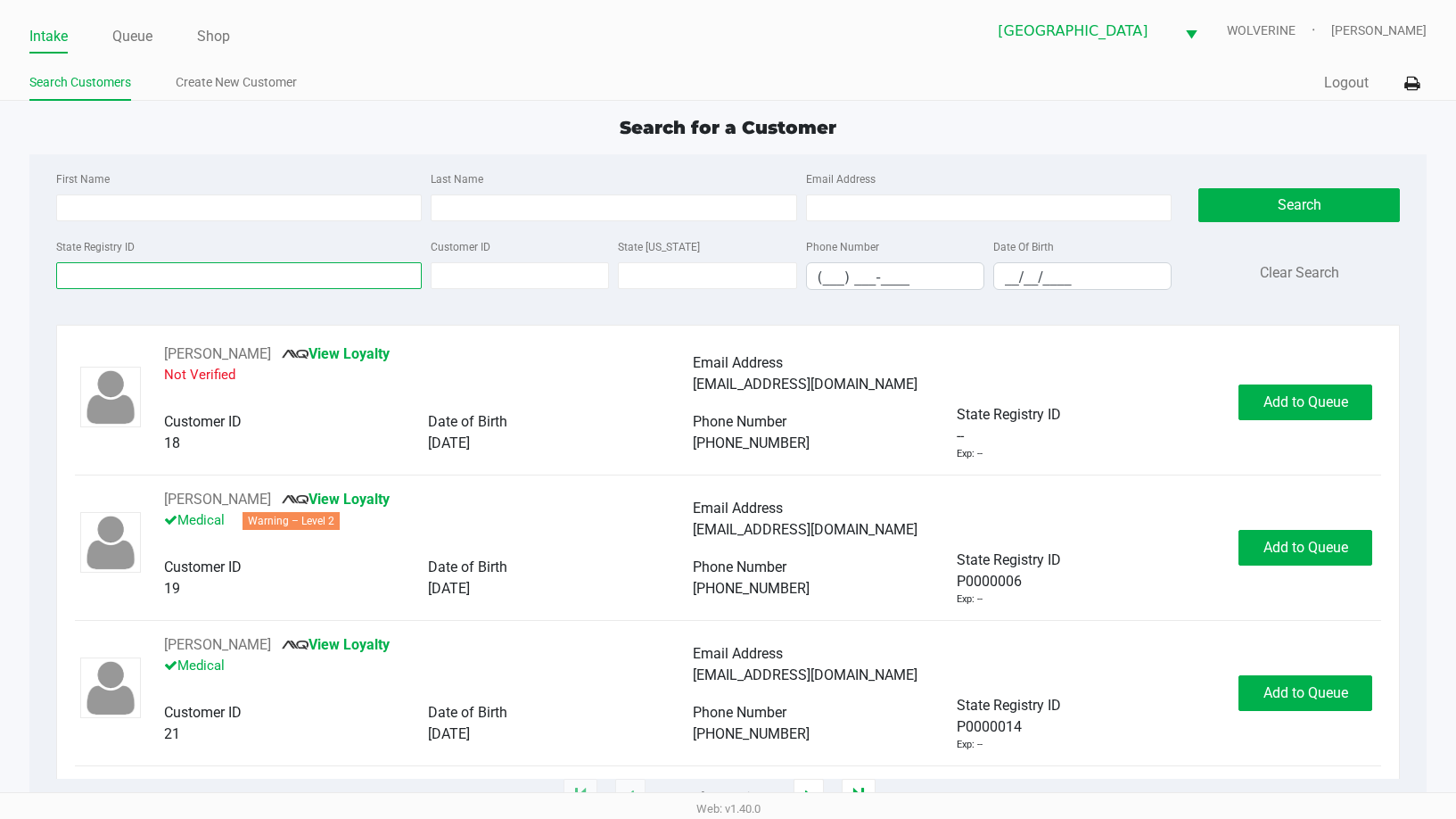
click at [146, 271] on input "State Registry ID" at bounding box center [238, 275] width 365 height 27
click at [131, 279] on input "State Registry ID" at bounding box center [238, 275] width 365 height 27
click at [133, 278] on input "State Registry ID" at bounding box center [238, 275] width 365 height 27
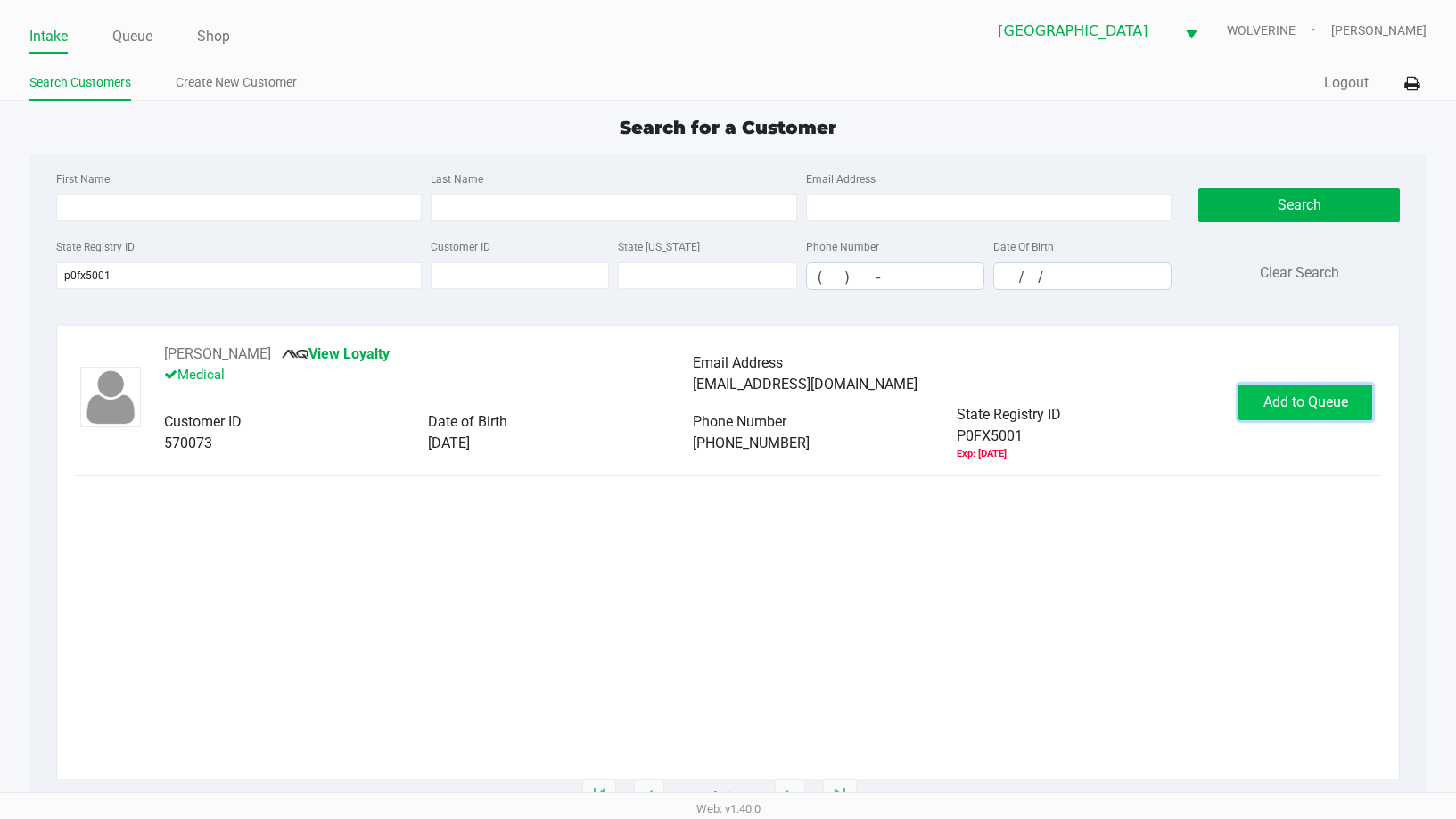
click at [1310, 413] on button "Add to Queue" at bounding box center [1306, 403] width 134 height 35
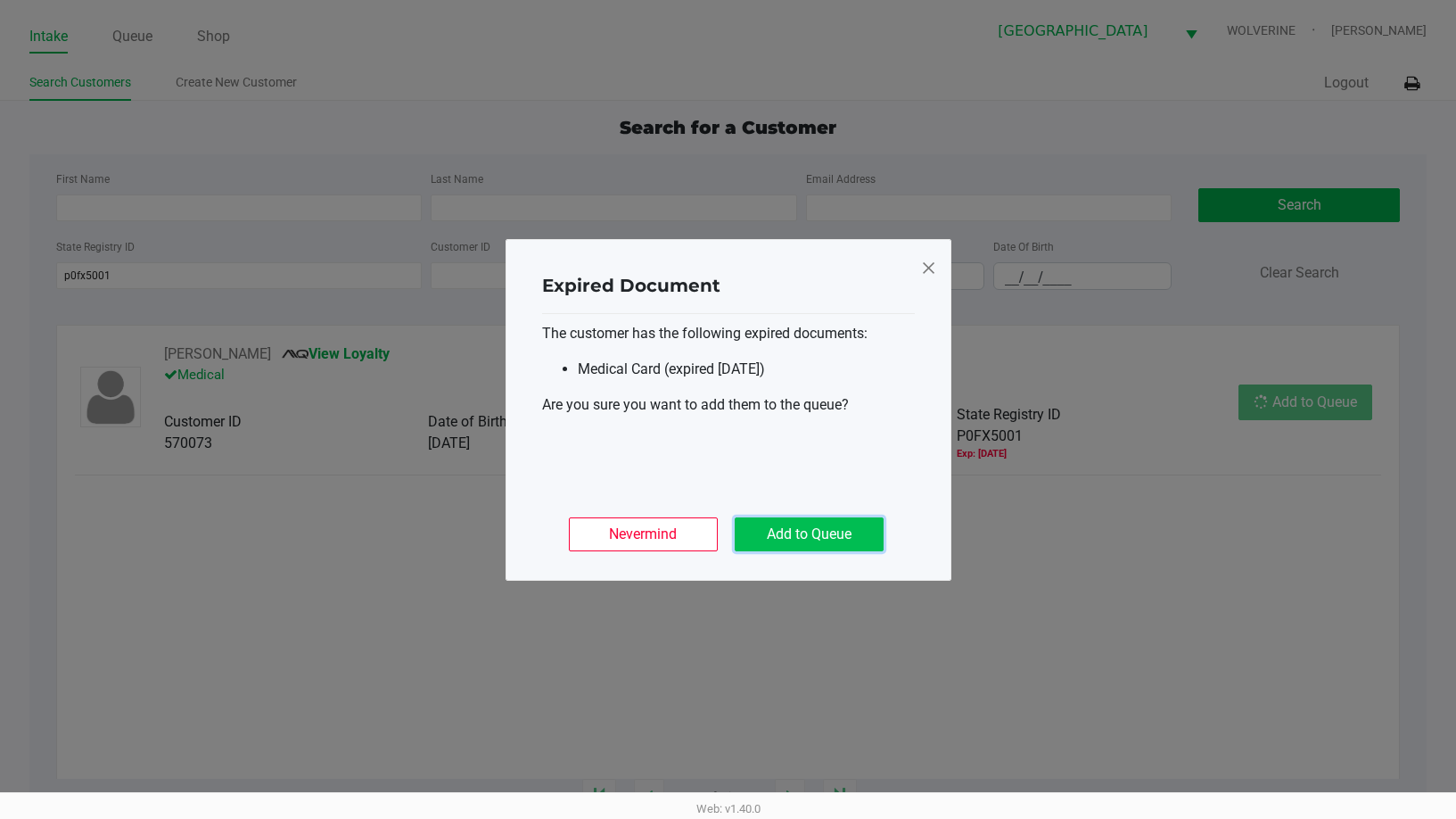
click at [776, 524] on button "Add to Queue" at bounding box center [810, 534] width 149 height 34
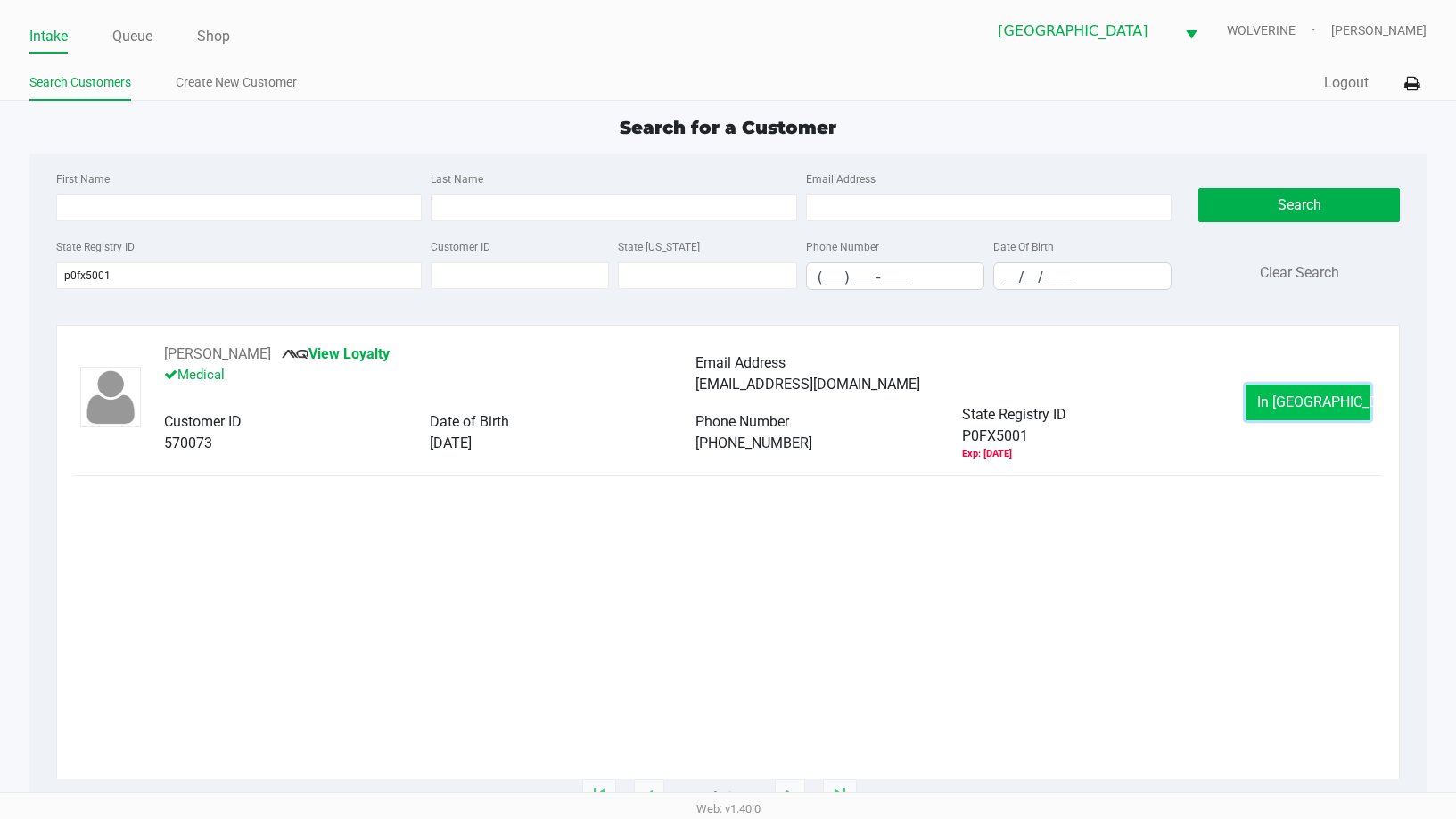
click at [1314, 391] on button "In Queue" at bounding box center [1308, 403] width 125 height 35
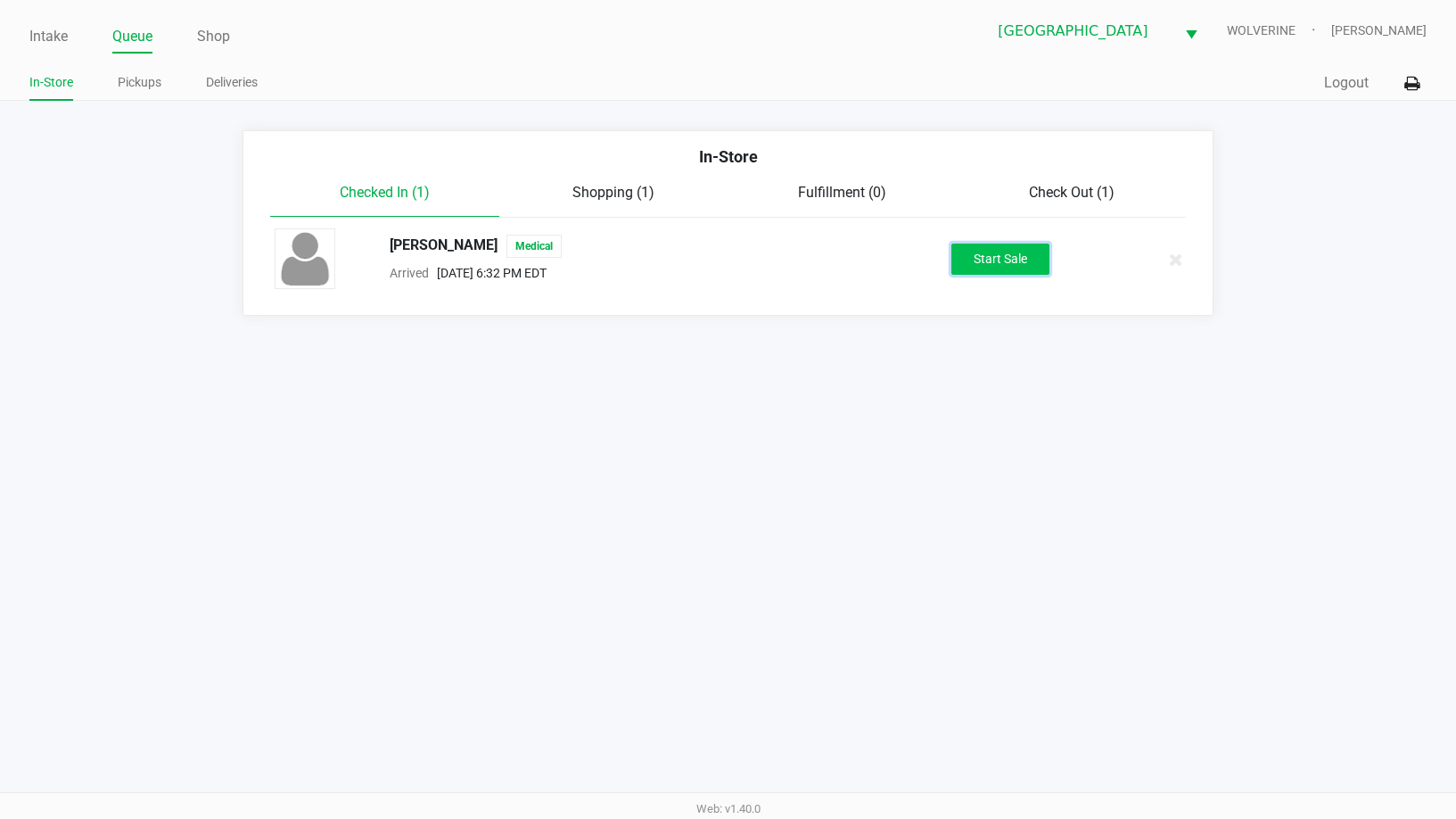
click at [1008, 258] on button "Start Sale" at bounding box center [1000, 259] width 98 height 32
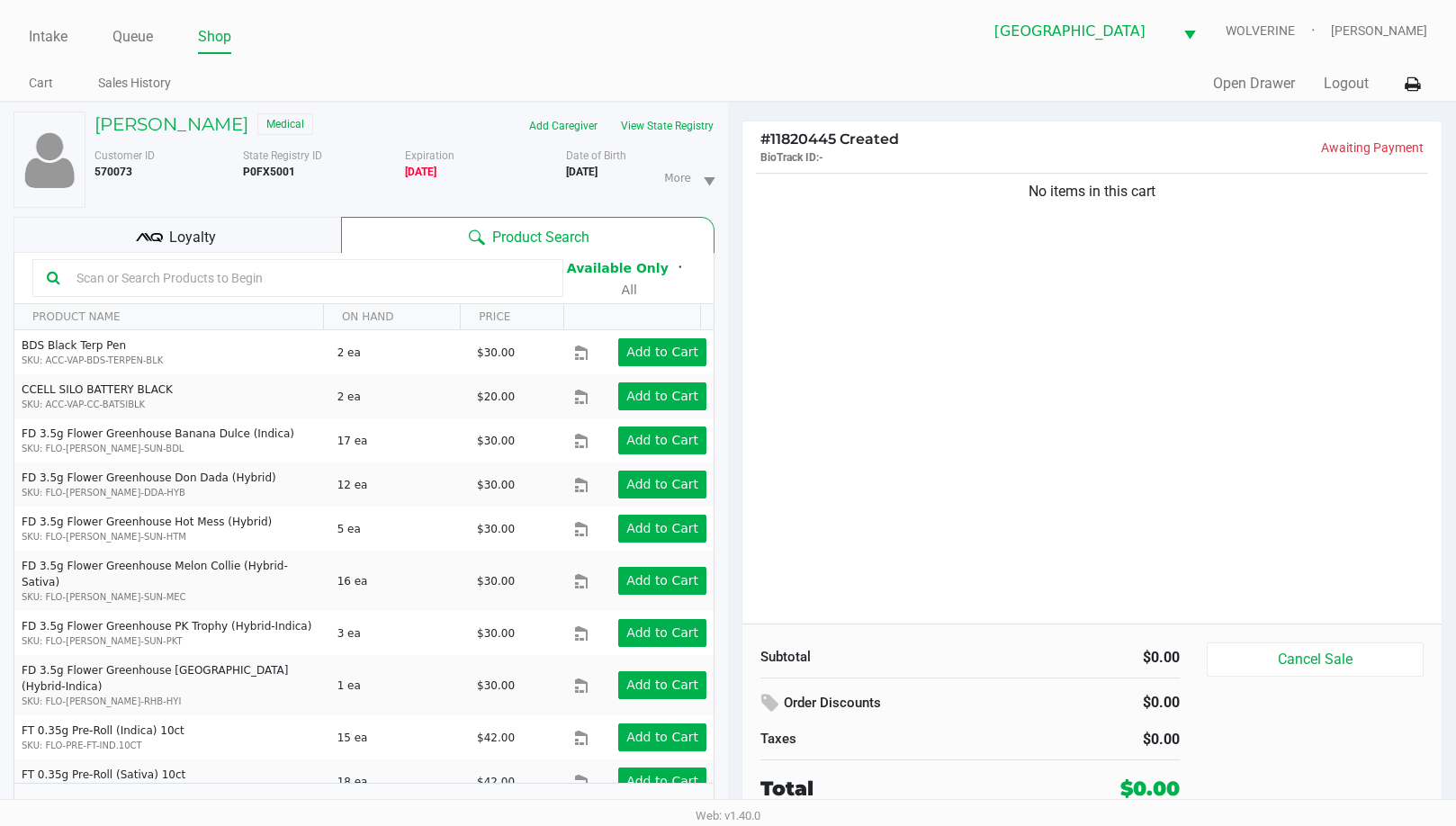
click at [276, 237] on div "Loyalty" at bounding box center [177, 235] width 327 height 36
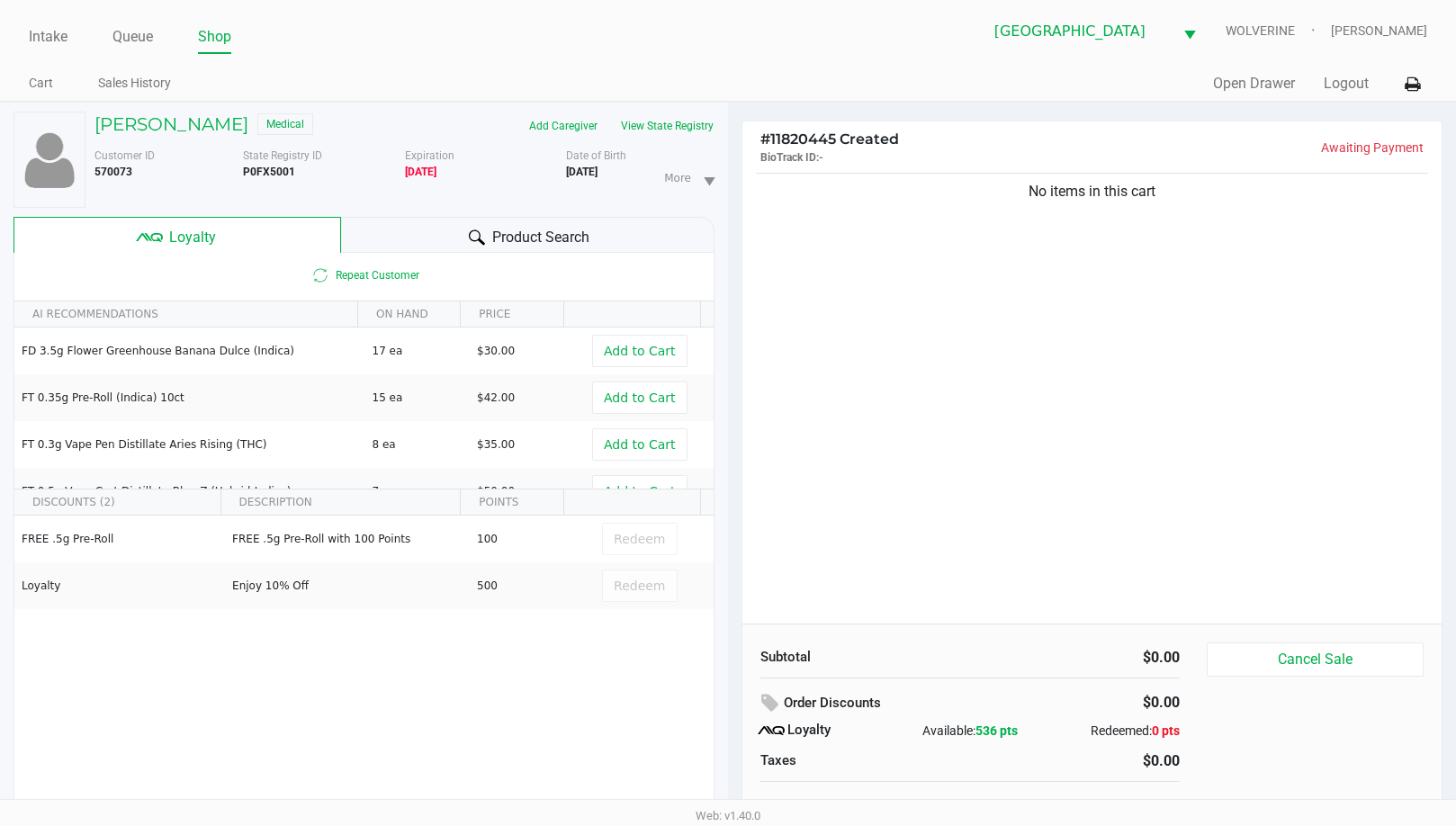
click at [522, 242] on span "Product Search" at bounding box center [540, 237] width 97 height 22
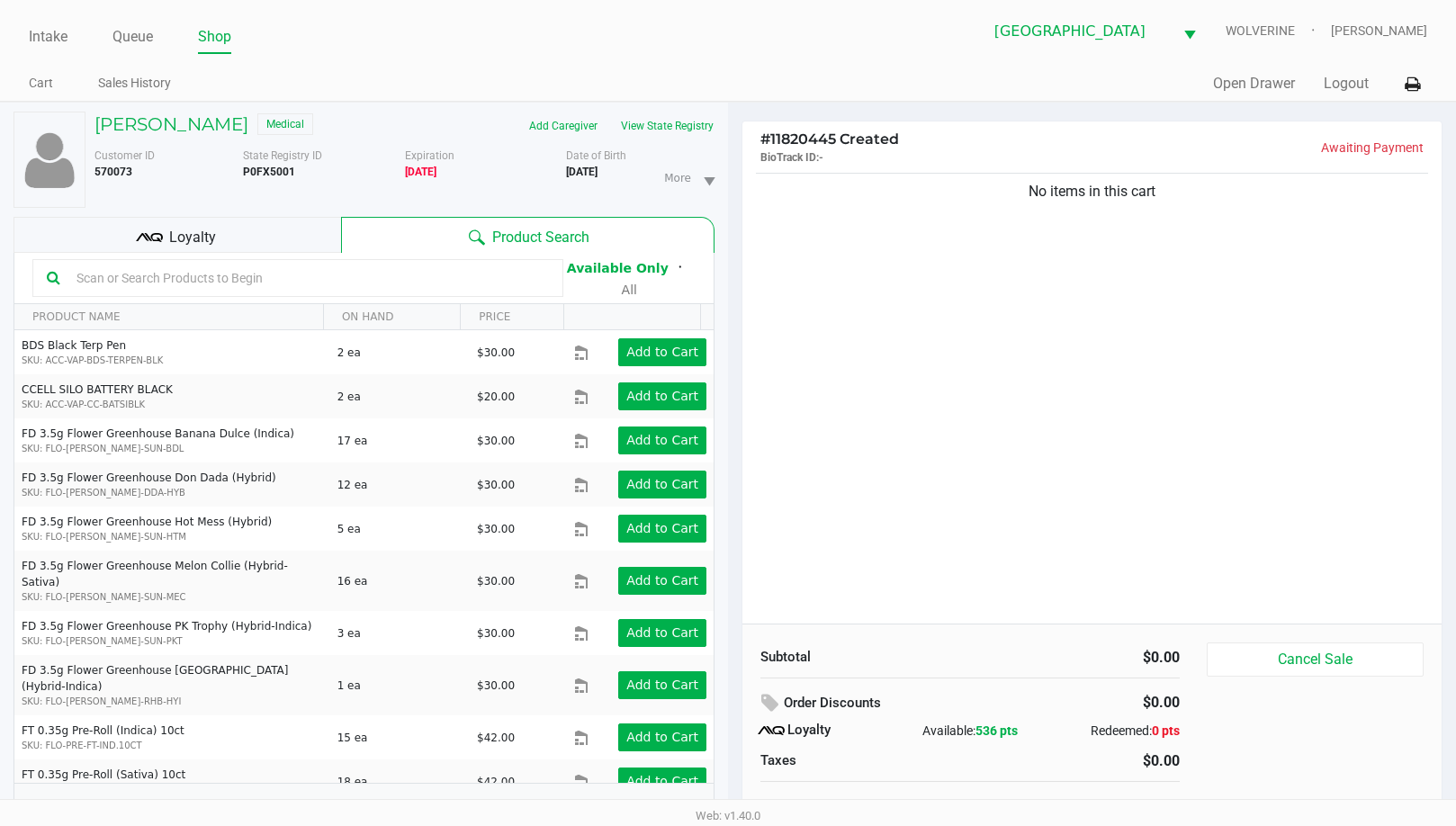
click at [148, 267] on input "text" at bounding box center [309, 277] width 479 height 27
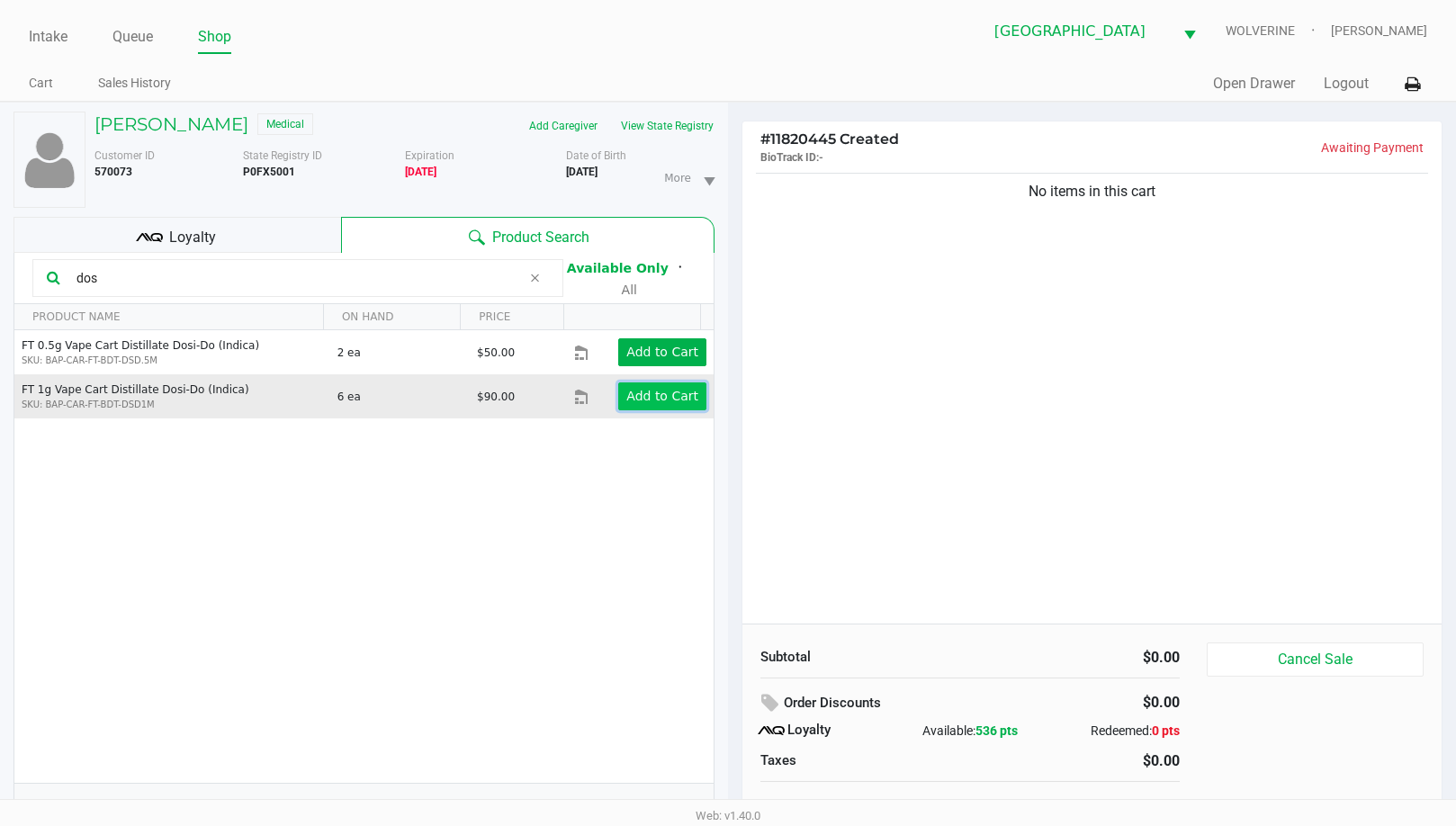
click at [678, 393] on app-button-loader "Add to Cart" at bounding box center [662, 396] width 72 height 14
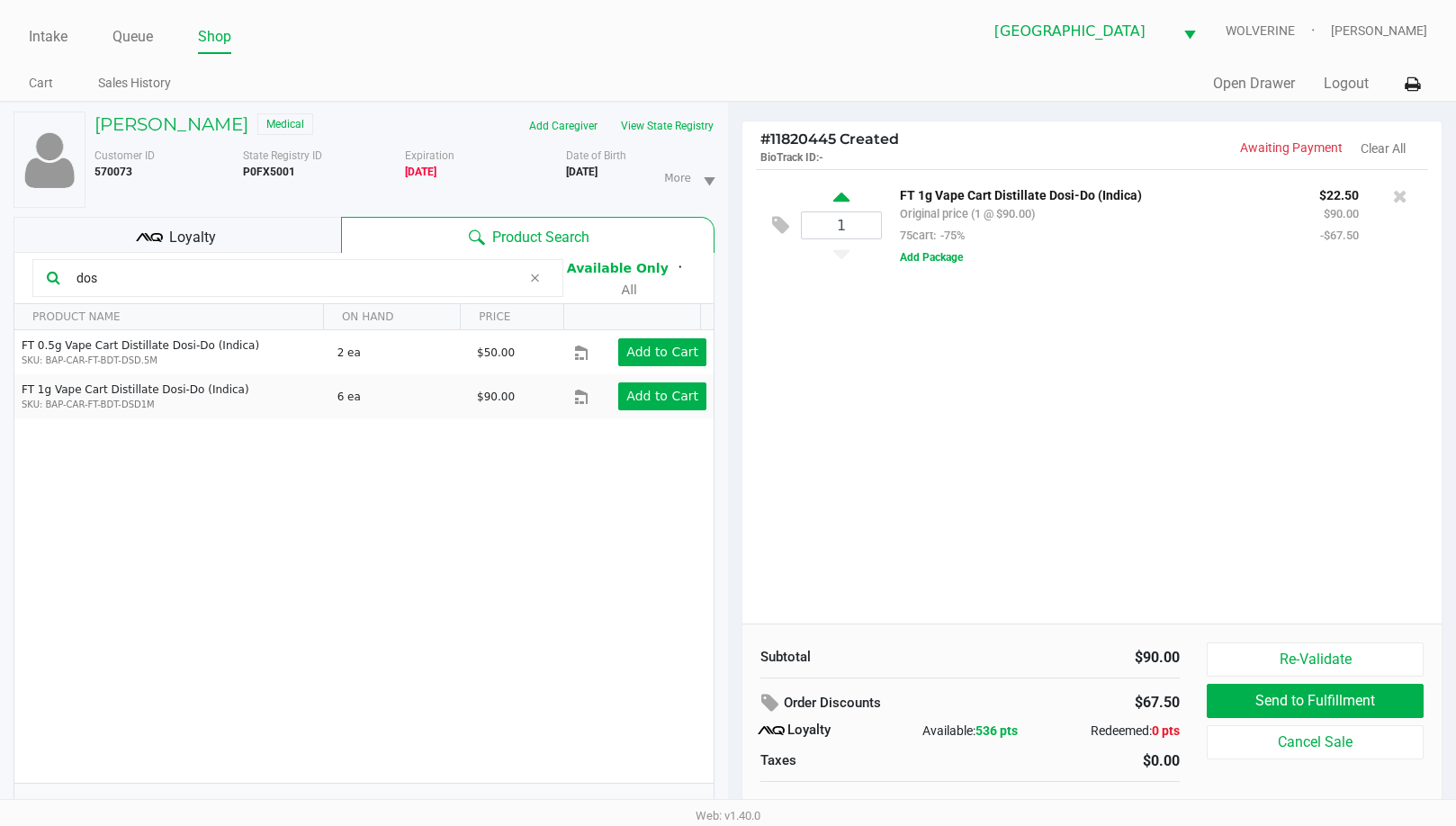
click at [838, 196] on icon at bounding box center [840, 200] width 16 height 23
click at [840, 195] on div at bounding box center [728, 451] width 1456 height 520
click at [841, 196] on icon at bounding box center [840, 200] width 16 height 23
click at [849, 230] on input "3" at bounding box center [841, 226] width 79 height 26
click at [964, 335] on div "3 FT 1g Vape Cart Distillate Dosi-Do (Indica) Original price (10 @ $90.00) 75ca…" at bounding box center [1092, 396] width 699 height 454
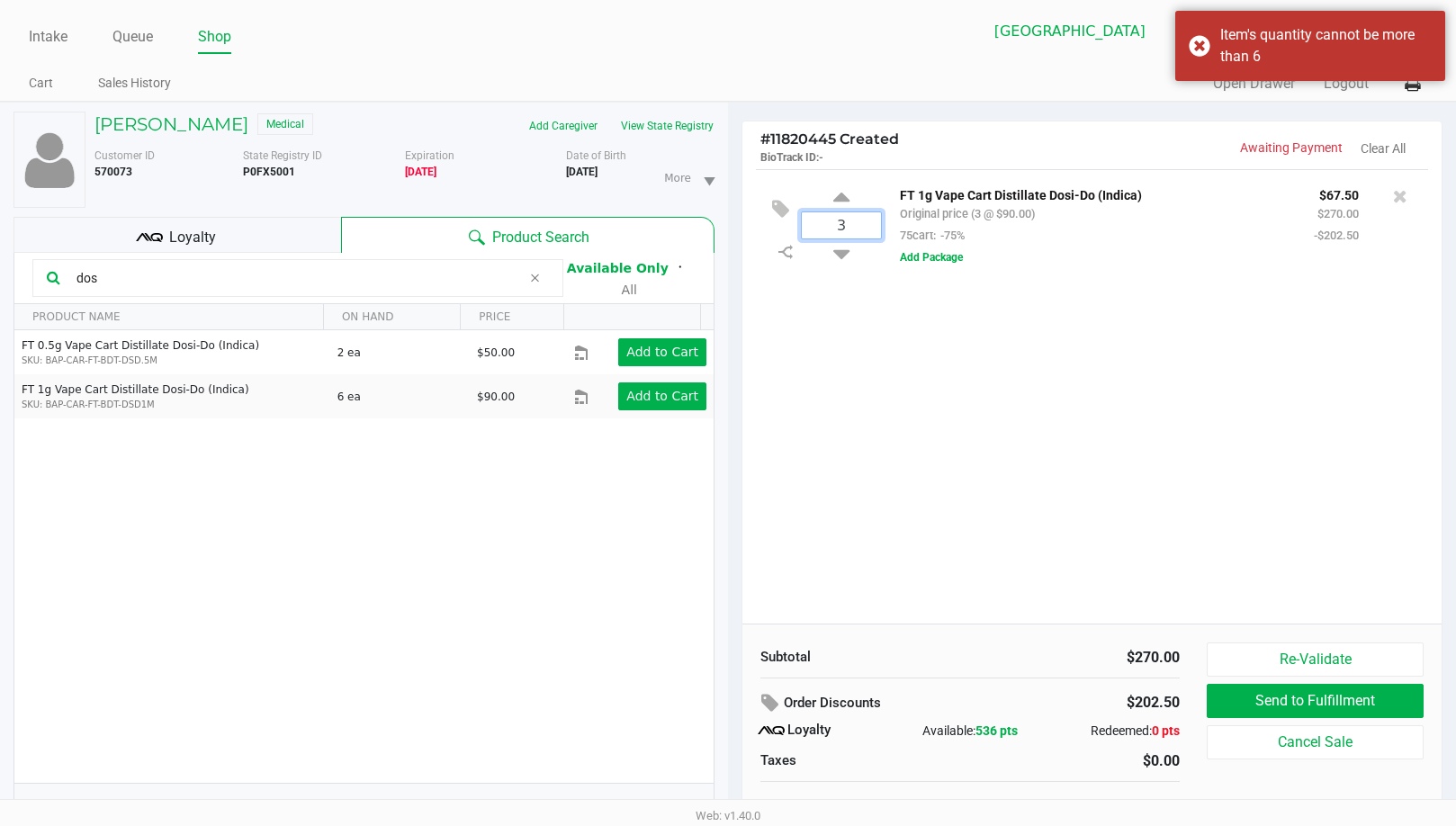
click at [852, 219] on input "3" at bounding box center [841, 226] width 79 height 26
click at [873, 332] on div "3 FT 1g Vape Cart Distillate Dosi-Do (Indica) Original price (10 @ $90.00) 75ca…" at bounding box center [1092, 396] width 699 height 454
click at [1404, 195] on icon at bounding box center [1400, 195] width 14 height 18
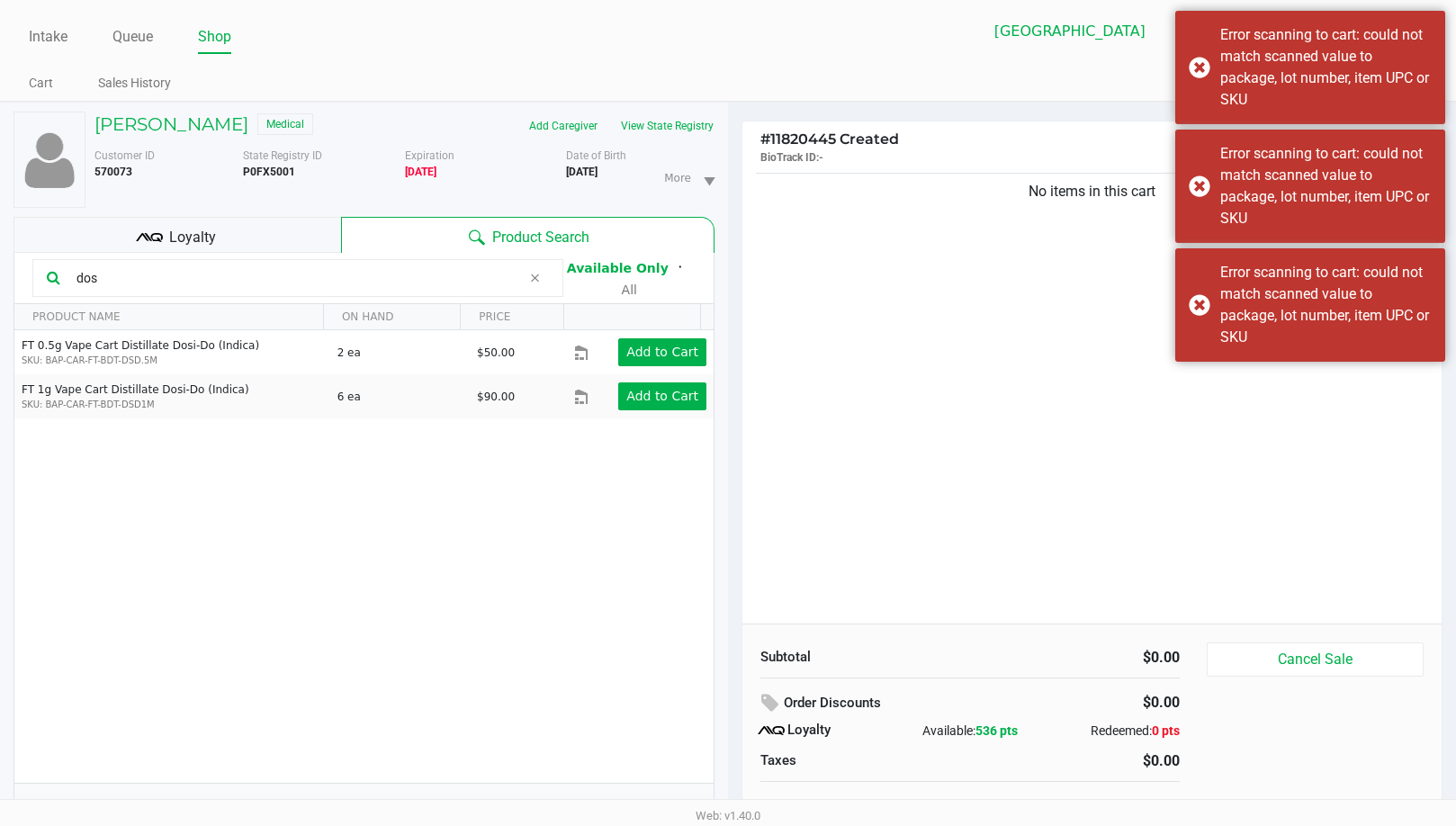
click at [173, 282] on input "dos" at bounding box center [296, 277] width 453 height 27
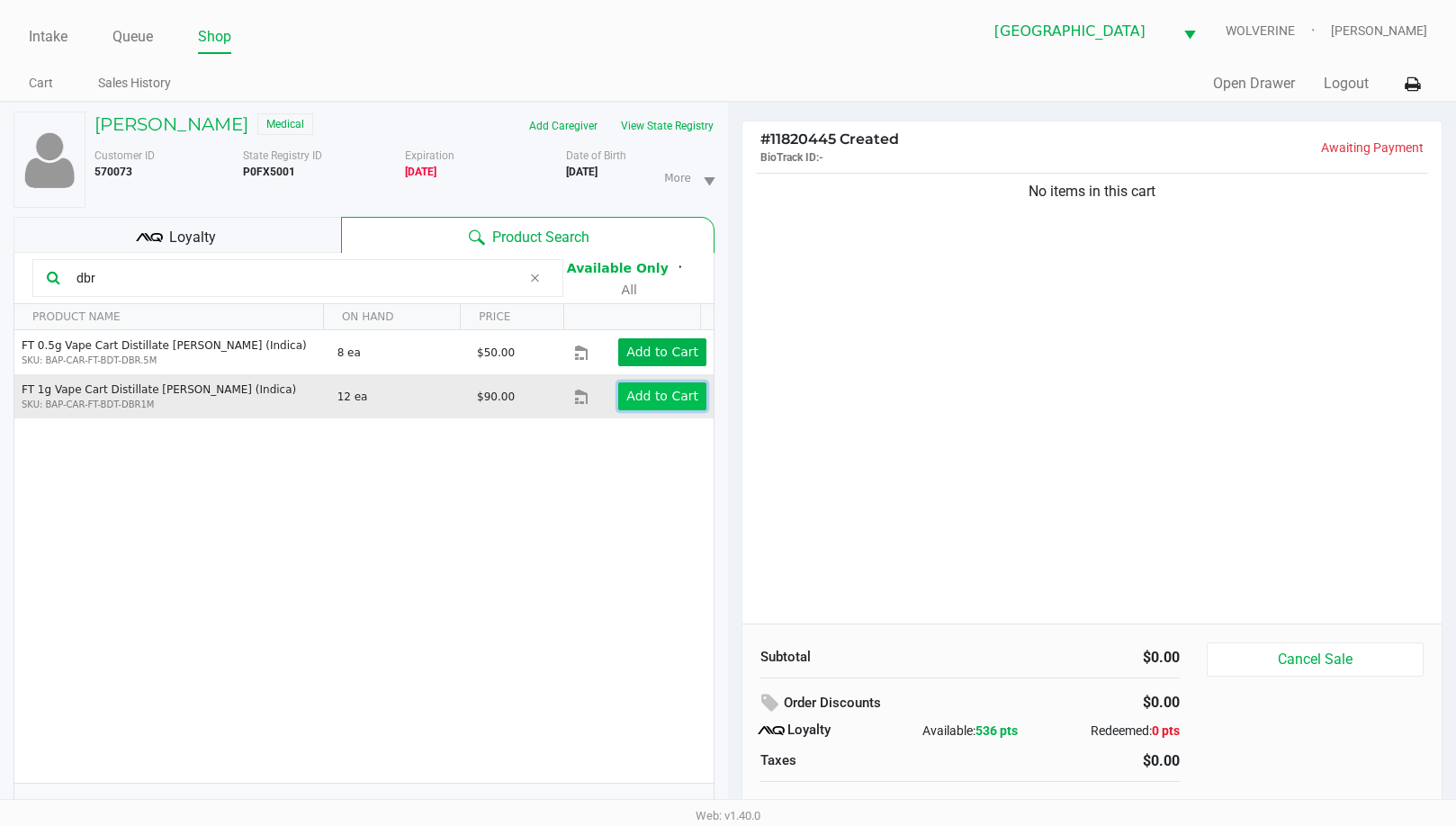
click at [631, 395] on app-button-loader "Add to Cart" at bounding box center [662, 396] width 72 height 14
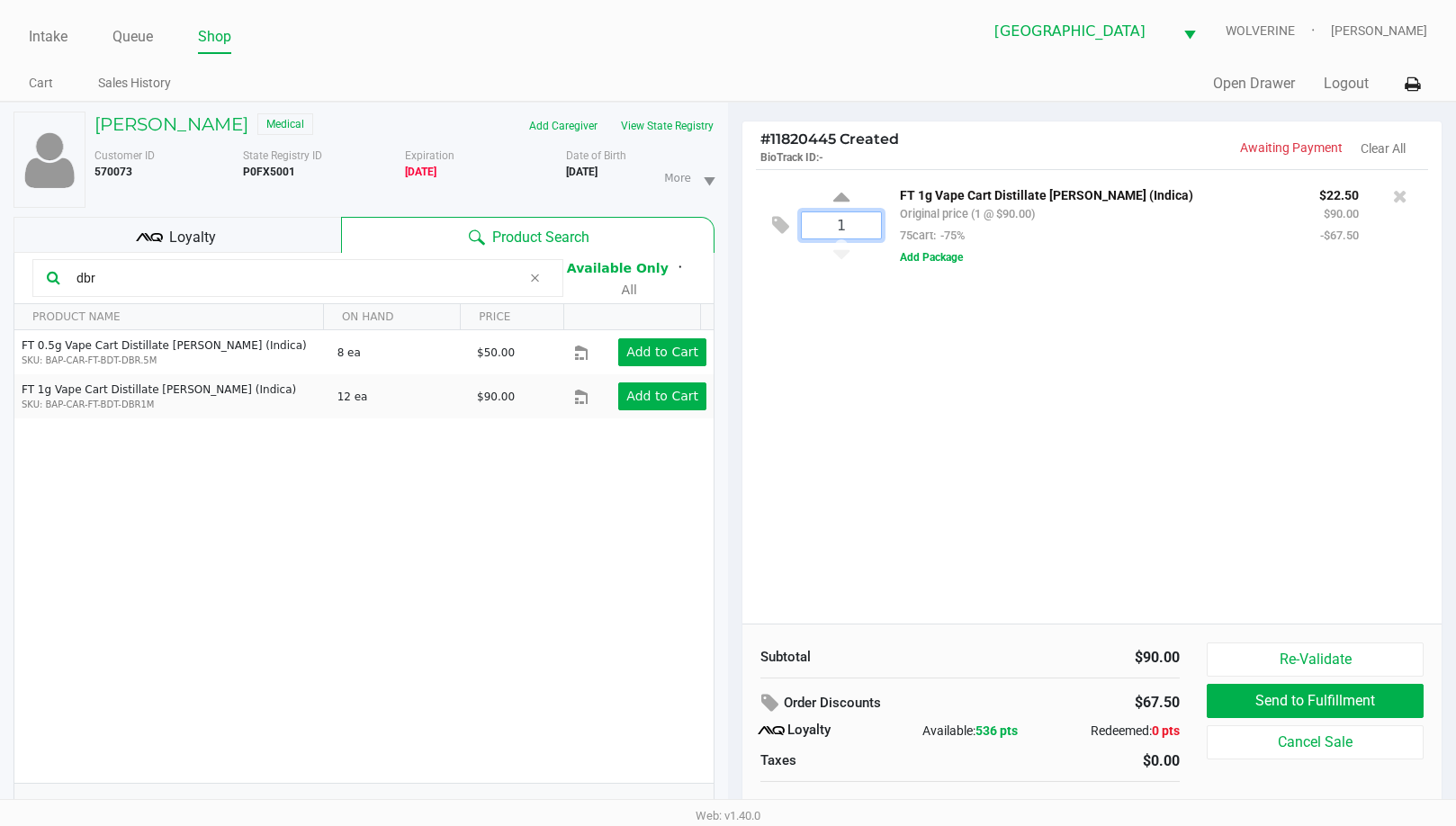
click at [861, 231] on input "1" at bounding box center [841, 226] width 79 height 26
click at [922, 317] on div "KENNETH MAPLE Medical Add Caregiver View State Registry Customer ID 570073 Stat…" at bounding box center [728, 473] width 1456 height 743
click at [934, 262] on button "Add Package" at bounding box center [931, 257] width 63 height 16
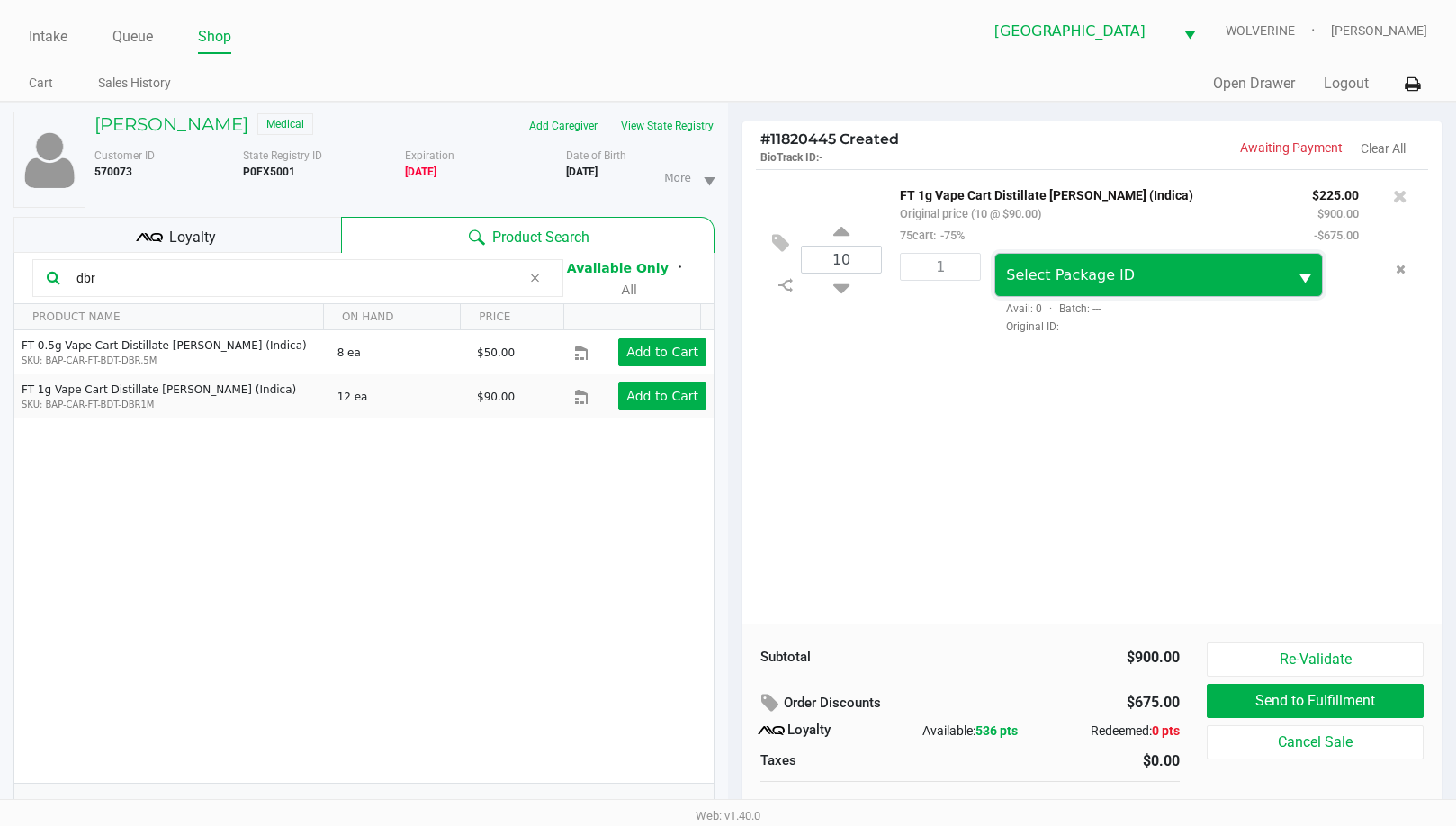
click at [1045, 260] on span "Select Package ID" at bounding box center [1141, 274] width 291 height 42
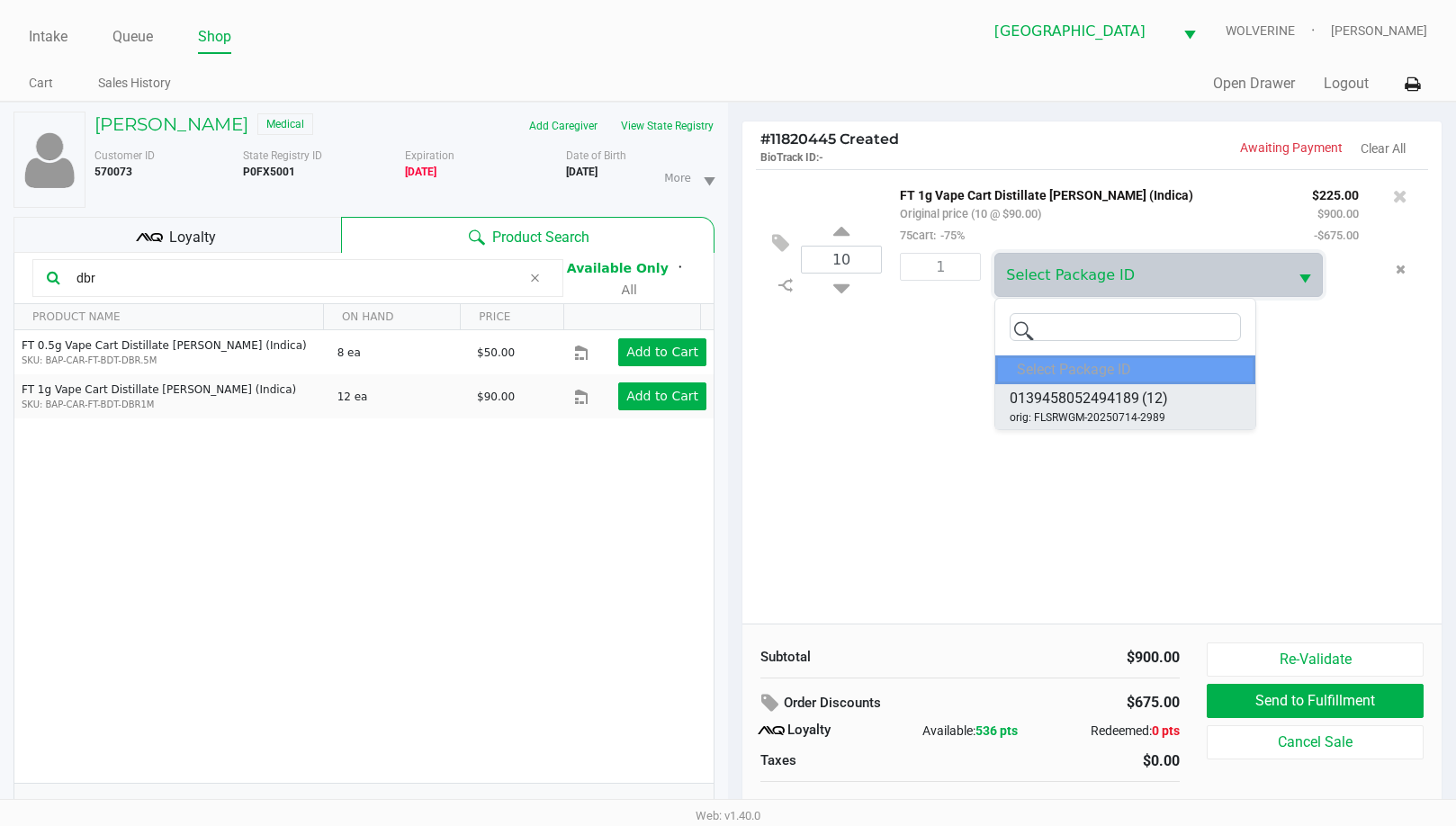
click at [1027, 406] on span "0139458052494189" at bounding box center [1074, 398] width 130 height 22
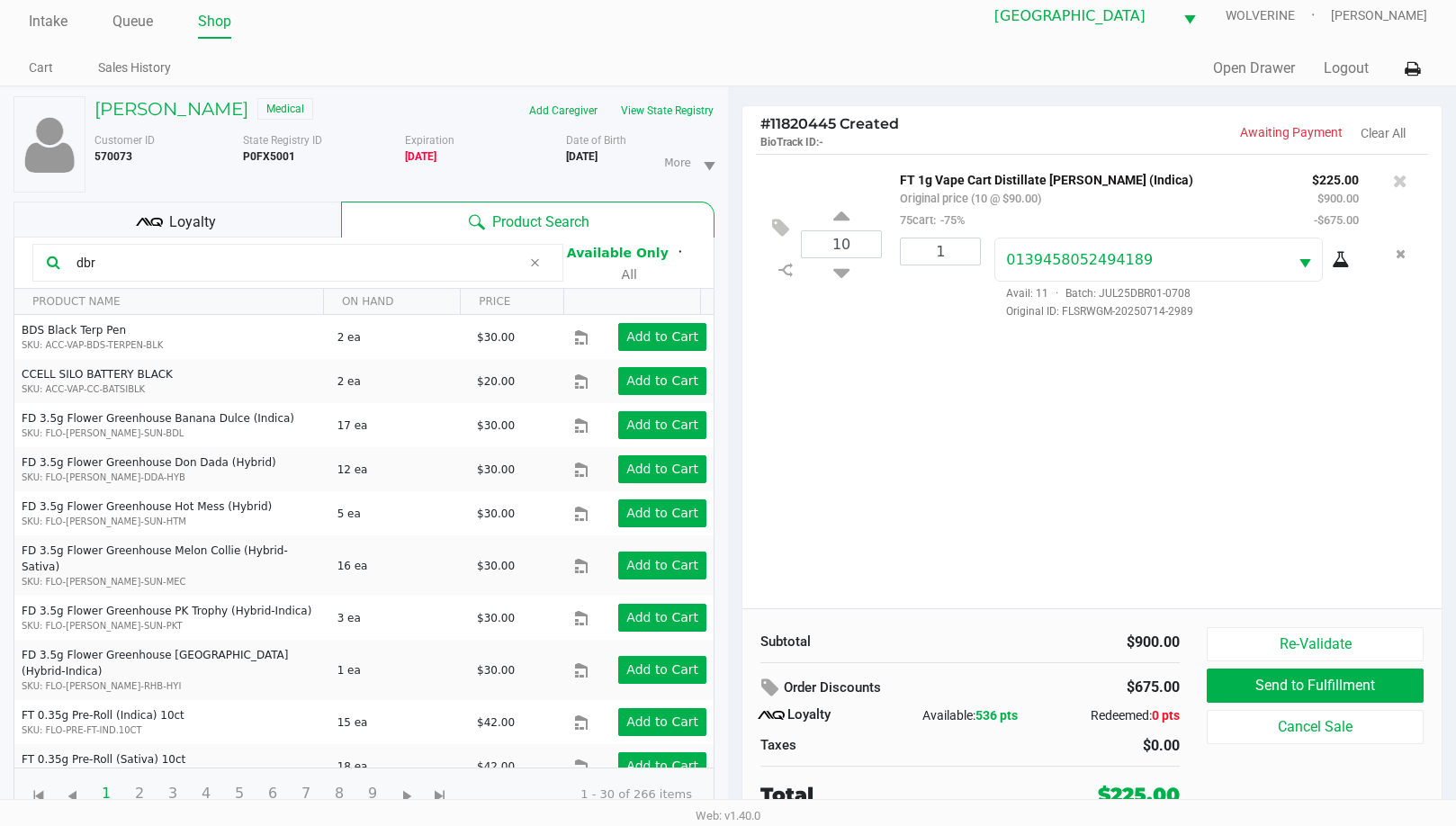
scroll to position [19, 0]
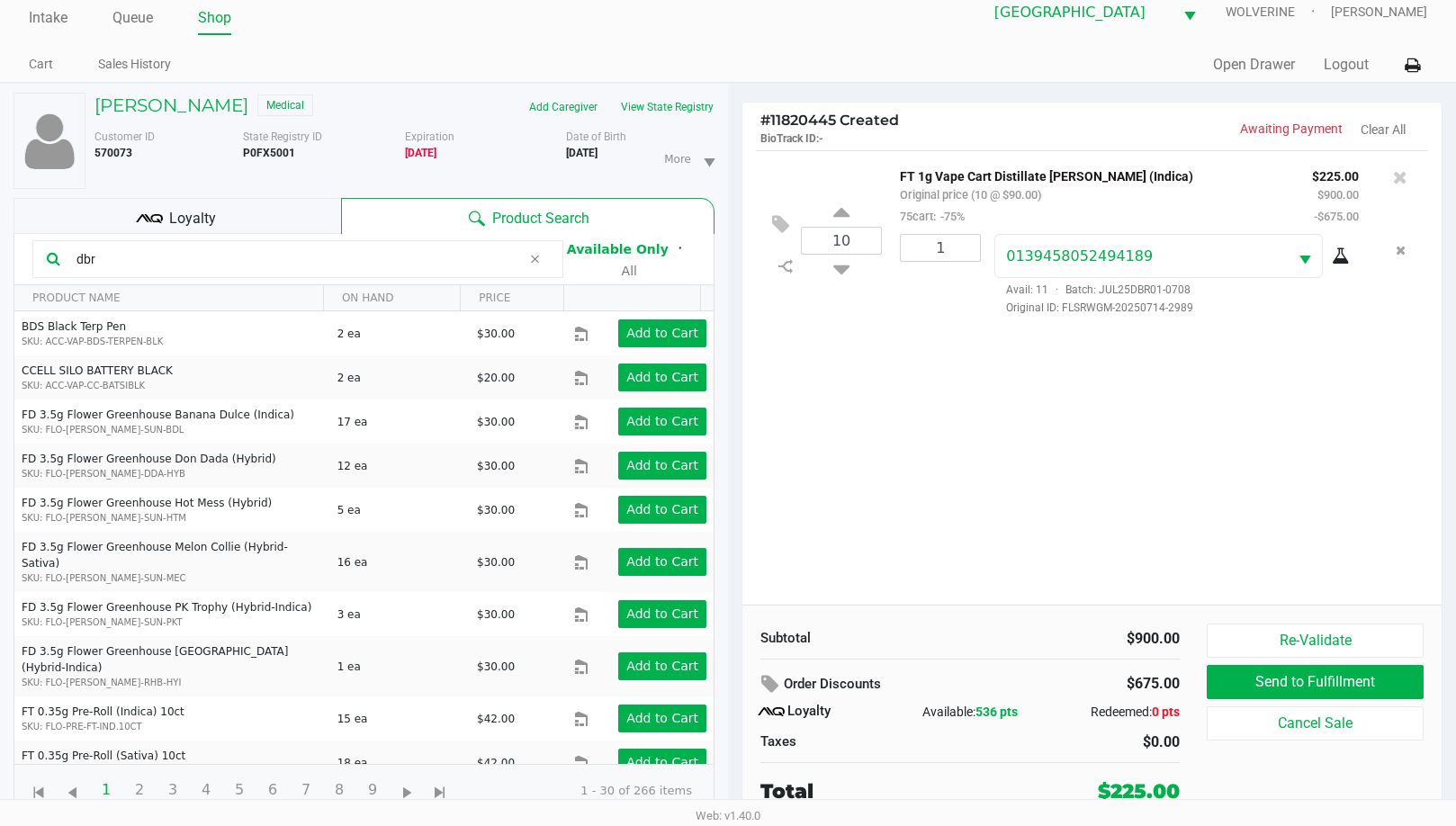
click at [227, 202] on div "Loyalty" at bounding box center [177, 216] width 327 height 36
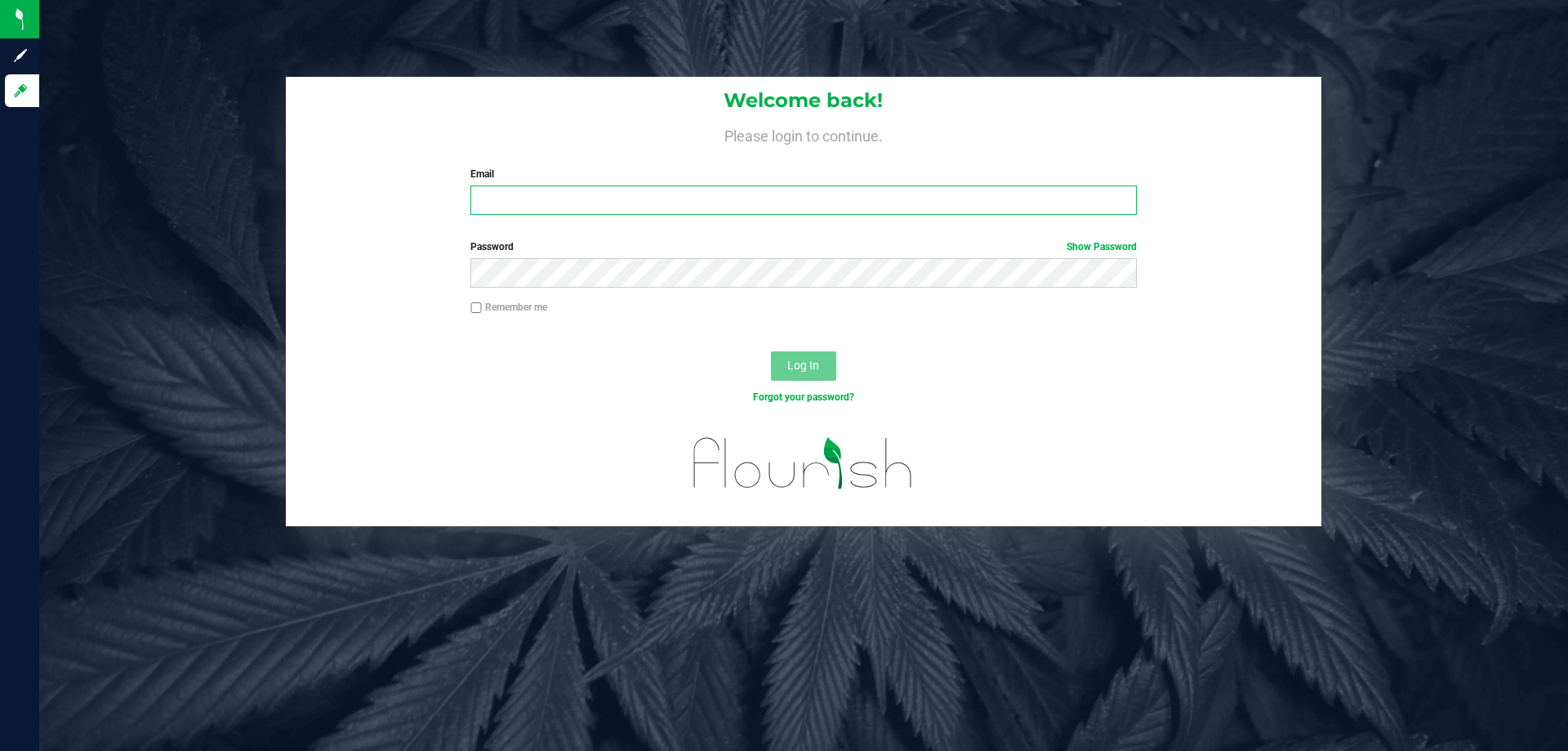
click at [584, 195] on input "Email" at bounding box center [803, 200] width 665 height 29
type input "[EMAIL_ADDRESS][DOMAIN_NAME]"
click at [811, 358] on button "Log In" at bounding box center [804, 366] width 66 height 29
click at [807, 364] on span "Log In" at bounding box center [803, 364] width 32 height 13
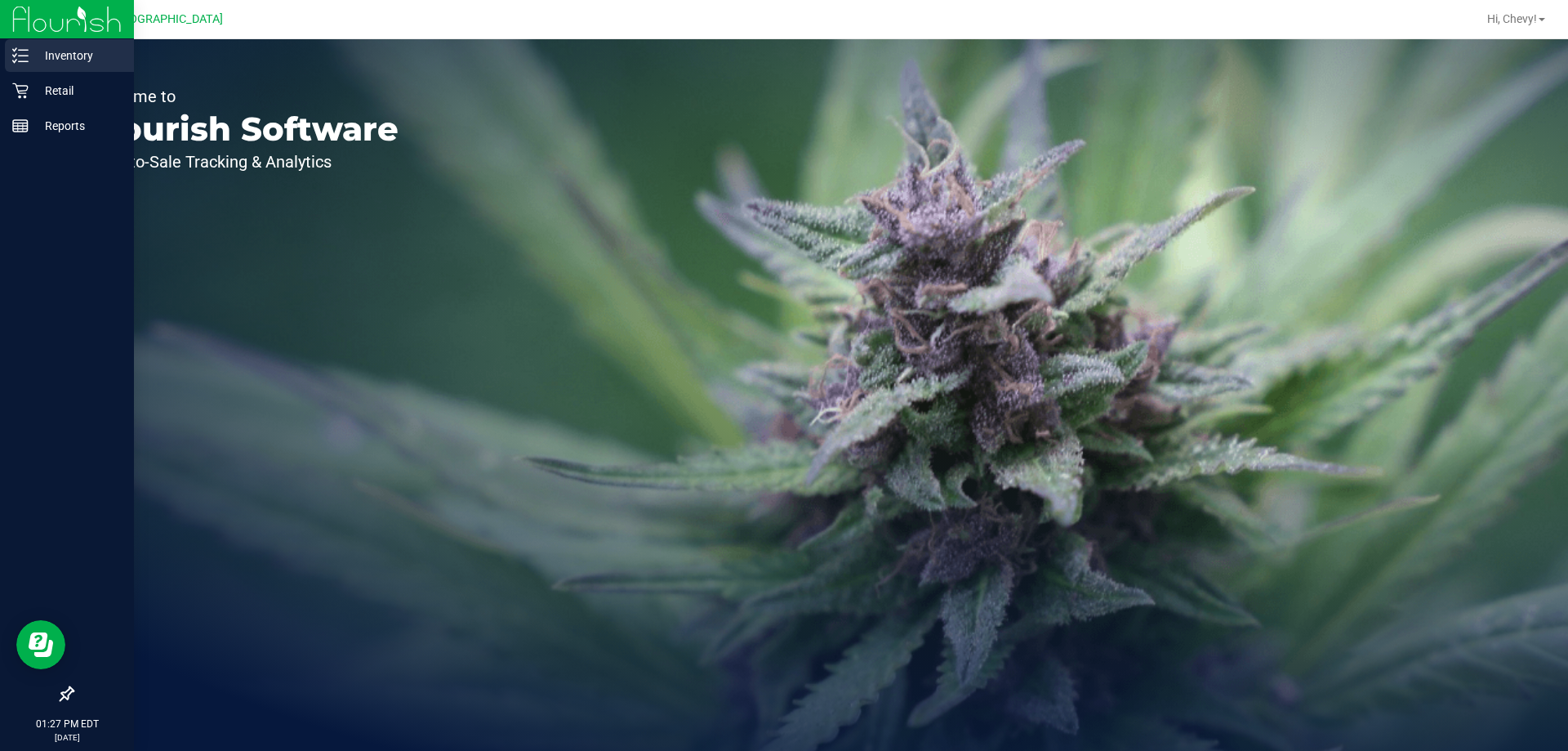
click at [24, 55] on line at bounding box center [23, 55] width 9 height 0
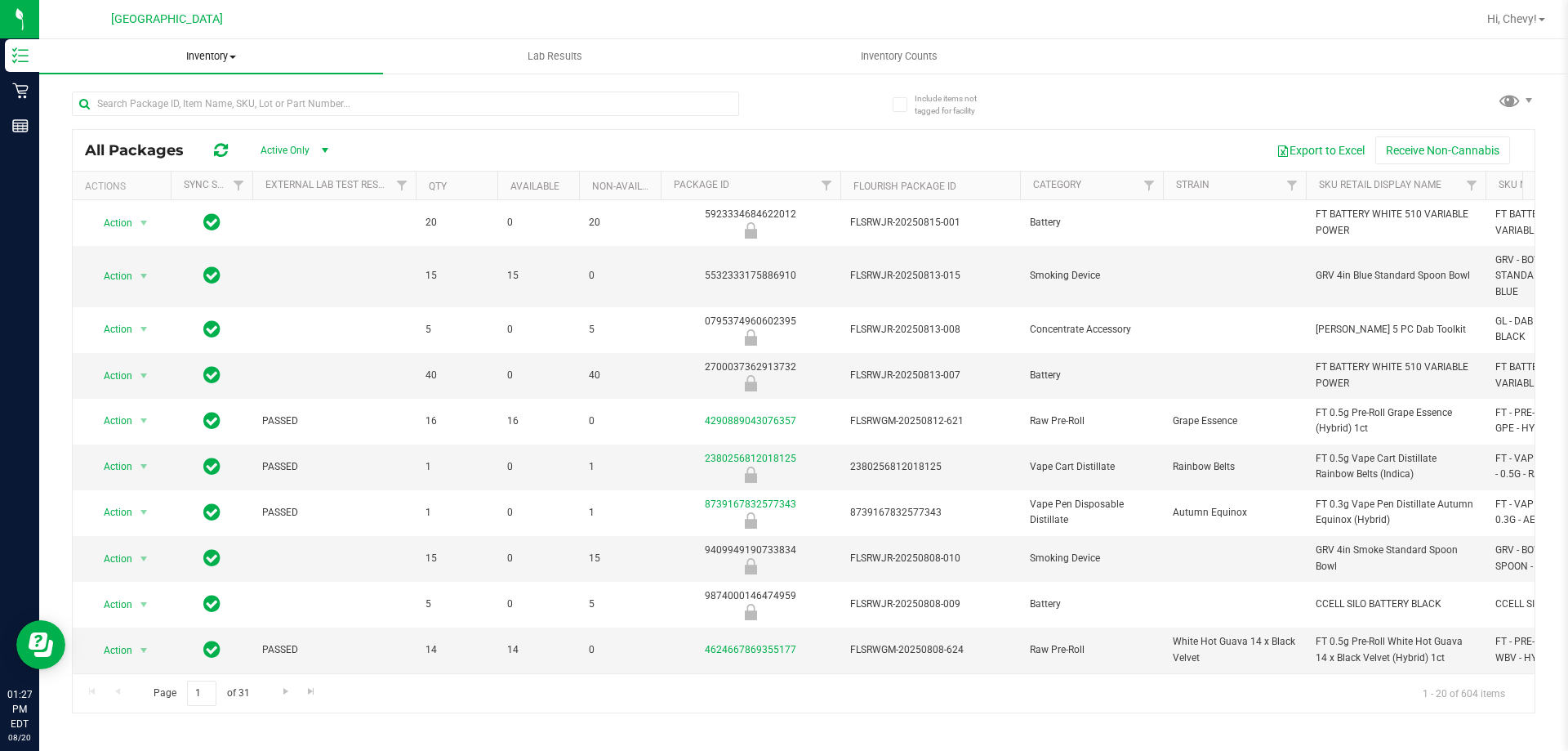
click at [212, 58] on span "Inventory" at bounding box center [211, 55] width 344 height 15
click at [211, 114] on li "All inventory" at bounding box center [211, 118] width 344 height 20
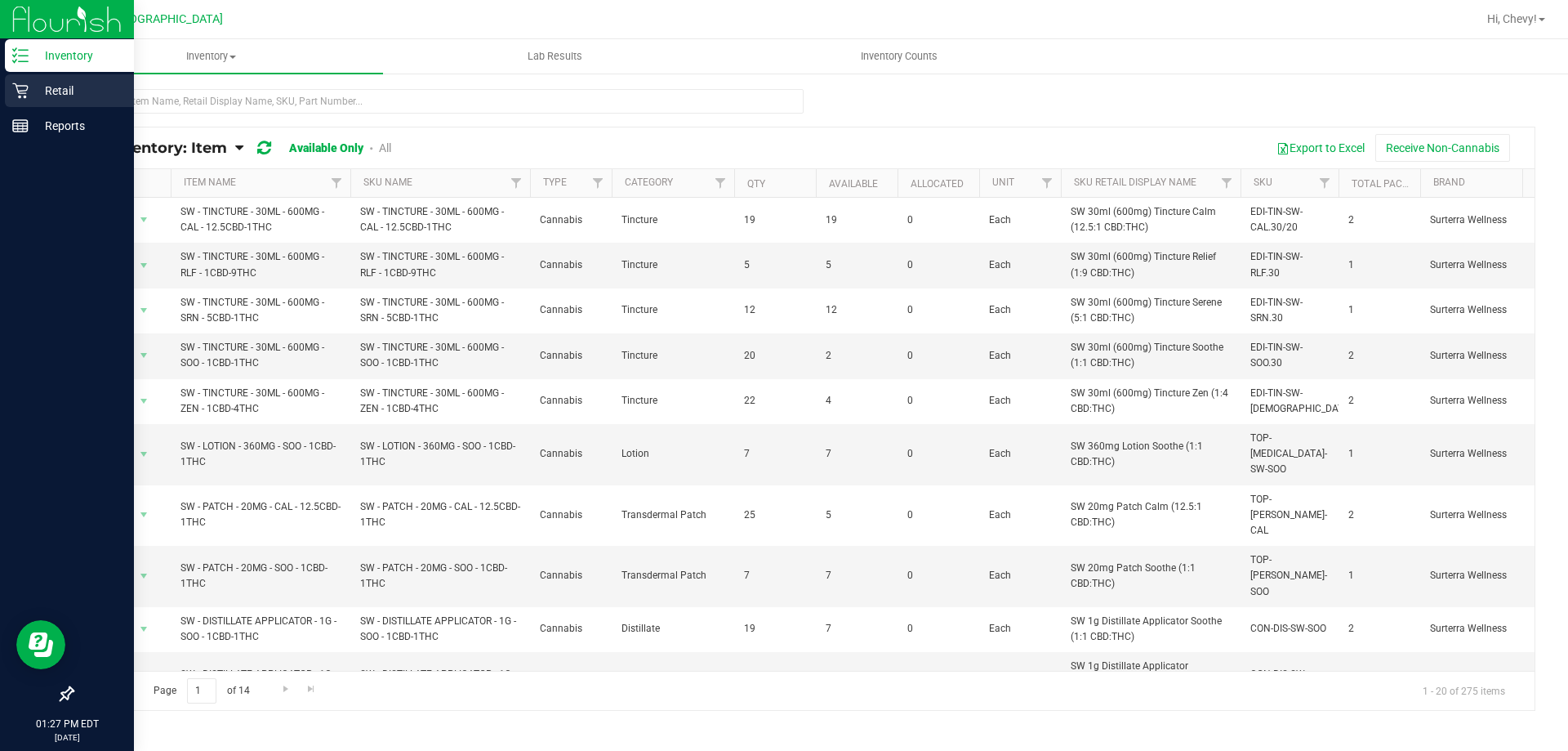
click at [36, 96] on p "Retail" at bounding box center [78, 90] width 98 height 20
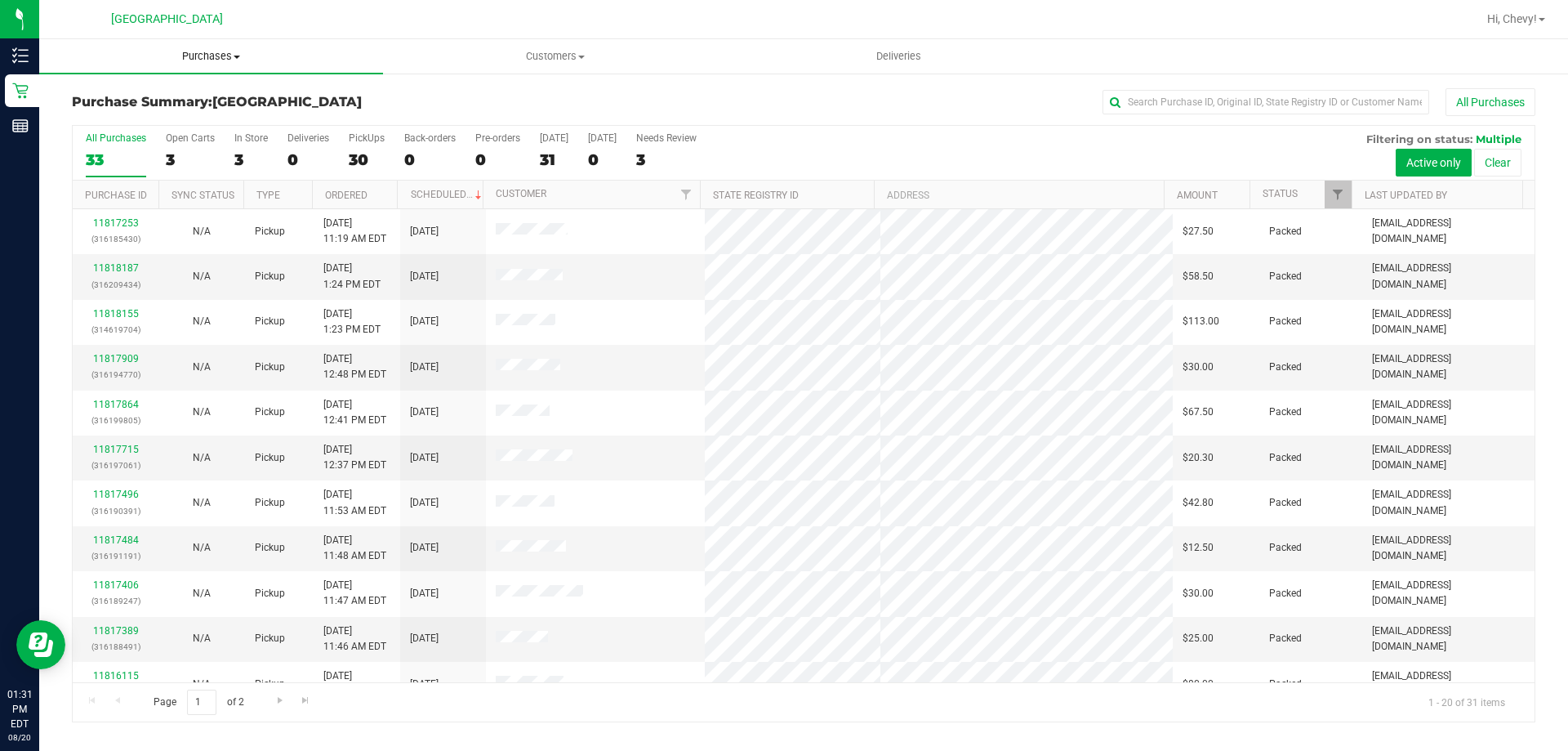
click at [200, 57] on span "Purchases" at bounding box center [211, 55] width 344 height 15
click at [195, 124] on li "Fulfillment" at bounding box center [211, 118] width 344 height 20
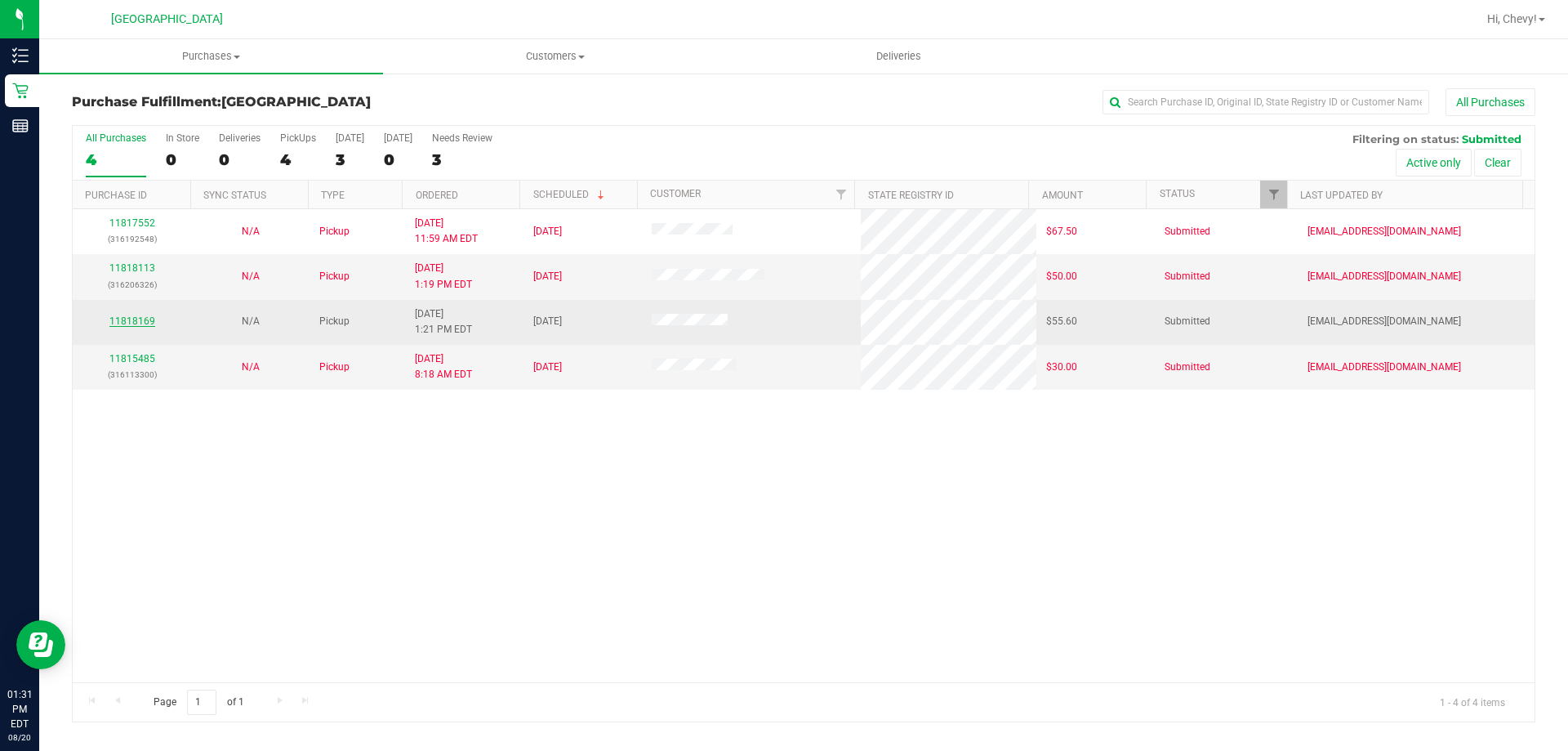
click at [134, 321] on link "11818169" at bounding box center [132, 321] width 46 height 11
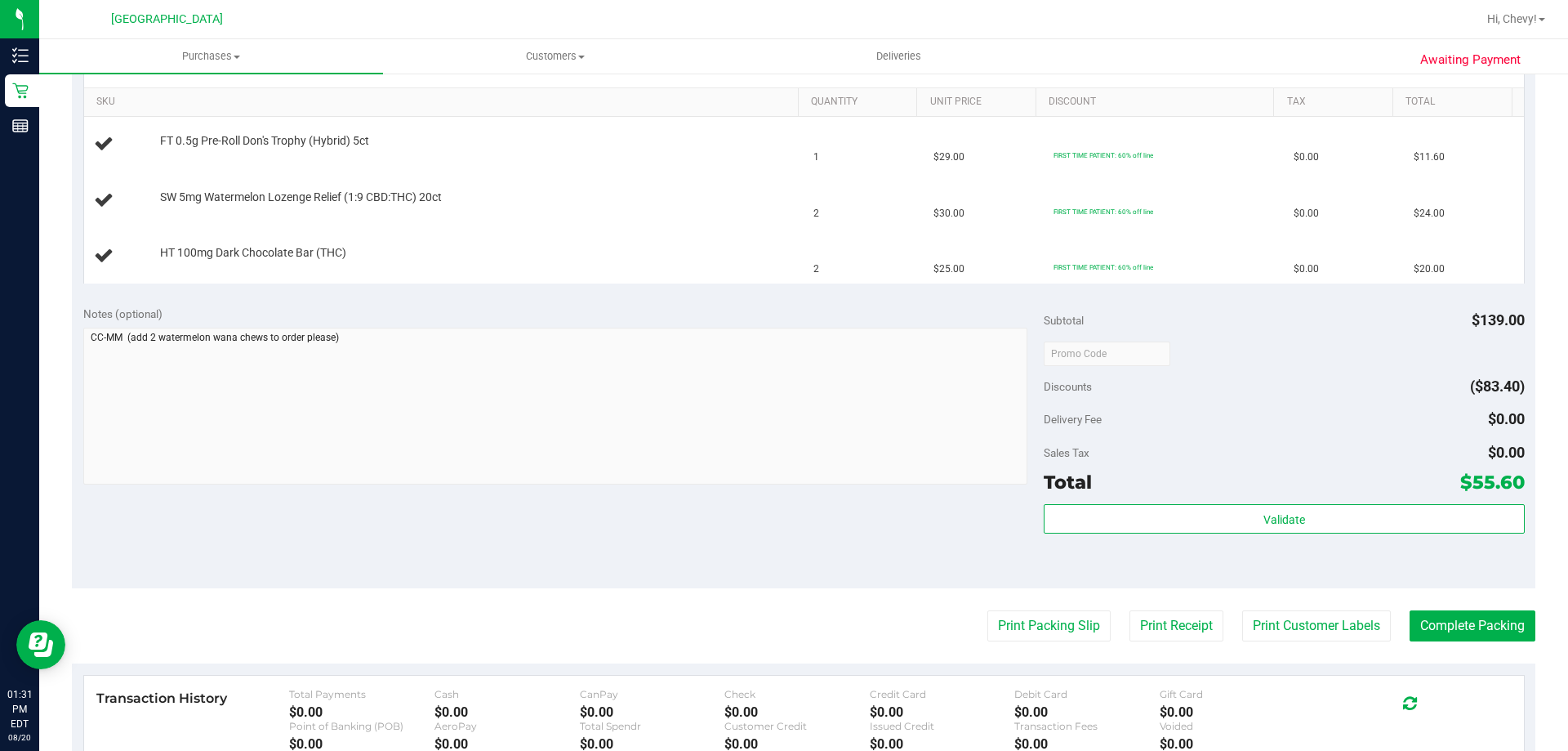
scroll to position [409, 0]
click at [1022, 622] on button "Print Packing Slip" at bounding box center [1048, 624] width 124 height 31
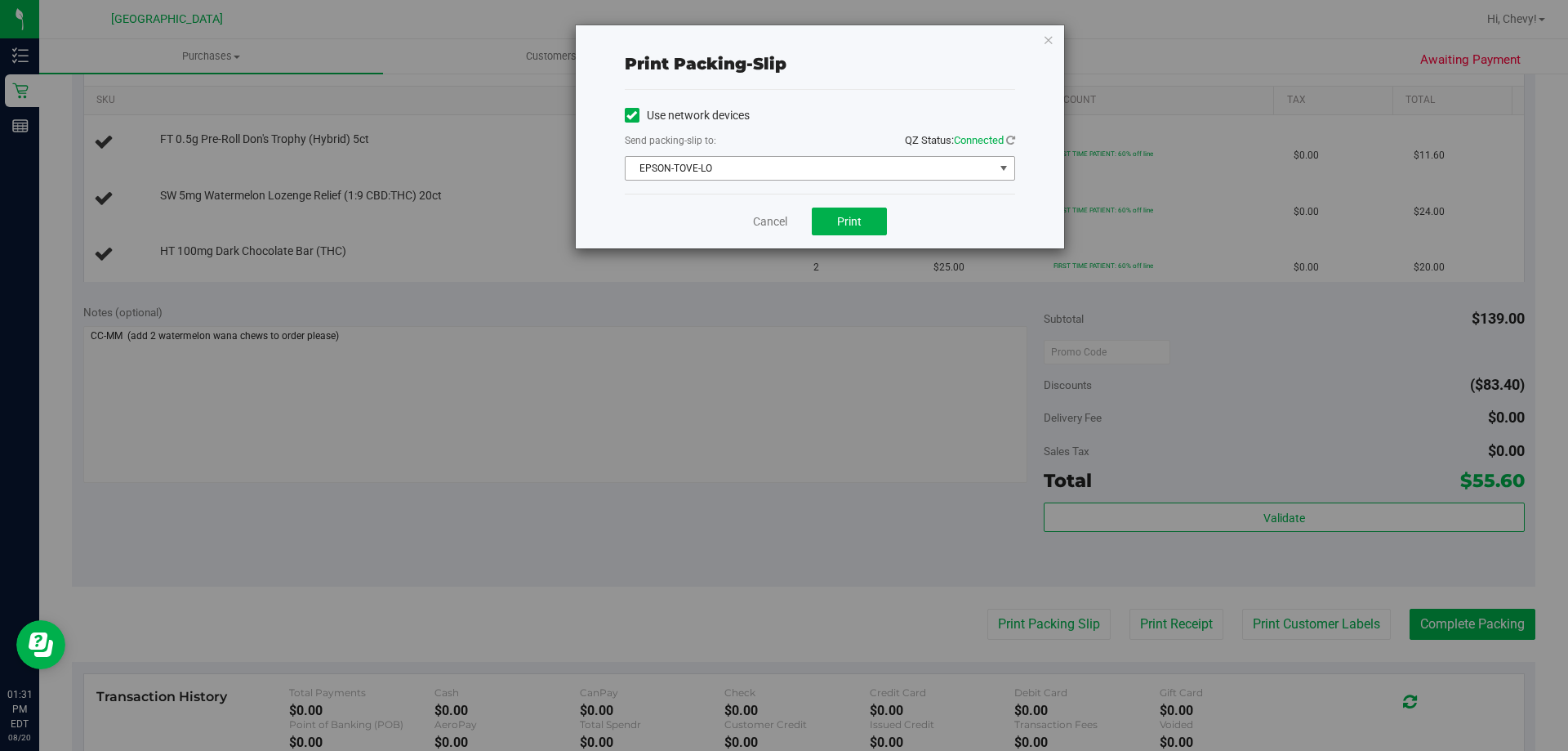
click at [825, 166] on span "EPSON-TOVE-LO" at bounding box center [810, 168] width 369 height 23
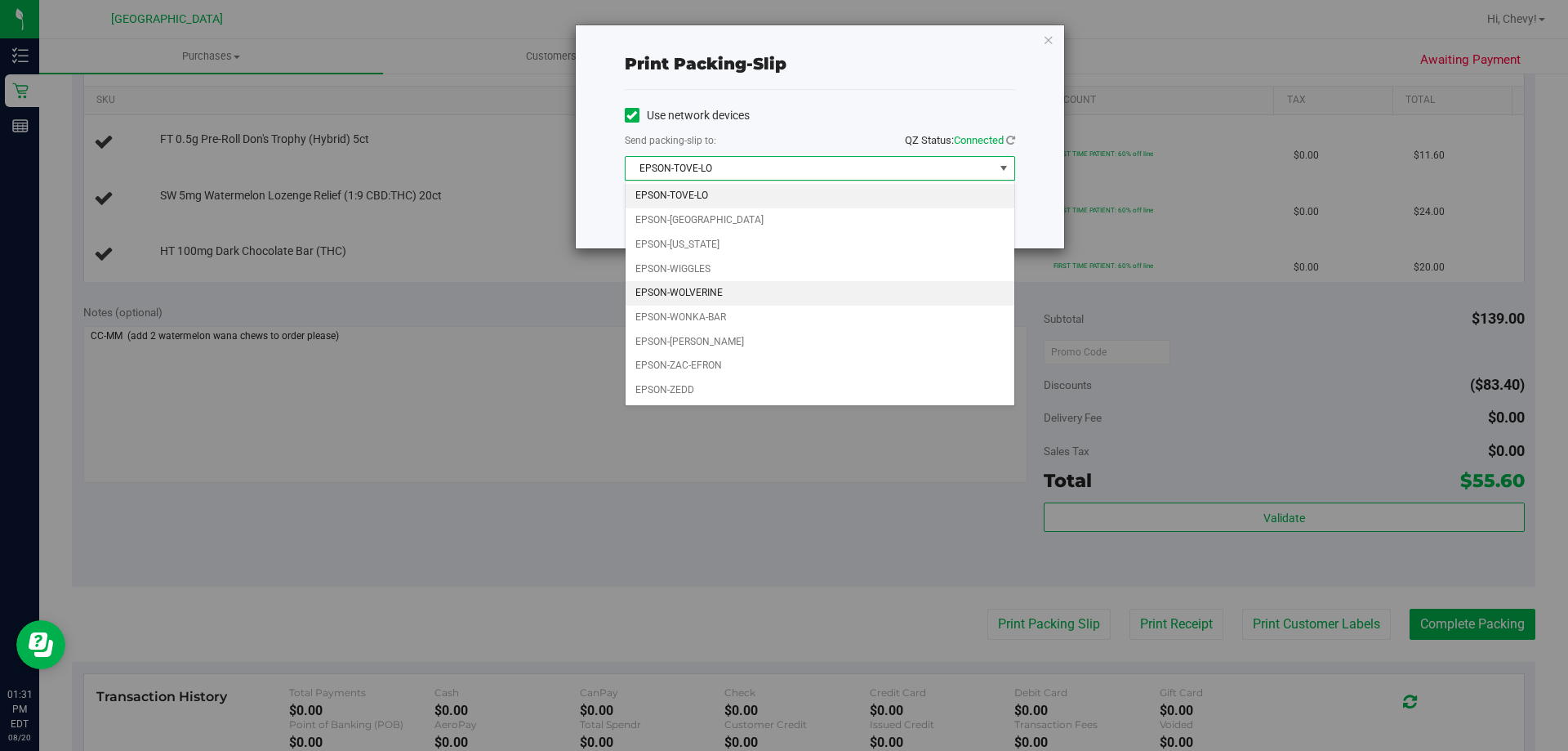
click at [742, 292] on li "EPSON-WOLVERINE" at bounding box center [820, 293] width 389 height 25
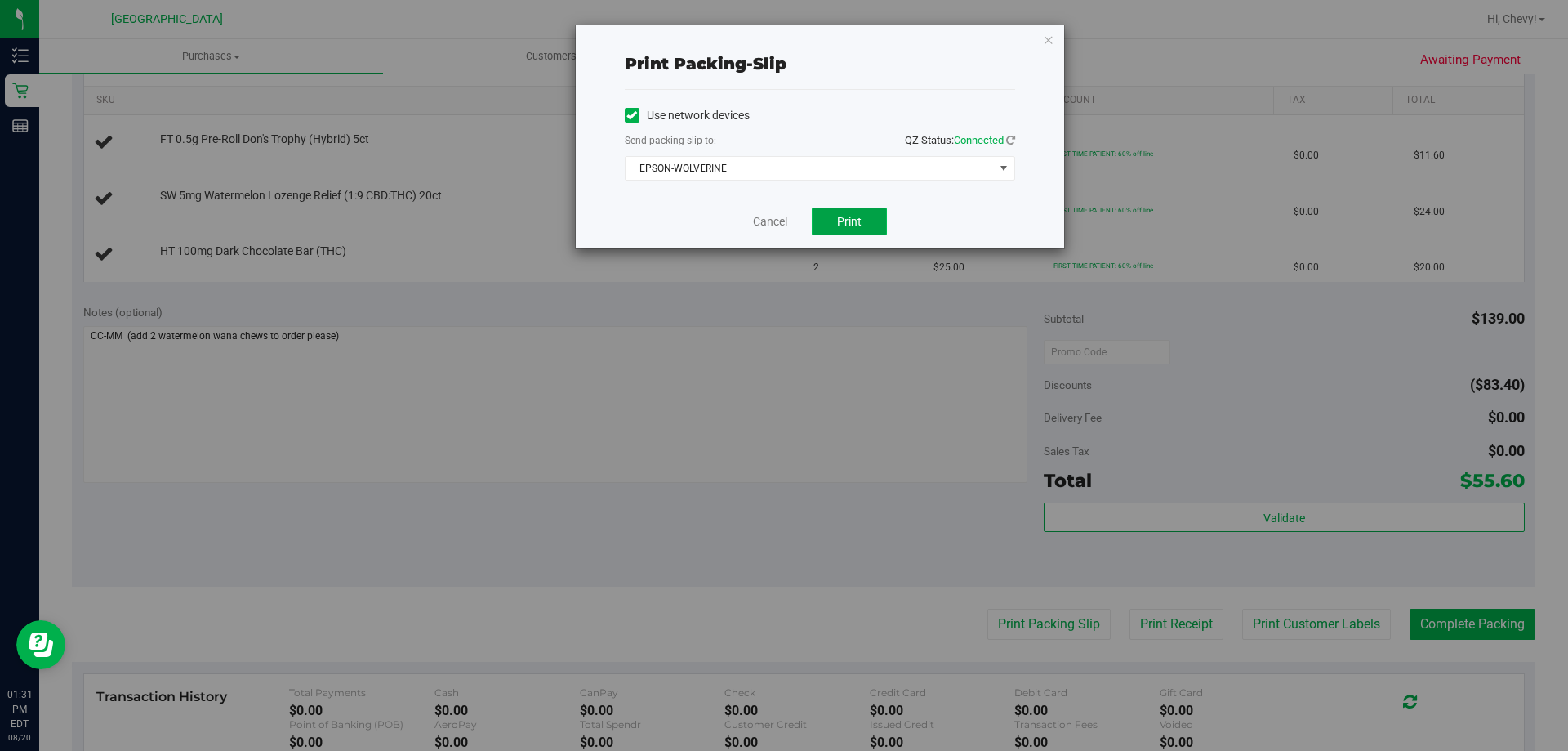
click at [859, 224] on span "Print" at bounding box center [849, 221] width 25 height 13
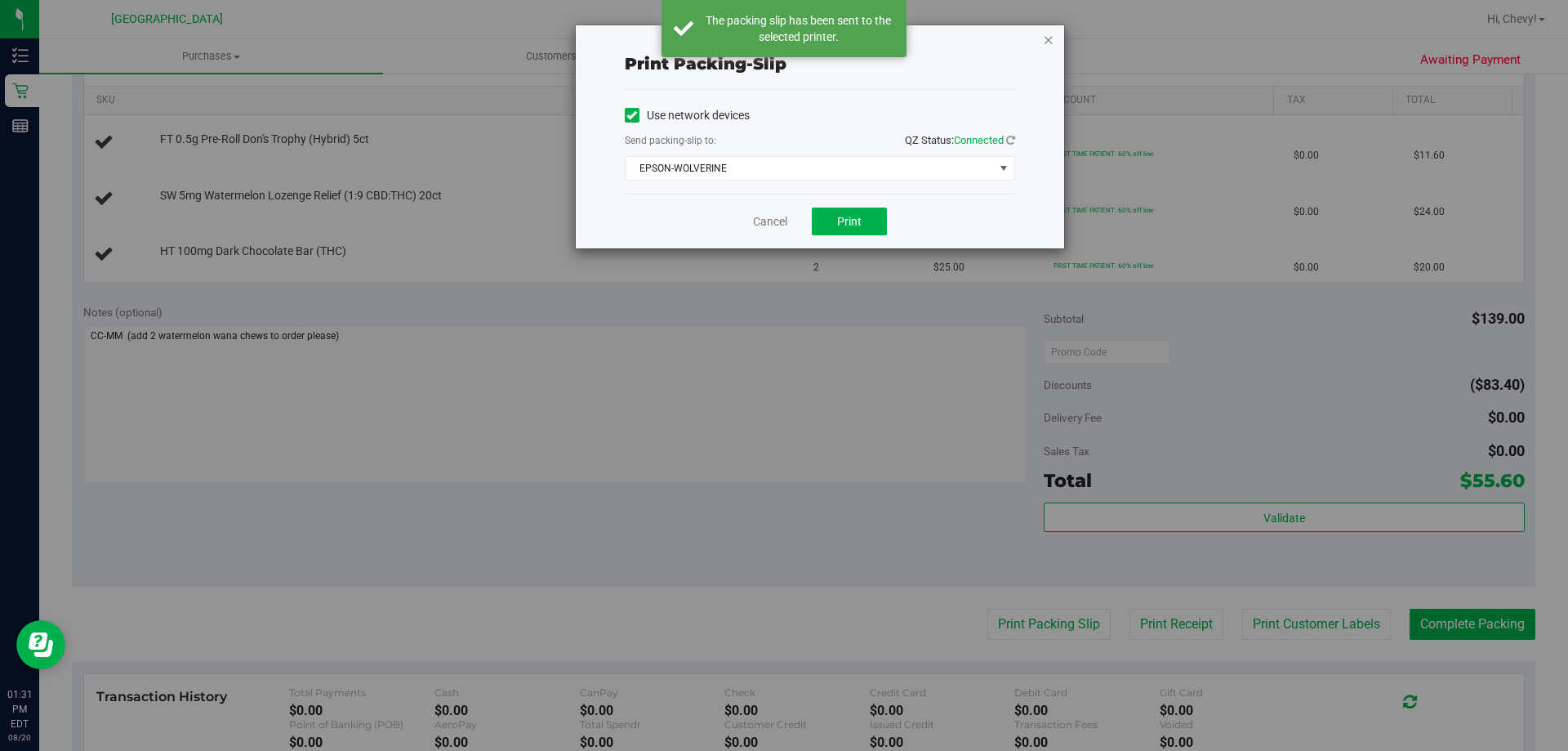
click at [1049, 38] on icon "button" at bounding box center [1048, 38] width 11 height 20
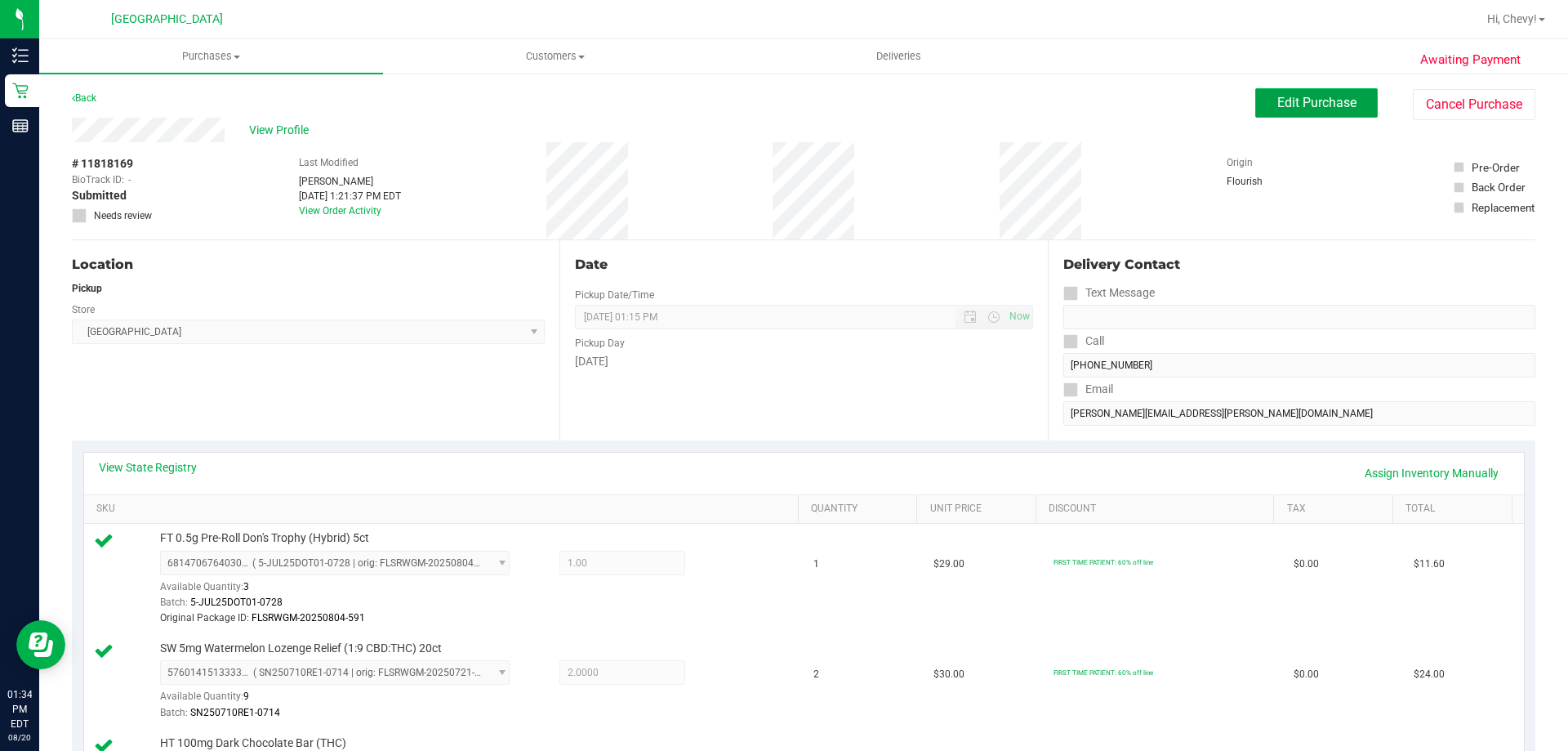
click at [1283, 110] on button "Edit Purchase" at bounding box center [1316, 102] width 123 height 29
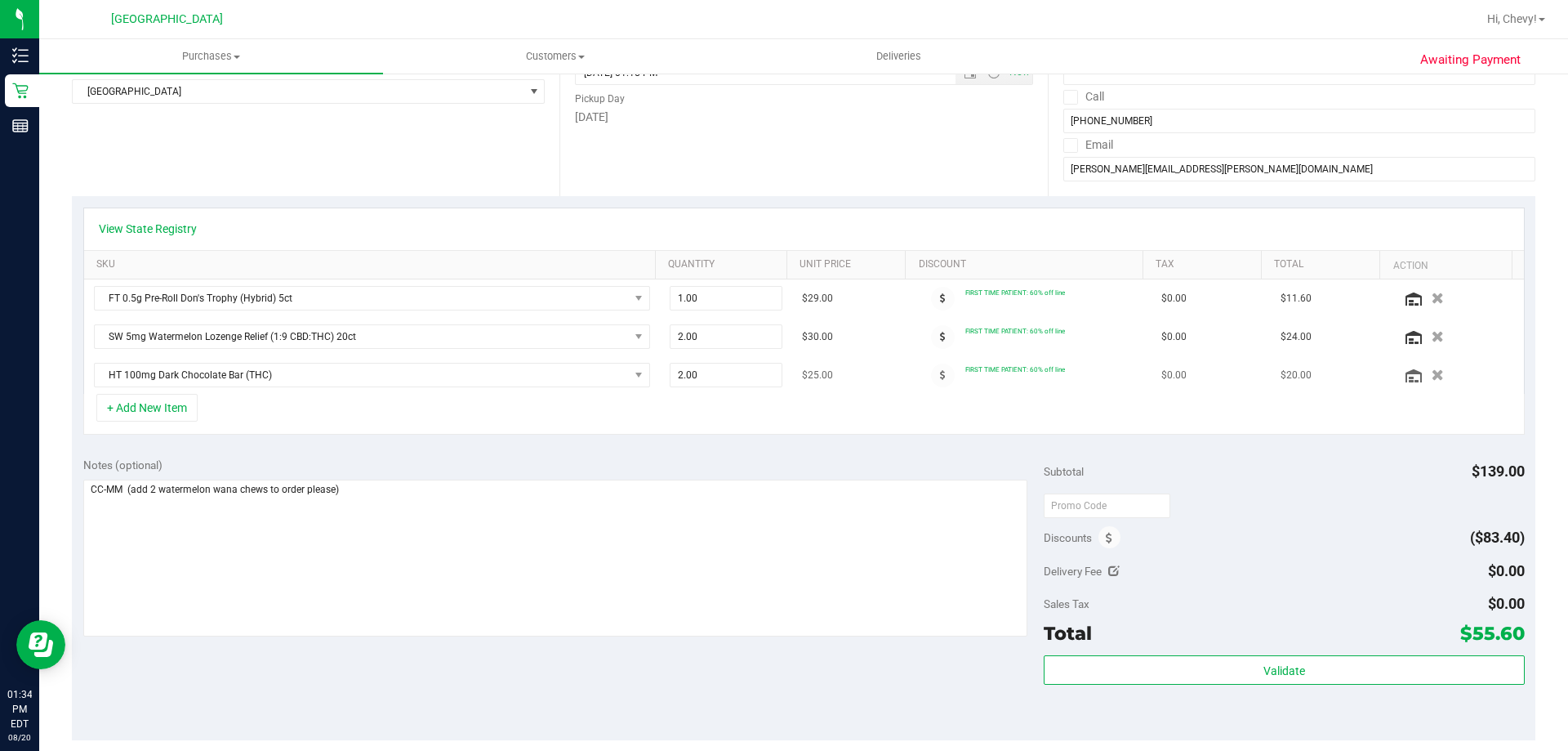
scroll to position [245, 0]
click at [150, 406] on button "+ Add New Item" at bounding box center [147, 406] width 102 height 28
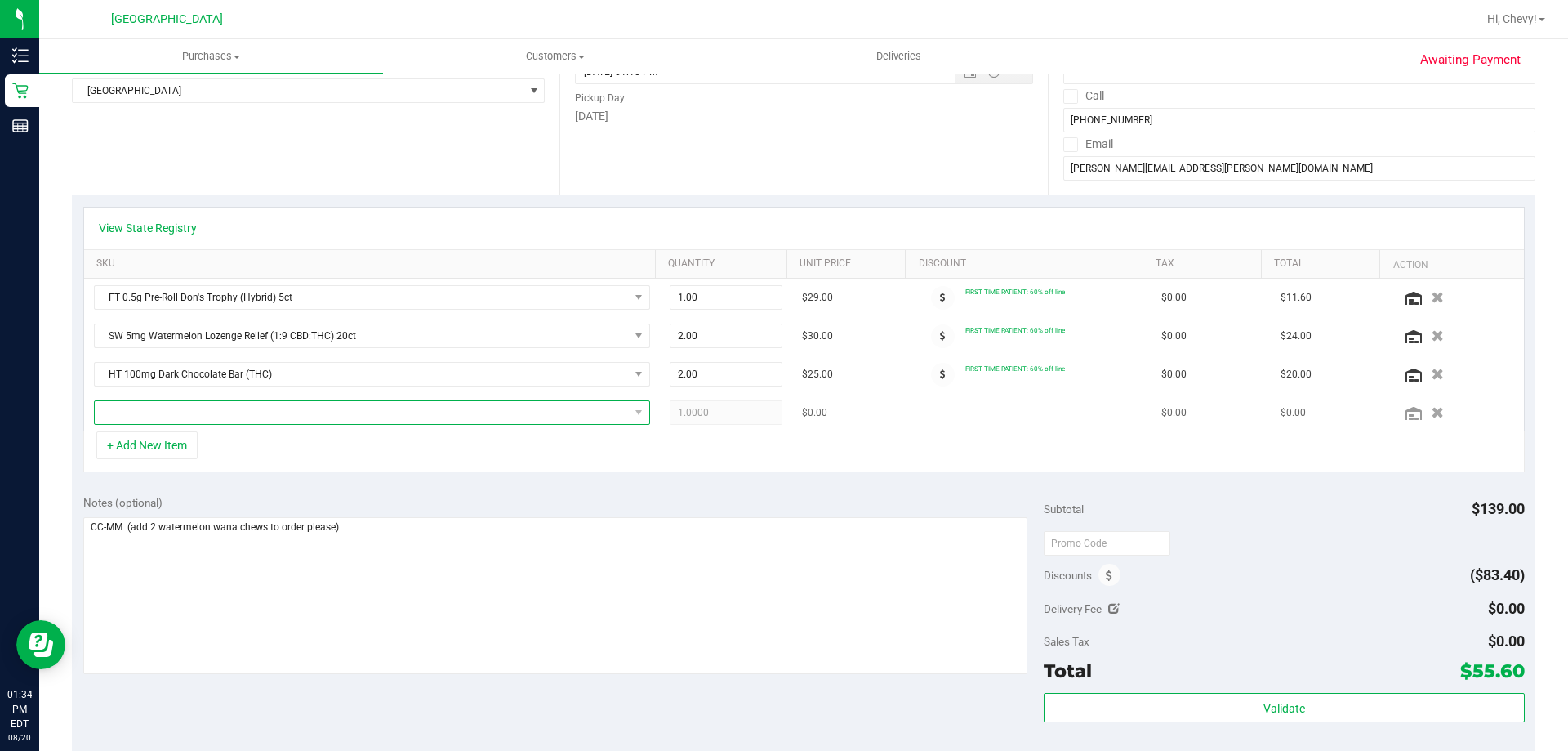
click at [130, 410] on span "NO DATA FOUND" at bounding box center [362, 412] width 534 height 23
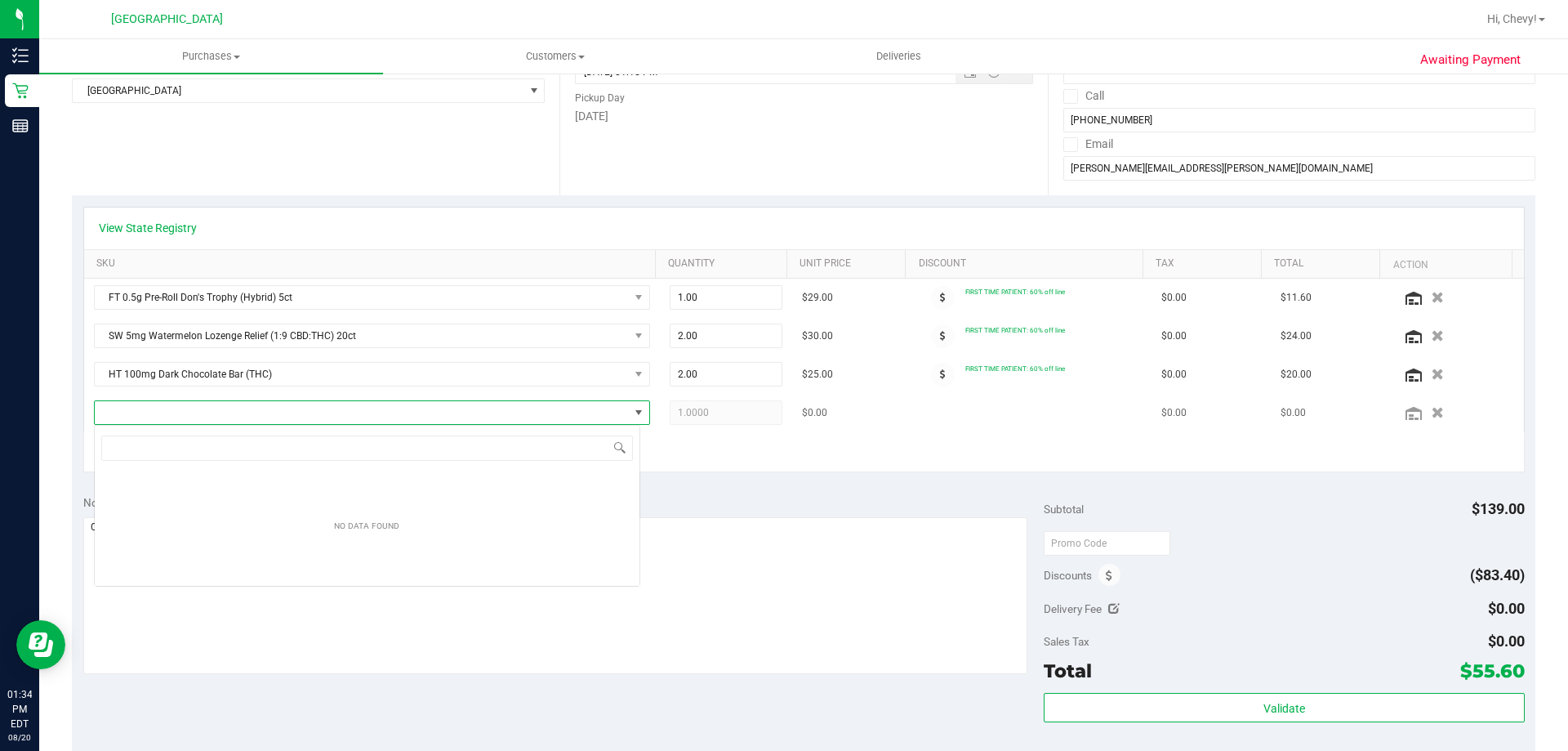
scroll to position [25, 546]
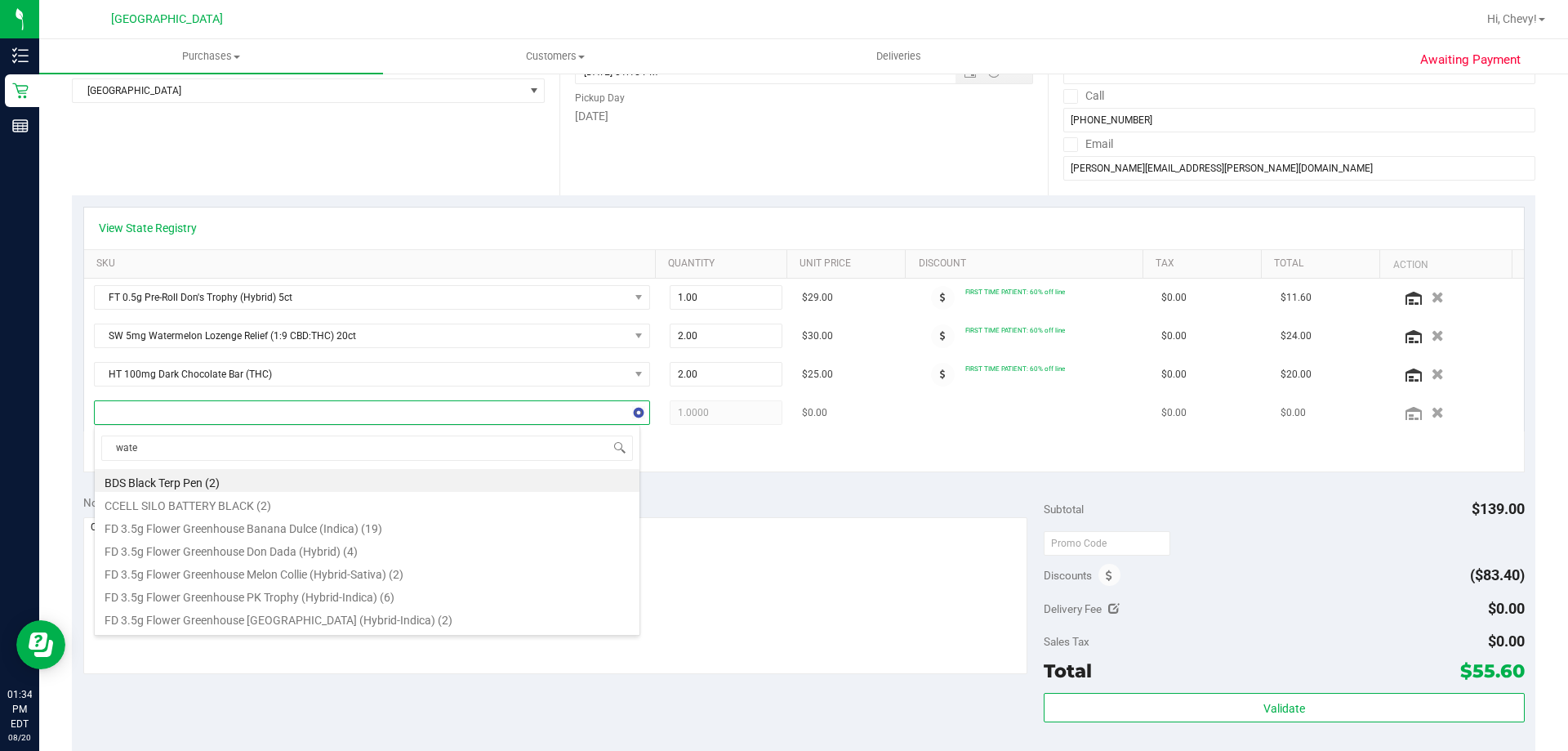
type input "water"
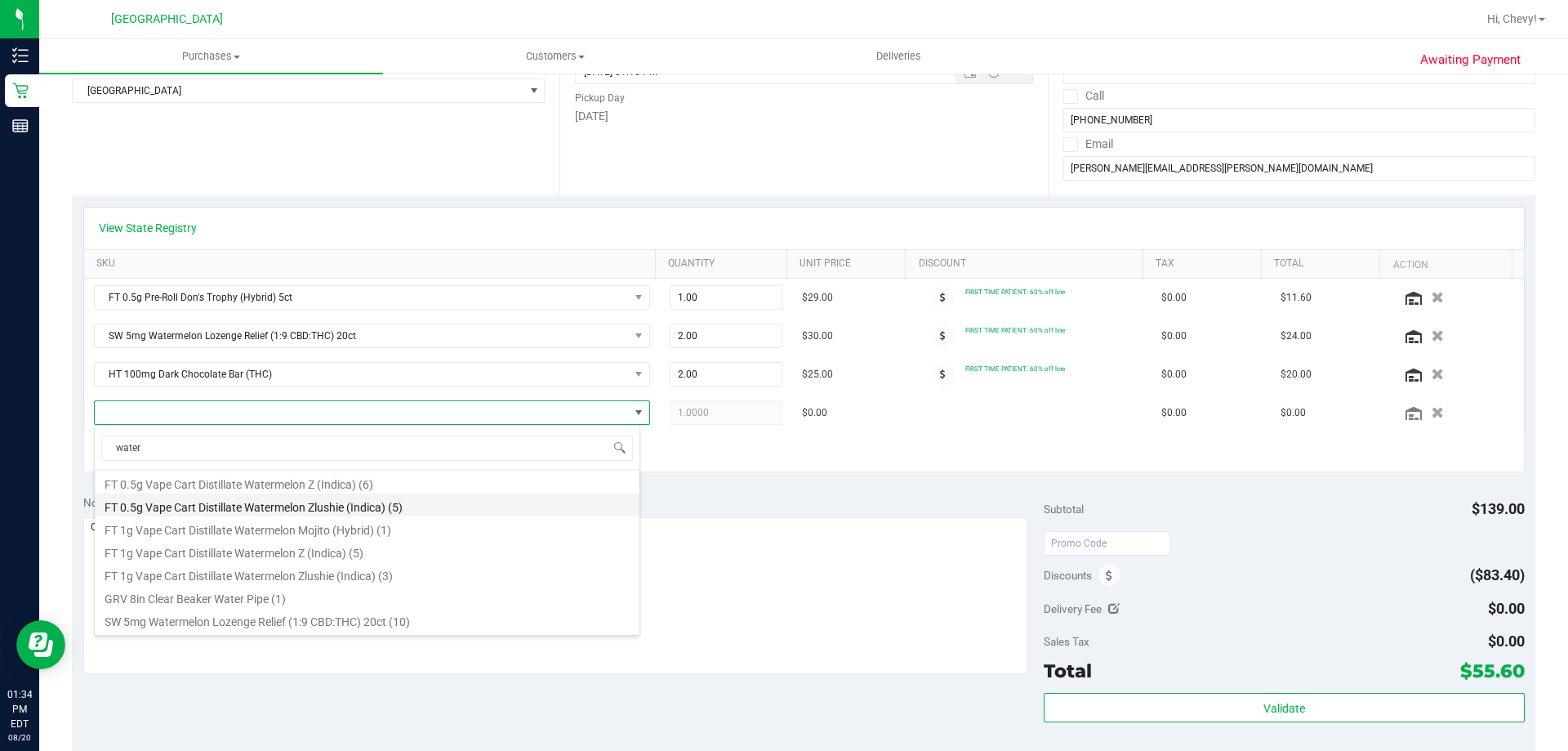
scroll to position [43, 0]
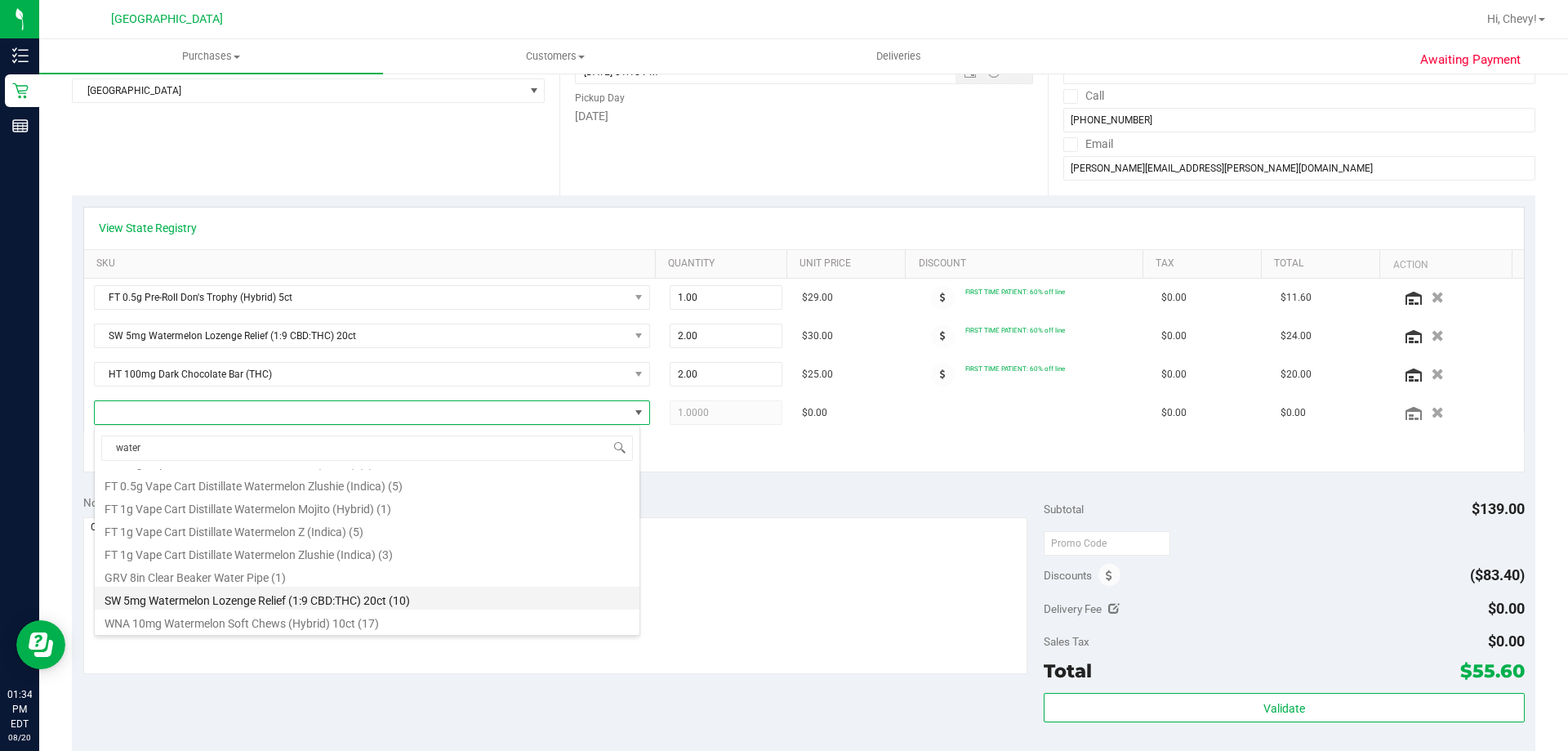
click at [412, 597] on li "SW 5mg Watermelon Lozenge Relief (1:9 CBD:THC) 20ct (10)" at bounding box center [367, 597] width 545 height 23
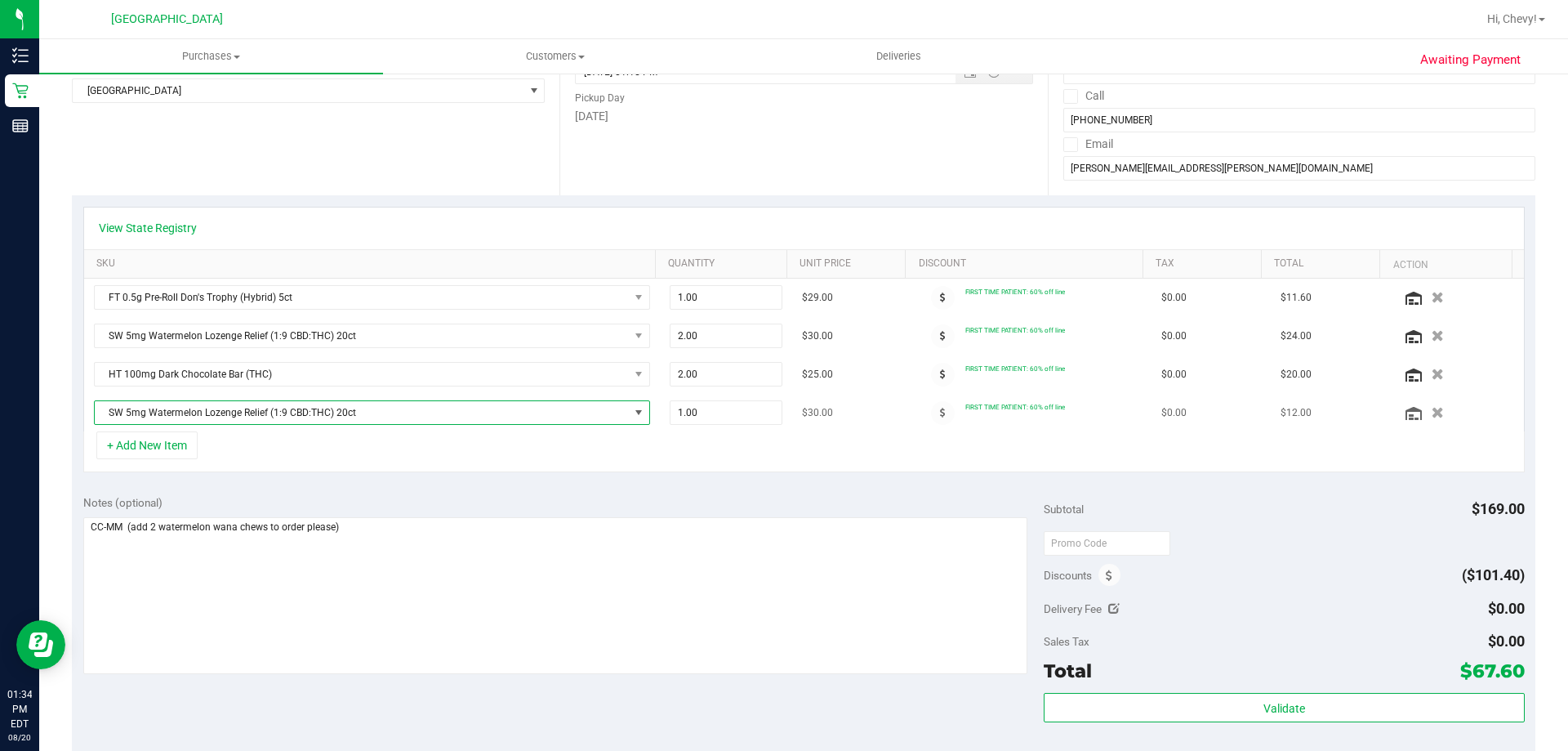
click at [495, 416] on span "SW 5mg Watermelon Lozenge Relief (1:9 CBD:THC) 20ct" at bounding box center [362, 412] width 534 height 23
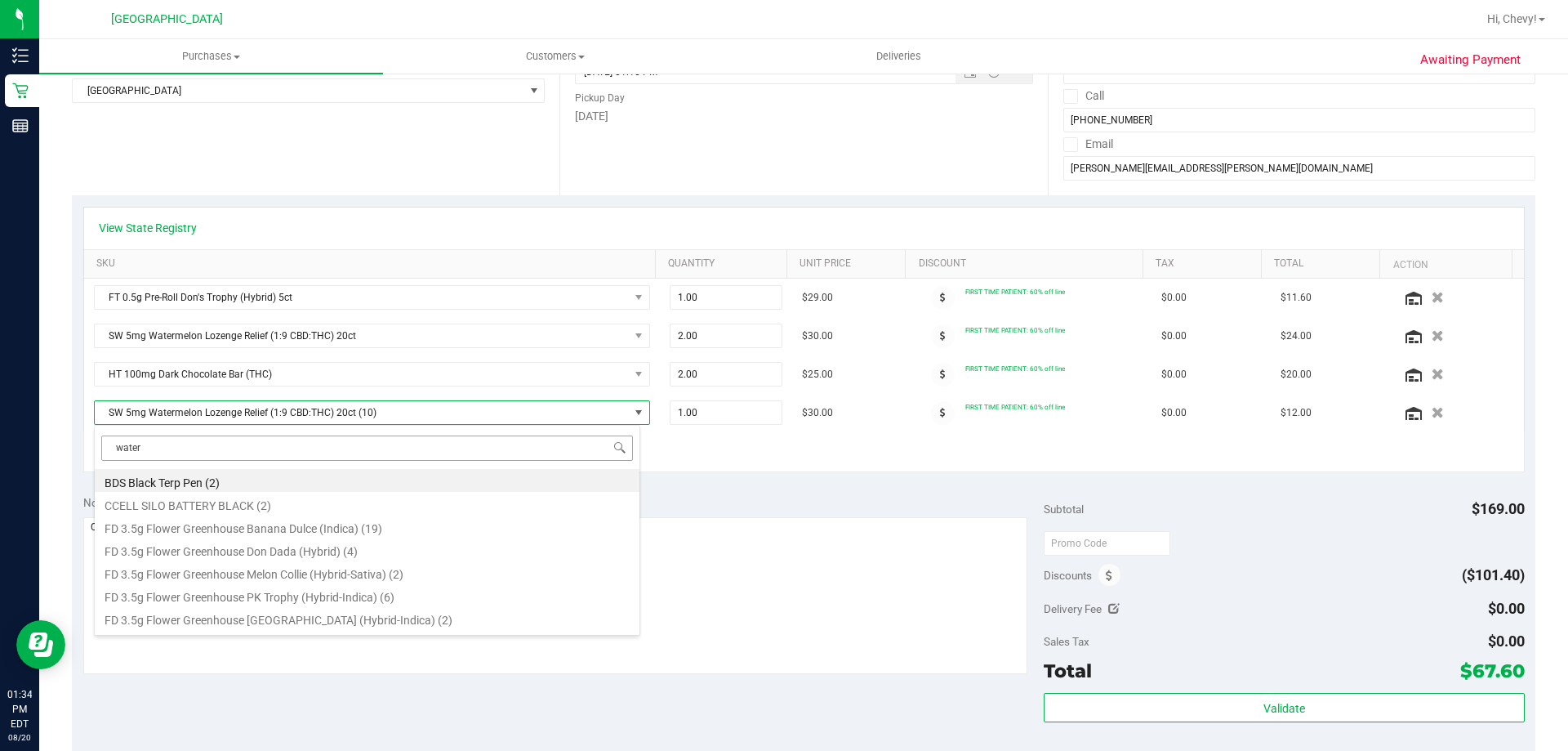
scroll to position [20, 0]
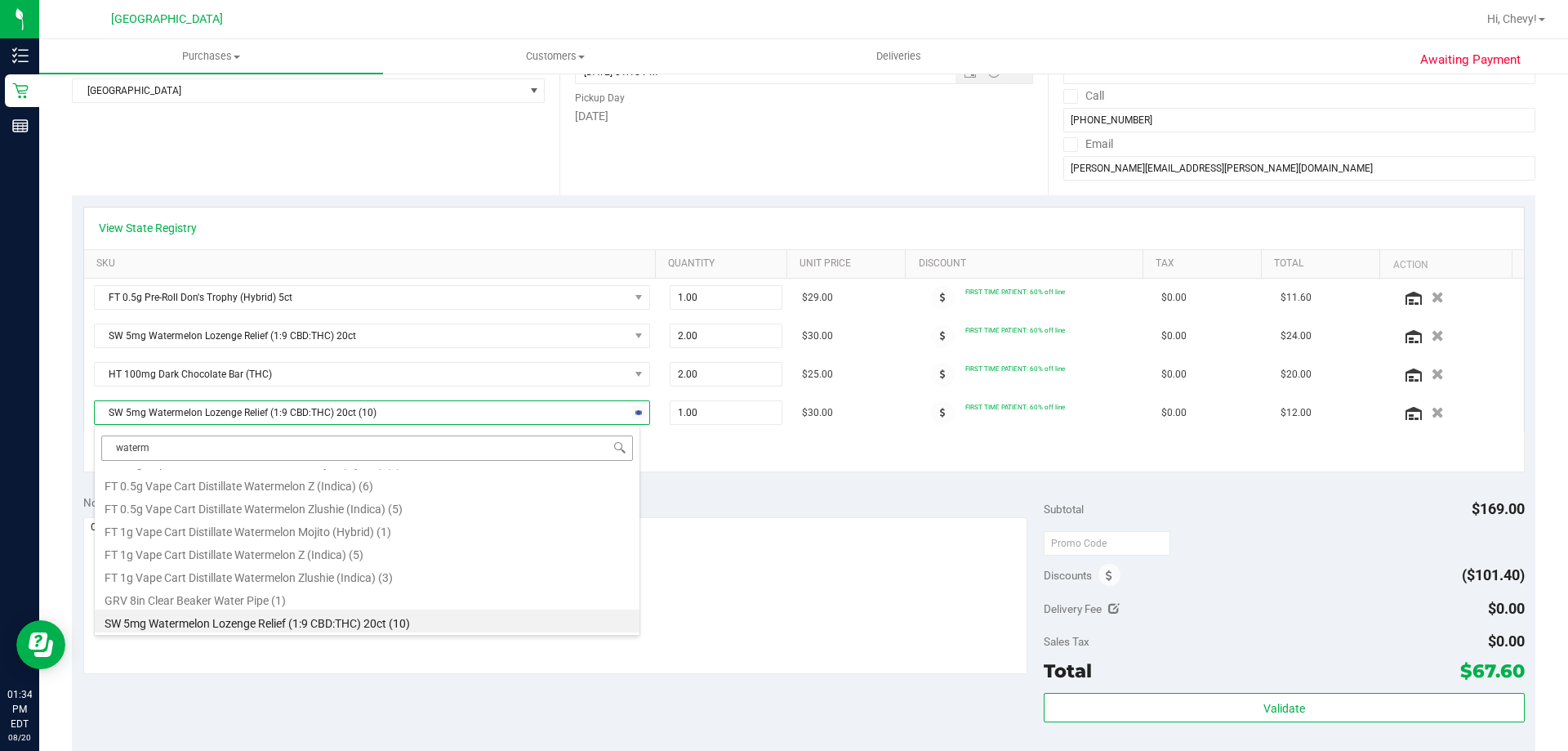
type input "waterme"
click at [420, 624] on li "WNA 10mg Watermelon Soft Chews (Hybrid) 10ct (17)" at bounding box center [367, 620] width 545 height 23
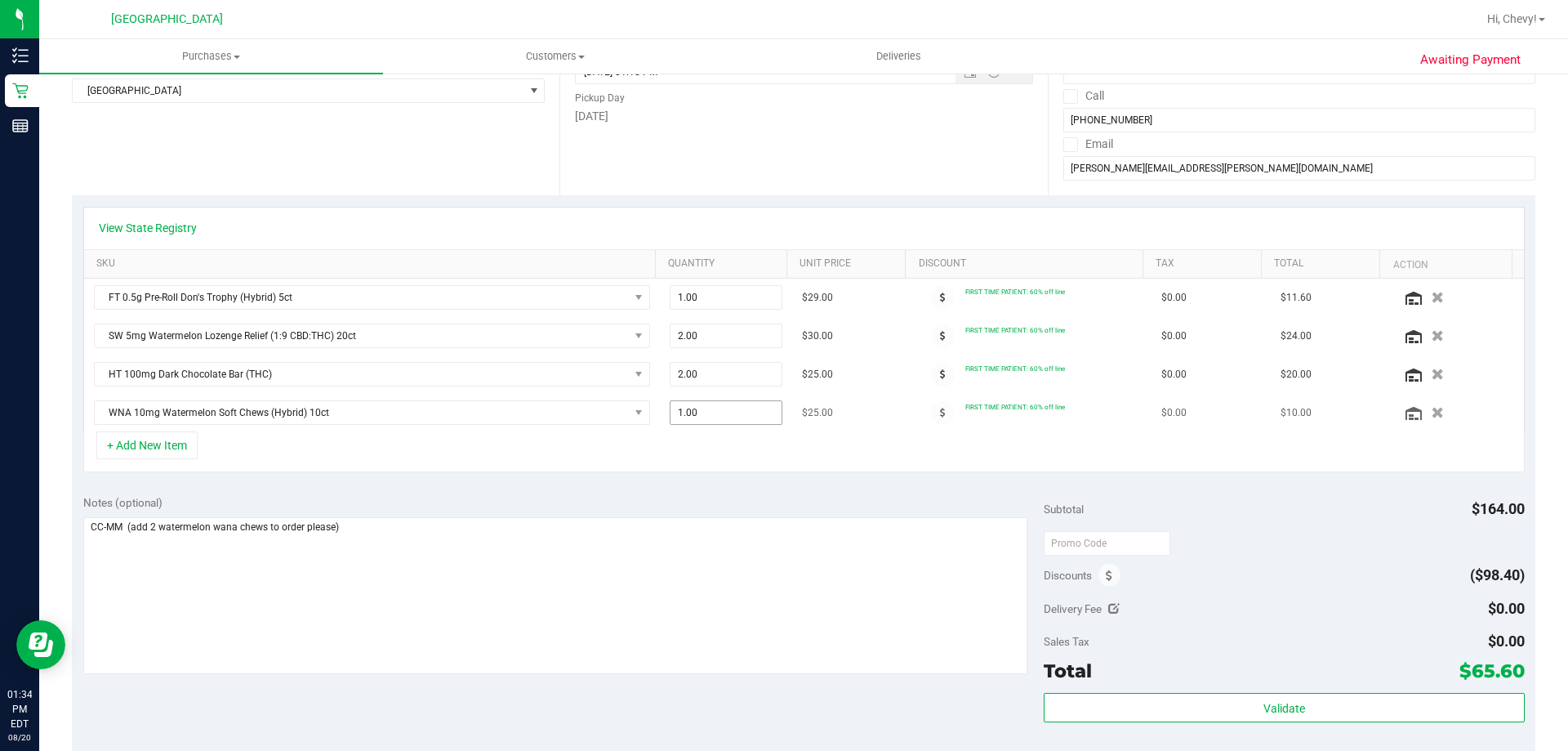
click at [681, 410] on span "1.00 1" at bounding box center [726, 412] width 113 height 25
type input "2"
type input "2.00"
click at [685, 462] on div "+ Add New Item" at bounding box center [804, 451] width 1442 height 41
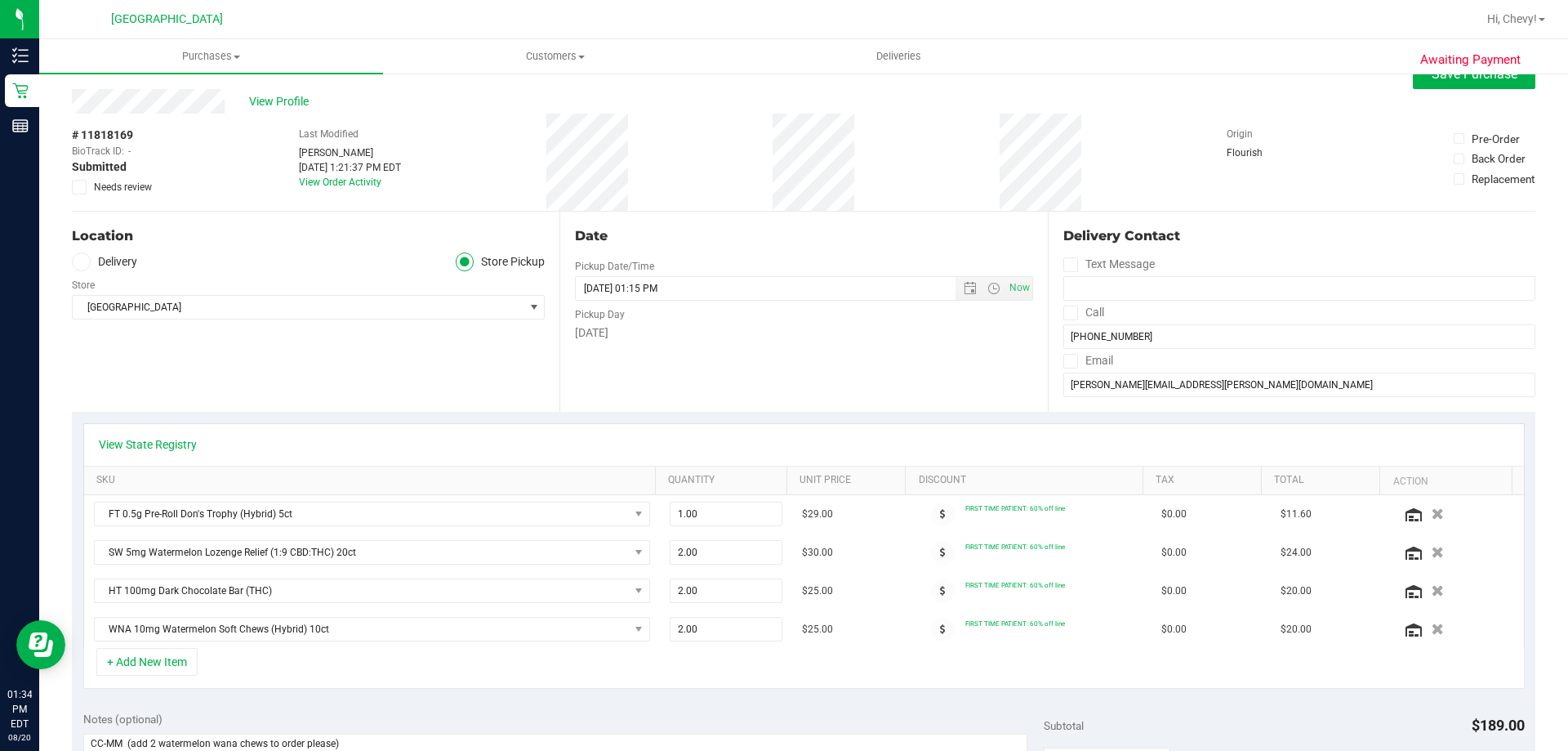
scroll to position [0, 0]
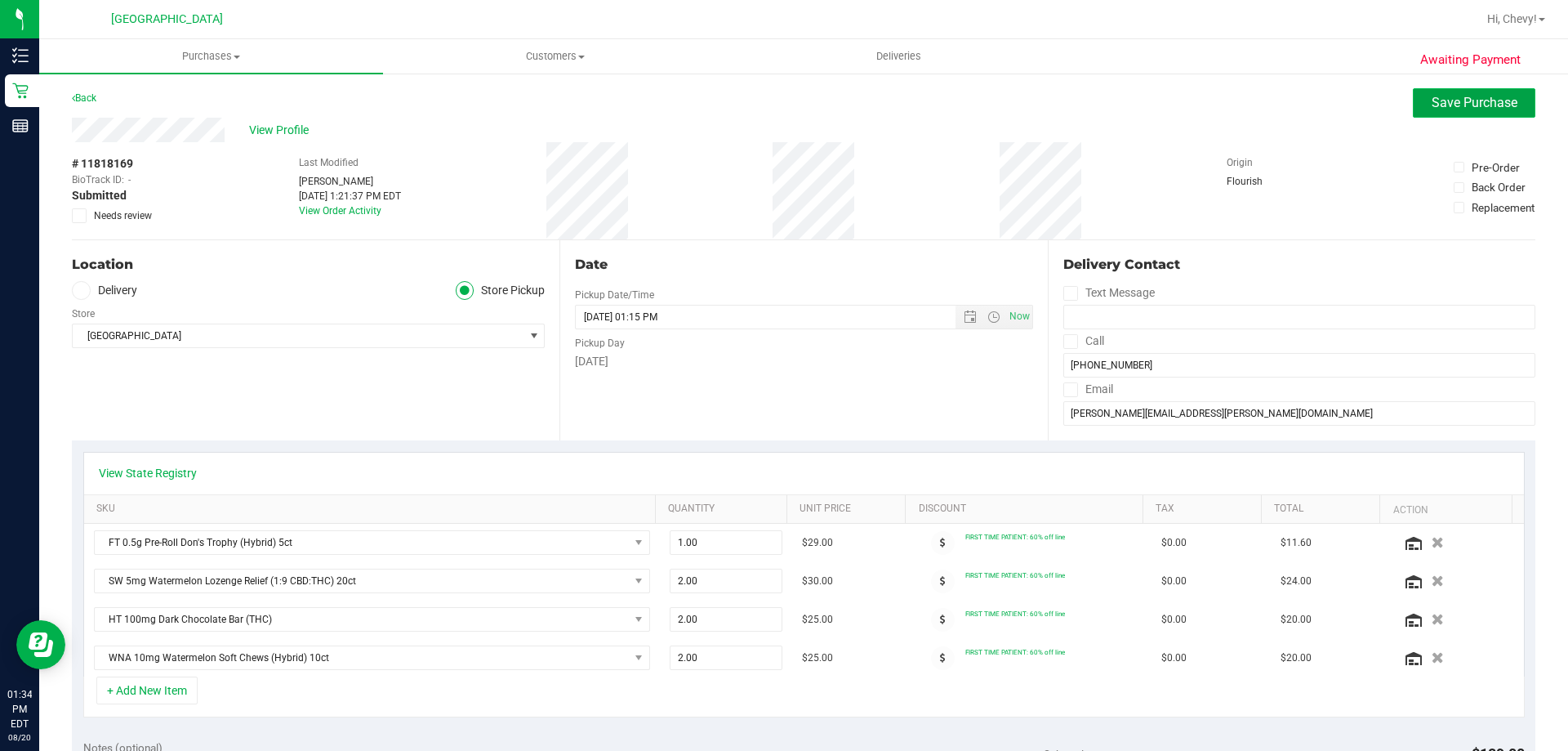
click at [1440, 106] on span "Save Purchase" at bounding box center [1474, 102] width 86 height 15
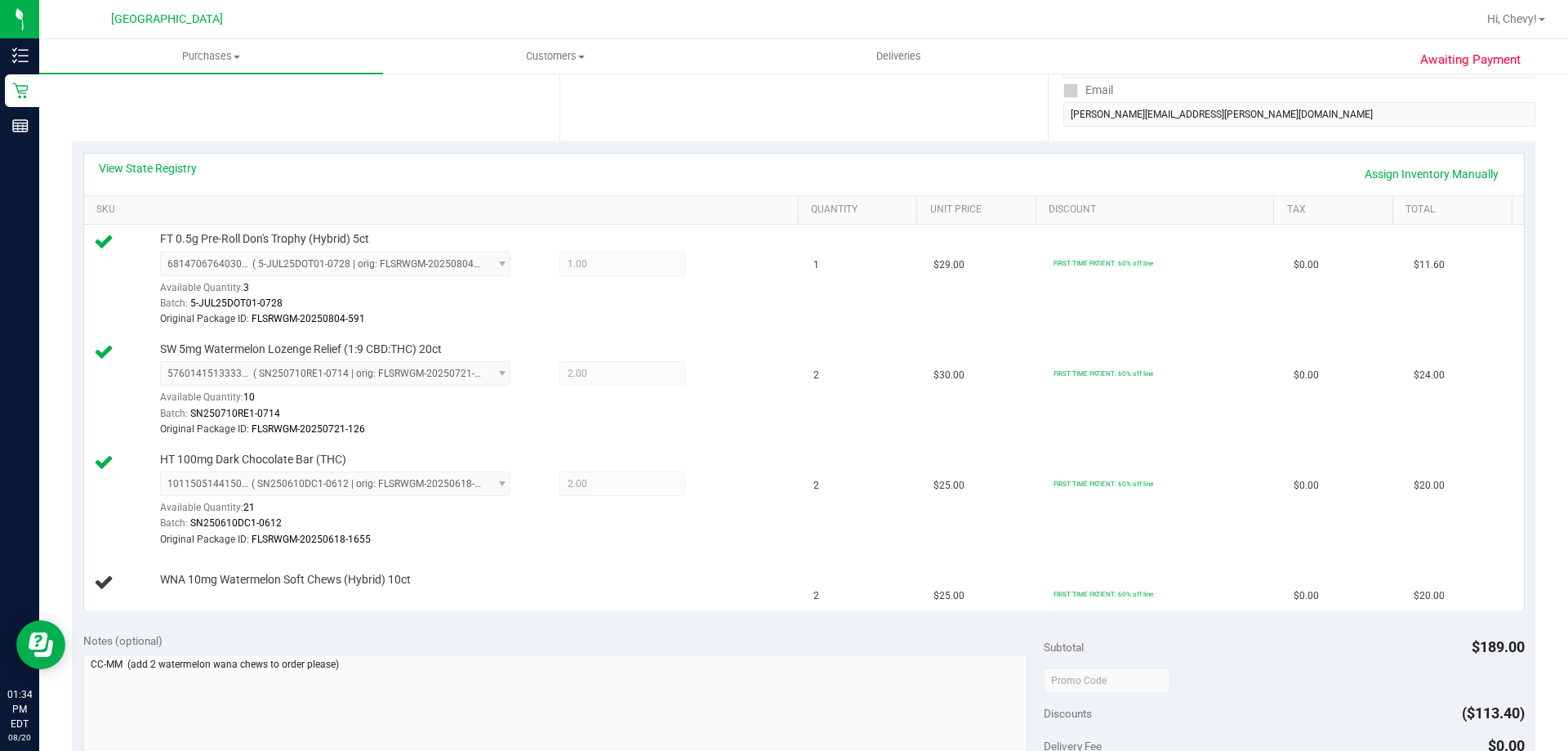
scroll to position [490, 0]
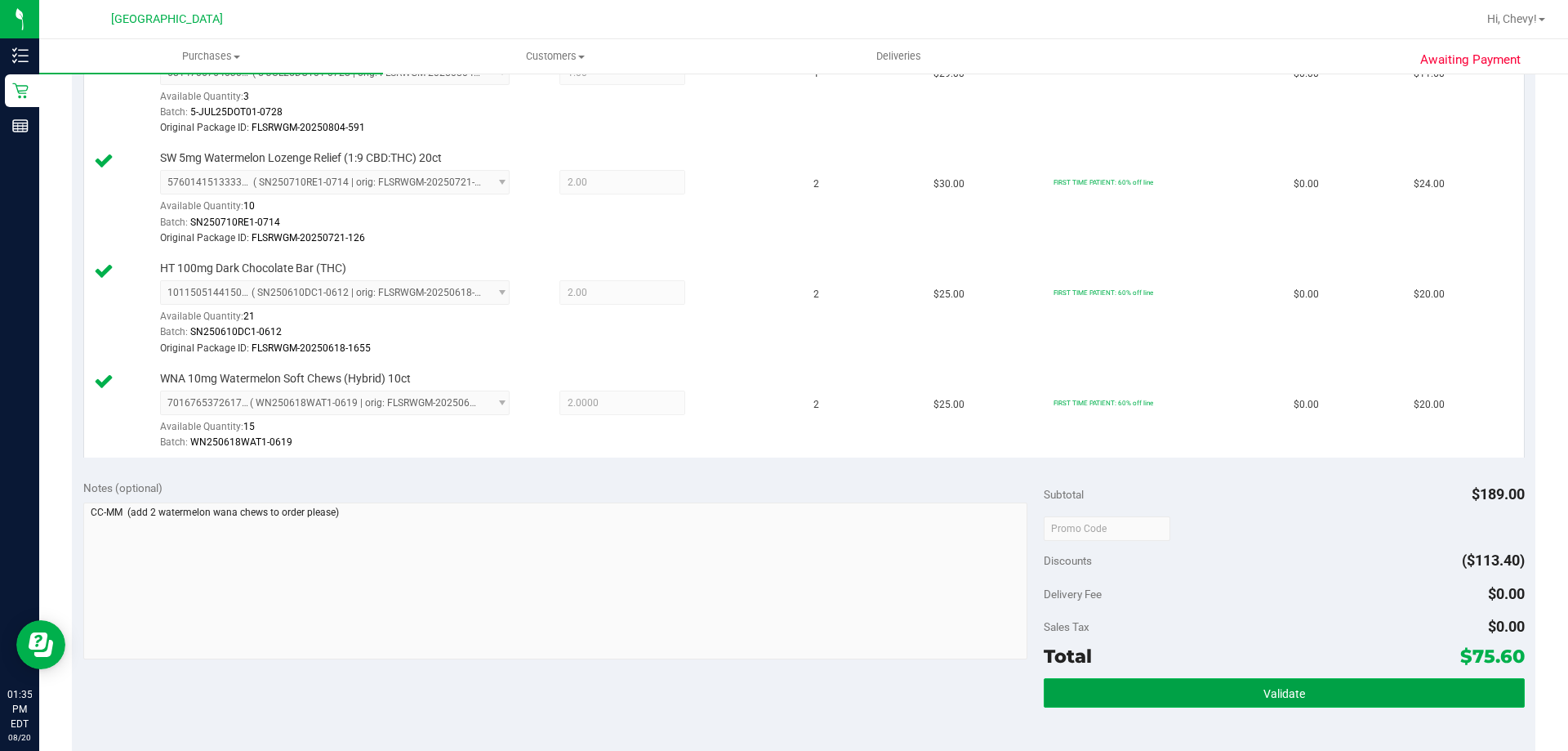
click at [1362, 697] on button "Validate" at bounding box center [1283, 693] width 480 height 29
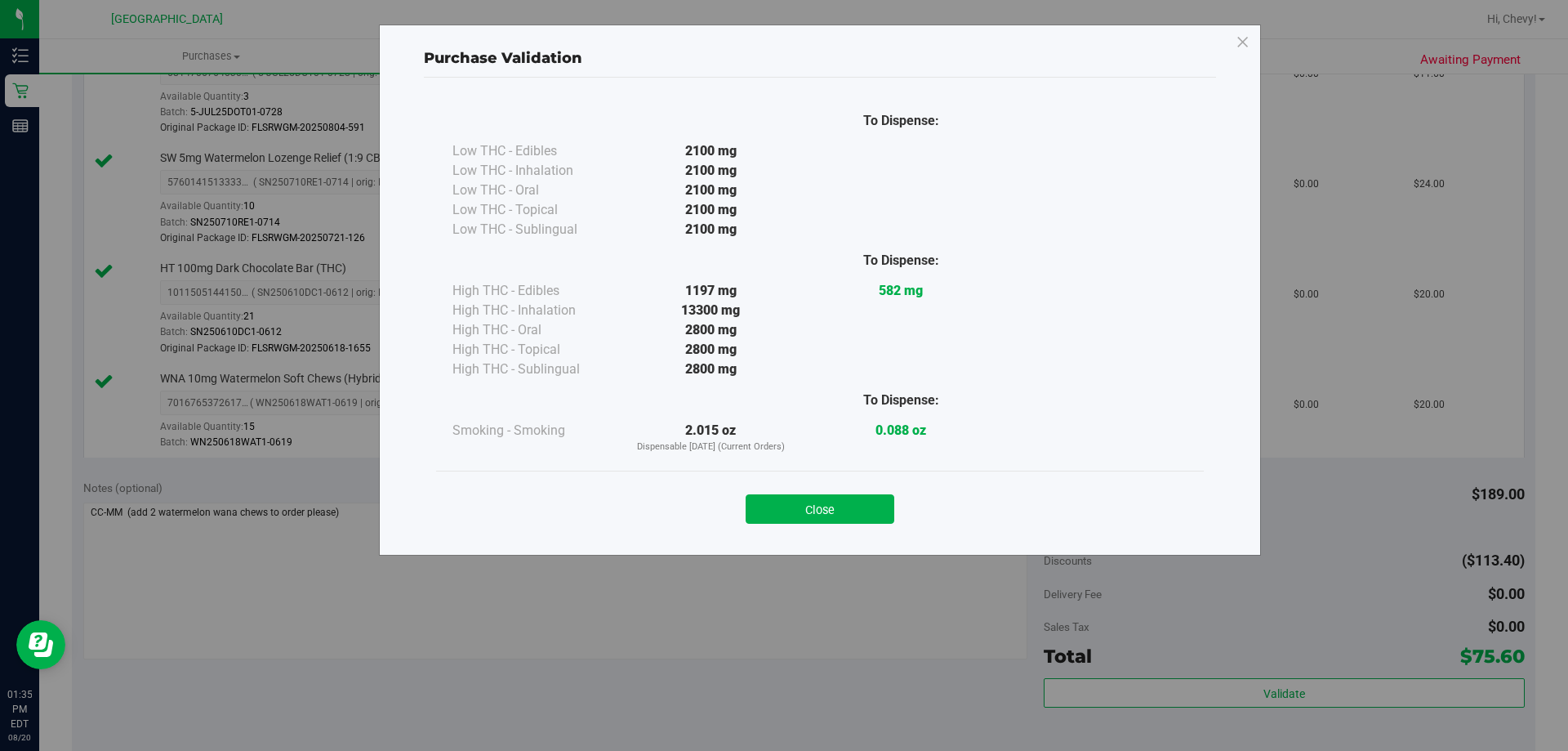
click at [850, 505] on button "Close" at bounding box center [820, 509] width 148 height 29
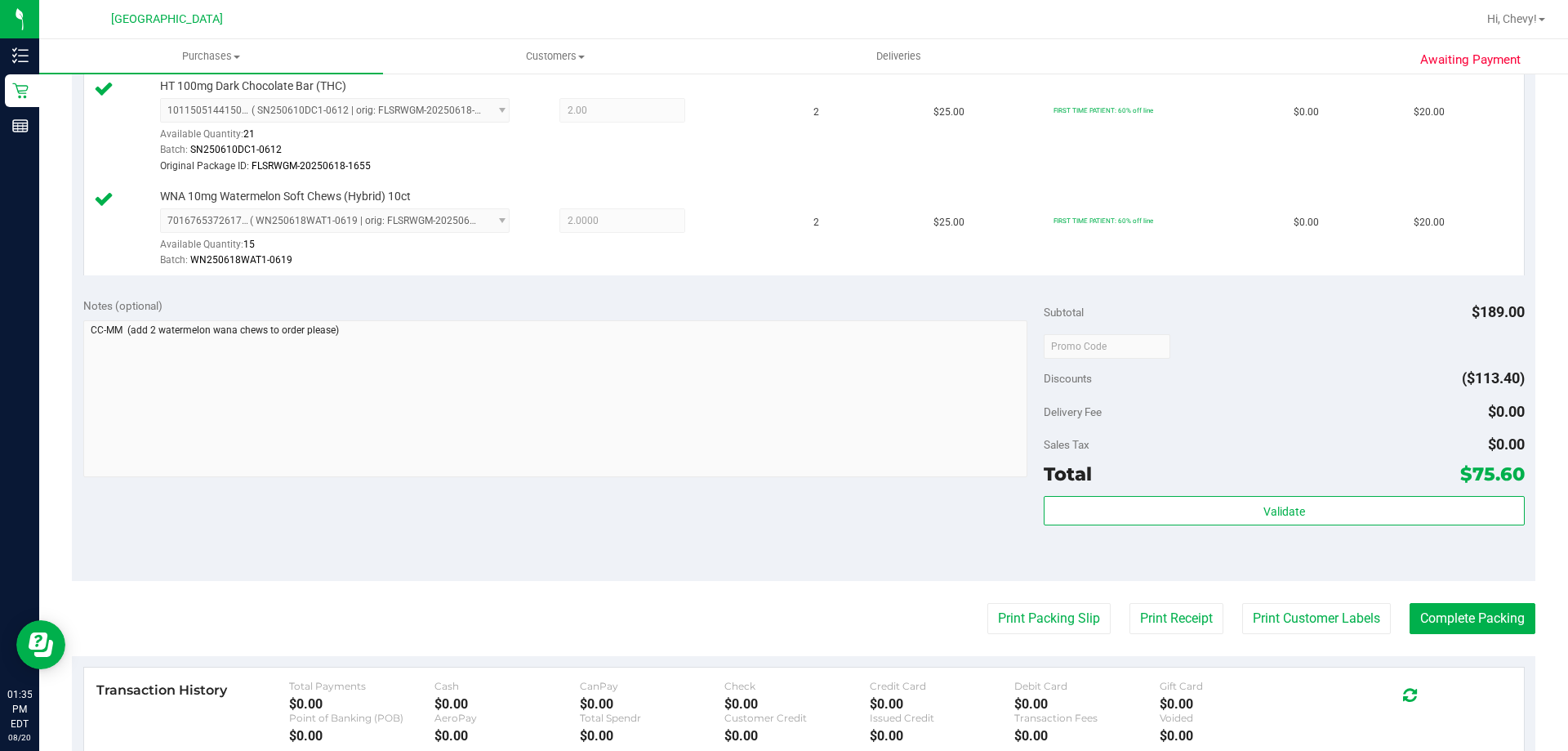
scroll to position [916, 0]
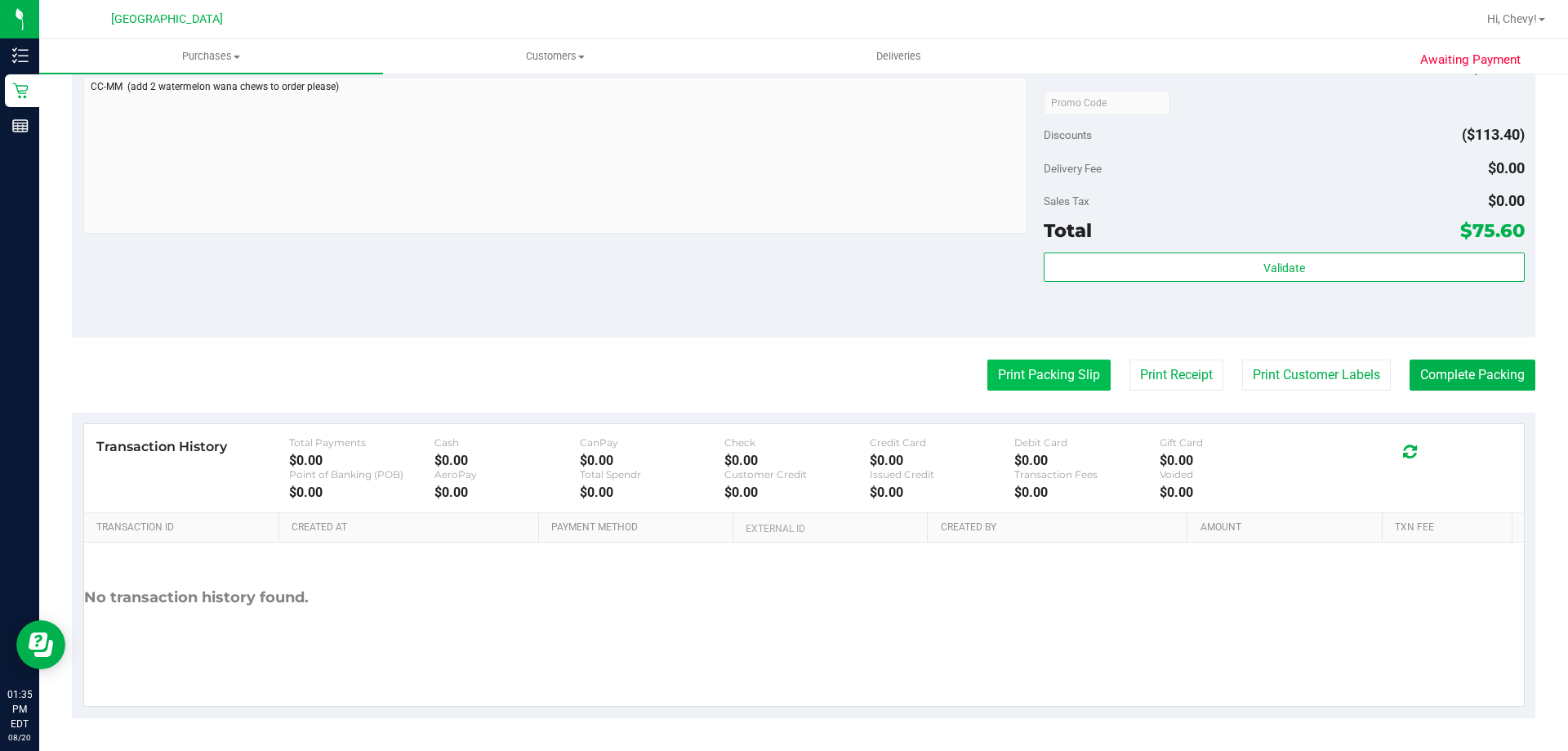
click at [1027, 381] on button "Print Packing Slip" at bounding box center [1048, 375] width 124 height 31
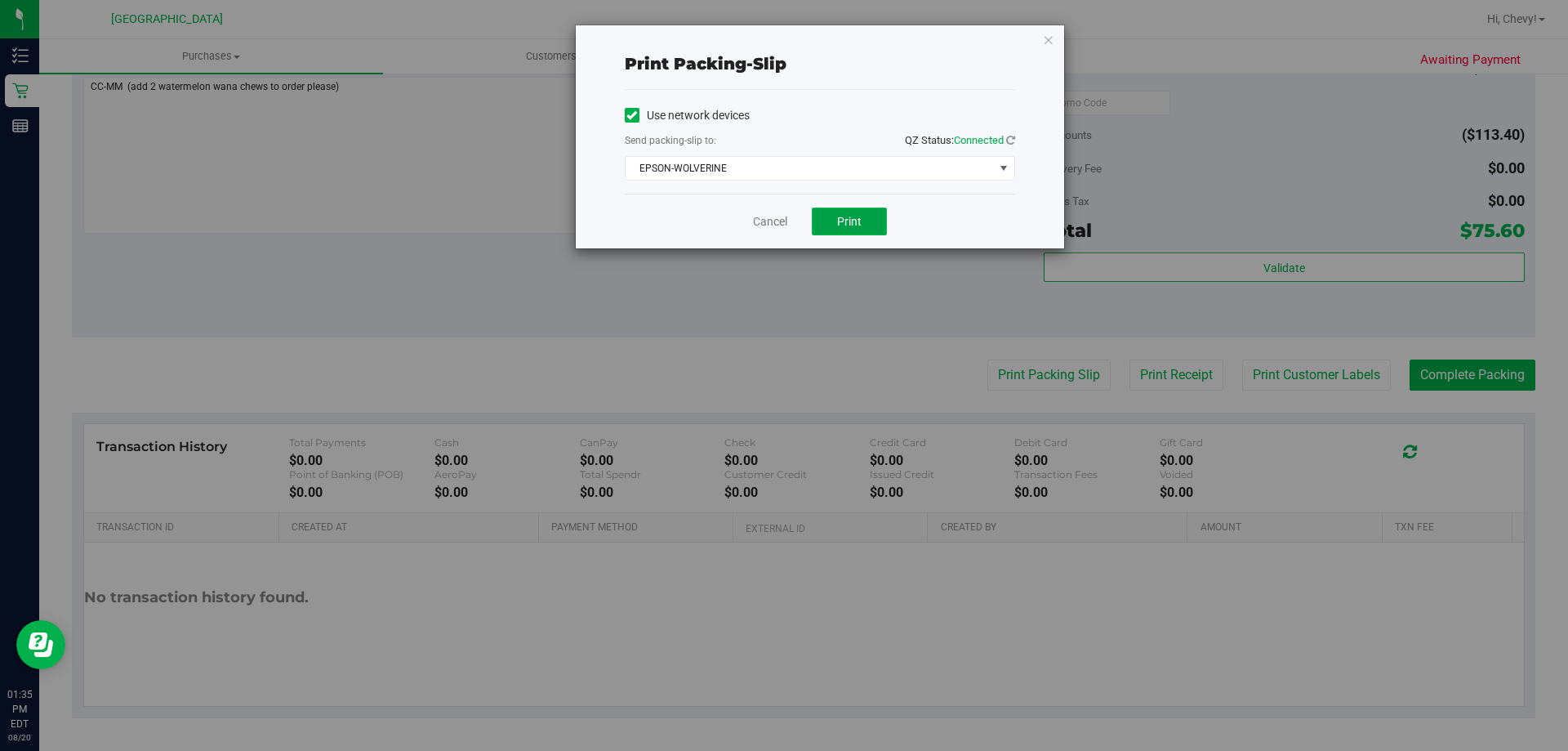
click at [833, 226] on button "Print" at bounding box center [850, 221] width 75 height 28
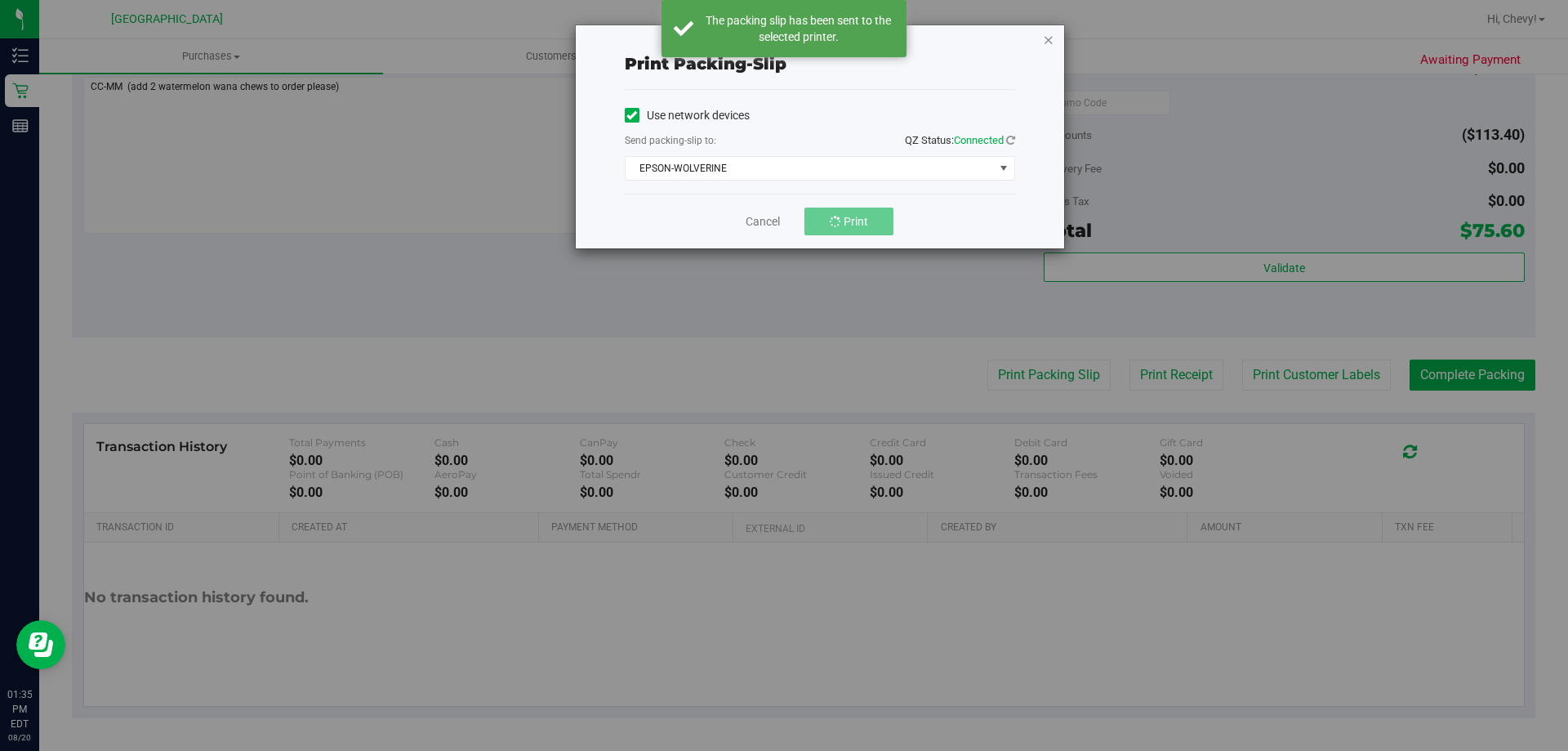
click at [1049, 37] on icon "button" at bounding box center [1048, 38] width 11 height 20
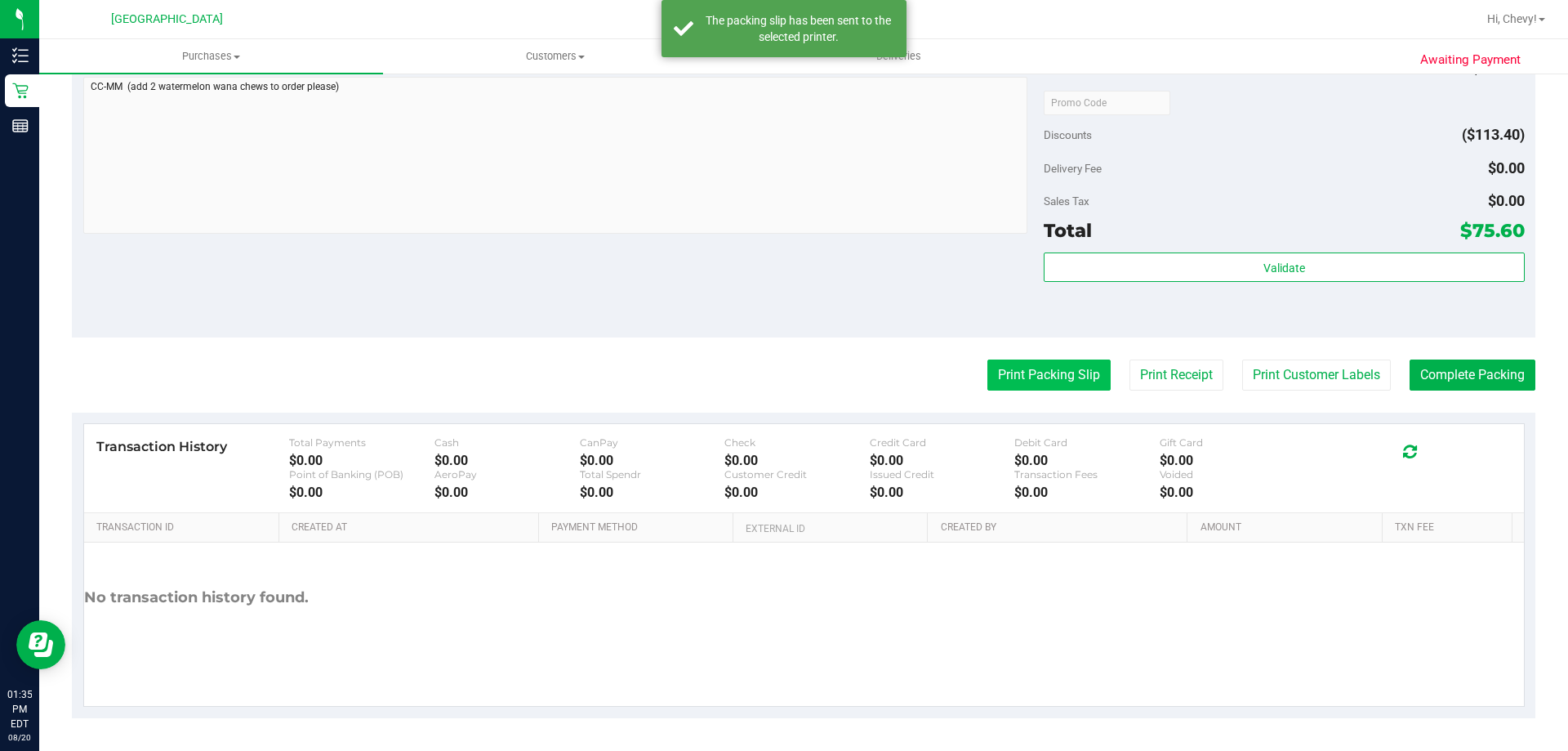
click at [1032, 381] on button "Print Packing Slip" at bounding box center [1048, 375] width 124 height 31
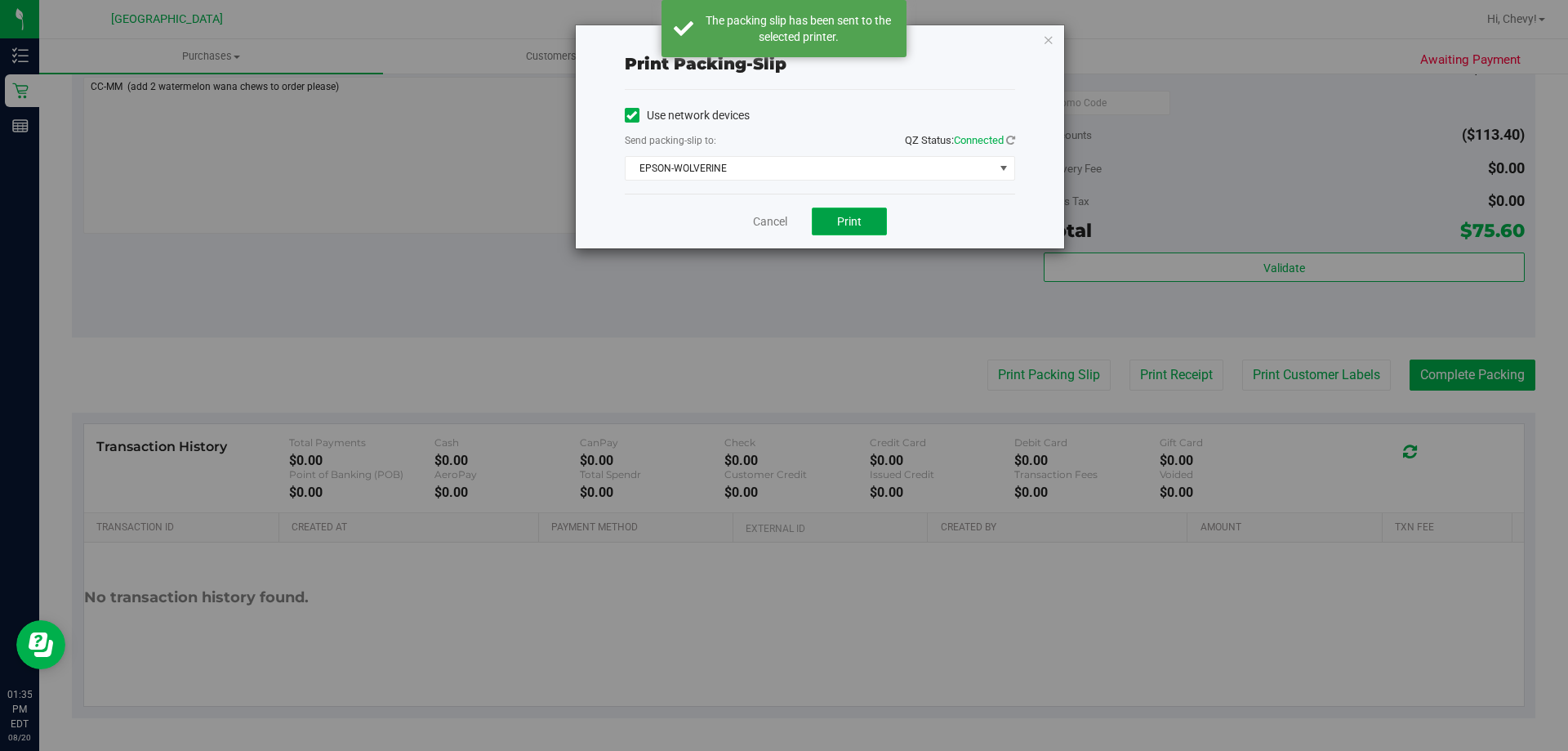
click at [836, 219] on button "Print" at bounding box center [850, 221] width 75 height 28
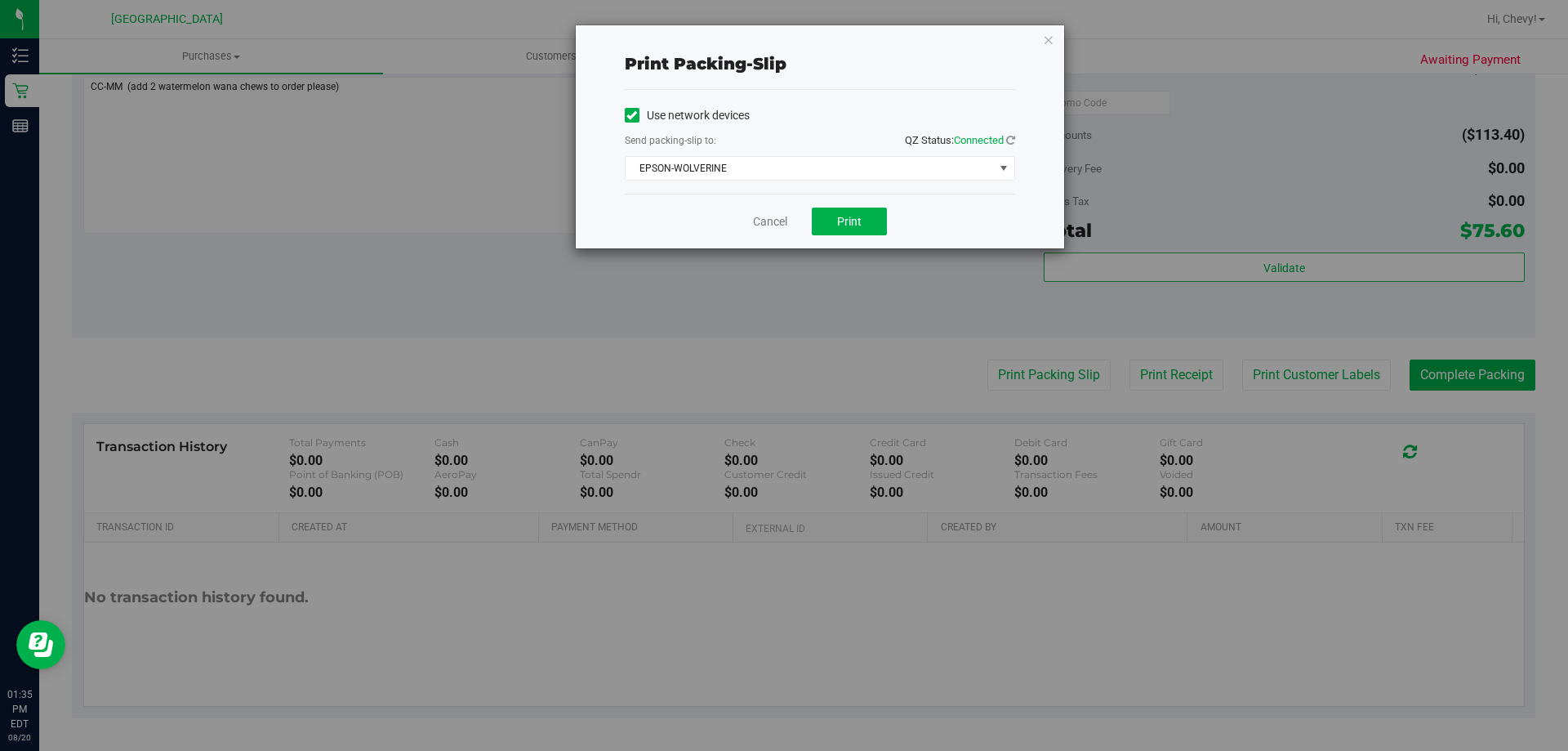
drag, startPoint x: 1048, startPoint y: 39, endPoint x: 1068, endPoint y: 55, distance: 25.6
click at [1048, 39] on icon "button" at bounding box center [1048, 38] width 11 height 20
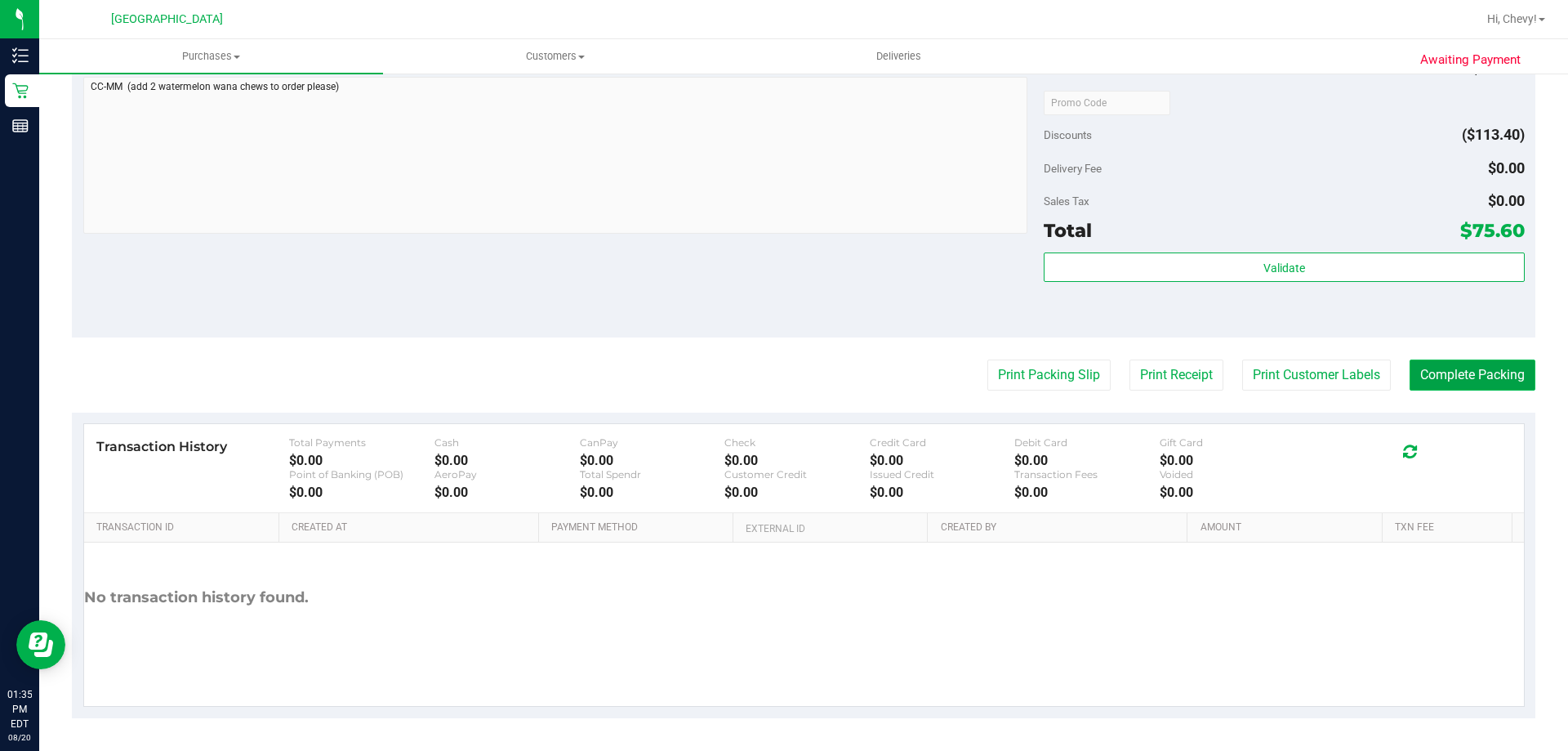
click at [1452, 369] on button "Complete Packing" at bounding box center [1472, 375] width 125 height 31
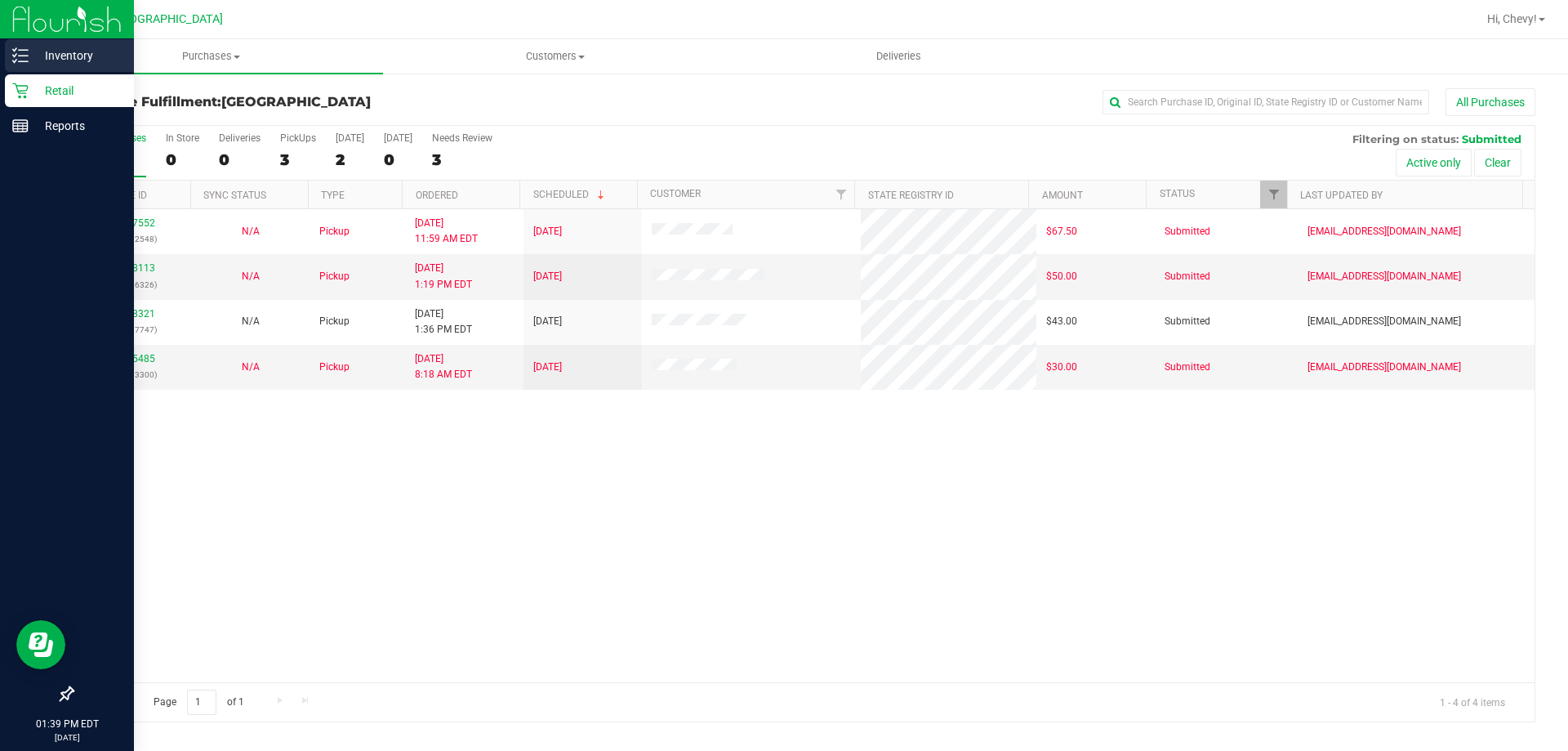
click at [19, 59] on icon at bounding box center [20, 55] width 16 height 16
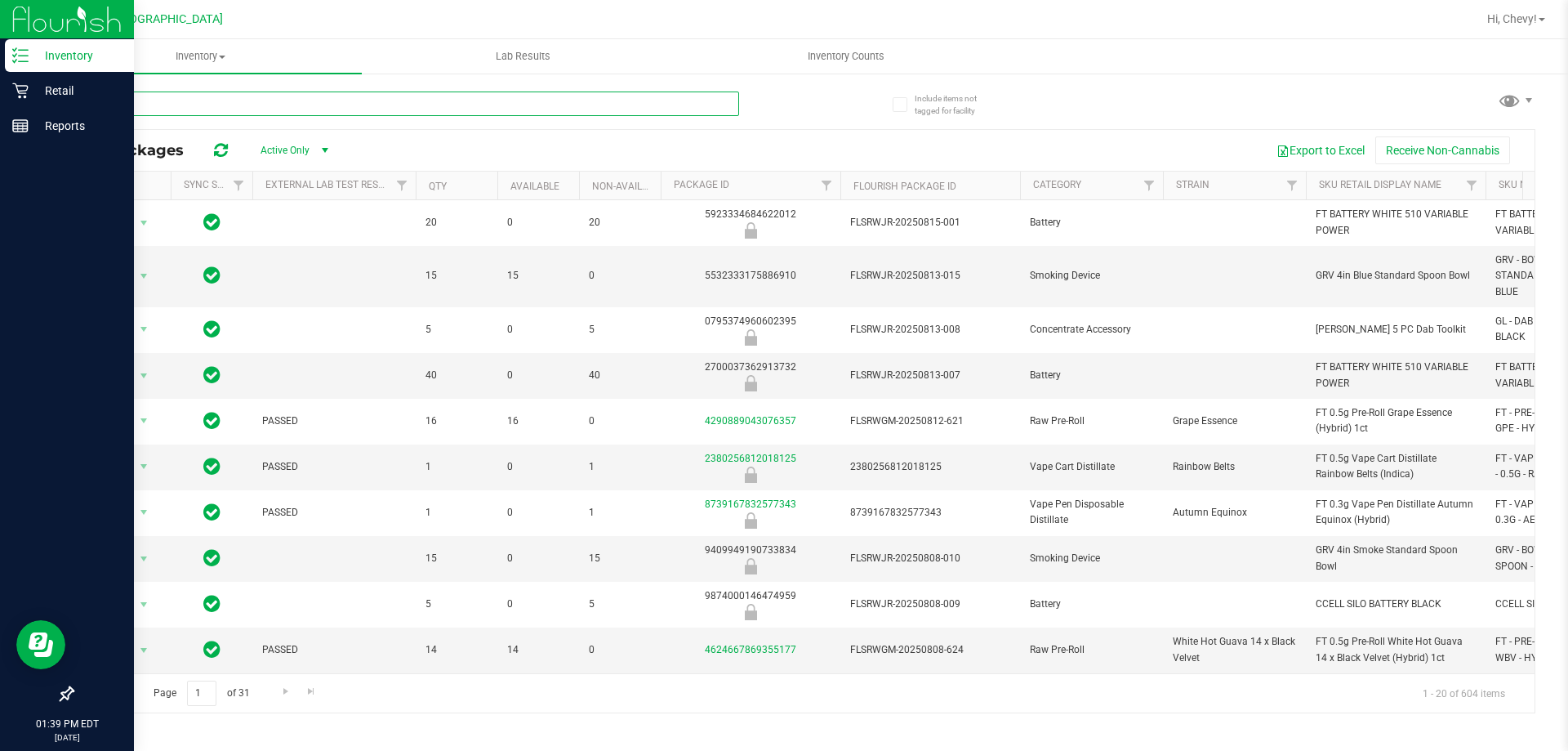
click at [342, 105] on input "text" at bounding box center [405, 103] width 667 height 25
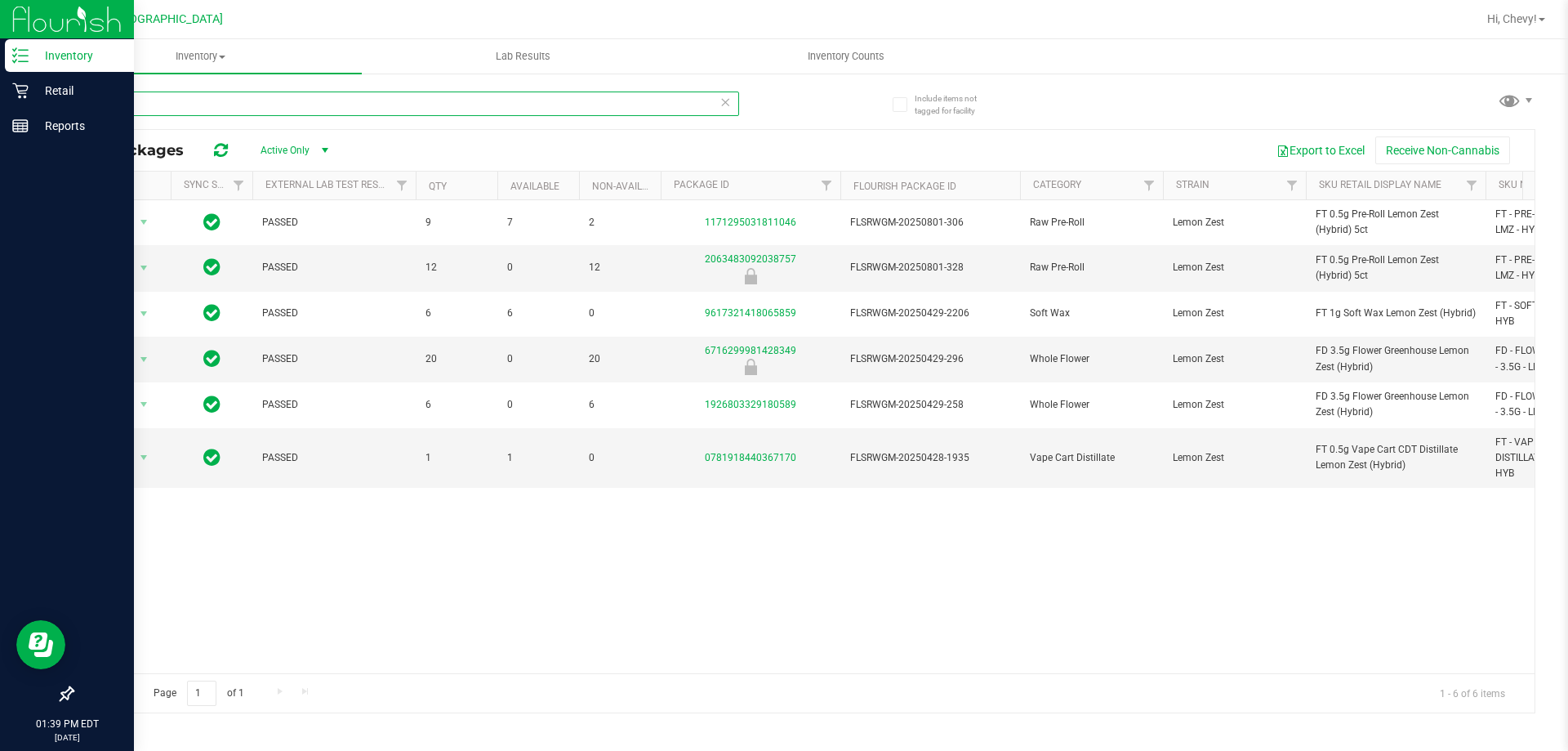
click at [136, 101] on input "lmz" at bounding box center [405, 103] width 667 height 25
type input "l"
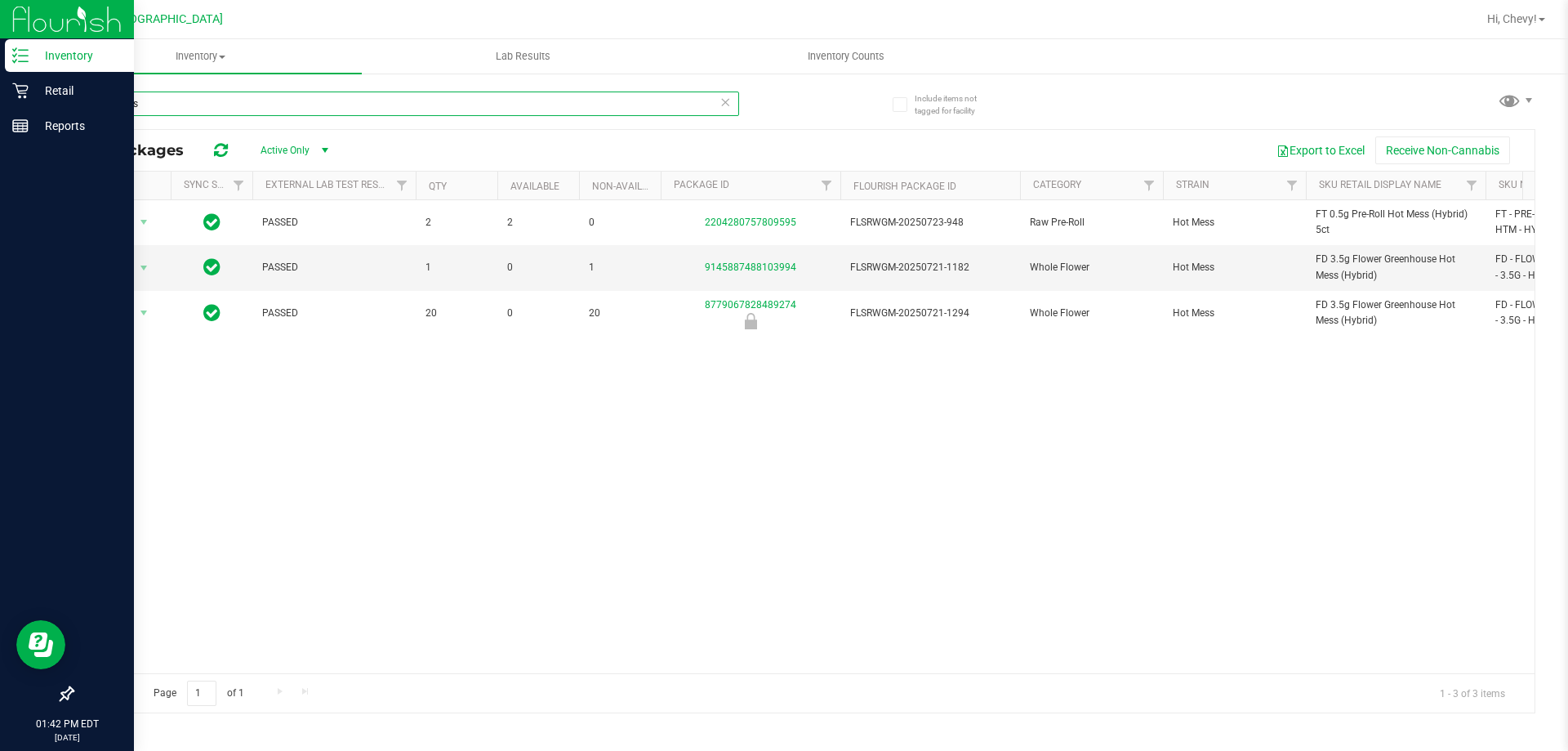
type input "hot mess"
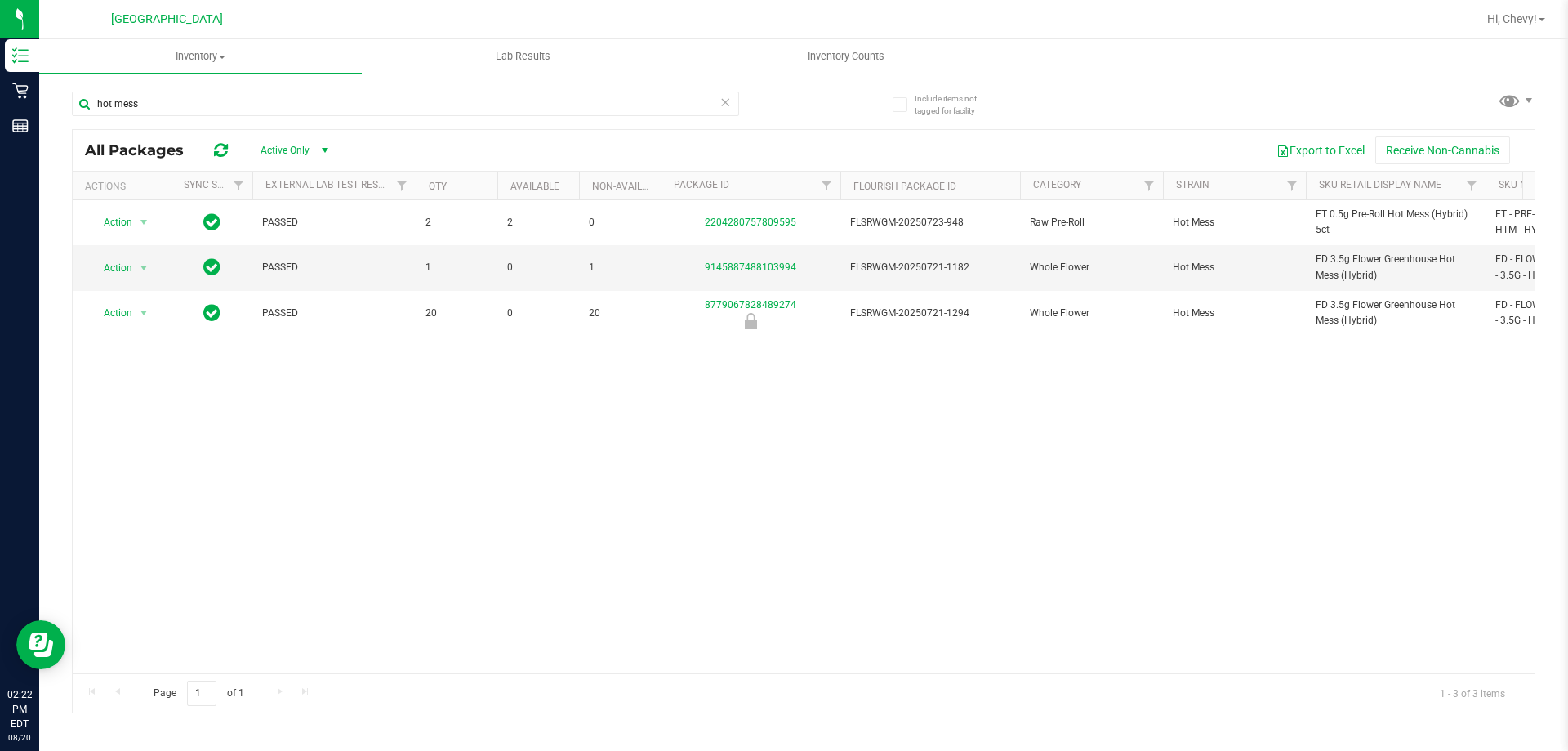
click at [204, 117] on div "hot mess" at bounding box center [405, 110] width 667 height 38
click at [206, 100] on input "hot mess" at bounding box center [405, 103] width 667 height 25
type input "h"
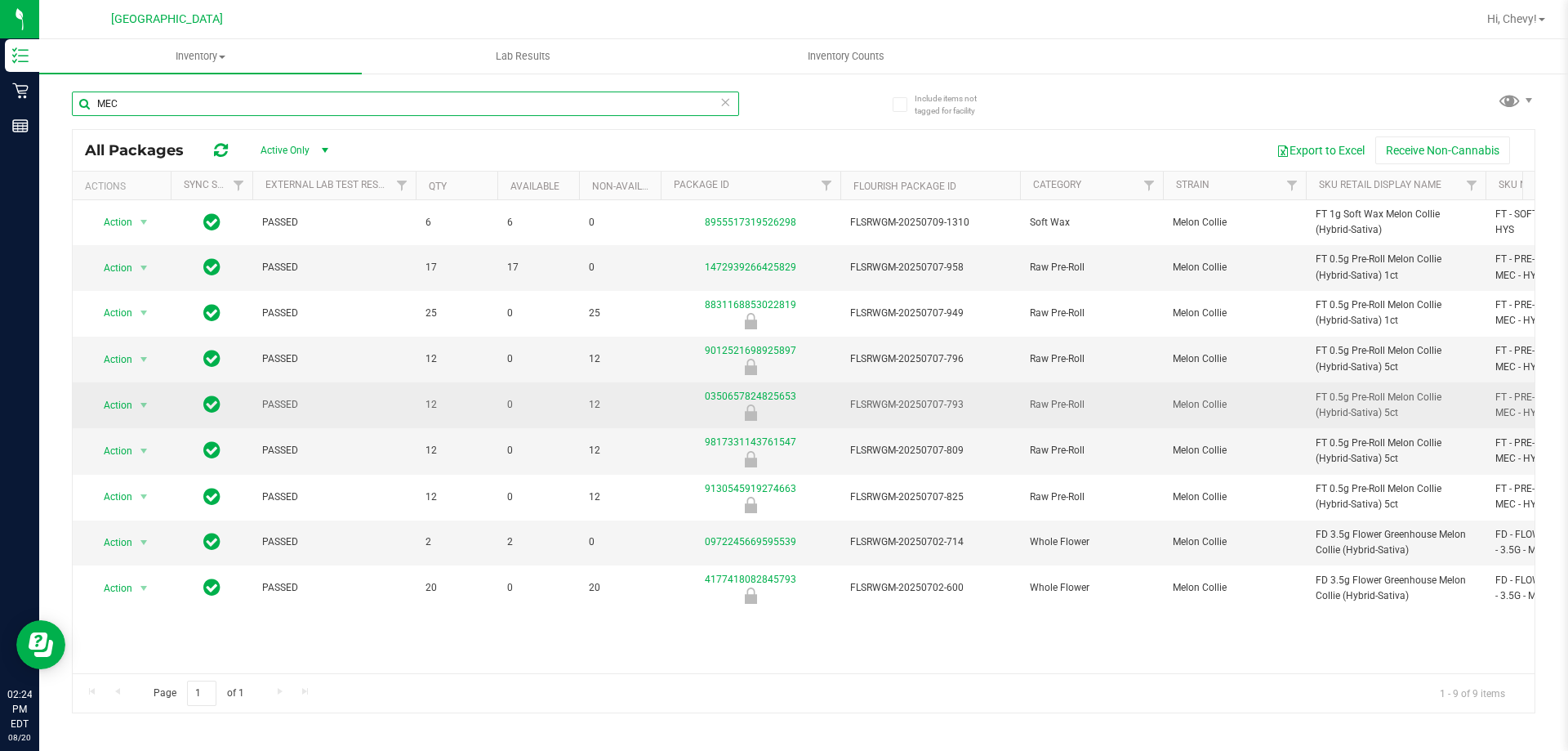
type input "MEC"
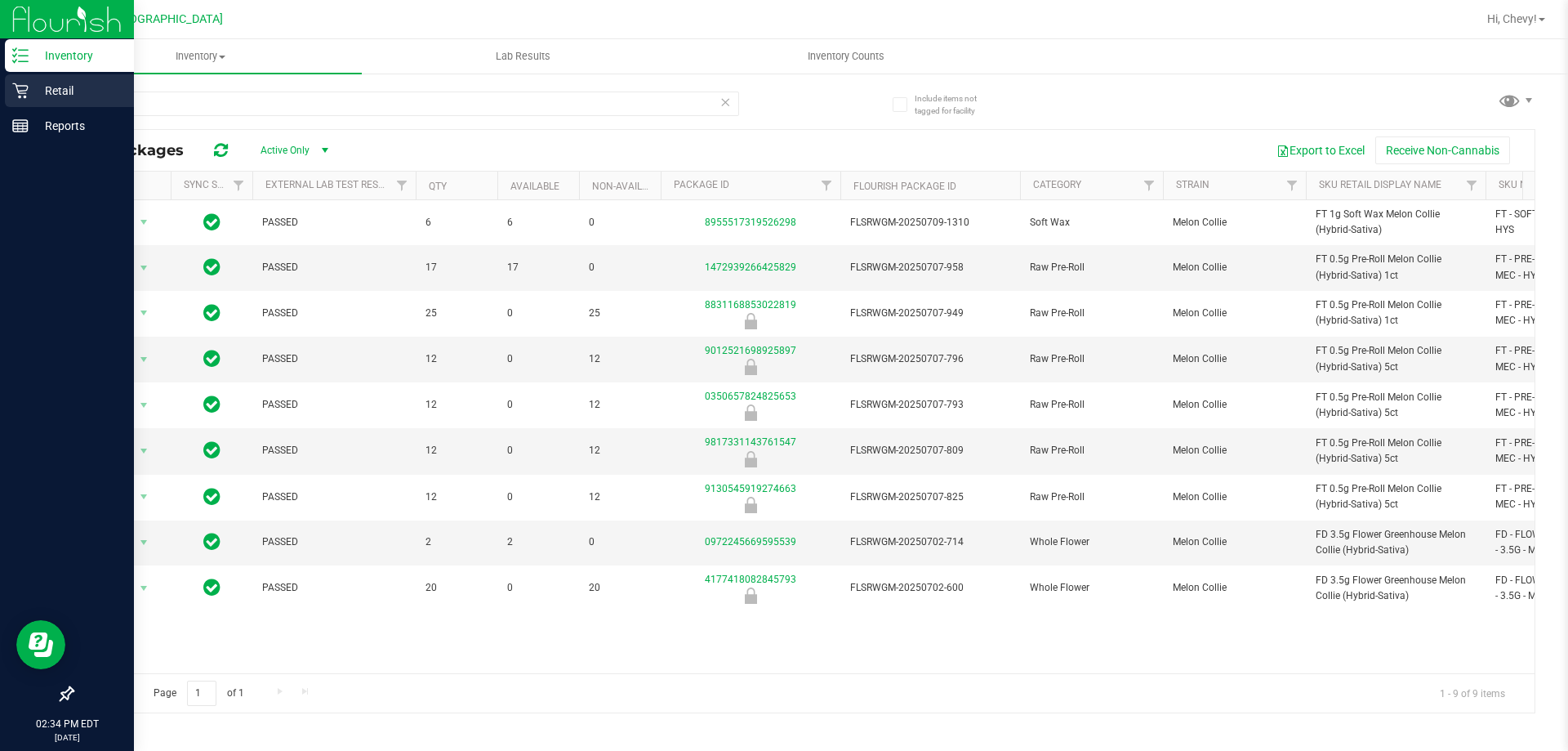
click at [33, 87] on p "Retail" at bounding box center [78, 90] width 98 height 20
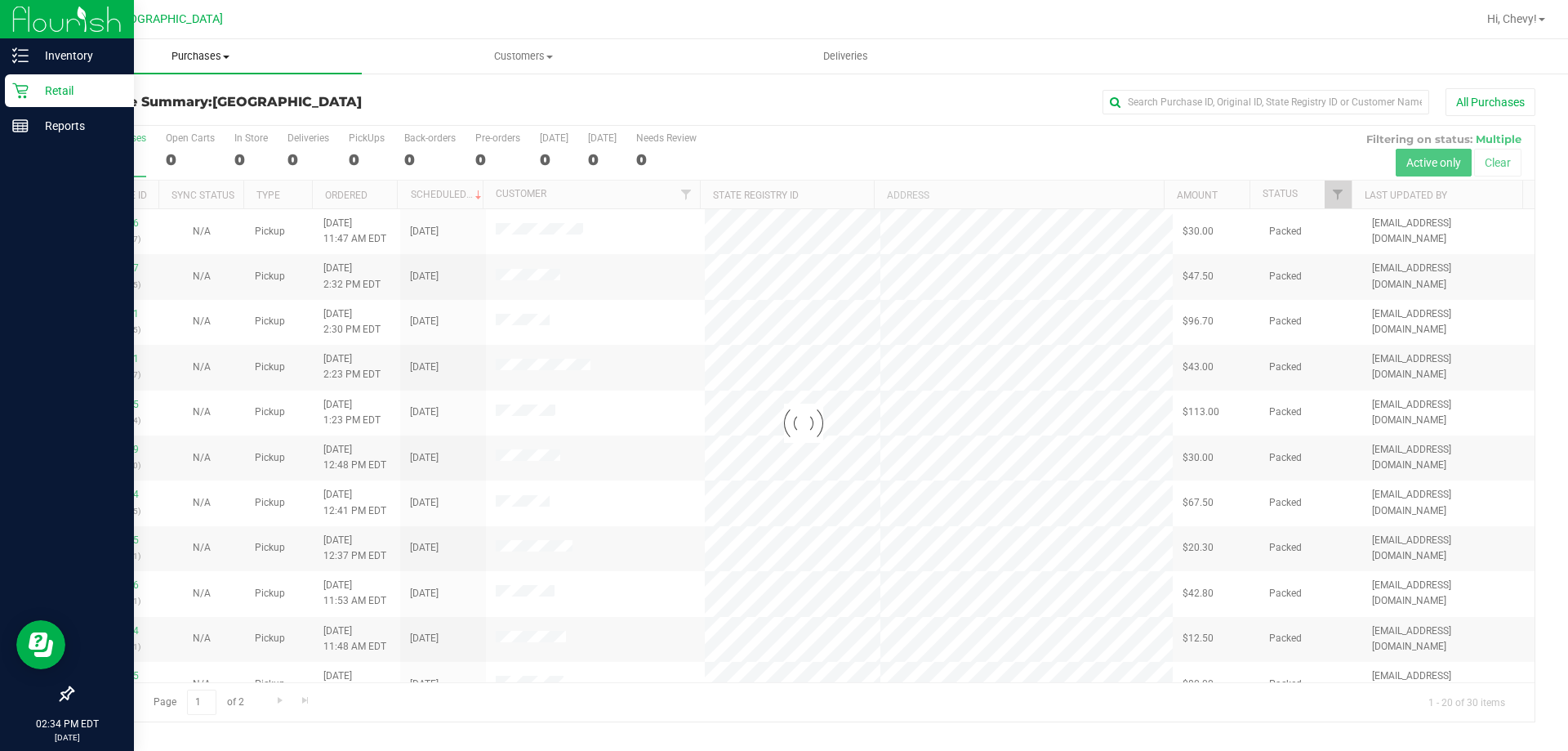
click at [175, 61] on span "Purchases" at bounding box center [200, 55] width 322 height 15
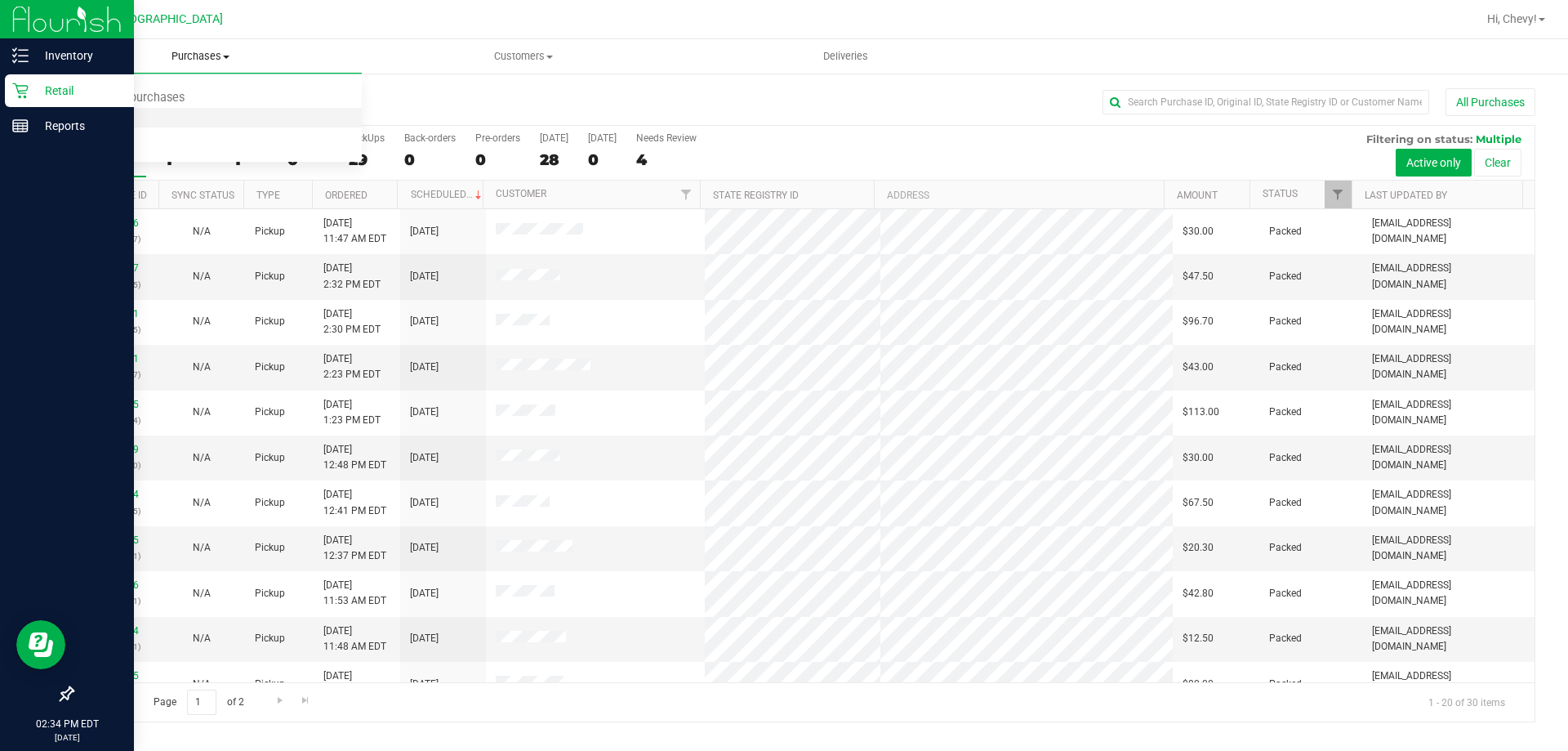
click at [170, 121] on li "Fulfillment" at bounding box center [200, 118] width 322 height 20
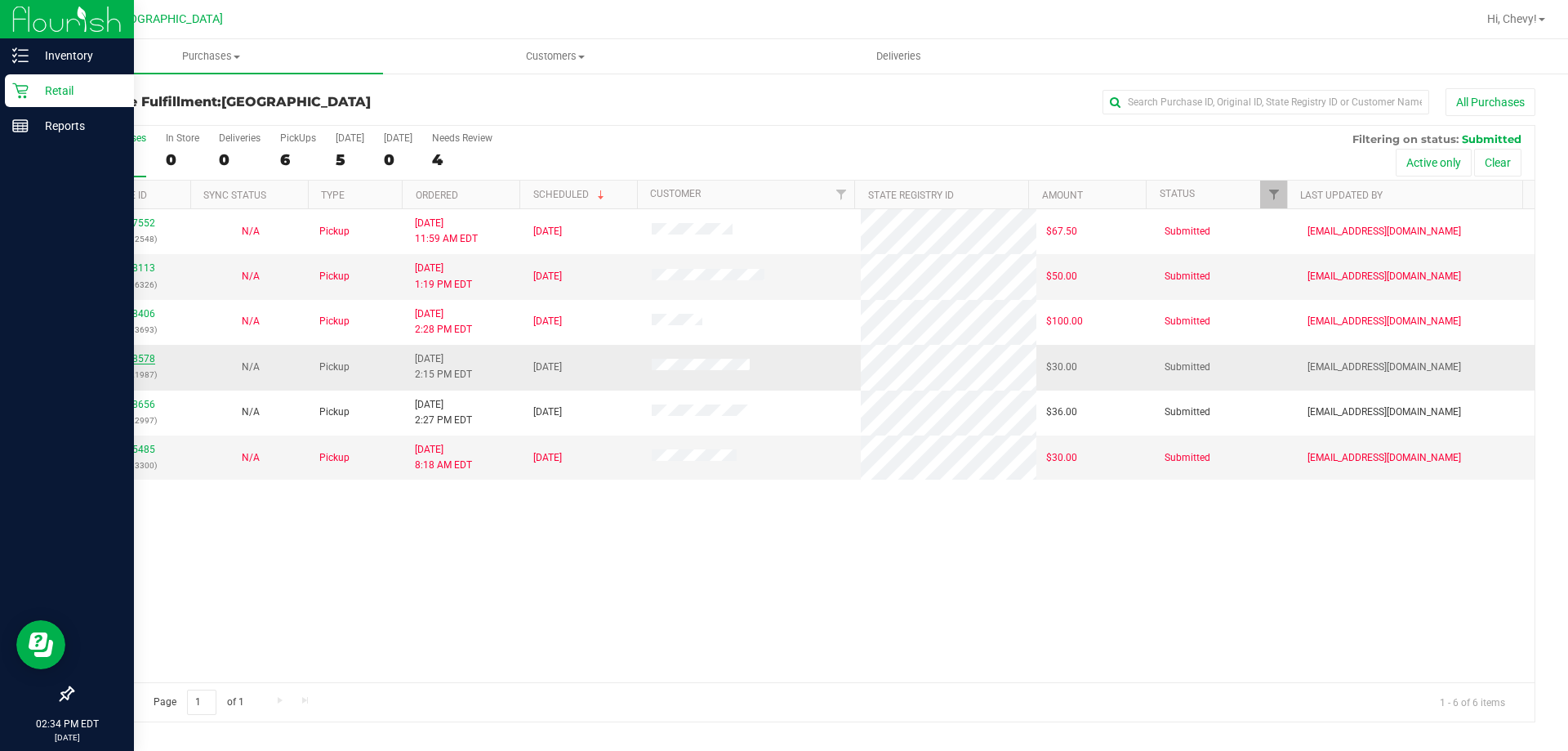
click at [142, 354] on link "11818578" at bounding box center [132, 358] width 46 height 11
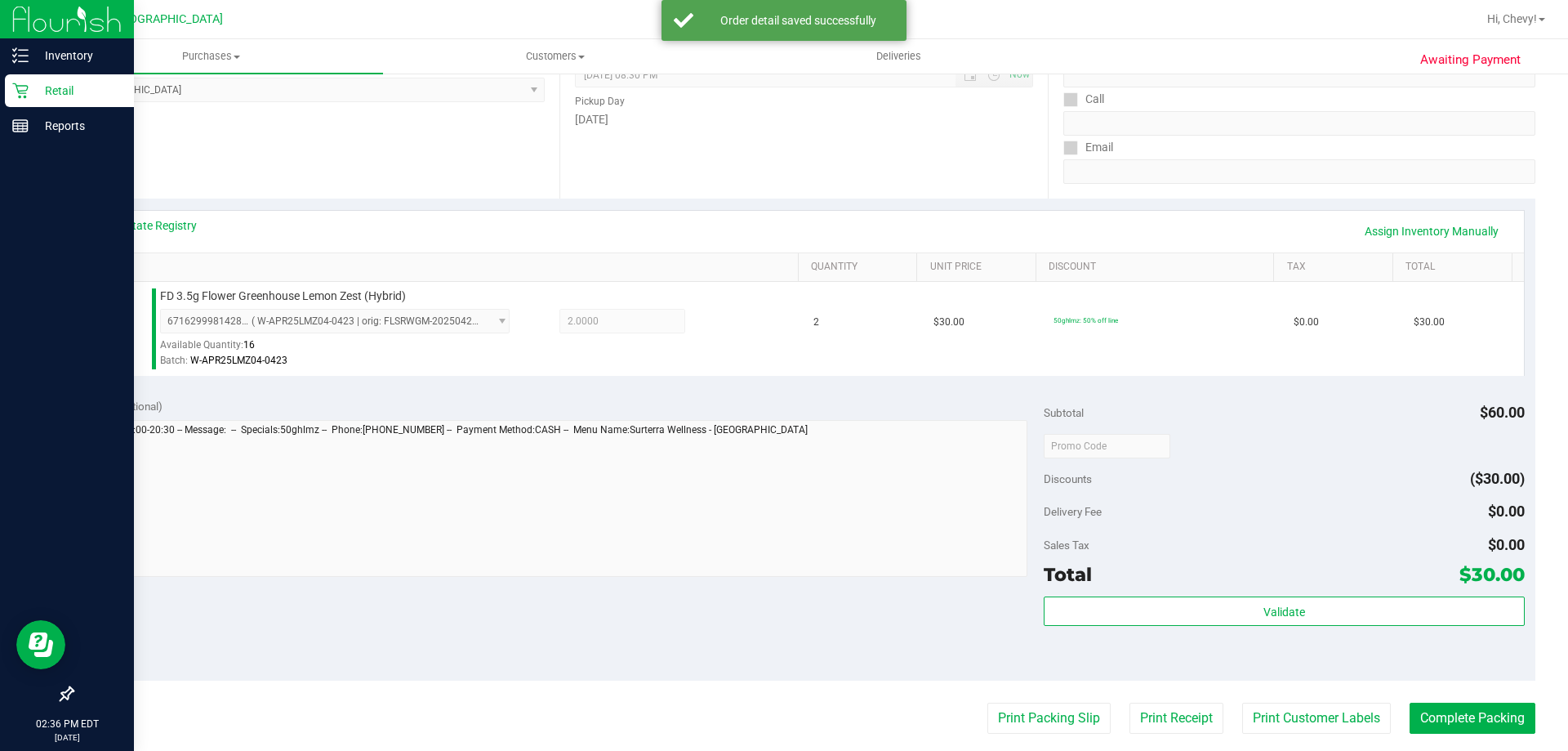
scroll to position [490, 0]
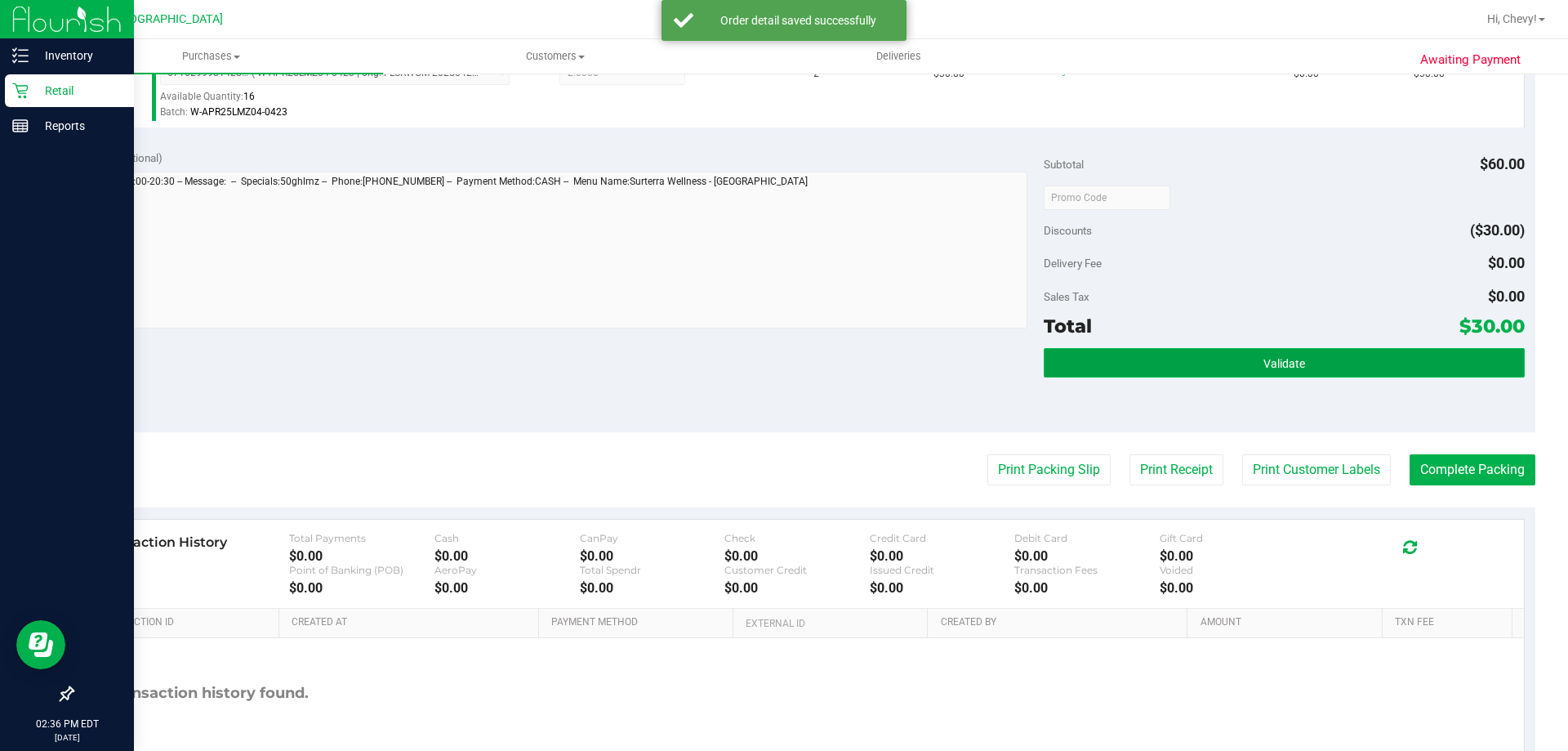
click at [1170, 370] on button "Validate" at bounding box center [1283, 363] width 480 height 29
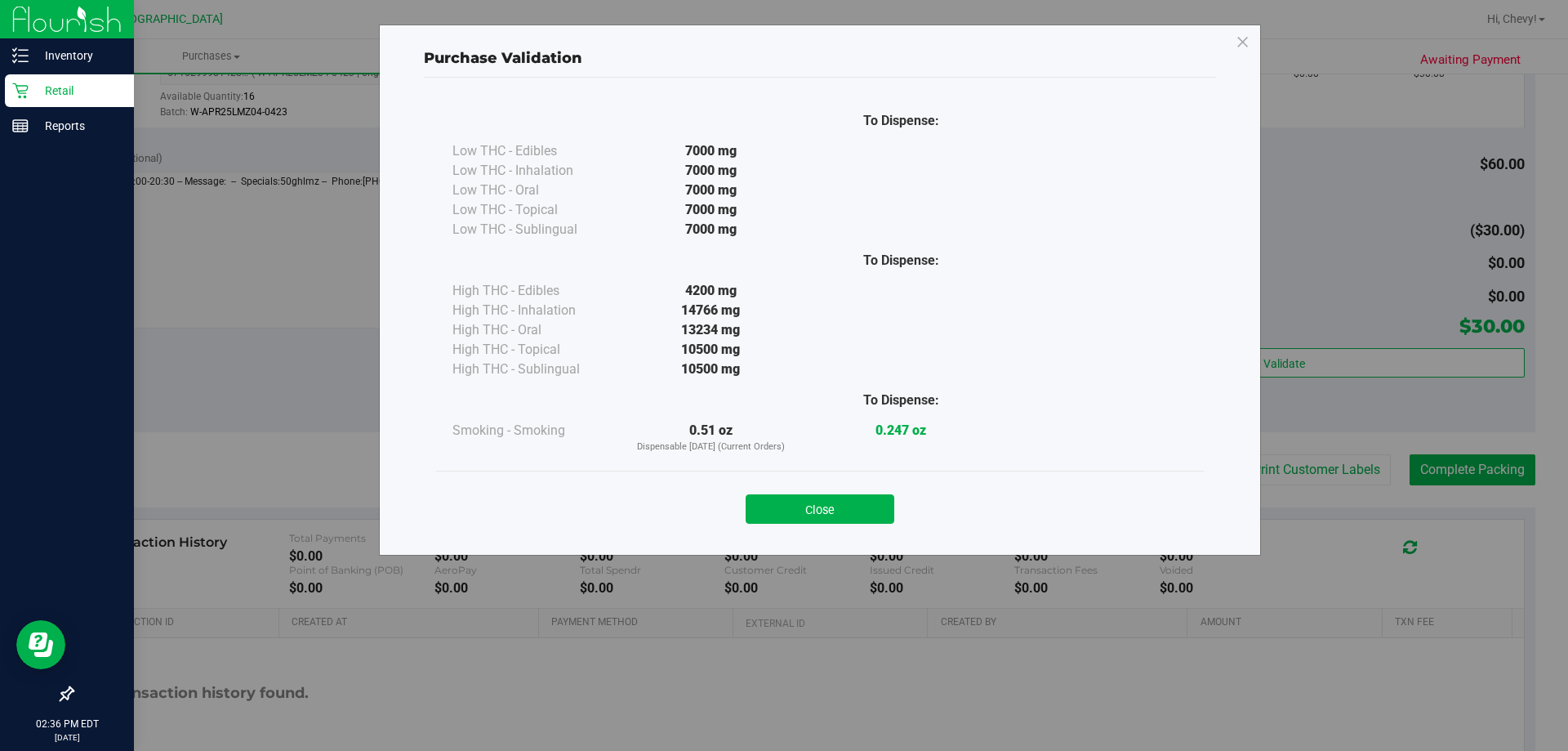
click at [811, 526] on div "Close" at bounding box center [820, 504] width 768 height 67
click at [811, 512] on button "Close" at bounding box center [820, 509] width 148 height 29
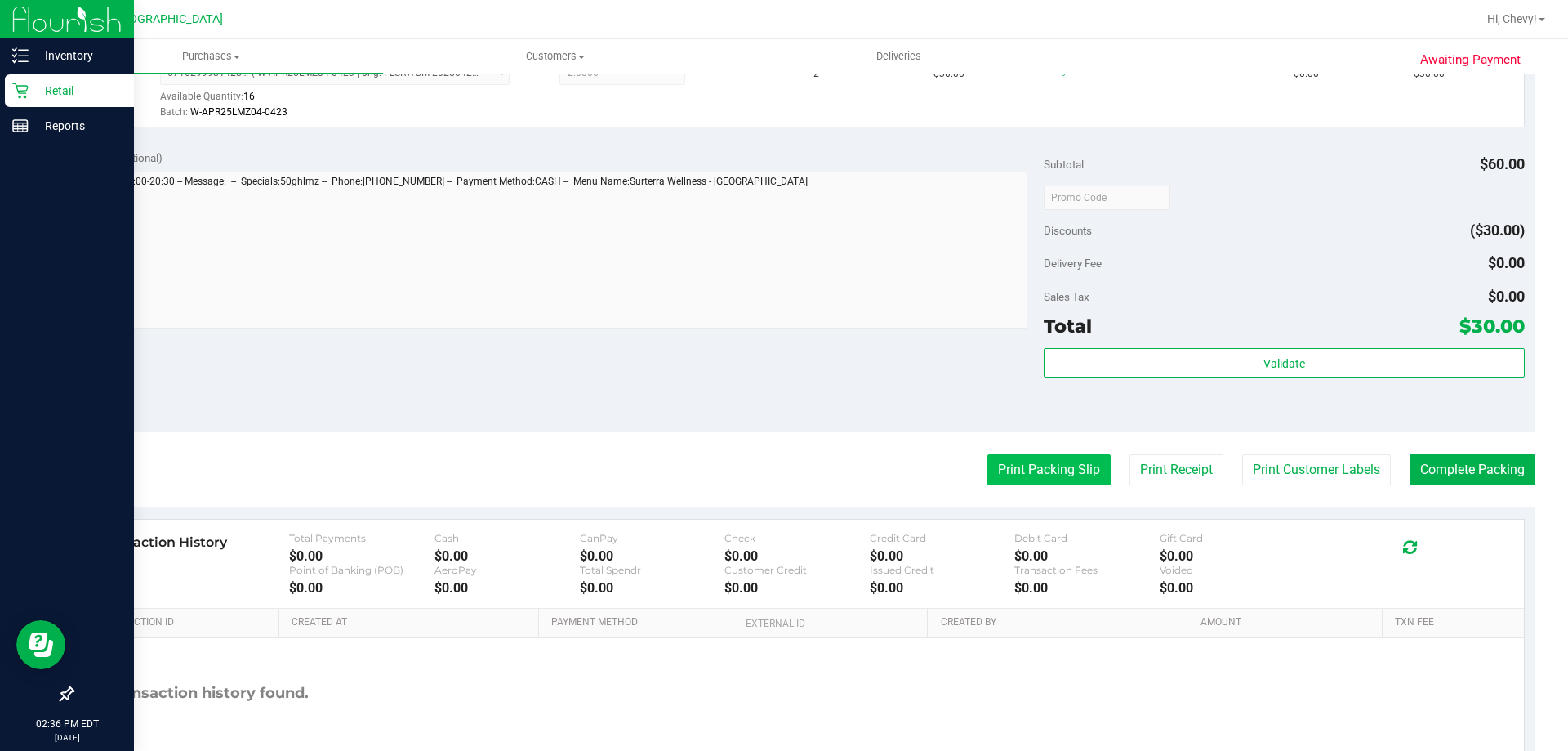
click at [1064, 475] on button "Print Packing Slip" at bounding box center [1048, 469] width 124 height 31
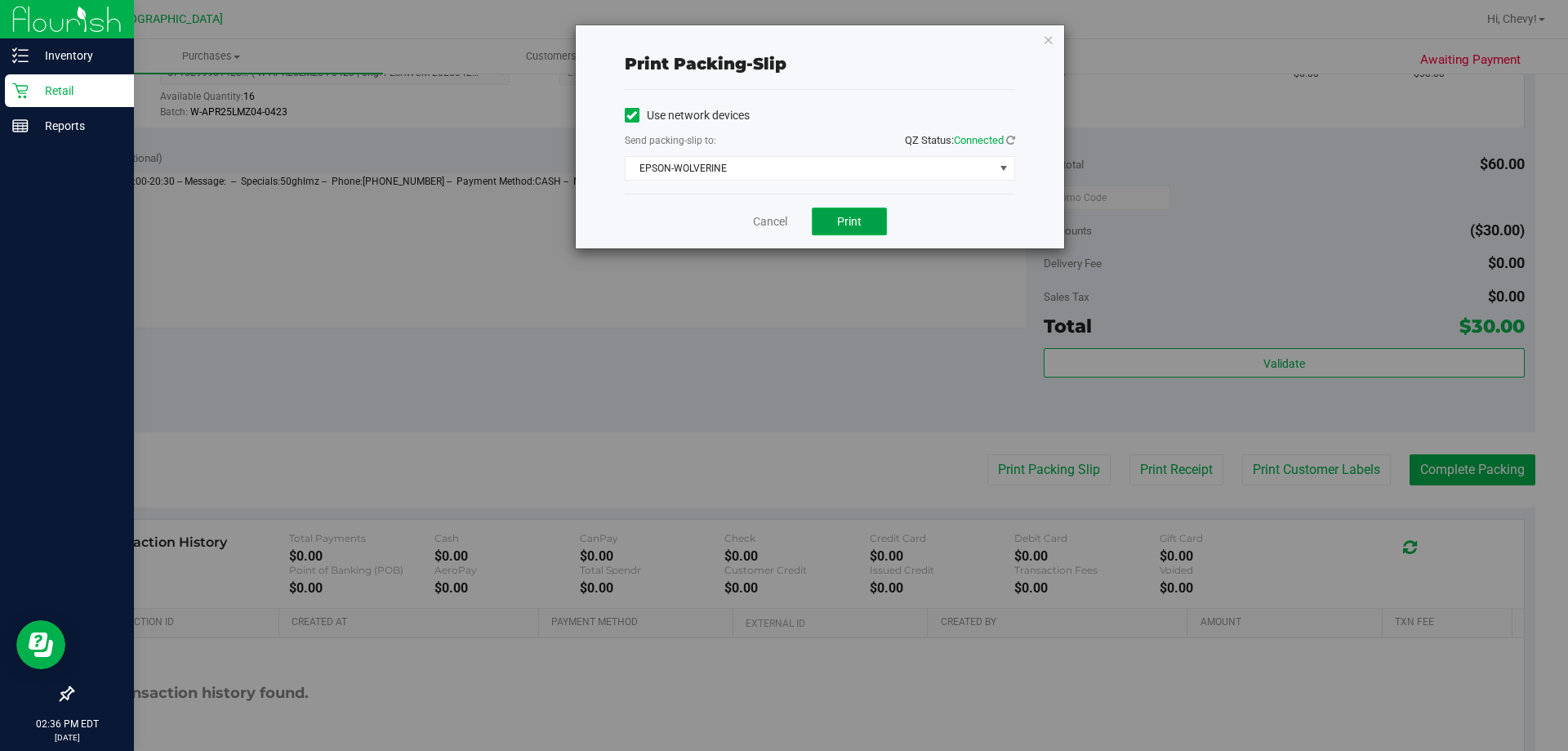
click at [876, 218] on button "Print" at bounding box center [850, 221] width 75 height 28
click at [1043, 36] on icon "button" at bounding box center [1048, 38] width 11 height 20
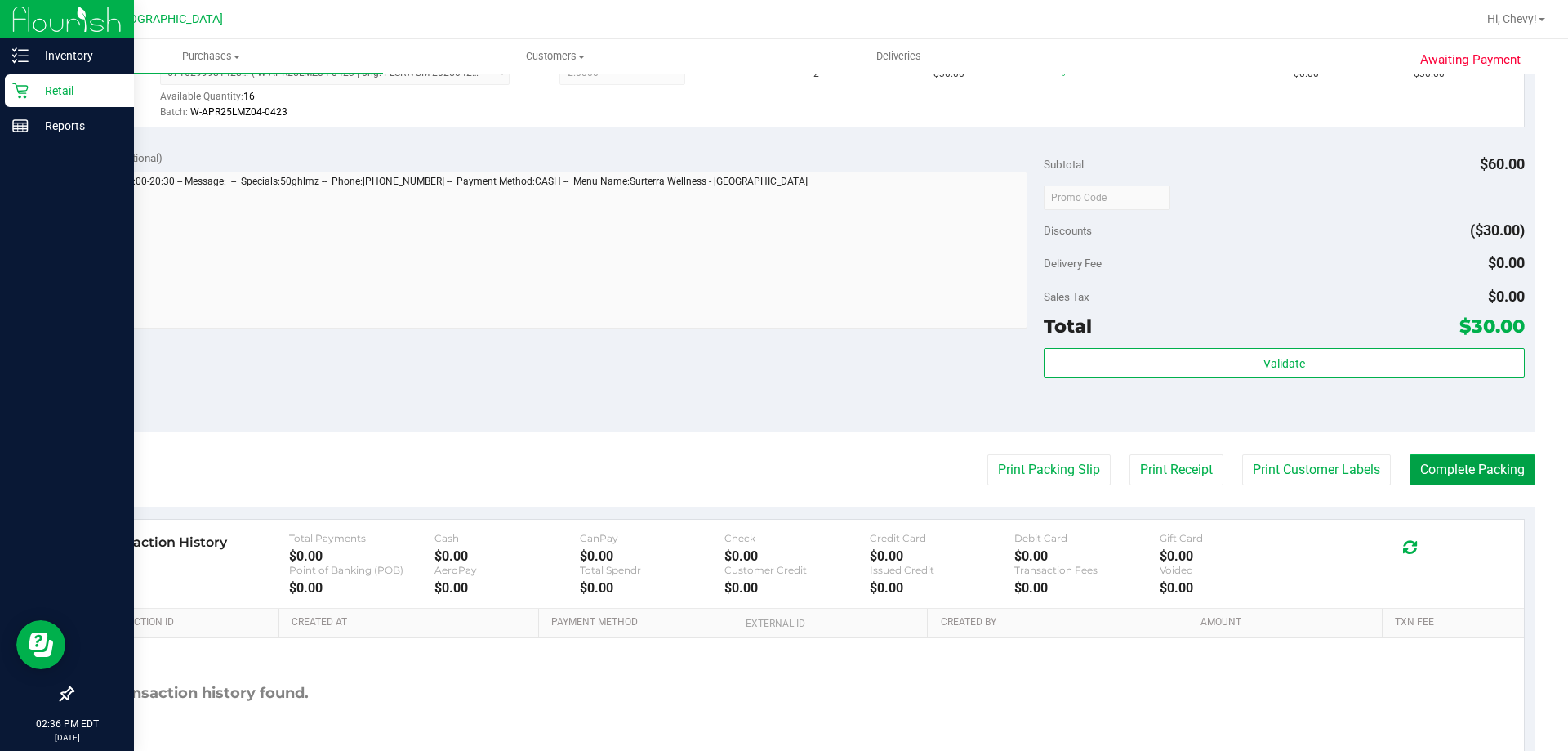
click at [1438, 471] on button "Complete Packing" at bounding box center [1472, 469] width 125 height 31
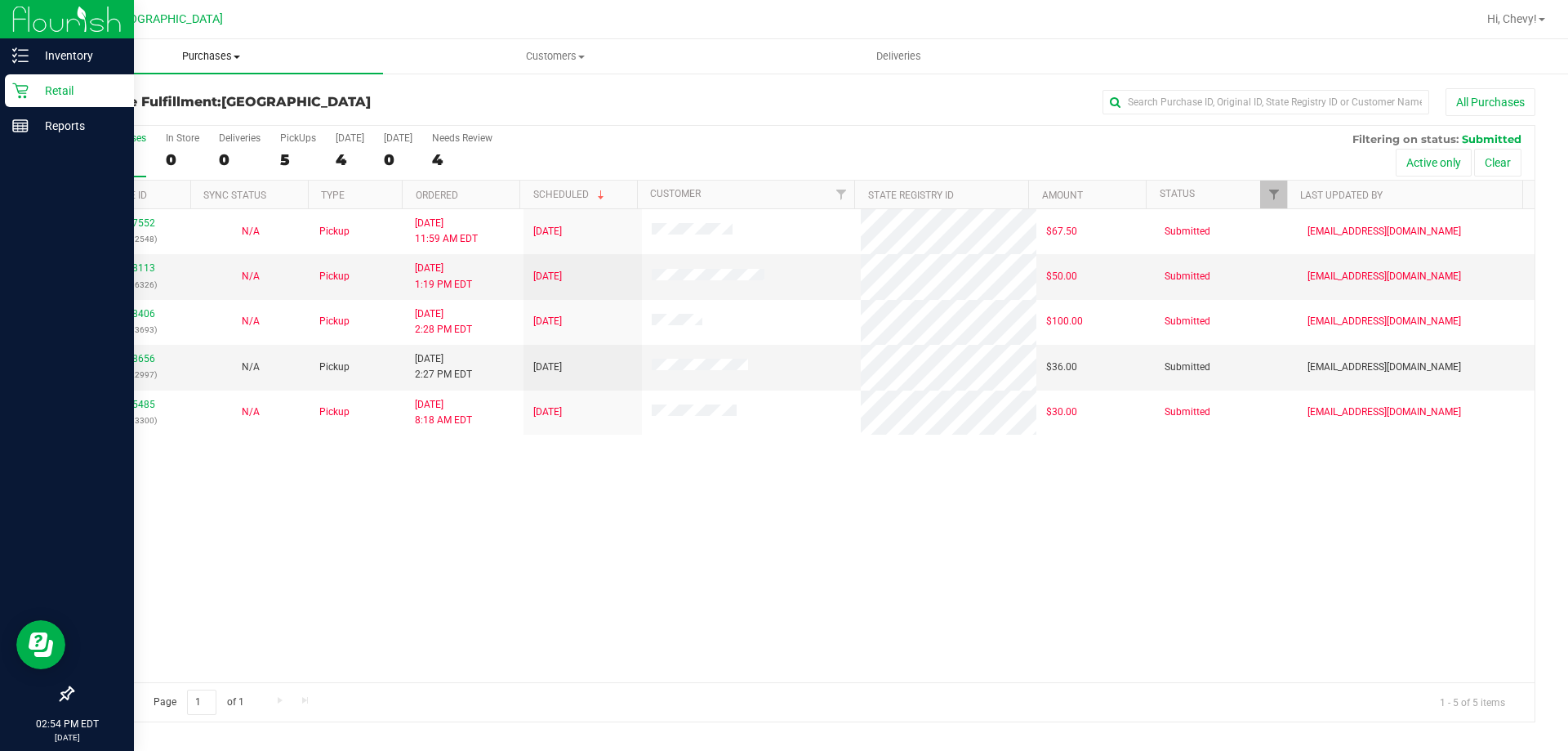
click at [204, 60] on span "Purchases" at bounding box center [211, 55] width 344 height 15
click at [110, 125] on span "Fulfillment" at bounding box center [90, 118] width 102 height 14
click at [128, 361] on link "11818656" at bounding box center [132, 358] width 46 height 11
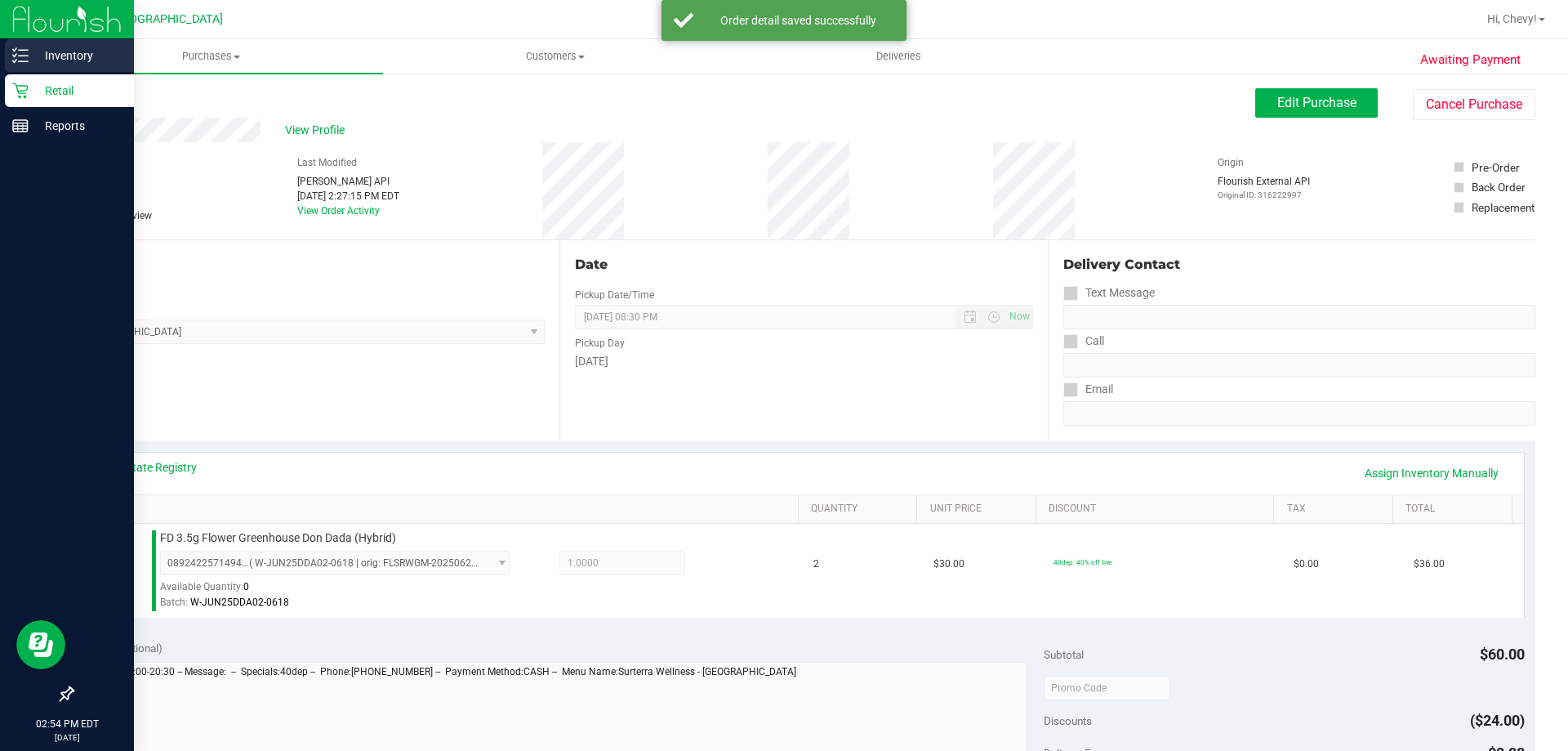
click at [12, 49] on icon at bounding box center [20, 55] width 16 height 16
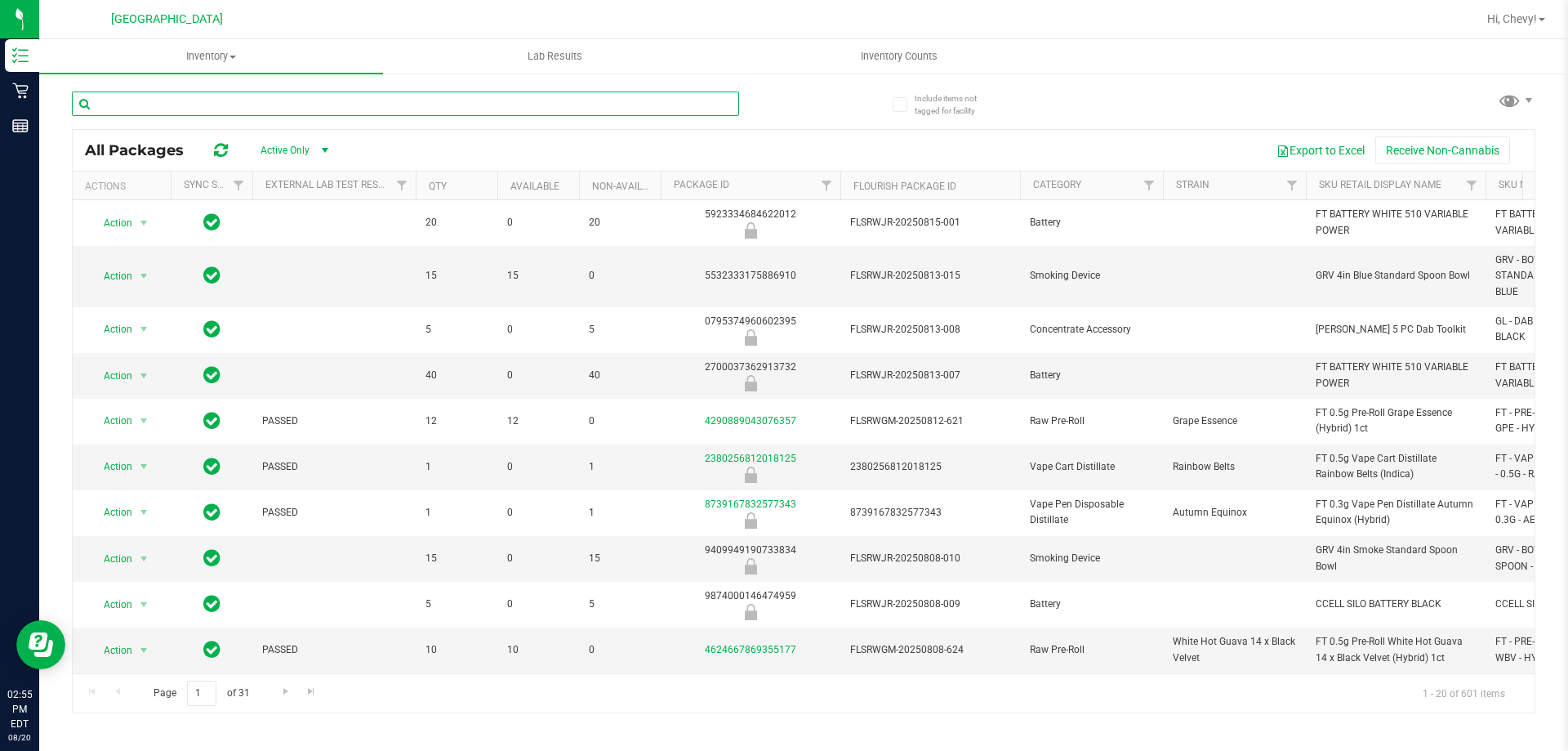
click at [248, 102] on input "text" at bounding box center [405, 103] width 667 height 25
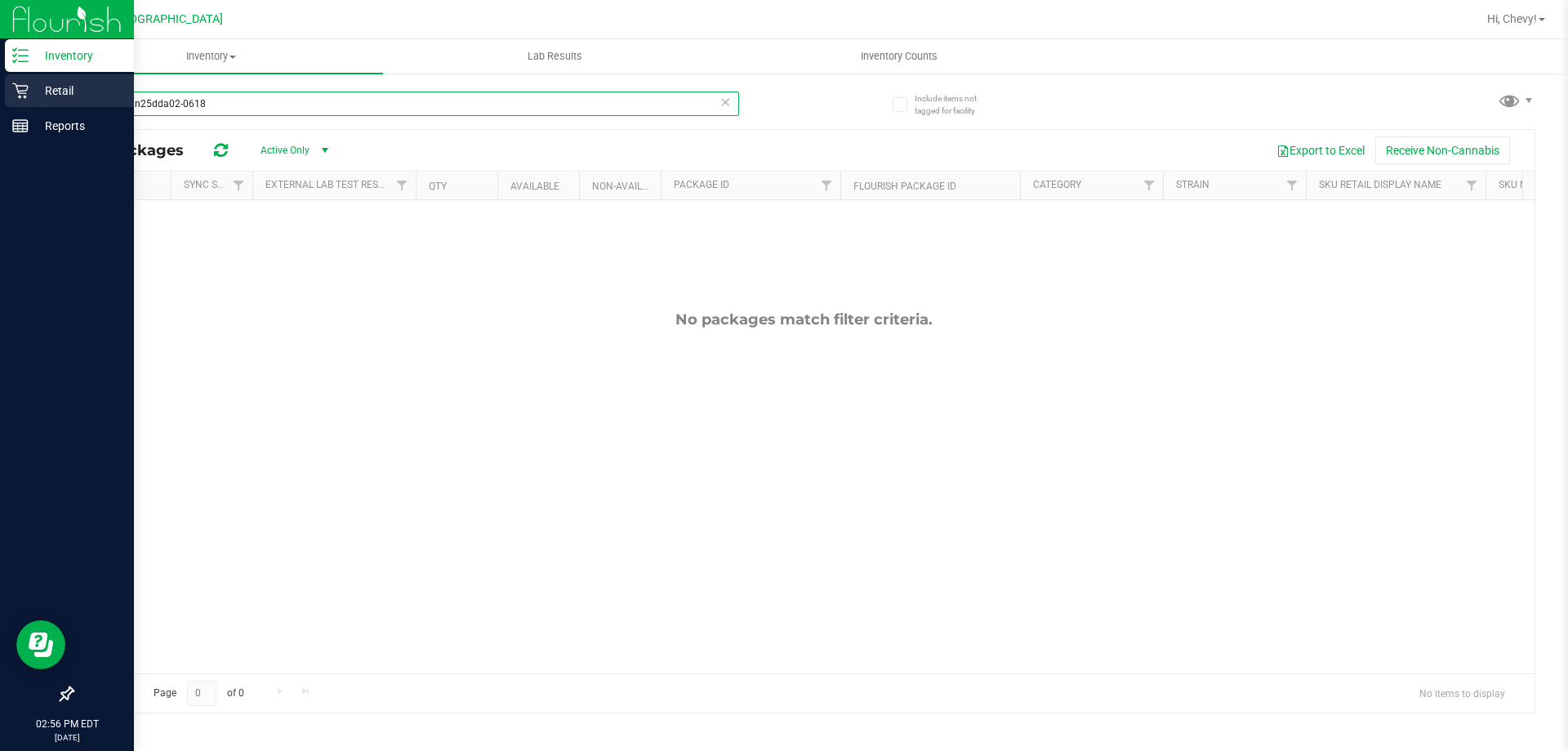
type input "DDAw-jun25dda02-0618"
click at [12, 90] on icon at bounding box center [20, 90] width 16 height 16
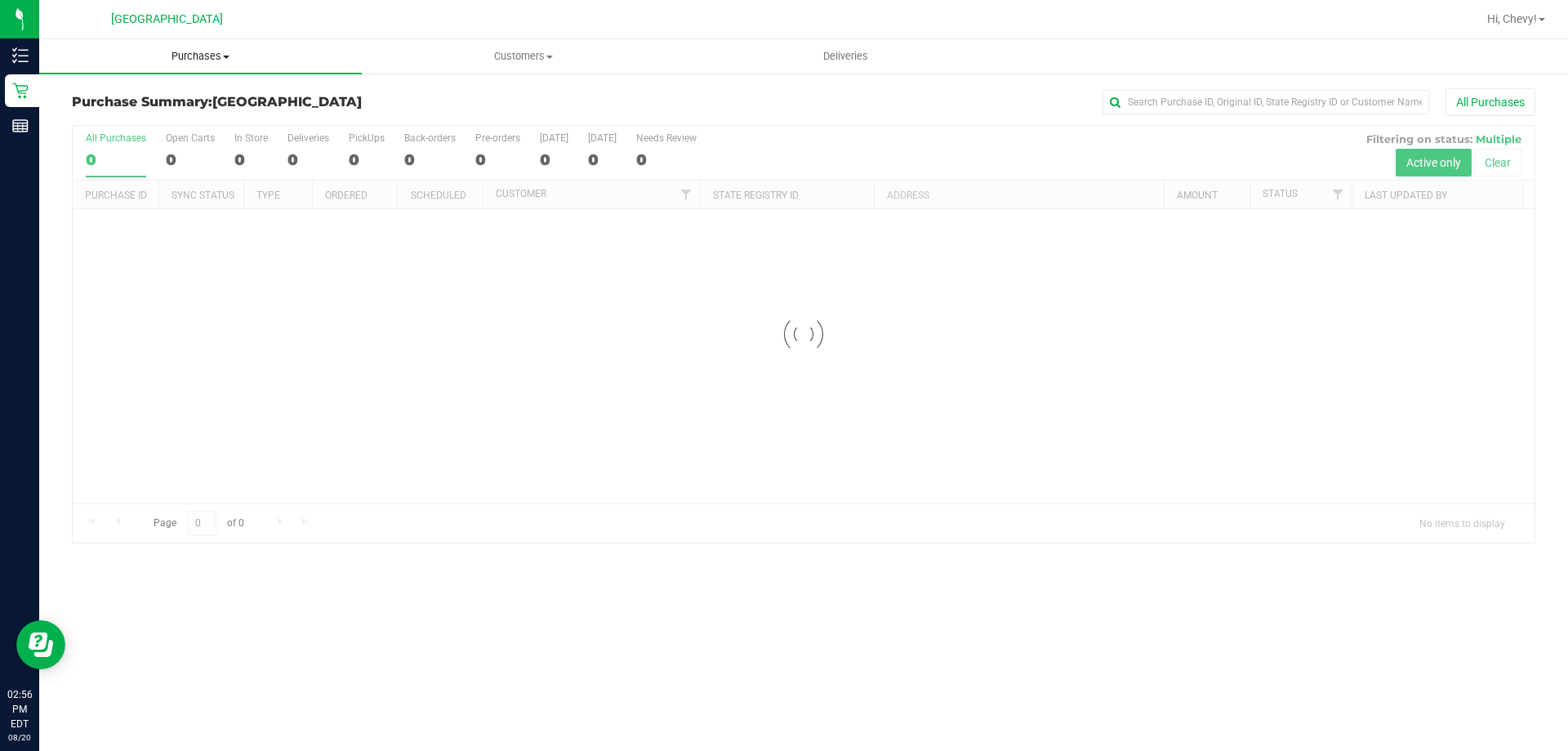
click at [216, 60] on span "Purchases" at bounding box center [200, 55] width 322 height 15
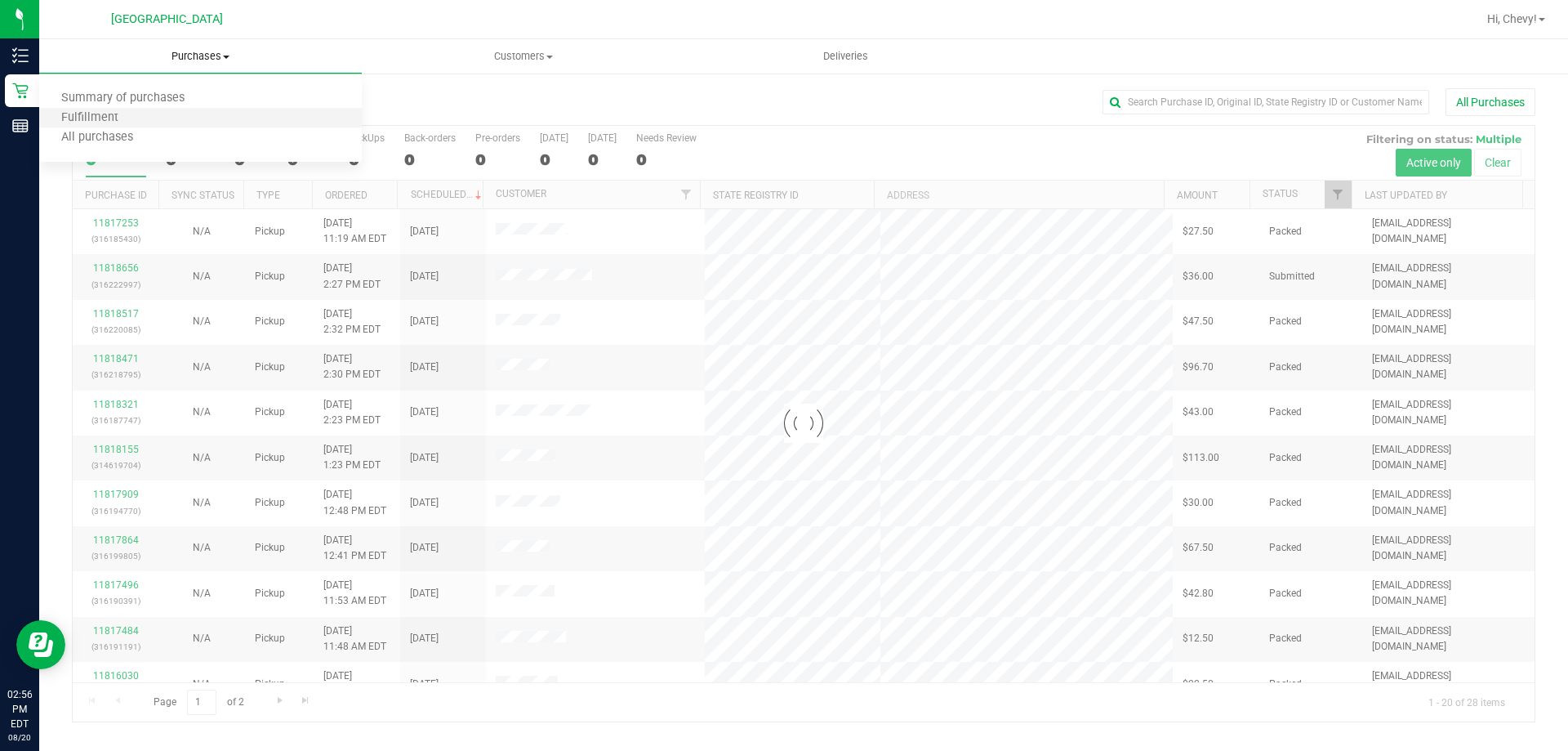
click at [192, 123] on li "Fulfillment" at bounding box center [200, 118] width 322 height 20
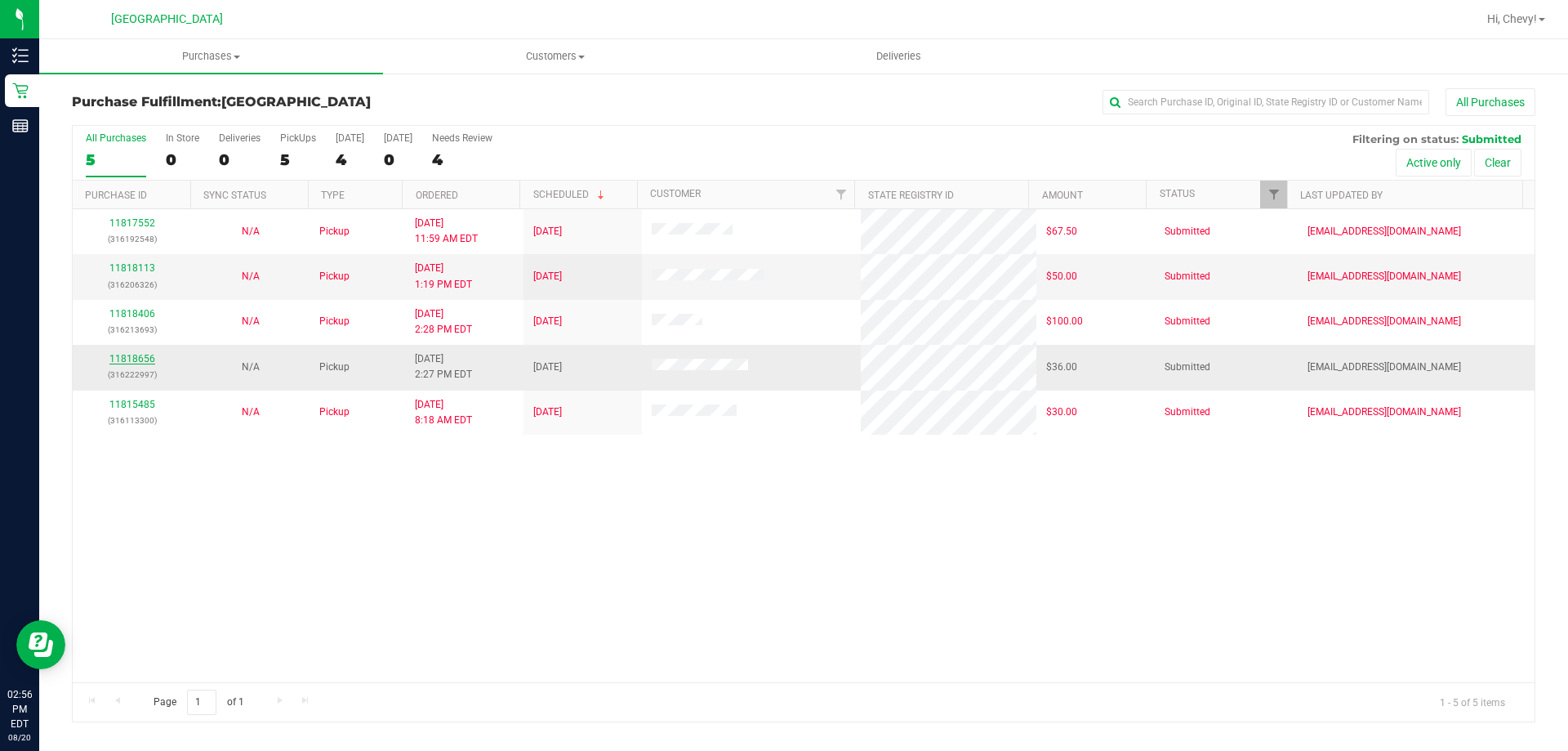
click at [131, 357] on link "11818656" at bounding box center [132, 358] width 46 height 11
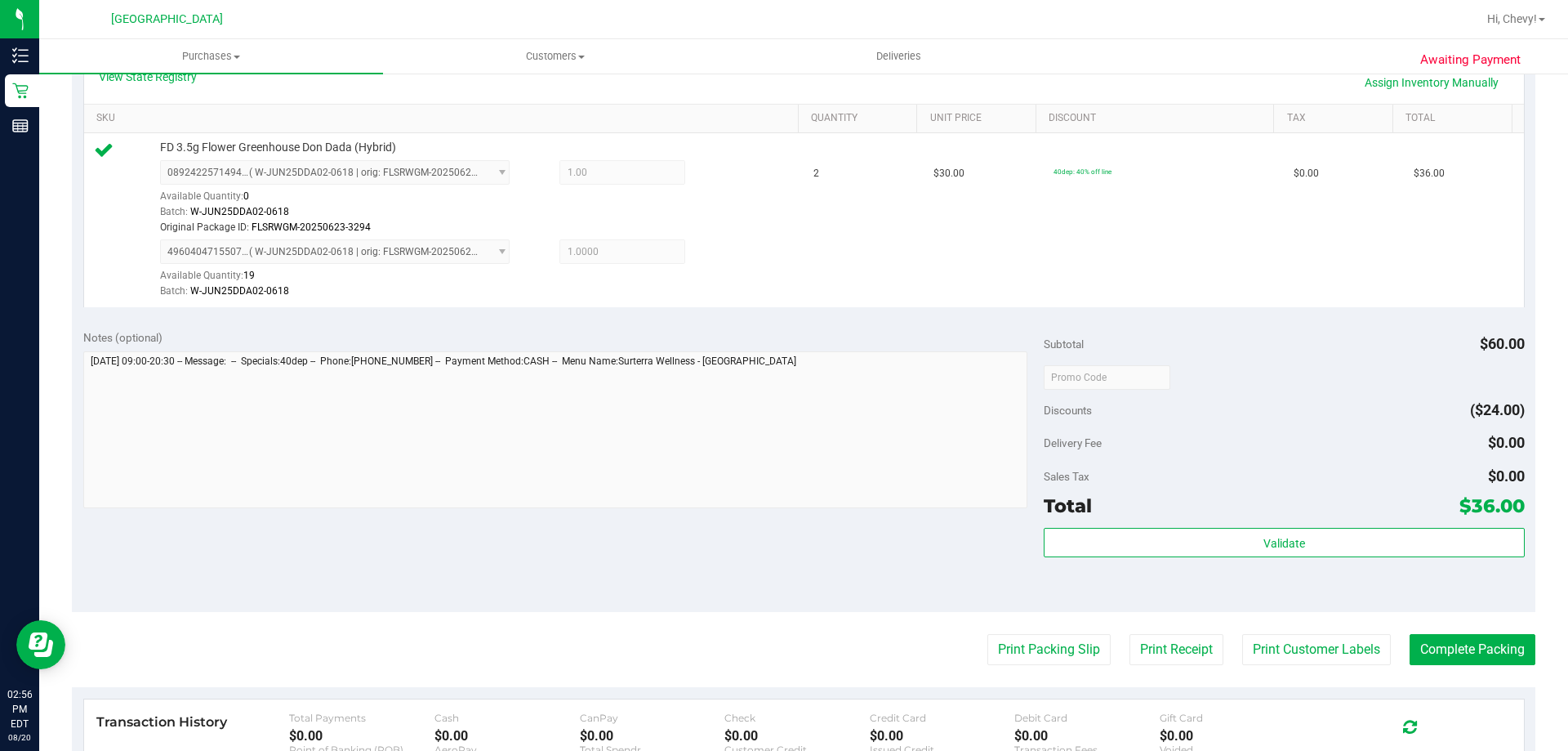
scroll to position [409, 0]
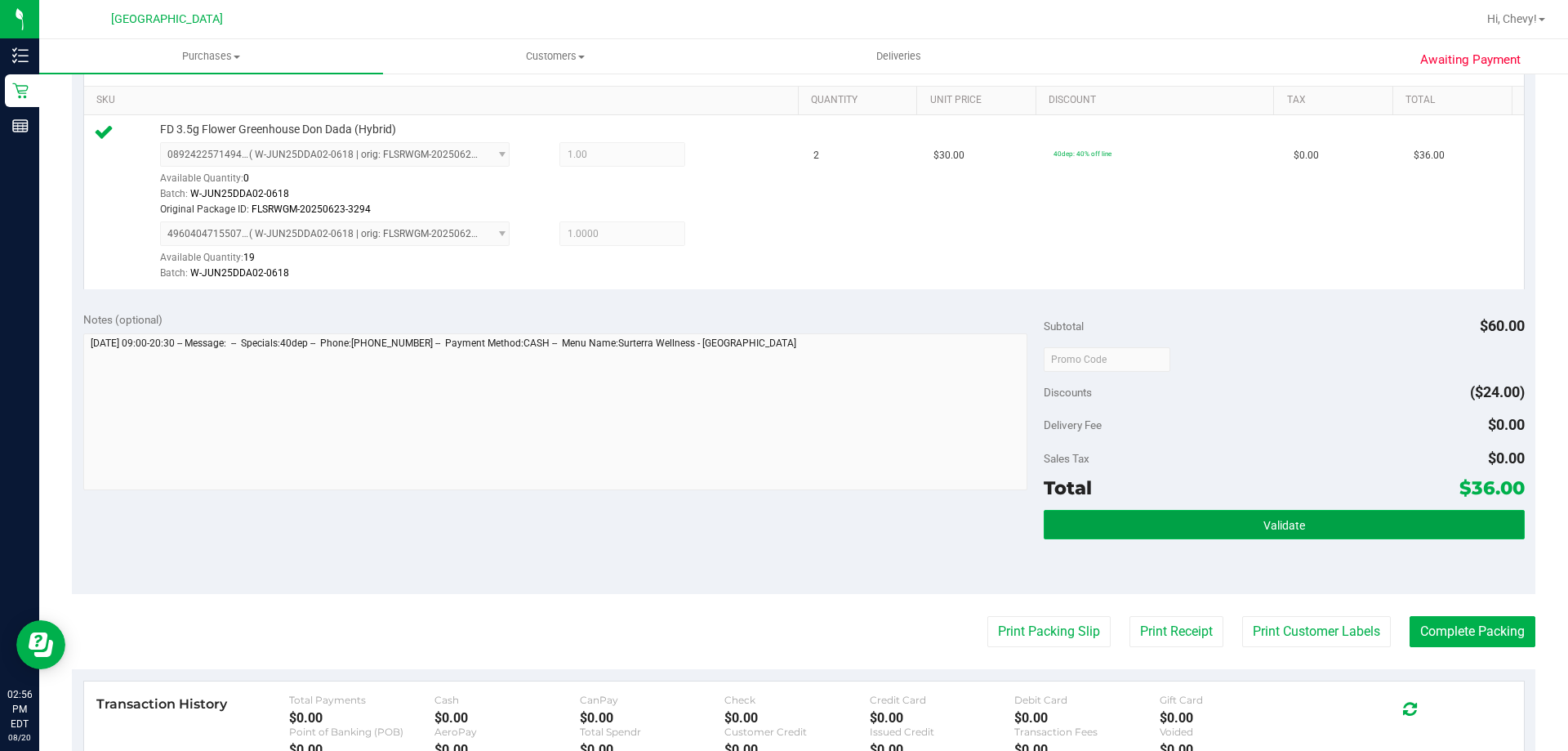
click at [1241, 510] on button "Validate" at bounding box center [1283, 524] width 480 height 29
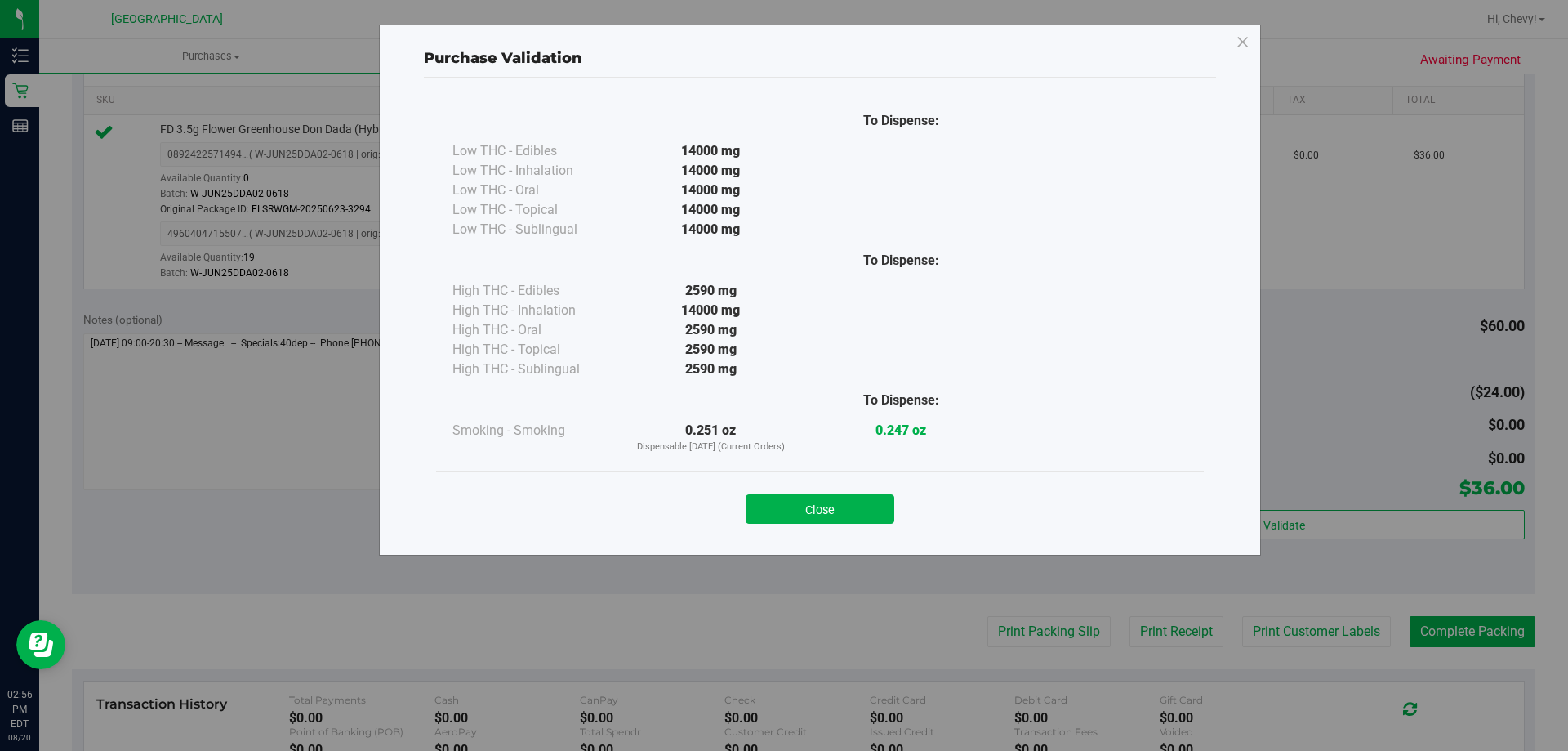
click at [768, 504] on button "Close" at bounding box center [820, 509] width 148 height 29
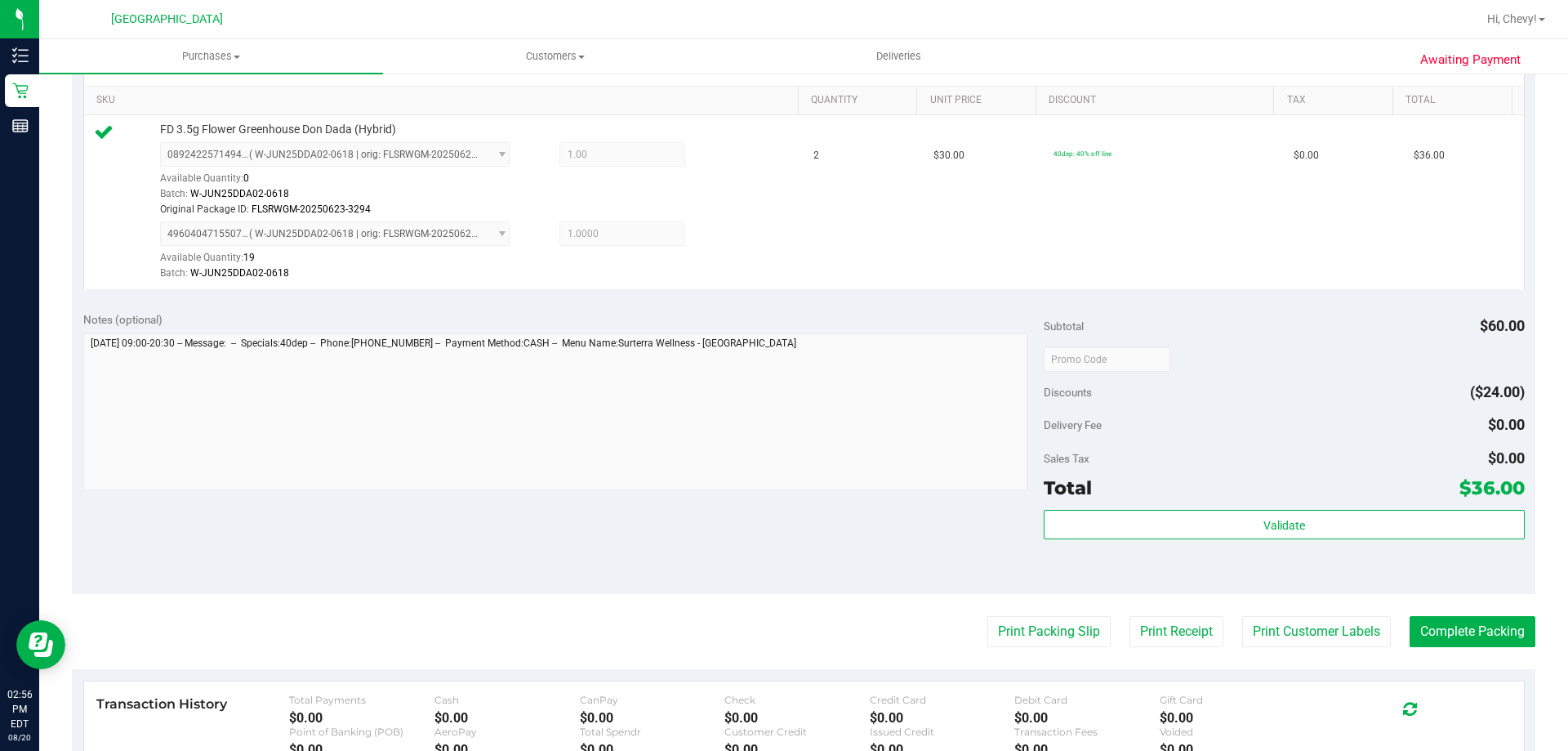
click at [1039, 615] on purchase-details "Back Edit Purchase Cancel Purchase View Profile # 11818656 BioTrack ID: - Submi…" at bounding box center [803, 327] width 1463 height 1295
click at [1049, 618] on button "Print Packing Slip" at bounding box center [1048, 632] width 124 height 31
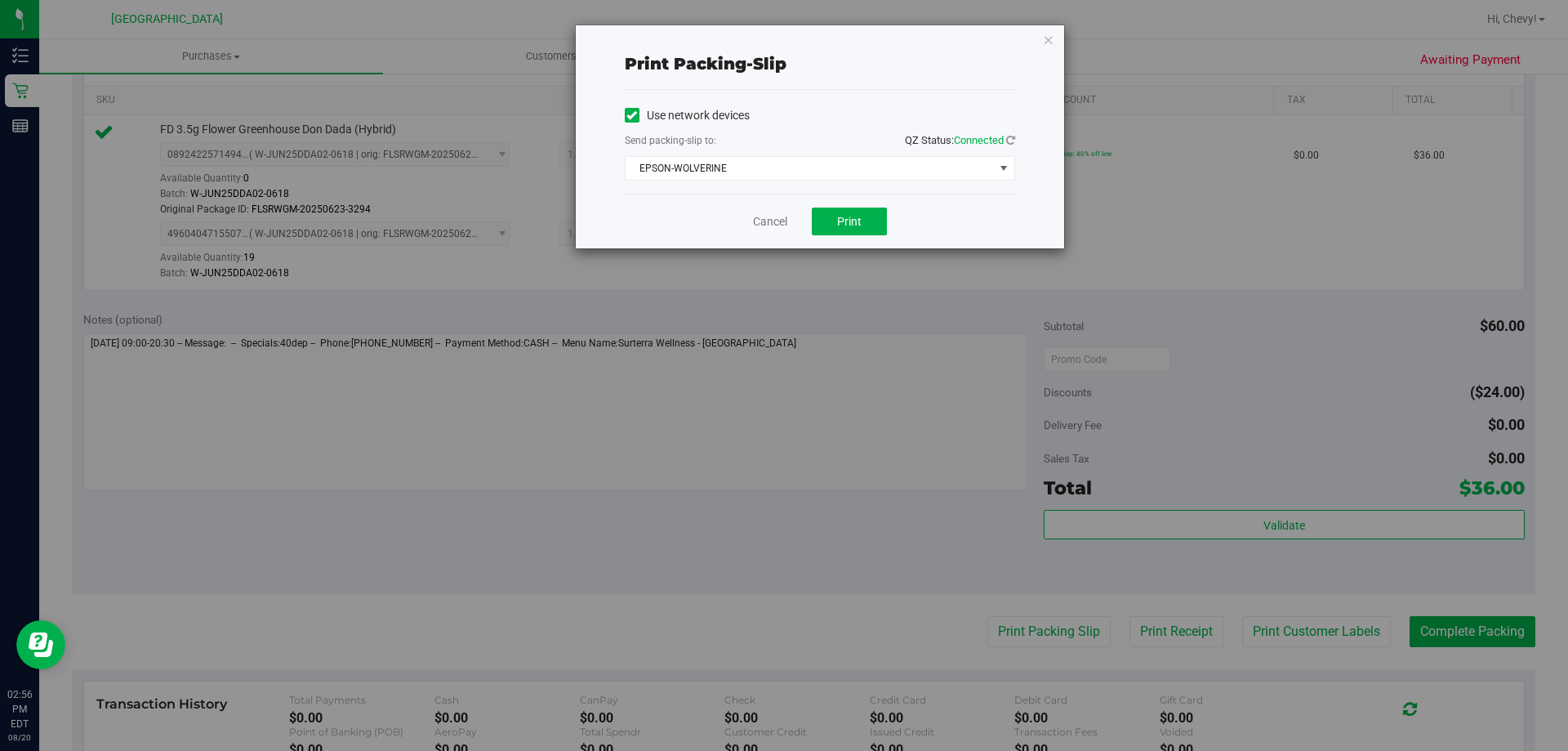
click at [1049, 622] on div "Print packing-slip Use network devices Send packing-slip to: QZ Status: Connect…" at bounding box center [790, 376] width 1580 height 751
click at [849, 220] on span "Print" at bounding box center [849, 221] width 25 height 13
click at [1048, 39] on icon "button" at bounding box center [1048, 38] width 11 height 20
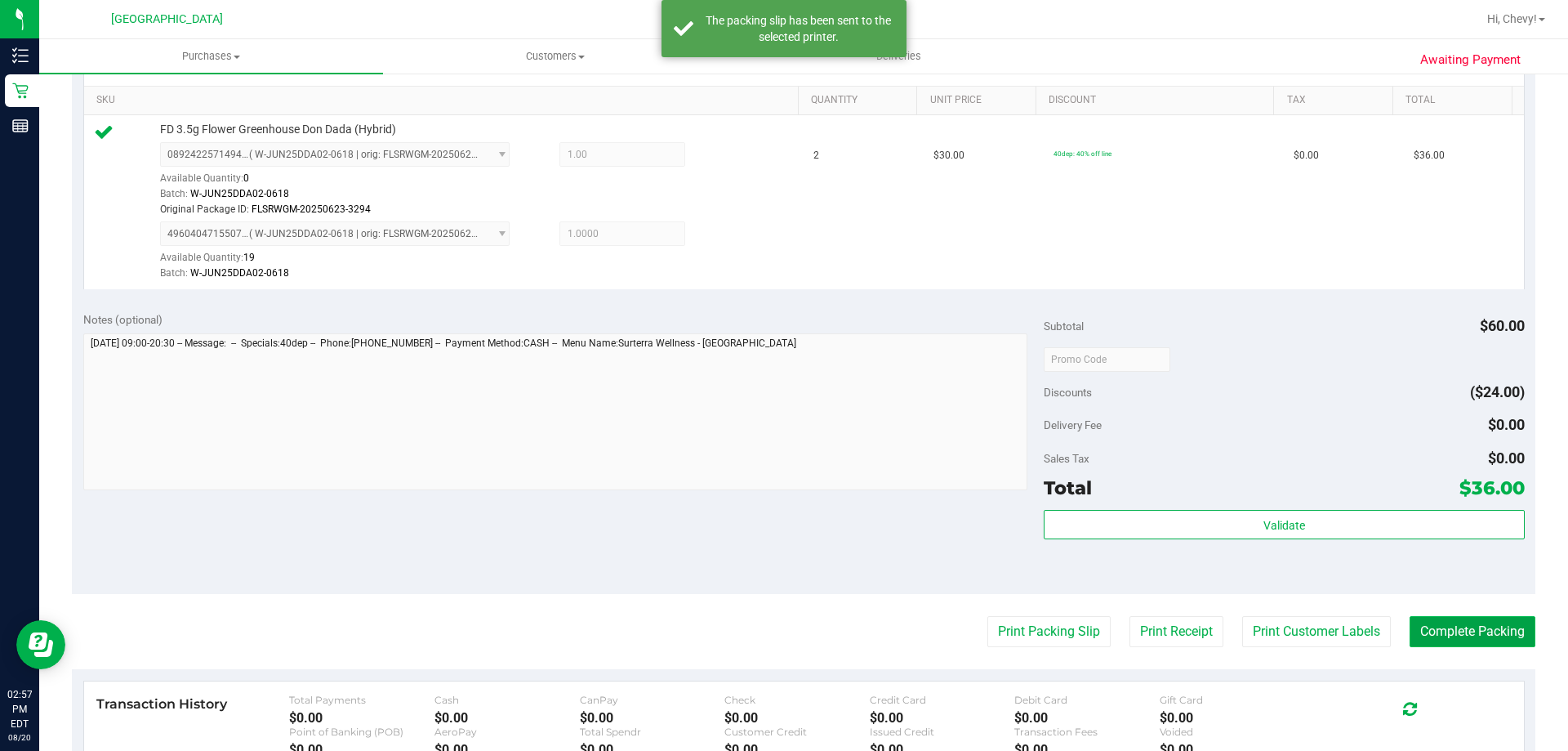
click at [1462, 633] on button "Complete Packing" at bounding box center [1472, 632] width 125 height 31
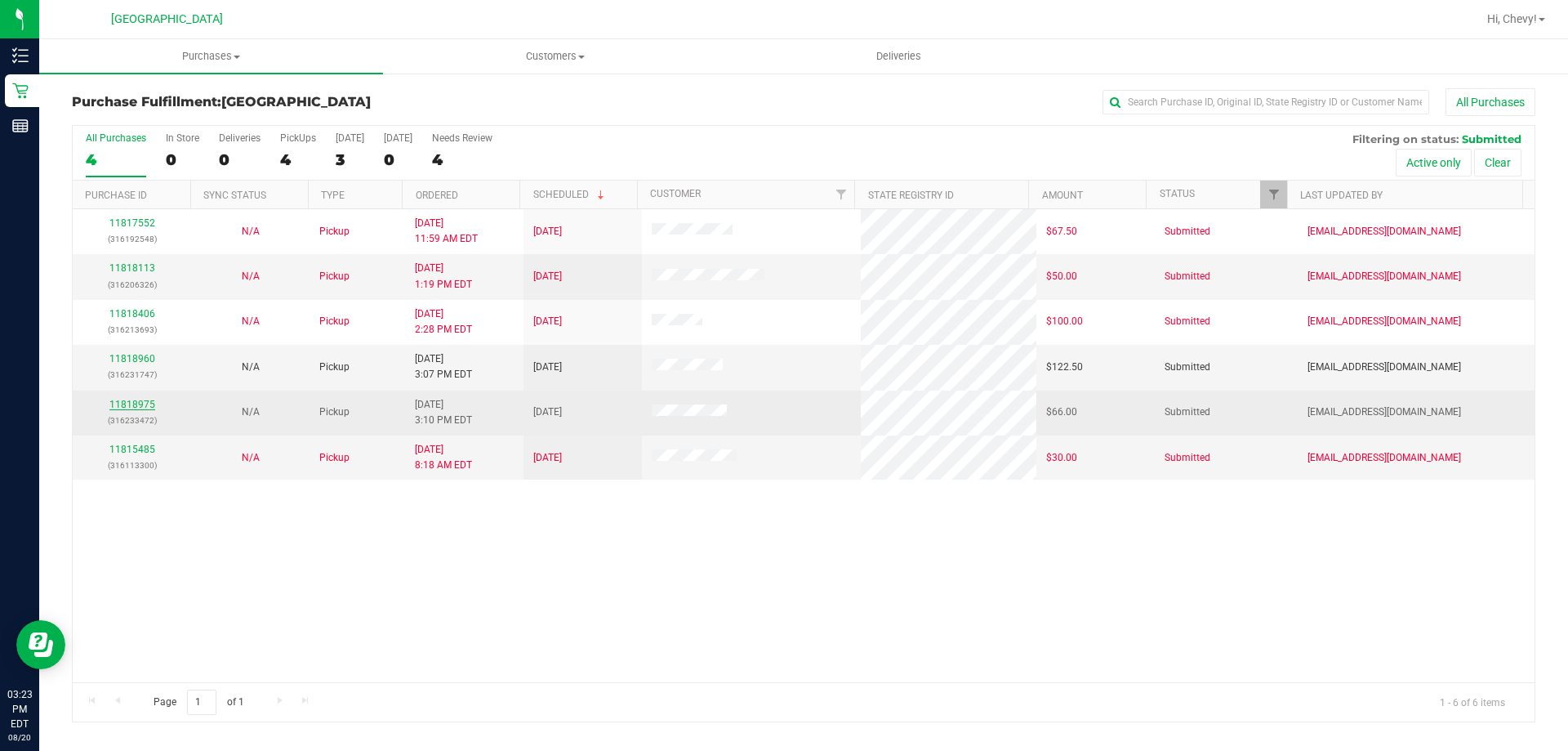
click at [147, 404] on link "11818975" at bounding box center [132, 404] width 46 height 11
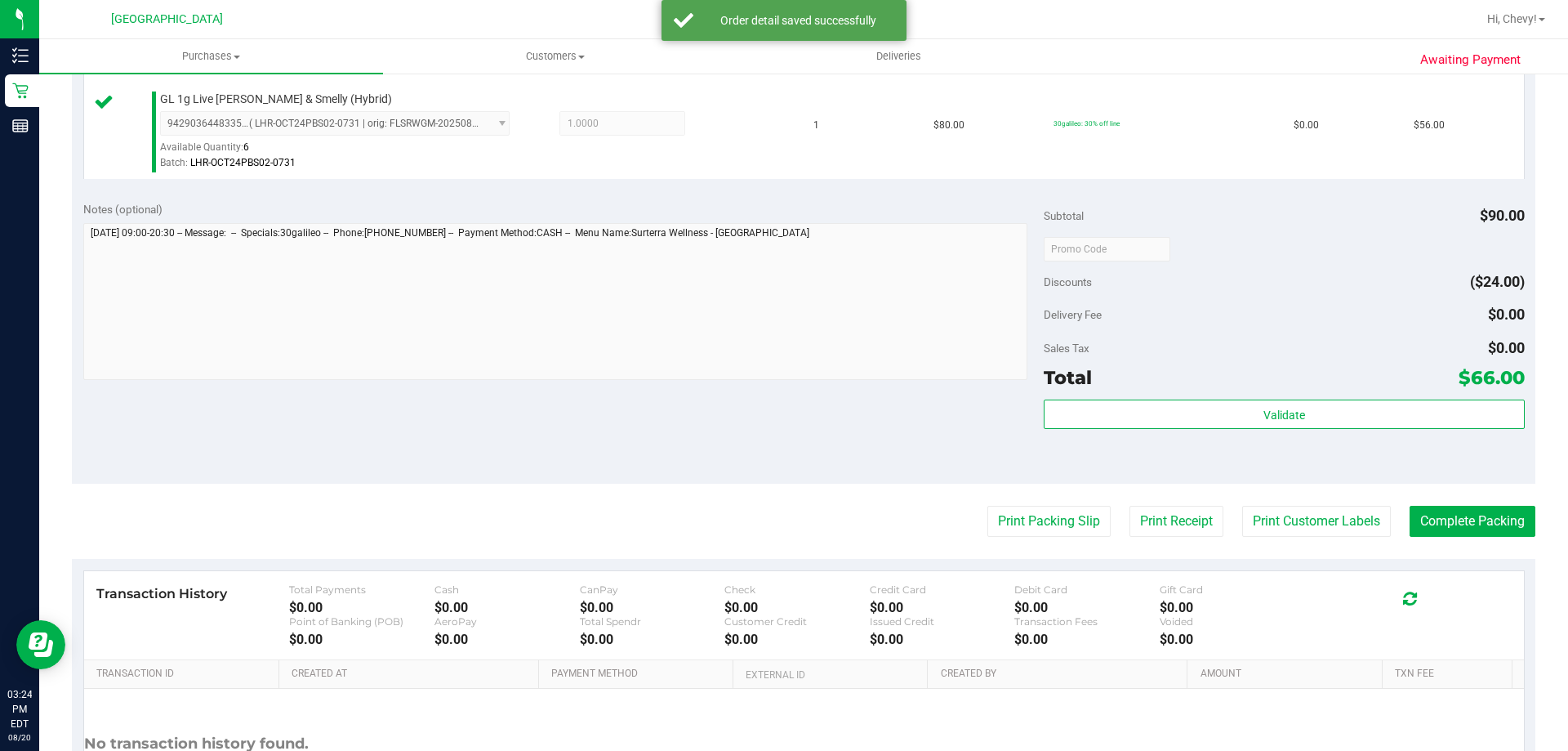
scroll to position [572, 0]
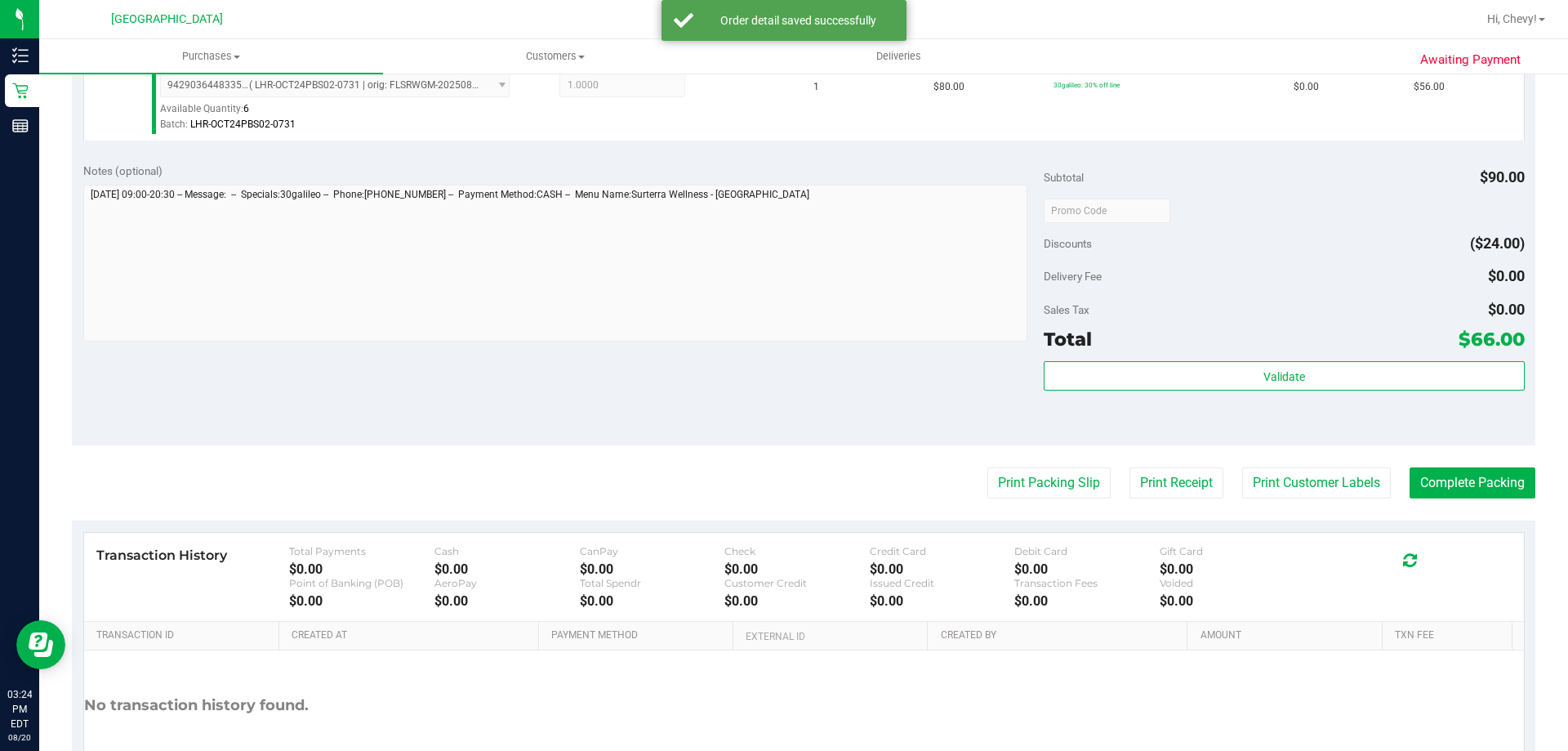
drag, startPoint x: 1226, startPoint y: 331, endPoint x: 1243, endPoint y: 373, distance: 45.3
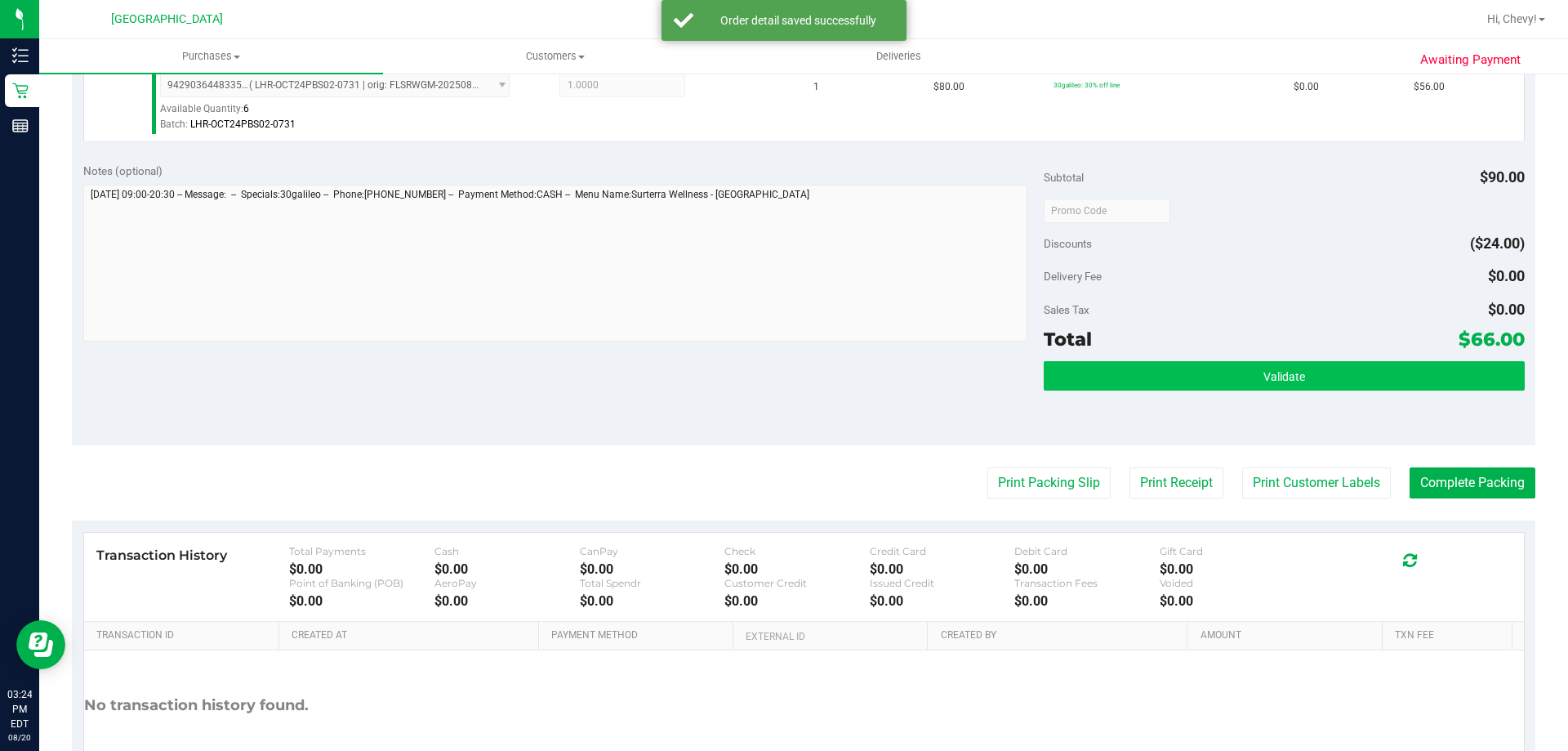
click at [1226, 340] on div "Total $66.00" at bounding box center [1283, 339] width 480 height 29
click at [1244, 375] on button "Validate" at bounding box center [1283, 376] width 480 height 29
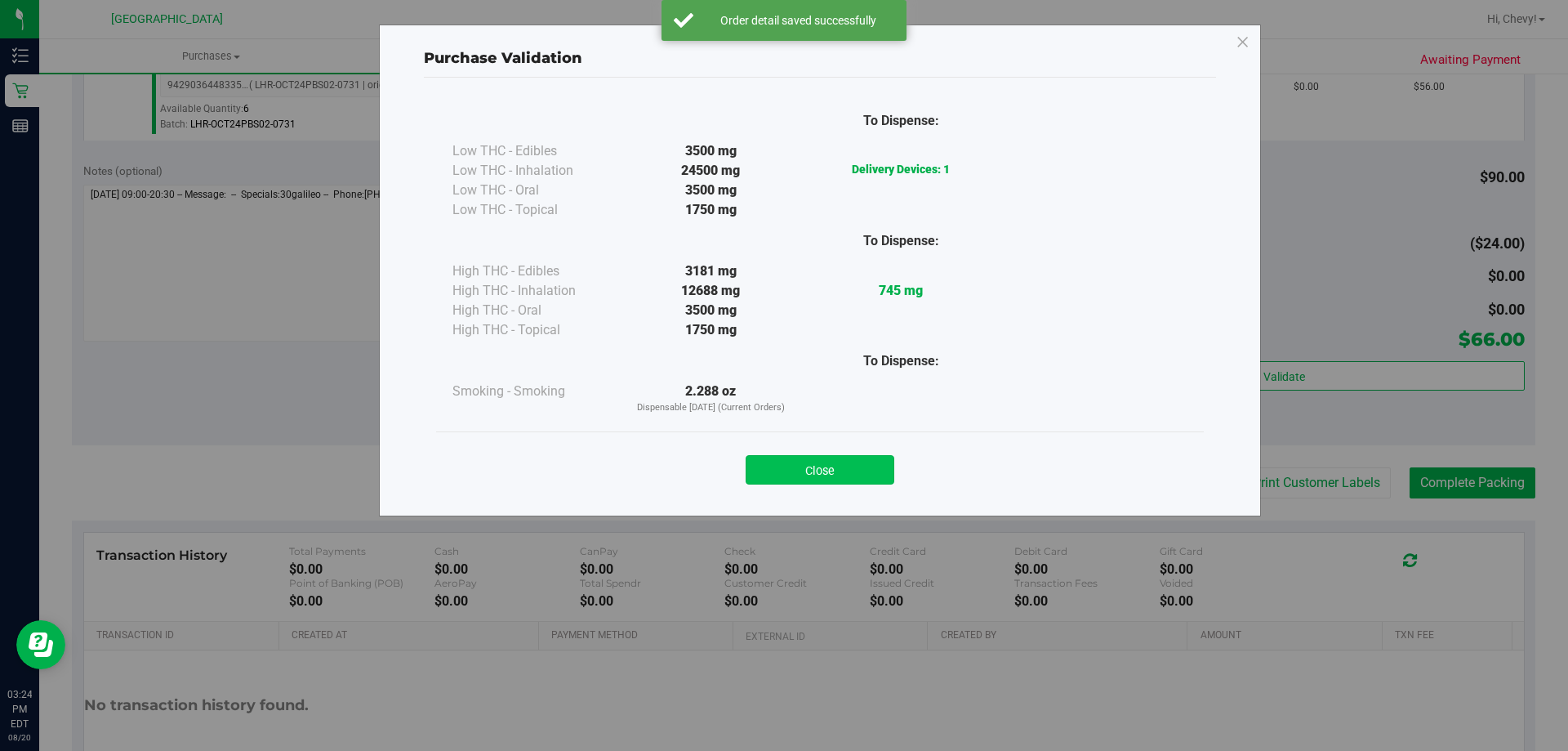
click at [879, 472] on button "Close" at bounding box center [820, 469] width 148 height 29
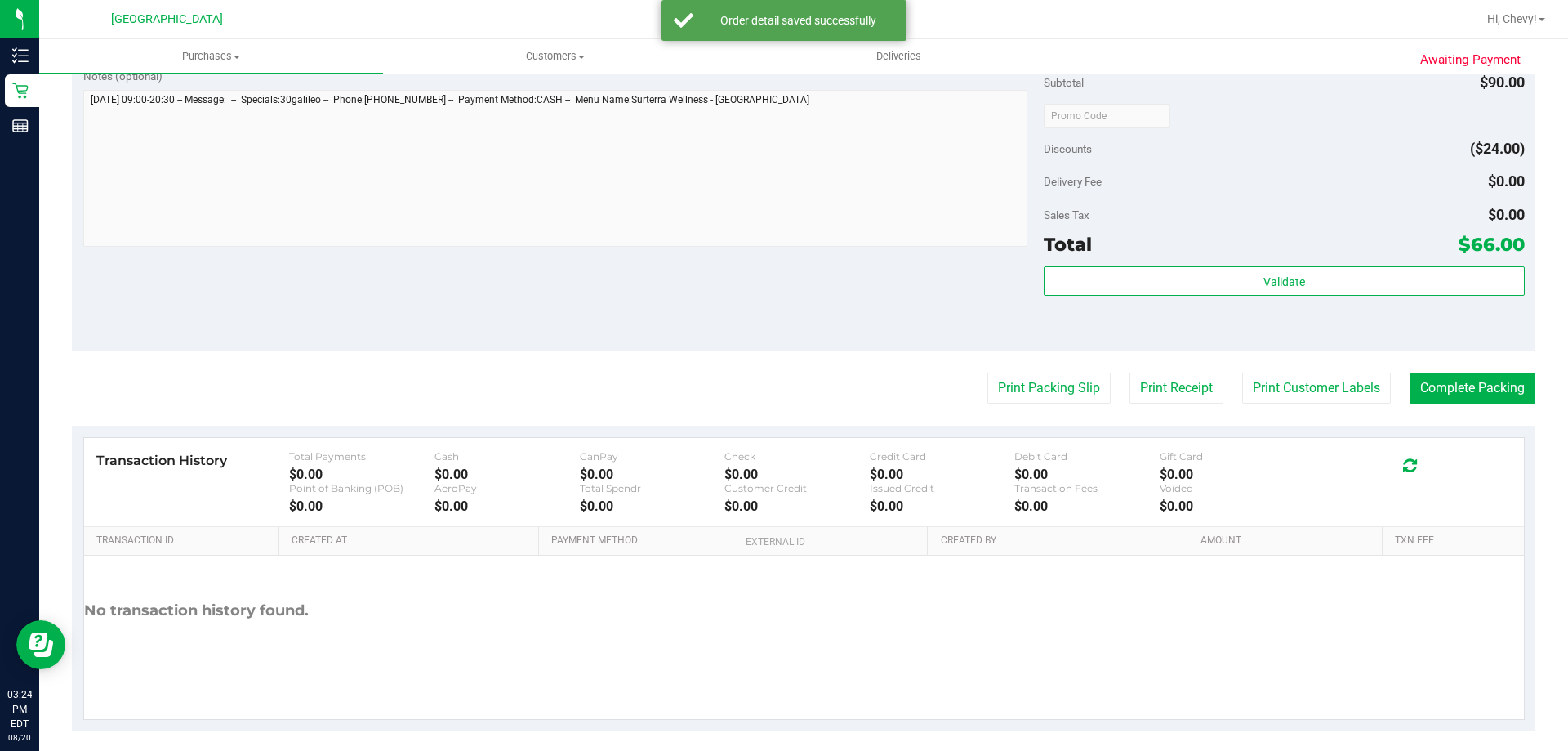
scroll to position [679, 0]
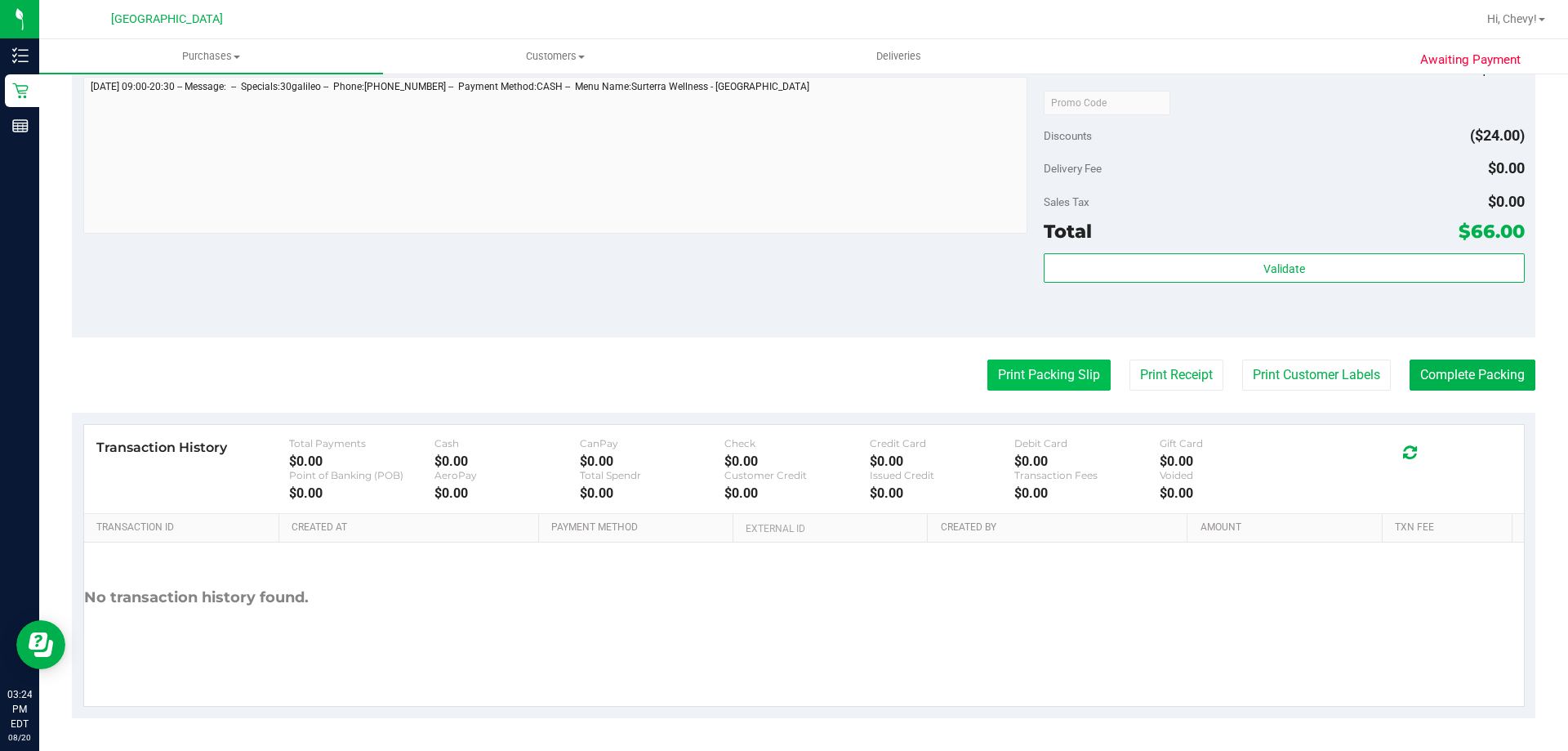
click at [1036, 372] on button "Print Packing Slip" at bounding box center [1048, 375] width 124 height 31
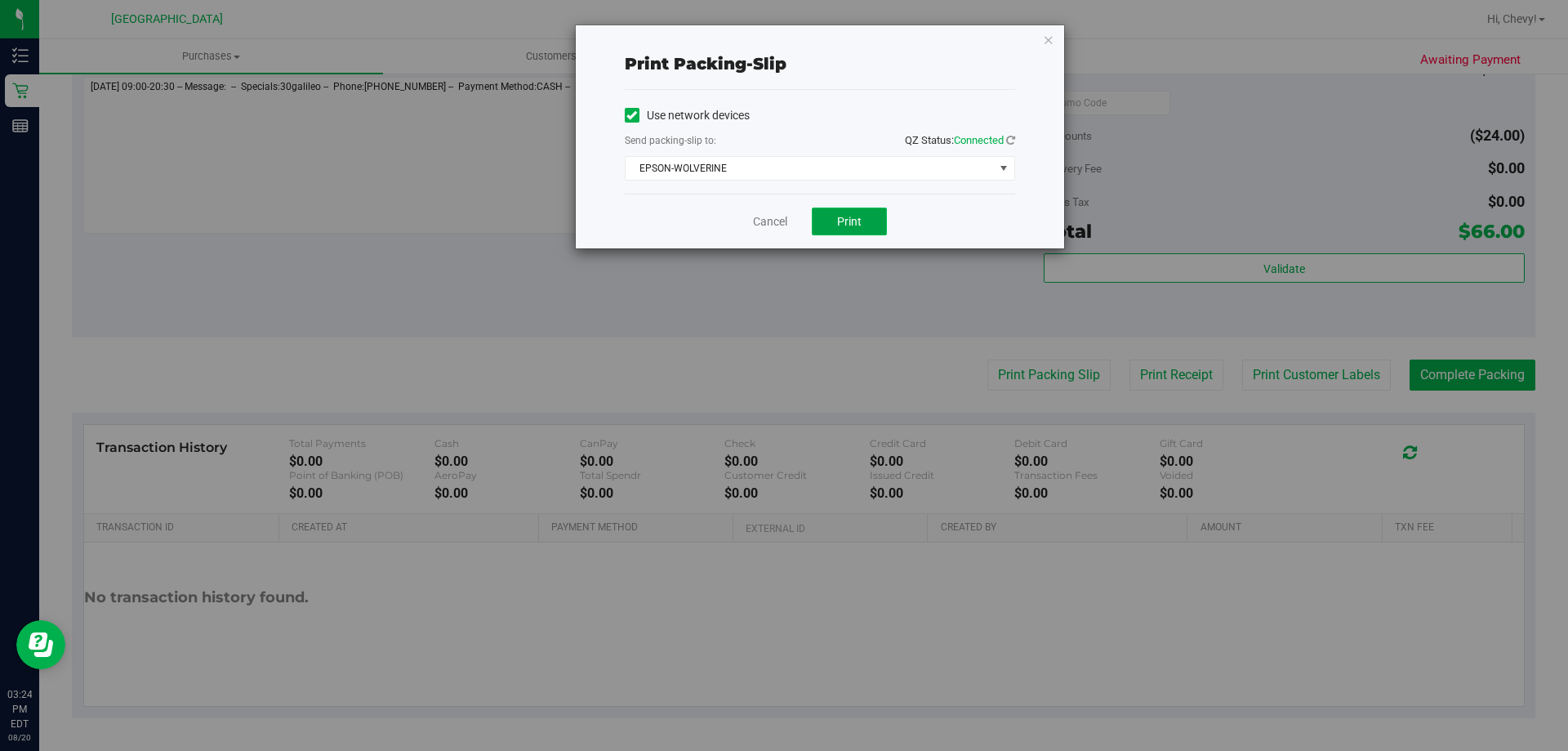
click at [874, 220] on button "Print" at bounding box center [850, 221] width 75 height 28
click at [1053, 38] on icon "button" at bounding box center [1048, 38] width 11 height 20
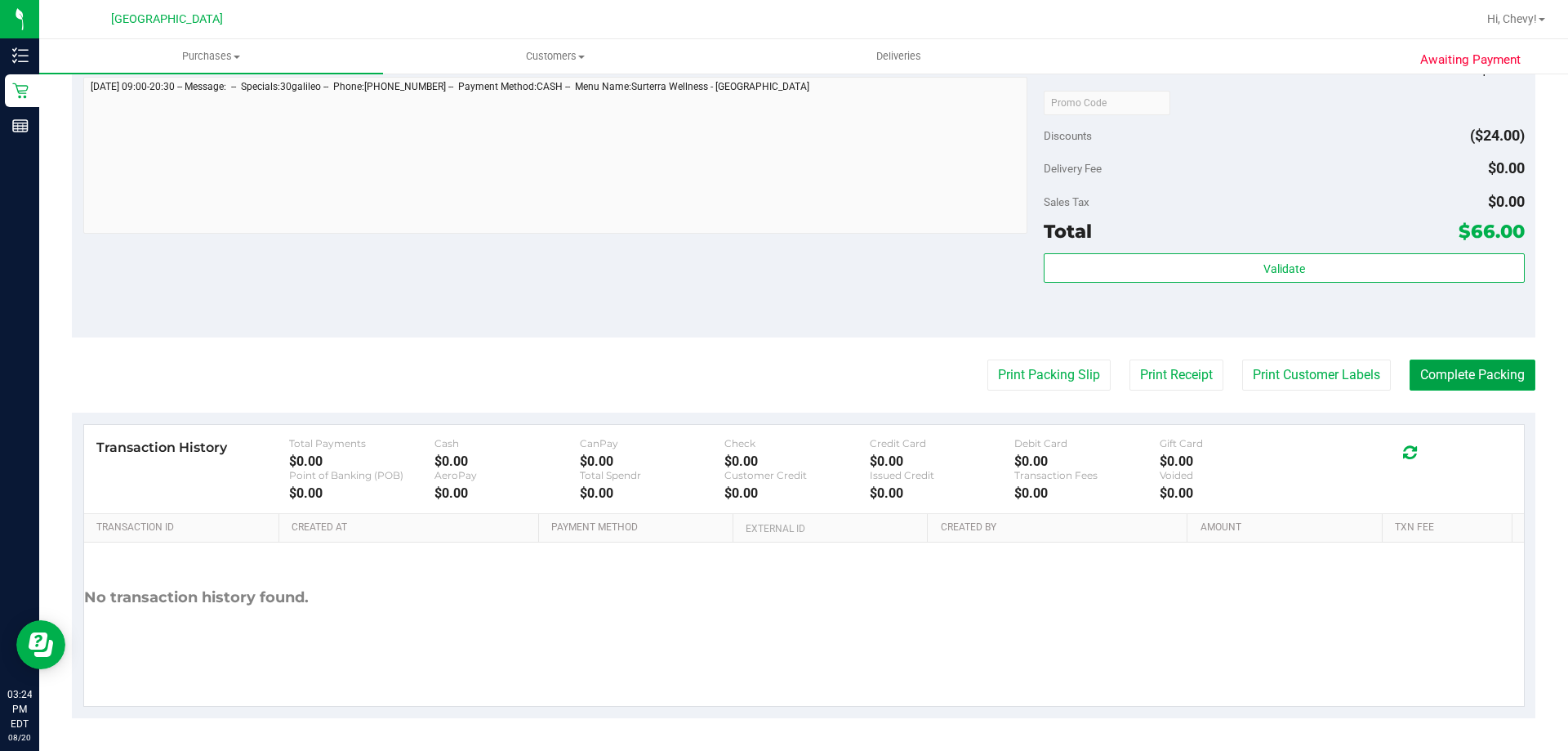
drag, startPoint x: 1481, startPoint y: 375, endPoint x: 1491, endPoint y: 336, distance: 40.3
click at [1484, 352] on purchase-details "Back Edit Purchase Cancel Purchase View Profile # 11818975 BioTrack ID: - Submi…" at bounding box center [803, 63] width 1463 height 1310
click at [1490, 372] on button "Complete Packing" at bounding box center [1472, 375] width 125 height 31
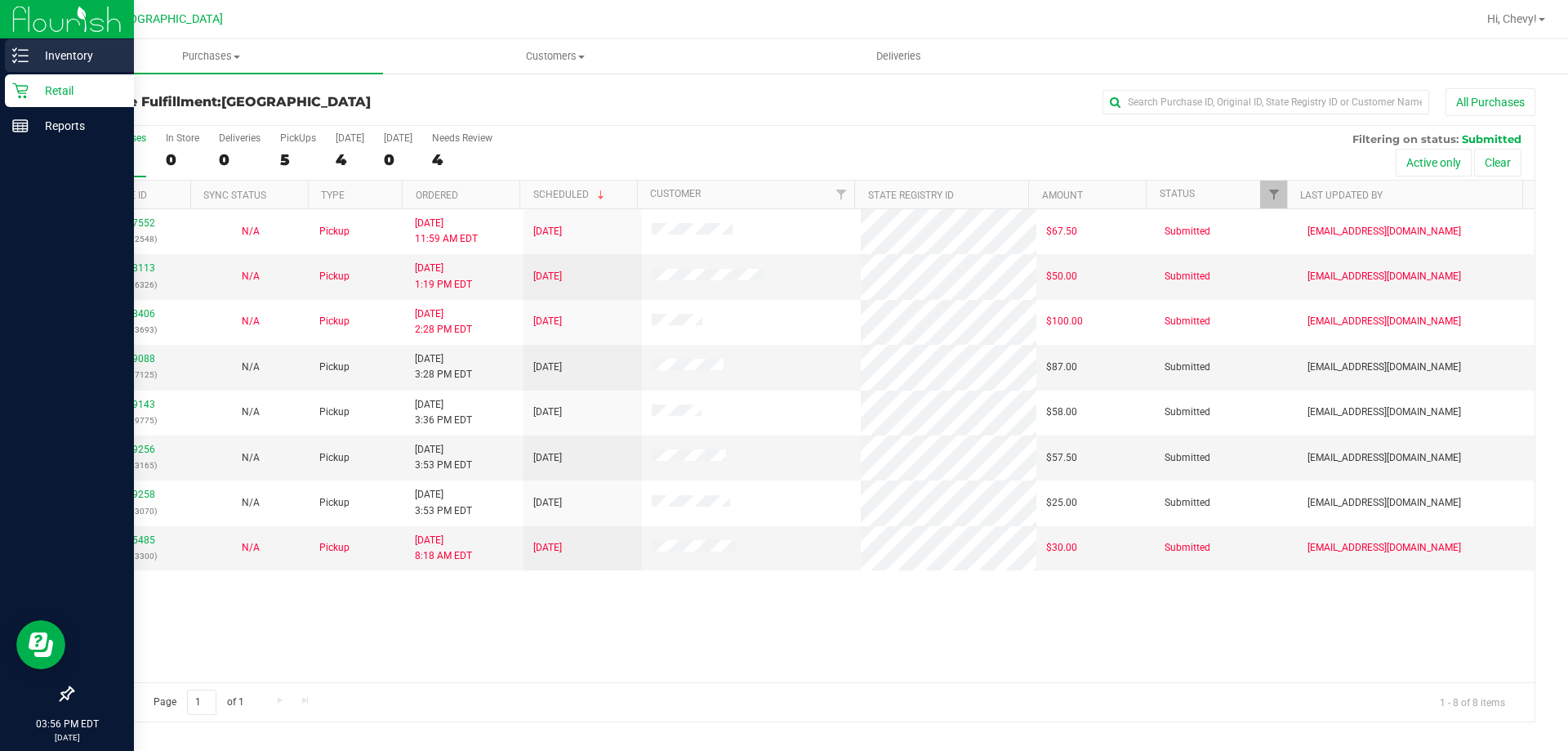
click at [12, 50] on icon at bounding box center [20, 55] width 16 height 16
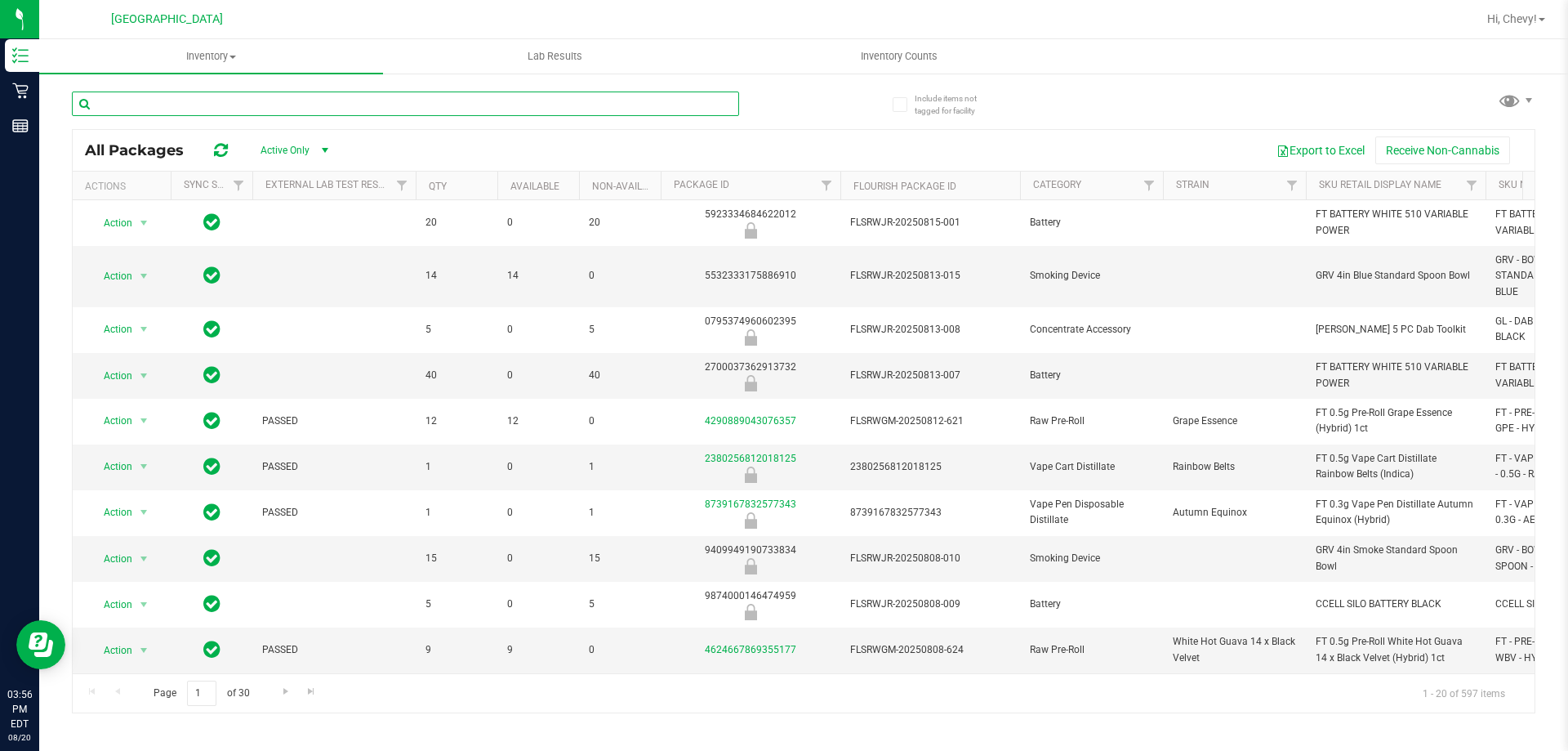
click at [299, 99] on input "text" at bounding box center [405, 103] width 667 height 25
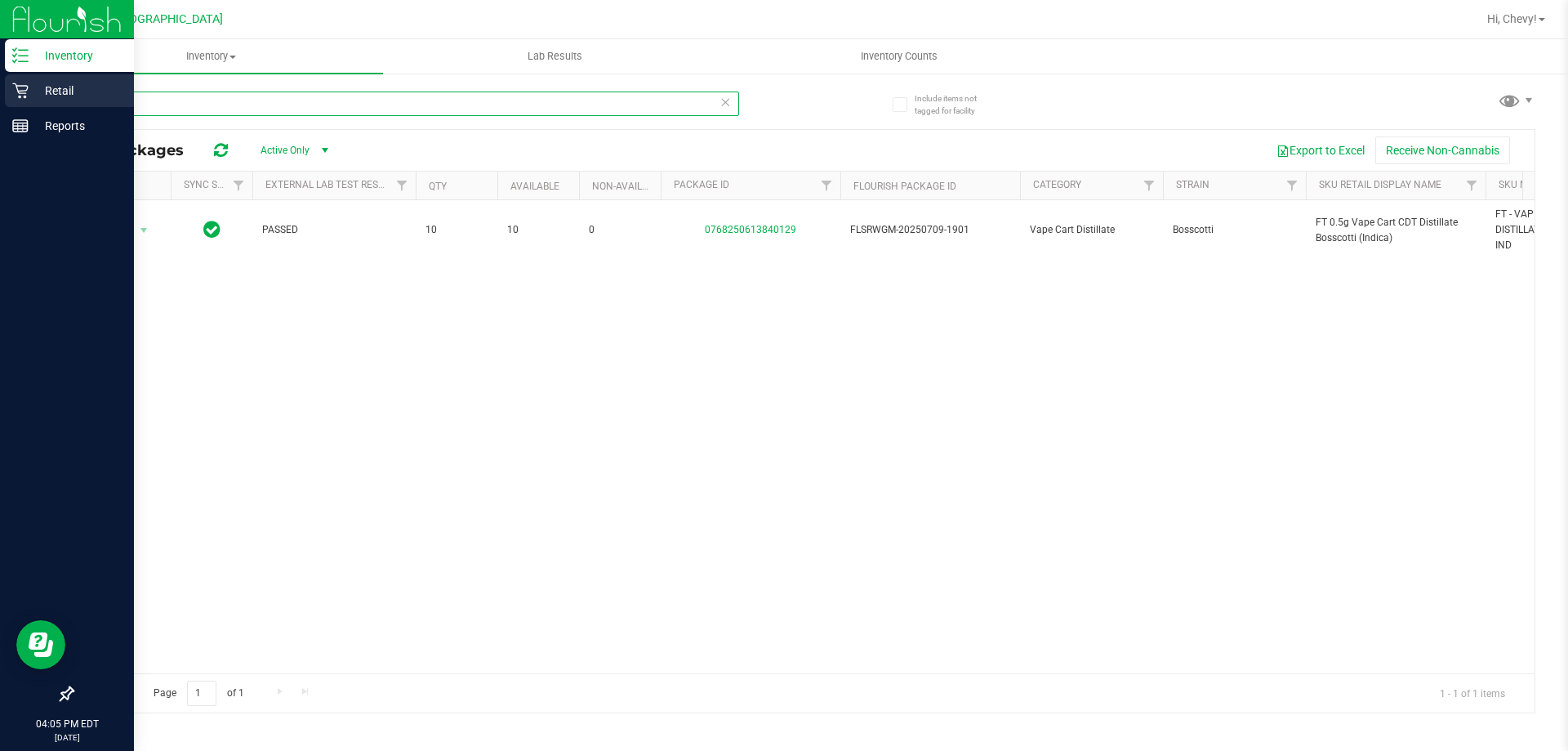
type input "BCT"
click at [20, 95] on icon at bounding box center [20, 90] width 16 height 16
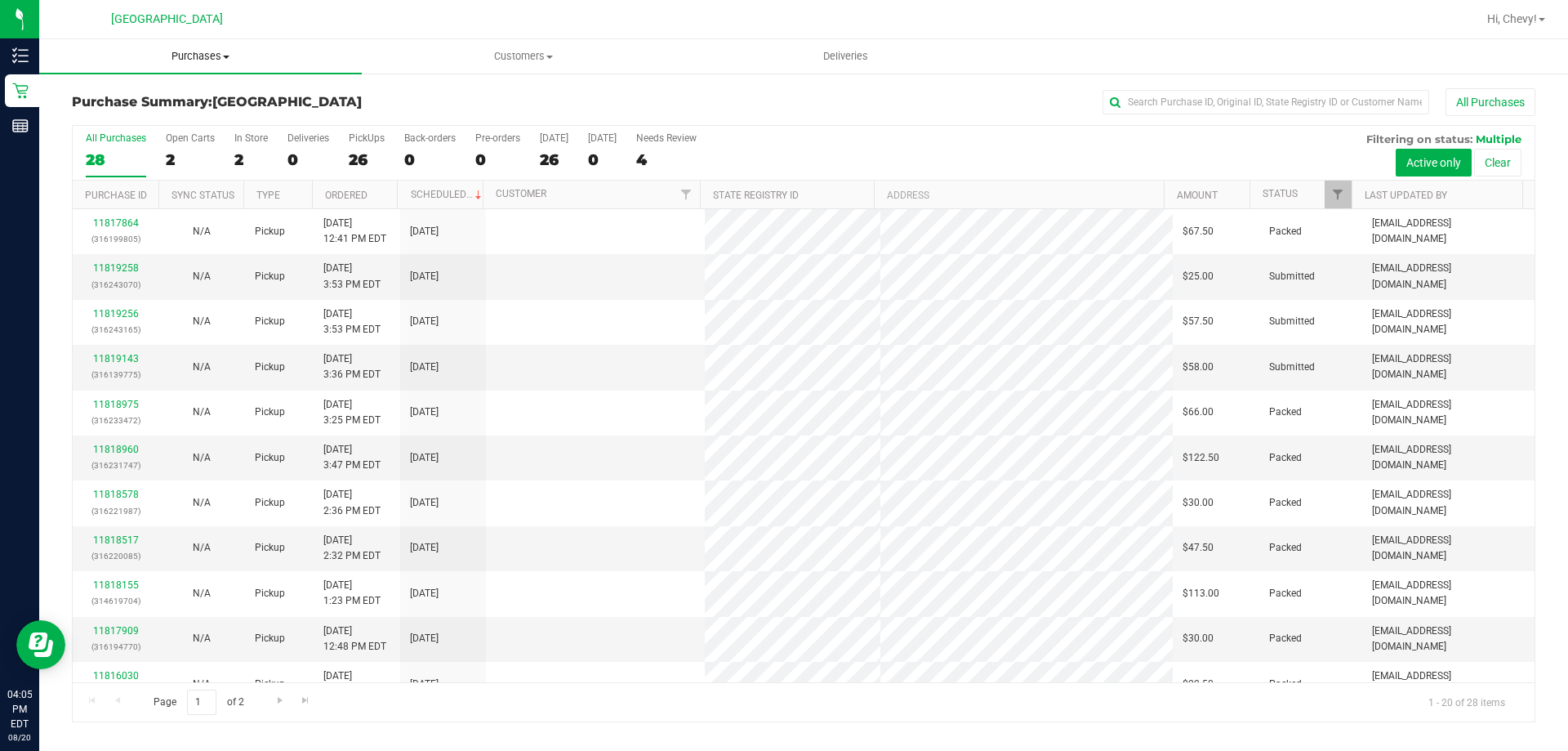
click at [189, 62] on span "Purchases" at bounding box center [200, 55] width 322 height 15
click at [177, 119] on li "Fulfillment" at bounding box center [200, 118] width 322 height 20
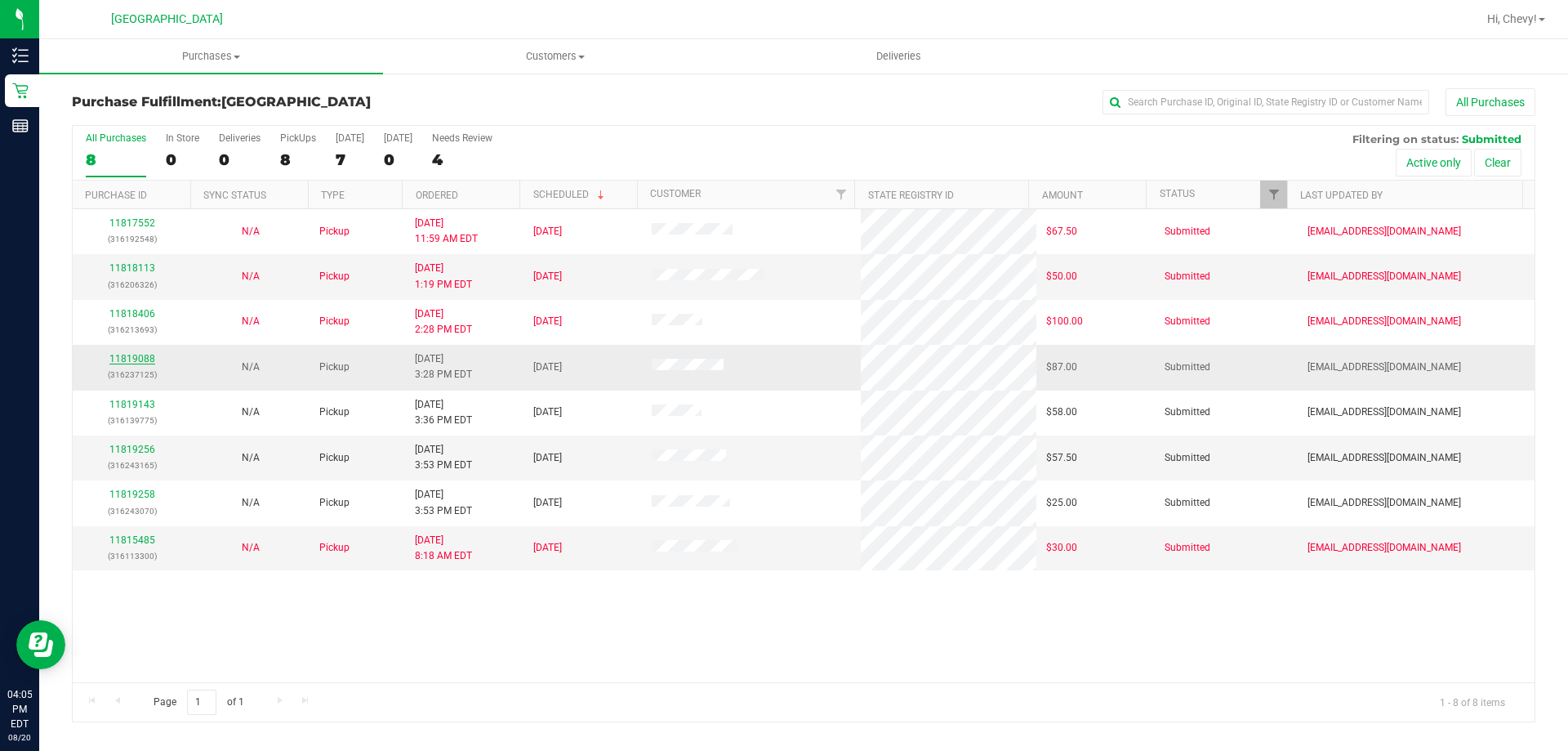
click at [143, 358] on link "11819088" at bounding box center [132, 358] width 46 height 11
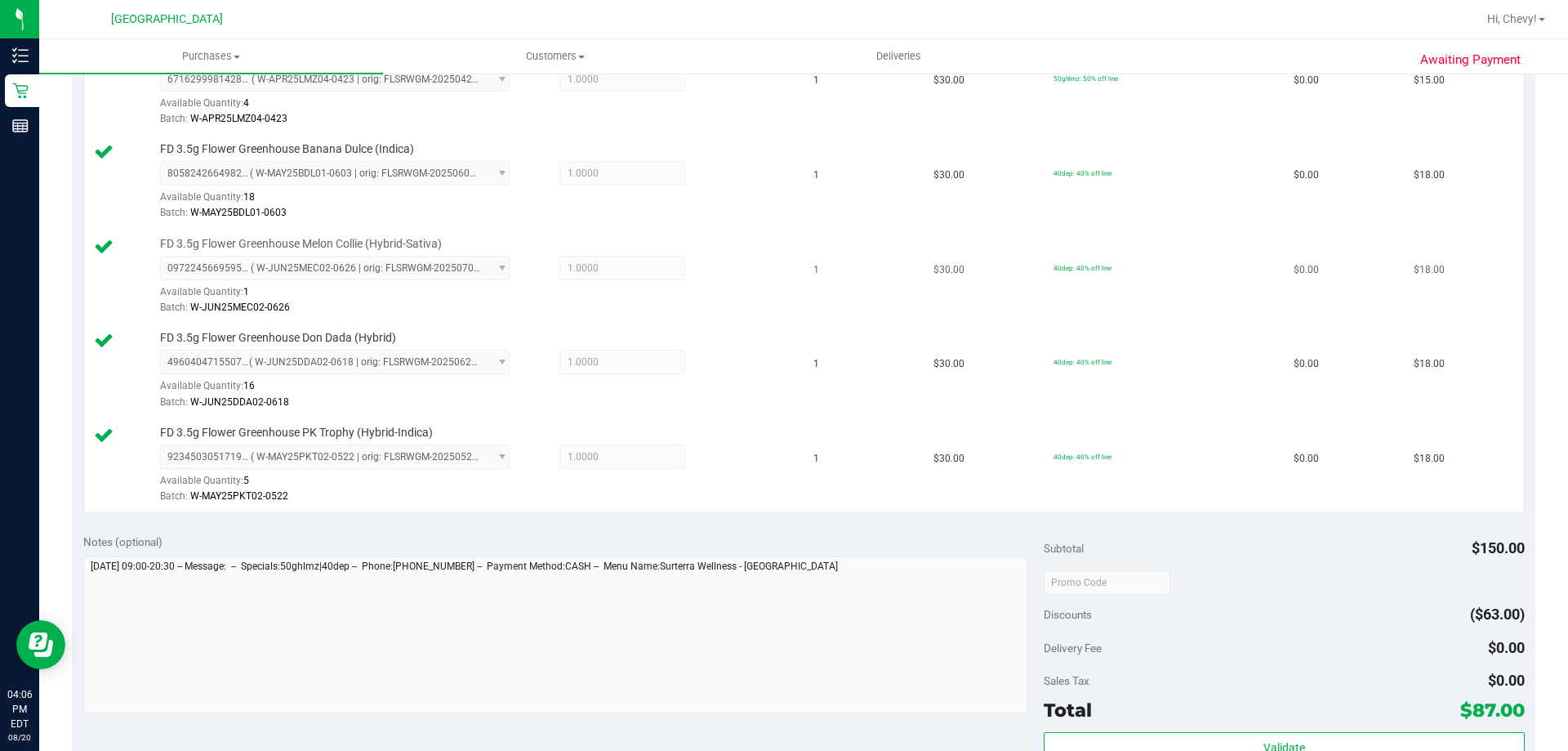
scroll to position [654, 0]
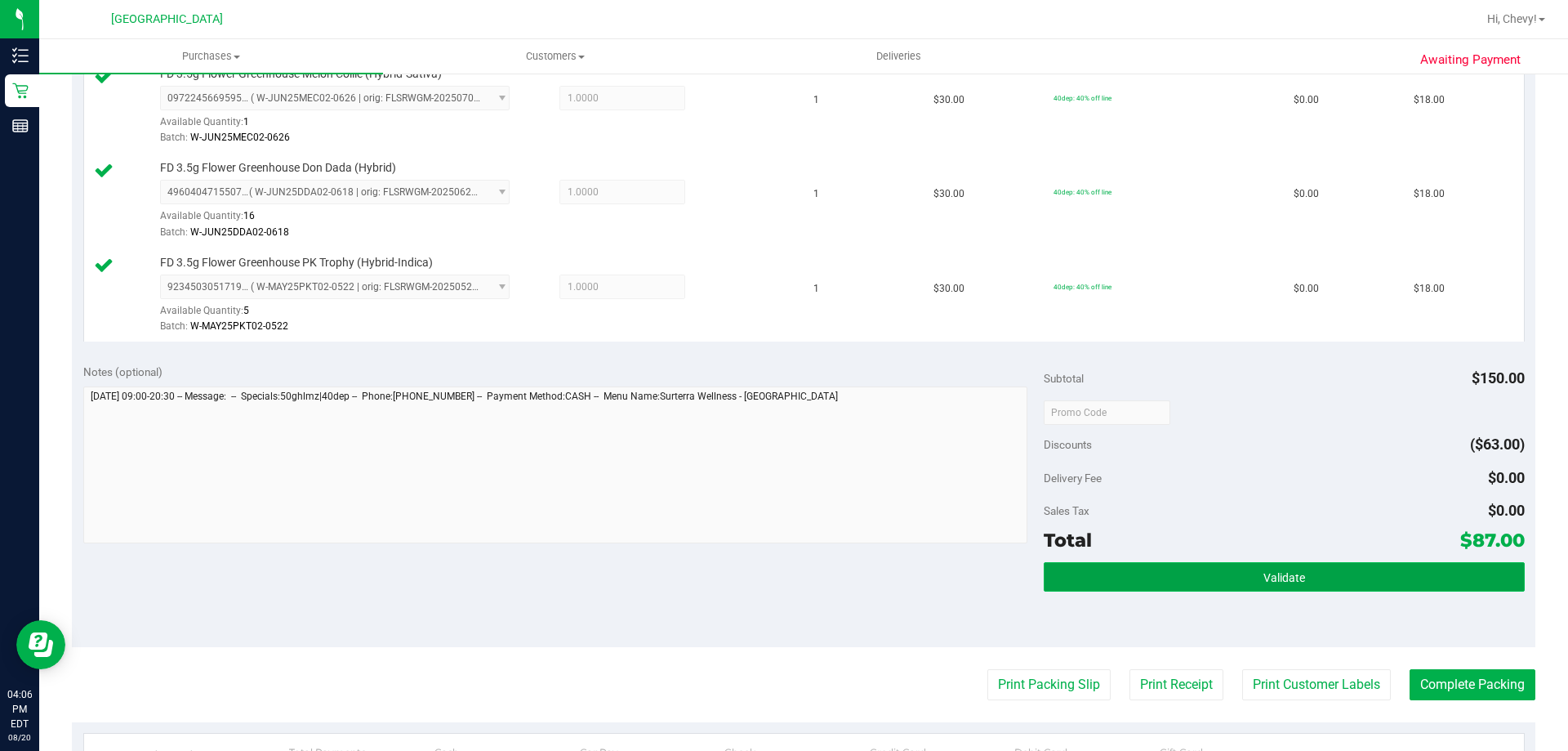
click at [1212, 566] on button "Validate" at bounding box center [1283, 577] width 480 height 29
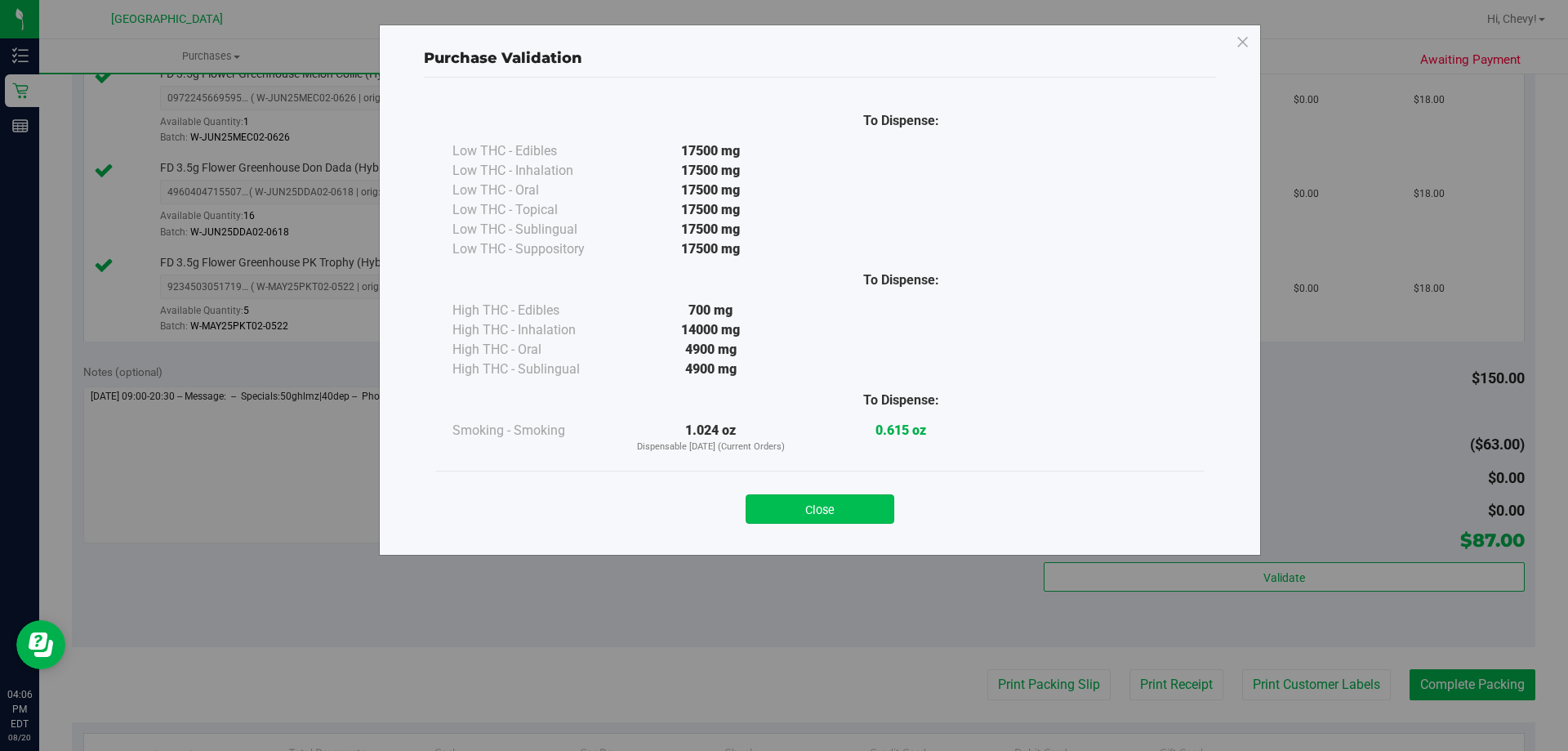
click at [837, 509] on button "Close" at bounding box center [820, 509] width 148 height 29
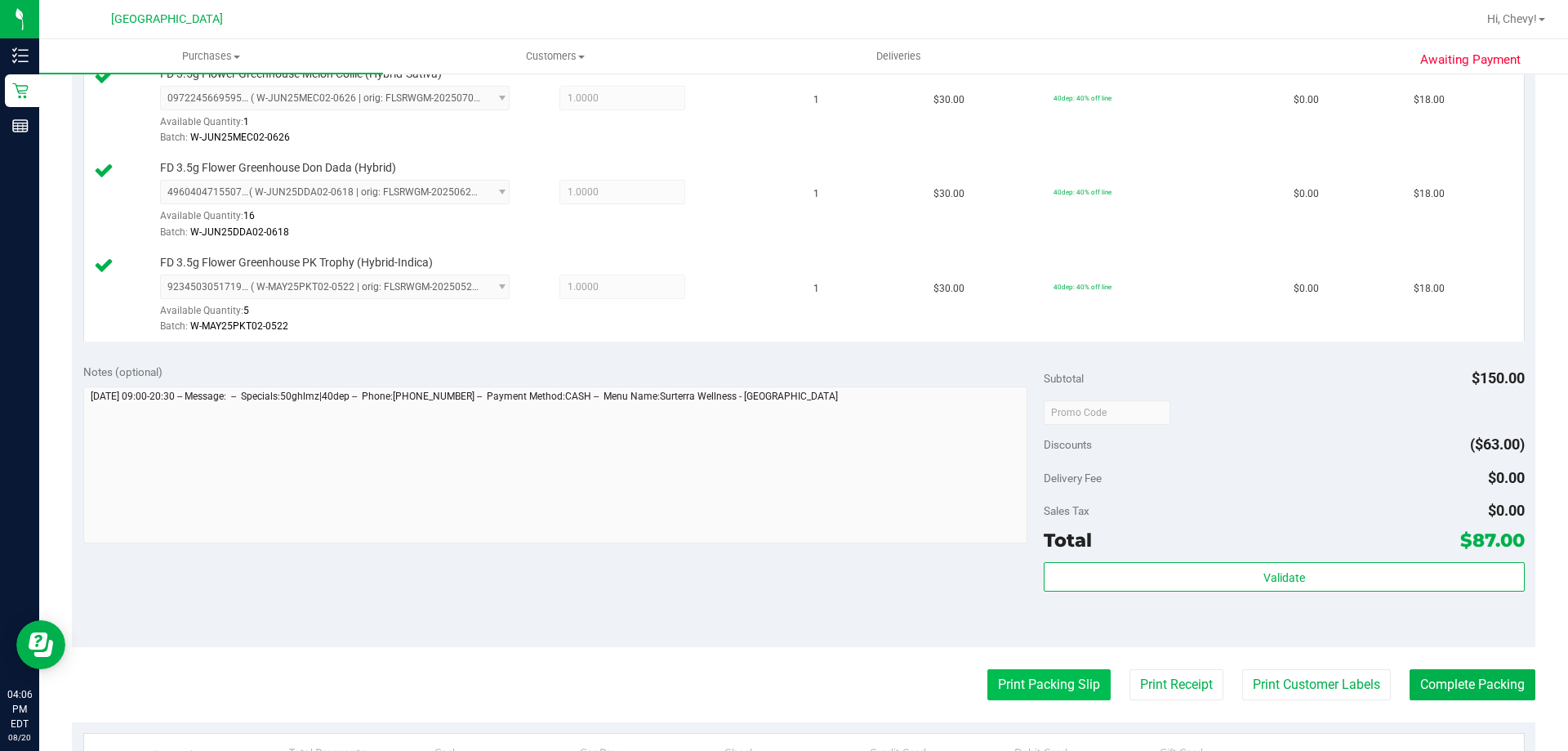
click at [1050, 688] on button "Print Packing Slip" at bounding box center [1048, 684] width 124 height 31
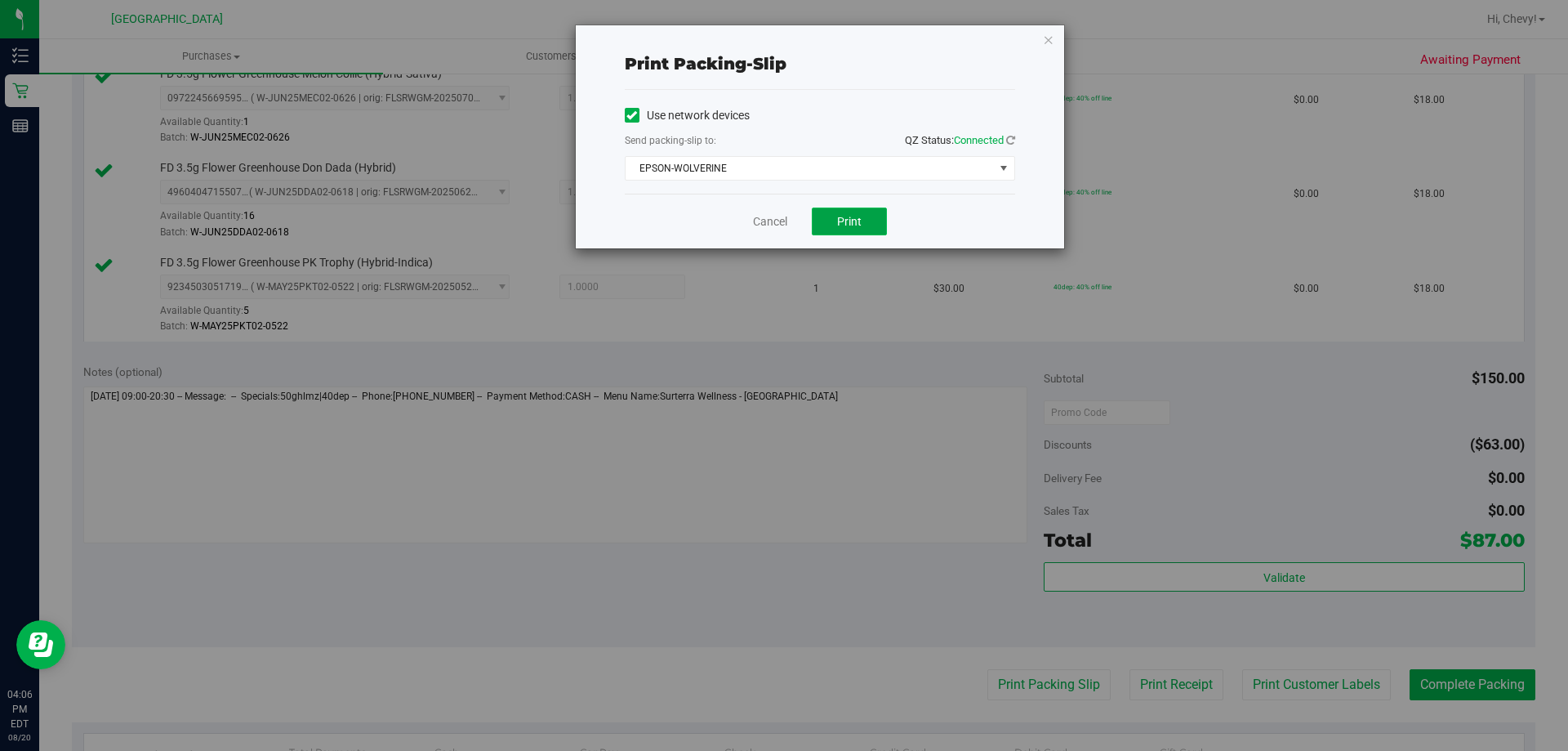
click at [857, 221] on span "Print" at bounding box center [849, 221] width 25 height 13
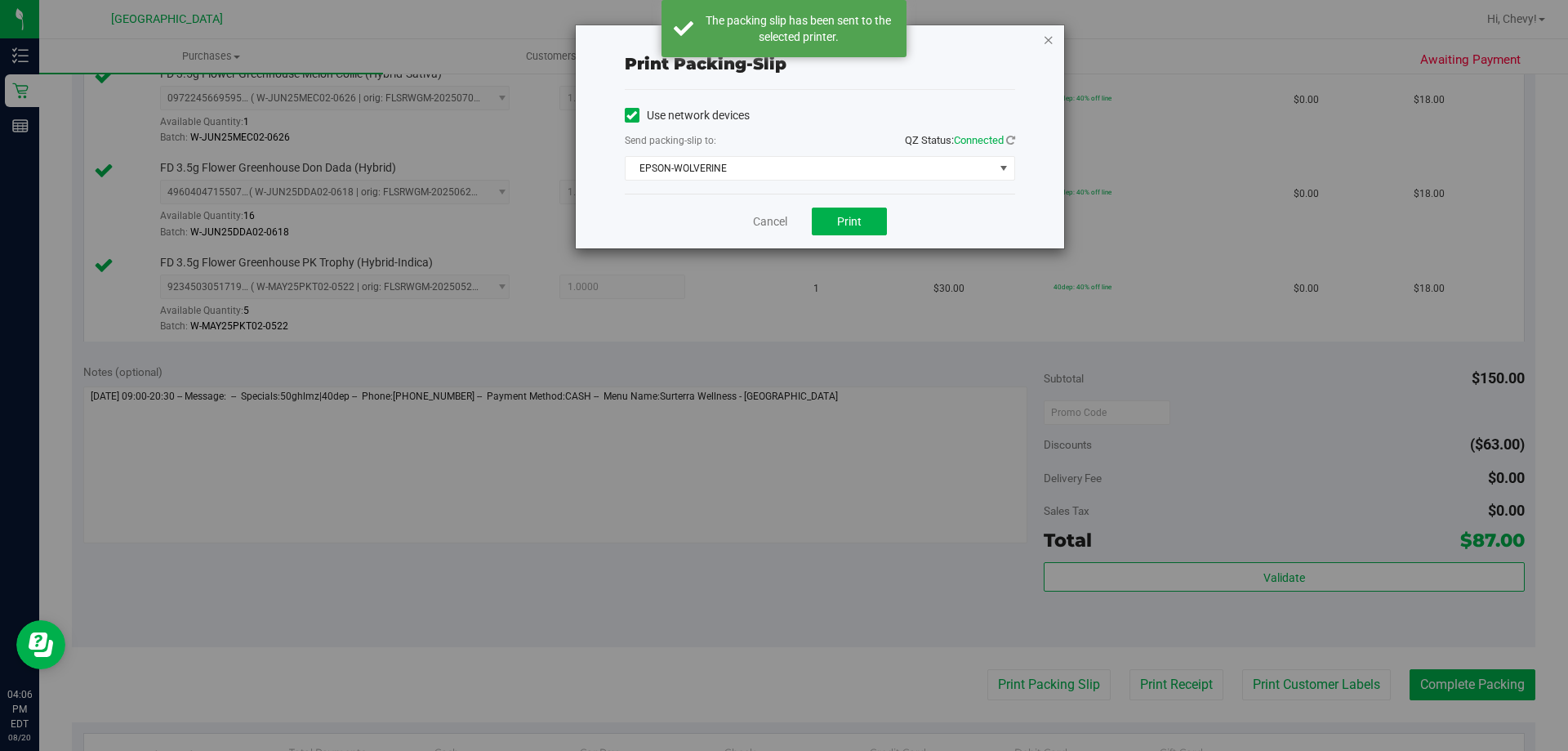
click at [1049, 37] on icon "button" at bounding box center [1048, 38] width 11 height 20
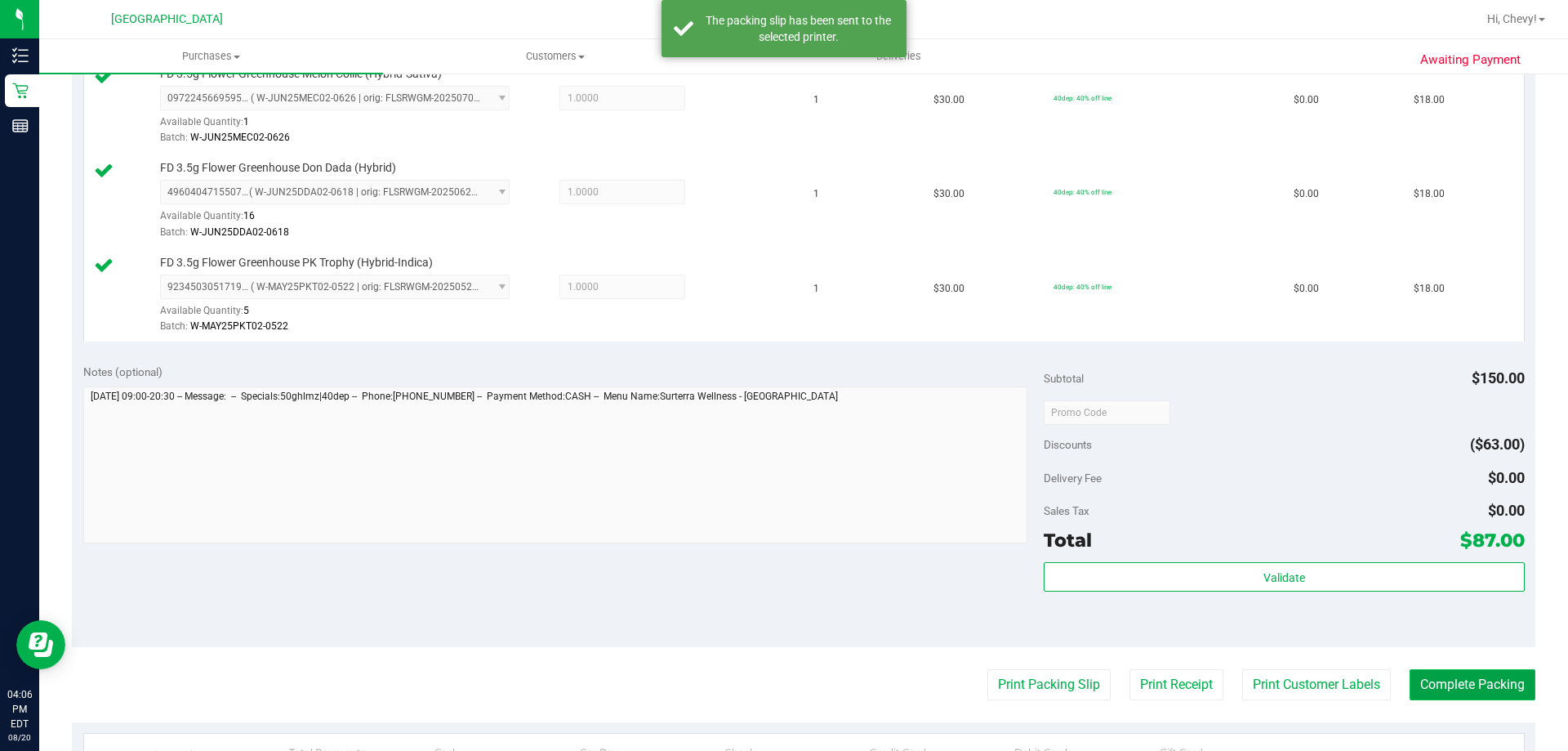
click at [1460, 692] on button "Complete Packing" at bounding box center [1472, 684] width 125 height 31
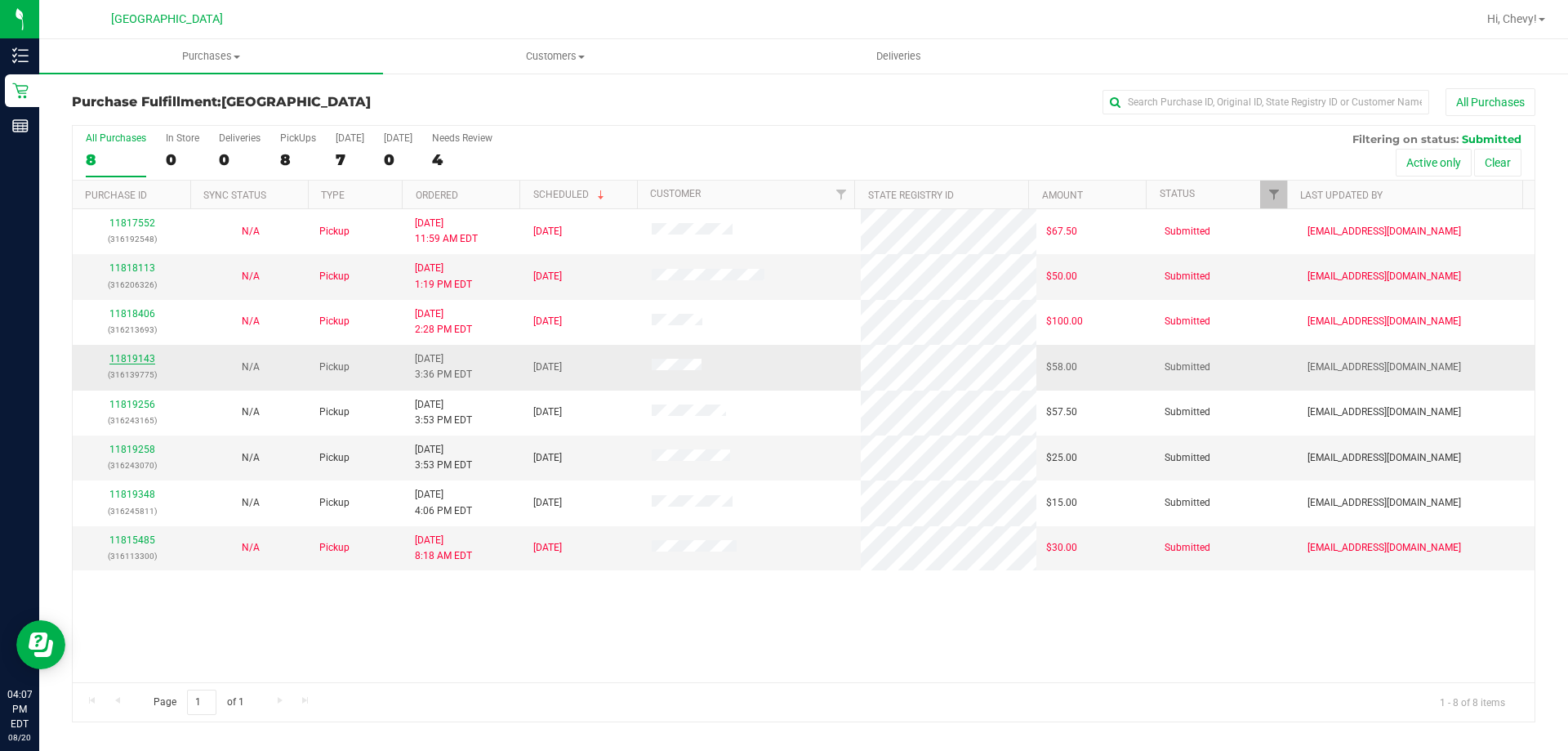
click at [129, 354] on link "11819143" at bounding box center [132, 358] width 46 height 11
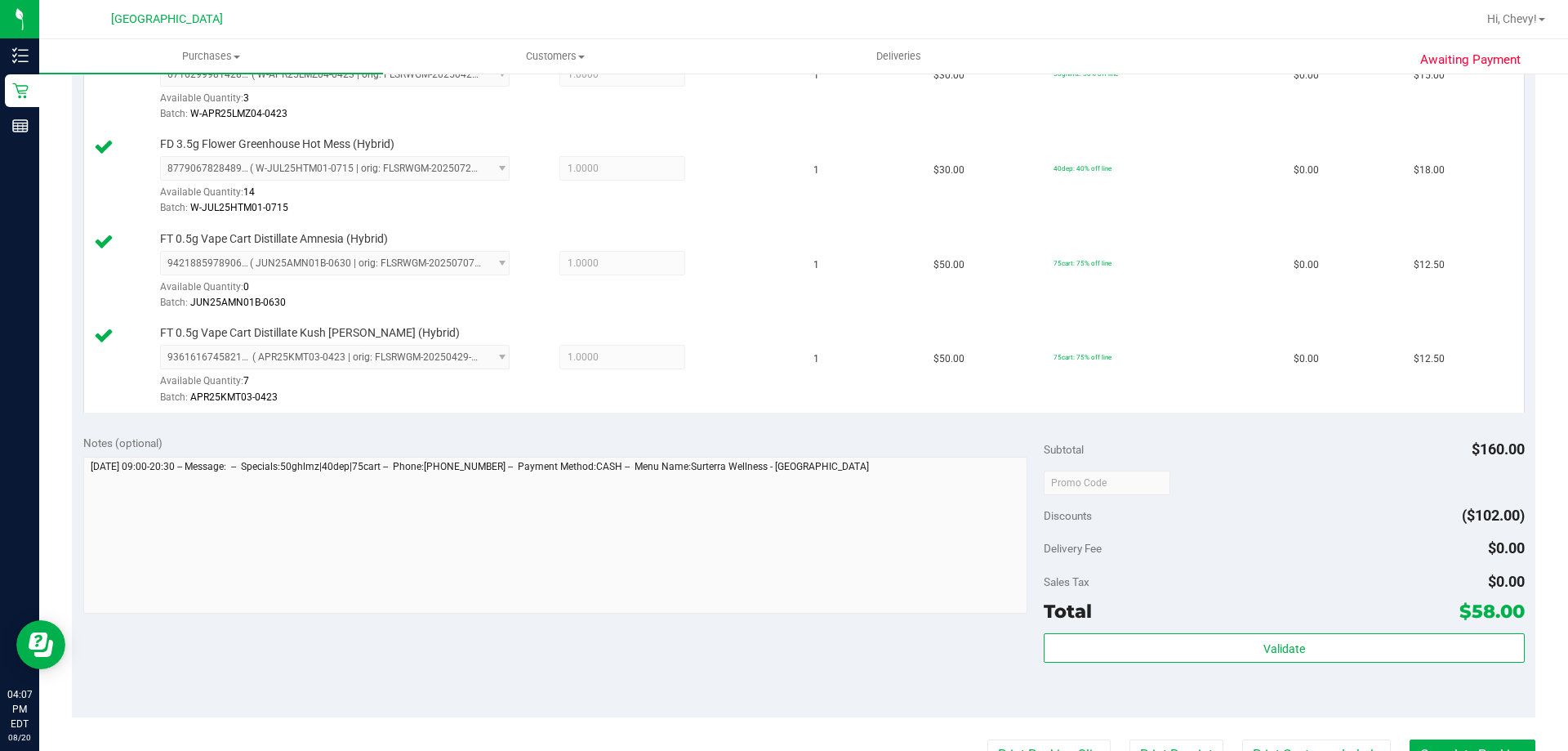
scroll to position [490, 0]
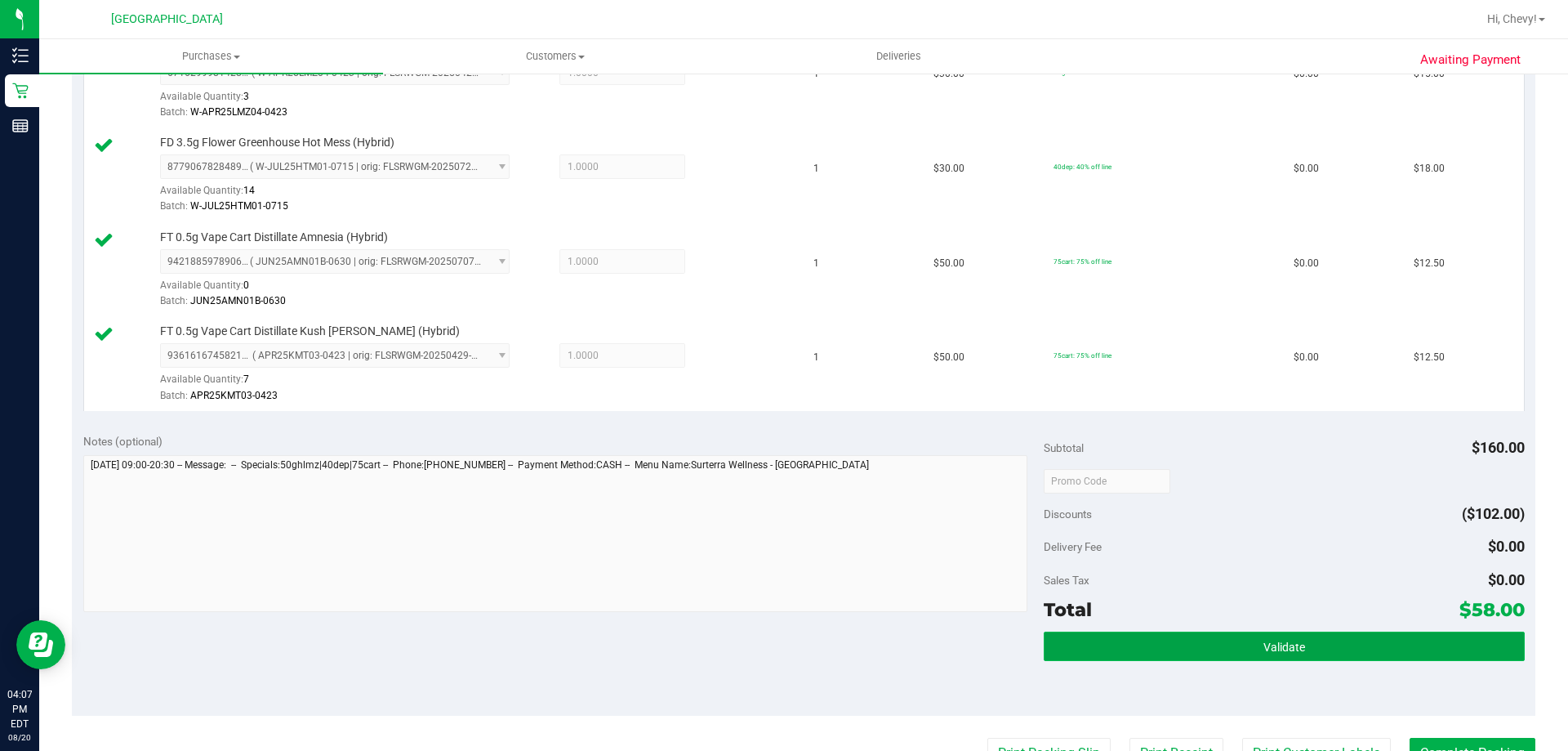
click at [1204, 656] on button "Validate" at bounding box center [1283, 646] width 480 height 29
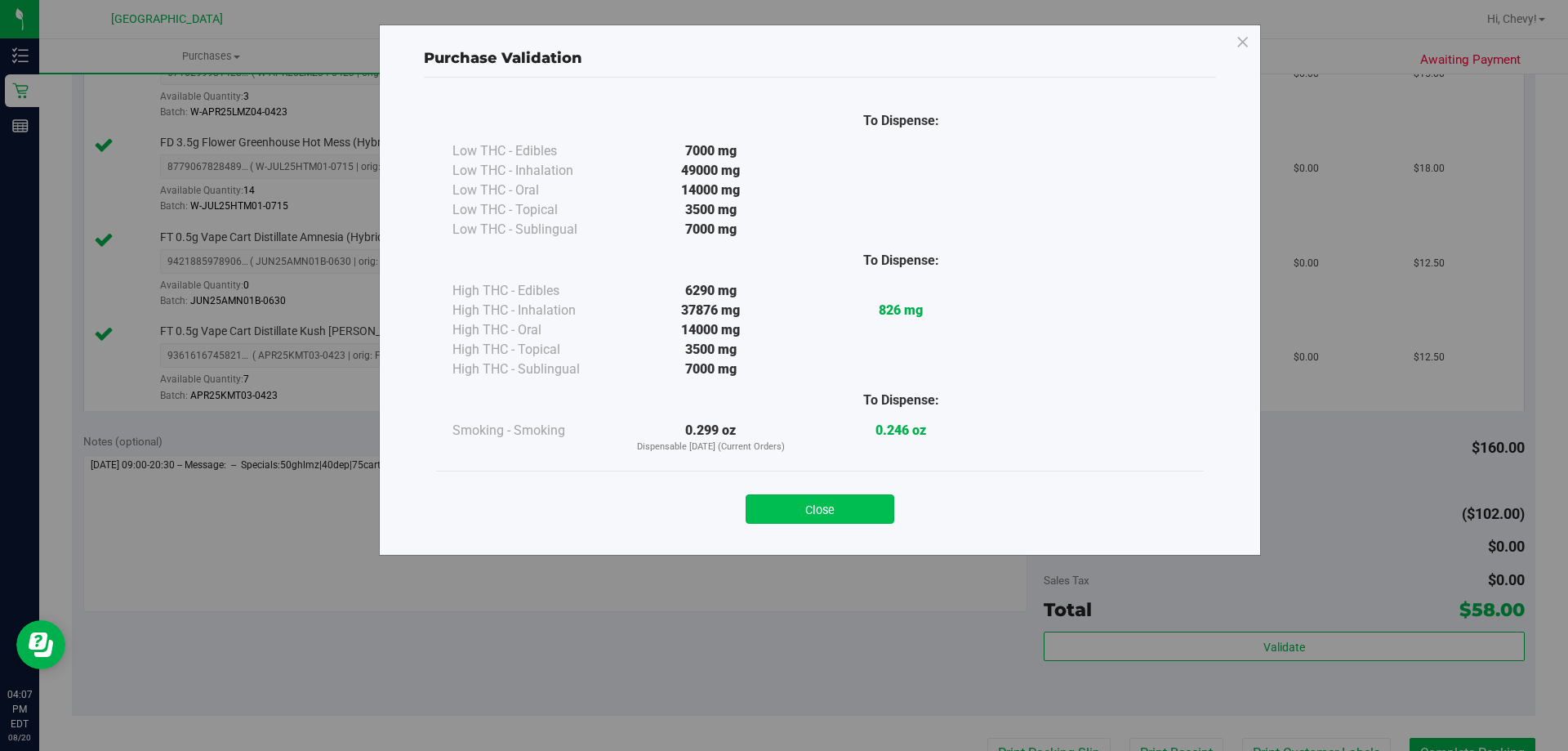
click at [803, 519] on button "Close" at bounding box center [820, 509] width 148 height 29
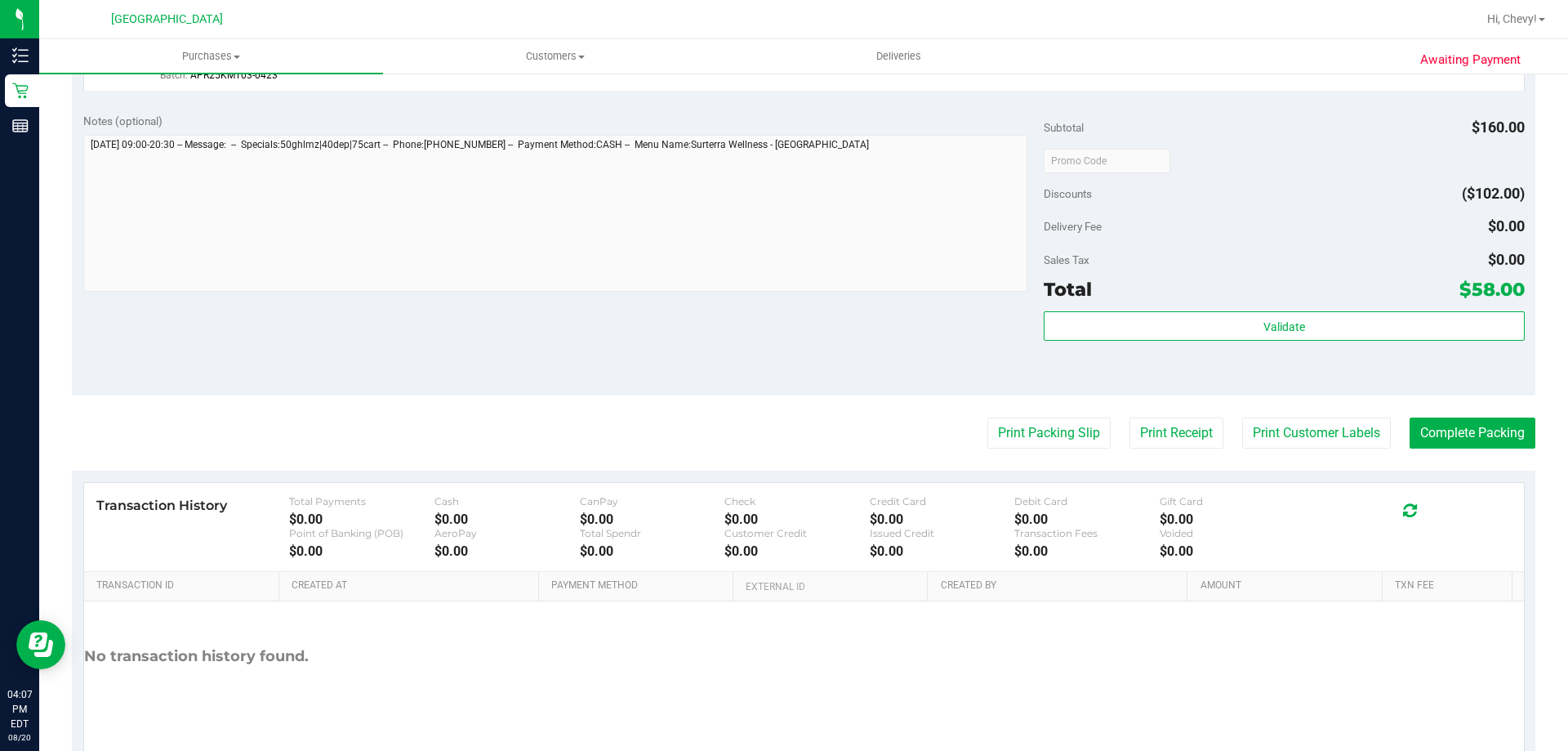
scroll to position [817, 0]
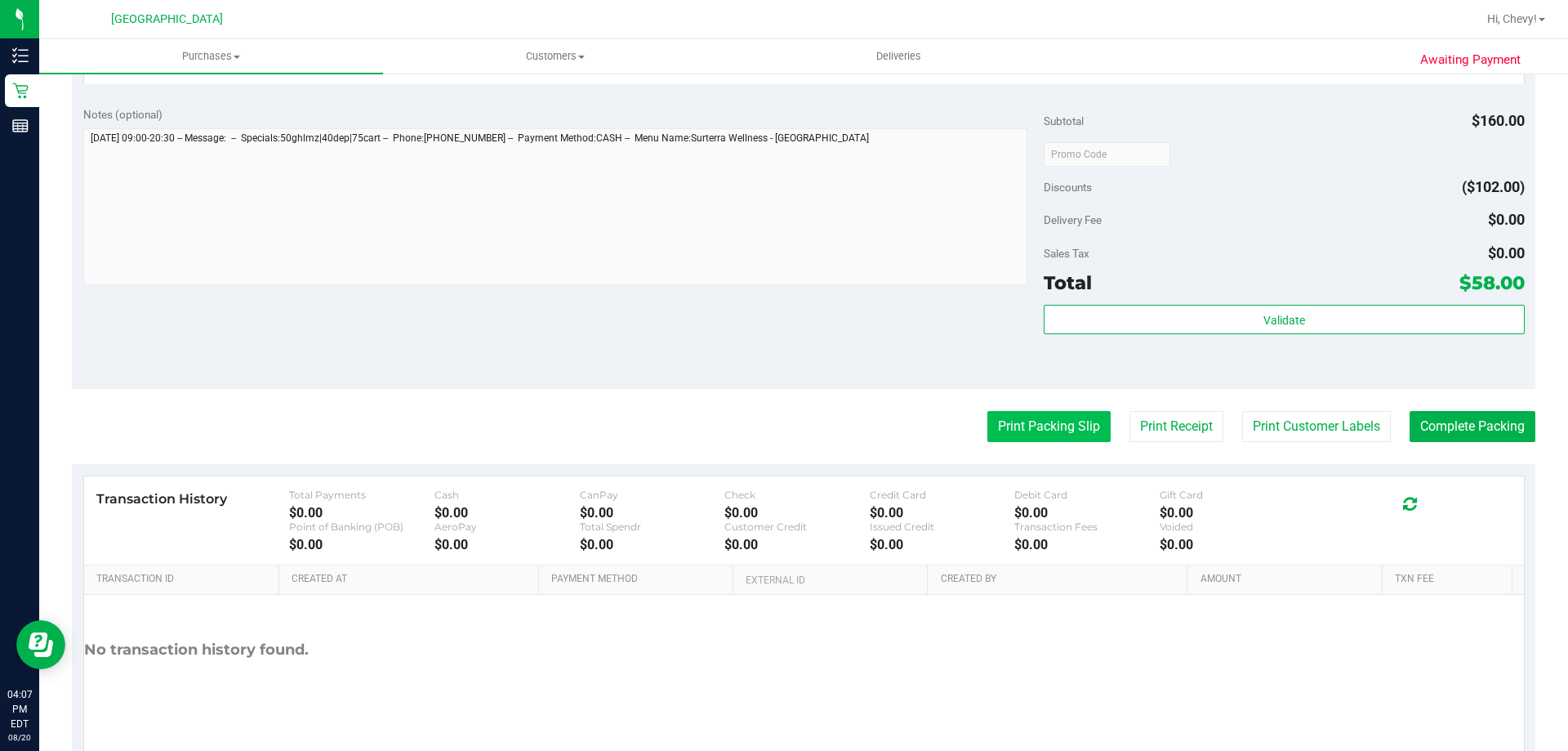
click at [1024, 427] on button "Print Packing Slip" at bounding box center [1048, 427] width 124 height 31
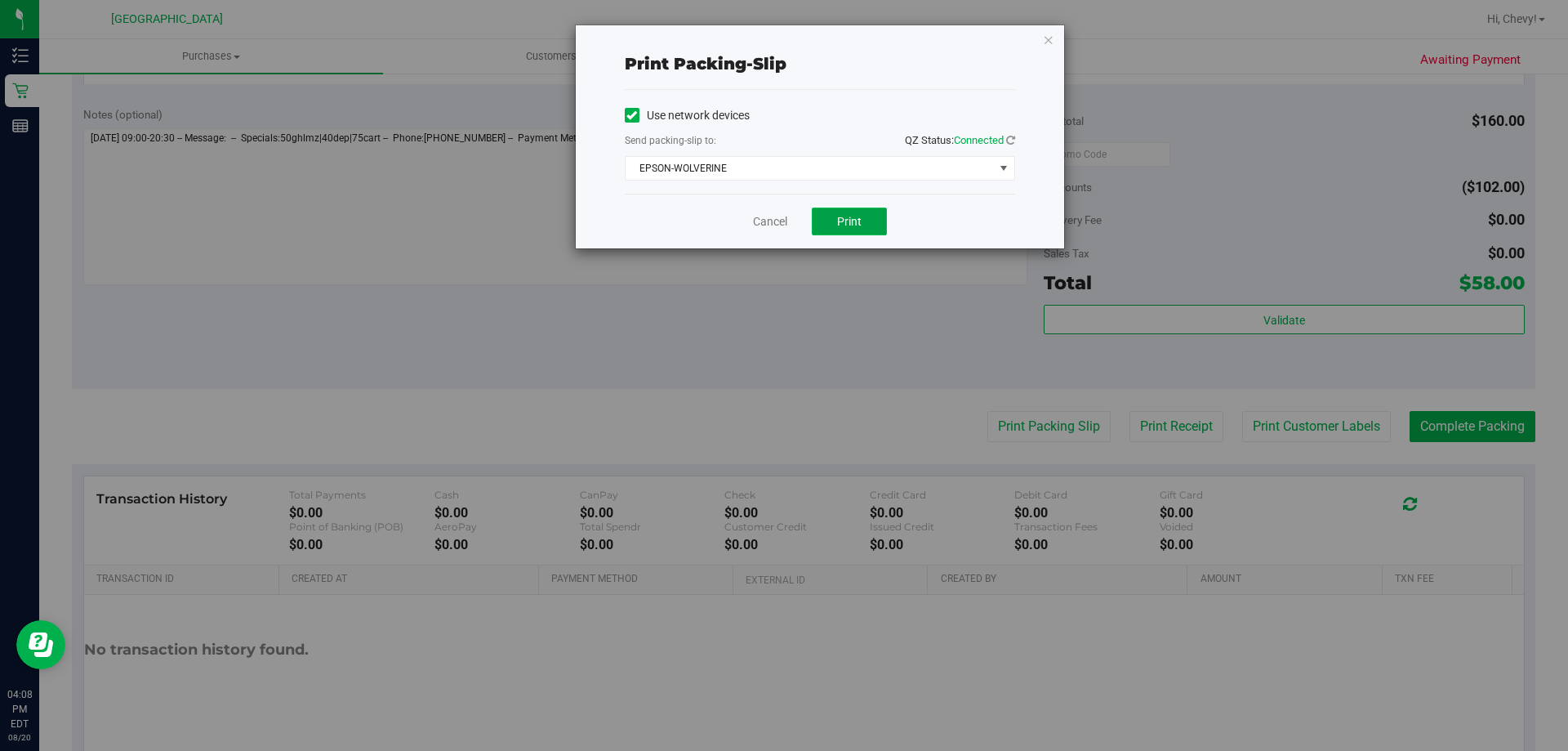
click at [865, 223] on button "Print" at bounding box center [850, 221] width 75 height 28
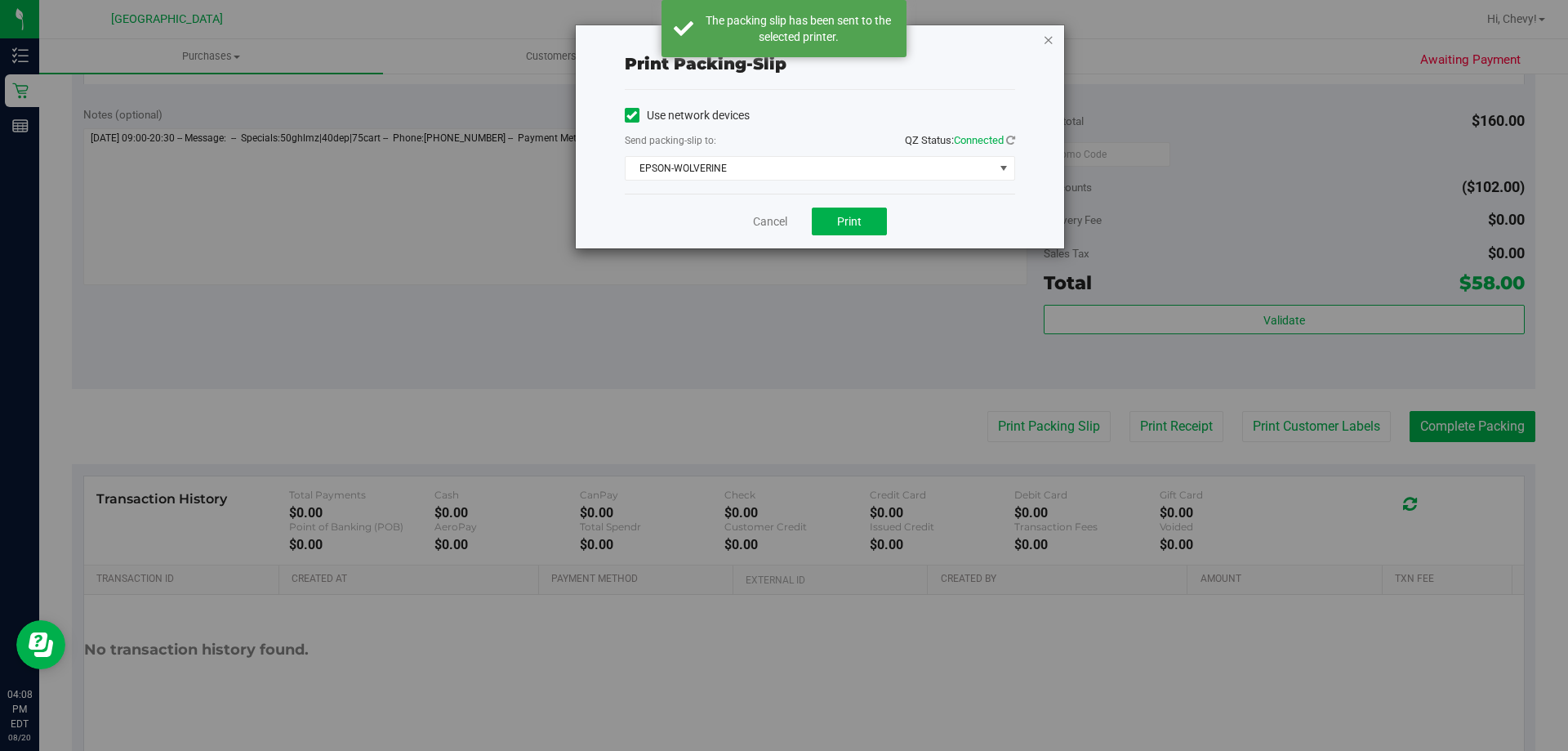
click at [1050, 35] on icon "button" at bounding box center [1048, 38] width 11 height 20
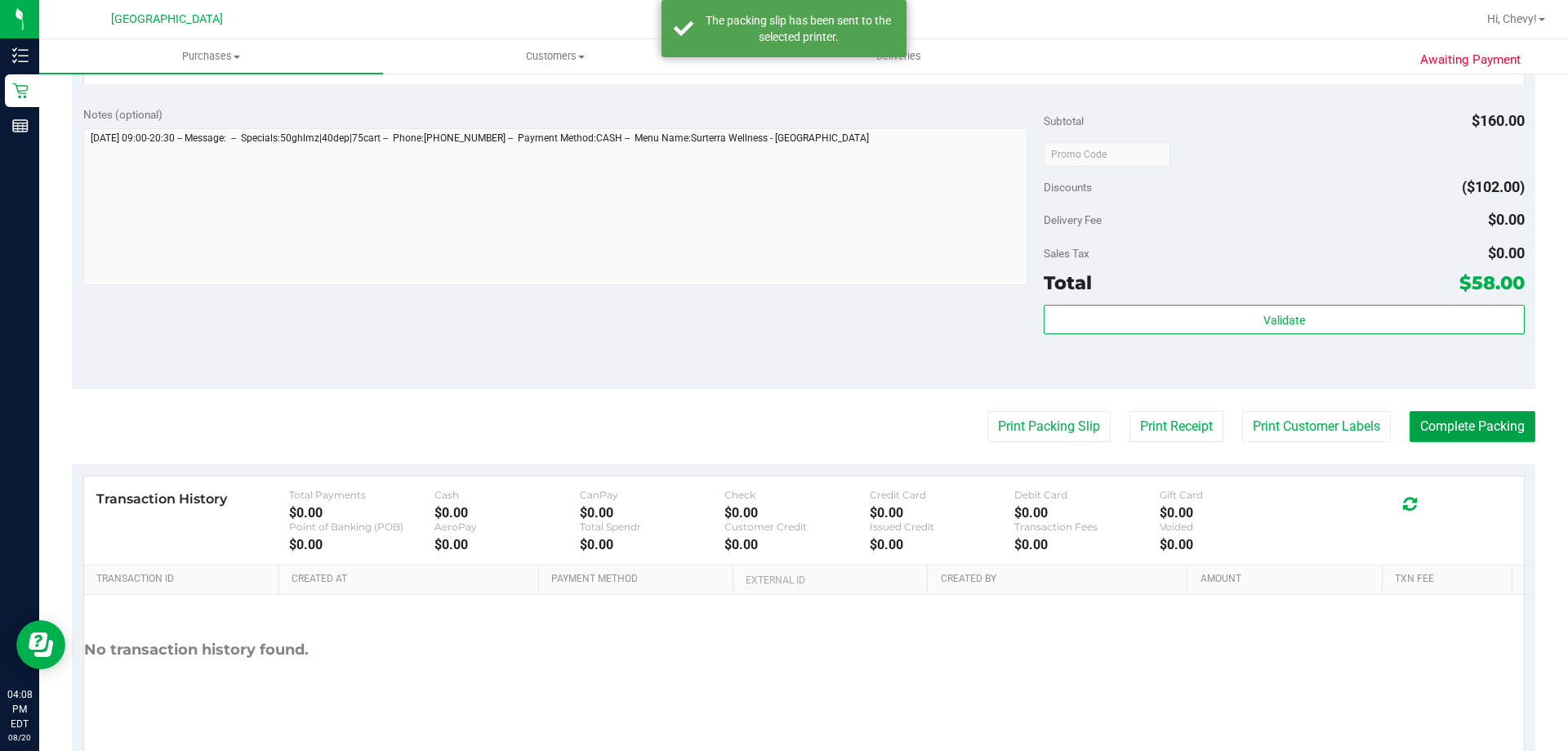
click at [1472, 427] on button "Complete Packing" at bounding box center [1472, 427] width 125 height 31
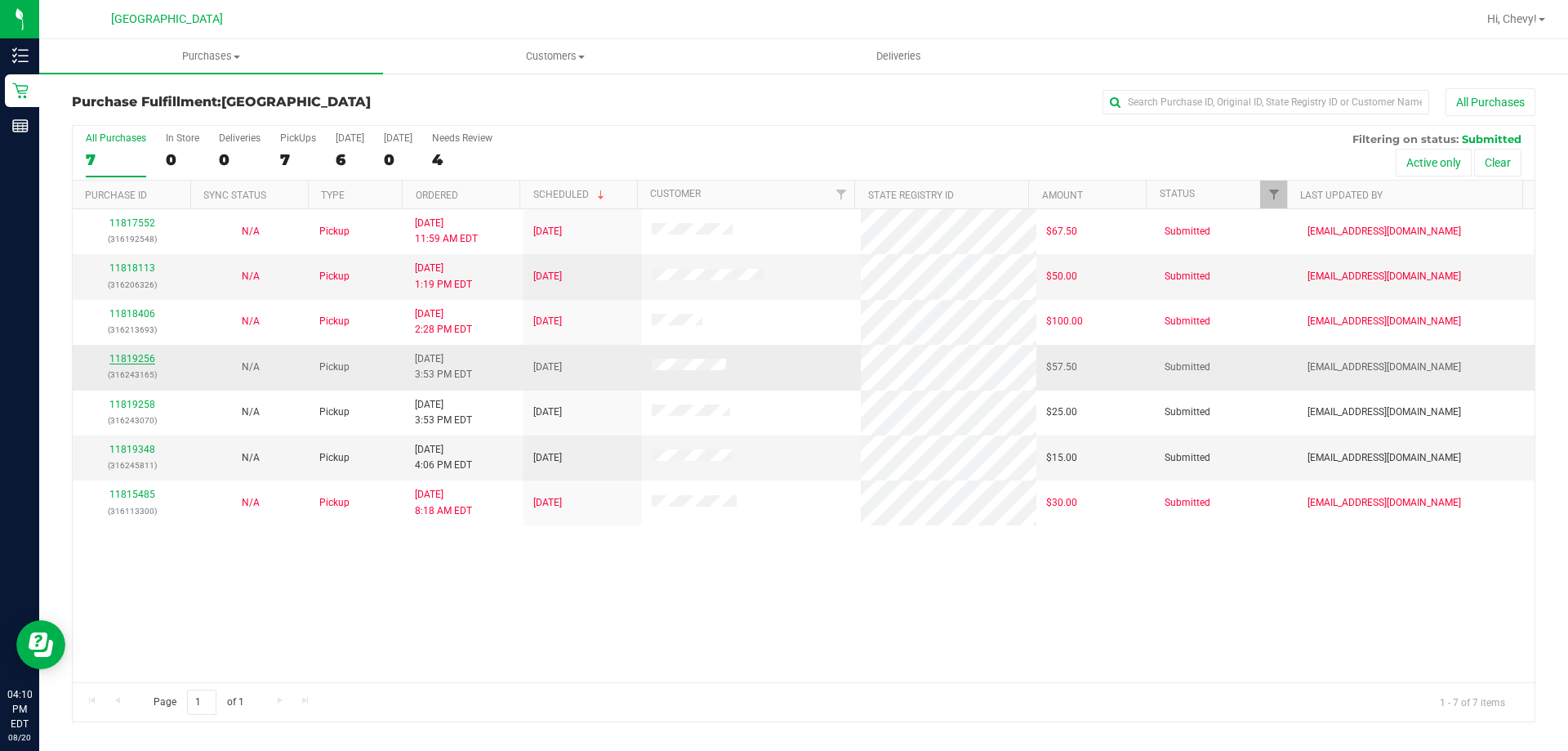
click at [140, 353] on link "11819256" at bounding box center [132, 358] width 46 height 11
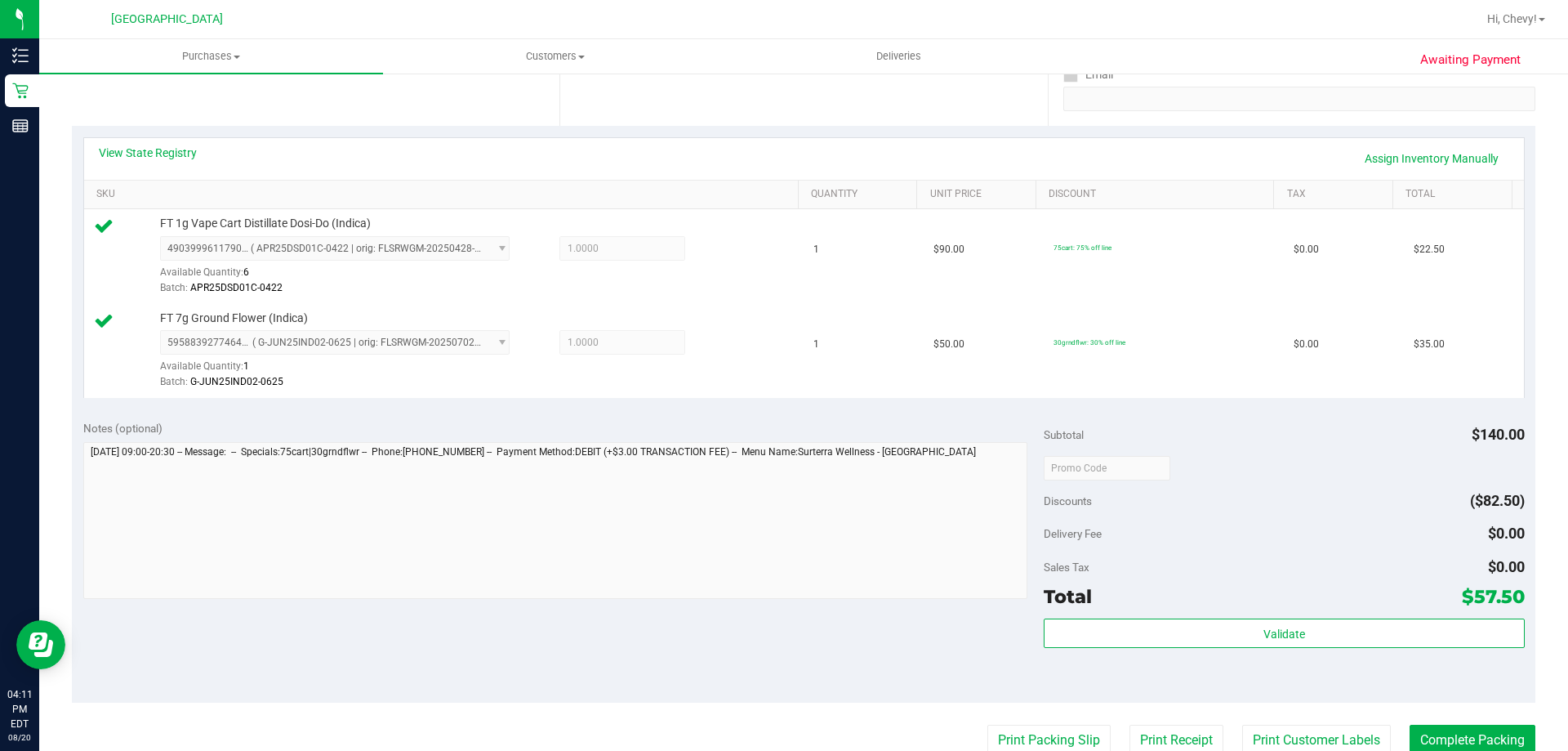
scroll to position [409, 0]
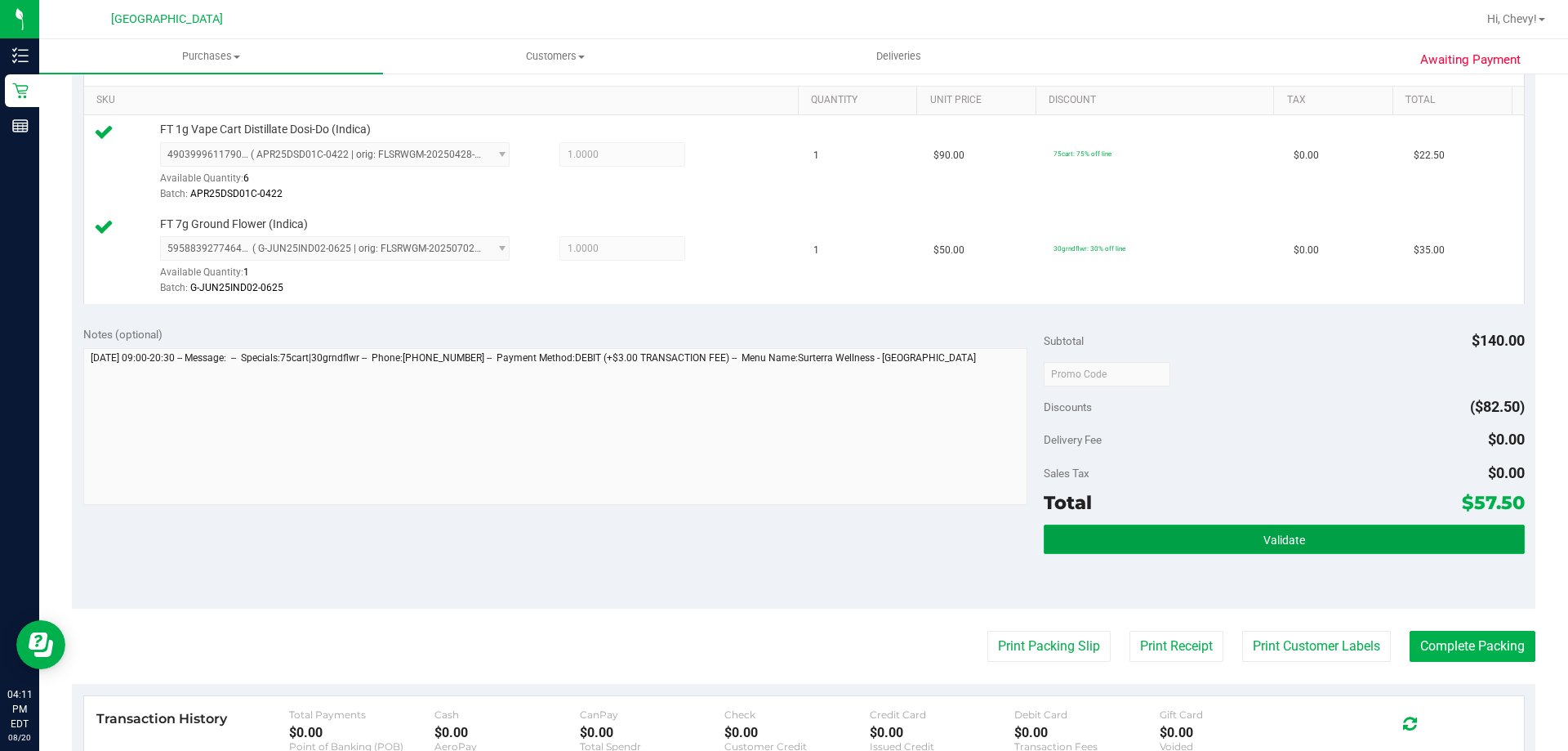
click at [1378, 538] on button "Validate" at bounding box center [1283, 539] width 480 height 29
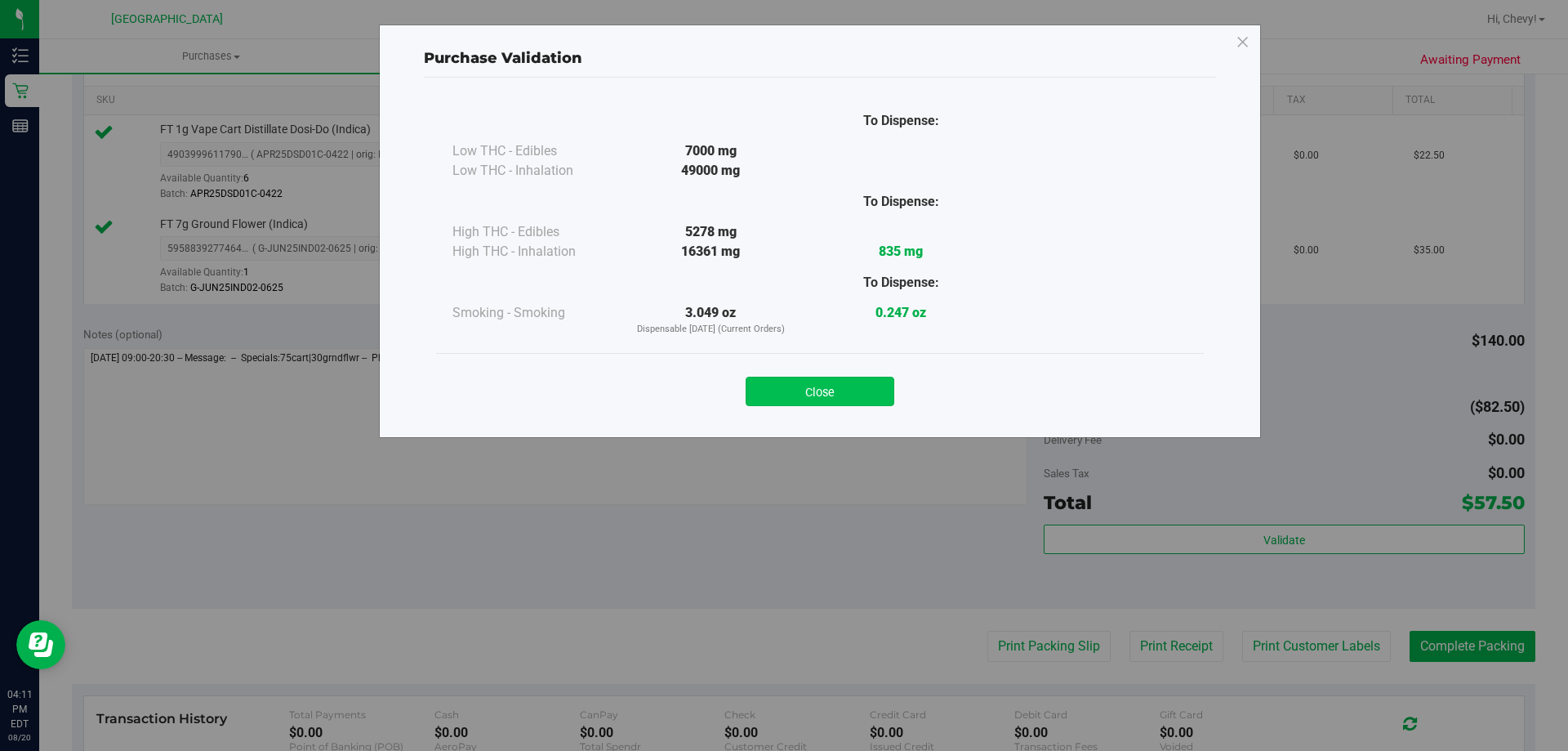
click at [822, 391] on button "Close" at bounding box center [820, 391] width 148 height 29
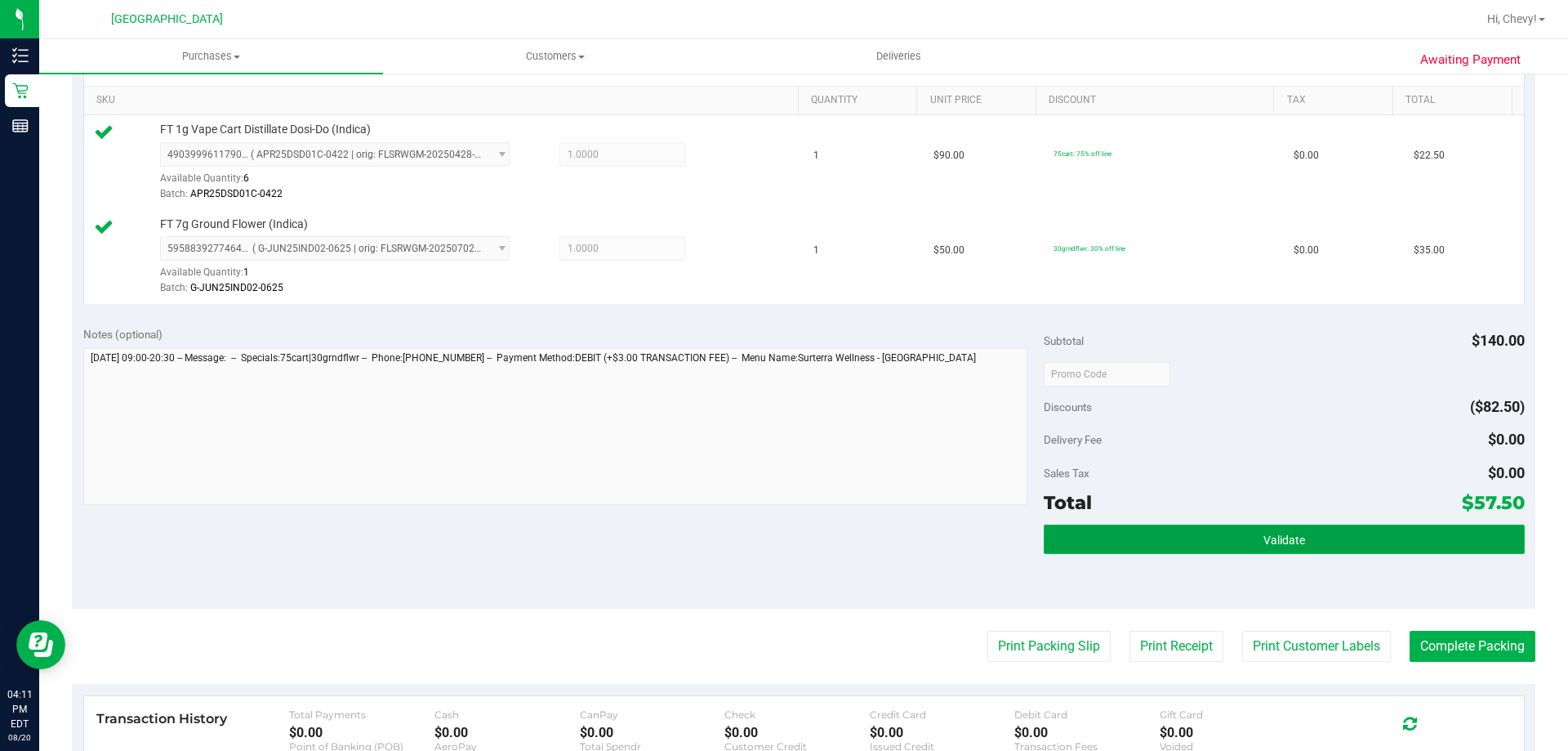
click at [1408, 536] on button "Validate" at bounding box center [1283, 539] width 480 height 29
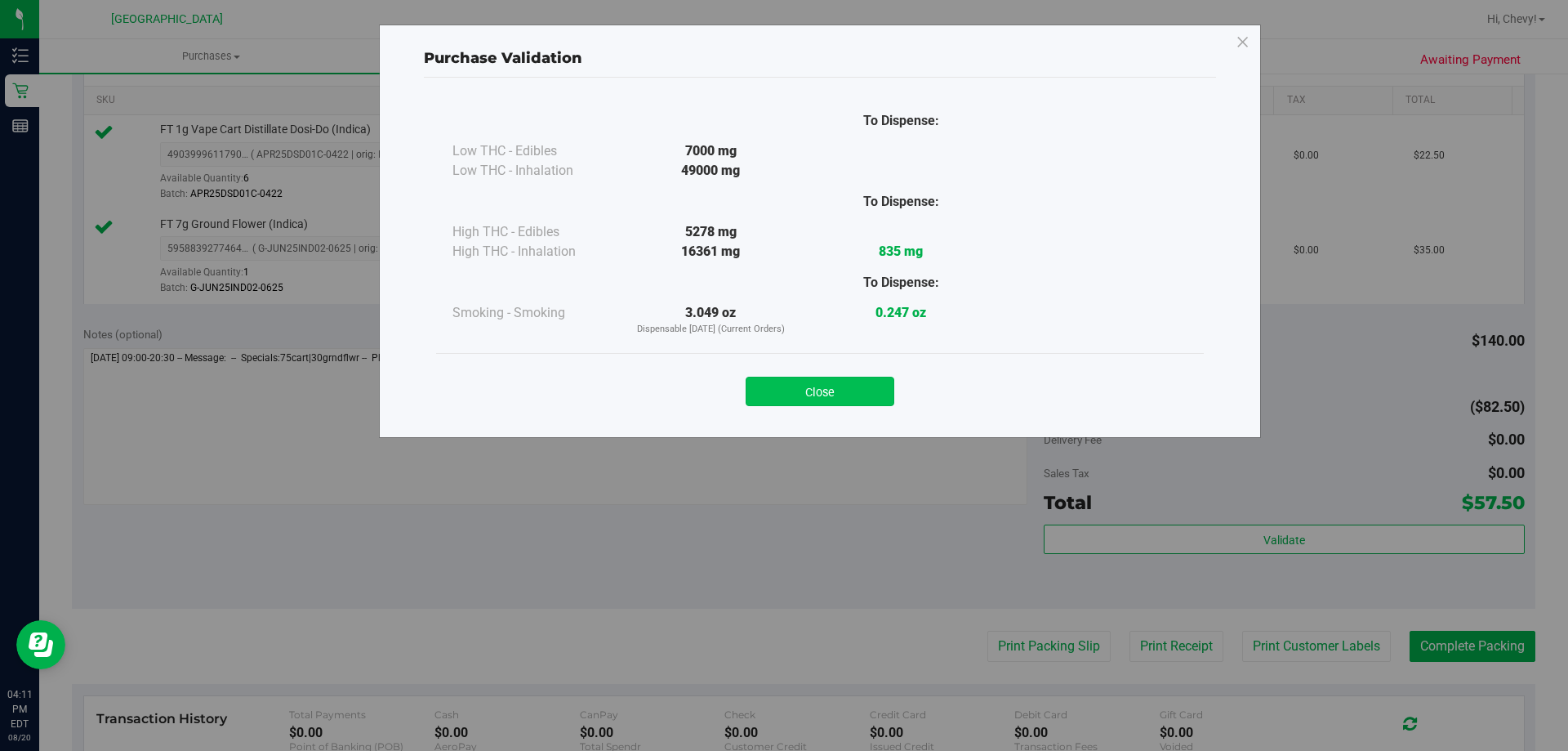
click at [810, 384] on button "Close" at bounding box center [820, 391] width 148 height 29
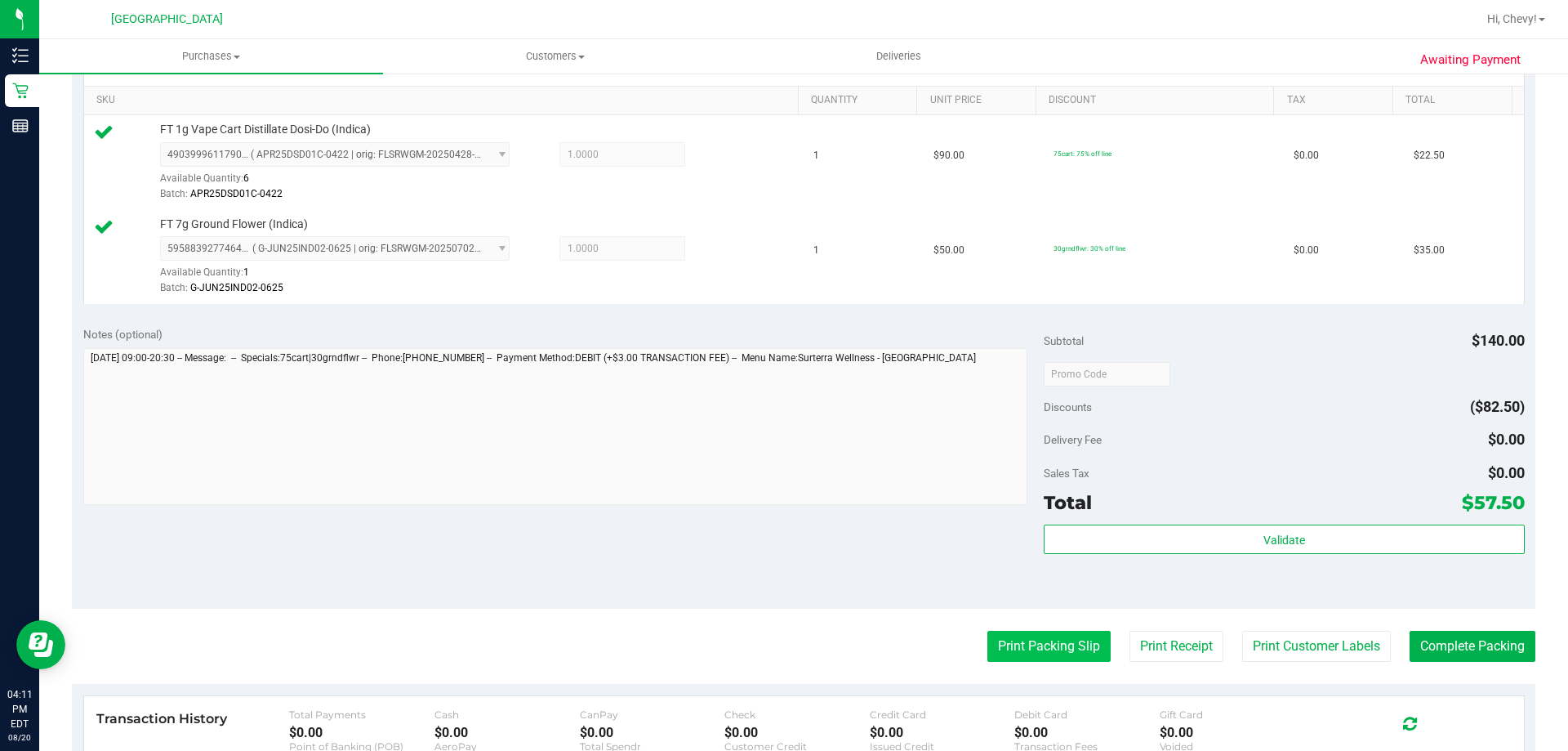
click at [1041, 654] on button "Print Packing Slip" at bounding box center [1048, 646] width 124 height 31
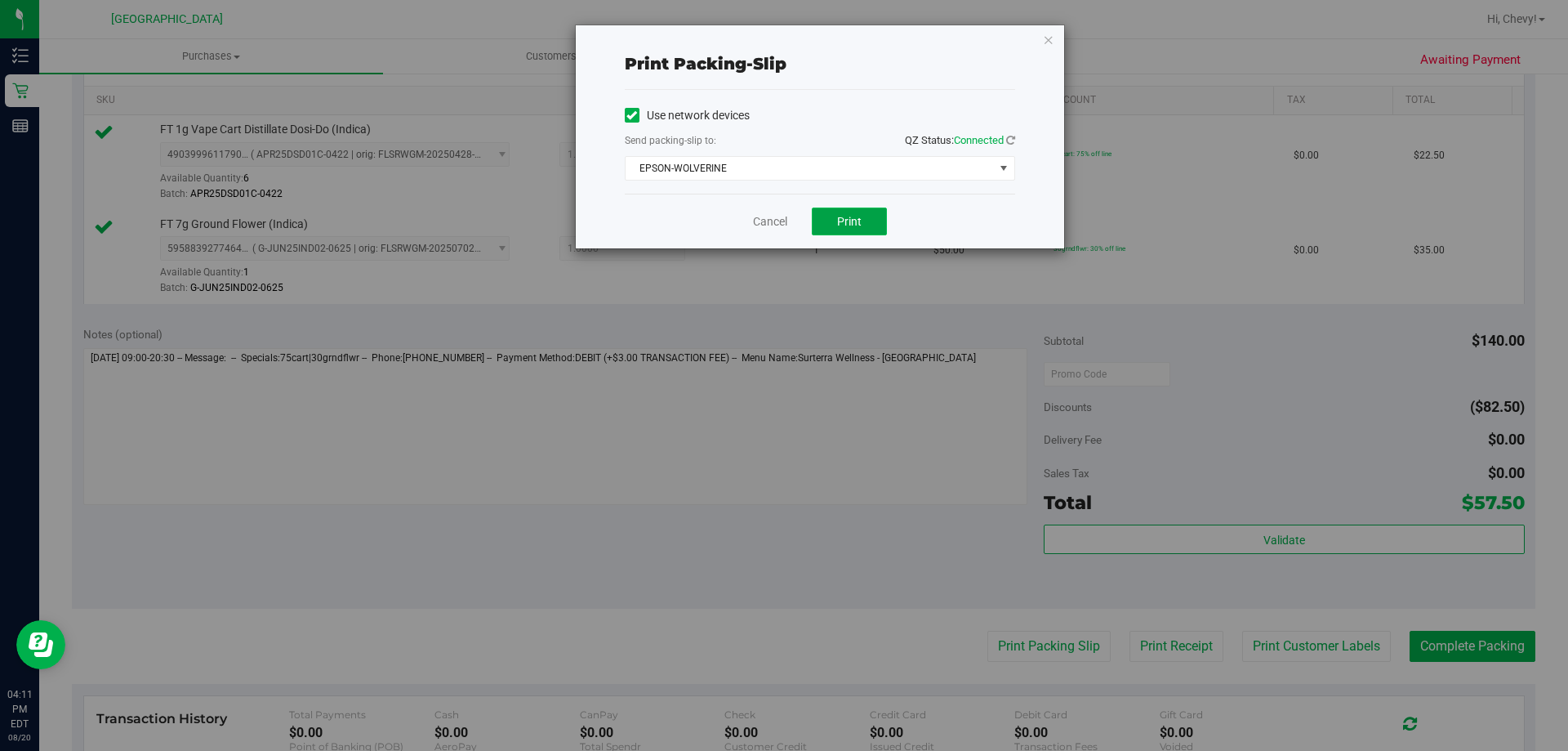
click at [853, 224] on span "Print" at bounding box center [849, 221] width 25 height 13
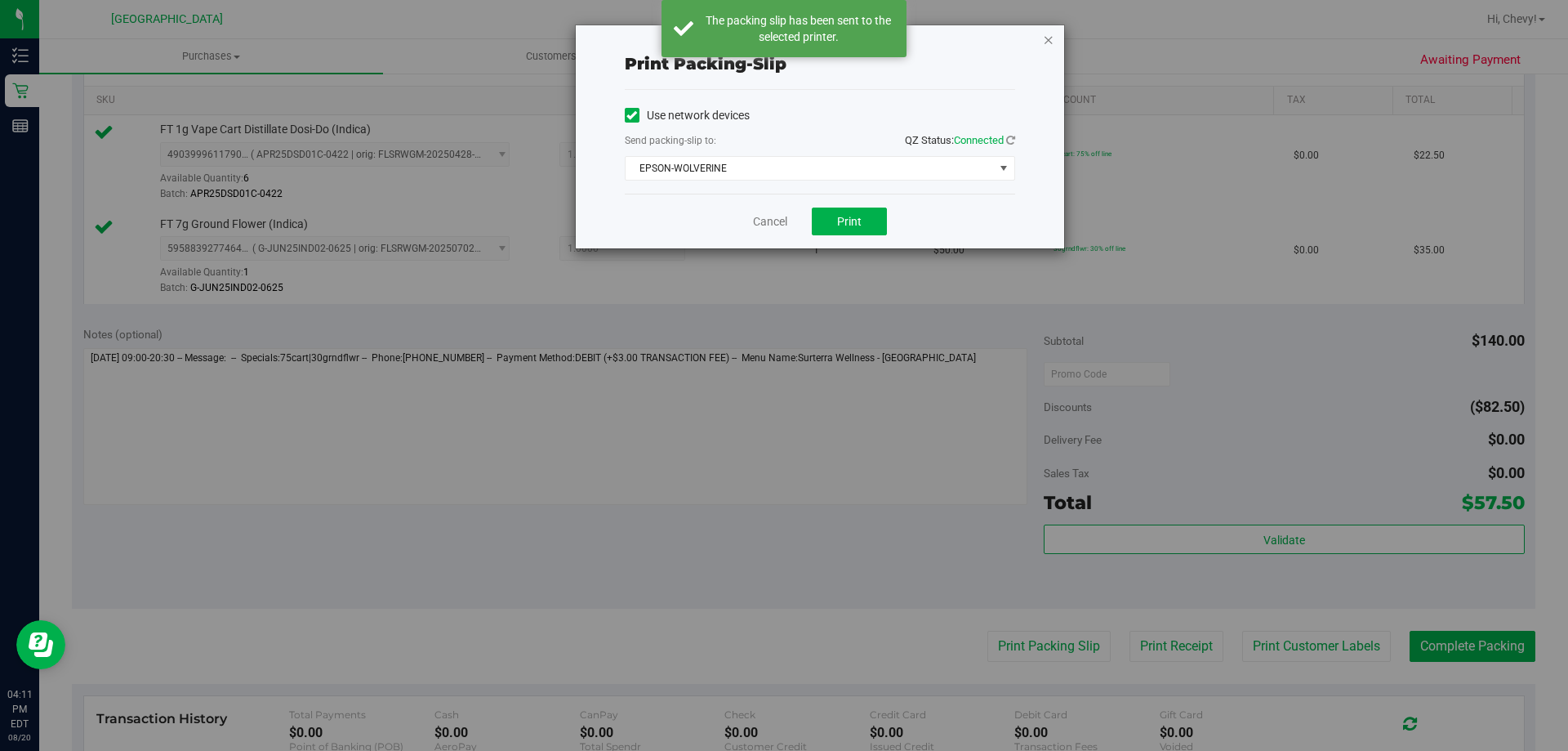
click at [1049, 32] on icon "button" at bounding box center [1048, 38] width 11 height 20
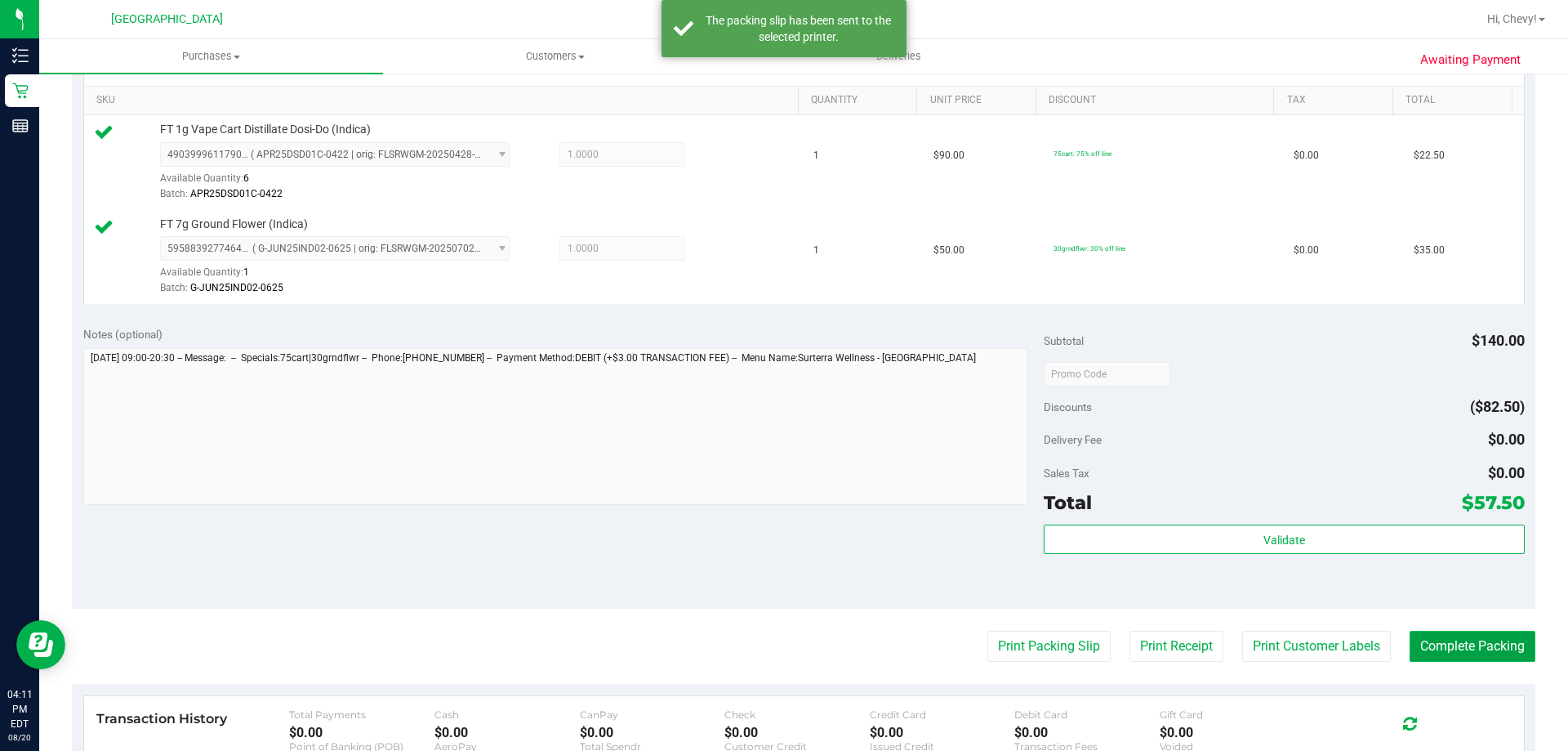
click at [1489, 650] on button "Complete Packing" at bounding box center [1472, 646] width 125 height 31
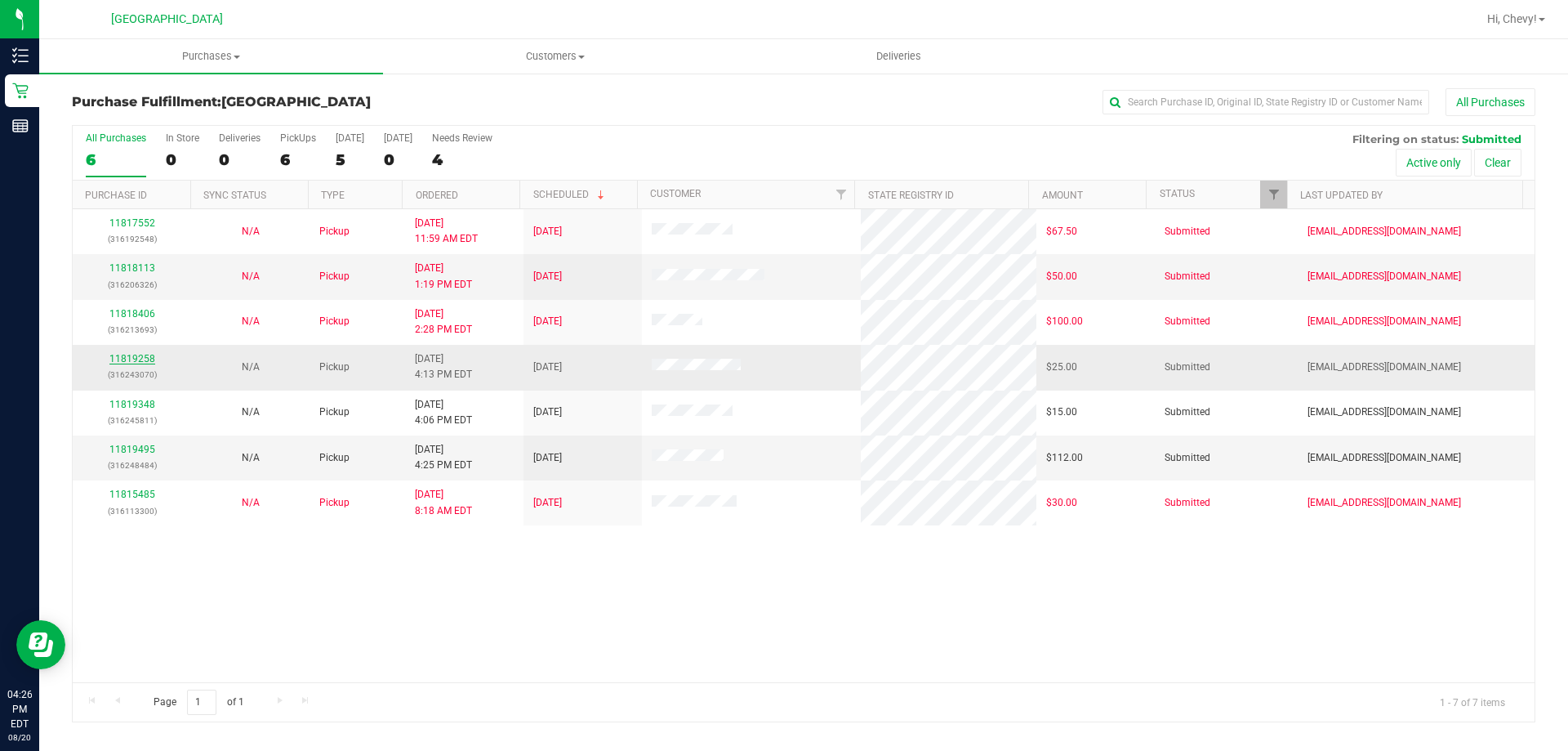
click at [151, 361] on link "11819258" at bounding box center [132, 358] width 46 height 11
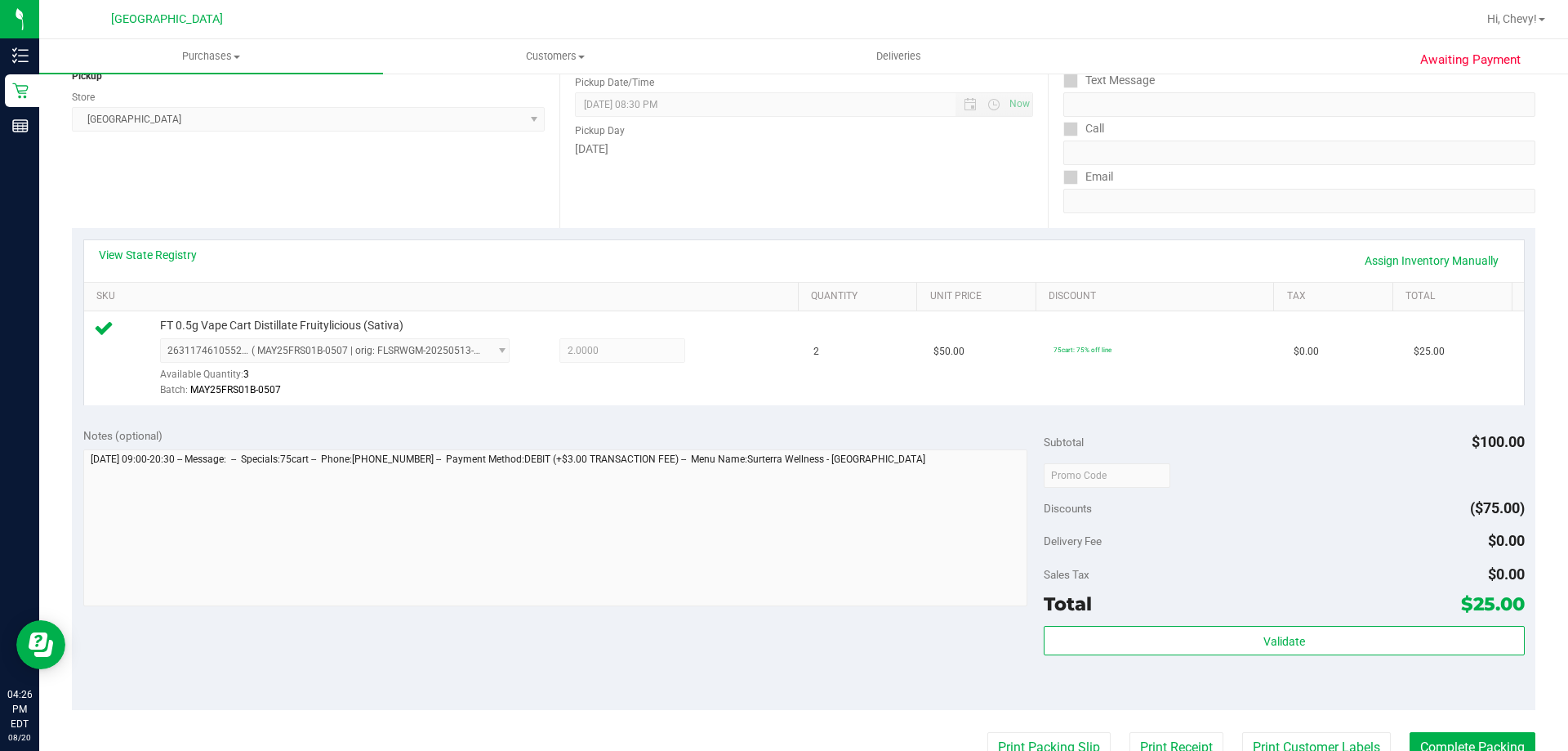
scroll to position [245, 0]
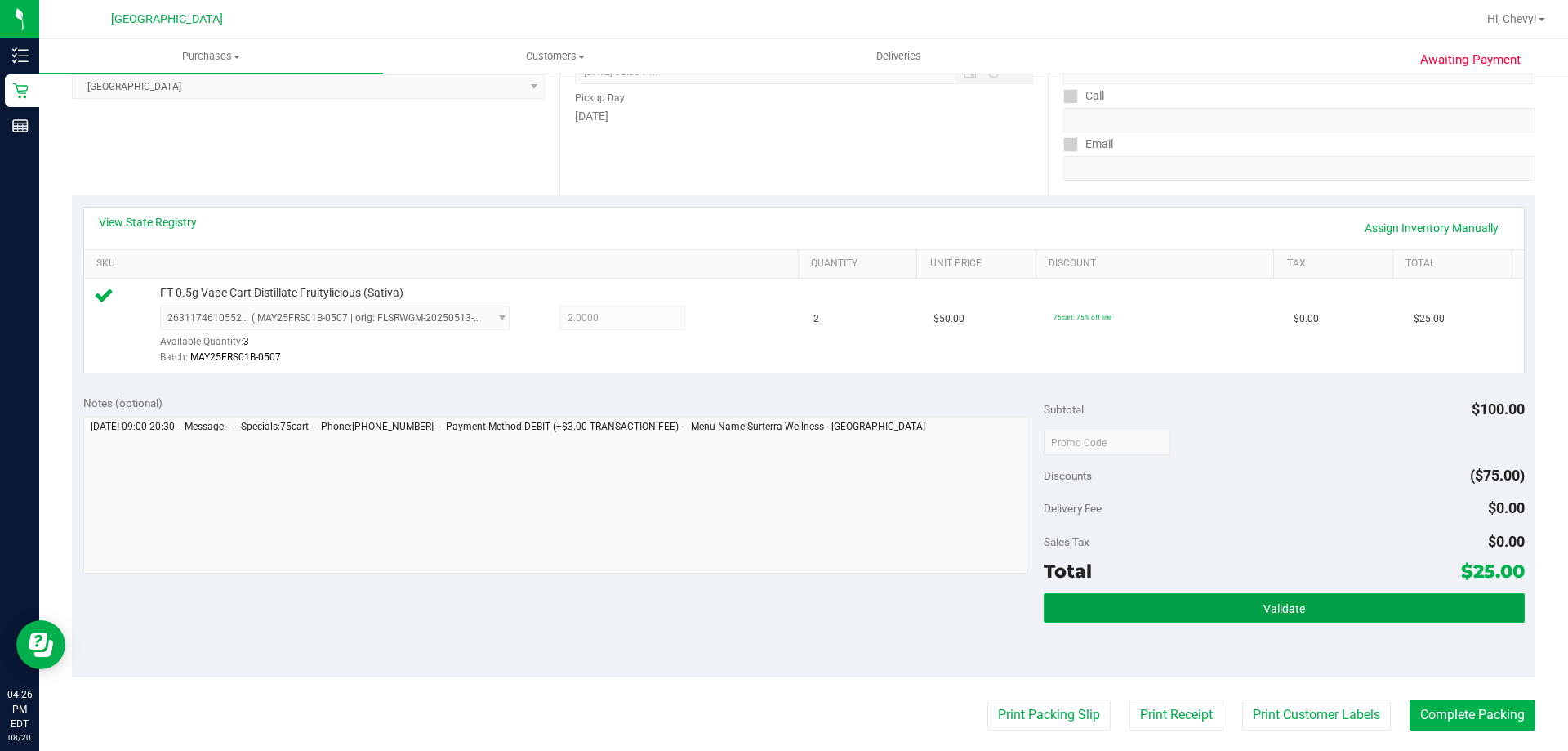
click at [1274, 611] on span "Validate" at bounding box center [1284, 608] width 42 height 13
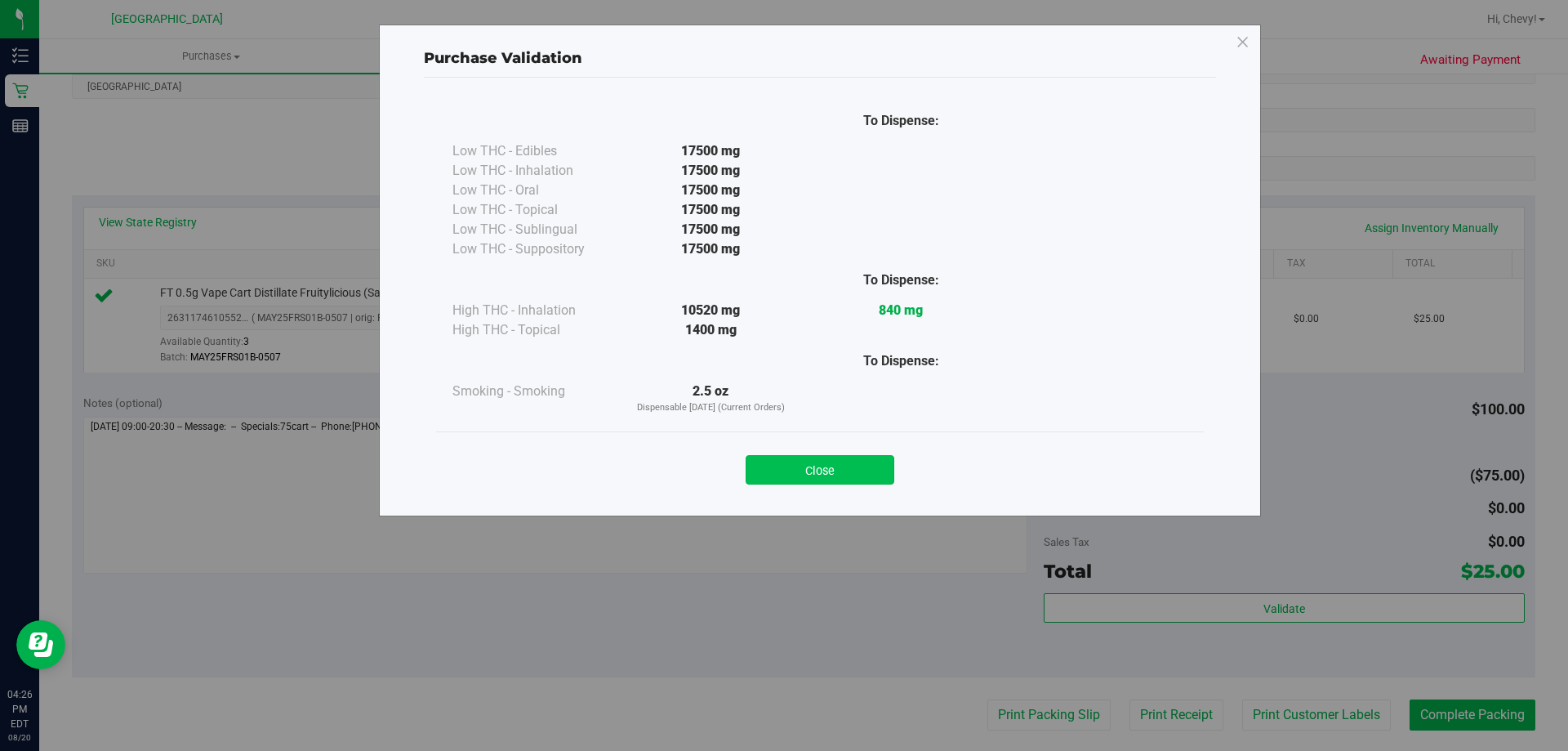
click at [792, 471] on button "Close" at bounding box center [820, 469] width 148 height 29
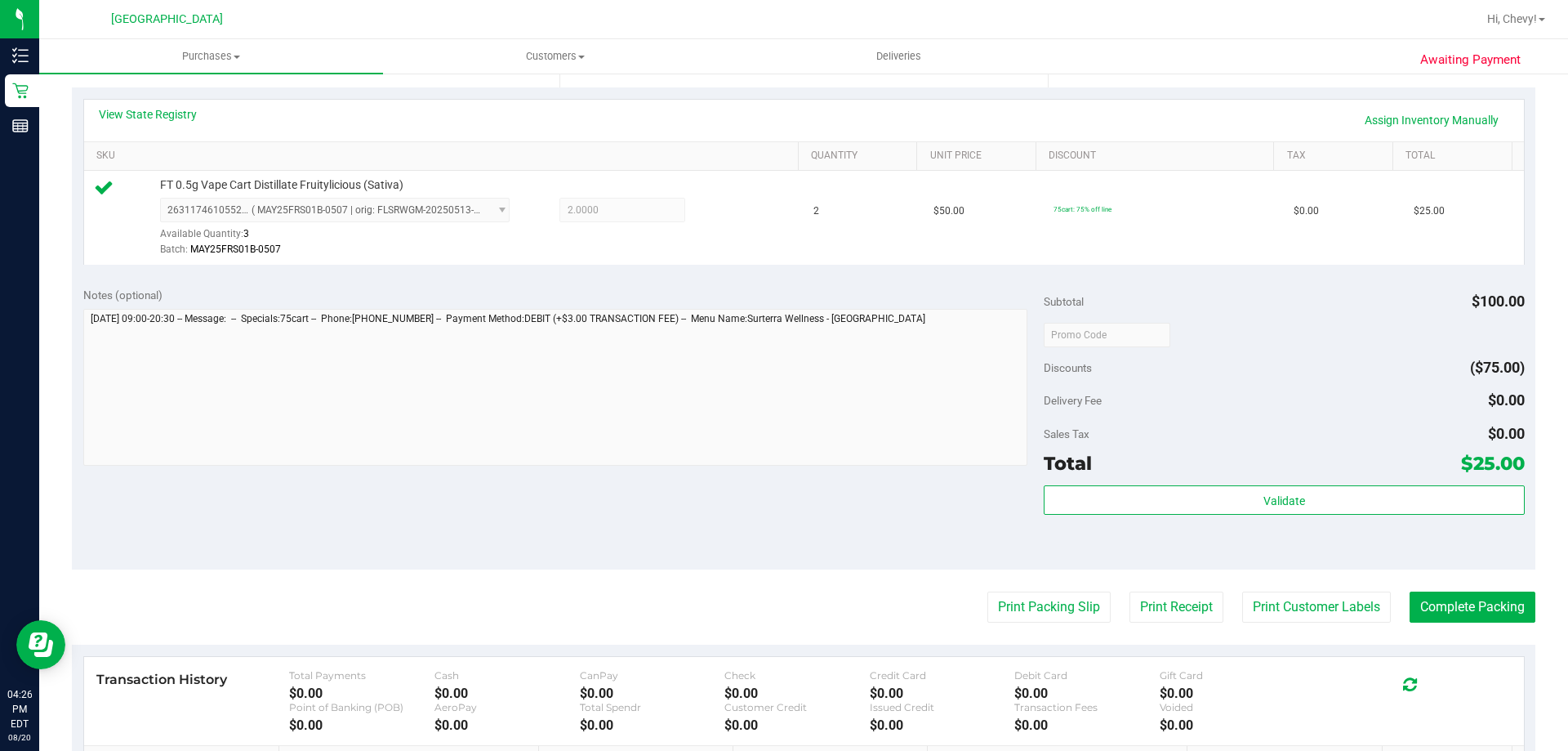
scroll to position [572, 0]
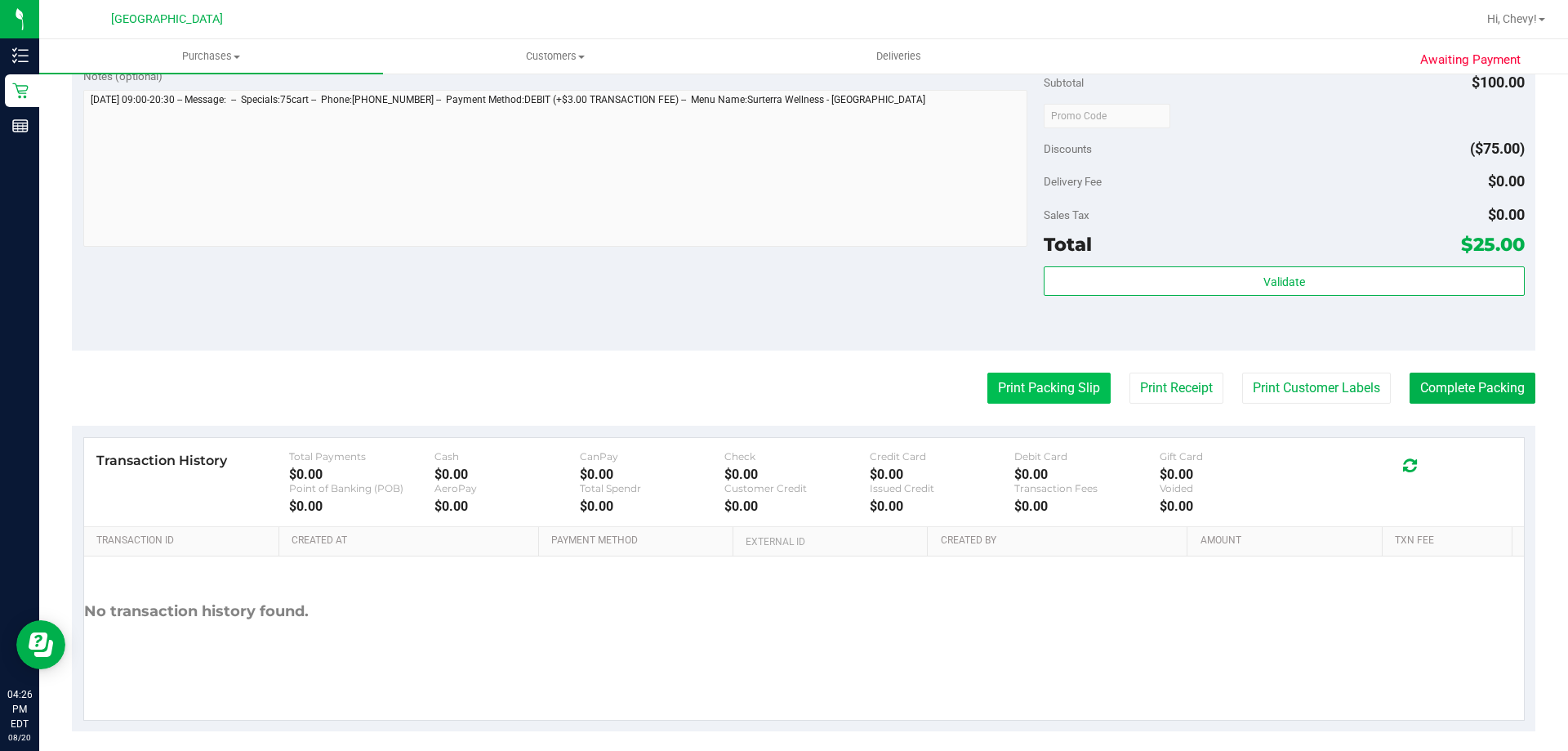
click at [1055, 386] on button "Print Packing Slip" at bounding box center [1048, 388] width 124 height 31
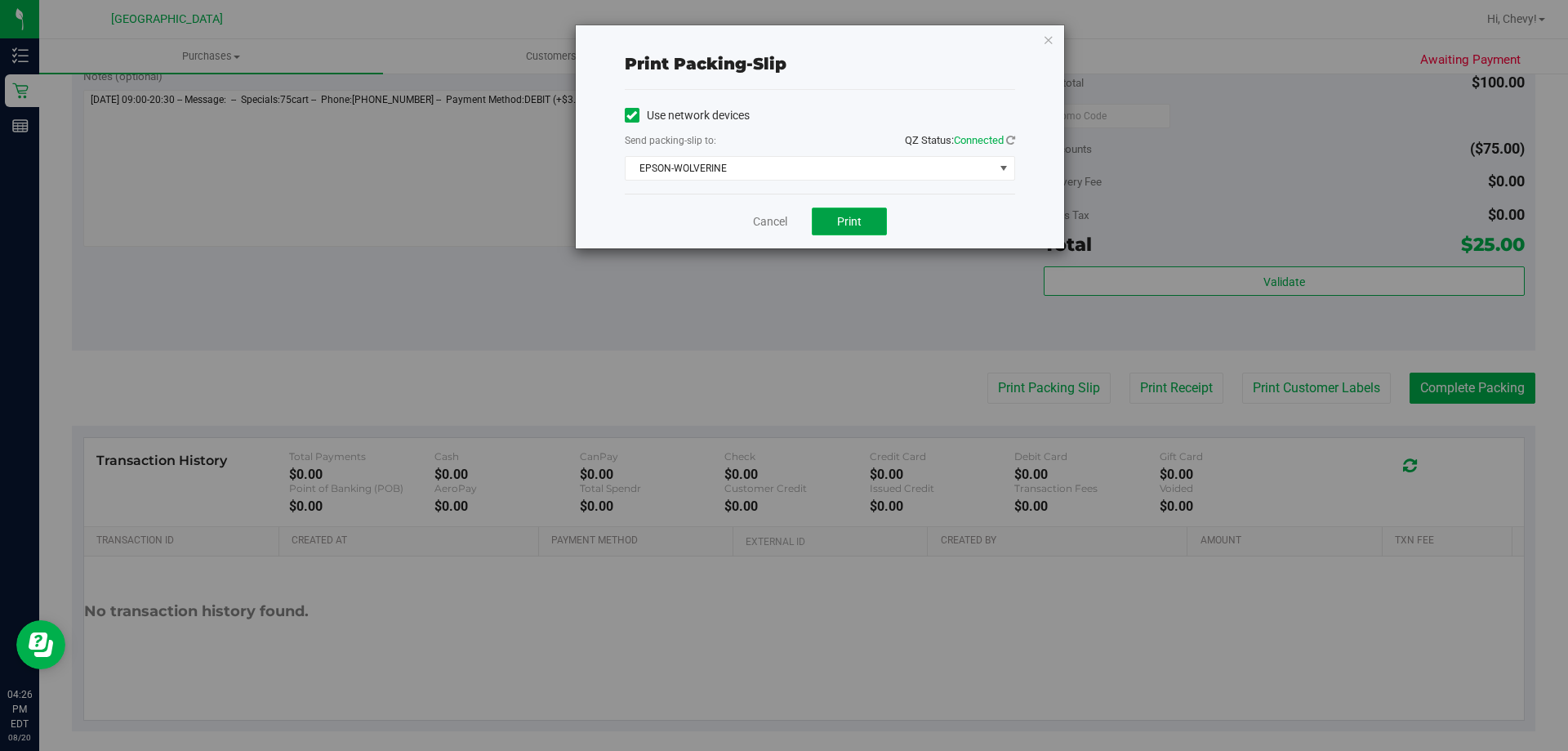
click at [839, 234] on button "Print" at bounding box center [850, 221] width 75 height 28
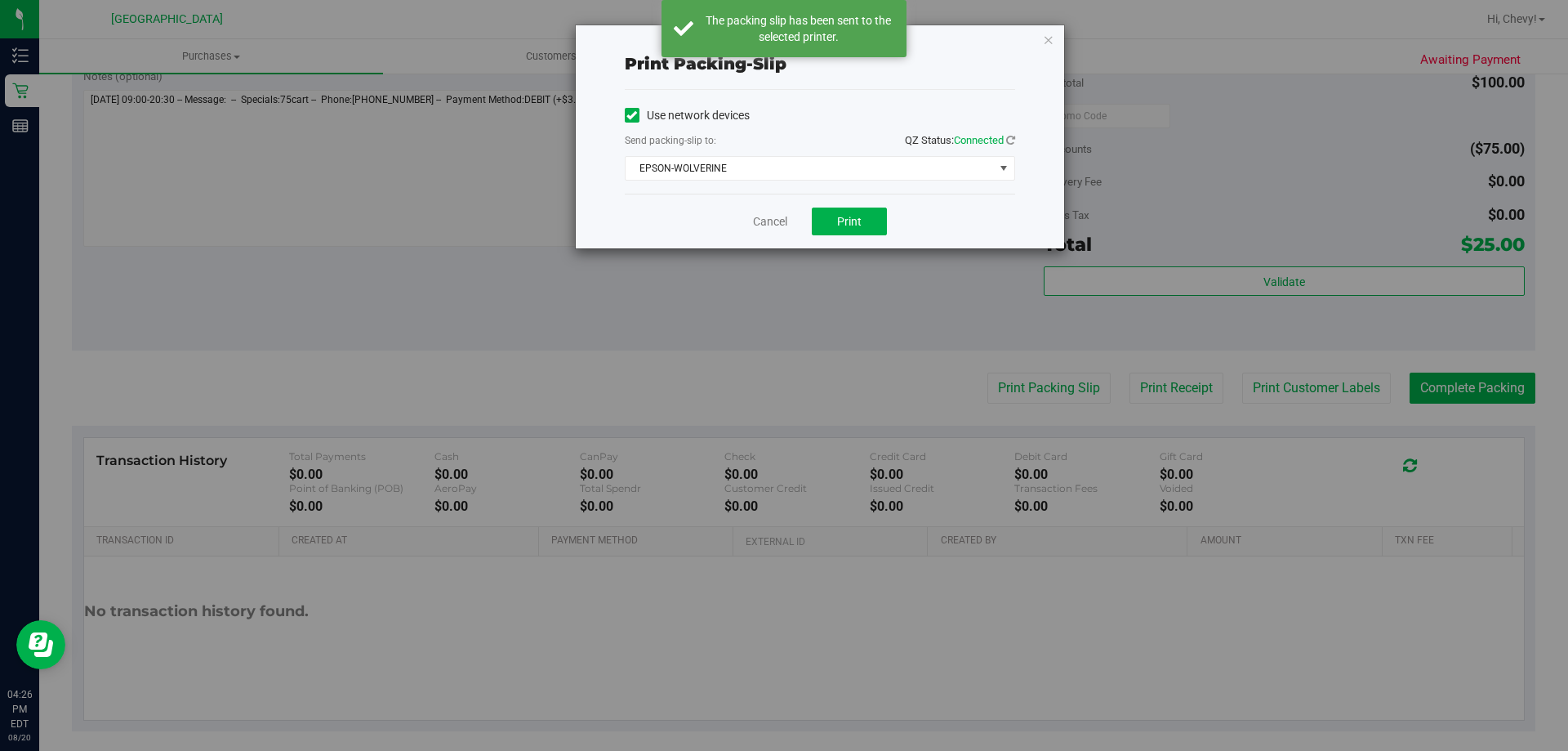
click at [1048, 44] on icon "button" at bounding box center [1048, 38] width 11 height 20
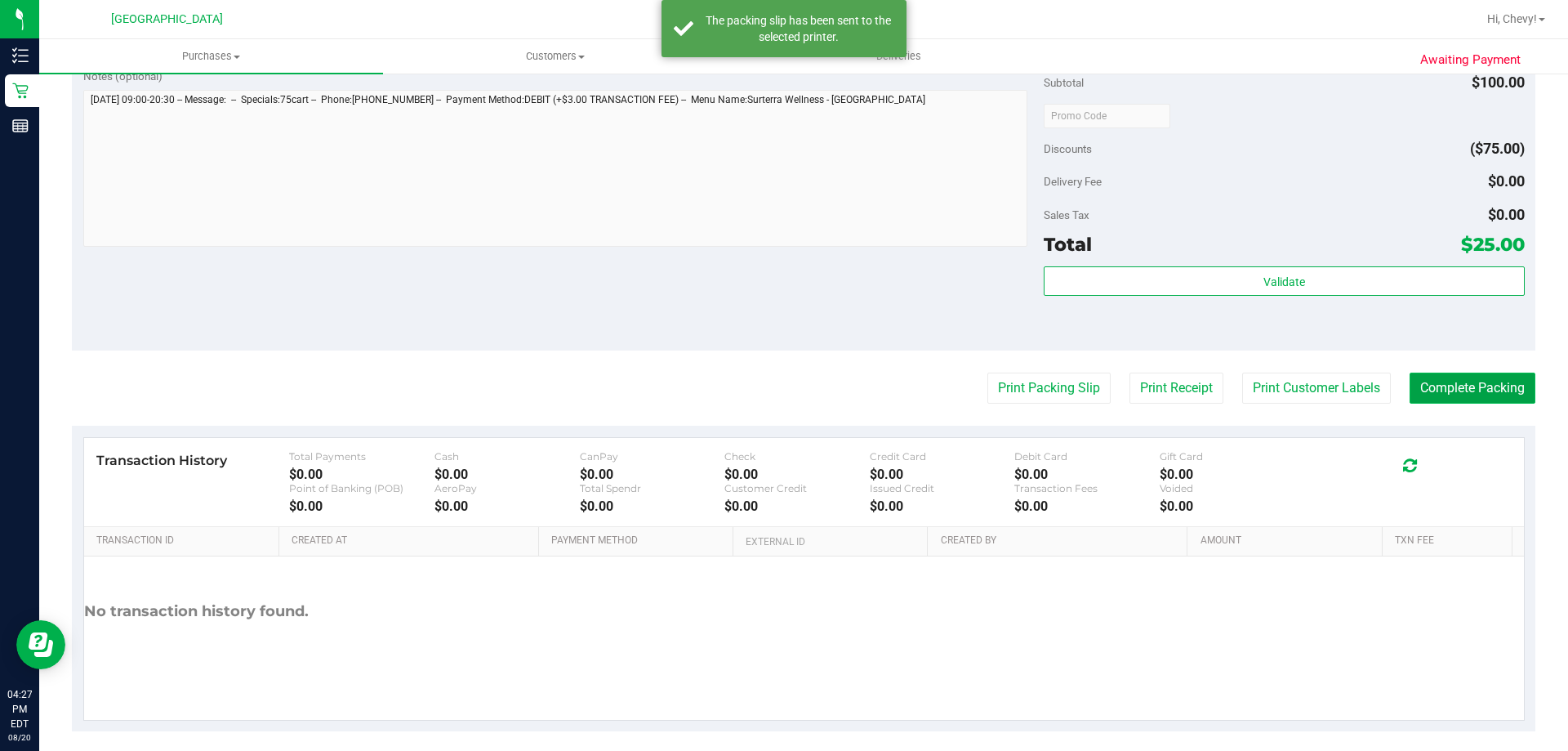
click at [1490, 397] on button "Complete Packing" at bounding box center [1472, 388] width 125 height 31
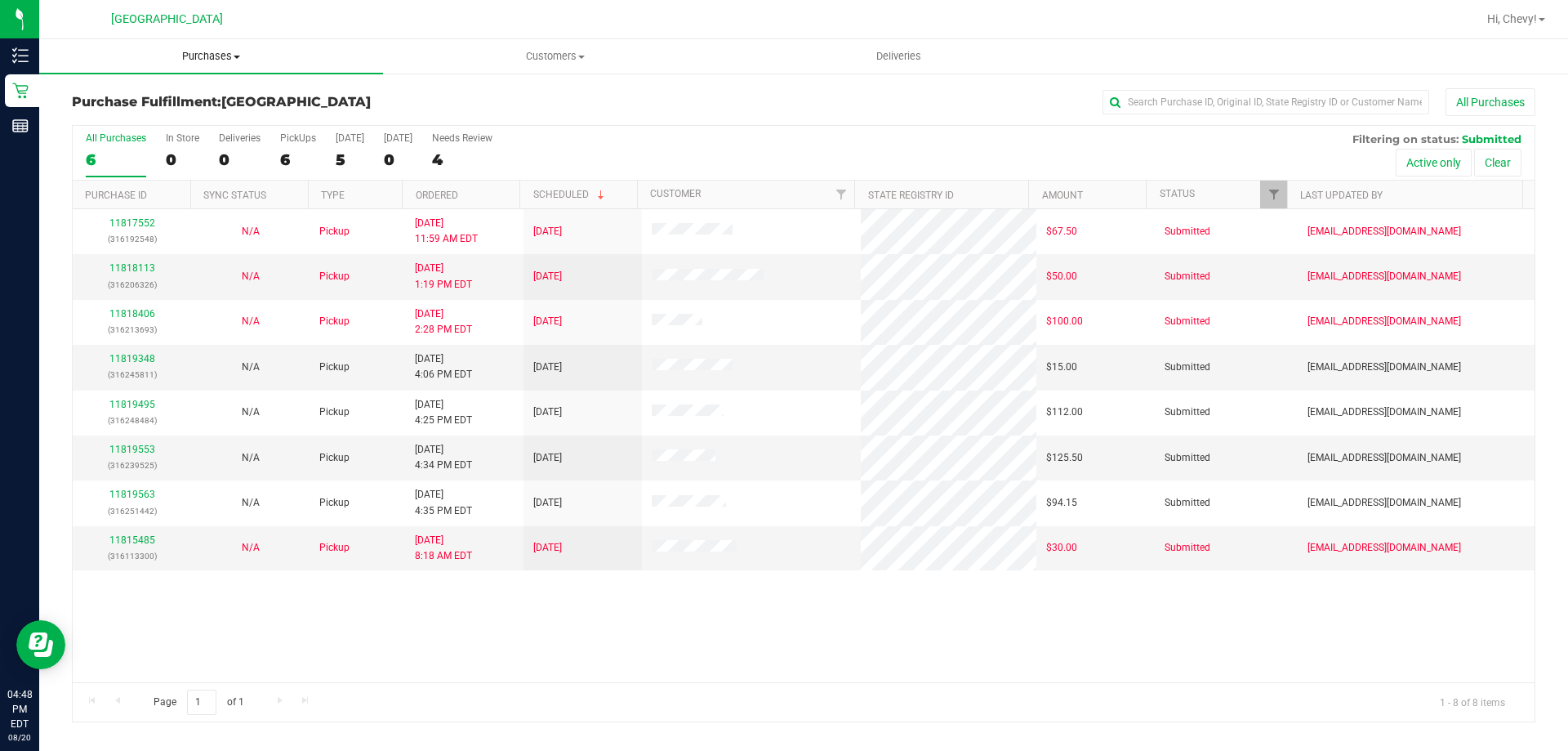
click at [195, 61] on span "Purchases" at bounding box center [211, 55] width 344 height 15
click at [202, 114] on li "Fulfillment" at bounding box center [211, 118] width 344 height 20
click at [142, 358] on link "11819348" at bounding box center [132, 358] width 46 height 11
click at [141, 455] on div "11819553 (316239525)" at bounding box center [132, 457] width 99 height 31
click at [141, 446] on link "11819553" at bounding box center [132, 449] width 46 height 11
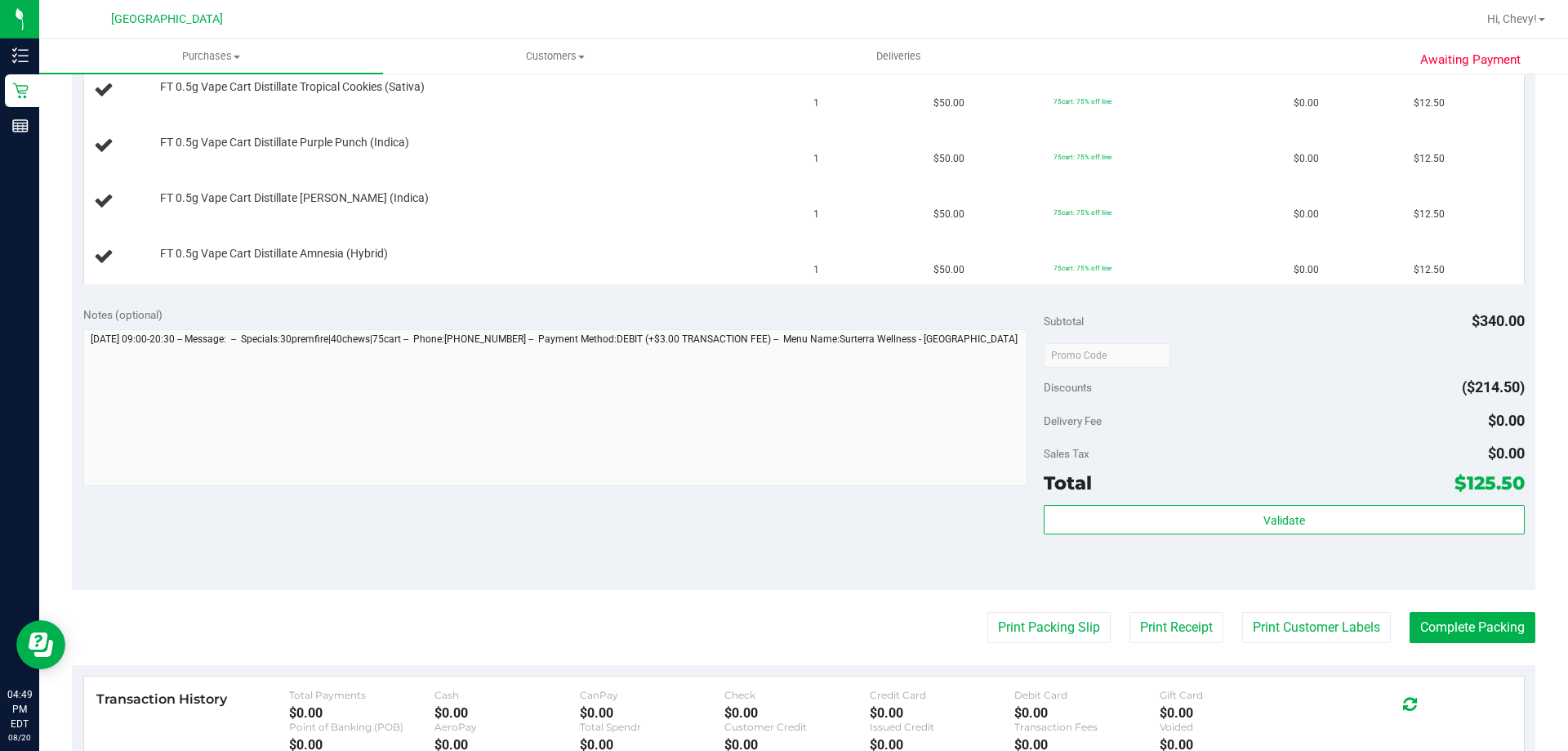
scroll to position [817, 0]
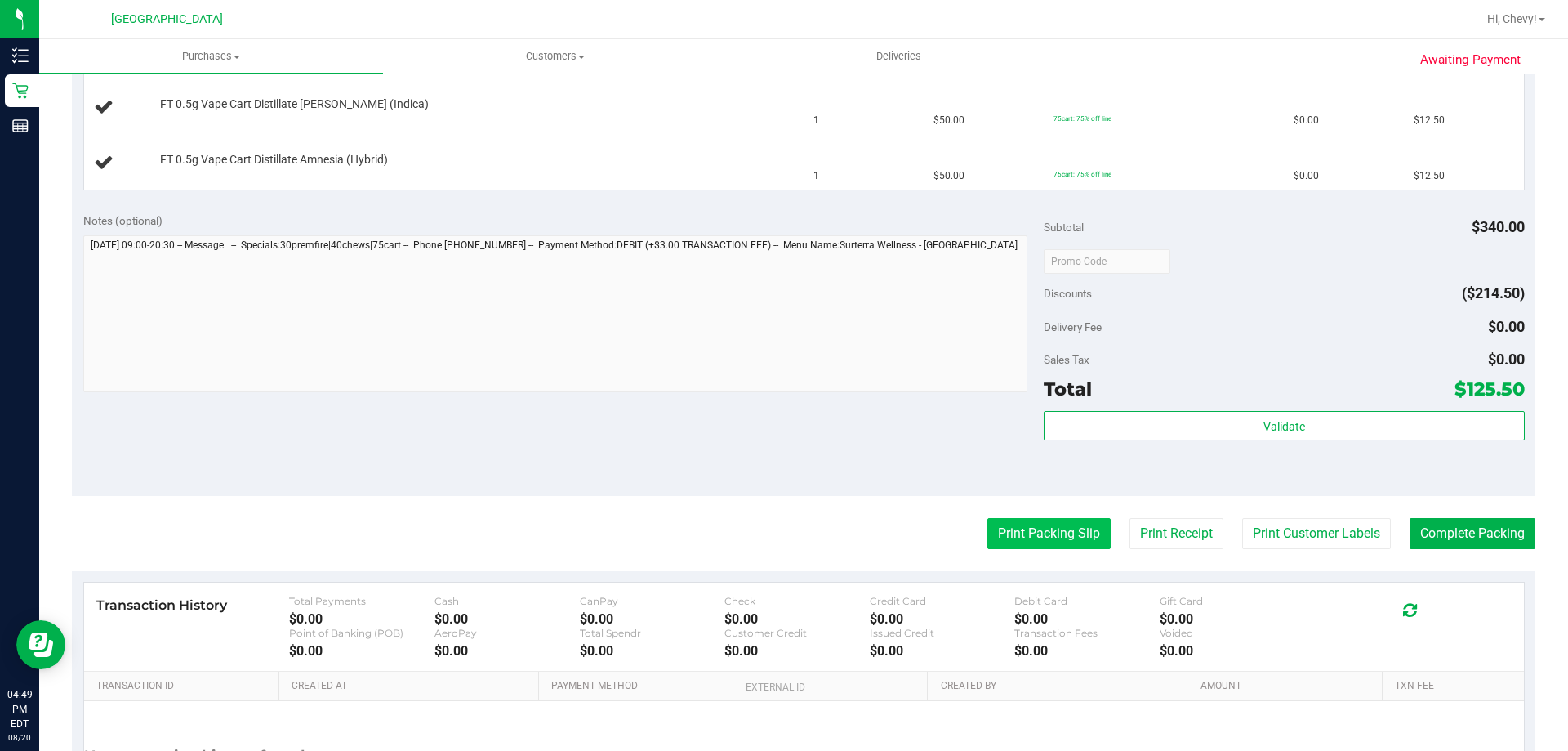
click at [1002, 520] on button "Print Packing Slip" at bounding box center [1048, 533] width 124 height 31
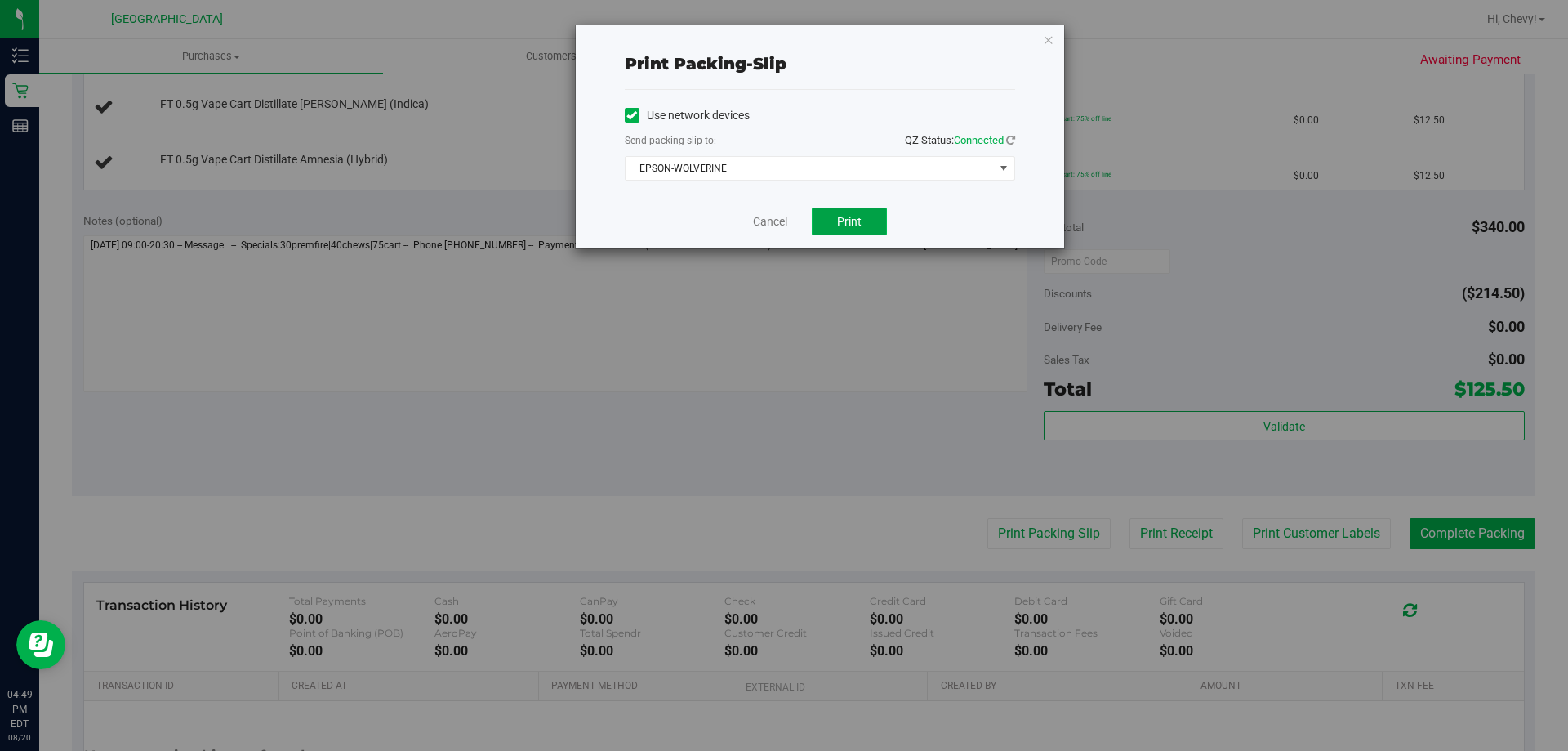
click at [830, 220] on button "Print" at bounding box center [850, 221] width 75 height 28
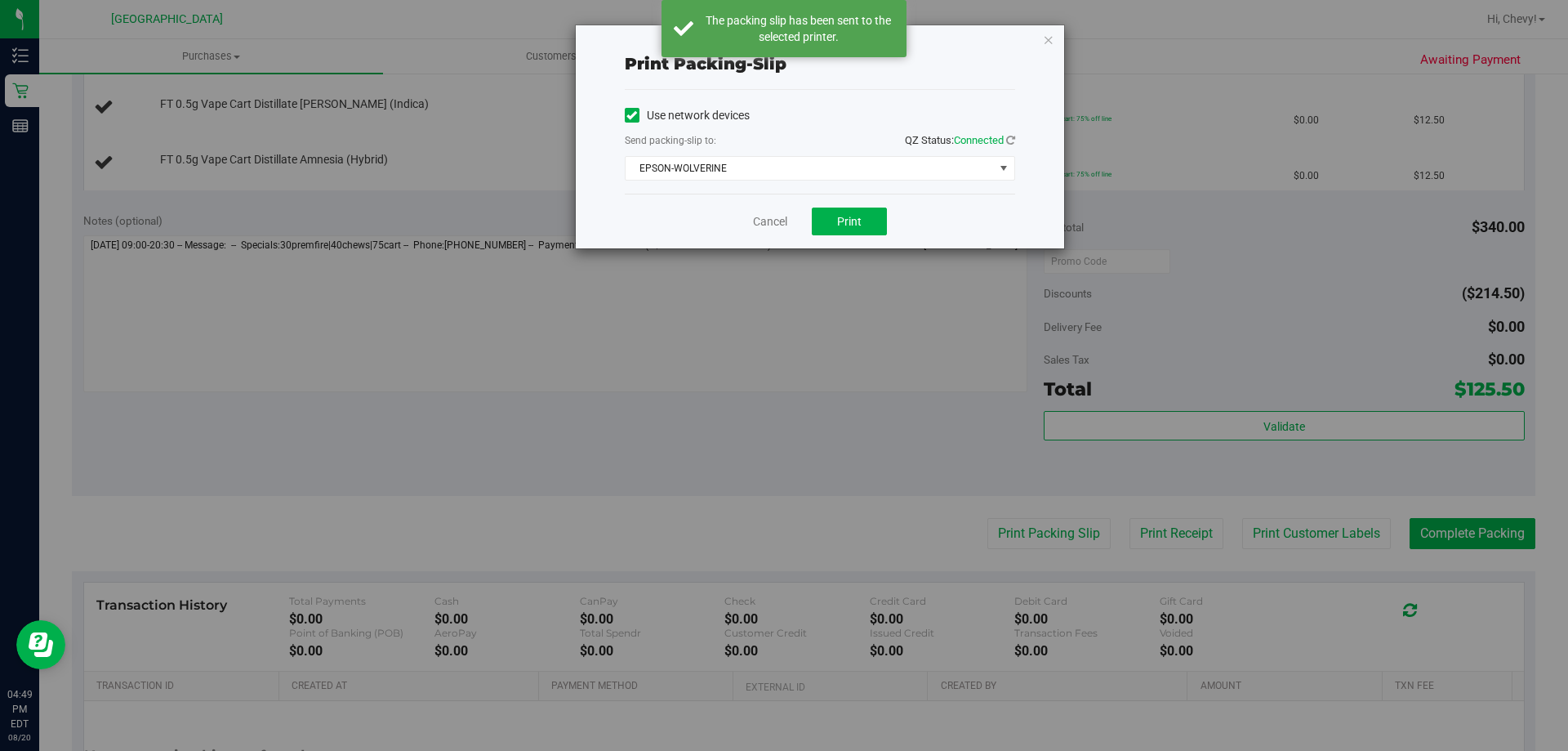
click at [1049, 40] on icon "button" at bounding box center [1048, 38] width 11 height 20
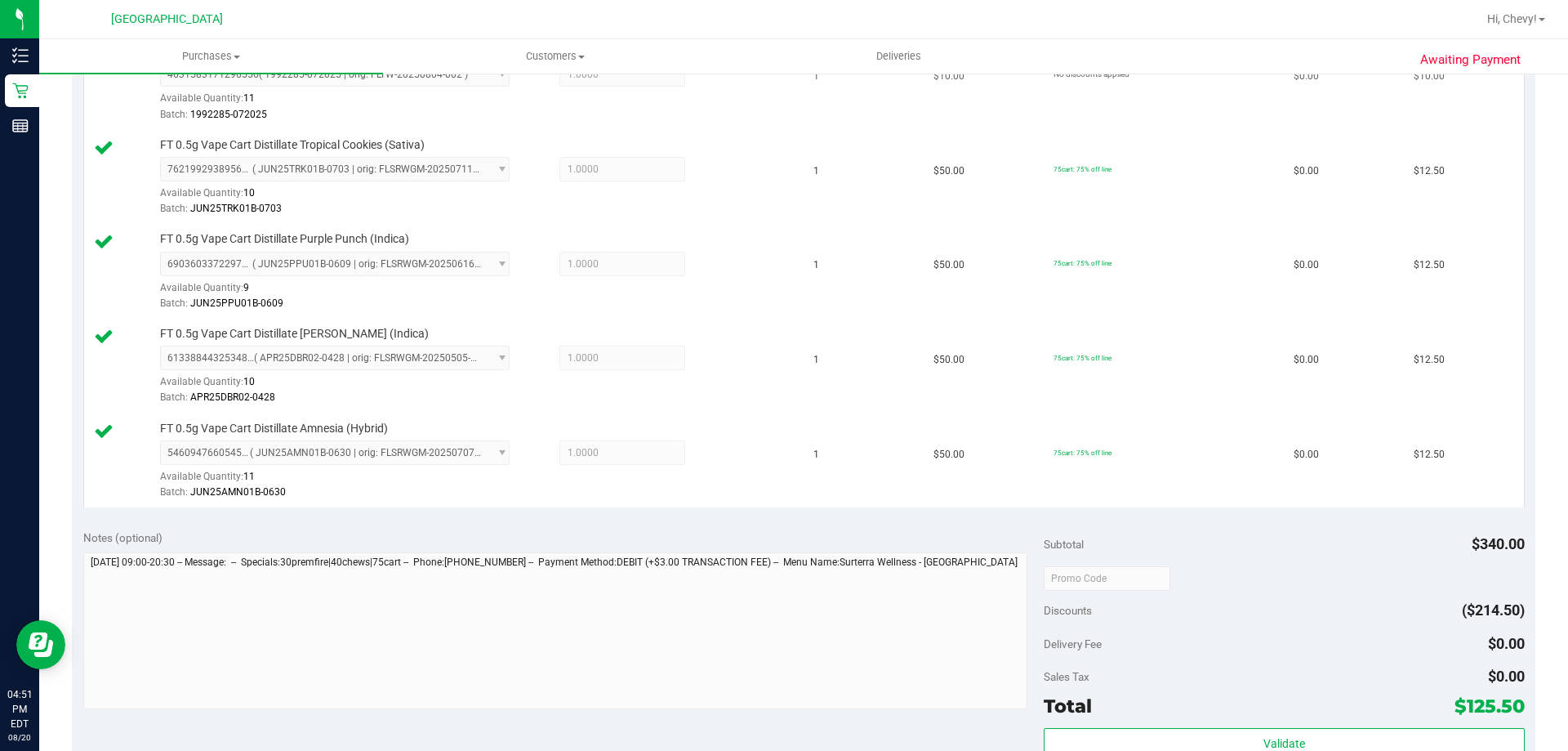
scroll to position [782, 0]
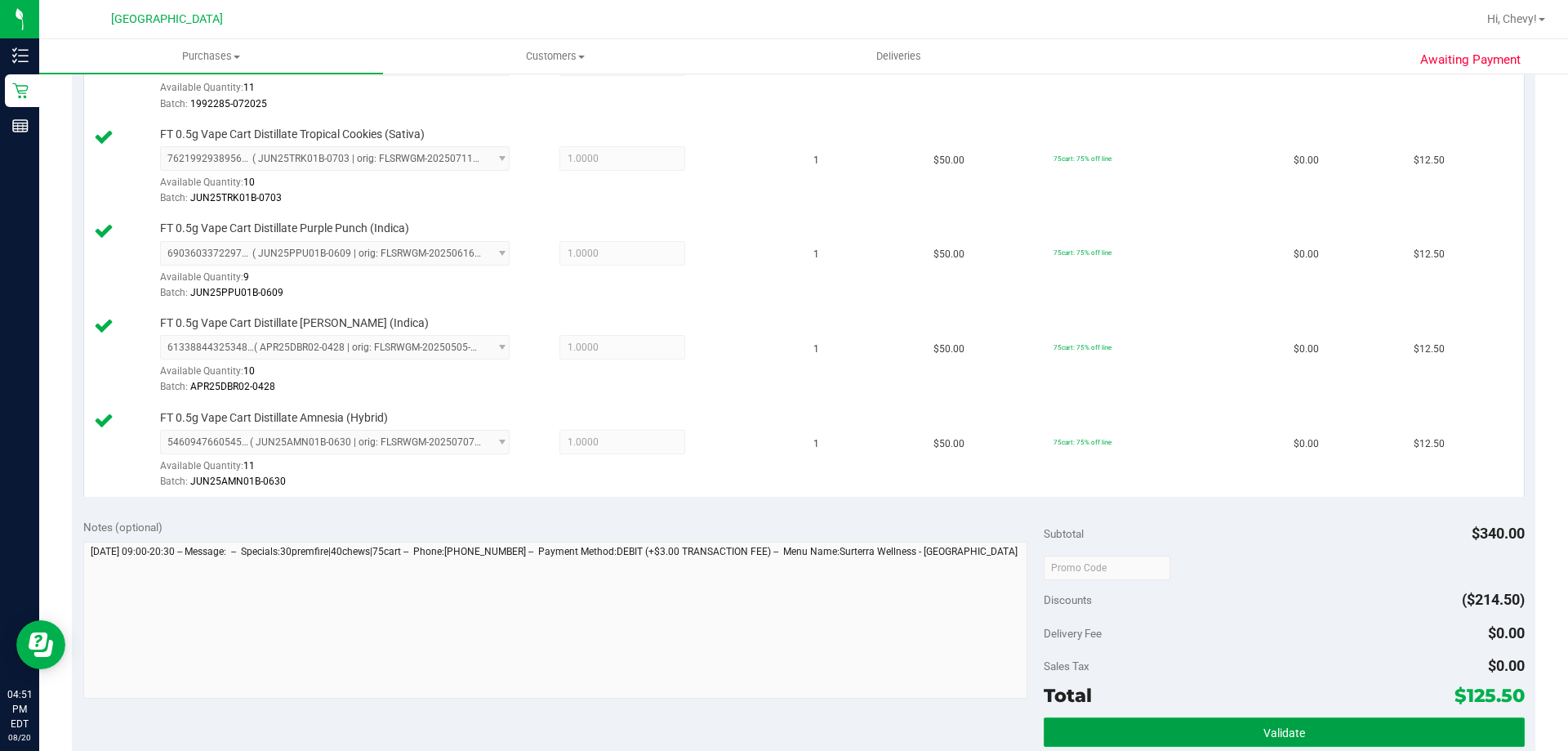
click at [1186, 725] on button "Validate" at bounding box center [1283, 732] width 480 height 29
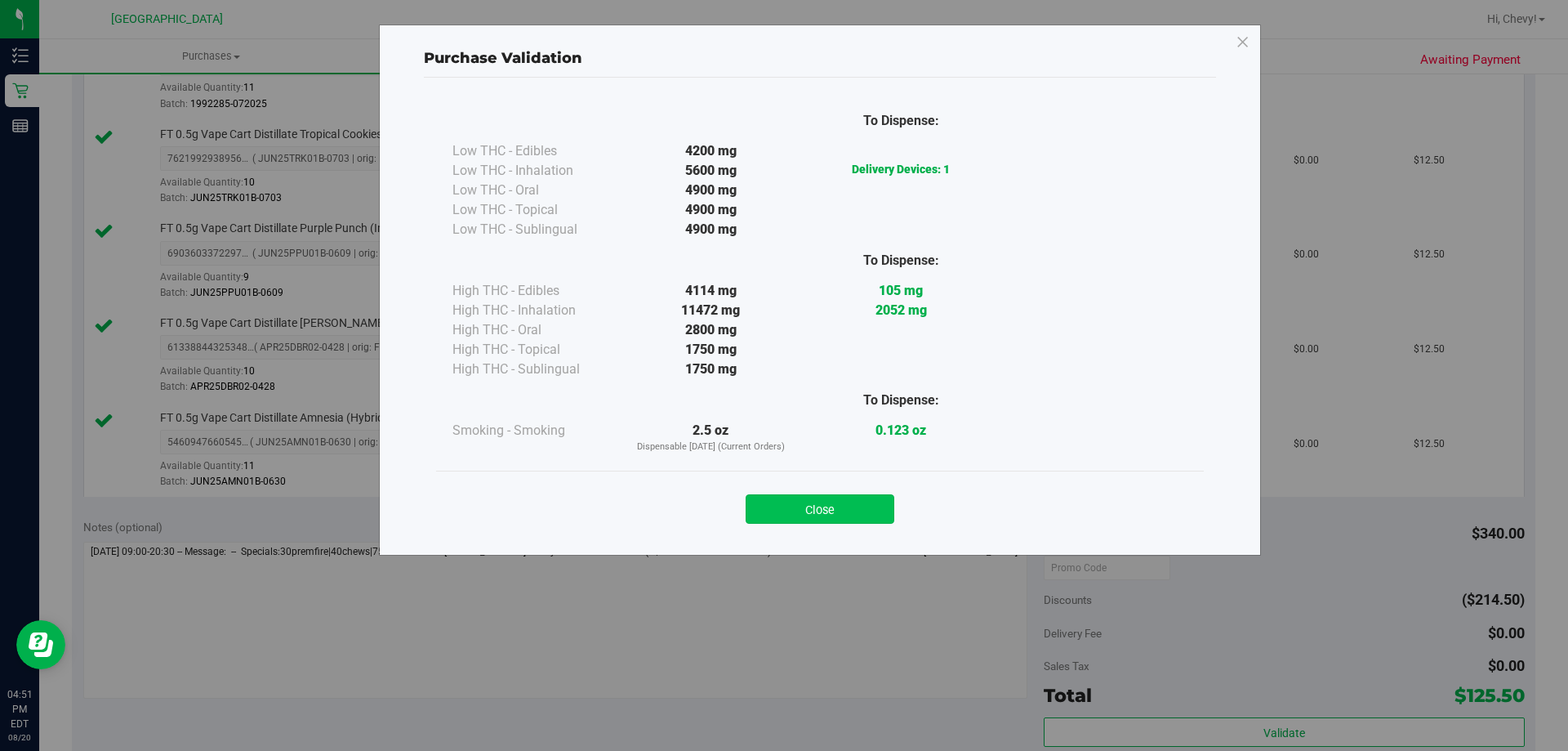
click at [814, 515] on button "Close" at bounding box center [820, 509] width 148 height 29
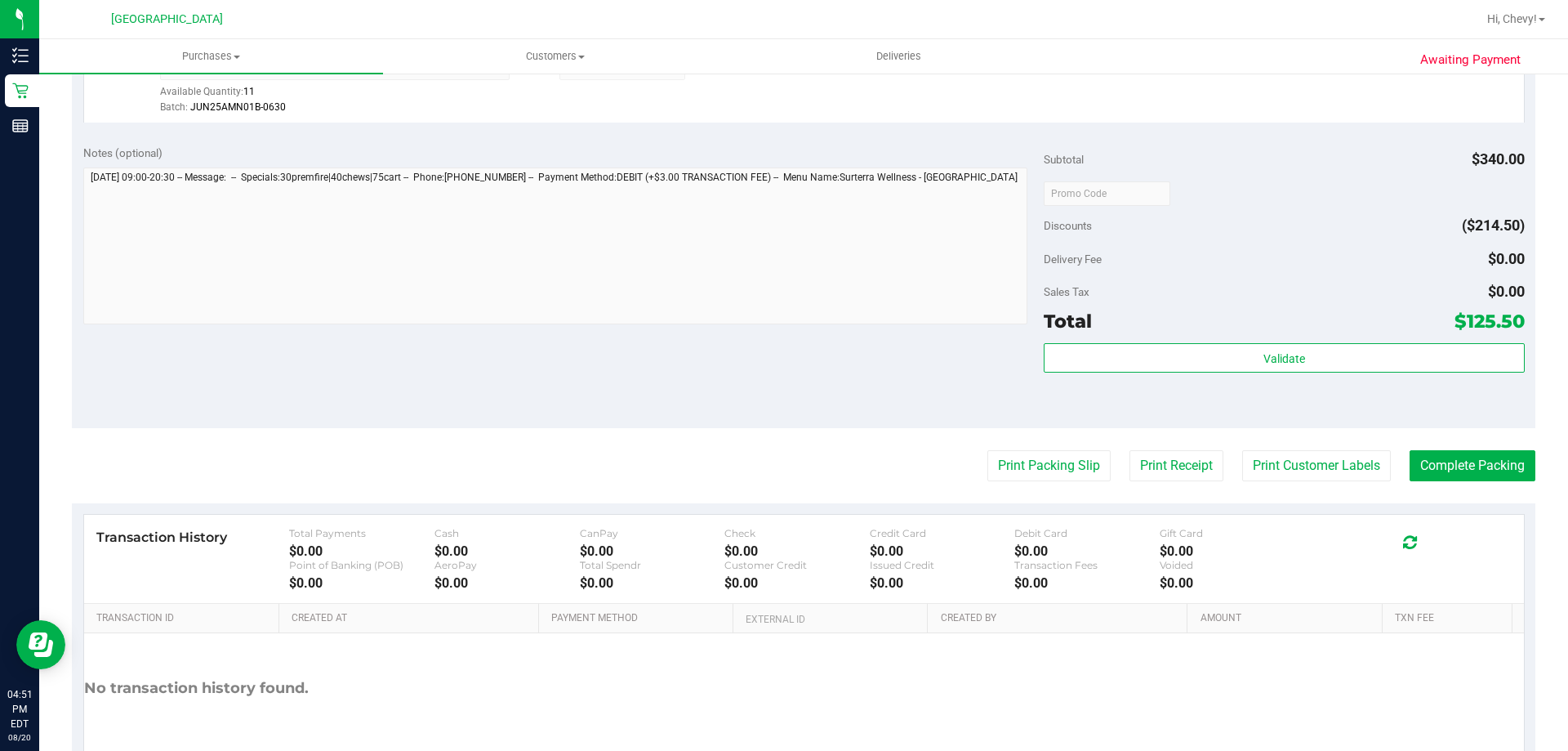
scroll to position [1191, 0]
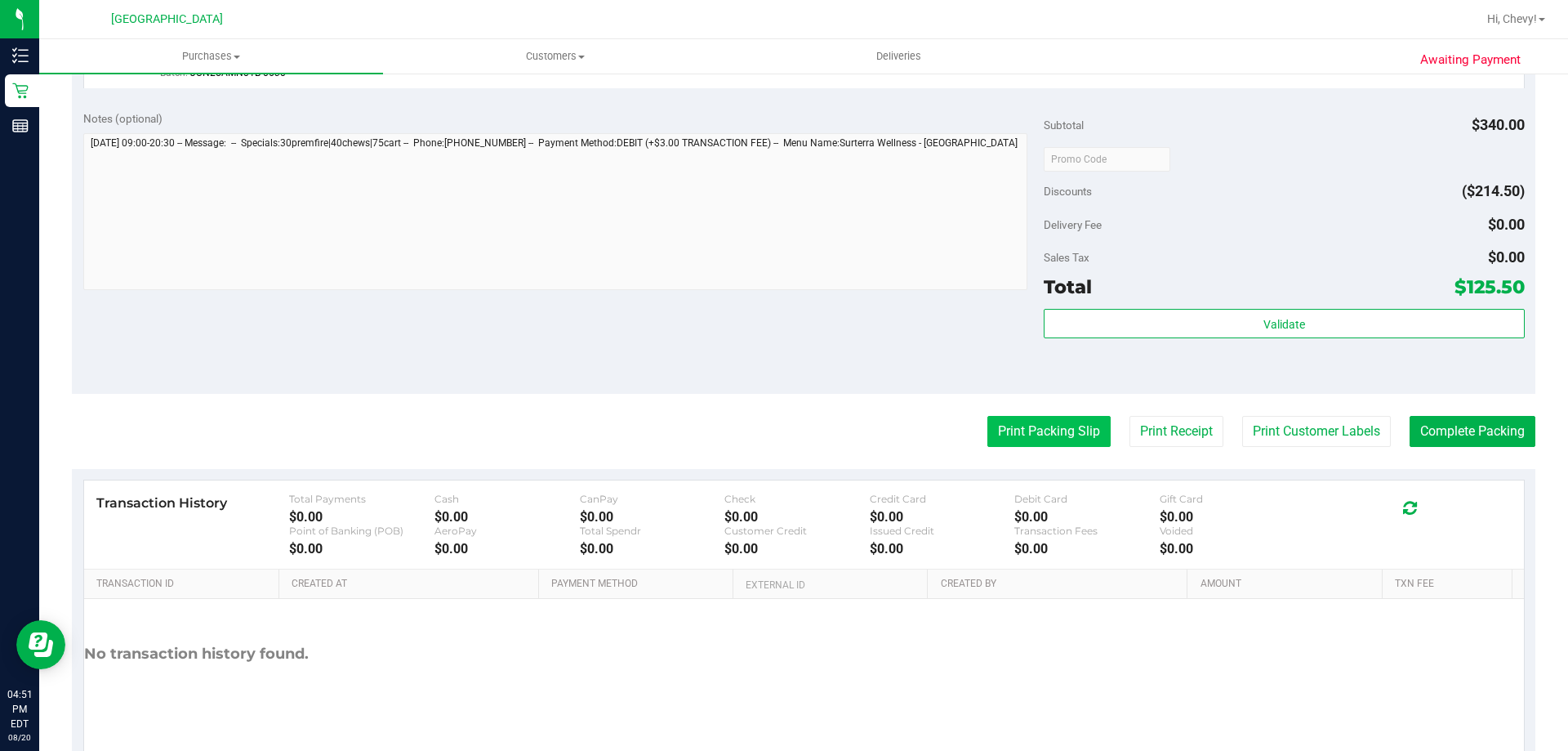
click at [1069, 424] on button "Print Packing Slip" at bounding box center [1048, 431] width 124 height 31
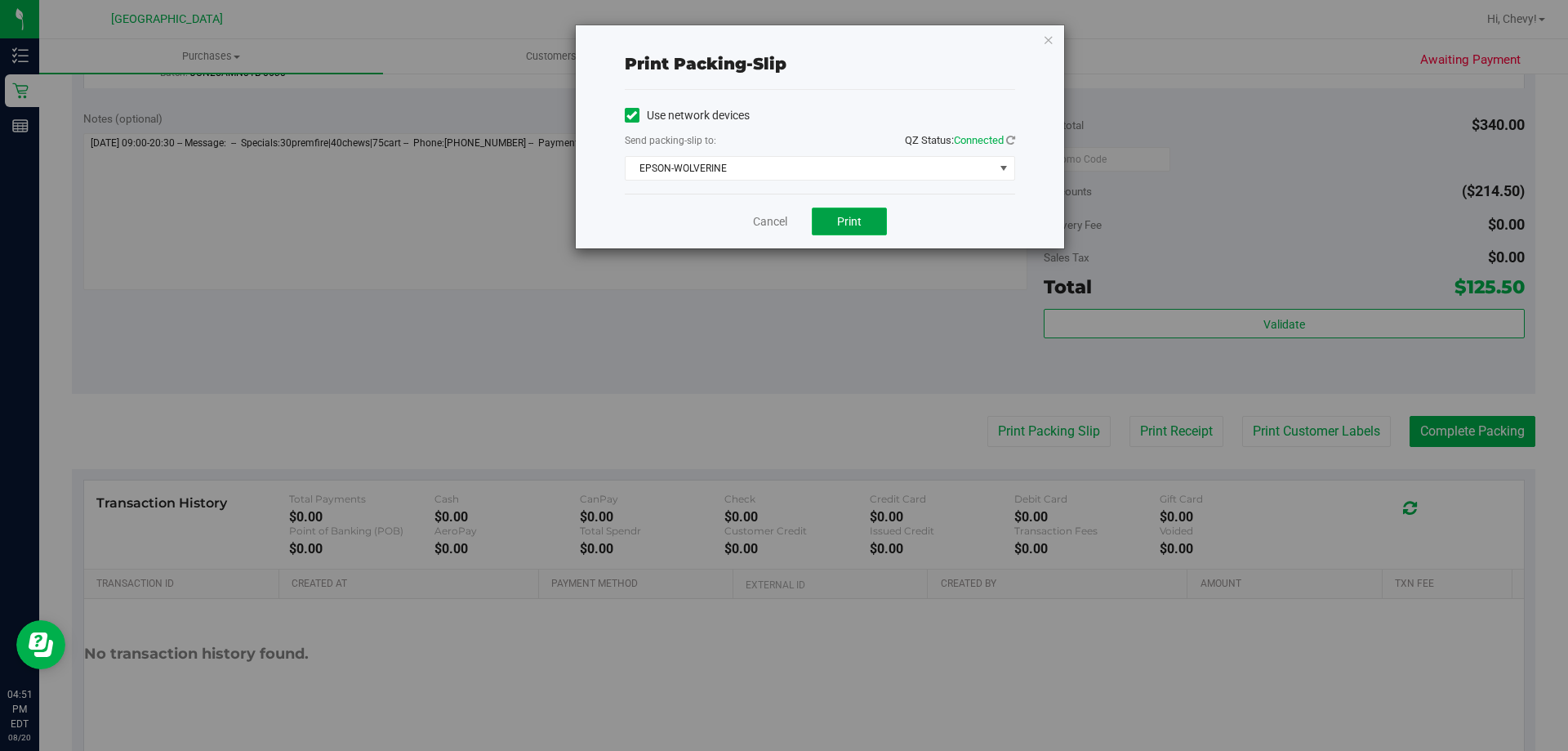
click at [862, 220] on button "Print" at bounding box center [850, 221] width 75 height 28
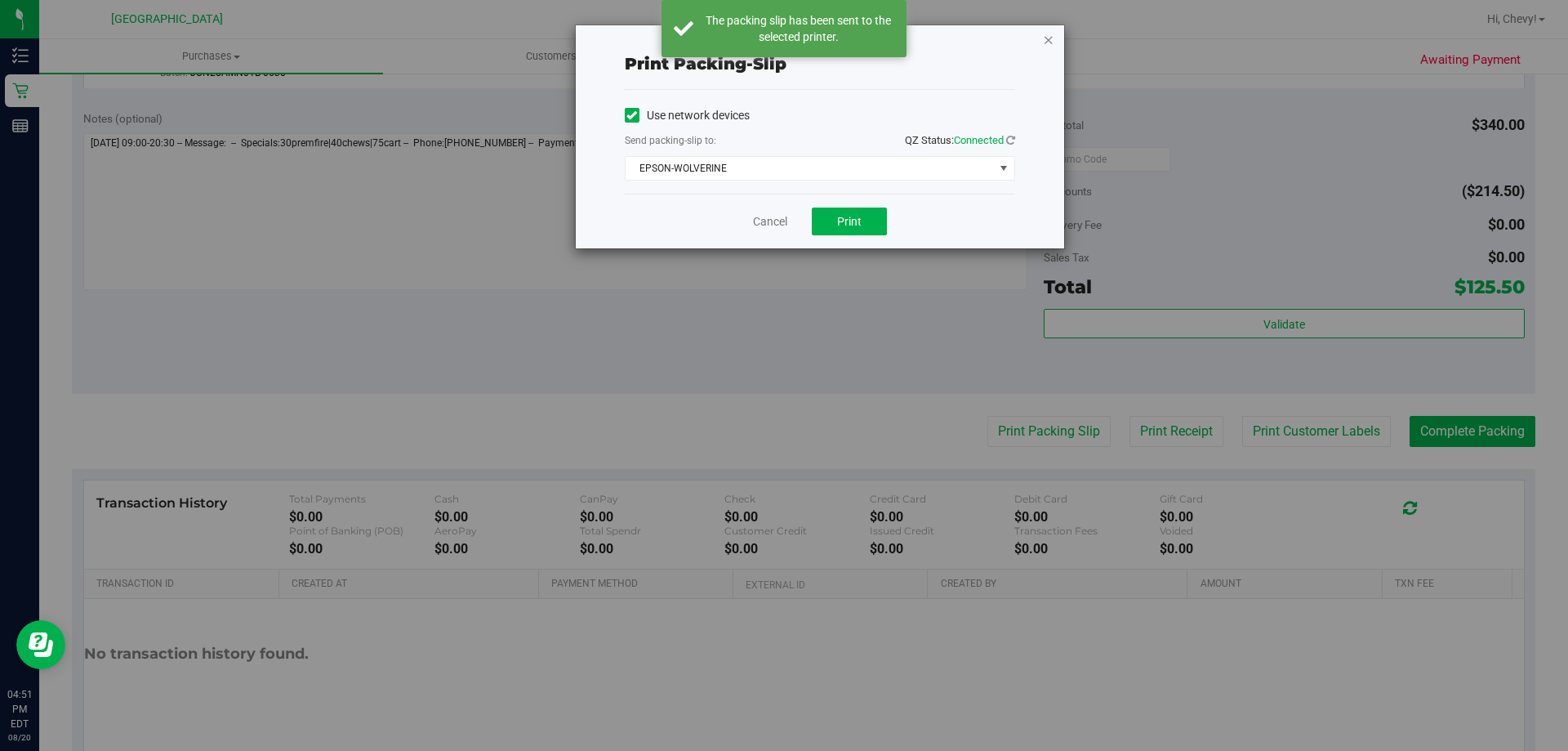
click at [1046, 42] on icon "button" at bounding box center [1048, 38] width 11 height 20
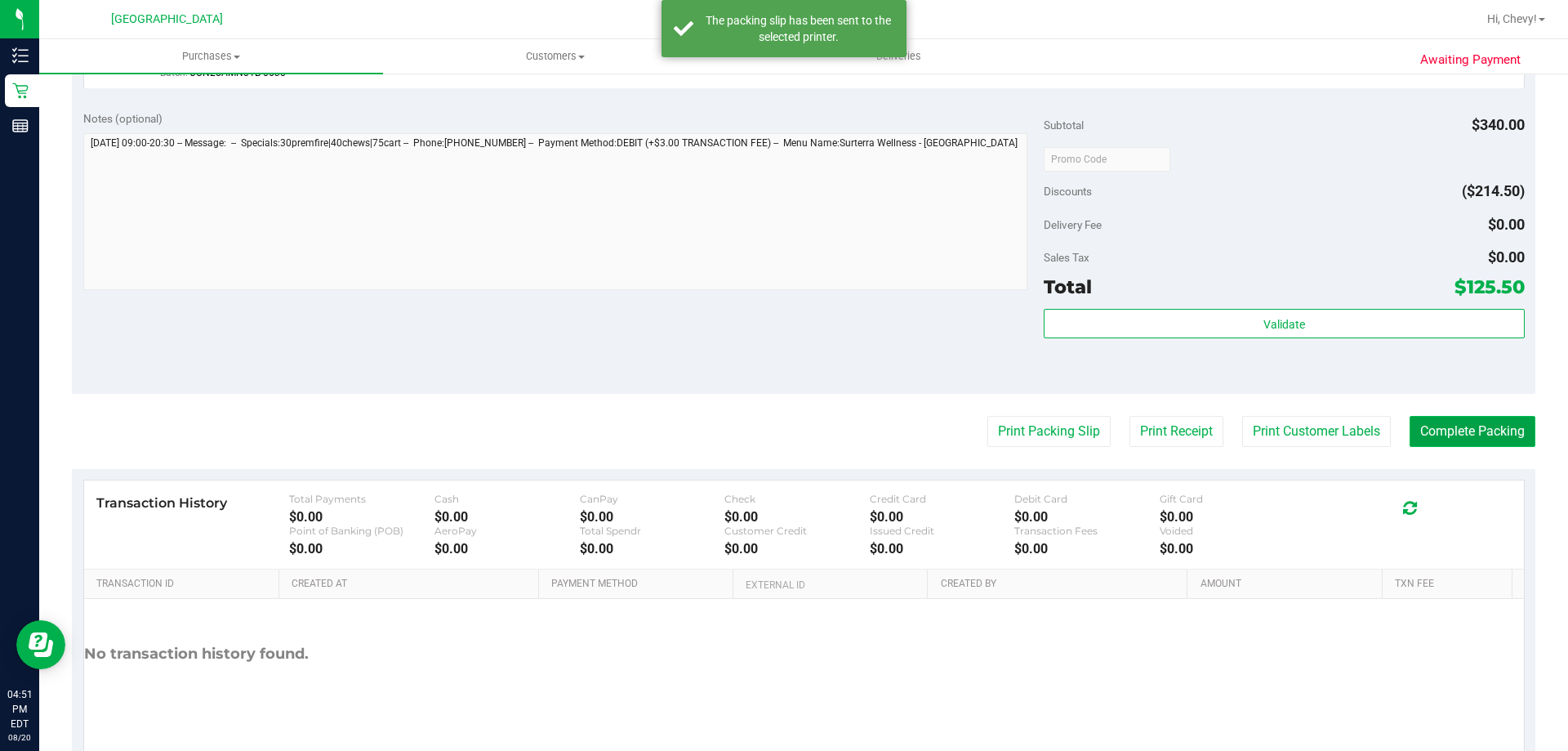
click at [1429, 433] on button "Complete Packing" at bounding box center [1472, 431] width 125 height 31
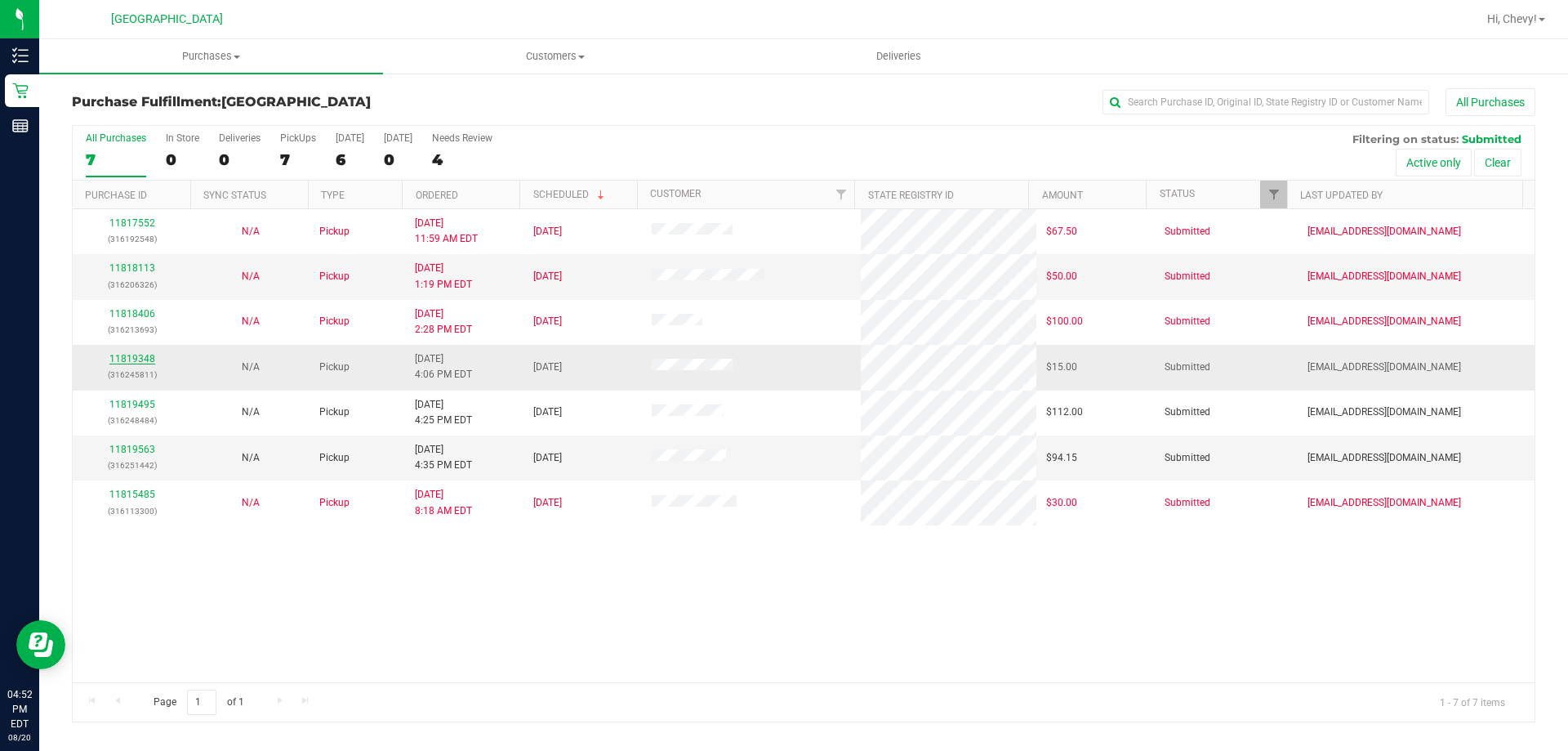
click at [141, 355] on link "11819348" at bounding box center [132, 358] width 46 height 11
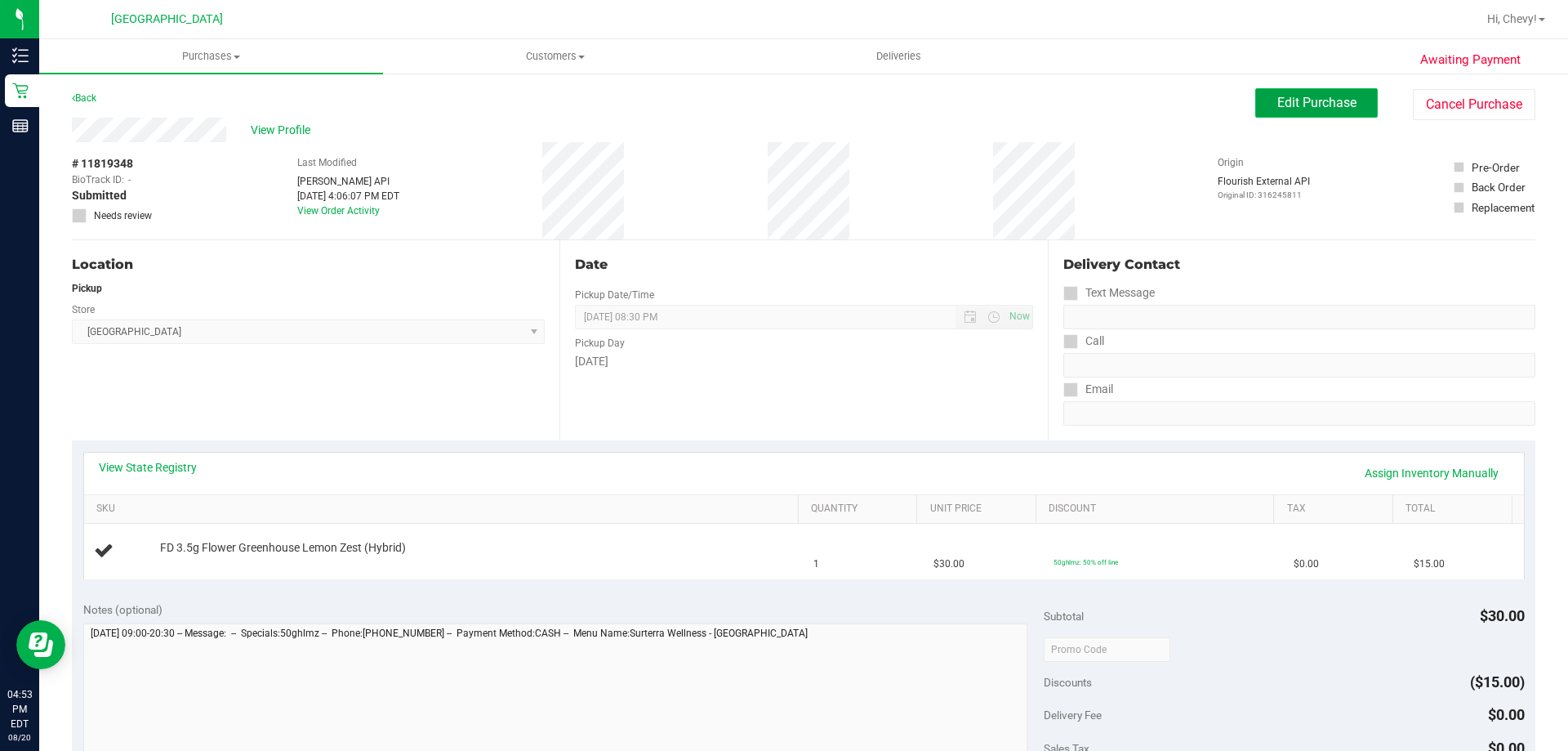
click at [1255, 108] on button "Edit Purchase" at bounding box center [1316, 102] width 123 height 29
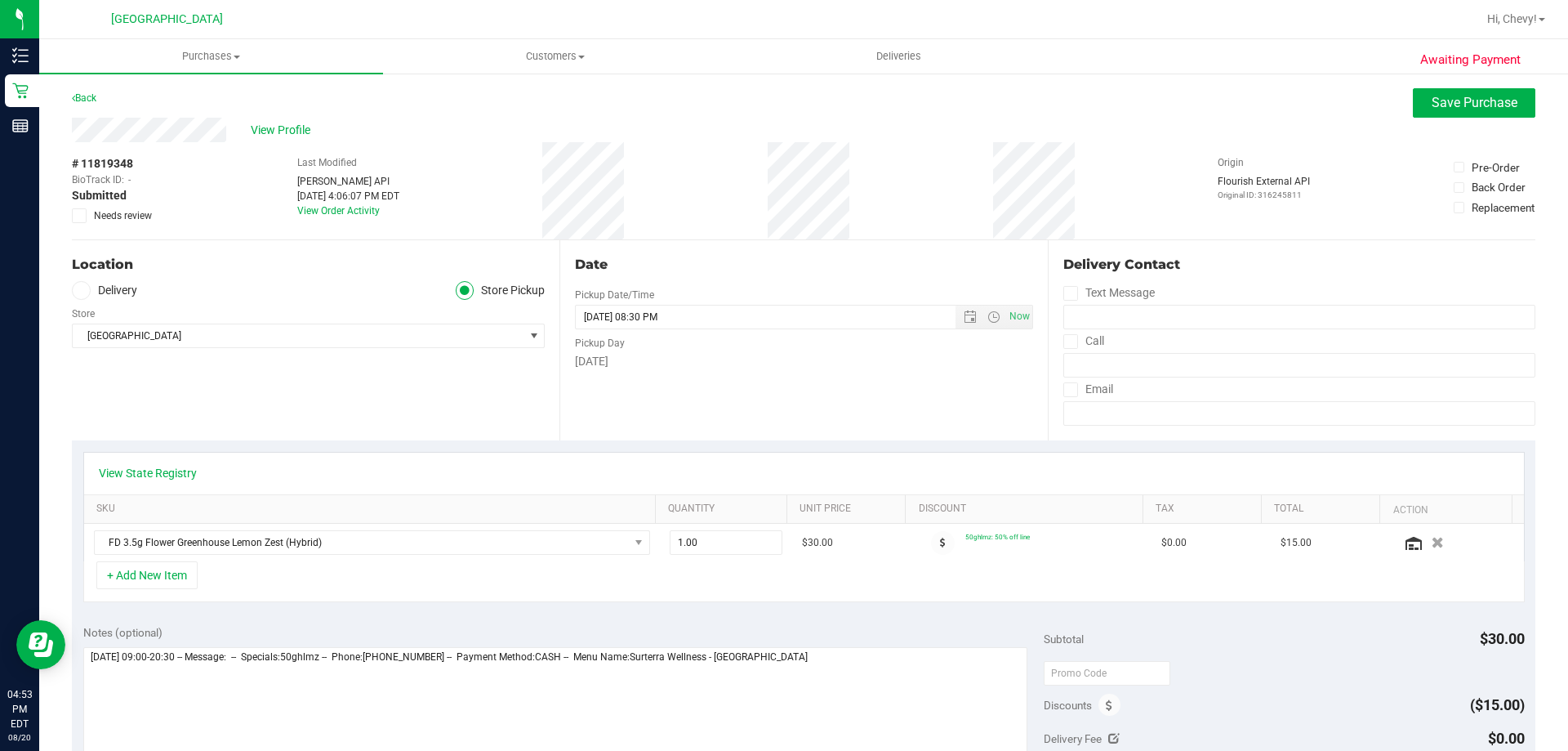
click at [74, 216] on icon at bounding box center [79, 216] width 10 height 0
click at [0, 0] on input "Needs review" at bounding box center [0, 0] width 0 height 0
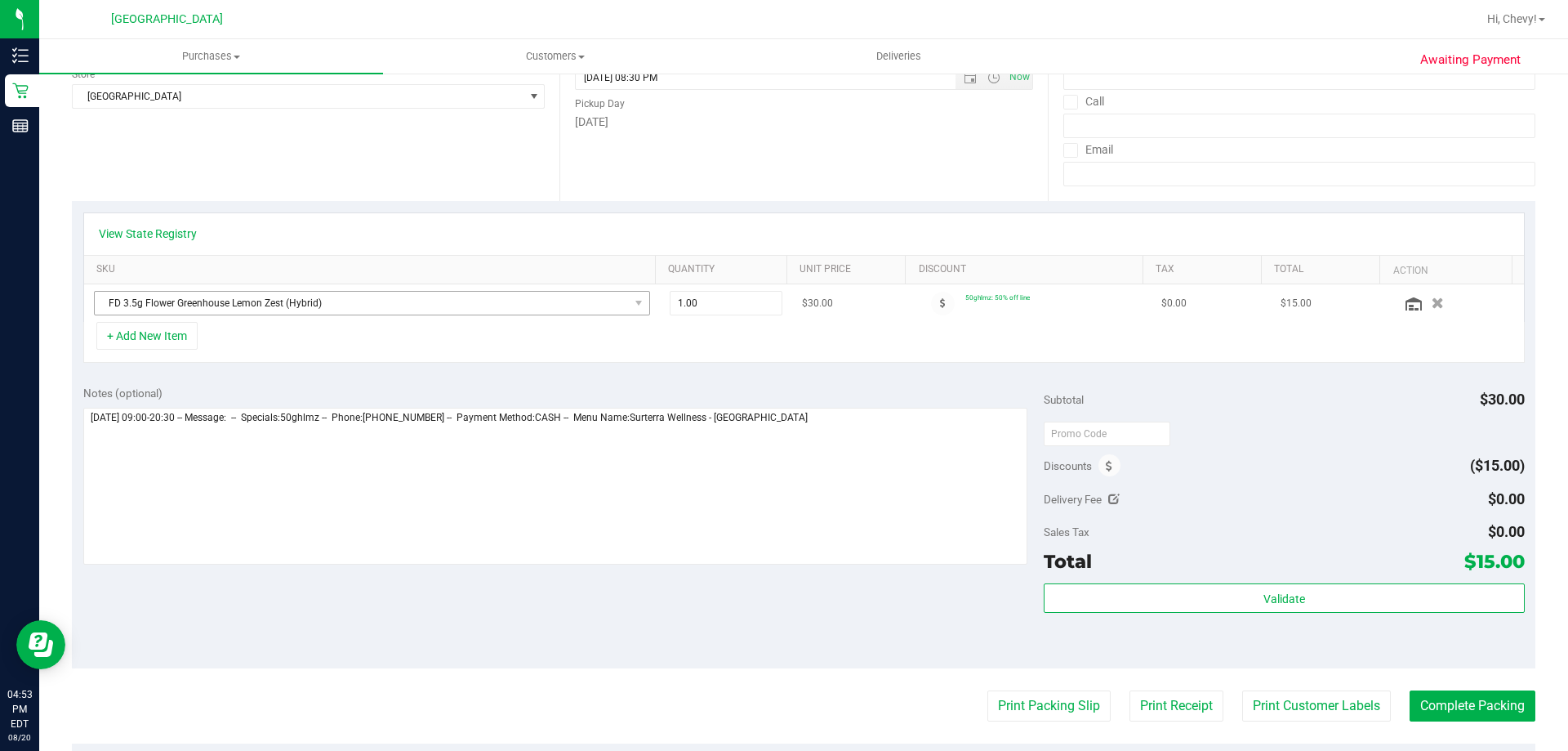
scroll to position [245, 0]
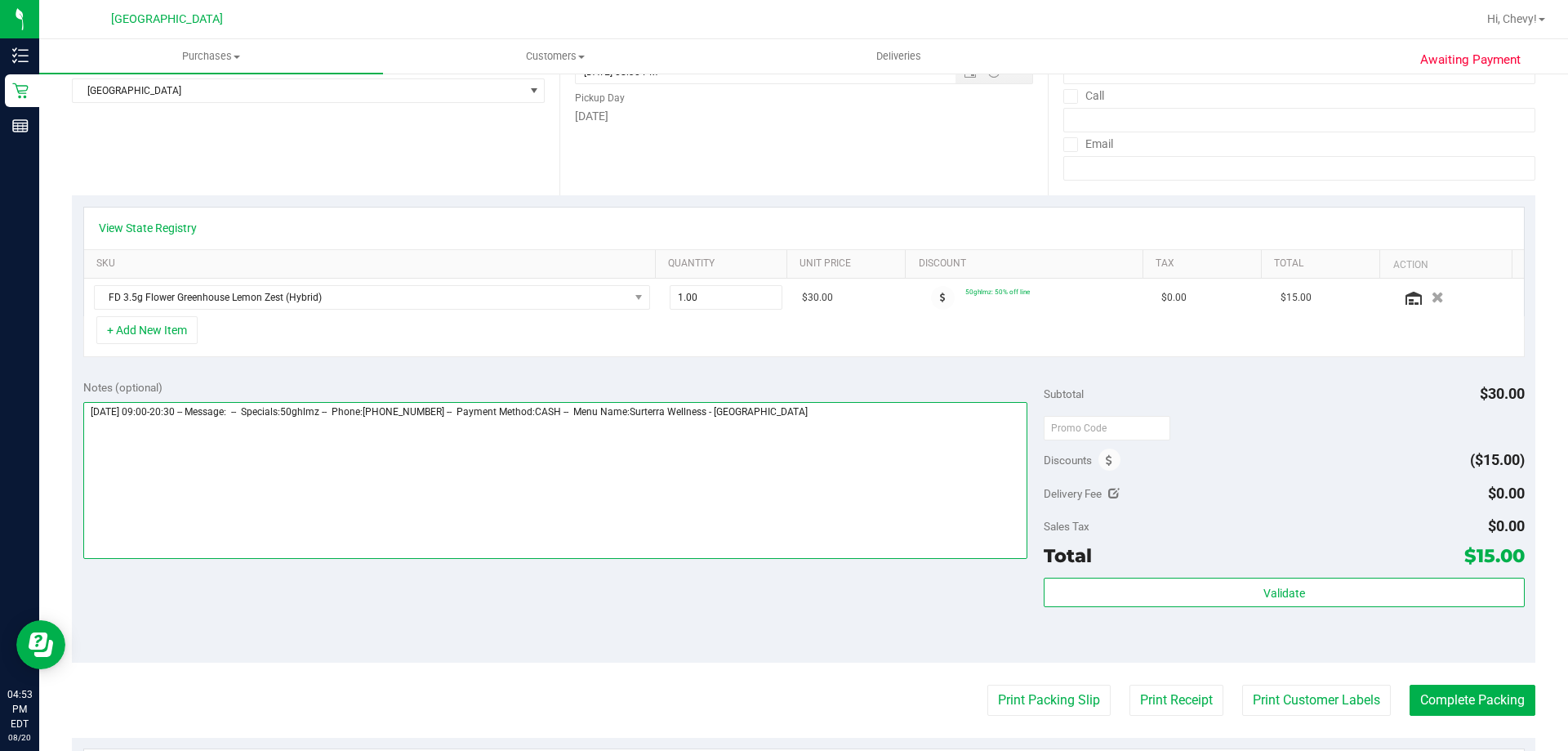
click at [918, 484] on textarea at bounding box center [556, 480] width 945 height 157
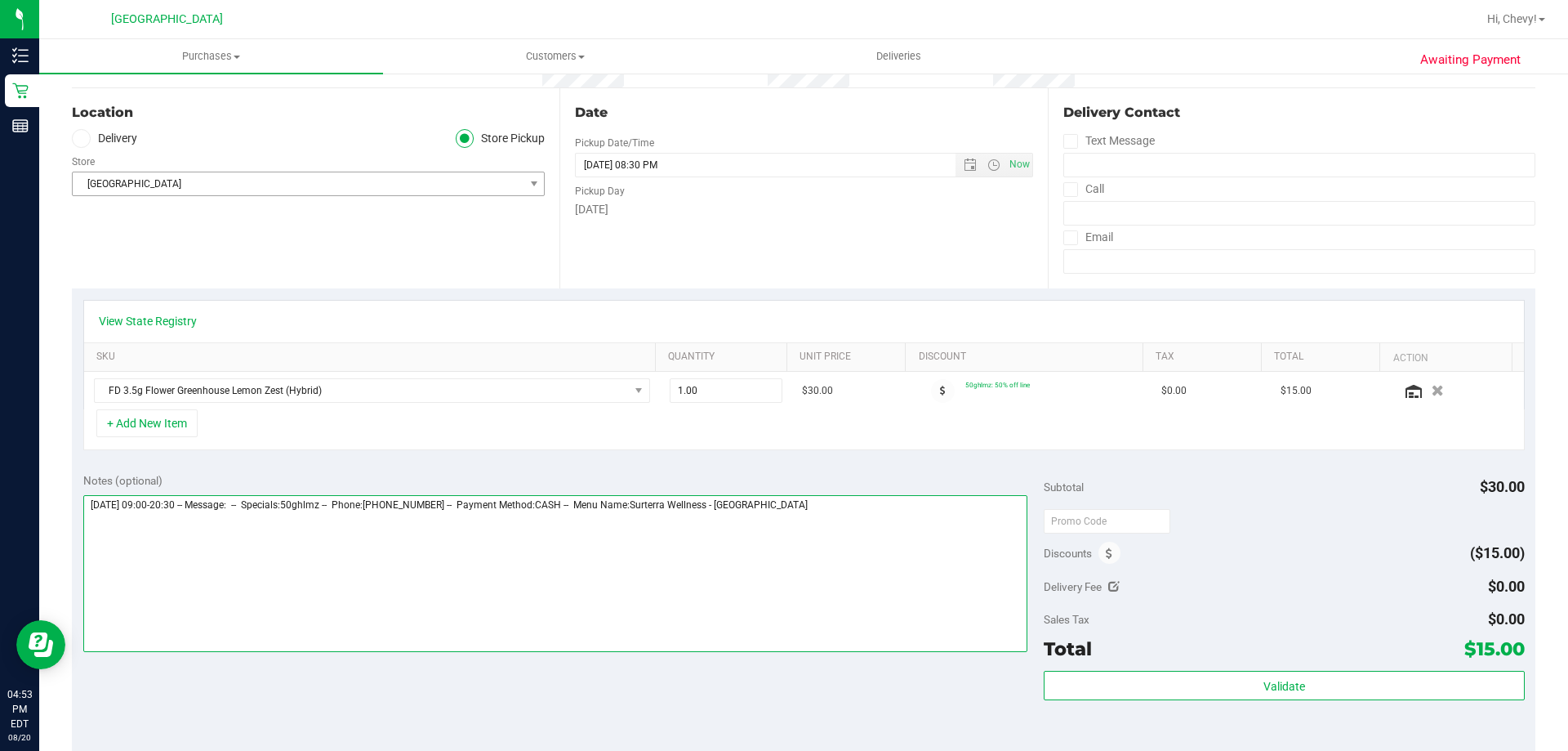
scroll to position [0, 0]
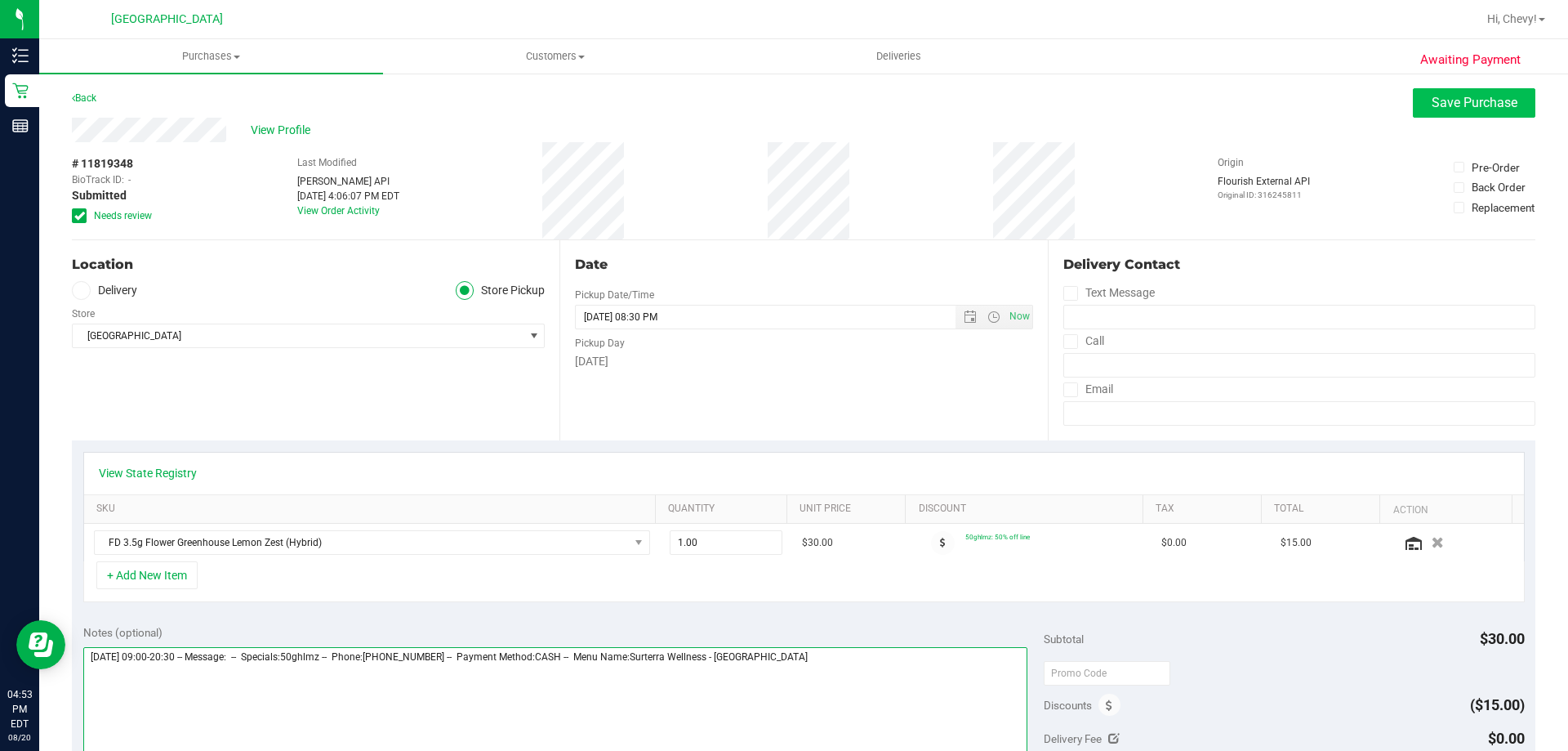
type textarea "Wednesday 08/20/2025 09:00-20:30 -- Message: -- Specials:50ghlmz -- Phone:38621…"
click at [1457, 97] on span "Save Purchase" at bounding box center [1474, 102] width 86 height 15
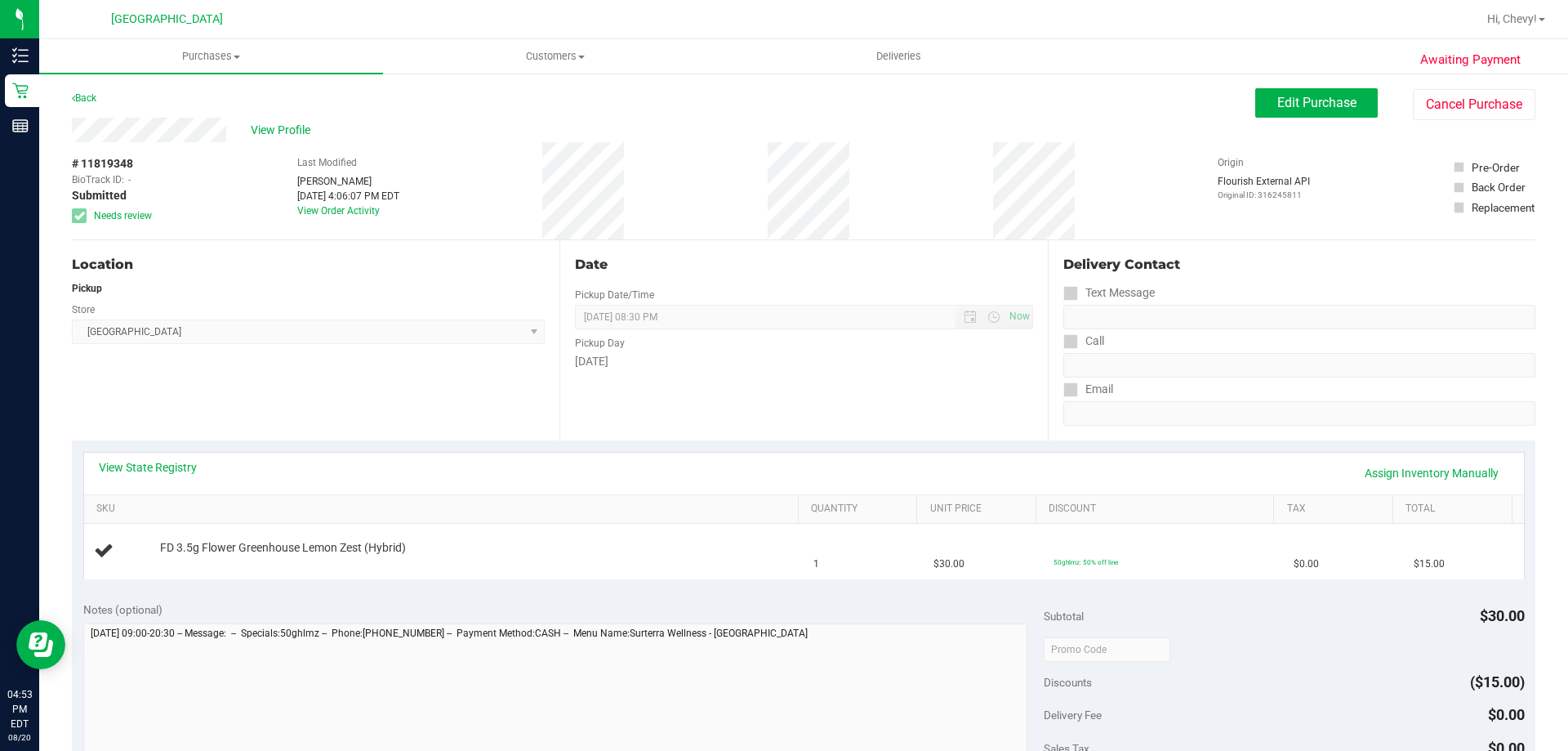
click at [268, 119] on div "View Profile" at bounding box center [663, 130] width 1183 height 25
click at [276, 124] on span "View Profile" at bounding box center [283, 131] width 66 height 17
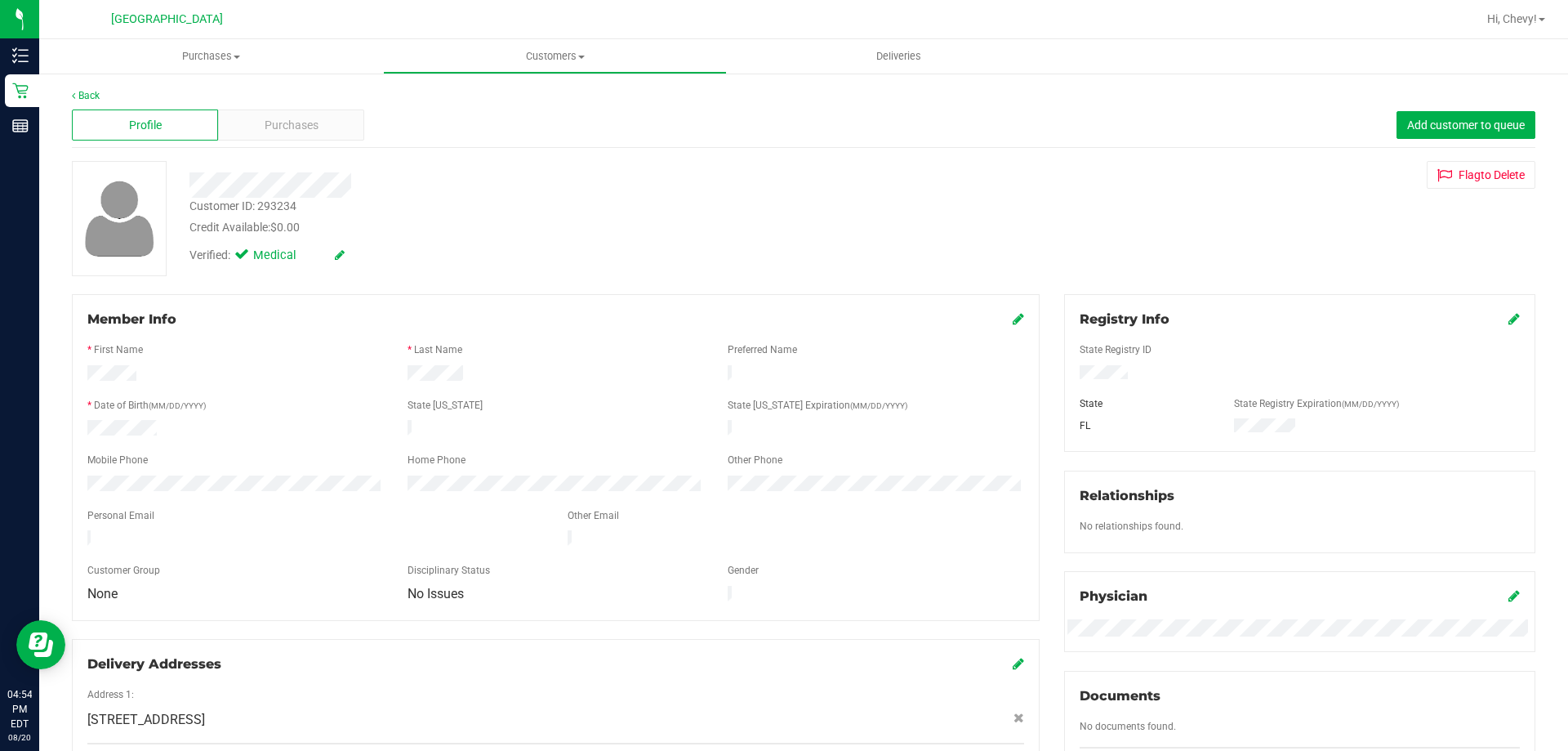
click at [280, 208] on div "Customer ID: 293234" at bounding box center [242, 207] width 107 height 17
copy div "293234"
click at [638, 243] on div "Verified: Medical" at bounding box center [549, 254] width 744 height 36
click at [211, 54] on span "Purchases" at bounding box center [211, 55] width 344 height 15
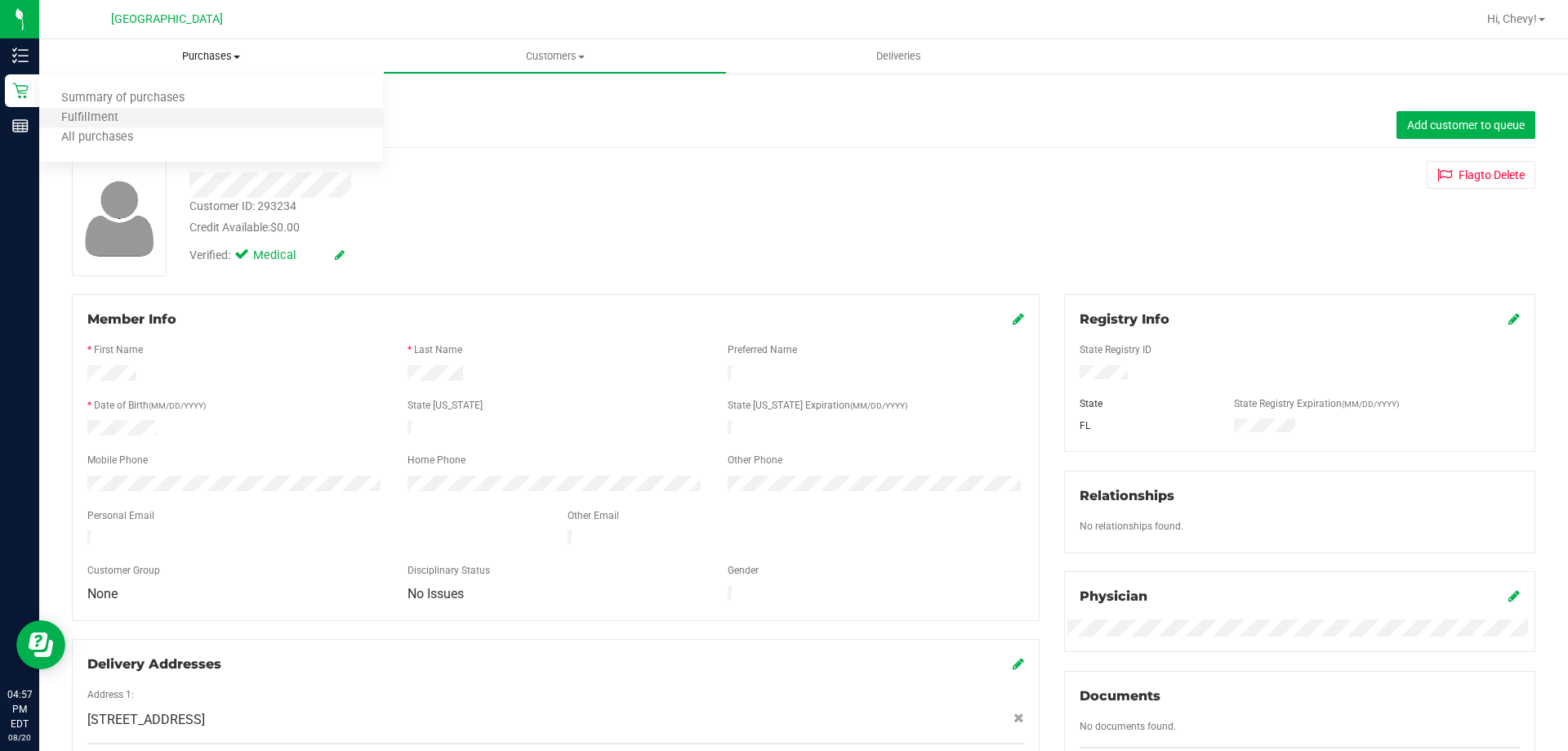
click at [200, 110] on li "Fulfillment" at bounding box center [211, 118] width 344 height 20
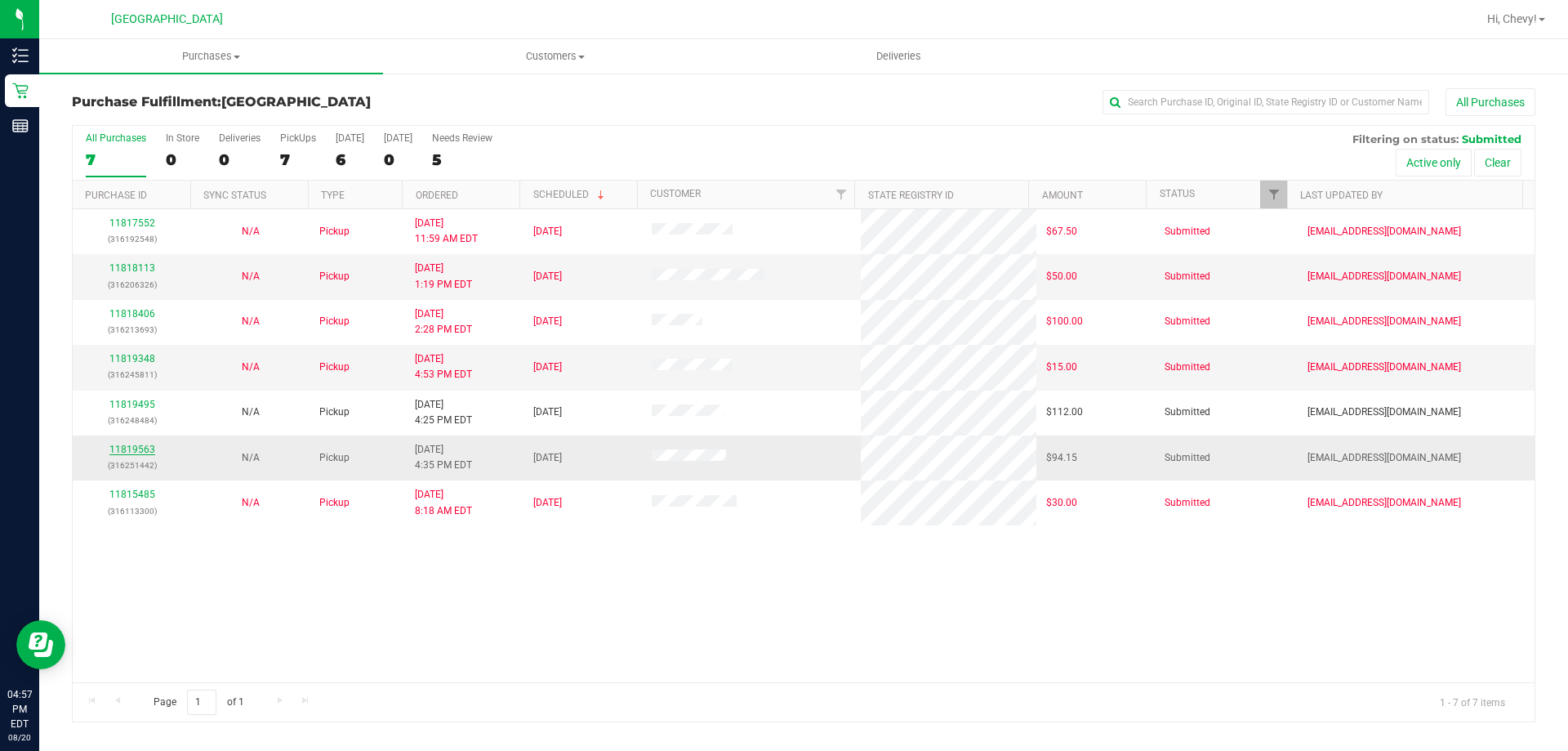
click at [124, 452] on link "11819563" at bounding box center [132, 449] width 46 height 11
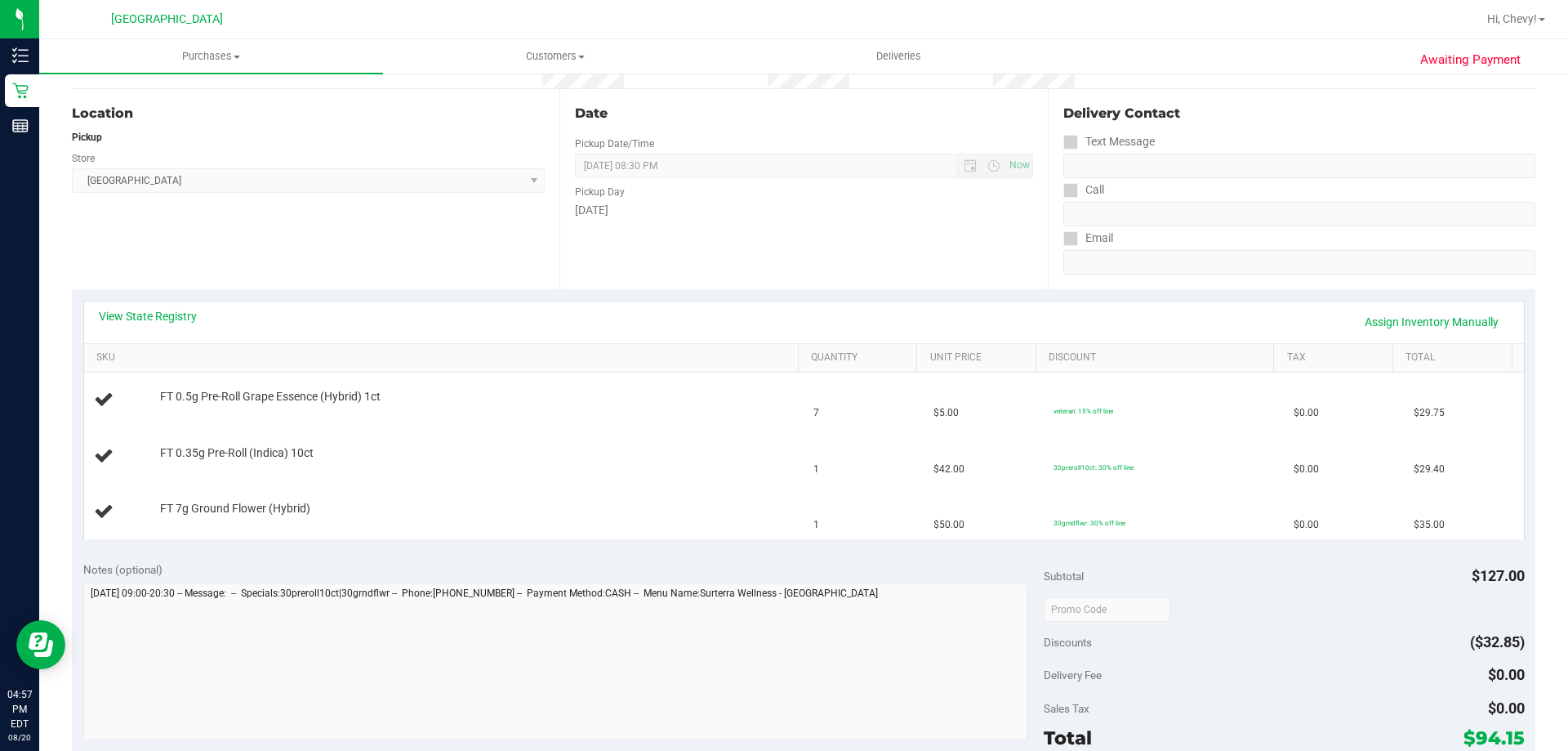
scroll to position [163, 0]
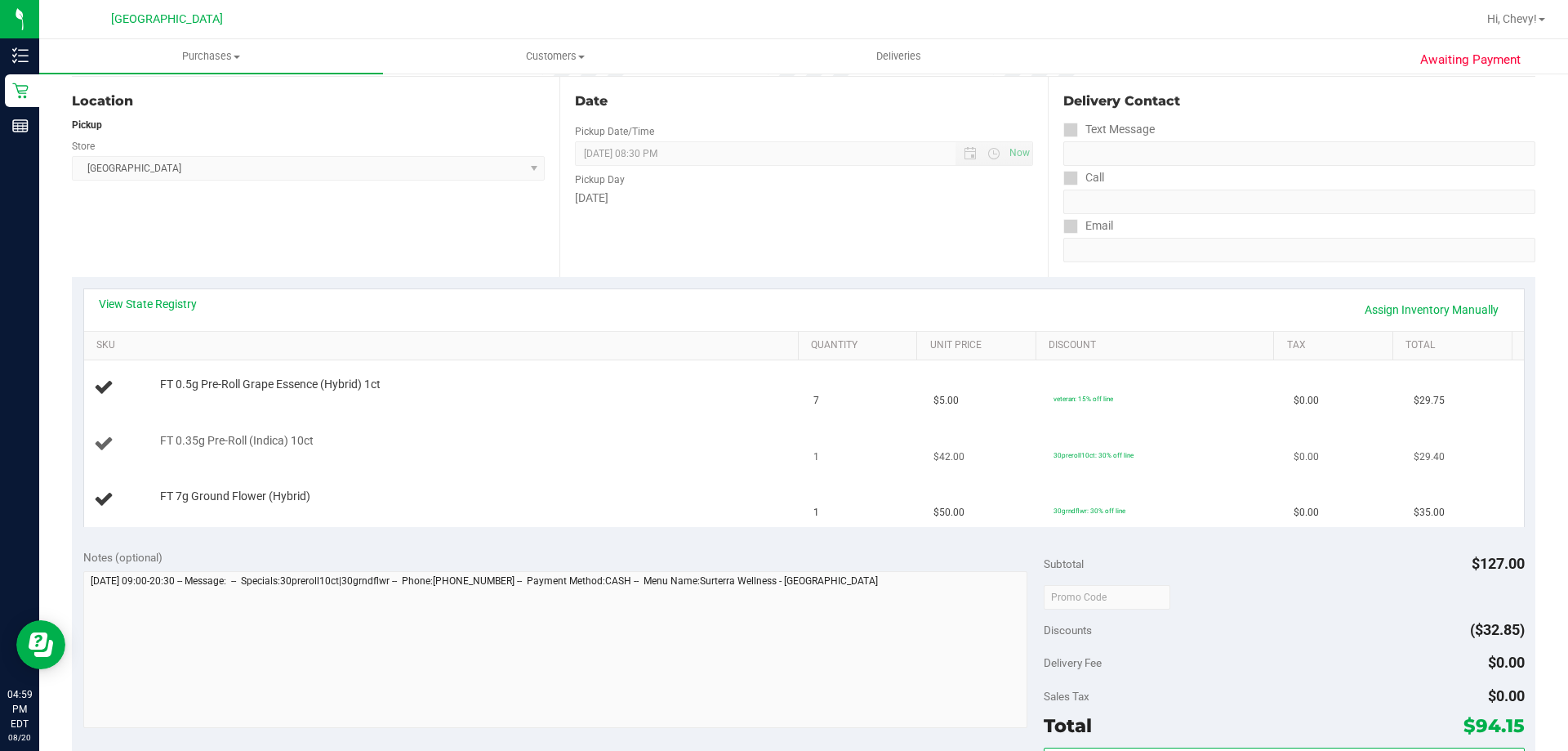
click at [584, 428] on td "FT 0.35g Pre-Roll (Indica) 10ct" at bounding box center [444, 444] width 720 height 55
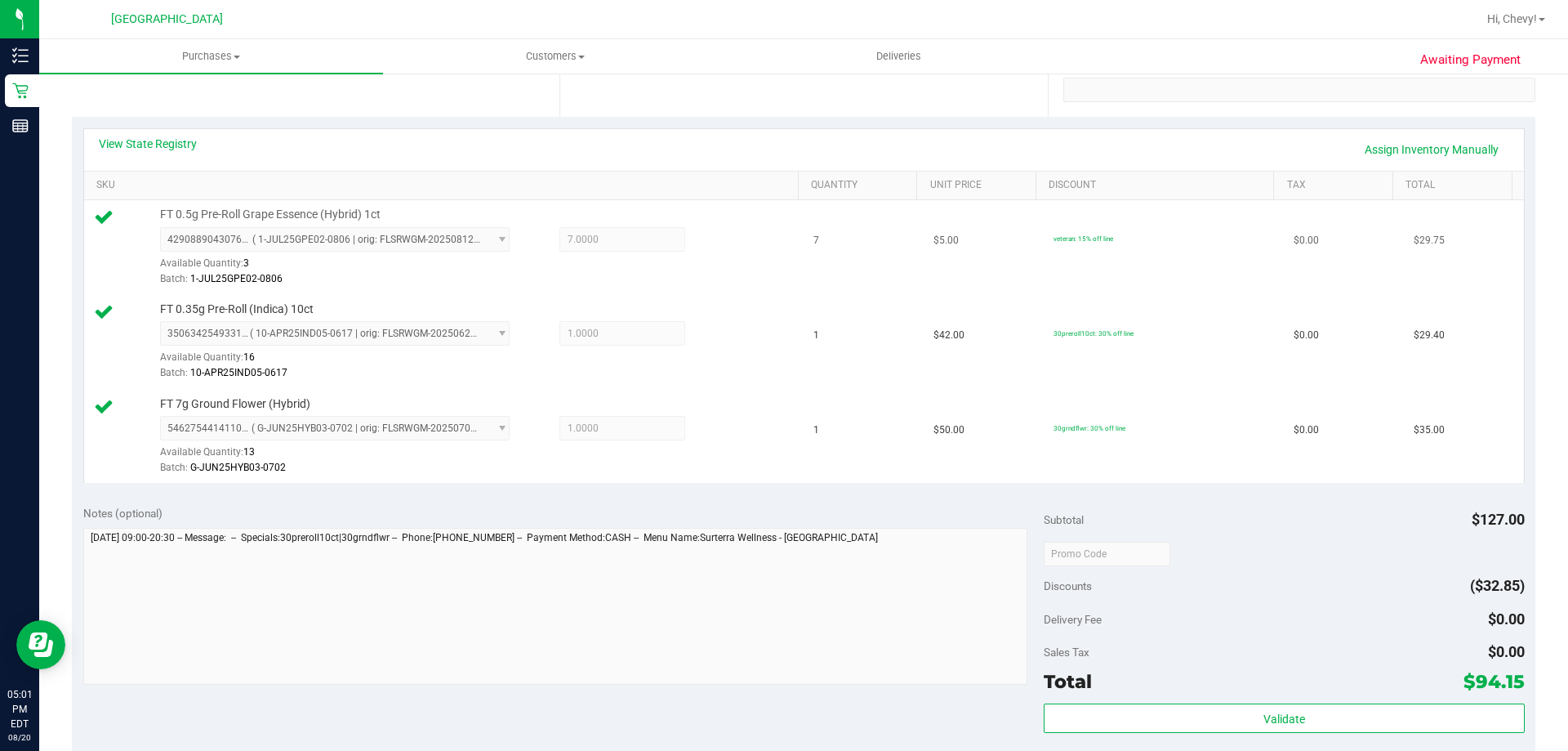
scroll to position [409, 0]
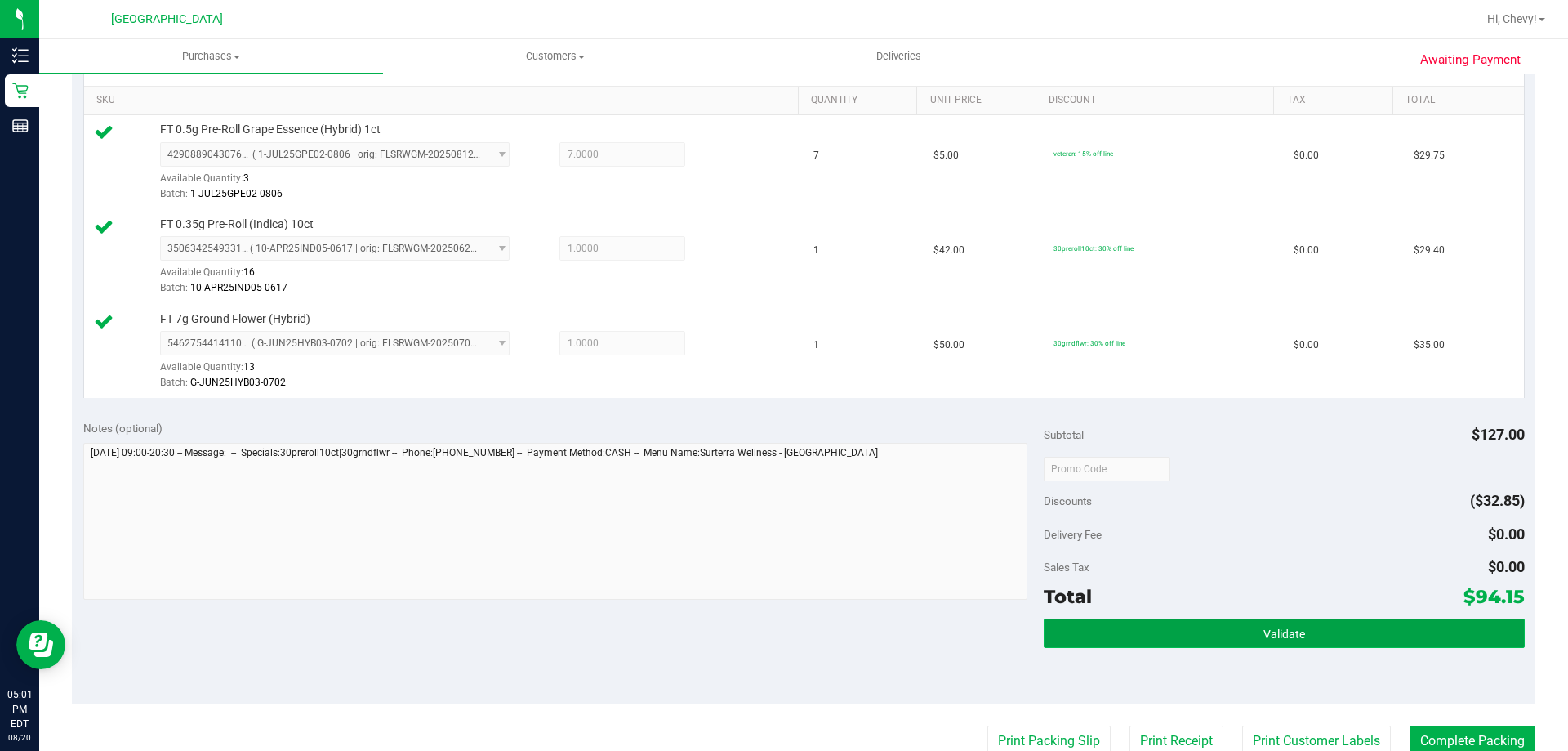
click at [1258, 626] on button "Validate" at bounding box center [1283, 633] width 480 height 29
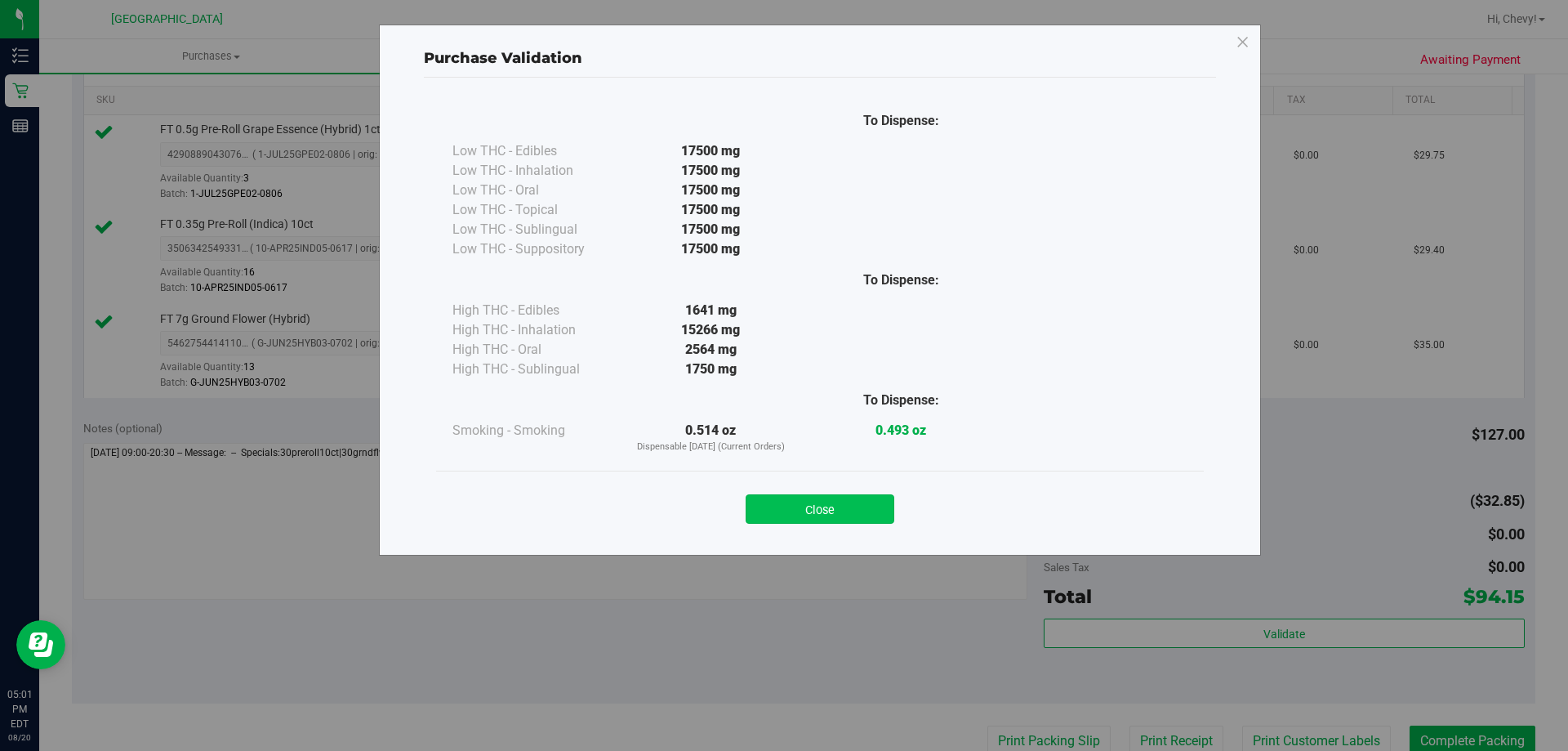
click at [846, 509] on button "Close" at bounding box center [820, 509] width 148 height 29
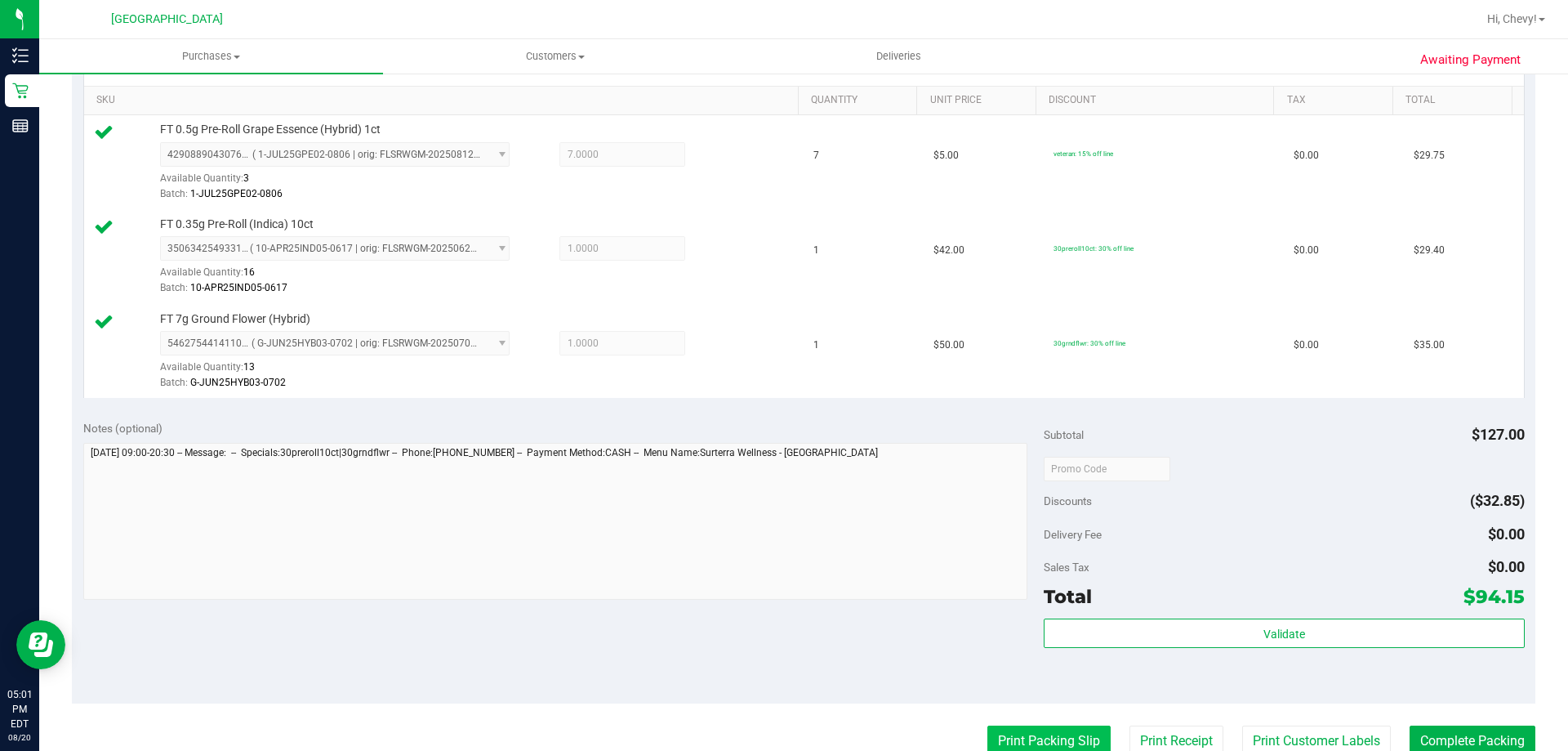
click at [1010, 732] on button "Print Packing Slip" at bounding box center [1048, 741] width 124 height 31
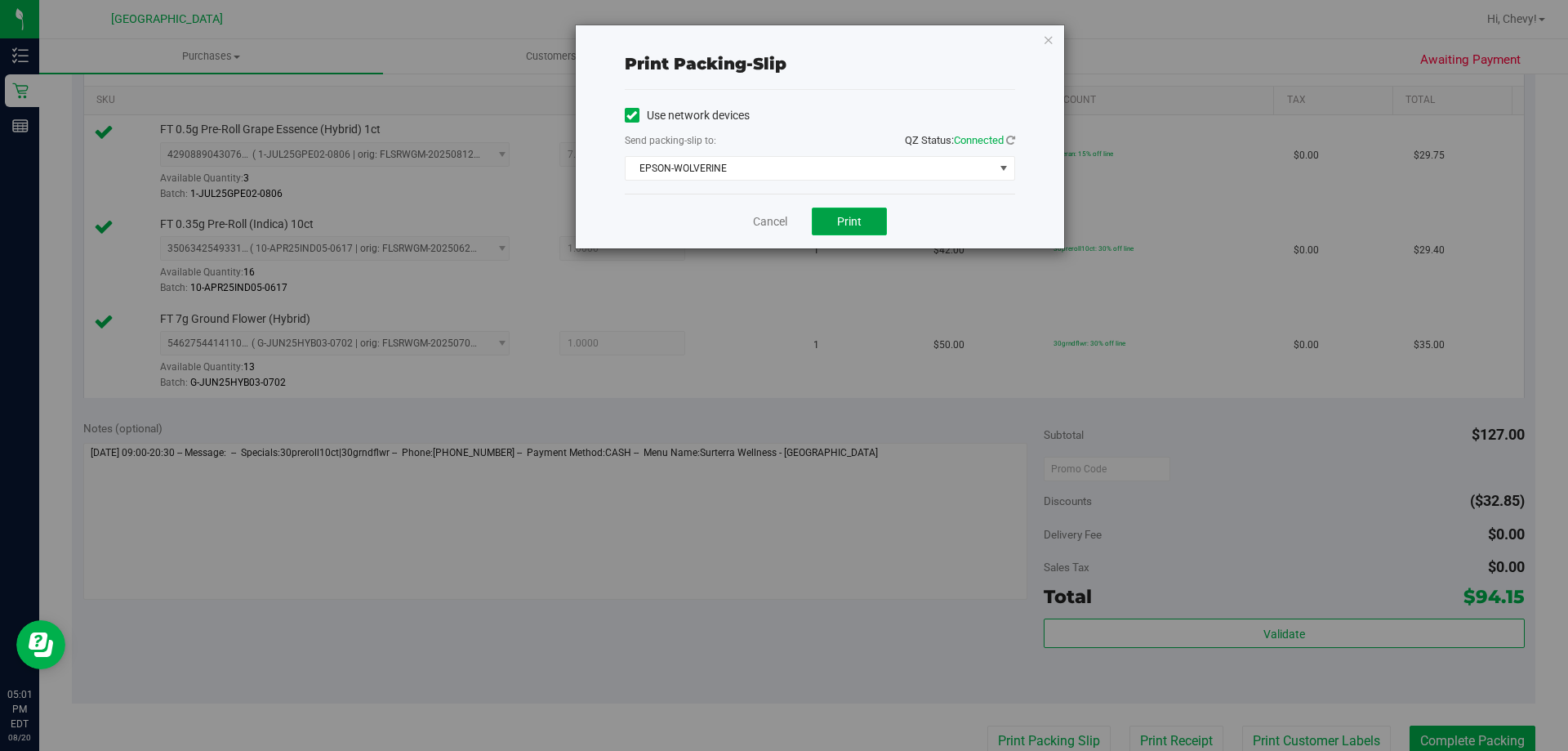
click at [826, 210] on button "Print" at bounding box center [850, 221] width 75 height 28
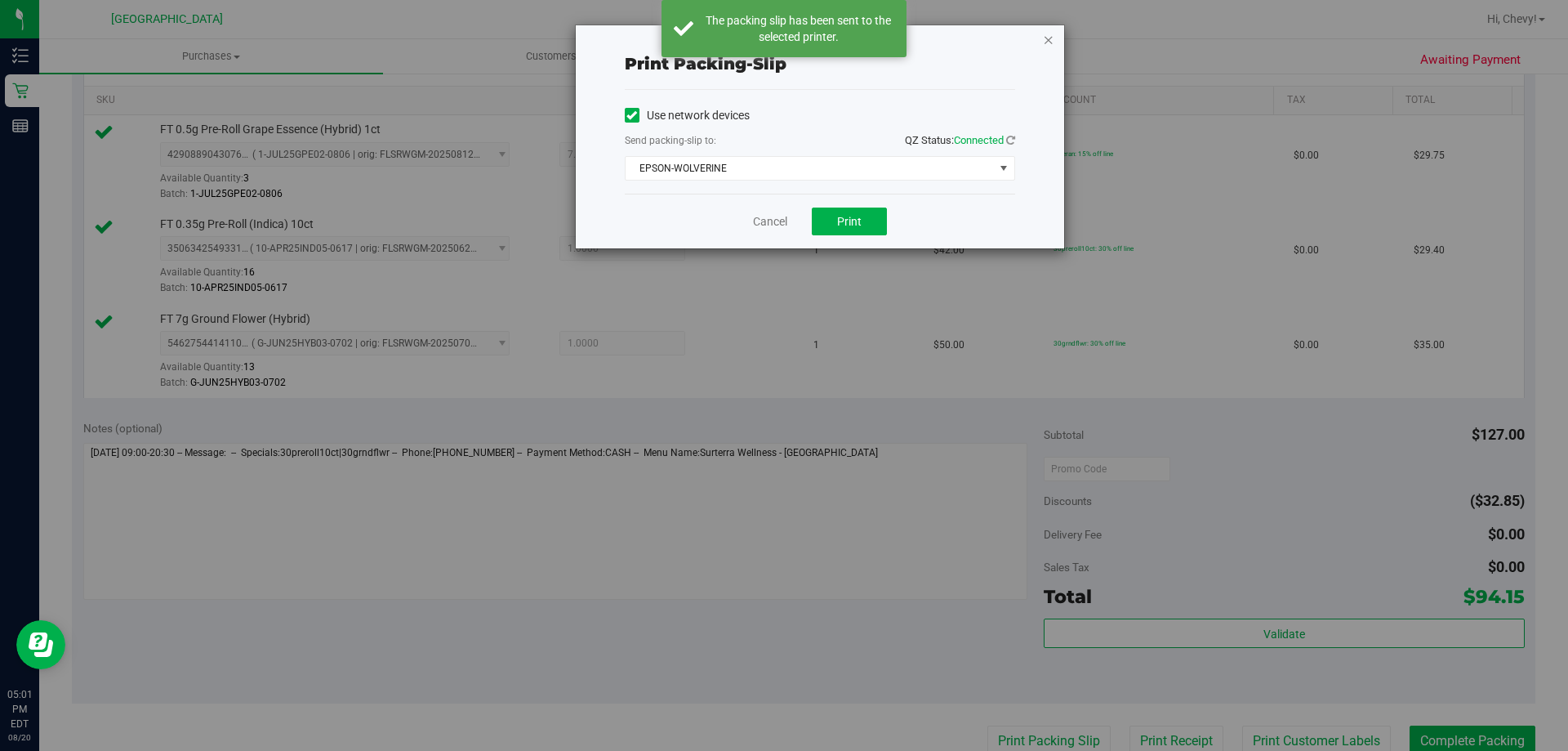
click at [1051, 38] on icon "button" at bounding box center [1048, 38] width 11 height 20
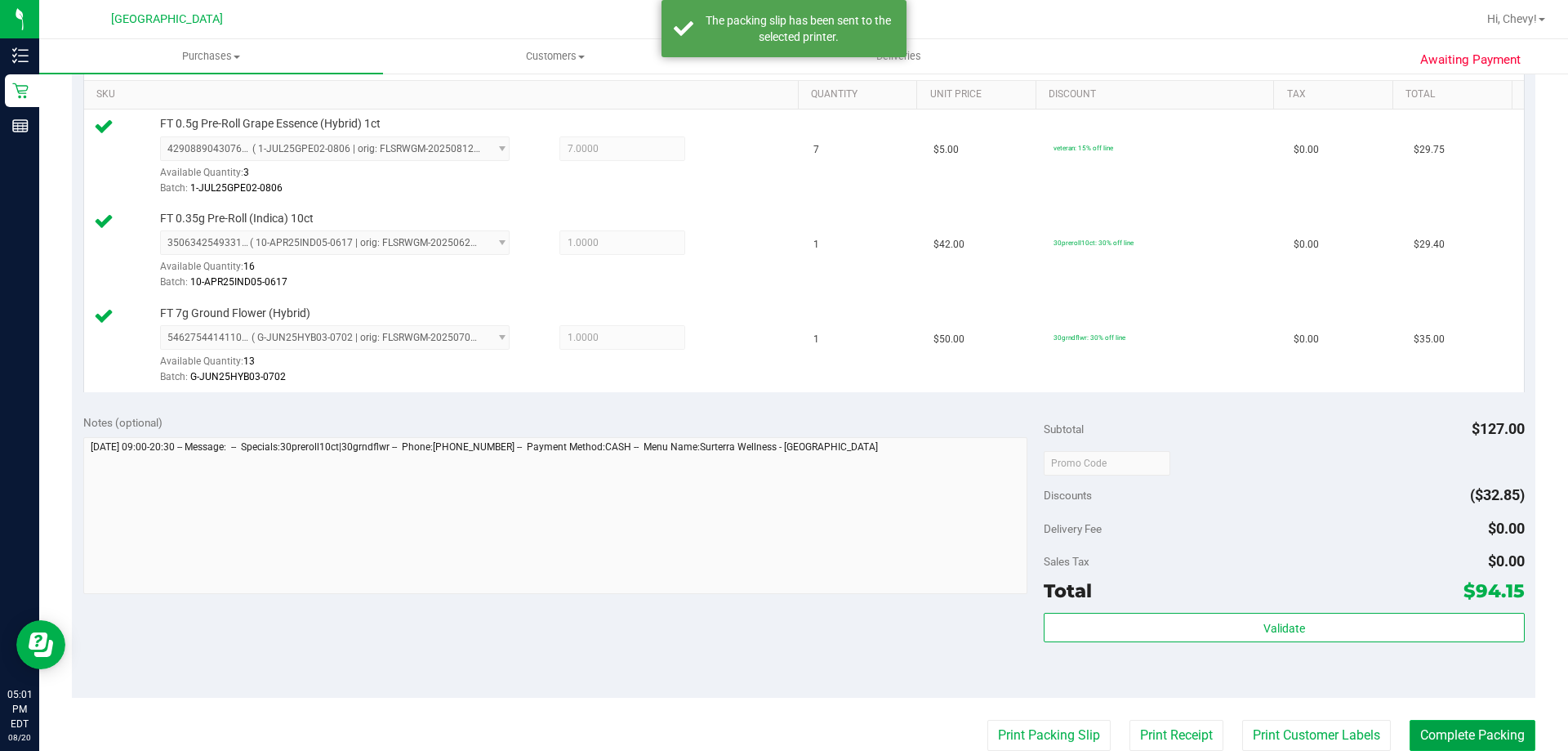
click at [1463, 733] on button "Complete Packing" at bounding box center [1472, 735] width 125 height 31
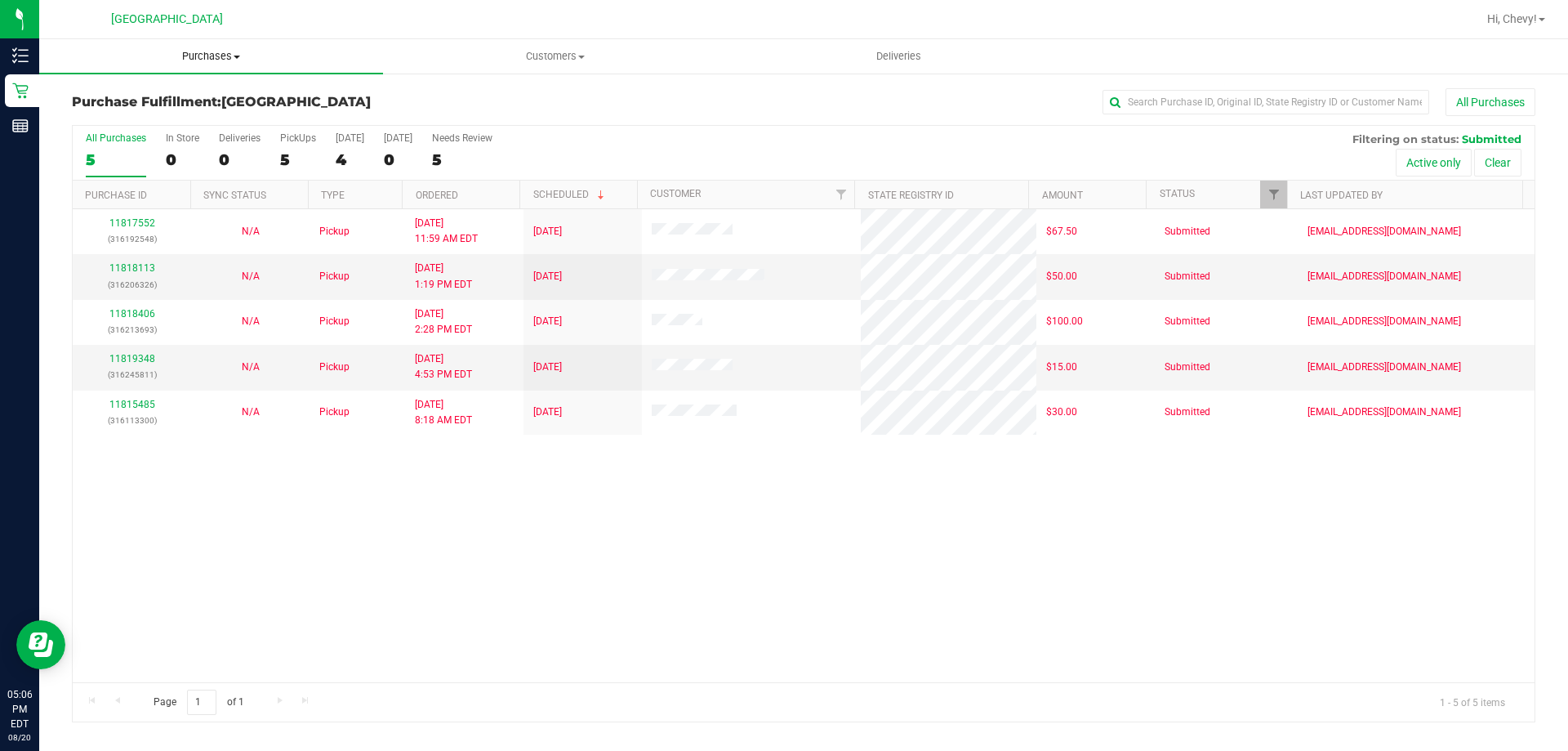
click at [193, 55] on span "Purchases" at bounding box center [211, 55] width 344 height 15
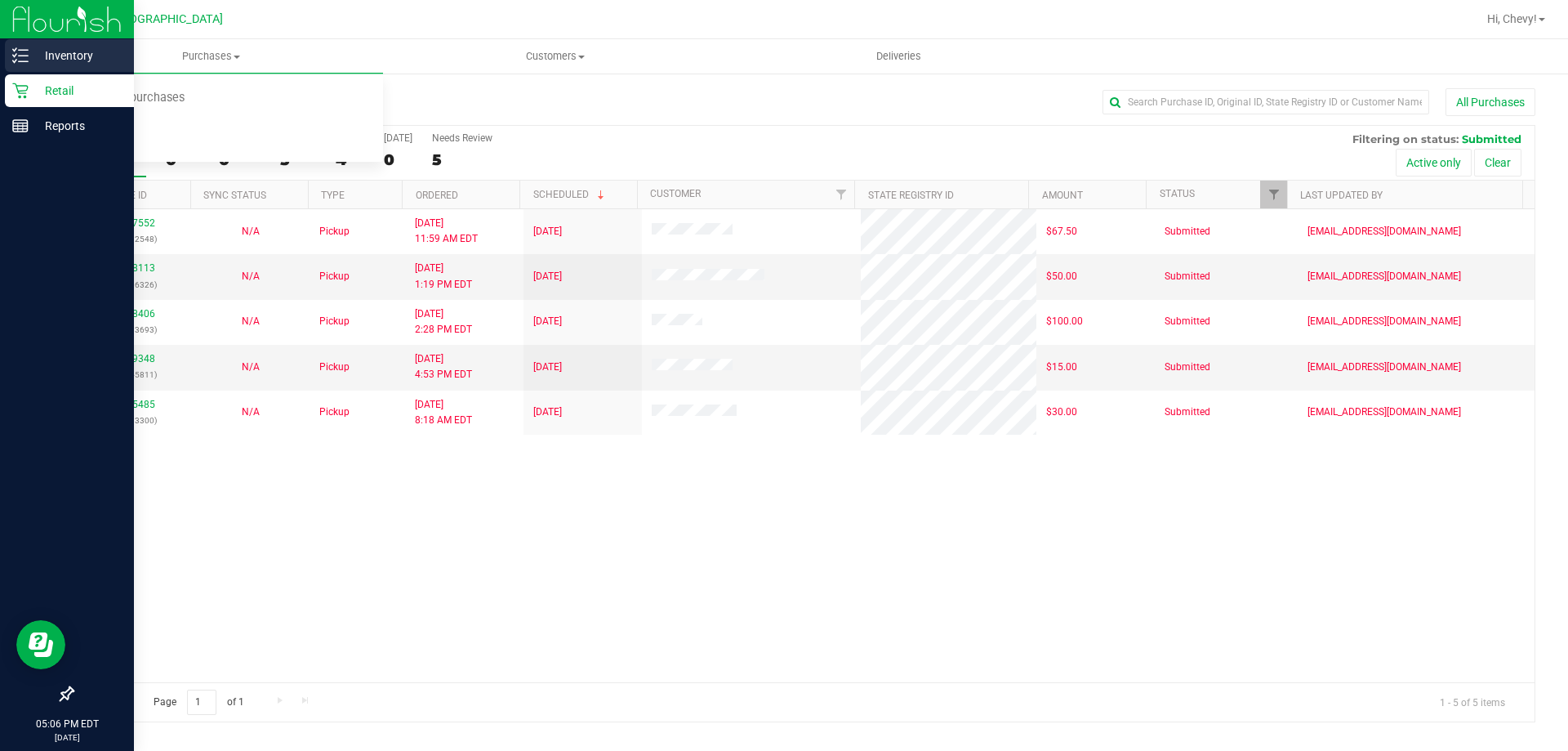
click at [31, 55] on p "Inventory" at bounding box center [78, 55] width 98 height 20
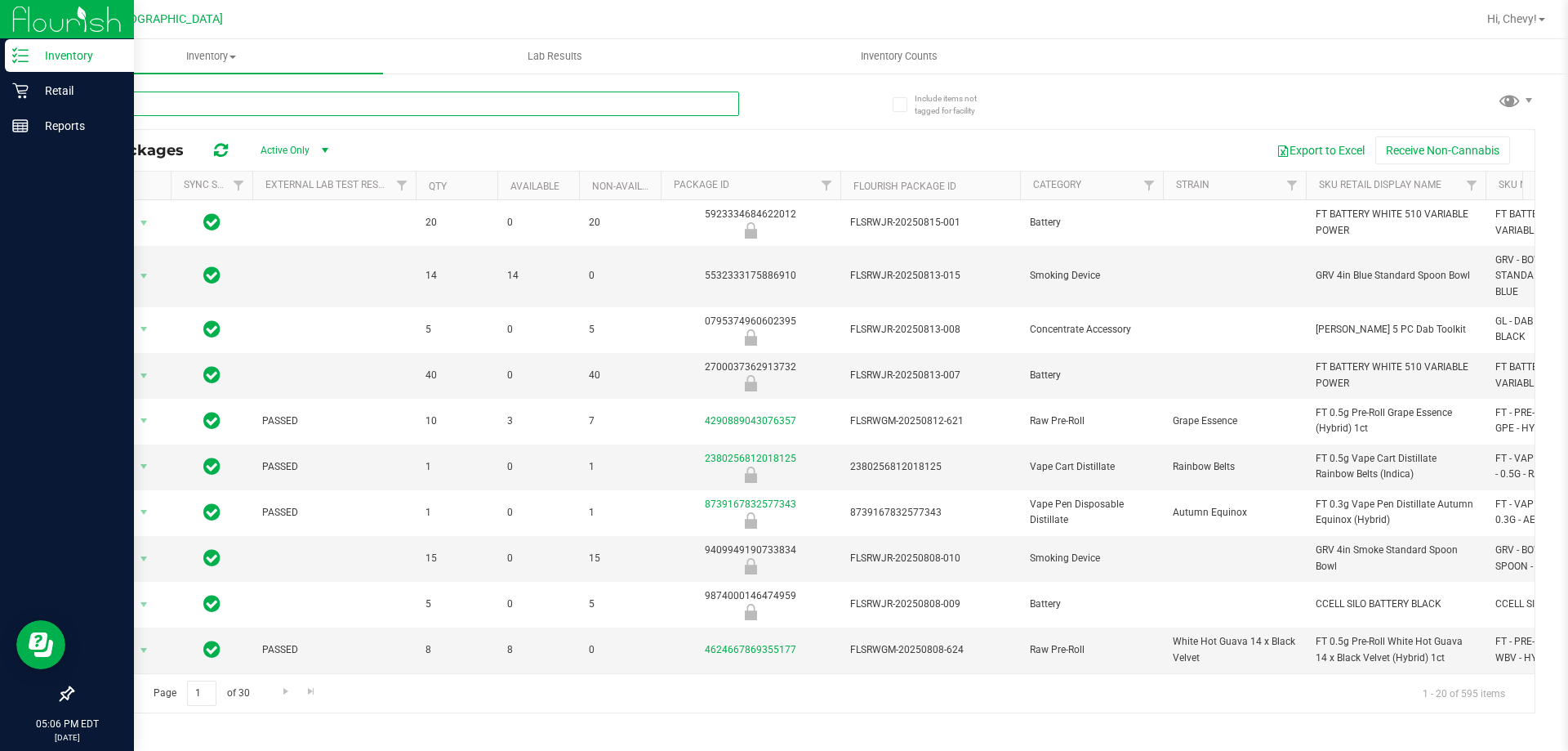
click at [255, 103] on input "text" at bounding box center [405, 103] width 667 height 25
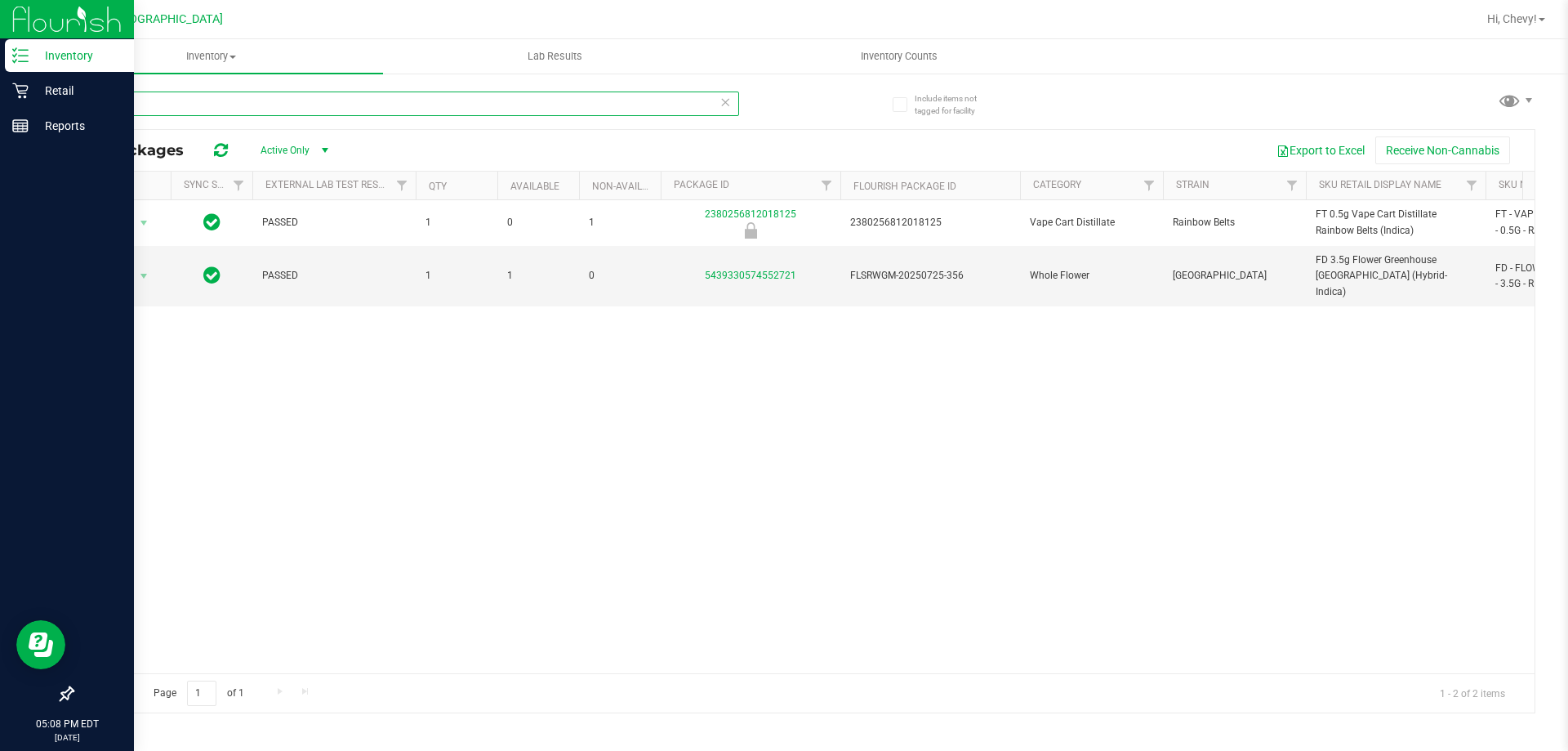
click at [198, 98] on input "rainbow" at bounding box center [405, 103] width 667 height 25
type input "r"
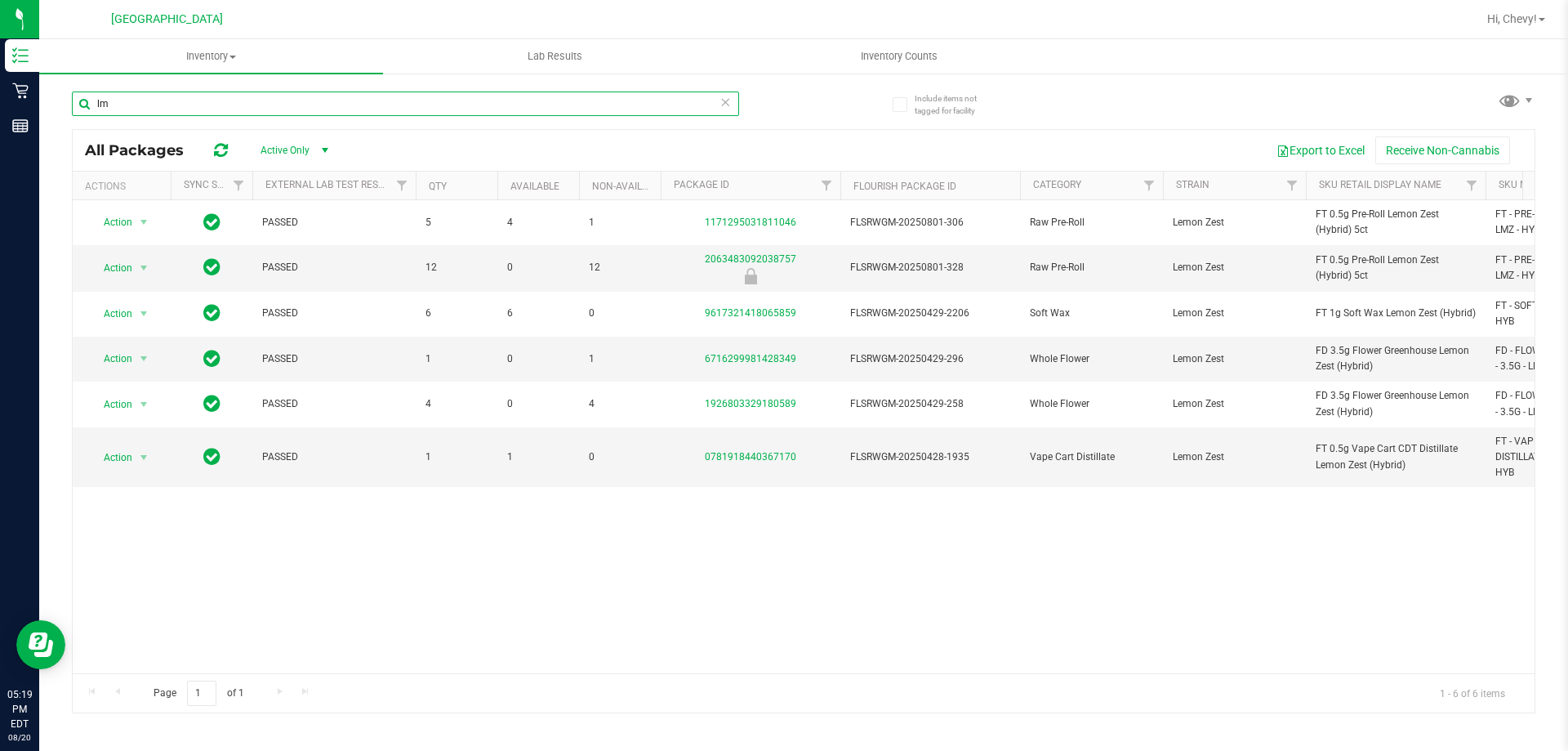
type input "l"
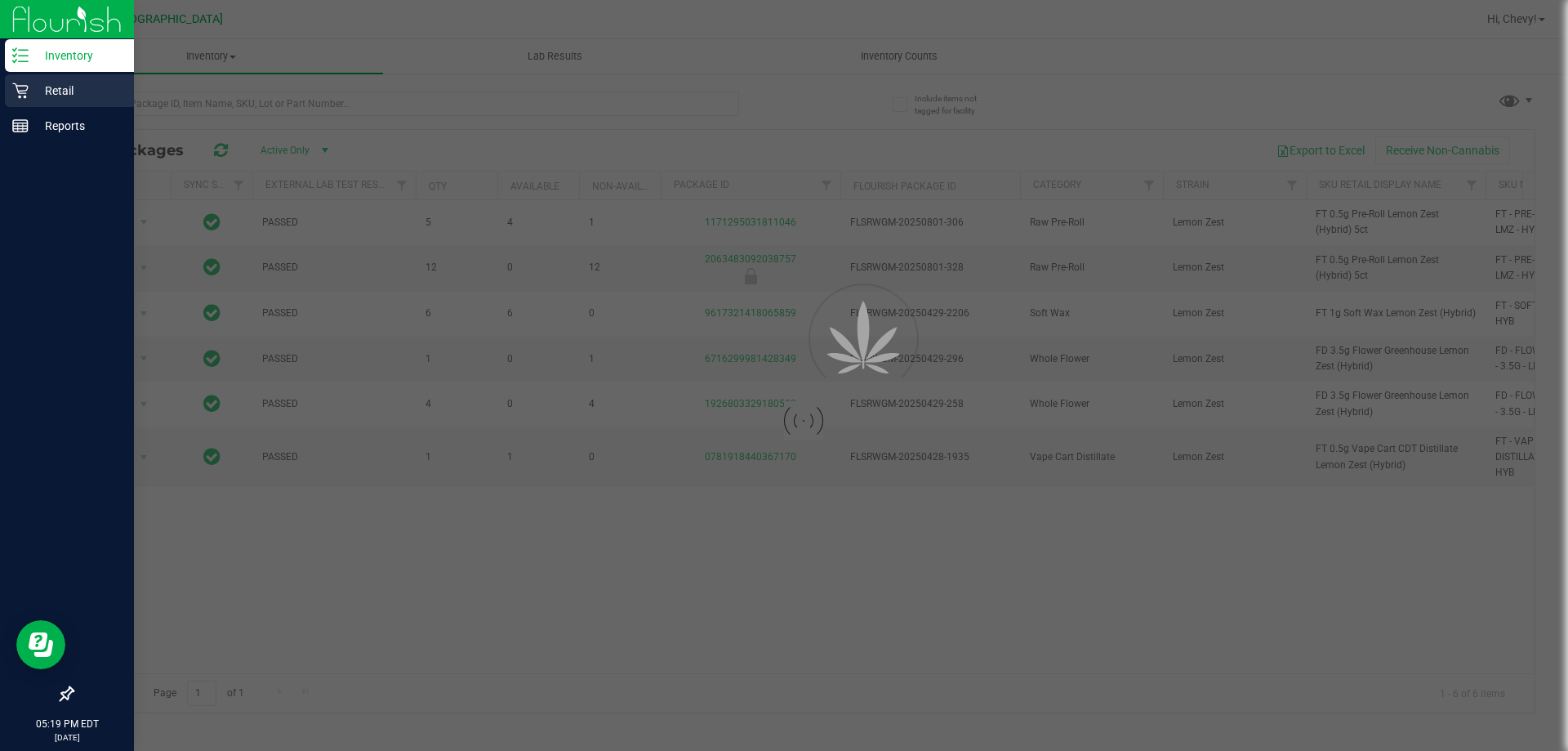
click at [21, 81] on div "Retail" at bounding box center [69, 90] width 129 height 32
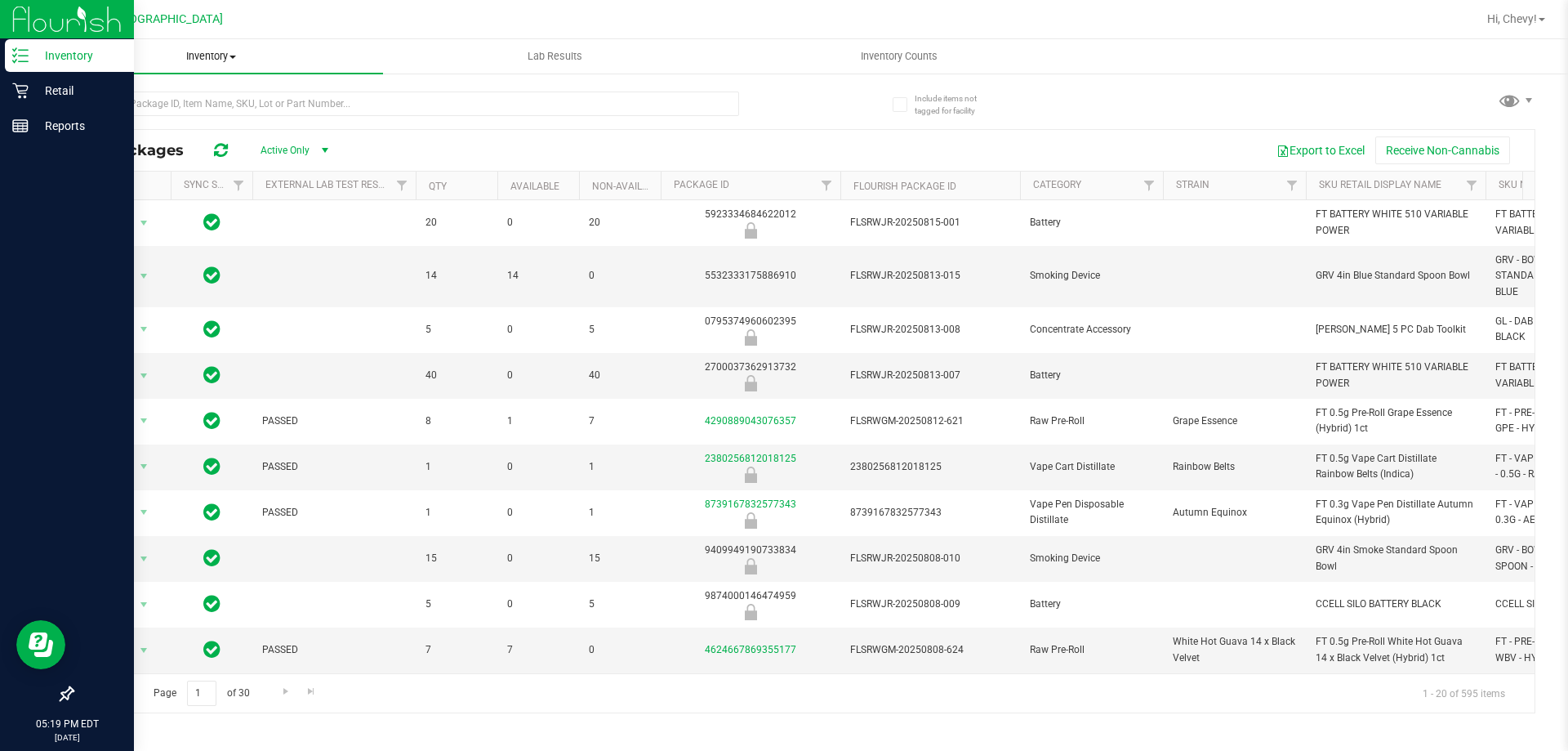
click at [222, 53] on span "Inventory" at bounding box center [211, 55] width 344 height 15
click at [26, 87] on icon at bounding box center [20, 90] width 16 height 16
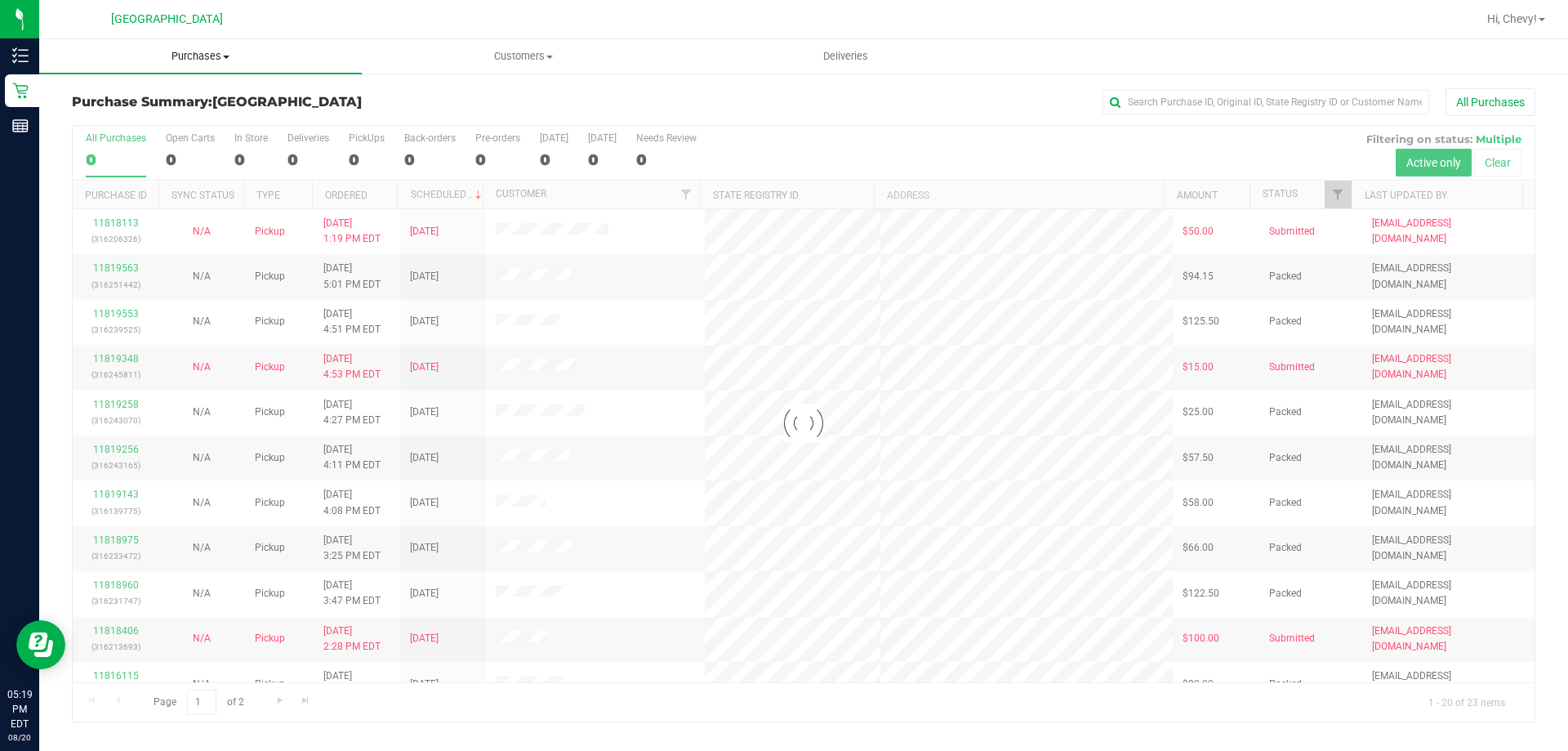
click at [204, 51] on span "Purchases" at bounding box center [200, 55] width 322 height 15
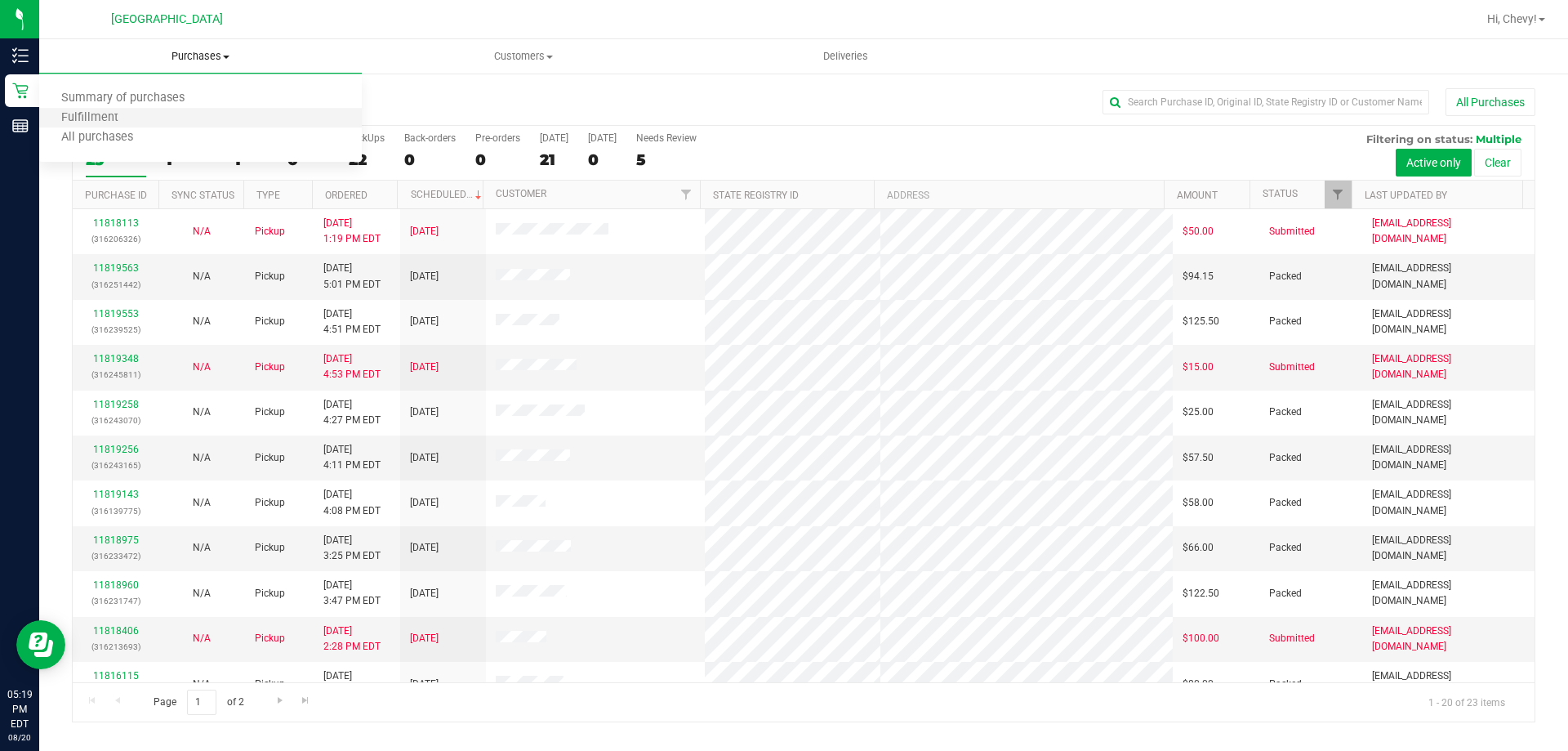
click at [190, 121] on li "Fulfillment" at bounding box center [200, 118] width 322 height 20
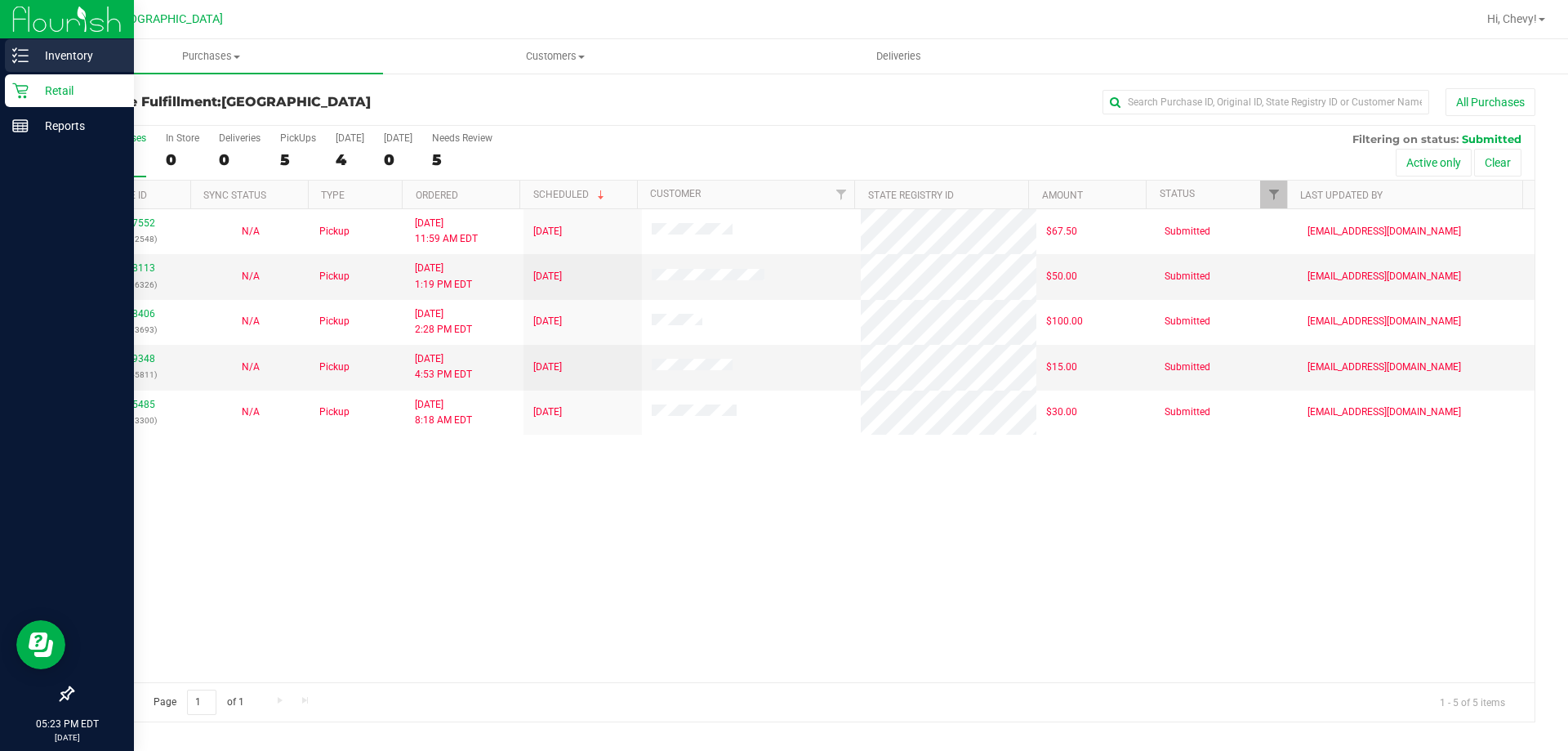
click at [32, 46] on p "Inventory" at bounding box center [78, 55] width 98 height 20
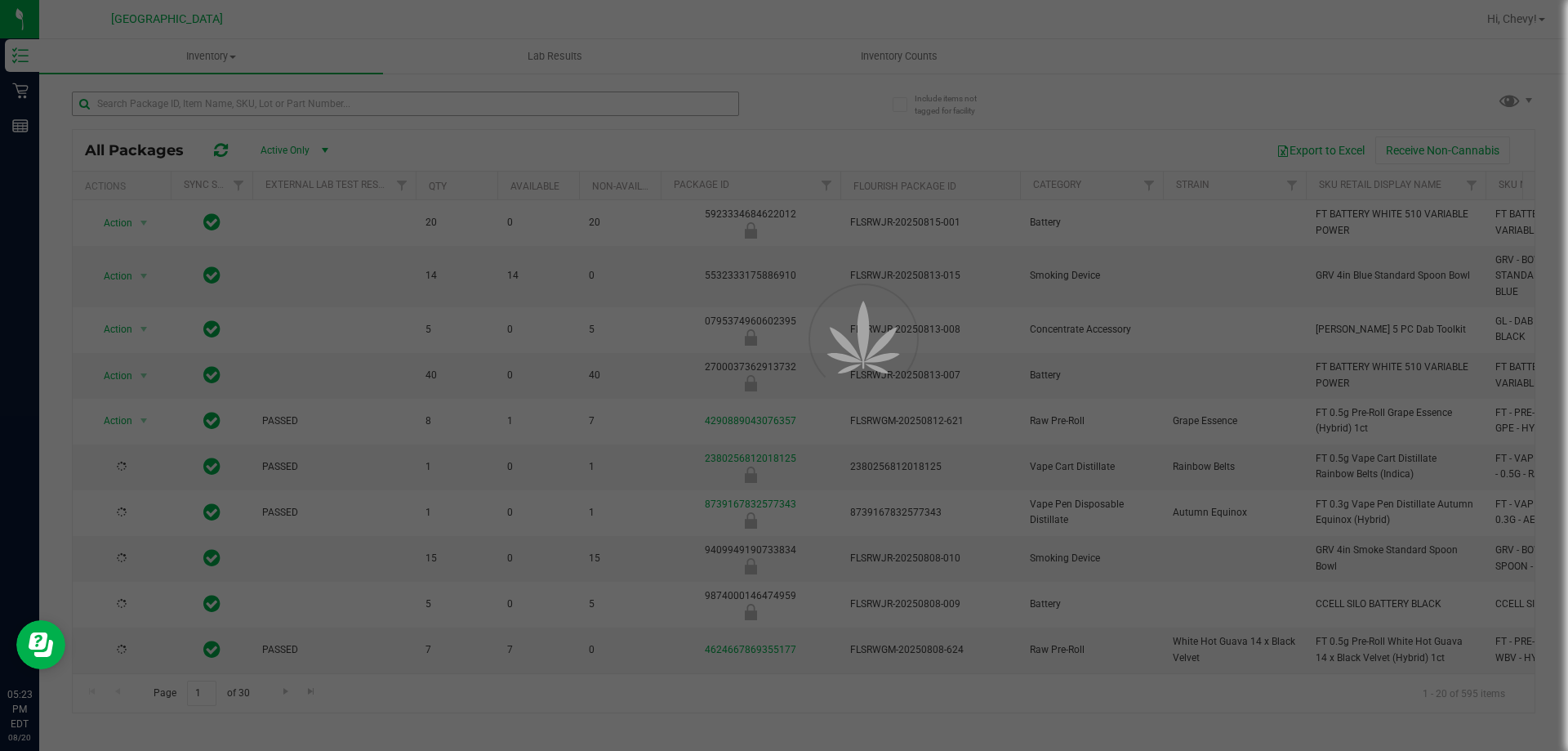
click at [388, 98] on div at bounding box center [784, 376] width 1568 height 751
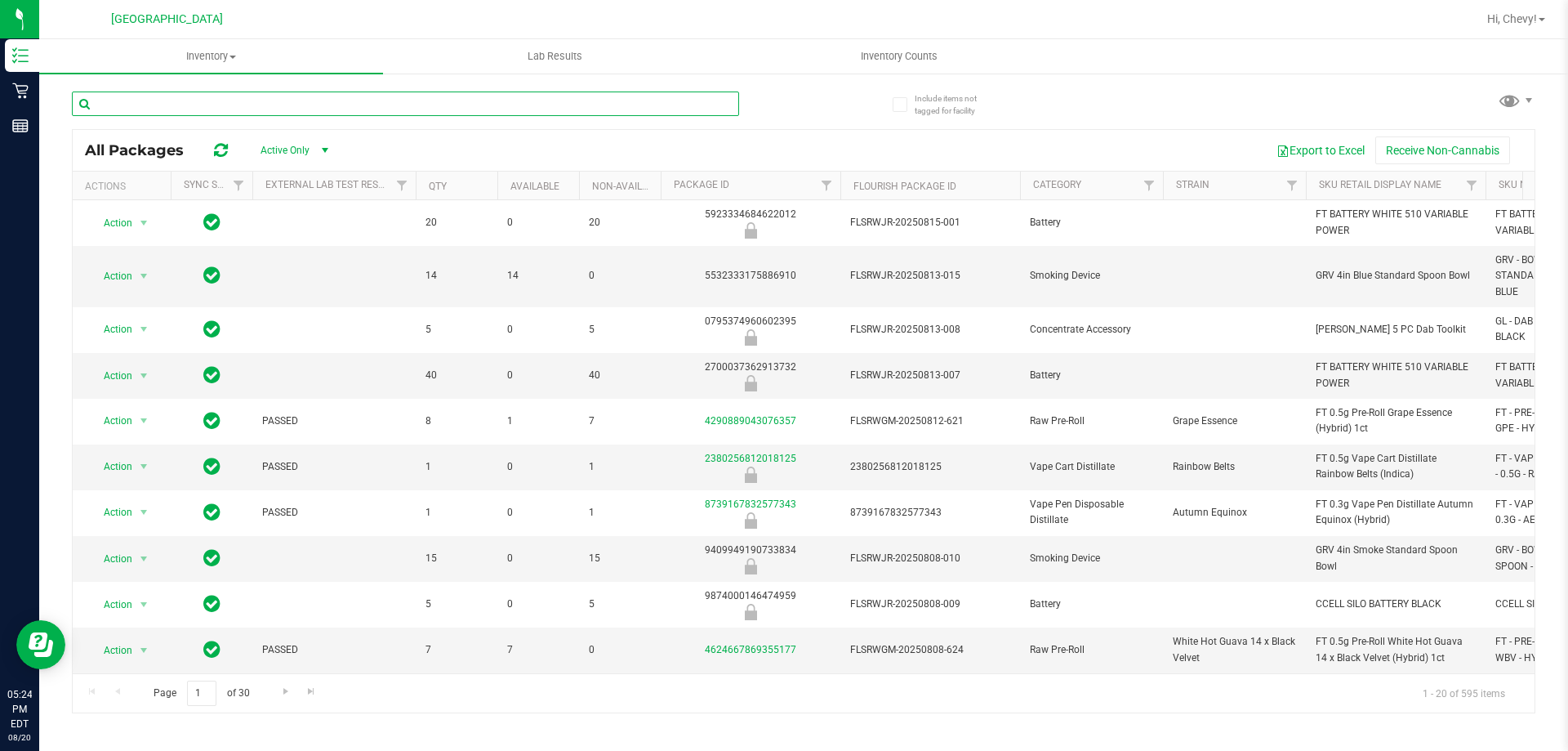
click at [392, 108] on input "text" at bounding box center [405, 103] width 667 height 25
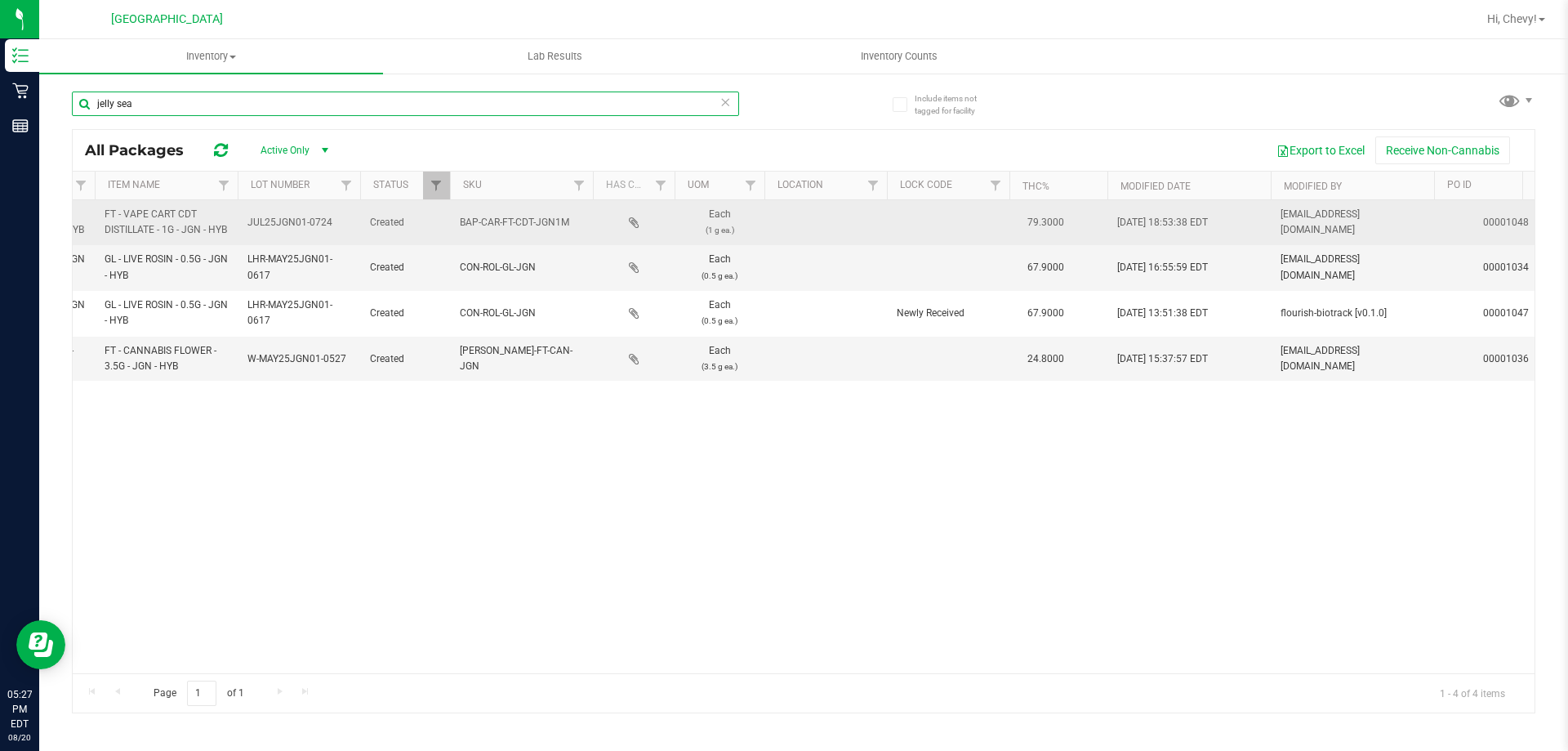
scroll to position [0, 1649]
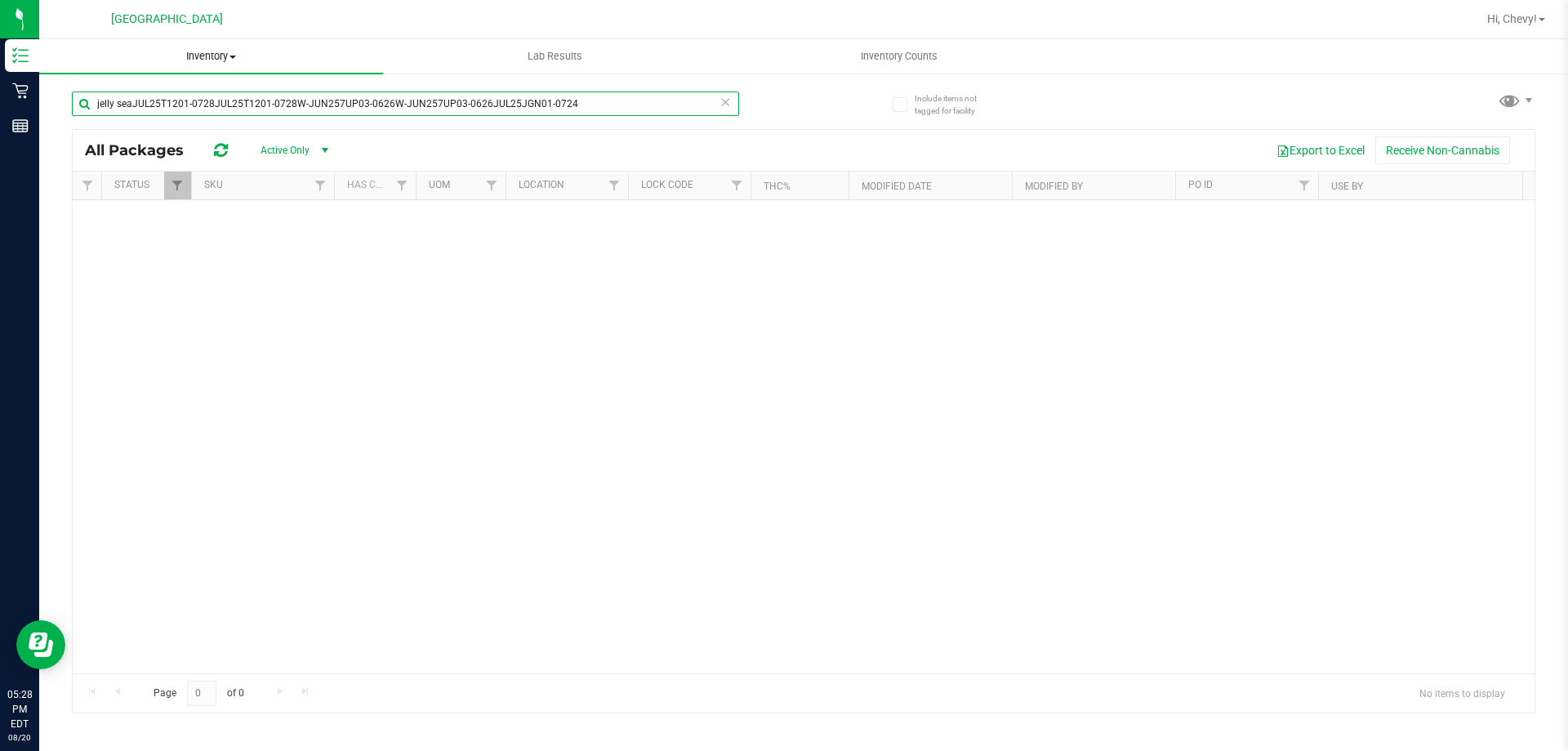
type input "jelly seaJUL25T1201-0728JUL25T1201-0728W-JUN257UP03-0626W-JUN257UP03-0626JUL25J…"
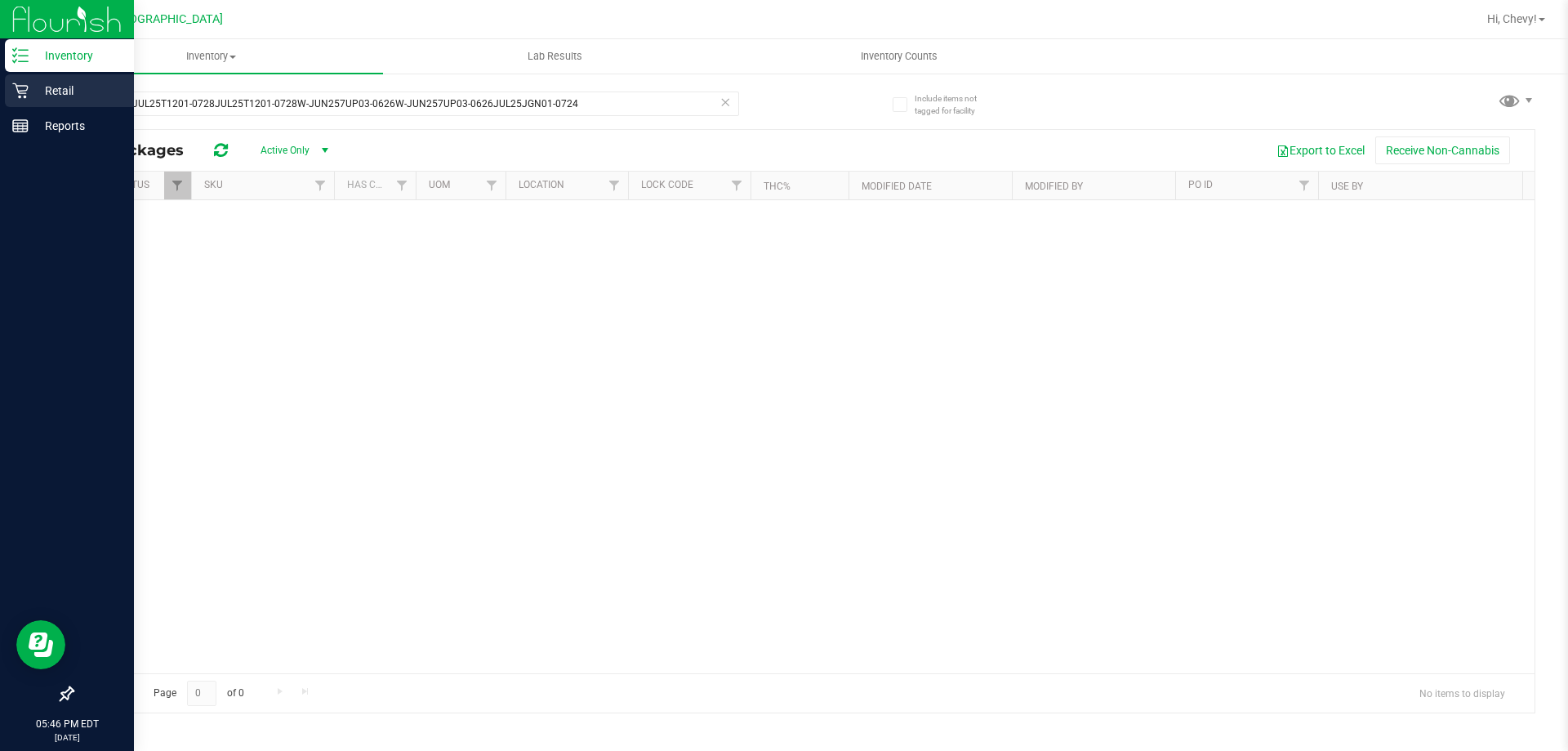
click at [32, 90] on div "Retail" at bounding box center [69, 90] width 129 height 32
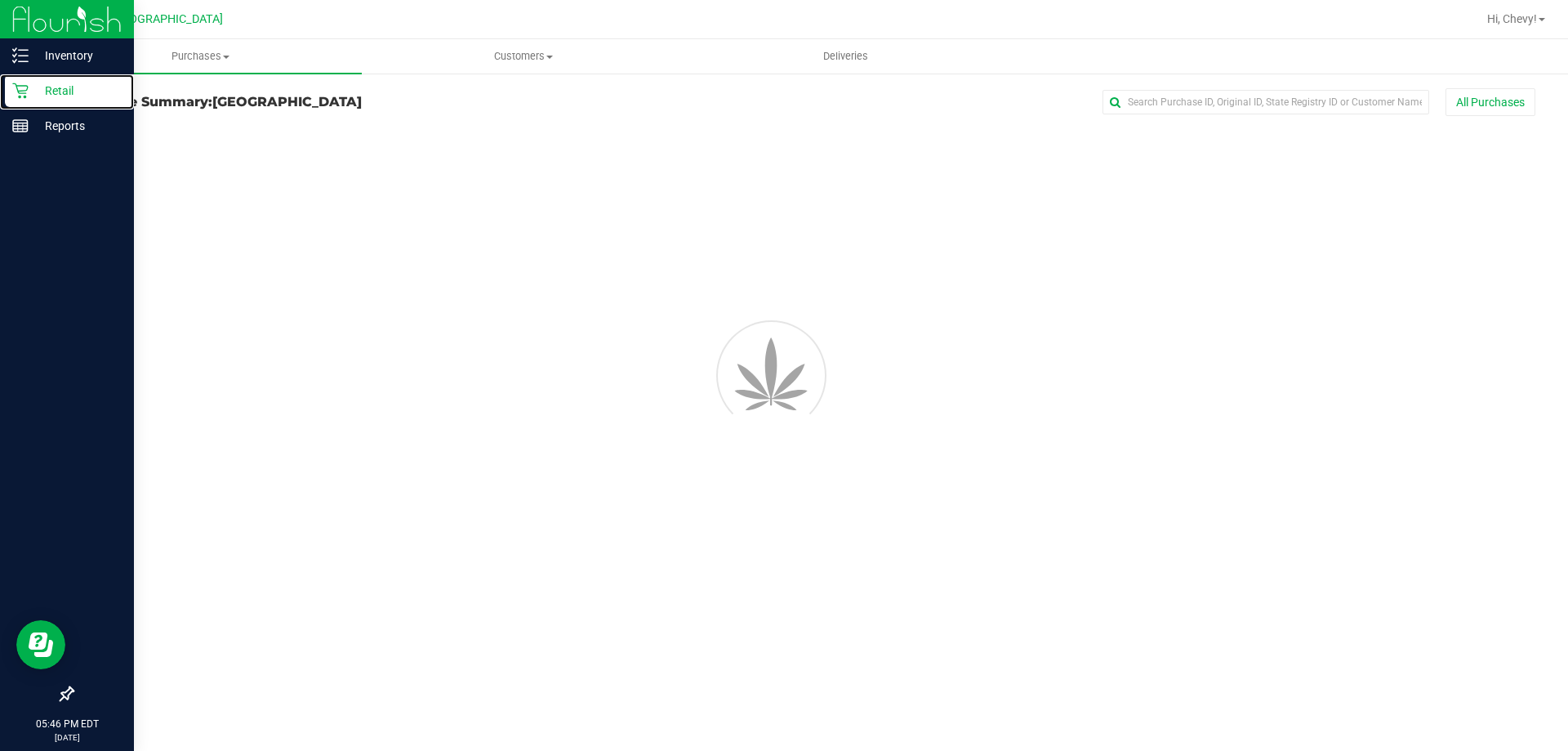
click at [32, 90] on p "Retail" at bounding box center [78, 90] width 98 height 20
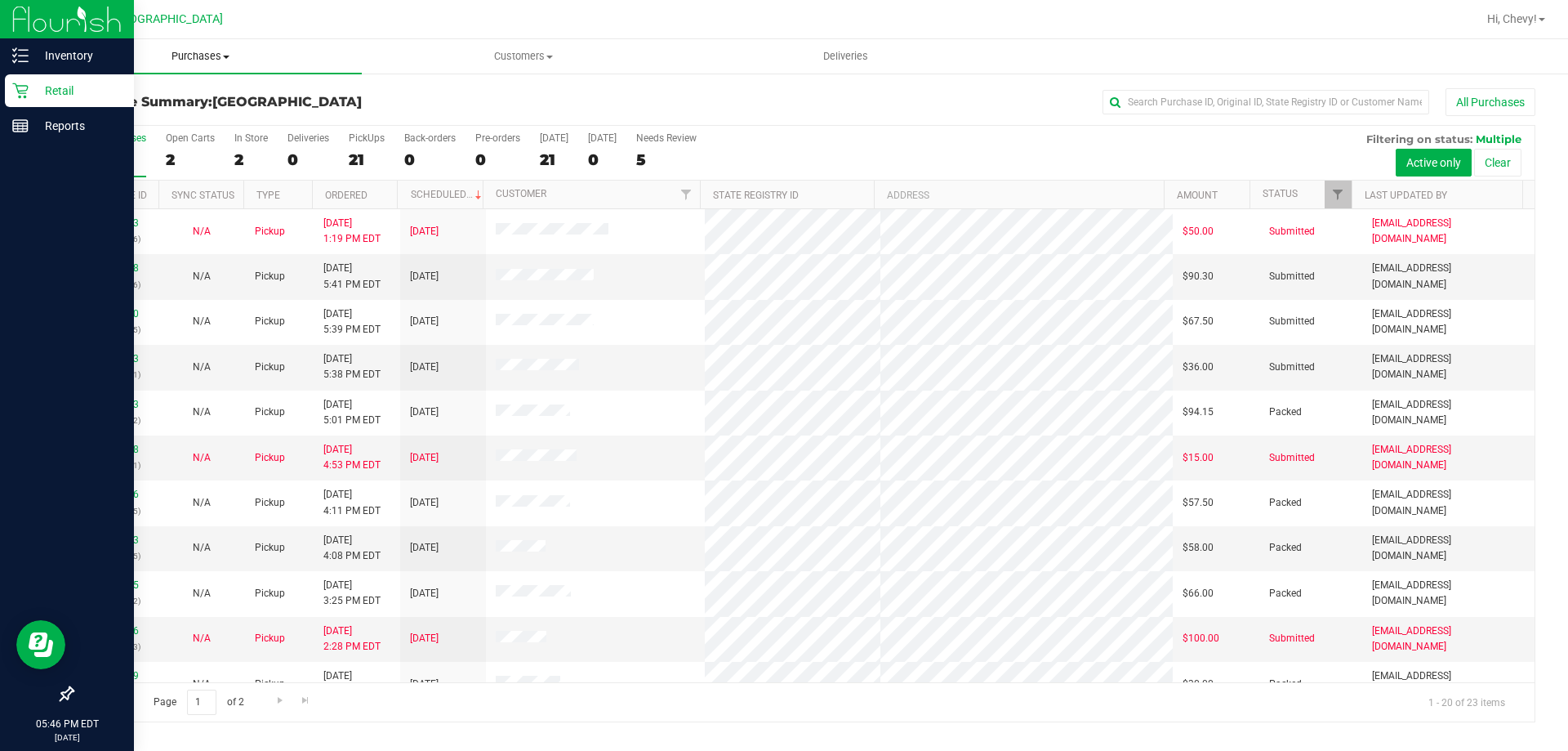
click at [198, 57] on span "Purchases" at bounding box center [200, 55] width 322 height 15
click at [187, 119] on li "Fulfillment" at bounding box center [200, 118] width 322 height 20
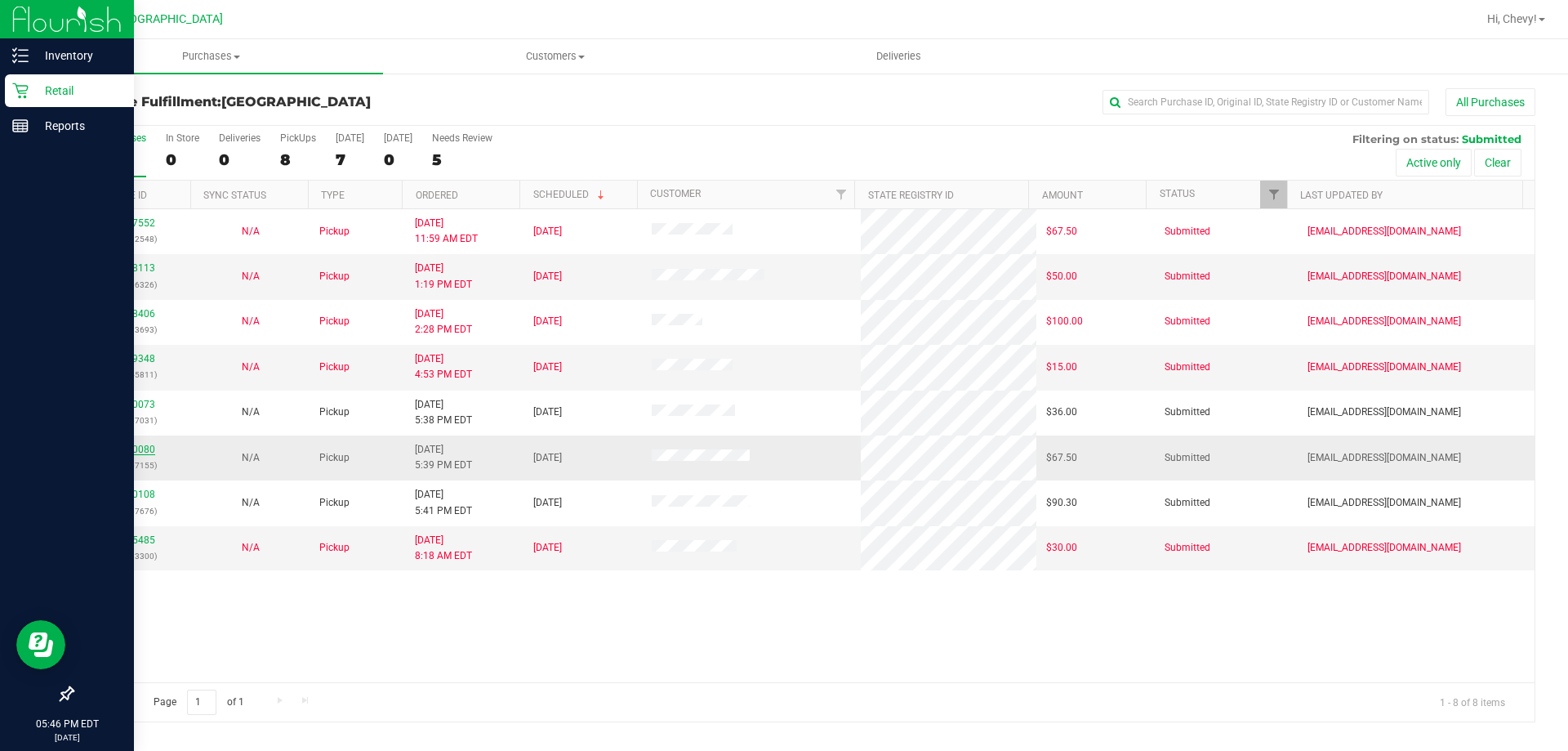
click at [143, 445] on link "11820080" at bounding box center [132, 449] width 46 height 11
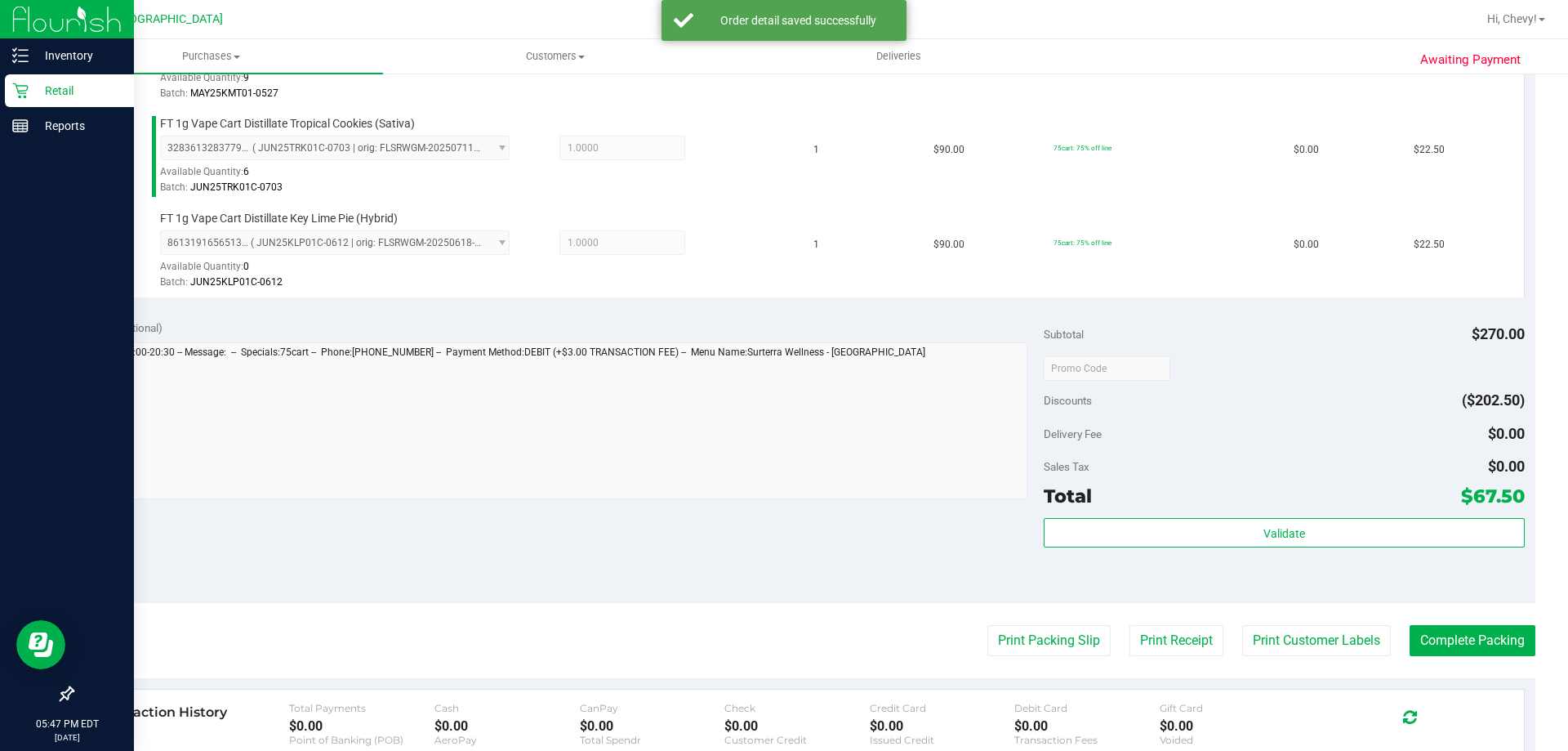
scroll to position [654, 0]
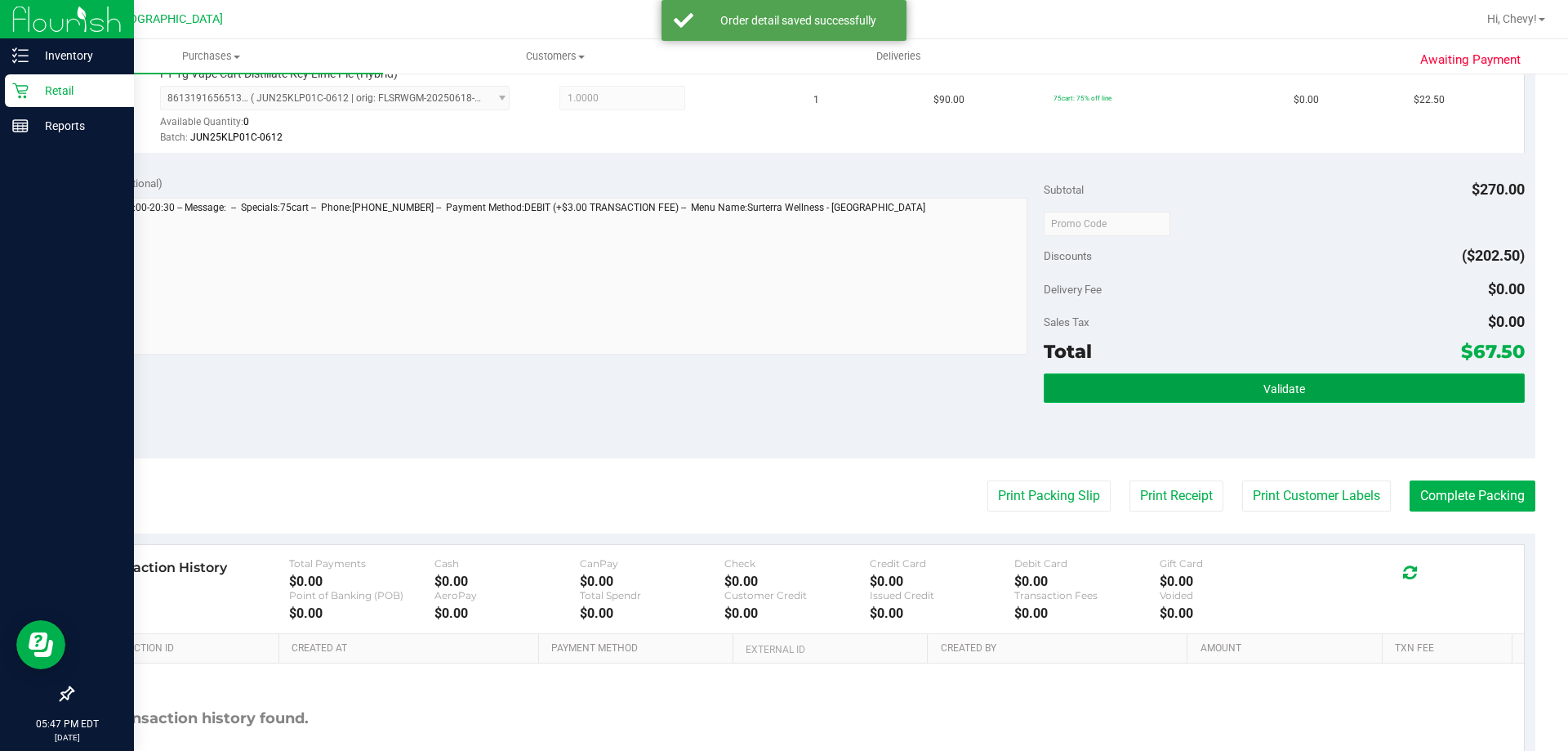
click at [1270, 386] on span "Validate" at bounding box center [1284, 388] width 42 height 13
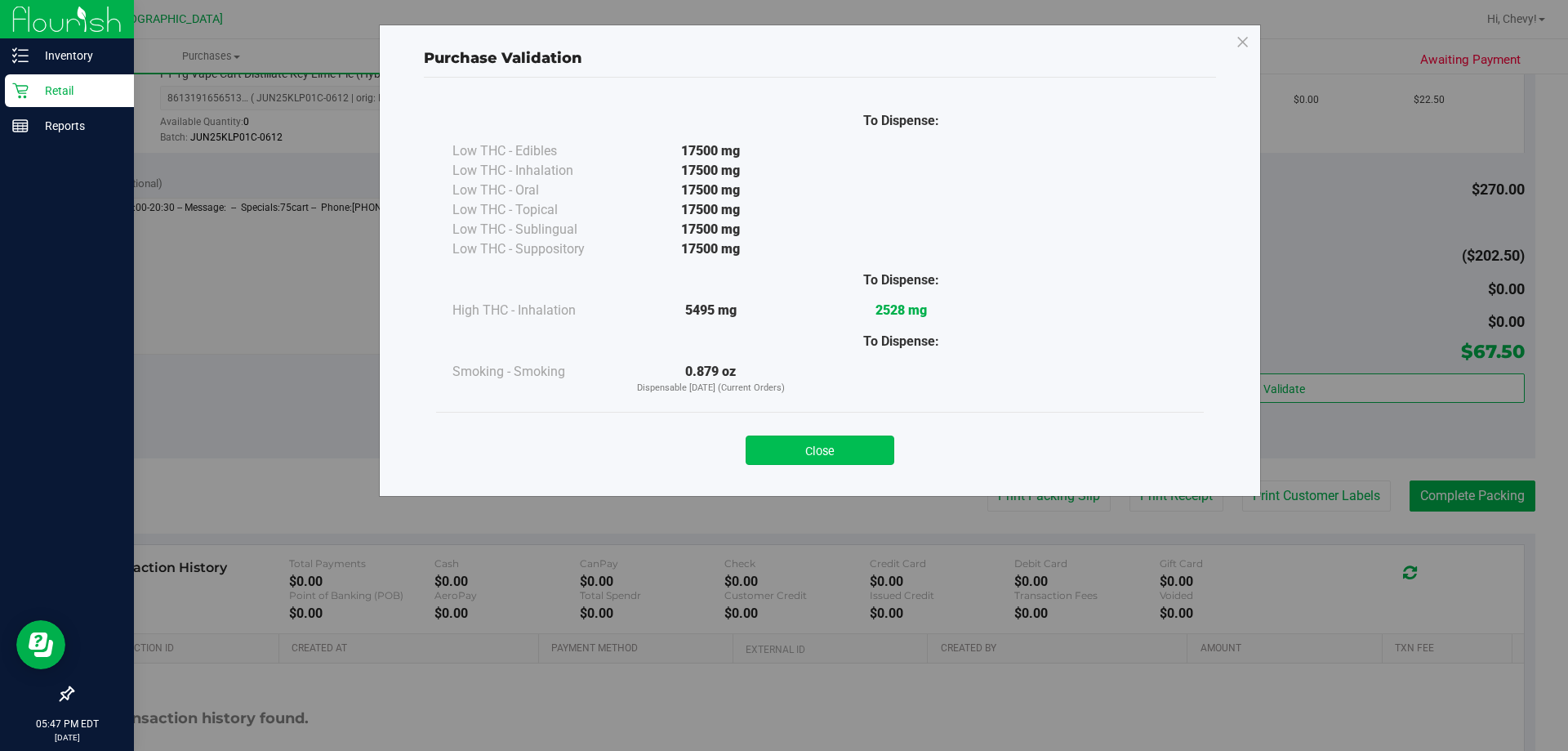
click at [753, 438] on button "Close" at bounding box center [820, 450] width 148 height 29
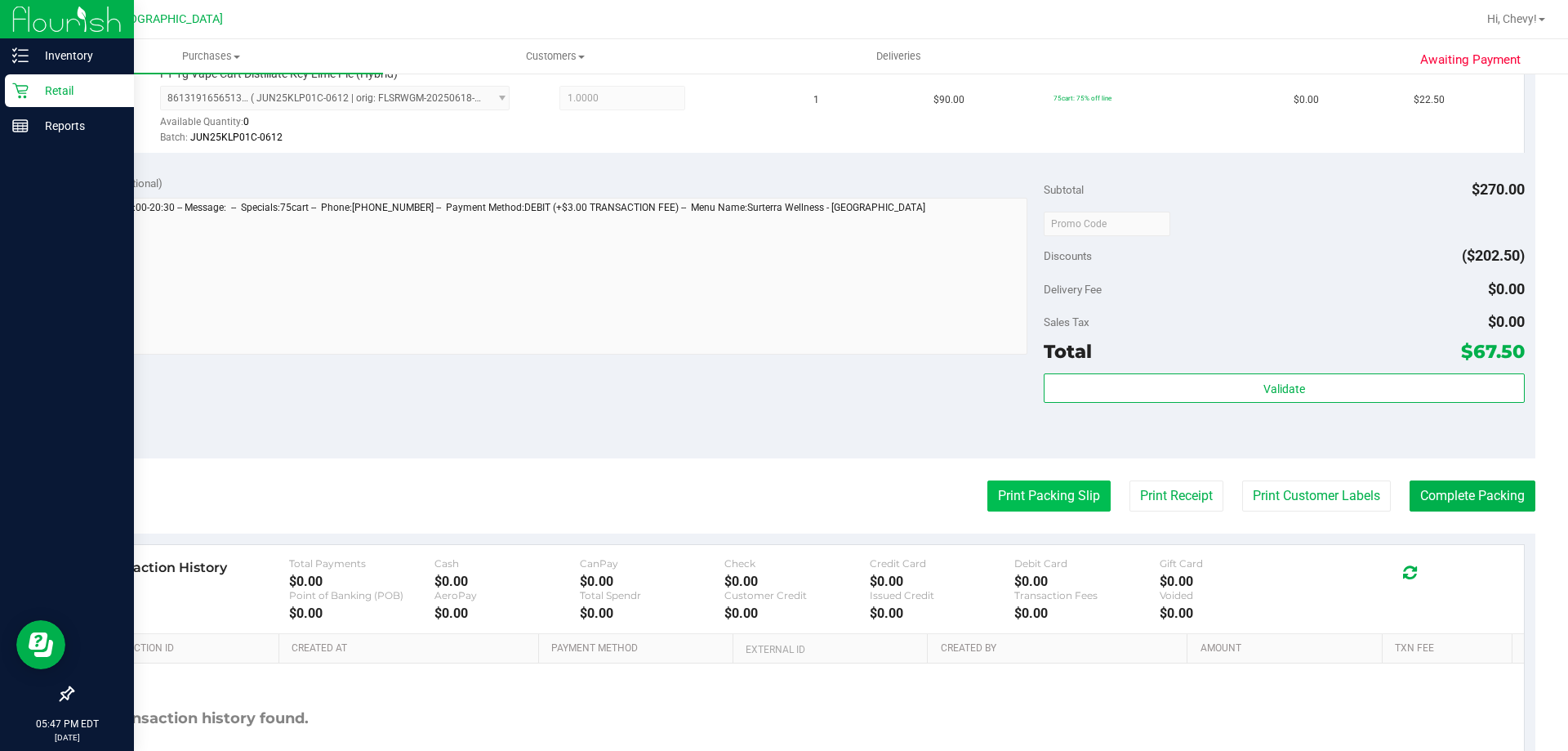
click at [1030, 493] on button "Print Packing Slip" at bounding box center [1048, 496] width 124 height 31
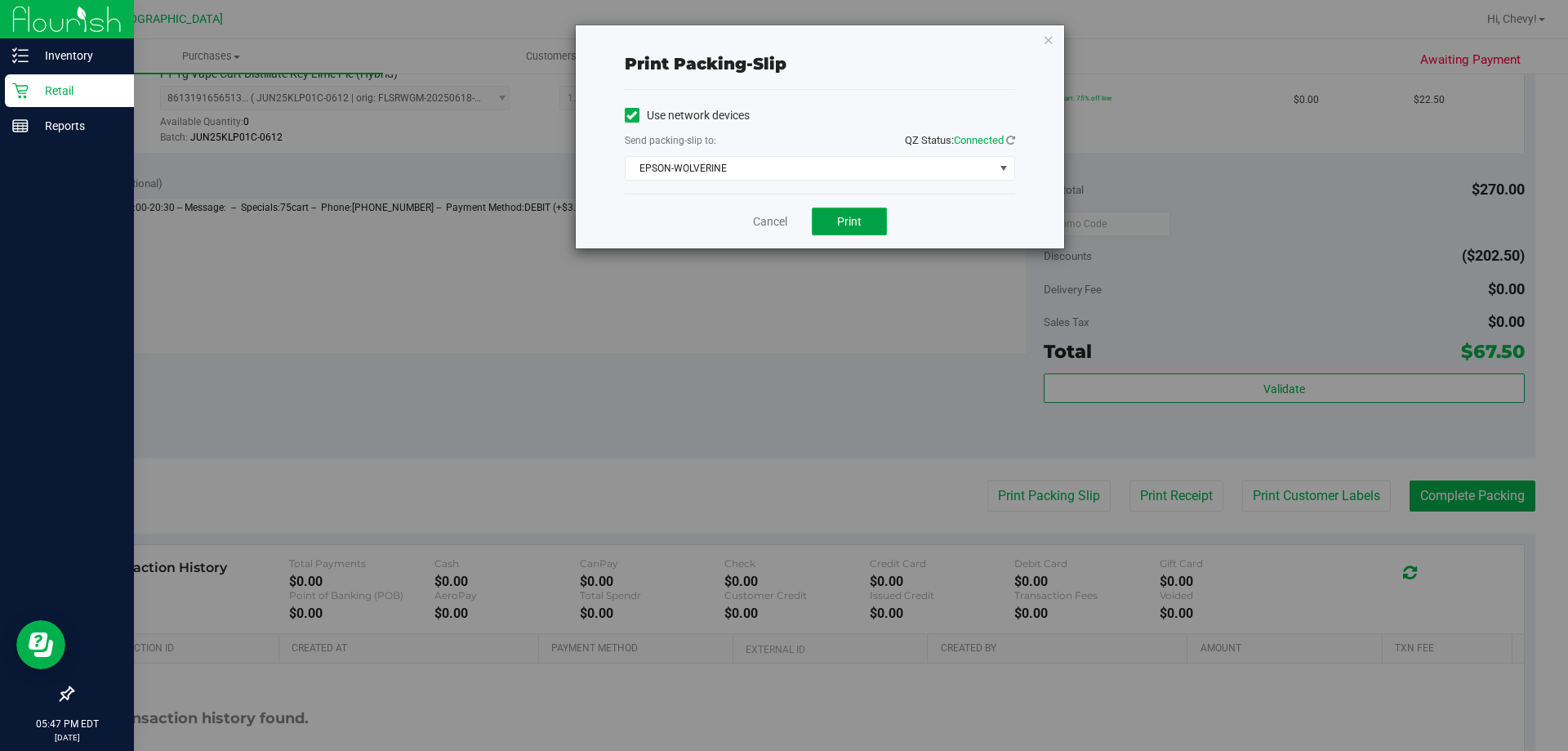
click at [860, 215] on span "Print" at bounding box center [849, 221] width 25 height 13
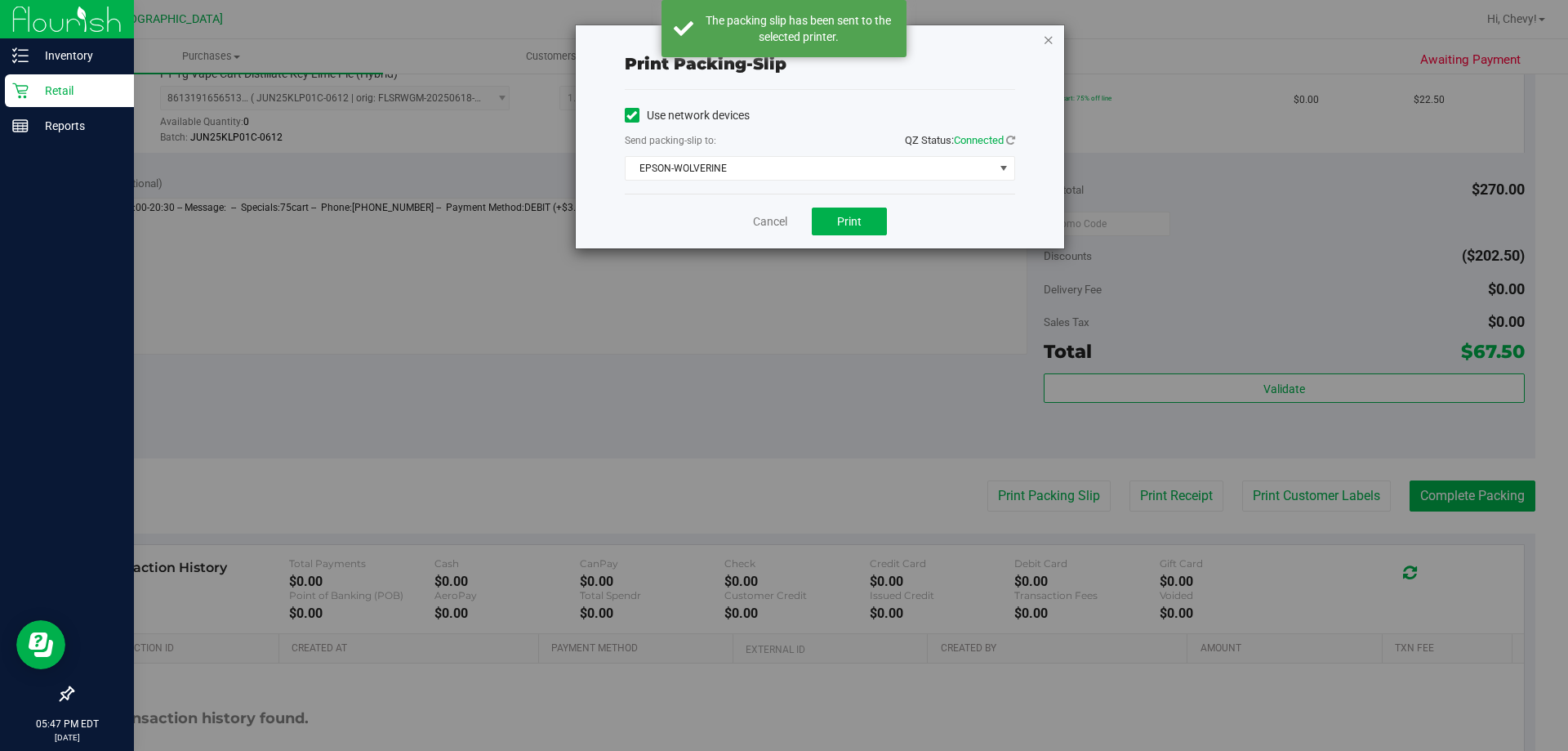
click at [1048, 38] on icon "button" at bounding box center [1048, 38] width 11 height 20
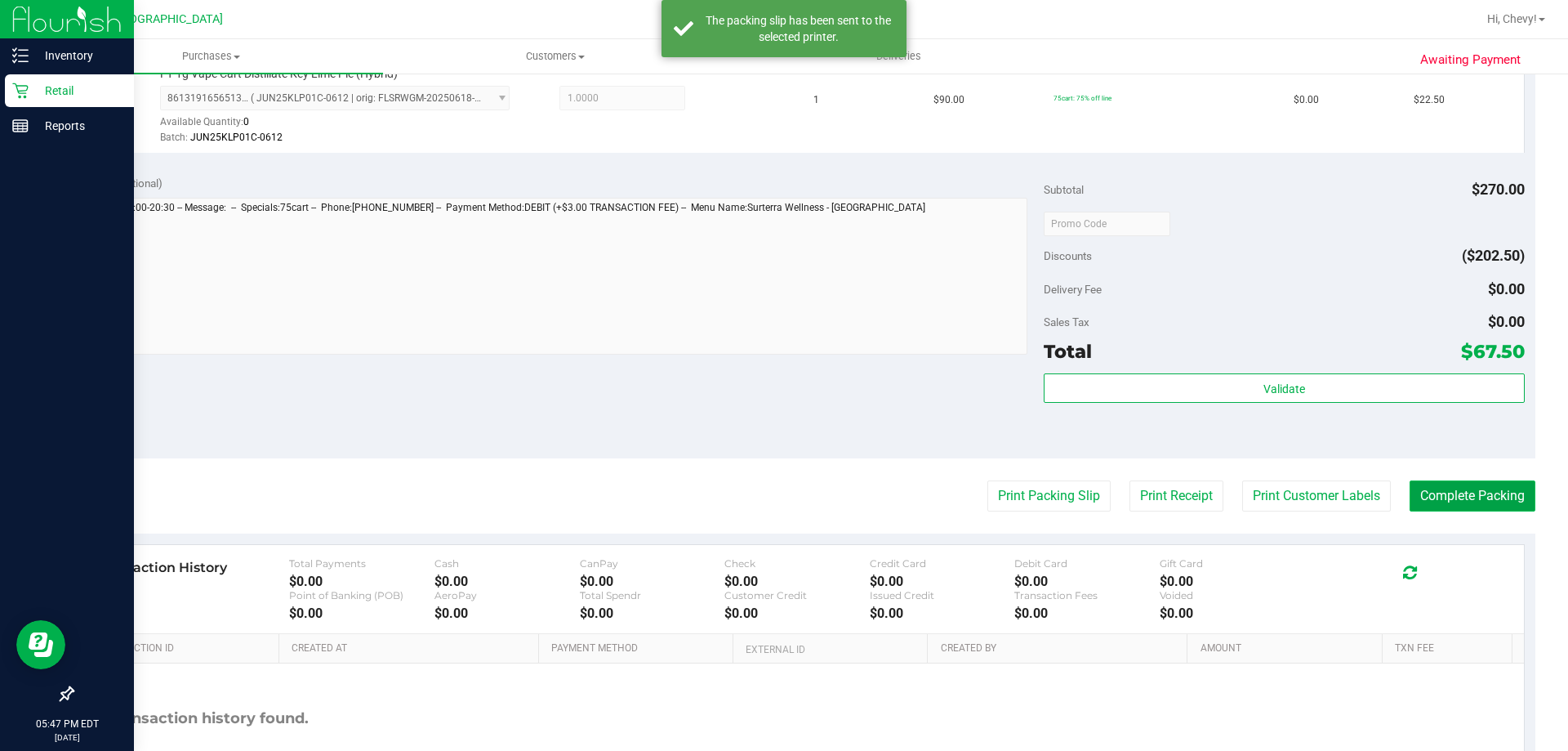
click at [1410, 486] on button "Complete Packing" at bounding box center [1472, 496] width 125 height 31
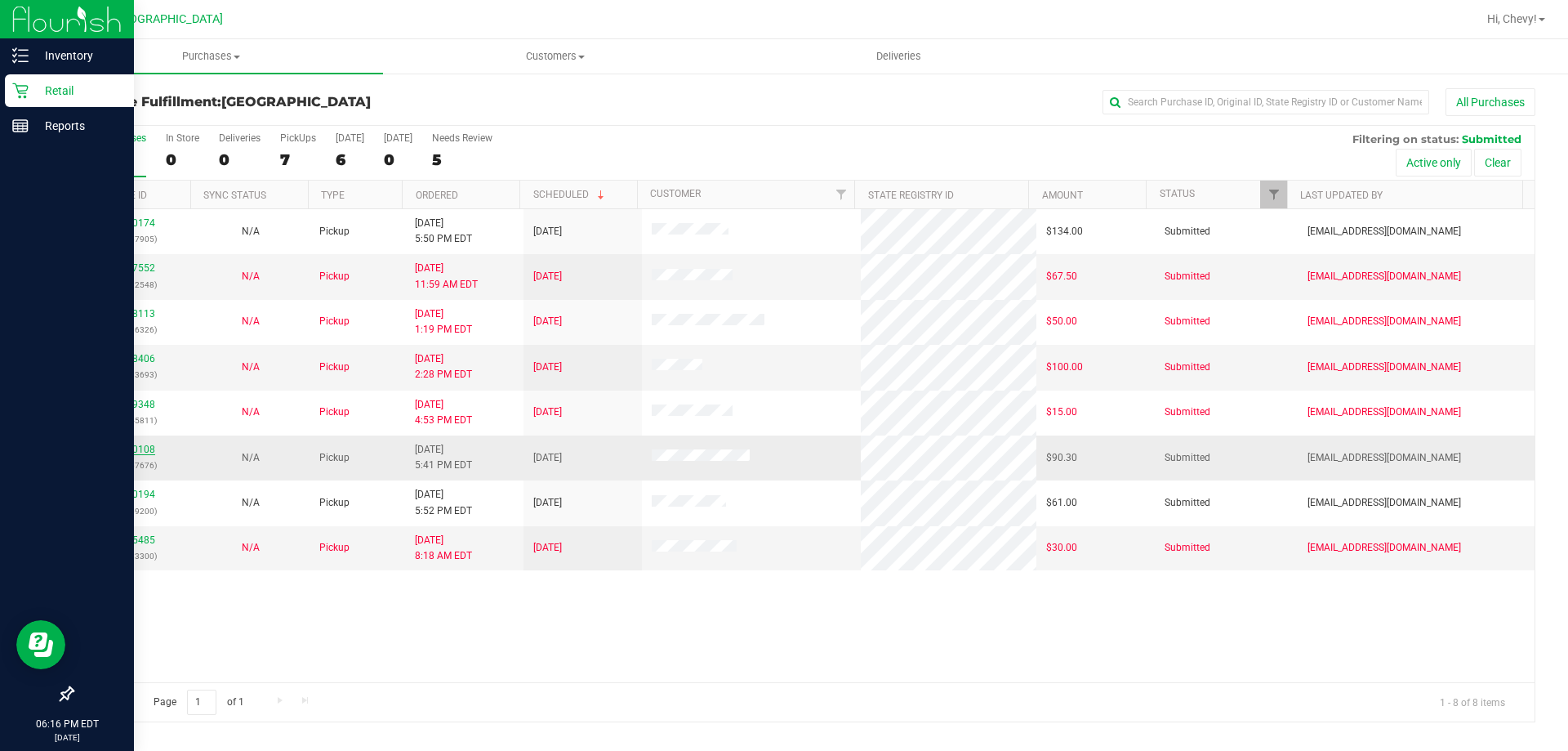
click at [148, 451] on link "11820108" at bounding box center [132, 449] width 46 height 11
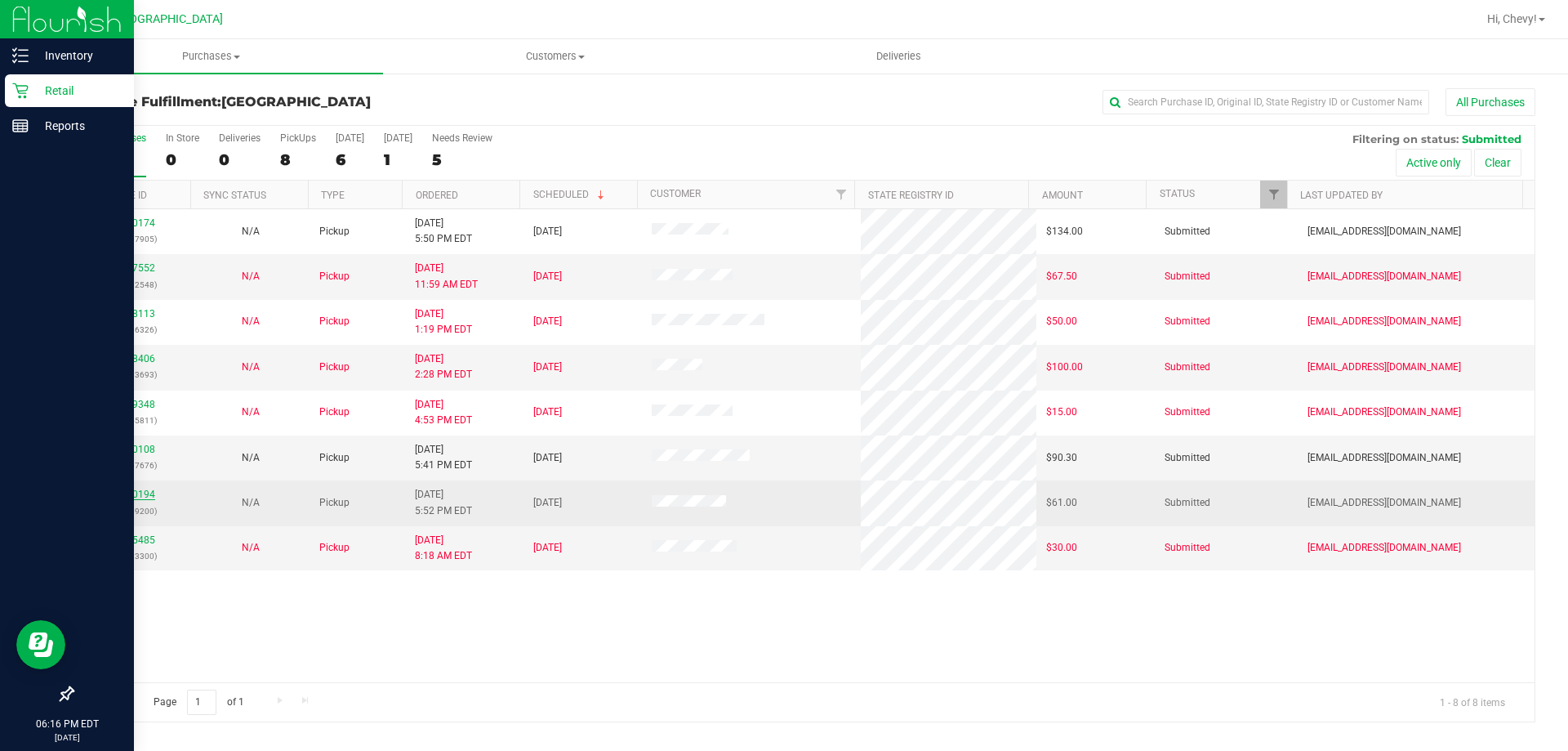
click at [144, 492] on link "11820194" at bounding box center [132, 493] width 46 height 11
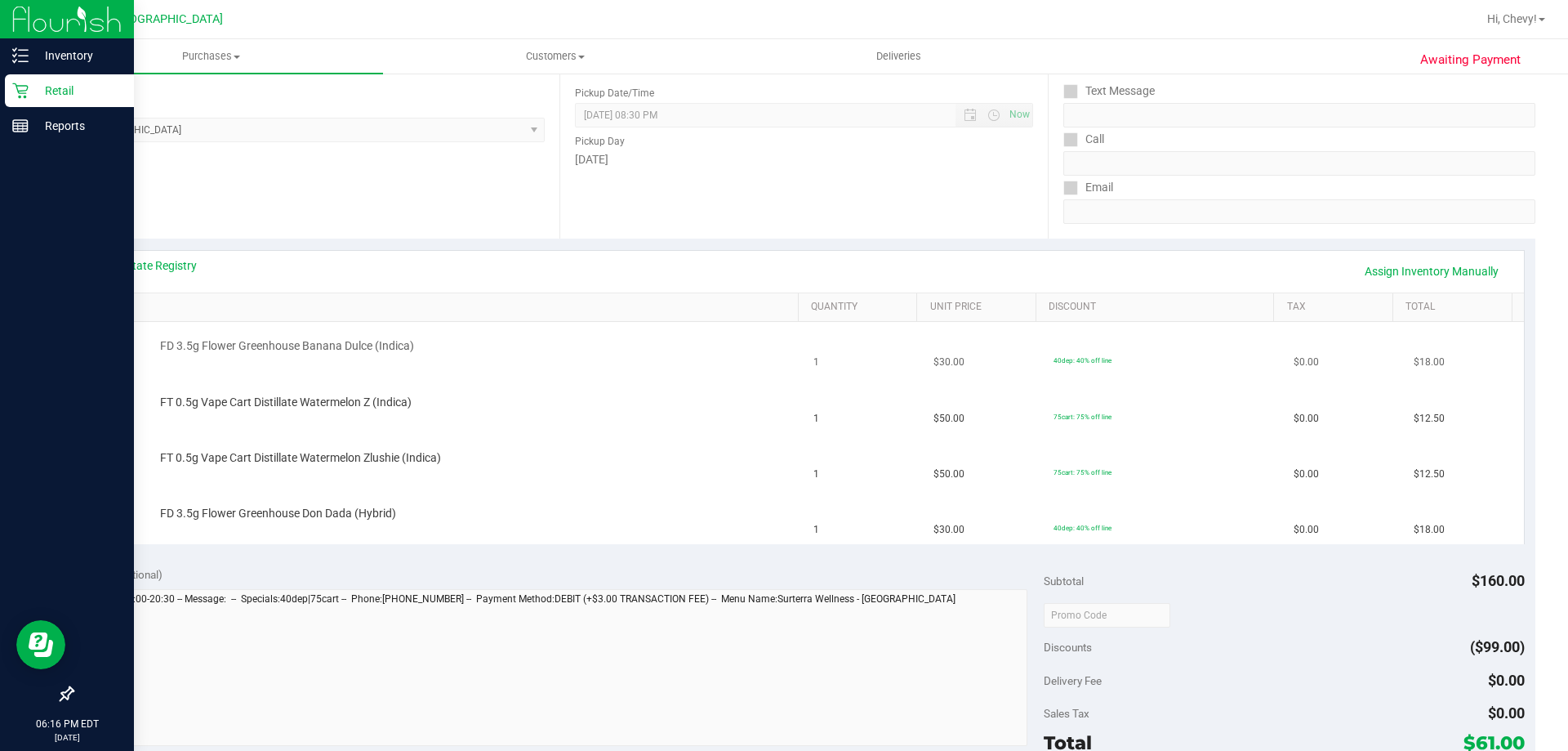
scroll to position [327, 0]
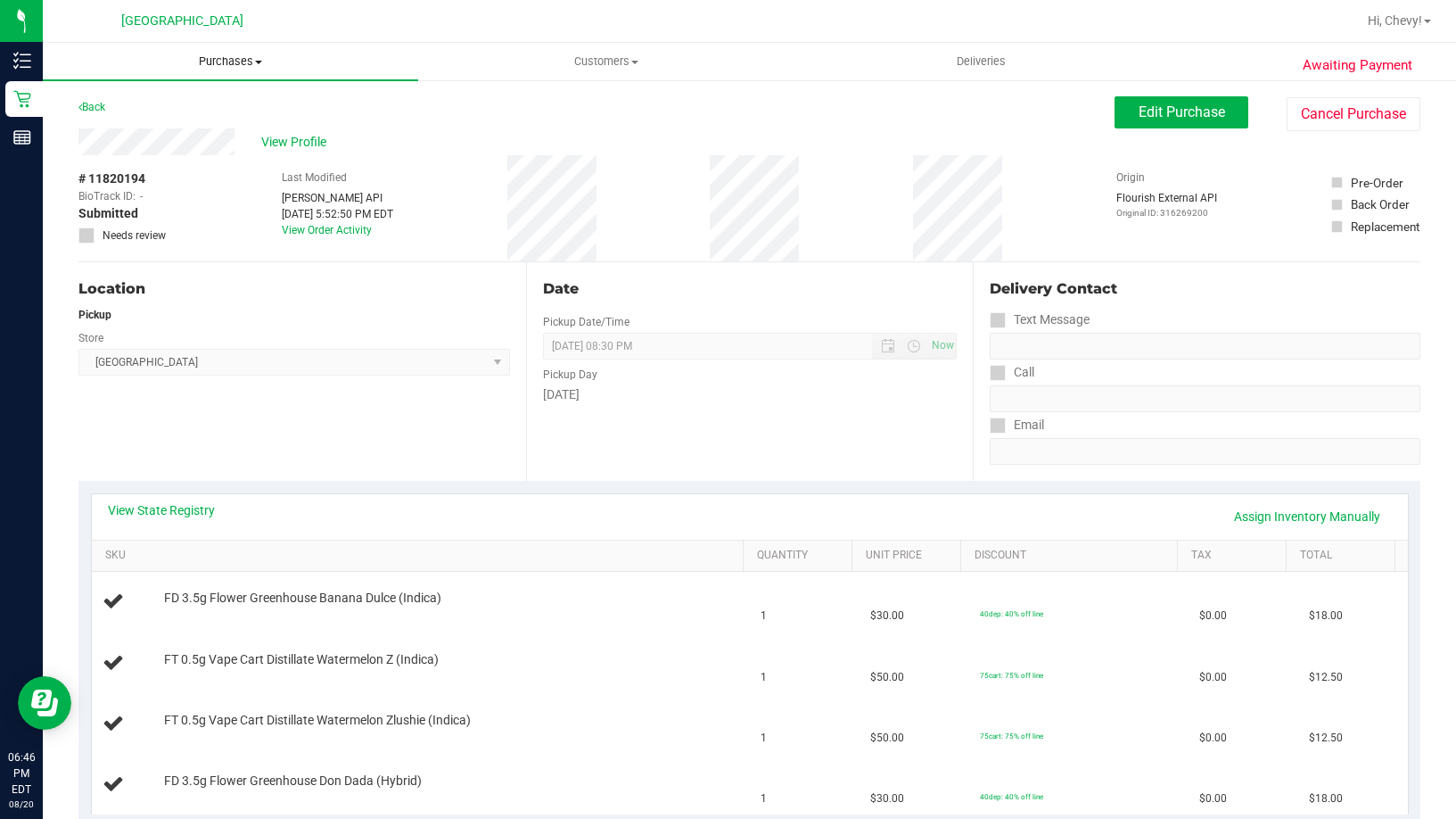
scroll to position [357, 0]
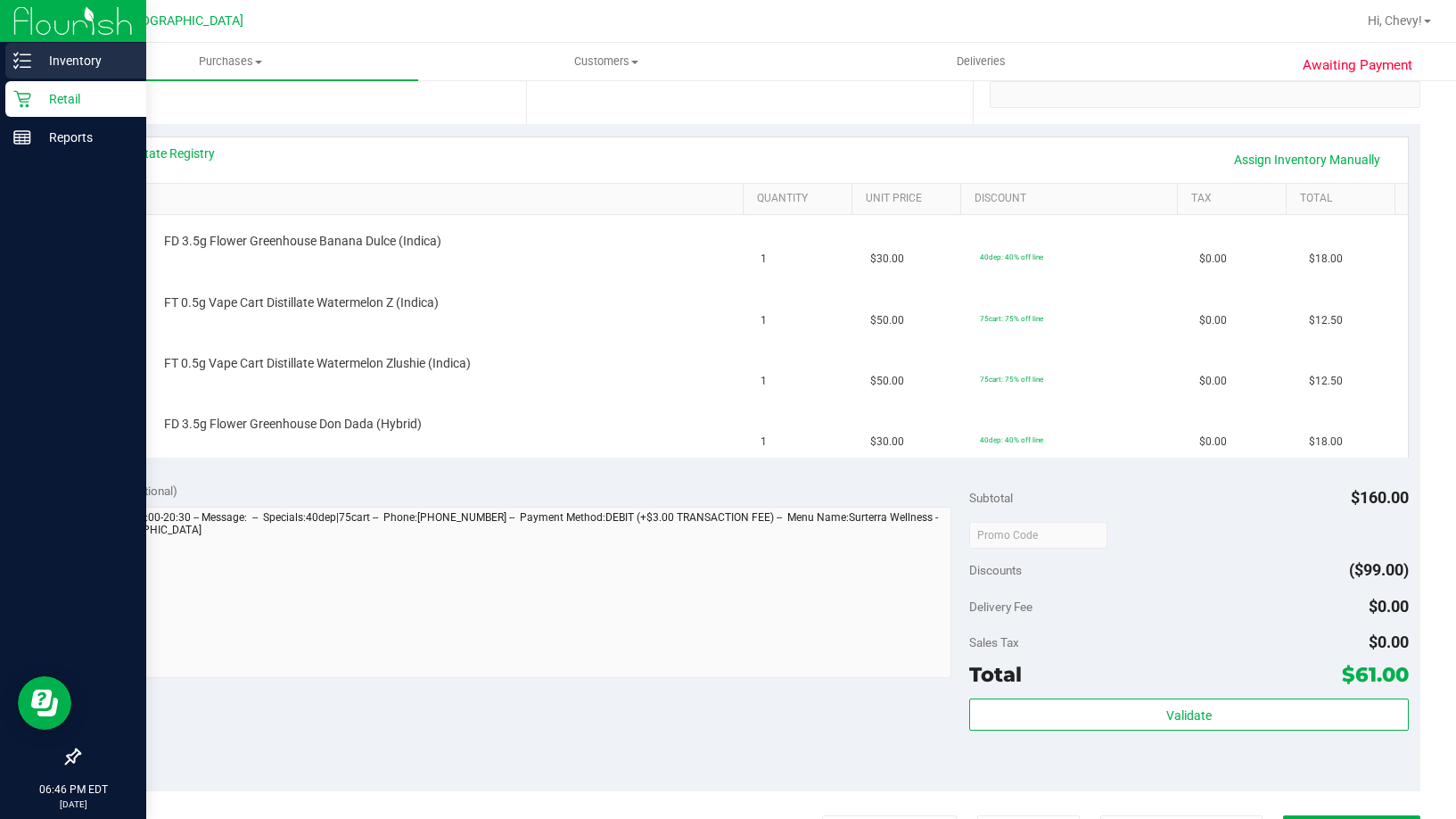
click at [32, 61] on div "Inventory" at bounding box center [75, 61] width 141 height 35
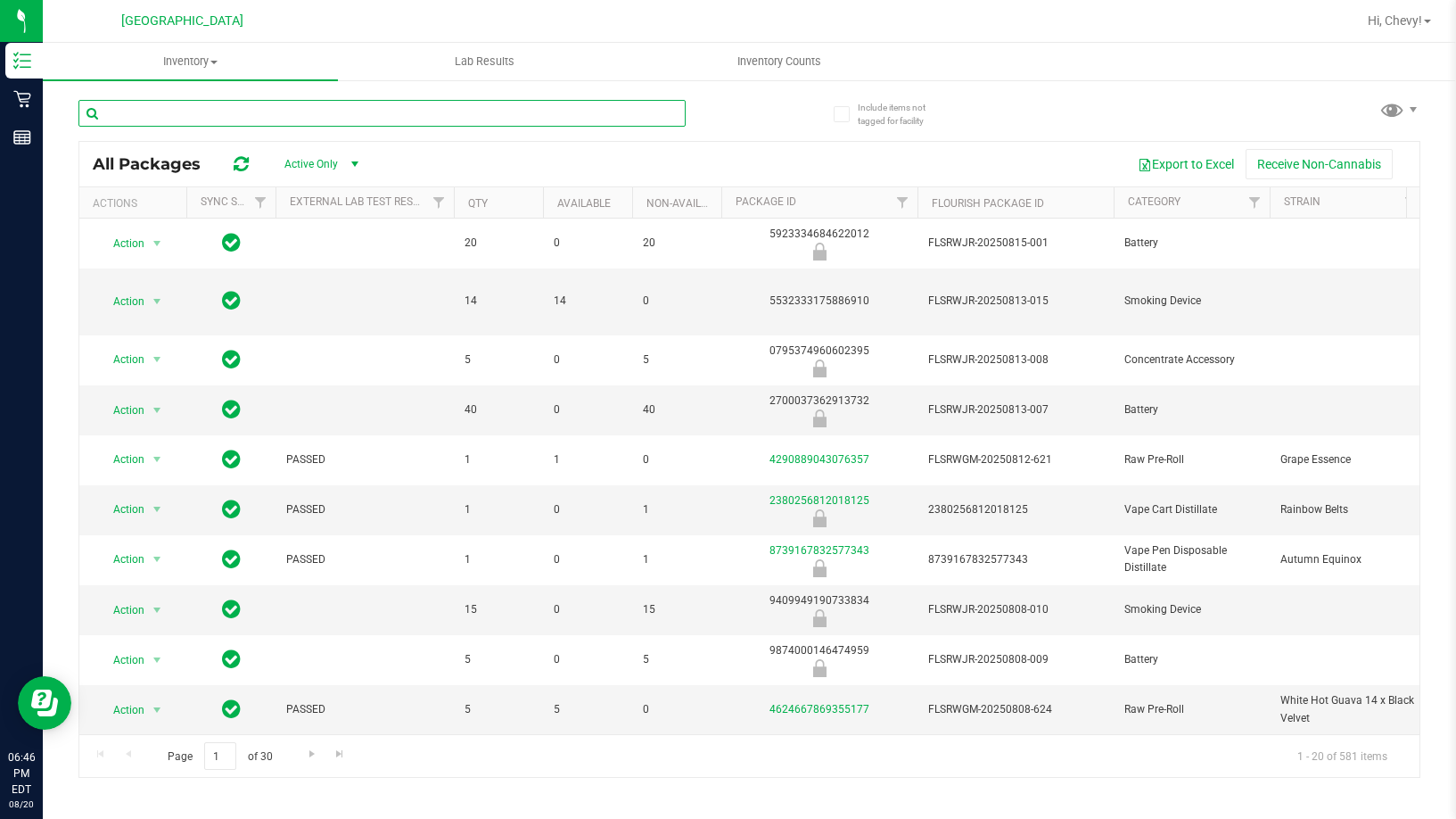
click at [560, 115] on input "text" at bounding box center [382, 113] width 607 height 27
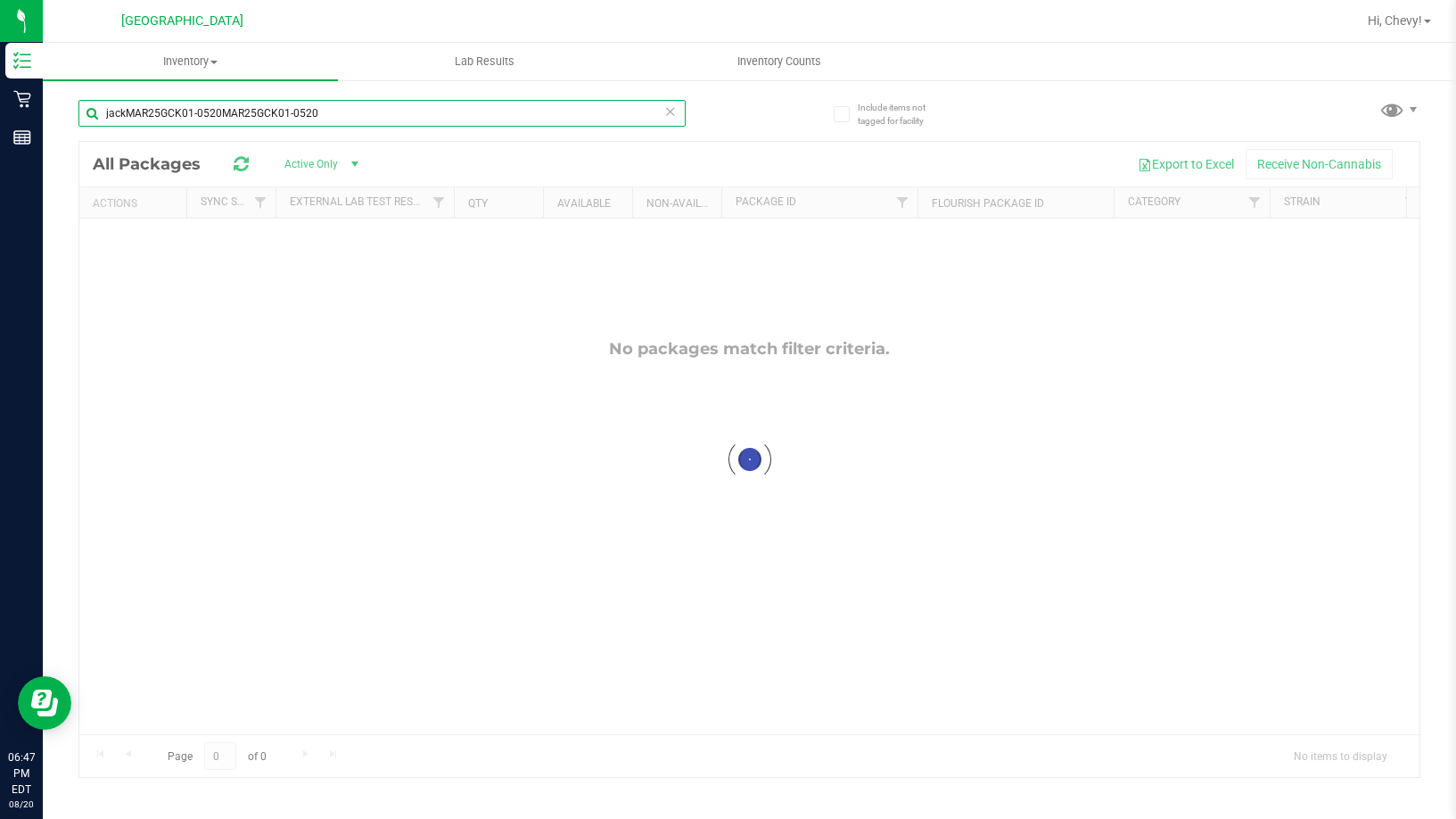
type input "jackMAR25GCK01-0520MAR25GCK01-0520"
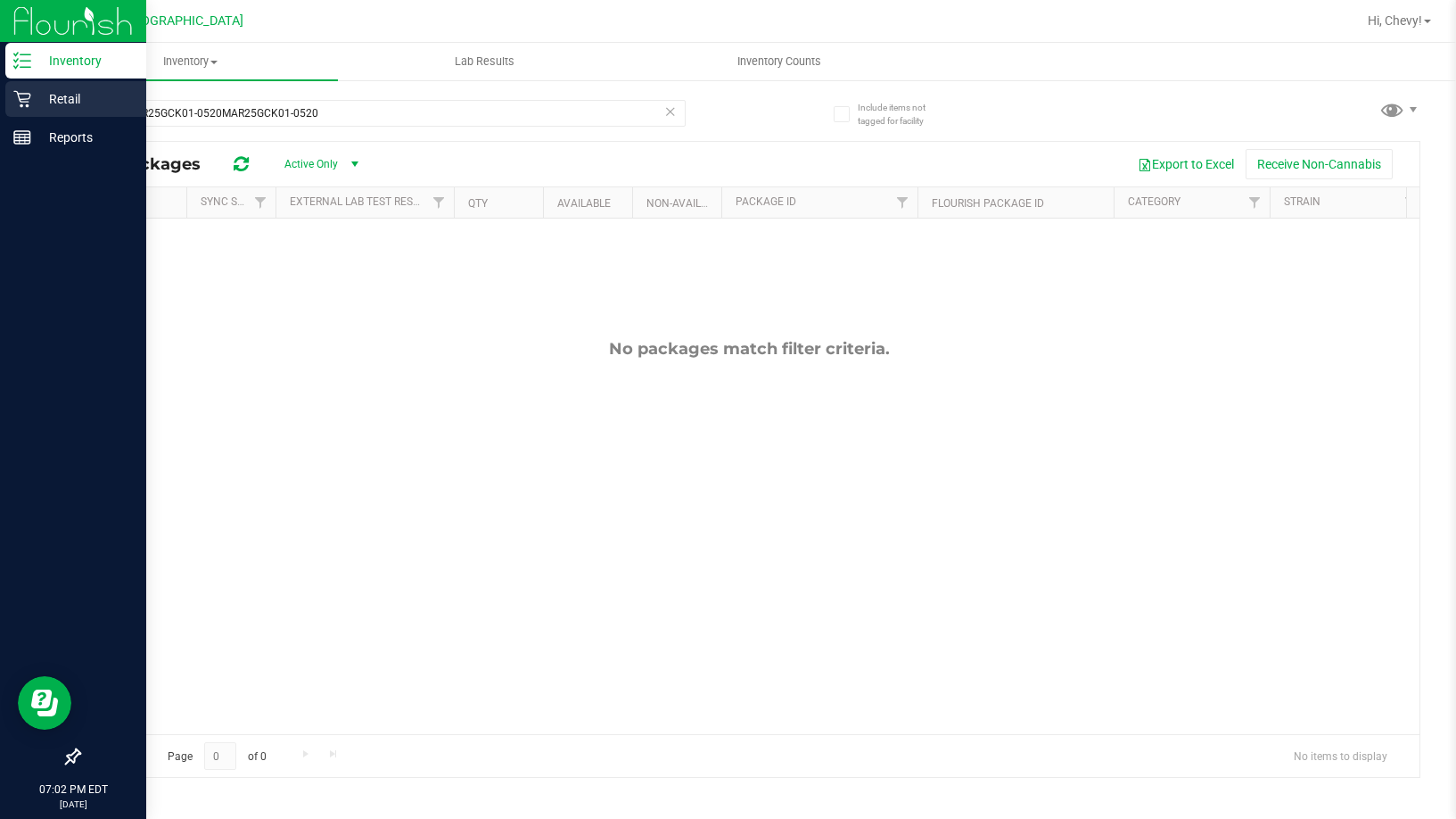
click at [10, 109] on div "Retail" at bounding box center [75, 99] width 141 height 35
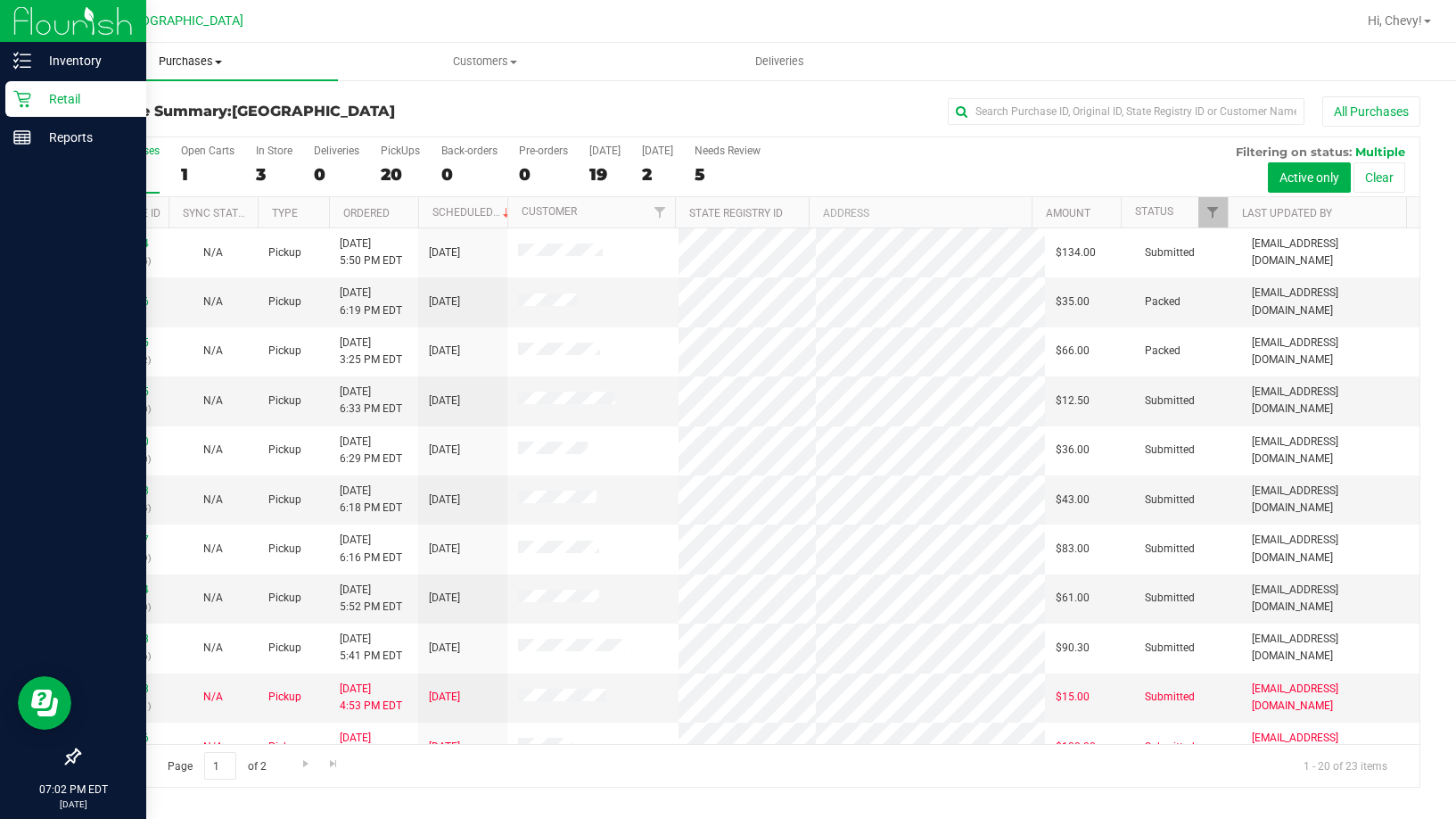
click at [190, 61] on span "Purchases" at bounding box center [190, 61] width 295 height 16
click at [205, 137] on li "Fulfillment" at bounding box center [190, 129] width 295 height 21
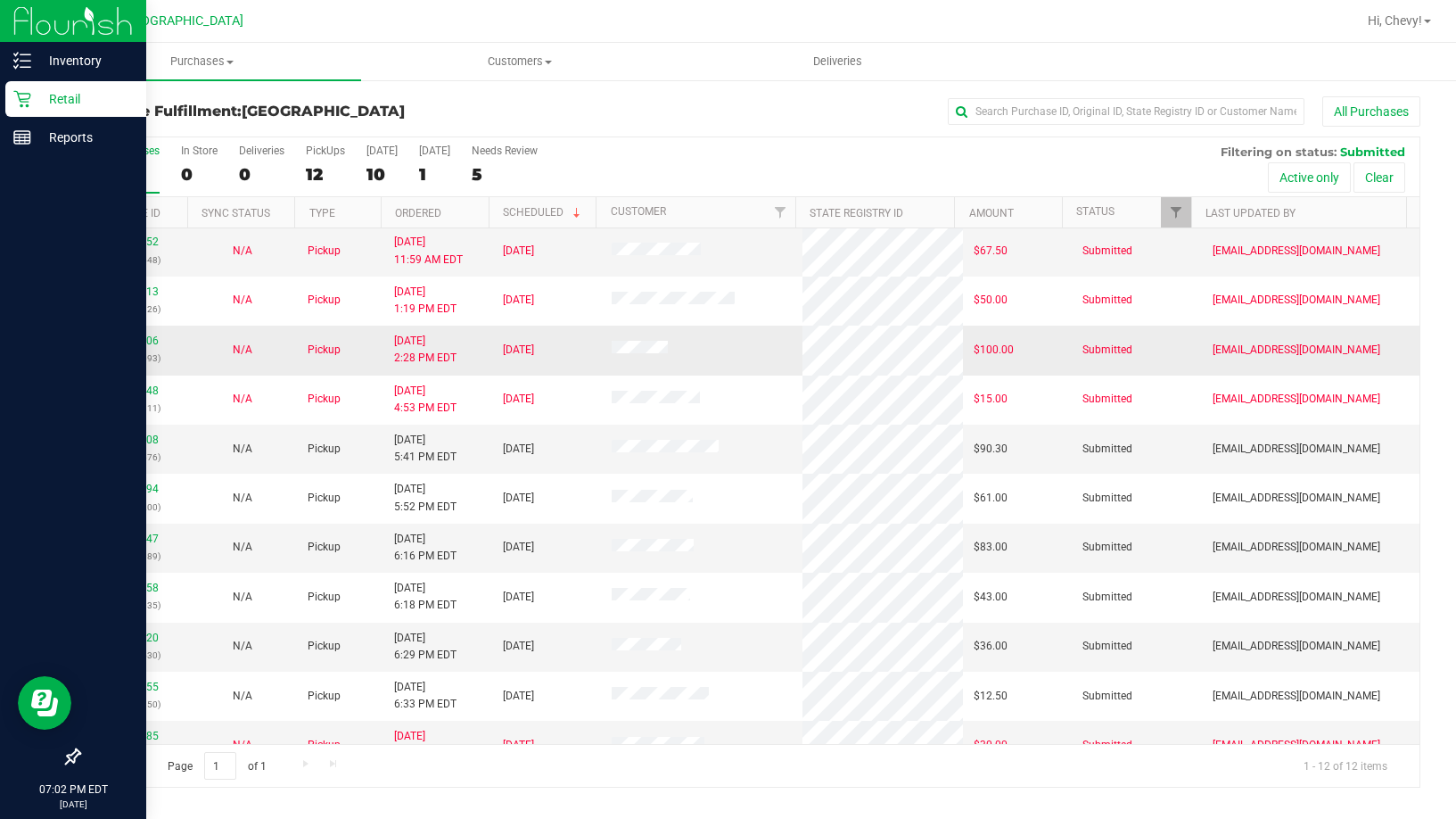
scroll to position [76, 0]
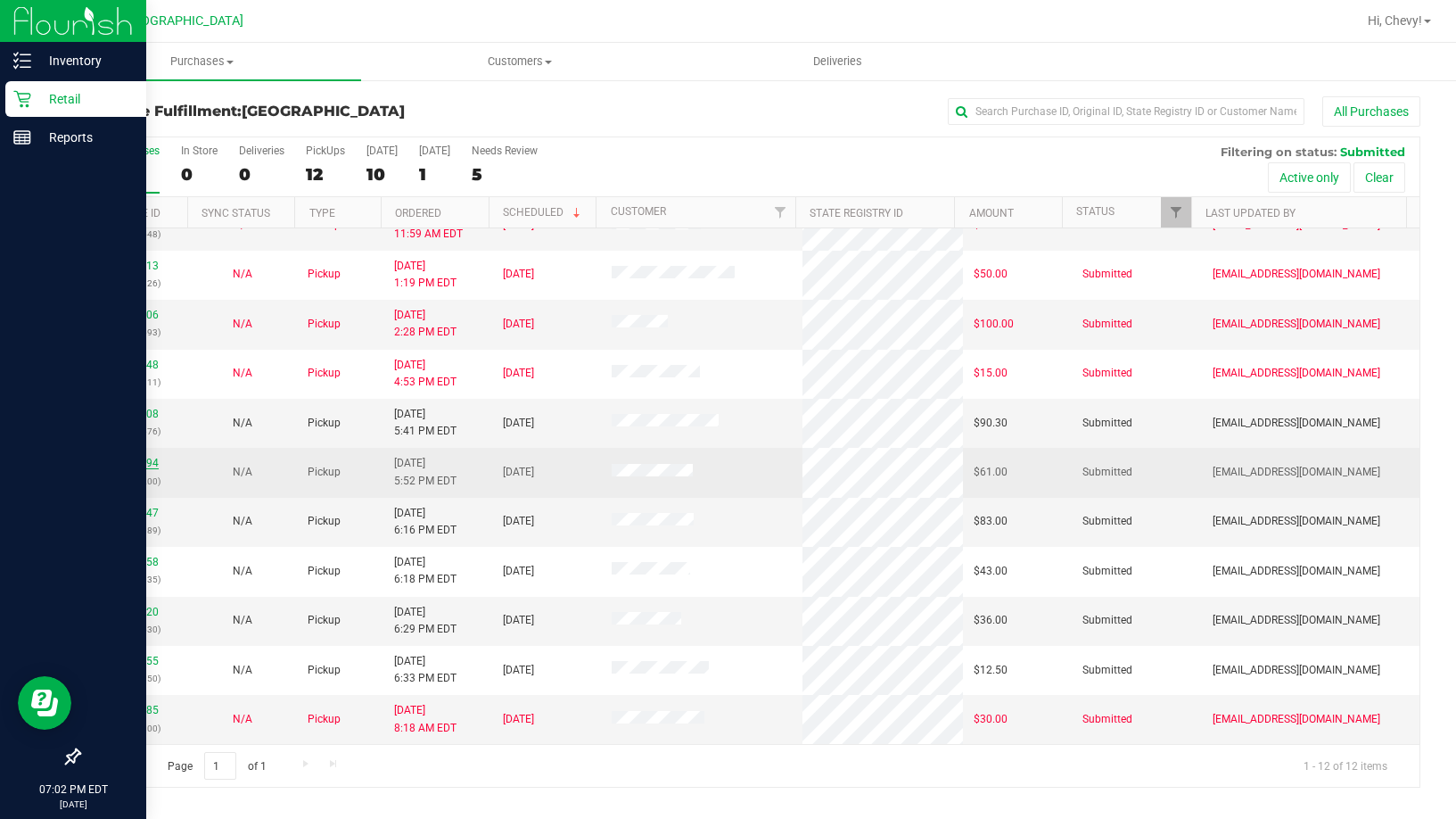
click at [151, 464] on link "11820194" at bounding box center [134, 462] width 50 height 12
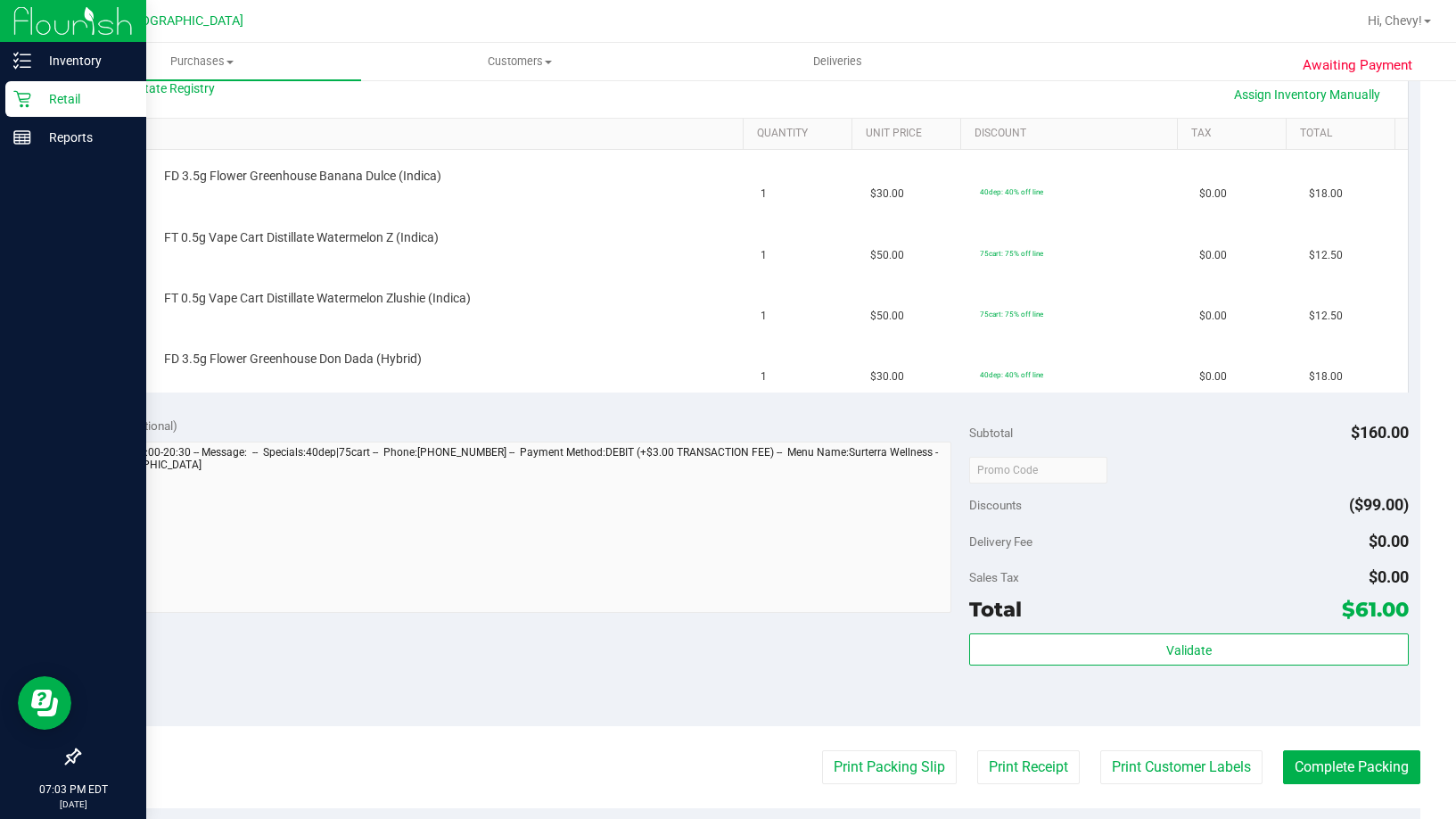
scroll to position [446, 0]
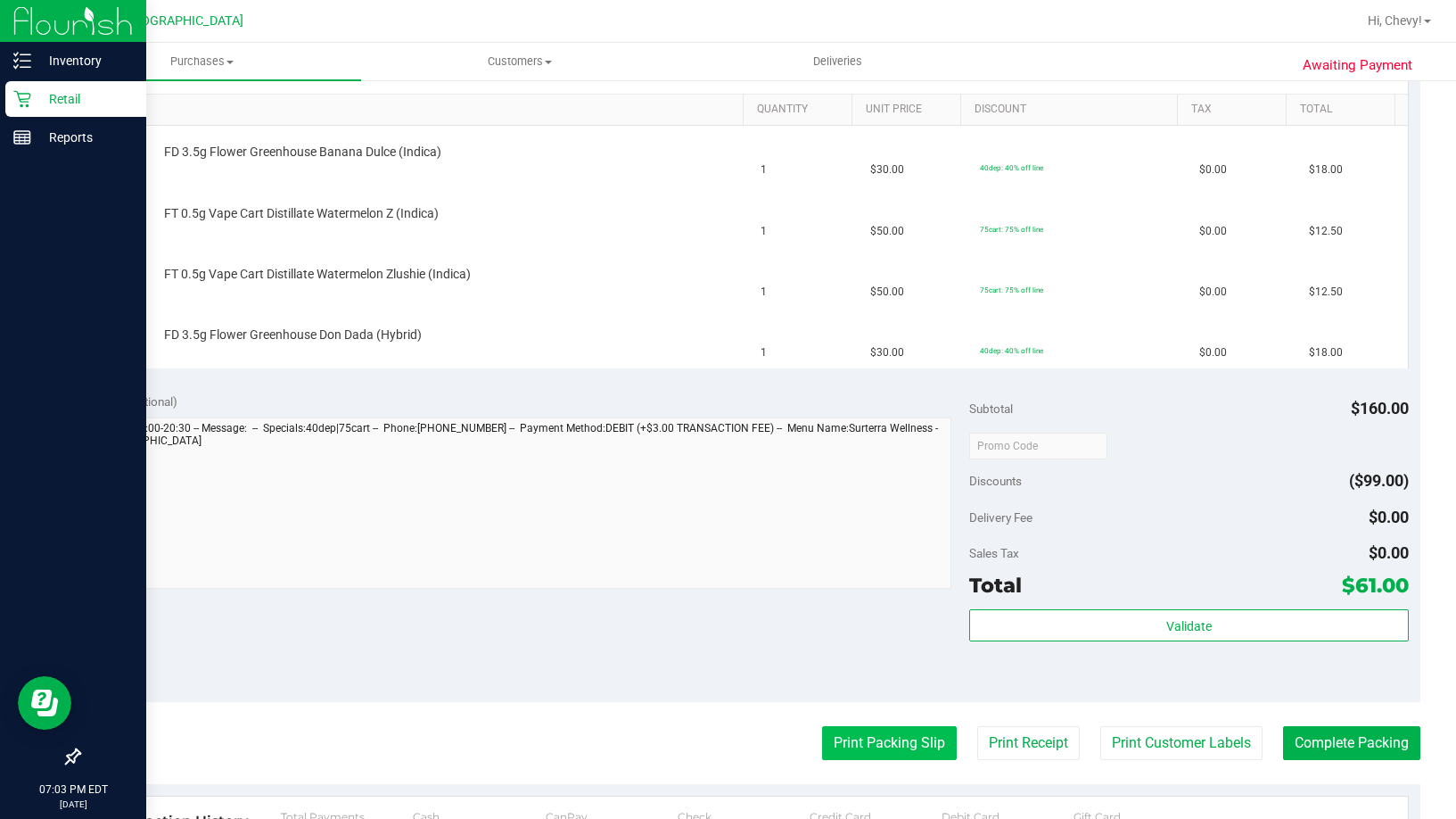
click at [897, 733] on button "Print Packing Slip" at bounding box center [890, 743] width 135 height 34
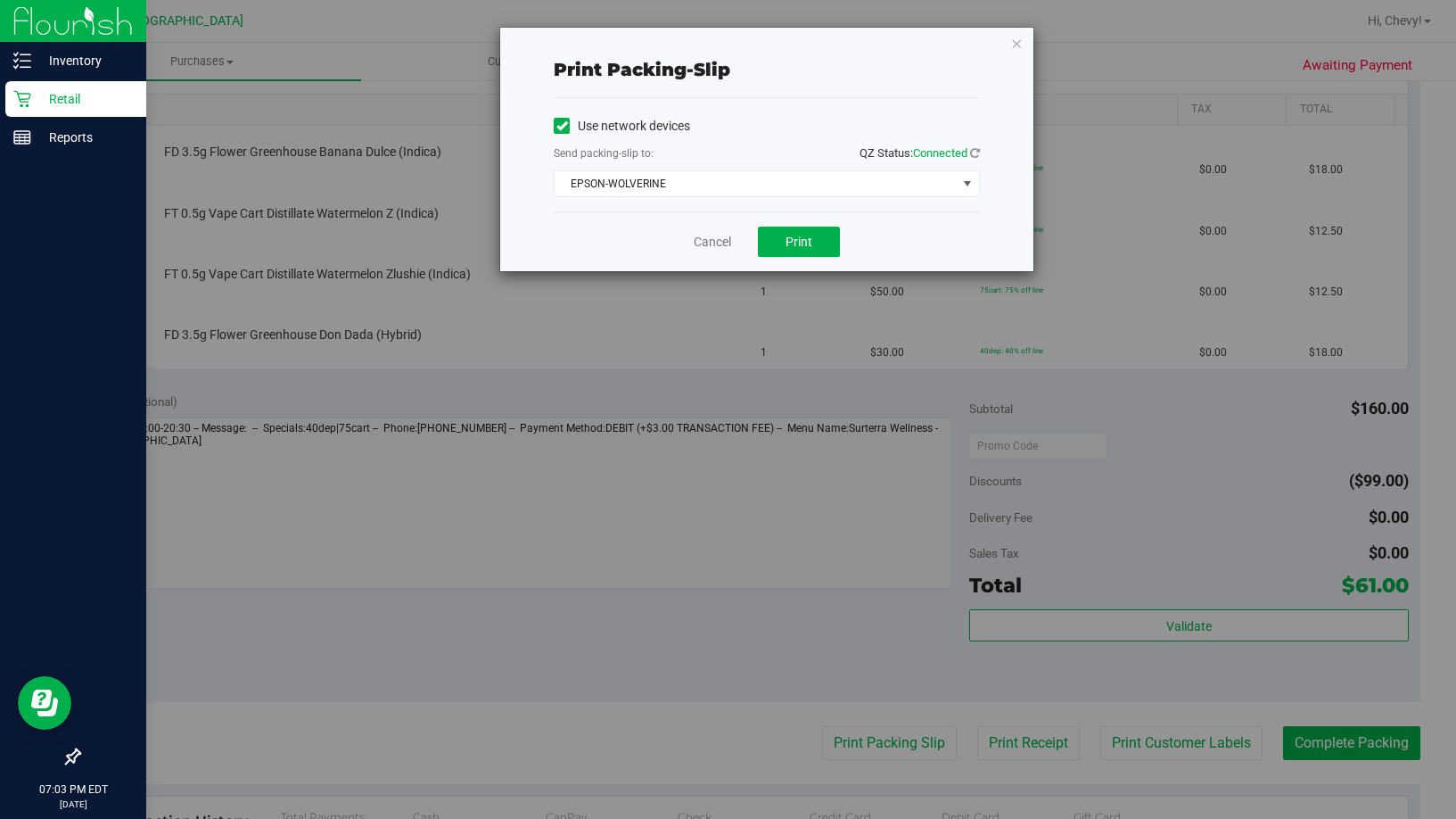
click at [796, 225] on div "Cancel Print" at bounding box center [767, 241] width 427 height 60
click at [799, 240] on span "Print" at bounding box center [798, 241] width 27 height 14
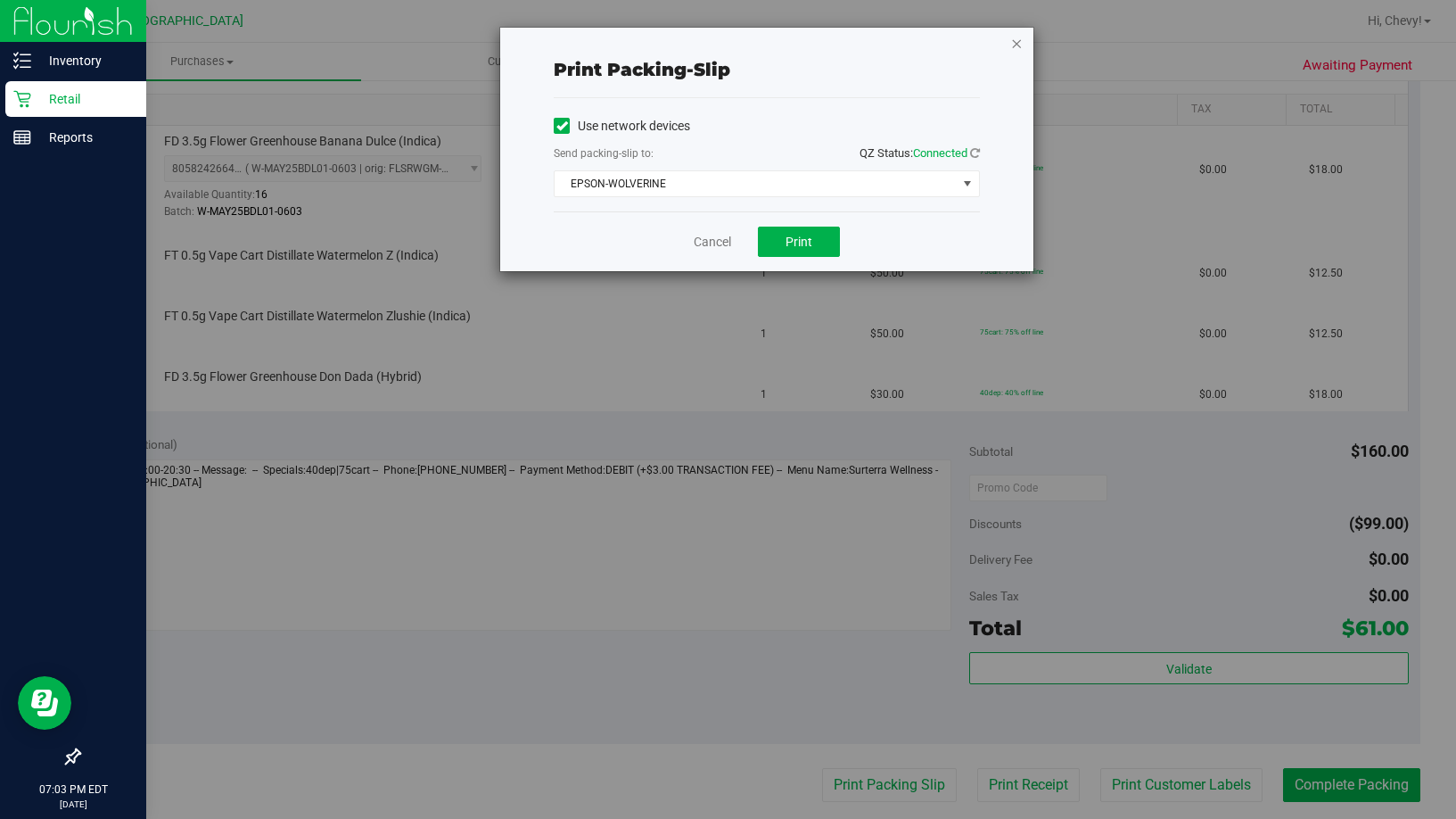
click at [1019, 42] on icon "button" at bounding box center [1016, 42] width 12 height 21
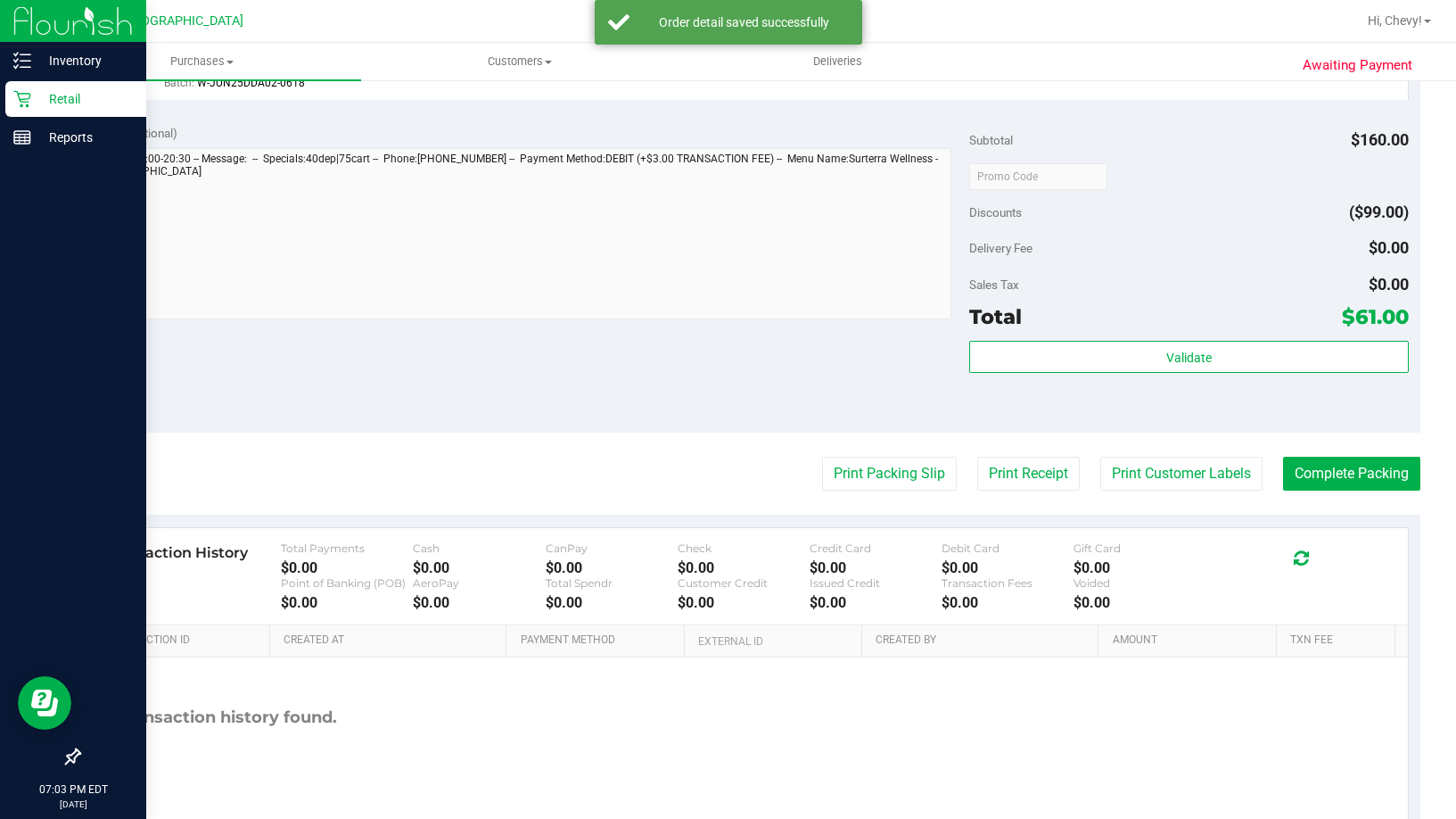
scroll to position [892, 0]
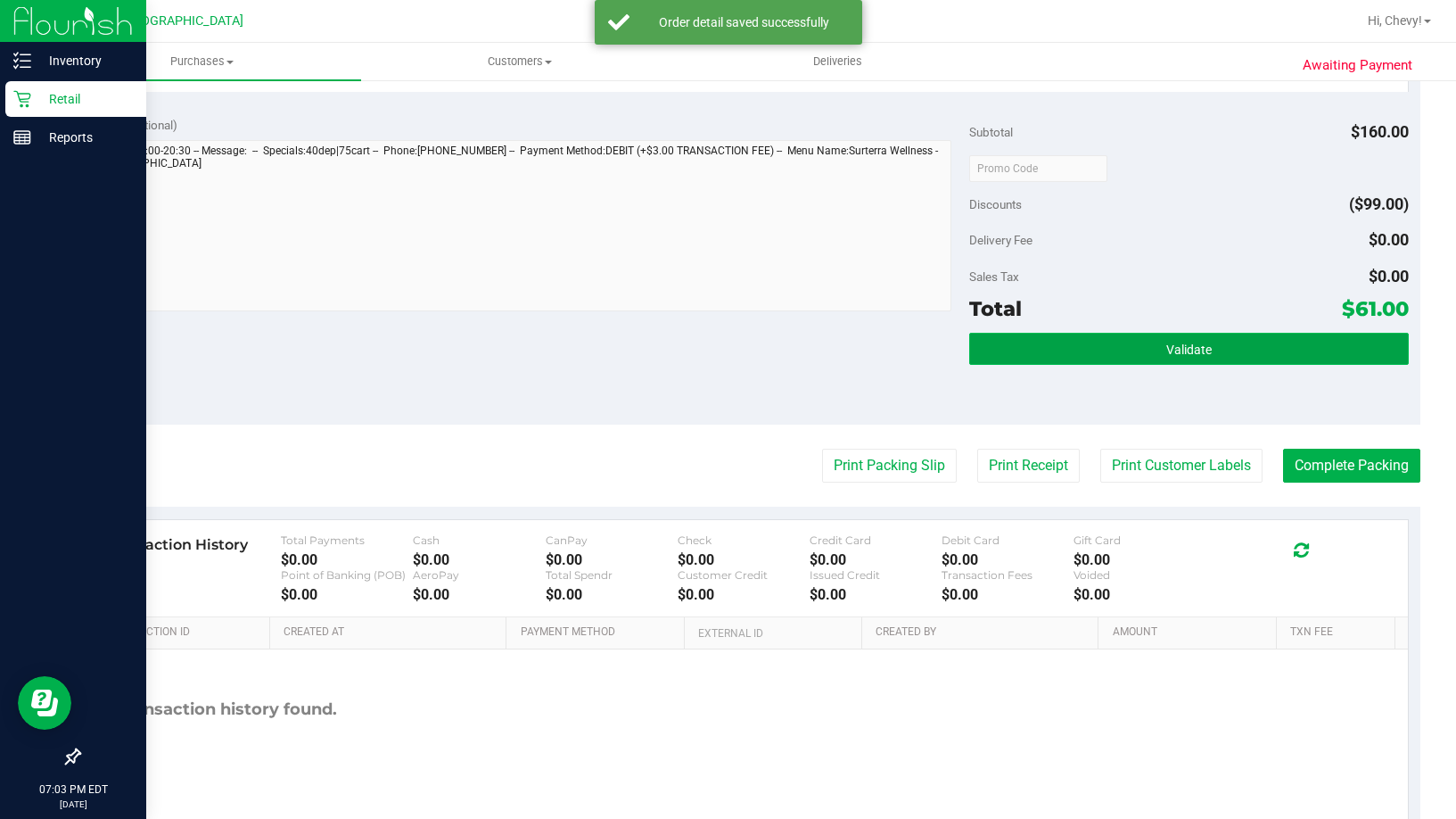
click at [1195, 361] on button "Validate" at bounding box center [1190, 348] width 440 height 32
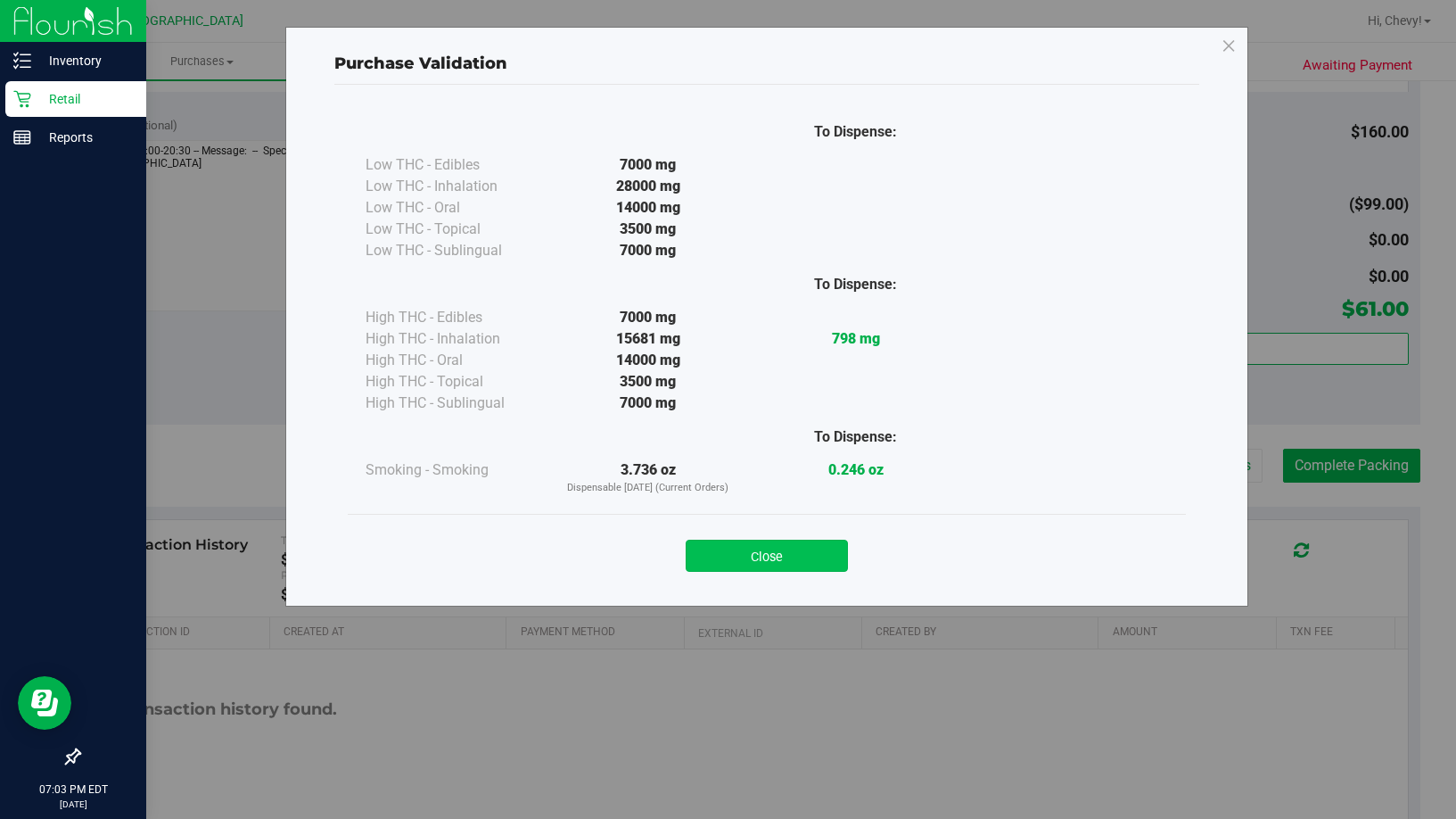
click at [742, 547] on button "Close" at bounding box center [767, 555] width 162 height 32
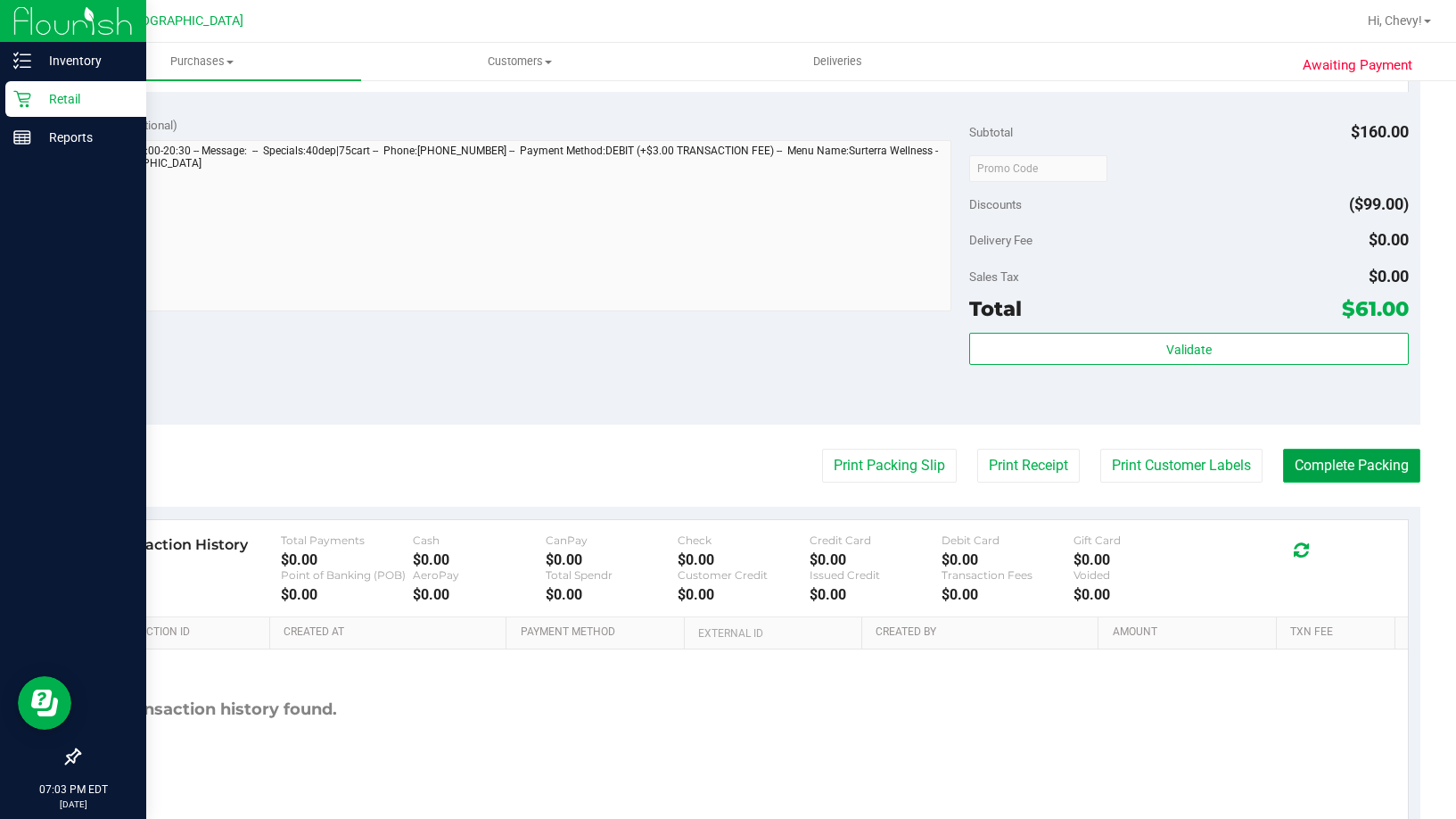
click at [1365, 455] on button "Complete Packing" at bounding box center [1352, 466] width 137 height 34
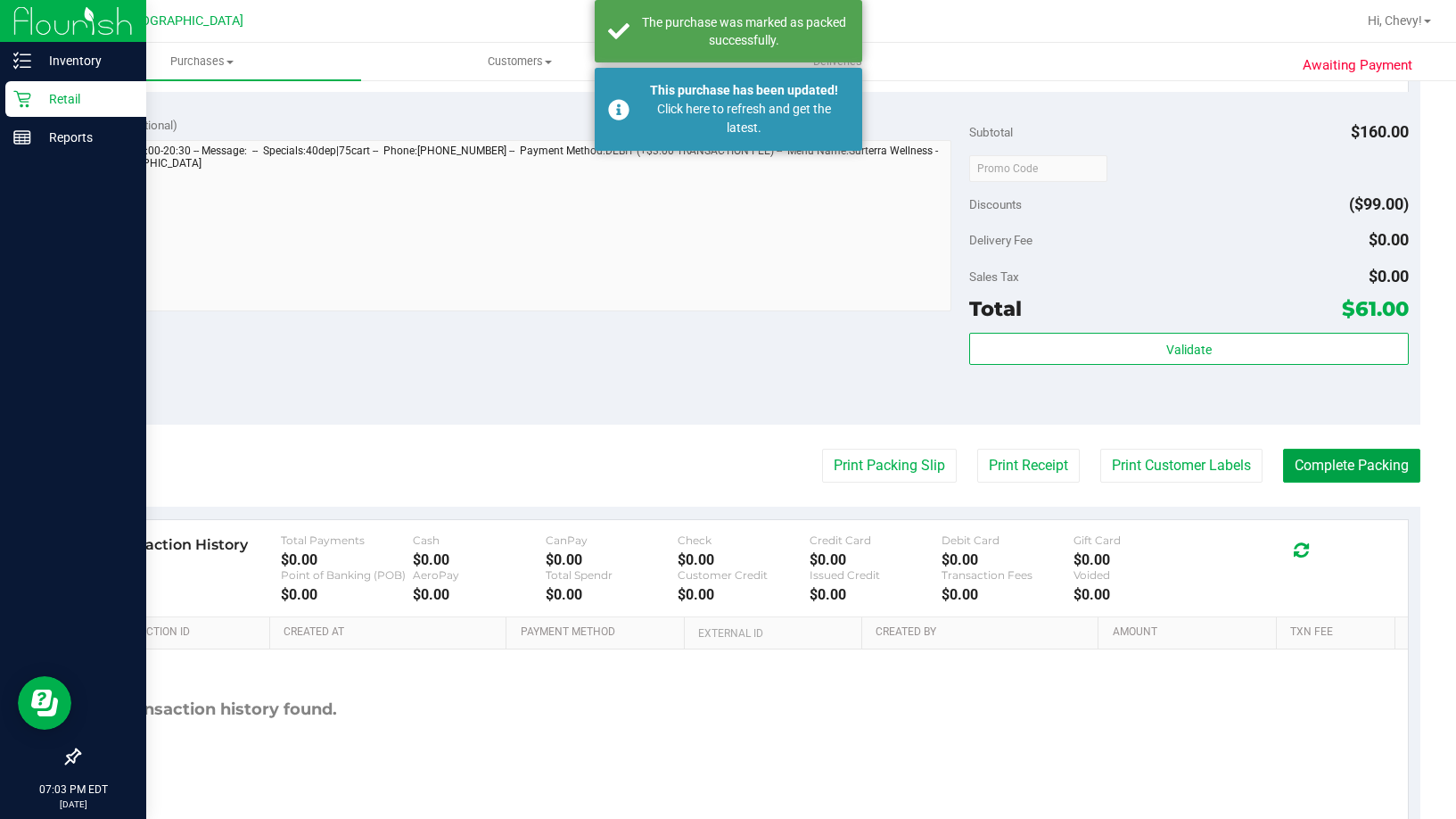
scroll to position [535, 0]
